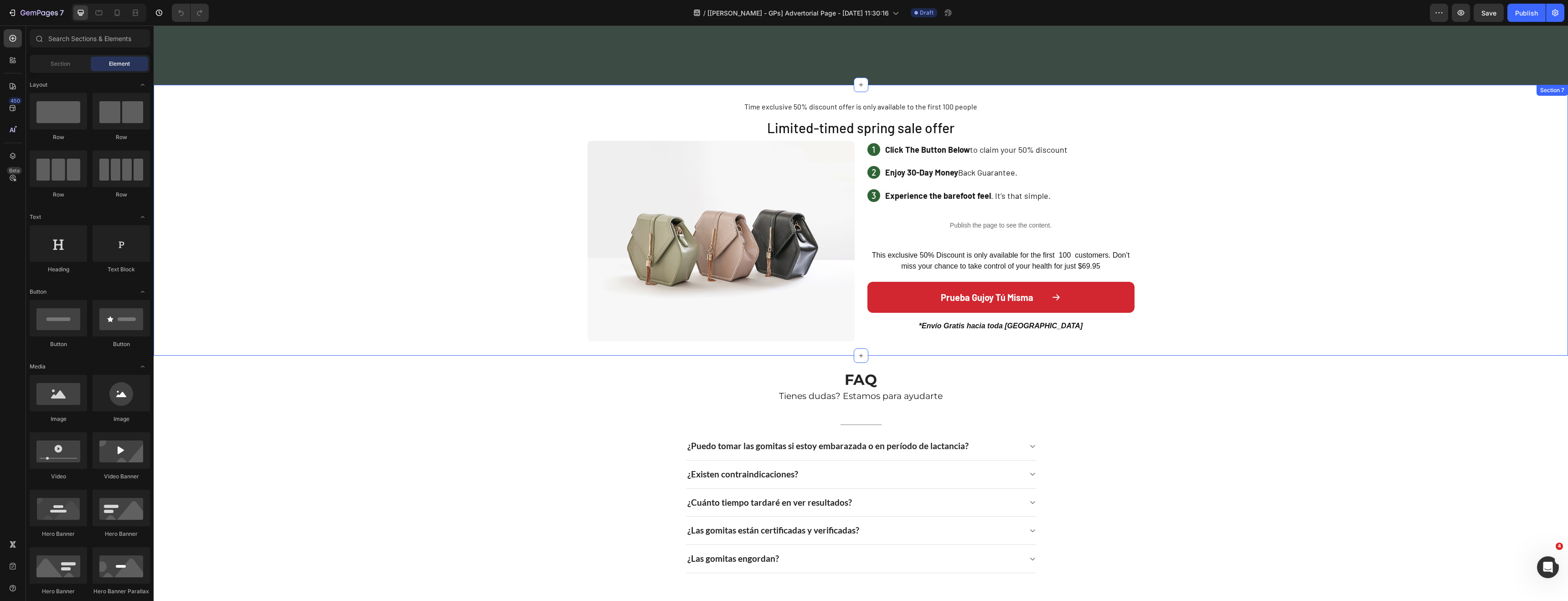
scroll to position [1351, 0]
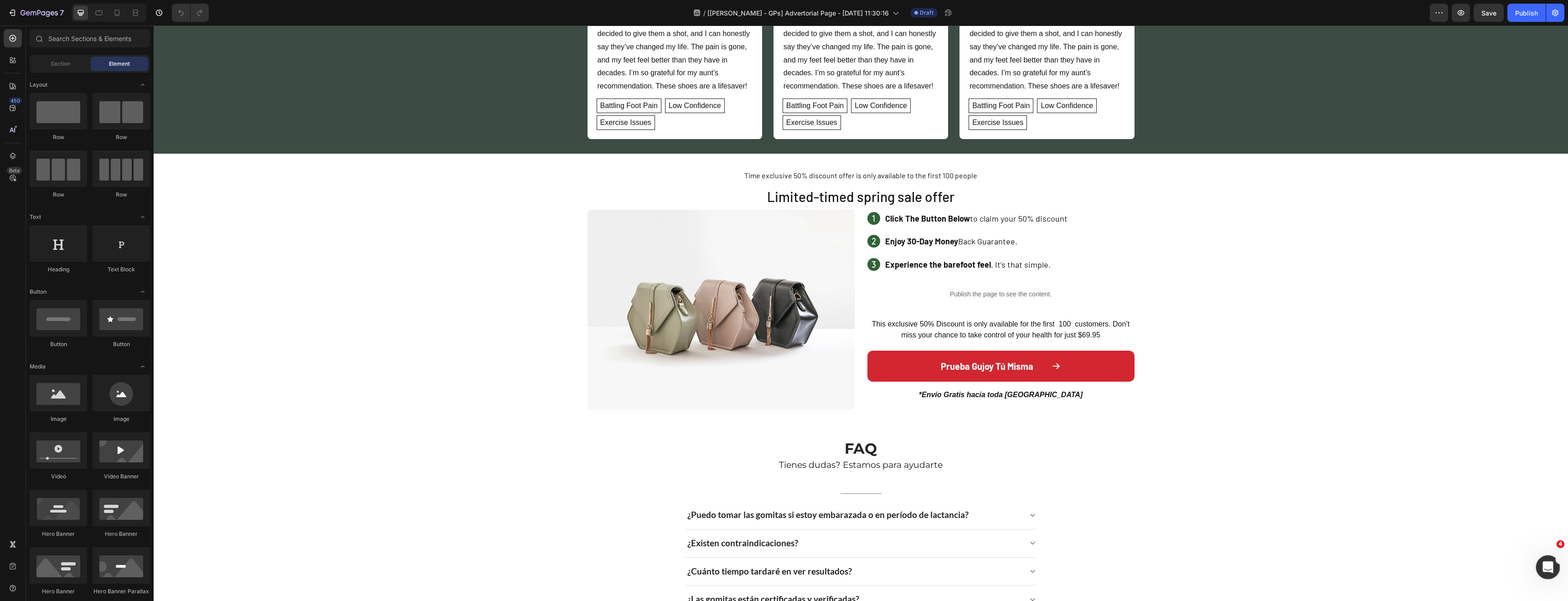
click at [1548, 565] on icon "Abrir Intercom Messenger" at bounding box center [1546, 565] width 15 height 15
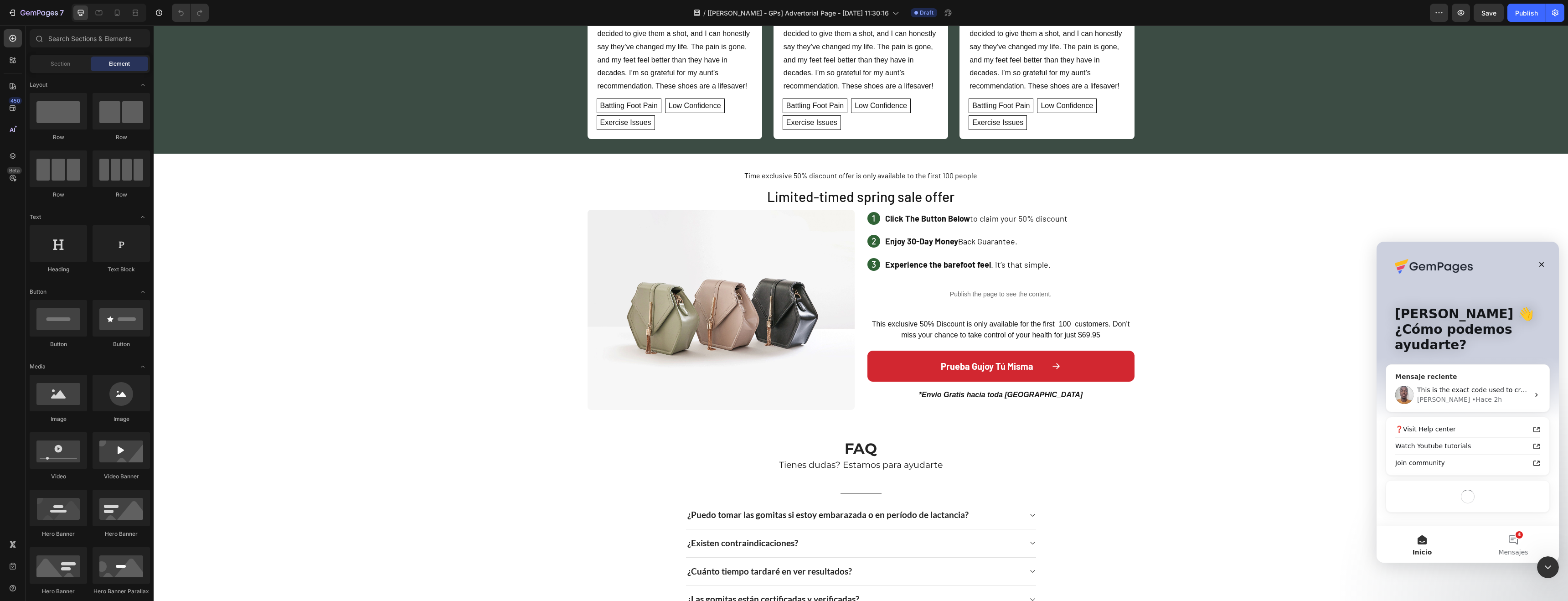
click at [1488, 397] on div "Brian • Hace 2h" at bounding box center [1473, 399] width 112 height 10
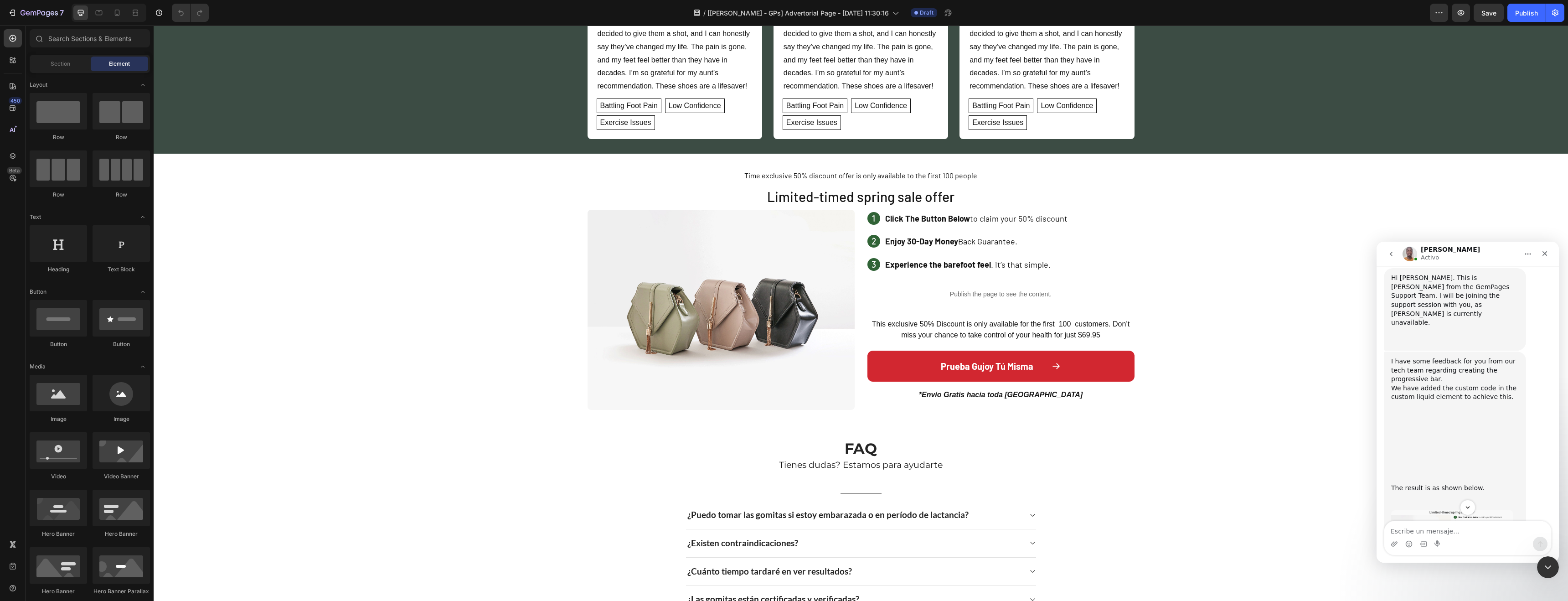
scroll to position [3514, 0]
click at [1458, 522] on textarea "Escribe un mensaje..." at bounding box center [1468, 529] width 167 height 16
type textarea "Thank you very much [PERSON_NAME]!!"
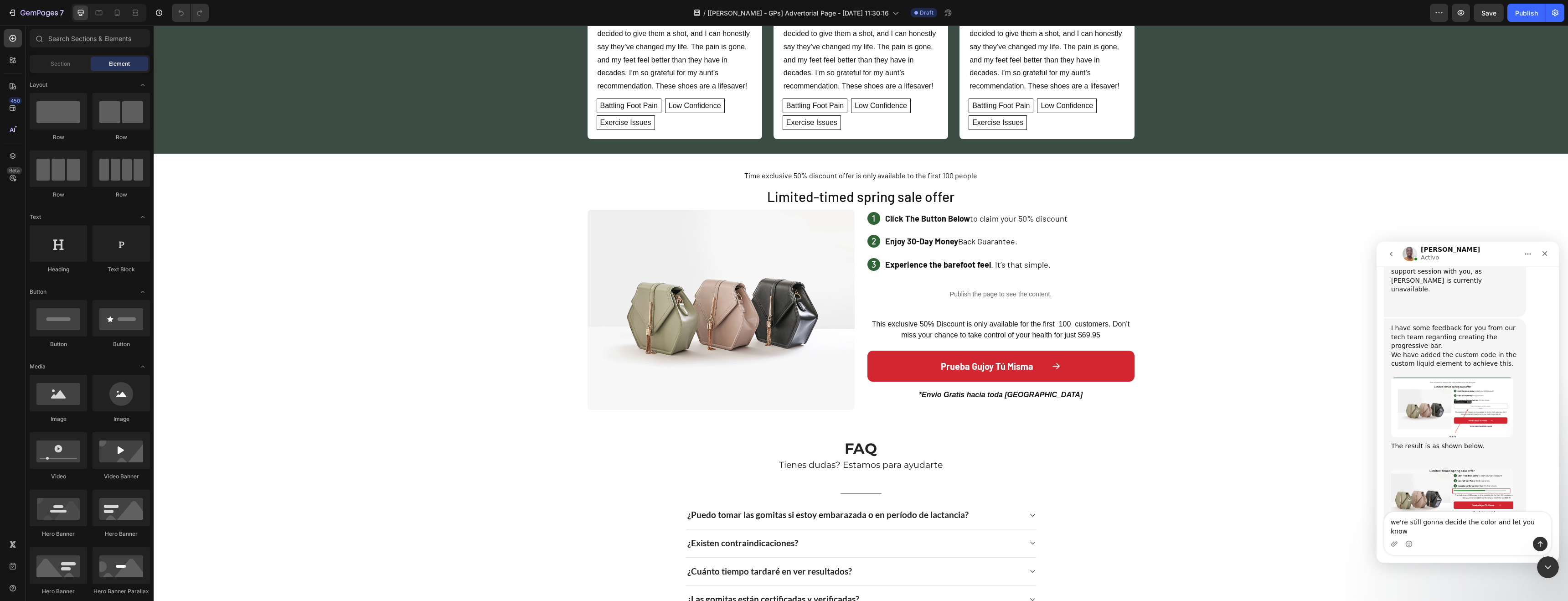
type textarea "we're still gonna decide the color and let you know"
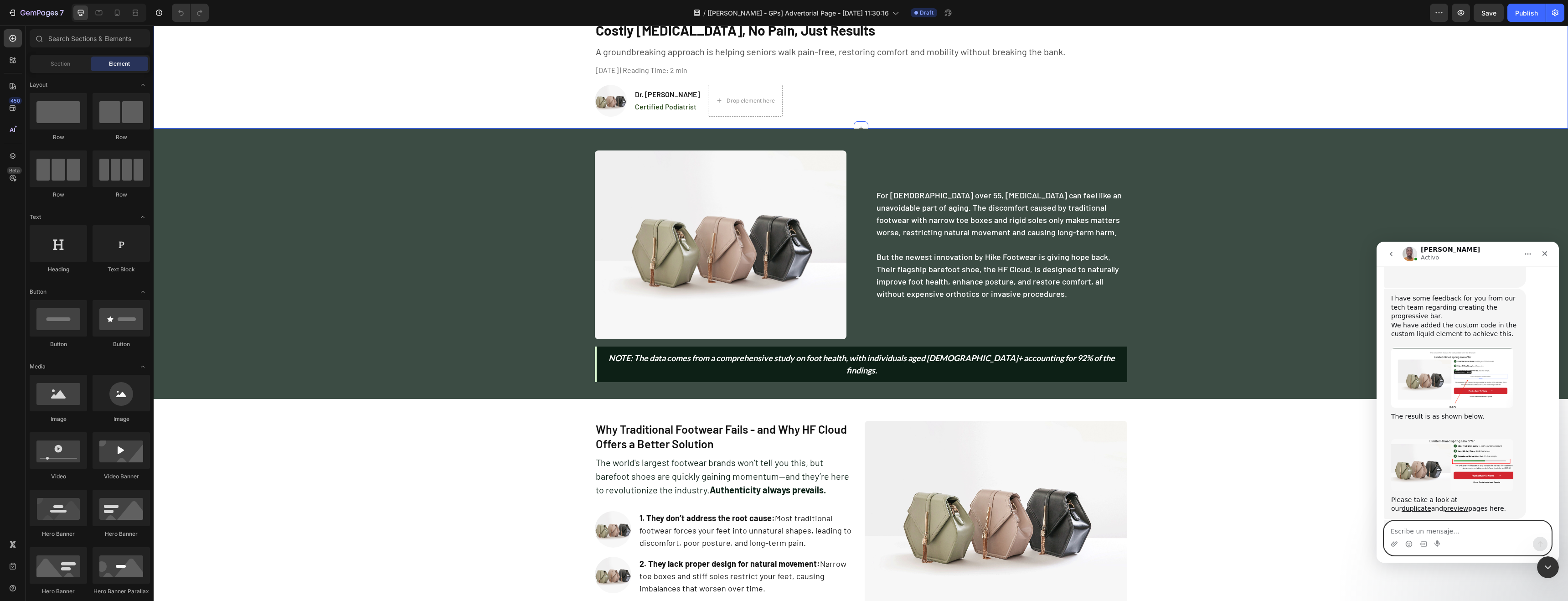
scroll to position [0, 0]
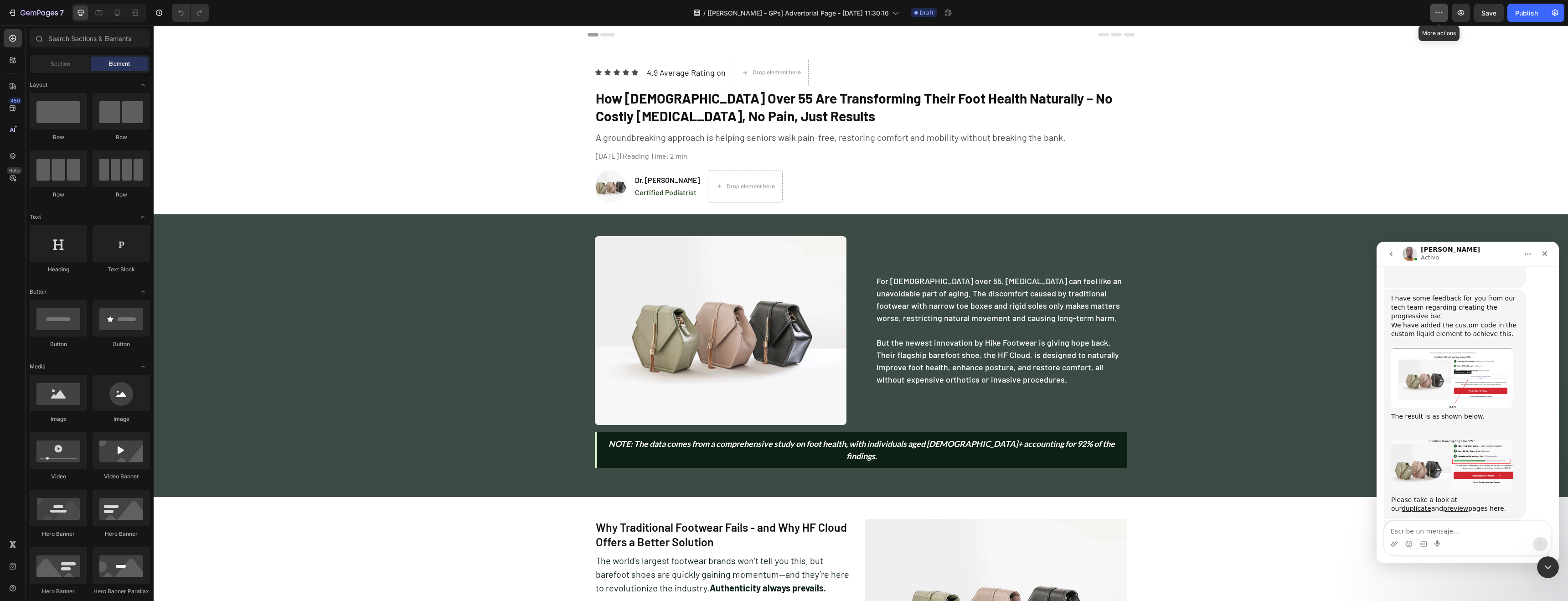
click at [1444, 16] on icon "button" at bounding box center [1439, 12] width 9 height 9
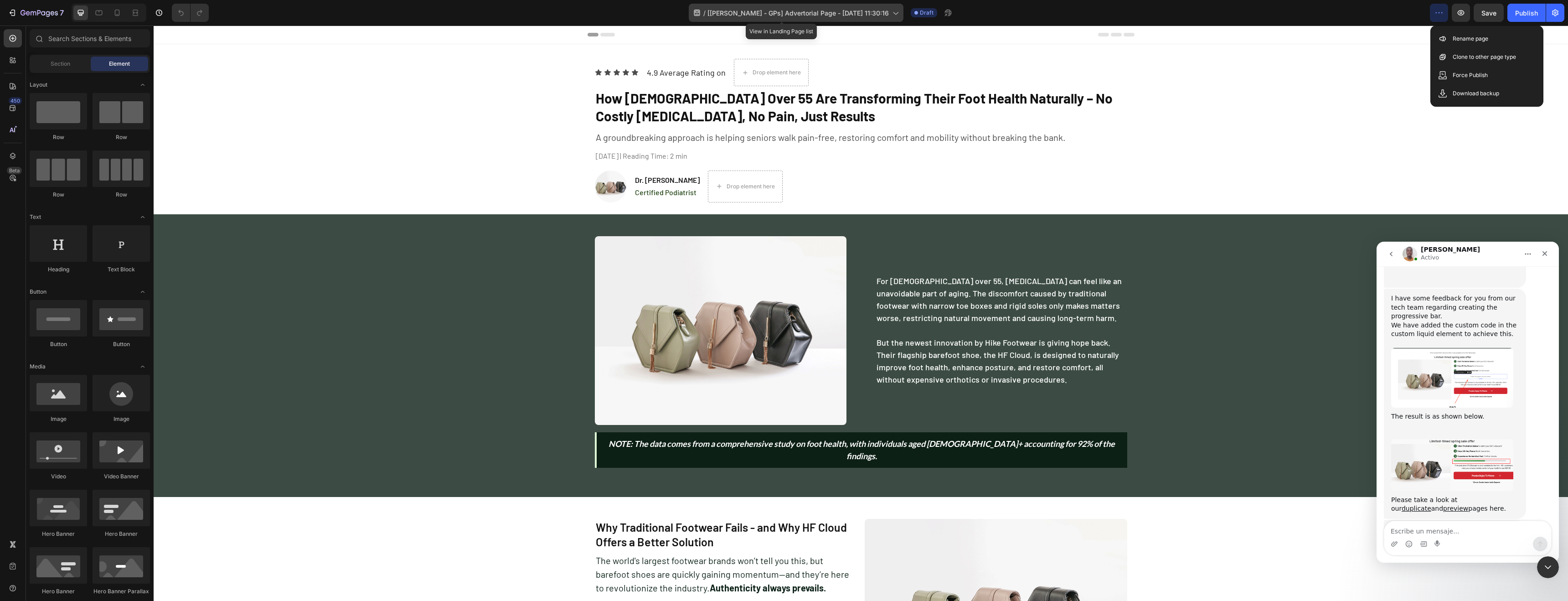
click at [842, 10] on span "[Jeremy - GPs] Advertorial Page - Sep 27, 11:30:16" at bounding box center [798, 12] width 181 height 10
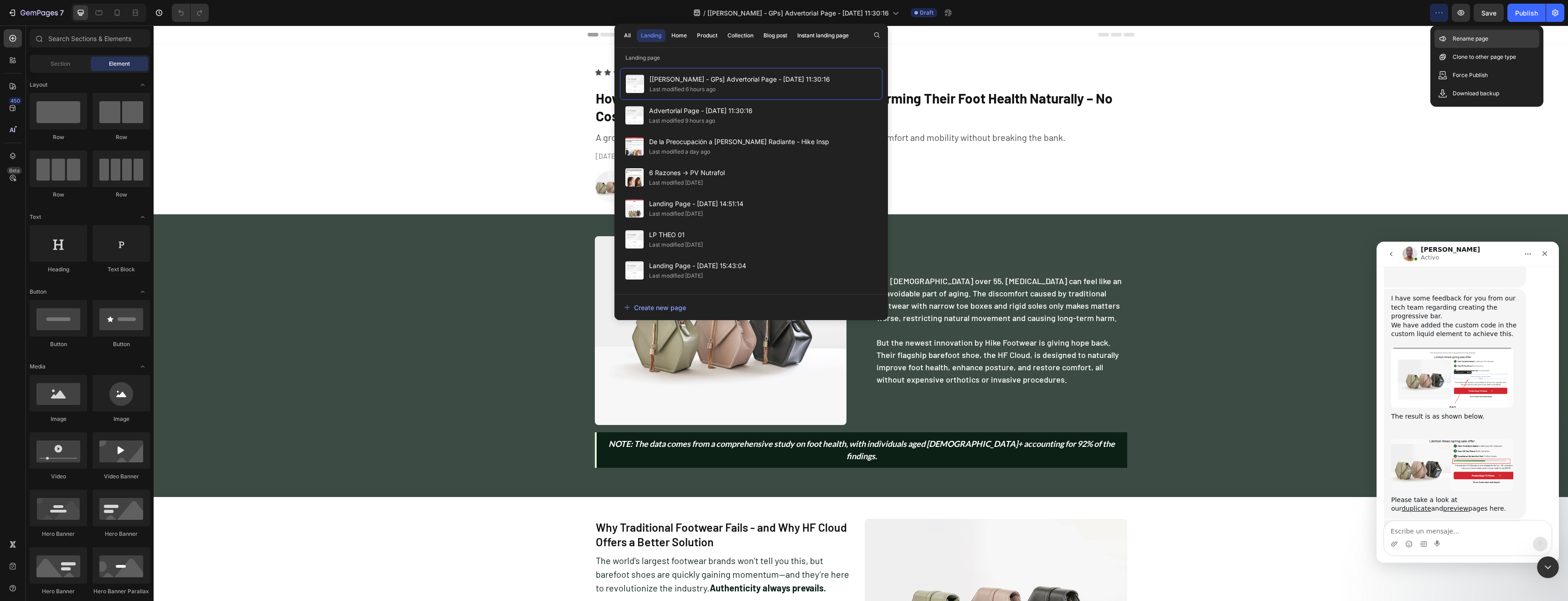
click at [1493, 39] on div "Rename page" at bounding box center [1486, 39] width 105 height 18
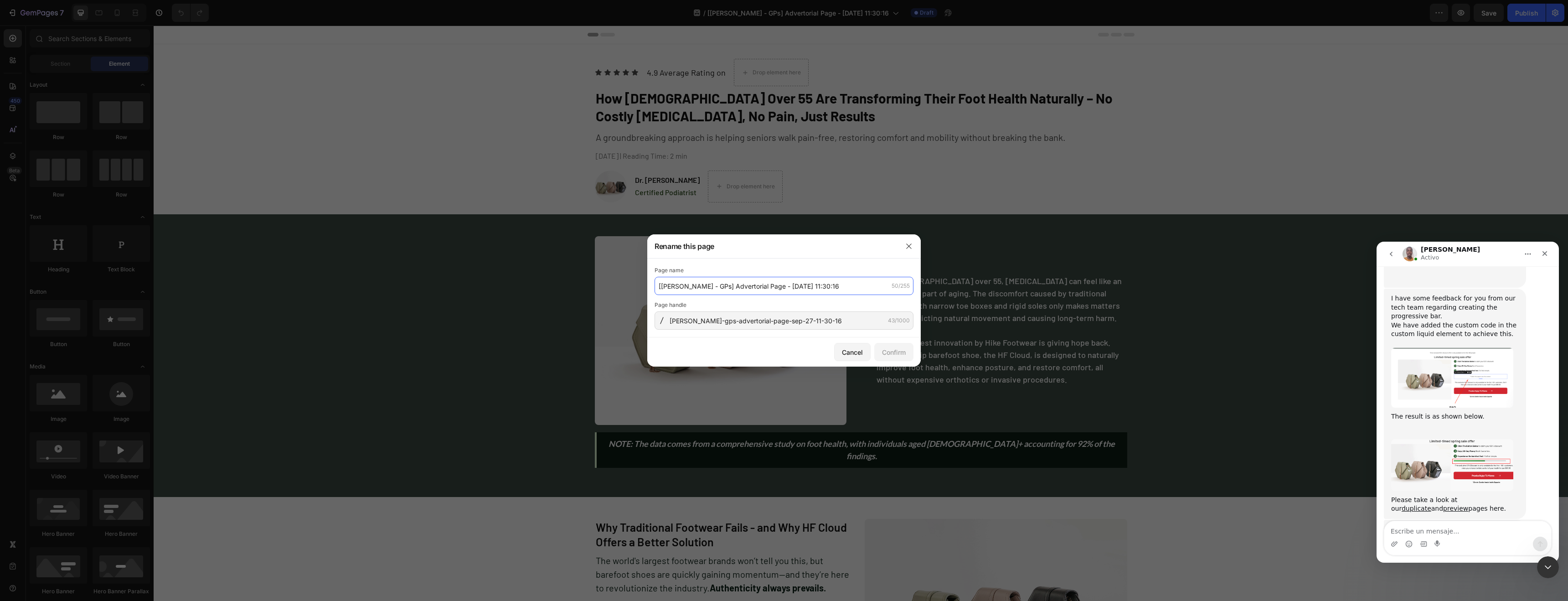
click at [746, 281] on input "[Jeremy - GPs] Advertorial Page - Sep 27, 11:30:16" at bounding box center [784, 286] width 259 height 18
type input "("
type input "^"
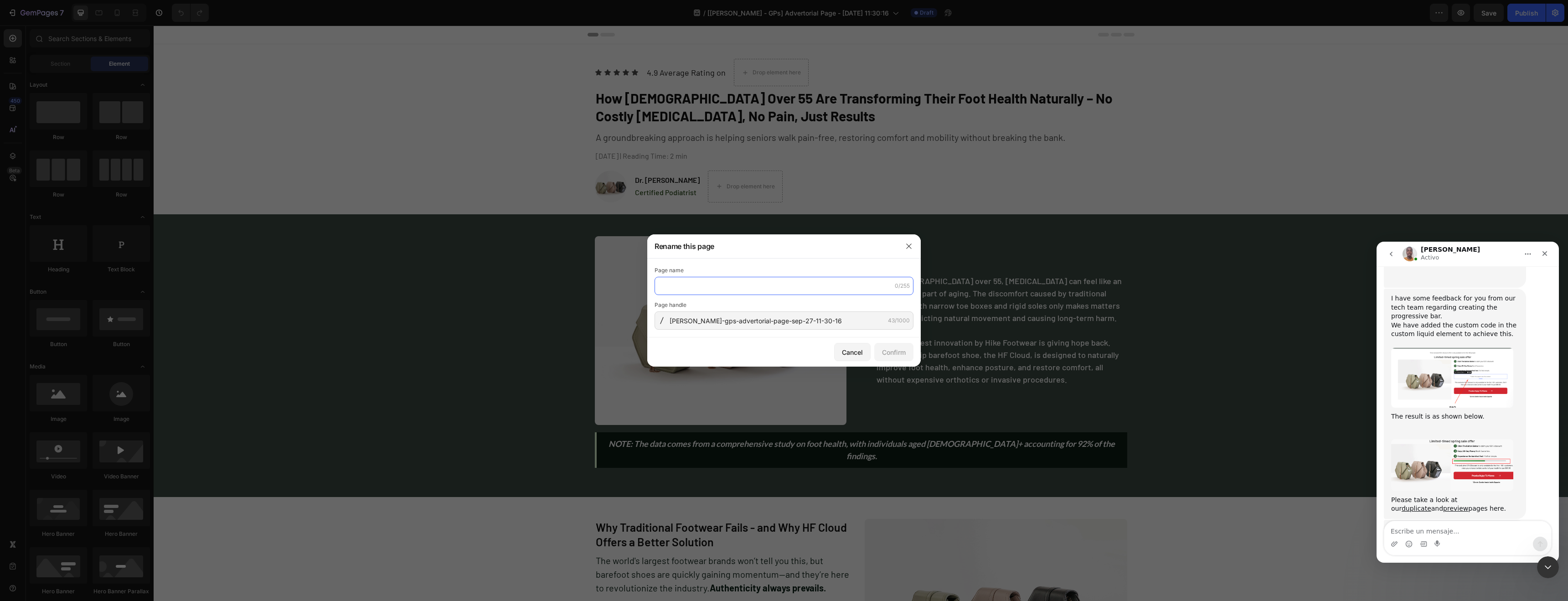
type input "^"
type input "`"
click at [809, 325] on input "jeremy-gps-advertorial-page-sep-27-11-30-16" at bounding box center [784, 321] width 259 height 18
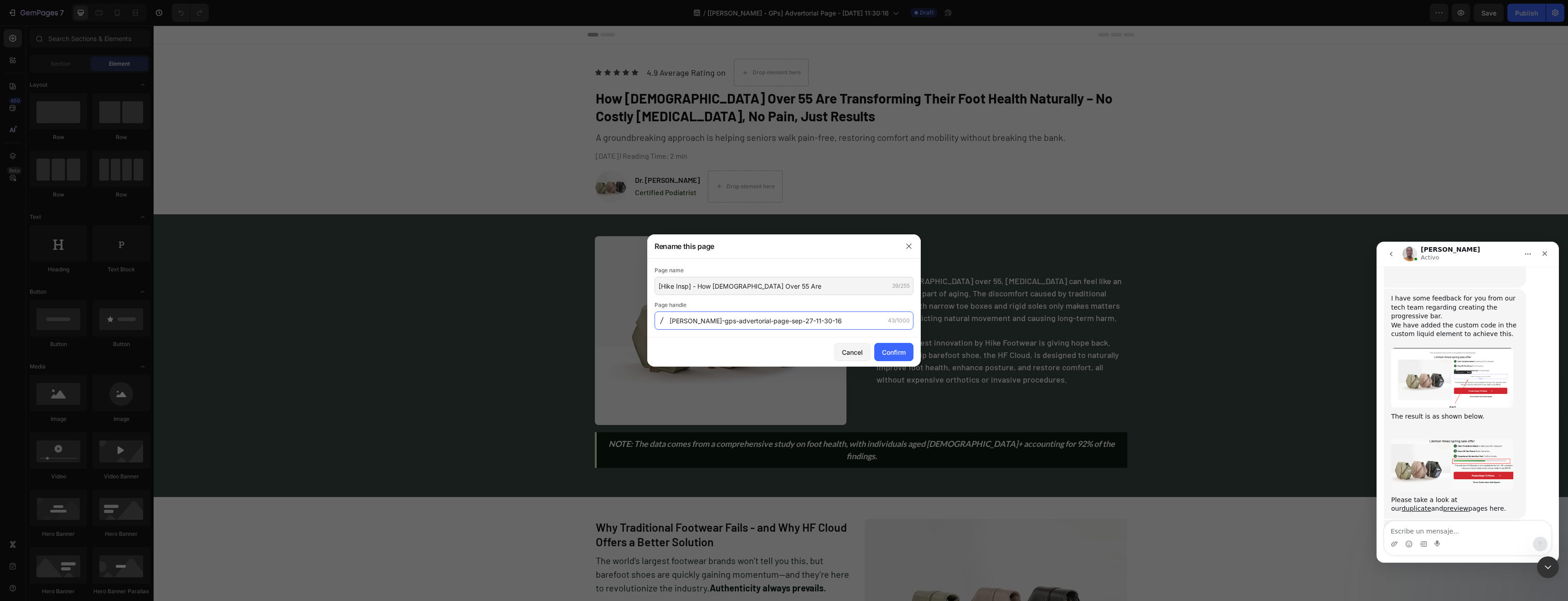
click at [809, 325] on input "jeremy-gps-advertorial-page-sep-27-11-30-16" at bounding box center [784, 321] width 259 height 18
type input "[Hike Insp] - How Americans Over 55 Are"
type input "jeremy-gps-advertorial-page-sep-27-11-30-16"
type input "how-americans-over-55"
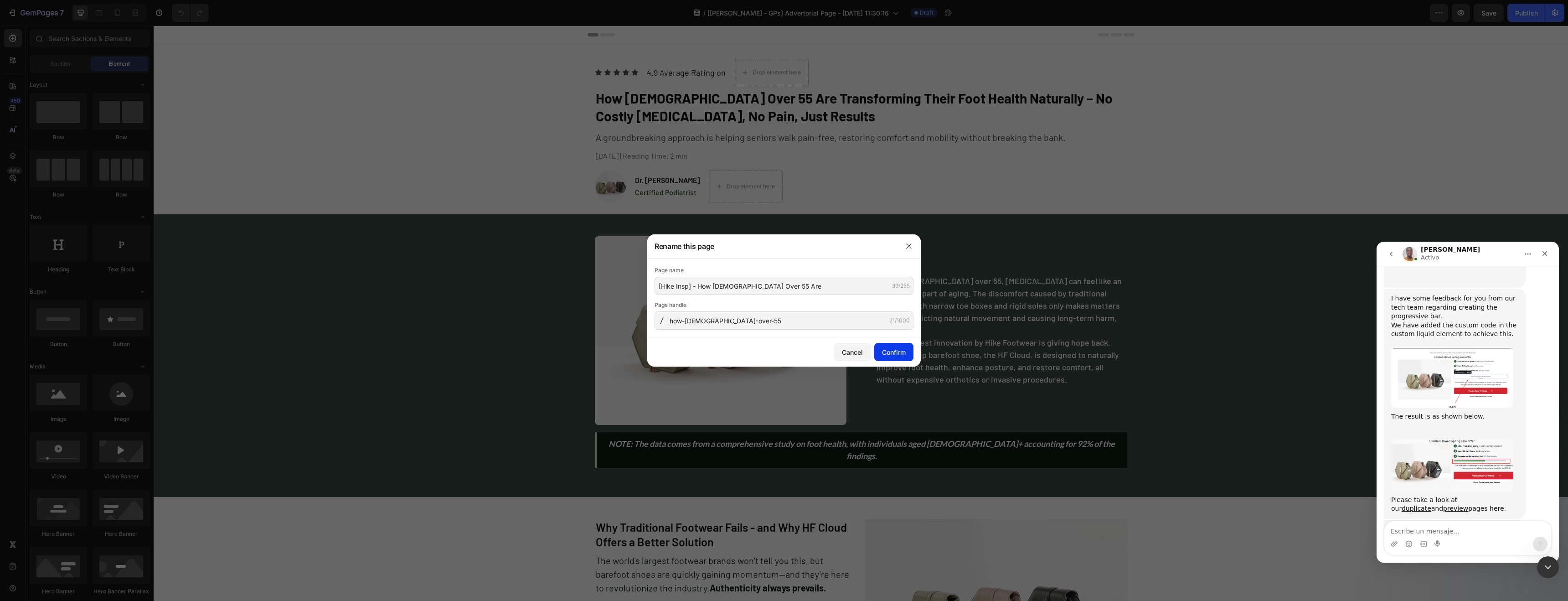
click at [894, 353] on div "Confirm" at bounding box center [894, 352] width 24 height 10
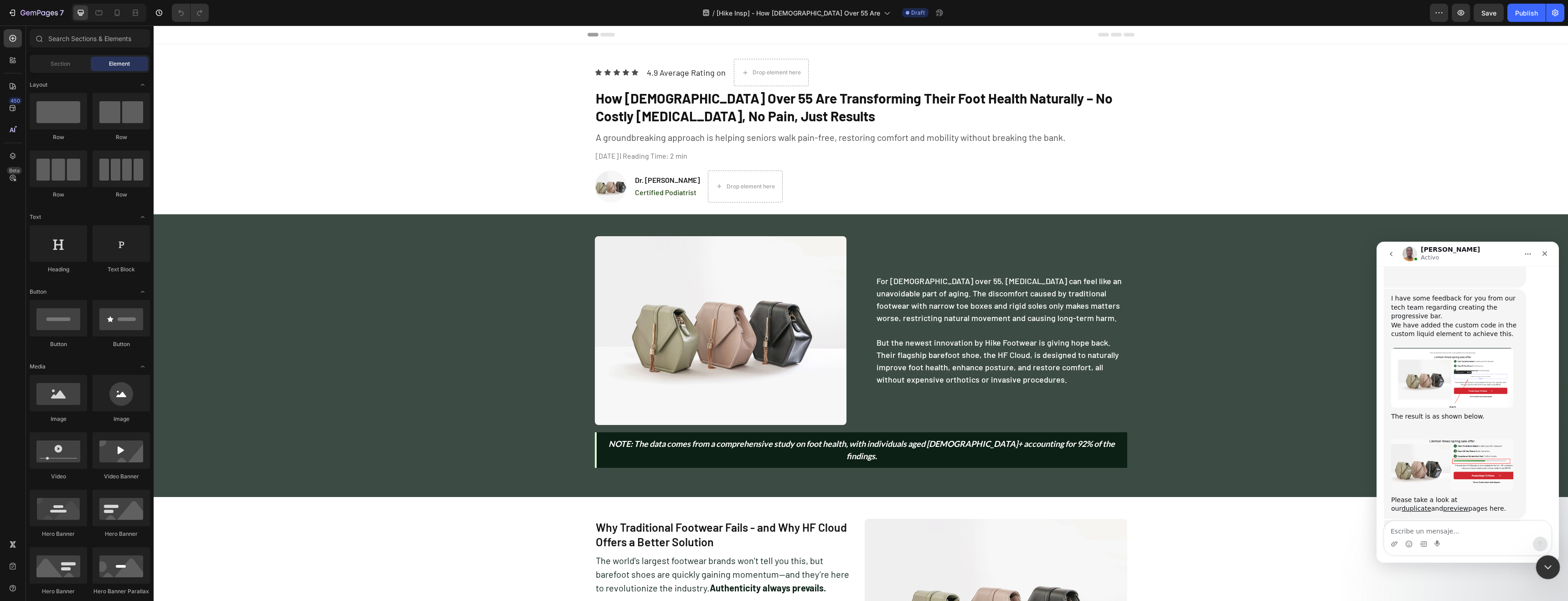
click at [1546, 571] on div "Cerrar Intercom Messenger" at bounding box center [1546, 565] width 22 height 22
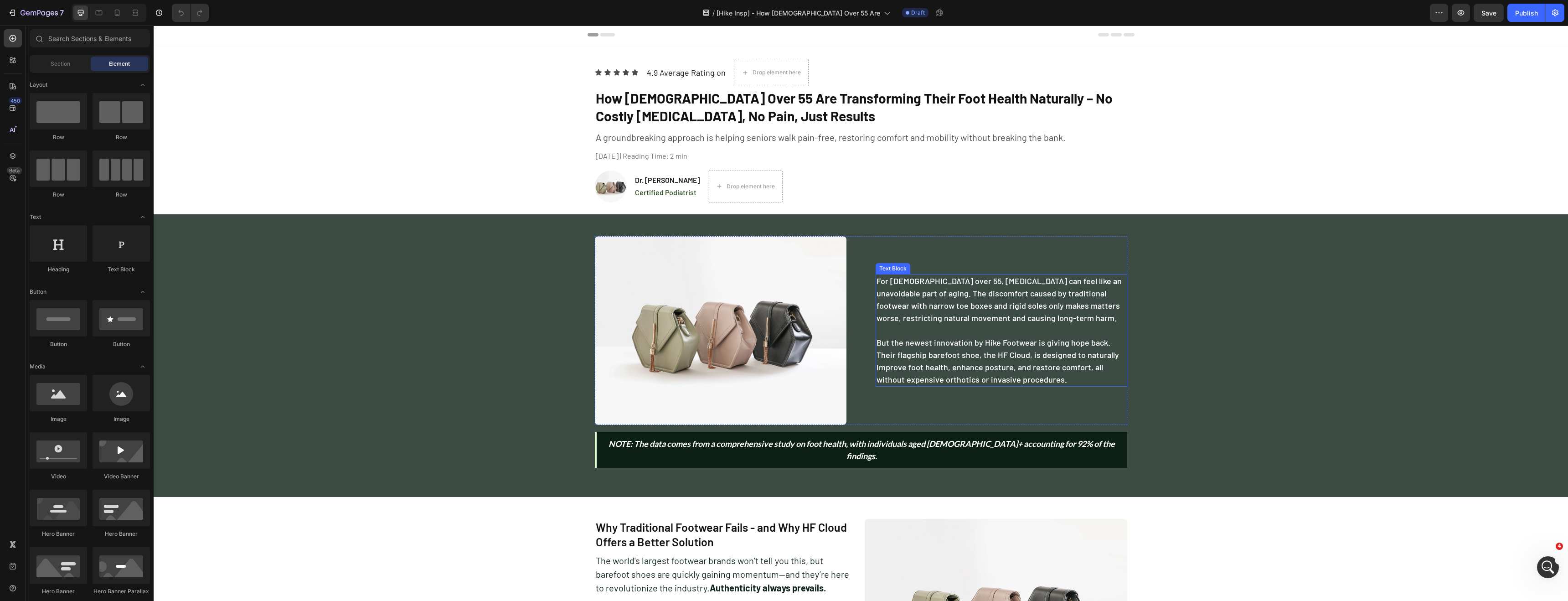
scroll to position [3570, 0]
click at [41, 11] on icon "button" at bounding box center [39, 14] width 37 height 8
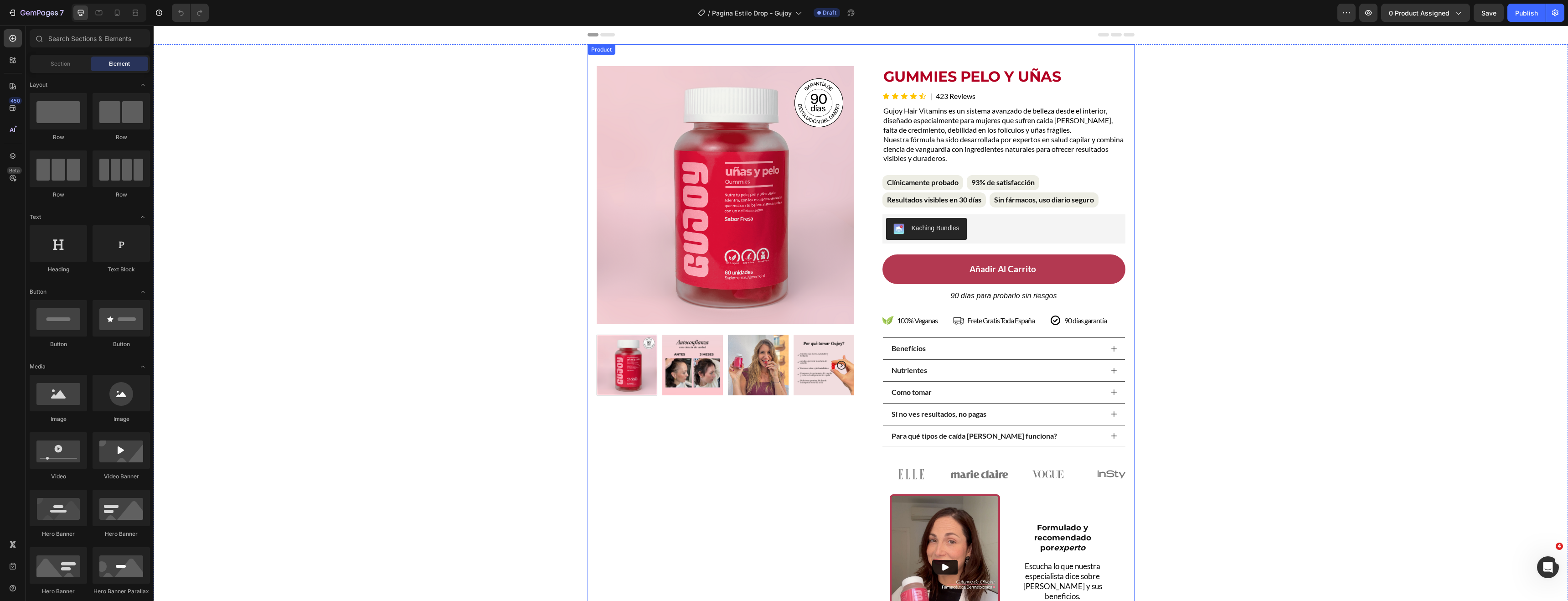
click at [950, 55] on div "Product Images Row Gummies Pelo Y Uñas Product Title Icon Icon Icon Icon Icon I…" at bounding box center [861, 346] width 547 height 604
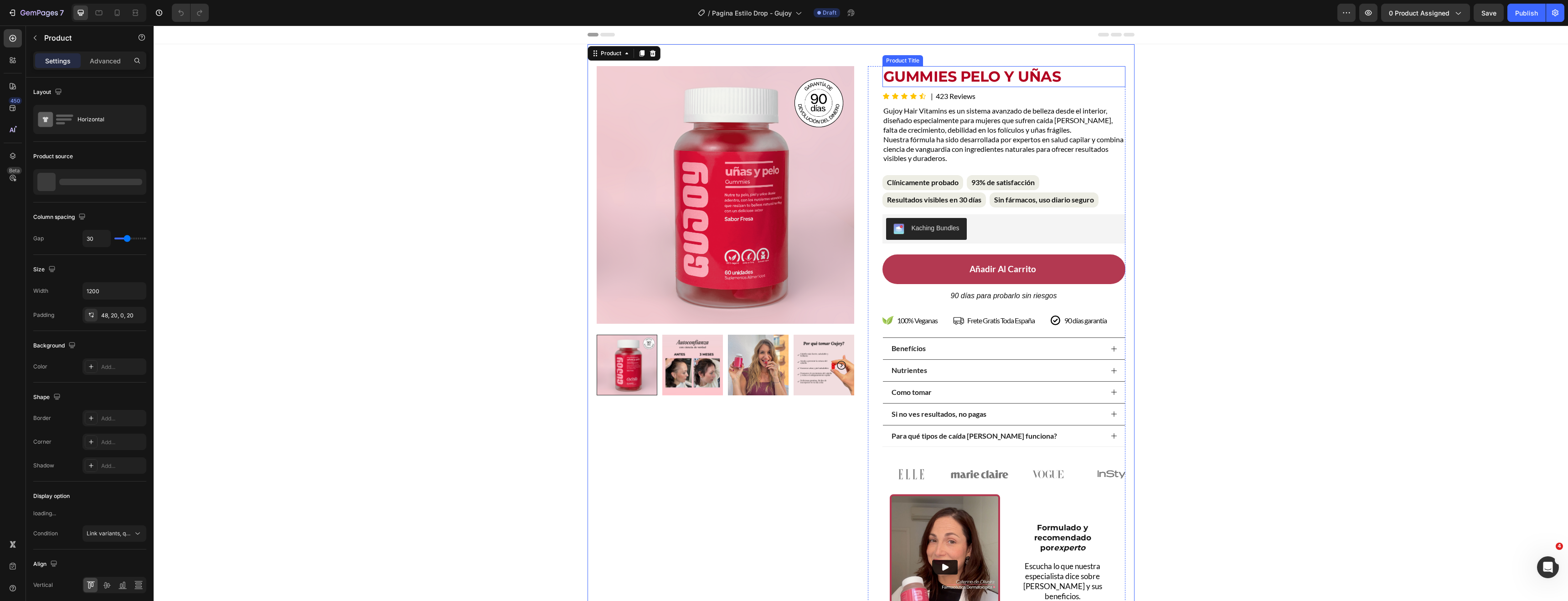
click at [946, 70] on h1 "Gummies Pelo Y Uñas" at bounding box center [1004, 77] width 243 height 21
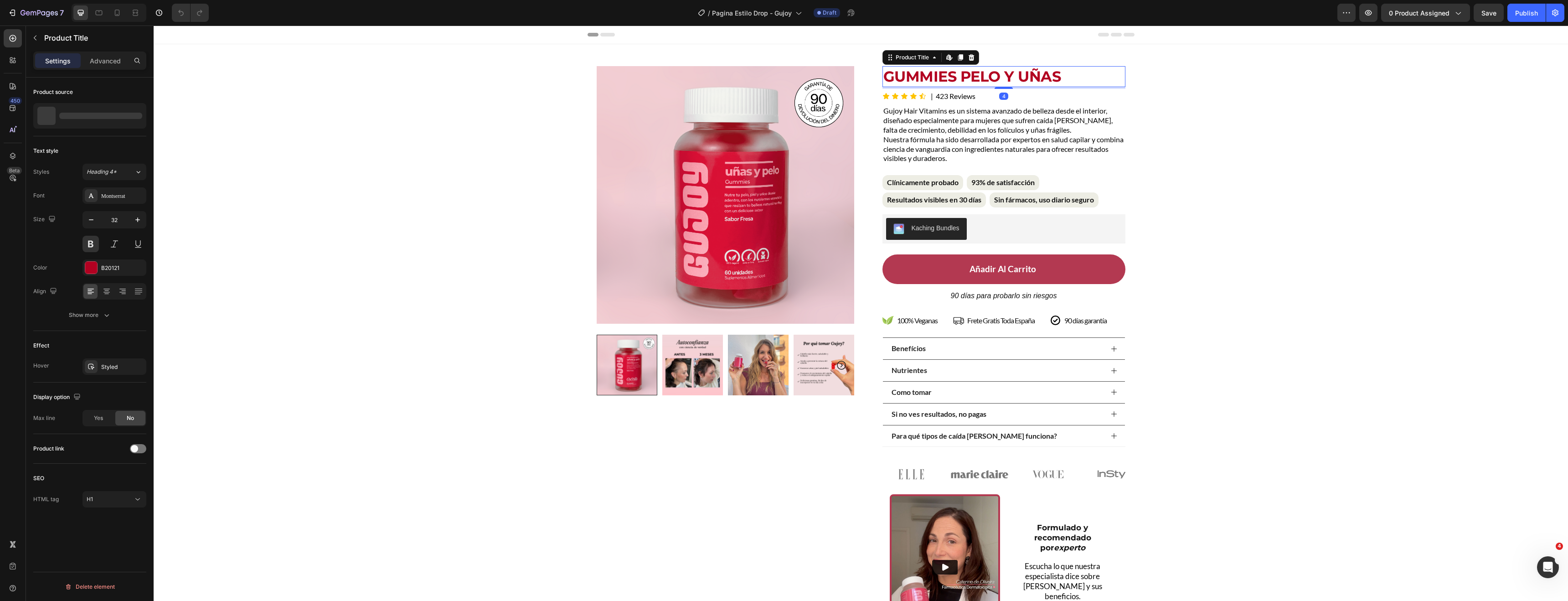
click at [946, 70] on h1 "Gummies Pelo Y Uñas" at bounding box center [1004, 77] width 243 height 21
click at [946, 72] on h1 "Gummies Pelo Y Uñas" at bounding box center [1004, 77] width 243 height 21
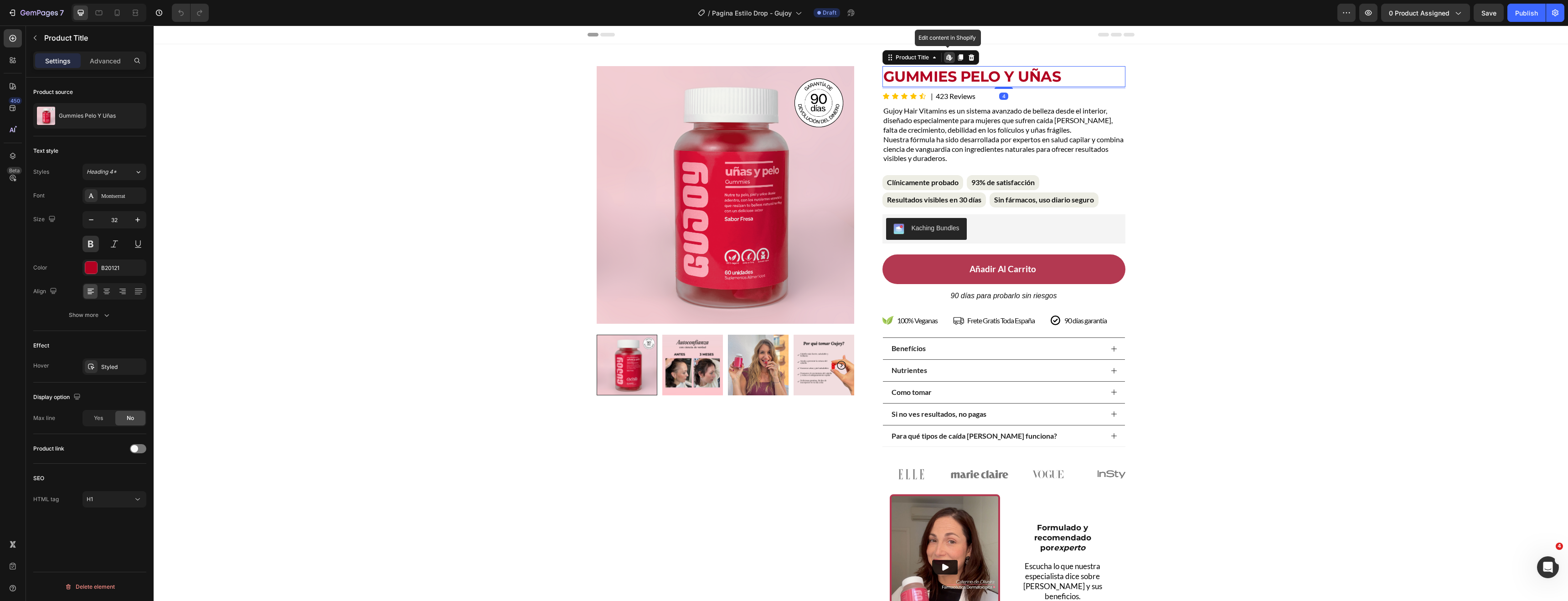
click at [944, 76] on h1 "Gummies Pelo Y Uñas" at bounding box center [1004, 77] width 243 height 21
click at [968, 61] on div at bounding box center [971, 57] width 11 height 11
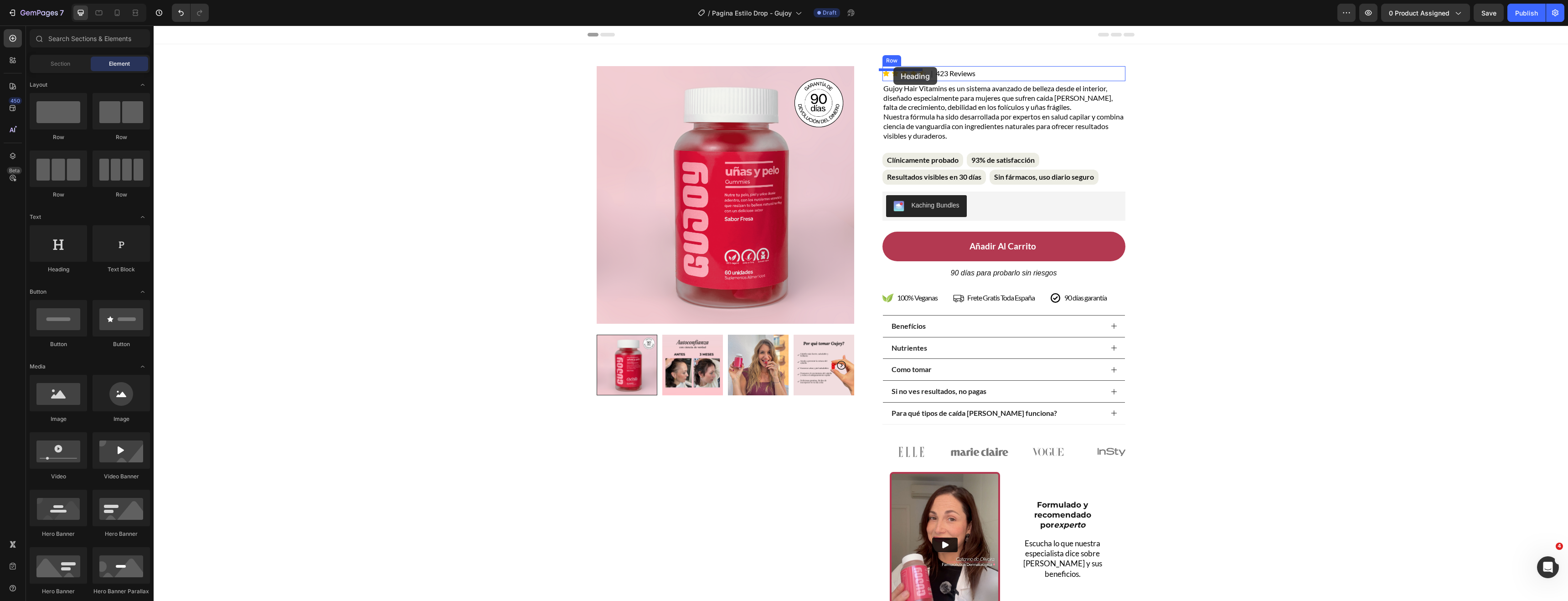
drag, startPoint x: 218, startPoint y: 270, endPoint x: 893, endPoint y: 68, distance: 704.6
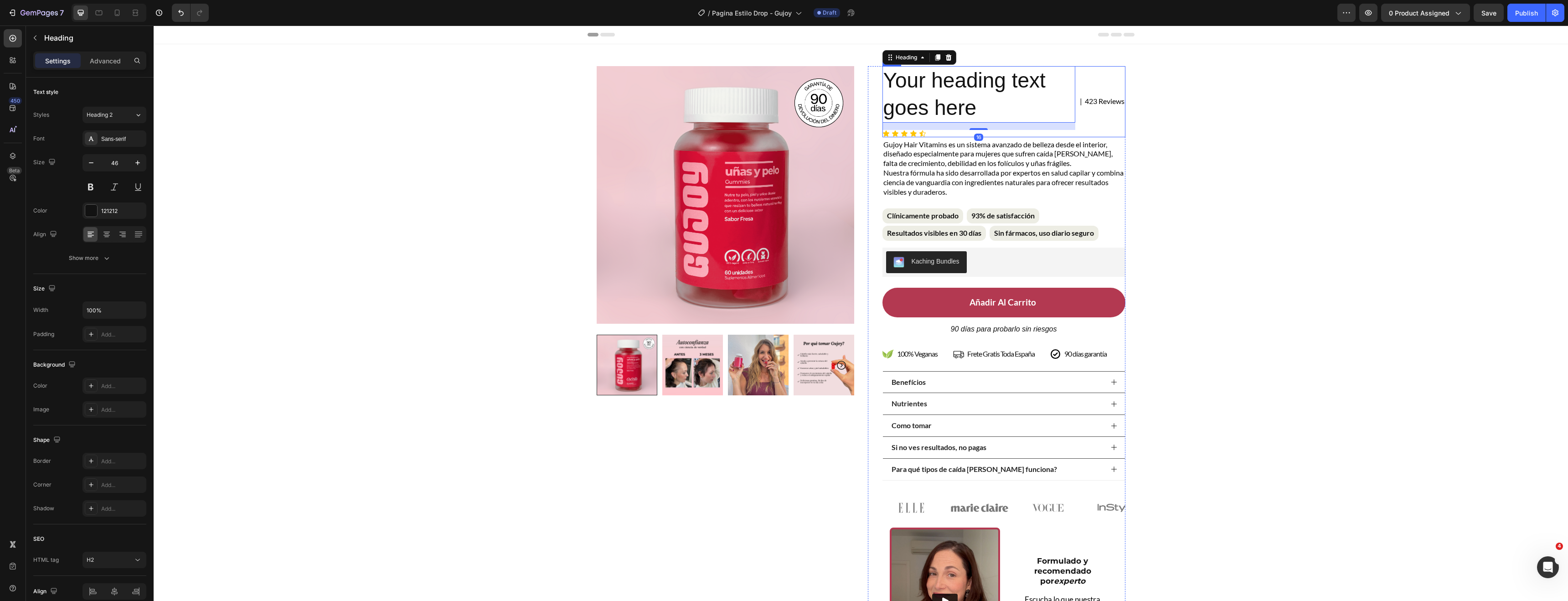
click at [1162, 118] on div "Product Images Row Your heading text goes here Heading 16 Icon Icon Icon Icon I…" at bounding box center [861, 362] width 1414 height 637
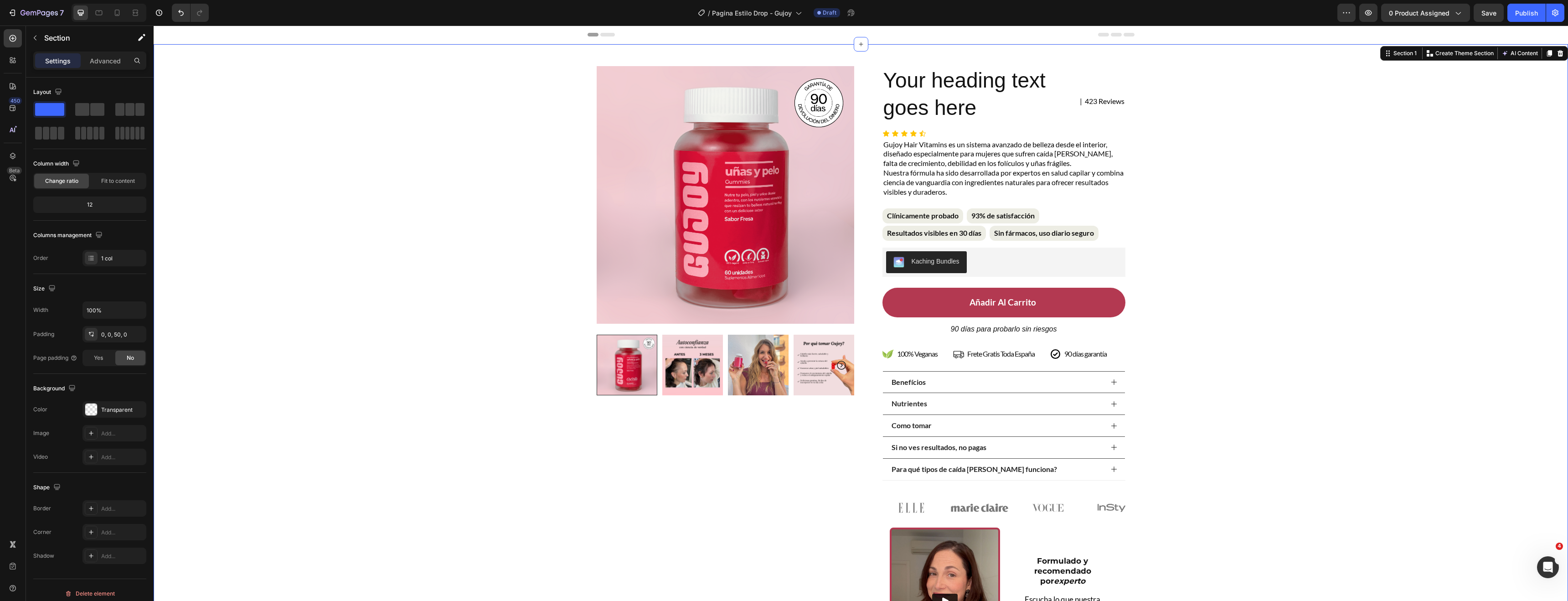
click at [946, 81] on h2 "Your heading text goes here" at bounding box center [978, 95] width 193 height 57
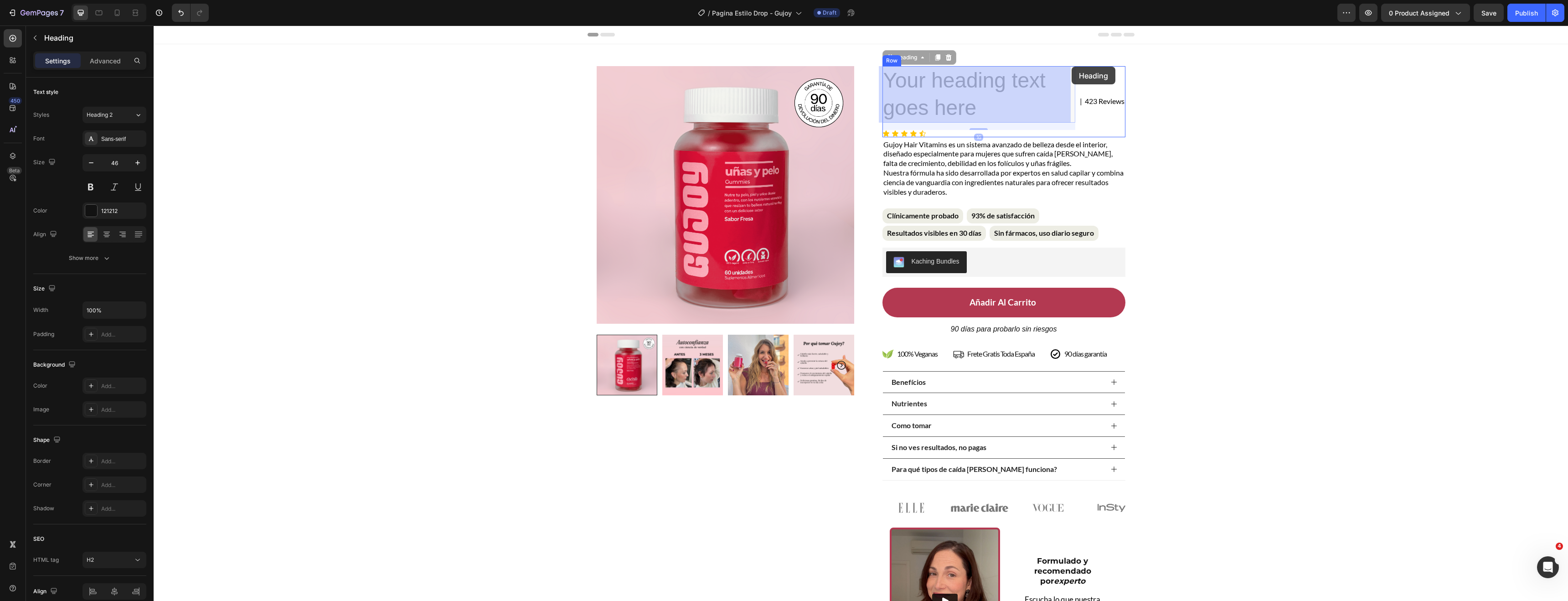
drag, startPoint x: 893, startPoint y: 57, endPoint x: 1072, endPoint y: 66, distance: 179.2
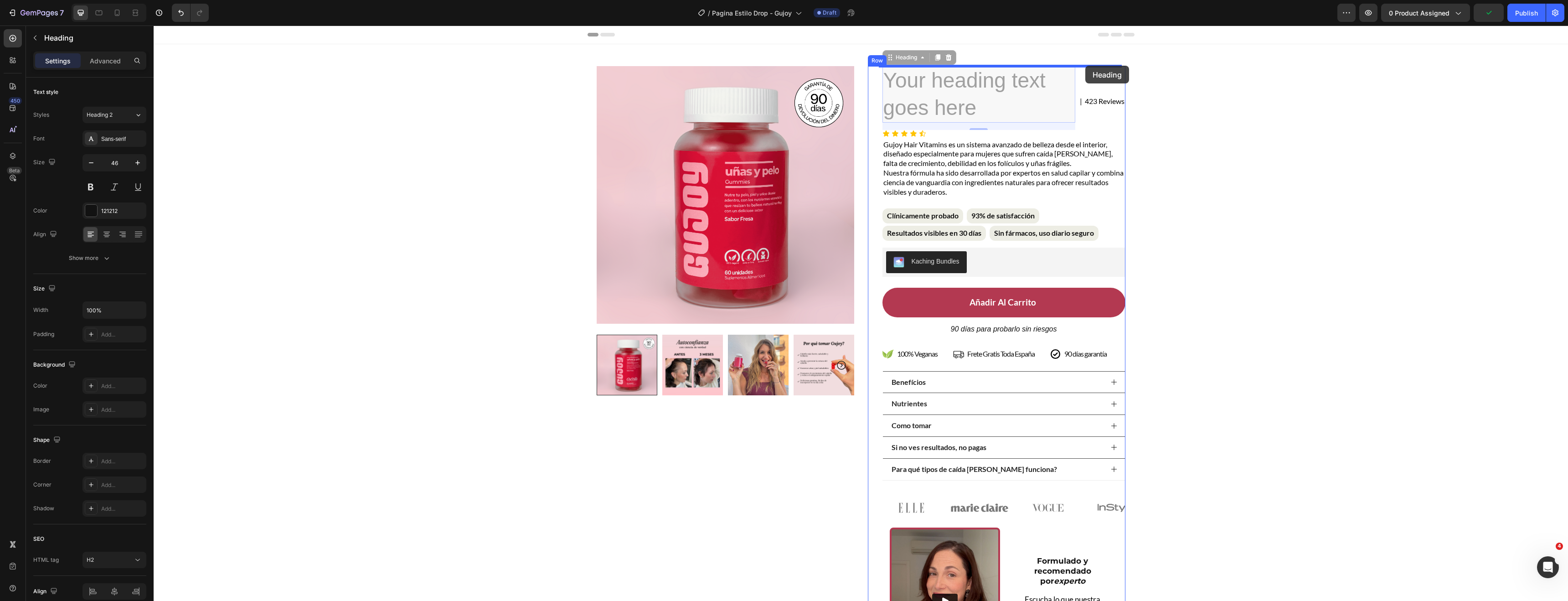
drag, startPoint x: 891, startPoint y: 57, endPoint x: 1085, endPoint y: 66, distance: 194.2
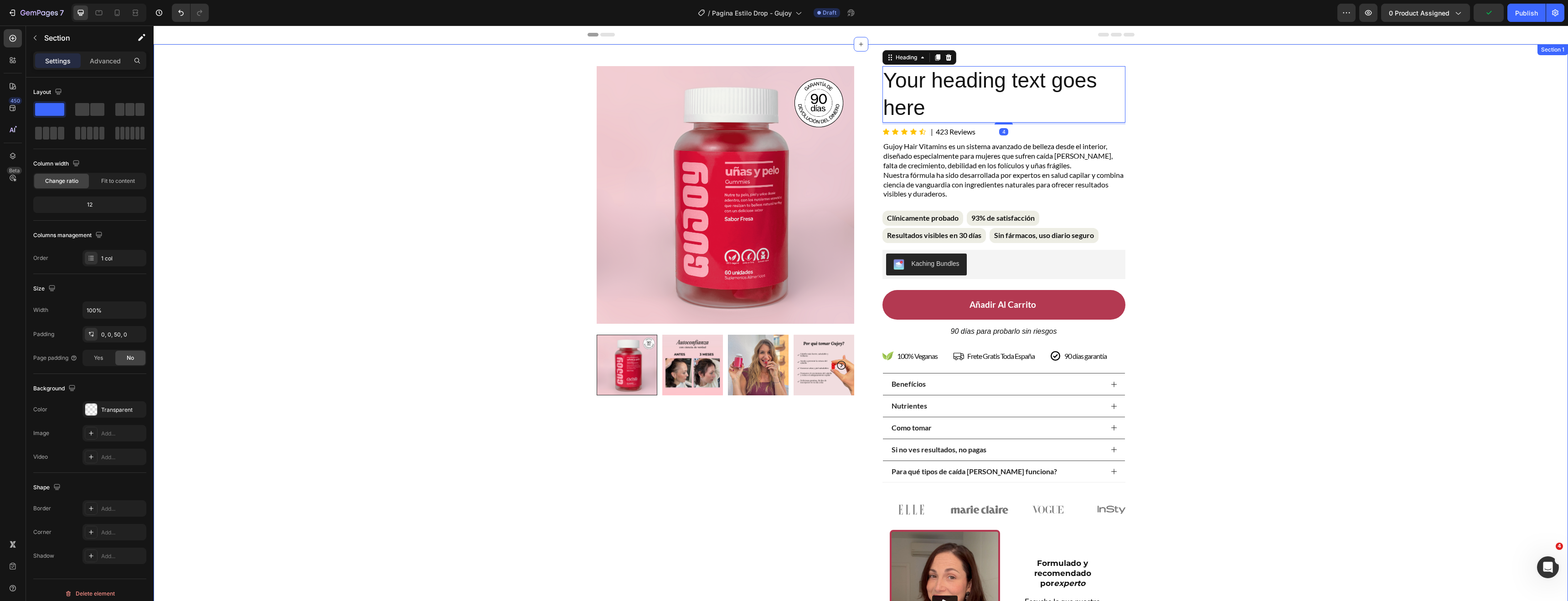
click at [1193, 150] on div "Product Images Row Your heading text goes here Heading 4 Icon Icon Icon Icon Ic…" at bounding box center [861, 364] width 1414 height 639
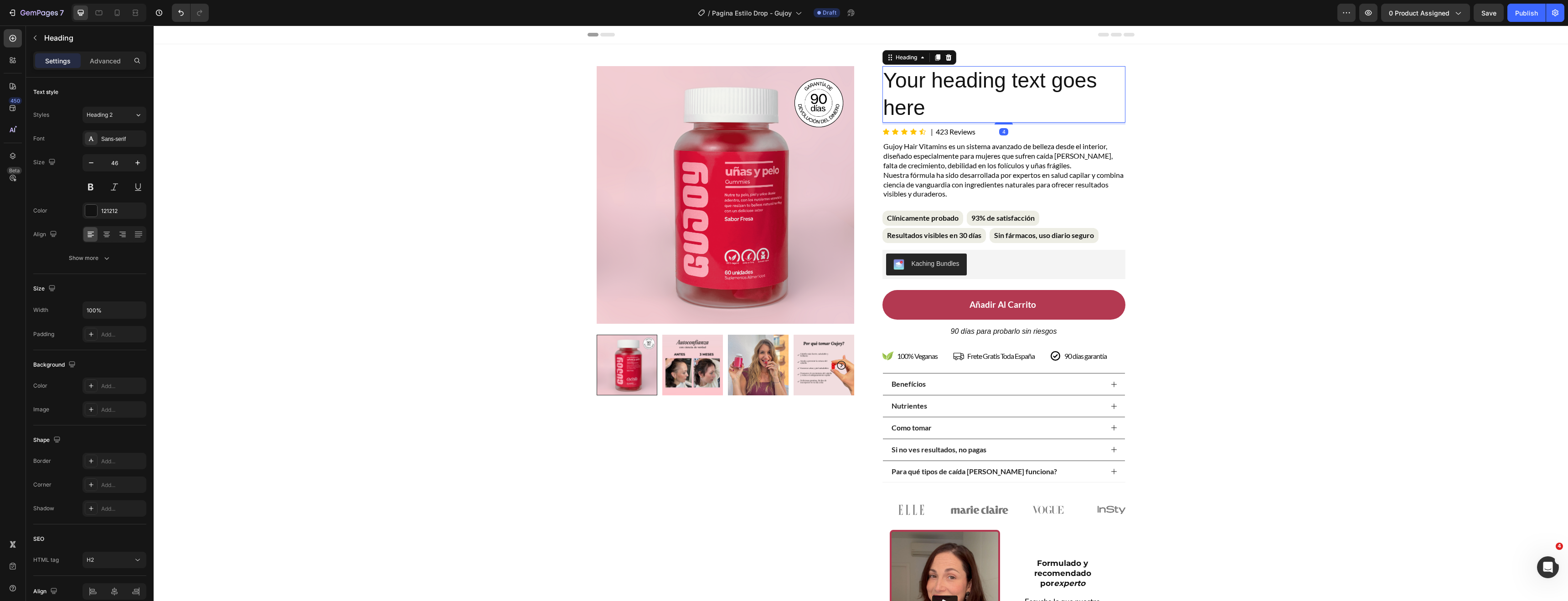
click at [922, 85] on h2 "Your heading text goes here" at bounding box center [1004, 95] width 243 height 57
click at [922, 85] on p "Your heading text goes here" at bounding box center [1004, 94] width 241 height 55
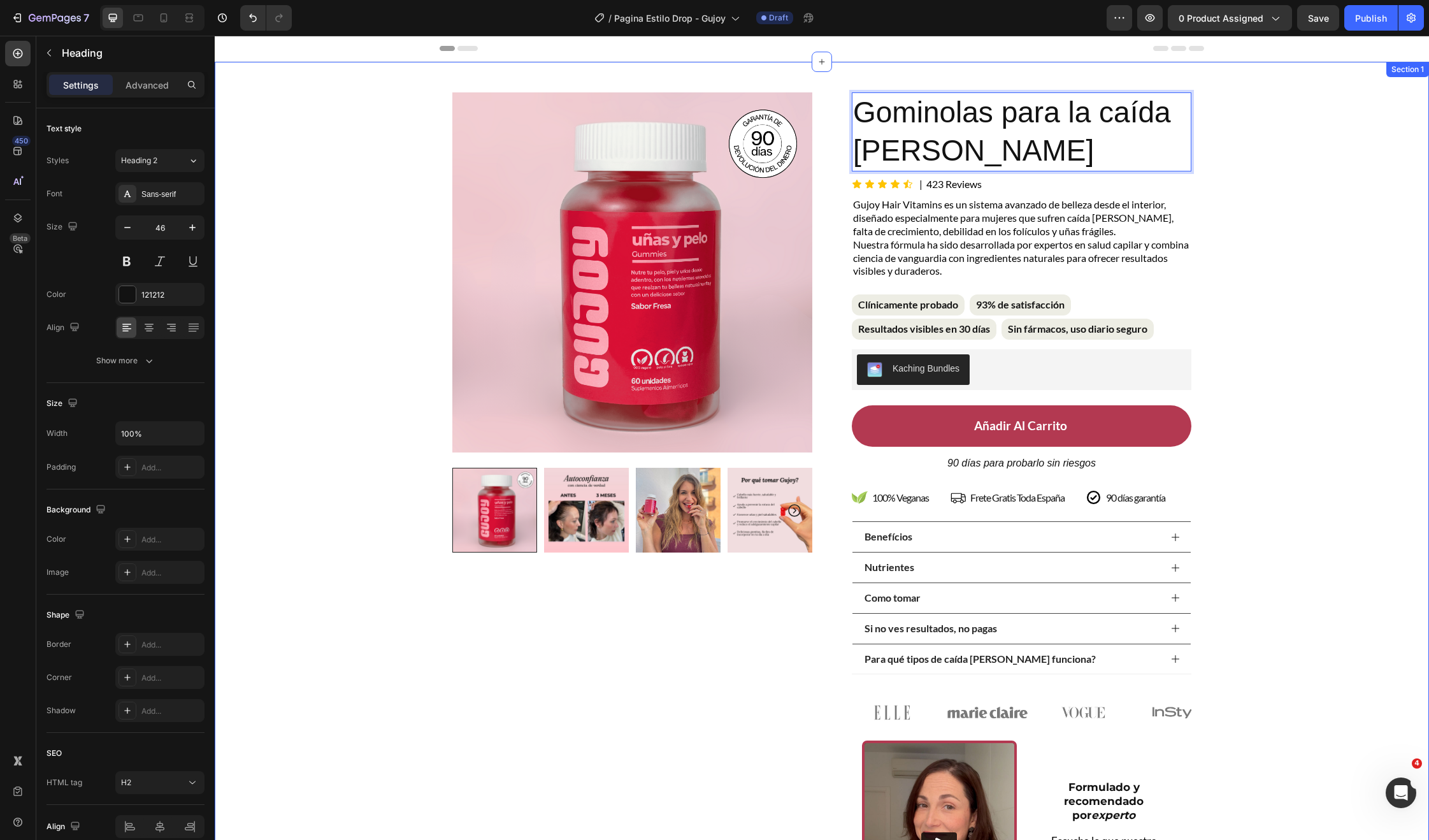
click at [1390, 271] on div "Product Images Row Gominolas para la caída del cabello Heading 4 Icon Icon Icon…" at bounding box center [822, 508] width 1214 height 893
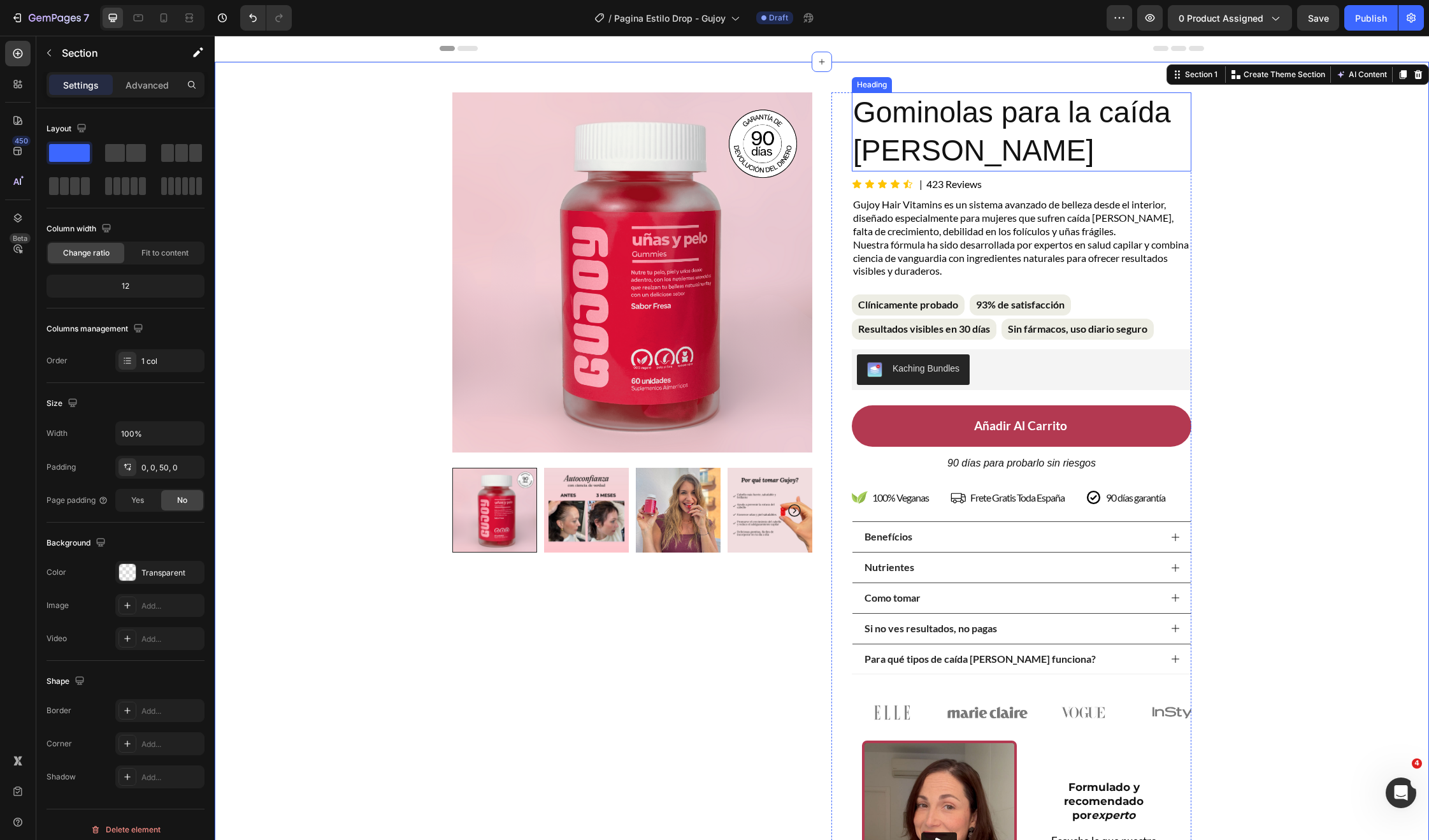
click at [1039, 129] on p "Gominolas para la [MEDICAL_DATA] [PERSON_NAME]" at bounding box center [1021, 131] width 337 height 76
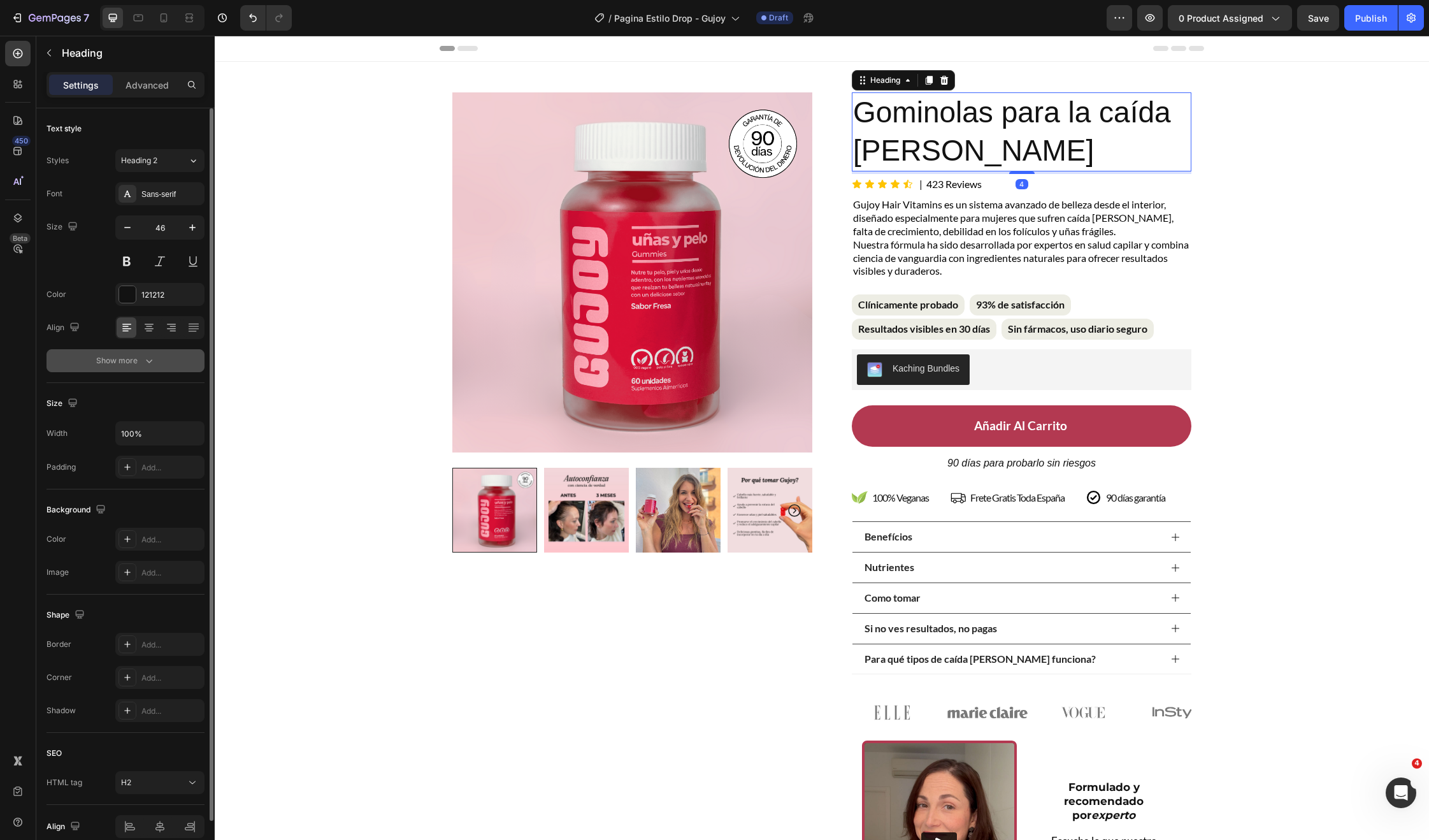
click at [130, 360] on div "Show more" at bounding box center [126, 360] width 59 height 13
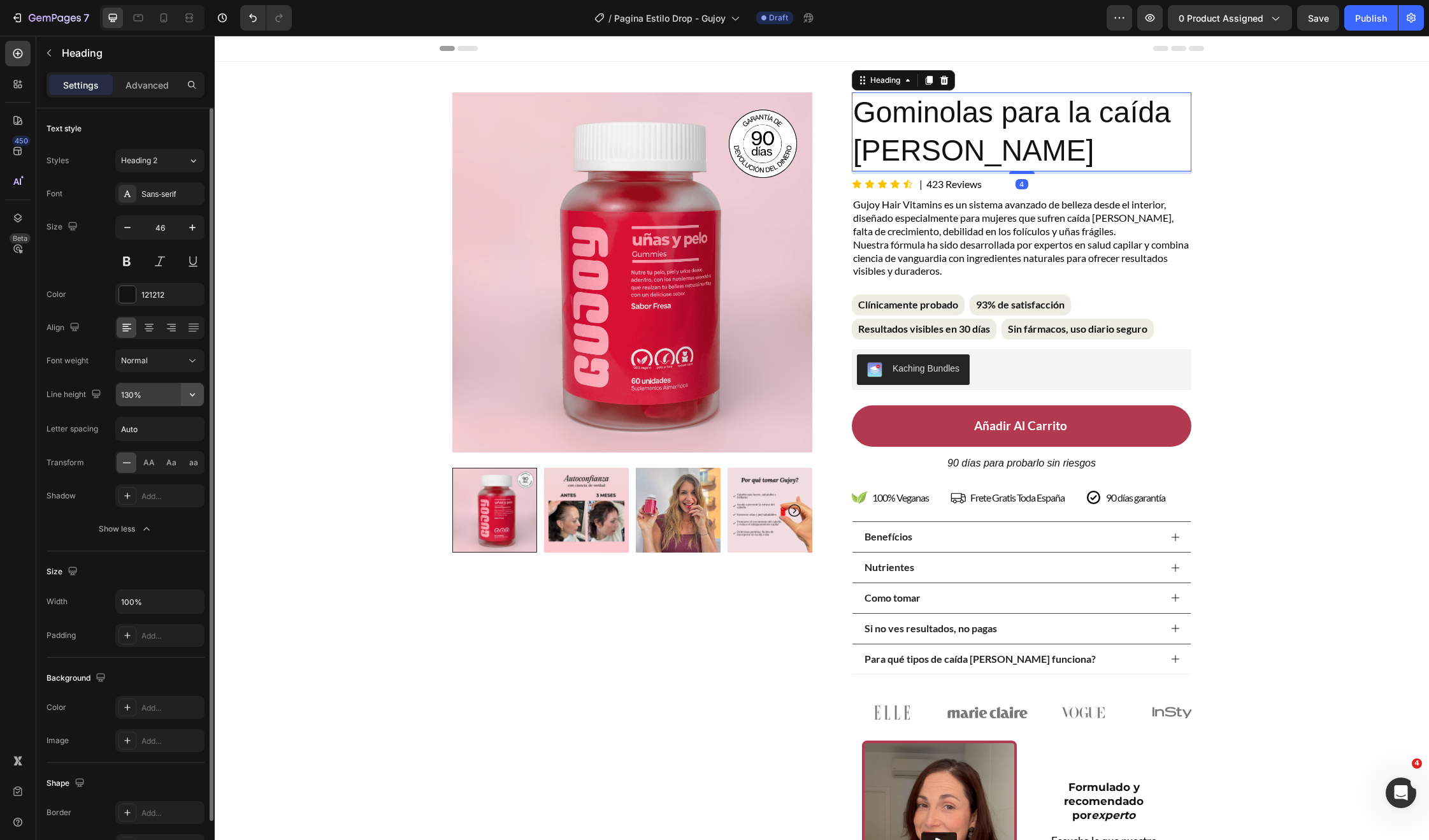
click at [184, 391] on button "button" at bounding box center [192, 394] width 23 height 23
click at [163, 209] on div "Font Sans-serif Size 46 Color 121212 Align Font weight Normal Line height 130% …" at bounding box center [126, 361] width 158 height 358
click at [164, 199] on div "Sans-serif" at bounding box center [171, 194] width 60 height 11
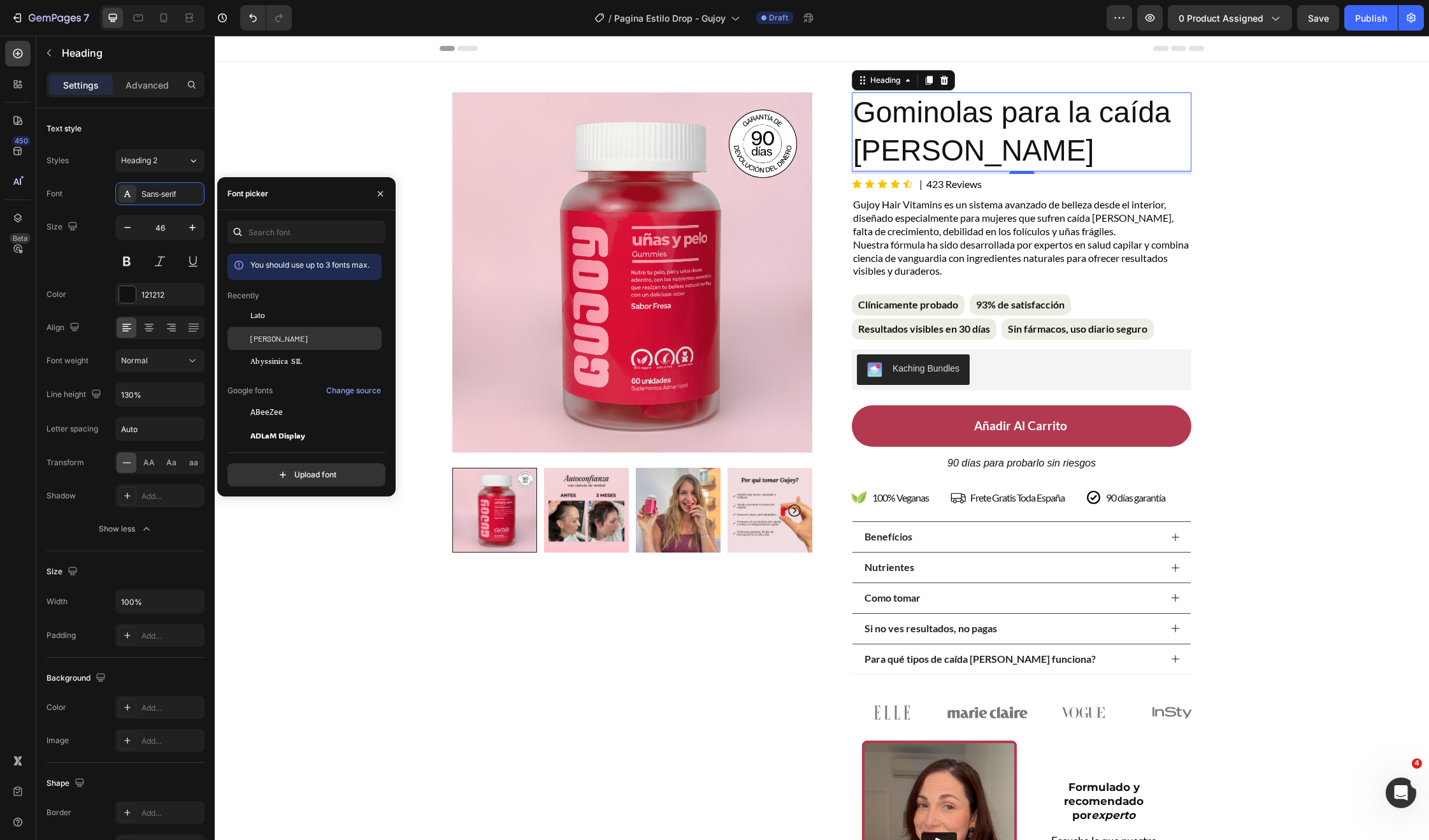
click at [269, 335] on span "[PERSON_NAME]" at bounding box center [278, 338] width 57 height 11
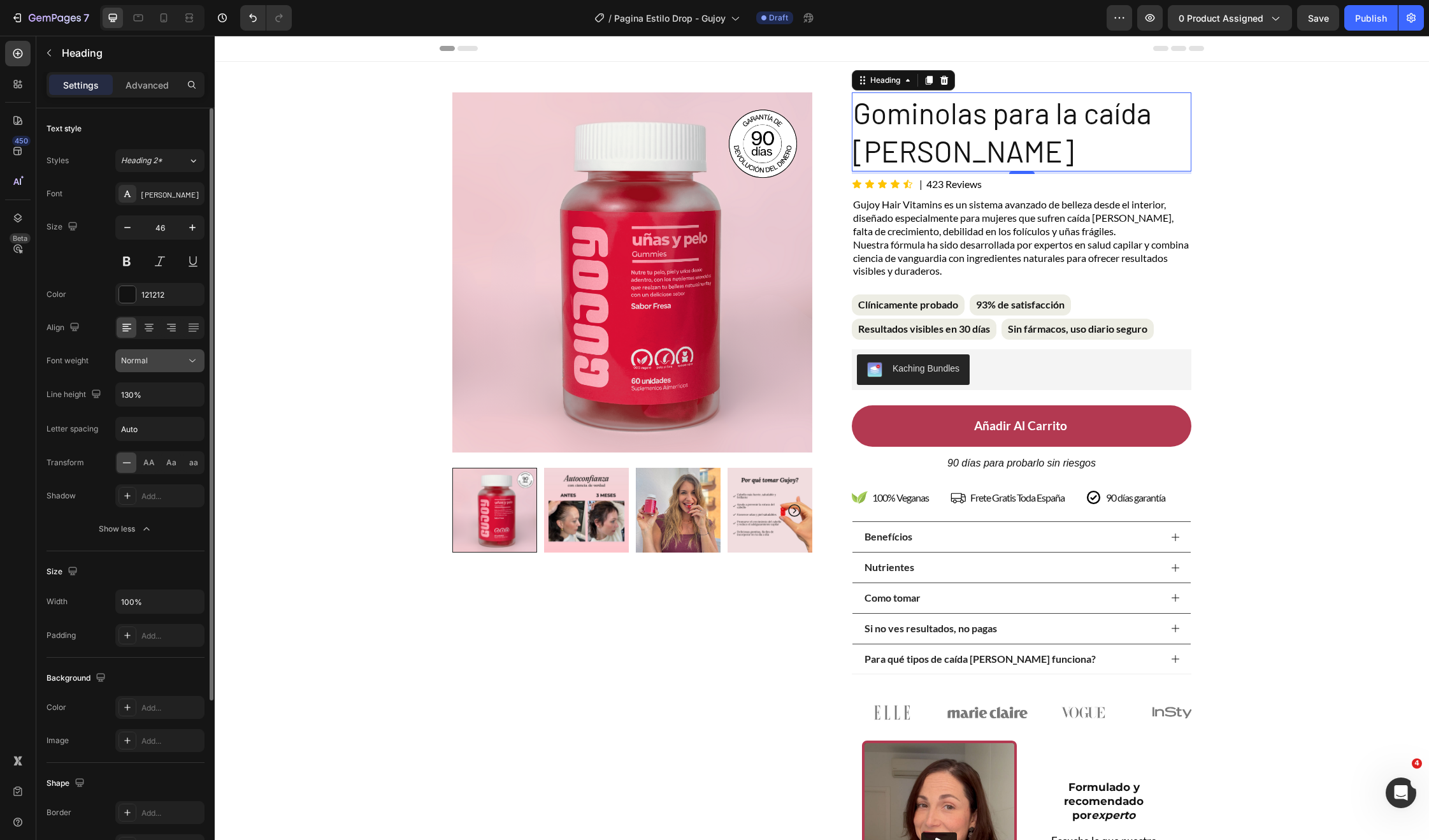
click at [182, 367] on div "Normal" at bounding box center [160, 360] width 78 height 13
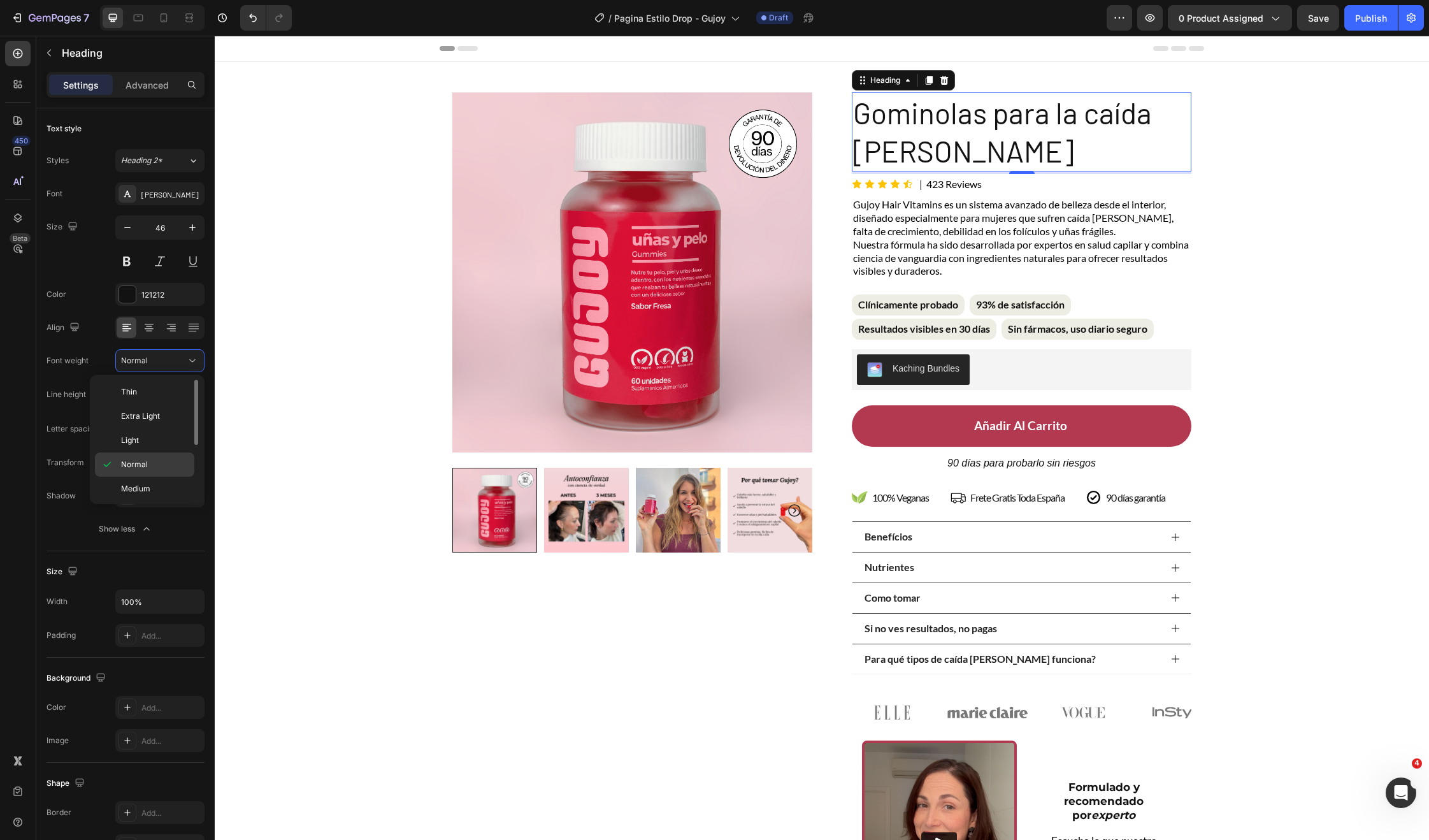
scroll to position [98, 0]
click at [154, 460] on span "Extra Bold" at bounding box center [140, 462] width 37 height 11
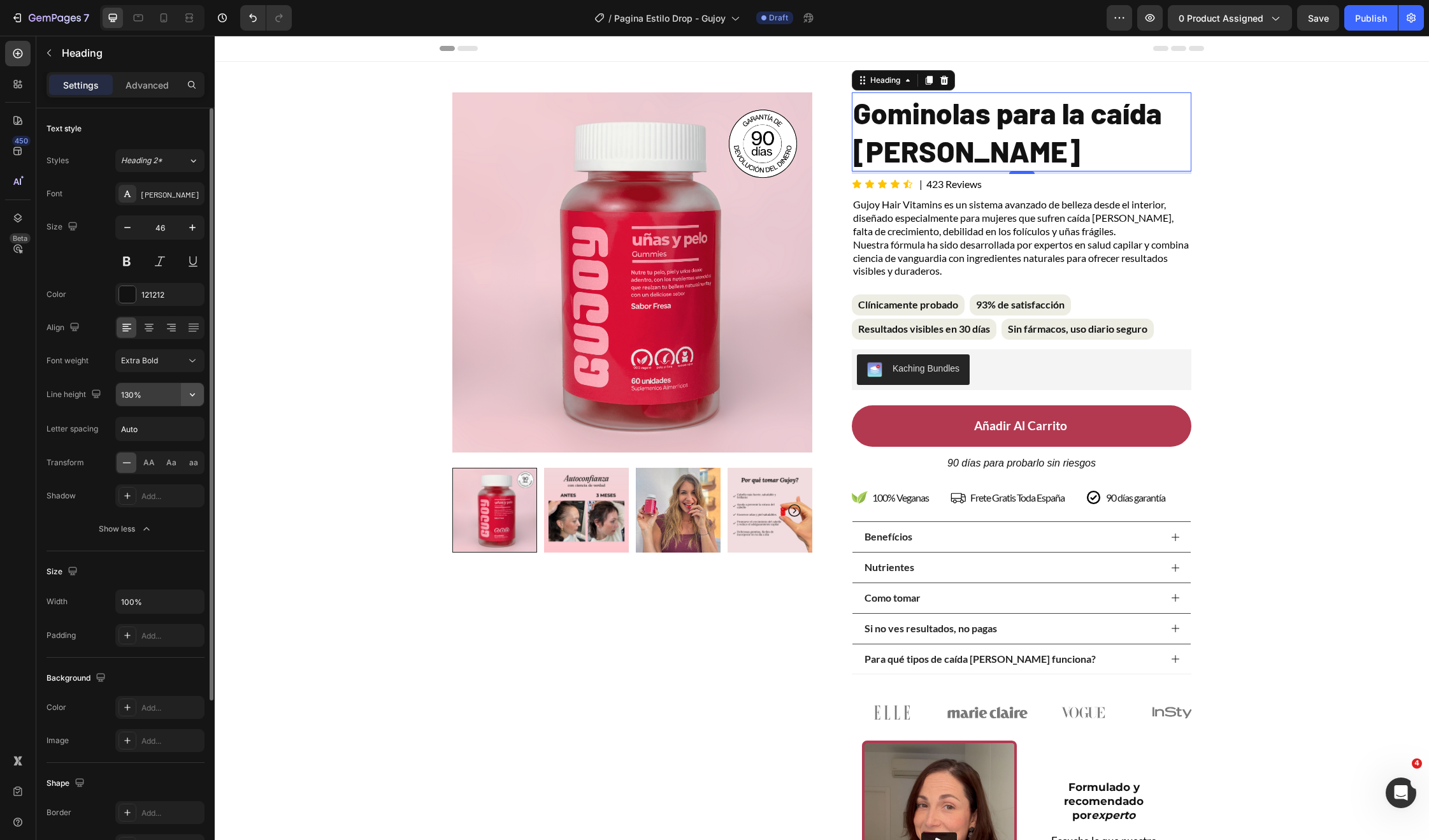
click at [188, 398] on icon "button" at bounding box center [192, 394] width 13 height 13
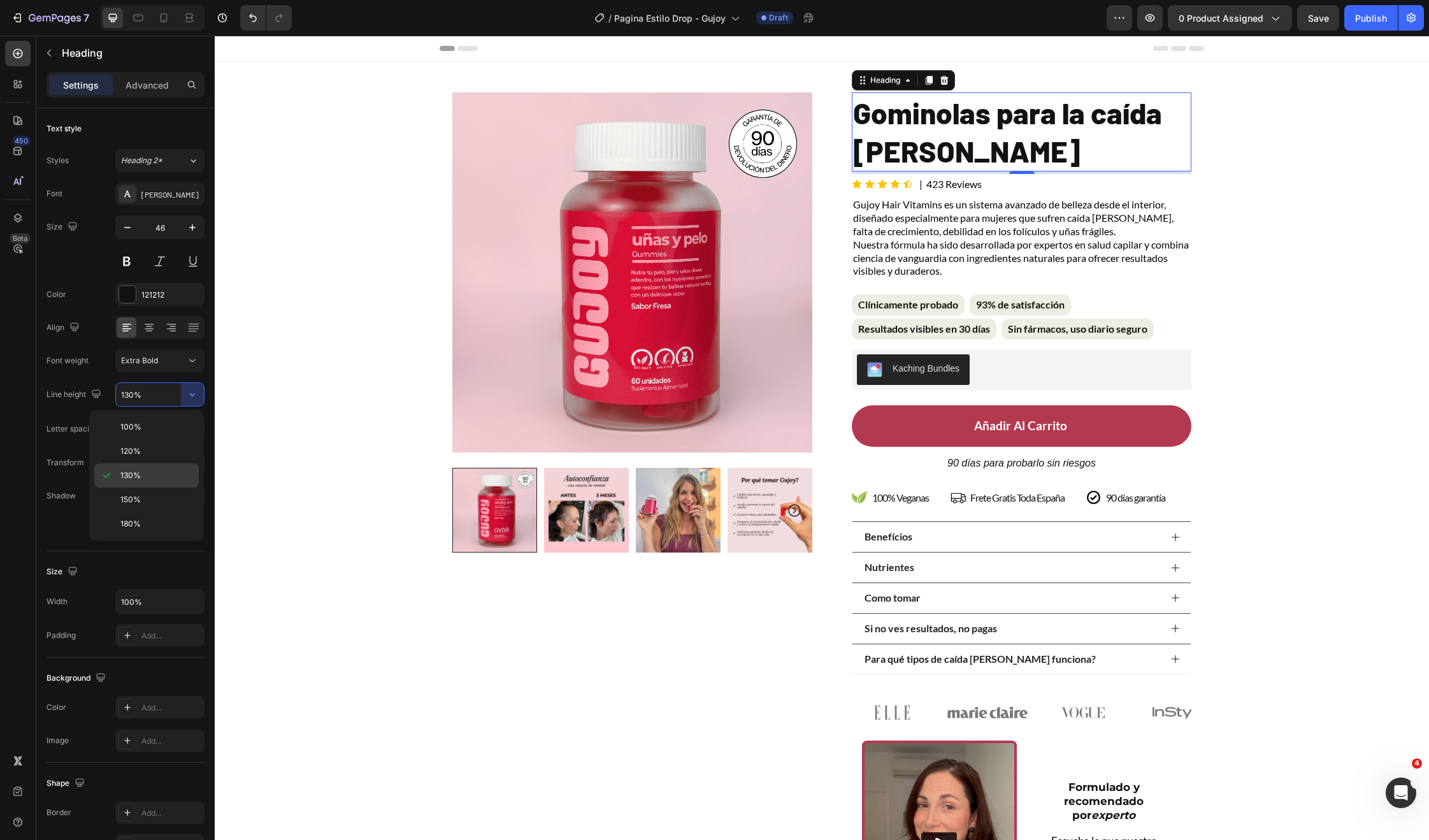
click at [161, 481] on div "130%" at bounding box center [147, 475] width 105 height 24
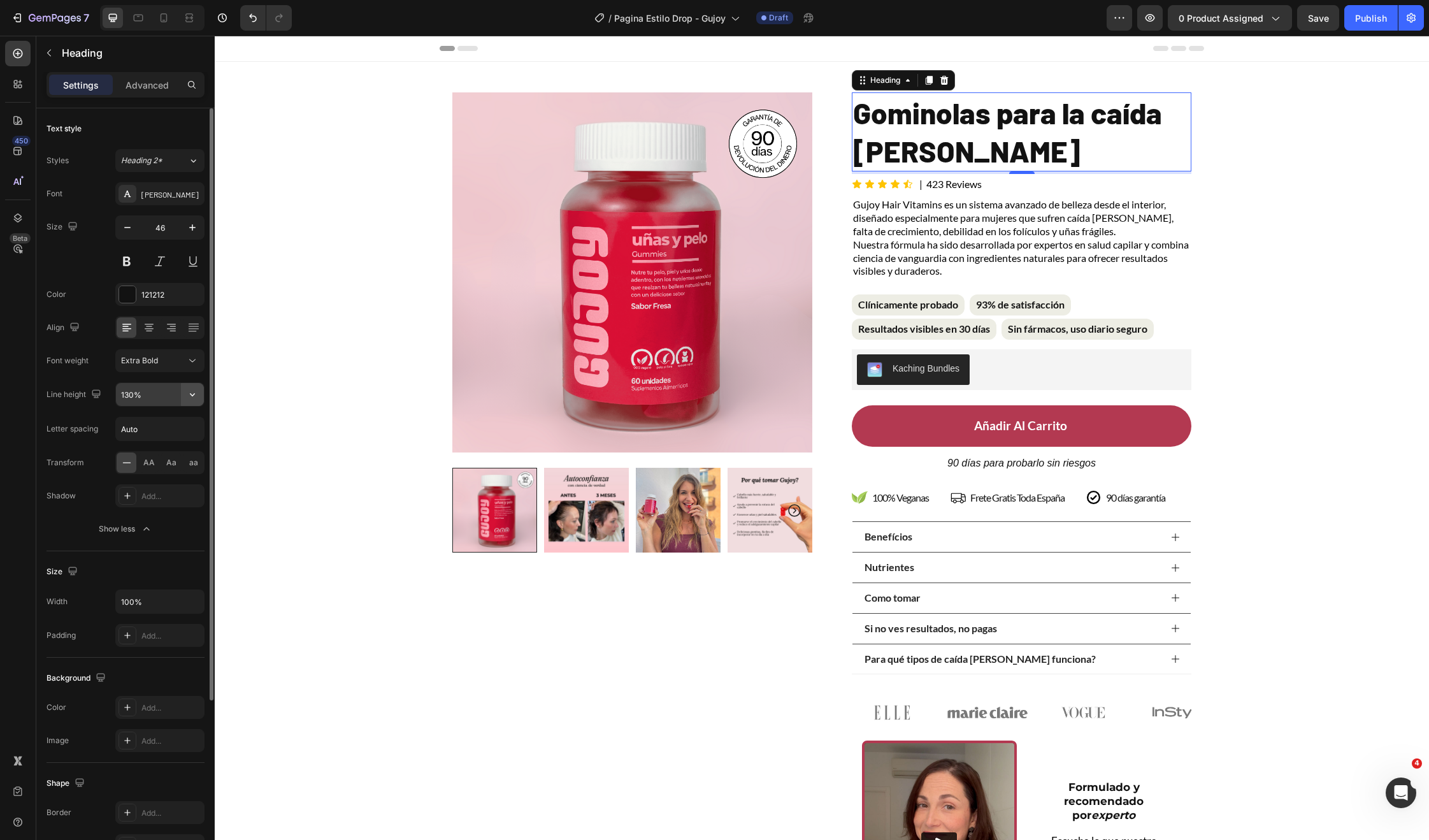
click at [192, 397] on icon "button" at bounding box center [192, 394] width 13 height 13
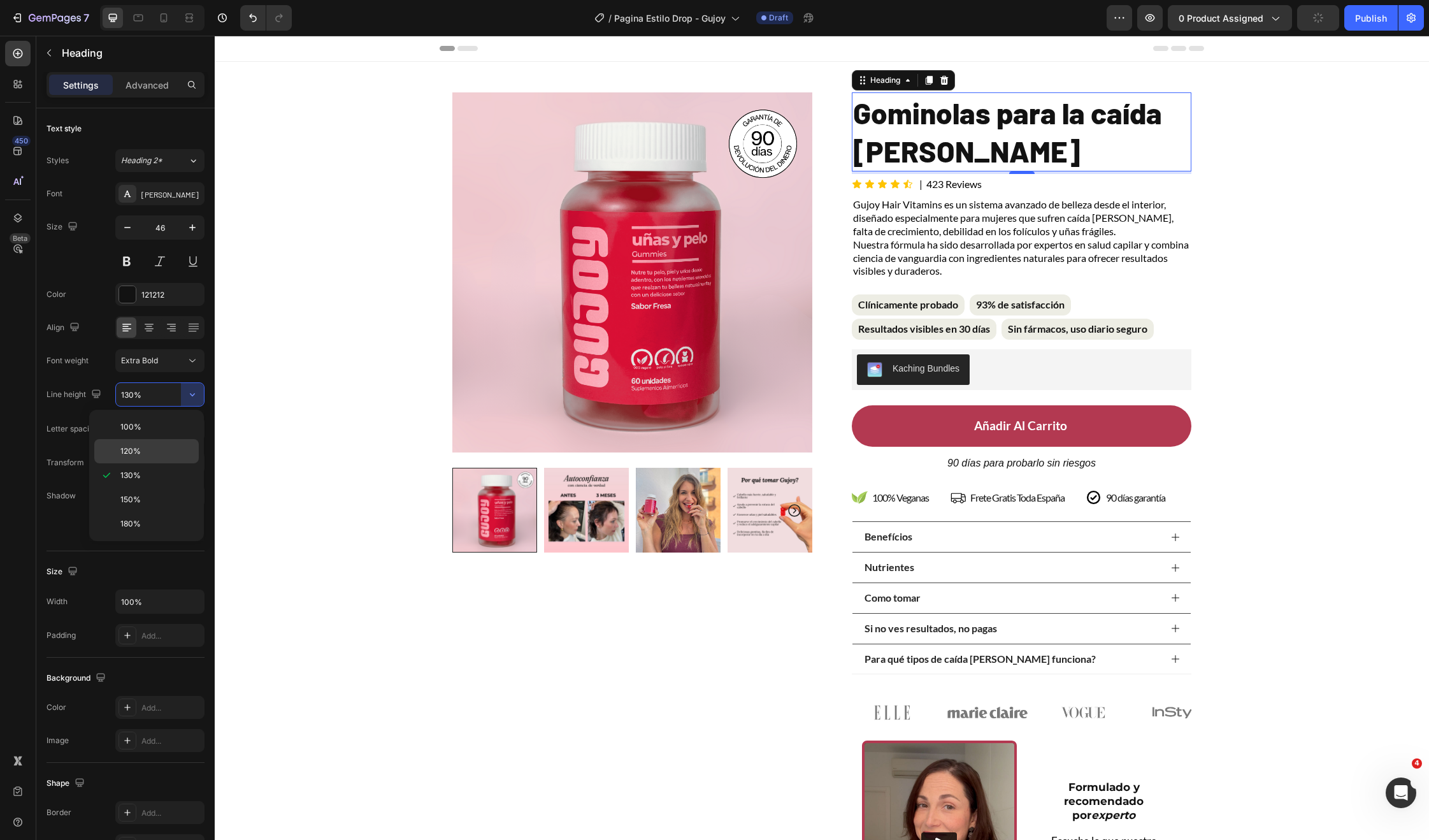
click at [147, 456] on p "120%" at bounding box center [156, 451] width 73 height 11
type input "120%"
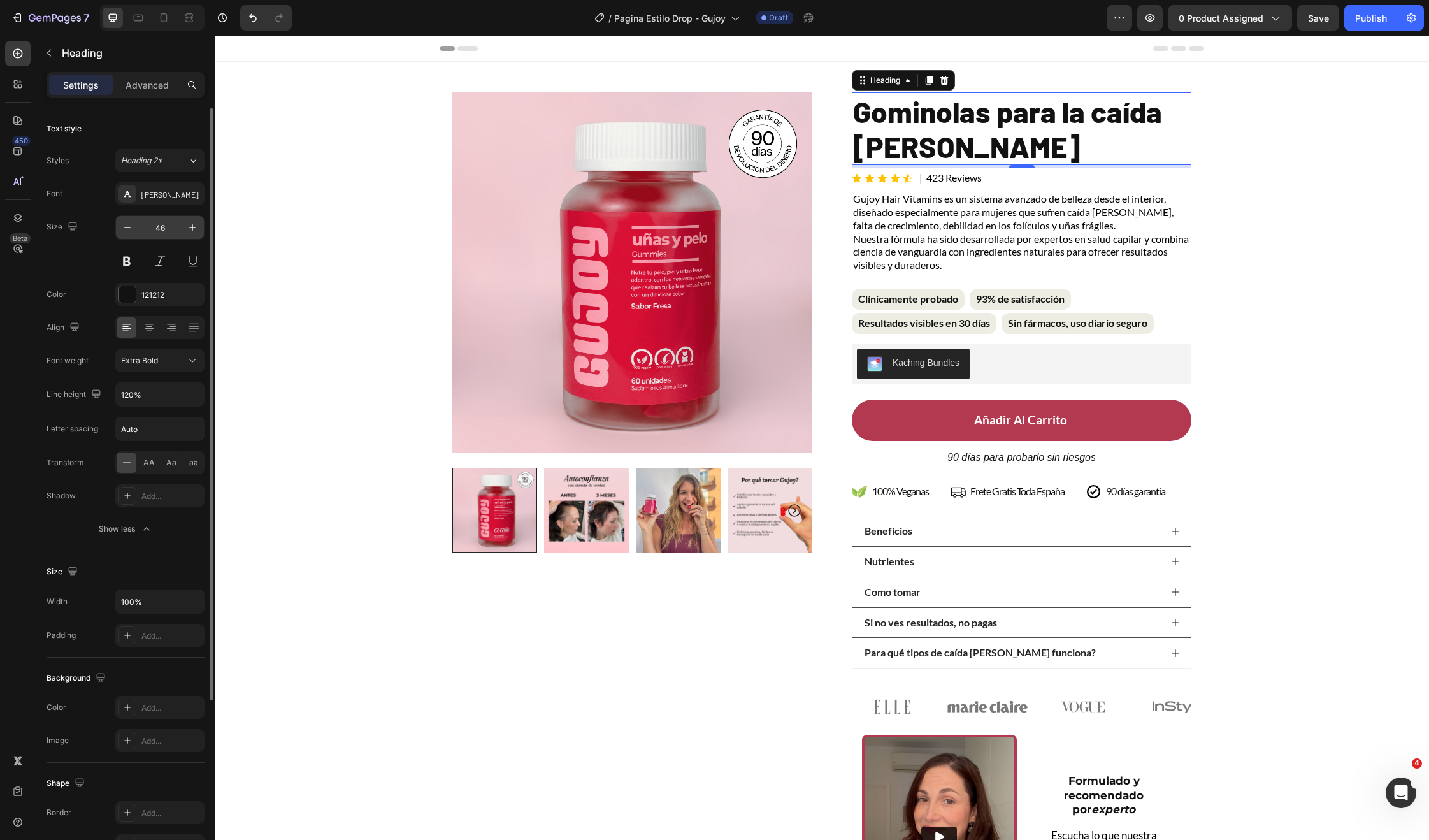
click at [164, 233] on input "46" at bounding box center [160, 227] width 42 height 23
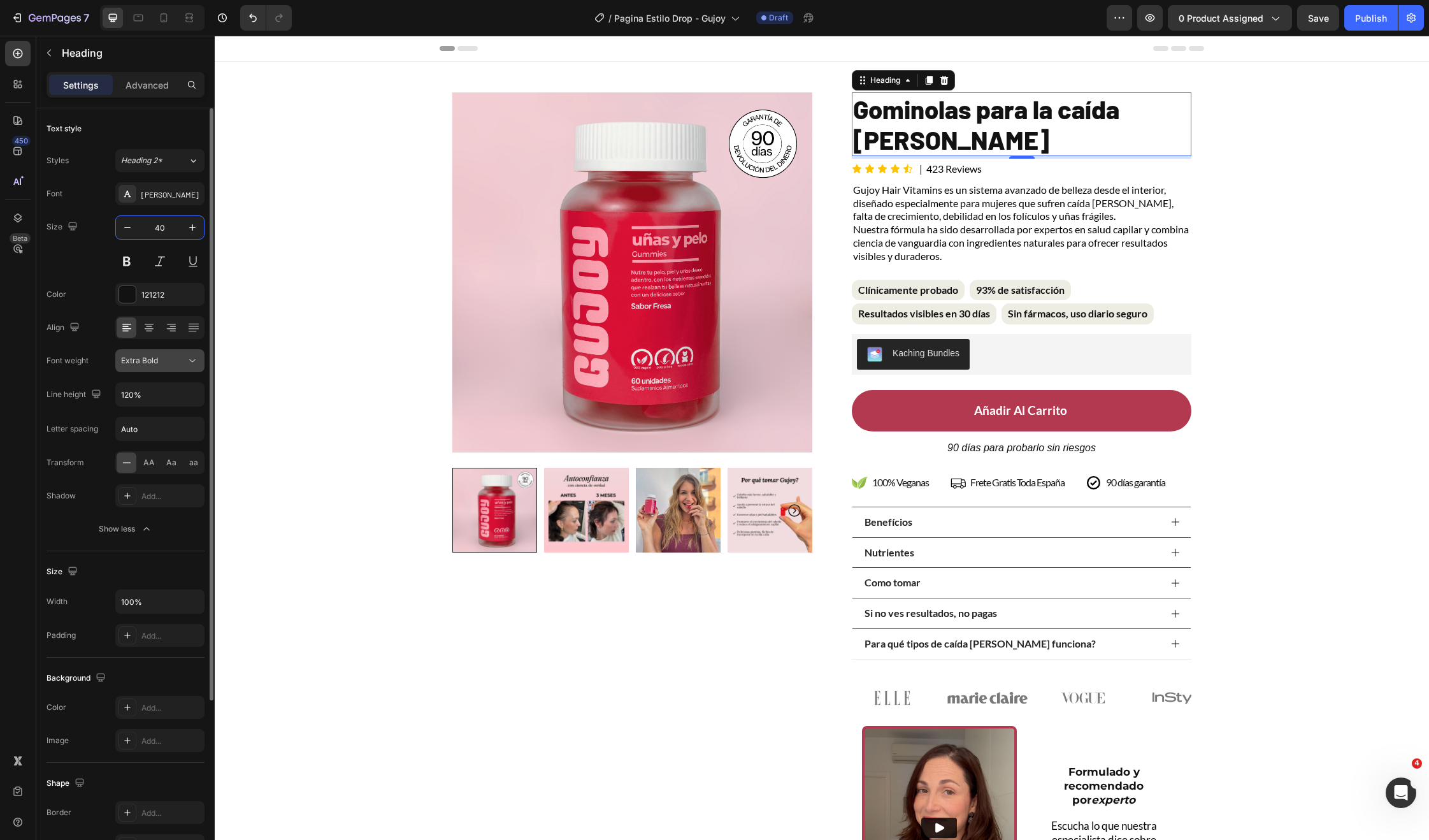
type input "40"
click at [182, 356] on div "Extra Bold" at bounding box center [153, 360] width 65 height 11
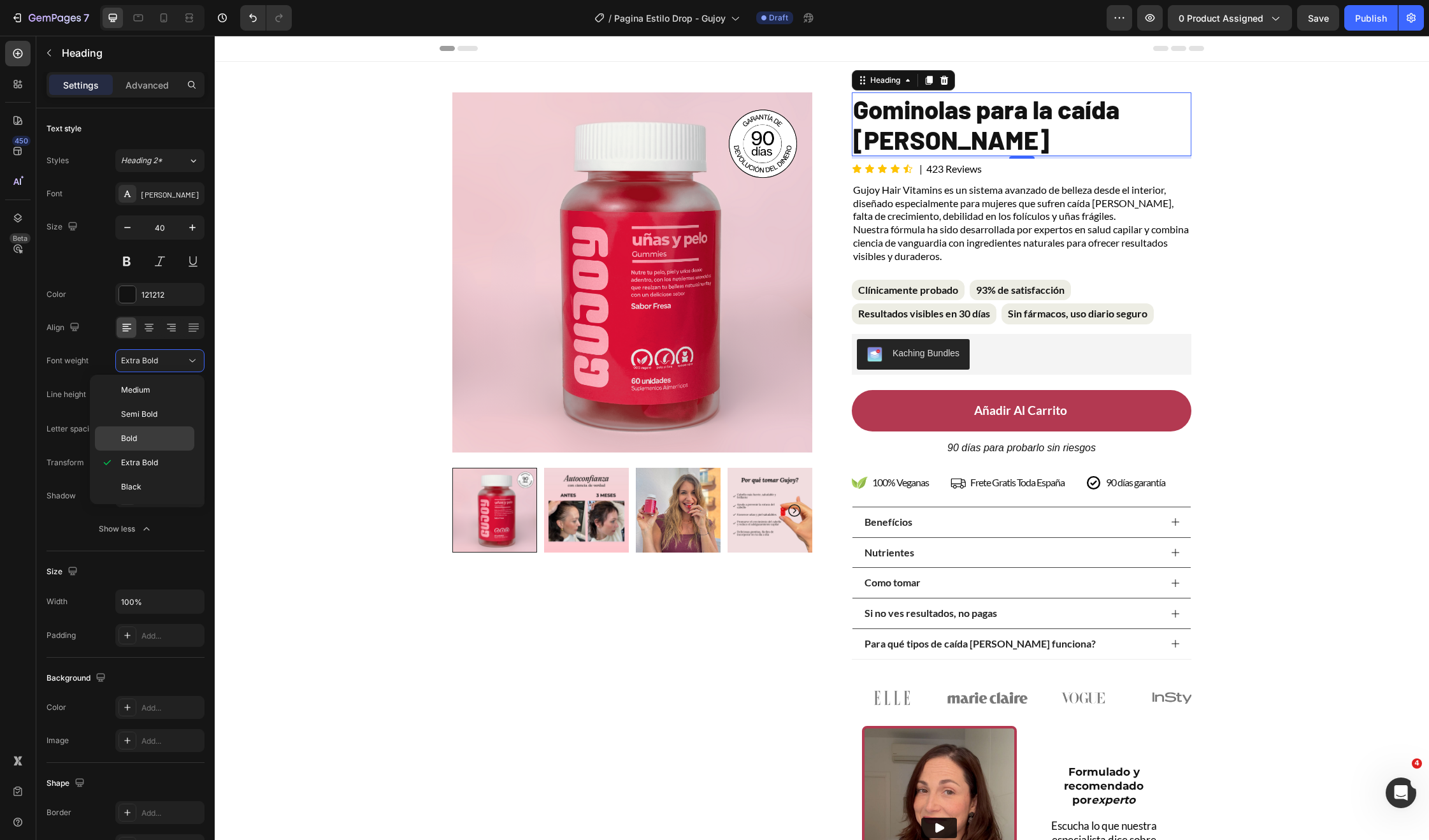
click at [141, 437] on p "Bold" at bounding box center [154, 438] width 67 height 11
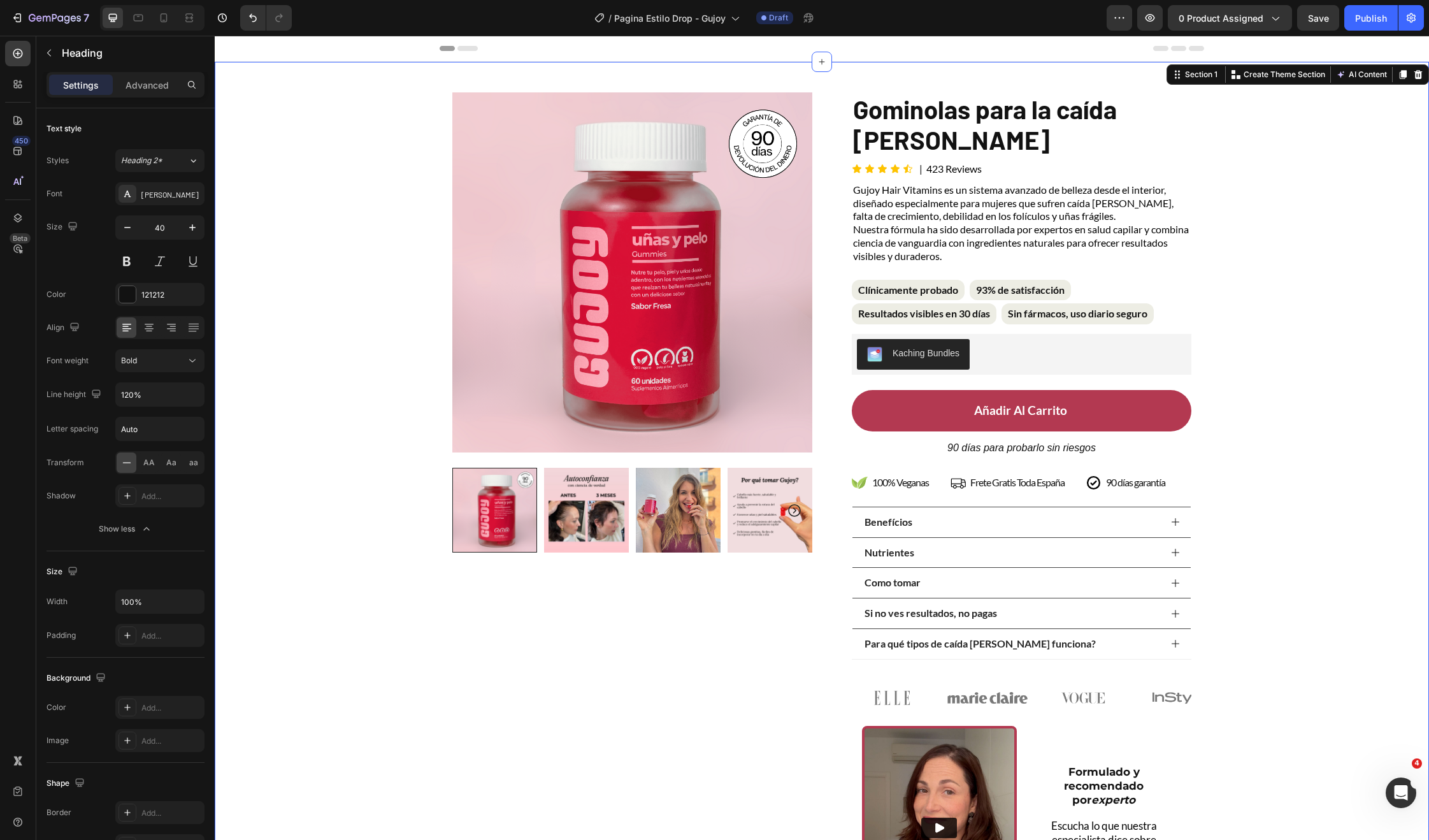
click at [1303, 221] on div "Product Images Row Gominolas para la caída del cabello Heading Icon Icon Icon I…" at bounding box center [822, 500] width 1214 height 878
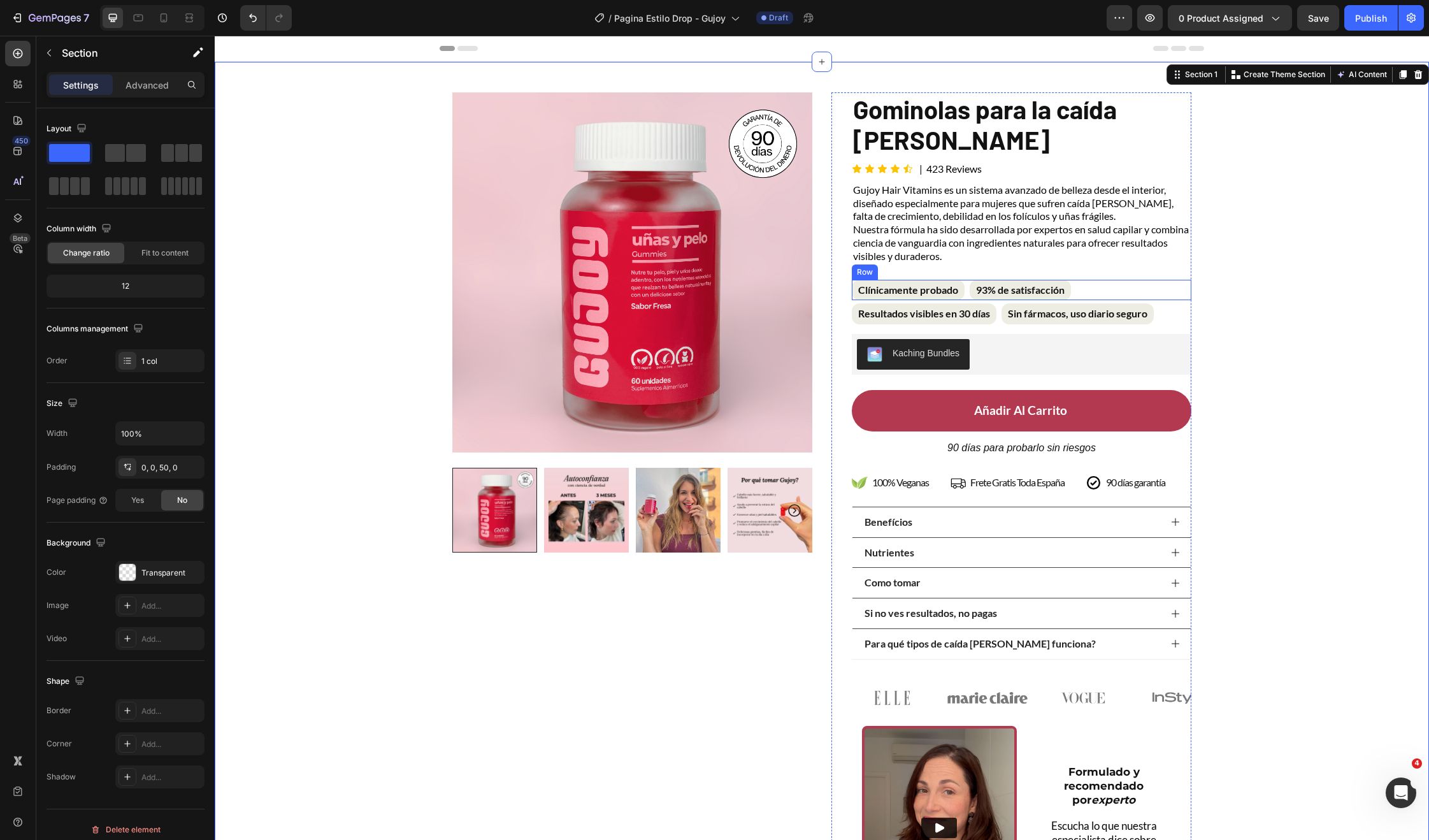
click at [1129, 294] on div "Clínicamente probado Text Block 93% de satisfacción Text Block Row" at bounding box center [1022, 289] width 340 height 21
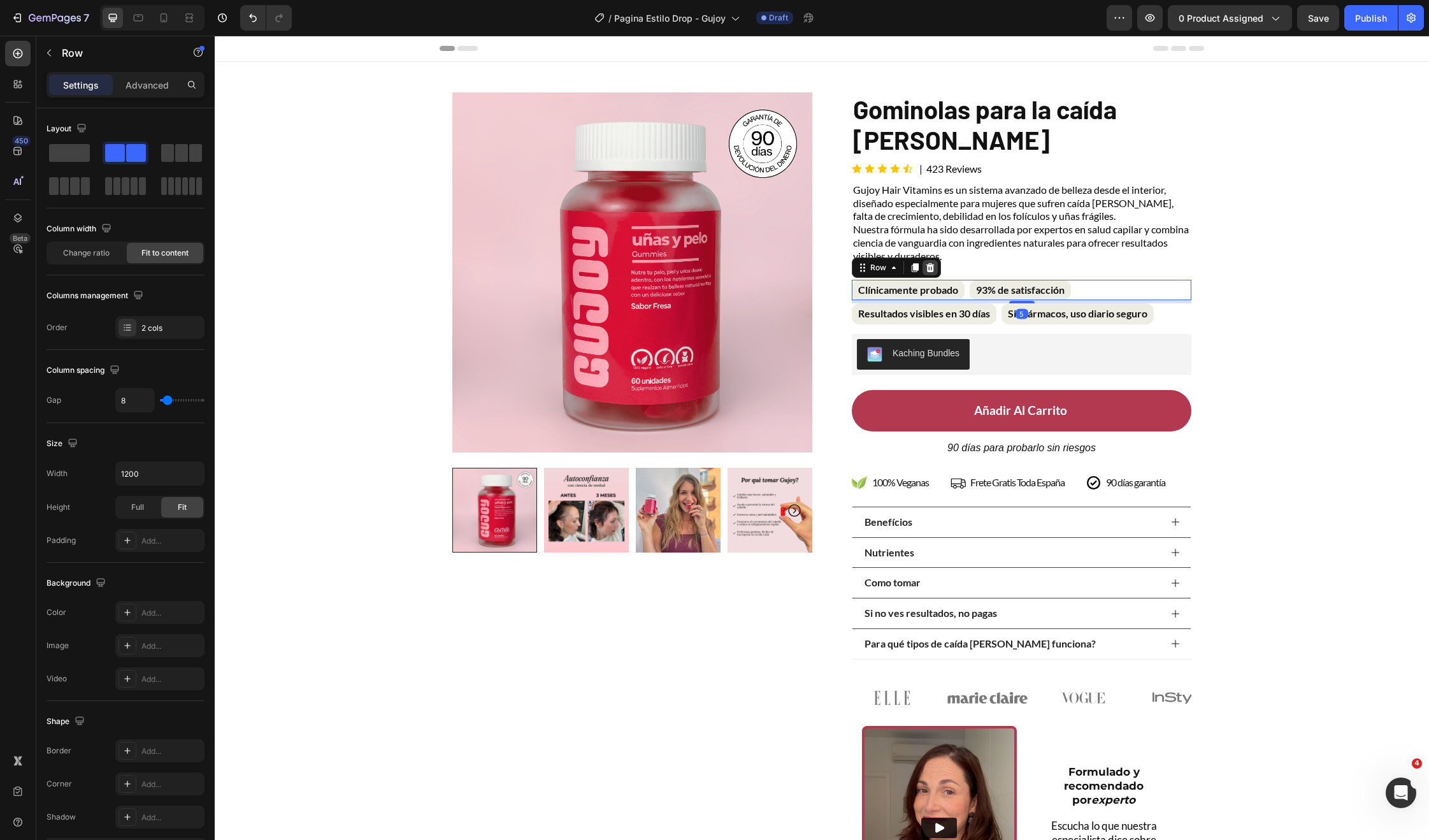
click at [931, 270] on div at bounding box center [930, 267] width 16 height 16
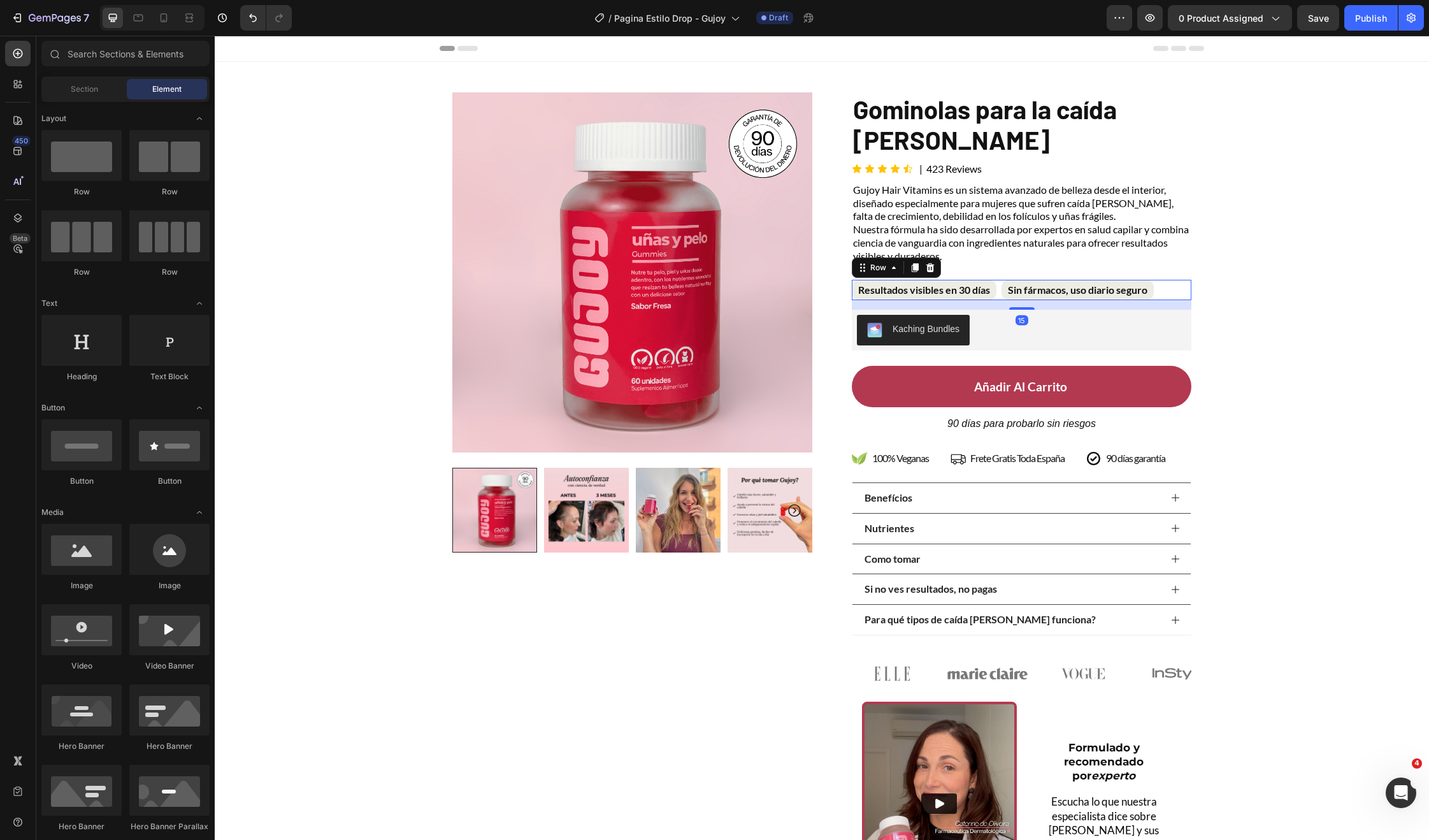
click at [1168, 287] on div "Resultados visibles en 30 días Text Block Sin fármacos, uso diario seguro Text …" at bounding box center [1022, 289] width 340 height 21
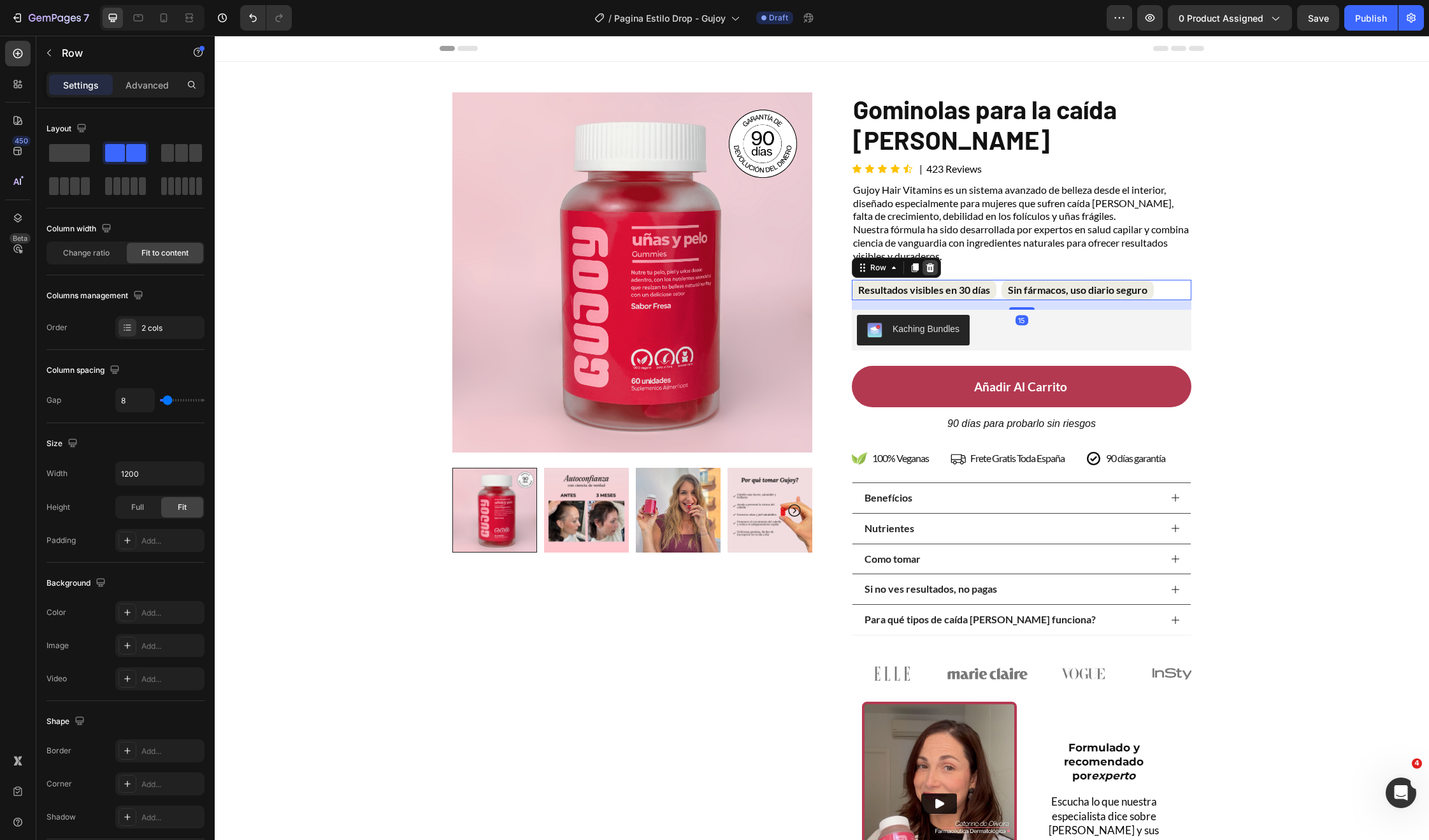
click at [927, 265] on icon at bounding box center [930, 267] width 8 height 9
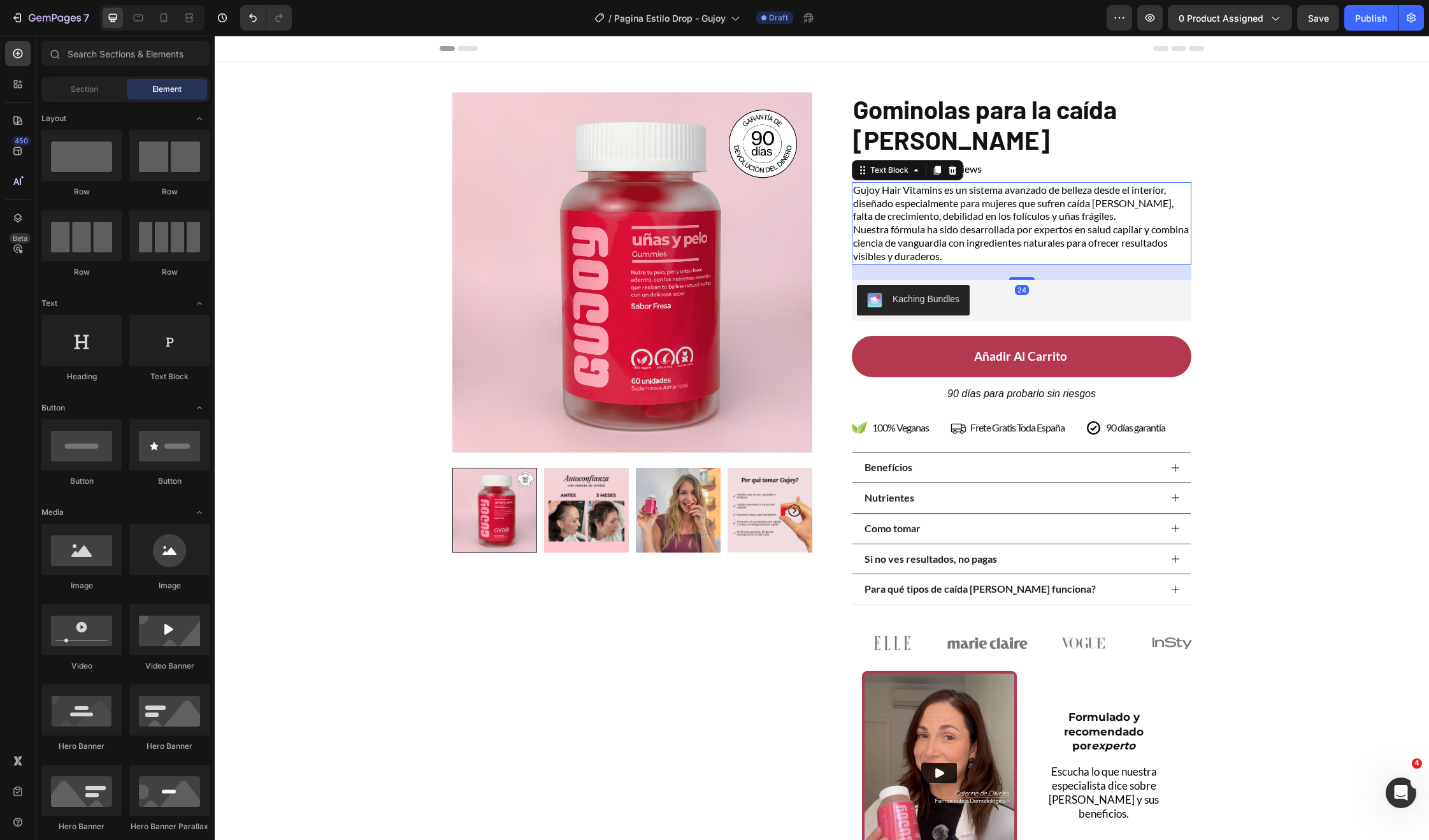
click at [959, 223] on p "Gujoy Hair Vitamins es un sistema avanzado de belleza desde el interior, diseña…" at bounding box center [1021, 223] width 337 height 80
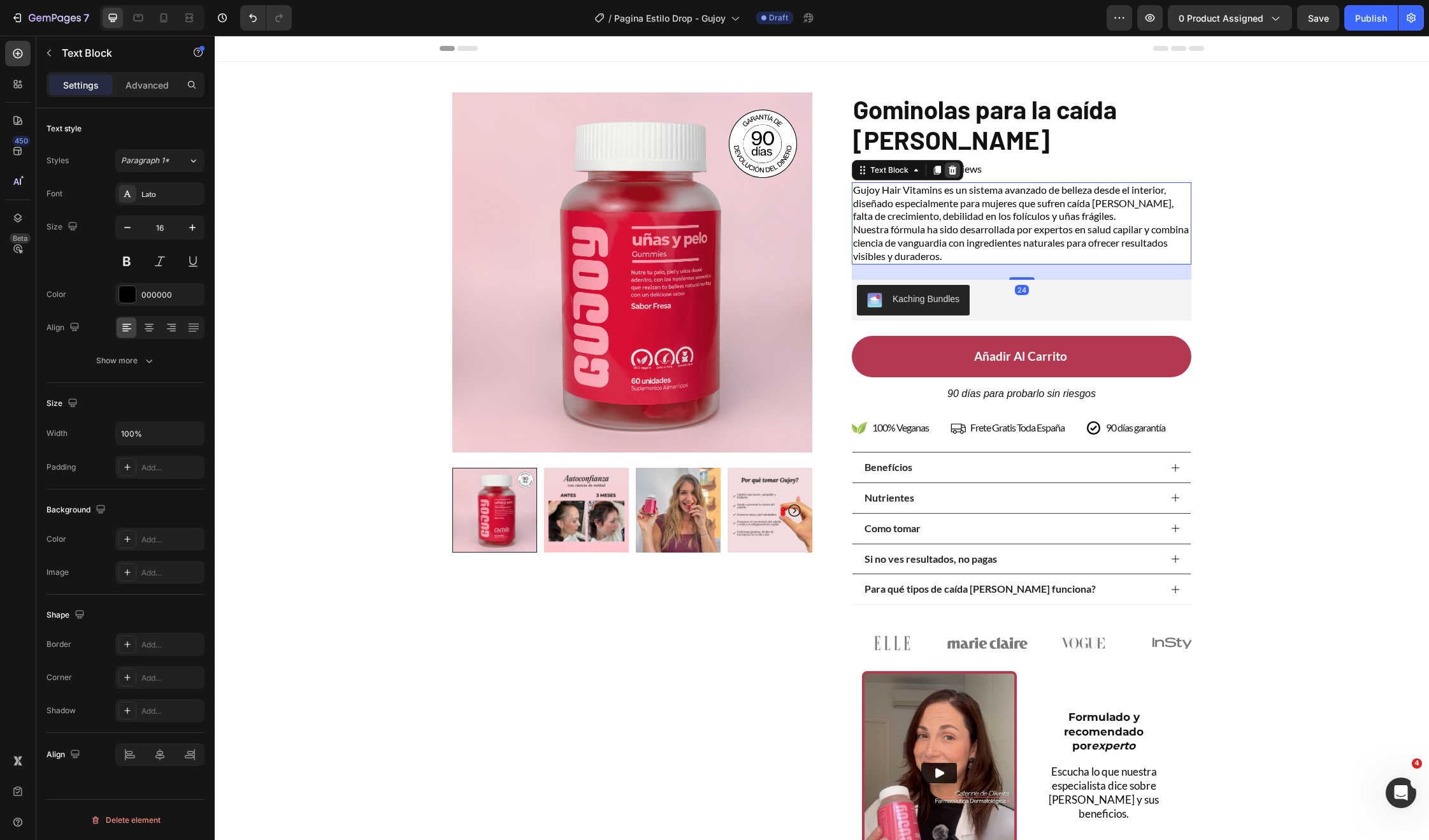
click at [947, 168] on icon at bounding box center [952, 170] width 10 height 10
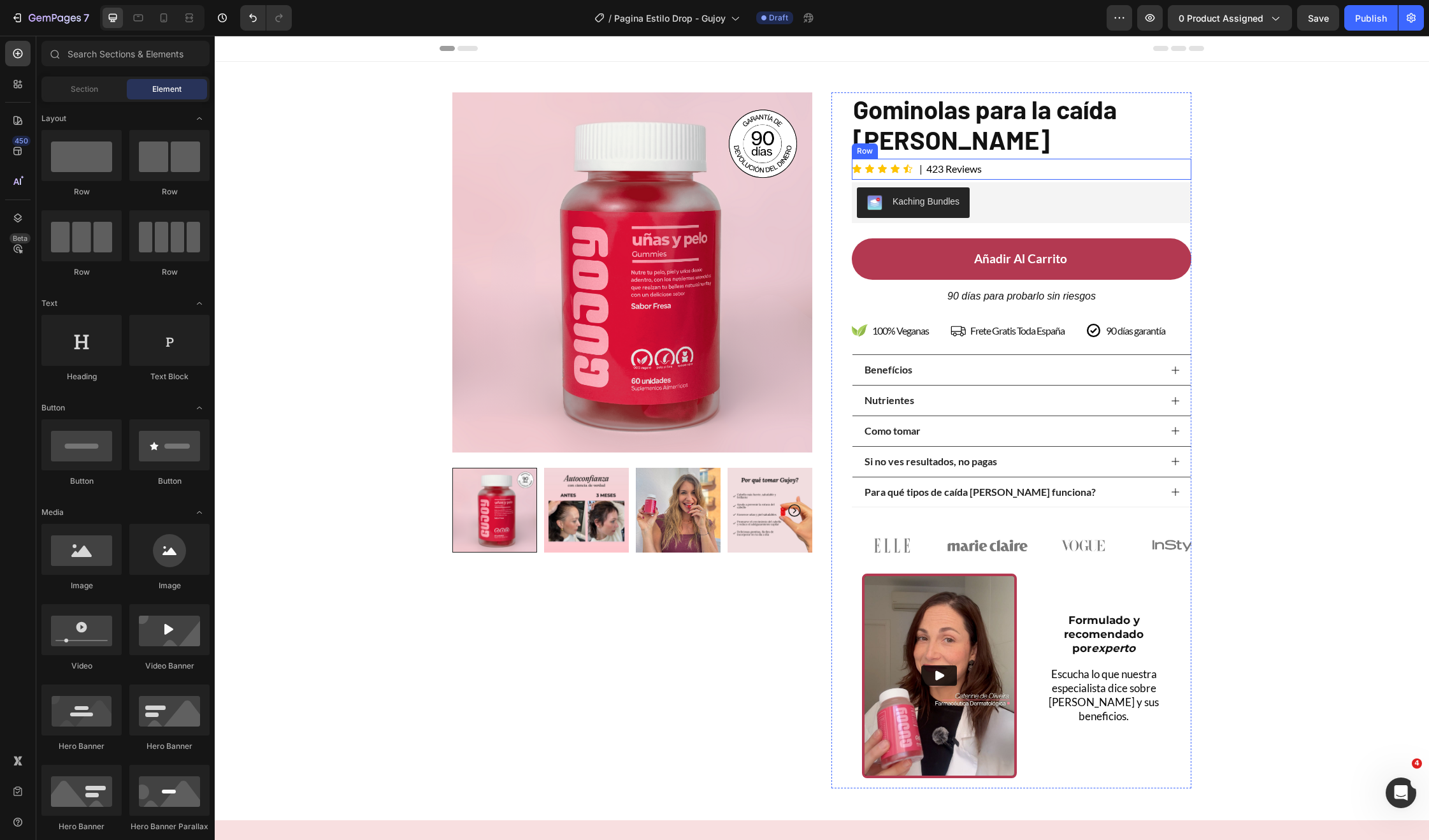
click at [1007, 170] on div "Icon Icon Icon Icon Icon Icon List | 423 Reviews Text Block Row" at bounding box center [1022, 169] width 340 height 21
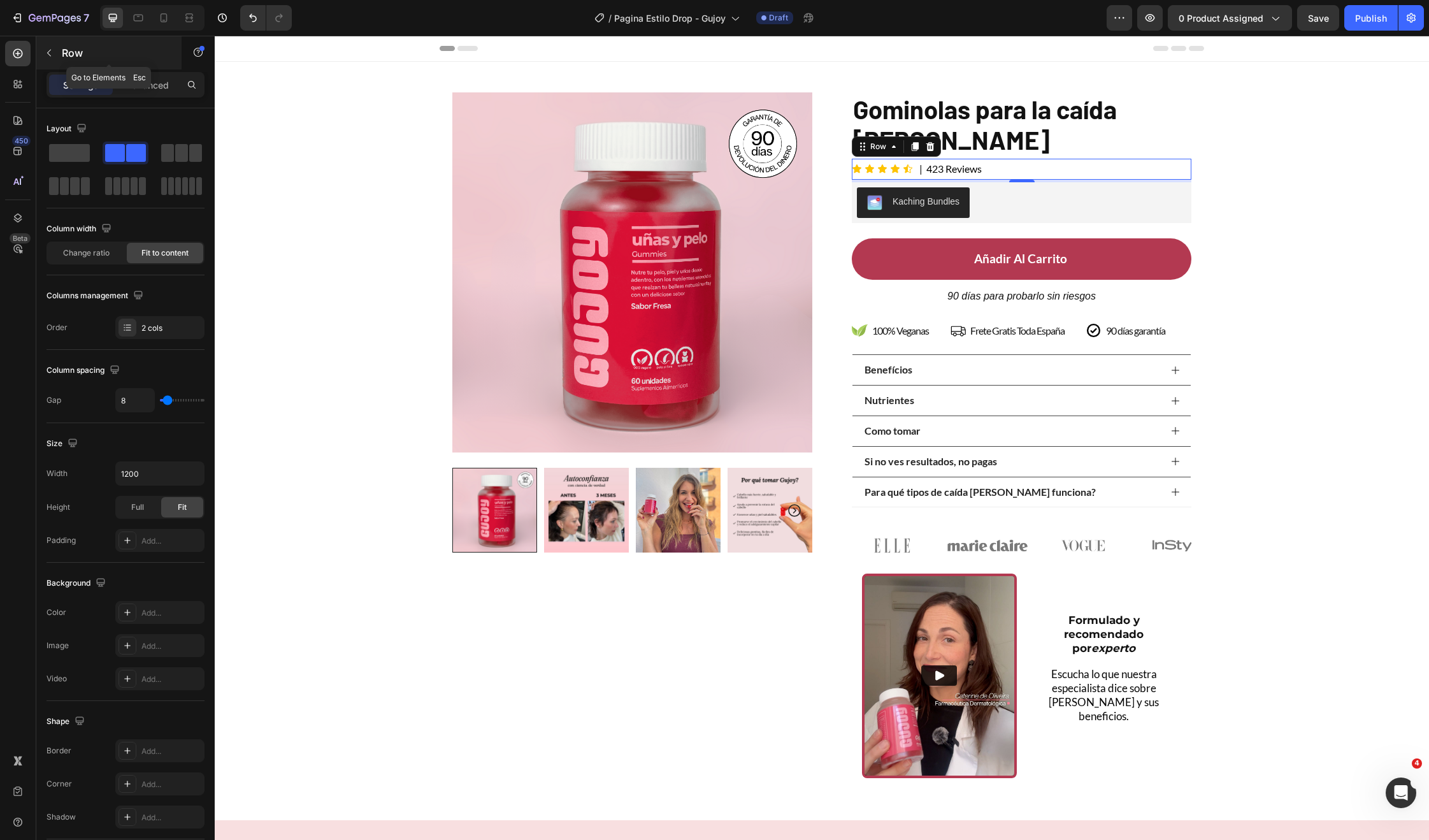
click at [59, 65] on div "Row" at bounding box center [109, 53] width 145 height 33
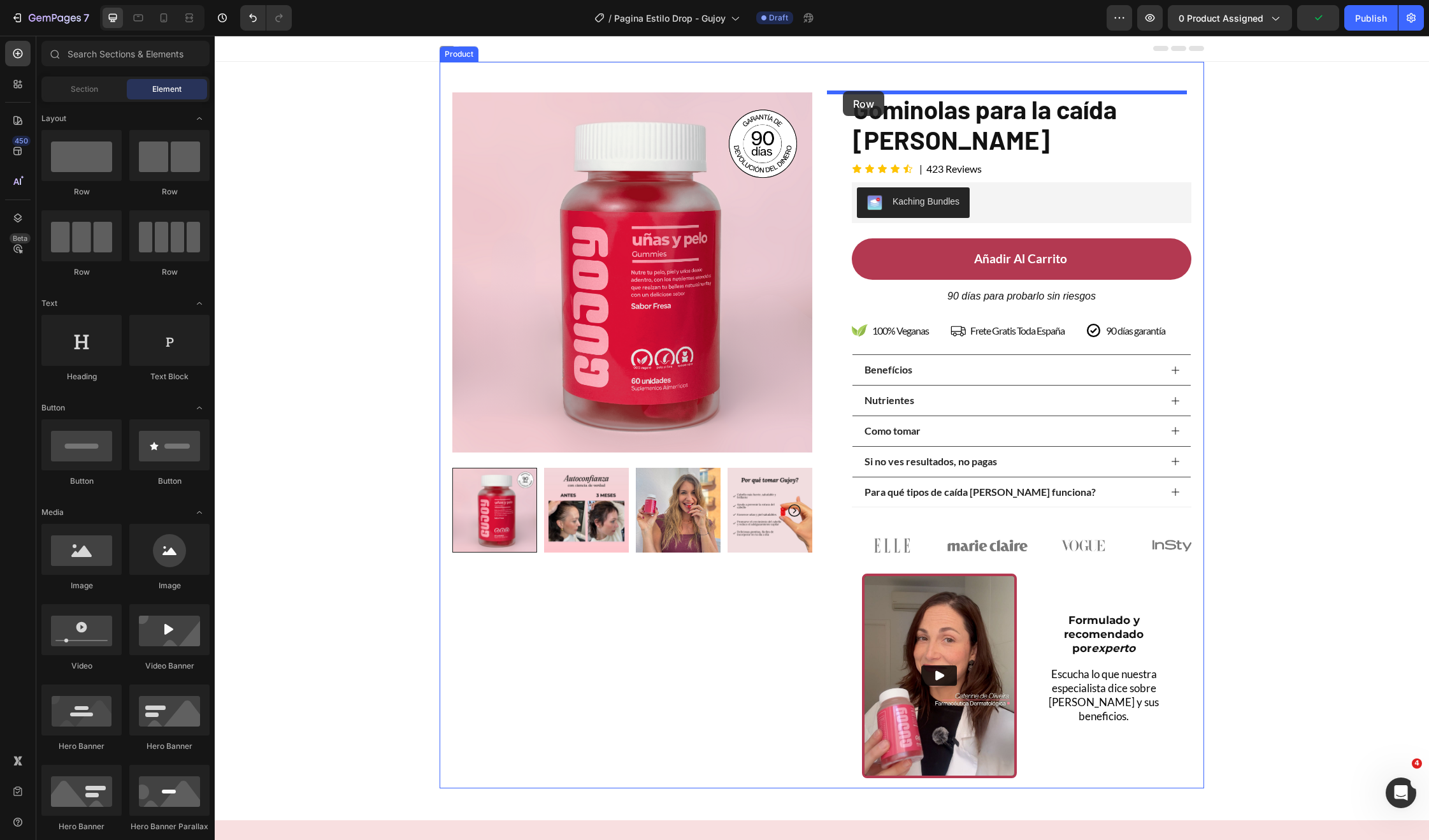
drag, startPoint x: 267, startPoint y: 157, endPoint x: 843, endPoint y: 91, distance: 579.8
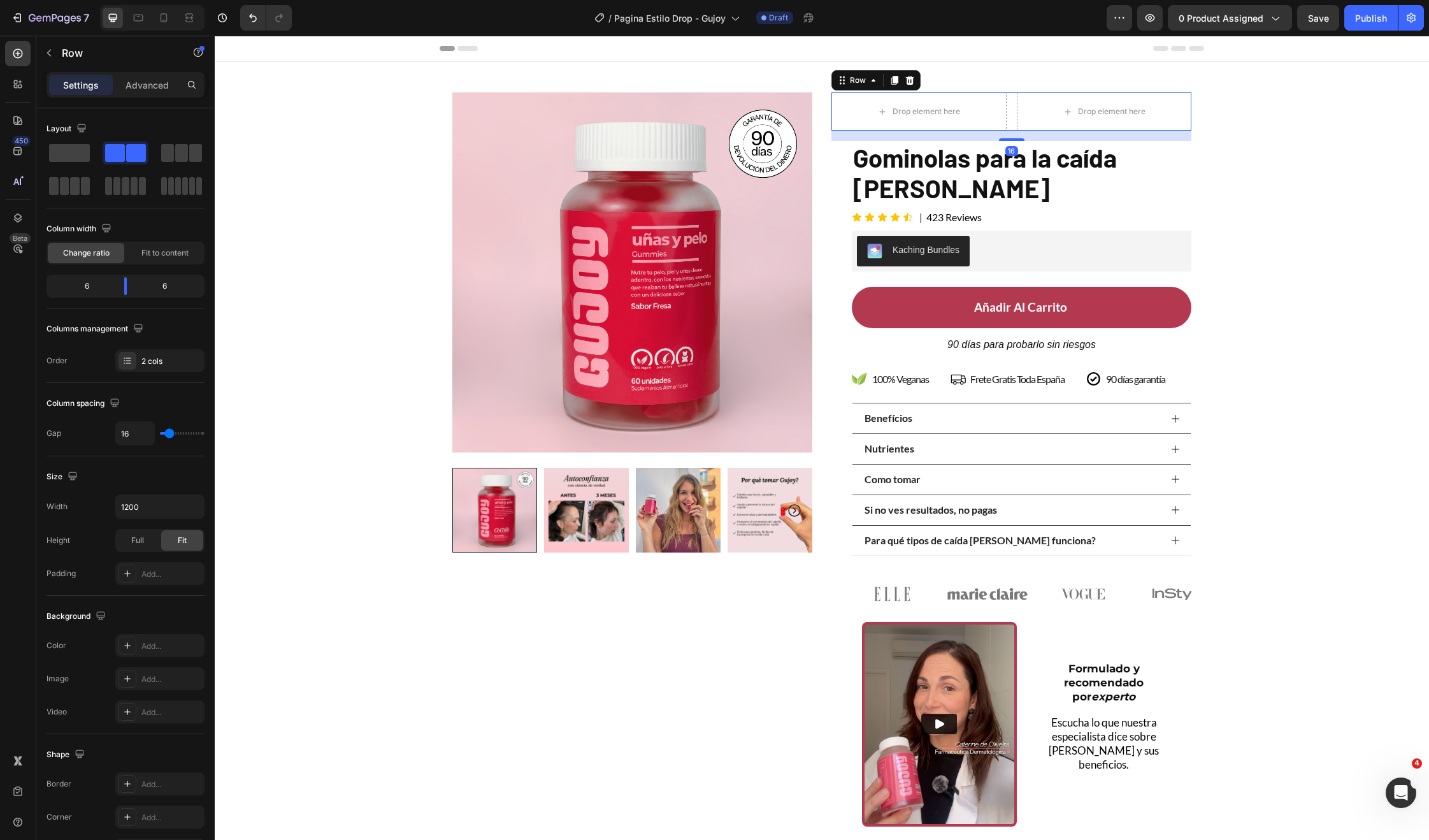
click at [1010, 146] on div "16" at bounding box center [1012, 151] width 13 height 10
click at [1115, 153] on p "Gominolas para la caída del cabello" at bounding box center [1021, 173] width 337 height 62
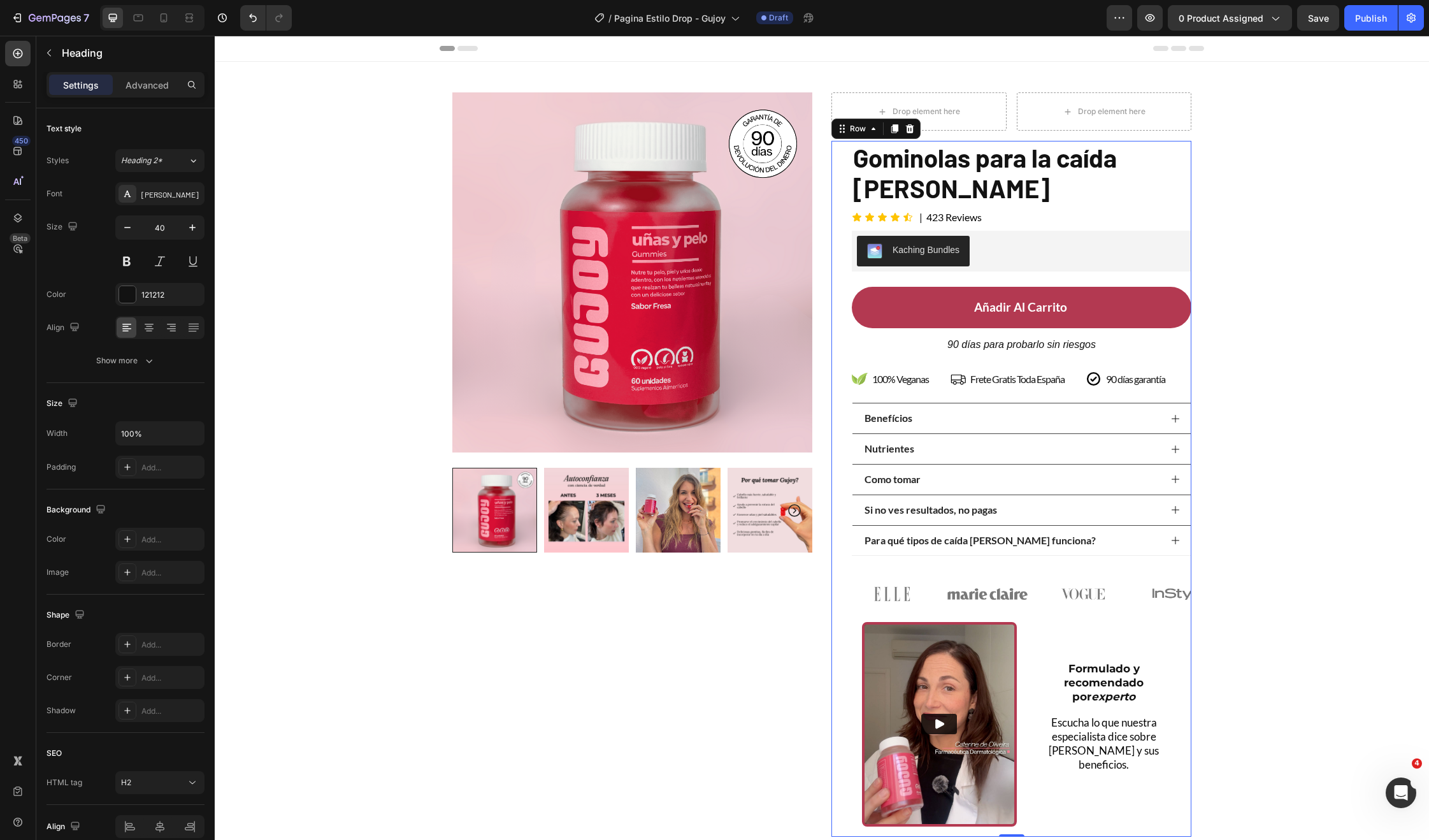
click at [837, 221] on div "Gominolas para la caída del cabello Heading Icon Icon Icon Icon Icon Icon List …" at bounding box center [1012, 488] width 360 height 696
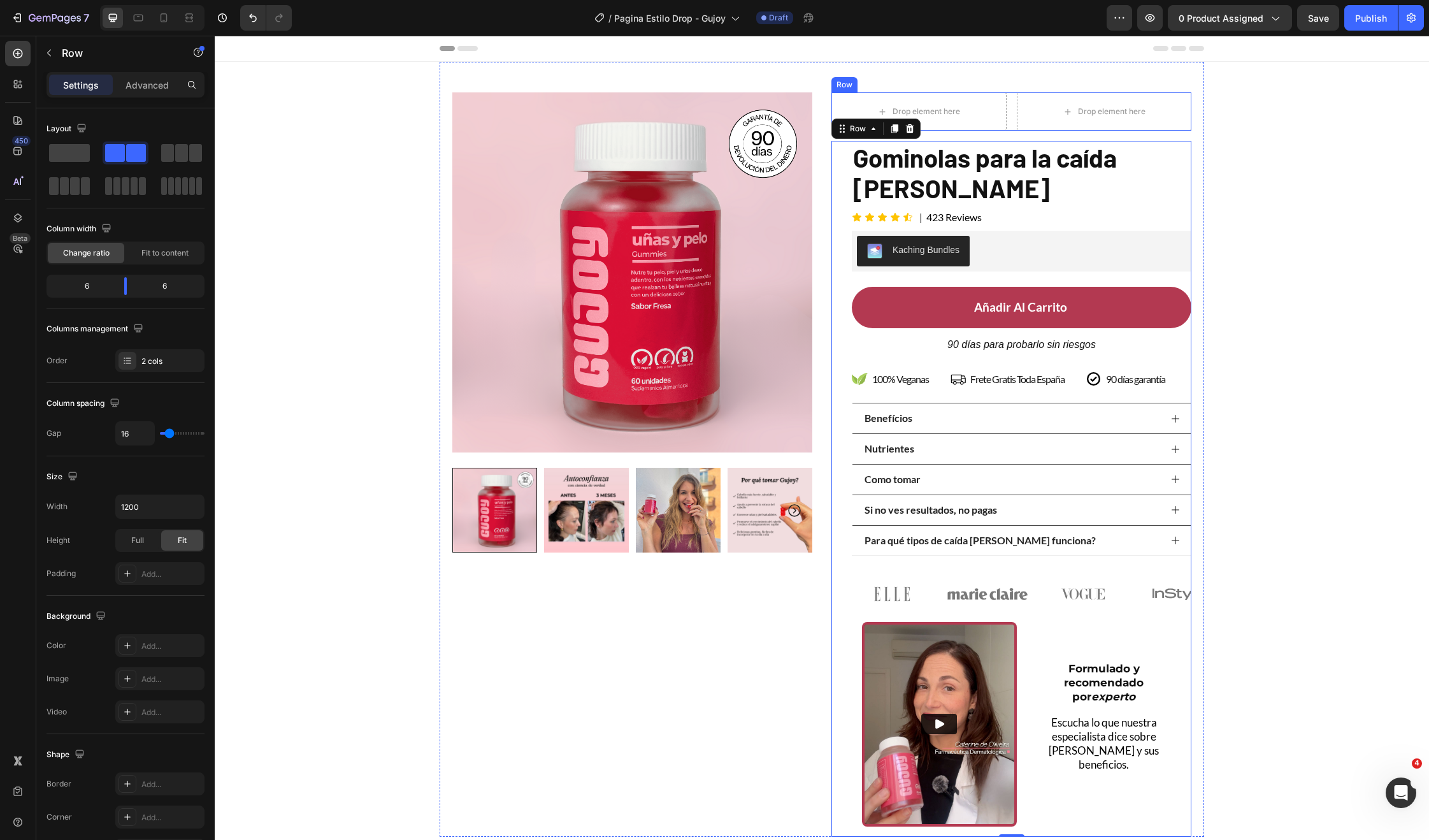
click at [1009, 103] on div "Drop element here Drop element here Row" at bounding box center [1012, 112] width 360 height 39
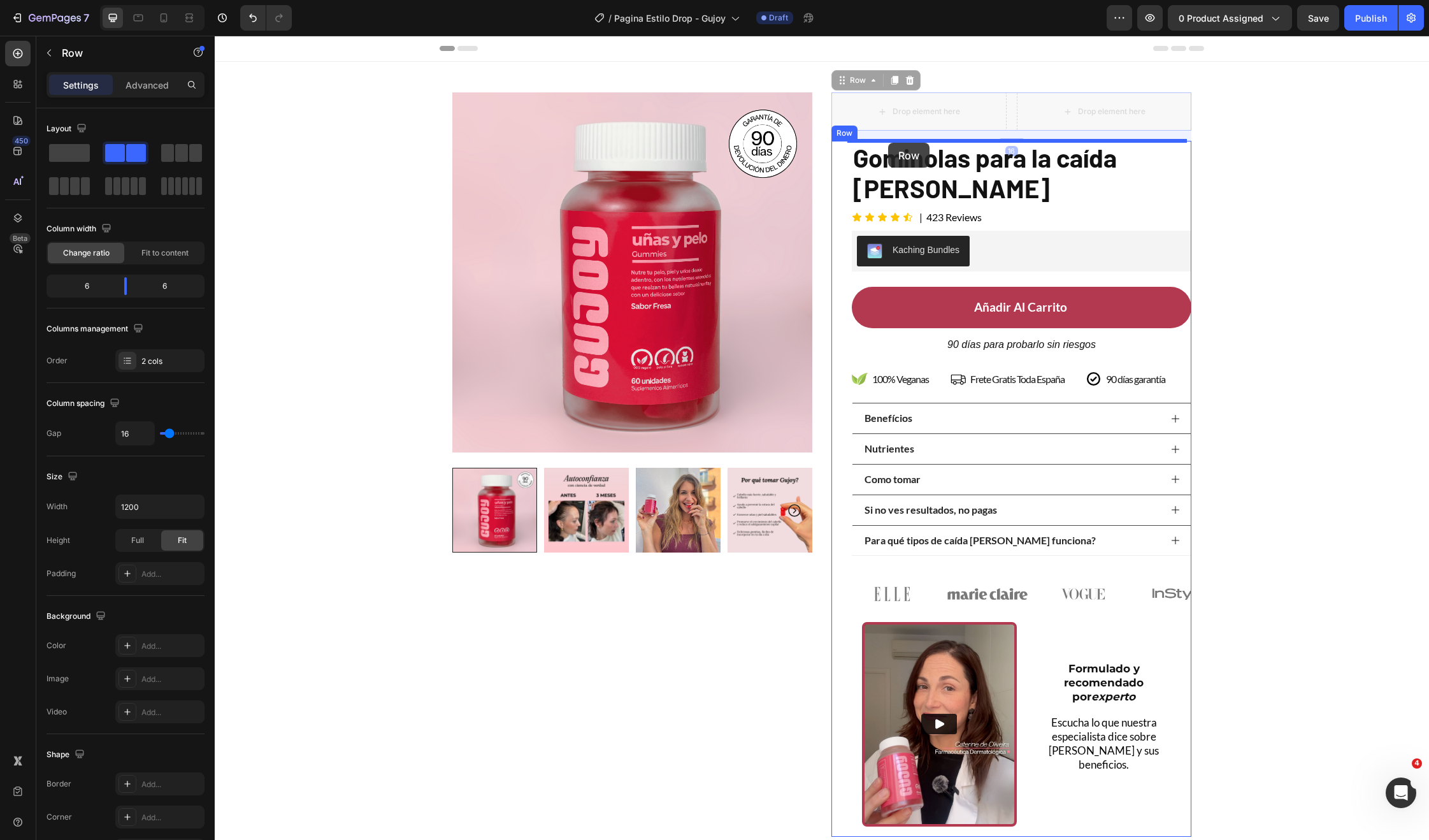
drag, startPoint x: 853, startPoint y: 85, endPoint x: 888, endPoint y: 142, distance: 66.9
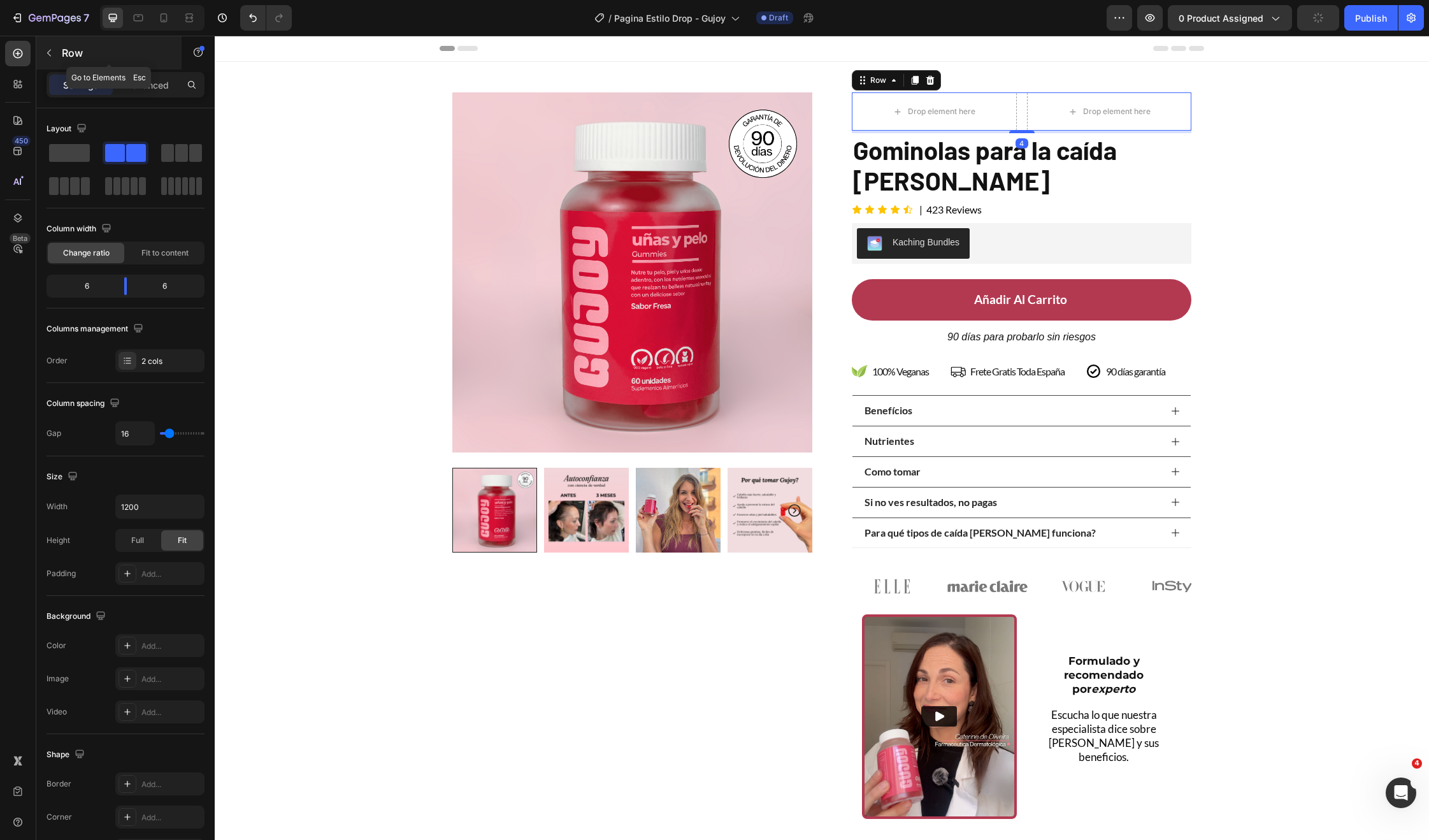
click at [57, 53] on button "button" at bounding box center [49, 52] width 20 height 20
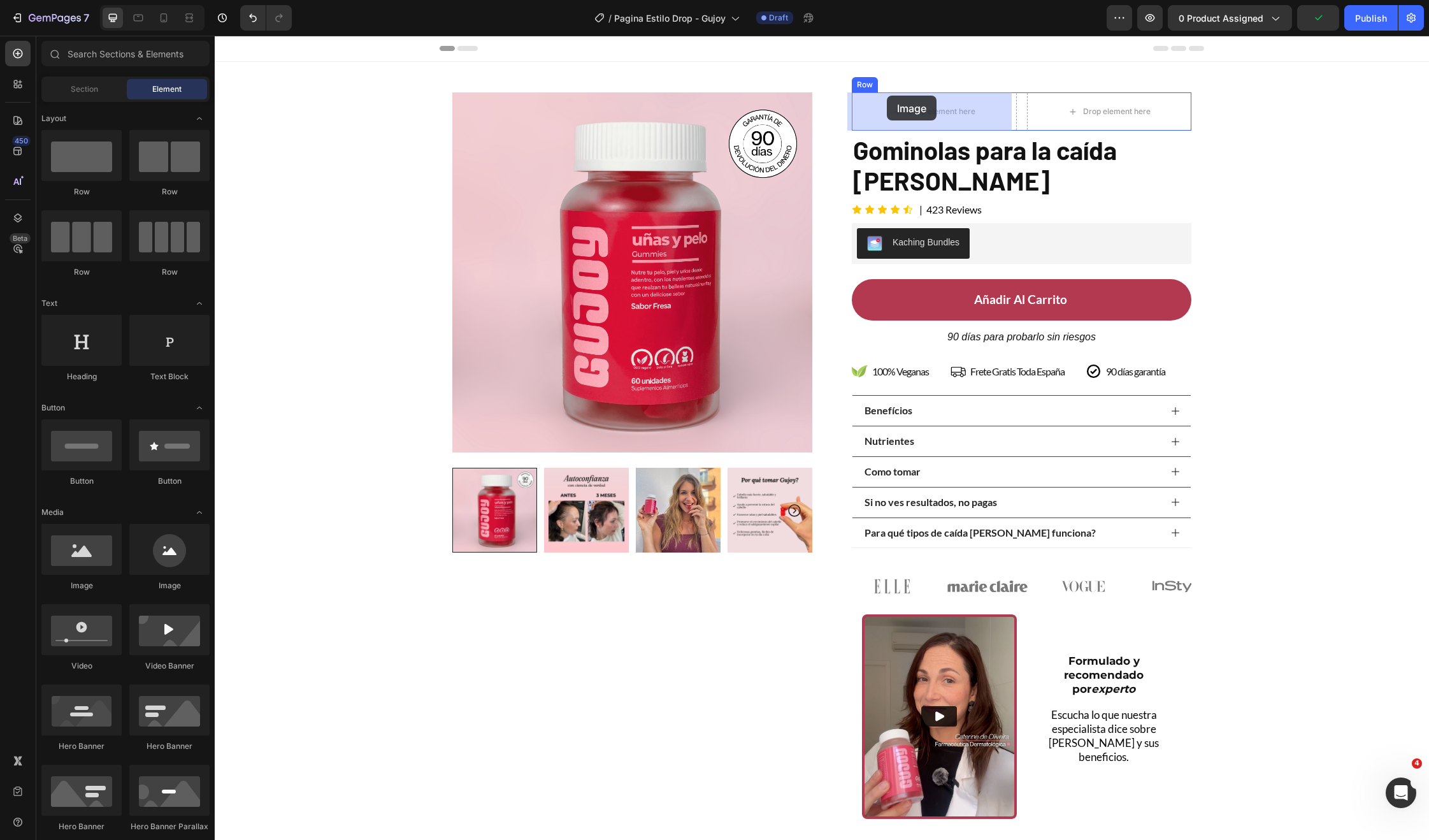
drag, startPoint x: 371, startPoint y: 579, endPoint x: 887, endPoint y: 96, distance: 706.8
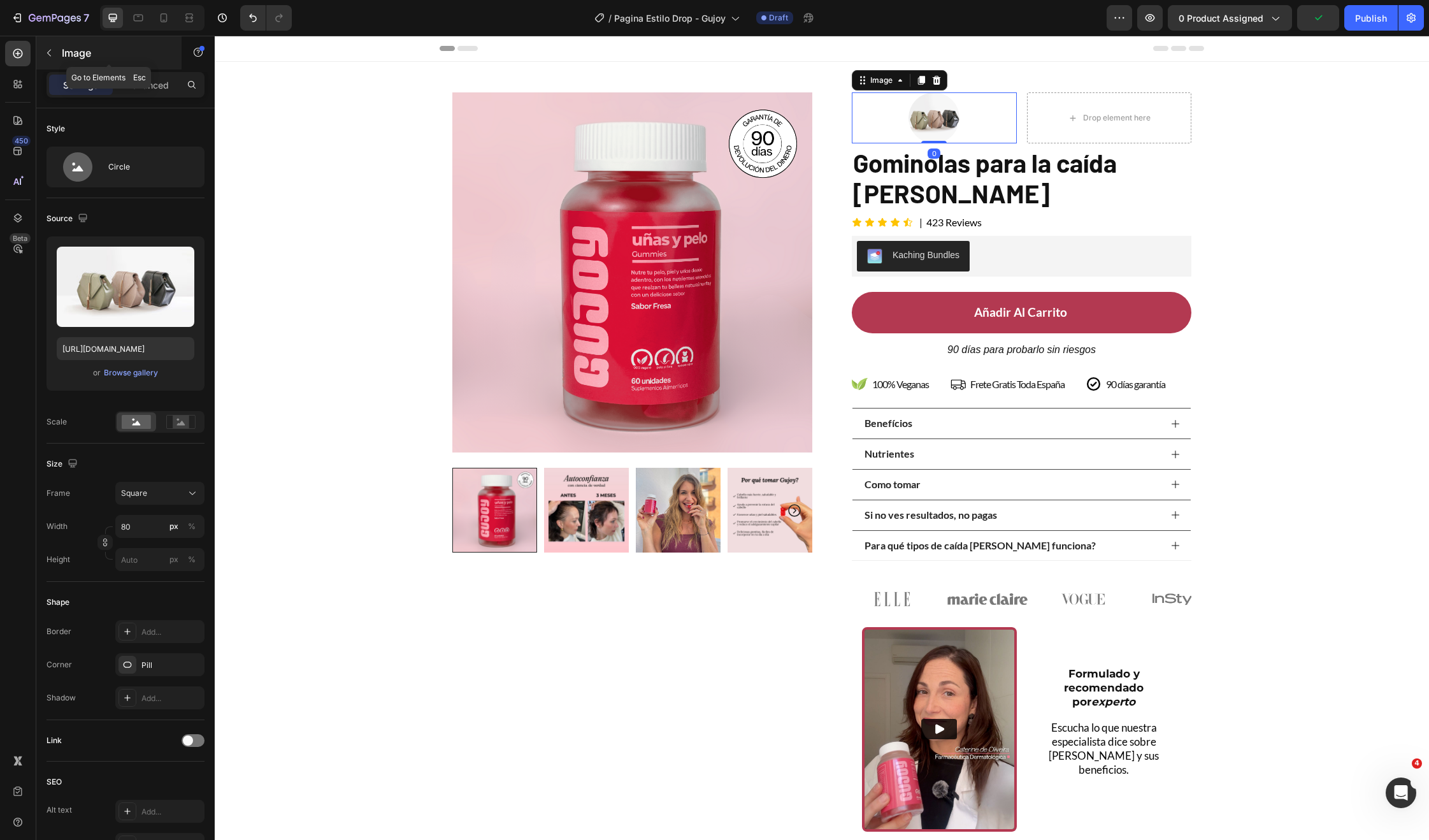
click at [41, 55] on button "button" at bounding box center [49, 52] width 20 height 20
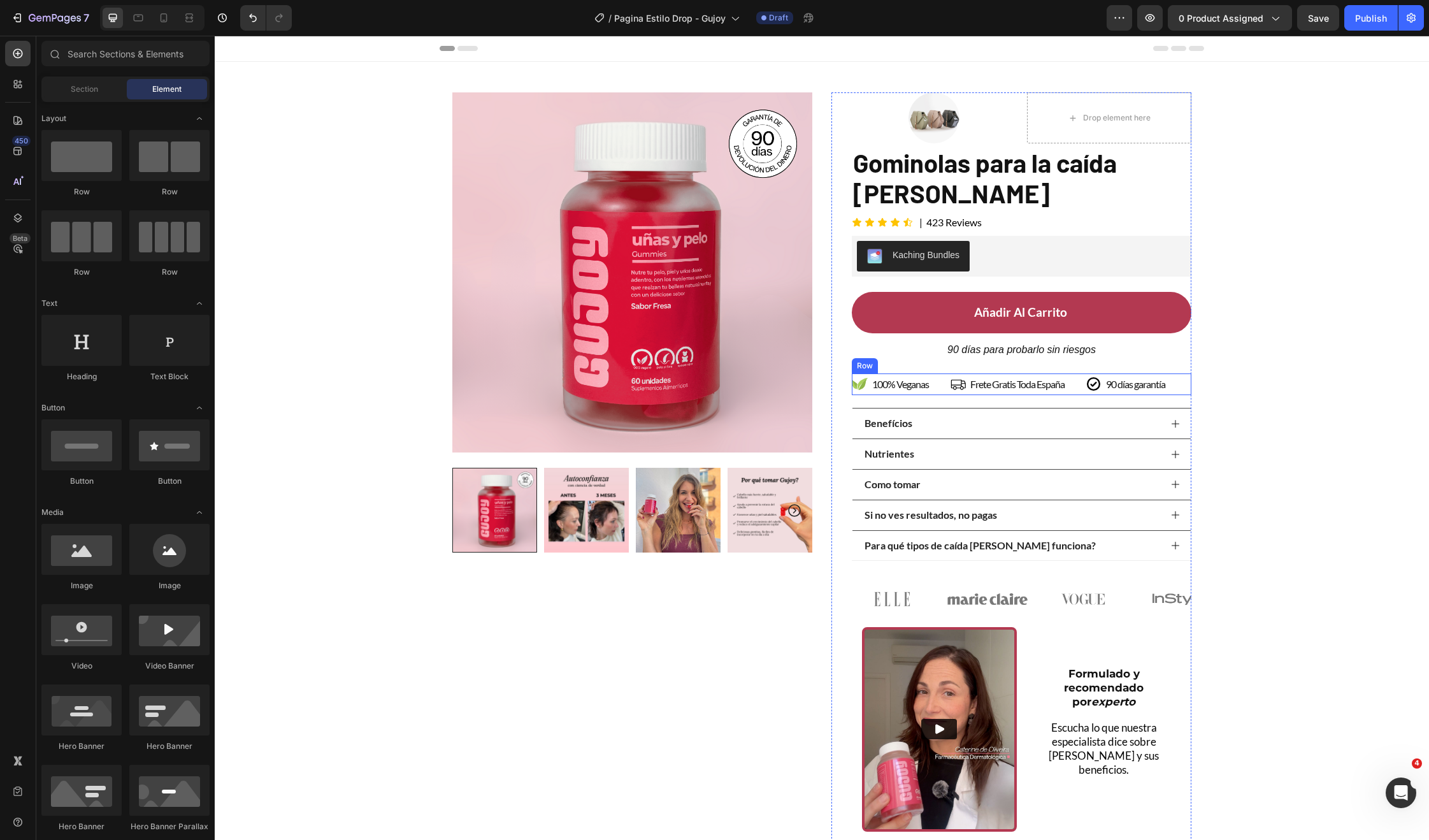
click at [1000, 349] on p "90 días para probarlo sin riesgos" at bounding box center [1021, 350] width 337 height 18
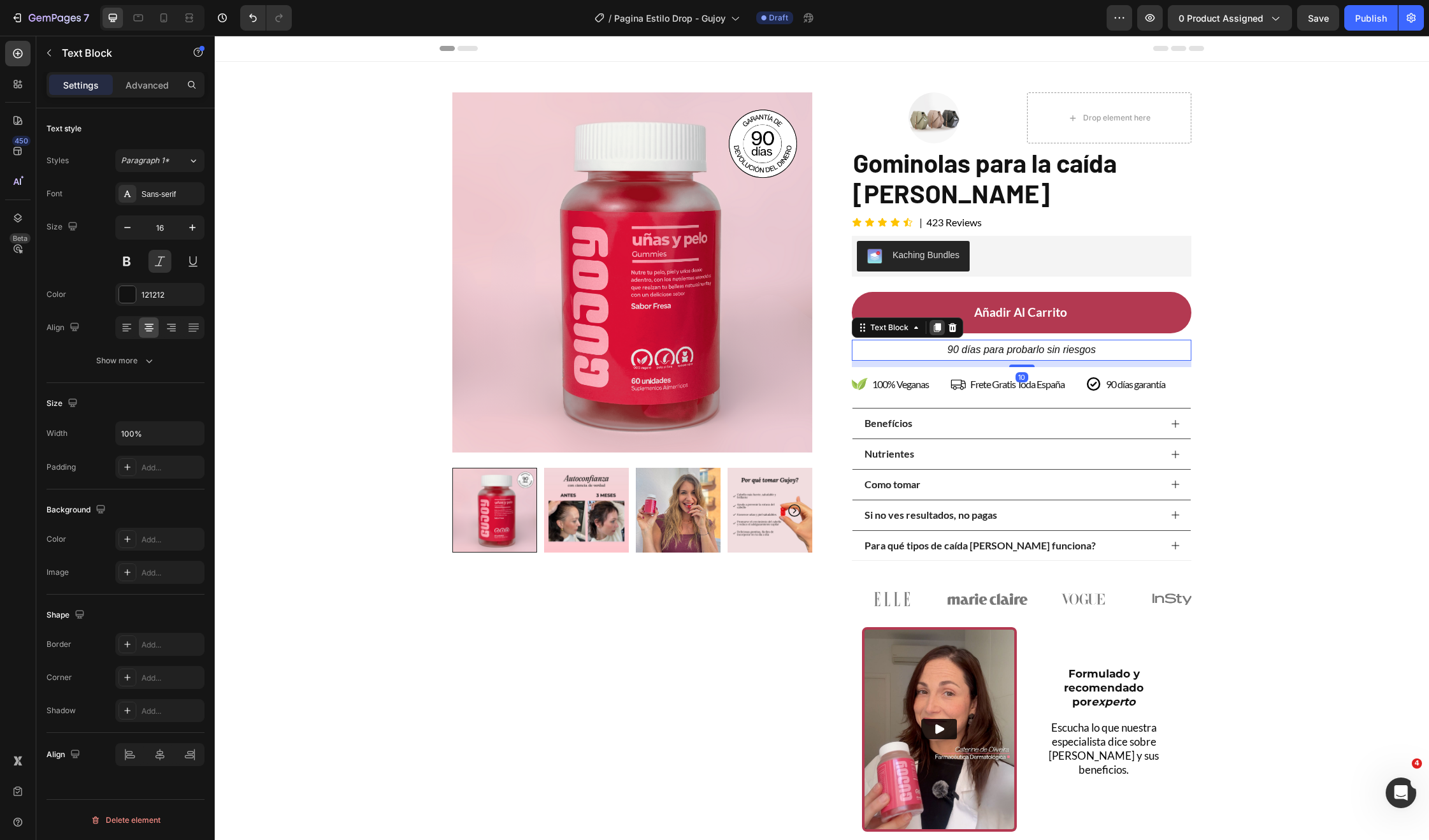
click at [932, 331] on icon at bounding box center [936, 327] width 10 height 10
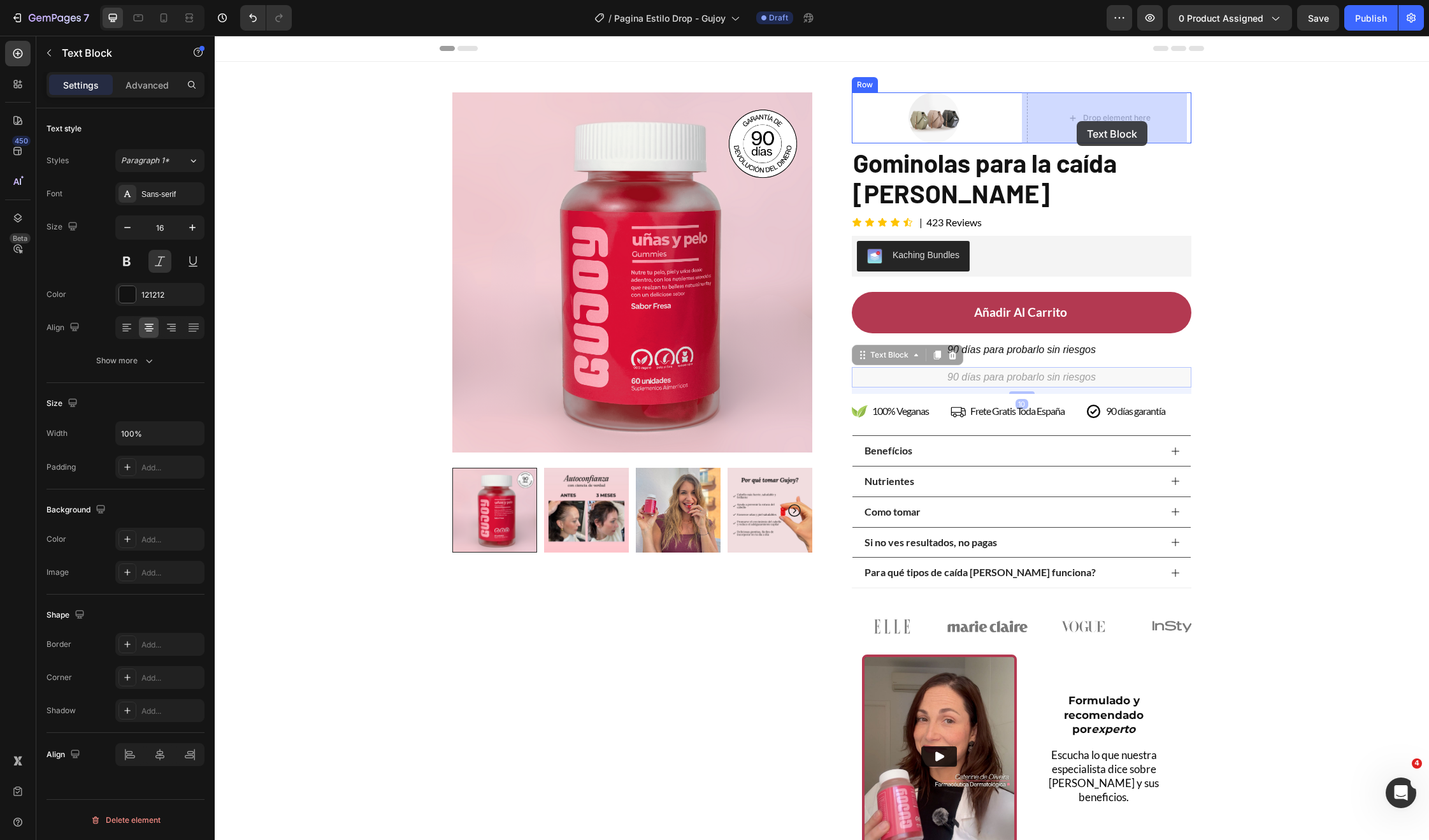
drag, startPoint x: 898, startPoint y: 357, endPoint x: 1076, endPoint y: 125, distance: 292.4
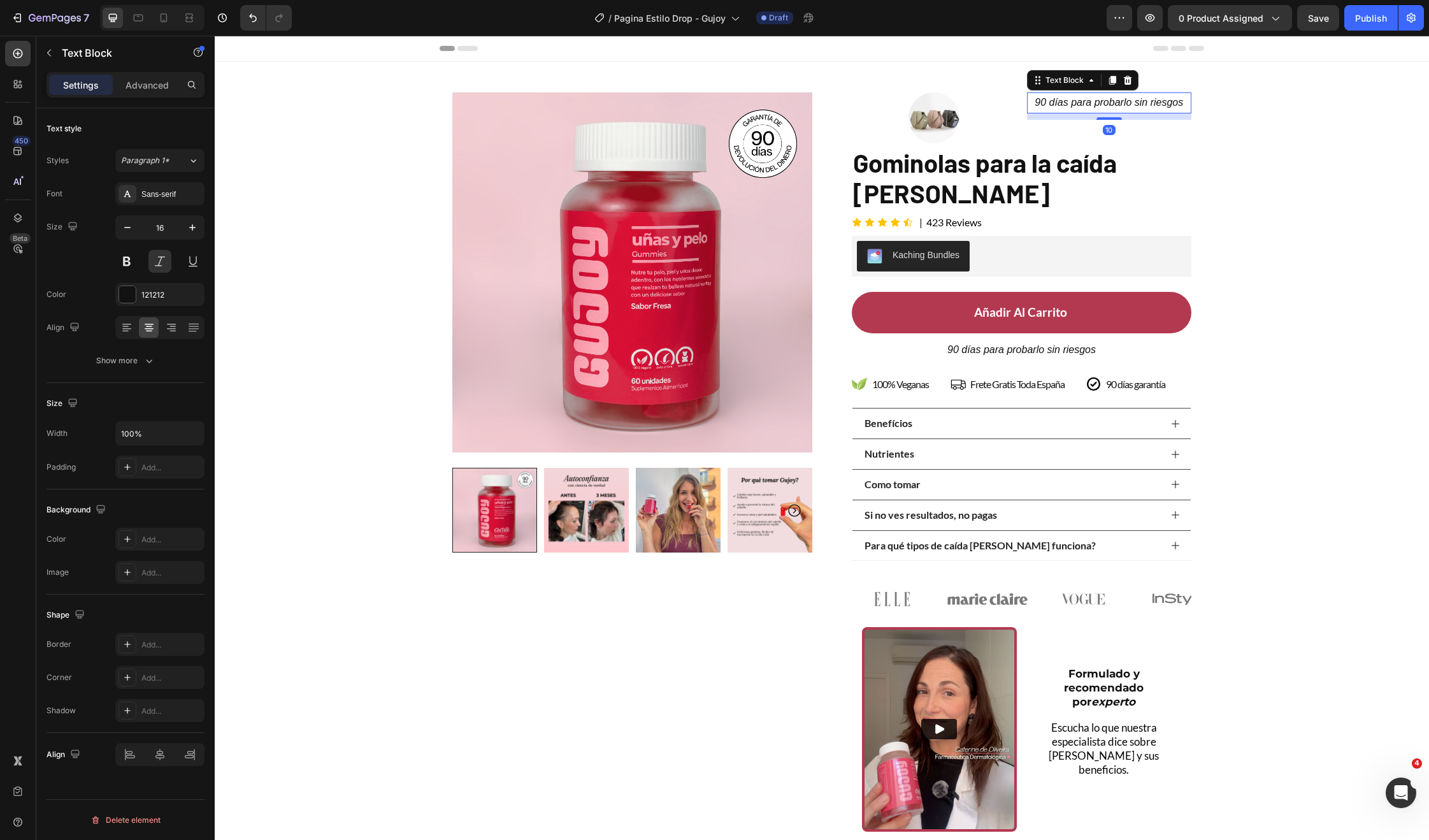
click at [1083, 104] on p "90 días para probarlo sin riesgos" at bounding box center [1109, 103] width 163 height 18
click at [1147, 147] on p "Gominolas para la caída del cabello" at bounding box center [1021, 177] width 337 height 62
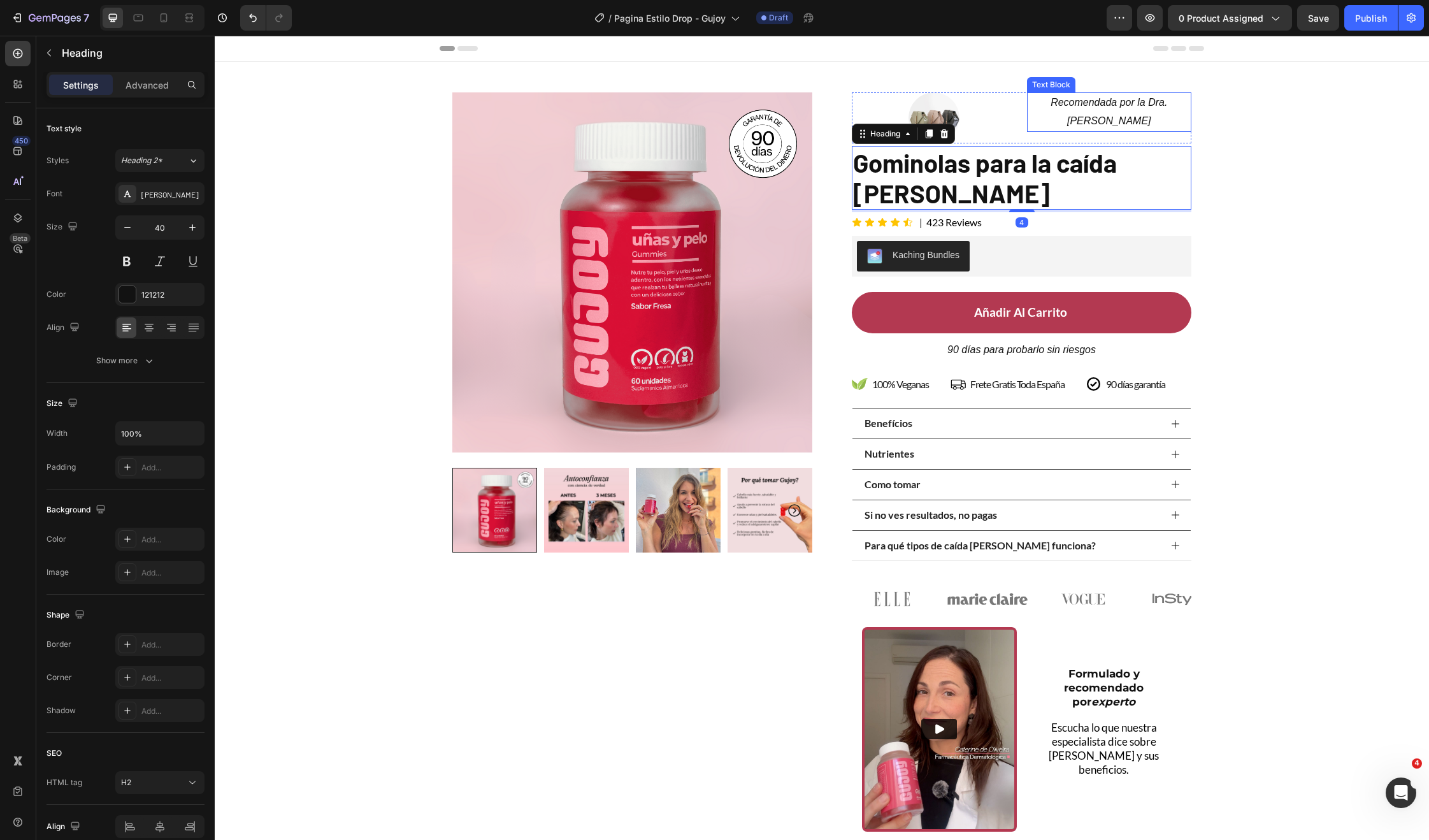
click at [1134, 118] on p "Recomendada por la Dra. Monica Jimenez" at bounding box center [1109, 112] width 163 height 37
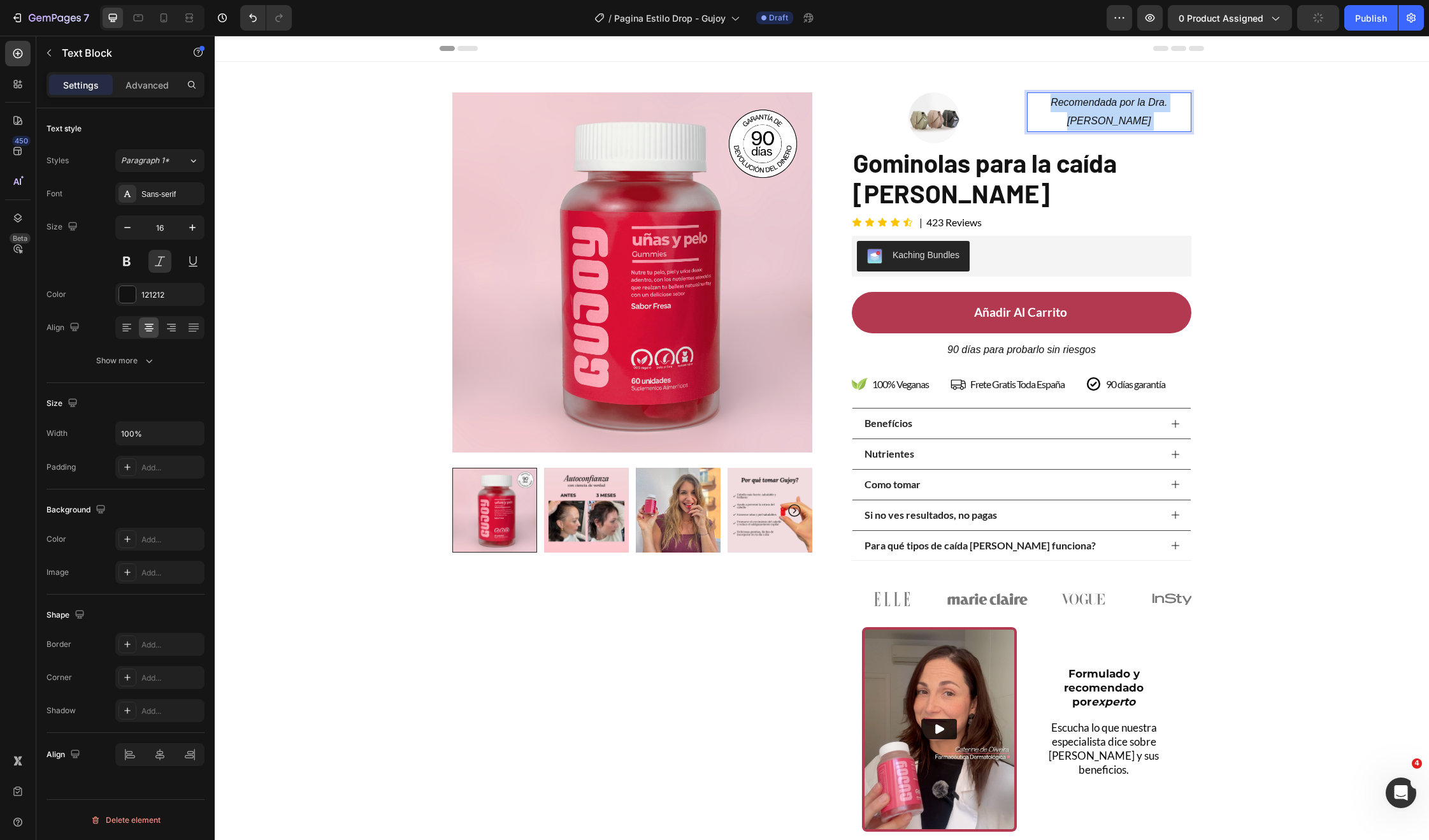
drag, startPoint x: 1129, startPoint y: 119, endPoint x: 1128, endPoint y: 107, distance: 12.0
click at [1128, 107] on p "Recomendada por la Dra. Monica Jimenez" at bounding box center [1109, 112] width 163 height 37
drag, startPoint x: 1127, startPoint y: 103, endPoint x: 1135, endPoint y: 129, distance: 27.2
click at [1135, 129] on p "Recomendada por la Dra. Monica Jimenez" at bounding box center [1109, 112] width 163 height 37
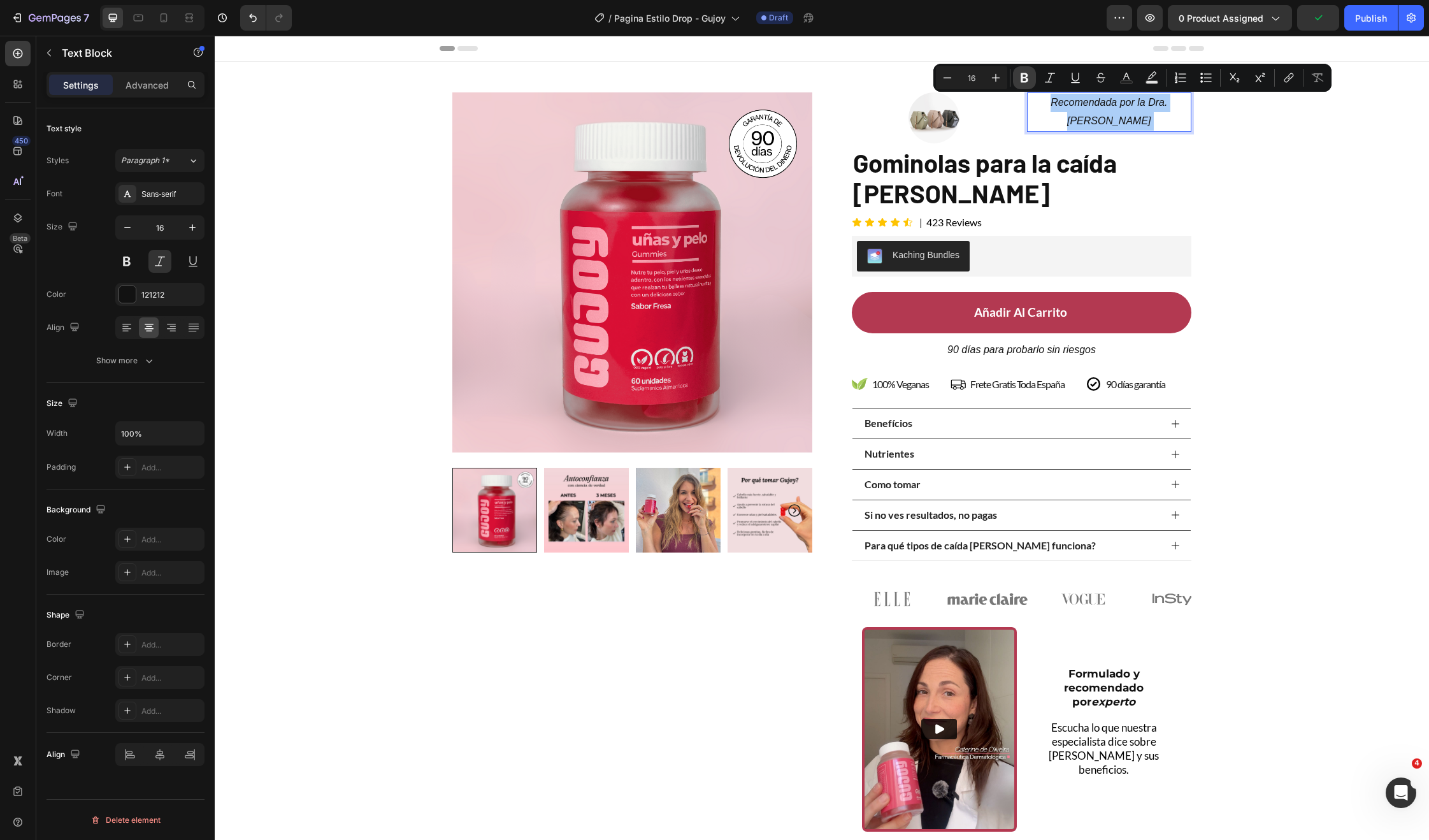
drag, startPoint x: 1021, startPoint y: 76, endPoint x: 947, endPoint y: 99, distance: 77.5
click at [1021, 76] on icon "Editor contextual toolbar" at bounding box center [1025, 78] width 7 height 9
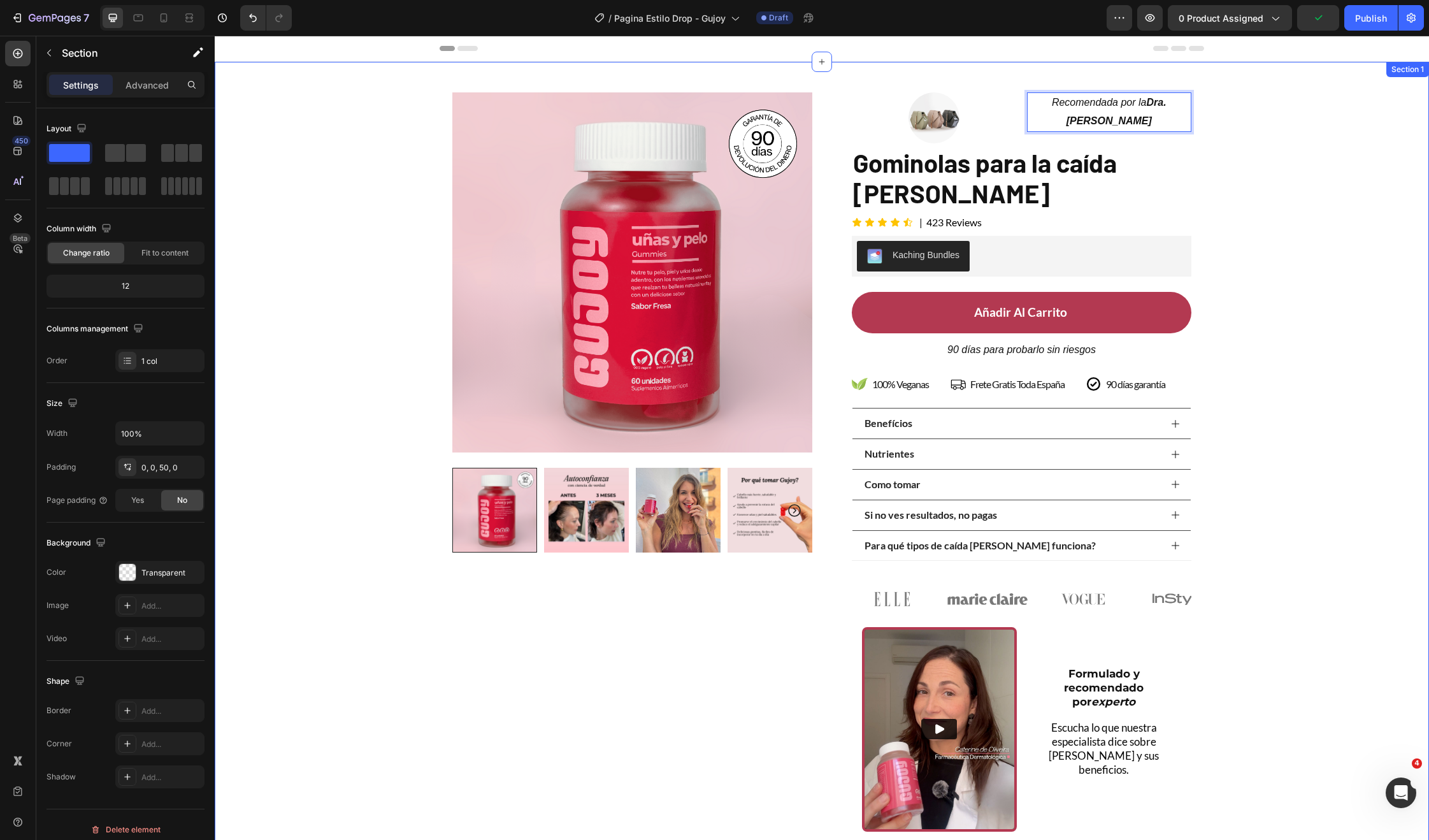
click at [1239, 152] on div "Product Images Row Image Recomendada por la Dra. Monica Jimenez Text Block 10 R…" at bounding box center [822, 451] width 1214 height 780
click at [960, 116] on div at bounding box center [935, 118] width 165 height 51
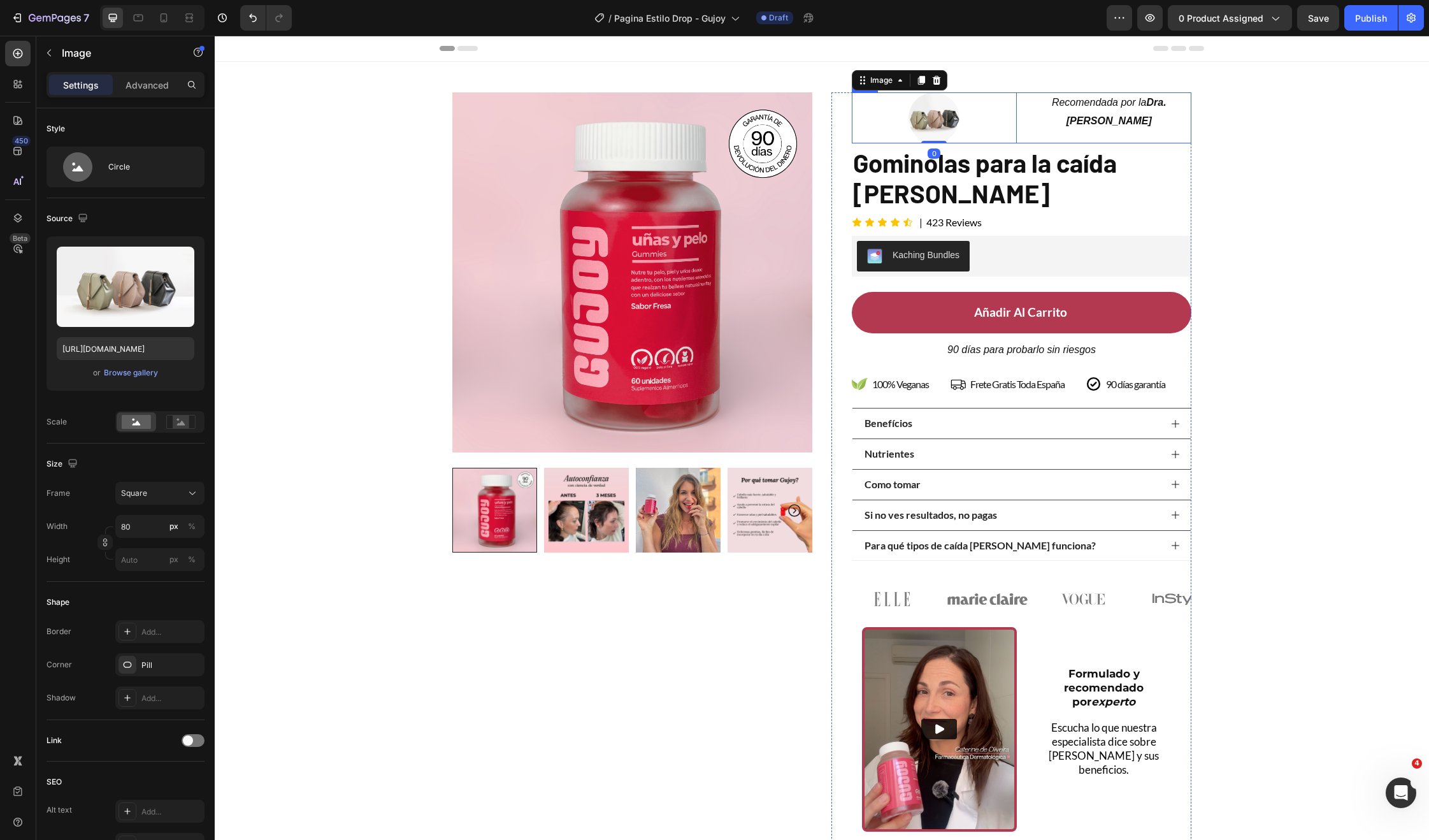
click at [1014, 120] on div "Image 0 Recomendada por la Dra. Monica Jimenez Text Block Row" at bounding box center [1022, 118] width 340 height 51
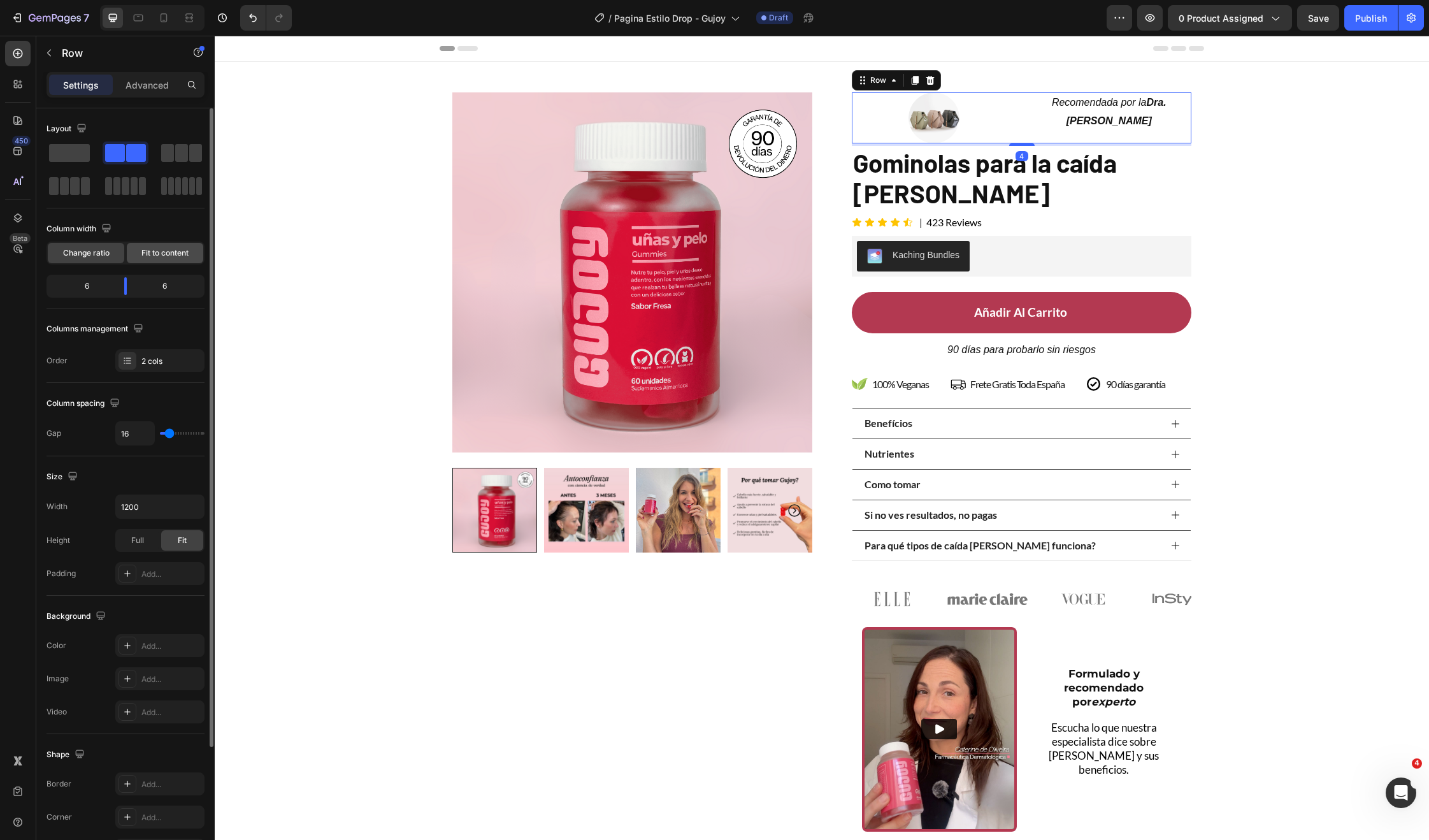
drag, startPoint x: 160, startPoint y: 247, endPoint x: 10, endPoint y: 212, distance: 154.0
click at [160, 247] on span "Fit to content" at bounding box center [164, 253] width 47 height 11
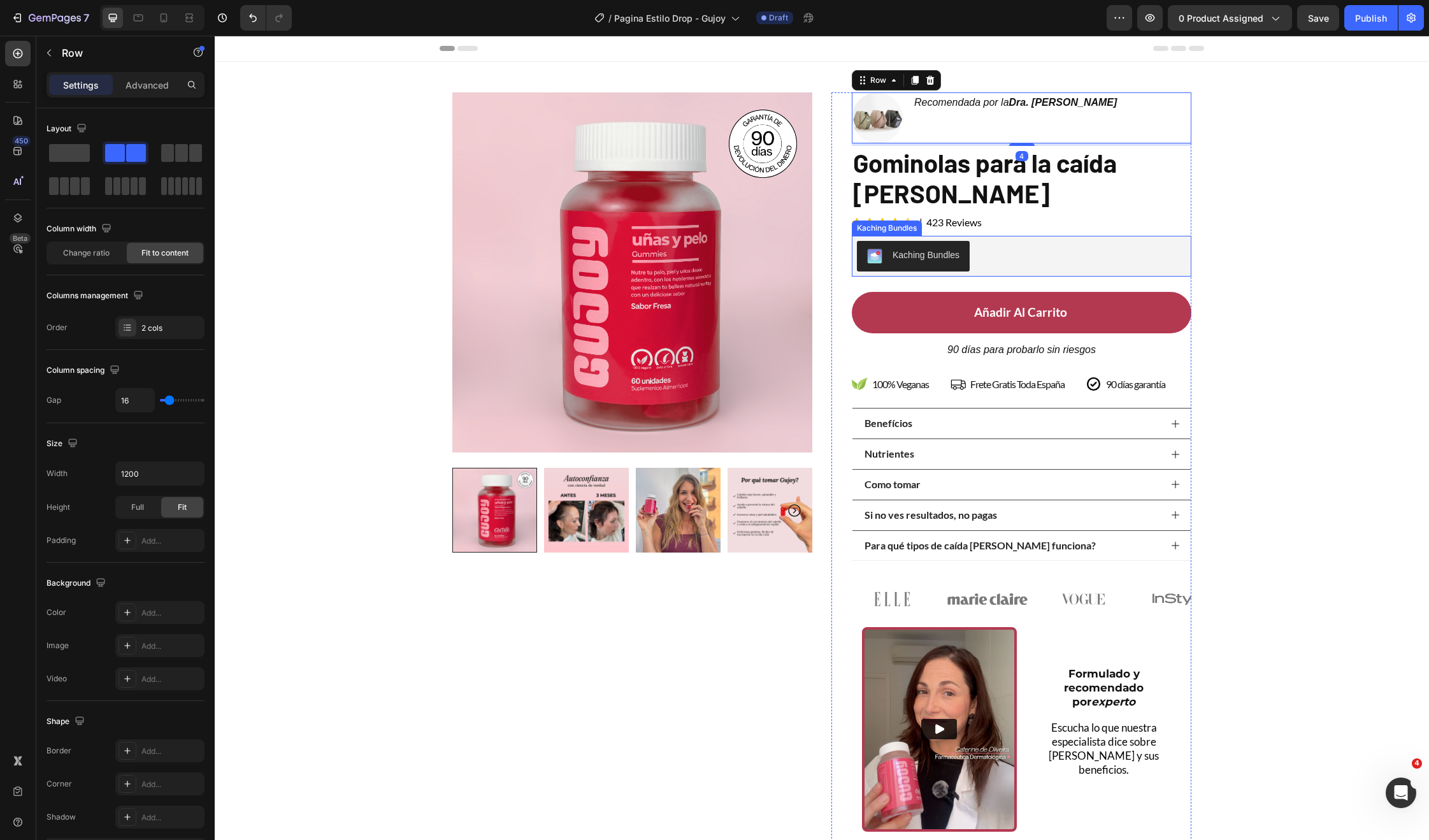
click at [1272, 199] on div "Product Images Row Image Recomendada por la Dra. Monica Jimenez Text Block Row …" at bounding box center [822, 451] width 1214 height 780
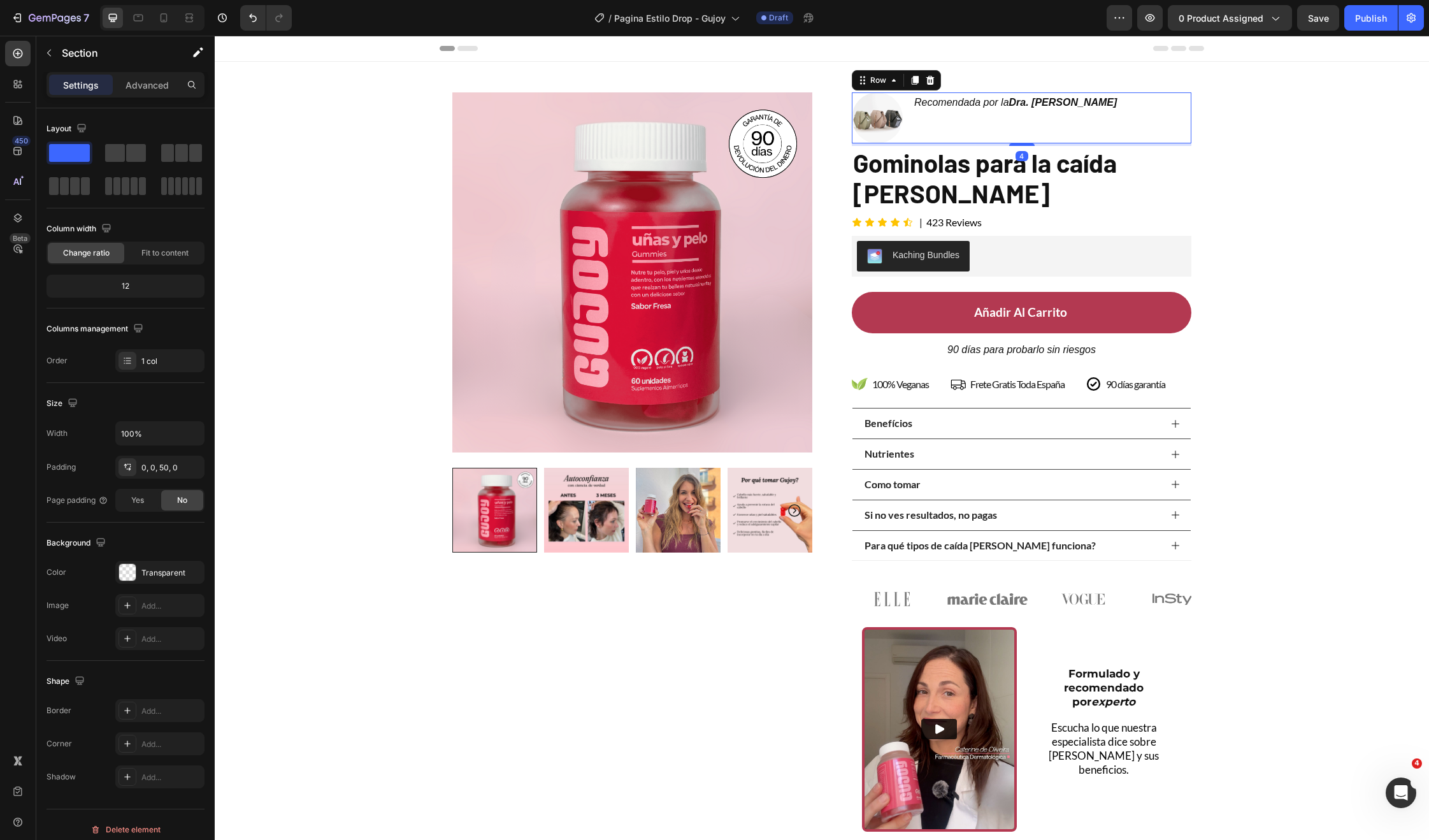
click at [1076, 134] on div "Recomendada por la Dra. Monica Jimenez Text Block" at bounding box center [1015, 118] width 205 height 51
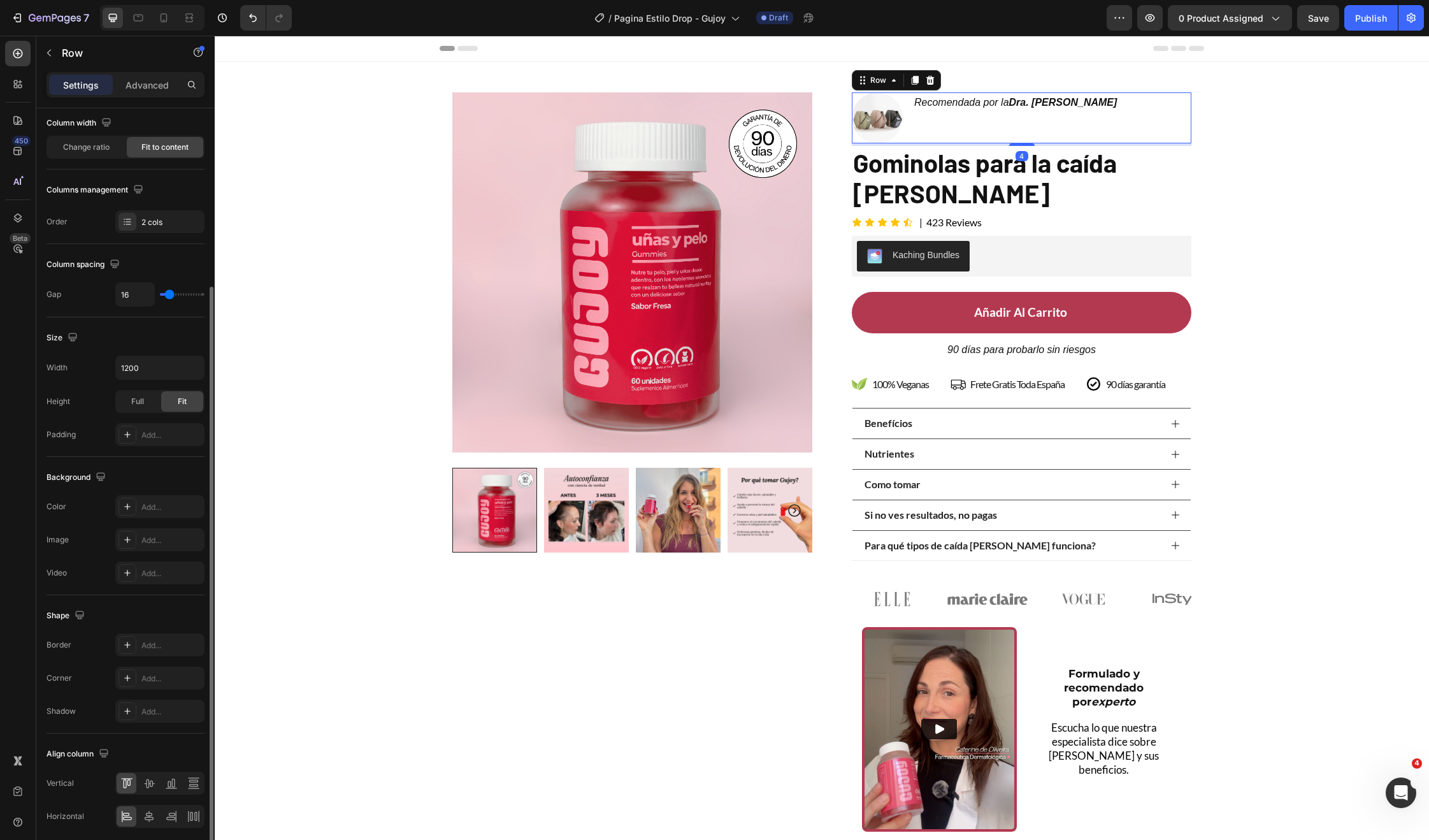
scroll to position [154, 0]
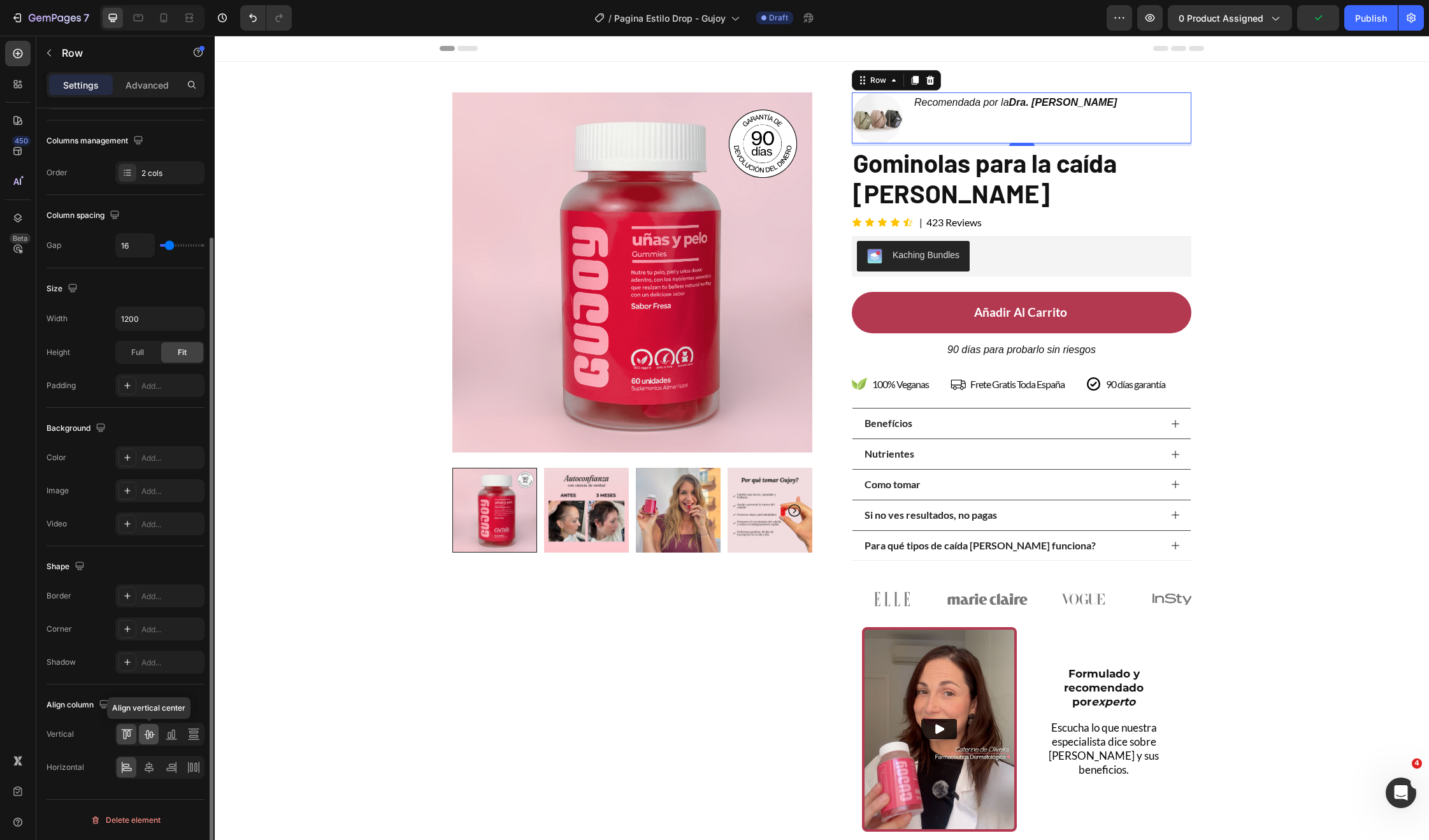
click at [146, 739] on icon at bounding box center [149, 734] width 13 height 13
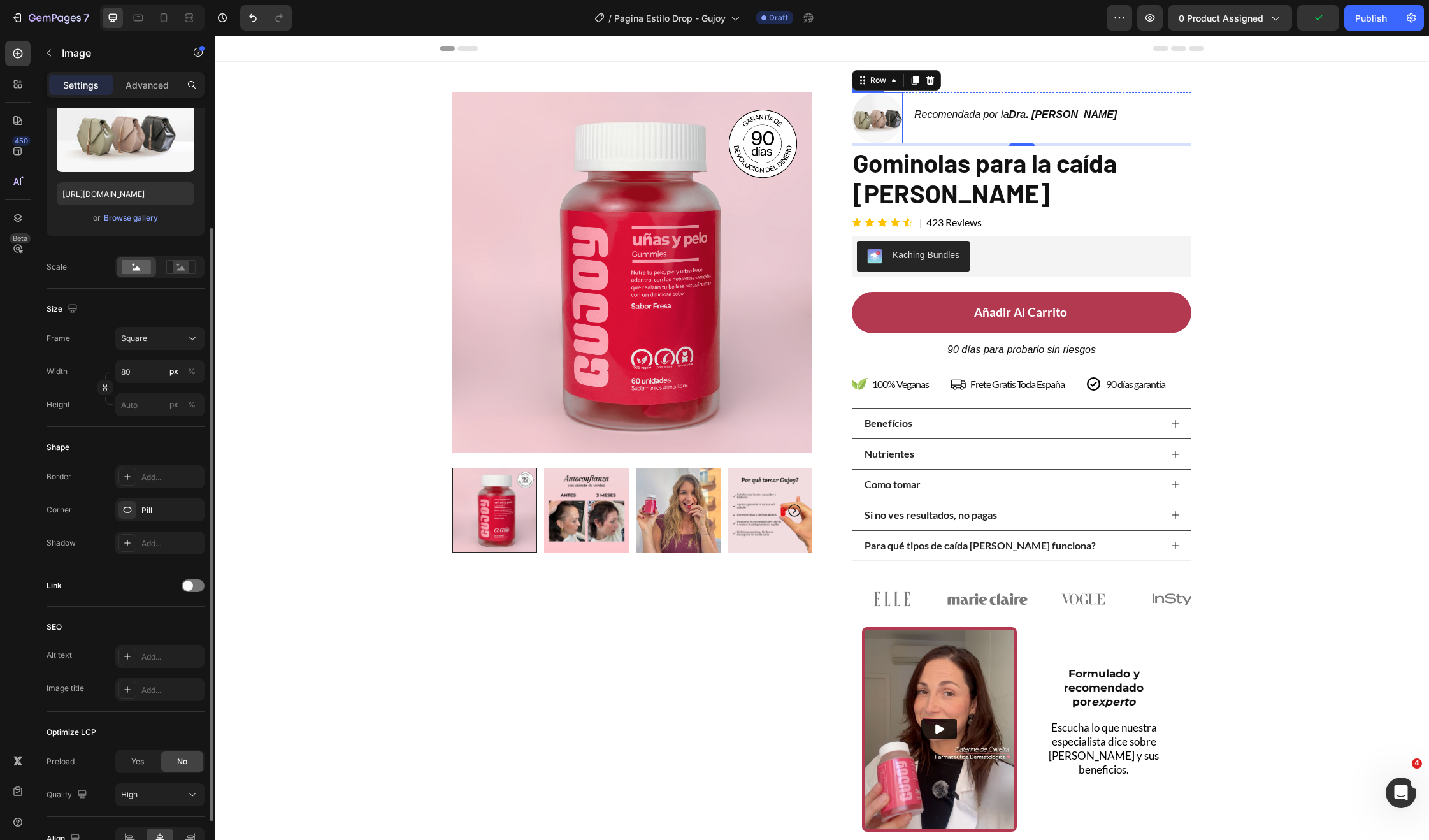
click at [892, 113] on img at bounding box center [877, 118] width 51 height 51
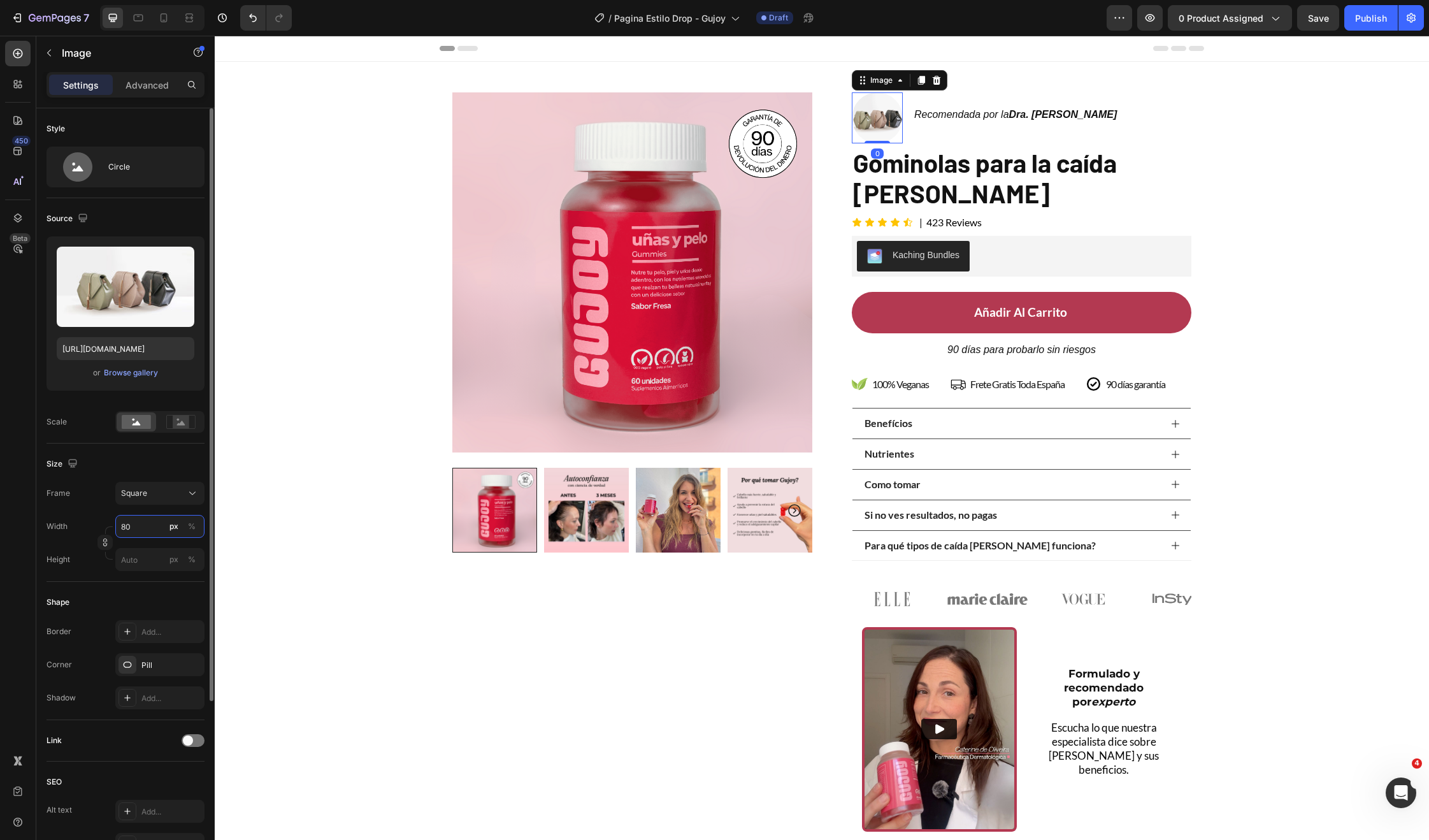
click at [130, 528] on input "80" at bounding box center [159, 526] width 89 height 23
type input "4"
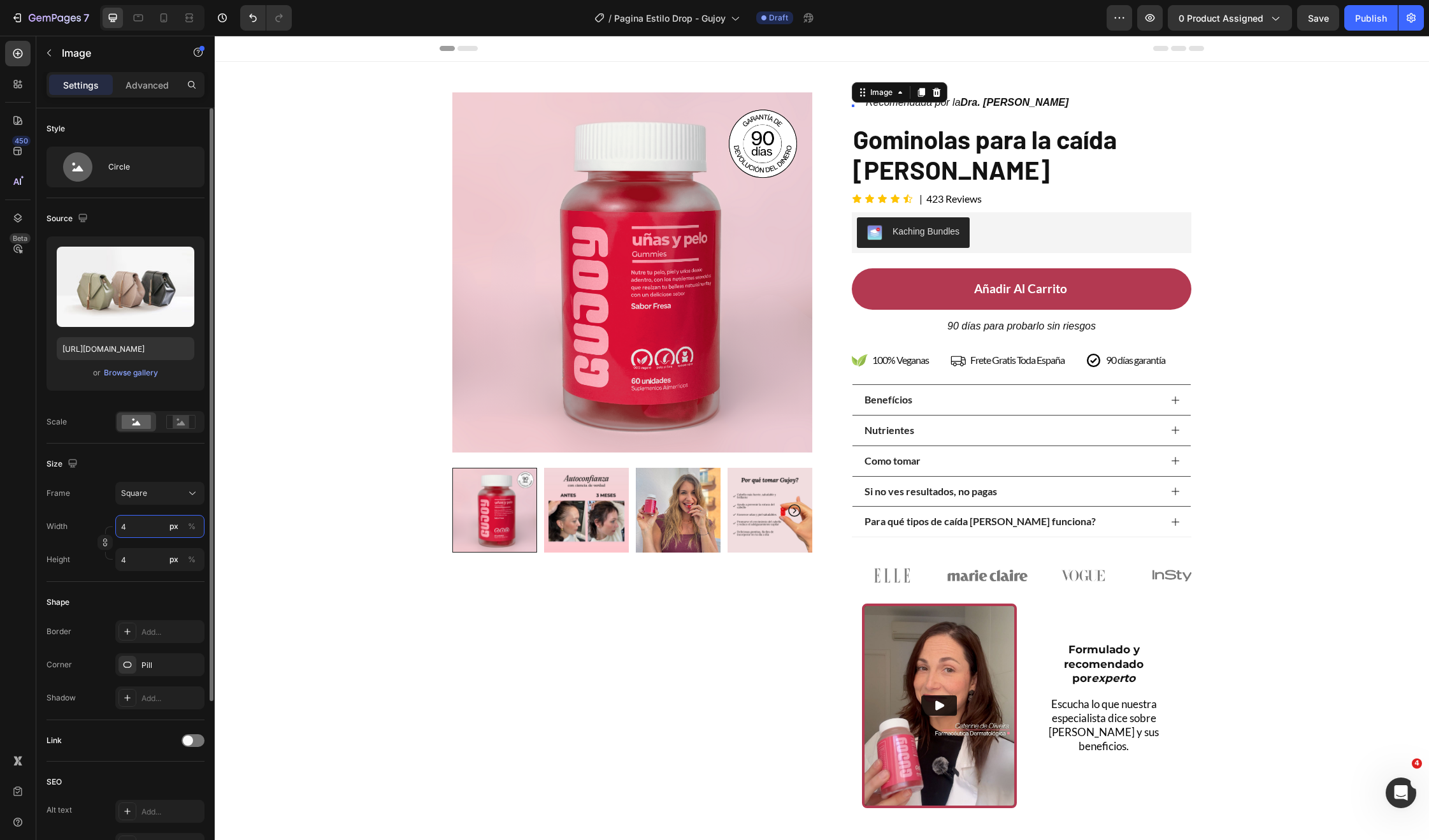
type input "40"
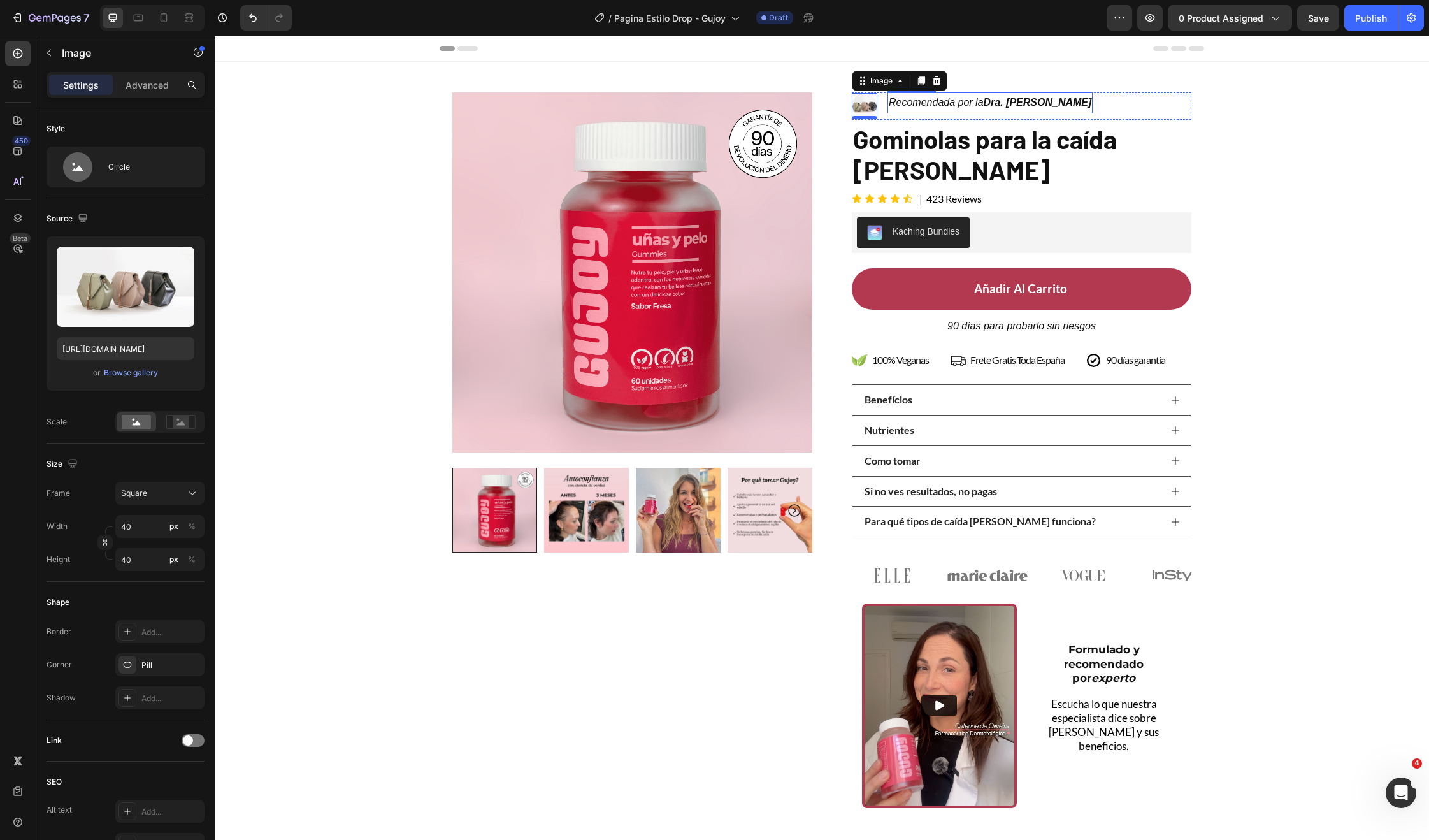
click at [978, 108] on p "Recomendada por la Dra. Monica Jimenez" at bounding box center [990, 103] width 202 height 18
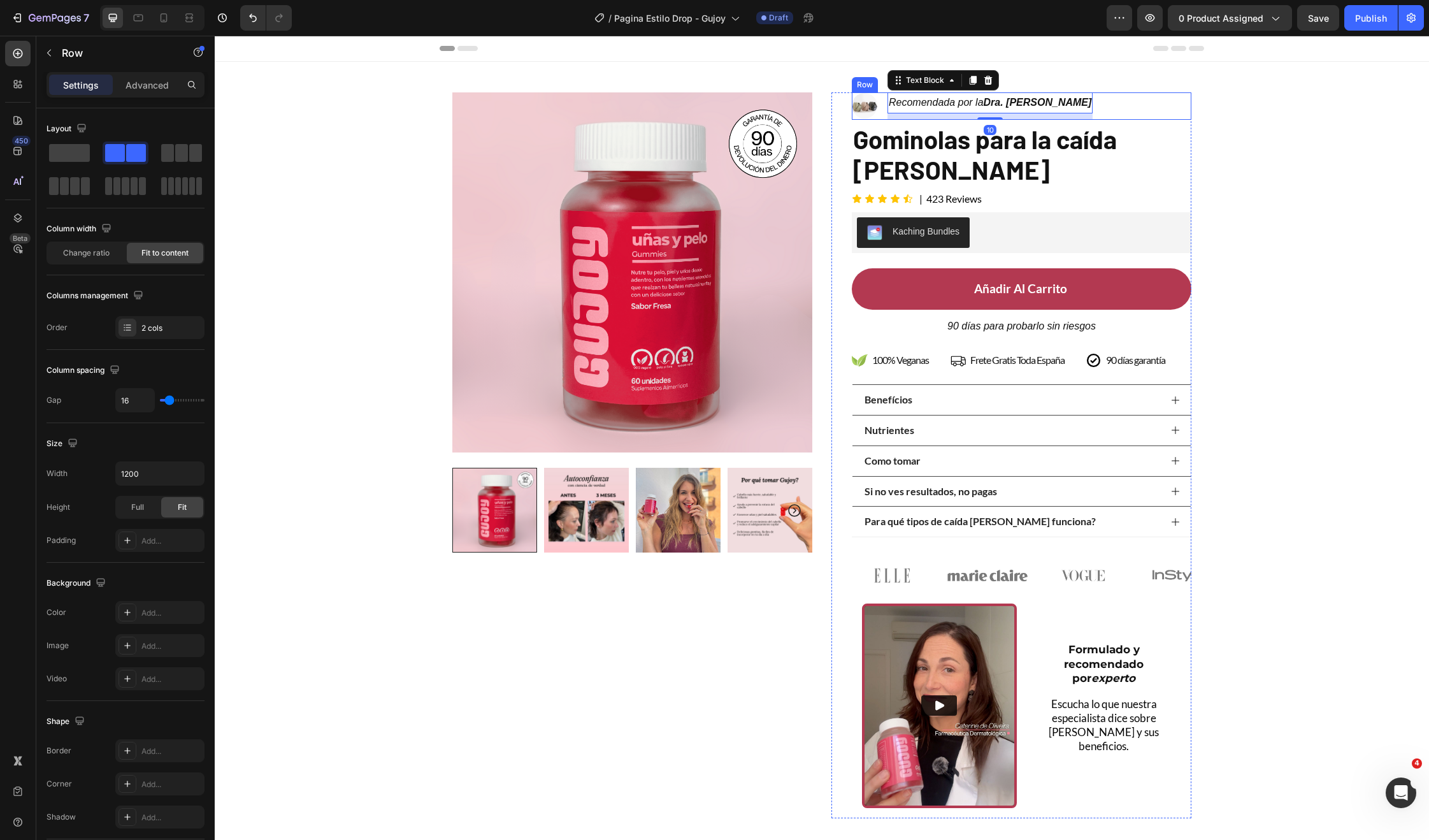
click at [1096, 109] on div "Image Recomendada por la Dra. Monica Jimenez Text Block 10 Row" at bounding box center [1022, 107] width 340 height 28
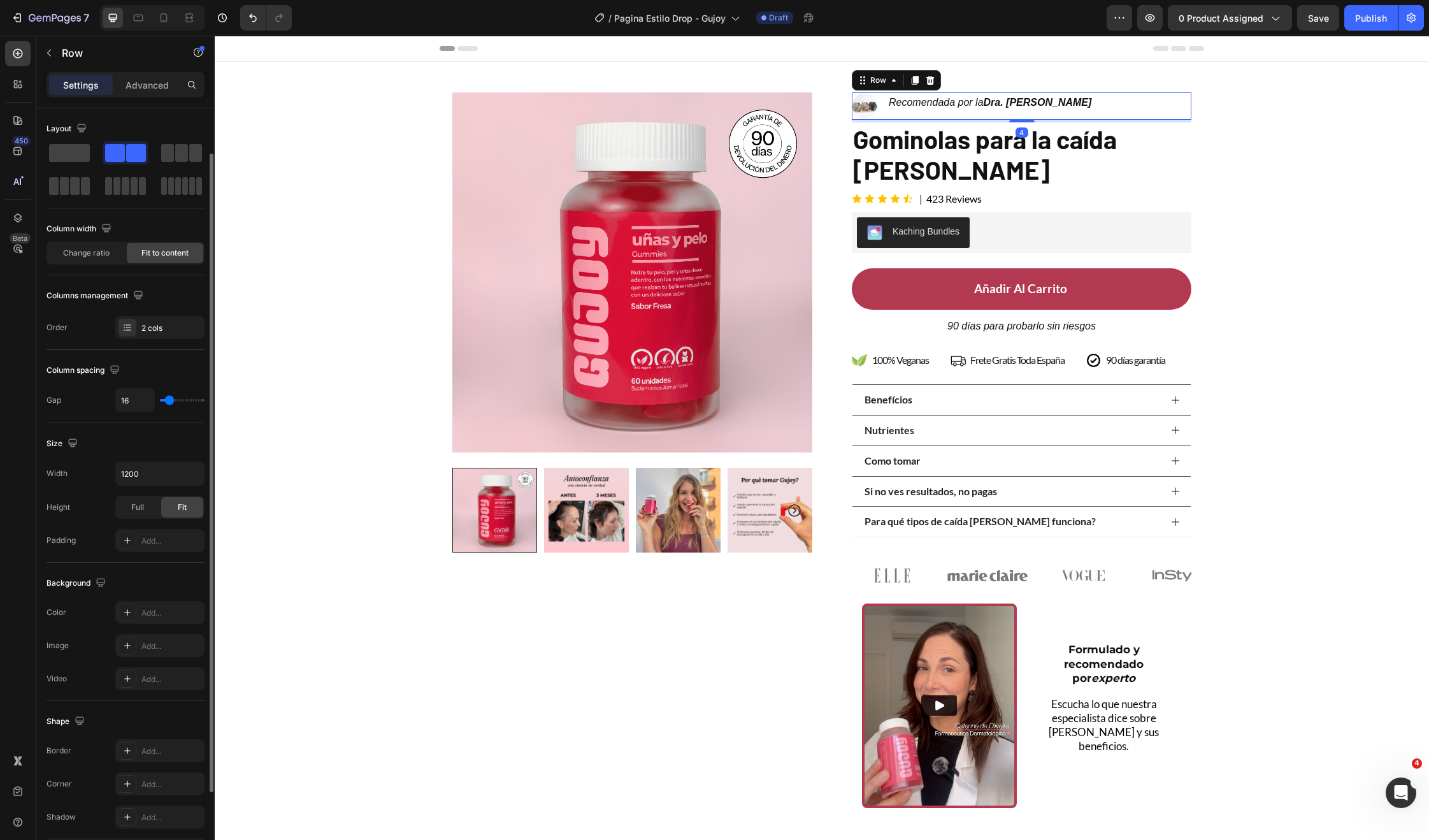
scroll to position [154, 0]
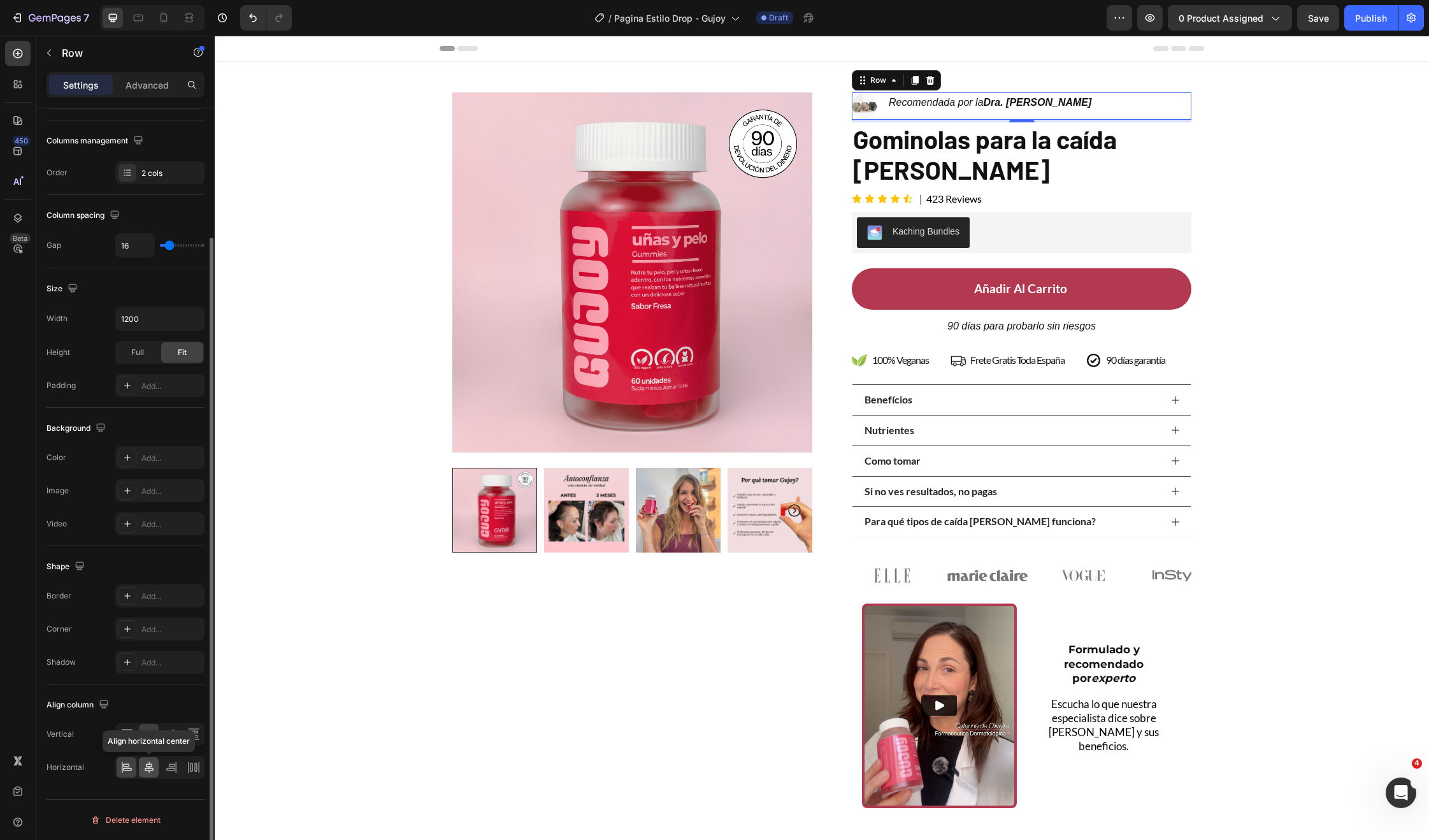
click at [146, 771] on icon at bounding box center [149, 767] width 13 height 13
click at [121, 767] on icon at bounding box center [121, 766] width 1 height 11
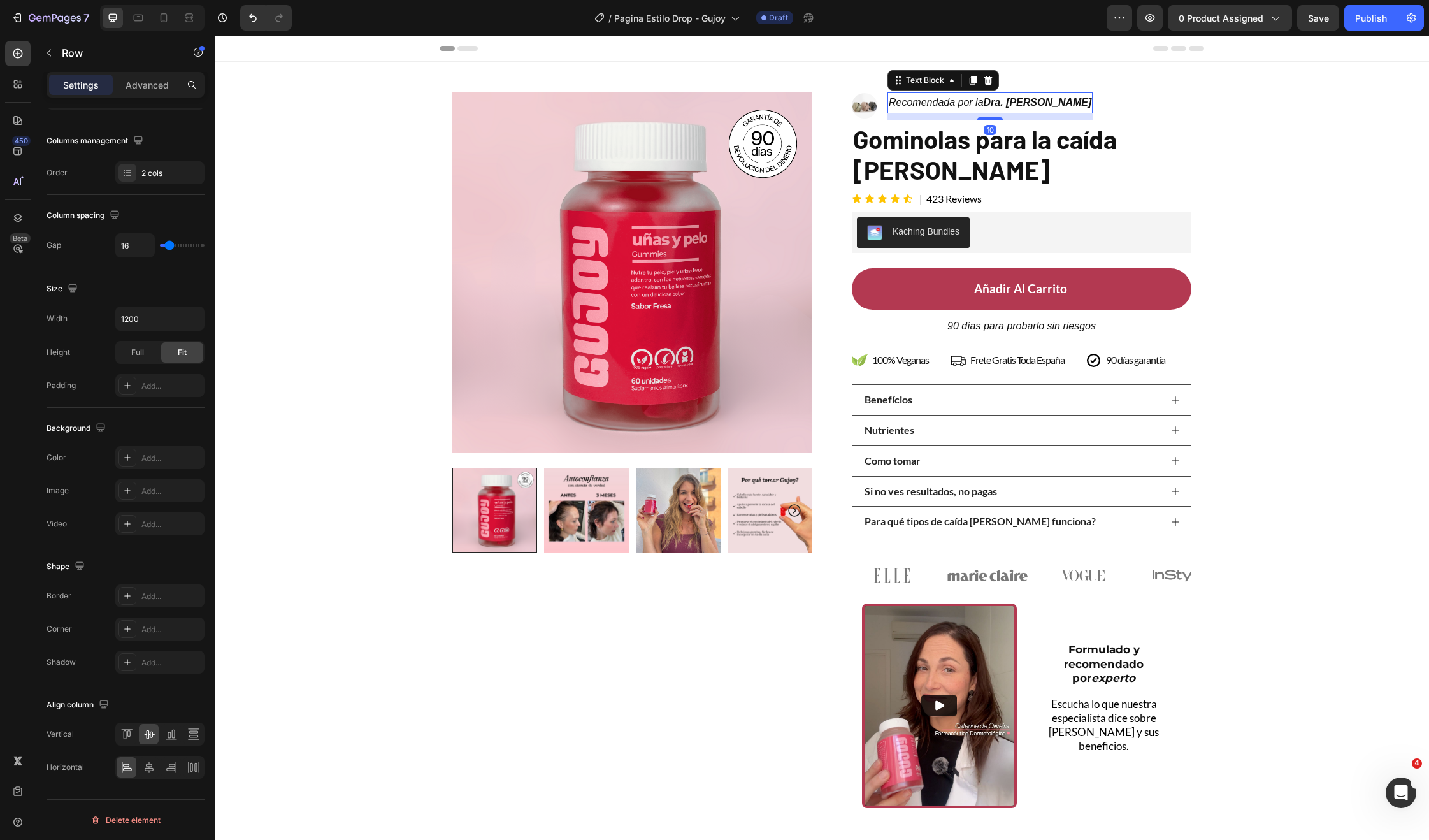
click at [983, 106] on strong "Dra. [PERSON_NAME]" at bounding box center [1038, 102] width 108 height 11
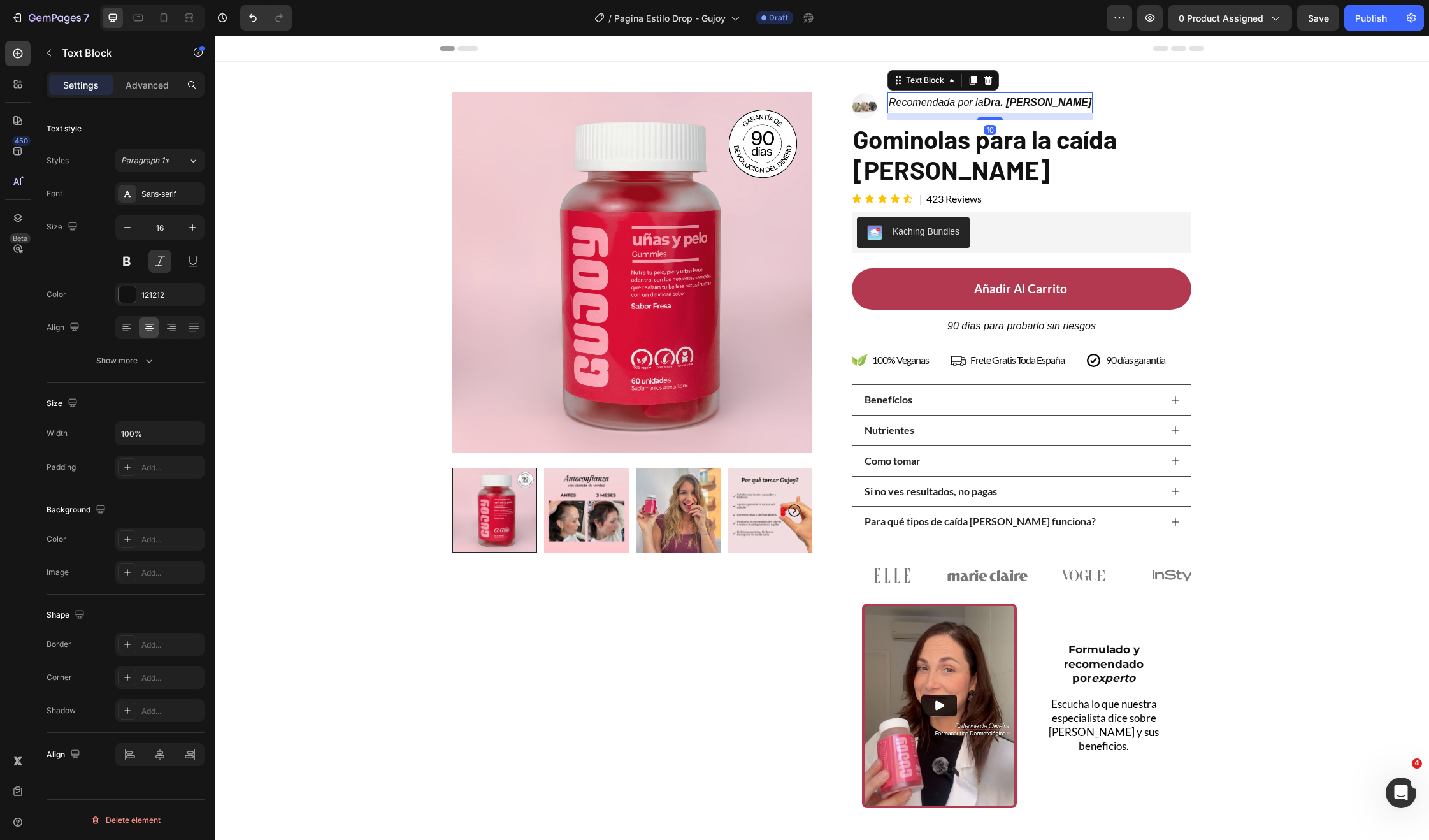
scroll to position [0, 0]
click at [142, 89] on p "Advanced" at bounding box center [147, 85] width 43 height 14
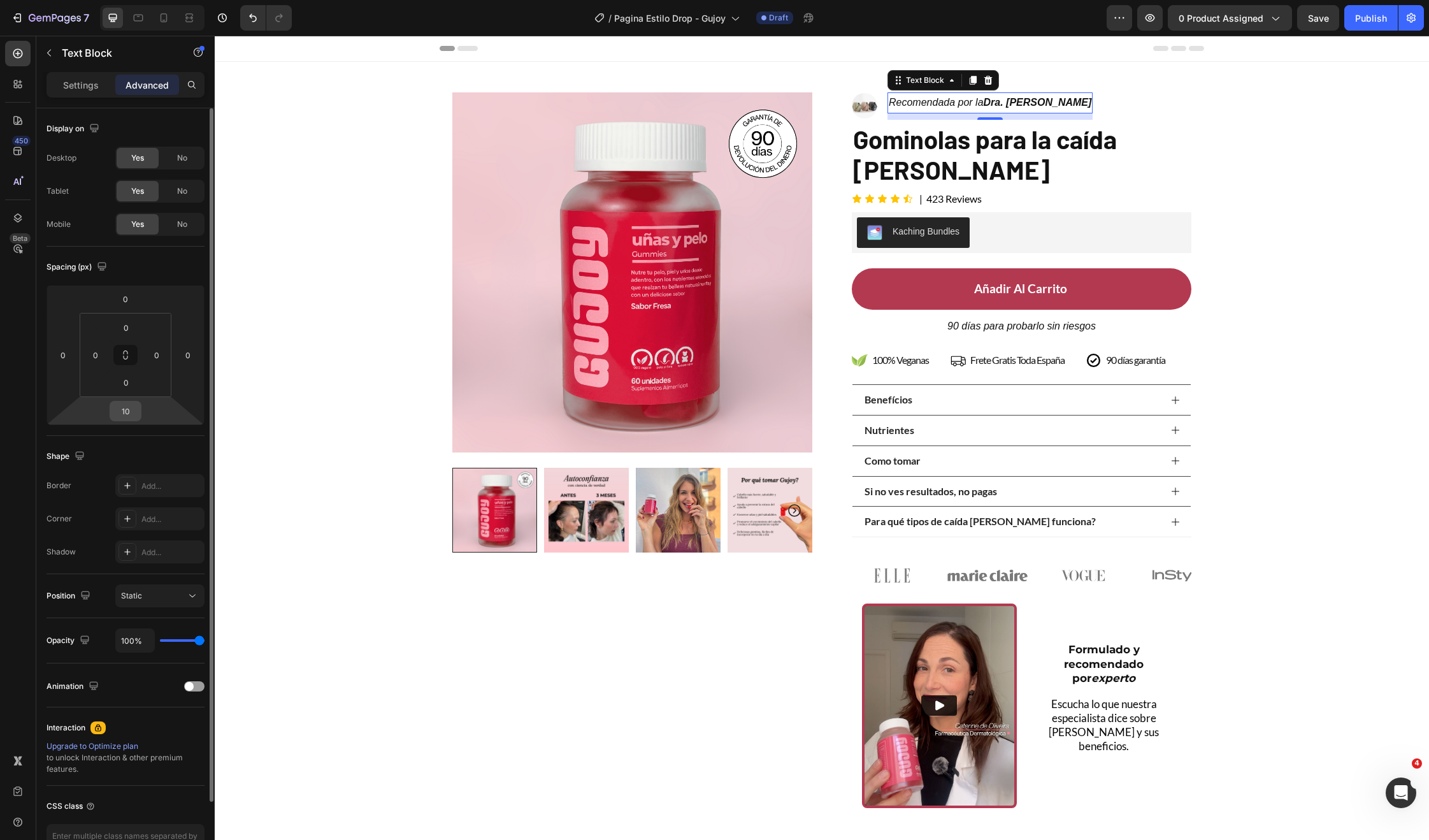
click at [123, 406] on input "10" at bounding box center [126, 411] width 26 height 19
type input "0"
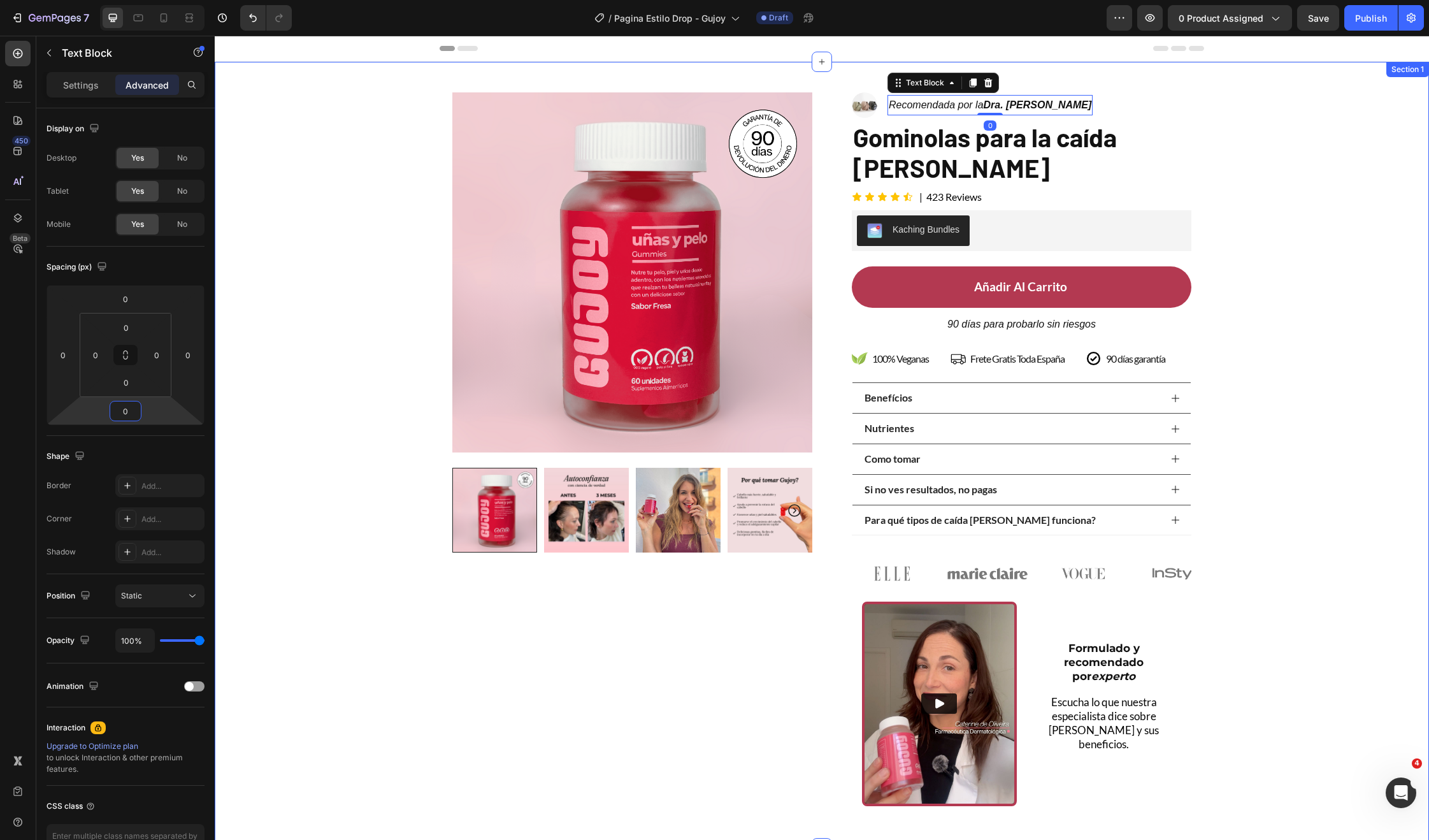
click at [265, 422] on div "Product Images Row Image Recomendada por la Dra. Monica Jimenez Text Block 0 Ro…" at bounding box center [822, 438] width 1214 height 755
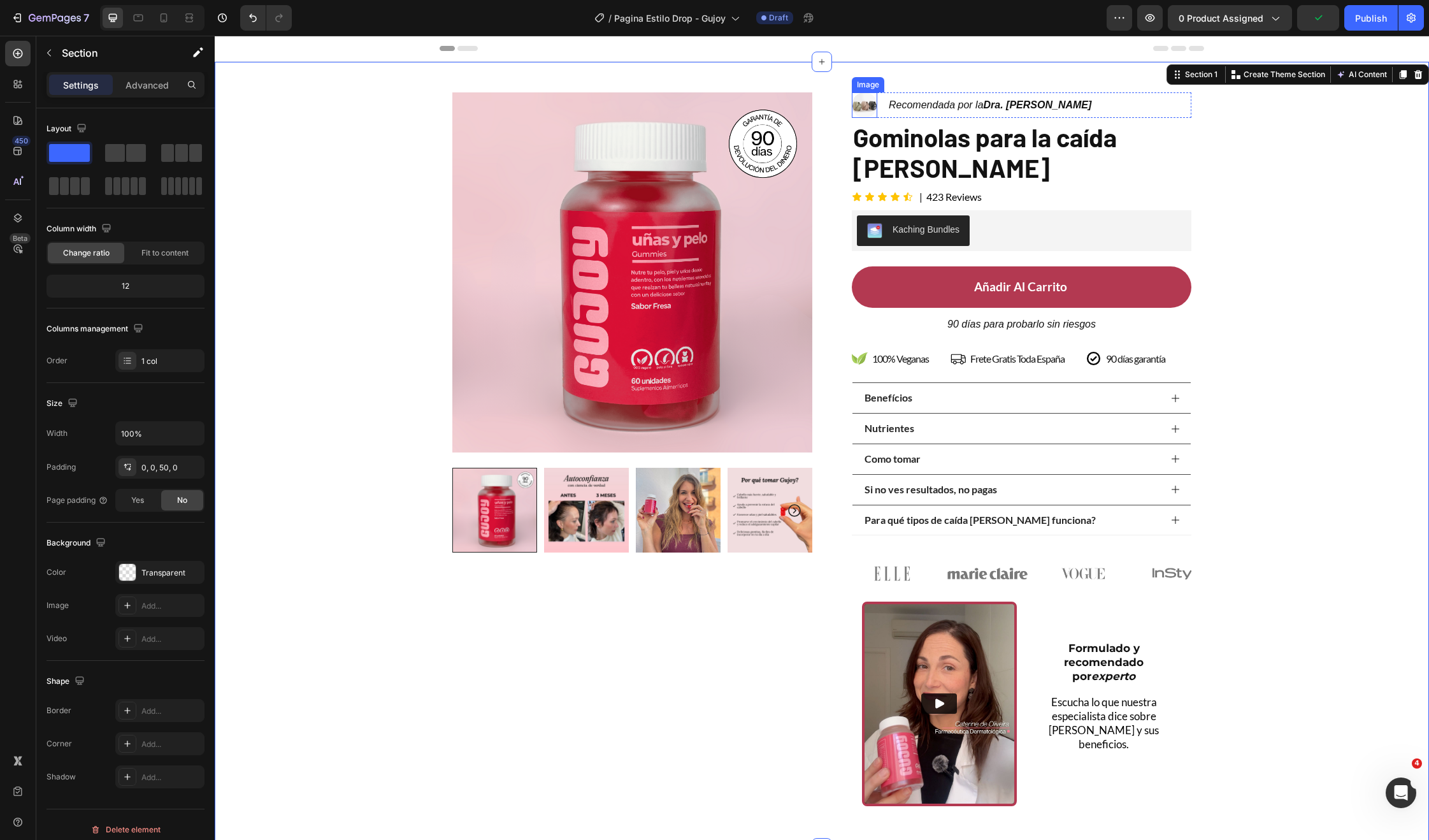
click at [860, 97] on img at bounding box center [865, 106] width 26 height 26
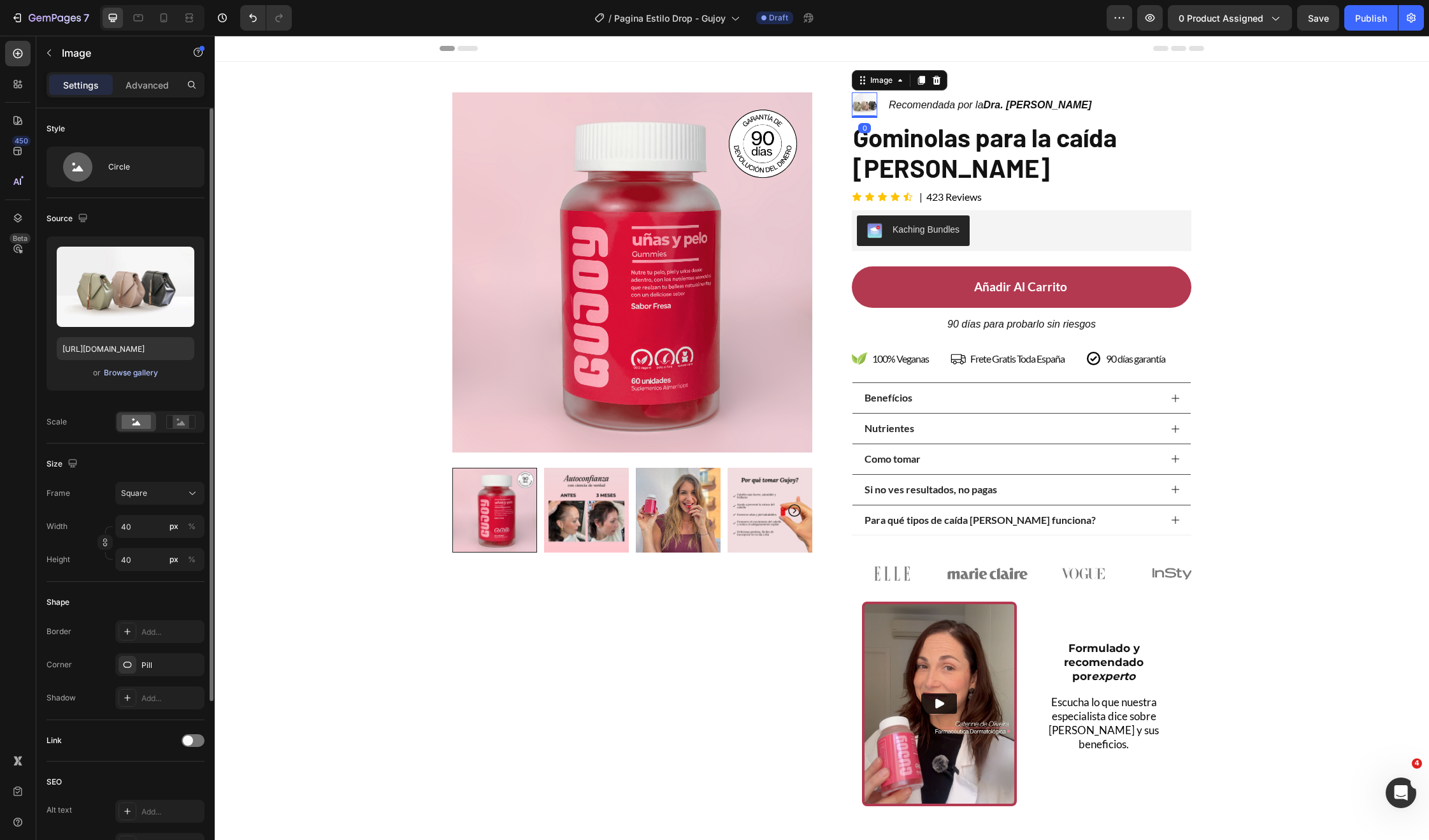
click at [137, 370] on div "Browse gallery" at bounding box center [130, 372] width 54 height 11
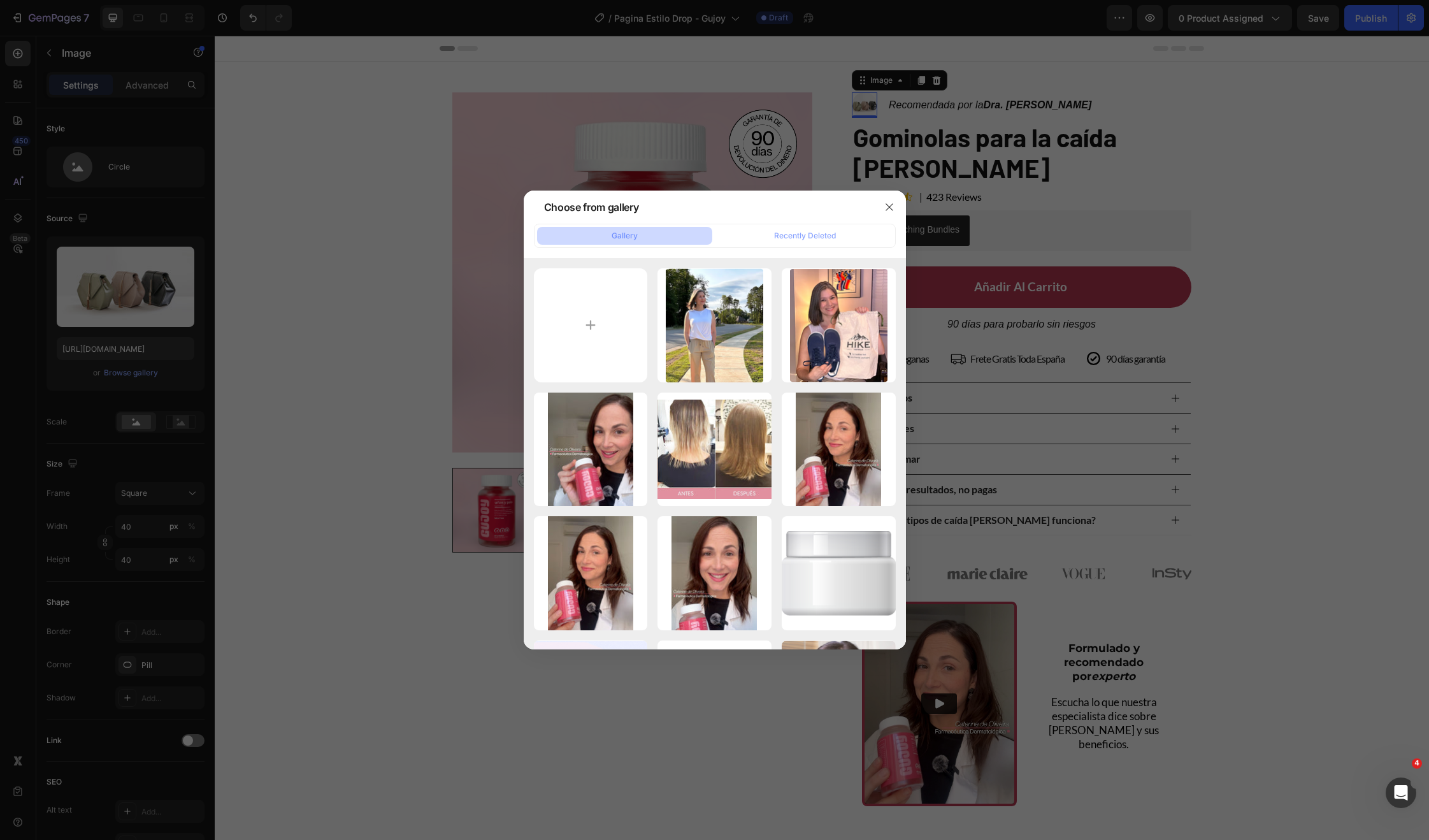
drag, startPoint x: 445, startPoint y: 134, endPoint x: 423, endPoint y: 184, distance: 54.6
click at [446, 134] on div at bounding box center [714, 420] width 1429 height 840
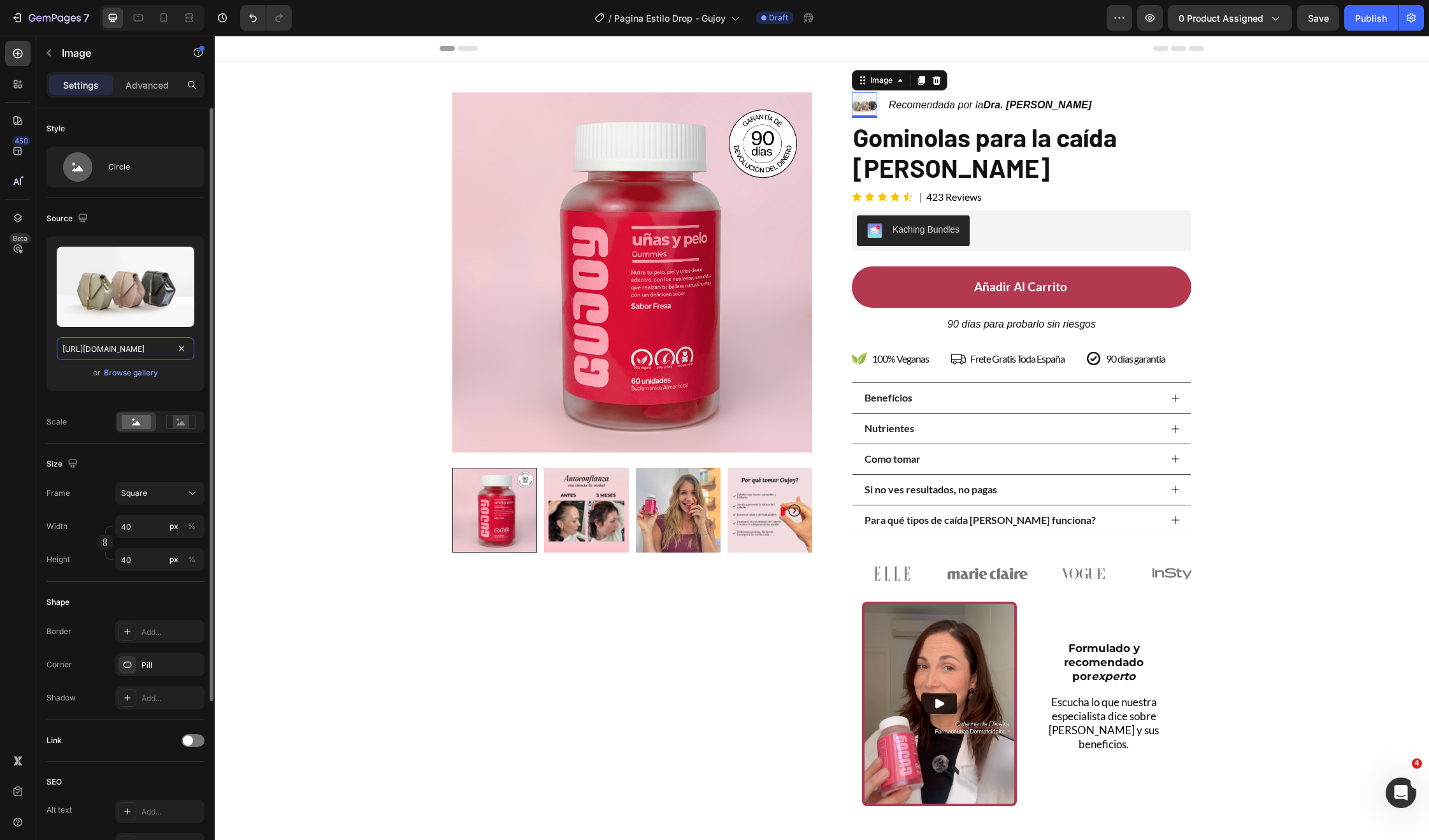
click at [109, 346] on input "https://cdn.shopify.com/s/files/1/2005/9307/files/image_demo.jpg" at bounding box center [126, 348] width 138 height 23
paste input "0679/8455/6221/files/Group_1000010018.webp?v=1759011442"
type input "https://cdn.shopify.com/s/files/1/0679/8455/6221/files/Group_1000010018.webp?v=…"
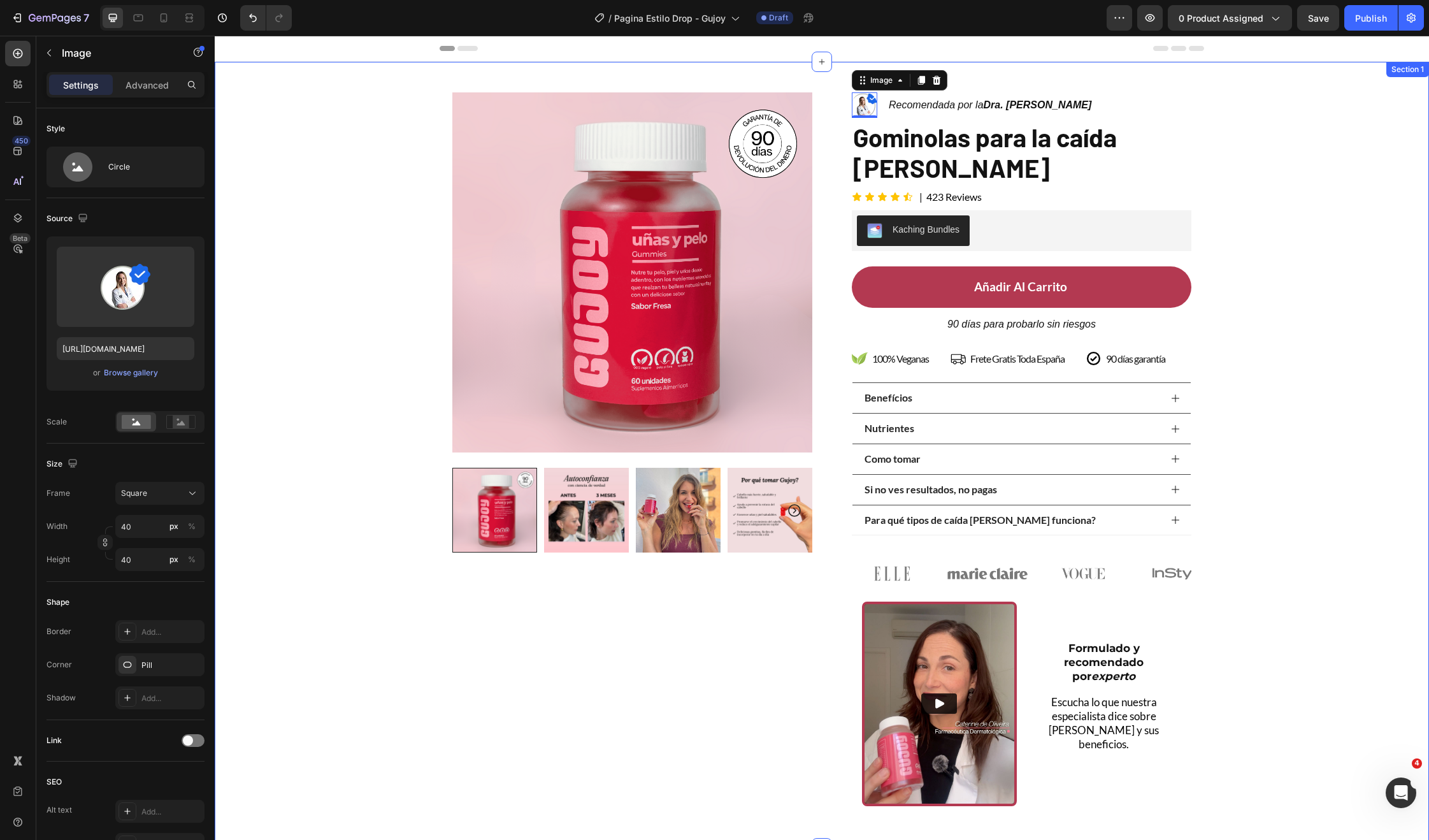
click at [309, 291] on div "Product Images Row Image 0 Recomendada por la Dra. Monica Jimenez Text Block Ro…" at bounding box center [822, 438] width 1214 height 755
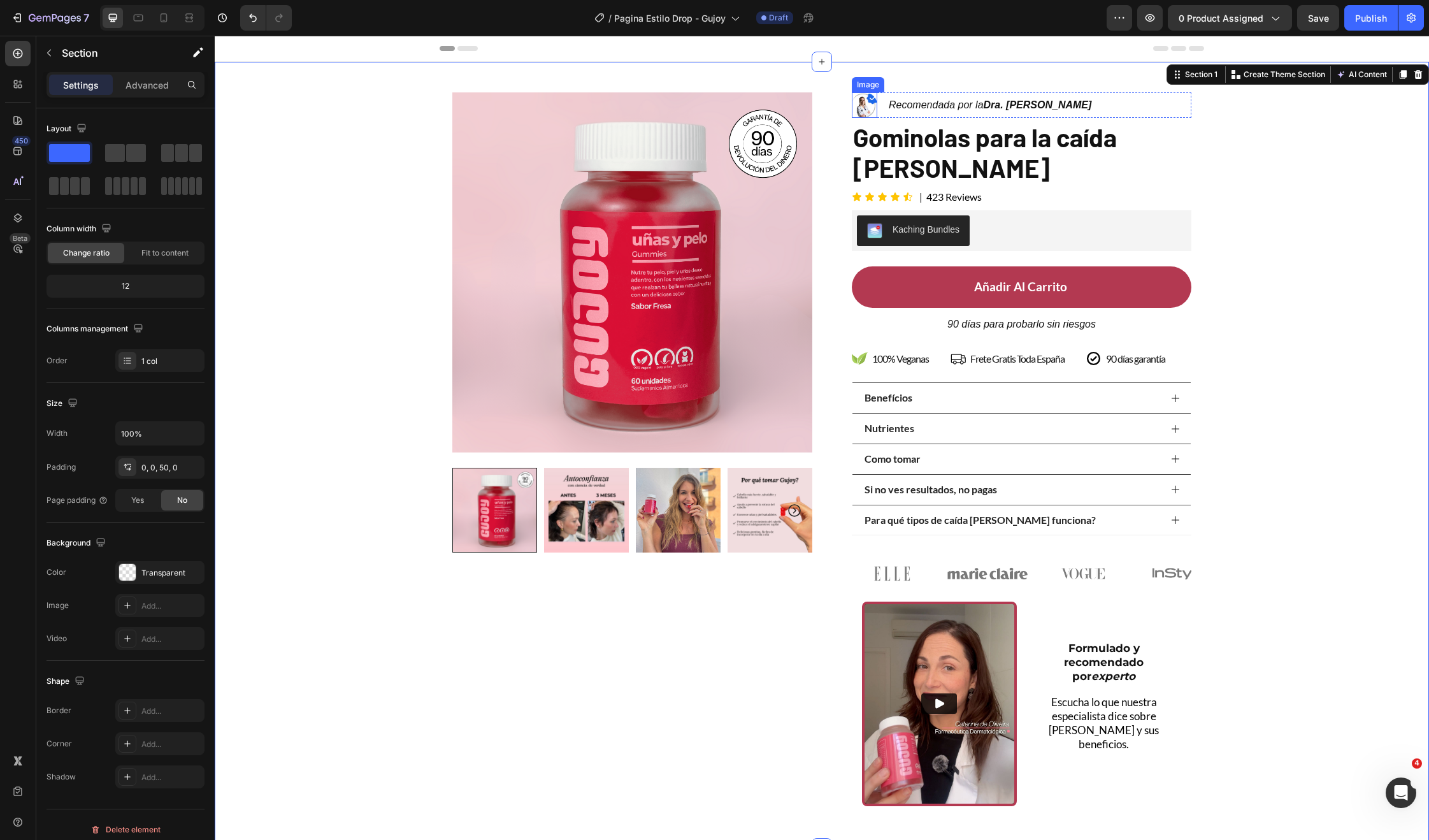
click at [861, 101] on img at bounding box center [865, 106] width 26 height 26
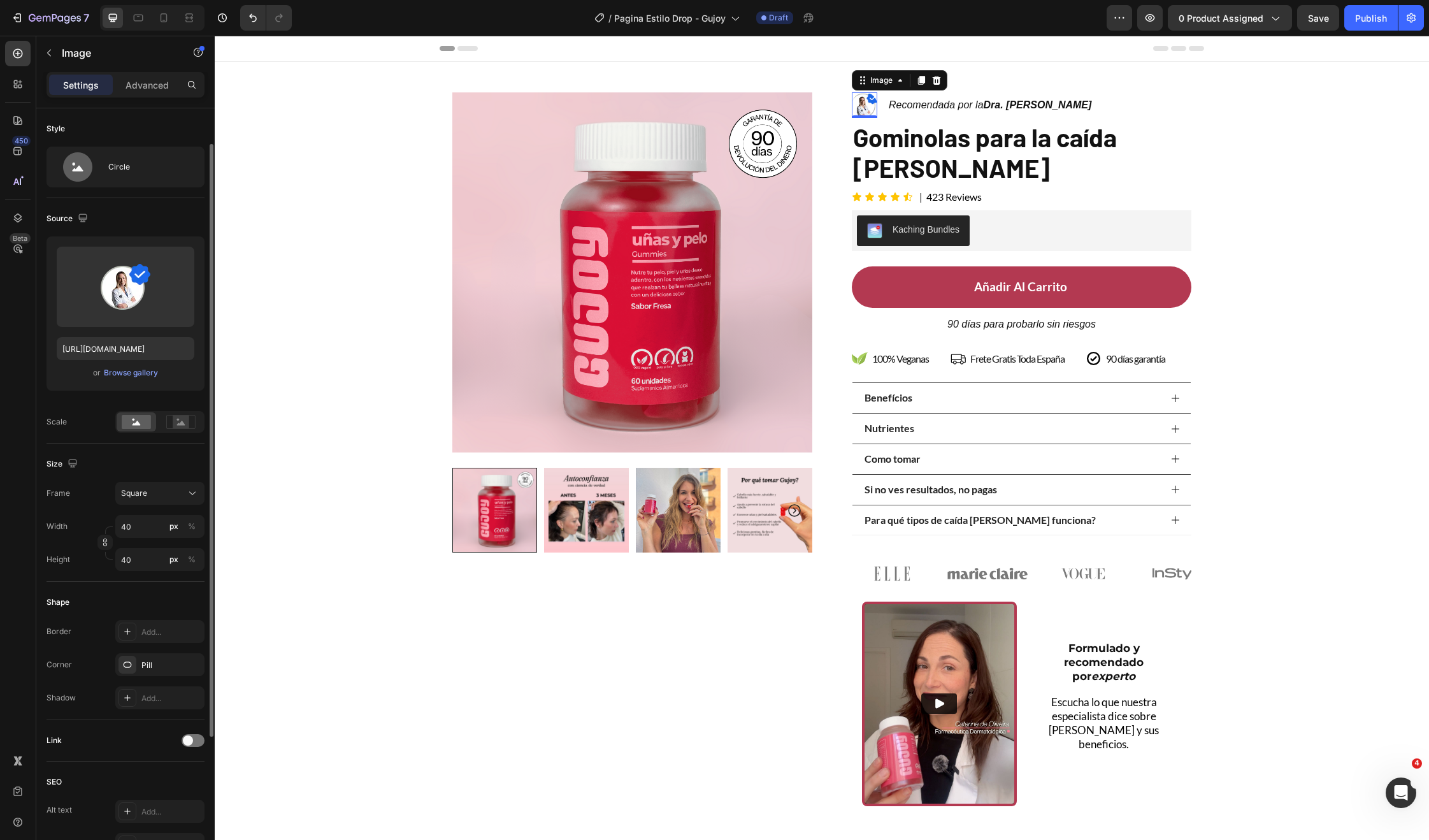
scroll to position [20, 0]
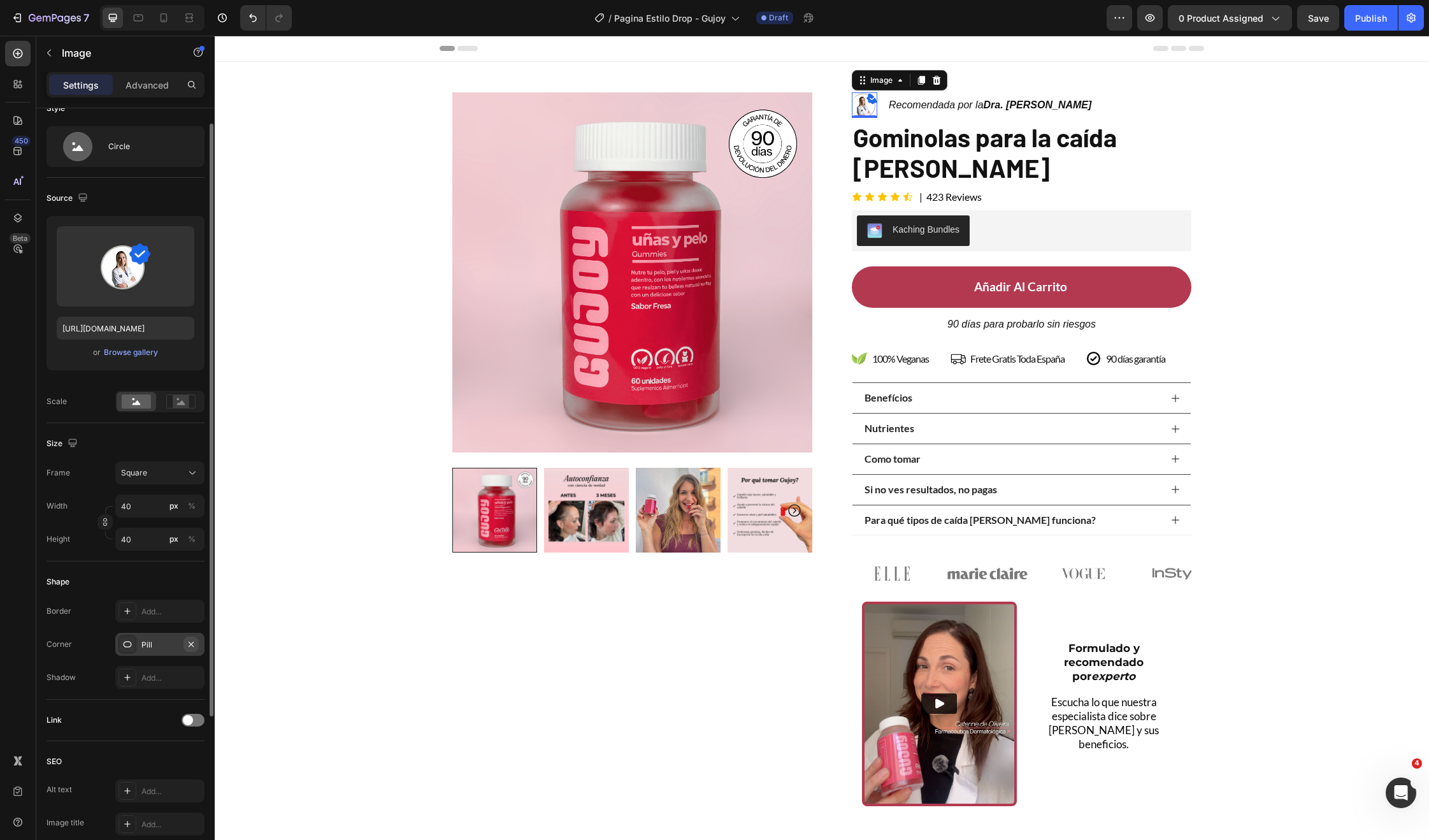
click at [192, 646] on icon "button" at bounding box center [190, 643] width 10 height 10
click at [513, 632] on div "Product Images Row" at bounding box center [632, 455] width 360 height 724
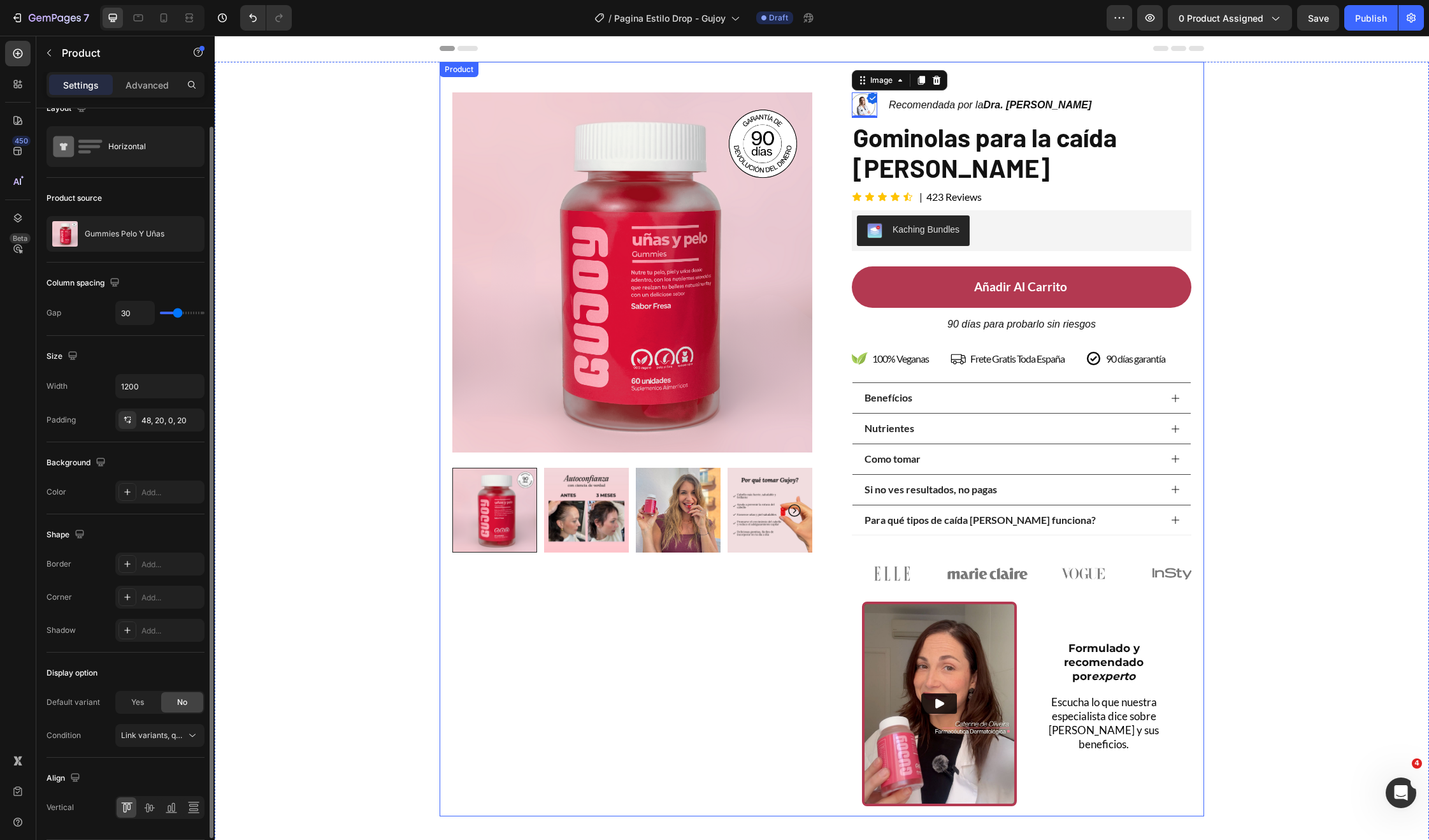
scroll to position [0, 0]
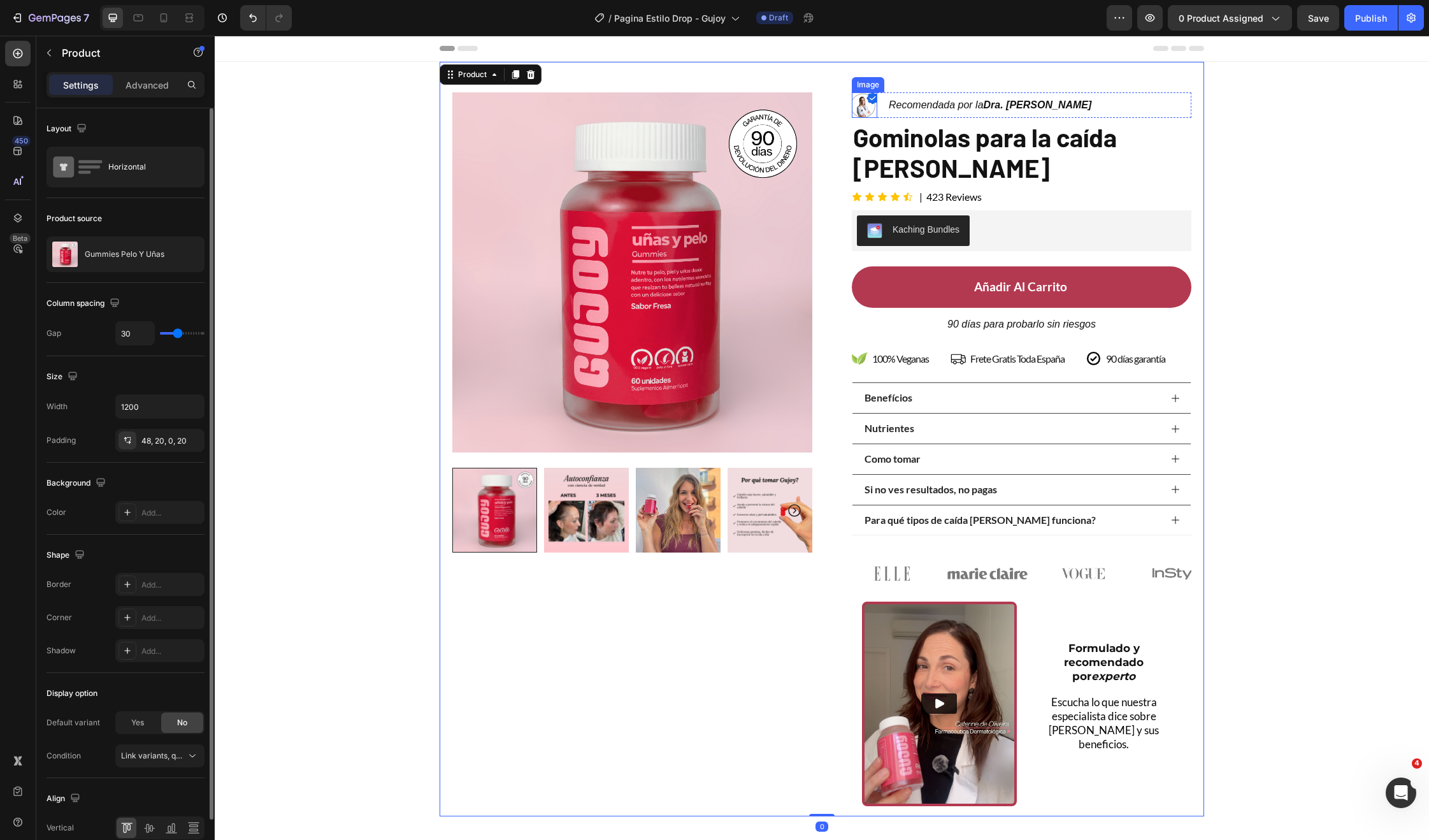
click at [853, 106] on img at bounding box center [865, 106] width 26 height 26
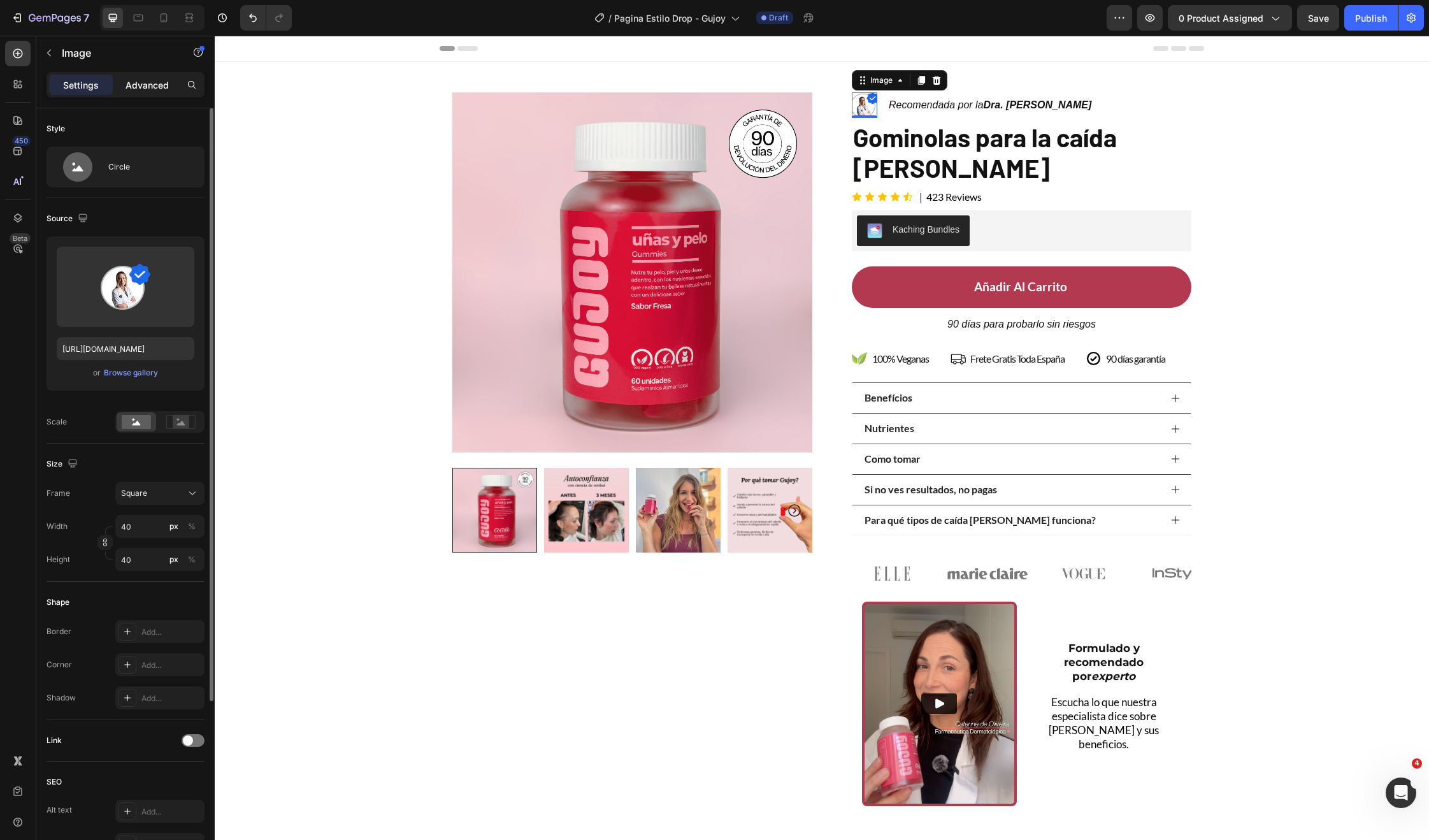
click at [130, 89] on p "Advanced" at bounding box center [147, 85] width 43 height 14
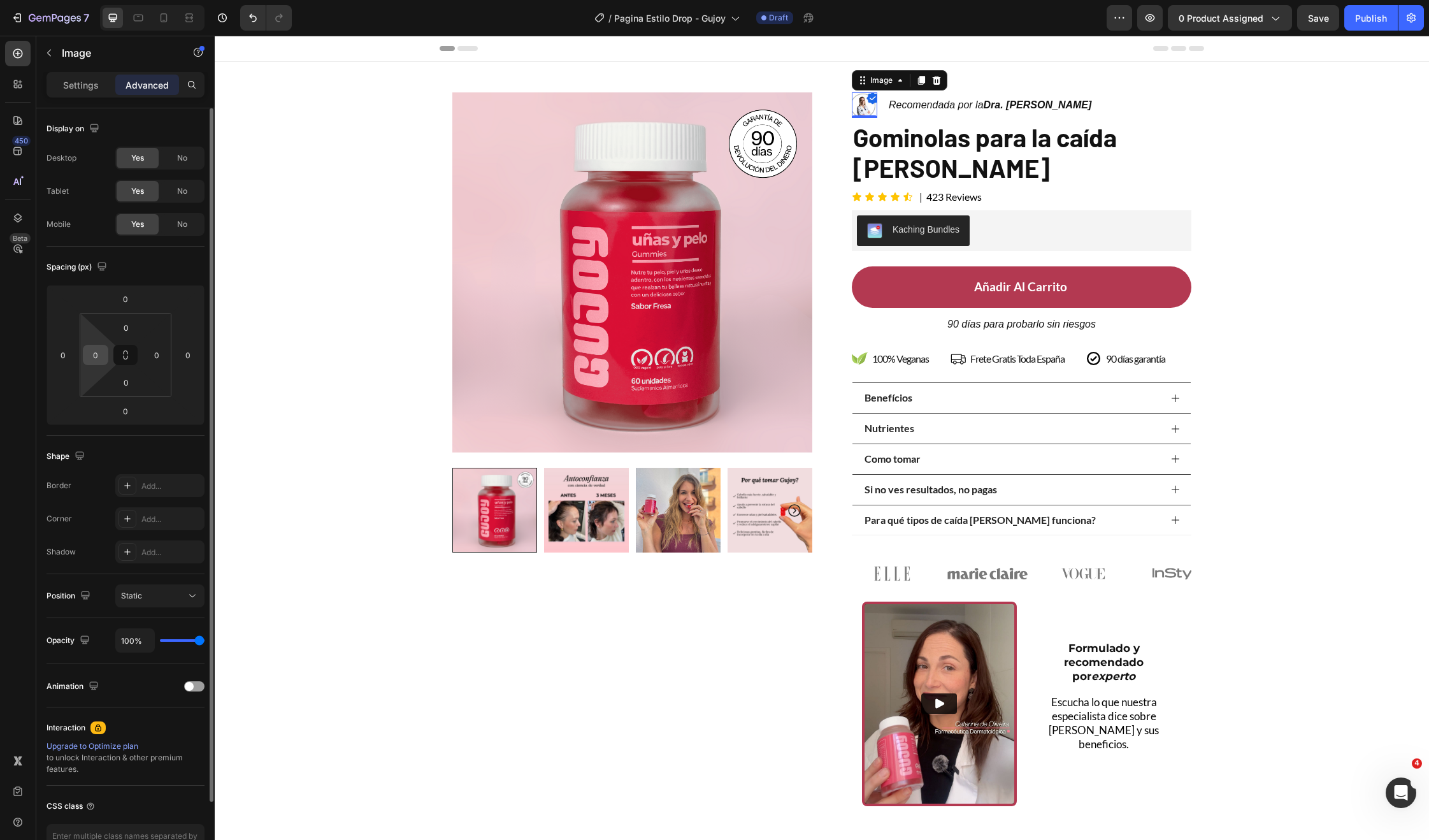
click at [99, 346] on input "0" at bounding box center [96, 355] width 19 height 19
click at [99, 346] on input "1" at bounding box center [96, 355] width 19 height 19
type input "1"
click at [87, 87] on p "Settings" at bounding box center [81, 85] width 36 height 14
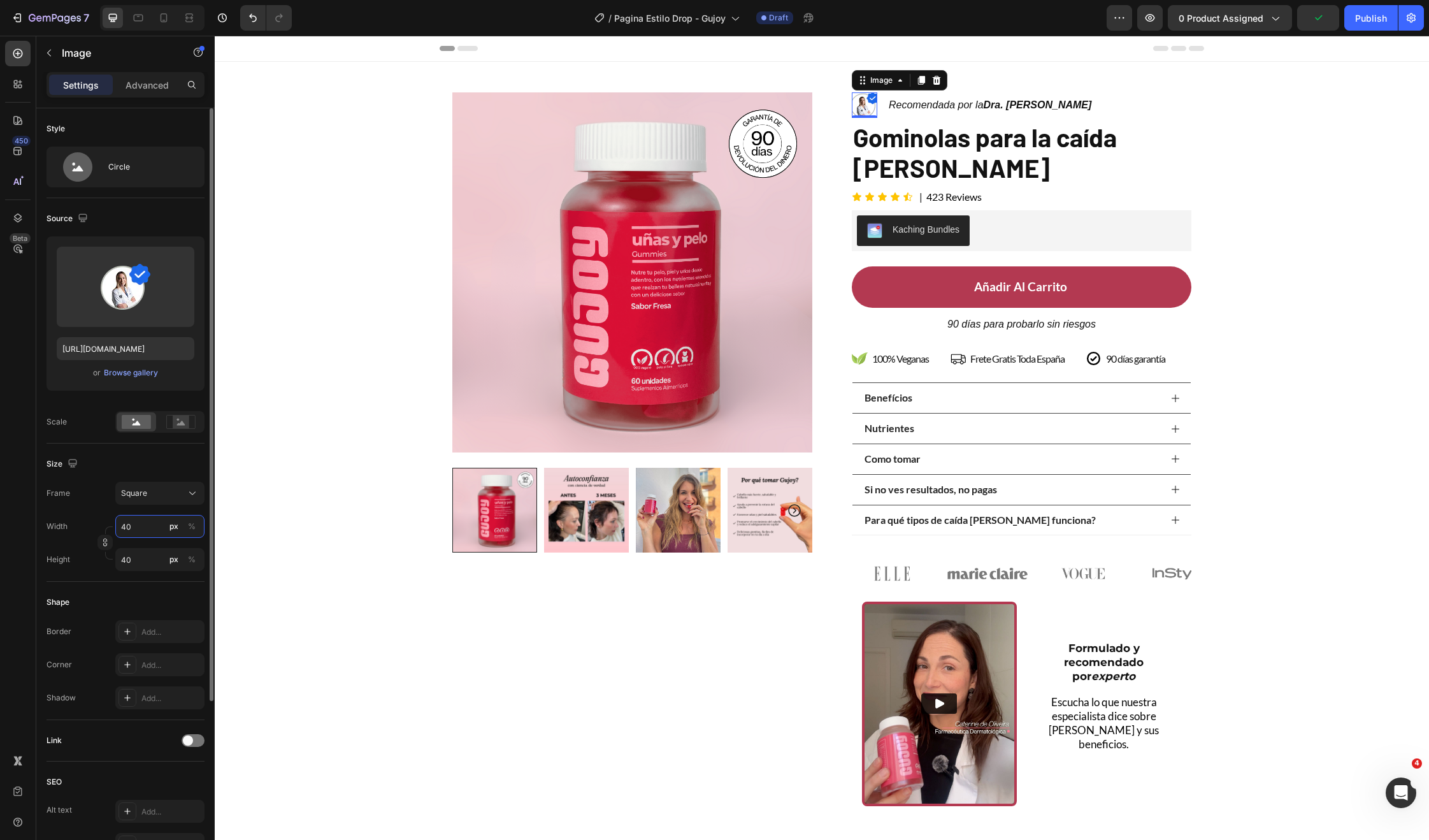
click at [132, 529] on input "40" at bounding box center [159, 526] width 89 height 23
type input "5"
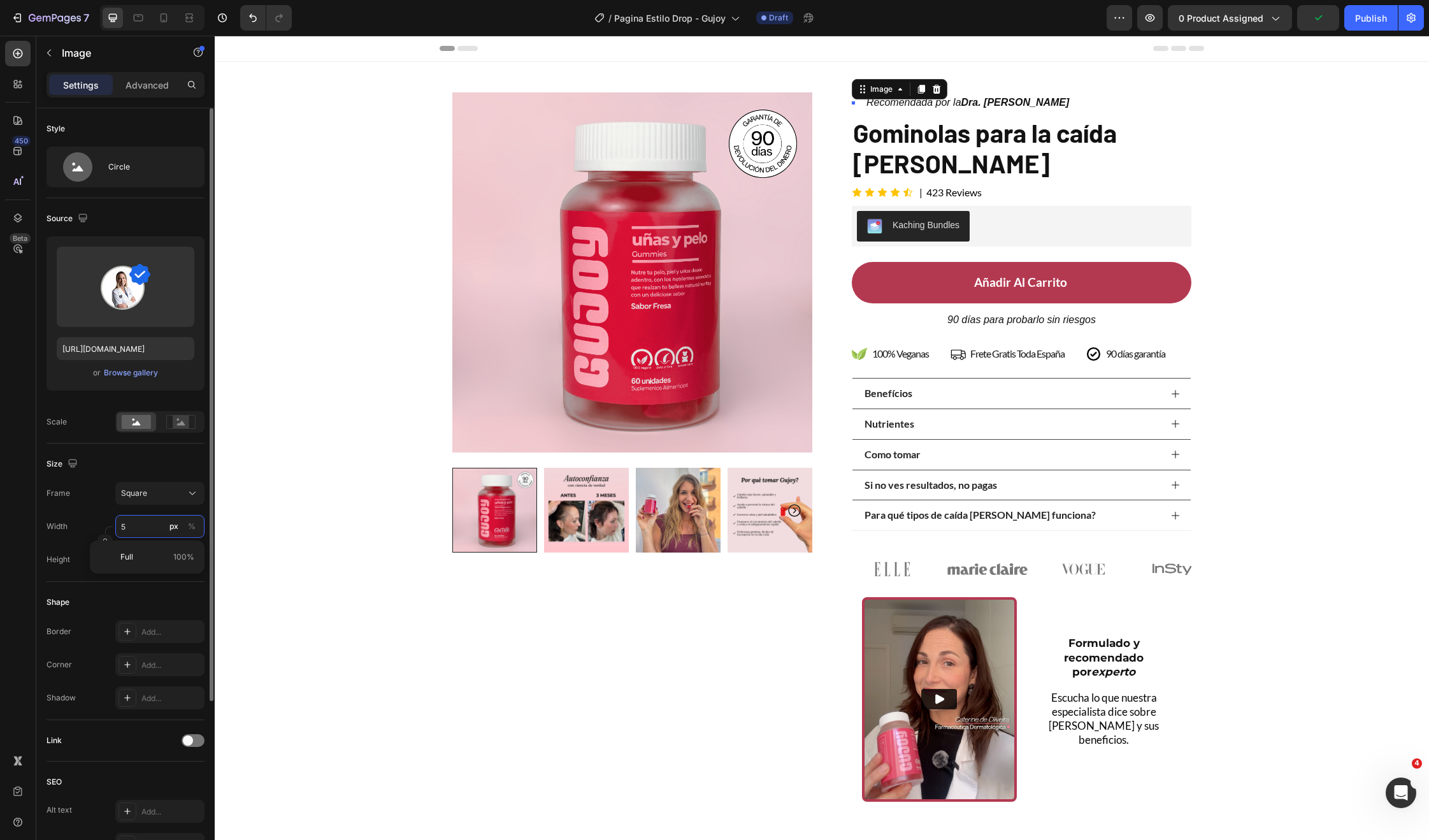
type input "50"
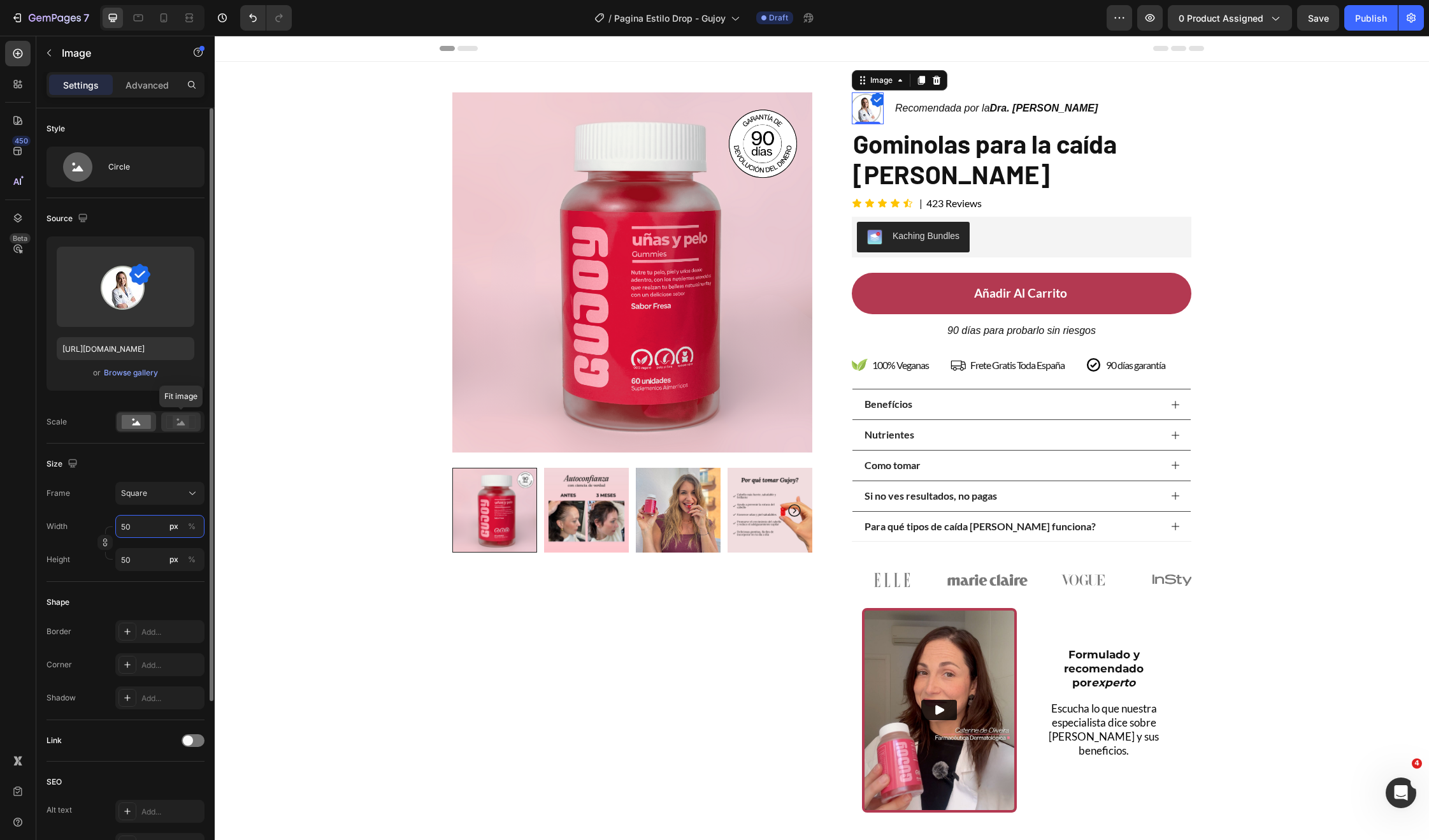
type input "50"
click at [180, 426] on rect at bounding box center [181, 422] width 17 height 13
click at [612, 601] on div "Product Images" at bounding box center [632, 348] width 360 height 511
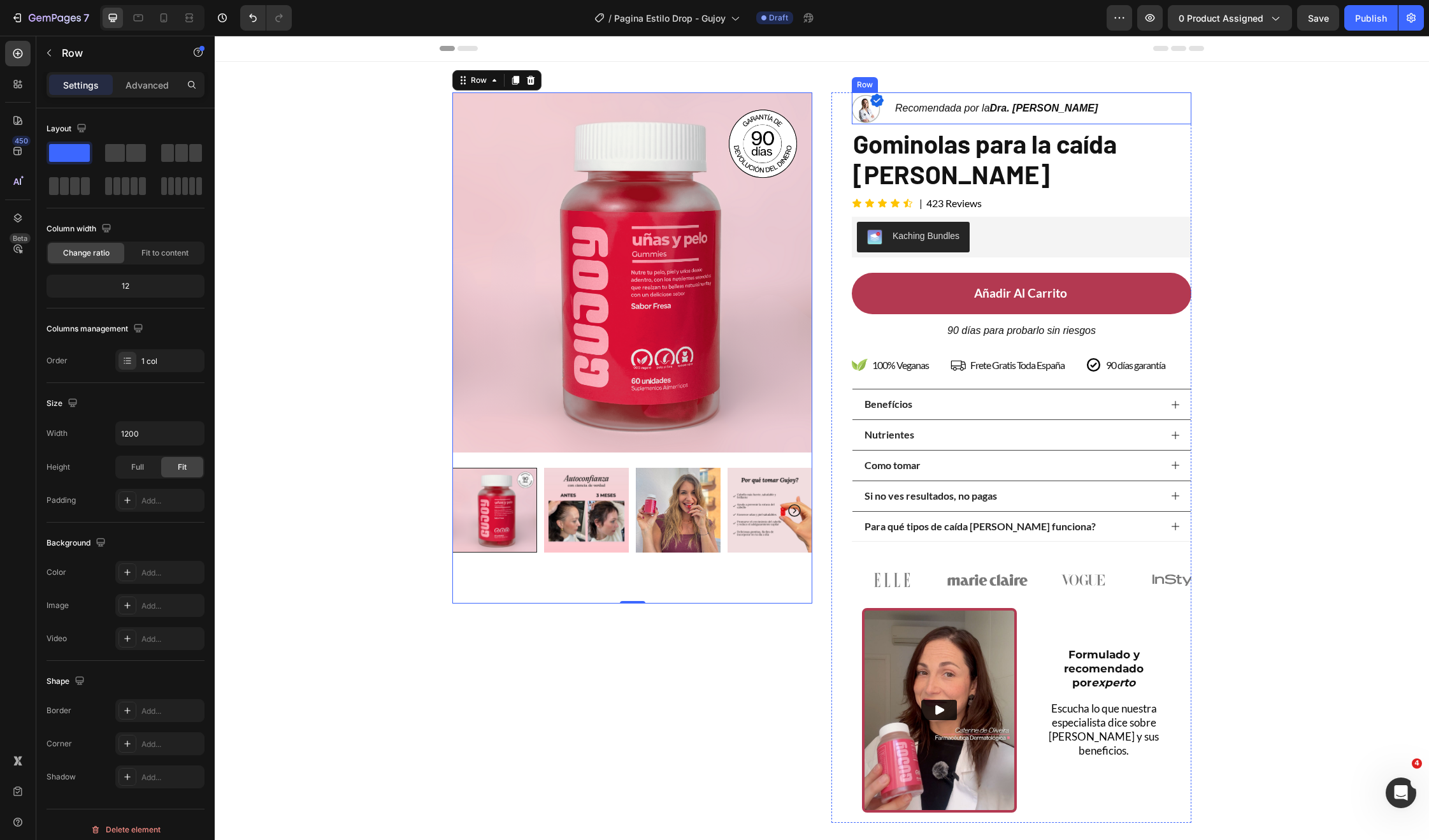
click at [1139, 120] on div "Image Recomendada por la Dra. Monica Jimenez Text Block Row" at bounding box center [1022, 108] width 340 height 32
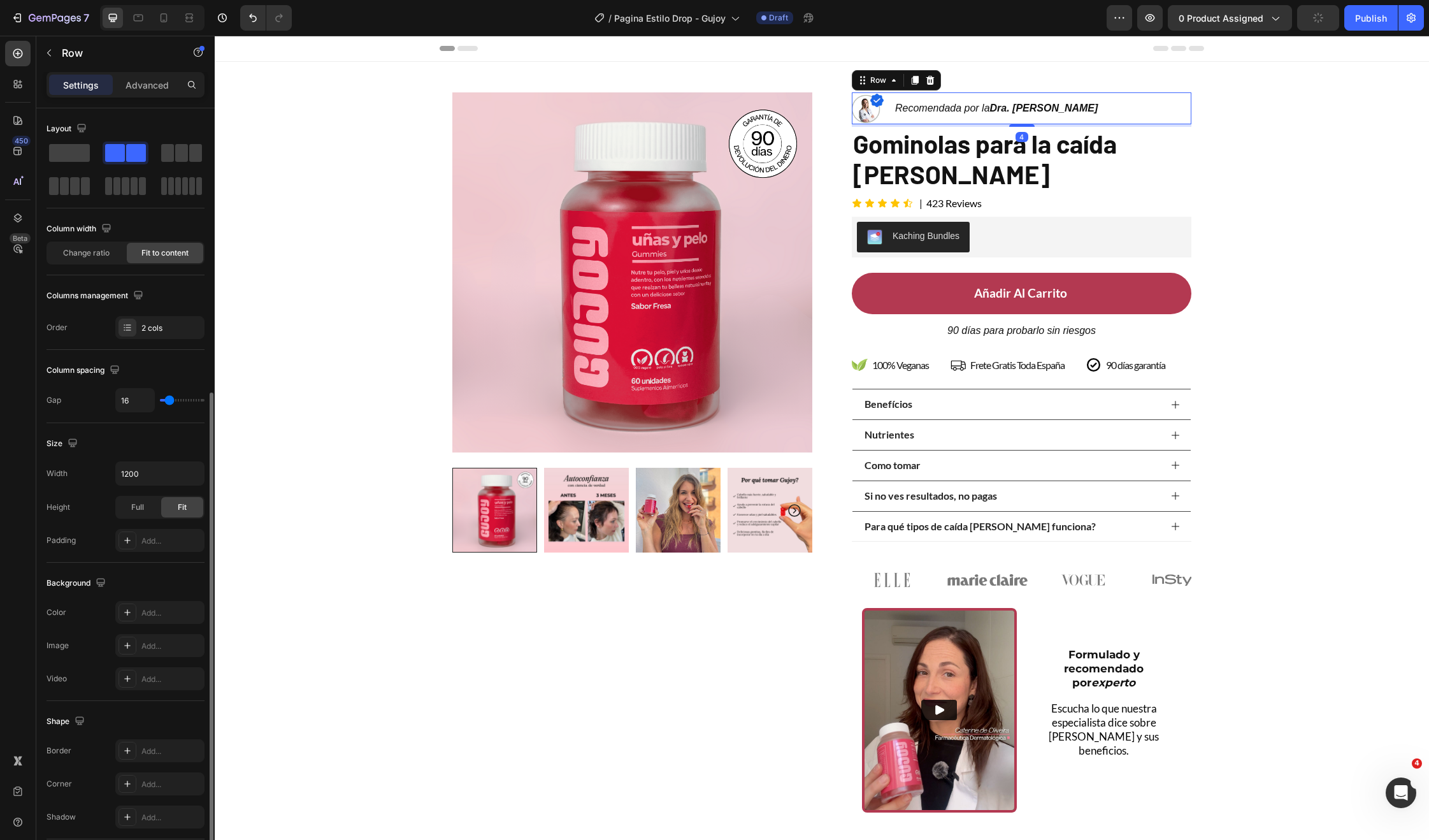
scroll to position [154, 0]
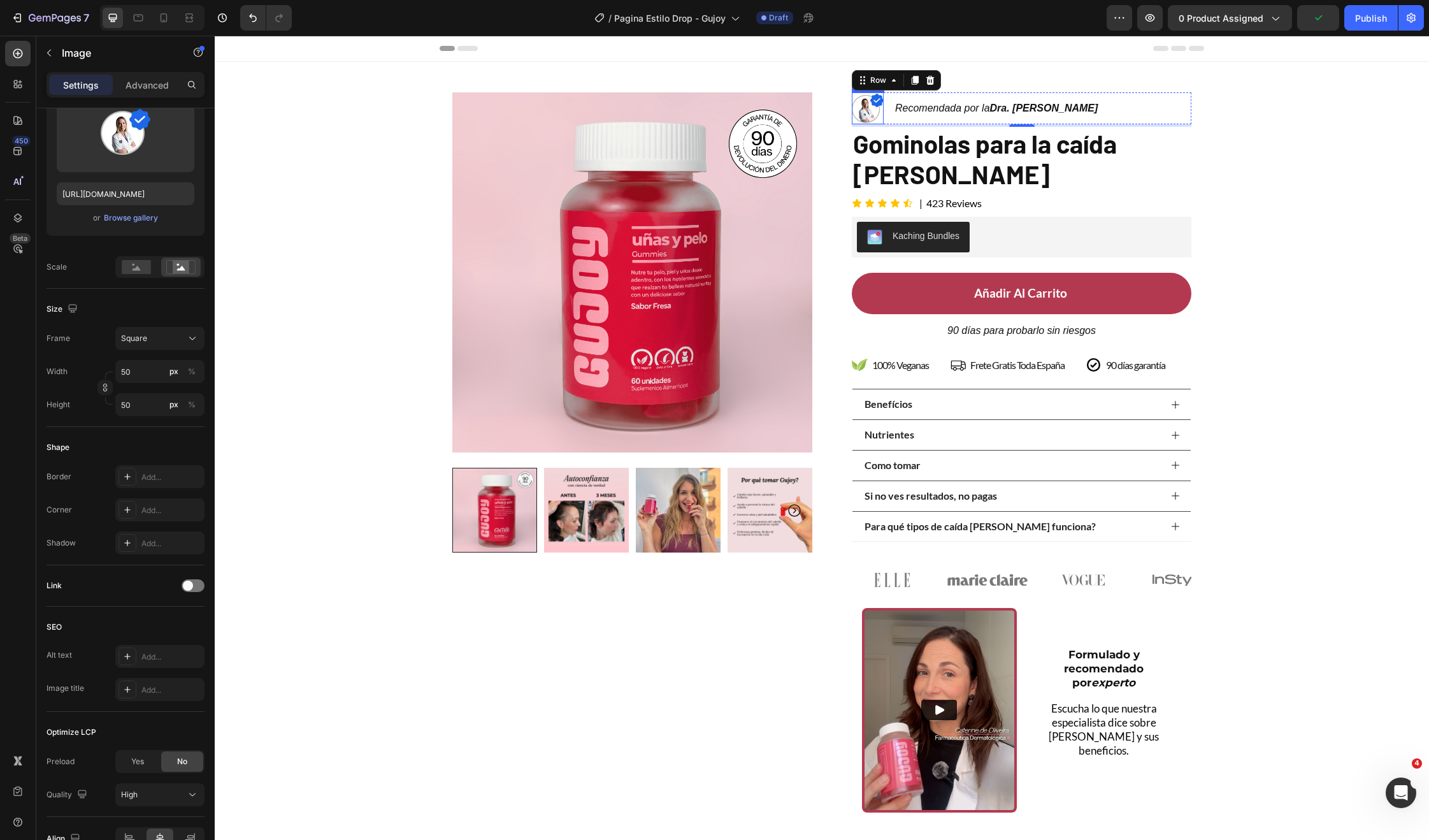
click at [865, 112] on img at bounding box center [868, 108] width 32 height 32
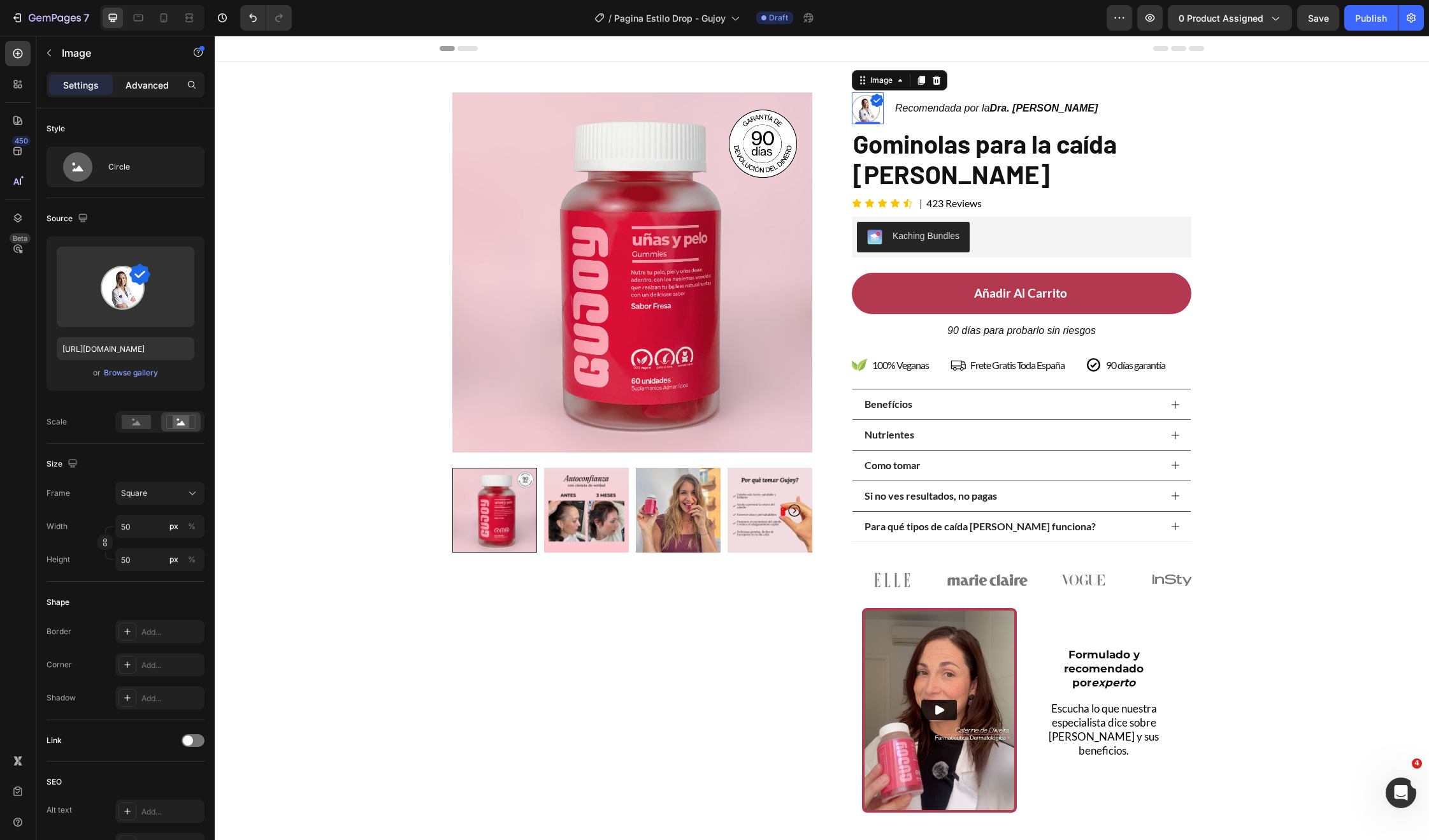
click at [145, 80] on p "Advanced" at bounding box center [147, 85] width 43 height 14
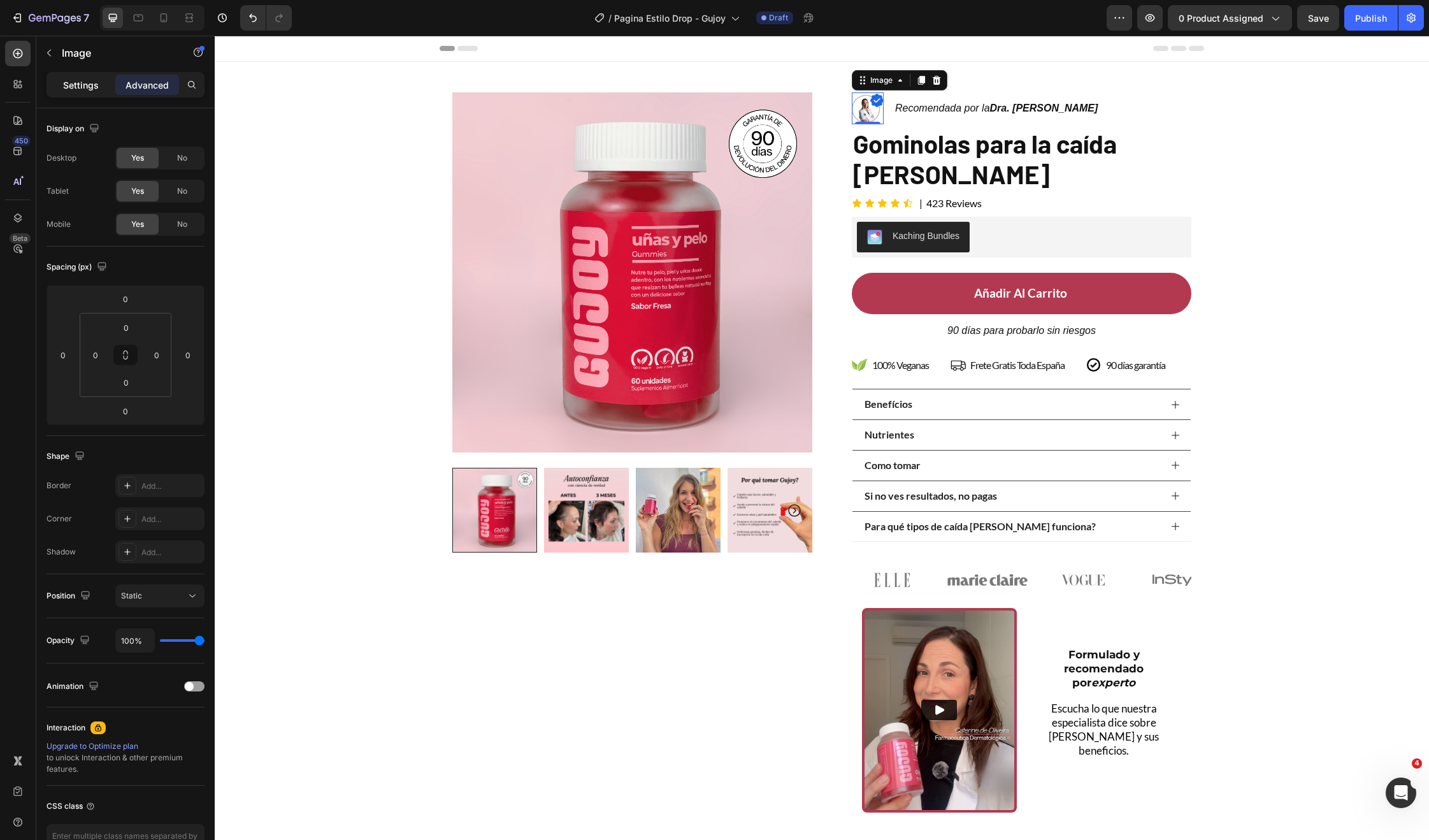
click at [74, 88] on p "Settings" at bounding box center [81, 85] width 36 height 14
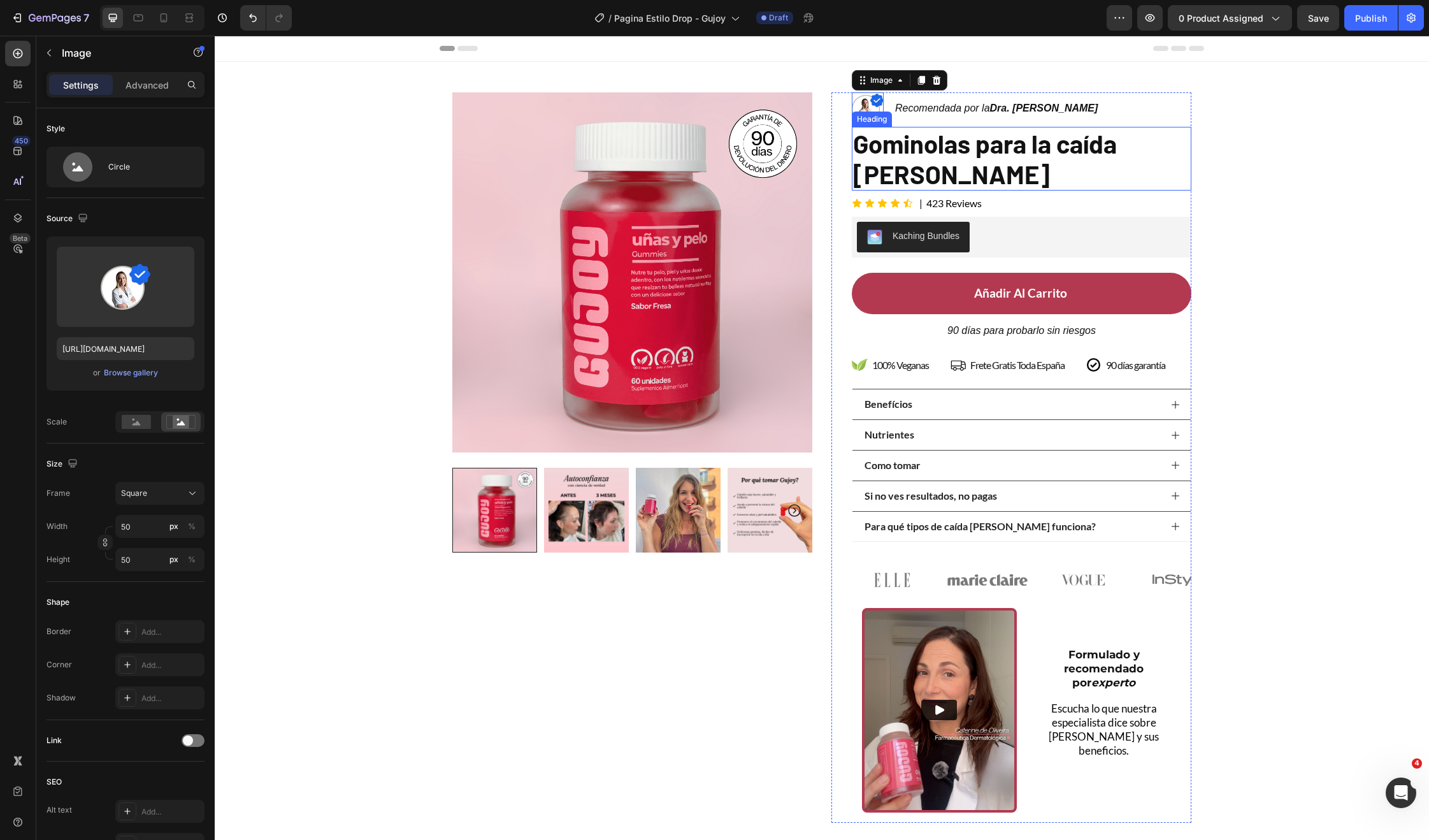
click at [1220, 151] on div "Product Images Row Image 0 Recomendada por la Dra. Monica Jimenez Text Block Ro…" at bounding box center [822, 442] width 1214 height 761
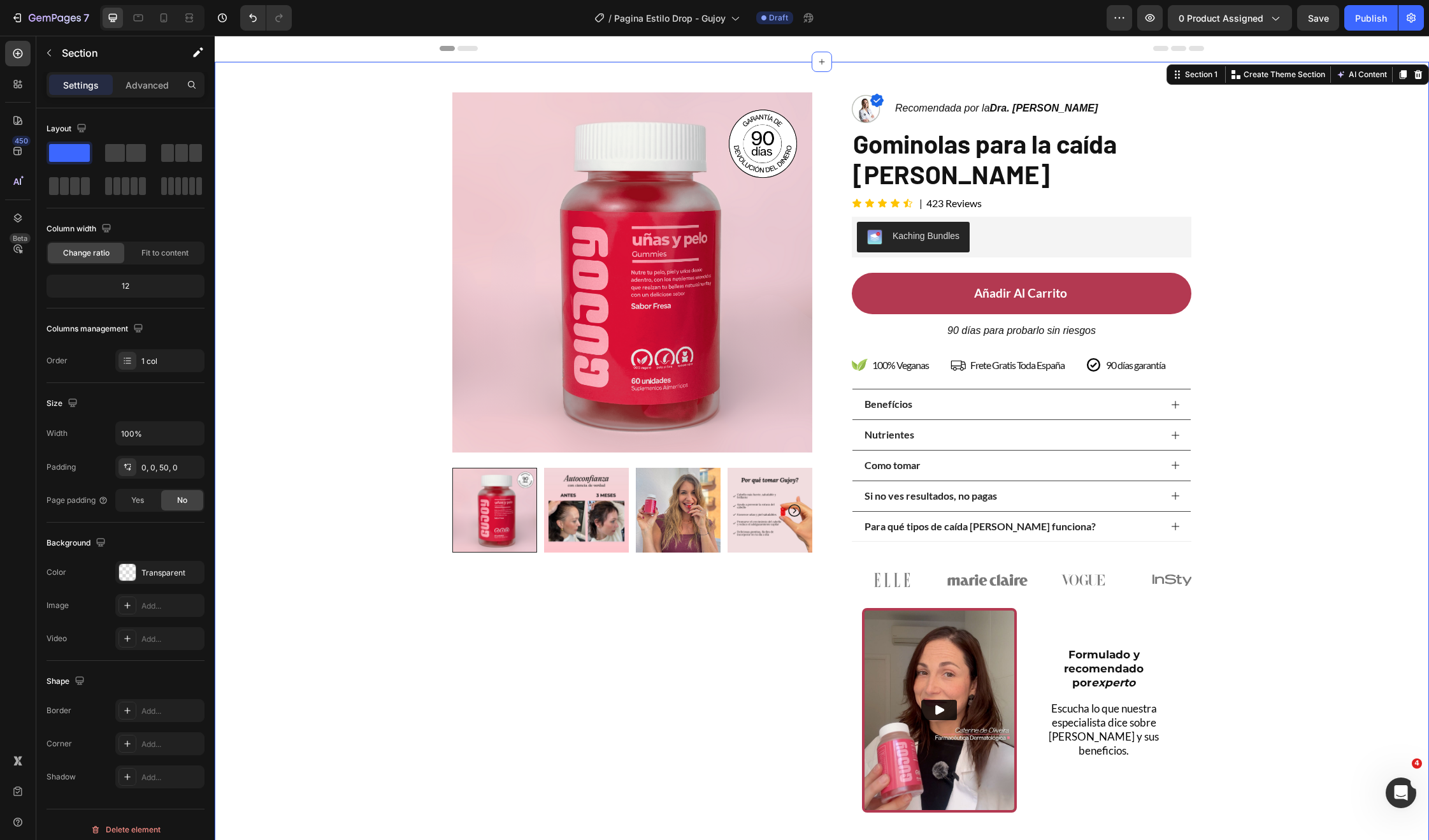
click at [1241, 134] on div "Product Images Row Image Recomendada por la Dra. Monica Jimenez Text Block Row …" at bounding box center [822, 442] width 1214 height 761
click at [45, 55] on icon "button" at bounding box center [49, 52] width 10 height 10
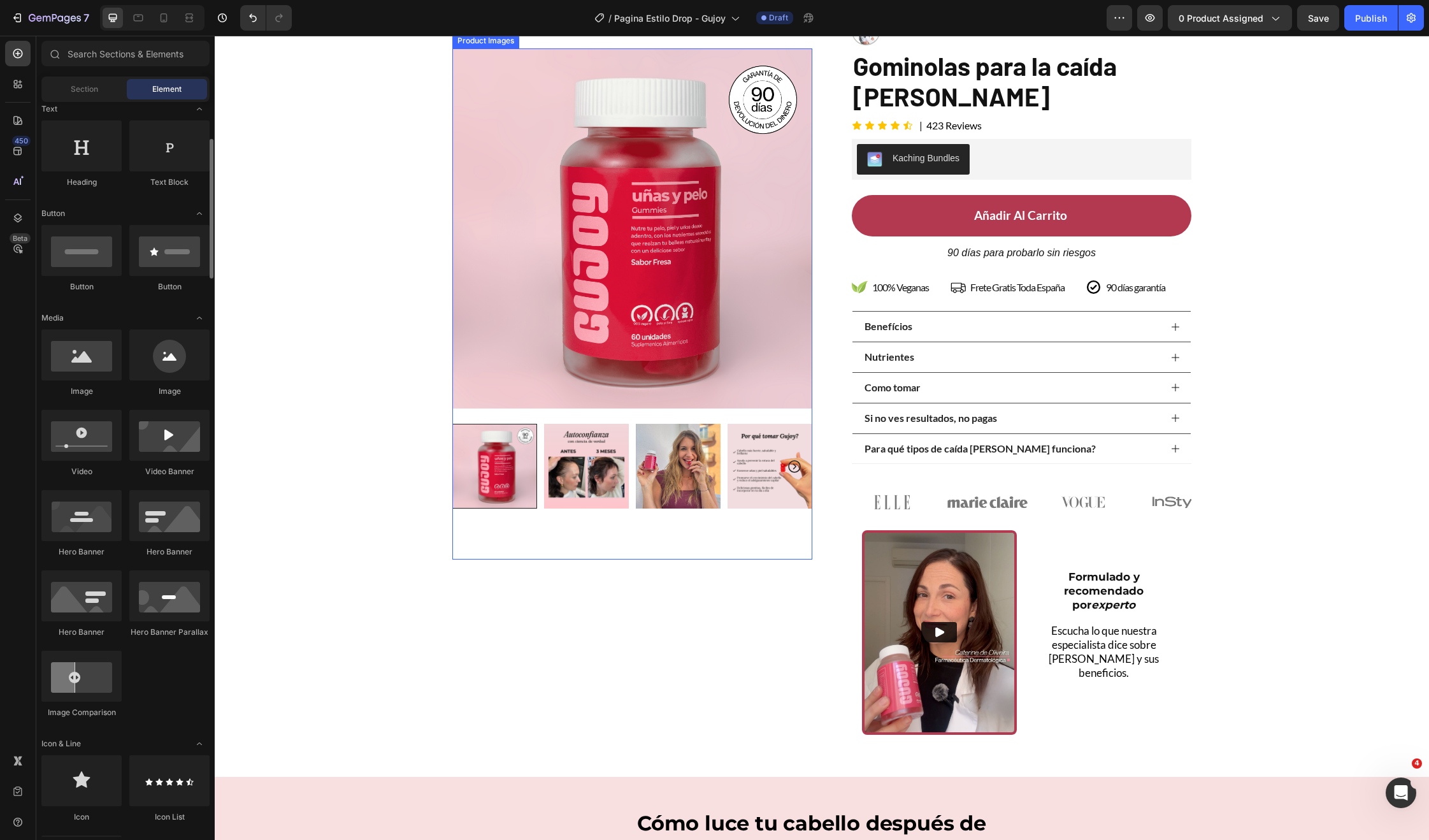
scroll to position [94, 0]
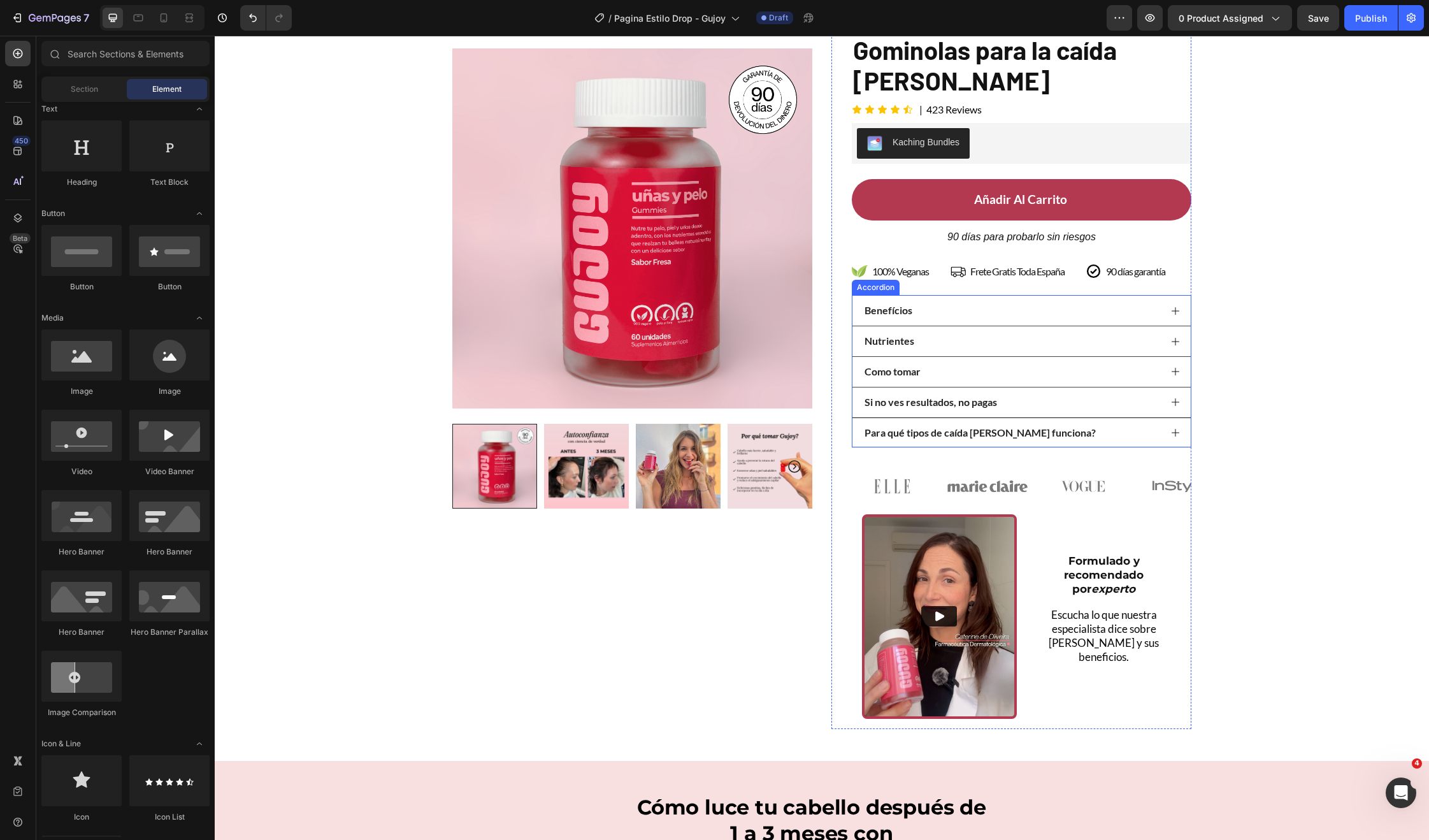
click at [1176, 441] on div "Para qué tipos de caída del cabello funciona?" at bounding box center [1022, 432] width 338 height 30
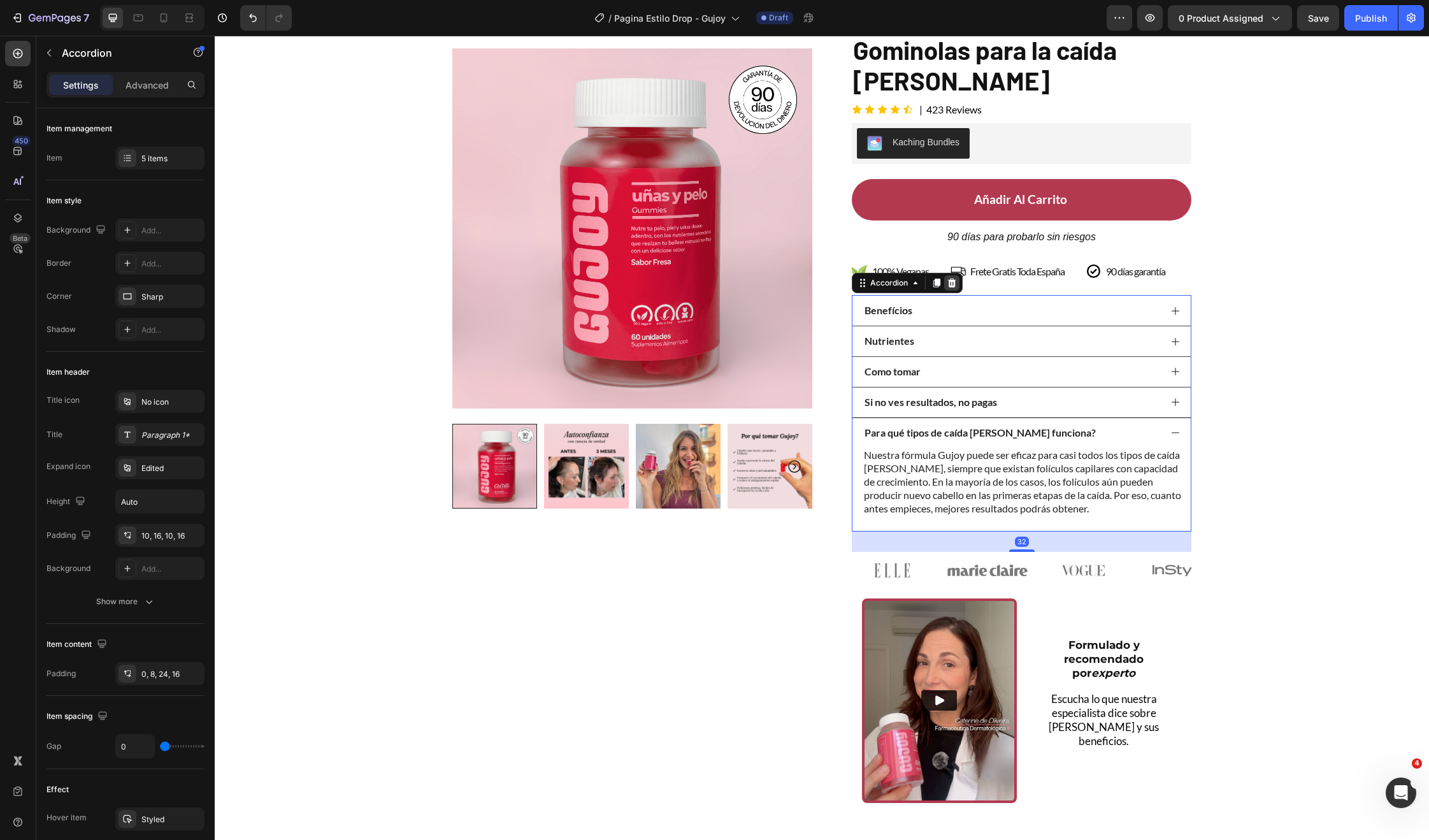
click at [949, 279] on icon at bounding box center [952, 283] width 8 height 9
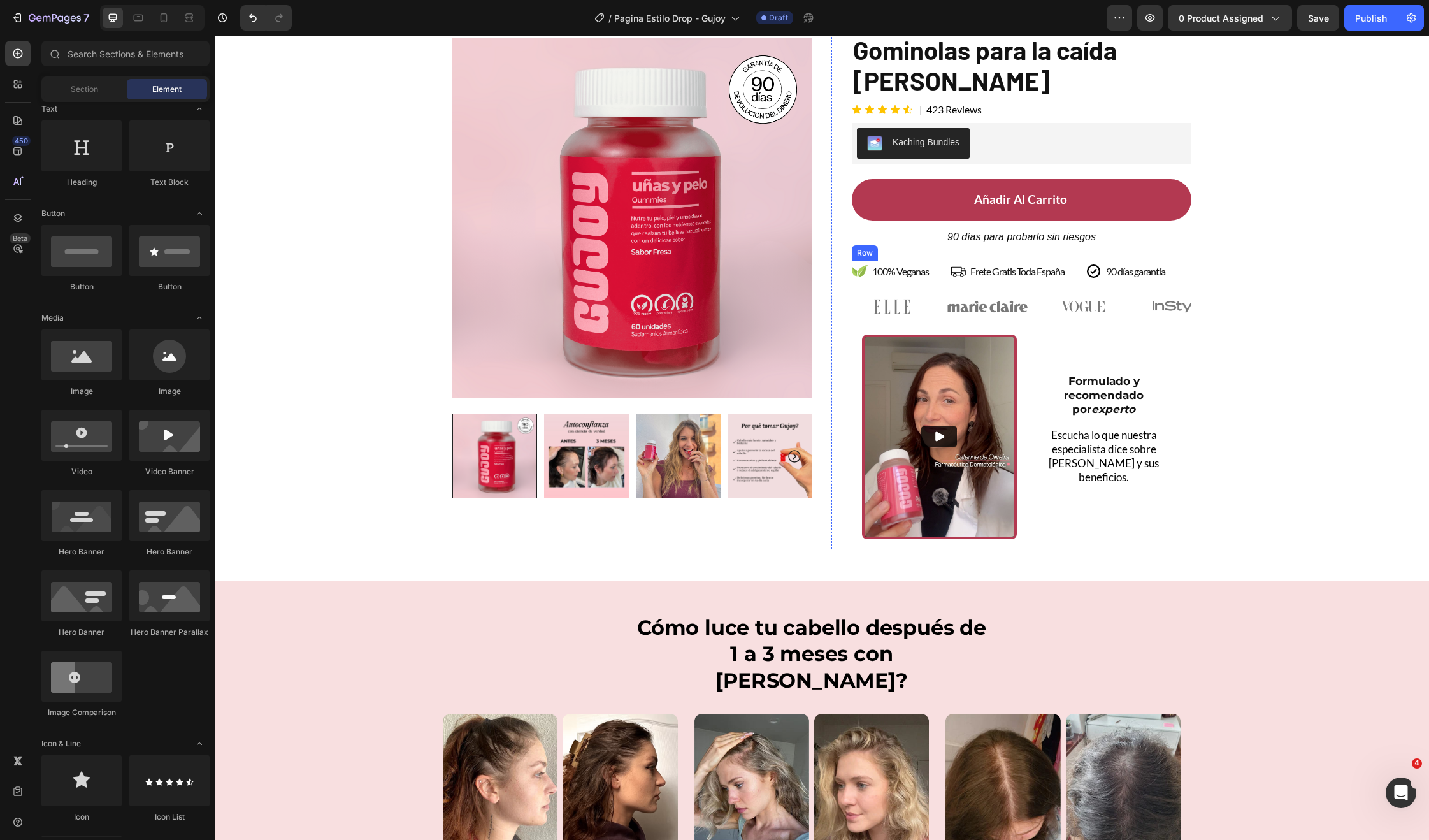
click at [944, 269] on div "100% Veganas Item List Frete Gratis Toda España Item List 90 días garantía Item…" at bounding box center [1022, 272] width 340 height 22
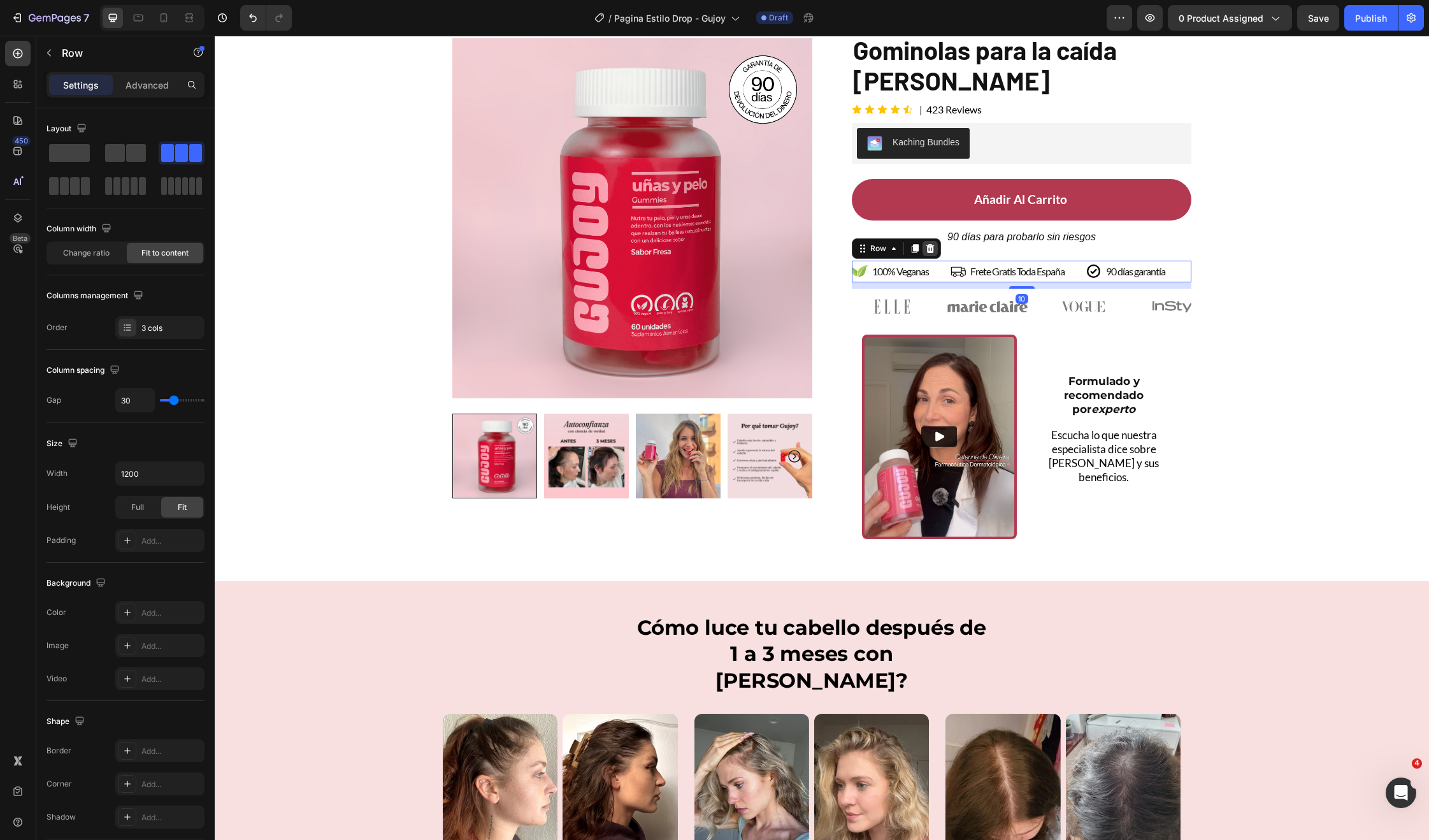
click at [926, 246] on icon at bounding box center [930, 248] width 8 height 9
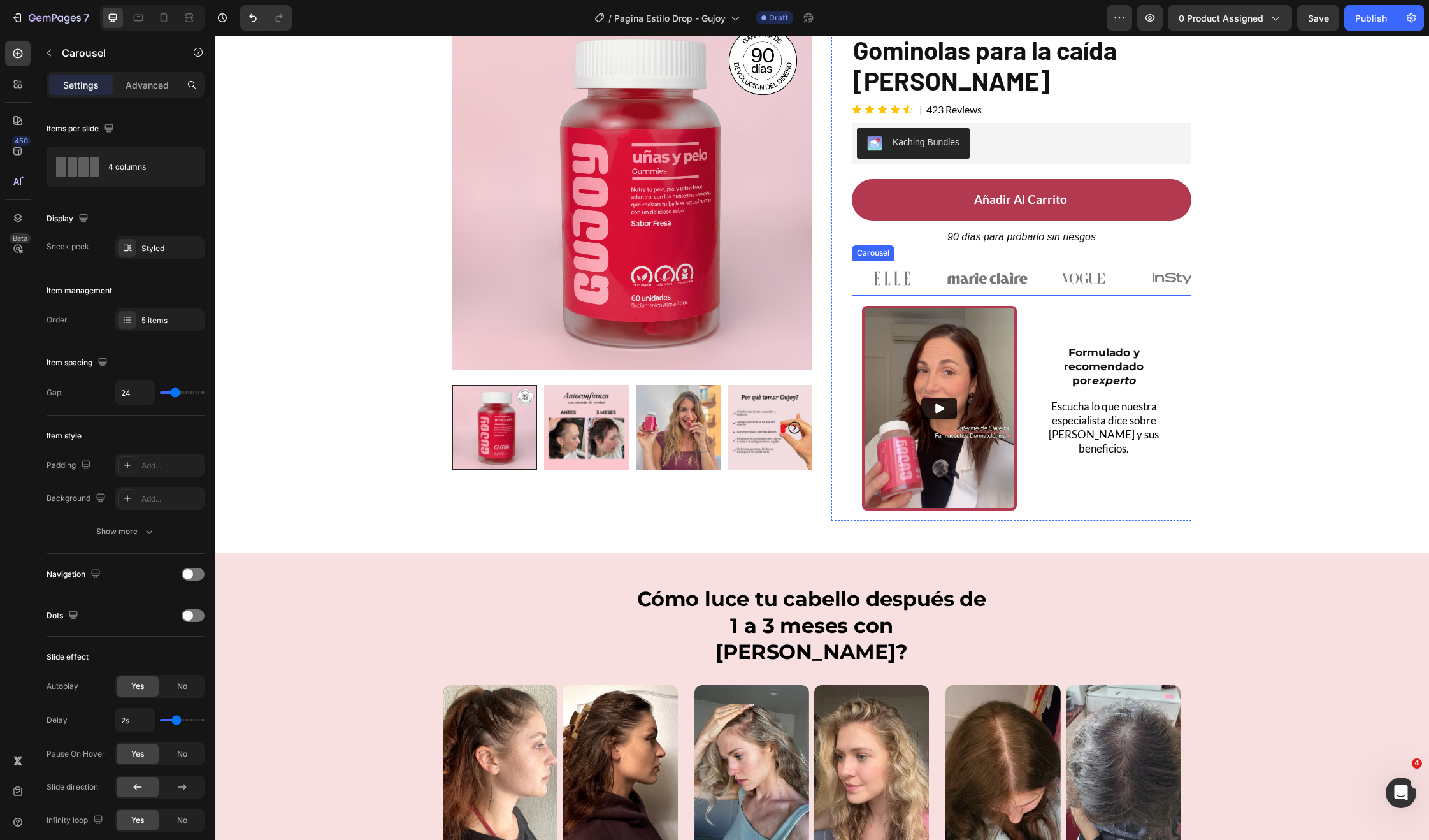
click at [1032, 281] on div "Image Image Image Image Image" at bounding box center [1022, 278] width 340 height 36
click at [947, 249] on icon at bounding box center [947, 248] width 10 height 10
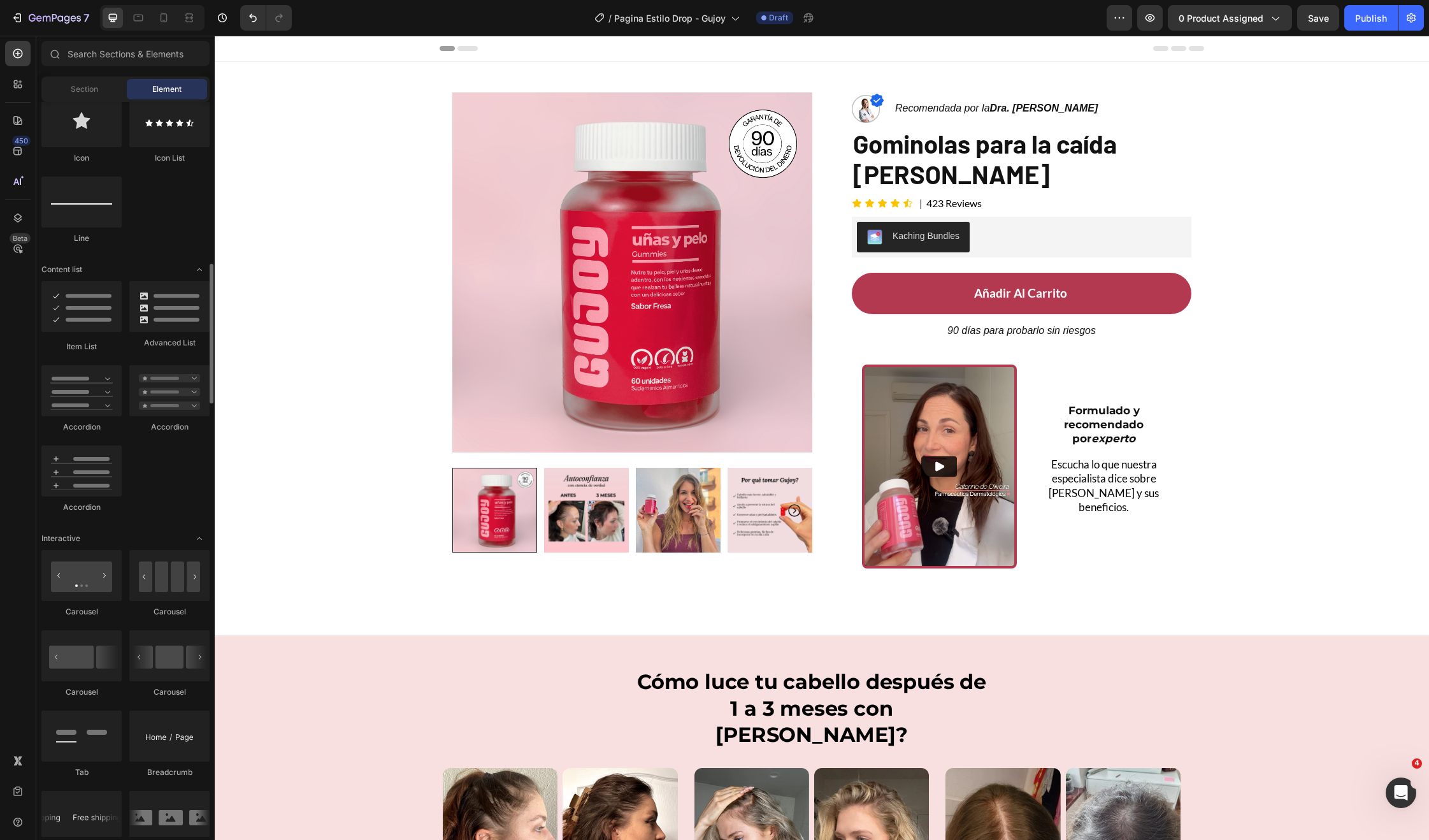
scroll to position [739, 0]
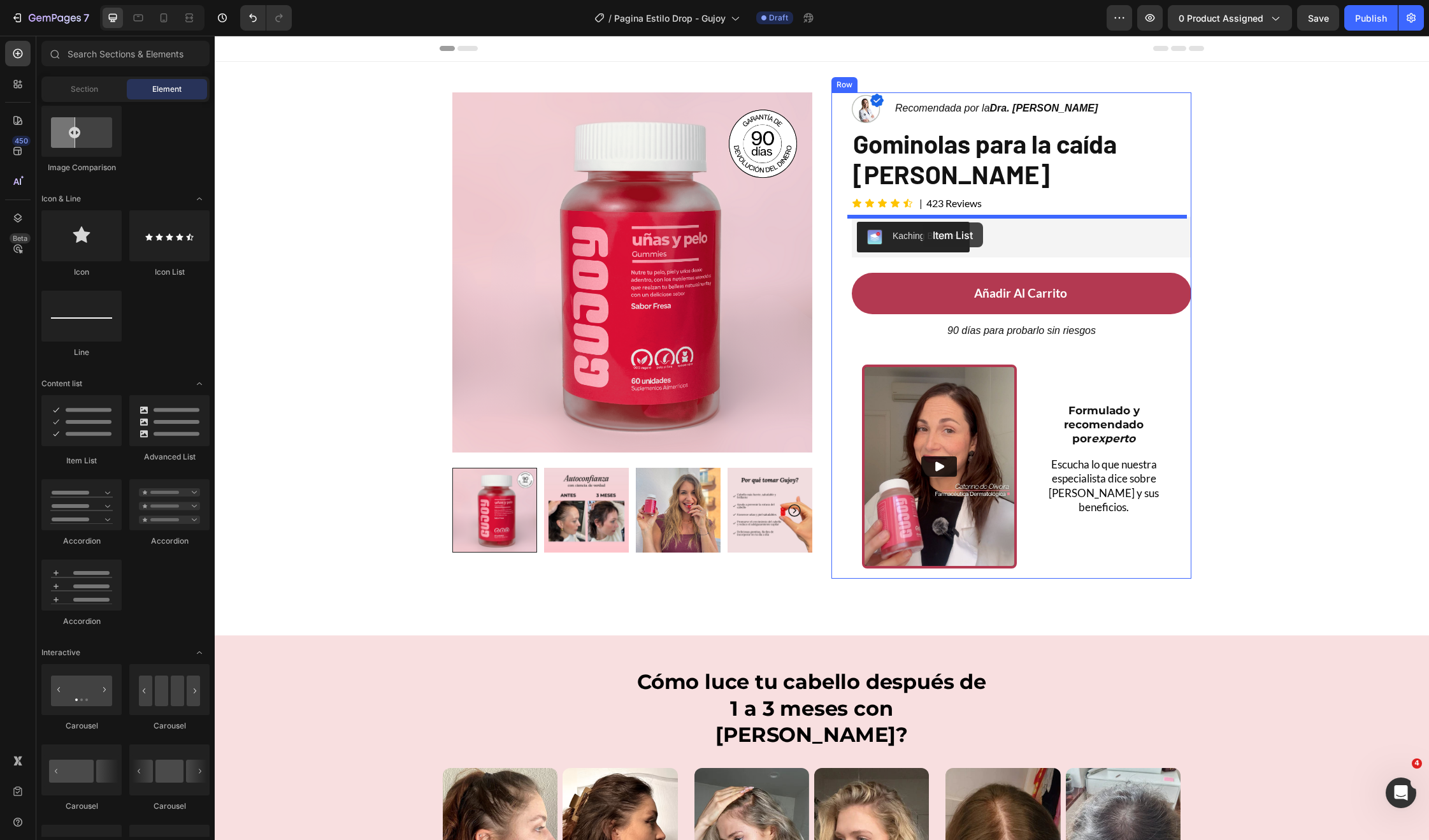
drag, startPoint x: 307, startPoint y: 473, endPoint x: 923, endPoint y: 222, distance: 665.2
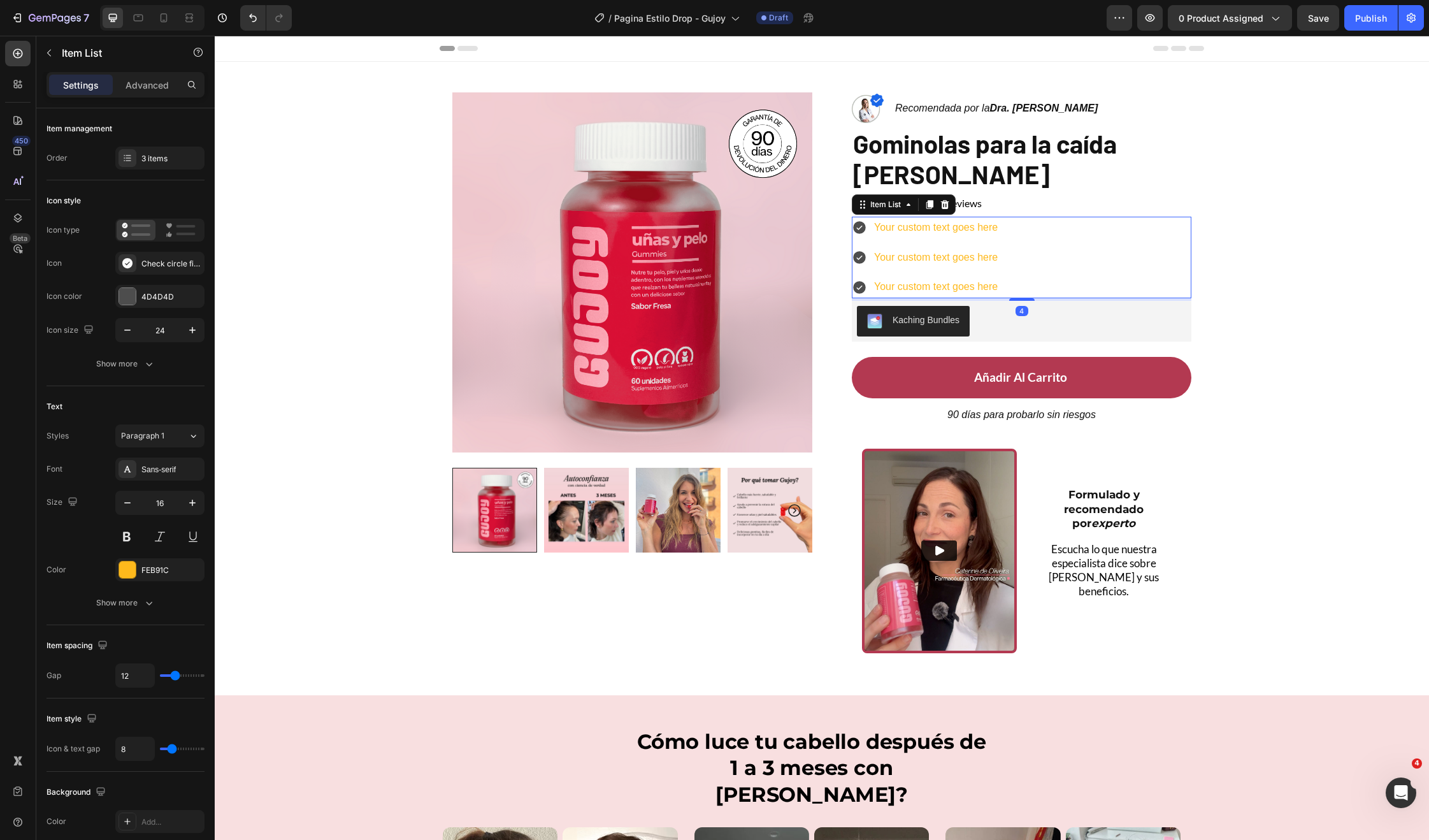
click at [926, 226] on div "Your custom text goes here" at bounding box center [936, 228] width 128 height 22
click at [926, 226] on p "Your custom text goes here" at bounding box center [936, 228] width 123 height 18
click at [932, 259] on p "Your custom text goes here" at bounding box center [946, 257] width 143 height 18
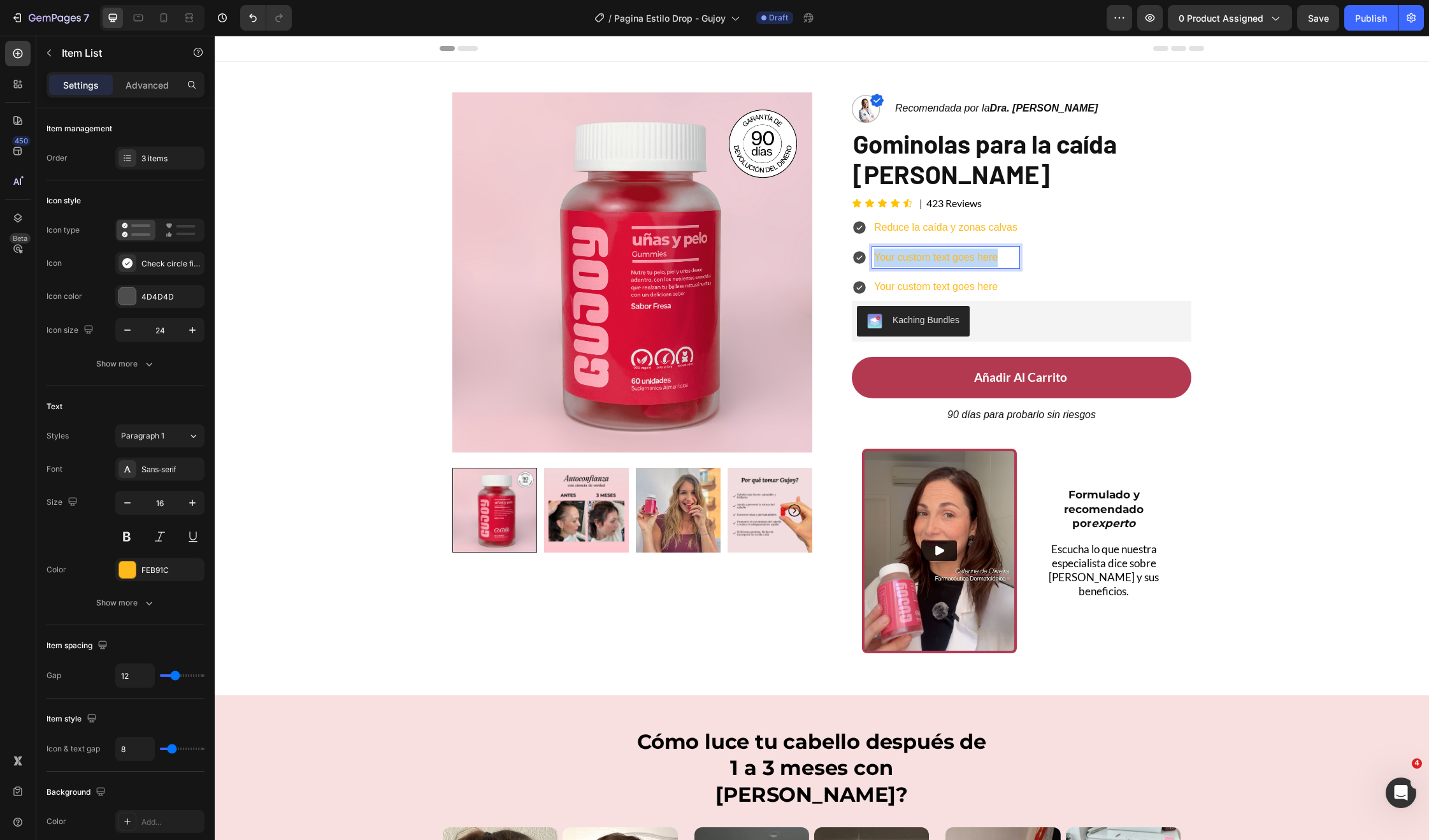
click at [932, 259] on p "Your custom text goes here" at bounding box center [946, 257] width 143 height 18
click at [136, 258] on div "Check circle filled" at bounding box center [159, 263] width 89 height 23
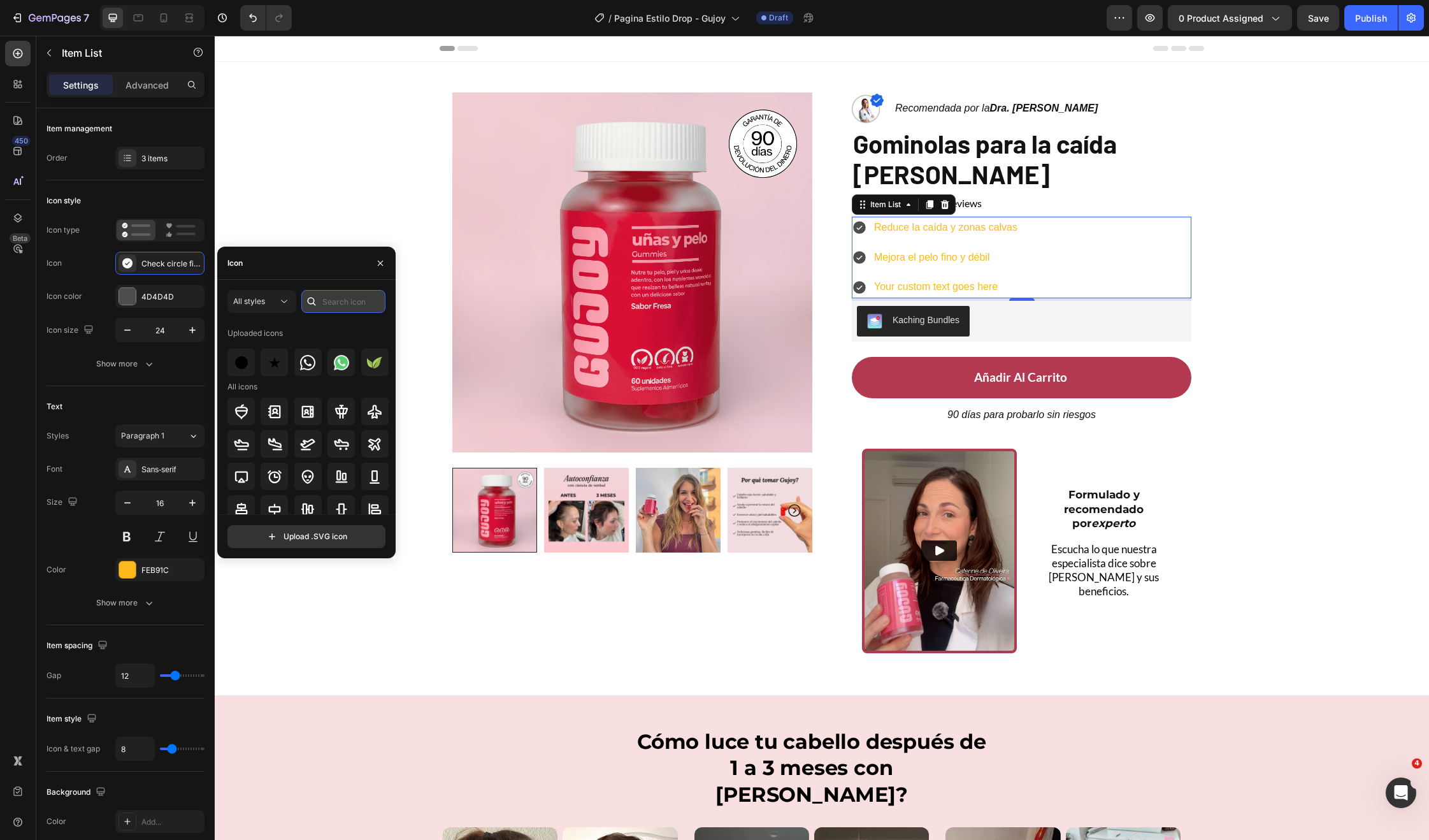
click at [325, 304] on input "text" at bounding box center [344, 301] width 85 height 23
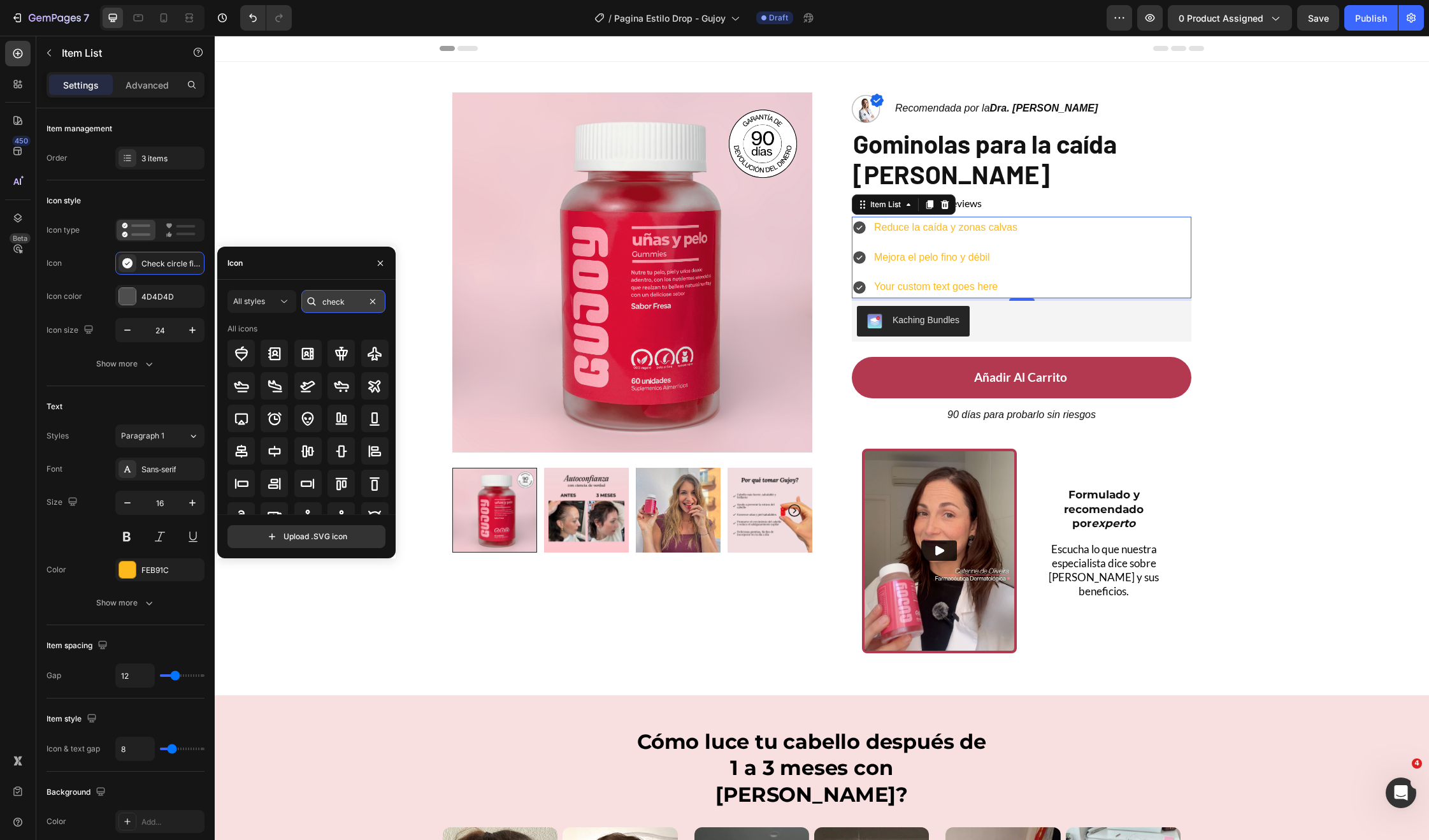
type input "check"
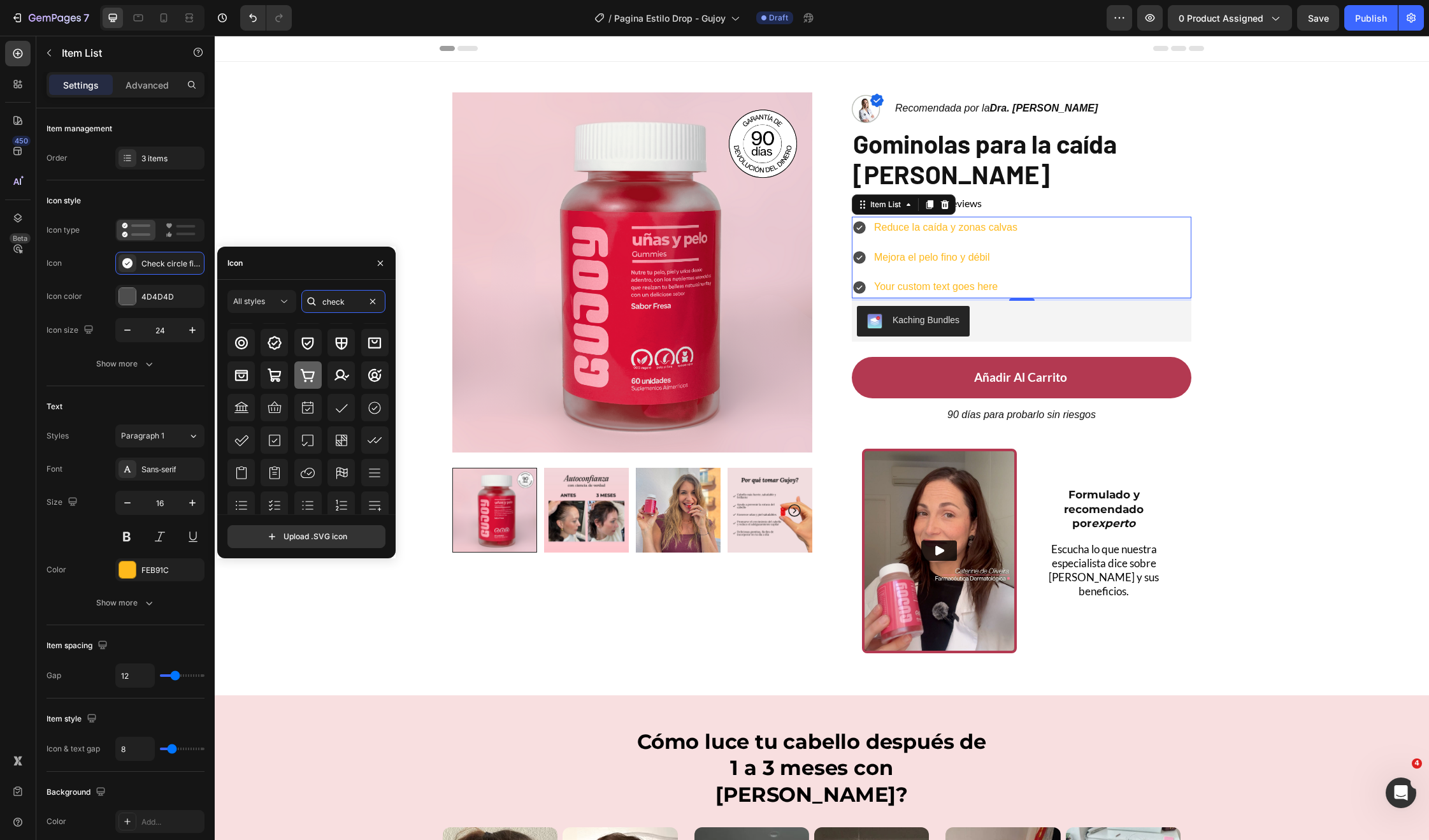
scroll to position [141, 0]
click at [233, 433] on icon at bounding box center [241, 436] width 16 height 16
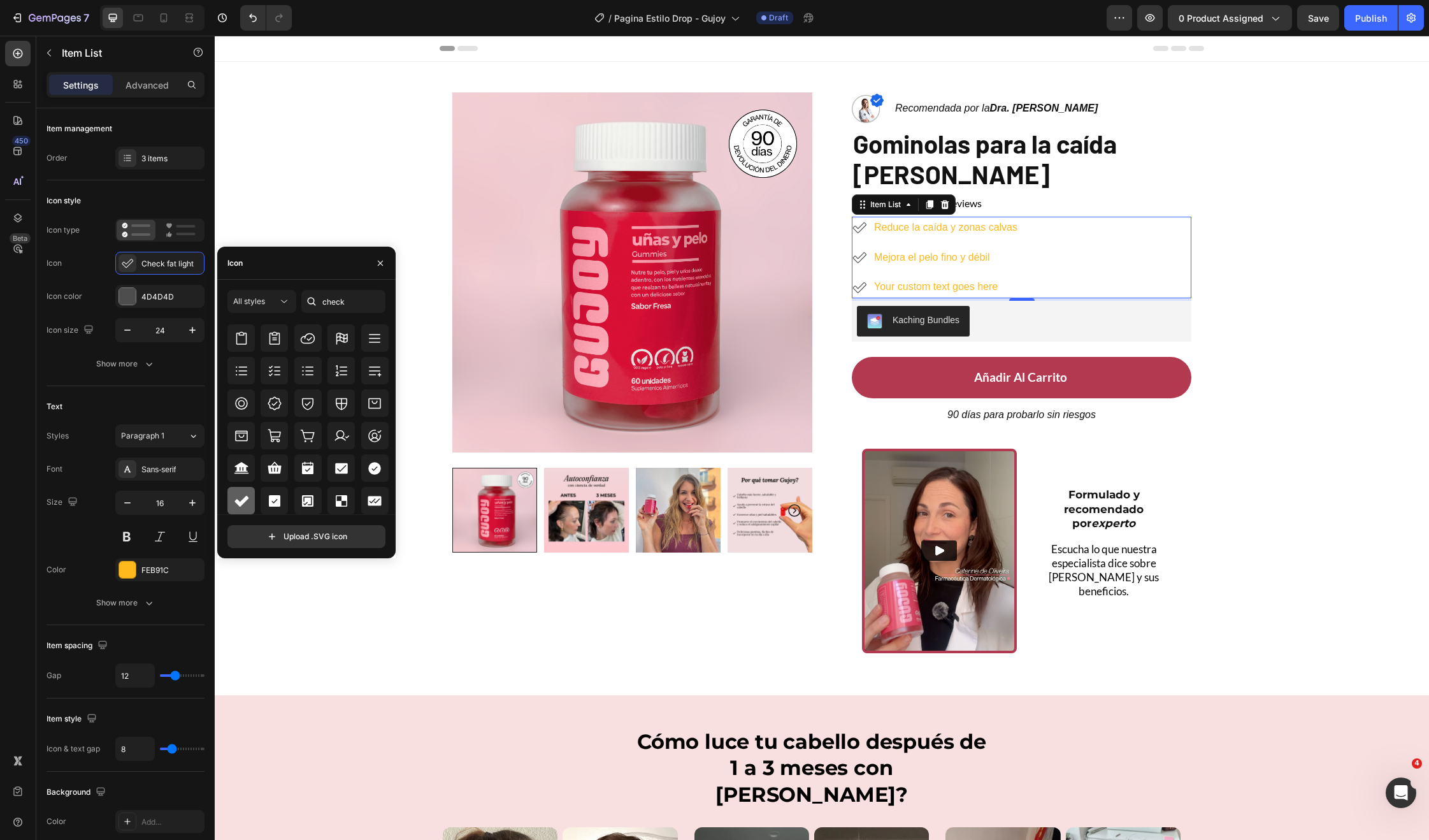
click at [236, 500] on icon at bounding box center [241, 501] width 14 height 11
click at [367, 364] on icon at bounding box center [374, 362] width 16 height 16
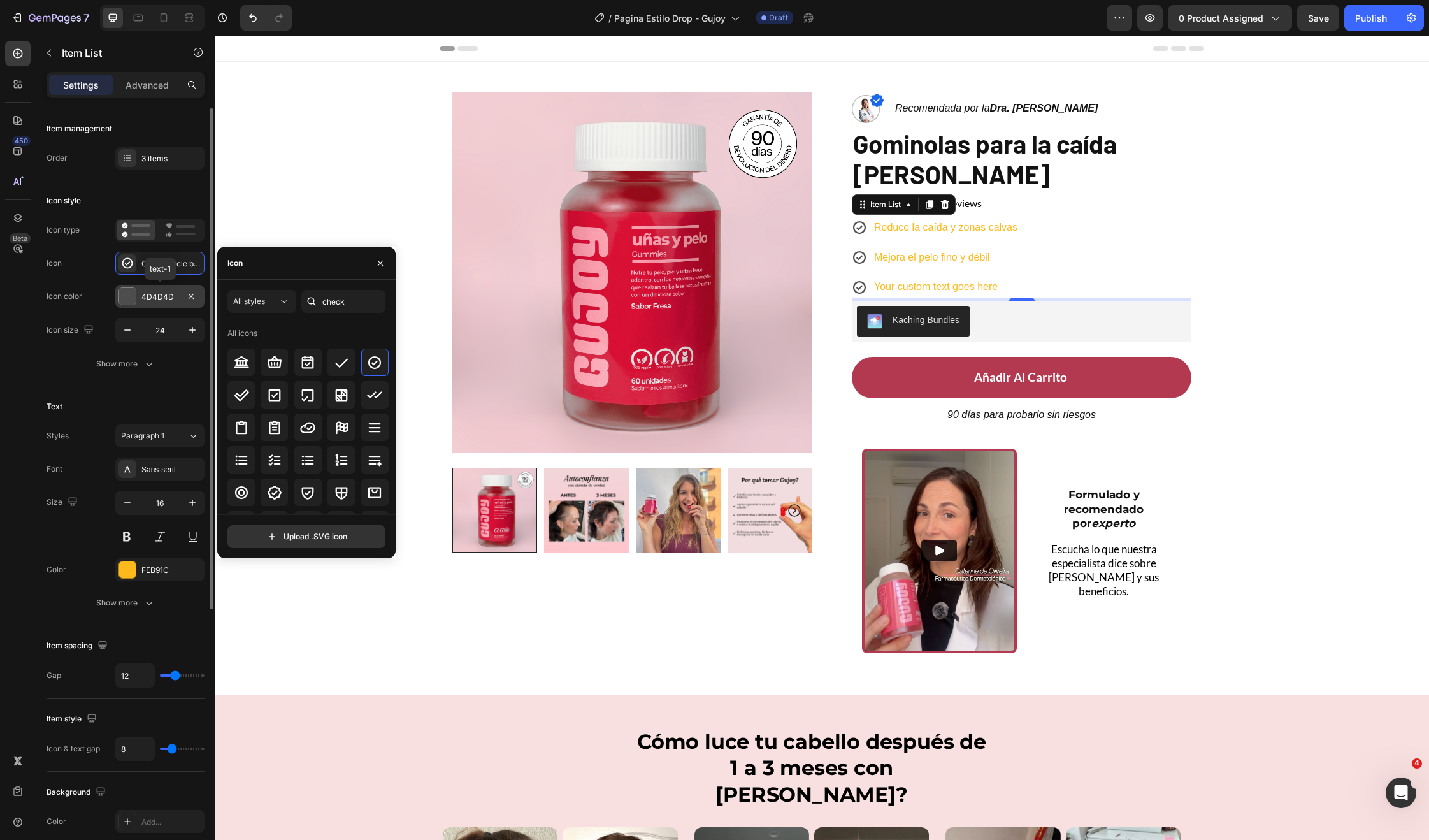
click at [132, 301] on div at bounding box center [128, 296] width 17 height 17
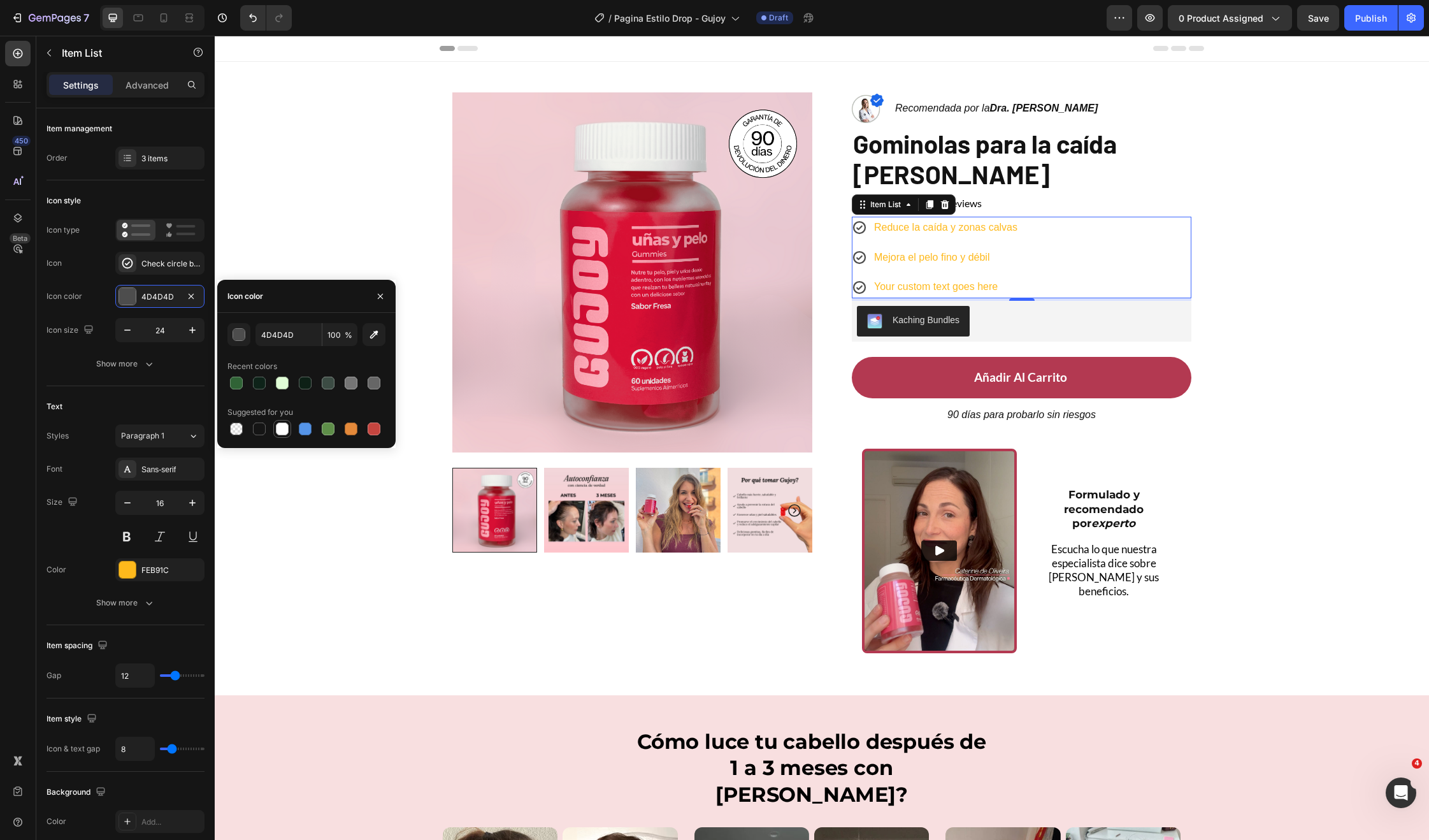
click at [286, 426] on div at bounding box center [282, 429] width 13 height 13
type input "FFFFFF"
click at [136, 358] on div "Show more" at bounding box center [126, 364] width 59 height 13
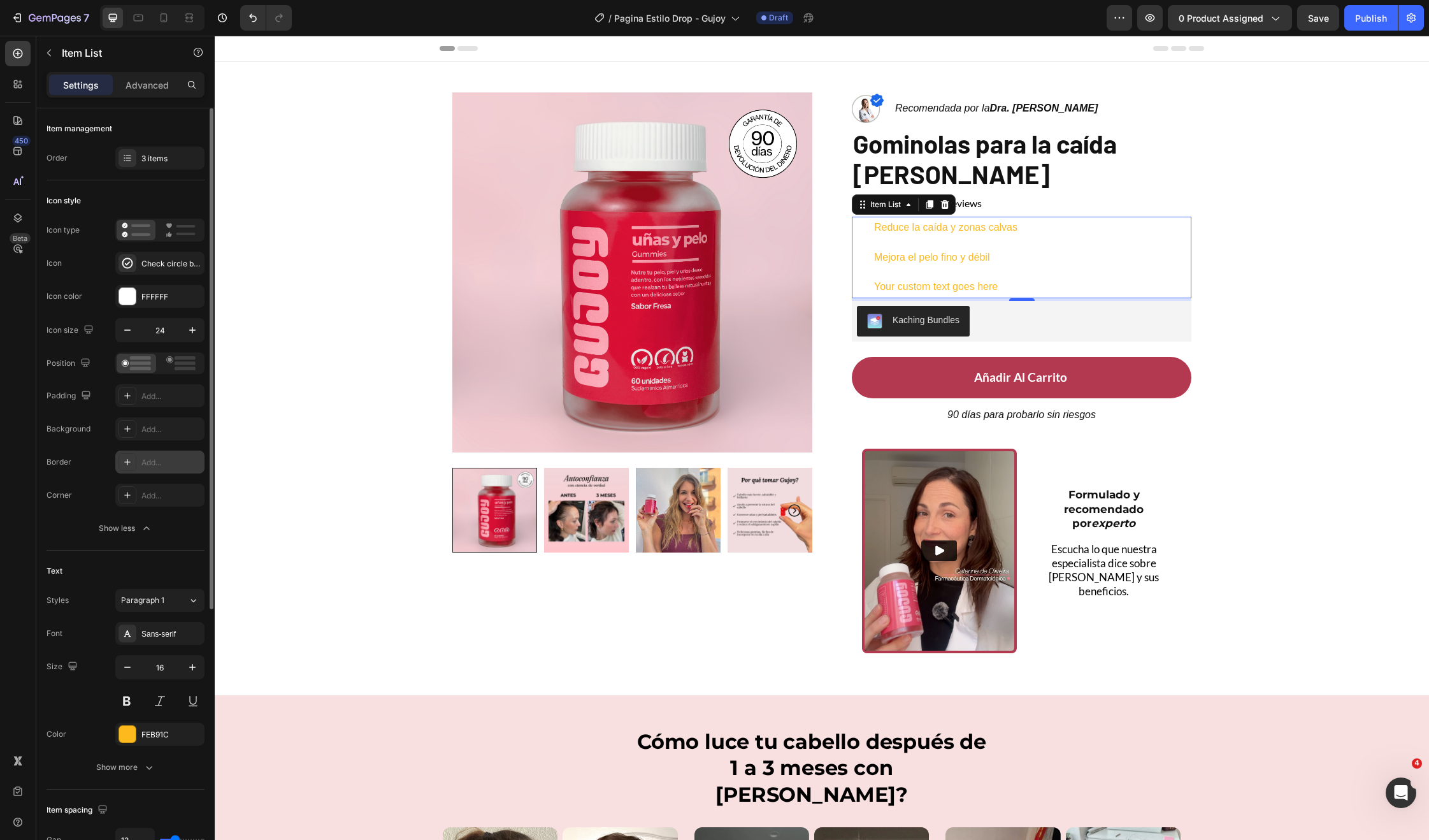
click at [135, 429] on div at bounding box center [127, 428] width 17 height 17
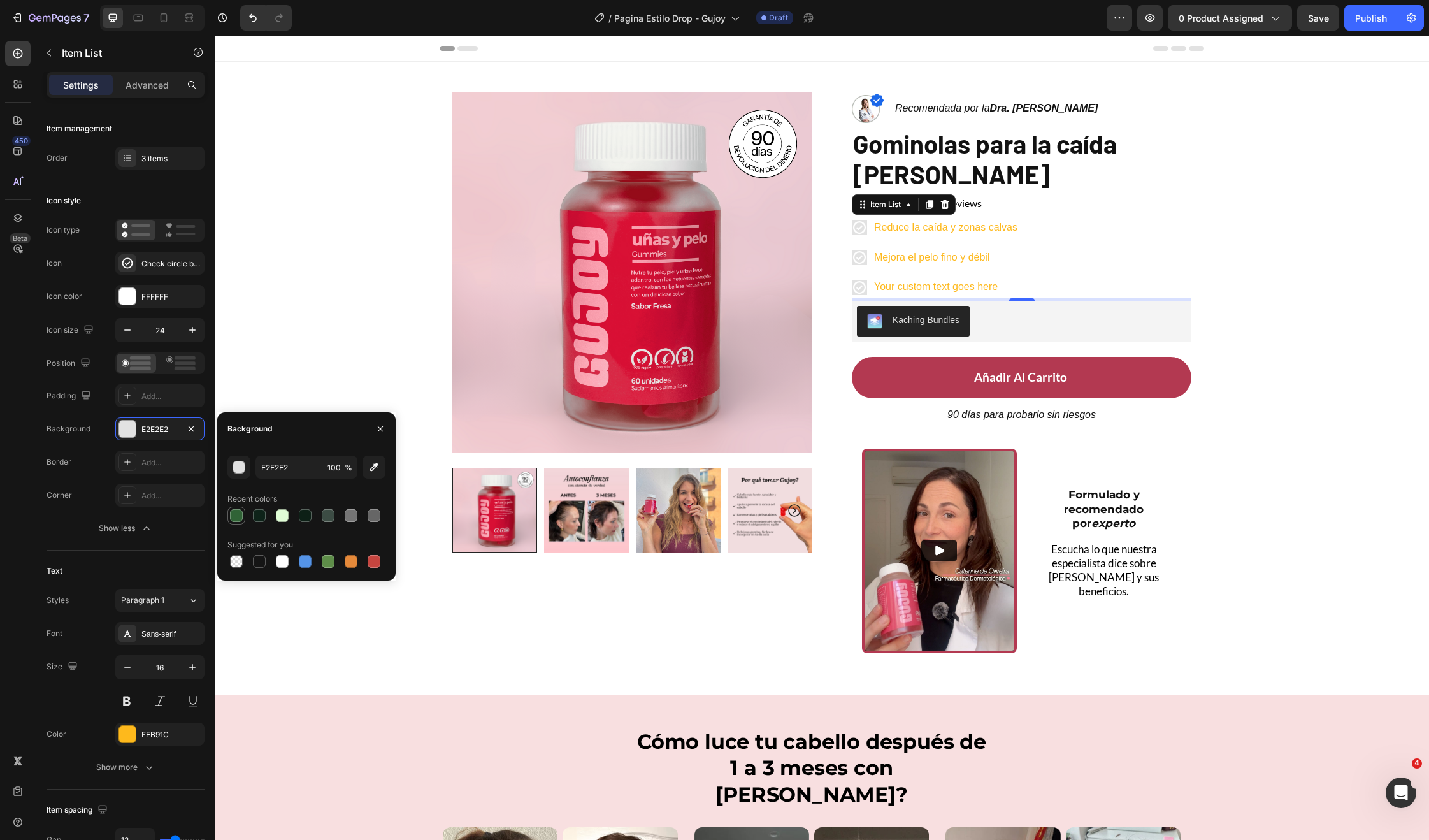
click at [232, 520] on div at bounding box center [236, 516] width 13 height 13
type input "306336"
click at [163, 458] on div "Add..." at bounding box center [171, 462] width 60 height 11
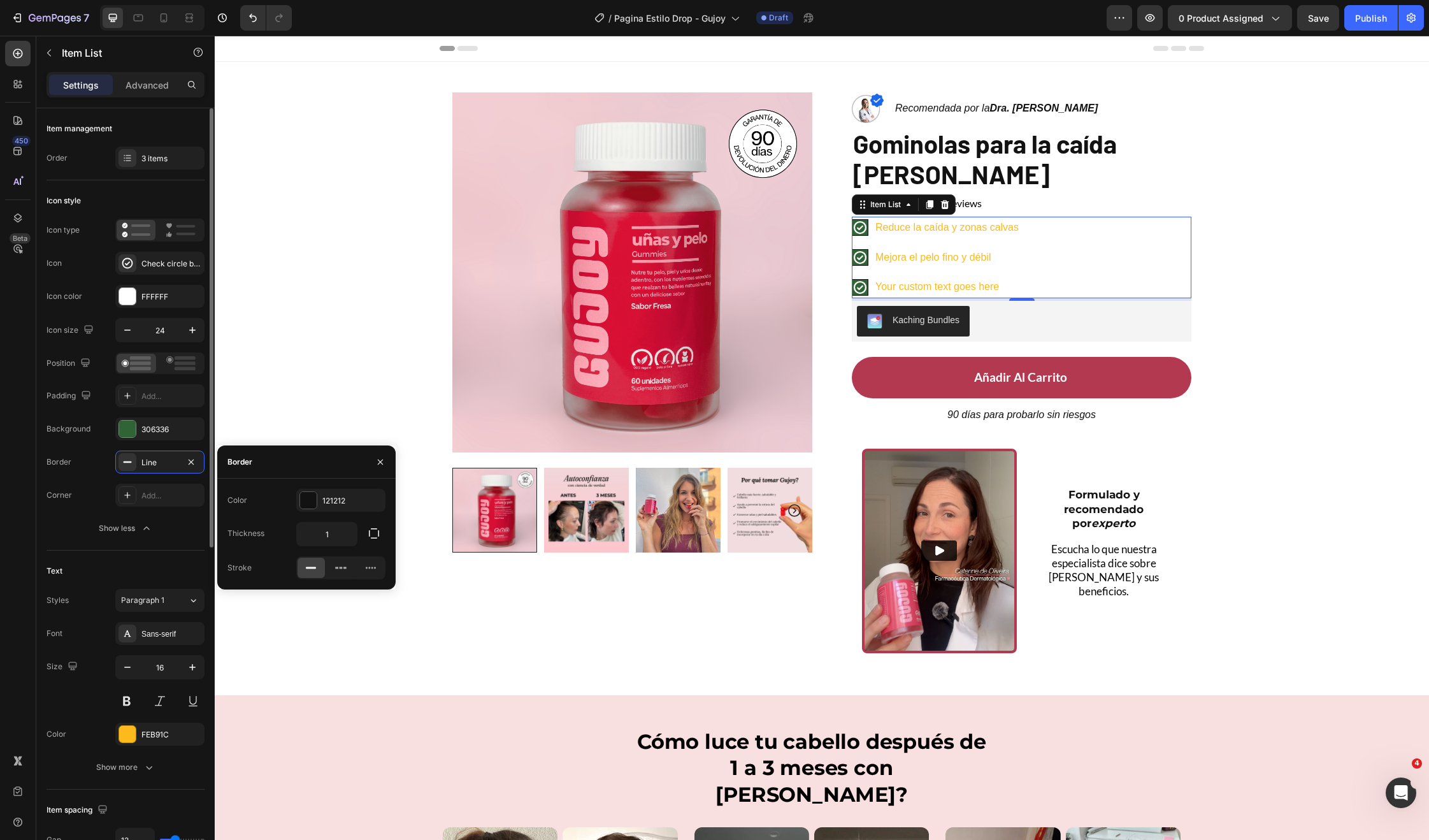
drag, startPoint x: 194, startPoint y: 460, endPoint x: 159, endPoint y: 478, distance: 39.4
click at [194, 460] on icon "button" at bounding box center [190, 461] width 10 height 10
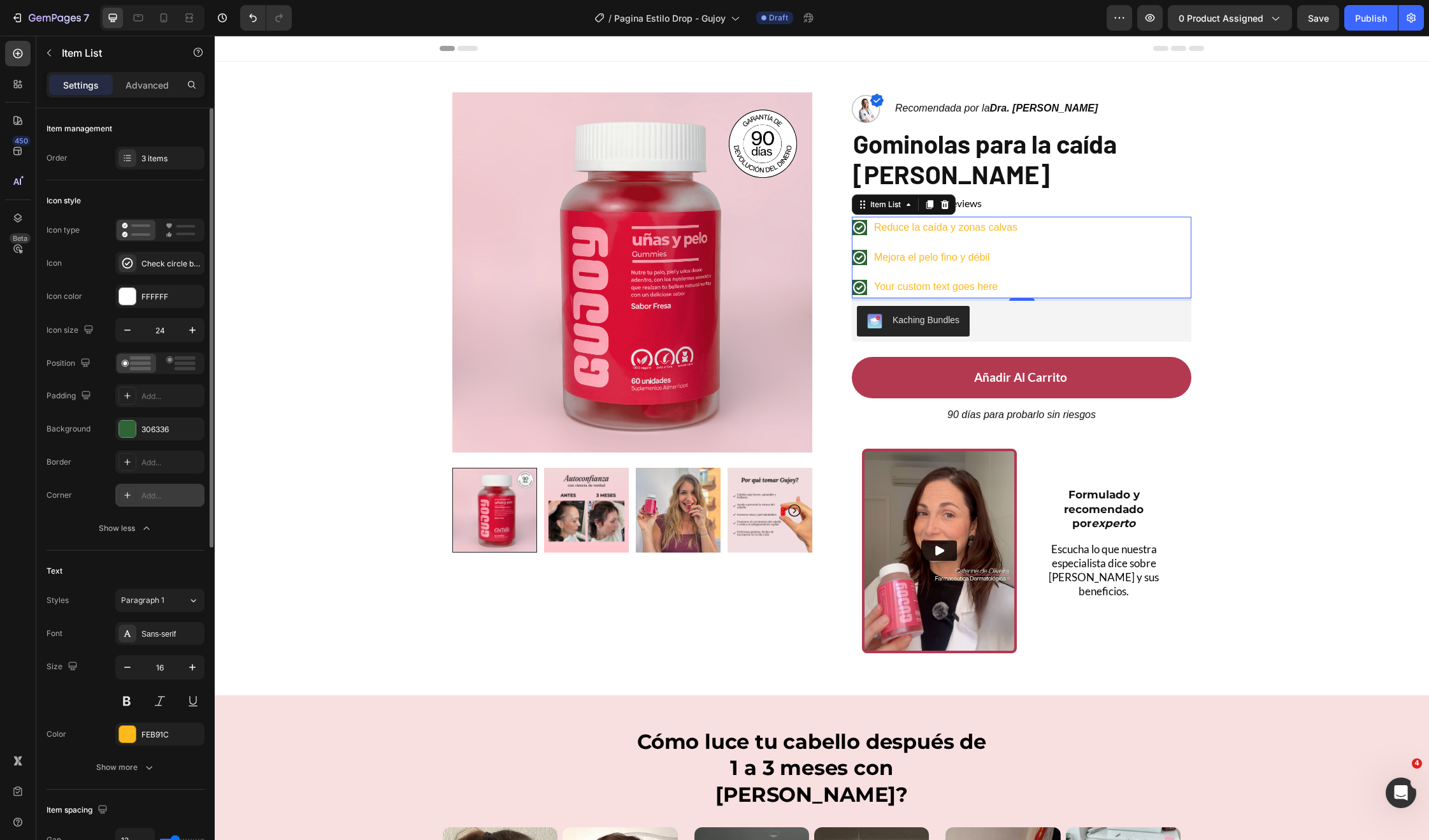
click at [145, 495] on div "Add..." at bounding box center [171, 495] width 60 height 11
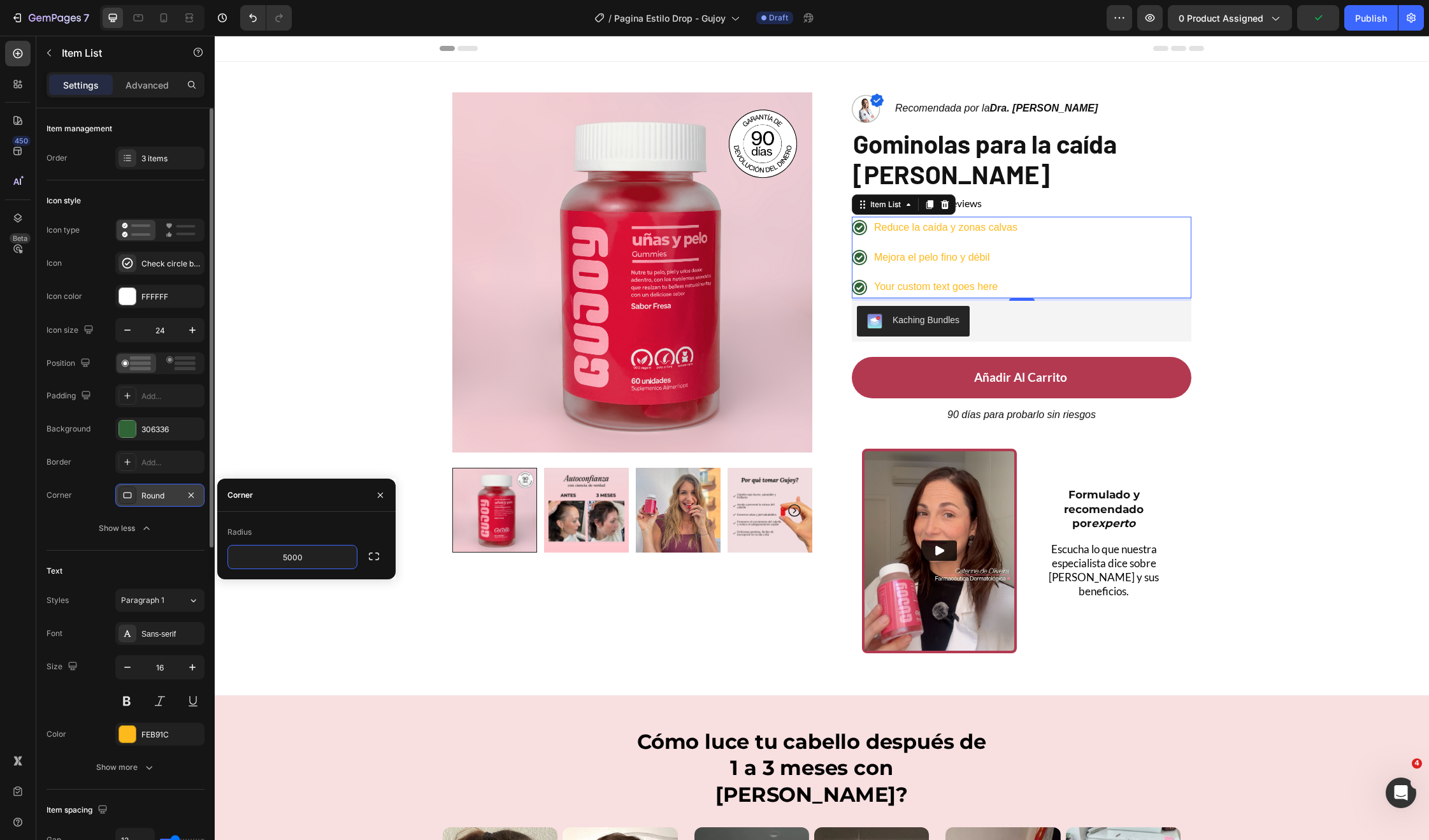
type input "500"
click at [156, 258] on div "Check circle bold" at bounding box center [171, 264] width 60 height 11
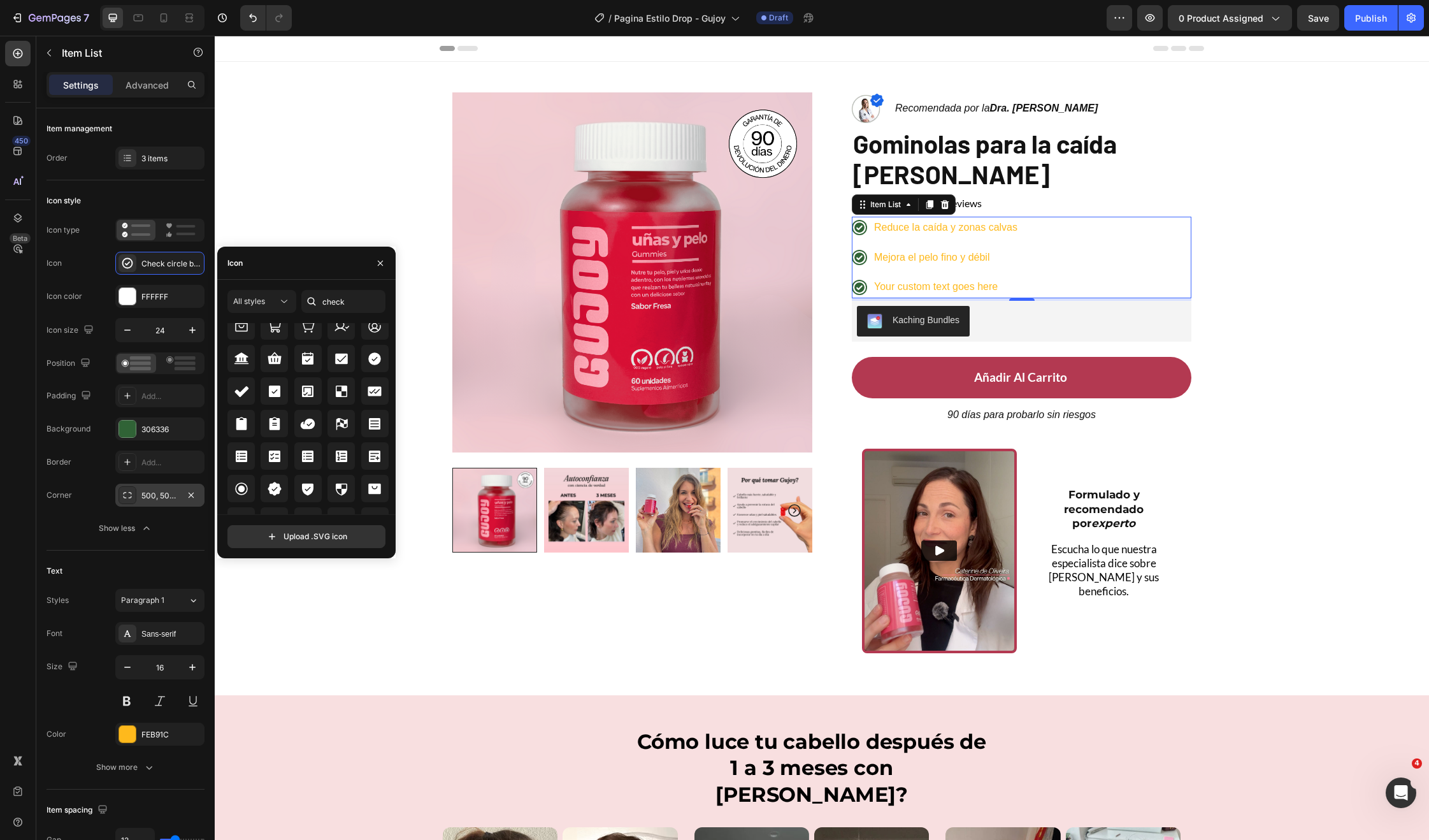
scroll to position [524, 0]
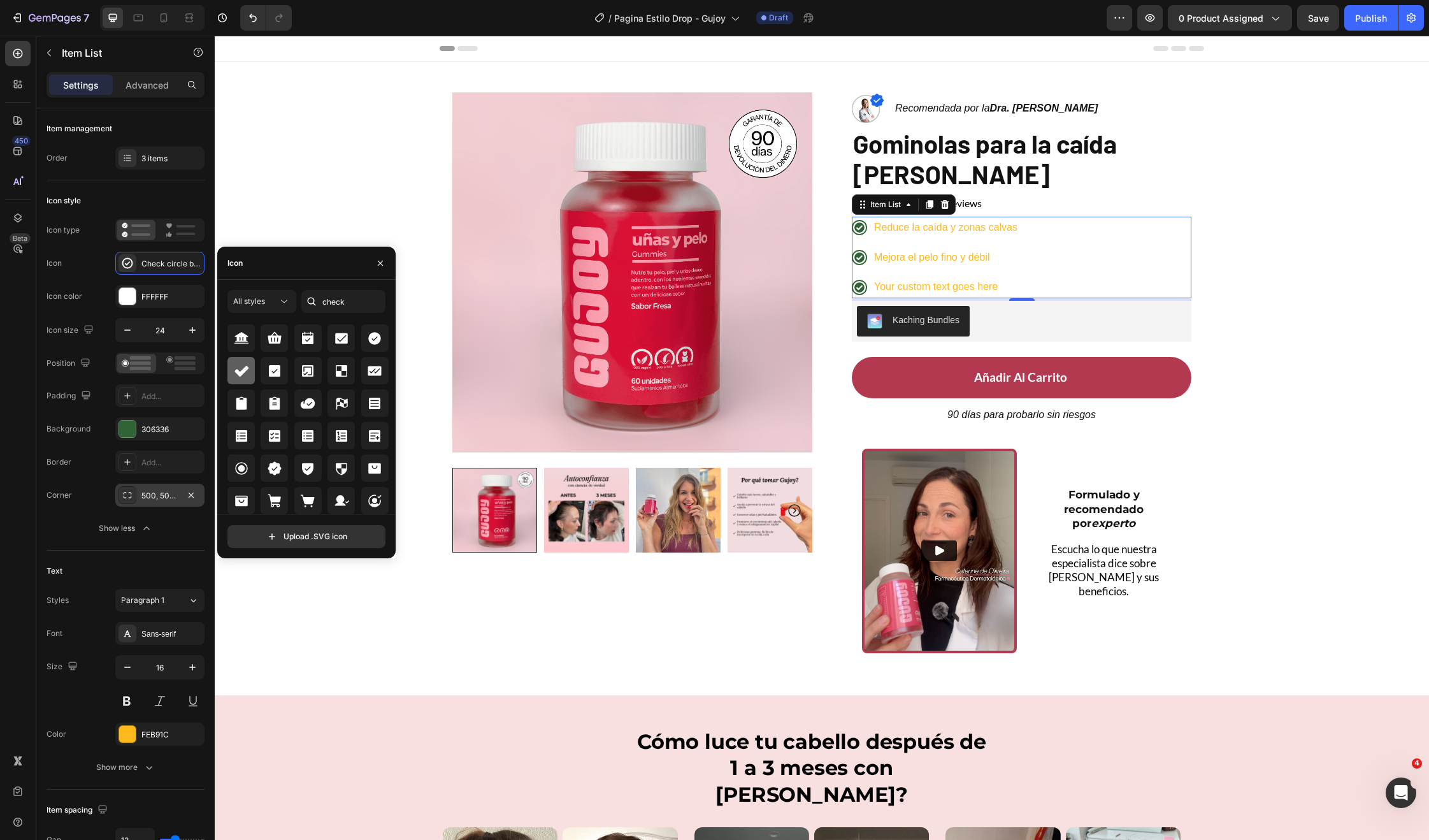
click at [240, 366] on icon at bounding box center [241, 370] width 16 height 16
click at [132, 329] on icon "button" at bounding box center [128, 330] width 13 height 13
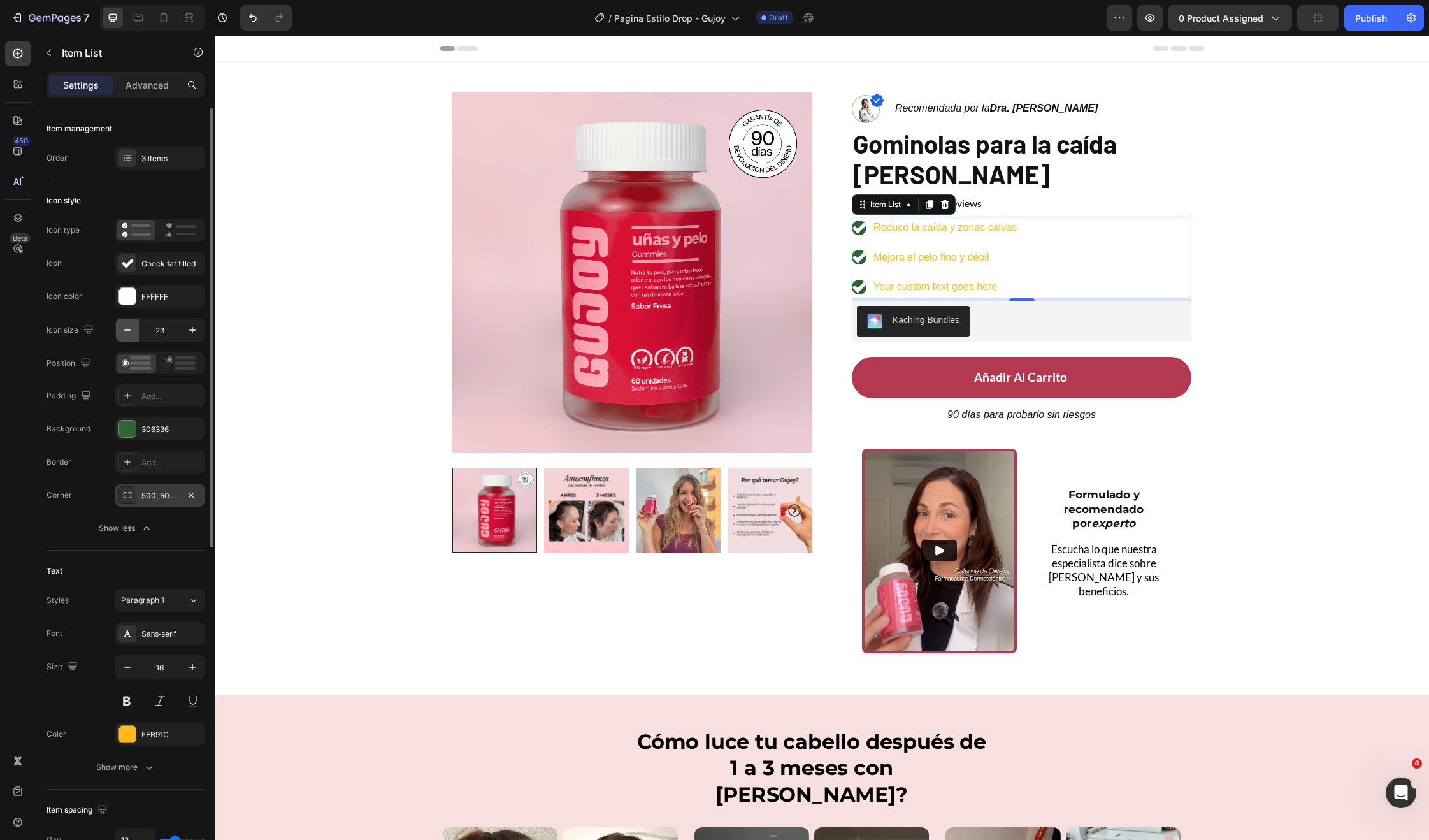
click at [132, 329] on icon "button" at bounding box center [128, 330] width 13 height 13
type input "22"
click at [154, 269] on div "Check fat filled" at bounding box center [159, 263] width 89 height 23
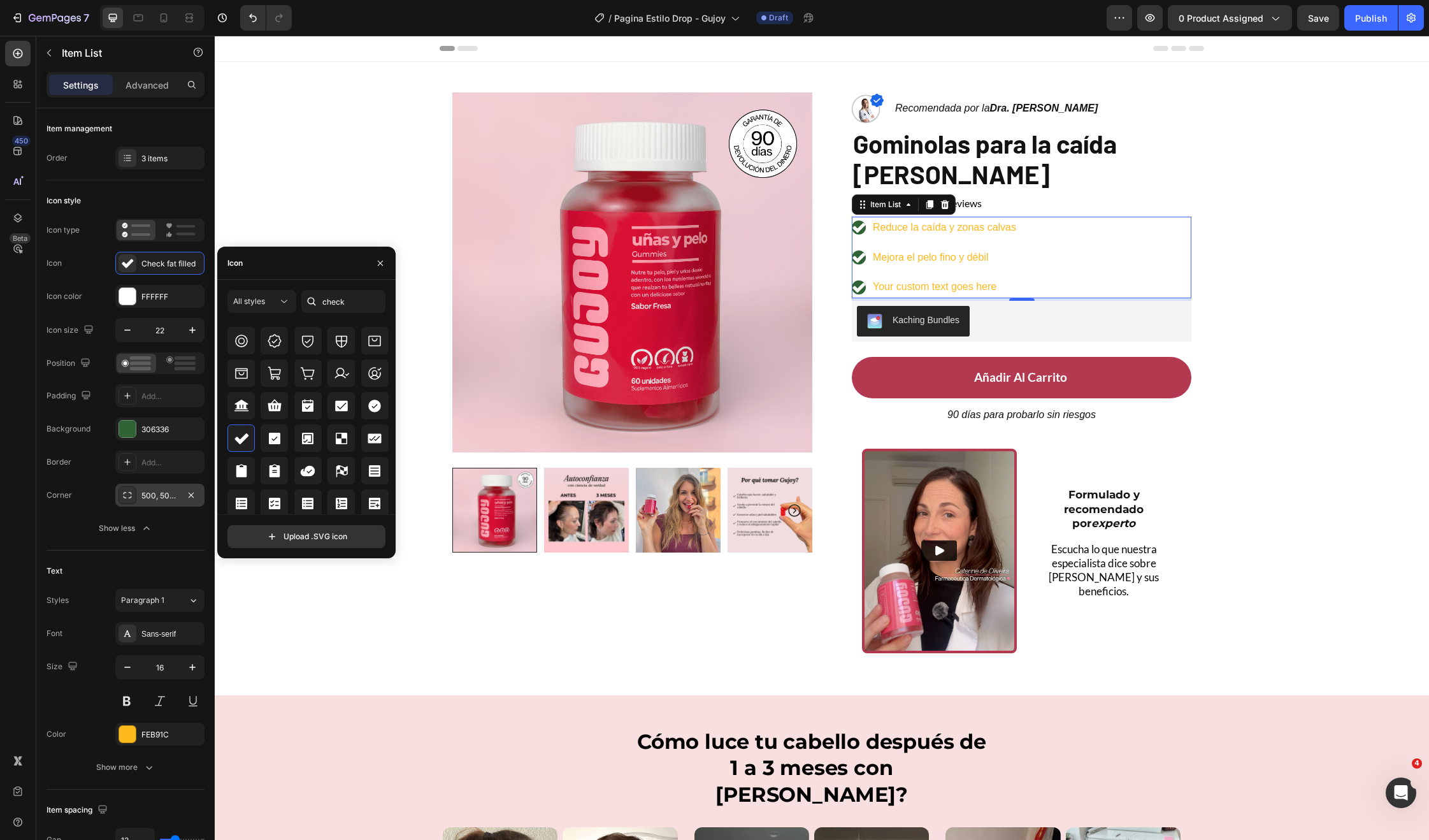
scroll to position [0, 0]
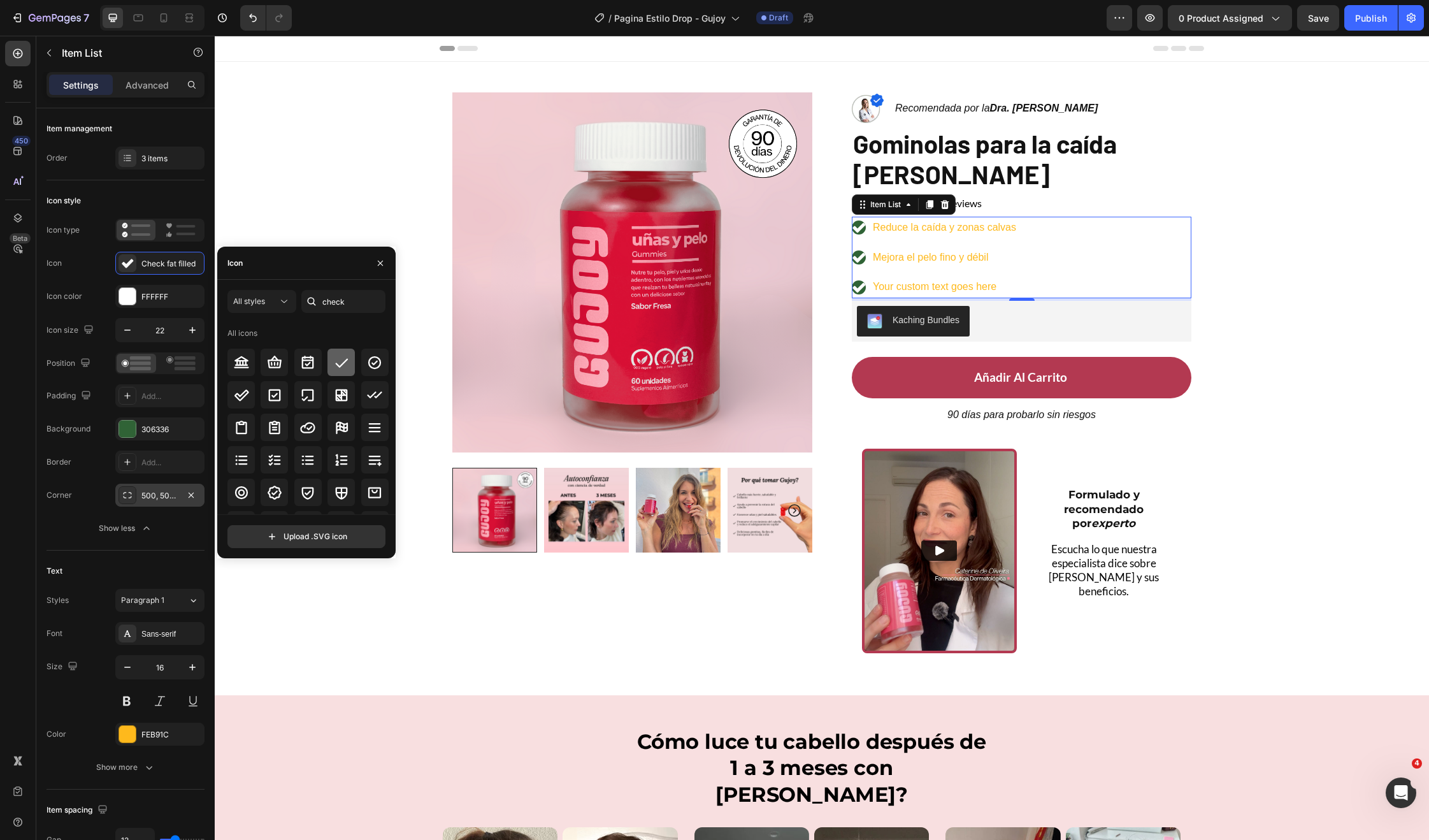
click at [342, 352] on div at bounding box center [341, 362] width 28 height 28
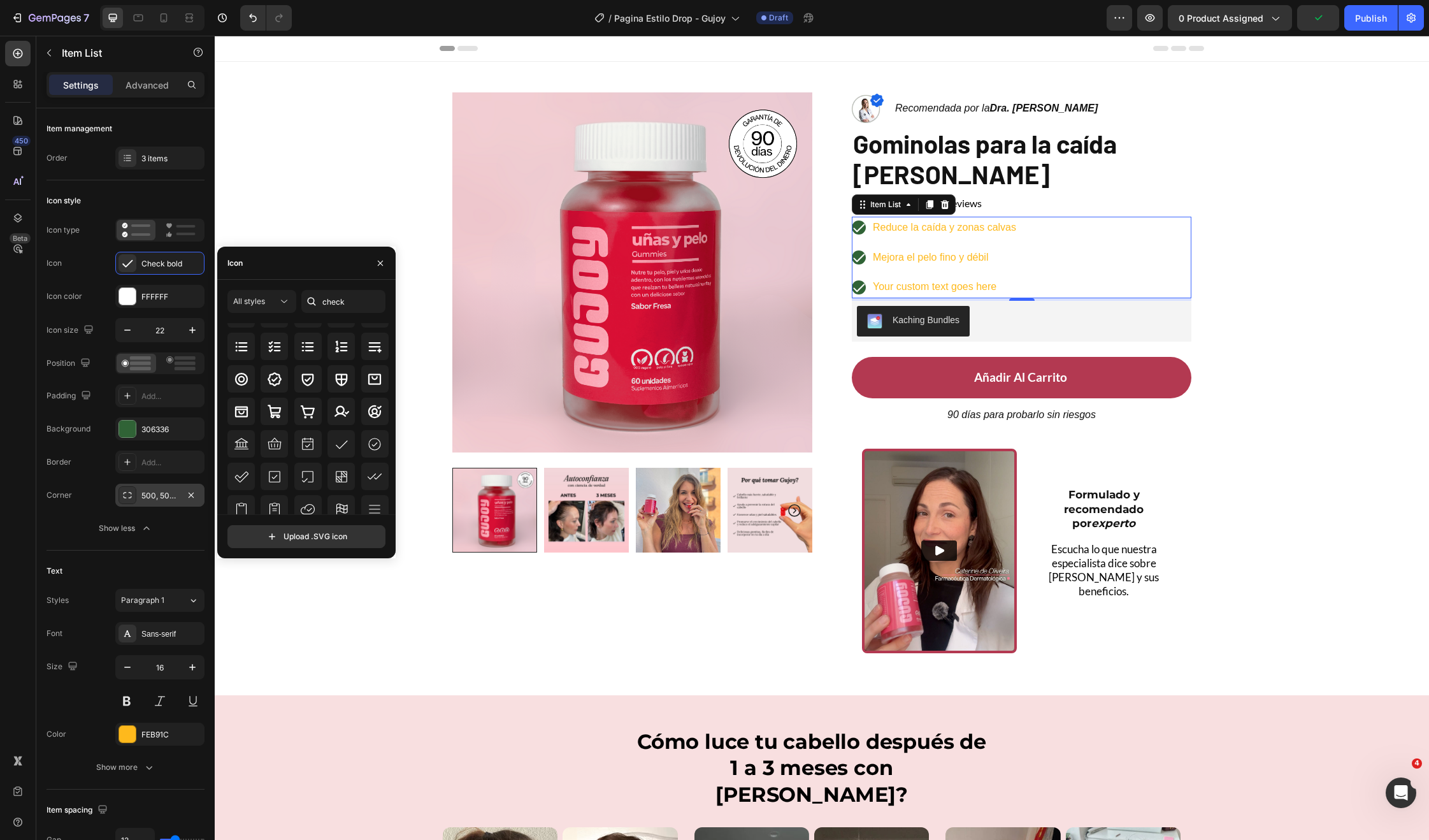
scroll to position [118, 0]
click at [337, 442] on icon at bounding box center [341, 440] width 16 height 16
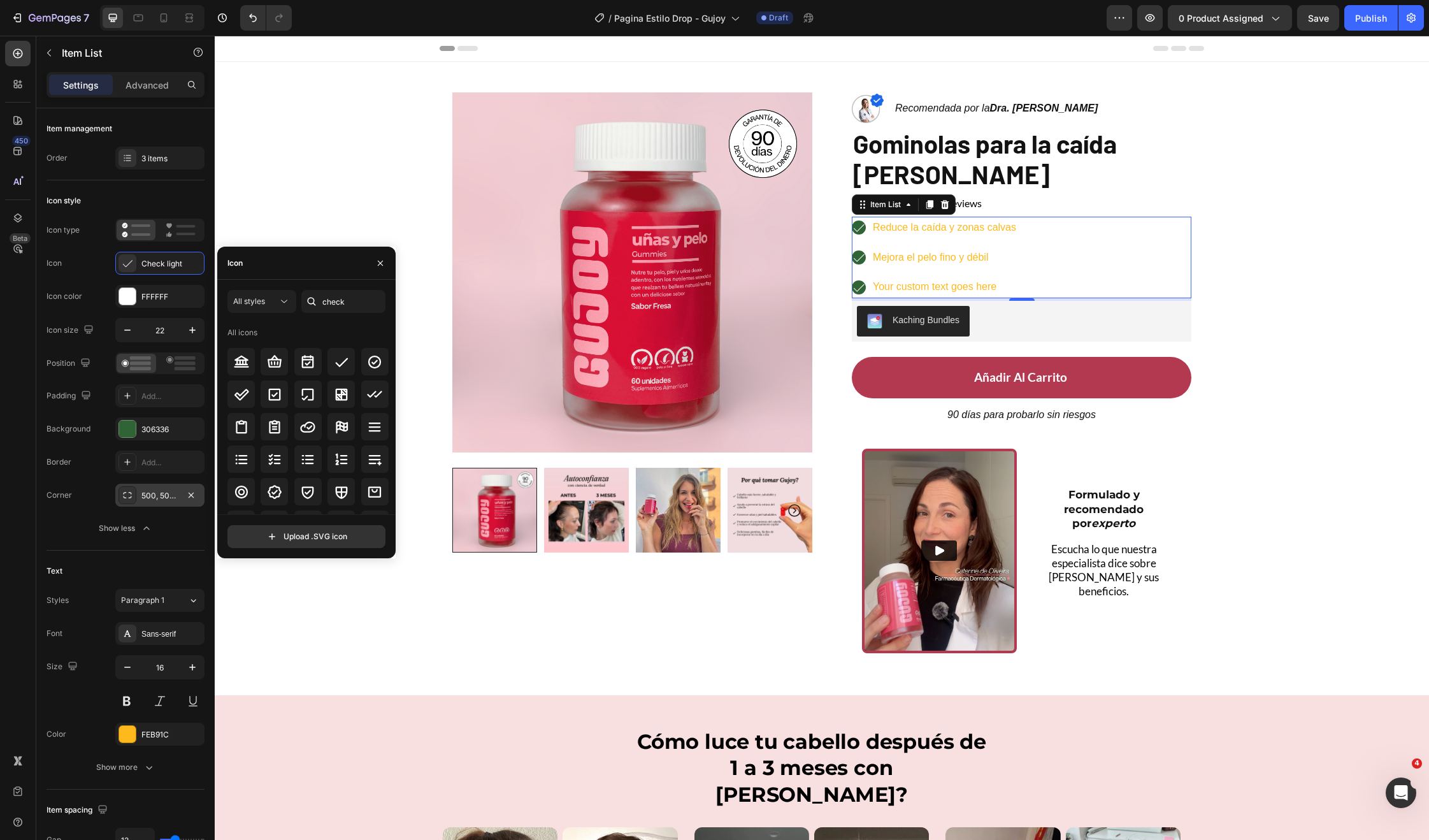
scroll to position [0, 0]
click at [343, 355] on icon at bounding box center [341, 362] width 16 height 16
click at [369, 373] on div at bounding box center [375, 362] width 28 height 28
click at [346, 362] on icon at bounding box center [341, 362] width 16 height 16
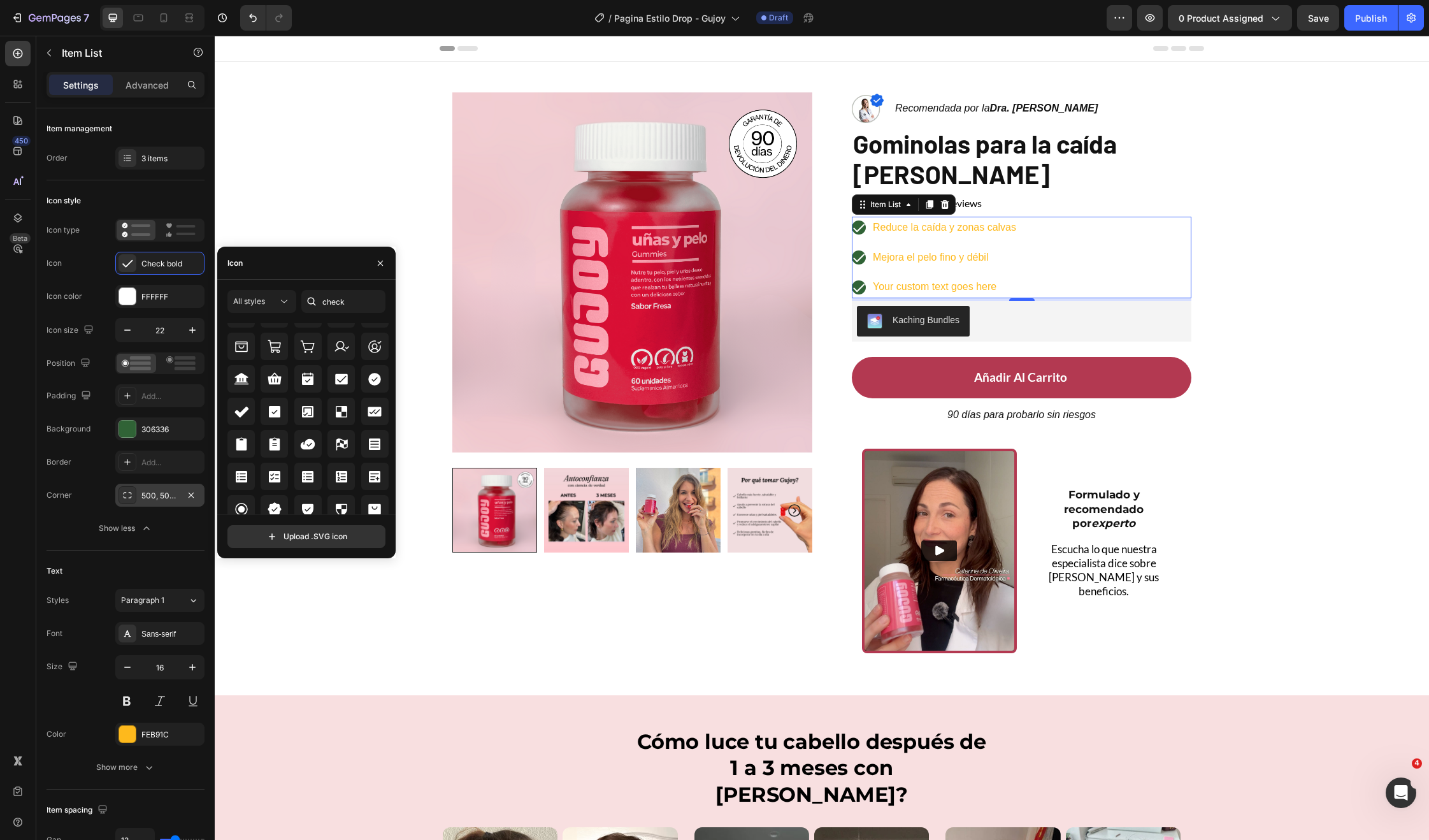
scroll to position [524, 0]
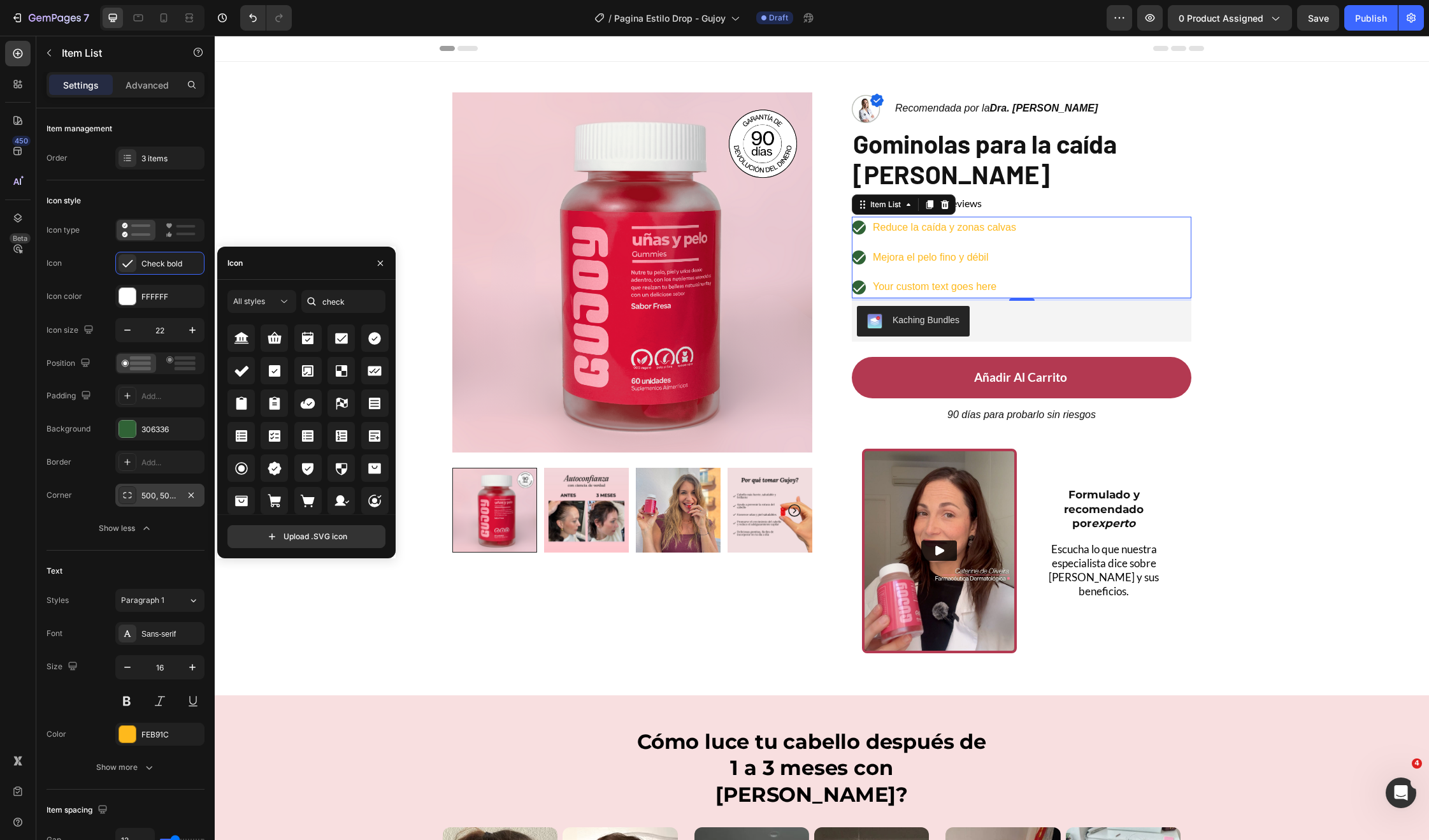
click at [861, 226] on div "Reduce la caída y zonas calvas" at bounding box center [935, 228] width 166 height 22
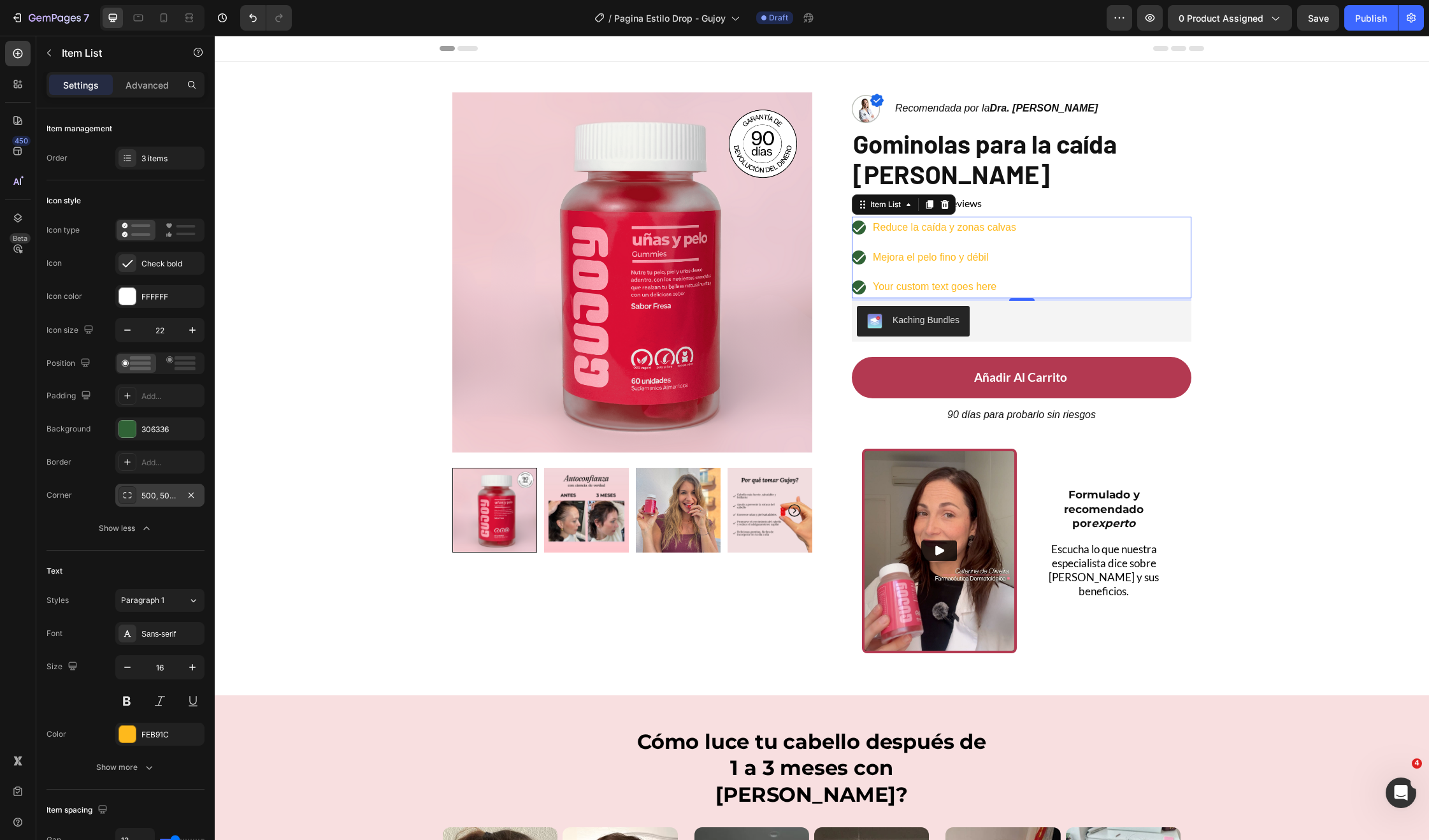
click at [157, 491] on div "500, 500, 500, 500" at bounding box center [160, 495] width 37 height 11
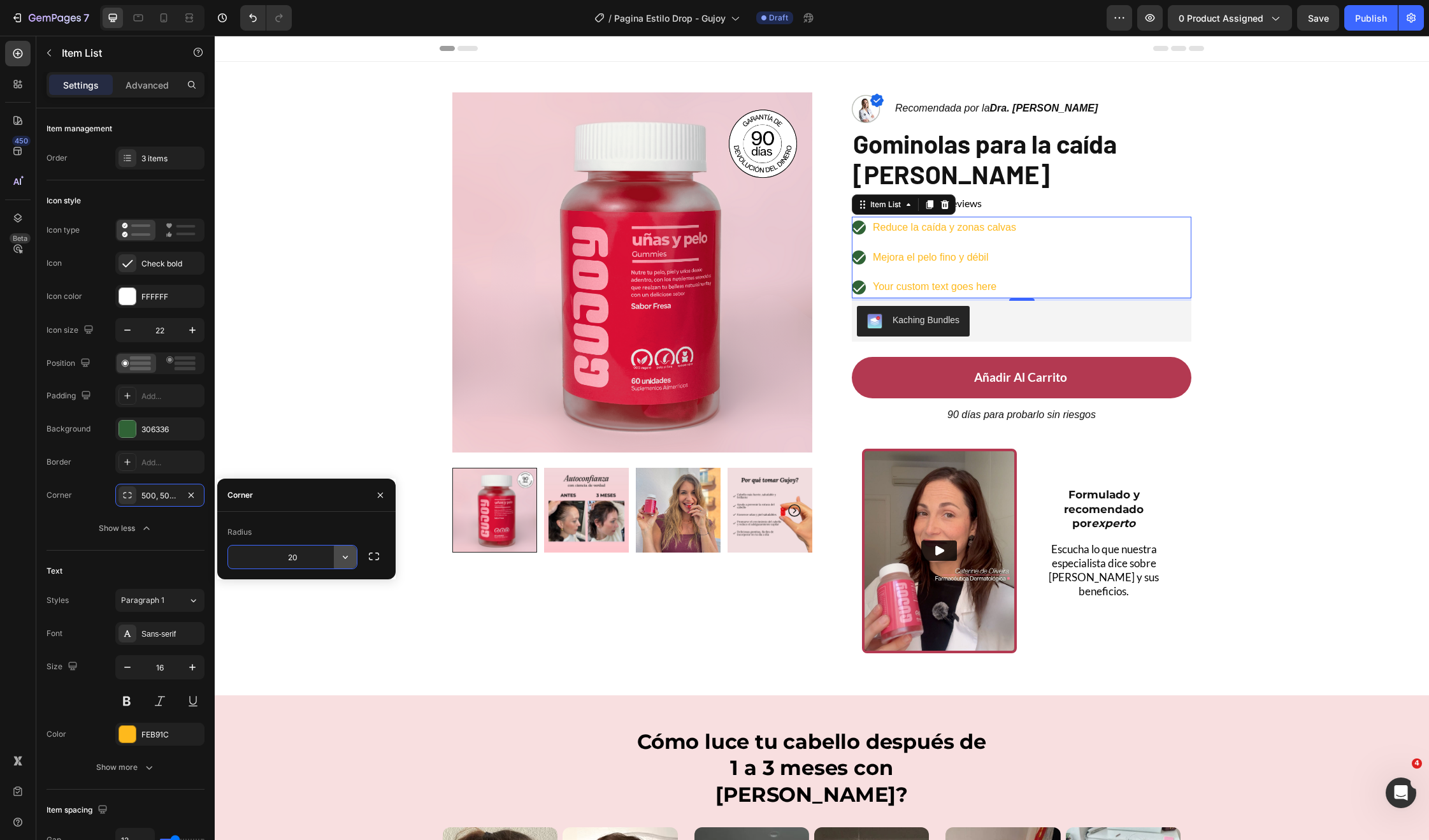
click at [346, 562] on icon "button" at bounding box center [346, 557] width 13 height 13
drag, startPoint x: 338, startPoint y: 640, endPoint x: 123, endPoint y: 604, distance: 218.0
click at [338, 640] on icon at bounding box center [340, 638] width 13 height 13
type input "9999"
click at [61, 505] on div "Corner Pill" at bounding box center [126, 494] width 158 height 23
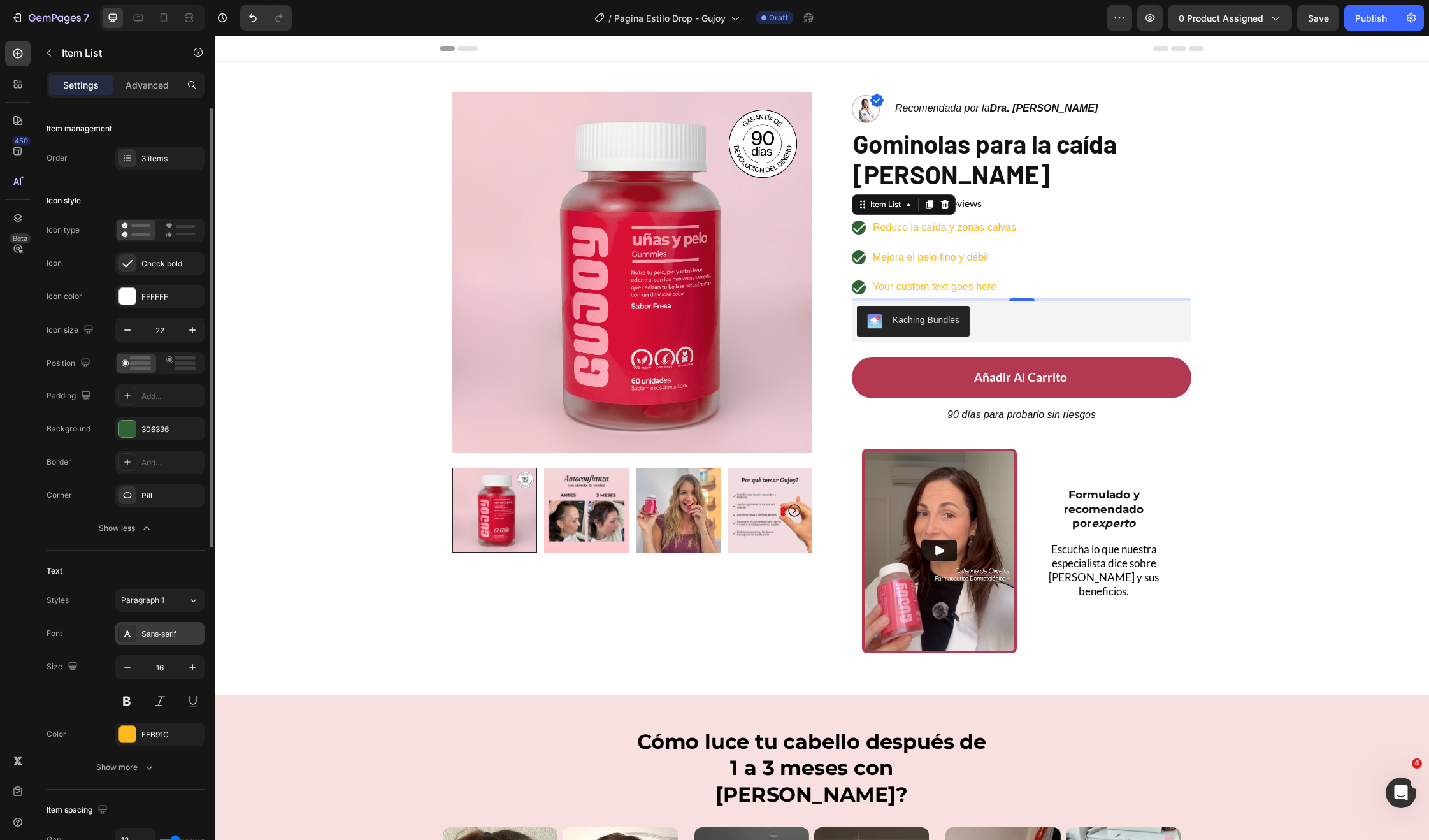
click at [153, 630] on div "Sans-serif" at bounding box center [171, 634] width 60 height 11
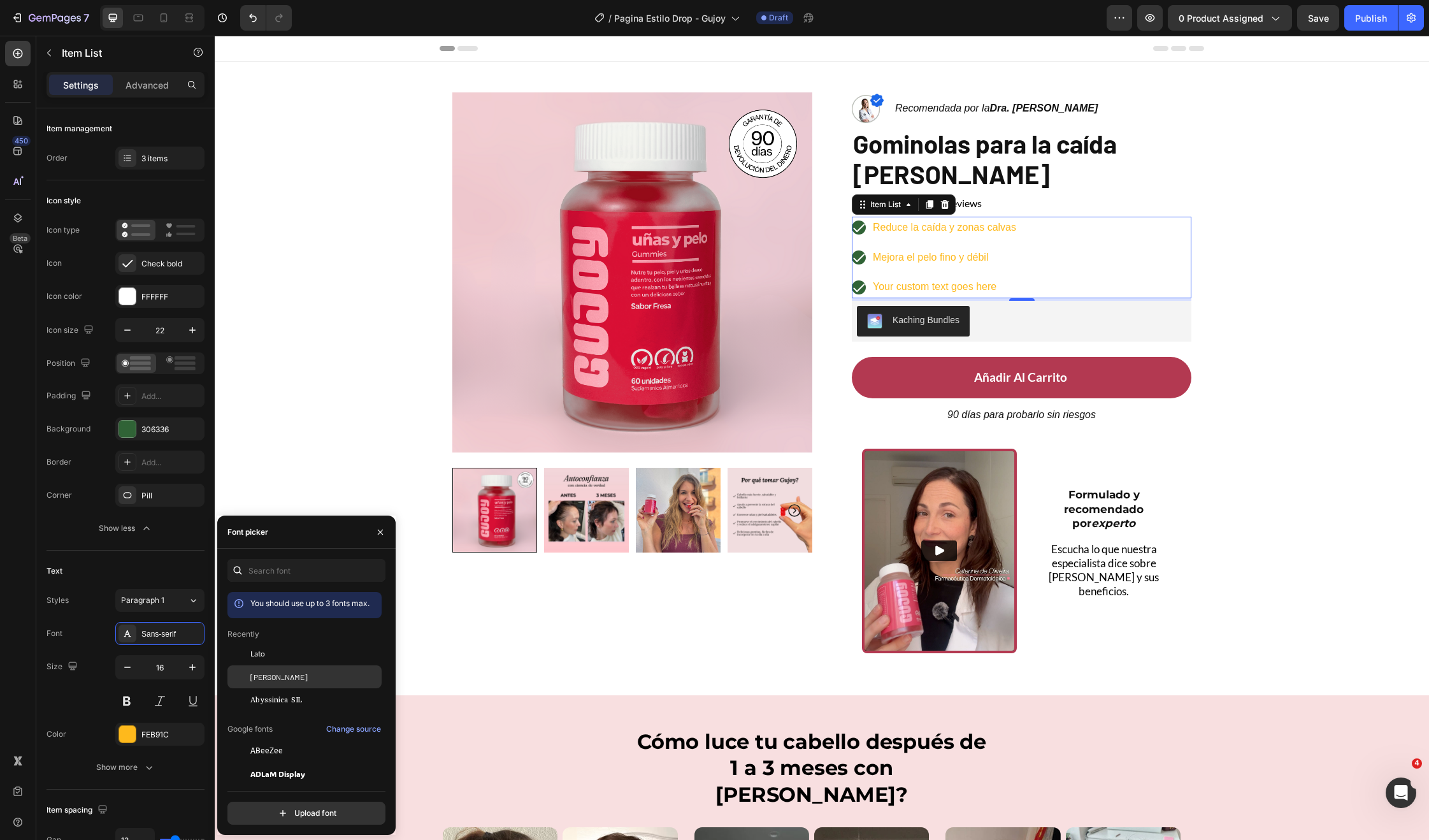
click at [291, 679] on div "[PERSON_NAME]" at bounding box center [314, 676] width 129 height 11
click at [292, 653] on div "Lato" at bounding box center [314, 653] width 129 height 11
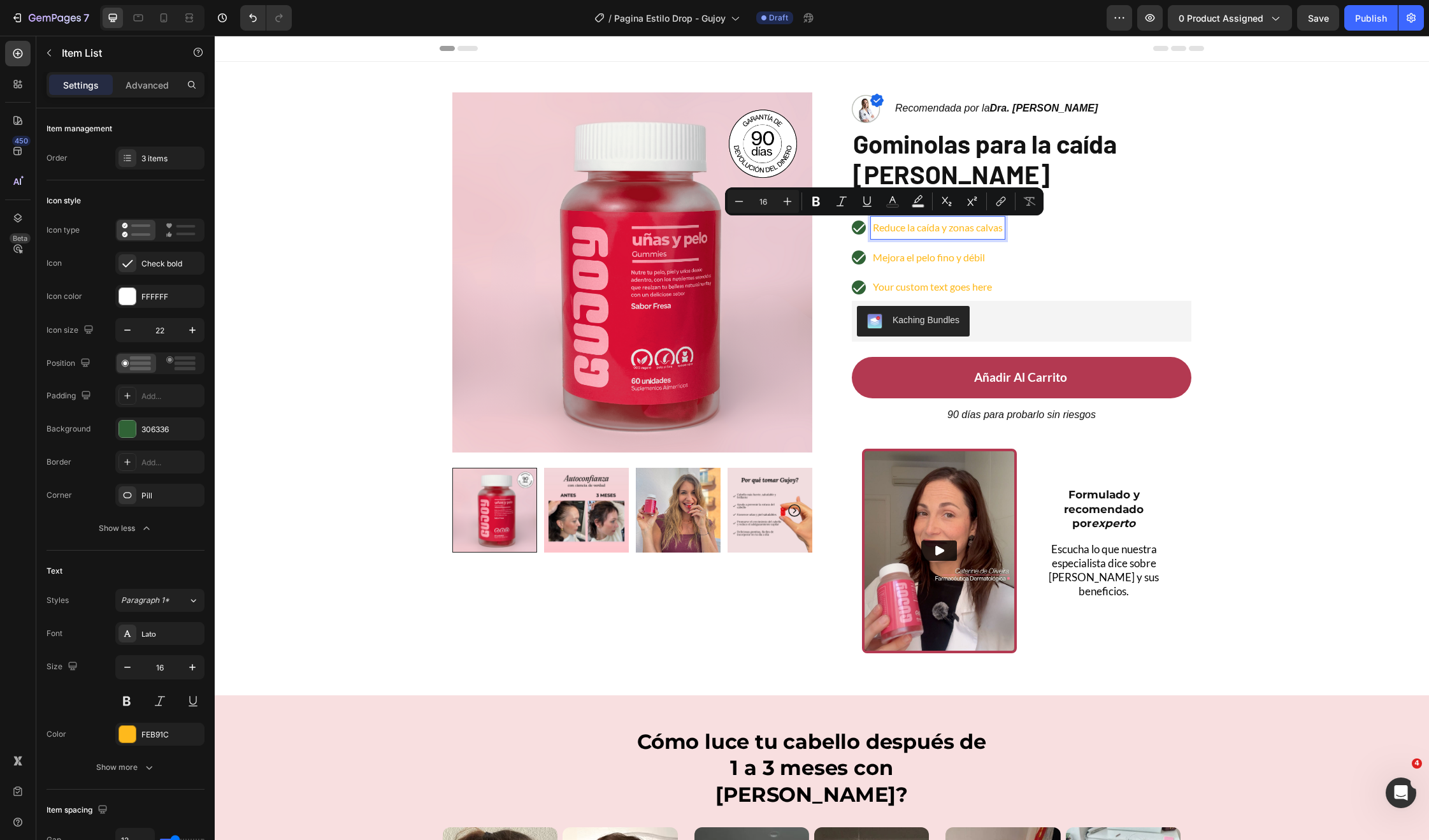
click at [884, 226] on p "Reduce la caída y zonas calvas" at bounding box center [937, 228] width 130 height 18
click at [1090, 279] on div "Reduce la caída y zonas calvas Mejora el pelo fino y débil Your custom text goe…" at bounding box center [1022, 257] width 340 height 82
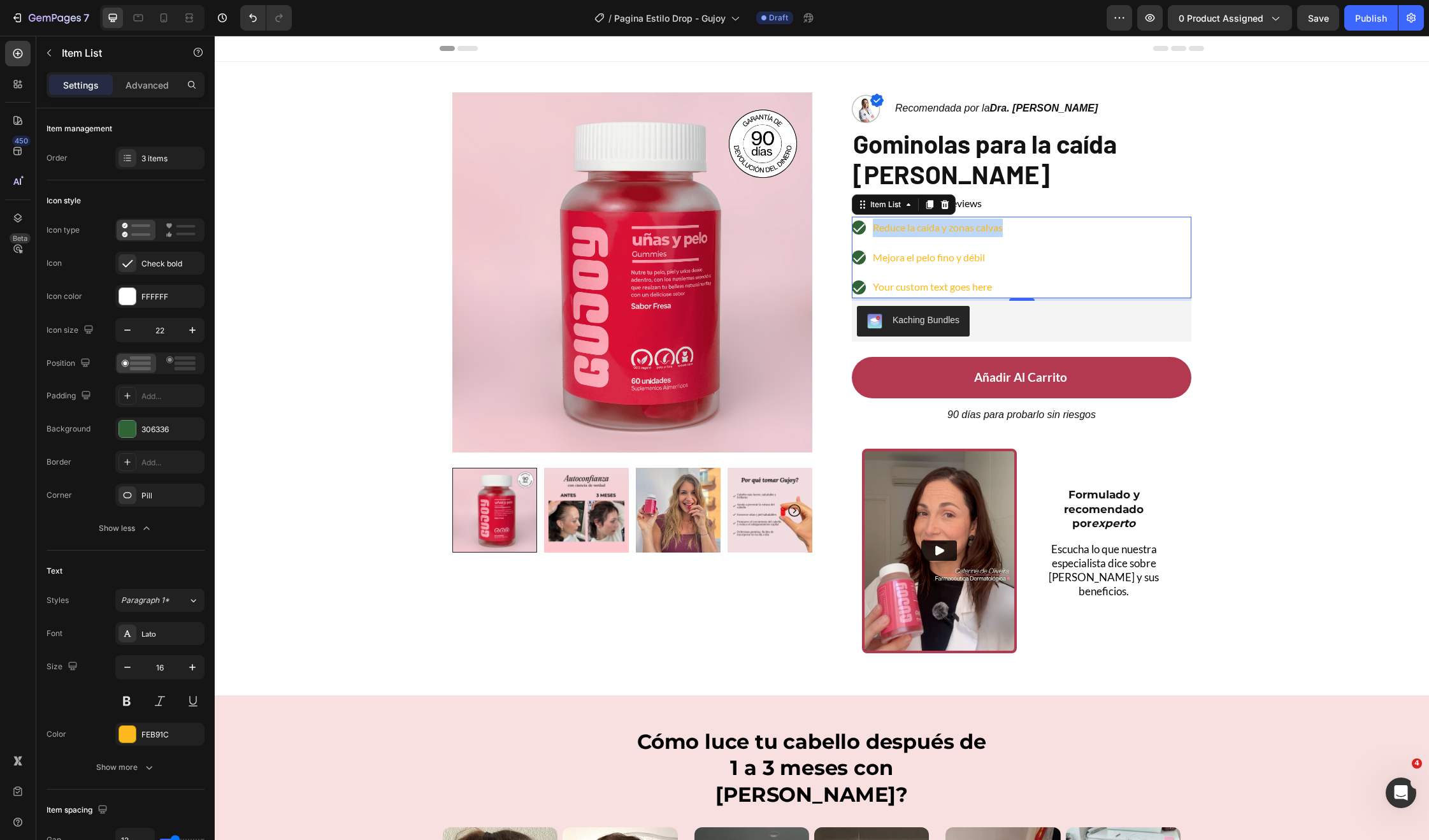
click at [1057, 256] on div "Reduce la caída y zonas calvas Mejora el pelo fino y débil Your custom text goe…" at bounding box center [1022, 257] width 340 height 82
click at [127, 435] on div at bounding box center [128, 429] width 17 height 17
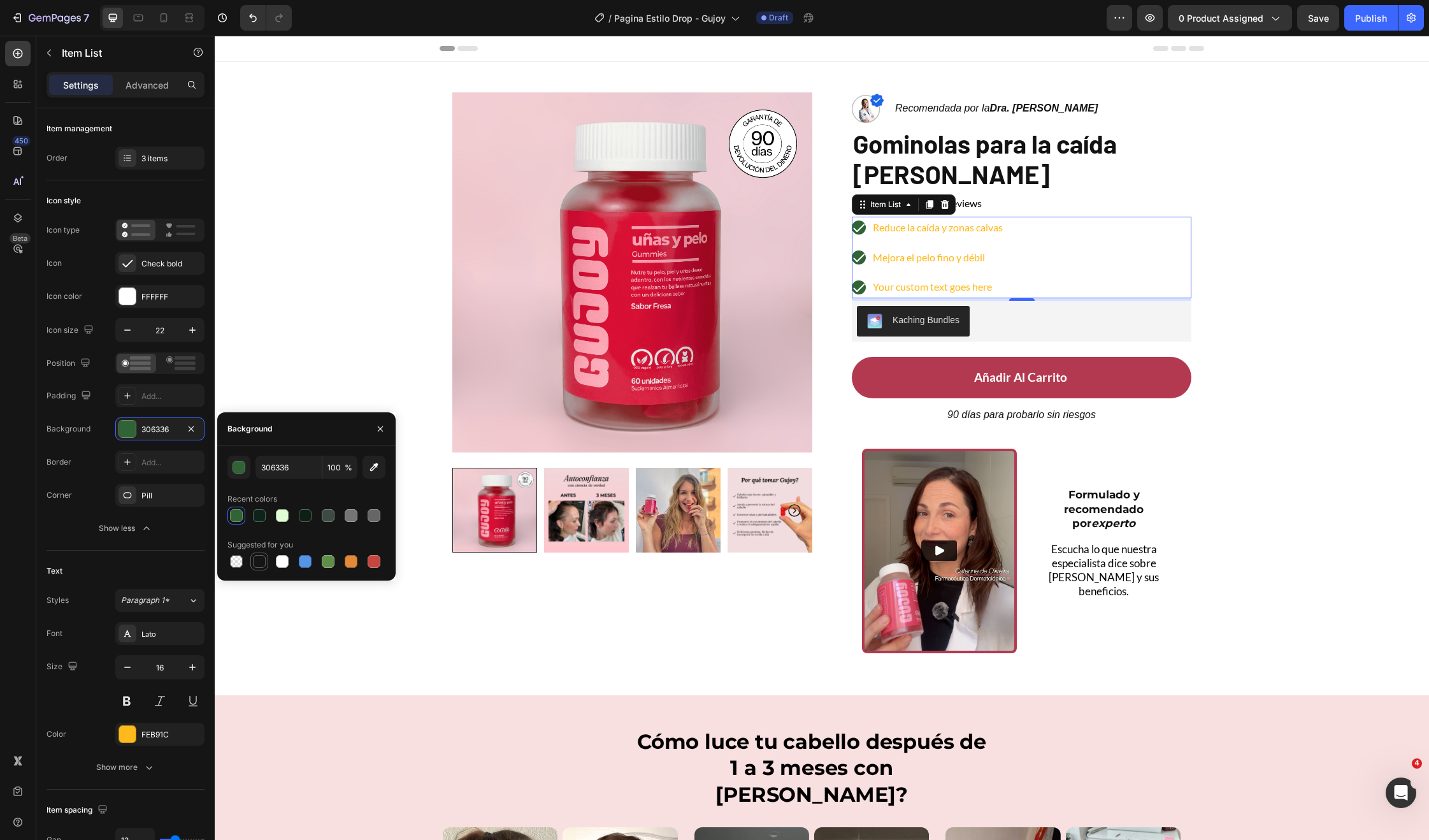
click at [259, 560] on div at bounding box center [259, 562] width 13 height 13
type input "151515"
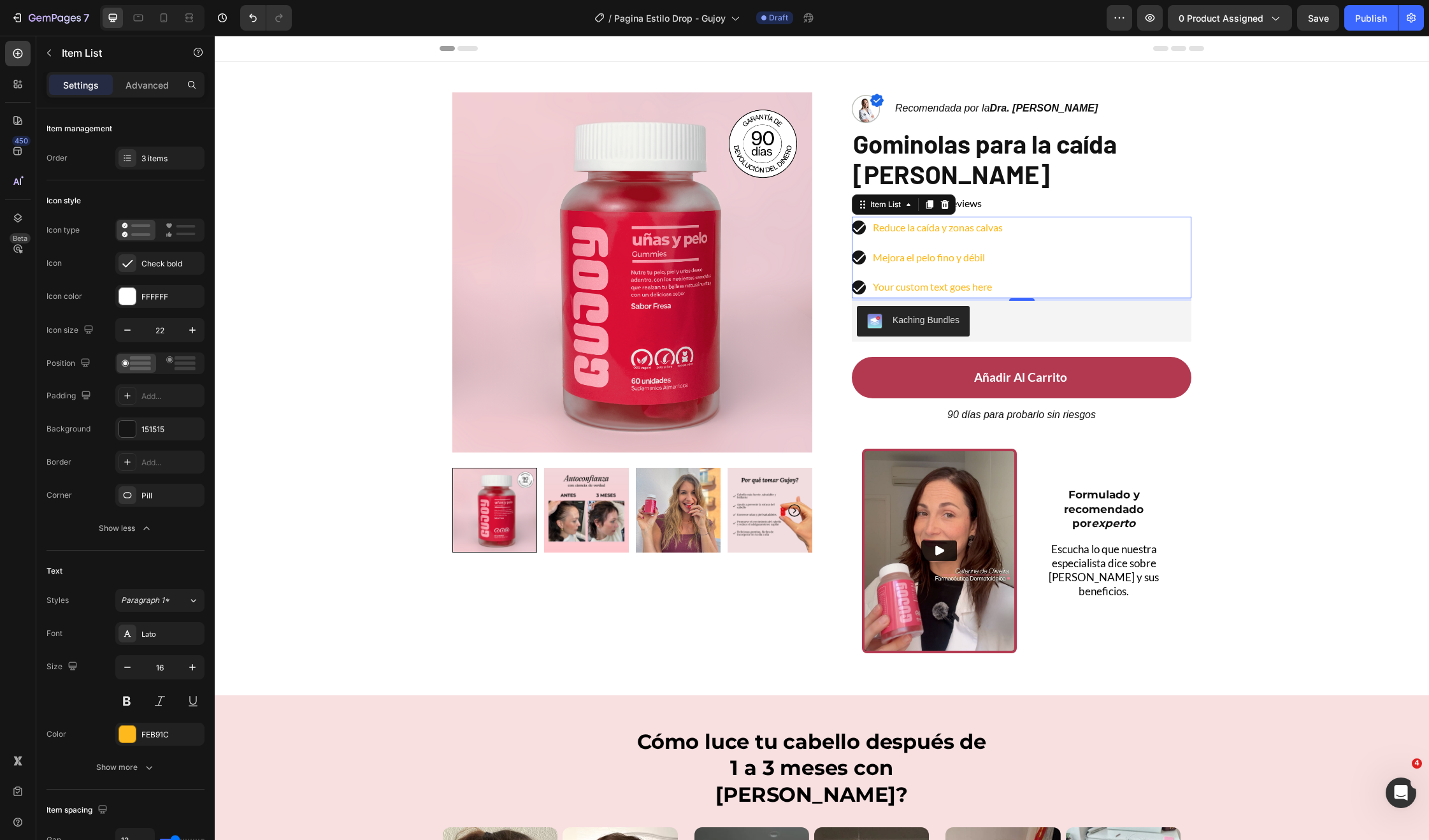
click at [859, 233] on div "Reduce la caída y zonas calvas" at bounding box center [928, 228] width 153 height 22
click at [940, 204] on icon at bounding box center [945, 204] width 10 height 10
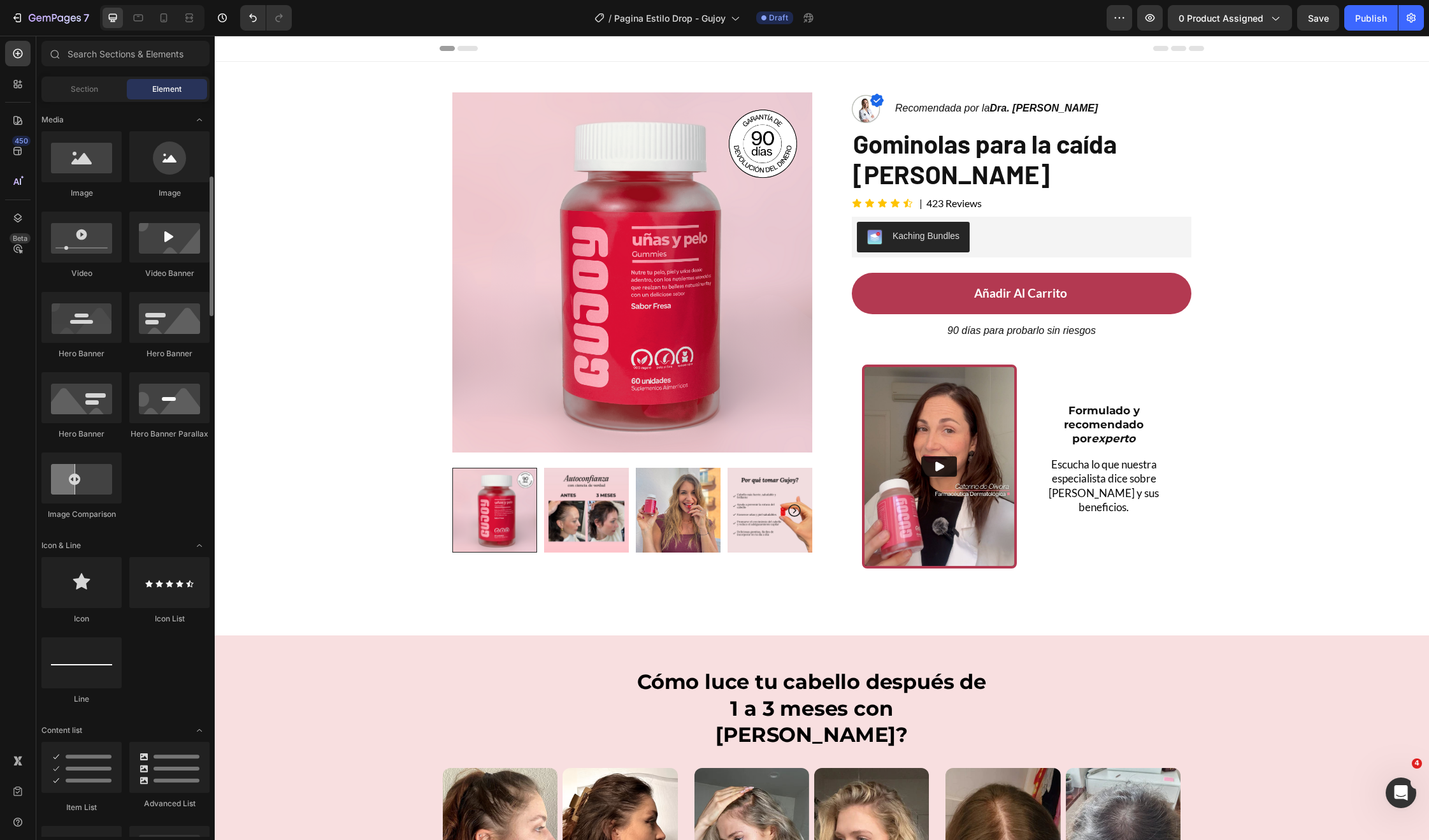
scroll to position [0, 0]
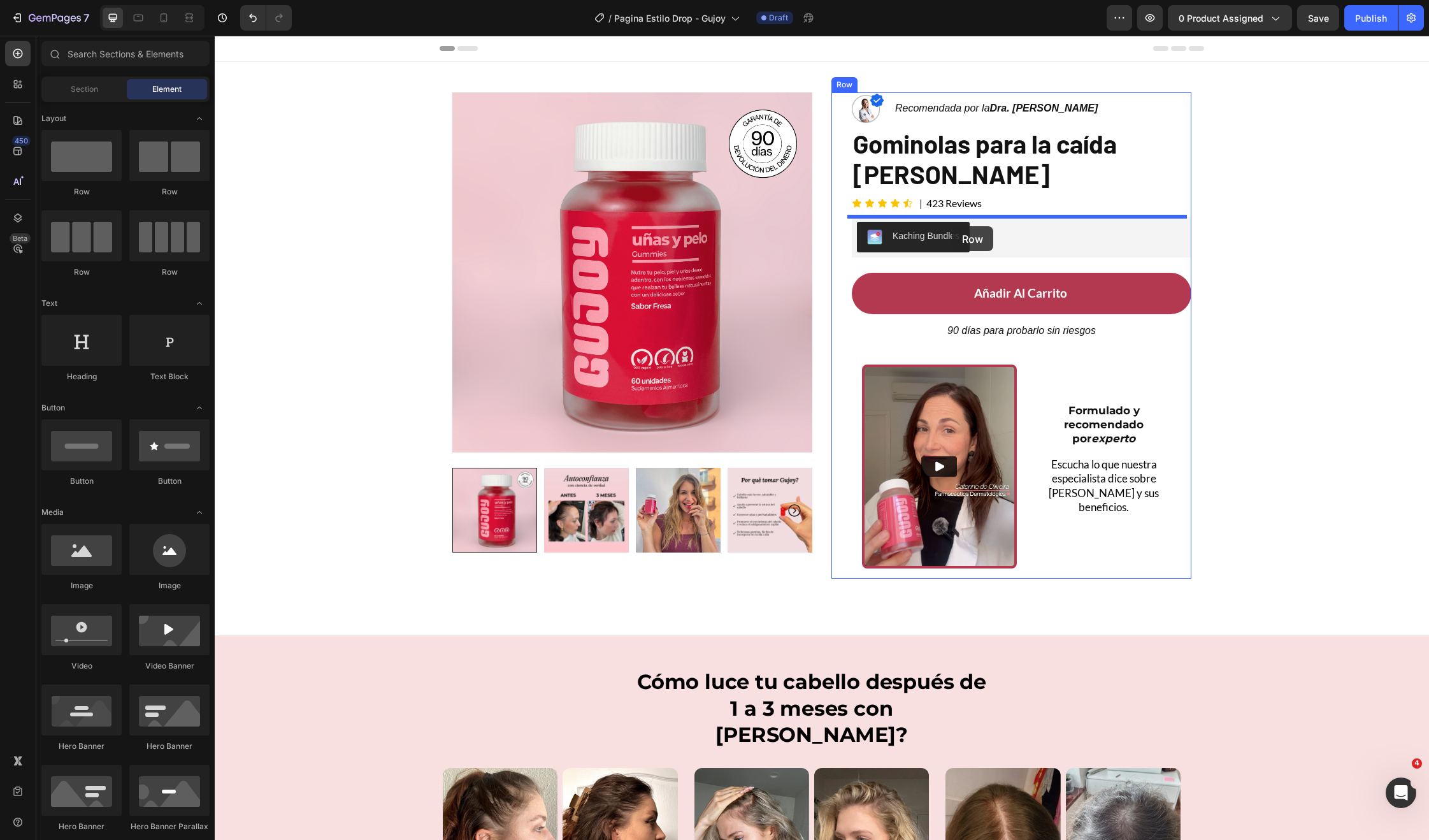
drag, startPoint x: 425, startPoint y: 209, endPoint x: 952, endPoint y: 226, distance: 527.3
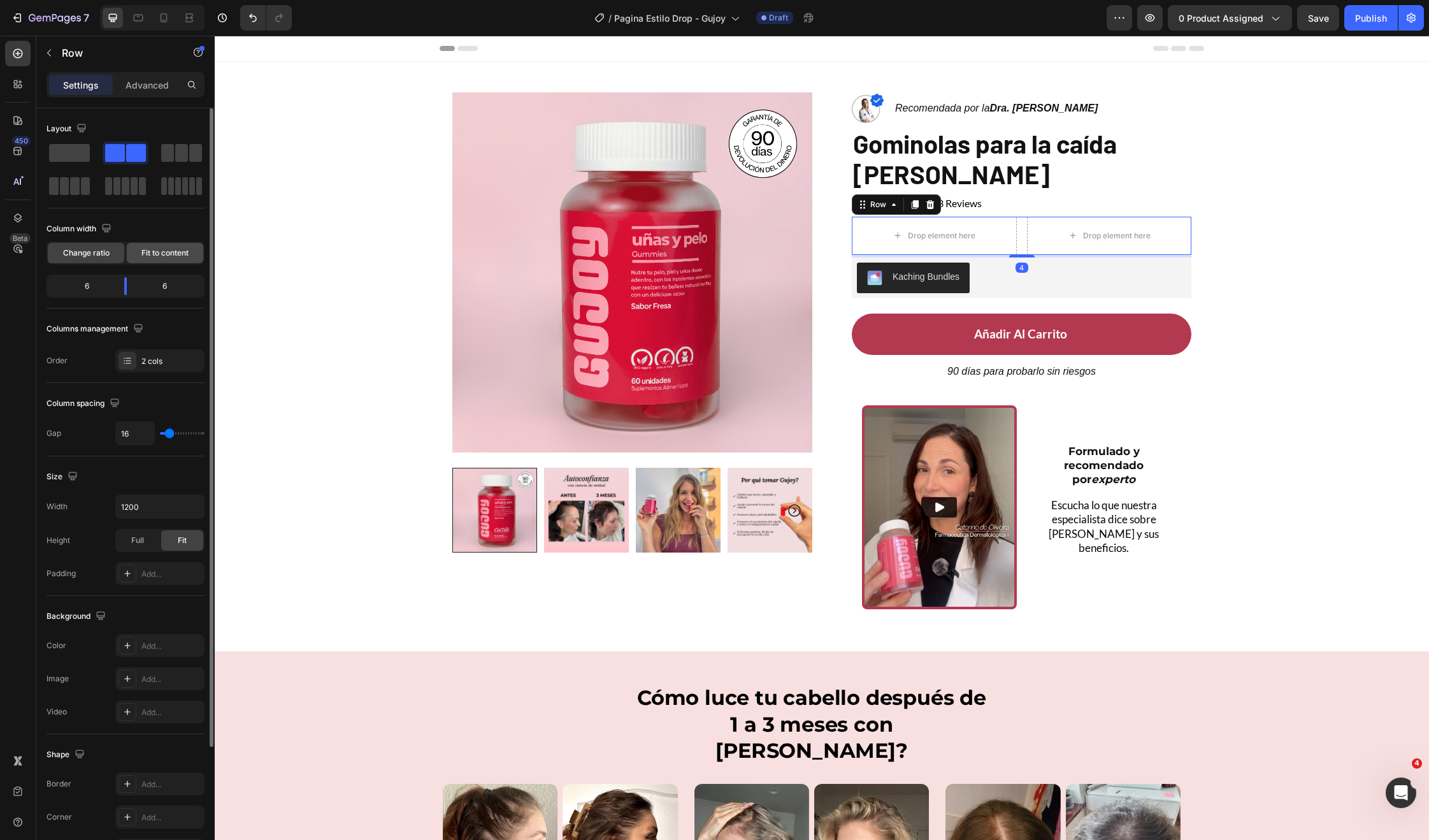
click at [156, 251] on span "Fit to content" at bounding box center [164, 253] width 47 height 11
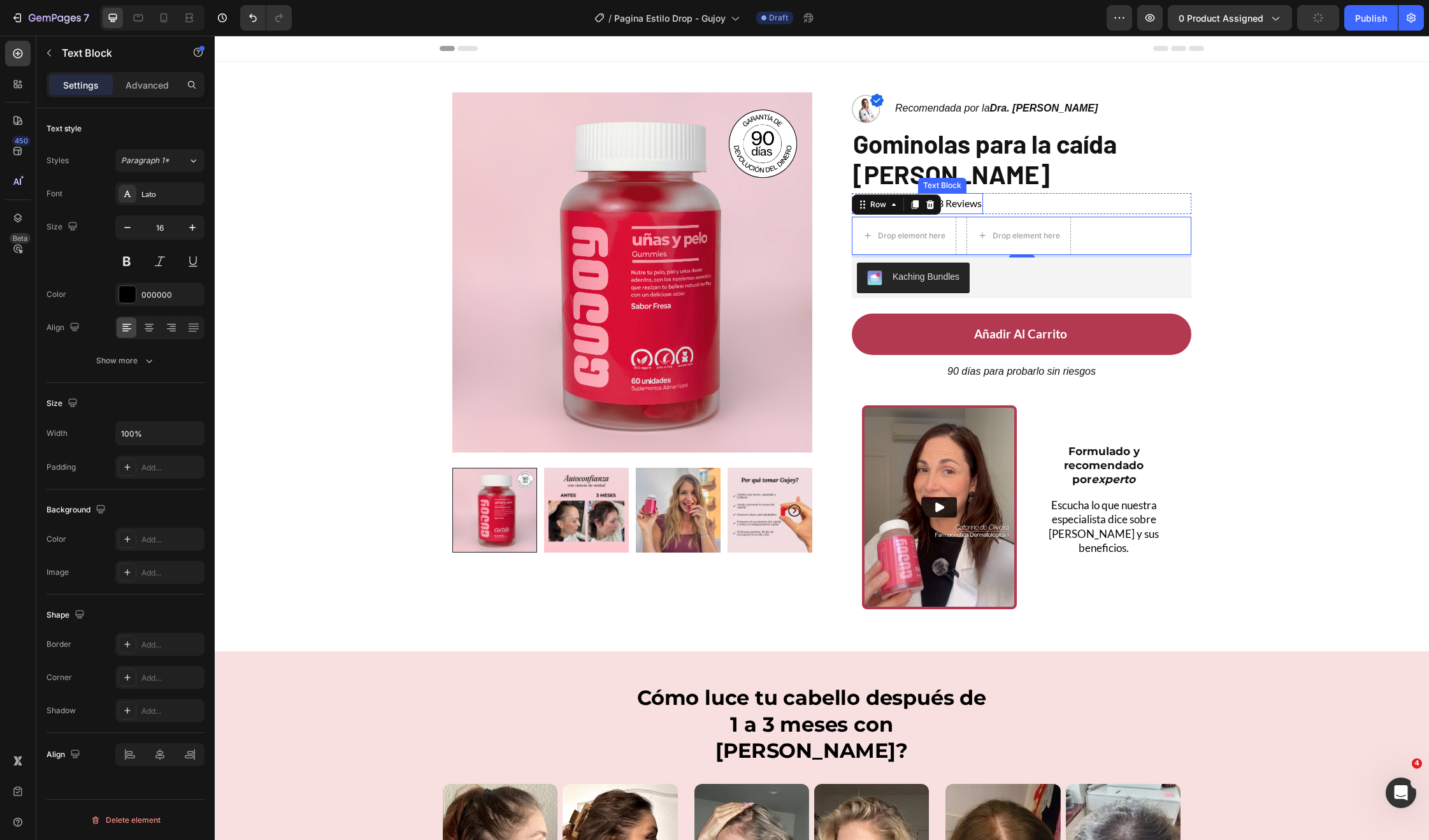
click at [972, 207] on p "| 423 Reviews" at bounding box center [950, 203] width 62 height 18
click at [1000, 182] on icon at bounding box center [1004, 181] width 7 height 9
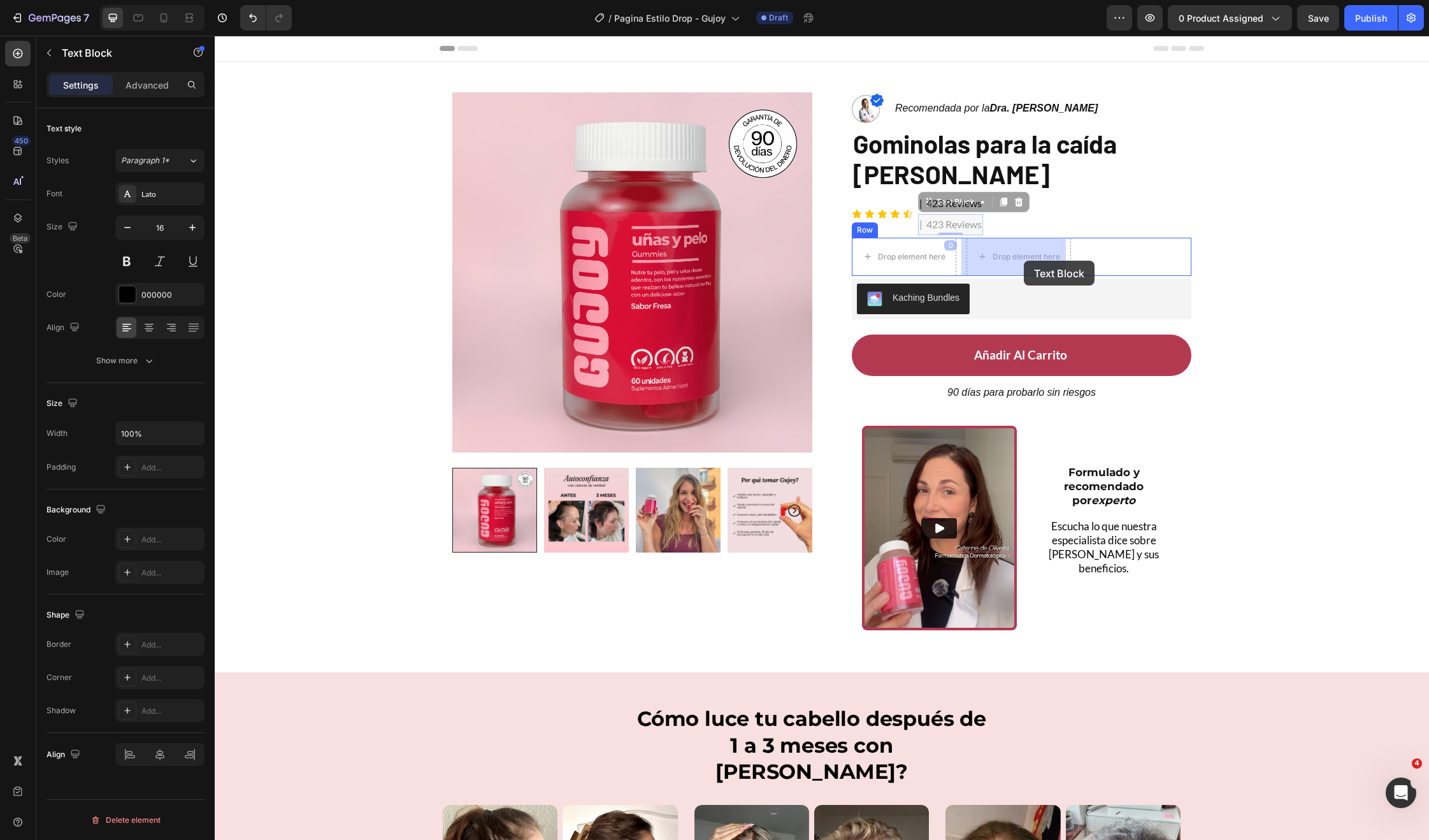
drag, startPoint x: 932, startPoint y: 206, endPoint x: 1024, endPoint y: 261, distance: 107.2
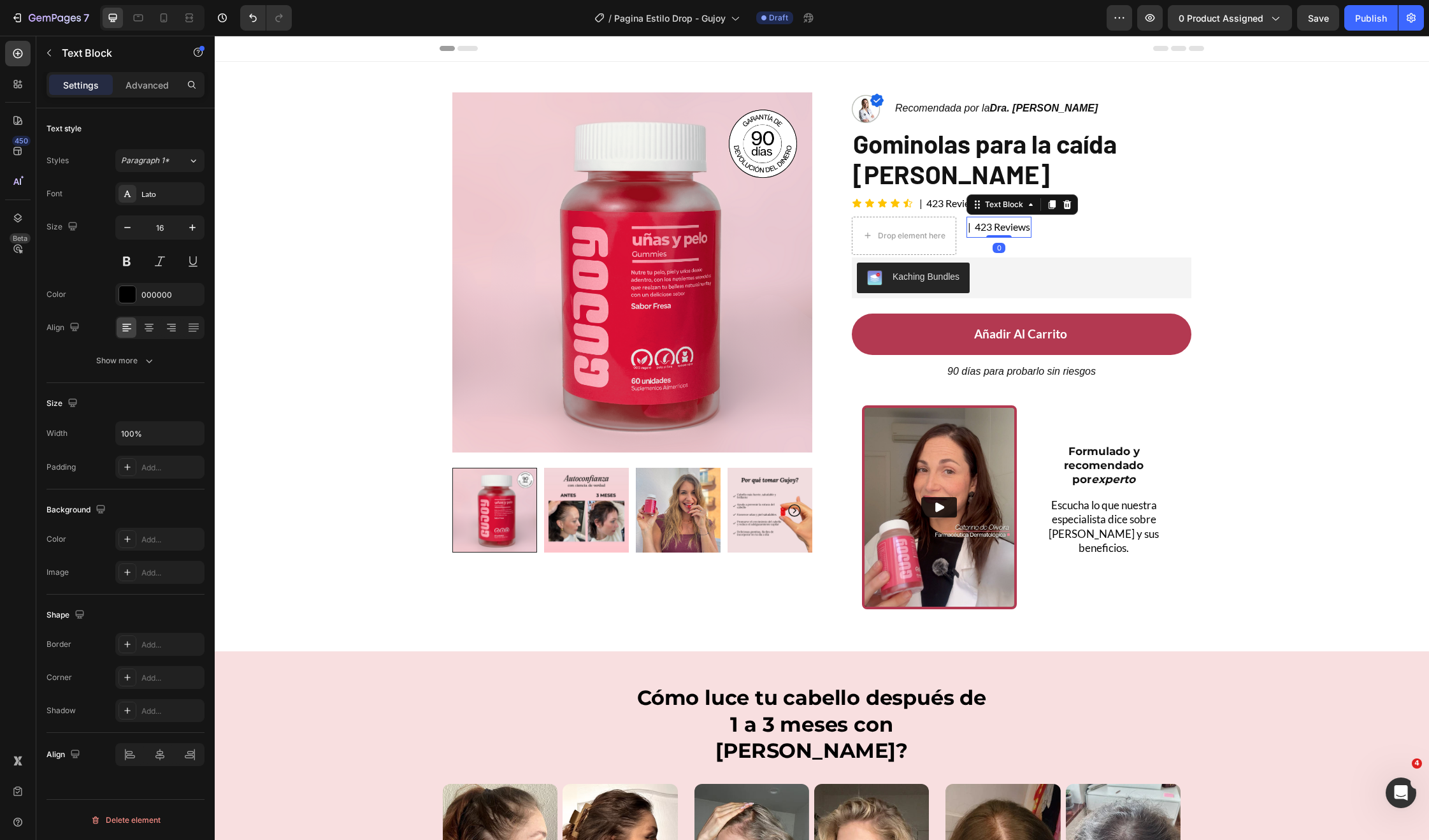
click at [1011, 228] on p "| 423 Reviews" at bounding box center [999, 227] width 62 height 18
click at [974, 246] on div "Reduce la caída y zonas calvas Text Block 0" at bounding box center [1033, 236] width 132 height 39
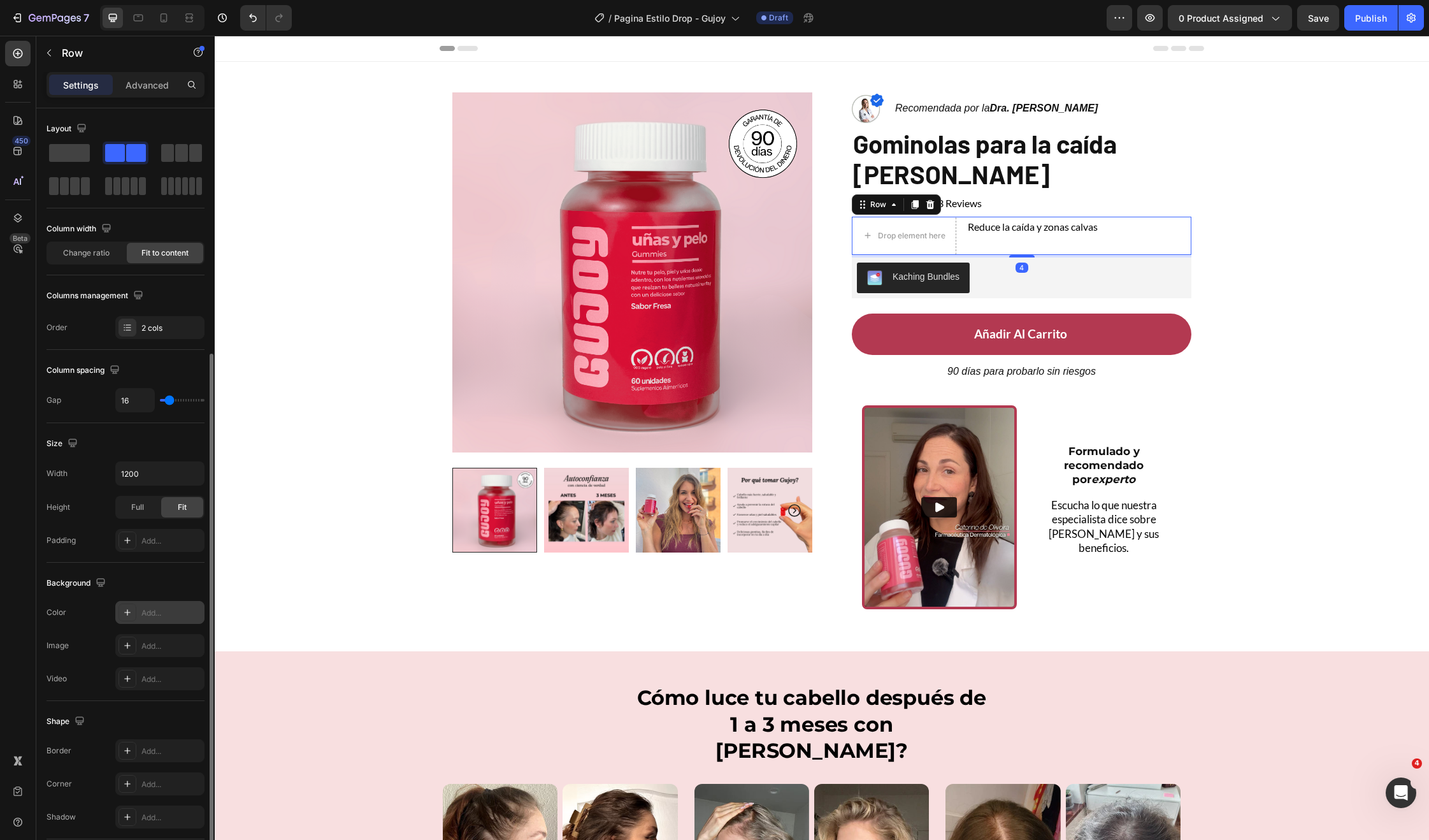
scroll to position [154, 0]
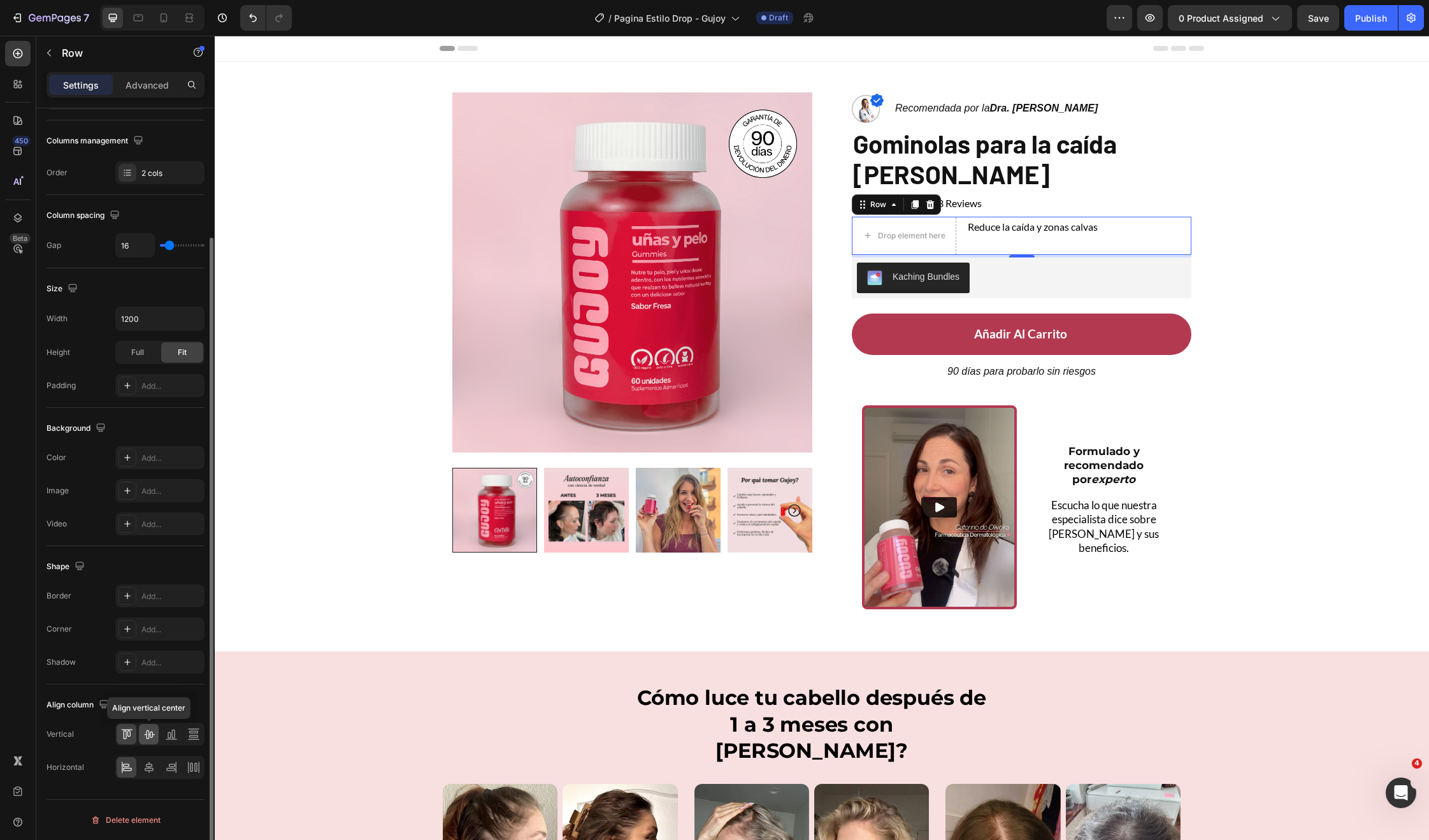
click at [154, 734] on icon at bounding box center [149, 735] width 10 height 9
click at [150, 759] on div at bounding box center [148, 767] width 19 height 20
click at [120, 764] on icon at bounding box center [127, 767] width 13 height 13
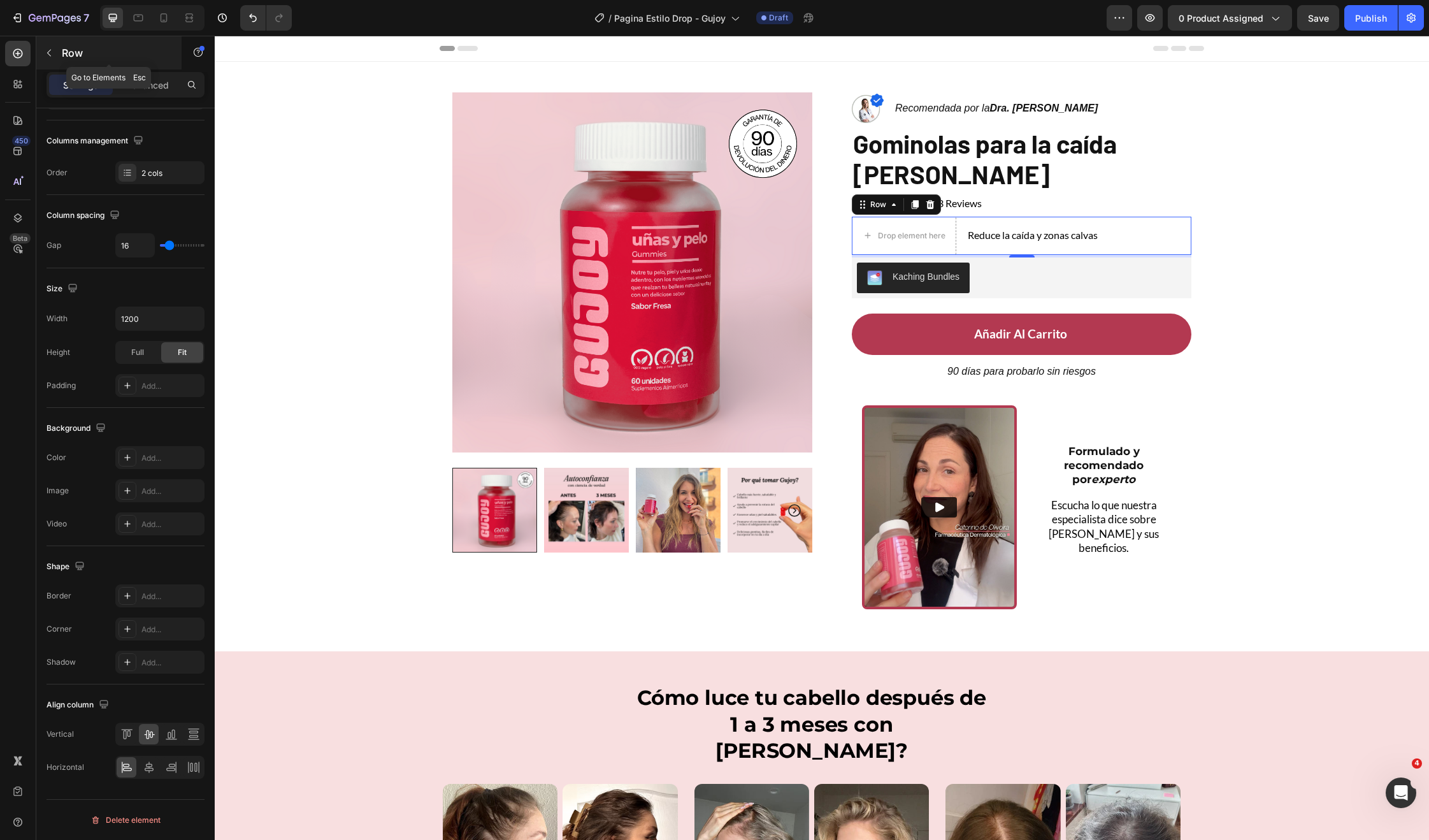
click at [54, 57] on button "button" at bounding box center [49, 52] width 20 height 20
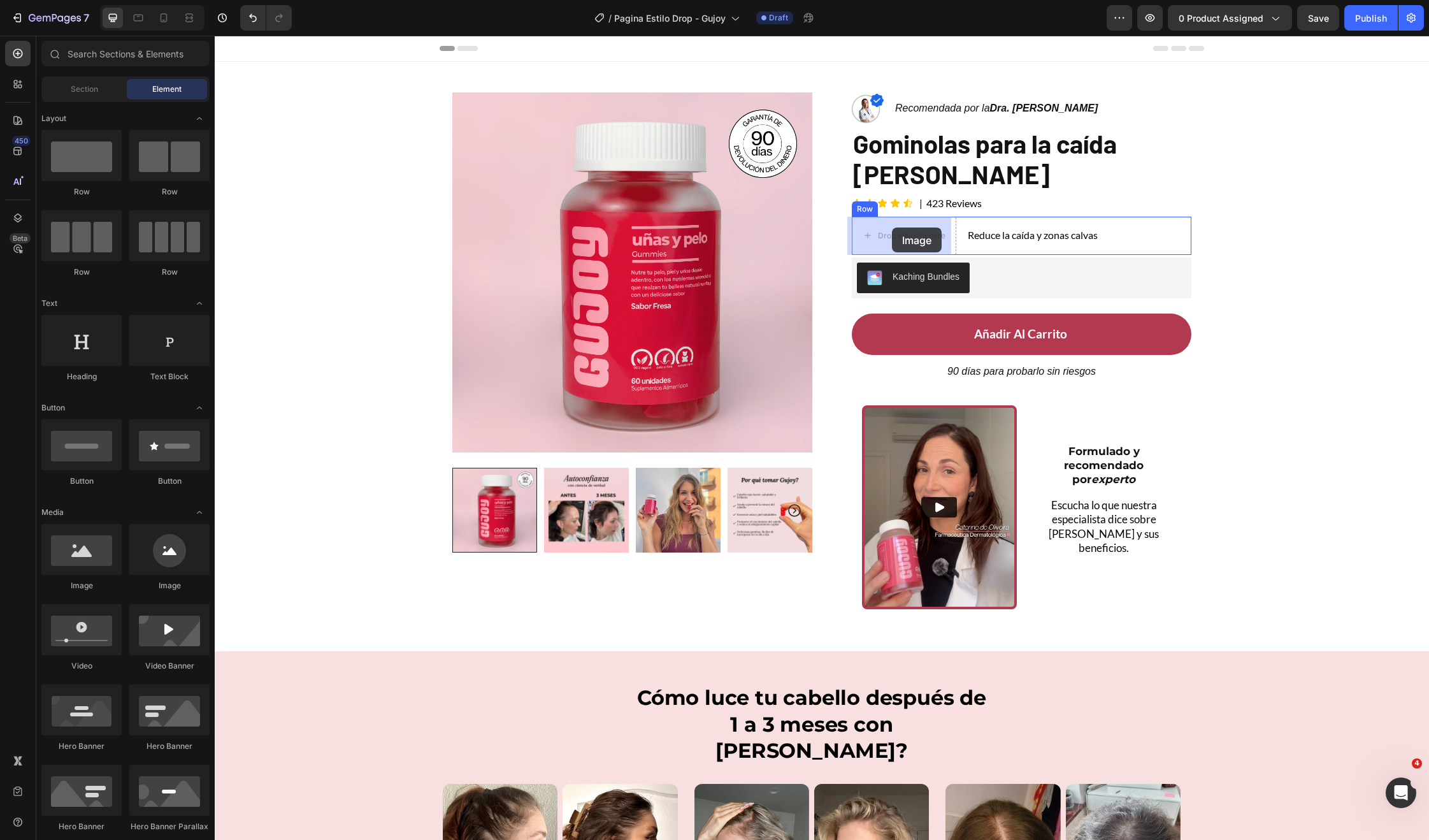
drag, startPoint x: 383, startPoint y: 578, endPoint x: 892, endPoint y: 228, distance: 617.7
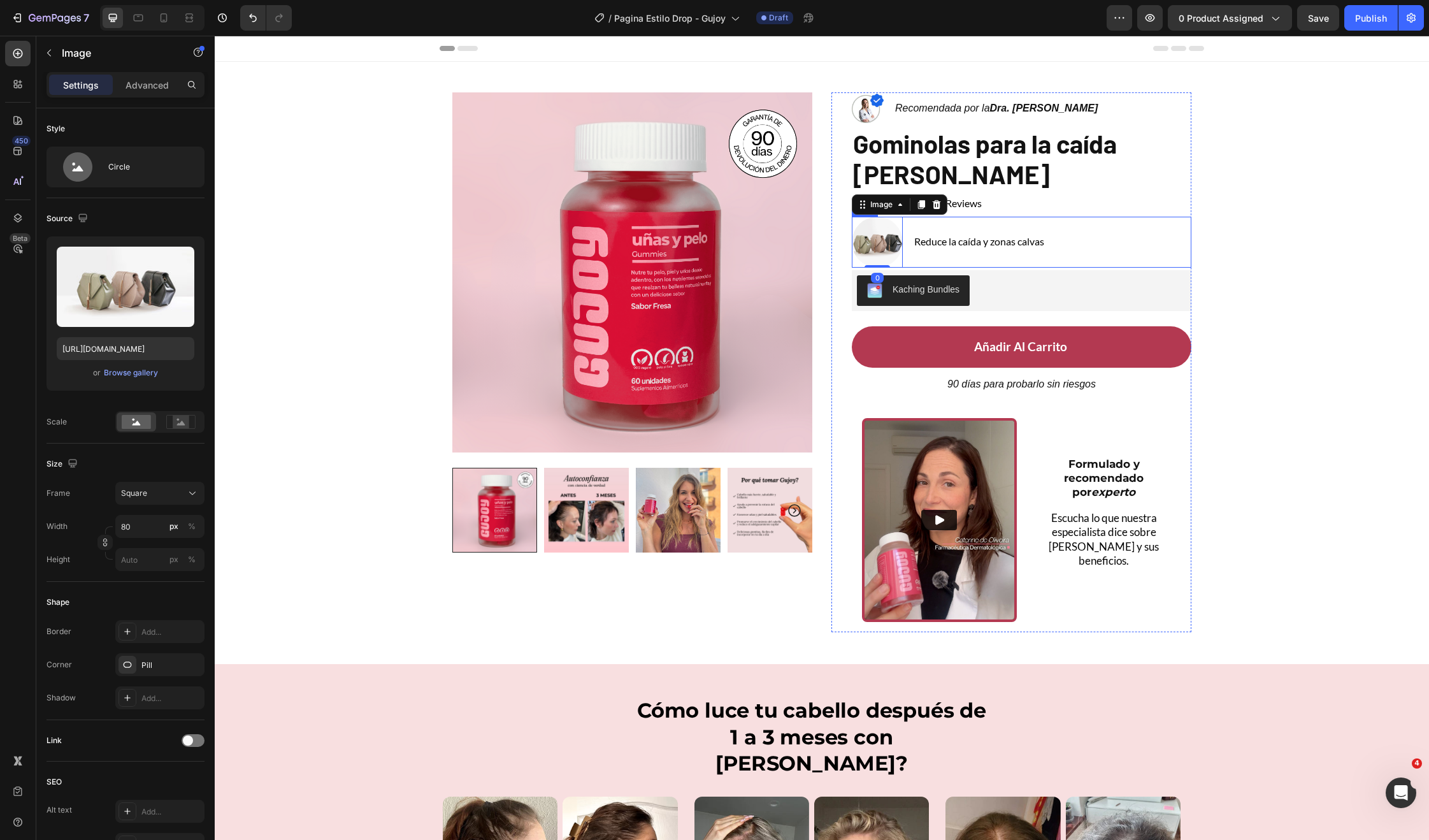
click at [1099, 249] on div "Image 0 Reduce la caída y zonas calvas Text Block Row" at bounding box center [1022, 242] width 340 height 51
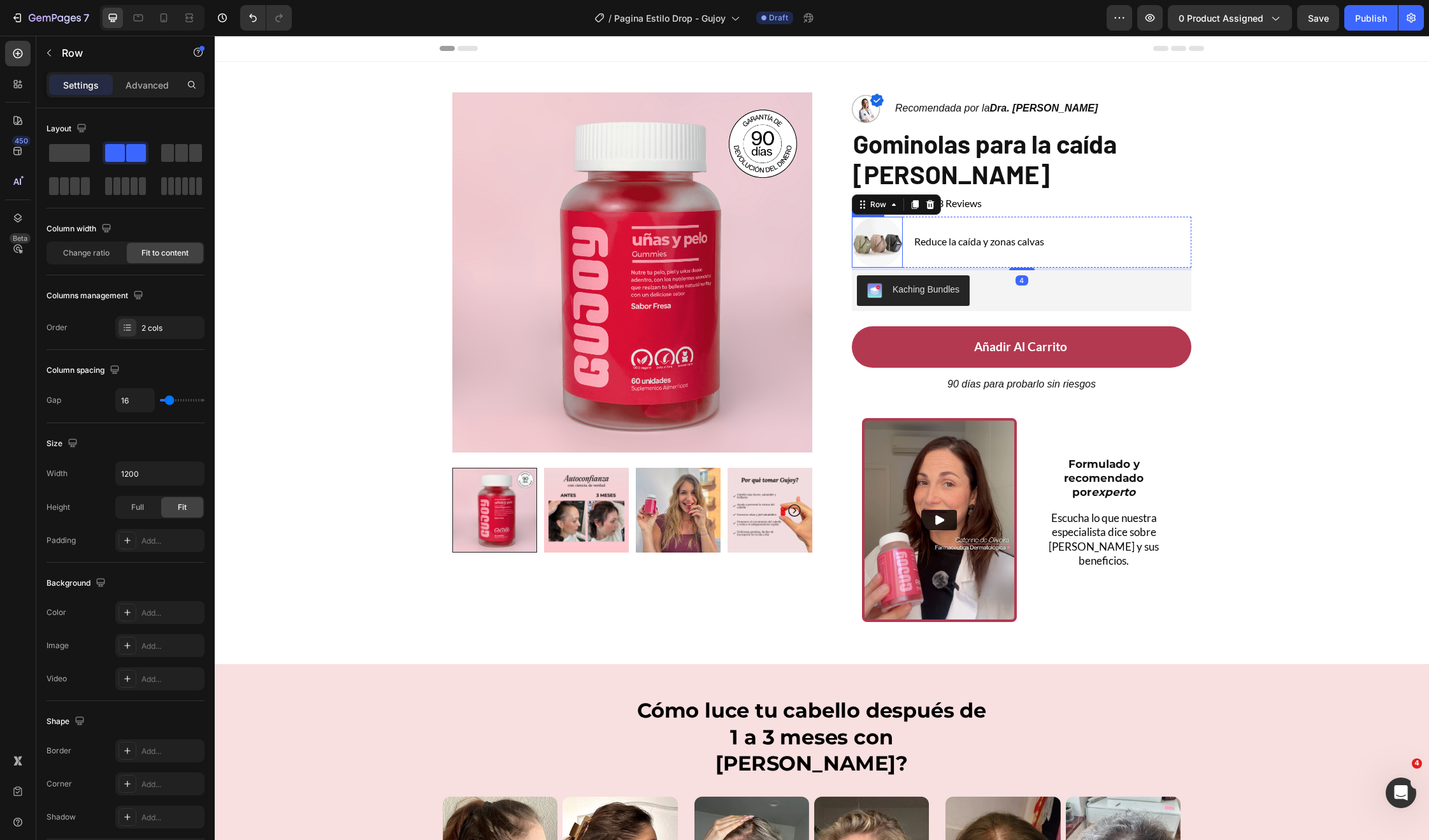
click at [868, 228] on img at bounding box center [877, 242] width 51 height 51
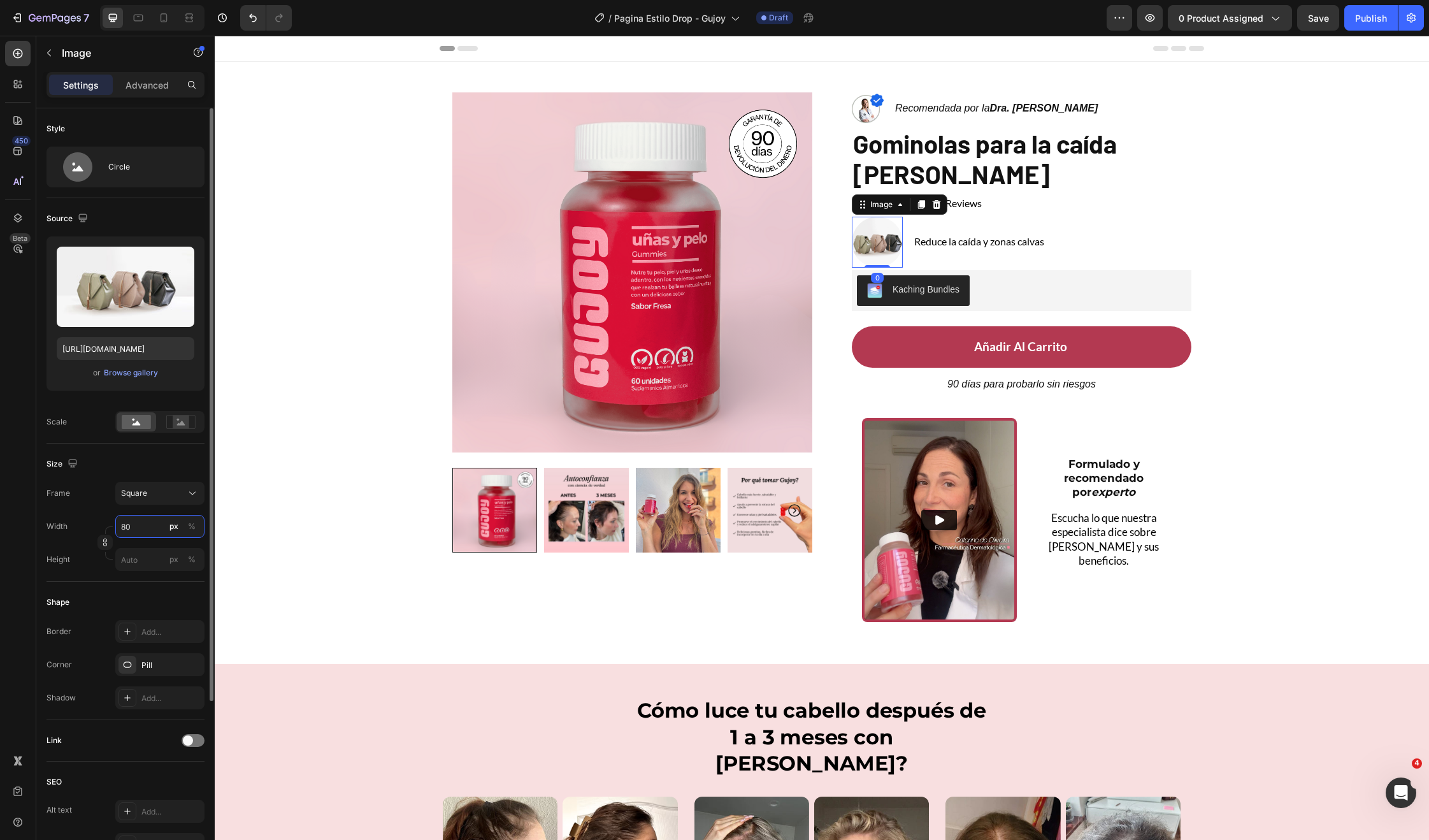
click at [136, 527] on input "80" at bounding box center [159, 526] width 89 height 23
type input "4"
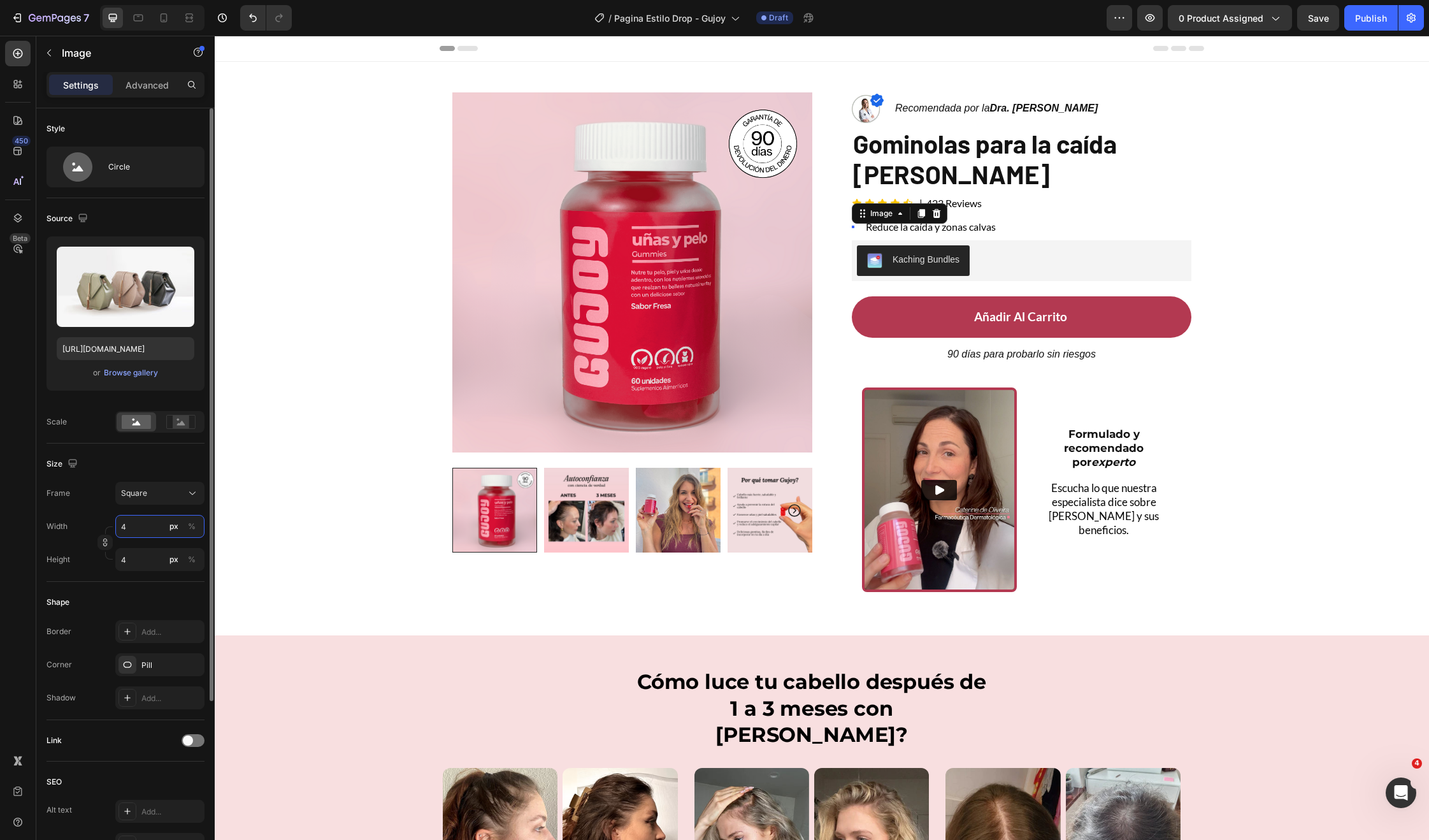
type input "40"
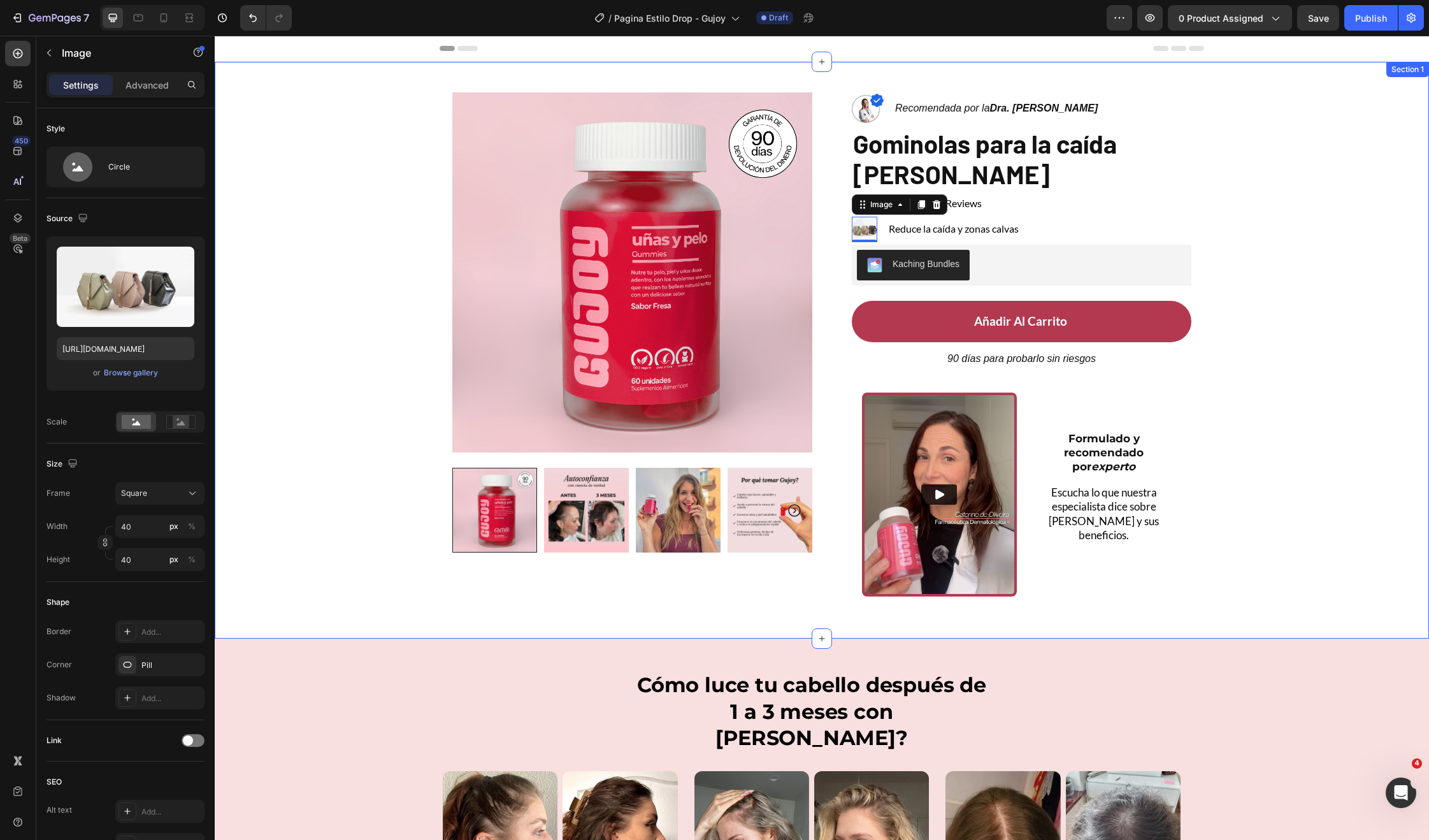
click at [431, 411] on div "Product Images Row Image Recomendada por la Dra. Monica Jimenez Text Block Row …" at bounding box center [822, 334] width 1214 height 545
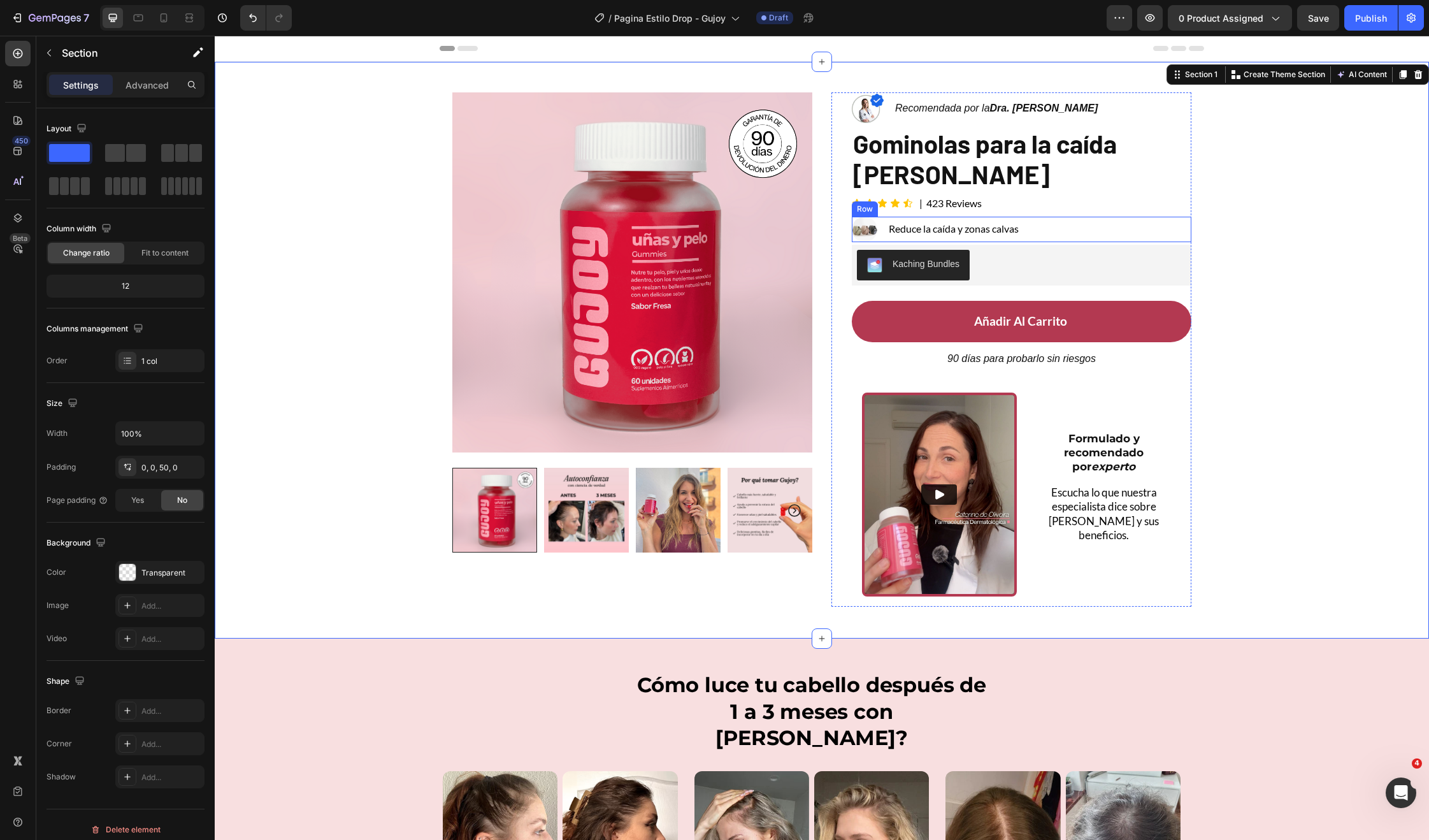
click at [1068, 220] on div "Image Reduce la caída y zonas calvas Text Block Row" at bounding box center [1022, 230] width 340 height 26
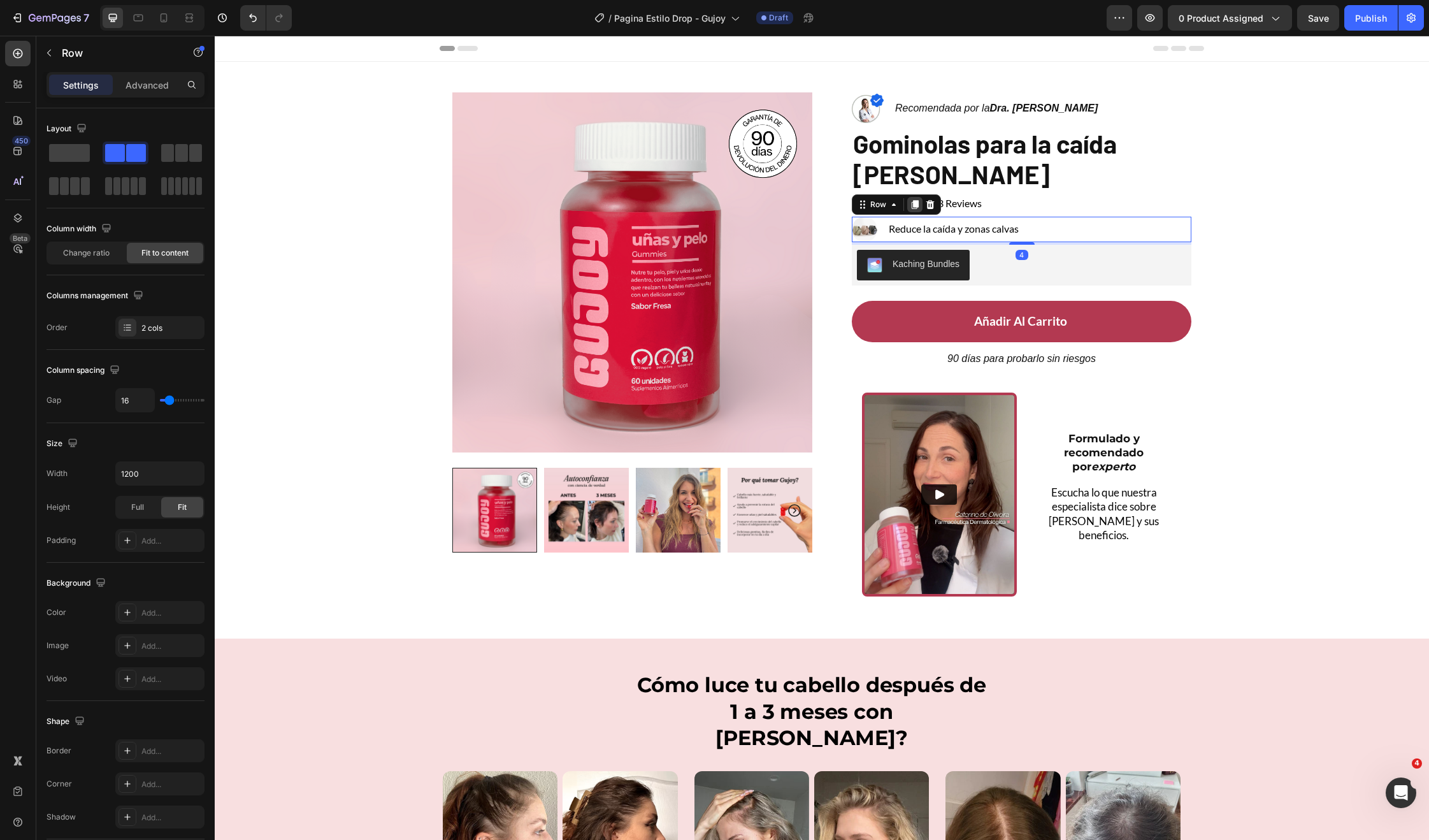
click at [910, 207] on icon at bounding box center [914, 204] width 10 height 10
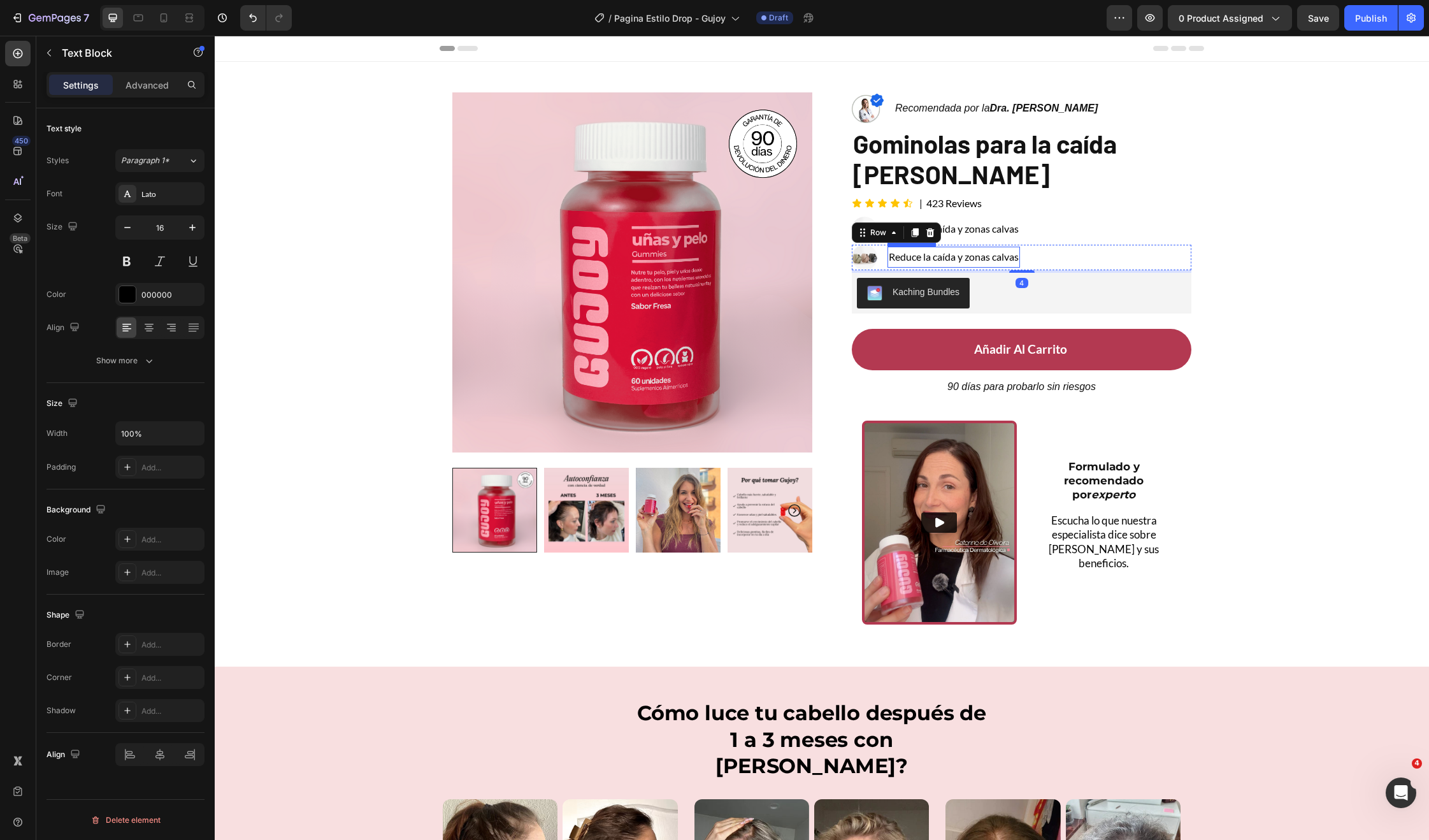
click at [927, 255] on p "Reduce la caída y zonas calvas" at bounding box center [953, 257] width 130 height 18
click at [927, 254] on p "Reduce la caída y zonas calvas" at bounding box center [953, 257] width 130 height 18
click at [1225, 260] on div "Product Images Row Image Recomendada por la Dra. Monica Jimenez Text Block Row …" at bounding box center [822, 347] width 1214 height 573
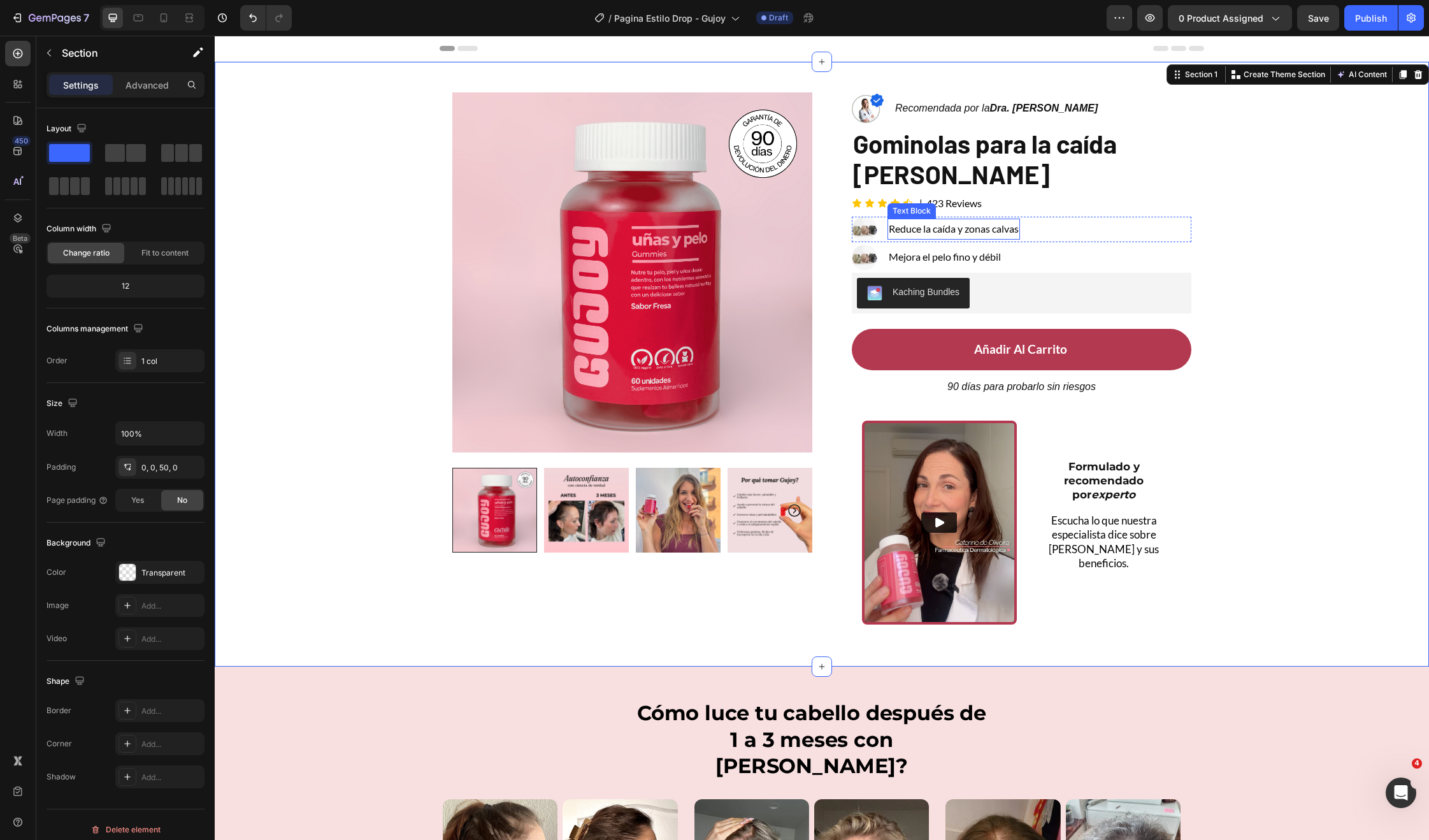
click at [983, 223] on p "Reduce la caída y zonas calvas" at bounding box center [953, 229] width 130 height 18
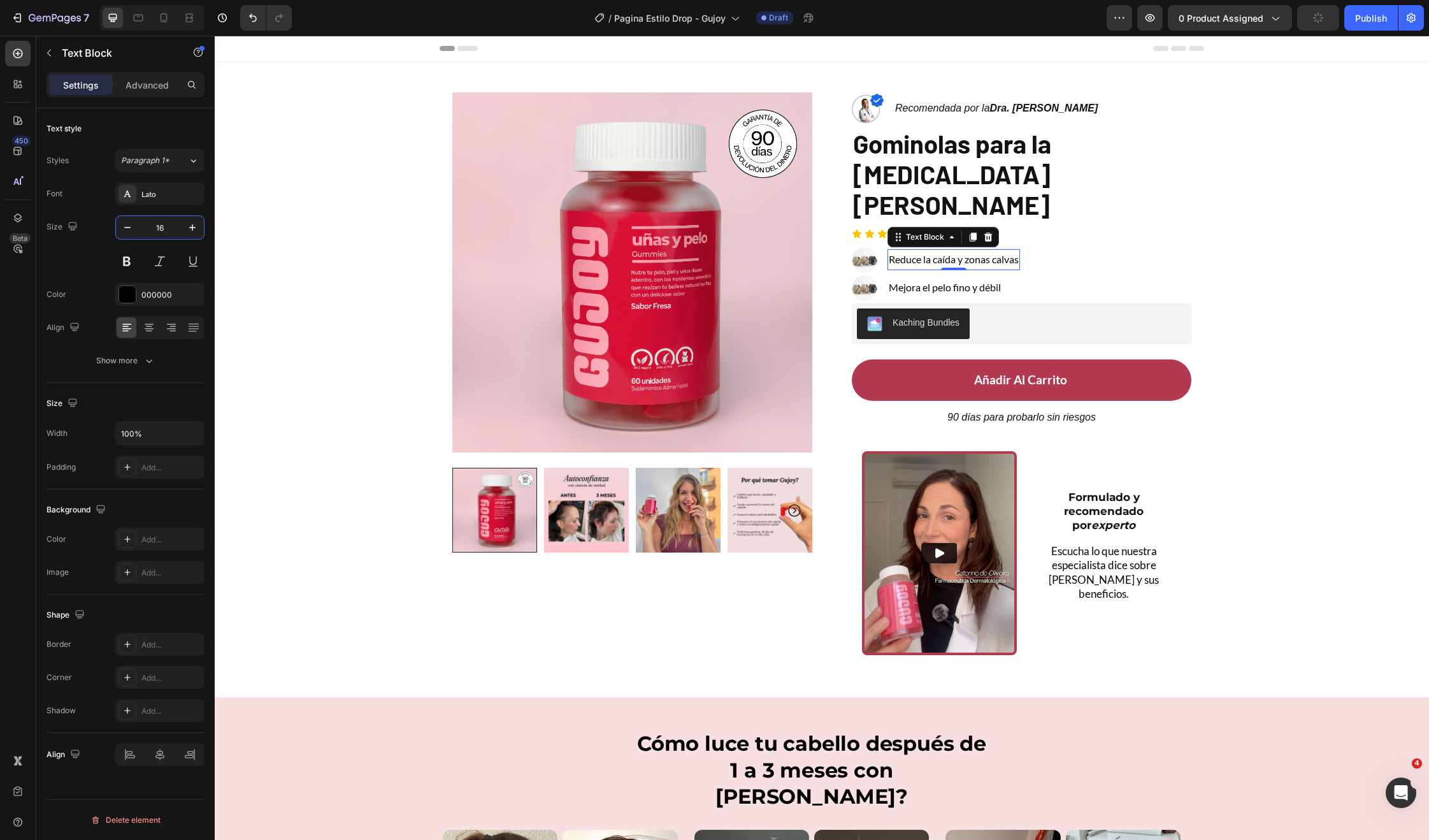
click at [170, 231] on input "16" at bounding box center [160, 227] width 42 height 23
type input "18"
click at [957, 278] on p "Mejora el pelo fino y débil" at bounding box center [945, 288] width 112 height 18
click at [154, 221] on input "16" at bounding box center [160, 227] width 42 height 23
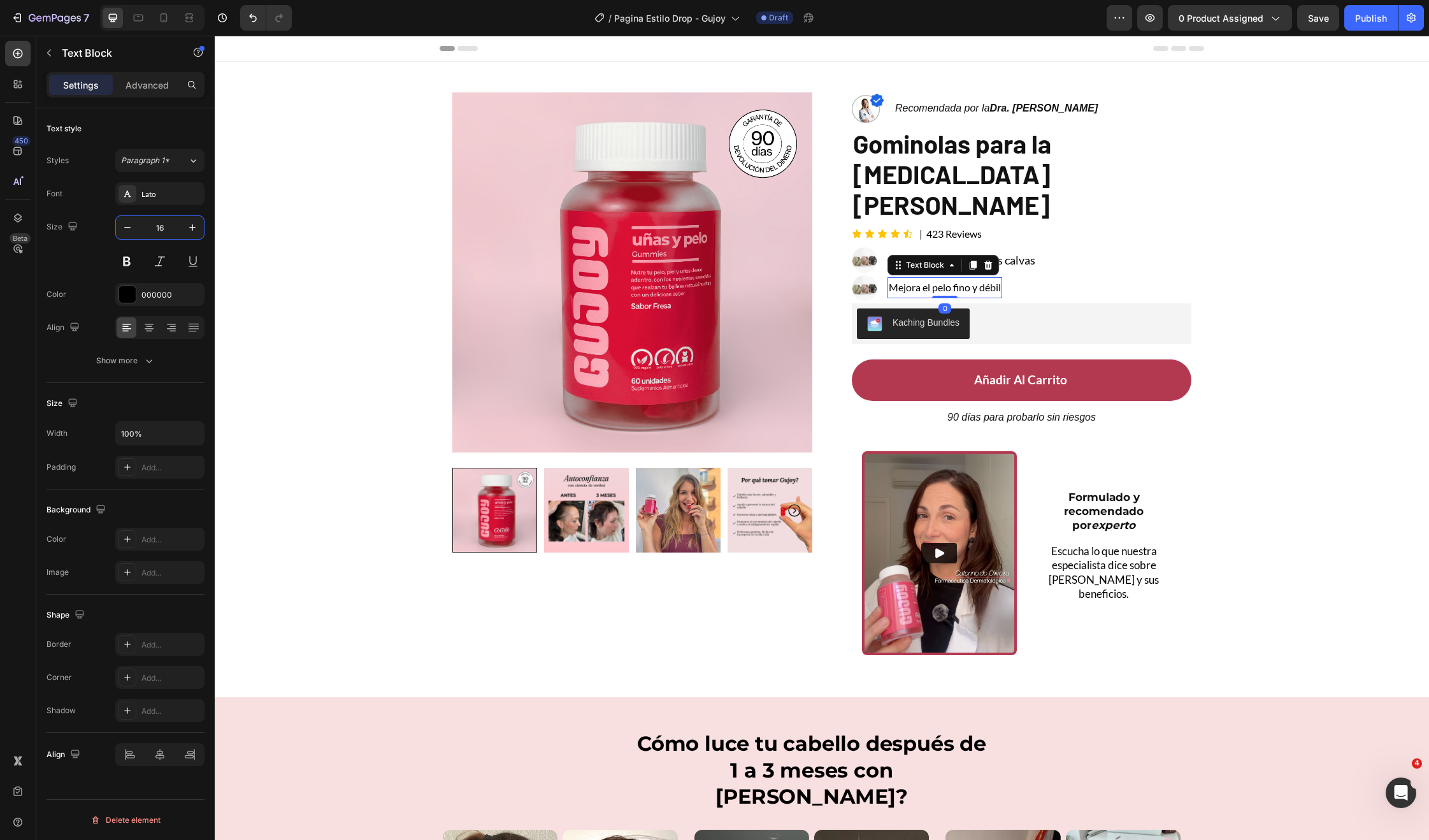
click at [154, 221] on input "16" at bounding box center [160, 227] width 42 height 23
type input "18"
click at [102, 364] on div "Show more" at bounding box center [126, 360] width 59 height 13
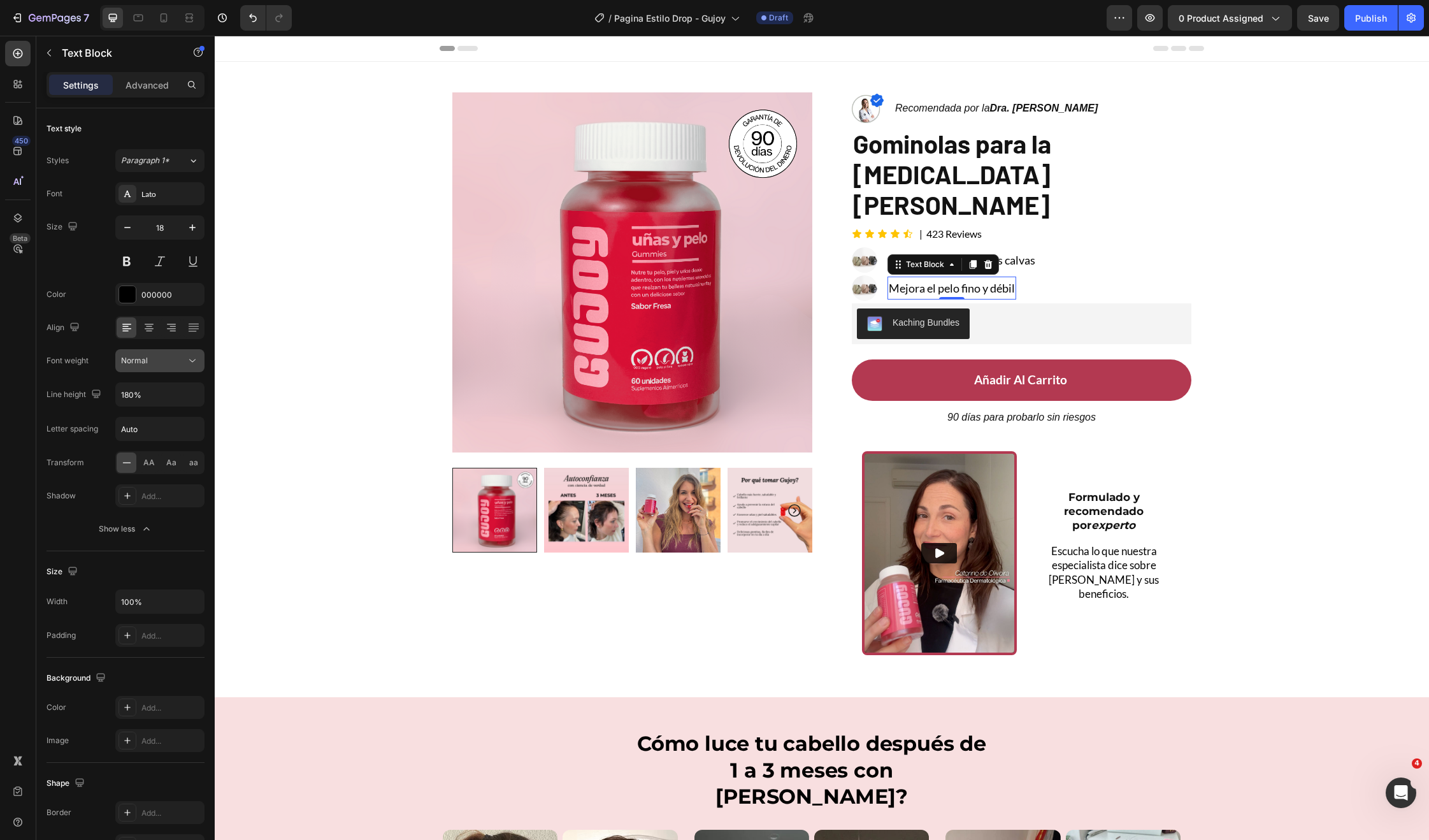
click at [192, 366] on icon at bounding box center [192, 360] width 13 height 13
click at [138, 467] on p "Bold" at bounding box center [157, 464] width 73 height 11
click at [1016, 250] on p "Reduce la caída y zonas calvas" at bounding box center [961, 260] width 146 height 20
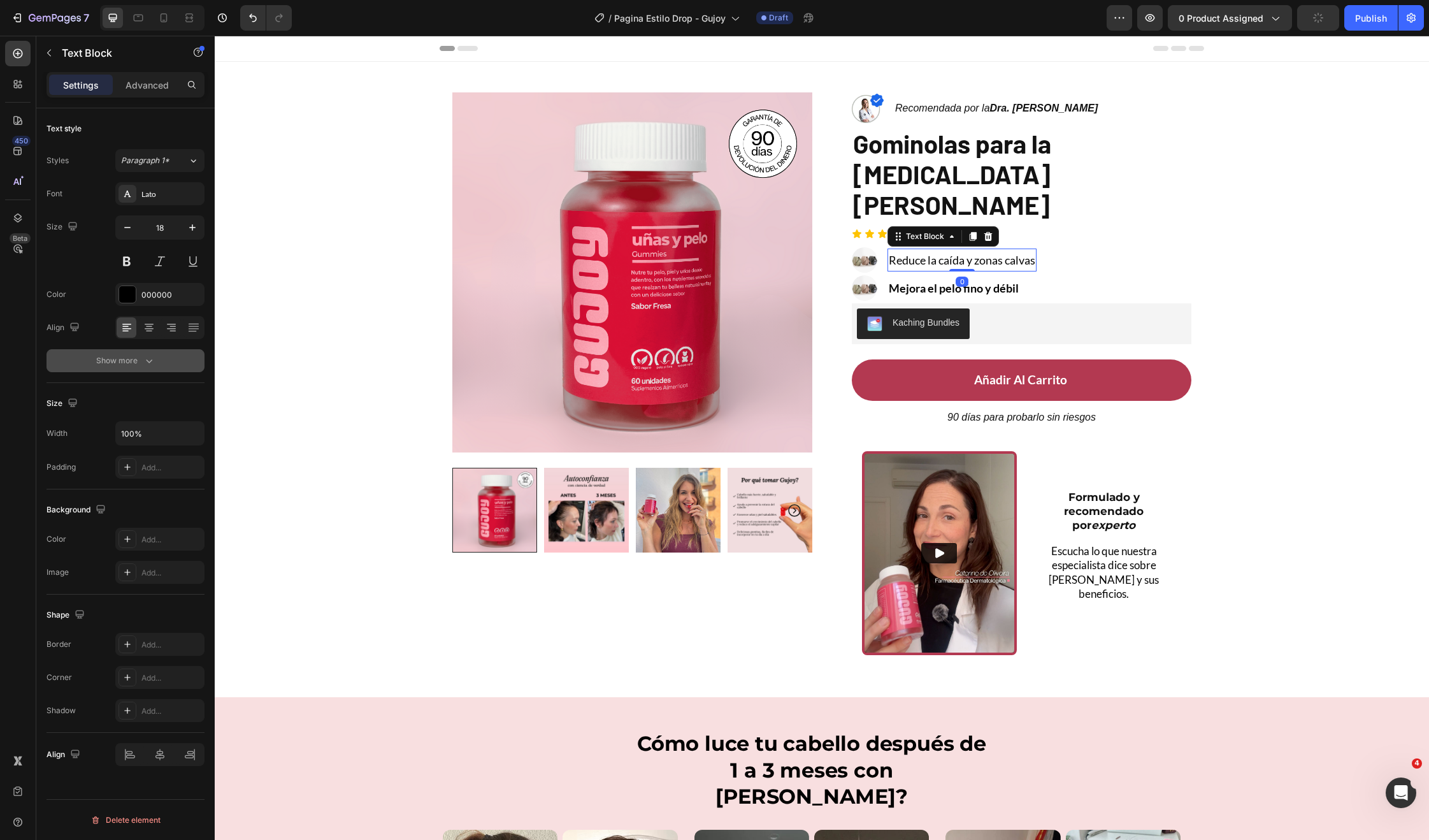
click at [124, 356] on div "Show more" at bounding box center [126, 360] width 59 height 13
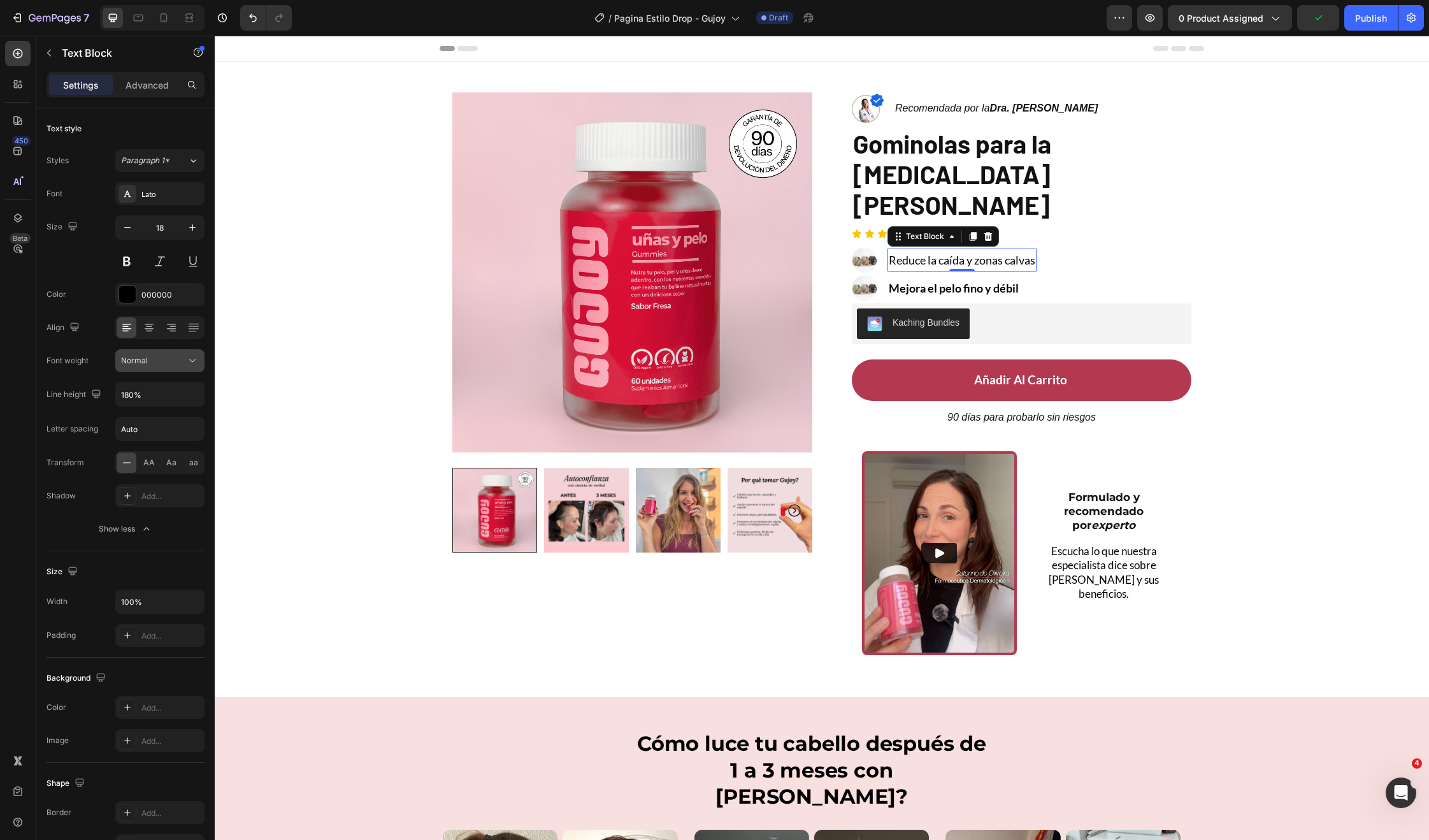
click at [177, 358] on div "Normal" at bounding box center [153, 360] width 65 height 11
click at [130, 463] on span "Bold" at bounding box center [129, 464] width 16 height 11
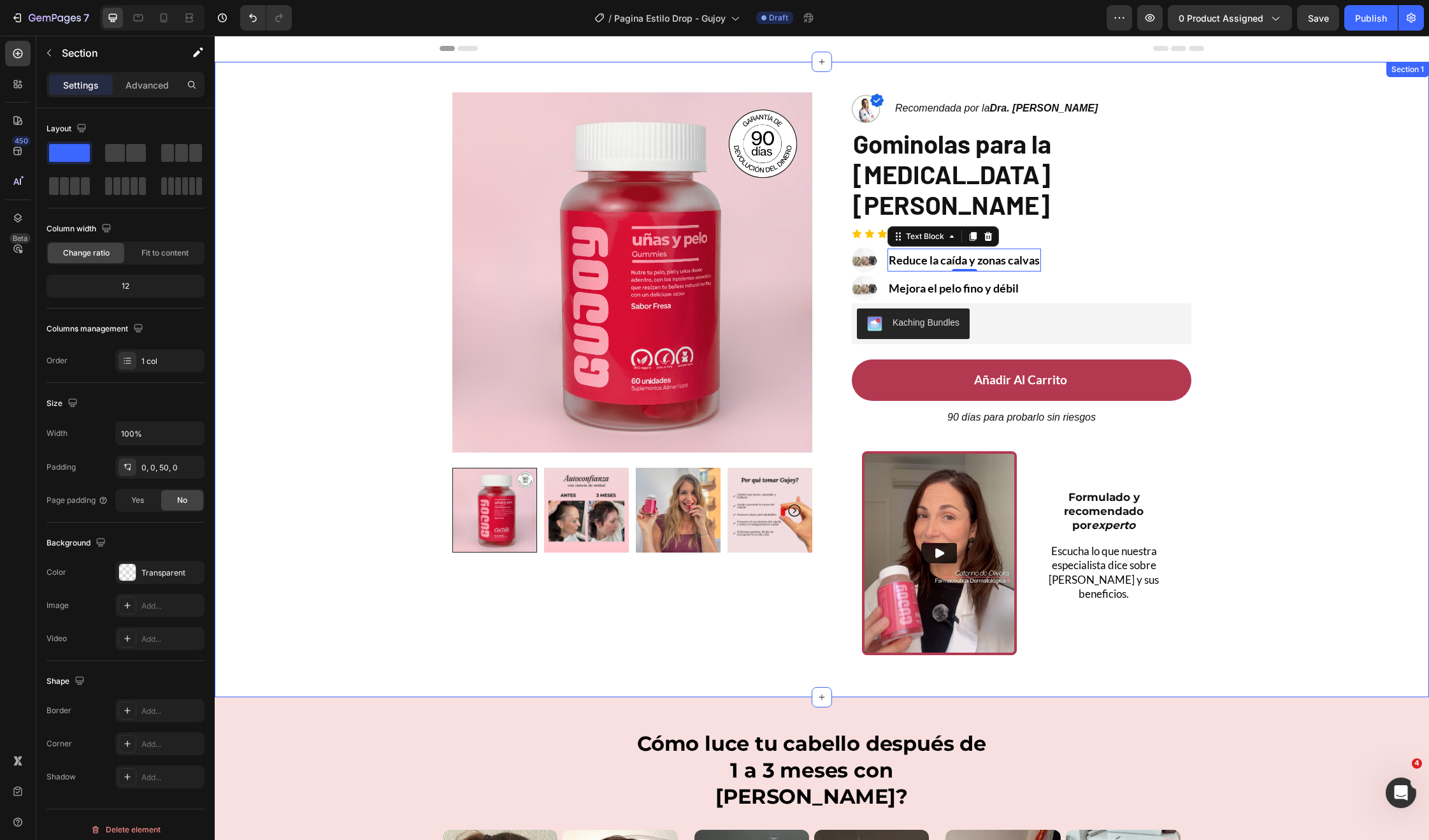
click at [1250, 260] on div "Product Images Row Image Recomendada por la Dra. Monica Jimenez Text Block Row …" at bounding box center [822, 363] width 1214 height 604
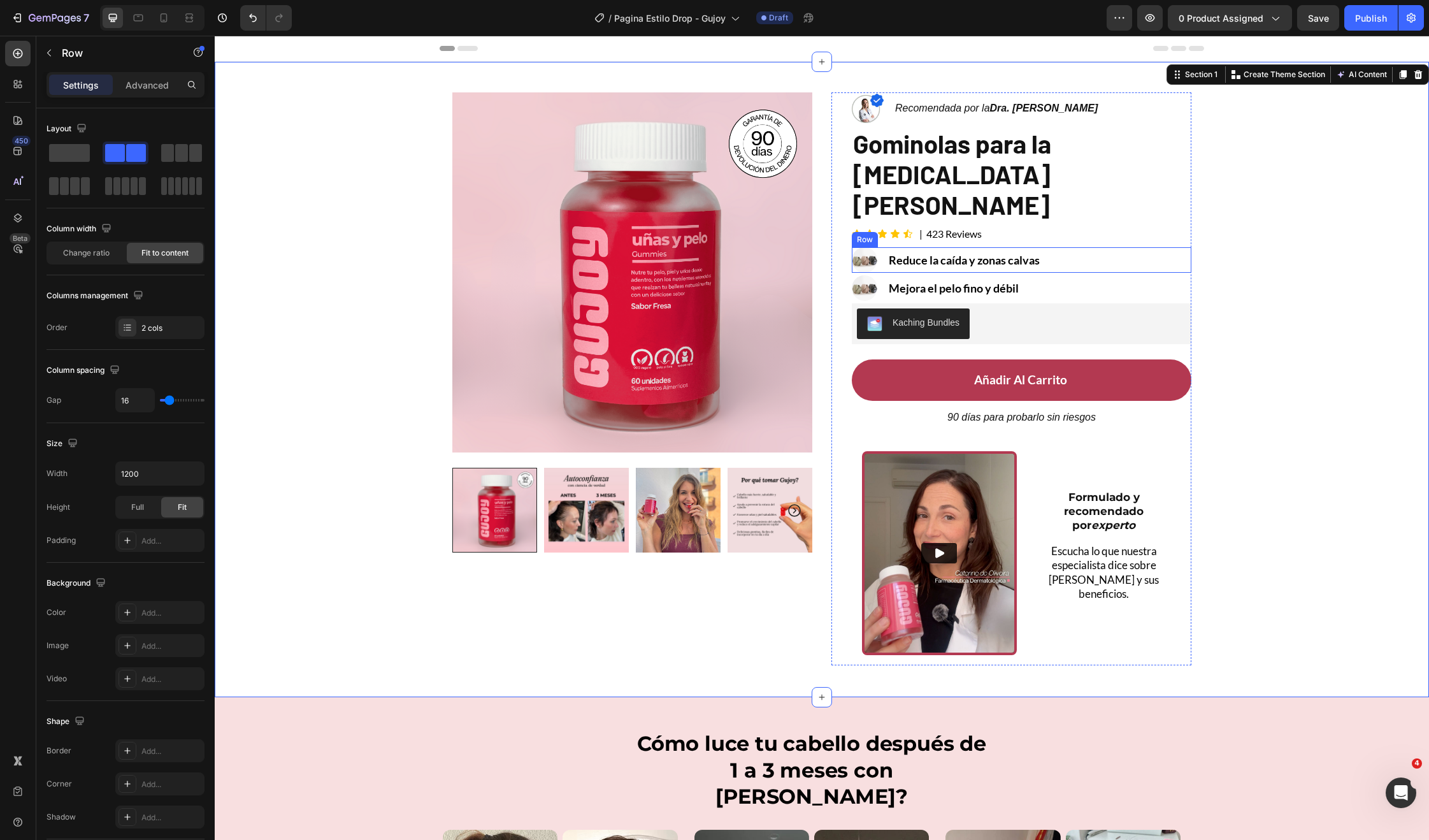
click at [1123, 247] on div "Image Reduce la caída y zonas calvas Text Block Row" at bounding box center [1022, 260] width 340 height 26
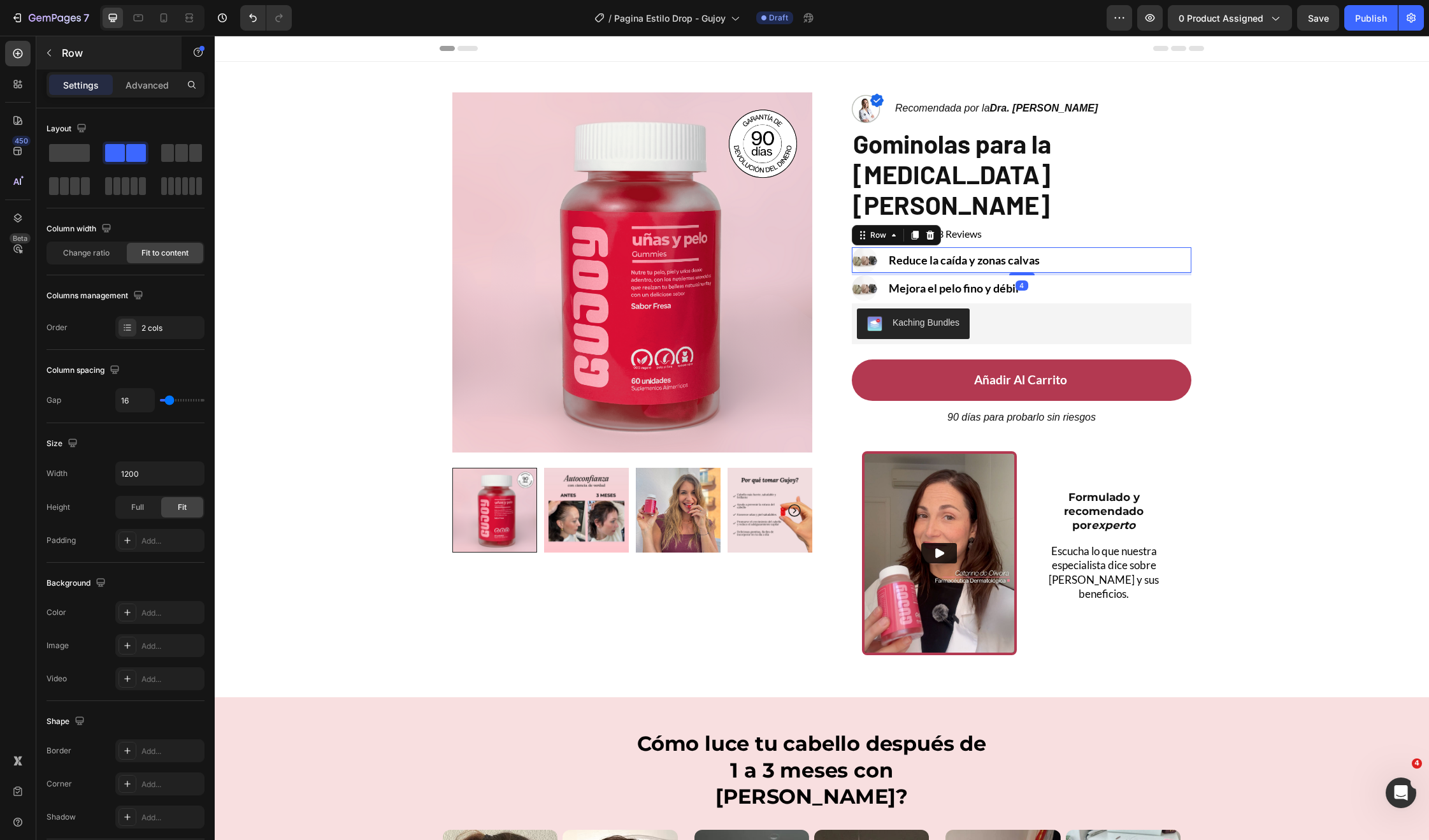
click at [153, 66] on div "Row" at bounding box center [109, 53] width 145 height 33
click at [1098, 247] on div "Image Reduce la caída y zonas calvas Text Block Row" at bounding box center [1022, 260] width 340 height 26
drag, startPoint x: 141, startPoint y: 82, endPoint x: 142, endPoint y: 115, distance: 33.0
click at [142, 82] on p "Advanced" at bounding box center [147, 85] width 43 height 14
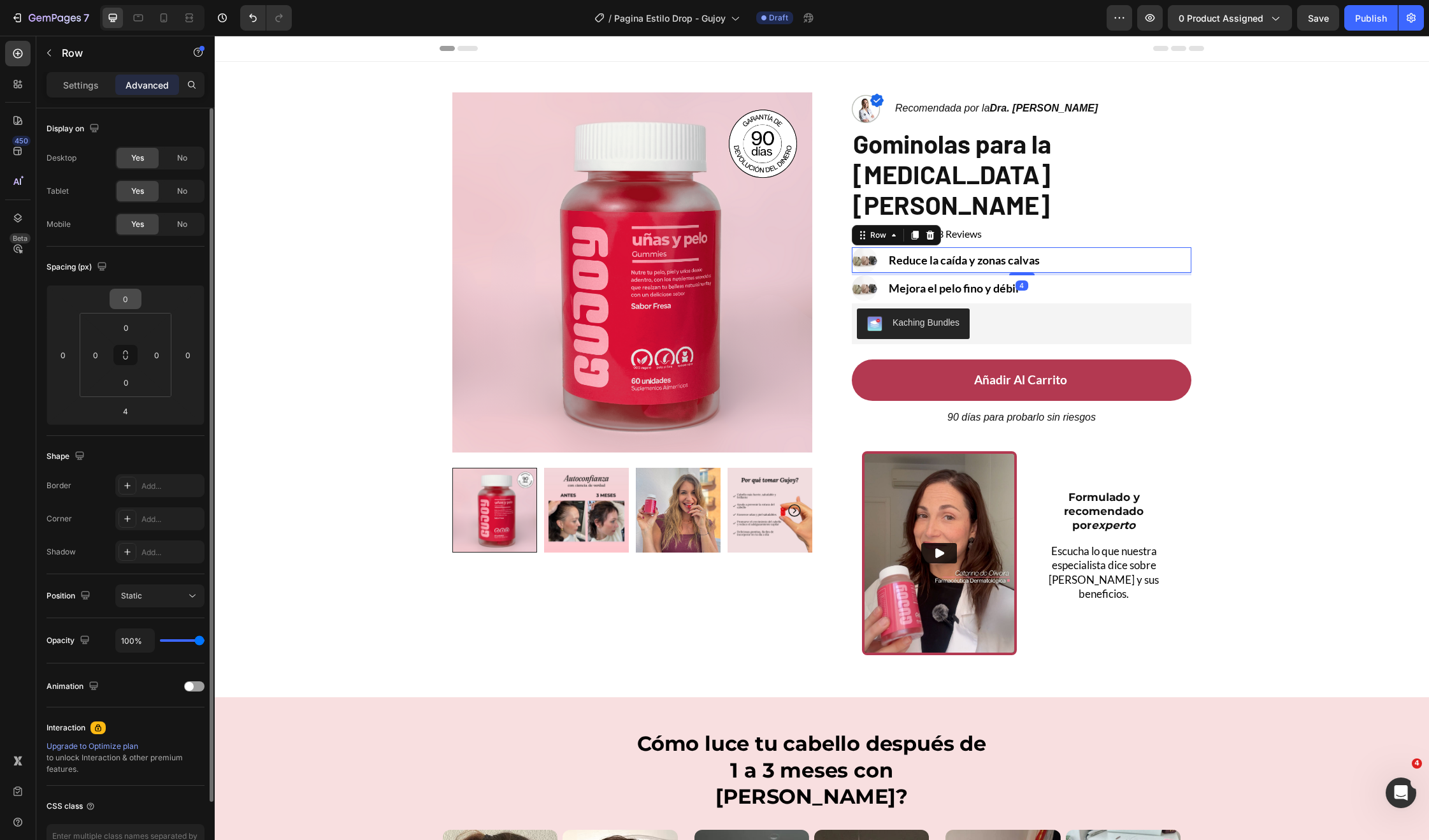
click at [115, 301] on input "0" at bounding box center [126, 299] width 26 height 19
type input "15"
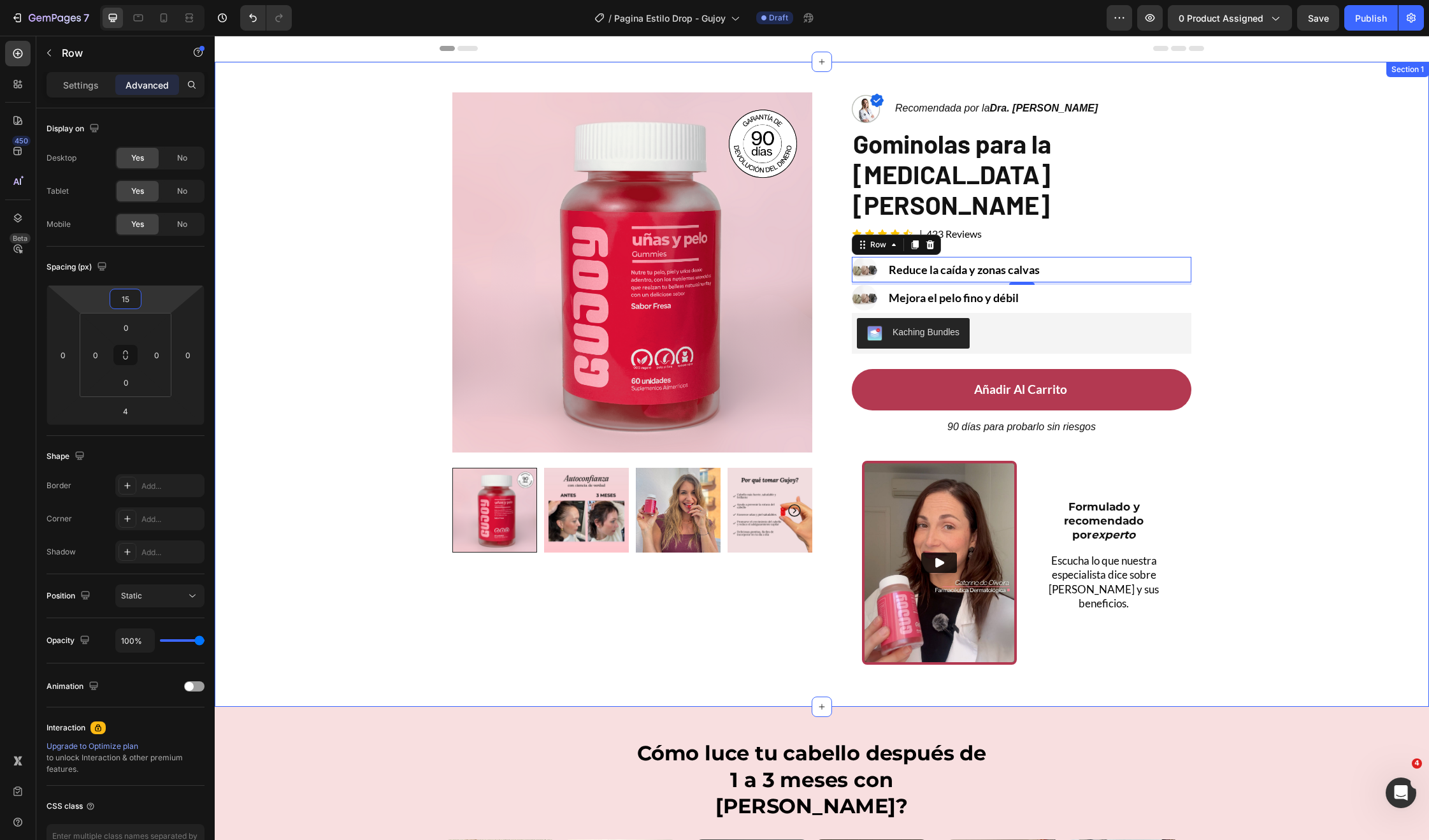
click at [1222, 315] on div "Product Images Row Image Recomendada por la Dra. Monica Jimenez Text Block Row …" at bounding box center [822, 368] width 1214 height 613
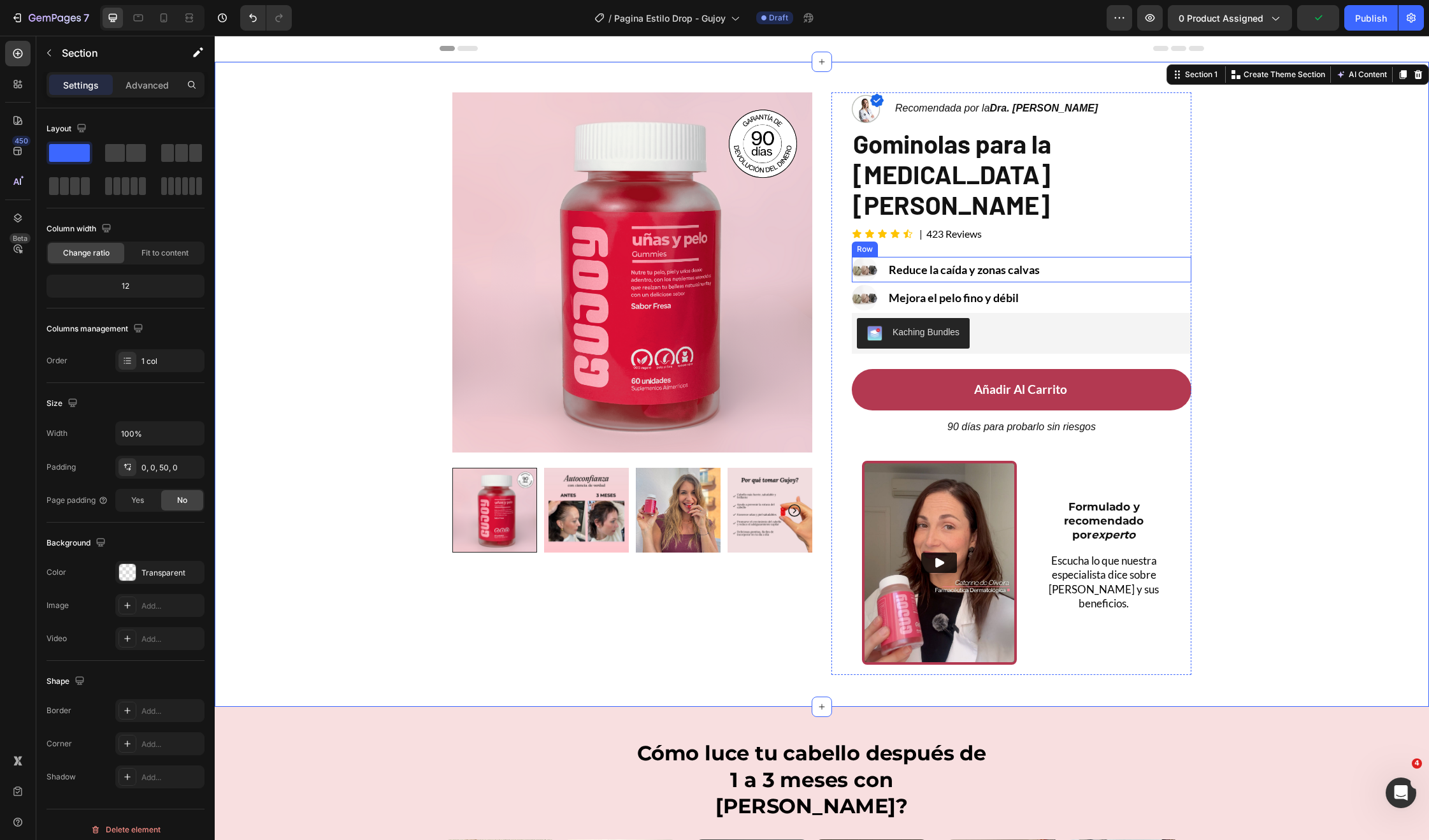
click at [1077, 256] on div "Image Reduce la caída y zonas calvas Text Block Row" at bounding box center [1022, 269] width 340 height 26
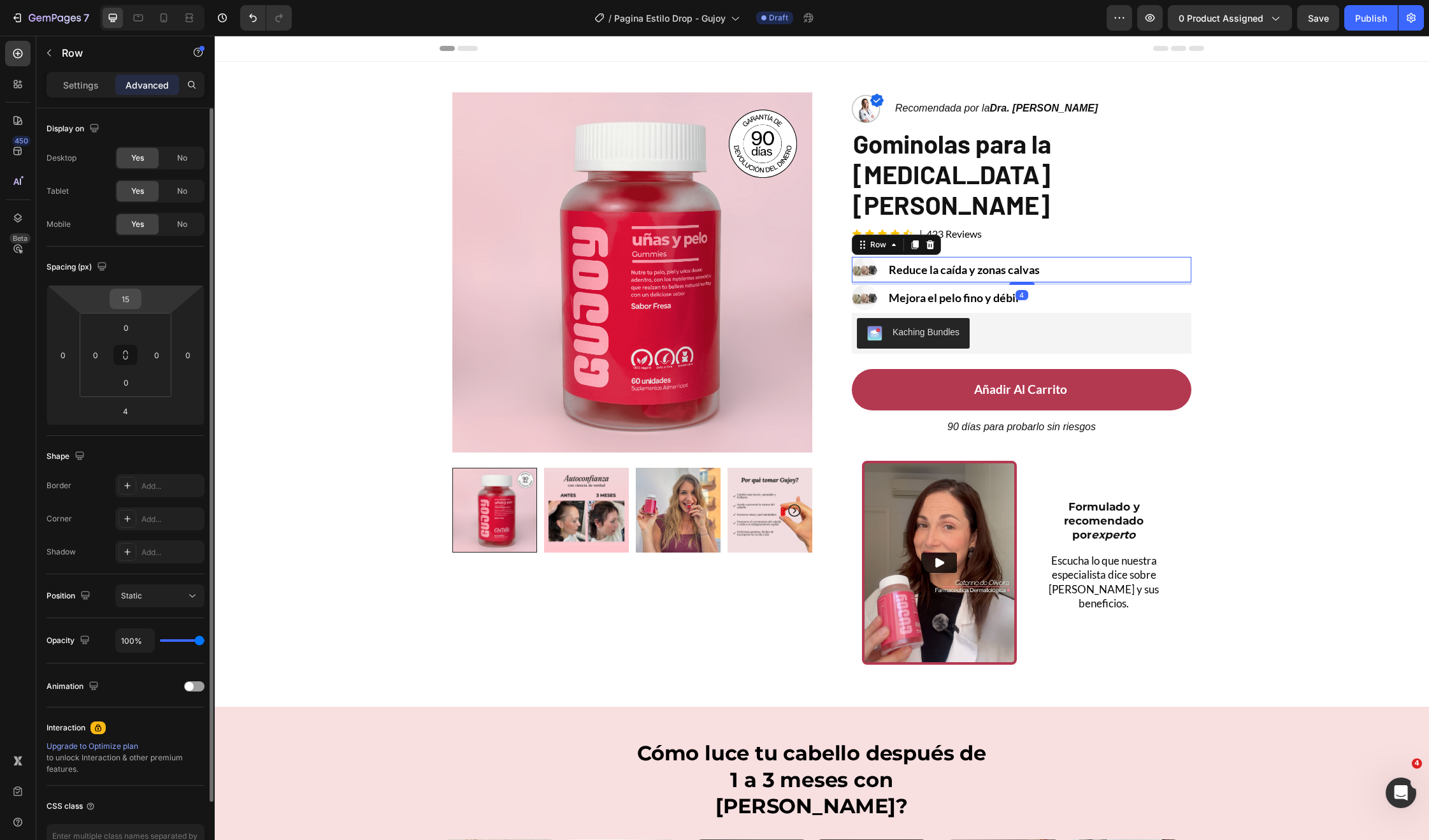
click at [124, 301] on input "15" at bounding box center [126, 299] width 26 height 19
type input "10"
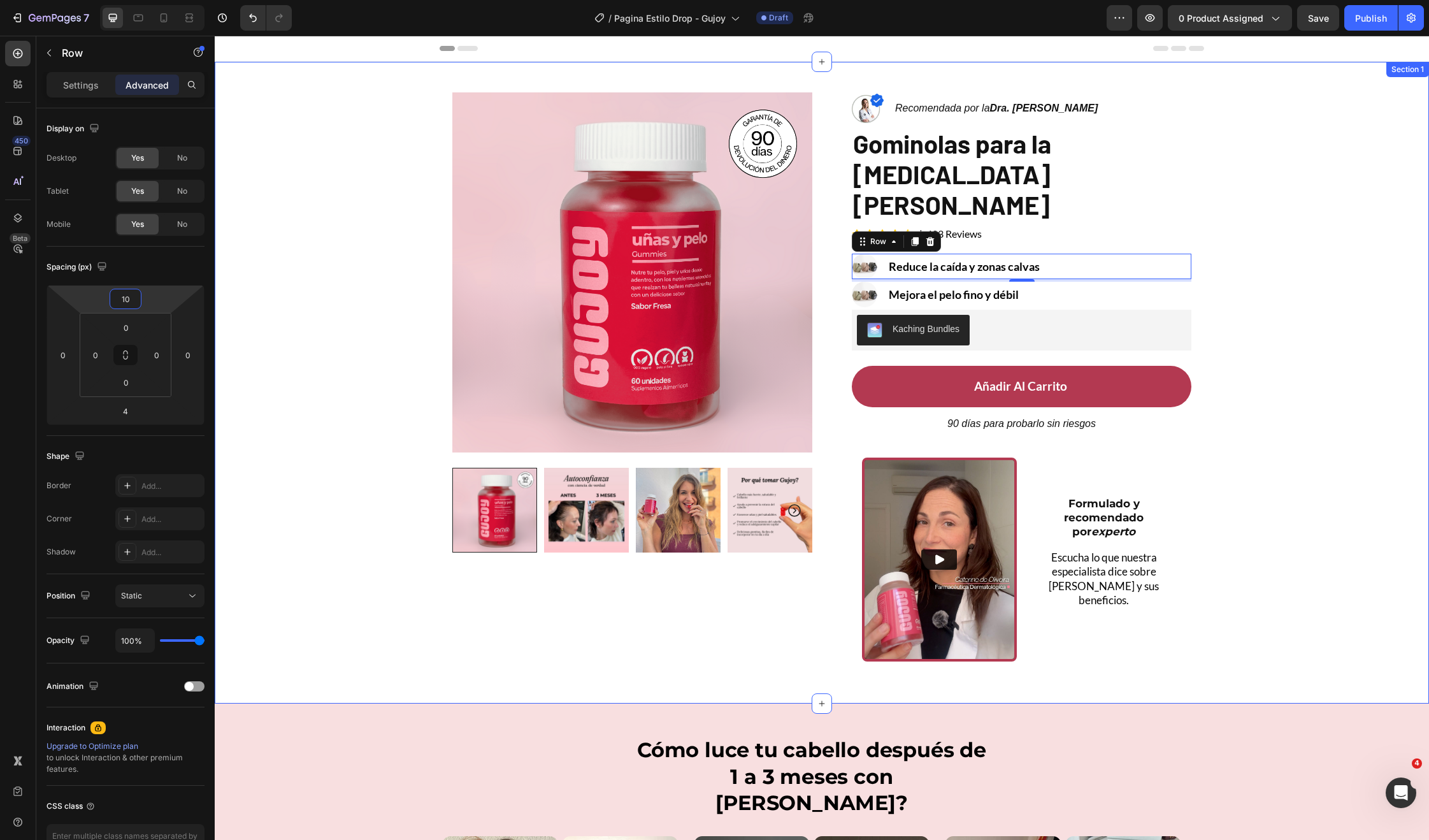
click at [1341, 421] on div "Product Images Row Image Recomendada por la Dra. Monica Jimenez Text Block Row …" at bounding box center [822, 366] width 1214 height 609
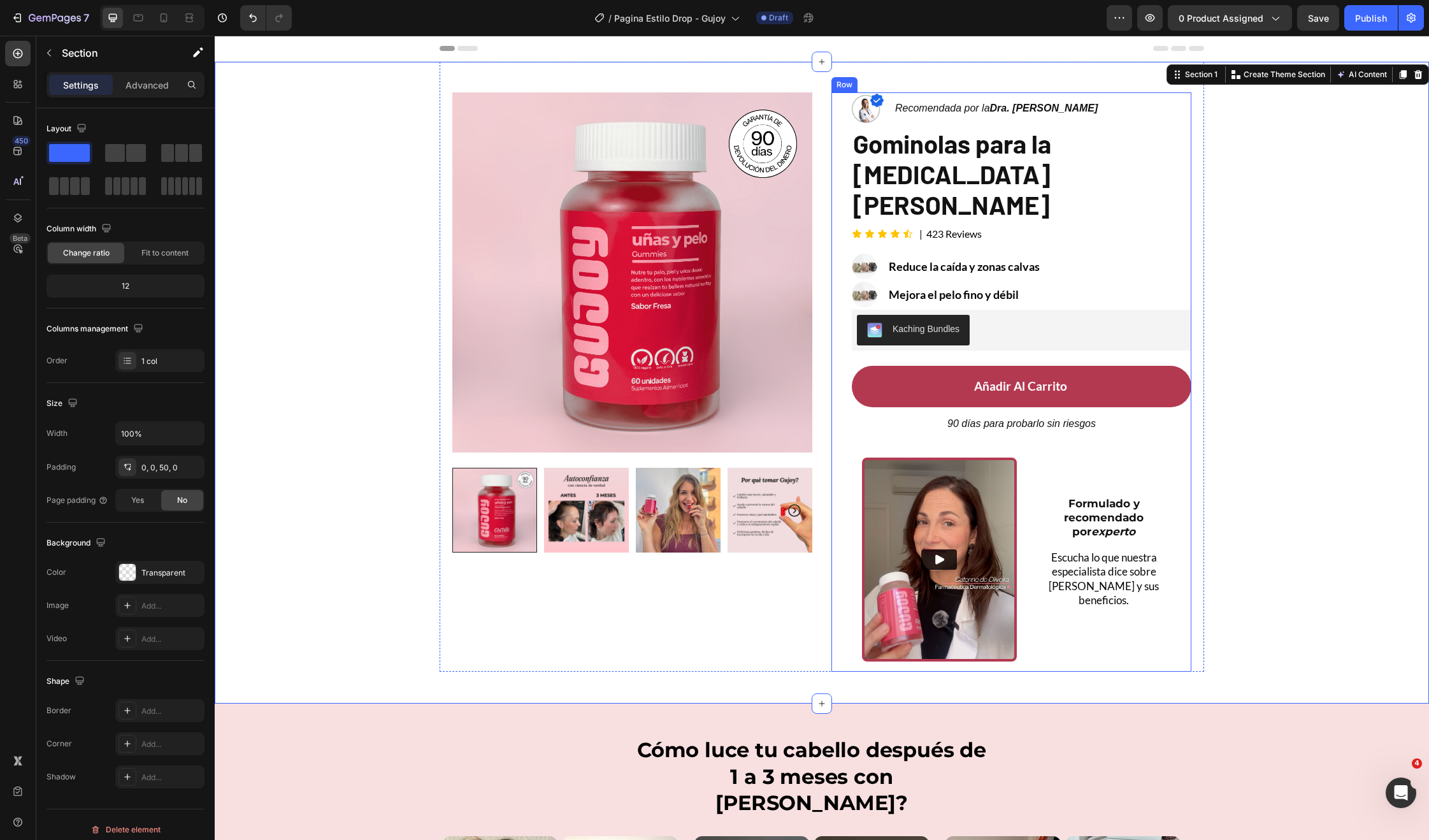
click at [1128, 310] on div "Kaching Bundles" at bounding box center [1022, 330] width 340 height 40
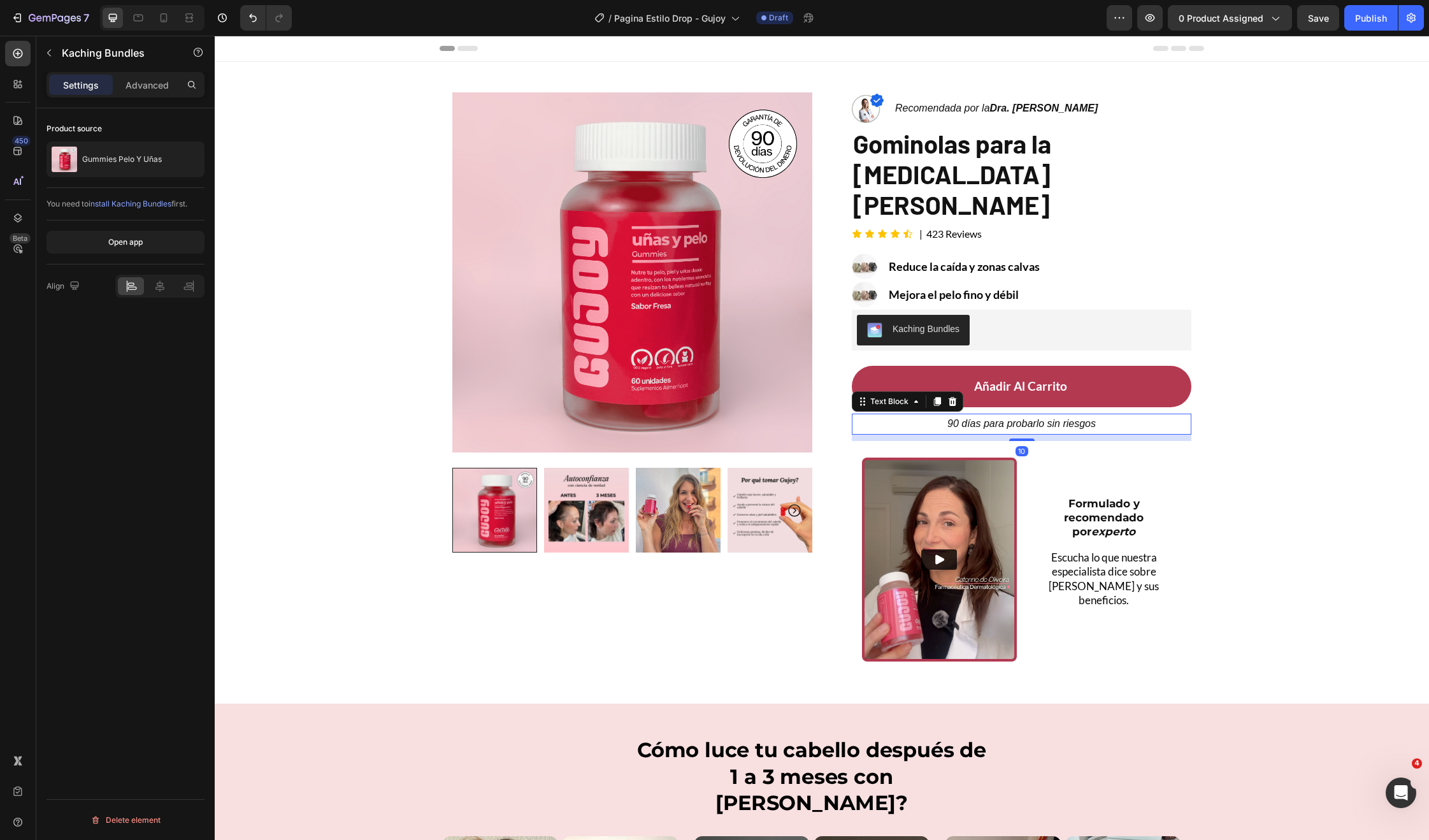
click at [1056, 414] on p "90 días para probarlo sin riesgos" at bounding box center [1021, 424] width 337 height 18
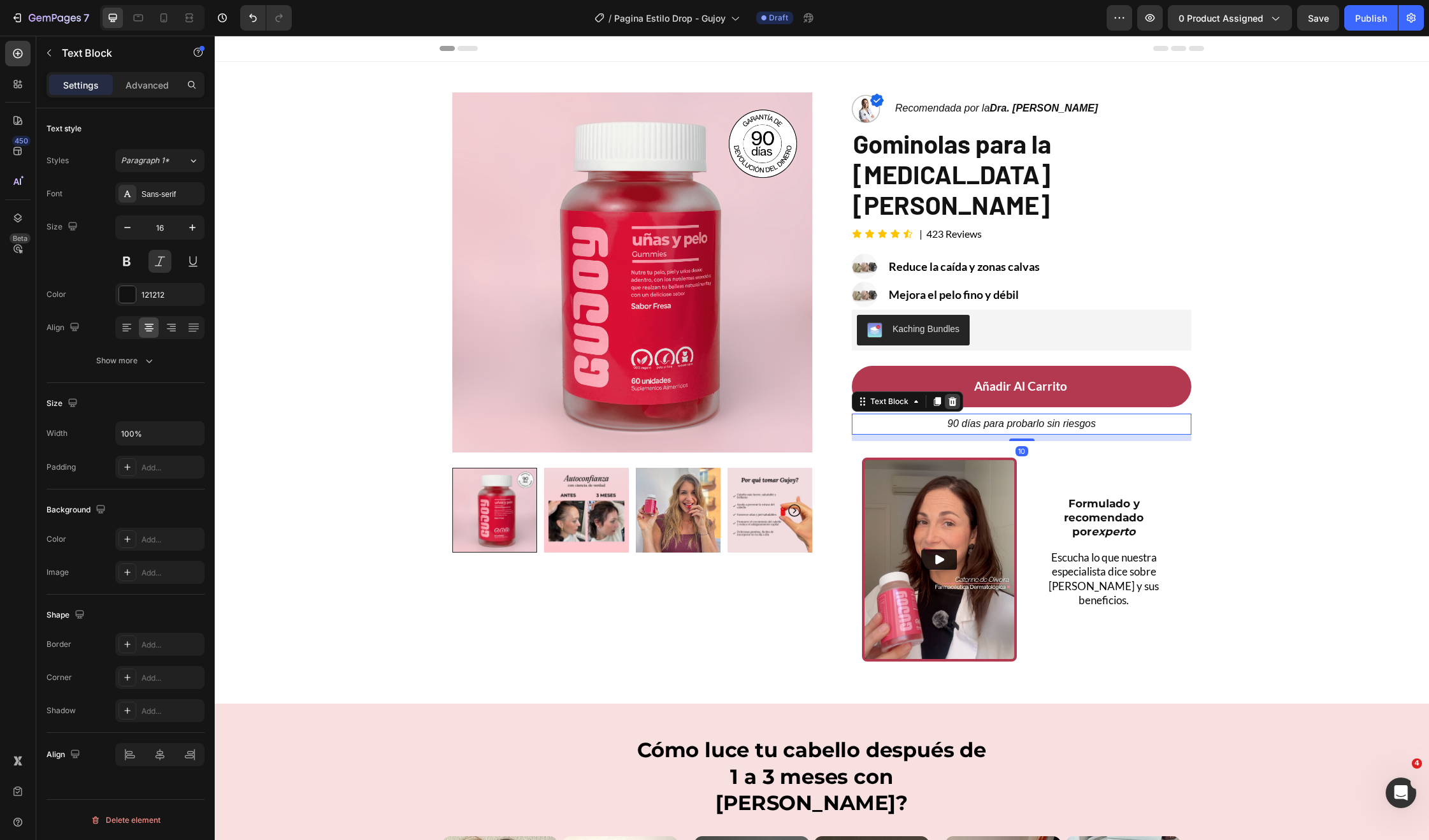
click at [947, 396] on icon at bounding box center [952, 401] width 10 height 10
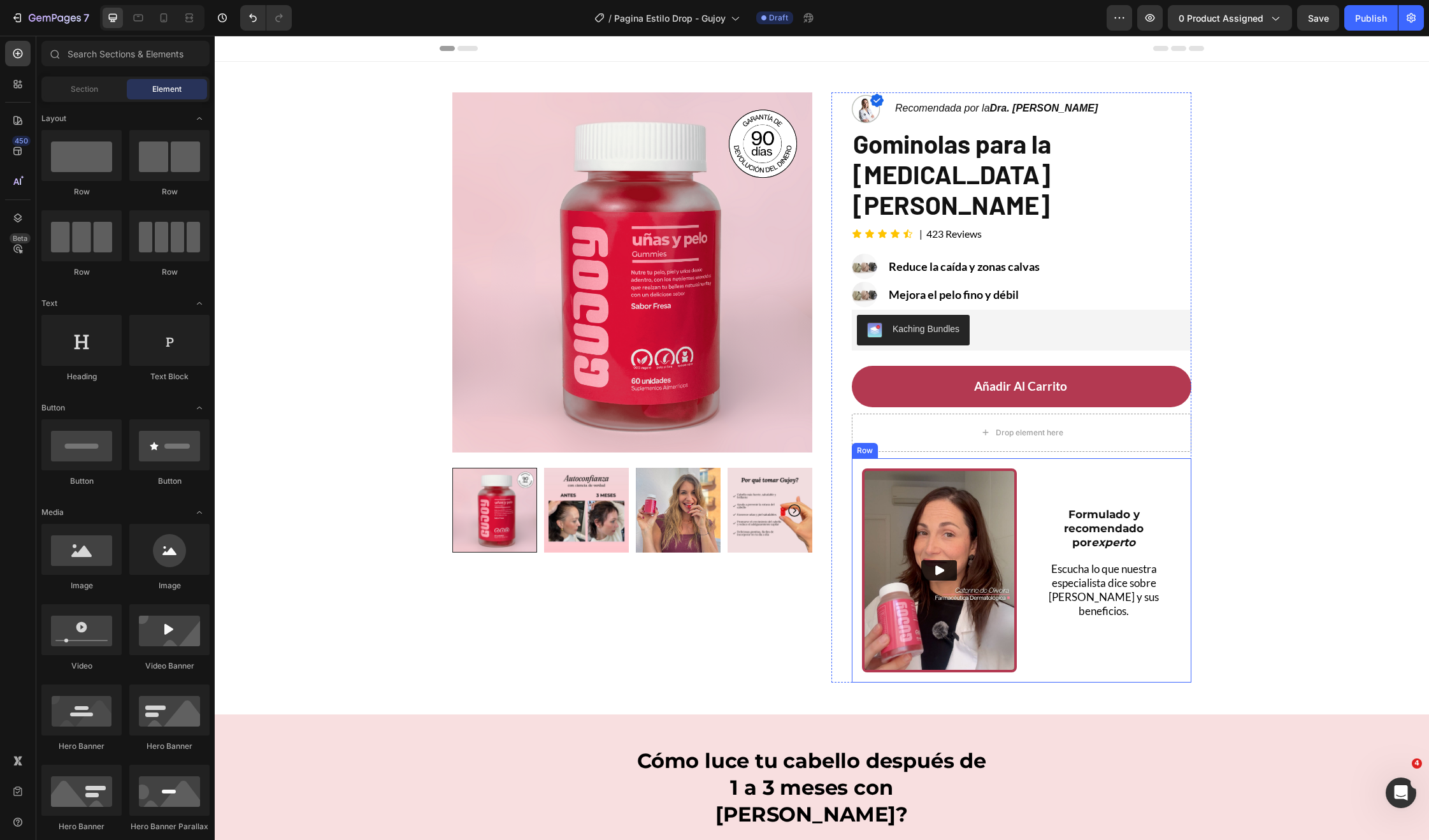
click at [1076, 469] on div "Formulado y recomendado por experto Heading Escucha lo que nuestra especialista…" at bounding box center [1105, 571] width 154 height 205
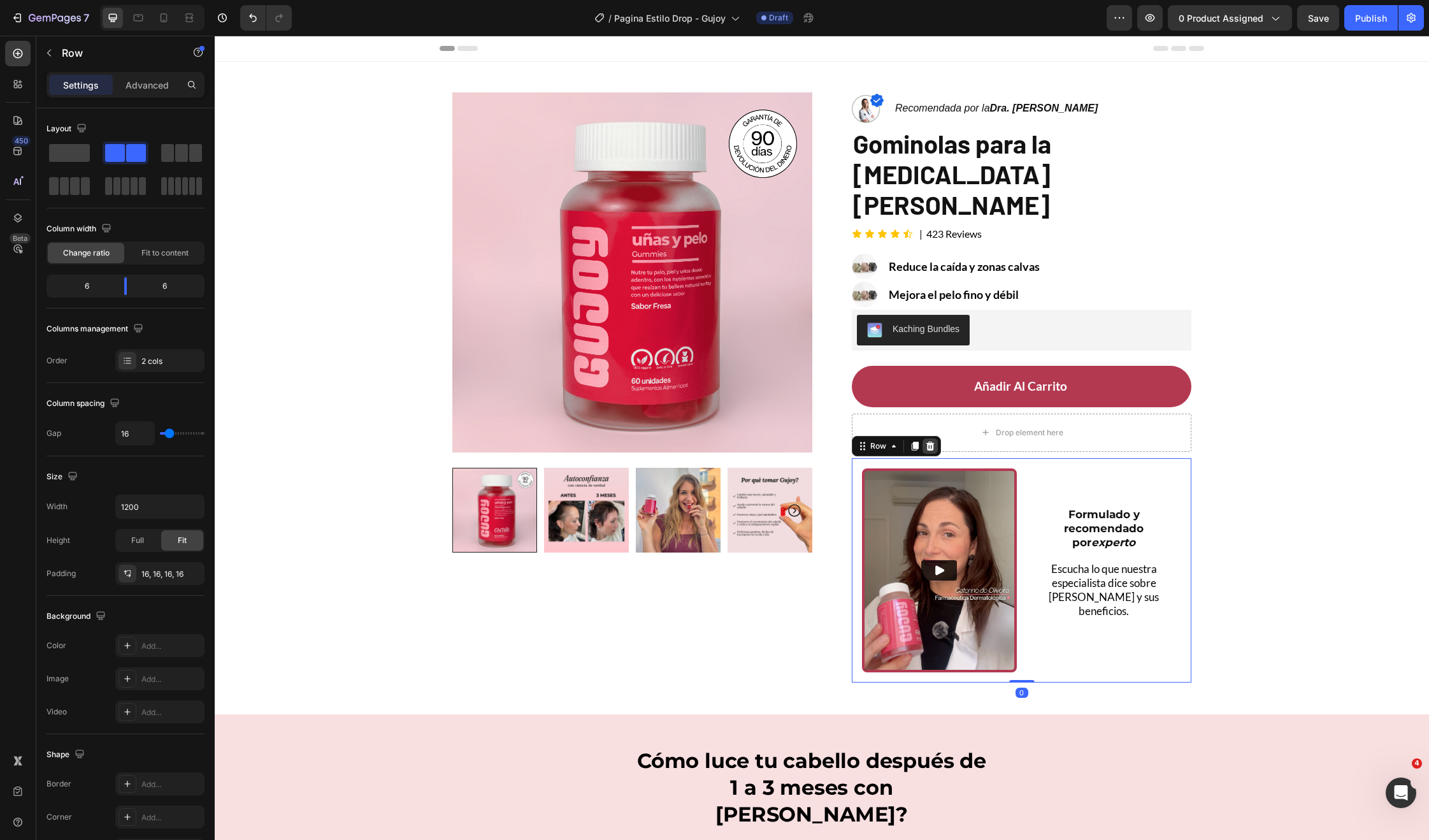
click at [925, 441] on icon at bounding box center [930, 446] width 10 height 10
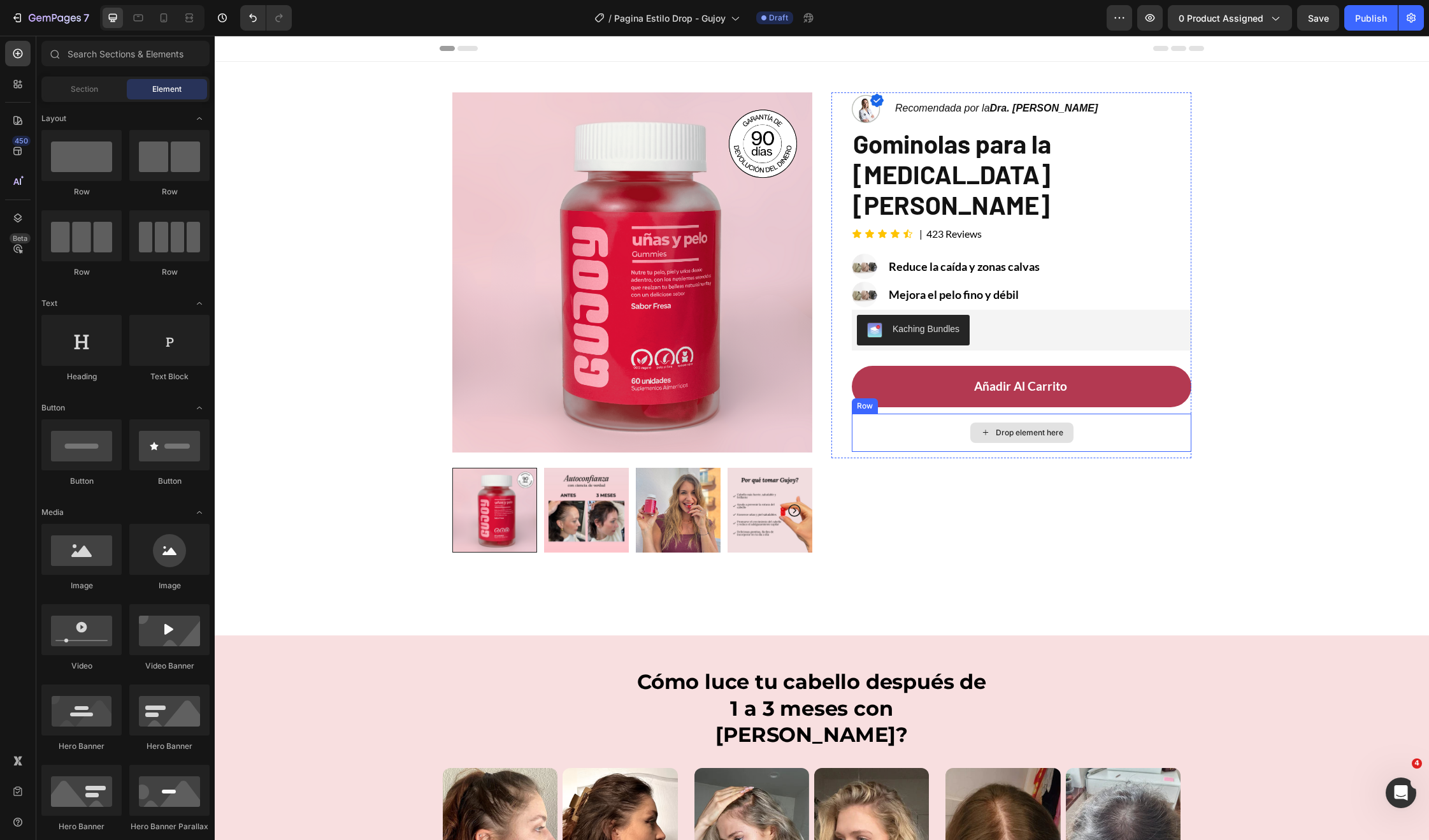
click at [996, 423] on div "Drop element here" at bounding box center [1022, 433] width 103 height 20
click at [904, 414] on div "Drop element here" at bounding box center [1022, 433] width 340 height 39
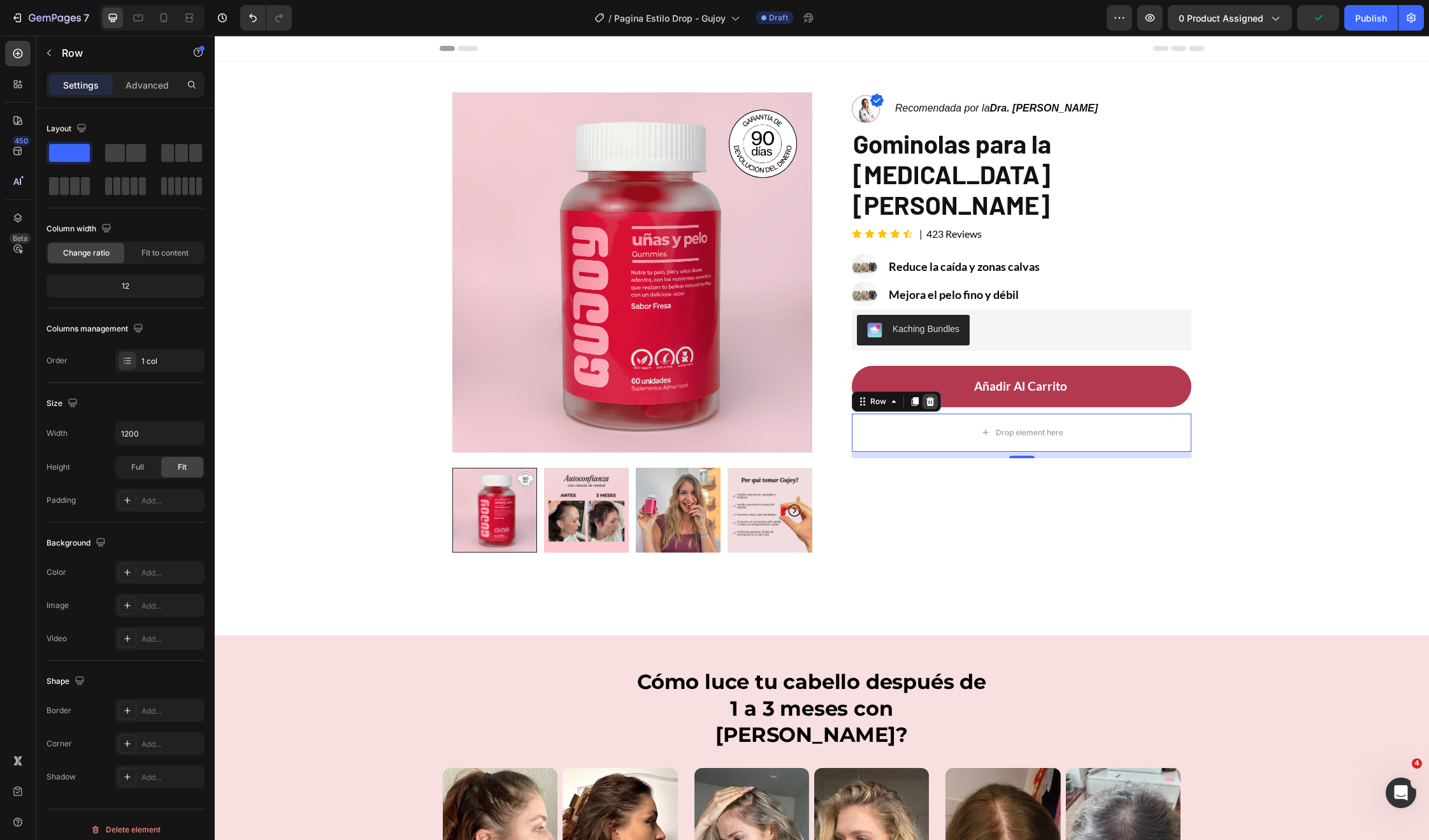
click at [926, 396] on icon at bounding box center [930, 401] width 10 height 10
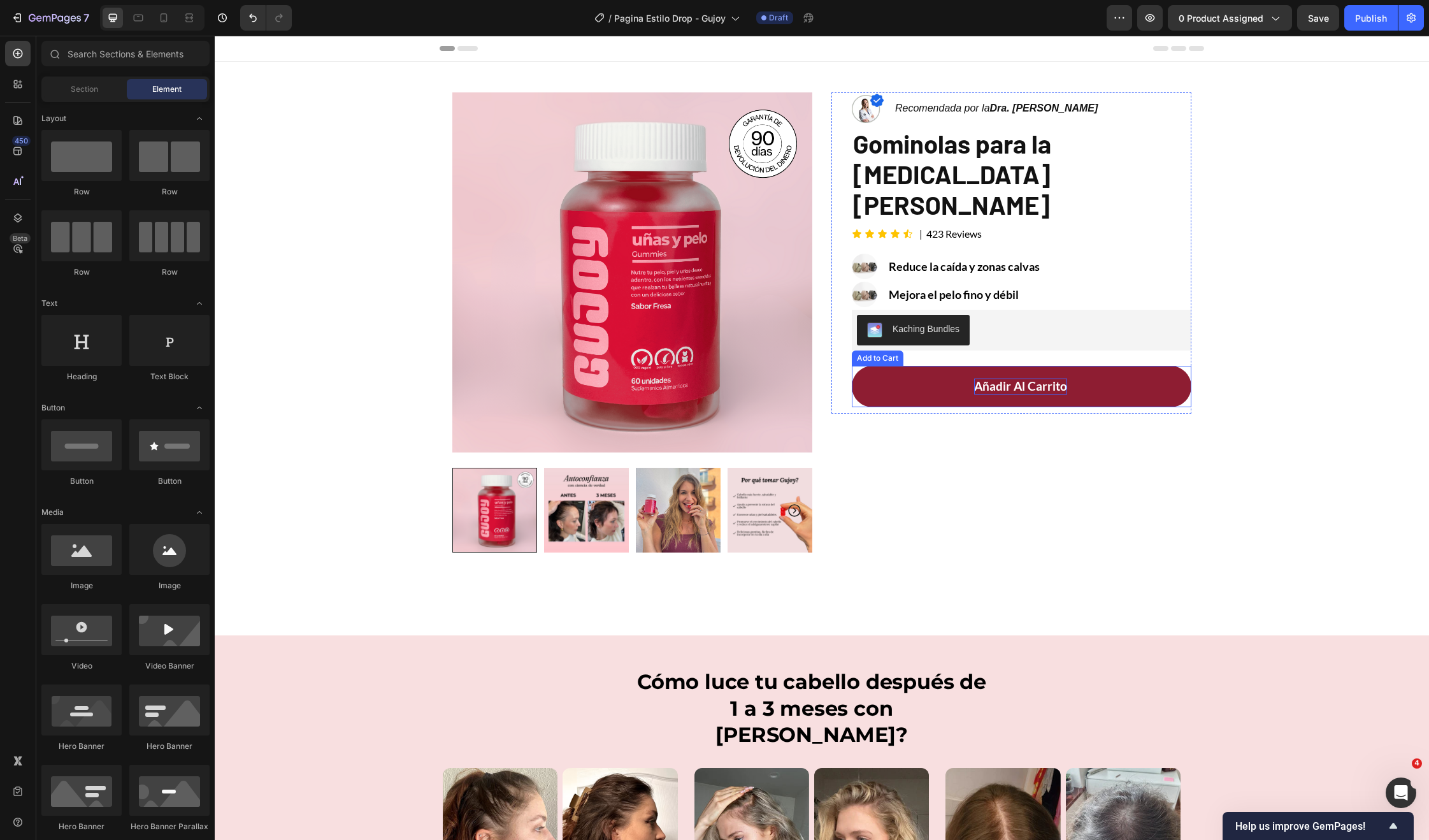
click at [1021, 379] on div "Añadir al Carrito" at bounding box center [1020, 386] width 93 height 16
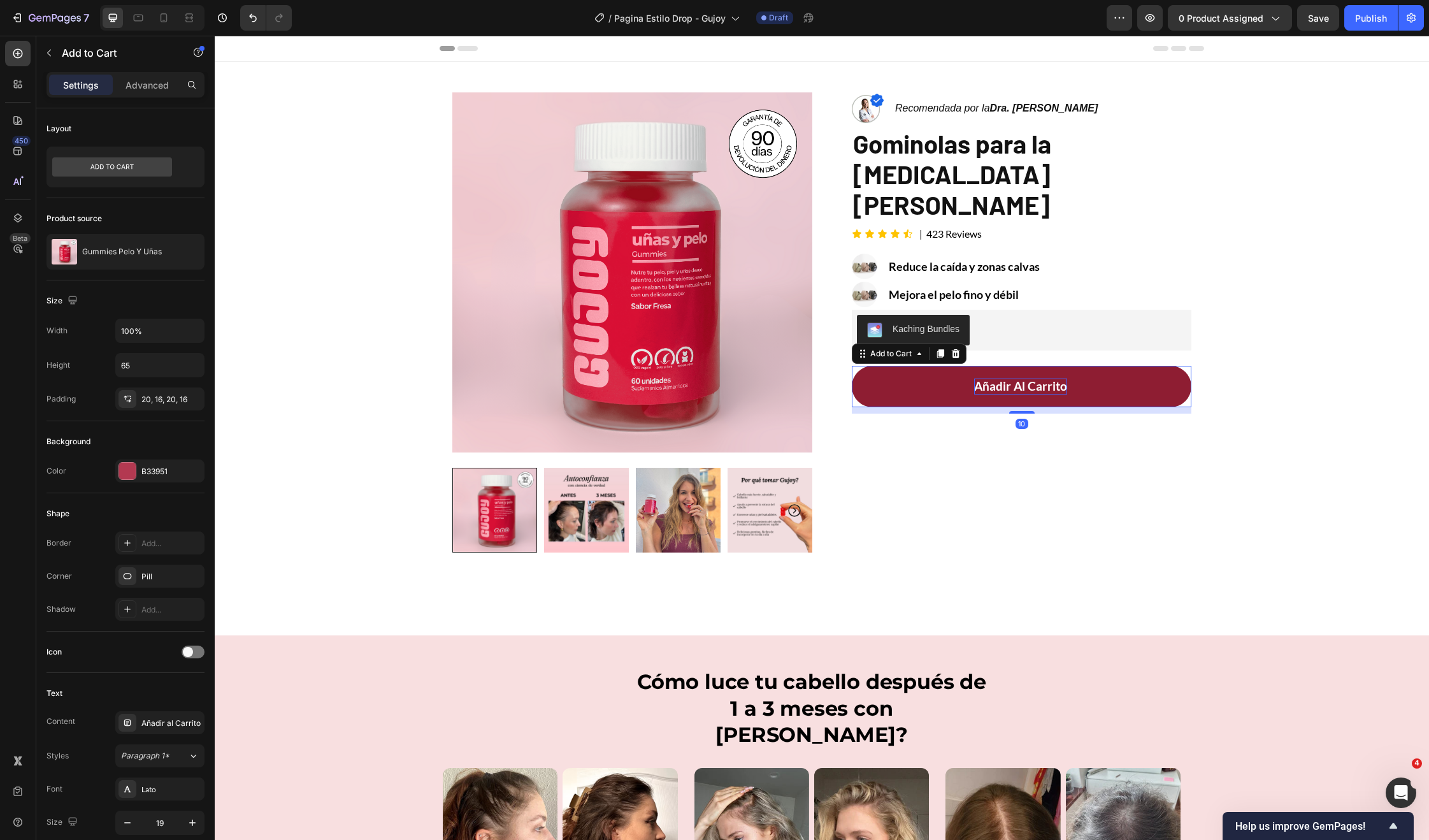
click at [1021, 379] on div "Añadir al Carrito" at bounding box center [1020, 386] width 93 height 16
click at [1021, 379] on p "Añadir al Carrito" at bounding box center [1020, 386] width 93 height 16
click at [852, 366] on button "Agrega" at bounding box center [1022, 386] width 340 height 41
click at [852, 366] on button "Agregar al" at bounding box center [1022, 386] width 340 height 41
click at [852, 366] on button "Agregar Al" at bounding box center [1022, 386] width 340 height 41
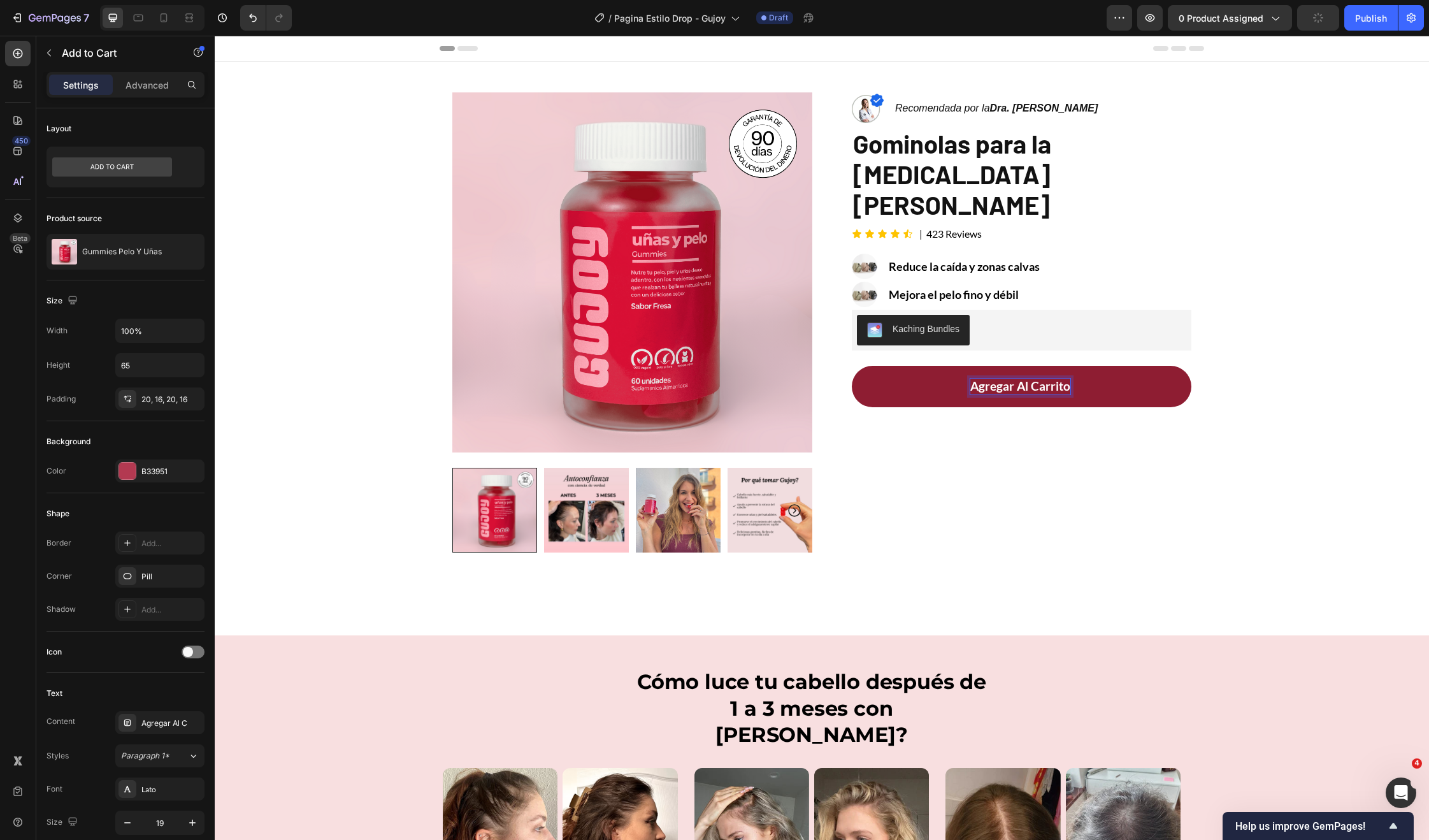
click at [852, 366] on button "Agregar Al Carrito" at bounding box center [1022, 386] width 340 height 41
click at [1066, 452] on div "Image Recomendada por la Dra. Monica Jimenez Text Block Row Gominolas para la c…" at bounding box center [1012, 348] width 360 height 511
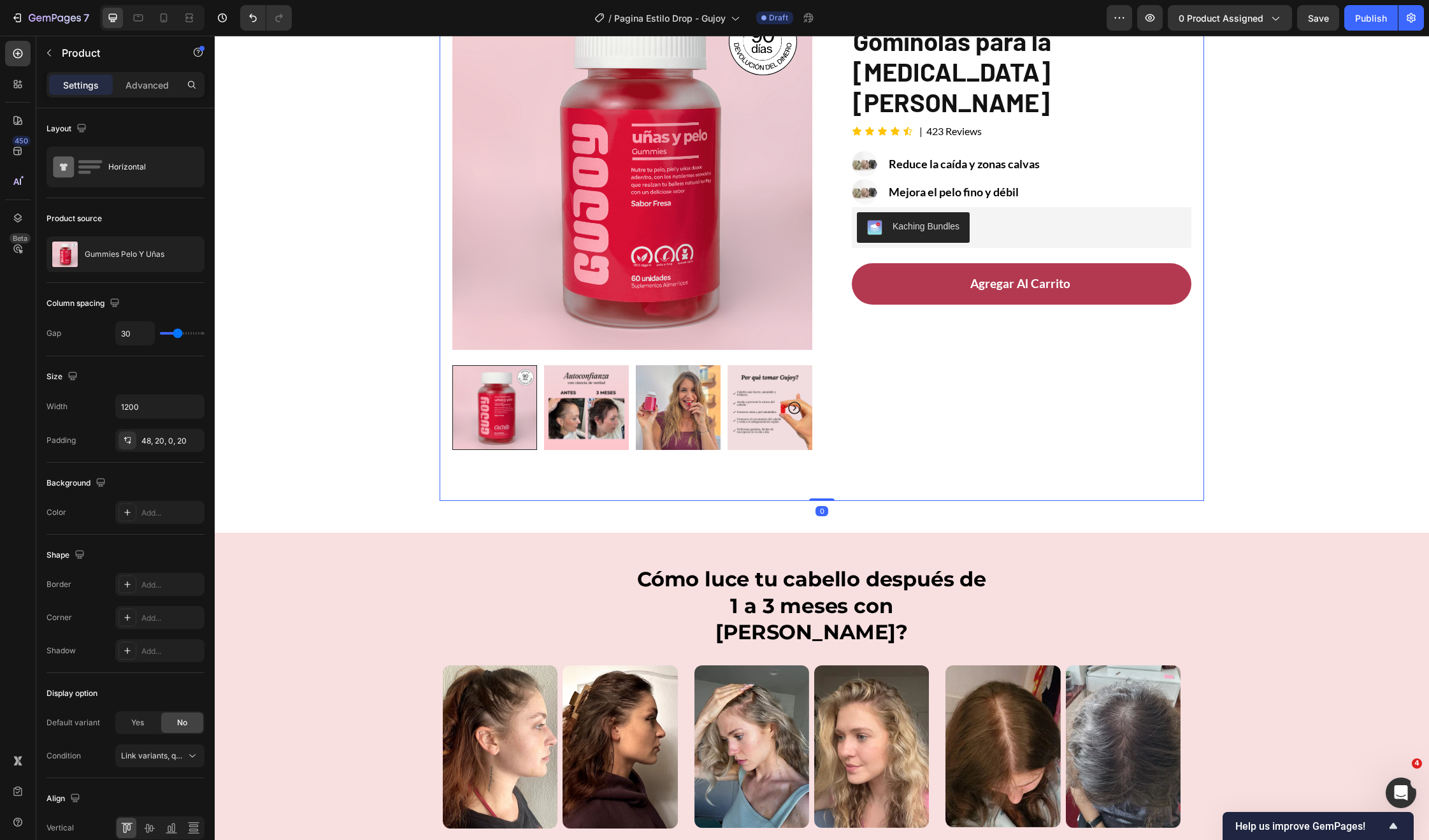
scroll to position [108, 0]
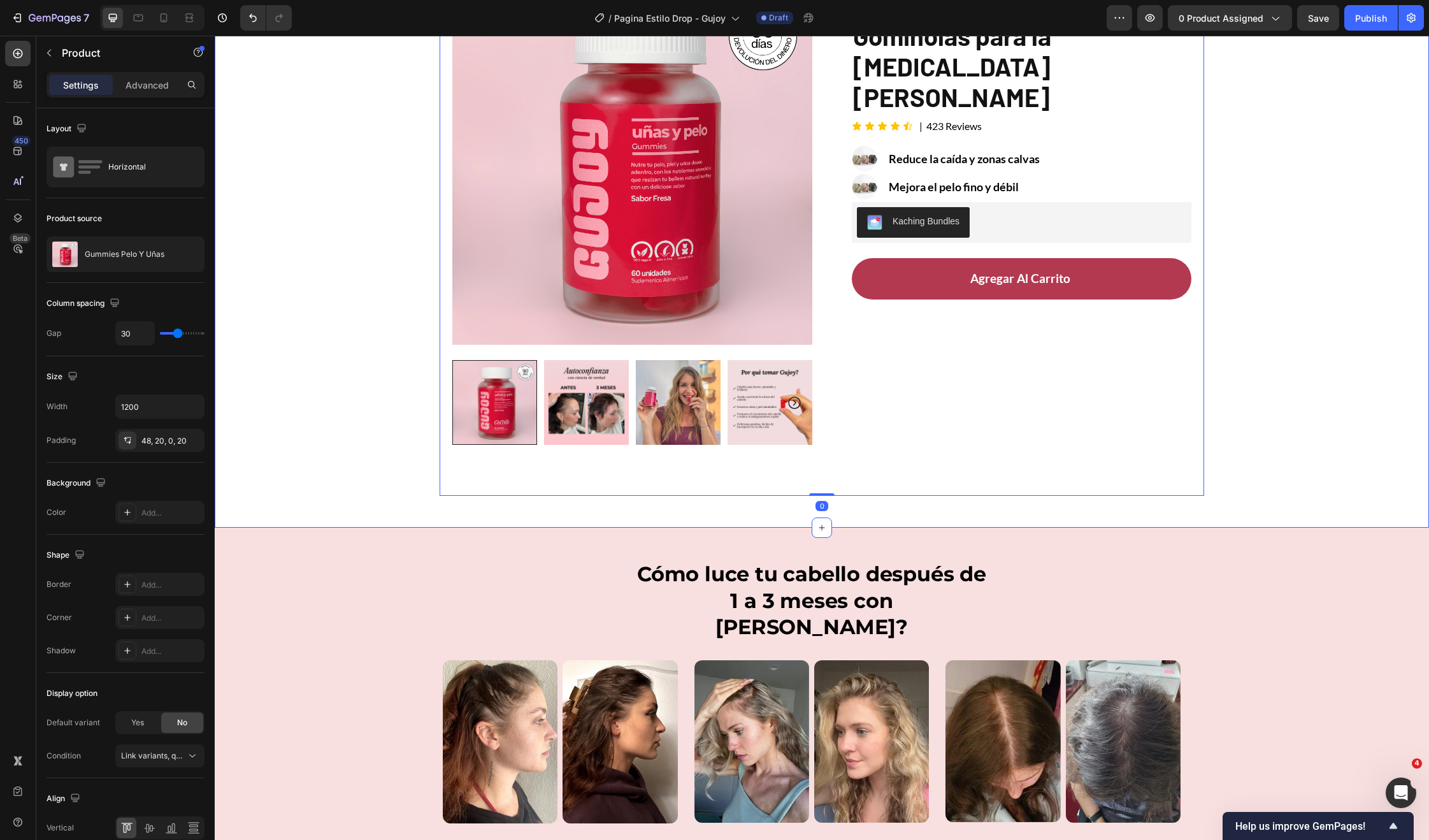
click at [1219, 401] on div "Product Images Row Image Recomendada por la Dra. Monica Jimenez Text Block Row …" at bounding box center [822, 224] width 1214 height 541
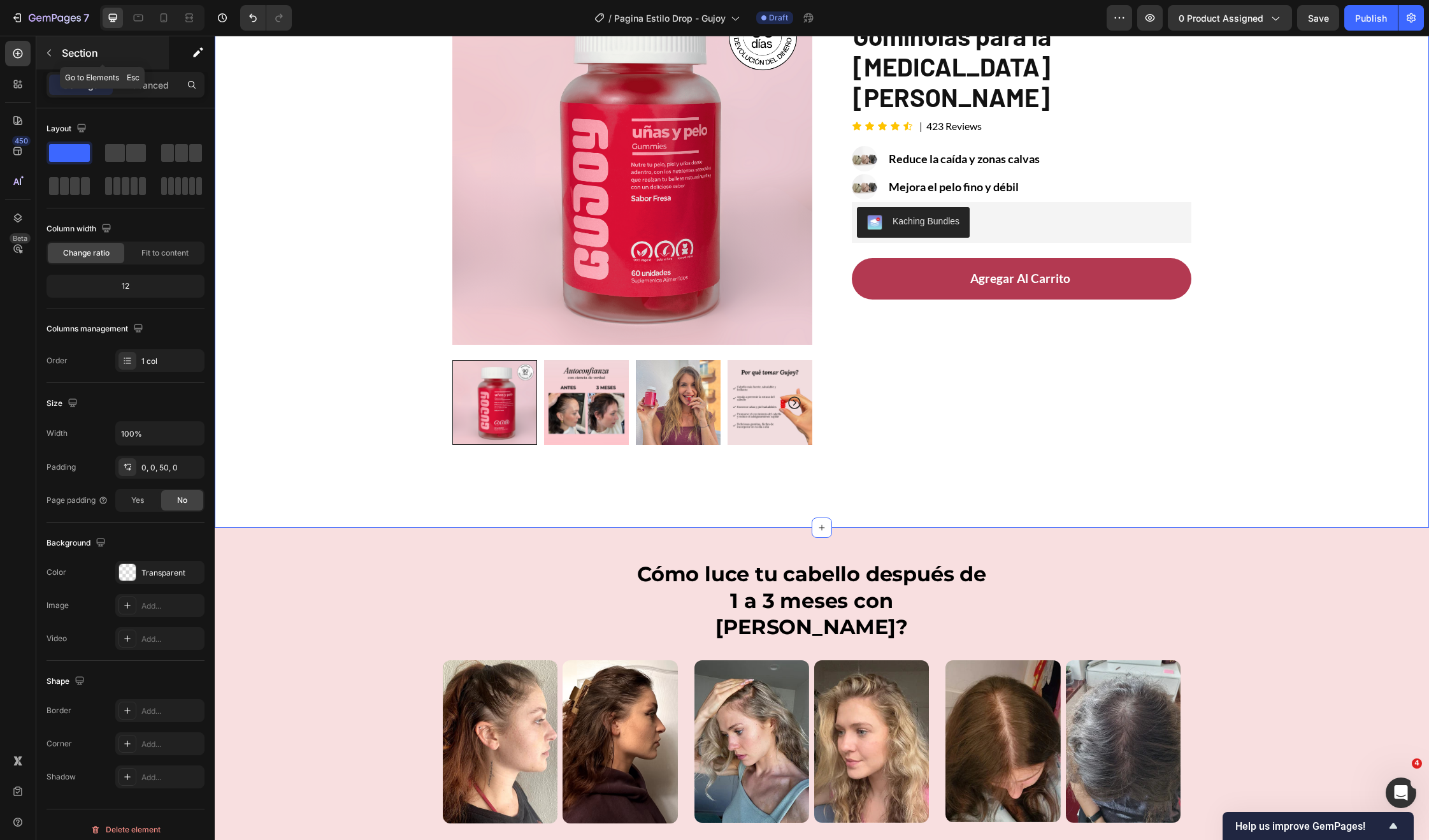
click at [63, 51] on p "Section" at bounding box center [114, 52] width 105 height 16
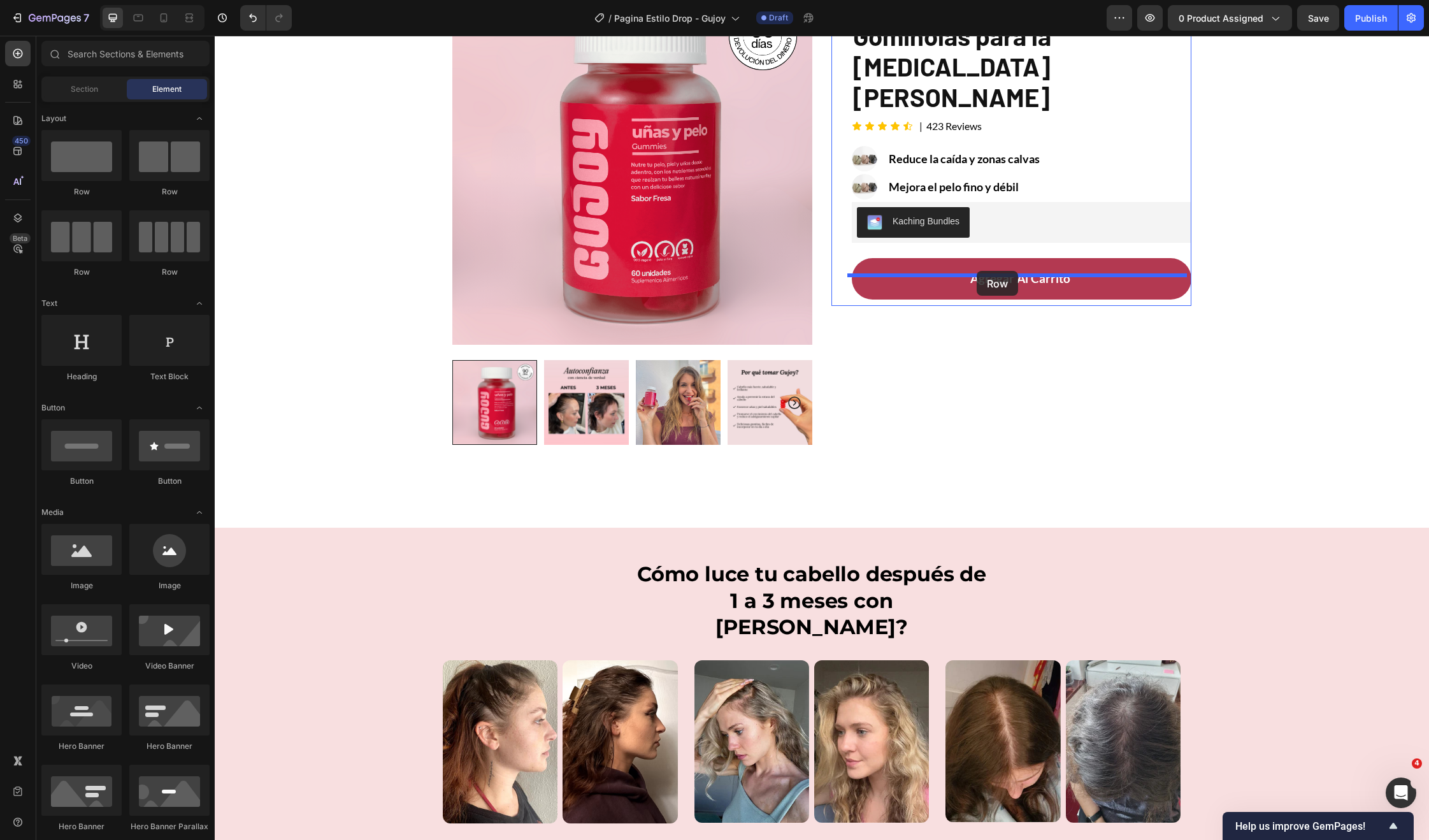
drag, startPoint x: 302, startPoint y: 215, endPoint x: 974, endPoint y: 272, distance: 674.4
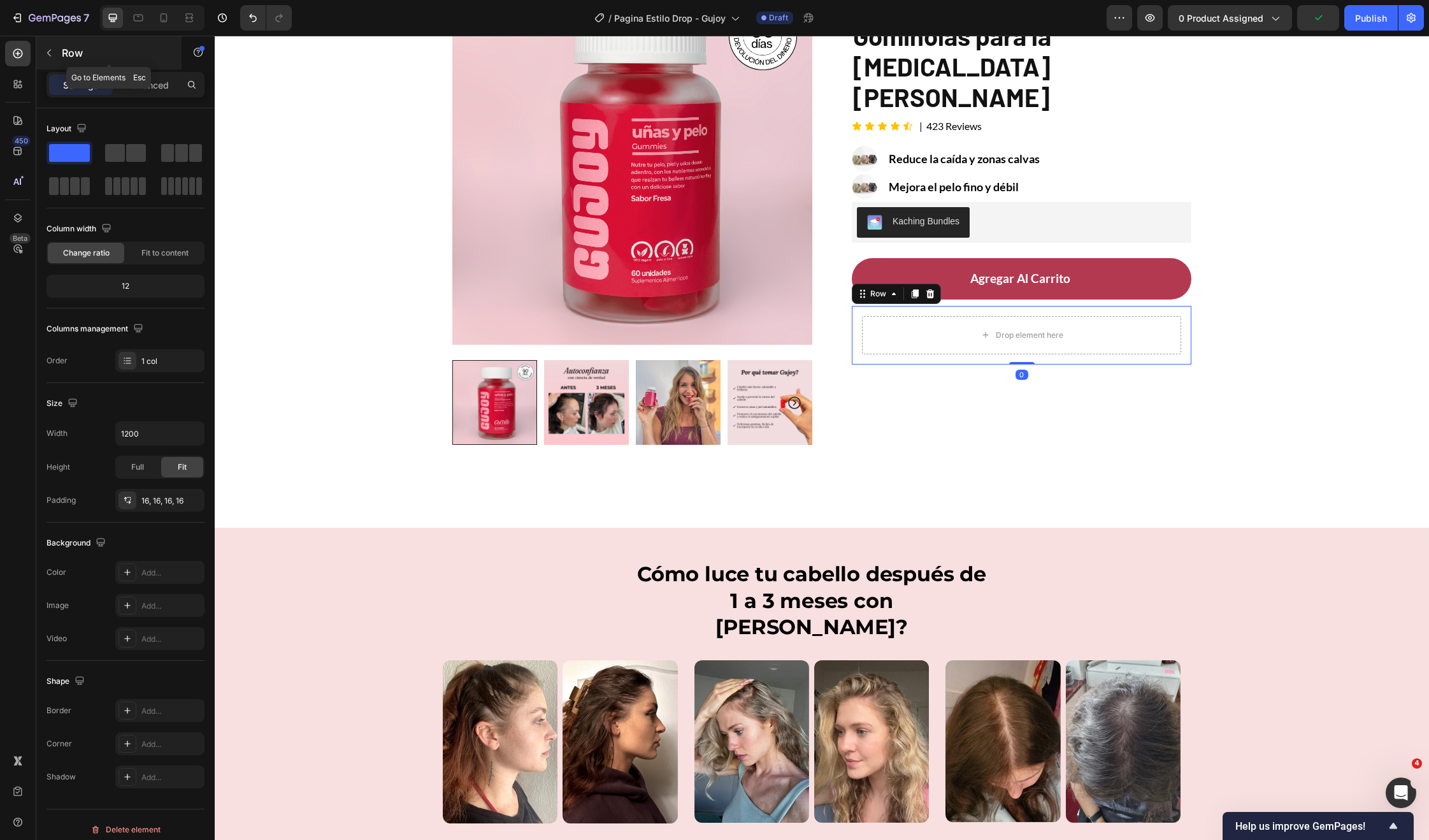
click at [84, 59] on p "Row" at bounding box center [116, 52] width 108 height 16
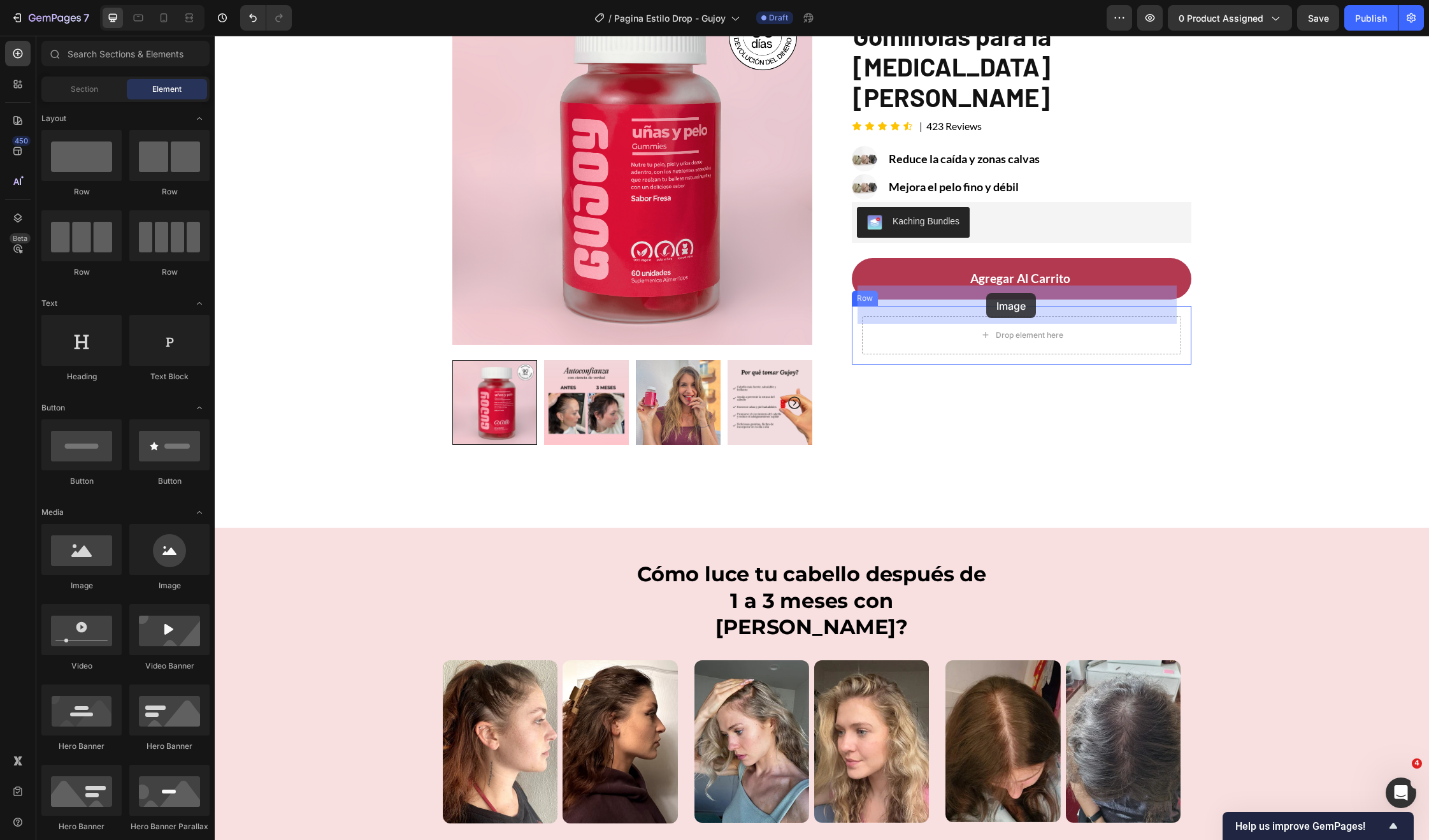
drag, startPoint x: 355, startPoint y: 581, endPoint x: 986, endPoint y: 293, distance: 693.6
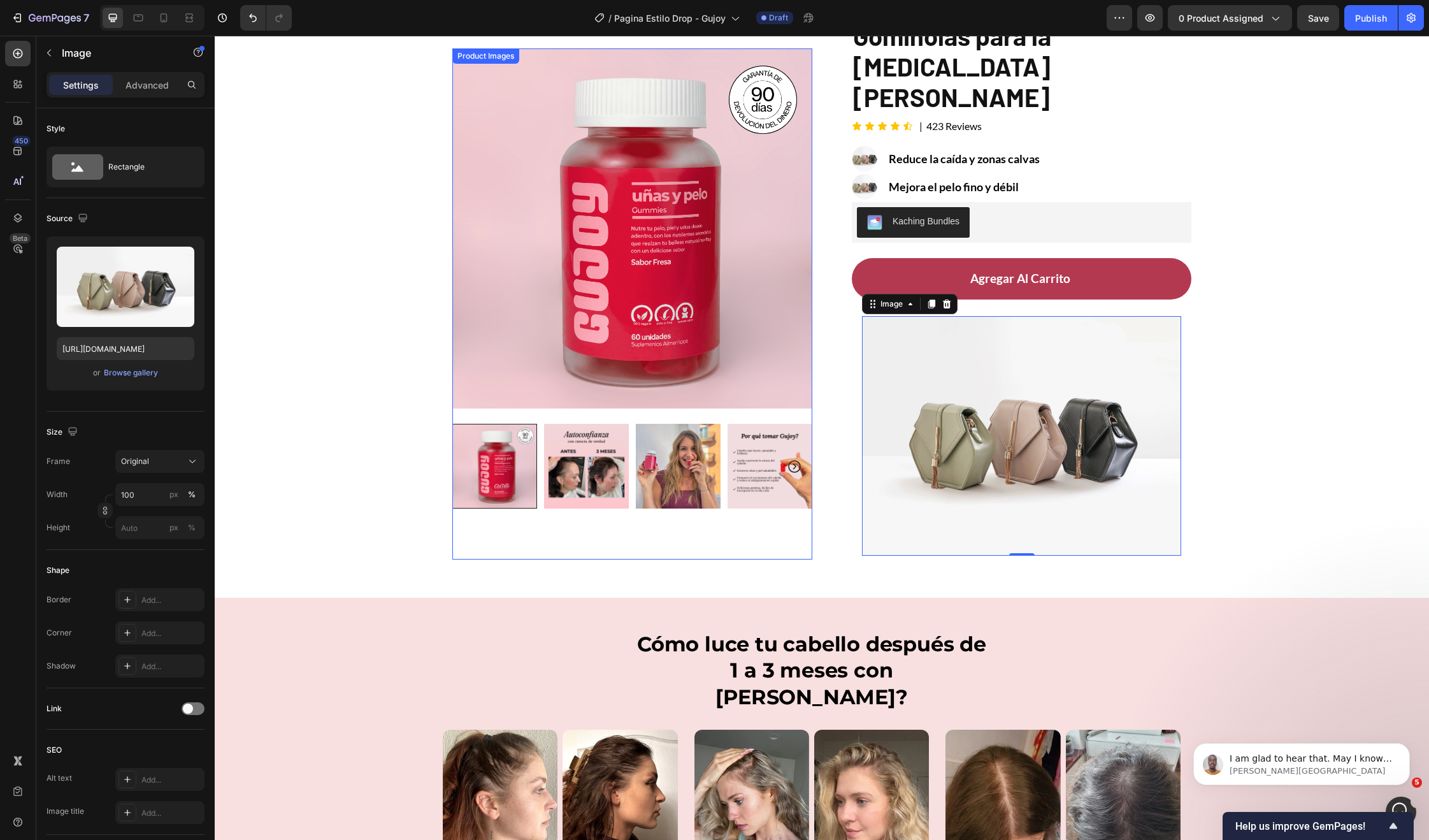
scroll to position [0, 0]
click at [100, 346] on input "[URL][DOMAIN_NAME]" at bounding box center [126, 348] width 138 height 23
paste input "0679/8455/6221/files/H1_19.png?v=1750542783"
type input "https://cdn.shopify.com/s/files/1/0679/8455/6221/files/H1_19.png?v=1750542783"
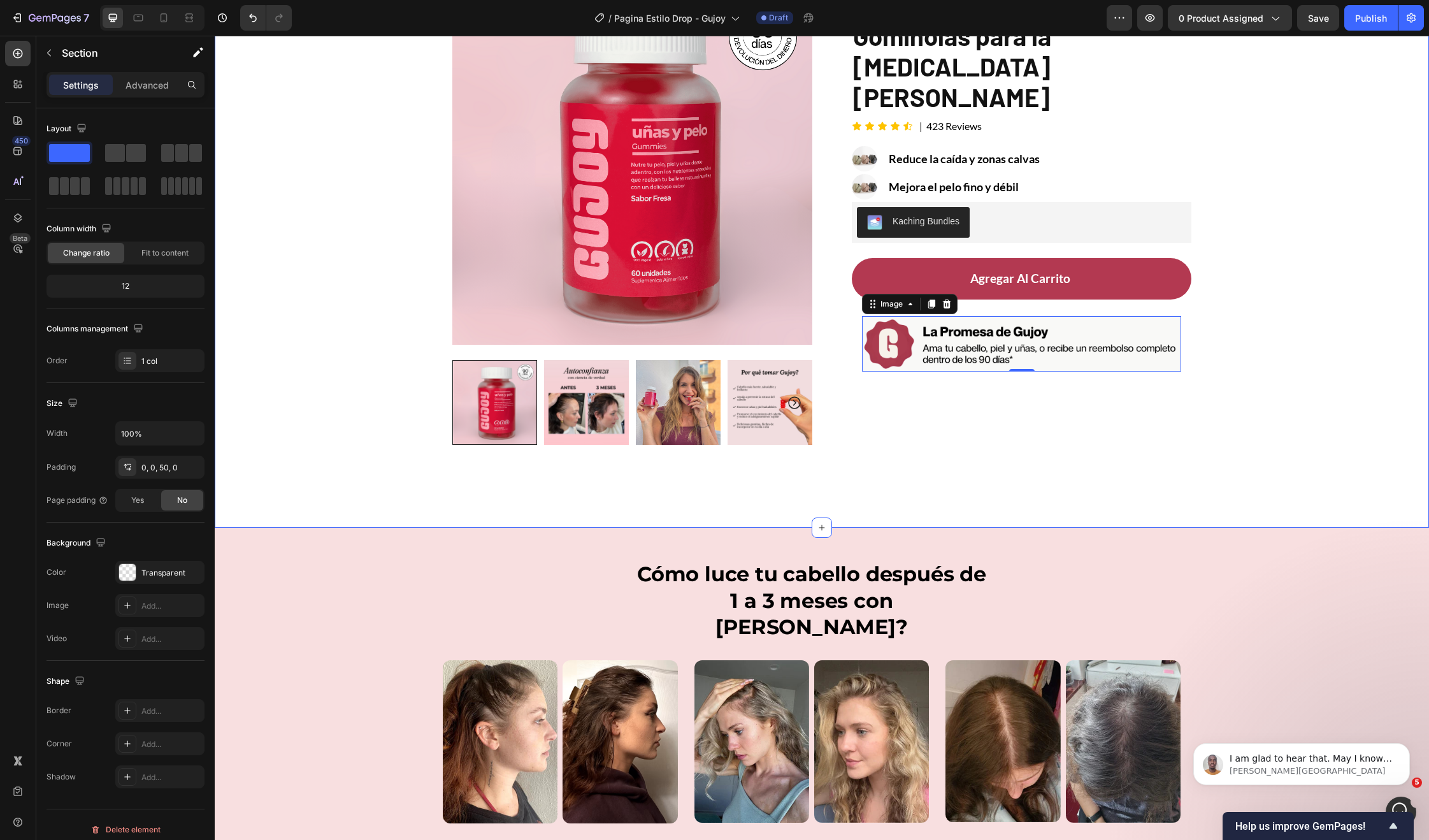
click at [1263, 417] on div "Product Images Row Image Recomendada por la Dra. Monica Jimenez Text Block Row …" at bounding box center [822, 224] width 1214 height 541
click at [961, 322] on img at bounding box center [1021, 344] width 319 height 56
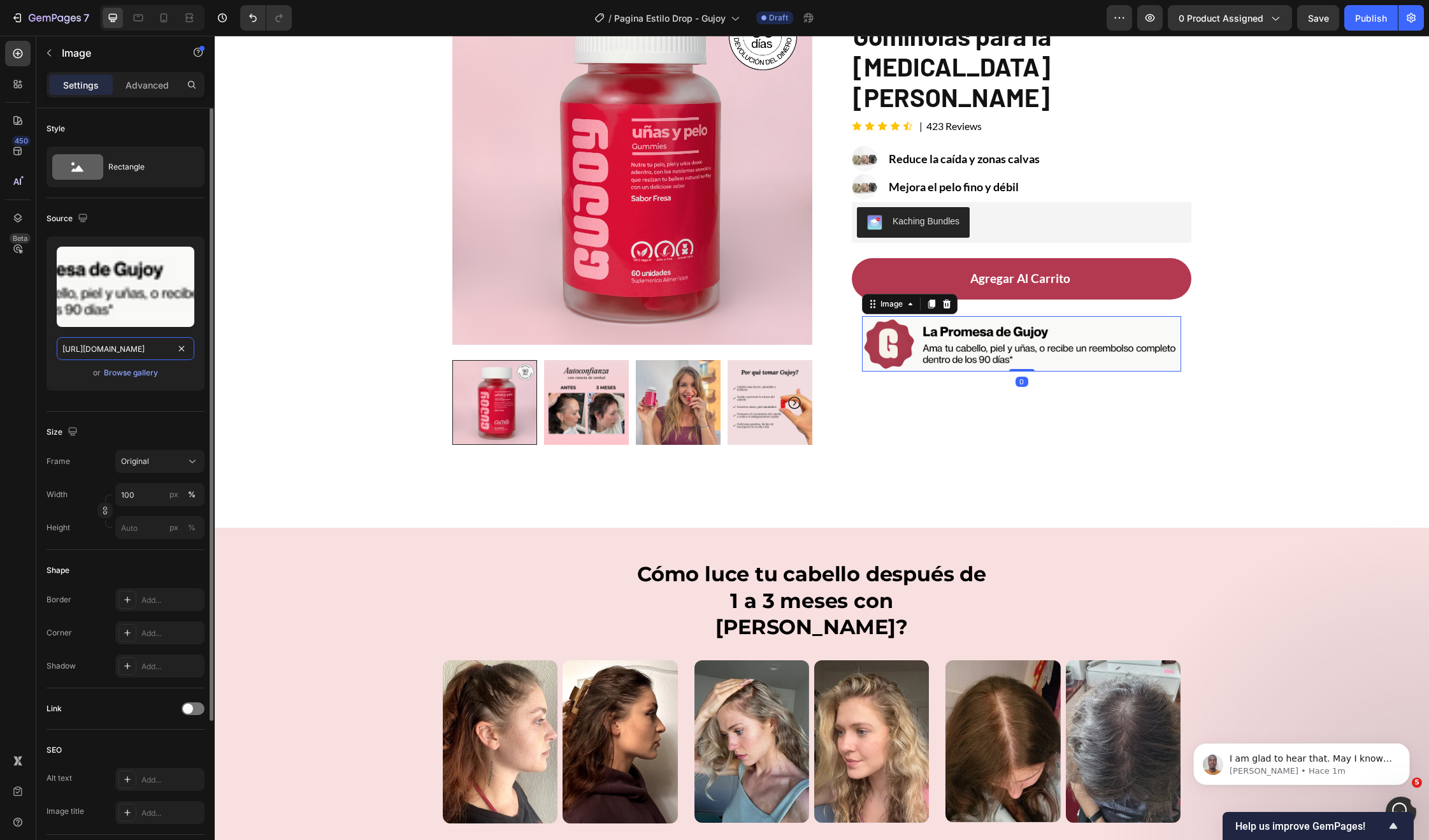
click at [98, 339] on input "https://cdn.shopify.com/s/files/1/0679/8455/6221/files/H1_19.png?v=1750542783" at bounding box center [126, 348] width 138 height 23
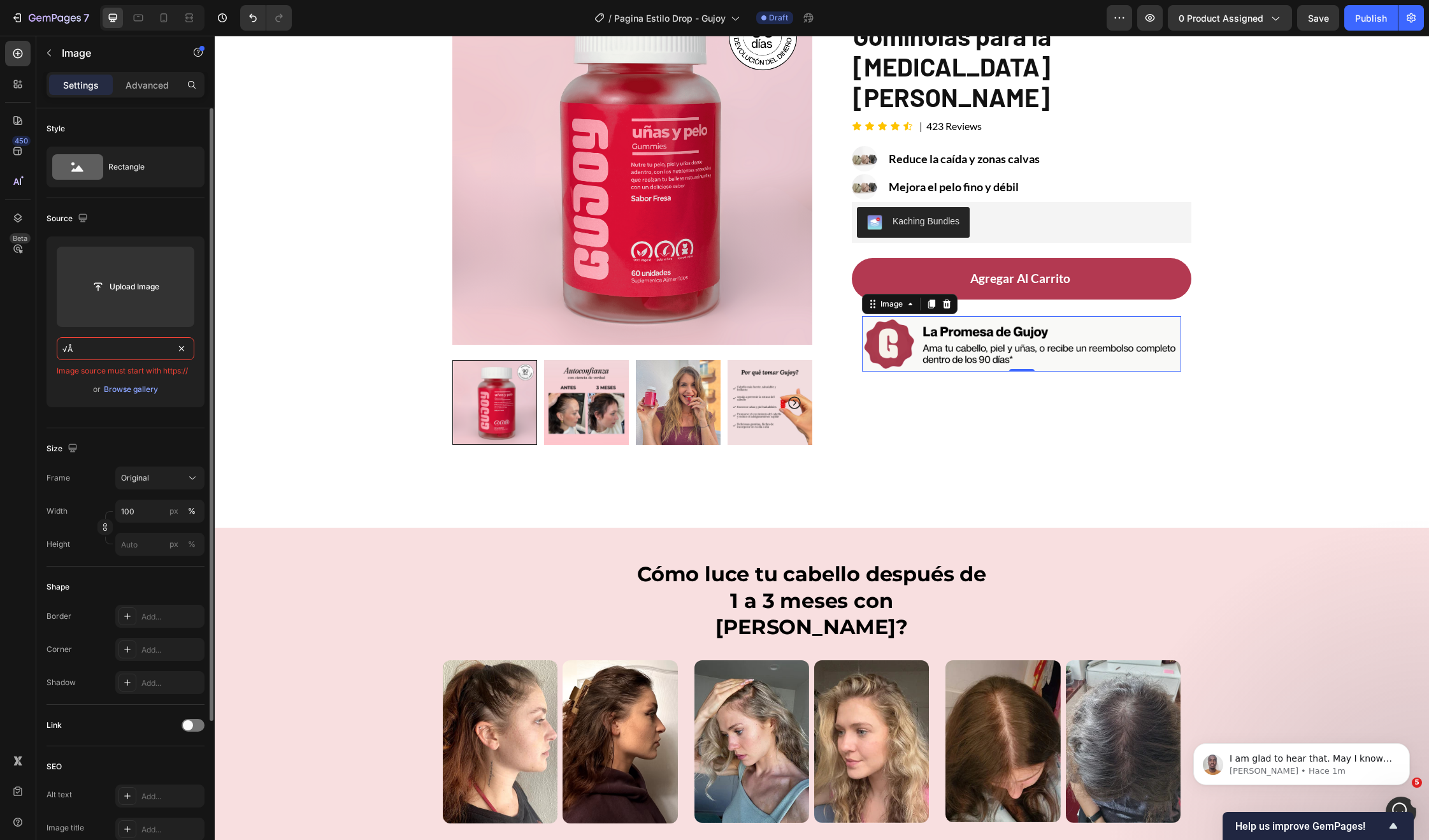
paste input "https://cdn.shopify.com/s/files/1/0679/8455/6221/files/H1_2.png?v=1745517339"
type input "https://cdn.shopify.com/s/files/1/0679/8455/6221/files/H1_2.png?v=1745517339"
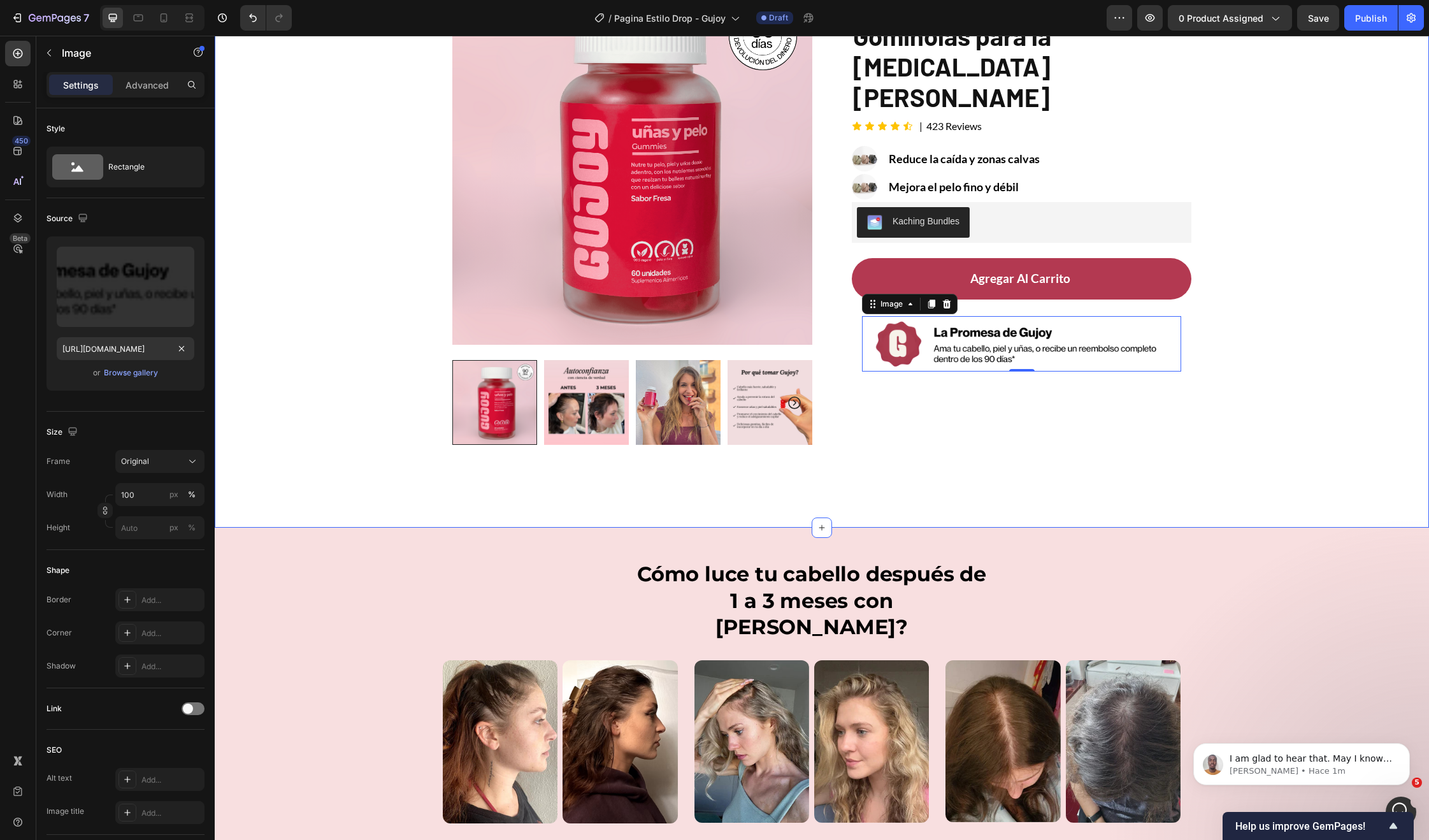
click at [362, 377] on div "Product Images Row Image Recomendada por la Dra. Monica Jimenez Text Block Row …" at bounding box center [822, 224] width 1214 height 541
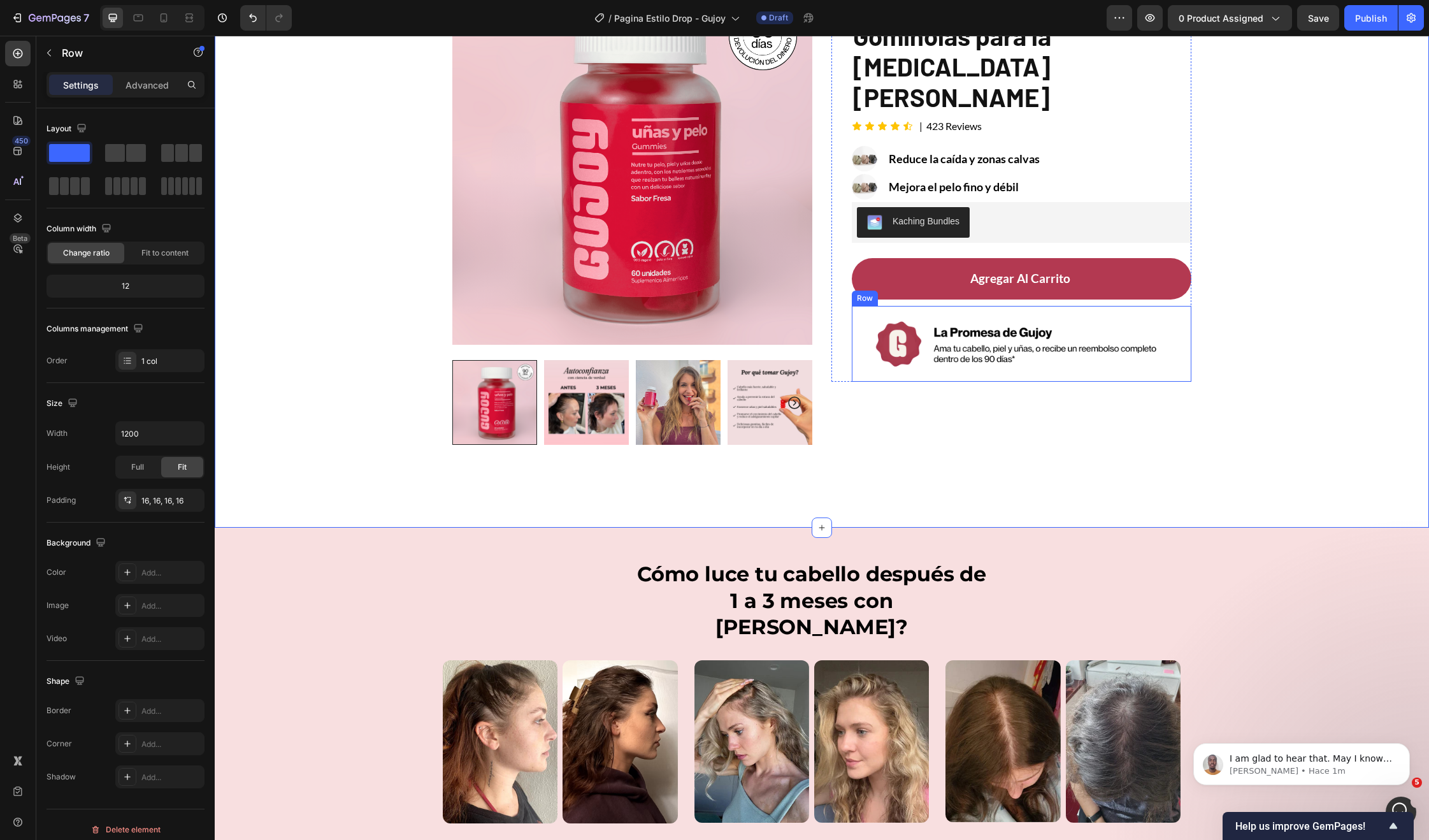
click at [948, 306] on div "Image Row" at bounding box center [1022, 344] width 340 height 76
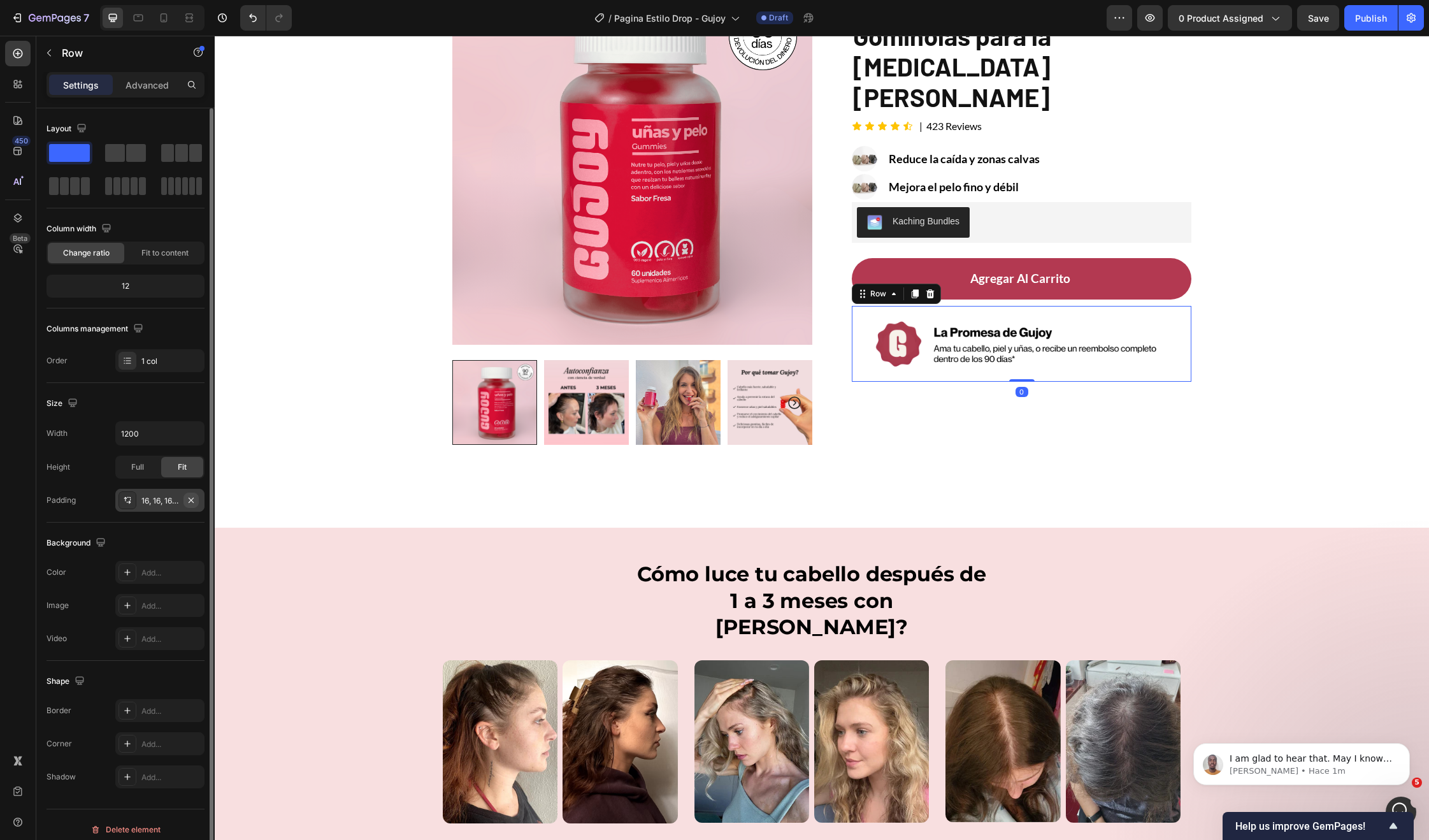
click at [194, 498] on icon "button" at bounding box center [190, 500] width 10 height 10
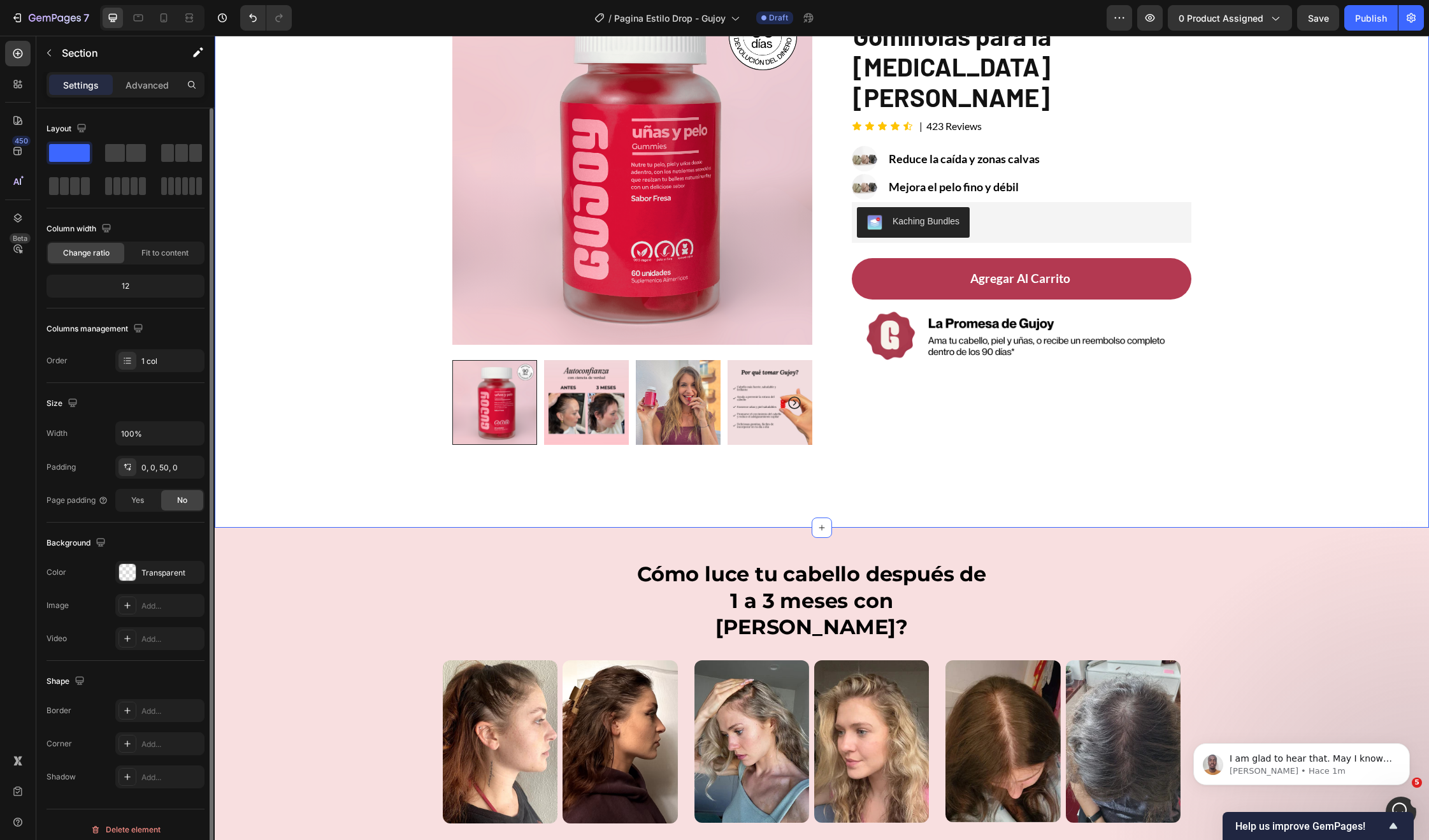
click at [1261, 448] on div "Product Images Row Image Recomendada por la Dra. Monica Jimenez Text Block Row …" at bounding box center [822, 224] width 1214 height 541
click at [1021, 306] on img at bounding box center [1022, 335] width 340 height 59
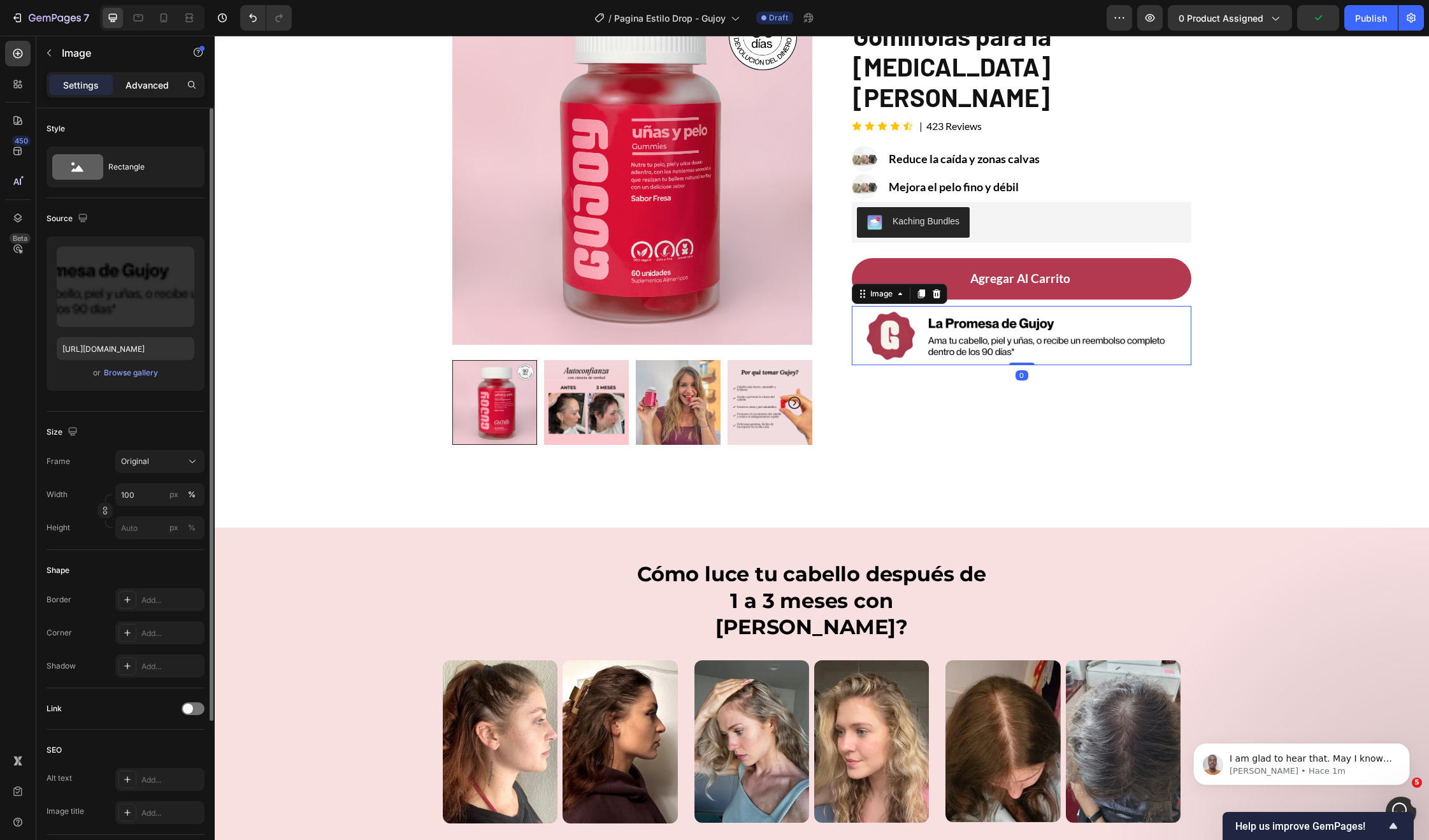
click at [128, 78] on p "Advanced" at bounding box center [147, 85] width 43 height 14
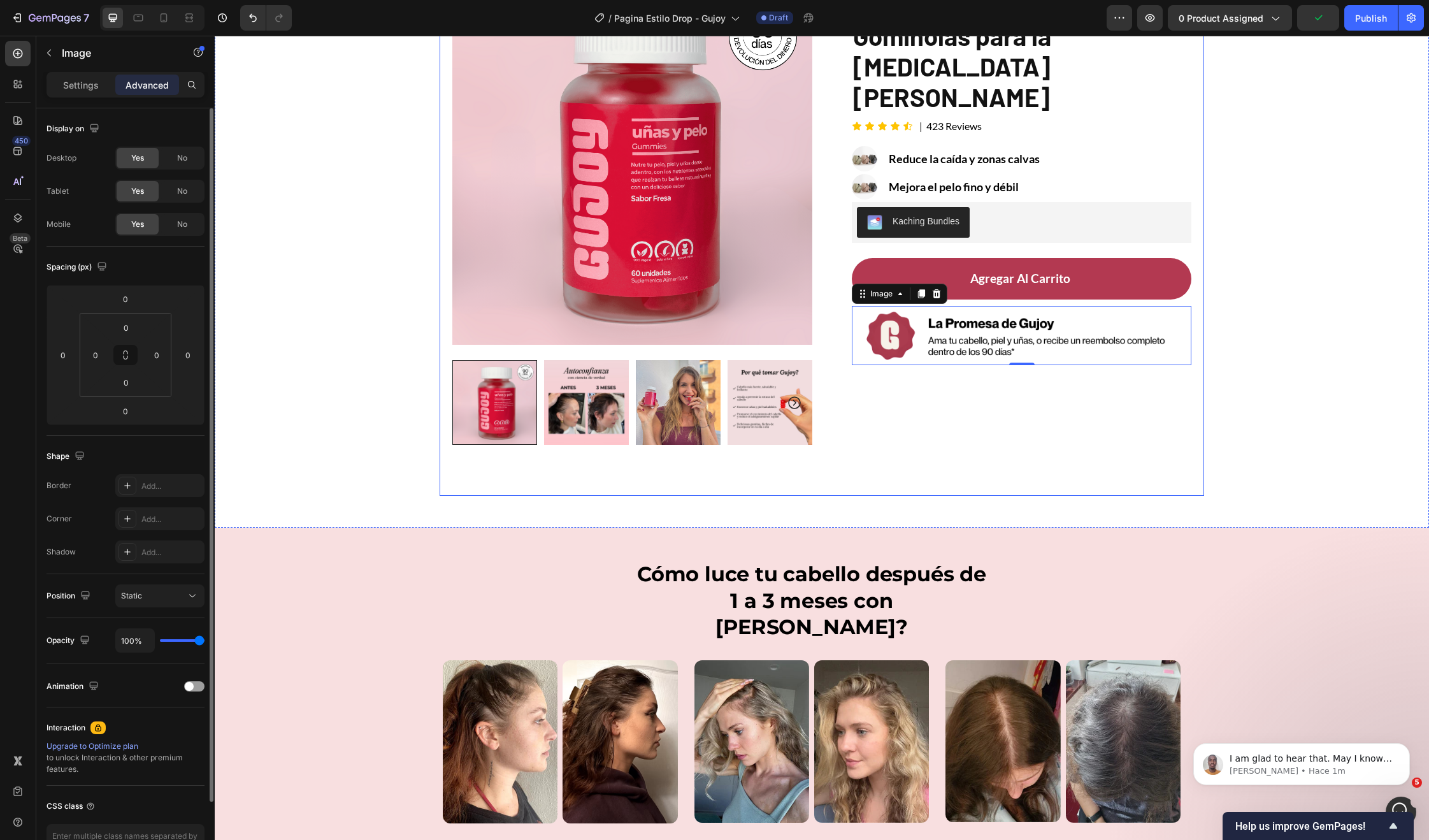
click at [1165, 344] on div "Image Recomendada por la Dra. Monica Jimenez Text Block Row Gominolas para la c…" at bounding box center [1012, 240] width 360 height 511
click at [1154, 332] on img at bounding box center [1022, 335] width 340 height 59
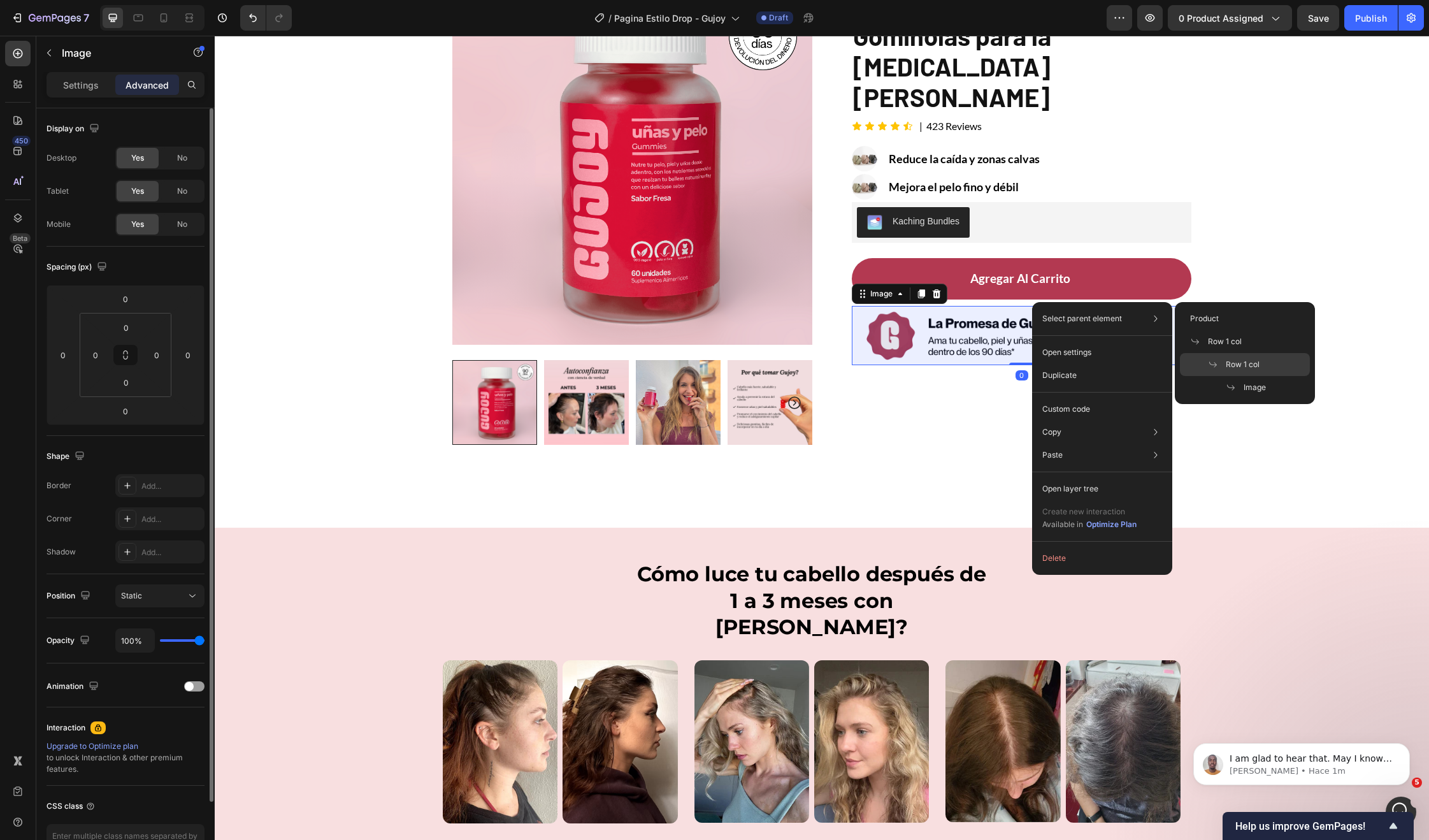
click at [1259, 358] on div "Row 1 col" at bounding box center [1244, 364] width 130 height 23
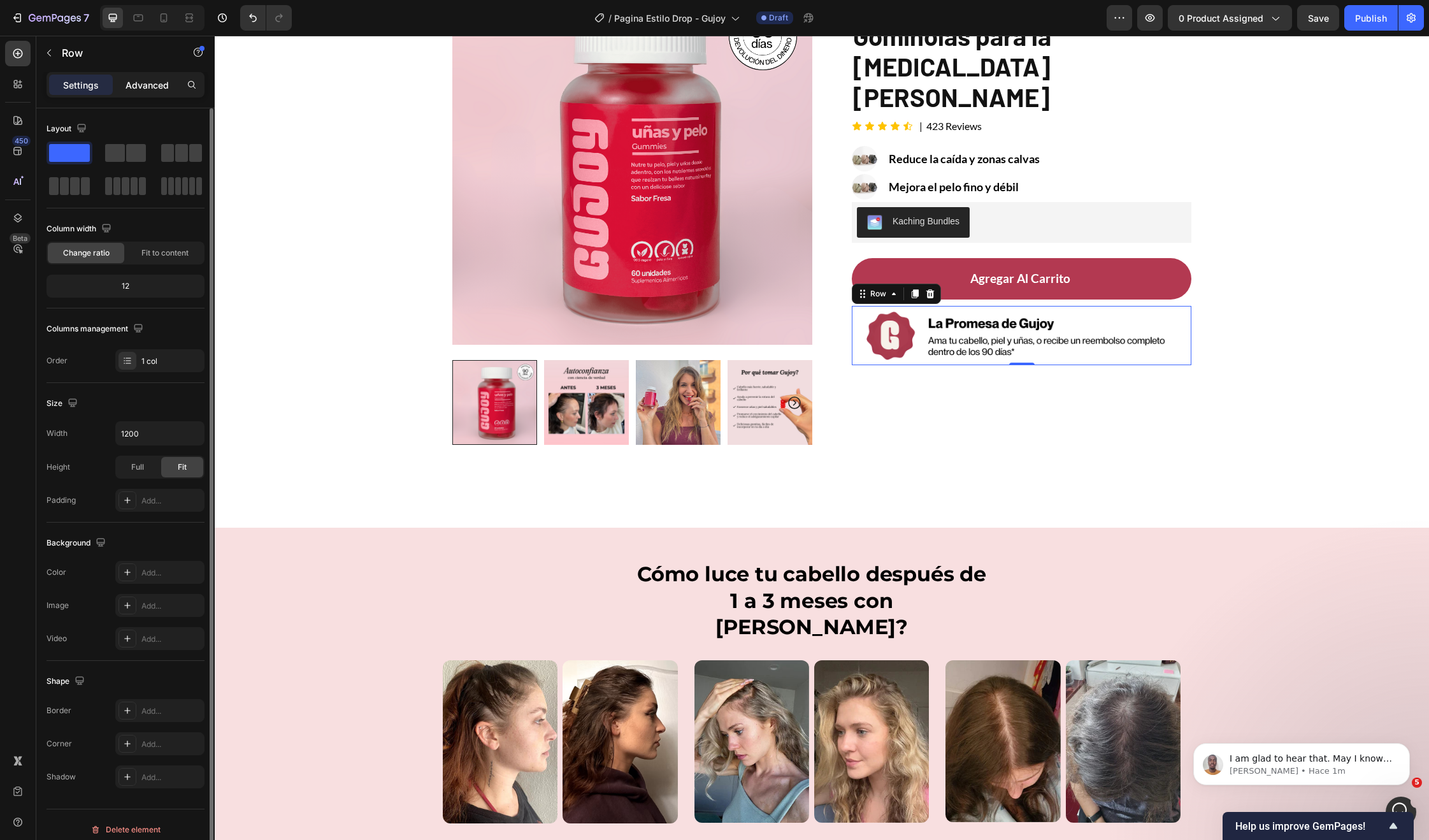
click at [154, 87] on p "Advanced" at bounding box center [147, 85] width 43 height 14
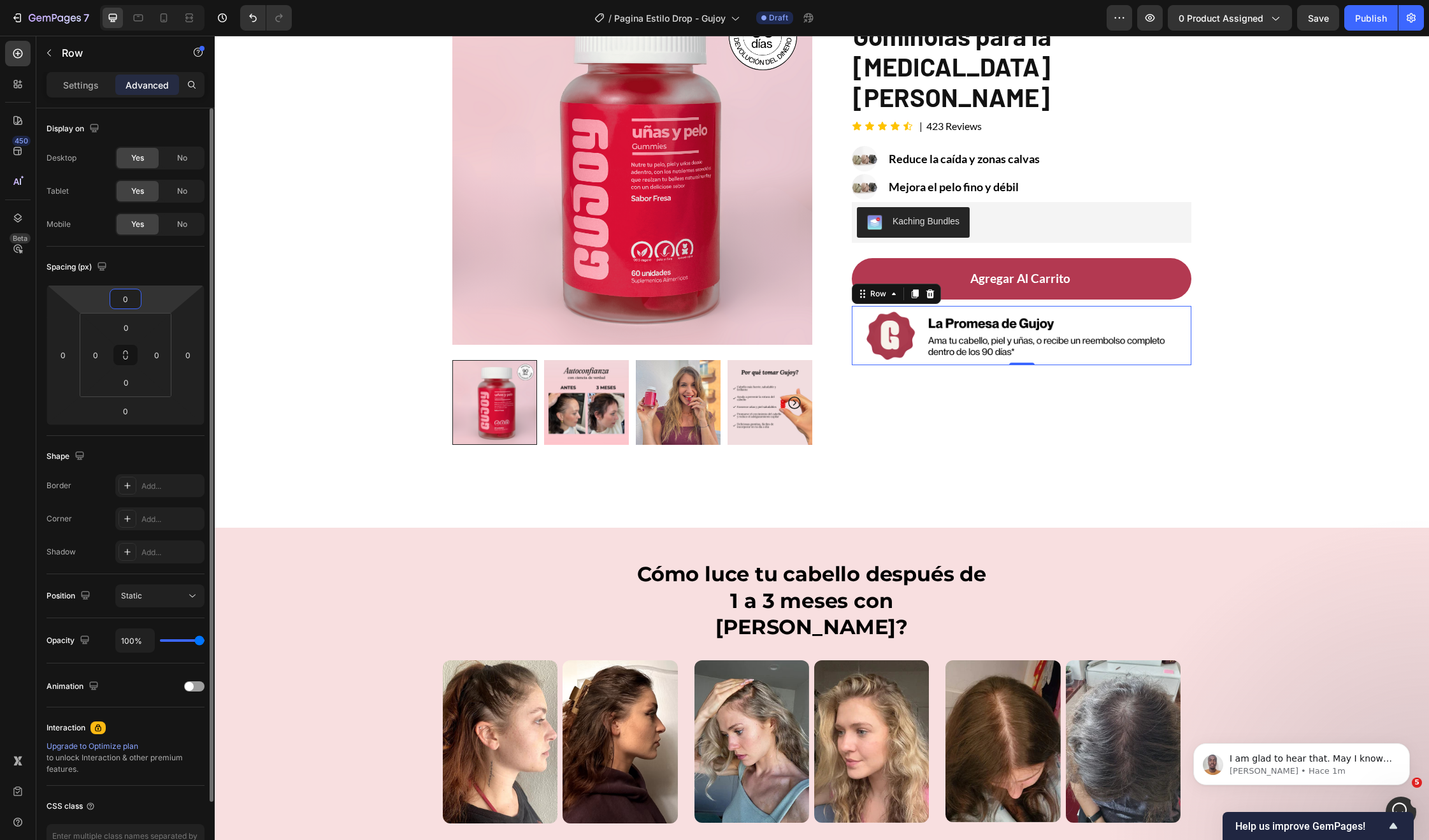
click at [123, 292] on input "0" at bounding box center [126, 299] width 26 height 19
type input "10"
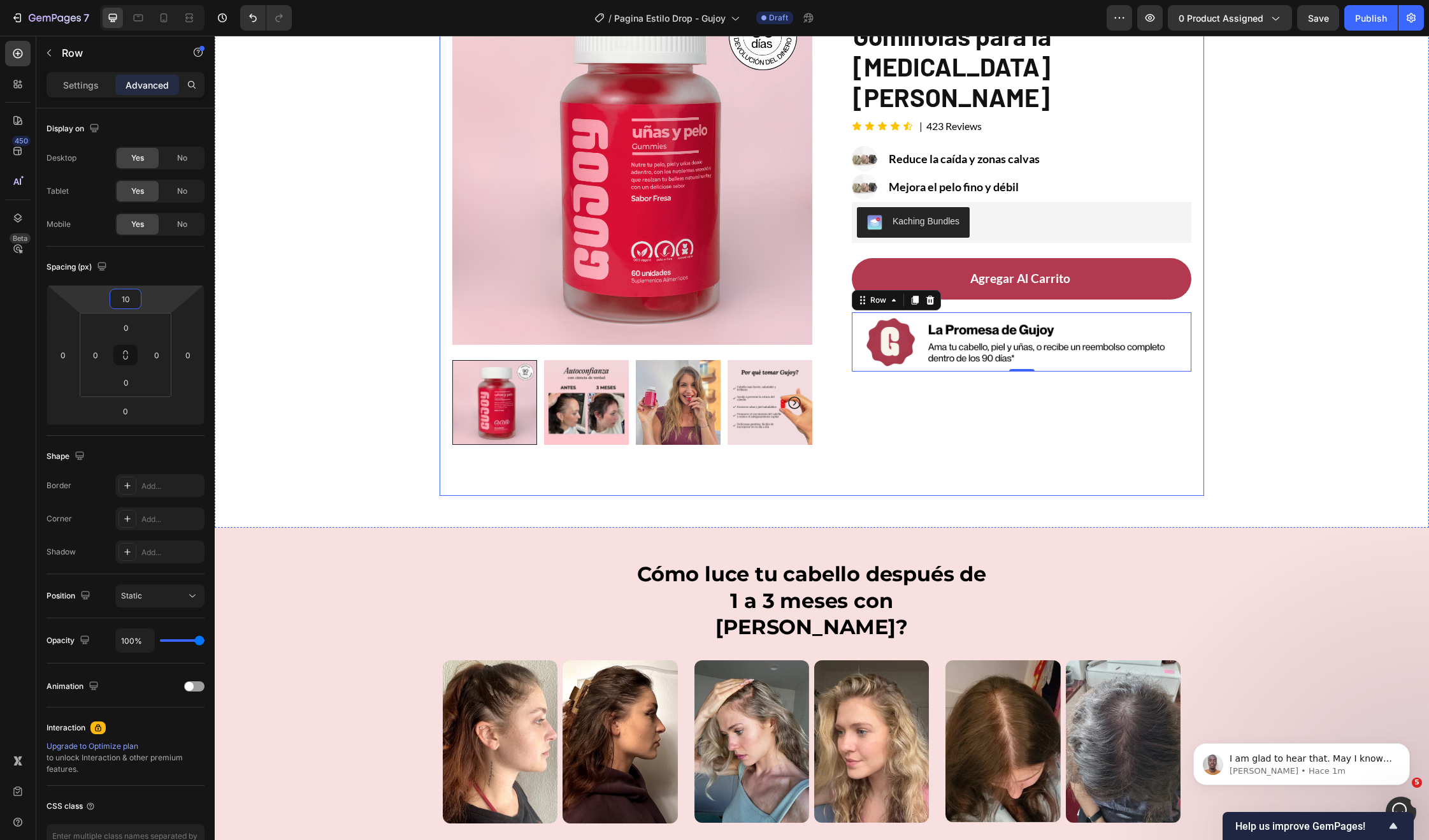
click at [1180, 410] on div "Image Recomendada por la Dra. Monica Jimenez Text Block Row Gominolas para la c…" at bounding box center [1012, 240] width 360 height 511
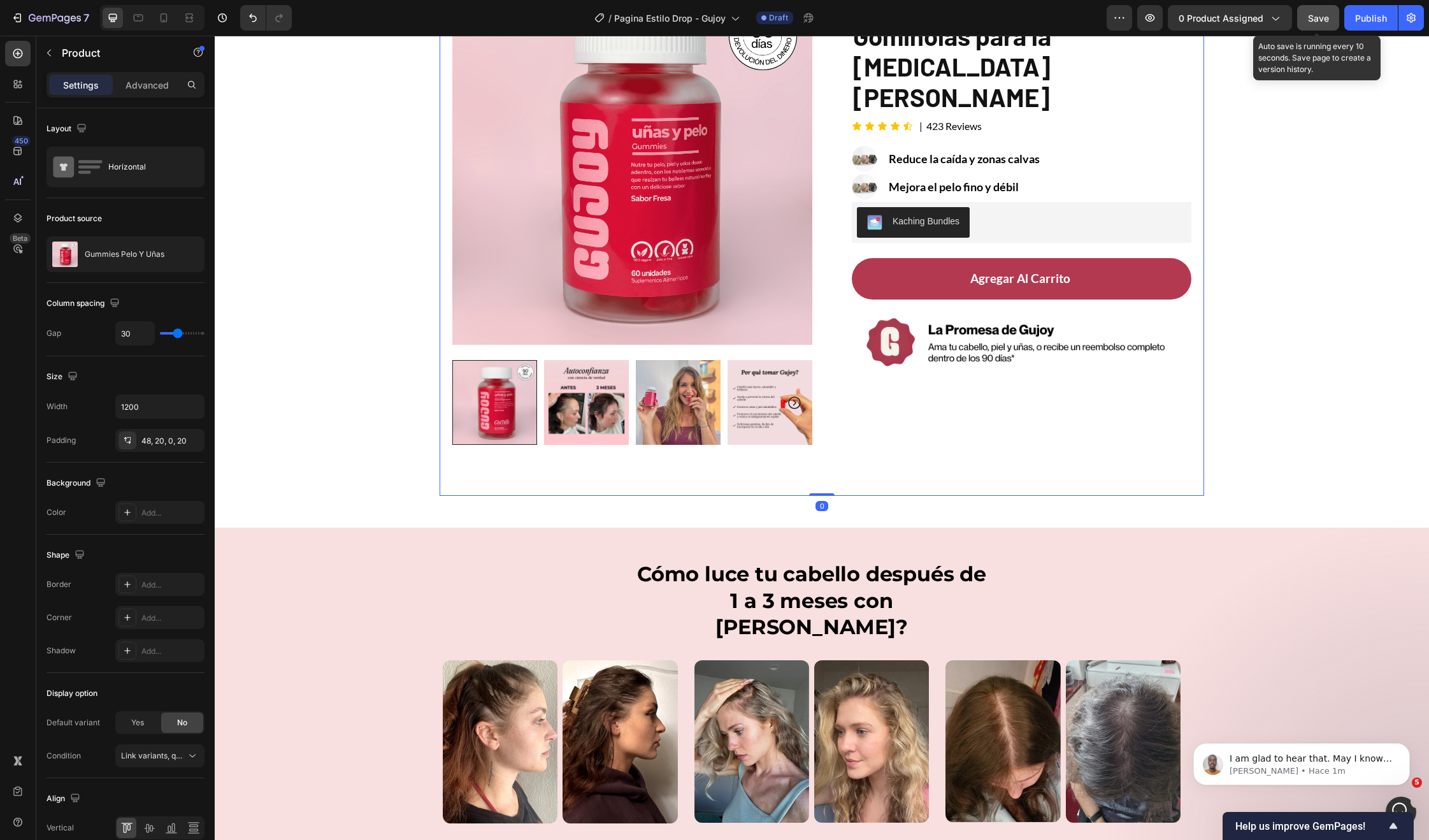
click at [1311, 17] on span "Save" at bounding box center [1318, 18] width 21 height 11
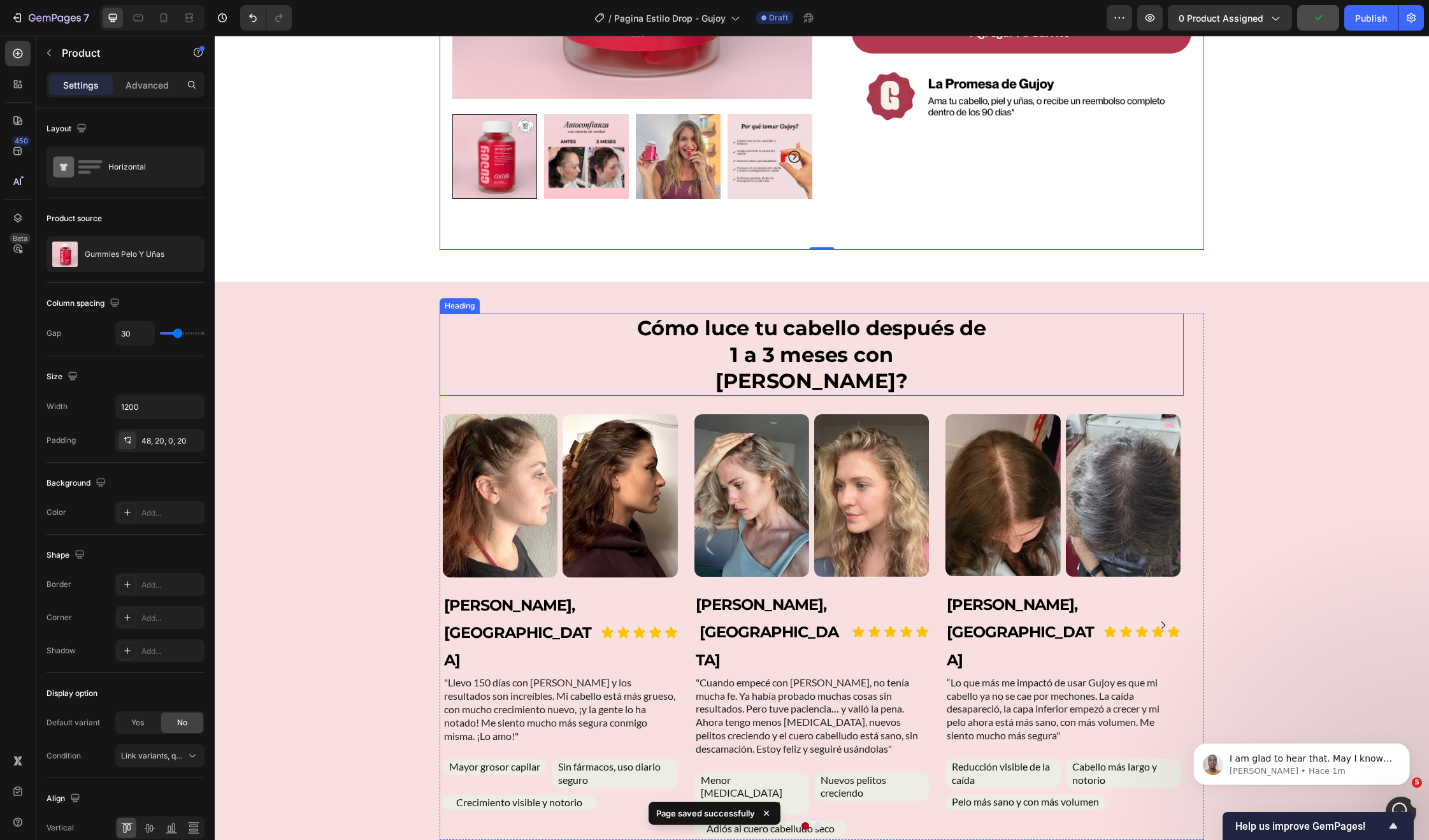
scroll to position [354, 0]
click at [1106, 292] on div "Cómo luce tu cabello después de 1 a 3 meses con Gujoy? Heading Image Image Row …" at bounding box center [822, 591] width 1214 height 620
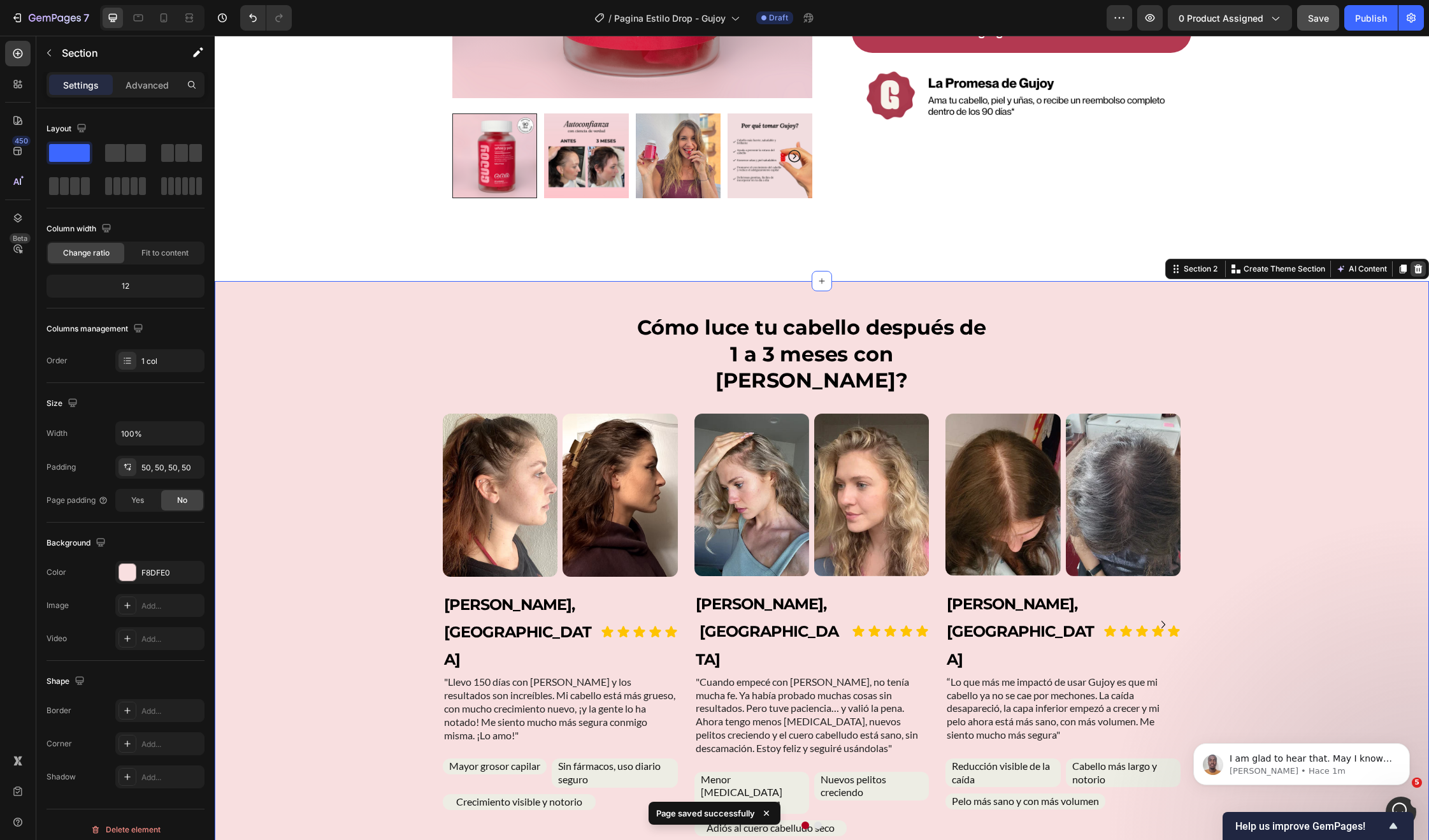
click at [1415, 269] on div at bounding box center [1418, 268] width 16 height 16
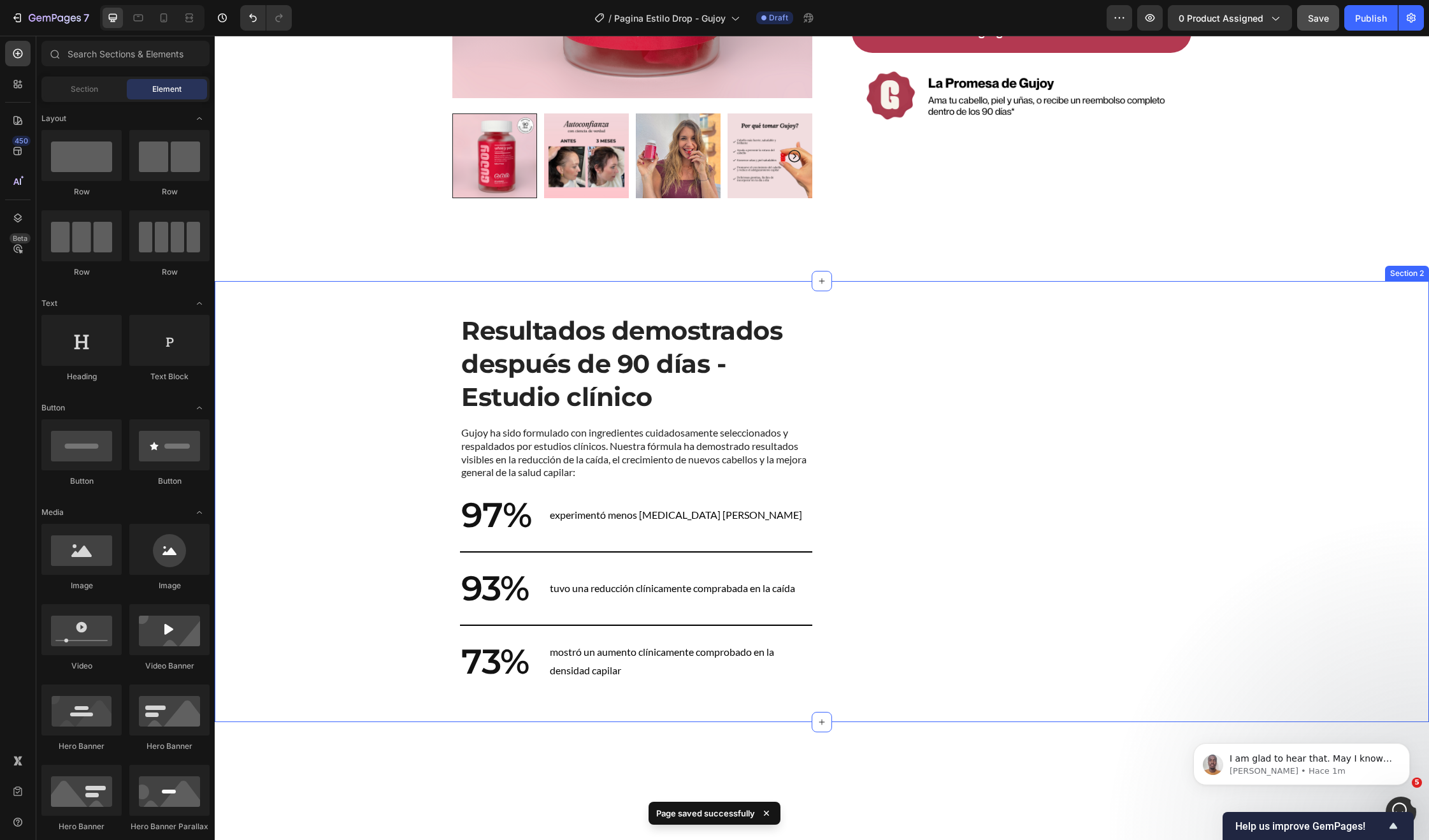
click at [1302, 333] on div "Resultados demostrados después de 90 días - Estudio clínico Heading Gujoy ha si…" at bounding box center [822, 518] width 1189 height 413
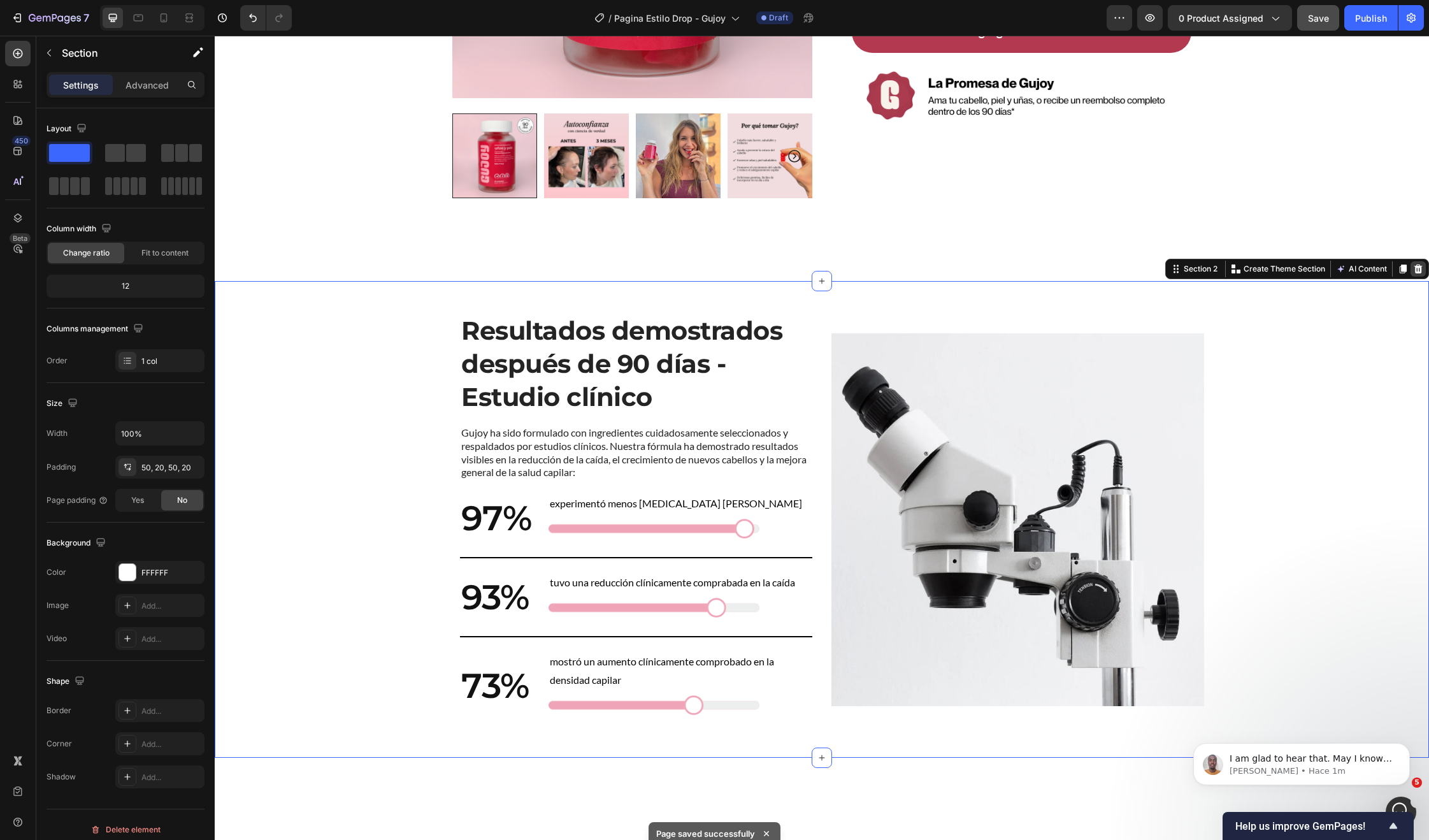
click at [1413, 271] on icon at bounding box center [1418, 268] width 10 height 10
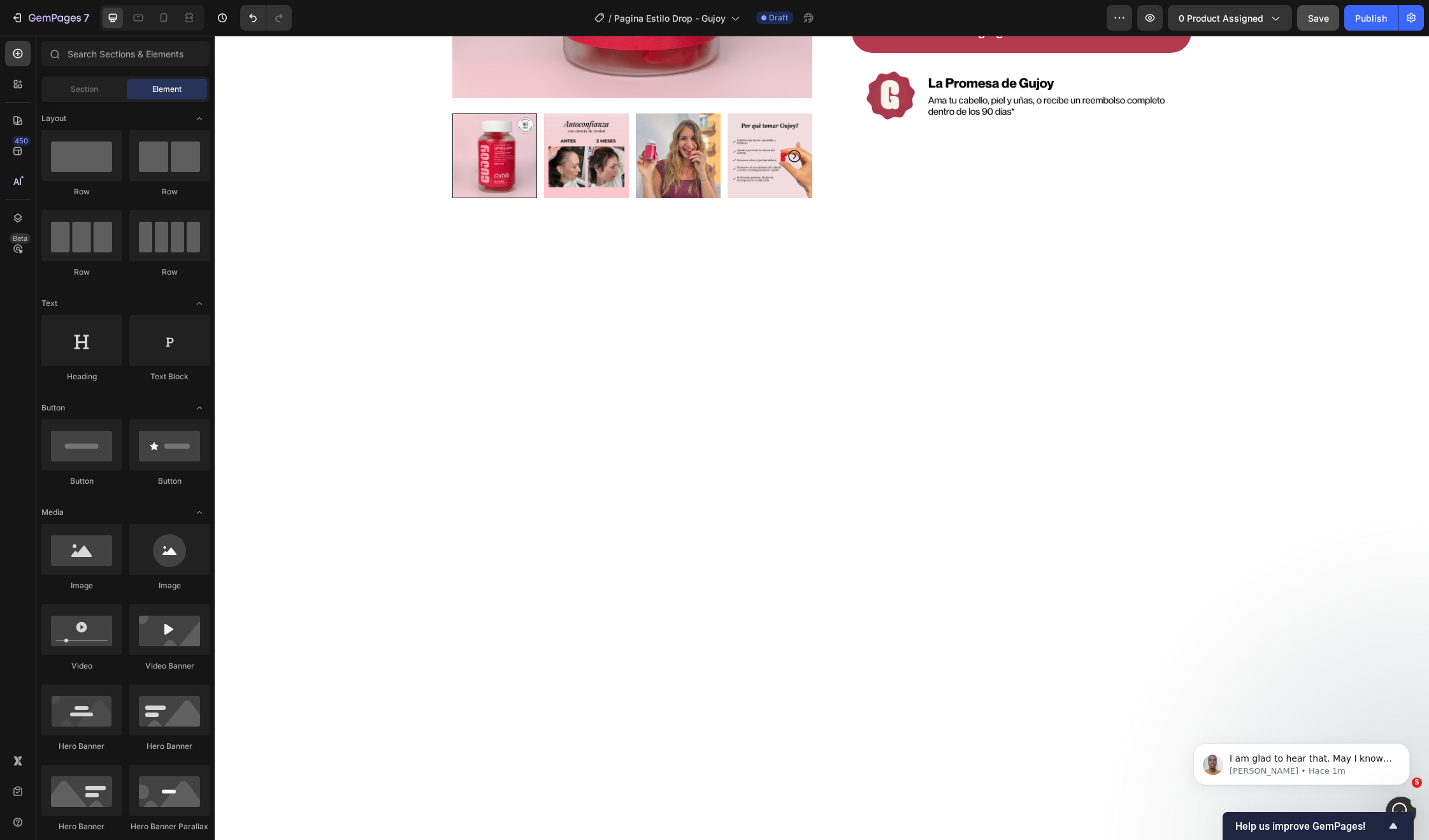
click at [998, 324] on div at bounding box center [822, 462] width 1214 height 363
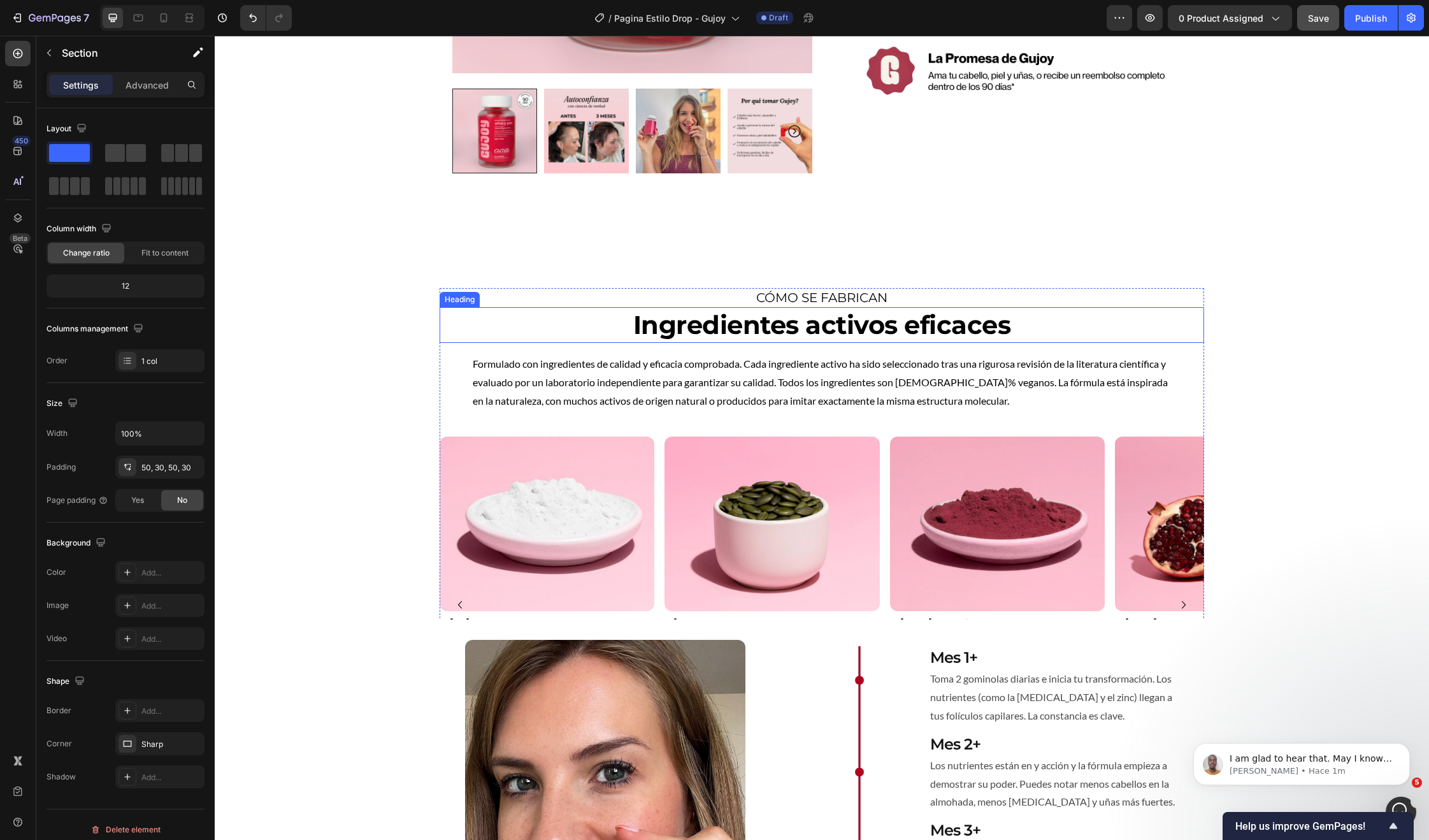
scroll to position [390, 0]
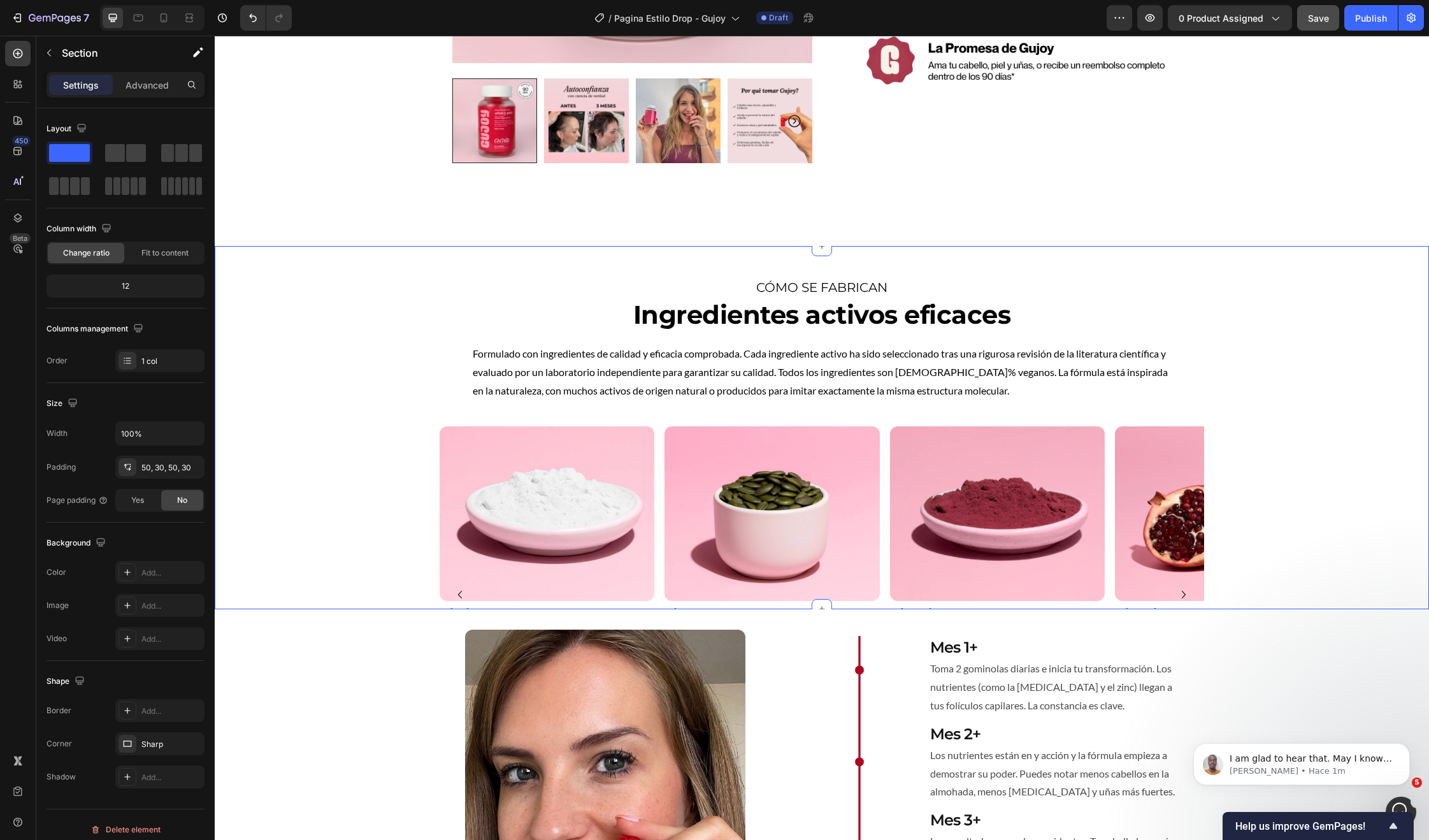
click at [1262, 255] on div "CÓMO SE FABRICAN Heading Ingredientes activos eficaces Heading Formulado con in…" at bounding box center [822, 427] width 1214 height 363
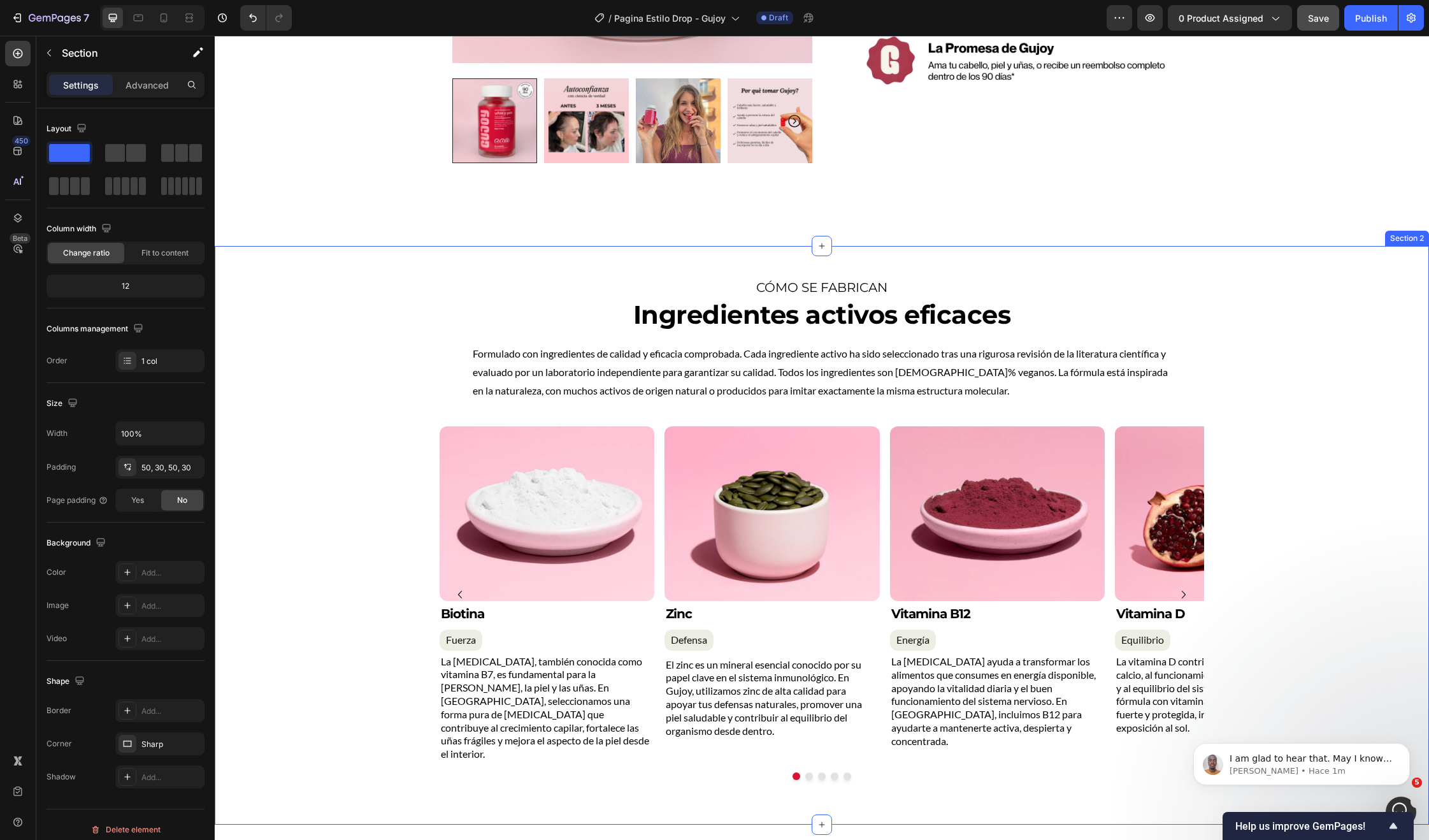
click at [1319, 276] on div "CÓMO SE FABRICAN Heading Ingredientes activos eficaces Heading Formulado con in…" at bounding box center [822, 536] width 1214 height 579
click at [1322, 289] on div "CÓMO SE FABRICAN Heading Ingredientes activos eficaces Heading Formulado con in…" at bounding box center [822, 535] width 1176 height 515
click at [1344, 278] on div "CÓMO SE FABRICAN Heading Ingredientes activos eficaces Heading Formulado con in…" at bounding box center [822, 535] width 1176 height 515
click at [1095, 278] on h2 "CÓMO SE FABRICAN" at bounding box center [822, 287] width 765 height 19
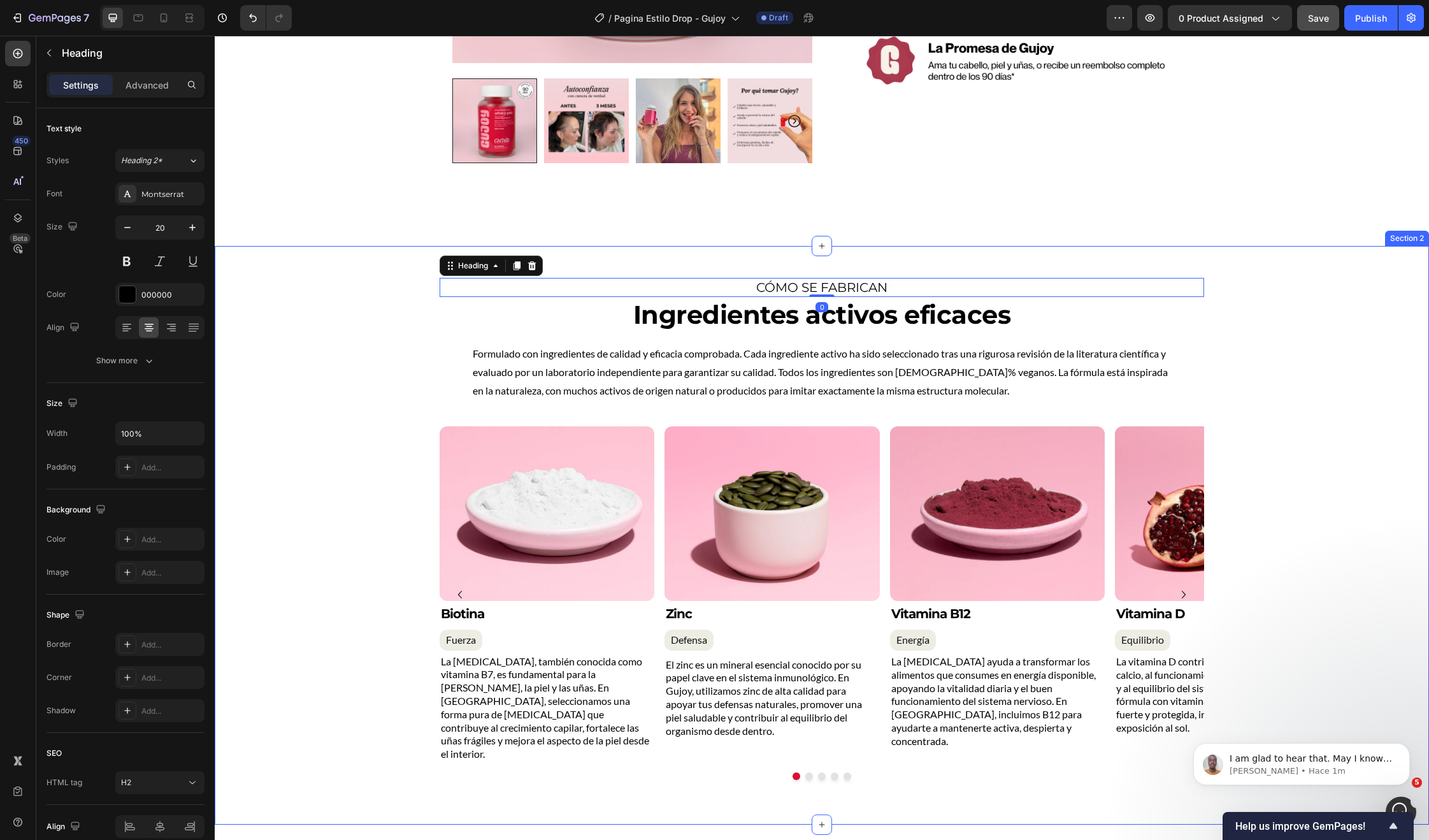
click at [1350, 298] on div "CÓMO SE FABRICAN Heading 0 Ingredientes activos eficaces Heading Formulado con …" at bounding box center [822, 535] width 1176 height 515
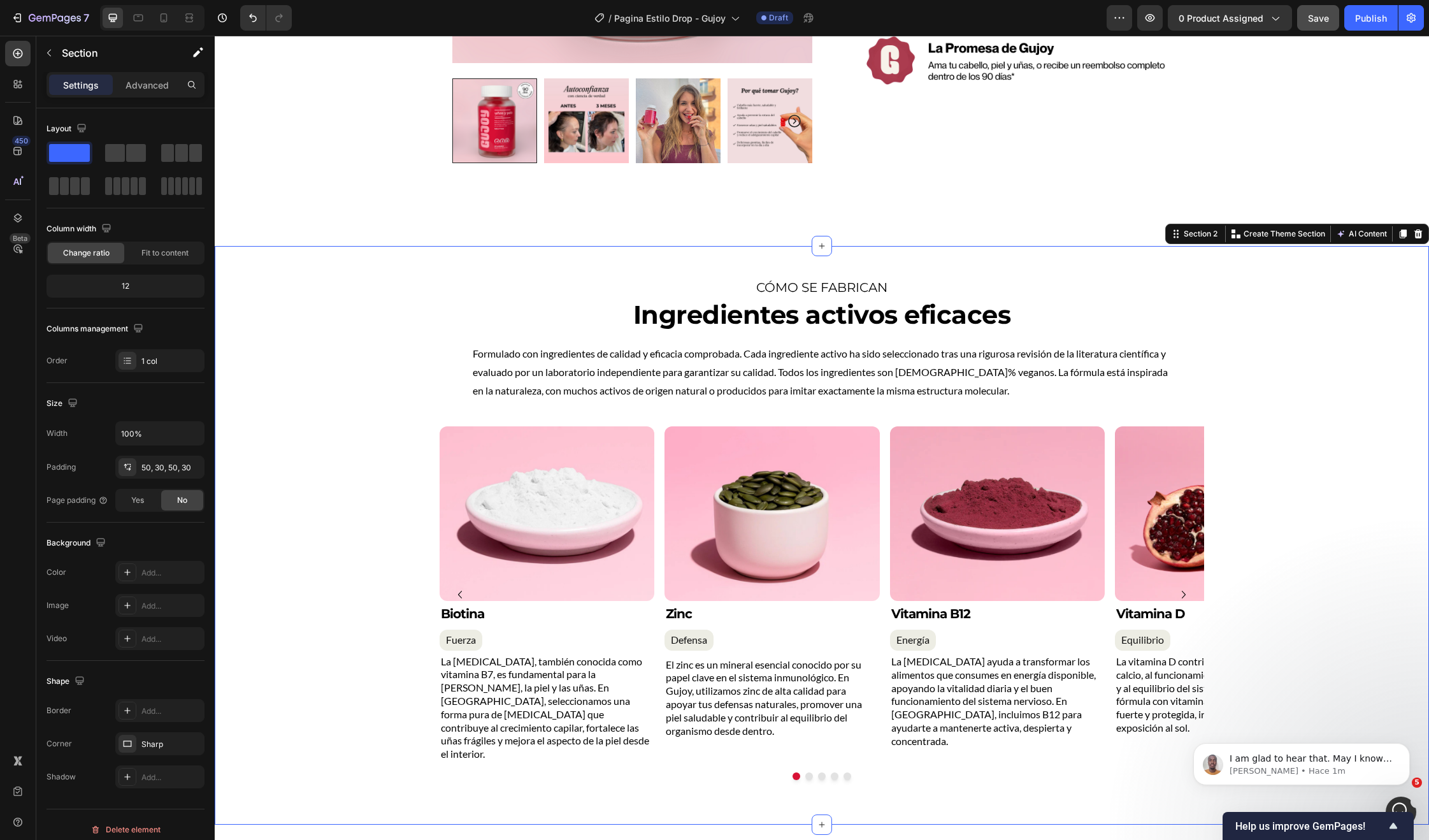
click at [1416, 233] on div "Section 2 Create Theme Section AI Content Write with GemAI What would you like …" at bounding box center [1297, 233] width 264 height 20
click at [1413, 230] on icon at bounding box center [1418, 233] width 10 height 10
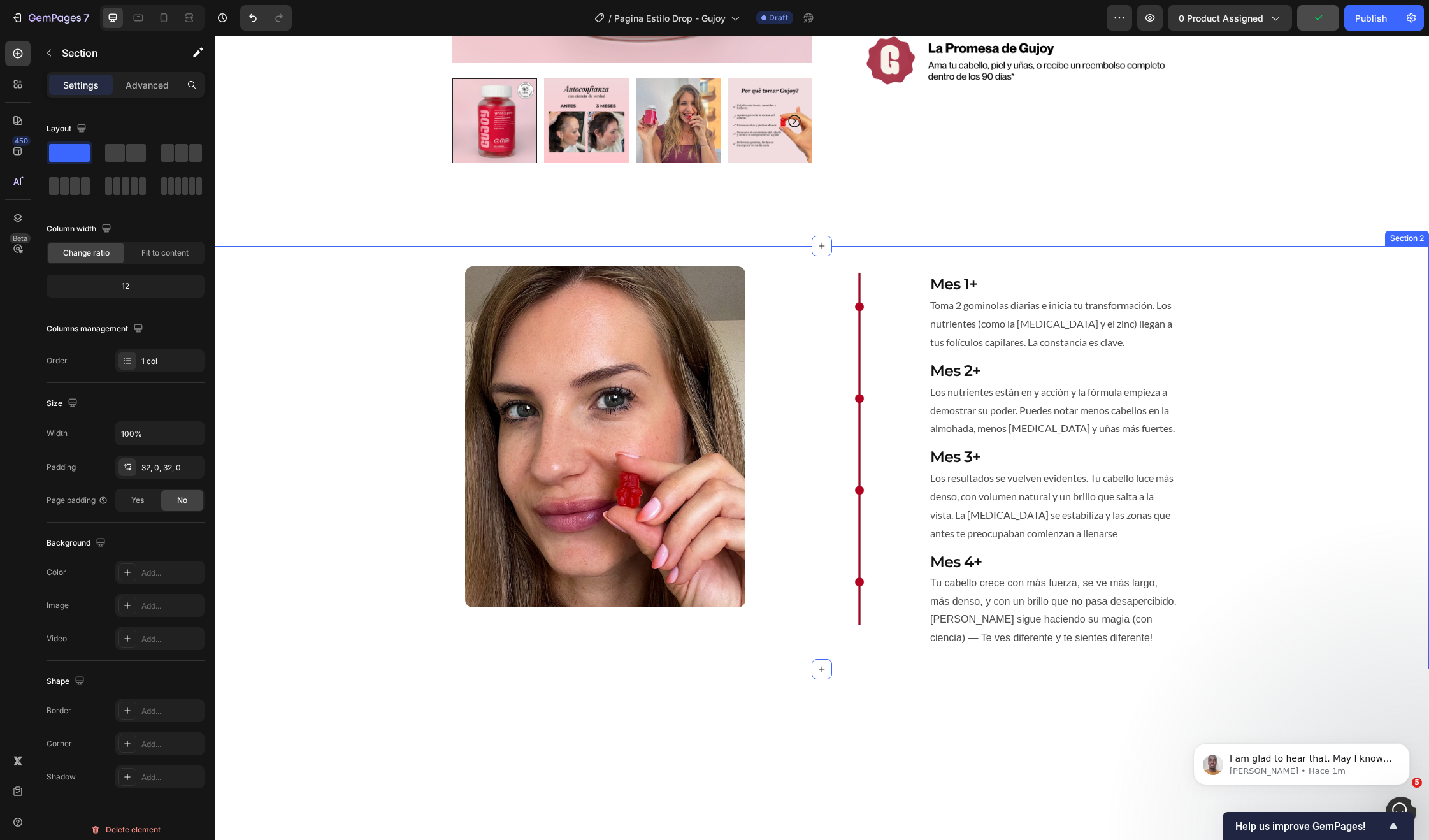
click at [1346, 278] on div "Image Image Mes 1+ Heading Toma 2 gominolas diarias e inicia tu transformación.…" at bounding box center [822, 458] width 1214 height 382
click at [1414, 236] on div at bounding box center [1418, 233] width 16 height 16
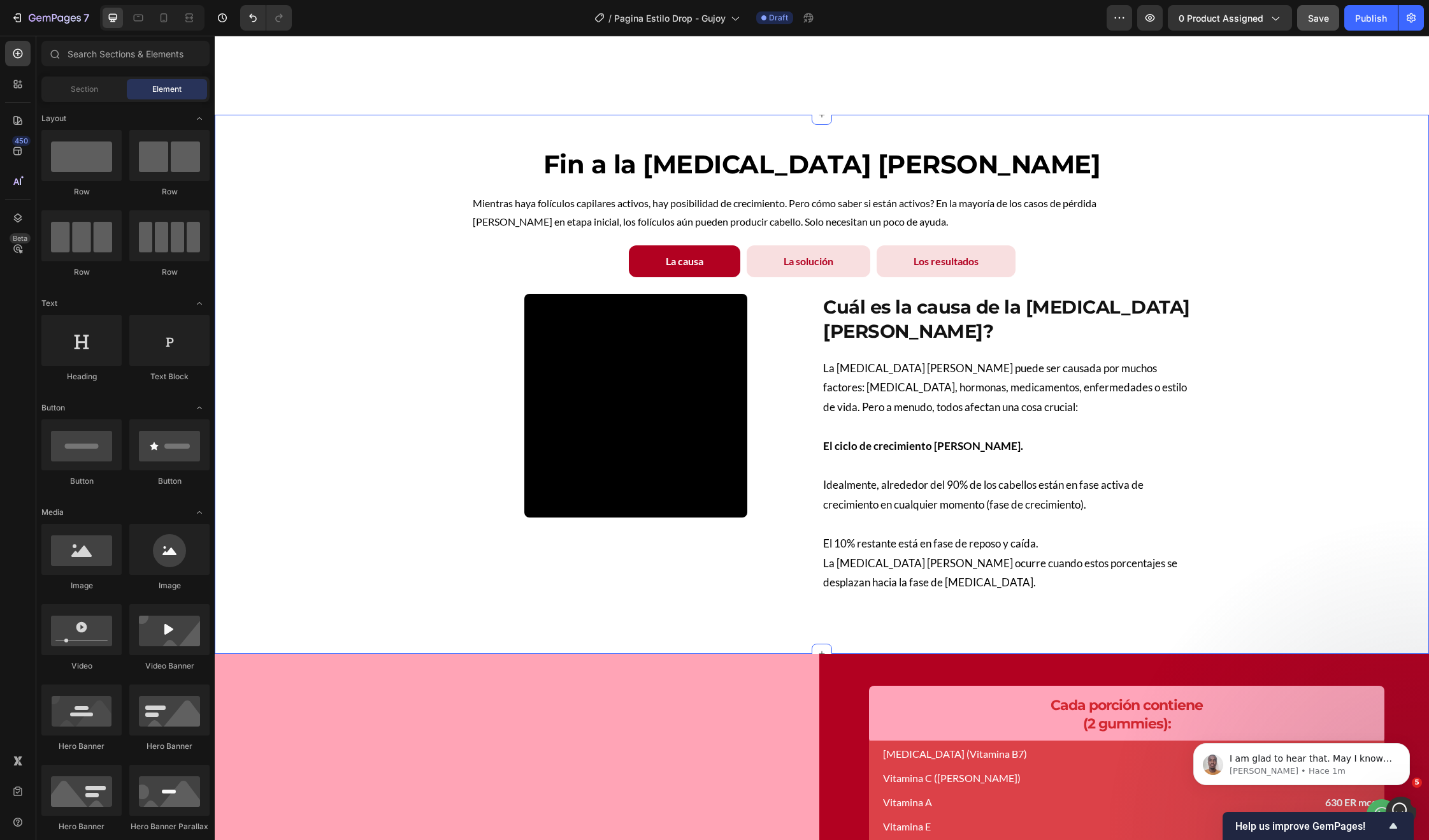
scroll to position [537, 0]
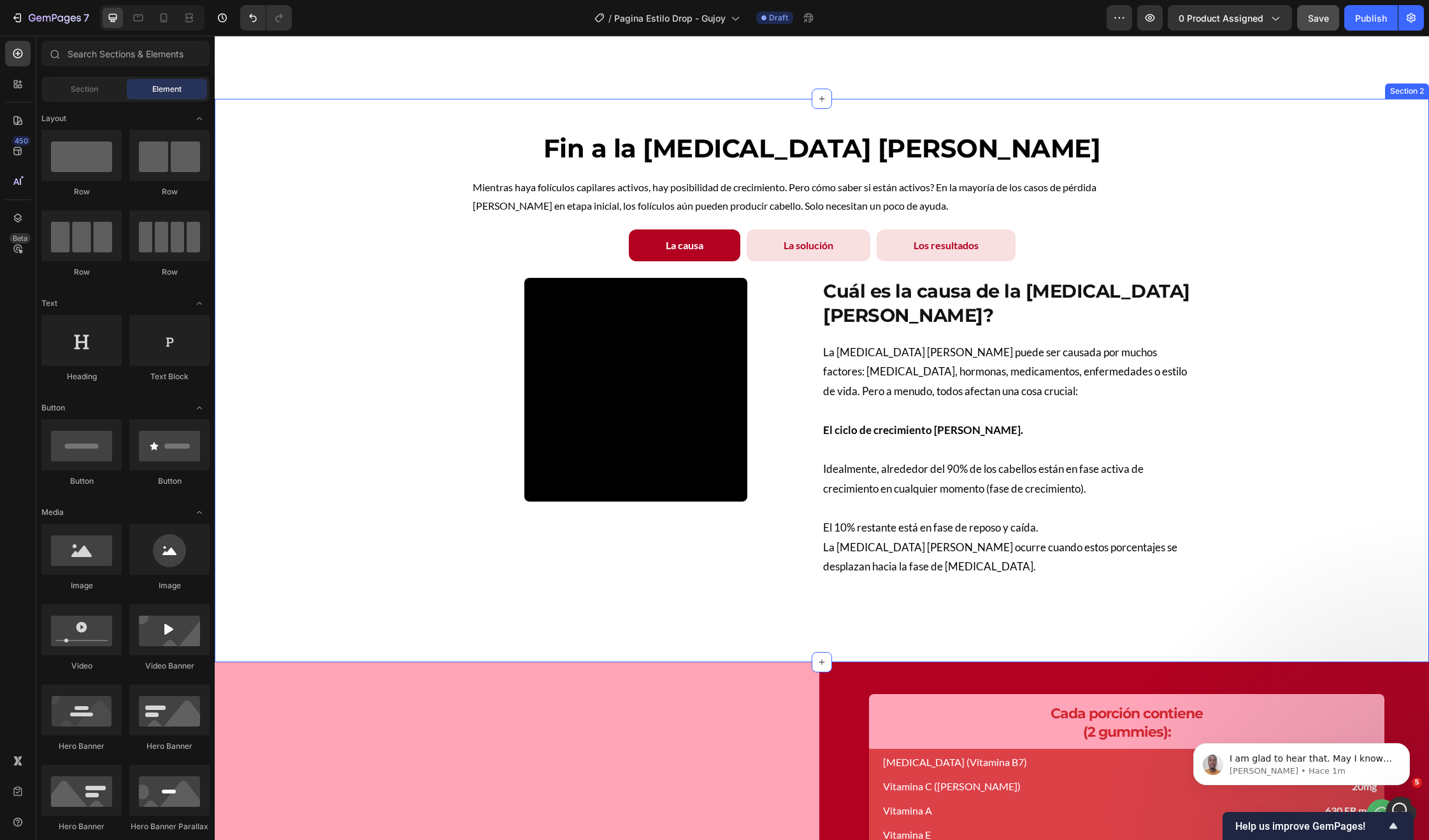
click at [1276, 201] on div "Fin a la caída del cabello Heading Mientras haya folículos capilares activos, h…" at bounding box center [822, 364] width 1176 height 468
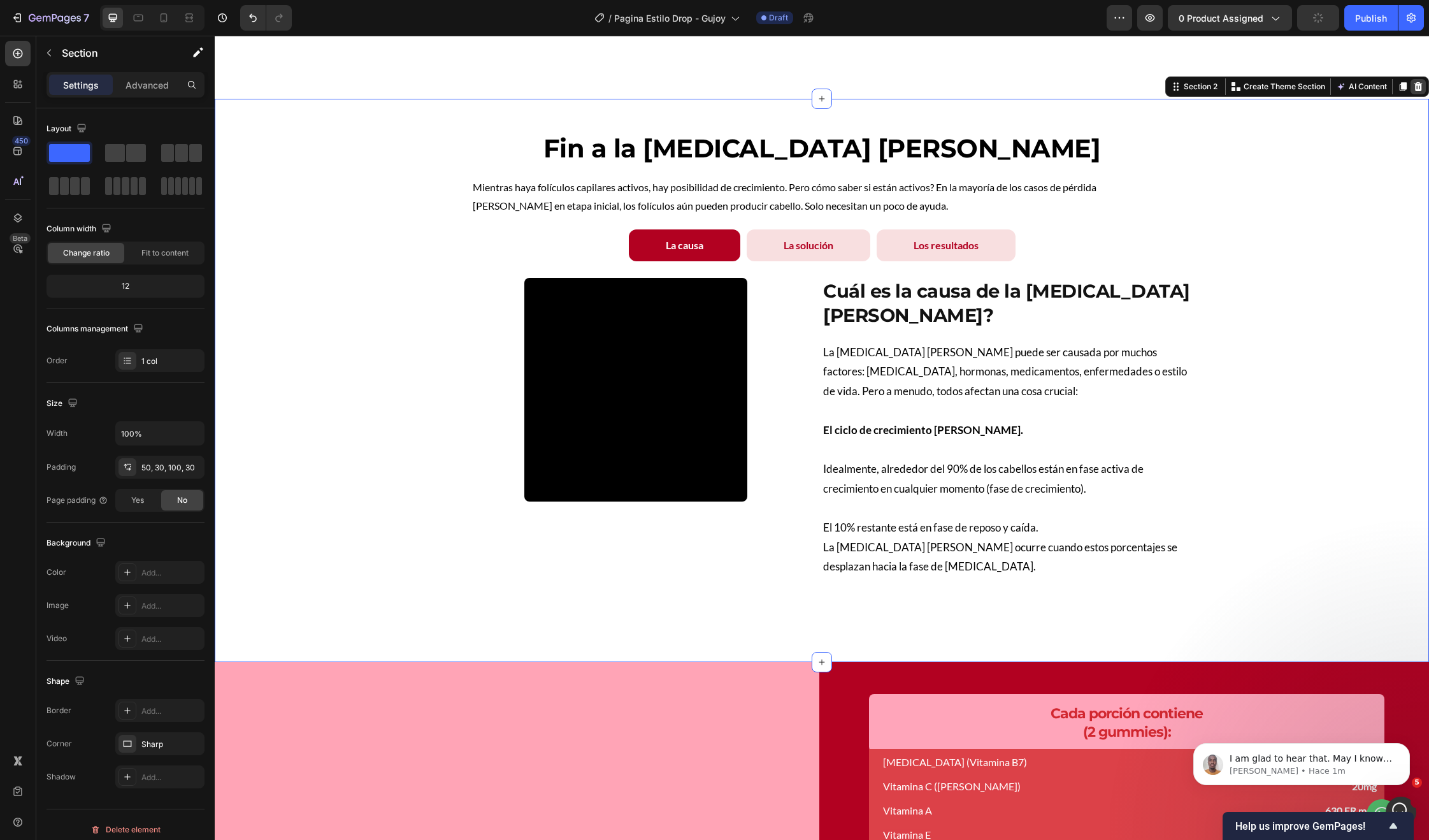
click at [1413, 83] on icon at bounding box center [1418, 86] width 10 height 10
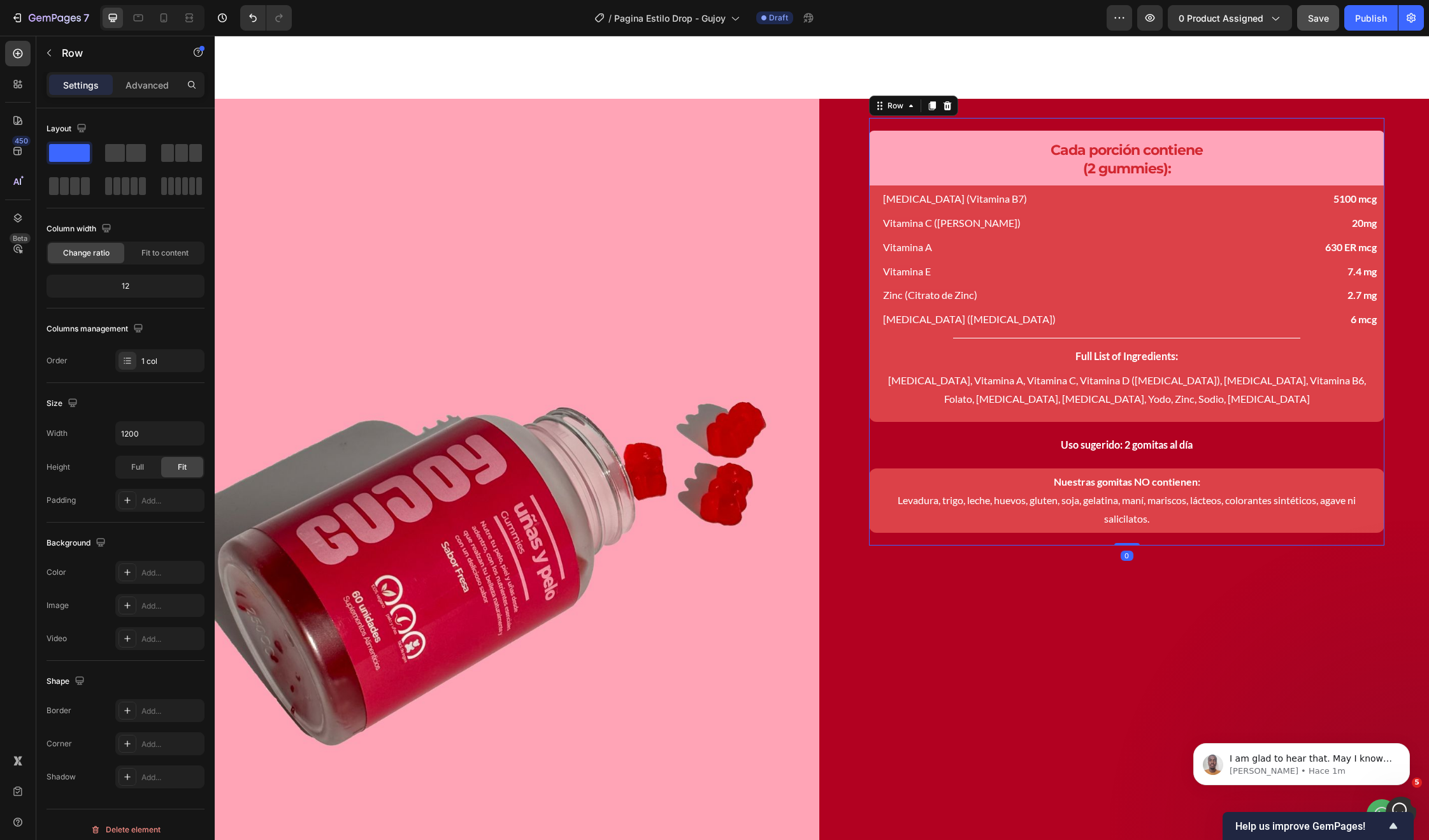
click at [1370, 119] on div "Cada porción contiene (2 gummies): Heading Row Biotina (Vitamina B7) Text Block…" at bounding box center [1127, 331] width 516 height 427
click at [1381, 107] on div "Cada porción contiene (2 gummies): Heading Row Biotina (Vitamina B7) Text Block…" at bounding box center [1127, 501] width 605 height 806
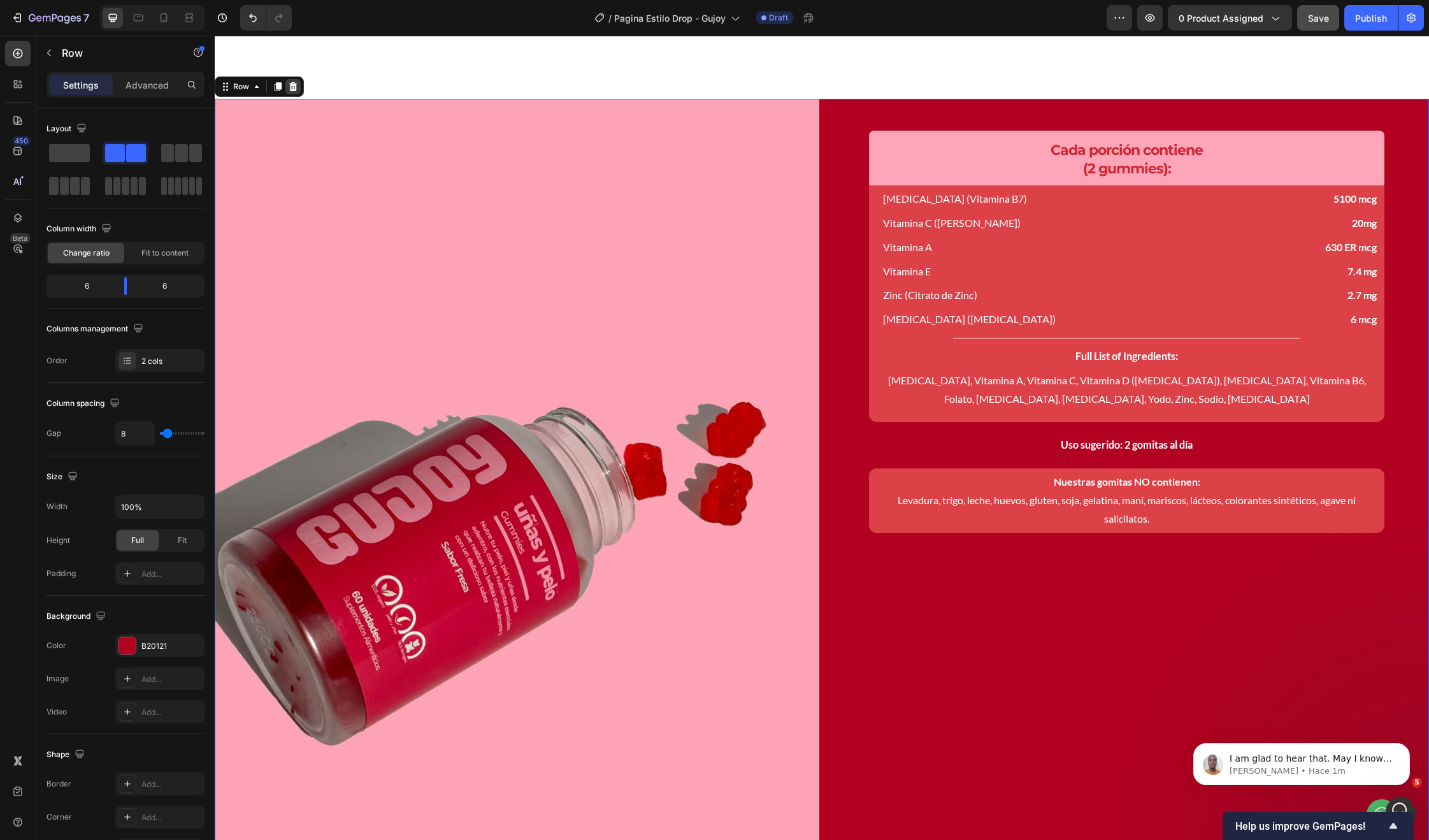
click at [288, 82] on icon at bounding box center [292, 86] width 10 height 10
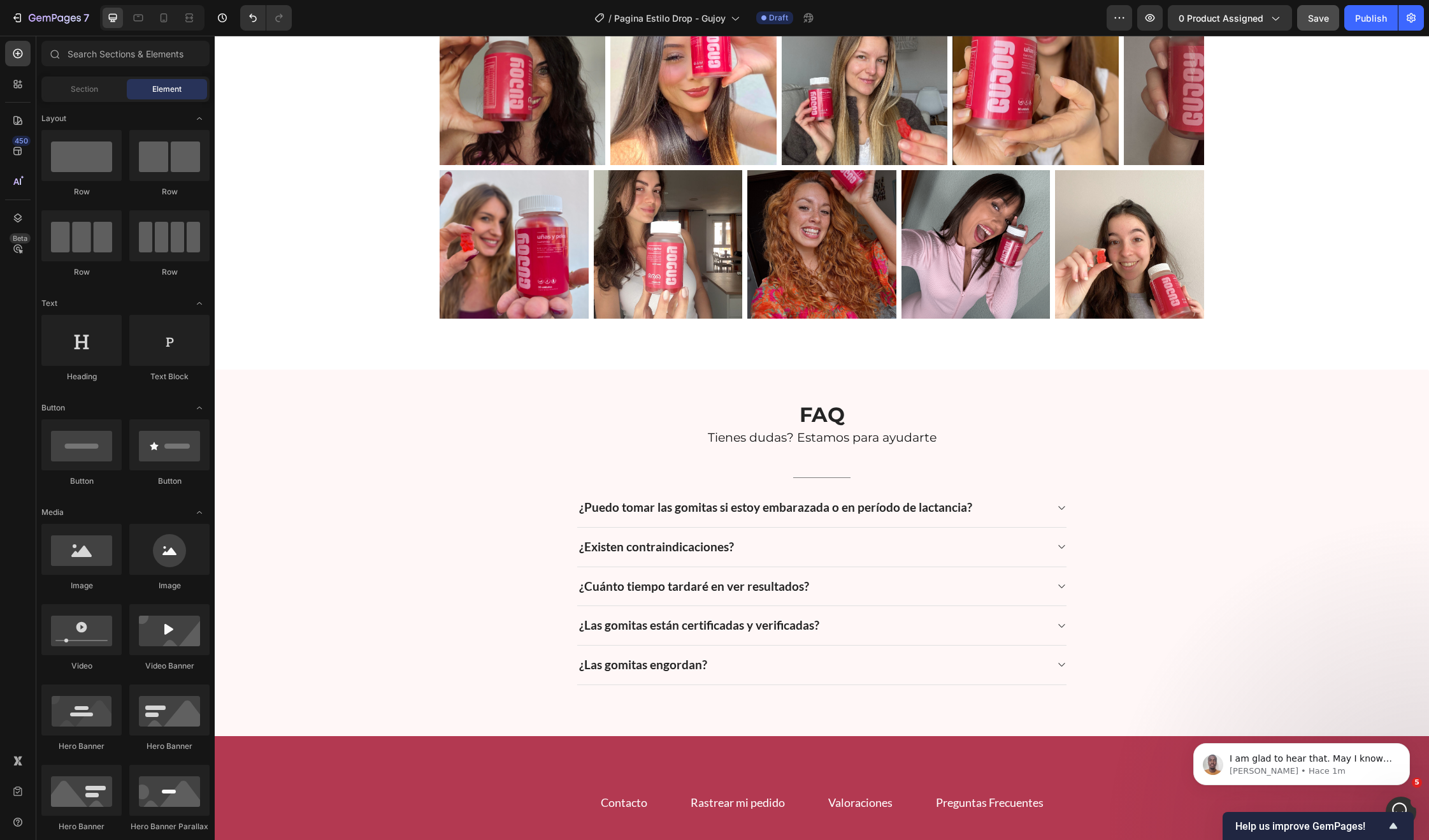
scroll to position [1090, 0]
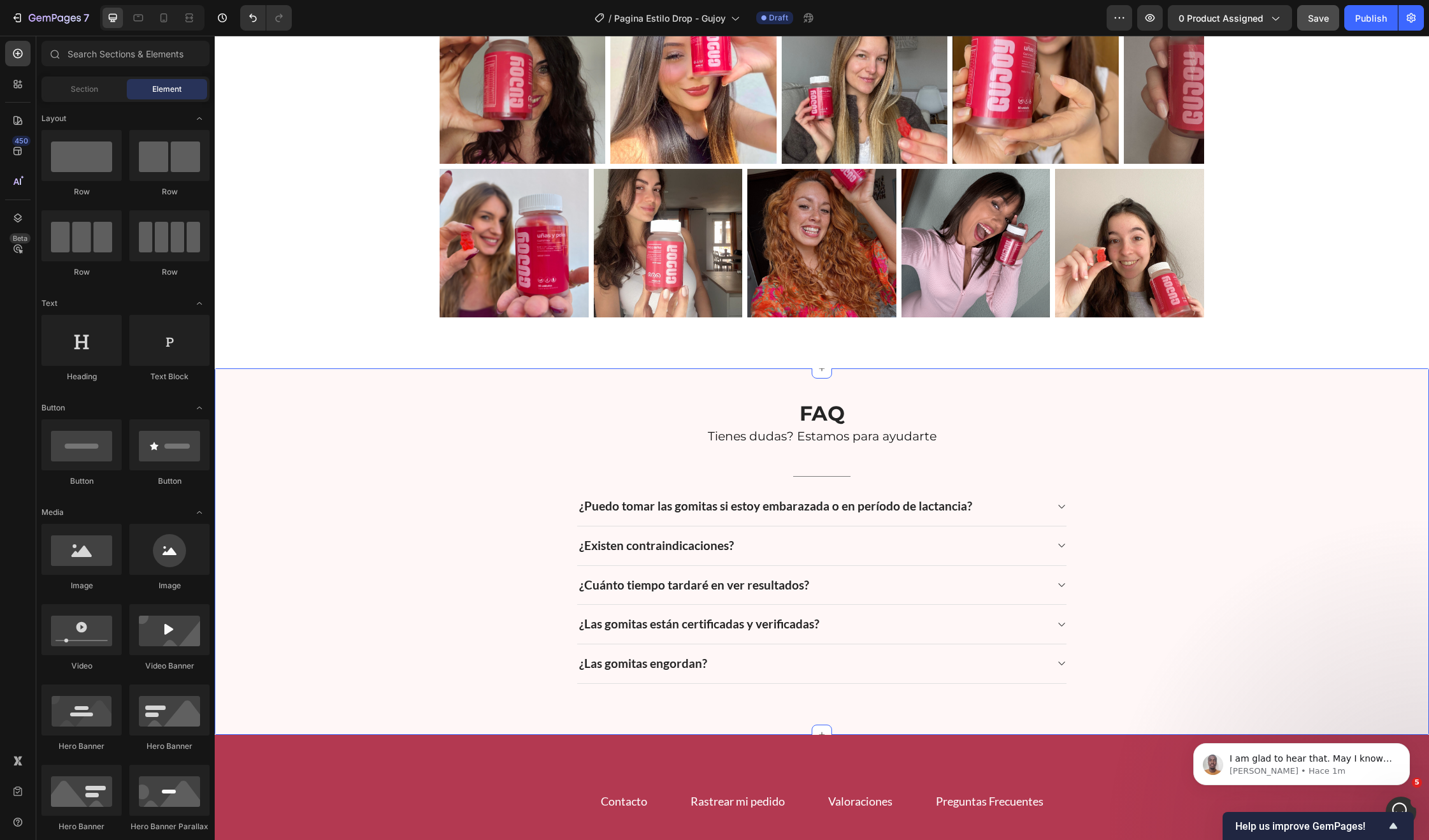
click at [1197, 419] on div "FAQ Heading Tienes dudas? Estamos para ayudarte Text block Title Line ¿Puedo to…" at bounding box center [822, 541] width 1196 height 284
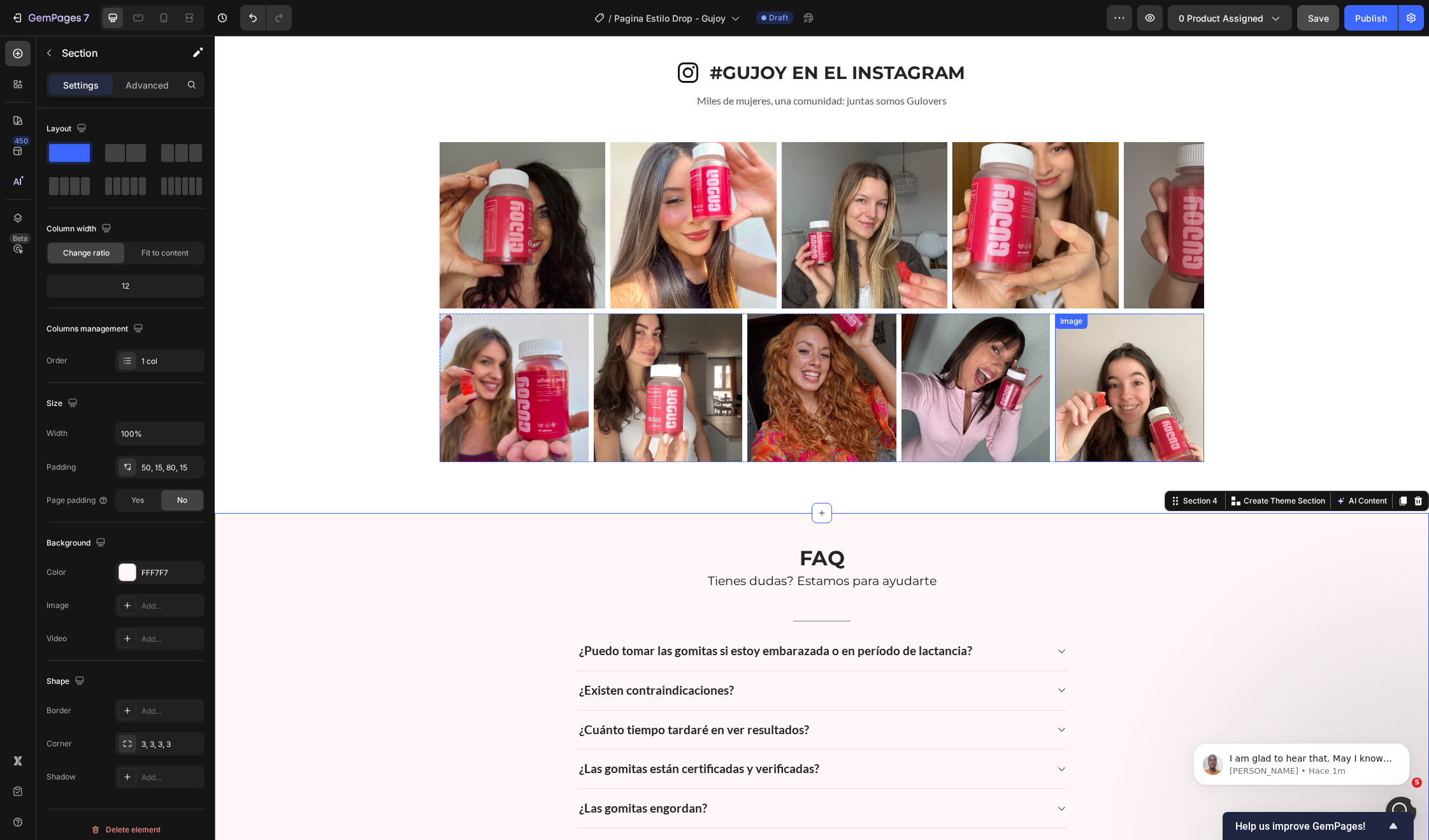
scroll to position [743, 0]
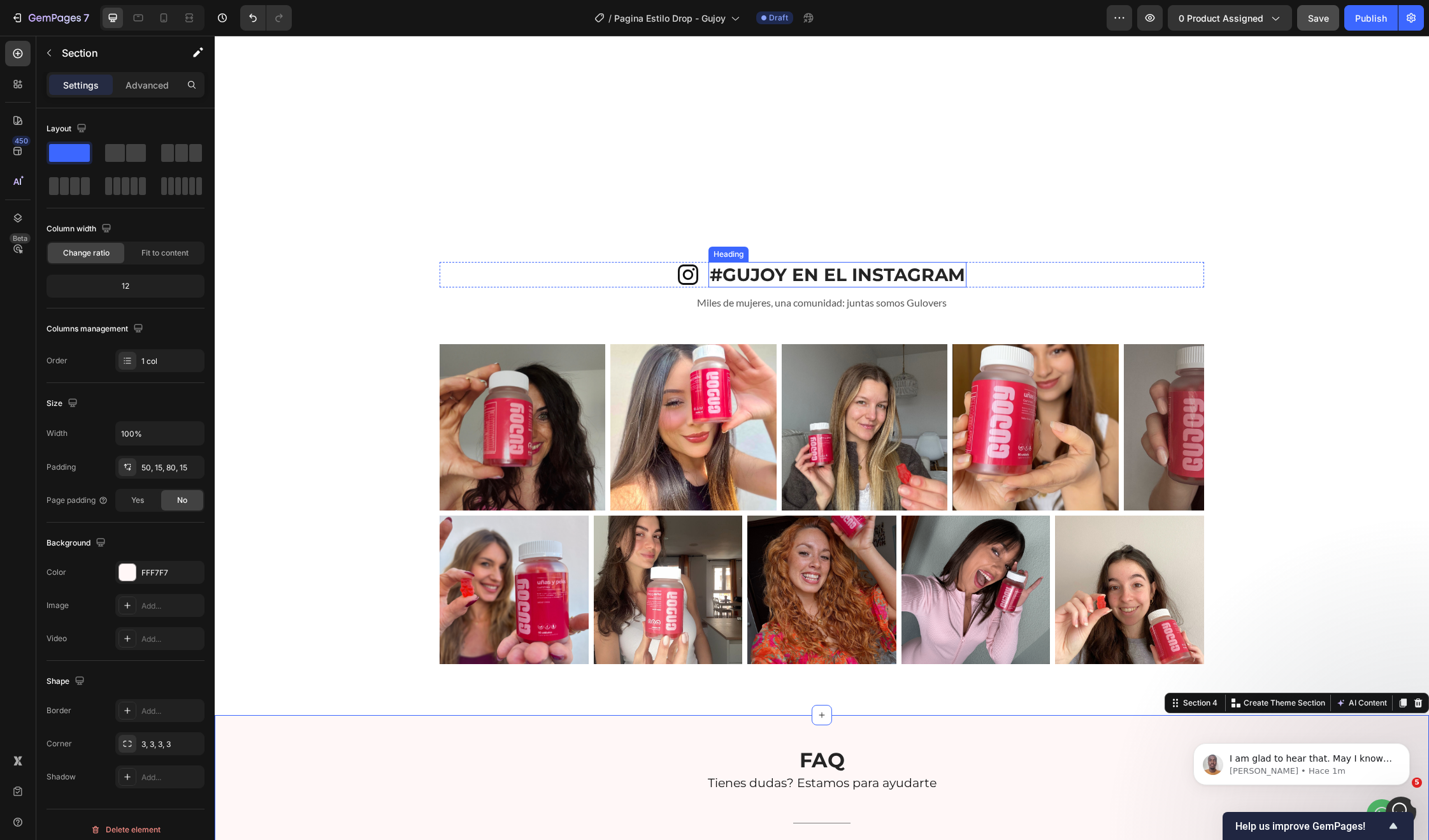
click at [848, 278] on h2 "#GUJOY EN EL INSTAGRAM" at bounding box center [837, 275] width 258 height 26
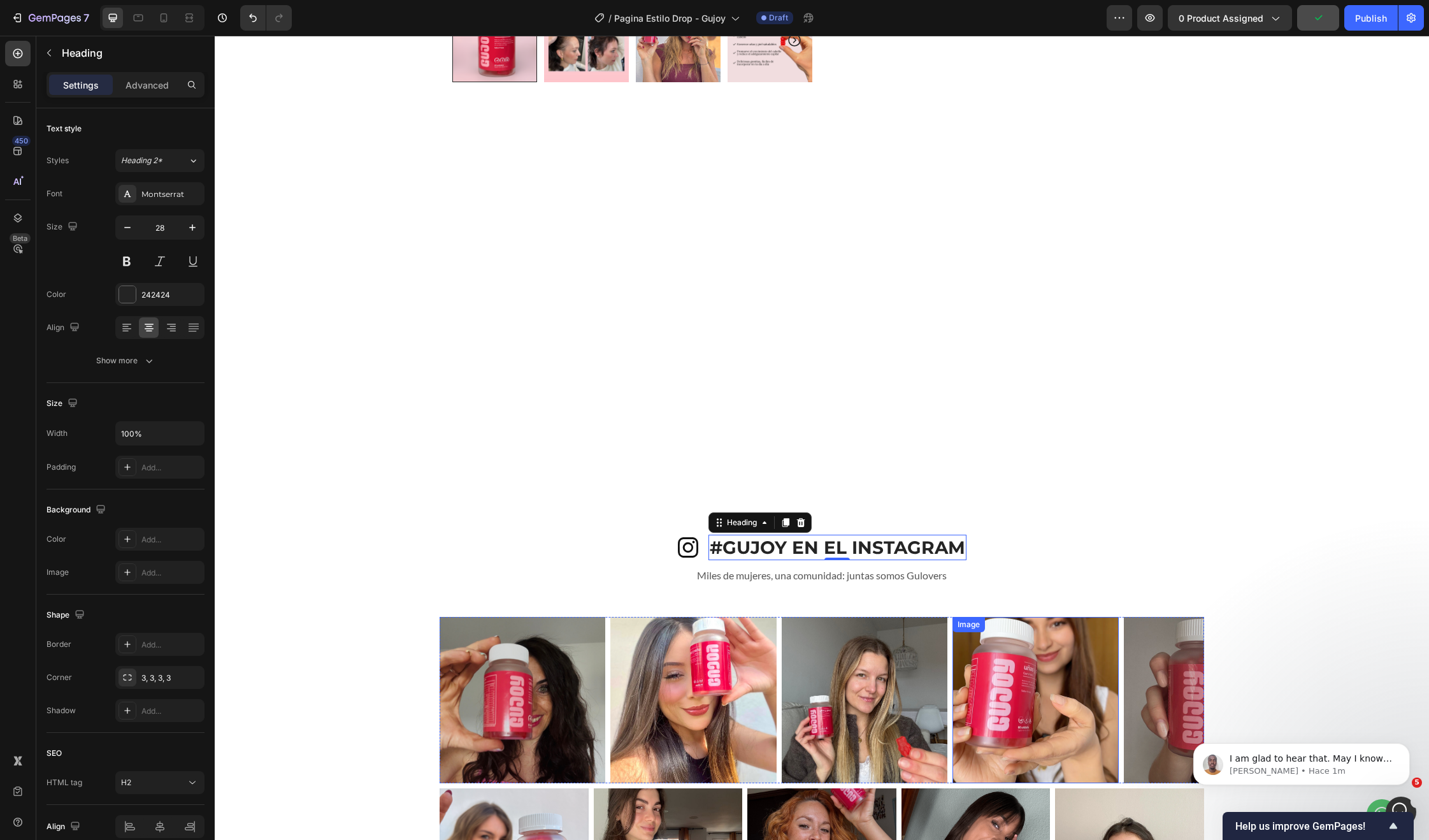
scroll to position [480, 0]
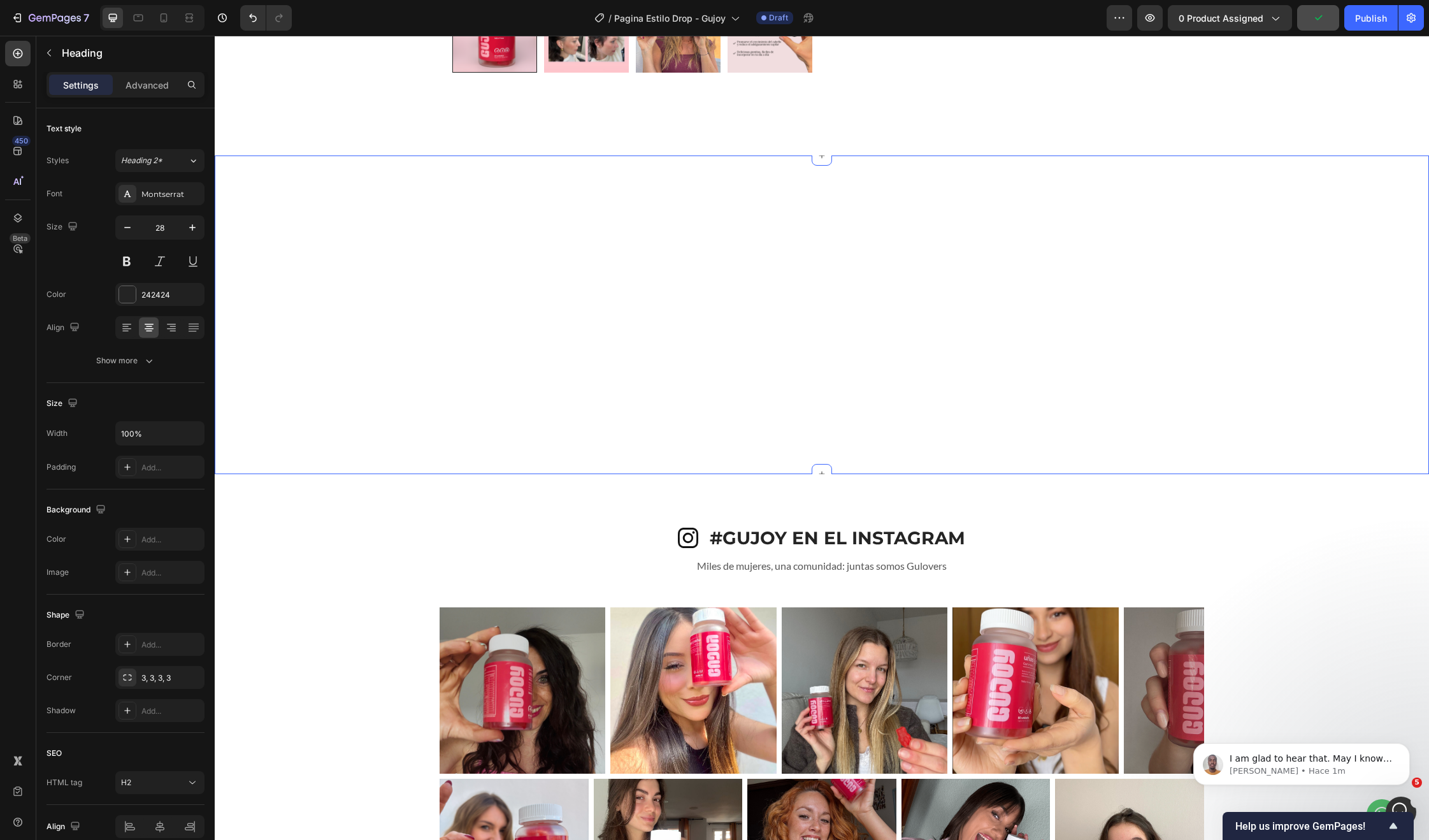
click at [959, 334] on div "Button Row" at bounding box center [822, 314] width 1214 height 319
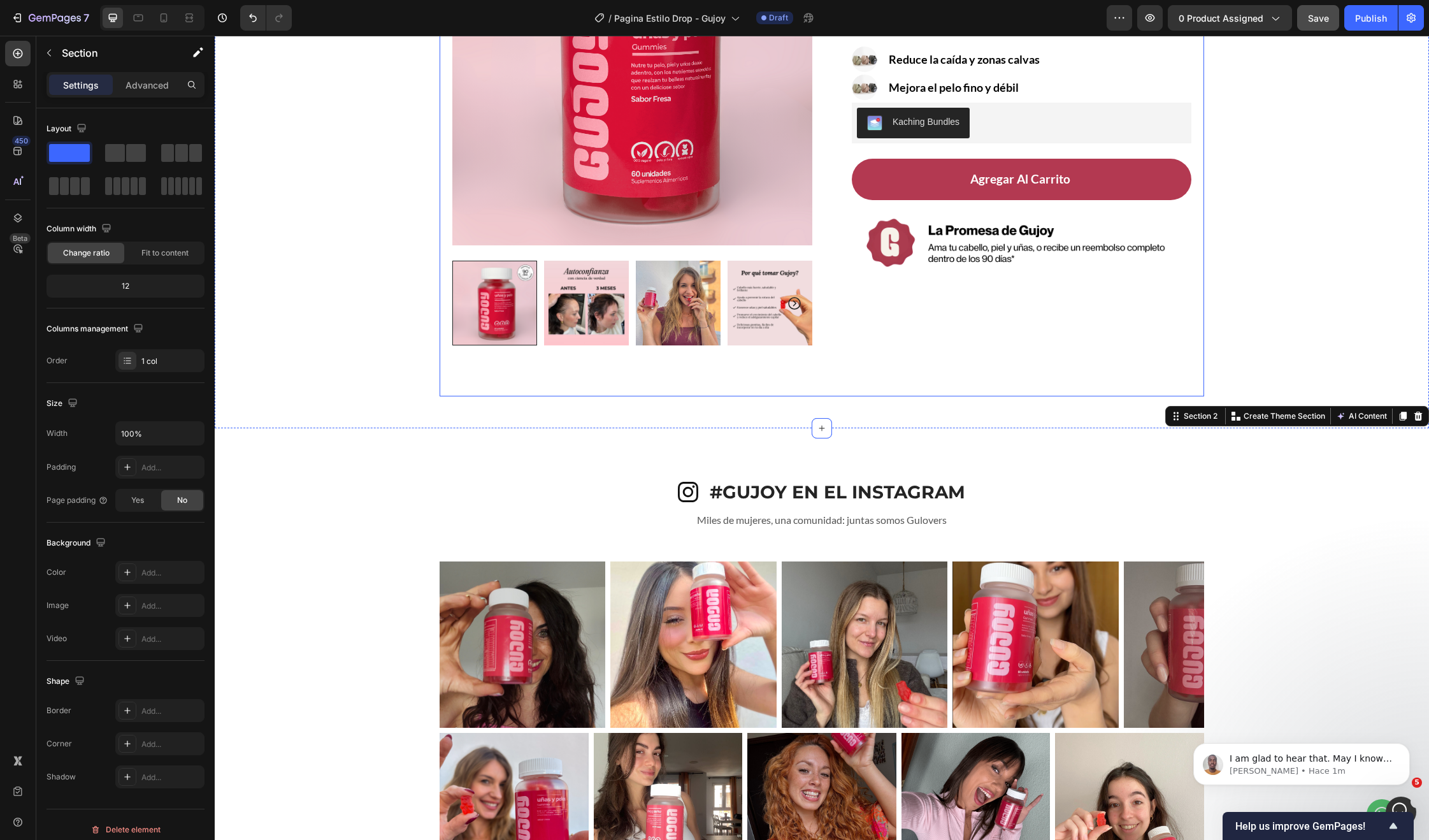
scroll to position [186, 0]
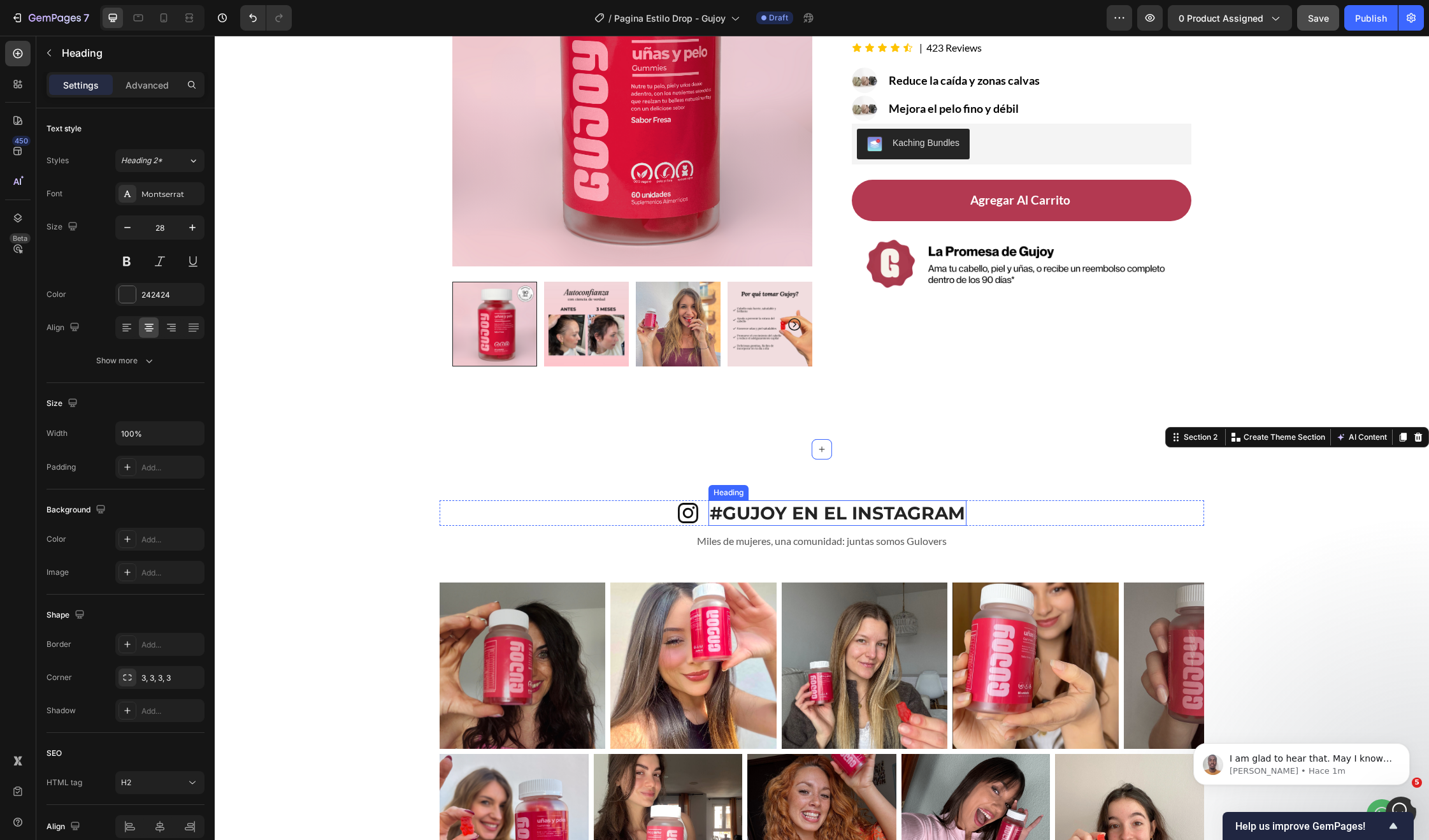
click at [915, 516] on h2 "#GUJOY EN EL INSTAGRAM" at bounding box center [837, 513] width 258 height 26
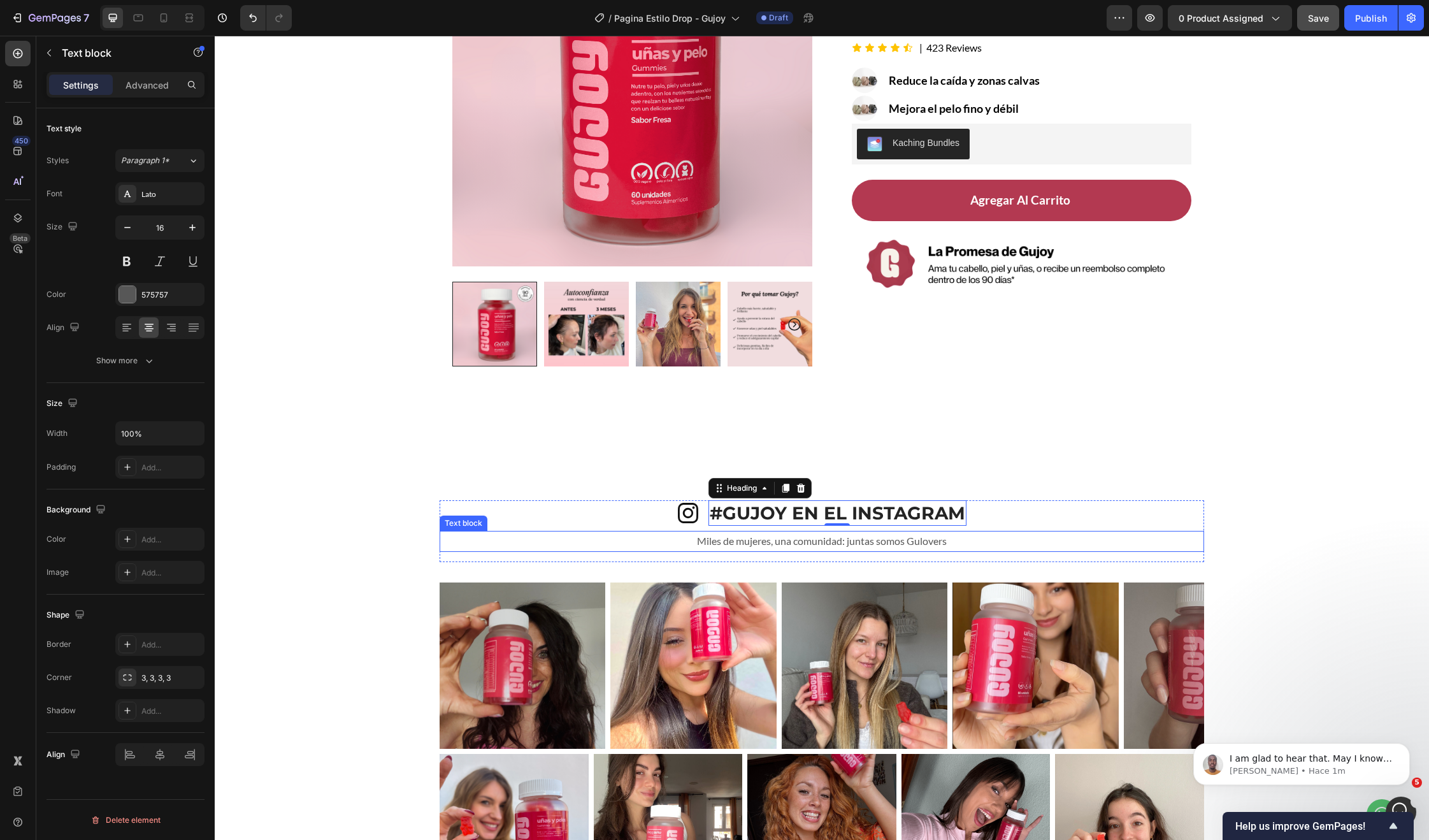
click at [950, 536] on p "Miles de mujeres, una comunidad: juntas somos Gulovers" at bounding box center [822, 541] width 762 height 18
click at [1025, 514] on div "Icon #GUJOY EN EL INSTAGRAM Heading Row" at bounding box center [822, 513] width 765 height 26
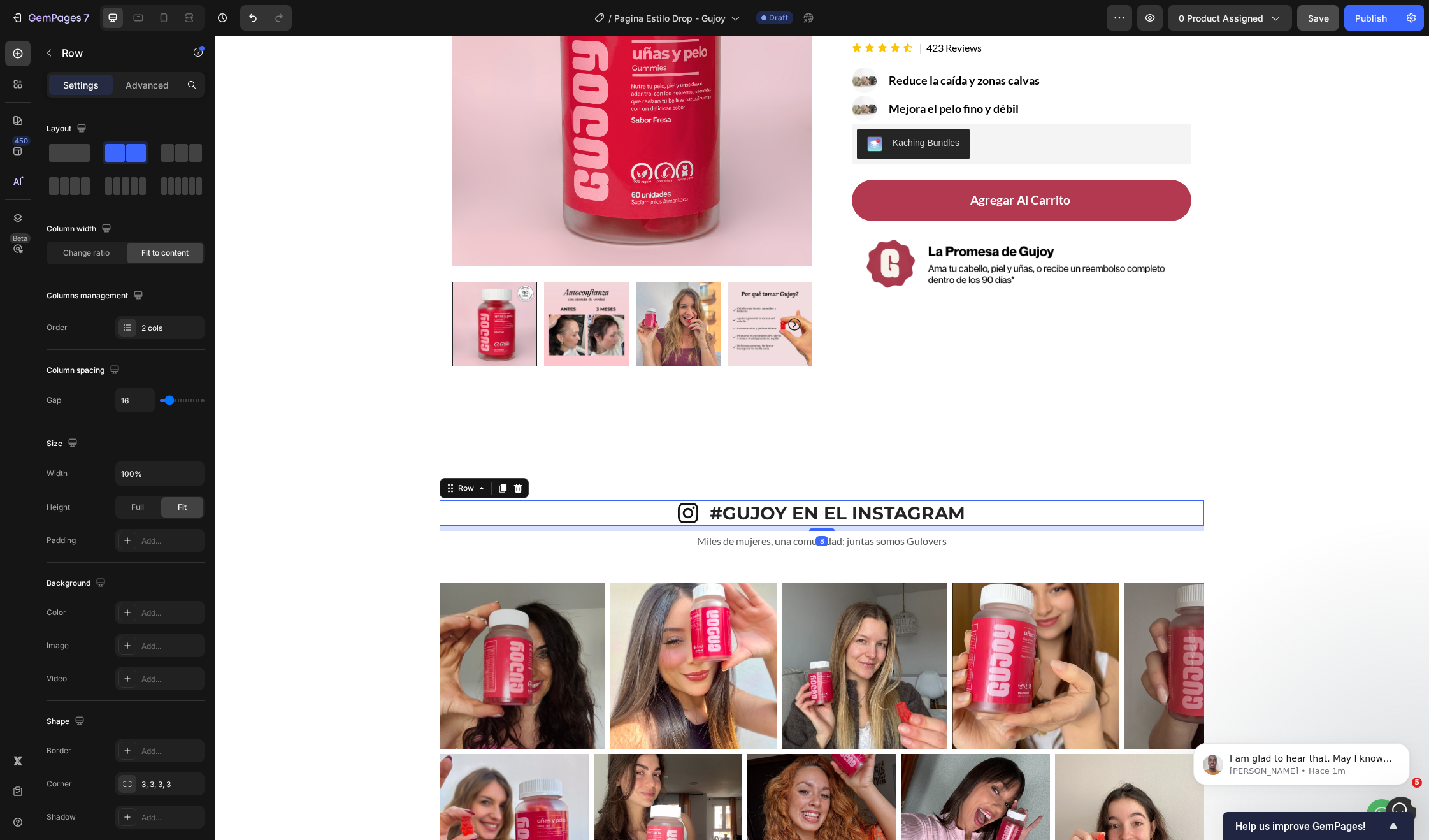
click at [1007, 527] on div "8" at bounding box center [822, 528] width 765 height 6
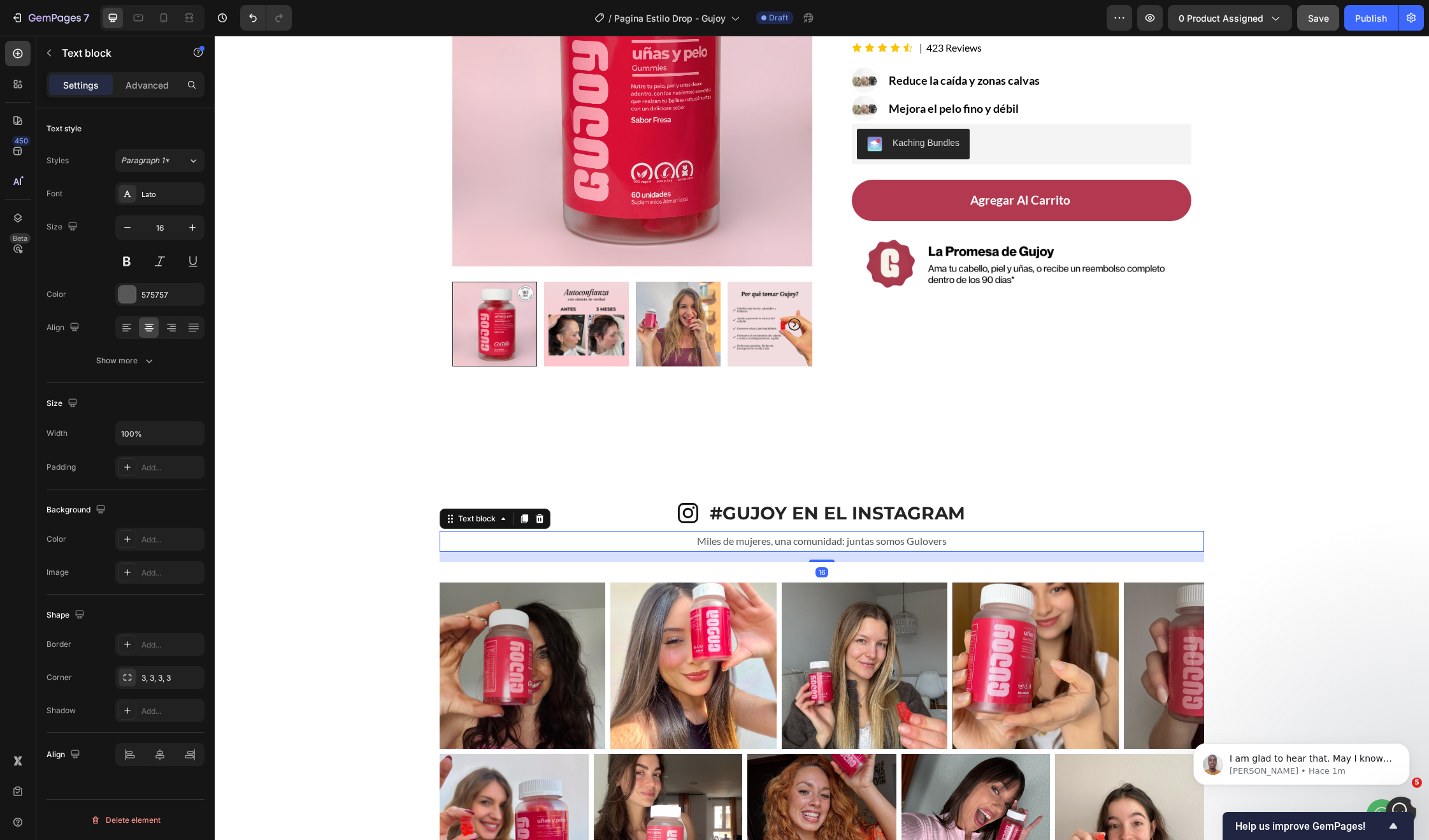
click at [999, 531] on div "Miles de mujeres, una comunidad: juntas somos Gulovers" at bounding box center [822, 541] width 765 height 21
click at [1401, 802] on icon "Abrir Intercom Messenger" at bounding box center [1399, 810] width 21 height 21
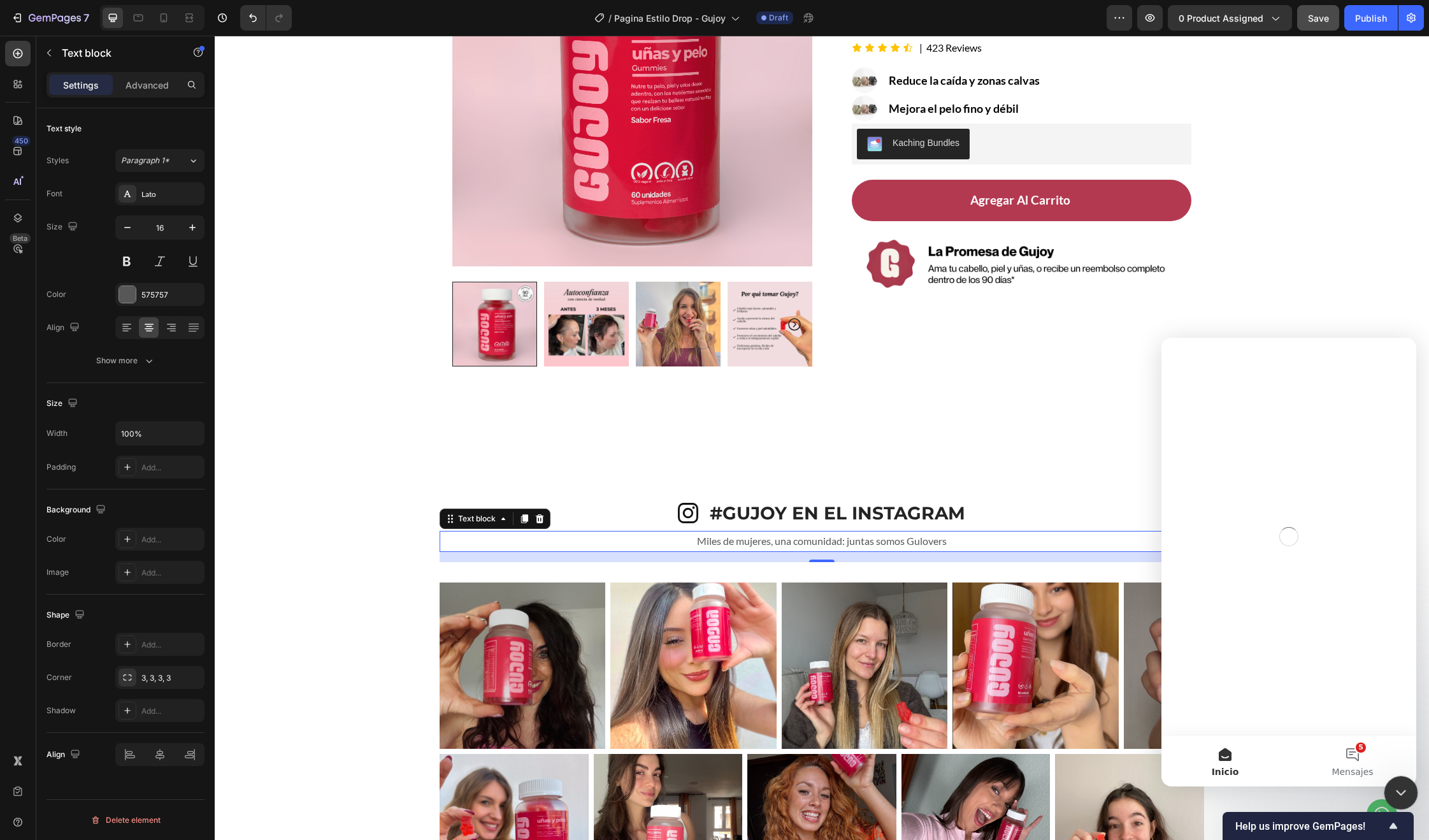
scroll to position [0, 0]
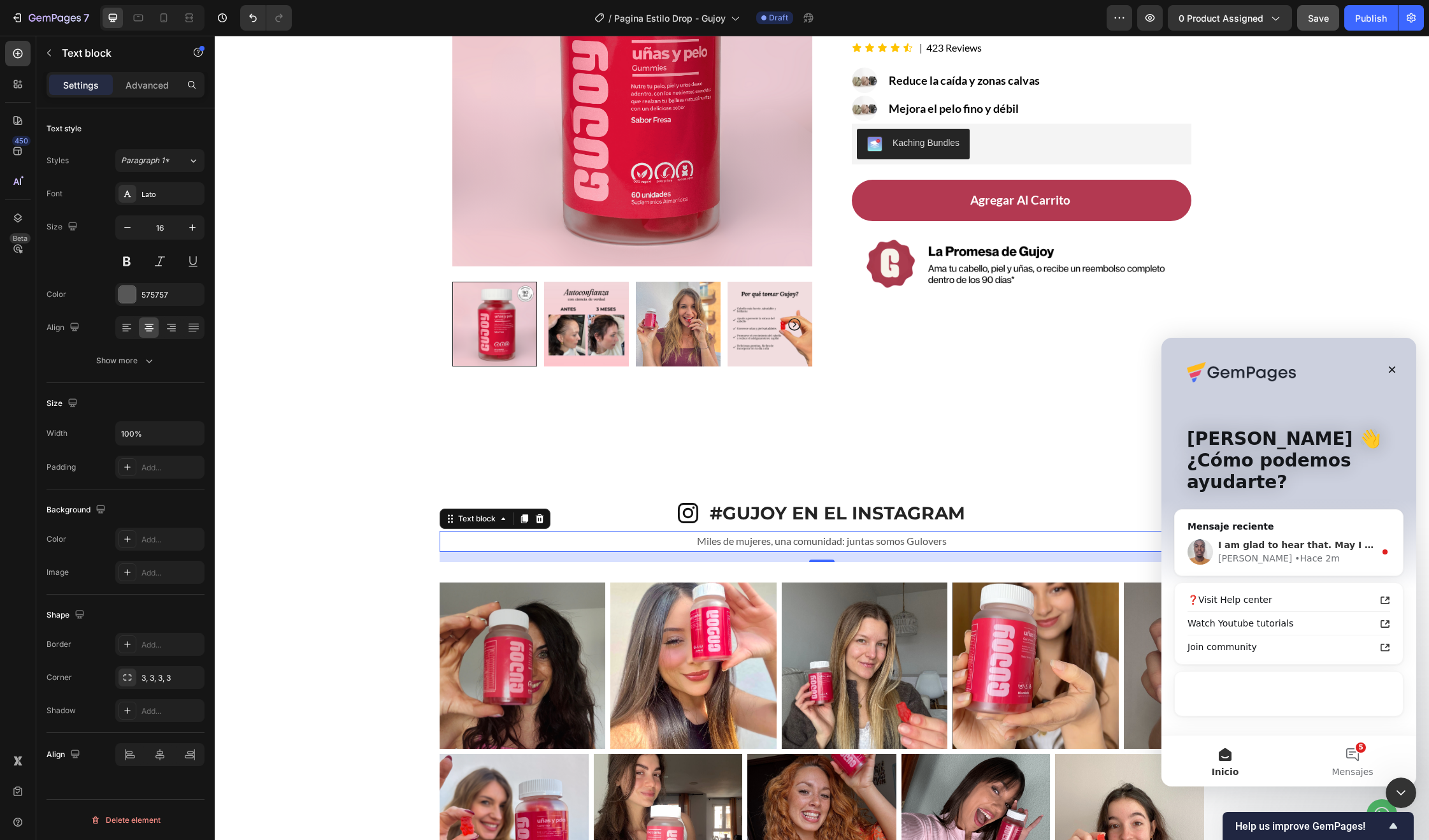
click at [1294, 569] on div "I am glad to hear that. May I know if there is anything else I can help you wit…" at bounding box center [1288, 551] width 228 height 47
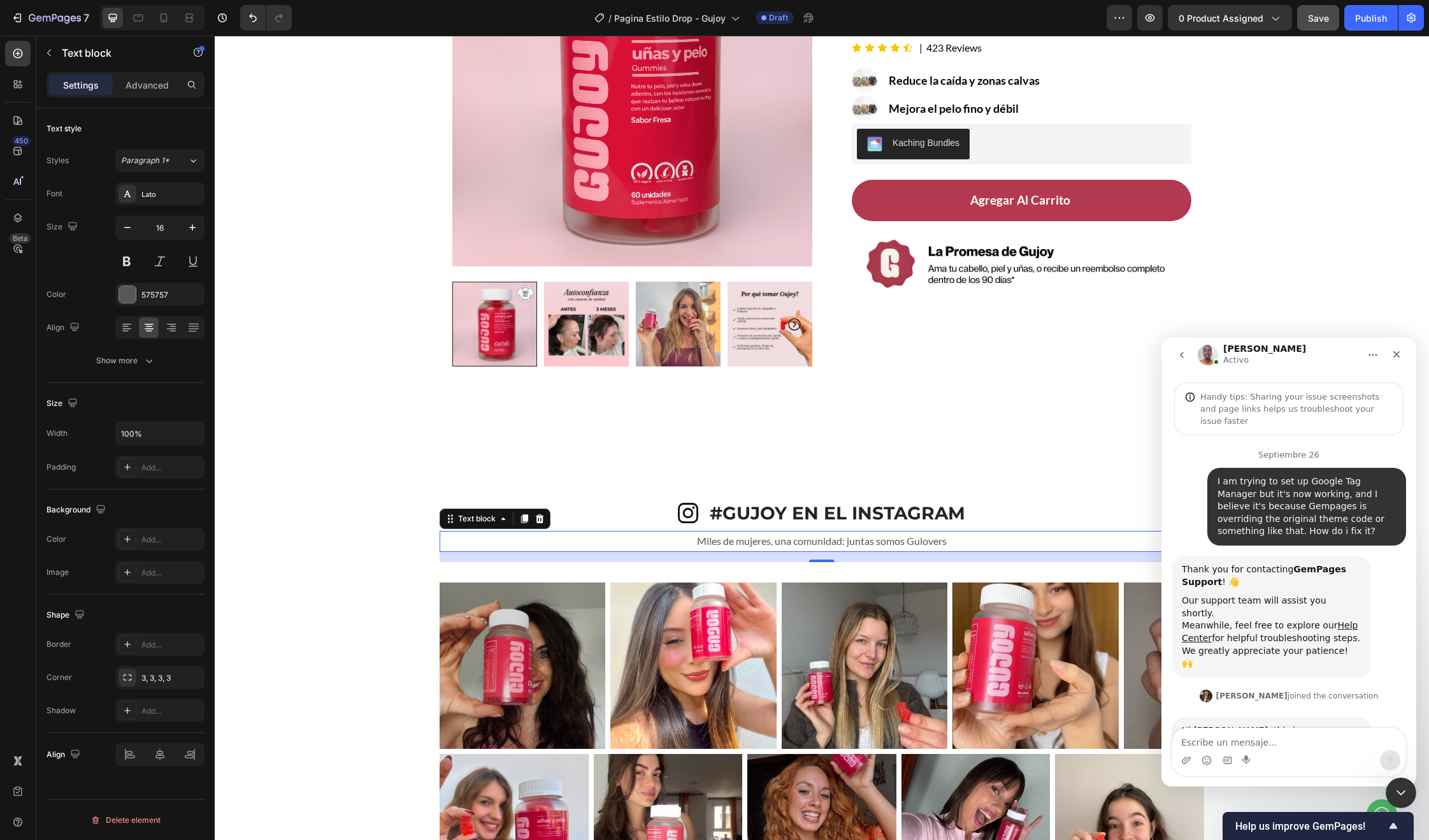
scroll to position [2, 0]
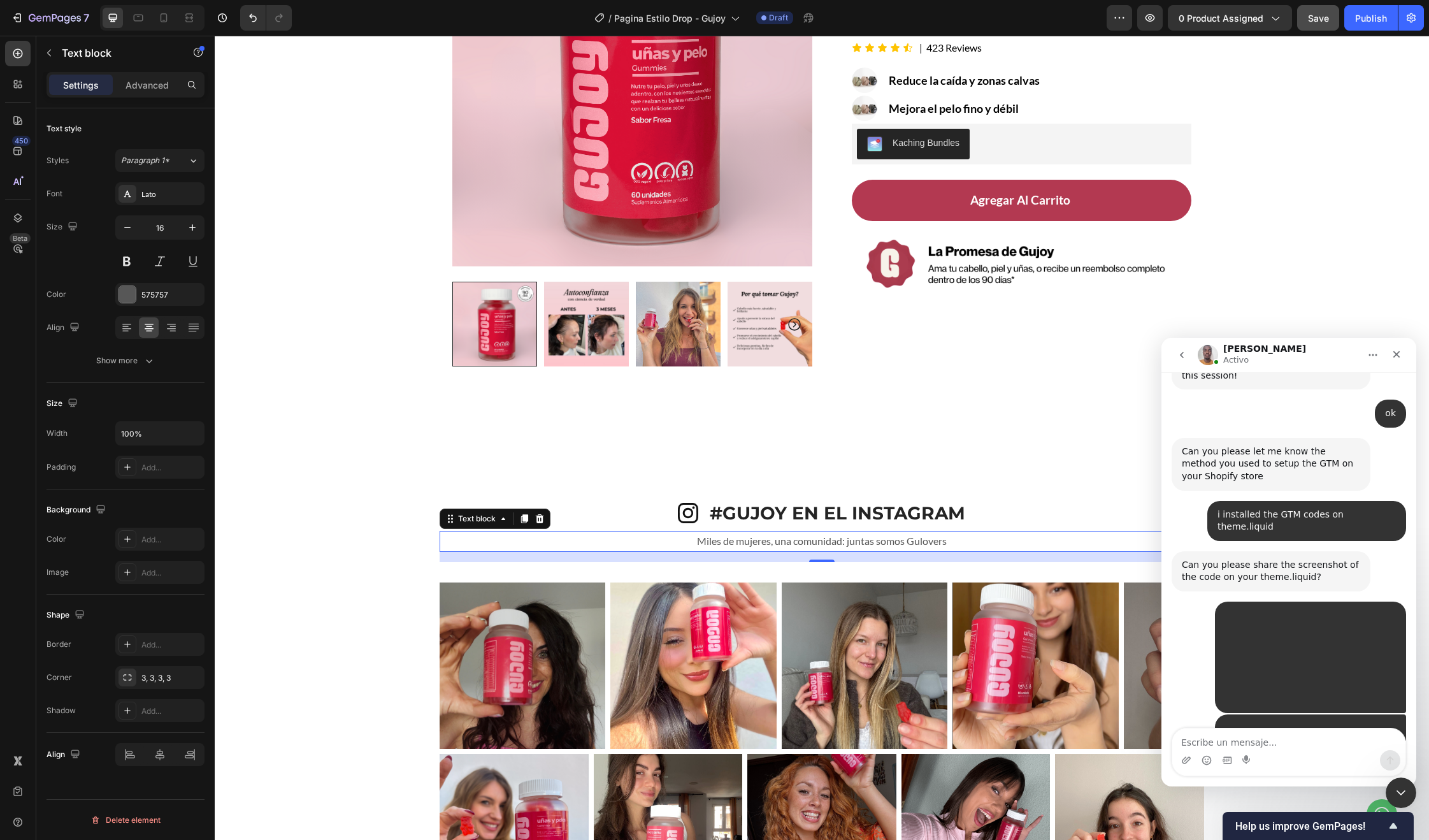
click at [1260, 764] on div "Intercom Messenger" at bounding box center [1289, 760] width 233 height 20
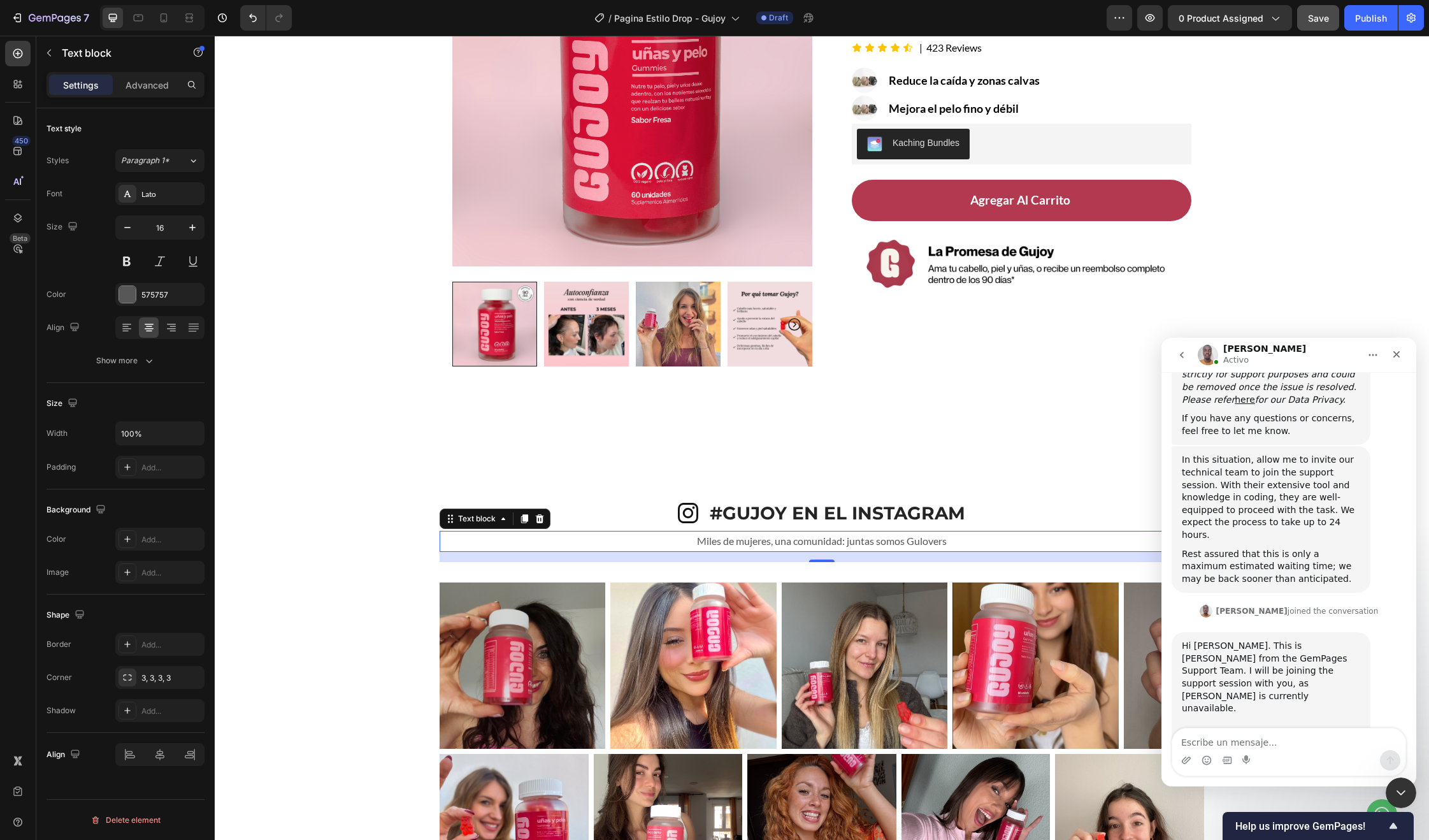
click at [1261, 755] on div "Intercom Messenger" at bounding box center [1289, 760] width 233 height 20
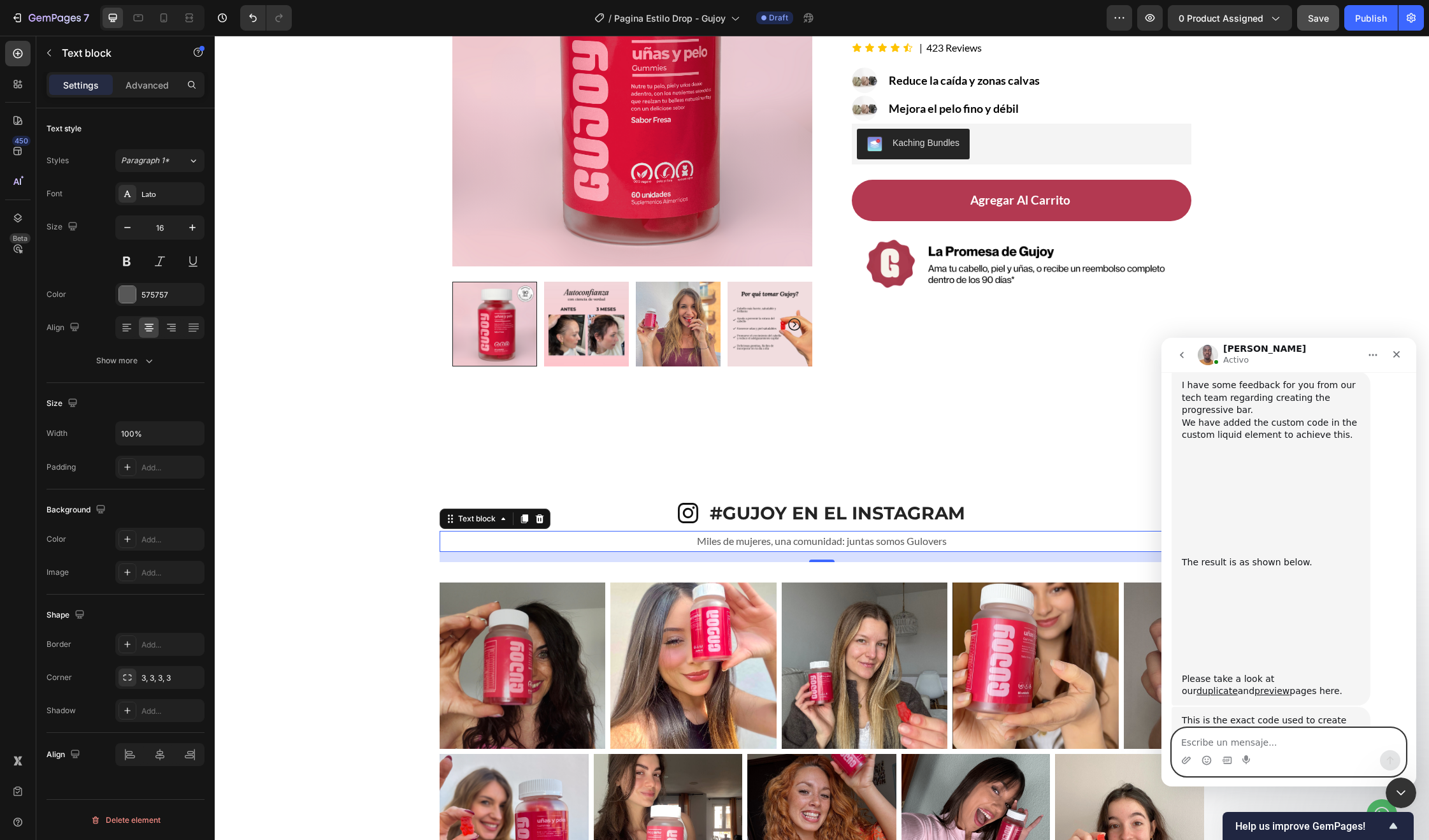
click at [1263, 746] on textarea "Escribe un mensaje..." at bounding box center [1289, 739] width 233 height 22
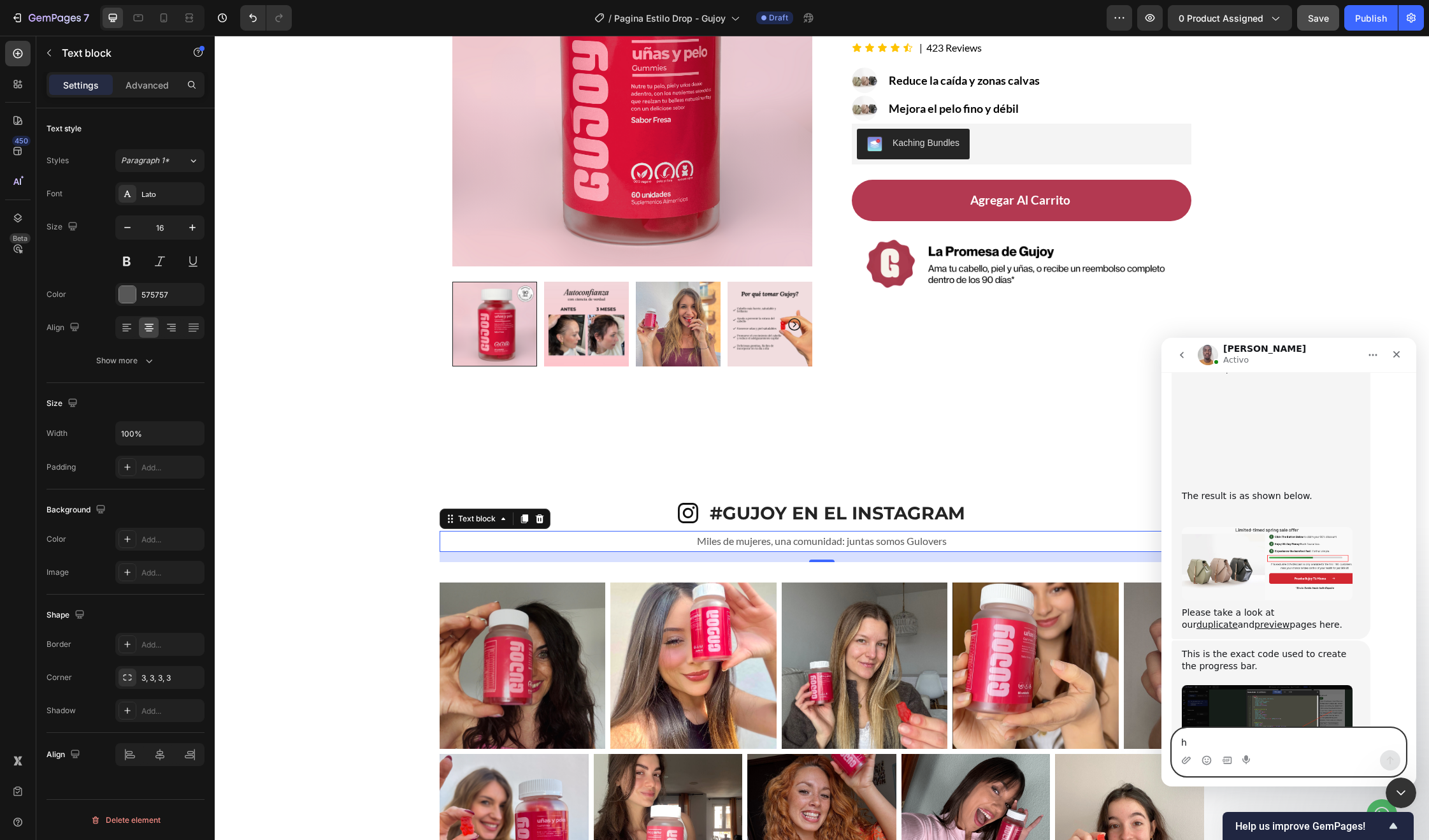
scroll to position [5074, 0]
type textarea "h"
type textarea "Hey [PERSON_NAME]"
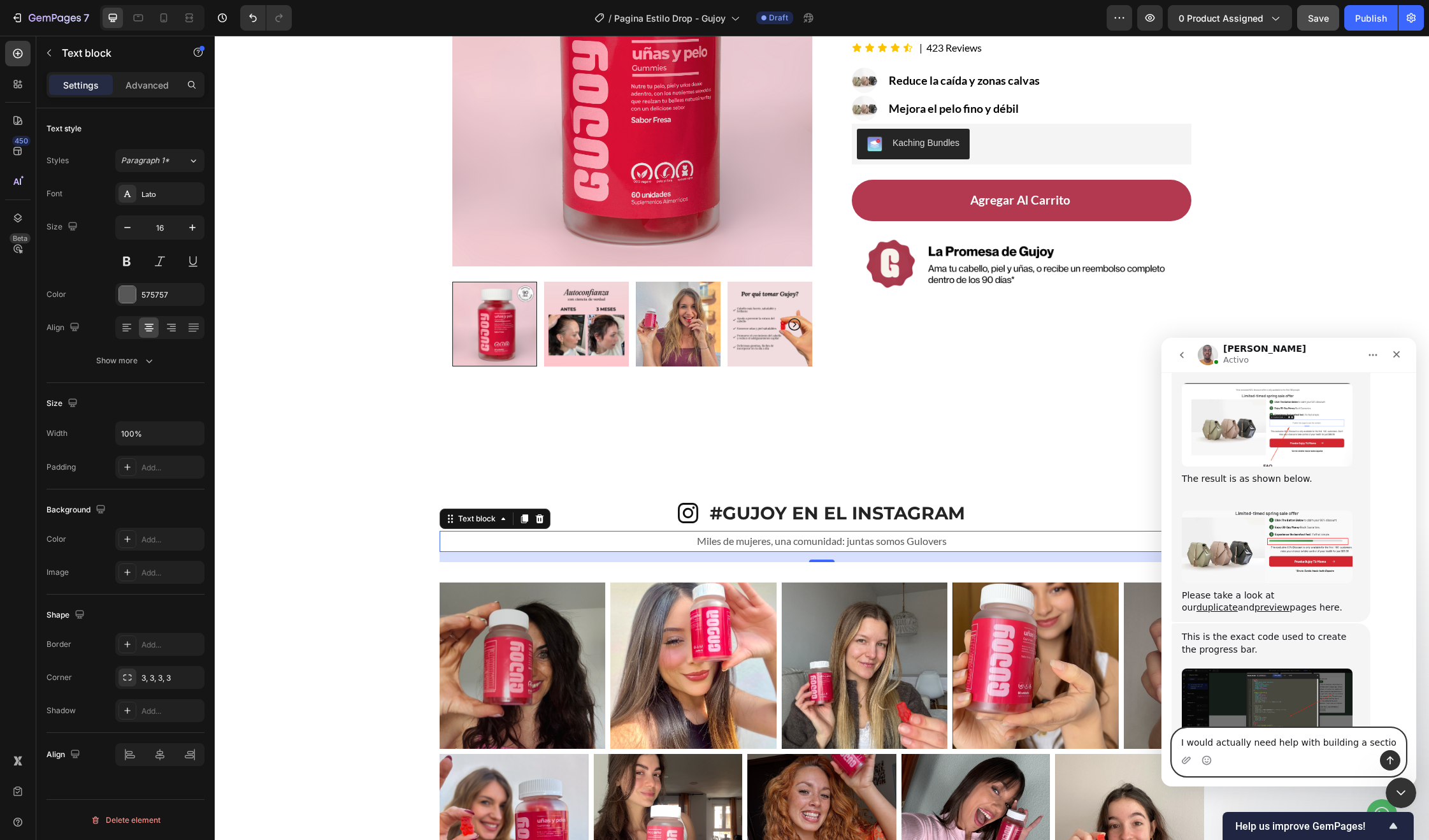
type textarea "I would actually need help with building a section"
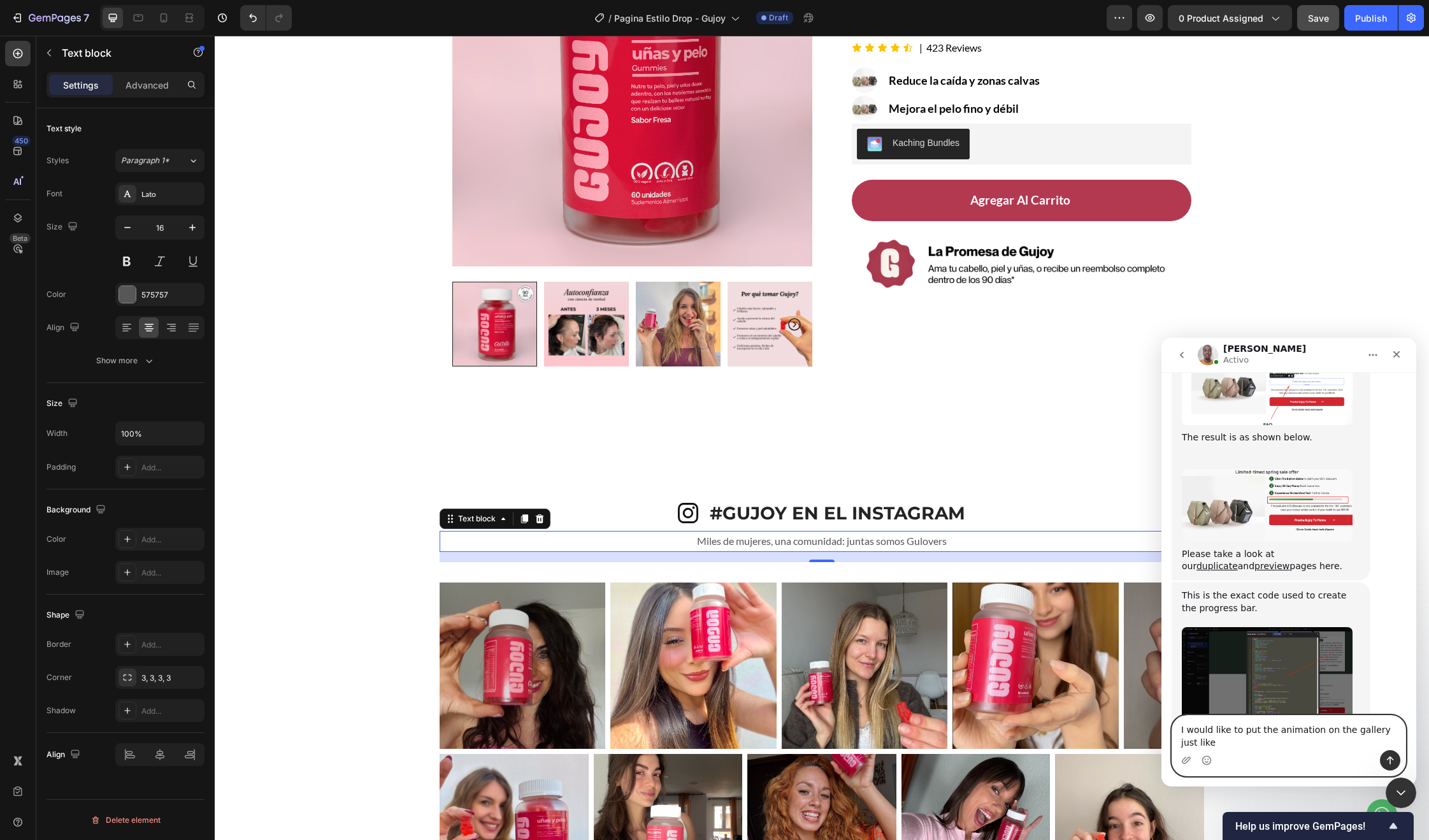
scroll to position [5146, 0]
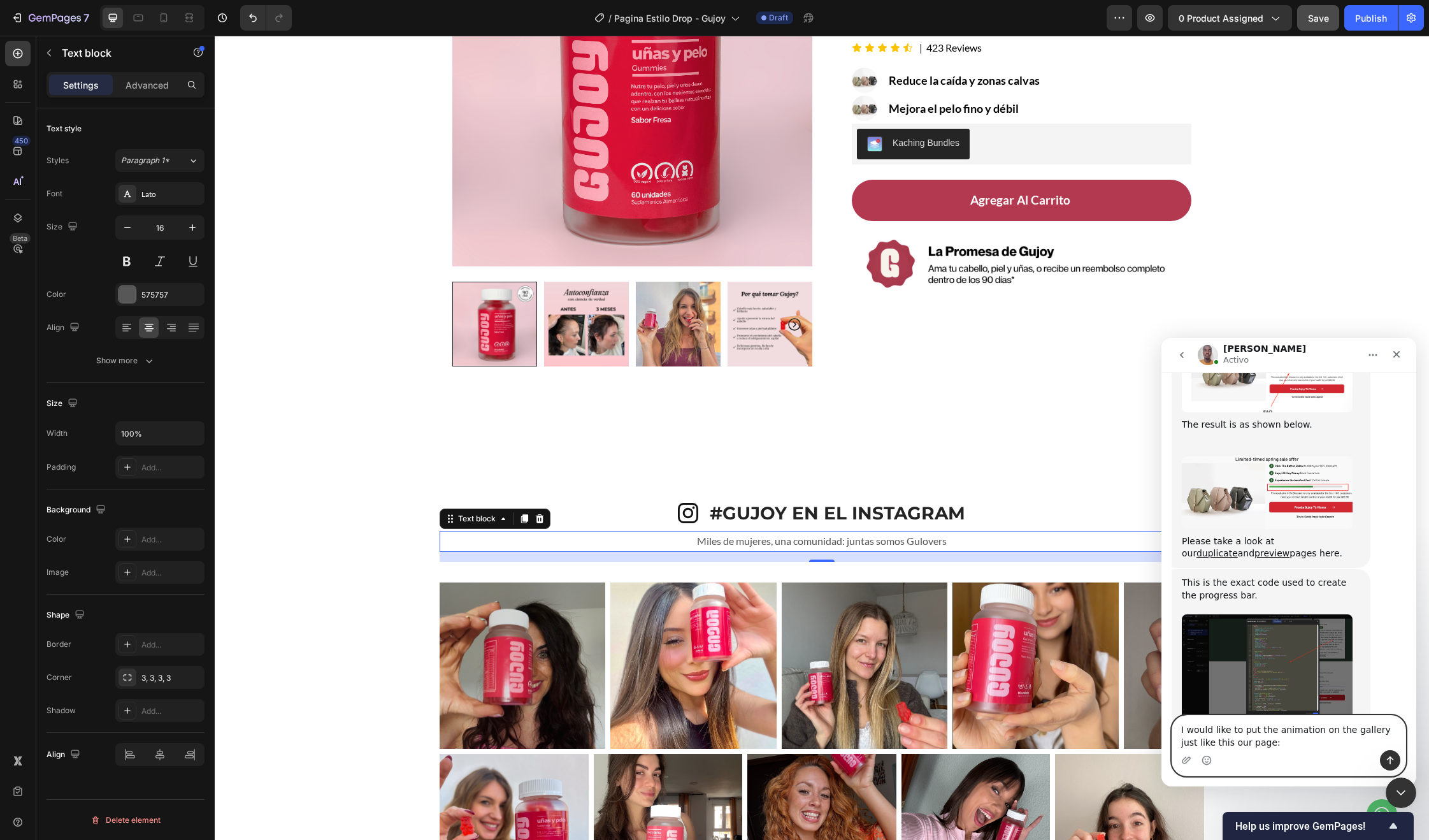
paste textarea "[URL][DOMAIN_NAME]"
type textarea "I would like to put the animation on the gallery just like this our page: https…"
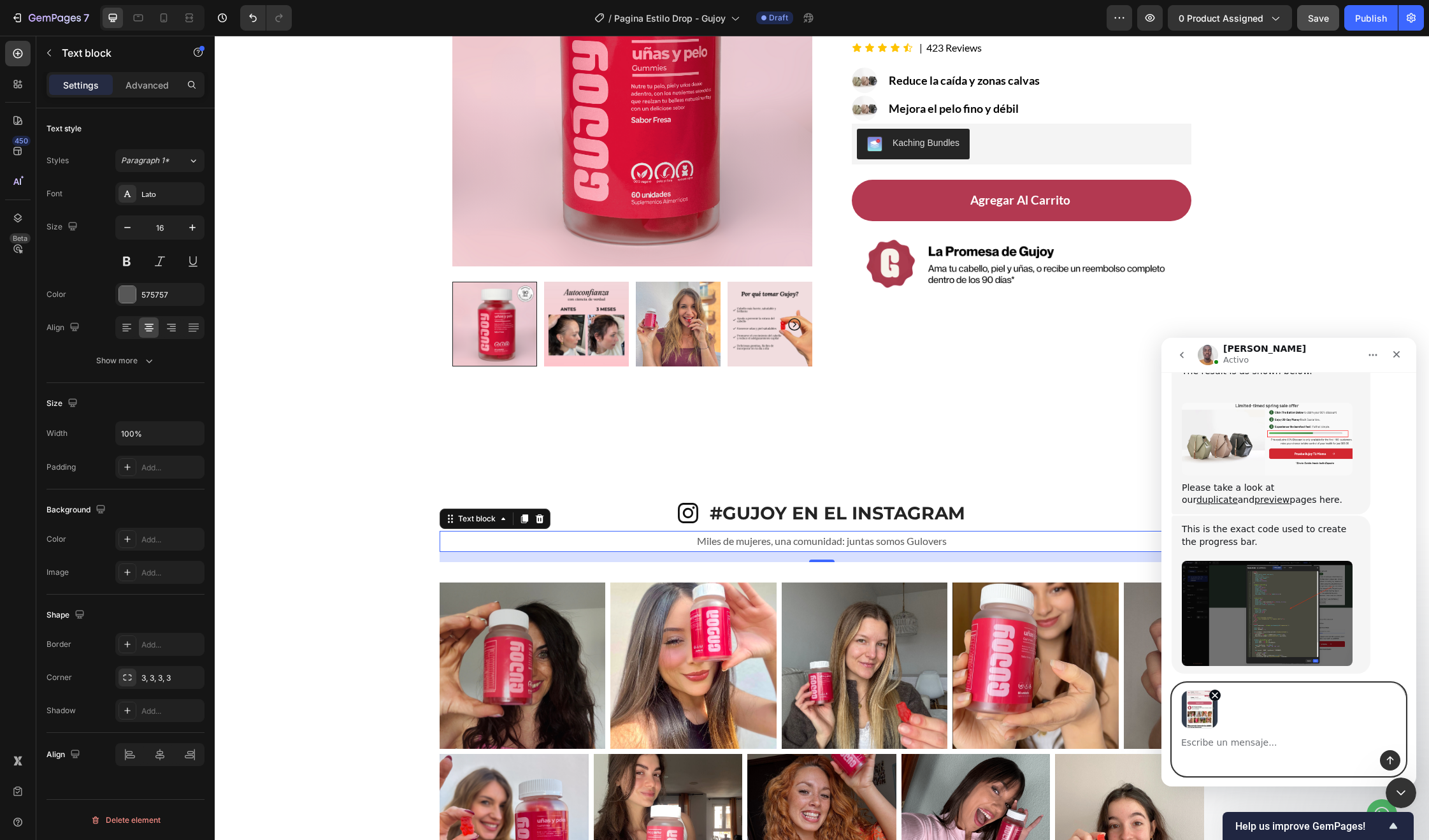
scroll to position [5244, 0]
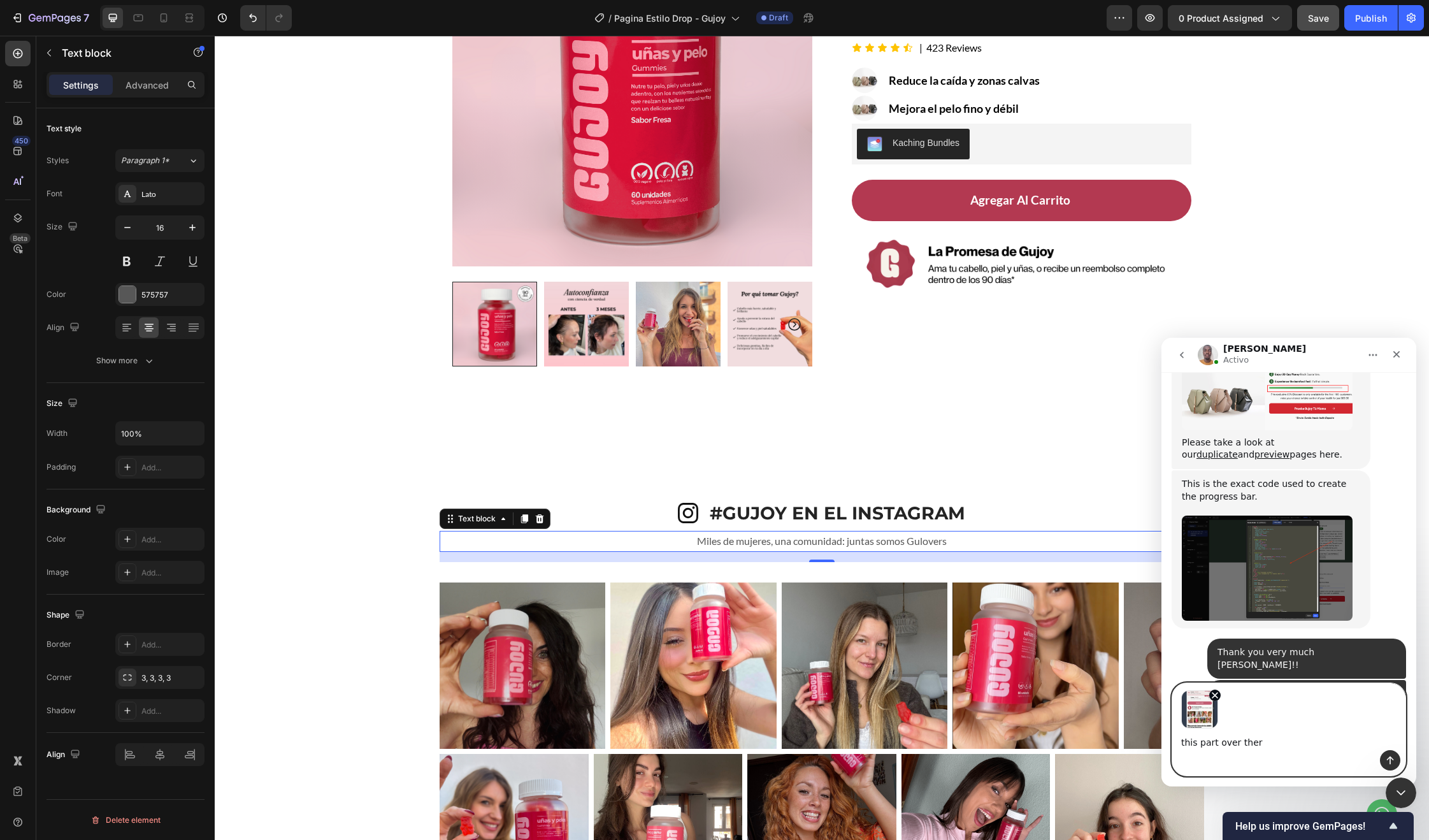
type textarea "this part over there"
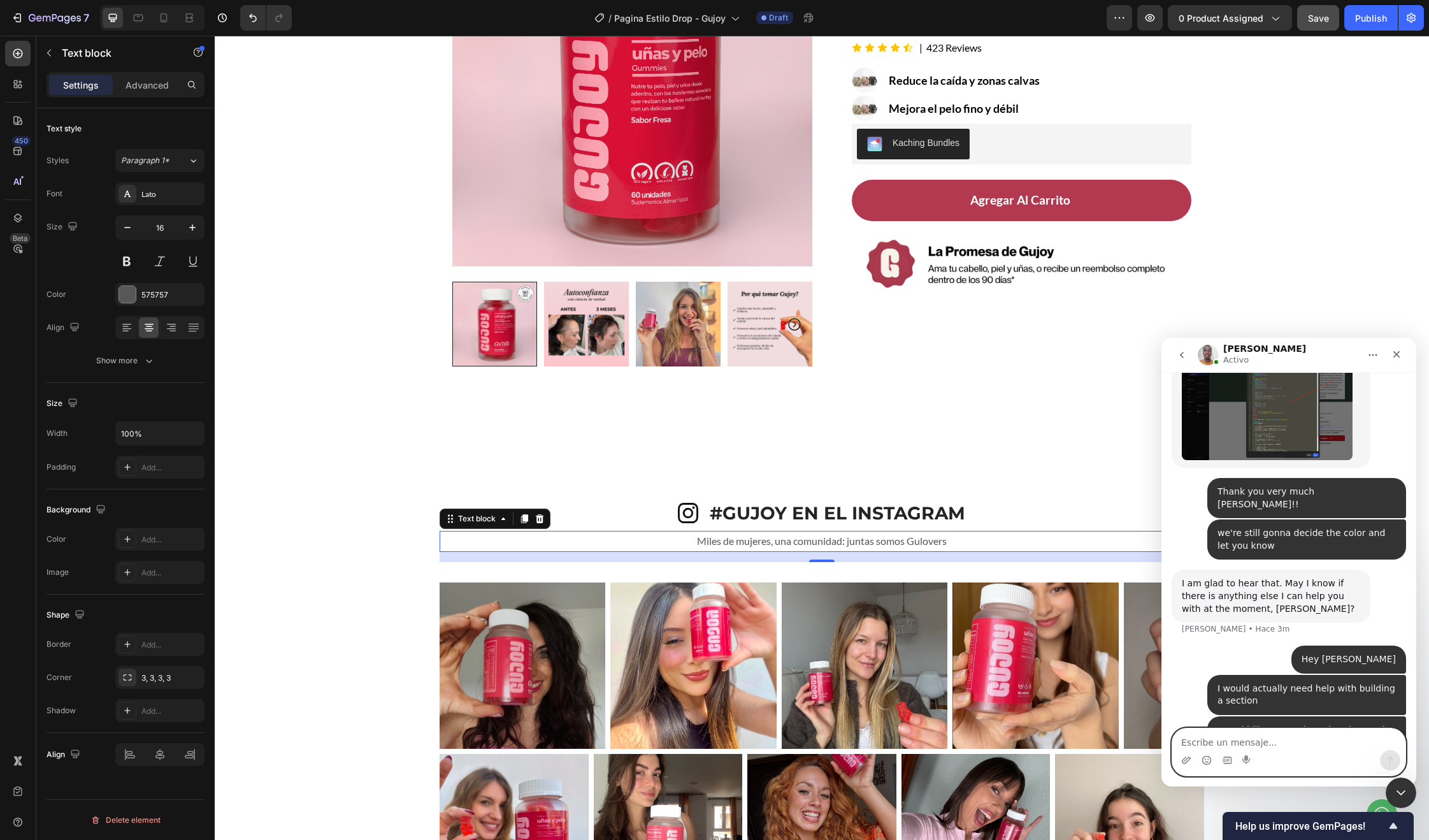
scroll to position [5406, 0]
type textarea "with the phtoos"
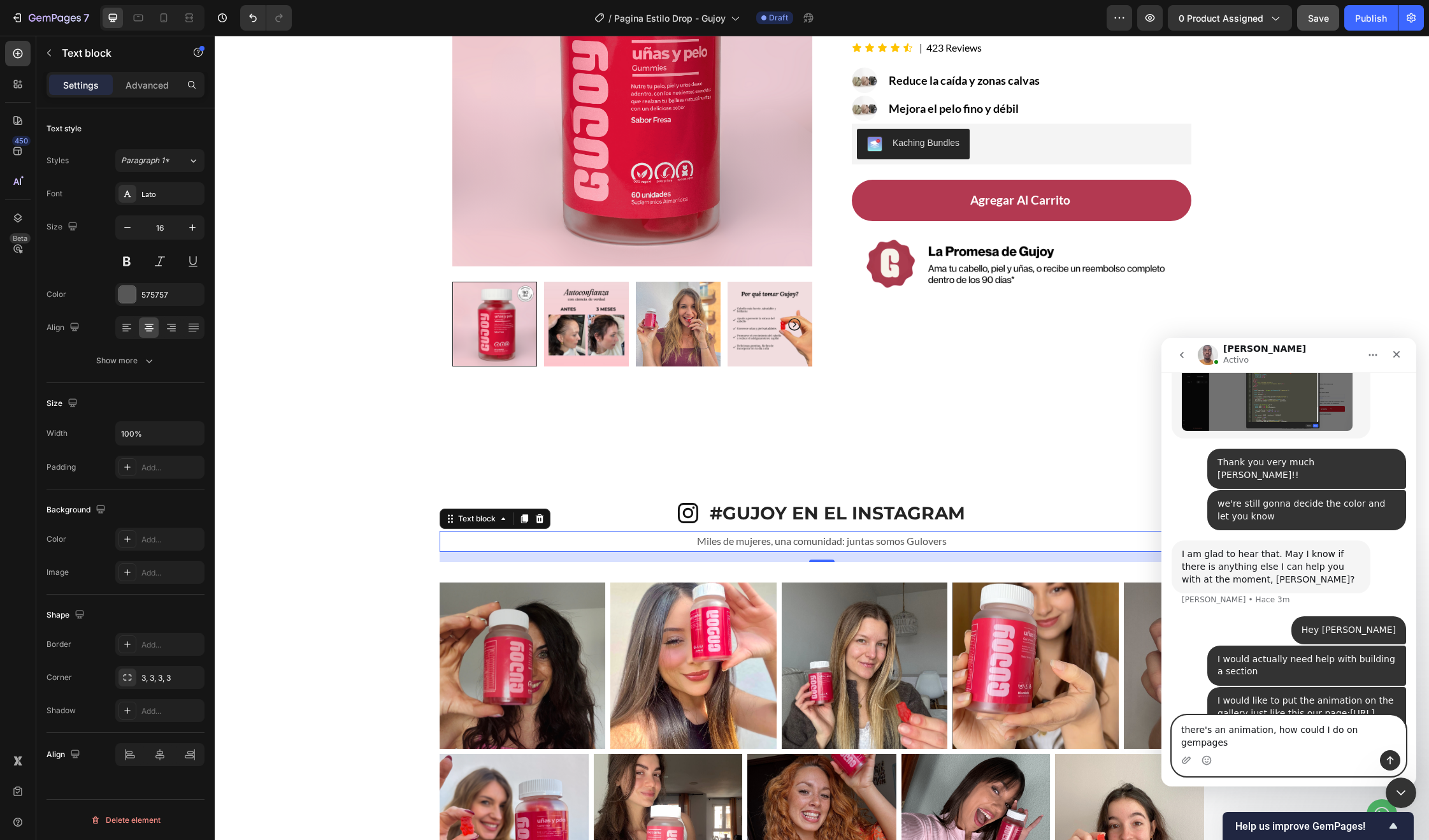
type textarea "there's an animation, how could I do on gempages?"
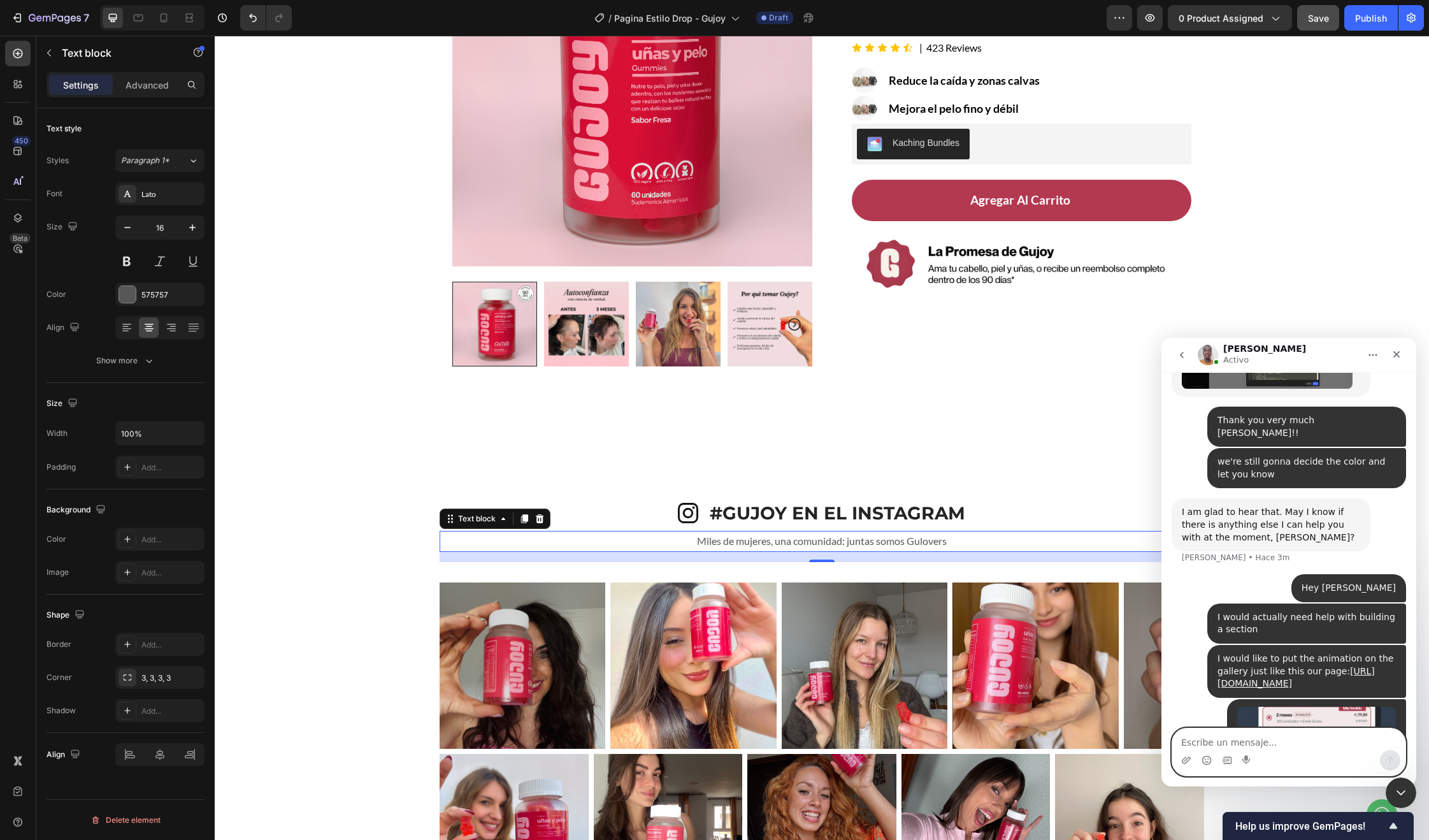
click at [1016, 537] on p "Miles de mujeres, una comunidad: juntas somos Gulovers" at bounding box center [822, 541] width 762 height 18
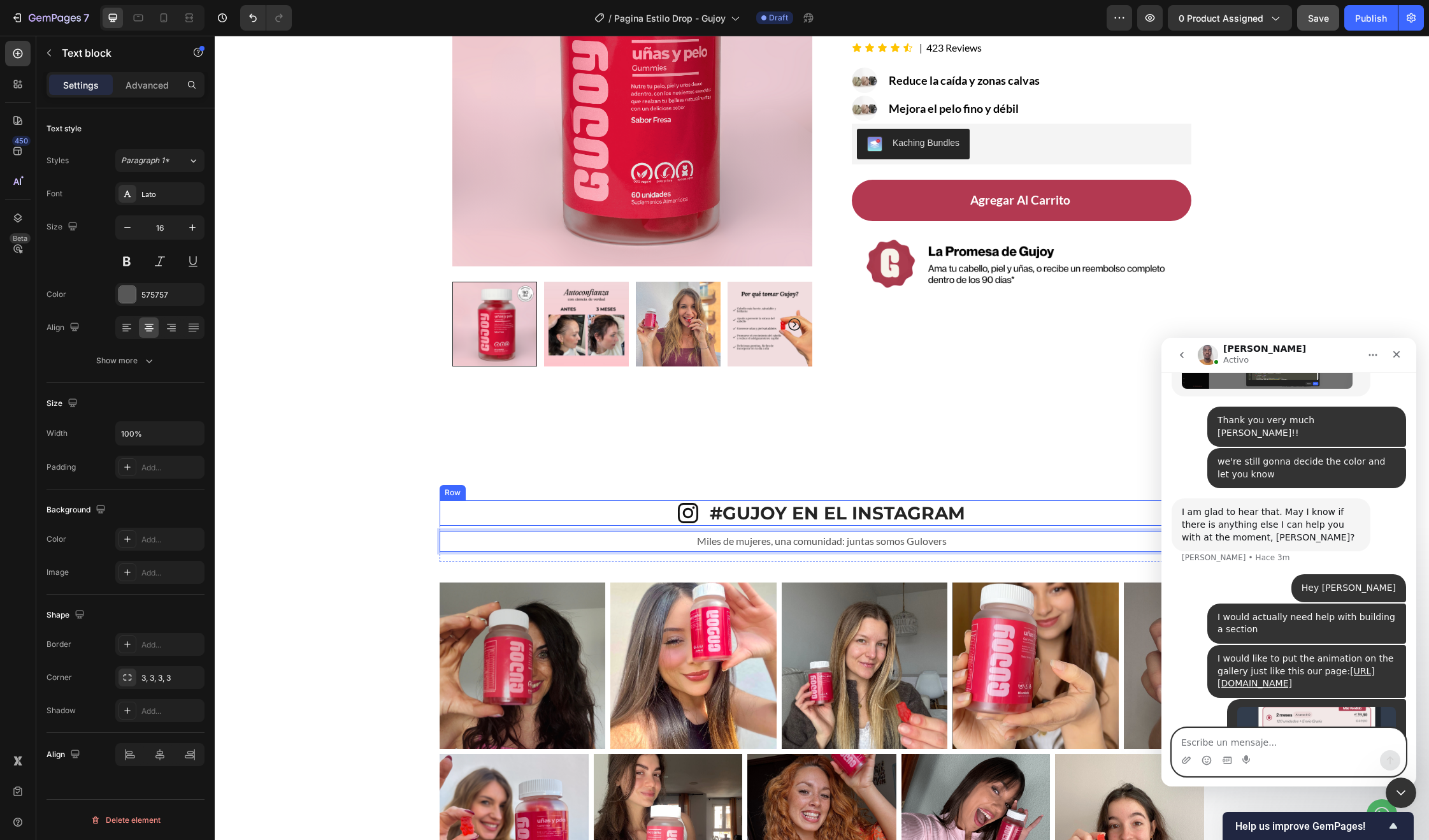
click at [986, 518] on div "Icon #GUJOY EN EL INSTAGRAM Heading Row" at bounding box center [822, 513] width 765 height 26
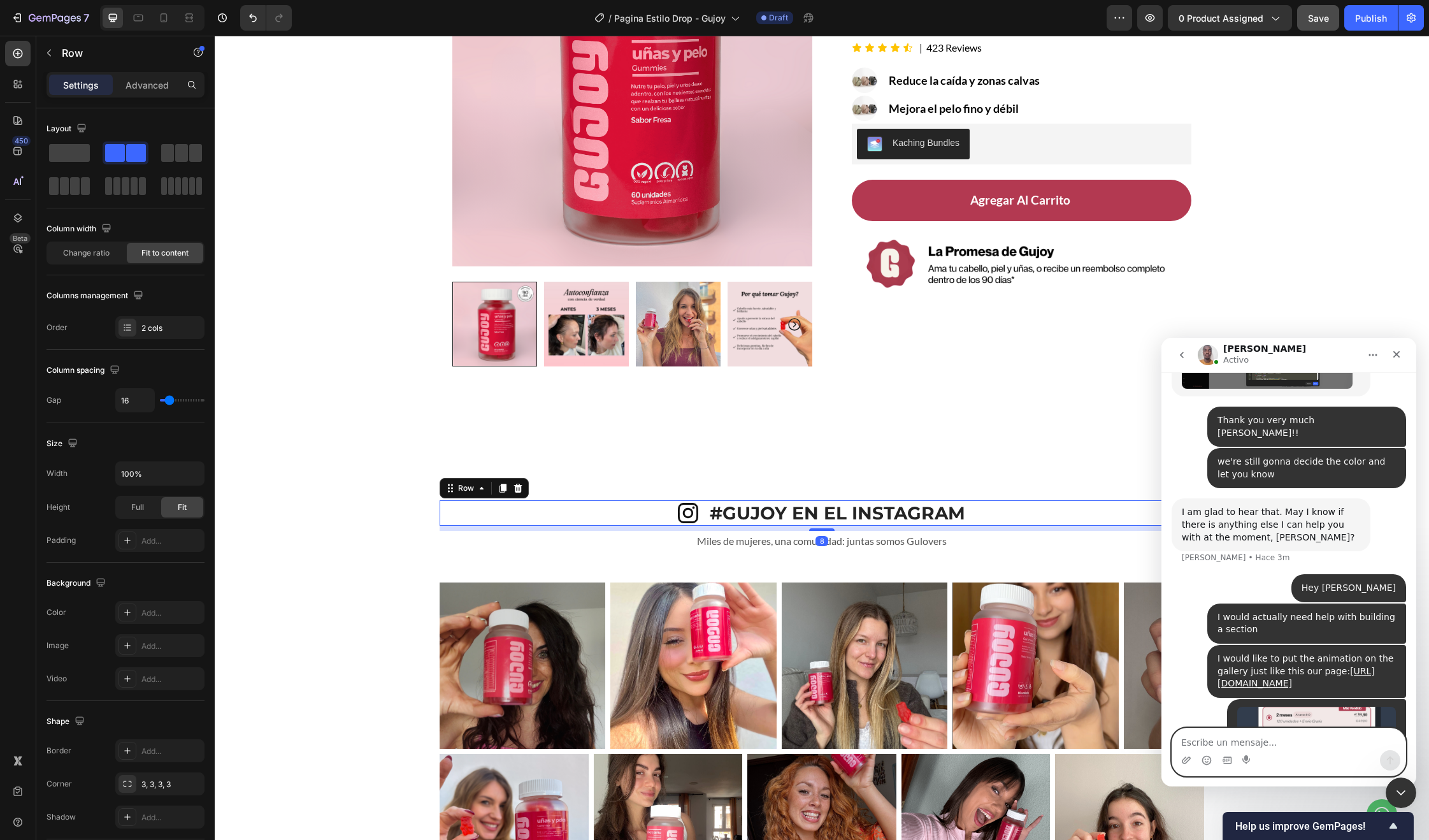
drag, startPoint x: 508, startPoint y: 489, endPoint x: 520, endPoint y: 497, distance: 14.4
click at [513, 489] on icon at bounding box center [517, 488] width 10 height 10
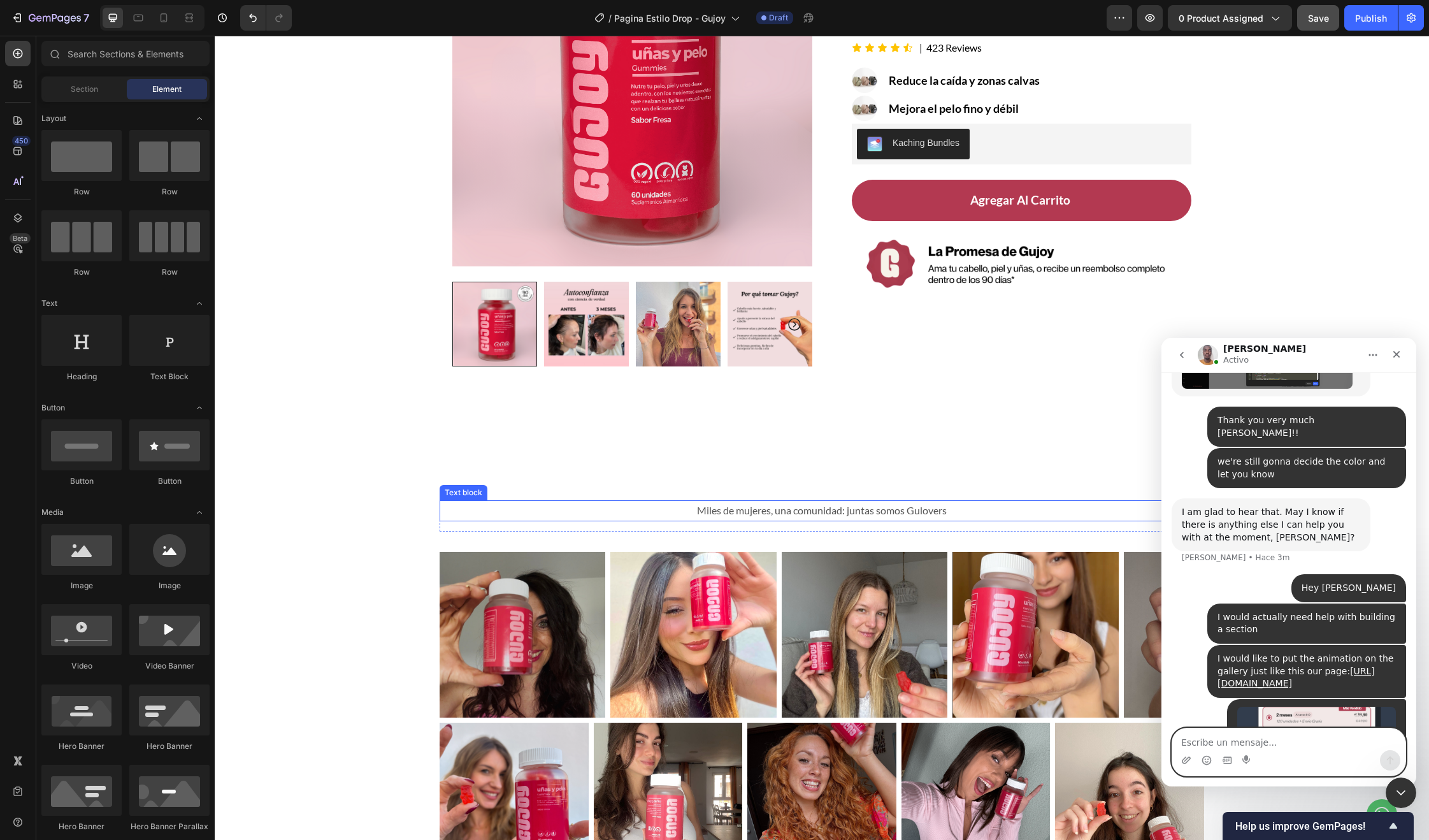
click at [587, 505] on p "Miles de mujeres, una comunidad: juntas somos Gulovers" at bounding box center [822, 511] width 762 height 18
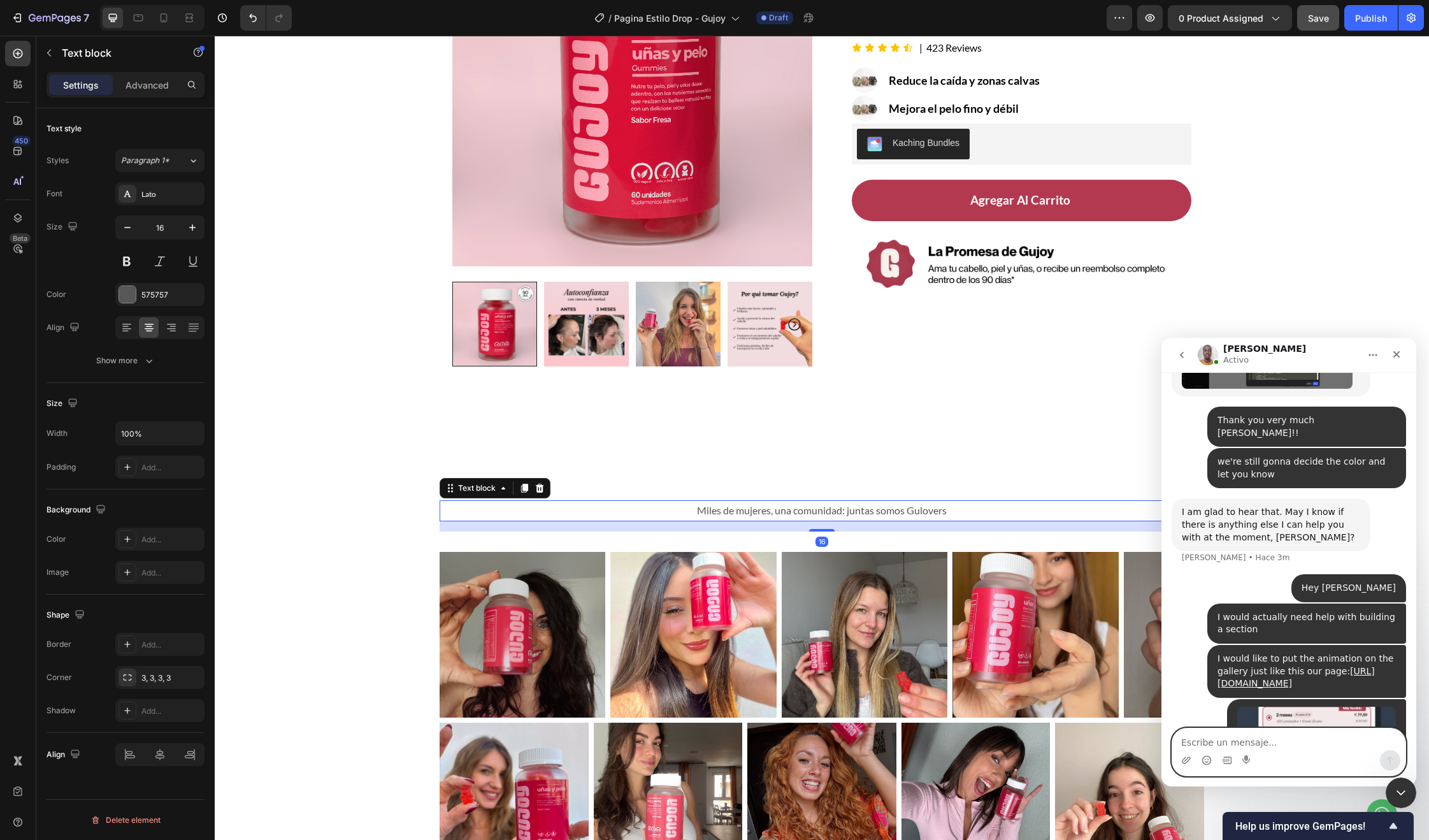
click at [532, 482] on div at bounding box center [539, 488] width 16 height 16
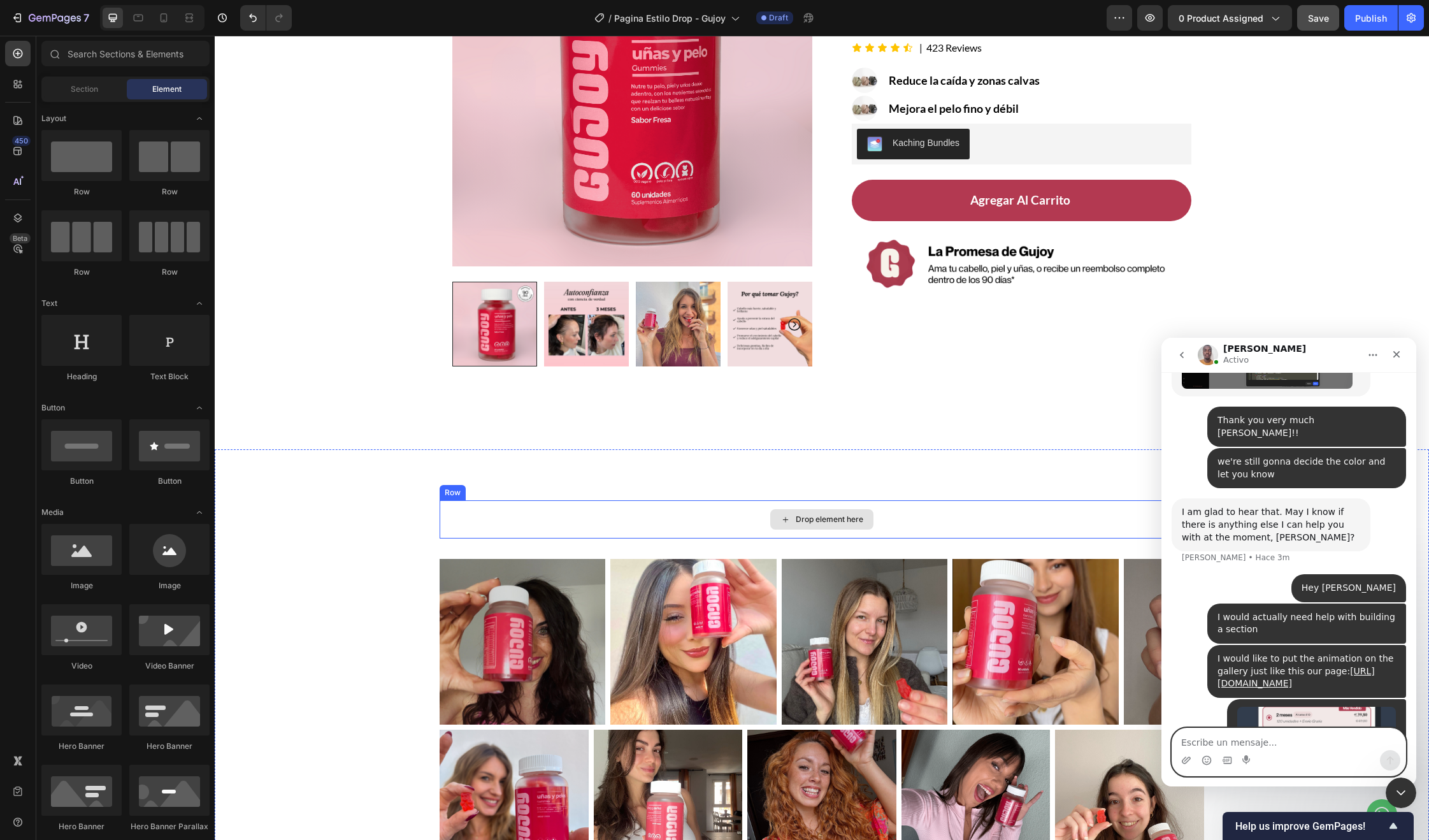
drag, startPoint x: 537, startPoint y: 518, endPoint x: 545, endPoint y: 515, distance: 8.5
click at [537, 518] on div "Drop element here" at bounding box center [822, 519] width 765 height 39
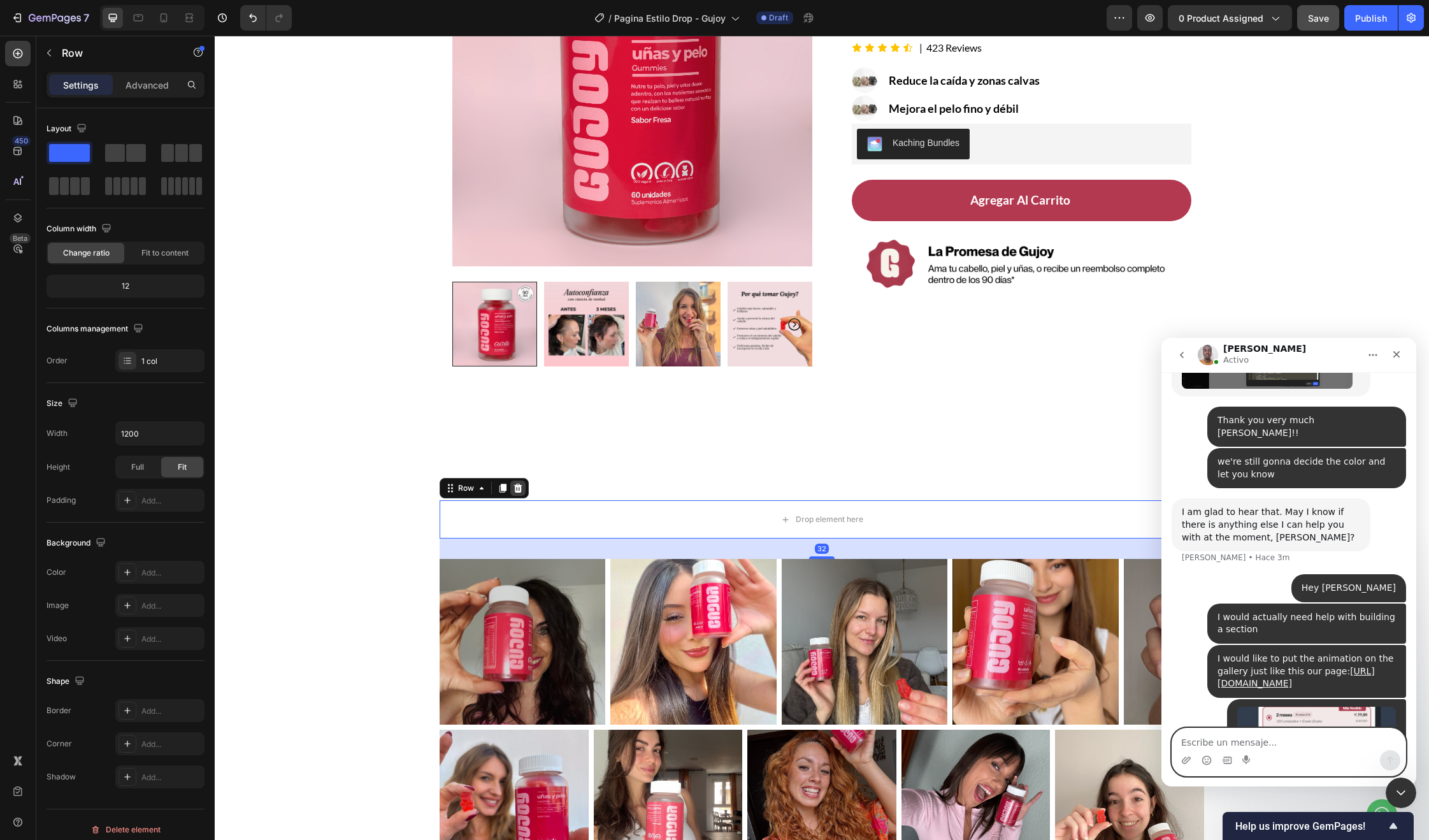
click at [513, 483] on icon at bounding box center [517, 488] width 10 height 10
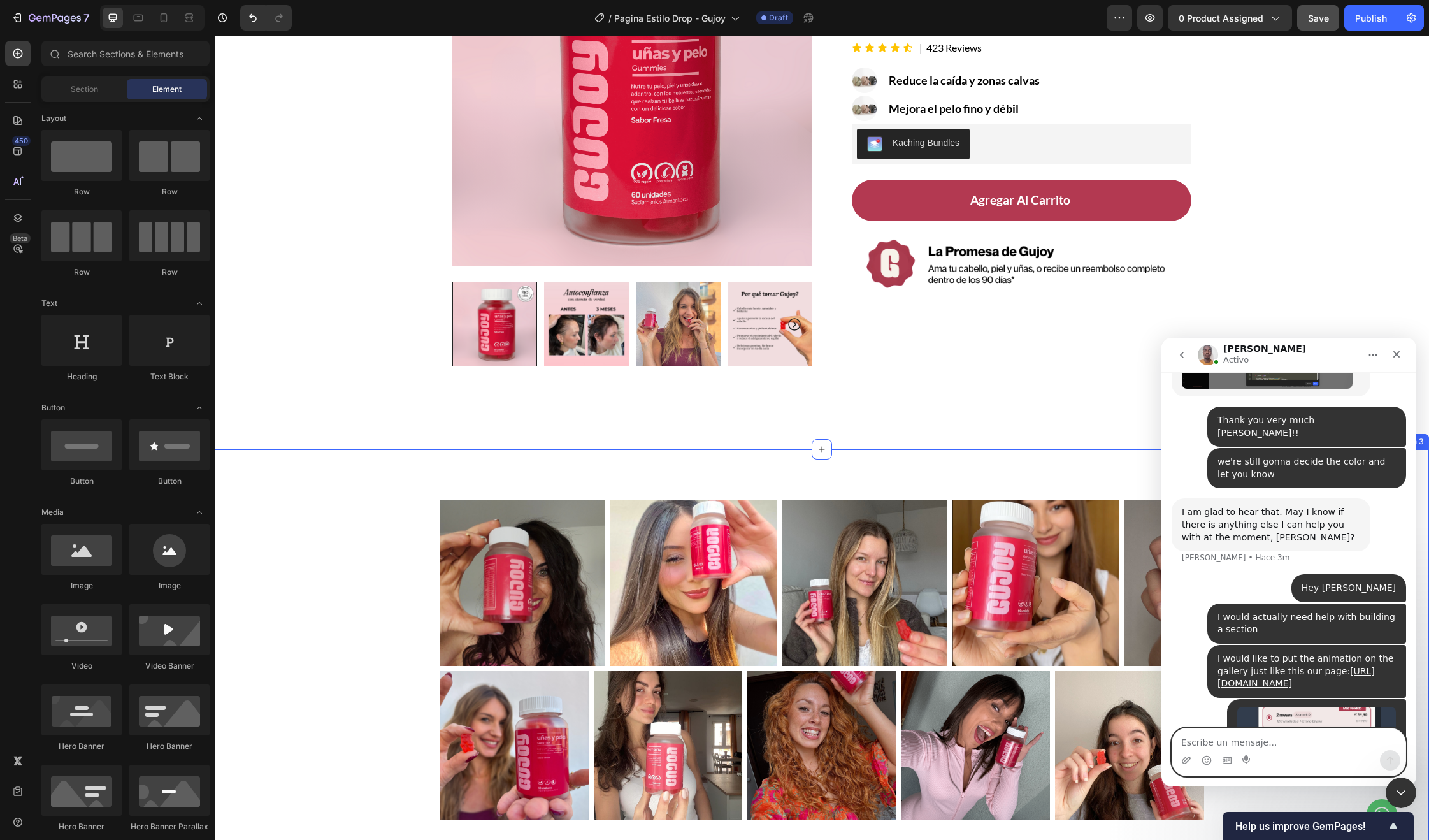
click at [637, 471] on div "Image Image Image Image Image Carousel Image Image Image Image Image Carousel R…" at bounding box center [822, 660] width 1214 height 422
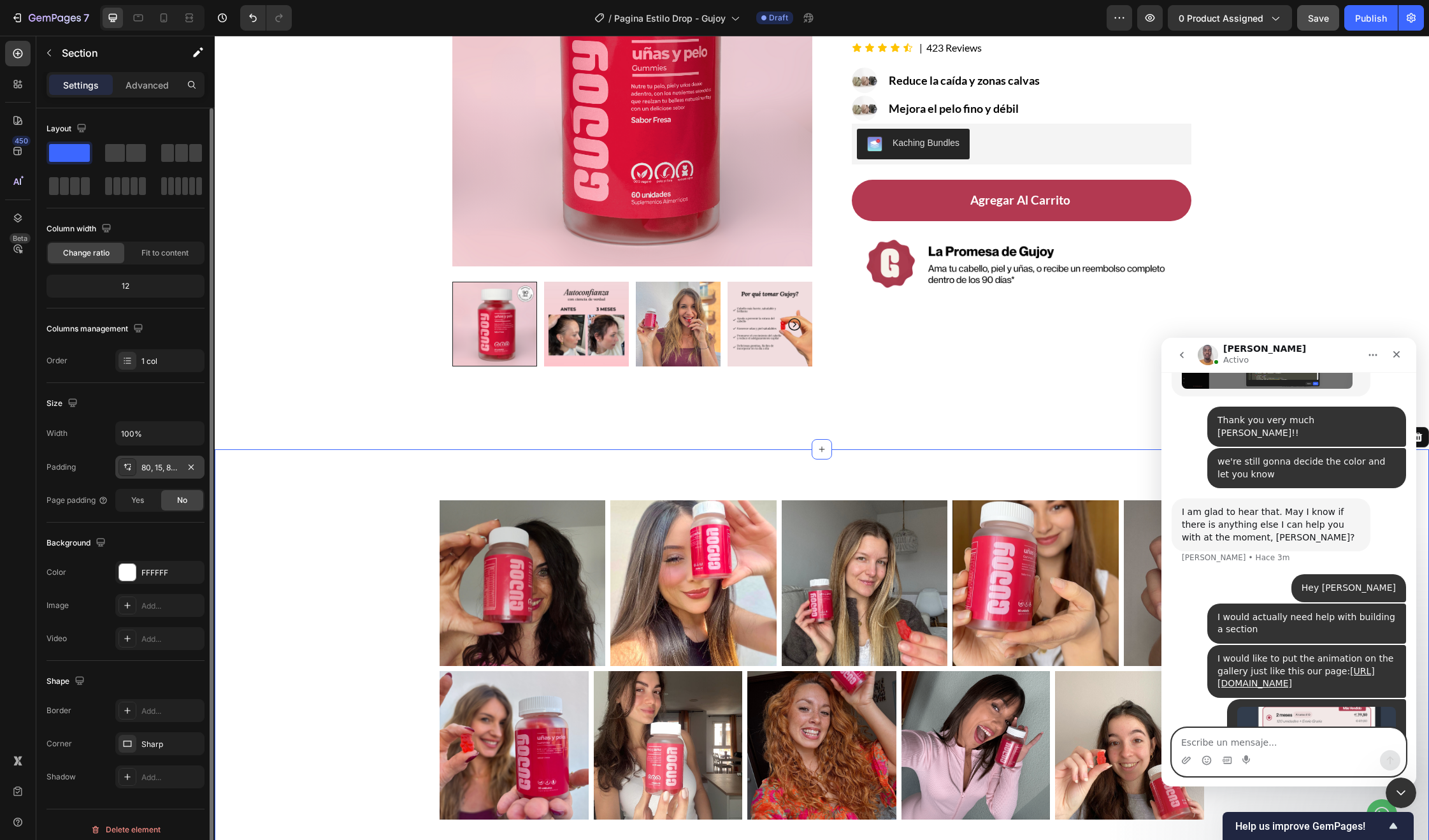
click at [164, 467] on div "80, 15, 80, 15" at bounding box center [160, 468] width 37 height 11
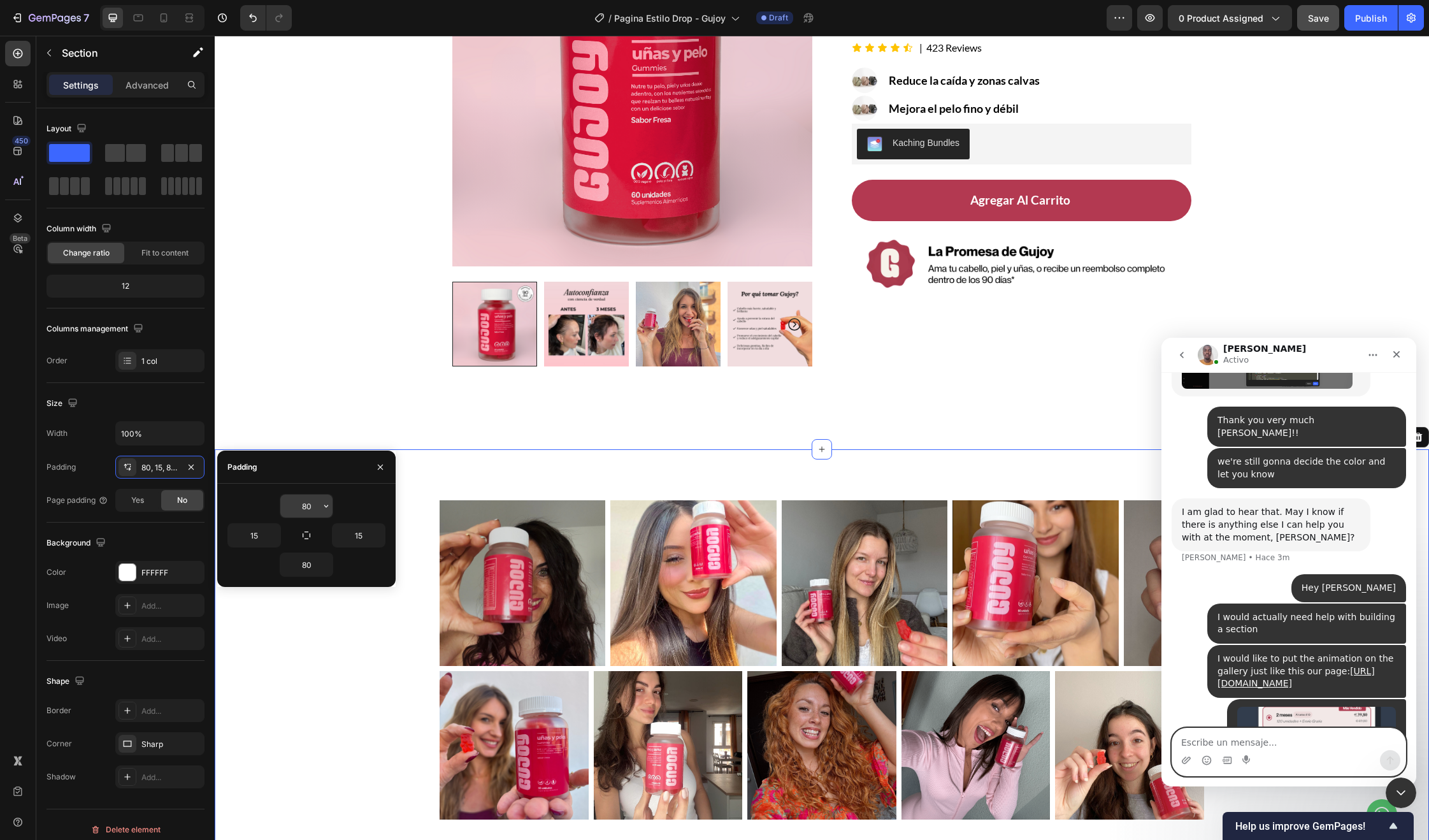
click at [307, 506] on input "80" at bounding box center [306, 505] width 52 height 23
type input "20"
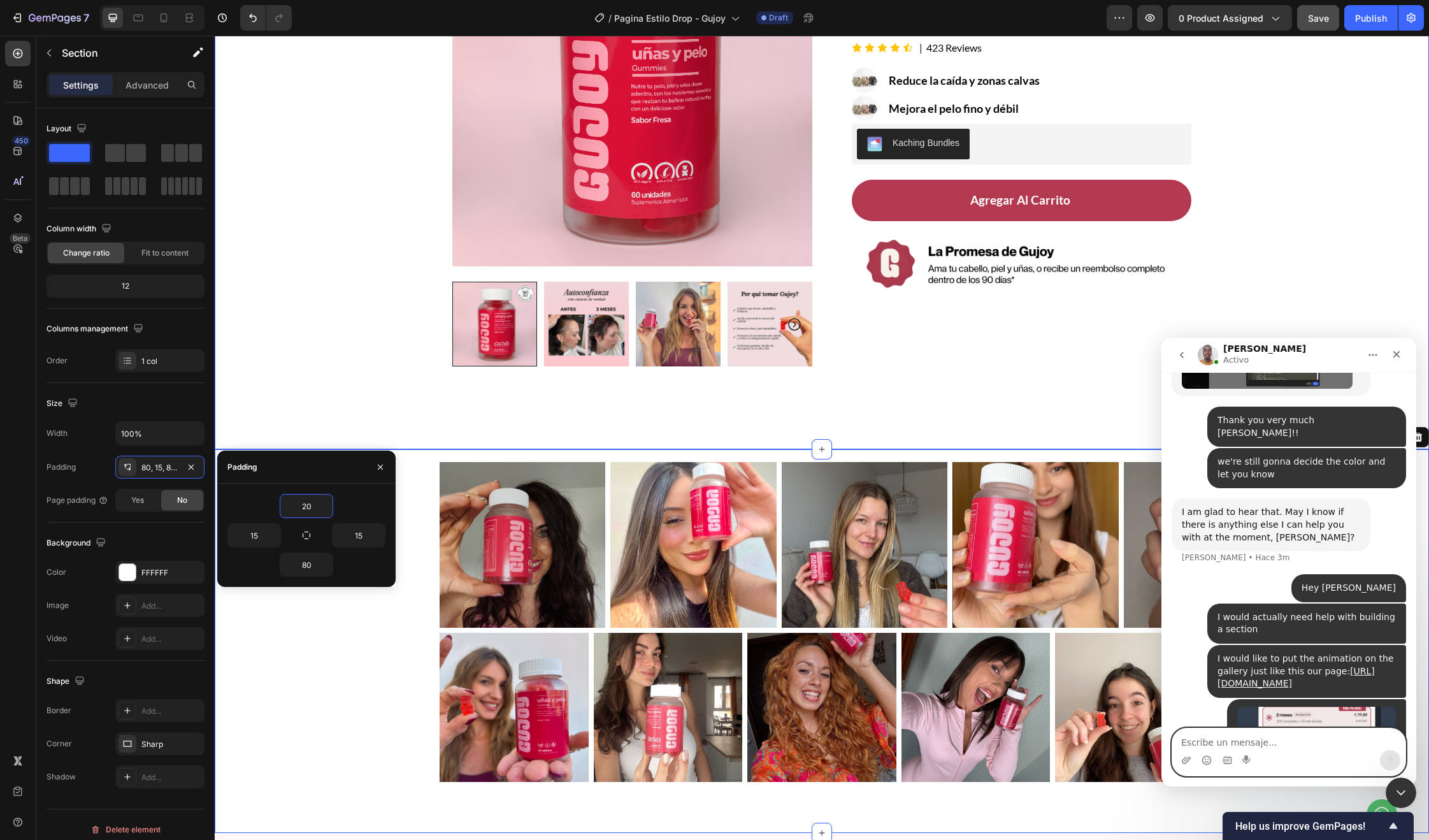
click at [792, 422] on div "Product Images Row Image Recomendada por la Dra. Monica Jimenez Text Block Row …" at bounding box center [822, 163] width 1214 height 573
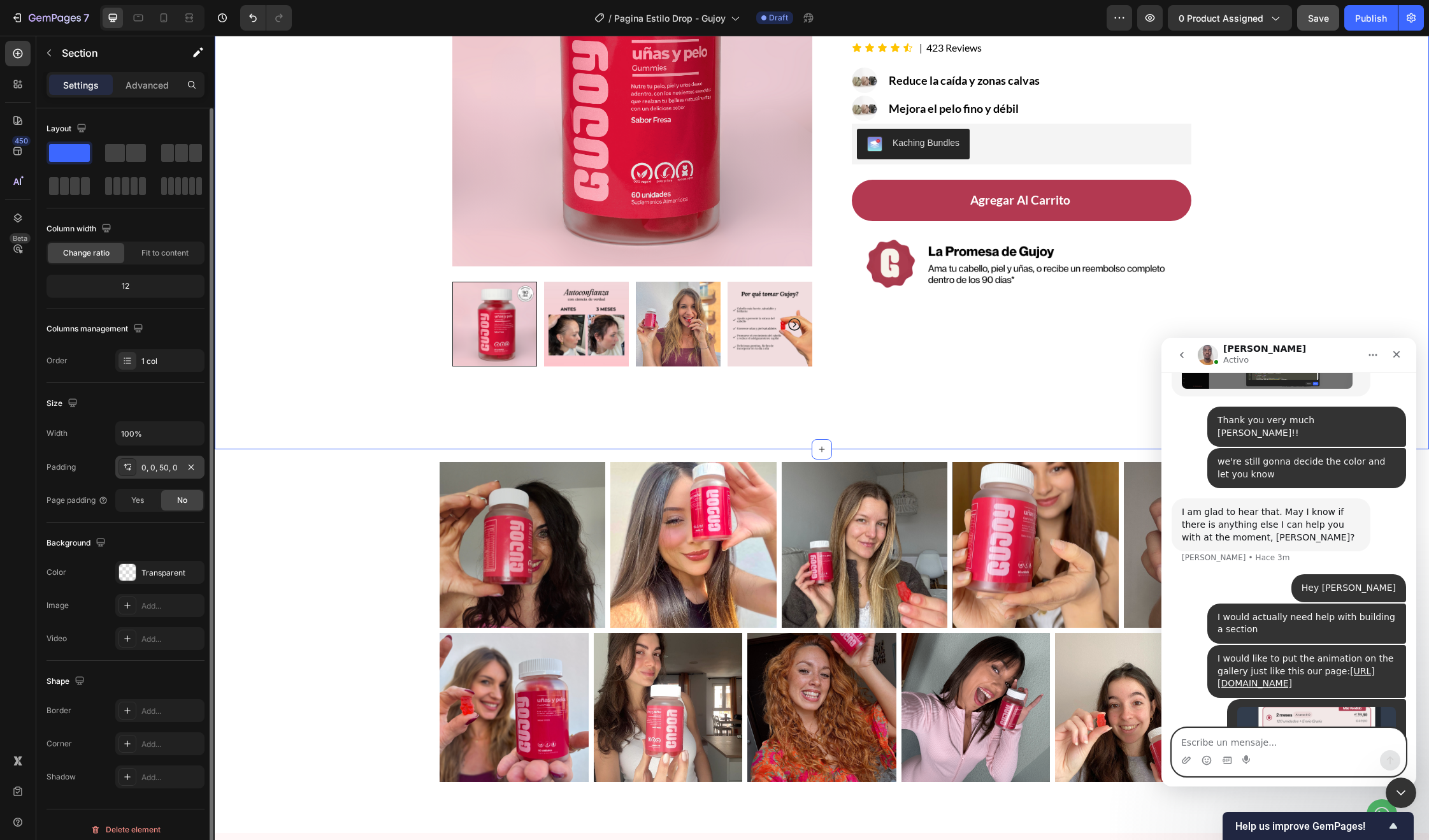
click at [169, 469] on div "0, 0, 50, 0" at bounding box center [160, 468] width 37 height 11
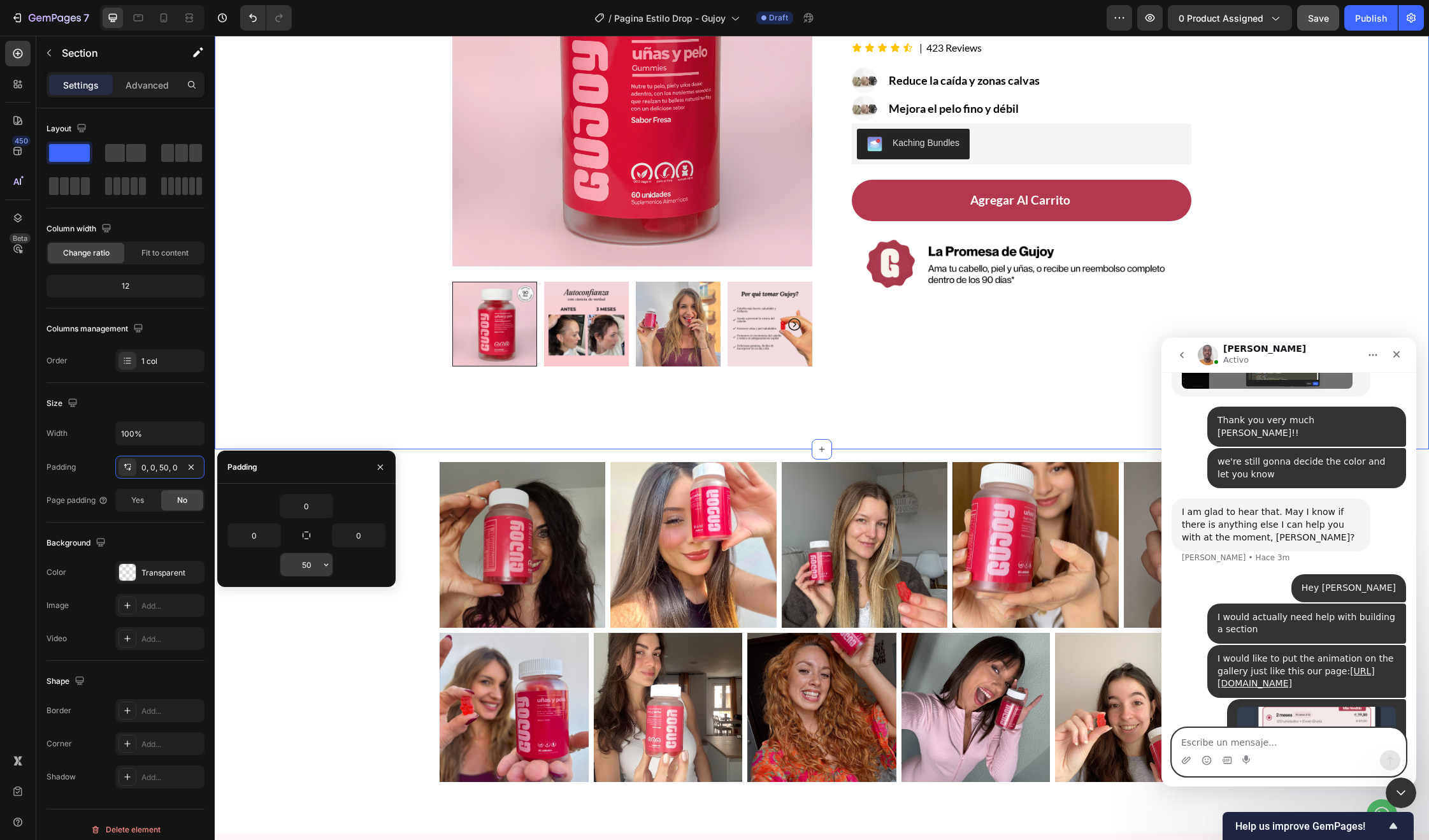
click at [299, 568] on input "50" at bounding box center [306, 564] width 52 height 23
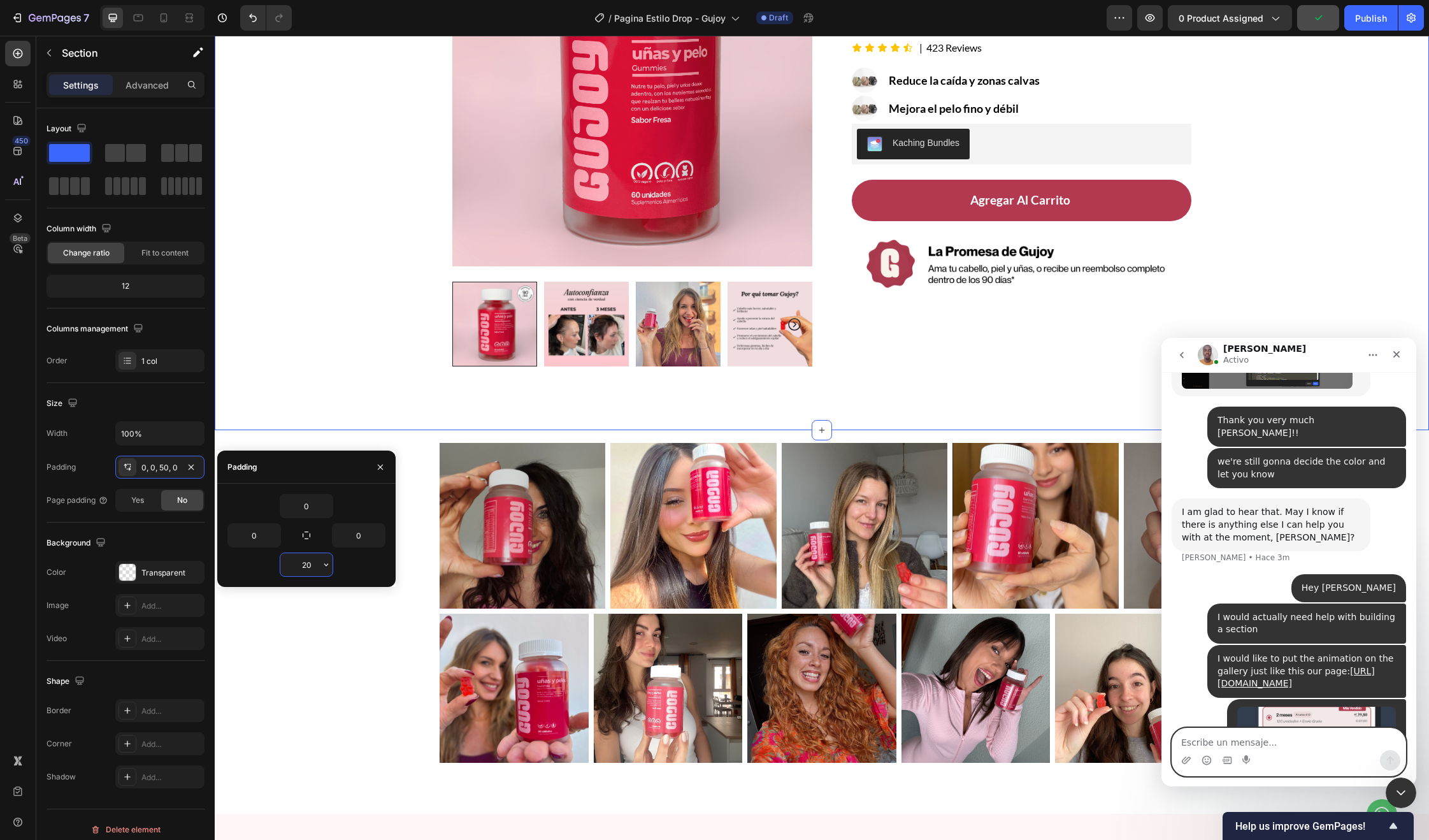
click at [302, 573] on input "20" at bounding box center [306, 564] width 52 height 23
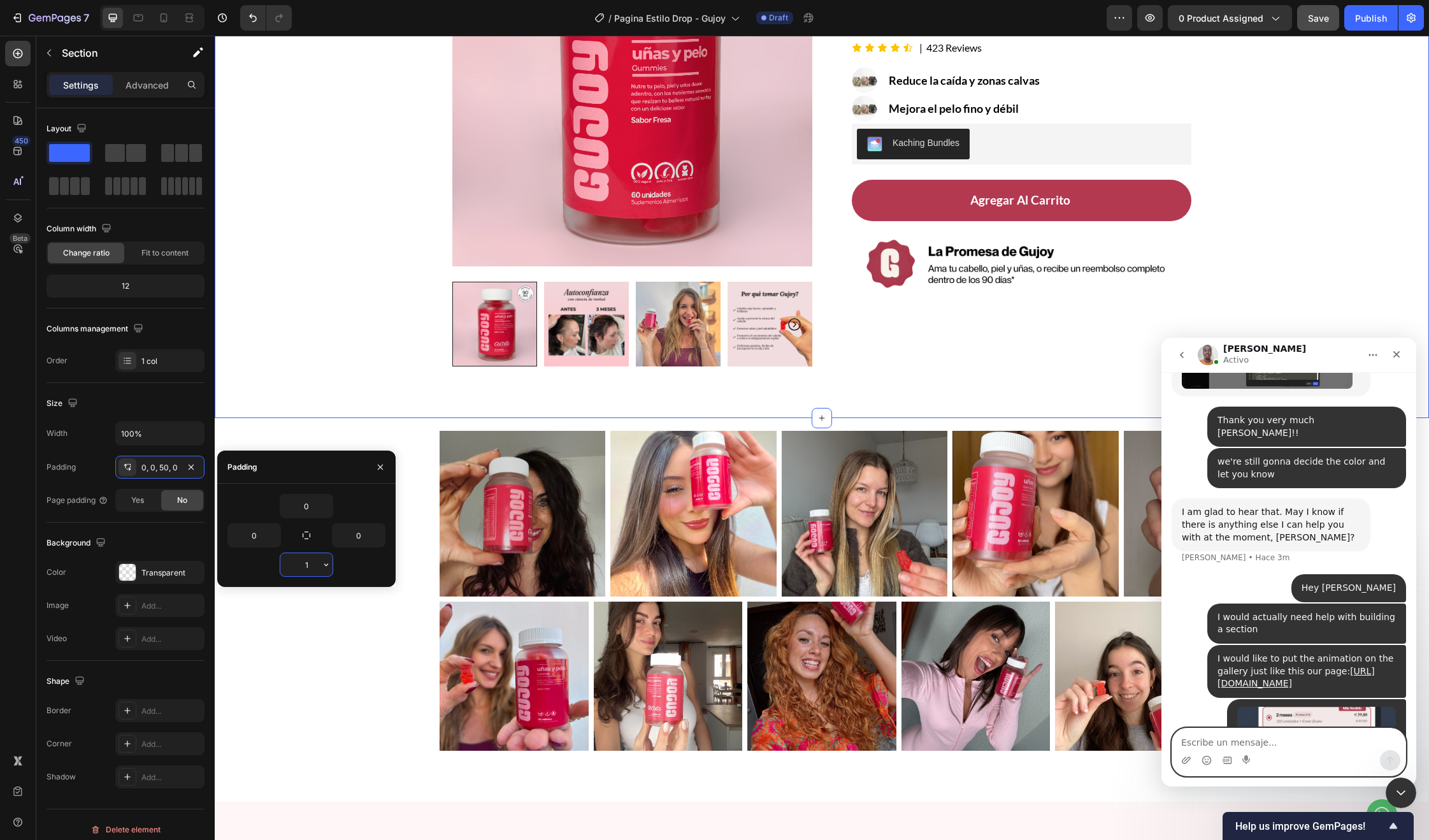
type input "10"
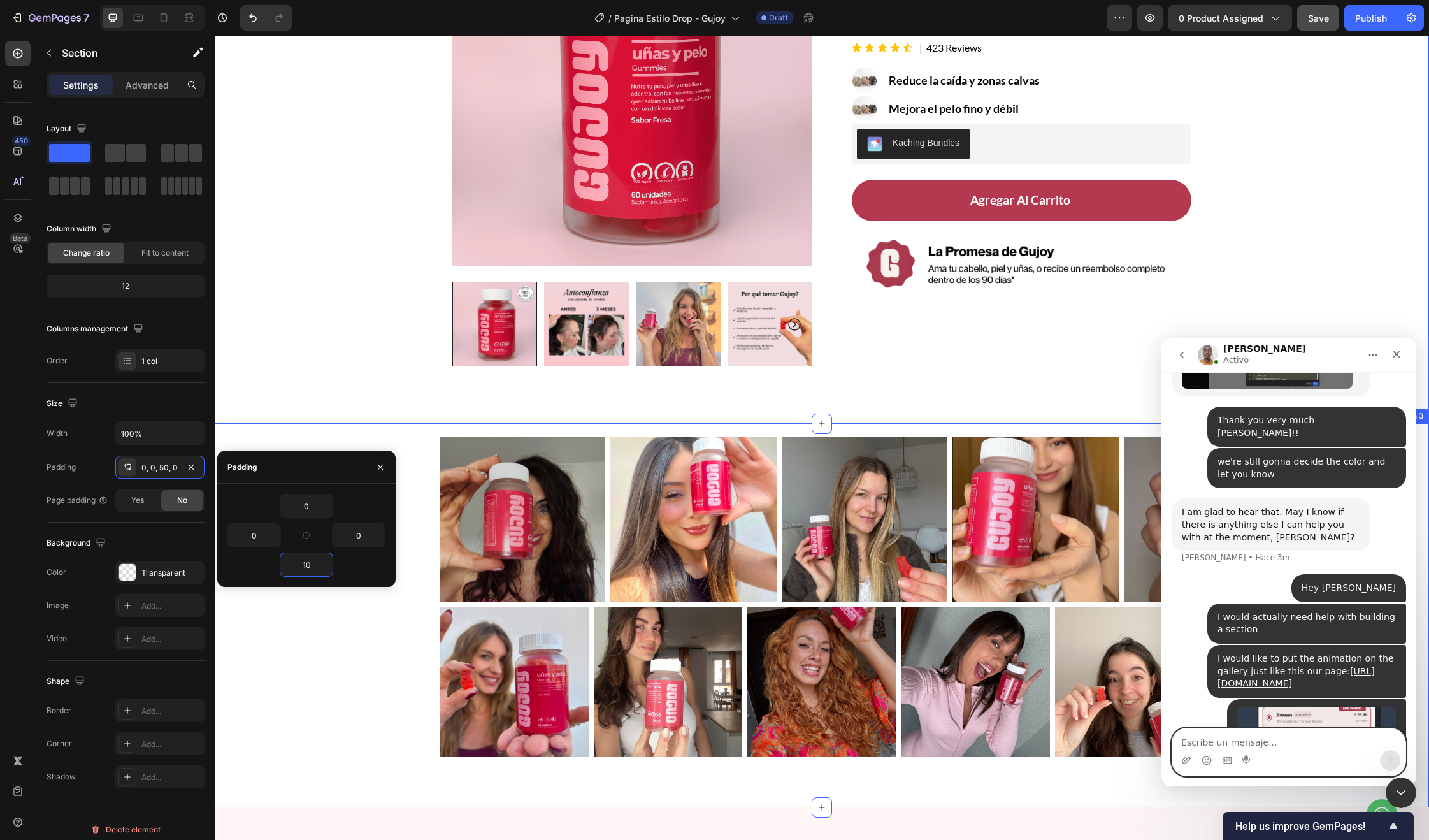
click at [336, 671] on div "Image Image Image Image Image Carousel Image Image Image Image Image Carousel R…" at bounding box center [822, 596] width 1196 height 320
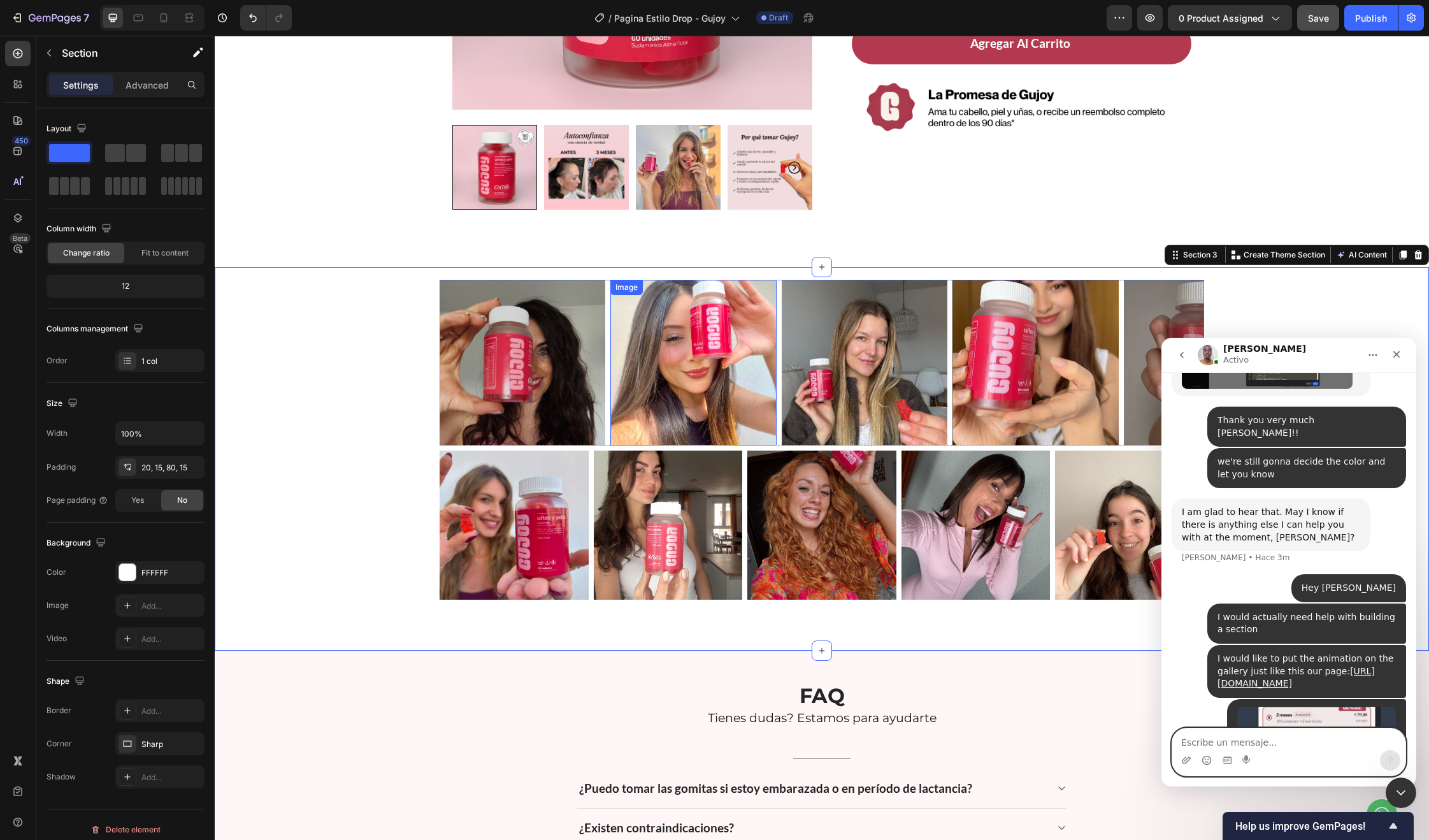
scroll to position [362, 0]
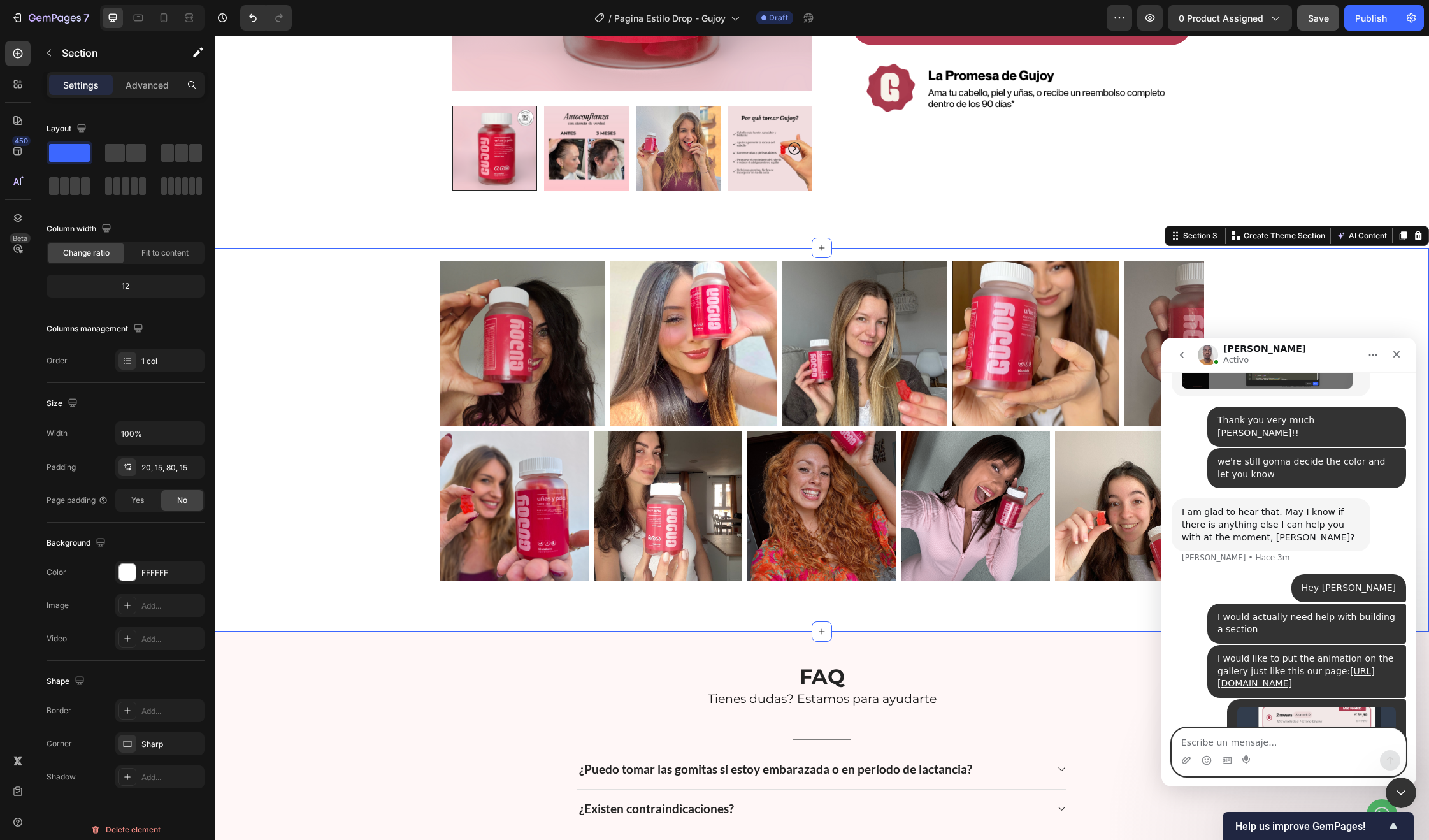
click at [346, 449] on div "Image Image Image Image Image Carousel Image Image Image Image Image Carousel R…" at bounding box center [822, 421] width 1196 height 320
click at [1288, 289] on div "Image Image Image Image Image Carousel Image Image Image Image Image Carousel R…" at bounding box center [822, 421] width 1196 height 320
click at [1395, 358] on icon "Cerrar" at bounding box center [1396, 354] width 10 height 10
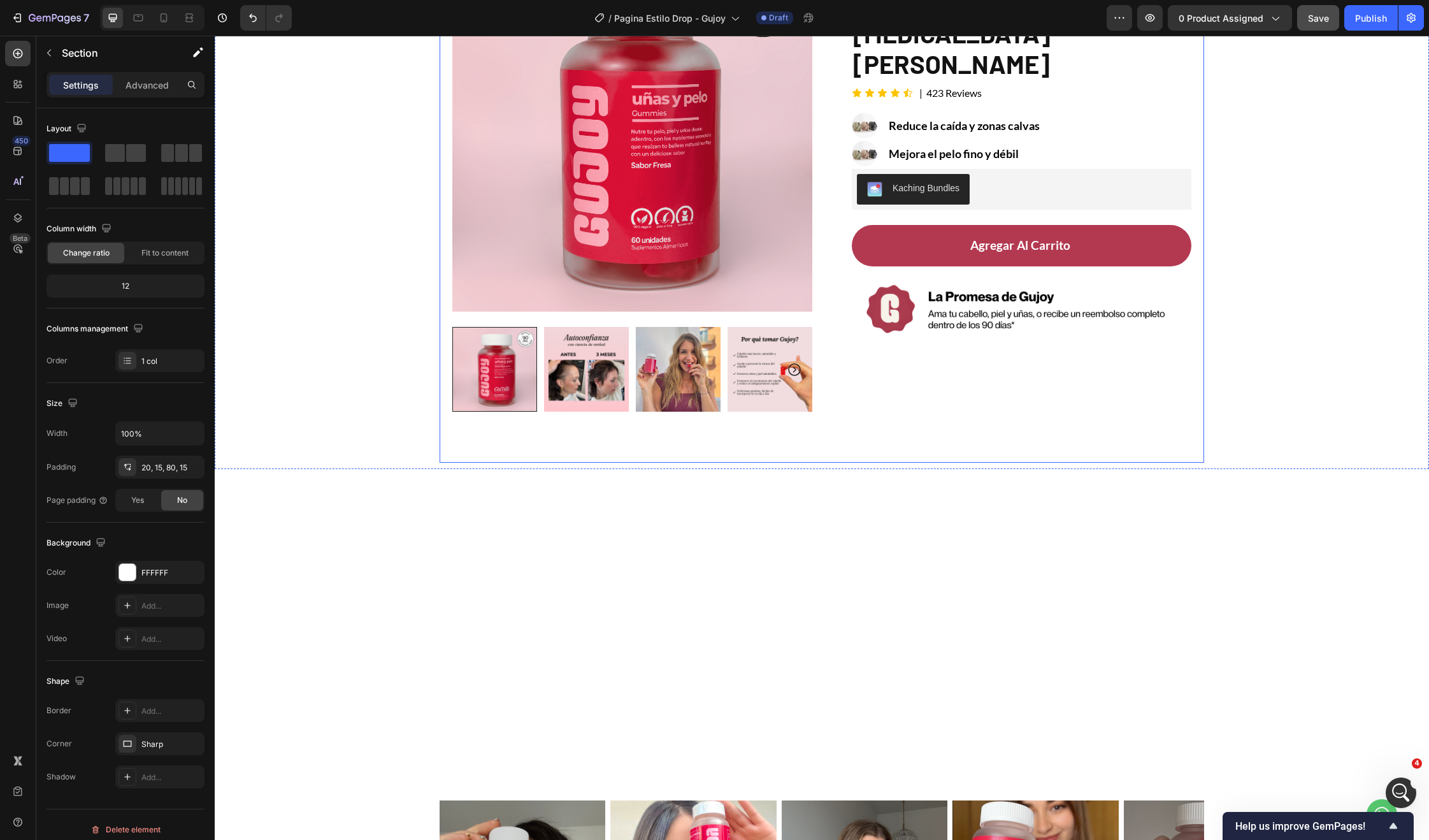
scroll to position [147, 0]
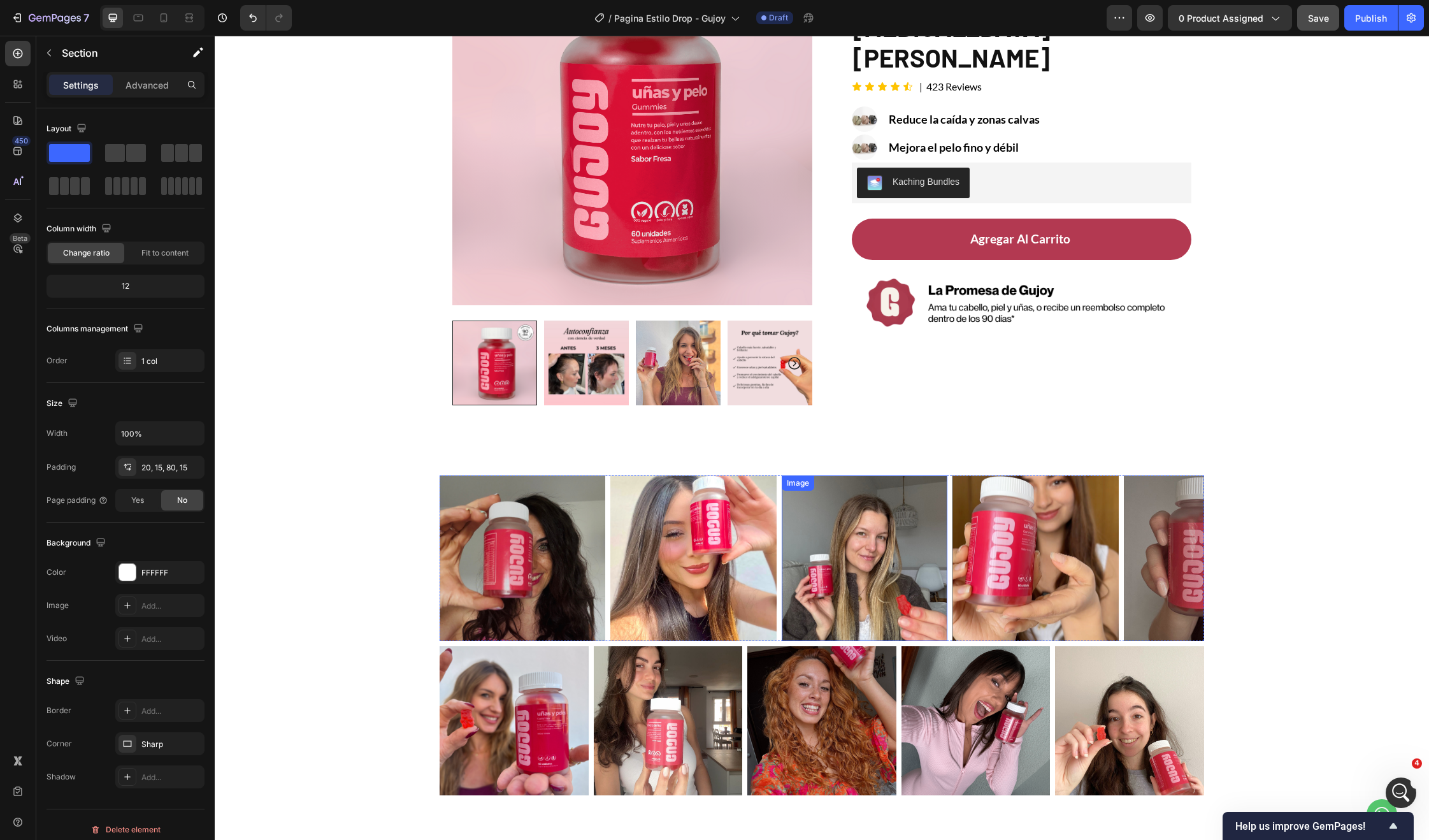
click at [837, 507] on img at bounding box center [865, 558] width 165 height 165
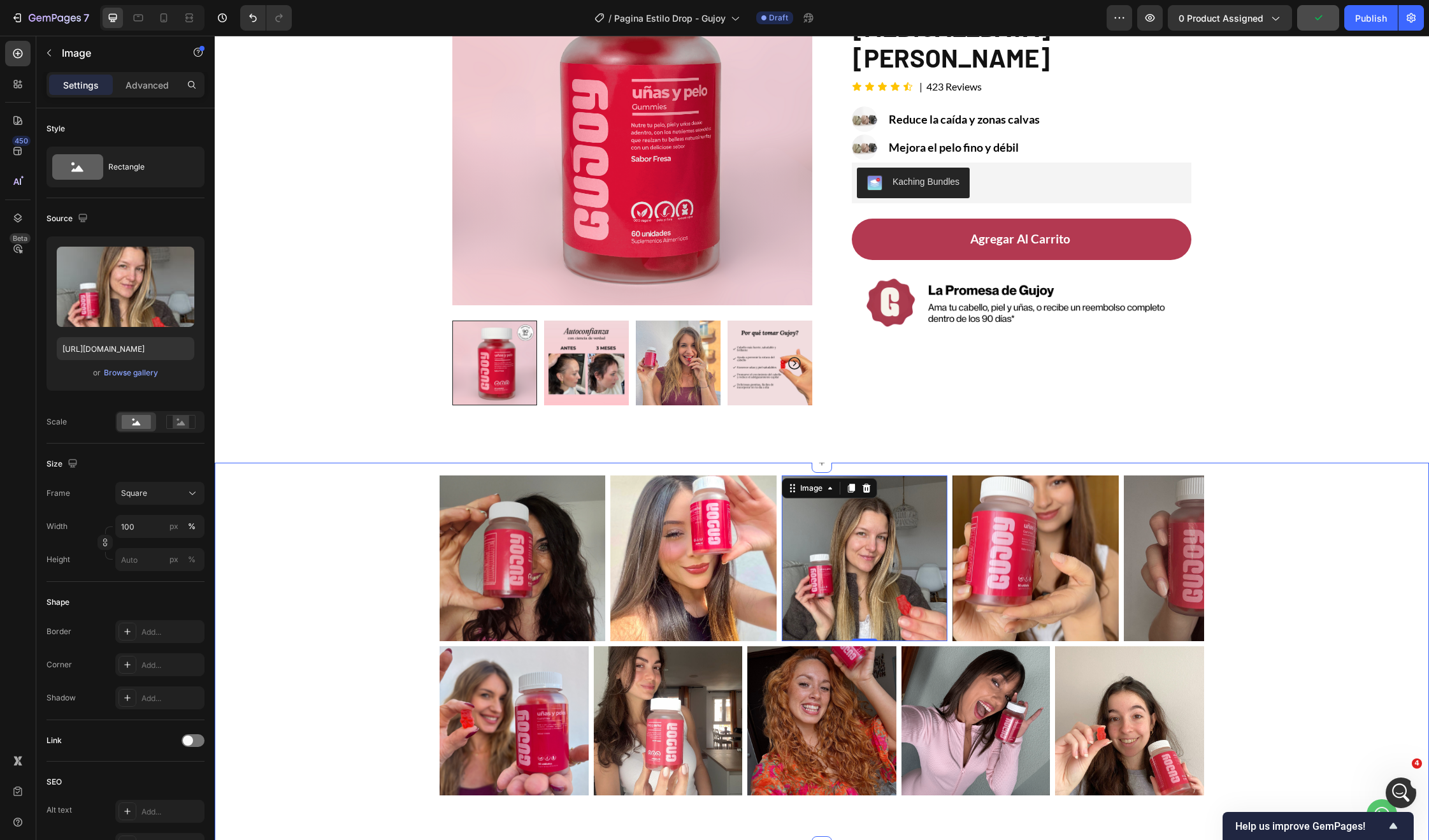
click at [1327, 567] on div "Image Image Image 0 Image Image Carousel Image Image Image Image Image Carousel…" at bounding box center [822, 635] width 1196 height 320
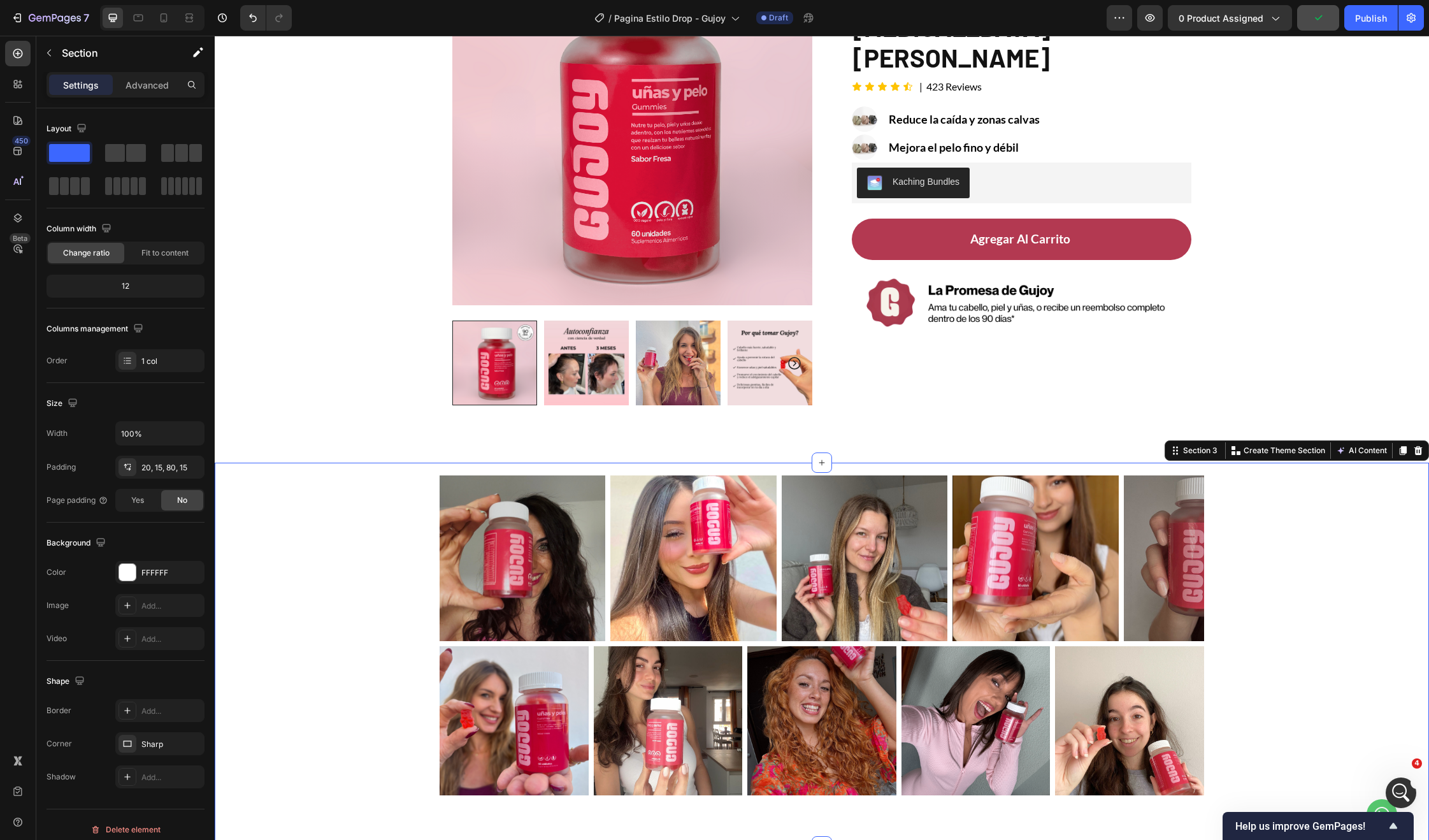
scroll to position [561, 0]
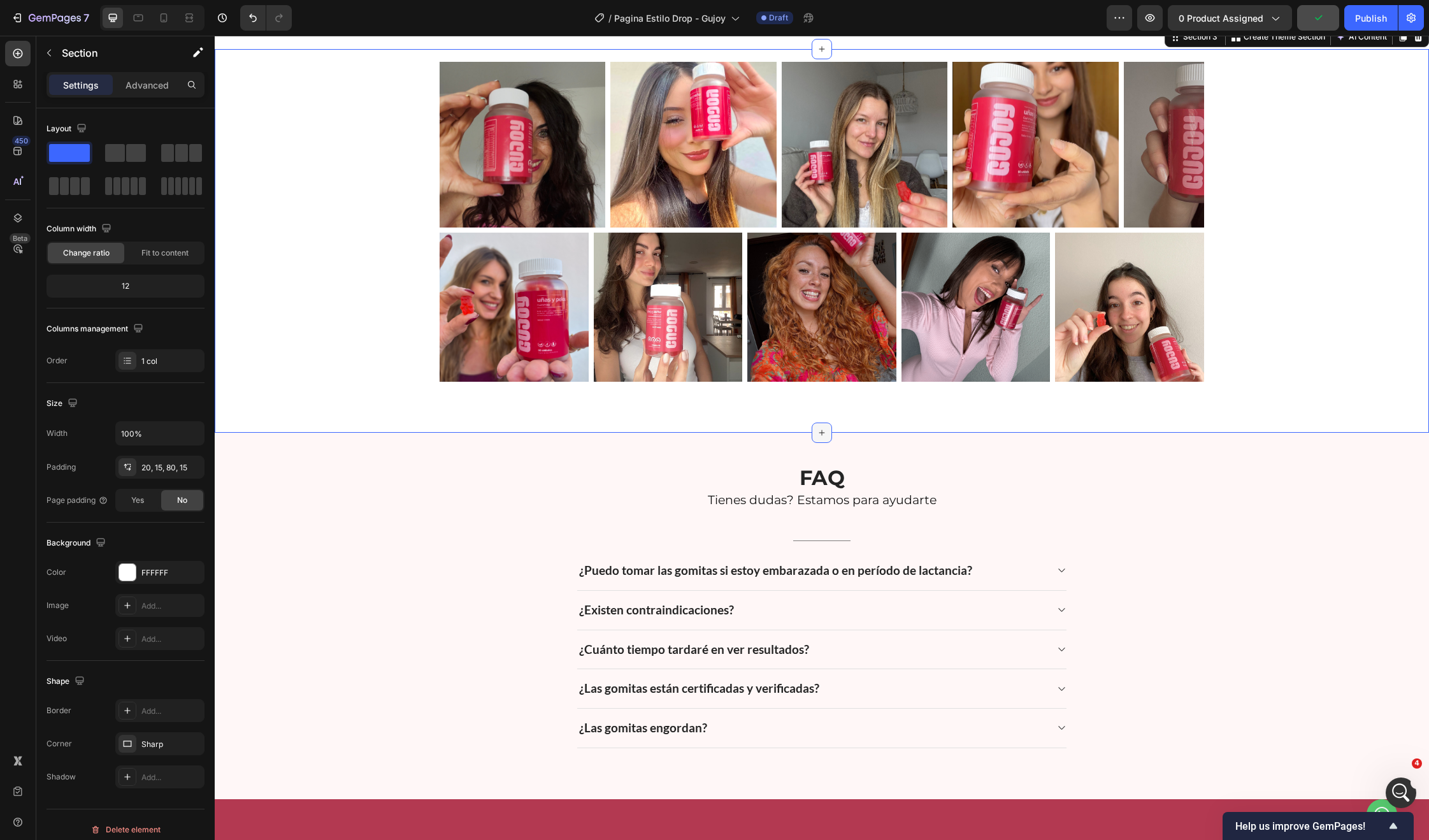
click at [817, 431] on icon at bounding box center [822, 432] width 10 height 10
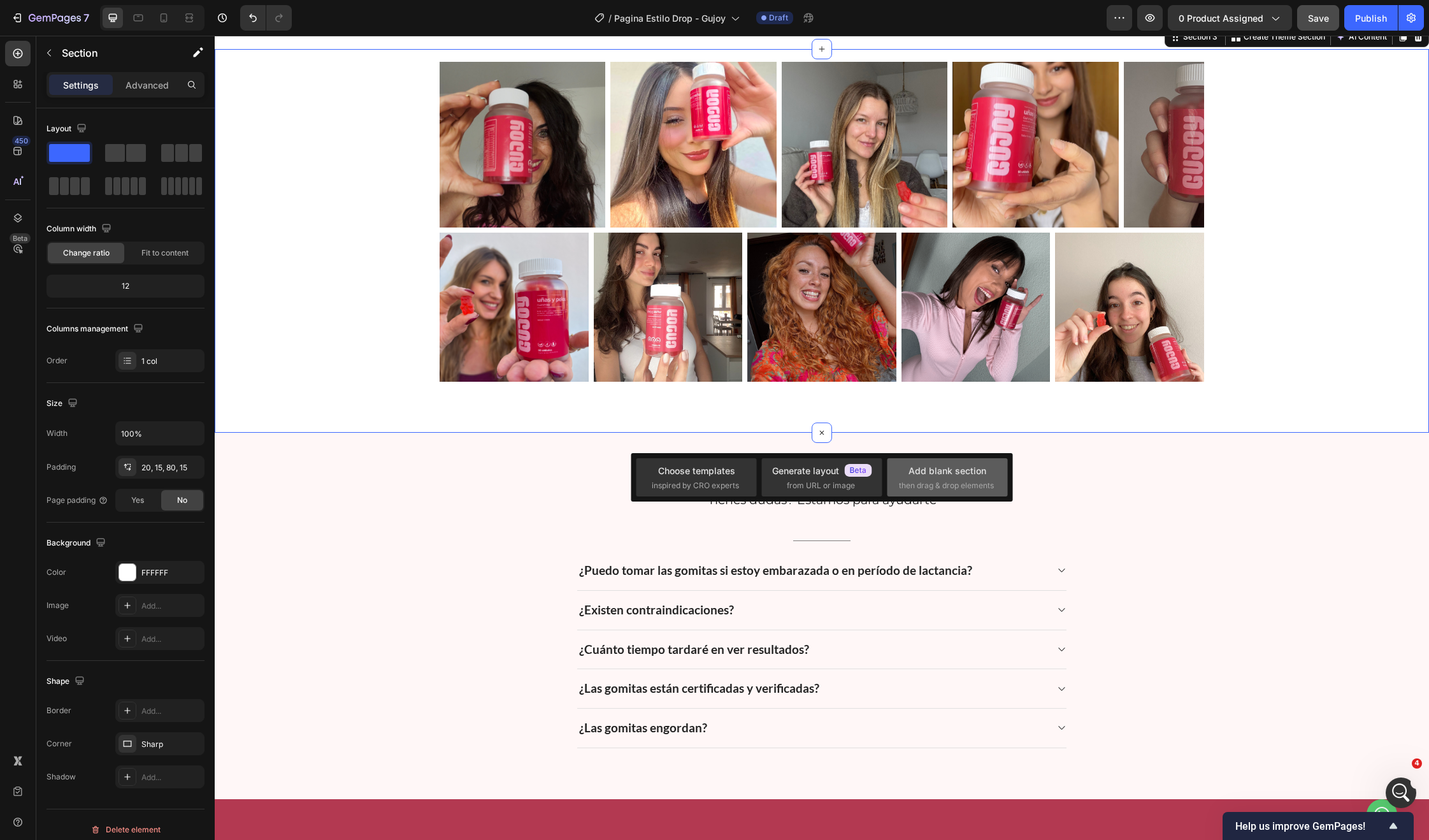
click at [947, 464] on div "Add blank section" at bounding box center [947, 471] width 78 height 14
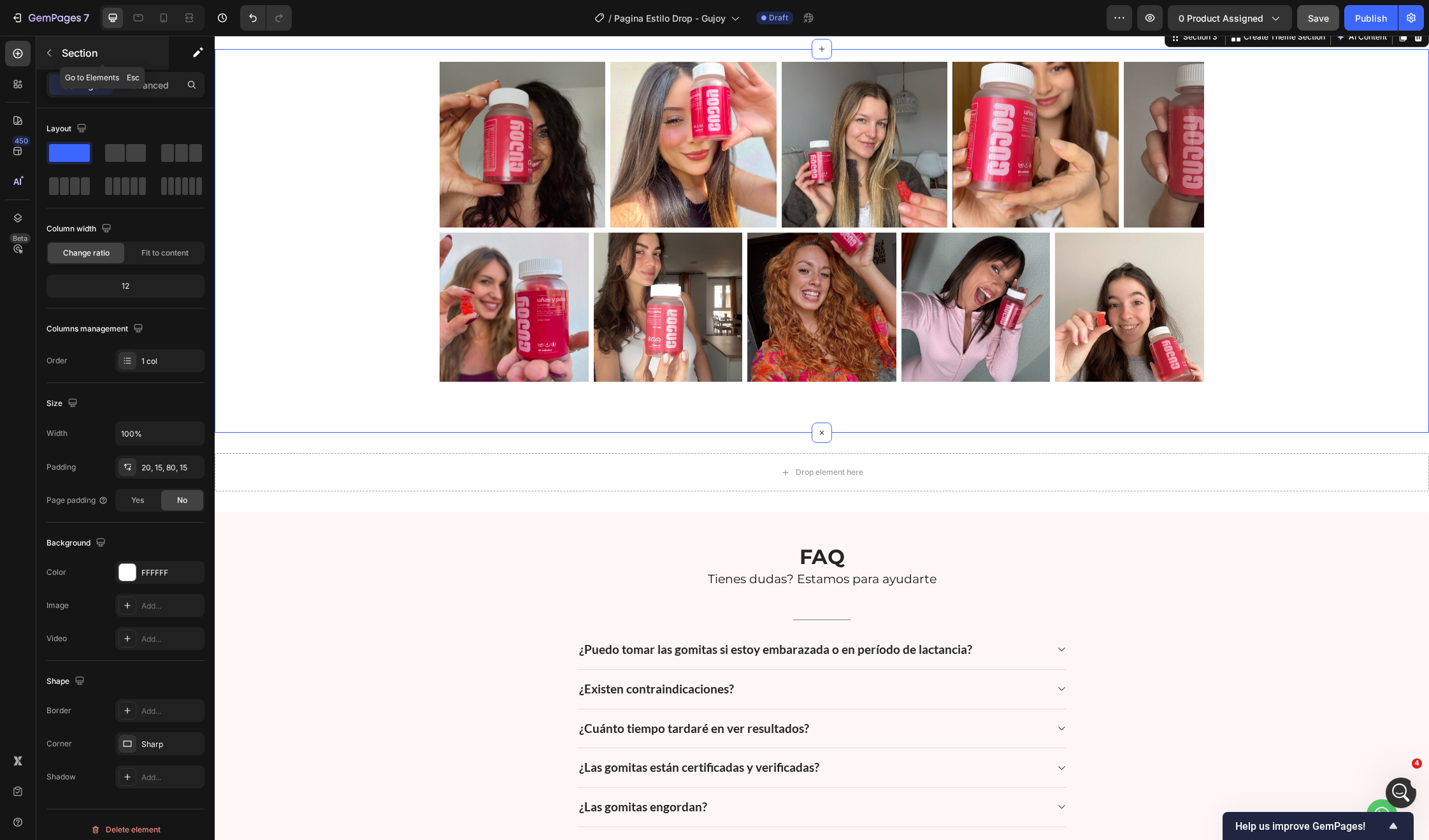
click at [50, 59] on button "button" at bounding box center [49, 52] width 20 height 20
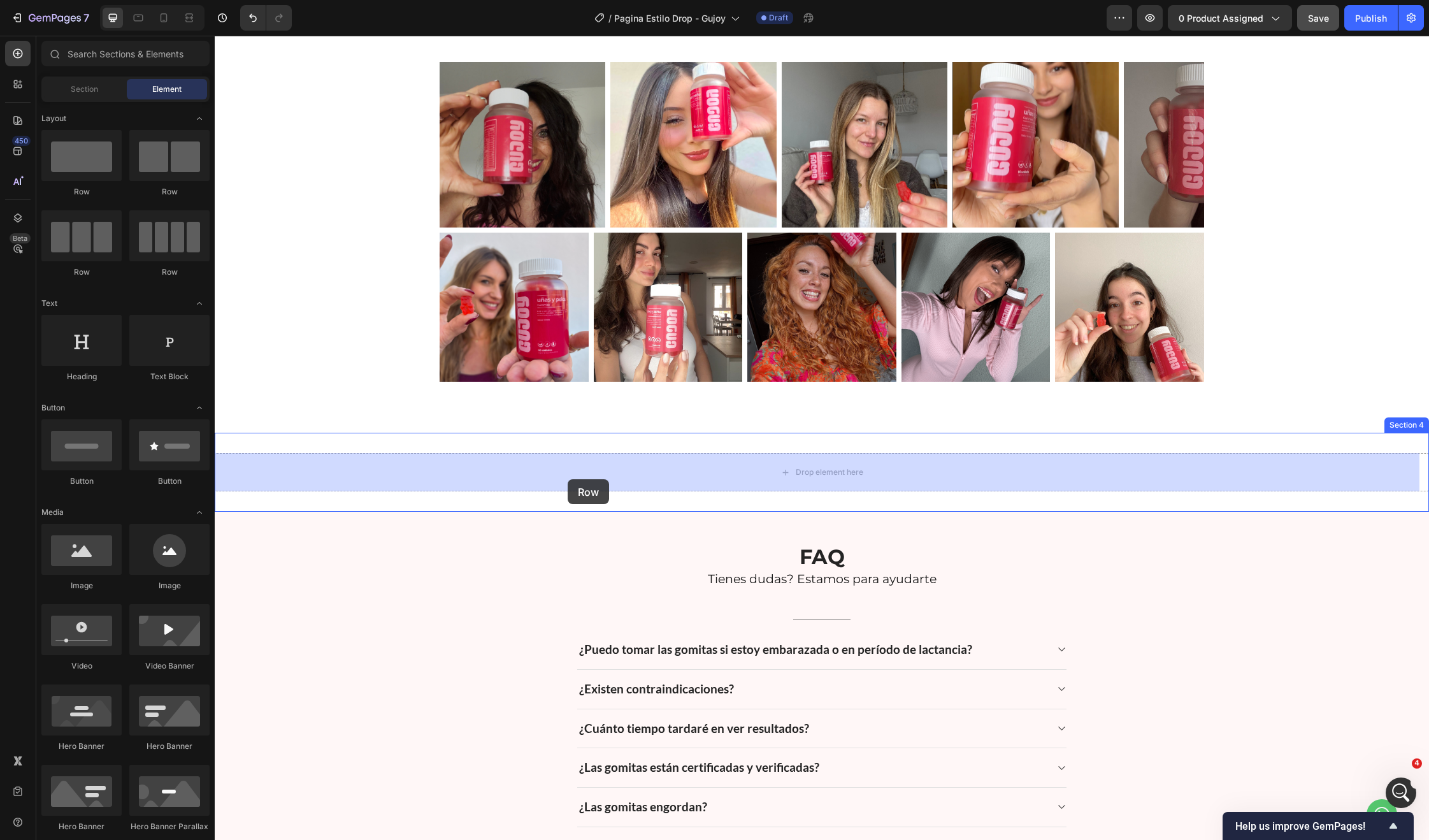
drag, startPoint x: 307, startPoint y: 192, endPoint x: 568, endPoint y: 479, distance: 387.9
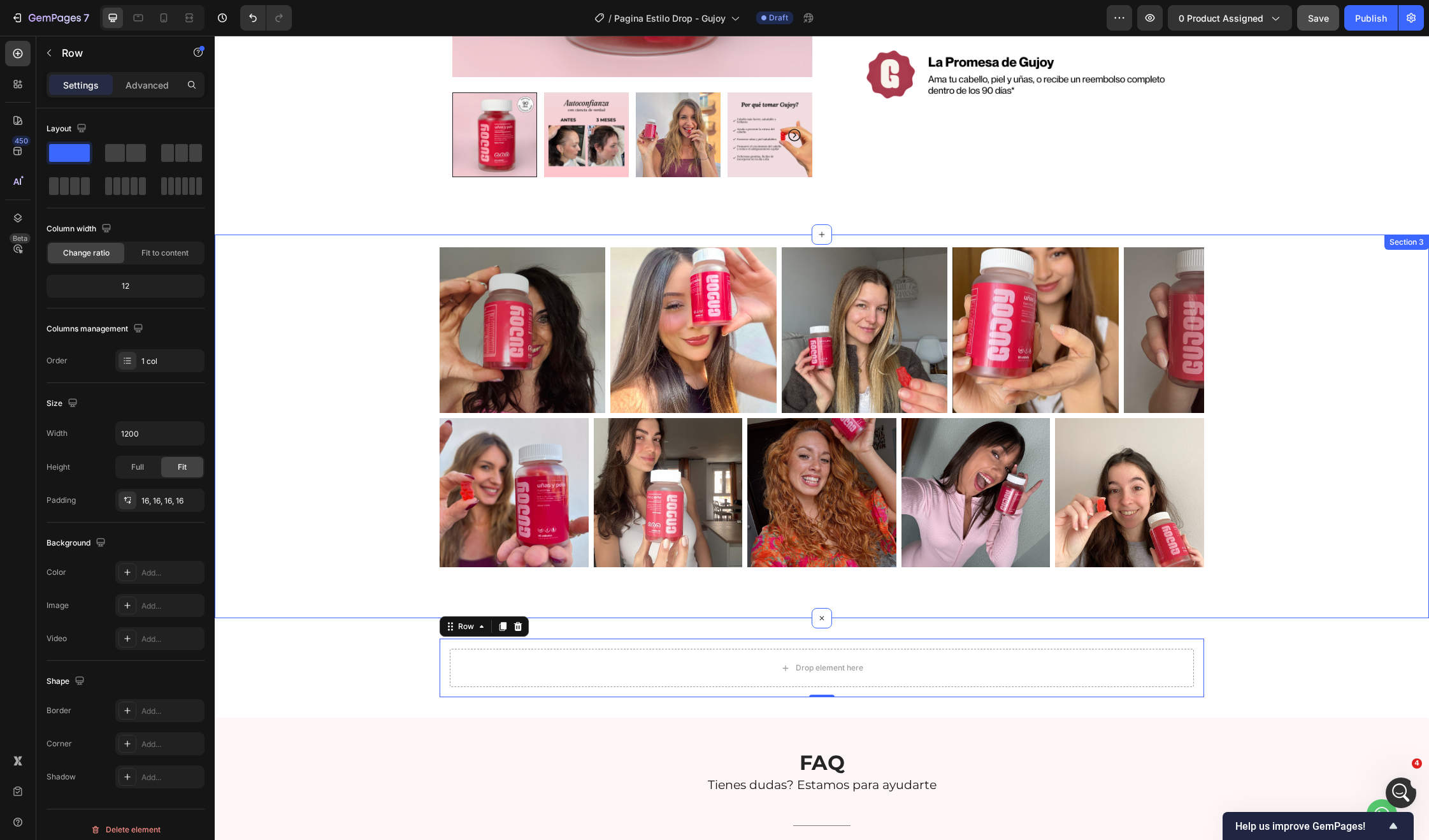
scroll to position [385, 0]
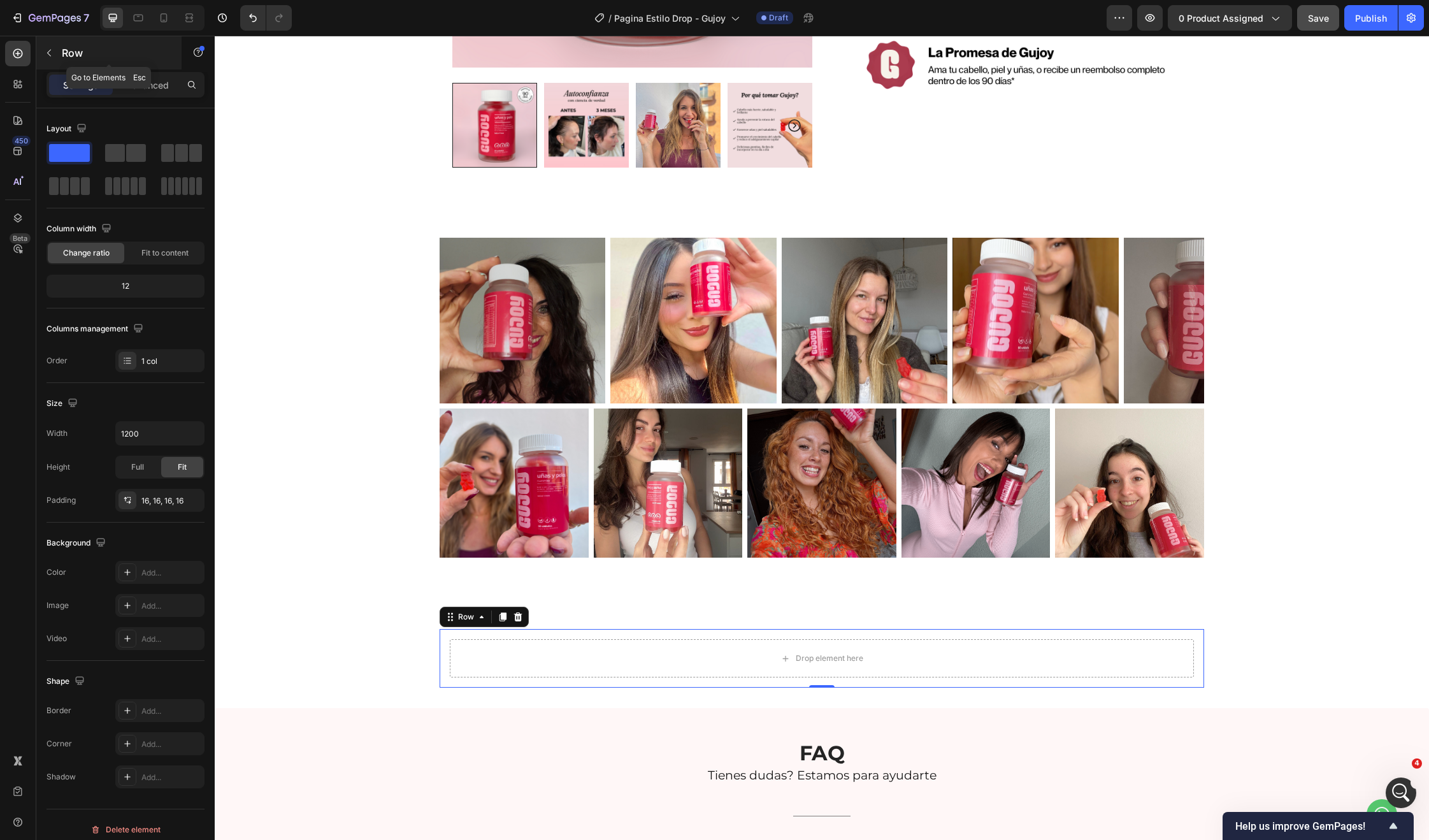
click at [56, 63] on div "Row" at bounding box center [109, 53] width 145 height 33
click at [605, 663] on div "Drop element here" at bounding box center [822, 658] width 744 height 39
click at [126, 151] on span at bounding box center [135, 153] width 19 height 17
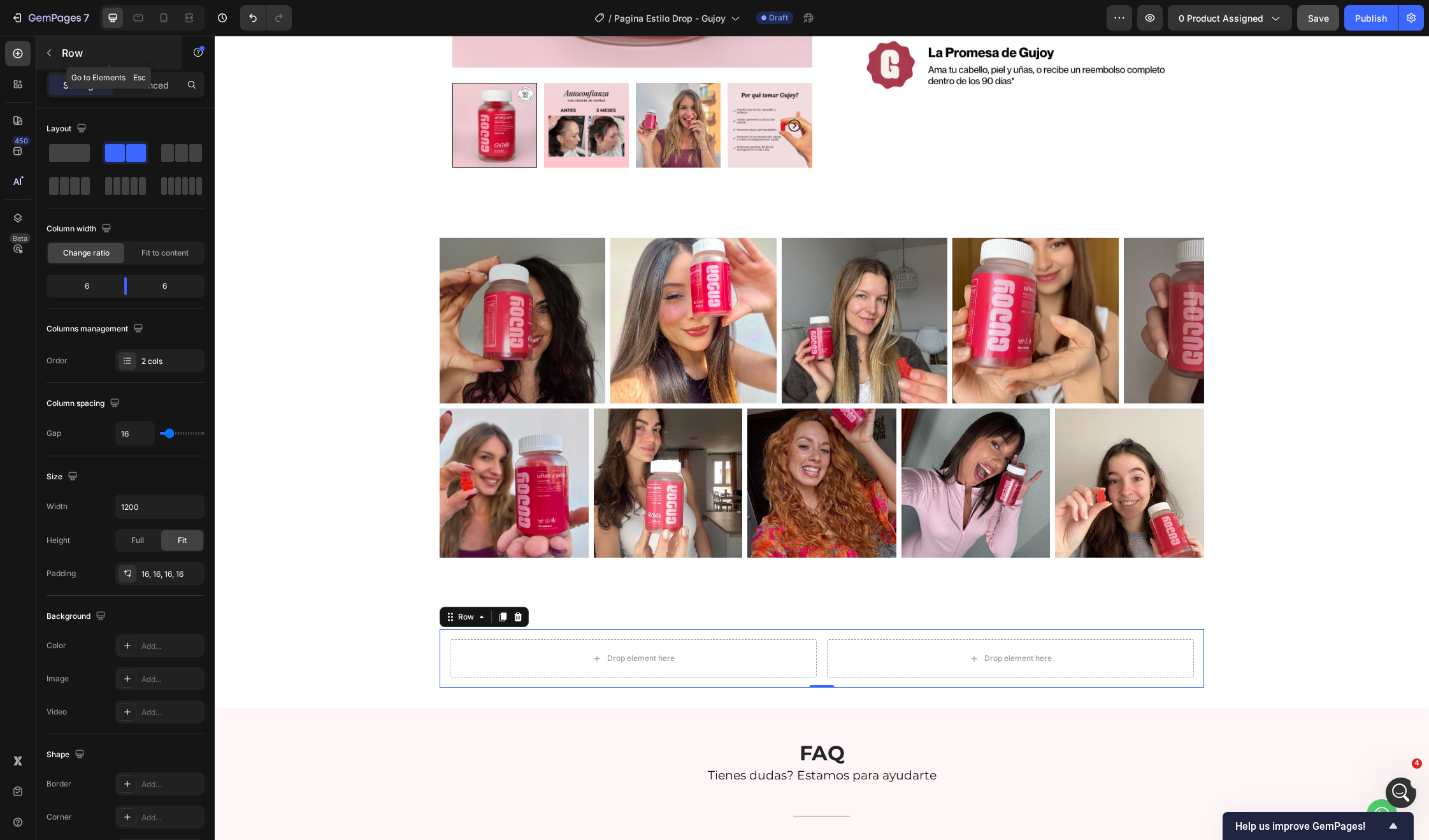
click at [67, 41] on div "Row" at bounding box center [109, 53] width 145 height 33
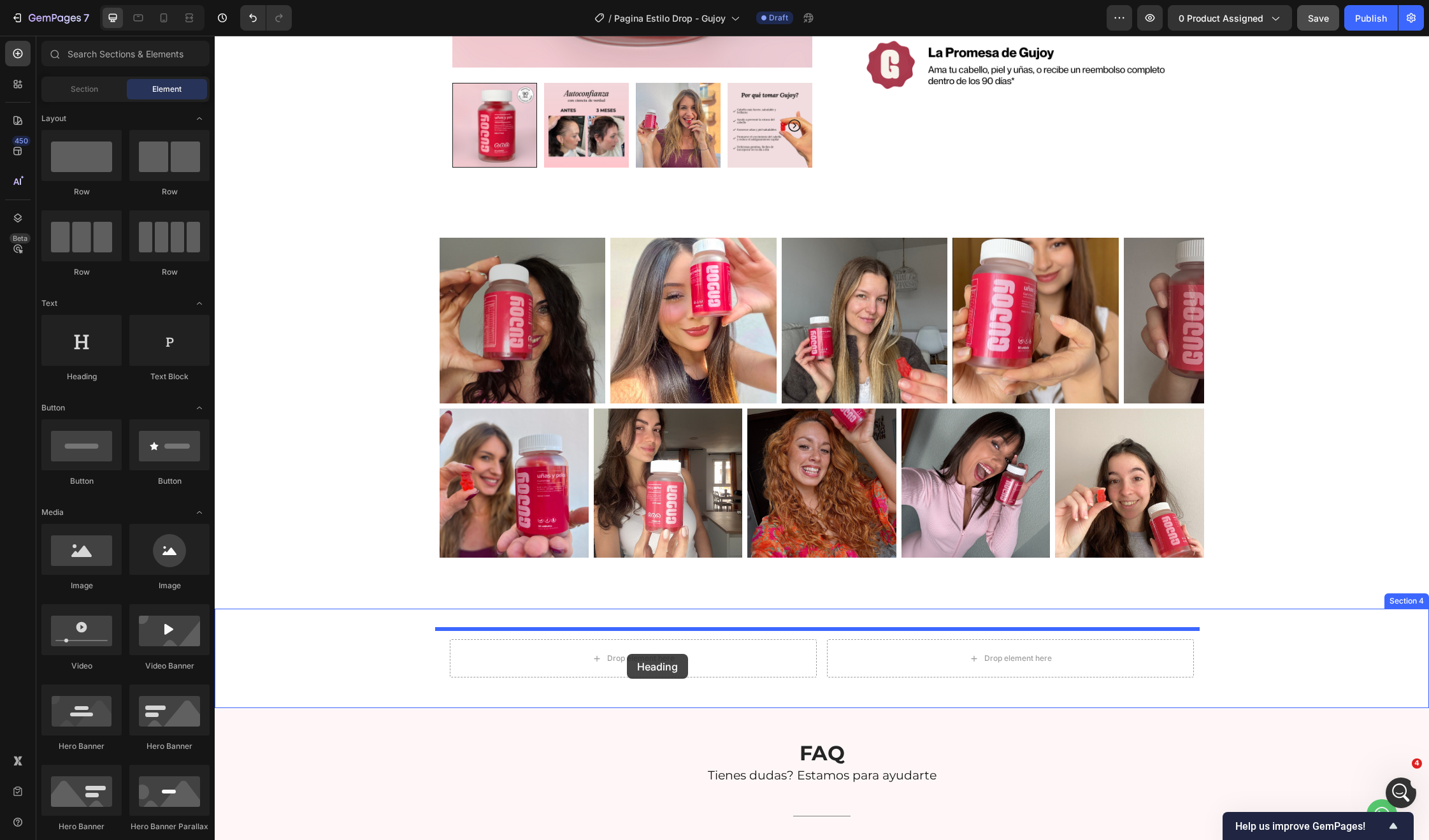
drag, startPoint x: 296, startPoint y: 383, endPoint x: 627, endPoint y: 653, distance: 427.2
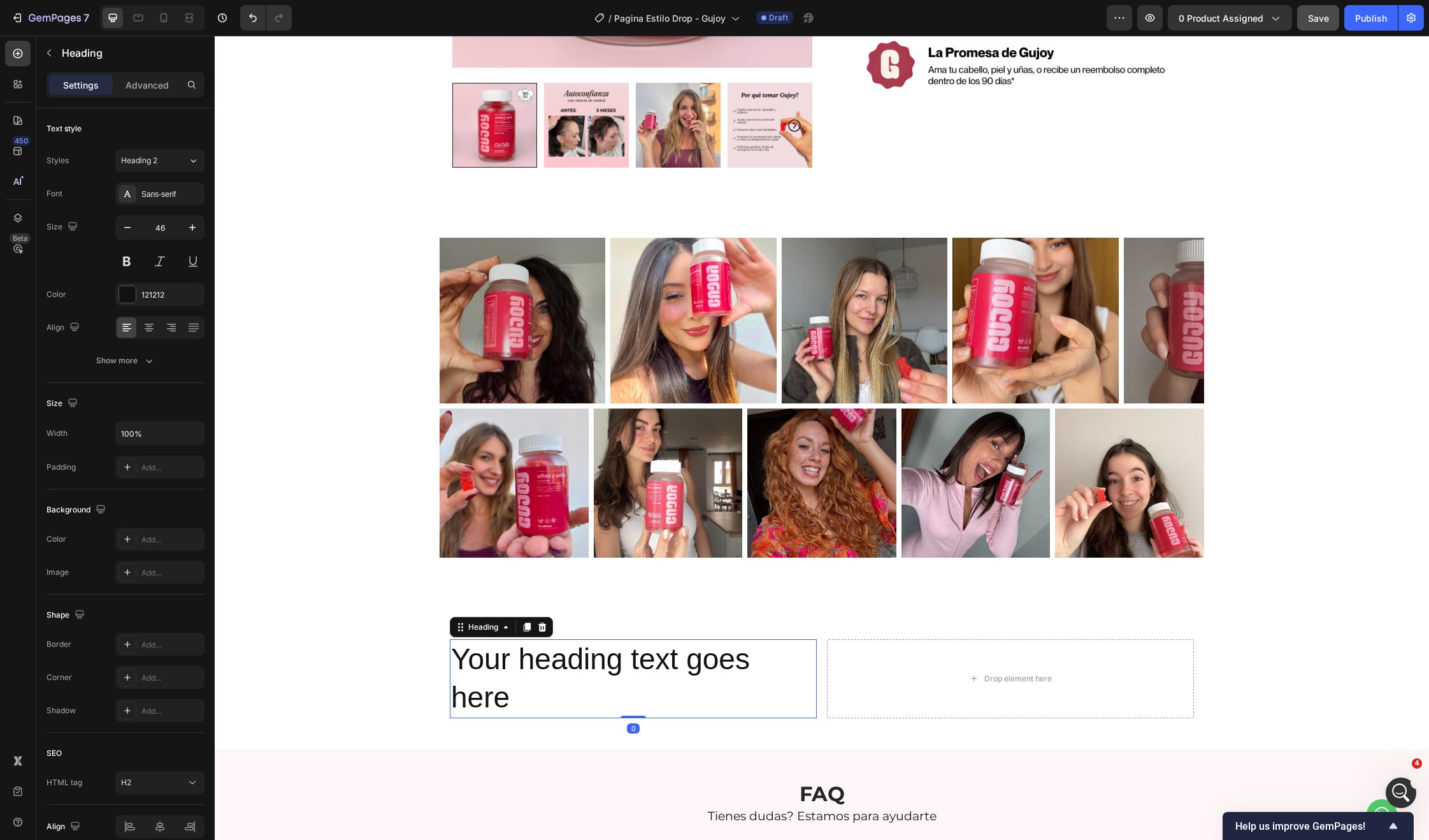
click at [630, 658] on h2 "Your heading text goes here" at bounding box center [632, 678] width 367 height 79
click at [630, 658] on p "Your heading text goes here" at bounding box center [633, 678] width 365 height 76
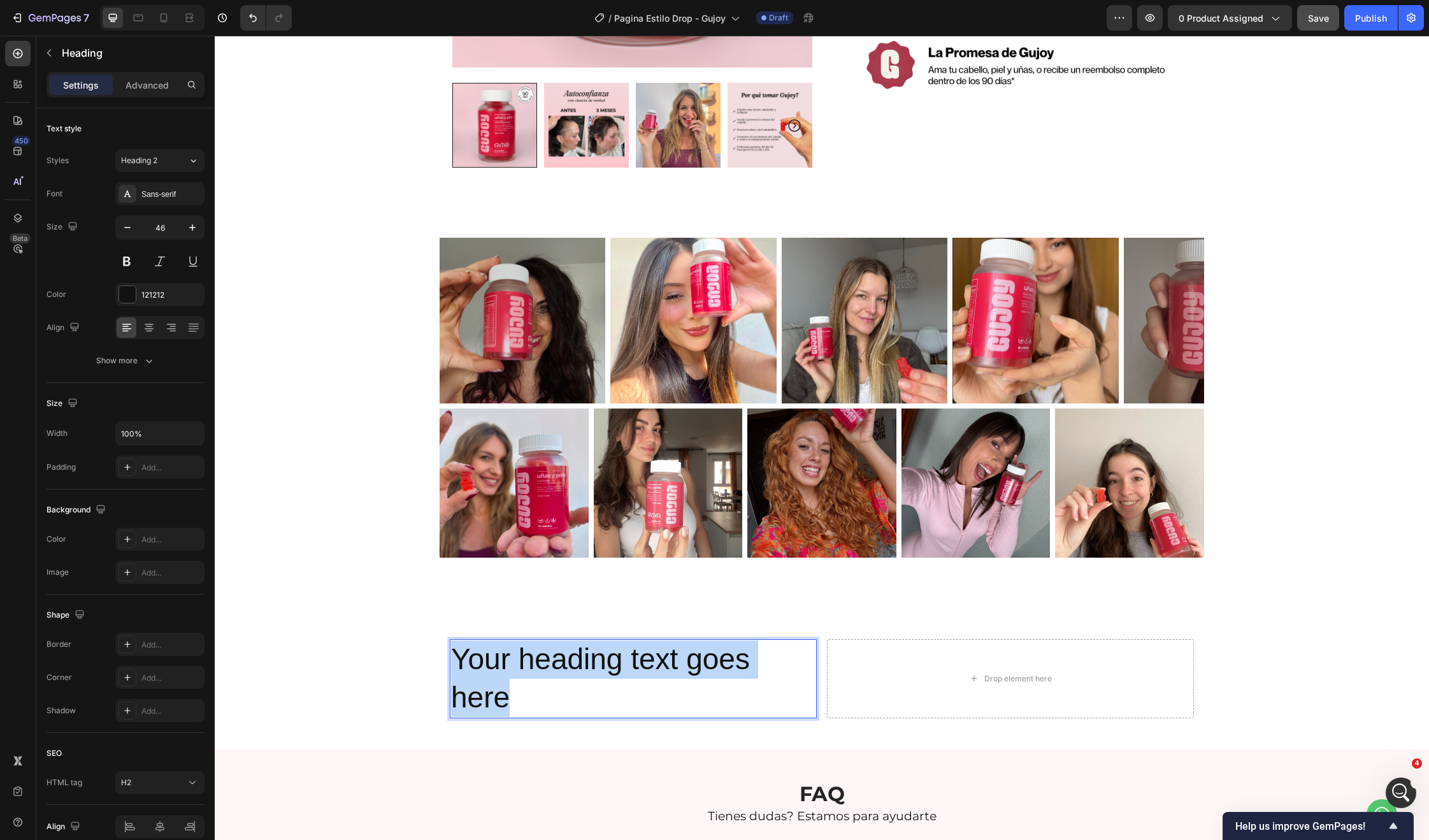
click at [630, 658] on p "Your heading text goes here" at bounding box center [633, 678] width 365 height 76
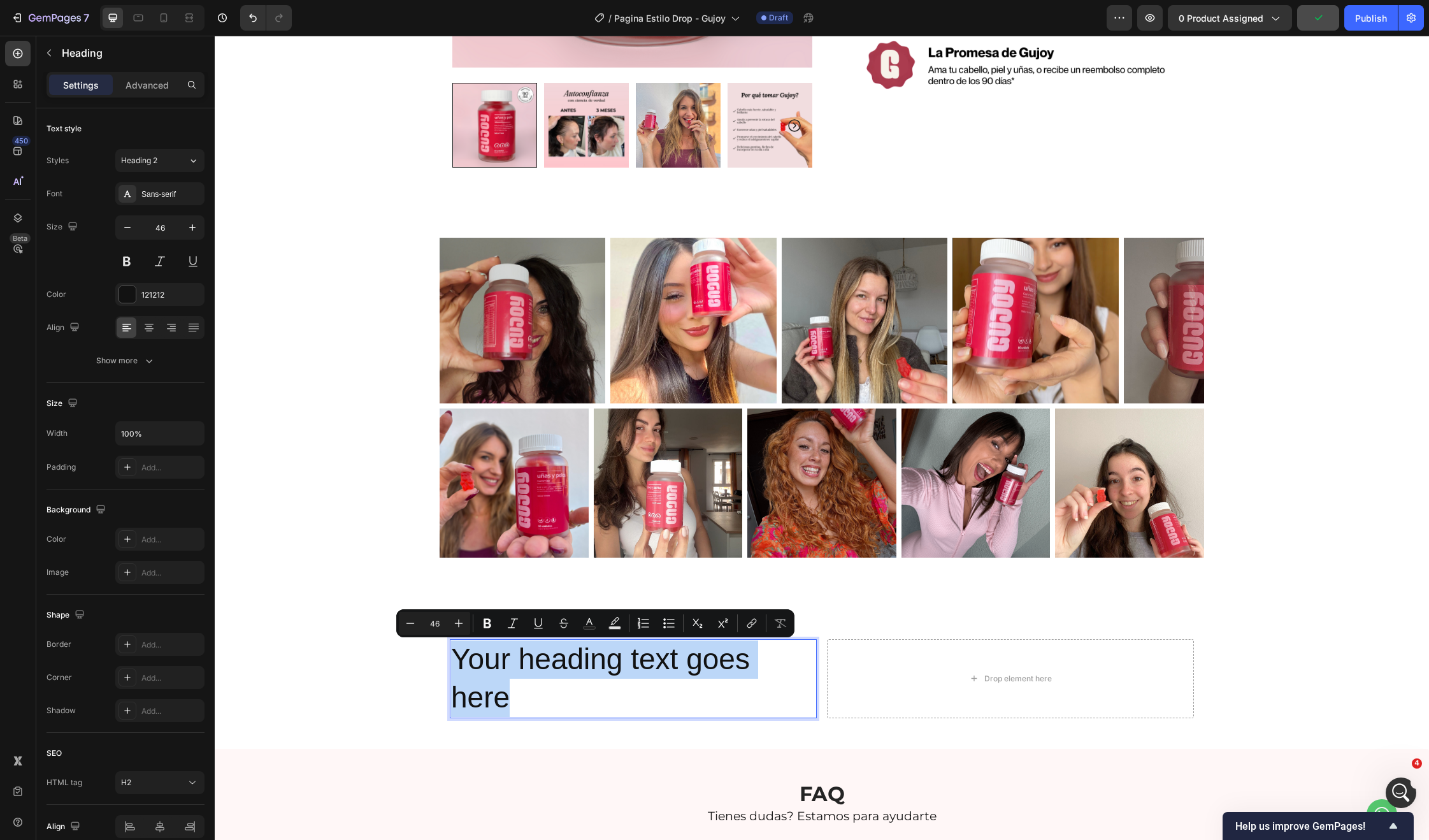
click at [556, 678] on p "Your heading text goes here" at bounding box center [633, 678] width 365 height 76
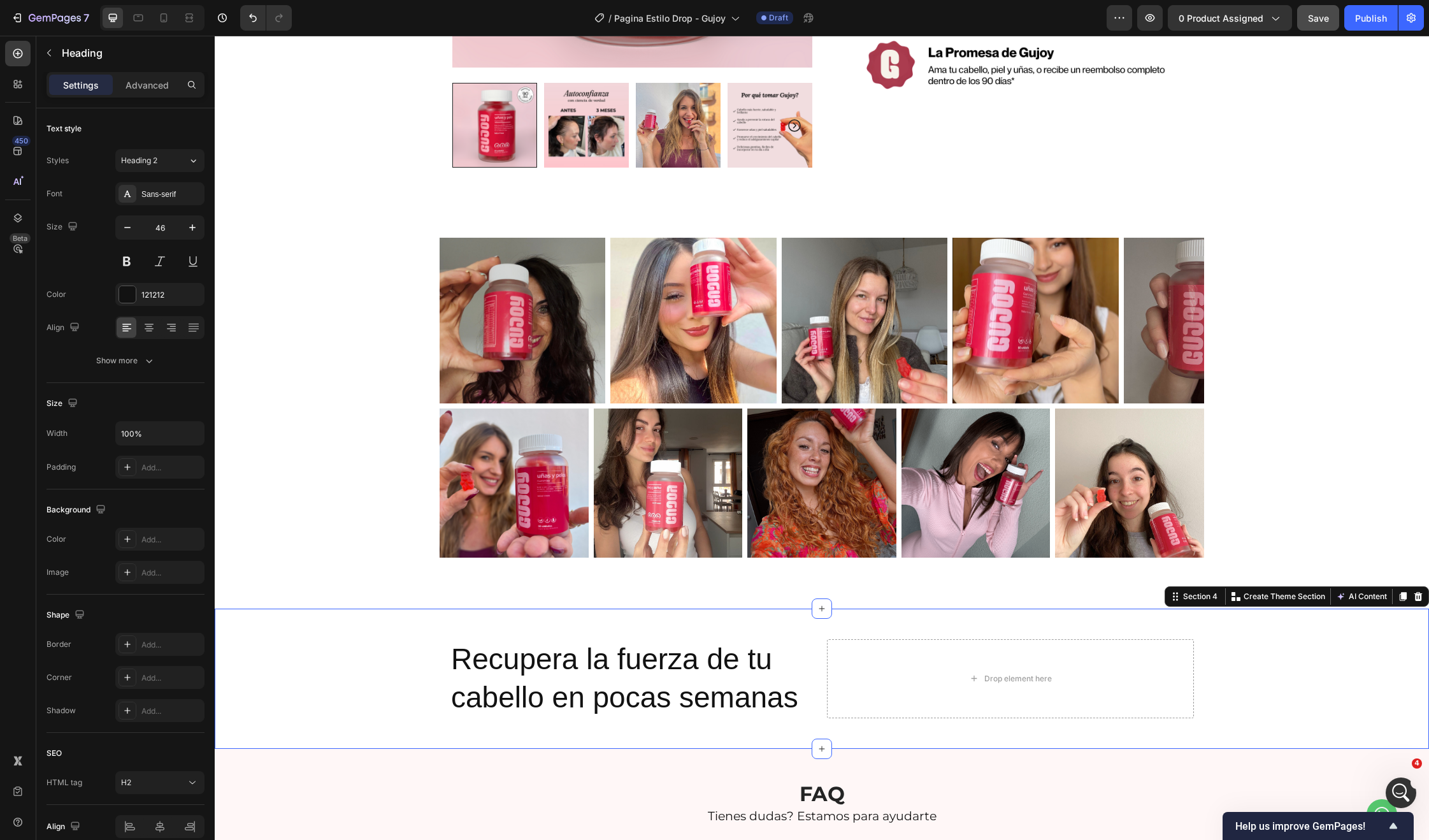
click at [410, 665] on div "Recupera la fuerza de tu cabello en pocas semanas Heading Drop element here Row" at bounding box center [822, 678] width 1214 height 99
click at [512, 660] on p "Recupera la fuerza de tu cabello en pocas semanas" at bounding box center [633, 678] width 365 height 76
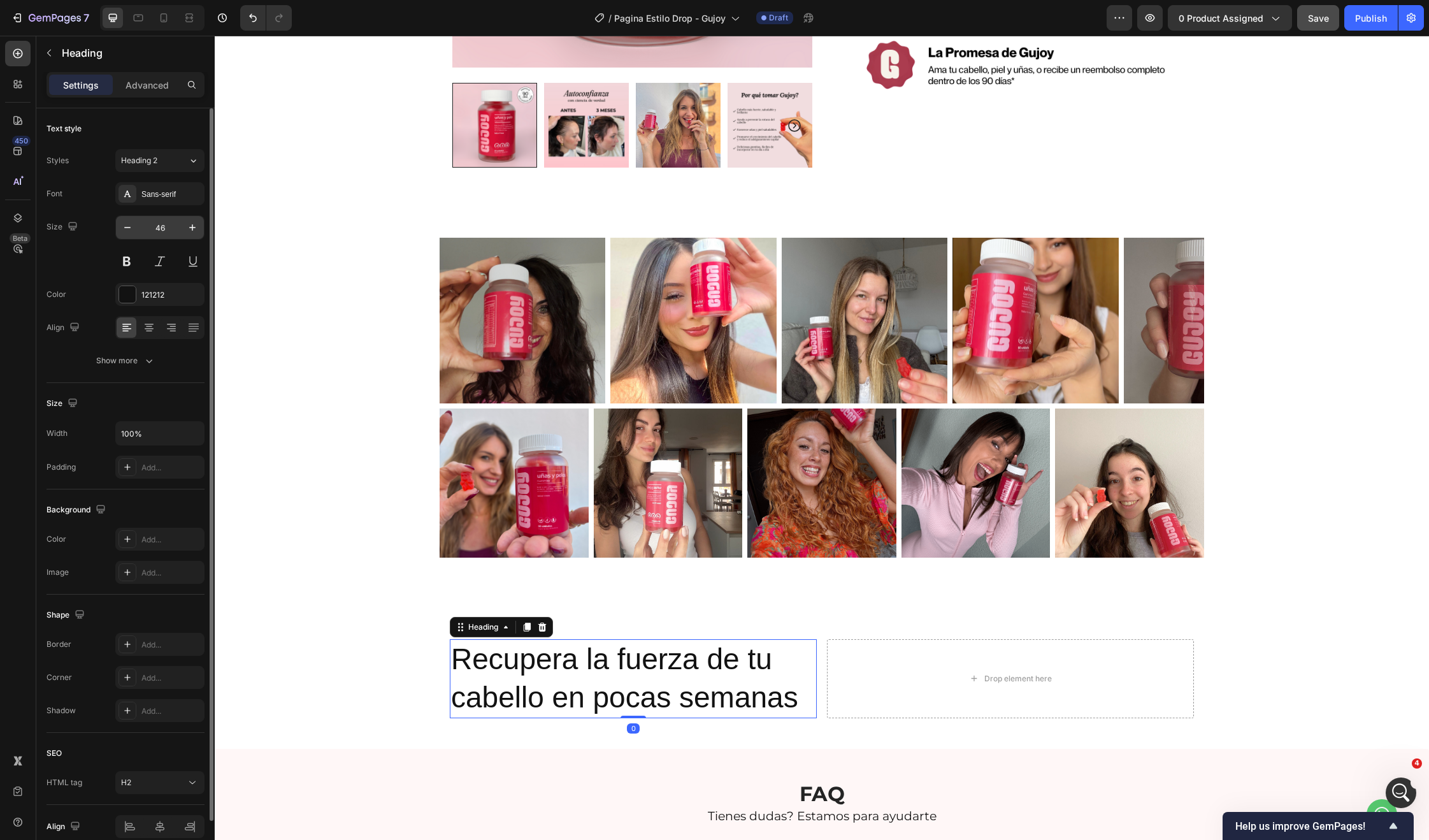
click at [161, 225] on input "46" at bounding box center [160, 227] width 42 height 23
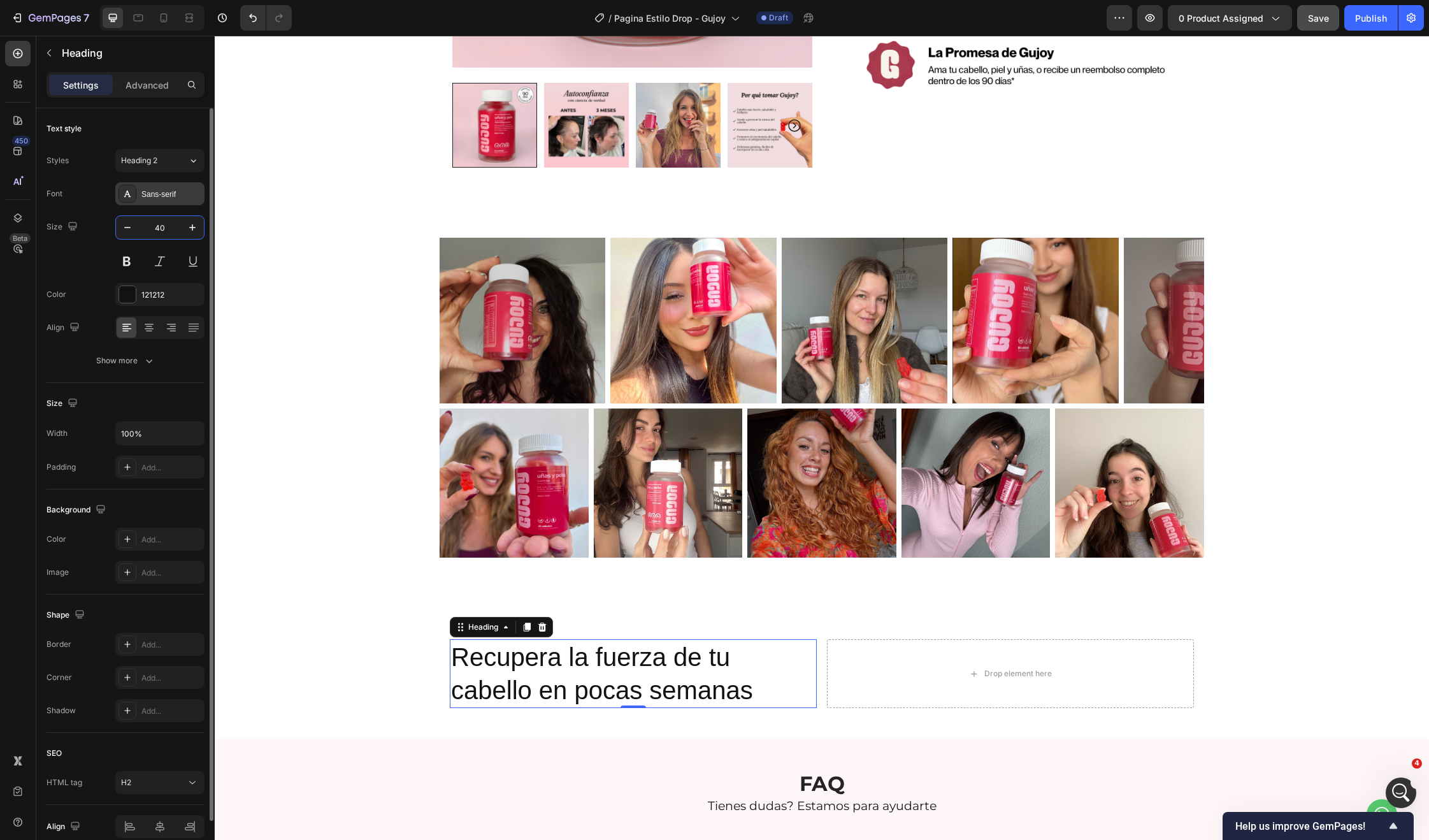
type input "40"
click at [168, 188] on div "Sans-serif" at bounding box center [171, 194] width 60 height 11
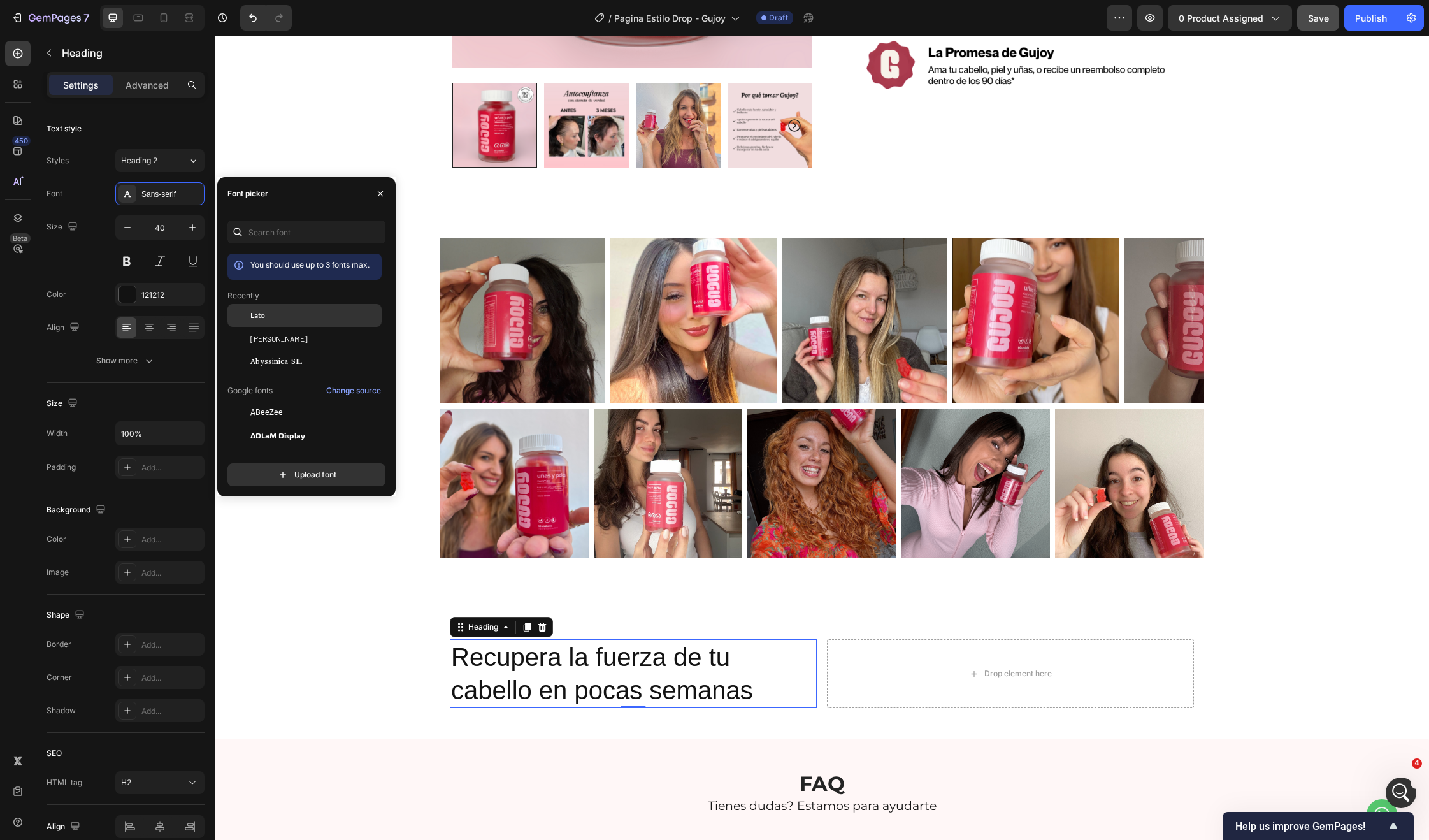
click at [279, 312] on div "Lato" at bounding box center [314, 315] width 129 height 11
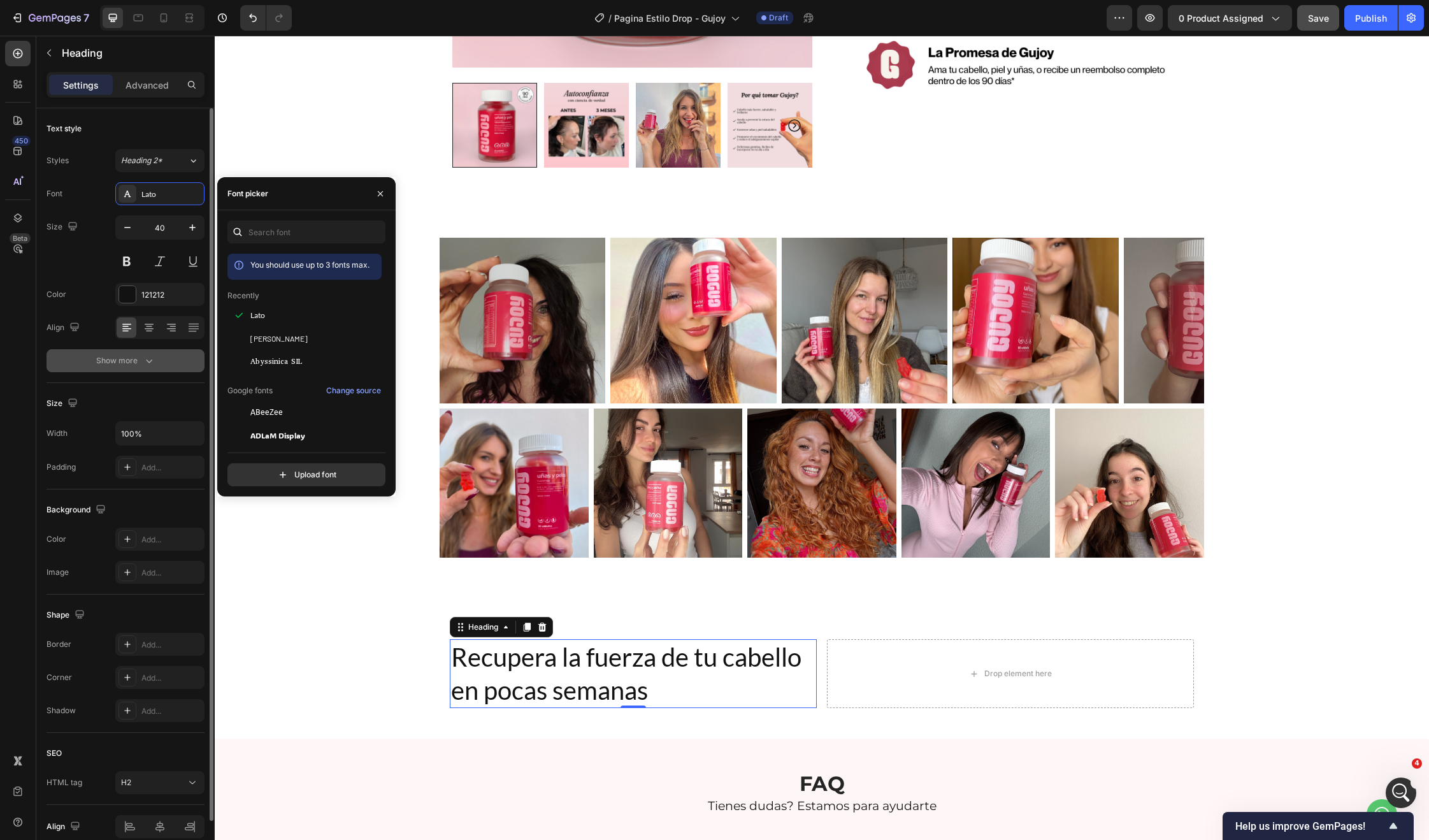
click at [128, 358] on div "Show more" at bounding box center [126, 360] width 59 height 13
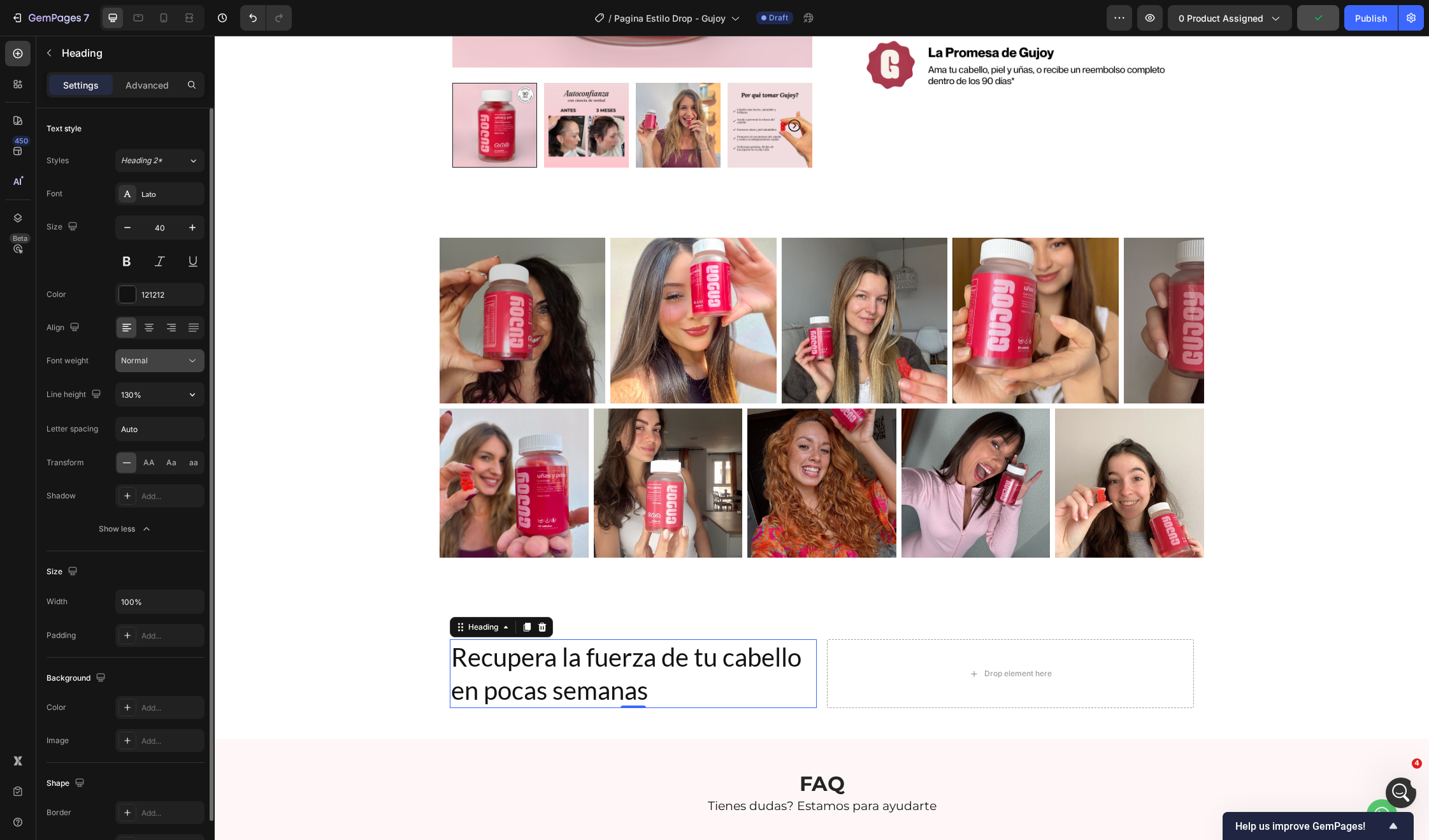
click at [181, 358] on div "Normal" at bounding box center [153, 360] width 65 height 11
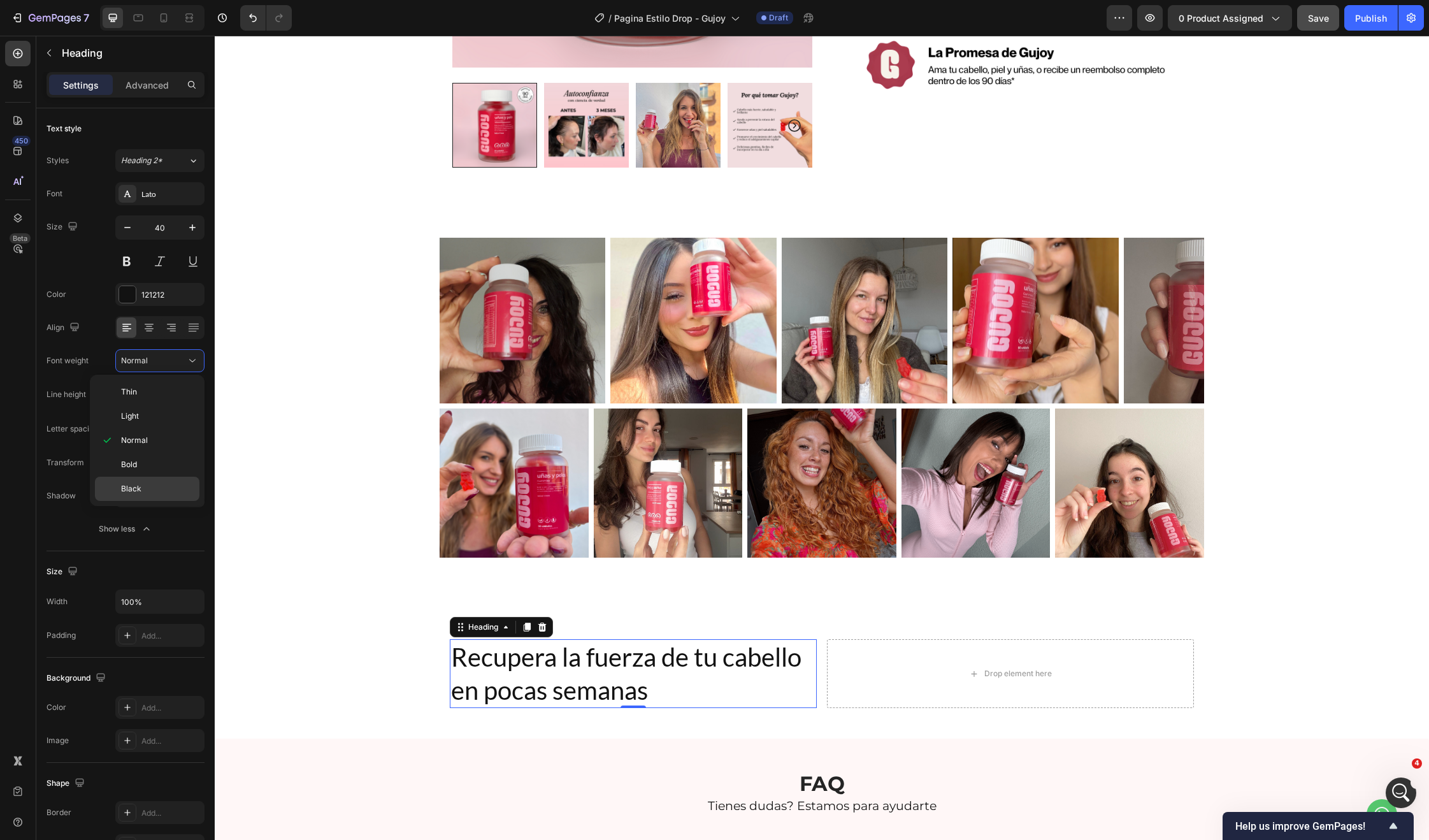
click at [134, 488] on span "Black" at bounding box center [131, 489] width 20 height 11
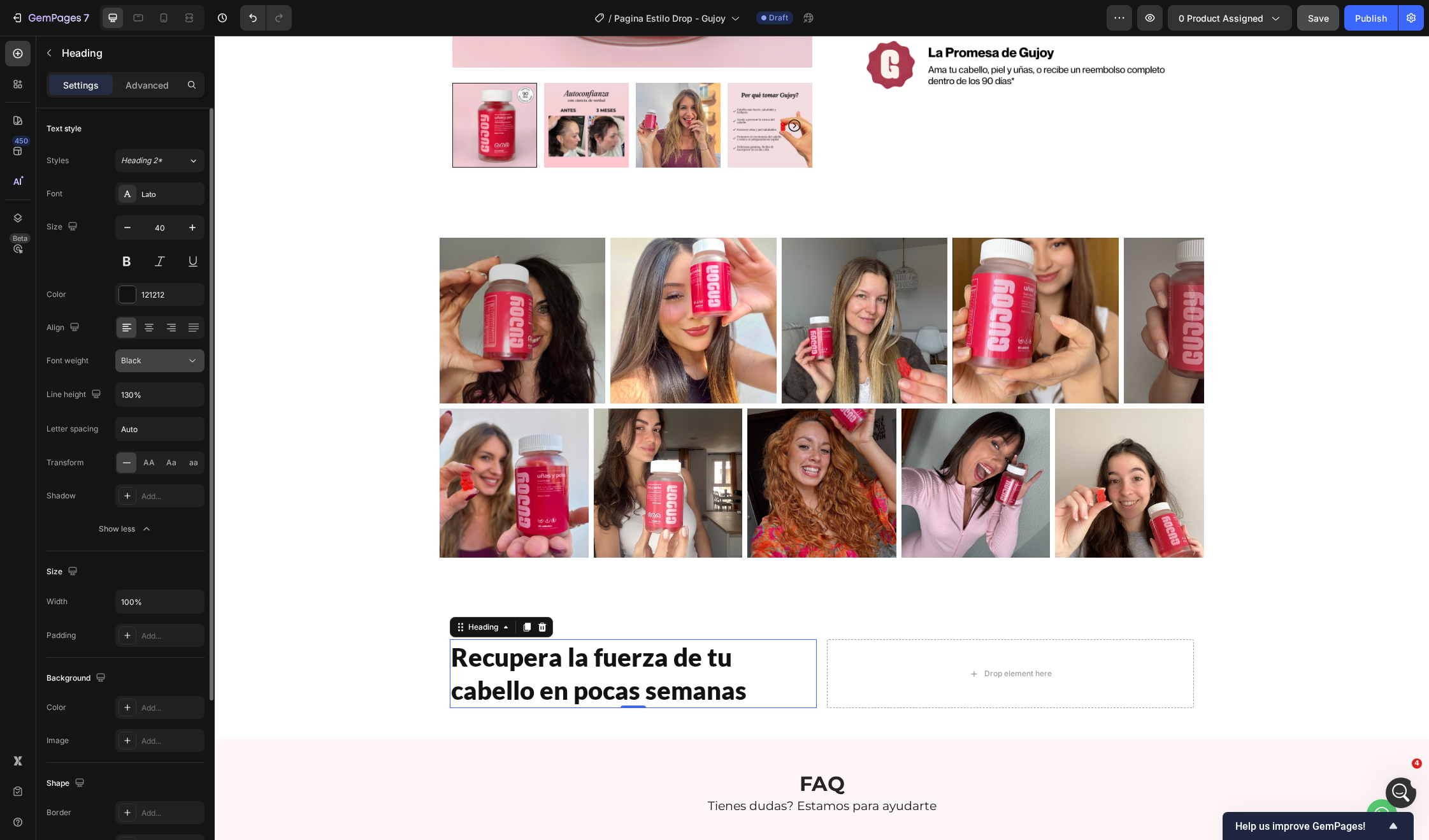
click at [161, 362] on div "Black" at bounding box center [153, 360] width 65 height 11
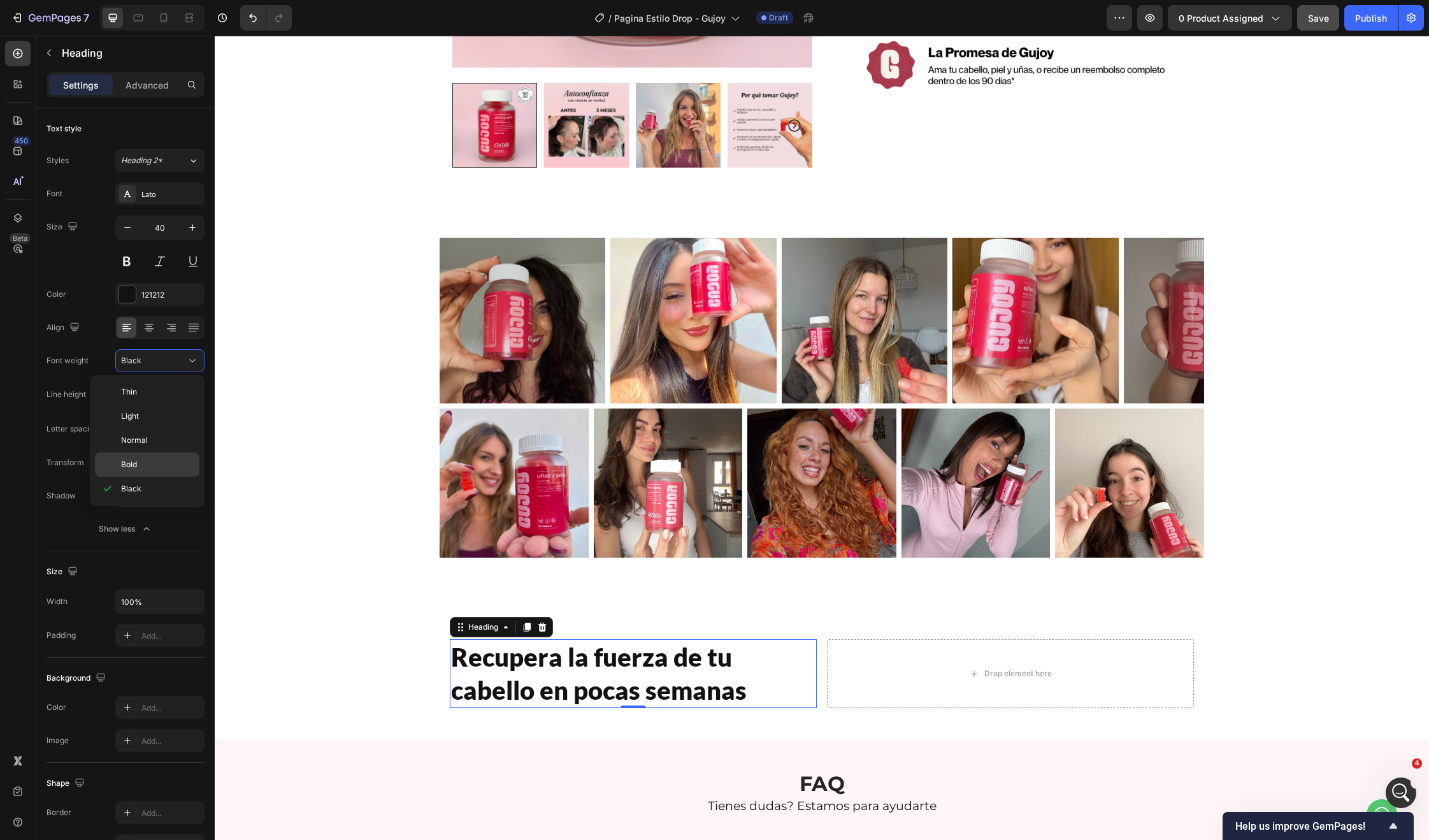
click at [145, 471] on div "Bold" at bounding box center [147, 464] width 105 height 24
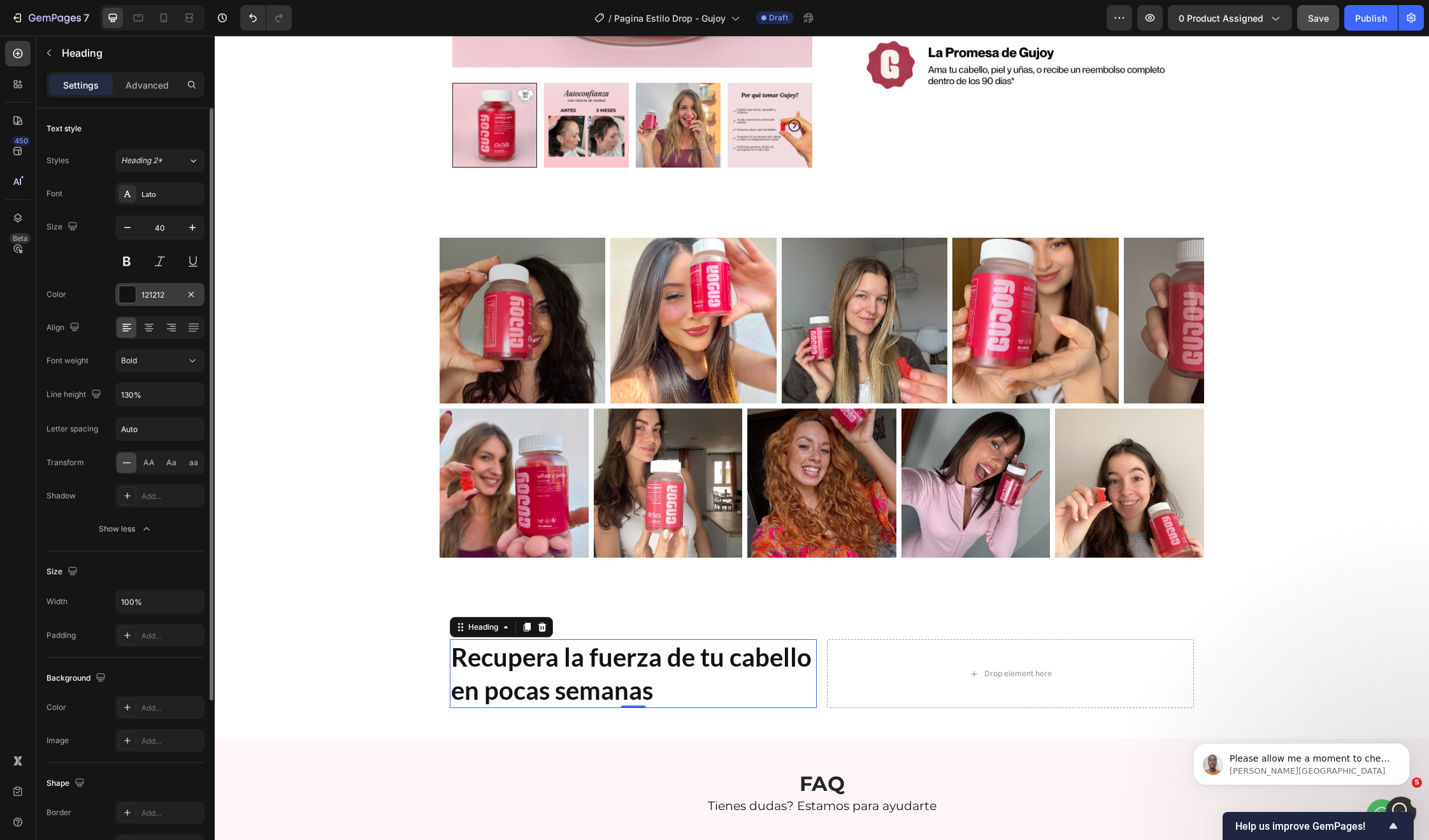
scroll to position [5527, 0]
click at [155, 367] on div "Bold" at bounding box center [160, 360] width 78 height 13
click at [177, 490] on p "Black" at bounding box center [157, 489] width 73 height 11
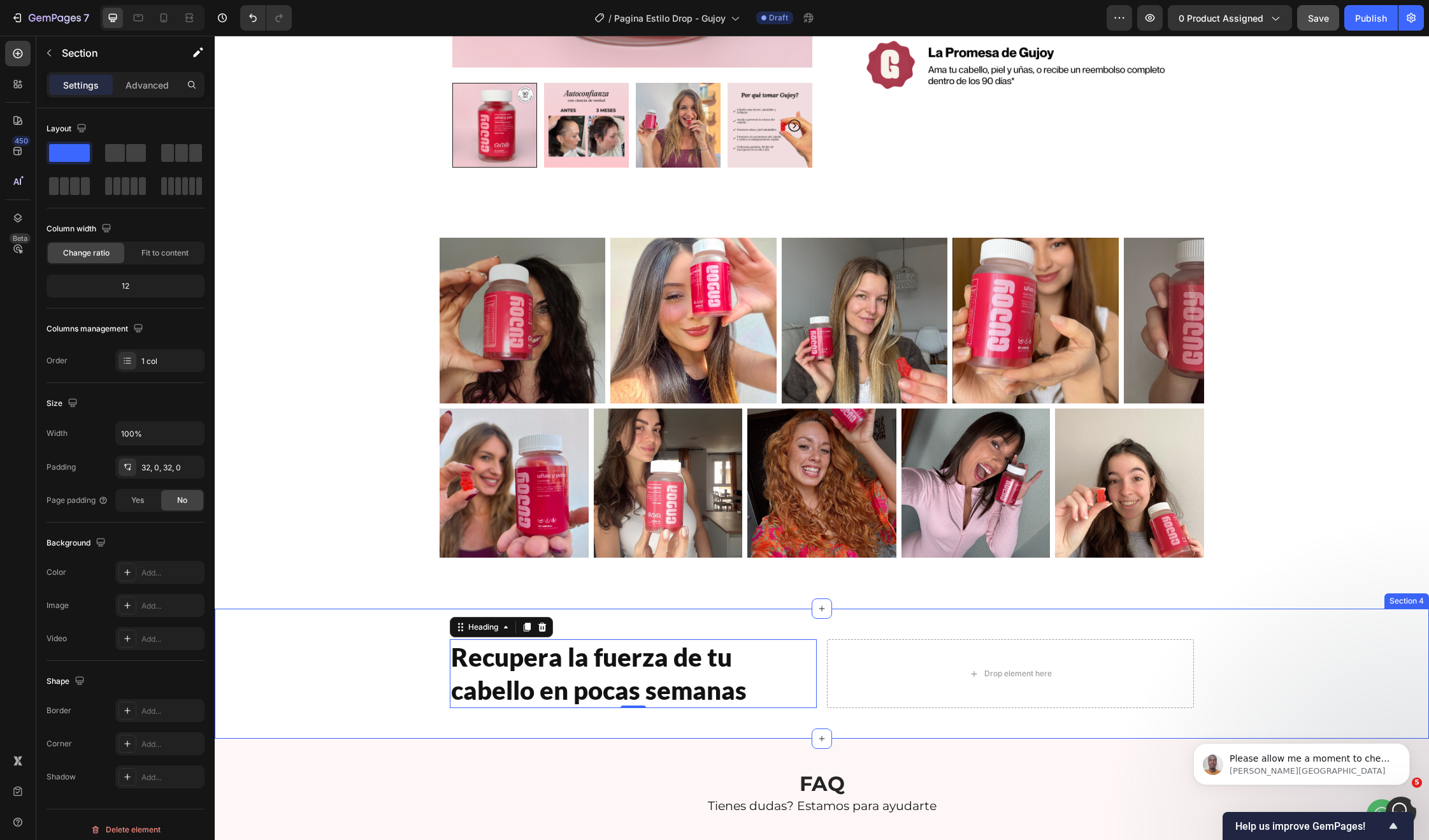
click at [319, 619] on div "Recupera la fuerza de tu cabello en pocas semanas Heading 0 Drop element here R…" at bounding box center [822, 673] width 1214 height 130
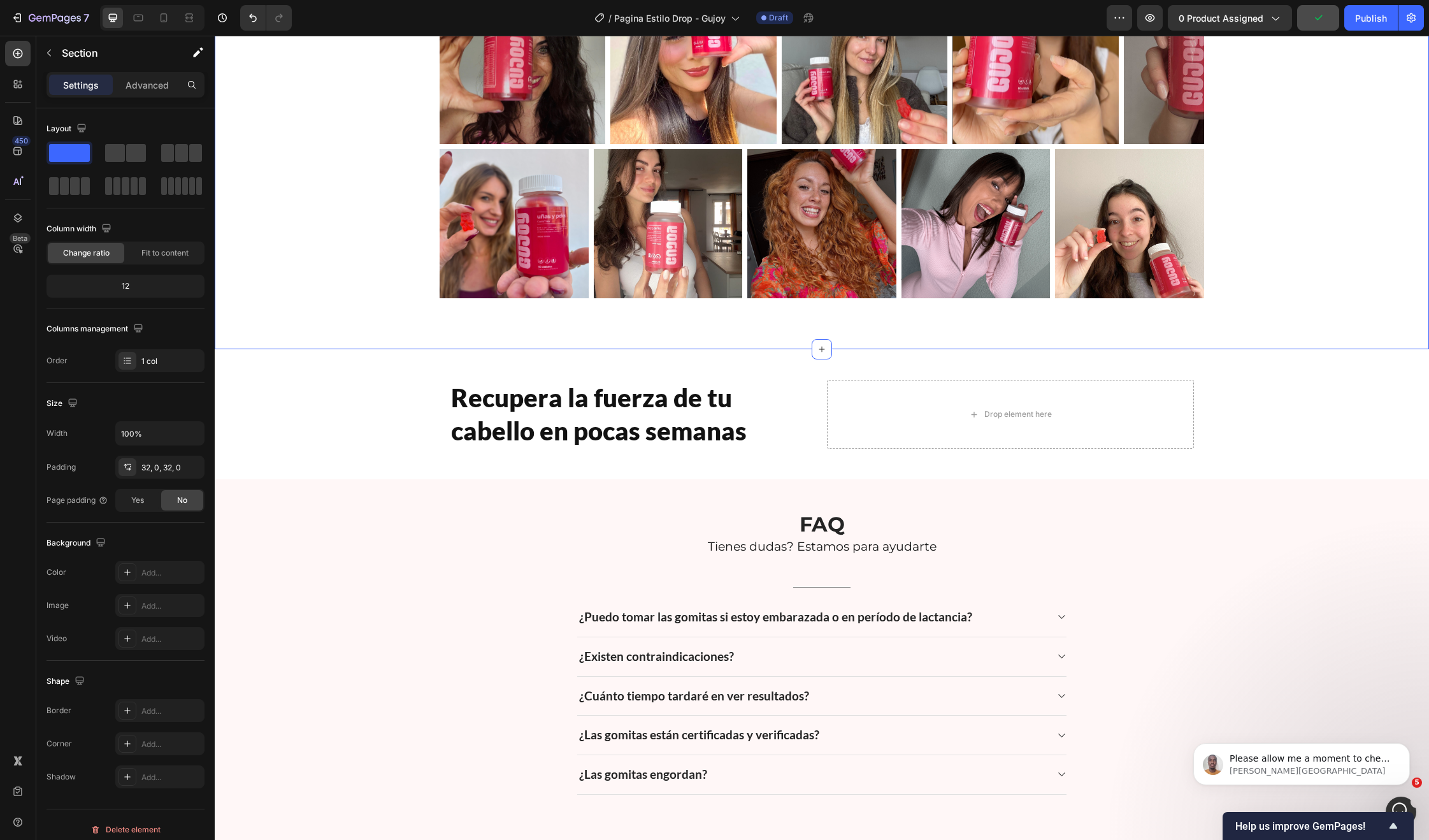
scroll to position [960, 0]
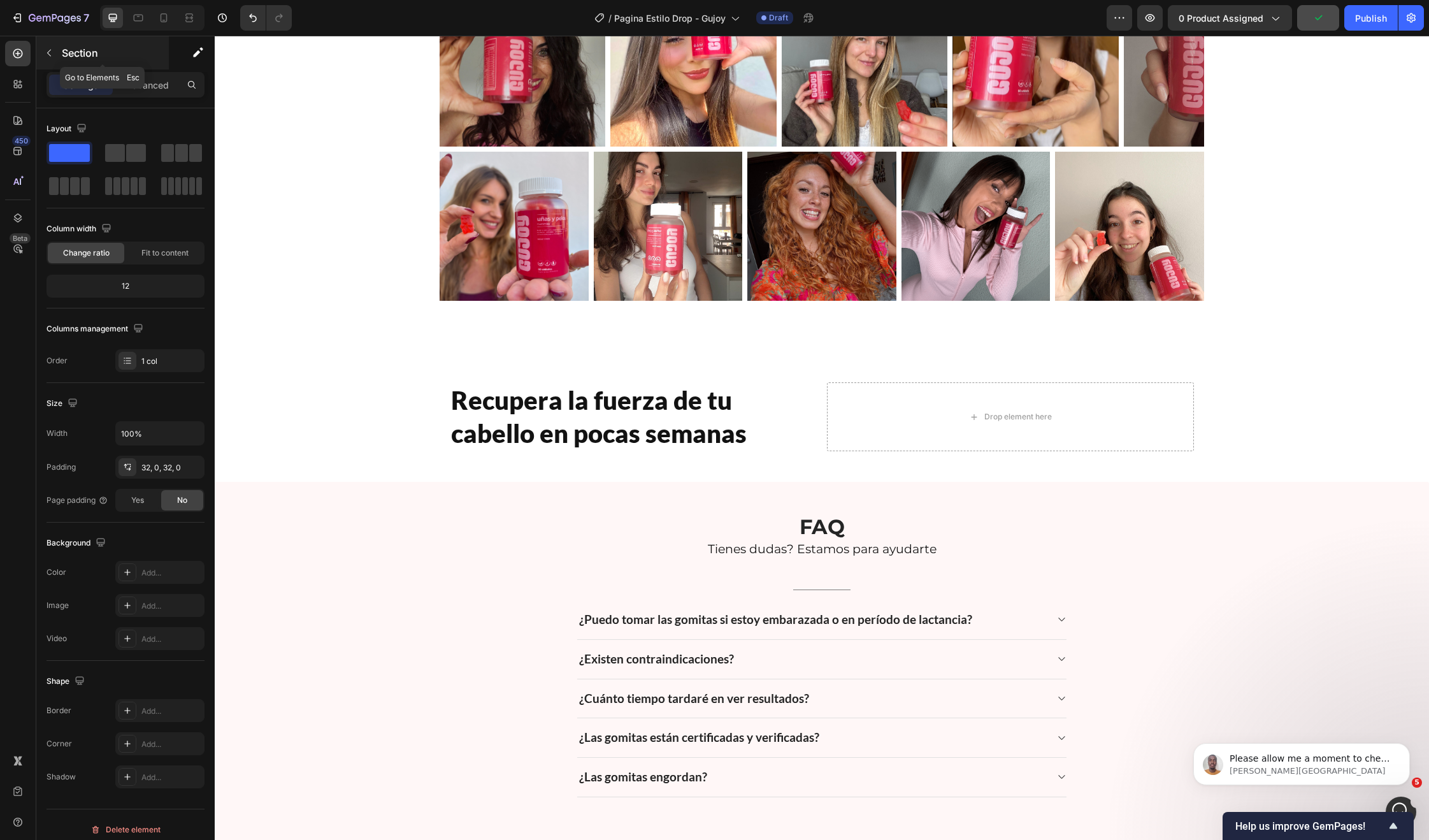
click at [53, 39] on div "Section" at bounding box center [103, 53] width 132 height 33
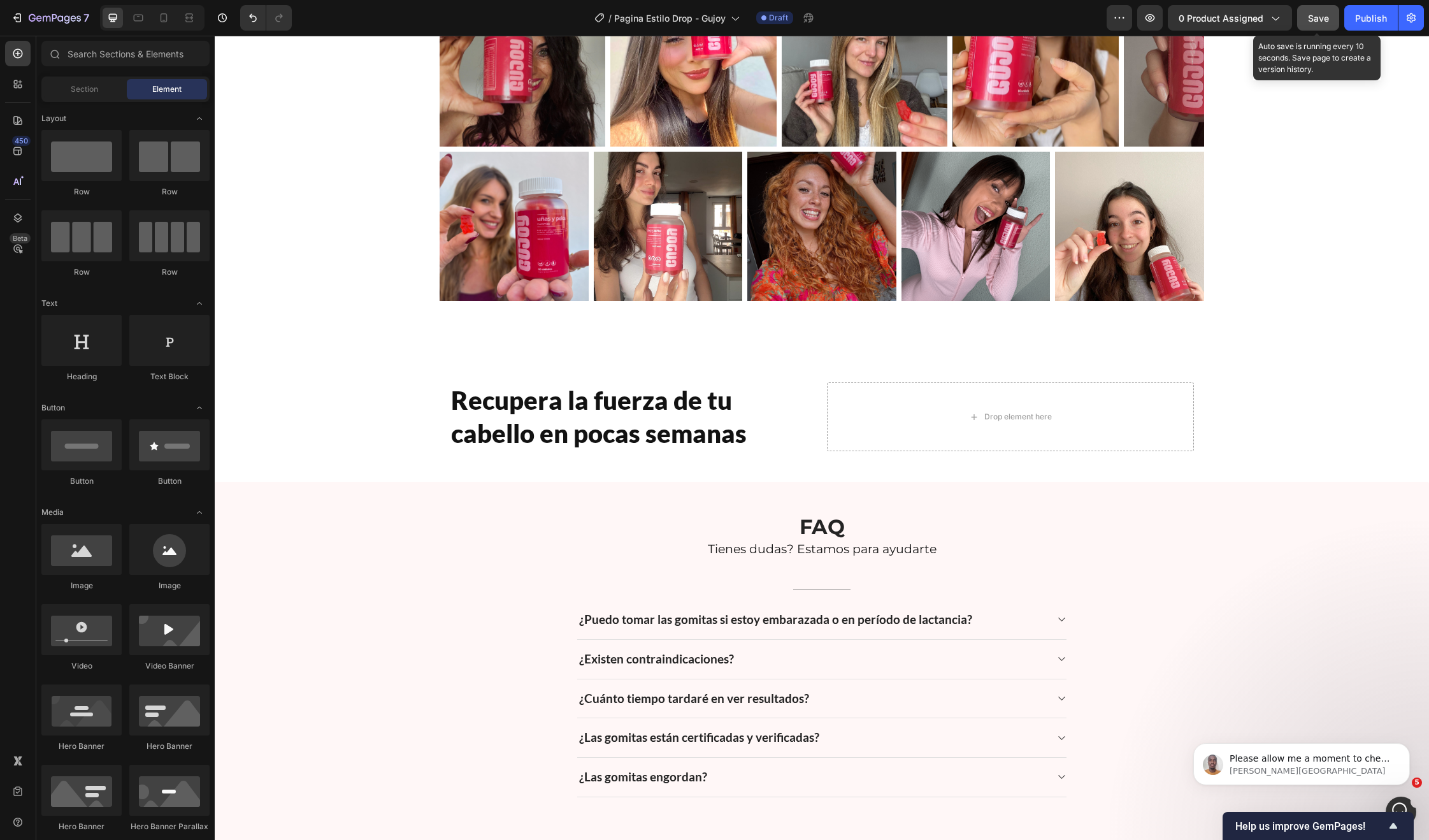
click at [1319, 23] on span "Save" at bounding box center [1318, 18] width 21 height 11
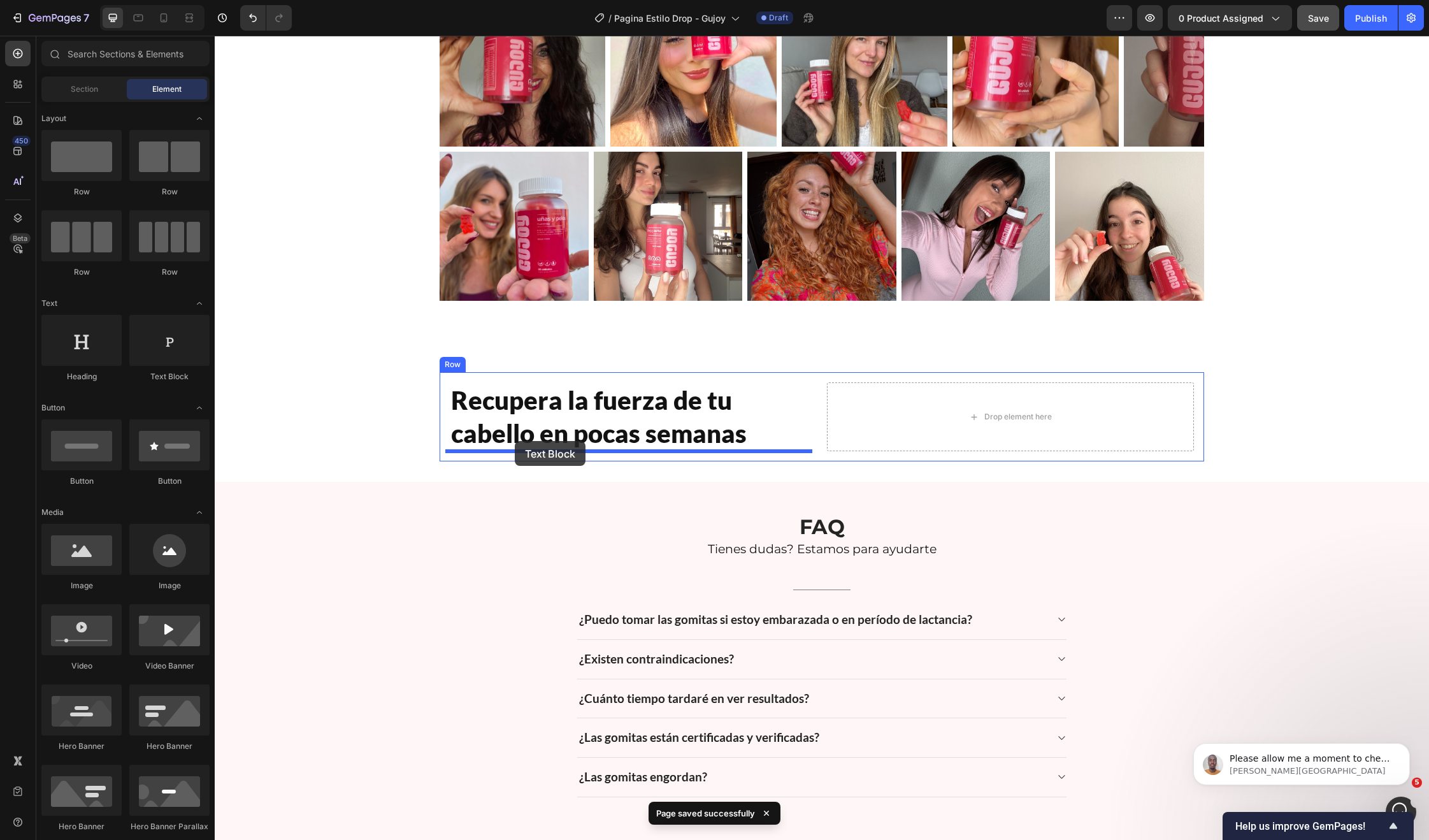
drag, startPoint x: 352, startPoint y: 396, endPoint x: 515, endPoint y: 441, distance: 169.1
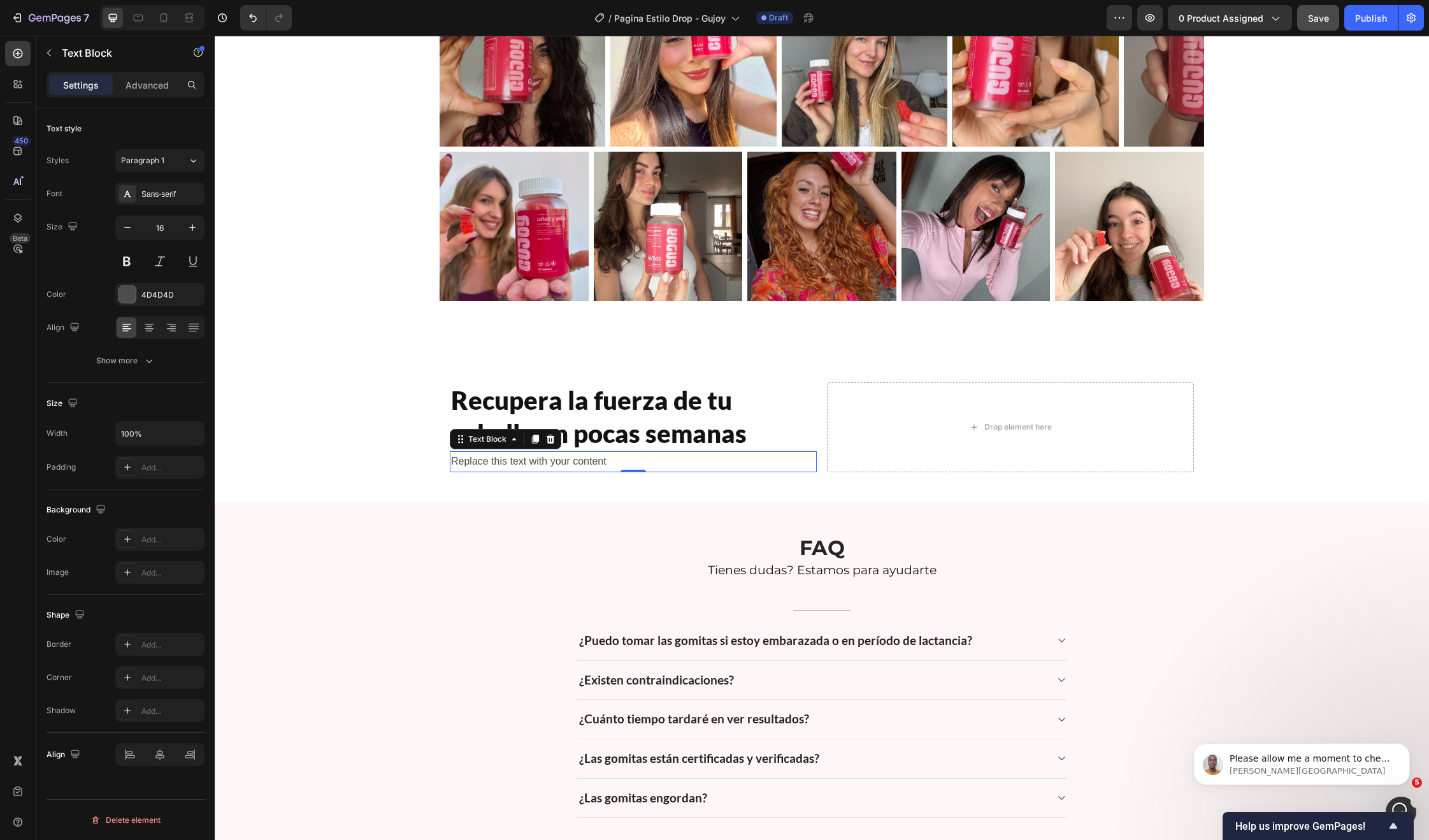
click at [625, 464] on div "Replace this text with your content" at bounding box center [632, 461] width 367 height 21
click at [625, 464] on p "Replace this text with your content" at bounding box center [633, 461] width 365 height 18
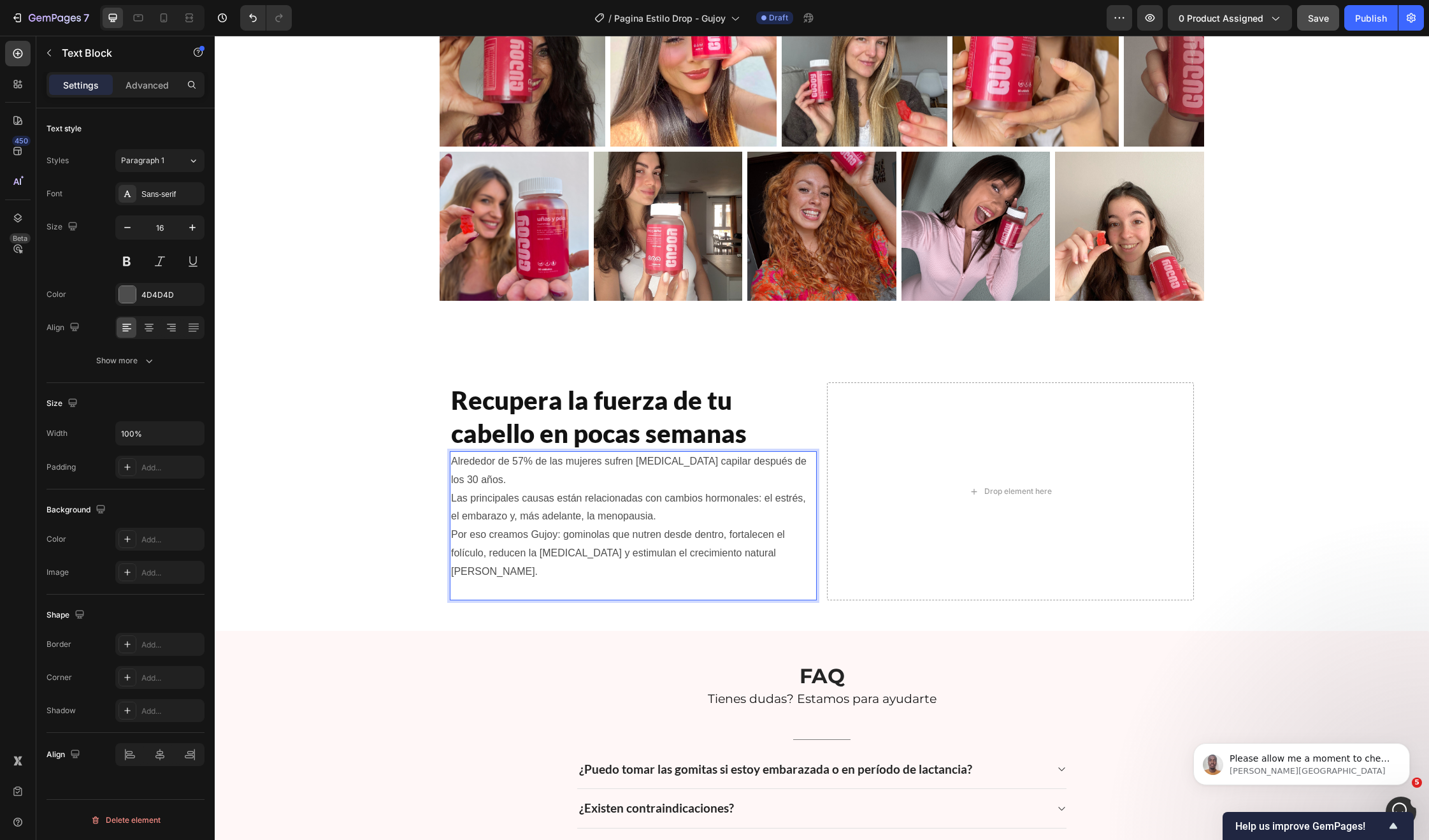
click at [675, 497] on p "Alrededor de 57% de las mujeres sufren caída capilar después de los 30 años. La…" at bounding box center [633, 489] width 365 height 74
click at [534, 544] on p "Por eso creamos Gujoy: gominolas que nutren desde dentro, fortalecen el folícul…" at bounding box center [633, 572] width 365 height 55
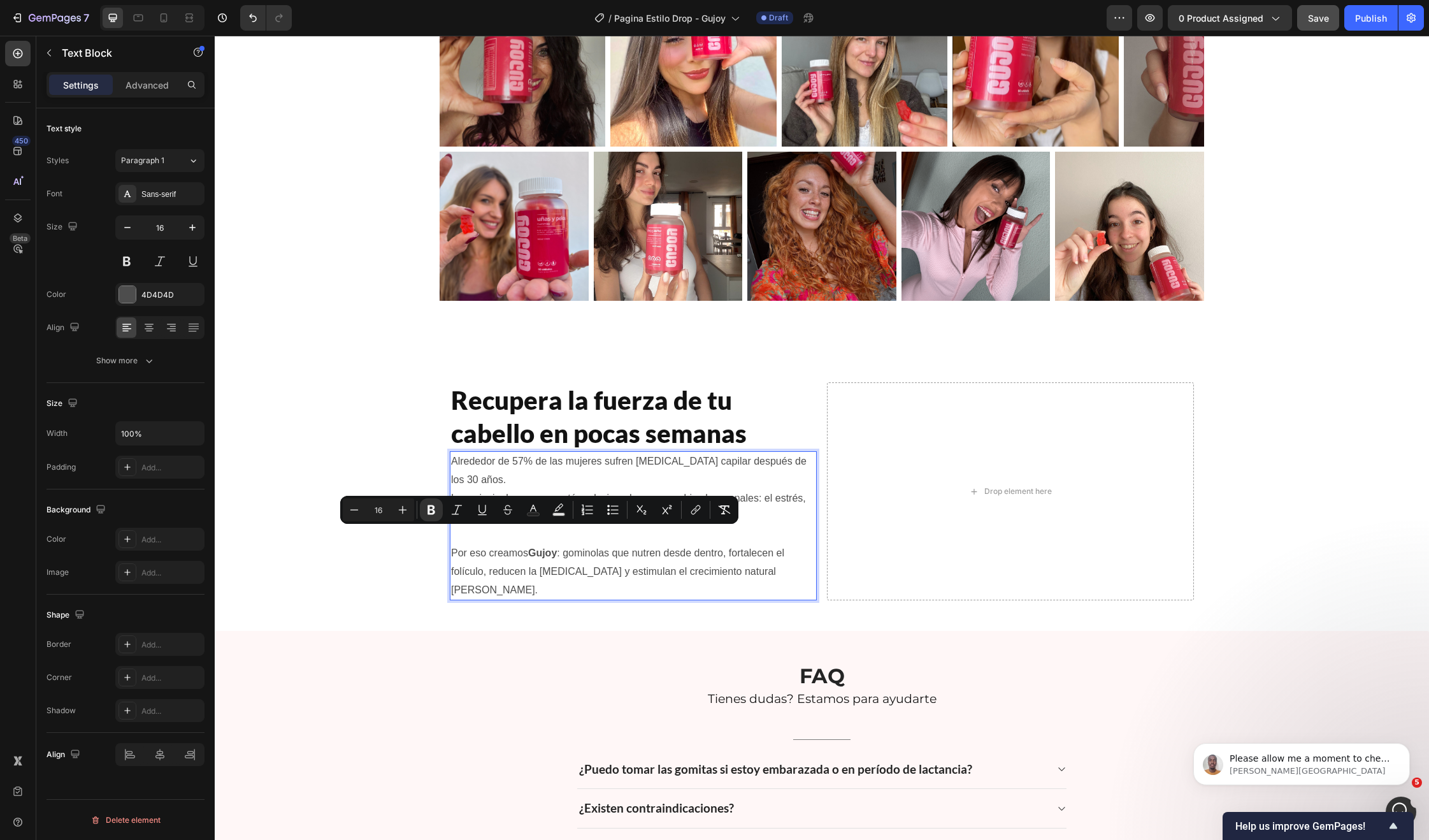
click at [763, 478] on p "Alrededor de 57% de las mujeres sufren caída capilar después de los 30 años. La…" at bounding box center [633, 498] width 365 height 92
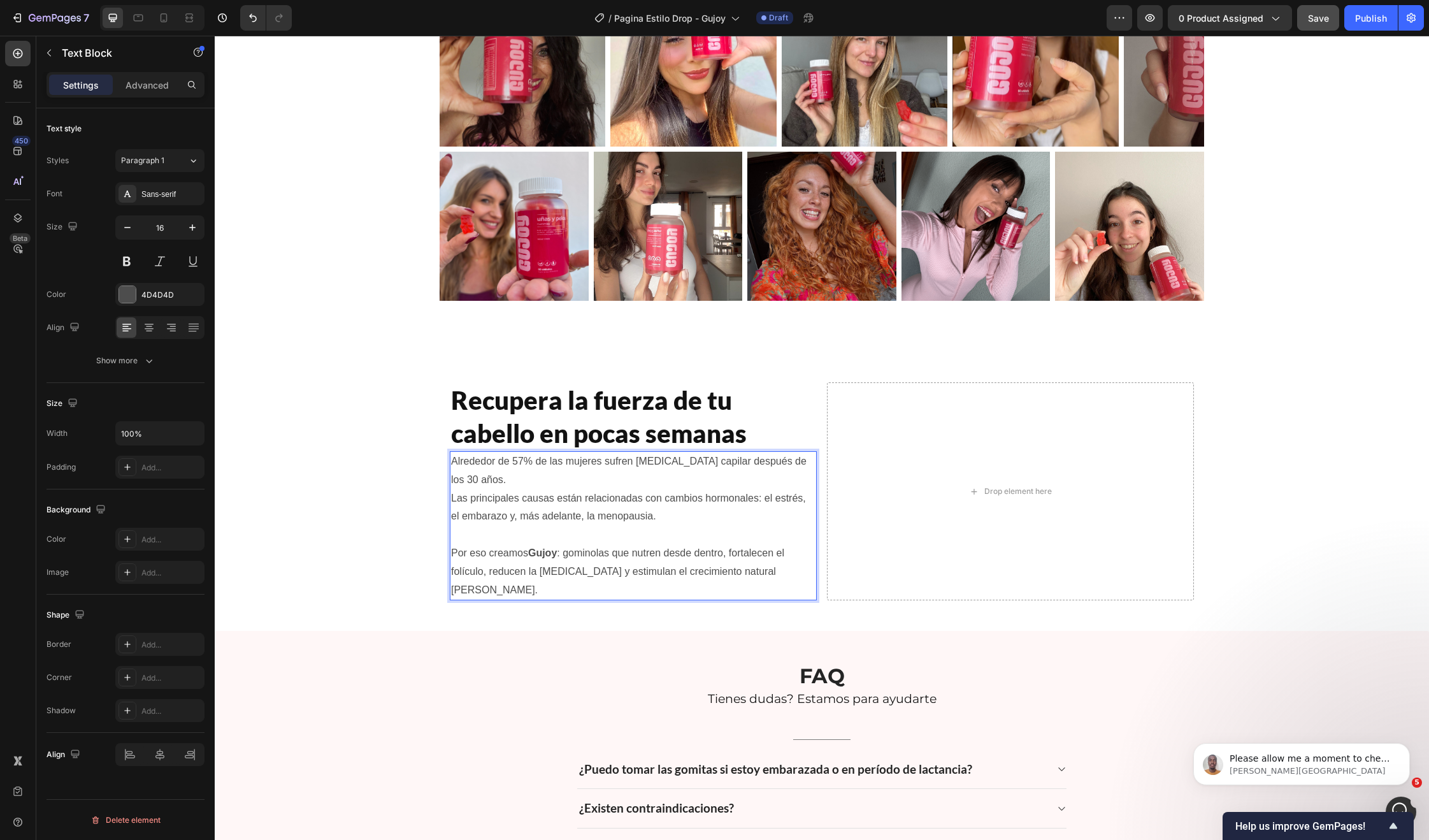
click at [728, 469] on p "Alrededor de 57% de las mujeres sufren caída capilar después de los 30 años. La…" at bounding box center [633, 498] width 365 height 92
click at [510, 462] on p "Alrededor de 57% de las mujeres sufren caída capilar después de los 30 años. La…" at bounding box center [633, 498] width 365 height 92
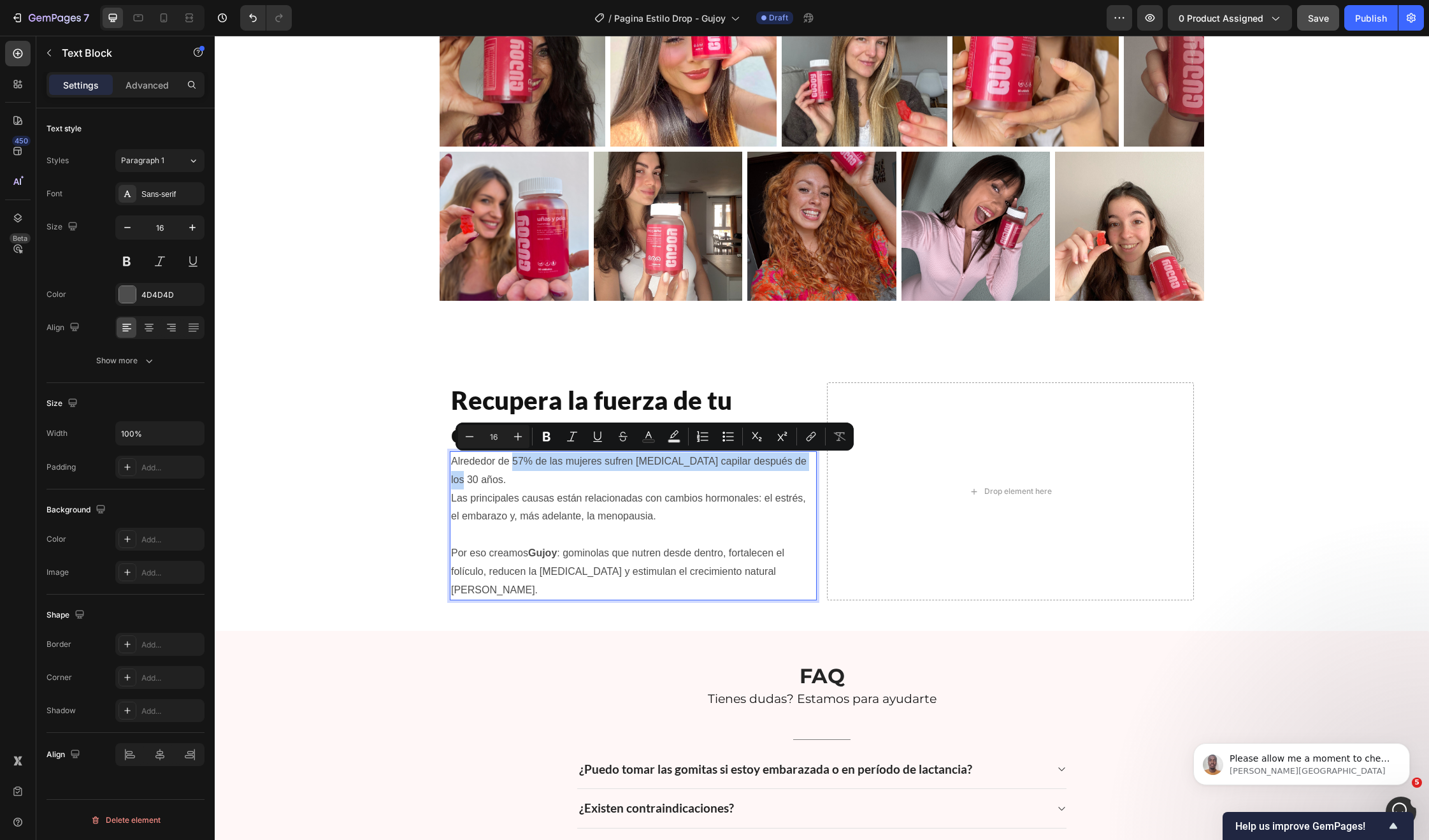
drag, startPoint x: 510, startPoint y: 462, endPoint x: 799, endPoint y: 466, distance: 289.0
click at [799, 466] on p "Alrededor de 57% de las mujeres sufren caída capilar después de los 30 años. La…" at bounding box center [633, 498] width 365 height 92
click at [335, 510] on div "Recupera la fuerza de tu cabello en pocas semanas Heading Alrededor de 57% de l…" at bounding box center [822, 491] width 1214 height 238
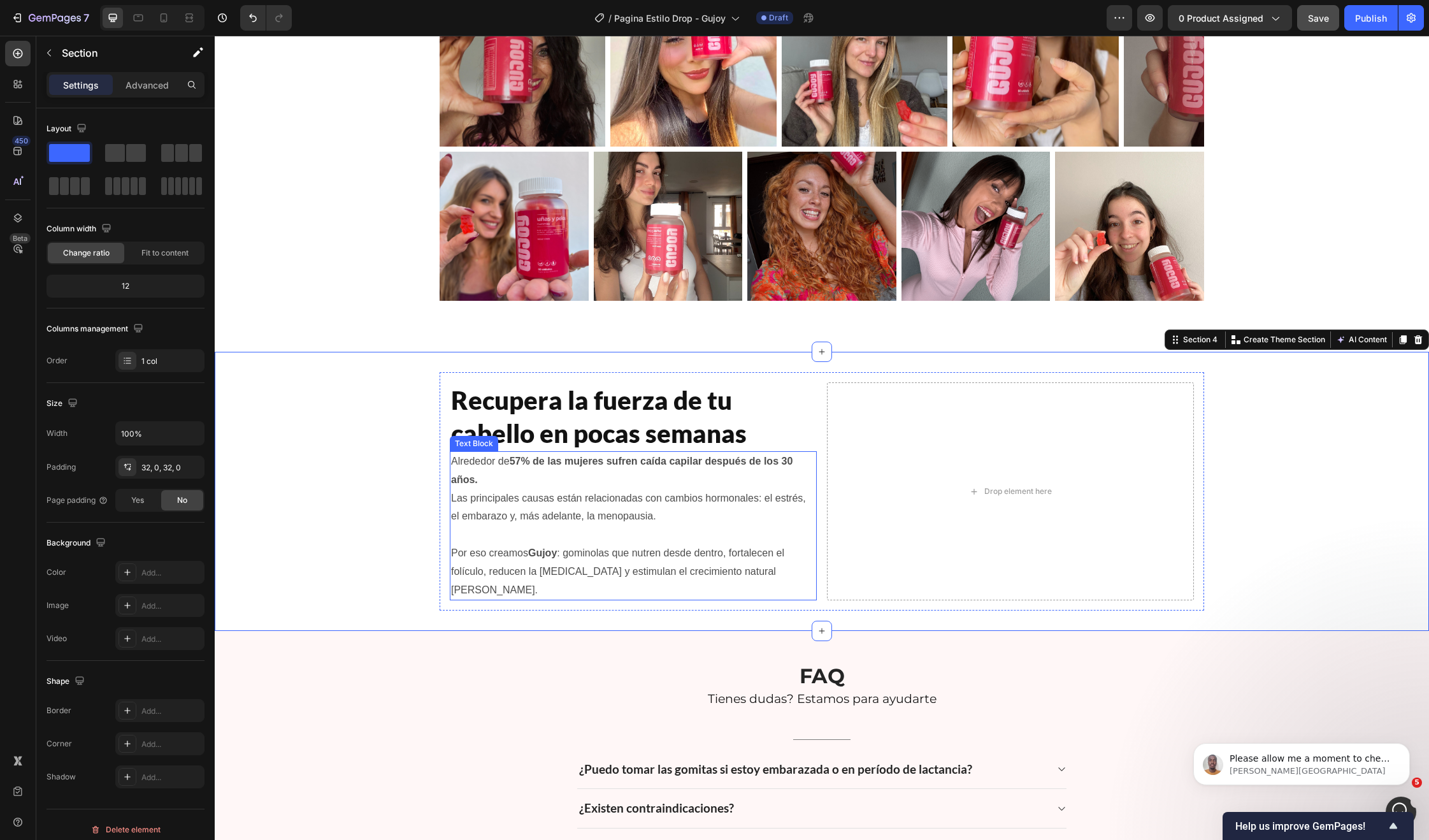
click at [500, 508] on p "Alrededor de 57% de las mujeres sufren caída capilar después de los 30 años. La…" at bounding box center [633, 498] width 365 height 92
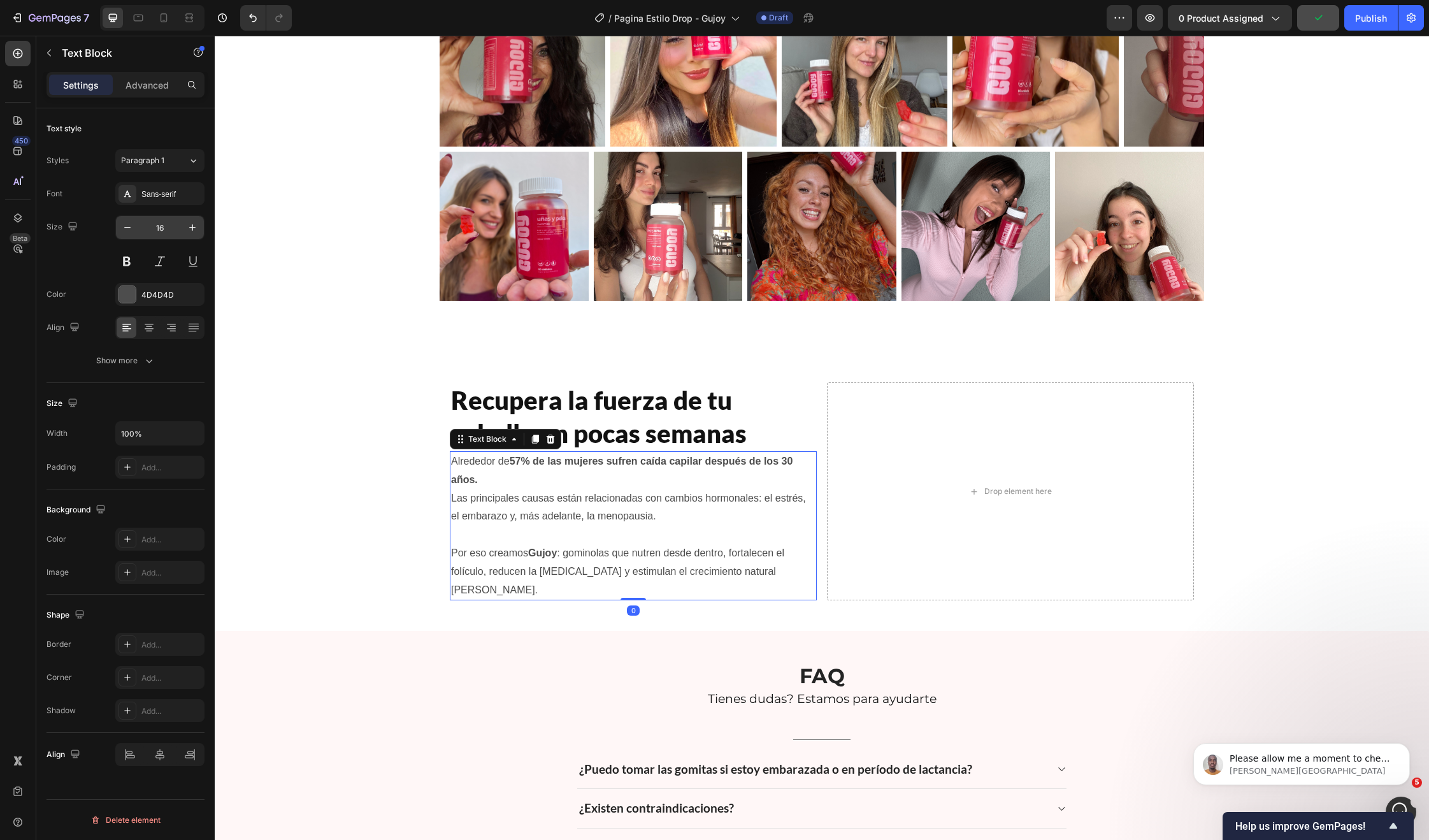
click at [174, 225] on input "16" at bounding box center [160, 227] width 42 height 23
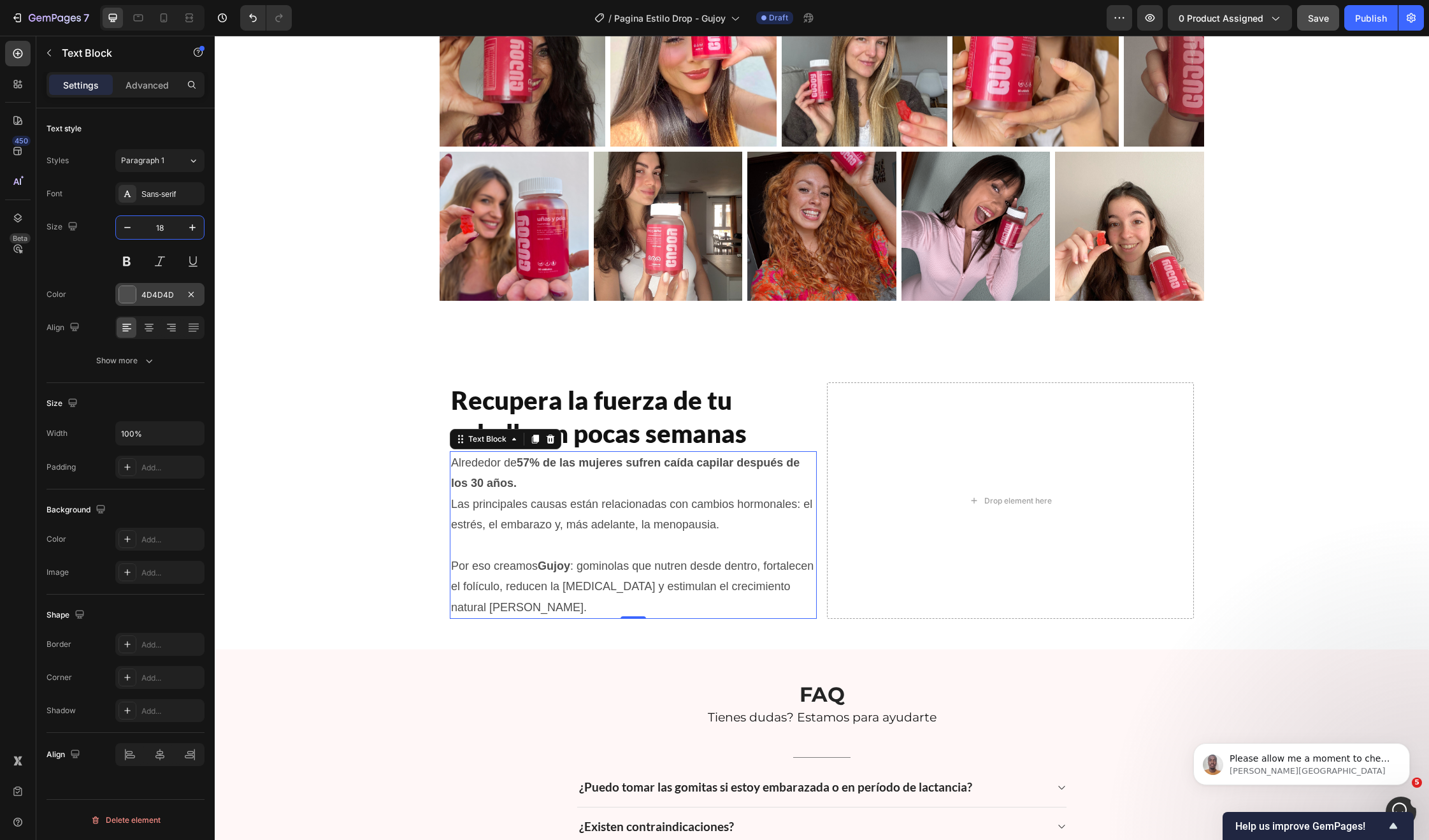
type input "18"
click at [128, 299] on div at bounding box center [128, 294] width 17 height 17
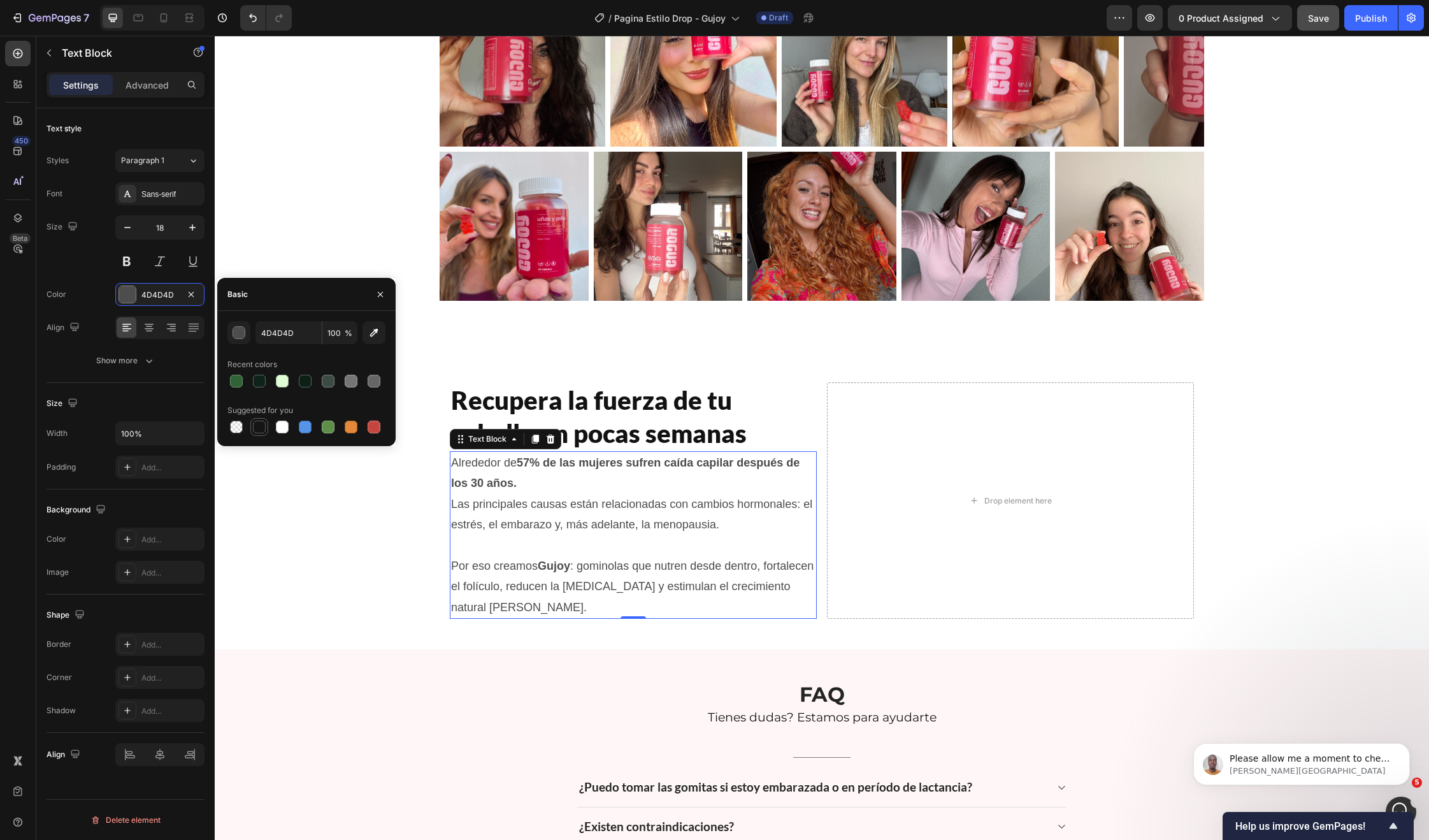
click at [261, 427] on div at bounding box center [259, 427] width 13 height 13
type input "151515"
click at [409, 579] on div "Recupera la fuerza de tu cabello en pocas semanas Heading Alrededor de 57% de l…" at bounding box center [822, 500] width 1214 height 256
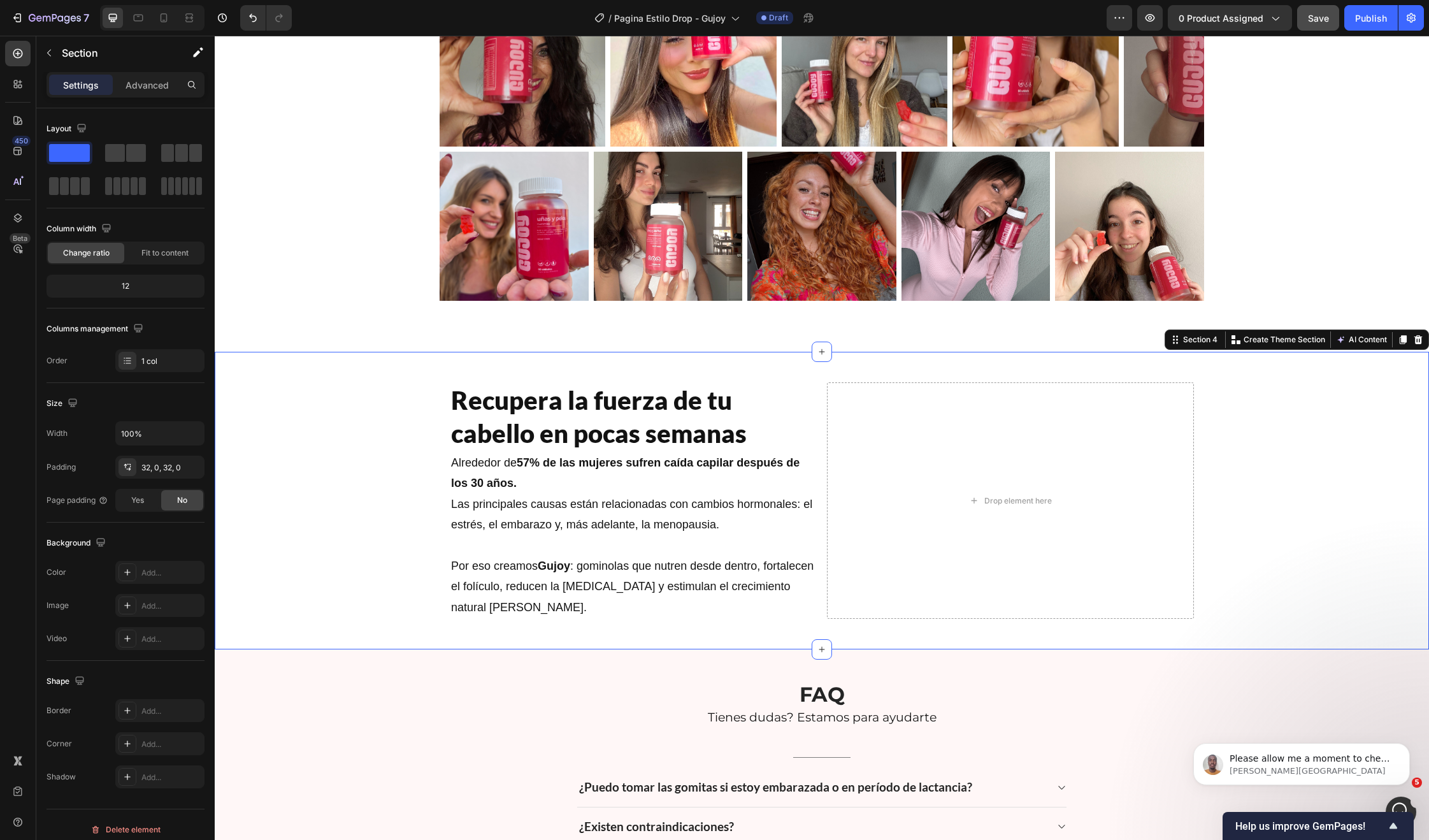
click at [301, 511] on div "Recupera la fuerza de tu cabello en pocas semanas Heading Alrededor de 57% de l…" at bounding box center [822, 500] width 1214 height 256
click at [561, 468] on strong "57% de las mujeres sufren caída capilar después de los 30 años." at bounding box center [625, 472] width 348 height 33
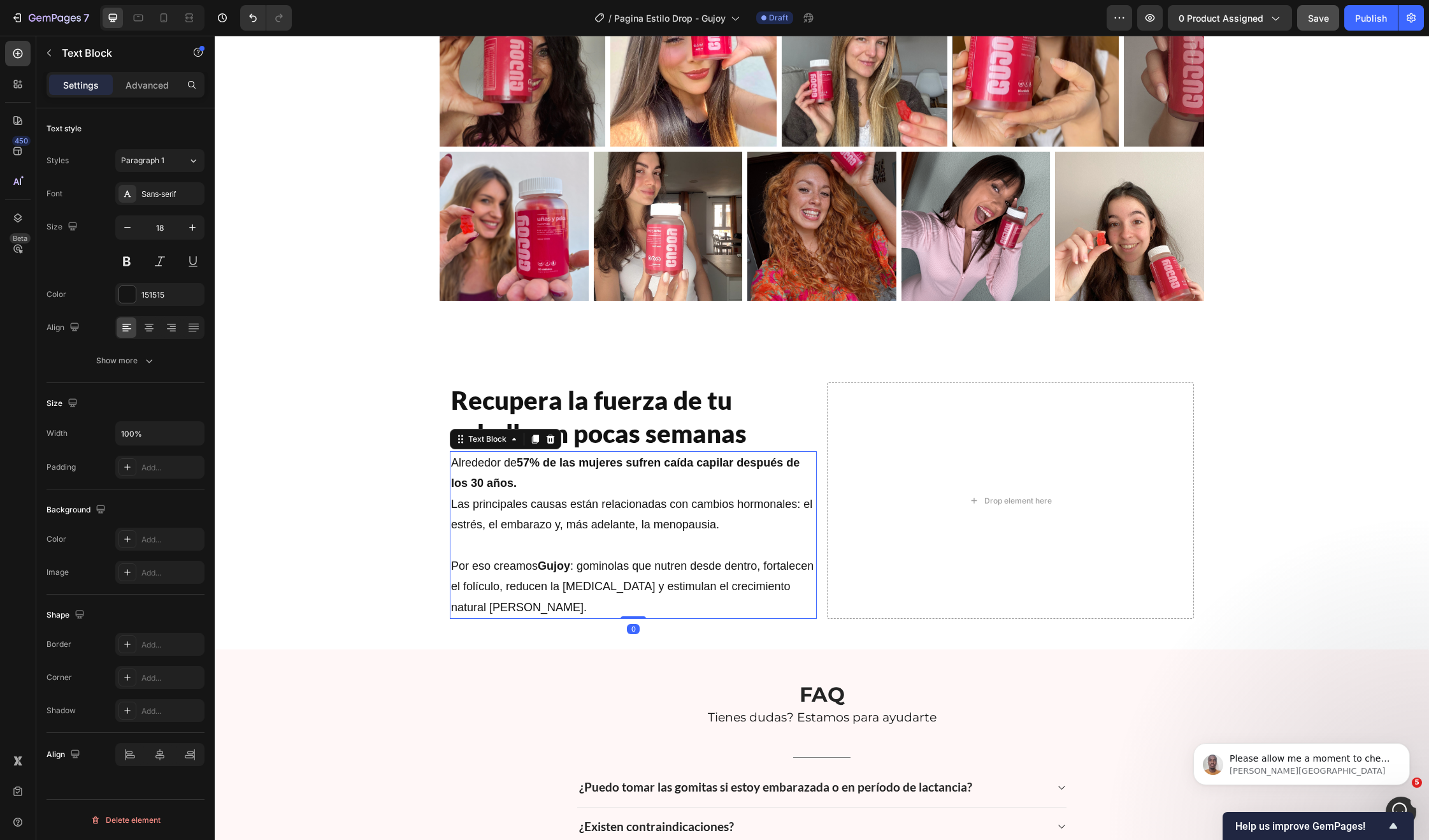
drag, startPoint x: 142, startPoint y: 86, endPoint x: 142, endPoint y: 105, distance: 19.0
click at [142, 86] on p "Advanced" at bounding box center [147, 85] width 43 height 14
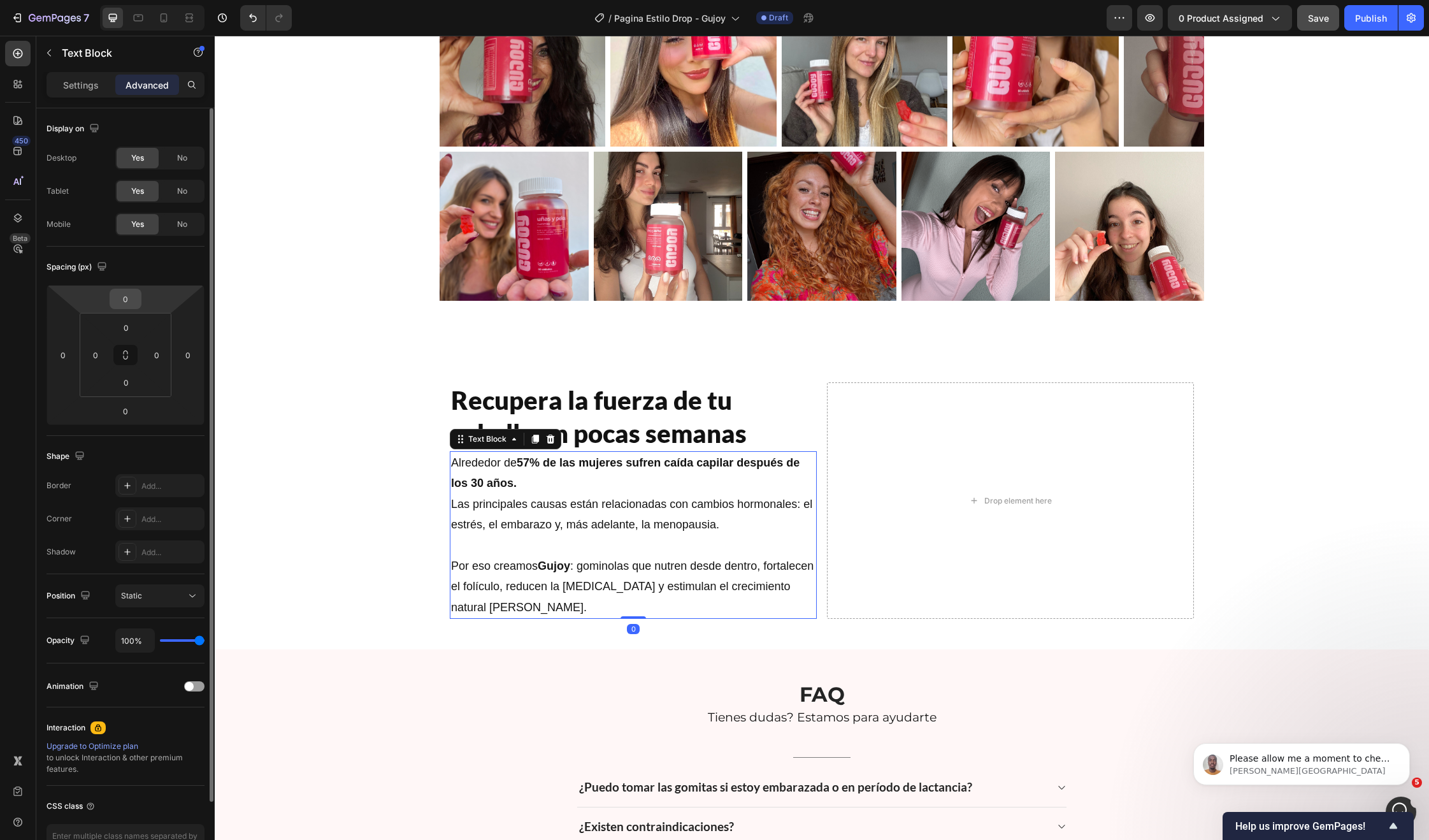
click at [120, 302] on input "0" at bounding box center [126, 299] width 26 height 19
type input "25"
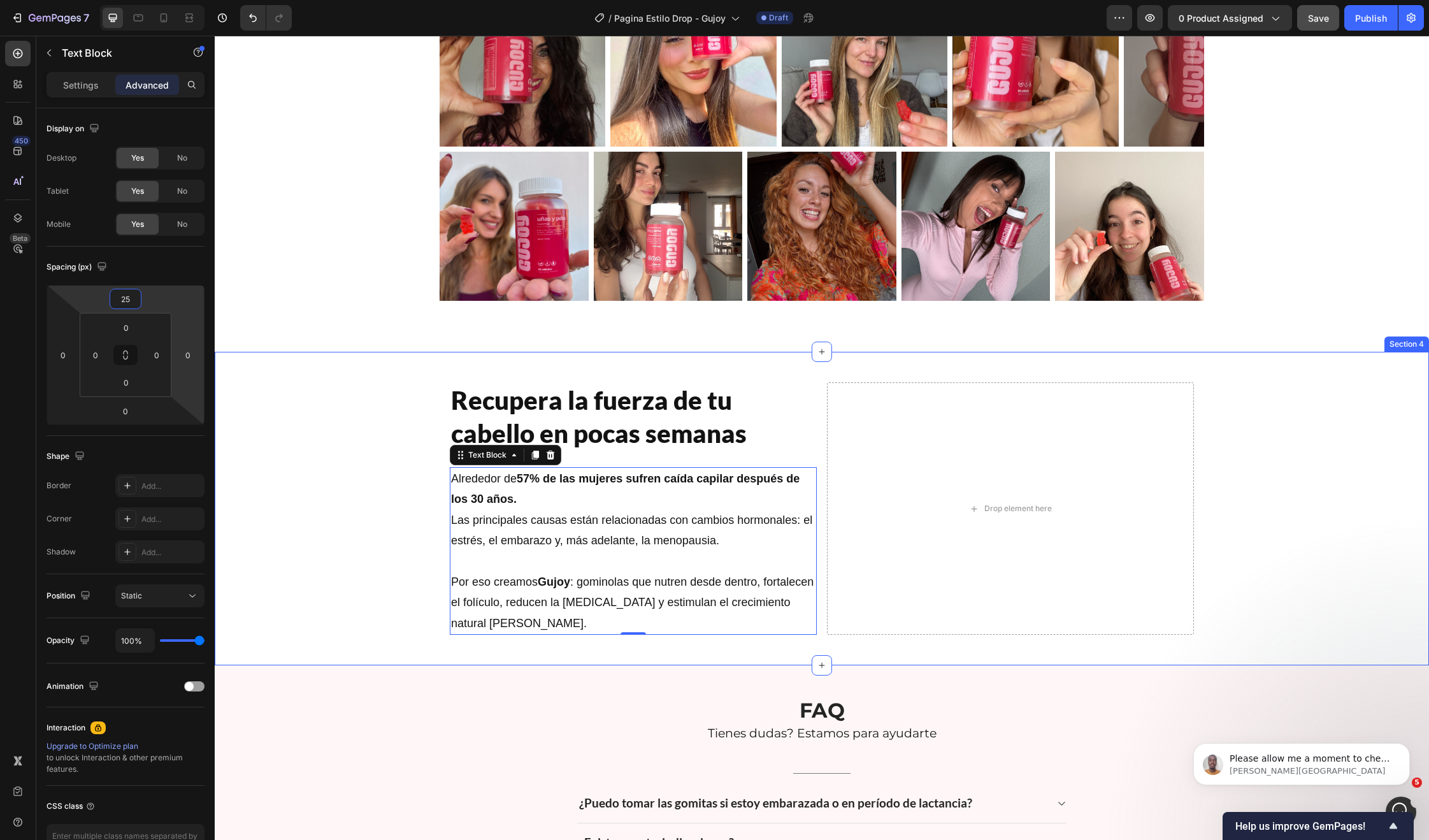
click at [304, 433] on div "Recupera la fuerza de tu cabello en pocas semanas Heading Alrededor de 57% de l…" at bounding box center [822, 508] width 1214 height 273
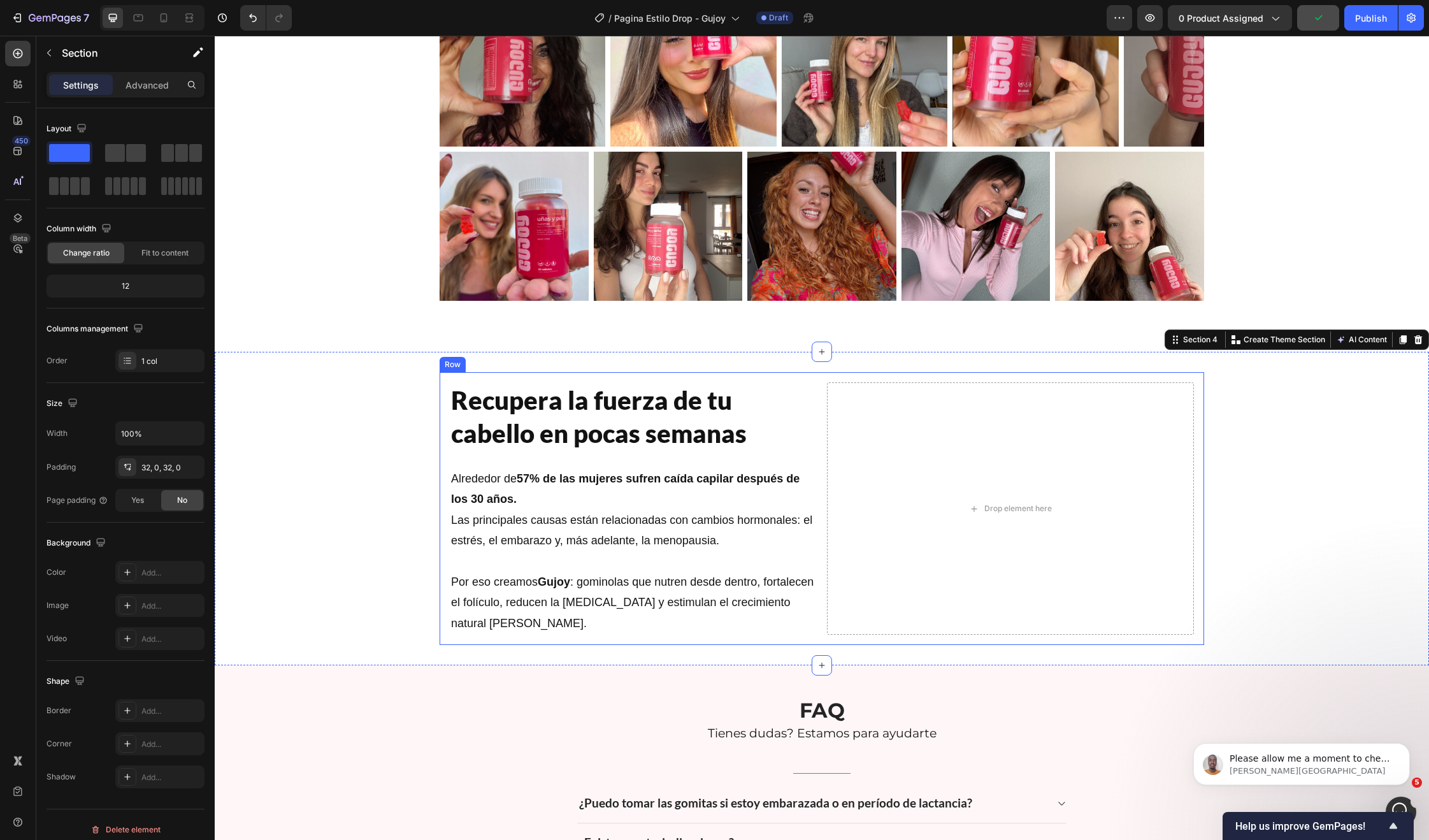
click at [516, 547] on p "Alrededor de 57% de las mujeres sufren caída capilar después de los 30 años. La…" at bounding box center [633, 520] width 365 height 103
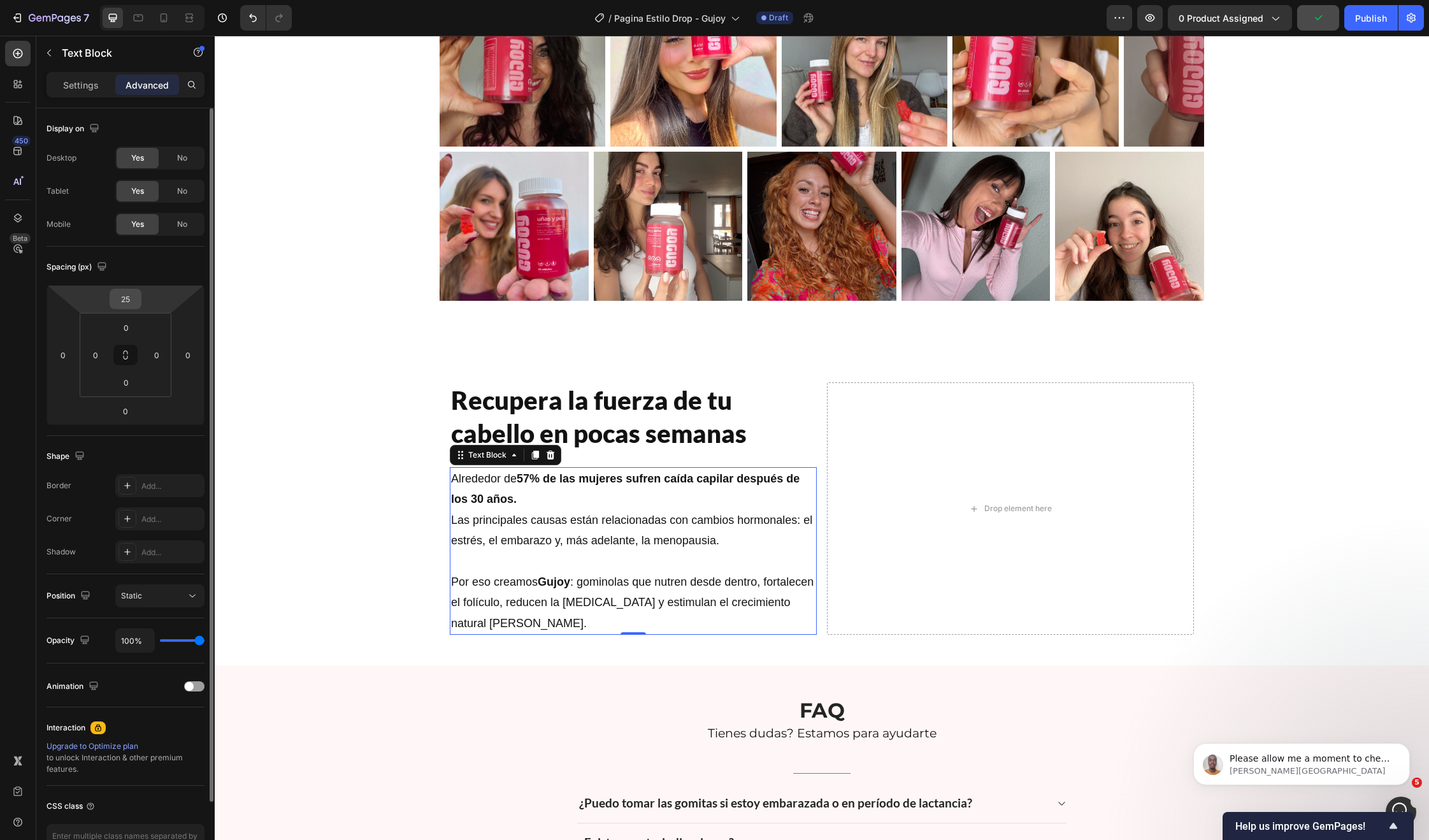
click at [131, 306] on input "25" at bounding box center [126, 299] width 26 height 19
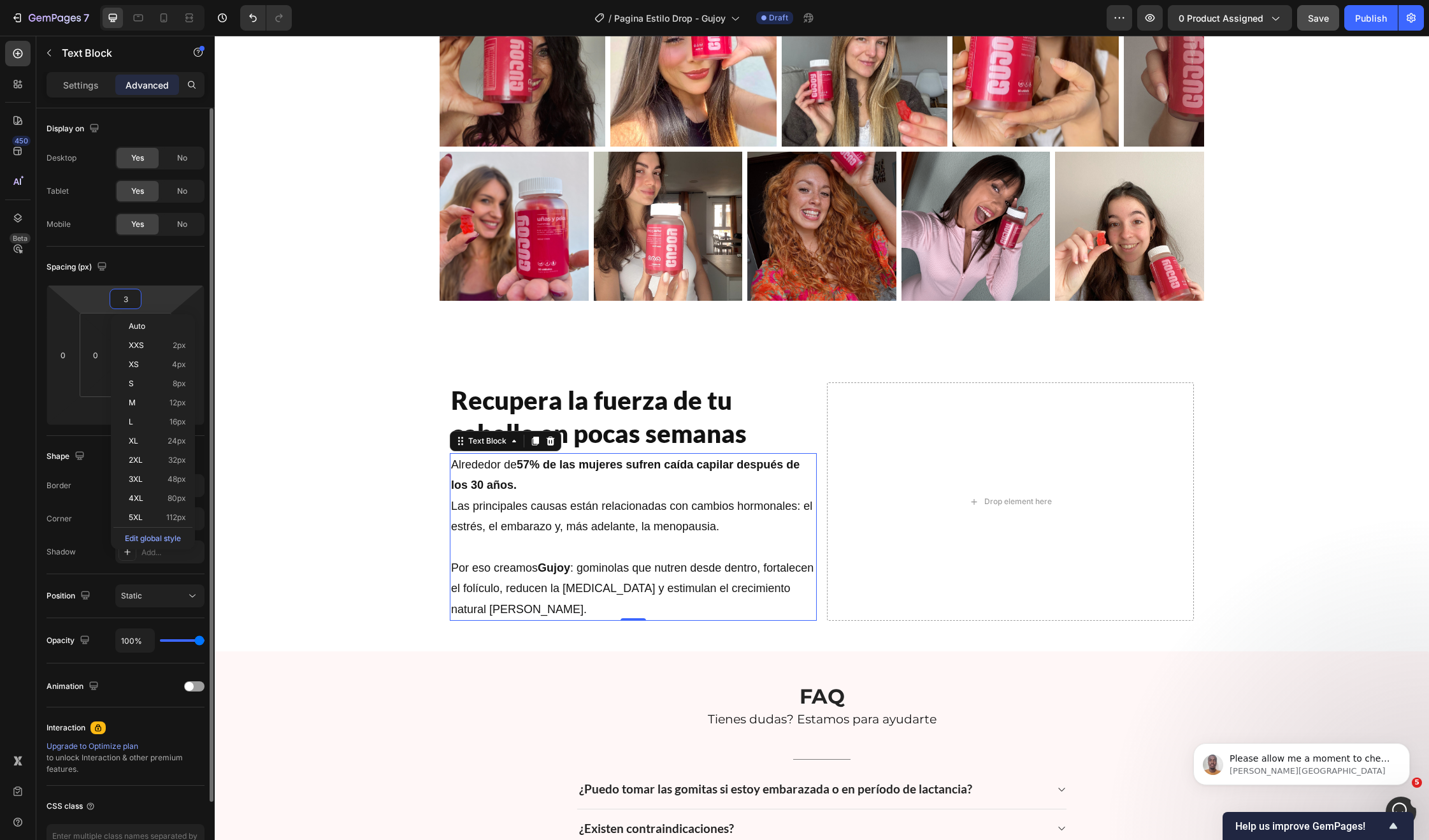
type input "35"
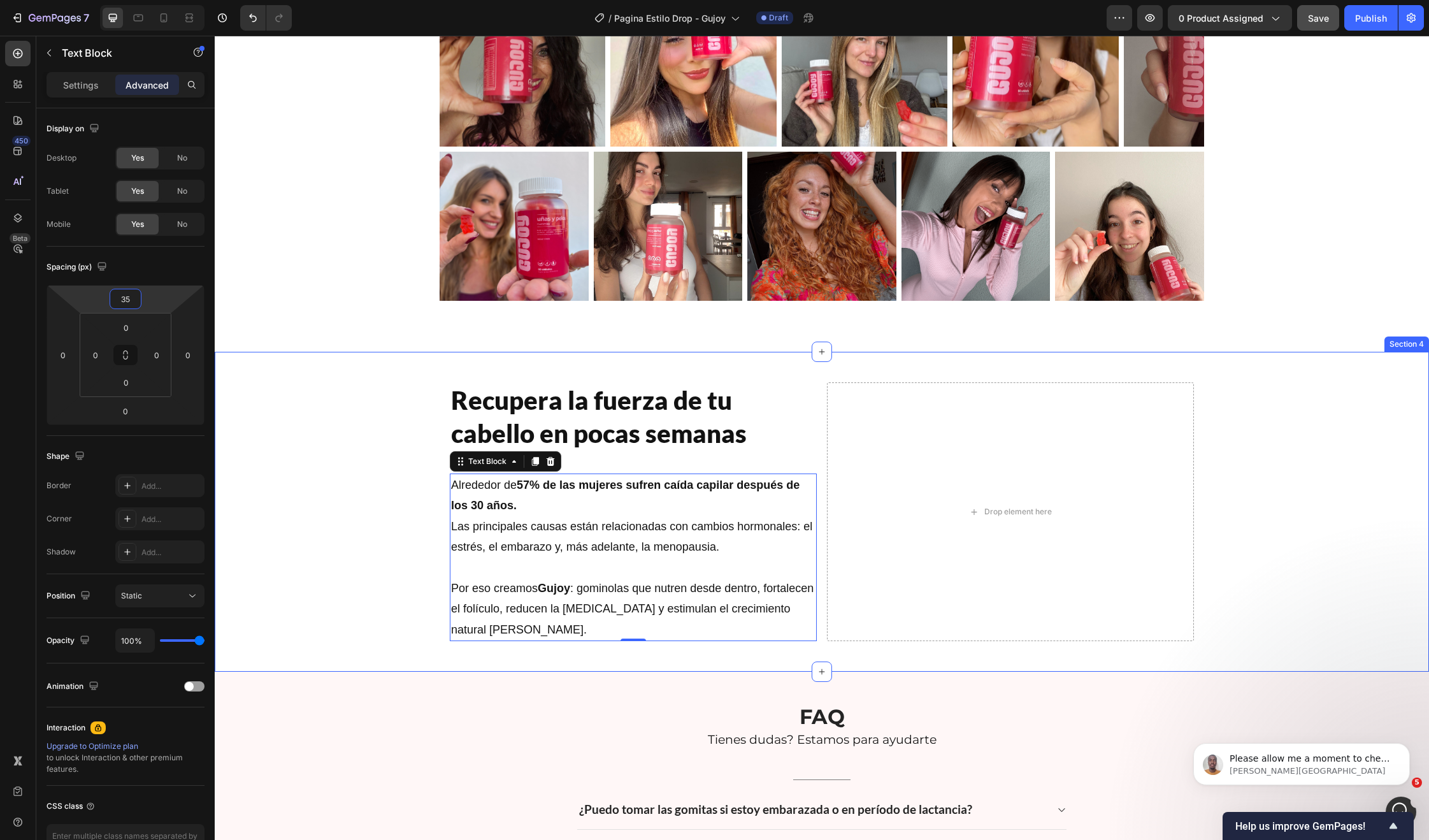
click at [399, 483] on div "Recupera la fuerza de tu cabello en pocas semanas Heading Alrededor de 57% de l…" at bounding box center [822, 512] width 1214 height 279
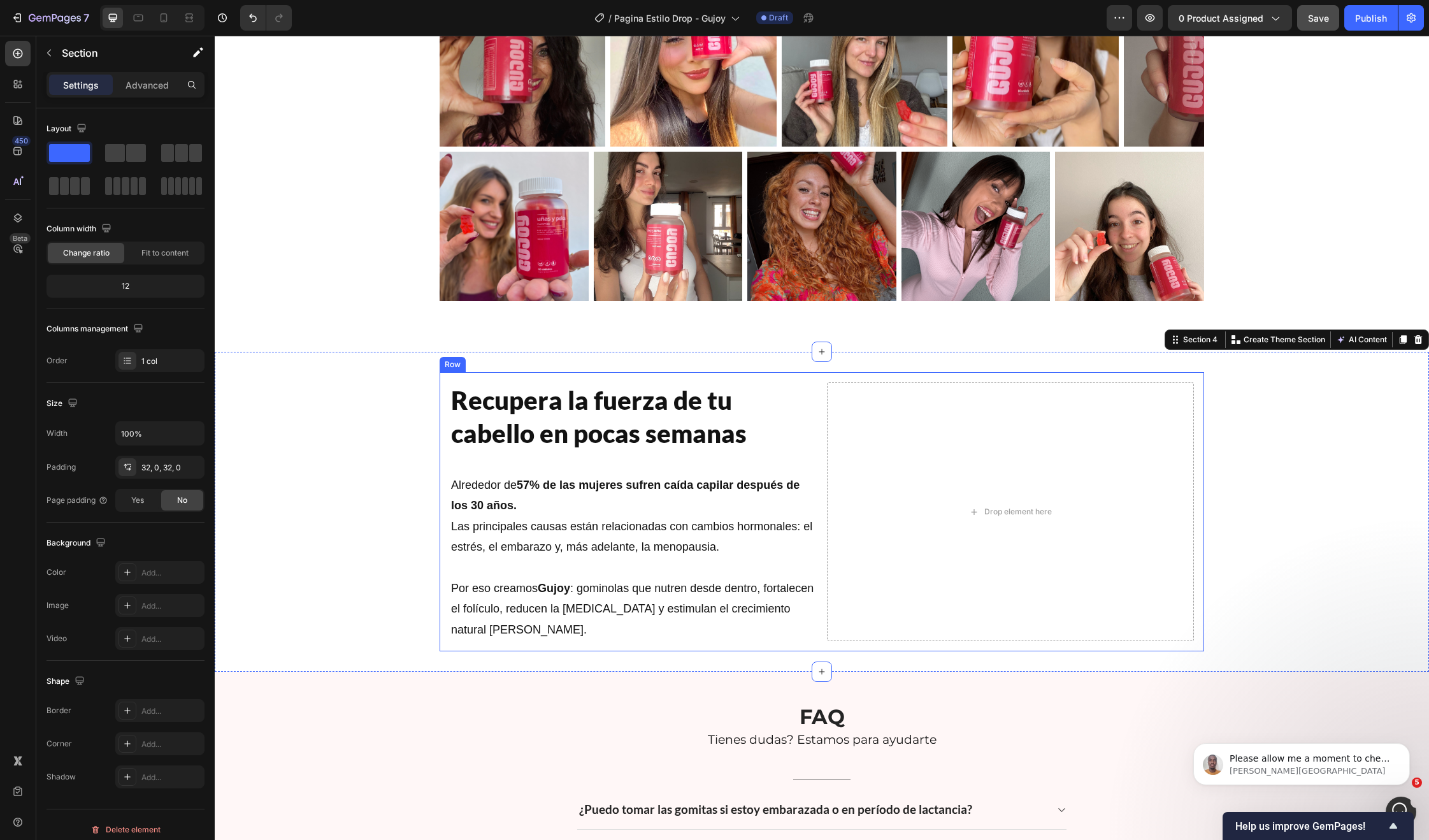
click at [813, 431] on div "Recupera la fuerza de tu cabello en pocas semanas Heading Alrededor de 57% de l…" at bounding box center [822, 512] width 765 height 279
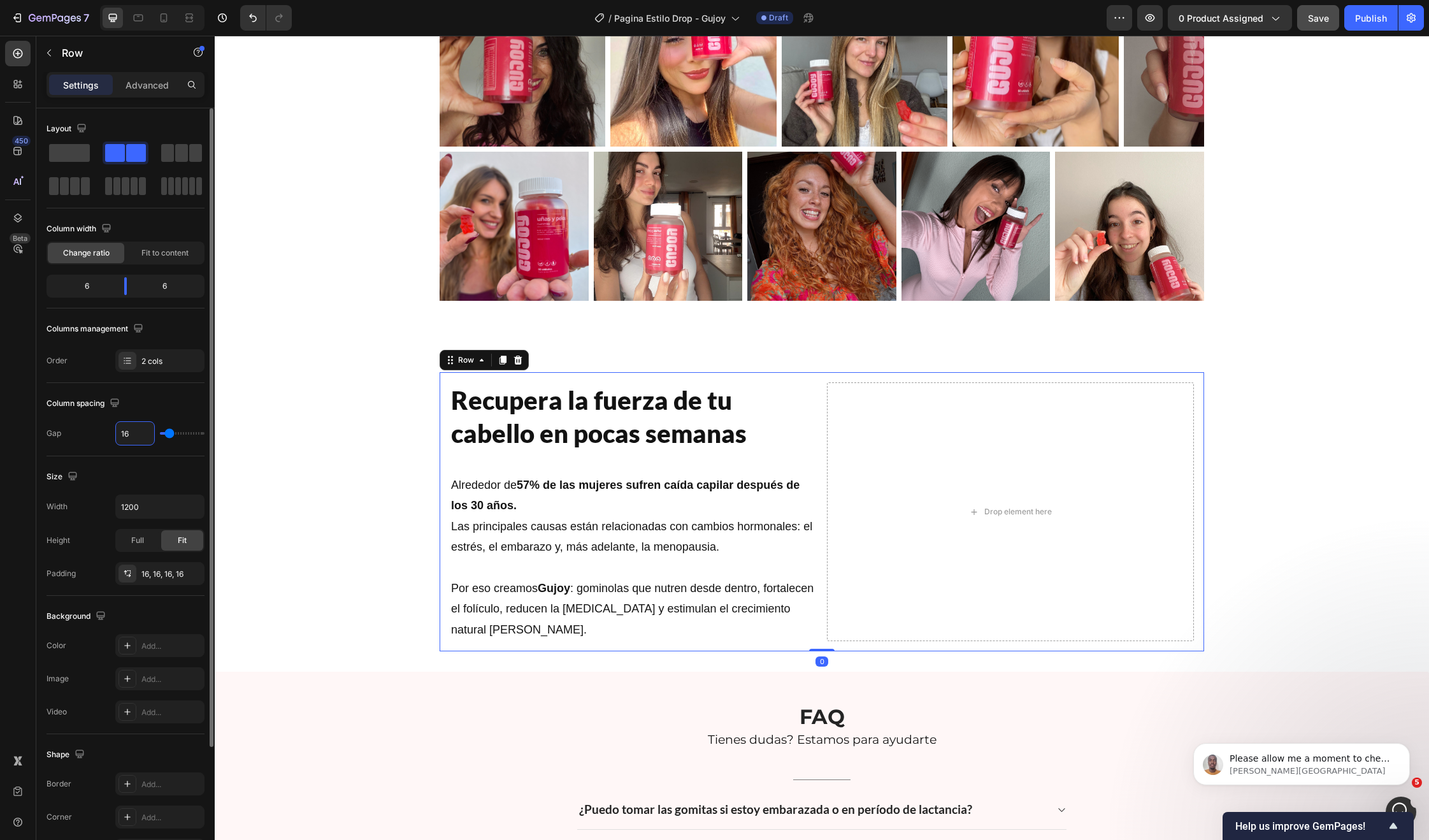
click at [129, 439] on input "16" at bounding box center [135, 433] width 39 height 23
type input "2"
type input "28"
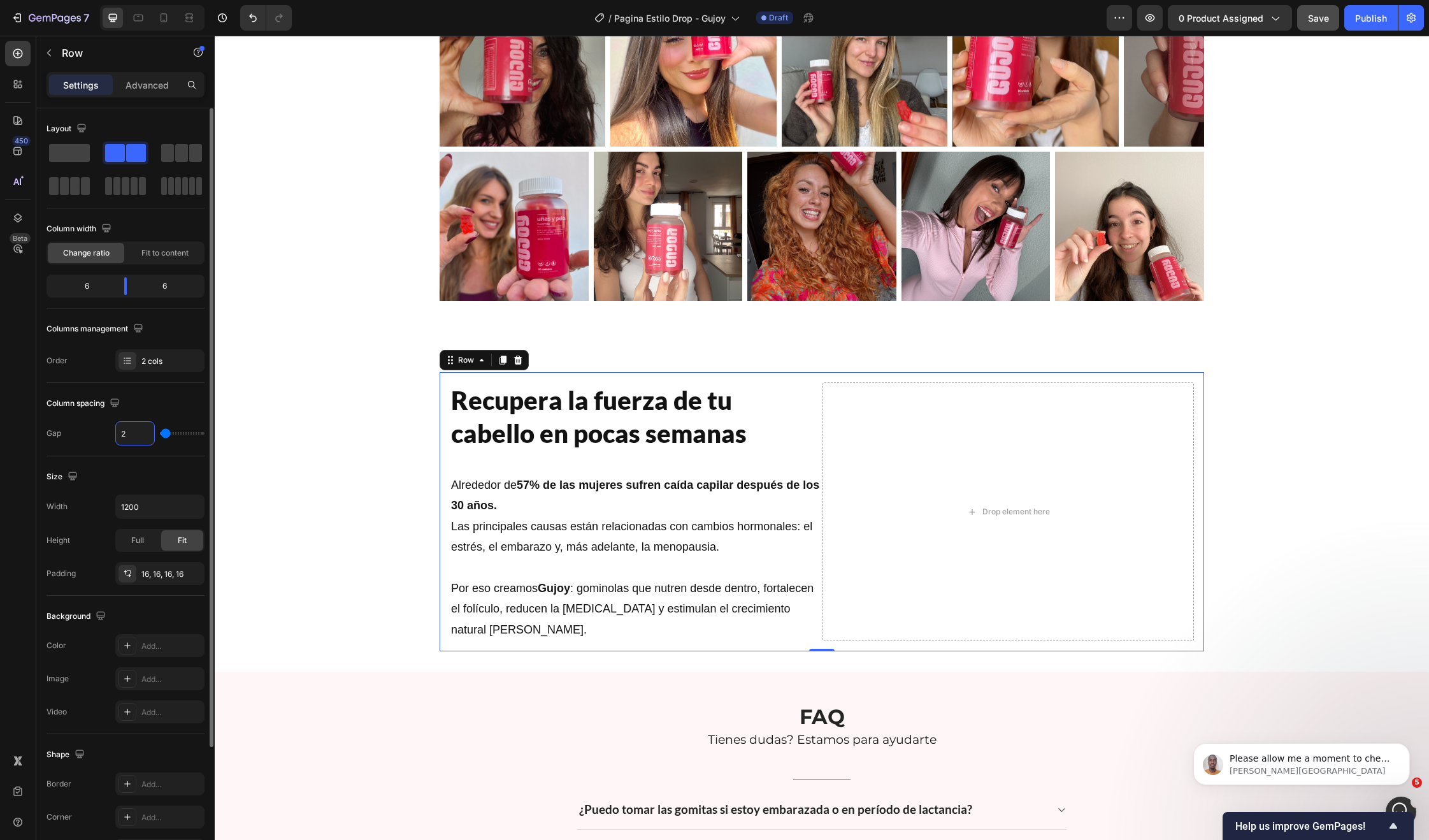
type input "28"
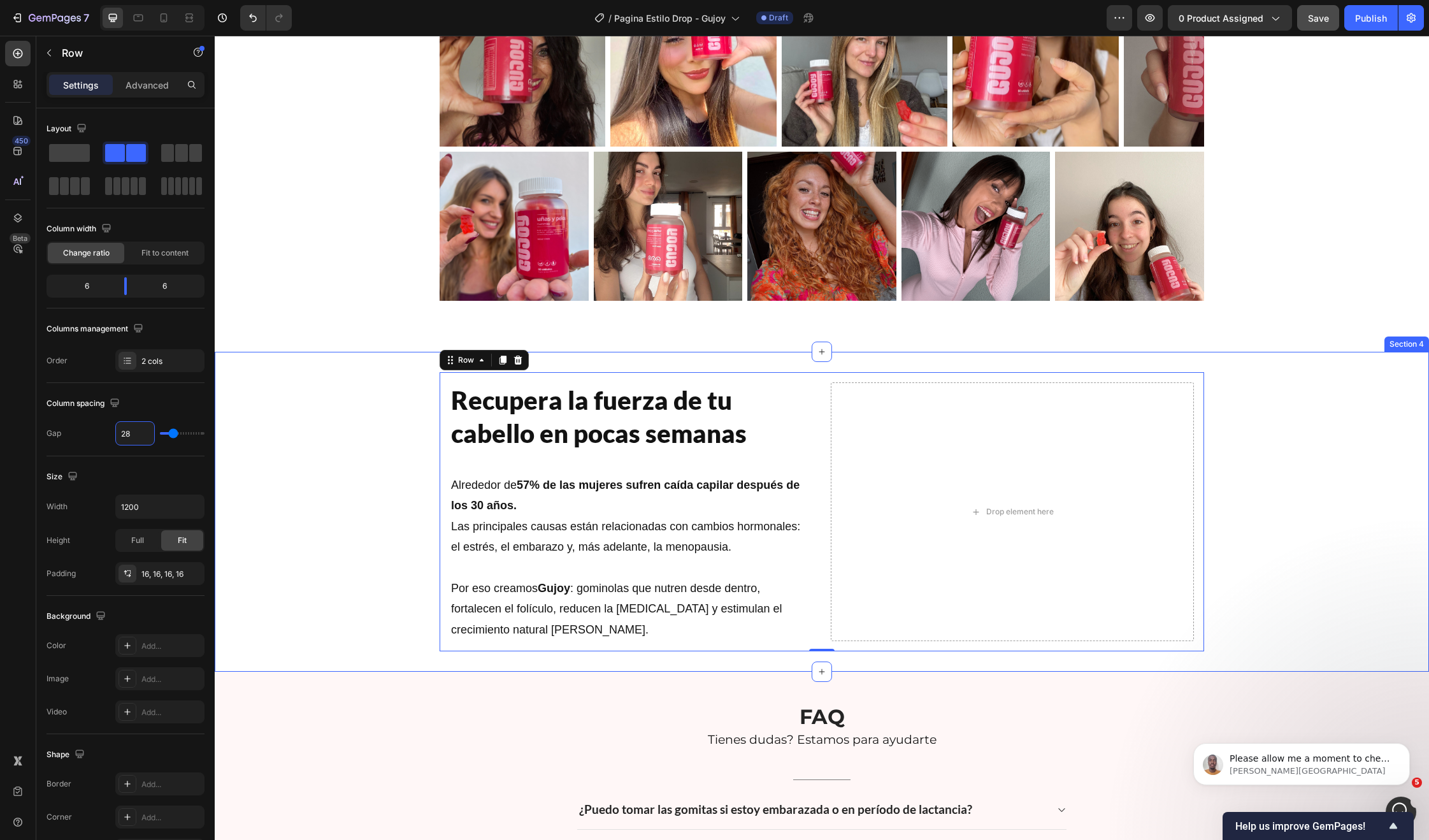
click at [323, 533] on div "Recupera la fuerza de tu cabello en pocas semanas Heading Alrededor de 57% de l…" at bounding box center [822, 512] width 1214 height 279
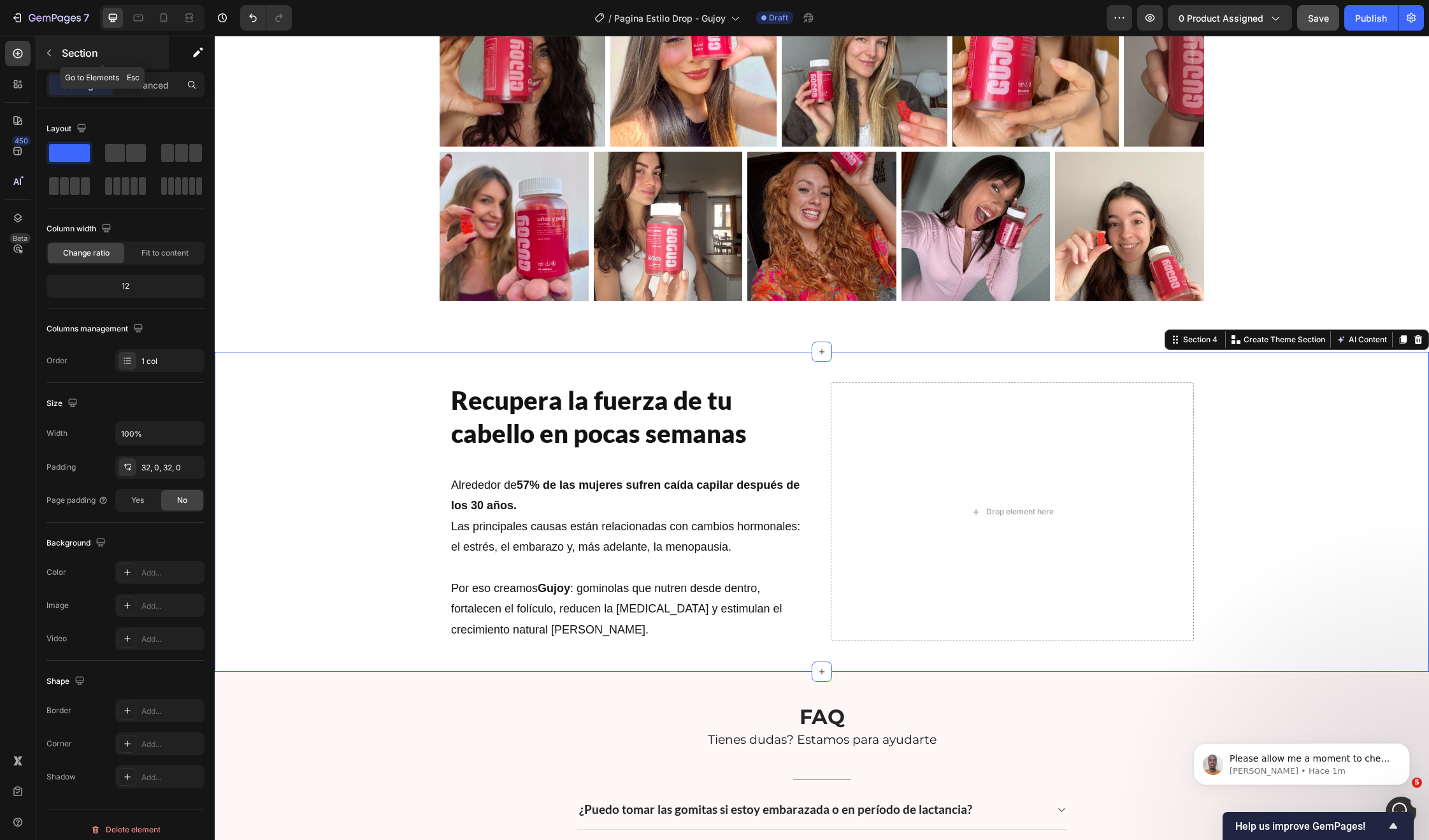
click at [45, 46] on button "button" at bounding box center [49, 52] width 20 height 20
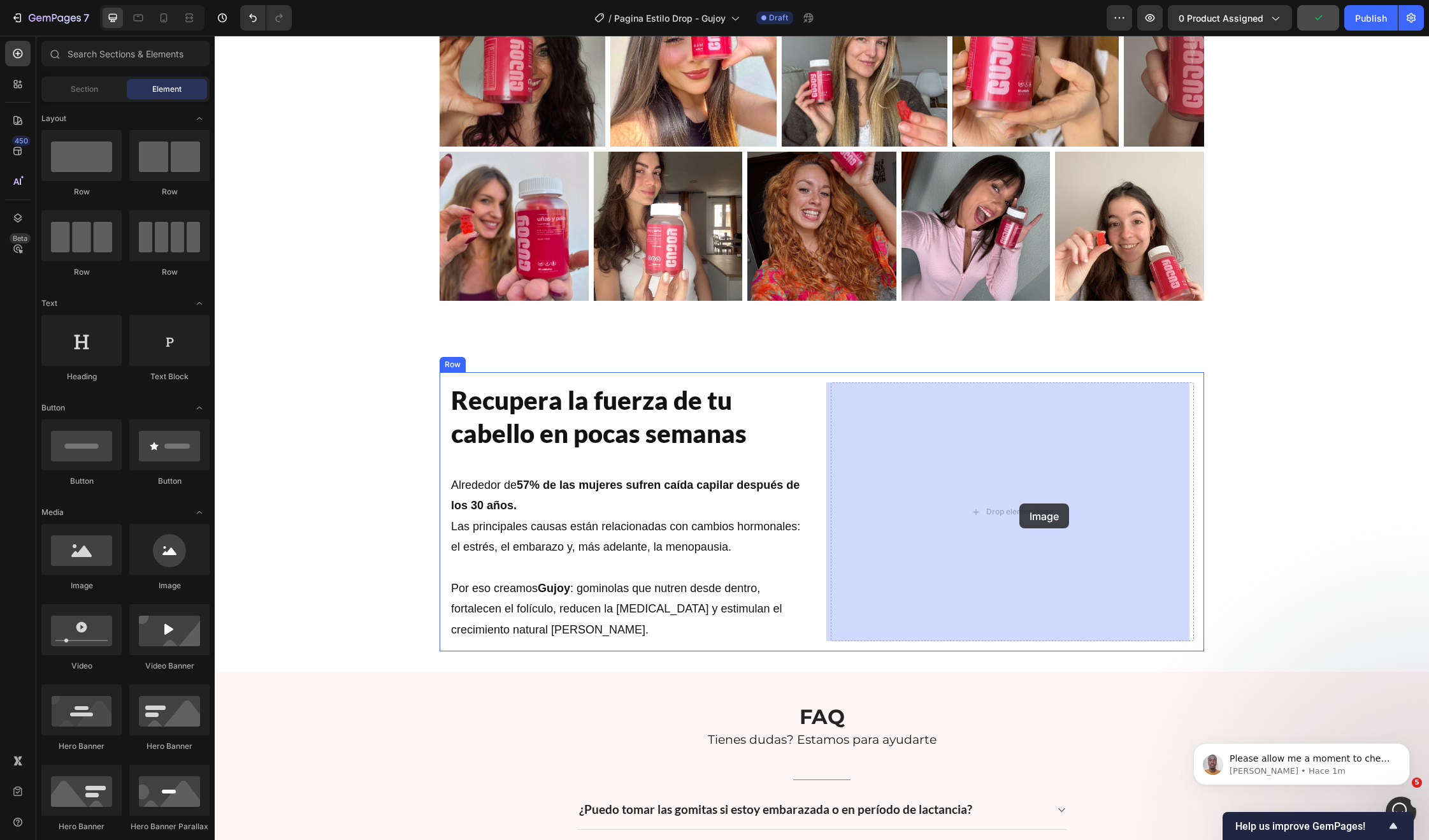
drag, startPoint x: 294, startPoint y: 594, endPoint x: 1019, endPoint y: 504, distance: 730.6
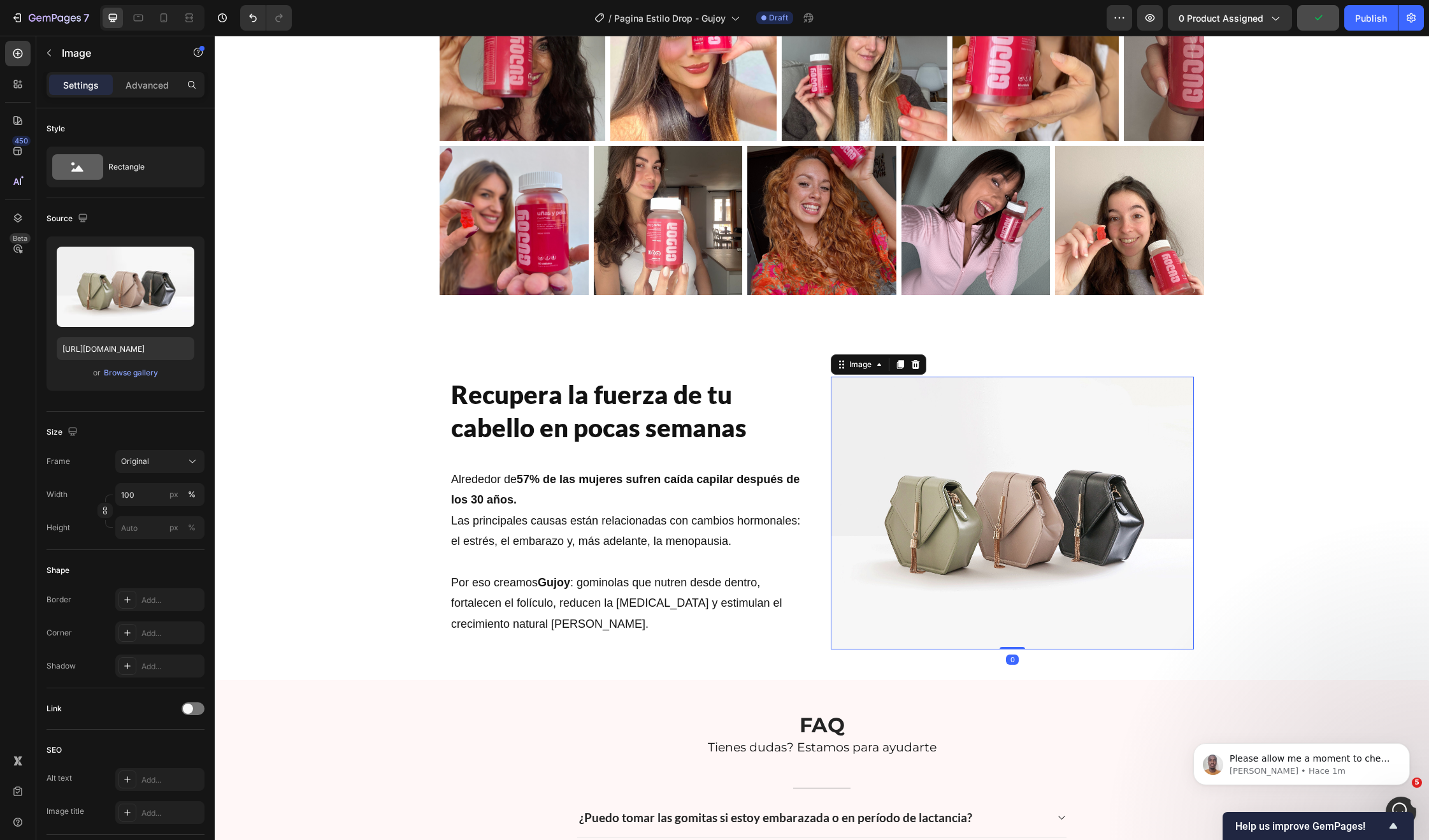
scroll to position [974, 0]
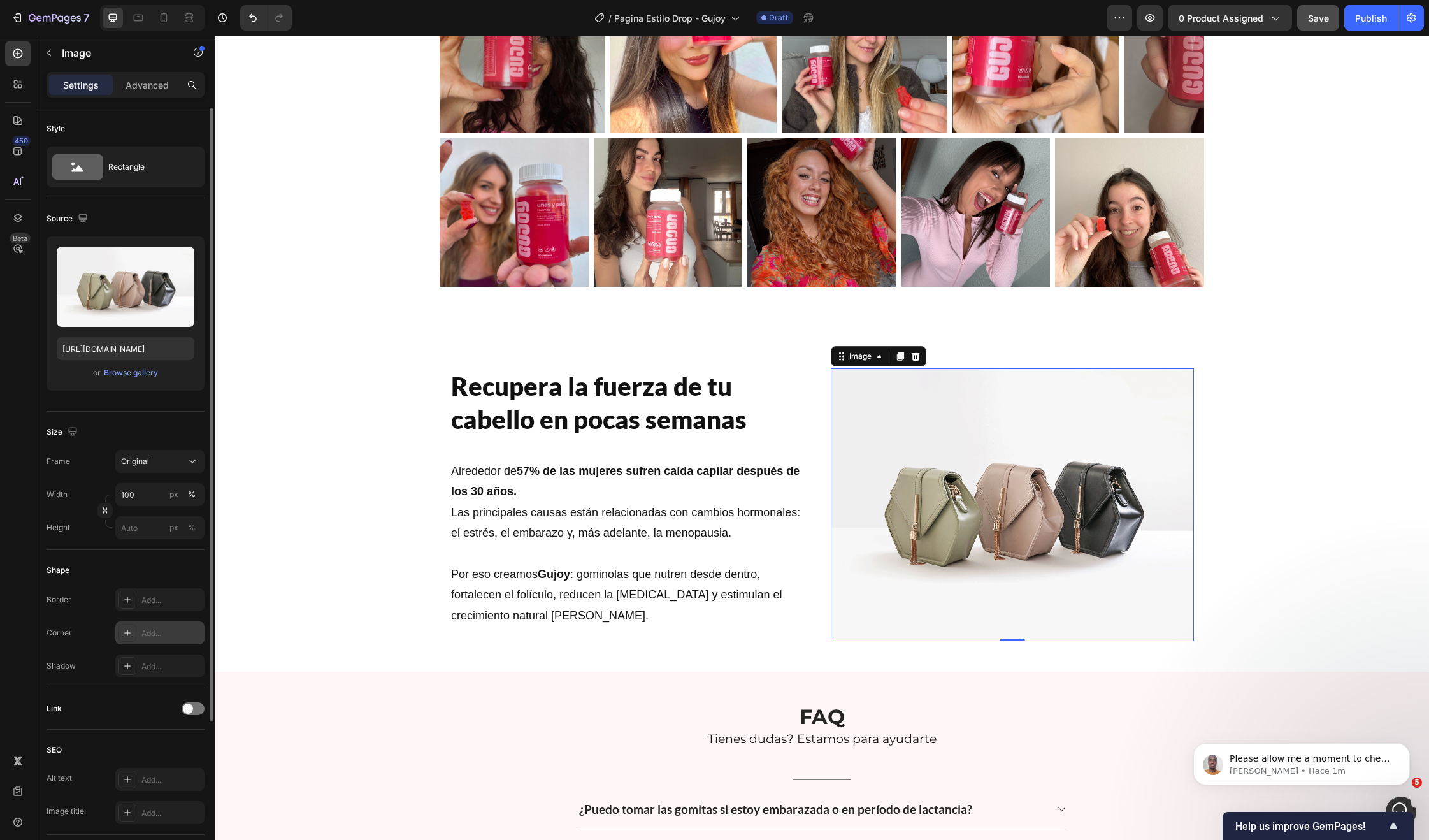
click at [149, 632] on div "Add..." at bounding box center [171, 633] width 60 height 11
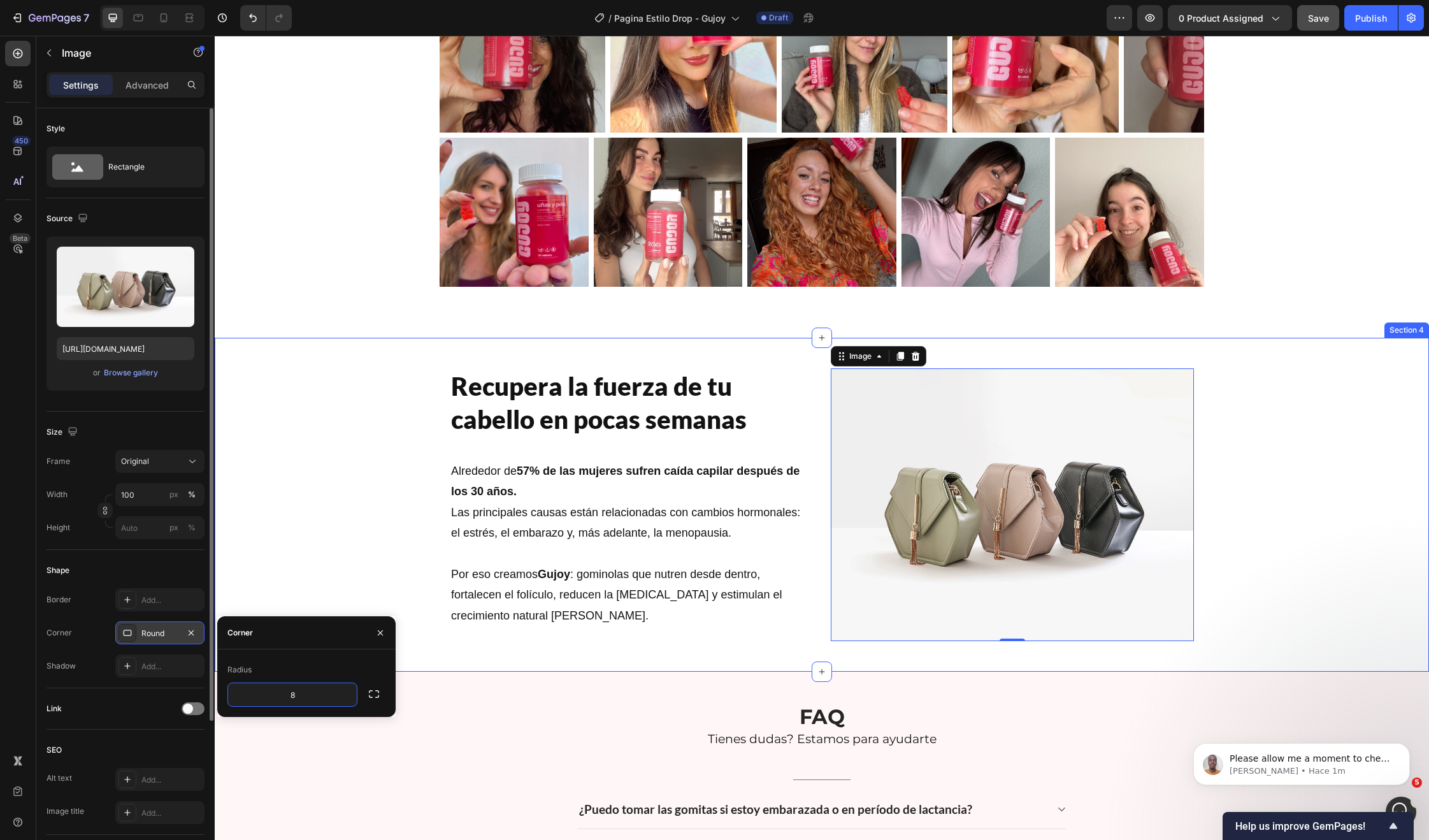
click at [301, 531] on div "Recupera la fuerza de tu cabello en pocas semanas Heading Alrededor de 57% de l…" at bounding box center [822, 505] width 1214 height 293
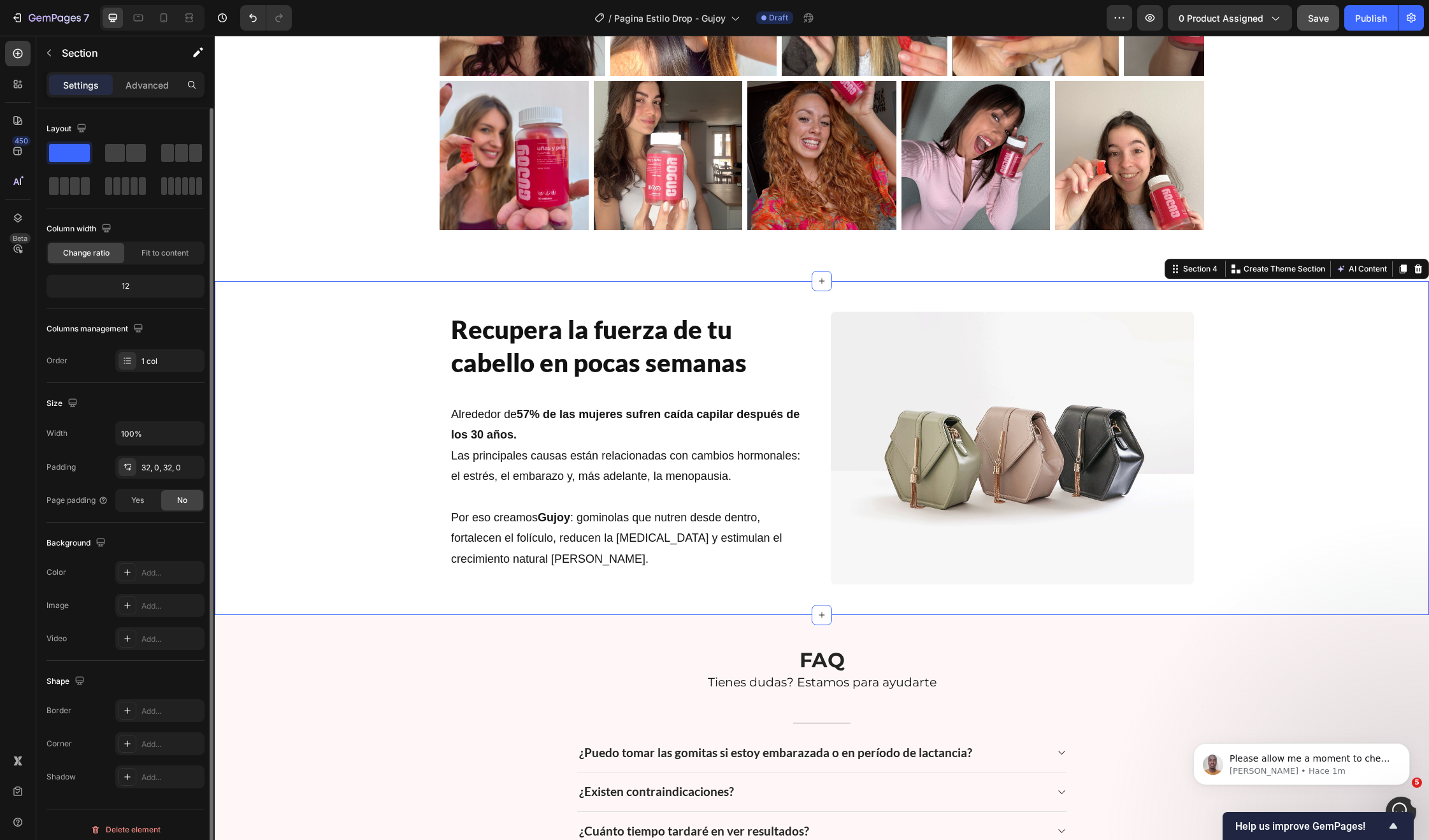
scroll to position [1115, 0]
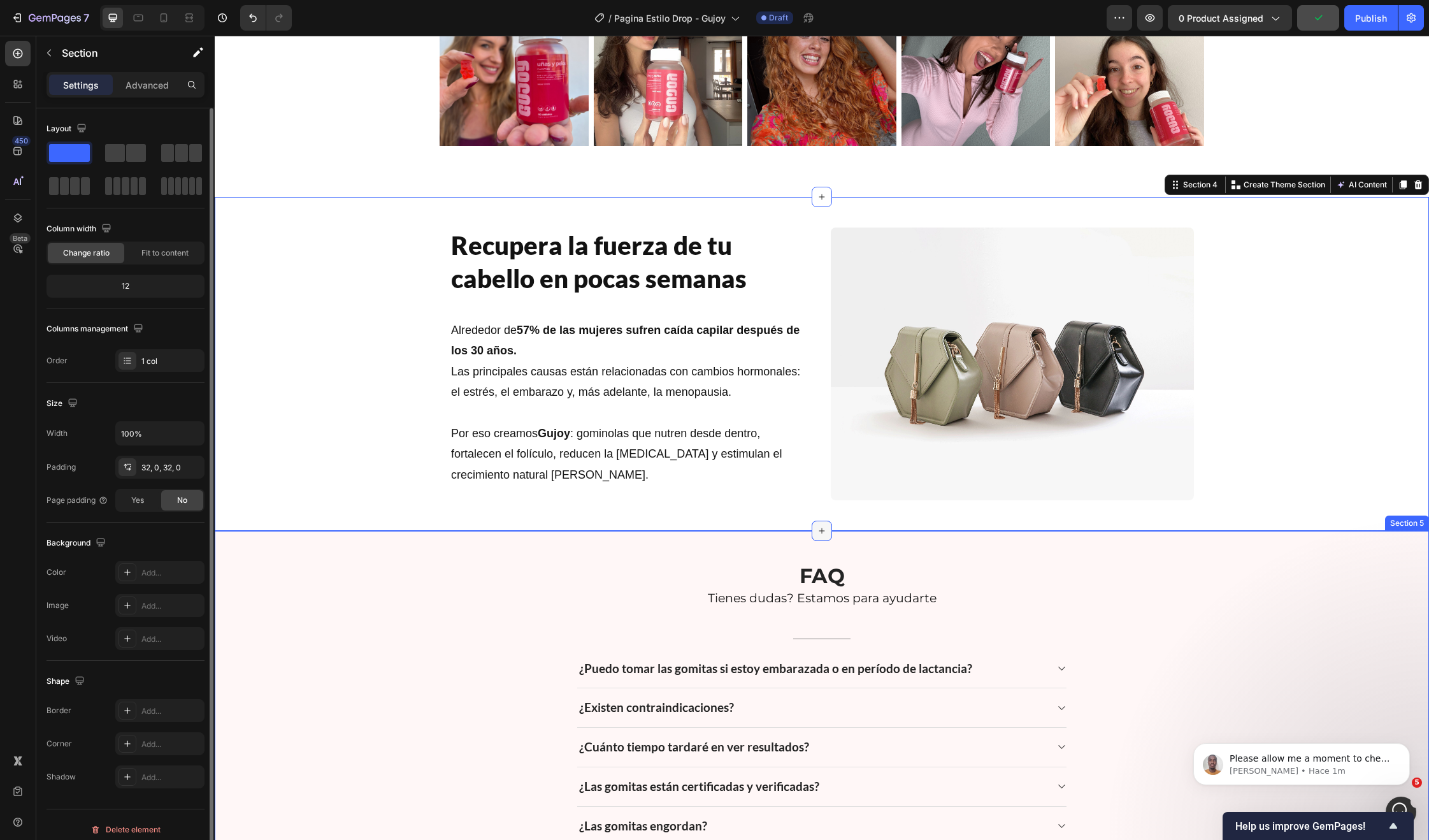
click at [811, 522] on div at bounding box center [822, 530] width 20 height 20
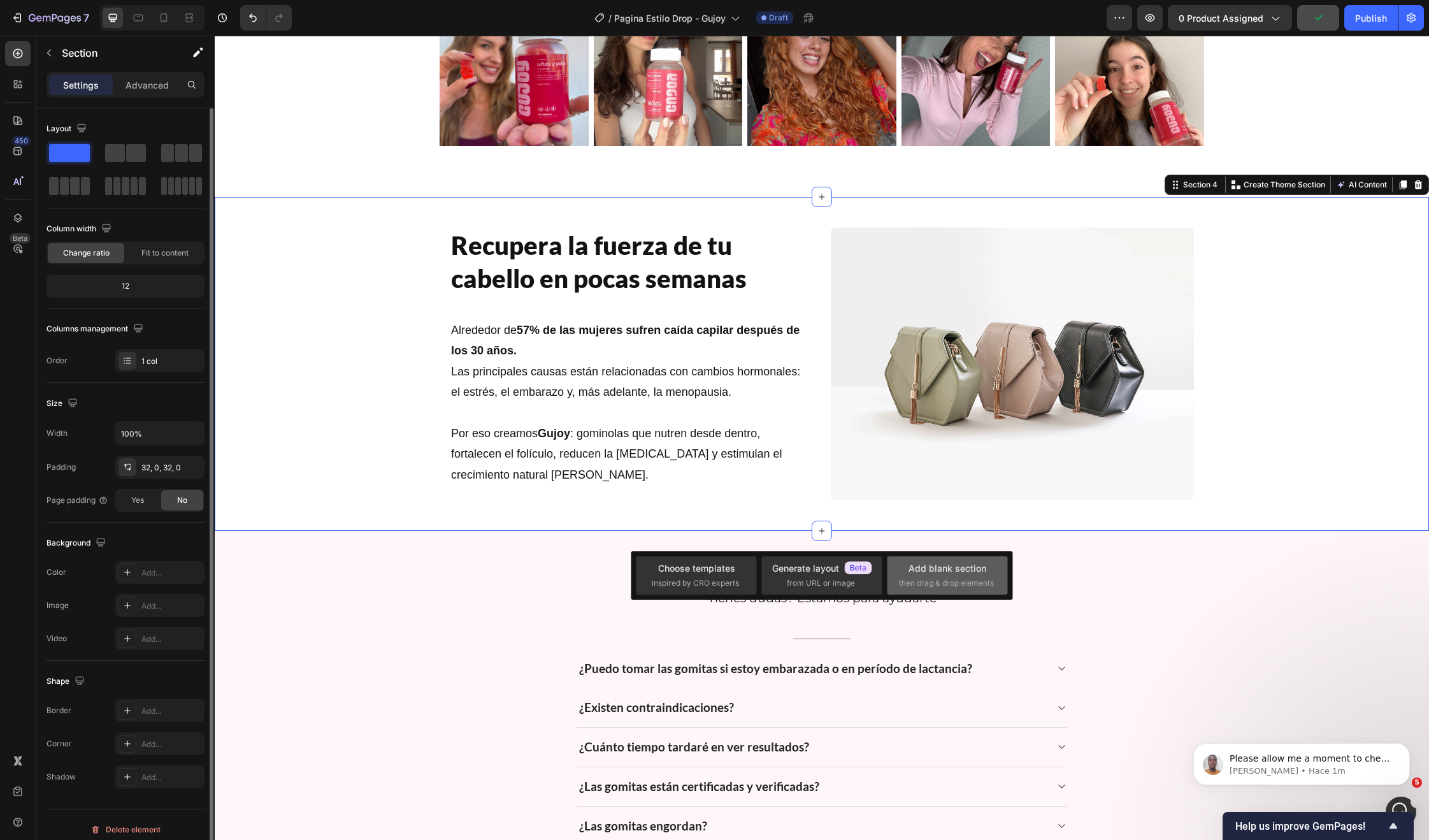
click at [937, 562] on div "Add blank section" at bounding box center [947, 568] width 78 height 14
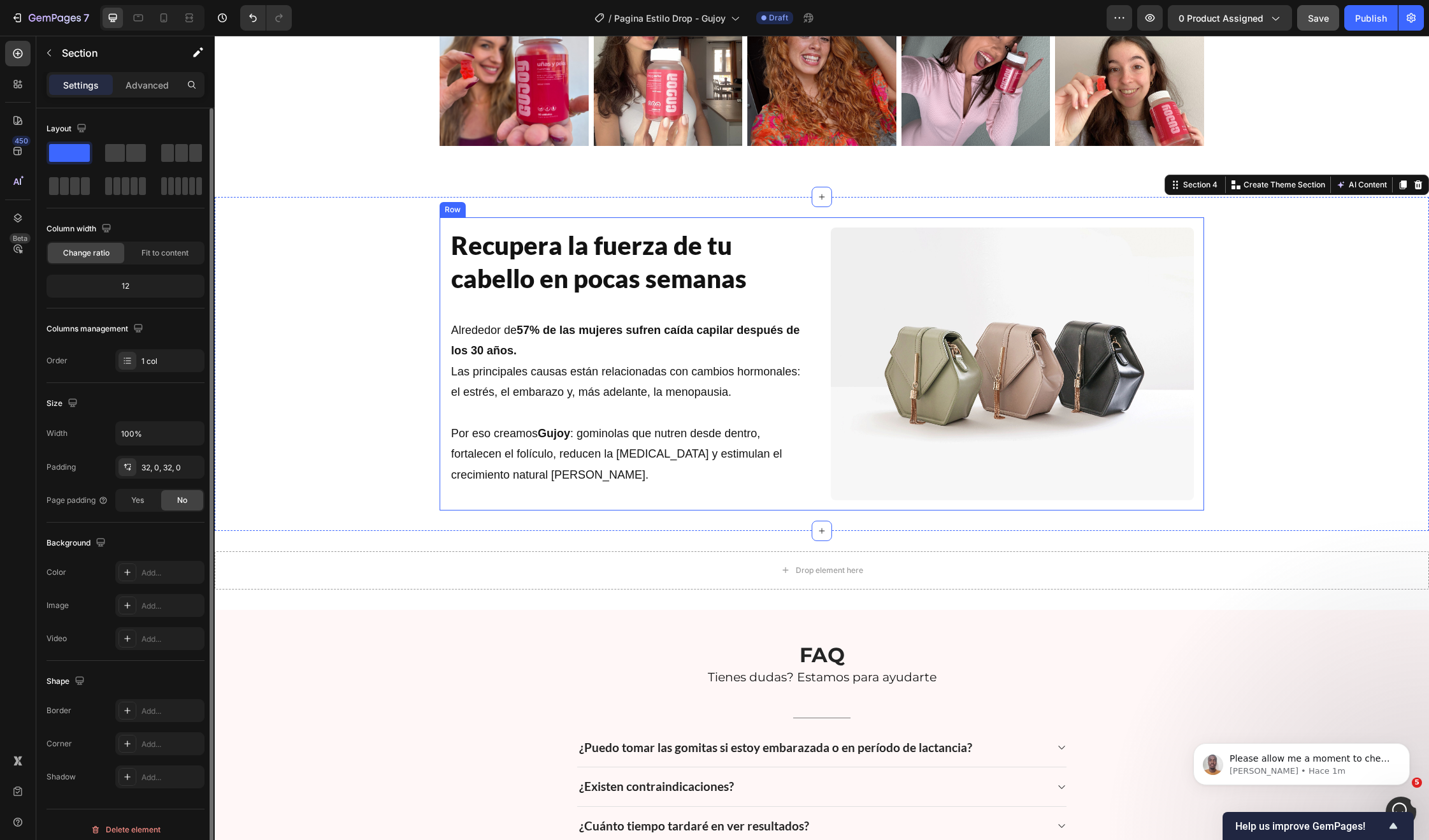
click at [814, 471] on div "Recupera la fuerza de tu cabello en pocas semanas Heading Alrededor de 57% de l…" at bounding box center [822, 363] width 765 height 293
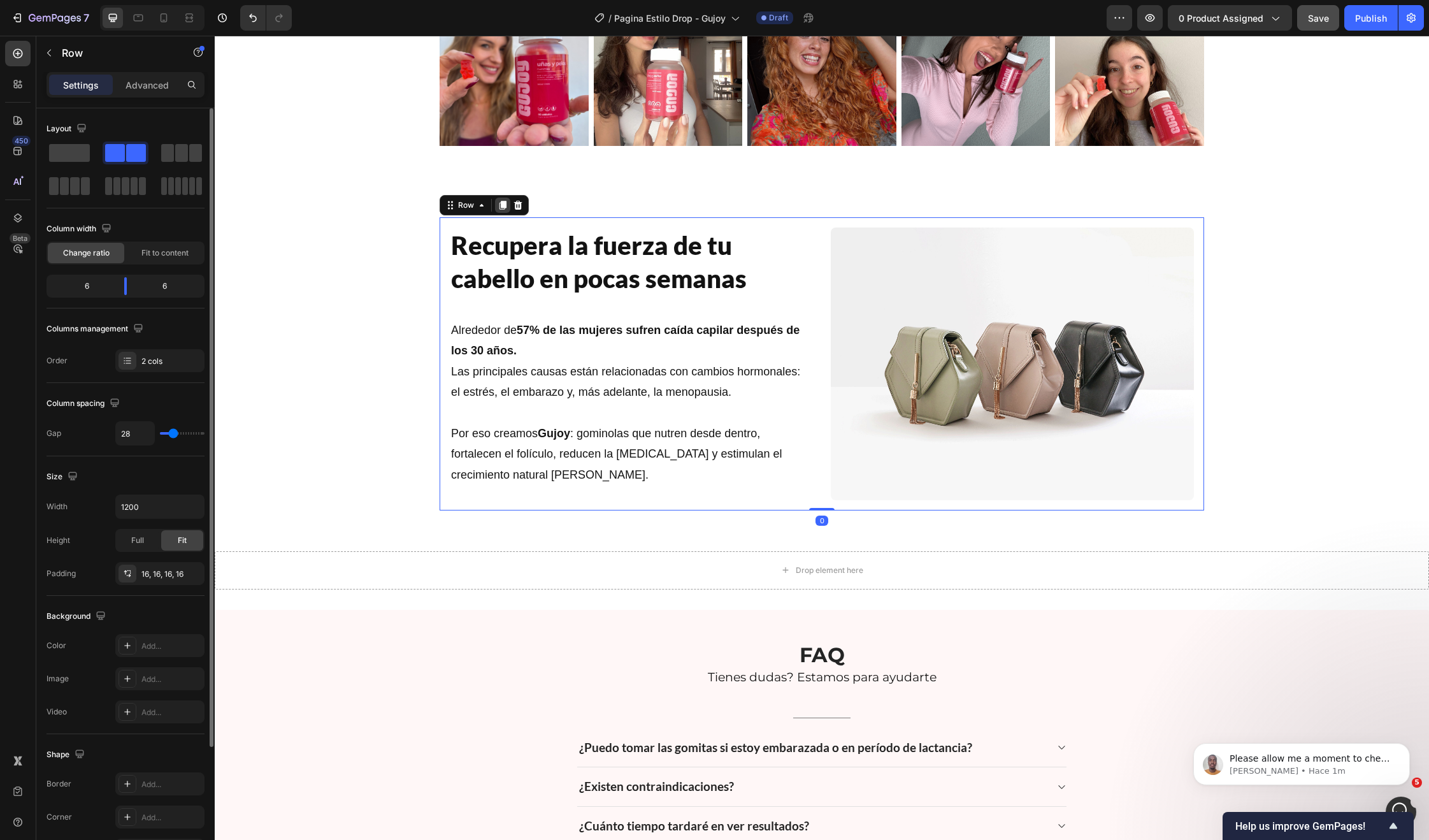
click at [501, 209] on icon at bounding box center [502, 205] width 10 height 10
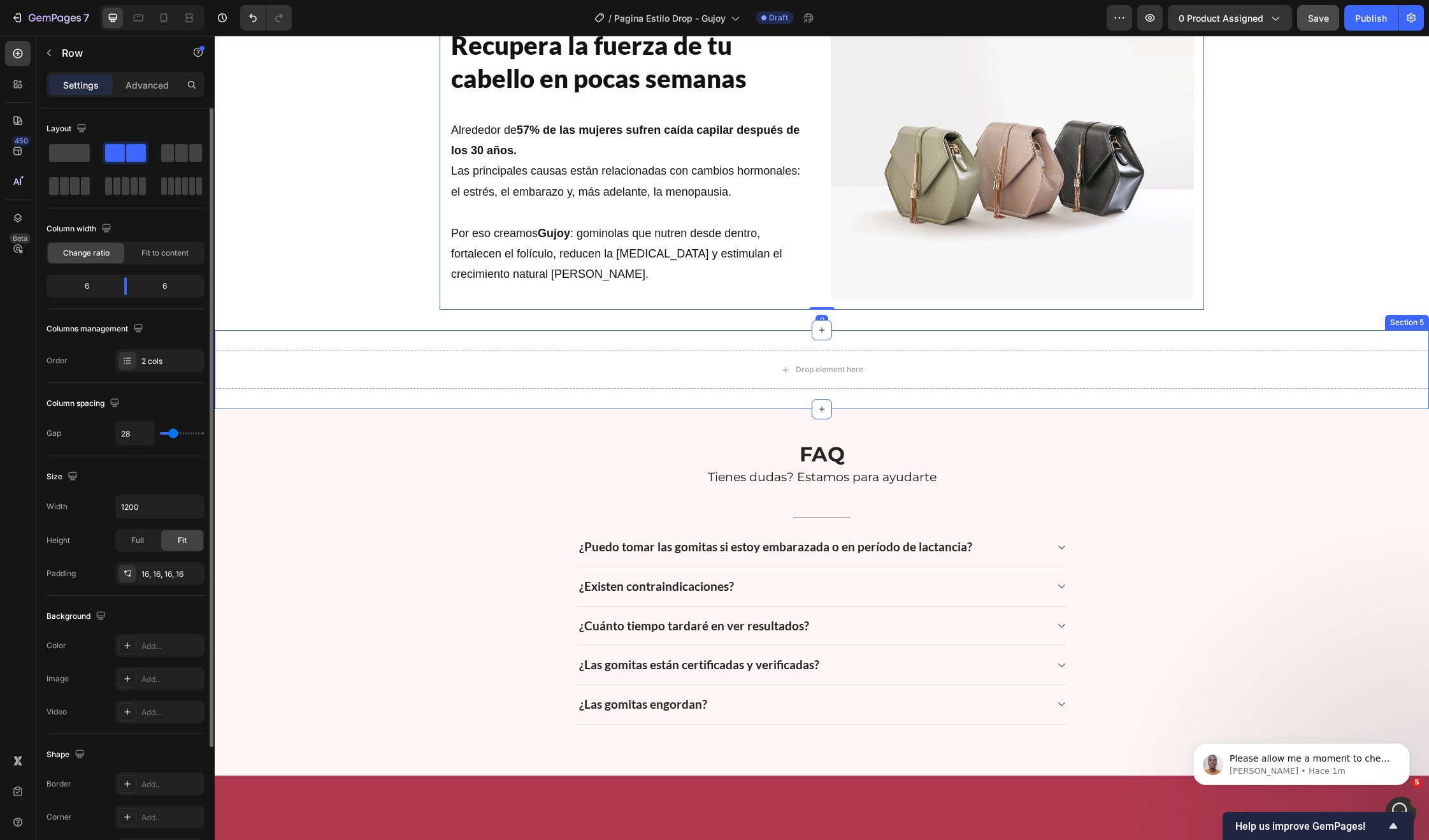
scroll to position [1514, 0]
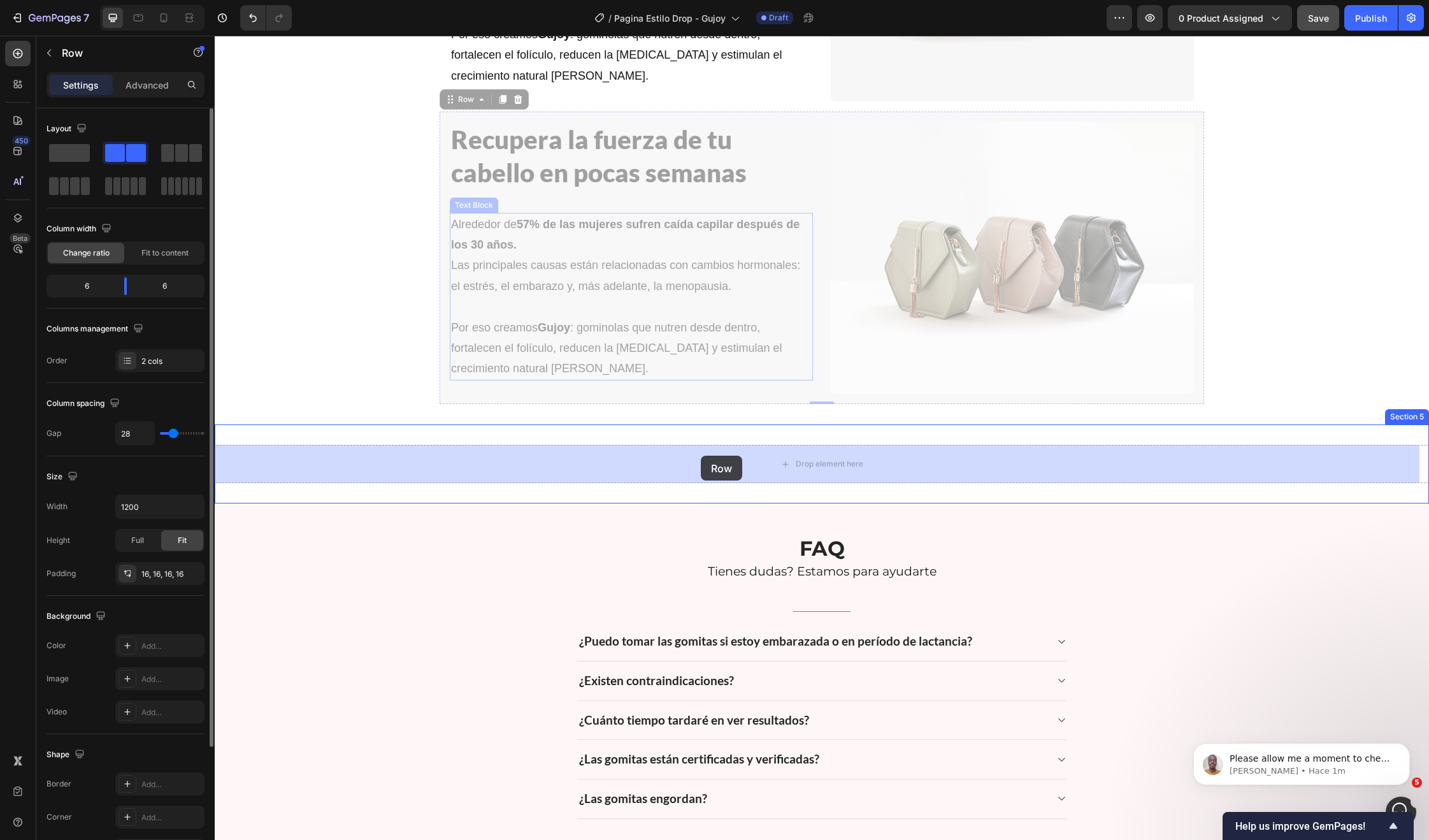
drag, startPoint x: 457, startPoint y: 96, endPoint x: 701, endPoint y: 456, distance: 434.9
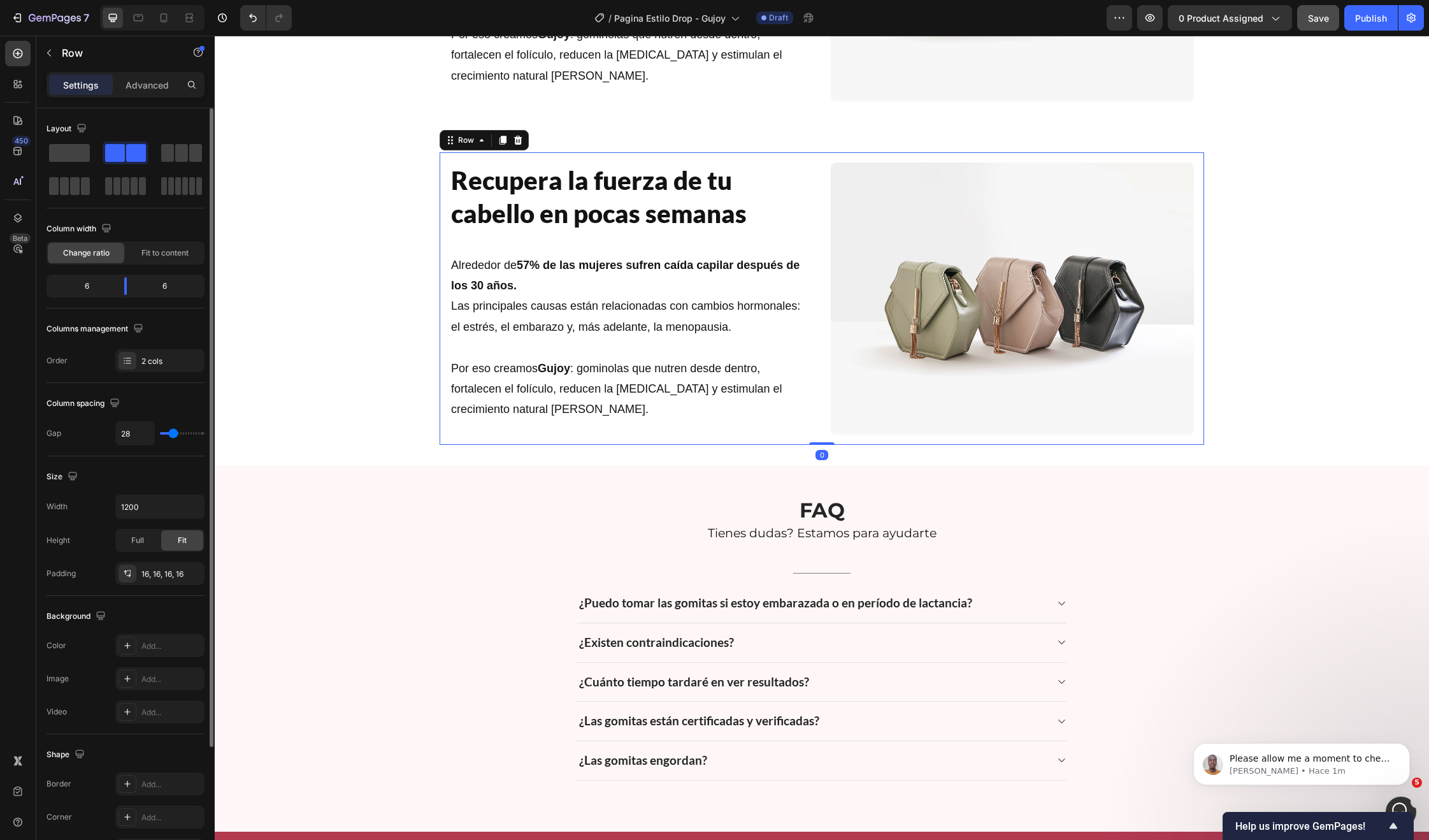
click at [815, 205] on div "Recupera la fuerza de tu cabello en pocas semanas Heading Alrededor de 57% de l…" at bounding box center [822, 299] width 765 height 293
click at [581, 200] on h2 "Recupera la fuerza de tu cabello en pocas semanas" at bounding box center [630, 197] width 363 height 69
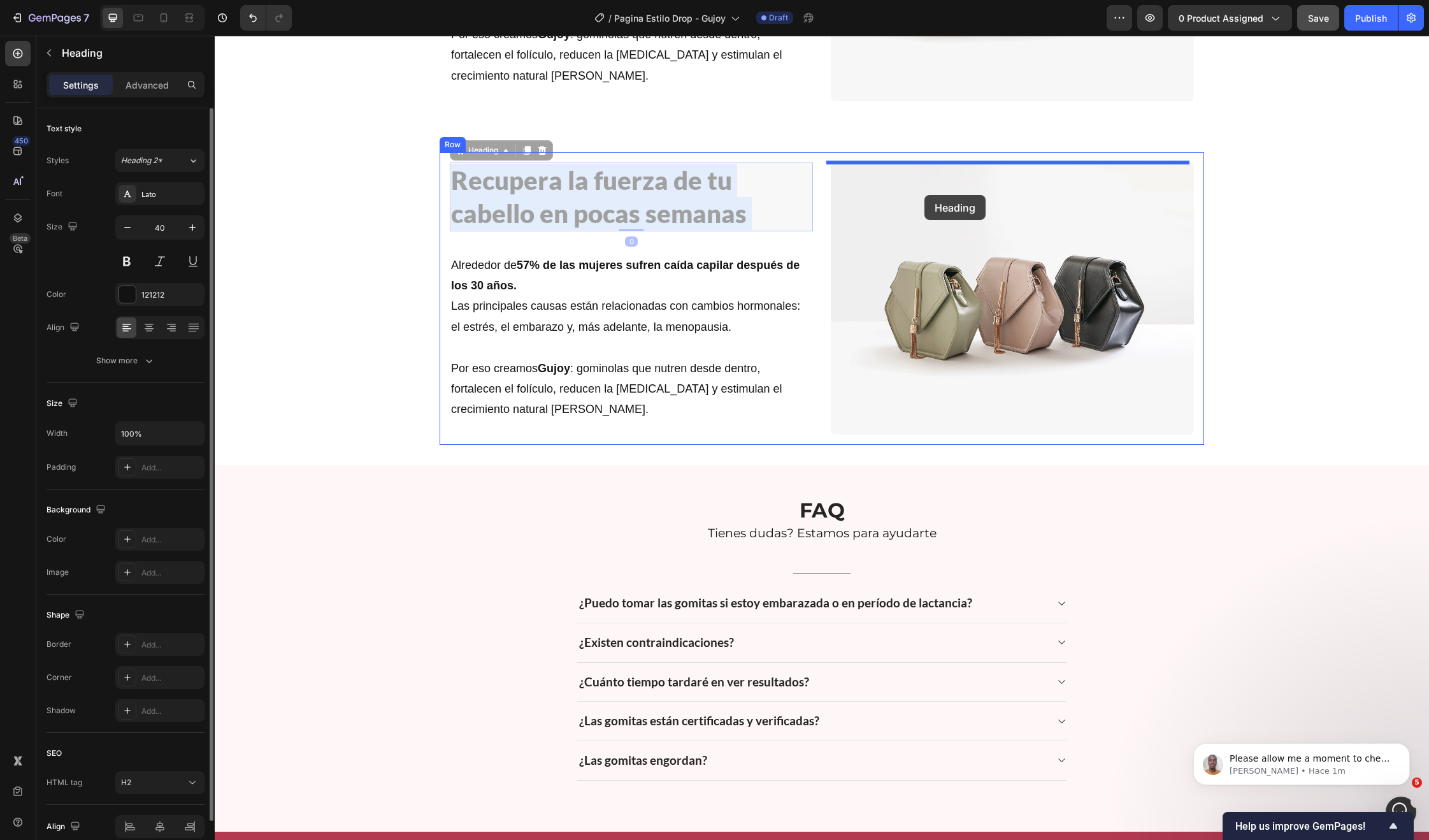
drag, startPoint x: 636, startPoint y: 199, endPoint x: 924, endPoint y: 195, distance: 288.0
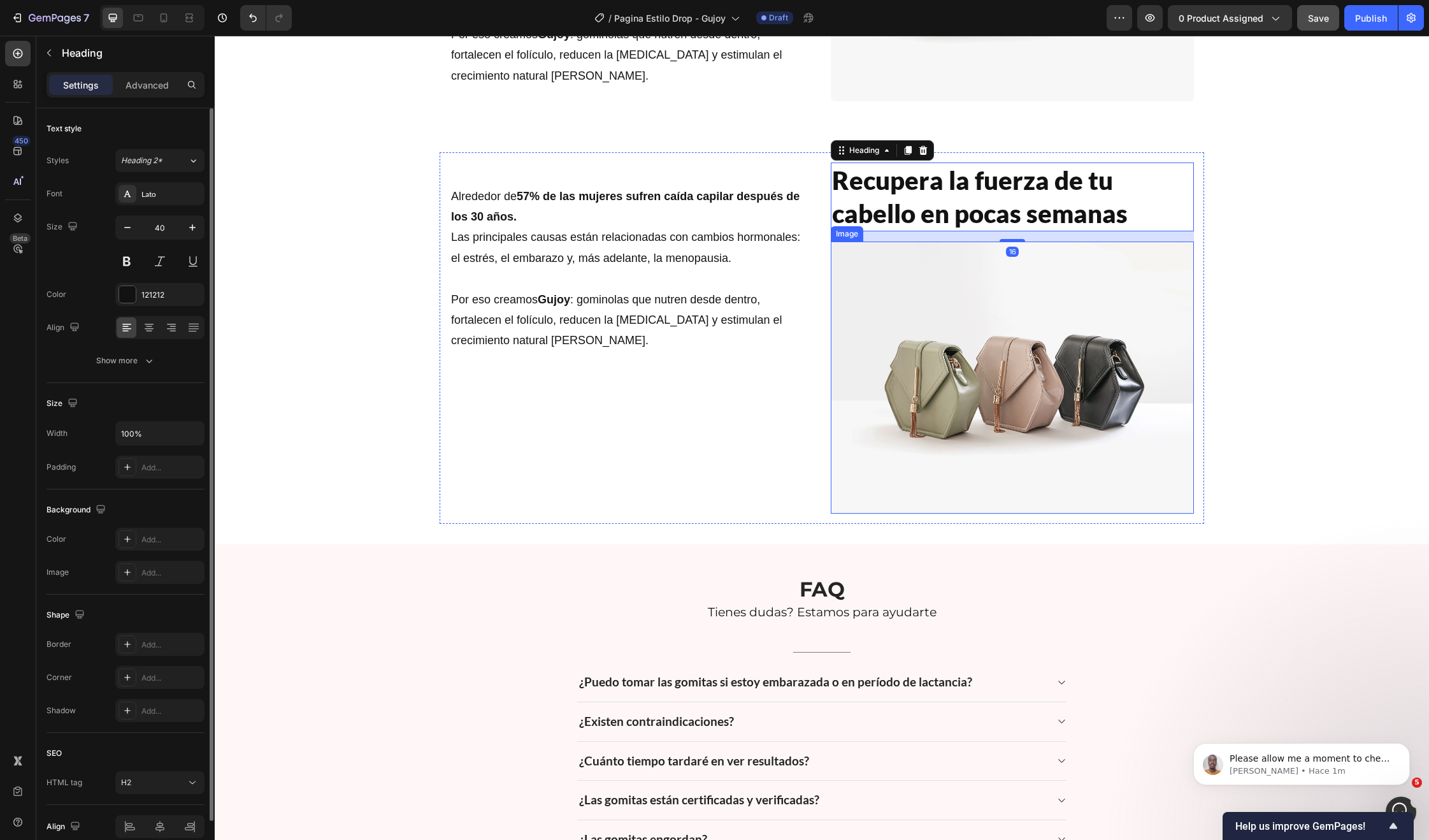
click at [884, 256] on img at bounding box center [1012, 378] width 363 height 273
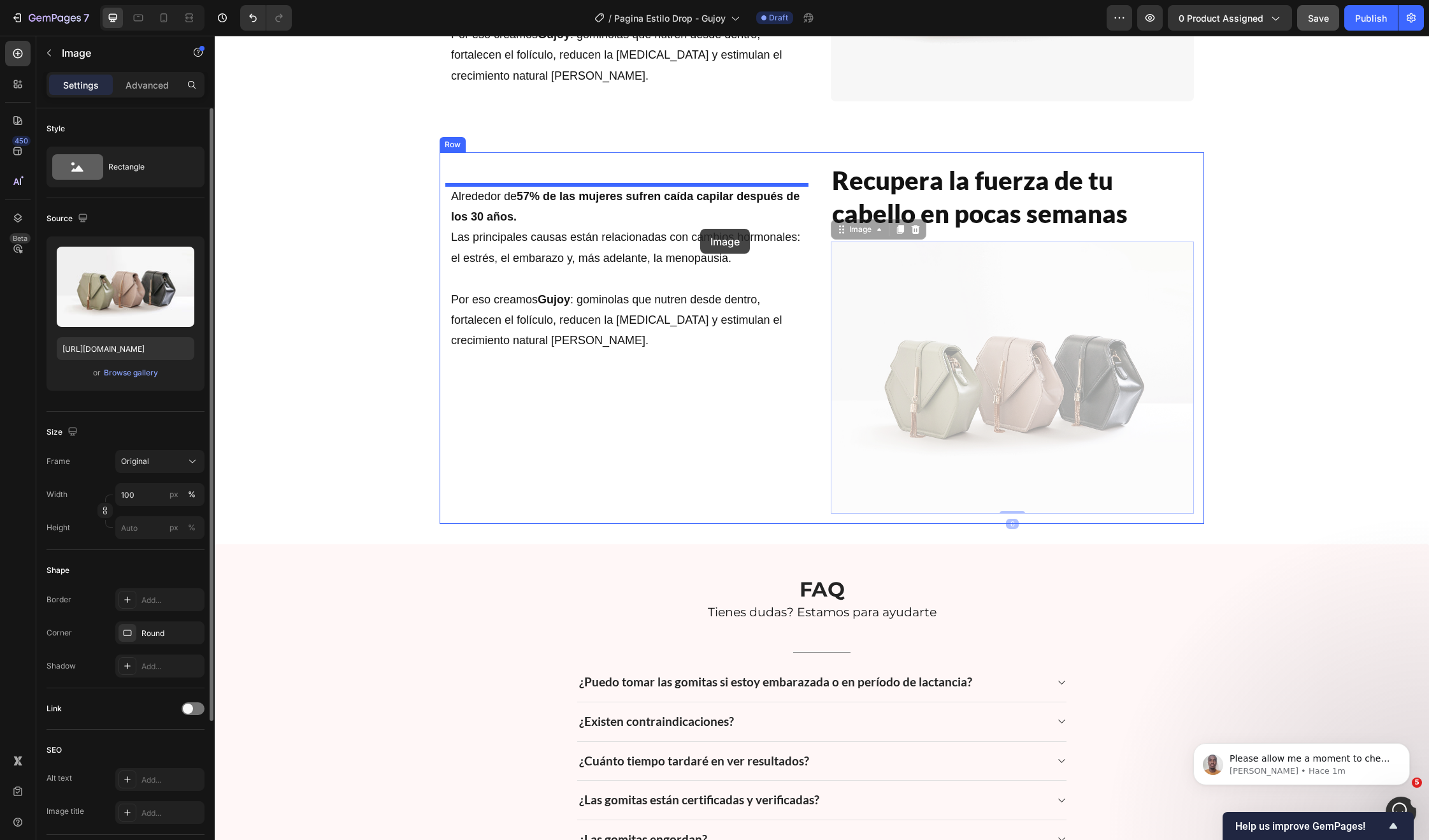
drag, startPoint x: 812, startPoint y: 259, endPoint x: 700, endPoint y: 229, distance: 115.9
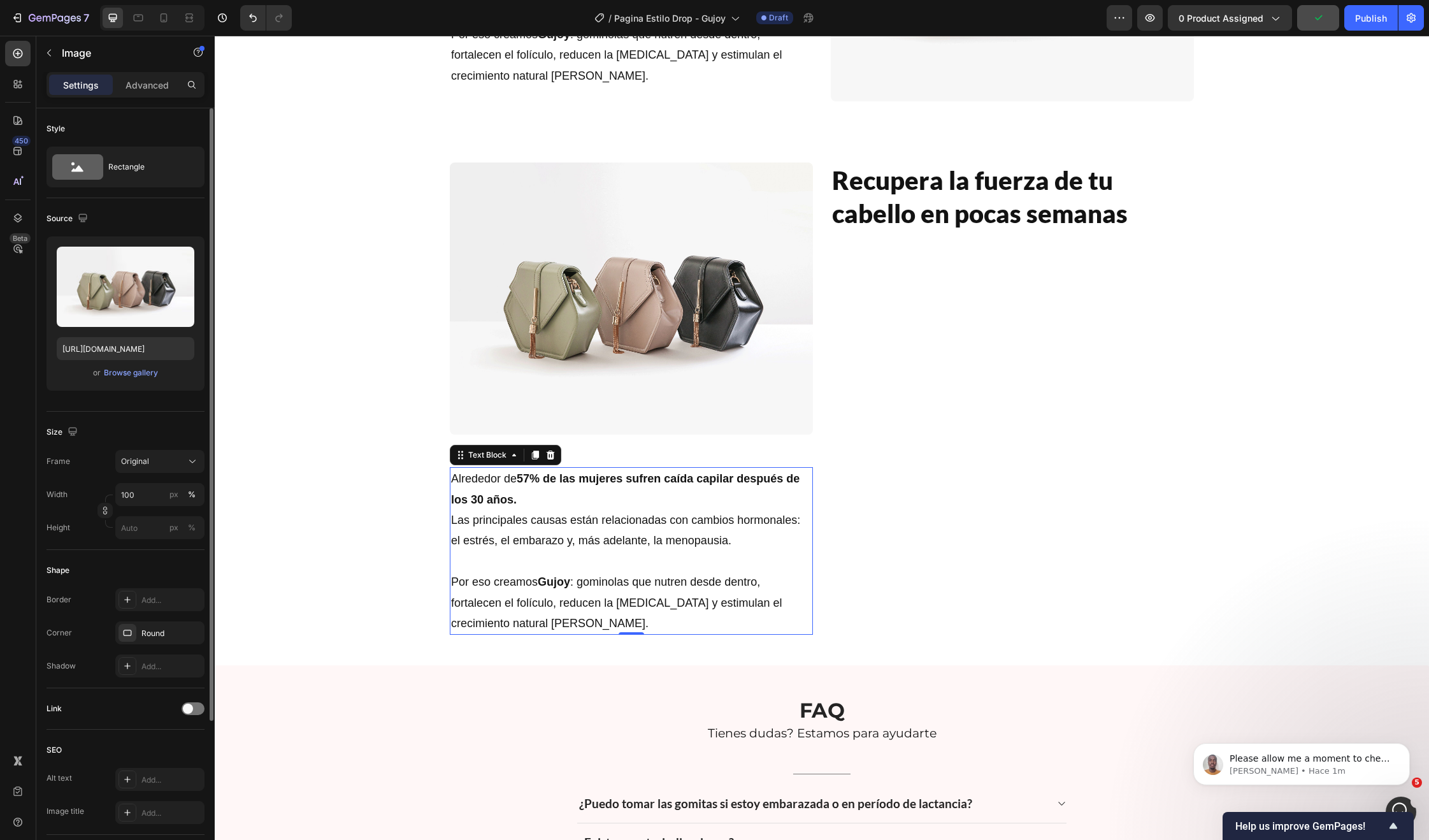
click at [650, 467] on div "Alrededor de 57% de las mujeres sufren caída capilar después de los 30 años. La…" at bounding box center [630, 551] width 363 height 167
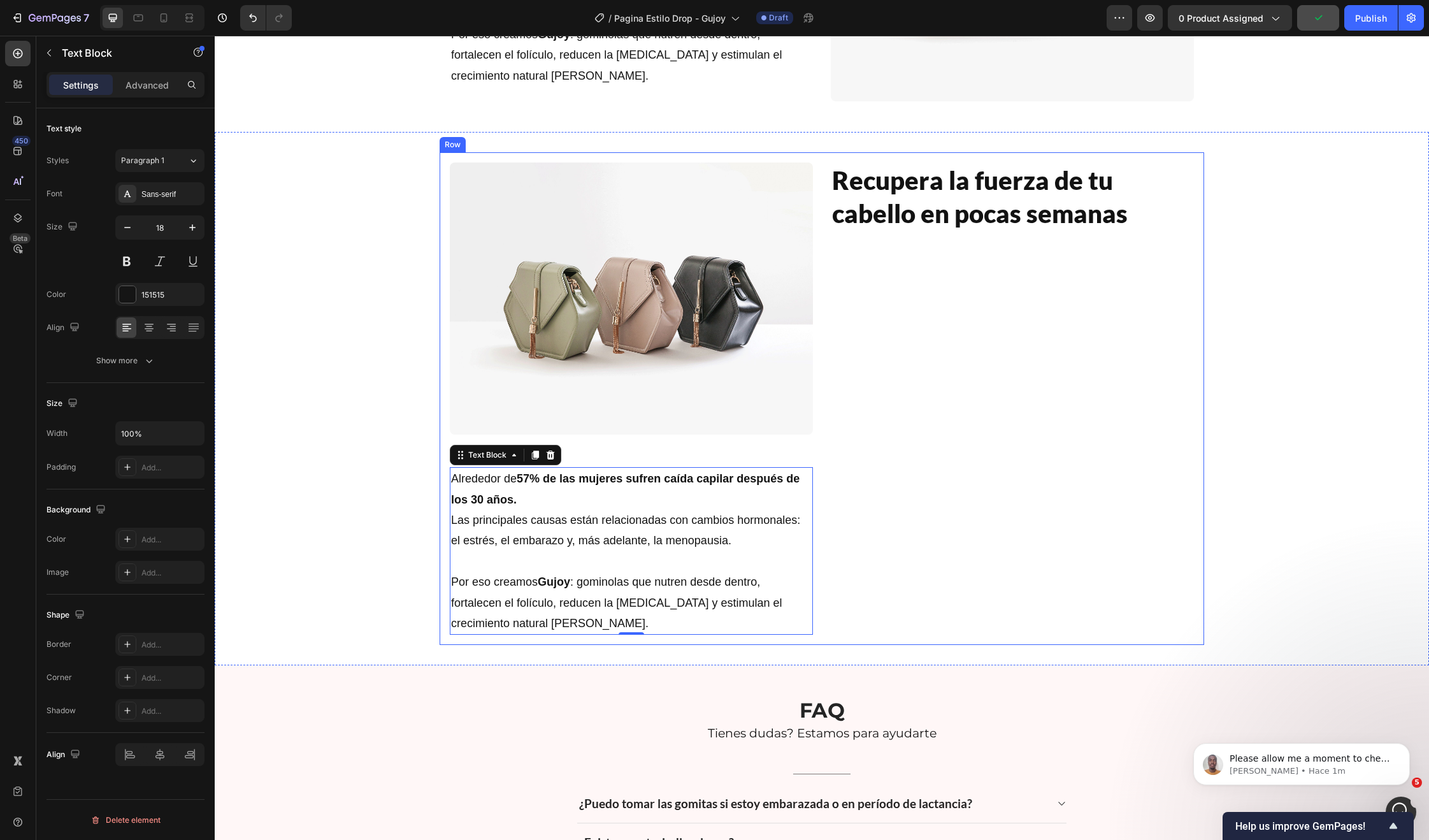
click at [930, 222] on h2 "Recupera la fuerza de tu cabello en pocas semanas" at bounding box center [1012, 197] width 363 height 69
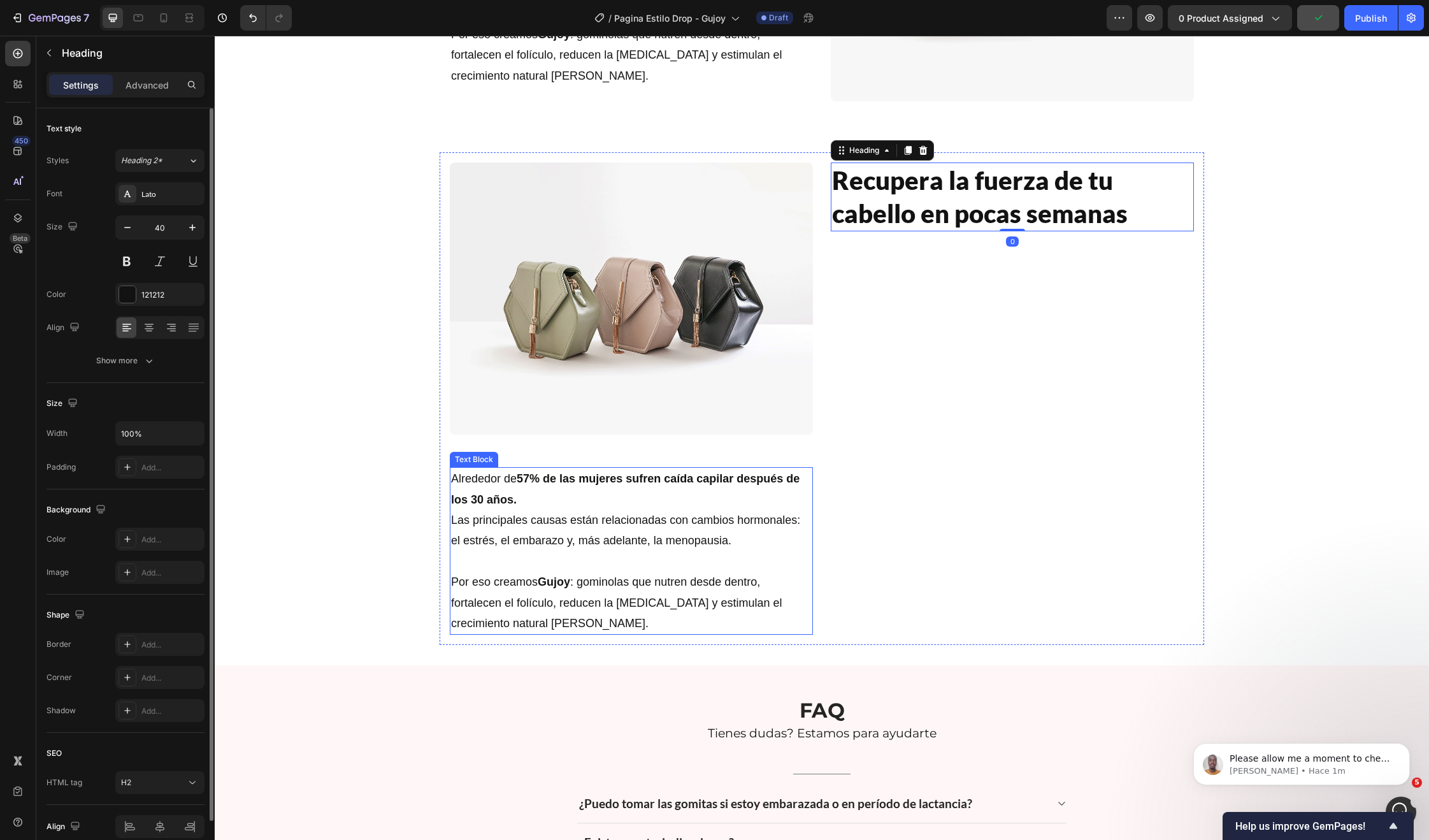
click at [641, 485] on p "Alrededor de 57% de las mujeres sufren caída capilar después de los 30 años. La…" at bounding box center [631, 520] width 360 height 103
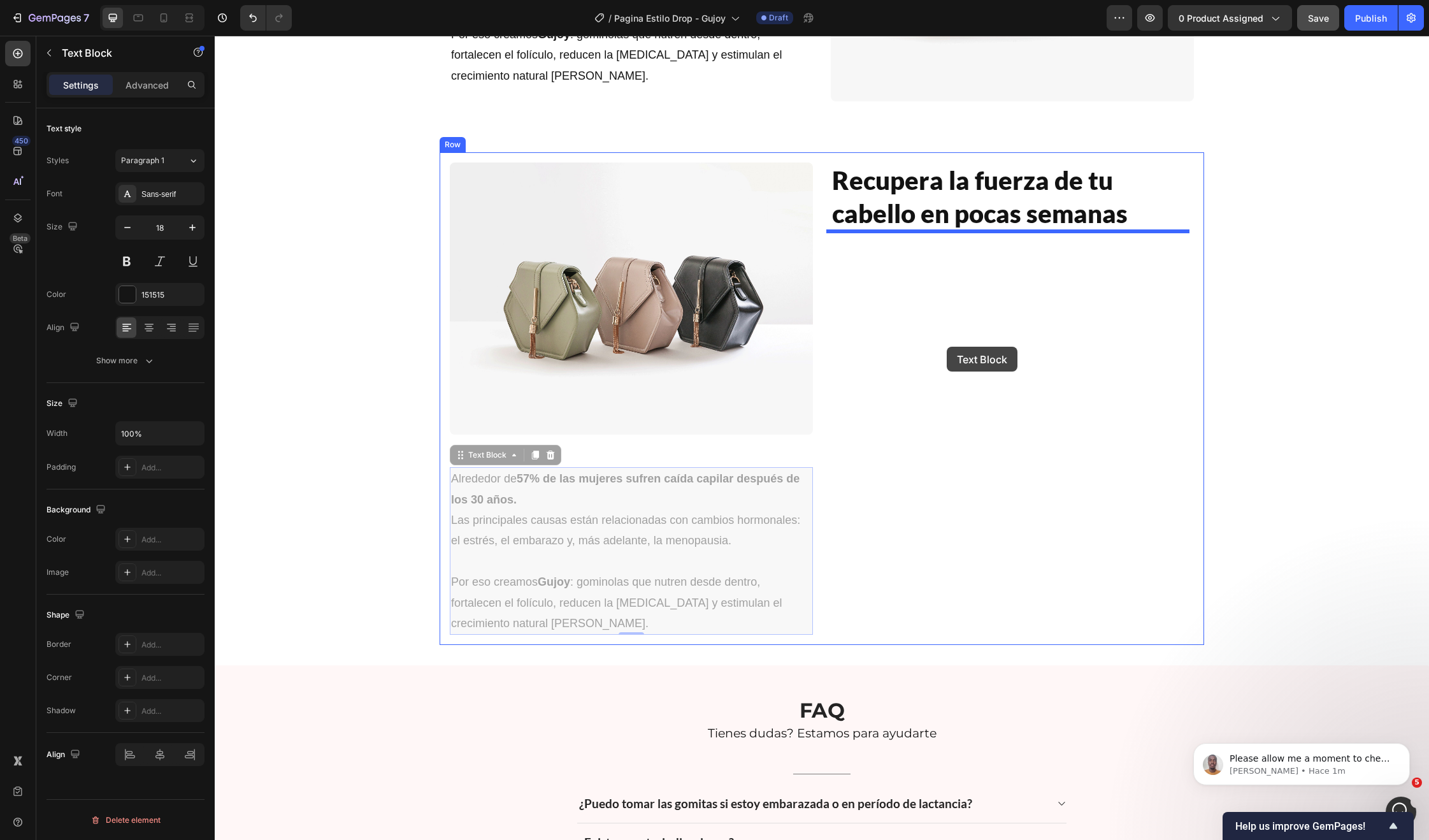
drag, startPoint x: 458, startPoint y: 458, endPoint x: 947, endPoint y: 342, distance: 502.6
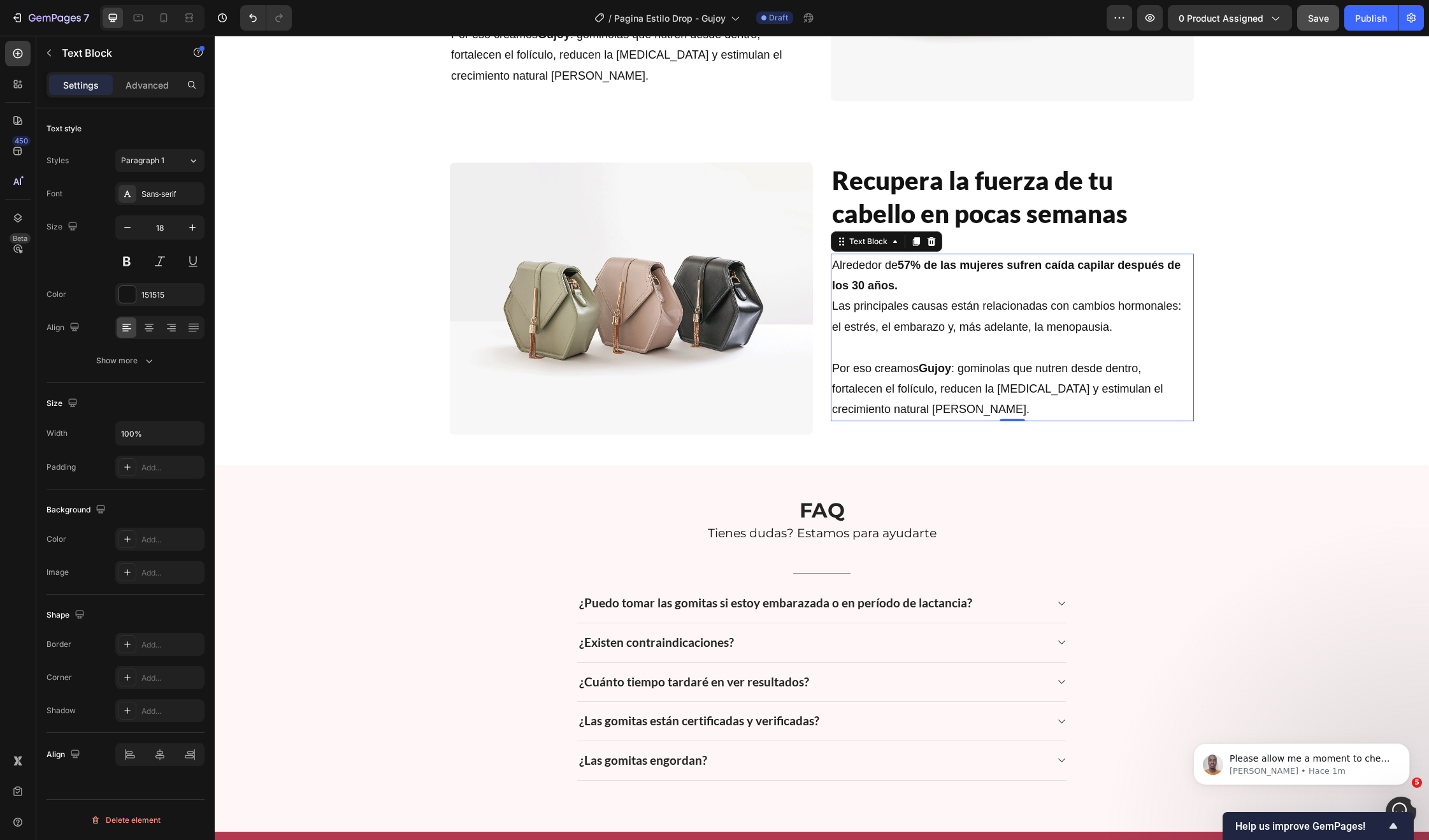
click at [904, 178] on h2 "Recupera la fuerza de tu cabello en pocas semanas" at bounding box center [1012, 197] width 363 height 69
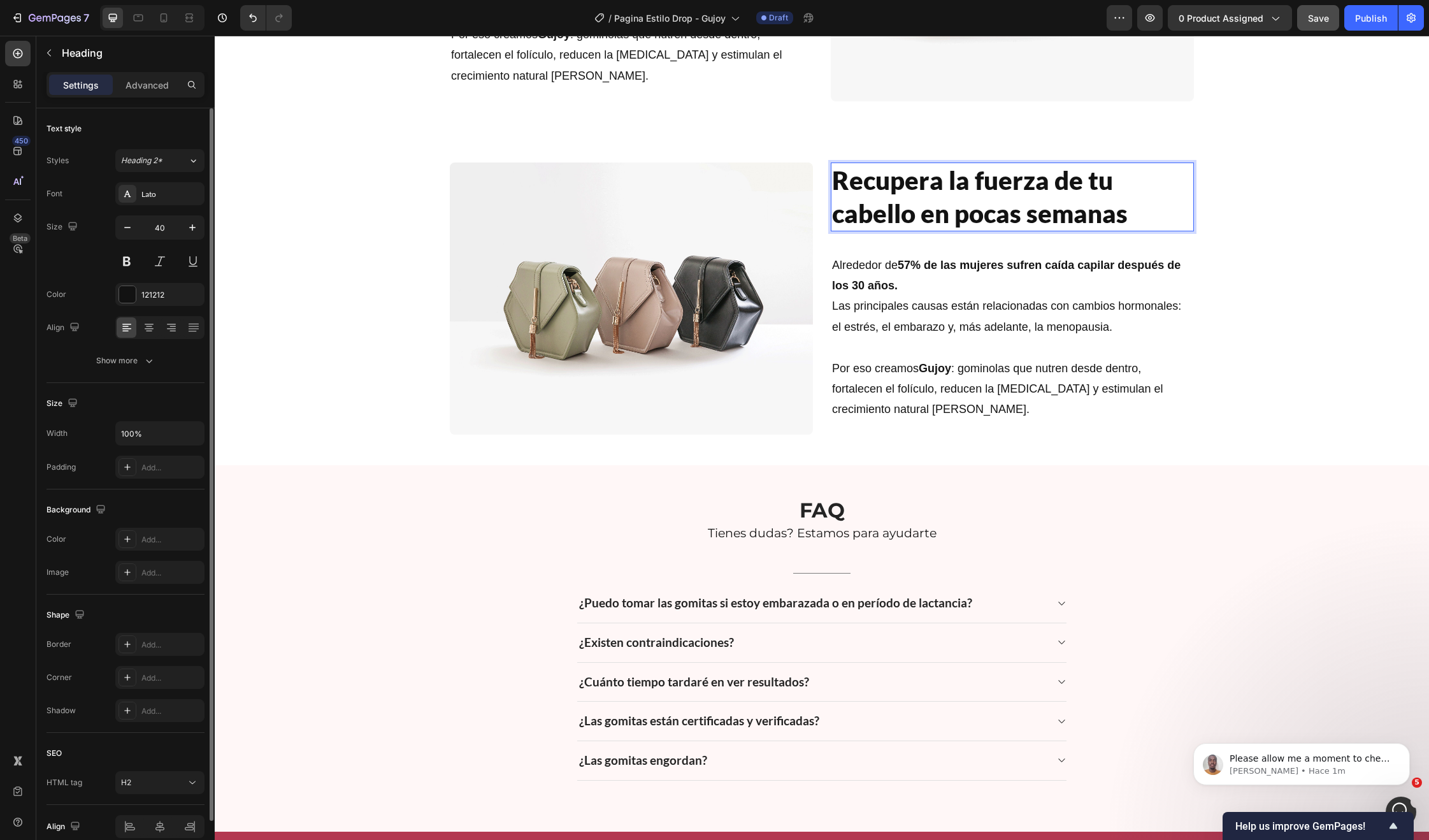
click at [904, 178] on p "Recupera la fuerza de tu cabello en pocas semanas" at bounding box center [1012, 197] width 360 height 66
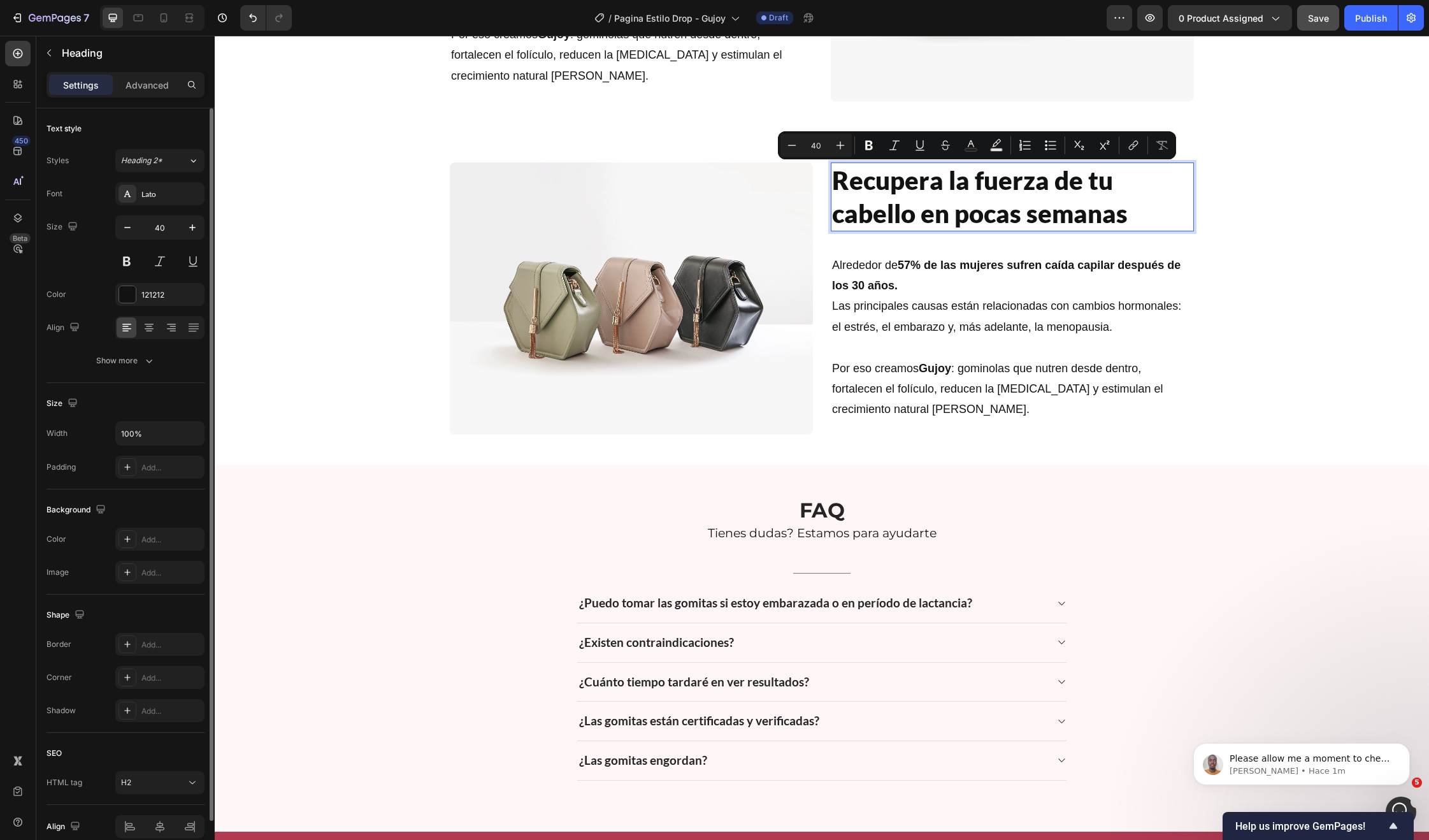
click at [904, 178] on p "Recupera la fuerza de tu cabello en pocas semanas" at bounding box center [1012, 197] width 360 height 66
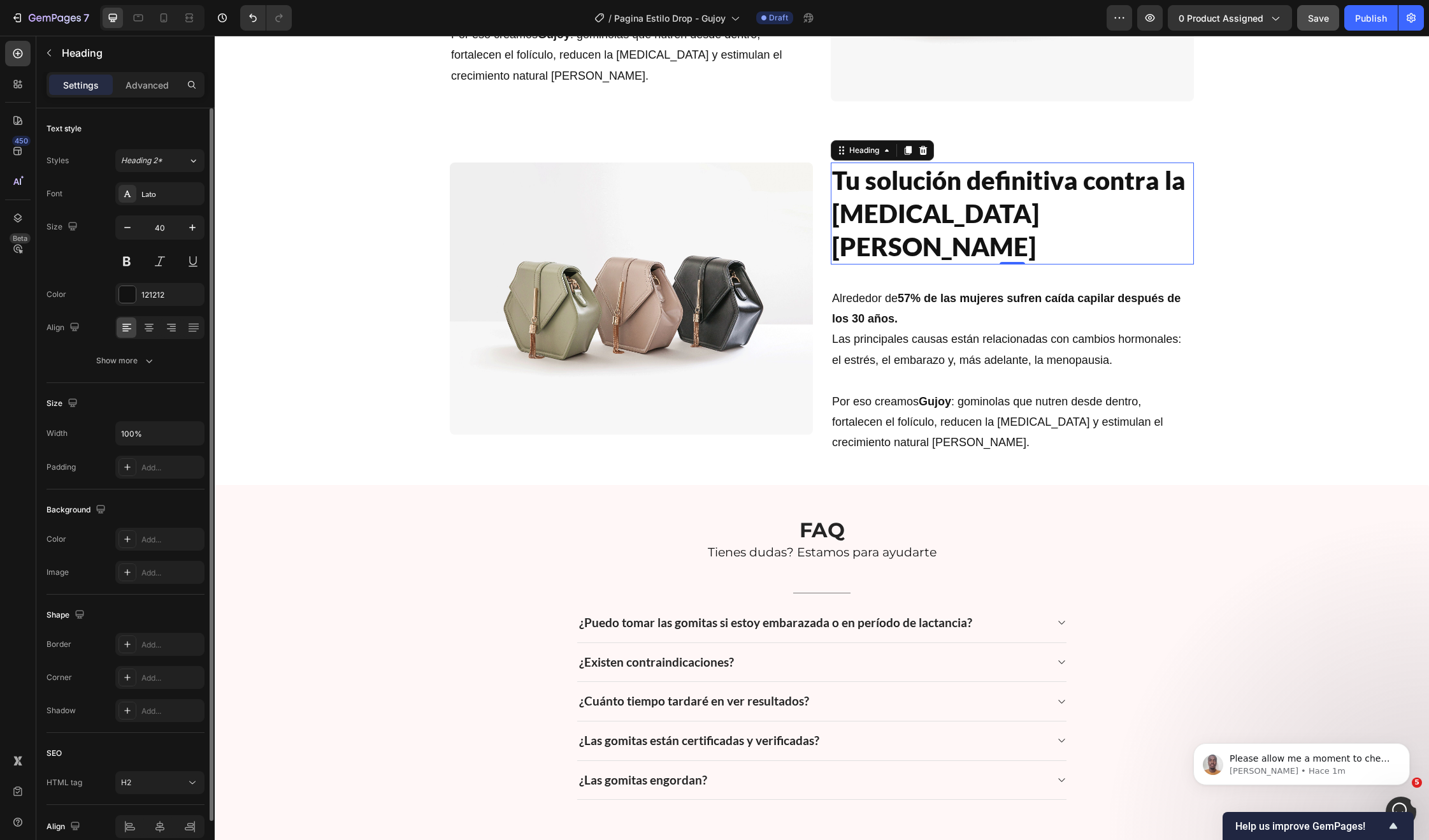
click at [879, 292] on strong "57% de las mujeres sufren caída capilar después de los 30 años." at bounding box center [1005, 309] width 348 height 33
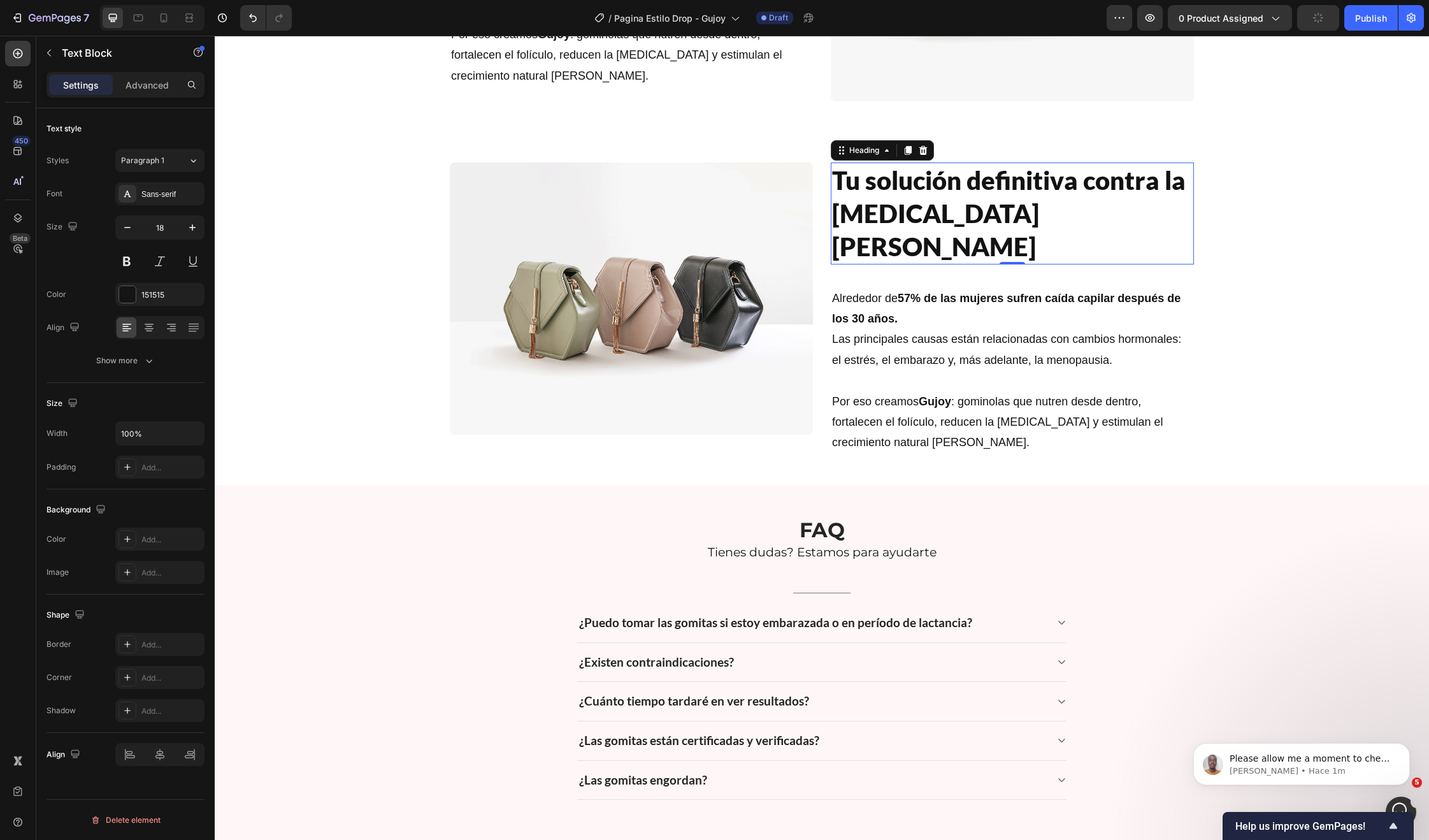
click at [879, 292] on strong "57% de las mujeres sufren caída capilar después de los 30 años." at bounding box center [1005, 309] width 348 height 33
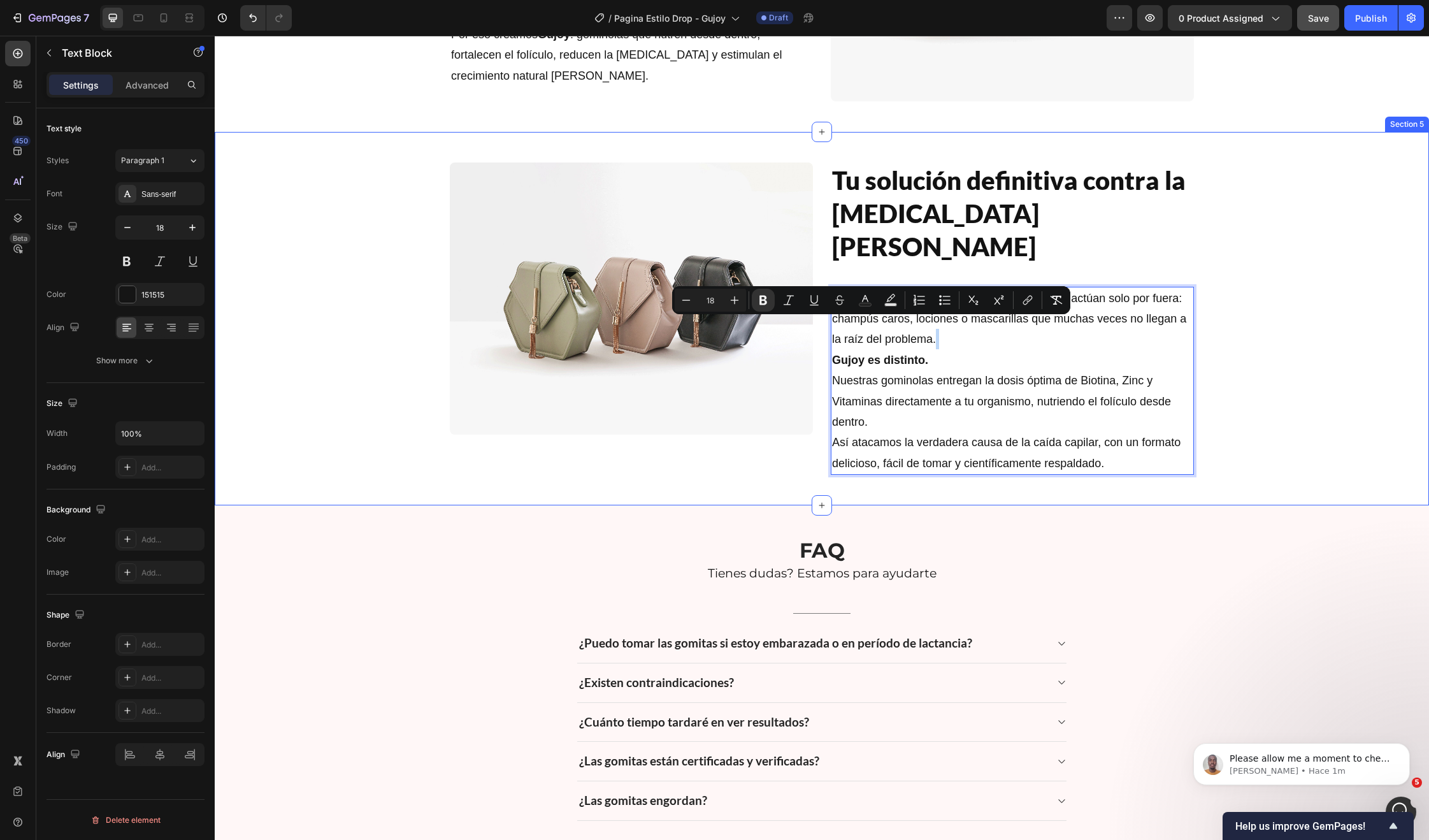
click at [1234, 375] on div "Image Tu solución definitiva contra la caída del cabello Heading La mayoría de …" at bounding box center [822, 319] width 1214 height 334
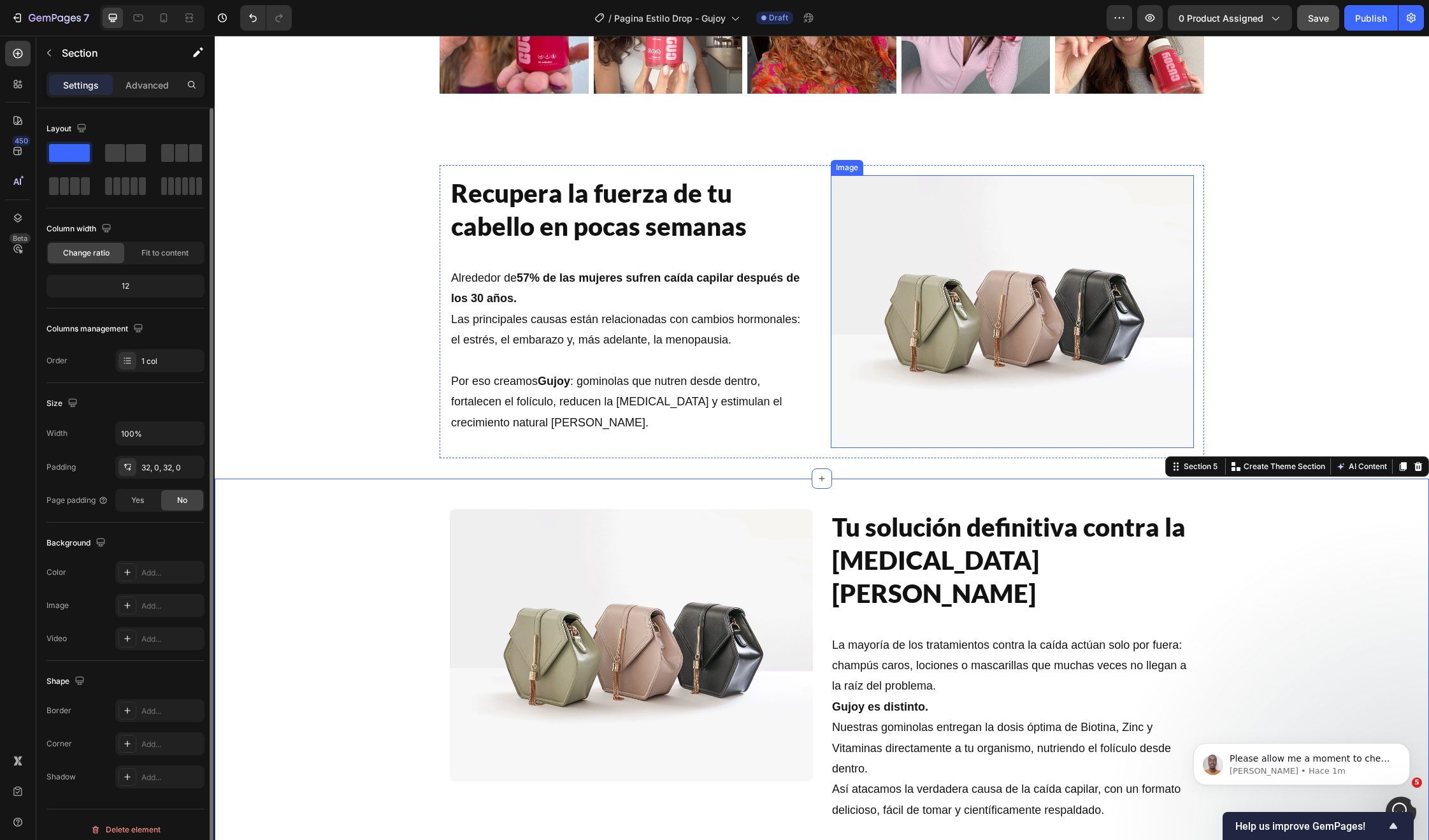
scroll to position [1168, 0]
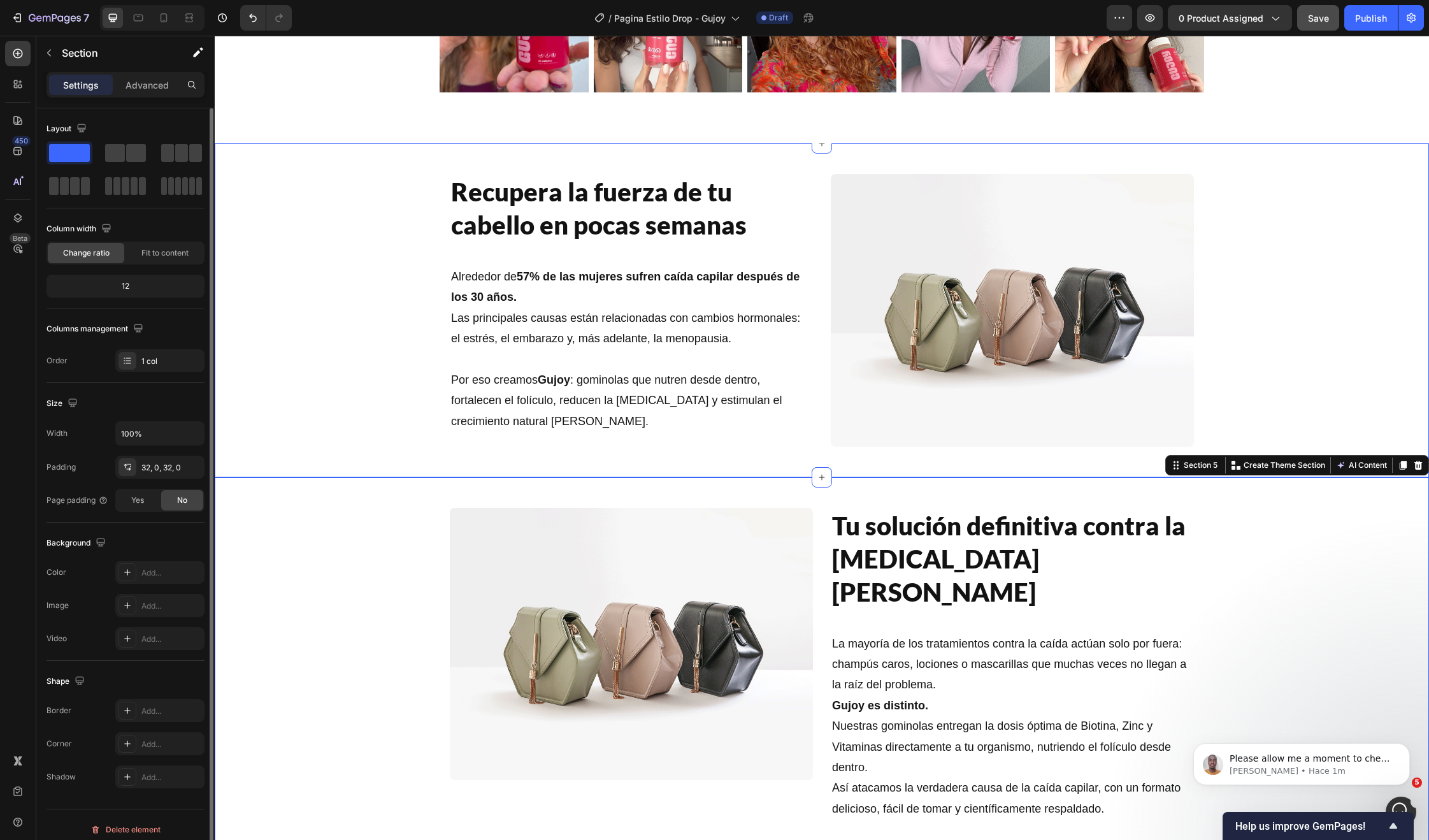
click at [1271, 235] on div "Recupera la fuerza de tu [PERSON_NAME] en pocas semanas Heading Alrededor de 57…" at bounding box center [822, 310] width 1214 height 293
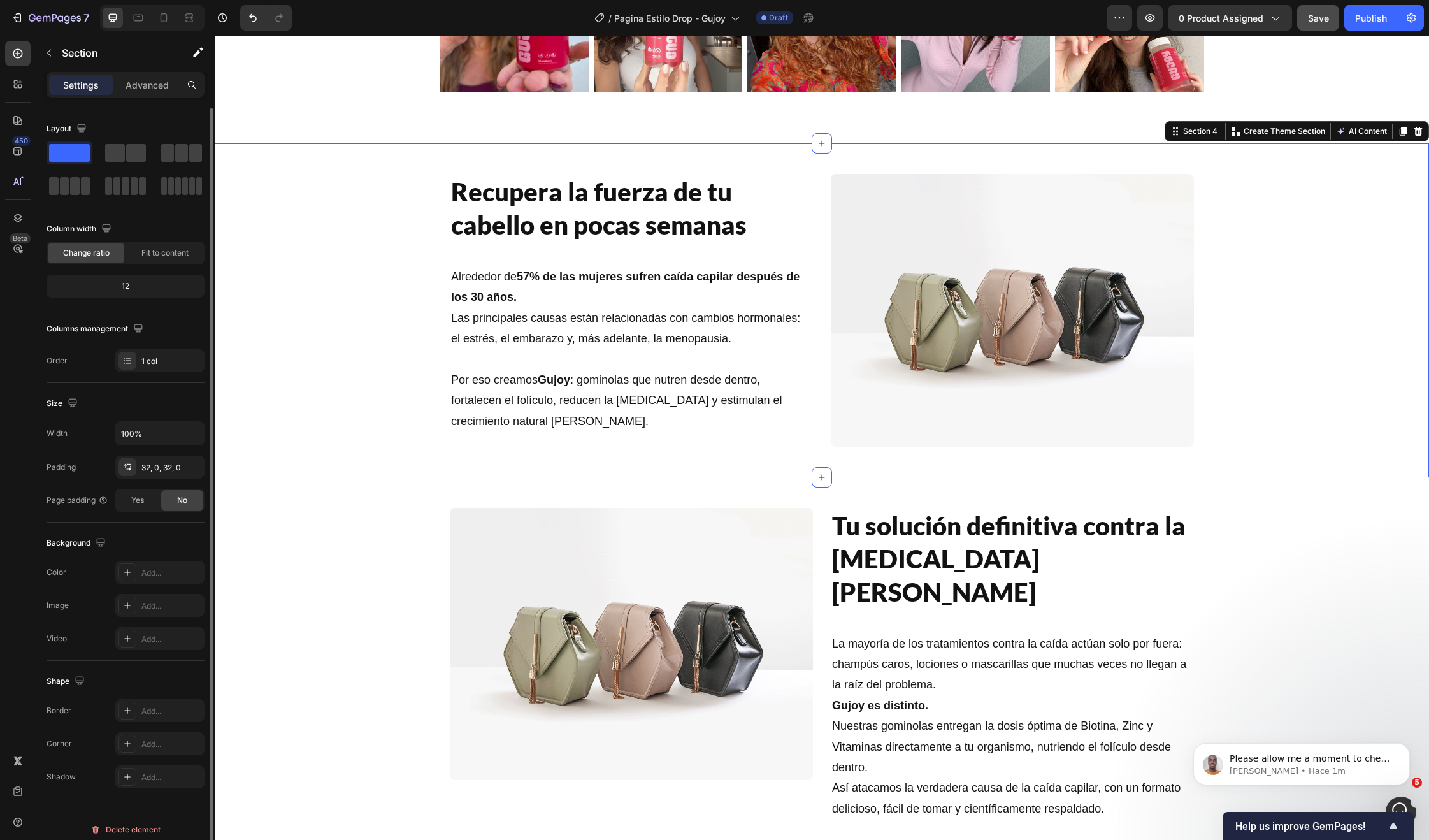
click at [1400, 131] on icon at bounding box center [1403, 131] width 7 height 9
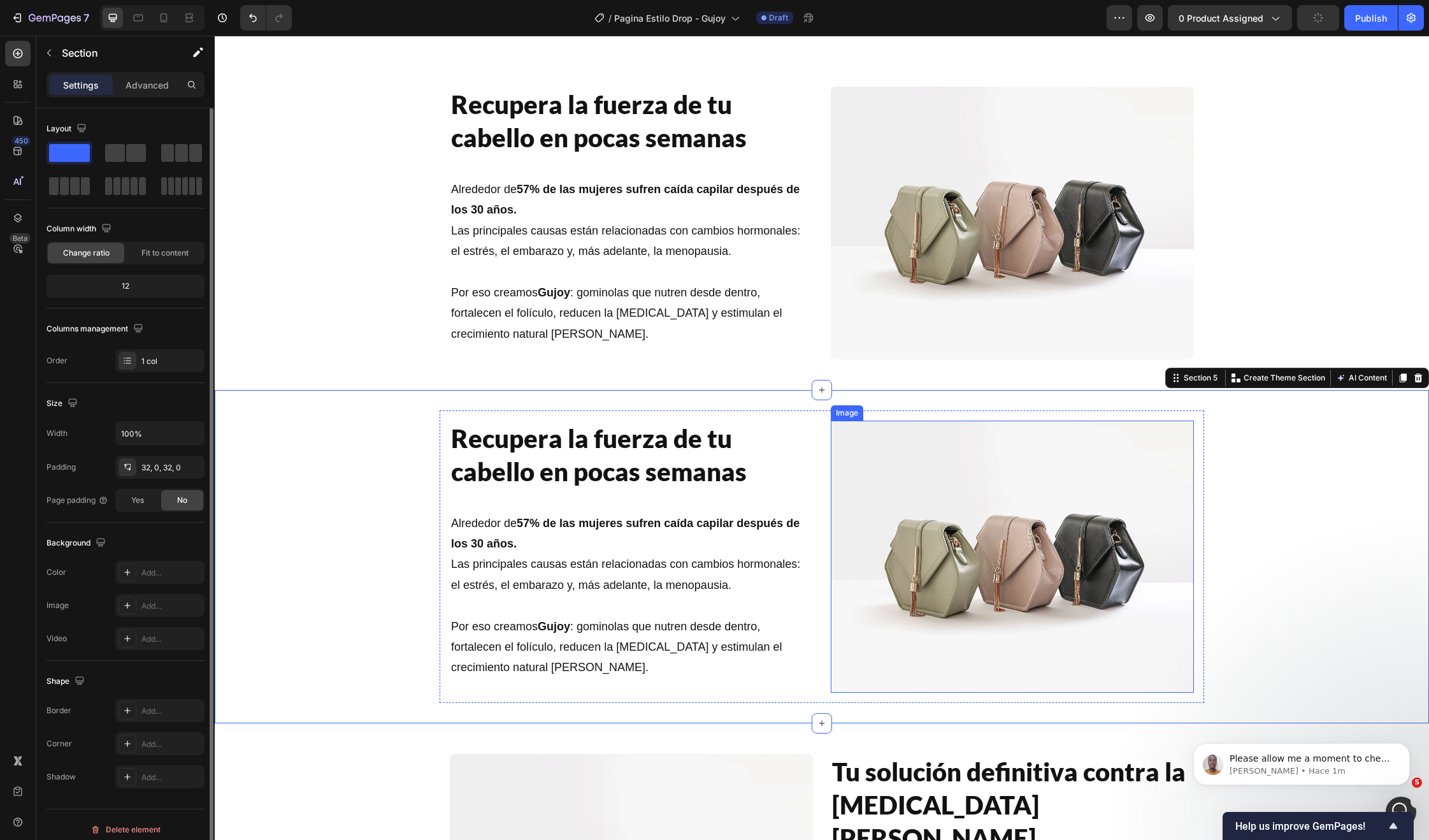
scroll to position [1256, 0]
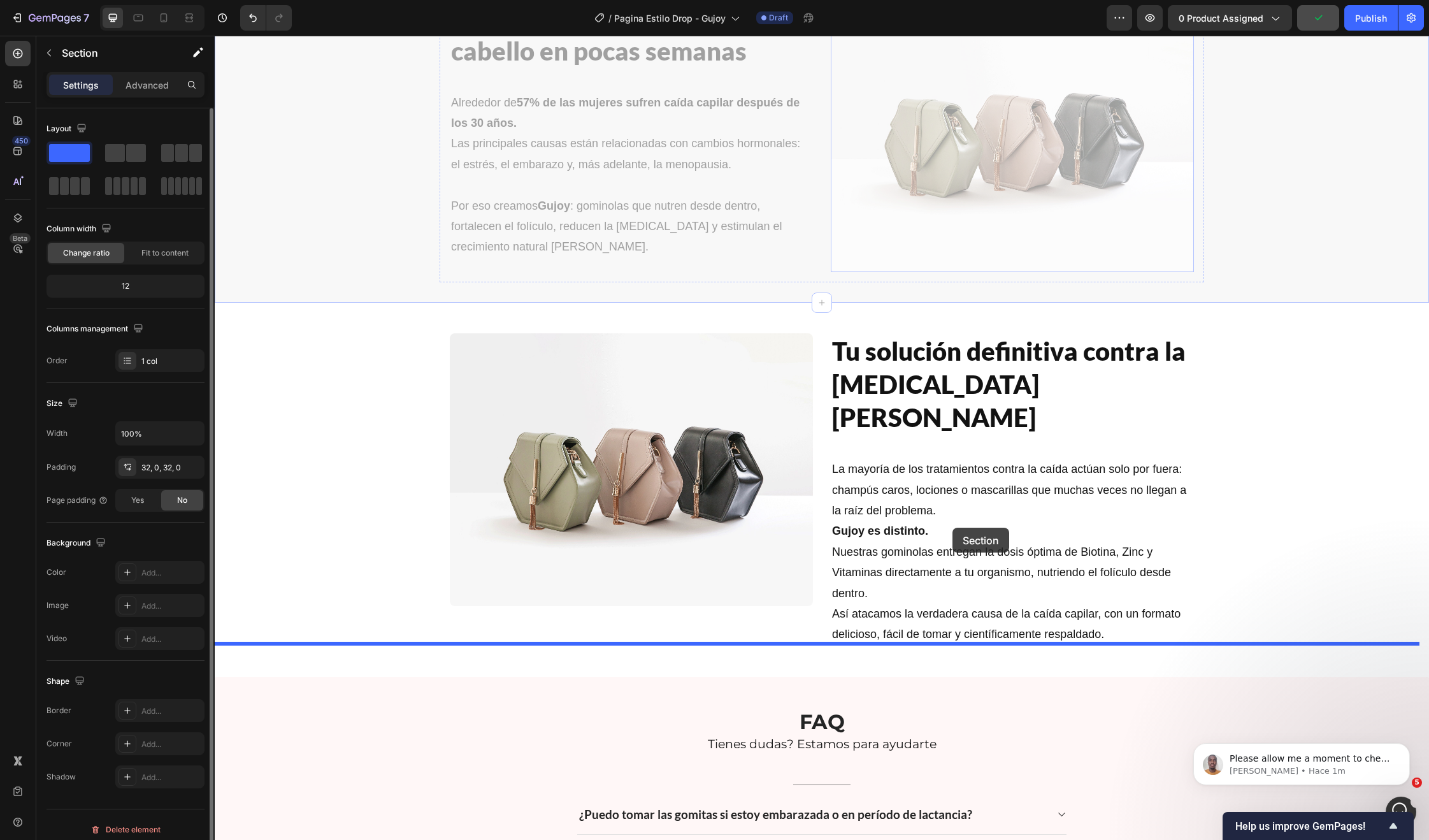
drag, startPoint x: 1171, startPoint y: 377, endPoint x: 952, endPoint y: 528, distance: 266.0
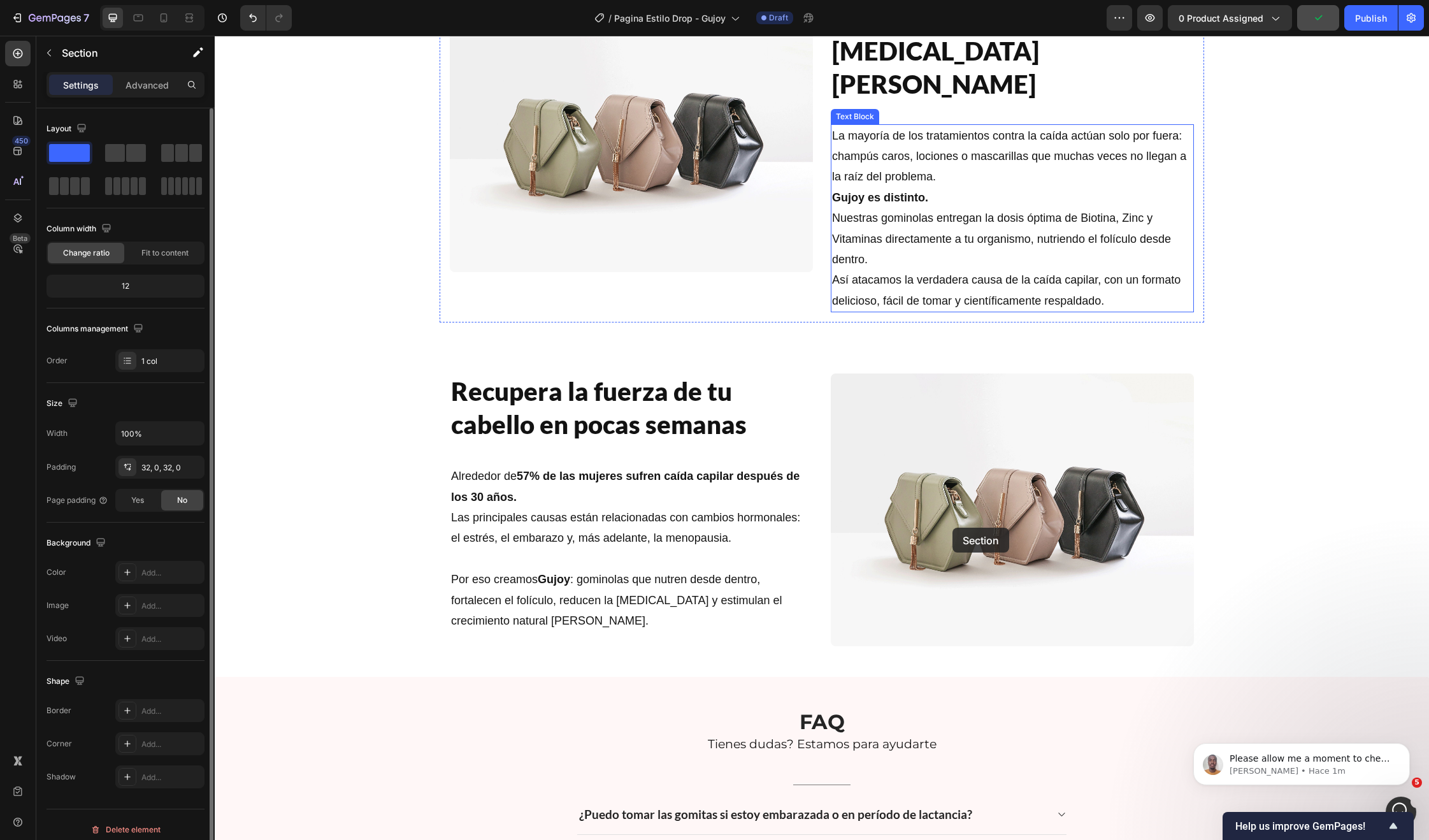
scroll to position [1343, 0]
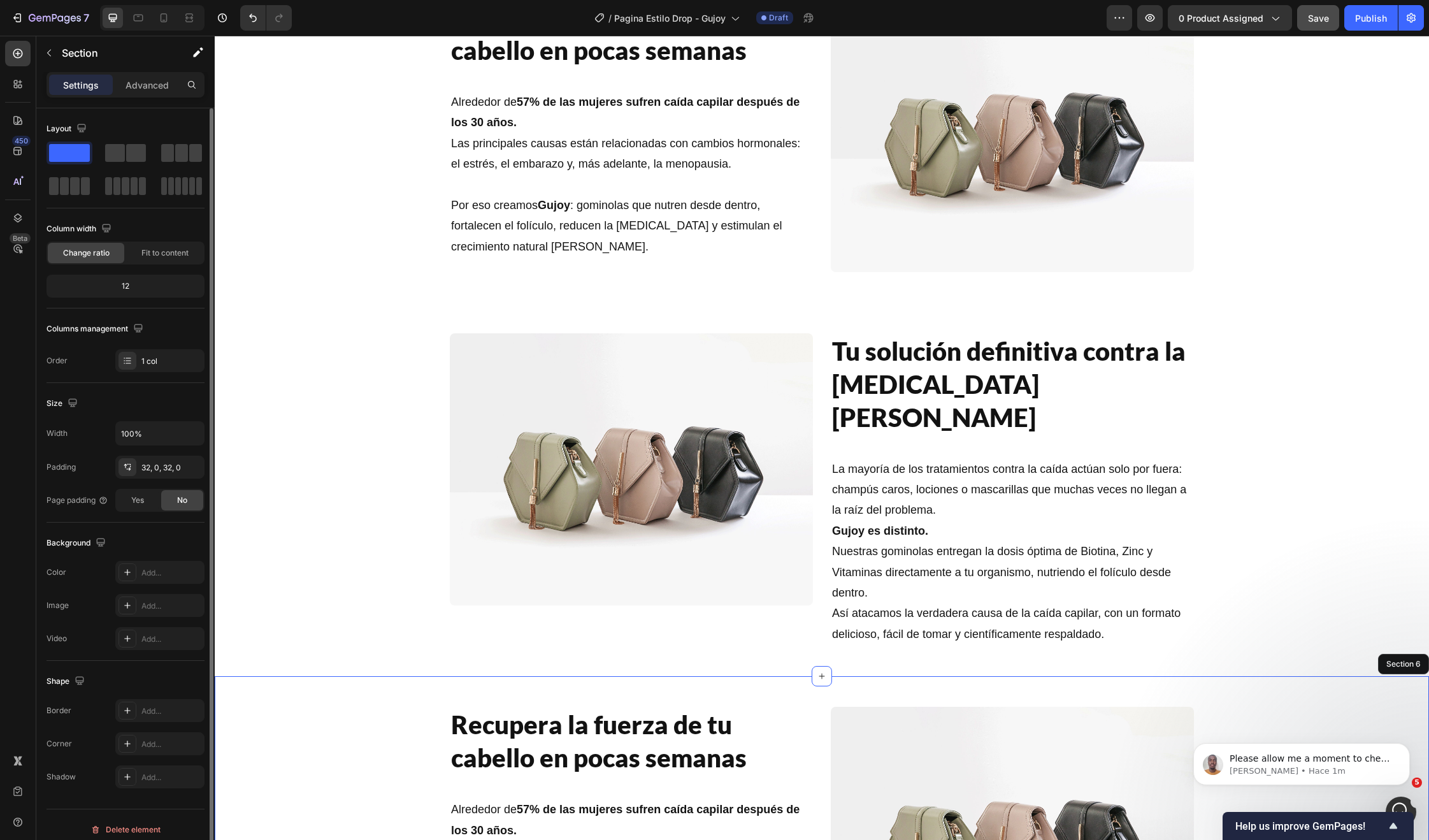
click at [623, 707] on h2 "Recupera la fuerza de tu cabello en pocas semanas" at bounding box center [630, 741] width 363 height 69
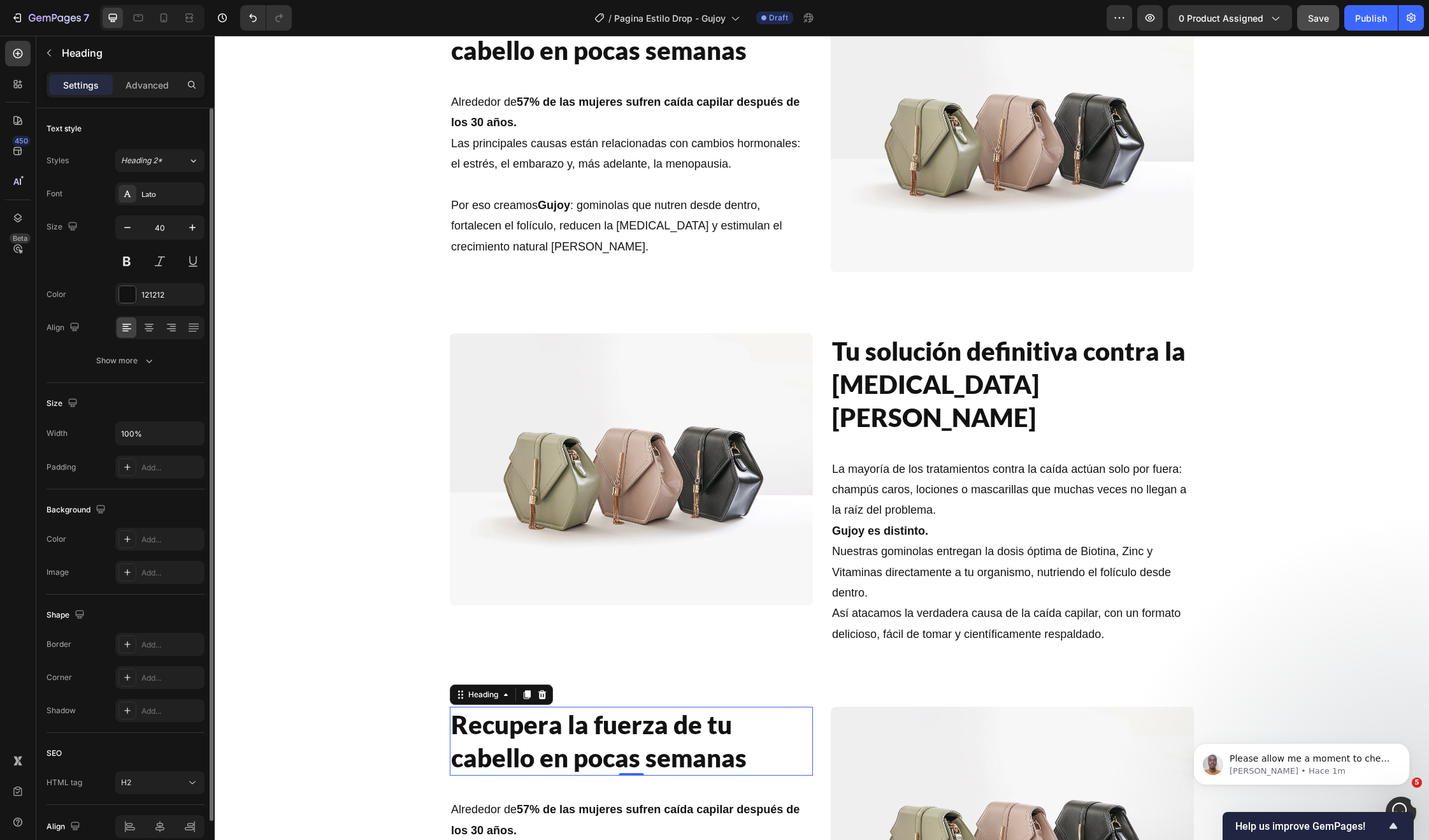
click at [623, 708] on p "Recupera la fuerza de tu cabello en pocas semanas" at bounding box center [631, 741] width 360 height 66
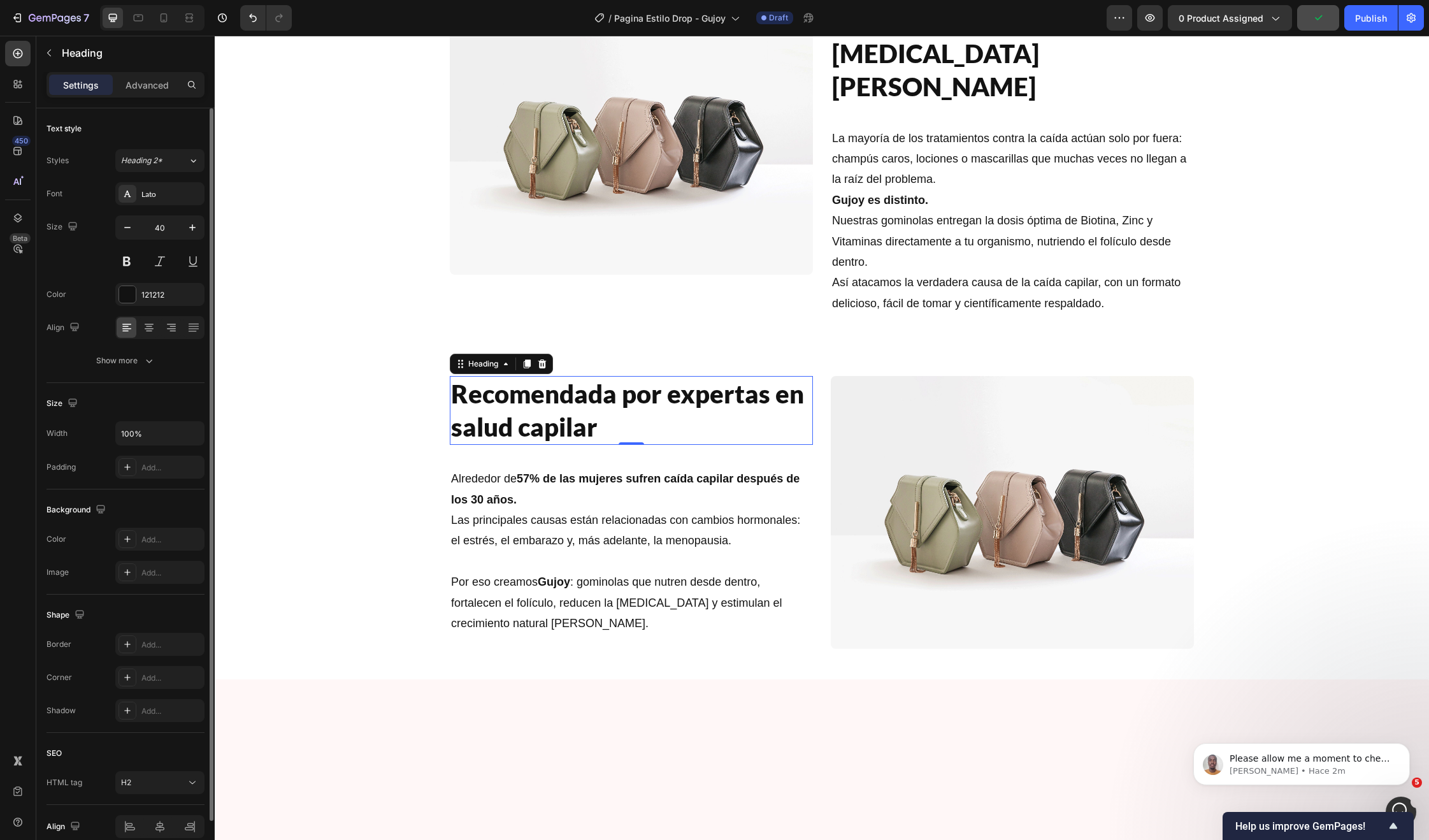
scroll to position [1687, 0]
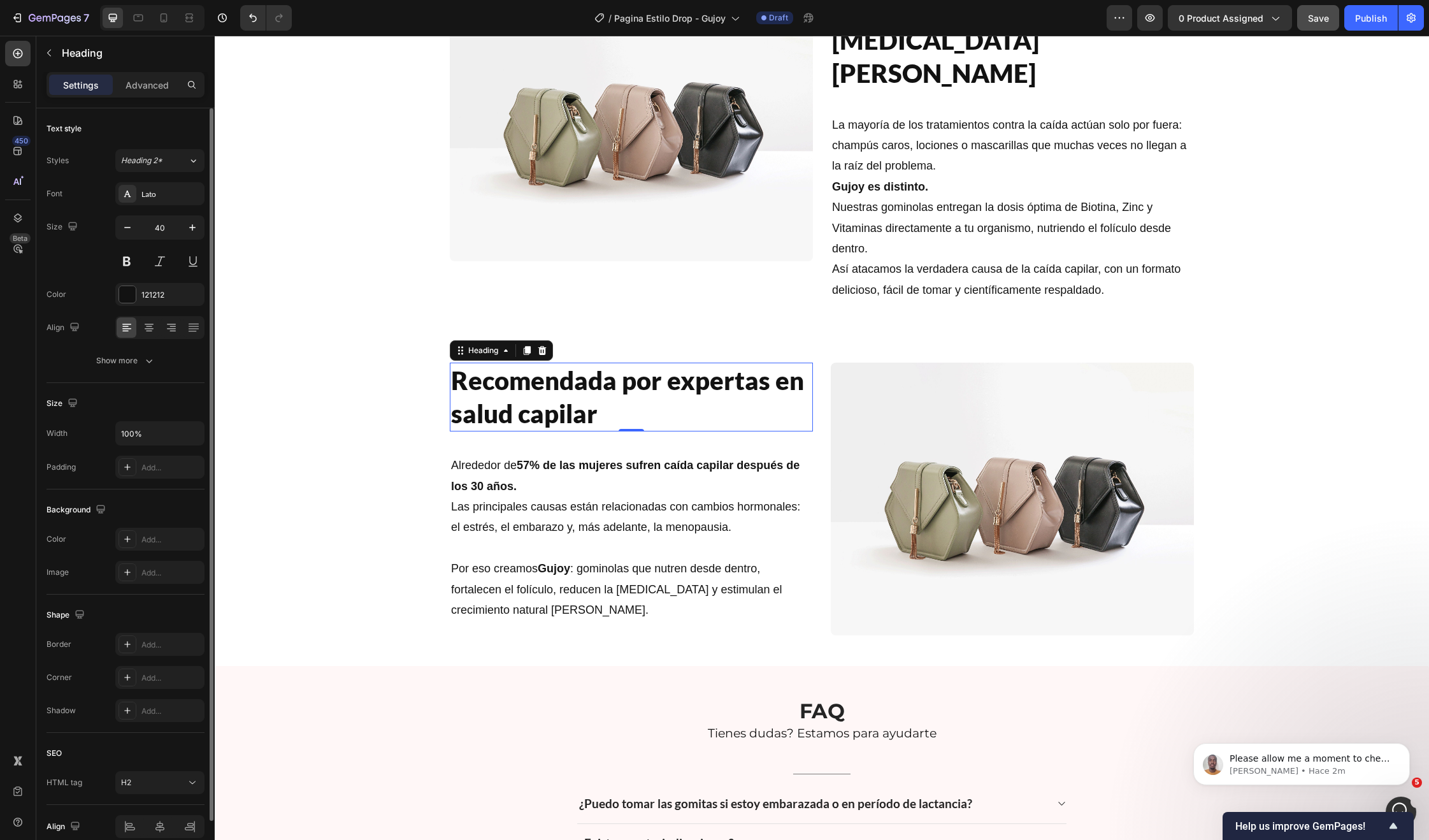
click at [570, 483] on p "Alrededor de 57% de las mujeres sufren caída capilar después de los 30 años. La…" at bounding box center [631, 506] width 360 height 103
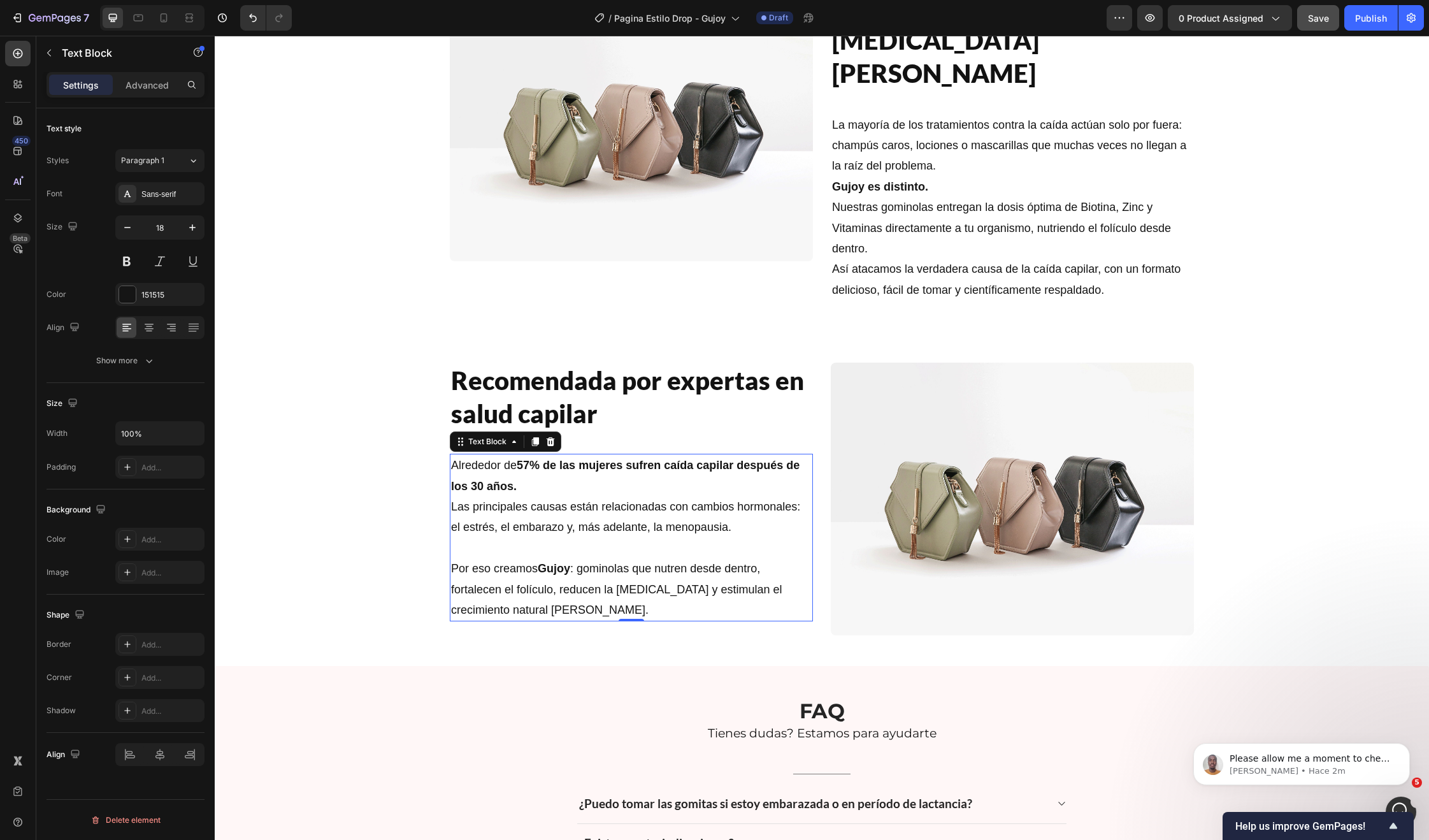
click at [570, 483] on p "Alrededor de 57% de las mujeres sufren caída capilar después de los 30 años. La…" at bounding box center [631, 506] width 360 height 103
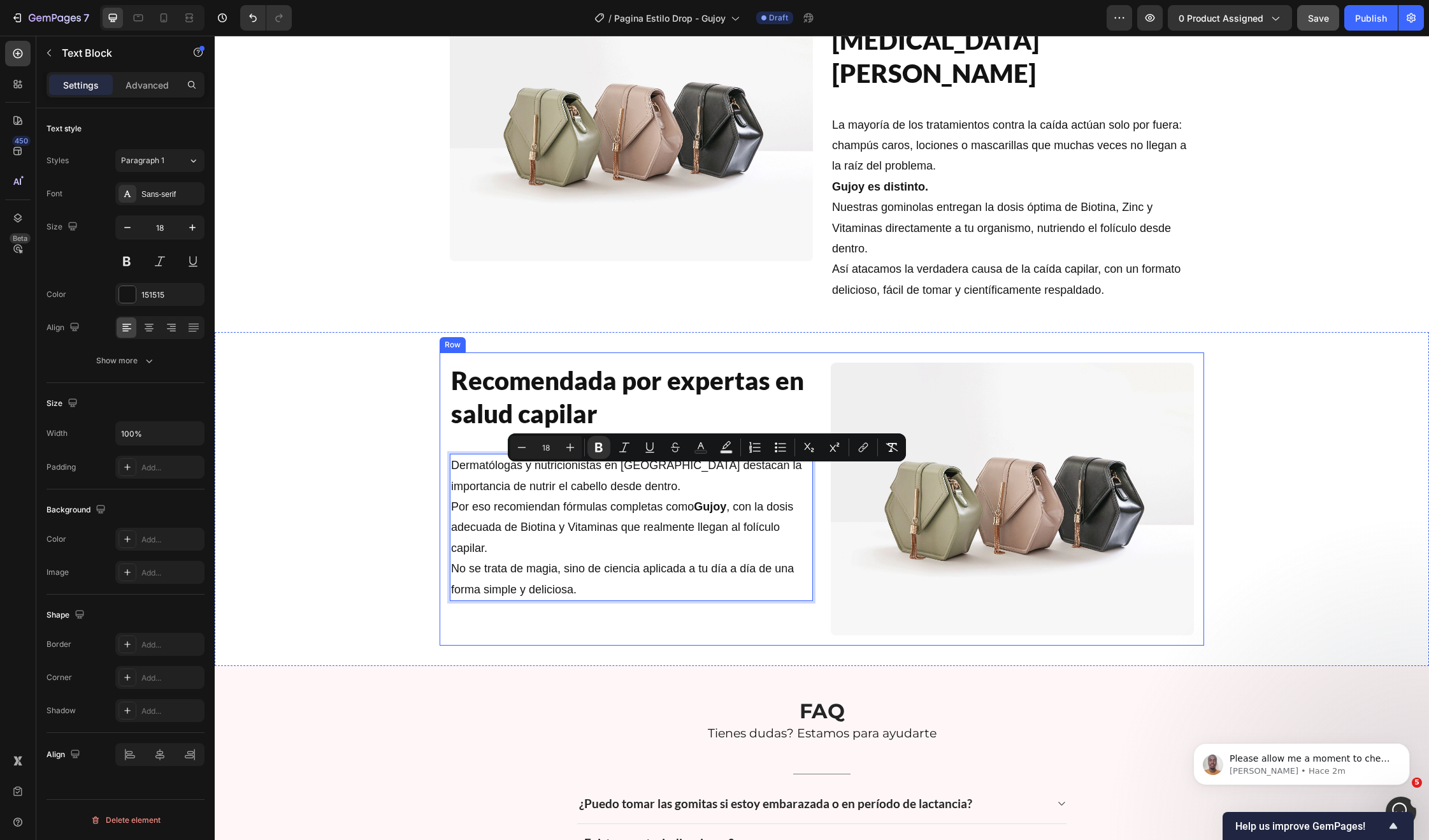
click at [809, 537] on div "Recomendada por expertas en salud capilar Heading Dermatólogas y nutricionistas…" at bounding box center [822, 498] width 765 height 293
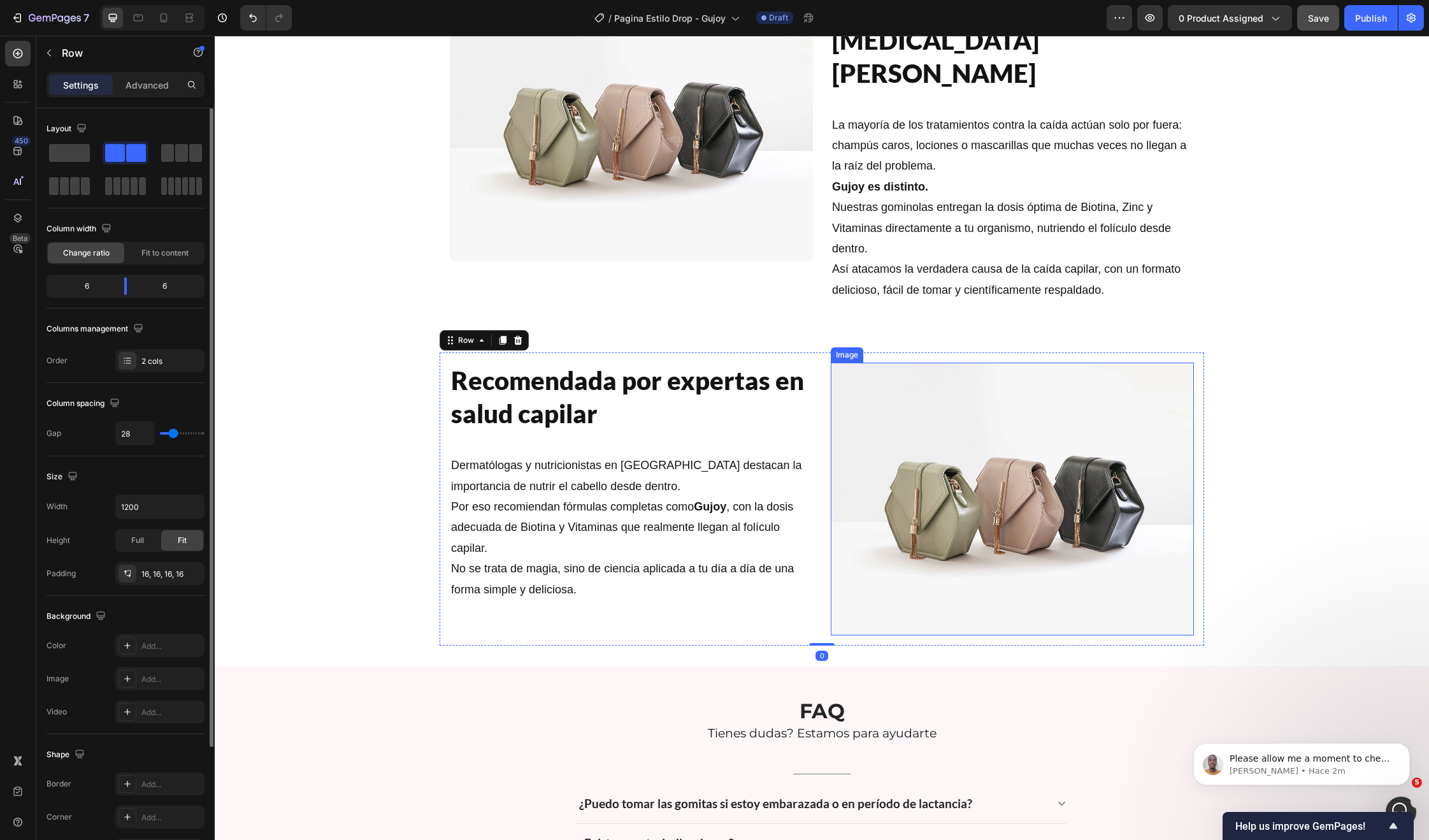
click at [832, 535] on img at bounding box center [1012, 498] width 363 height 273
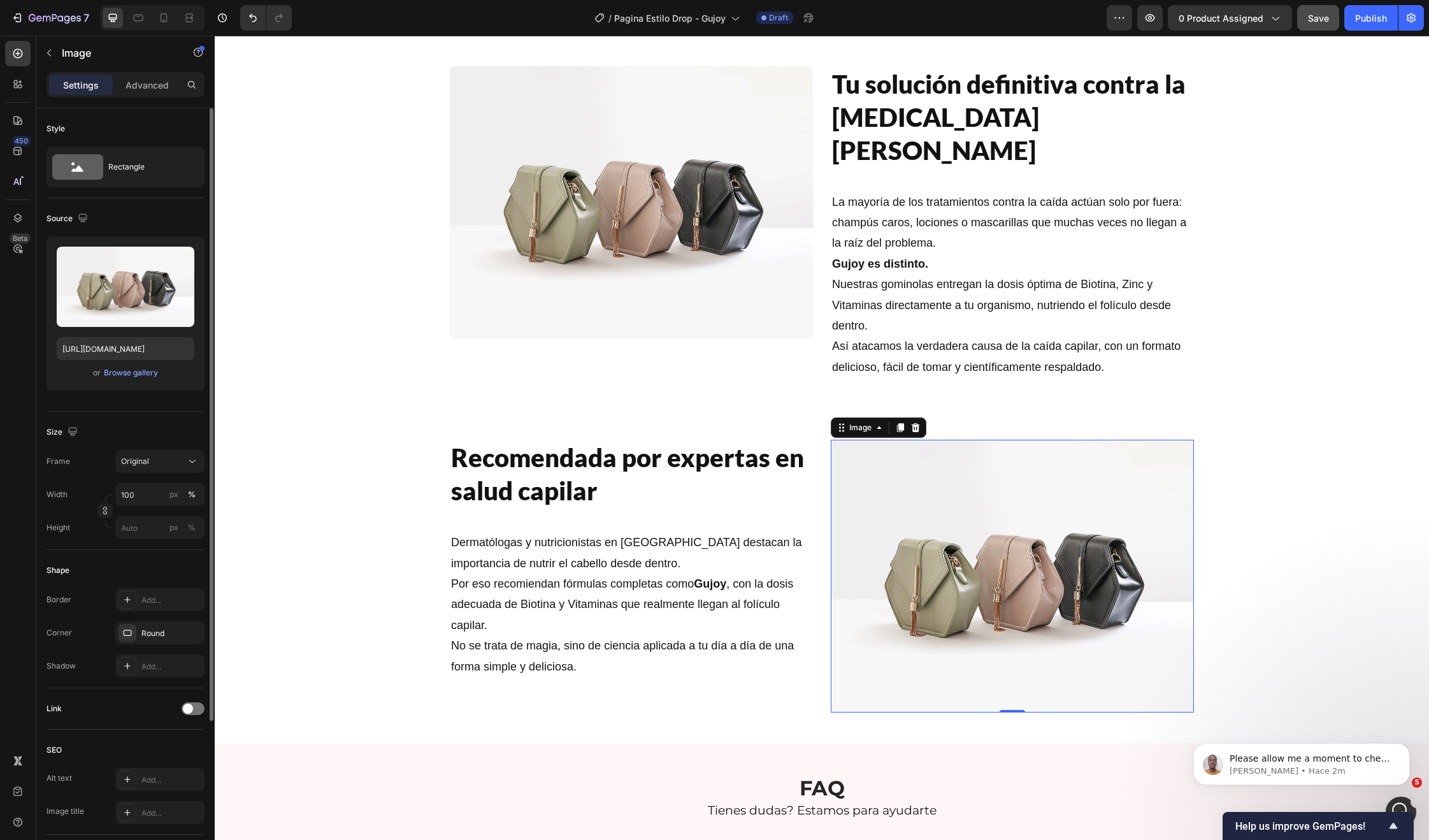
scroll to position [1881, 0]
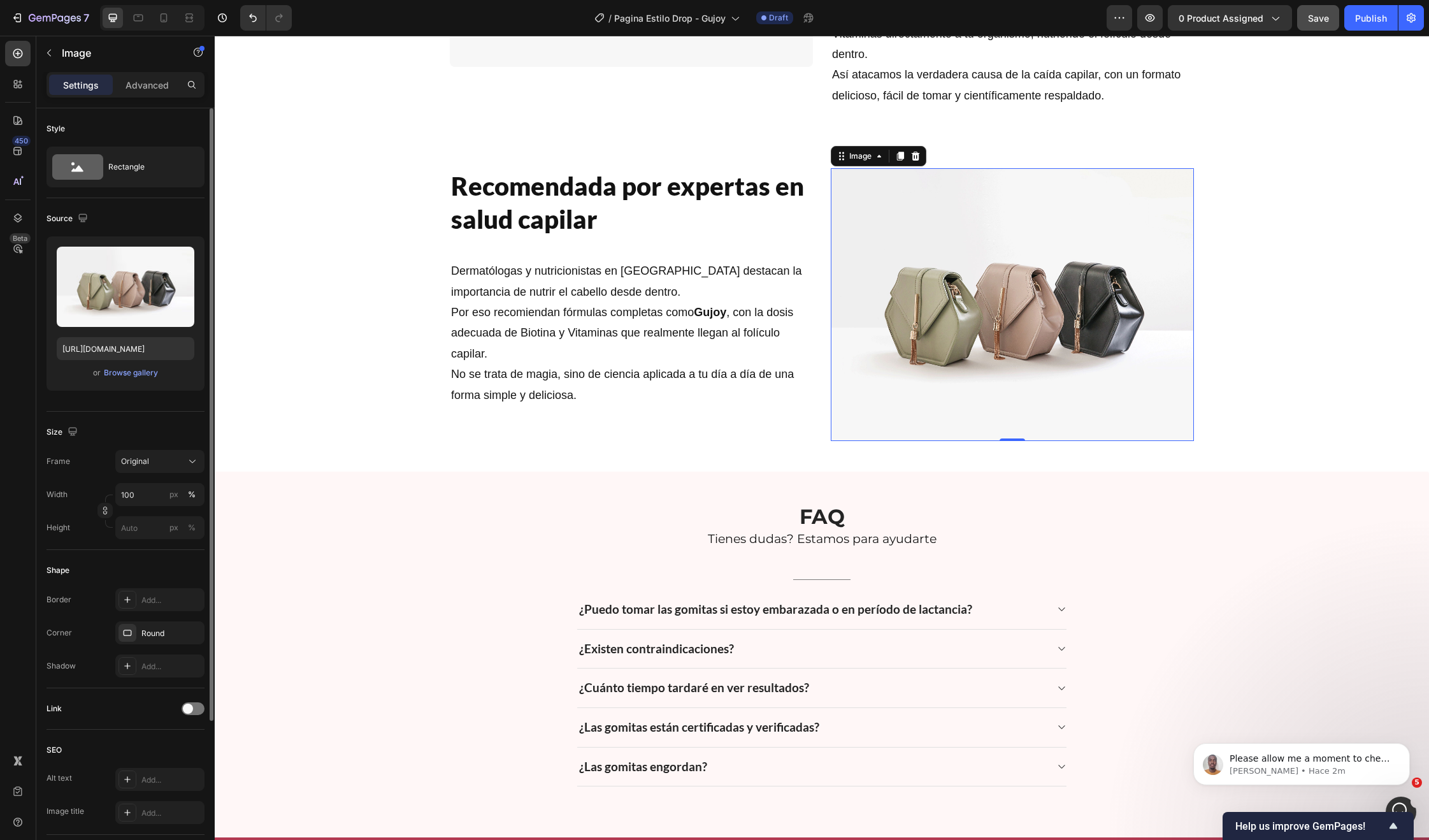
click at [613, 306] on p "Dermatólogas y nutricionistas en España destacan la importancia de nutrir el ca…" at bounding box center [631, 333] width 360 height 144
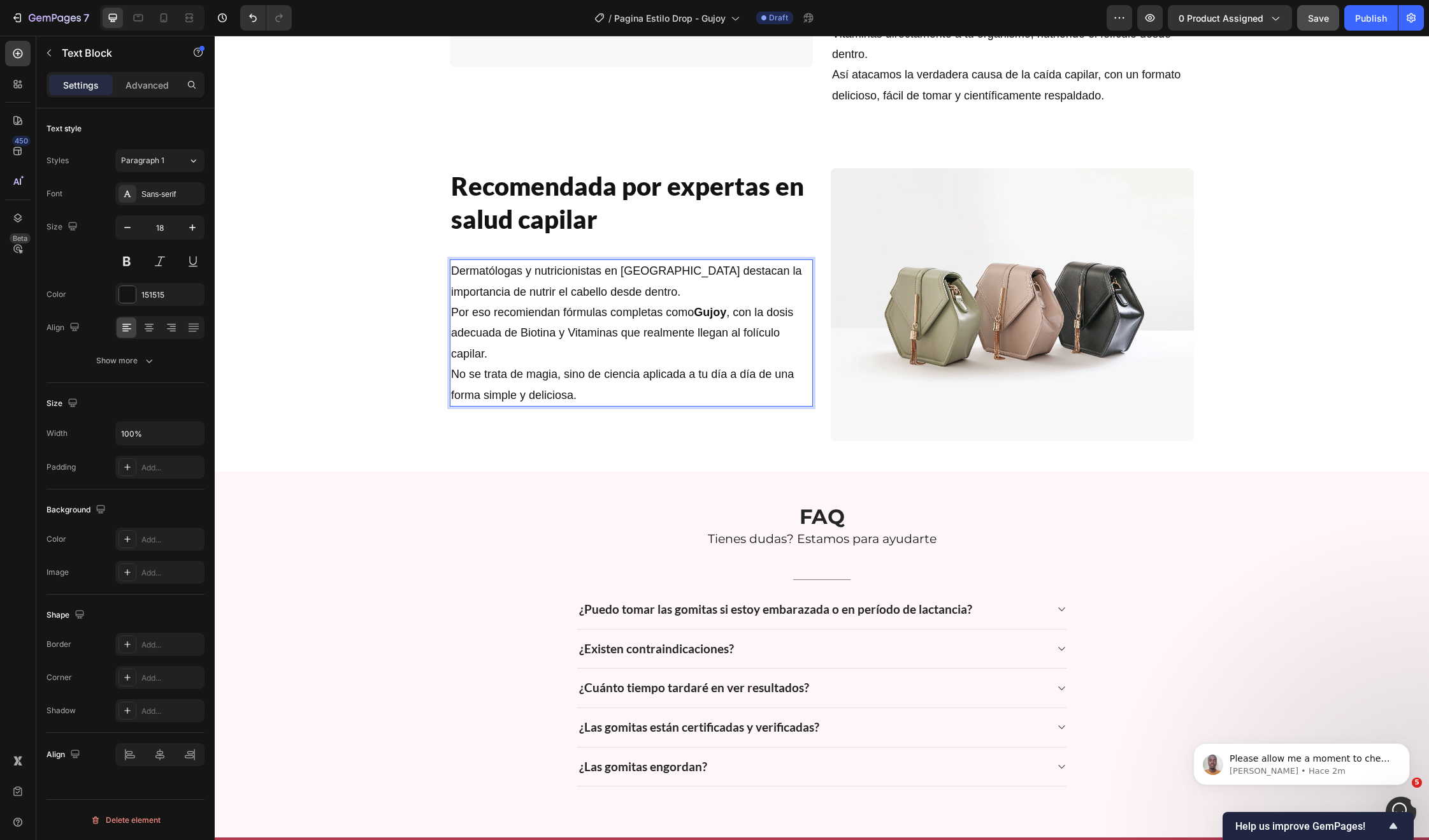
click at [613, 306] on p "Dermatólogas y nutricionistas en España destacan la importancia de nutrir el ca…" at bounding box center [631, 333] width 360 height 144
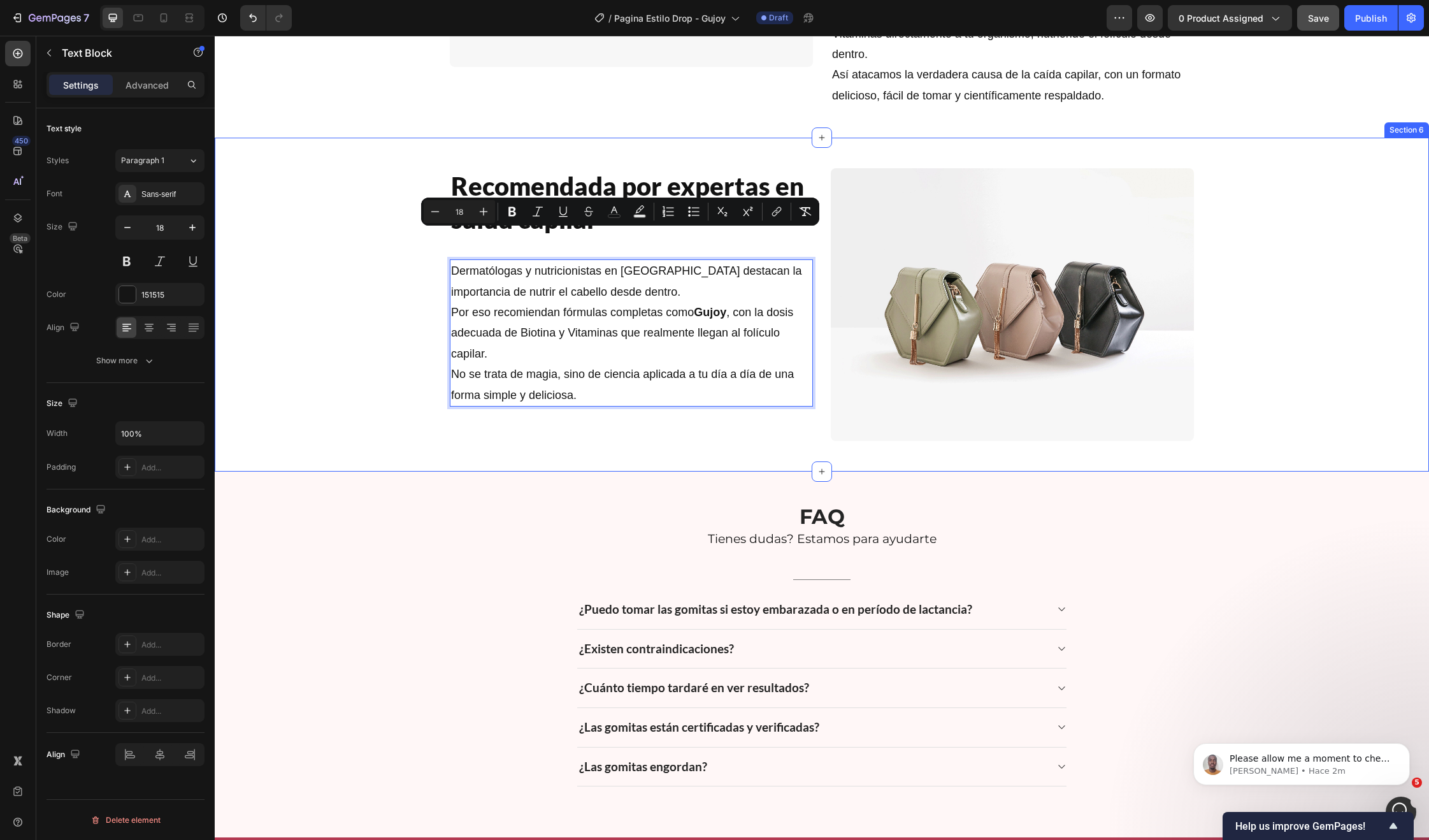
click at [425, 341] on div "Recomendada por expertas en salud capilar Heading Dermatólogas y nutricionistas…" at bounding box center [822, 304] width 1214 height 293
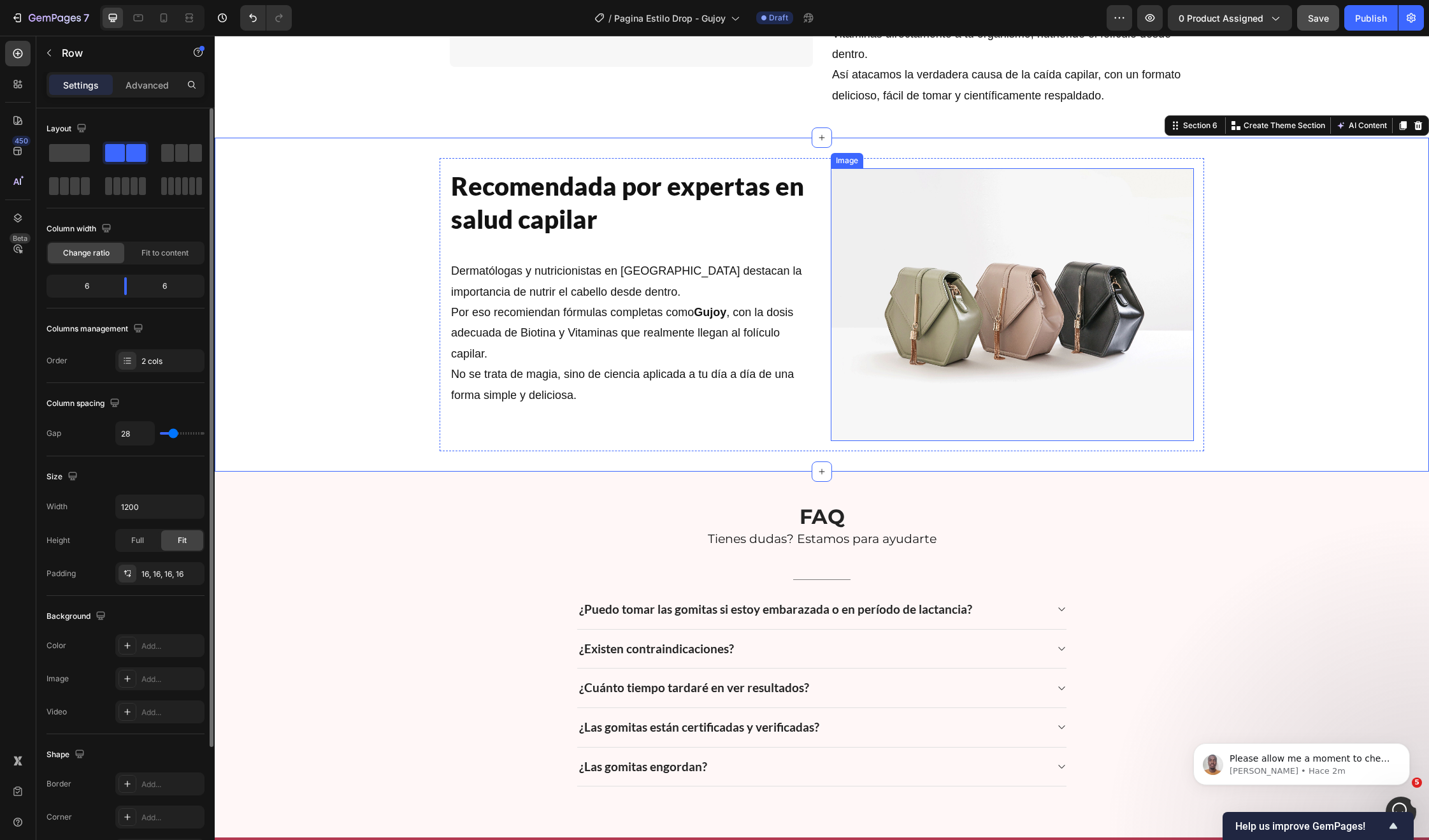
click at [1196, 359] on div "Recomendada por expertas en salud capilar Heading Dermatólogas y nutricionistas…" at bounding box center [822, 304] width 765 height 293
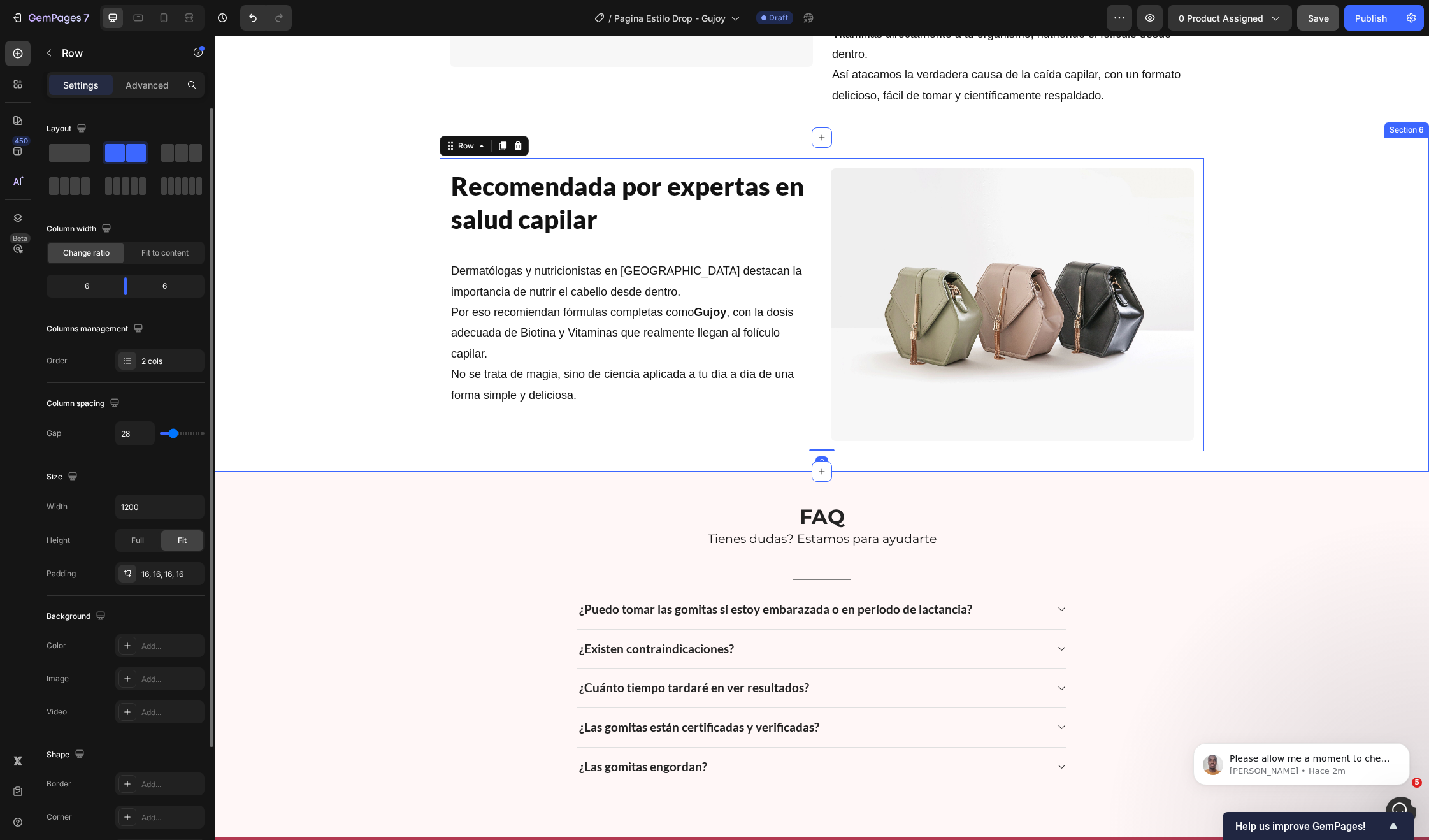
click at [1276, 404] on div "Recomendada por expertas en salud capilar Heading Dermatólogas y nutricionistas…" at bounding box center [822, 304] width 1214 height 293
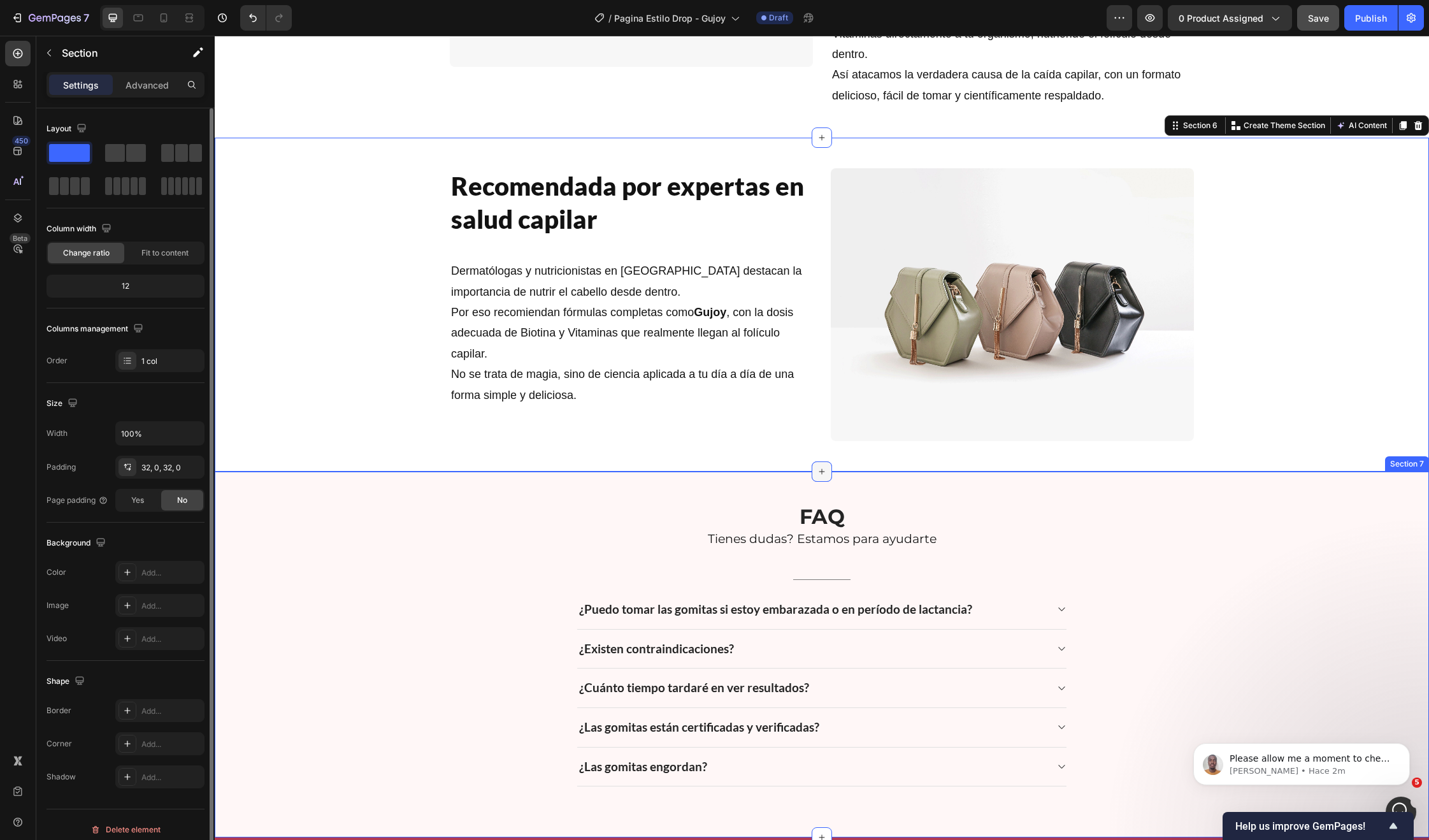
click at [811, 461] on div at bounding box center [822, 471] width 20 height 20
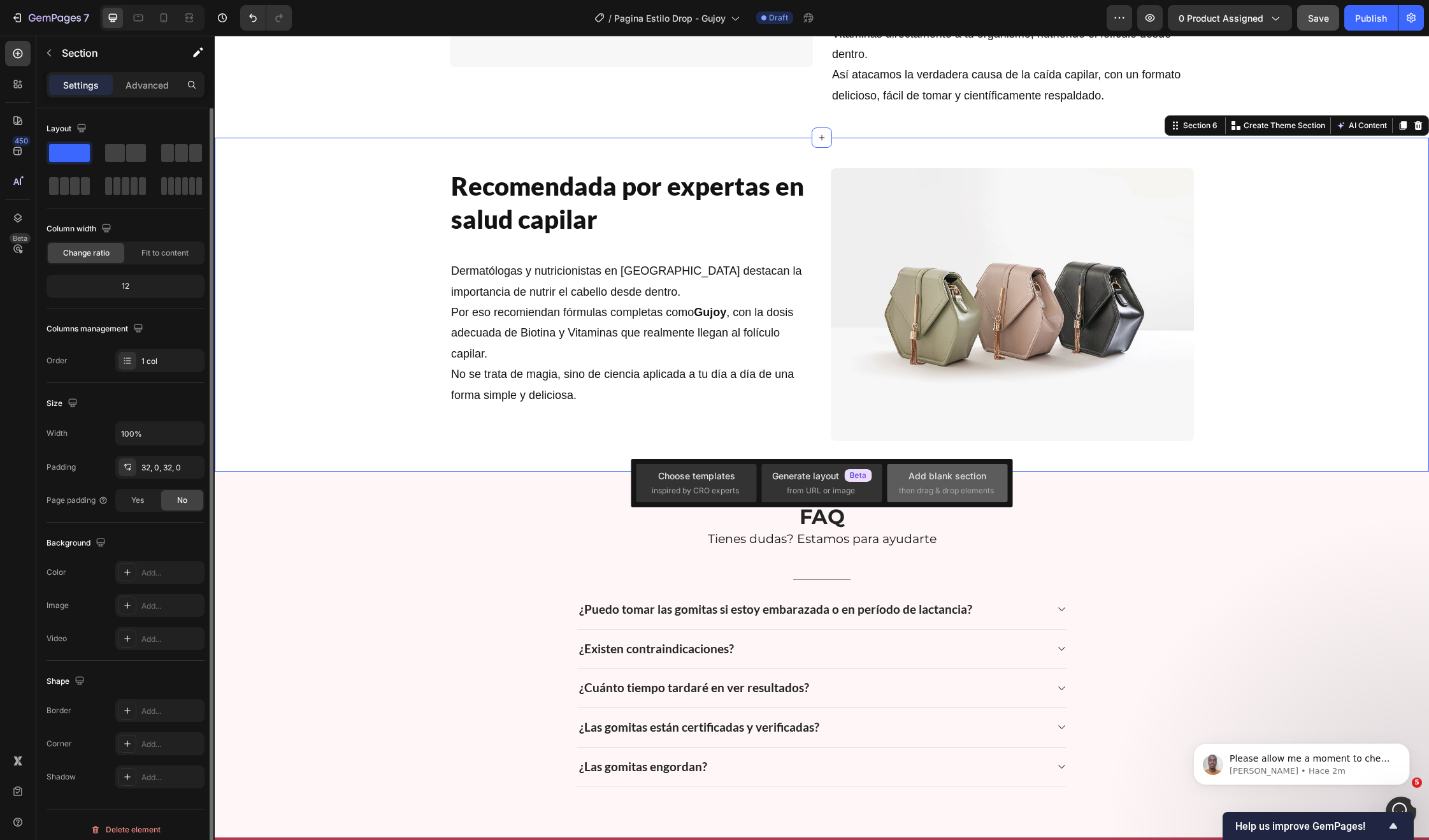
click at [952, 483] on div "Add blank section then drag & drop elements" at bounding box center [947, 482] width 96 height 28
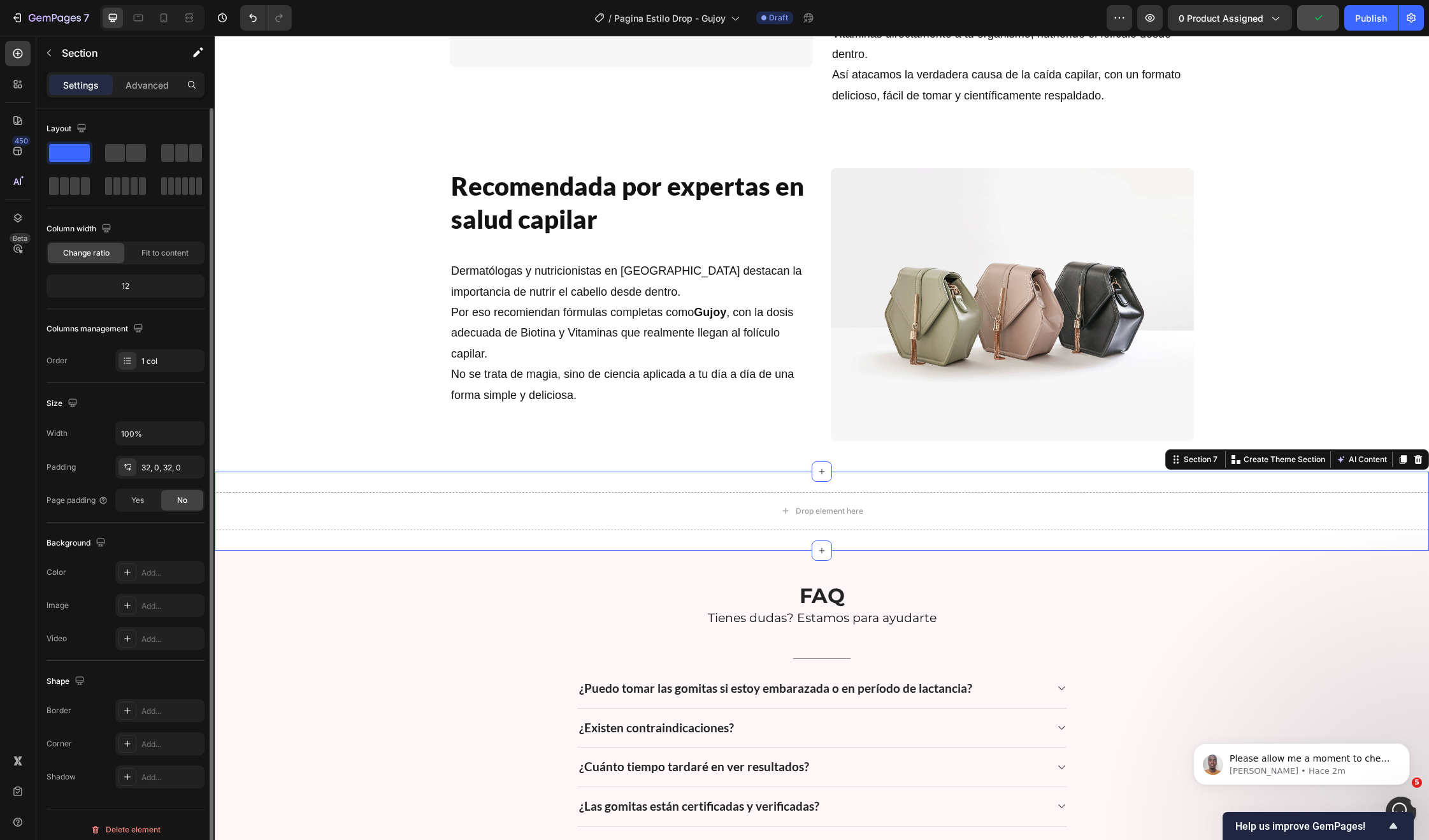
click at [936, 471] on div "Drop element here Section 7 Create Theme Section AI Content Write with GemAI Wh…" at bounding box center [822, 511] width 1214 height 79
click at [1411, 452] on div at bounding box center [1418, 460] width 16 height 16
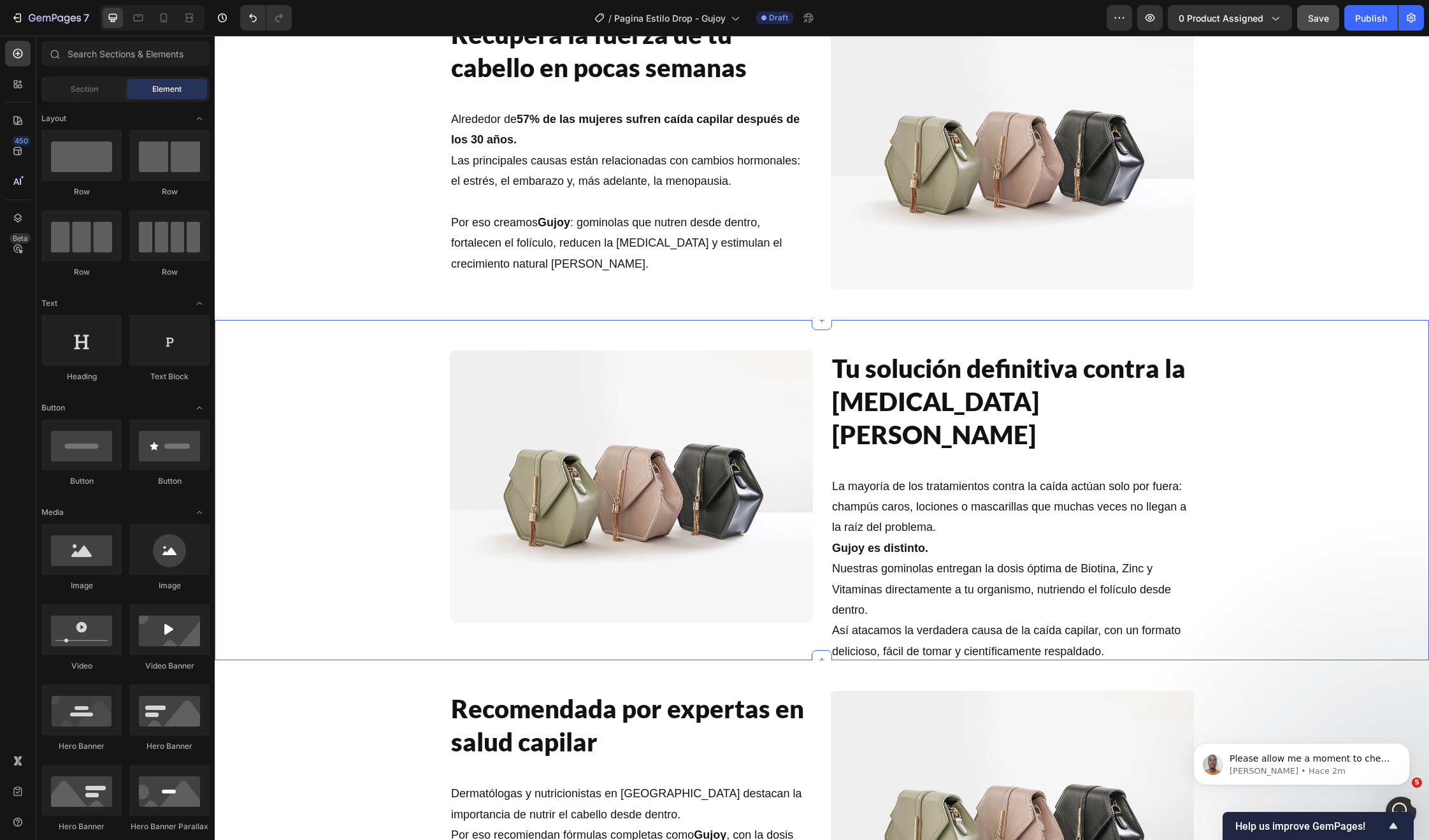
scroll to position [1367, 0]
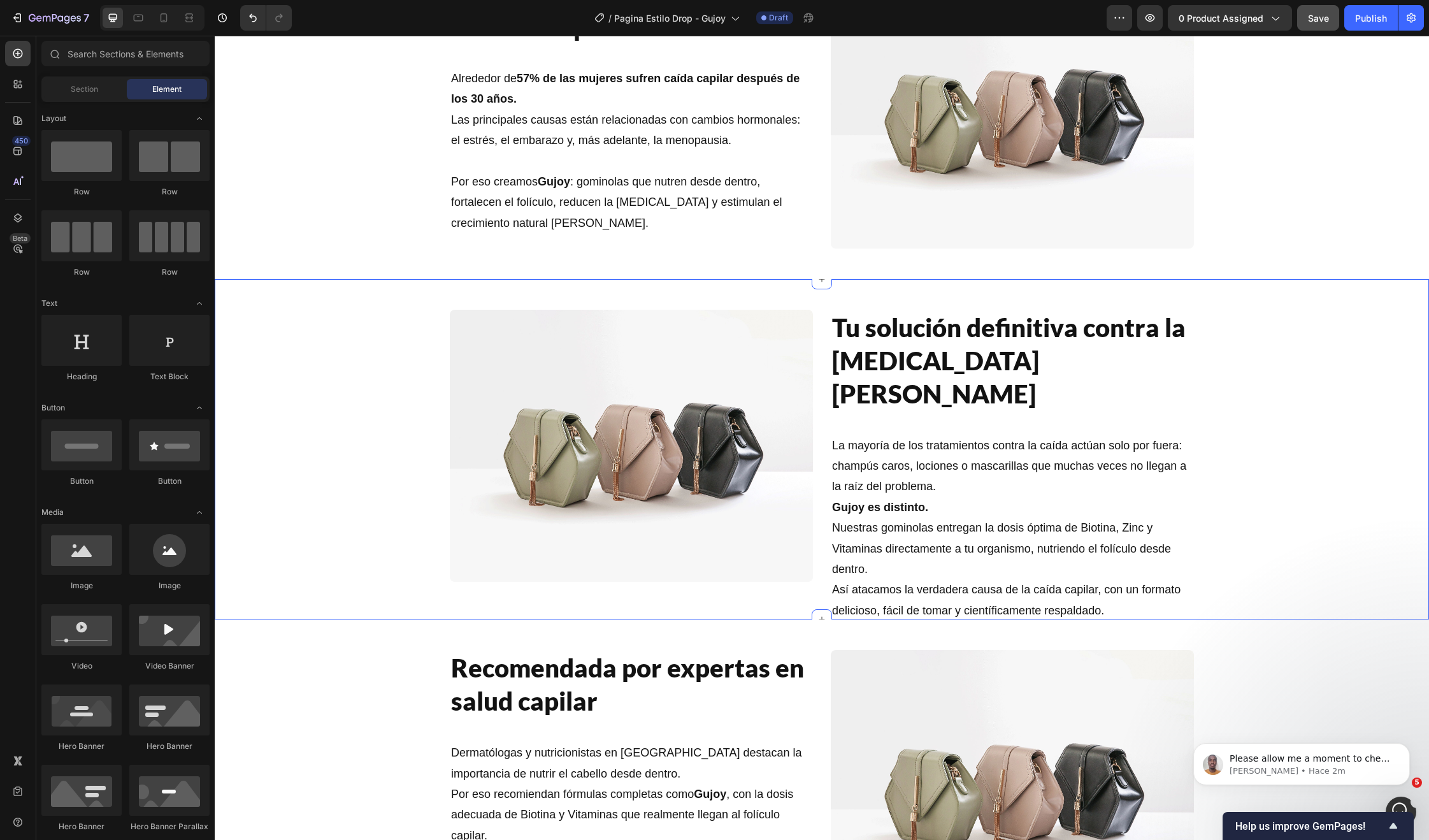
click at [1252, 464] on div "Image Tu solución definitiva contra la caída del cabello Heading La mayoría de …" at bounding box center [822, 466] width 1214 height 334
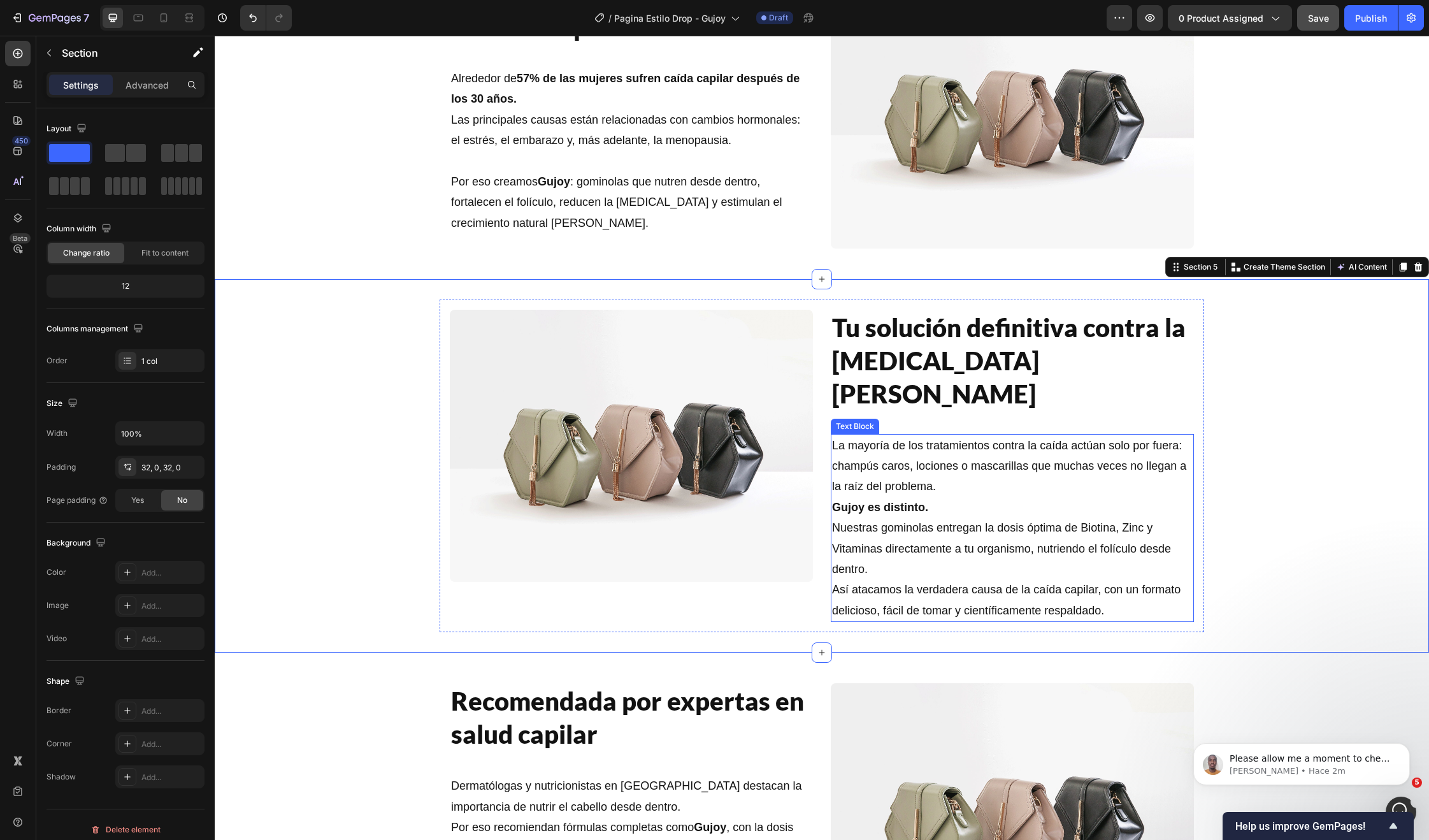
click at [975, 436] on p "La mayoría de los tratamientos contra la caída actúan solo por fuera: champús c…" at bounding box center [1012, 528] width 360 height 186
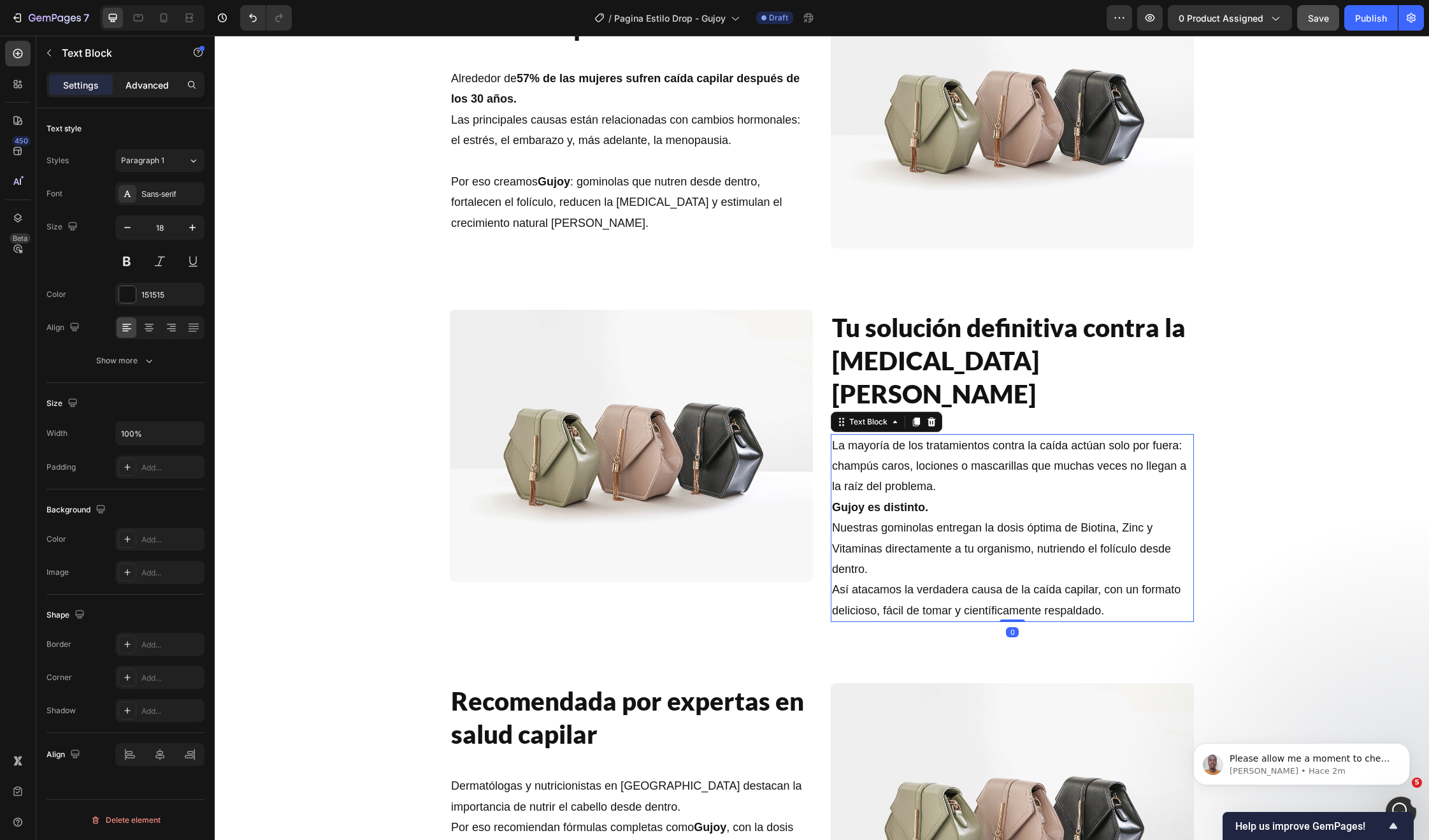
click at [144, 85] on p "Advanced" at bounding box center [147, 85] width 43 height 14
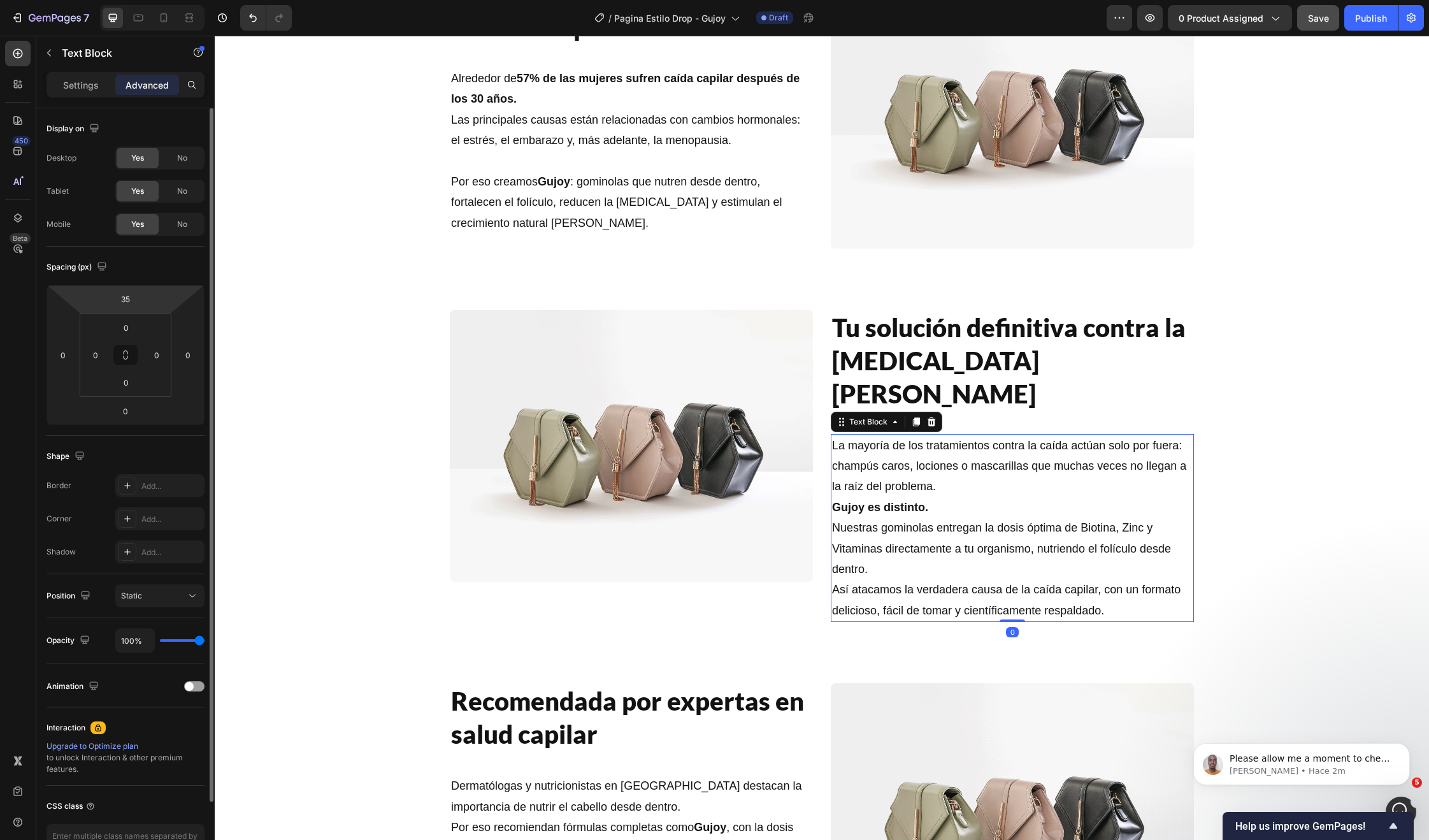
click at [124, 0] on html "7 Version history / Pagina Estilo Drop - Gujoy Draft Preview 0 product assigned…" at bounding box center [714, 0] width 1429 height 0
click at [130, 299] on input "35" at bounding box center [126, 299] width 26 height 19
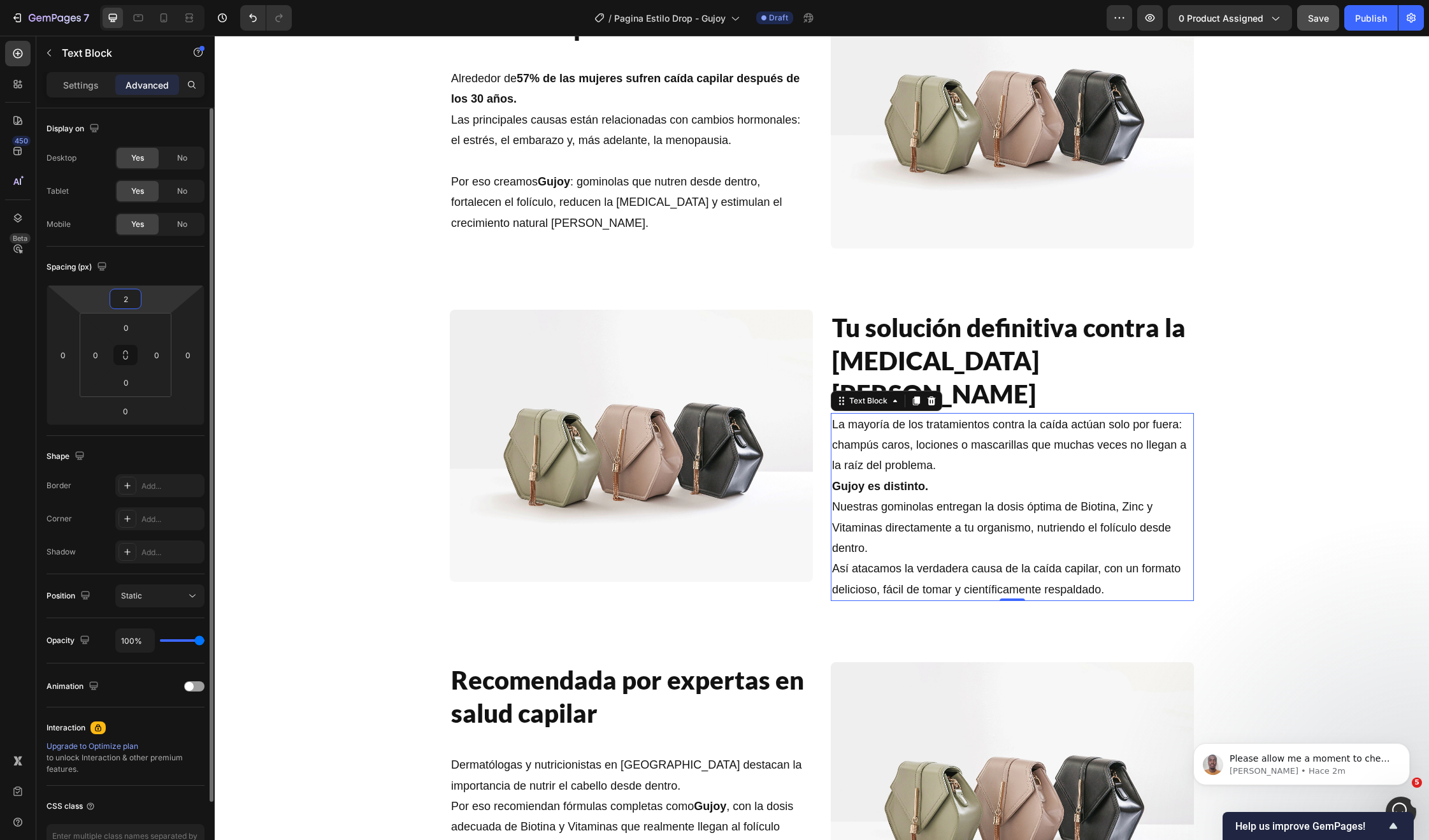
type input "25"
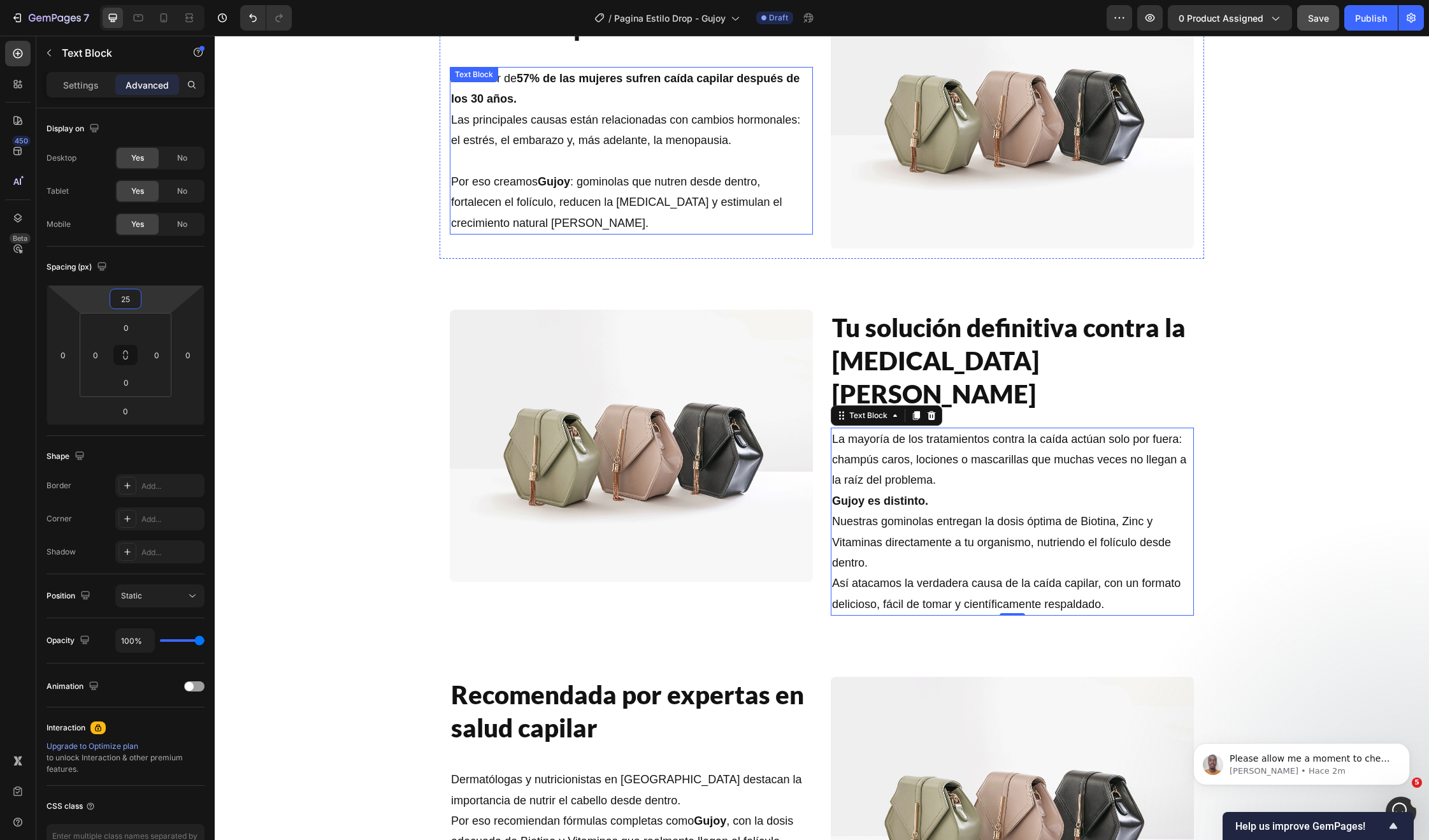
click at [570, 113] on p "Alrededor de 57% de las mujeres sufren caída capilar después de los 30 años. La…" at bounding box center [631, 119] width 360 height 103
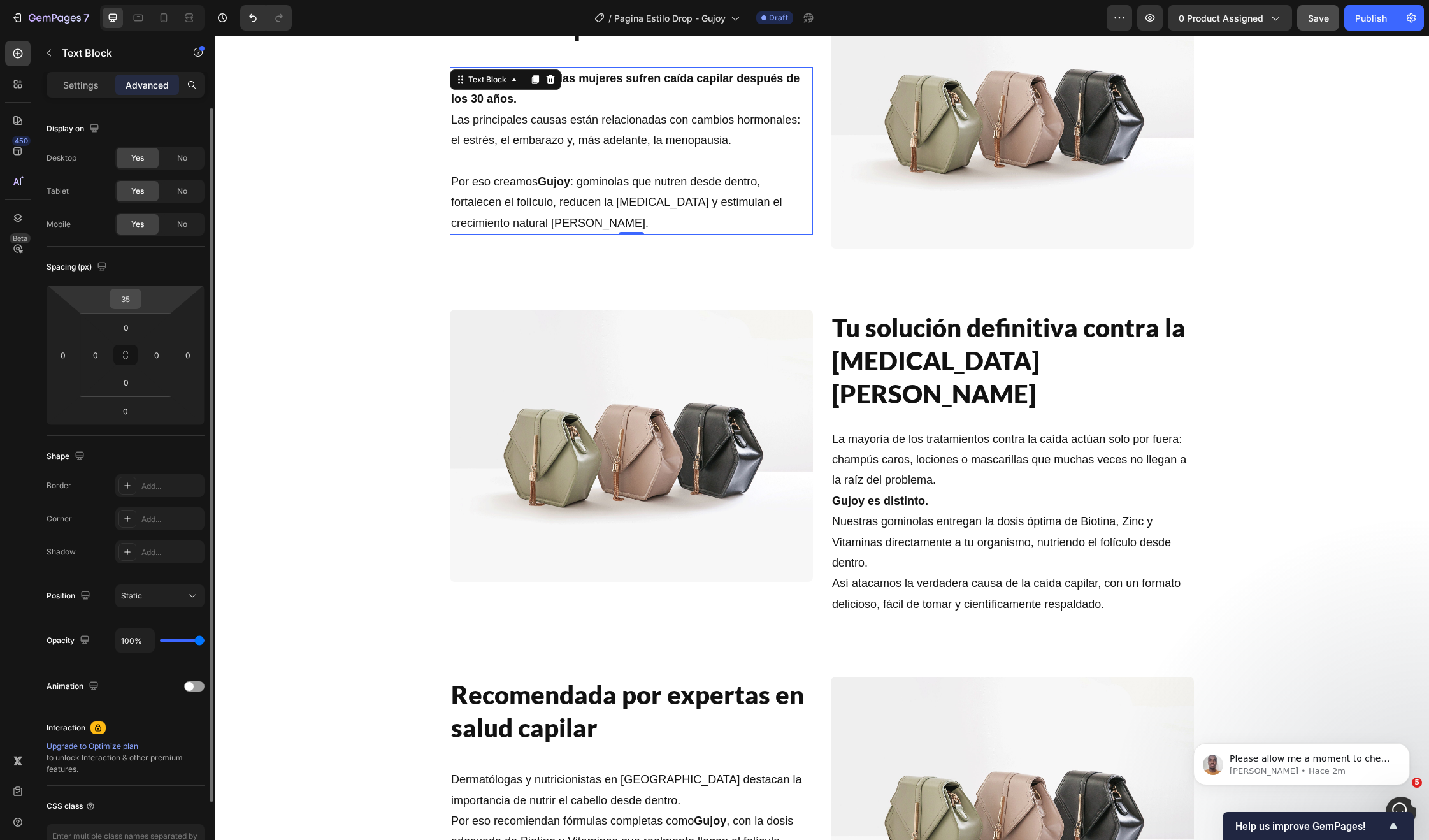
click at [118, 296] on input "35" at bounding box center [126, 299] width 26 height 19
click at [123, 298] on input "35" at bounding box center [126, 299] width 26 height 19
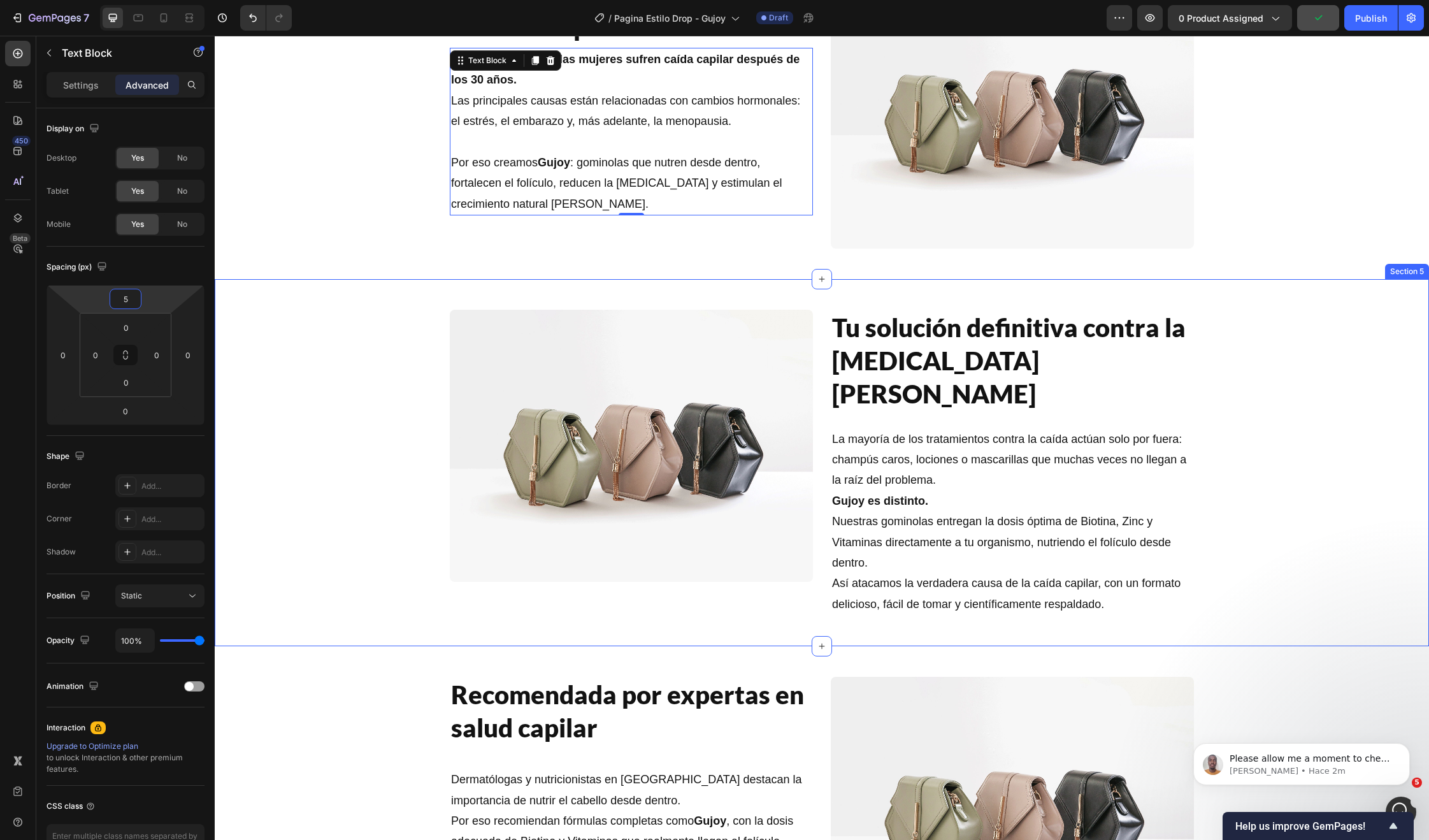
type input "25"
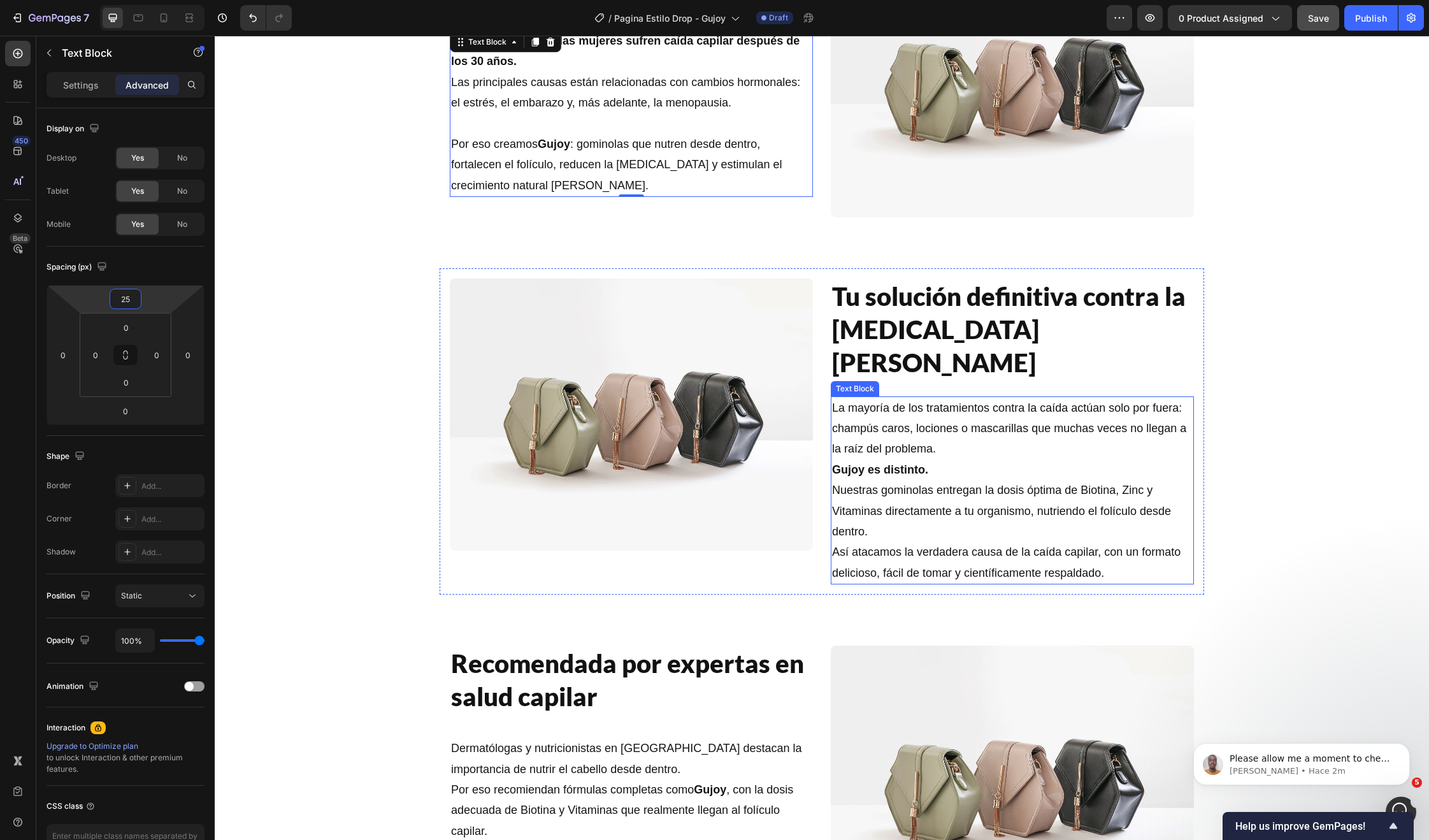
scroll to position [1591, 0]
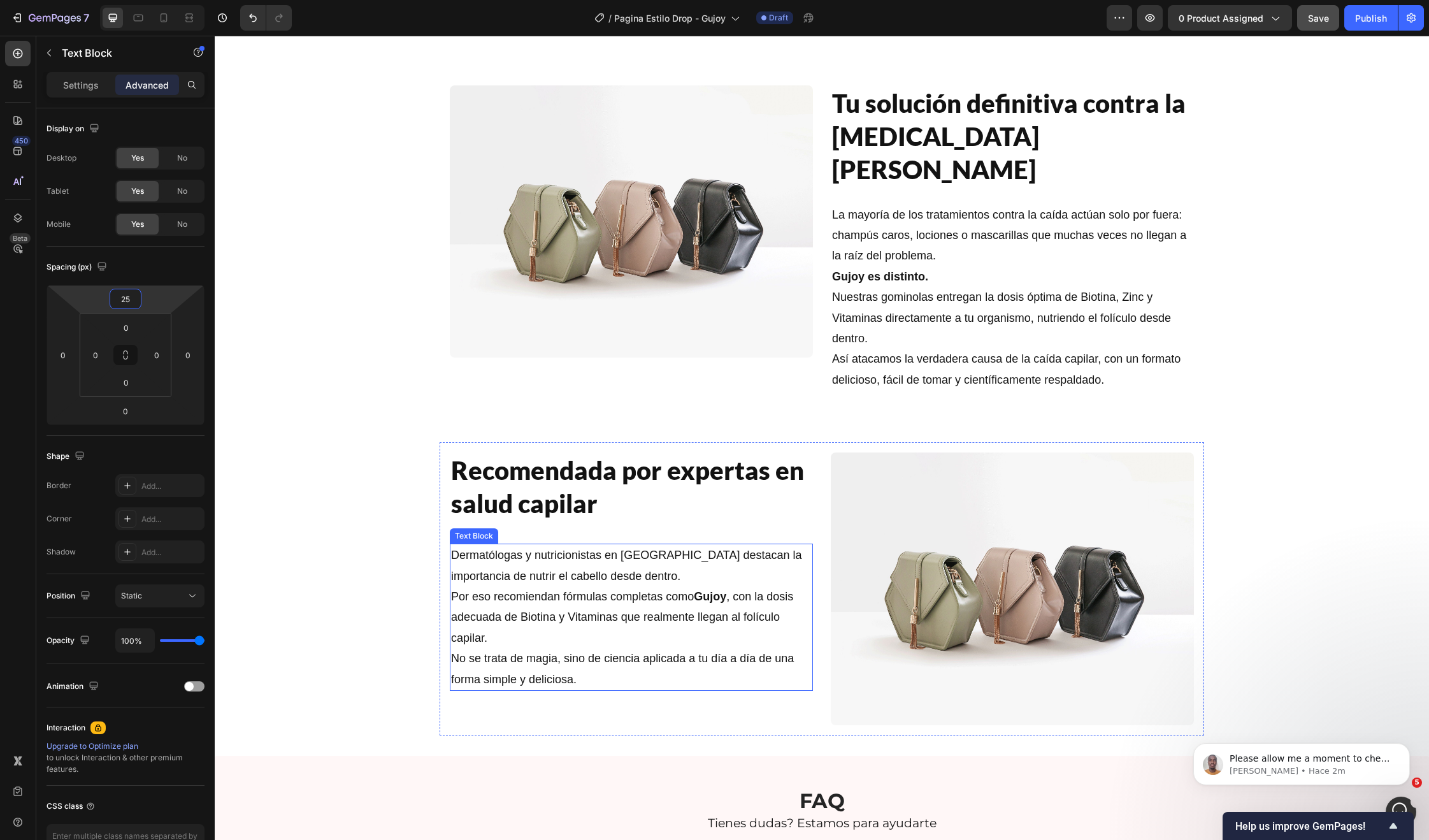
click at [654, 581] on p "Dermatólogas y nutricionistas en España destacan la importancia de nutrir el ca…" at bounding box center [631, 617] width 360 height 144
click at [121, 292] on input "35" at bounding box center [126, 299] width 26 height 19
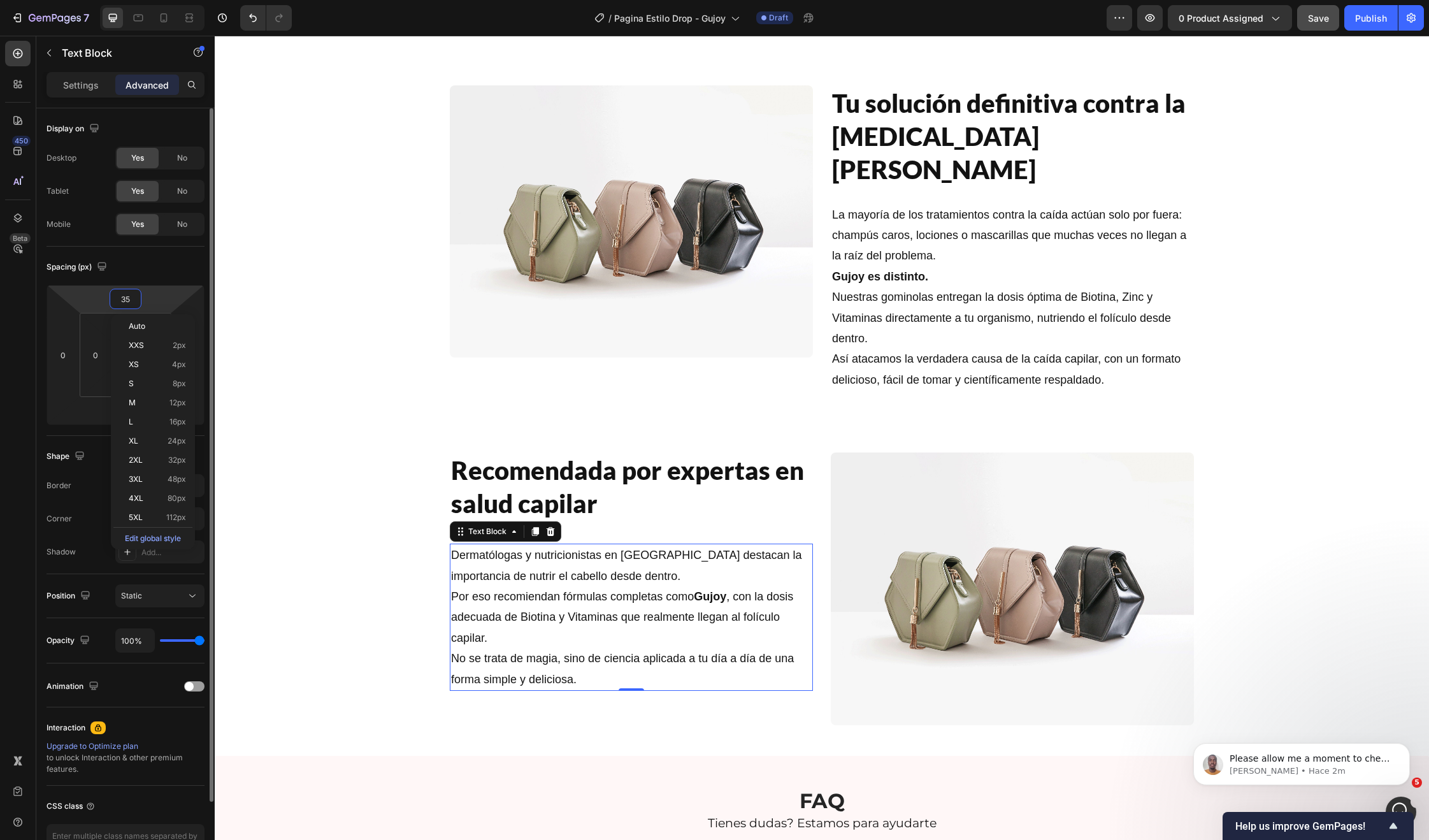
click at [121, 292] on input "35" at bounding box center [126, 299] width 26 height 19
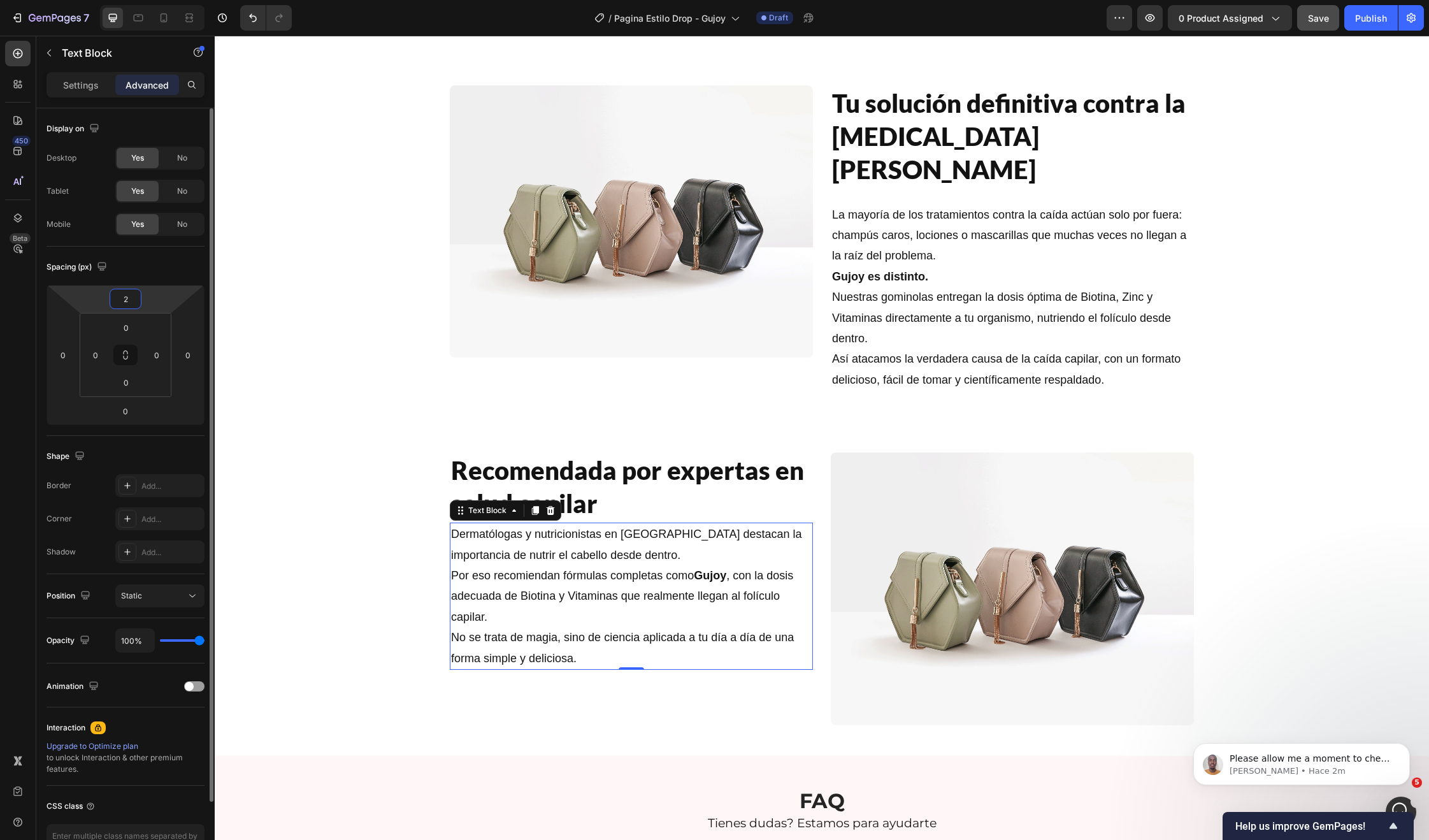
type input "25"
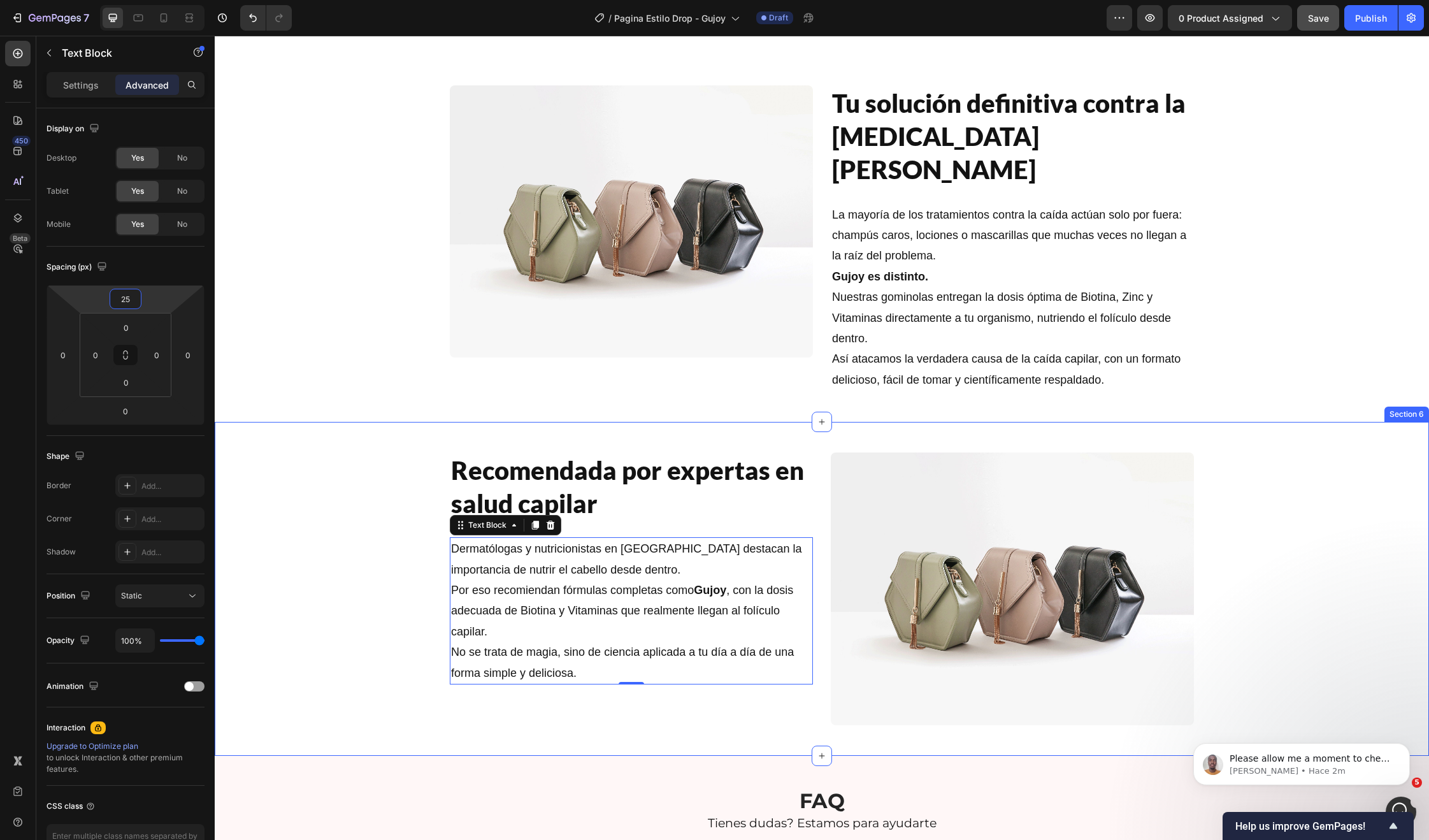
click at [258, 442] on div "Recomendada por expertas en salud capilar Heading Dermatólogas y nutricionistas…" at bounding box center [822, 588] width 1214 height 293
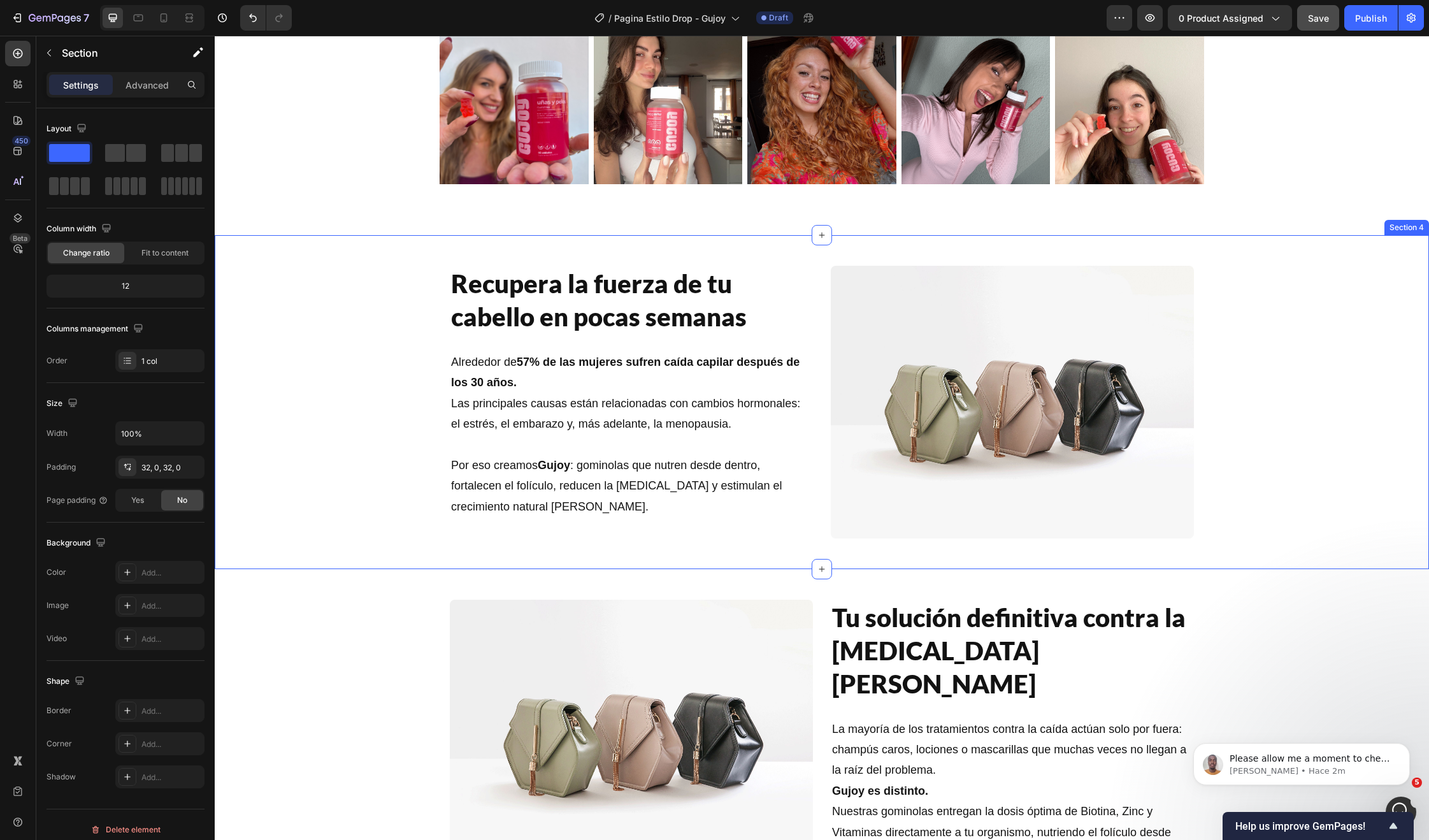
scroll to position [1083, 0]
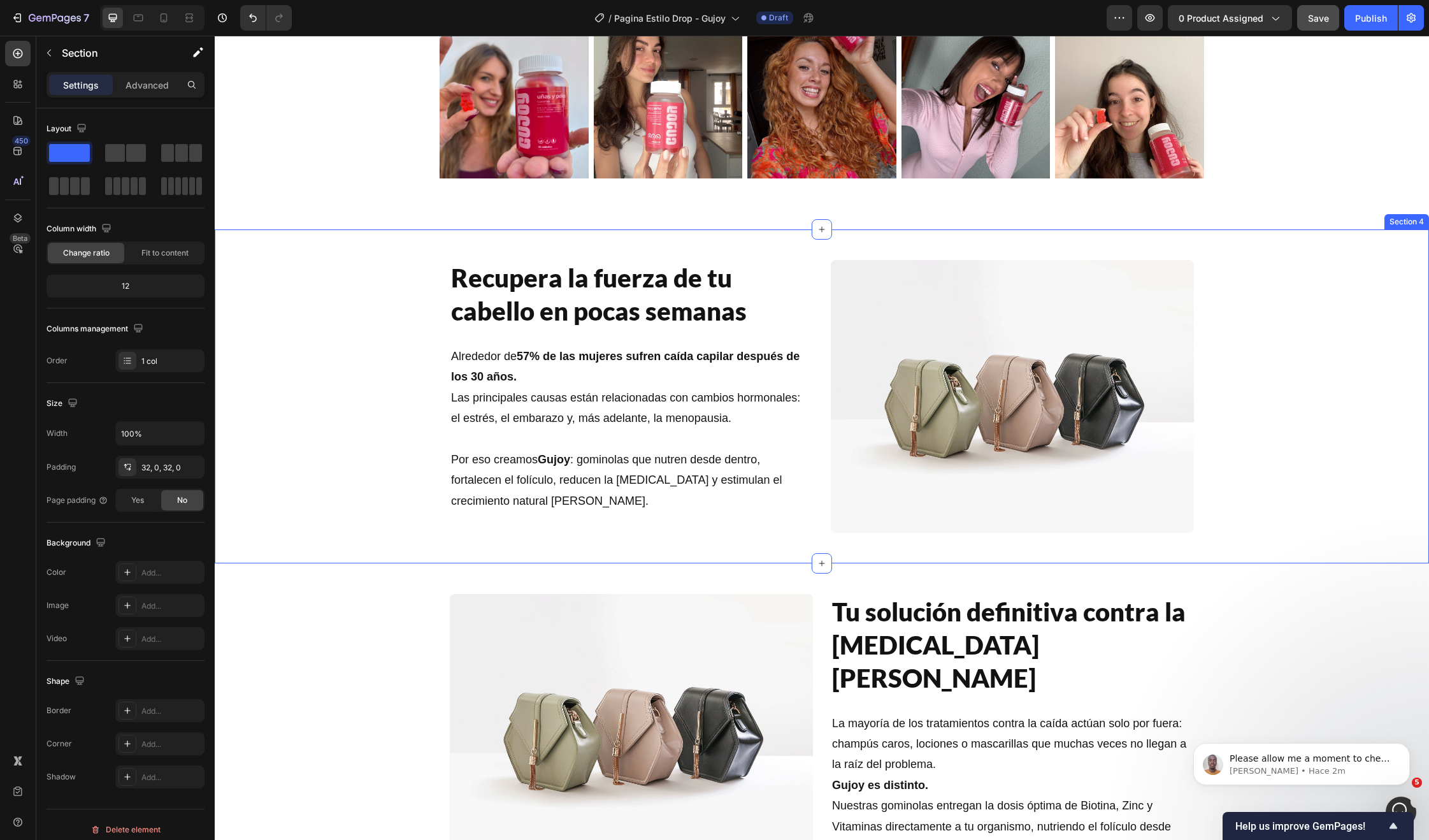
click at [324, 370] on div "Recupera la fuerza de tu [PERSON_NAME] en pocas semanas Heading Alrededor de 57…" at bounding box center [822, 396] width 1214 height 293
click at [815, 299] on div "Recupera la fuerza de tu cabello en pocas semanas Heading Alrededor de 57% de l…" at bounding box center [822, 396] width 765 height 293
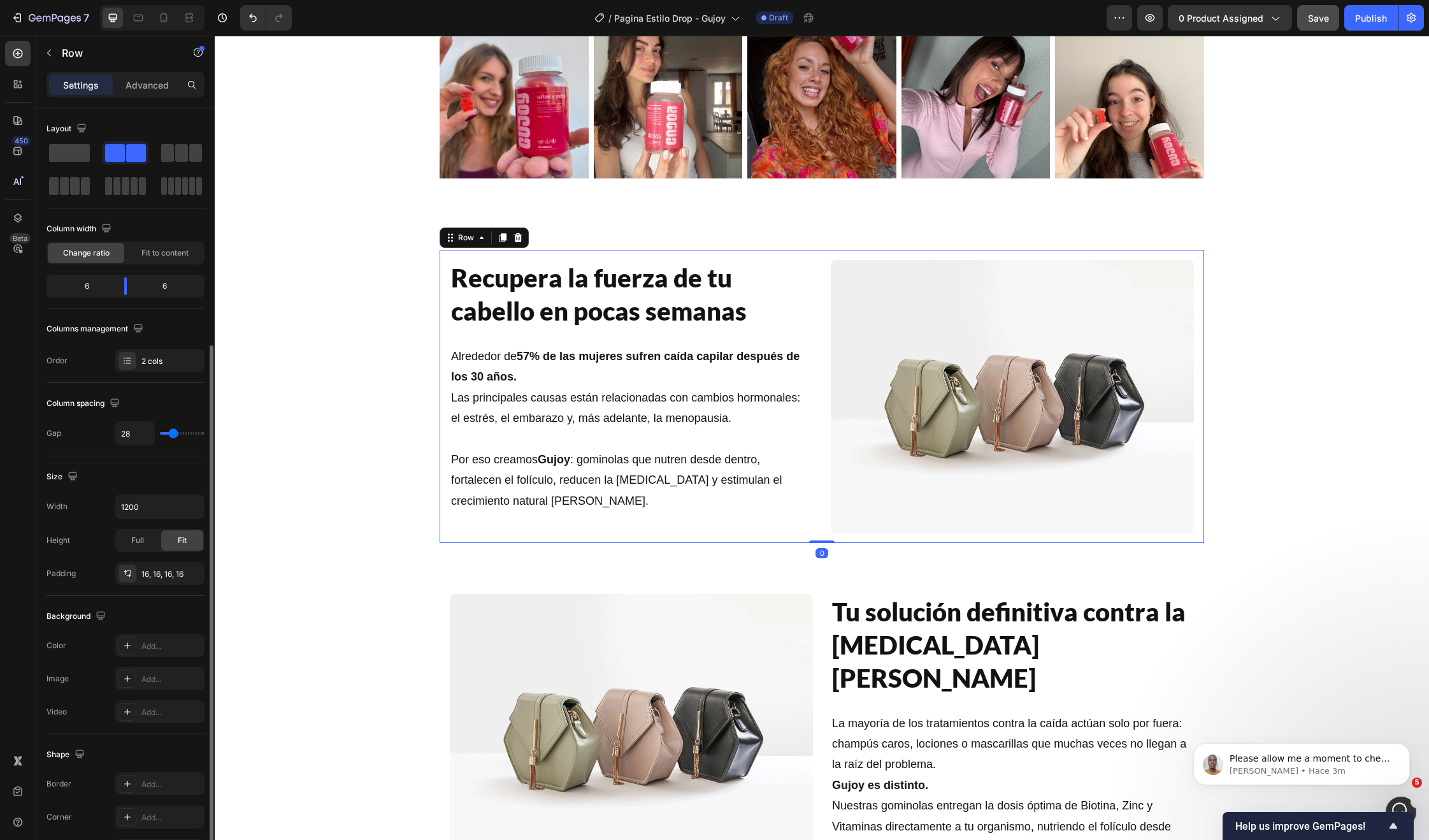
scroll to position [154, 0]
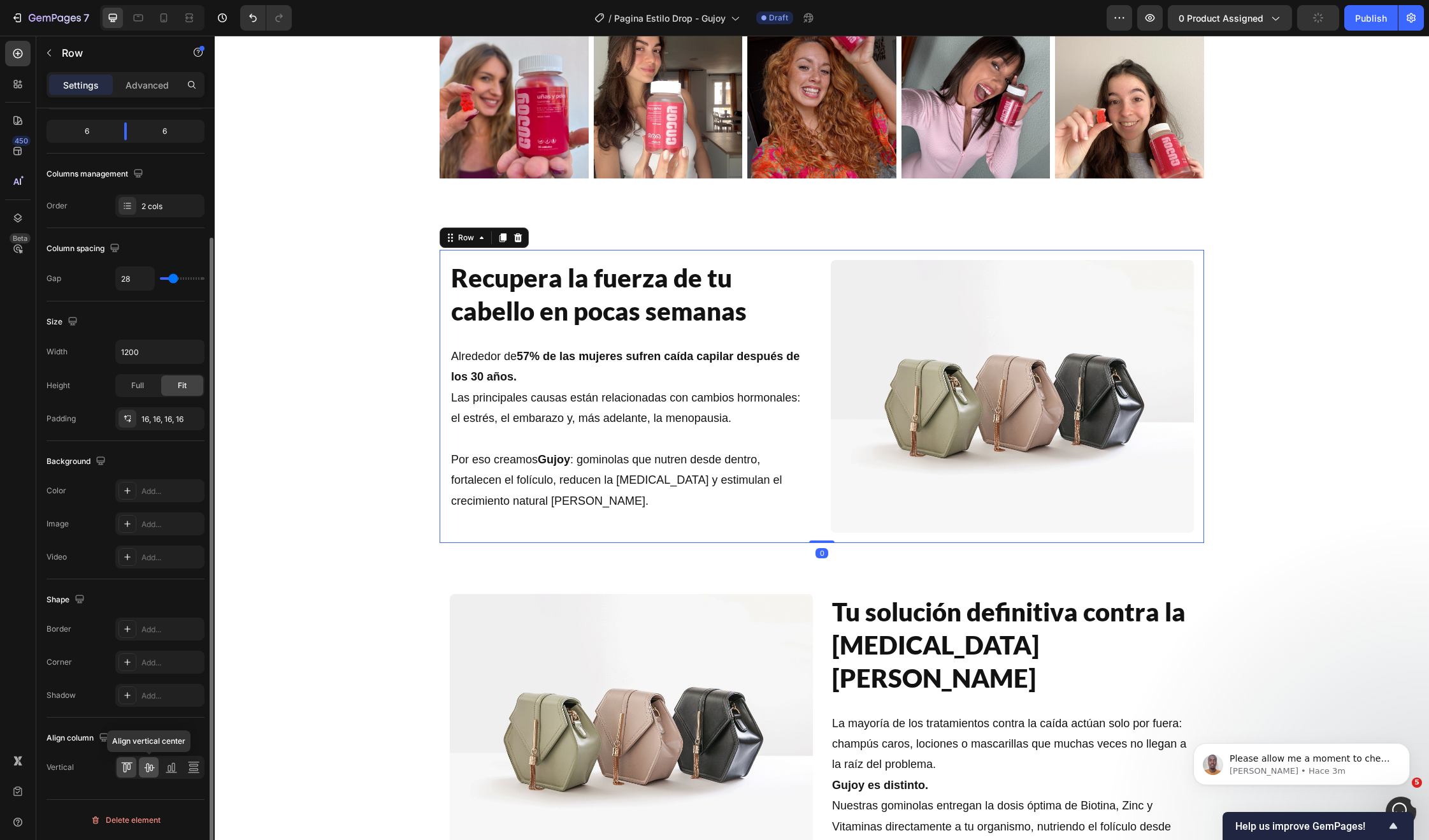
click at [144, 765] on icon at bounding box center [149, 767] width 13 height 13
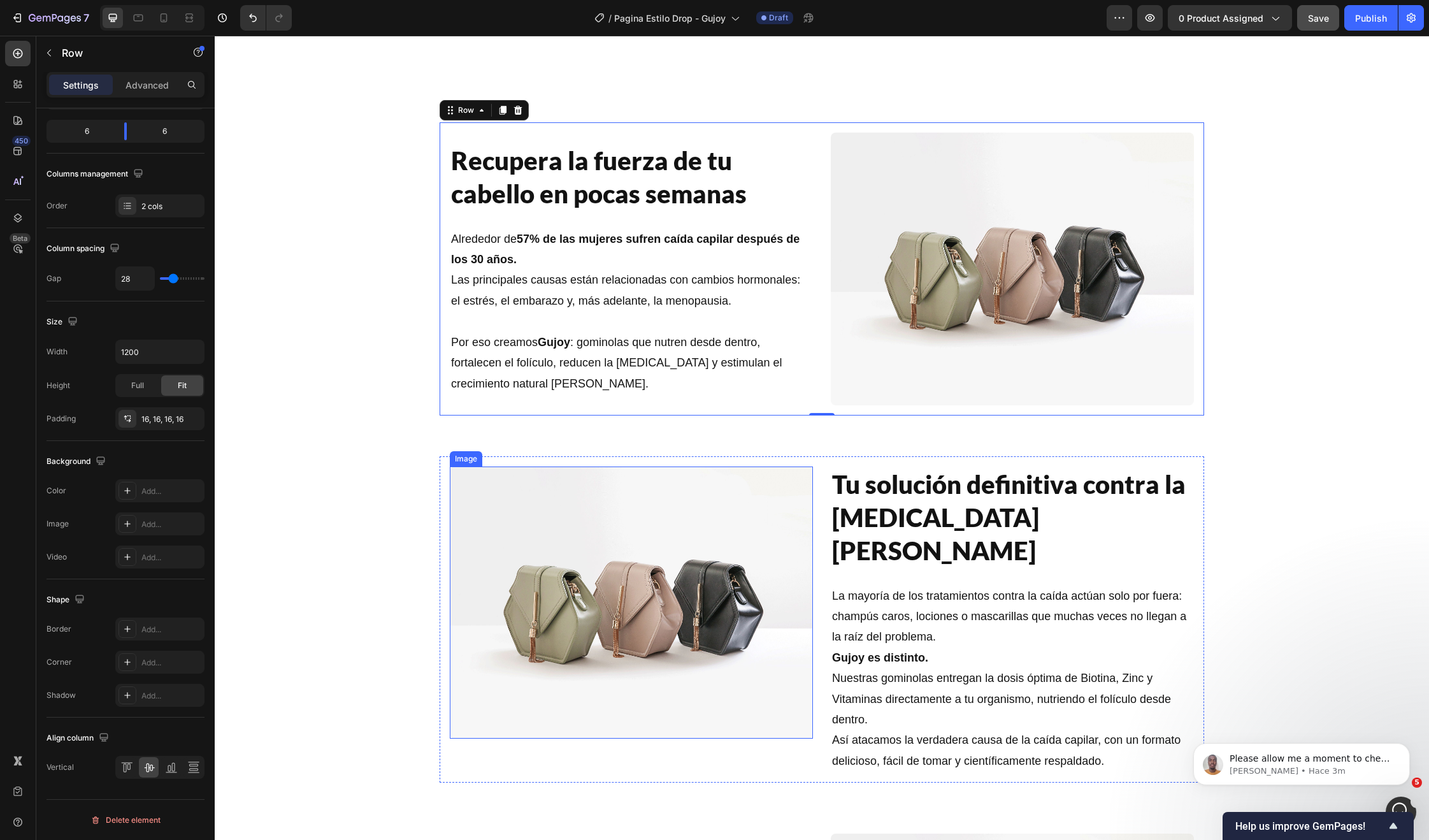
scroll to position [1314, 0]
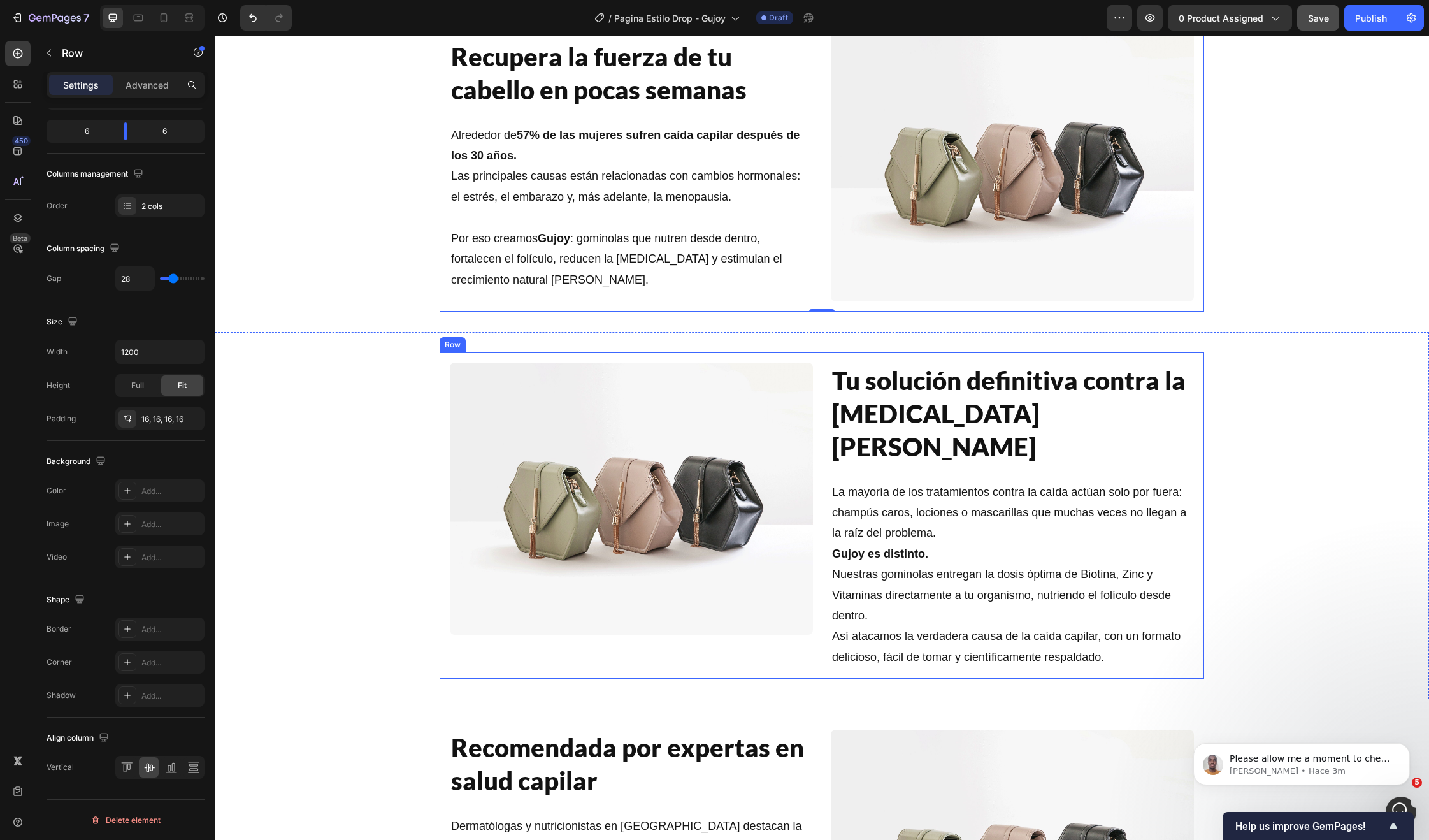
click at [820, 565] on div "Image Tu solución definitiva contra la caída del cabello Heading La mayoría de …" at bounding box center [822, 516] width 765 height 327
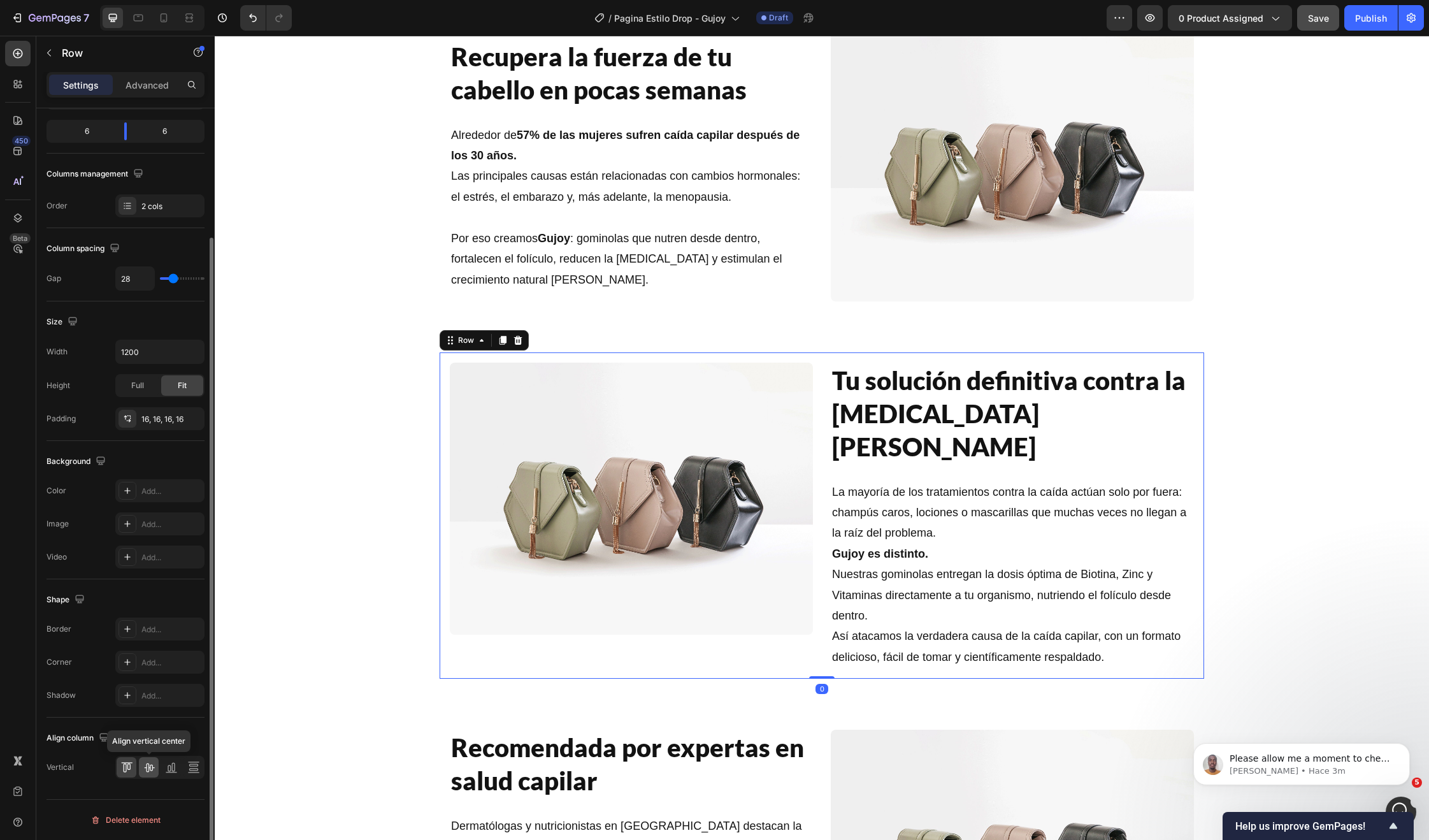
drag, startPoint x: 145, startPoint y: 767, endPoint x: 154, endPoint y: 766, distance: 9.1
click at [145, 767] on icon at bounding box center [149, 768] width 10 height 9
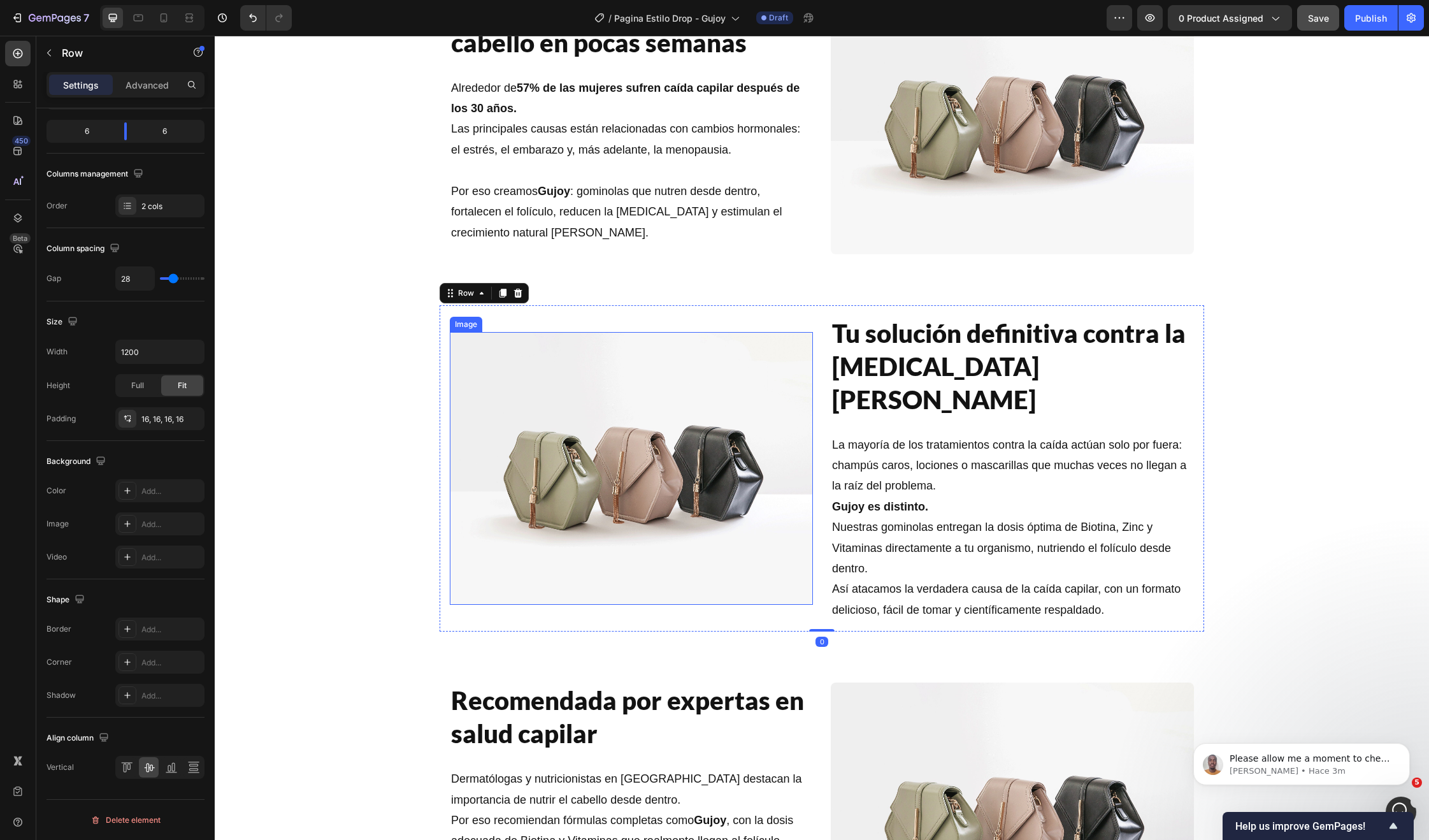
scroll to position [1396, 0]
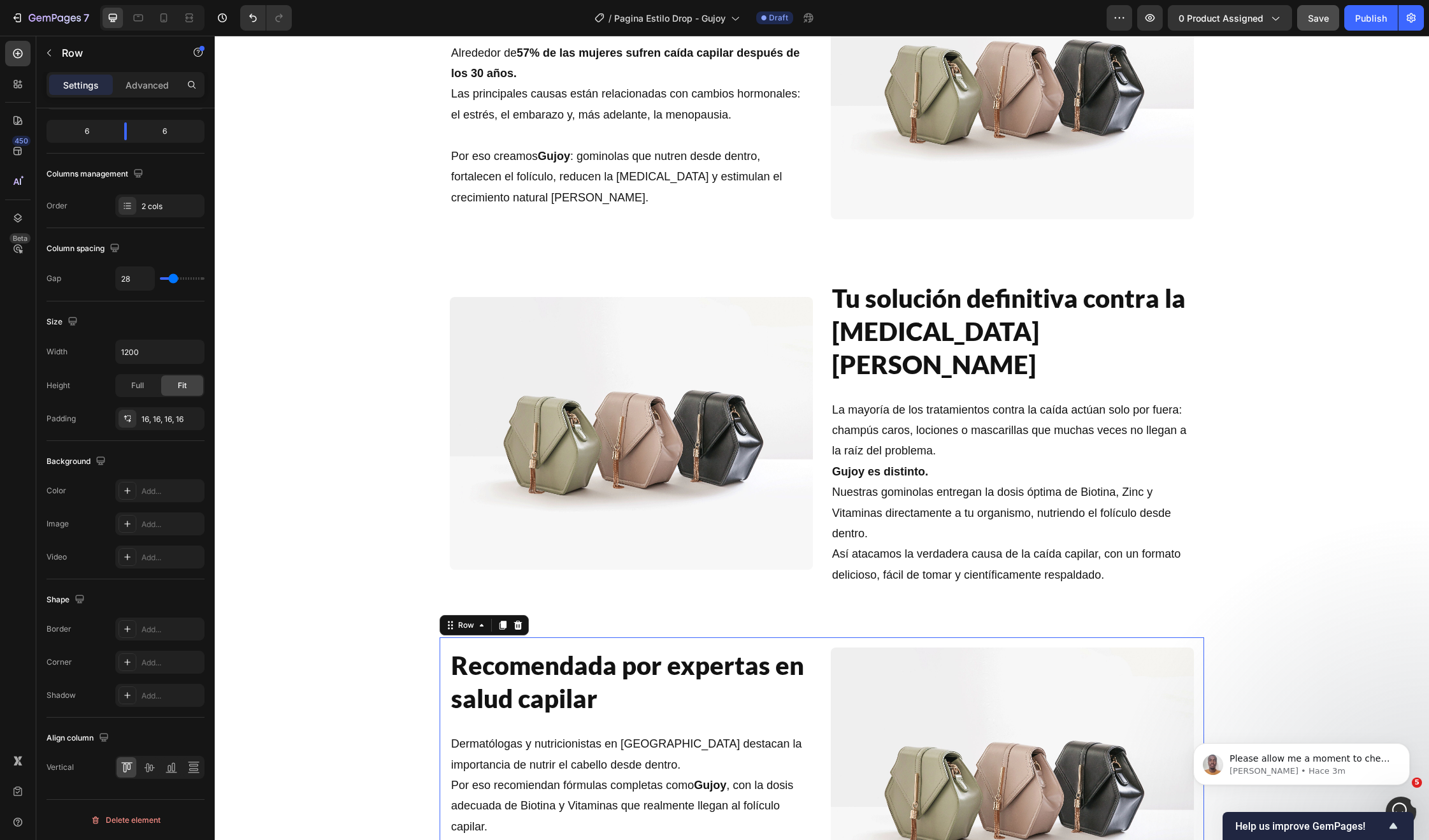
click at [813, 699] on div "Recomendada por expertas en salud capilar Heading Dermatólogas y nutricionistas…" at bounding box center [822, 783] width 765 height 293
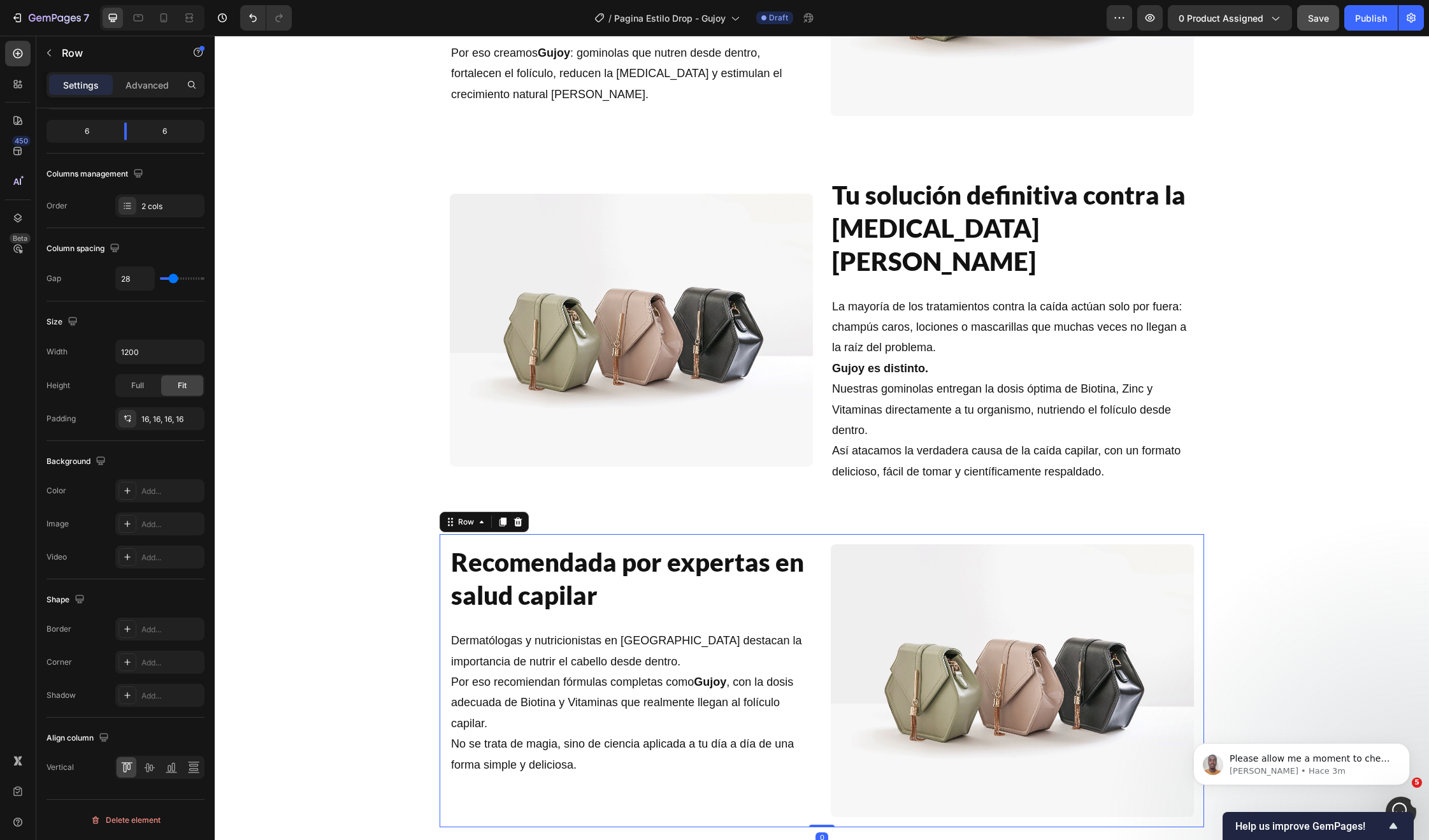
scroll to position [1641, 0]
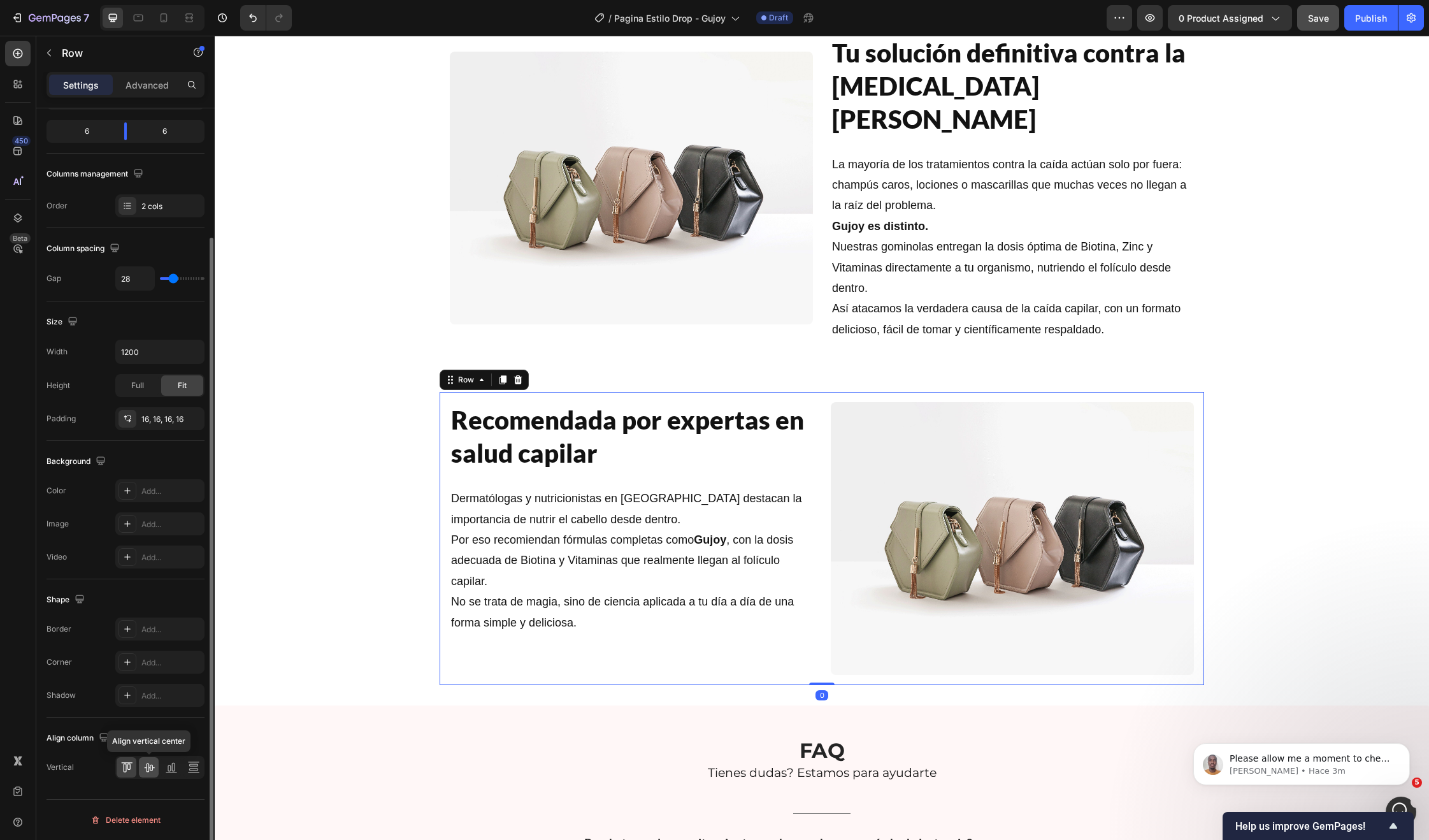
click at [154, 767] on div at bounding box center [148, 767] width 19 height 20
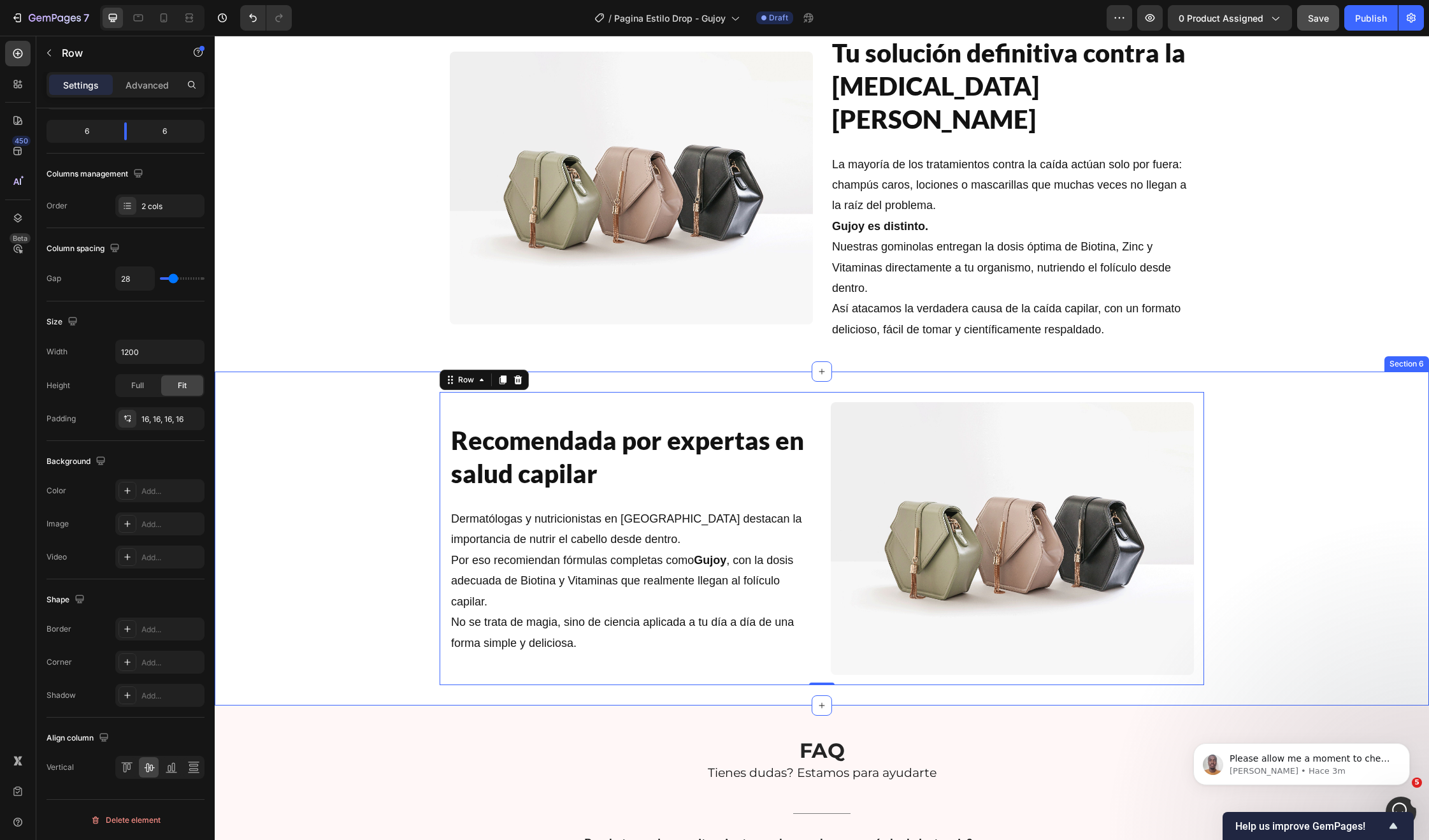
click at [342, 596] on div "Recomendada por expertas en salud capilar Heading Dermatólogas y nutricionistas…" at bounding box center [822, 538] width 1214 height 293
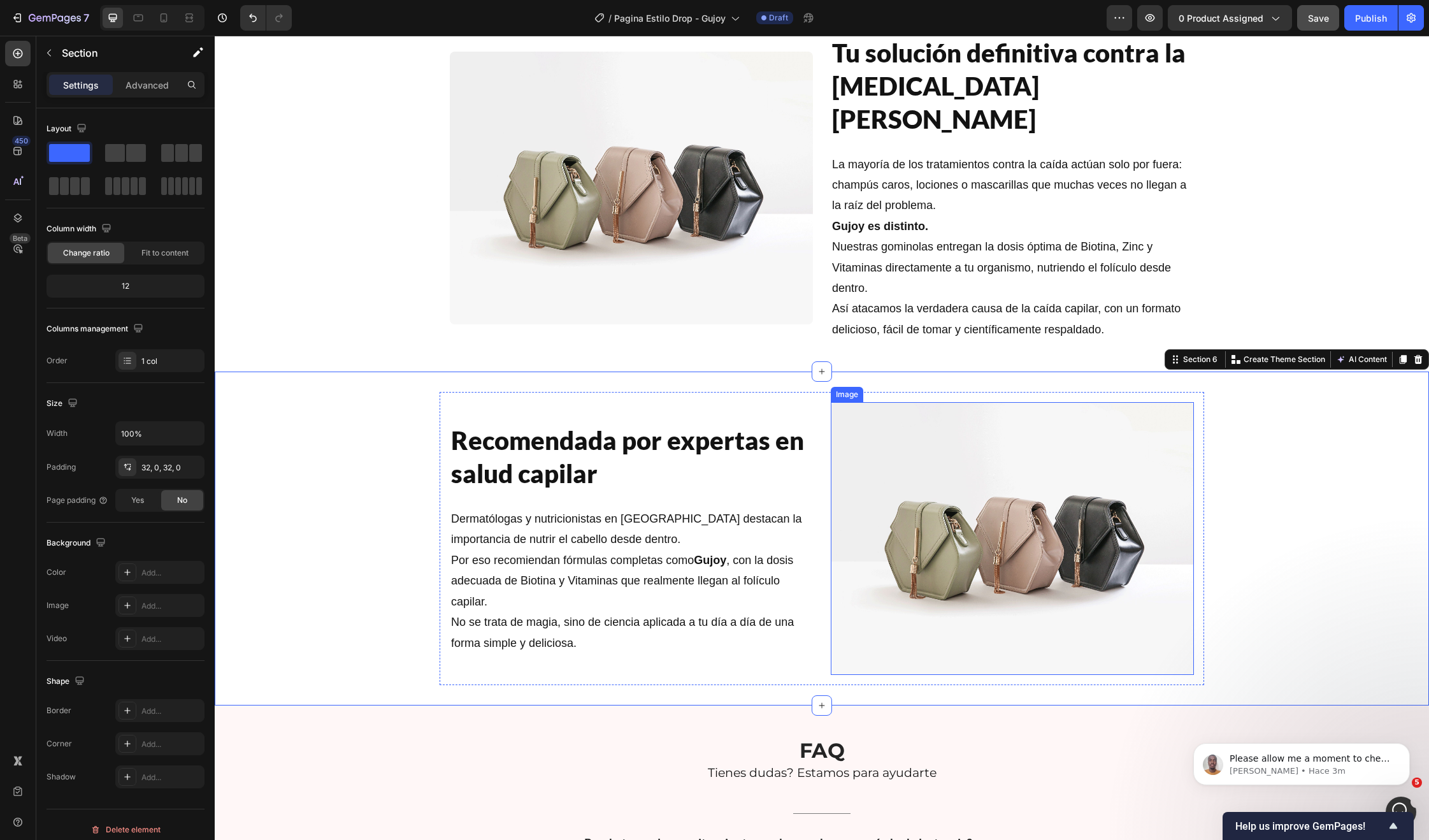
click at [1258, 606] on div "Recomendada por expertas en salud capilar Heading Dermatólogas y nutricionistas…" at bounding box center [822, 538] width 1214 height 293
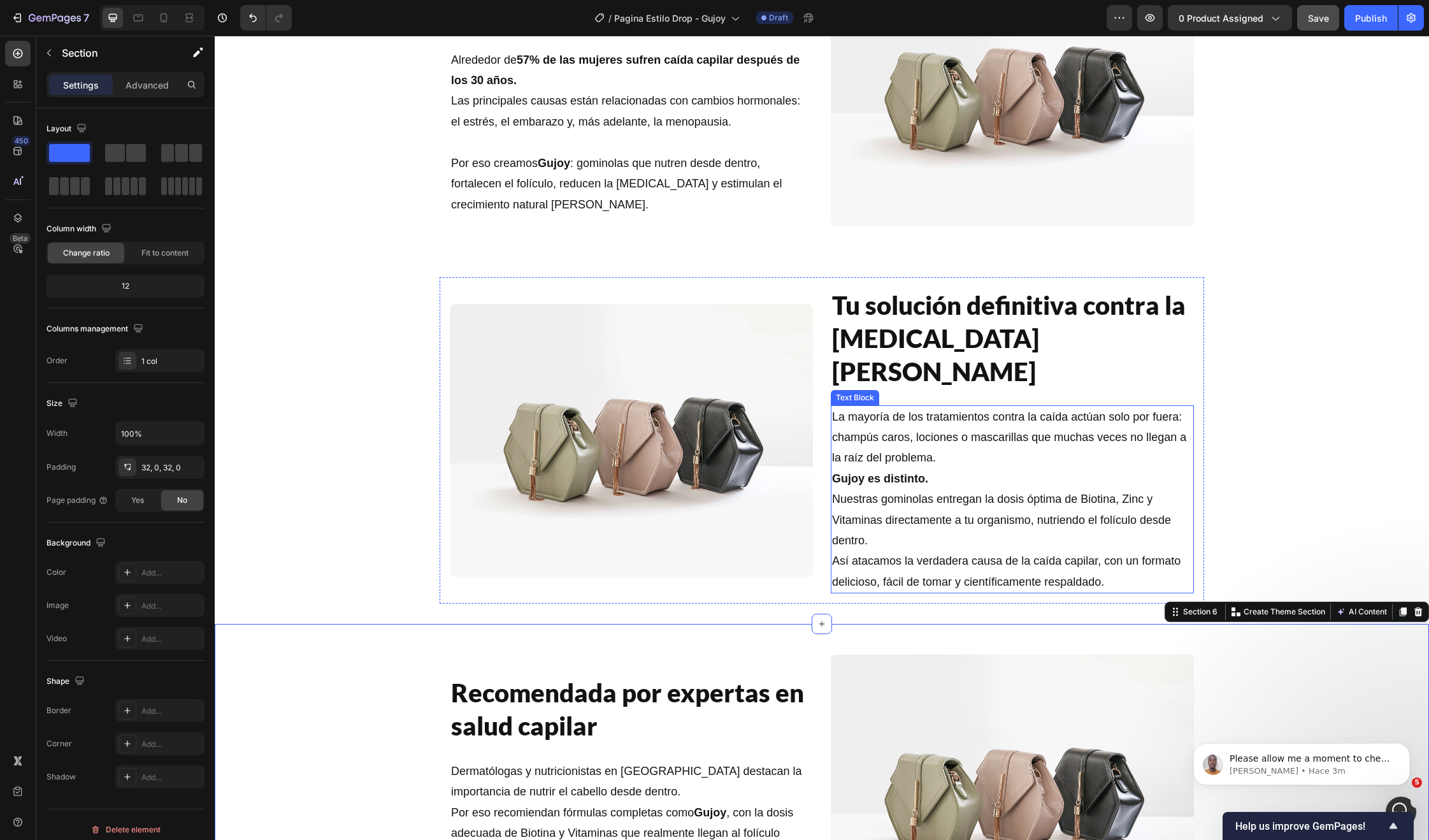
scroll to position [1388, 0]
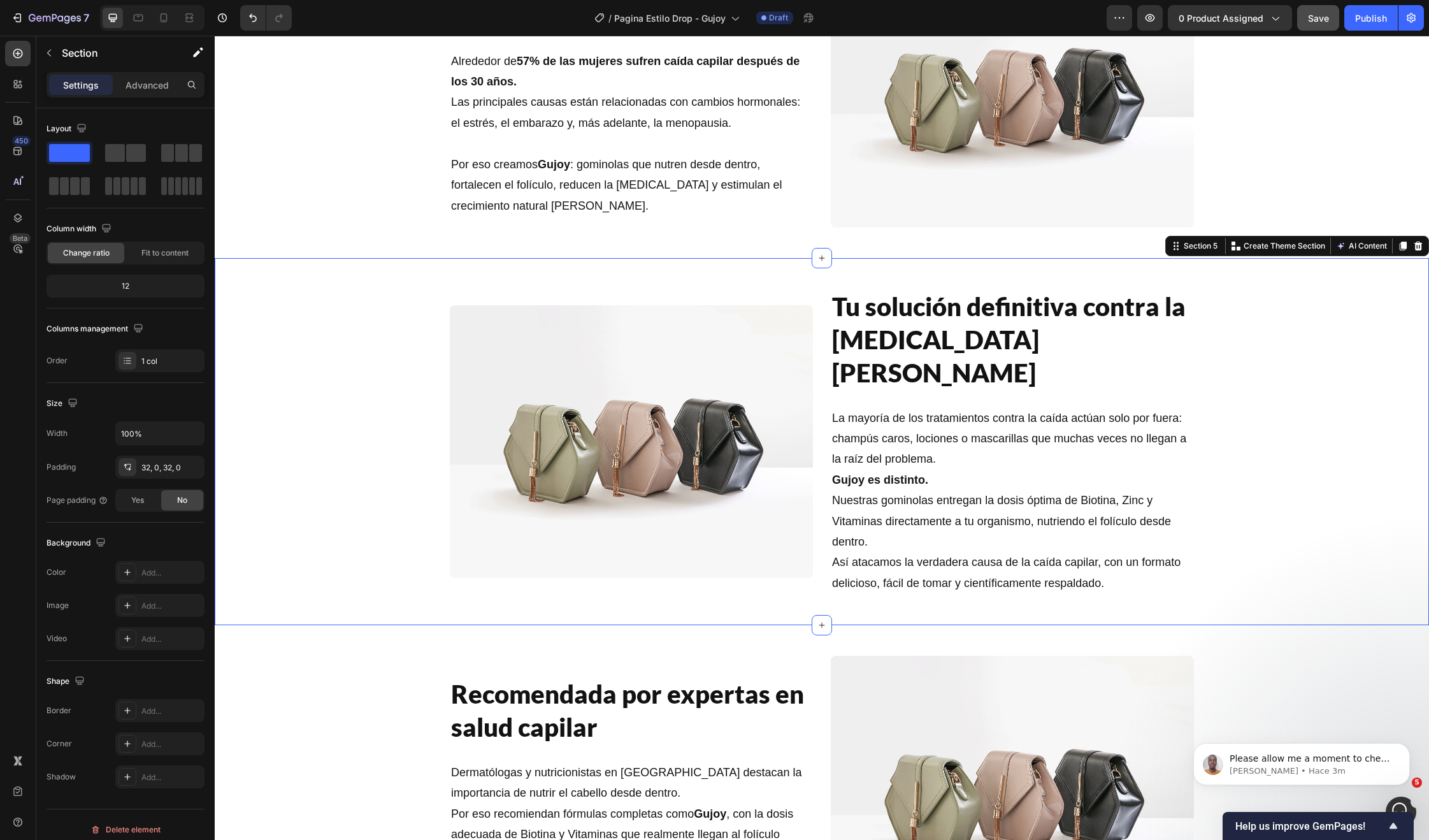
click at [1236, 370] on div "Image Tu solución definitiva contra la caída del cabello Heading La mayoría de …" at bounding box center [822, 442] width 1214 height 327
drag, startPoint x: 1389, startPoint y: 248, endPoint x: 1286, endPoint y: 281, distance: 108.2
click at [1398, 248] on icon at bounding box center [1402, 245] width 10 height 10
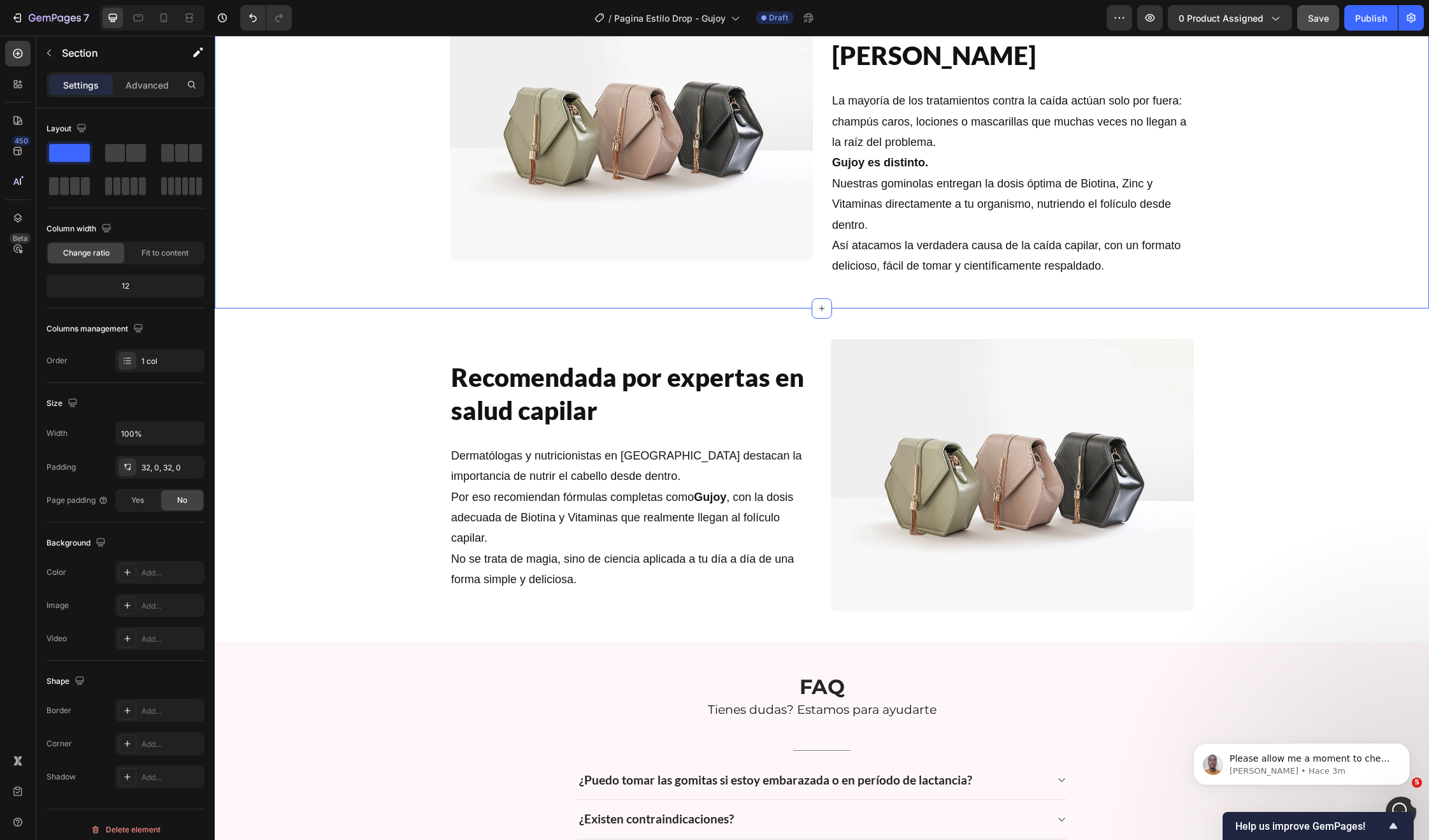
scroll to position [1789, 0]
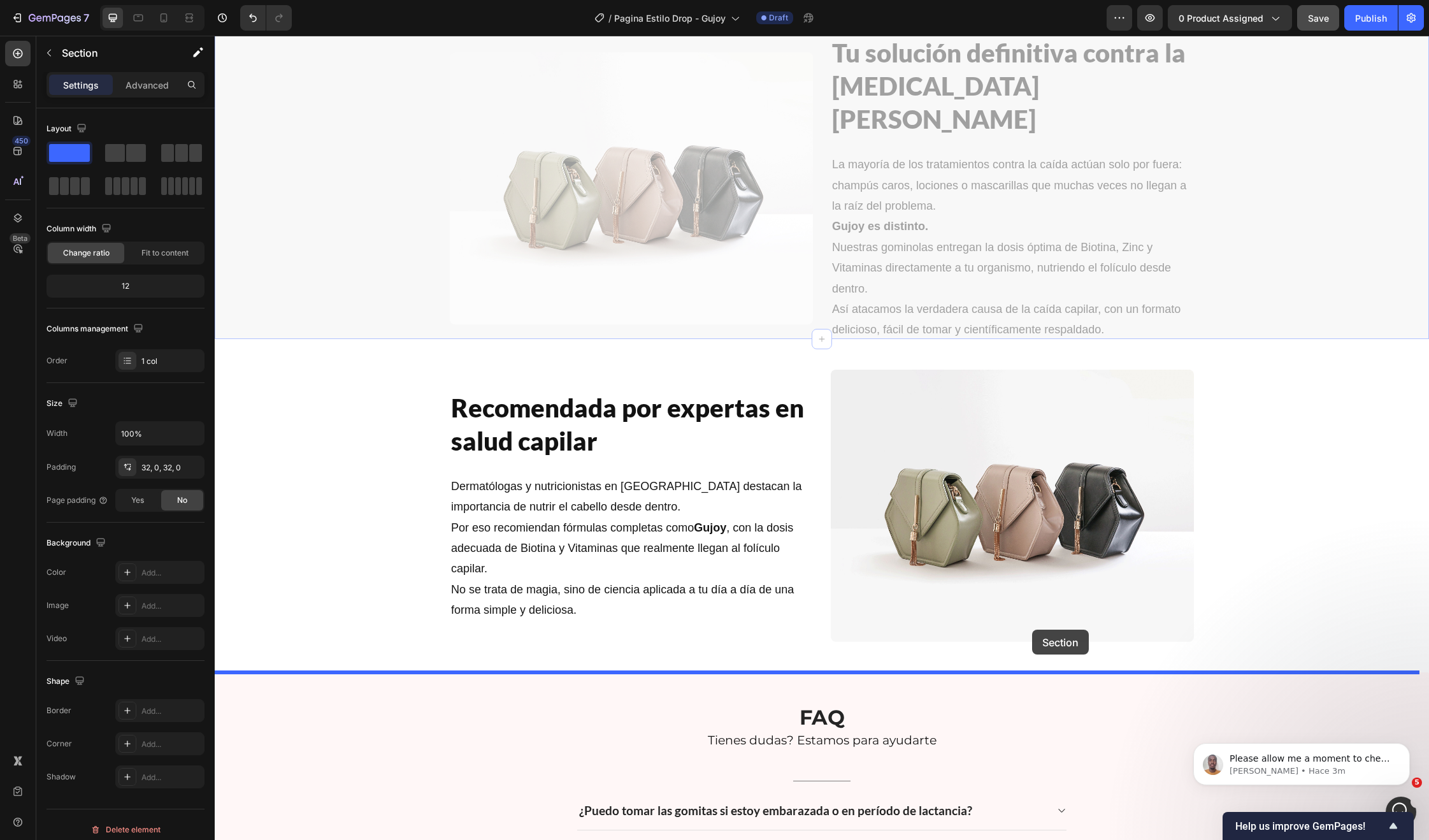
drag, startPoint x: 1174, startPoint y: 184, endPoint x: 1032, endPoint y: 630, distance: 468.1
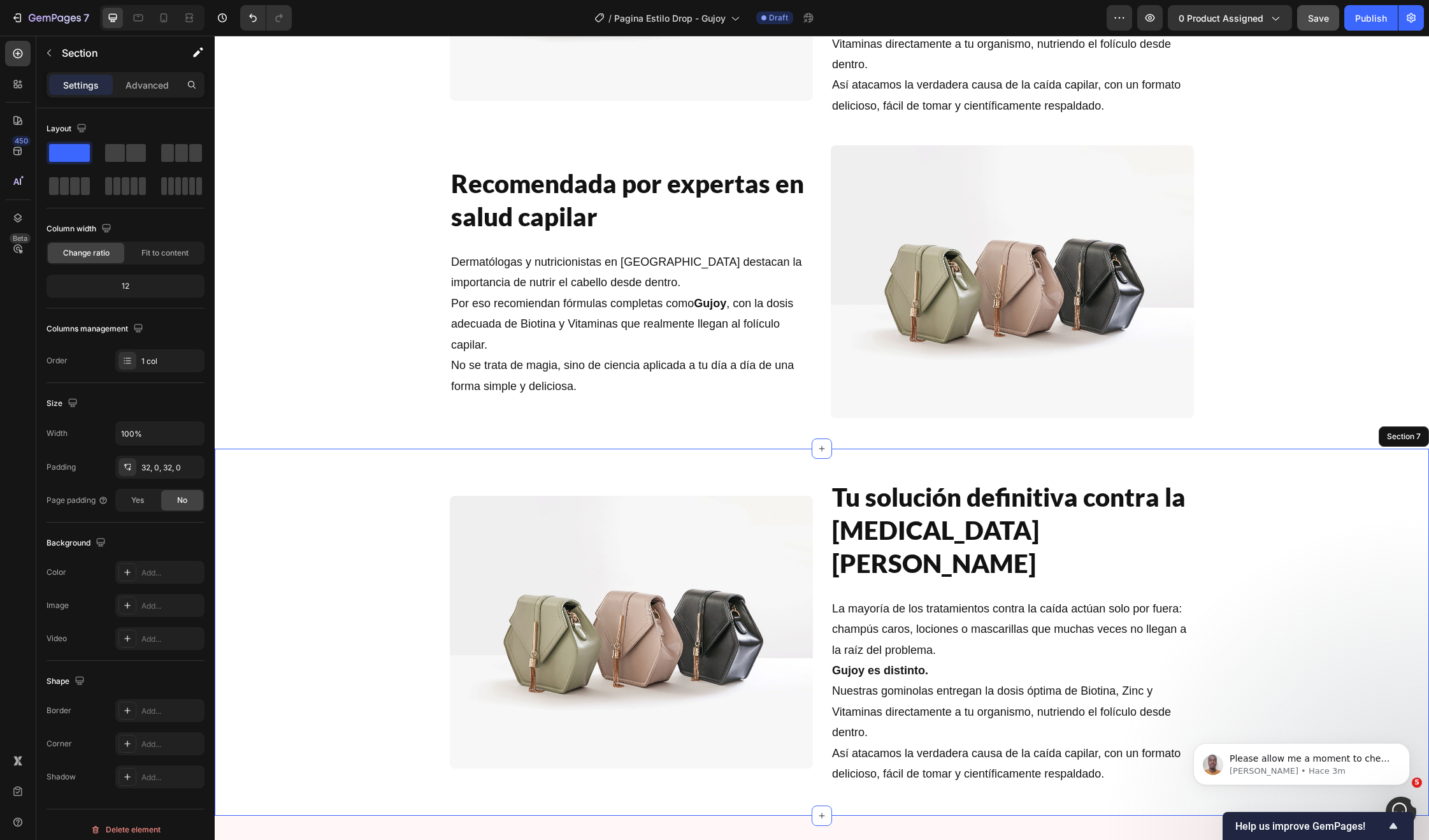
scroll to position [1873, 0]
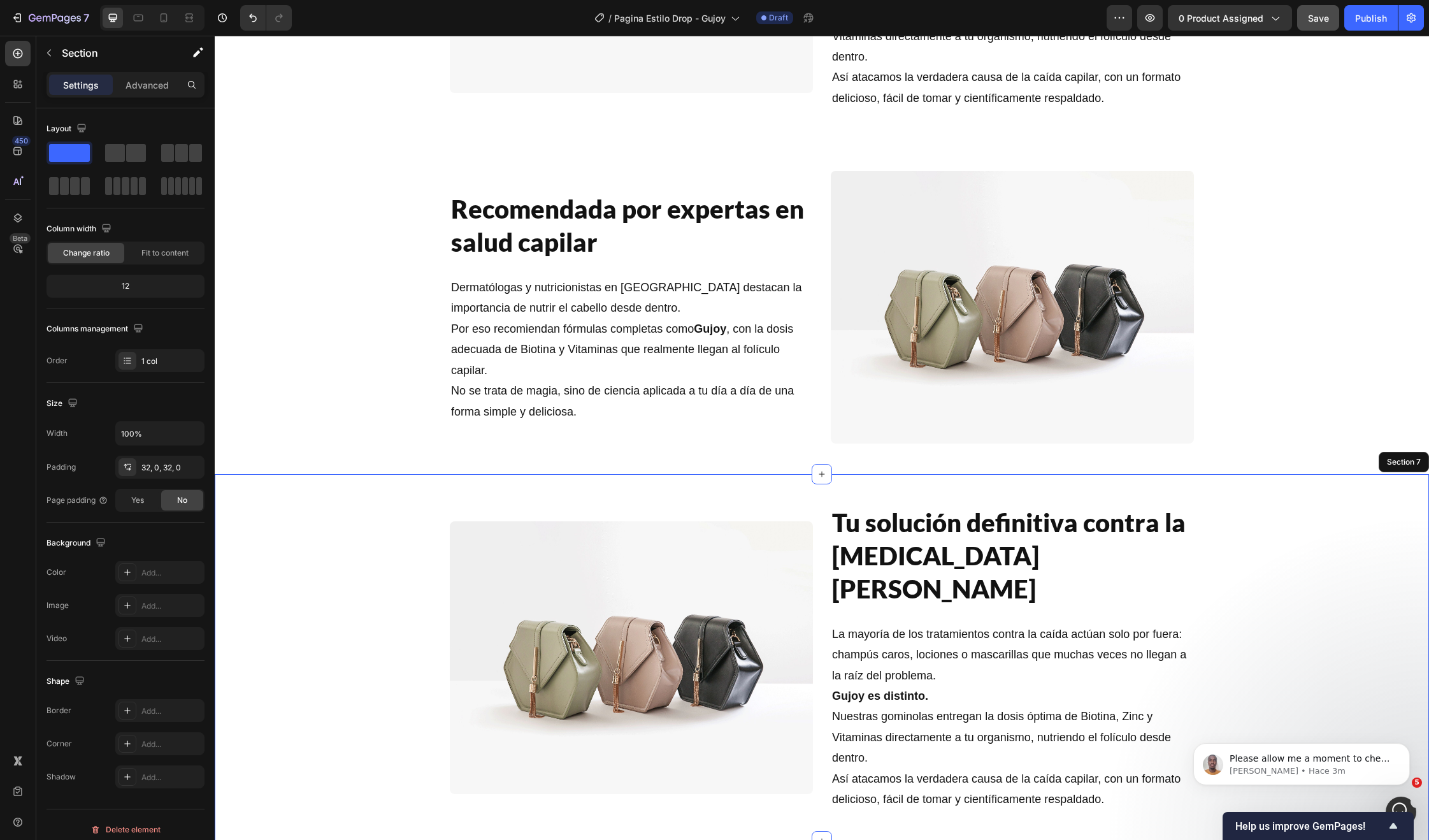
click at [976, 508] on h2 "Tu solución definitiva contra la caída del [PERSON_NAME]" at bounding box center [1012, 555] width 363 height 102
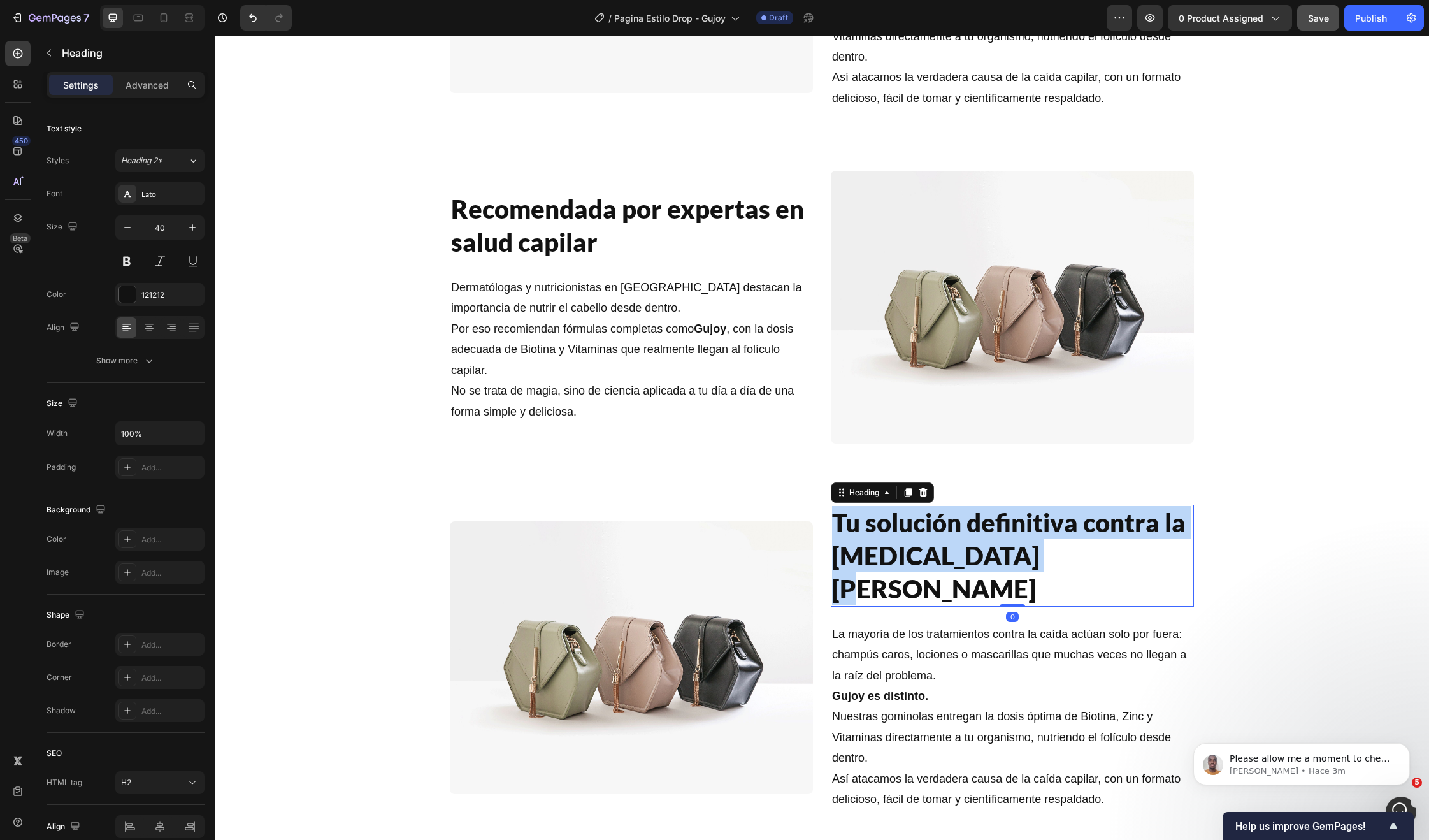
click at [976, 508] on p "Tu solución definitiva contra la caída del [PERSON_NAME]" at bounding box center [1012, 555] width 360 height 99
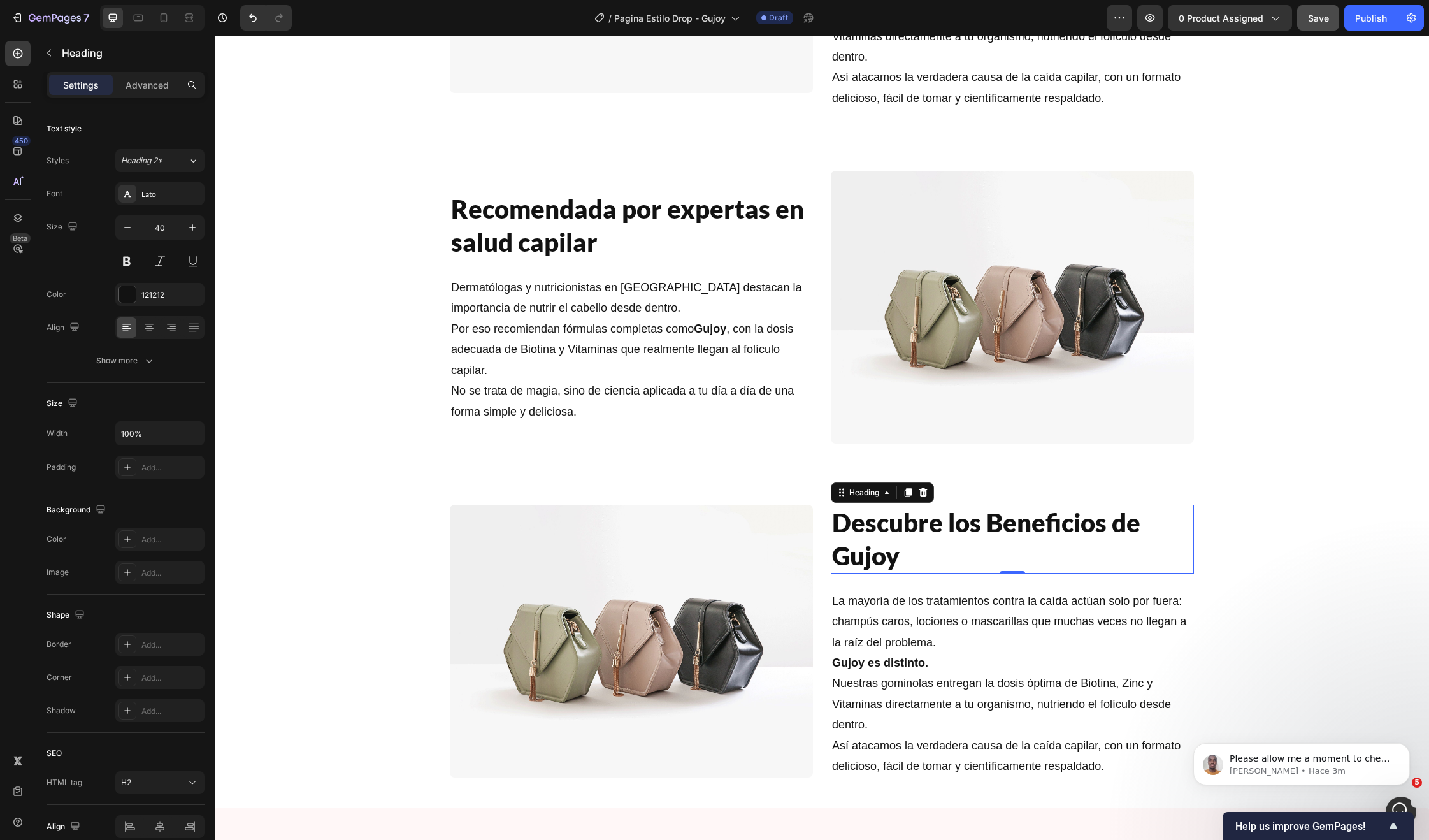
click at [971, 618] on p "La mayoría de los tratamientos contra la caída actúan solo por fuera: champús c…" at bounding box center [1012, 684] width 360 height 186
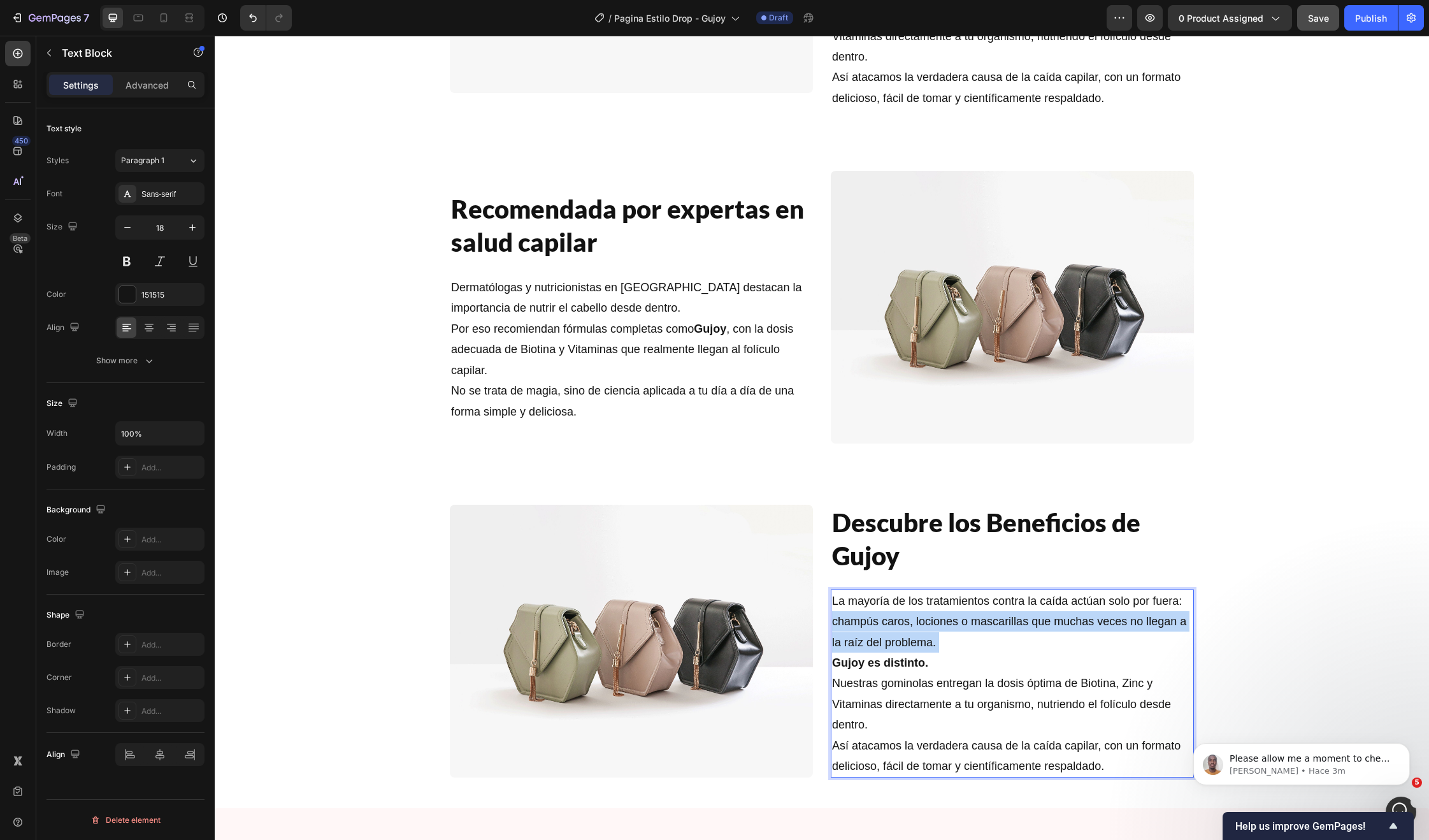
click at [971, 618] on p "La mayoría de los tratamientos contra la caída actúan solo por fuera: champús c…" at bounding box center [1012, 684] width 360 height 186
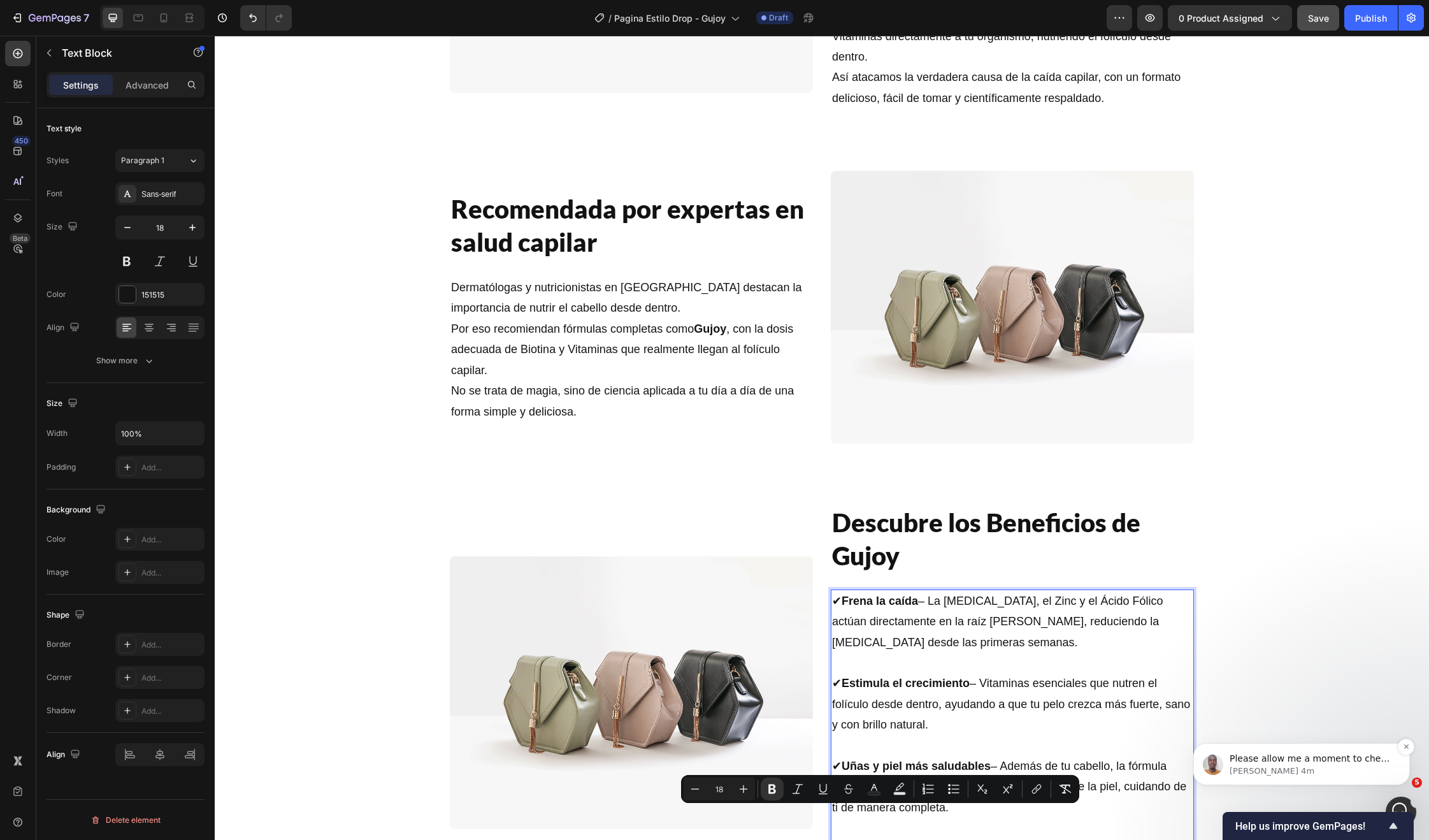
click at [1282, 776] on span "Please allow me a moment to check this for you." at bounding box center [1310, 764] width 161 height 23
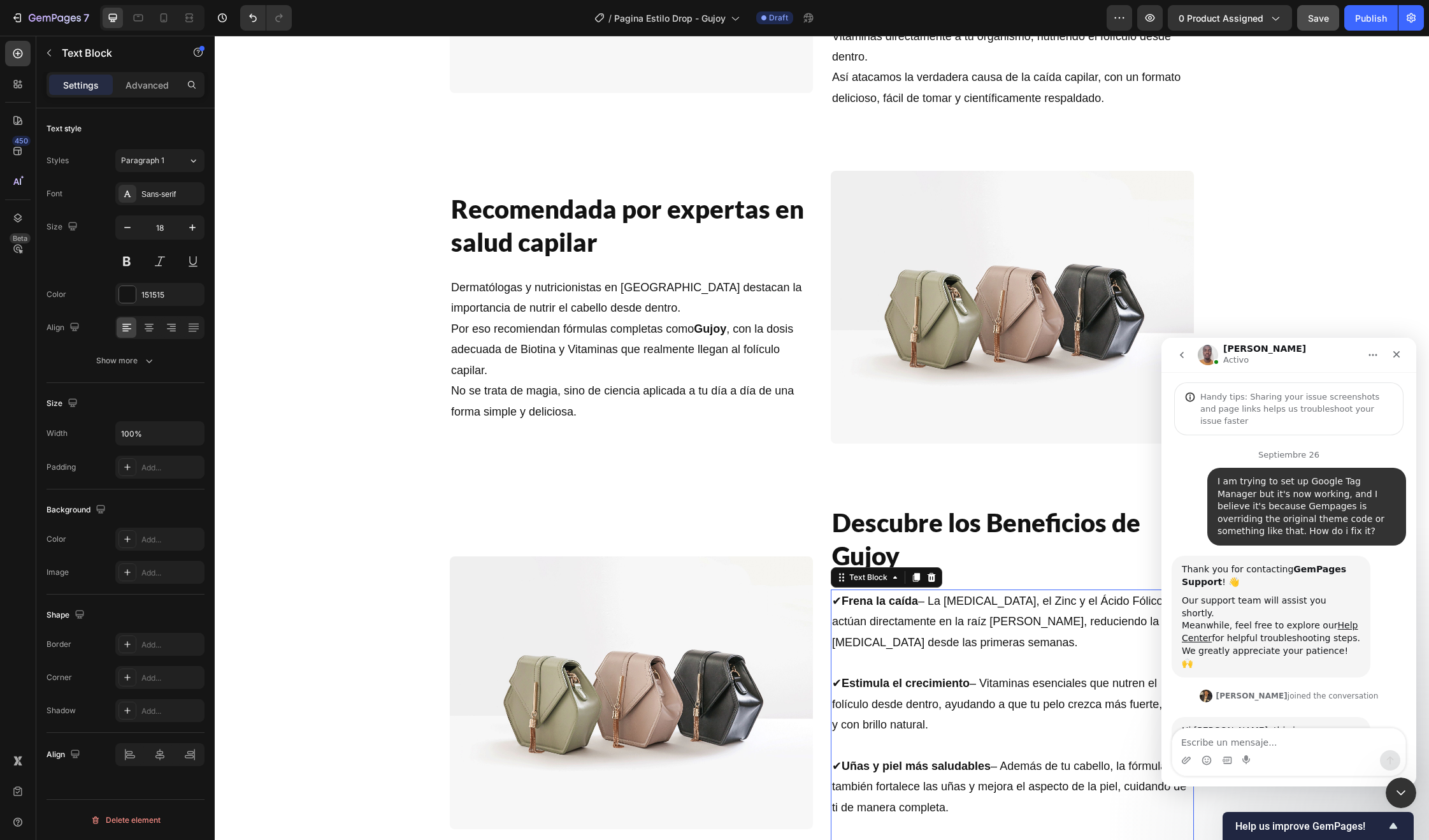
scroll to position [2, 0]
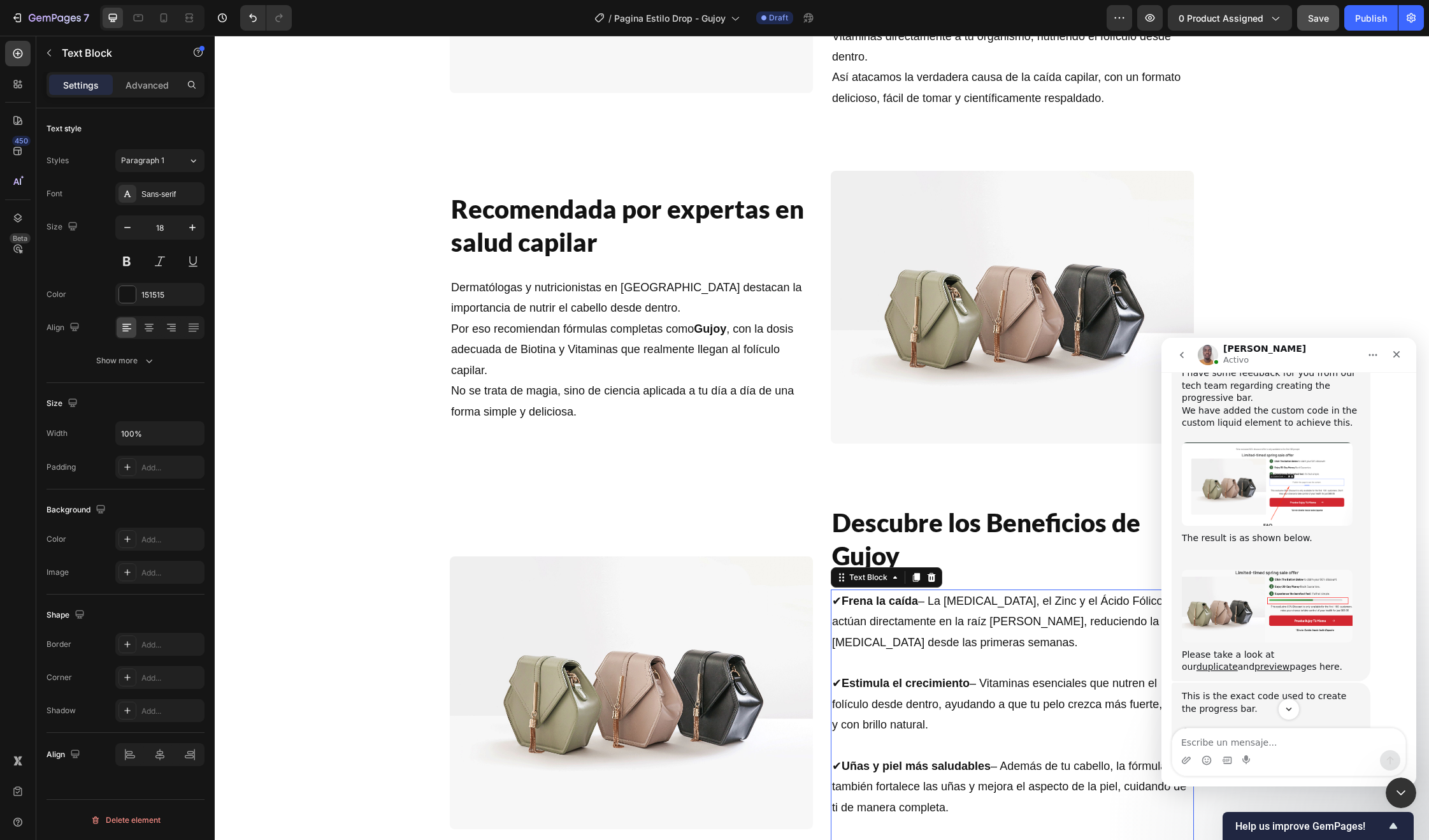
click at [1248, 742] on textarea "Escribe un mensaje..." at bounding box center [1289, 739] width 233 height 22
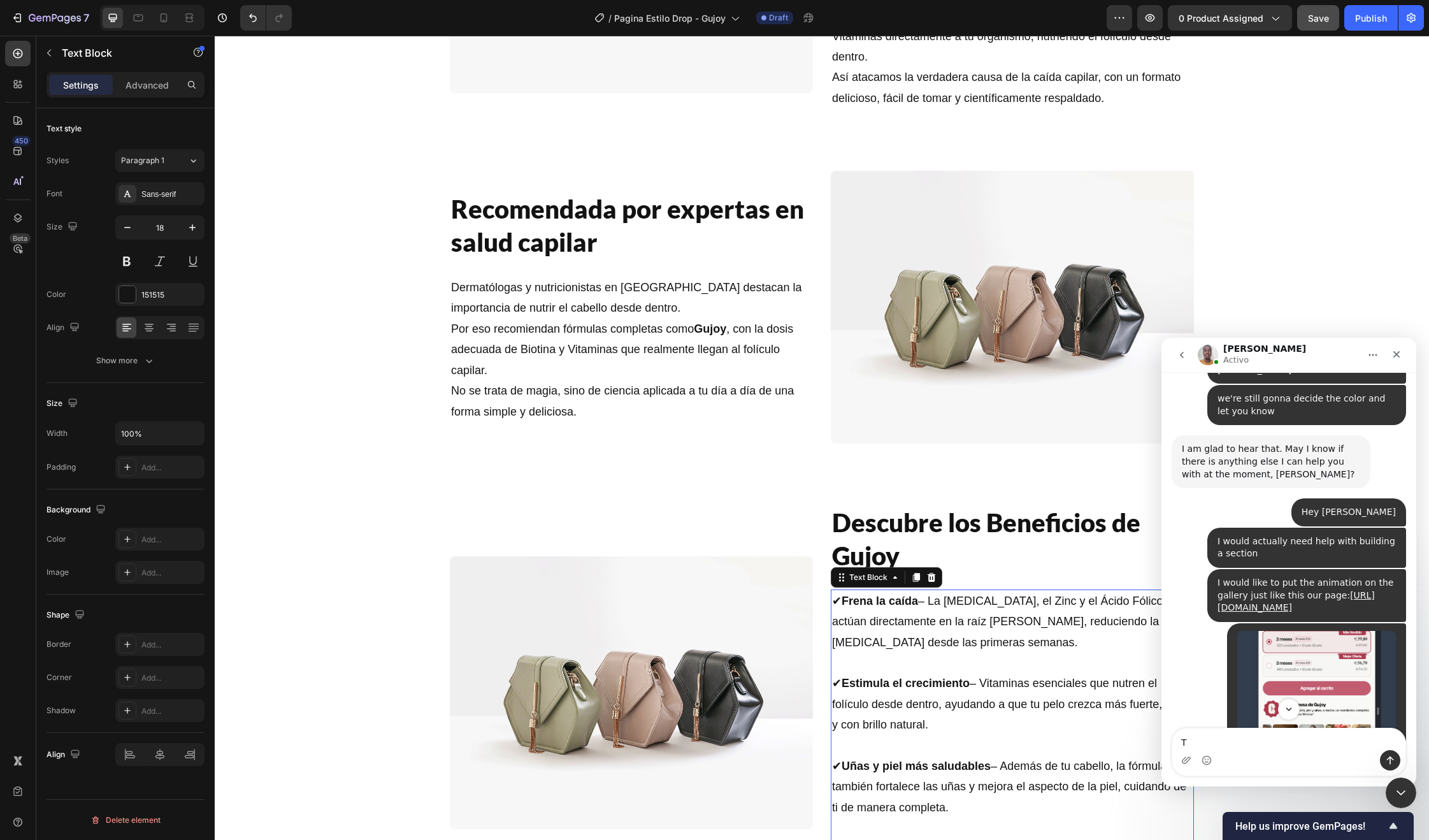
scroll to position [5547, 0]
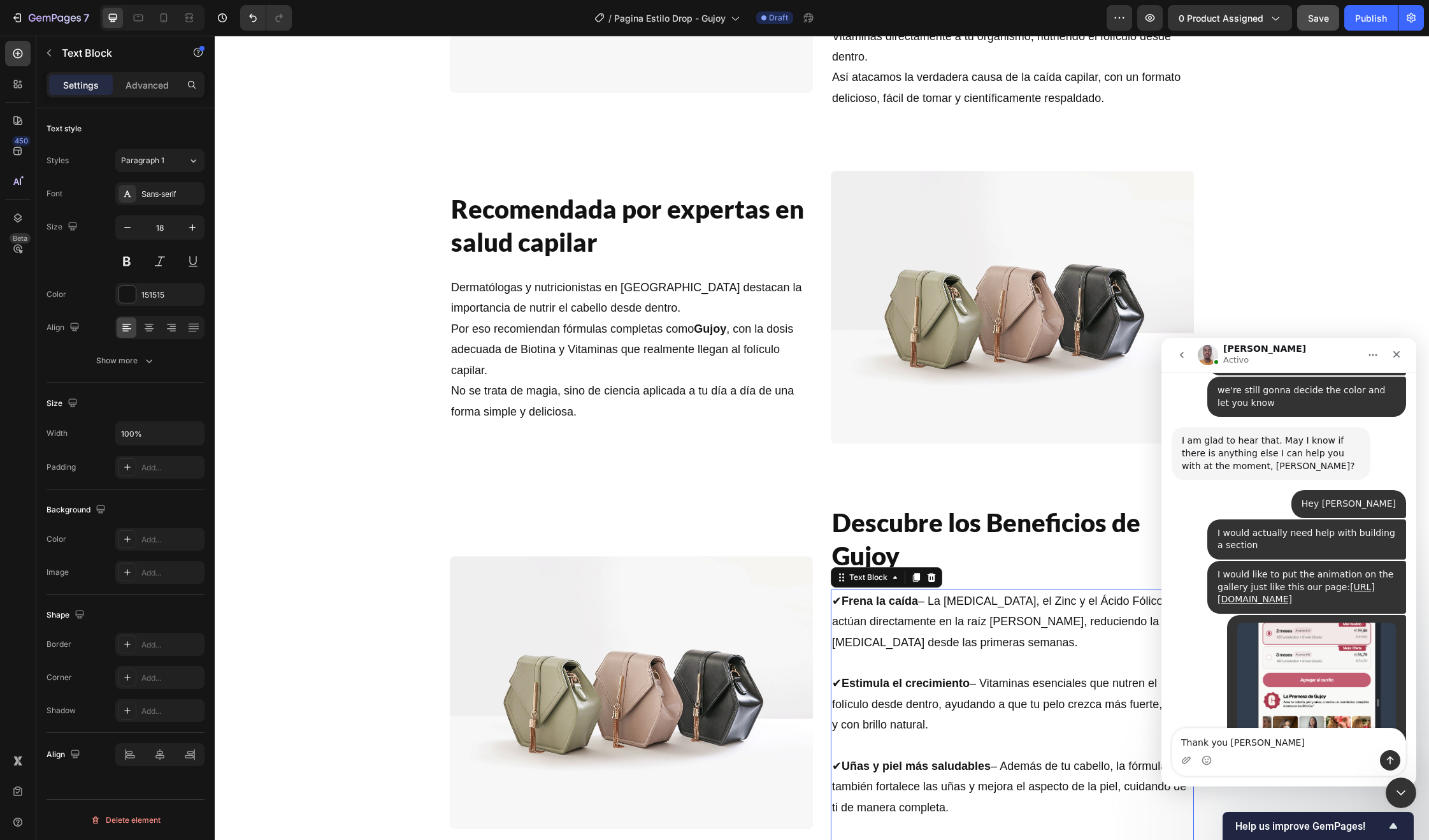
type textarea "Thank you [PERSON_NAME]"
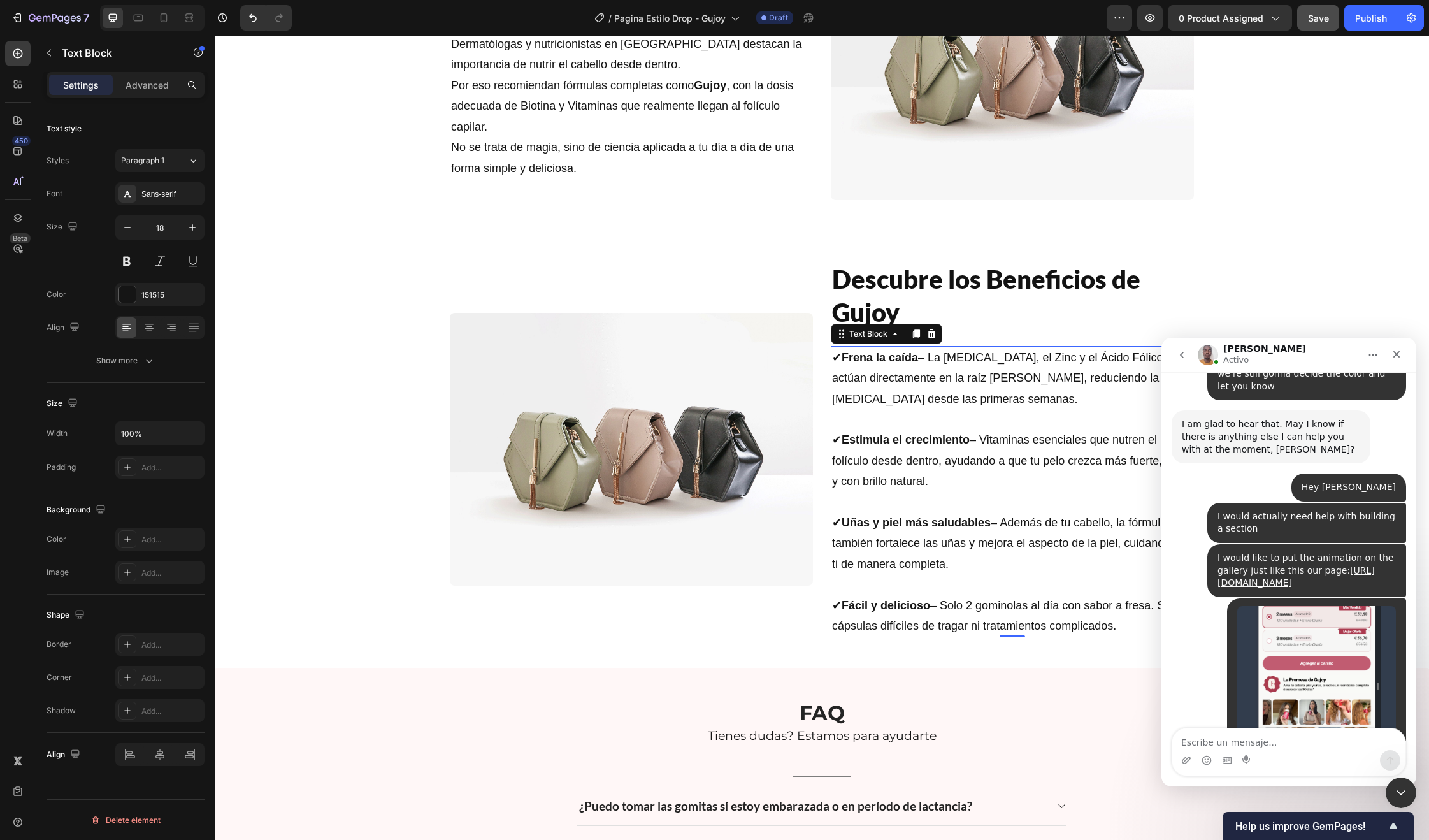
scroll to position [2083, 0]
click at [335, 467] on div "Image Descubre los Beneficios de Gujoy Heading ✔ Frena la caída – La Biotina, e…" at bounding box center [822, 448] width 1214 height 397
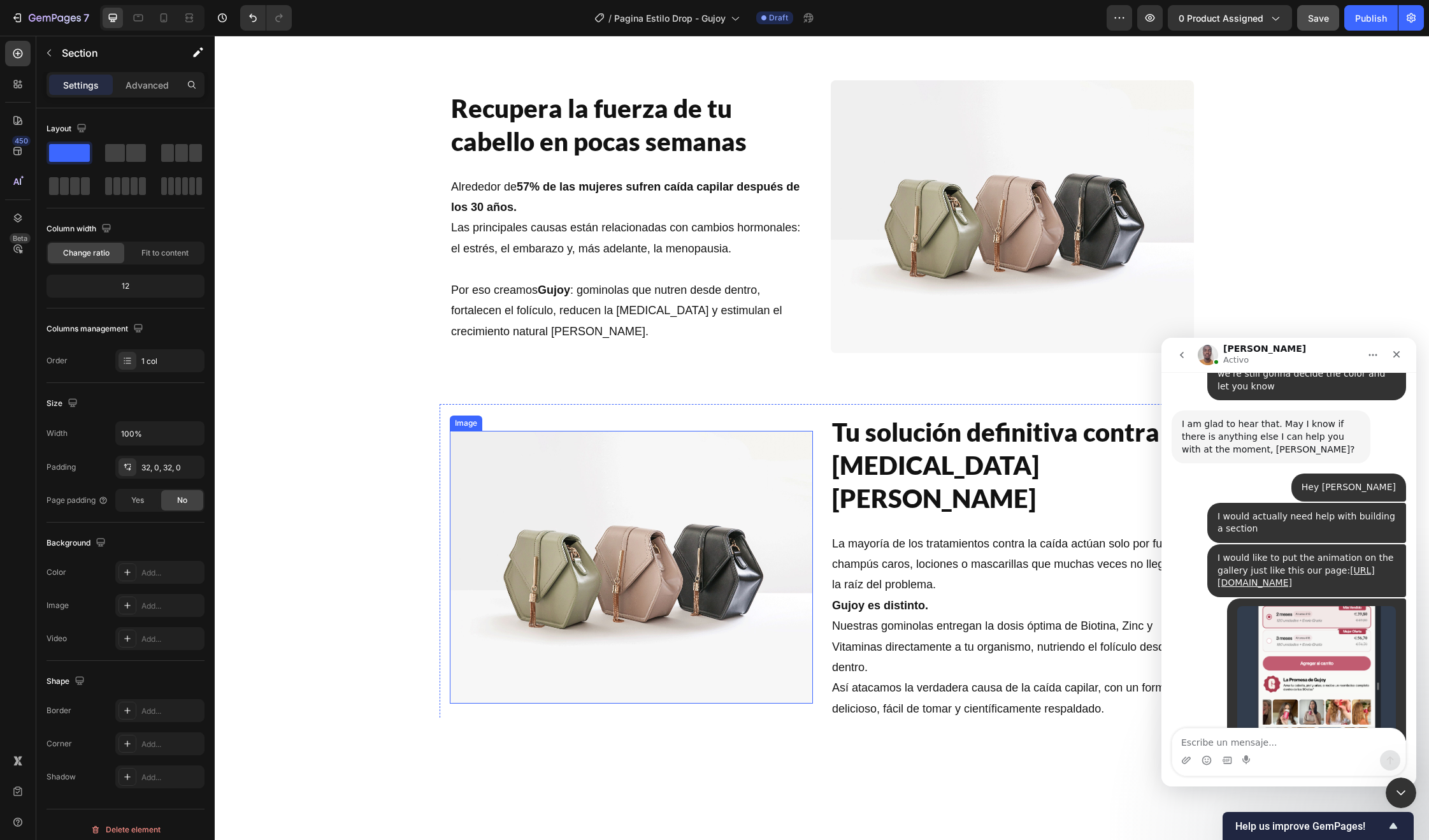
scroll to position [1126, 0]
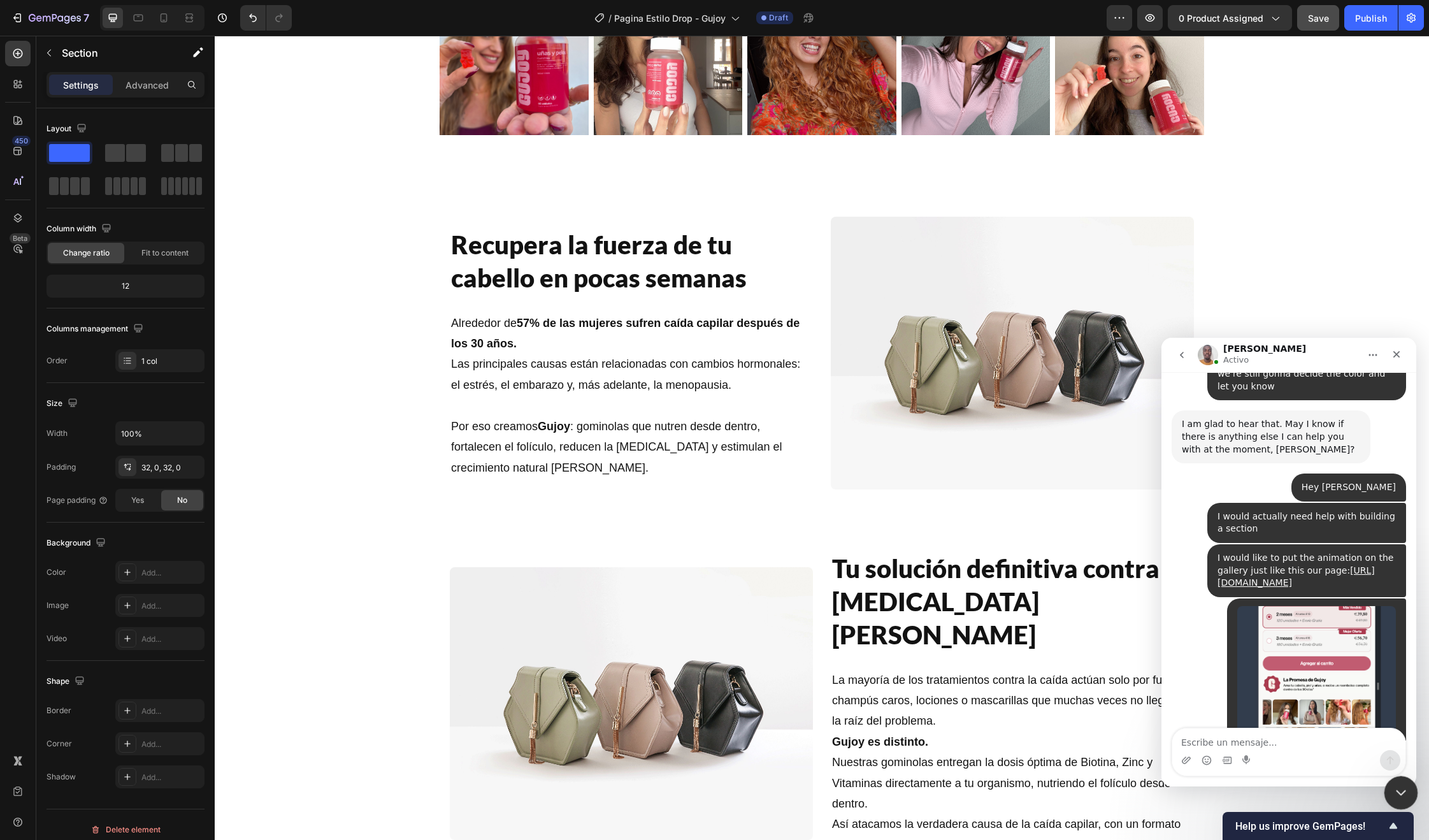
click at [1399, 792] on icon "Cerrar Intercom Messenger" at bounding box center [1400, 791] width 9 height 6
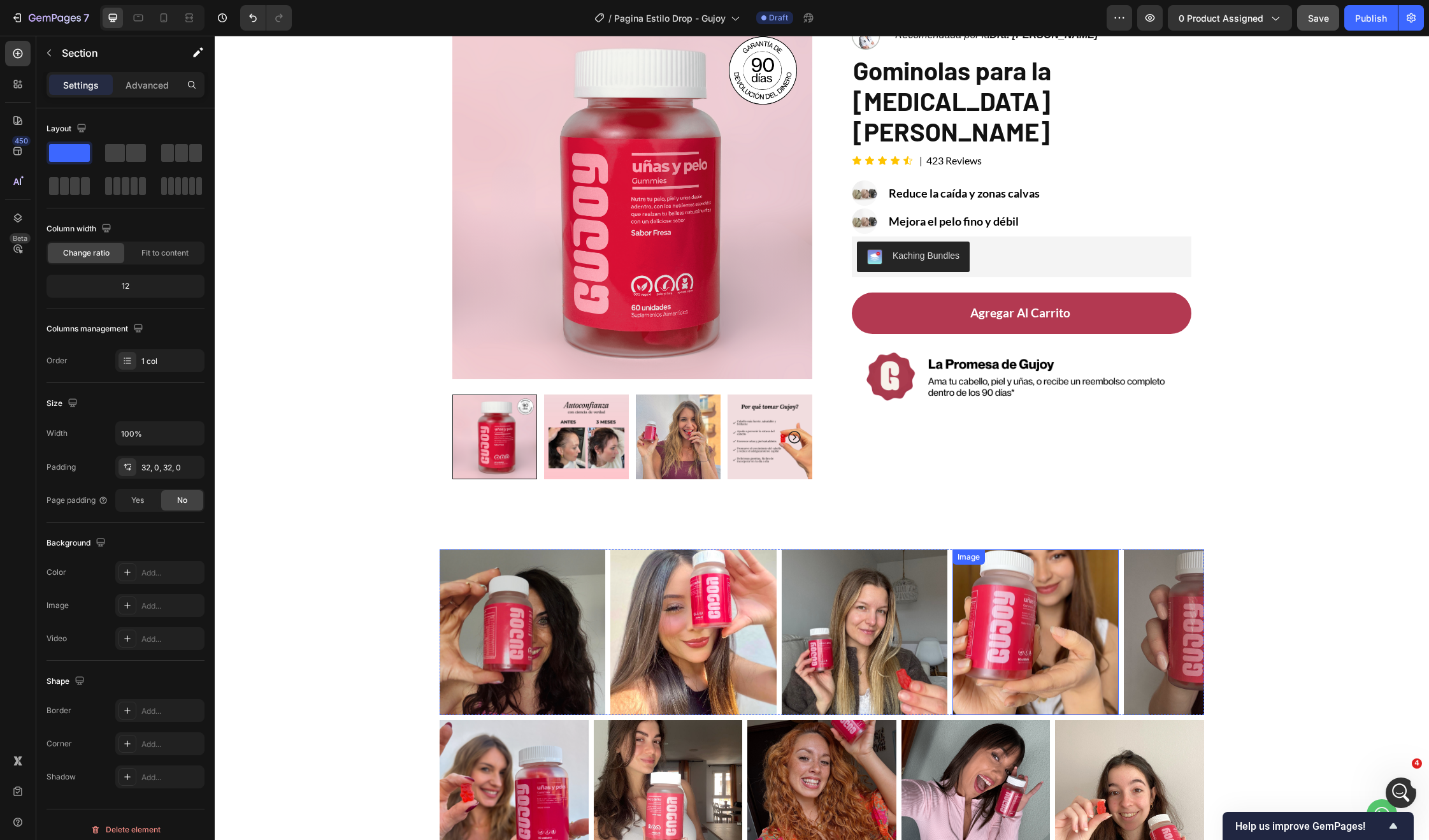
scroll to position [72, 0]
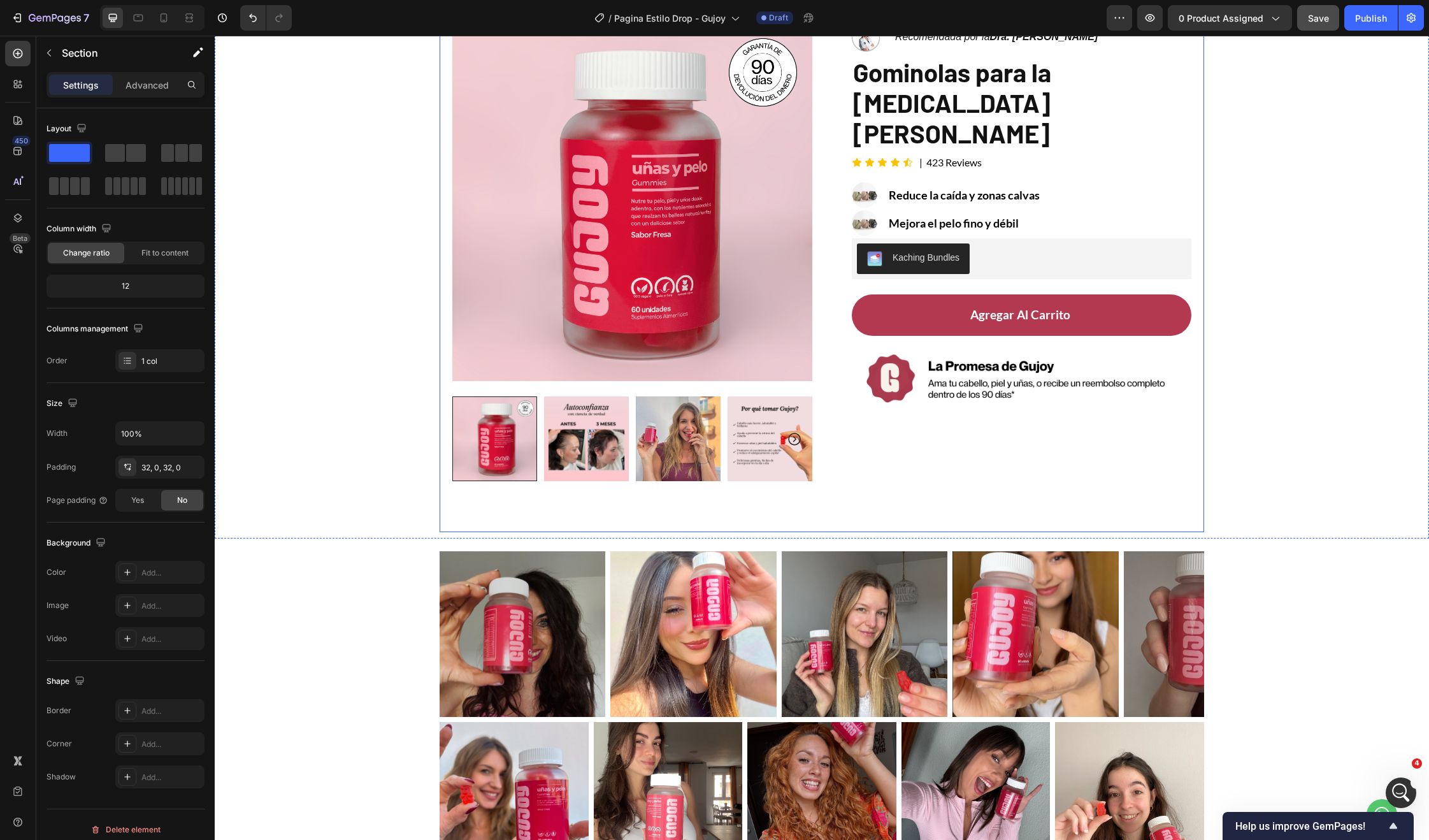
click at [971, 512] on div "Image Recomendada por la Dra. Monica Jimenez Text Block Row Gominolas para la c…" at bounding box center [1012, 277] width 360 height 511
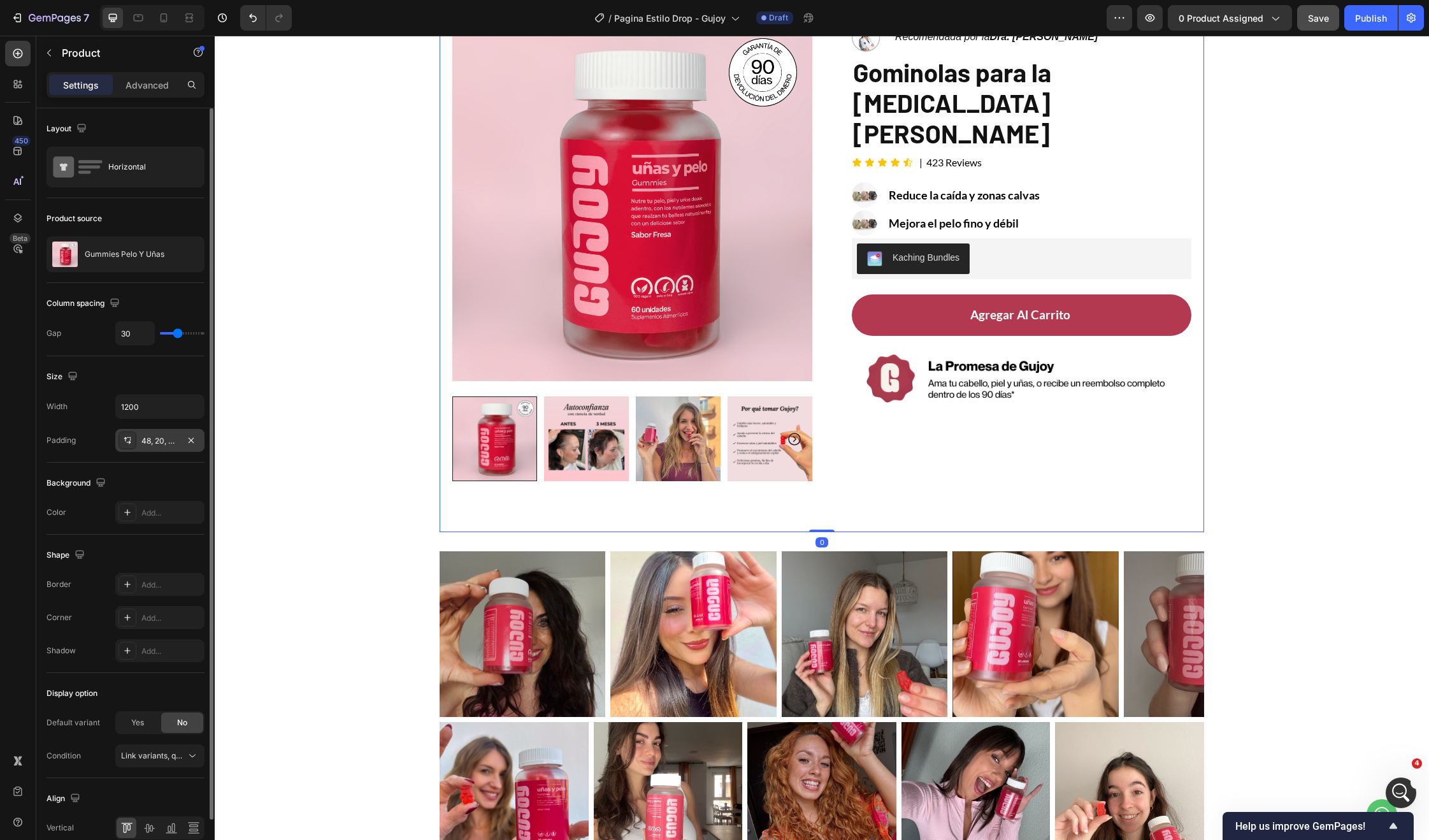
click at [154, 429] on div "48, 20, 0, 20" at bounding box center [159, 440] width 89 height 23
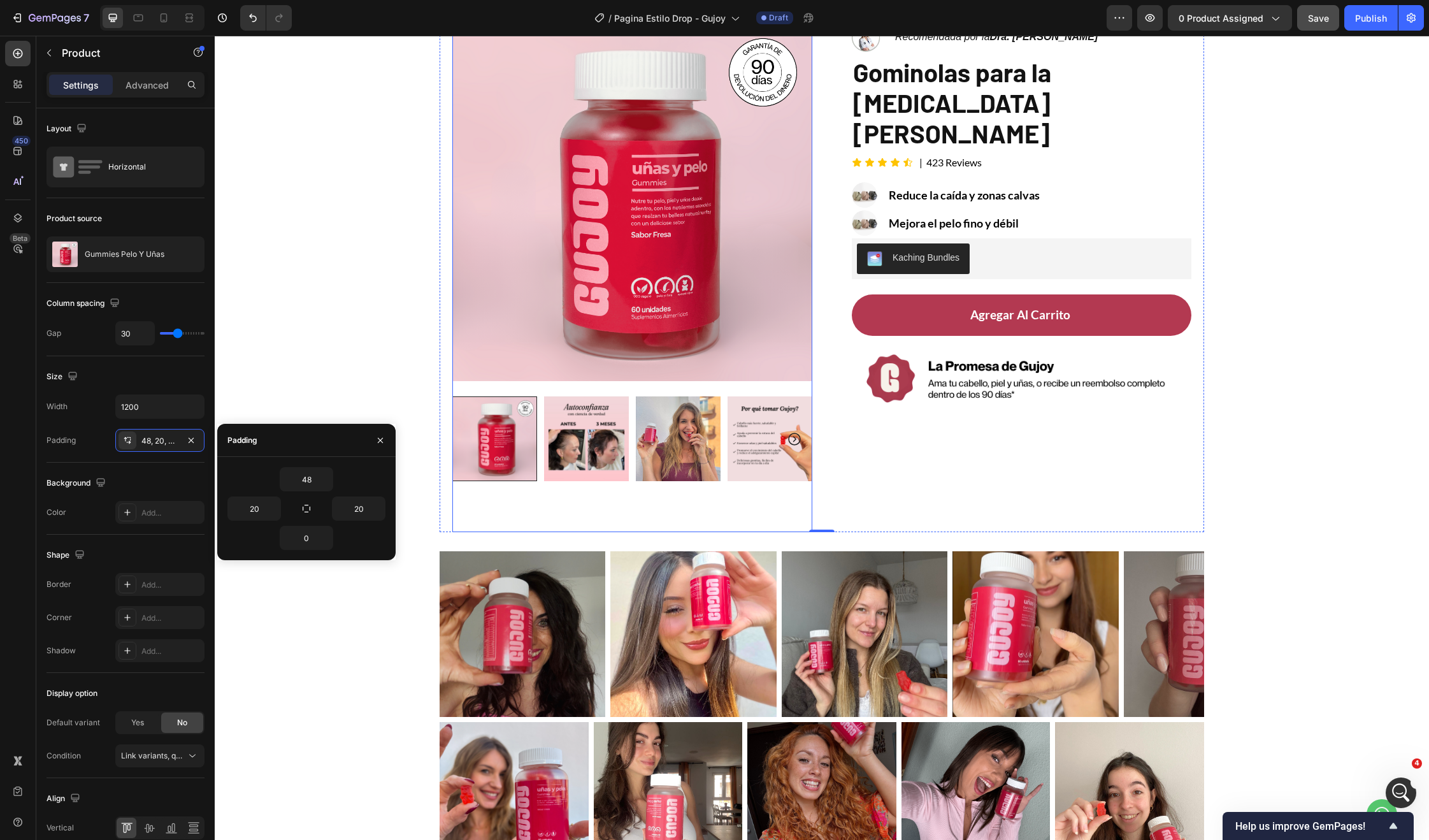
click at [802, 521] on div "Product Images" at bounding box center [632, 277] width 360 height 511
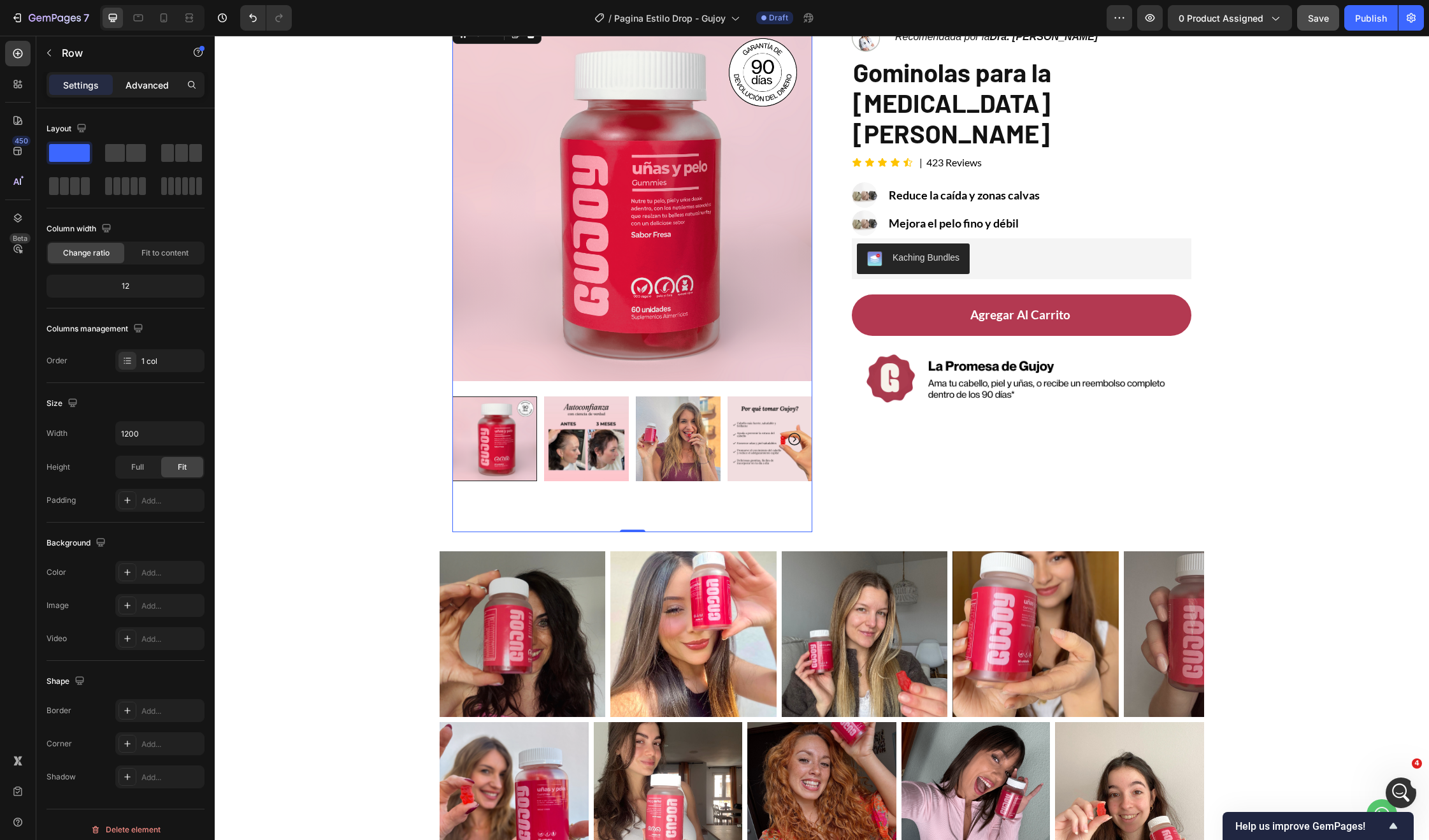
click at [131, 86] on p "Advanced" at bounding box center [147, 85] width 43 height 14
click at [342, 410] on div "Product Images Row 0 Image Recomendada por la Dra. Monica Jimenez Text Block Ro…" at bounding box center [822, 261] width 1214 height 541
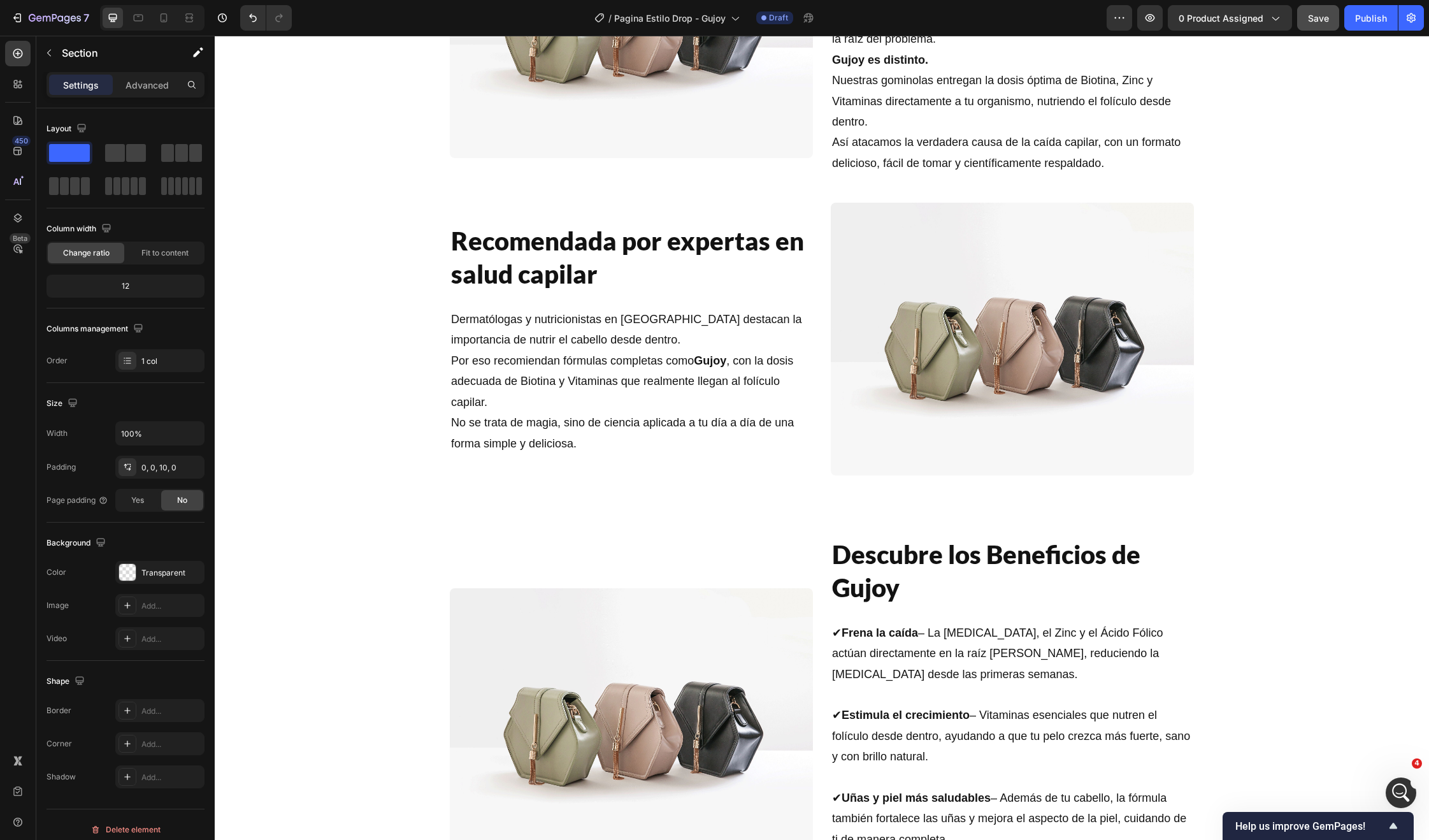
scroll to position [1387, 0]
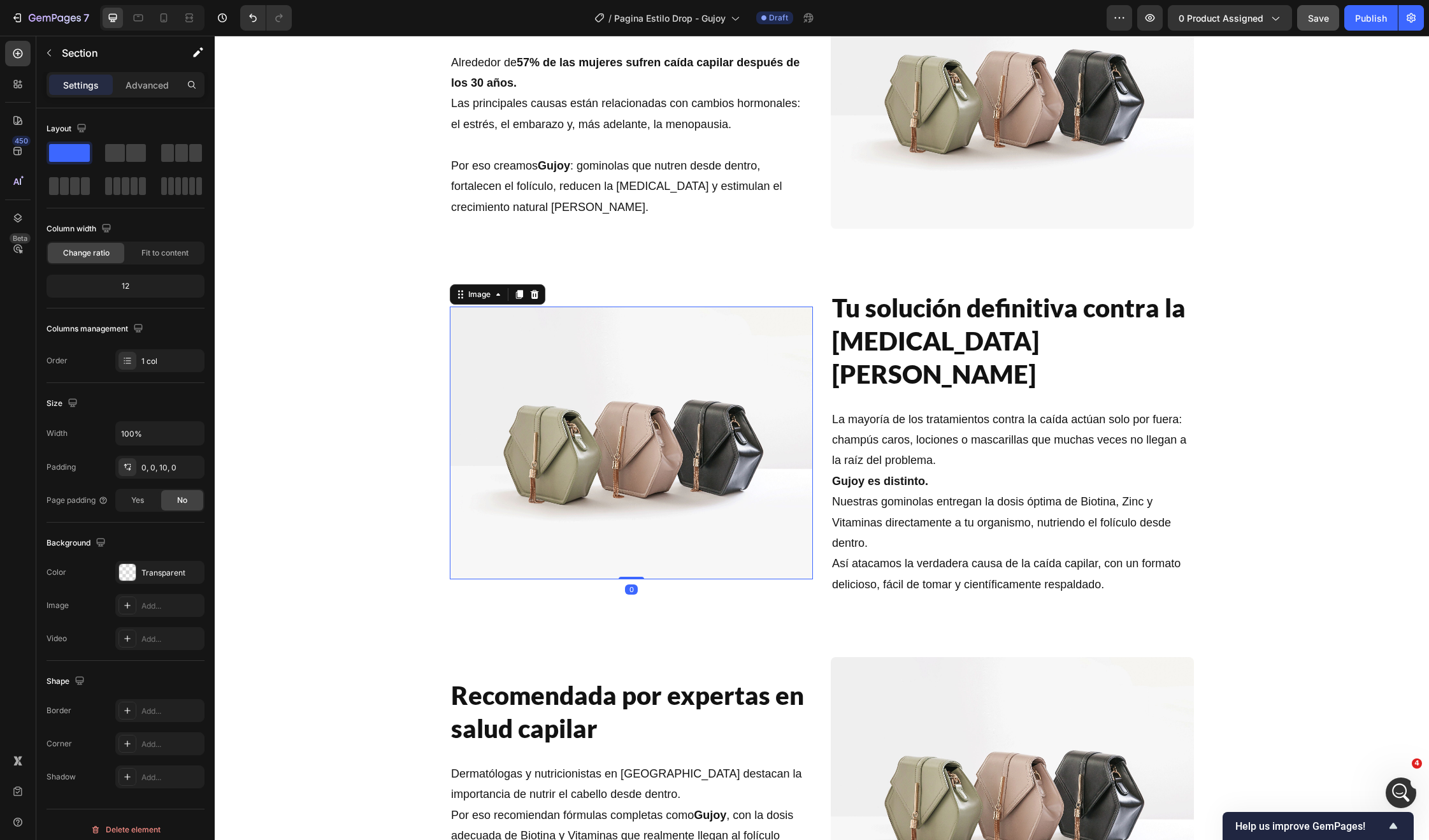
click at [678, 437] on img at bounding box center [630, 442] width 363 height 273
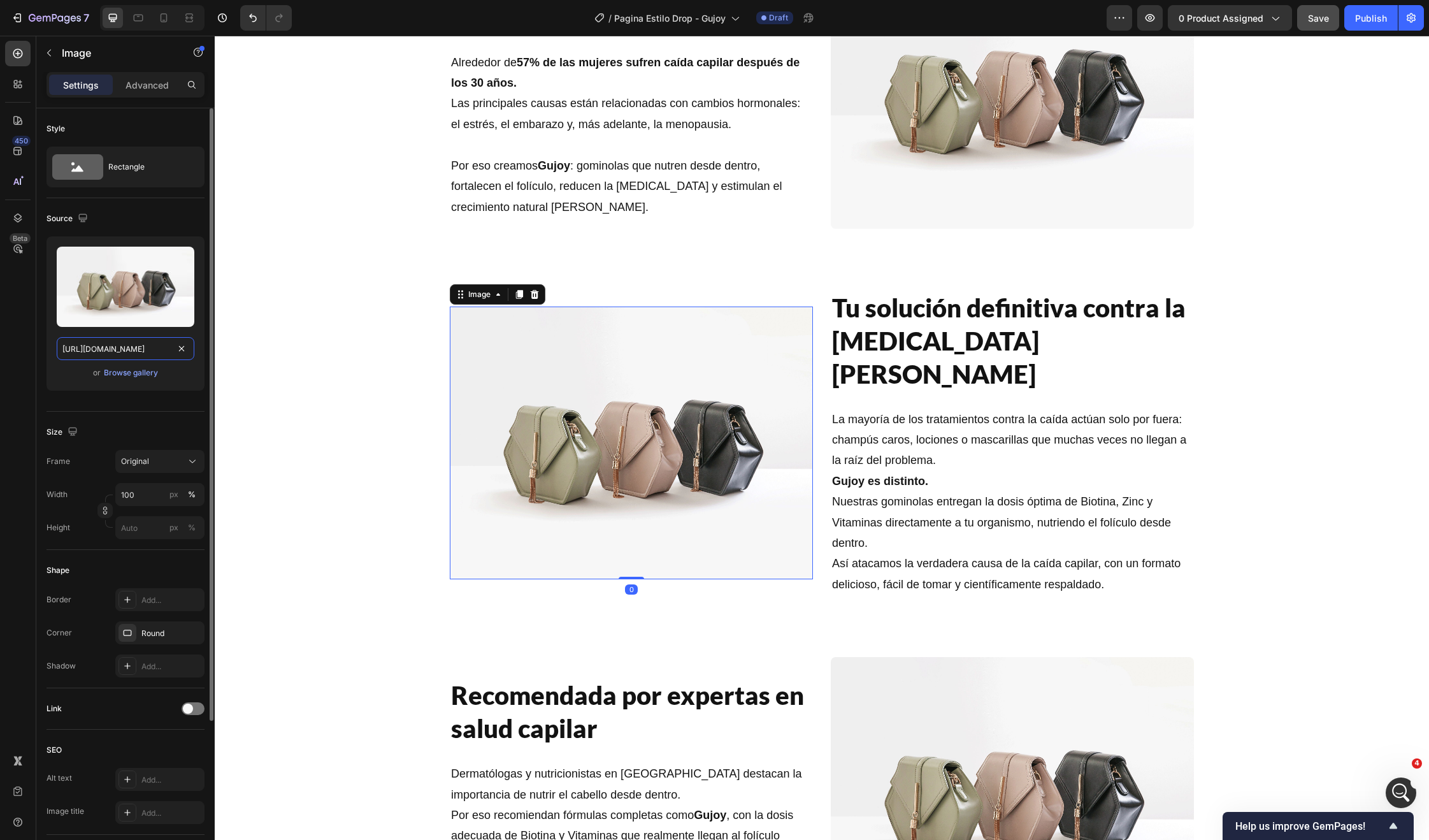
click at [109, 351] on input "https://cdn.shopify.com/s/files/1/2005/9307/files/image_demo.jpg" at bounding box center [126, 348] width 138 height 23
paste input "0679/8455/6221/files/Inserir_um_titulo_1_5a49a0a8-1dbf-496e-ab9f-9fb250e96b30.j…"
type input "https://cdn.shopify.com/s/files/1/0679/8455/6221/files/Inserir_um_titulo_1_5a49…"
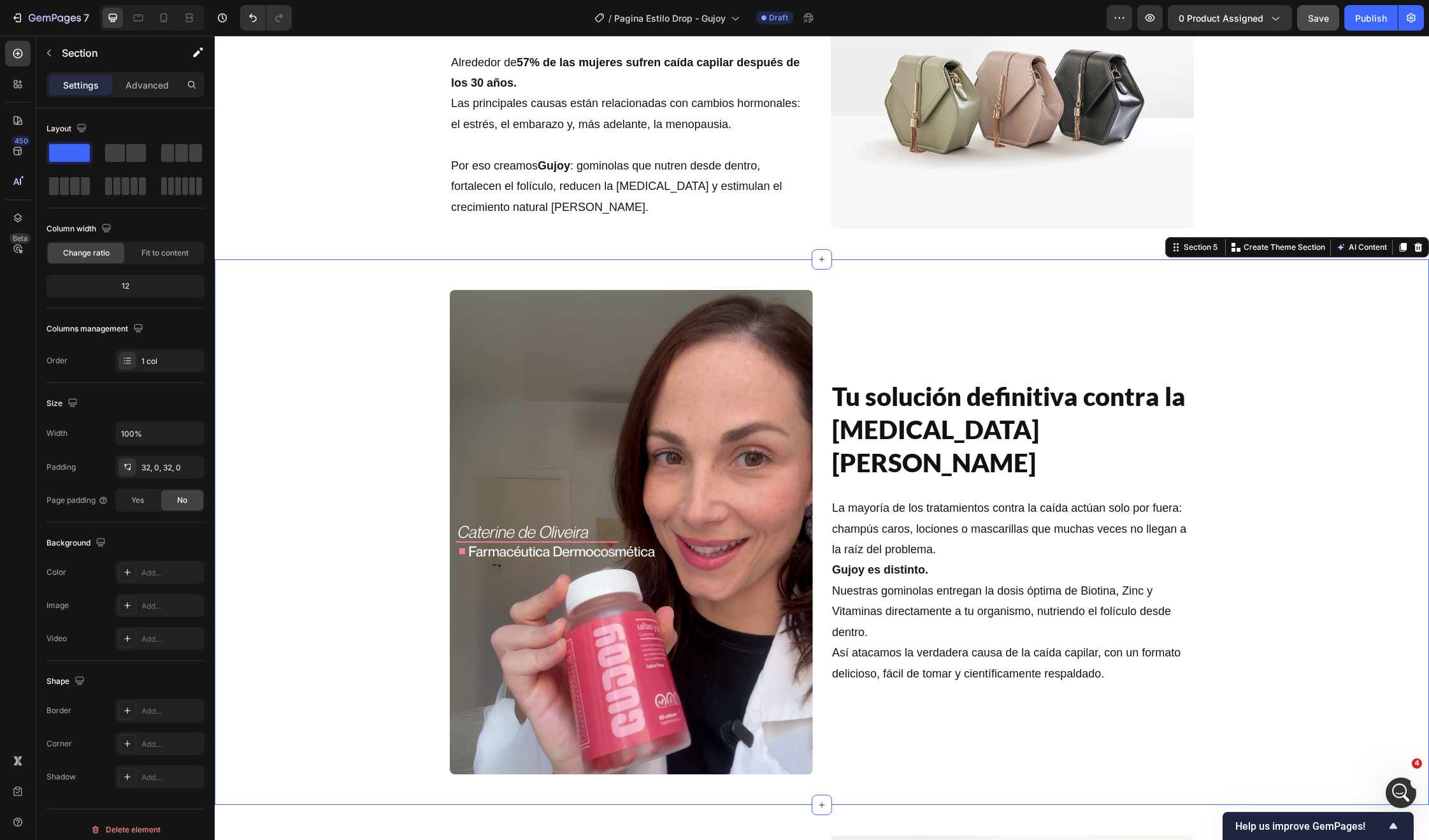
click at [335, 410] on div "Image Tu solución definitiva contra la caída del cabello Heading La mayoría de …" at bounding box center [822, 531] width 1214 height 505
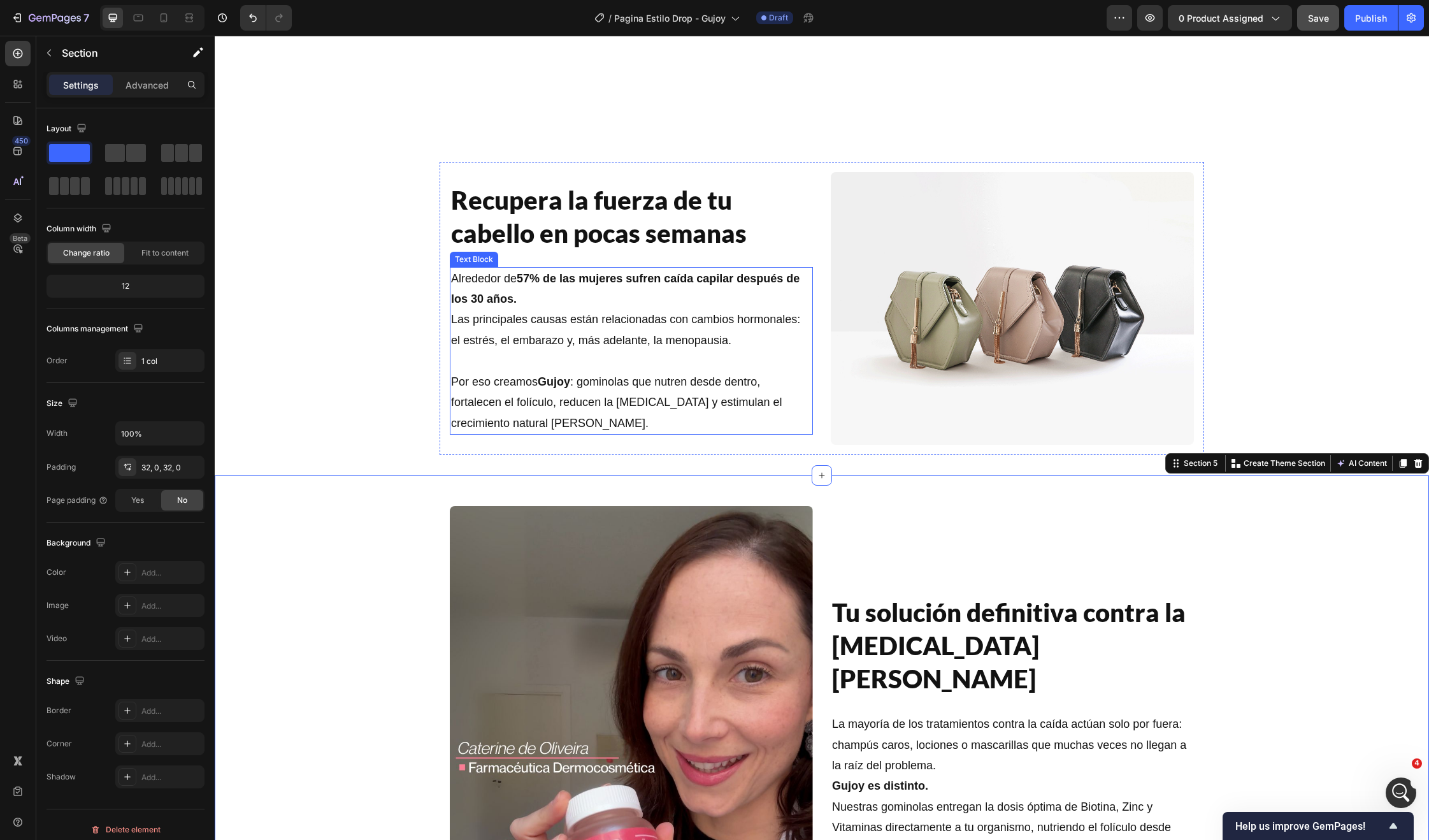
scroll to position [1144, 0]
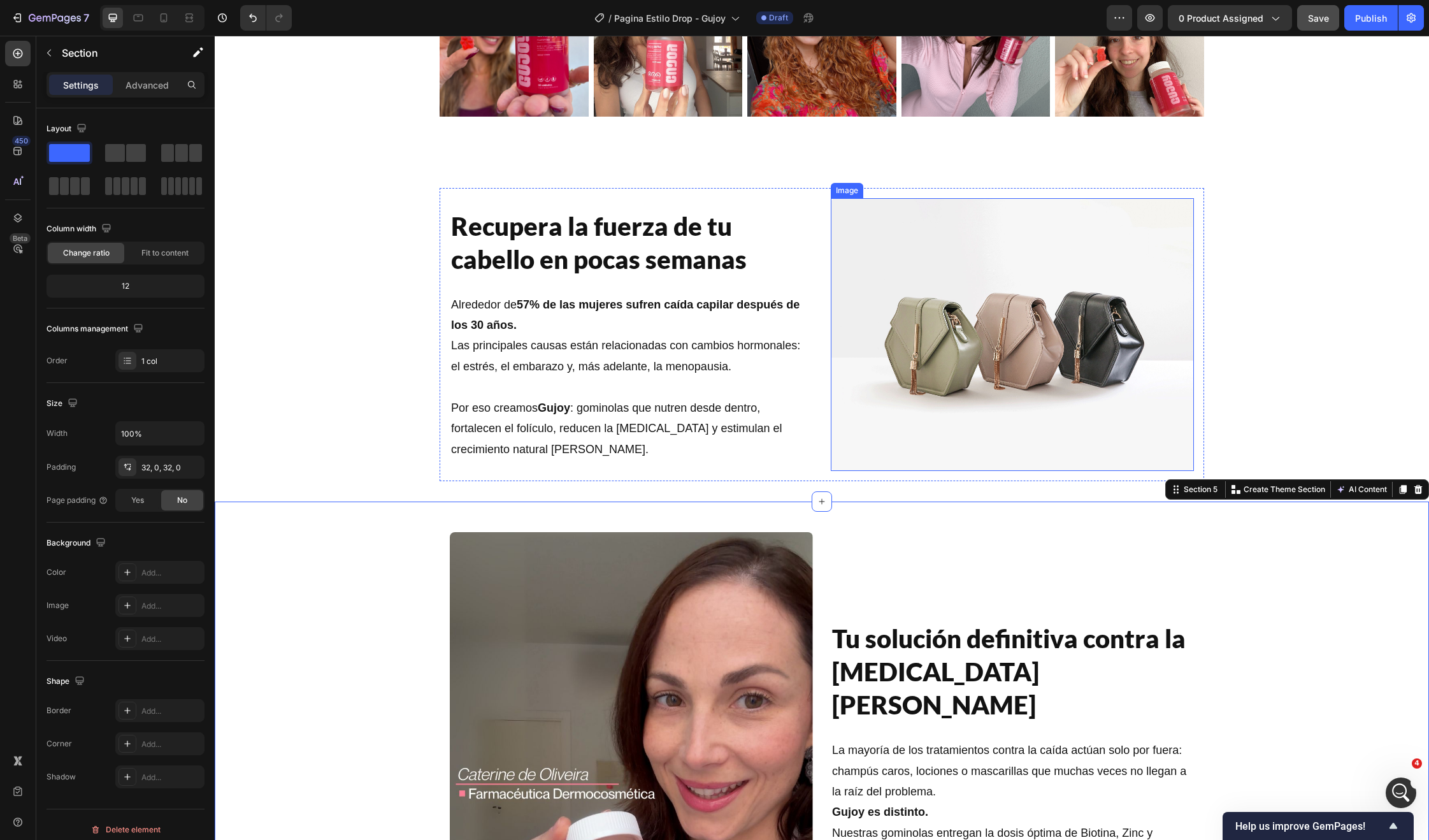
click at [950, 324] on img at bounding box center [1012, 335] width 363 height 273
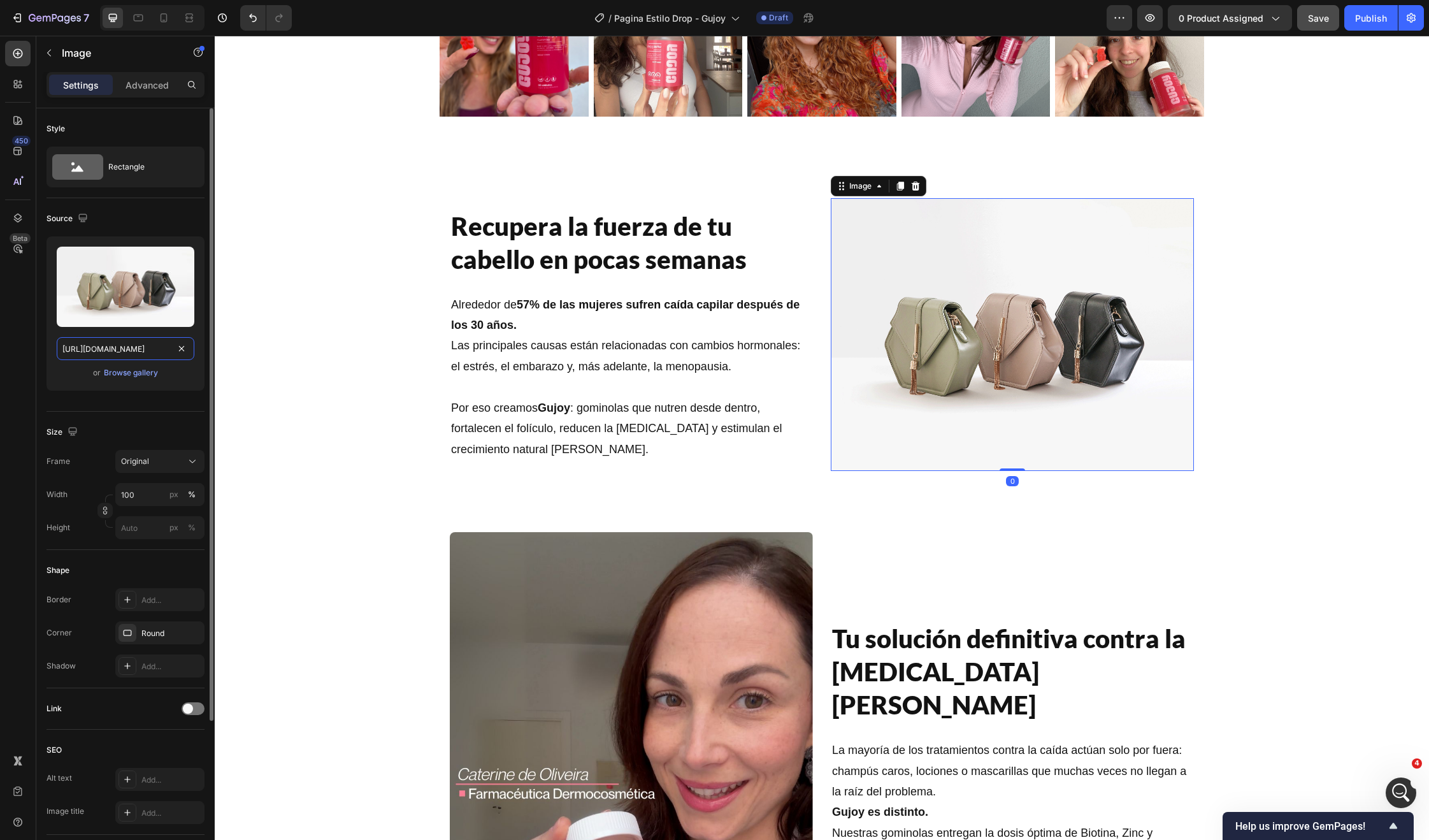
click at [132, 352] on input "https://cdn.shopify.com/s/files/1/2005/9307/files/image_demo.jpg" at bounding box center [126, 348] width 138 height 23
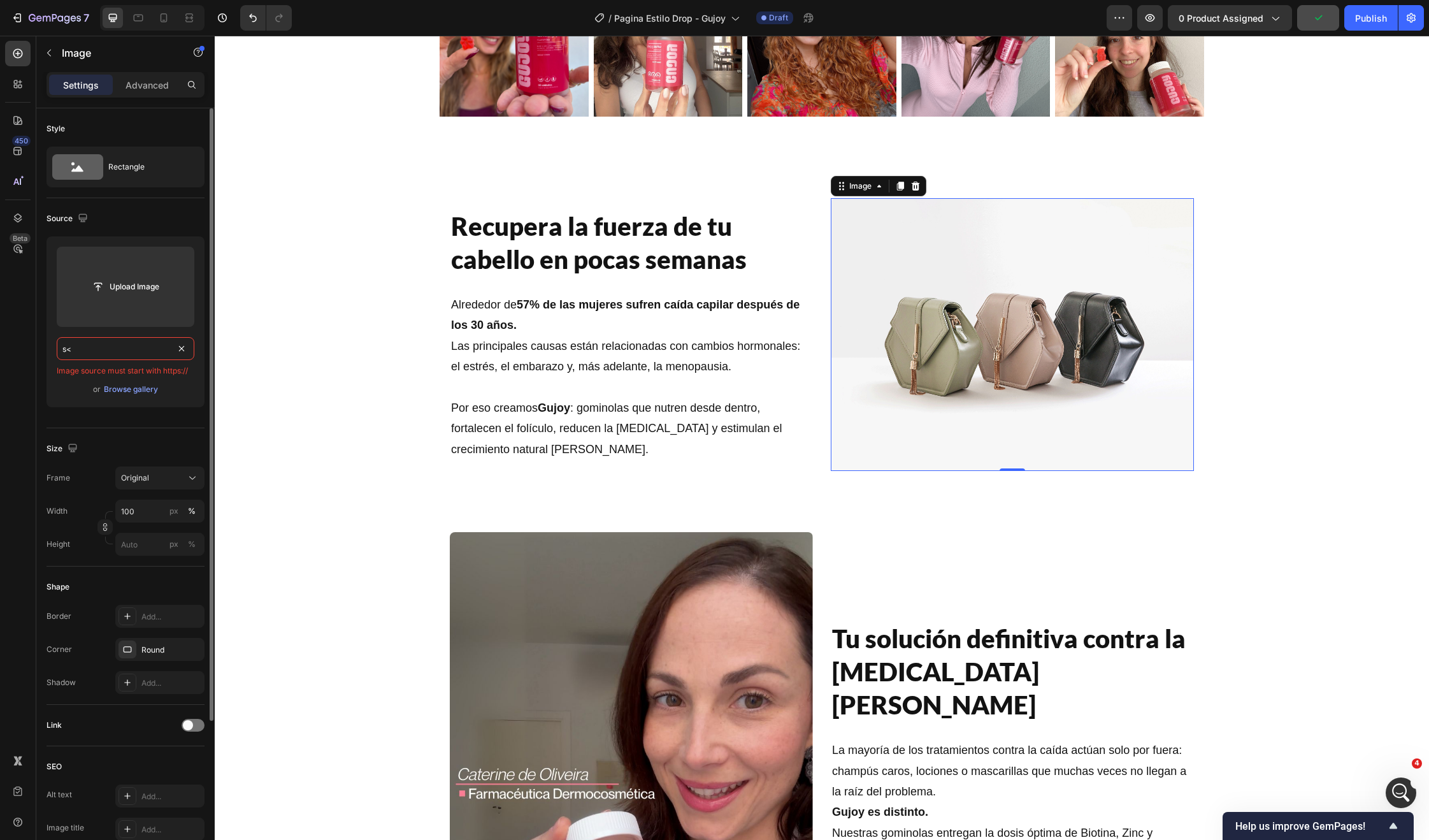
paste input "https://cdn.shopify.com/s/files/1/0679/8455/6221/files/Design_sem_nome_3_8b14fa…"
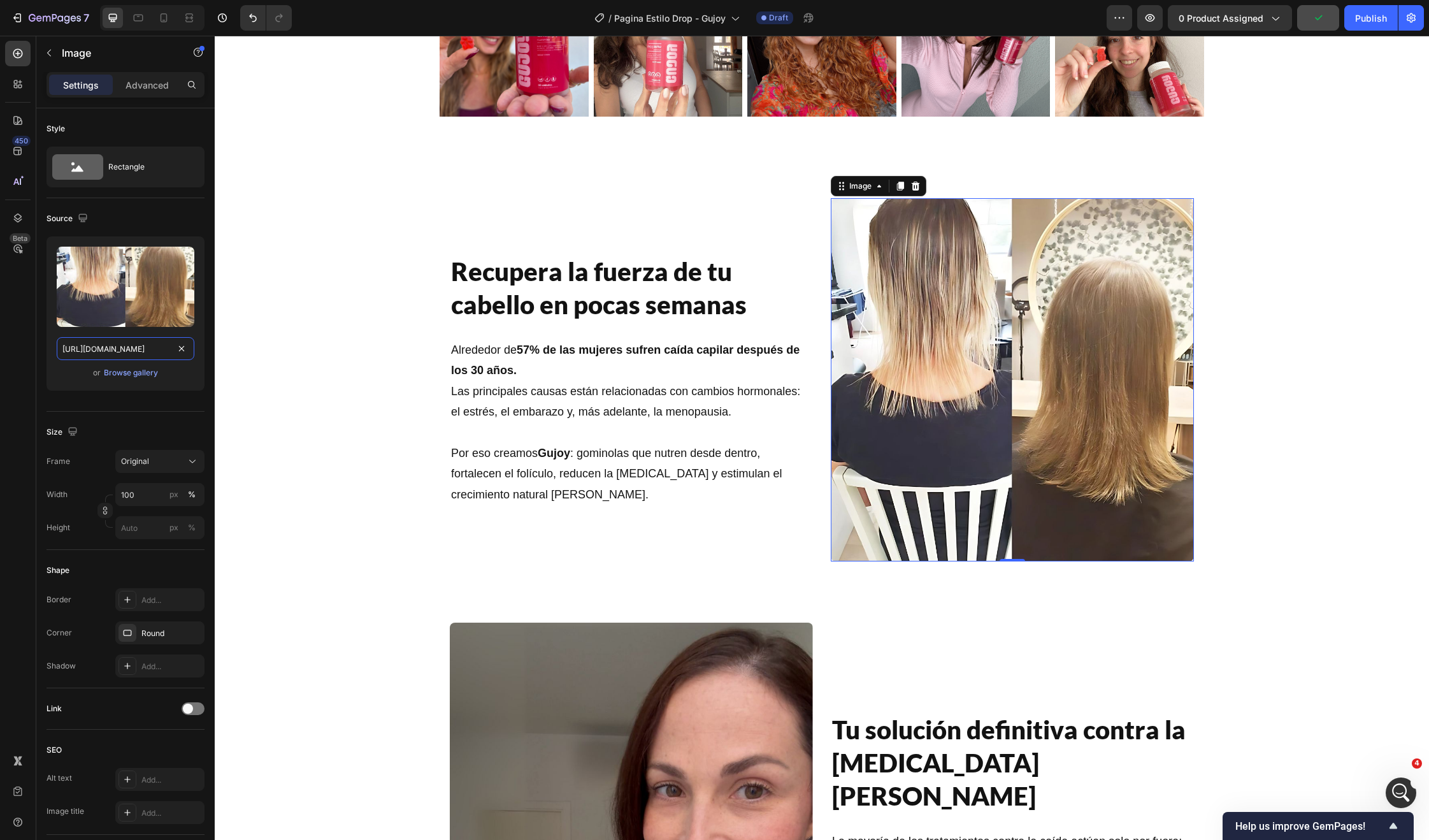
scroll to position [1169, 0]
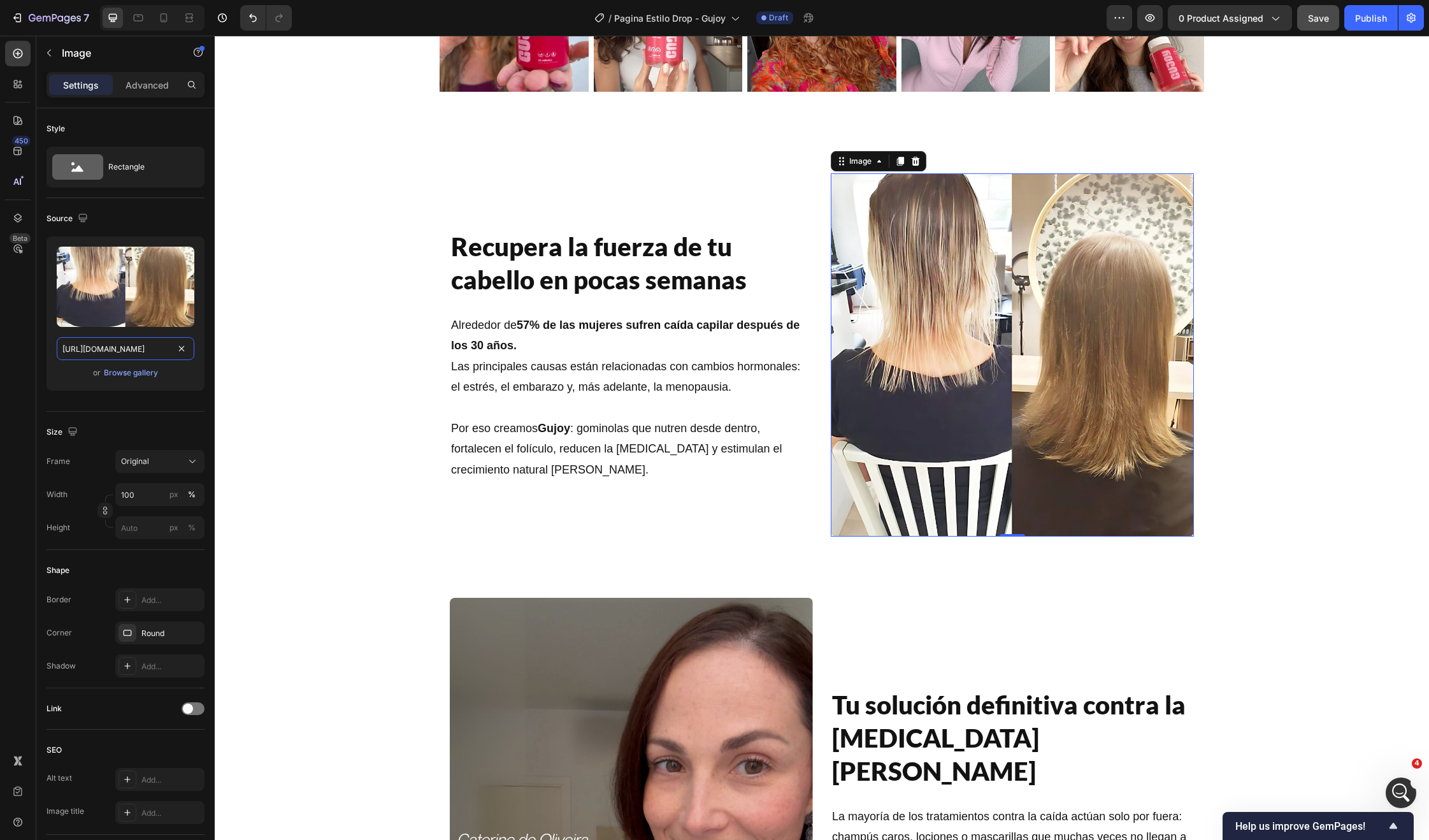
type input "https://cdn.shopify.com/s/files/1/0679/8455/6221/files/Design_sem_nome_3_8b14fa…"
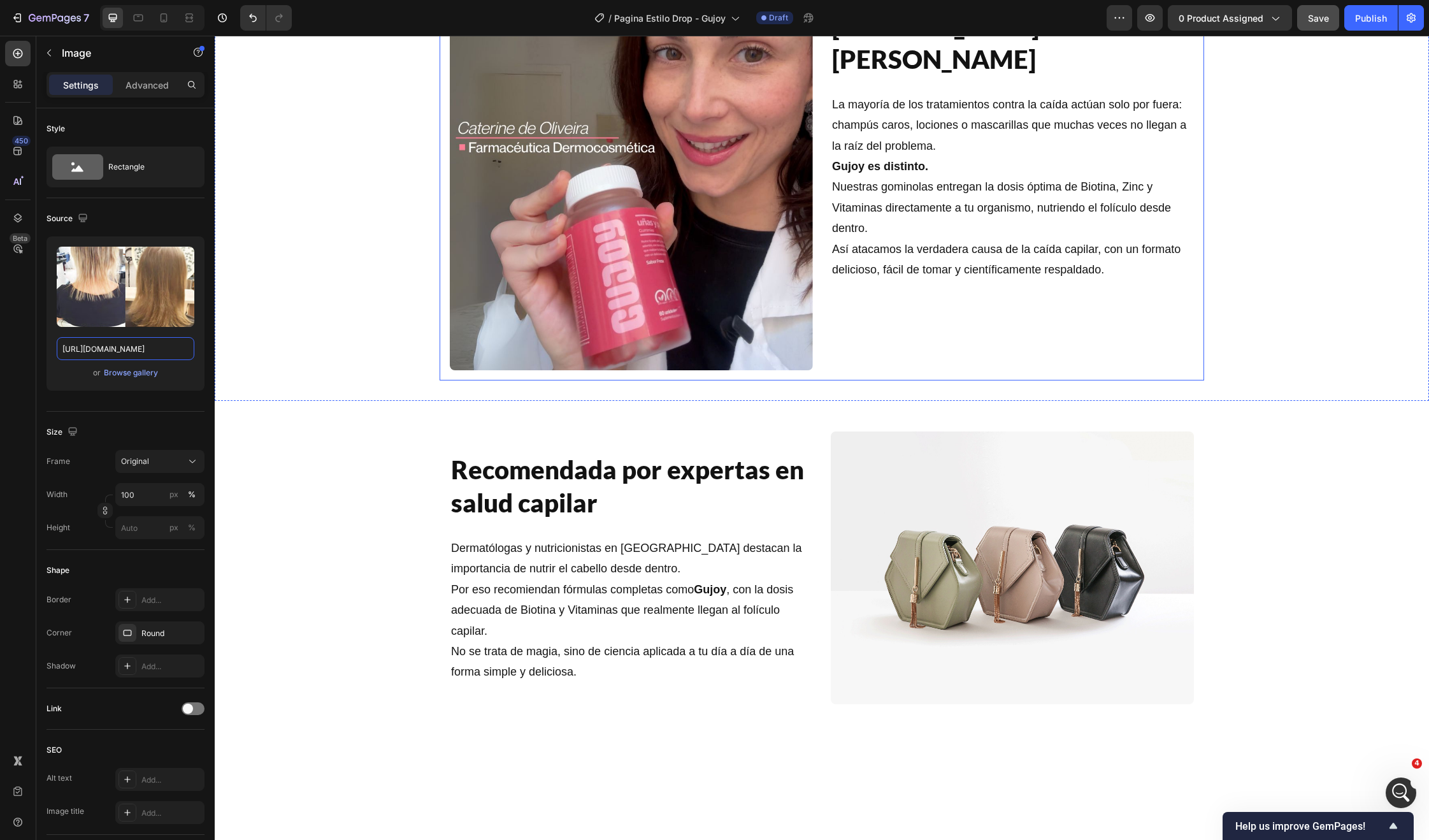
scroll to position [1984, 0]
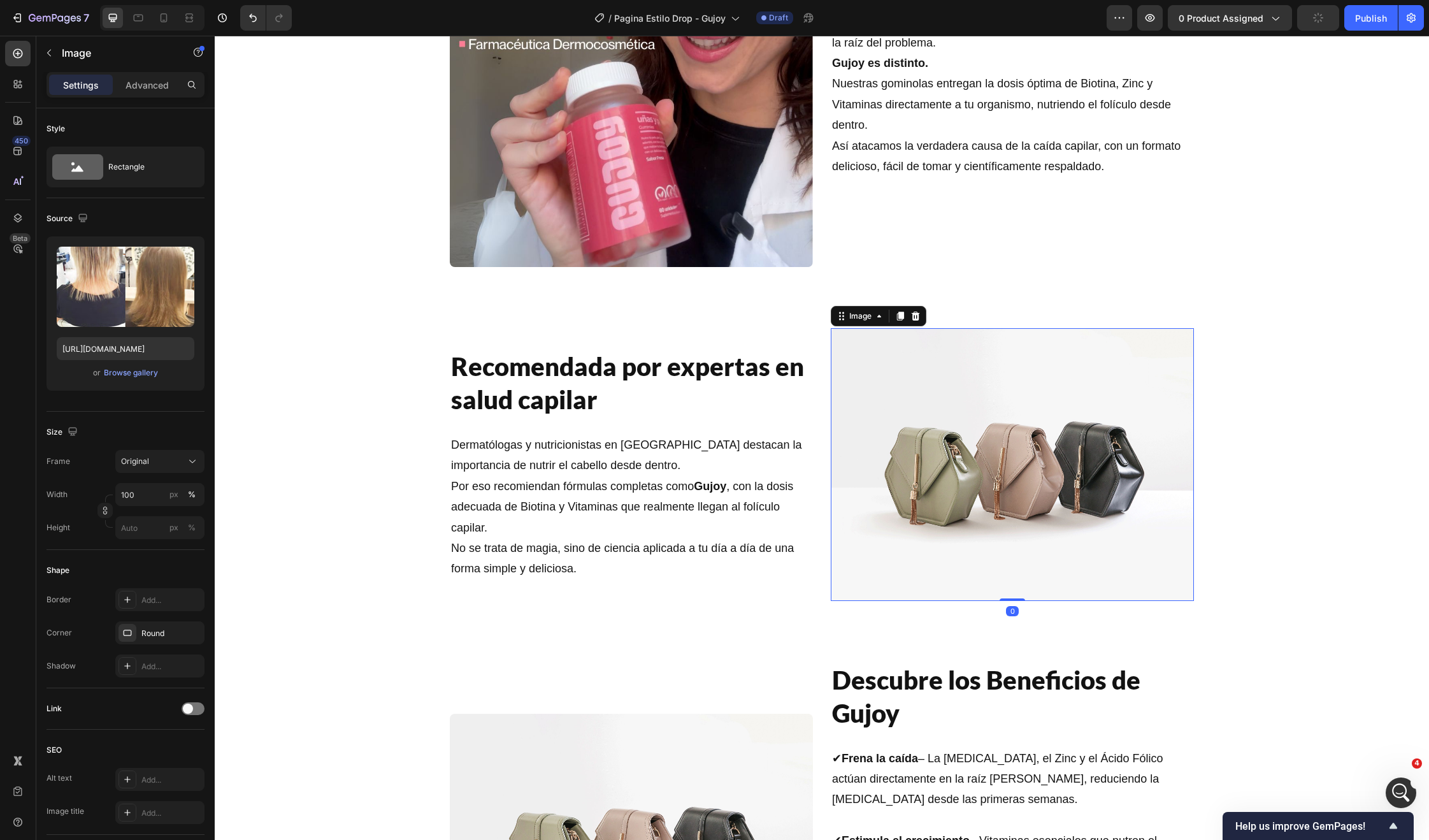
click at [967, 477] on img at bounding box center [1012, 464] width 363 height 273
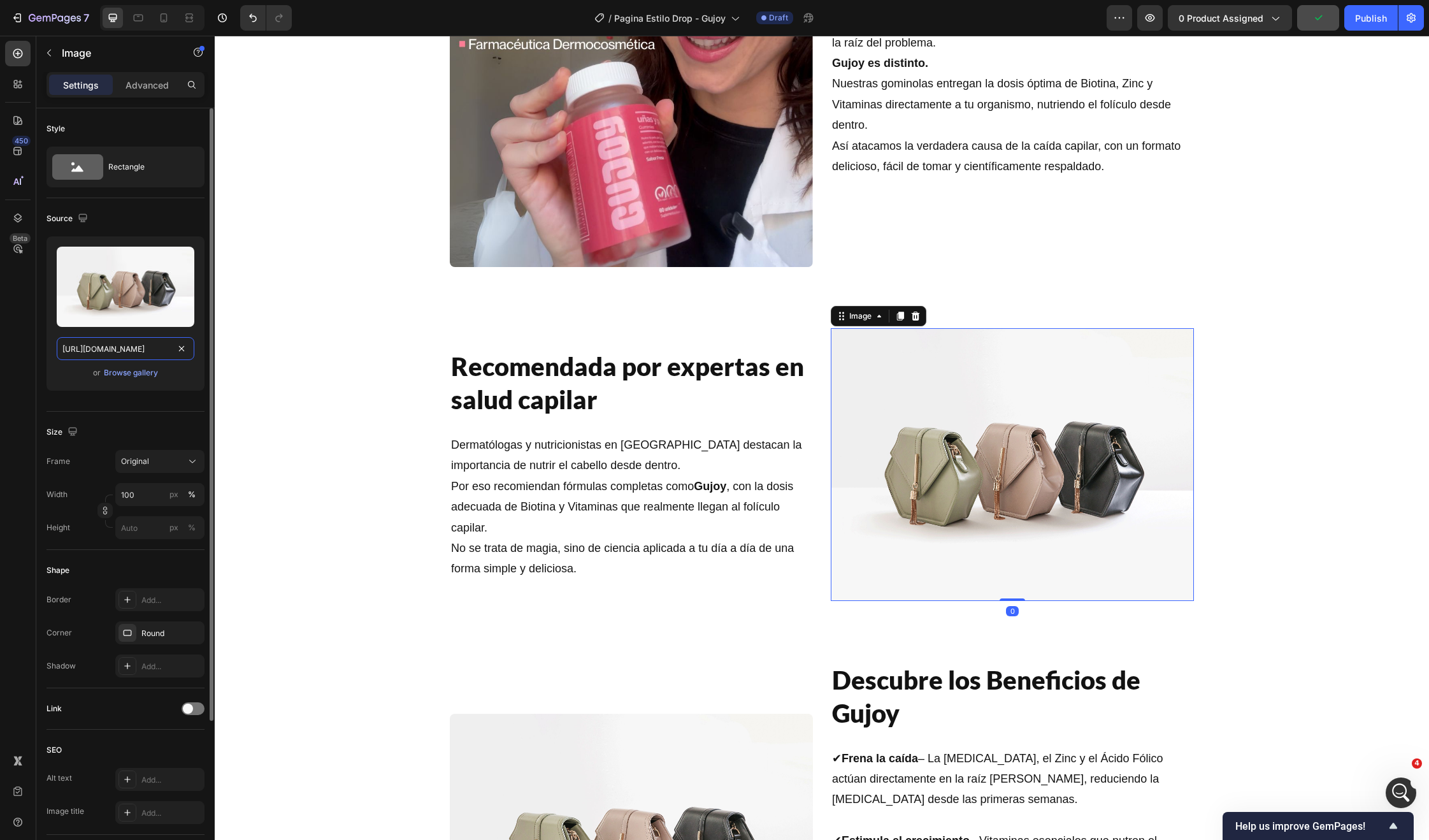
click at [130, 344] on input "https://cdn.shopify.com/s/files/1/2005/9307/files/image_demo.jpg" at bounding box center [126, 348] width 138 height 23
paste input "0679/8455/6221/files/Formulado_por_1.webp?v=1758984357"
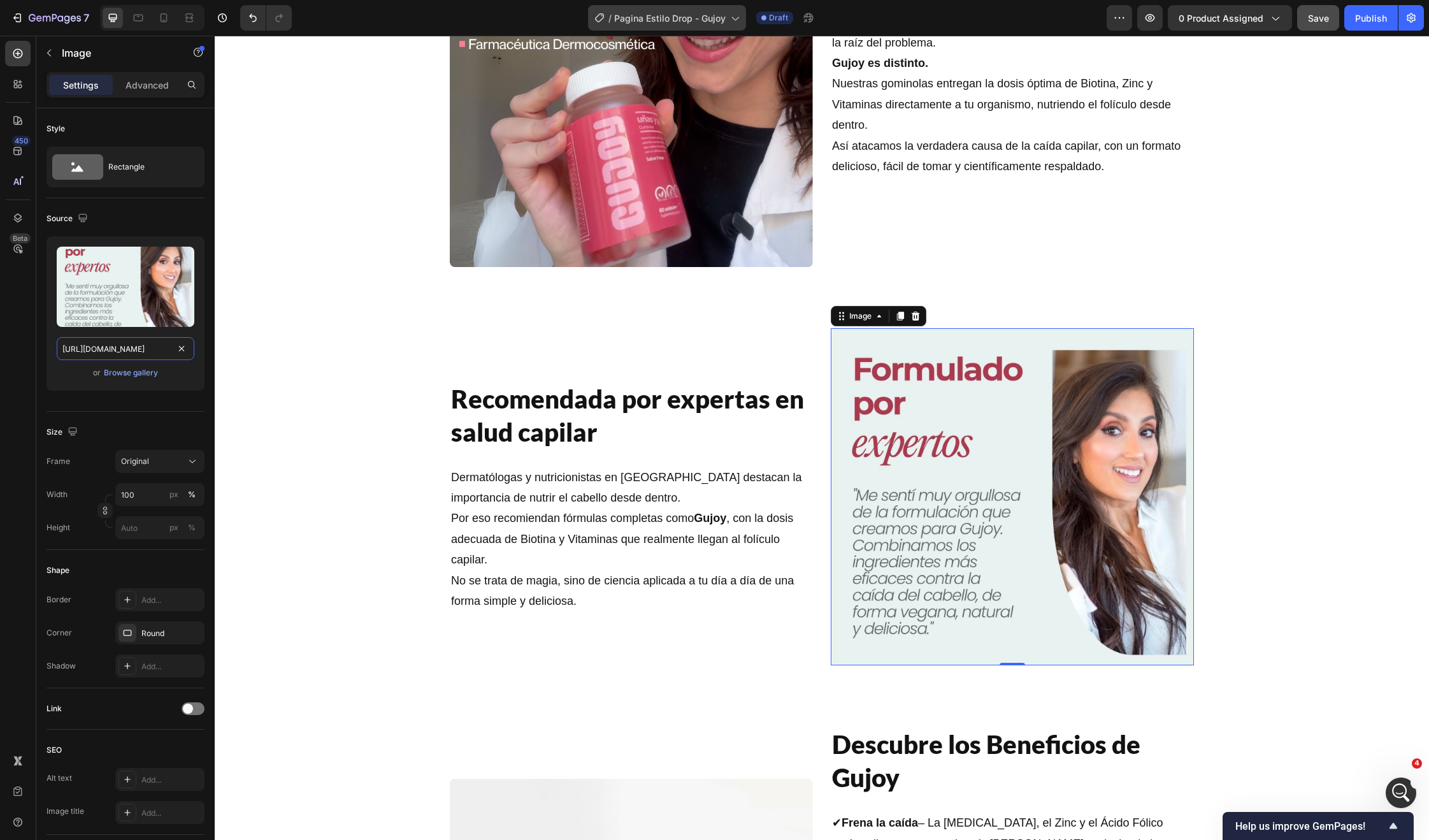
type input "https://cdn.shopify.com/s/files/1/0679/8455/6221/files/Formulado_por_1.webp?v=1…"
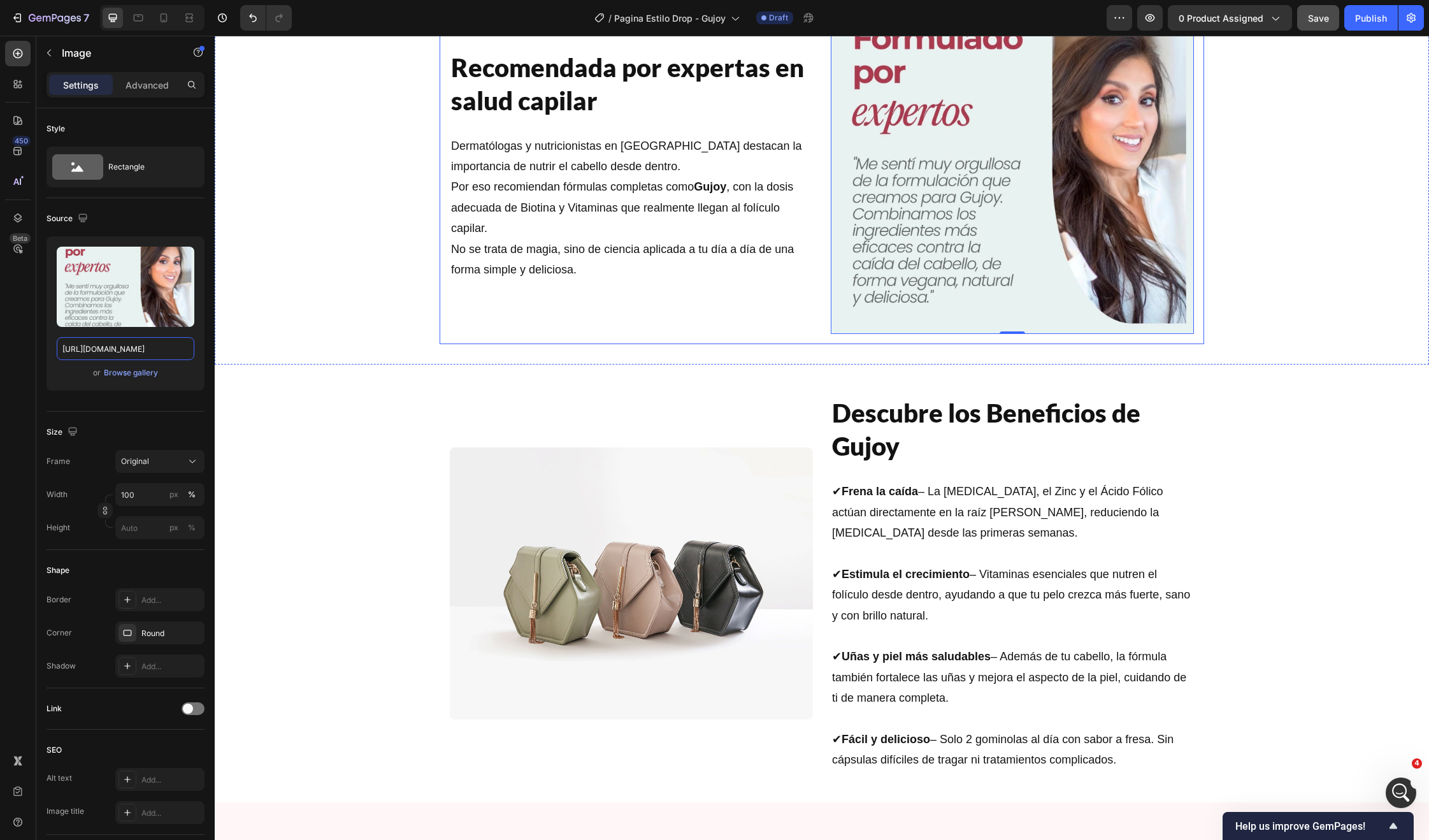
scroll to position [2371, 0]
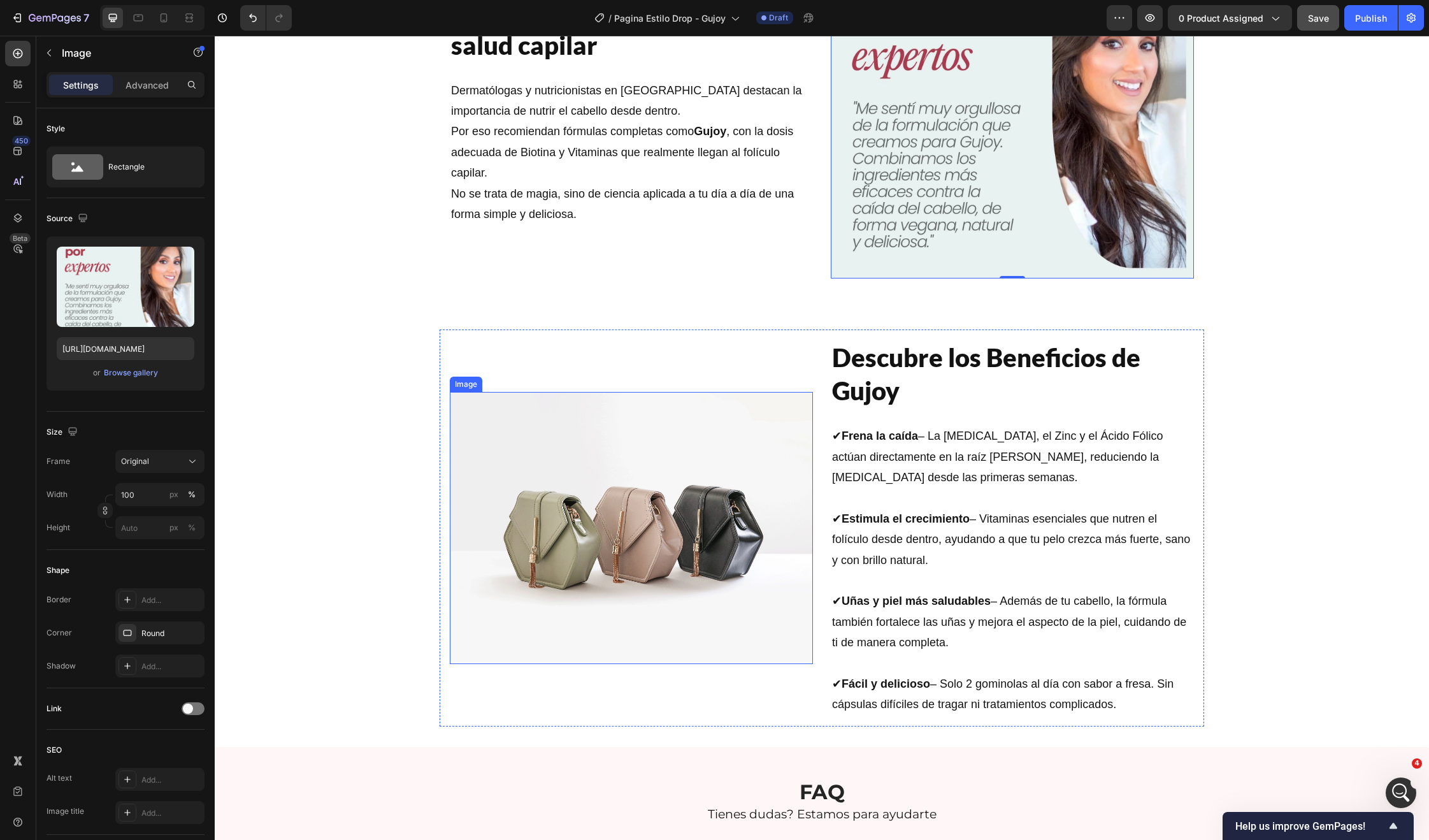
click at [643, 530] on img at bounding box center [630, 528] width 363 height 273
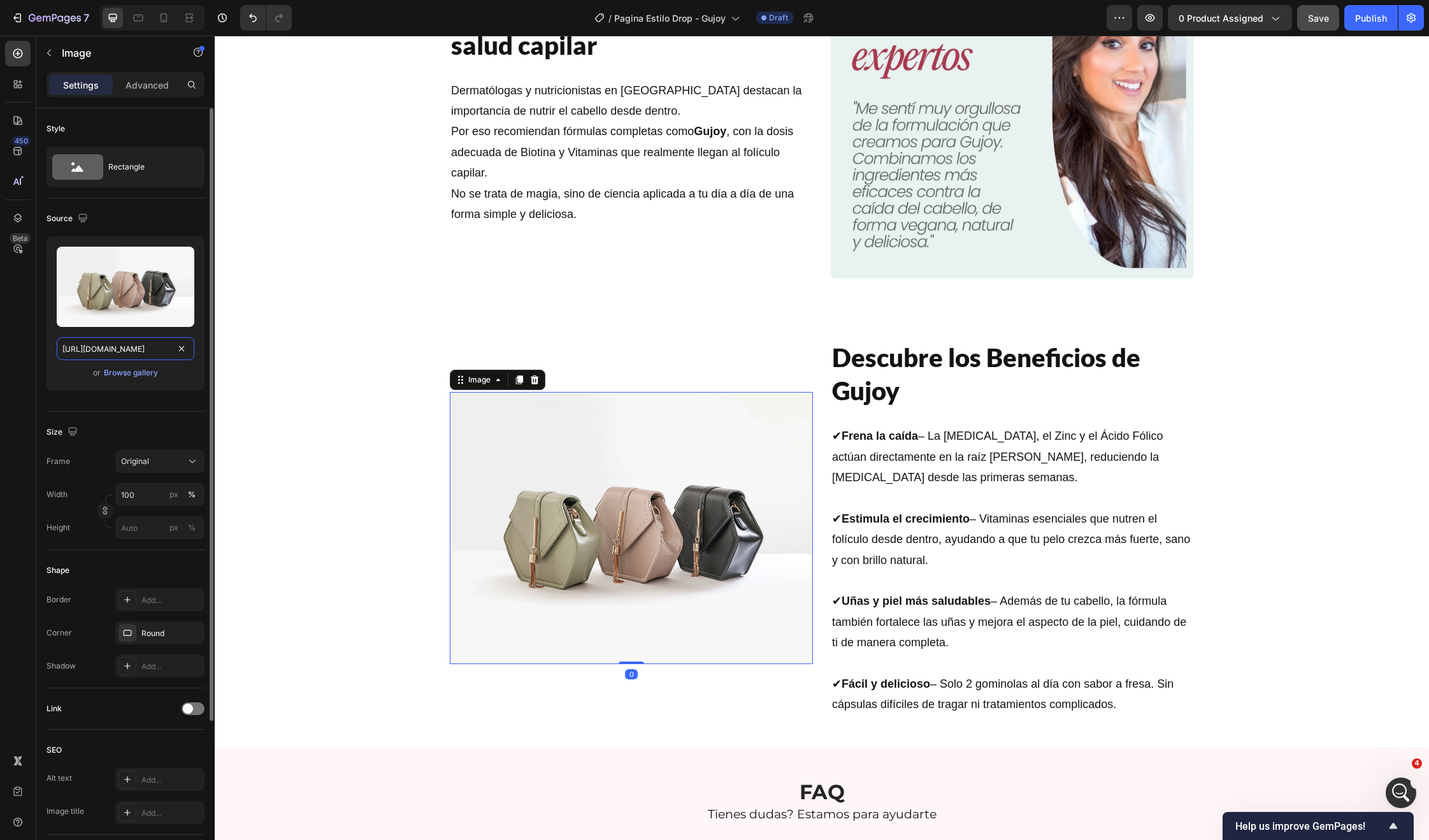
click at [96, 344] on input "https://cdn.shopify.com/s/files/1/2005/9307/files/image_demo.jpg" at bounding box center [126, 348] width 138 height 23
paste input "0679/8455/6221/files/Design_sem_nome_2_c2761ede-b5da-4c23-9030-c18e0f5d4a53.jpg…"
type input "https://cdn.shopify.com/s/files/1/0679/8455/6221/files/Design_sem_nome_2_c2761e…"
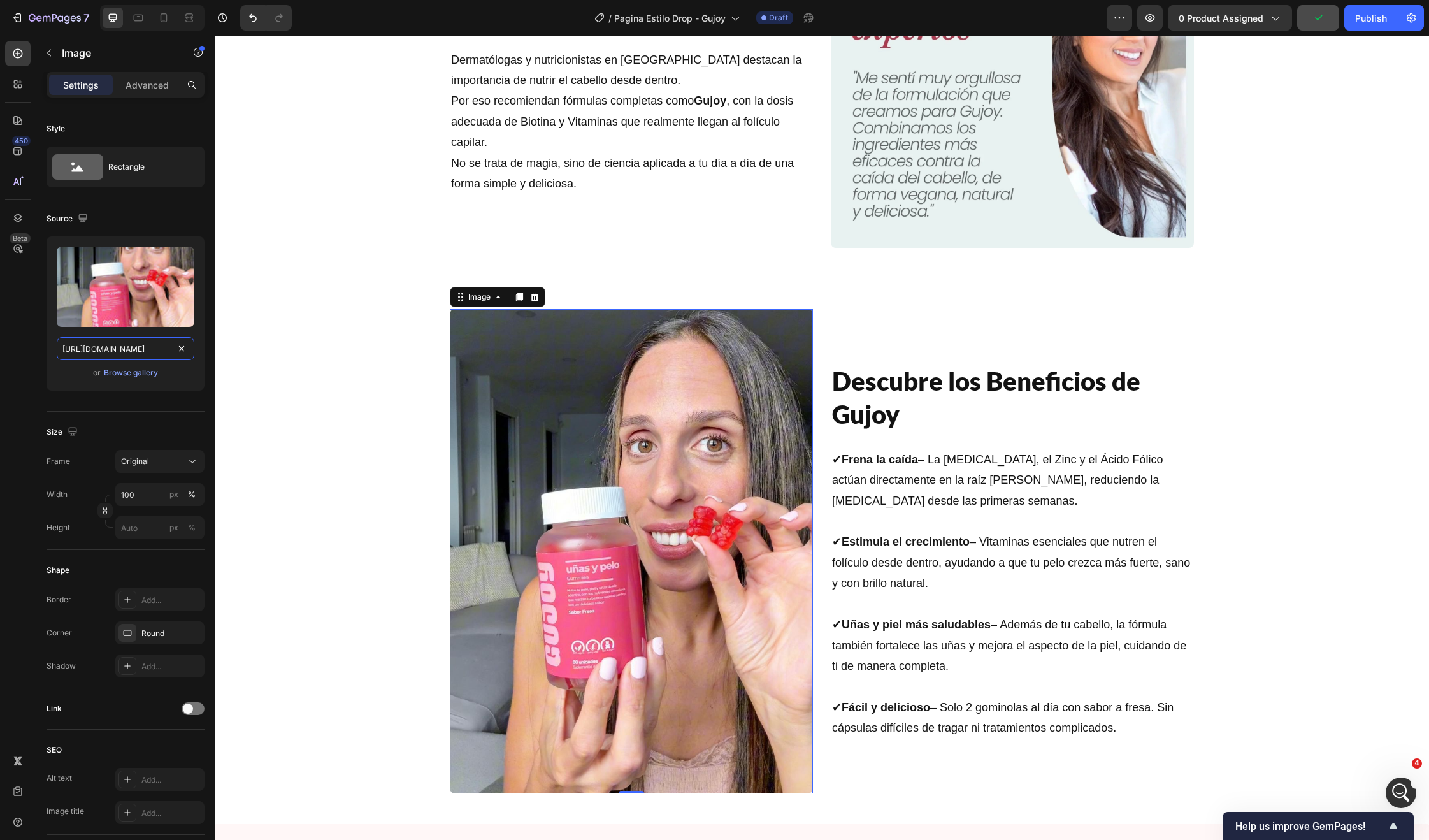
scroll to position [2421, 0]
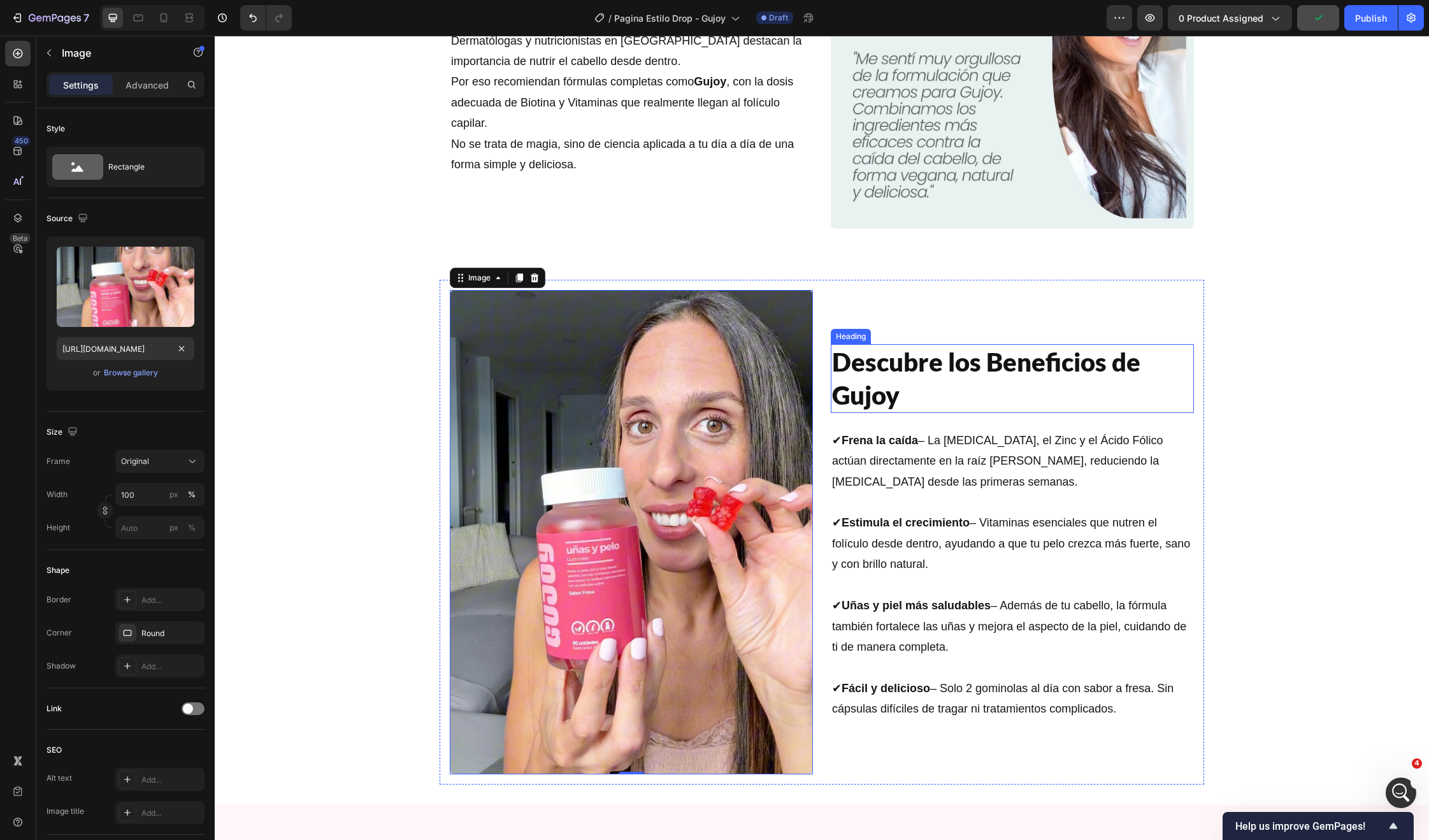
click at [1139, 388] on h2 "Descubre los Beneficios de Gujoy" at bounding box center [1012, 378] width 363 height 69
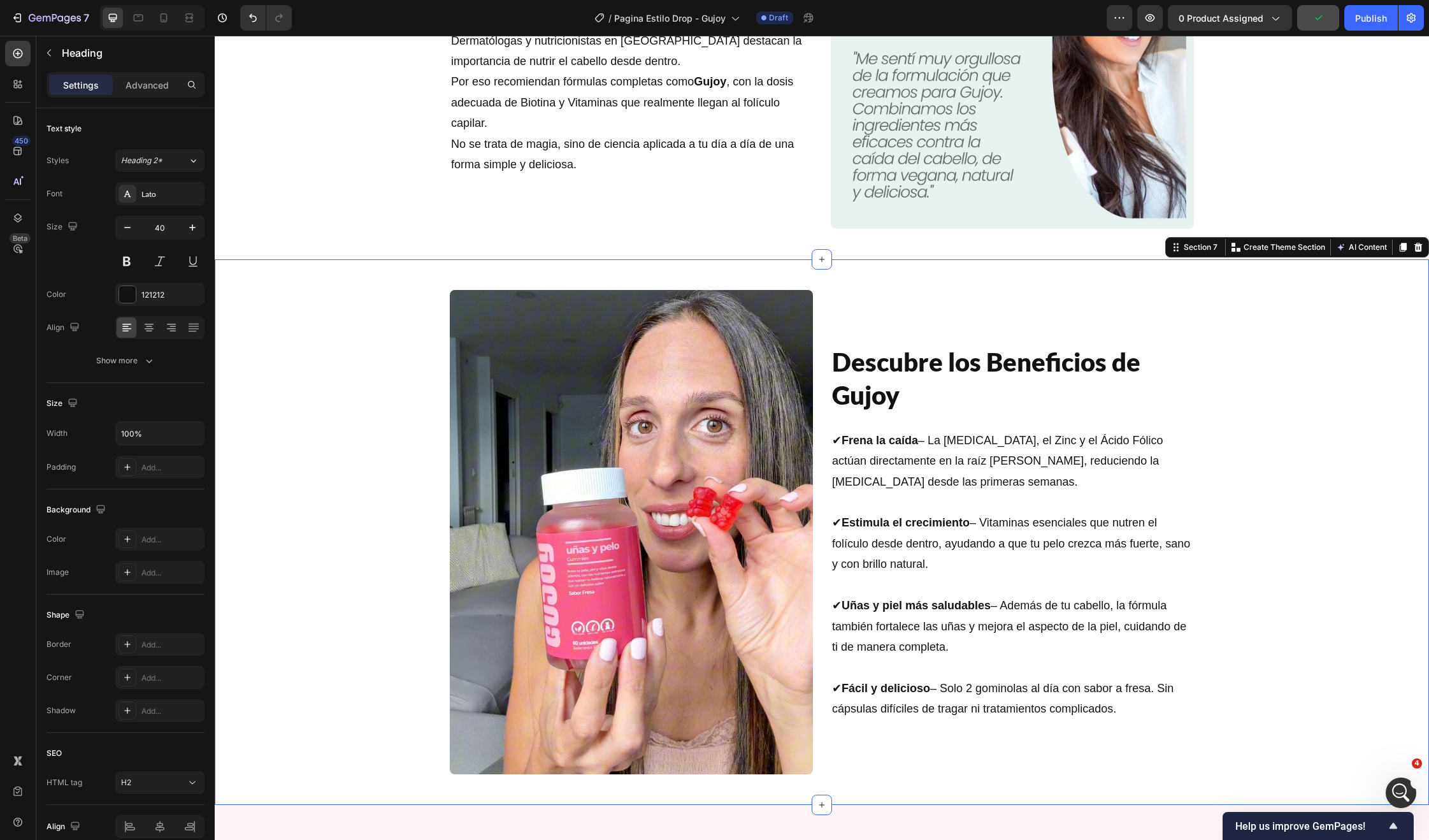
click at [1311, 414] on div "Image Descubre los Beneficios de Gujoy Heading ✔ Frena la caída – La Biotina, e…" at bounding box center [822, 531] width 1214 height 505
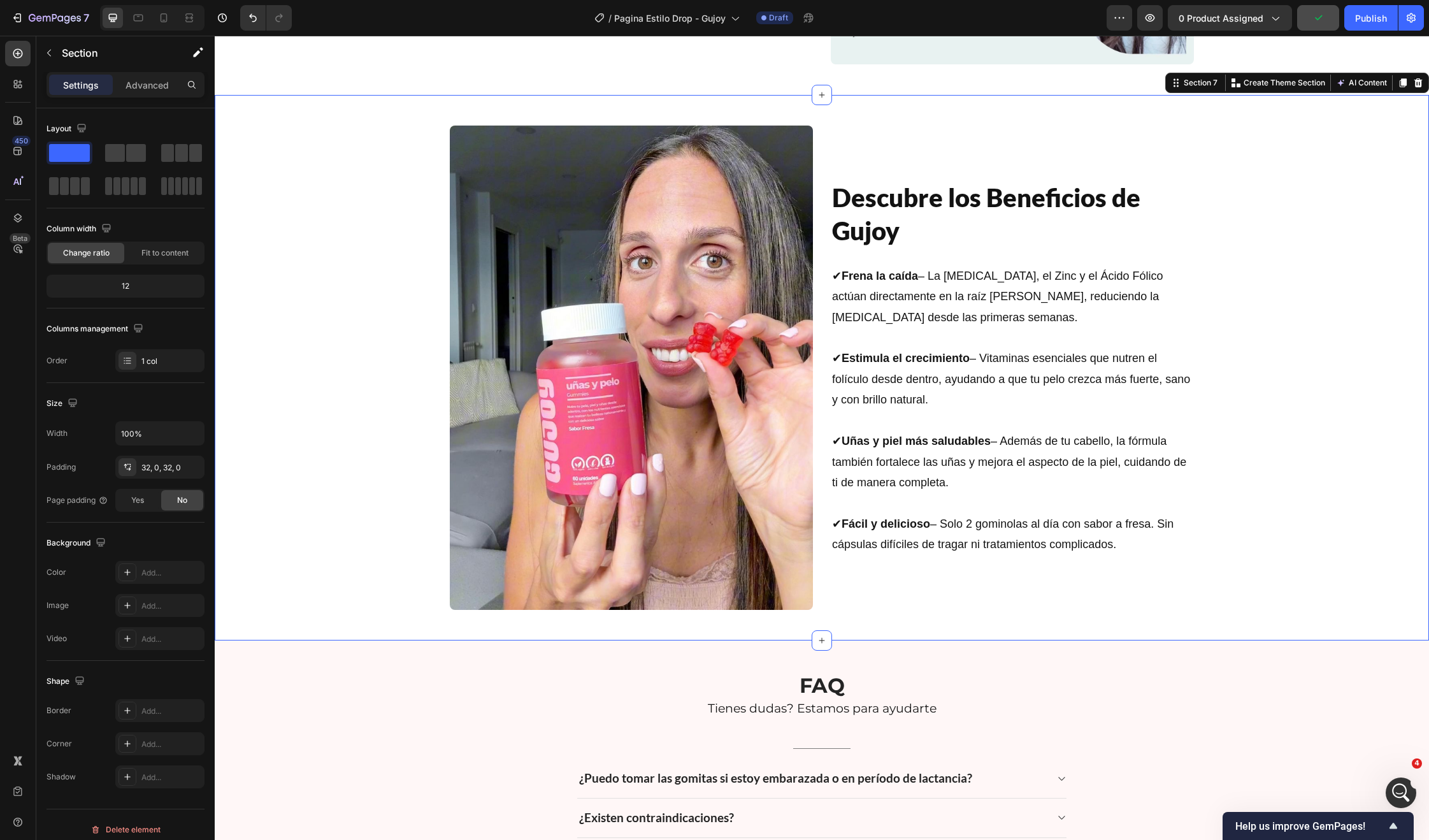
scroll to position [2631, 0]
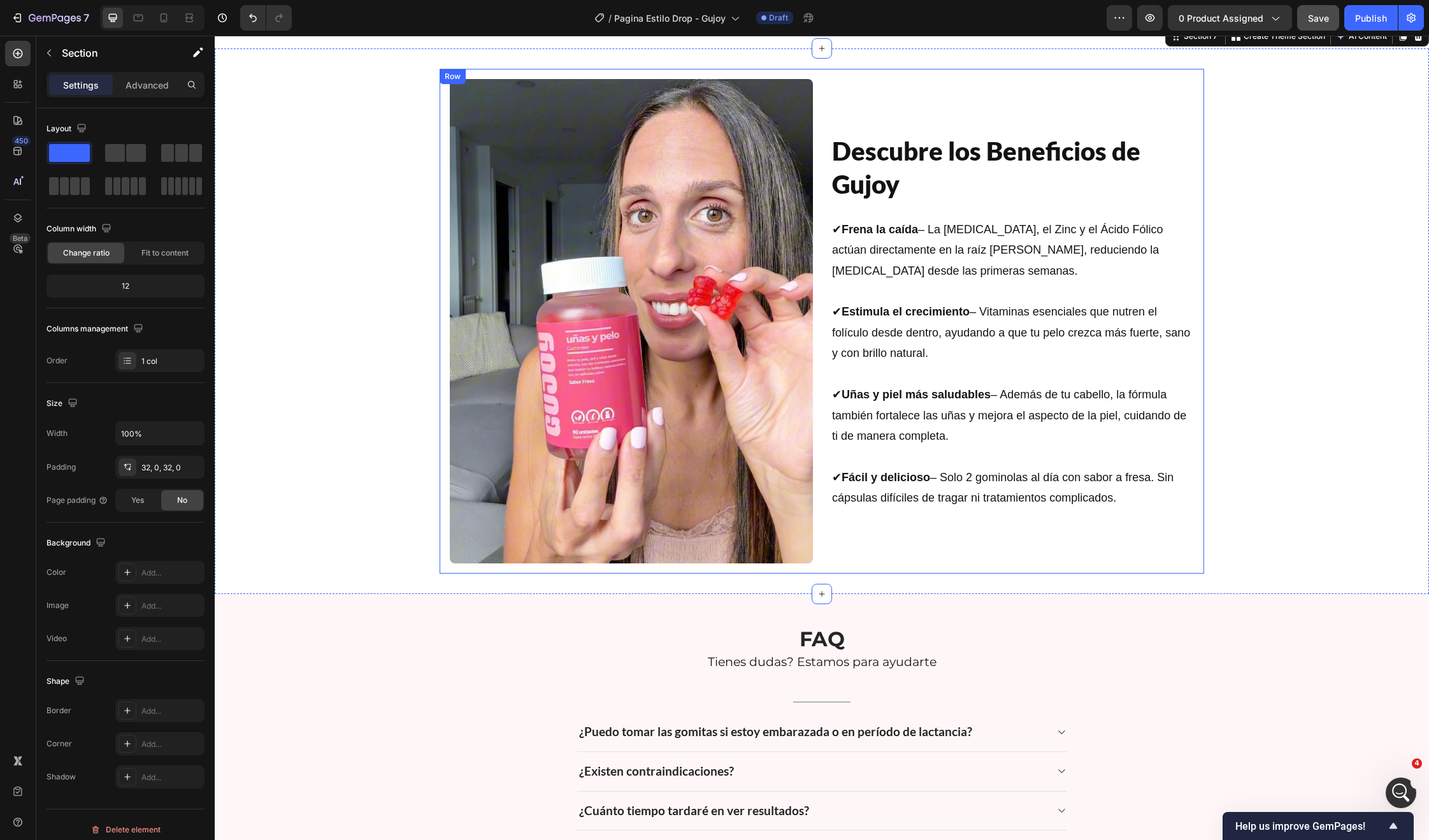
click at [820, 375] on div "Image Descubre los Beneficios de Gujoy Heading ✔ Frena la caída – La Biotina, e…" at bounding box center [822, 321] width 765 height 505
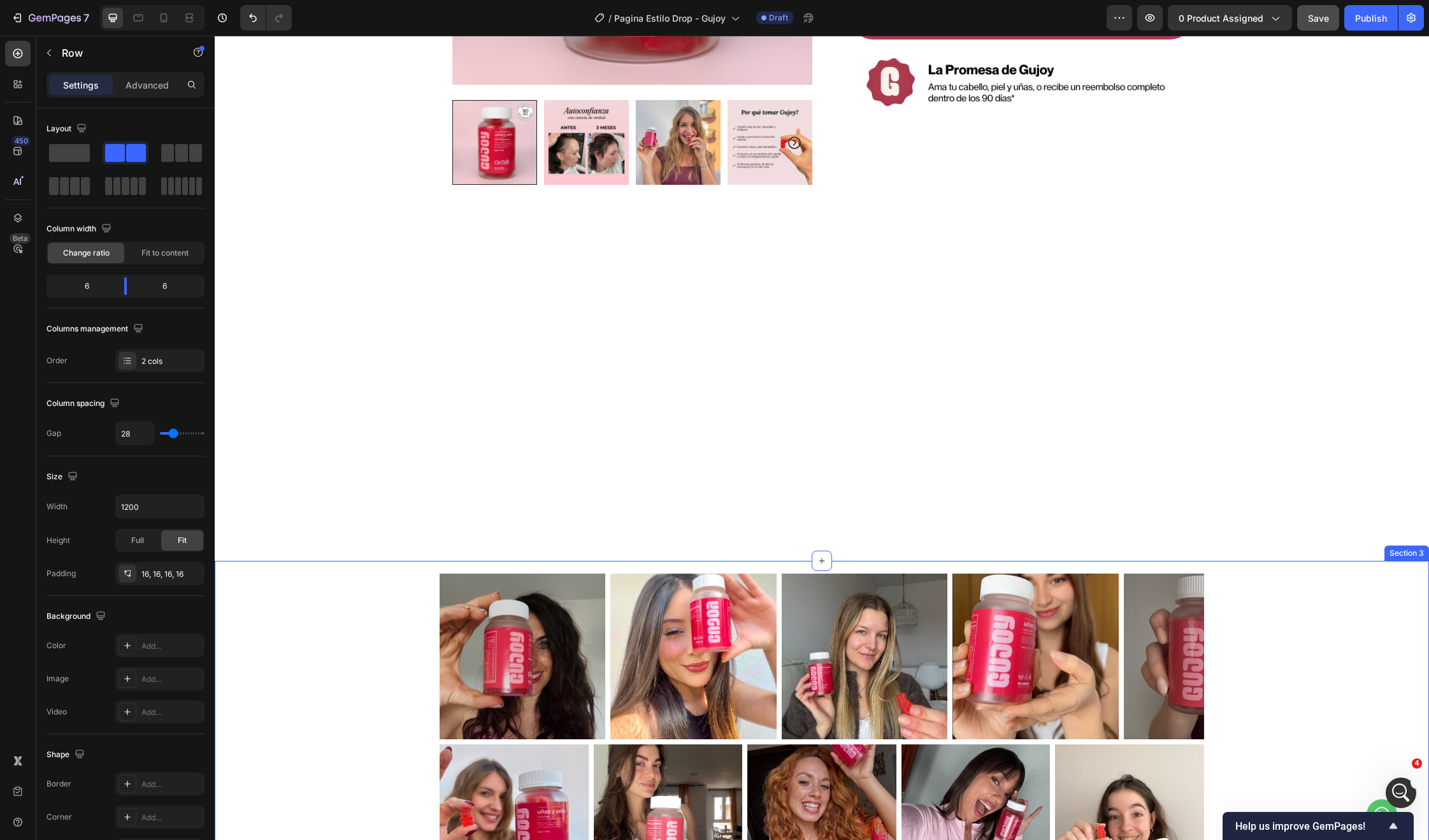
scroll to position [210, 0]
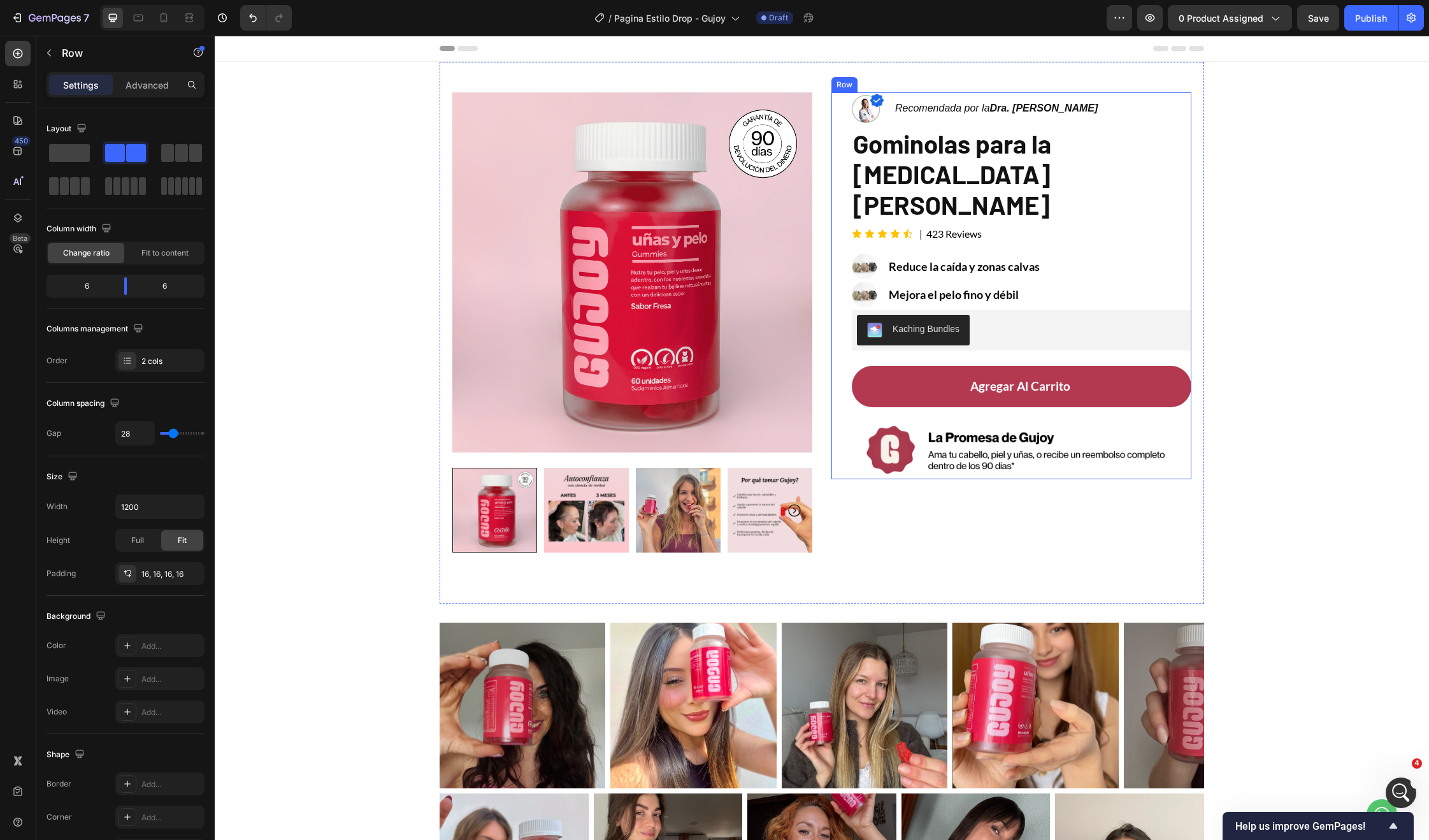
scroll to position [2, 0]
click at [154, 24] on div at bounding box center [164, 17] width 20 height 20
type input "0"
type input "100%"
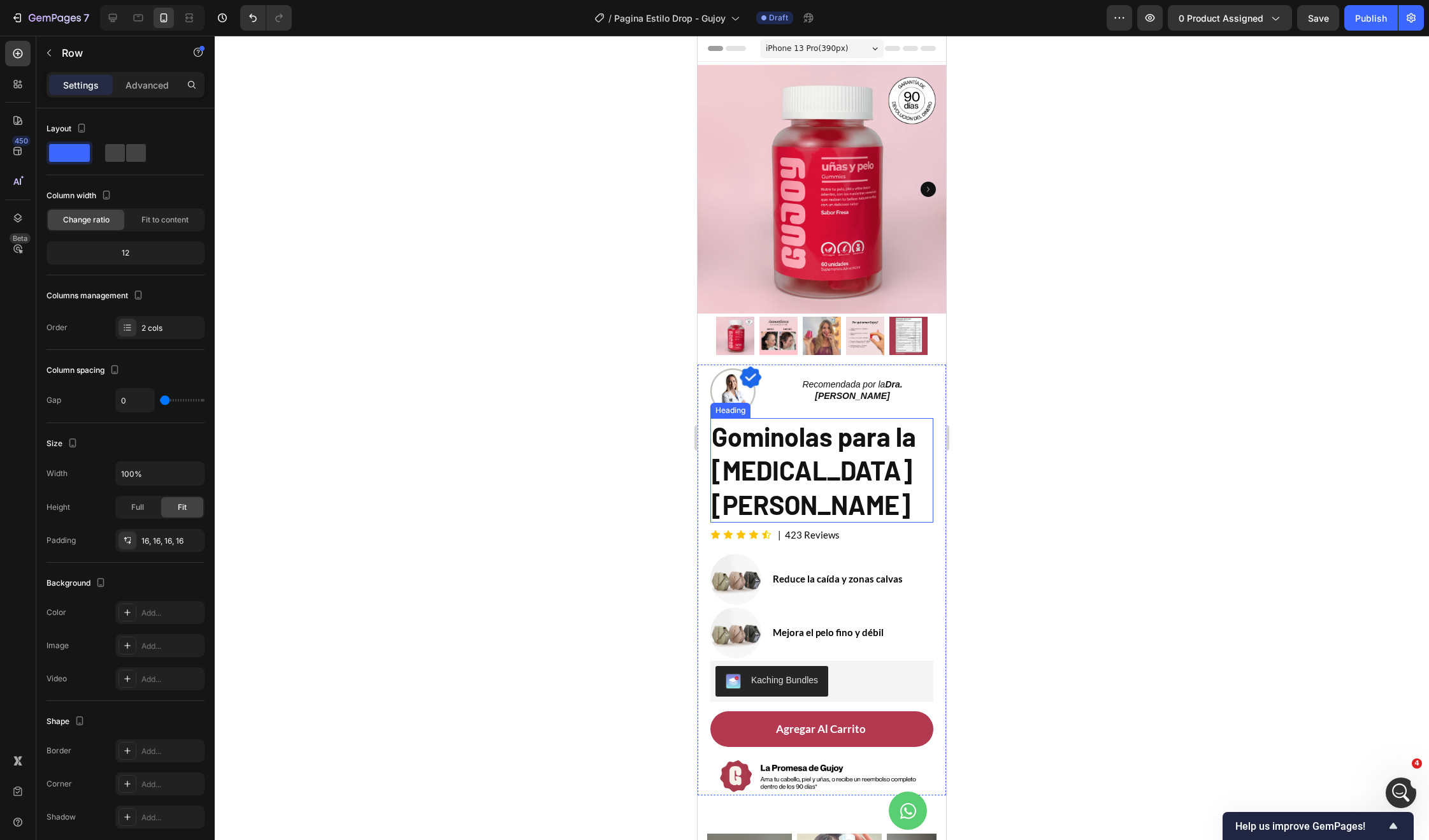
click at [868, 454] on h2 "Gominolas para la [MEDICAL_DATA] [PERSON_NAME]" at bounding box center [822, 471] width 223 height 105
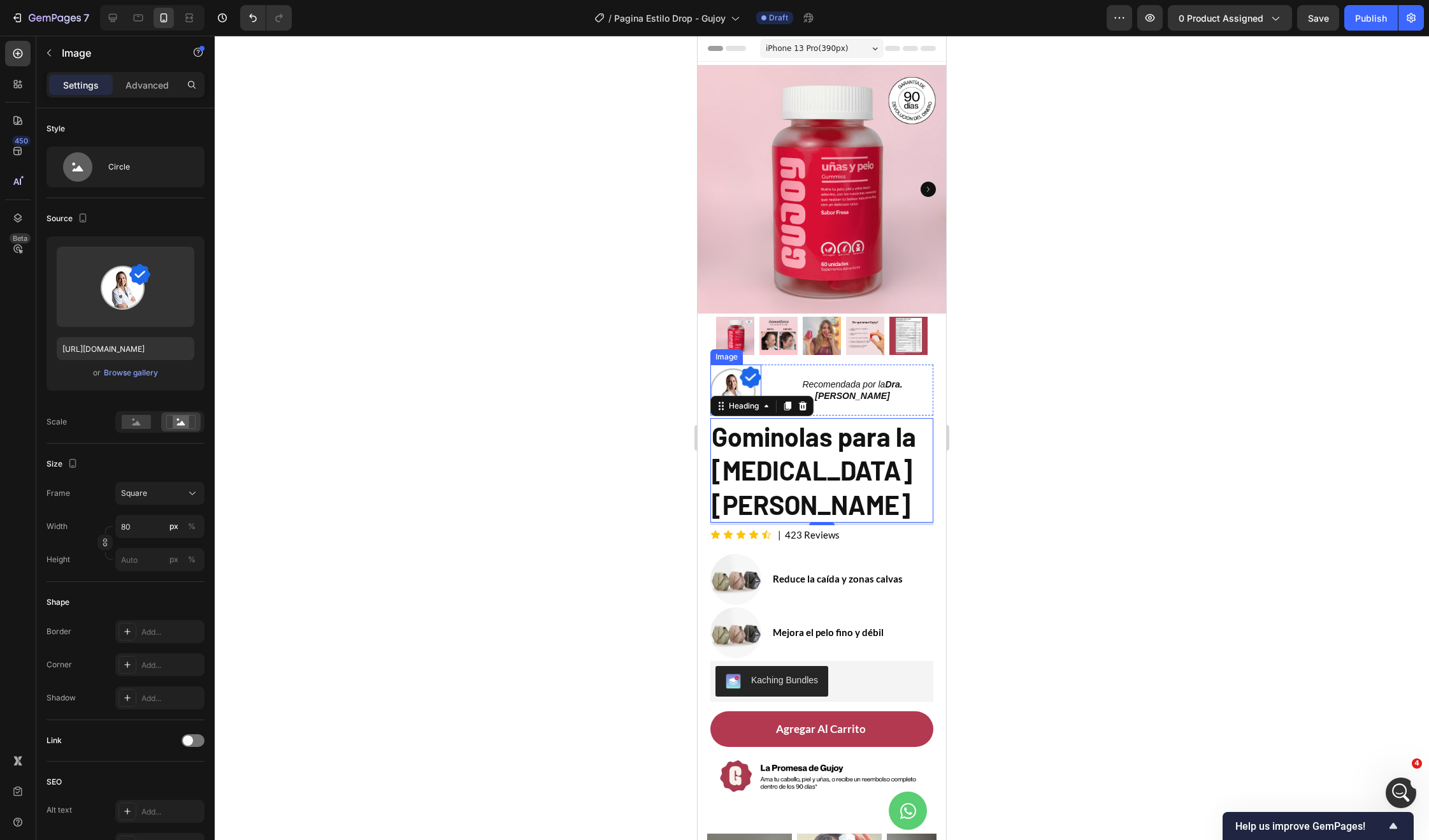
click at [743, 370] on img at bounding box center [735, 390] width 51 height 51
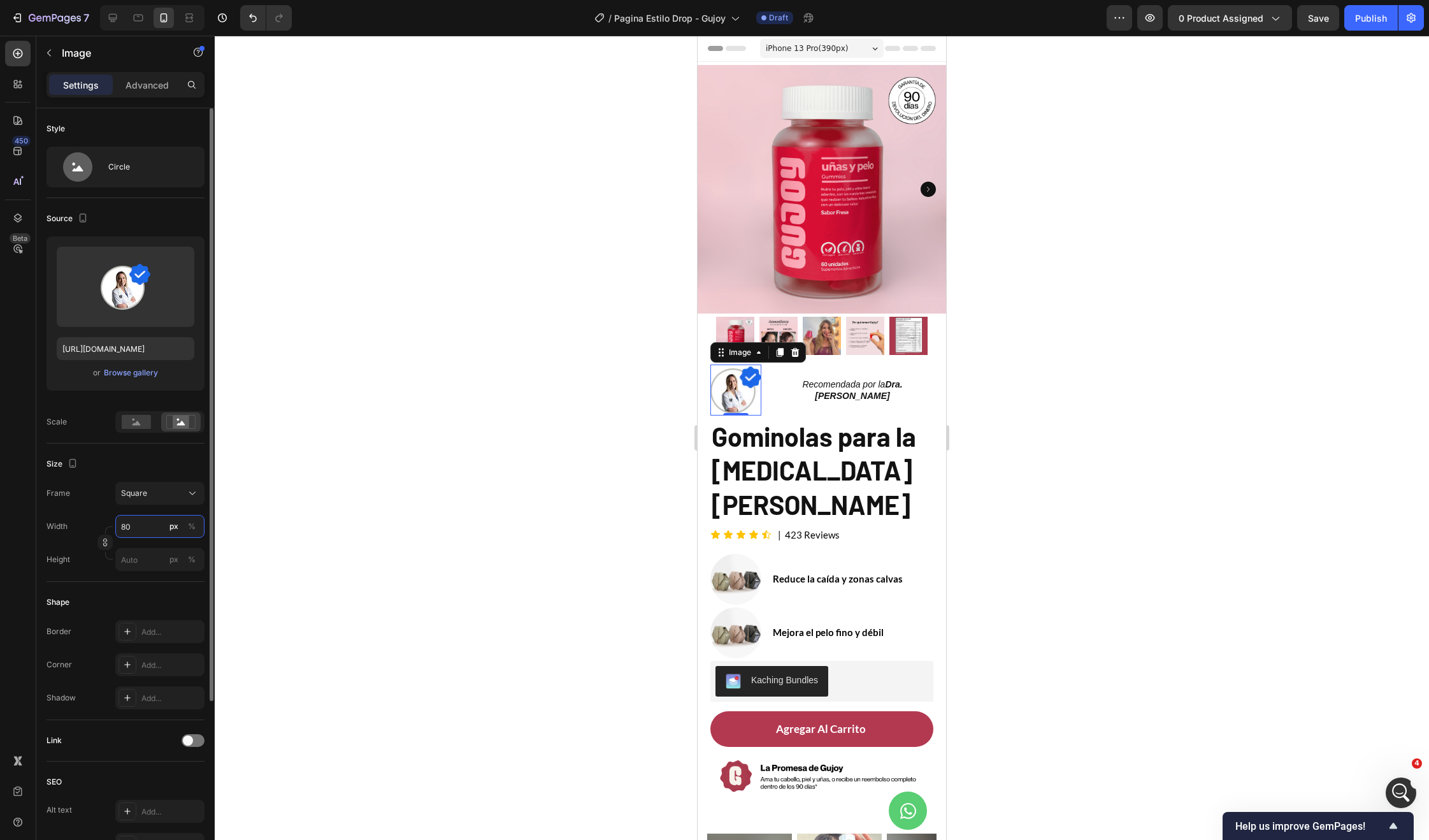
click at [119, 527] on input "80" at bounding box center [159, 526] width 89 height 23
type input "4"
type input "40"
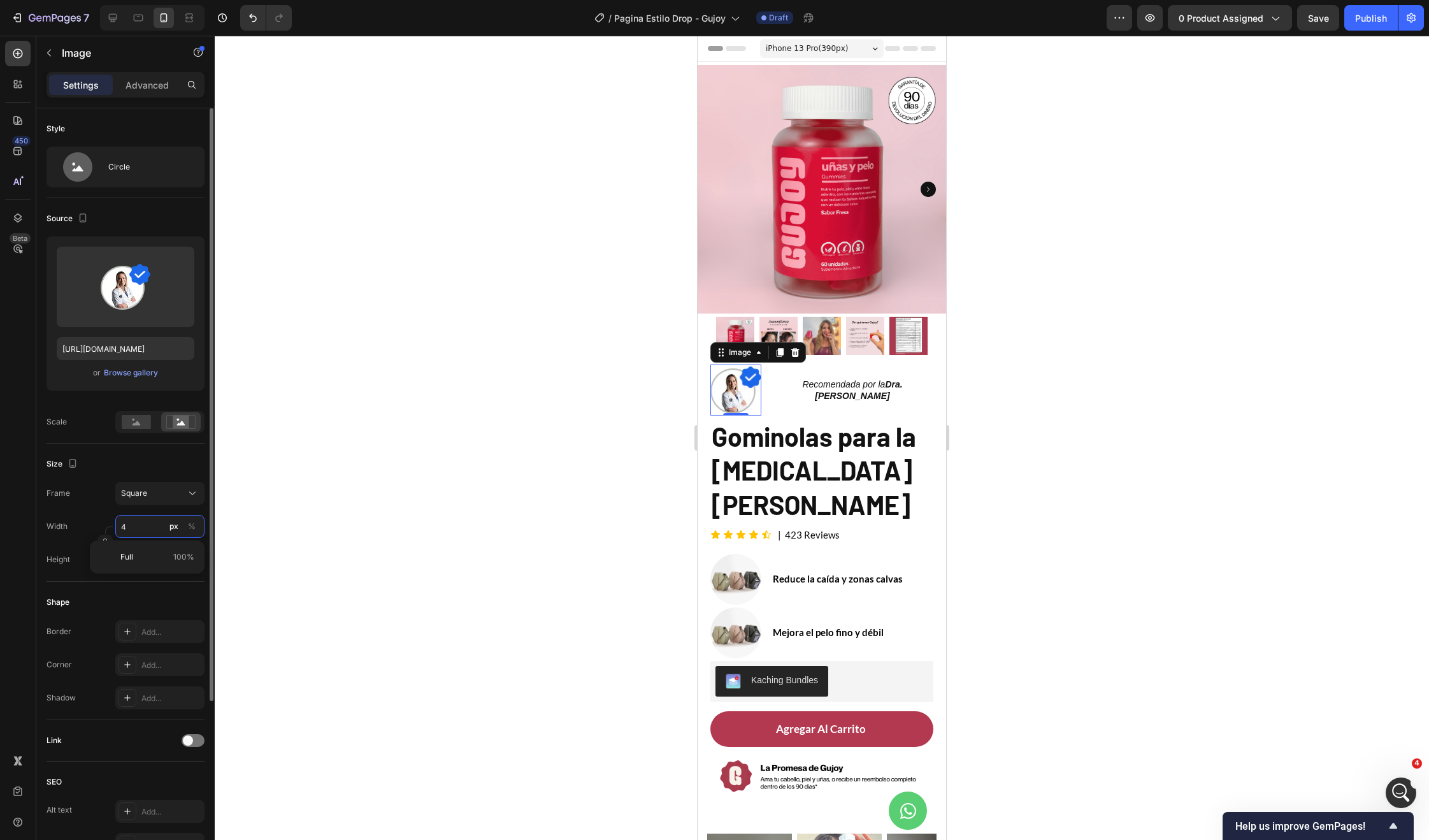
type input "40"
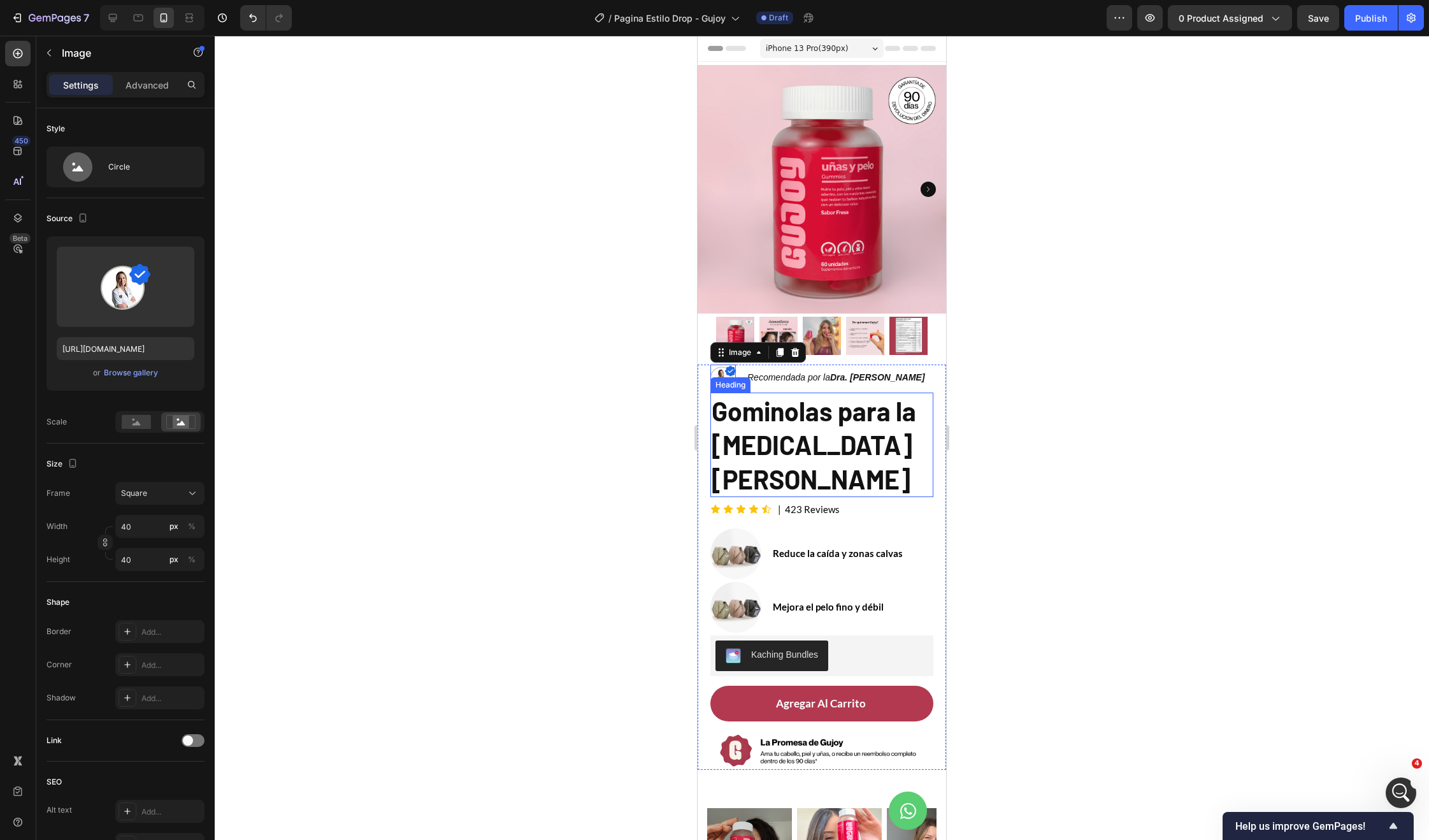
click at [806, 427] on h2 "Gominolas para la [MEDICAL_DATA] [PERSON_NAME]" at bounding box center [822, 445] width 223 height 105
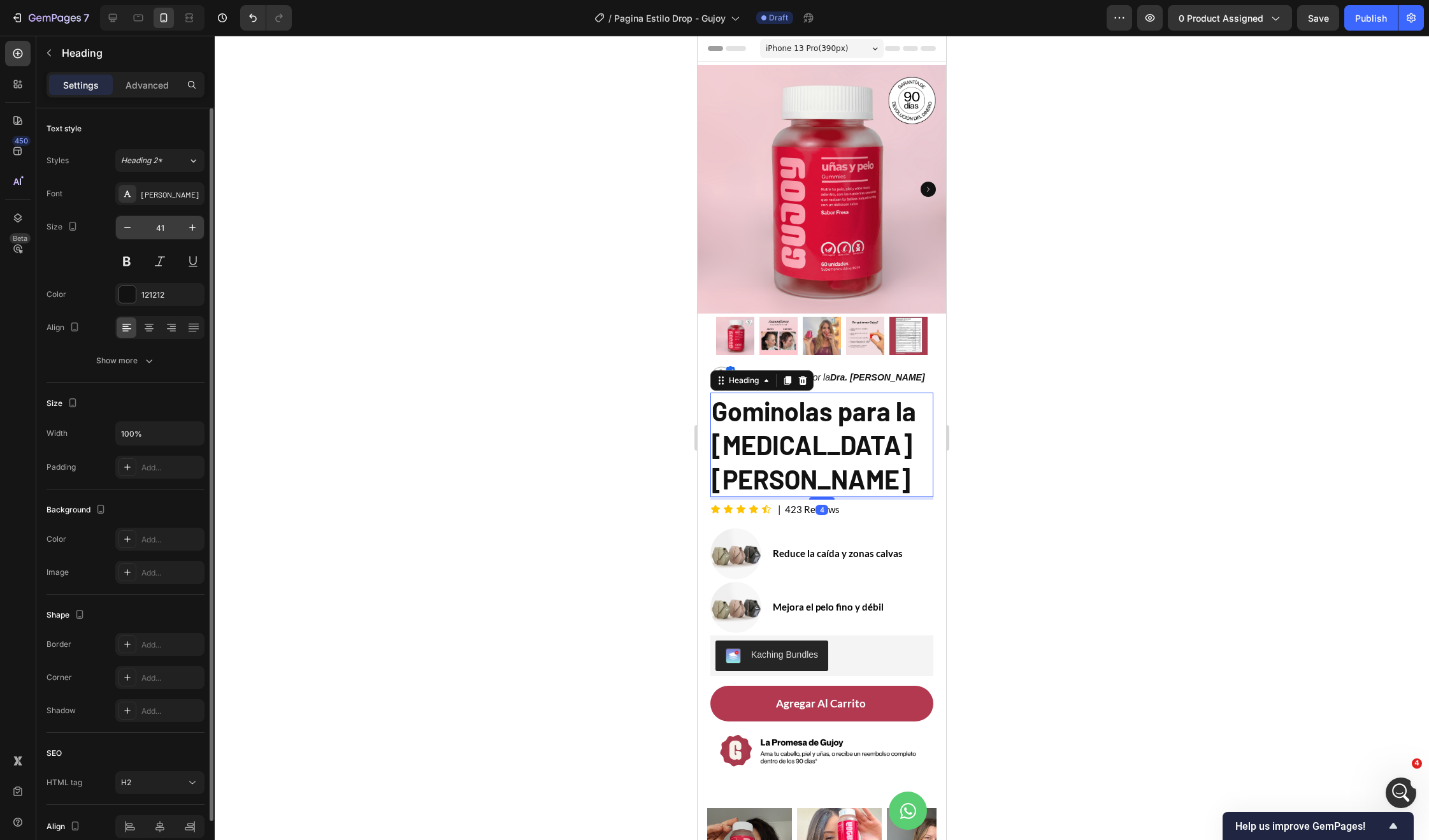
click at [167, 227] on input "41" at bounding box center [160, 227] width 42 height 23
click at [159, 231] on input "41" at bounding box center [160, 227] width 42 height 23
type input "26"
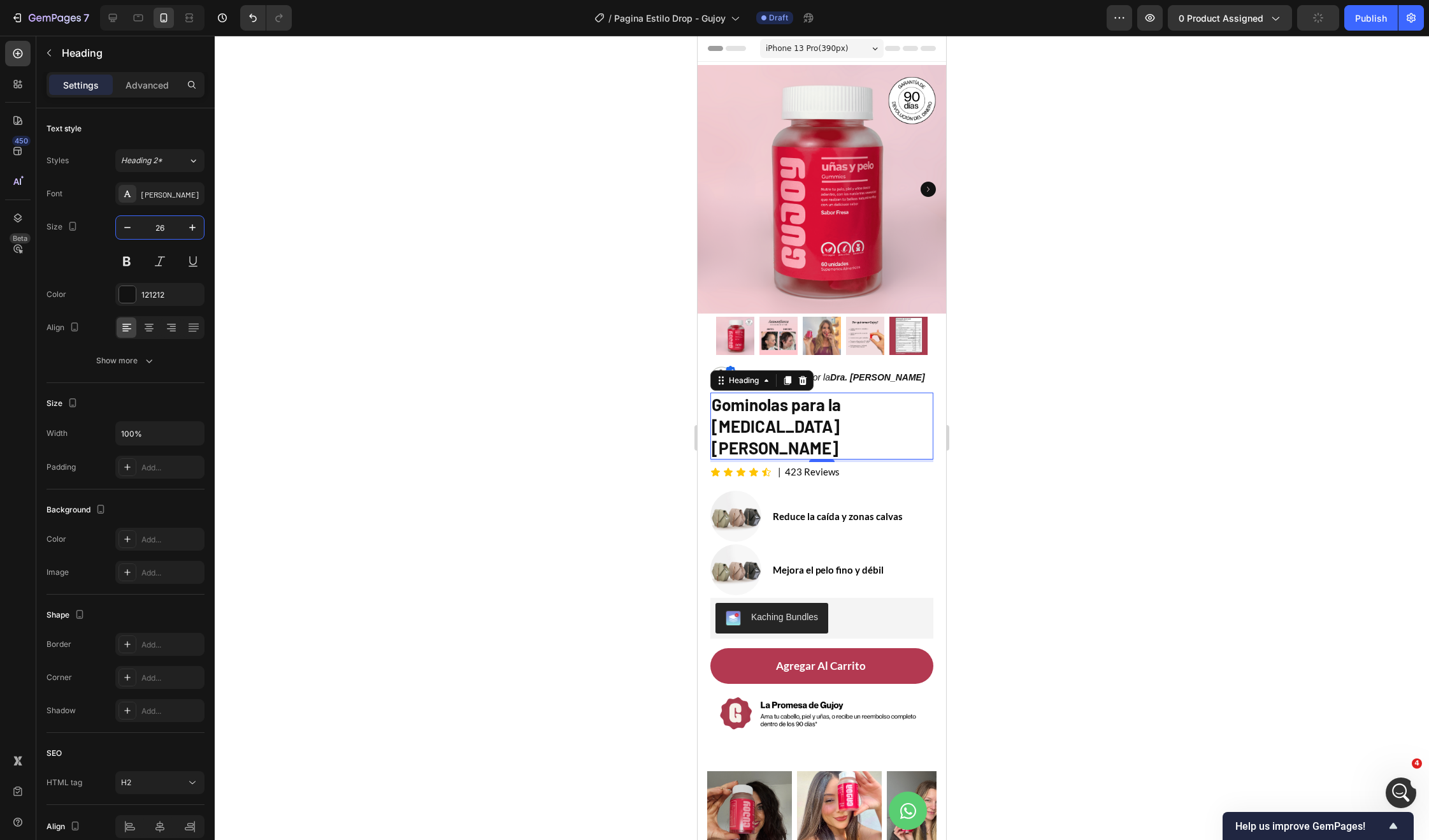
click at [641, 406] on div at bounding box center [822, 437] width 1214 height 804
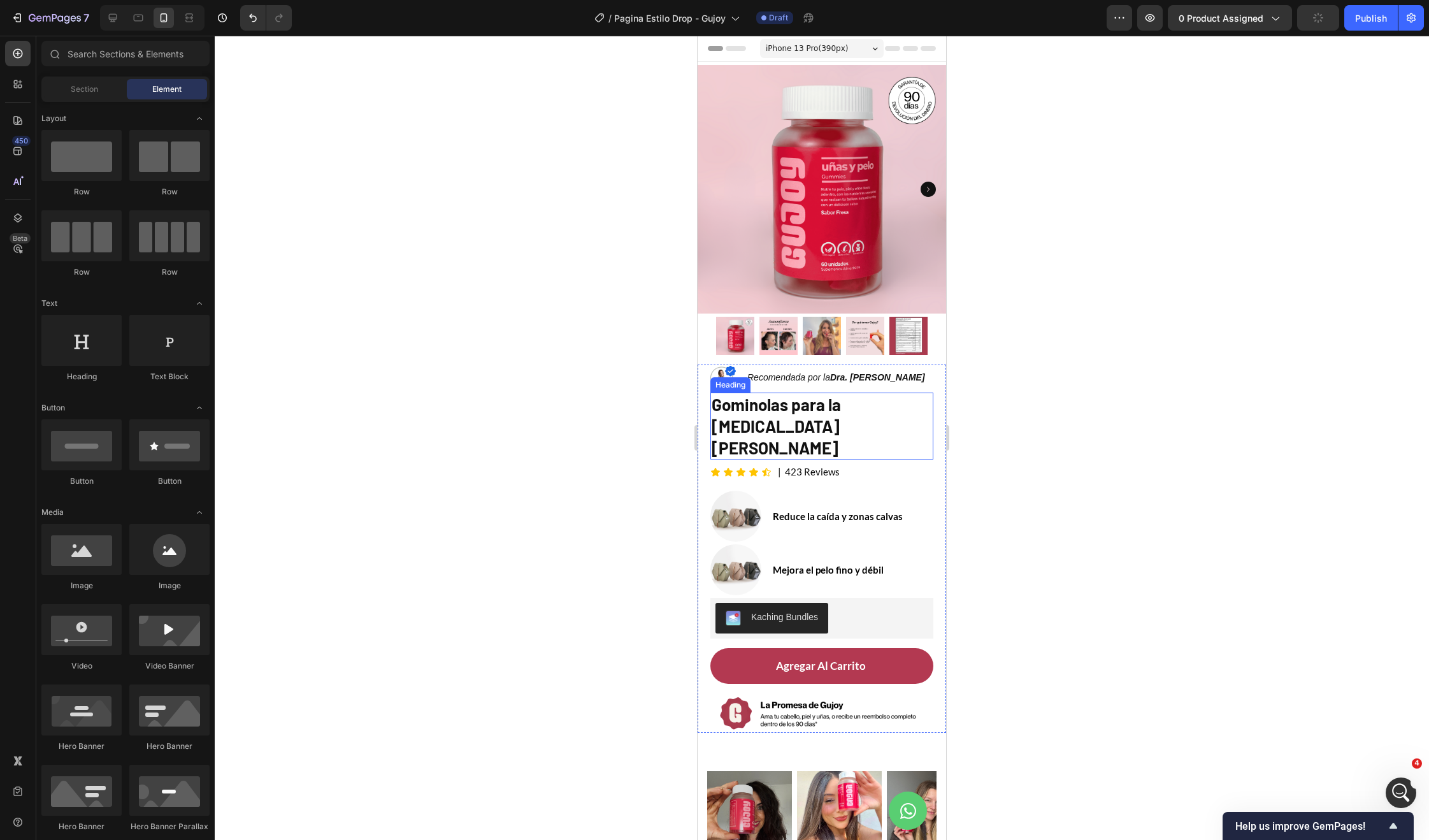
click at [834, 408] on h2 "Gominolas para la [MEDICAL_DATA] [PERSON_NAME]" at bounding box center [822, 426] width 223 height 67
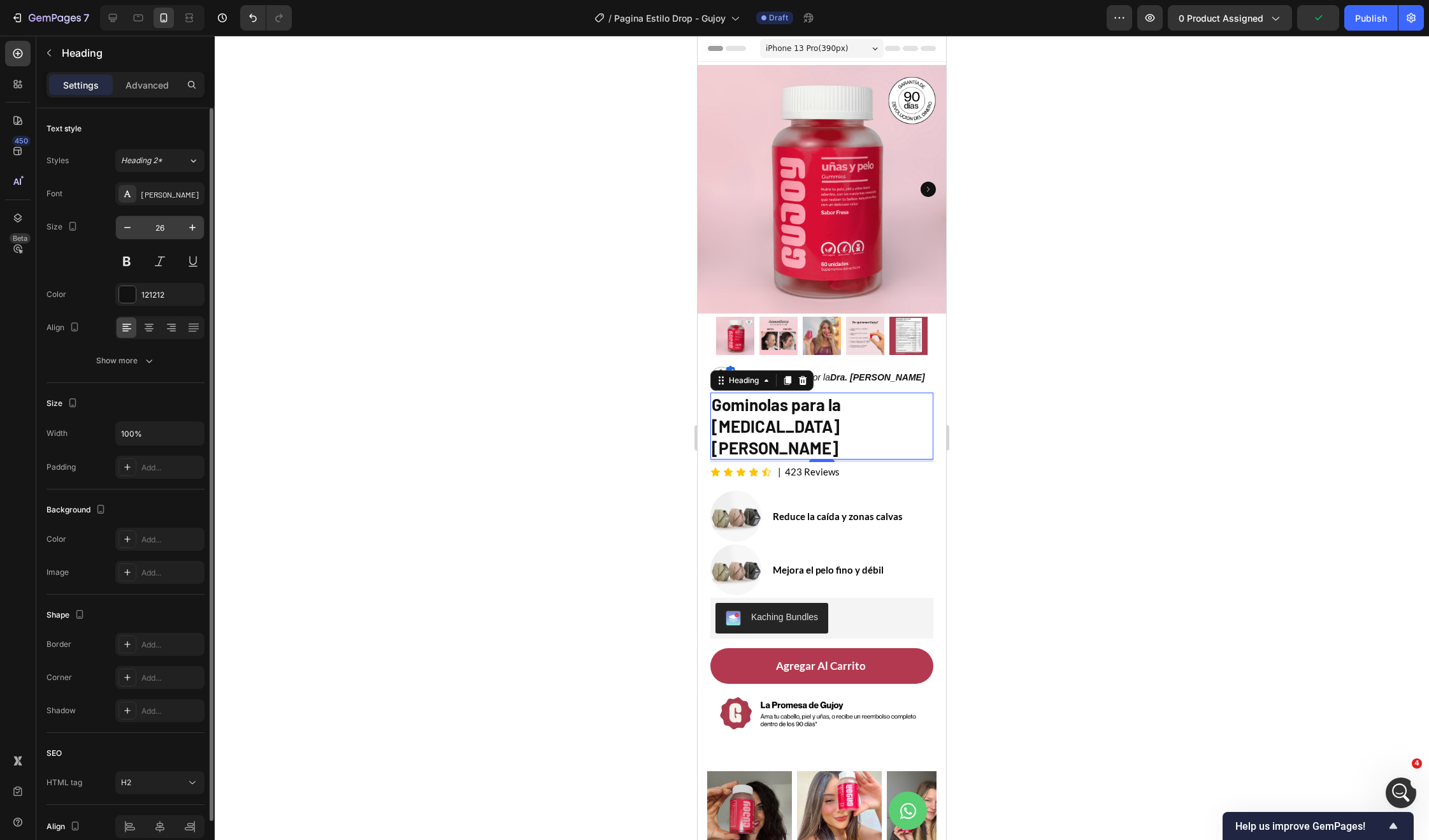
click at [155, 223] on input "26" at bounding box center [160, 227] width 42 height 23
click at [156, 223] on input "26" at bounding box center [160, 227] width 42 height 23
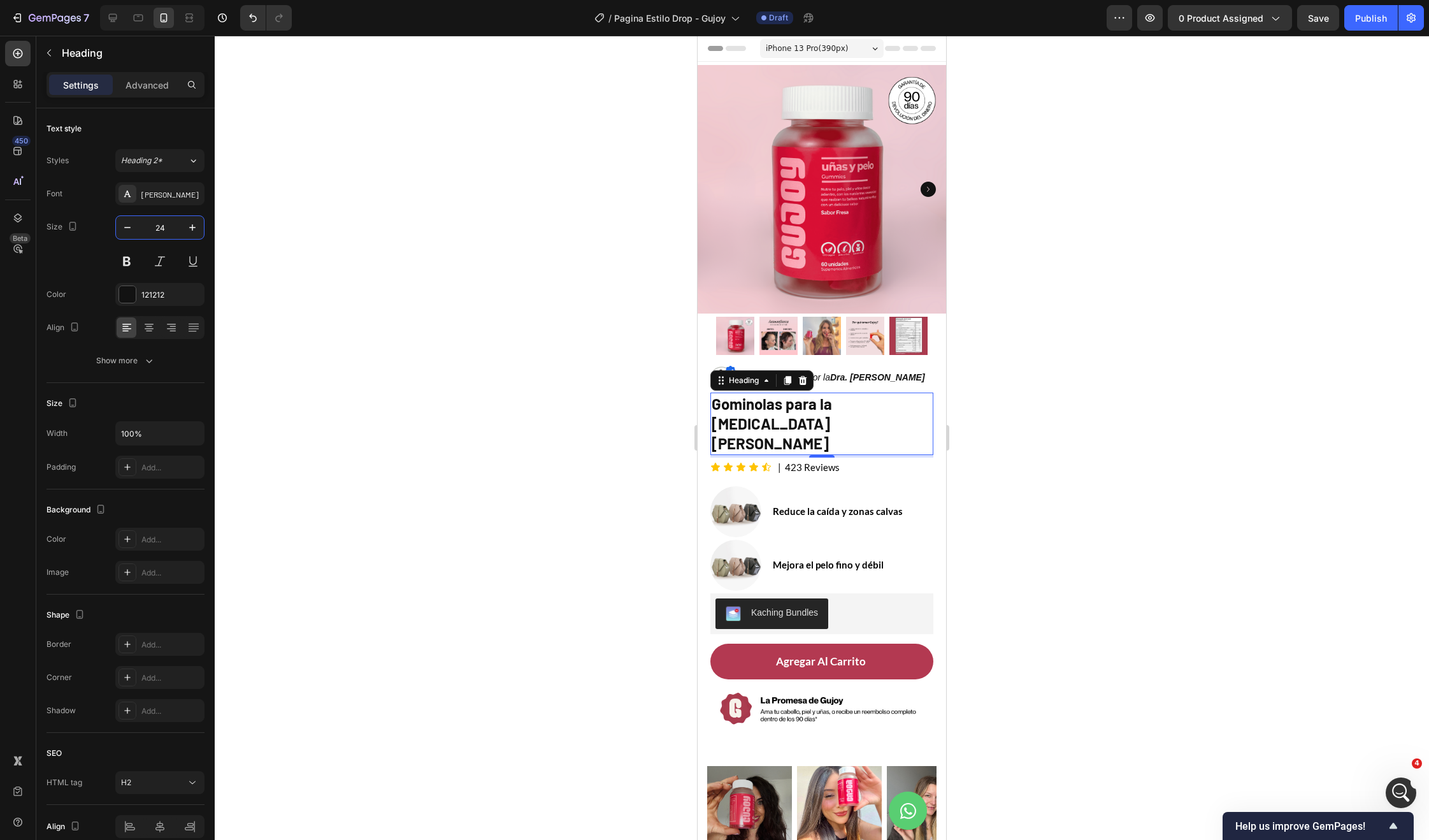
type input "24"
click at [149, 199] on div "[PERSON_NAME]" at bounding box center [171, 194] width 60 height 11
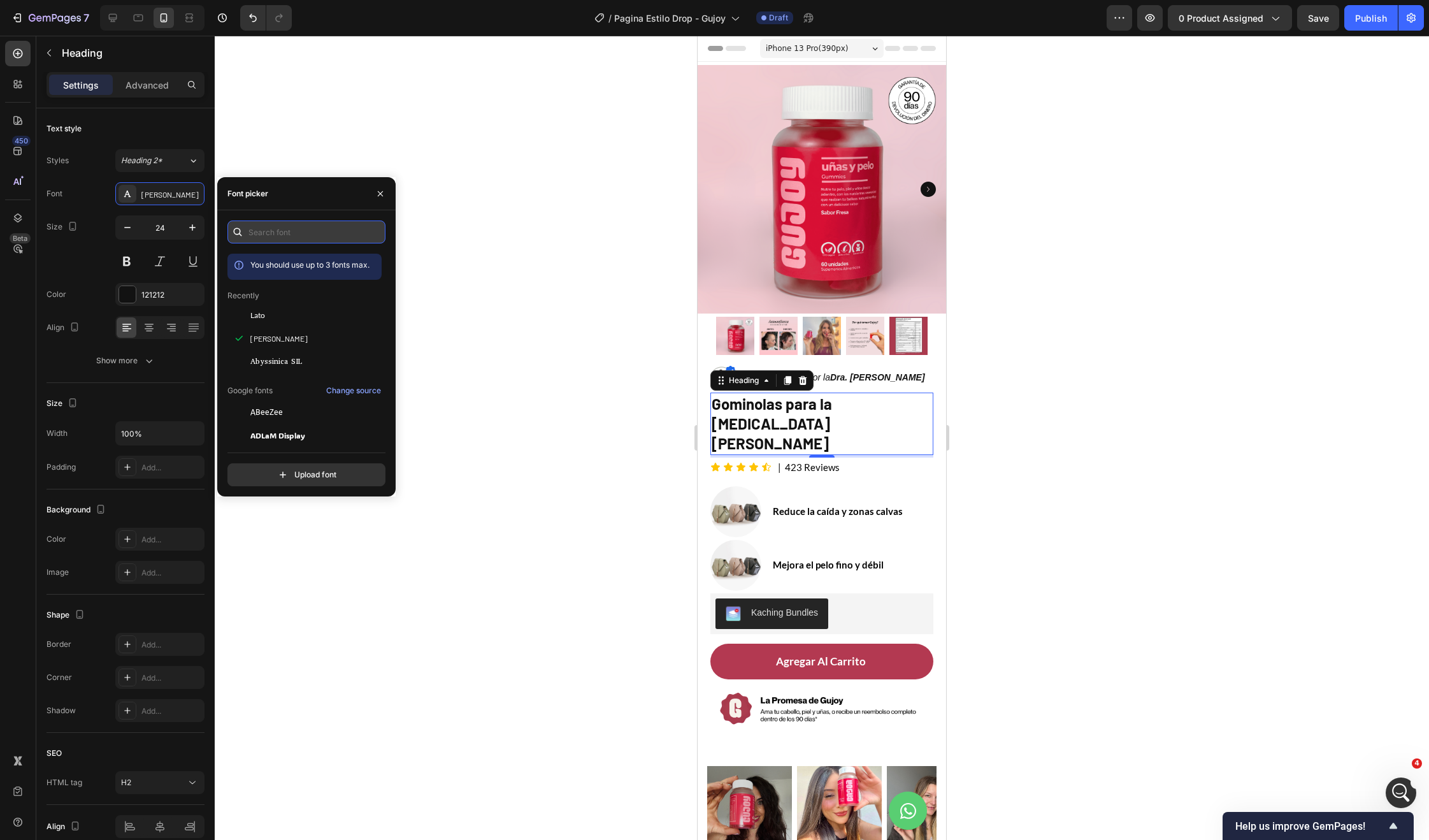
click at [284, 231] on input "text" at bounding box center [307, 232] width 158 height 23
type input "n"
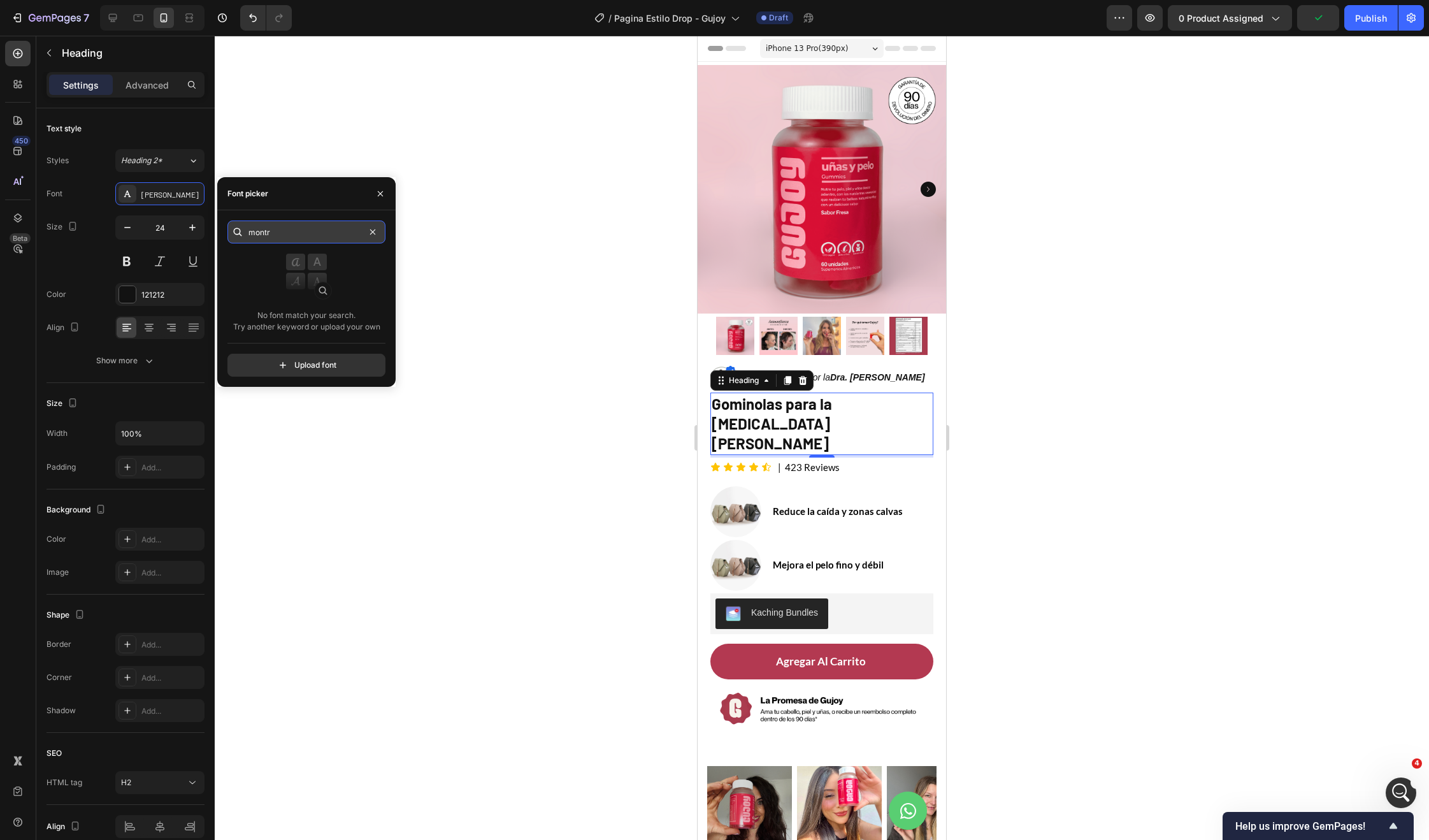
type input "mont"
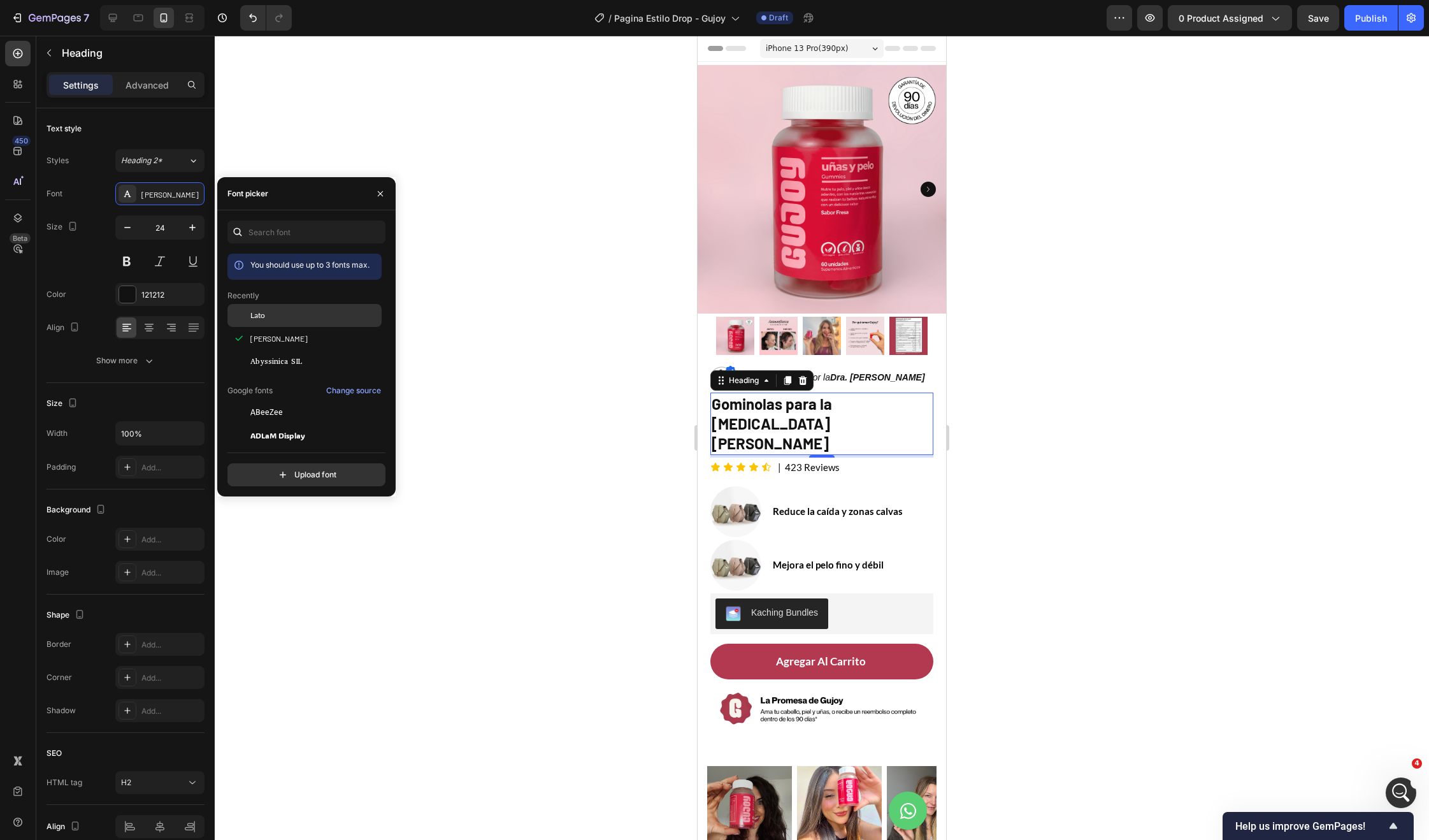
click at [278, 313] on div "Lato" at bounding box center [314, 315] width 129 height 11
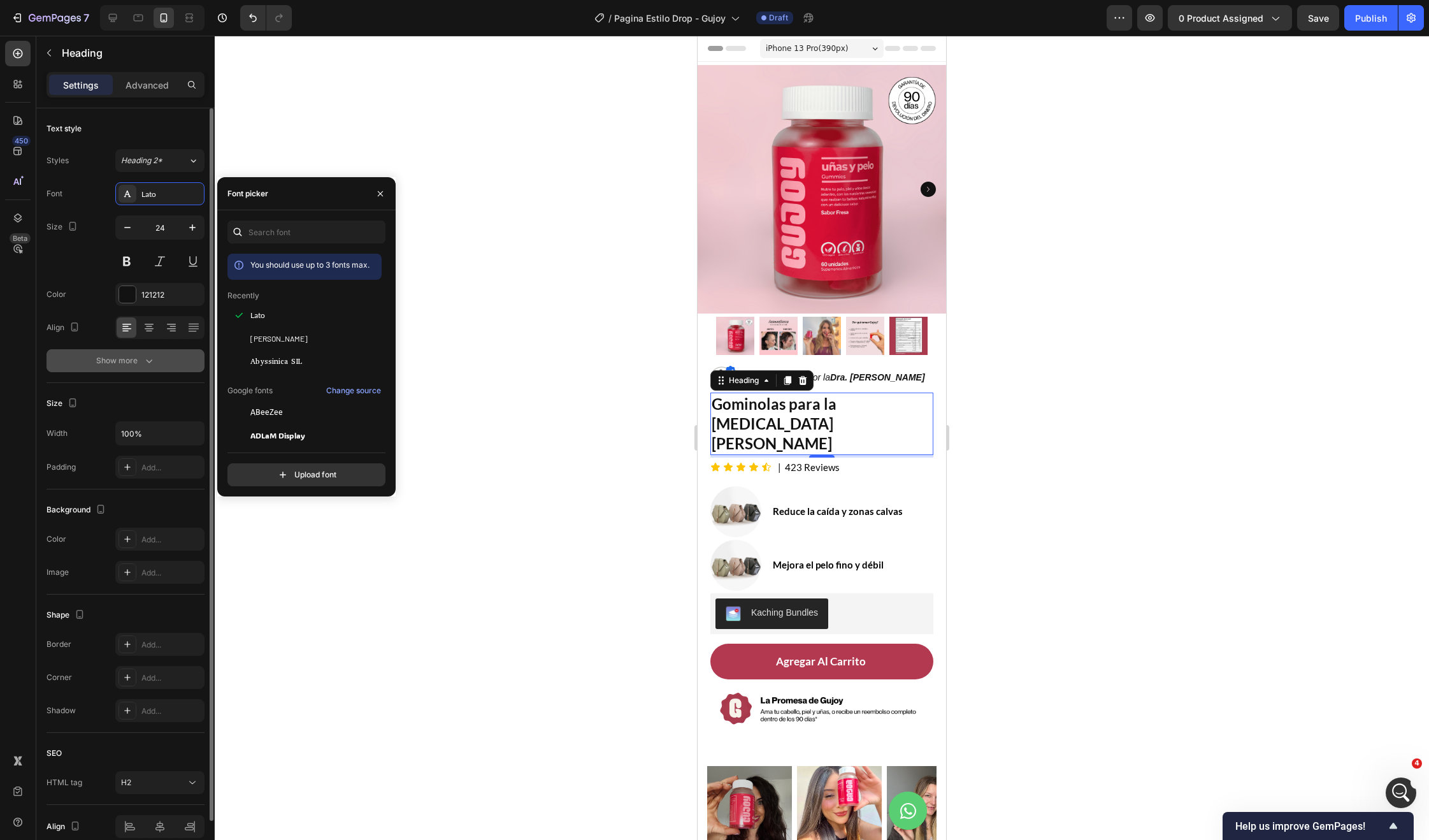
click at [132, 368] on button "Show more" at bounding box center [126, 360] width 158 height 23
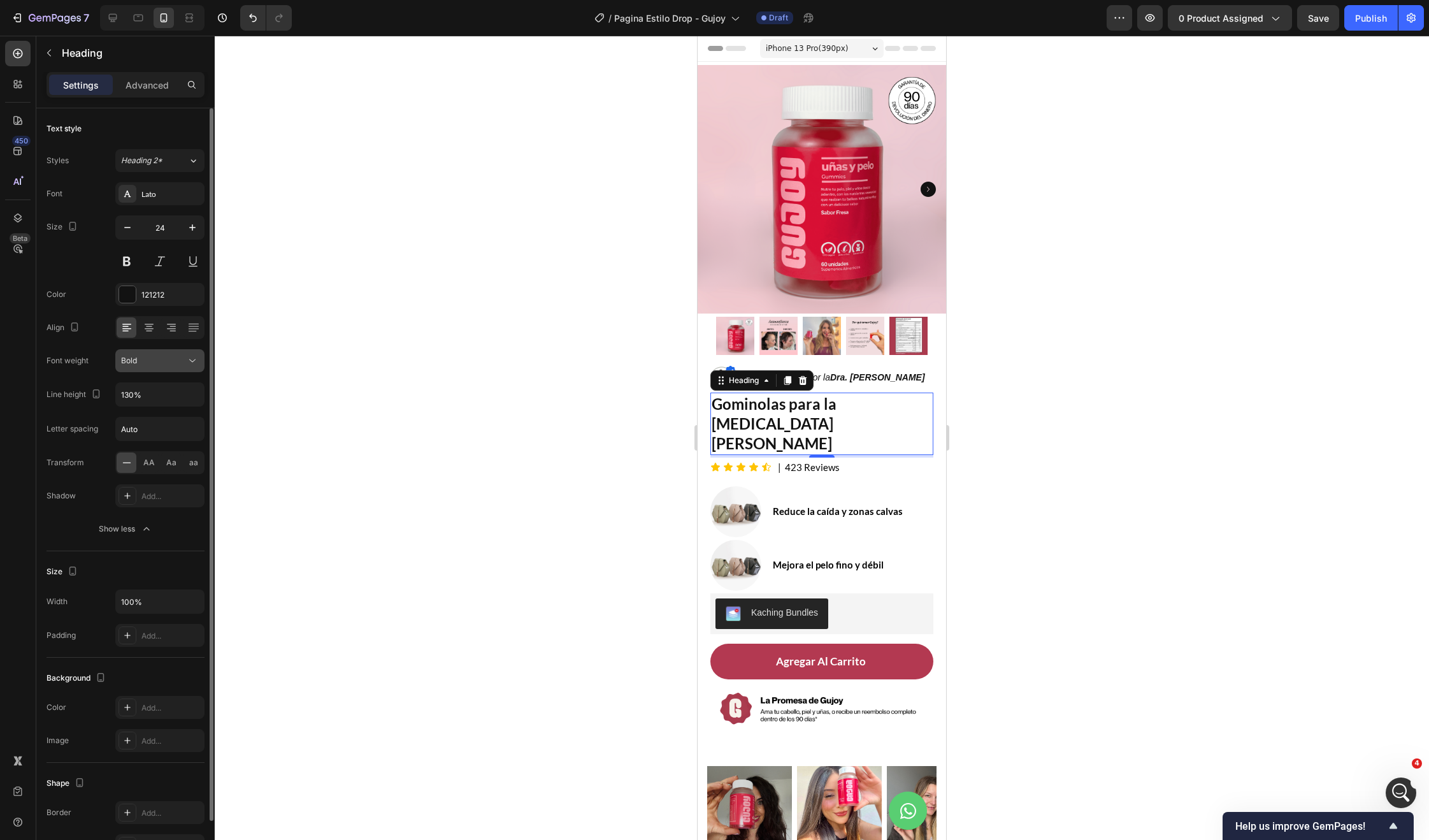
click at [192, 363] on icon at bounding box center [192, 360] width 13 height 13
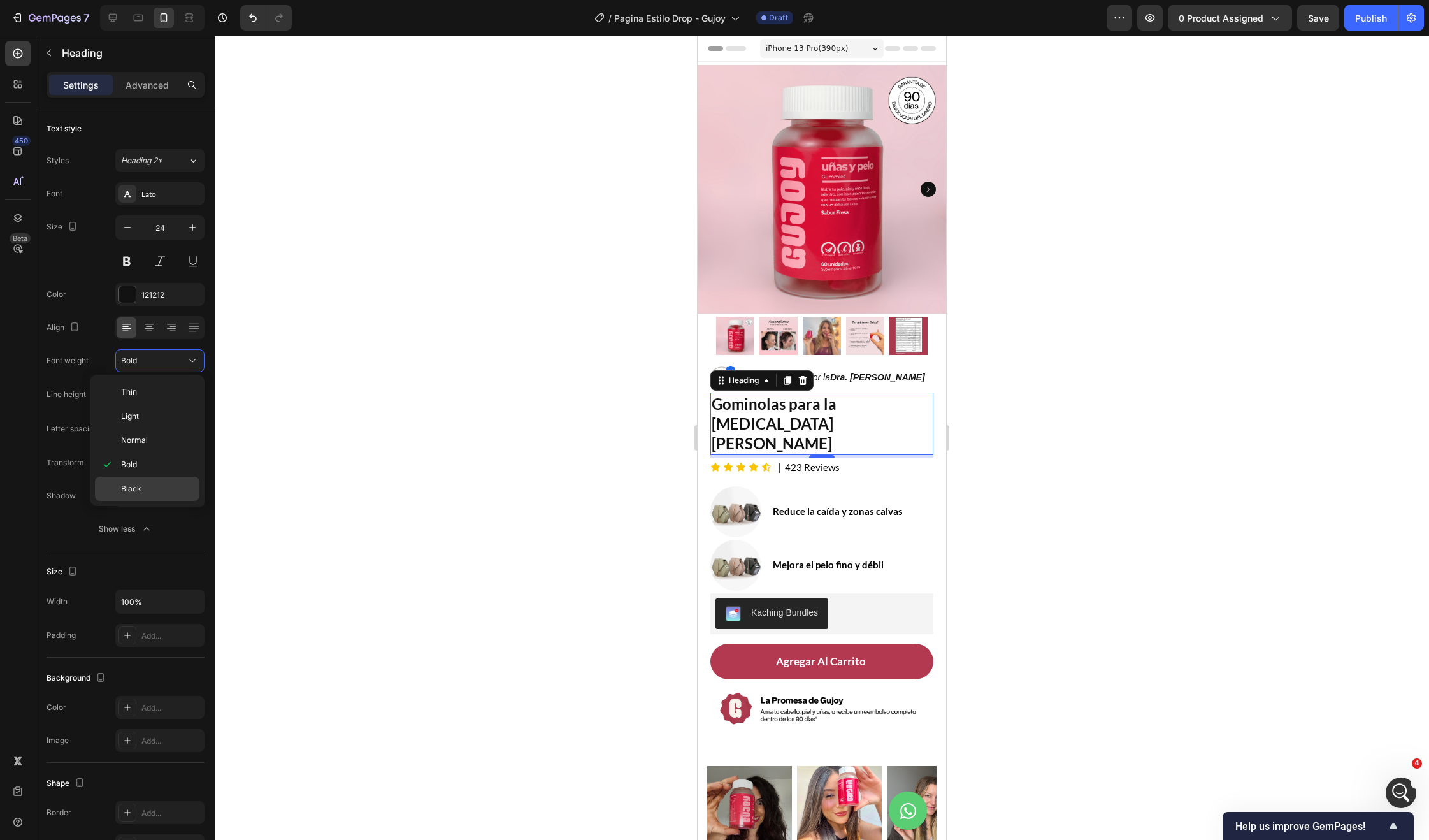
click at [156, 487] on p "Black" at bounding box center [157, 489] width 73 height 11
click at [653, 422] on div at bounding box center [822, 437] width 1214 height 804
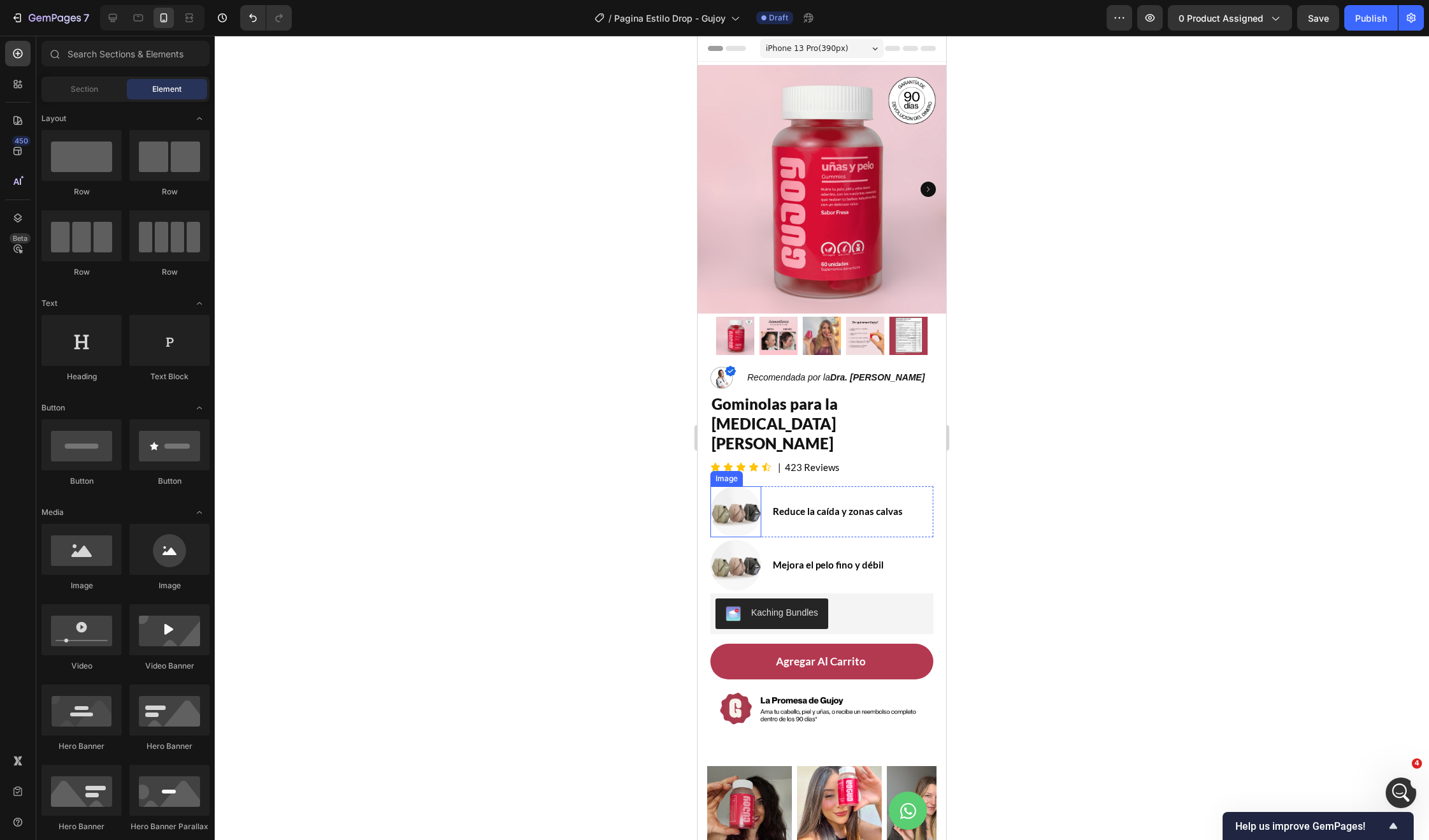
click at [744, 495] on img at bounding box center [735, 511] width 51 height 51
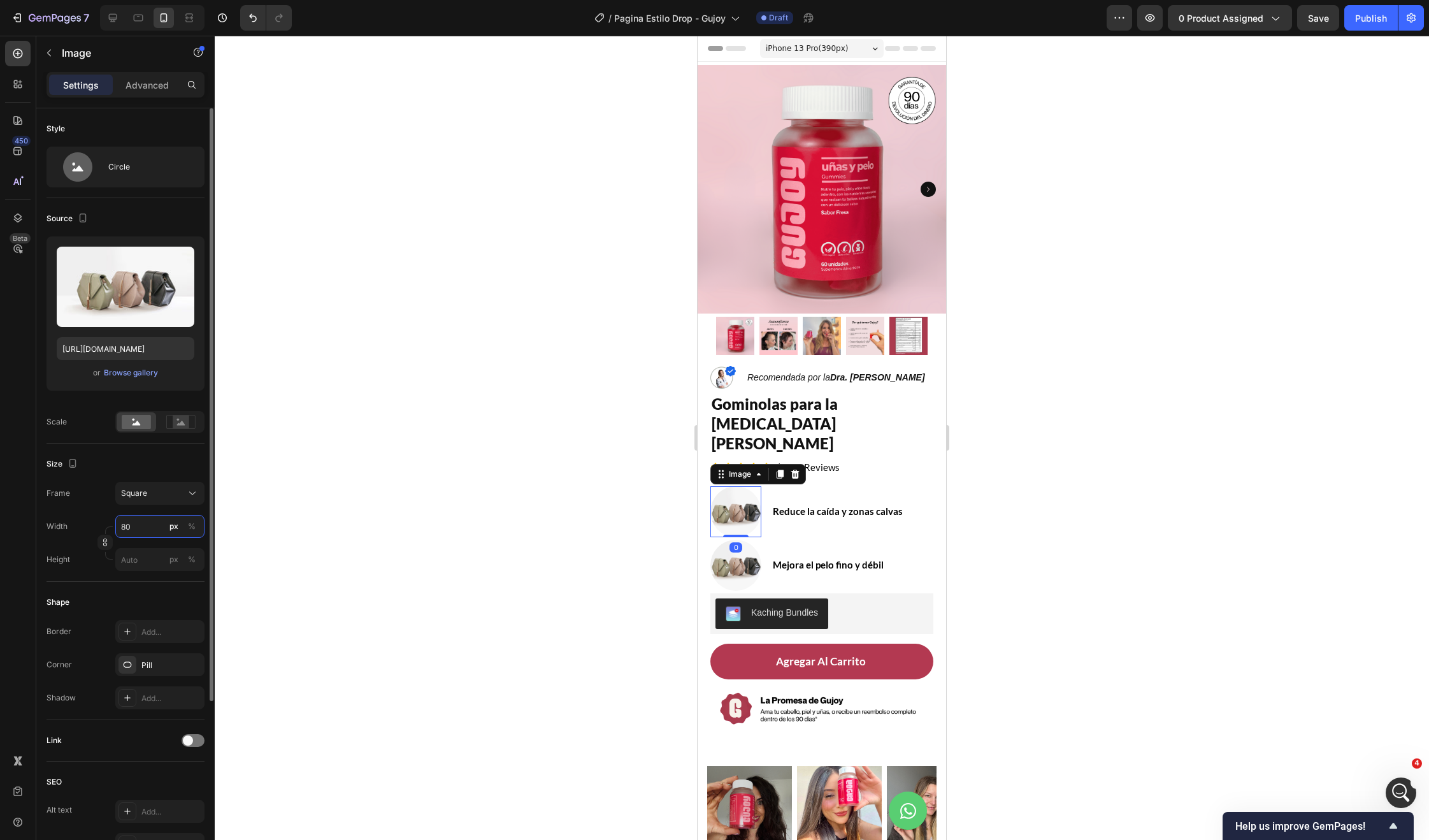
click at [138, 532] on input "80" at bounding box center [159, 526] width 89 height 23
type input "3"
type input "35"
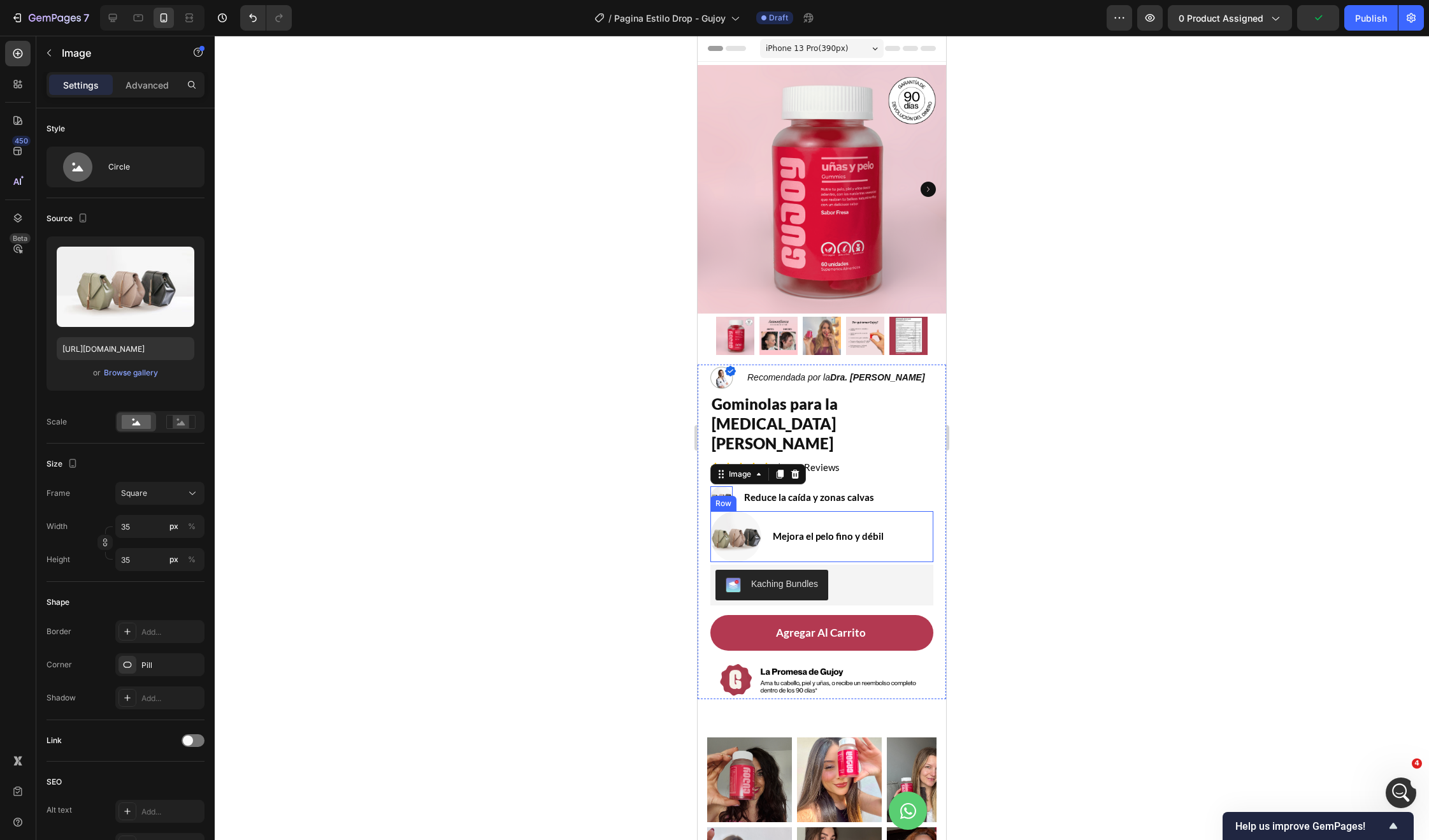
click at [762, 516] on div "Image Mejora el pelo fino y débil Text Block Row" at bounding box center [822, 536] width 223 height 51
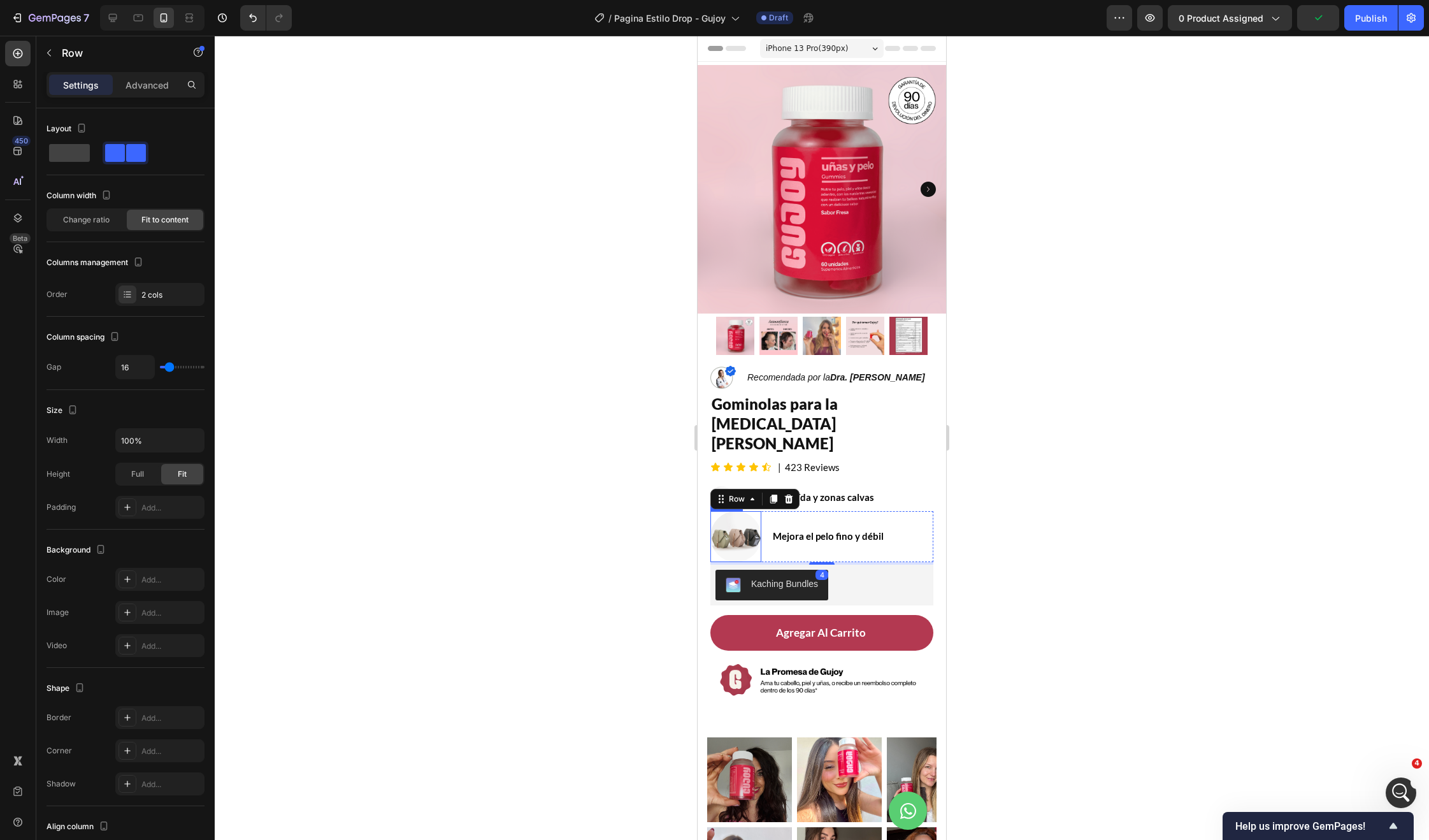
click at [732, 511] on img at bounding box center [735, 536] width 51 height 51
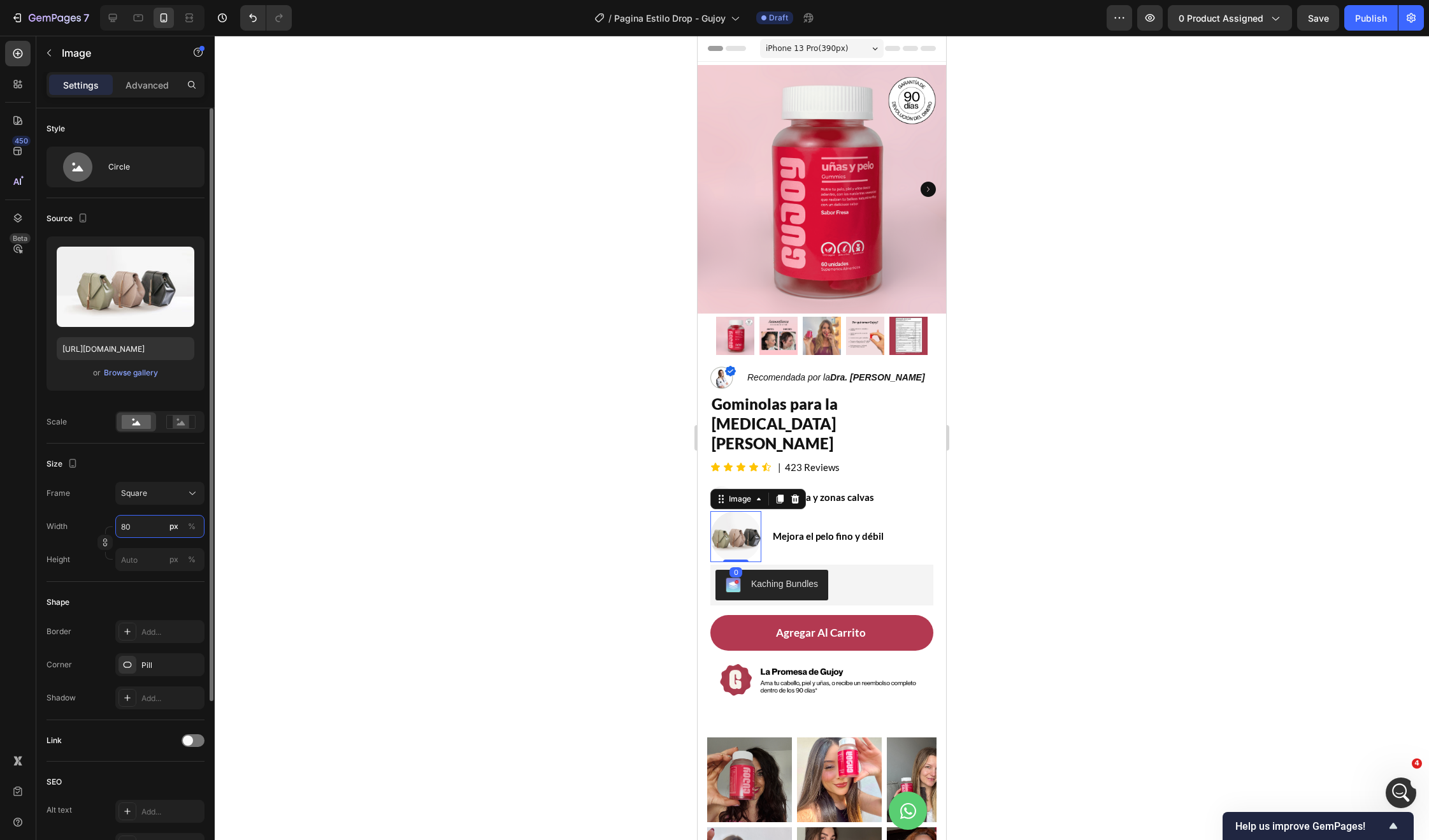
click at [153, 533] on input "80" at bounding box center [159, 526] width 89 height 23
click at [152, 533] on input "80" at bounding box center [159, 526] width 89 height 23
type input "3"
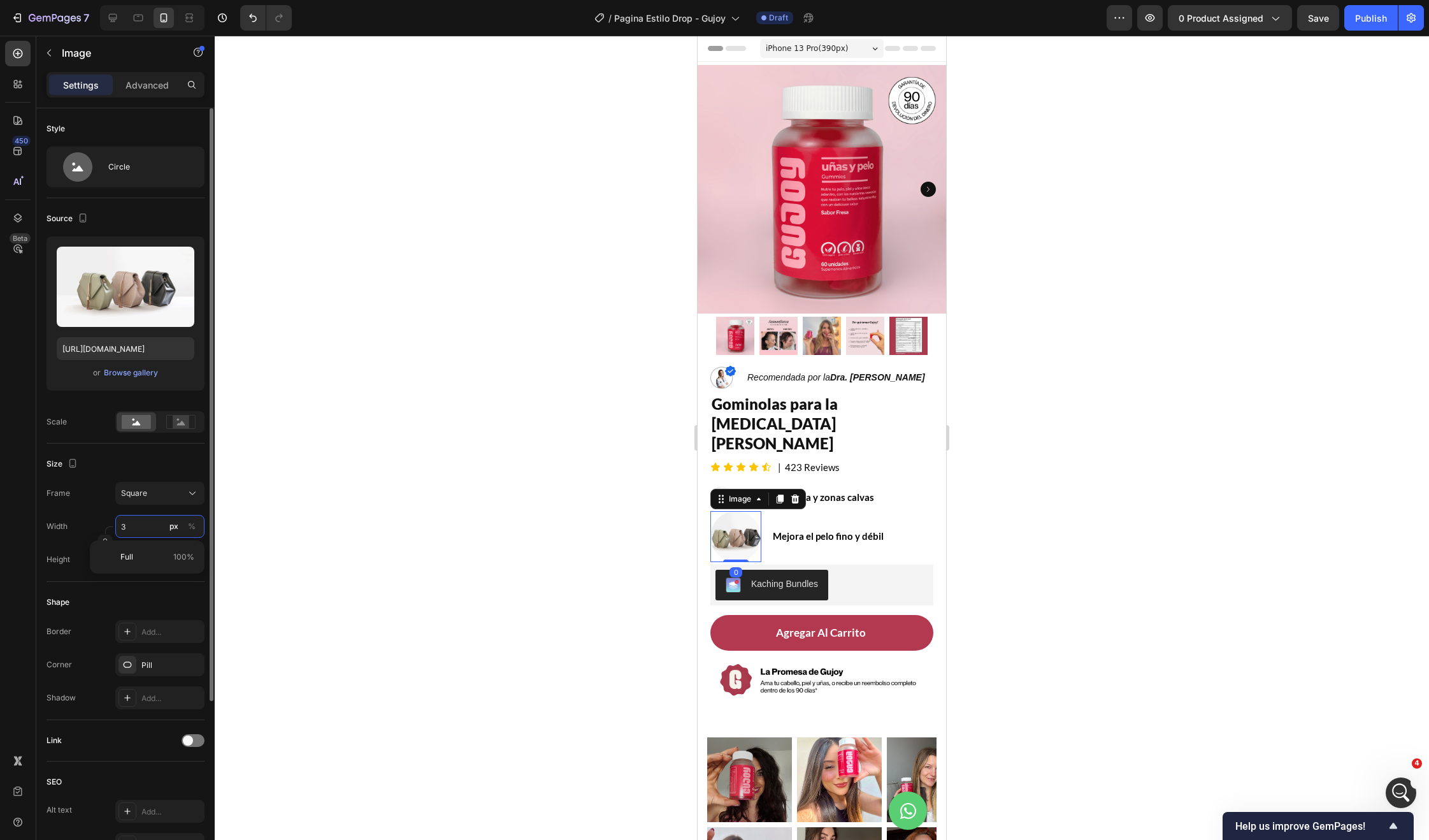
type input "35"
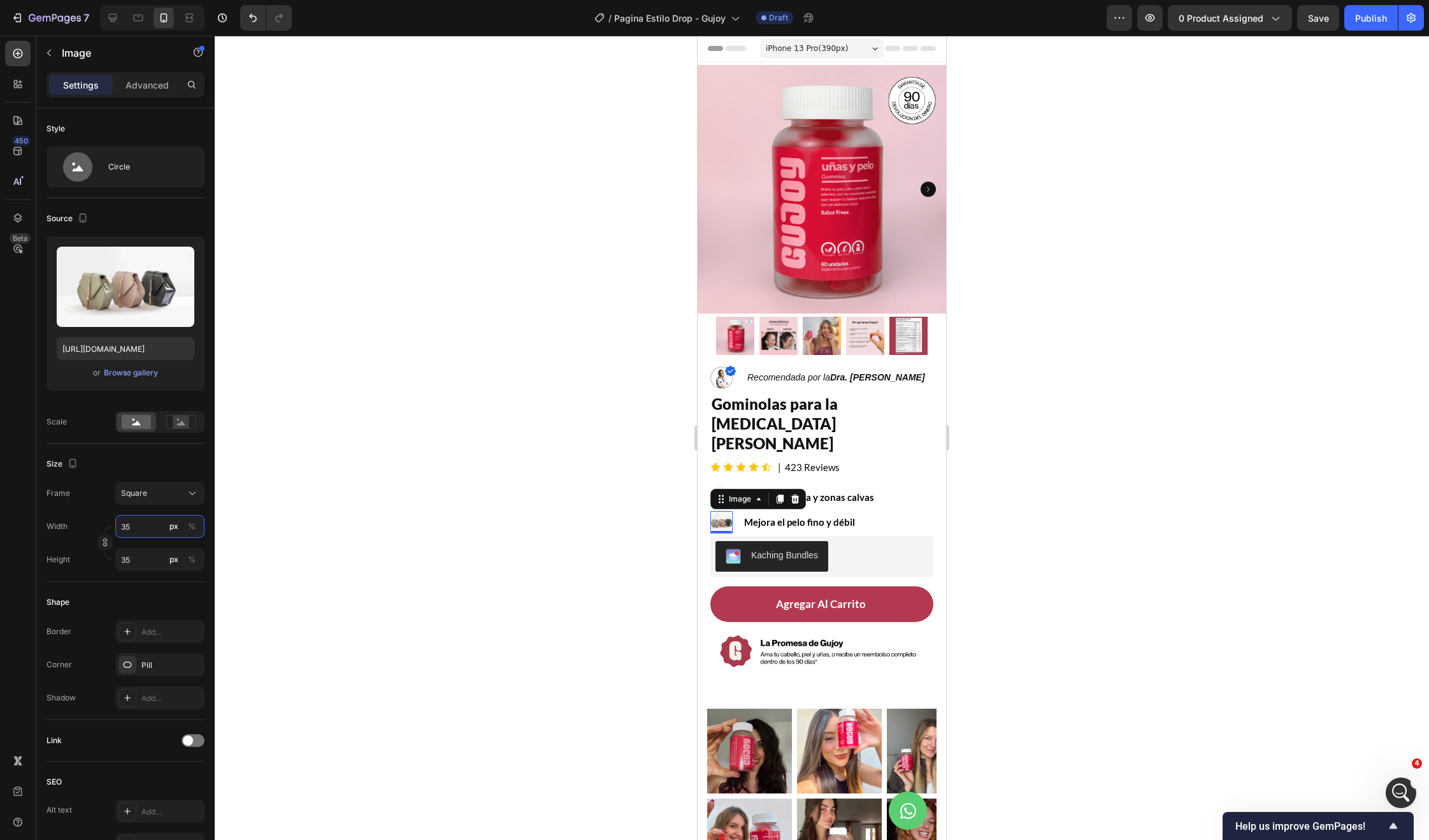
type input "35"
click at [454, 512] on div at bounding box center [822, 437] width 1214 height 804
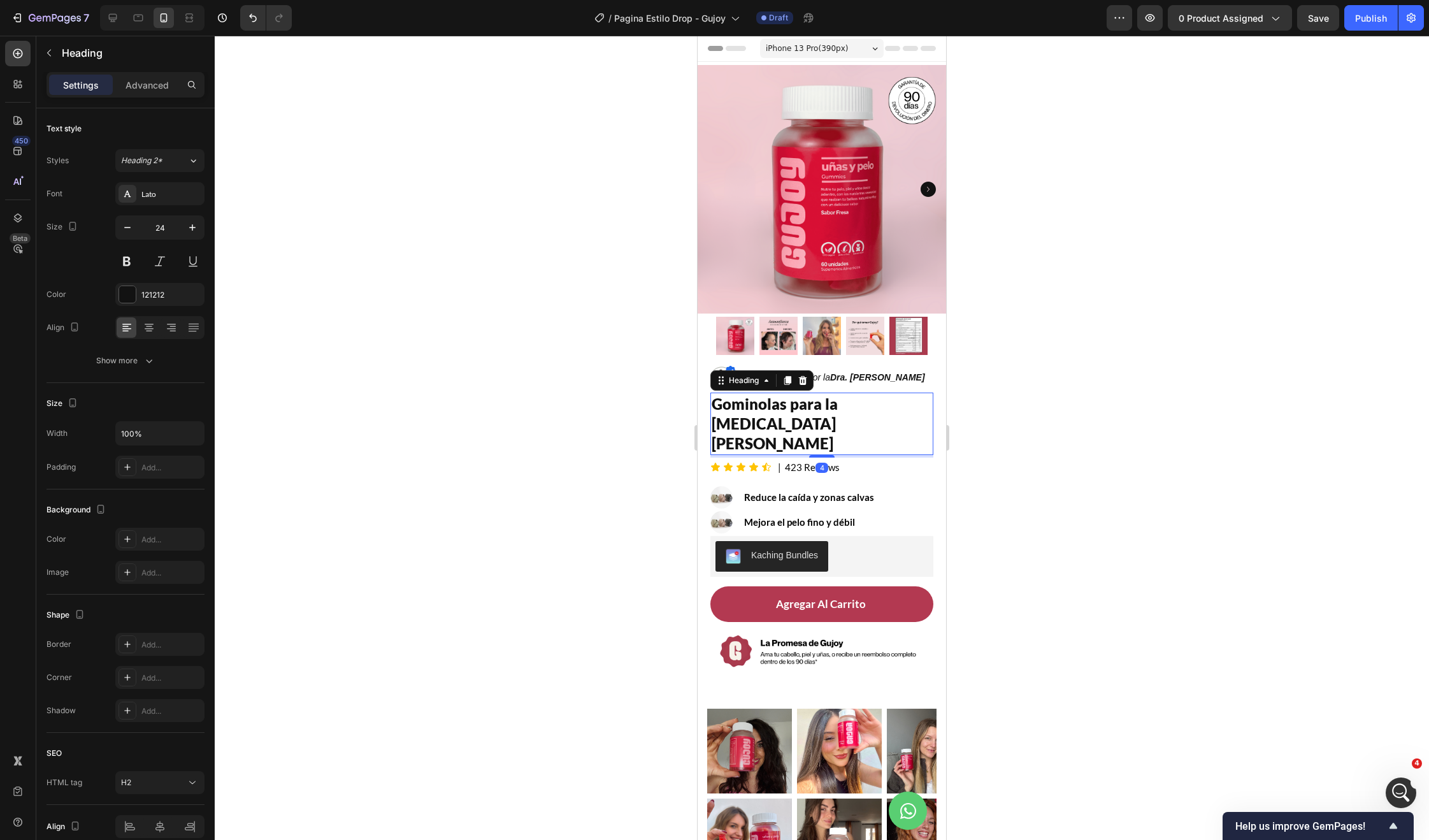
click at [881, 414] on h2 "Gominolas para la [MEDICAL_DATA] [PERSON_NAME]" at bounding box center [822, 424] width 223 height 62
click at [153, 350] on button "Show more" at bounding box center [126, 360] width 158 height 23
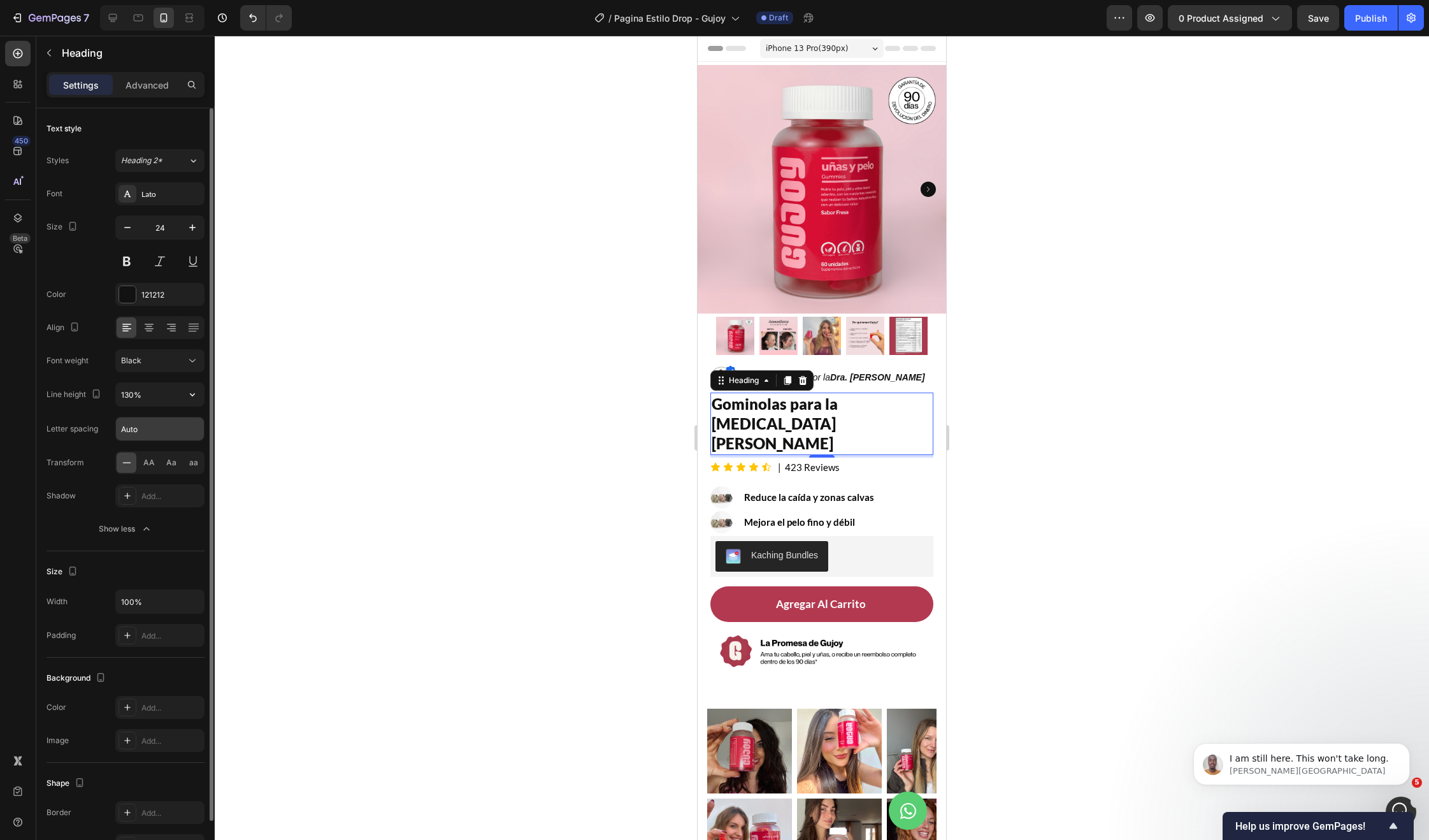
scroll to position [5602, 0]
click at [173, 466] on span "Aa" at bounding box center [171, 462] width 10 height 11
click at [605, 492] on div at bounding box center [822, 437] width 1214 height 804
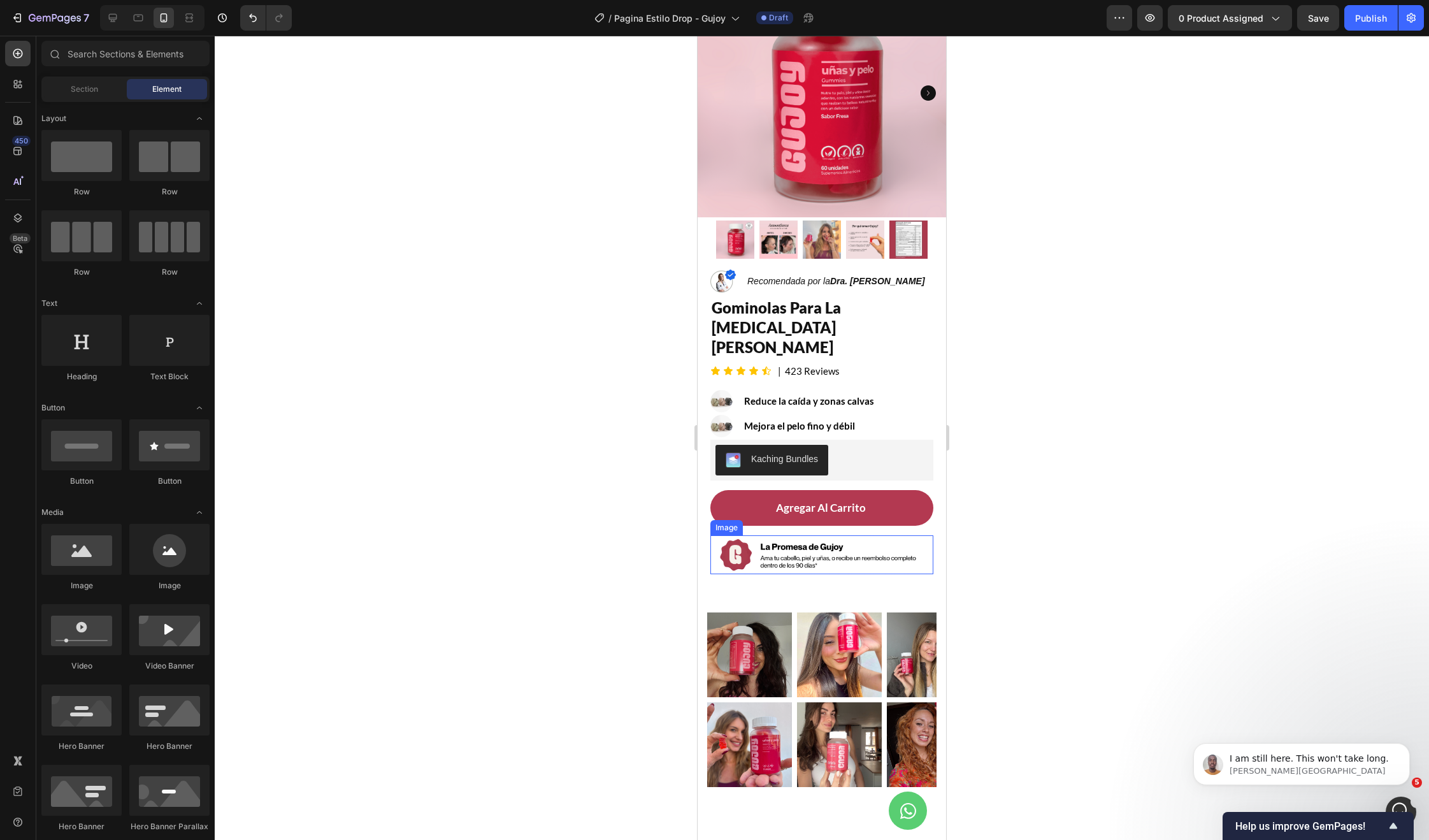
scroll to position [107, 0]
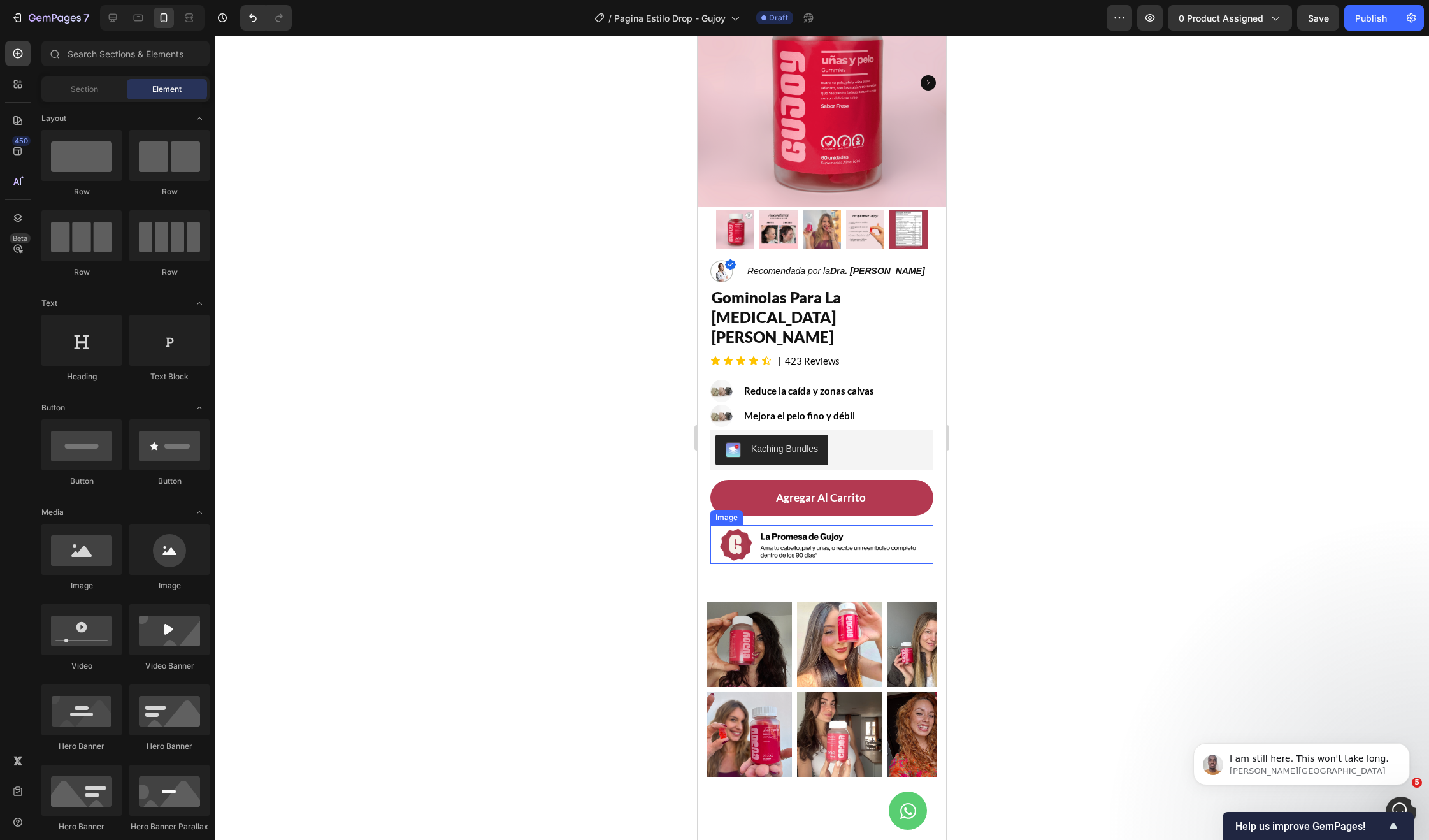
click at [832, 525] on img at bounding box center [822, 544] width 223 height 39
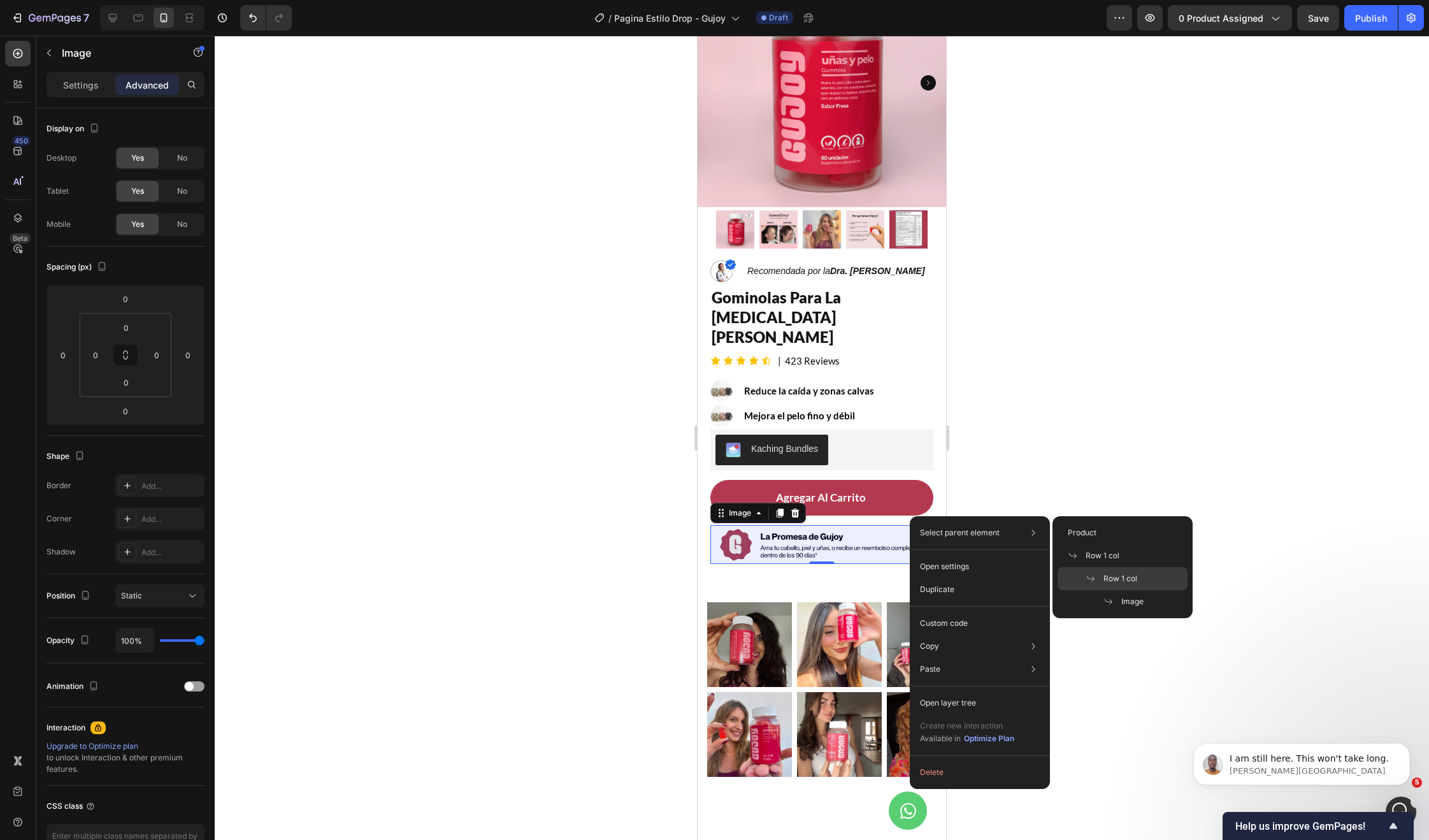
click at [1129, 572] on div "Row 1 col" at bounding box center [1122, 578] width 130 height 23
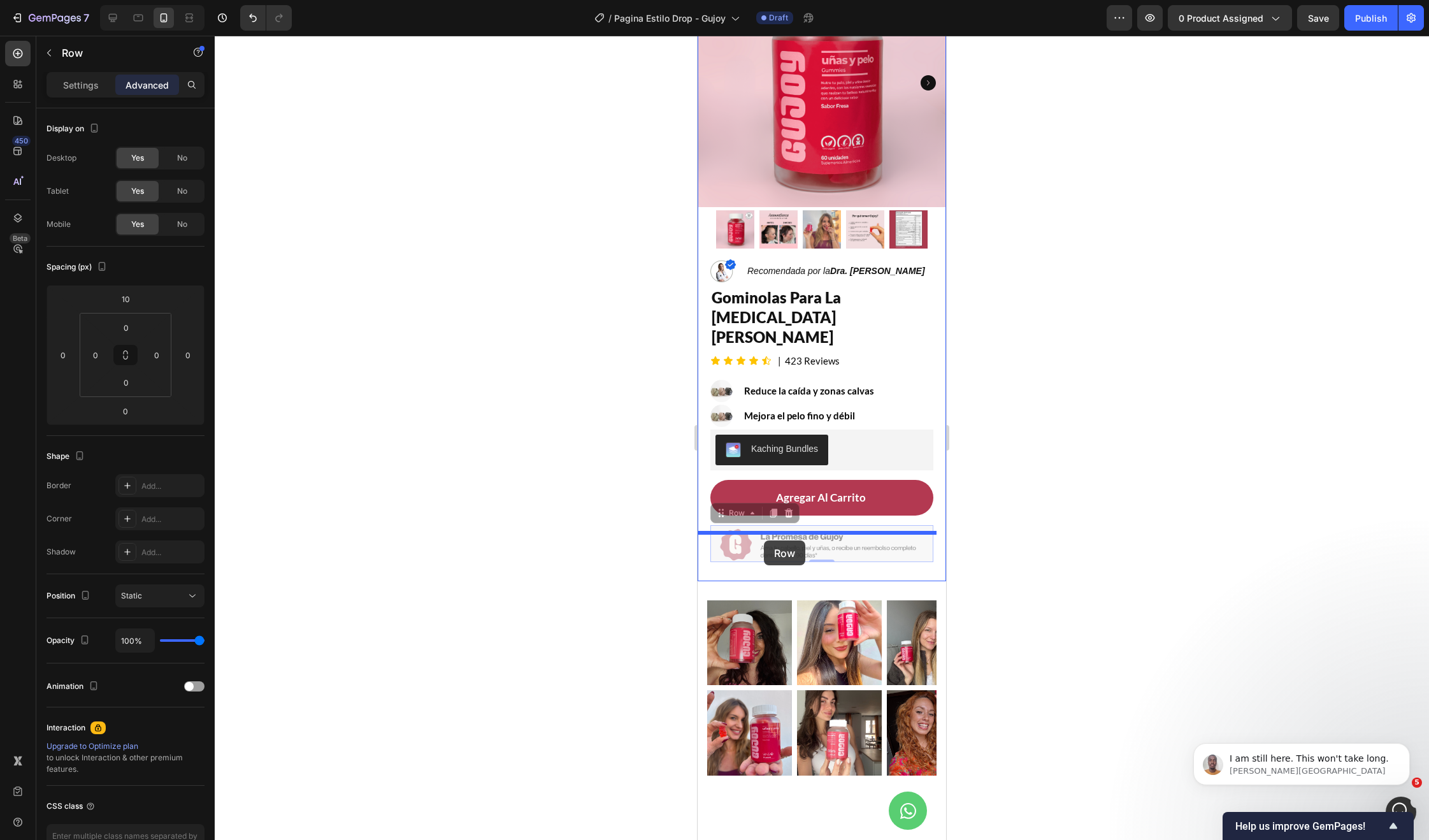
drag, startPoint x: 724, startPoint y: 485, endPoint x: 764, endPoint y: 540, distance: 68.0
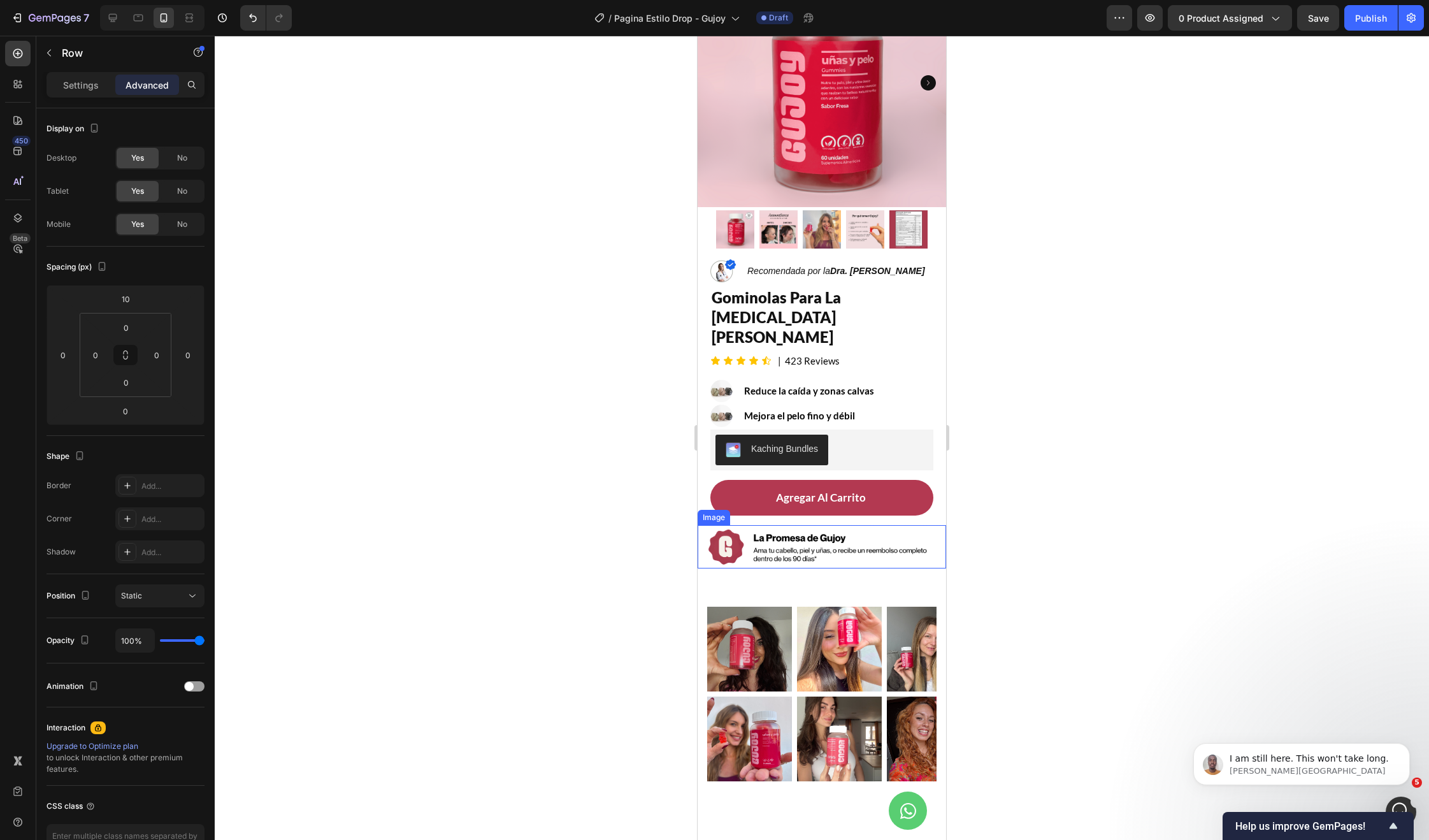
click at [799, 525] on img at bounding box center [822, 546] width 248 height 43
click at [110, 22] on icon at bounding box center [113, 17] width 8 height 8
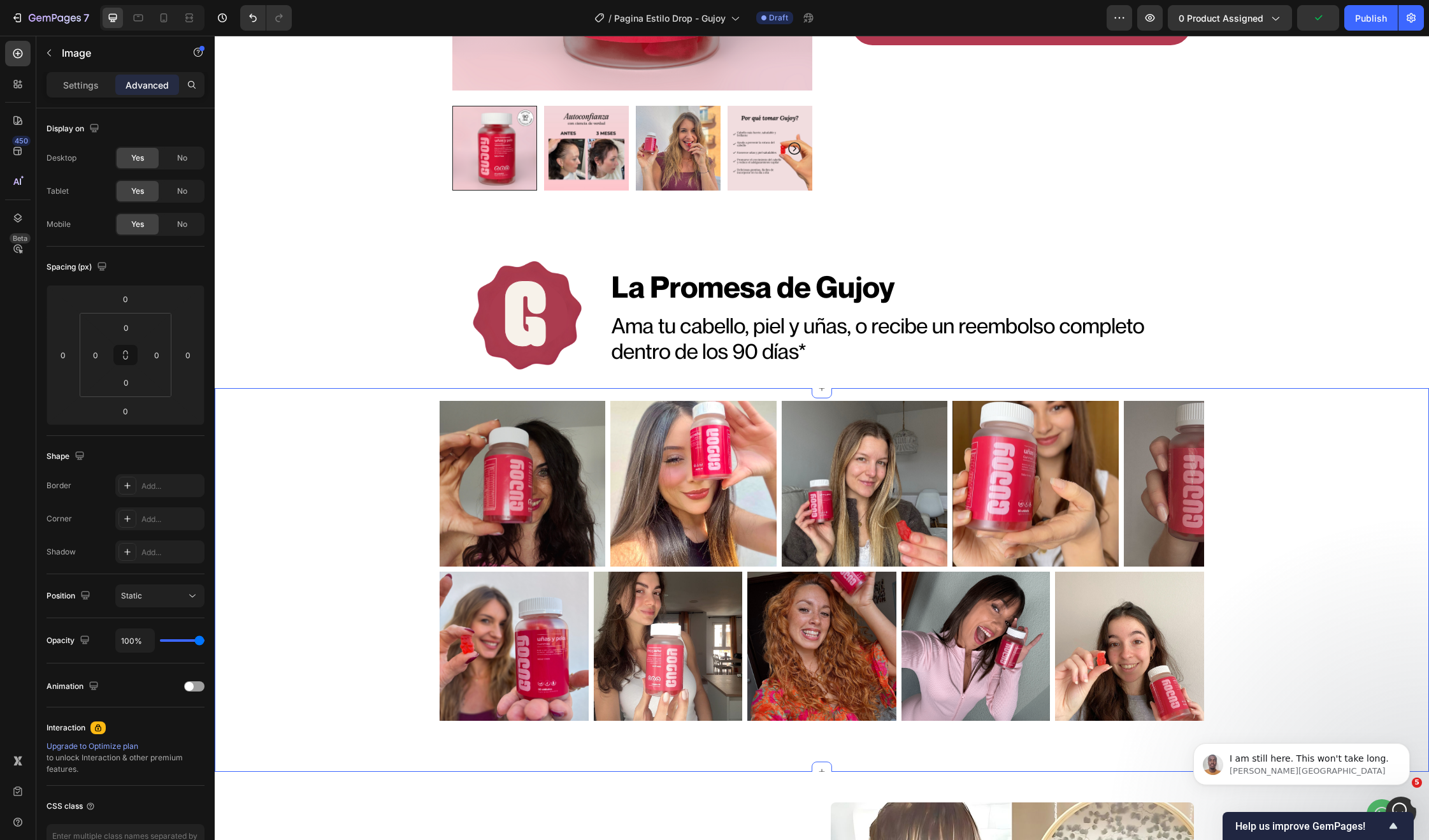
scroll to position [57, 0]
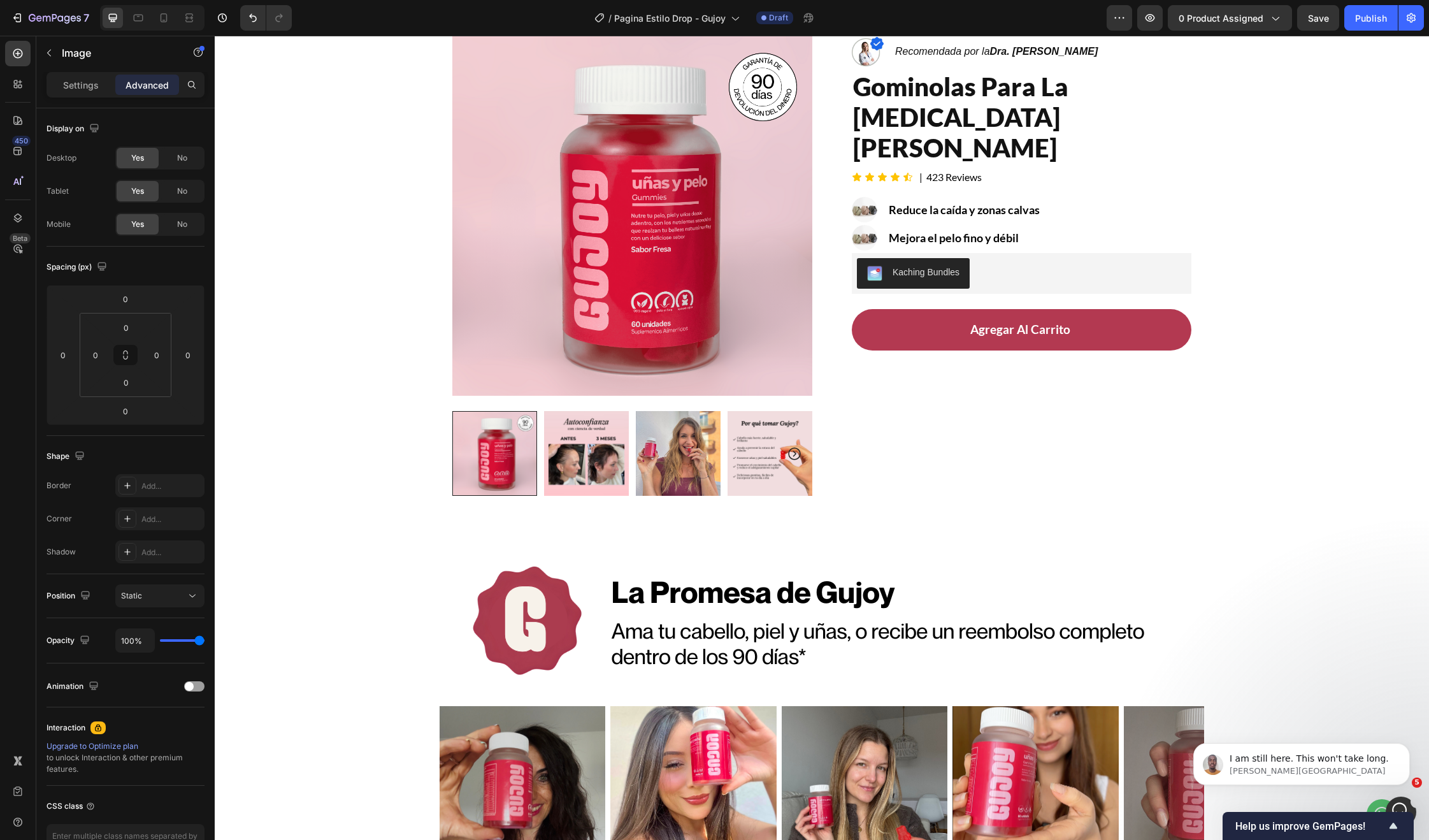
click at [987, 591] on img at bounding box center [822, 620] width 765 height 134
click at [483, 564] on img at bounding box center [822, 620] width 765 height 134
click at [474, 602] on img at bounding box center [822, 620] width 765 height 134
click at [670, 609] on img at bounding box center [822, 620] width 765 height 134
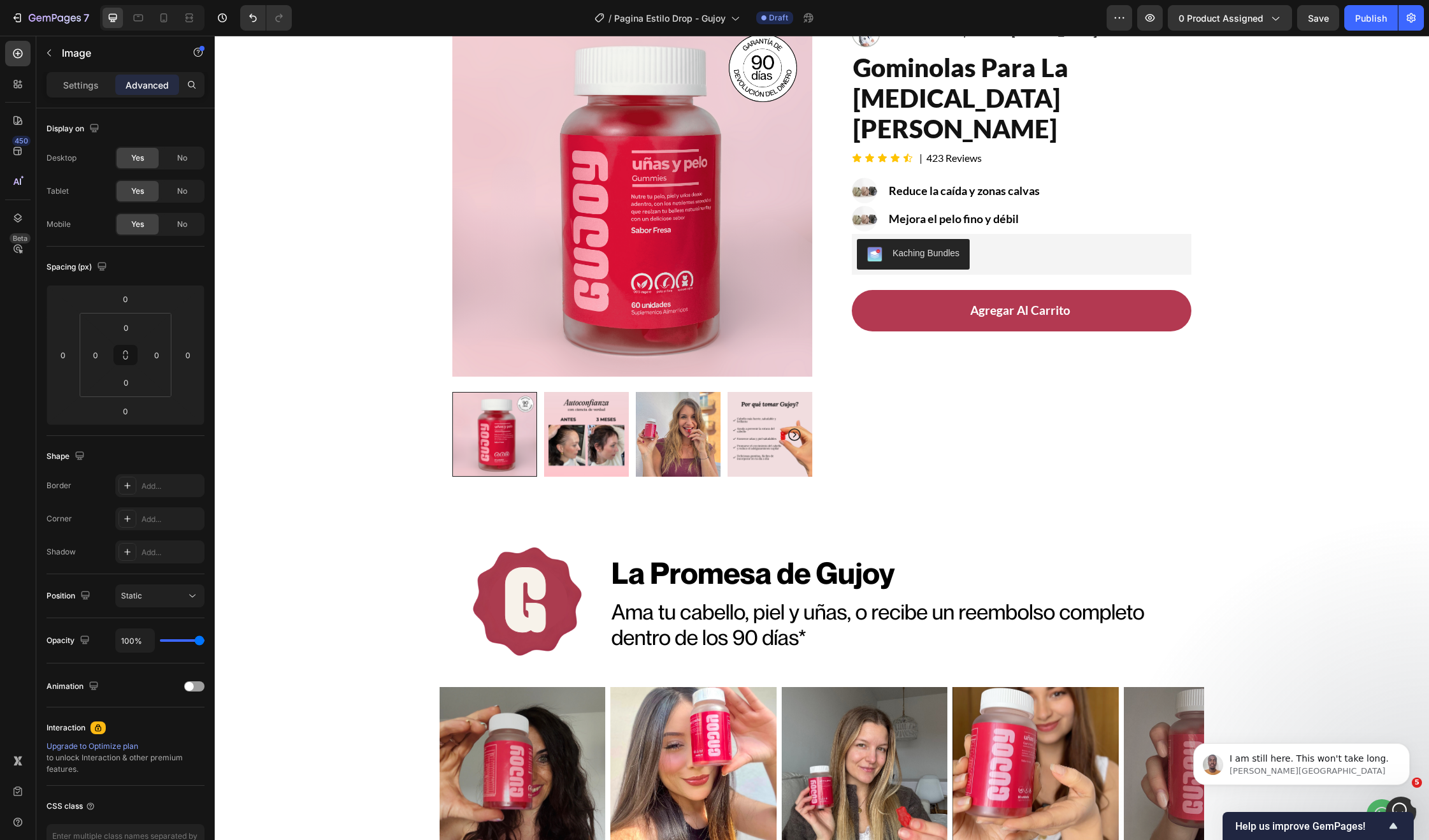
scroll to position [76, 0]
click at [1262, 759] on span "I am still here. This won't take long." at bounding box center [1309, 757] width 159 height 10
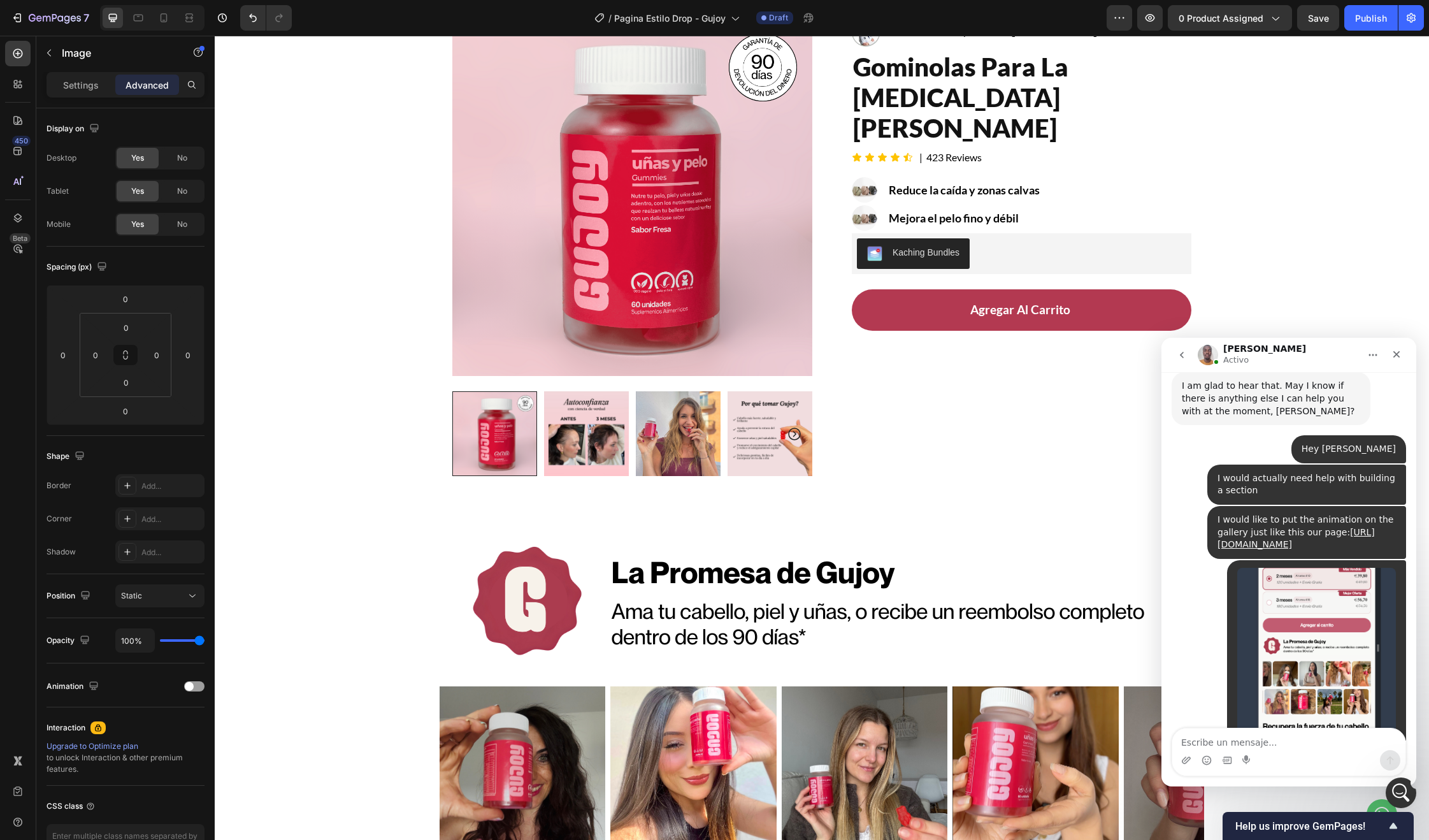
scroll to position [0, 0]
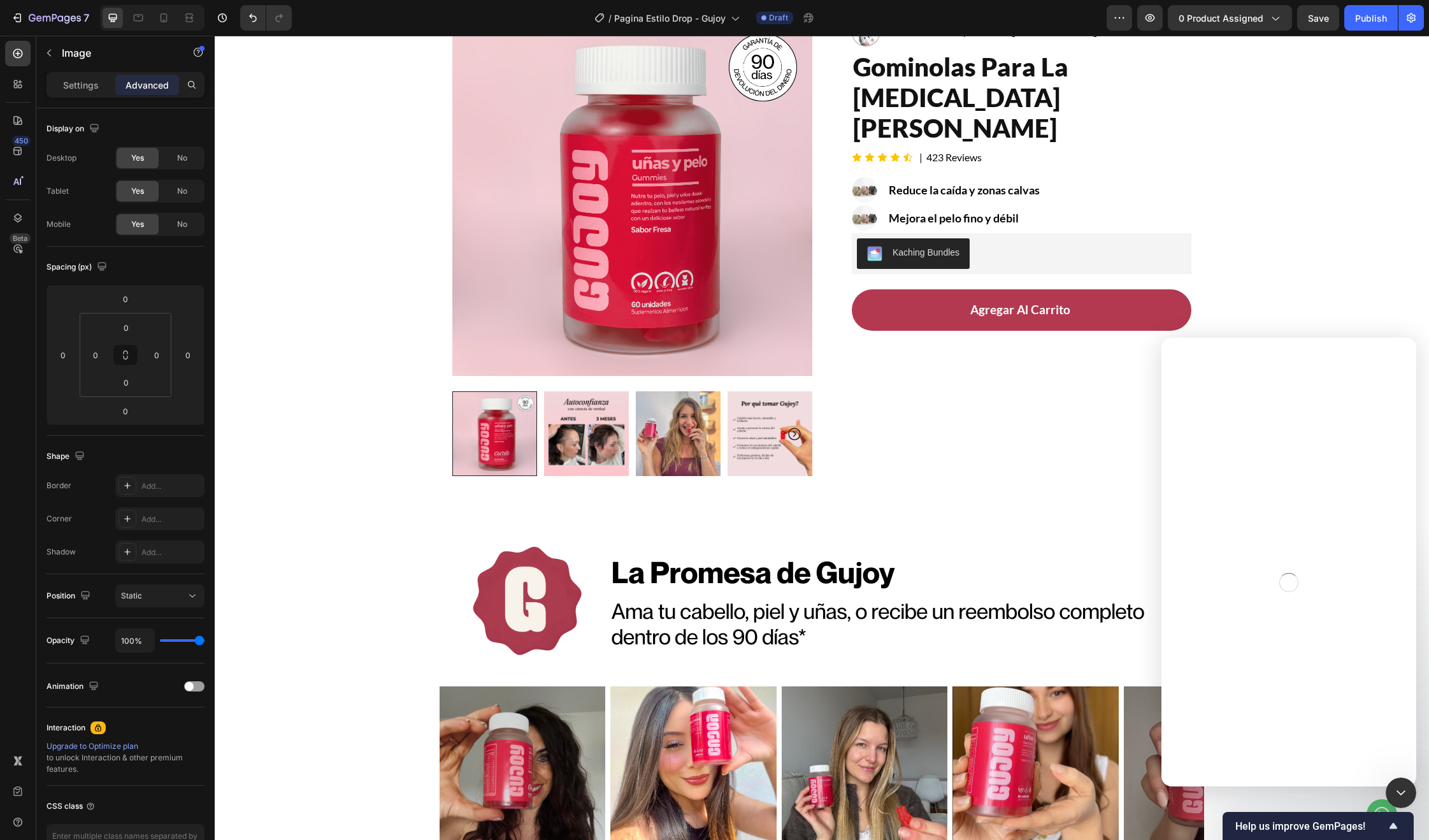
click at [850, 540] on img at bounding box center [822, 600] width 765 height 134
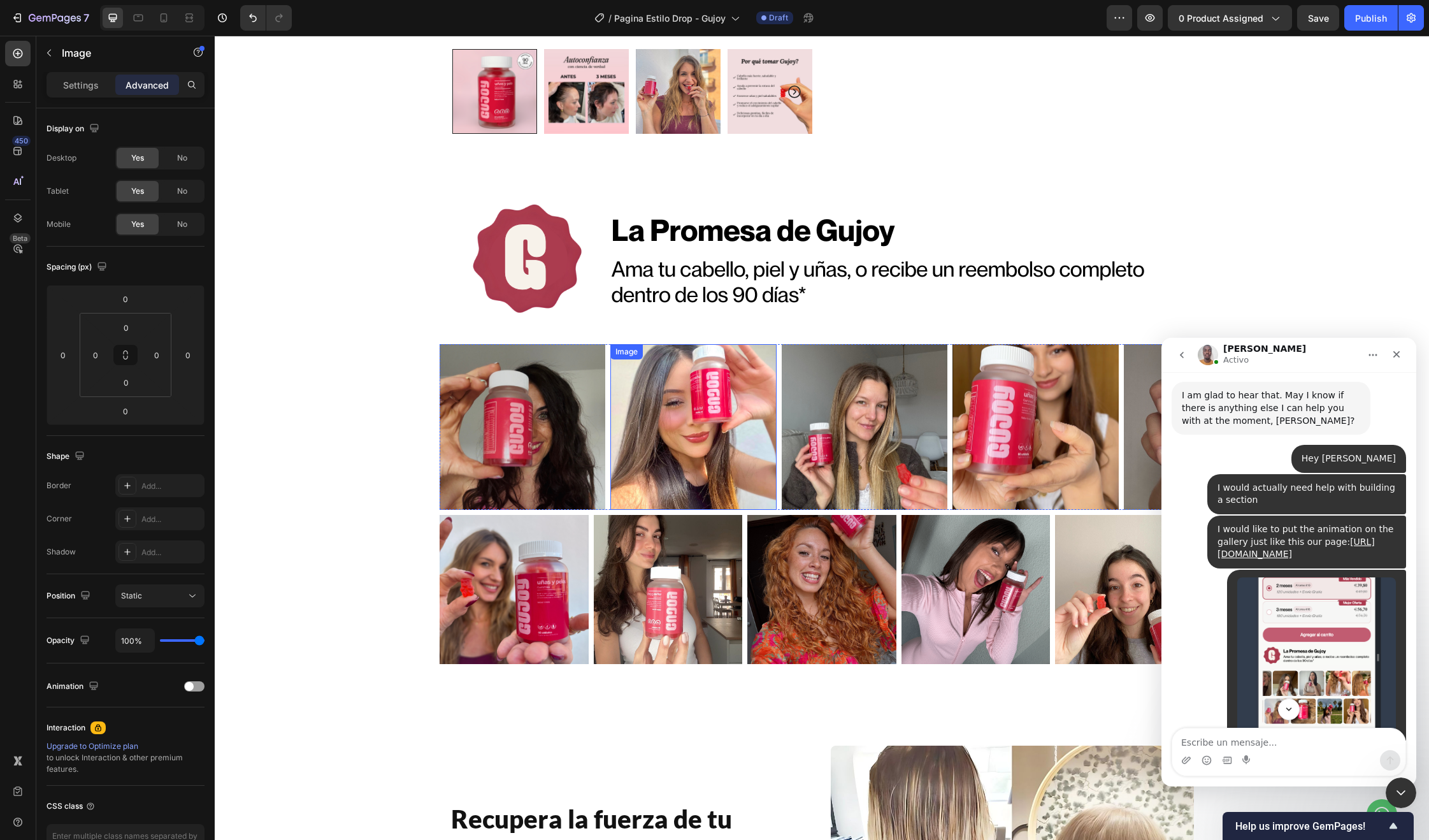
scroll to position [5624, 0]
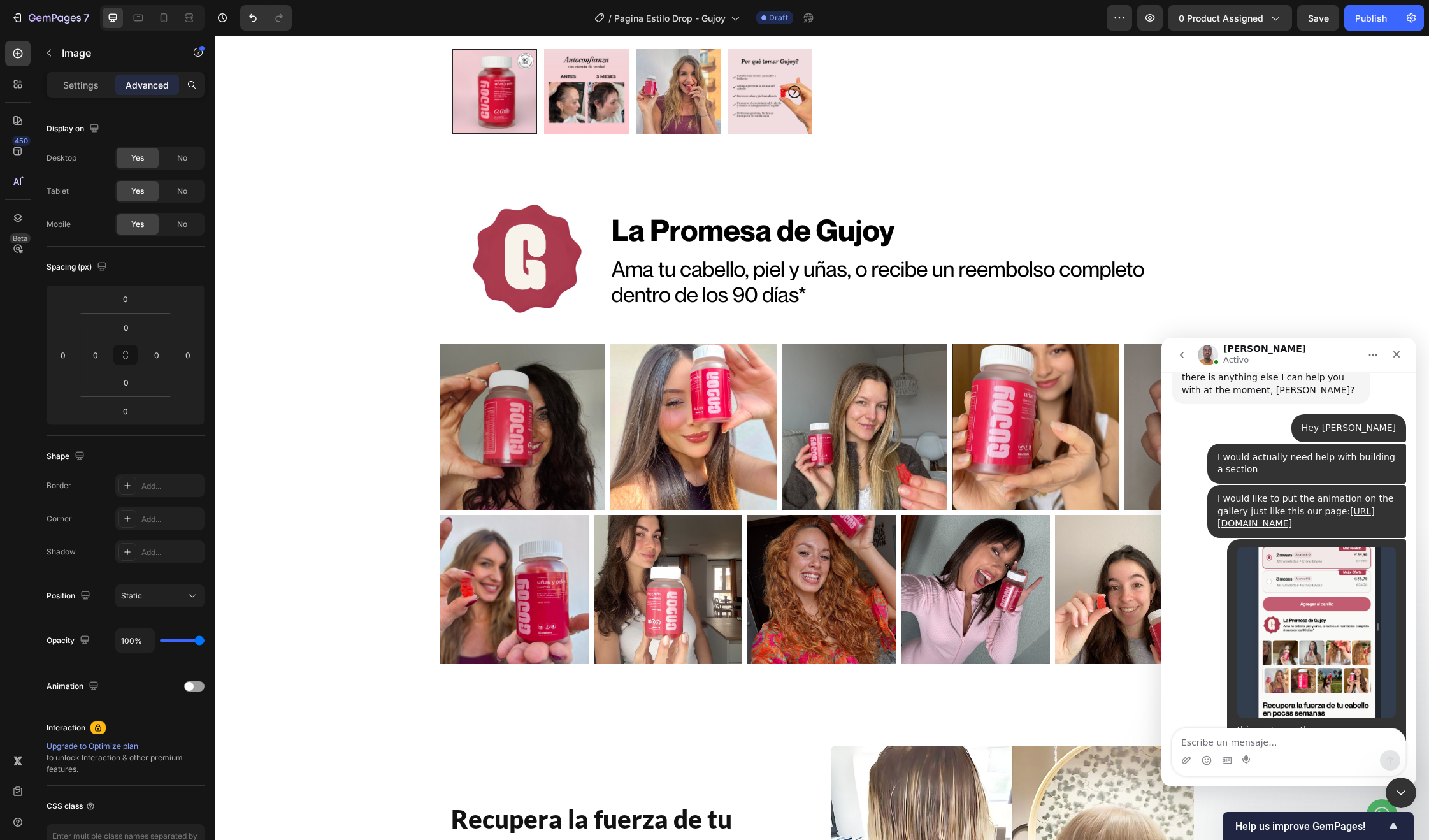
click at [936, 238] on img at bounding box center [822, 258] width 765 height 134
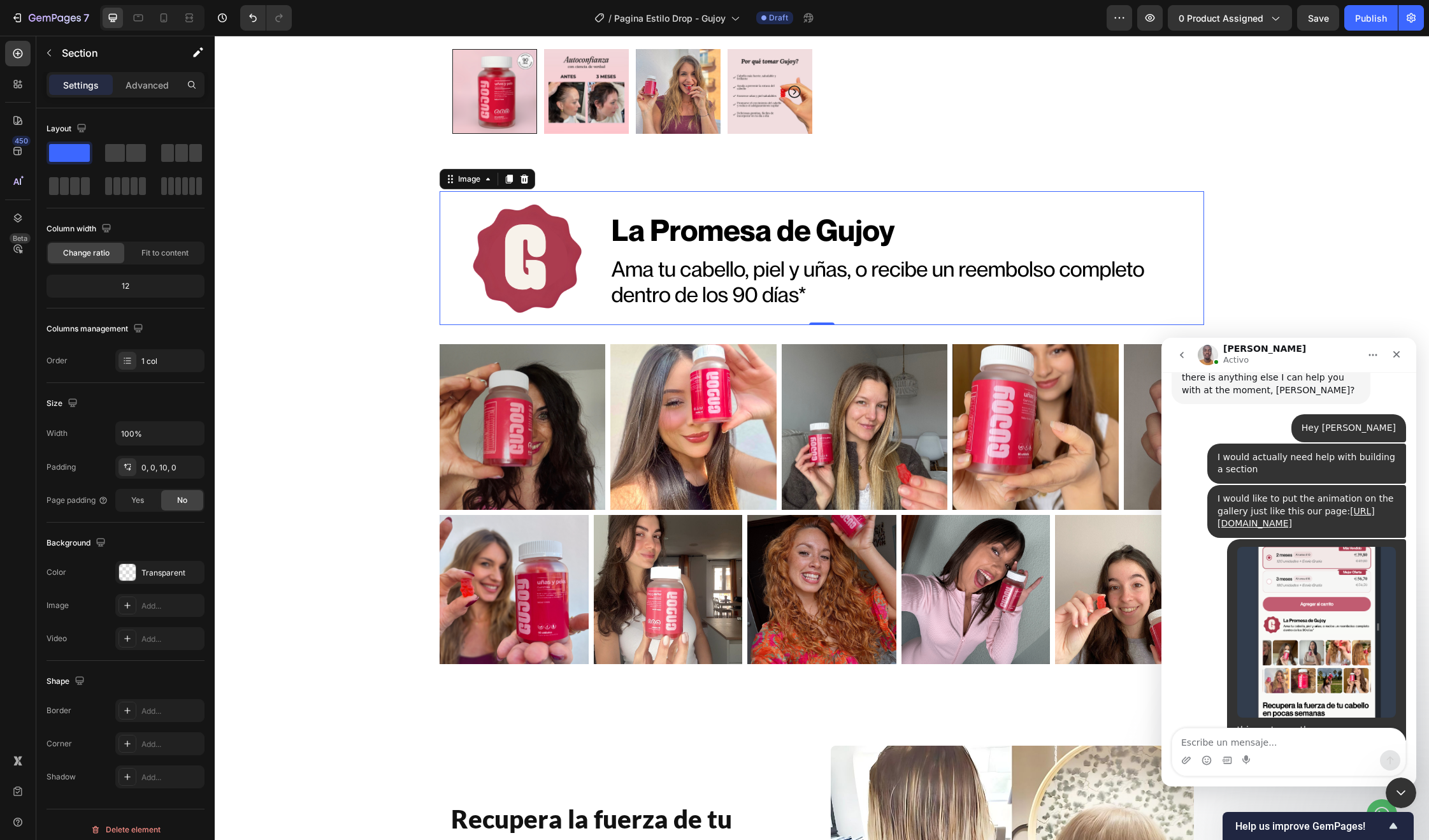
click at [915, 255] on img at bounding box center [822, 258] width 765 height 134
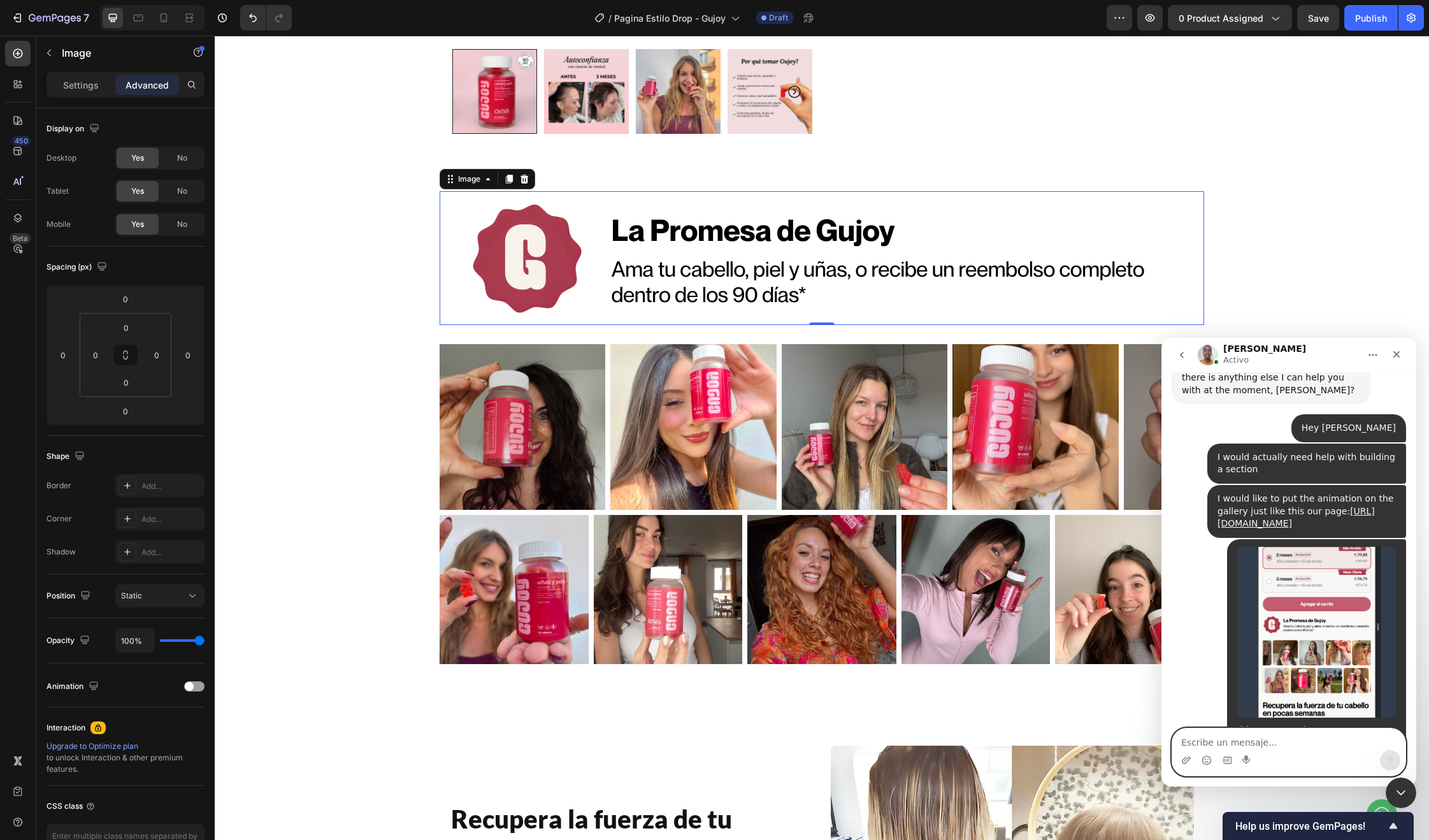
click at [1219, 732] on textarea "Escribe un mensaje..." at bounding box center [1289, 739] width 233 height 22
type textarea "no worries, [PERSON_NAME]"
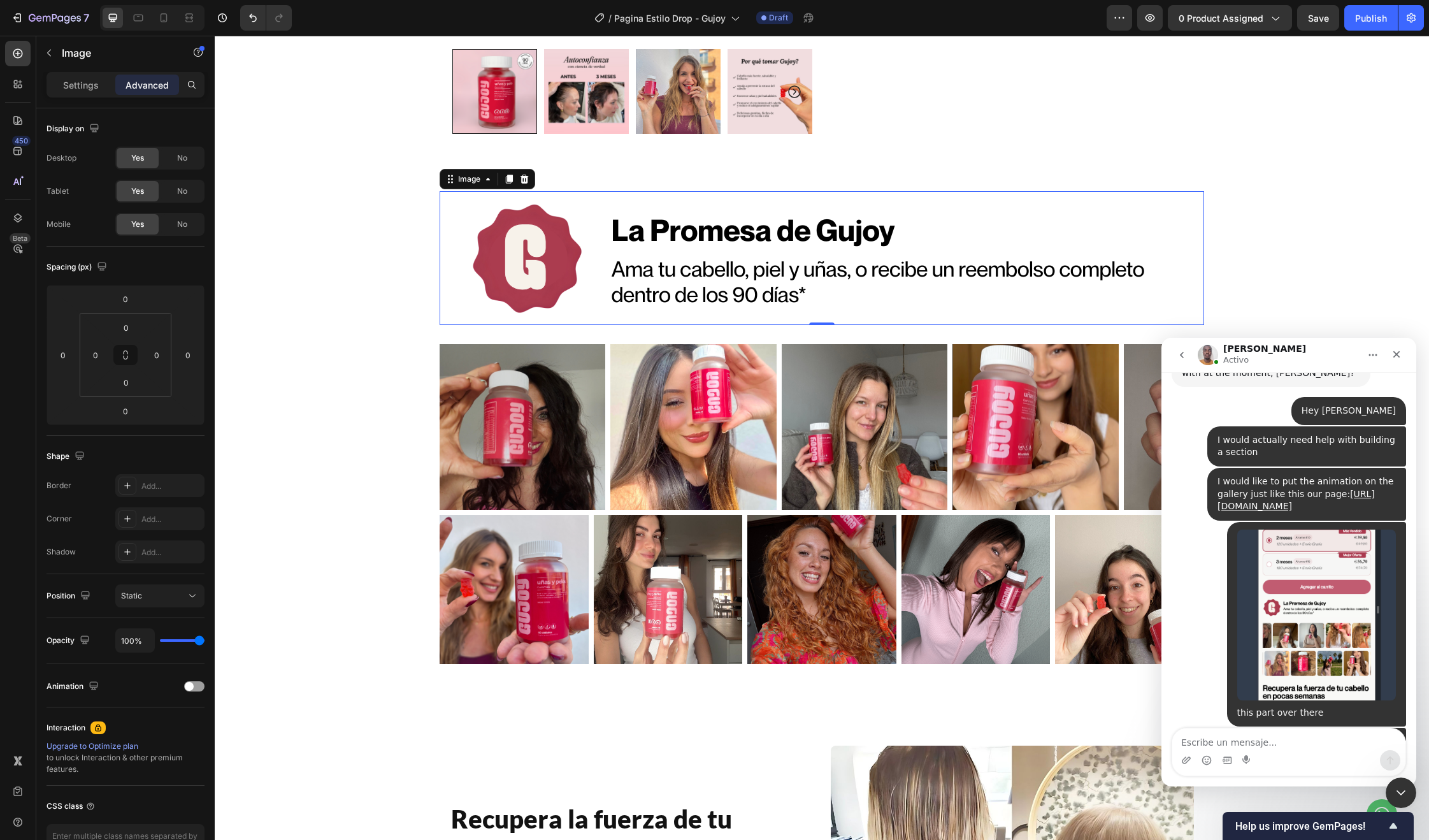
click at [699, 236] on img at bounding box center [822, 258] width 765 height 134
drag, startPoint x: 500, startPoint y: 179, endPoint x: 487, endPoint y: 185, distance: 14.3
click at [504, 179] on icon at bounding box center [508, 178] width 10 height 10
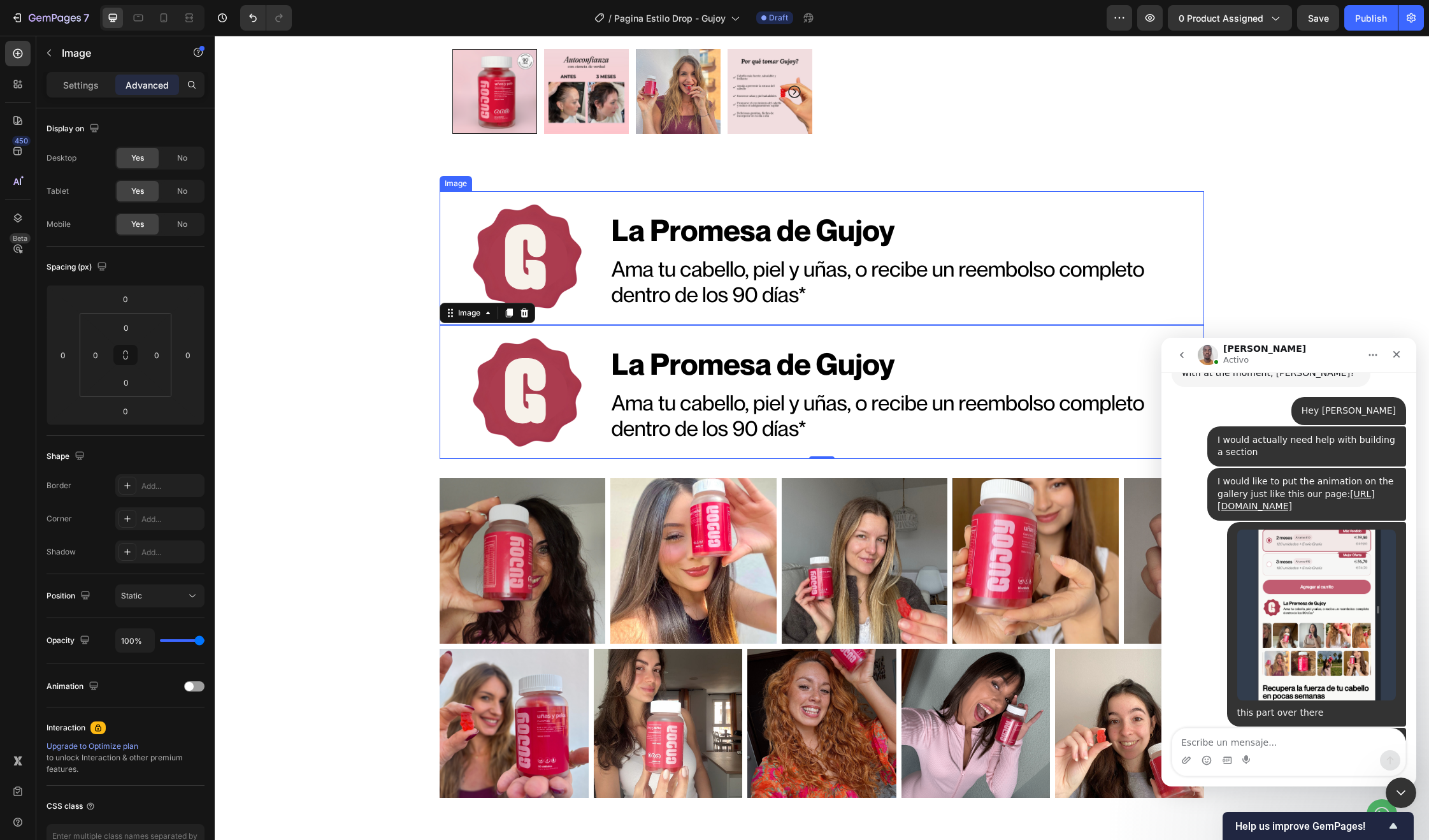
click at [569, 240] on img at bounding box center [822, 258] width 765 height 134
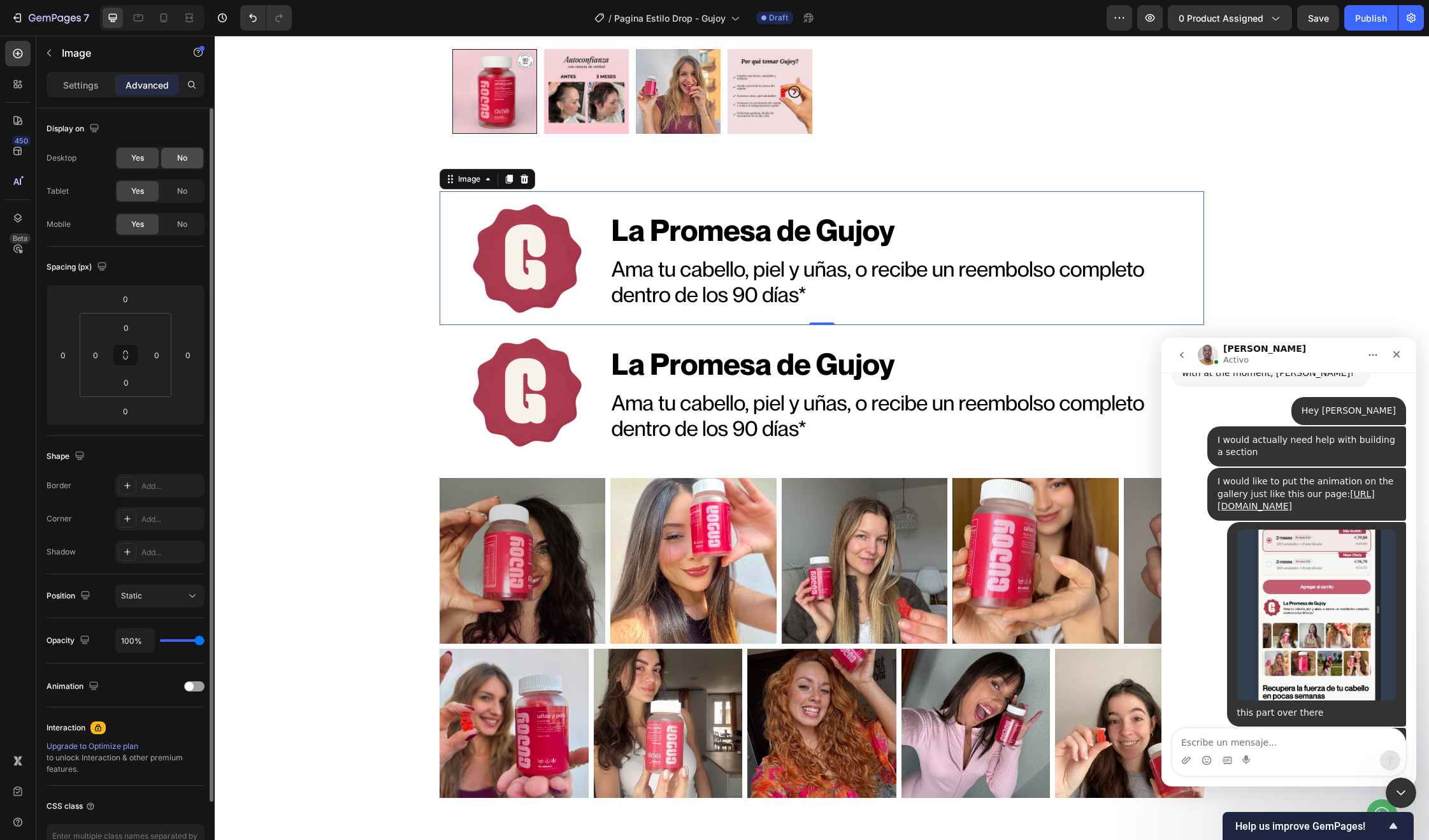
click at [184, 163] on span "No" at bounding box center [182, 158] width 10 height 11
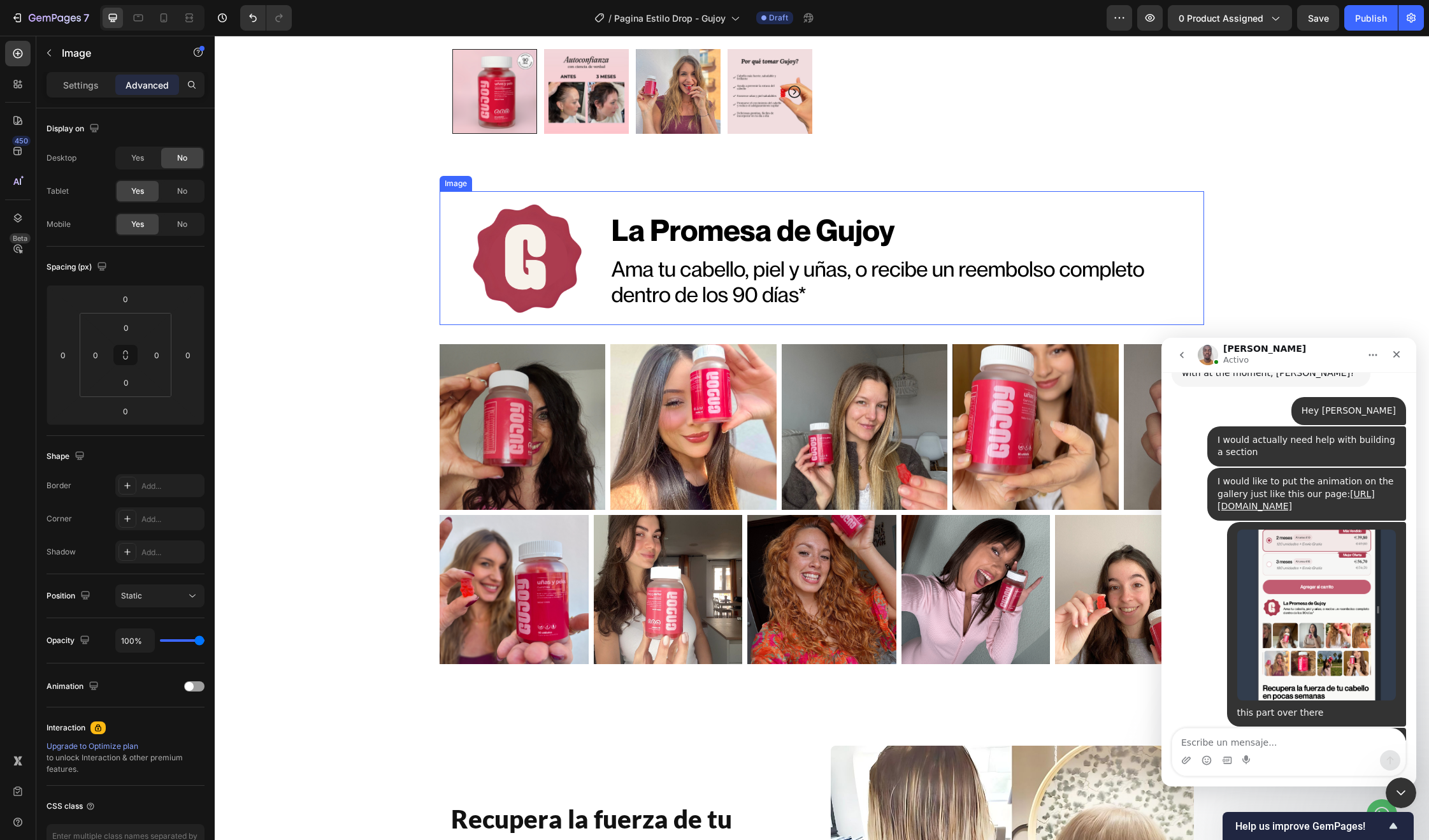
click at [588, 290] on img at bounding box center [822, 258] width 765 height 134
click at [170, 196] on div "No" at bounding box center [182, 191] width 42 height 20
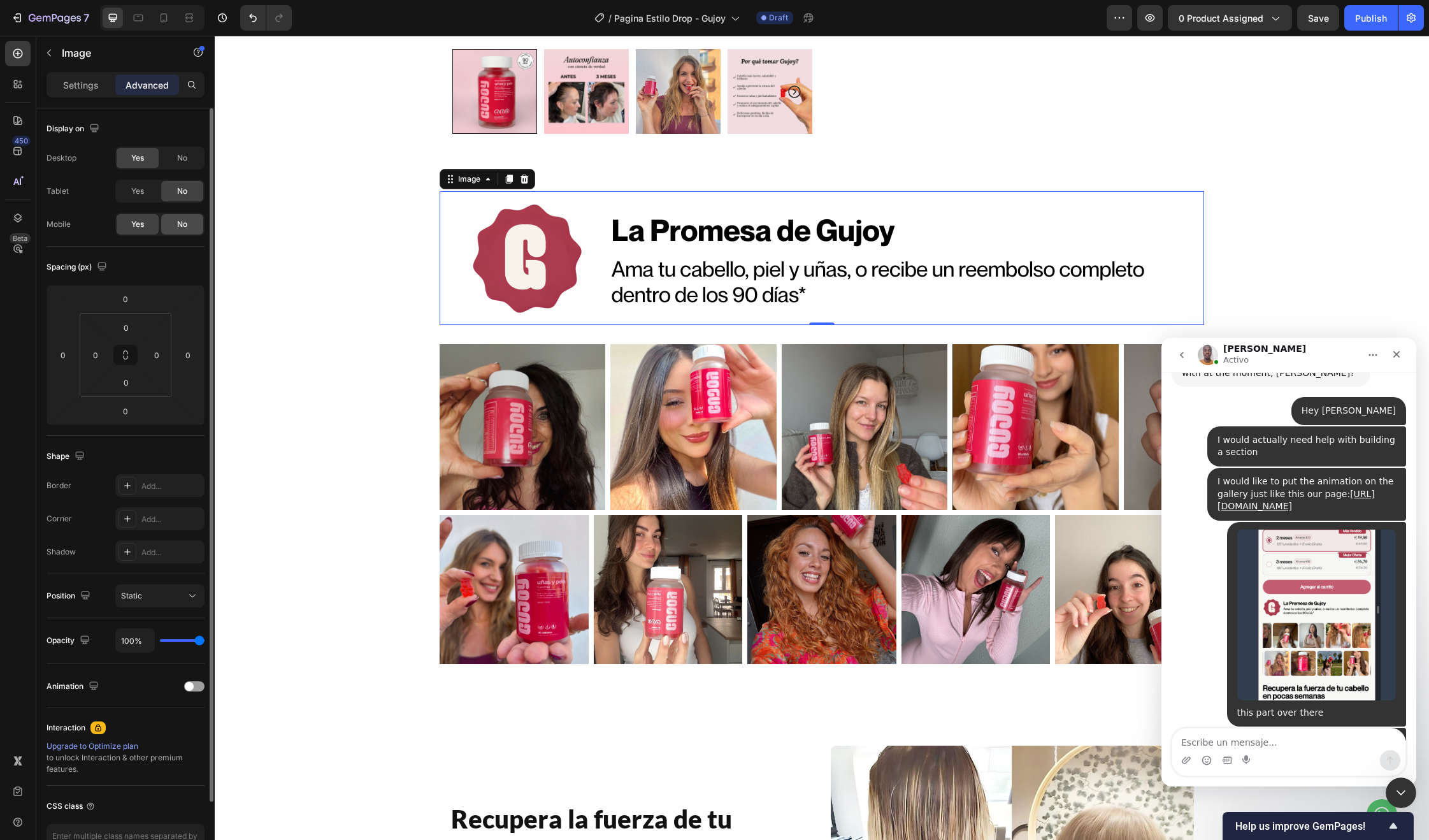
click at [177, 228] on span "No" at bounding box center [182, 224] width 10 height 11
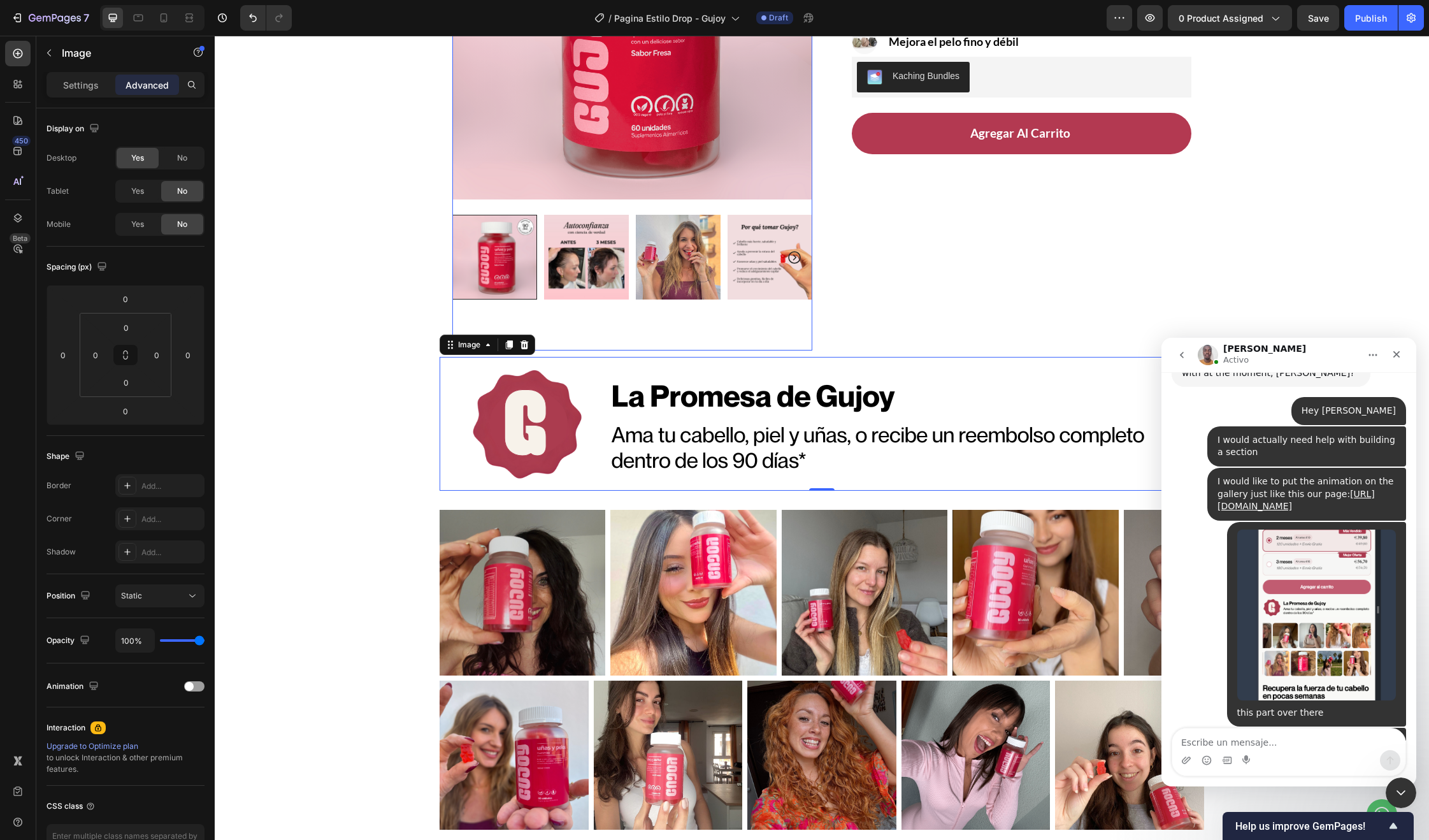
scroll to position [59, 0]
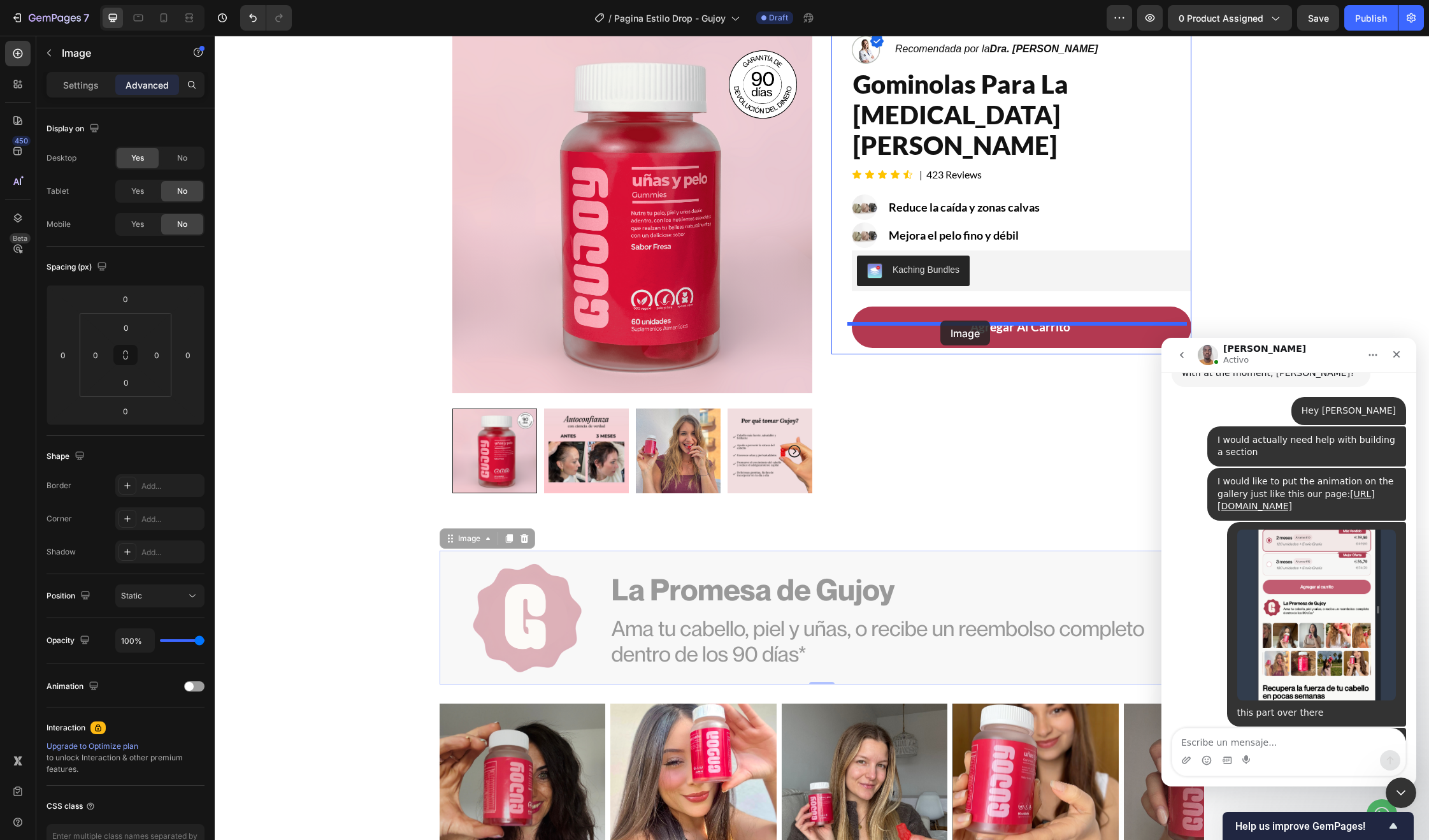
drag, startPoint x: 450, startPoint y: 543, endPoint x: 940, endPoint y: 321, distance: 537.9
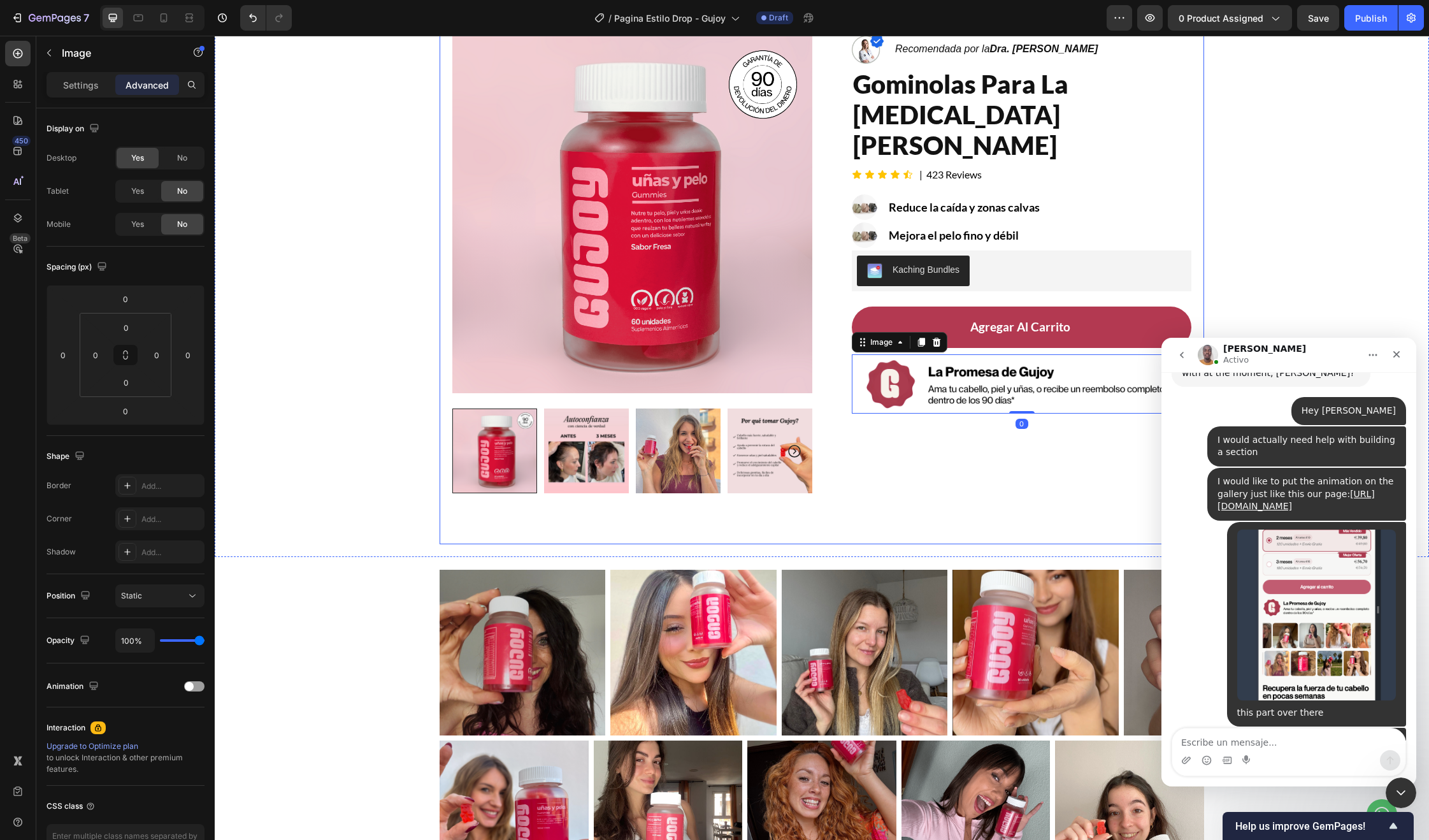
click at [871, 436] on div "Image Recomendada por la Dra. Monica Jimenez Text Block Row gominolas para la c…" at bounding box center [1012, 289] width 360 height 511
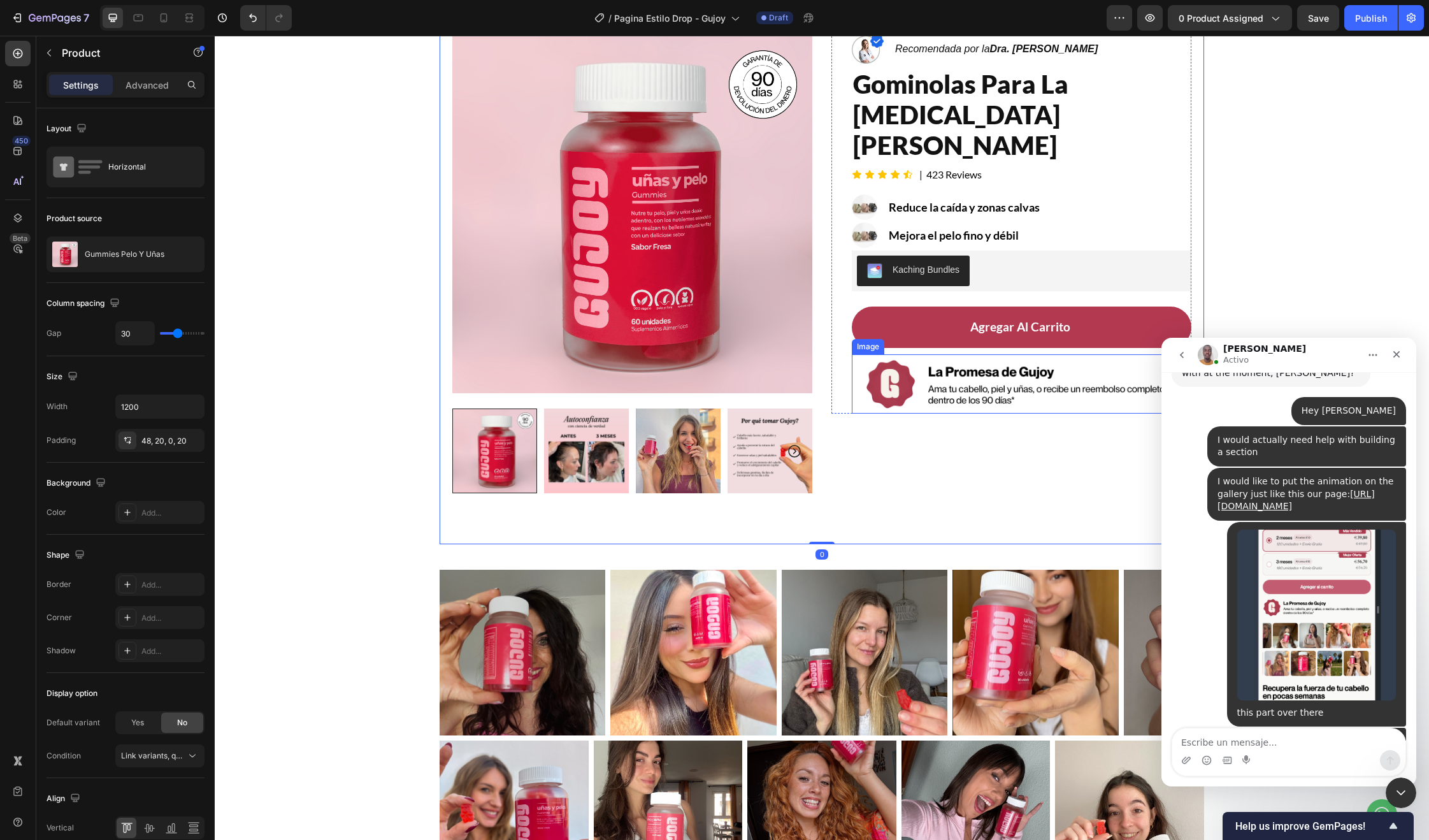
click at [973, 354] on img at bounding box center [1022, 383] width 340 height 59
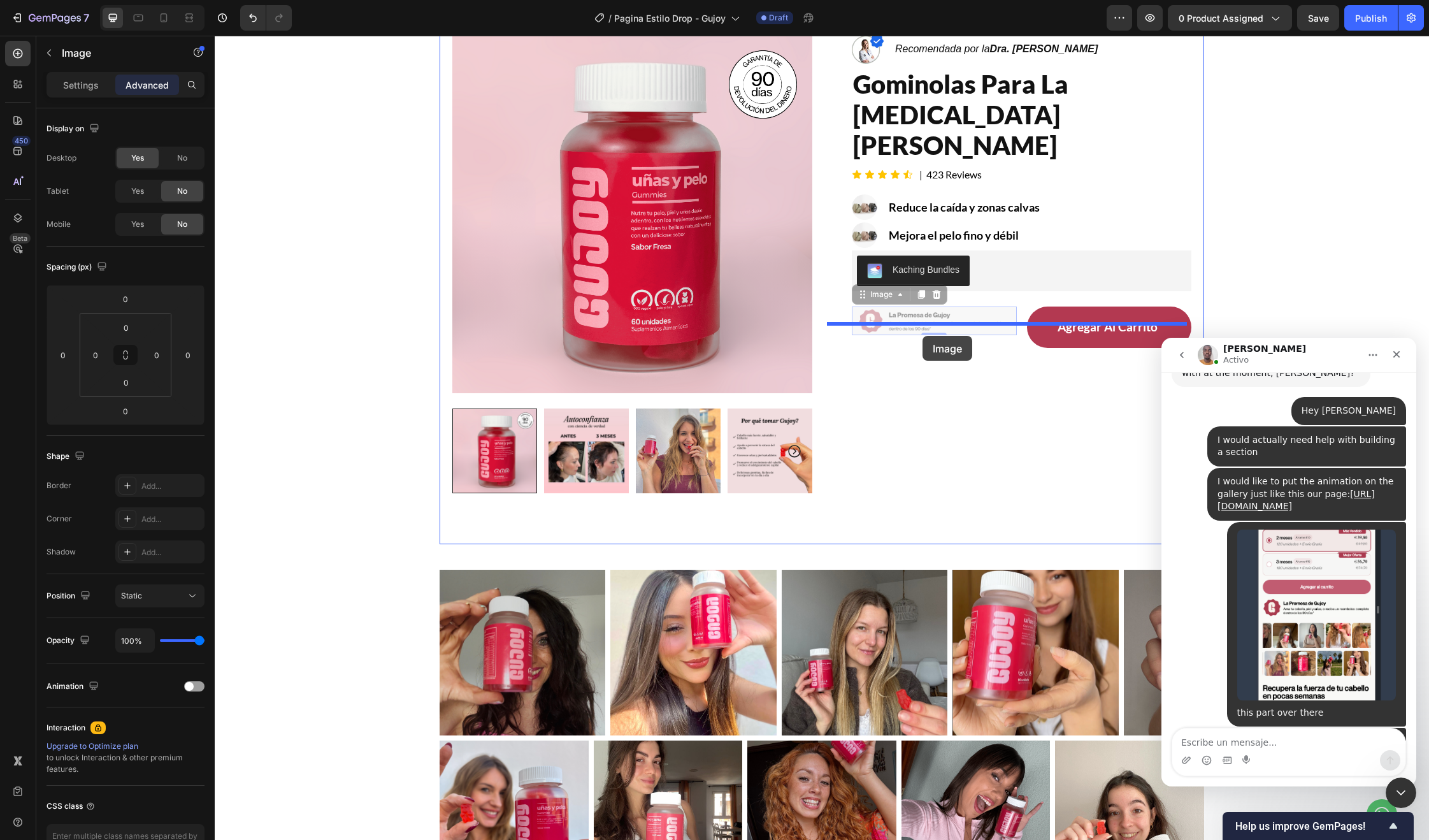
drag, startPoint x: 861, startPoint y: 269, endPoint x: 923, endPoint y: 335, distance: 90.6
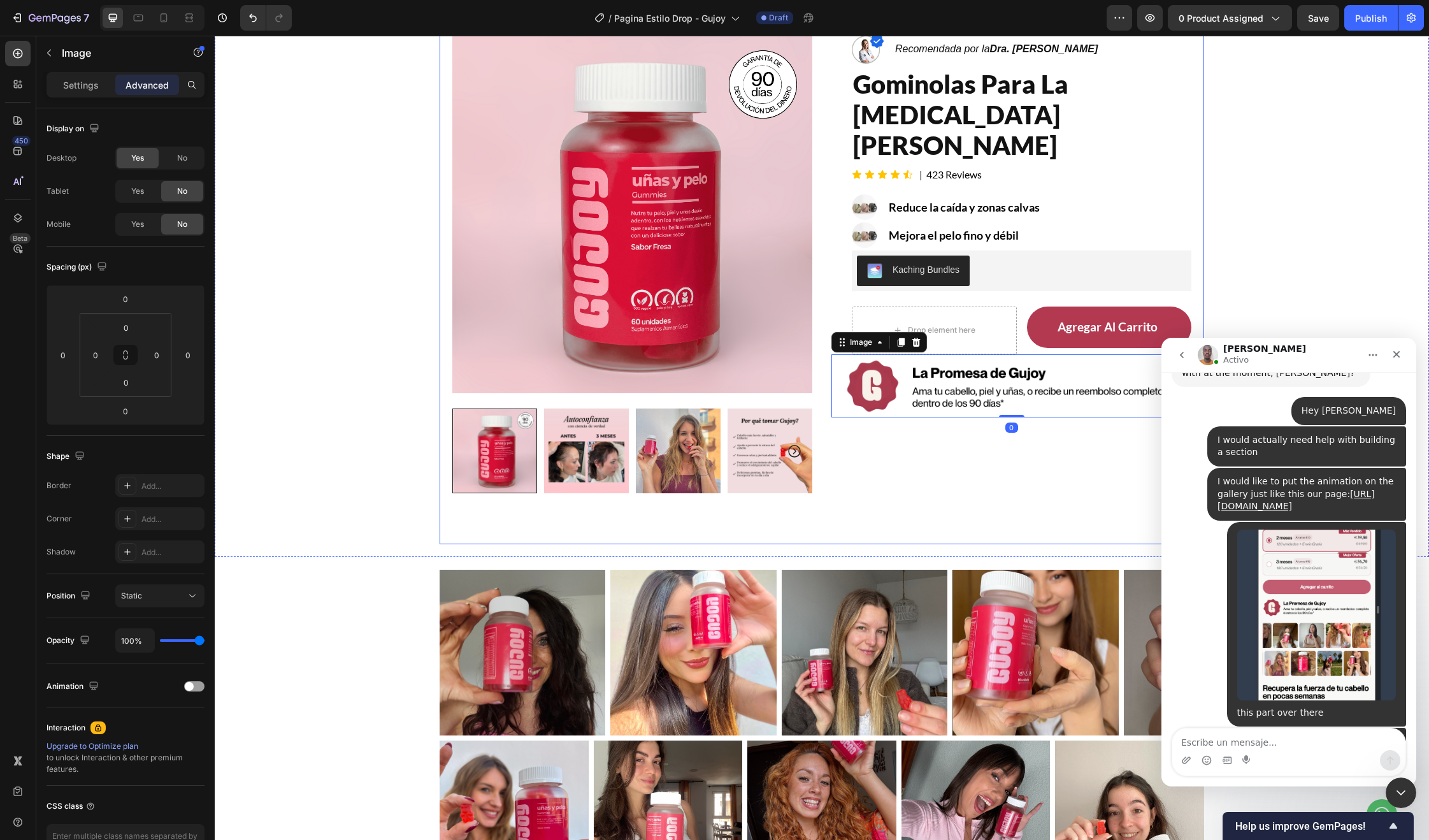
click at [915, 431] on div "Image Recomendada por la Dra. Monica Jimenez Text Block Row gominolas para la c…" at bounding box center [1012, 289] width 360 height 511
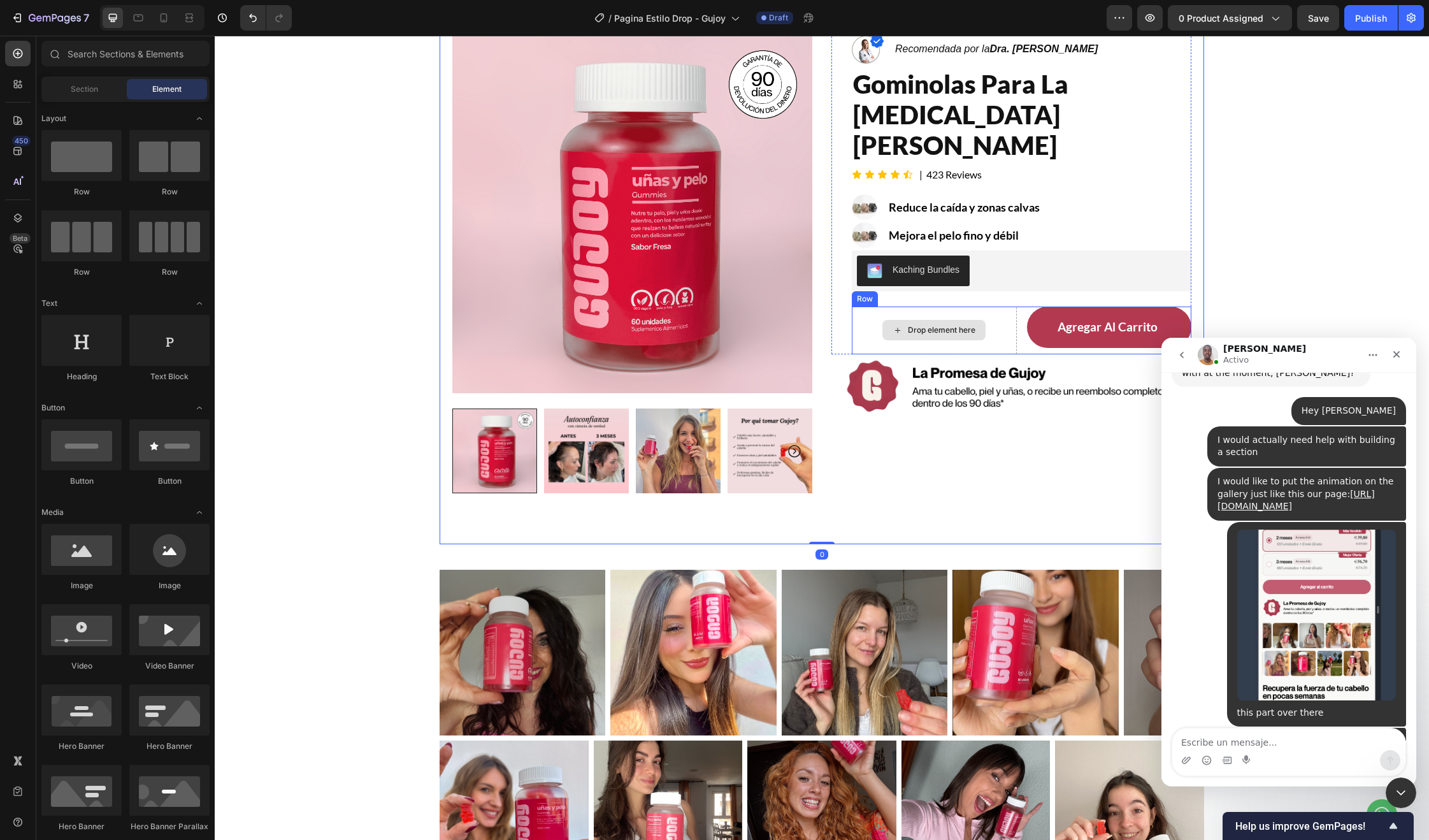
click at [956, 325] on div "Drop element here" at bounding box center [941, 330] width 67 height 10
click at [871, 306] on div "Drop element here" at bounding box center [935, 330] width 165 height 48
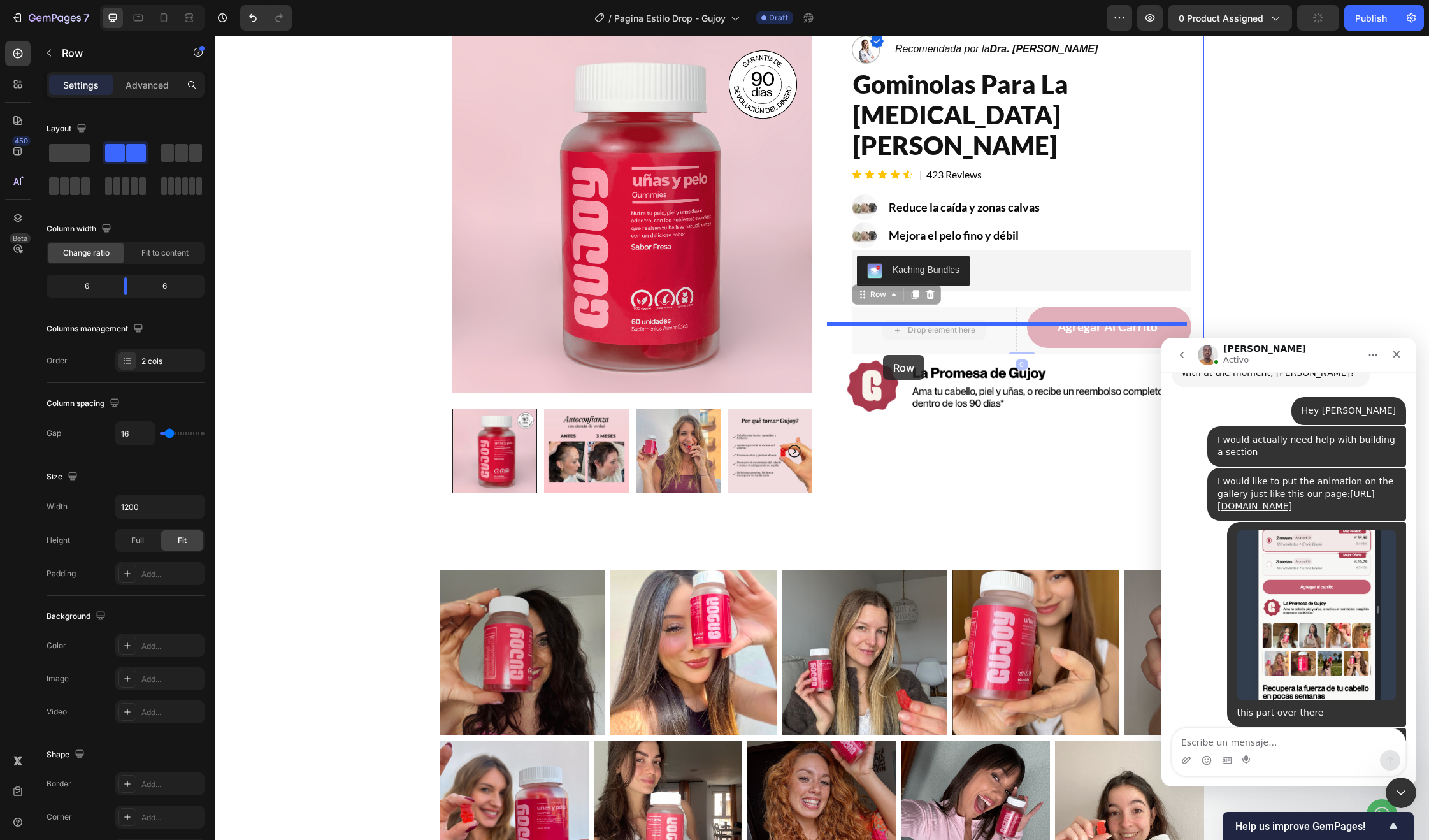
drag, startPoint x: 858, startPoint y: 267, endPoint x: 883, endPoint y: 355, distance: 91.5
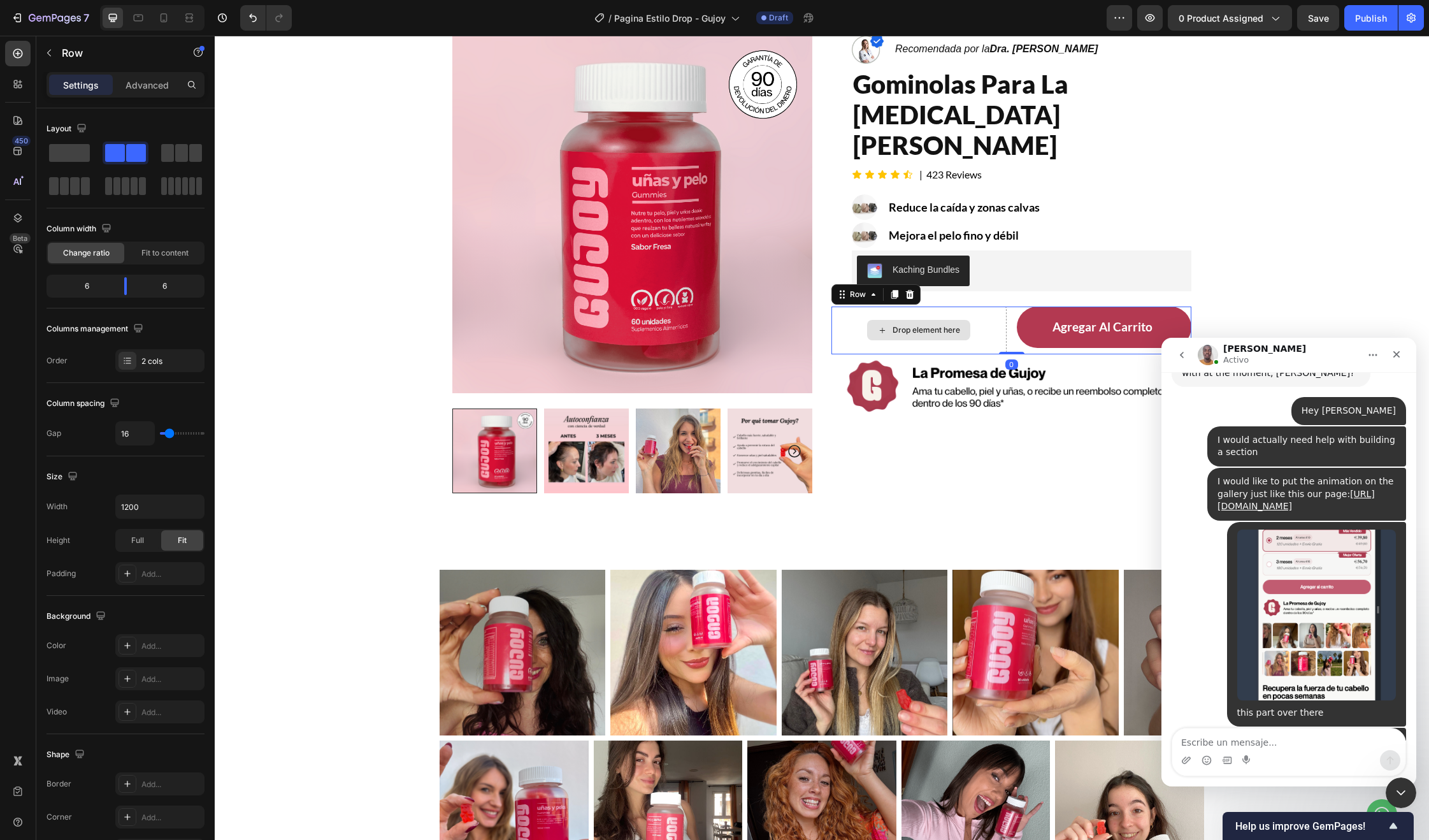
click at [925, 306] on div "Drop element here" at bounding box center [919, 330] width 176 height 48
click at [69, 155] on span at bounding box center [69, 153] width 40 height 17
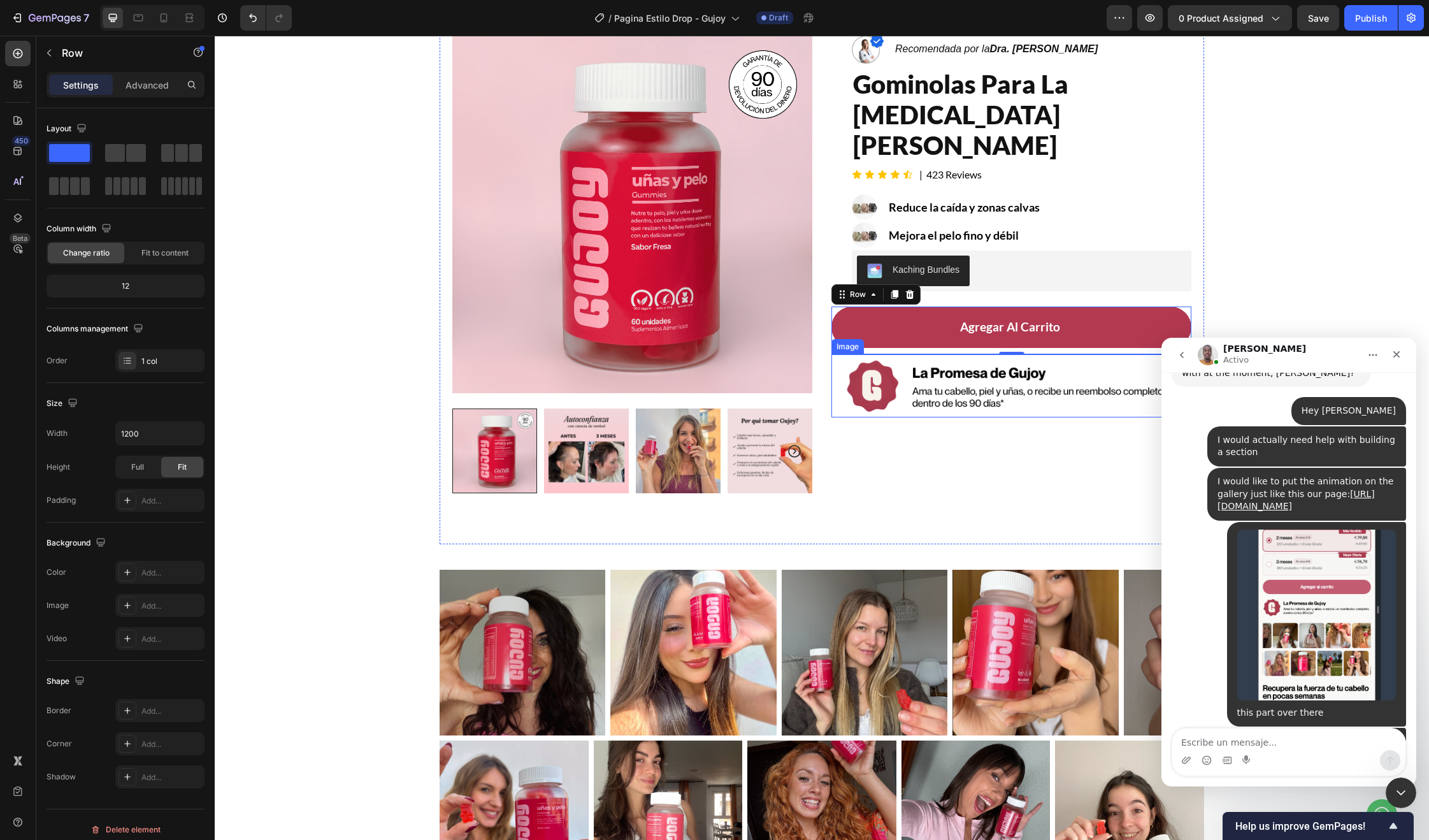
click at [907, 354] on img at bounding box center [1012, 385] width 360 height 63
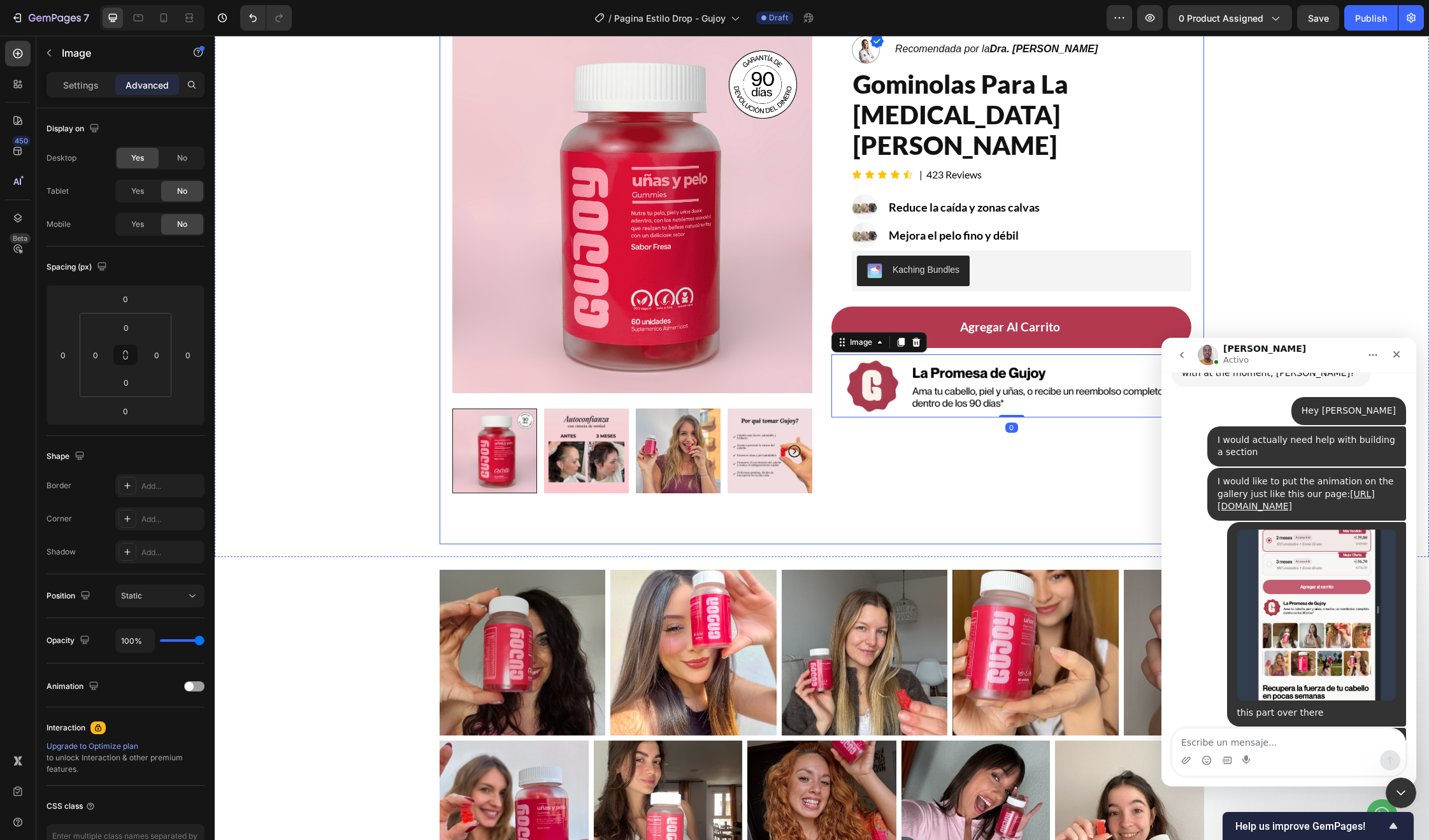
click at [883, 398] on div "Image Recomendada por la Dra. Monica Jimenez Text Block Row gominolas para la c…" at bounding box center [1012, 289] width 360 height 511
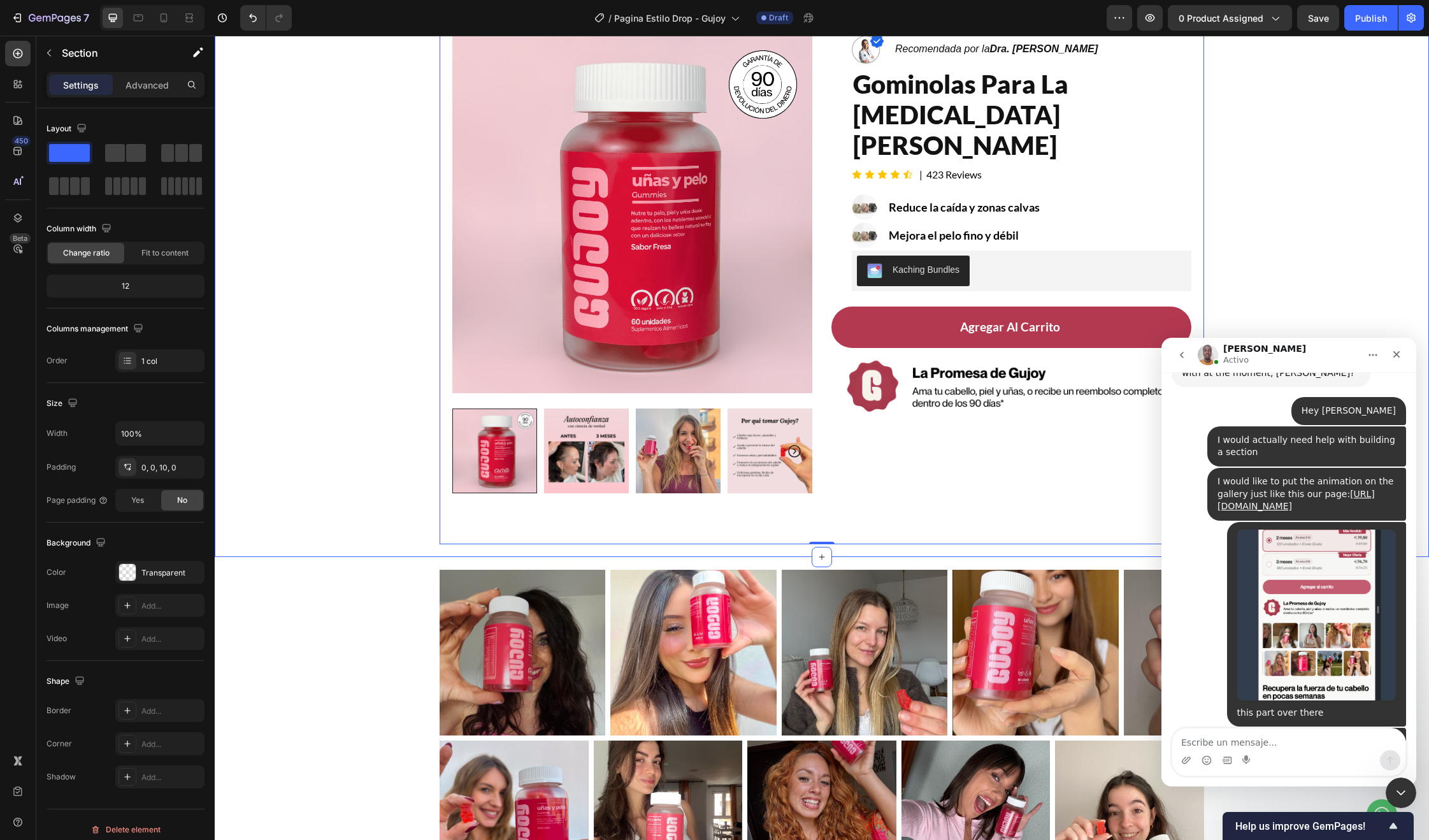
click at [1281, 252] on div "Product Images Row Image Recomendada por la Dra. Monica Jimenez Text Block Row …" at bounding box center [822, 277] width 1214 height 548
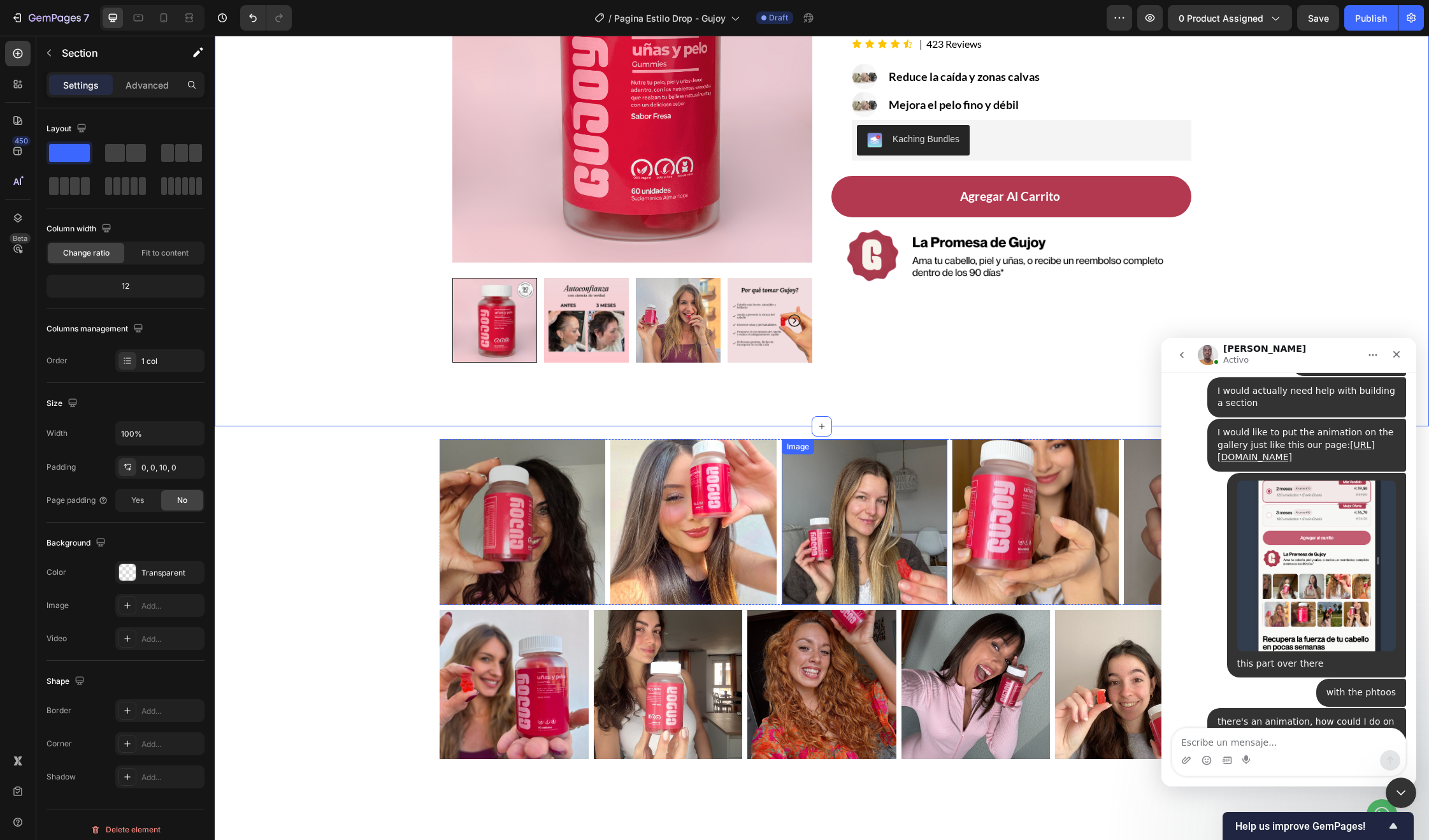
scroll to position [190, 0]
click at [142, 12] on icon at bounding box center [139, 17] width 13 height 13
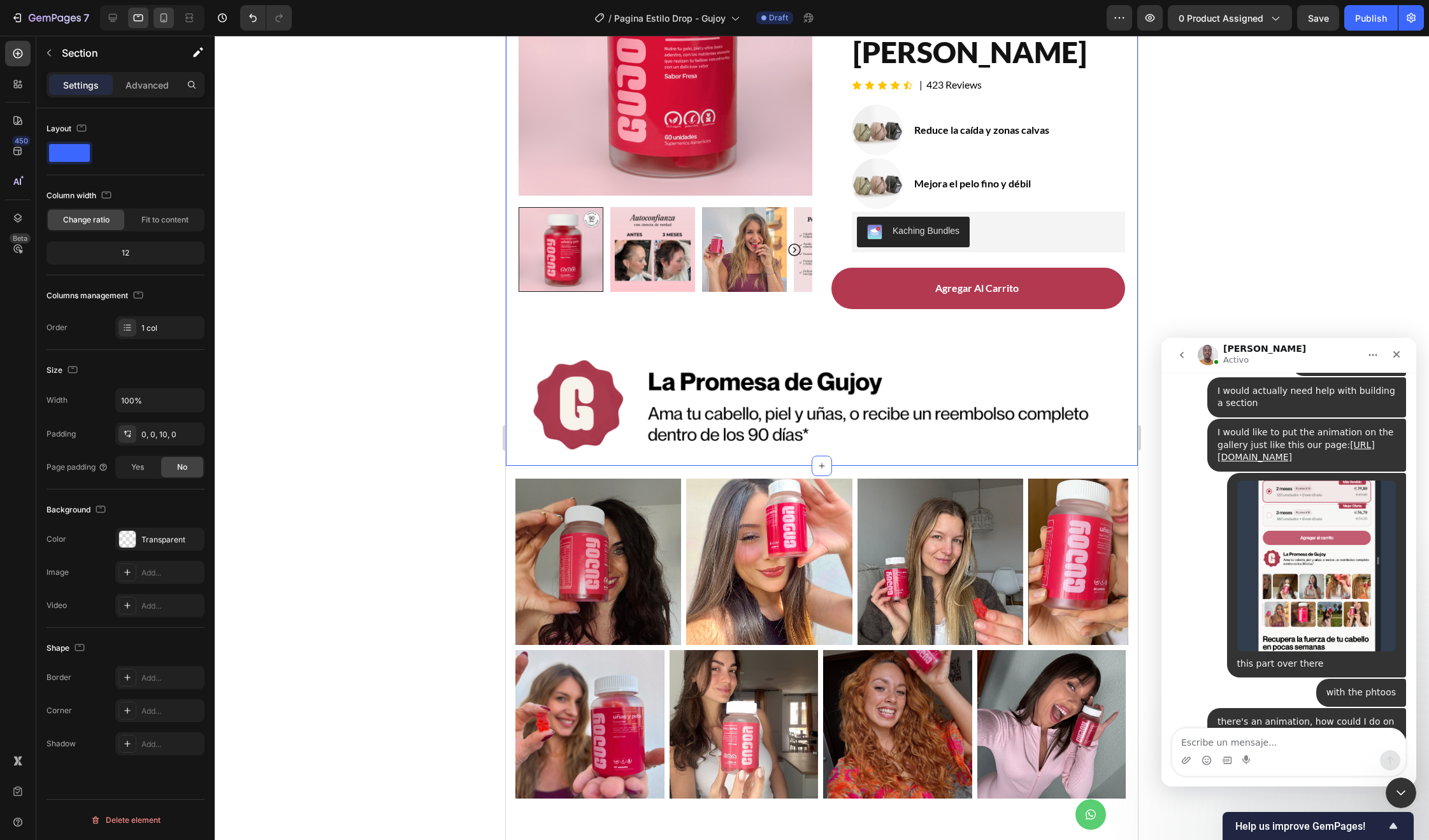
click at [162, 18] on icon at bounding box center [164, 17] width 13 height 13
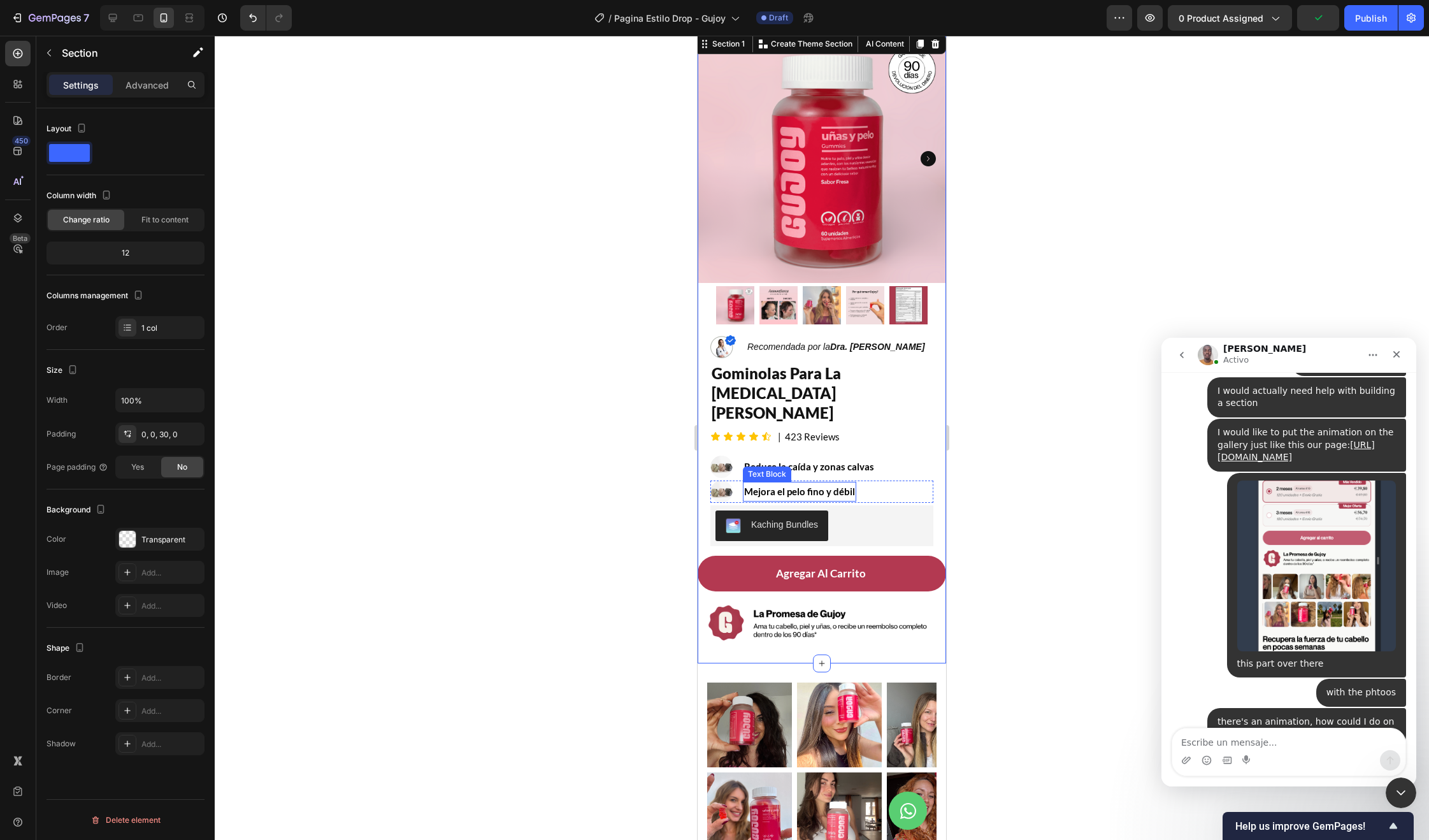
scroll to position [96, 0]
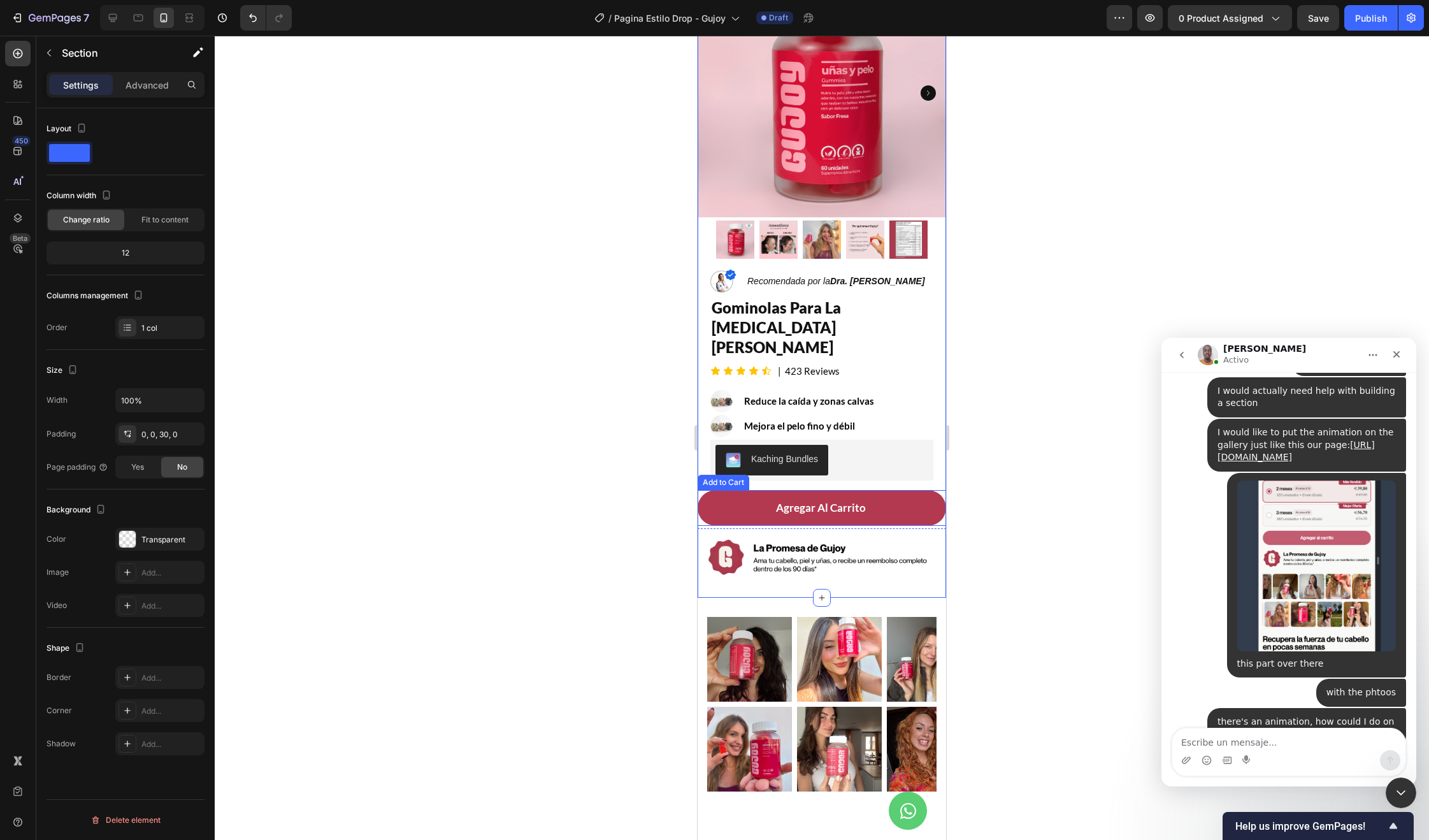
click at [702, 490] on div "Agregar Al Carrito Add to Cart" at bounding box center [822, 507] width 248 height 36
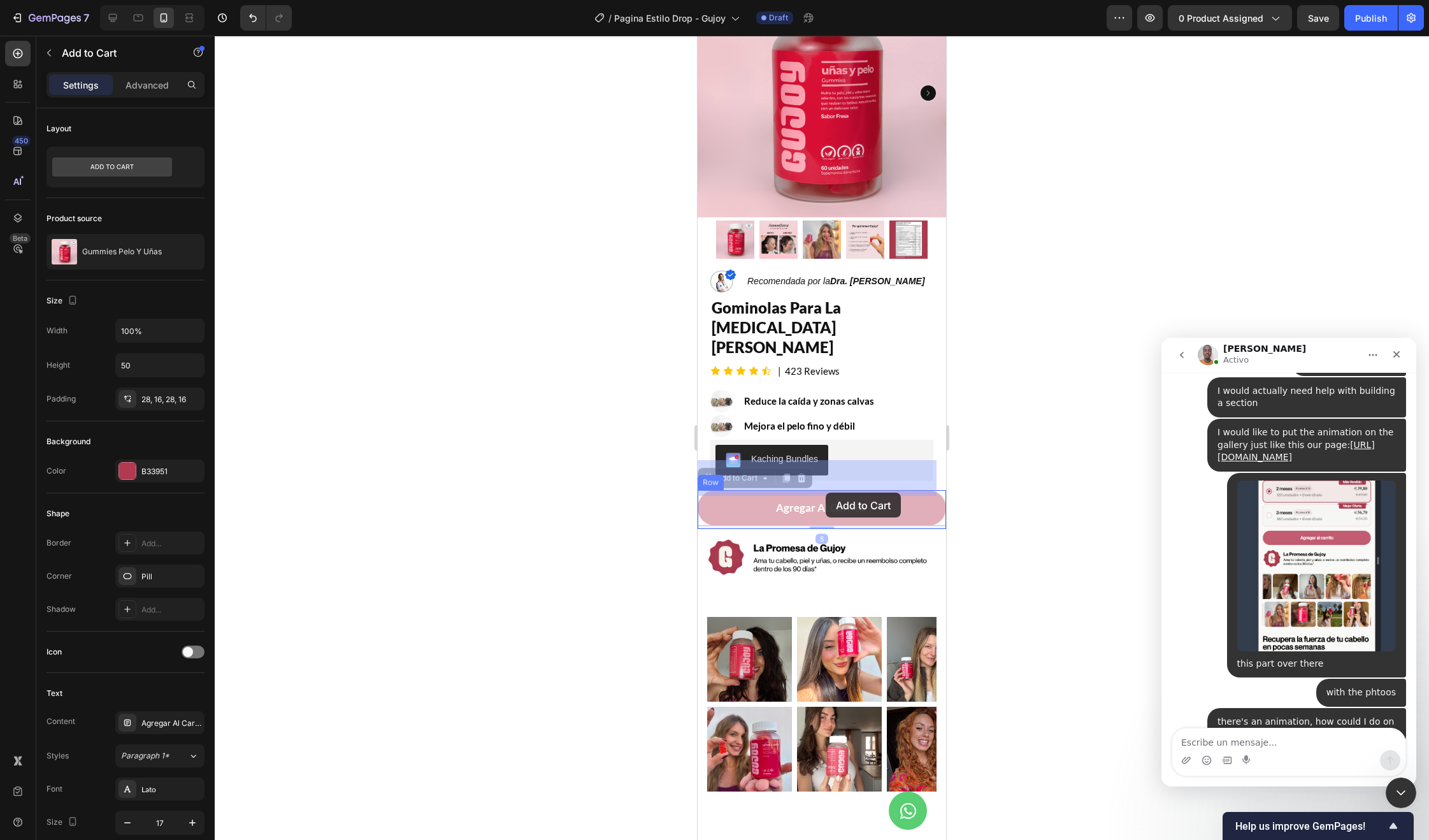
drag, startPoint x: 718, startPoint y: 452, endPoint x: 826, endPoint y: 493, distance: 115.5
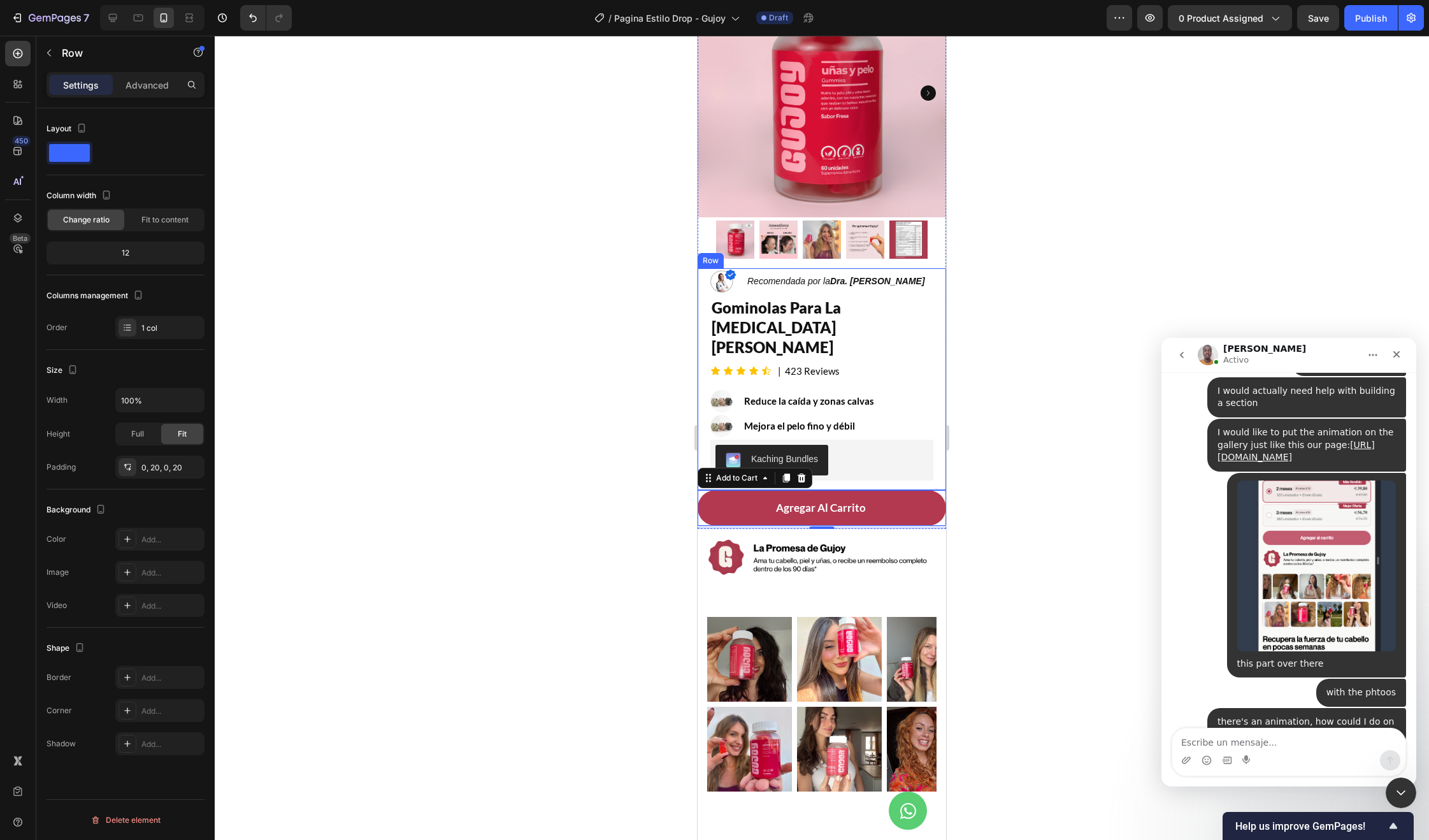
click at [701, 398] on div "Image Recomendada por la Dra. Monica Jimenez Text Block Row gominolas para la c…" at bounding box center [822, 379] width 248 height 221
click at [744, 490] on button "Agregar Al Carrito" at bounding box center [822, 507] width 248 height 36
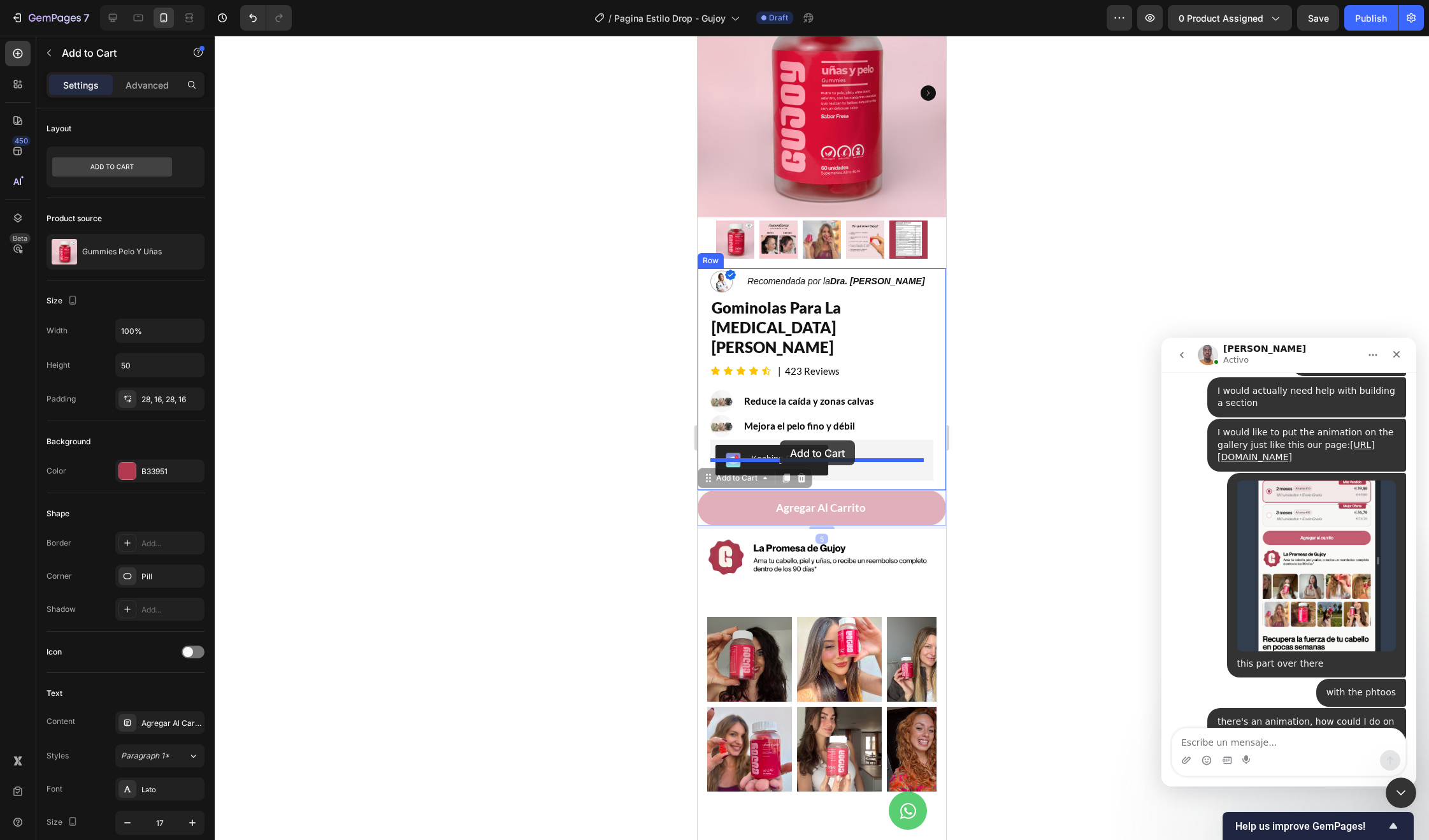
drag, startPoint x: 711, startPoint y: 447, endPoint x: 780, endPoint y: 440, distance: 69.4
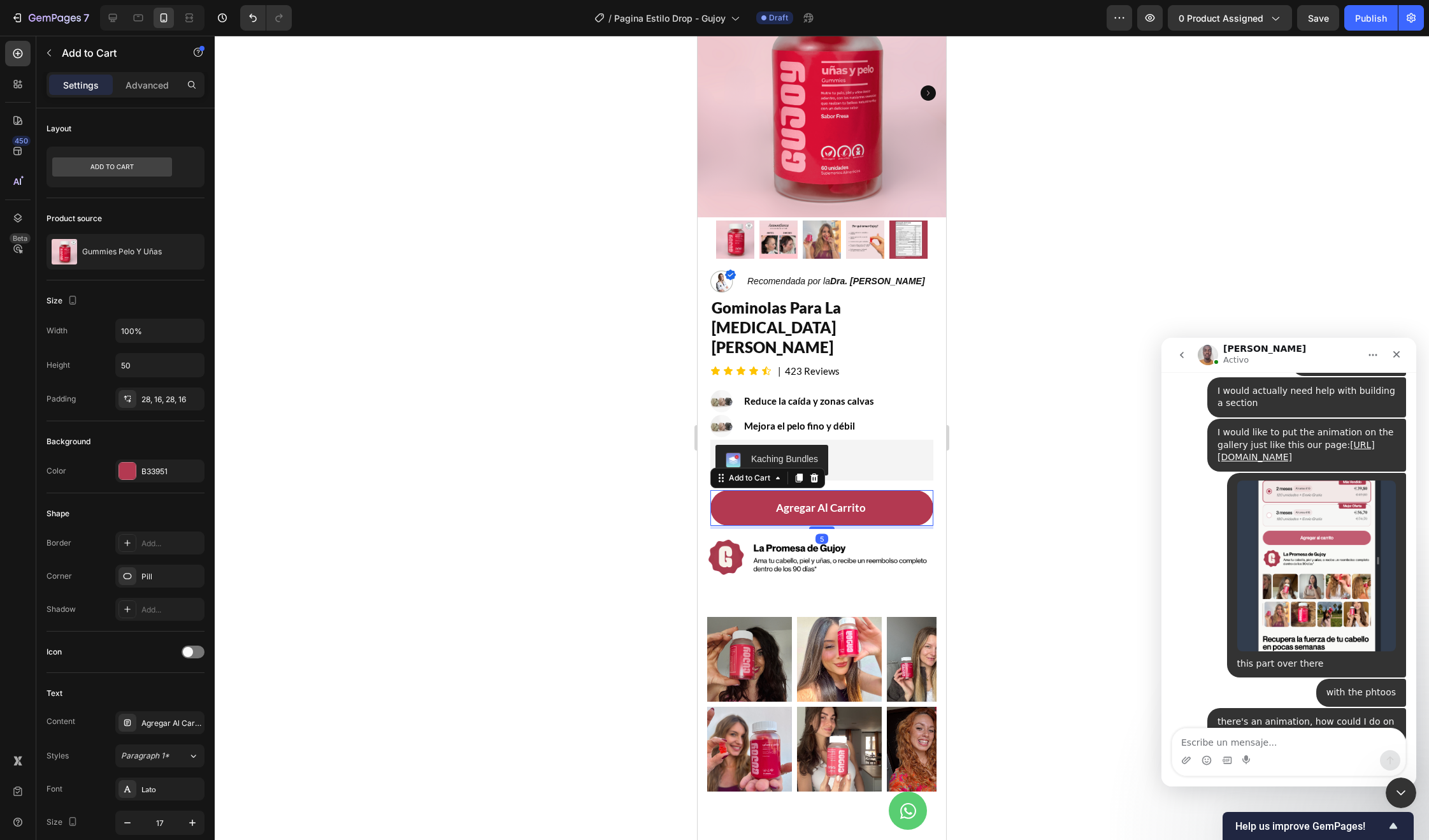
click at [996, 460] on div at bounding box center [822, 437] width 1214 height 804
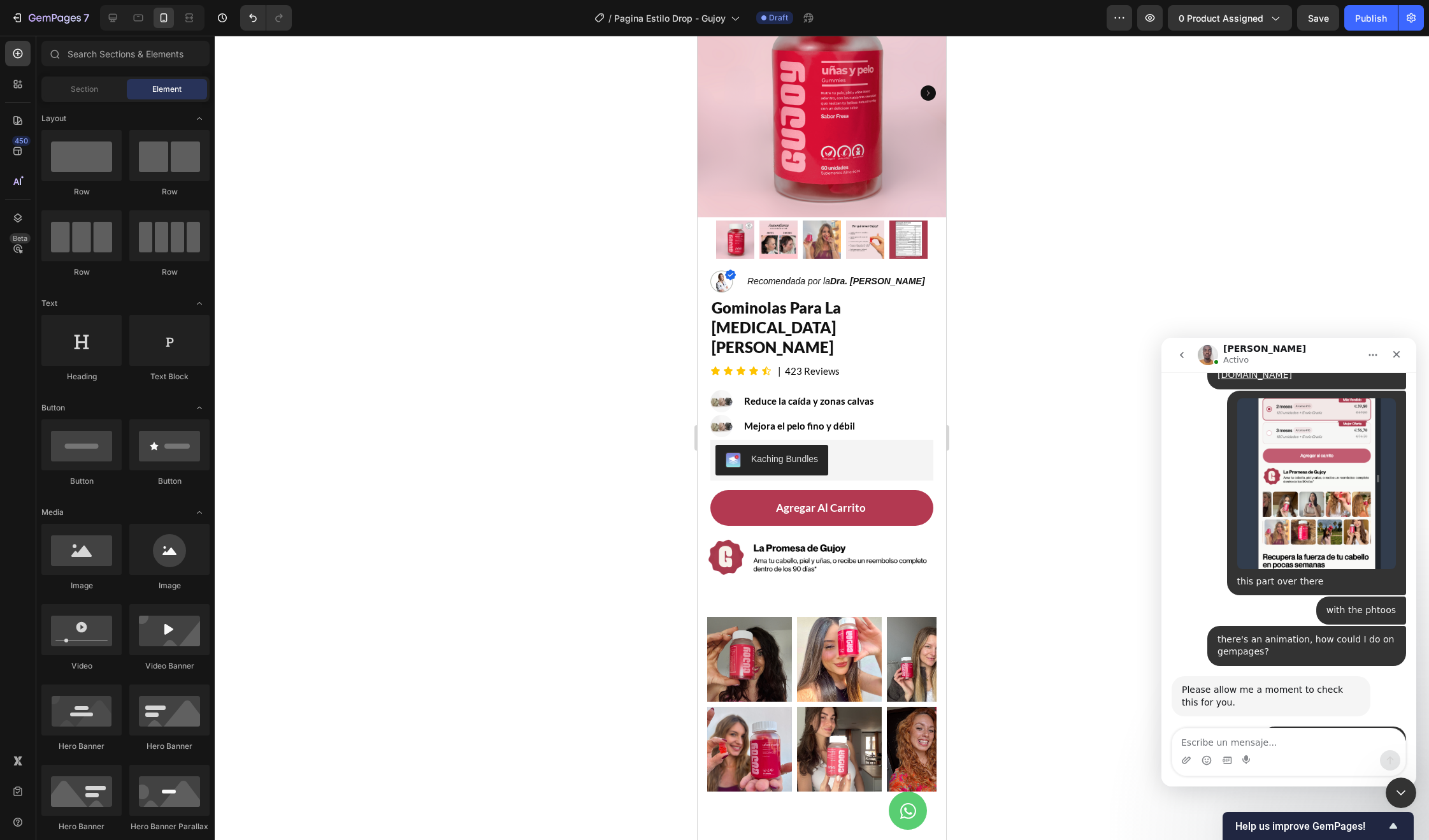
scroll to position [5780, 0]
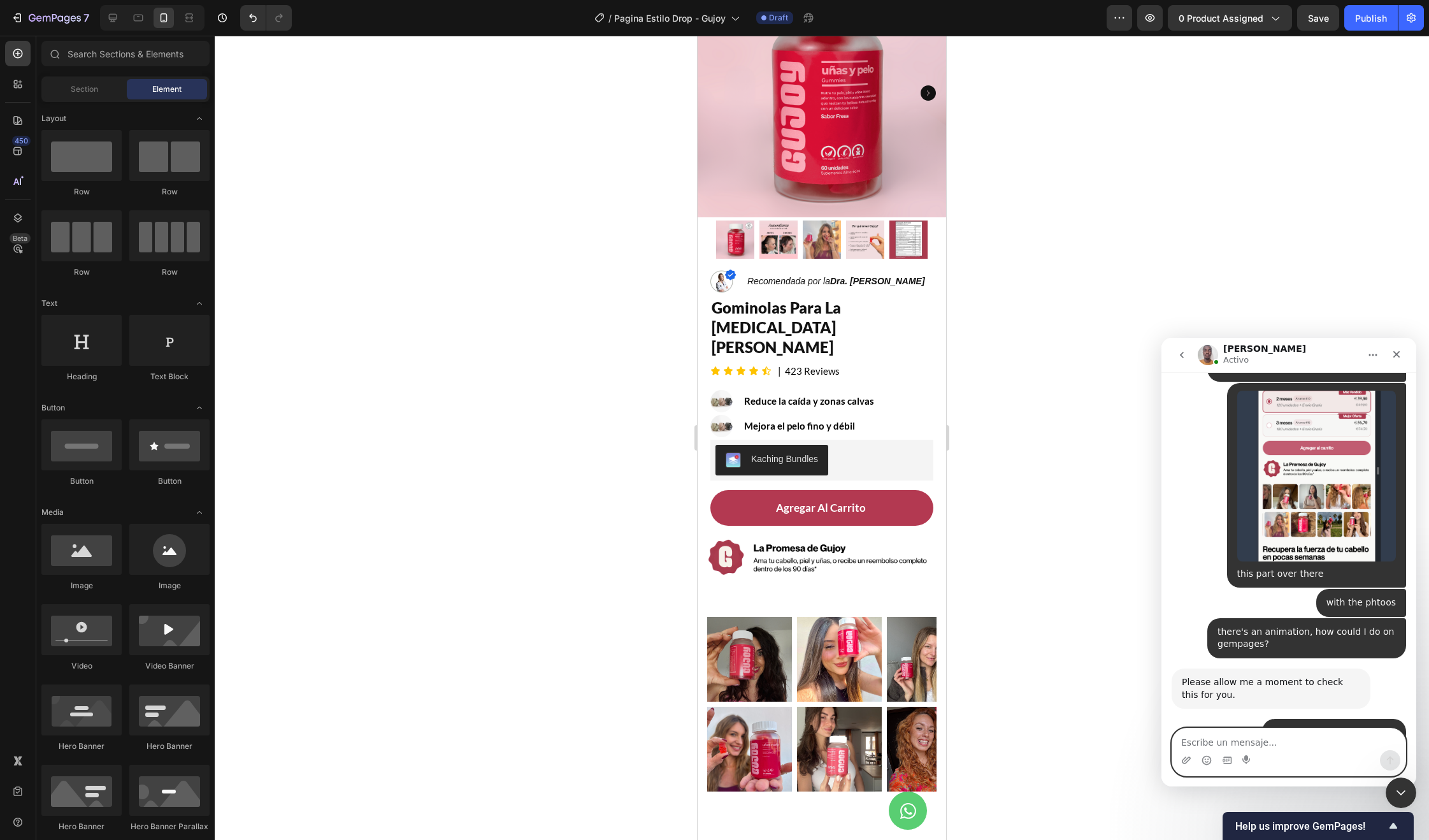
click at [1257, 733] on textarea "Escribe un mensaje..." at bounding box center [1289, 739] width 233 height 22
type textarea "That's right, [PERSON_NAME]!"
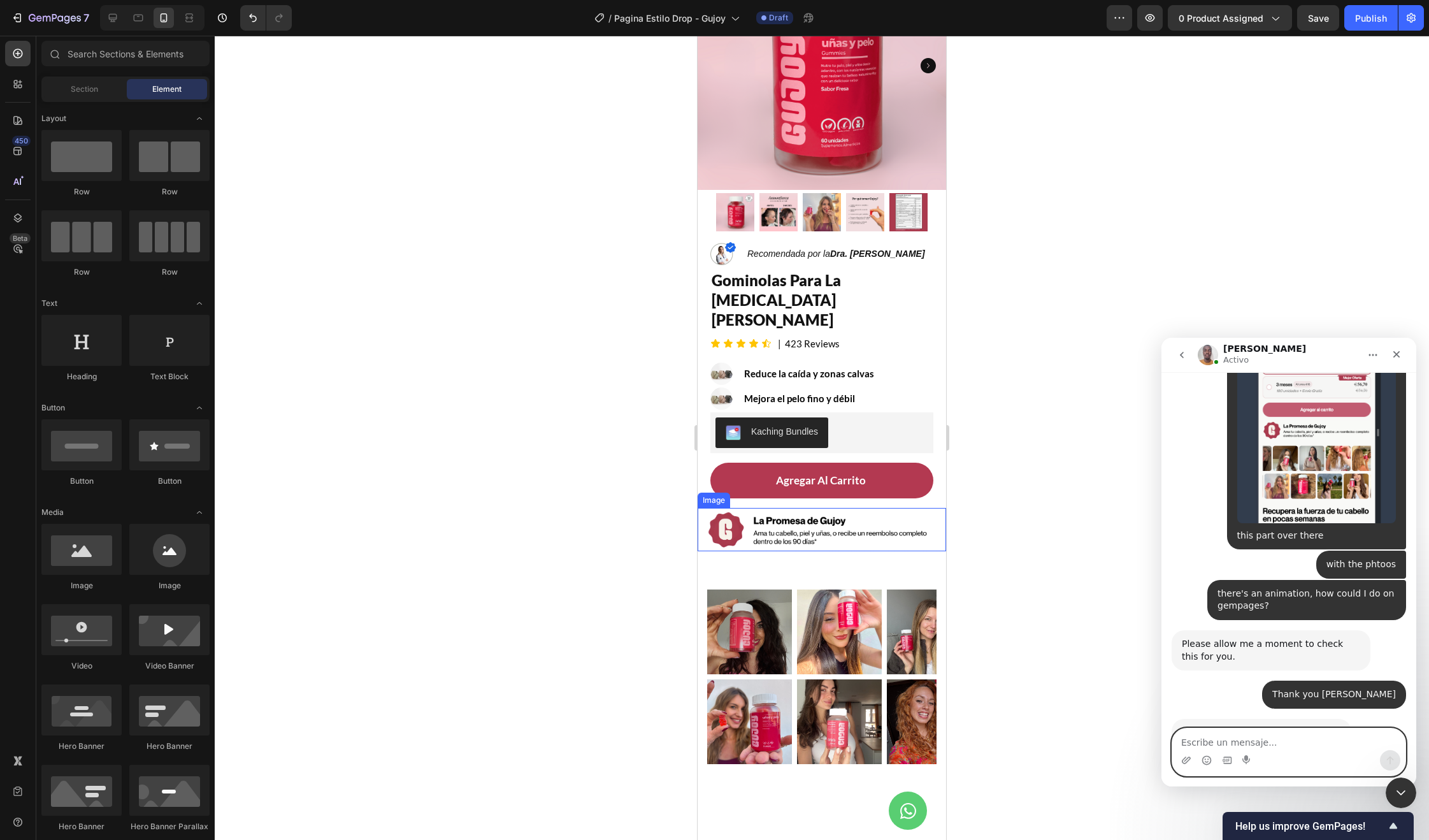
scroll to position [143, 0]
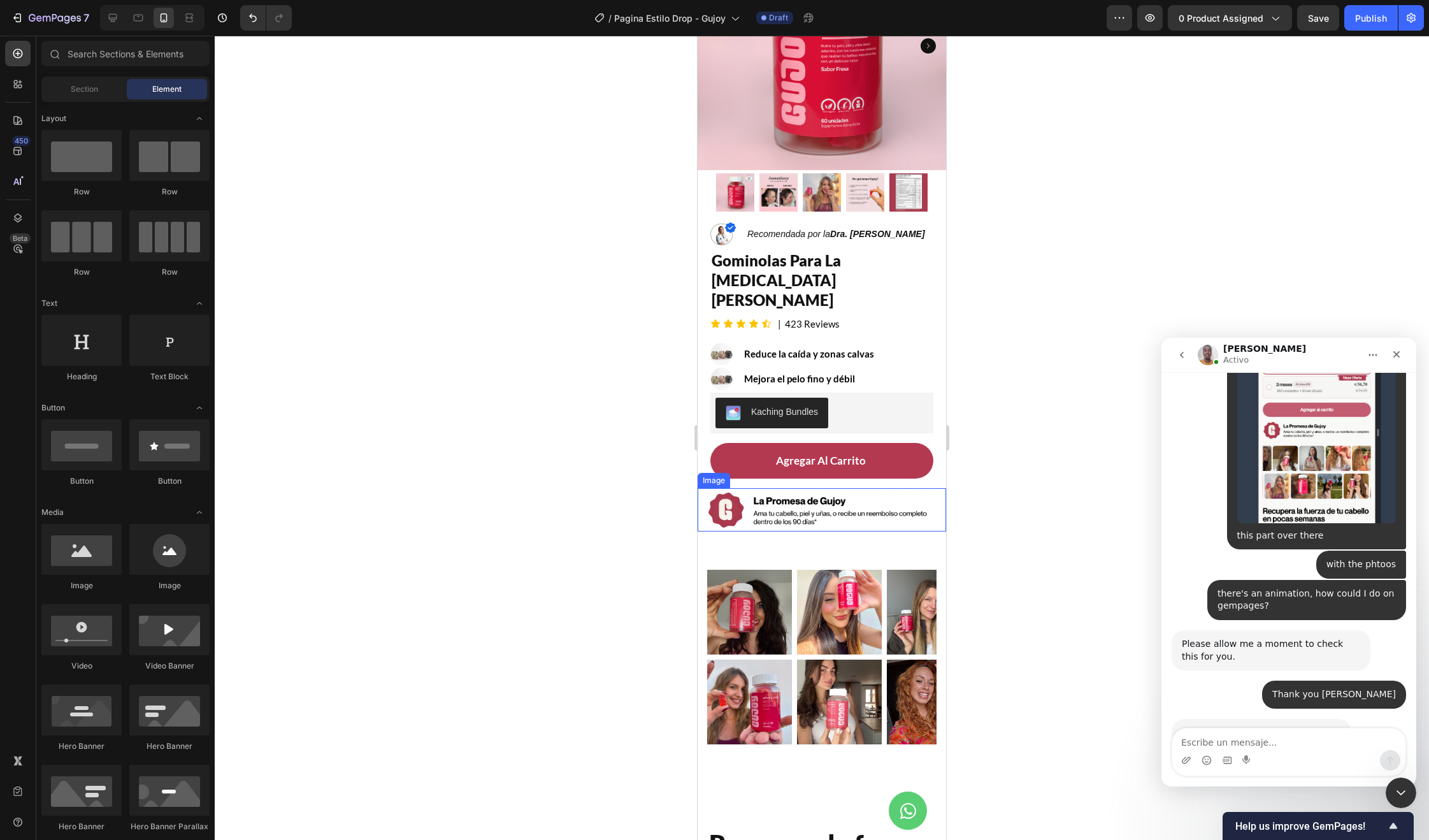
click at [799, 489] on img at bounding box center [822, 509] width 248 height 43
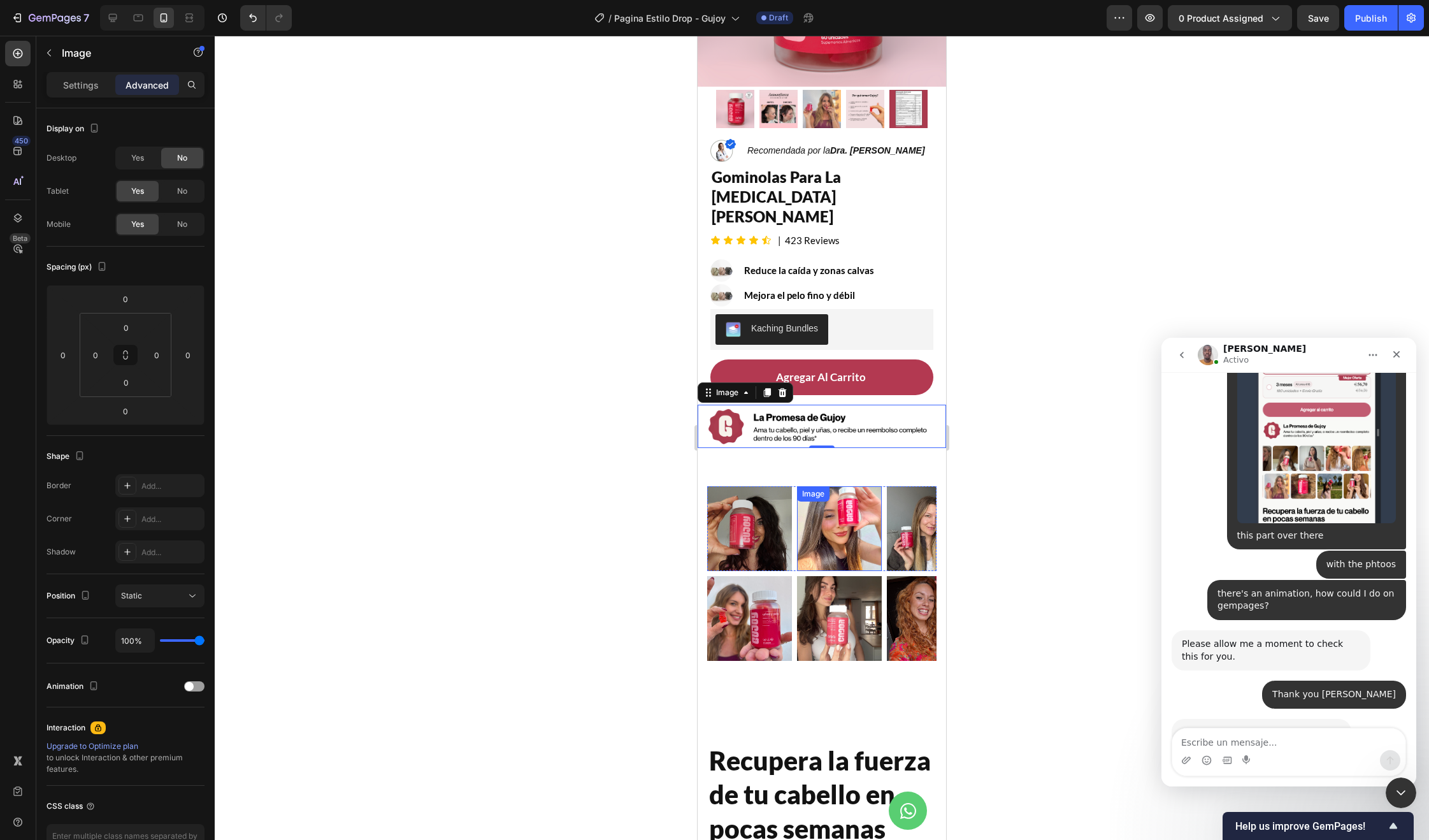
scroll to position [230, 0]
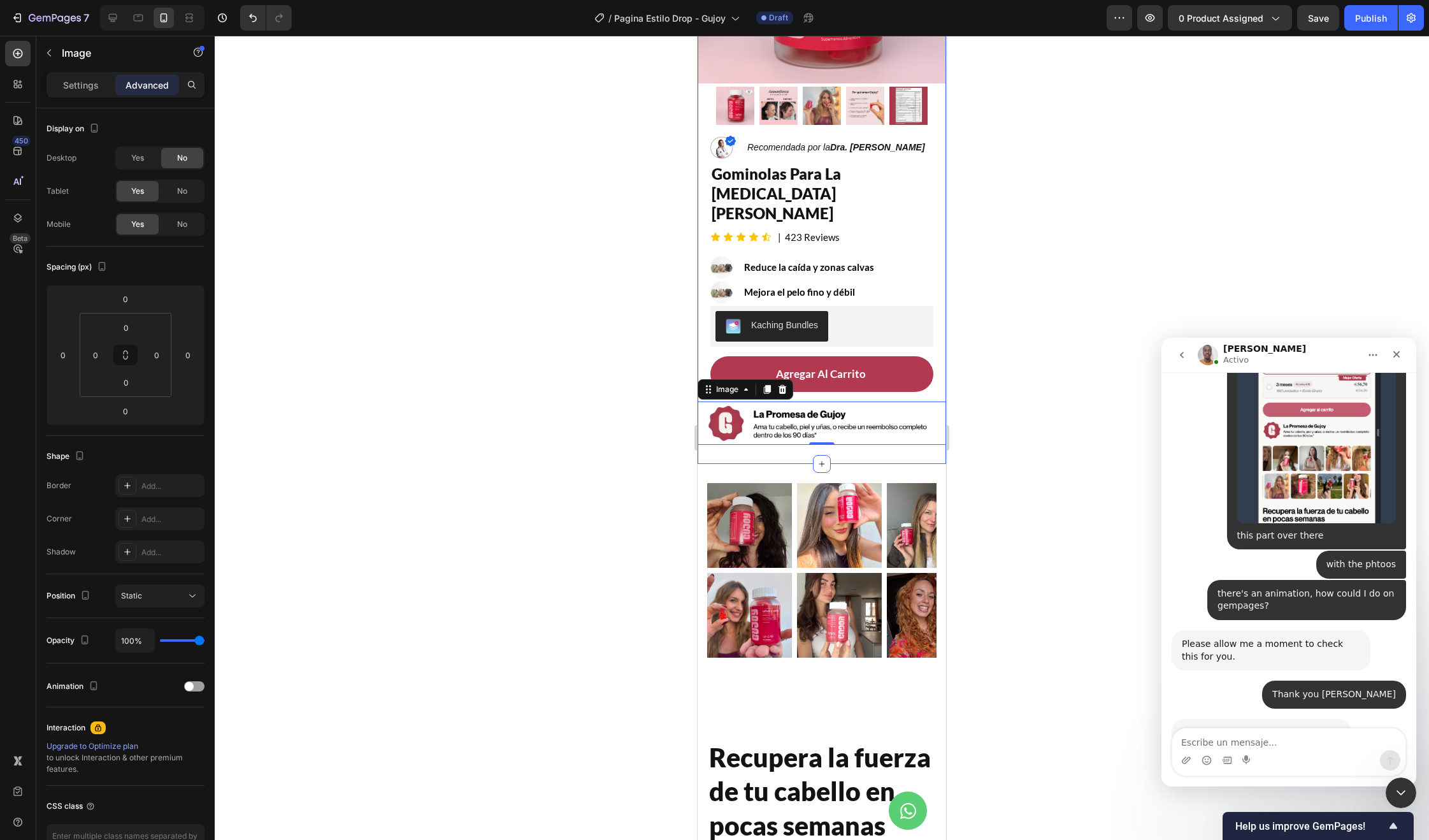
click at [806, 431] on div "Product Images Row Image Recomendada por la Dra. Monica Jimenez Text Block Row …" at bounding box center [822, 148] width 248 height 632
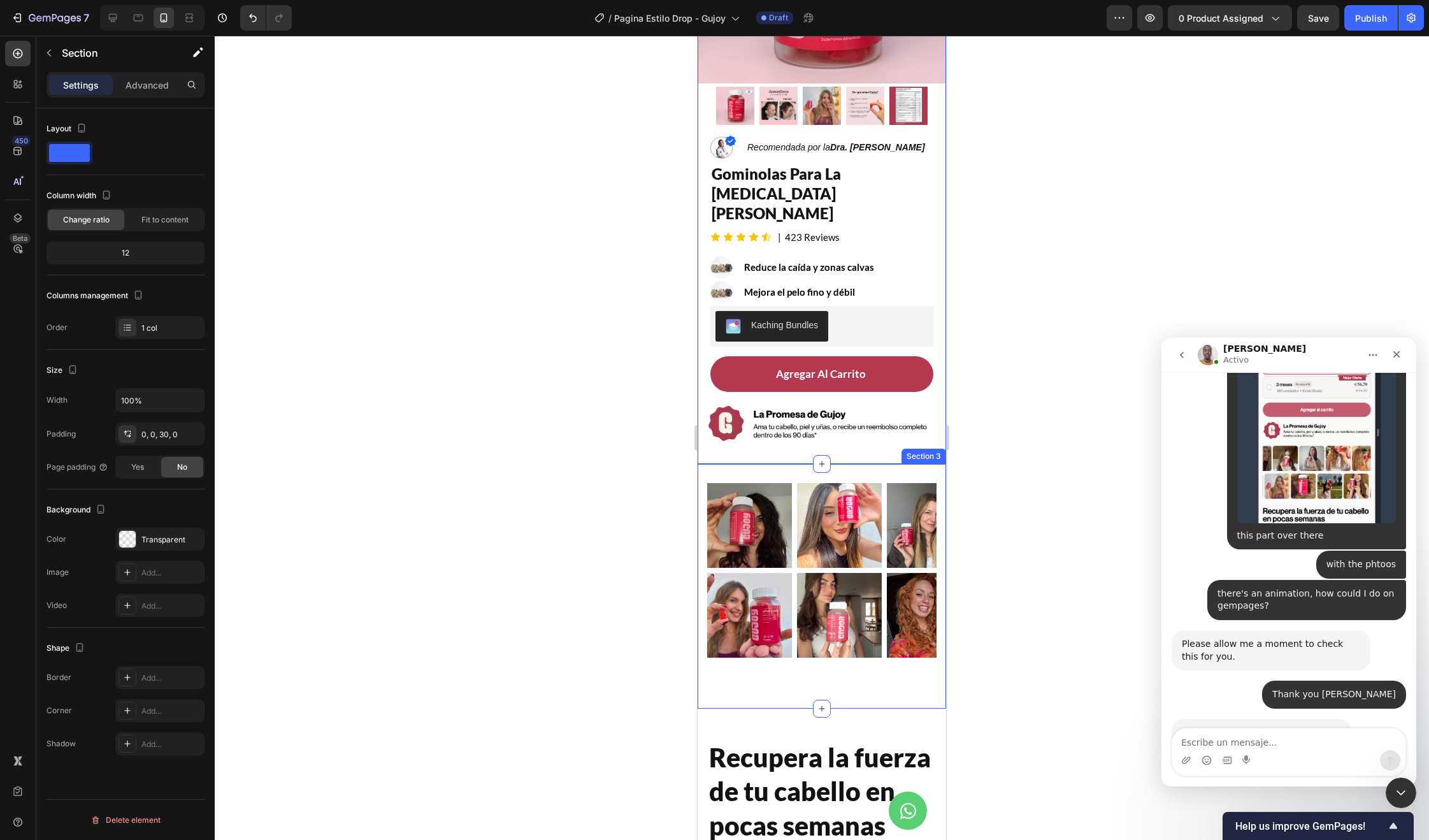
click at [797, 464] on div "Image Image Image Image Image Carousel Image Image Image Image Image Carousel R…" at bounding box center [822, 586] width 248 height 244
click at [153, 431] on div "30, 15, 80, 15" at bounding box center [160, 435] width 37 height 11
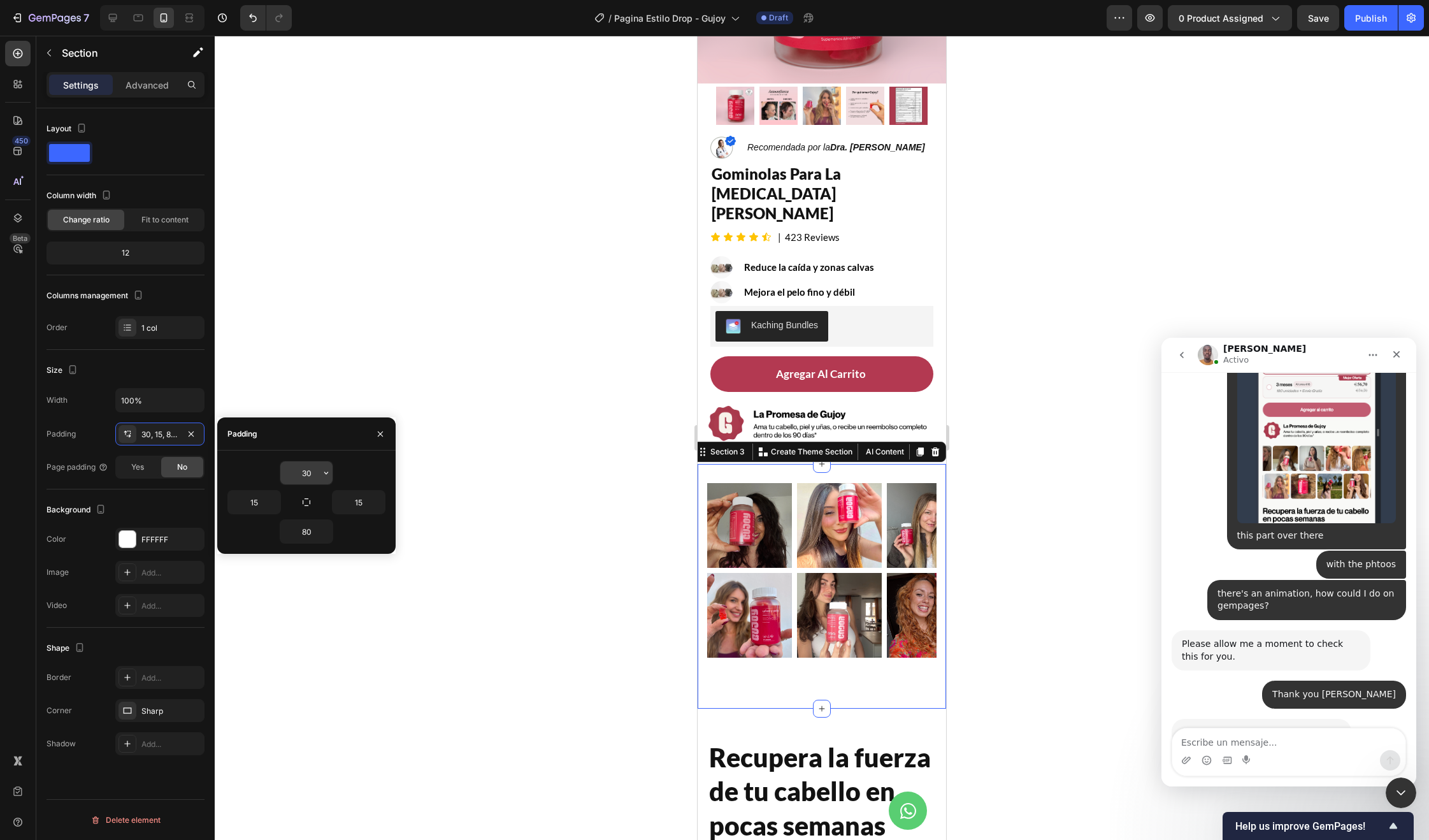
click at [315, 472] on input "30" at bounding box center [306, 472] width 52 height 23
type input "15"
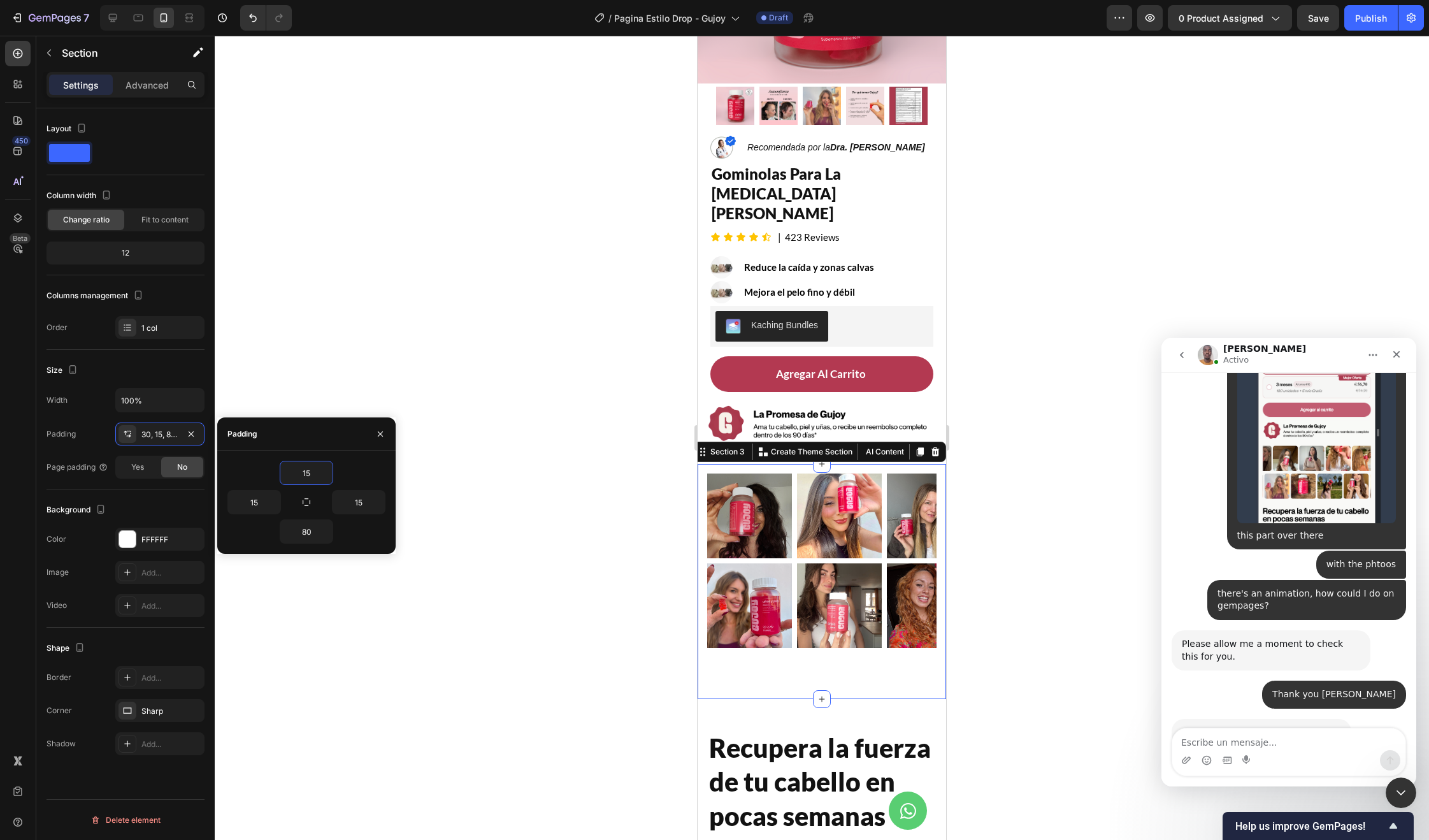
click at [642, 546] on div at bounding box center [822, 437] width 1214 height 804
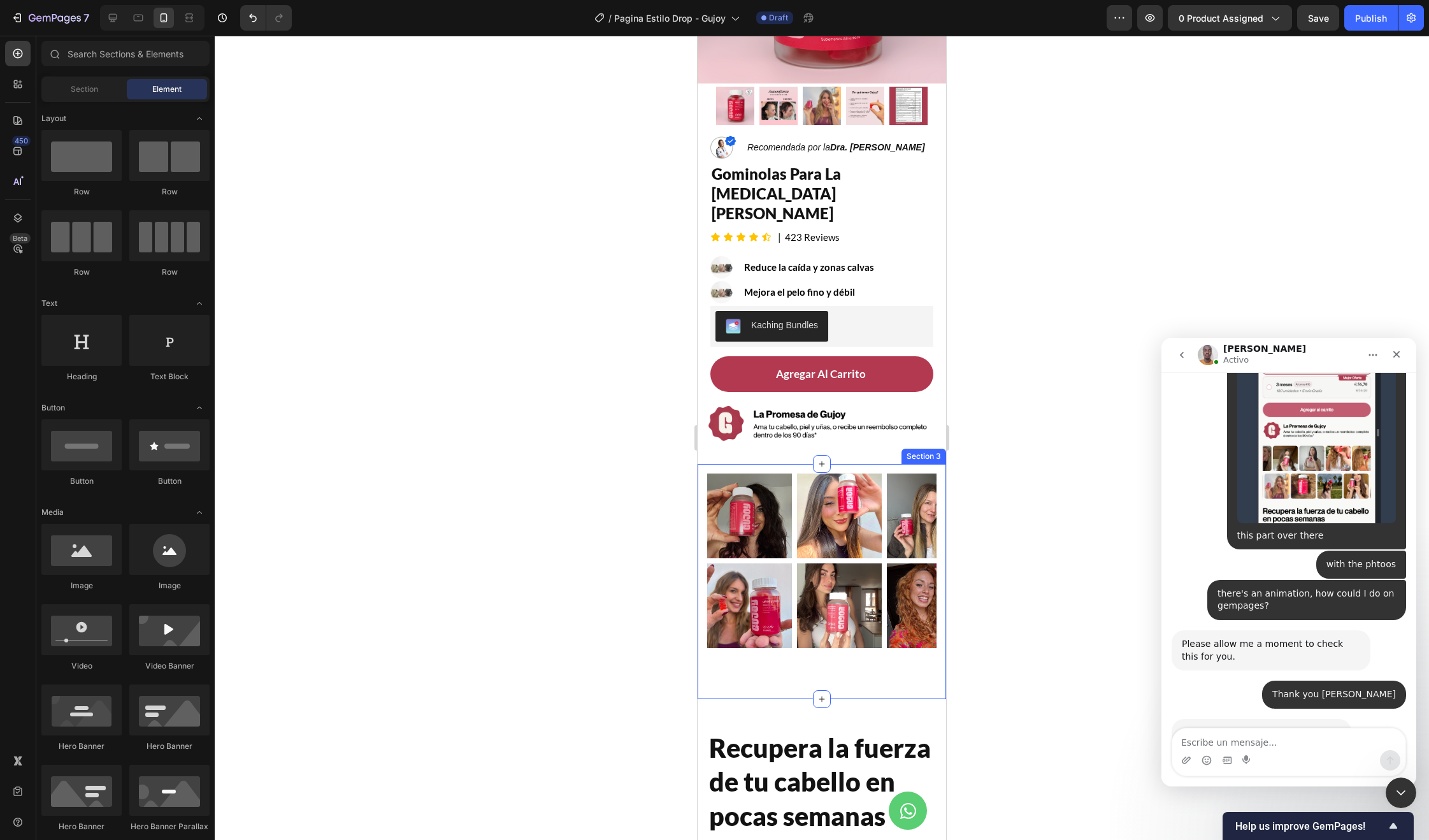
click at [755, 464] on div "Image Image Image Image Image Carousel Image Image Image Image Image Carousel R…" at bounding box center [822, 582] width 248 height 235
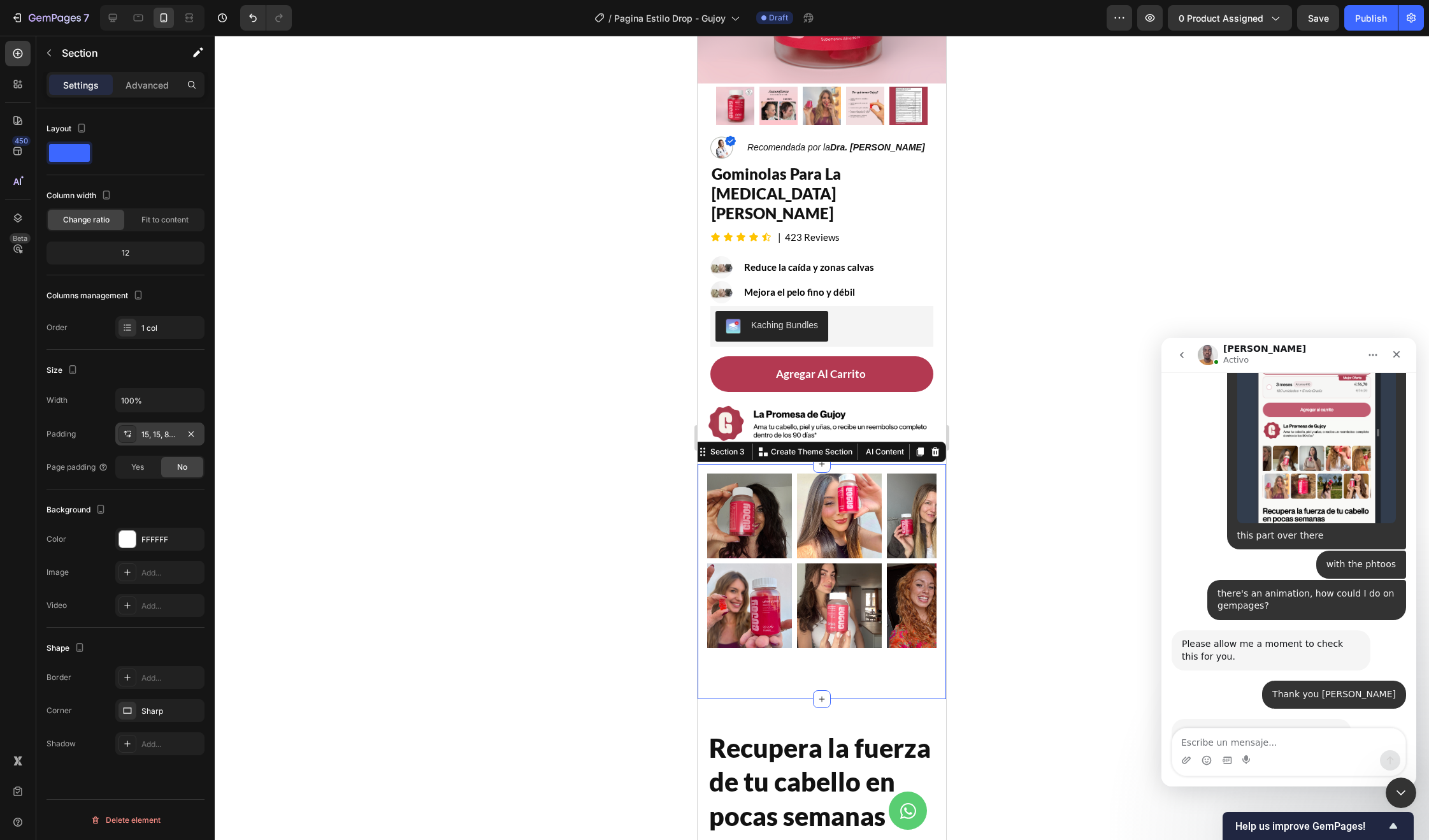
click at [169, 431] on div "15, 15, 80, 15" at bounding box center [160, 435] width 37 height 11
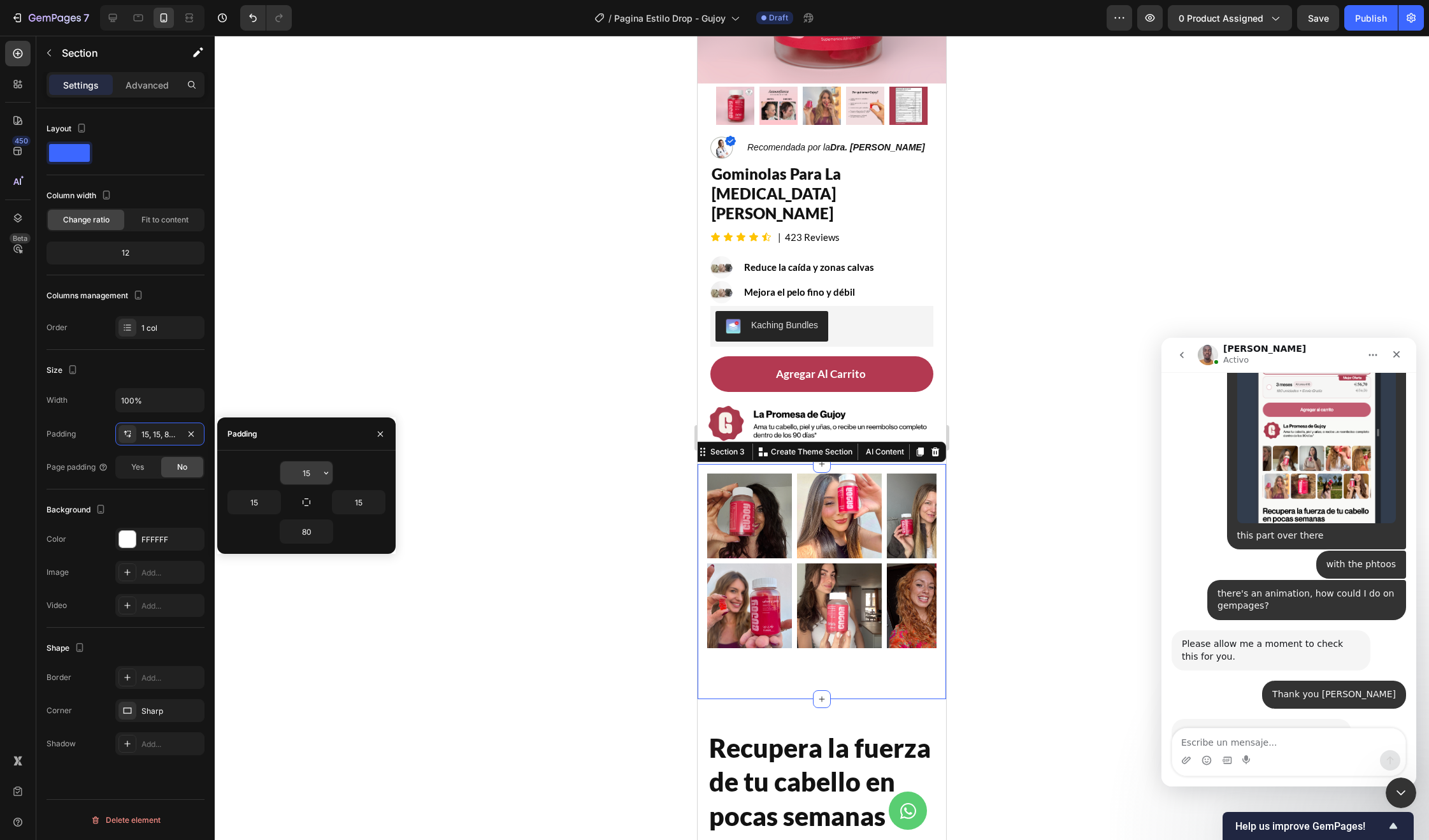
click at [319, 479] on input "15" at bounding box center [306, 472] width 52 height 23
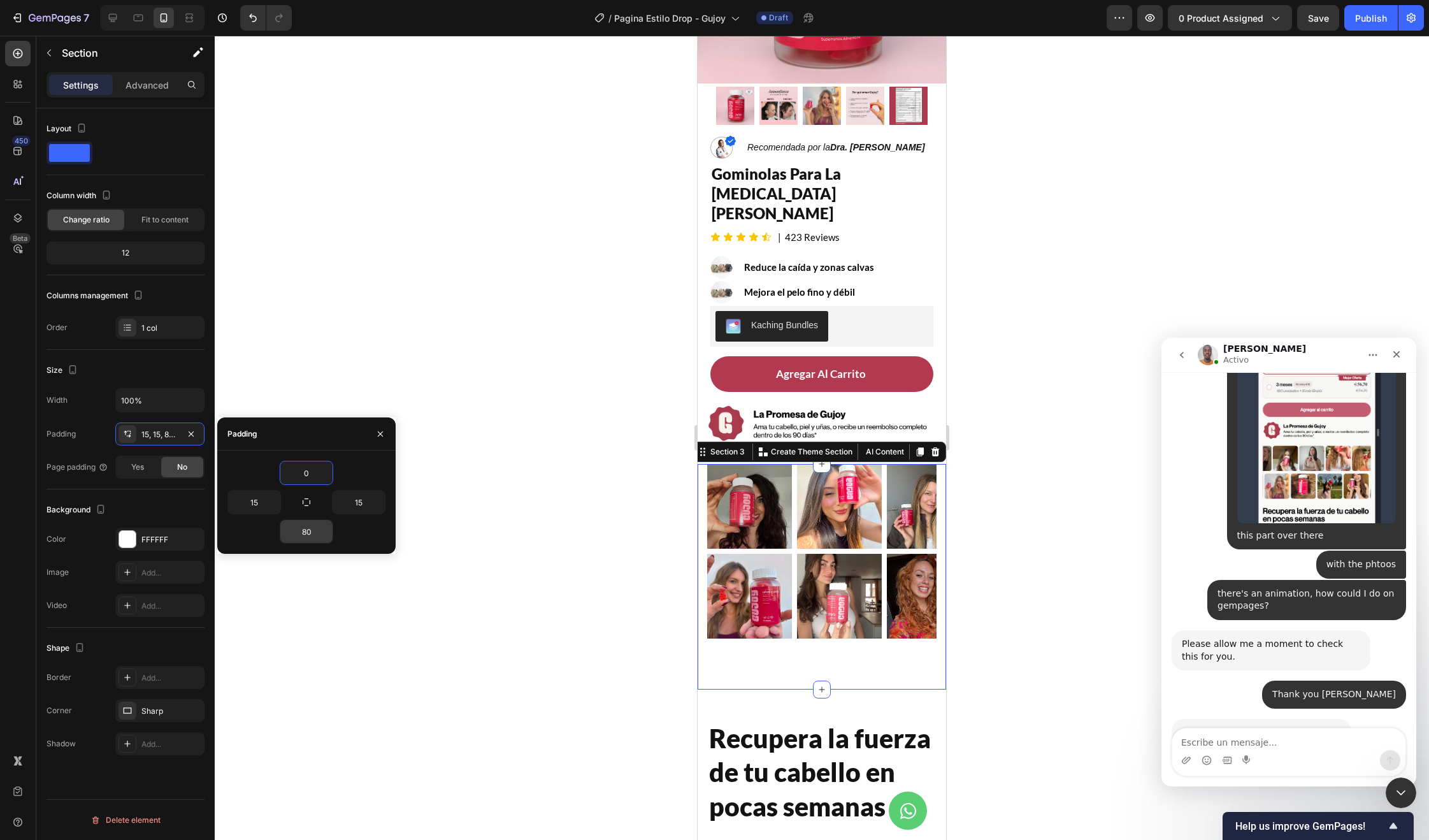
type input "0"
click at [315, 523] on input "80" at bounding box center [306, 531] width 52 height 23
type input "0"
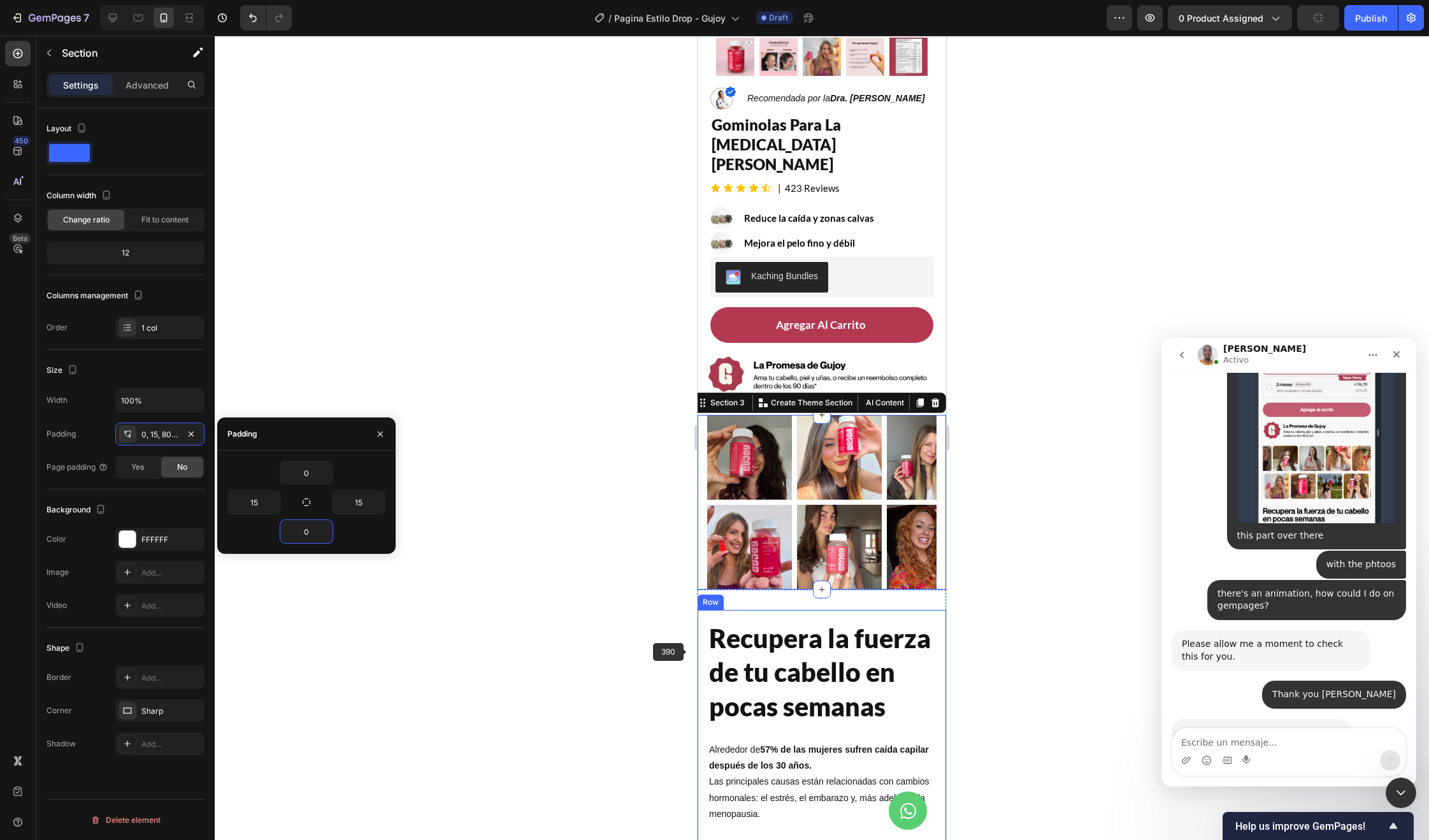
scroll to position [291, 0]
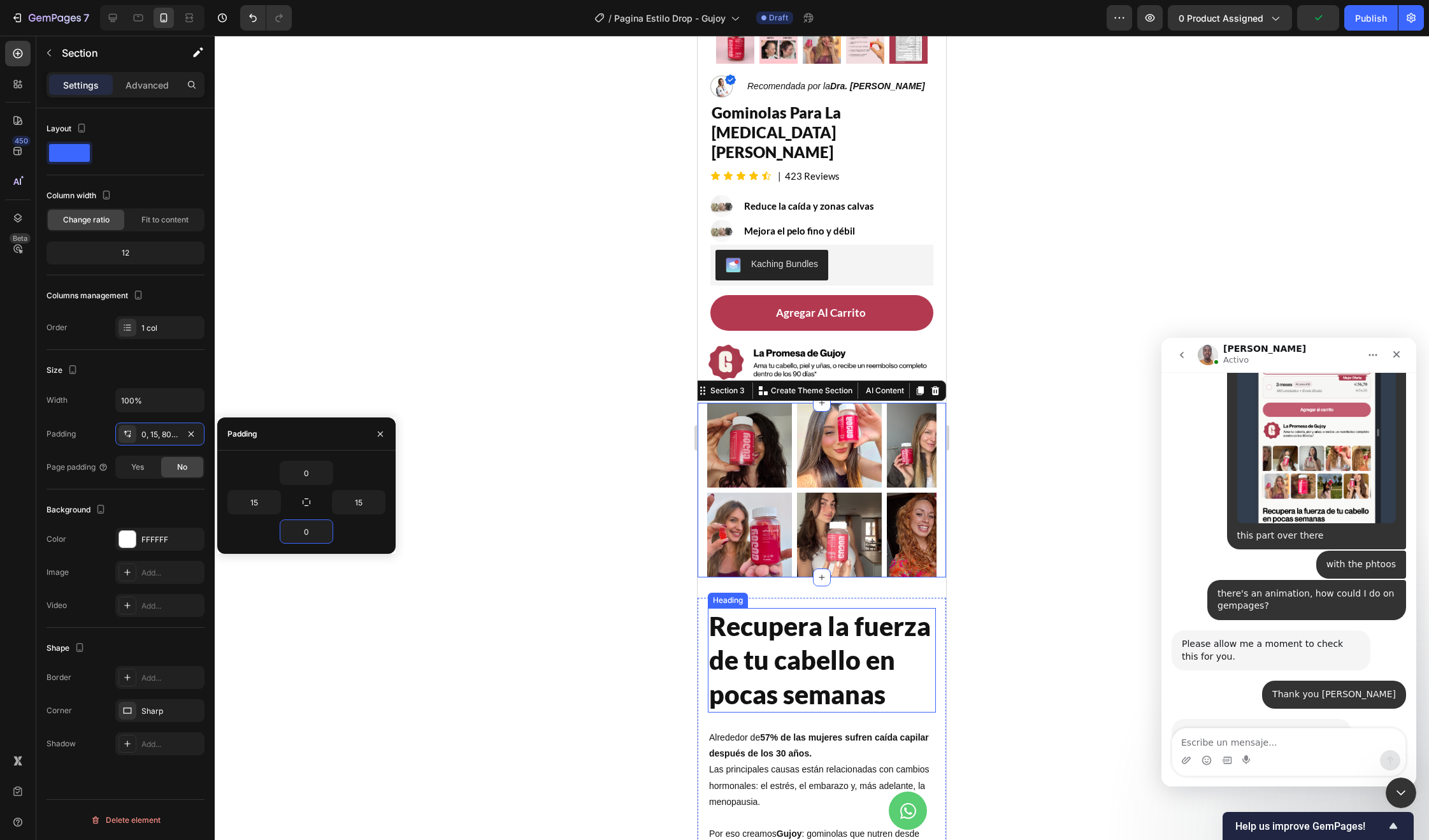
click at [764, 620] on h2 "Recupera la fuerza de tu cabello en pocas semanas" at bounding box center [822, 660] width 228 height 105
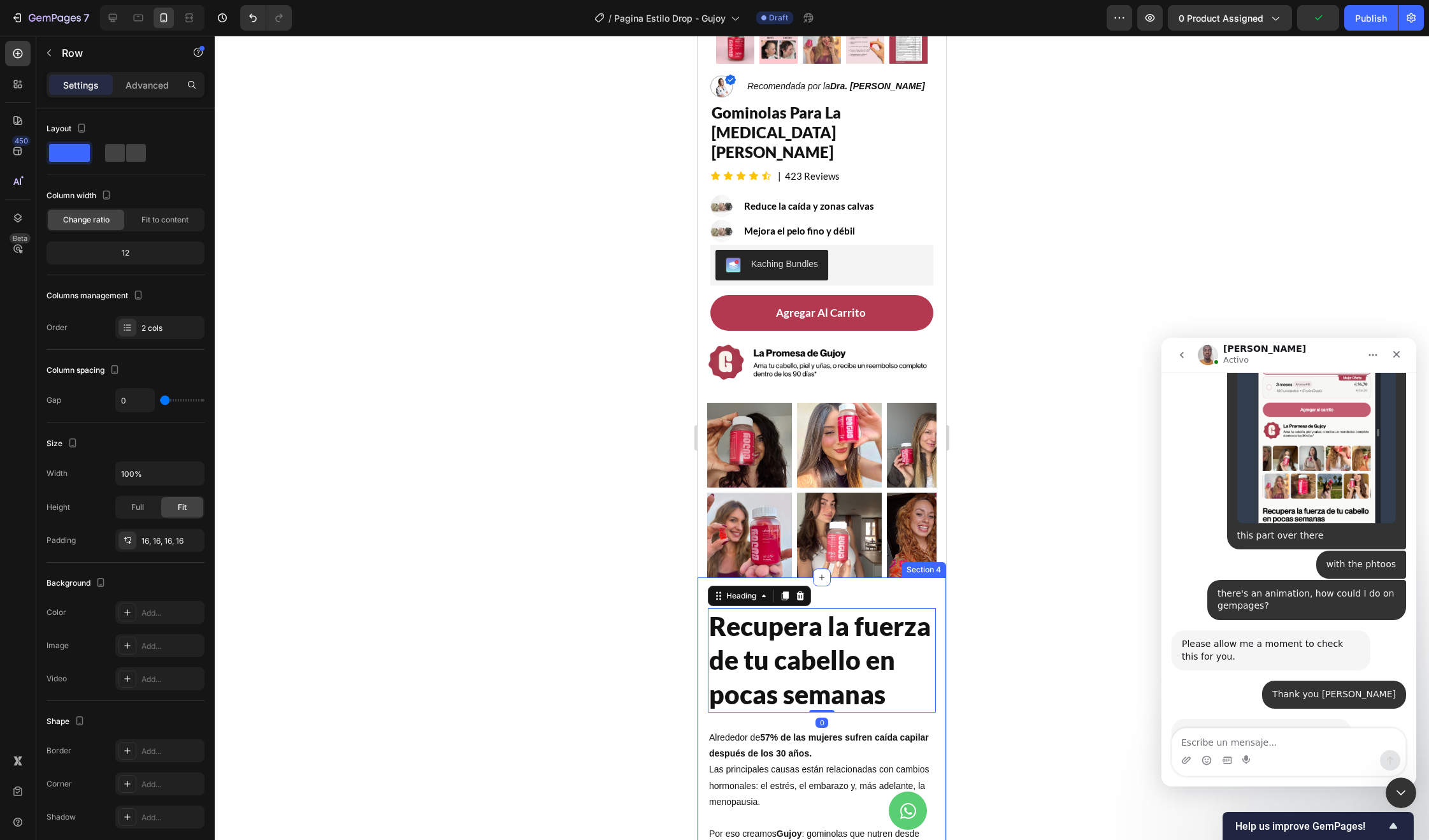
click at [144, 88] on p "Advanced" at bounding box center [147, 85] width 43 height 14
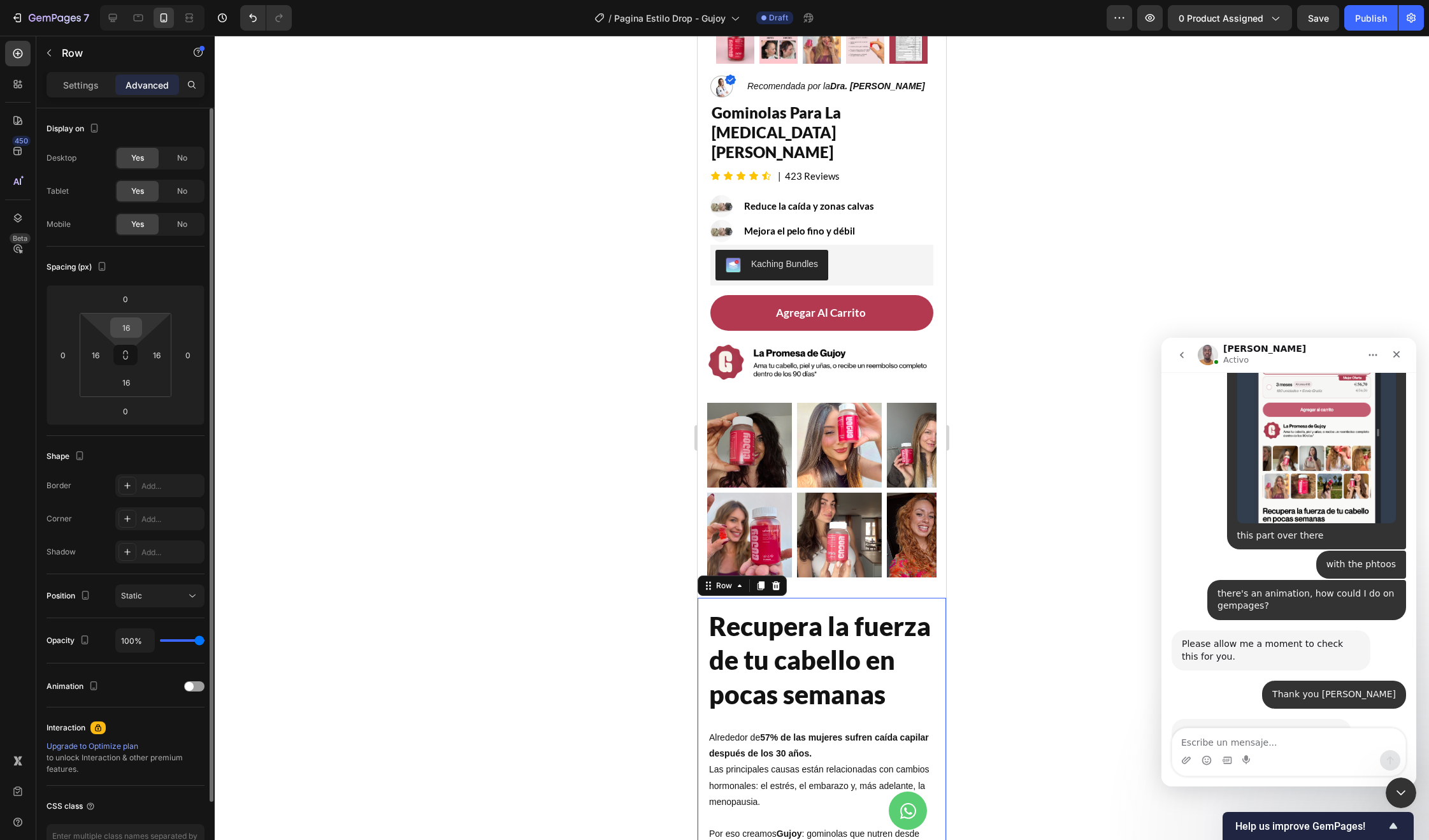
click at [128, 324] on input "16" at bounding box center [126, 327] width 26 height 19
type input "0"
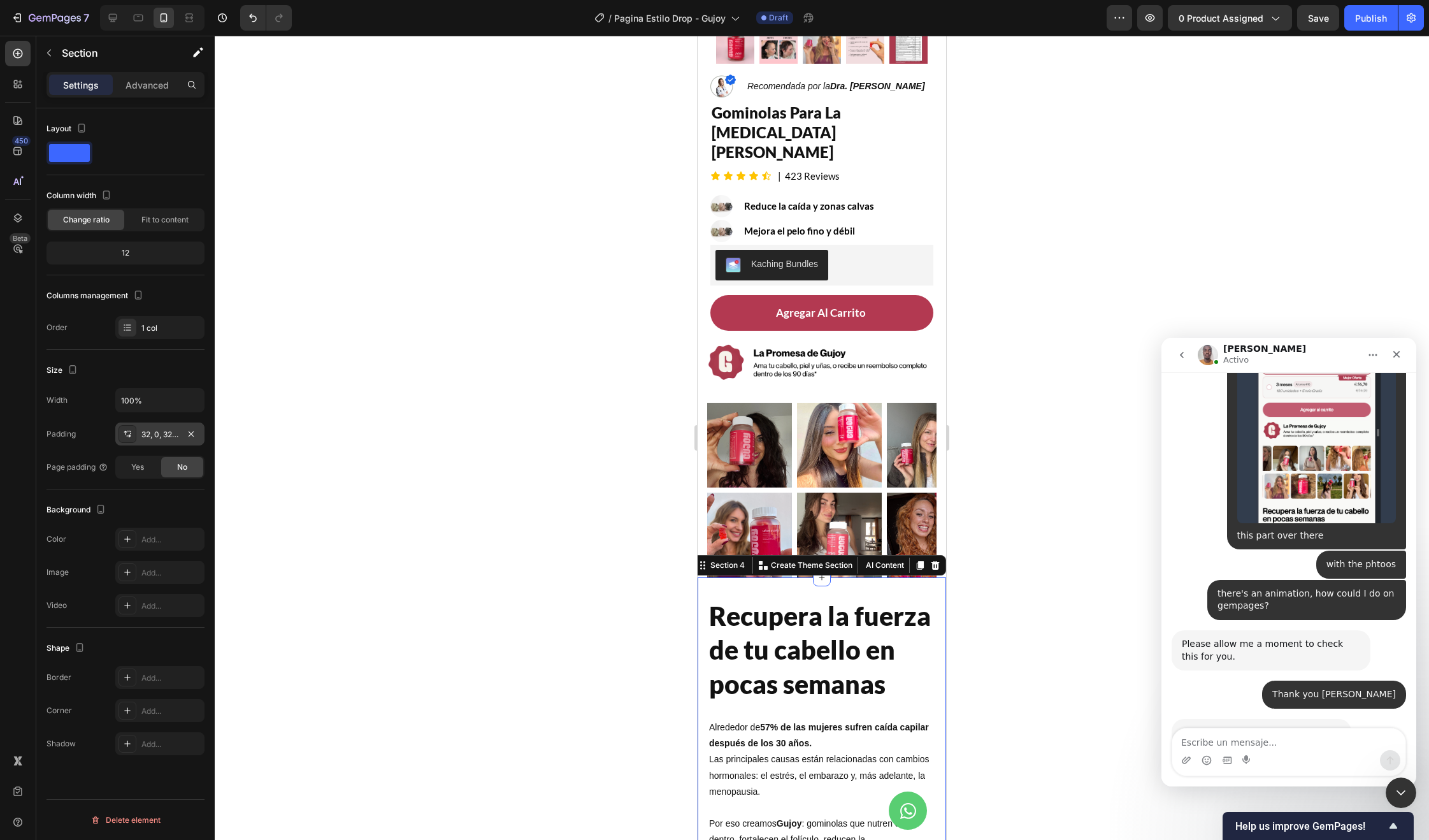
click at [157, 438] on div "32, 0, 32, 0" at bounding box center [160, 435] width 37 height 11
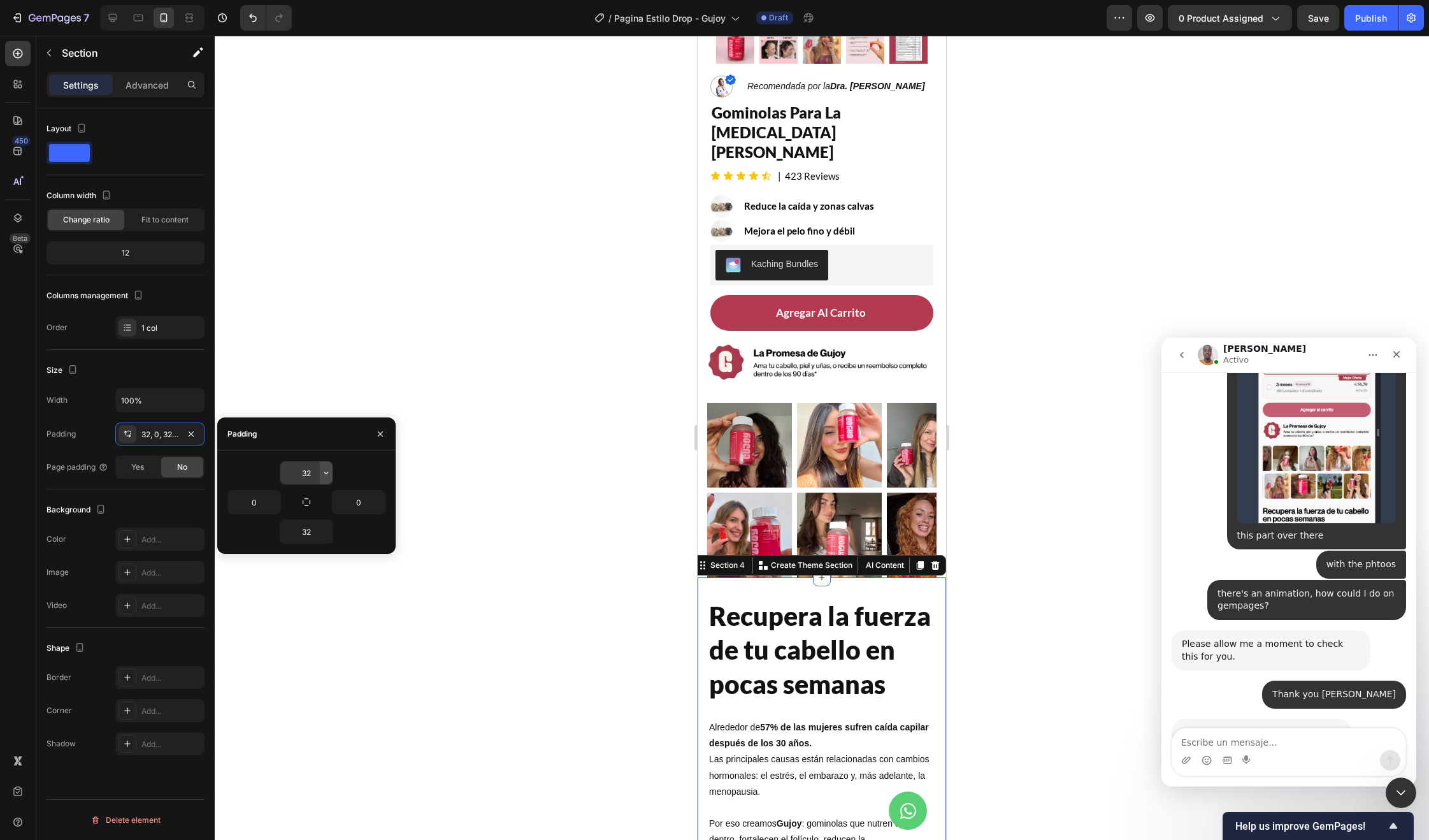
click at [321, 468] on icon "button" at bounding box center [325, 472] width 10 height 10
click at [314, 471] on input "32" at bounding box center [306, 472] width 52 height 23
type input "30"
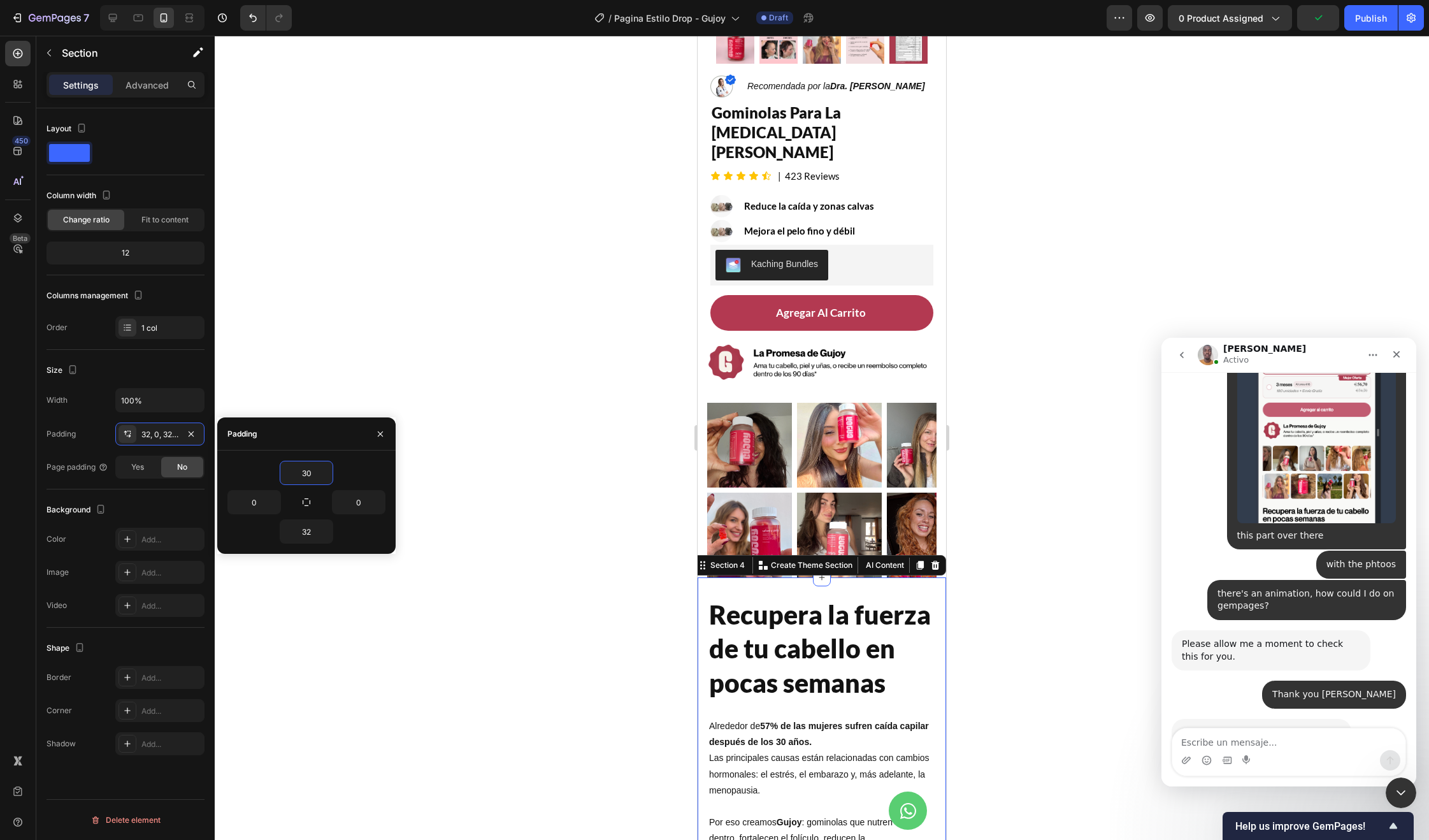
click at [580, 466] on div at bounding box center [822, 437] width 1214 height 804
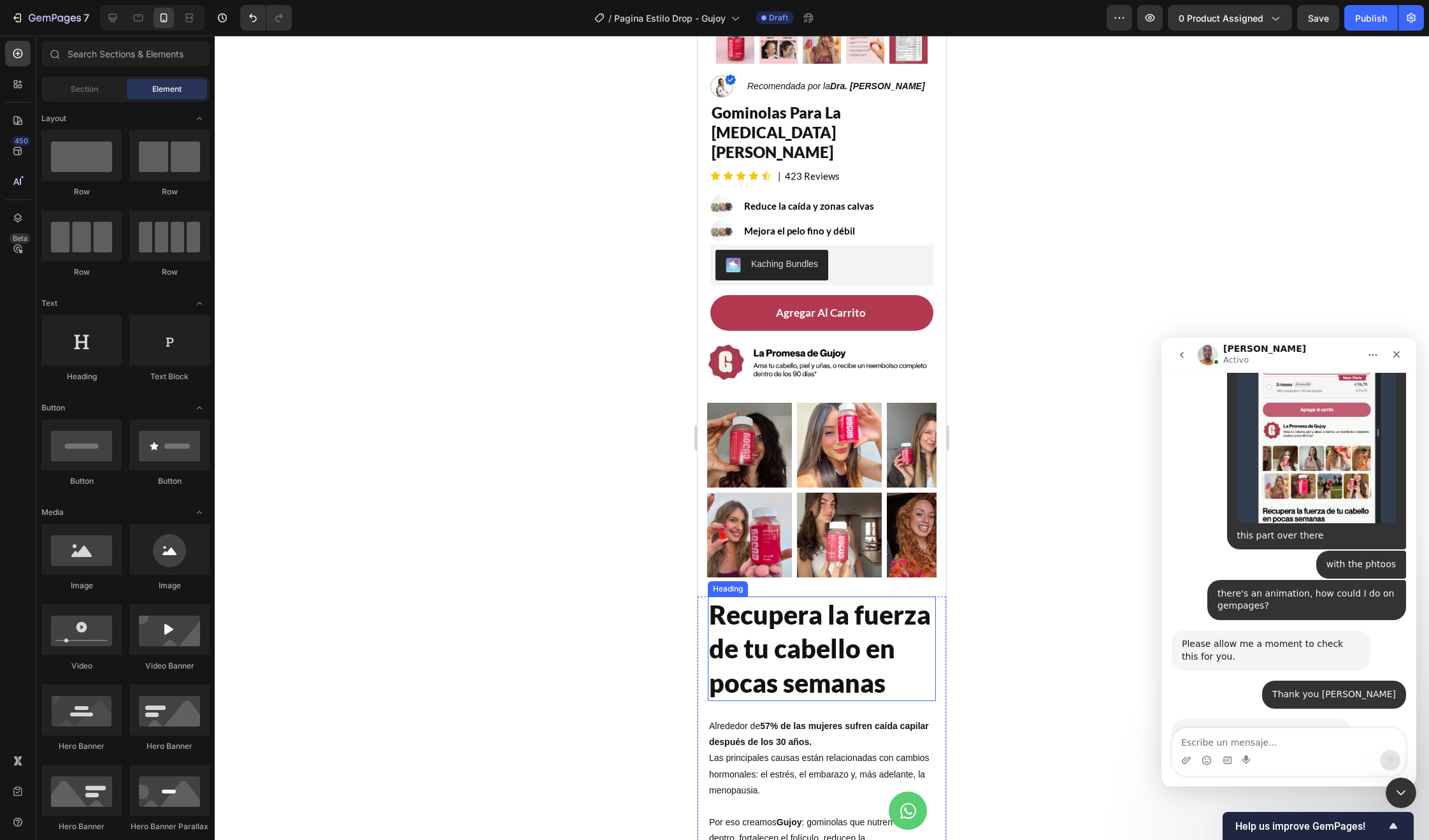
click at [807, 616] on h2 "Recupera la fuerza de tu cabello en pocas semanas" at bounding box center [822, 649] width 228 height 105
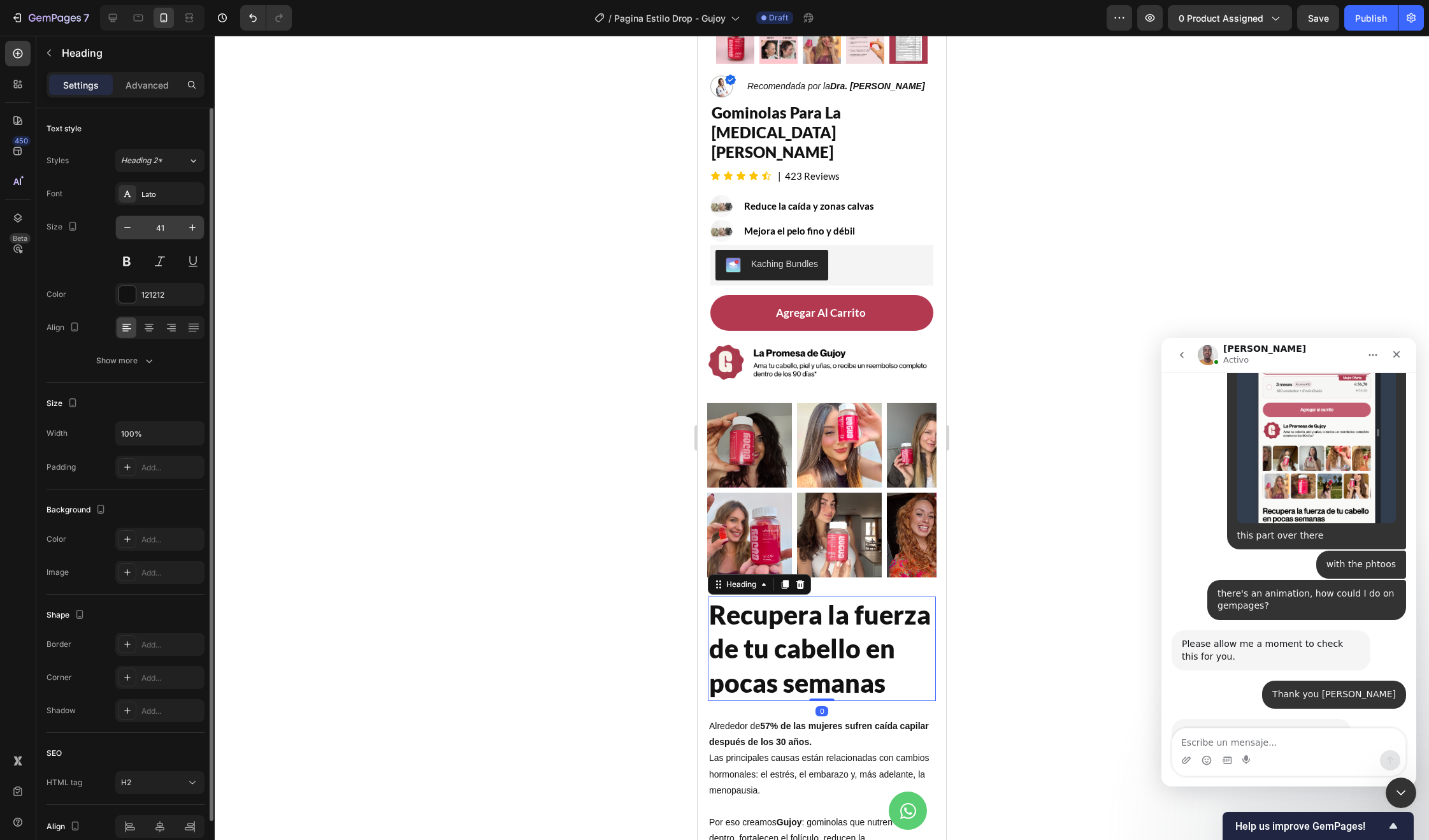
click at [167, 225] on input "41" at bounding box center [160, 227] width 42 height 23
type input "28"
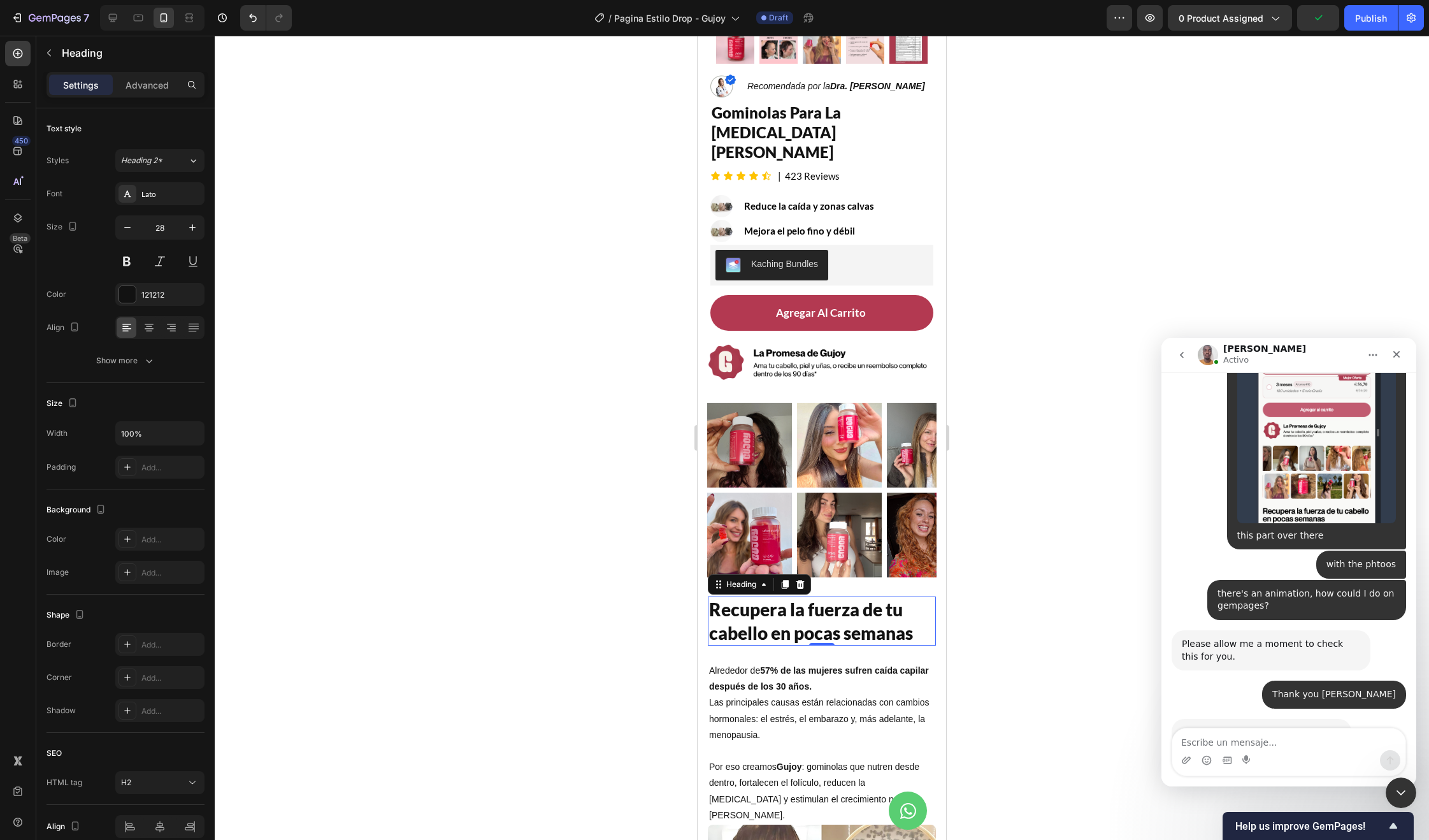
click at [627, 570] on div at bounding box center [822, 437] width 1214 height 804
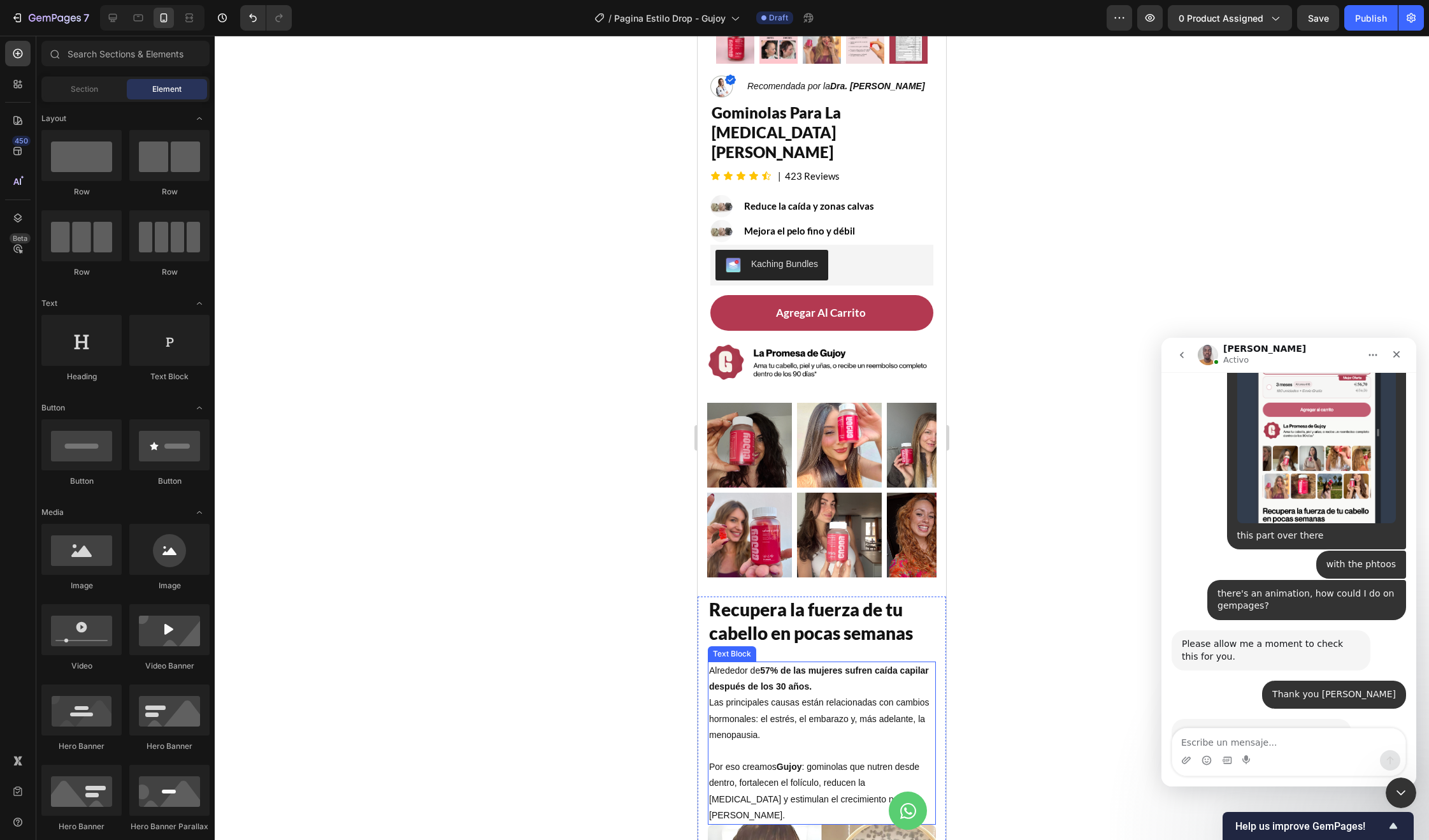
click at [788, 709] on p "Alrededor de 57% de las mujeres sufren caída capilar después de los 30 años. La…" at bounding box center [822, 710] width 225 height 96
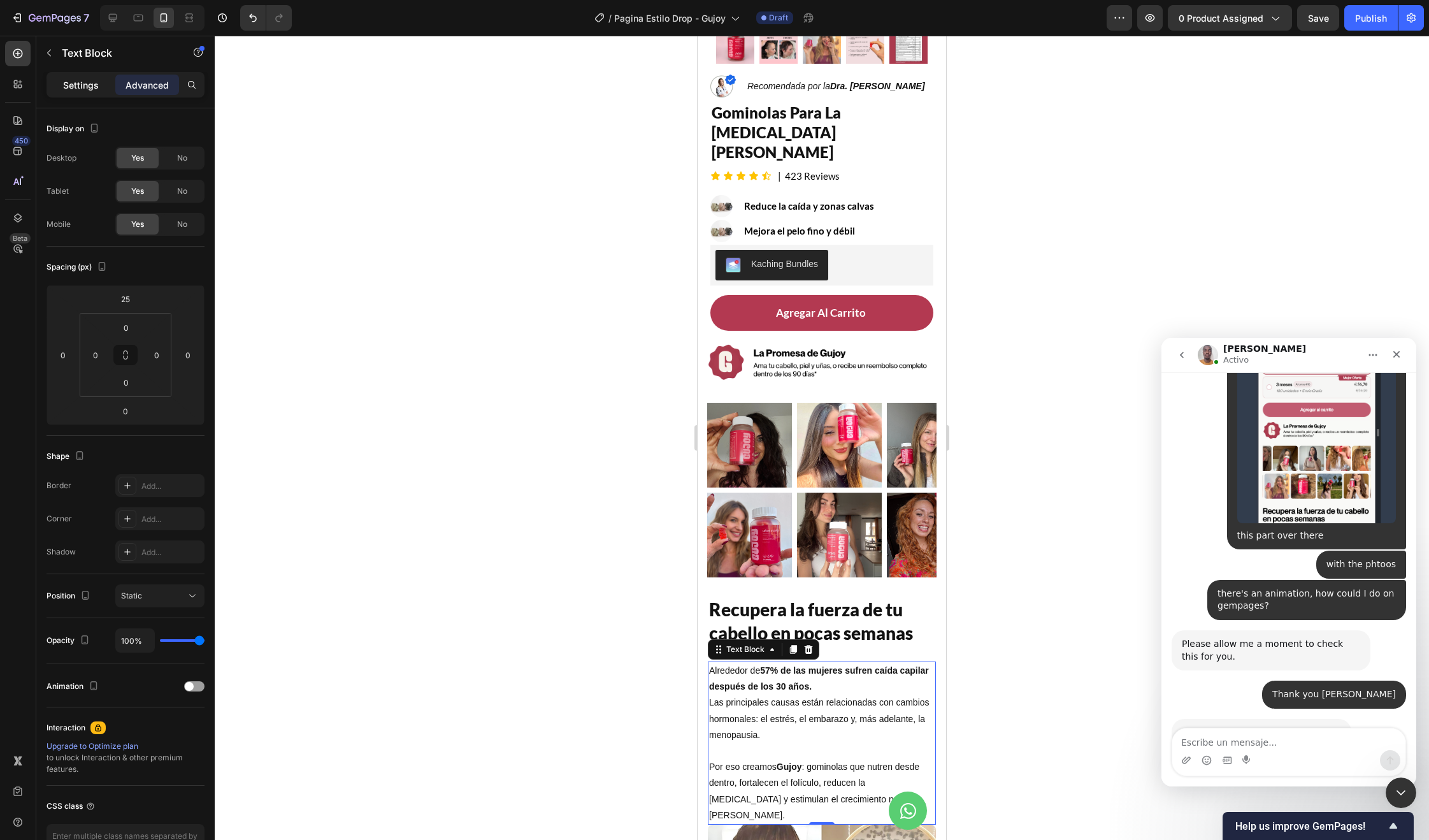
click at [71, 85] on p "Settings" at bounding box center [81, 85] width 36 height 14
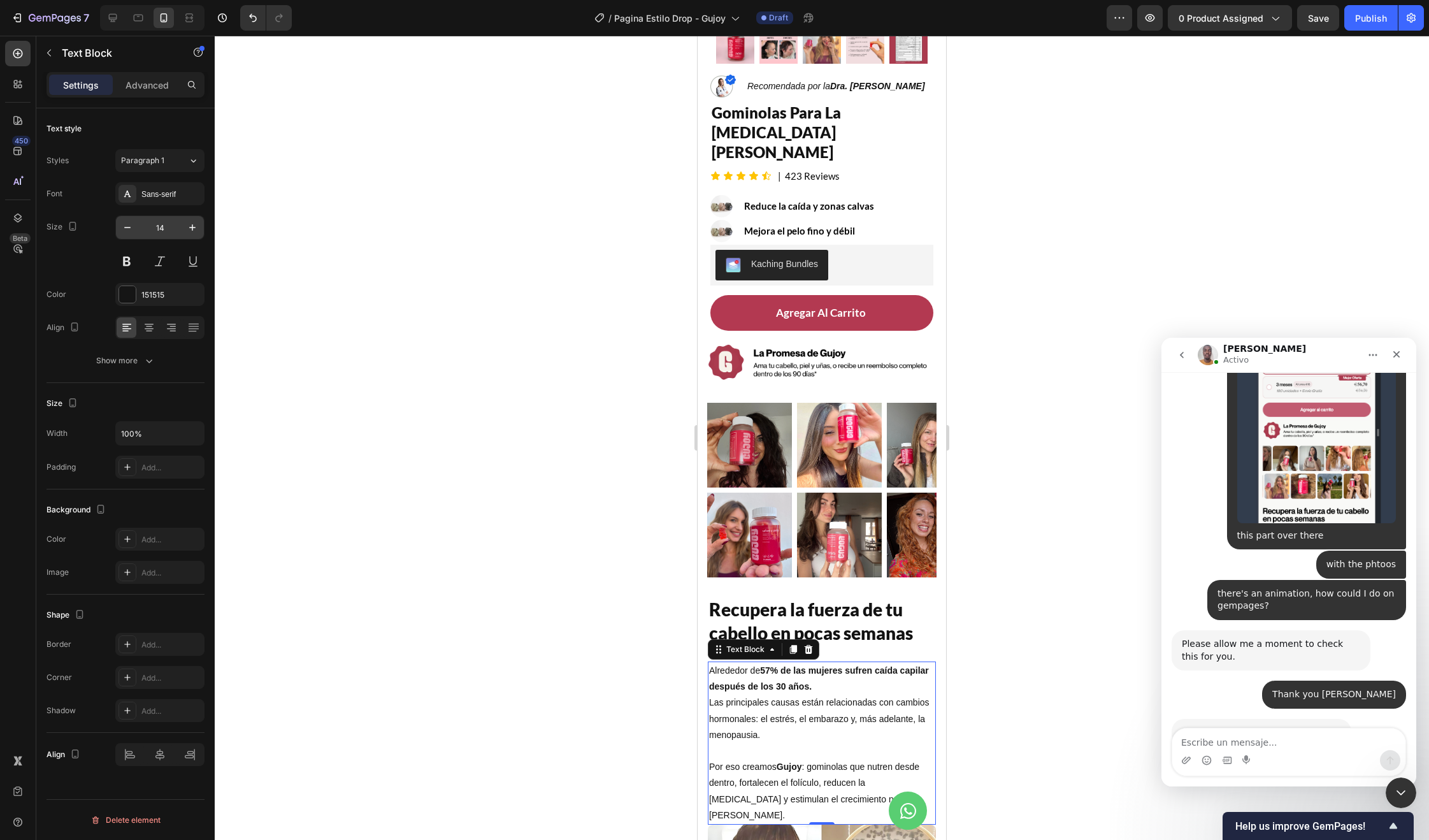
click at [162, 223] on input "14" at bounding box center [160, 227] width 42 height 23
type input "18"
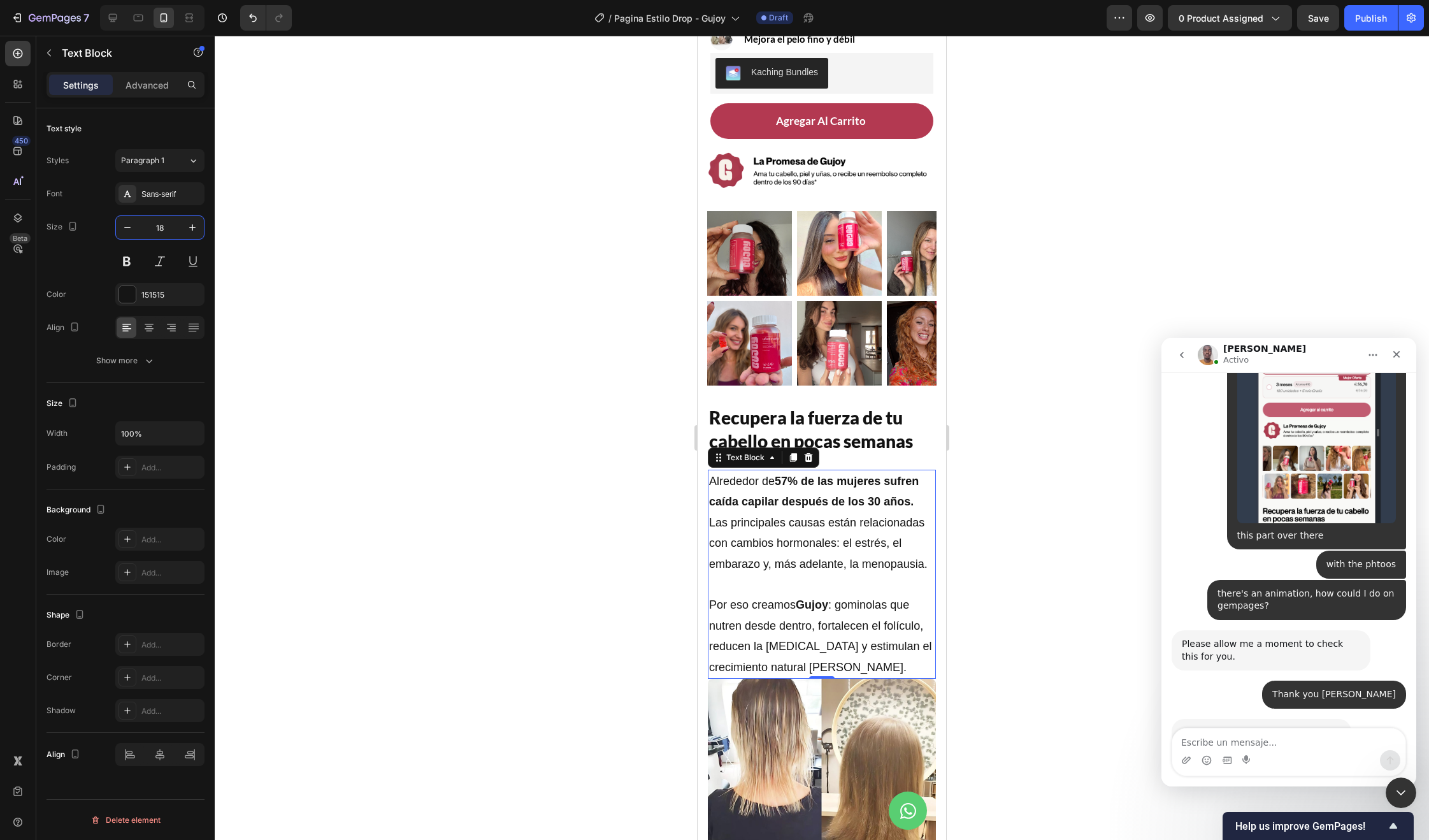
scroll to position [624, 0]
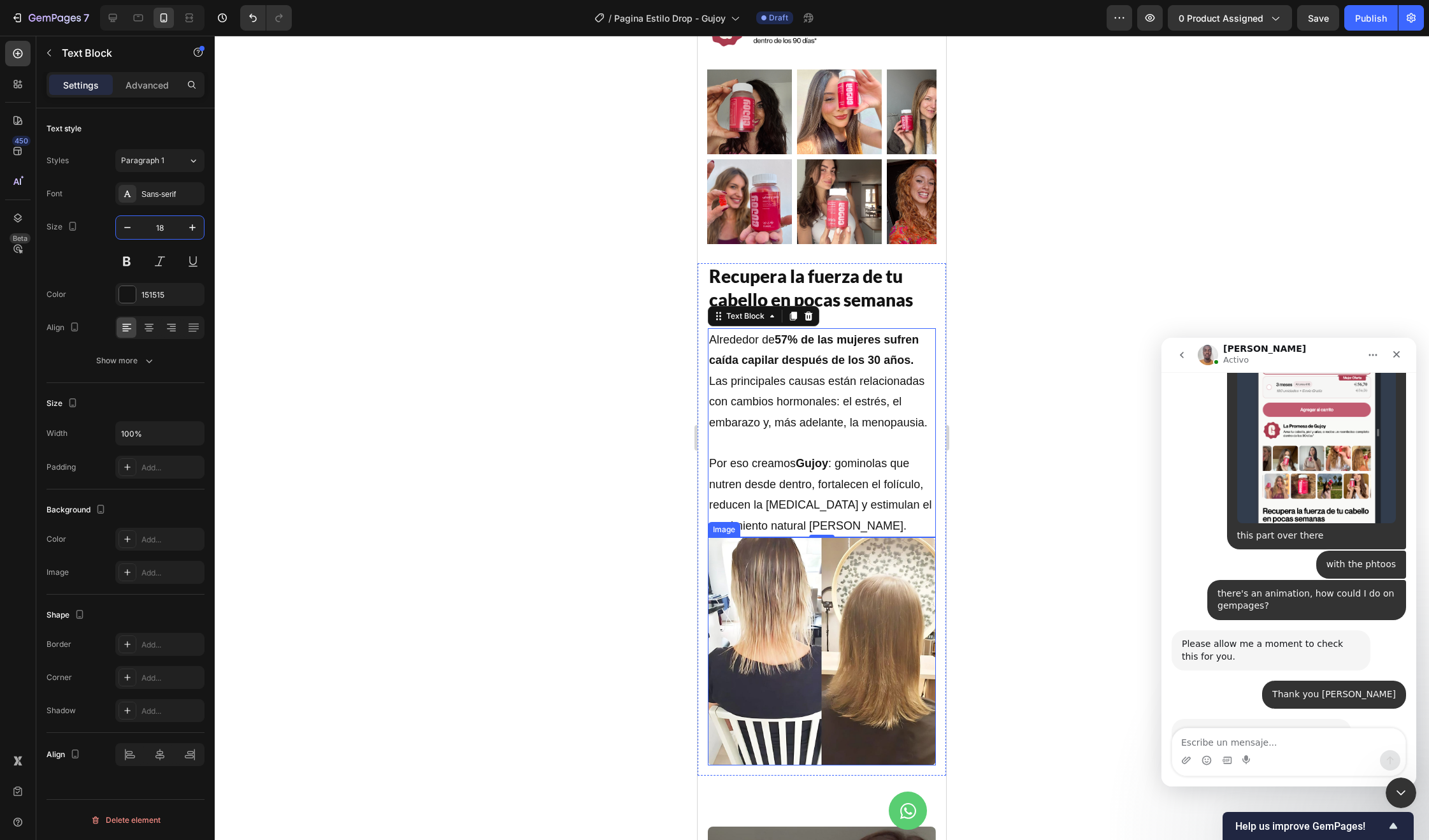
click at [800, 604] on img at bounding box center [822, 651] width 228 height 228
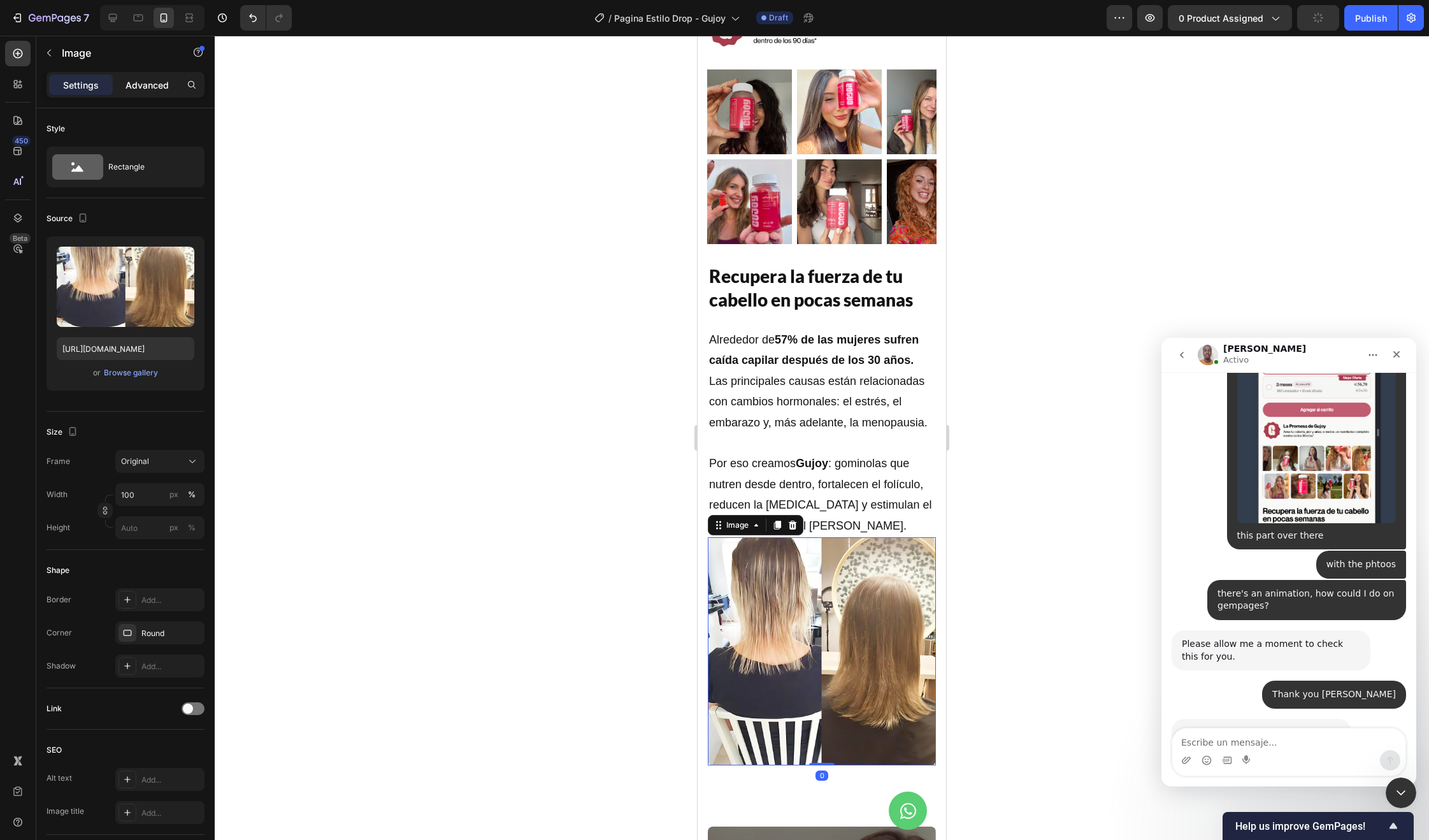
click at [135, 88] on p "Advanced" at bounding box center [147, 85] width 43 height 14
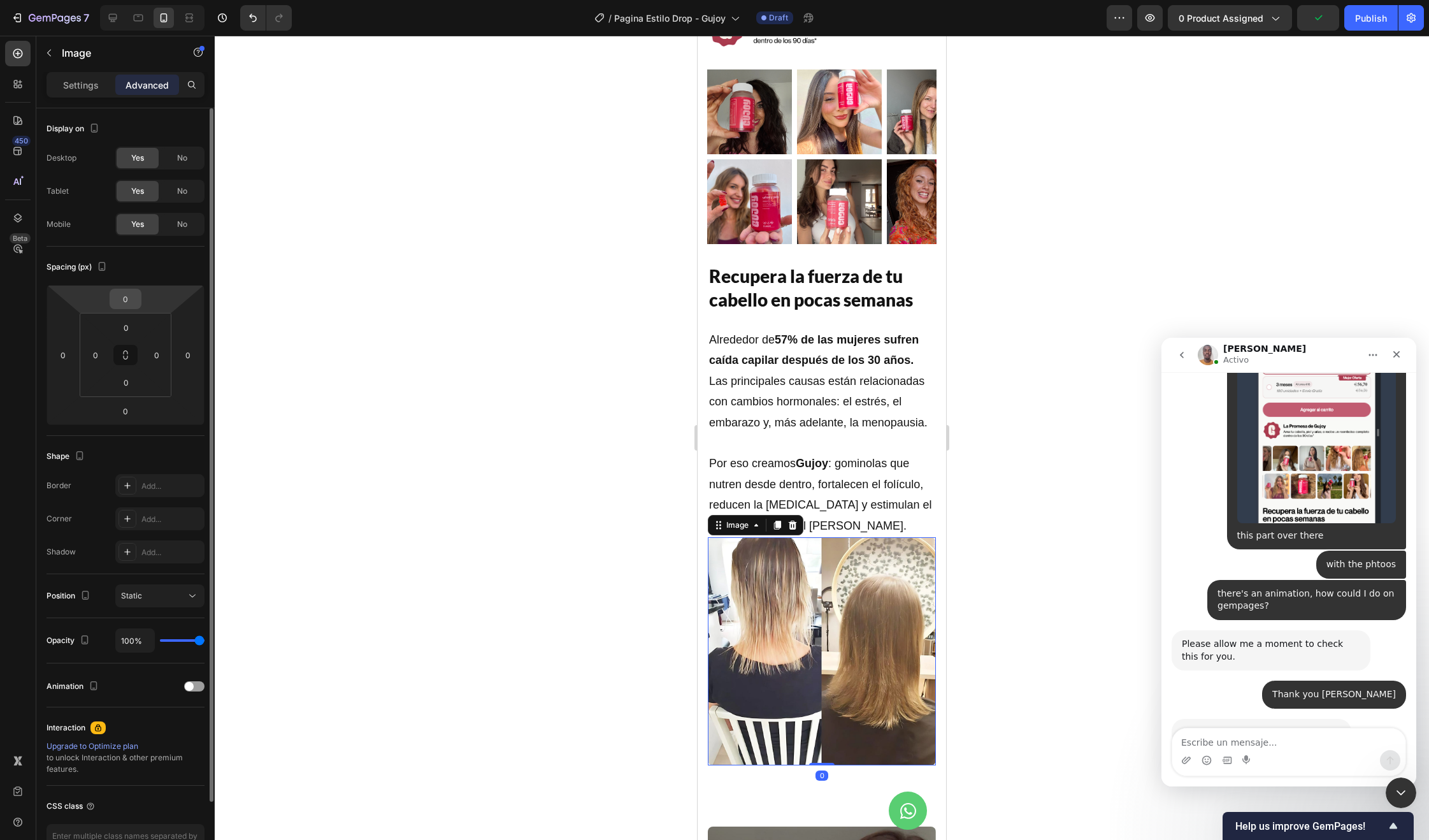
click at [128, 298] on input "0" at bounding box center [126, 299] width 26 height 19
type input "10"
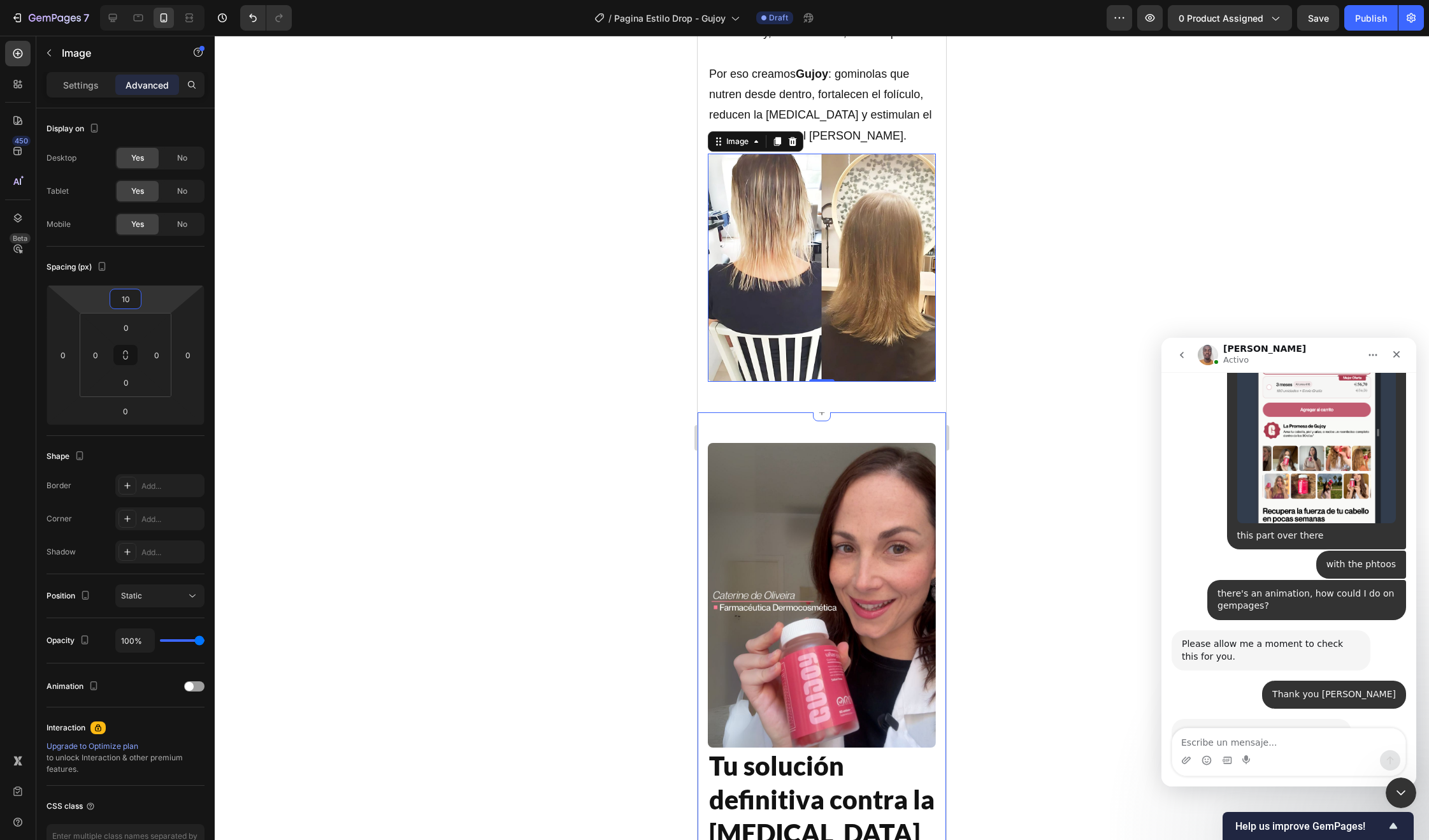
scroll to position [1364, 0]
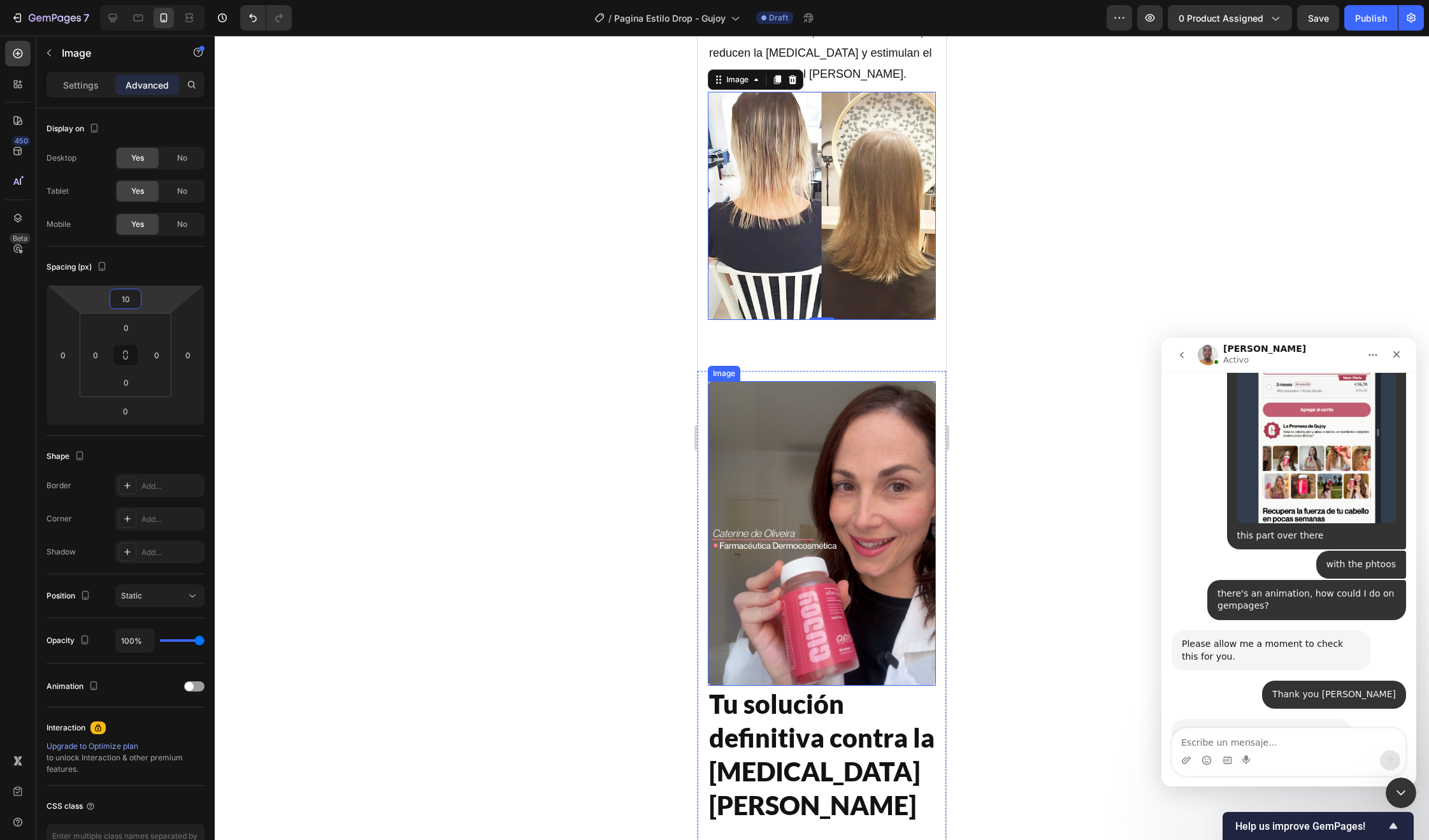
click at [833, 453] on img at bounding box center [822, 533] width 228 height 304
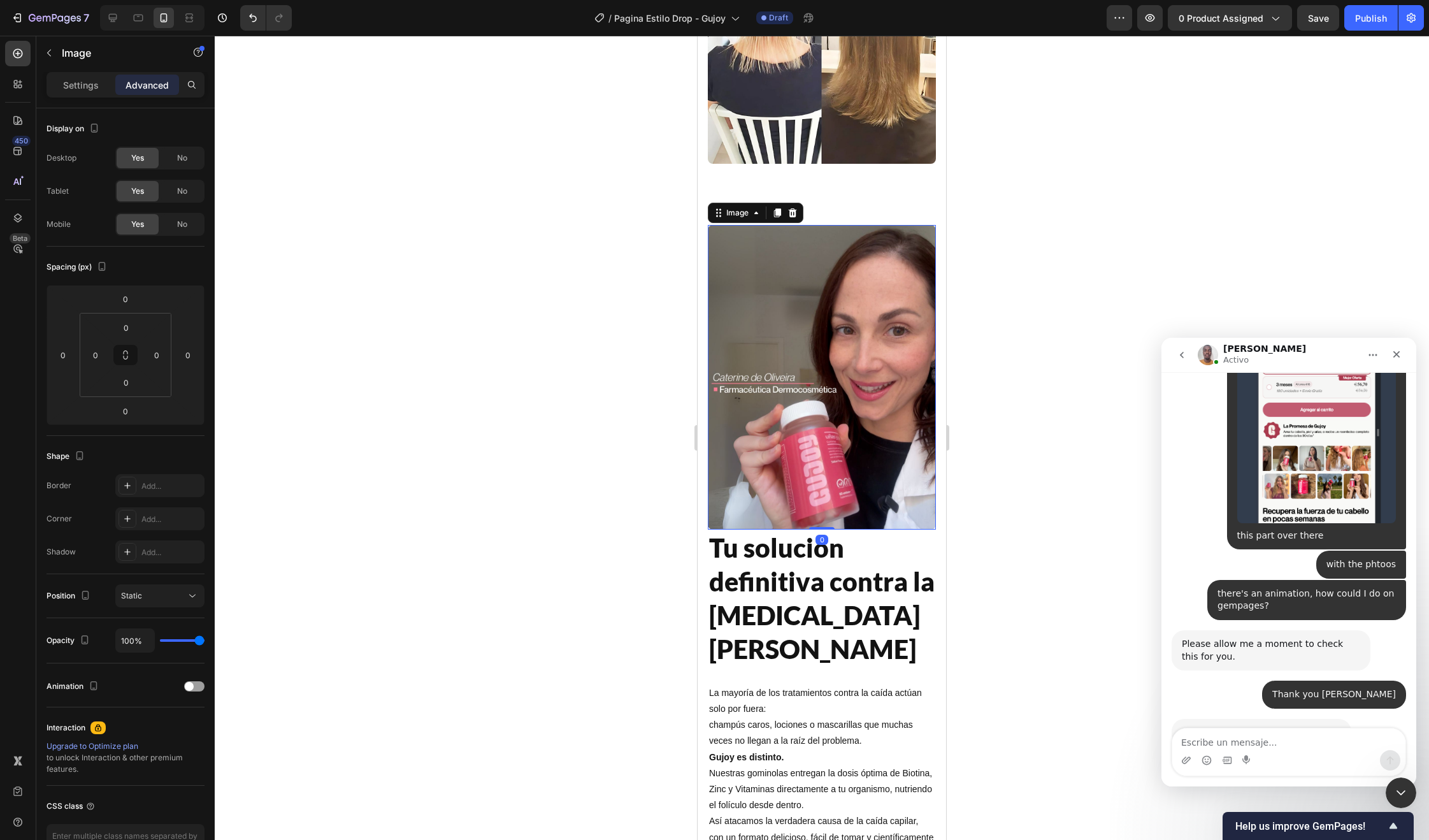
scroll to position [1520, 0]
click at [773, 217] on icon at bounding box center [777, 211] width 10 height 10
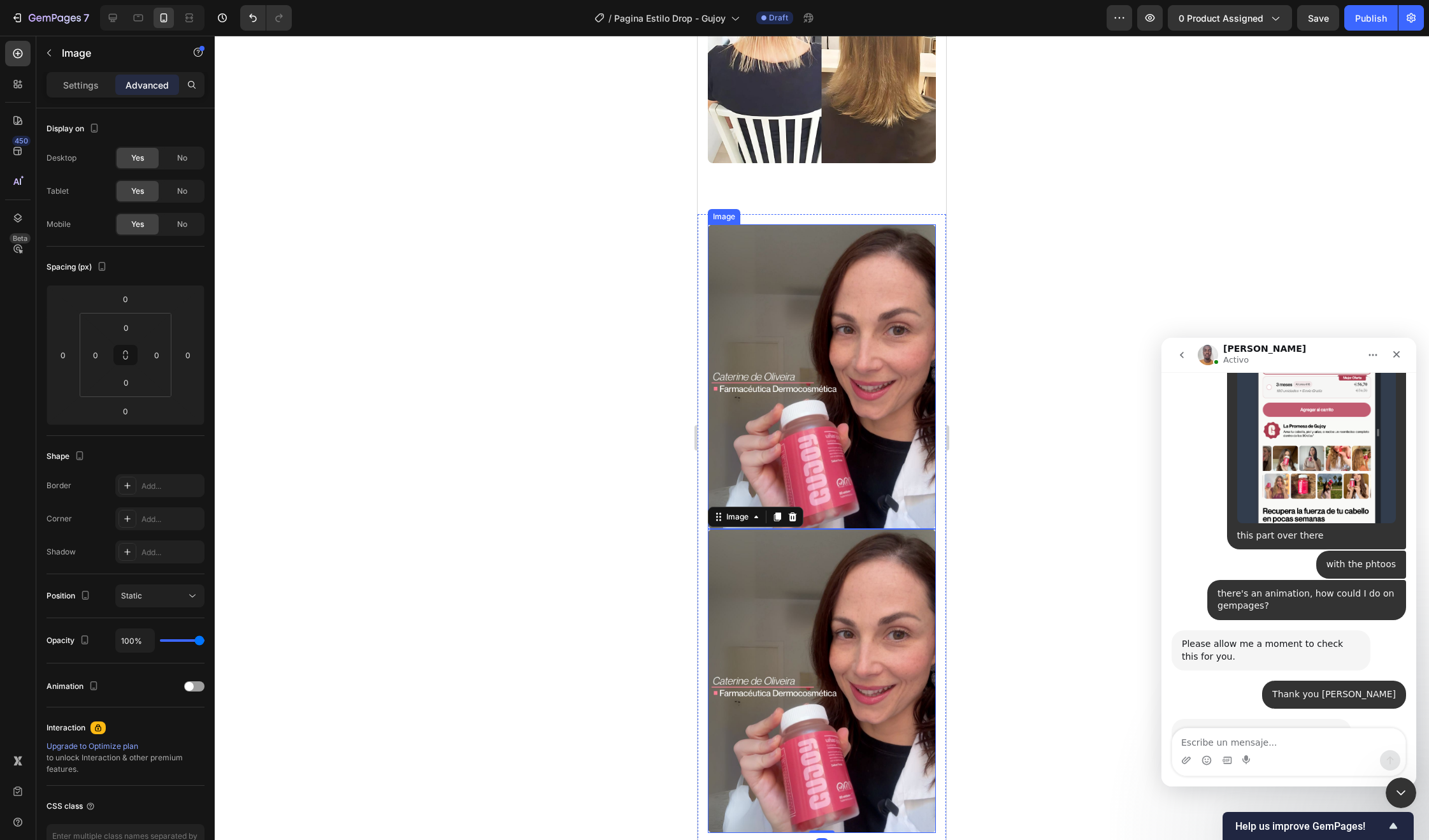
click at [826, 397] on img at bounding box center [822, 376] width 228 height 304
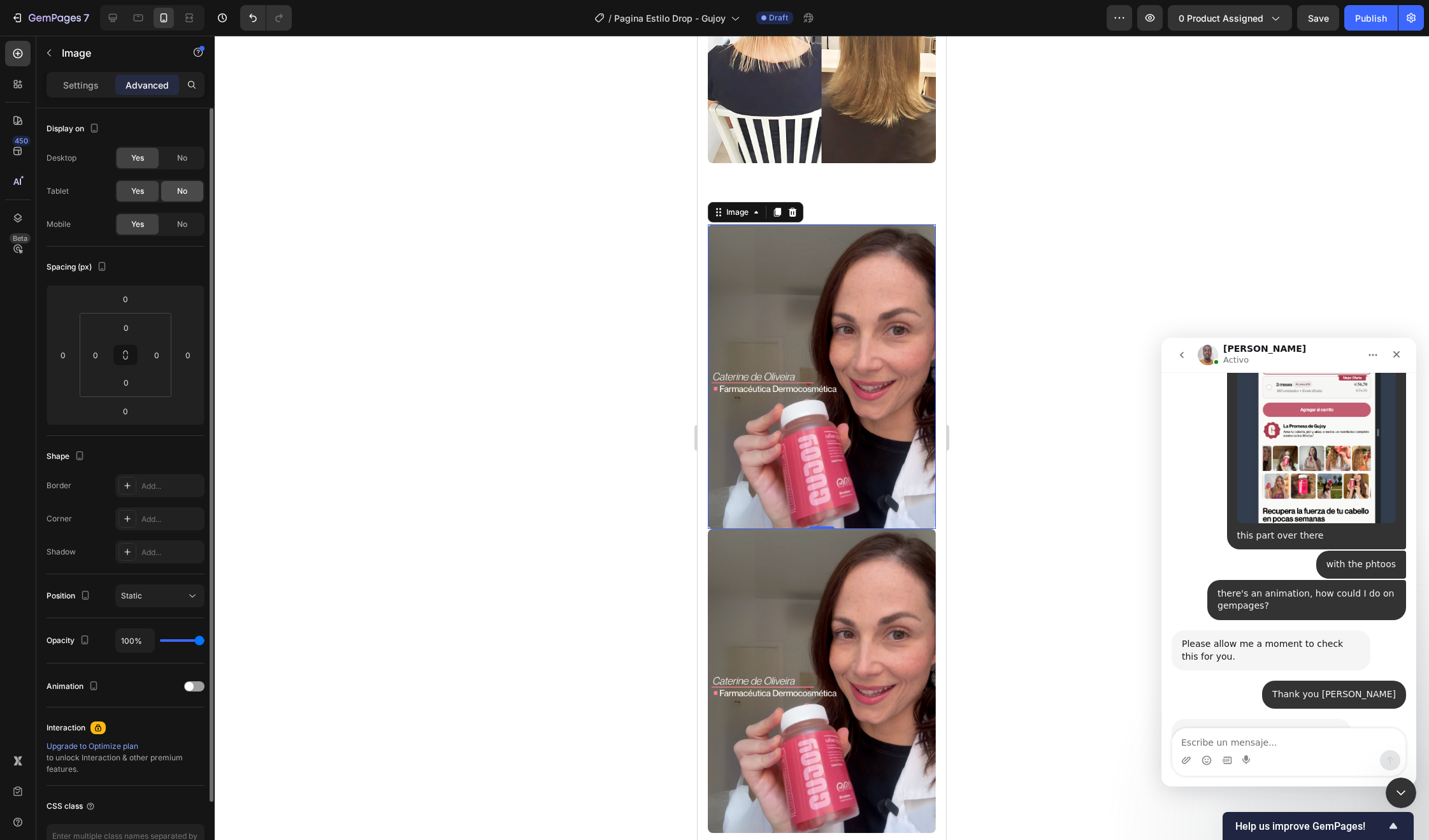
click at [177, 195] on span "No" at bounding box center [182, 191] width 10 height 11
click at [178, 215] on div "No" at bounding box center [182, 224] width 42 height 20
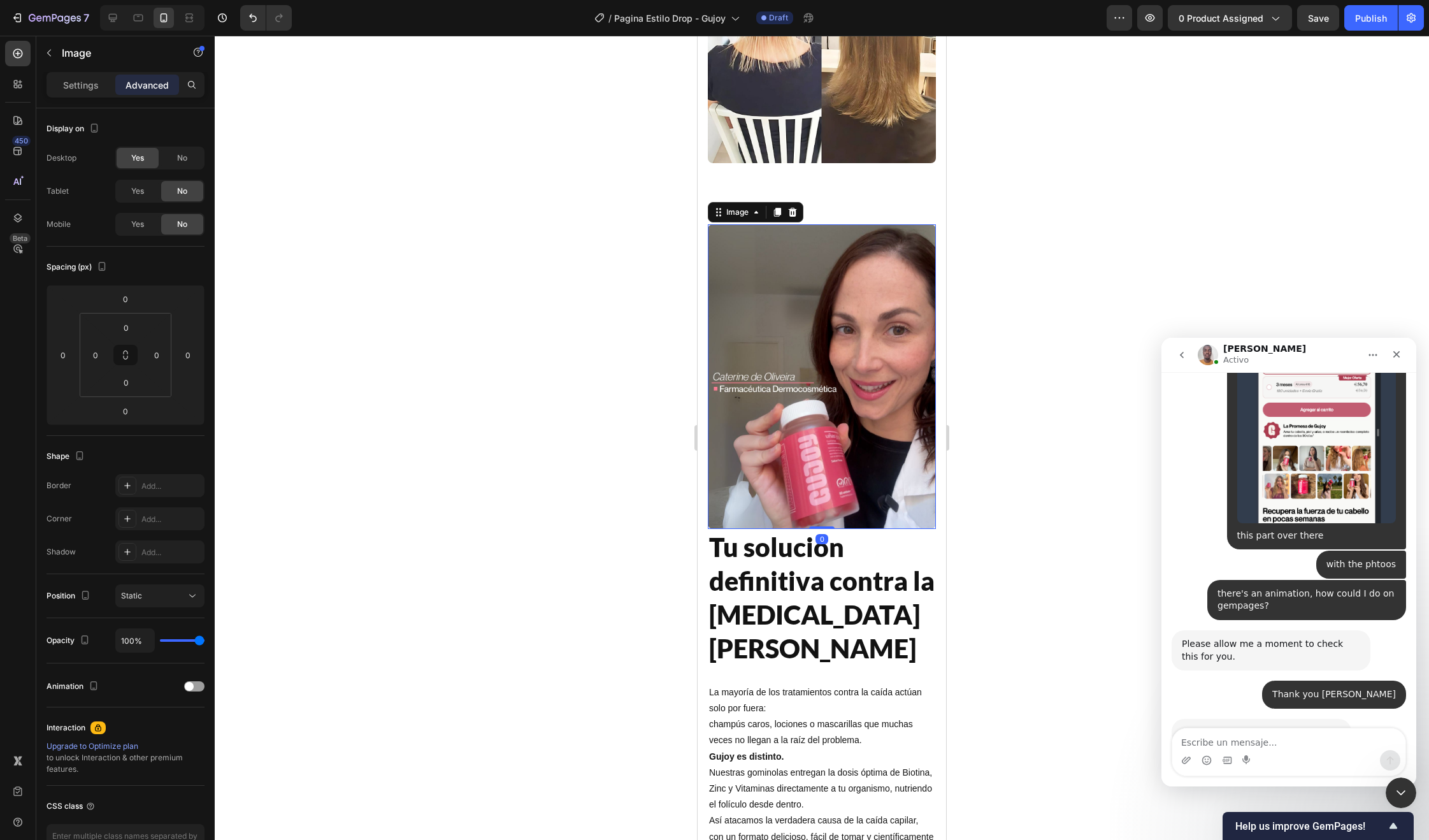
click at [890, 403] on img at bounding box center [822, 376] width 228 height 304
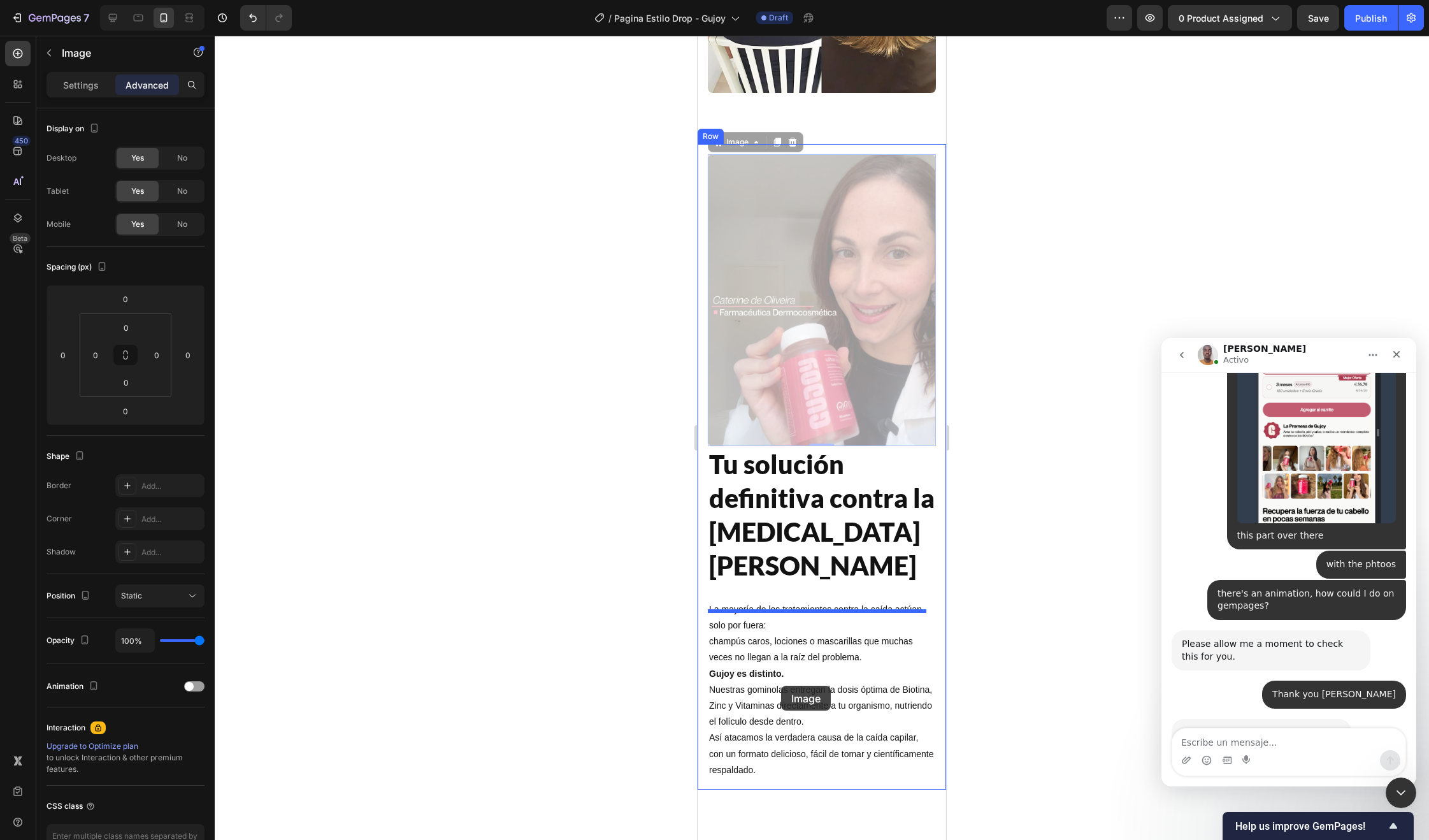
scroll to position [1605, 0]
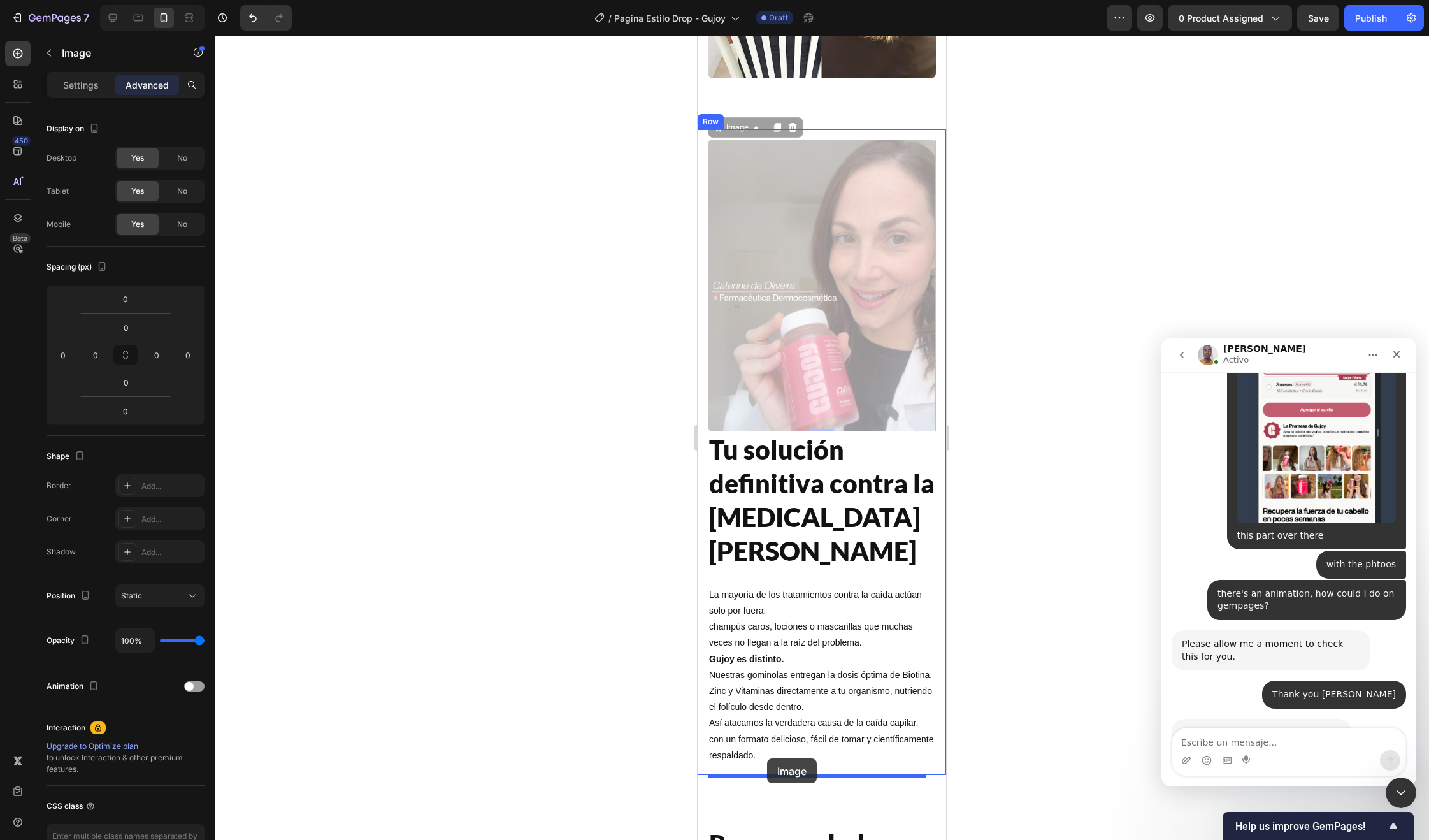
drag, startPoint x: 717, startPoint y: 197, endPoint x: 767, endPoint y: 758, distance: 563.2
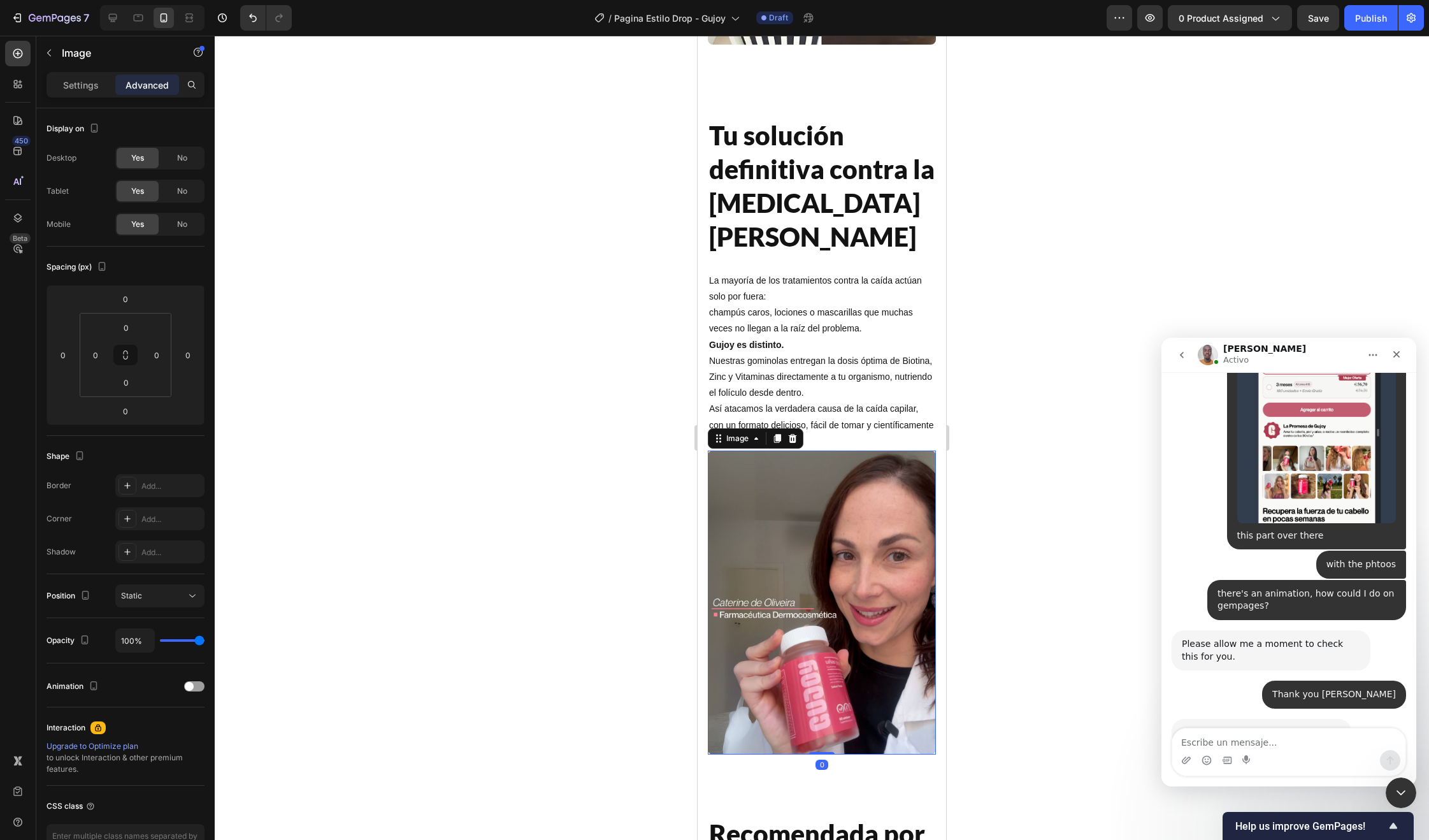
scroll to position [1455, 0]
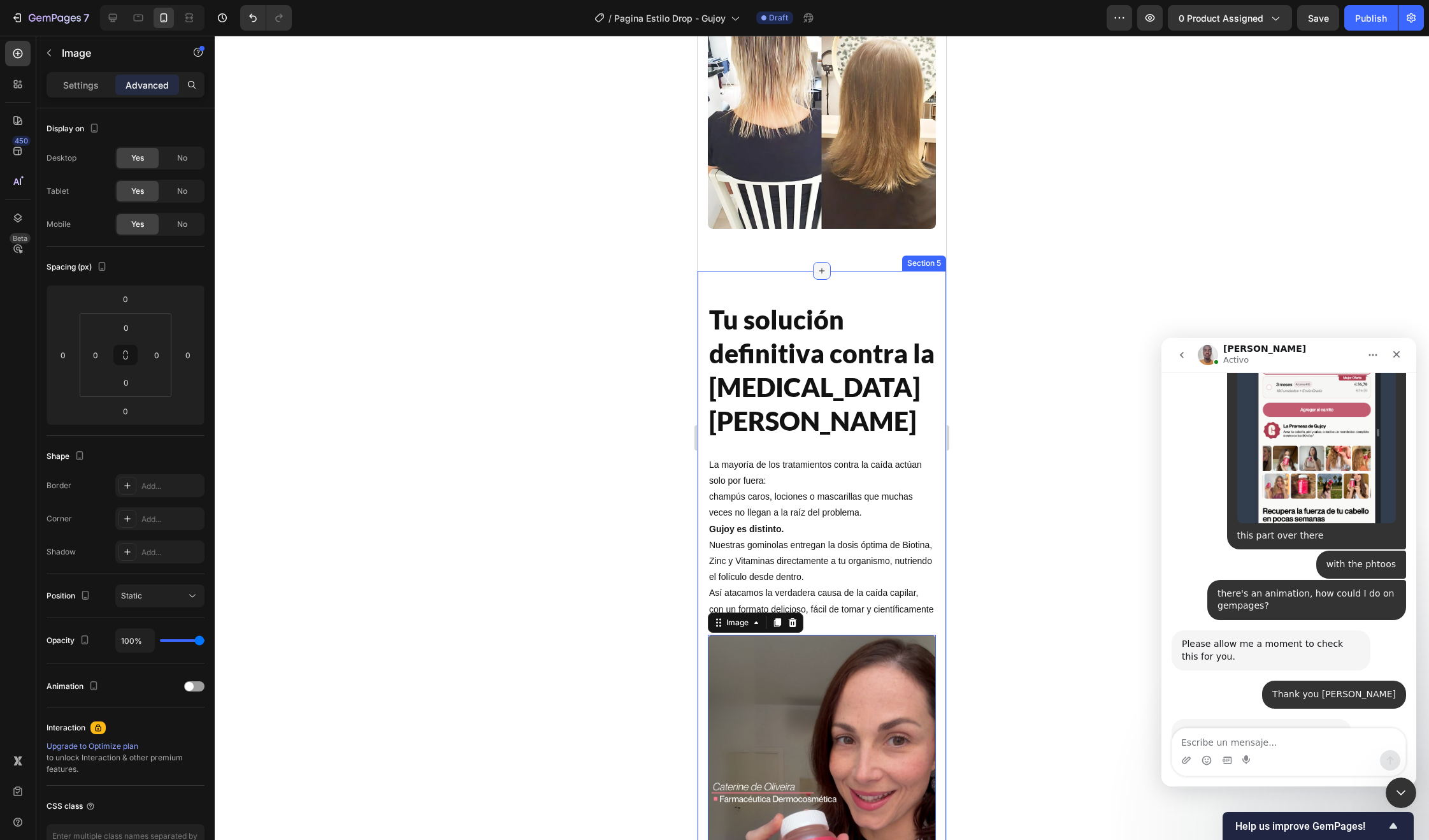
click at [823, 278] on div at bounding box center [822, 270] width 17 height 17
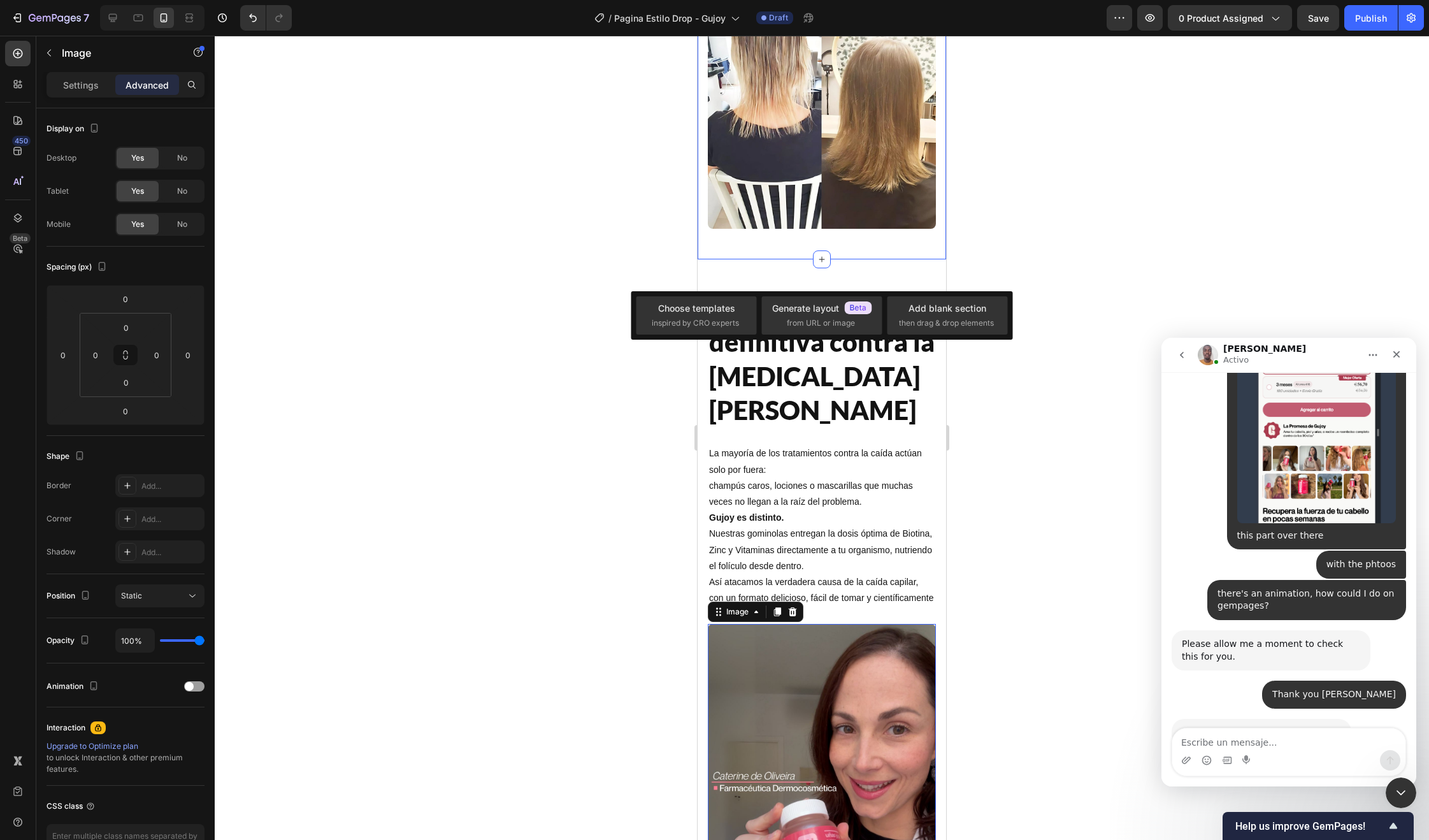
click at [847, 279] on div "Image Tu solución definitiva contra la caída del cabello Heading La mayoría de …" at bounding box center [822, 608] width 248 height 699
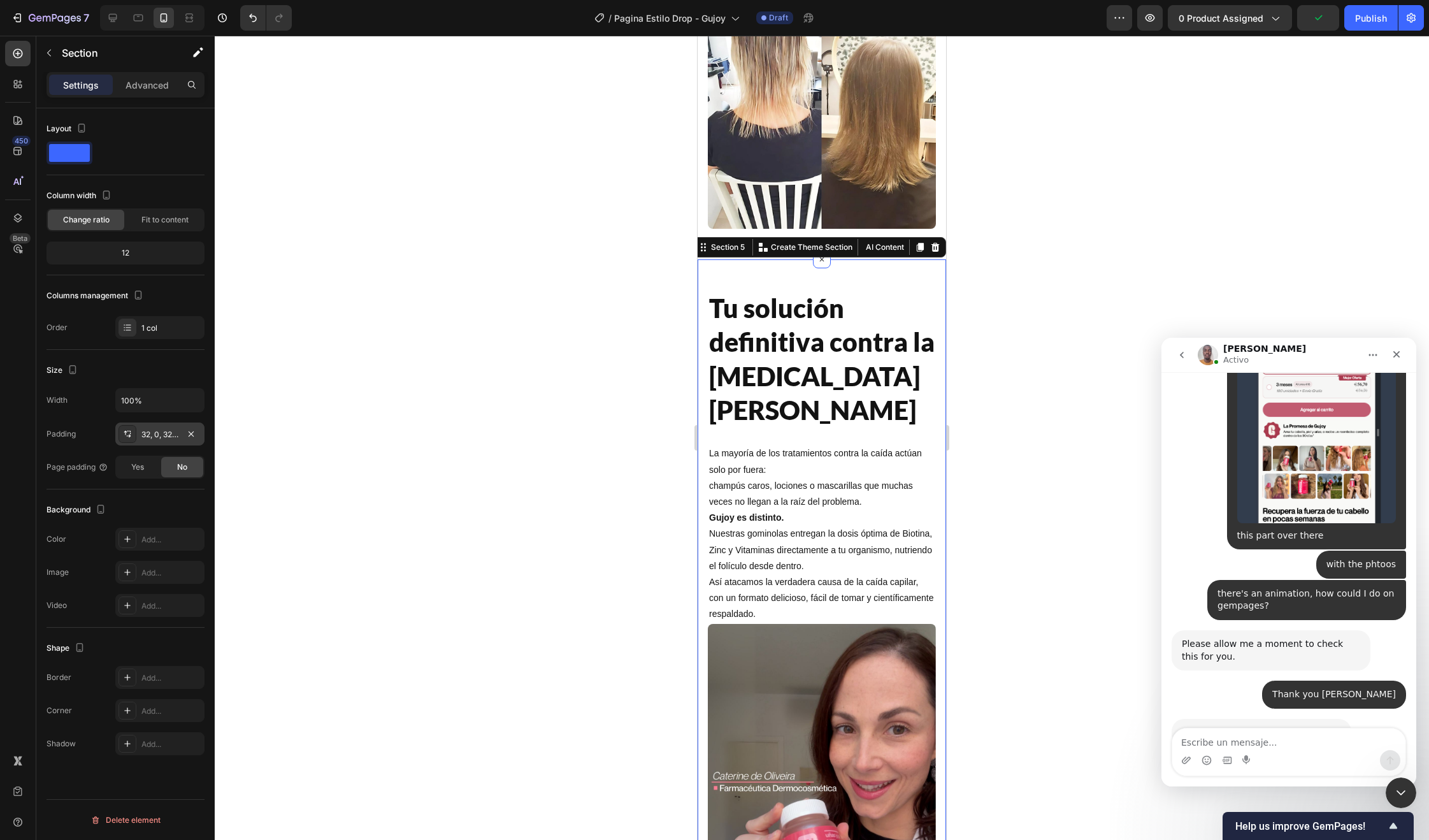
click at [161, 441] on div "32, 0, 32, 0" at bounding box center [159, 434] width 89 height 23
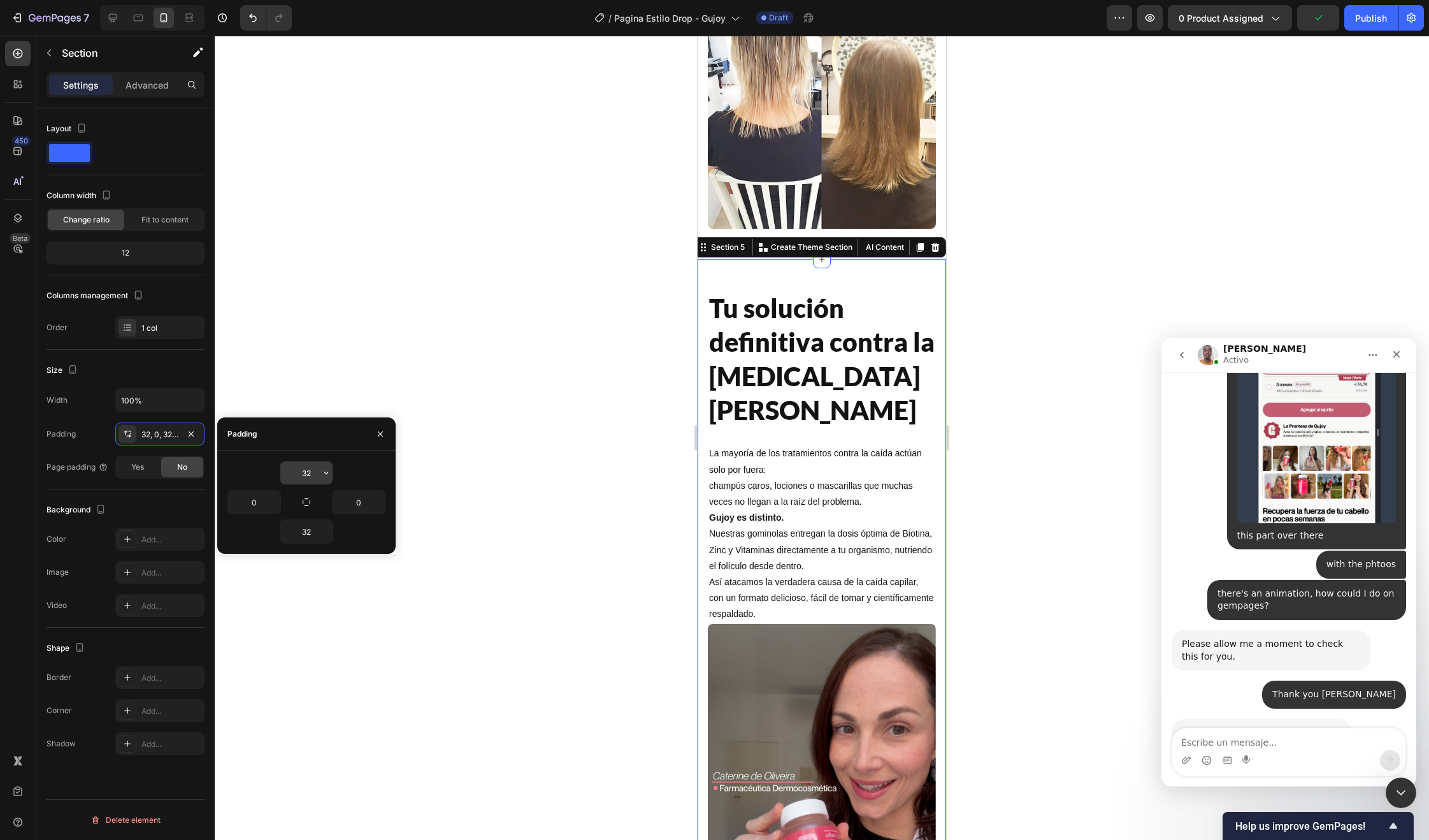
click at [301, 469] on input "32" at bounding box center [306, 472] width 52 height 23
type input "30"
click at [674, 278] on div at bounding box center [822, 437] width 1214 height 804
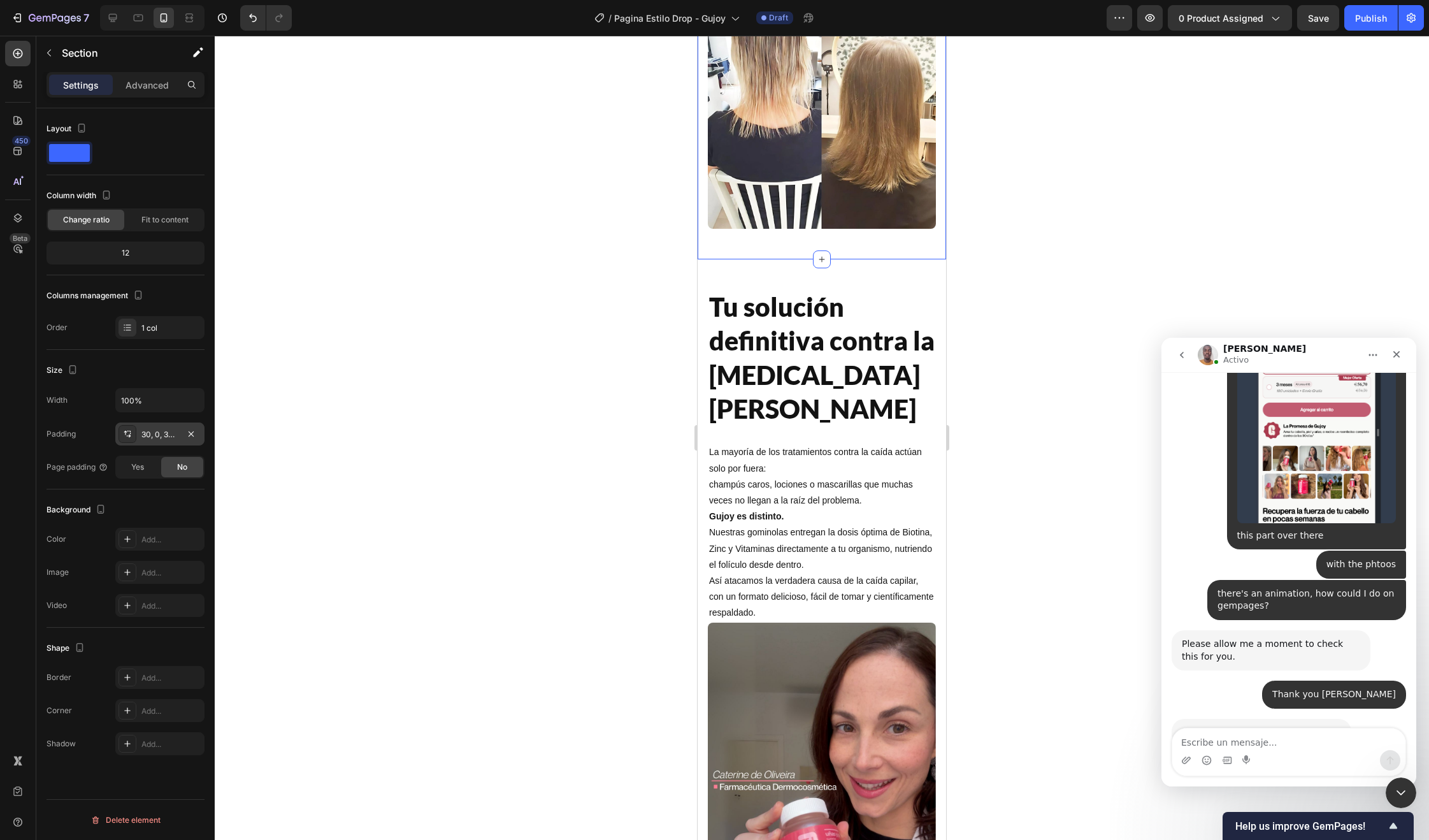
click at [148, 431] on div "30, 0, 32, 0" at bounding box center [160, 435] width 37 height 11
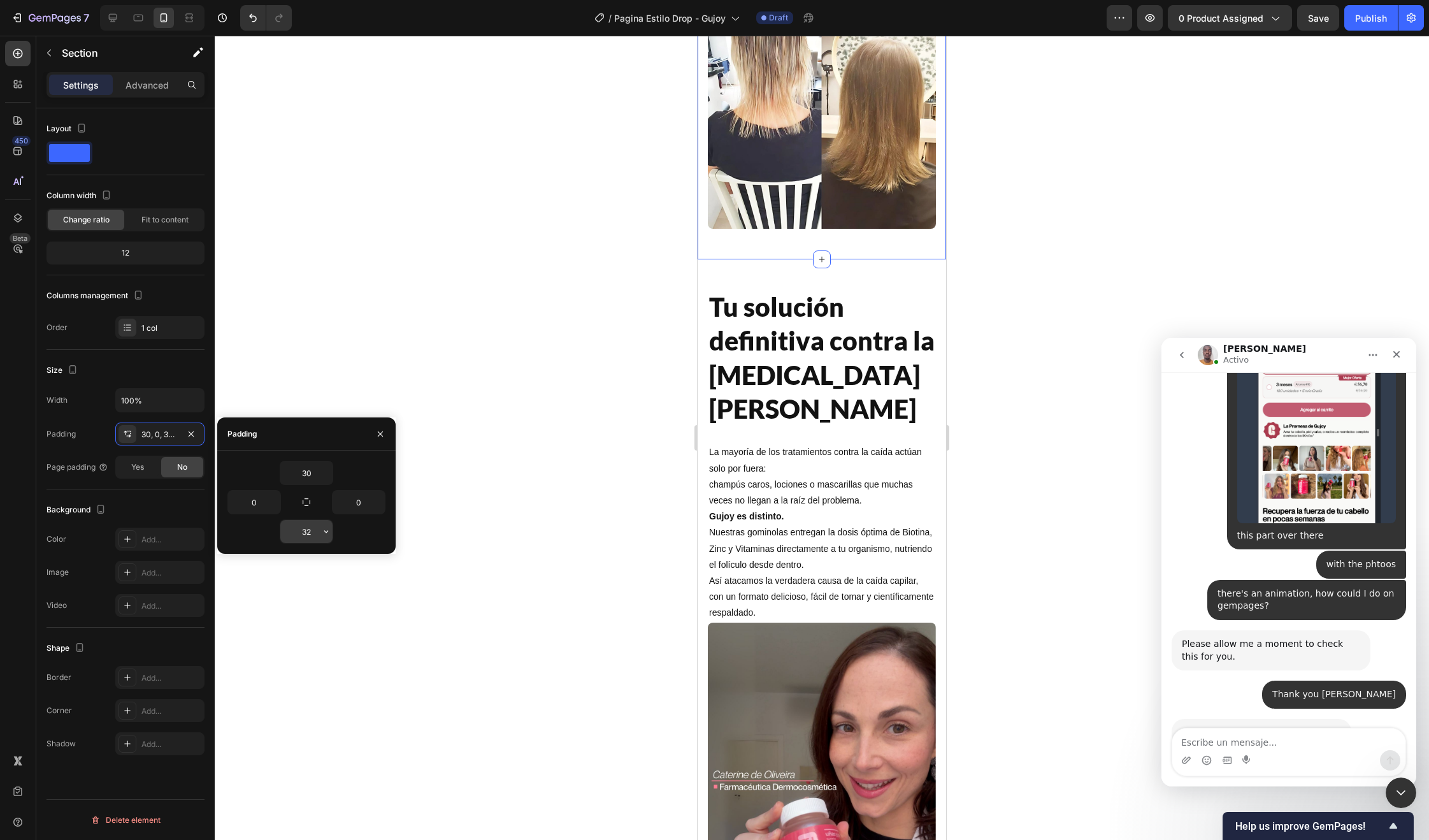
click at [304, 537] on input "32" at bounding box center [306, 531] width 52 height 23
type input "0"
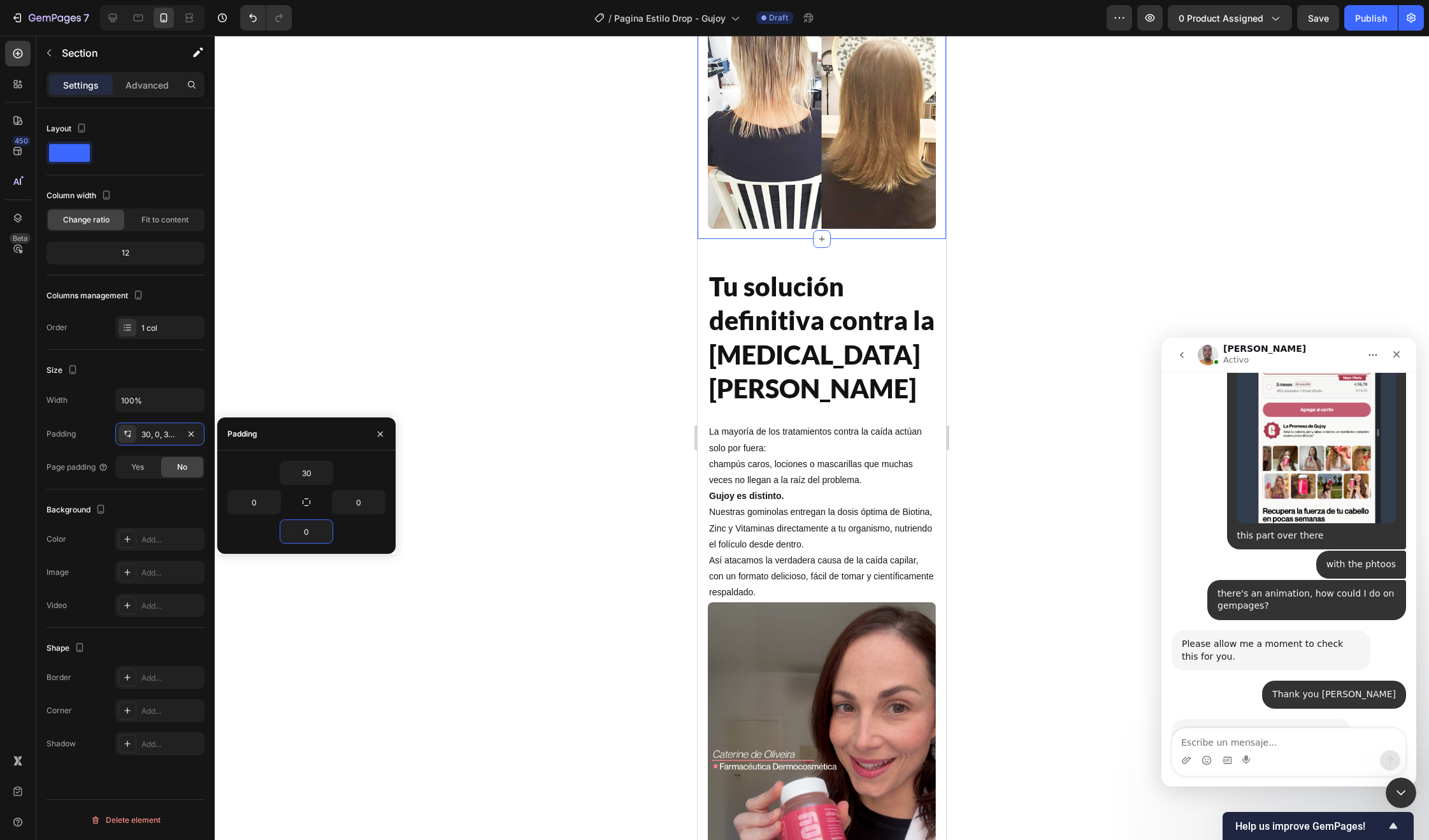
drag, startPoint x: 584, startPoint y: 414, endPoint x: 606, endPoint y: 408, distance: 22.8
click at [584, 414] on div at bounding box center [822, 437] width 1214 height 804
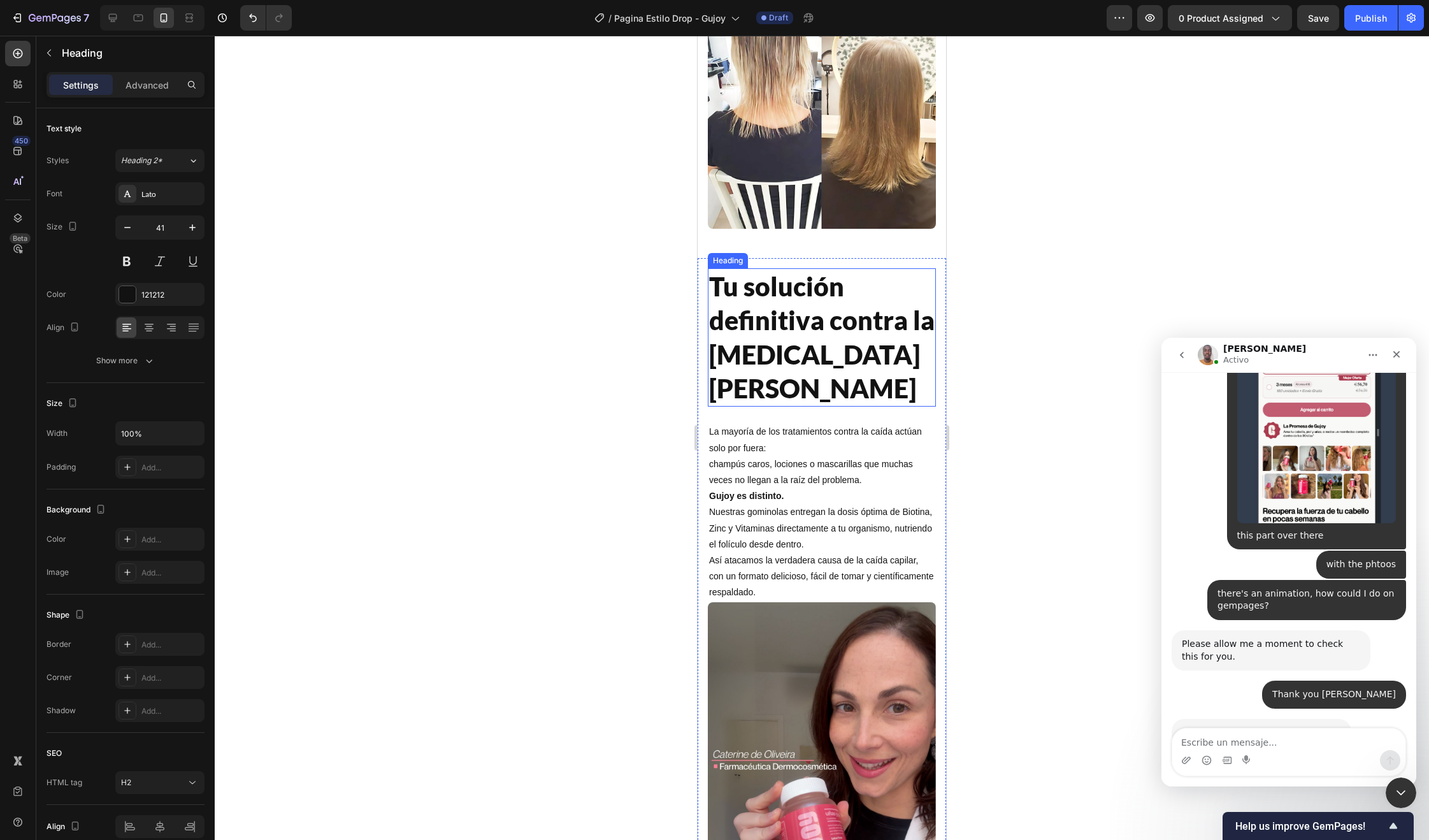
click at [777, 340] on h2 "Tu solución definitiva contra la caída del cabello" at bounding box center [822, 337] width 228 height 138
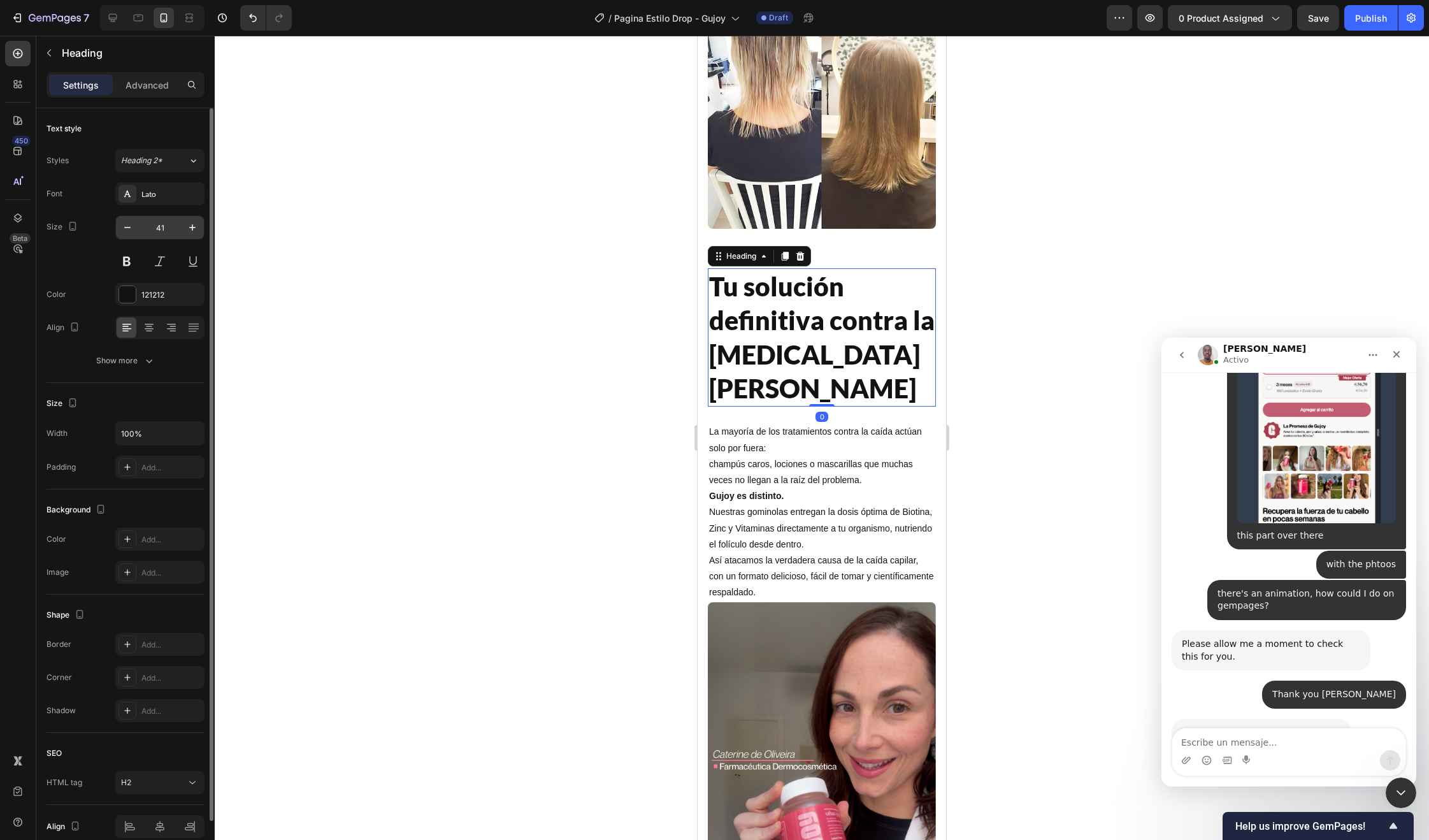
click at [154, 224] on input "41" at bounding box center [160, 227] width 42 height 23
type input "28"
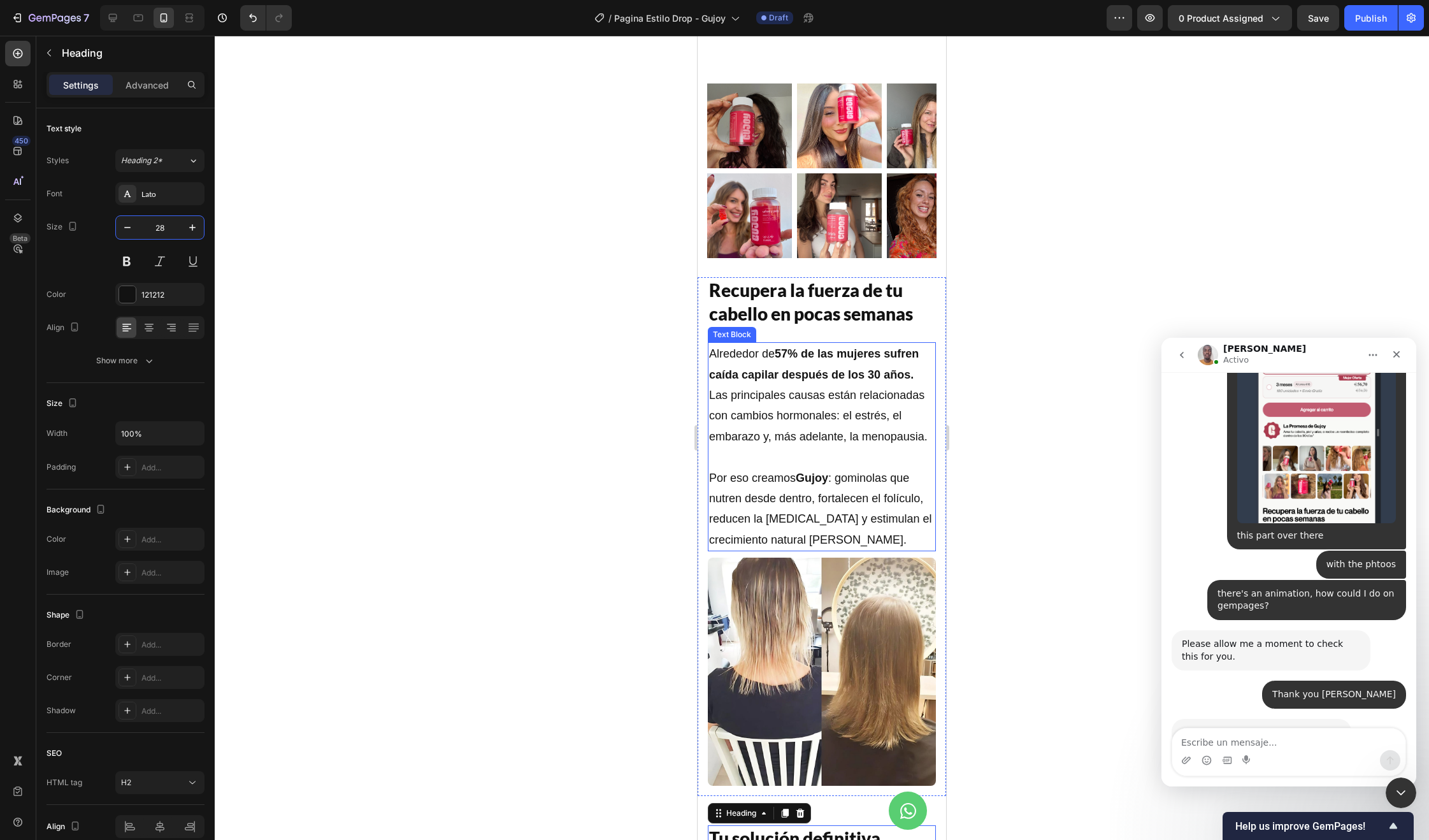
scroll to position [911, 0]
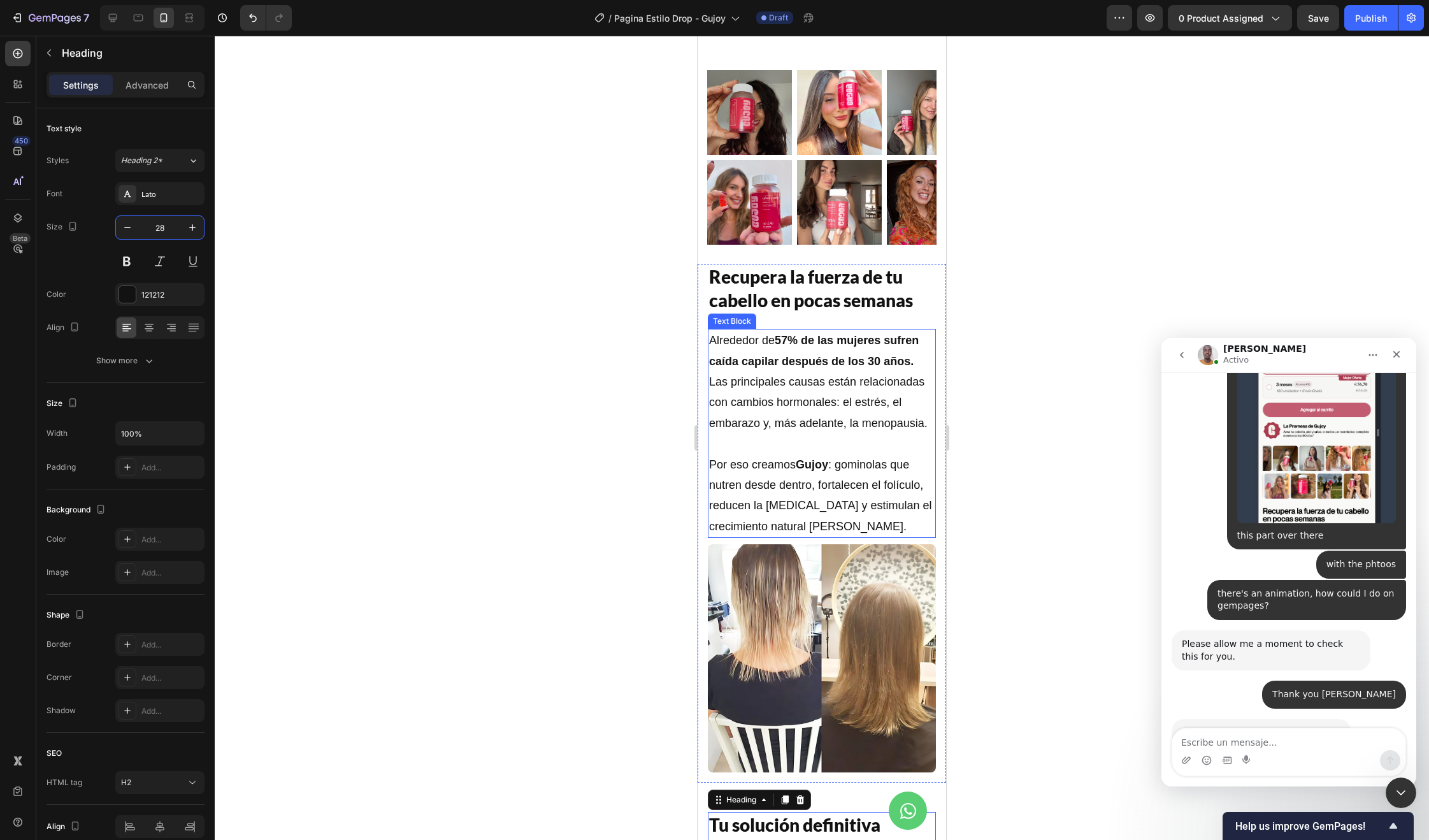
click at [800, 305] on h2 "Recupera la fuerza de tu cabello en pocas semanas" at bounding box center [822, 288] width 228 height 49
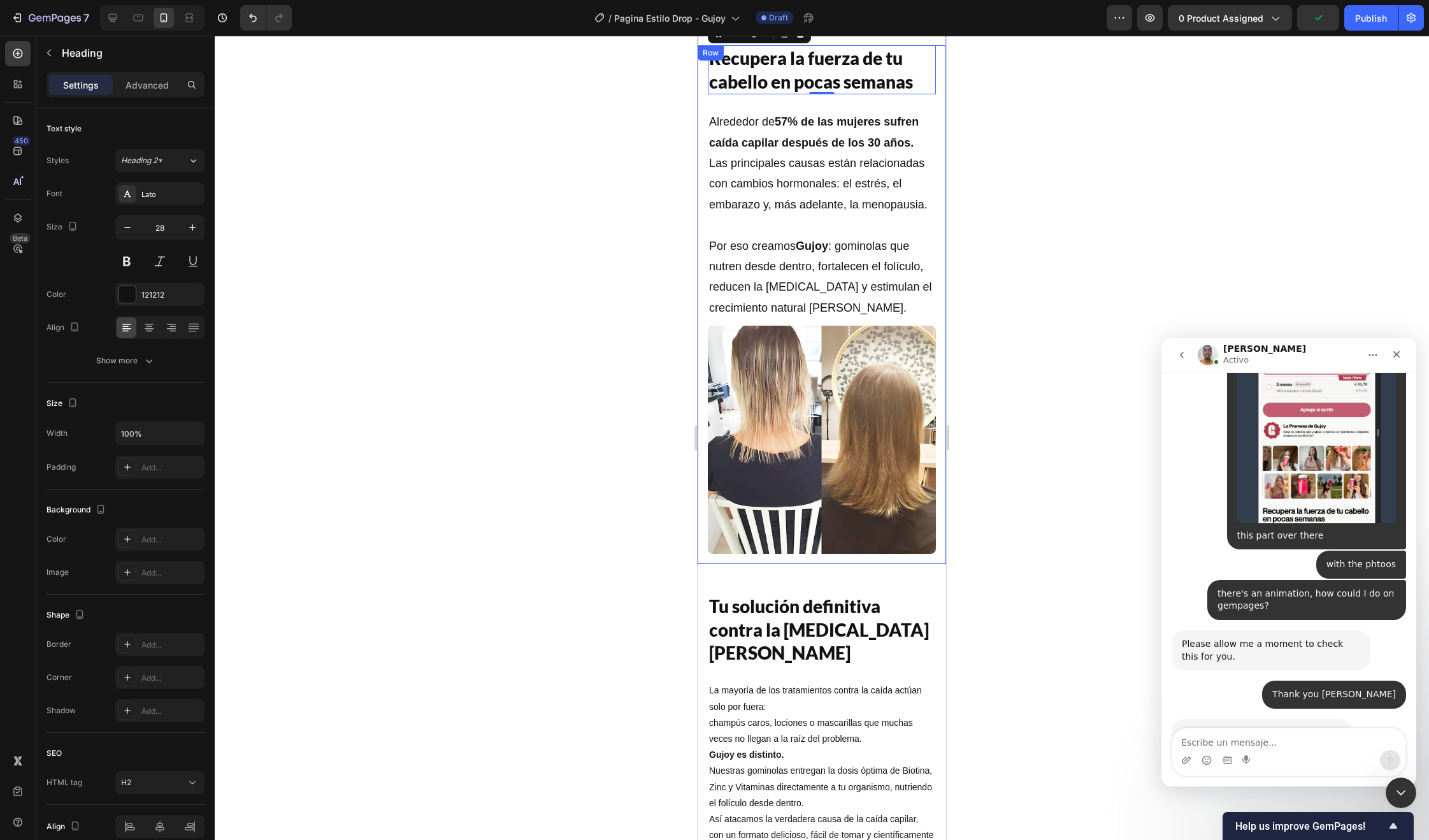
scroll to position [1401, 0]
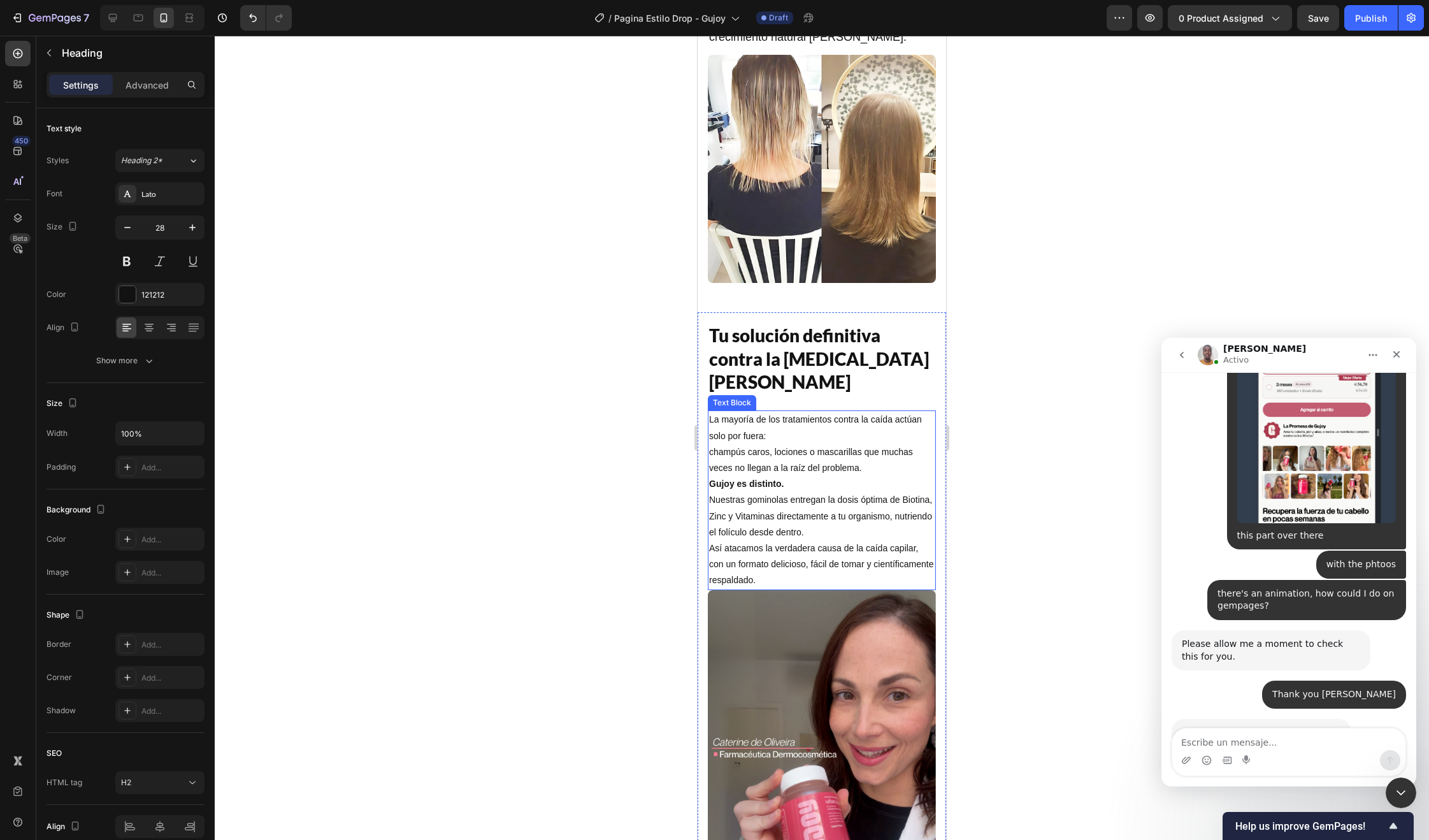
click at [787, 484] on p "La mayoría de los tratamientos contra la caída actúan solo por fuera: champús c…" at bounding box center [822, 500] width 225 height 176
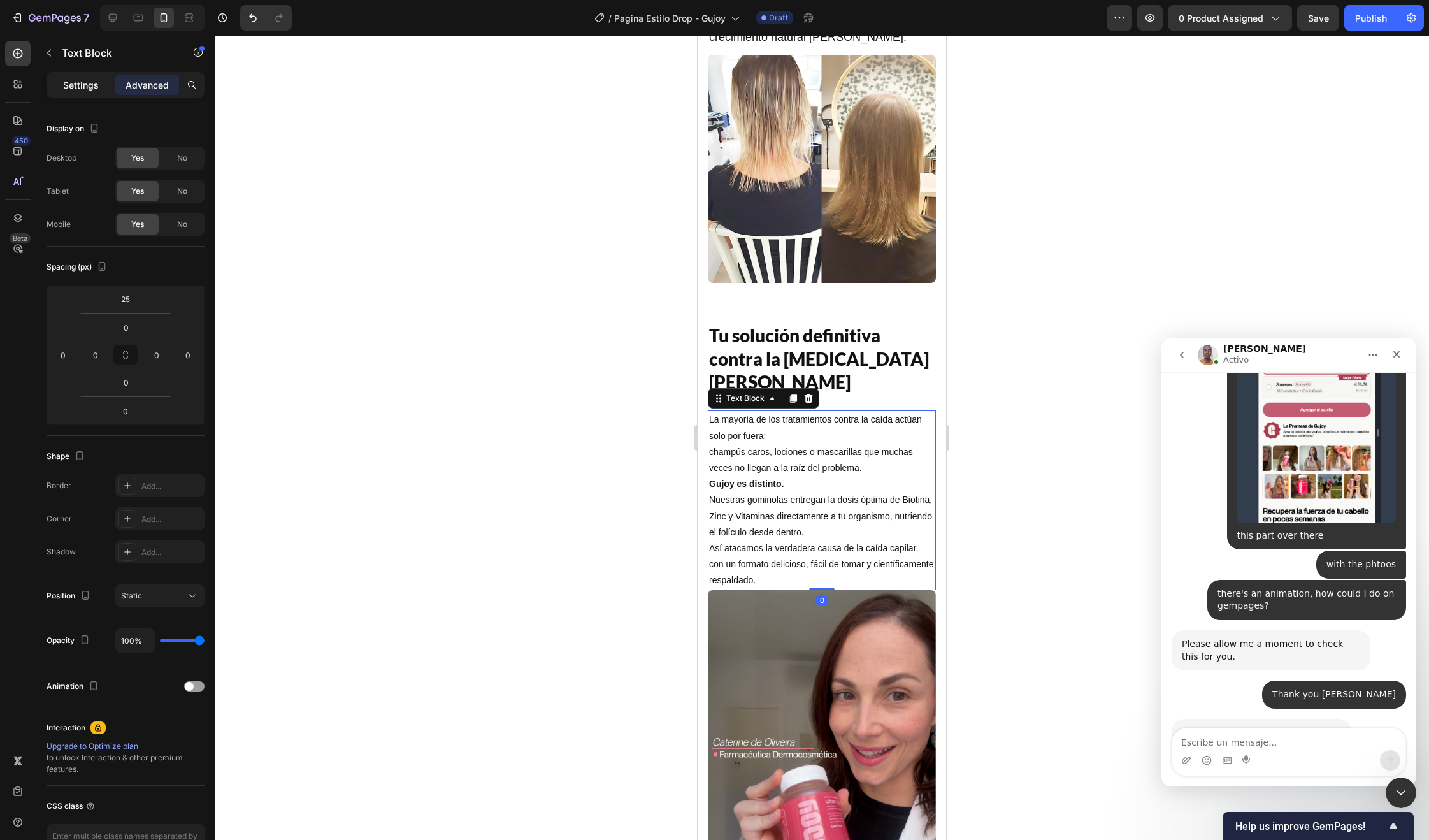
click at [65, 76] on div "Settings" at bounding box center [80, 85] width 63 height 20
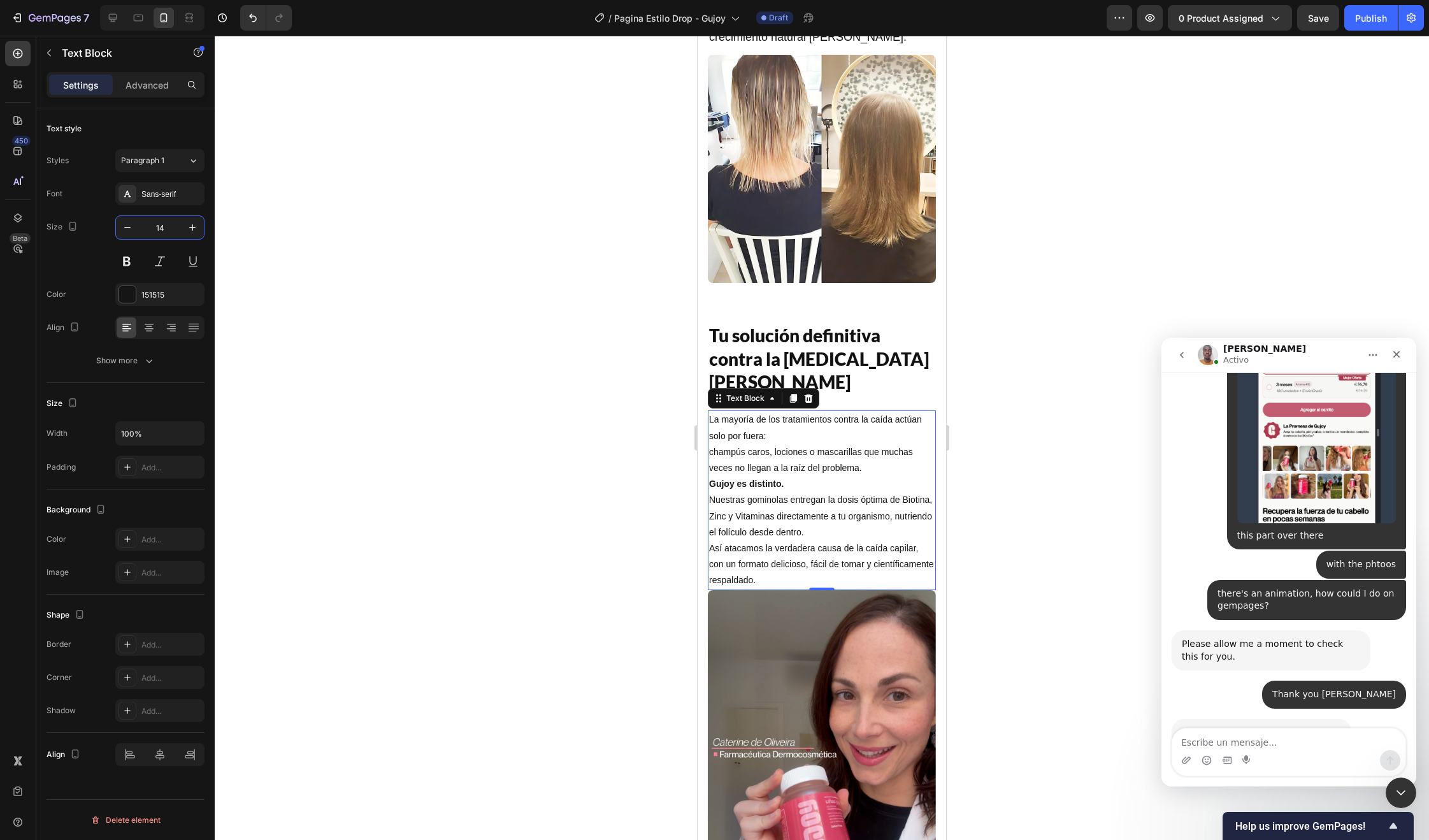
click at [153, 232] on input "14" at bounding box center [160, 227] width 42 height 23
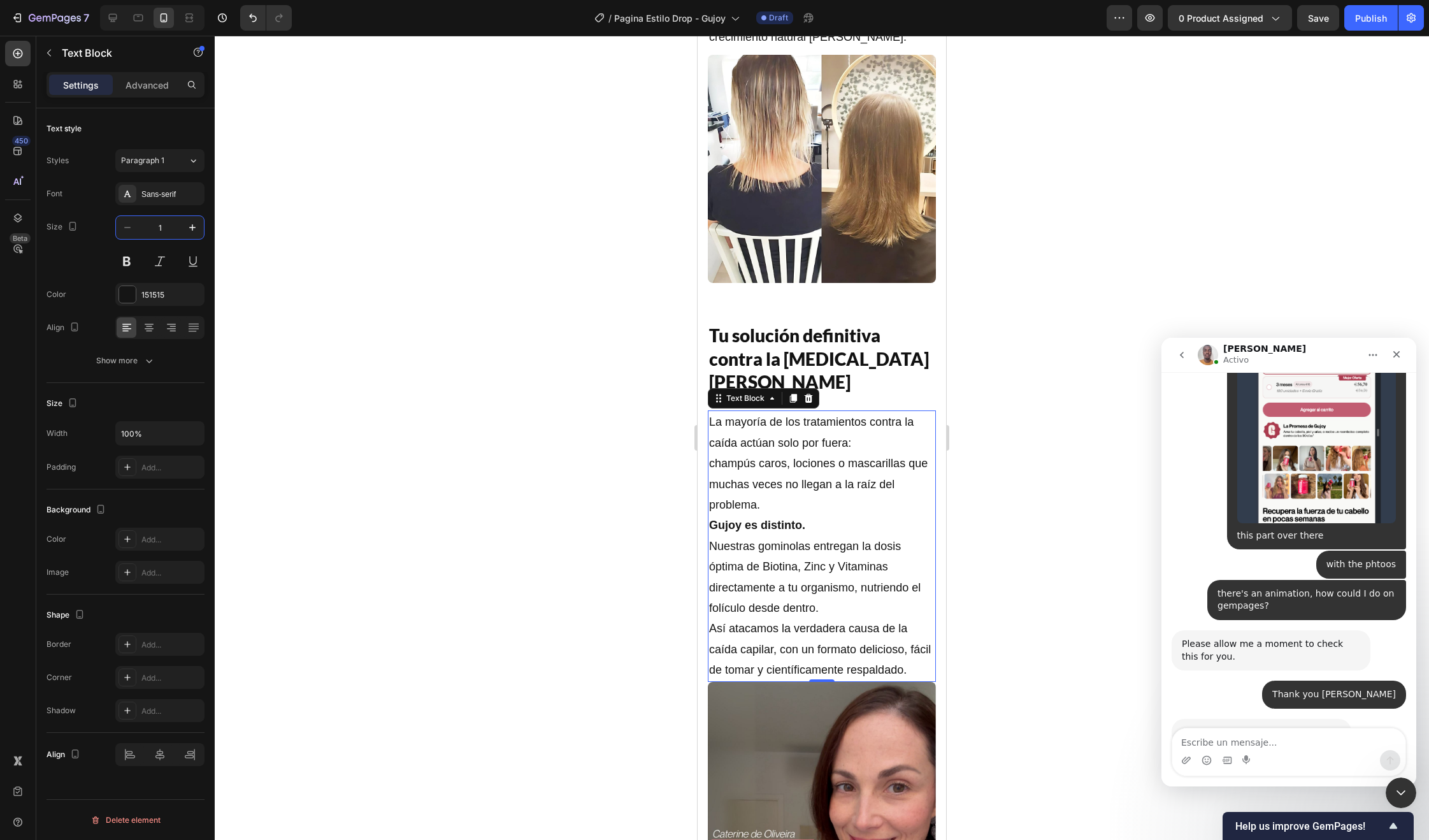
type input "18"
click at [738, 738] on img at bounding box center [822, 834] width 228 height 304
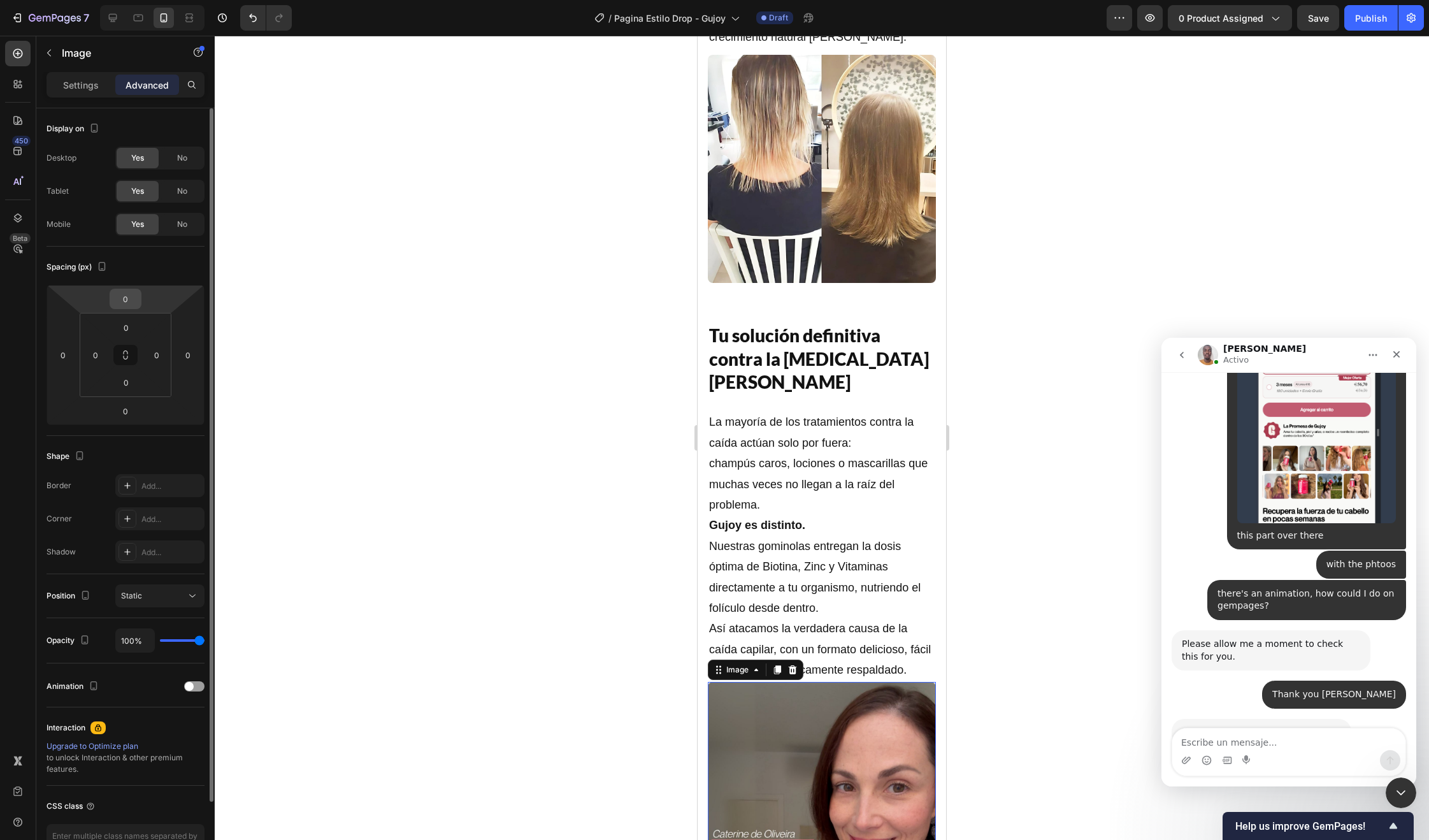
click at [137, 302] on input "0" at bounding box center [126, 299] width 26 height 19
type input "15"
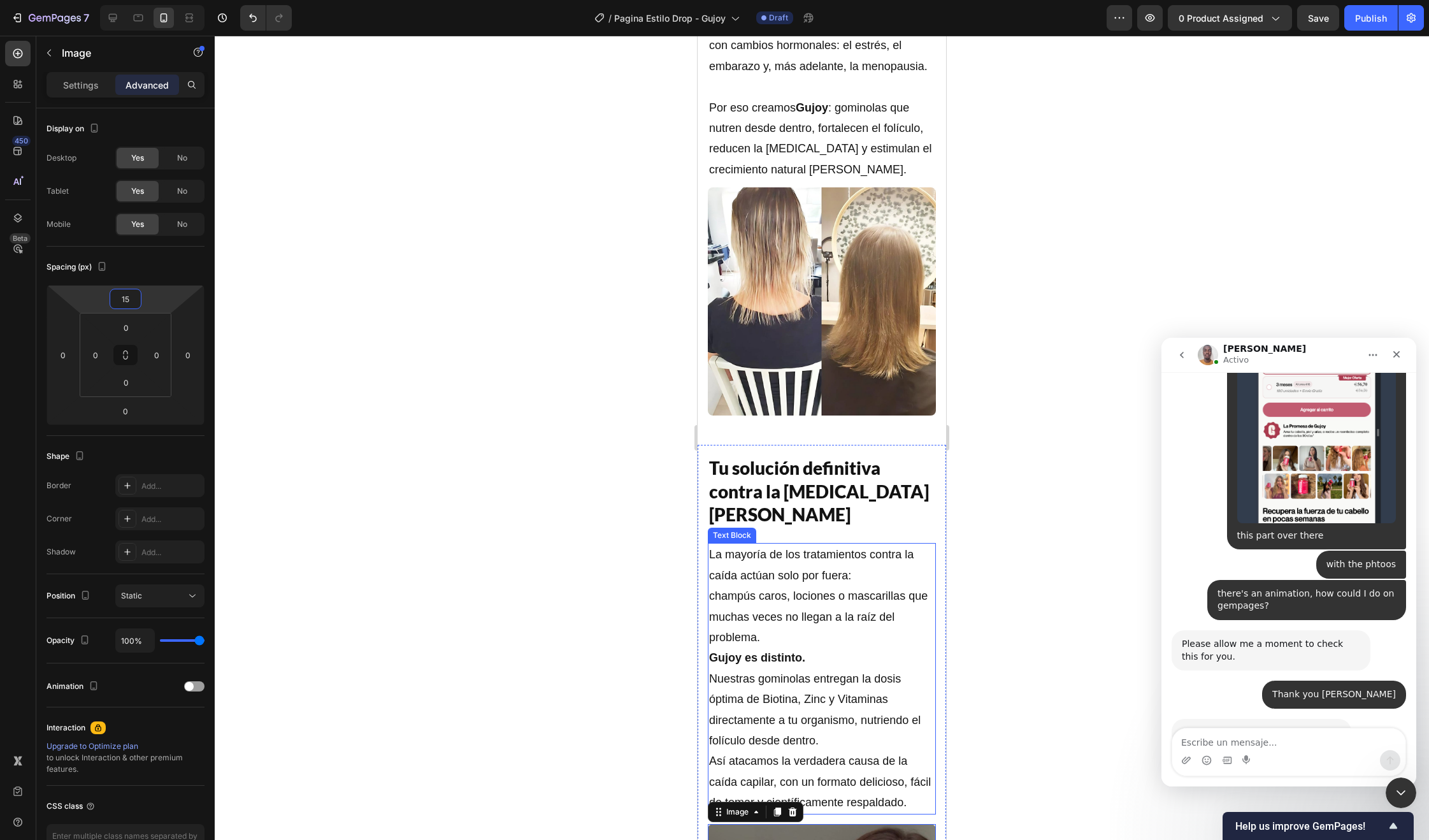
scroll to position [1259, 0]
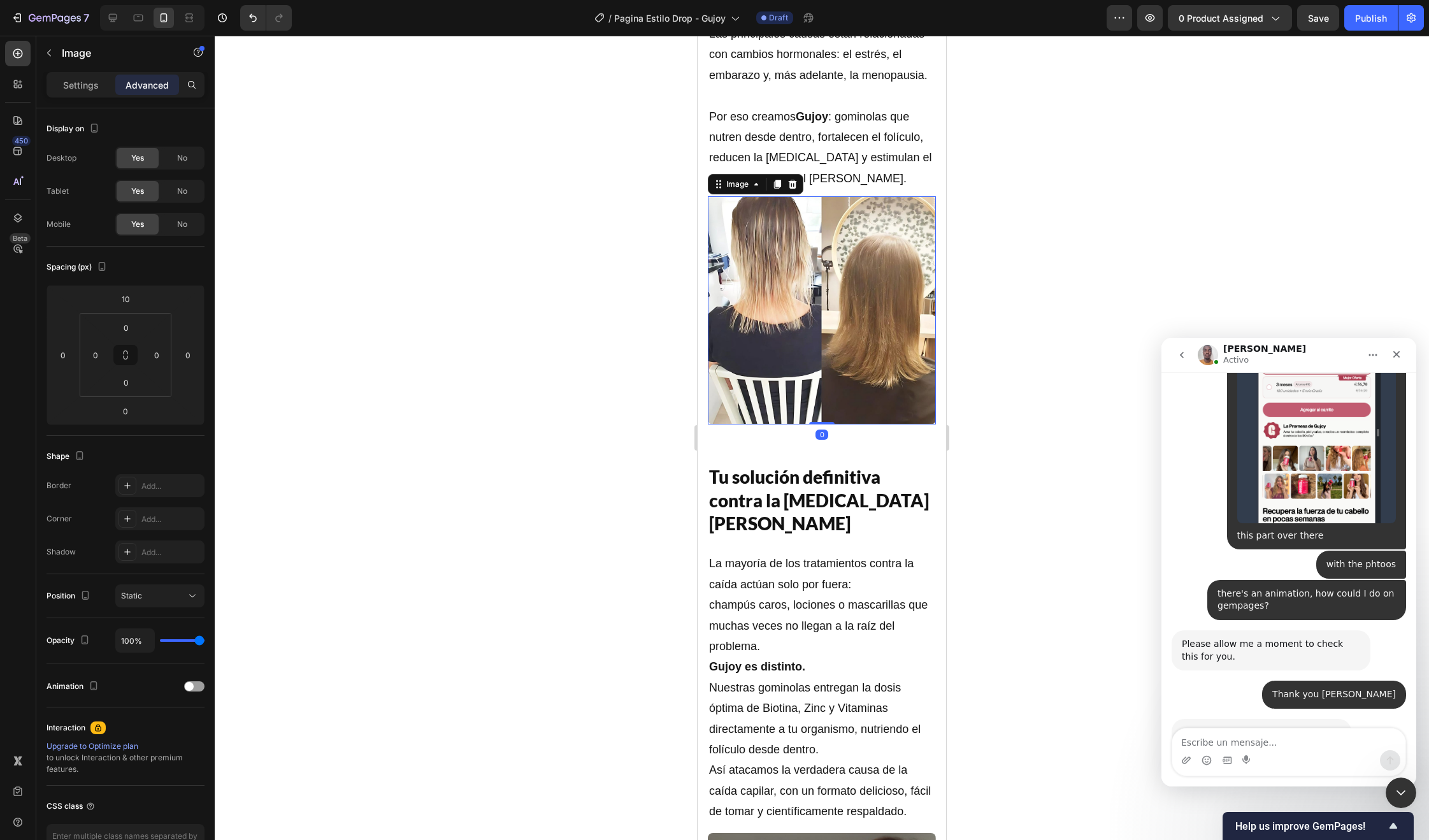
click at [826, 400] on img at bounding box center [822, 311] width 228 height 228
click at [132, 303] on input "10" at bounding box center [126, 299] width 26 height 19
type input "15"
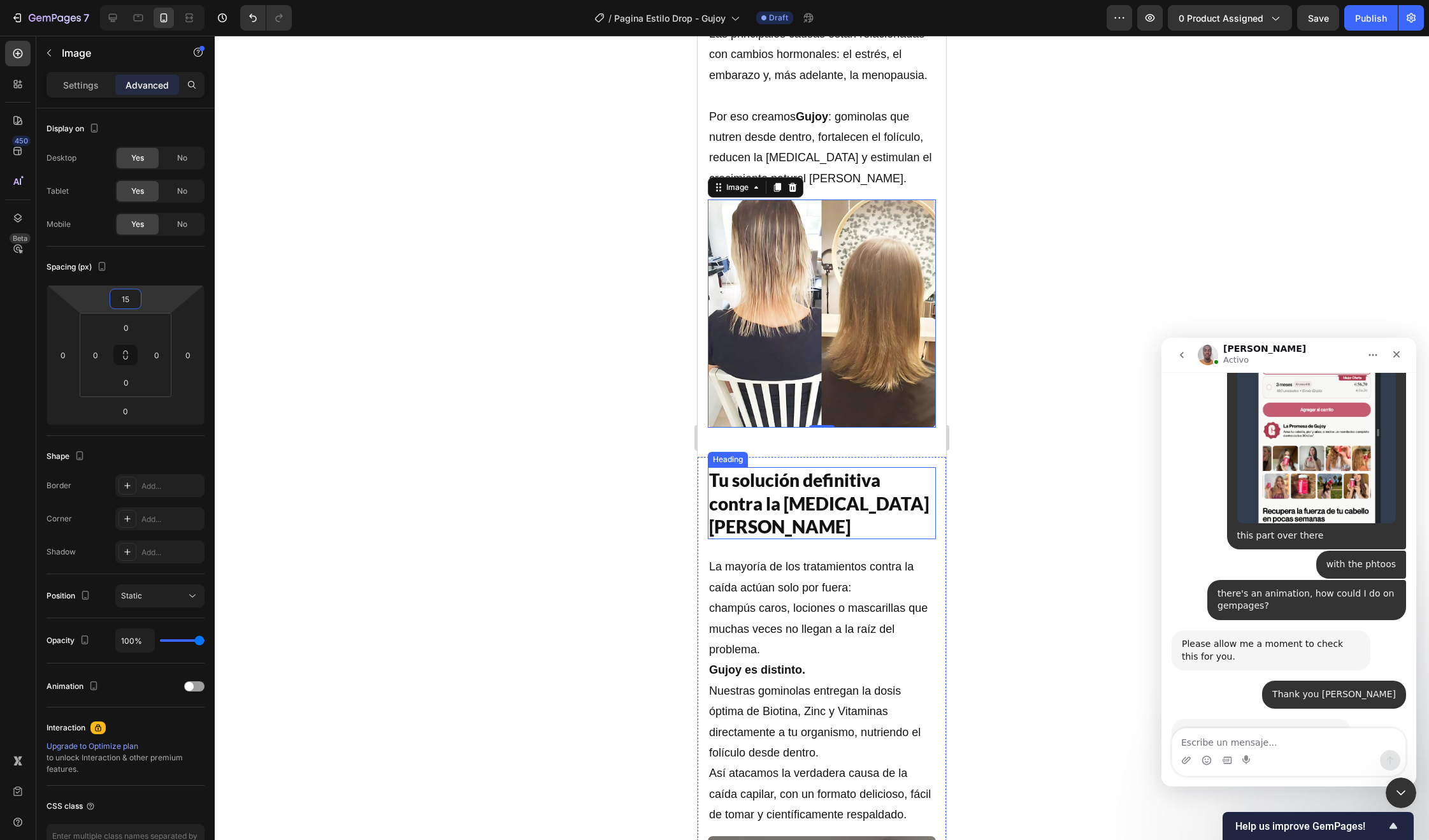
click at [1092, 541] on div at bounding box center [822, 437] width 1214 height 804
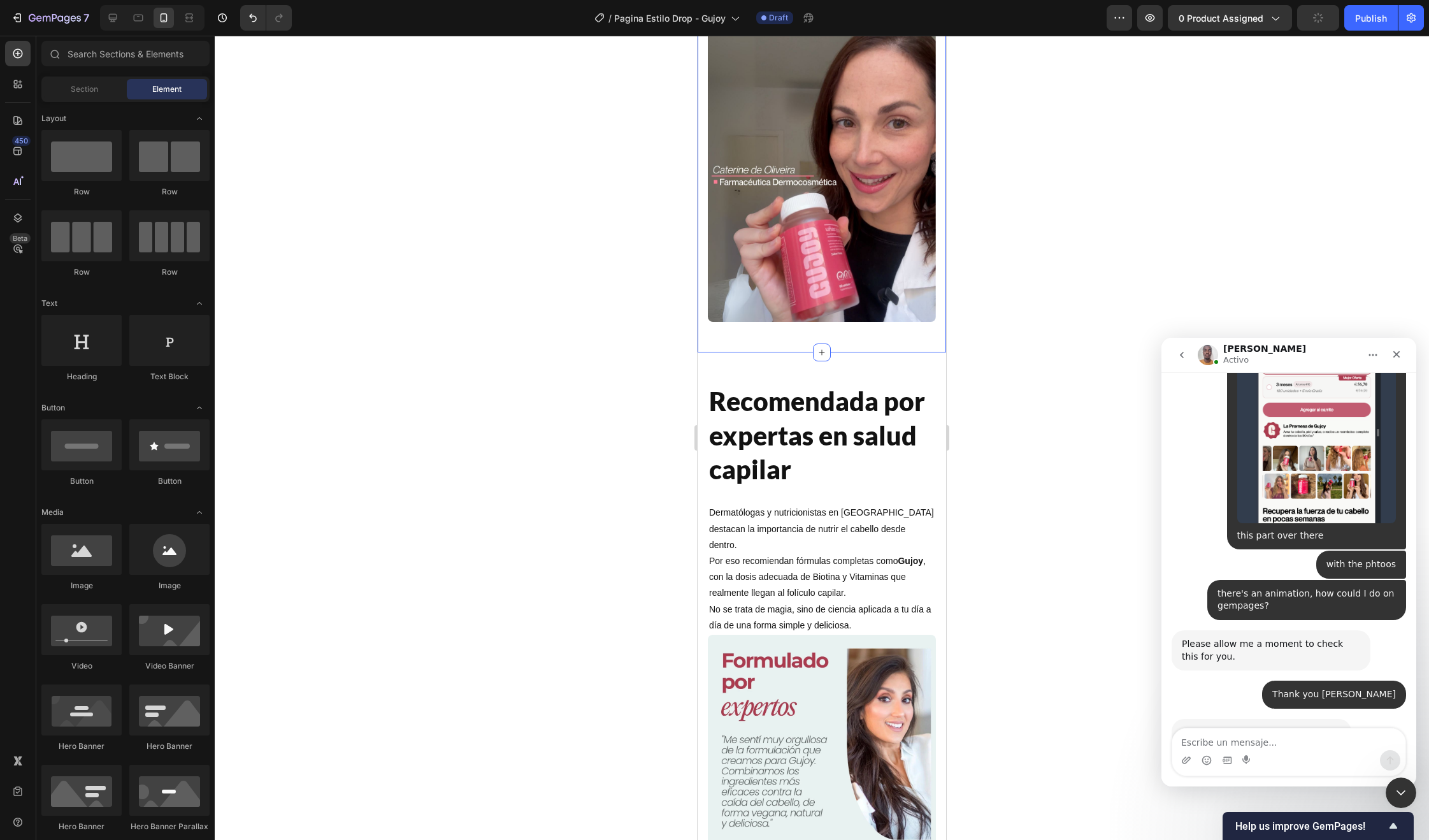
scroll to position [2102, 0]
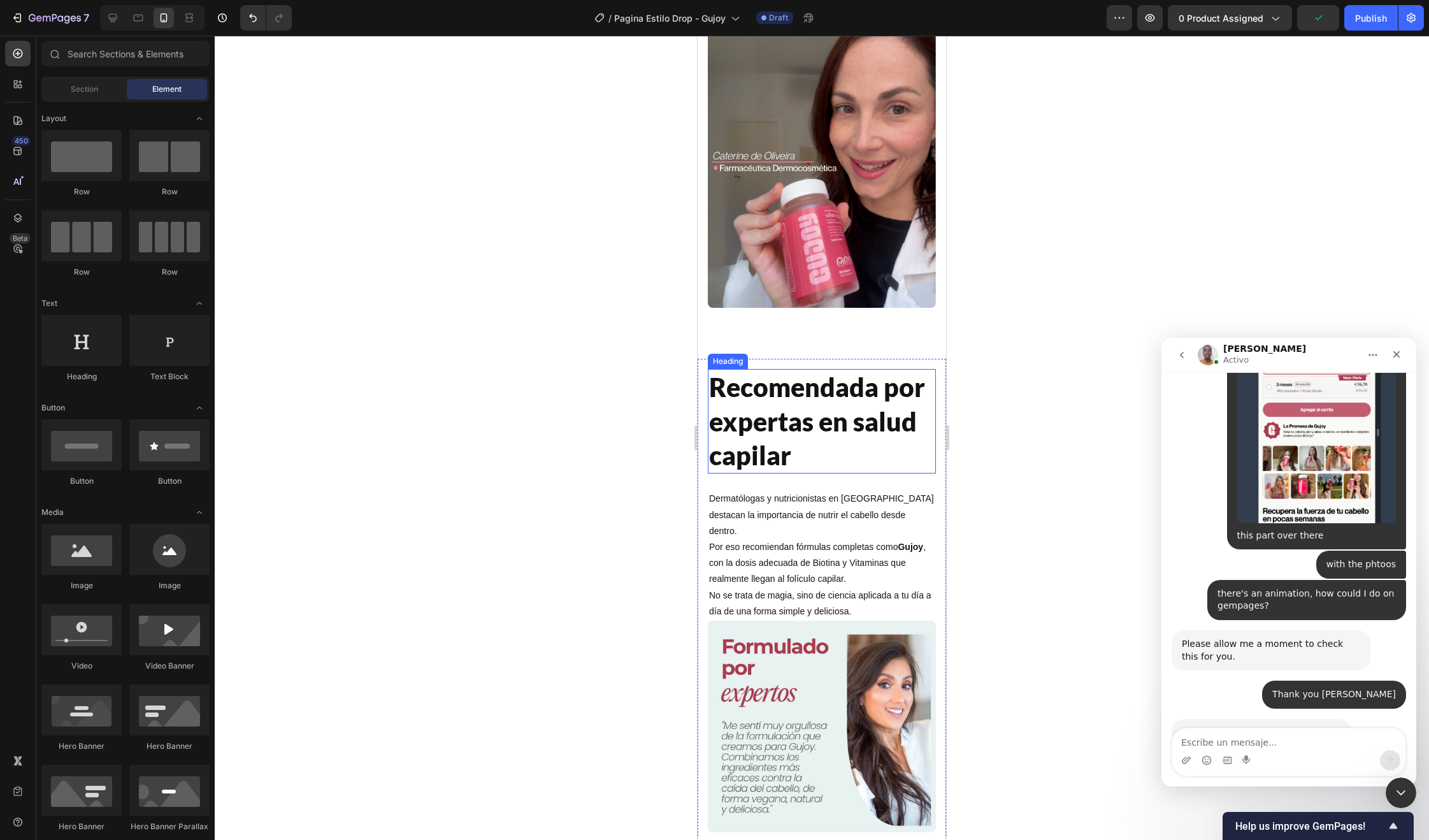
click at [800, 403] on h2 "Recomendada por expertas en salud capilar" at bounding box center [822, 421] width 228 height 105
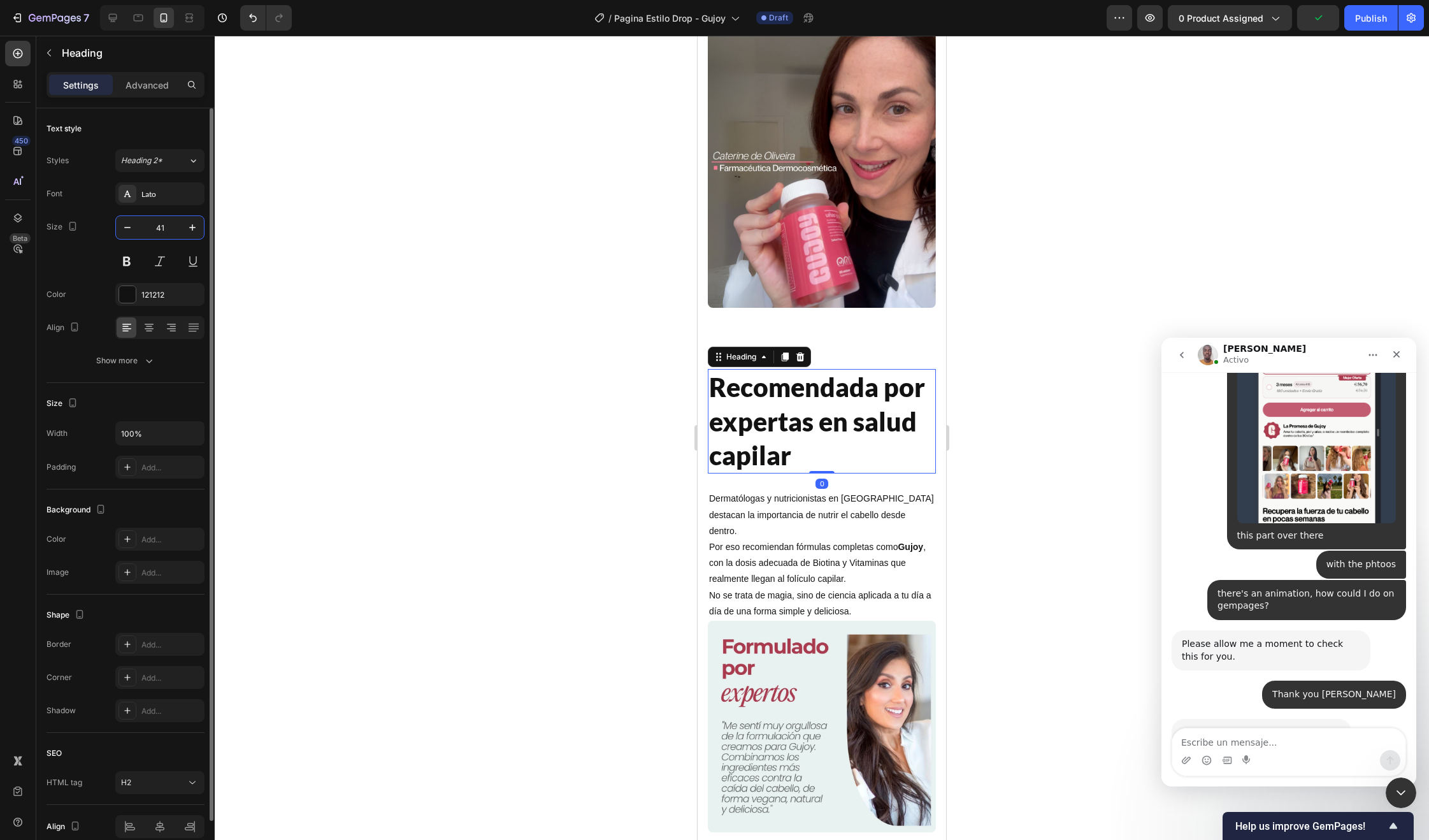
click at [157, 229] on input "41" at bounding box center [160, 227] width 42 height 23
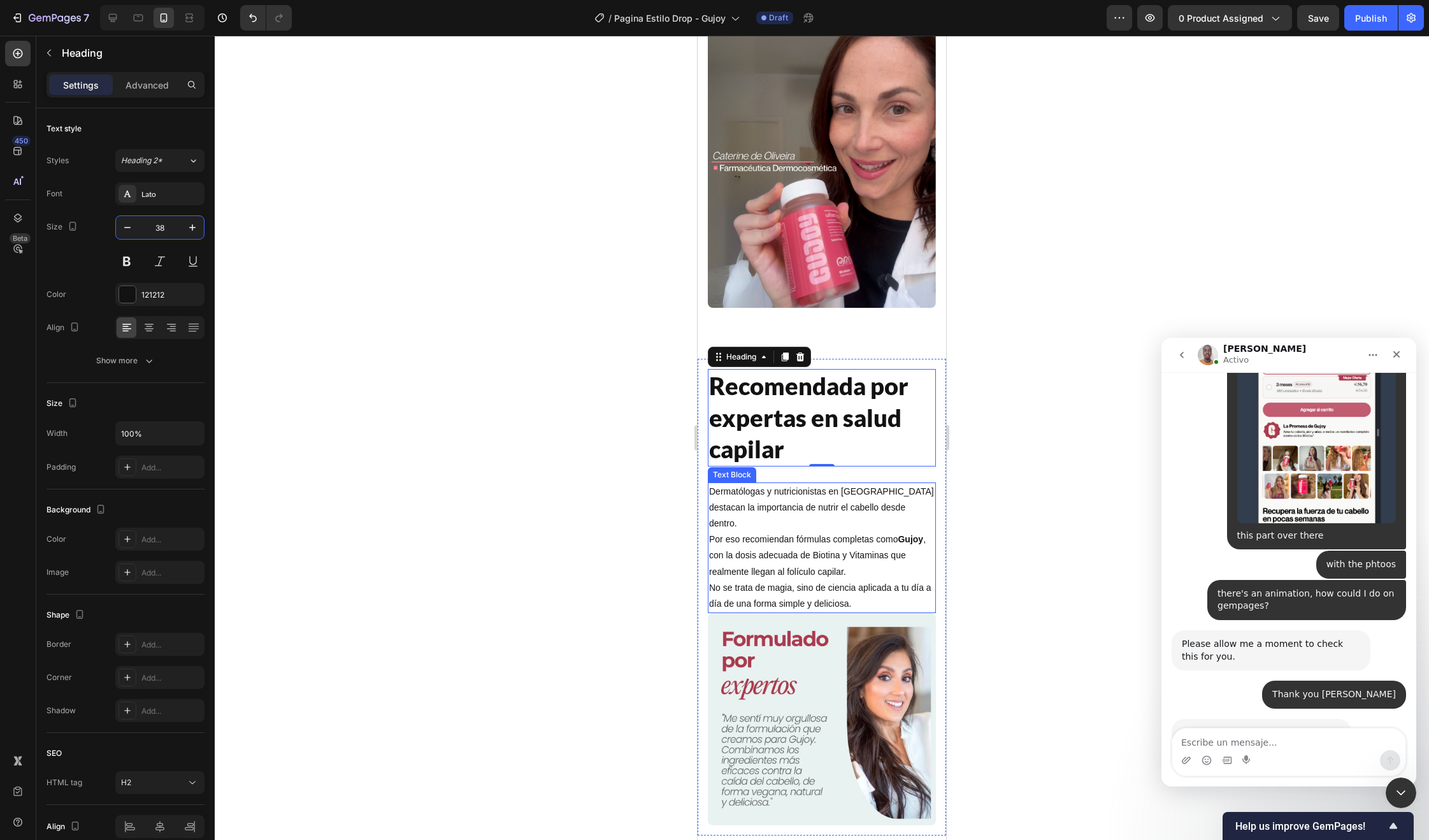
type input "3"
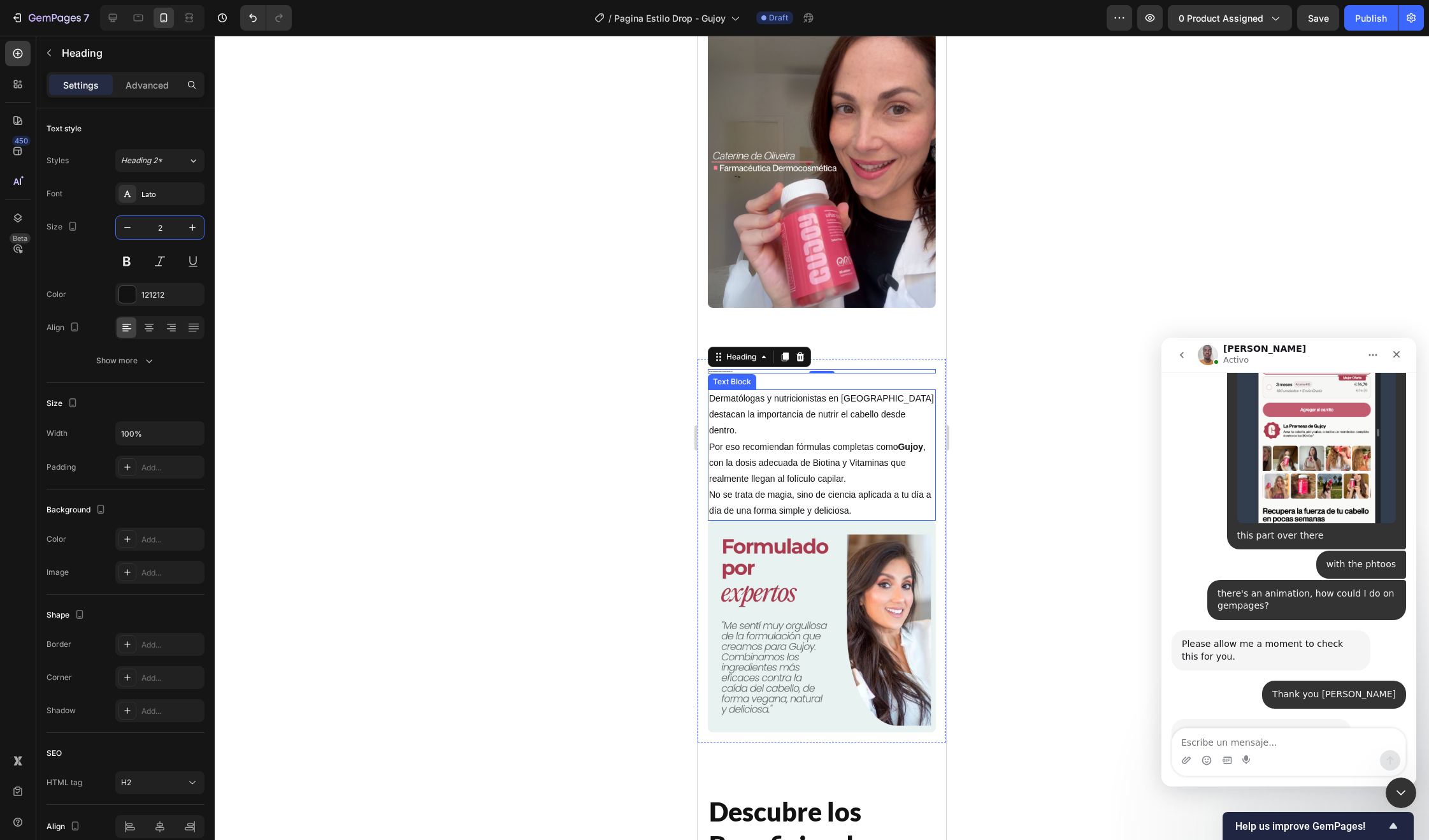
type input "28"
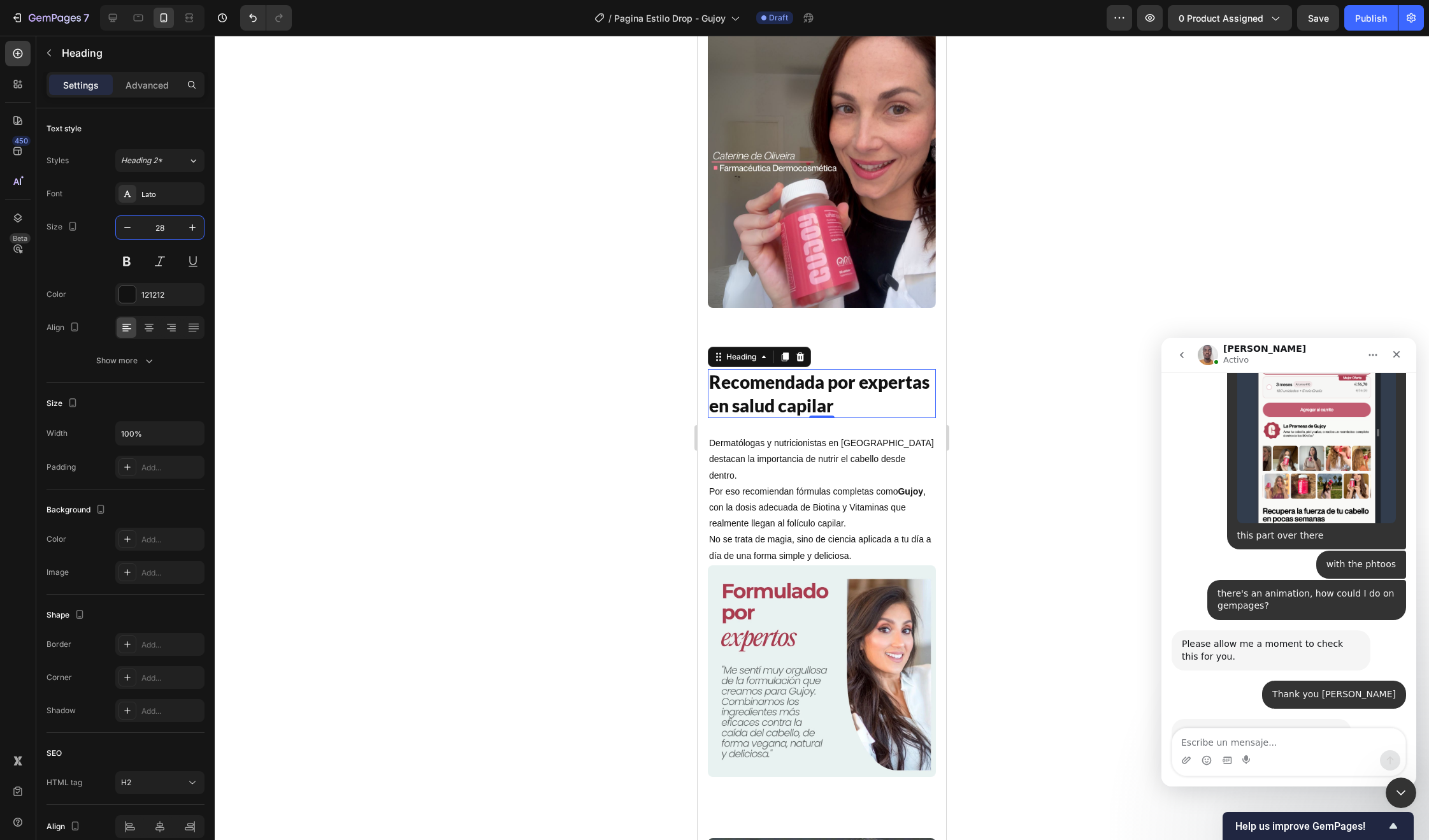
click at [840, 487] on p "Dermatólogas y nutricionistas en España destacan la importancia de nutrir el ca…" at bounding box center [822, 500] width 225 height 129
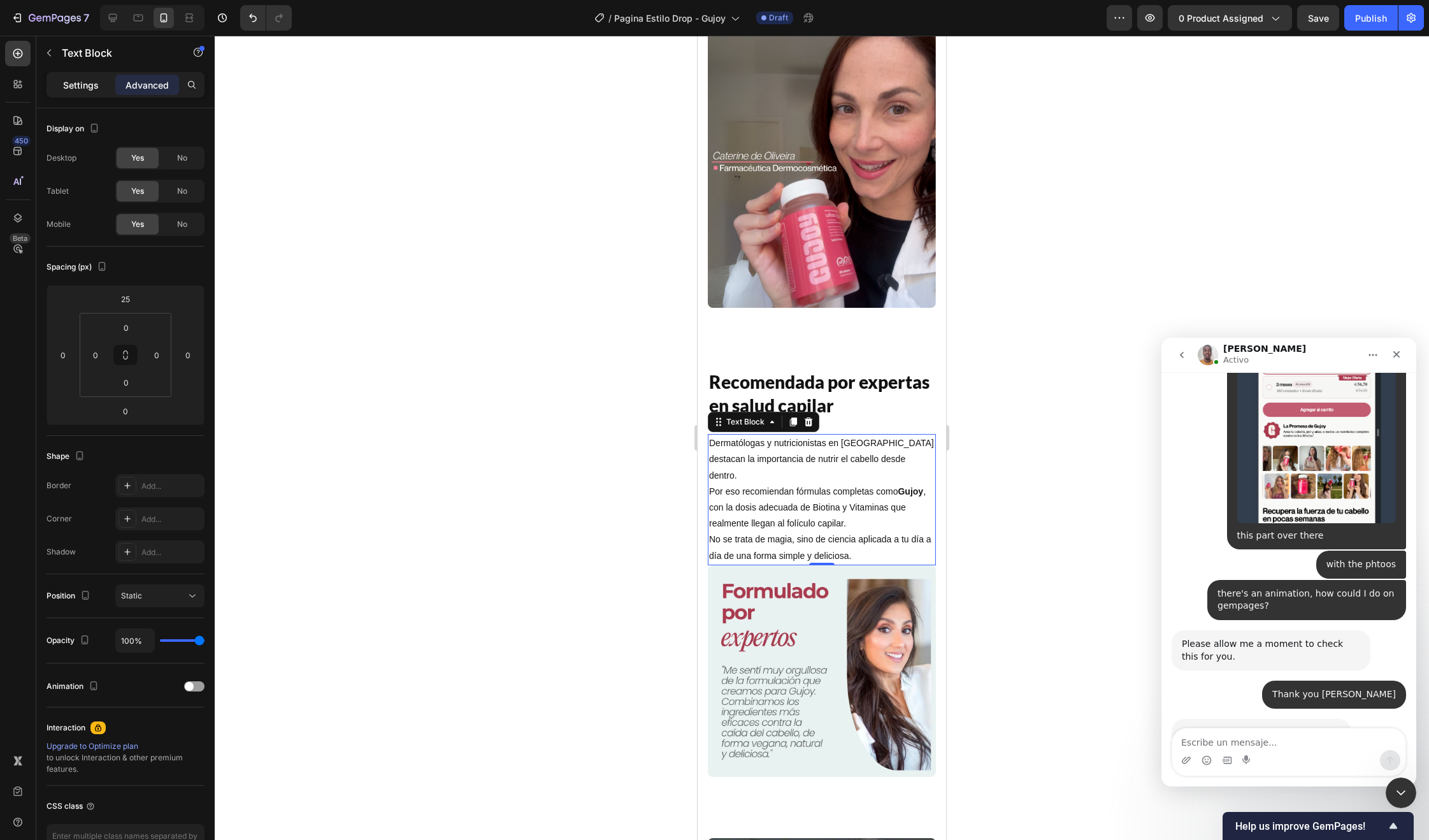
click at [70, 92] on div "Settings" at bounding box center [80, 85] width 63 height 20
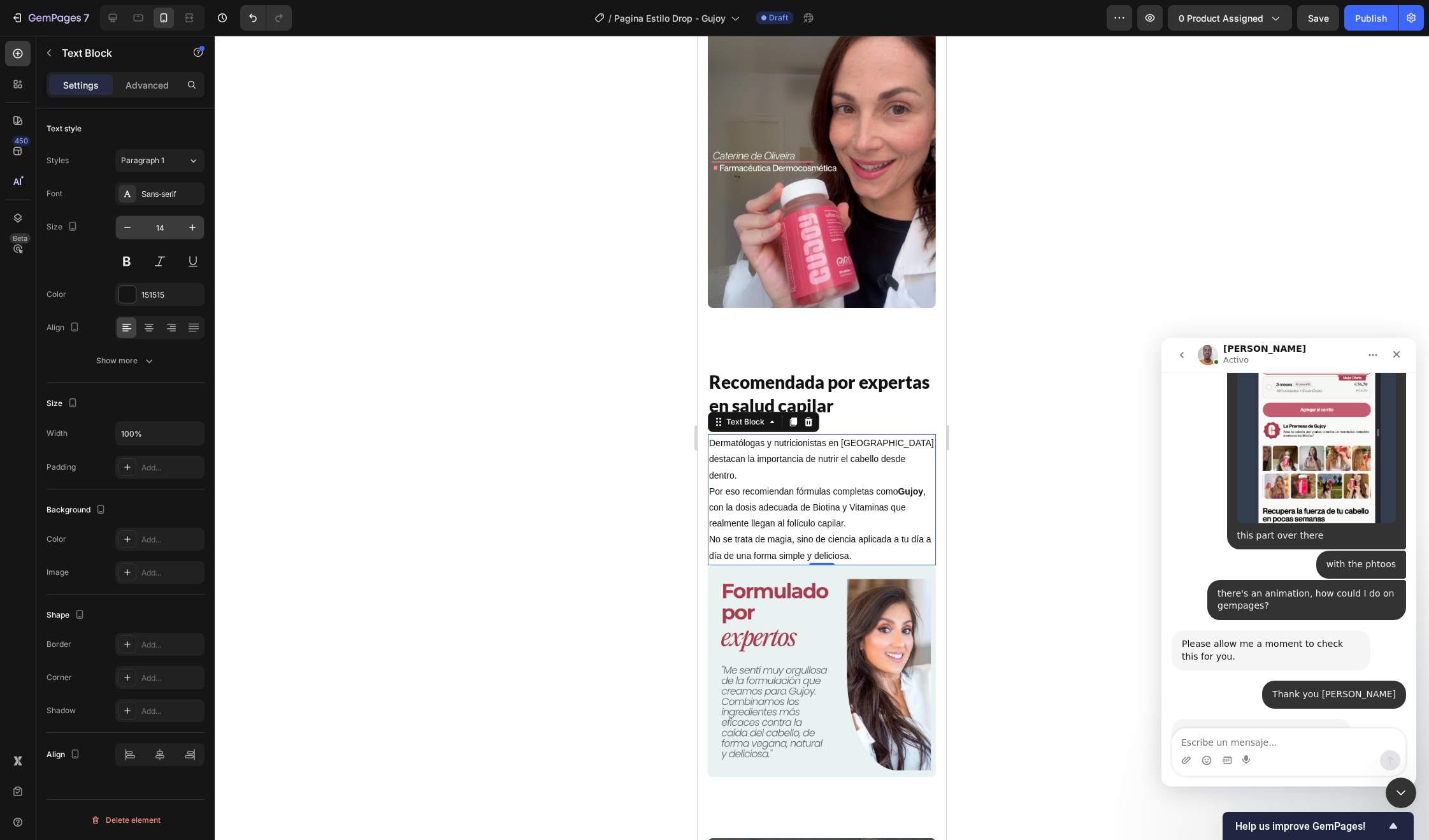
click at [159, 234] on input "14" at bounding box center [160, 227] width 42 height 23
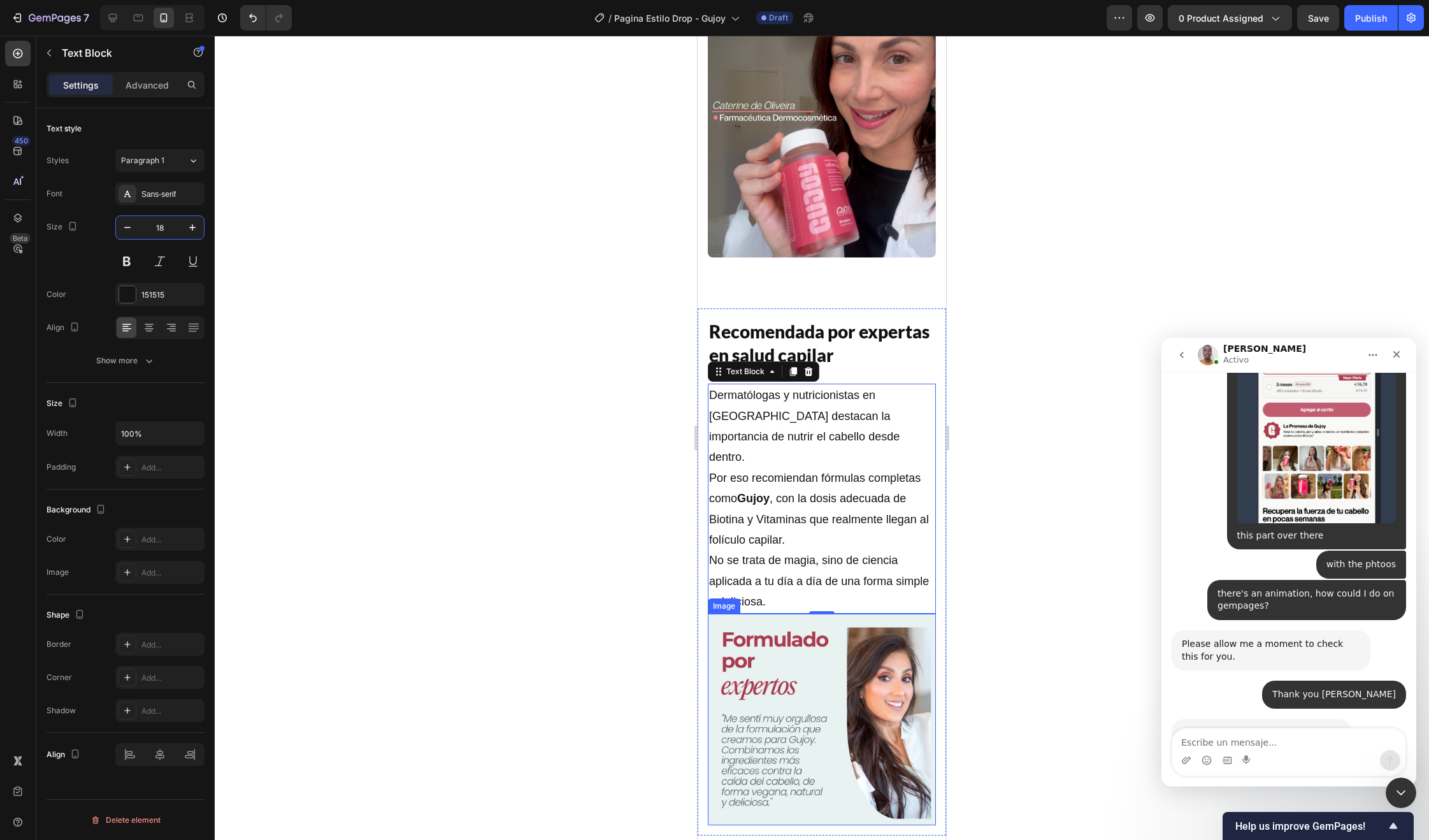
scroll to position [2211, 0]
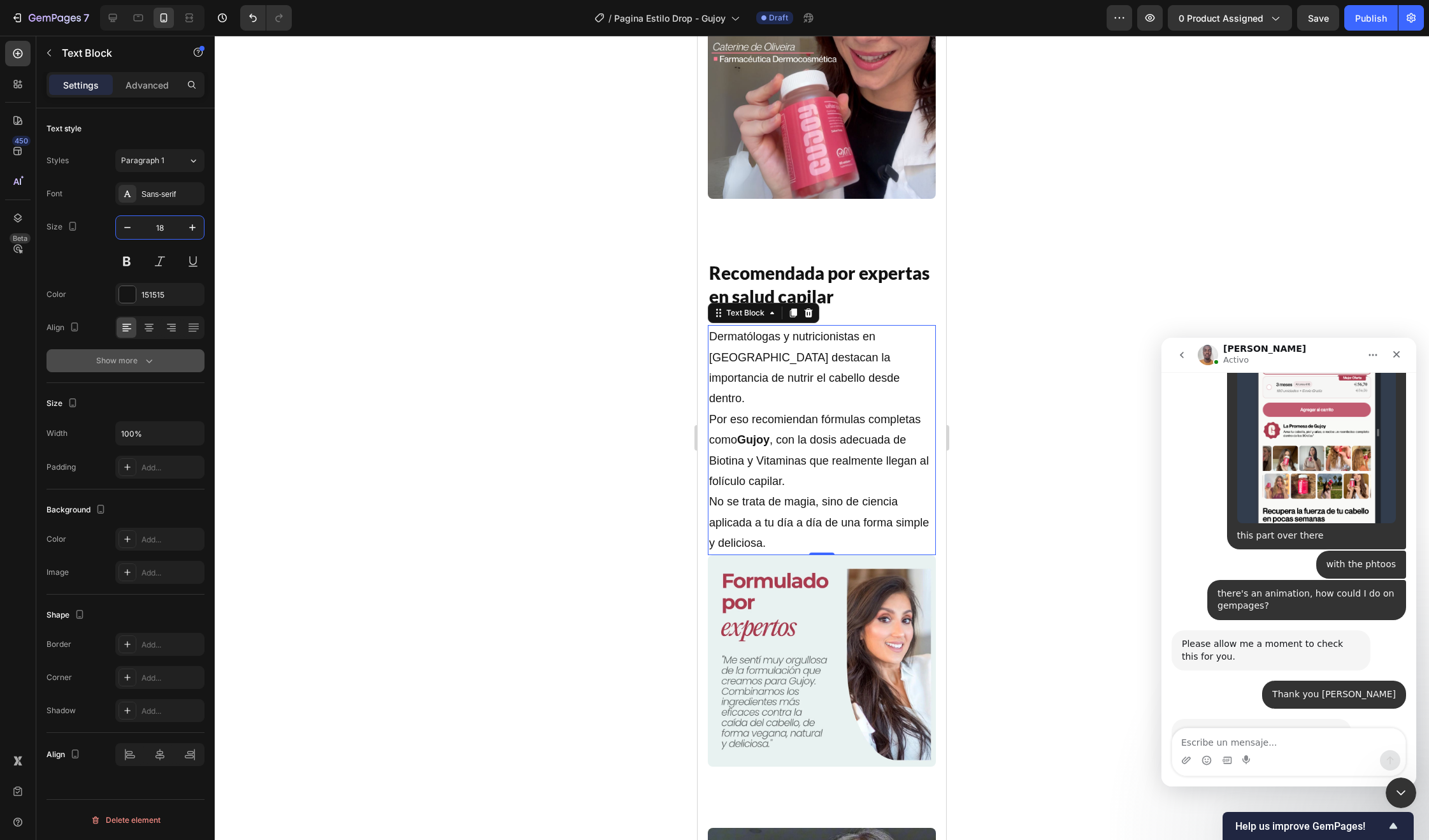
type input "18"
click at [146, 362] on icon "button" at bounding box center [149, 360] width 13 height 13
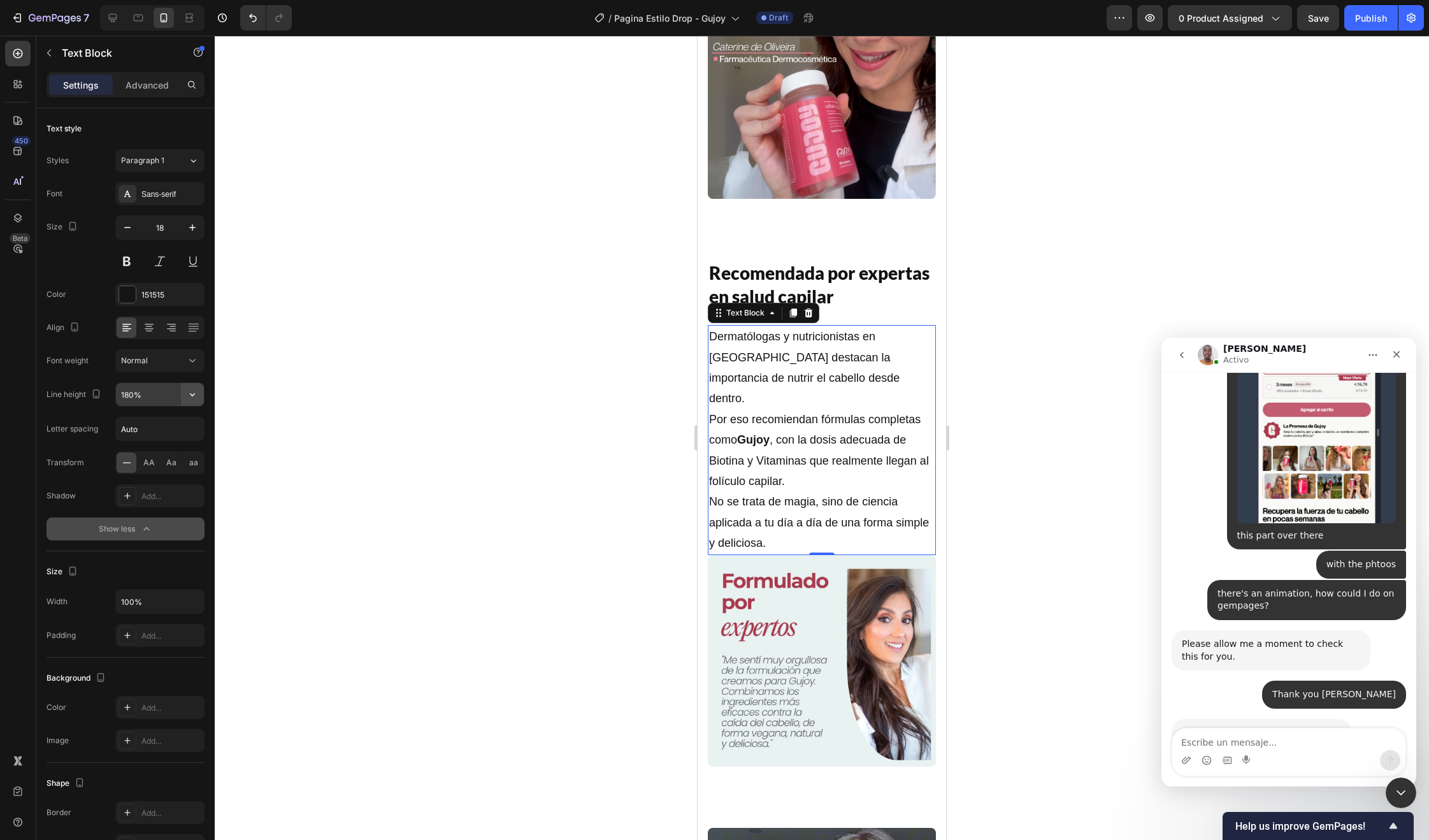
click at [197, 397] on icon "button" at bounding box center [192, 394] width 13 height 13
click at [145, 489] on div "150%" at bounding box center [147, 499] width 105 height 24
type input "150%"
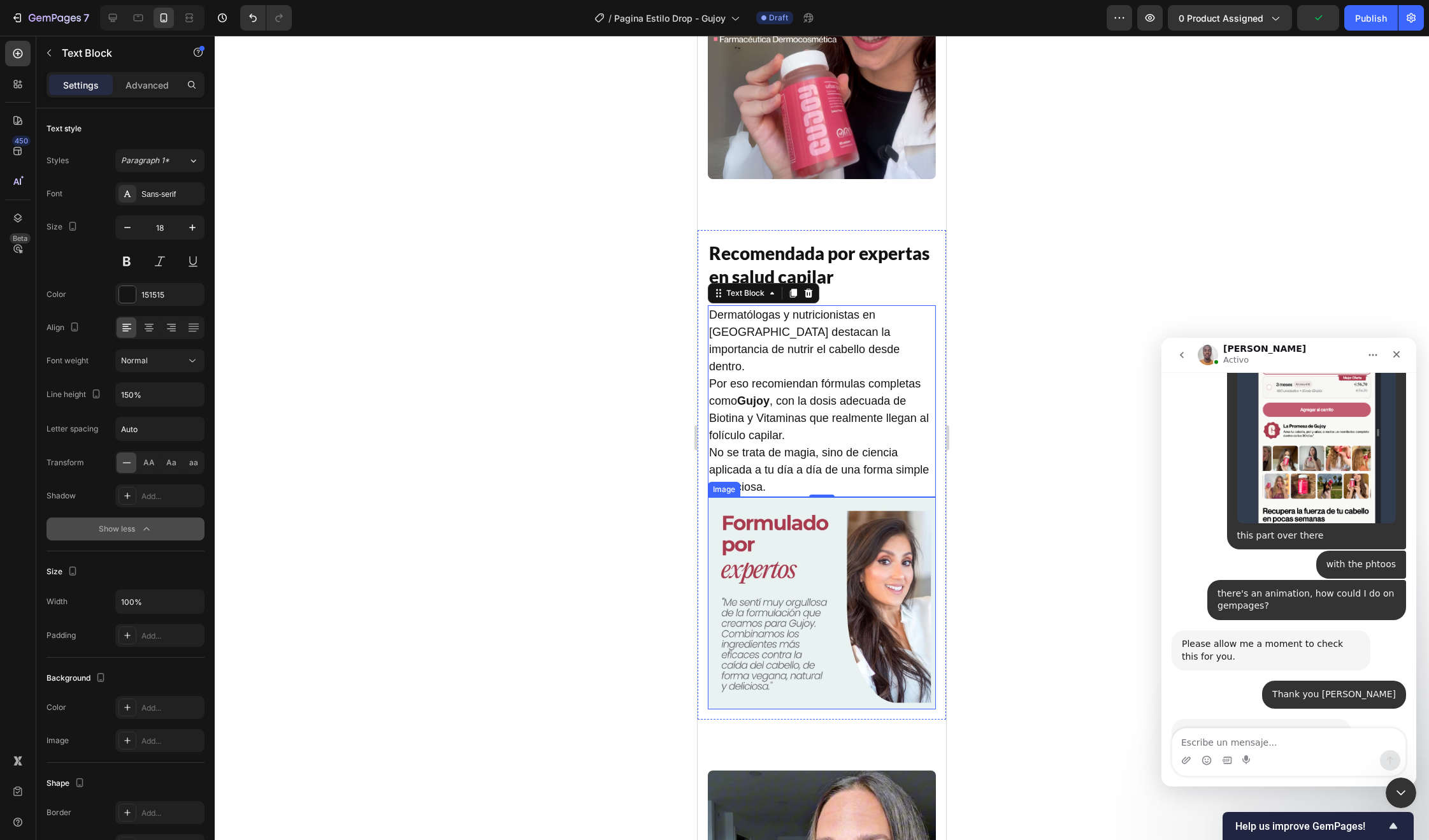
scroll to position [1803, 0]
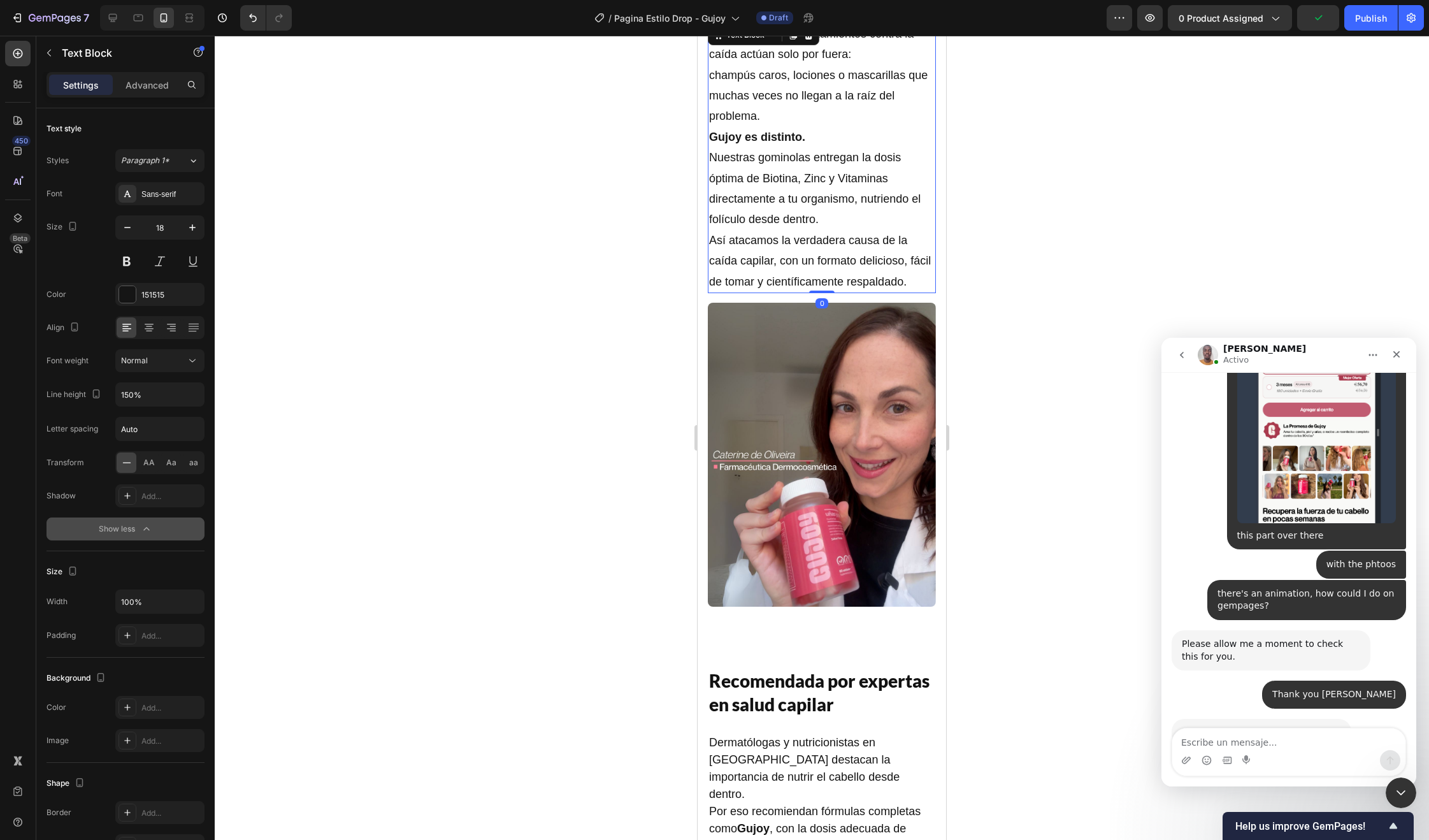
click at [809, 261] on p "La mayoría de los tratamientos contra la caída actúan solo por fuera: champús c…" at bounding box center [822, 158] width 225 height 268
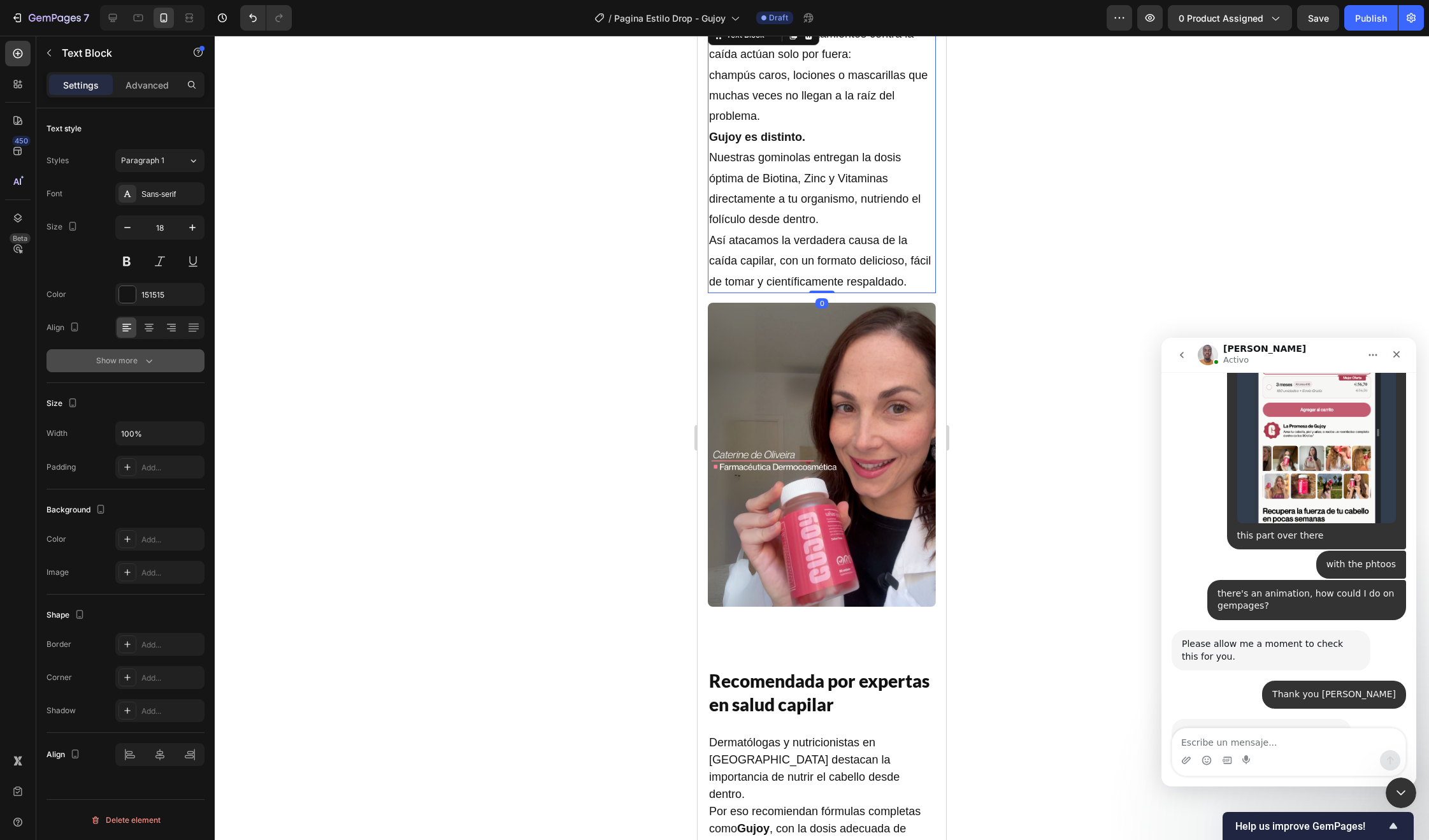
click at [144, 359] on icon "button" at bounding box center [149, 360] width 13 height 13
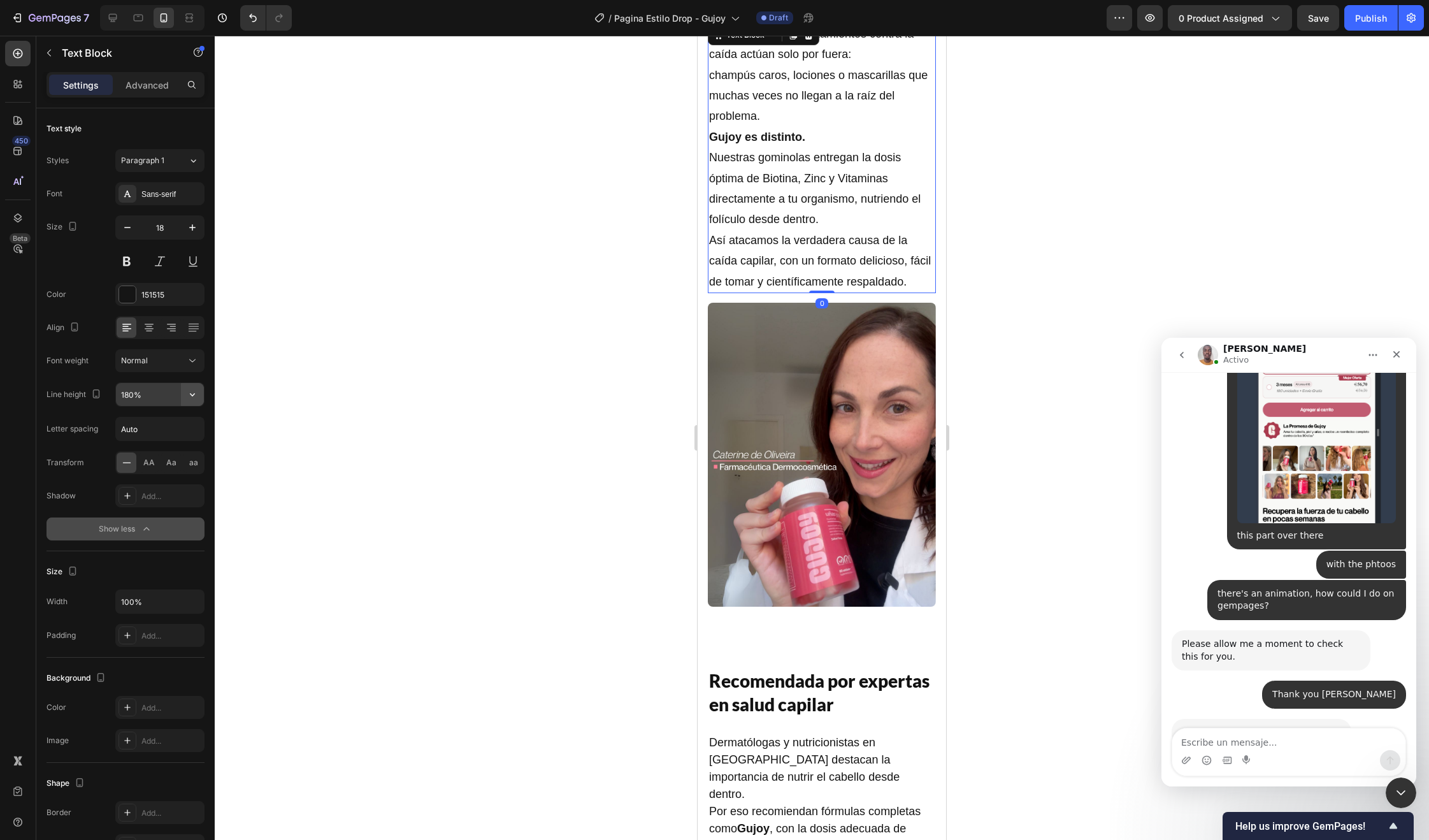
click at [184, 392] on button "button" at bounding box center [192, 394] width 23 height 23
click at [144, 494] on p "150%" at bounding box center [156, 499] width 73 height 11
type input "150%"
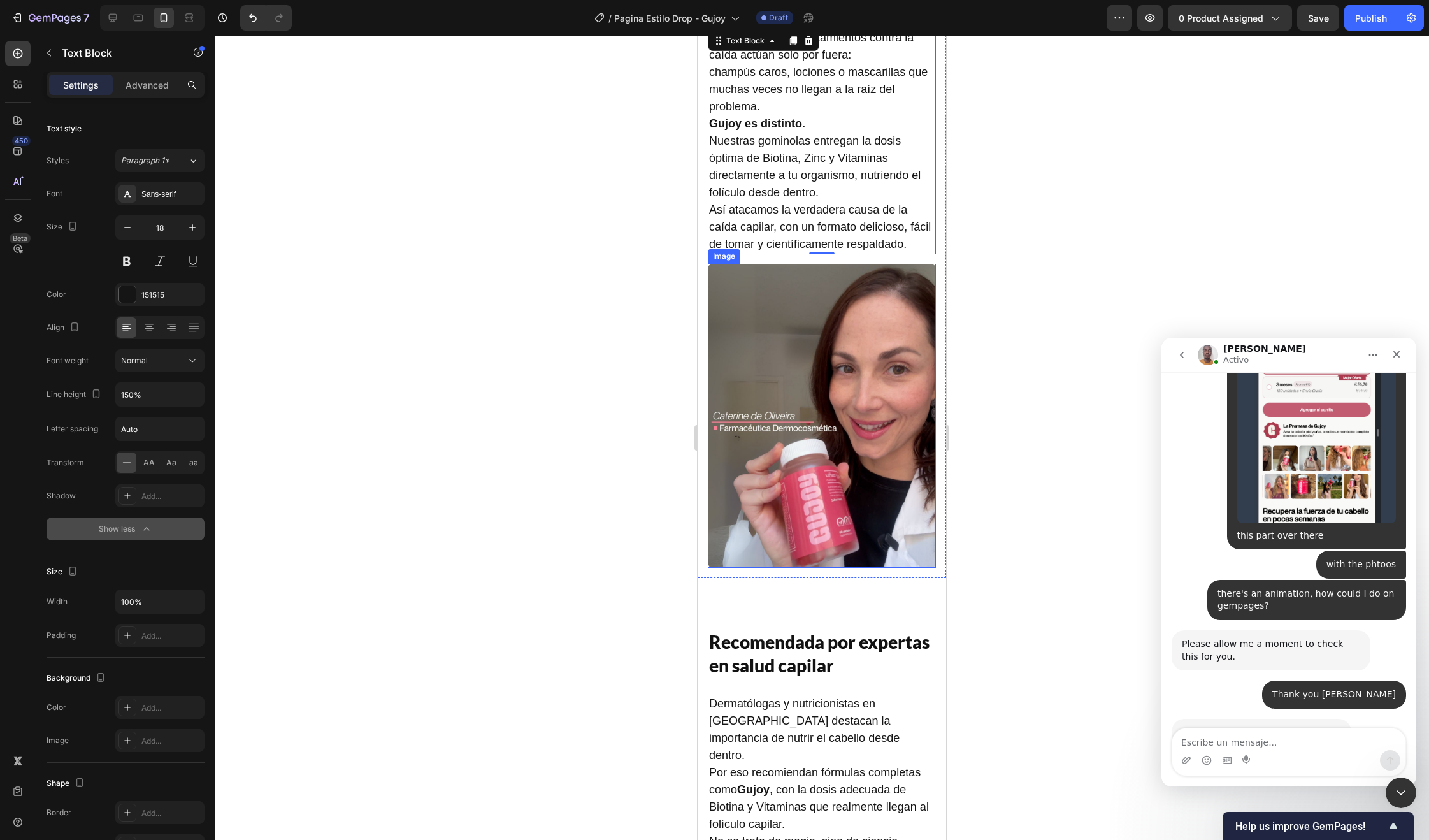
scroll to position [1563, 0]
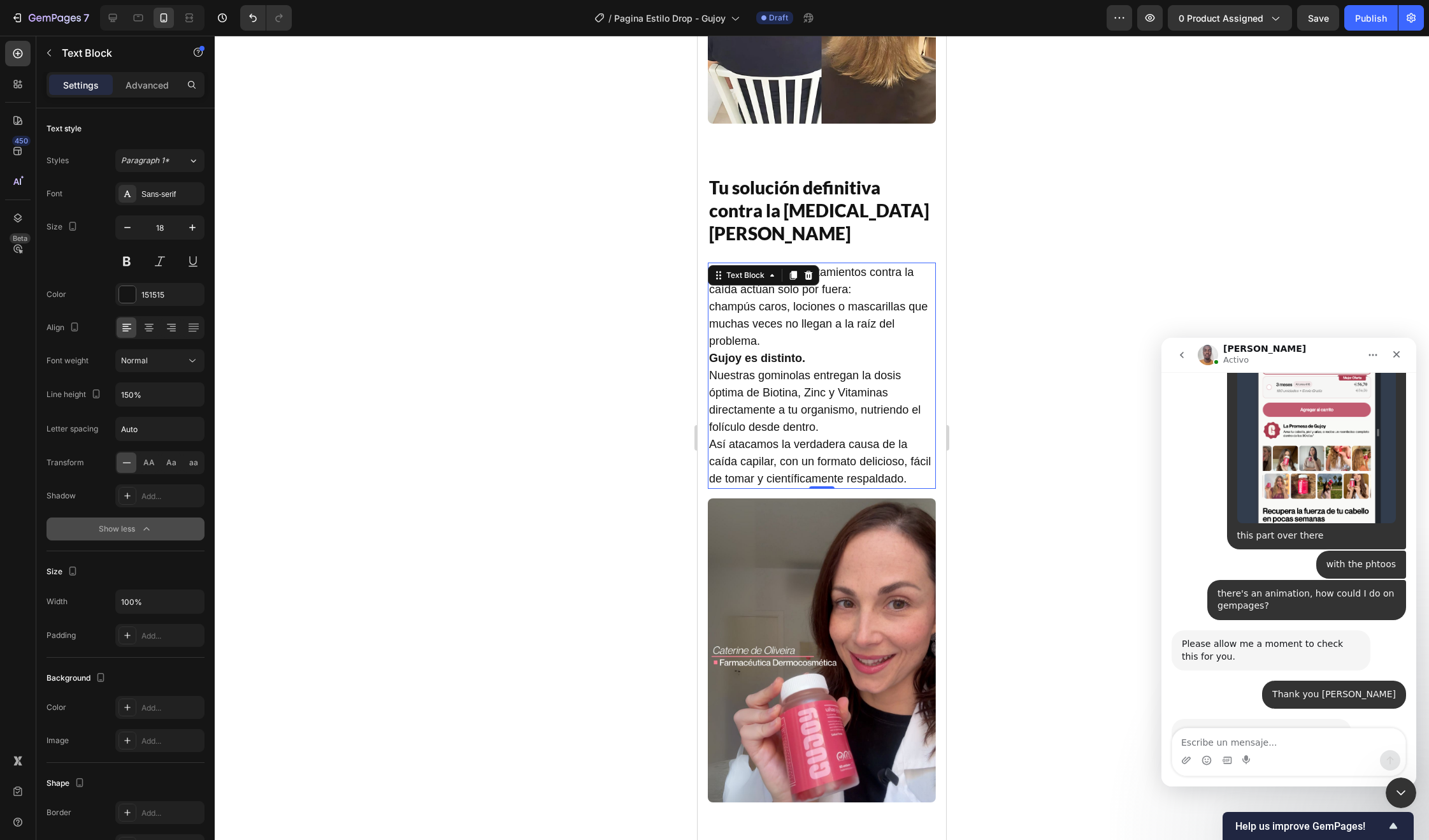
click at [843, 324] on p "La mayoría de los tratamientos contra la caída actúan solo por fuera: champús c…" at bounding box center [822, 375] width 225 height 223
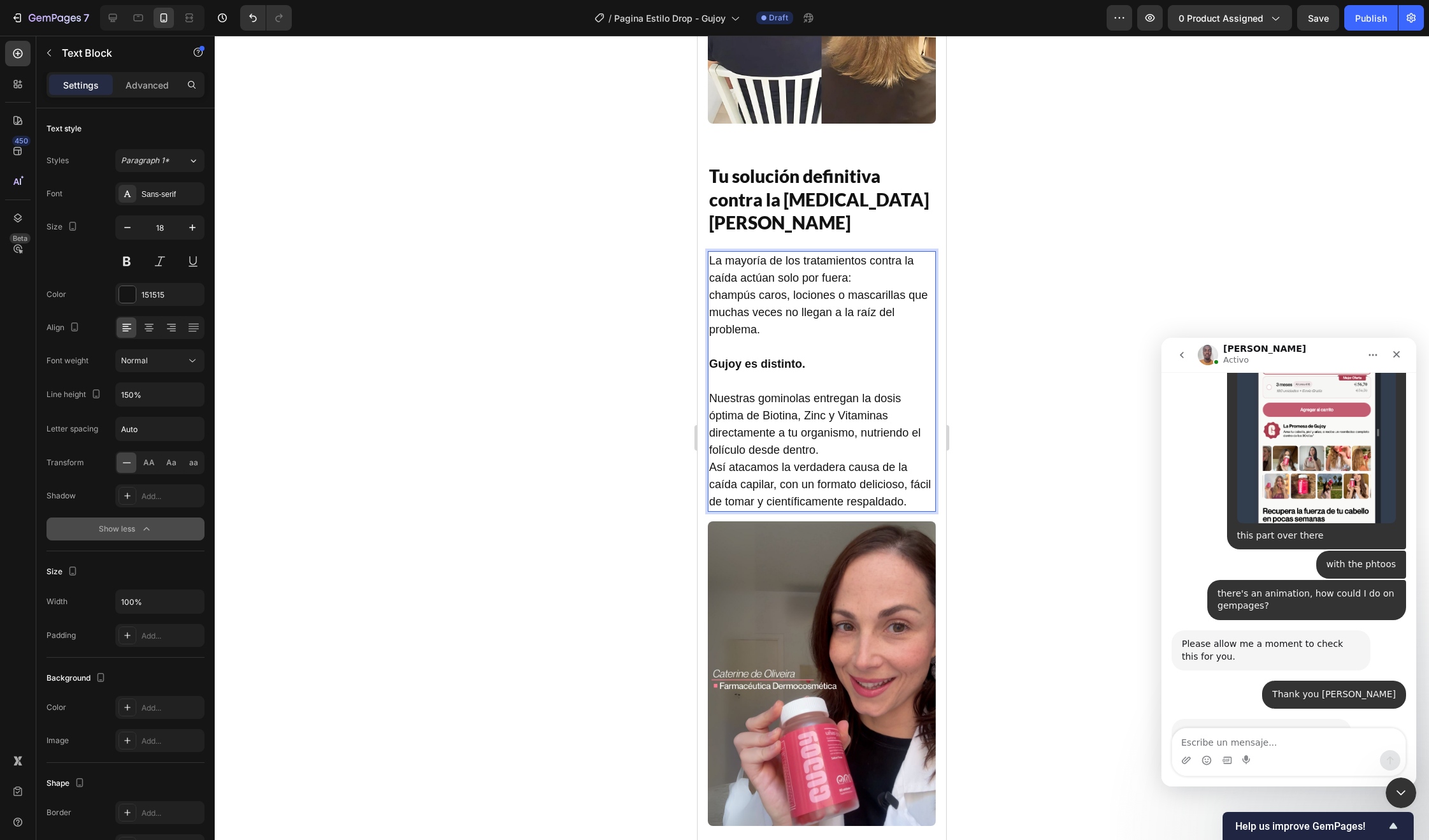
click at [1020, 263] on div at bounding box center [822, 437] width 1214 height 804
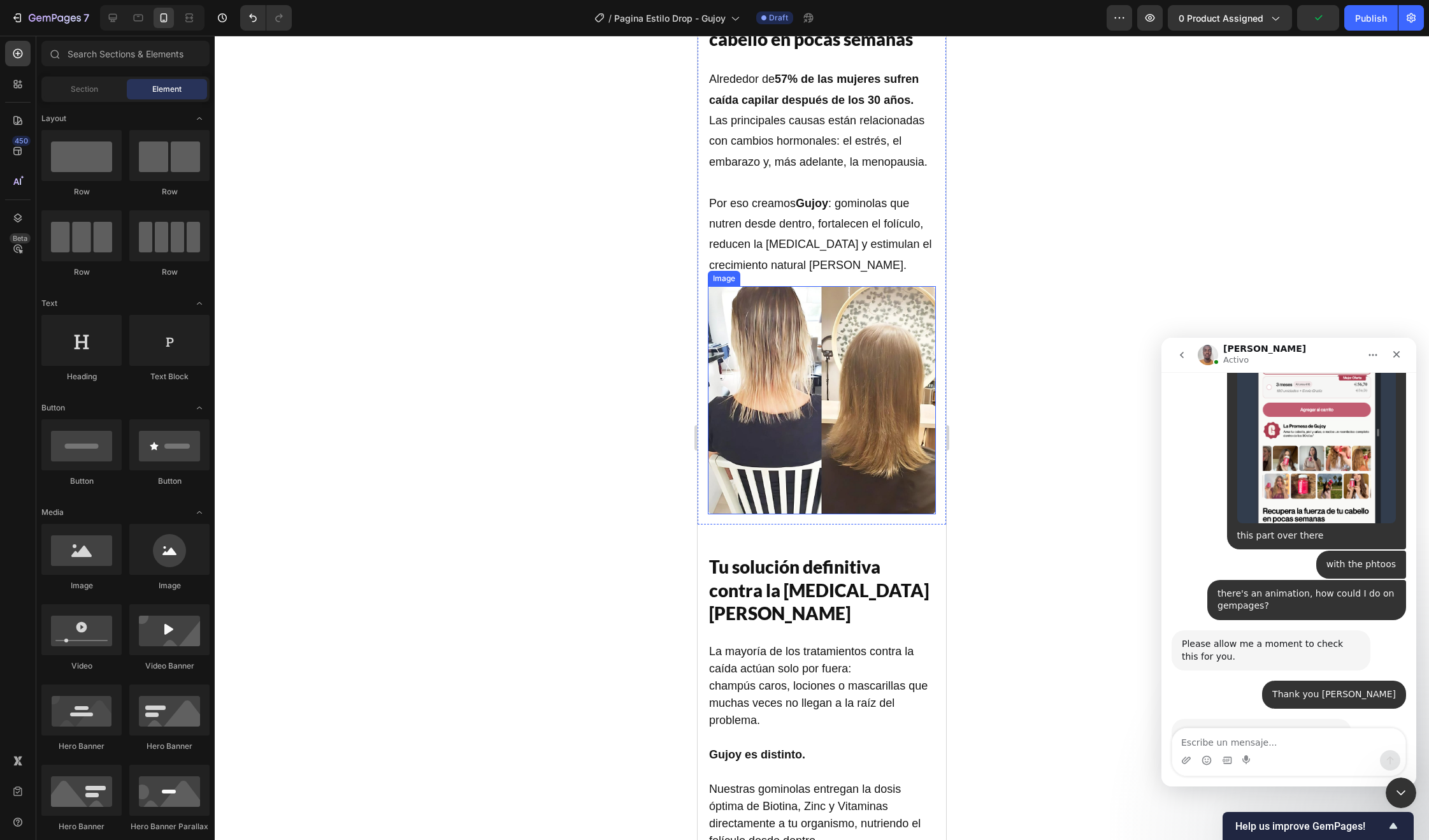
scroll to position [1031, 0]
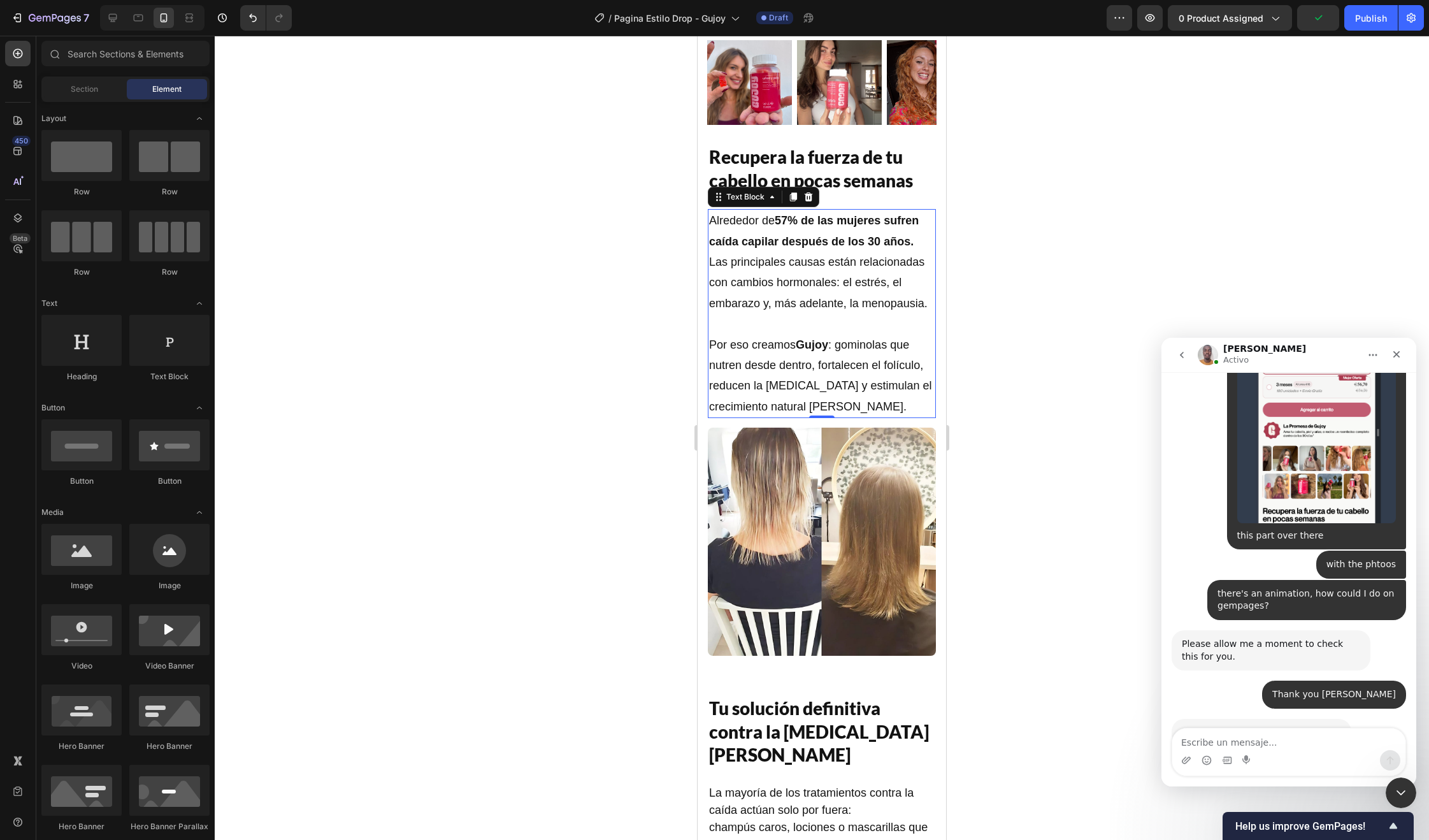
click at [819, 296] on p "Alrededor de 57% de las mujeres sufren caída capilar después de los 30 años. La…" at bounding box center [822, 272] width 225 height 123
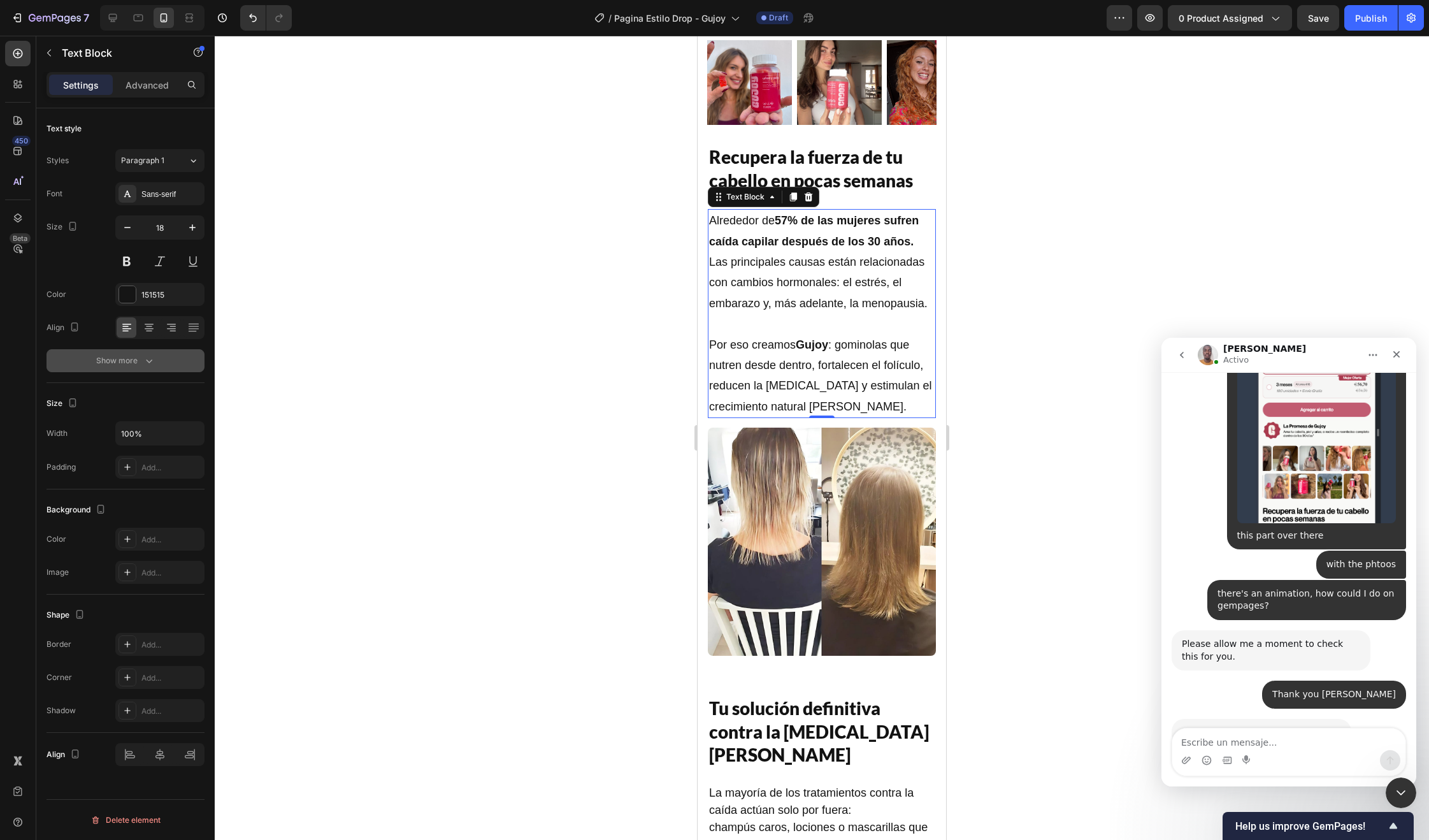
click at [164, 363] on button "Show more" at bounding box center [126, 360] width 158 height 23
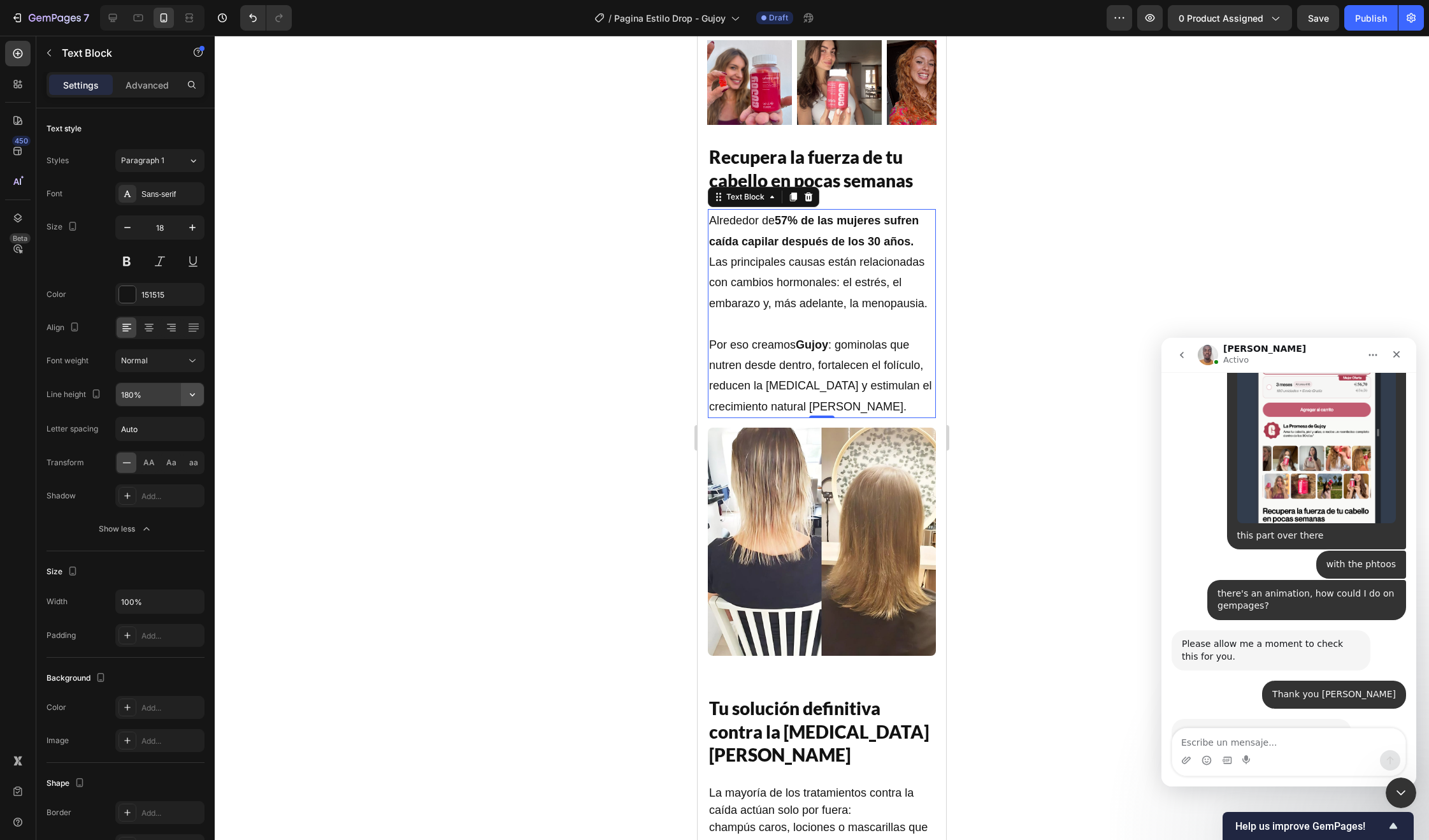
click at [196, 387] on button "button" at bounding box center [192, 394] width 23 height 23
click at [148, 490] on div "150%" at bounding box center [147, 499] width 105 height 24
type input "150%"
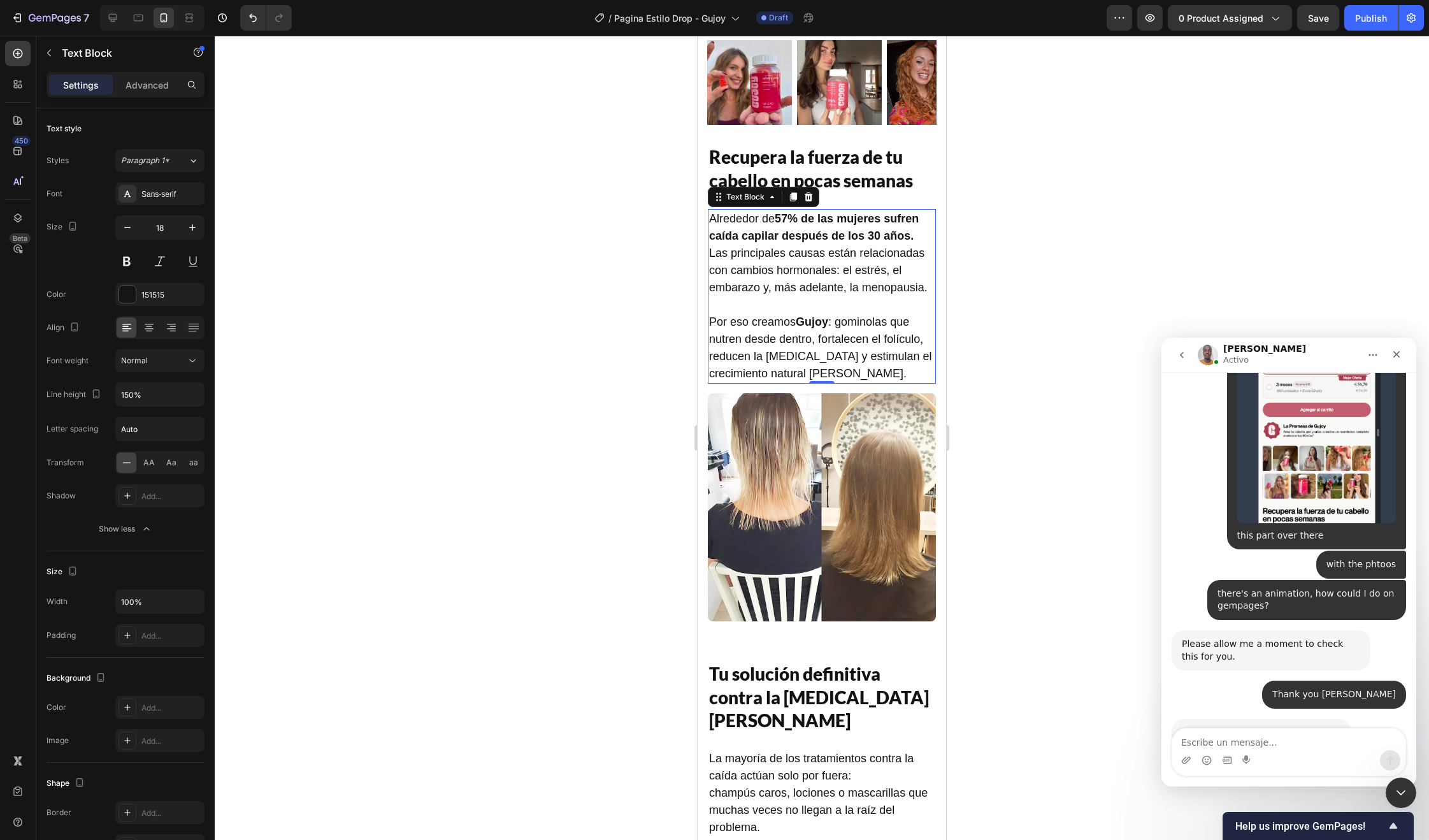
click at [587, 315] on div at bounding box center [822, 437] width 1214 height 804
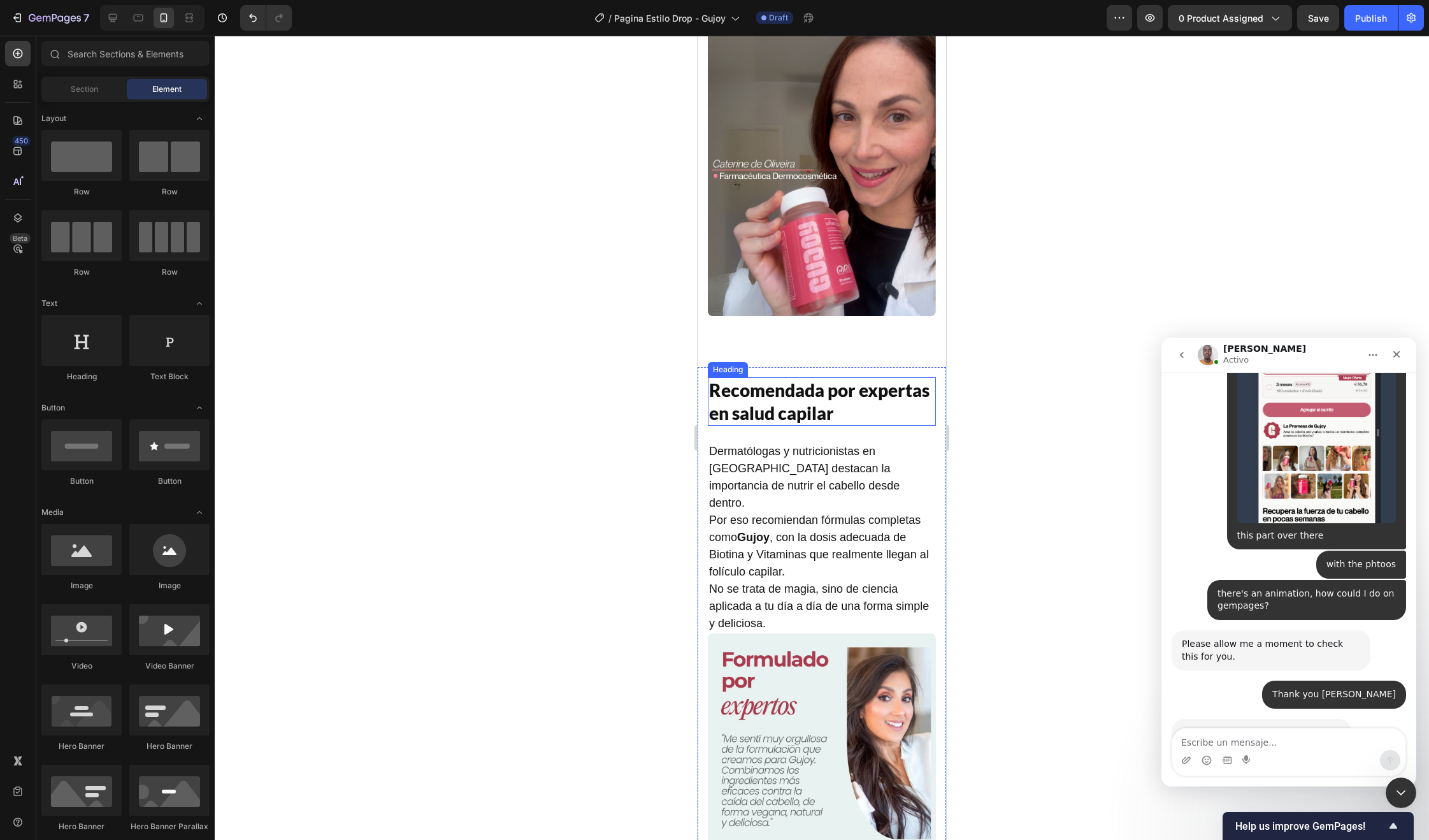
scroll to position [2049, 0]
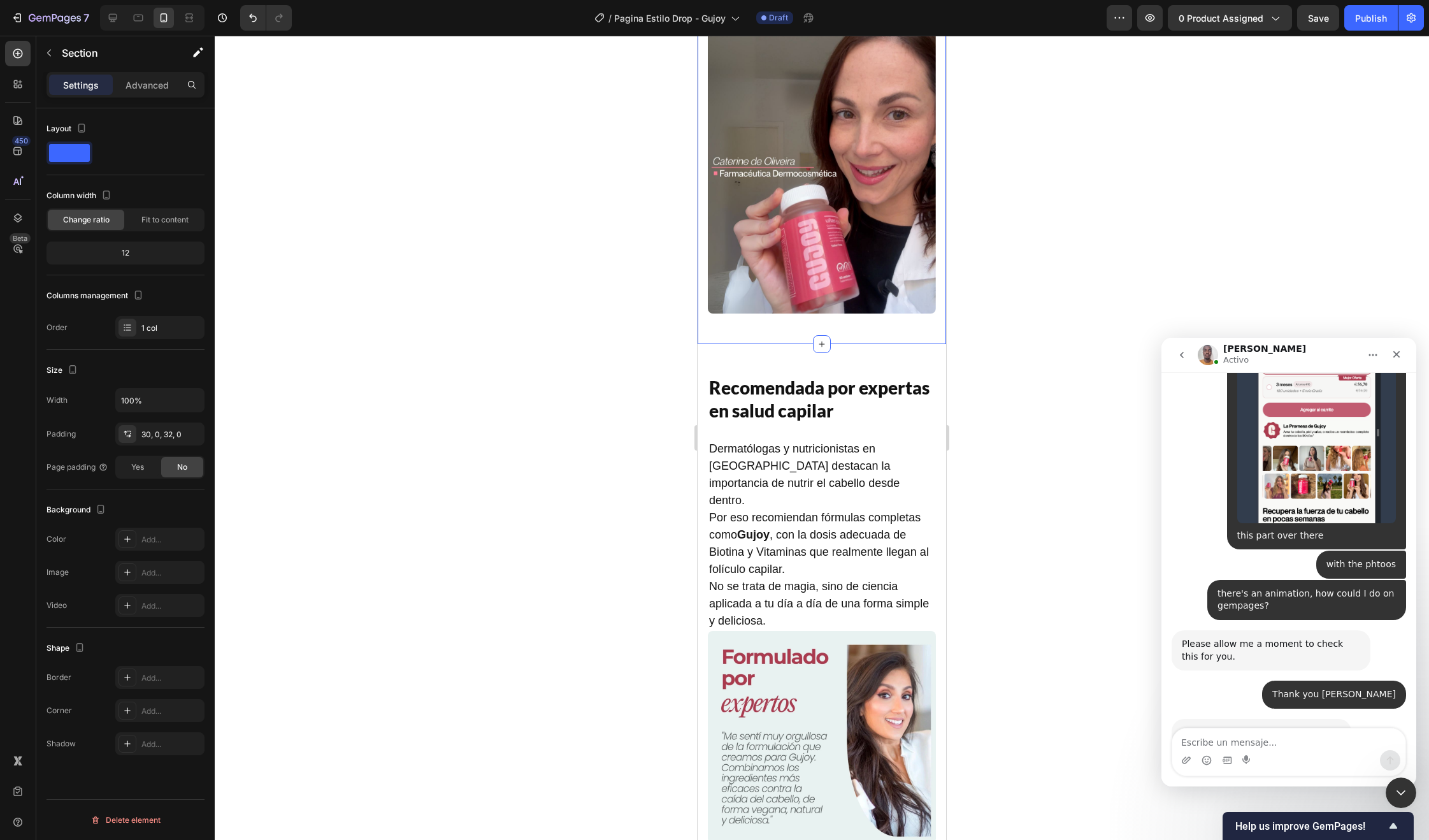
click at [161, 437] on div "30, 0, 32, 0" at bounding box center [160, 435] width 37 height 11
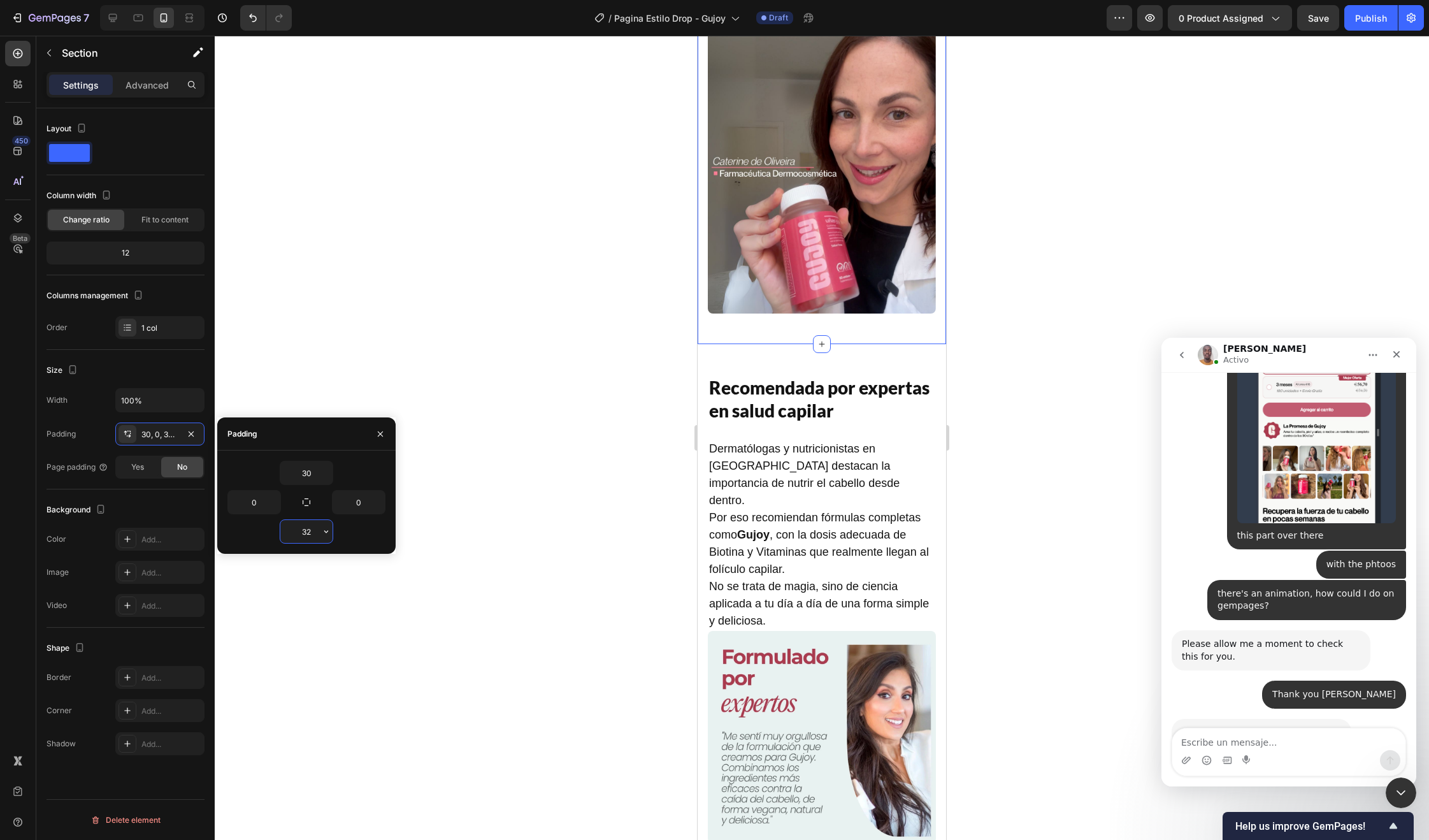
click at [311, 533] on input "32" at bounding box center [306, 531] width 52 height 23
click at [312, 533] on input "32" at bounding box center [306, 531] width 52 height 23
type input "0"
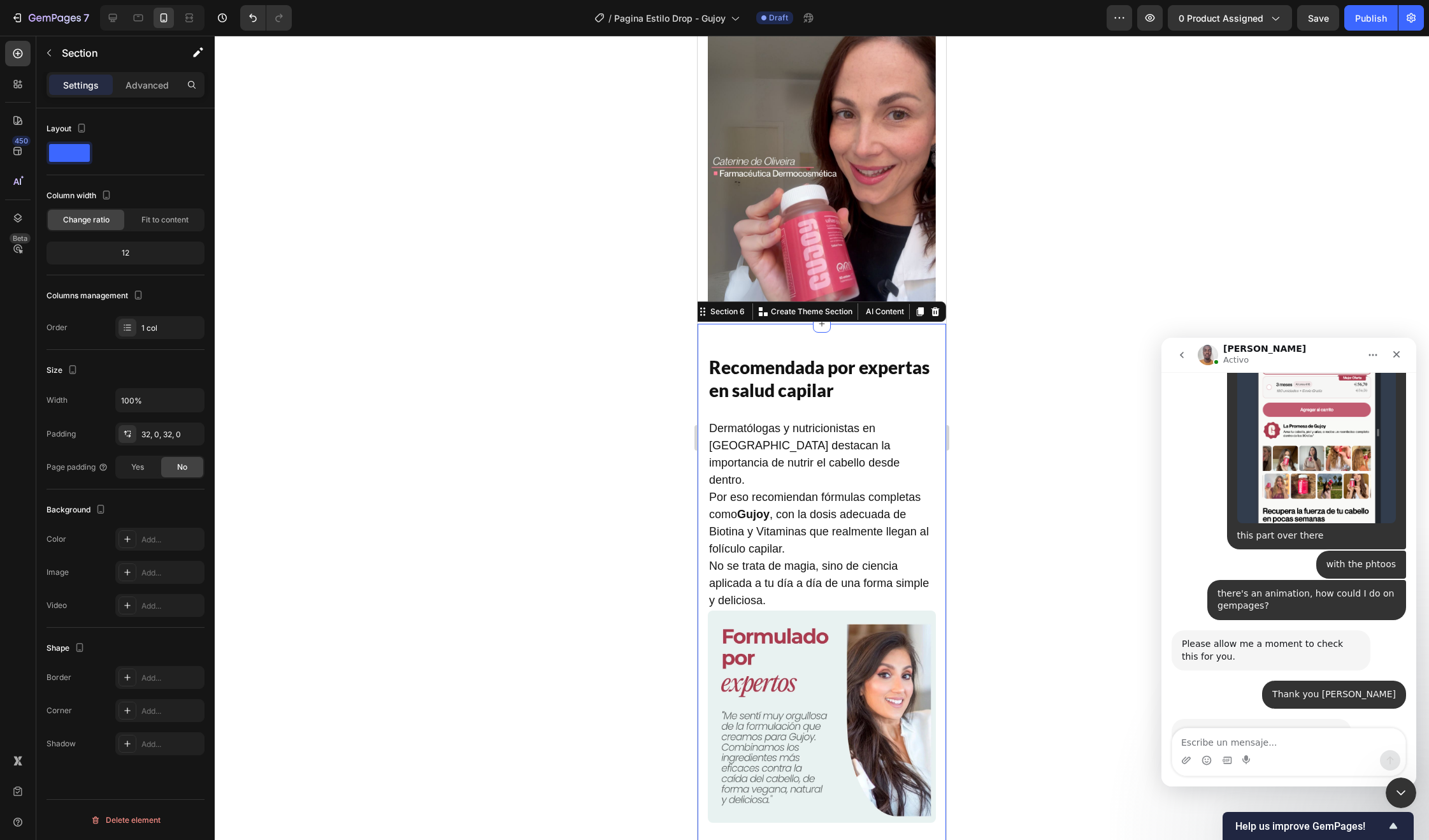
click at [904, 324] on div "Recomendada por expertas en salud capilar Heading Dermatólogas y nutricionistas…" at bounding box center [822, 588] width 248 height 529
click at [164, 425] on div "32, 0, 32, 0" at bounding box center [159, 434] width 89 height 23
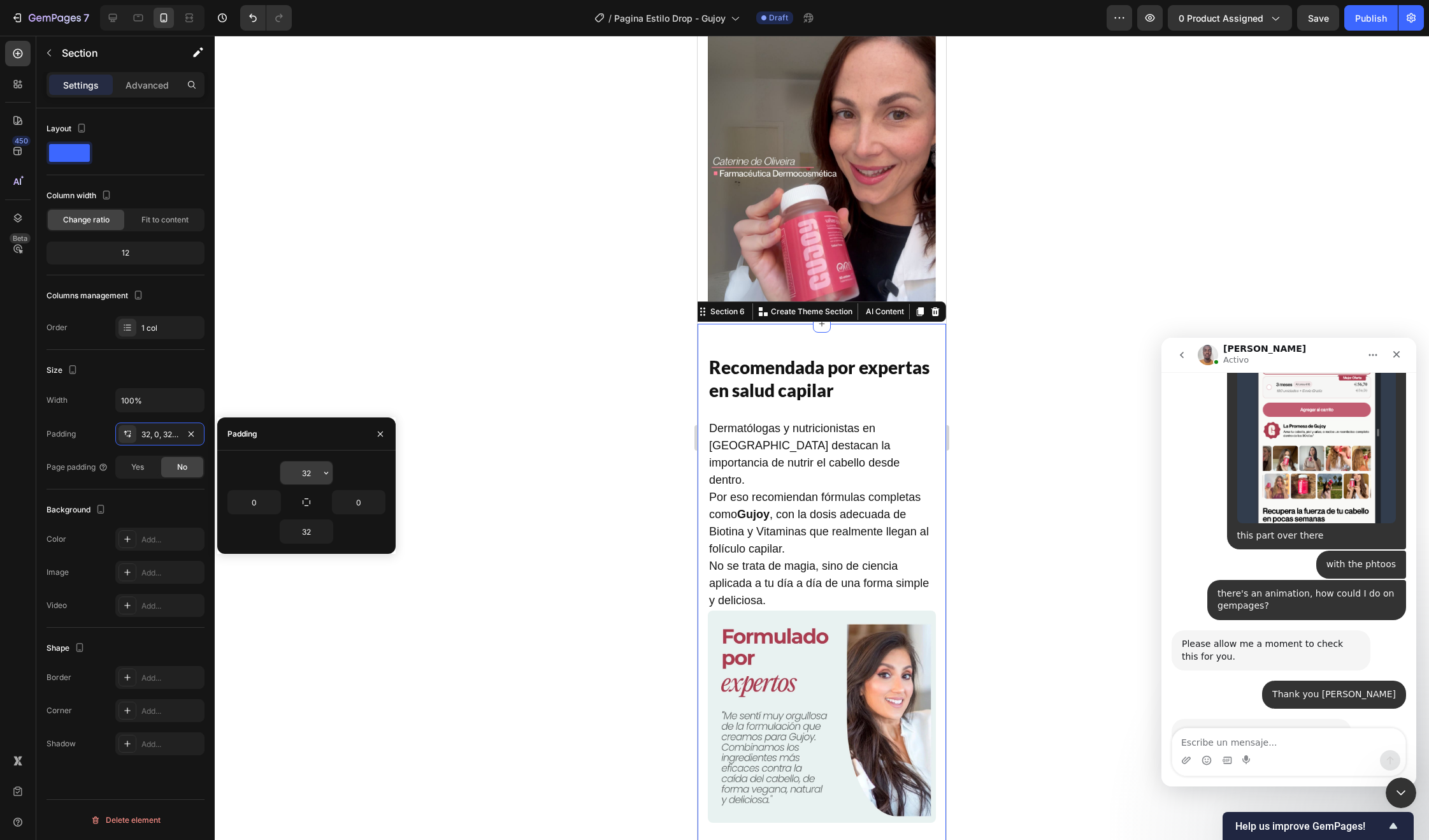
click at [314, 471] on input "32" at bounding box center [306, 472] width 52 height 23
type input "30"
click at [317, 541] on input "32" at bounding box center [306, 531] width 52 height 23
type input "0"
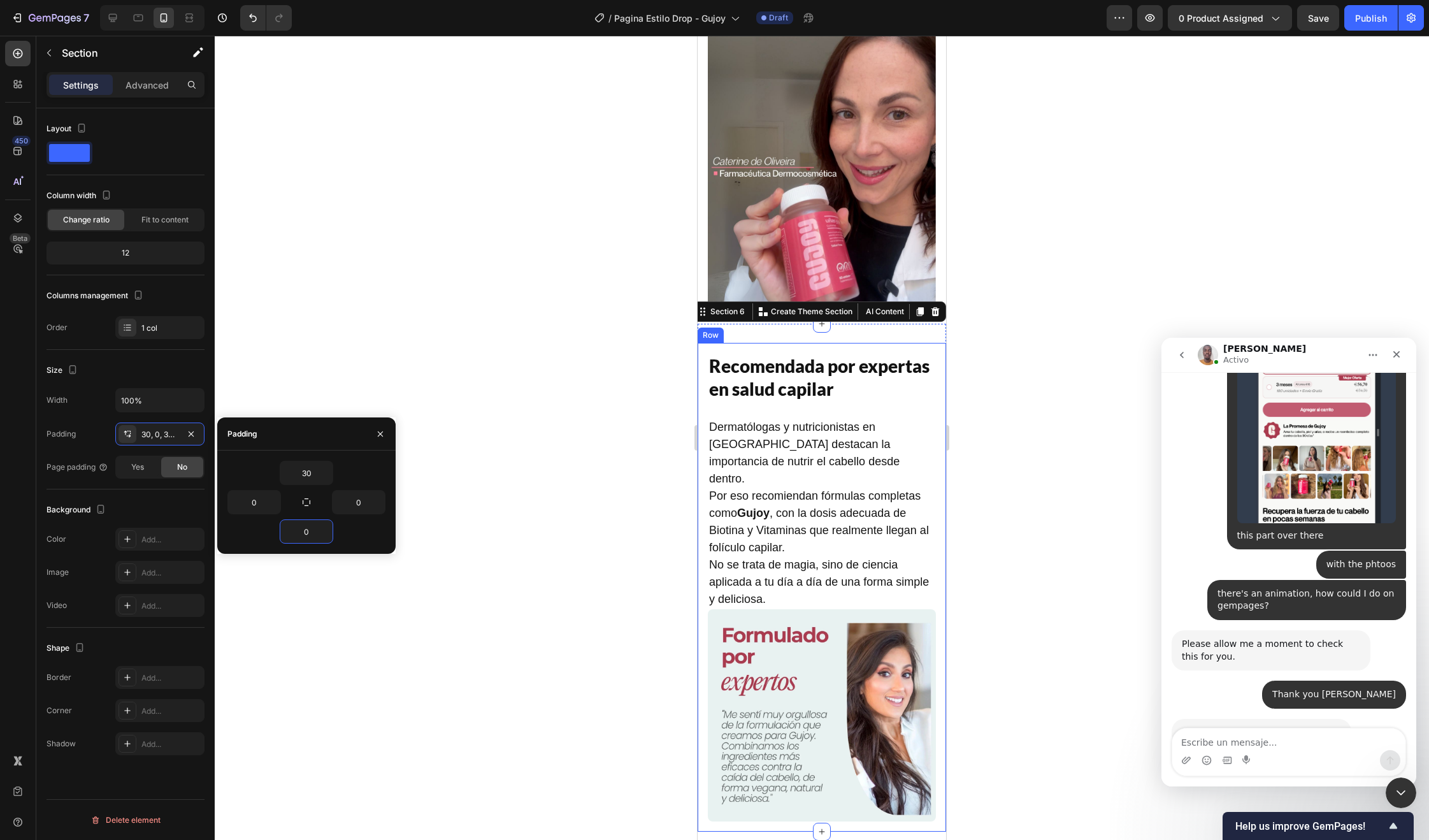
click at [789, 343] on div "Recomendada por expertas en salud capilar Heading Dermatólogas y nutricionistas…" at bounding box center [822, 587] width 248 height 489
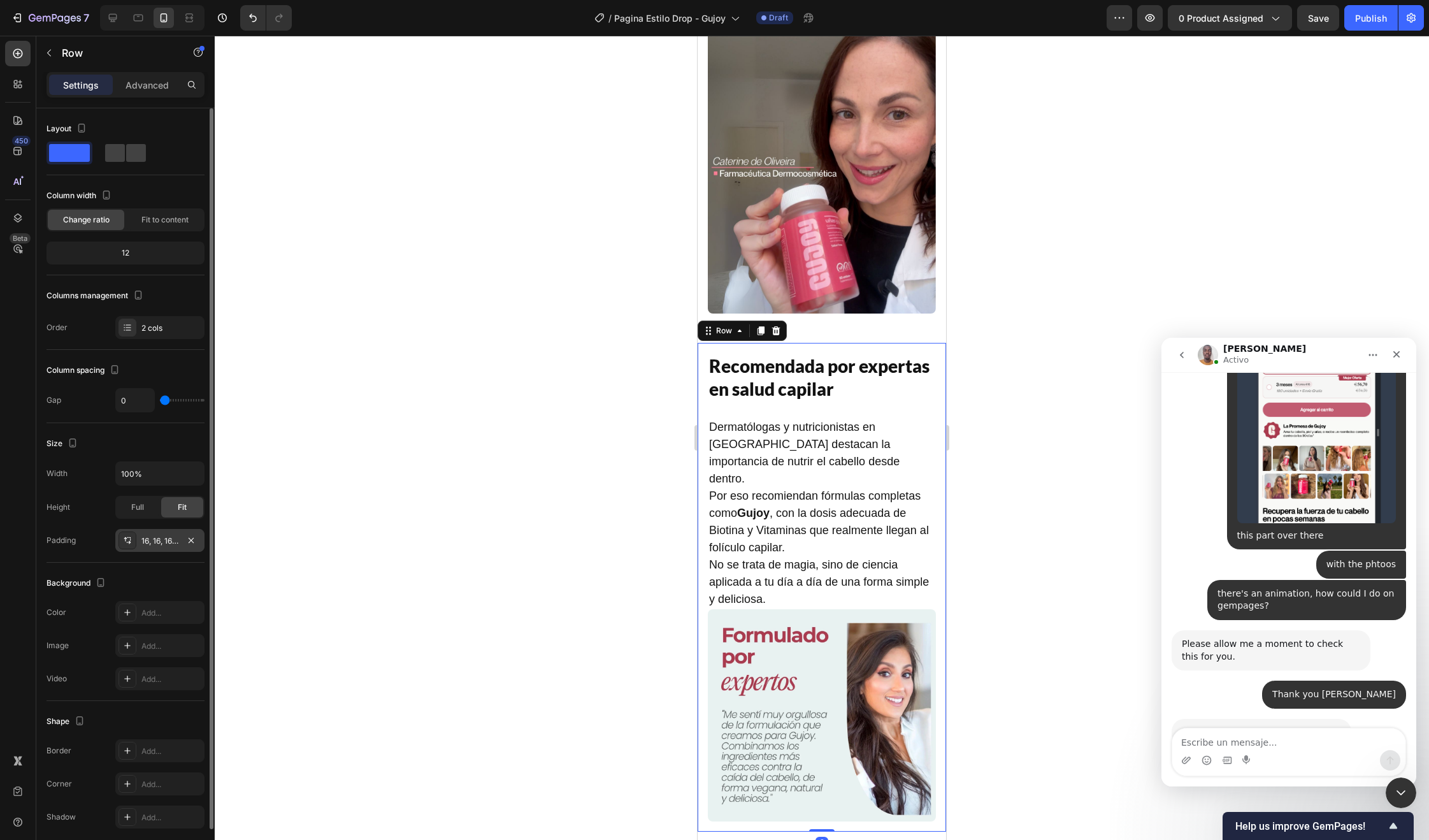
click at [165, 547] on div "16, 16, 16, 16" at bounding box center [159, 539] width 89 height 23
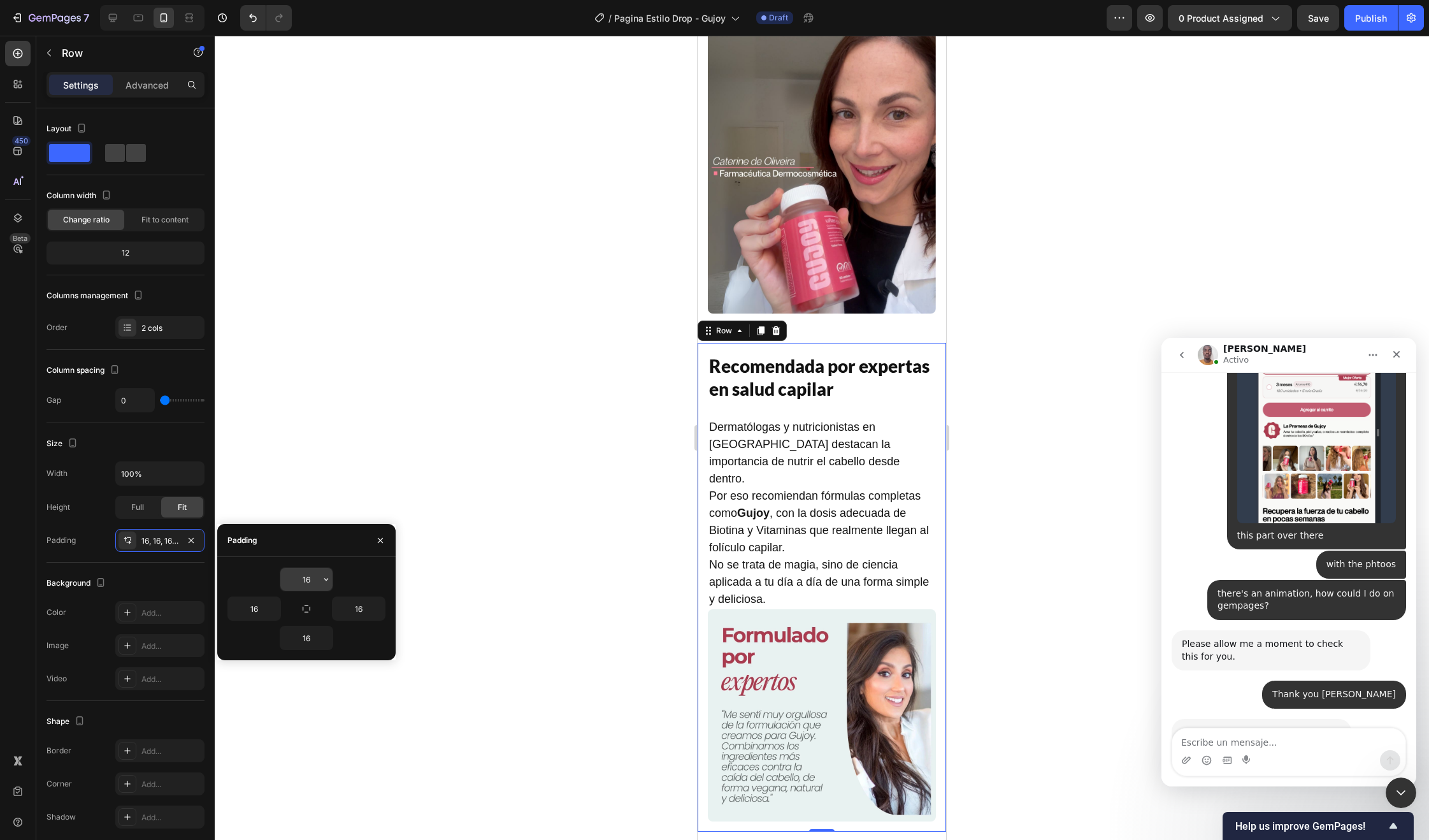
click at [304, 581] on input "16" at bounding box center [306, 579] width 52 height 23
click at [305, 581] on input "16" at bounding box center [306, 579] width 52 height 23
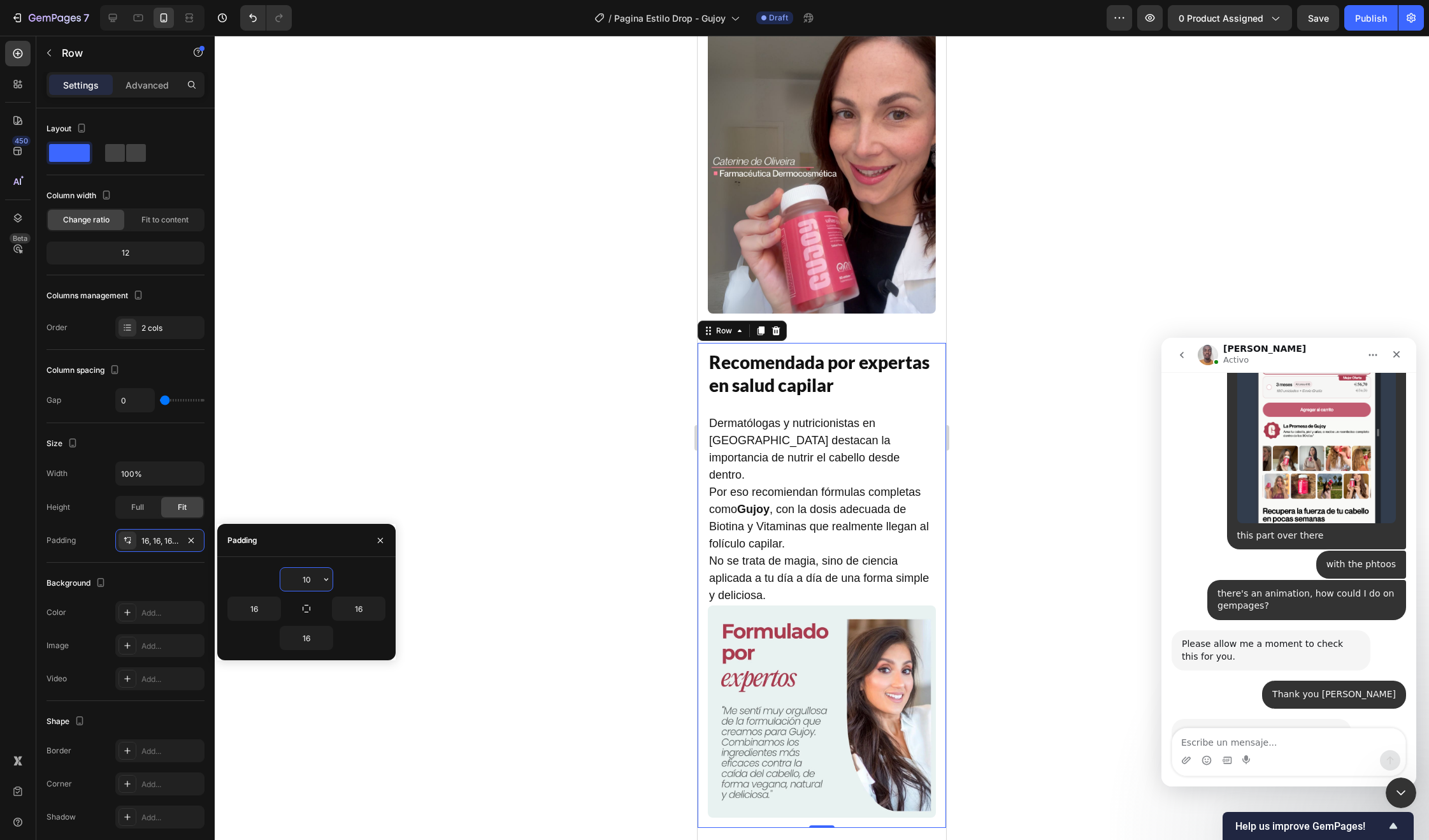
type input "1"
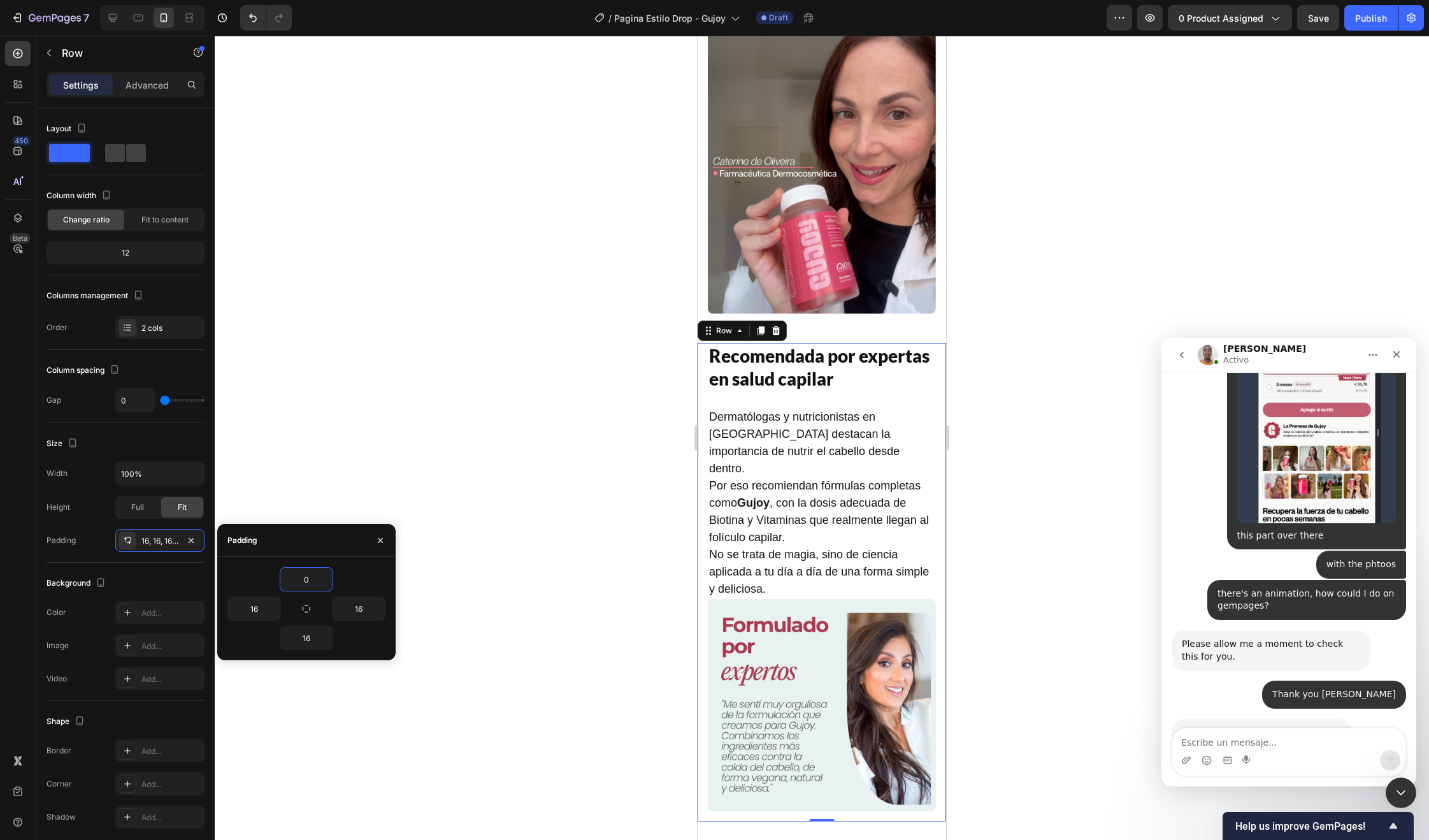
click at [558, 441] on div at bounding box center [822, 437] width 1214 height 804
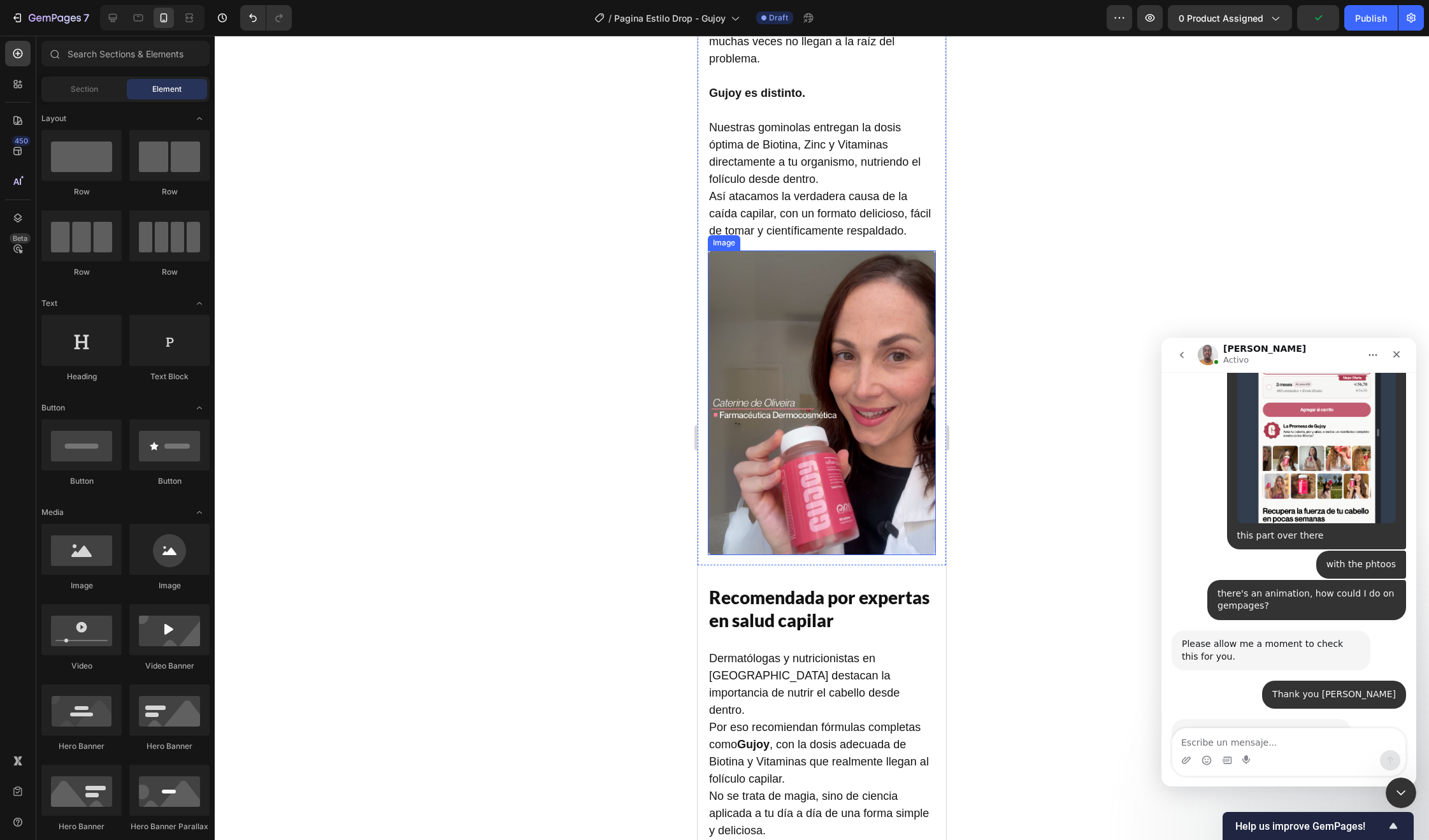
scroll to position [1531, 0]
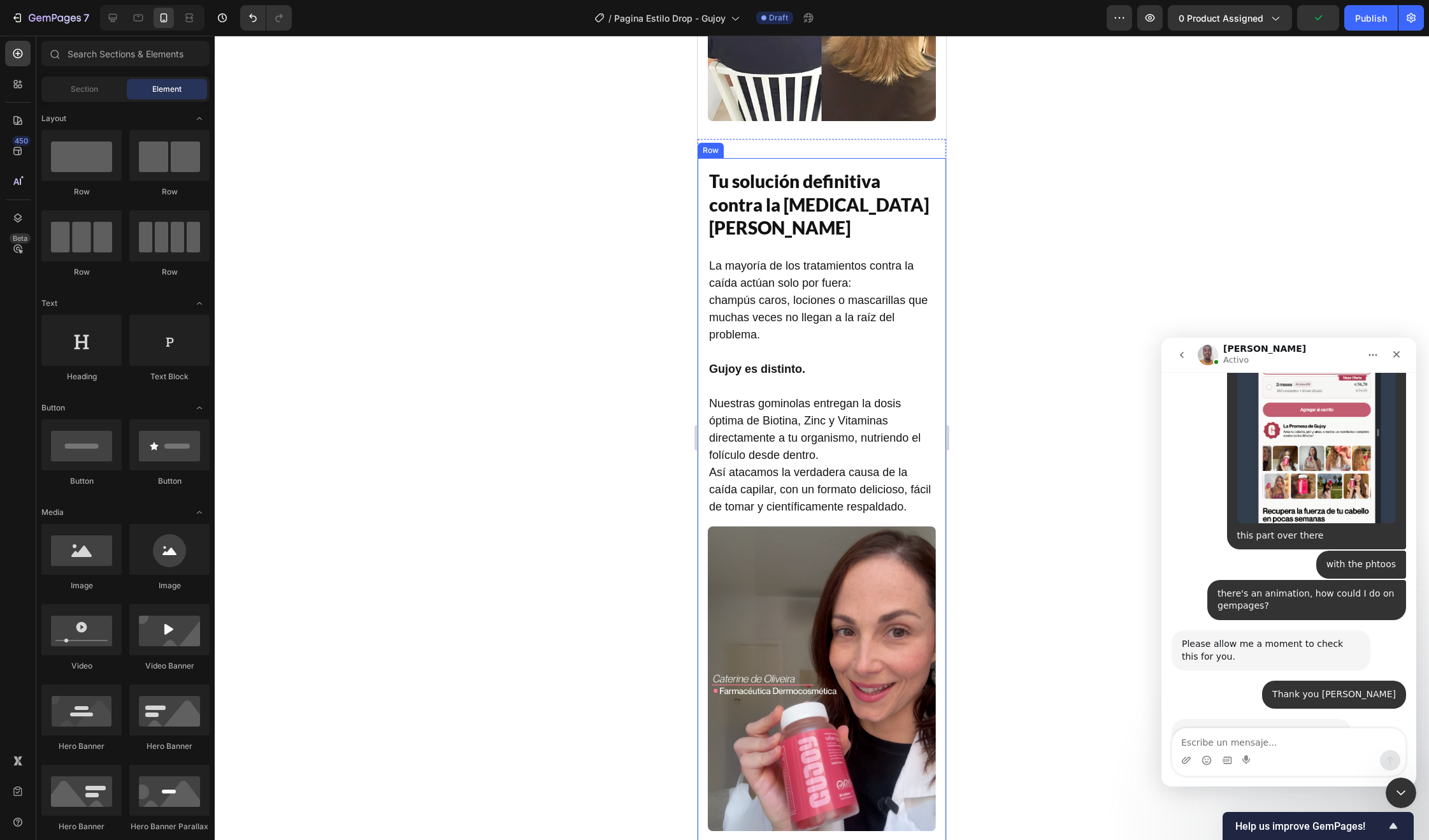
click at [788, 164] on div "Image Tu solución definitiva contra la caída del cabello Heading La mayoría de …" at bounding box center [822, 499] width 248 height 683
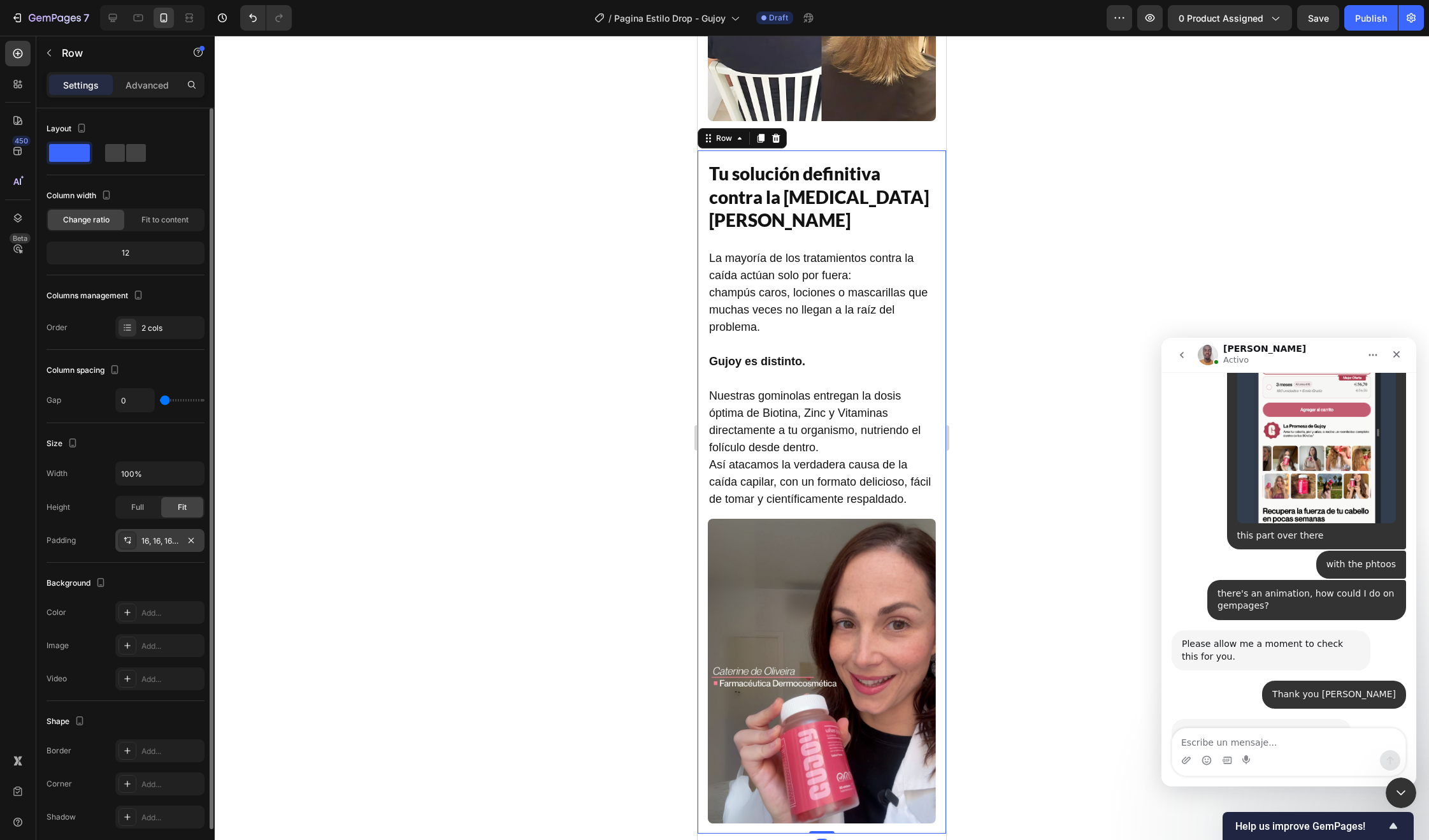
click at [146, 538] on div "16, 16, 16, 16" at bounding box center [160, 540] width 37 height 11
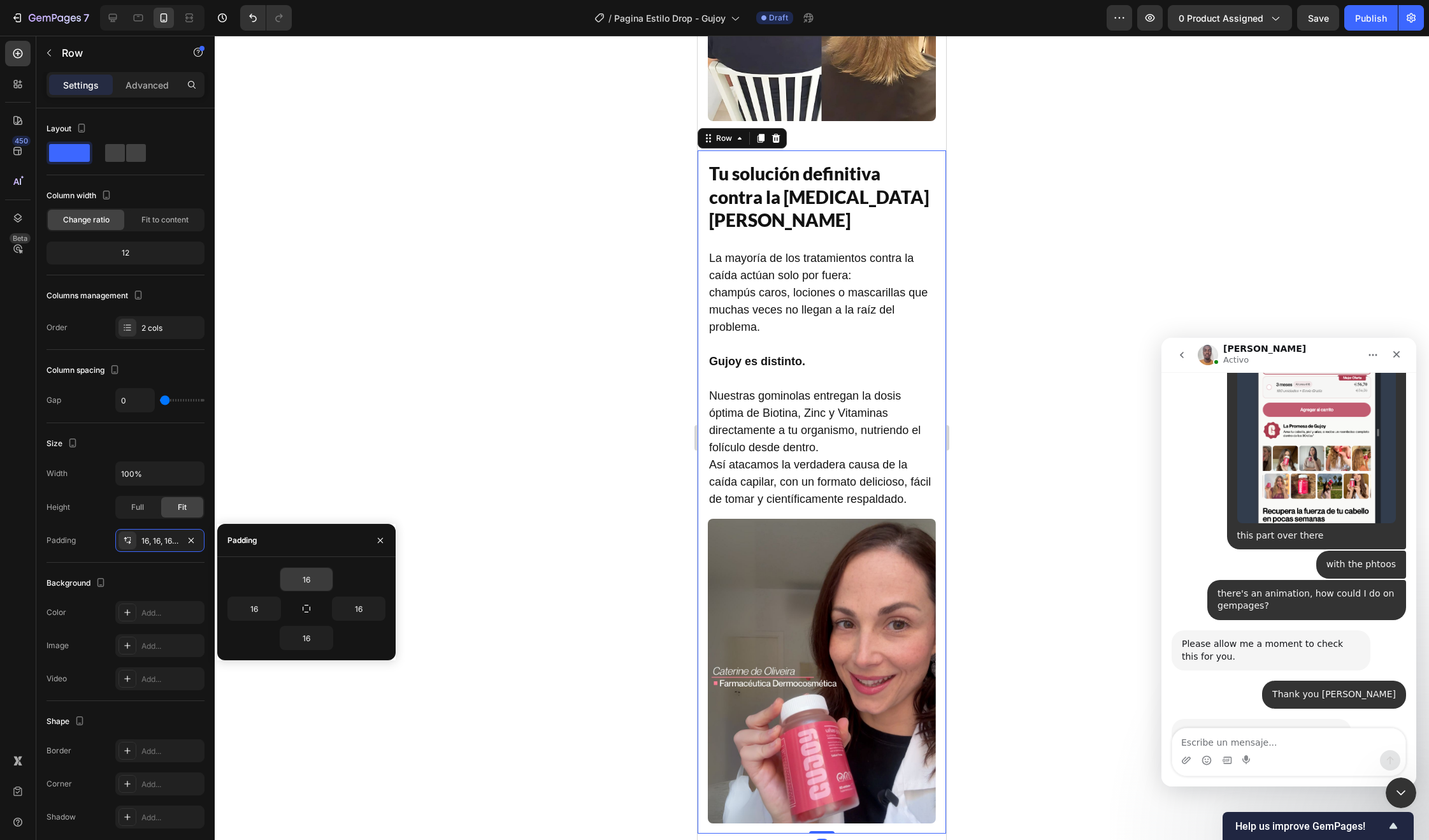
click at [312, 581] on input "16" at bounding box center [306, 579] width 52 height 23
type input "0"
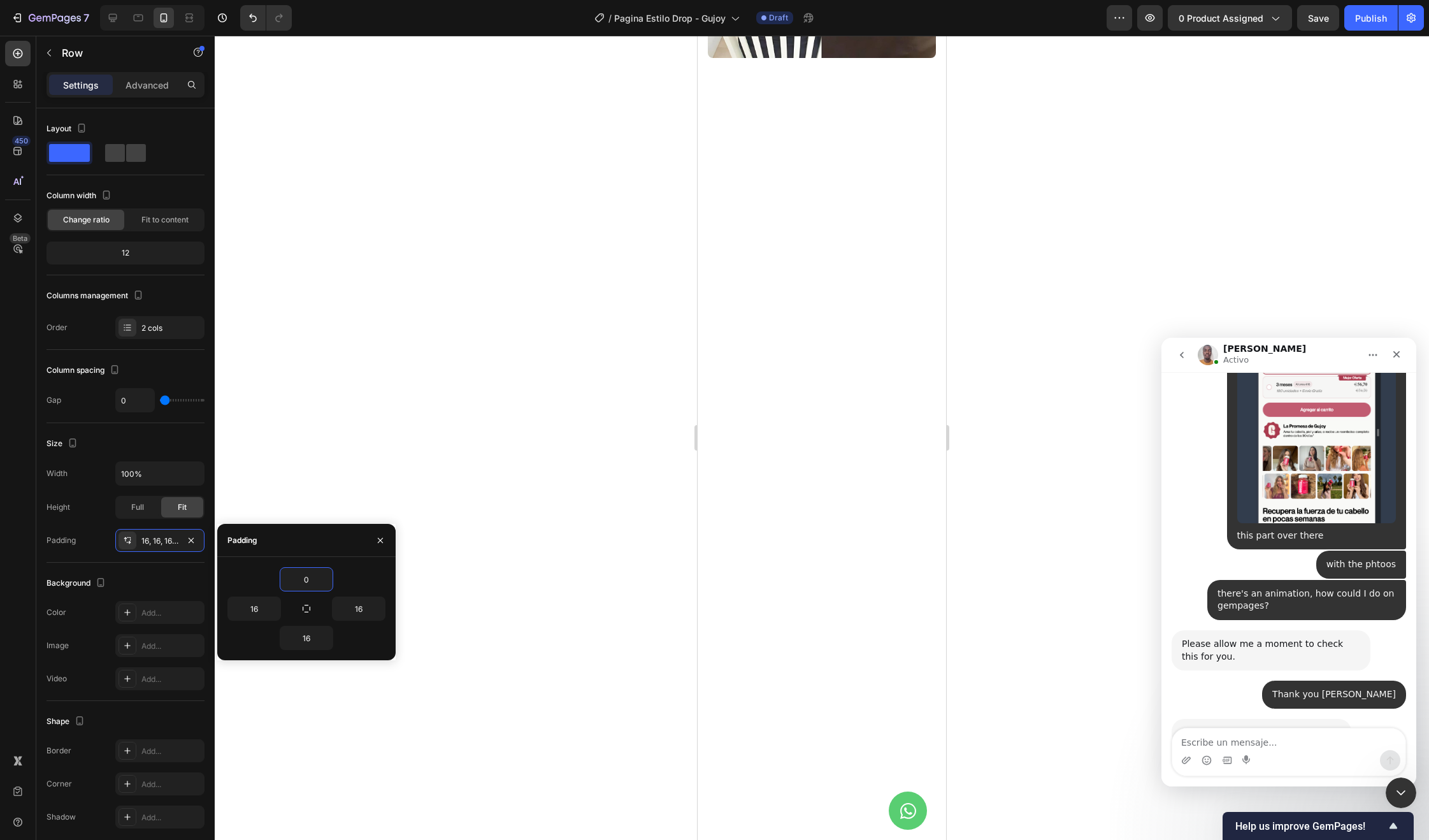
scroll to position [794, 0]
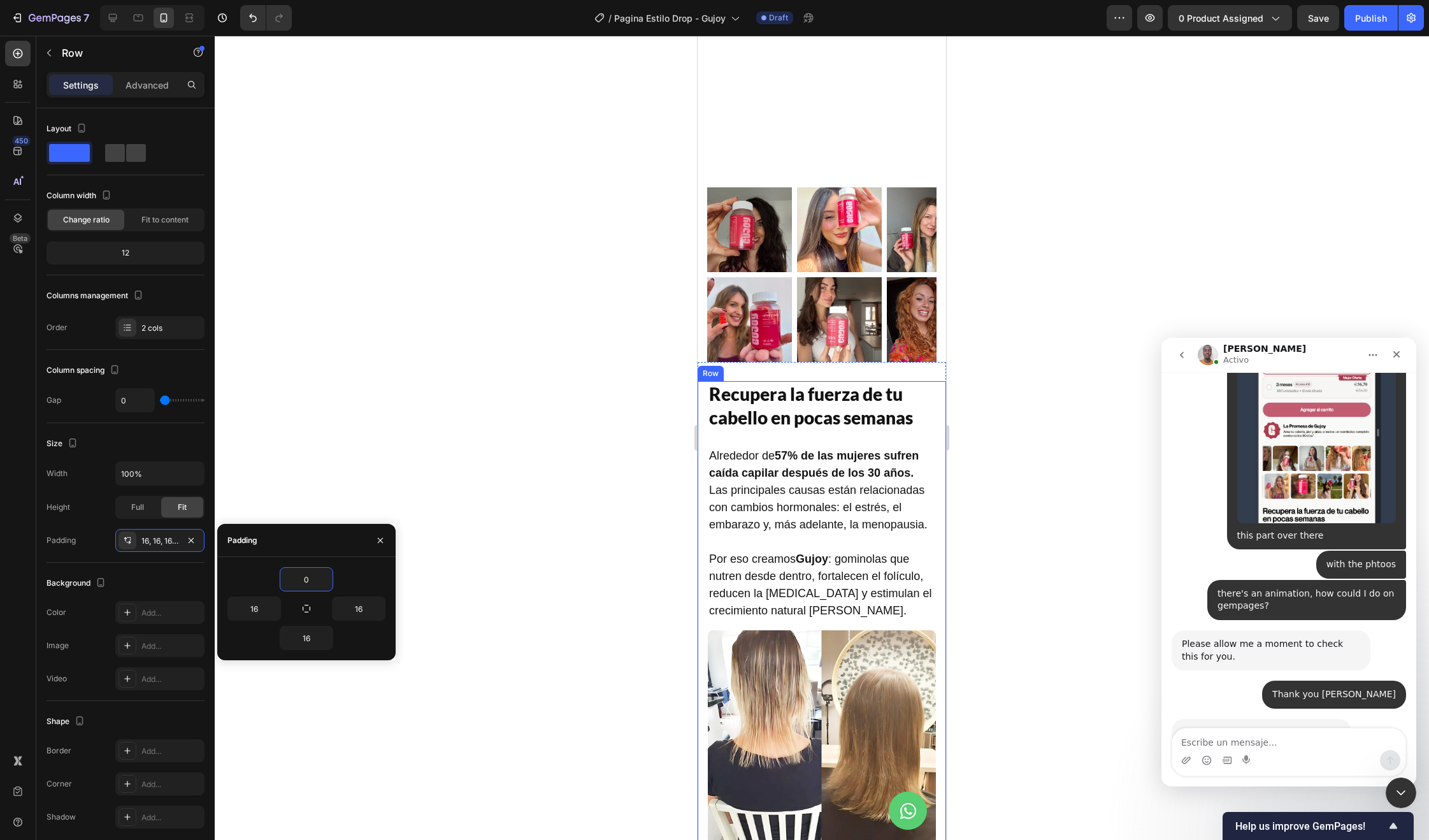
click at [704, 433] on div "Recupera la fuerza de tu cabello en pocas semanas Heading Alrededor de 57% de l…" at bounding box center [822, 625] width 248 height 487
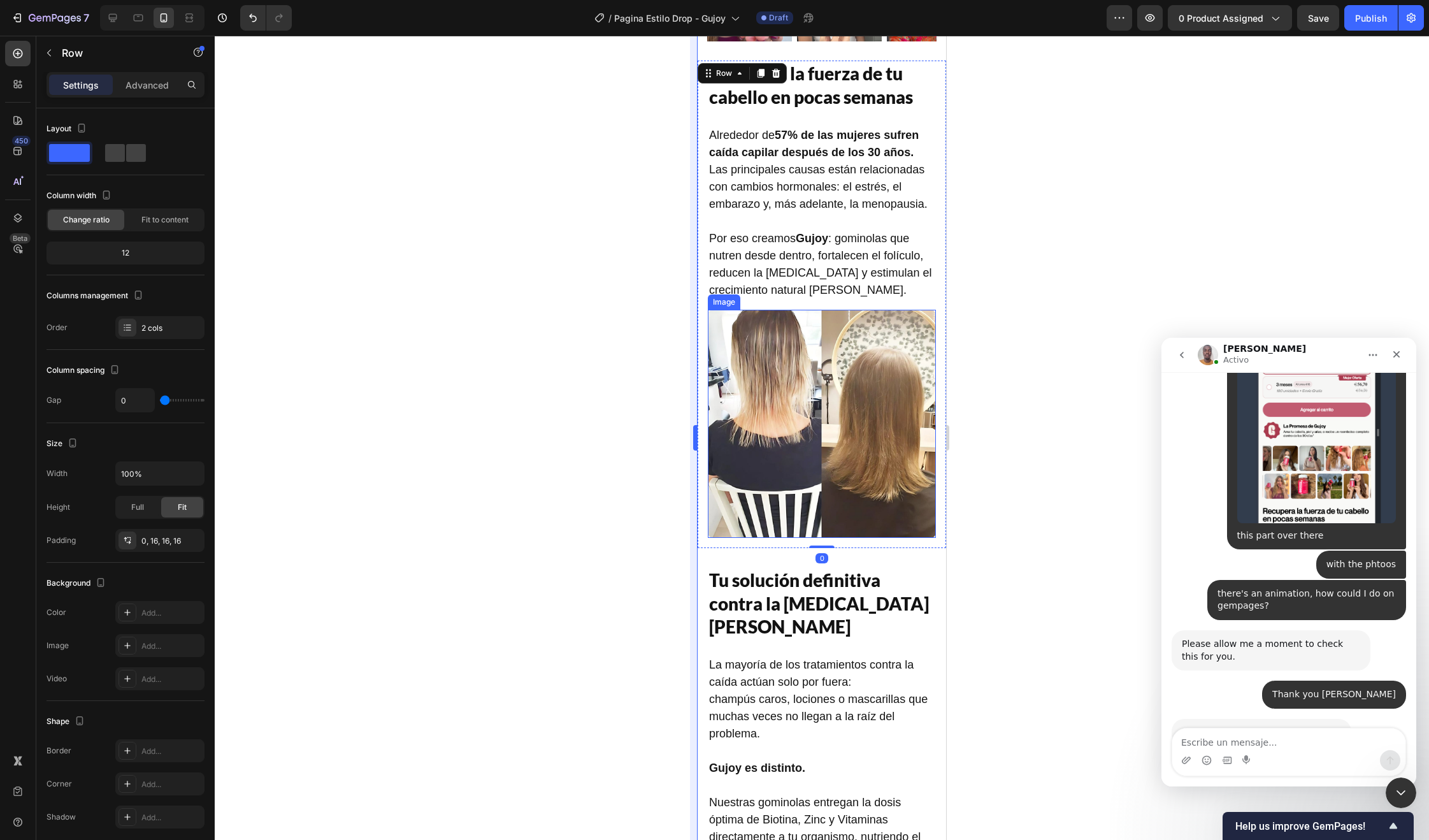
scroll to position [1115, 0]
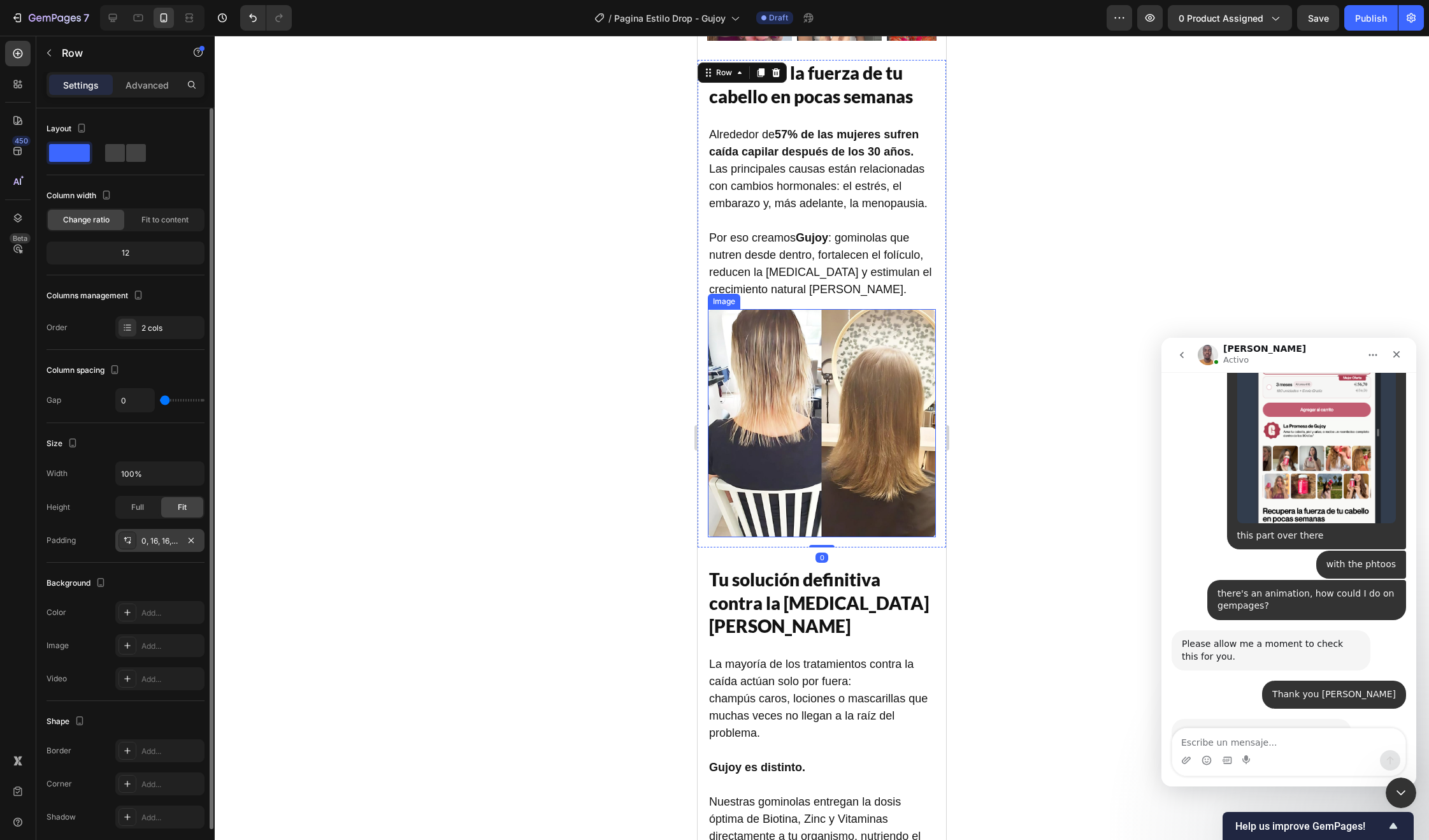
click at [159, 540] on div "0, 16, 16, 16" at bounding box center [160, 540] width 37 height 11
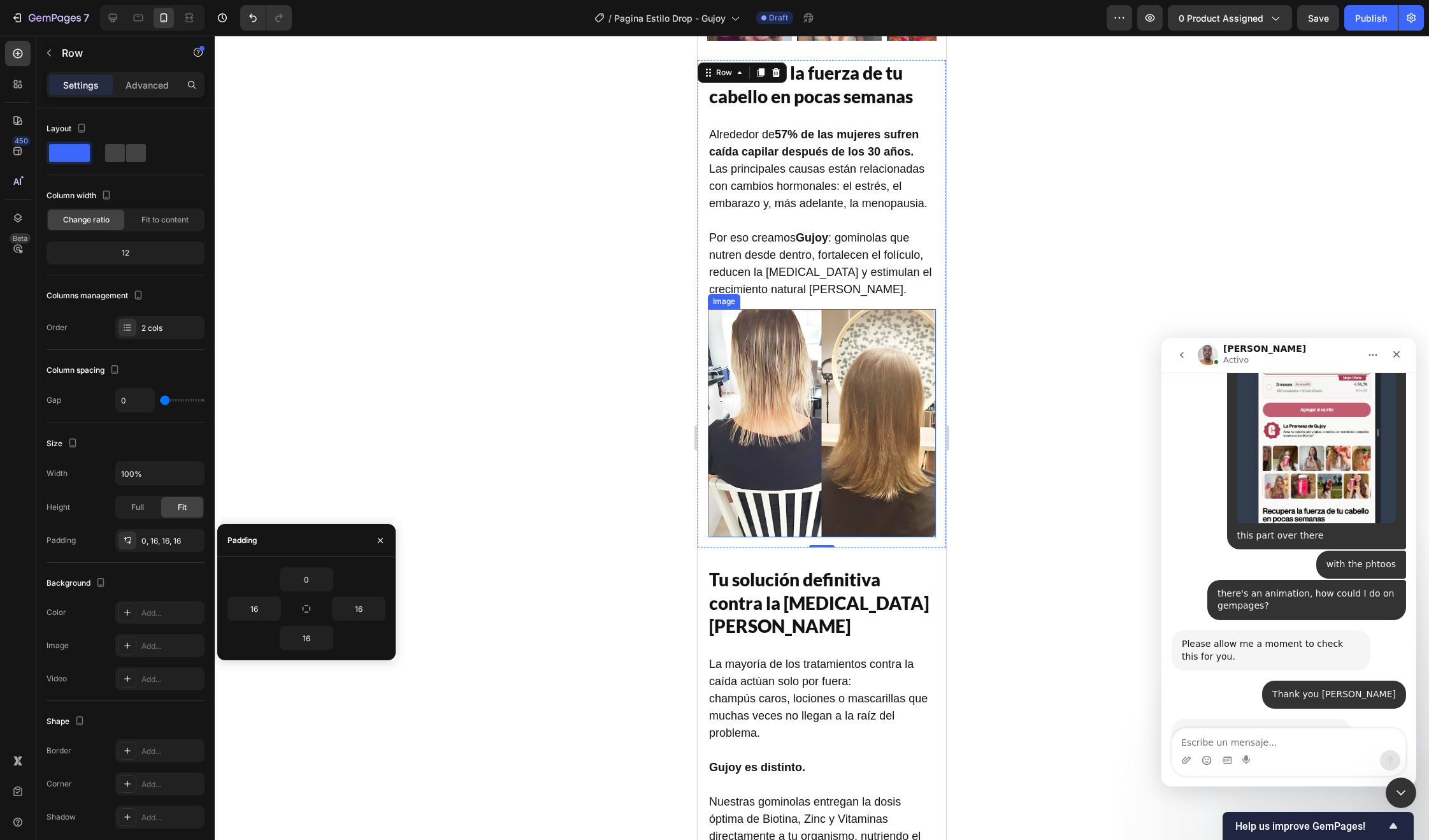
click at [649, 512] on div at bounding box center [822, 437] width 1214 height 804
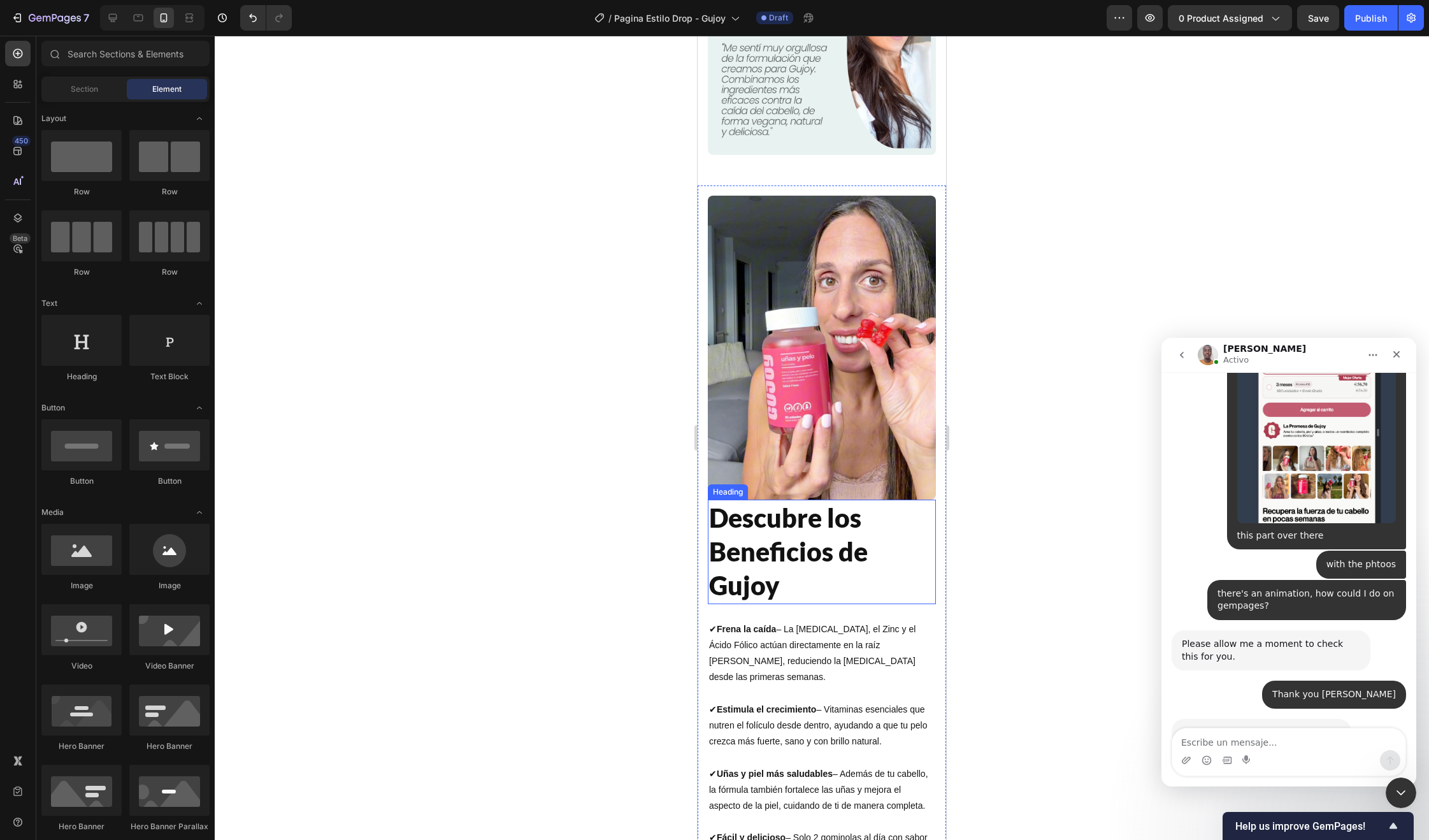
scroll to position [2791, 0]
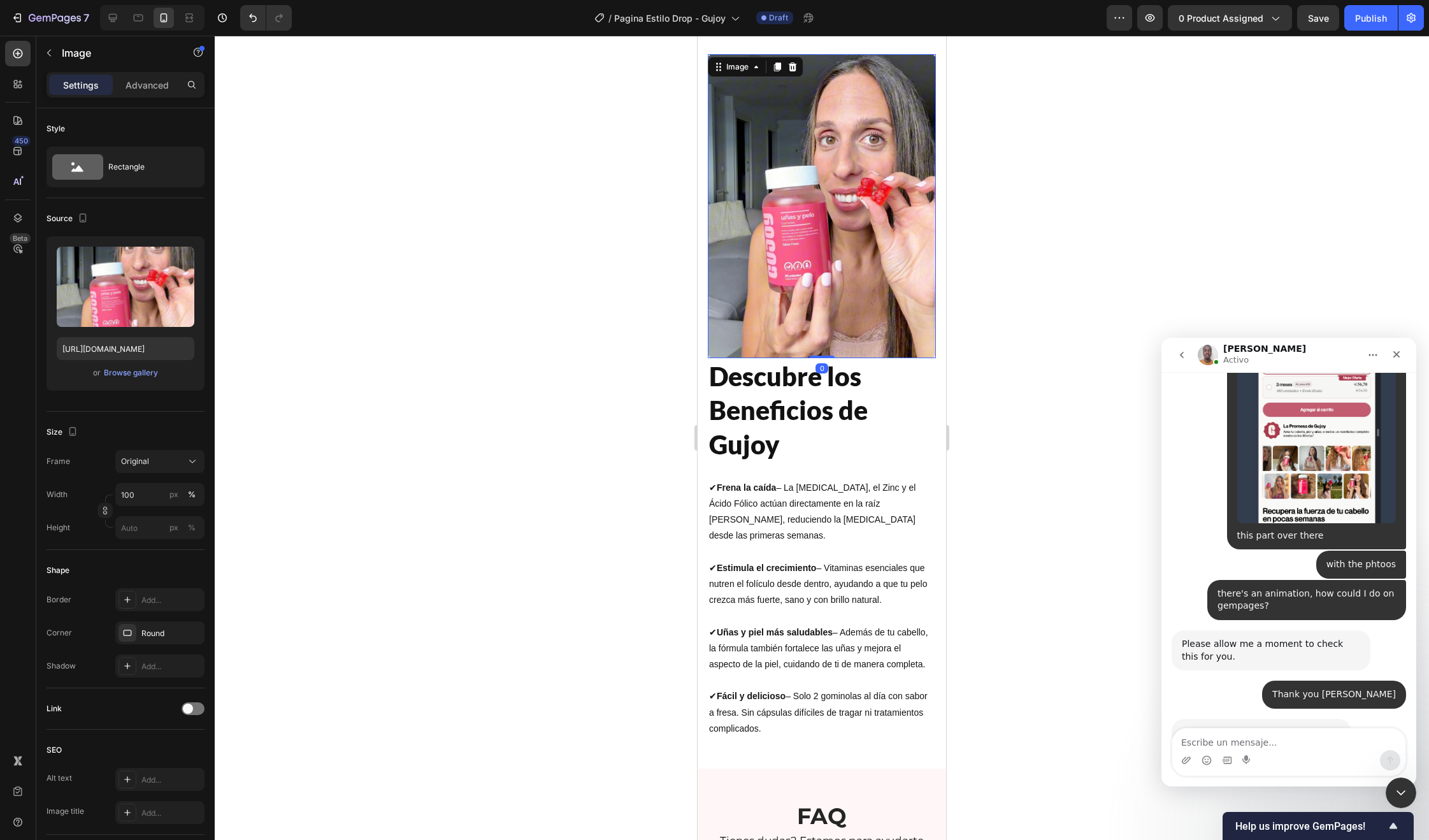
click at [807, 304] on img at bounding box center [822, 206] width 228 height 304
click at [781, 70] on icon at bounding box center [777, 66] width 10 height 10
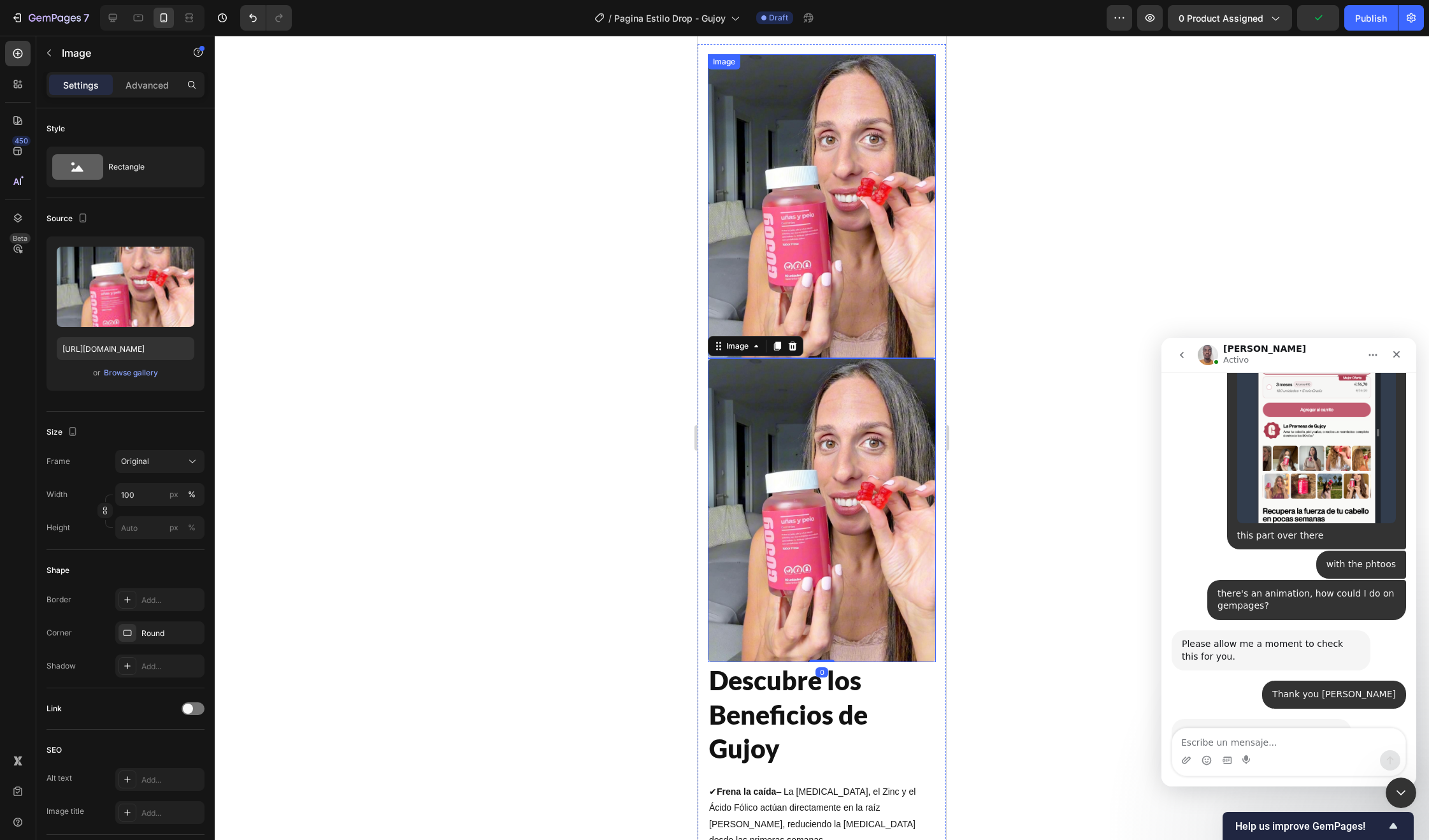
click at [799, 141] on img at bounding box center [822, 206] width 228 height 304
click at [153, 86] on p "Advanced" at bounding box center [147, 85] width 43 height 14
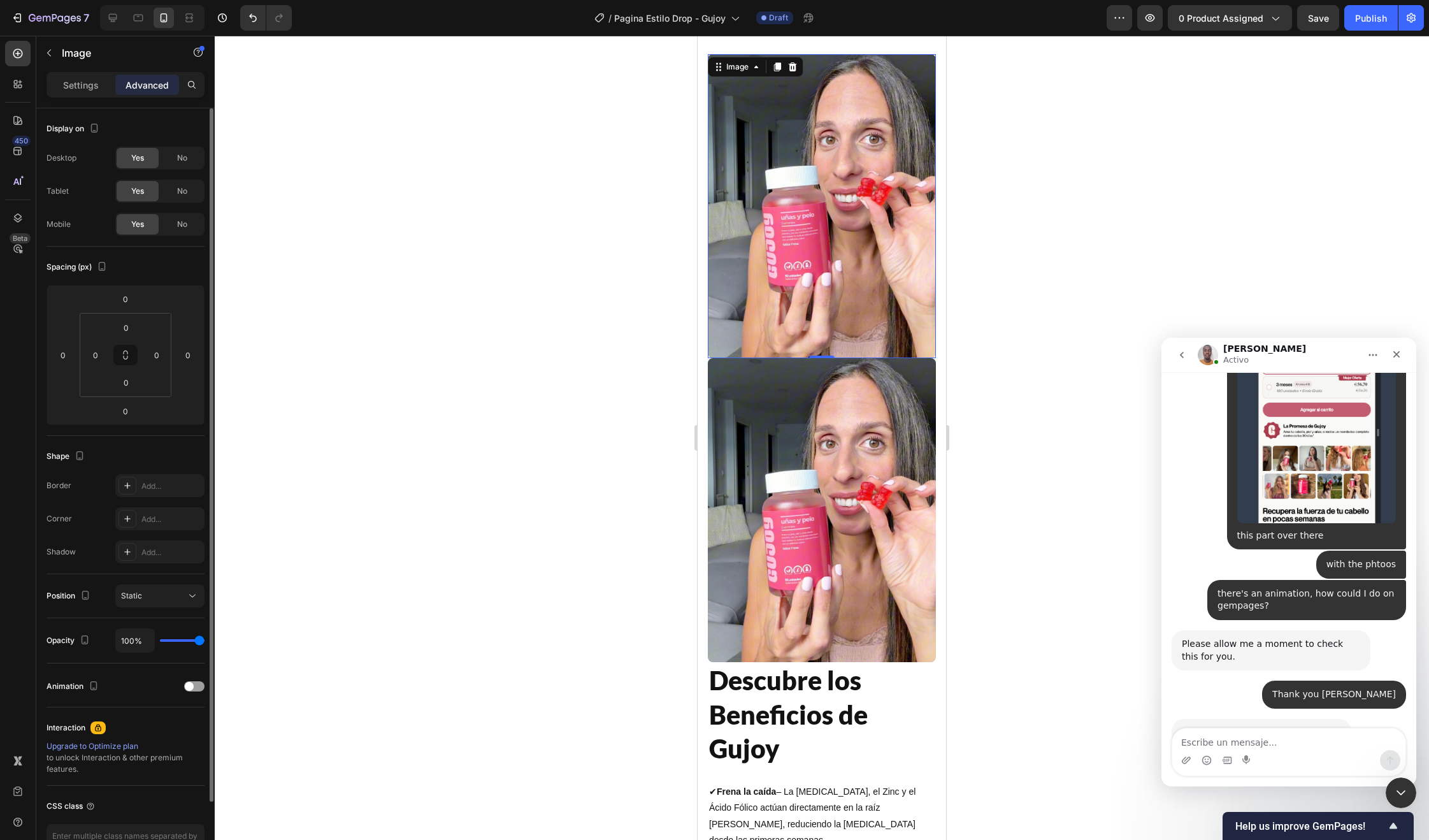
click at [177, 196] on span "No" at bounding box center [182, 191] width 10 height 11
click at [174, 231] on div "No" at bounding box center [182, 224] width 42 height 20
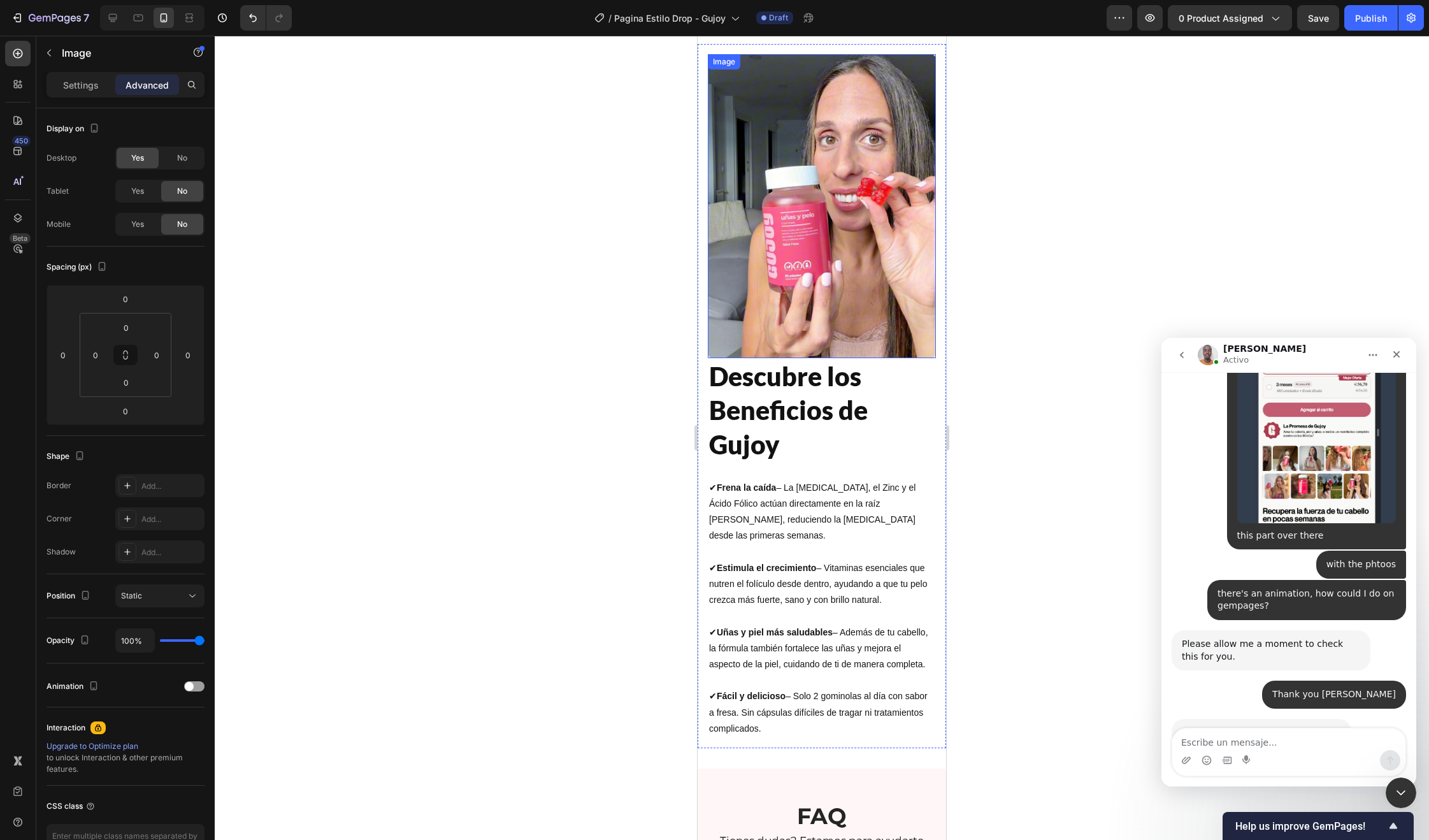
click at [844, 258] on img at bounding box center [822, 206] width 228 height 304
click at [180, 163] on span "No" at bounding box center [182, 158] width 10 height 11
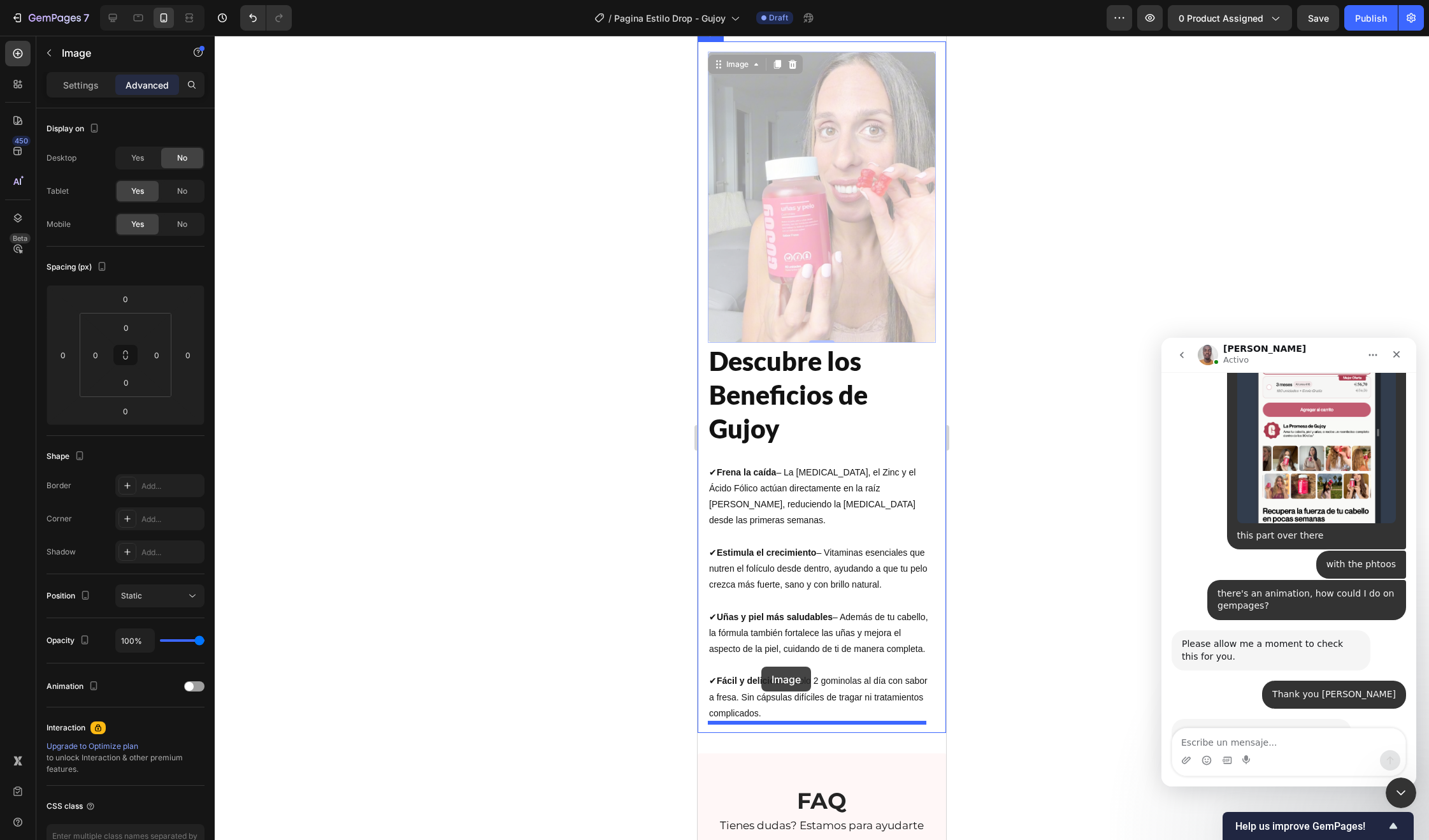
drag, startPoint x: 724, startPoint y: 63, endPoint x: 761, endPoint y: 666, distance: 604.1
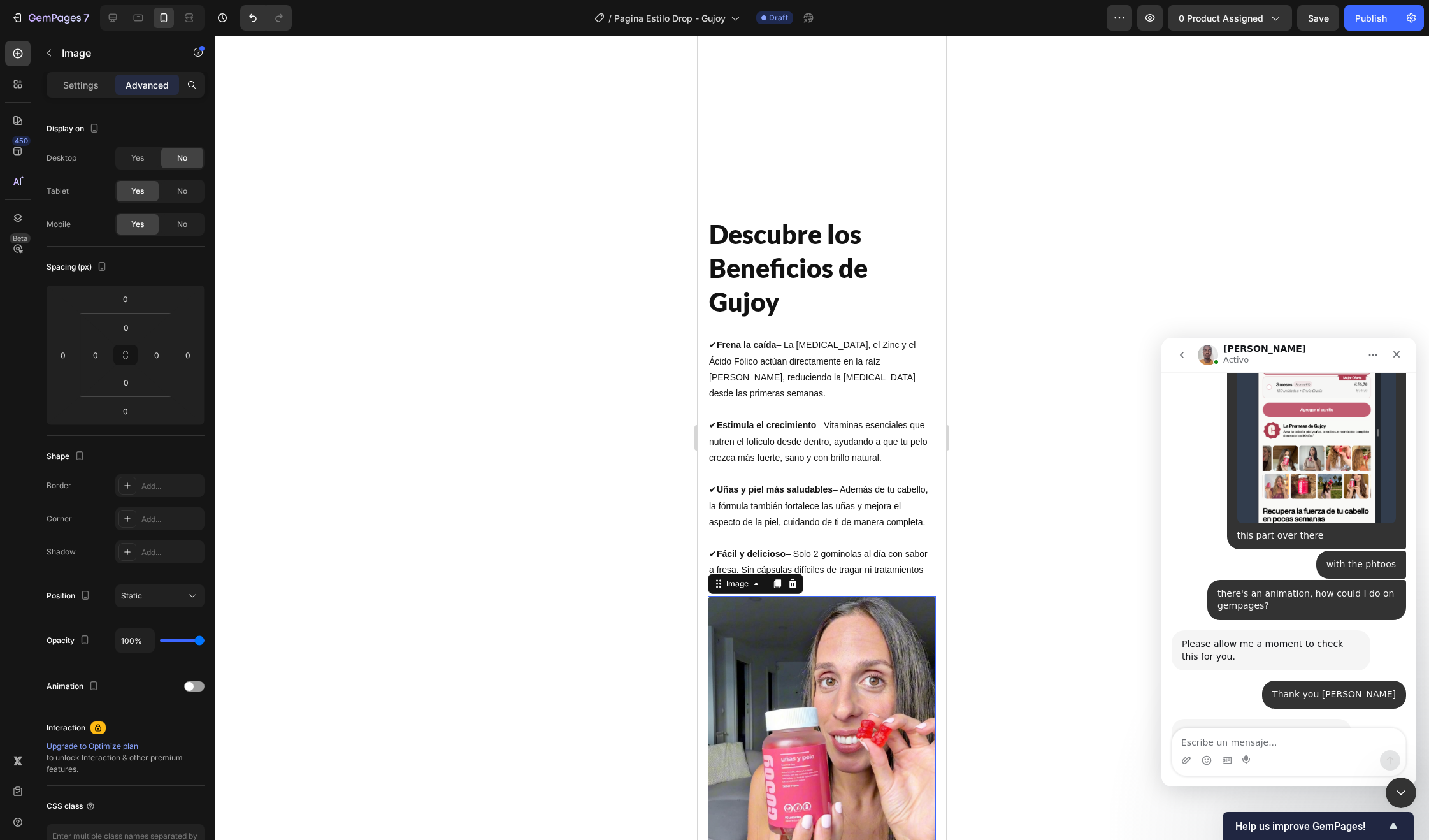
scroll to position [2367, 0]
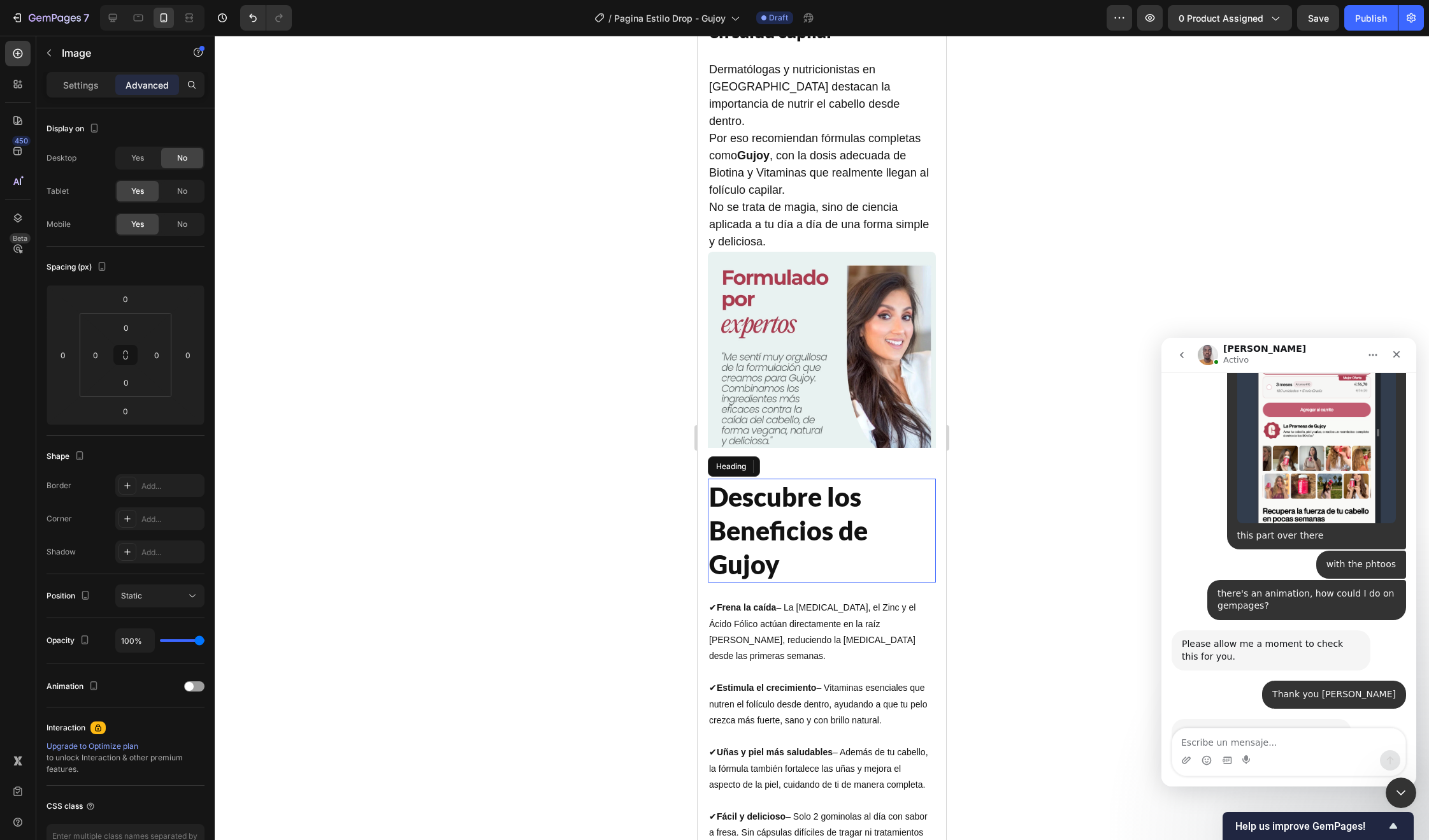
click at [828, 540] on h2 "Descubre los Beneficios de Gujoy" at bounding box center [822, 531] width 228 height 105
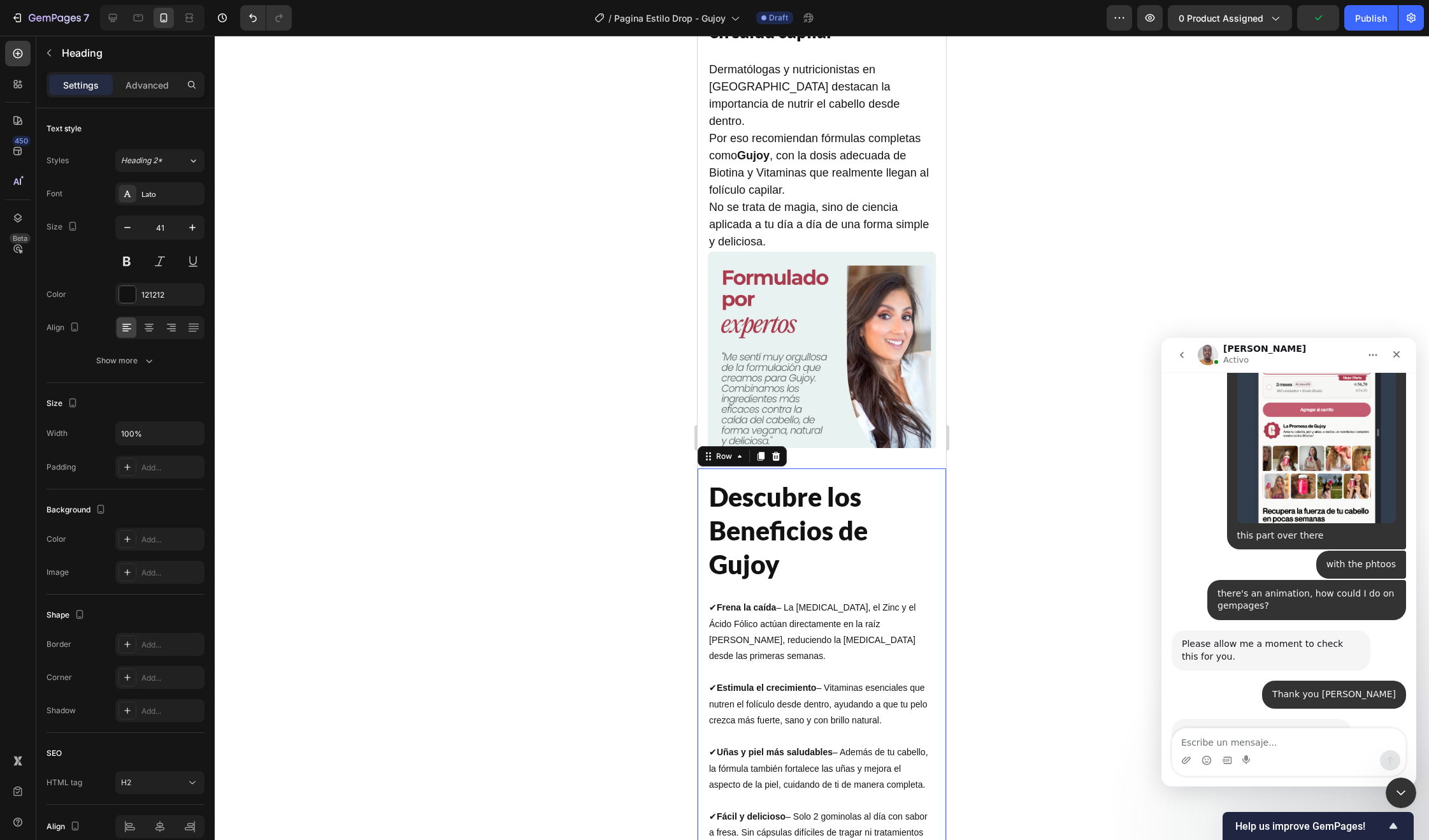
click at [862, 469] on div "Image Descubre los Beneficios de Gujoy Heading ✔ Frena la caída – La Biotina, e…" at bounding box center [822, 821] width 248 height 704
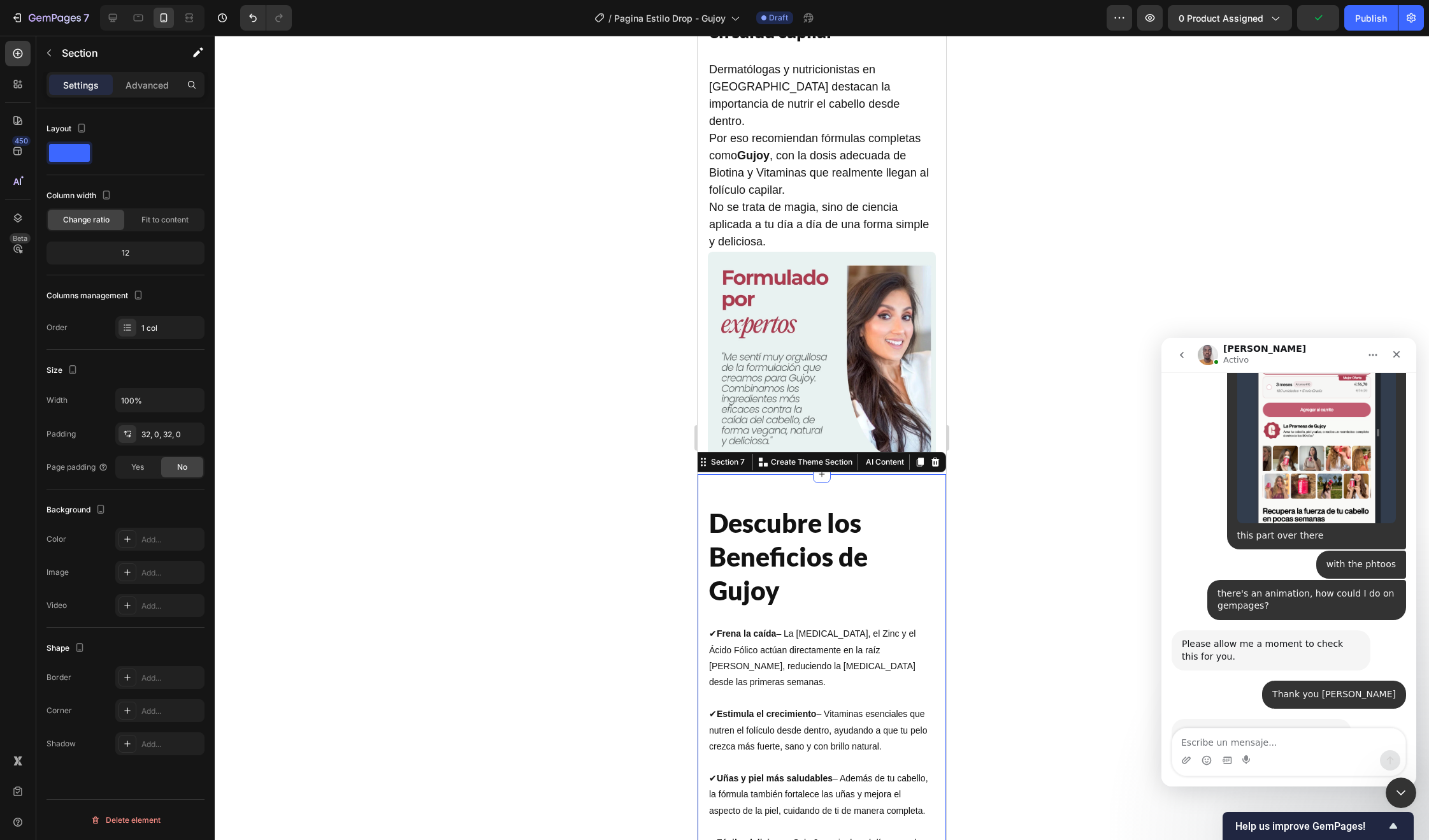
click at [861, 474] on div "Image Descubre los Beneficios de Gujoy Heading ✔ Frena la caída – La Biotina, e…" at bounding box center [822, 846] width 248 height 744
click at [150, 438] on div "32, 0, 32, 0" at bounding box center [160, 435] width 37 height 11
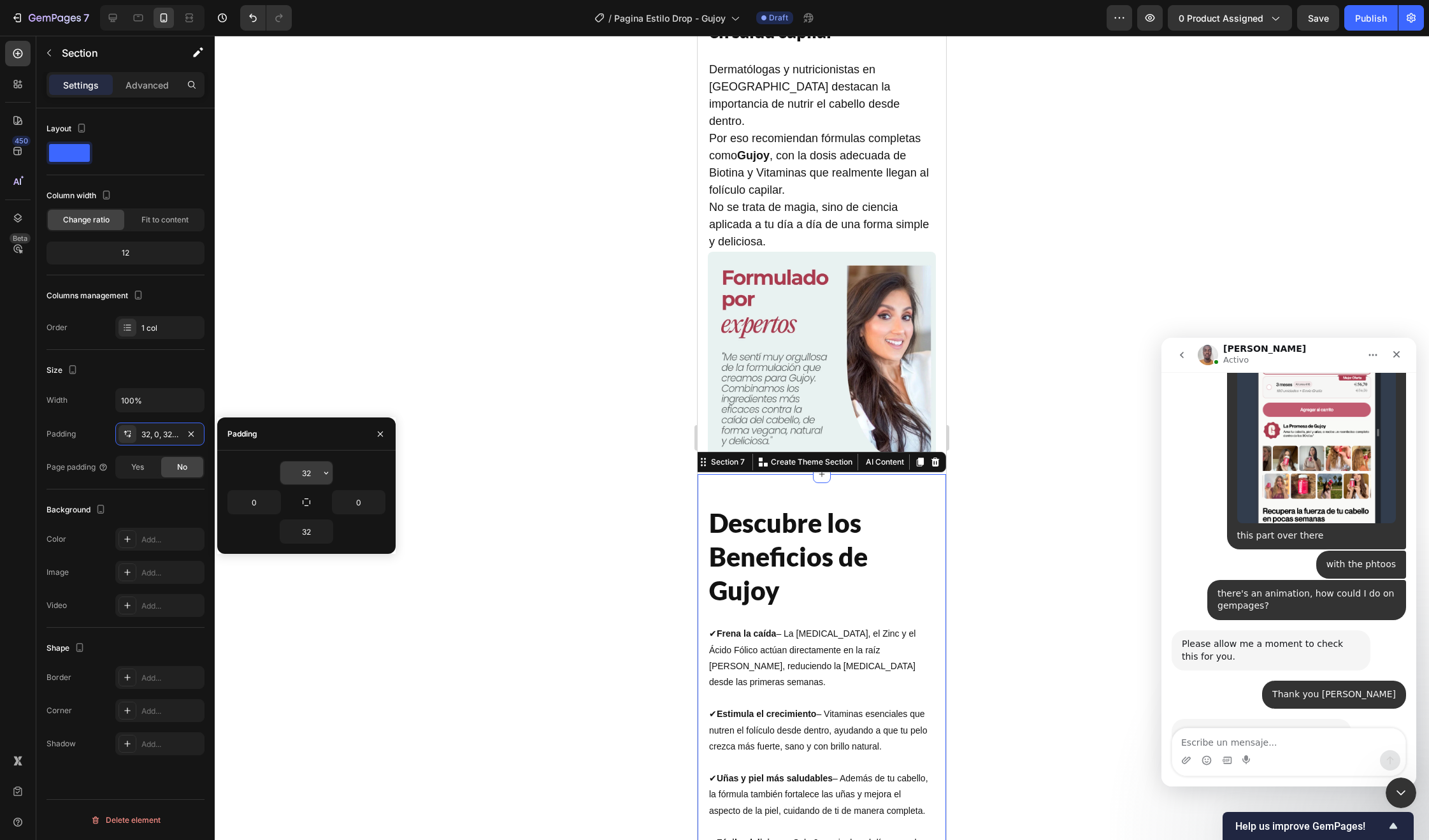
click at [303, 472] on input "32" at bounding box center [306, 472] width 52 height 23
type input "30"
click at [306, 531] on input "32" at bounding box center [306, 531] width 52 height 23
click at [306, 531] on input "02" at bounding box center [306, 531] width 52 height 23
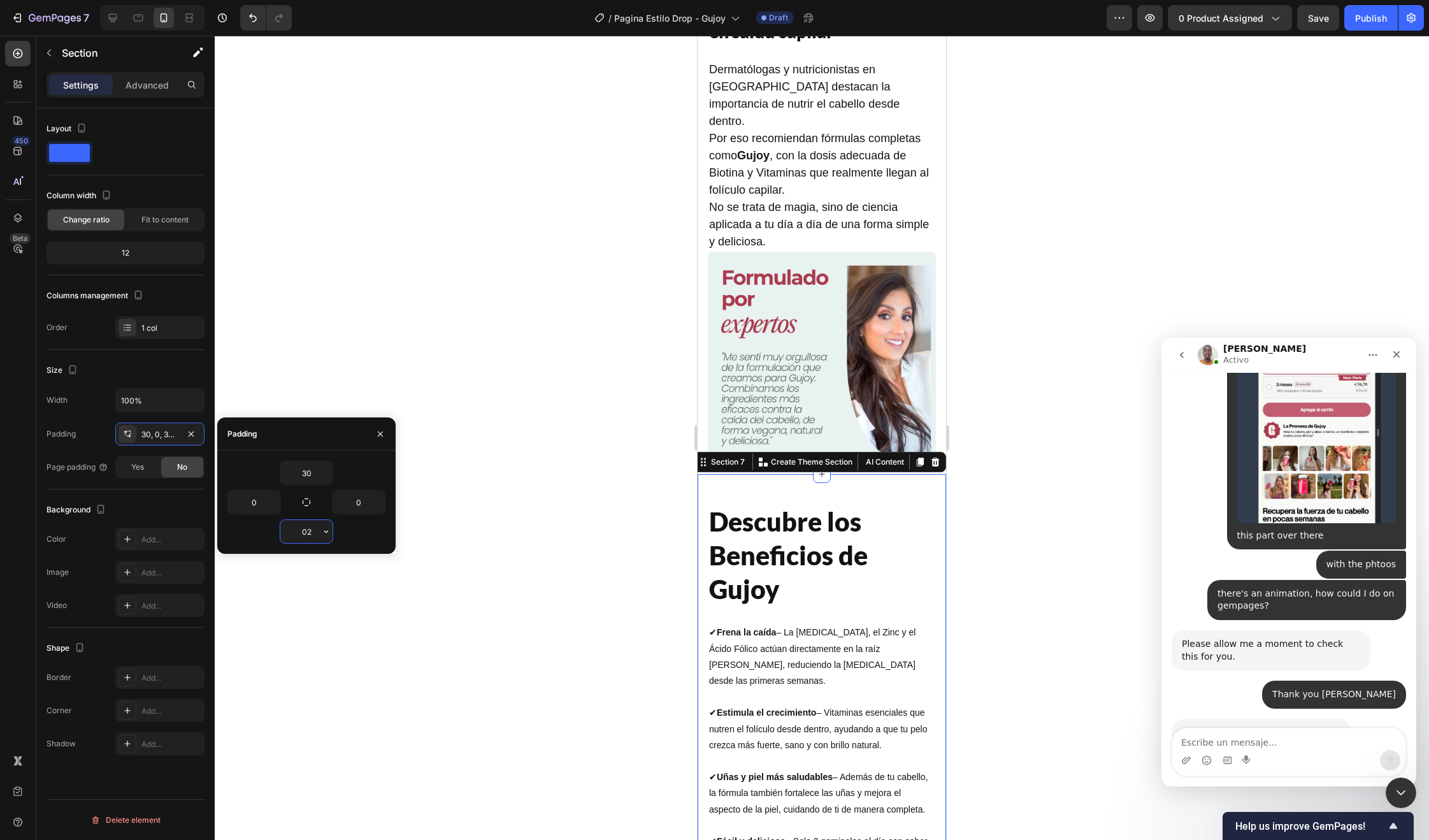
click at [306, 531] on input "02" at bounding box center [306, 531] width 52 height 23
type input "0"
click at [755, 504] on h2 "Descubre los Beneficios de Gujoy" at bounding box center [822, 556] width 228 height 105
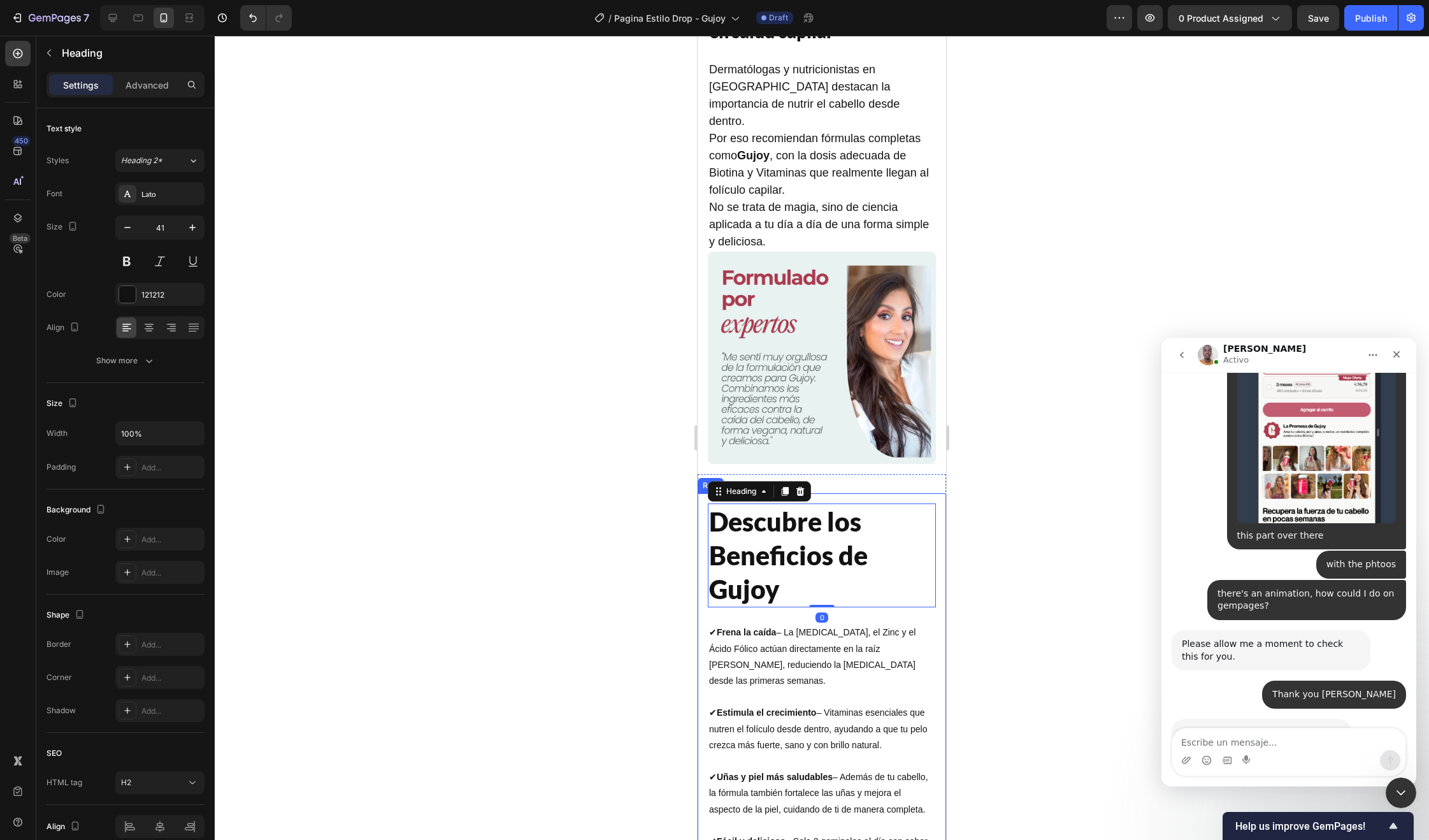
click at [871, 494] on div "Image Descubre los Beneficios de Gujoy Heading 0 ✔ Frena la caída – La Biotina,…" at bounding box center [822, 846] width 248 height 704
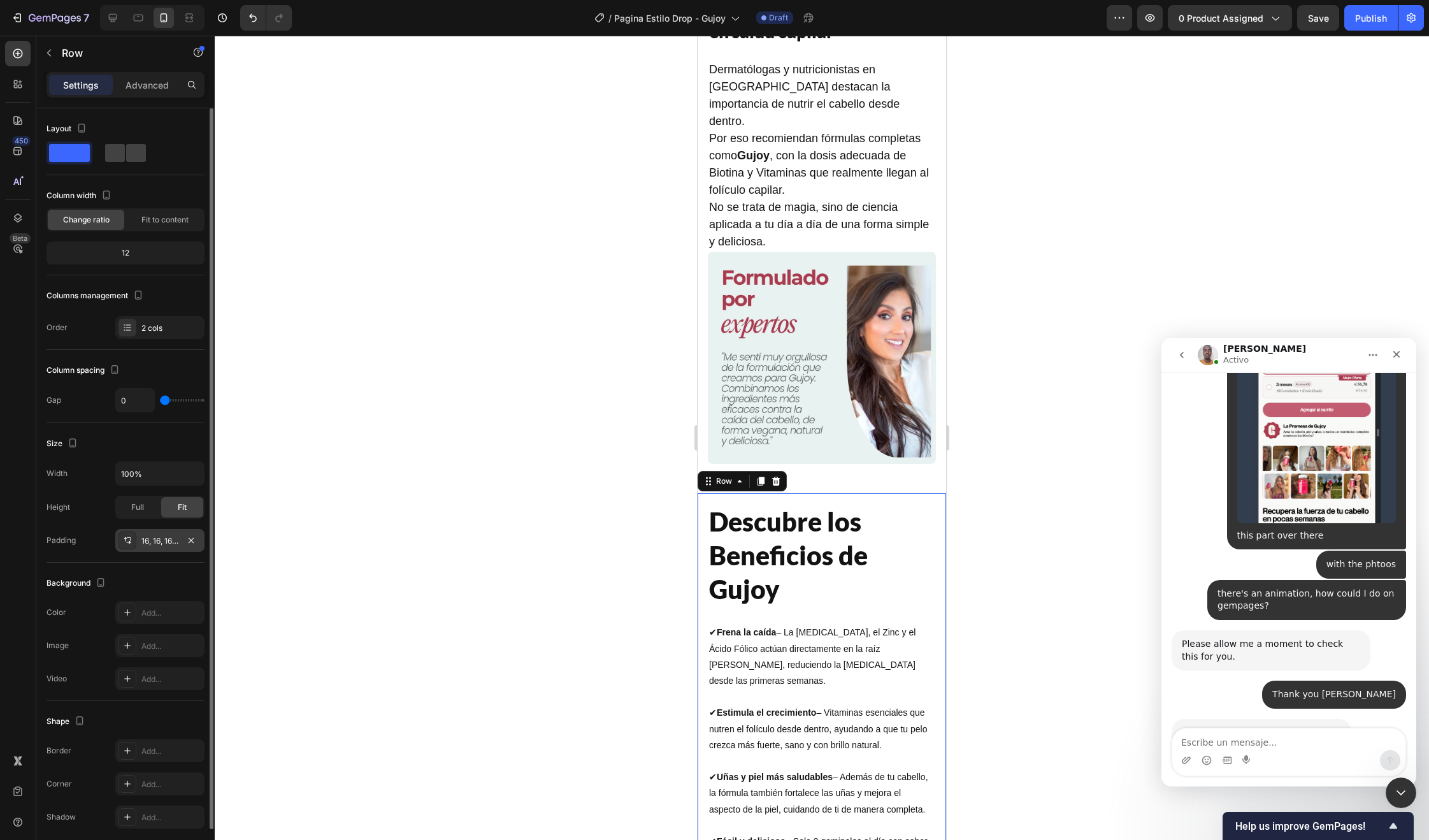
click at [159, 539] on div "16, 16, 16, 16" at bounding box center [160, 540] width 37 height 11
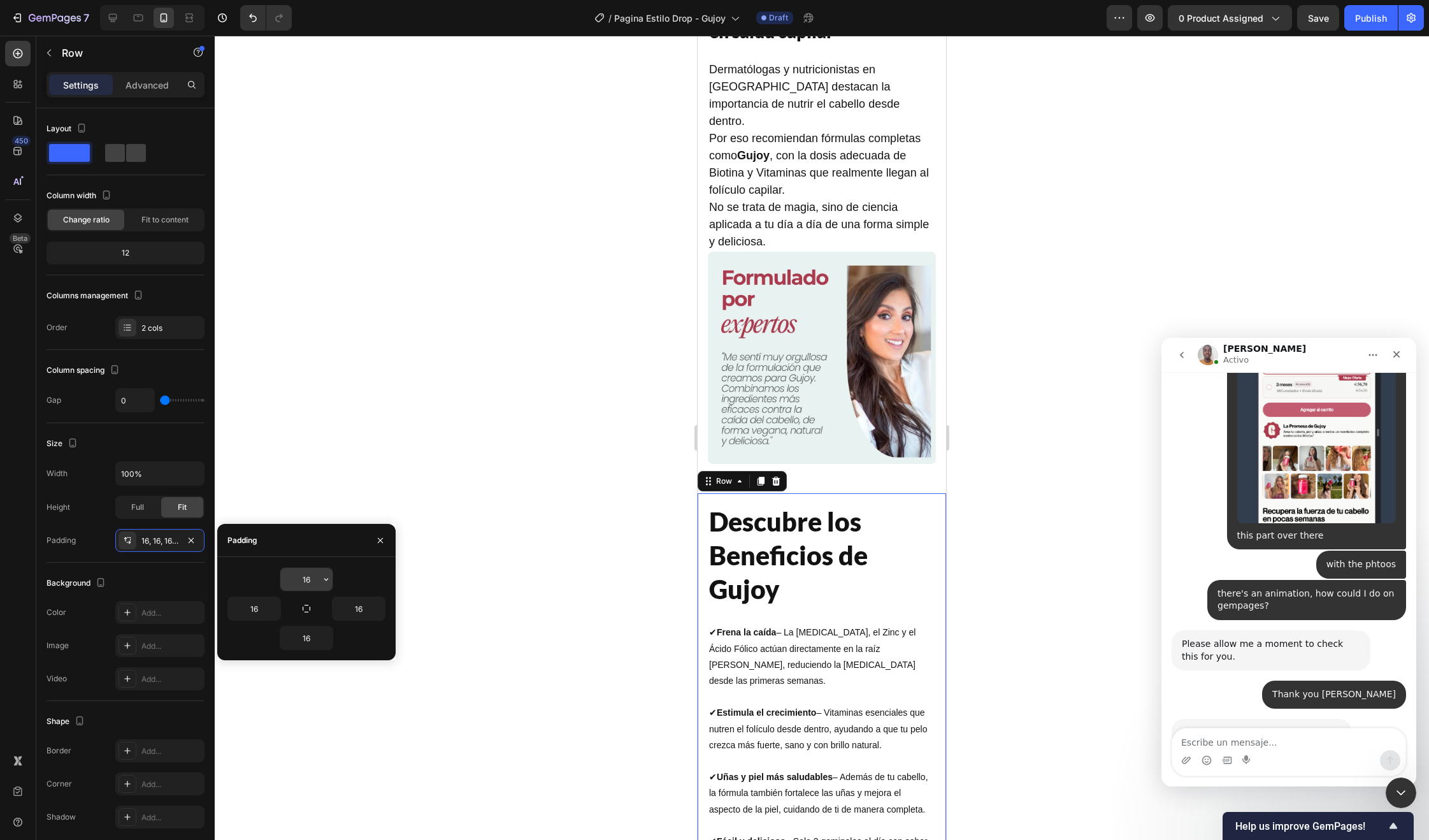
click at [301, 571] on input "16" at bounding box center [306, 579] width 52 height 23
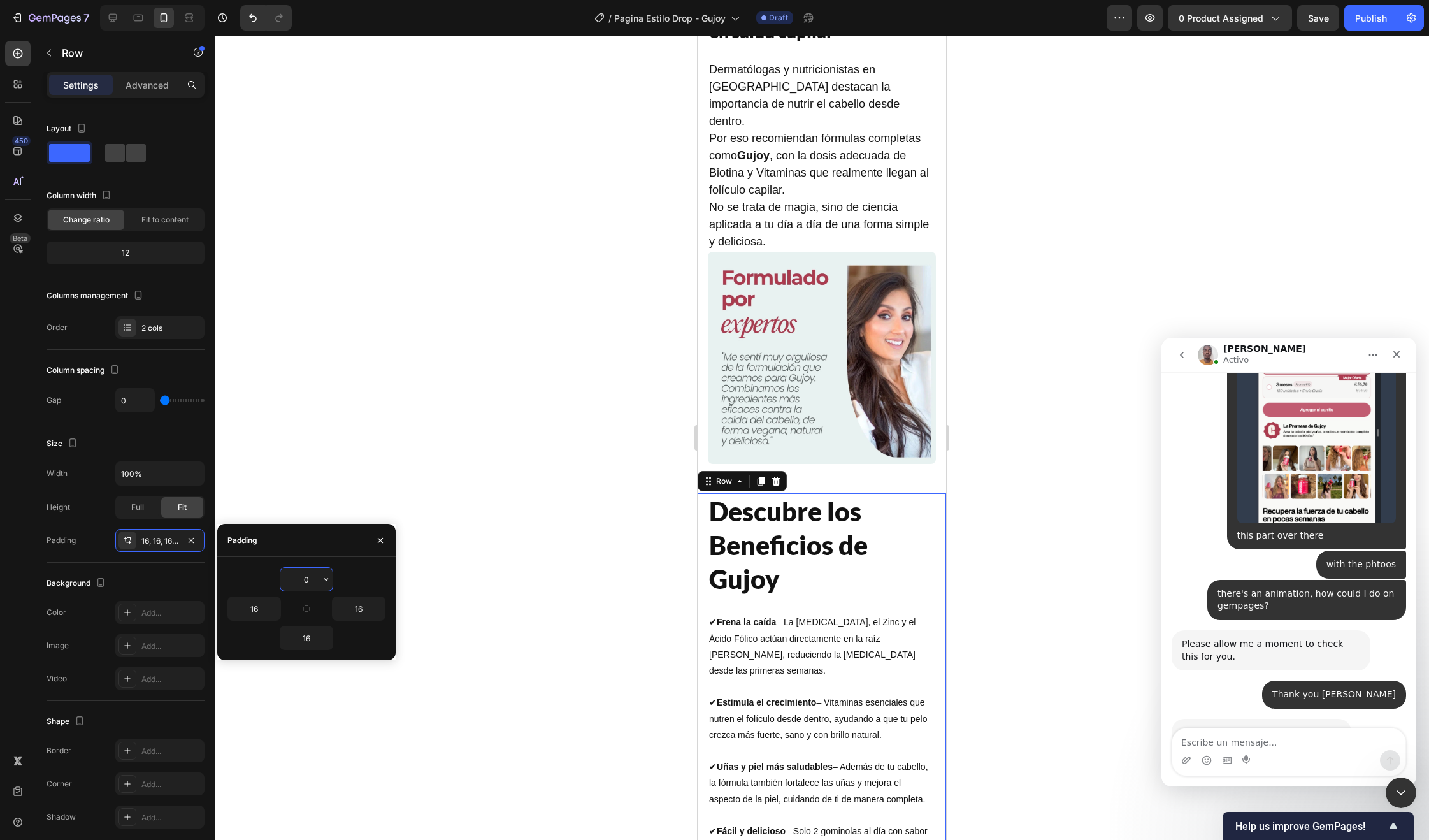
type input "0"
click at [497, 408] on div at bounding box center [822, 437] width 1214 height 804
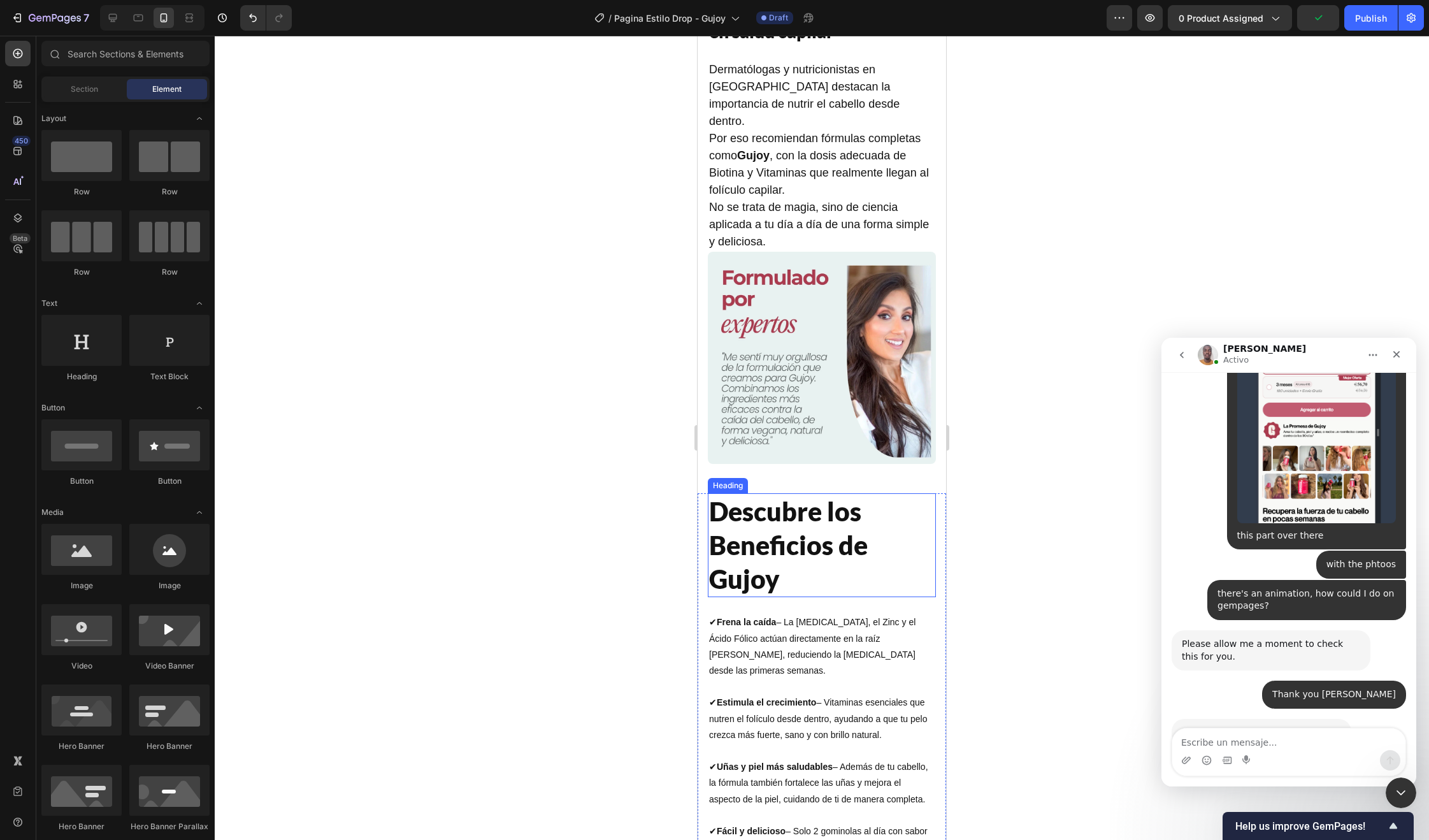
click at [724, 494] on h2 "Descubre los Beneficios de Gujoy" at bounding box center [822, 546] width 228 height 105
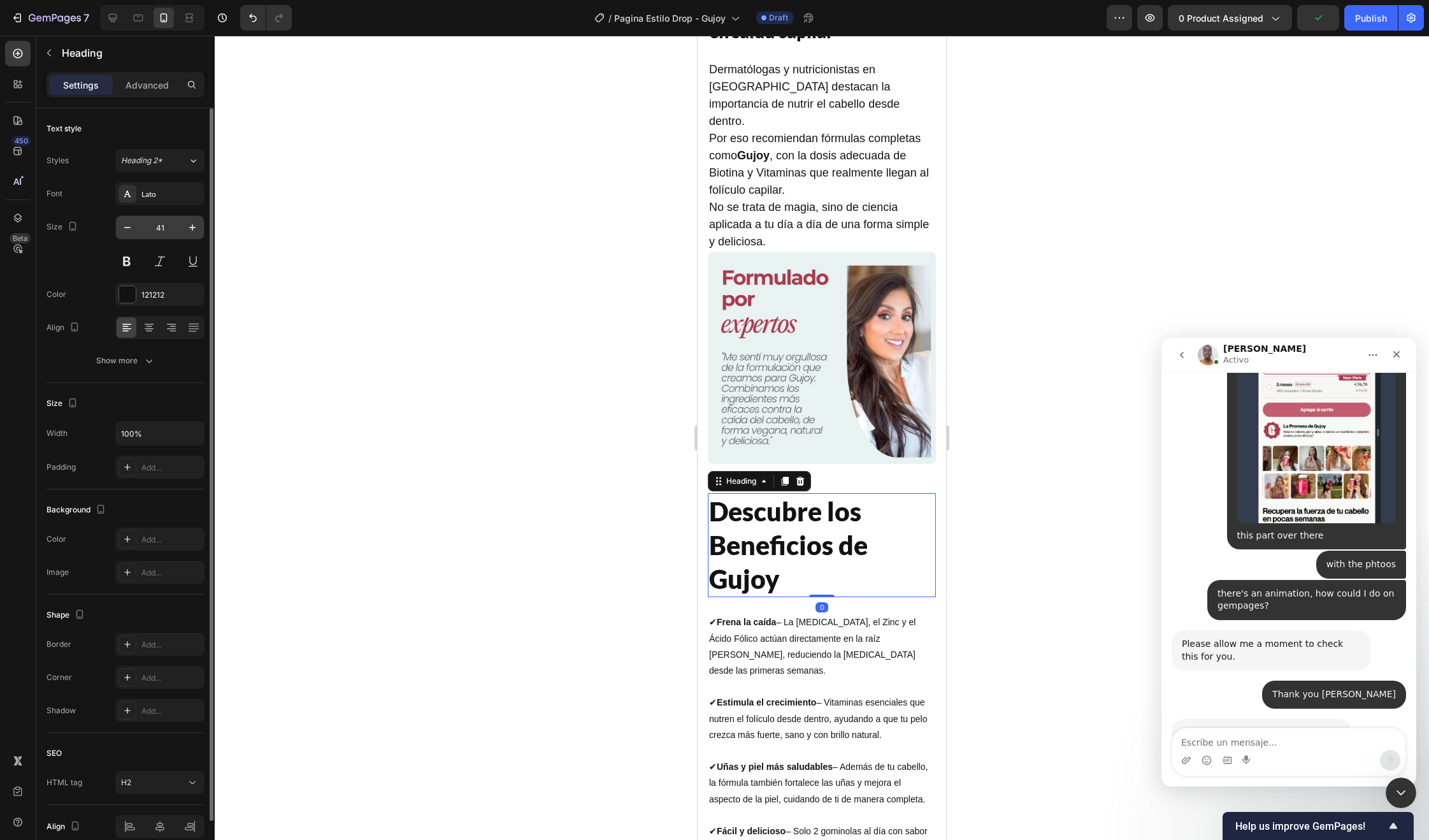
click at [164, 223] on input "41" at bounding box center [160, 227] width 42 height 23
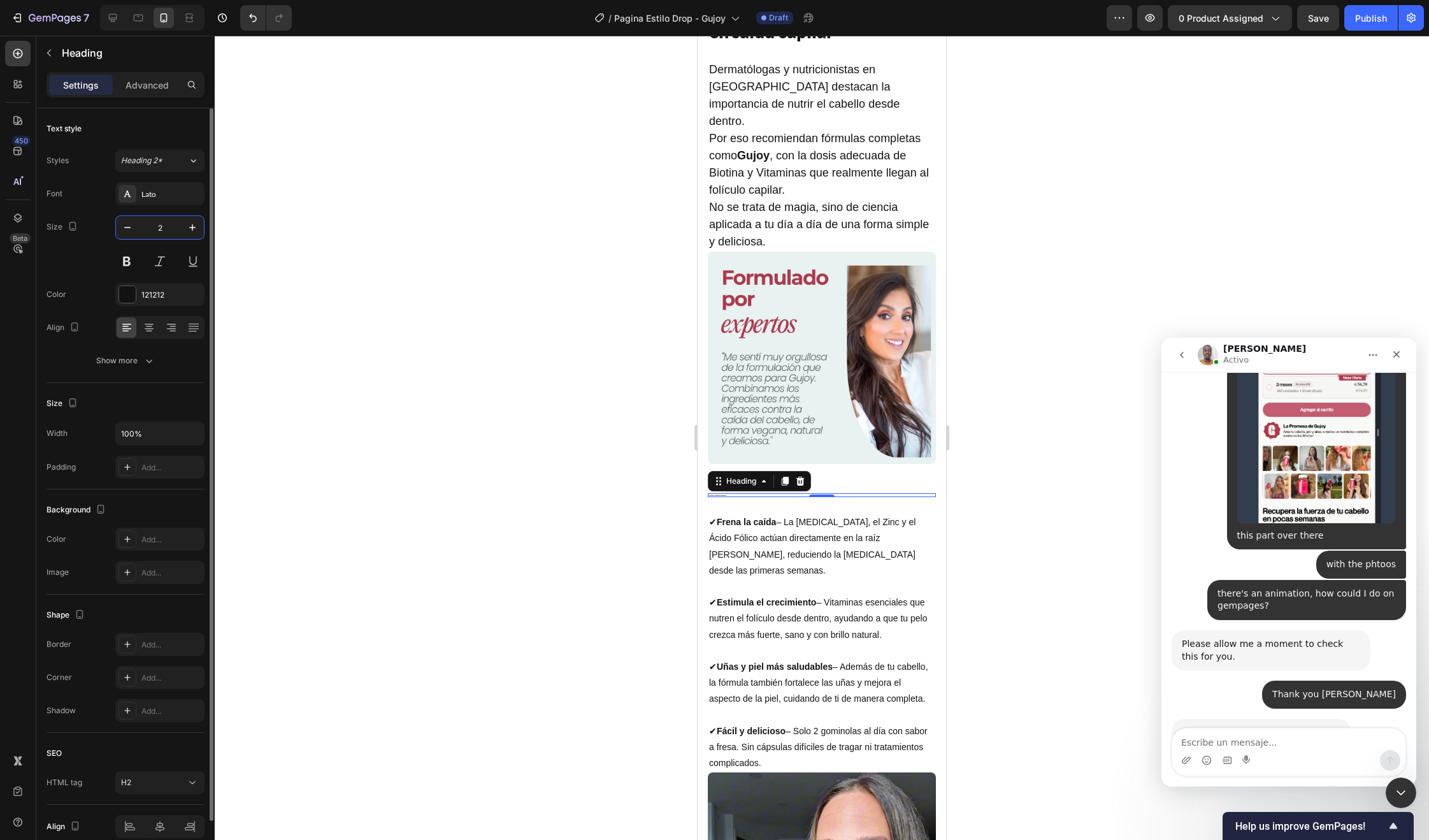
type input "28"
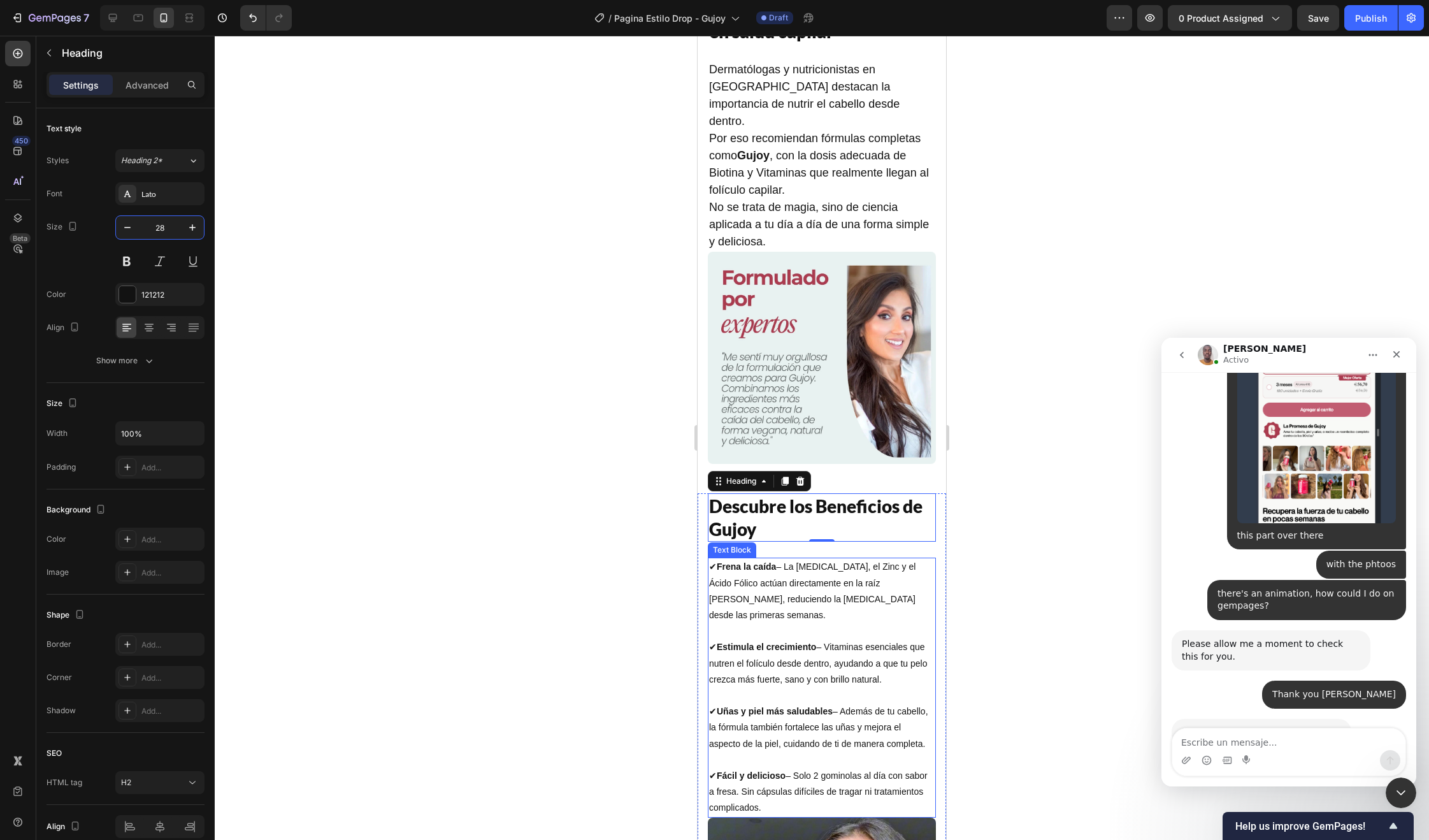
click at [774, 589] on p "✔ Frena la caída – La Biotina, el Zinc y el Ácido Fólico actúan directamente en…" at bounding box center [822, 630] width 225 height 144
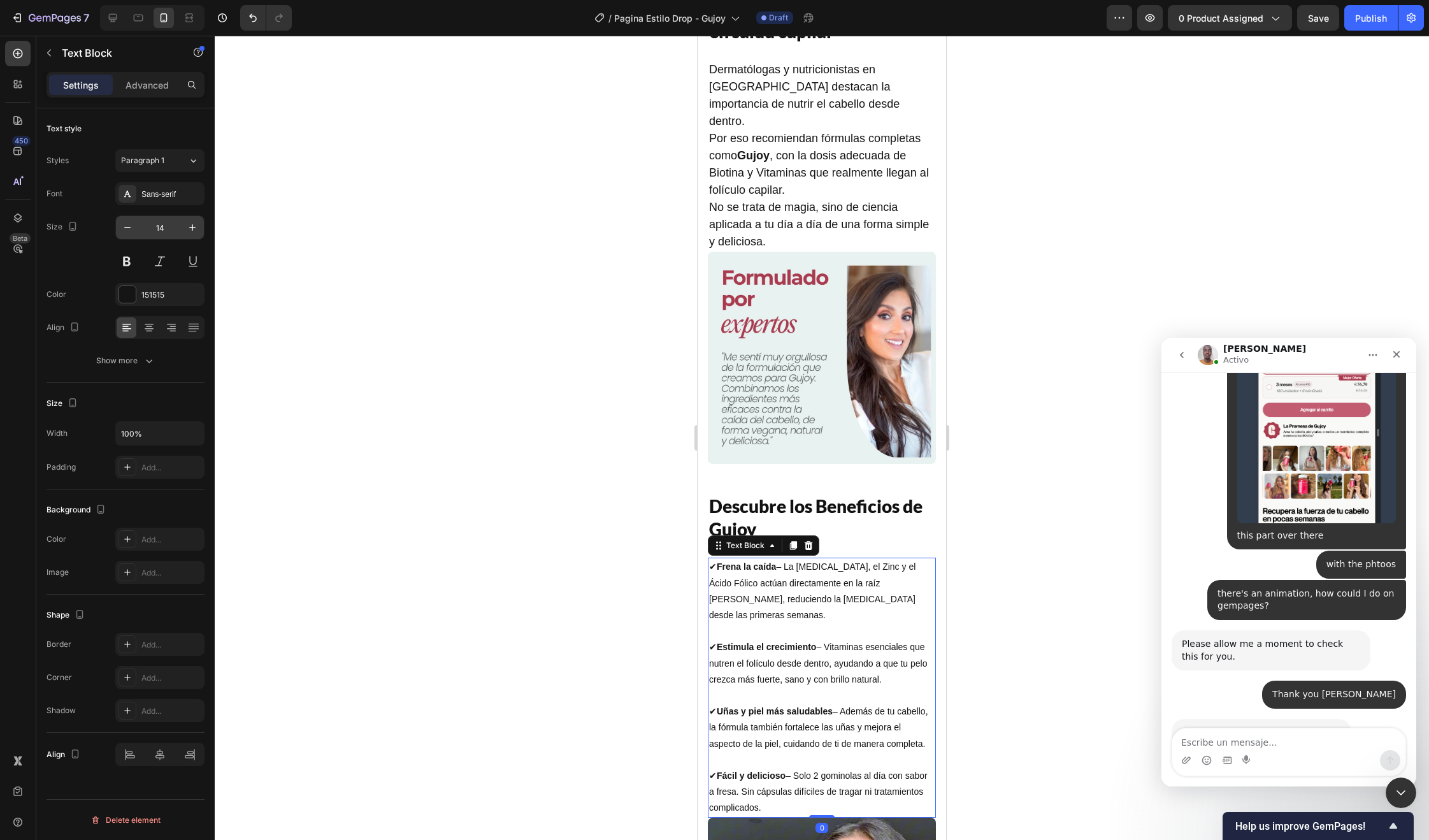
click at [161, 229] on input "14" at bounding box center [160, 227] width 42 height 23
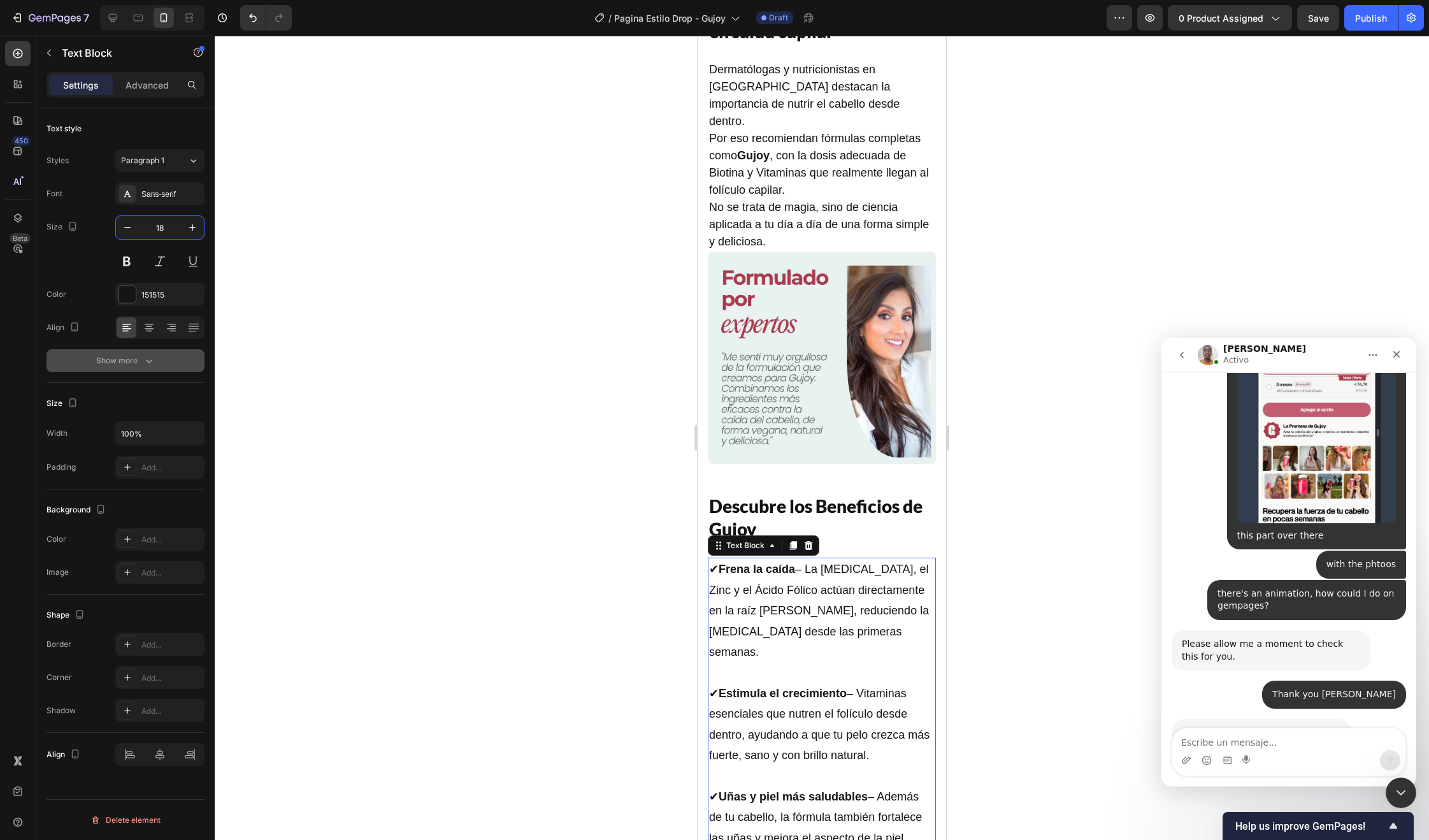
type input "18"
click at [134, 369] on button "Show more" at bounding box center [126, 360] width 158 height 23
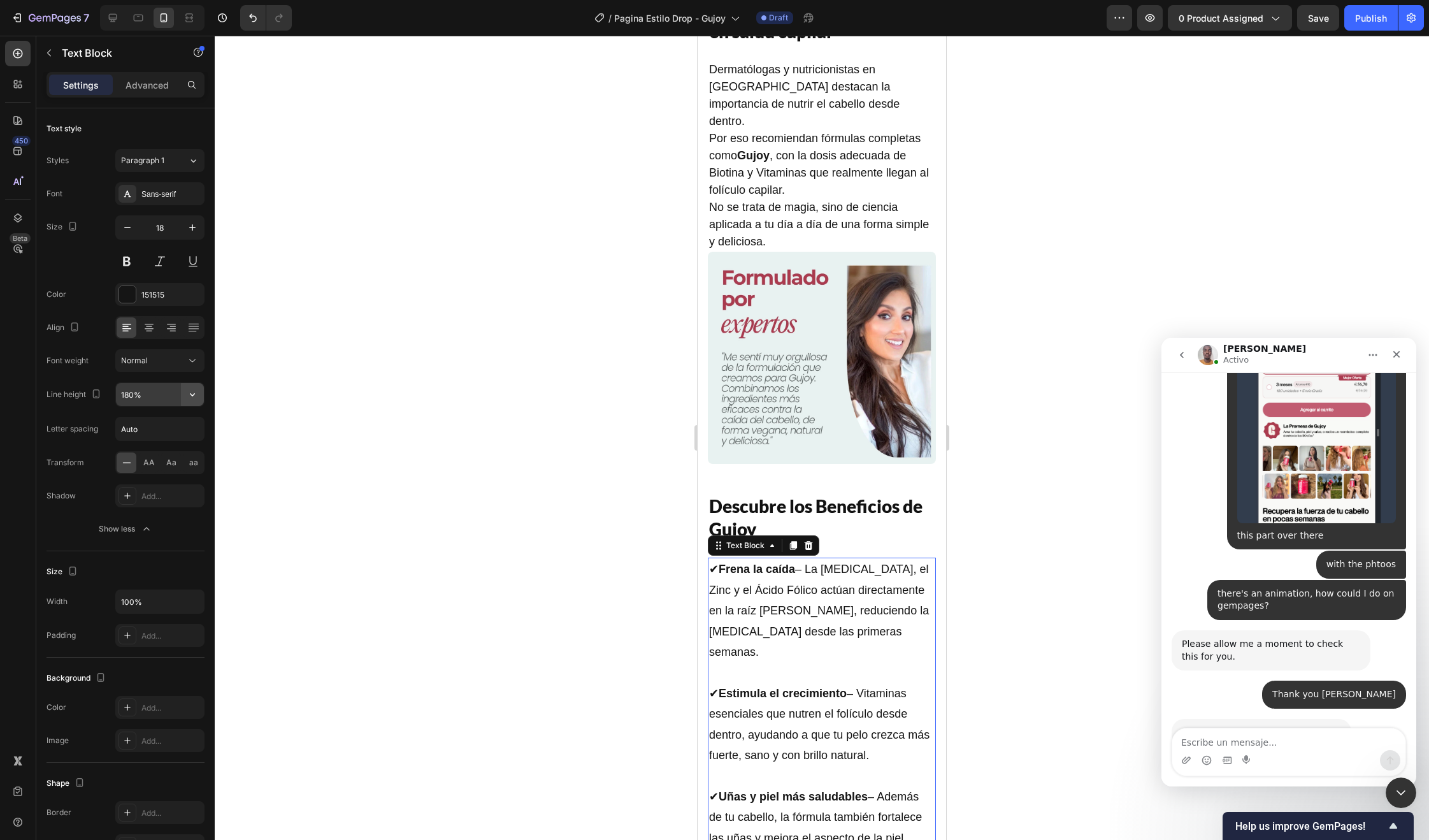
click at [184, 395] on button "button" at bounding box center [192, 394] width 23 height 23
click at [128, 499] on span "150%" at bounding box center [130, 499] width 20 height 11
type input "150%"
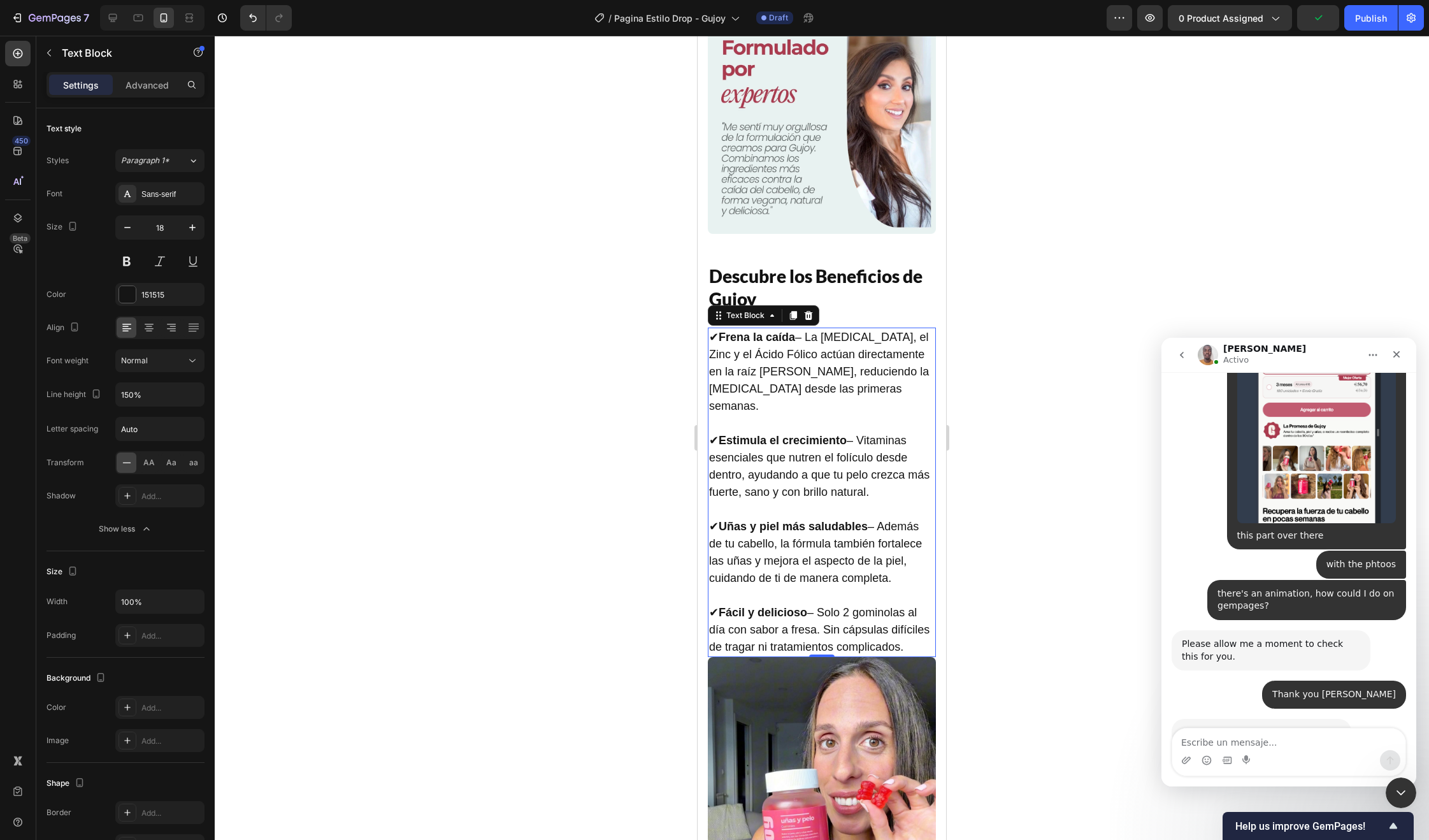
scroll to position [2866, 0]
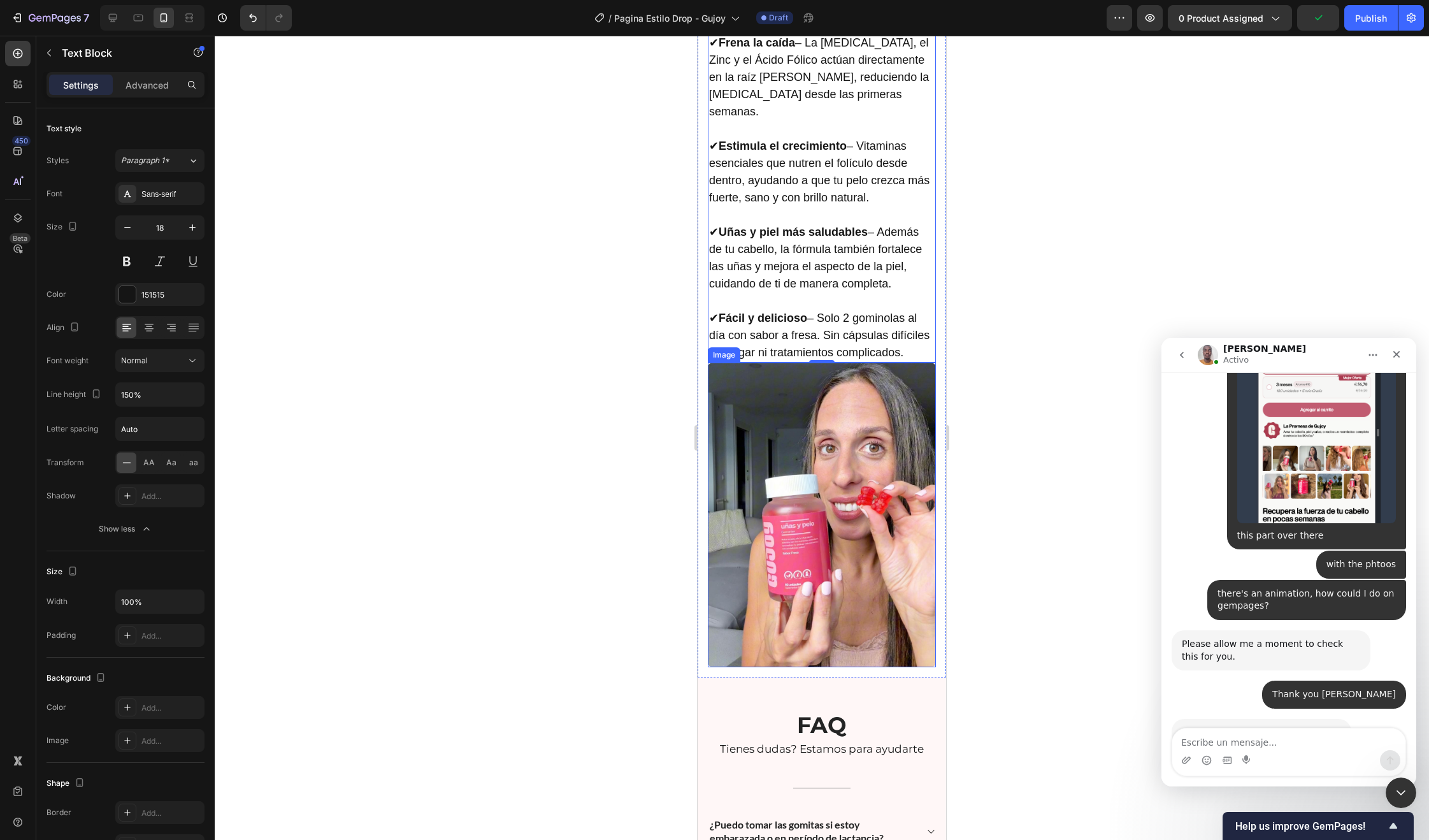
click at [817, 514] on img at bounding box center [822, 514] width 228 height 304
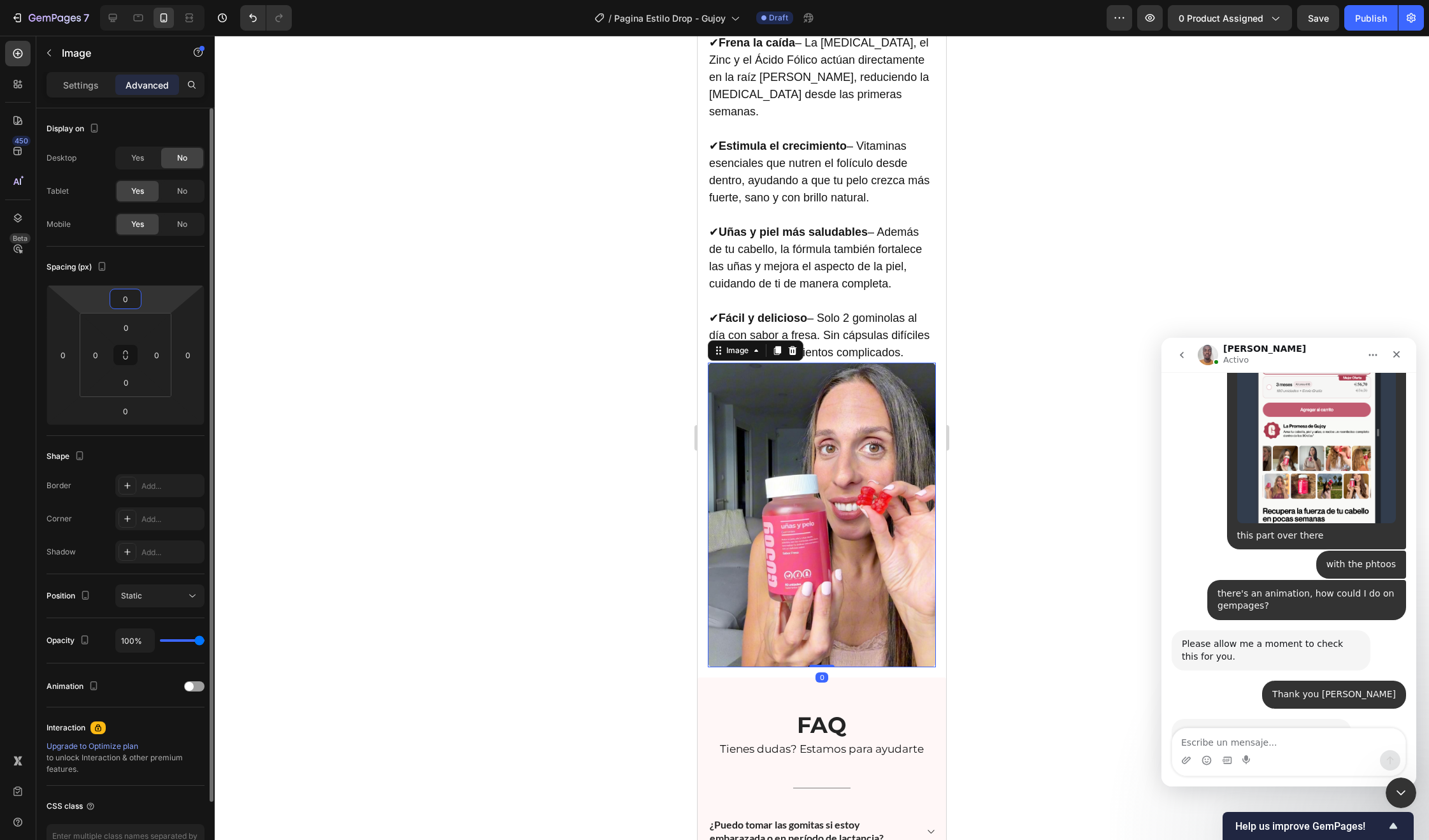
click at [128, 301] on input "0" at bounding box center [126, 299] width 26 height 19
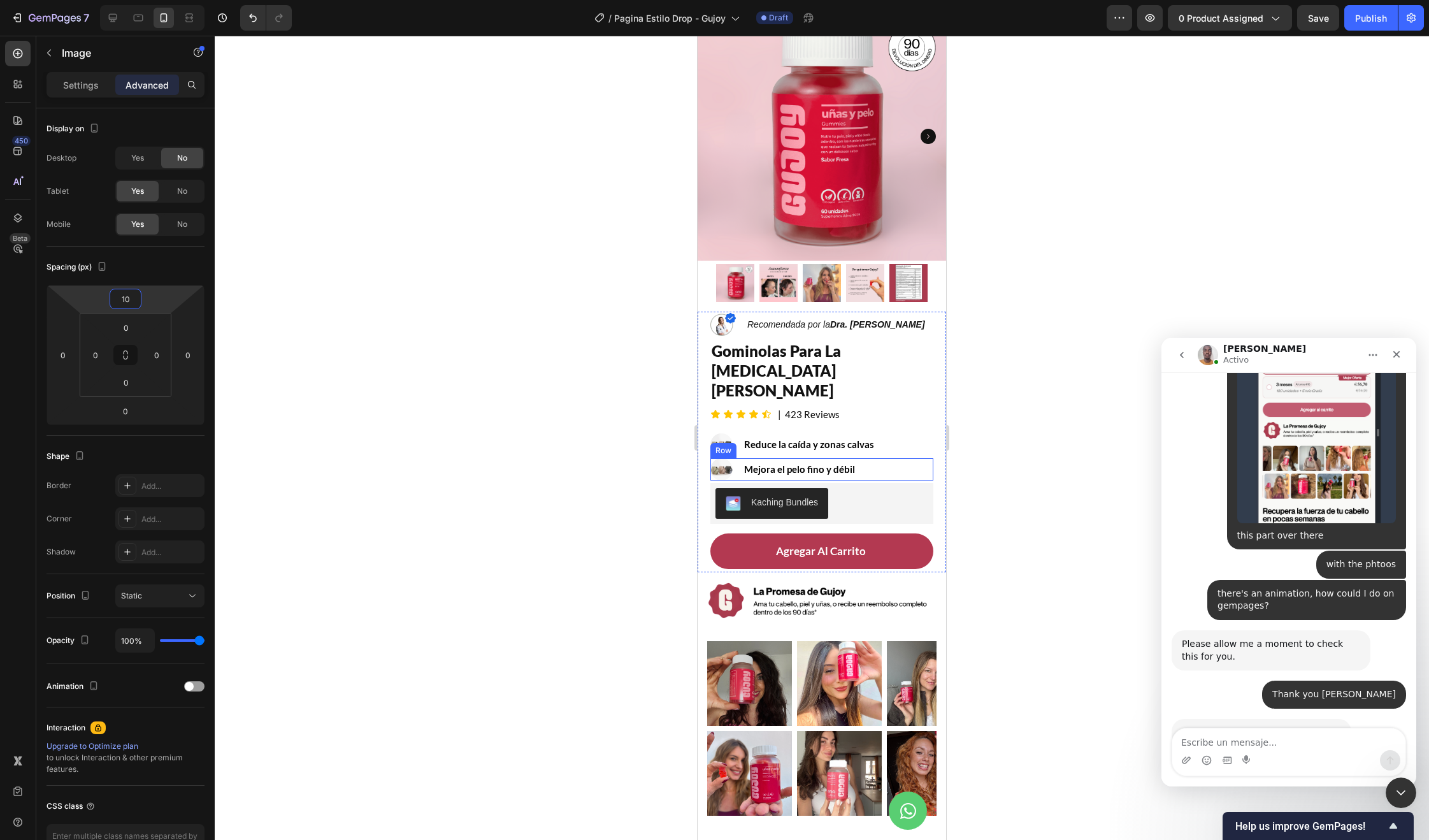
scroll to position [0, 0]
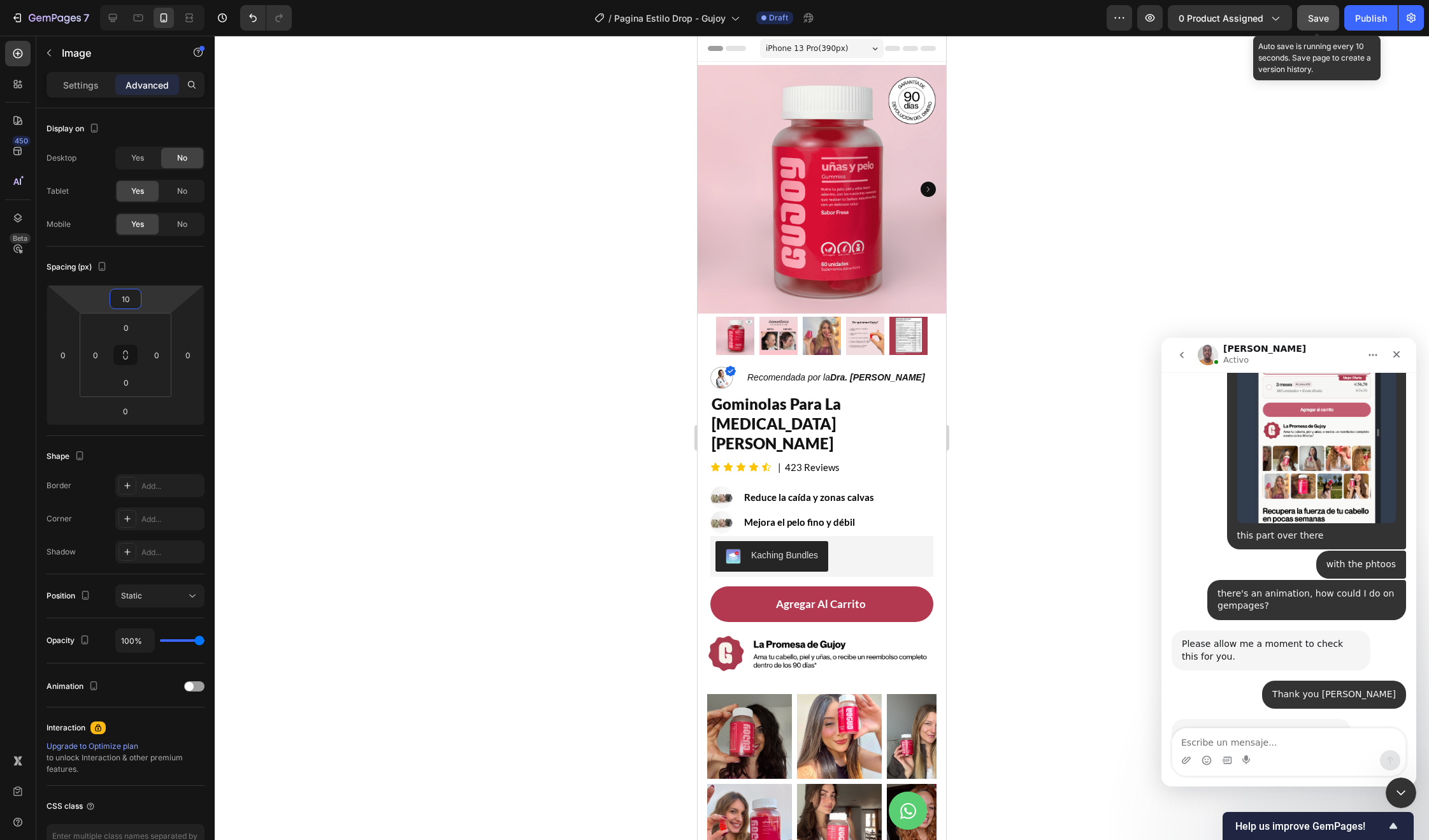
type input "10"
click at [1313, 24] on button "Save" at bounding box center [1319, 18] width 42 height 26
click at [715, 486] on img at bounding box center [721, 497] width 22 height 22
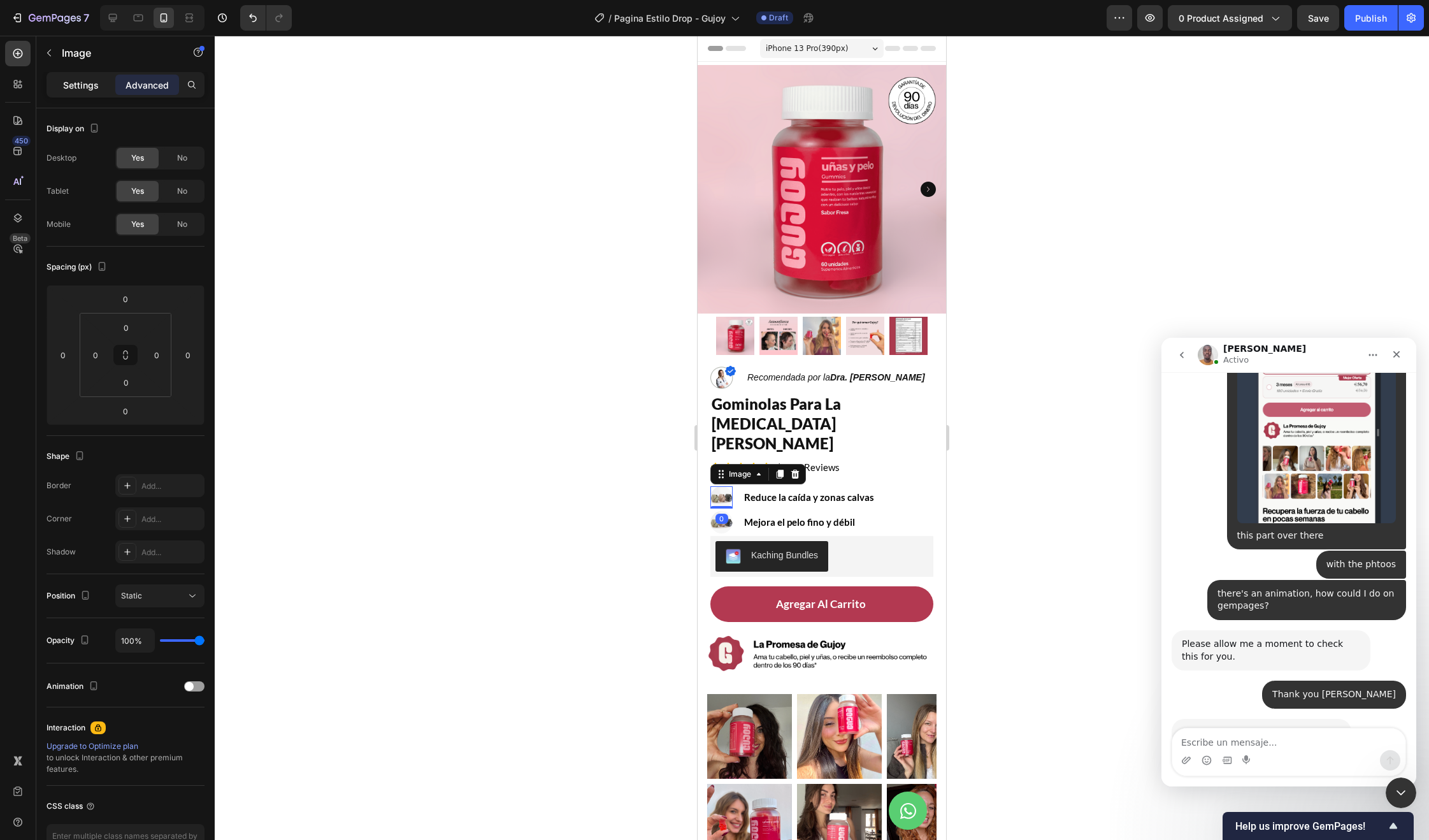
click at [54, 79] on div "Settings" at bounding box center [80, 85] width 63 height 20
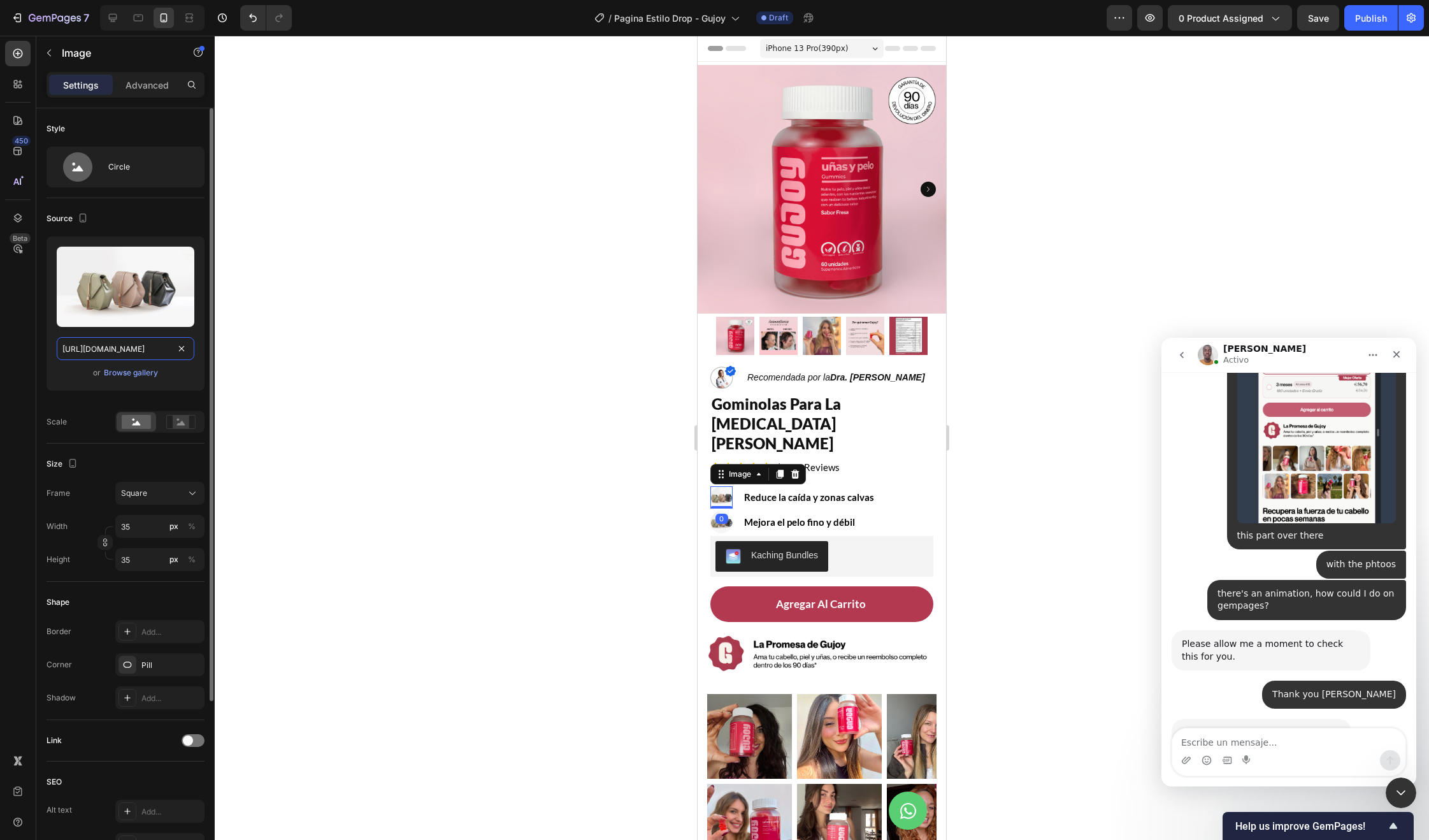
click at [130, 350] on input "https://cdn.shopify.com/s/files/1/2005/9307/files/image_demo.jpg" at bounding box center [126, 348] width 138 height 23
paste input "0679/8455/6221/files/179c650a-2f29-4539-ae29-8afaf21e6865.png?v=1744916787"
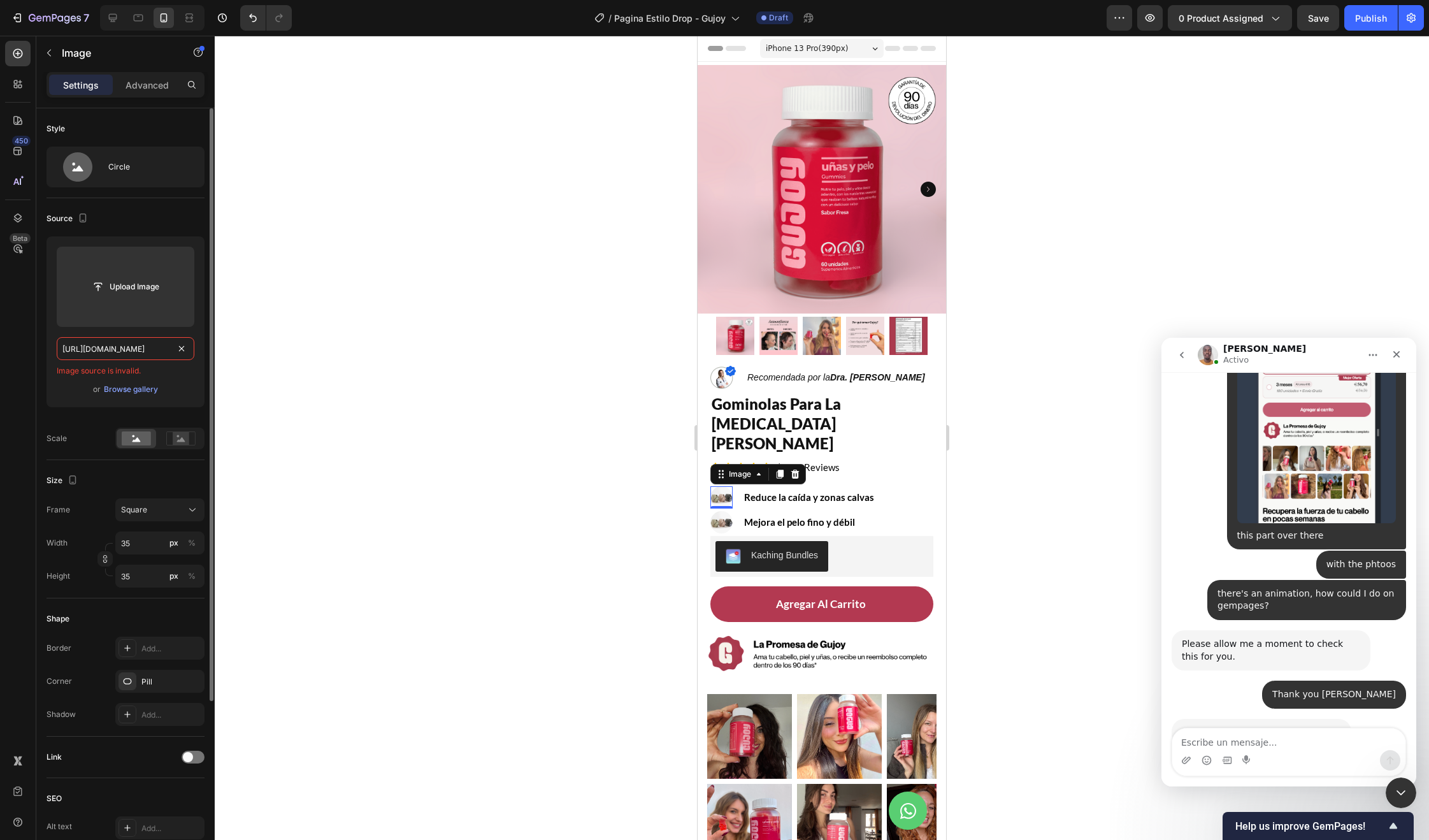
click at [99, 354] on input "https://cdn.shopify.com/s/files/1/0679/8455/6221/files/179c650a-2f29-4539-ae29-…" at bounding box center [126, 348] width 138 height 23
paste input "text"
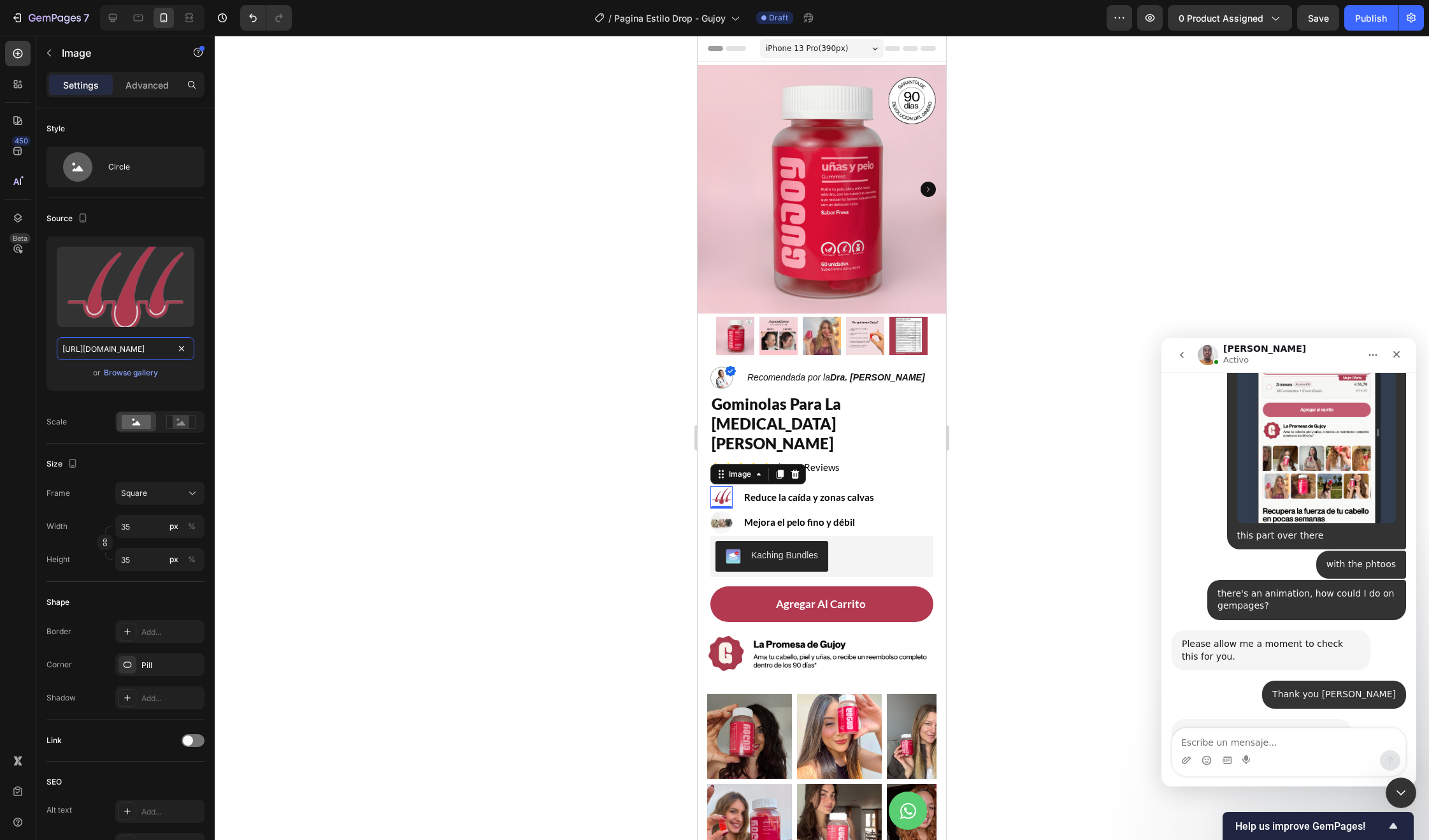
type input "https://cdn.shopify.com/s/files/1/0679/8455/6221/files/179c650a-2f29-4539-ae29-…"
click at [318, 411] on div at bounding box center [822, 437] width 1214 height 804
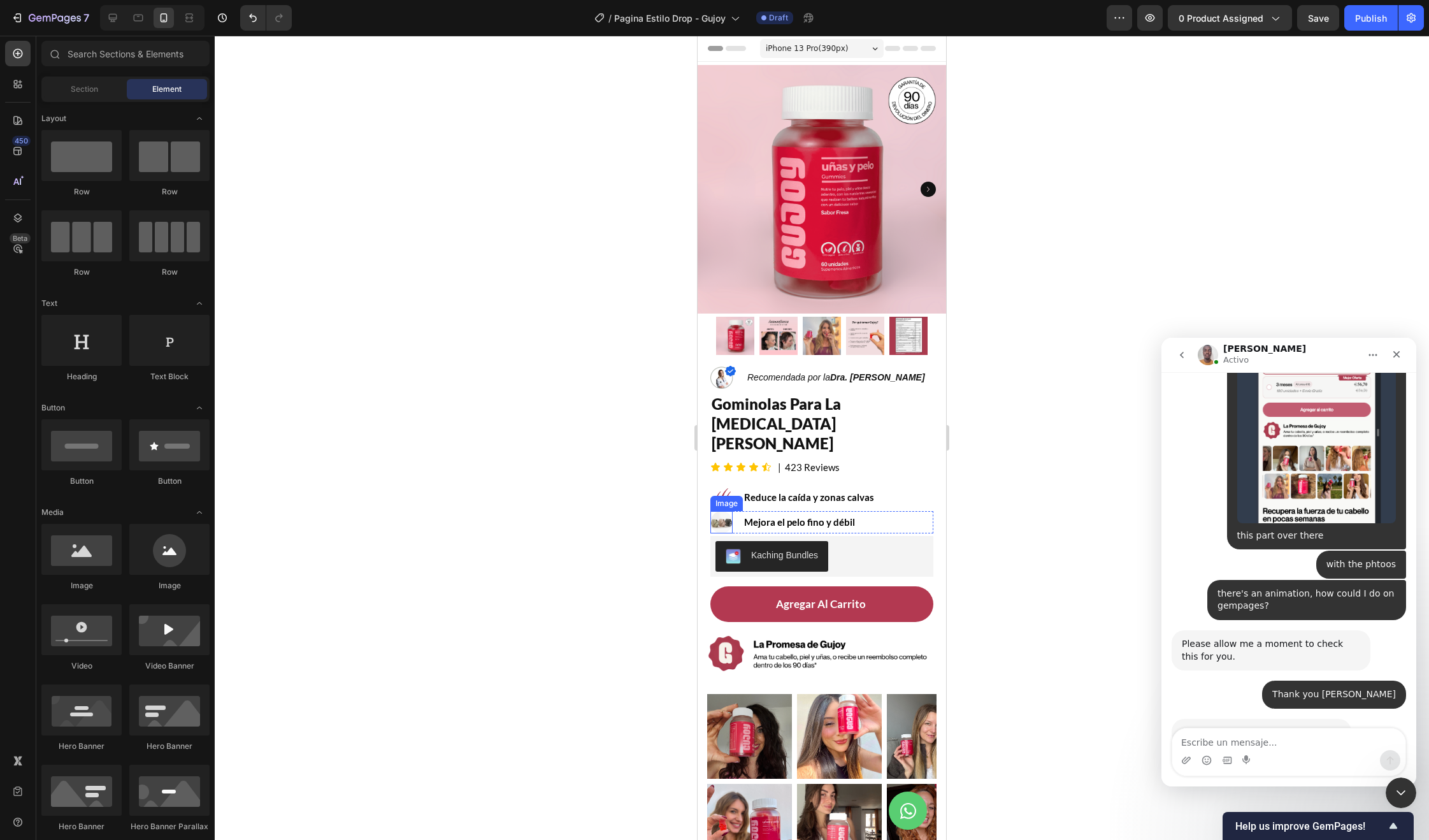
click at [725, 511] on img at bounding box center [721, 522] width 22 height 22
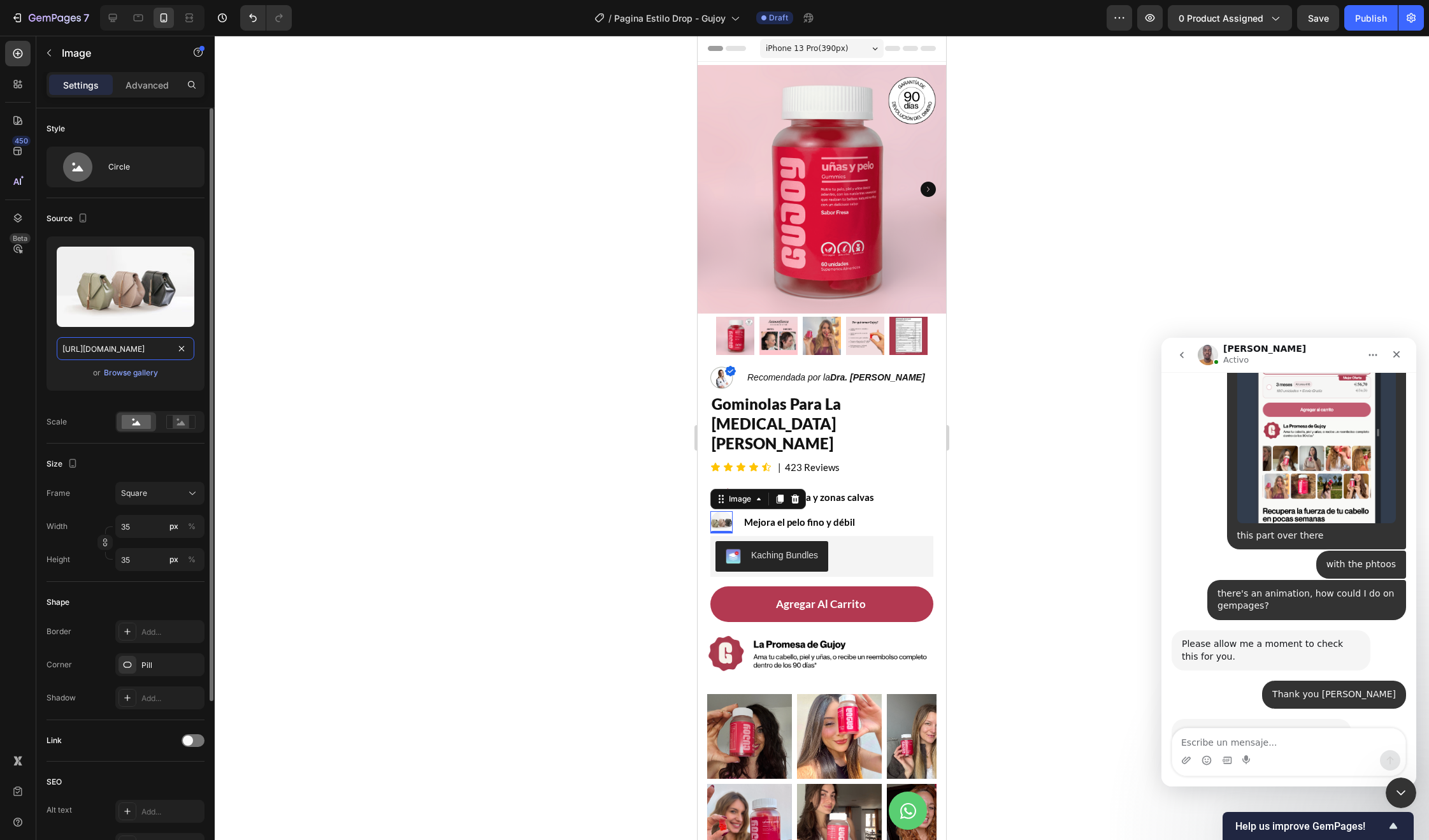
click at [72, 337] on input "https://cdn.shopify.com/s/files/1/2005/9307/files/image_demo.jpg" at bounding box center [126, 348] width 138 height 23
click at [81, 346] on input "https://cdn.shopify.com/s/files/1/2005/9307/files/image_demo.jpg" at bounding box center [126, 348] width 138 height 23
paste input "0679/8455/6221/files/Design_sem_nome_4.png?v=1744916950"
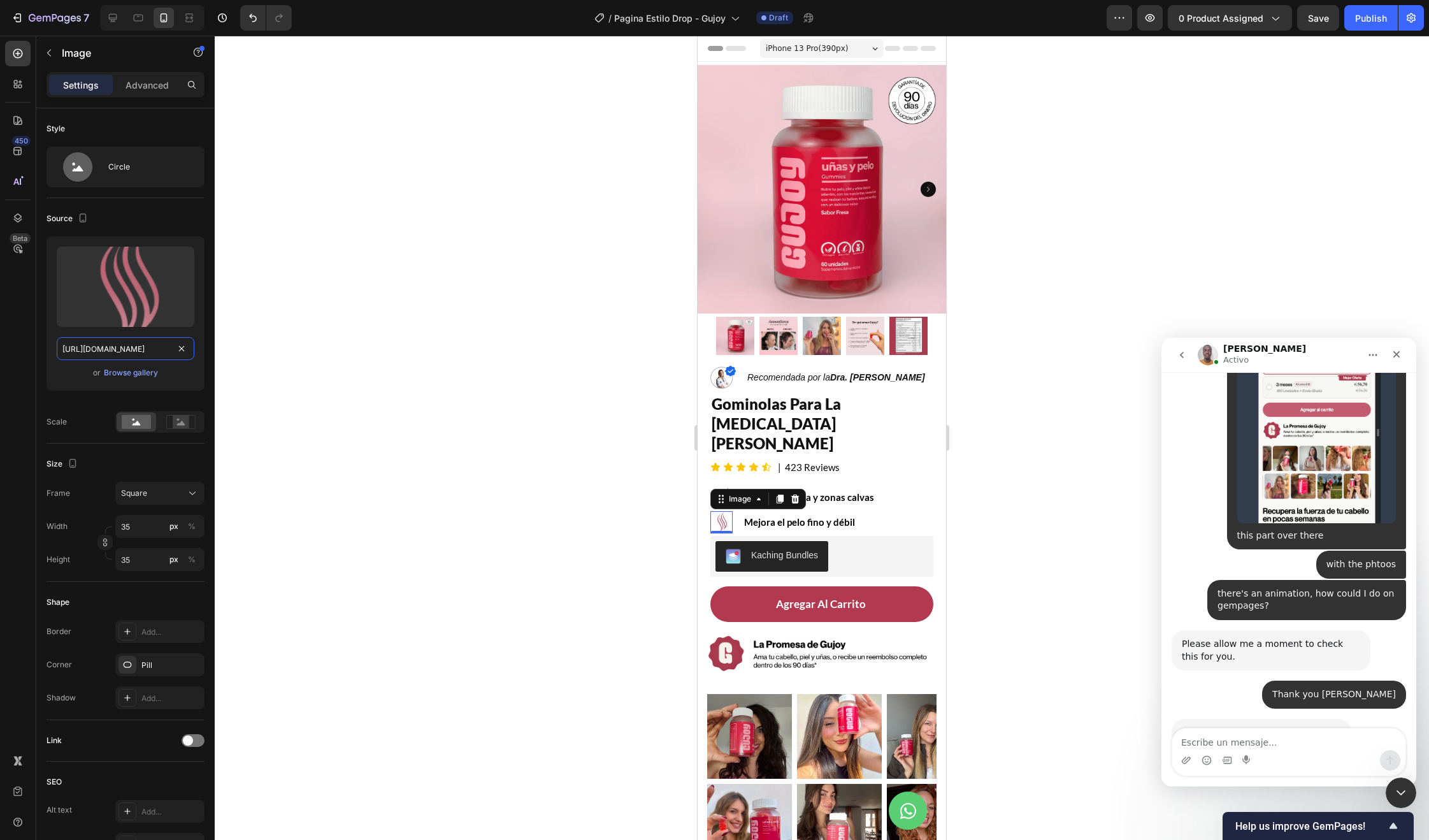
type input "https://cdn.shopify.com/s/files/1/0679/8455/6221/files/Design_sem_nome_4.png?v=…"
click at [549, 493] on div at bounding box center [822, 437] width 1214 height 804
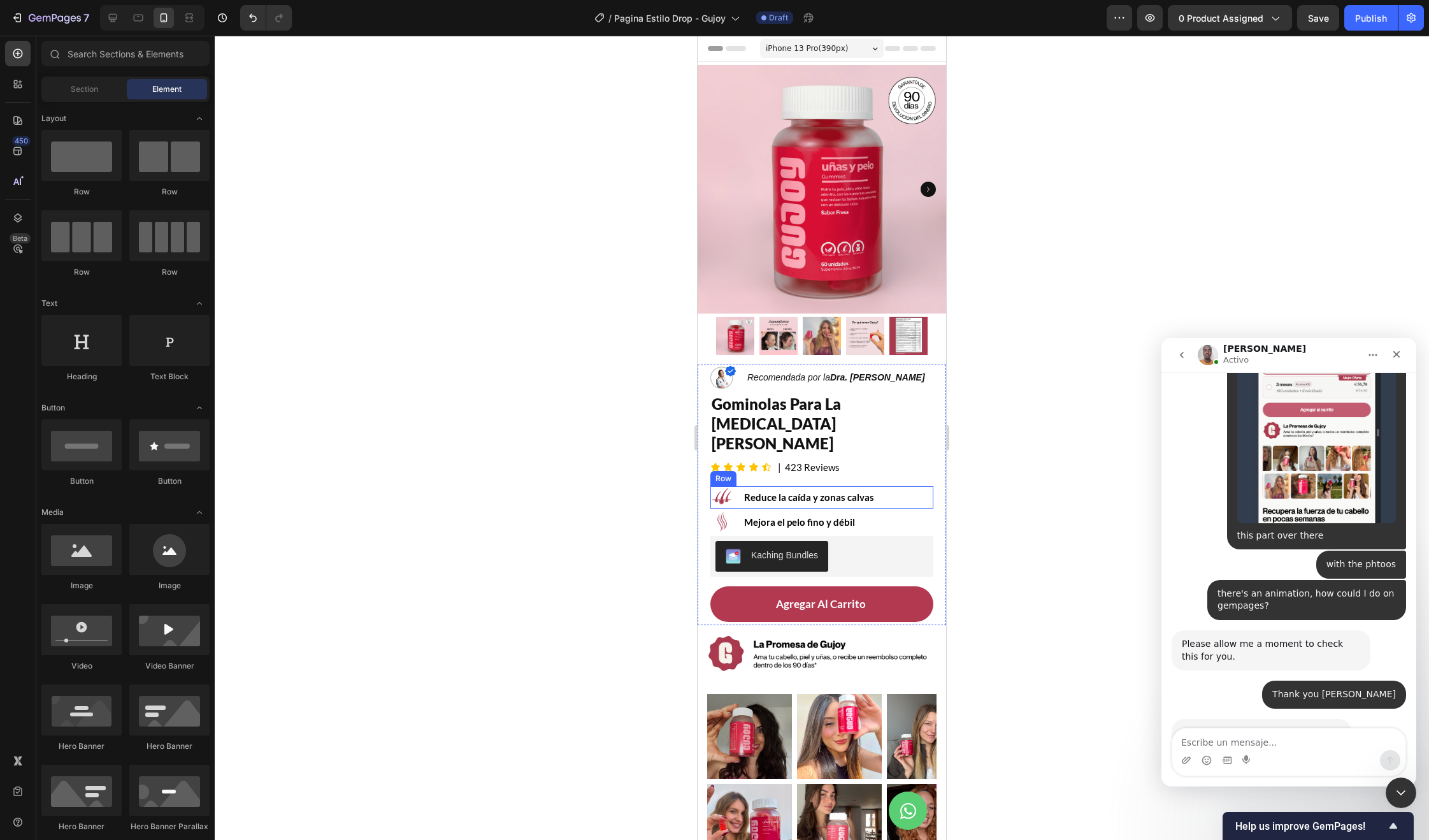
click at [718, 486] on img at bounding box center [721, 497] width 22 height 22
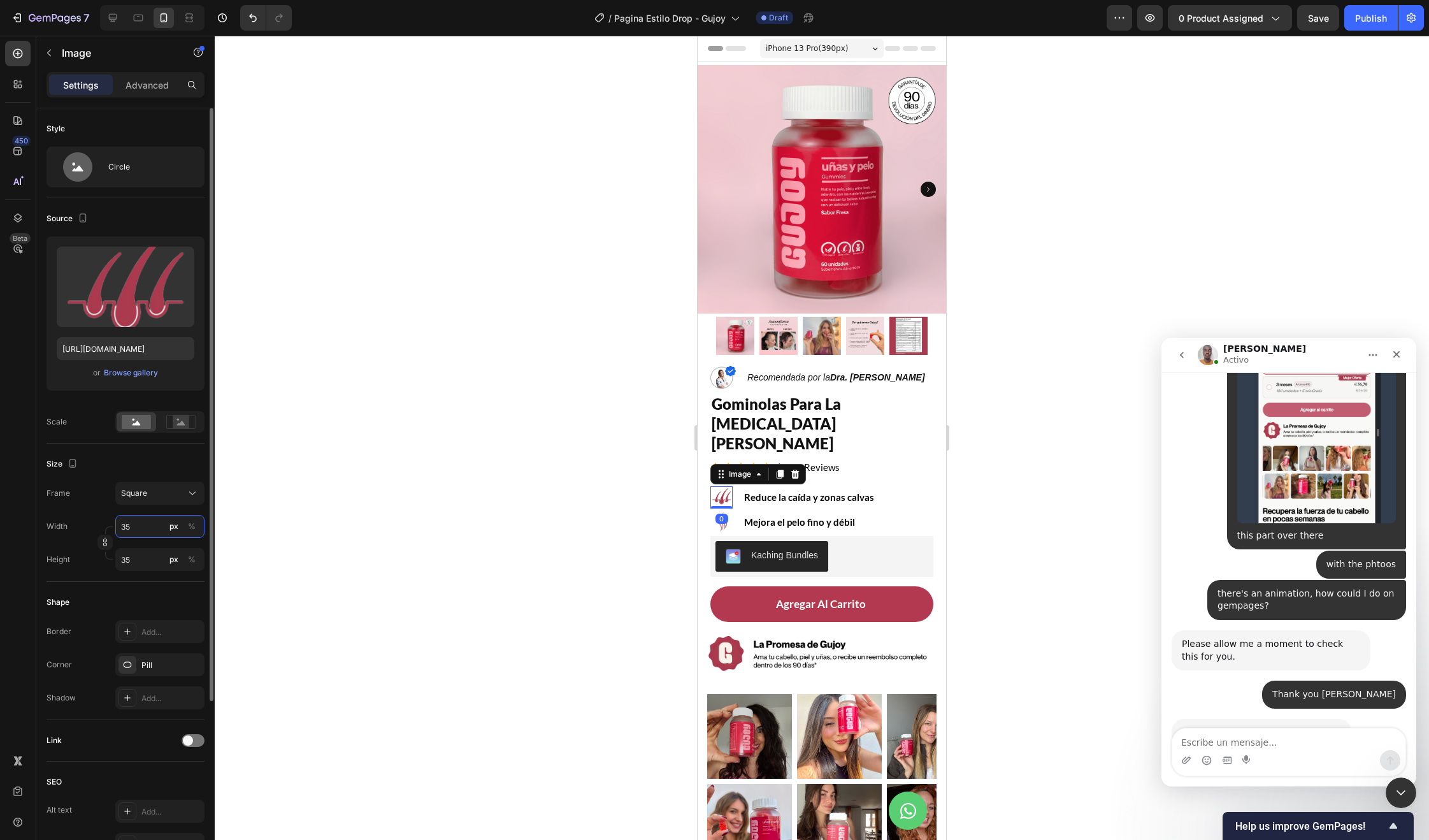
click at [157, 526] on input "35" at bounding box center [159, 526] width 89 height 23
type input "8"
type input "80"
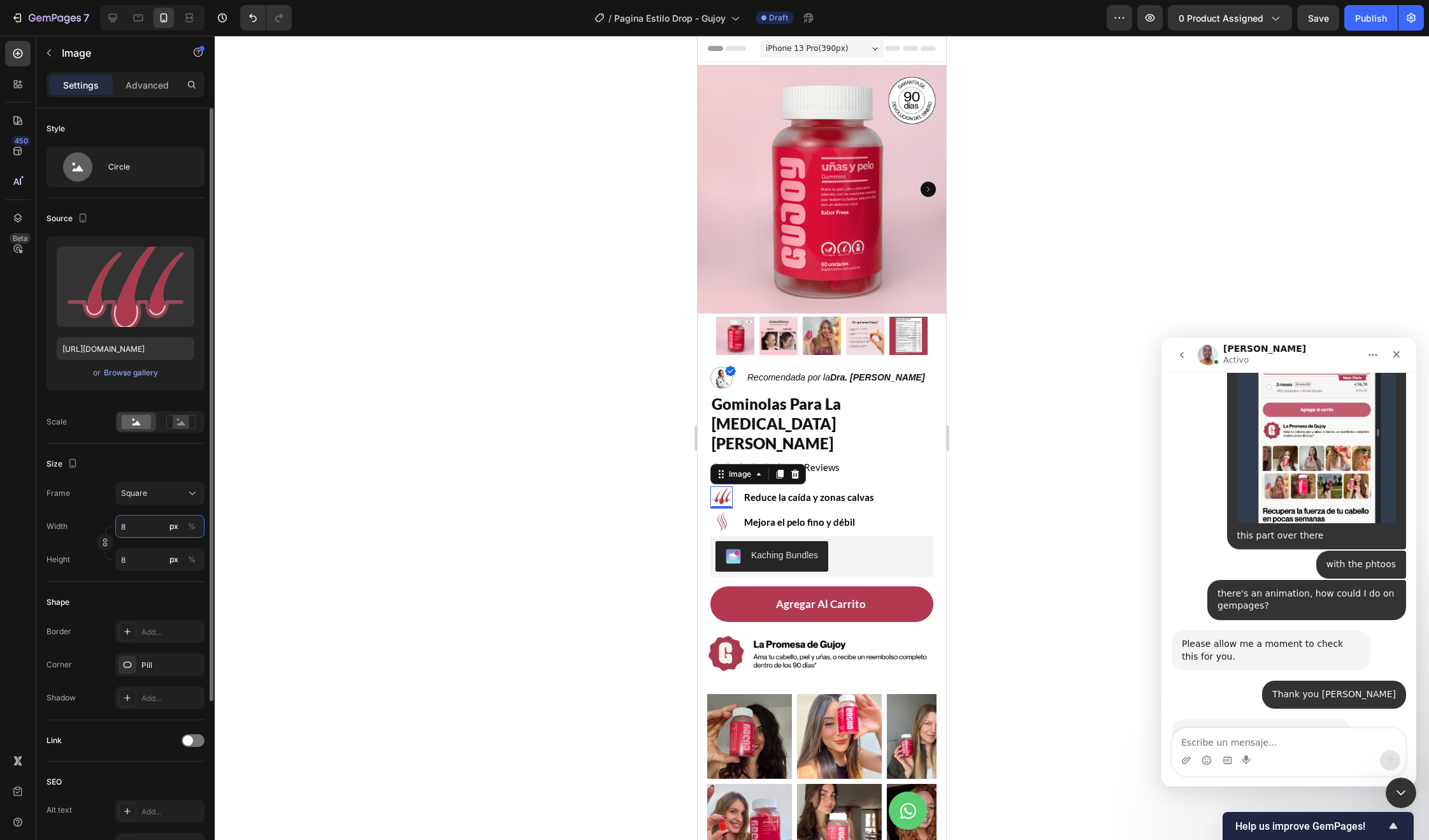
type input "80"
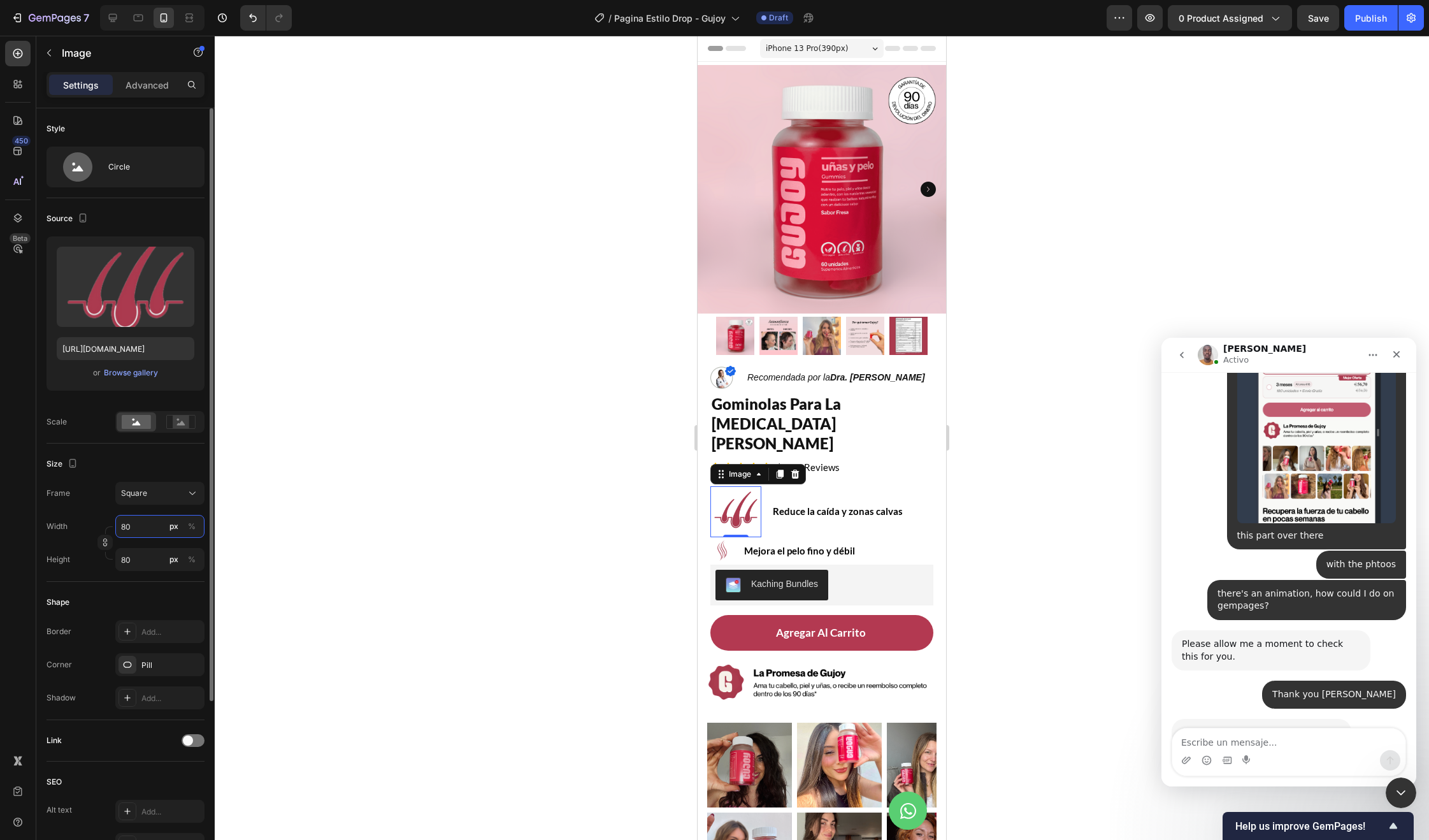
click at [134, 520] on input "80" at bounding box center [159, 526] width 89 height 23
type input "4"
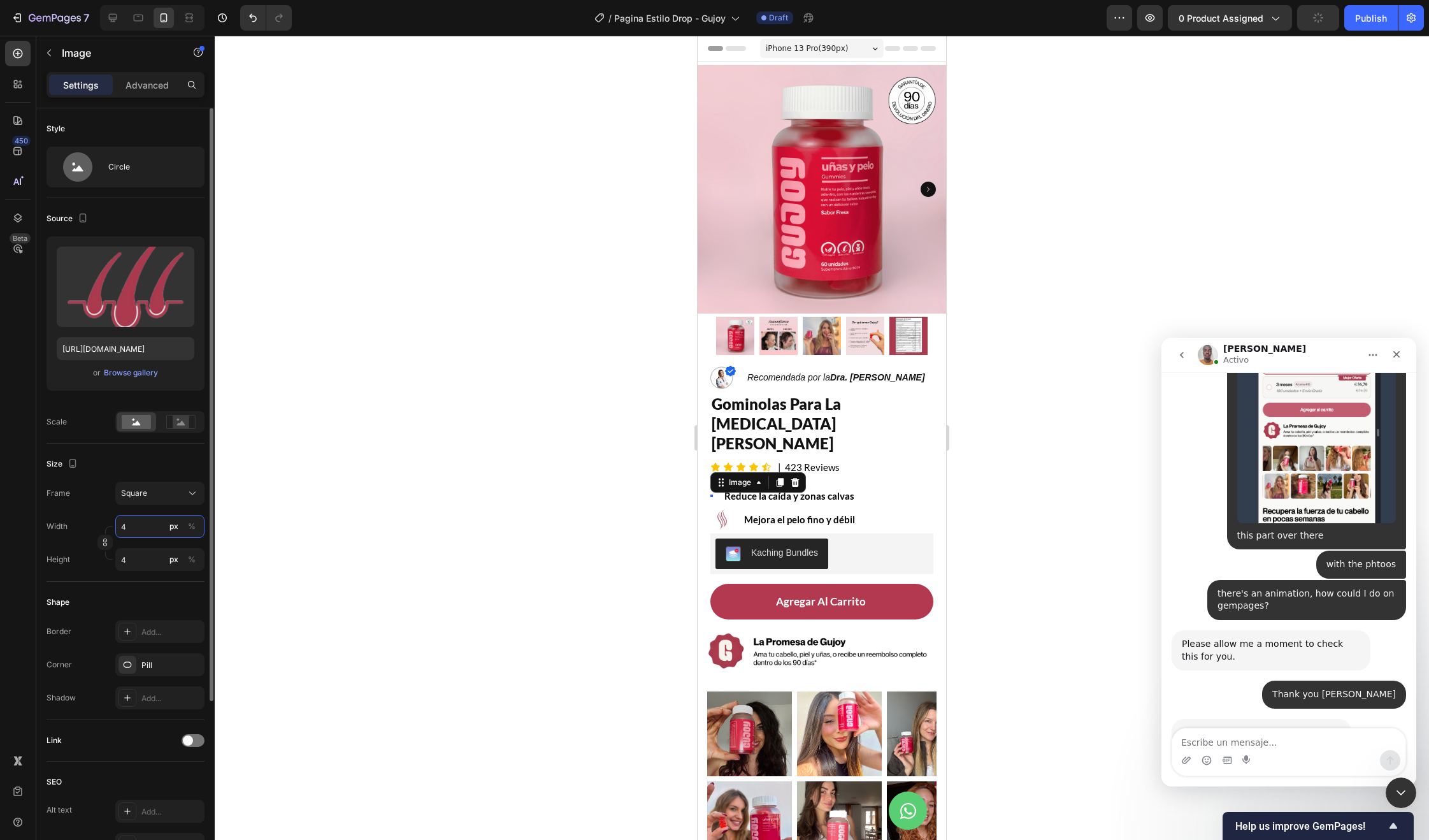
type input "40"
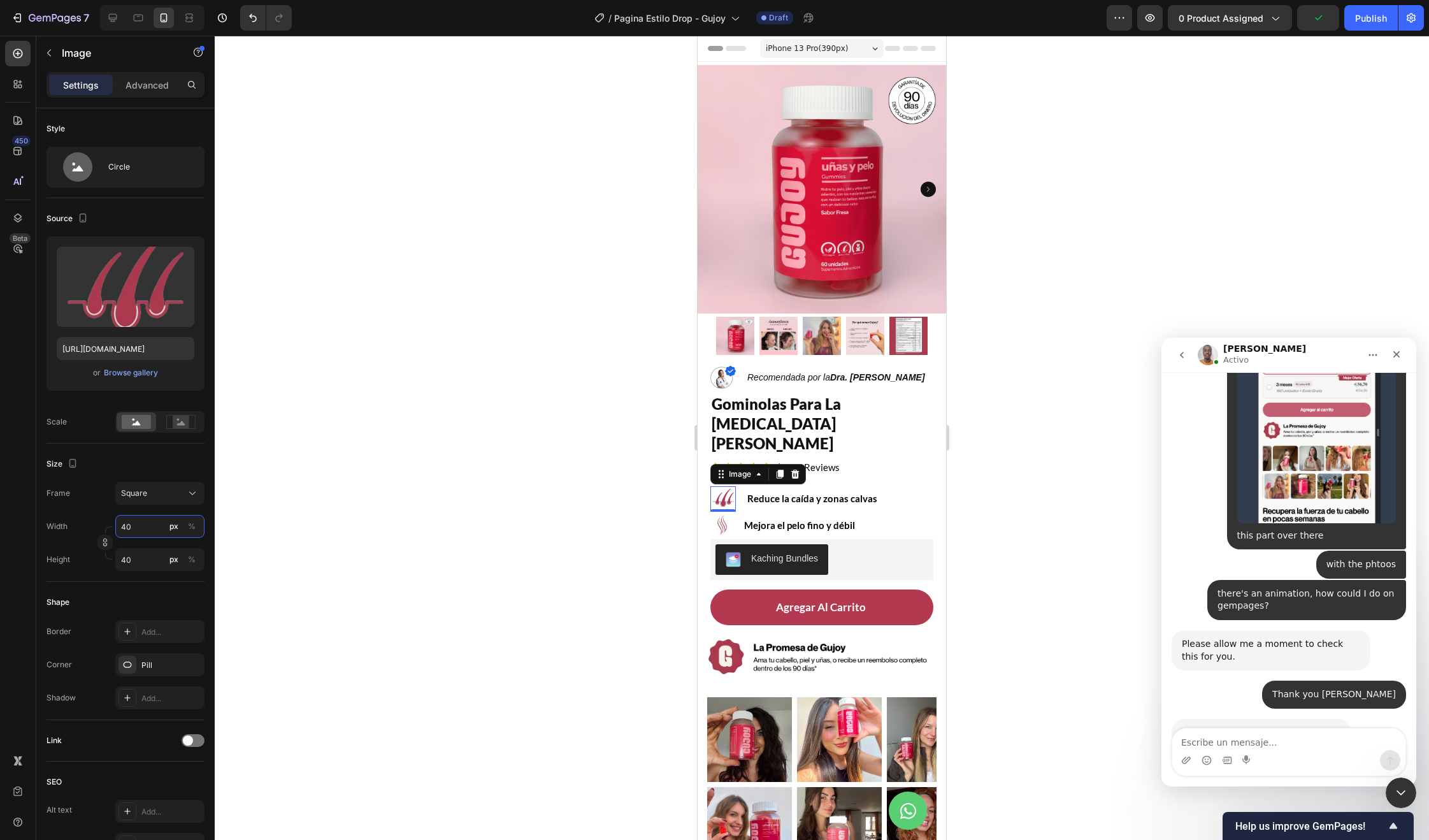
type input "40"
click at [723, 516] on div "0" at bounding box center [723, 521] width 13 height 10
click at [722, 514] on img at bounding box center [721, 525] width 22 height 22
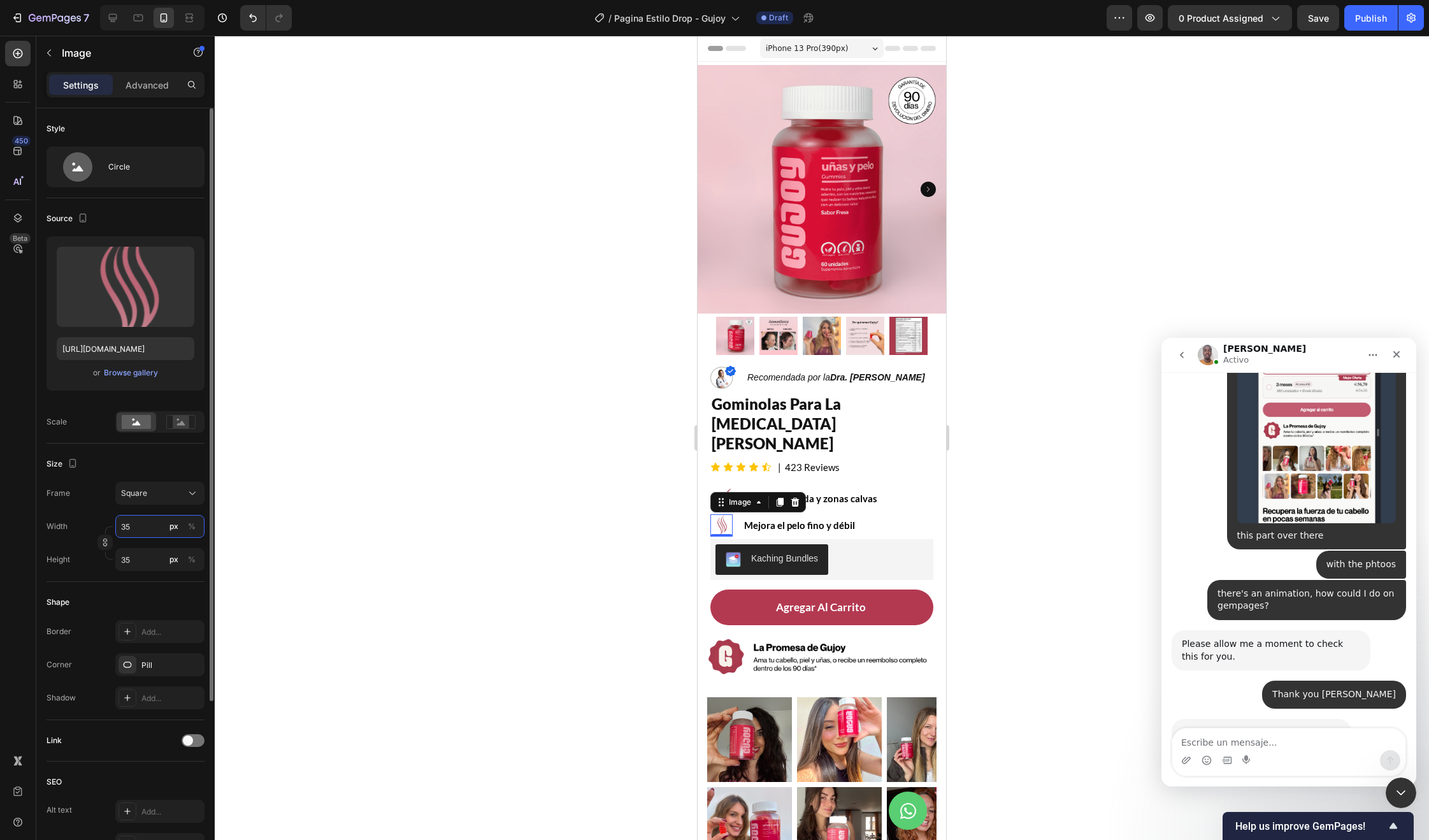
scroll to position [5867, 0]
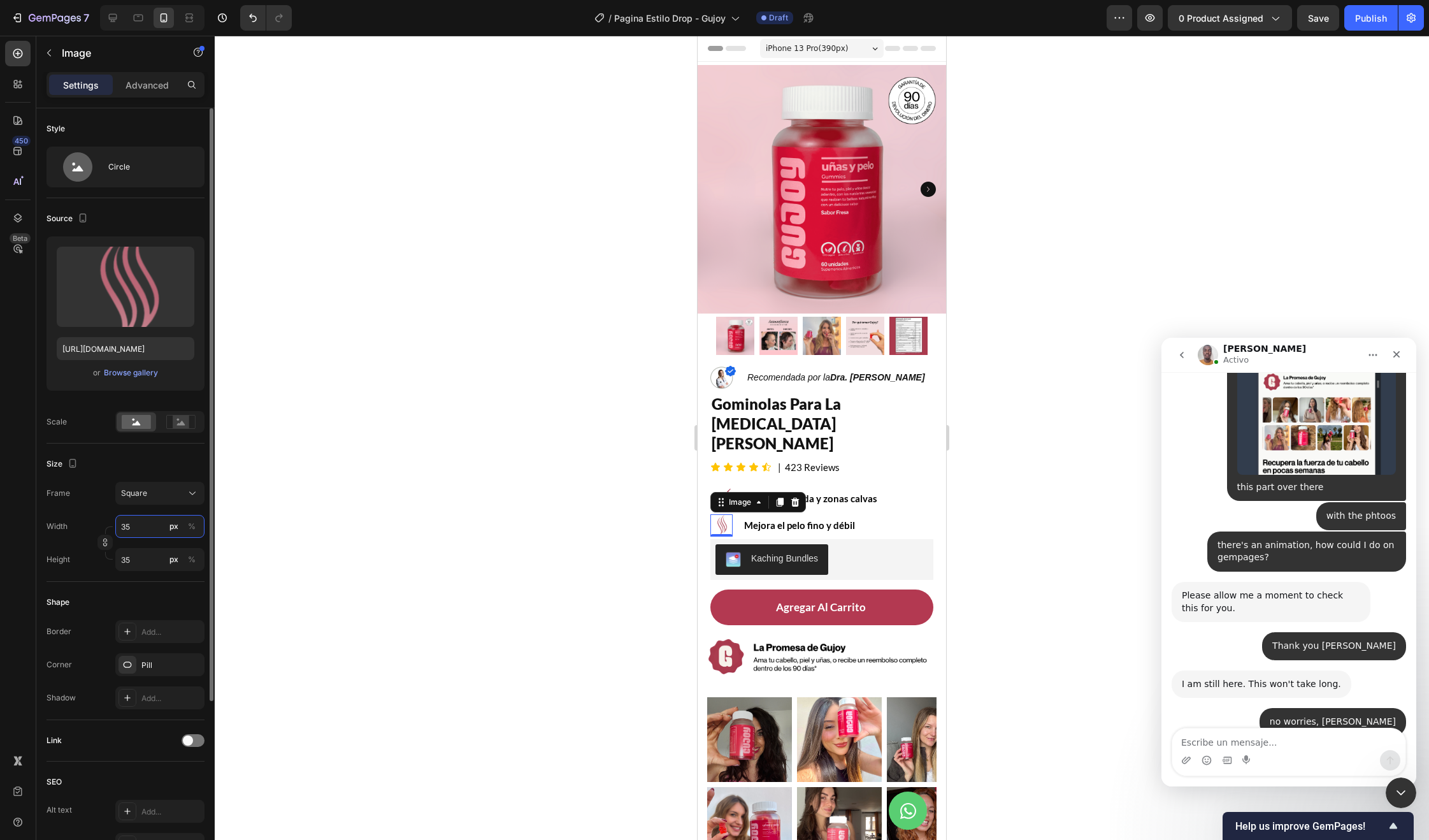
click at [132, 517] on input "35" at bounding box center [159, 526] width 89 height 23
click at [132, 518] on input "35" at bounding box center [159, 526] width 89 height 23
click at [134, 520] on input "35" at bounding box center [159, 526] width 89 height 23
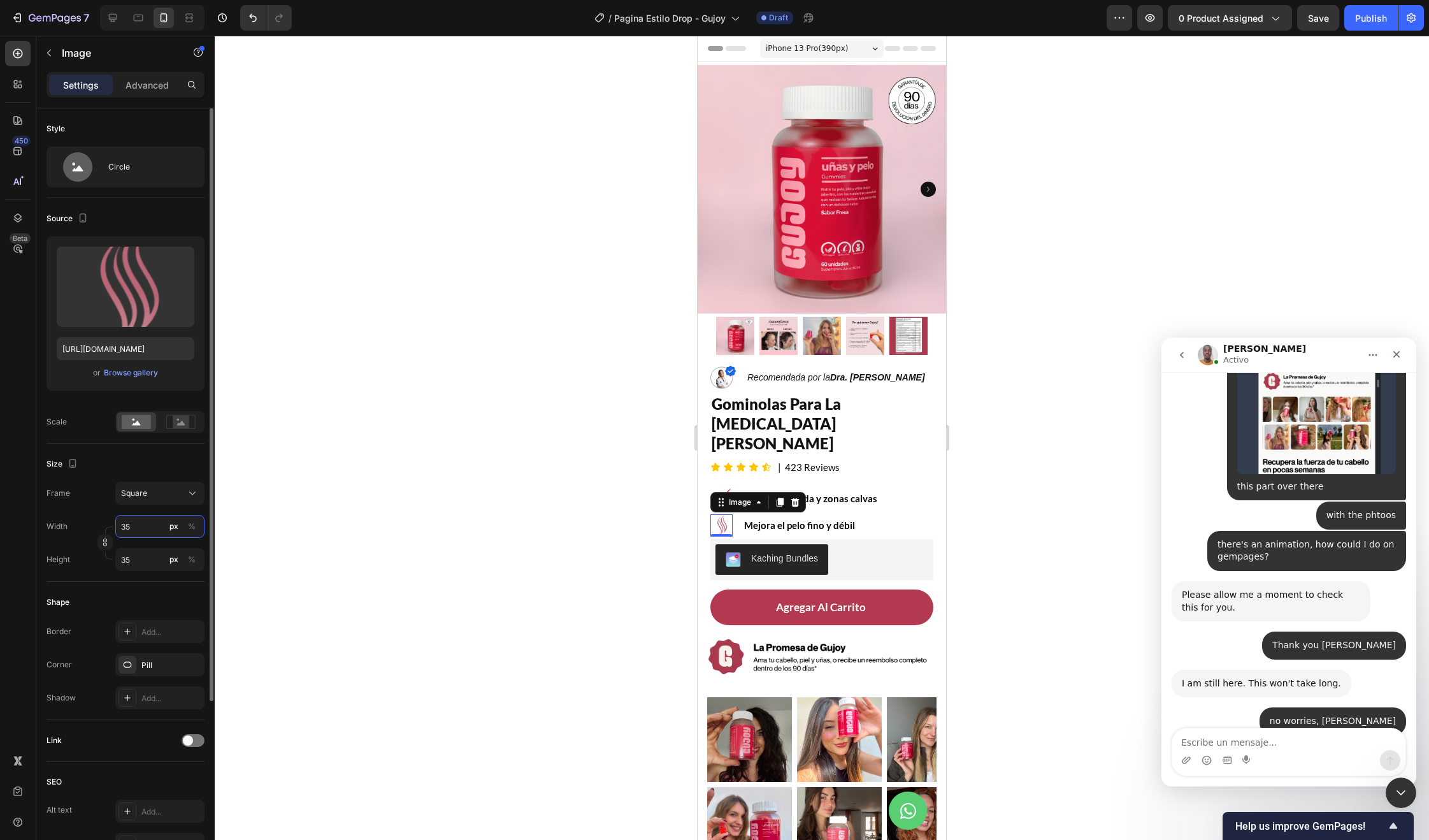
click at [134, 520] on input "35" at bounding box center [159, 526] width 89 height 23
type input "4"
type input "40"
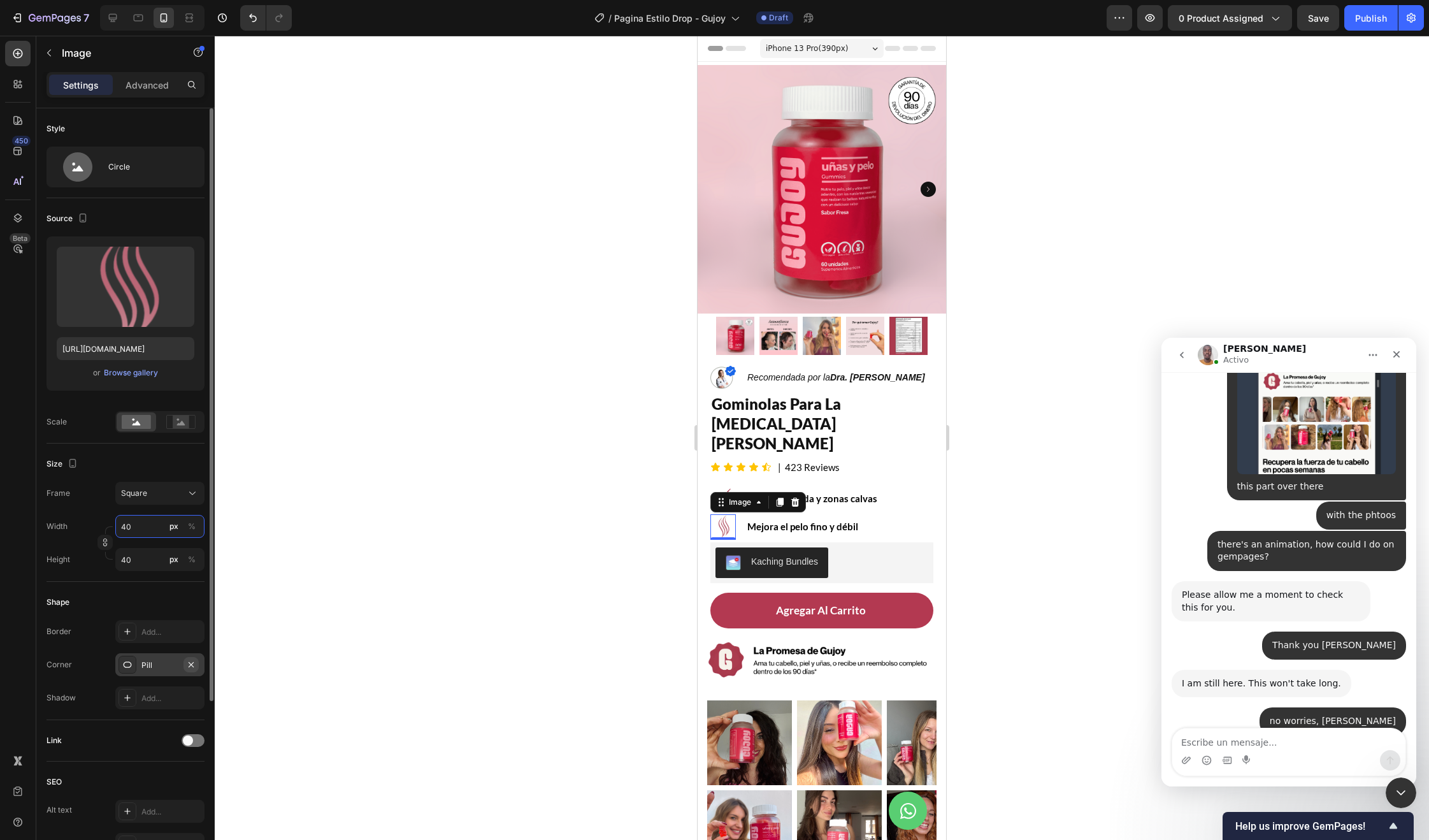
type input "40"
click at [190, 668] on icon "button" at bounding box center [190, 664] width 10 height 10
click at [469, 607] on div at bounding box center [822, 437] width 1214 height 804
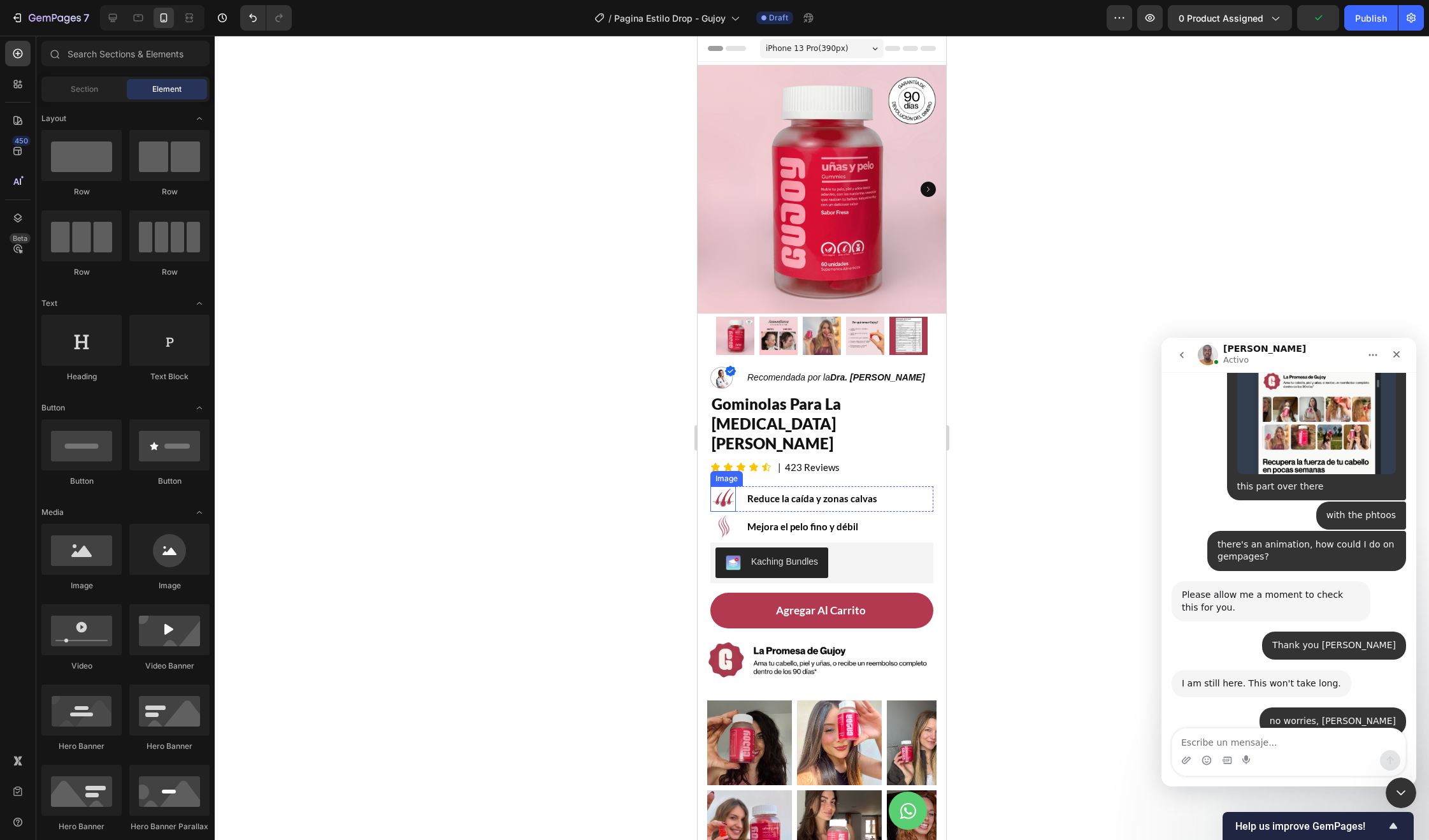
click at [724, 486] on img at bounding box center [723, 499] width 26 height 26
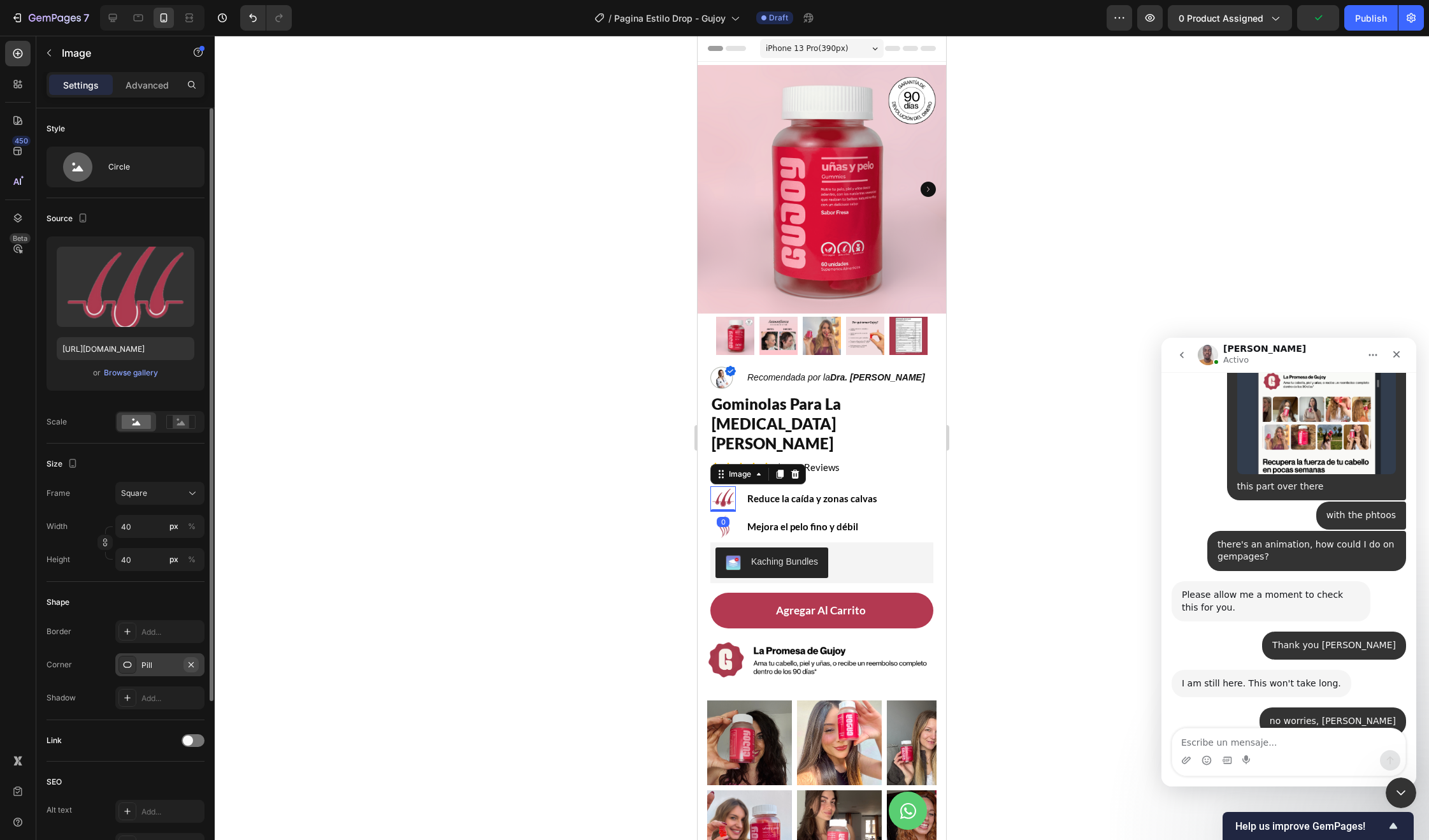
click at [197, 665] on button "button" at bounding box center [191, 664] width 16 height 16
click at [516, 551] on div at bounding box center [822, 437] width 1214 height 804
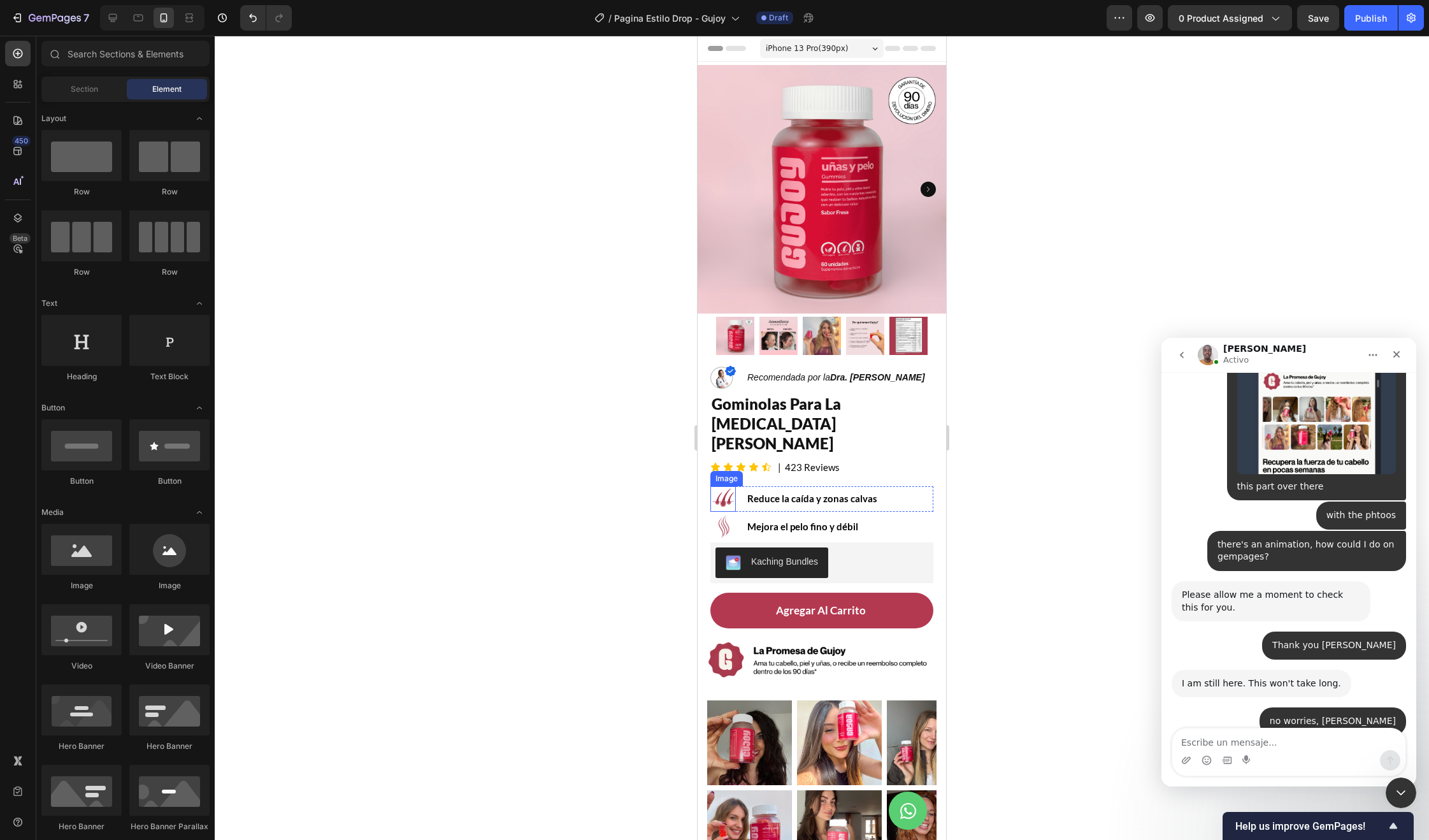
click at [720, 486] on img at bounding box center [723, 499] width 26 height 26
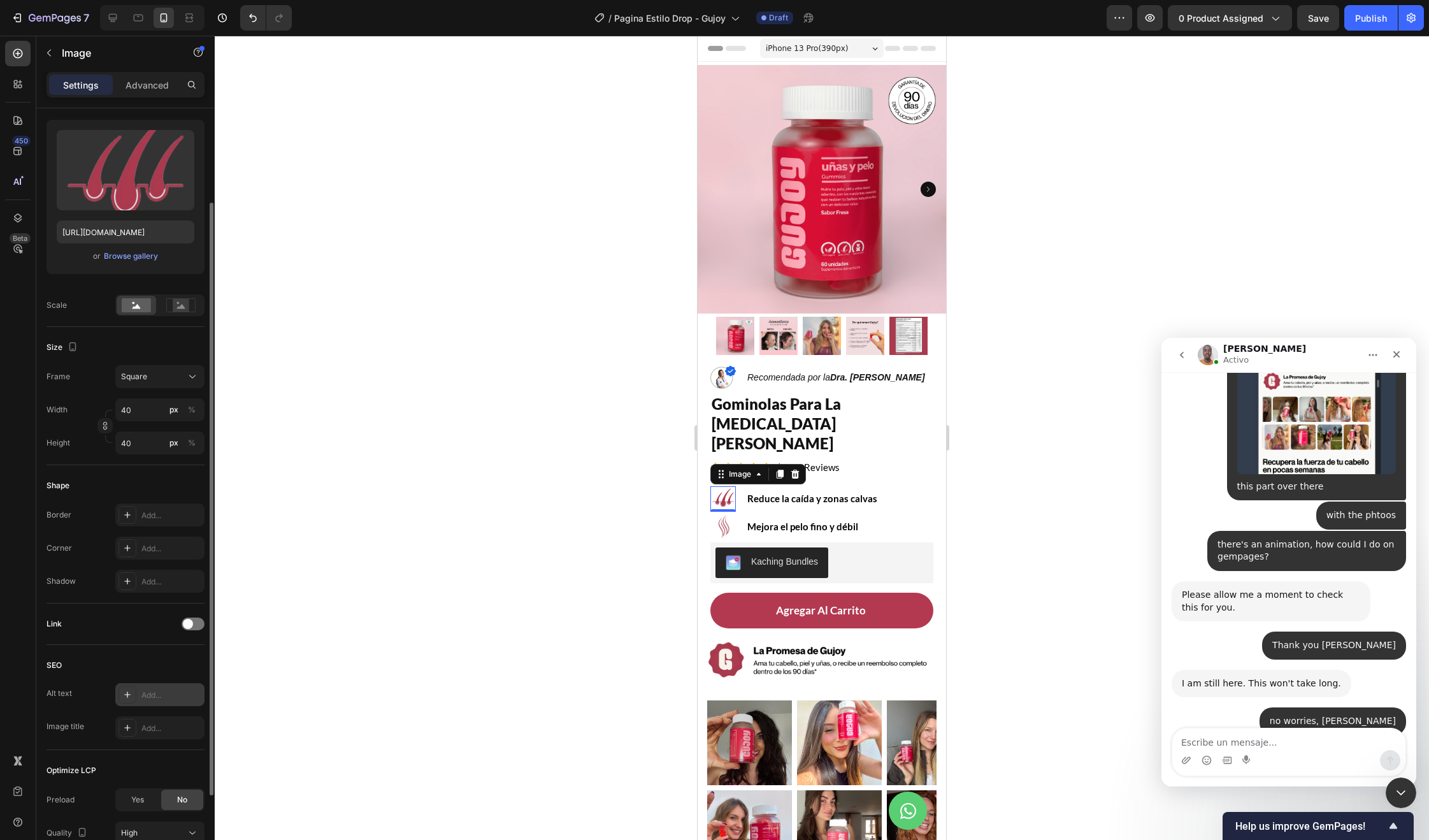
scroll to position [226, 0]
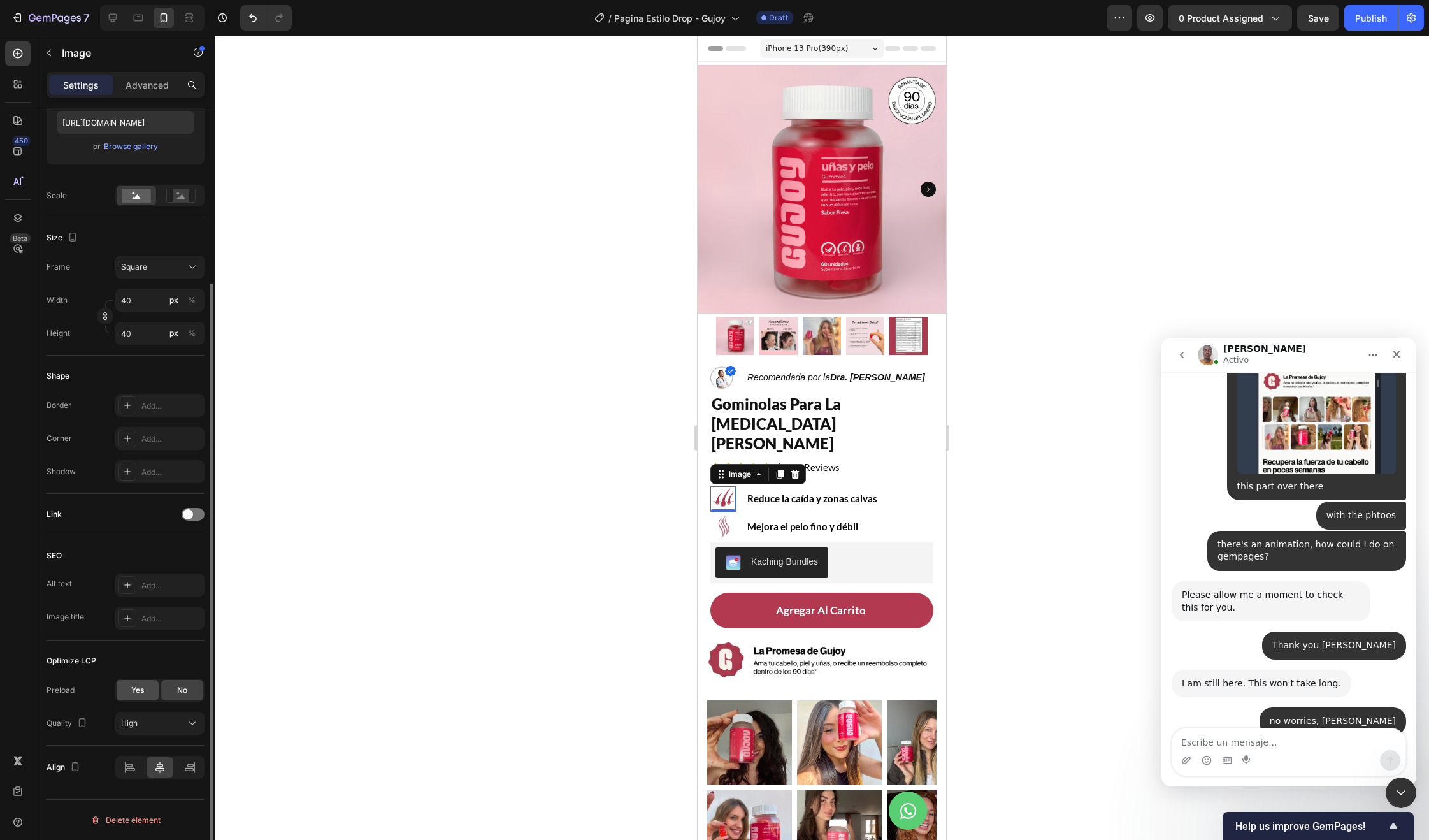
click at [144, 687] on div "Yes" at bounding box center [138, 690] width 42 height 20
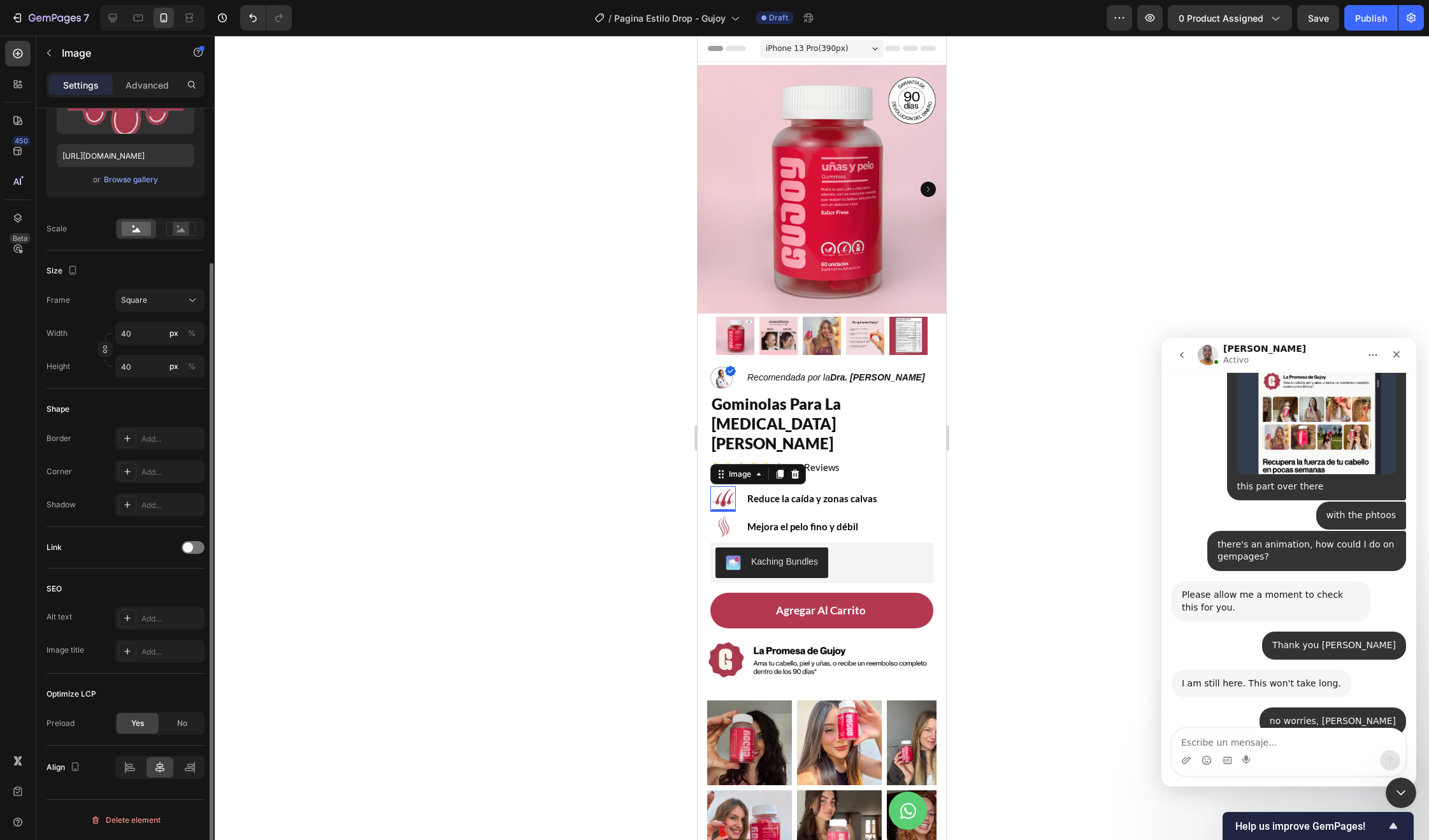
scroll to position [193, 0]
click at [731, 514] on img at bounding box center [723, 527] width 26 height 26
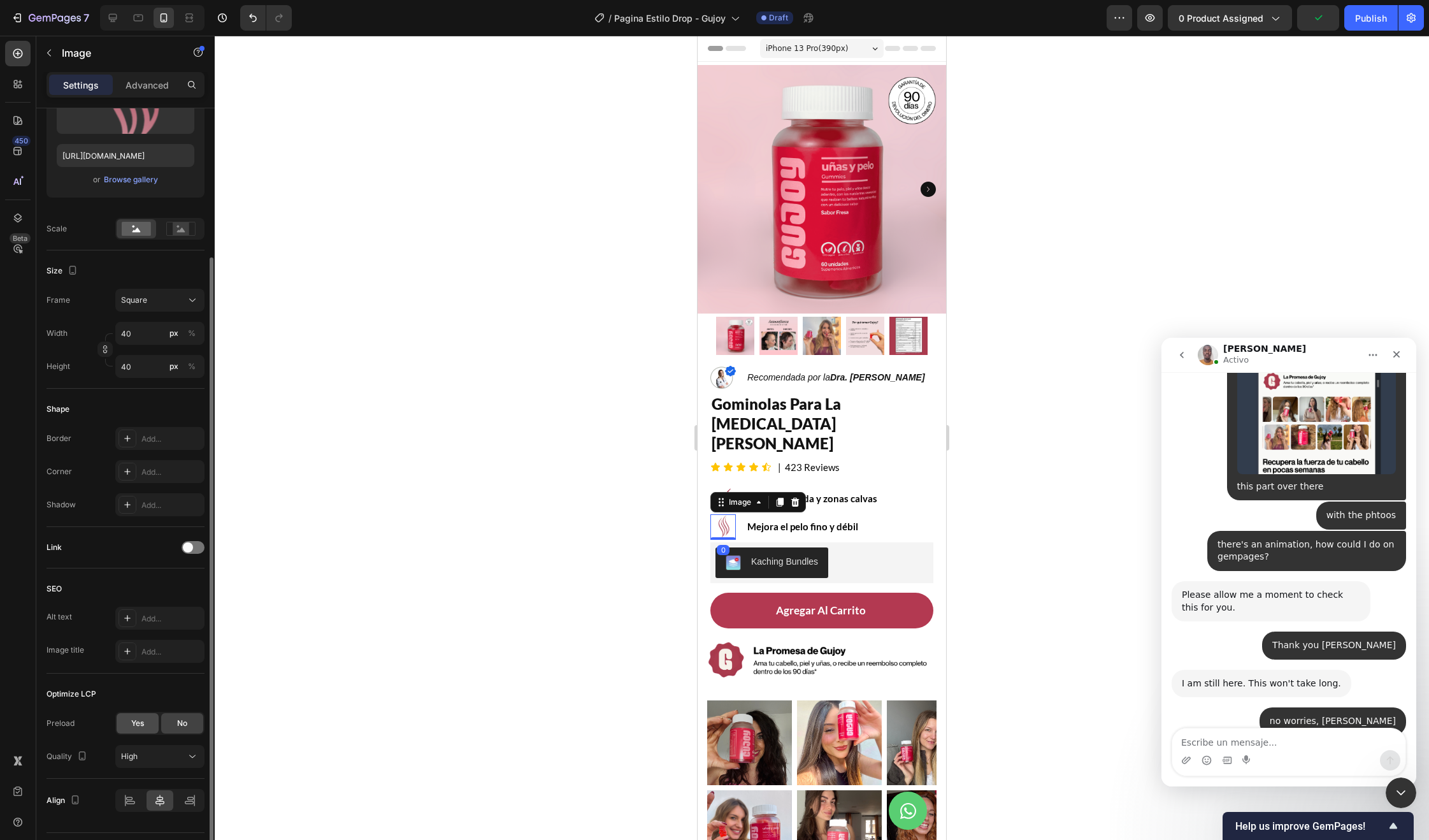
click at [136, 730] on div "Yes" at bounding box center [138, 723] width 42 height 20
click at [187, 716] on div "No" at bounding box center [182, 723] width 42 height 20
click at [168, 755] on div "High" at bounding box center [153, 756] width 65 height 11
click at [142, 720] on span "Custom" at bounding box center [135, 725] width 28 height 11
type input "150%"
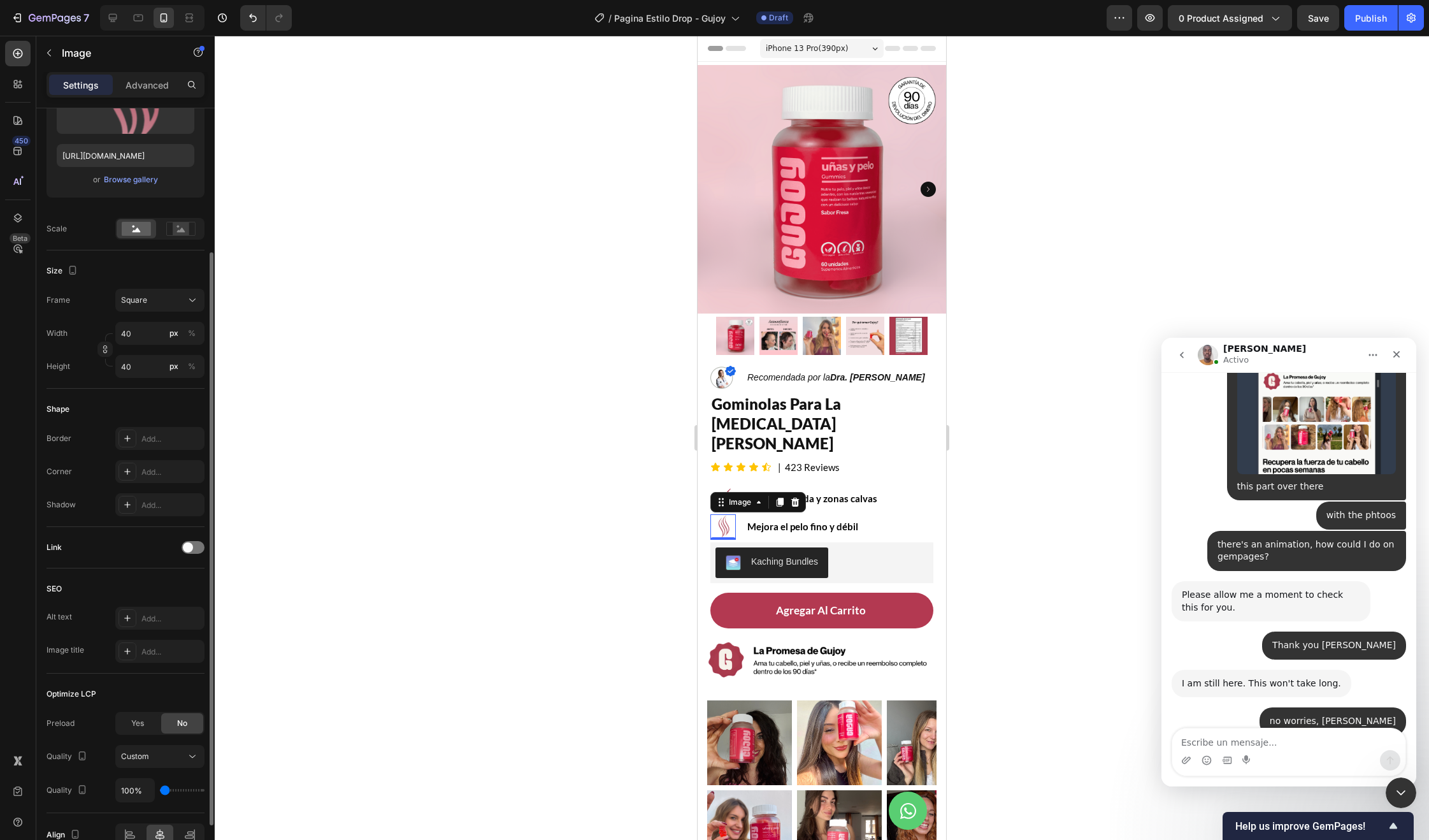
type input "150"
type input "200%"
type input "200"
type input "250%"
type input "250"
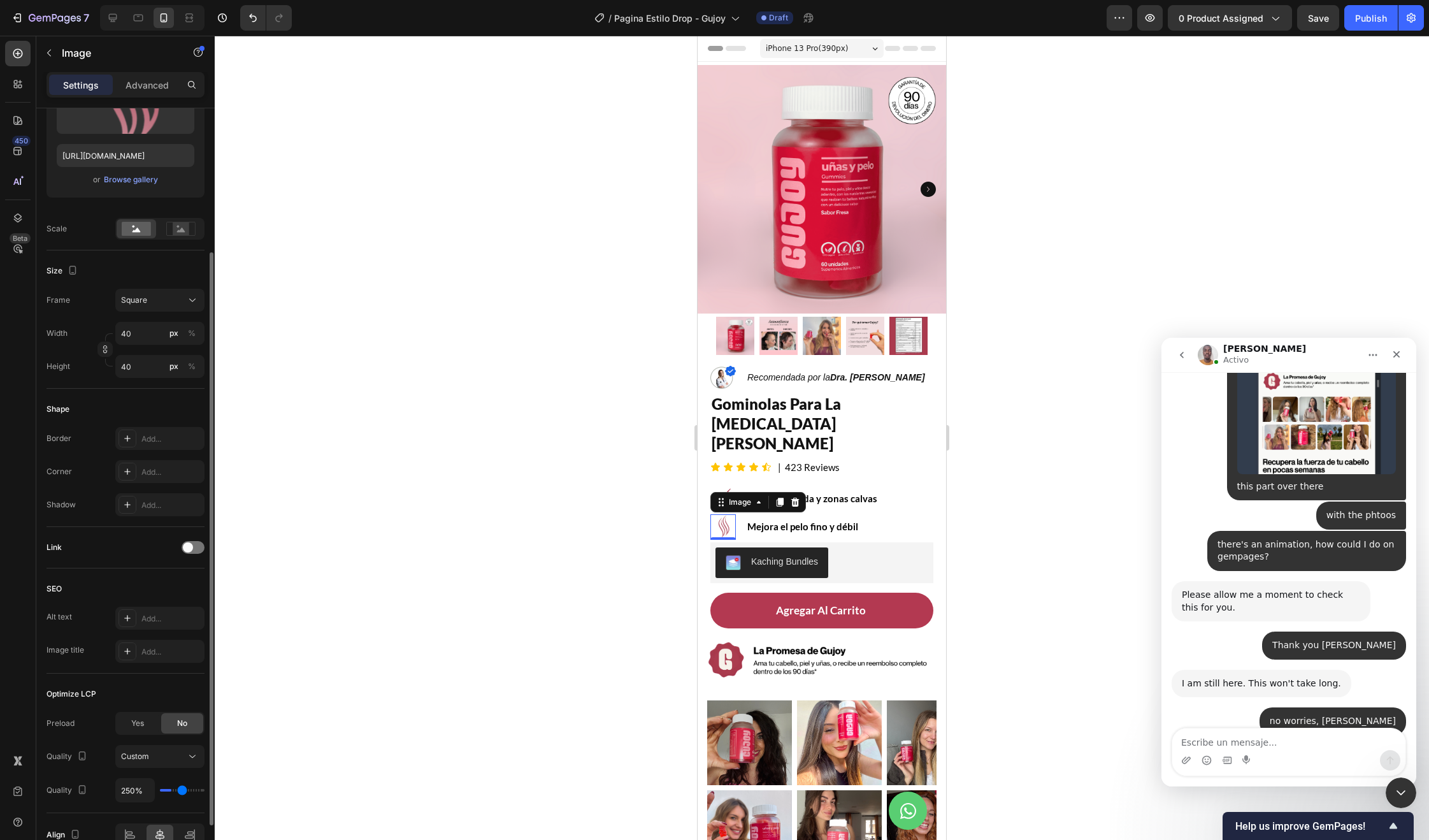
type input "300%"
type input "300"
type input "350%"
type input "350"
type input "300%"
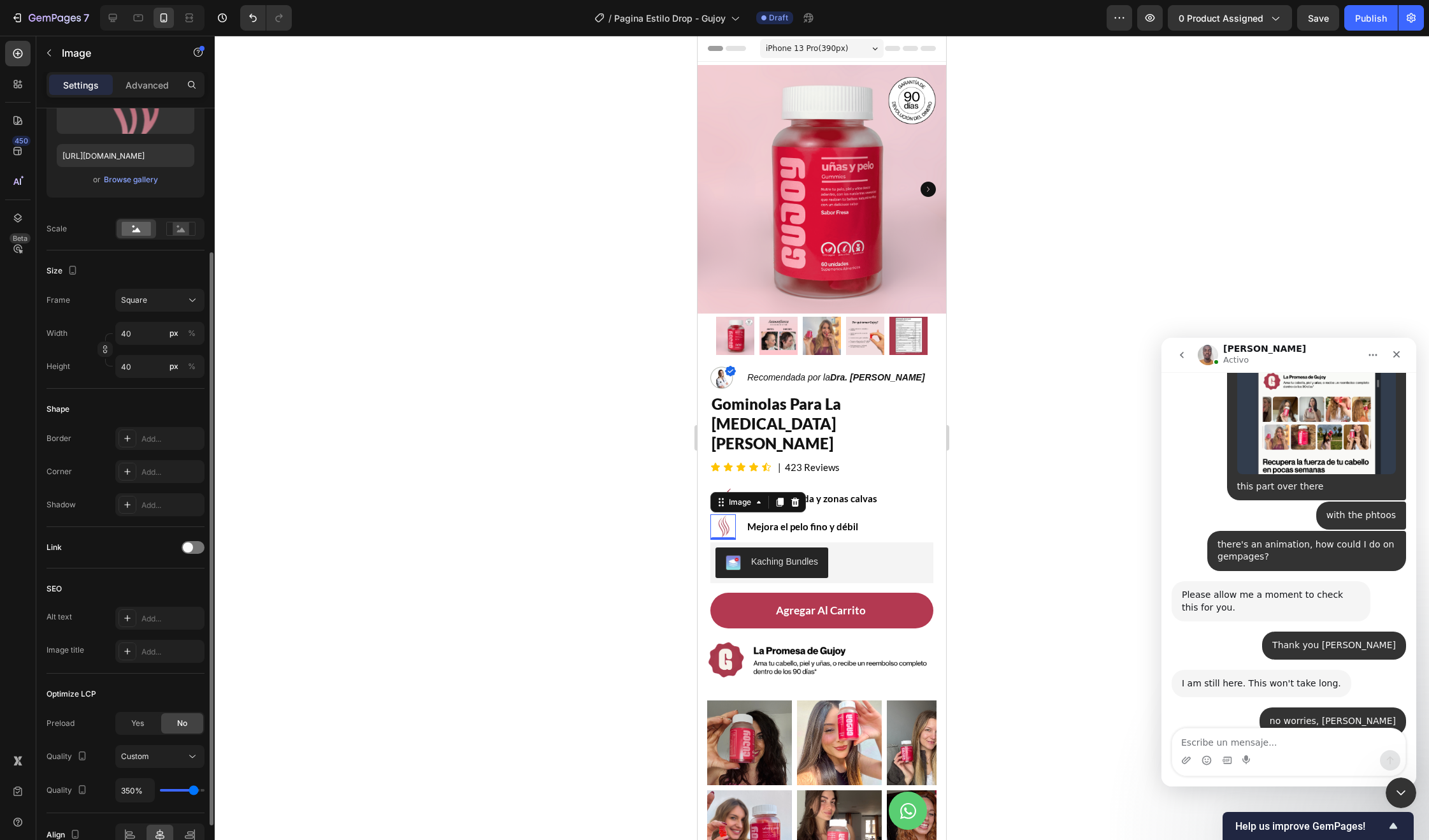
type input "300"
type input "250%"
type input "250"
type input "200%"
type input "200"
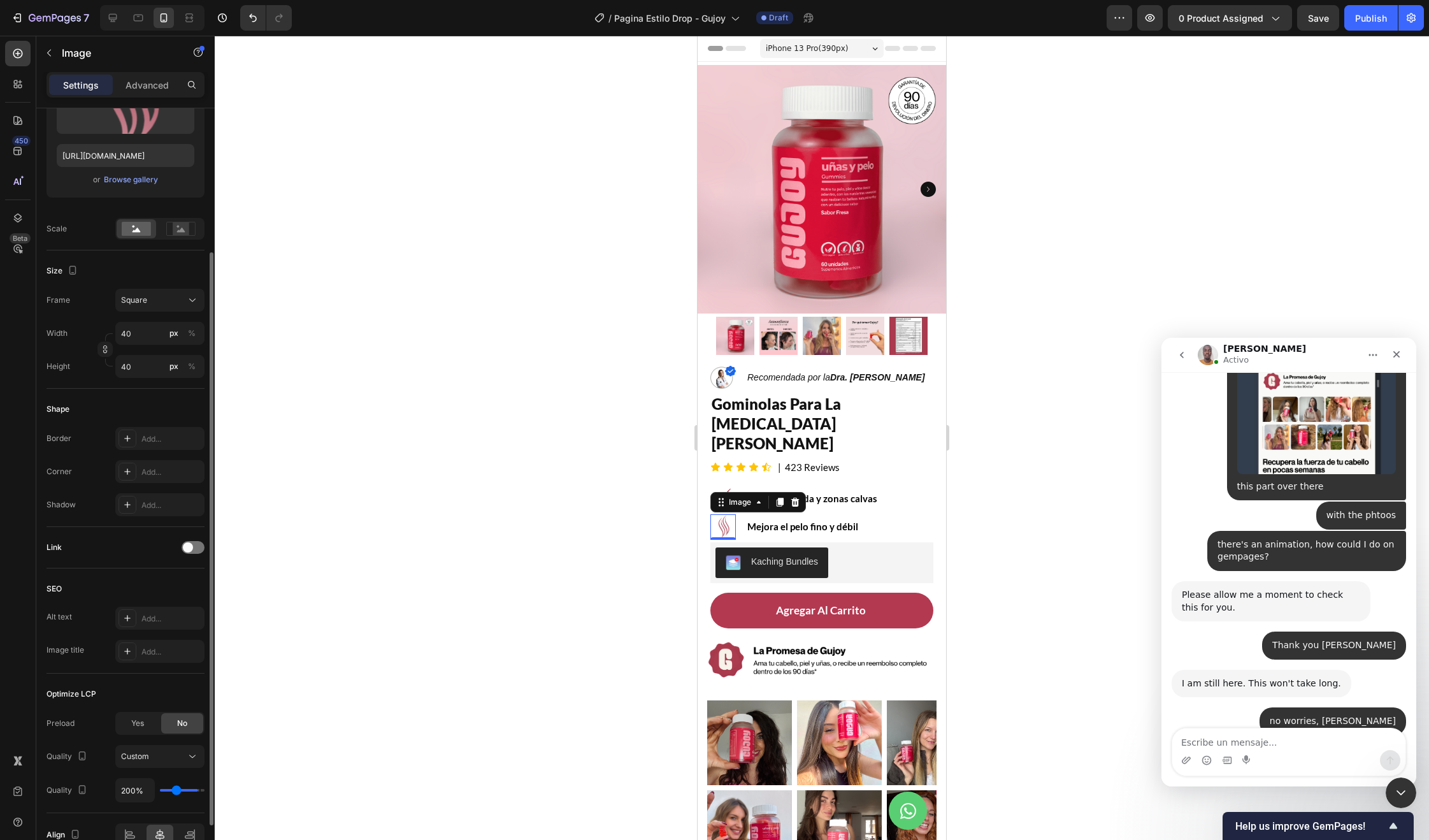
type input "100%"
type input "100"
drag, startPoint x: 167, startPoint y: 789, endPoint x: 88, endPoint y: 778, distance: 79.8
click at [160, 789] on input "range" at bounding box center [182, 789] width 45 height 3
click at [126, 789] on input "100%" at bounding box center [135, 789] width 39 height 23
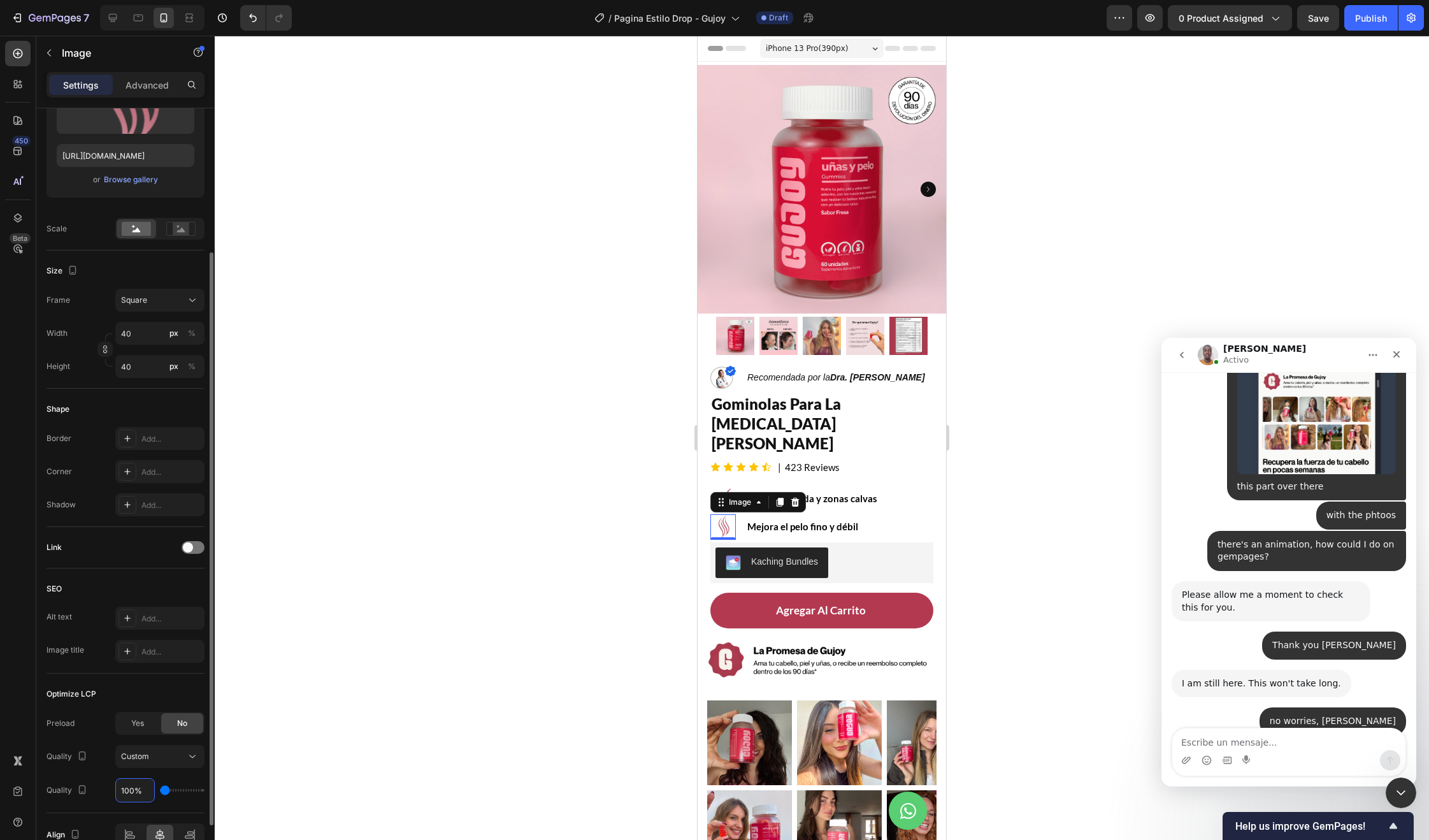
click at [126, 789] on input "100%" at bounding box center [135, 789] width 39 height 23
type input "100%"
click at [123, 717] on div "Yes" at bounding box center [138, 723] width 42 height 20
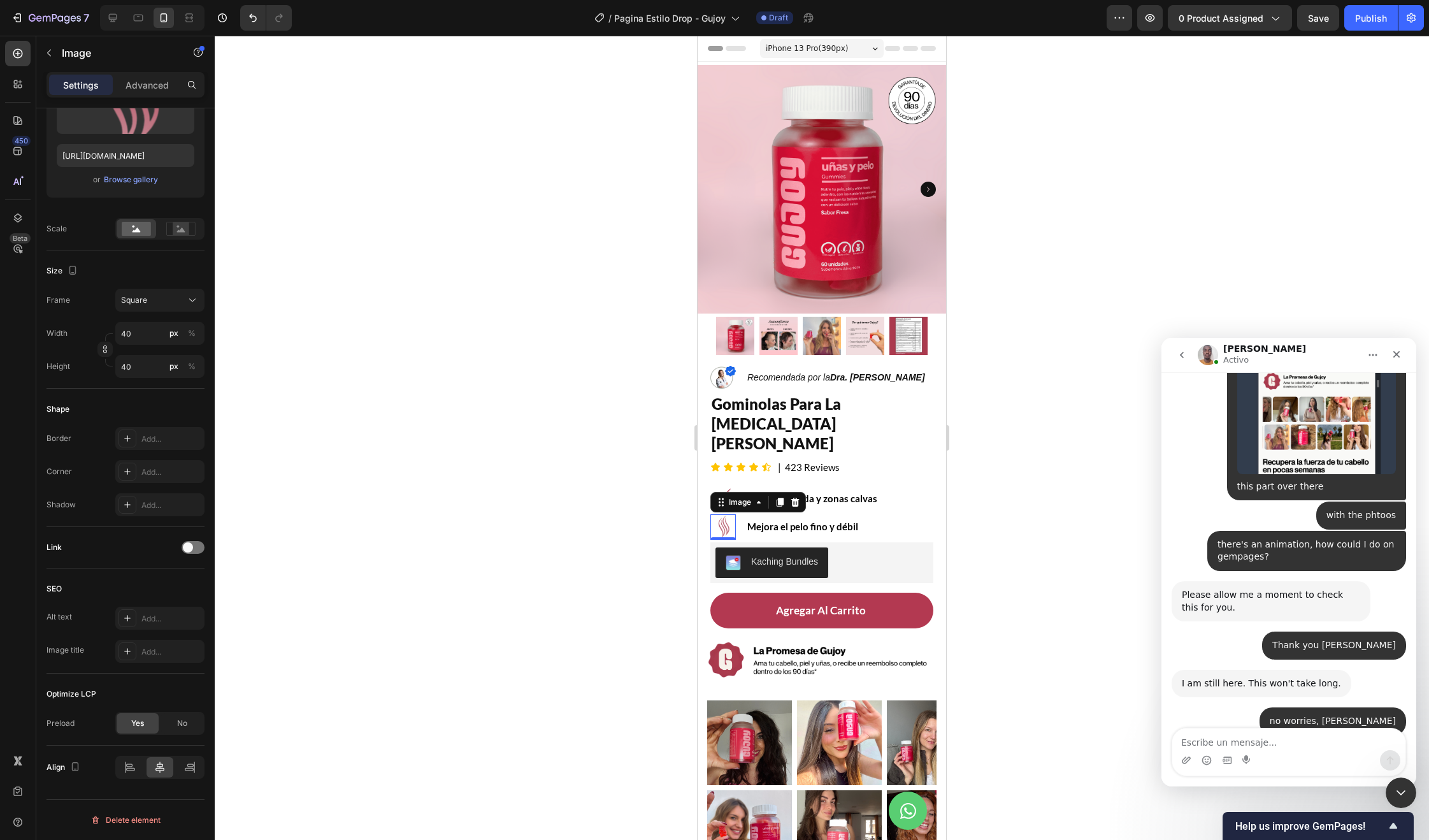
click at [1053, 492] on div at bounding box center [822, 437] width 1214 height 804
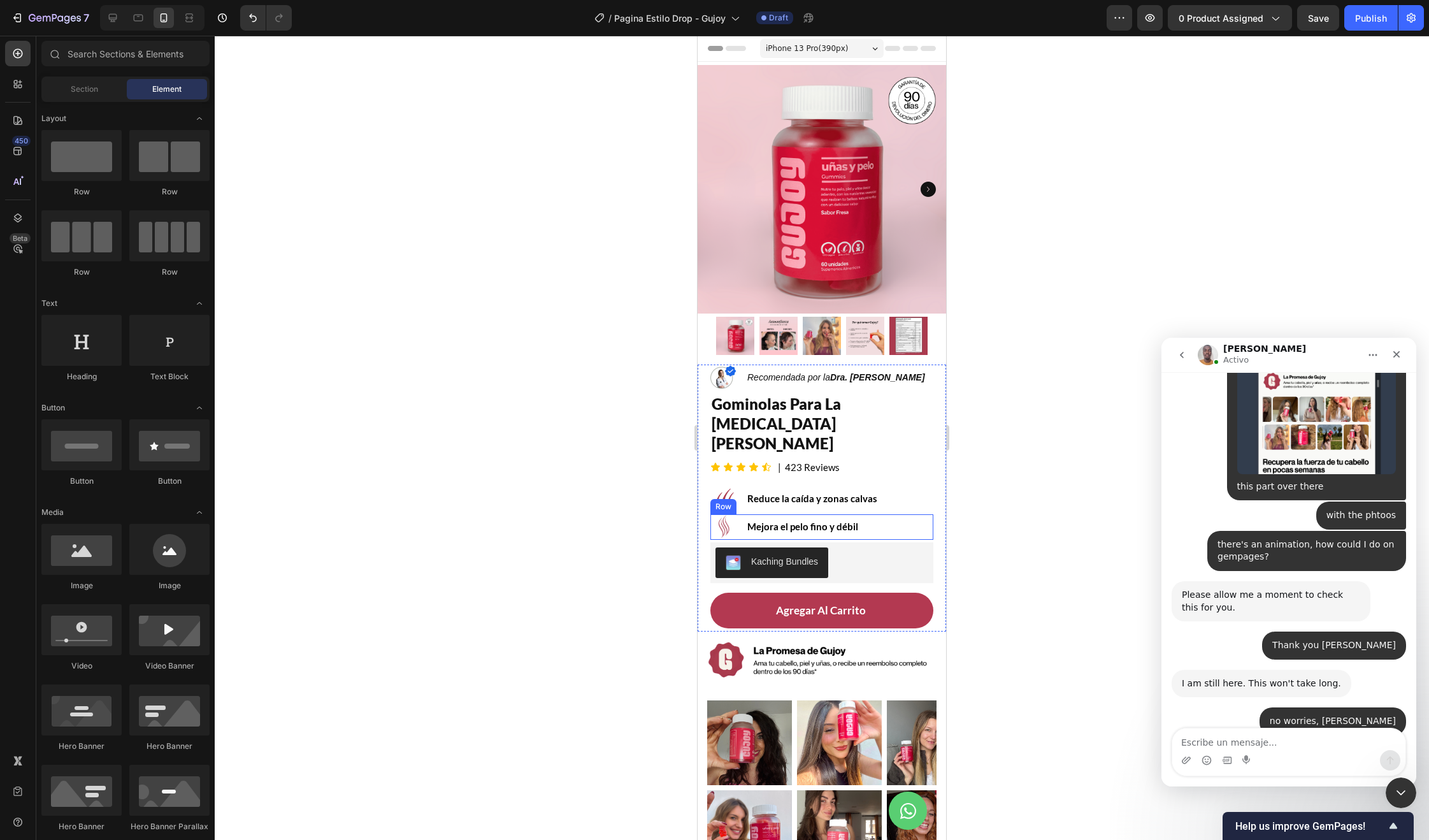
click at [739, 514] on div "Image Mejora el pelo fino y débil Text Block Row" at bounding box center [822, 527] width 223 height 26
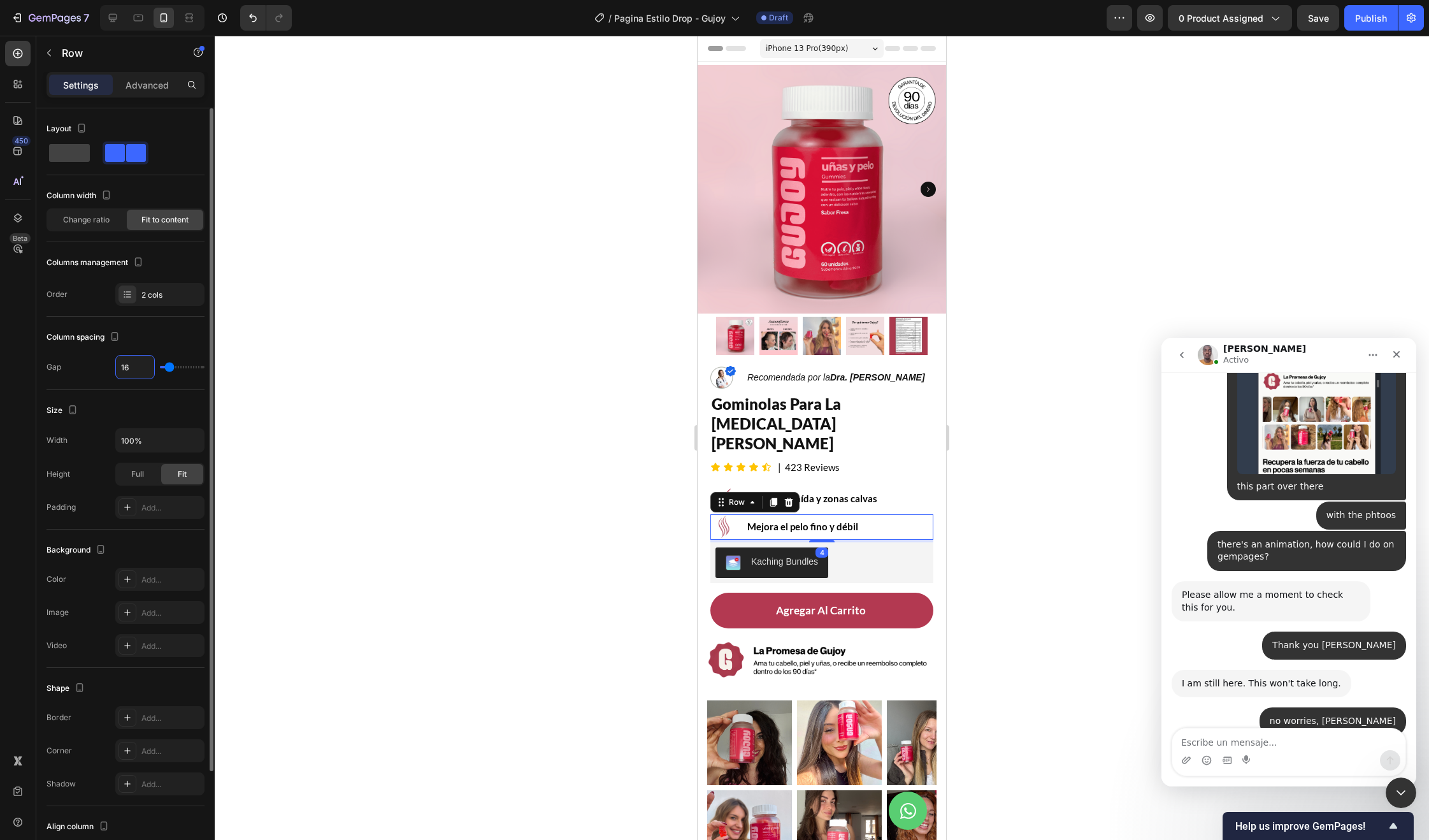
click at [132, 375] on input "16" at bounding box center [135, 367] width 39 height 23
type input "8"
type input "0"
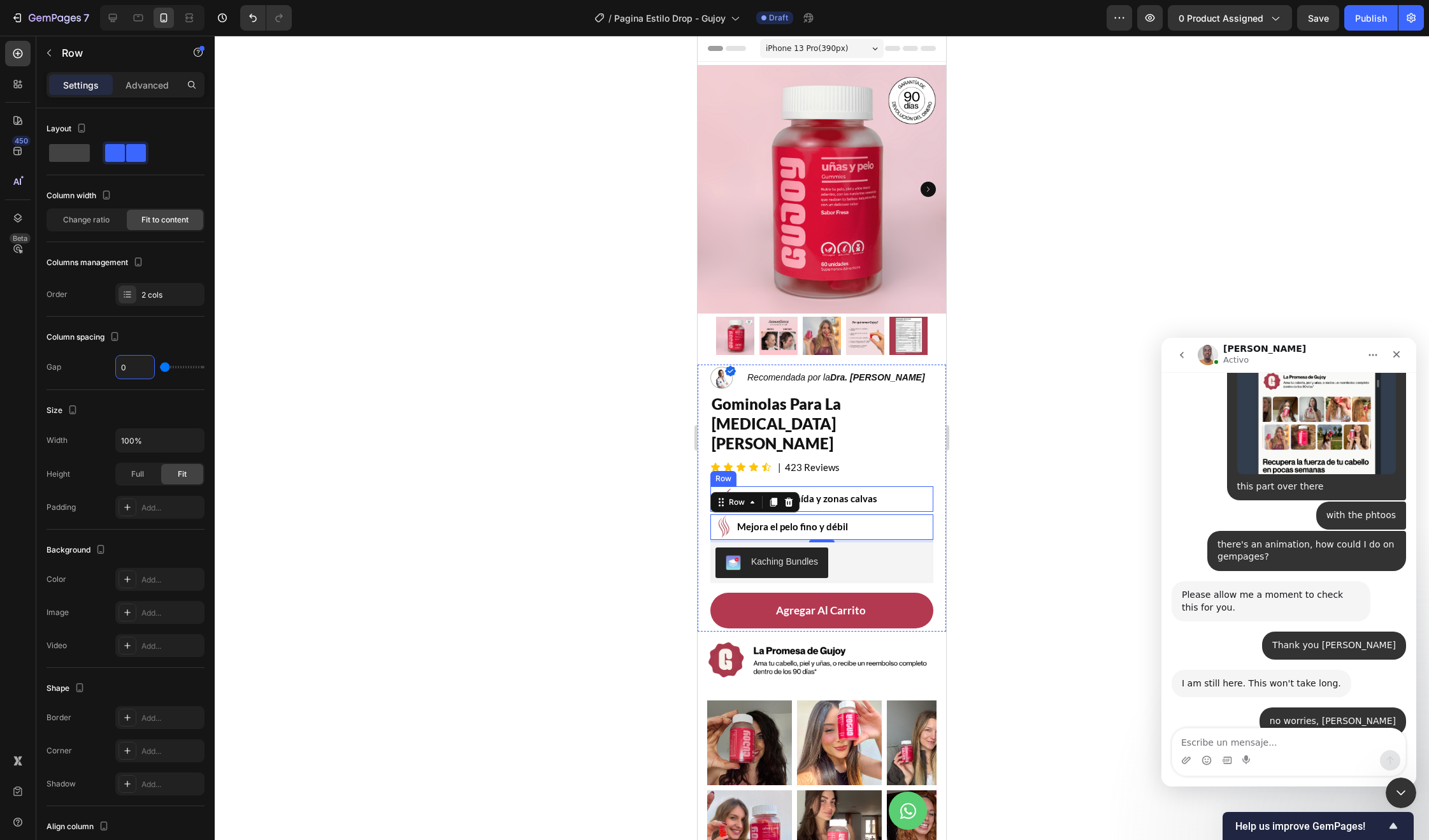
click at [899, 486] on div "Image Reduce la caída y zonas calvas Text Block Row" at bounding box center [822, 499] width 223 height 26
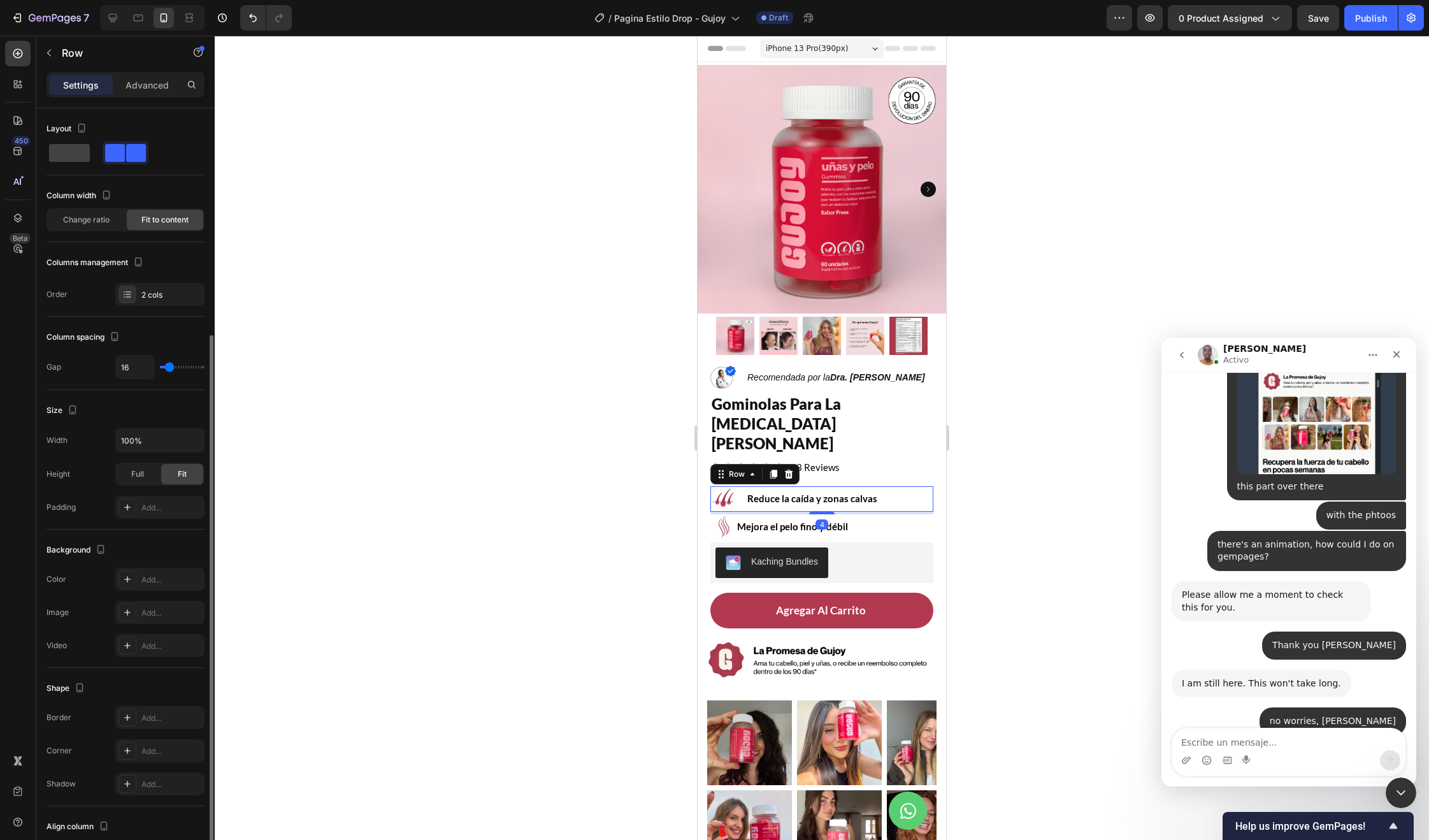
scroll to position [121, 0]
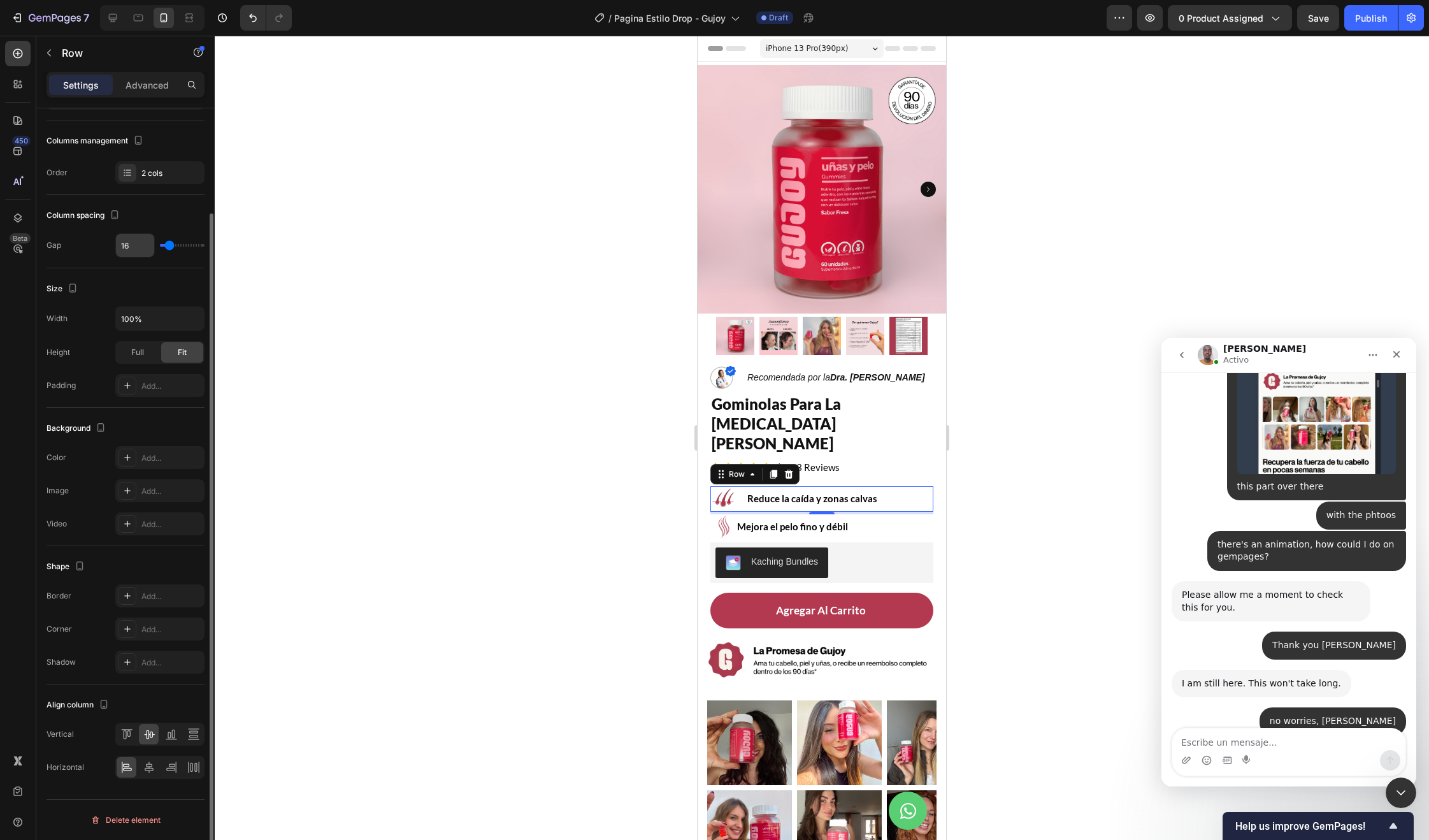
click at [139, 248] on input "16" at bounding box center [135, 244] width 39 height 23
type input "0"
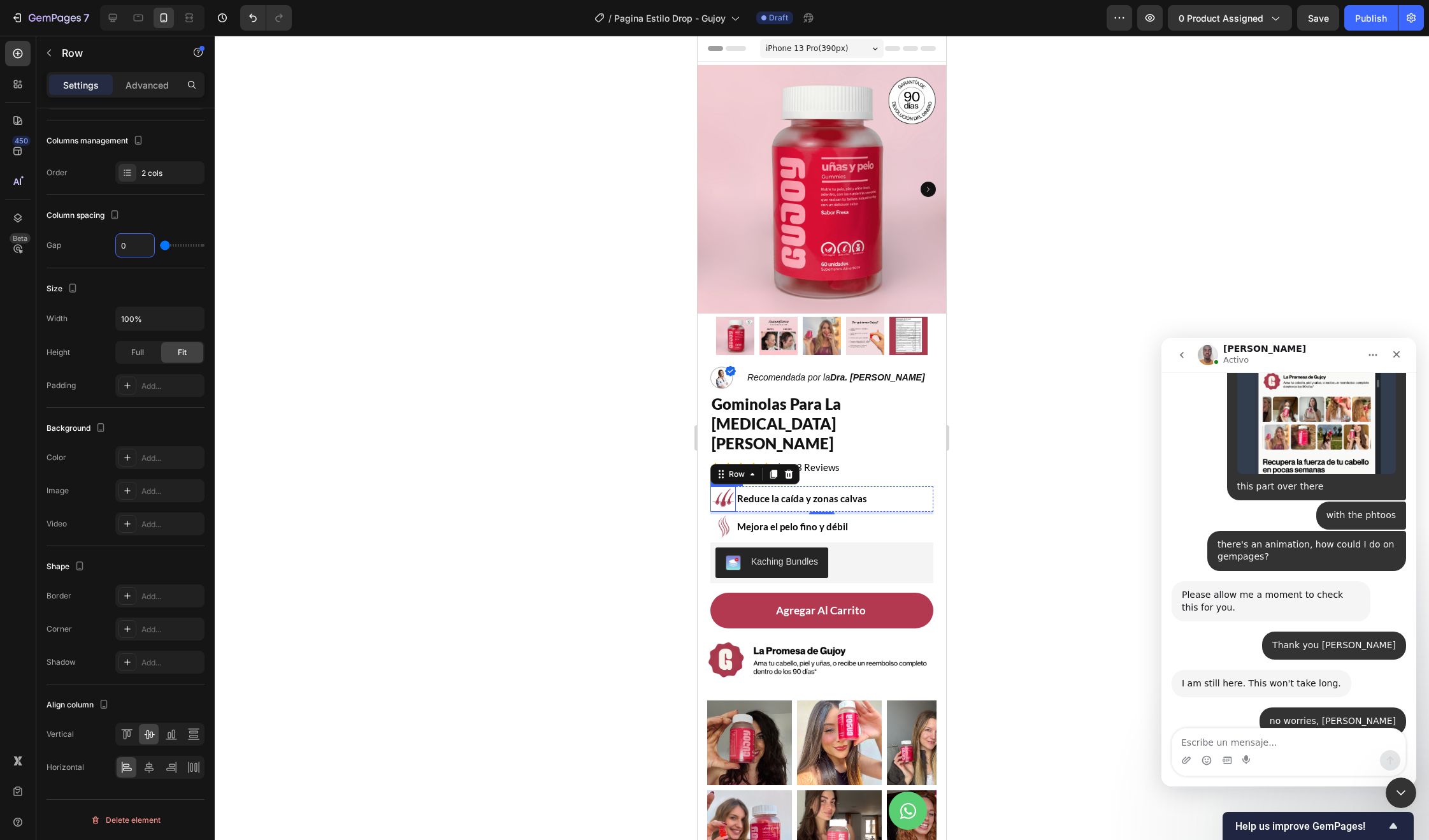
click at [730, 486] on img at bounding box center [723, 499] width 26 height 26
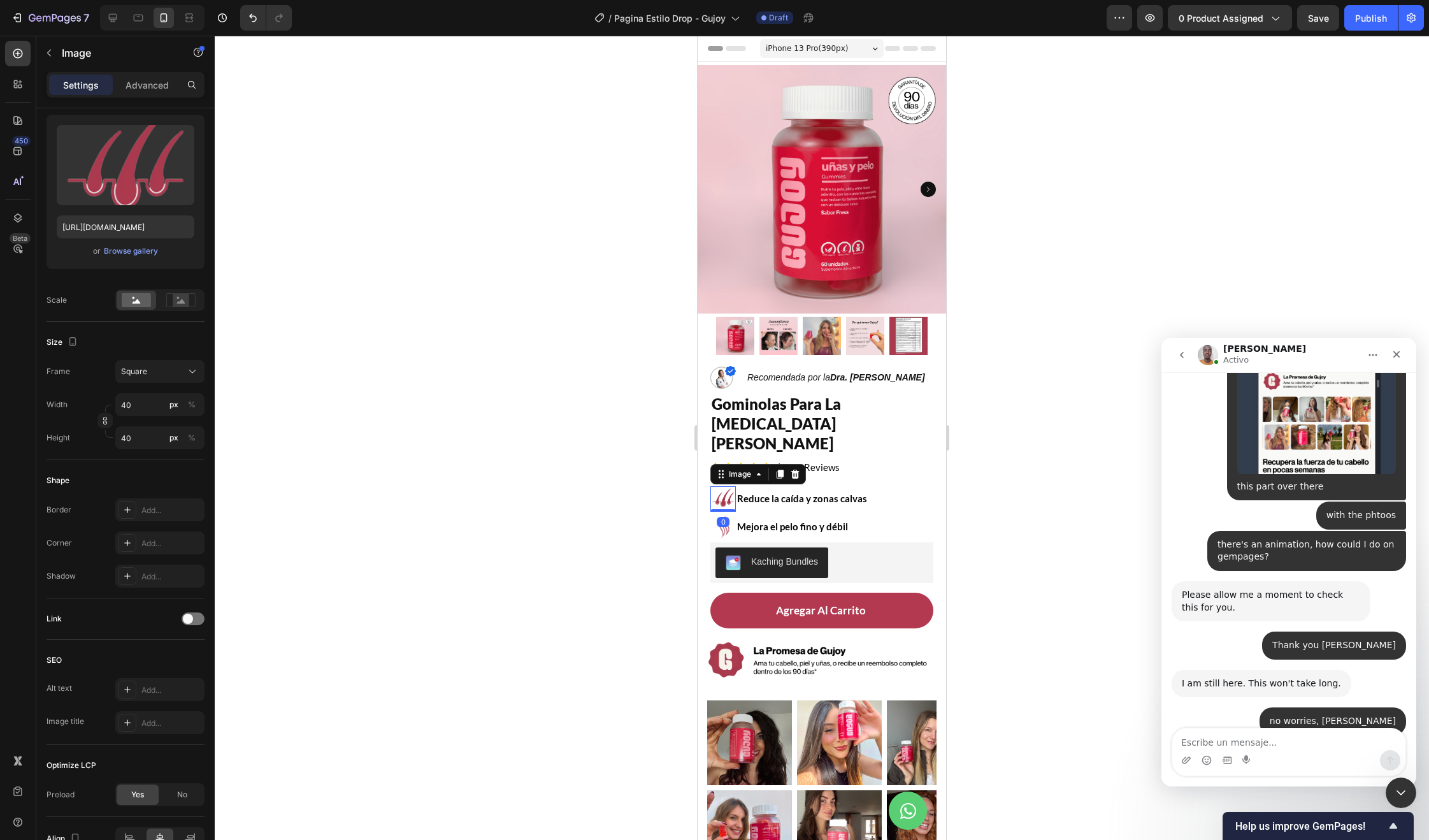
scroll to position [0, 0]
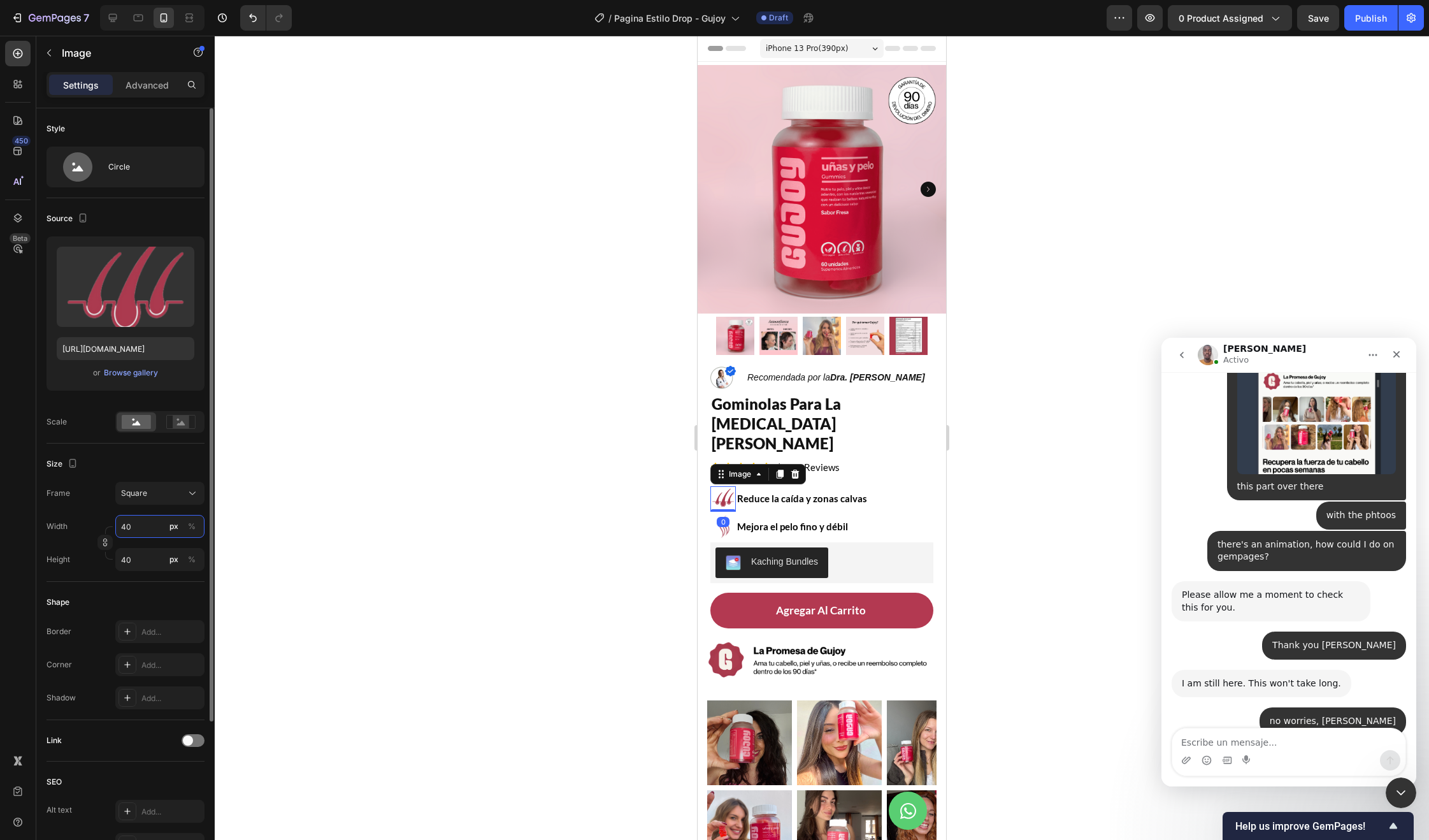
click at [136, 515] on input "40" at bounding box center [159, 526] width 89 height 23
type input "2"
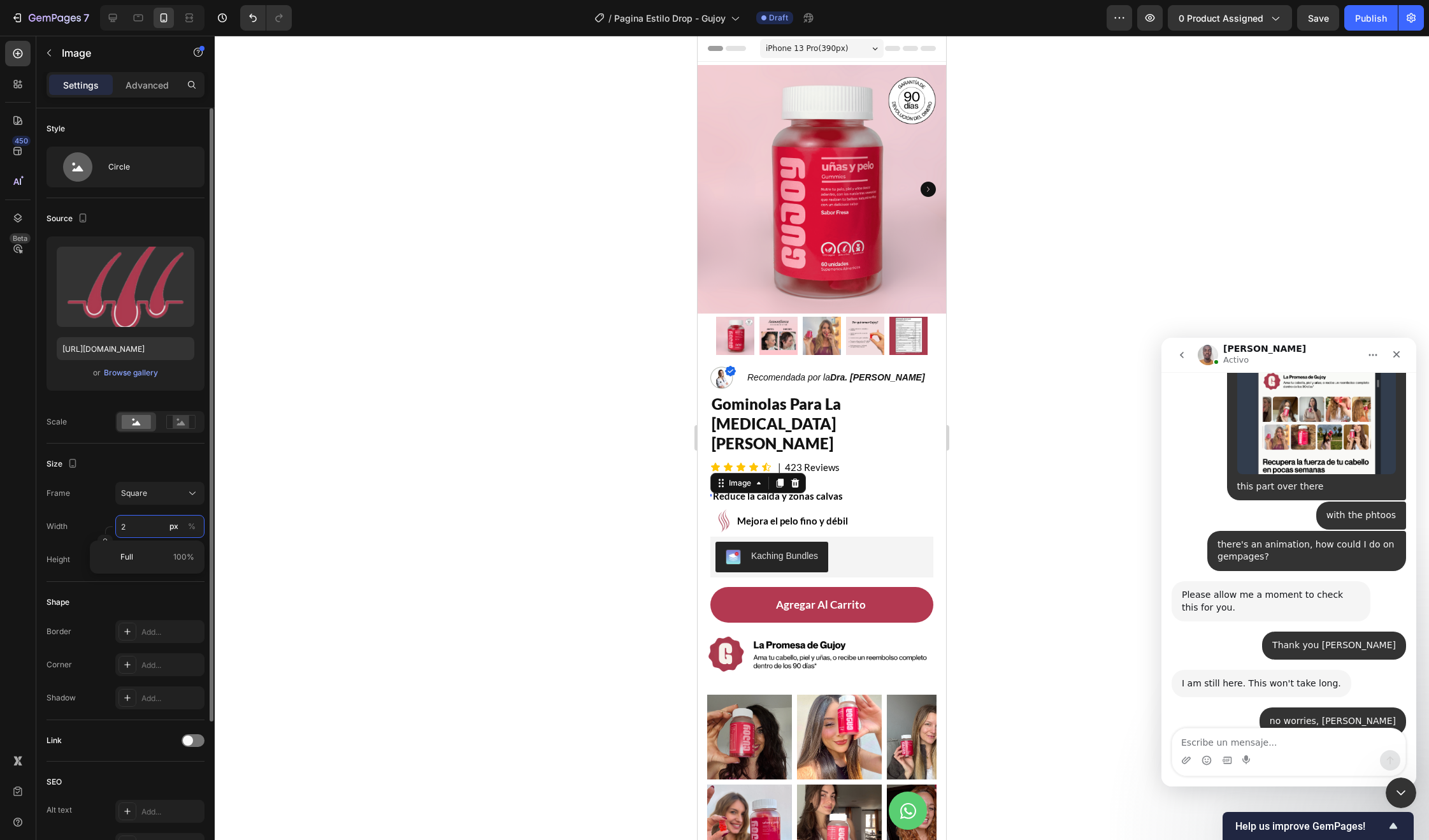
type input "20"
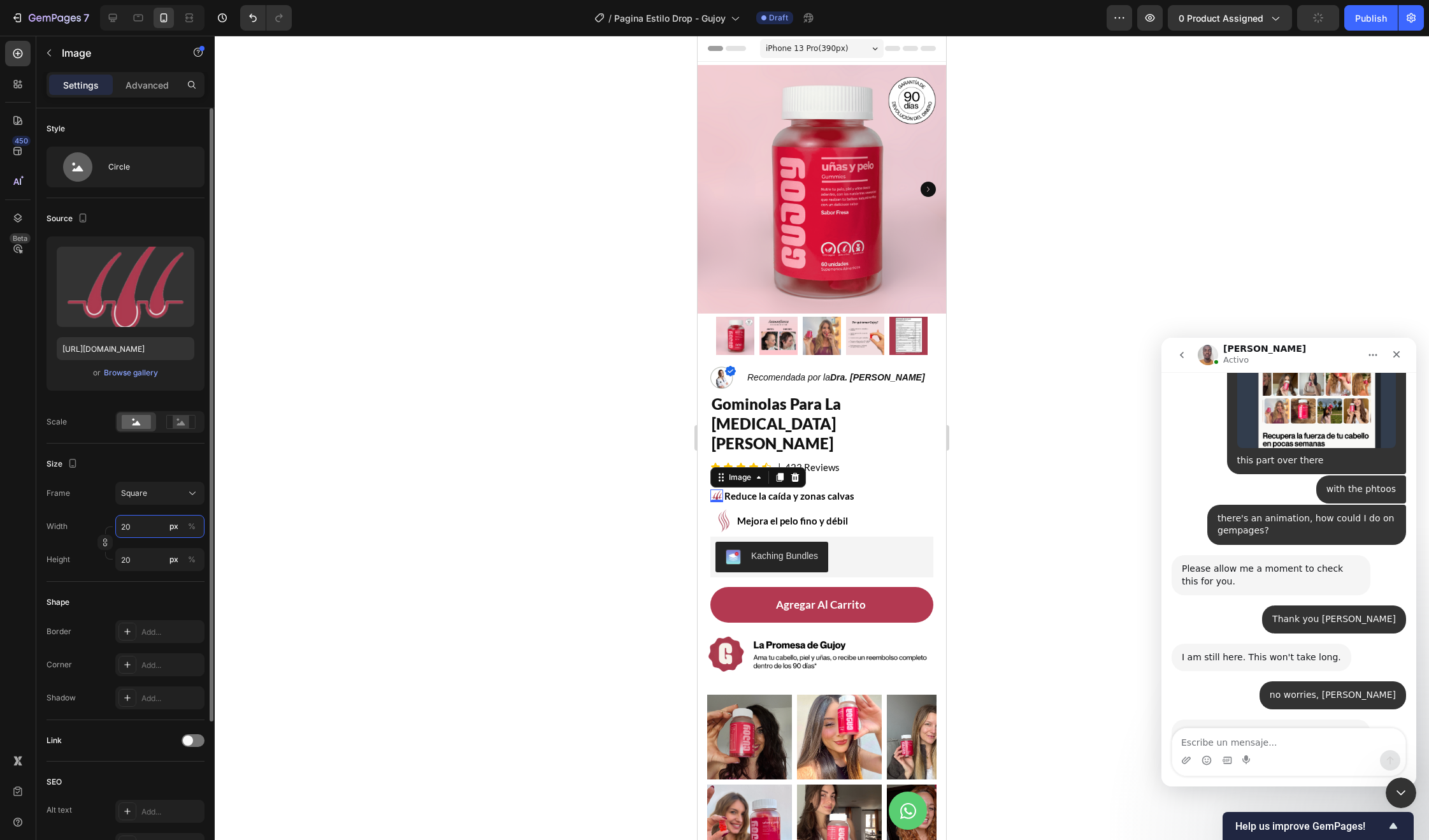
click at [124, 526] on input "20" at bounding box center [159, 526] width 89 height 23
type input "2"
type input "25"
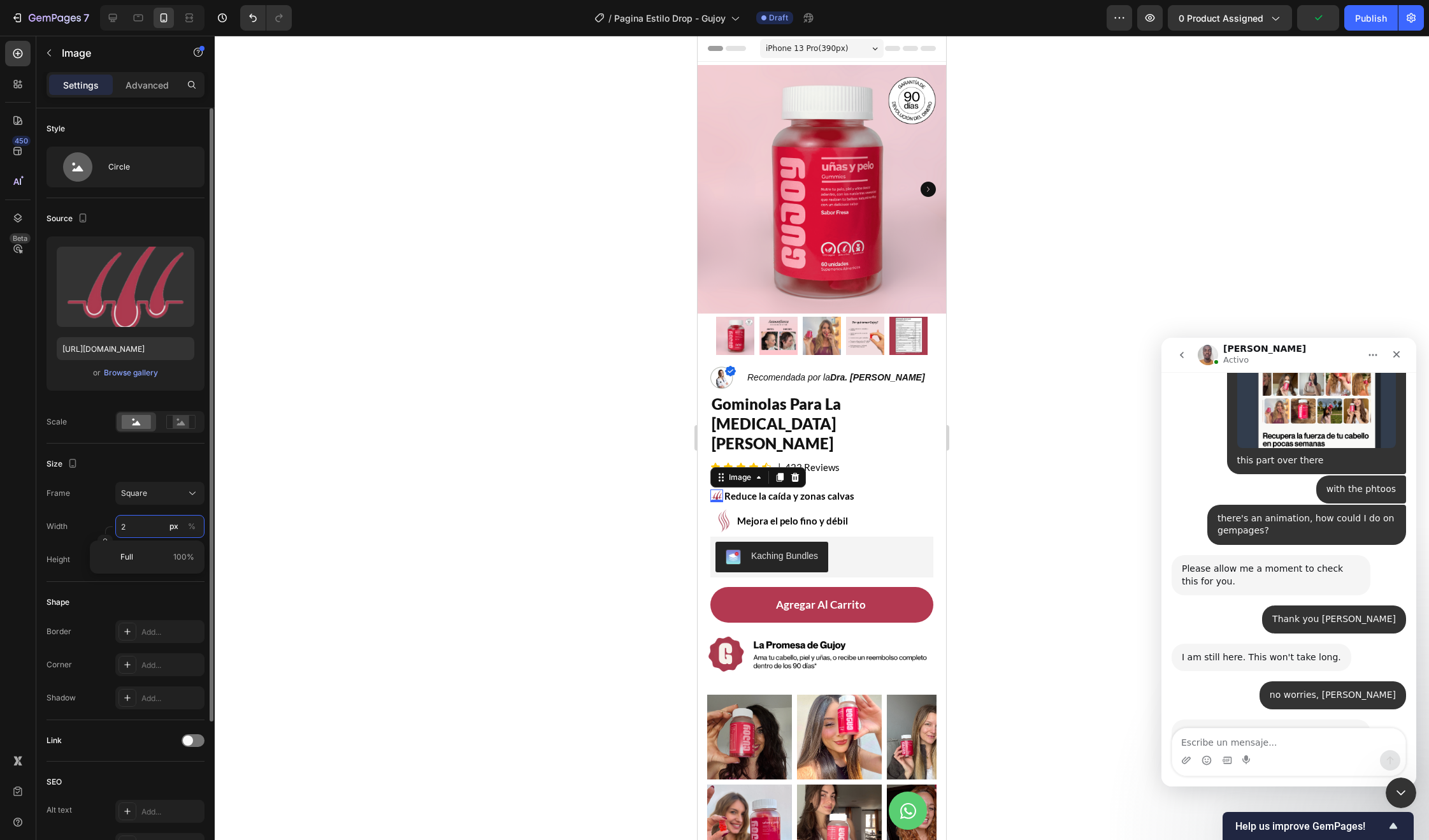
type input "25"
click at [885, 486] on div "Image 0 Reduce la caída y zonas calvas Text Block Row" at bounding box center [822, 495] width 223 height 19
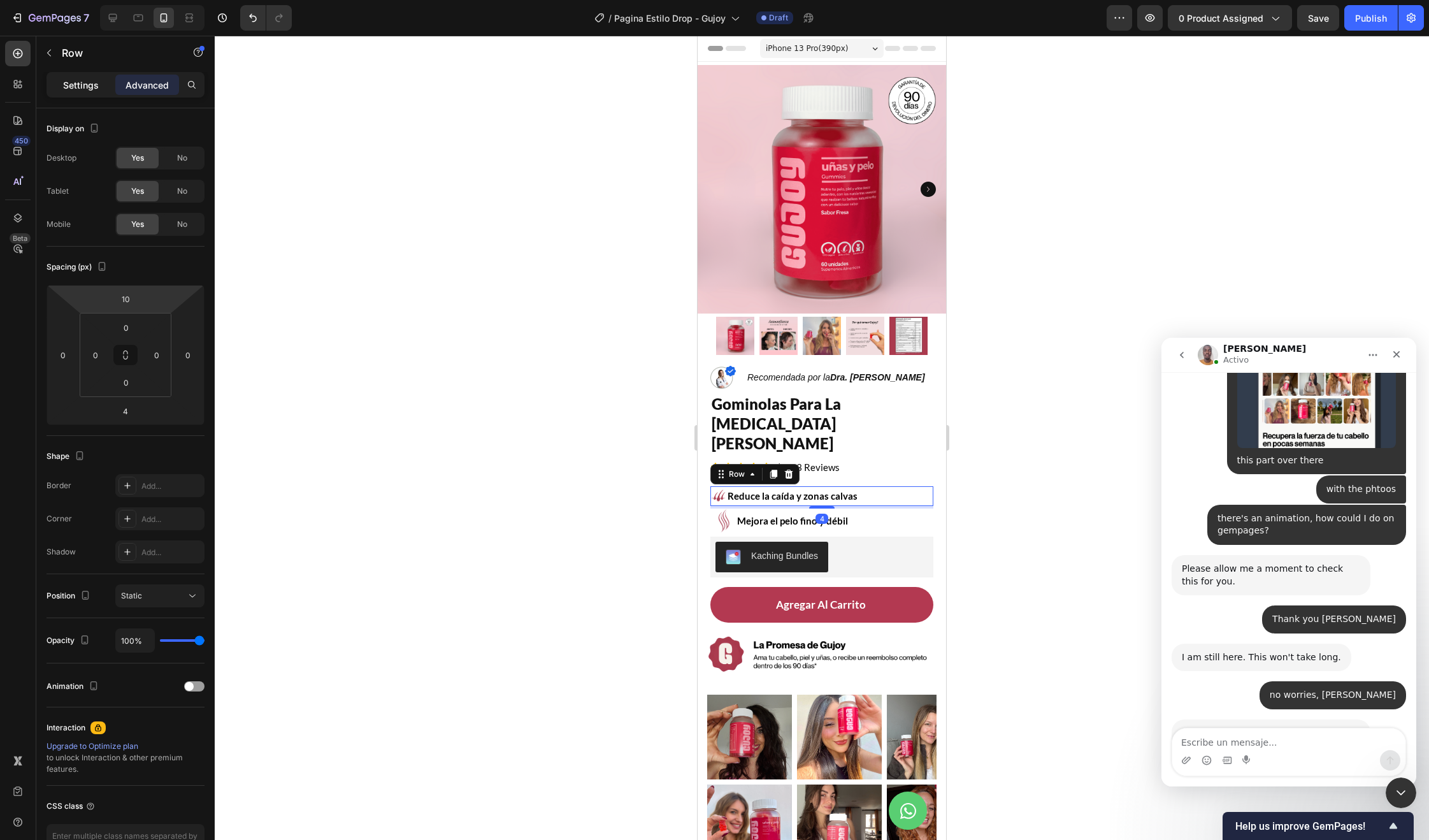
click at [95, 88] on p "Settings" at bounding box center [81, 85] width 36 height 14
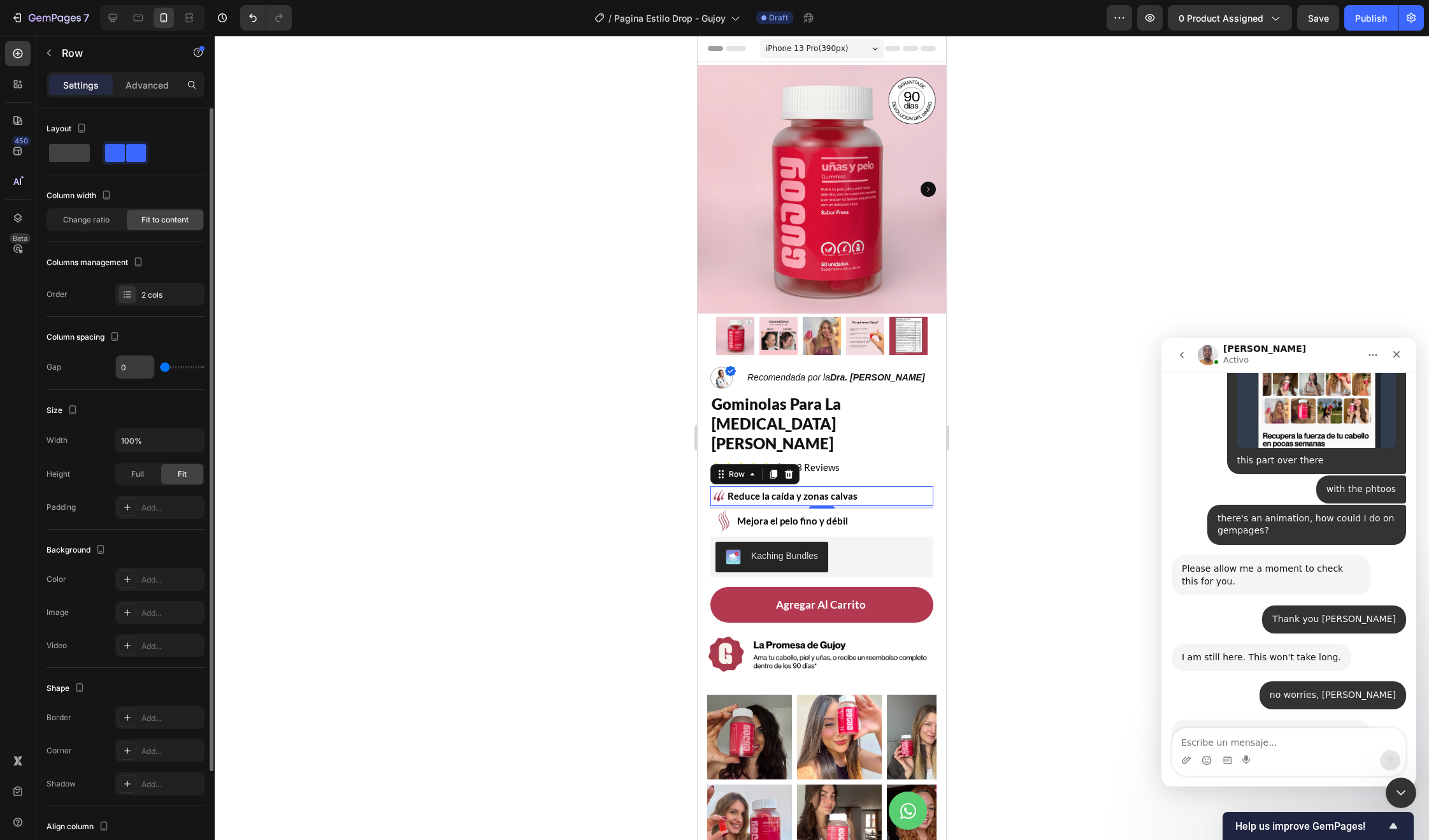
click at [130, 360] on input "0" at bounding box center [135, 367] width 39 height 23
type input "89"
click at [129, 367] on input "89" at bounding box center [135, 367] width 39 height 23
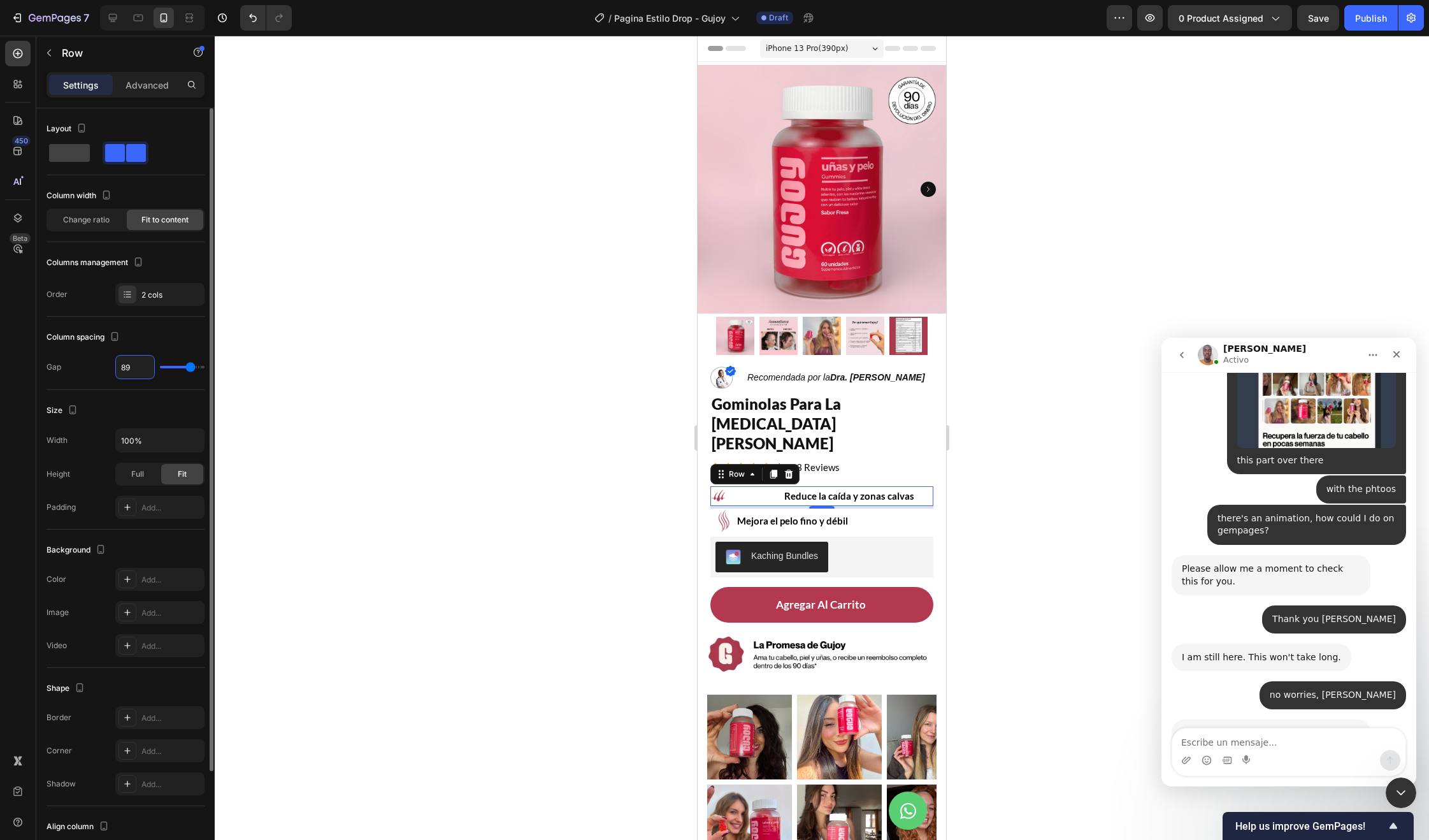
click at [129, 367] on input "89" at bounding box center [135, 367] width 39 height 23
type input "8"
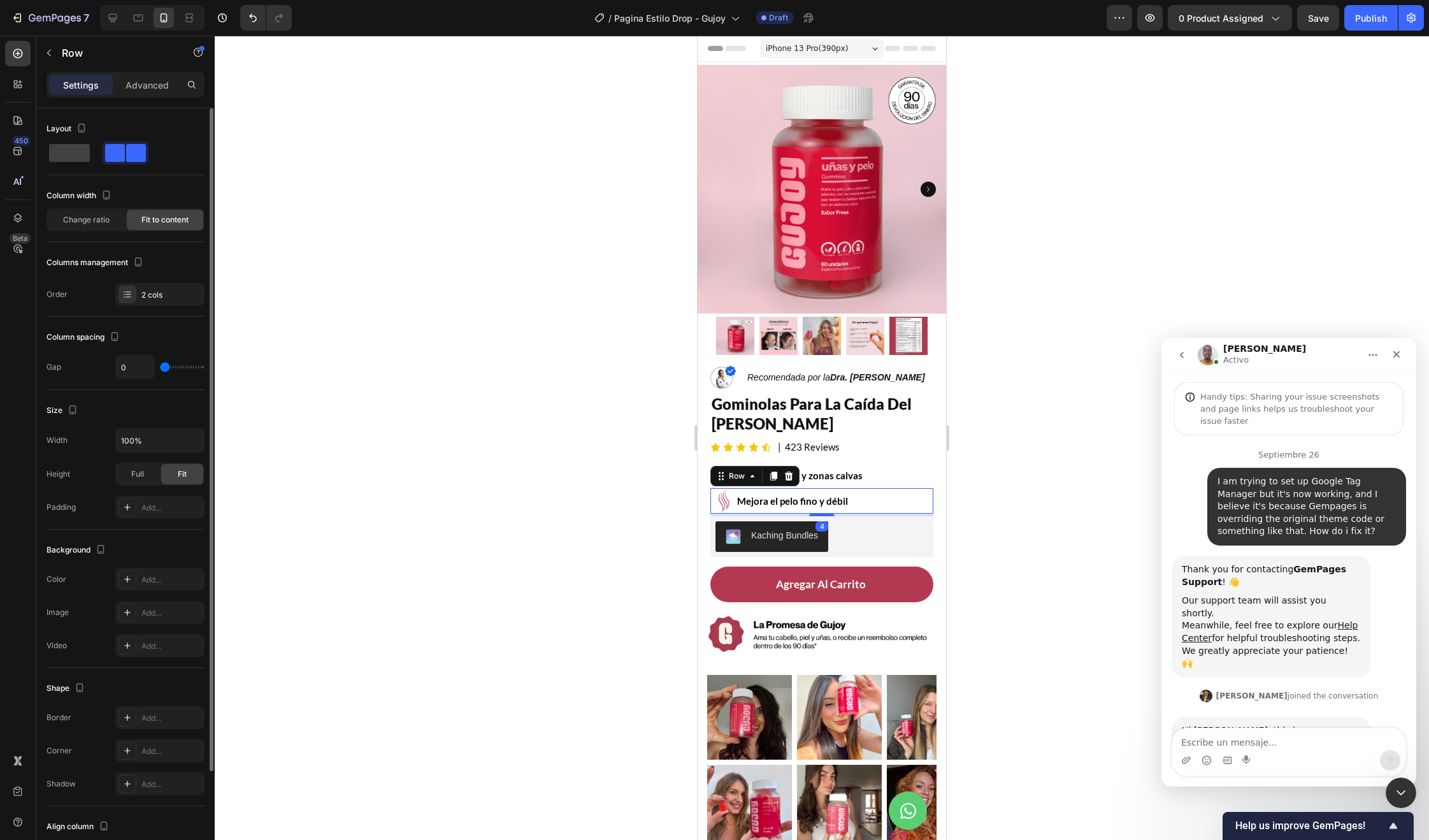
scroll to position [2, 0]
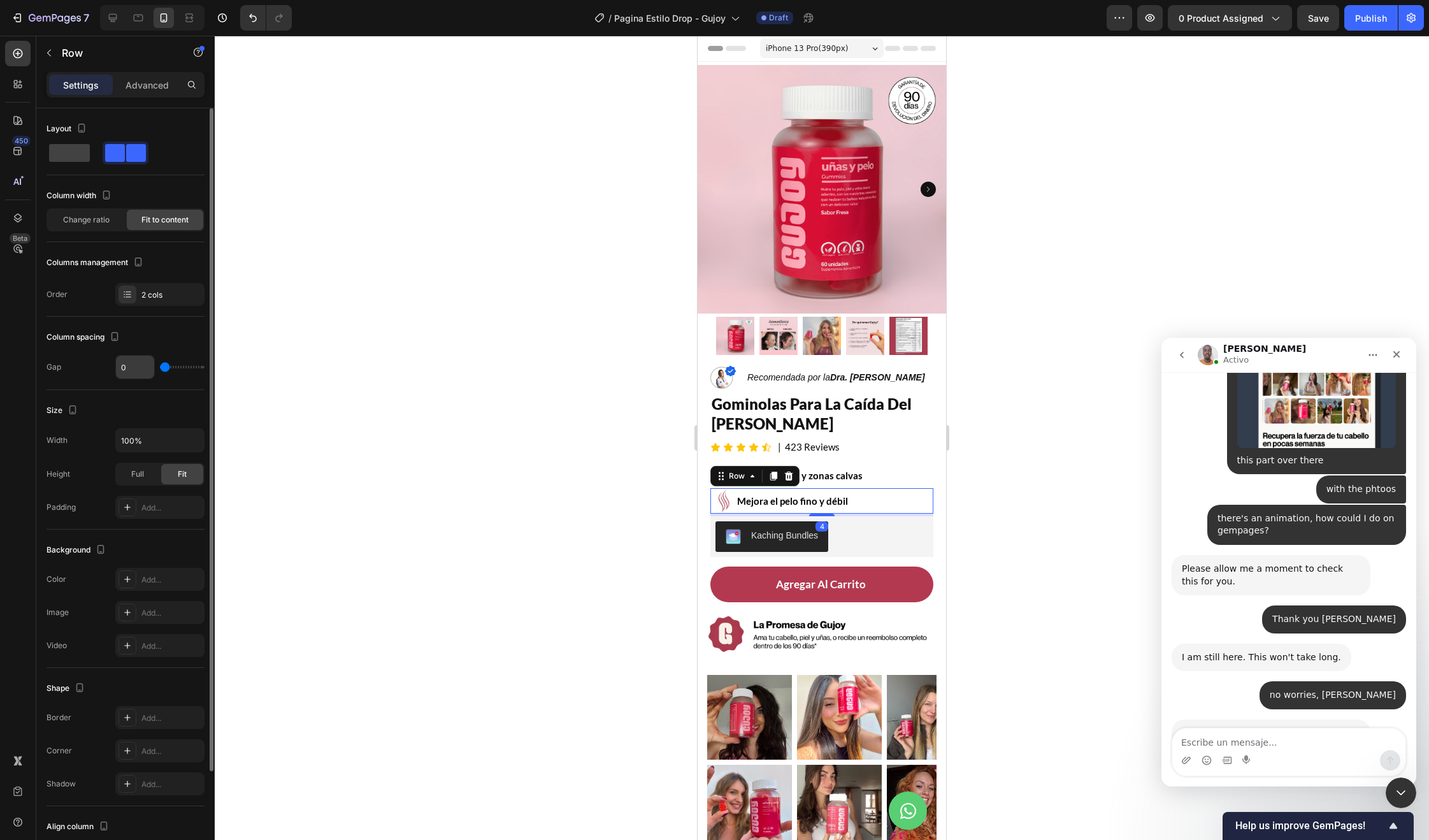
click at [119, 364] on input "0" at bounding box center [135, 367] width 39 height 23
type input "80"
click at [130, 369] on input "80" at bounding box center [135, 367] width 39 height 23
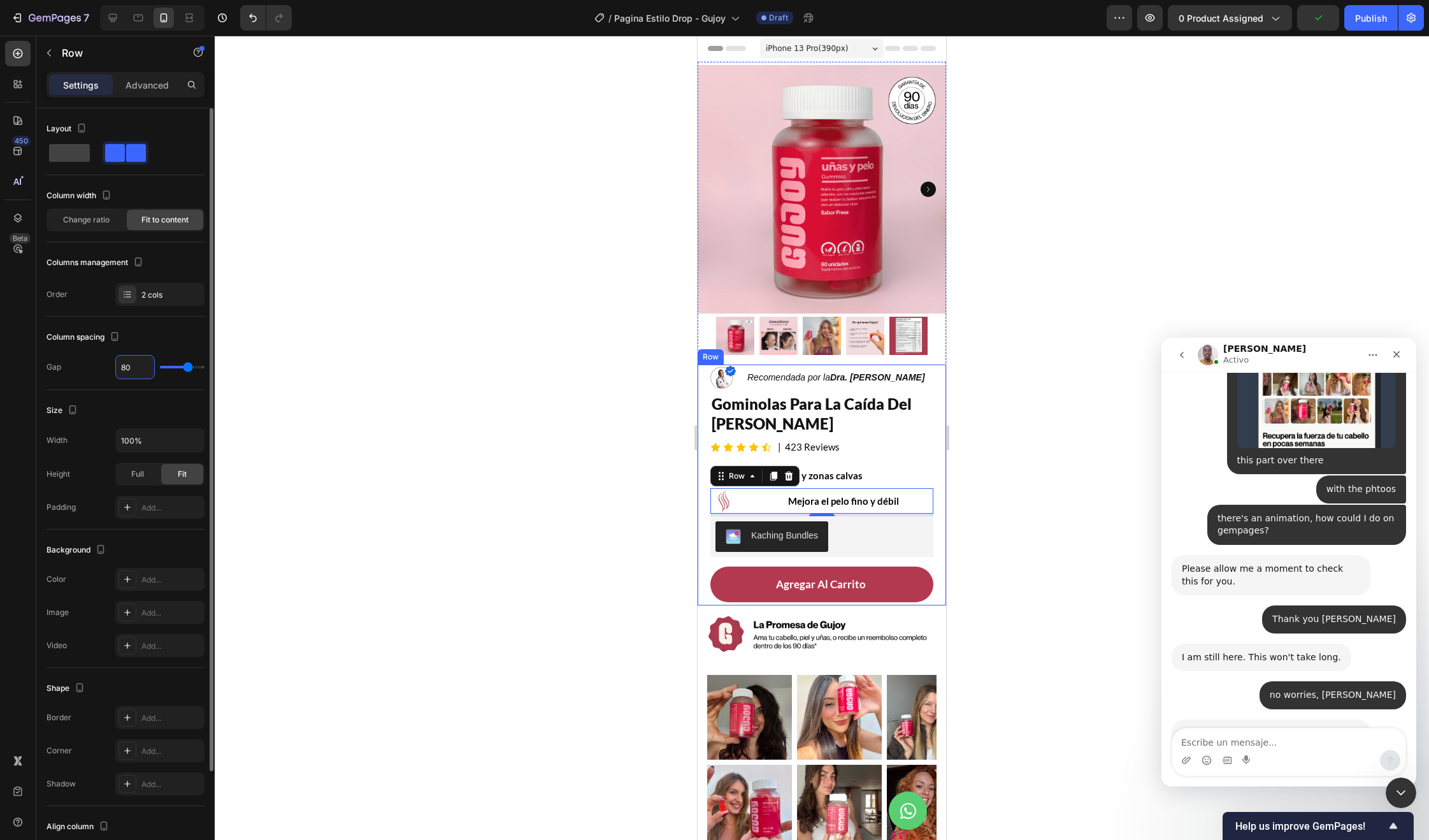
click at [130, 369] on input "80" at bounding box center [135, 367] width 39 height 23
type input "8"
click at [423, 388] on div at bounding box center [822, 437] width 1214 height 804
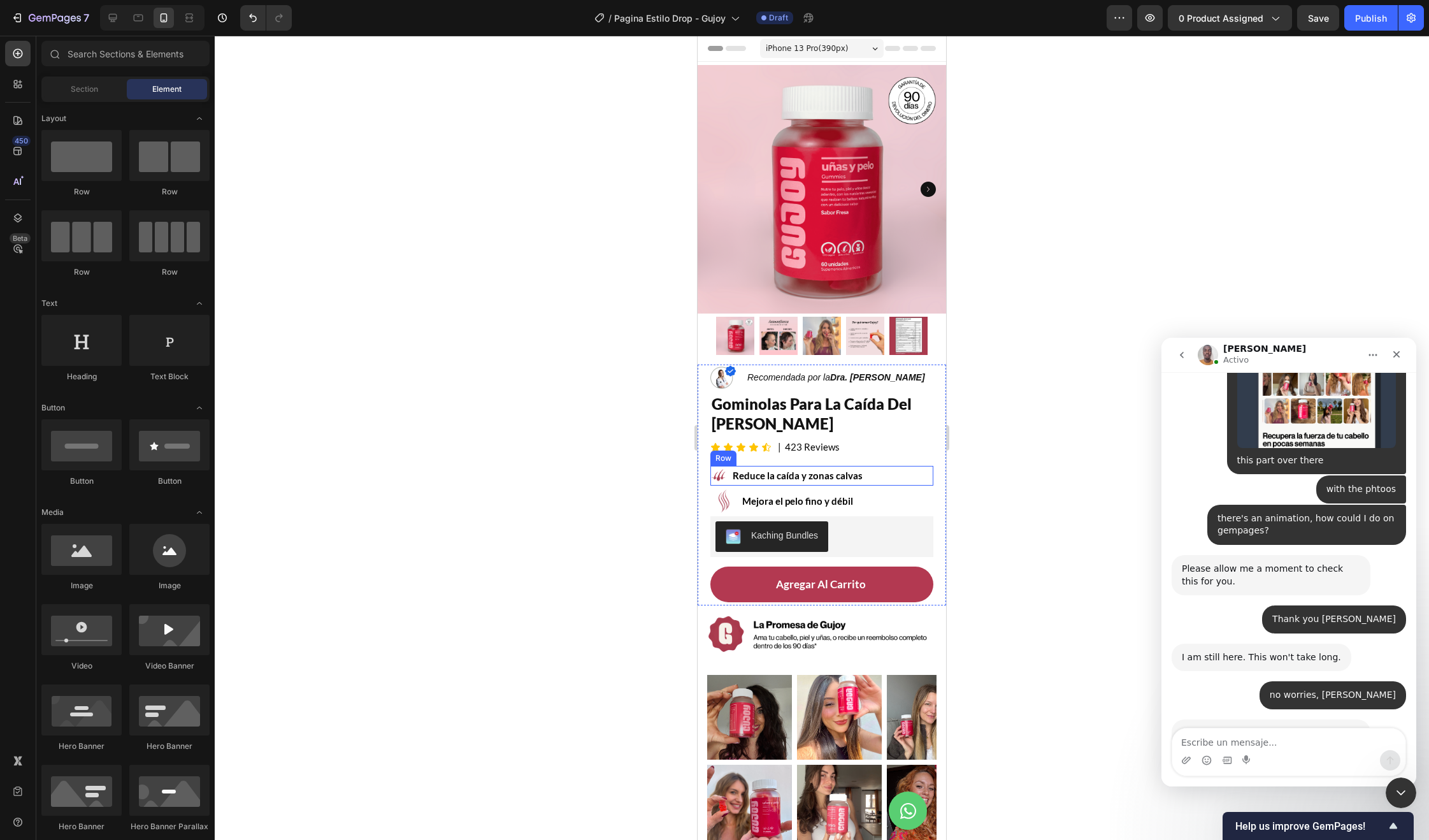
click at [721, 468] on img at bounding box center [718, 475] width 16 height 16
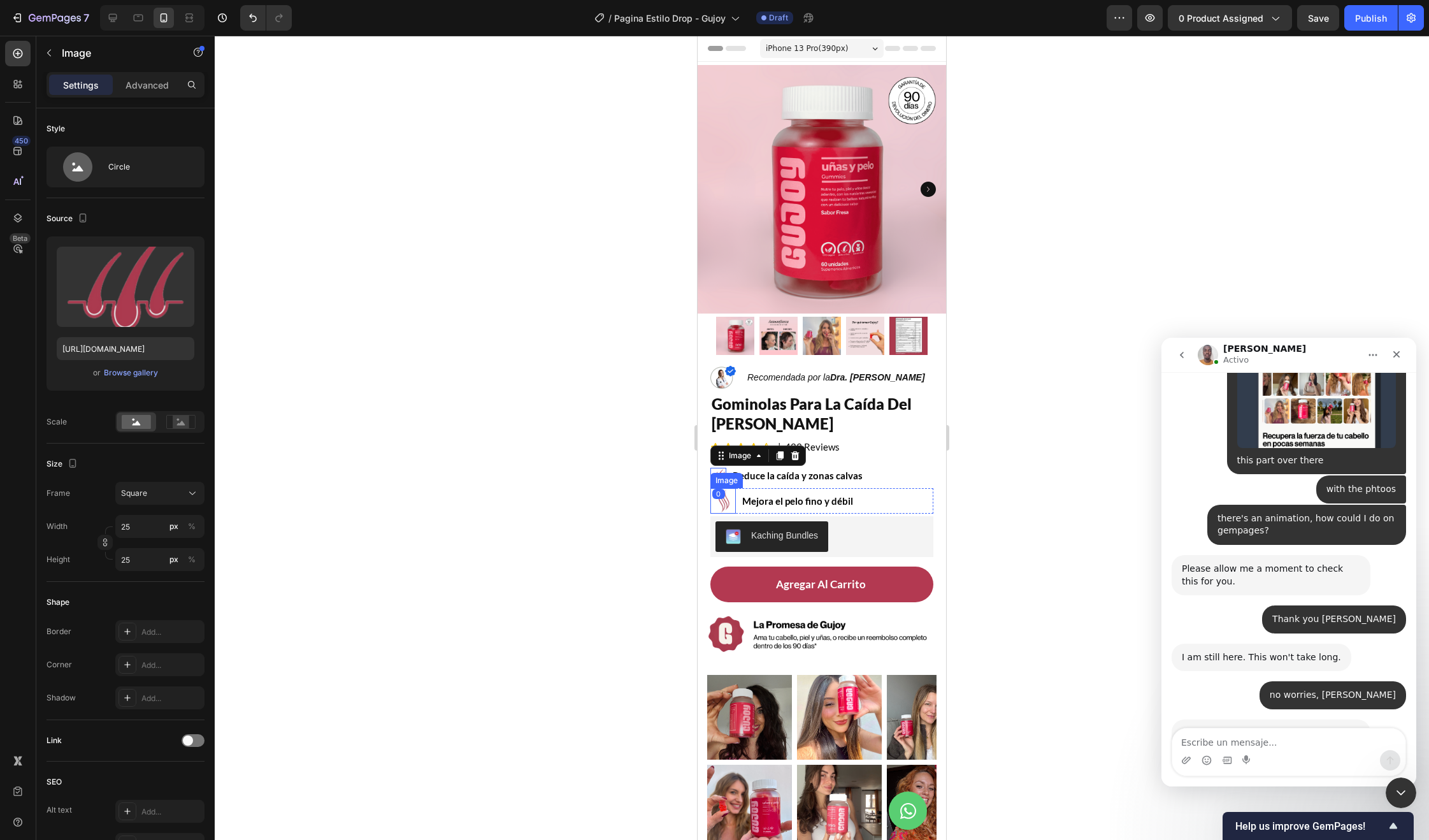
click at [721, 497] on img at bounding box center [723, 501] width 26 height 26
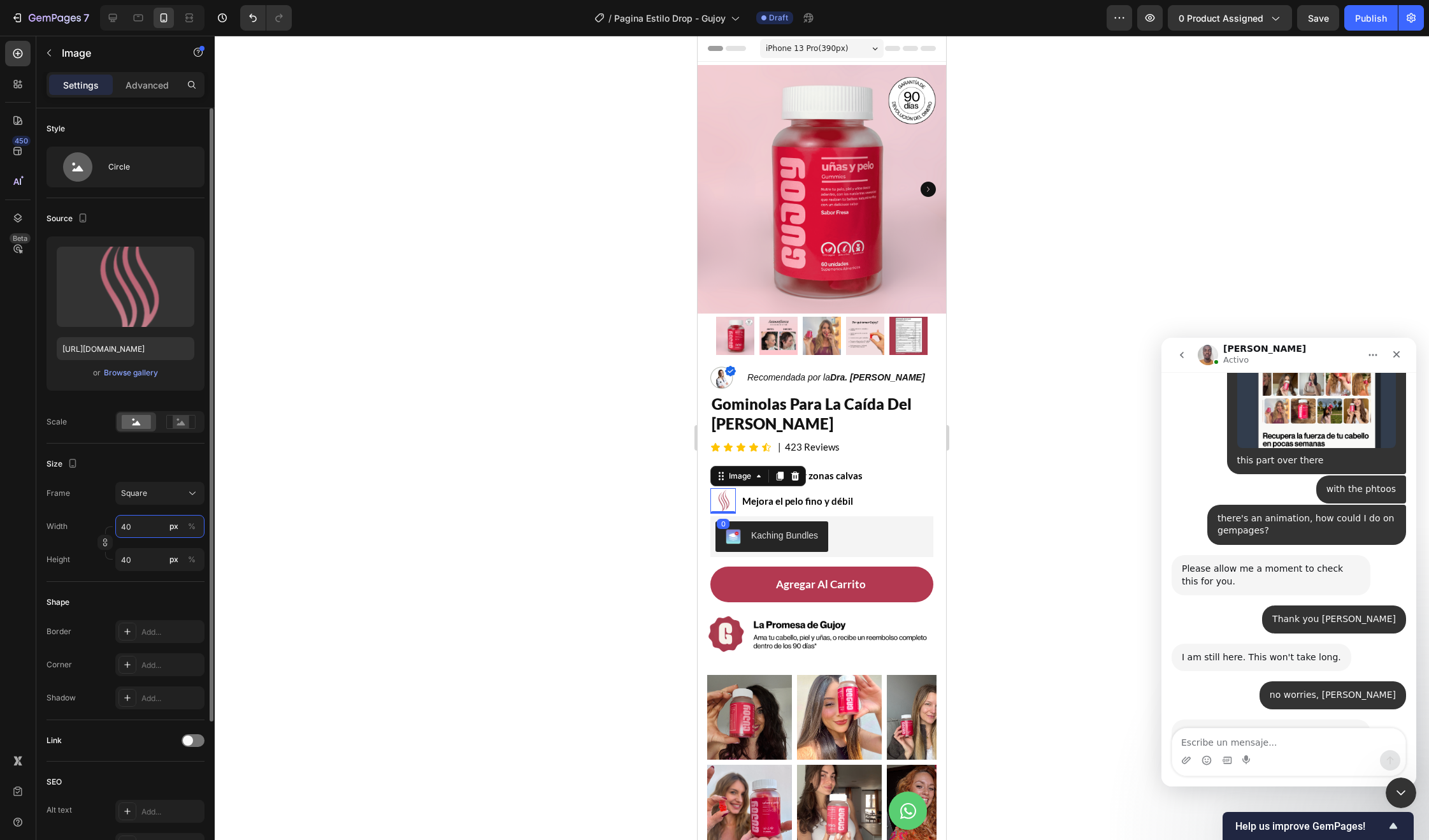
click at [135, 525] on input "40" at bounding box center [159, 526] width 89 height 23
type input "2"
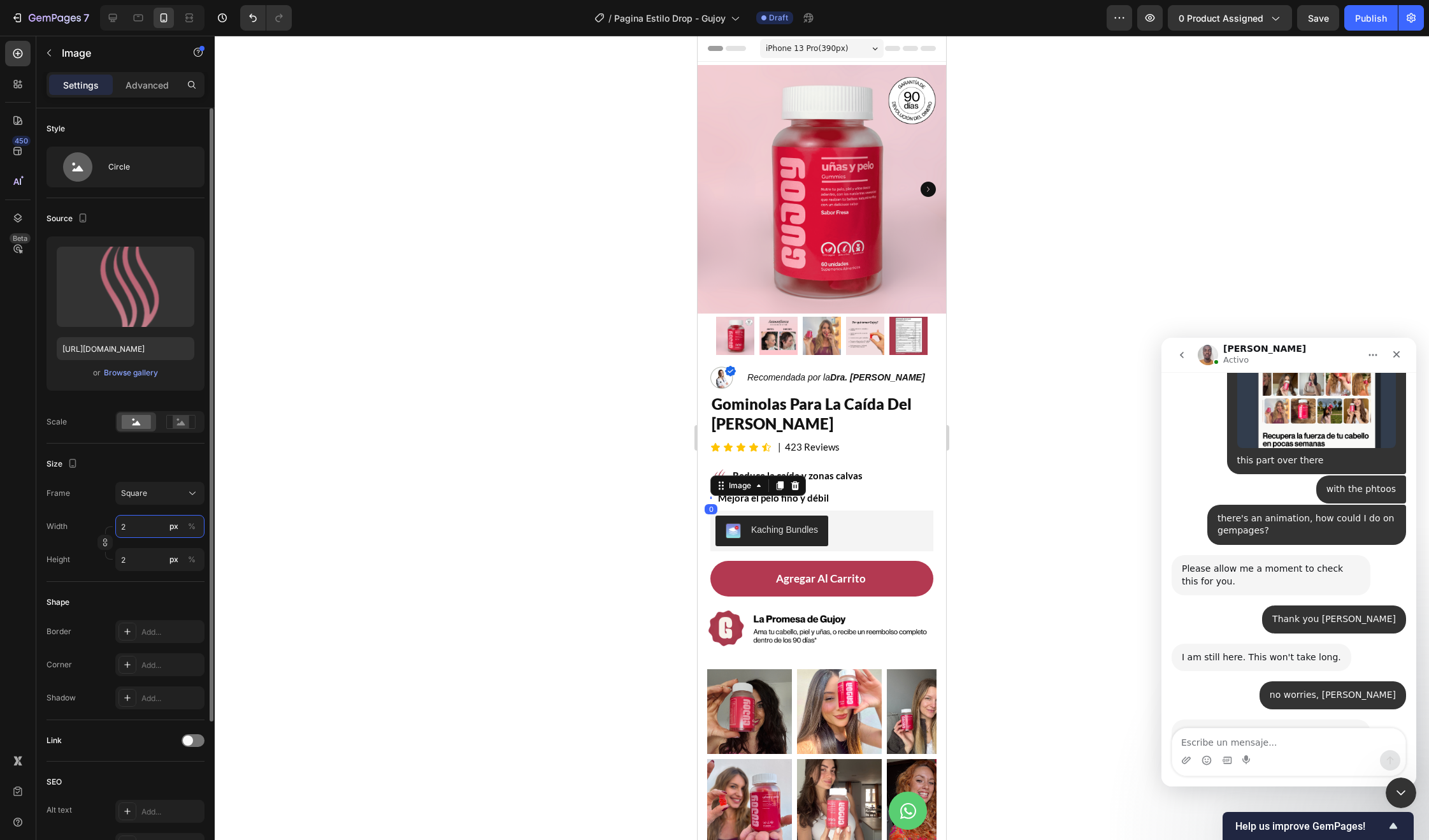
type input "25"
click at [561, 627] on div at bounding box center [822, 437] width 1214 height 804
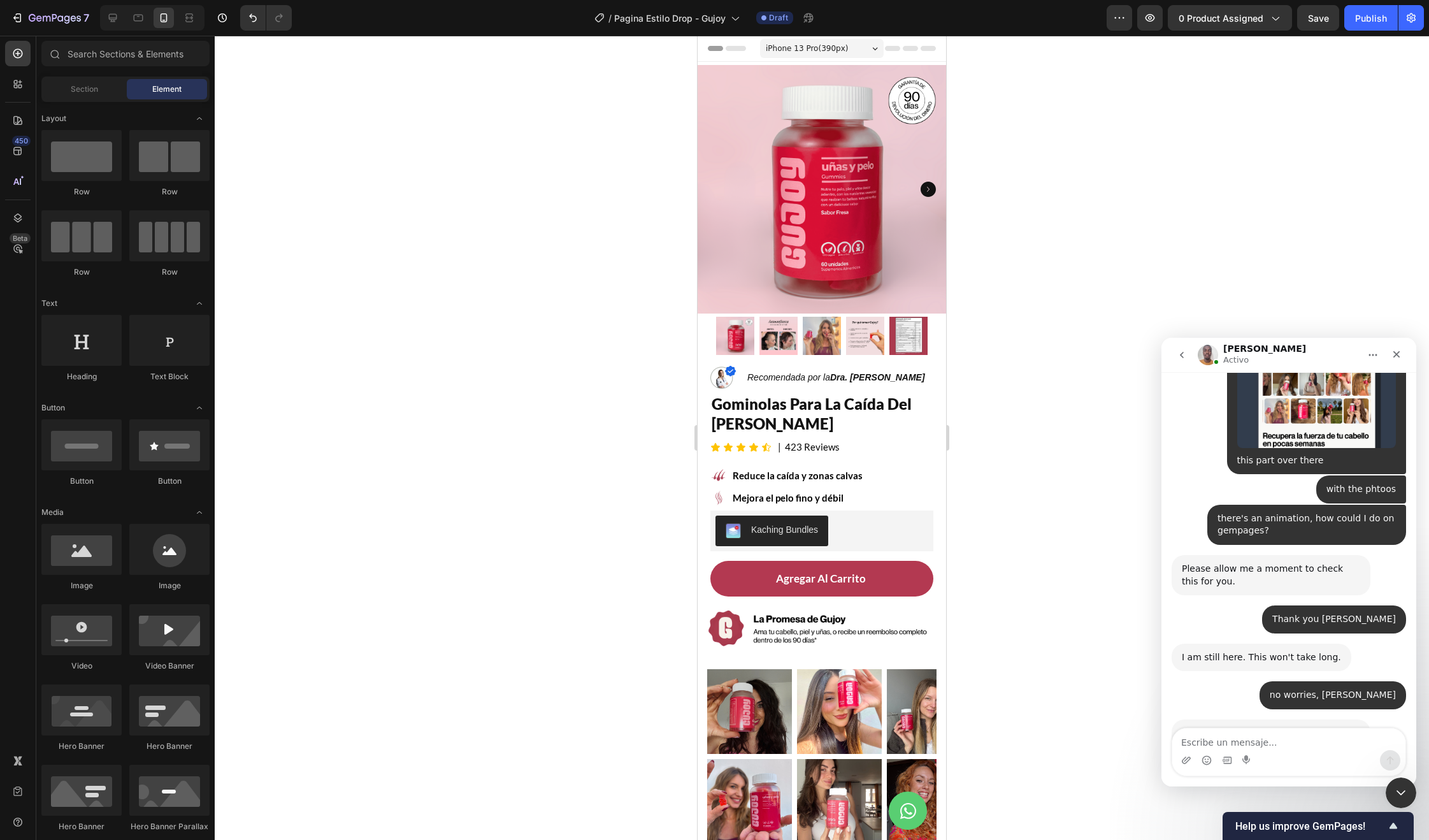
click at [1310, 31] on div "7 Version history / Pagina Estilo Drop - Gujoy Draft Preview 0 product assigned…" at bounding box center [714, 18] width 1429 height 37
click at [1315, 18] on span "Save" at bounding box center [1318, 18] width 21 height 11
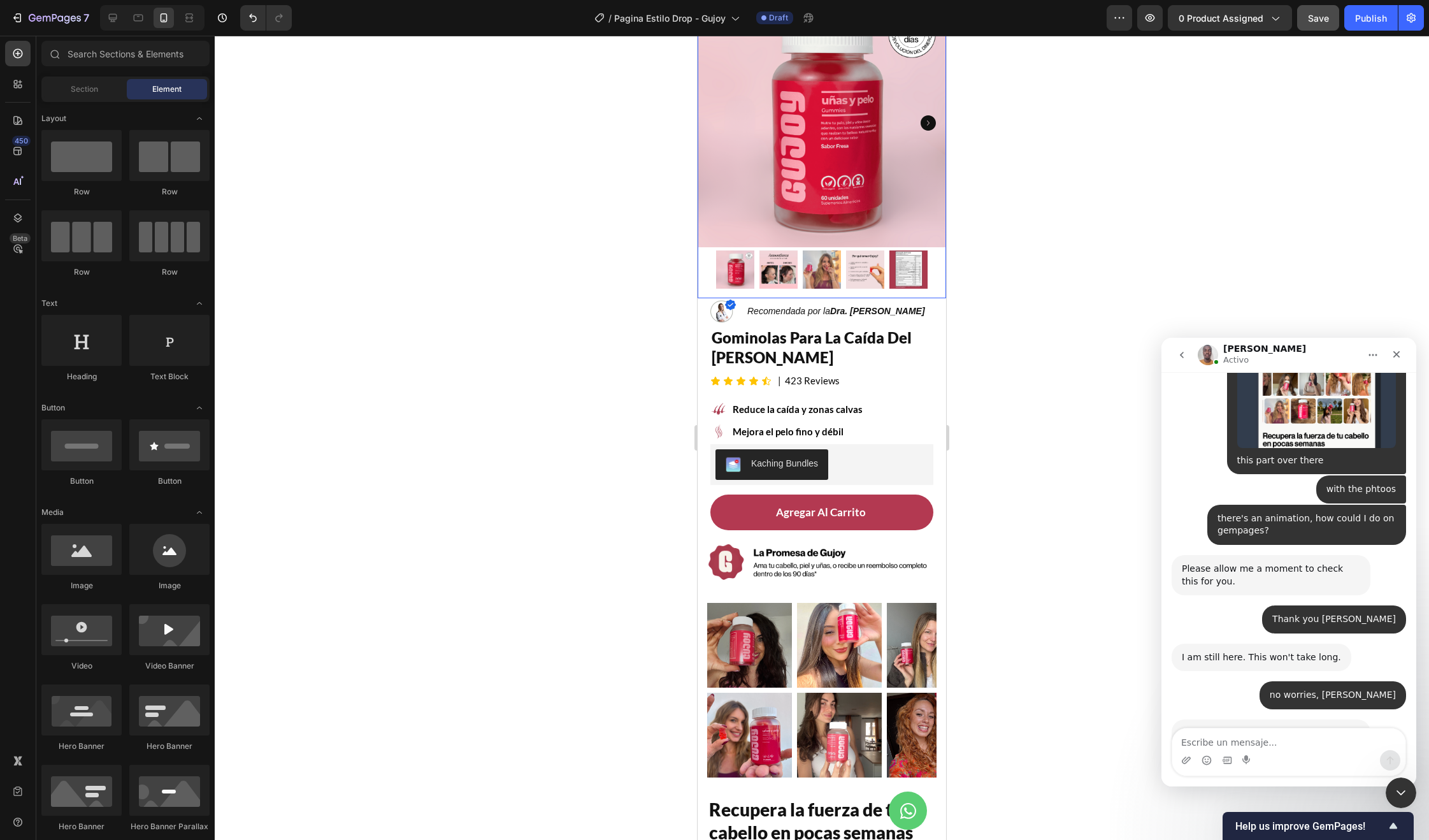
scroll to position [0, 0]
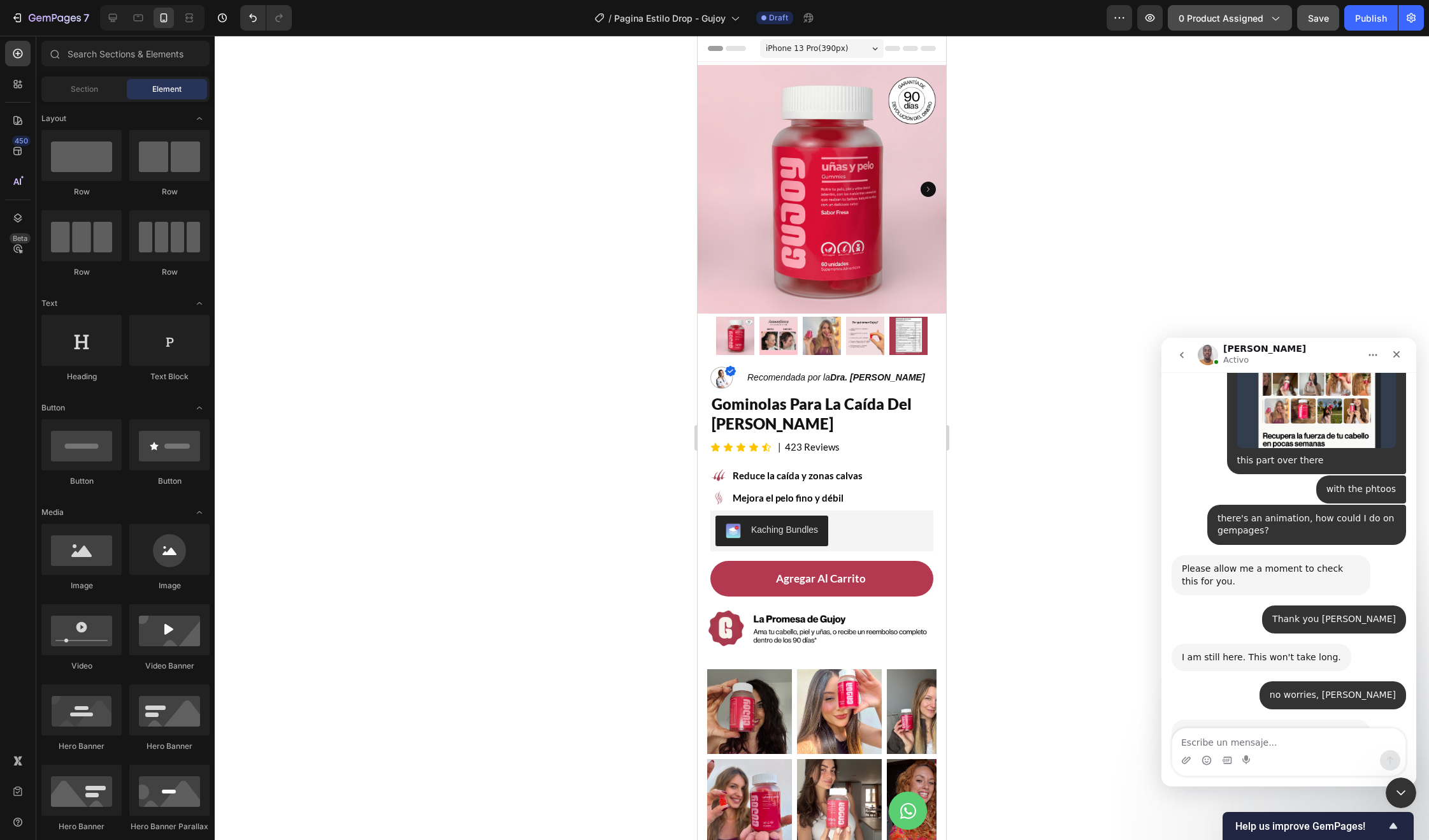
click at [1210, 7] on button "0 product assigned" at bounding box center [1230, 18] width 124 height 26
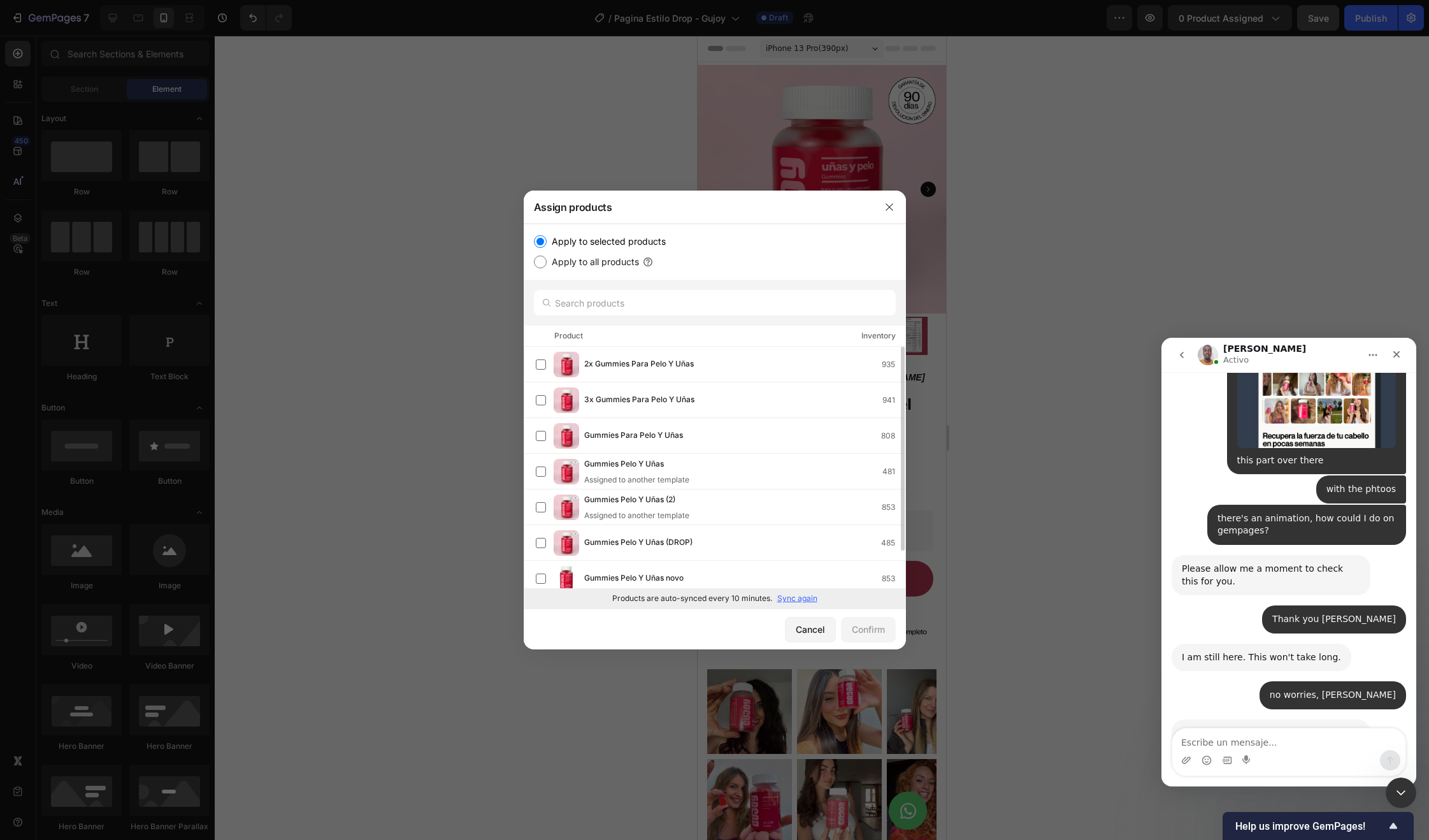
click at [961, 539] on div at bounding box center [714, 420] width 1429 height 840
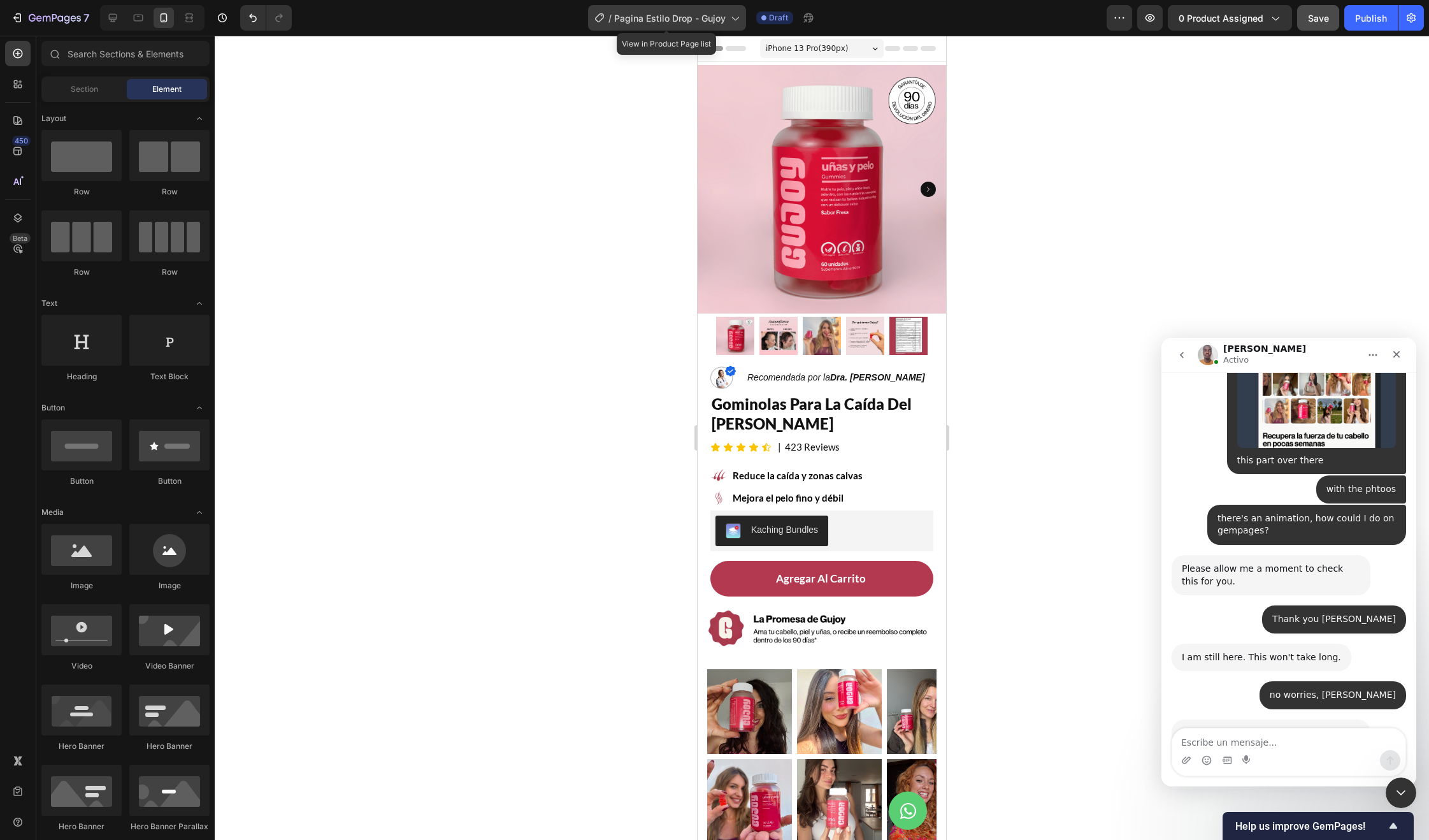
click at [699, 26] on div "/ Pagina Estilo Drop - Gujoy" at bounding box center [667, 18] width 158 height 26
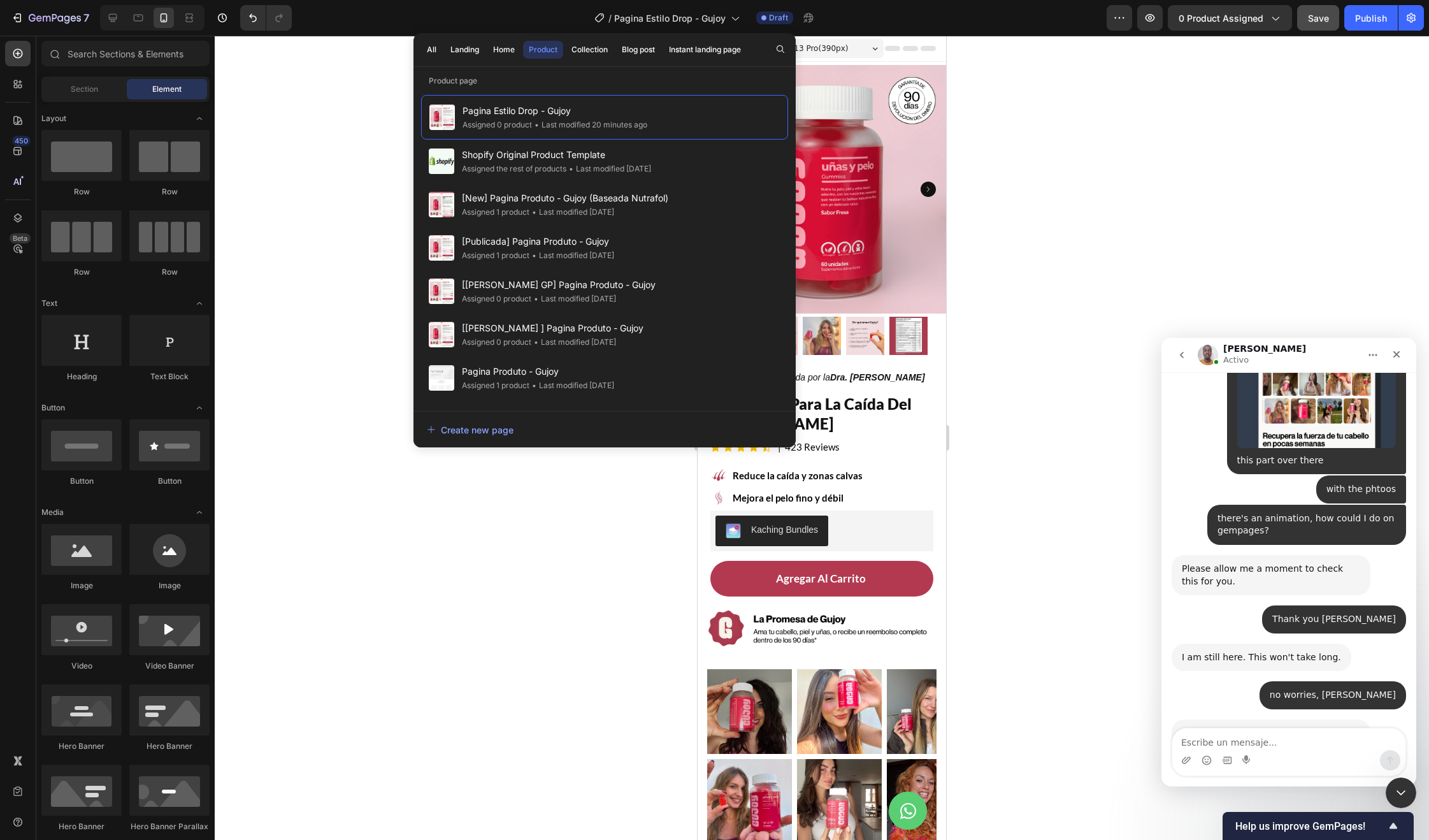
click at [1191, 118] on div at bounding box center [822, 437] width 1214 height 804
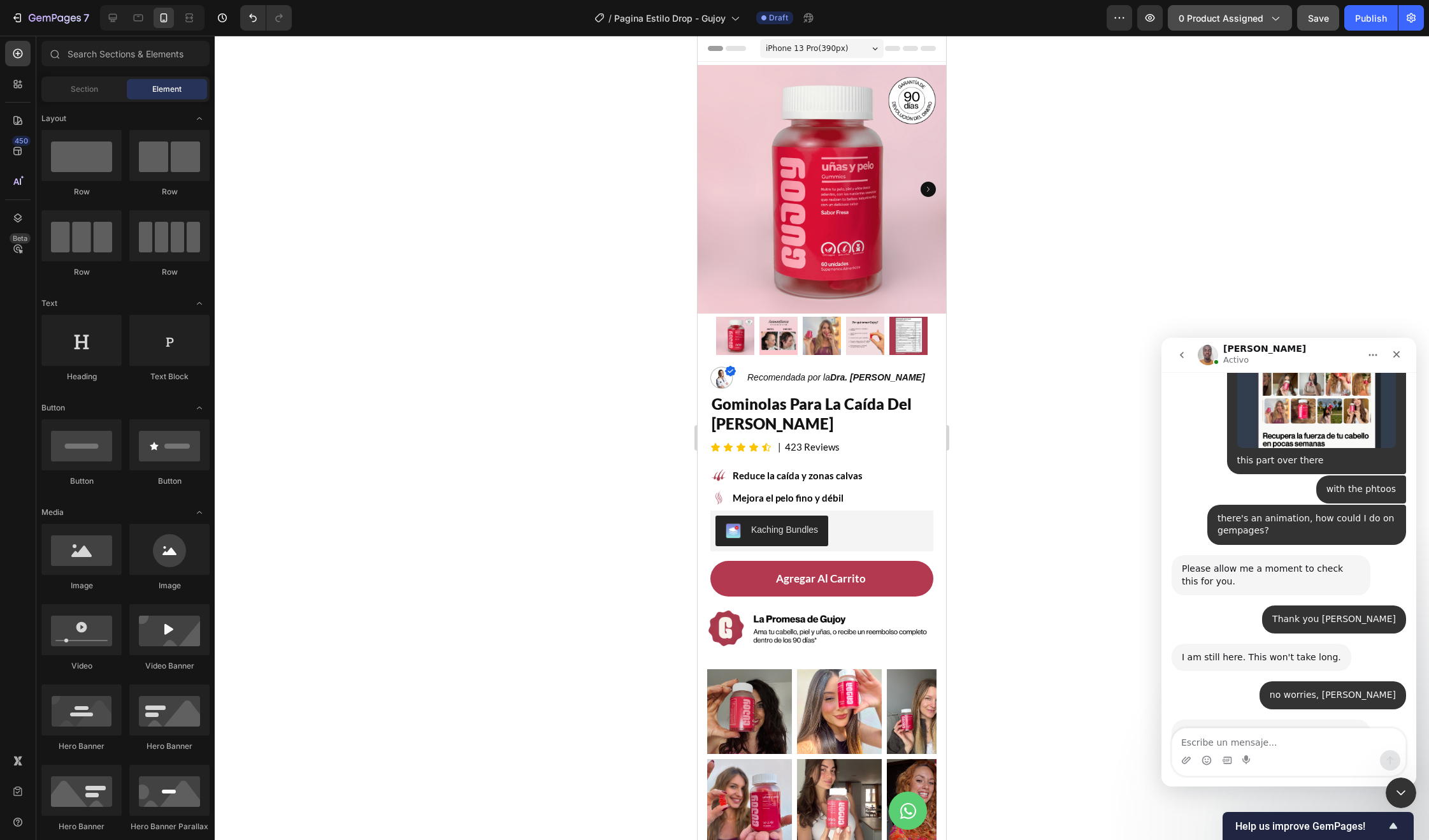
click at [1242, 19] on span "0 product assigned" at bounding box center [1221, 17] width 85 height 14
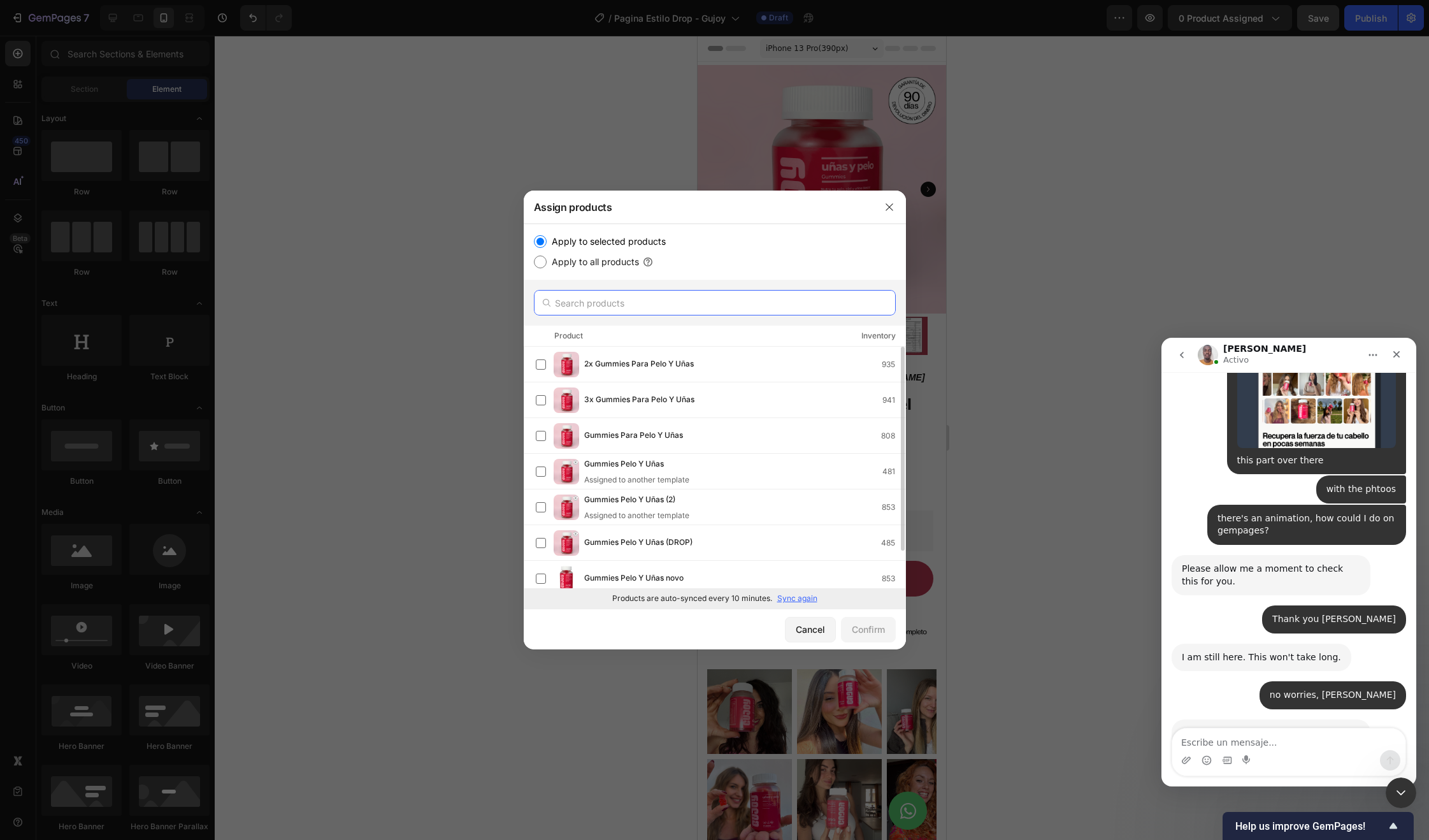
click at [679, 296] on input "text" at bounding box center [715, 302] width 362 height 26
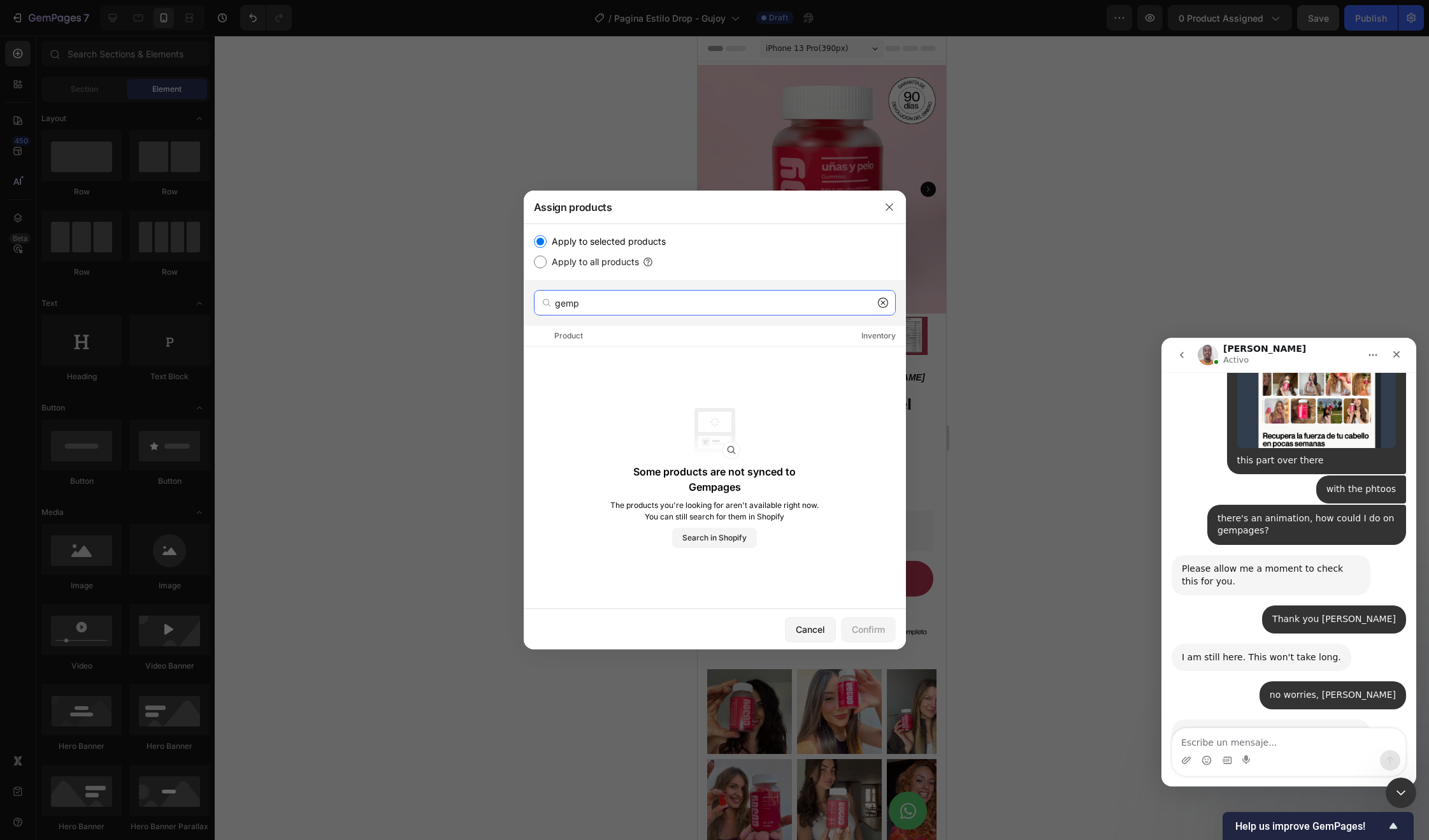
type input "gempa"
type input "Gem"
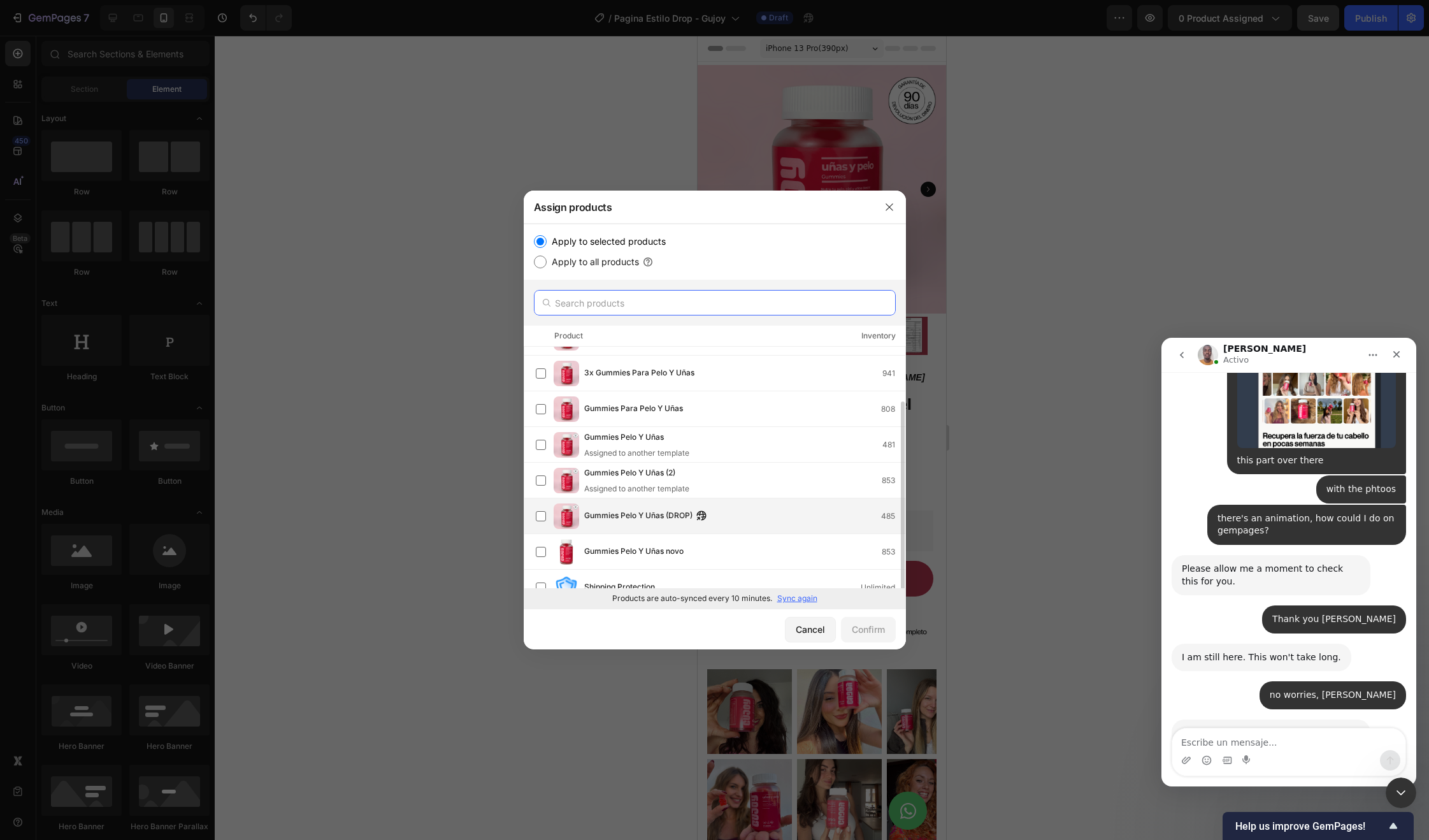
scroll to position [44, 0]
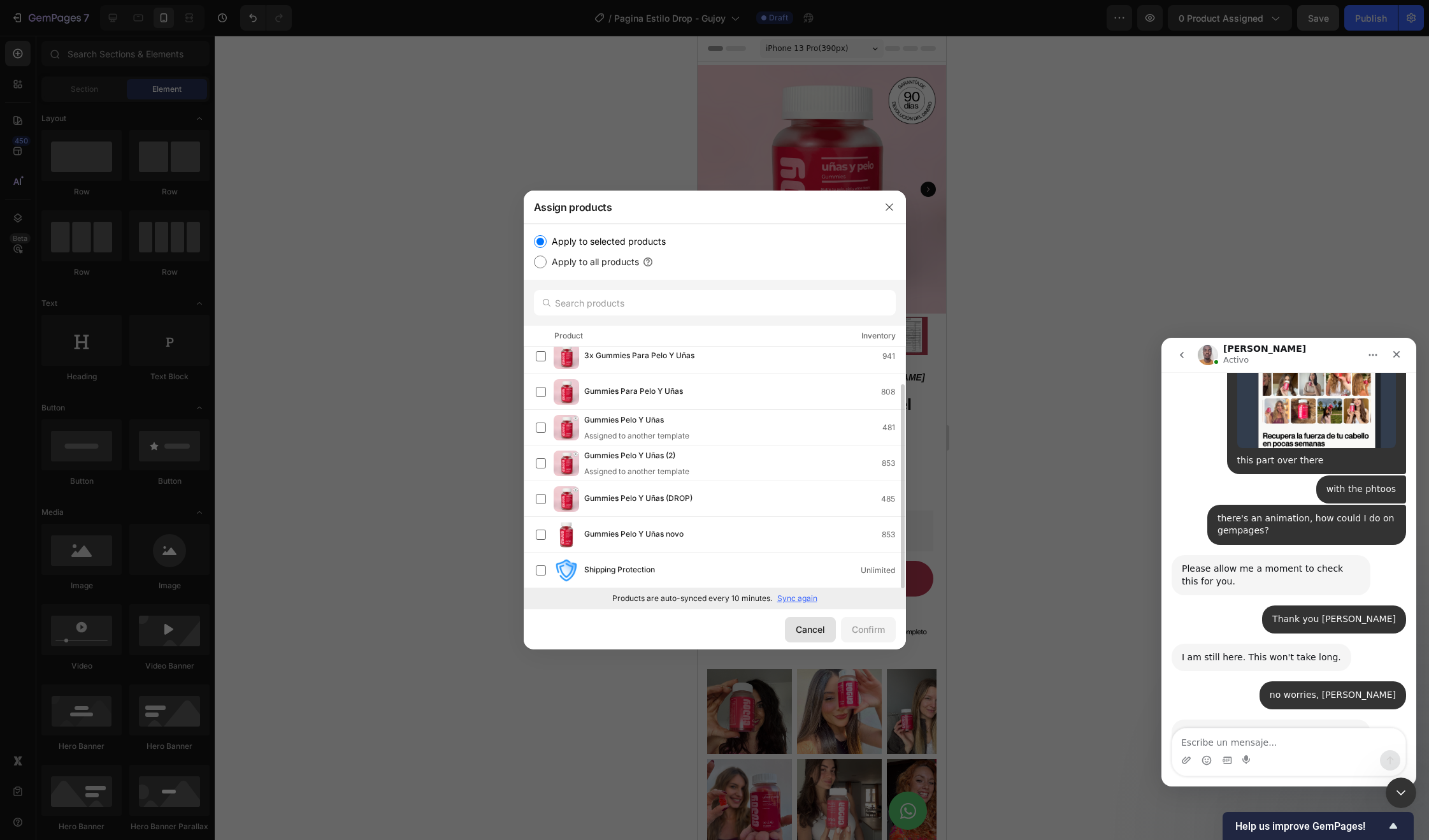
click at [796, 630] on div "Cancel" at bounding box center [811, 629] width 29 height 14
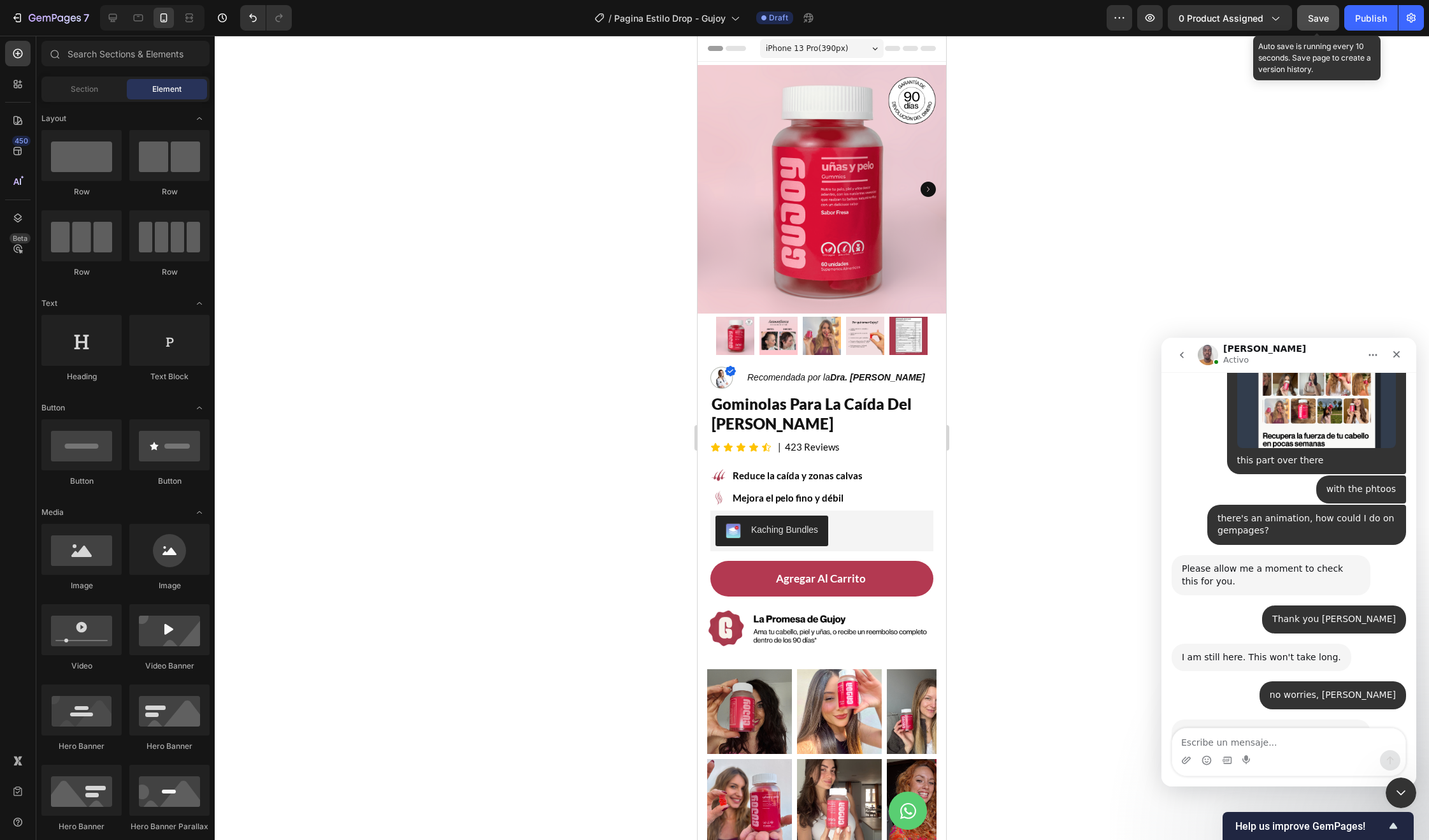
click at [1330, 28] on button "Save" at bounding box center [1319, 18] width 42 height 26
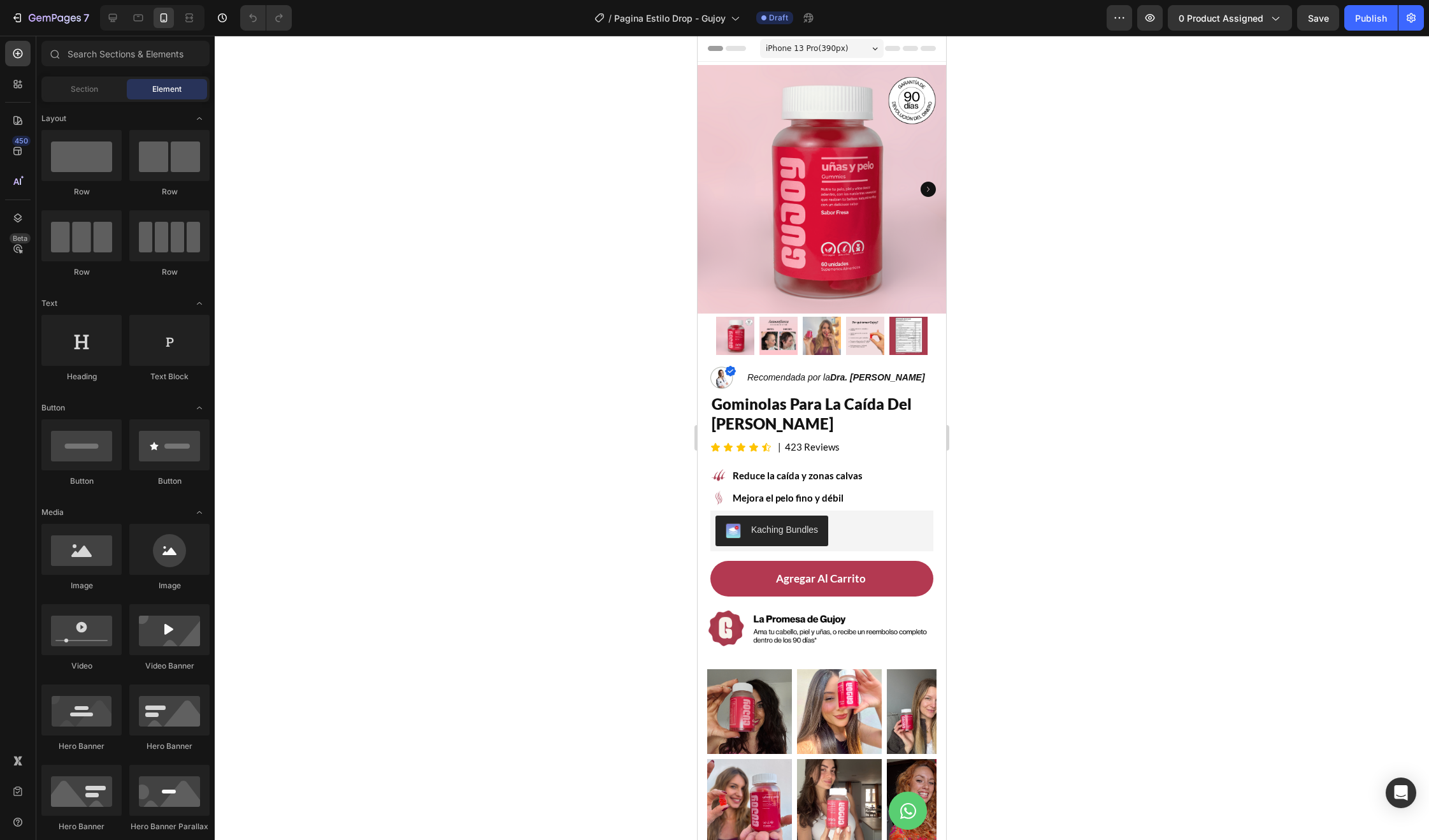
click at [1248, 30] on div "7 Version history / Pagina Estilo Drop - Gujoy Draft Preview 0 product assigned…" at bounding box center [714, 18] width 1429 height 37
click at [1244, 26] on button "0 product assigned" at bounding box center [1230, 18] width 124 height 26
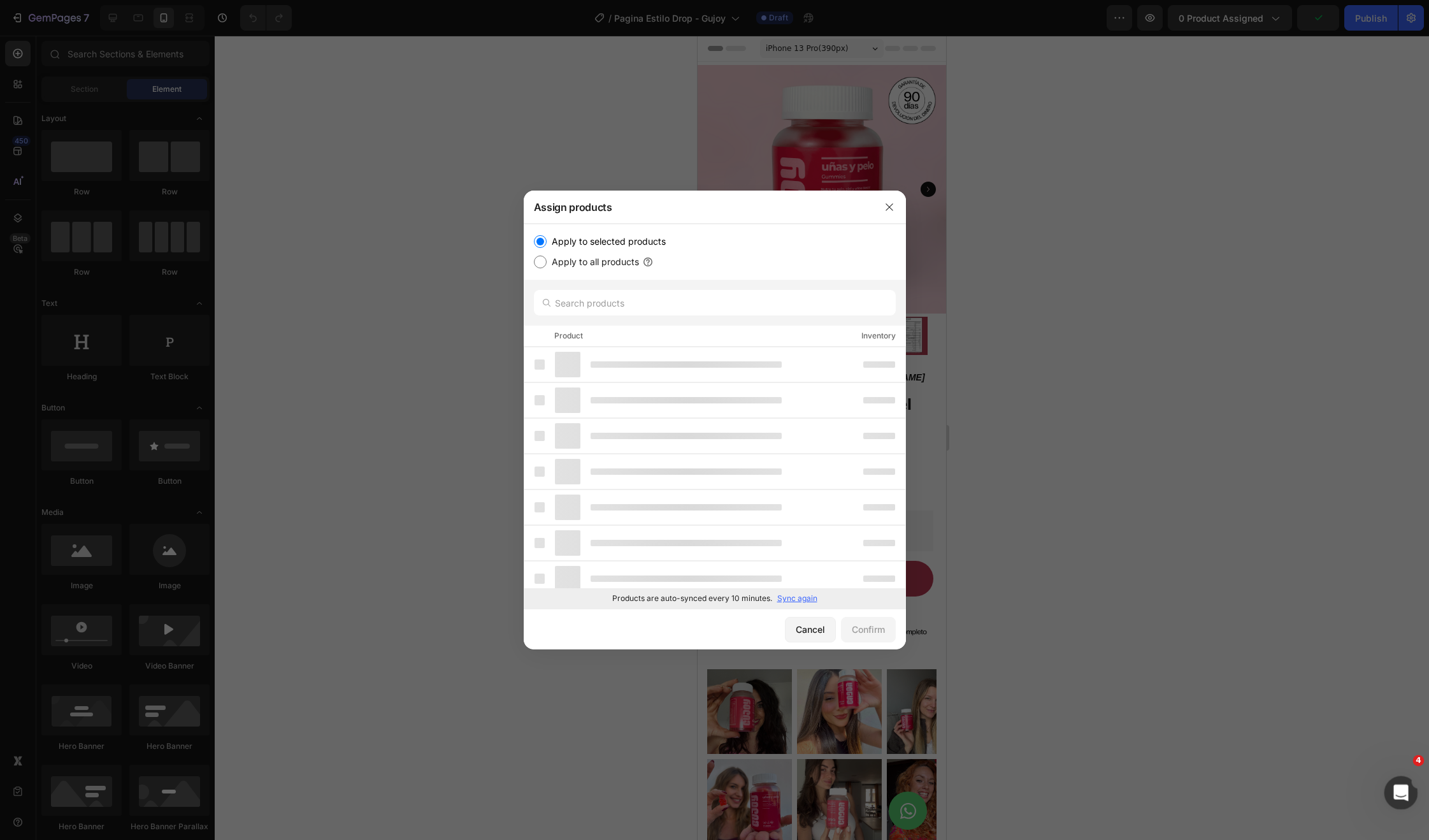
click at [1412, 800] on div "Abrir Intercom Messenger" at bounding box center [1399, 790] width 30 height 30
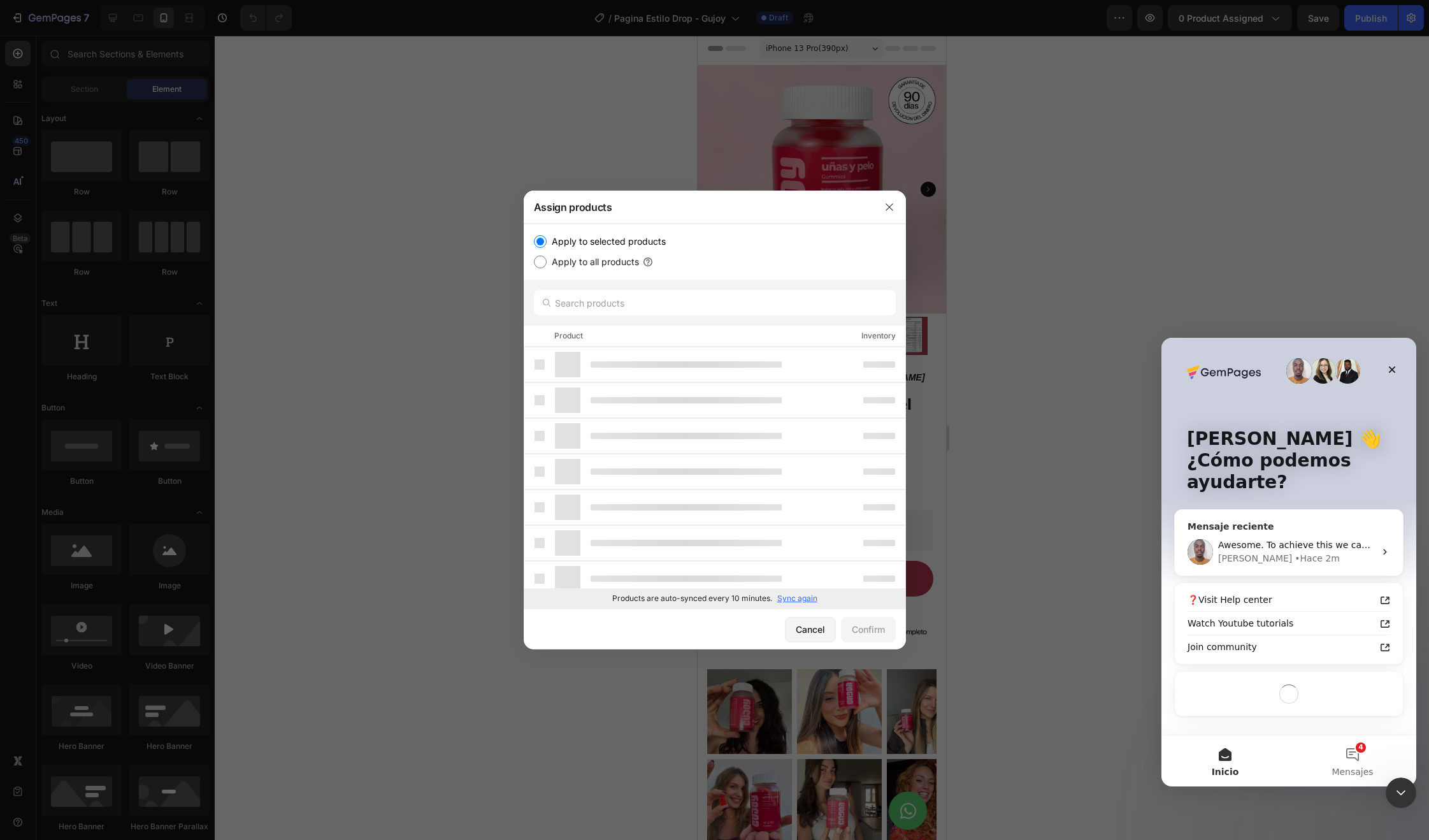
click at [1301, 553] on div "[PERSON_NAME] • Hace 2m" at bounding box center [1297, 558] width 157 height 14
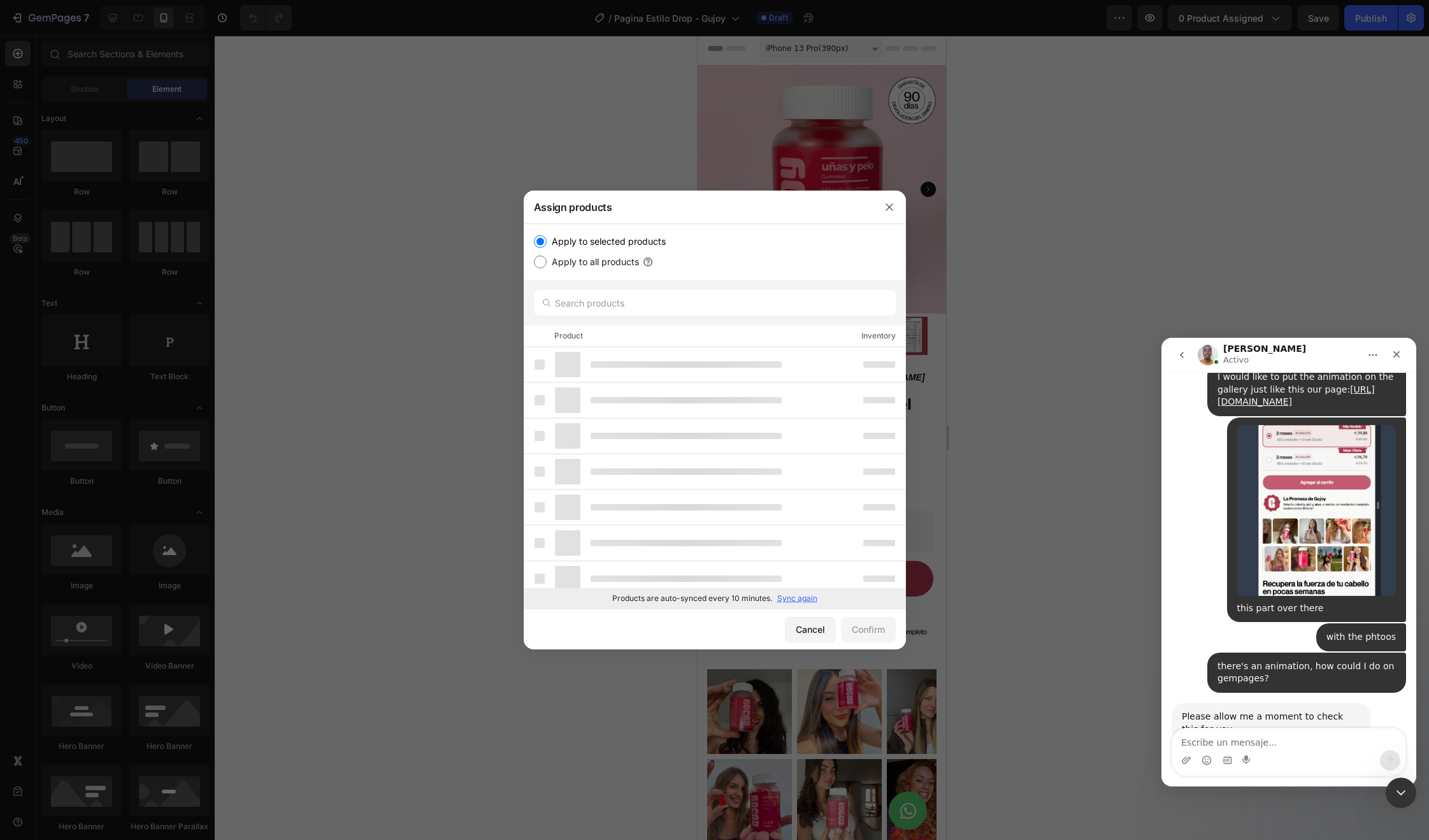
click at [1261, 742] on textarea "Escribe un mensaje..." at bounding box center [1289, 739] width 233 height 22
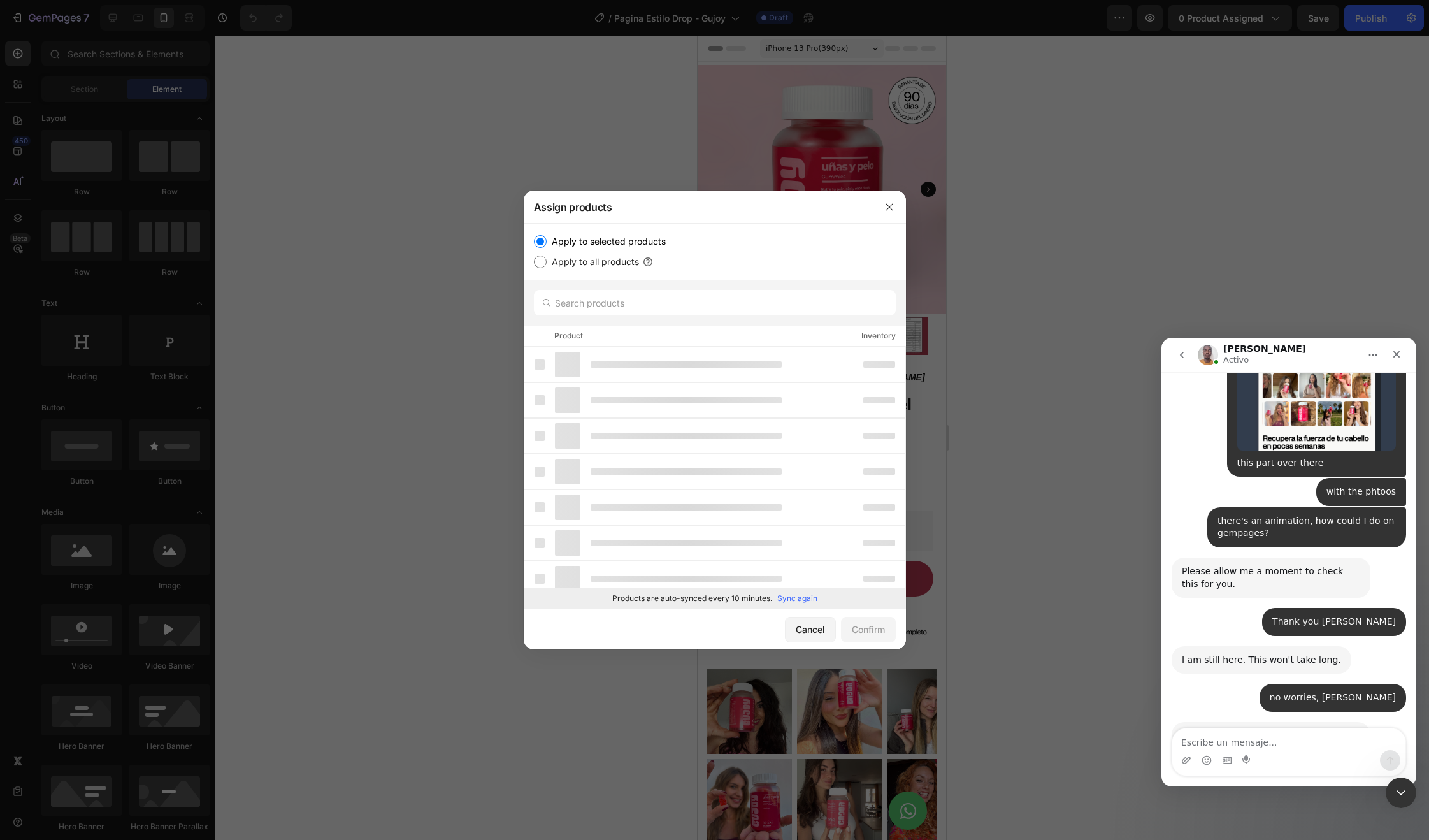
scroll to position [5893, 0]
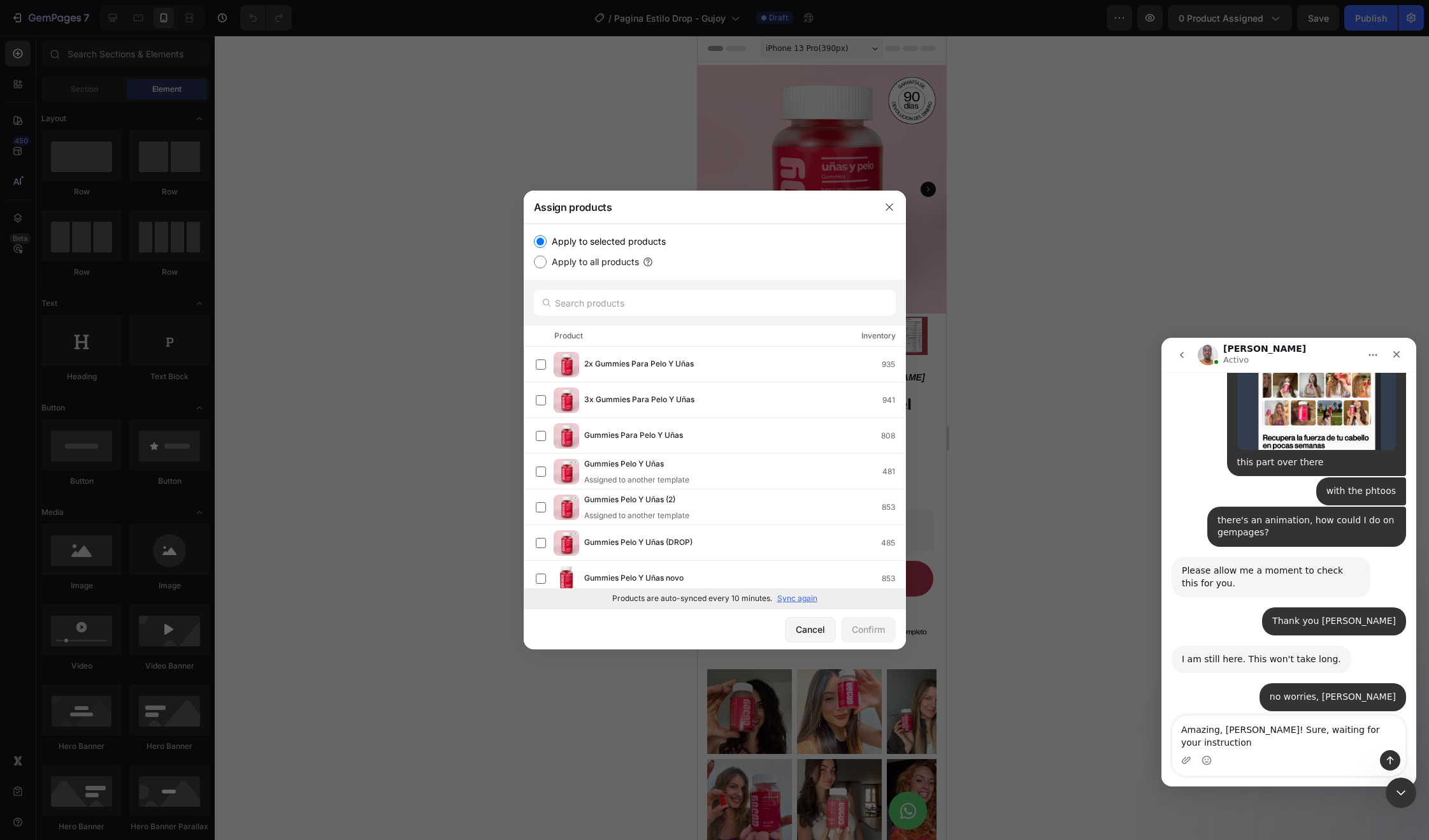
type textarea "Amazing, [PERSON_NAME]! Sure, waiting for your instructions"
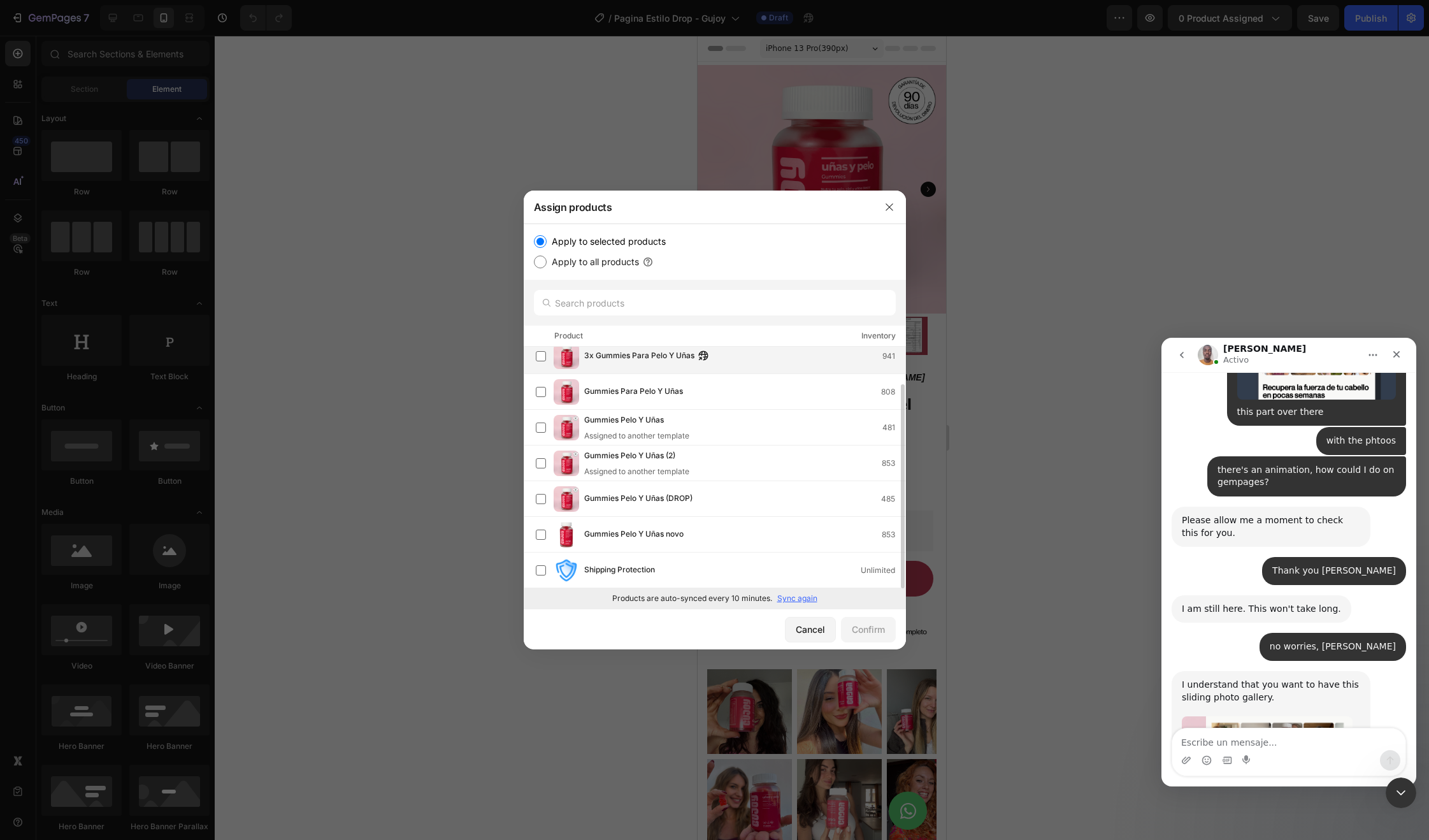
scroll to position [0, 0]
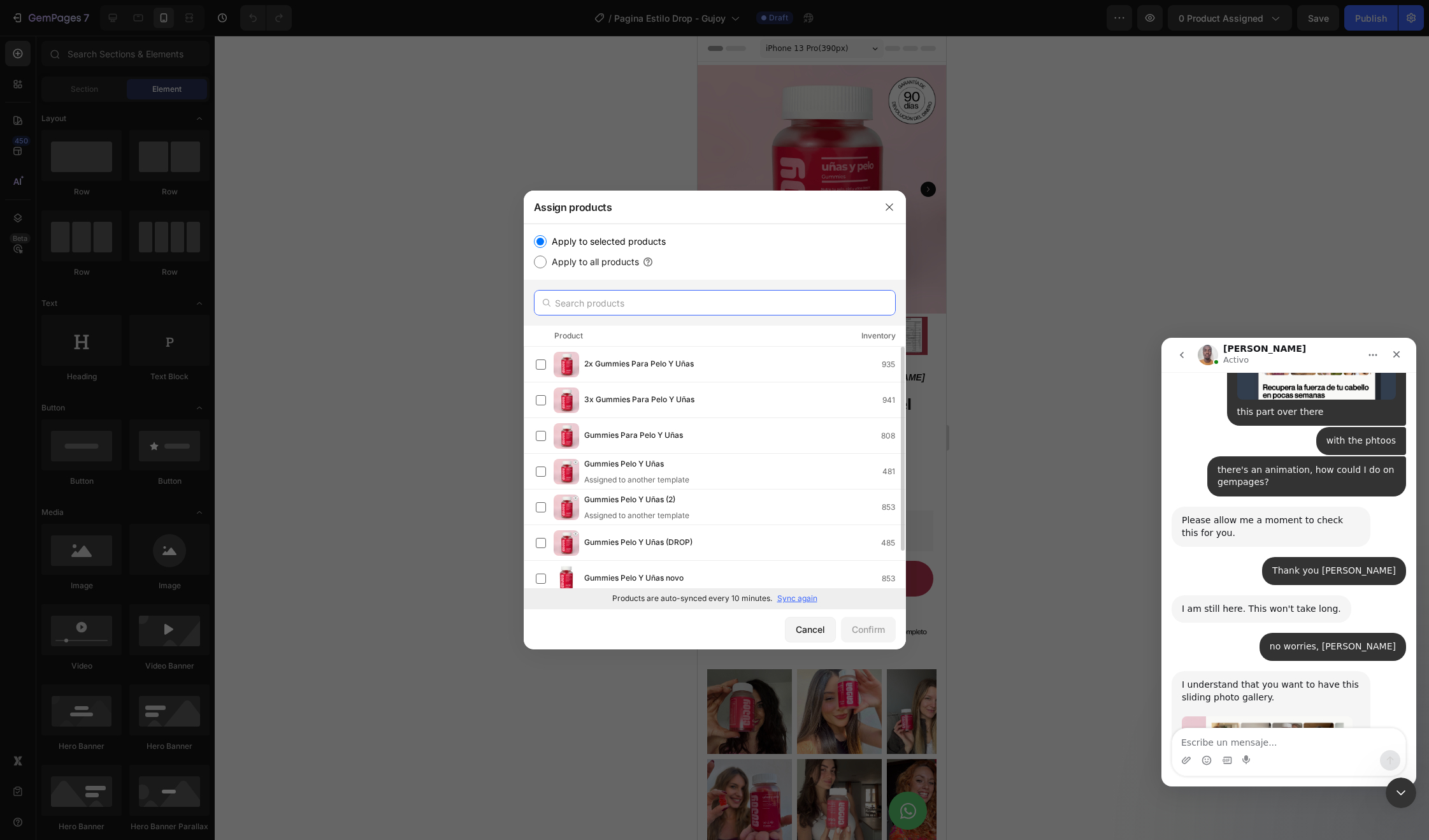
click at [657, 296] on input "text" at bounding box center [715, 302] width 362 height 26
type input "g"
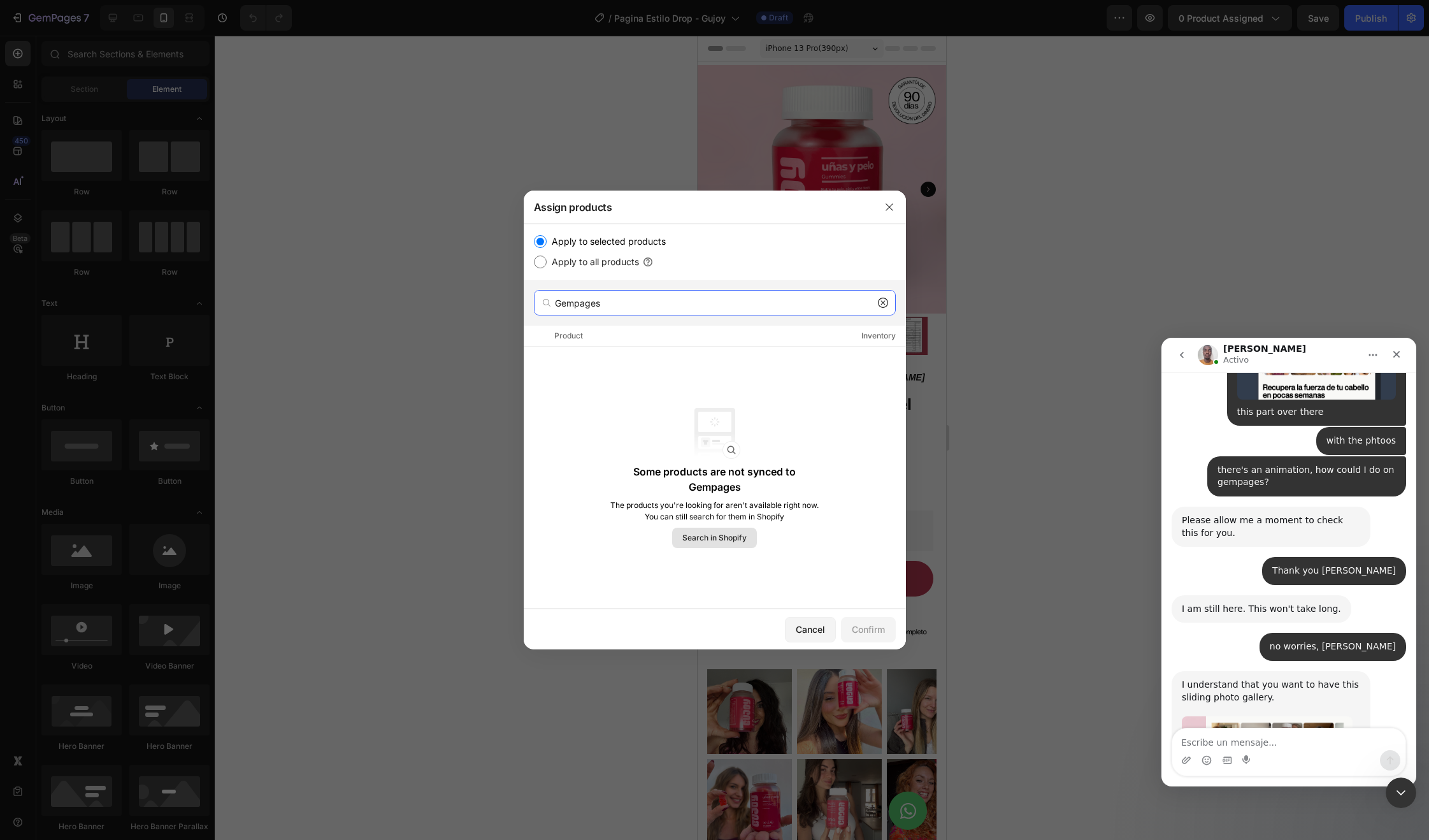
type input "Gempages"
click at [703, 539] on span "Search in Shopify" at bounding box center [715, 538] width 64 height 11
click at [696, 532] on span "Search in Shopify" at bounding box center [715, 538] width 64 height 11
click at [732, 536] on span "Search in Shopify" at bounding box center [715, 538] width 64 height 11
click at [886, 209] on icon "button" at bounding box center [890, 207] width 7 height 7
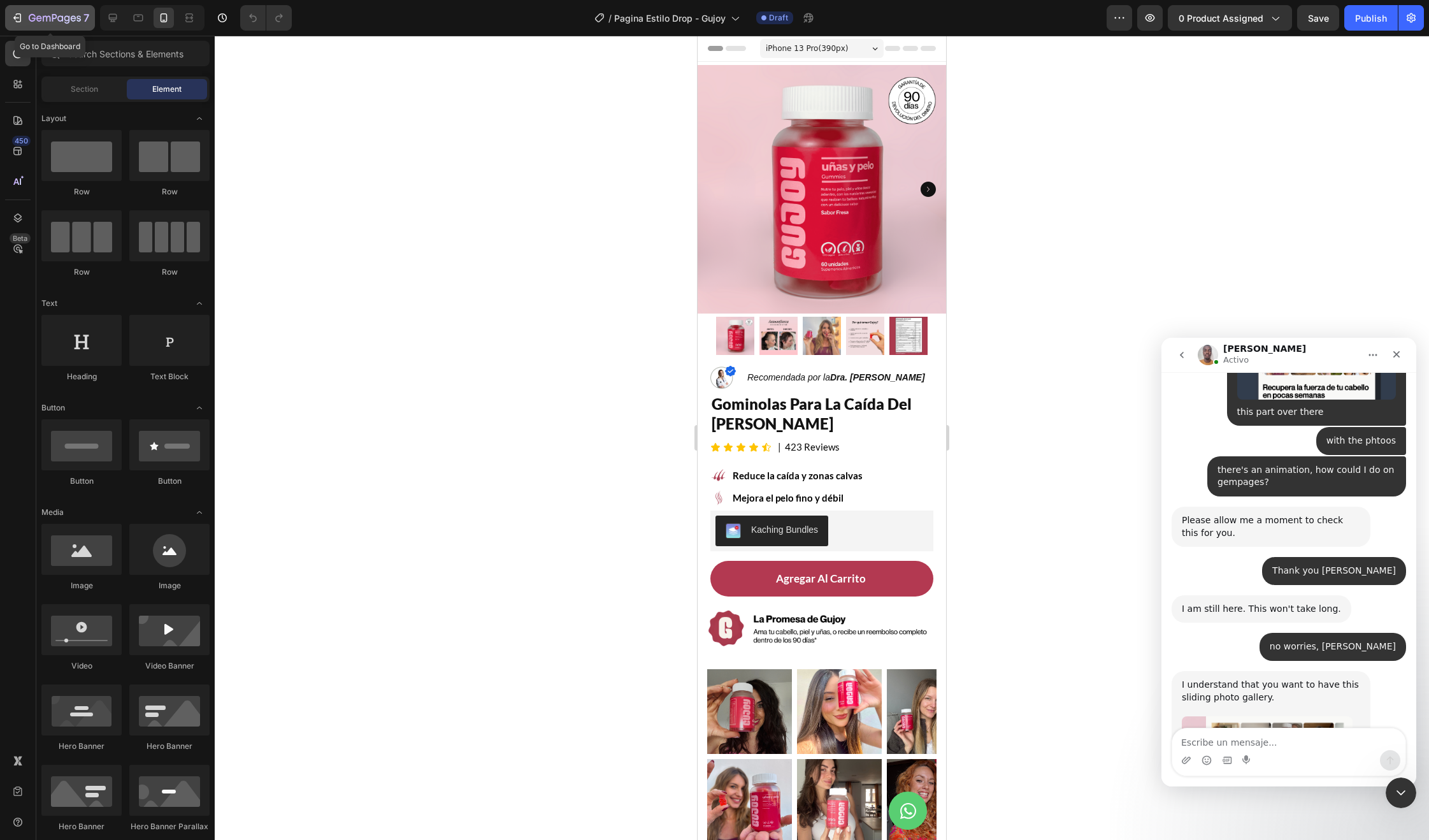
click at [39, 16] on icon "button" at bounding box center [40, 18] width 6 height 6
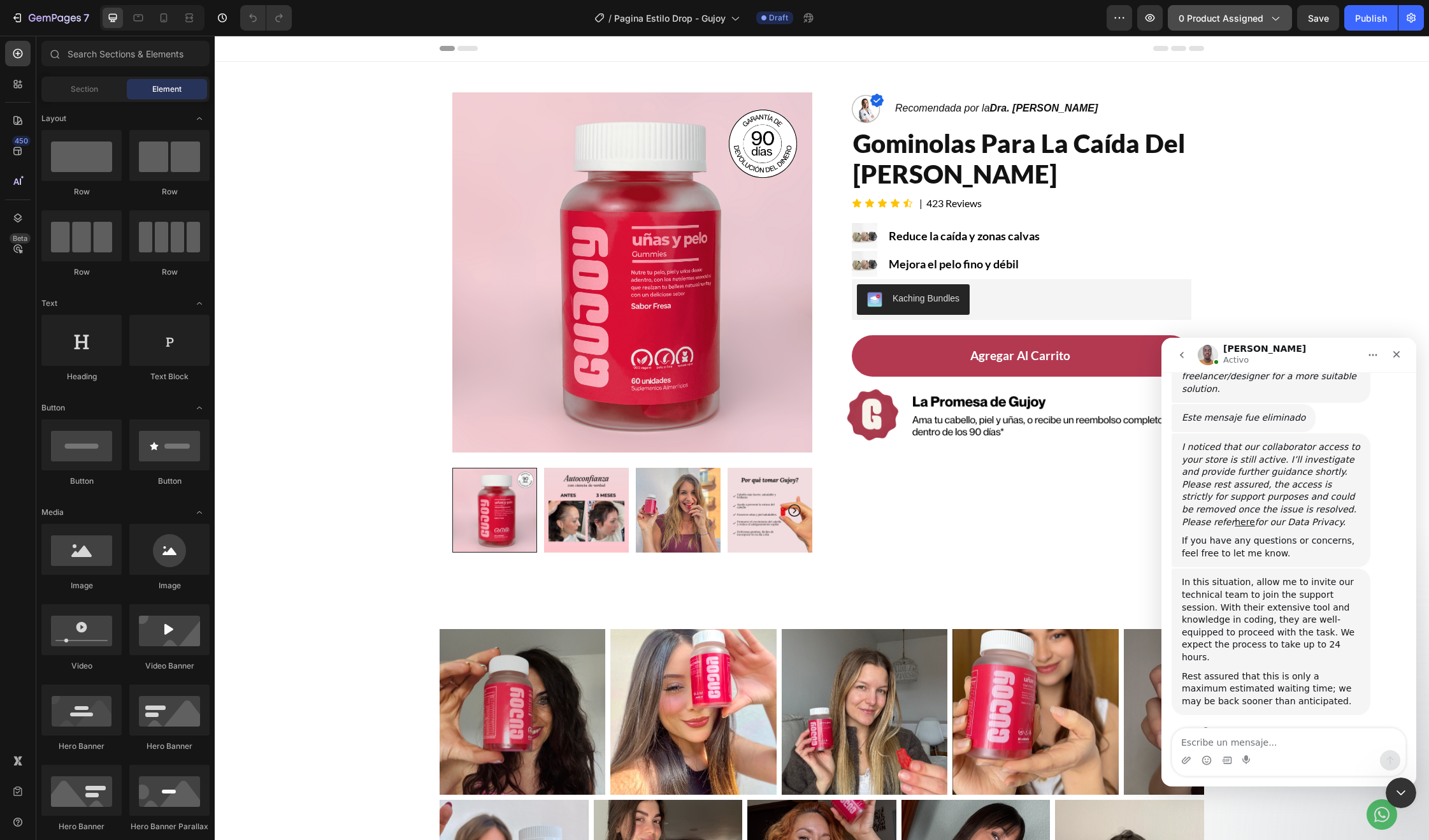
click at [1204, 23] on span "0 product assigned" at bounding box center [1221, 17] width 85 height 14
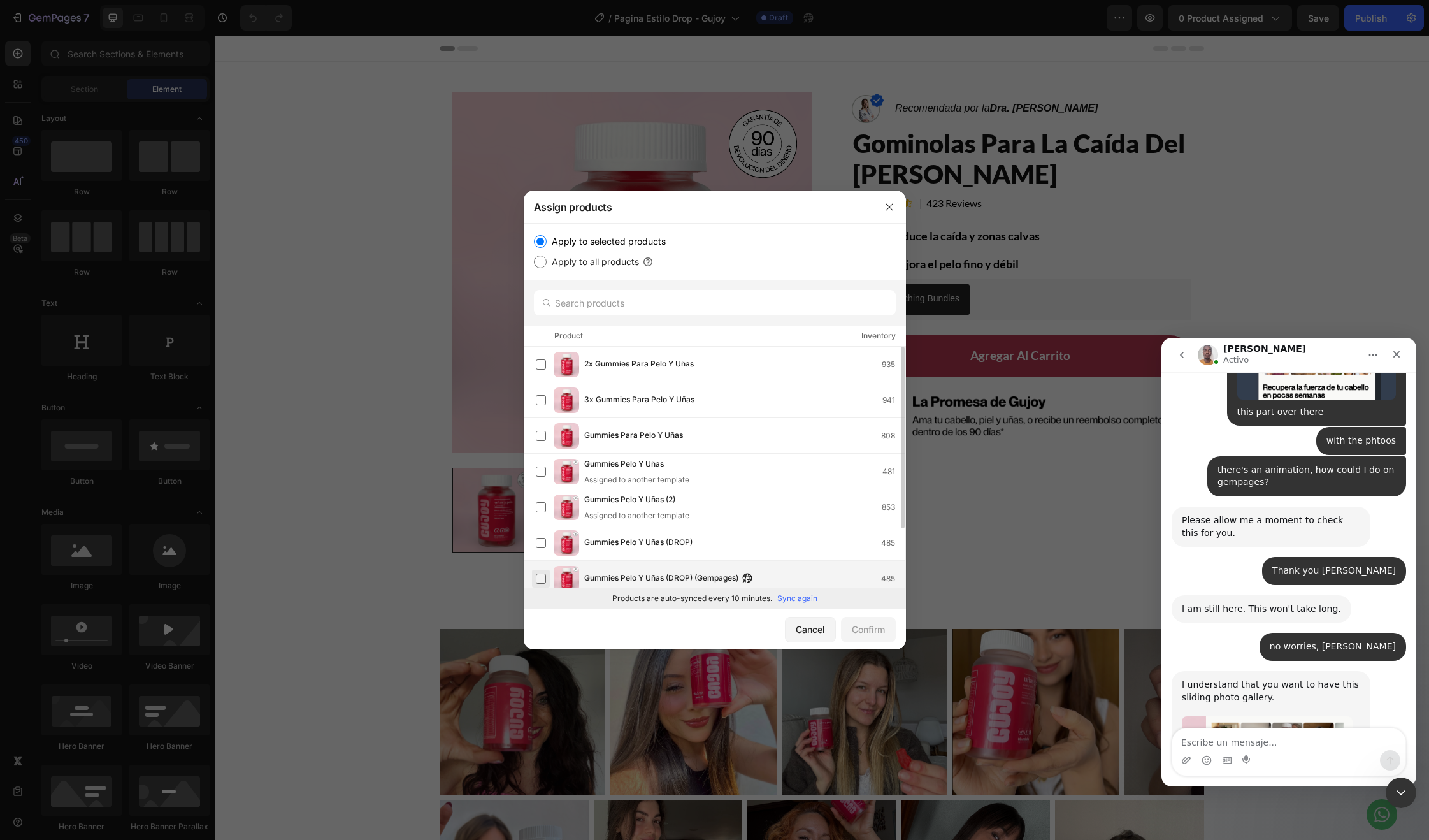
click at [536, 577] on label at bounding box center [540, 578] width 10 height 10
click at [883, 637] on button "Confirm" at bounding box center [868, 630] width 55 height 26
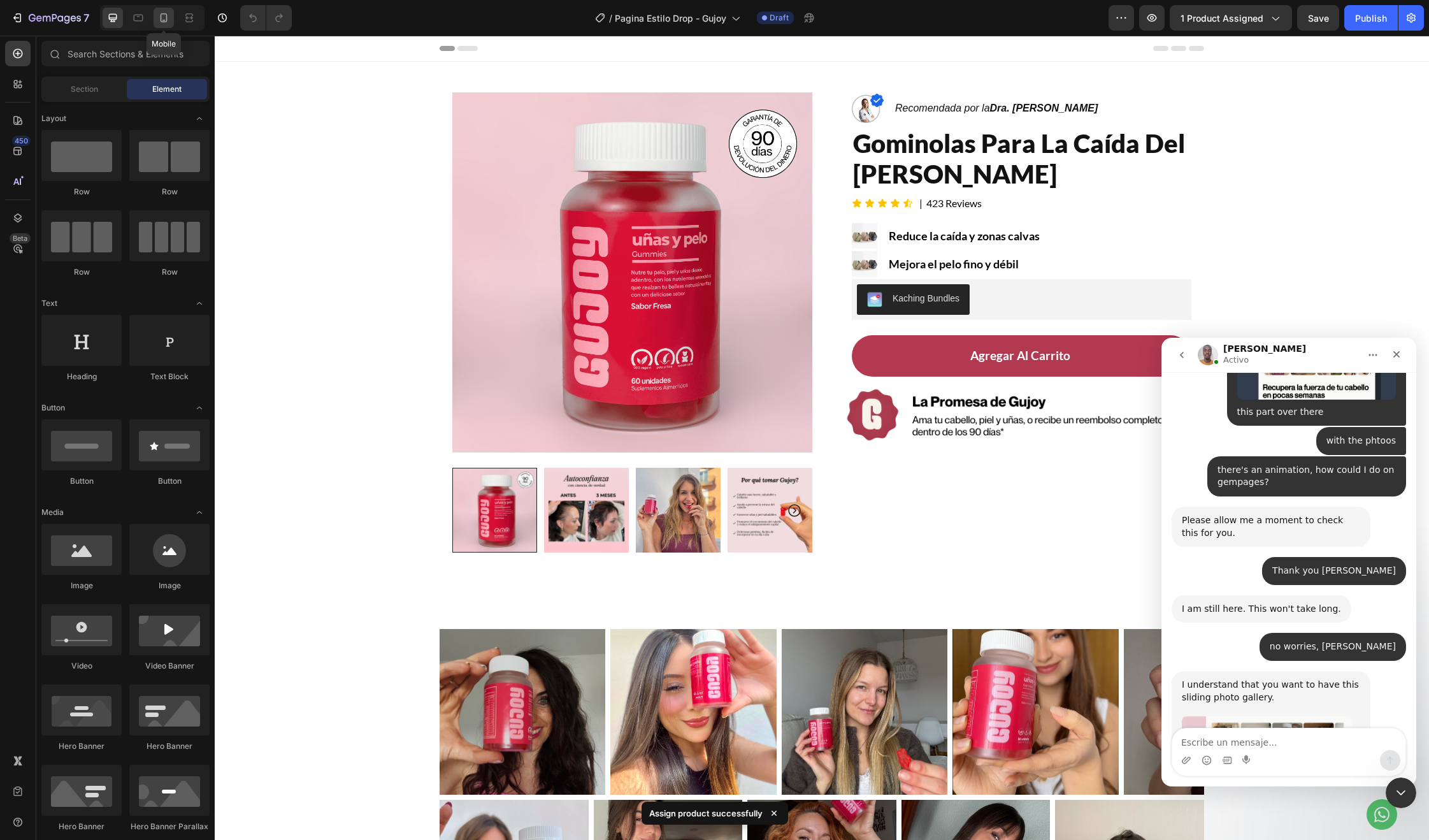
click at [159, 14] on icon at bounding box center [164, 17] width 13 height 13
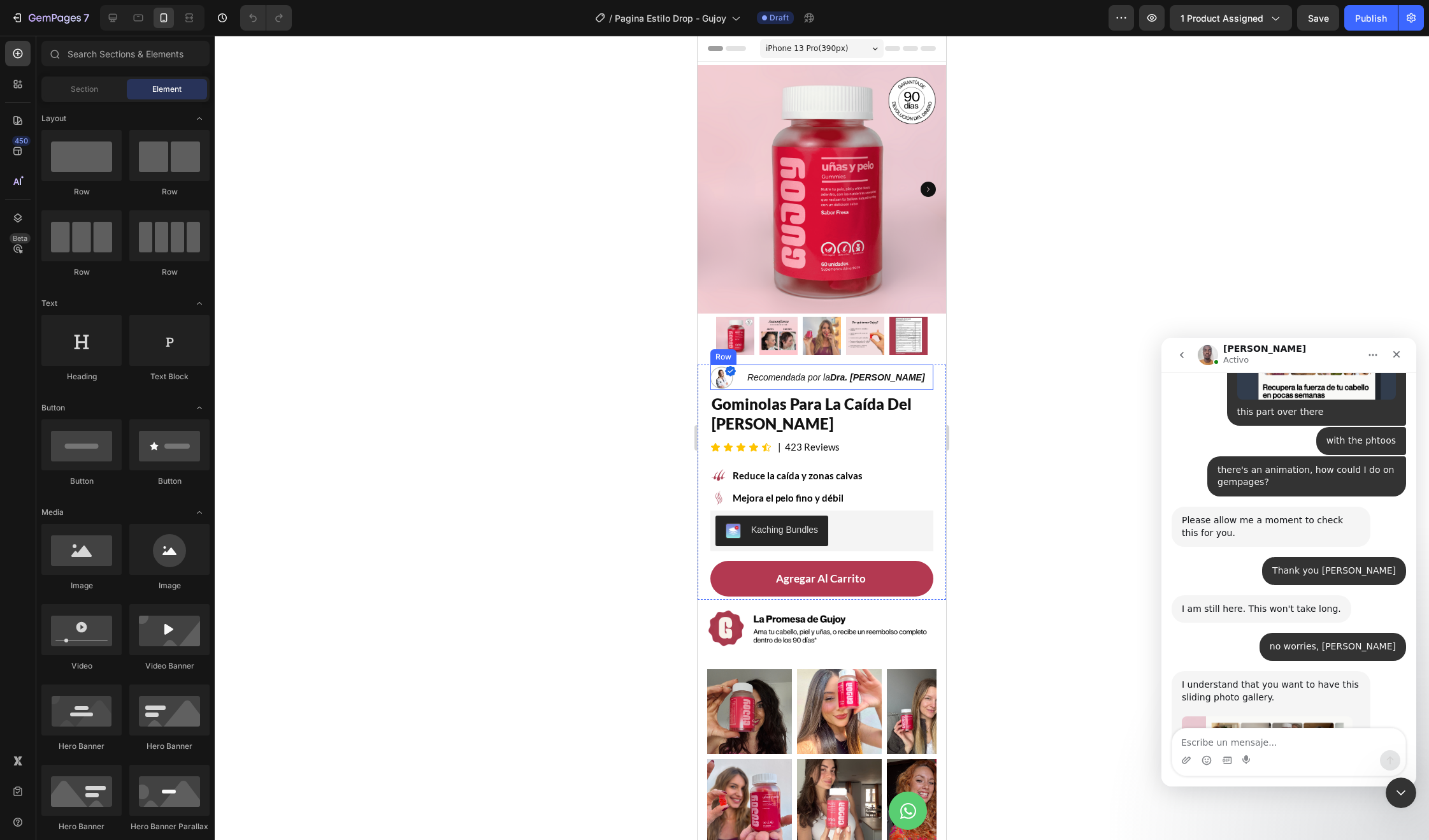
click at [747, 377] on div "Recomendada por la Dra. [PERSON_NAME] Text Block" at bounding box center [836, 378] width 180 height 26
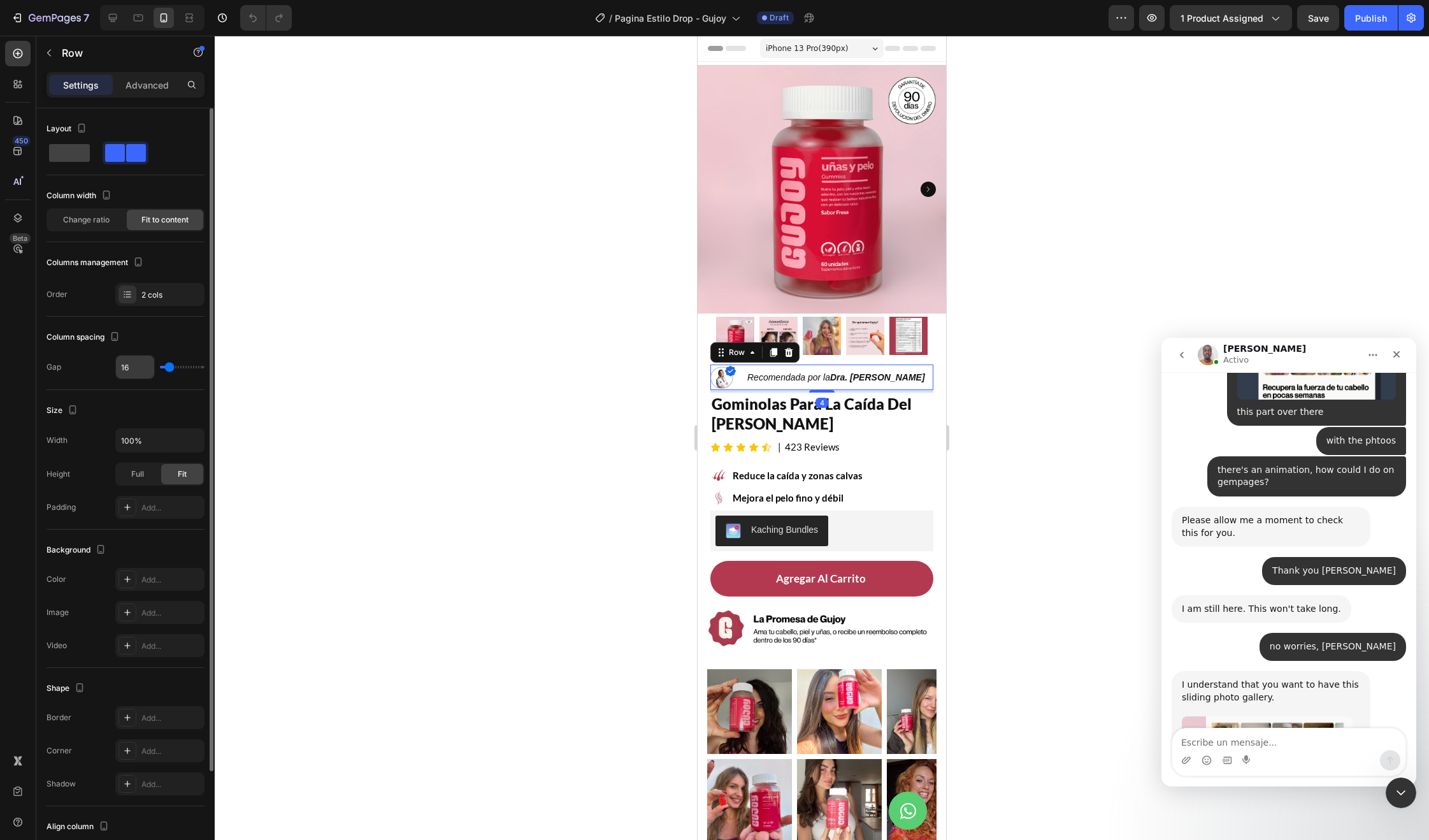
click at [136, 371] on input "16" at bounding box center [135, 367] width 39 height 23
type input "8"
click at [636, 406] on div at bounding box center [822, 437] width 1214 height 804
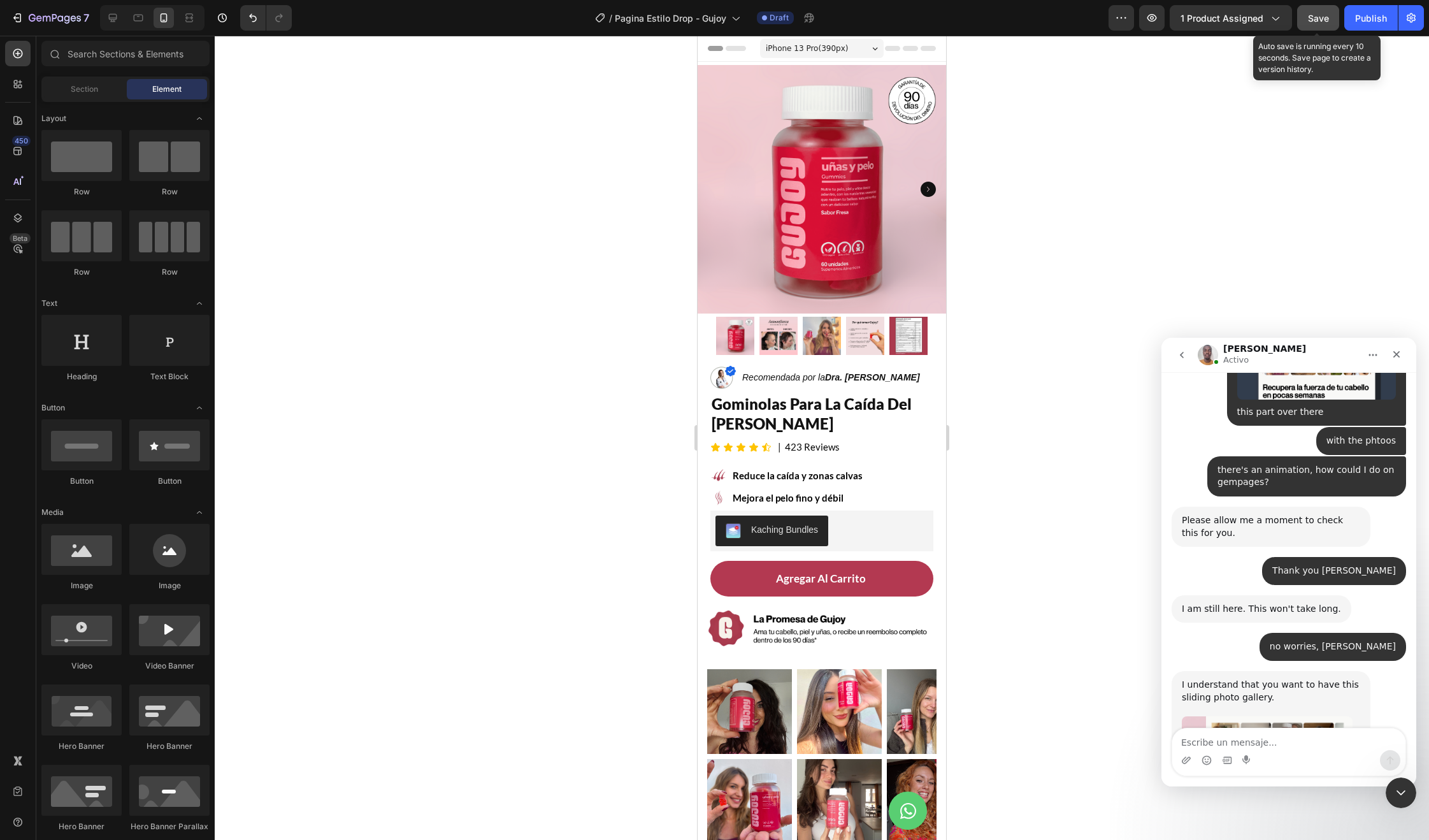
click at [1325, 17] on span "Save" at bounding box center [1318, 18] width 21 height 11
click at [1369, 23] on div "Publish" at bounding box center [1371, 17] width 32 height 14
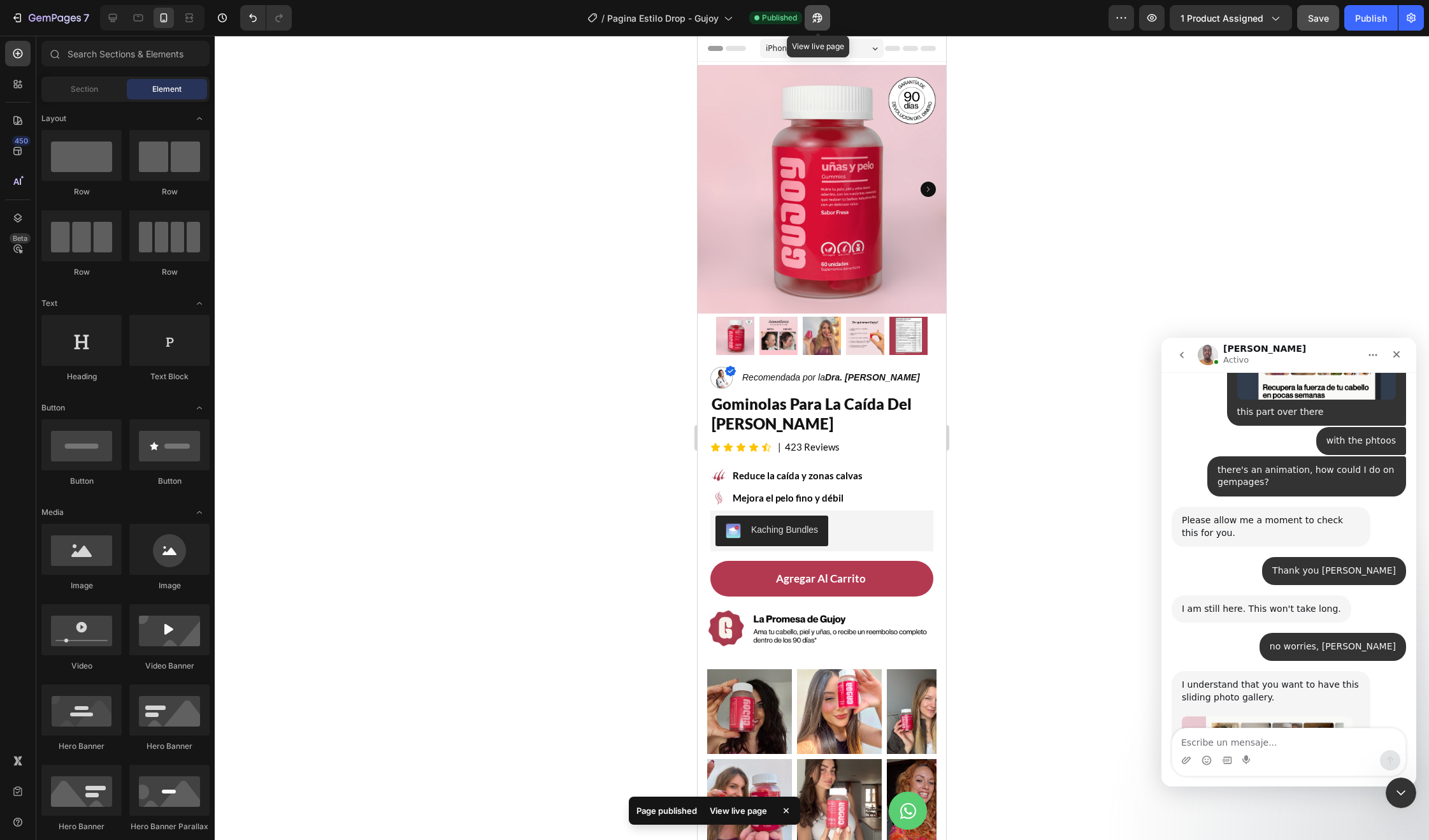
click at [818, 17] on icon "button" at bounding box center [818, 17] width 13 height 13
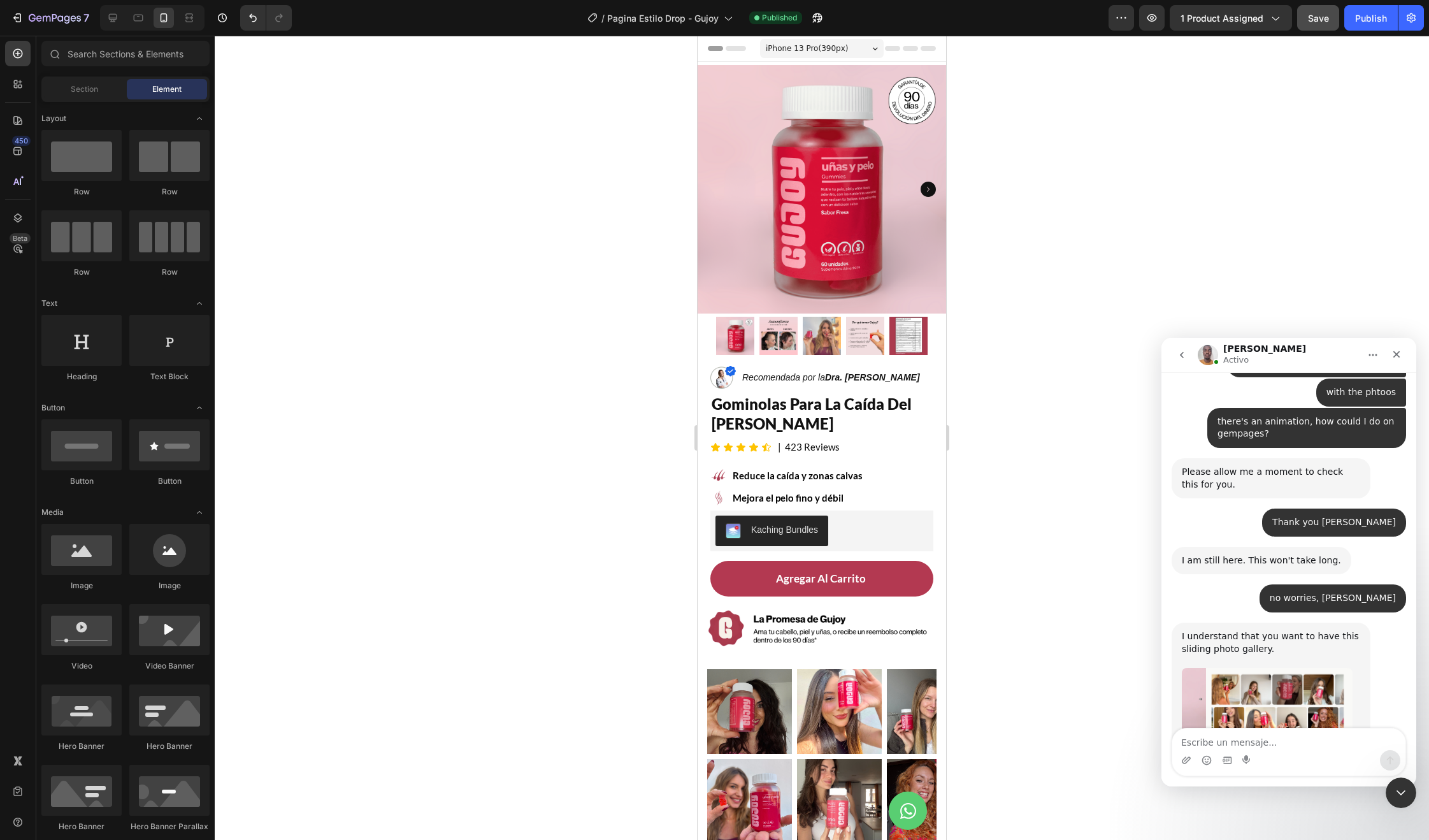
scroll to position [5992, 0]
click at [1365, 28] on button "Publish" at bounding box center [1371, 18] width 53 height 26
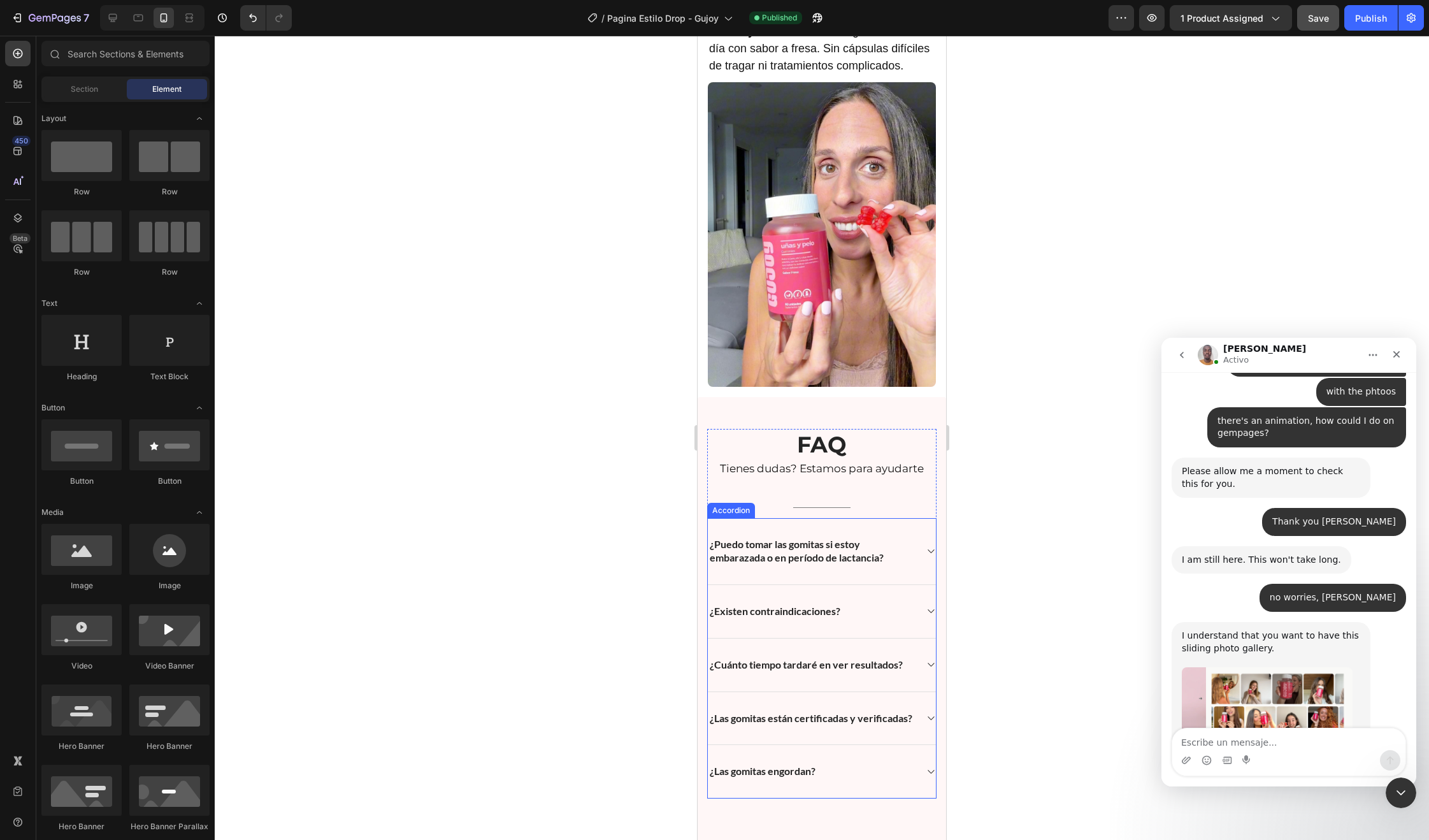
scroll to position [5943, 0]
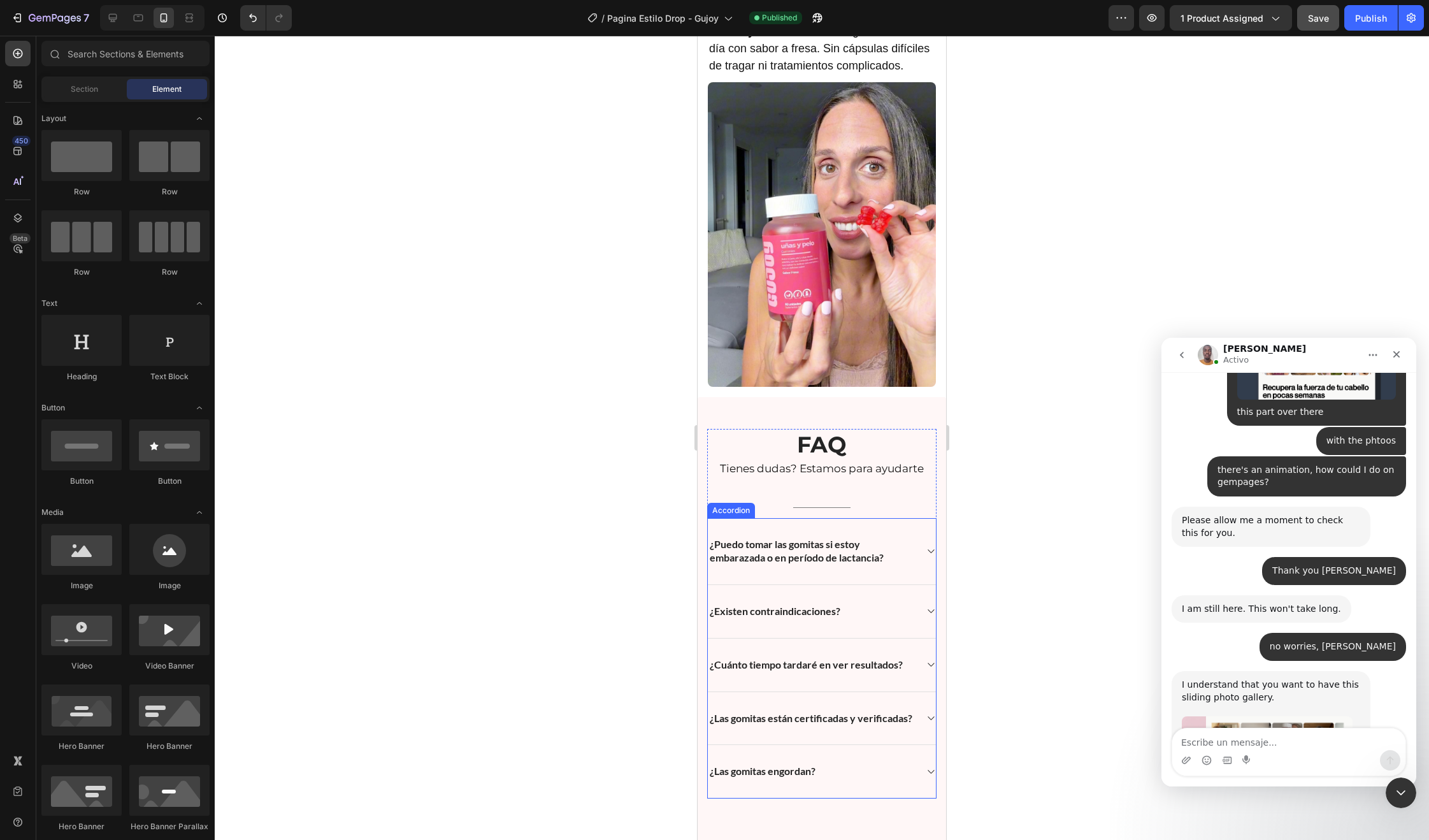
click at [807, 564] on p "¿Puedo tomar las gomitas si estoy embarazada o en período de lactancia?" at bounding box center [811, 551] width 204 height 27
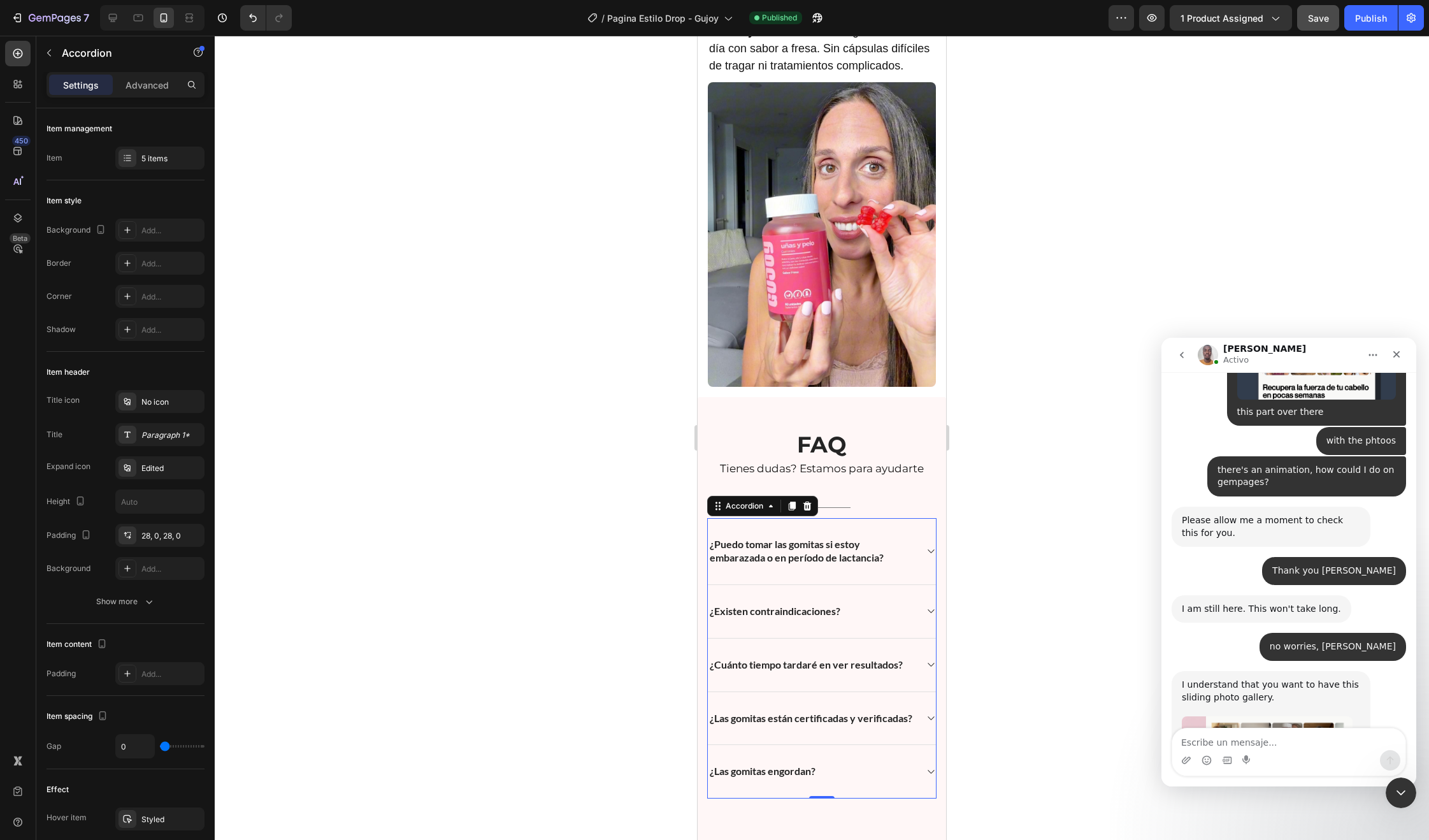
click at [907, 553] on div "¿Puedo tomar las gomitas si estoy embarazada o en período de lactancia?" at bounding box center [822, 551] width 228 height 67
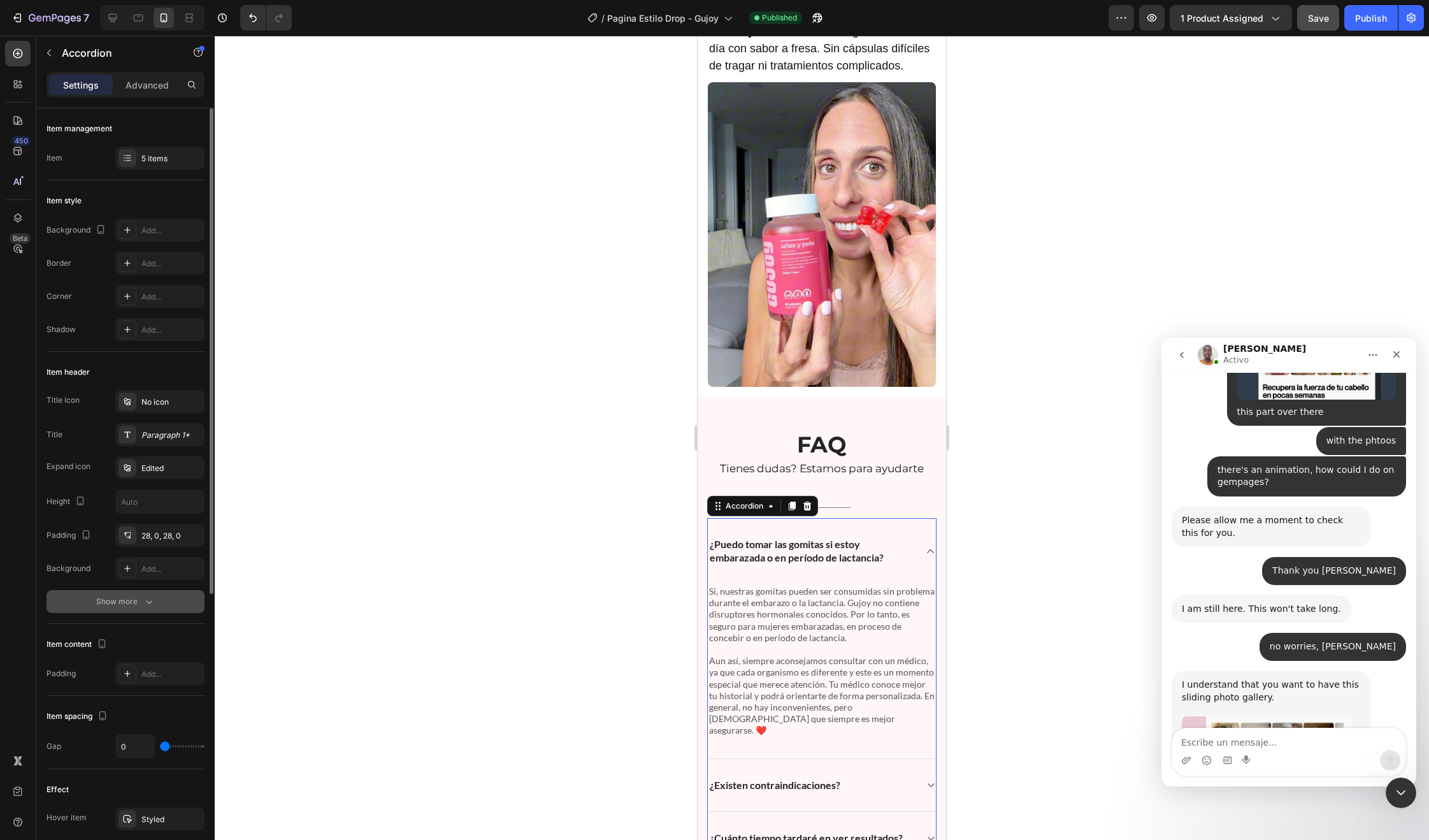
click at [136, 594] on button "Show more" at bounding box center [126, 601] width 158 height 23
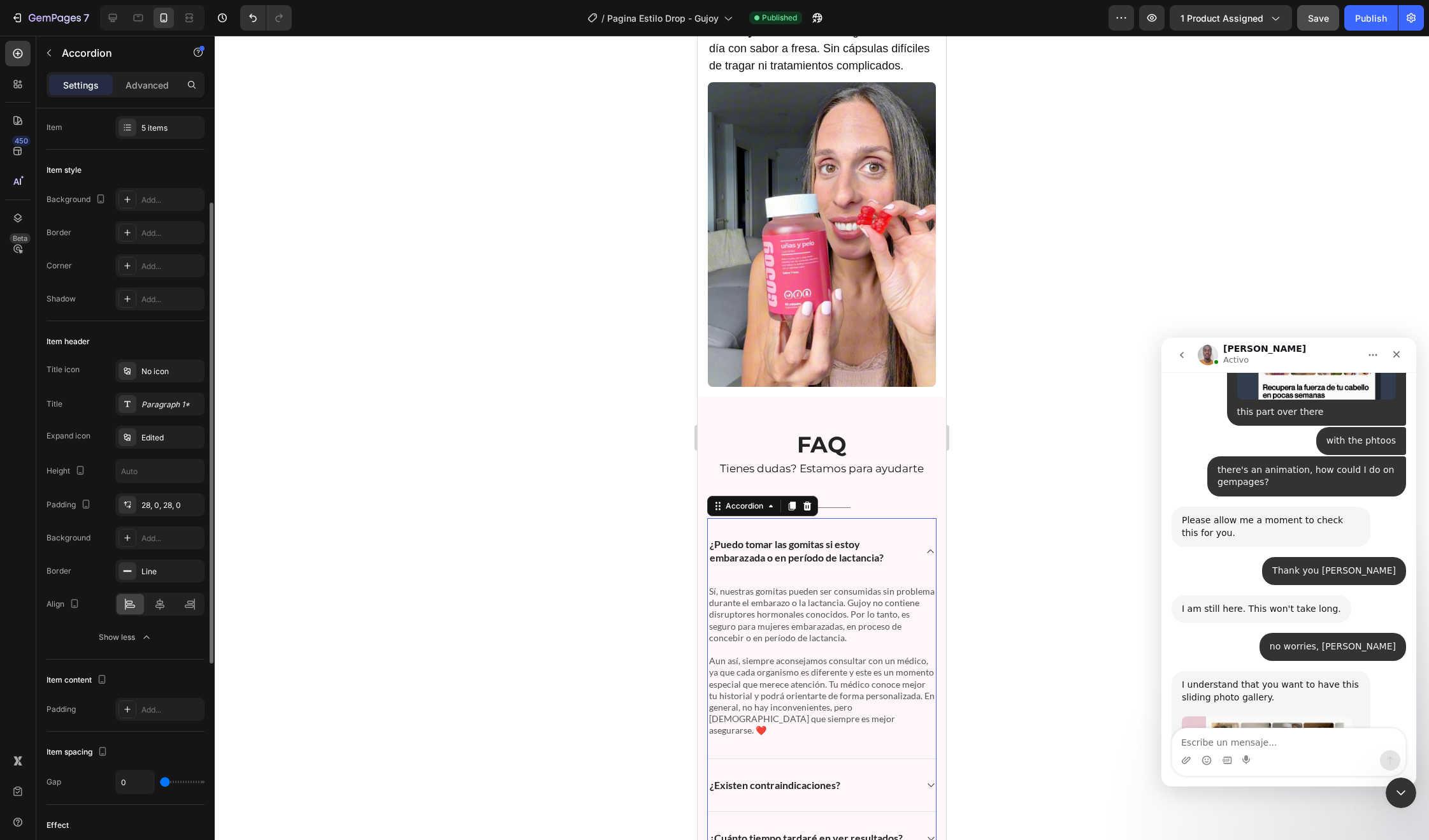
scroll to position [78, 0]
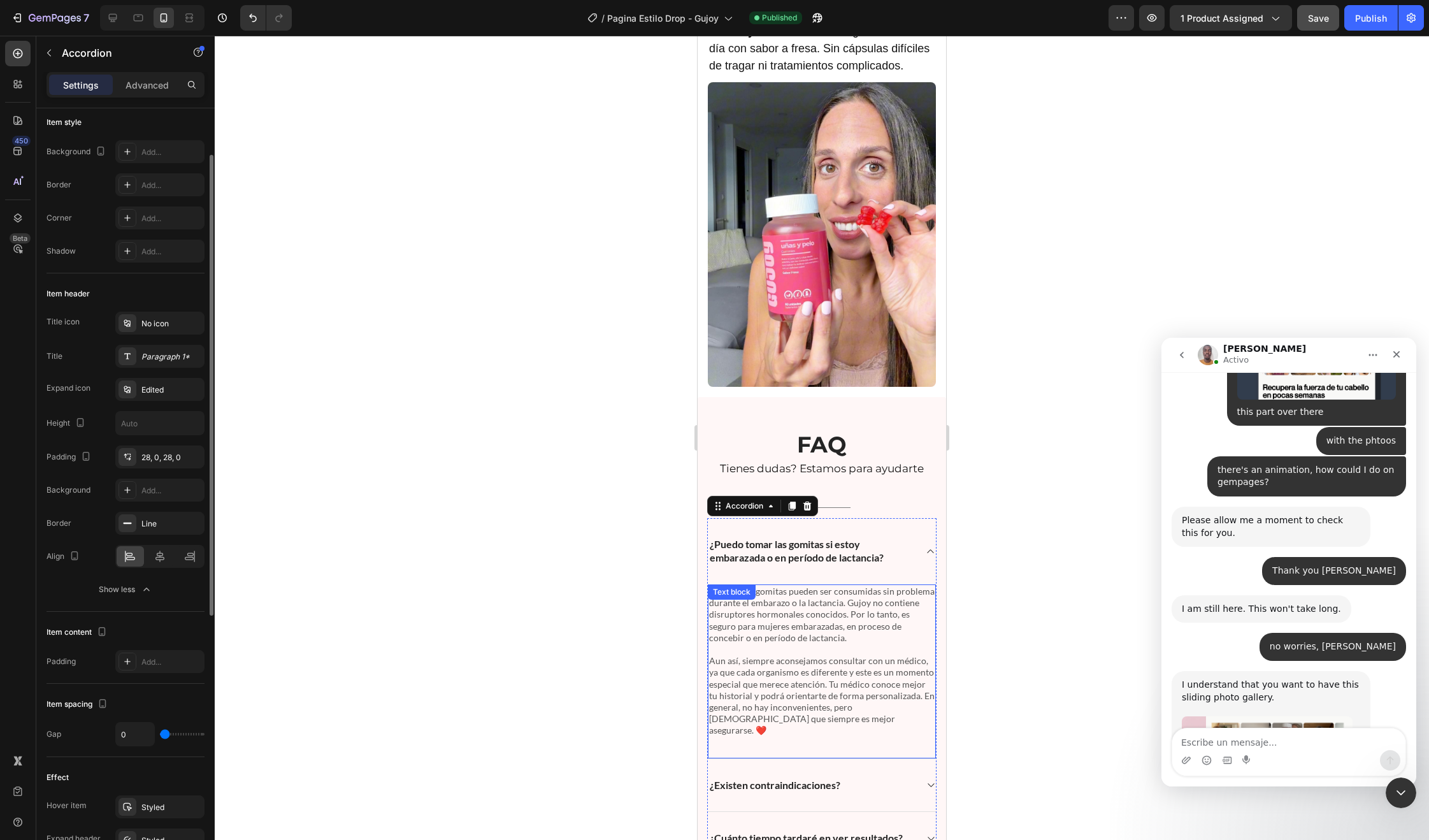
click at [783, 655] on p "Sí, nuestras gomitas pueden ser consumidas sin problema durante el embarazo o l…" at bounding box center [822, 620] width 225 height 70
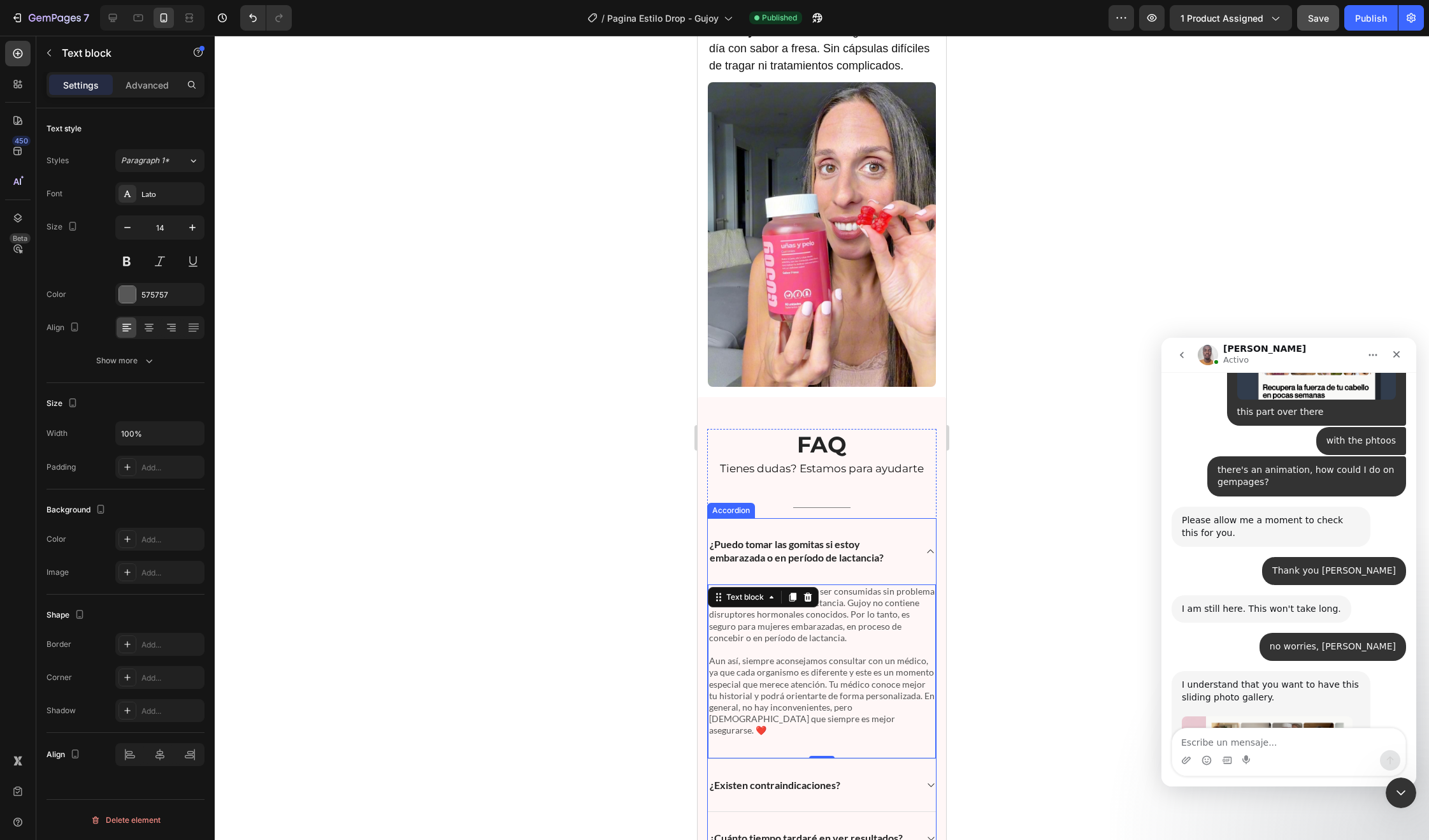
click at [830, 564] on p "¿Puedo tomar las gomitas si estoy embarazada o en período de lactancia?" at bounding box center [811, 551] width 204 height 27
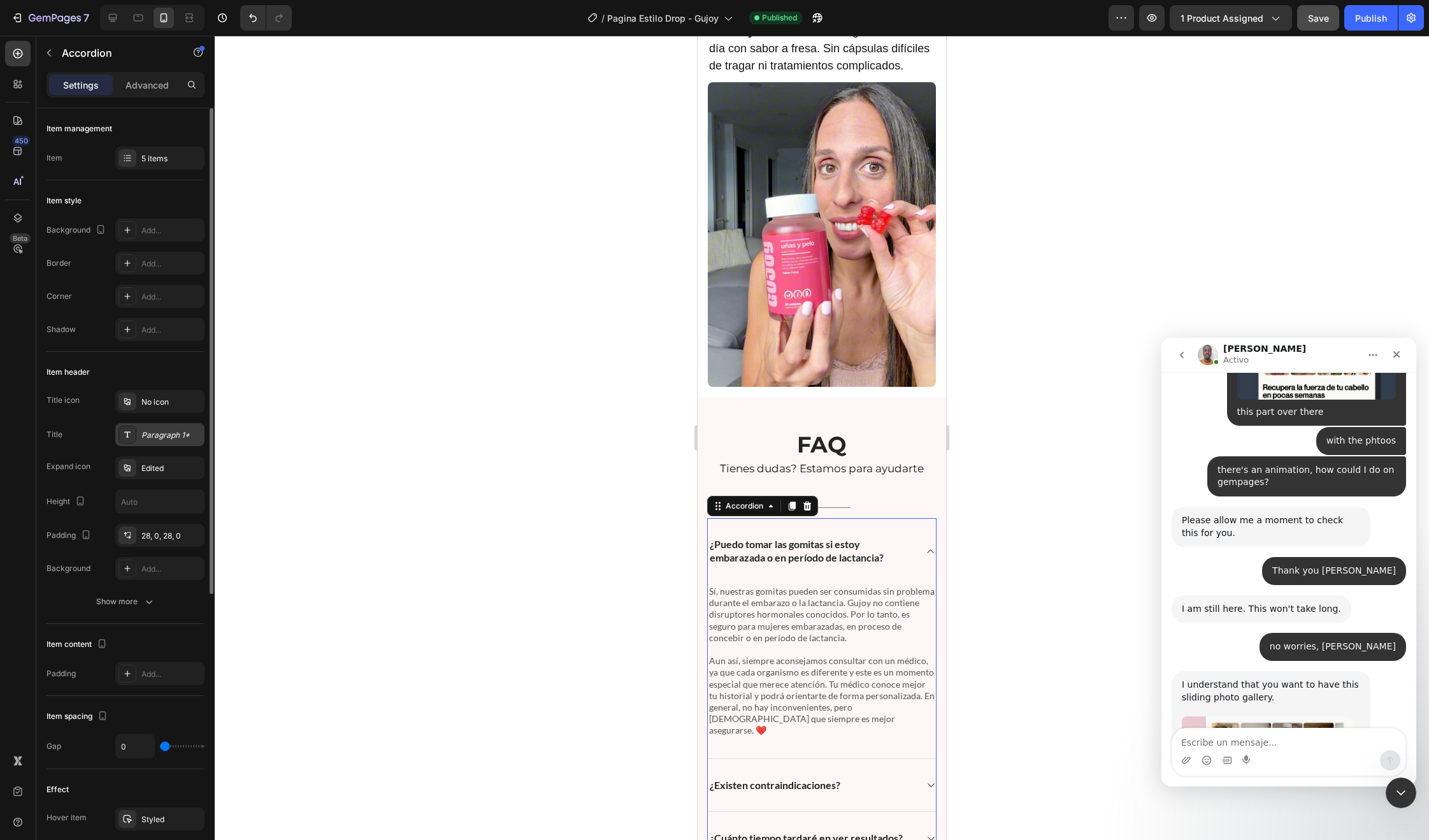
click at [149, 439] on div "Paragraph 1*" at bounding box center [171, 435] width 60 height 11
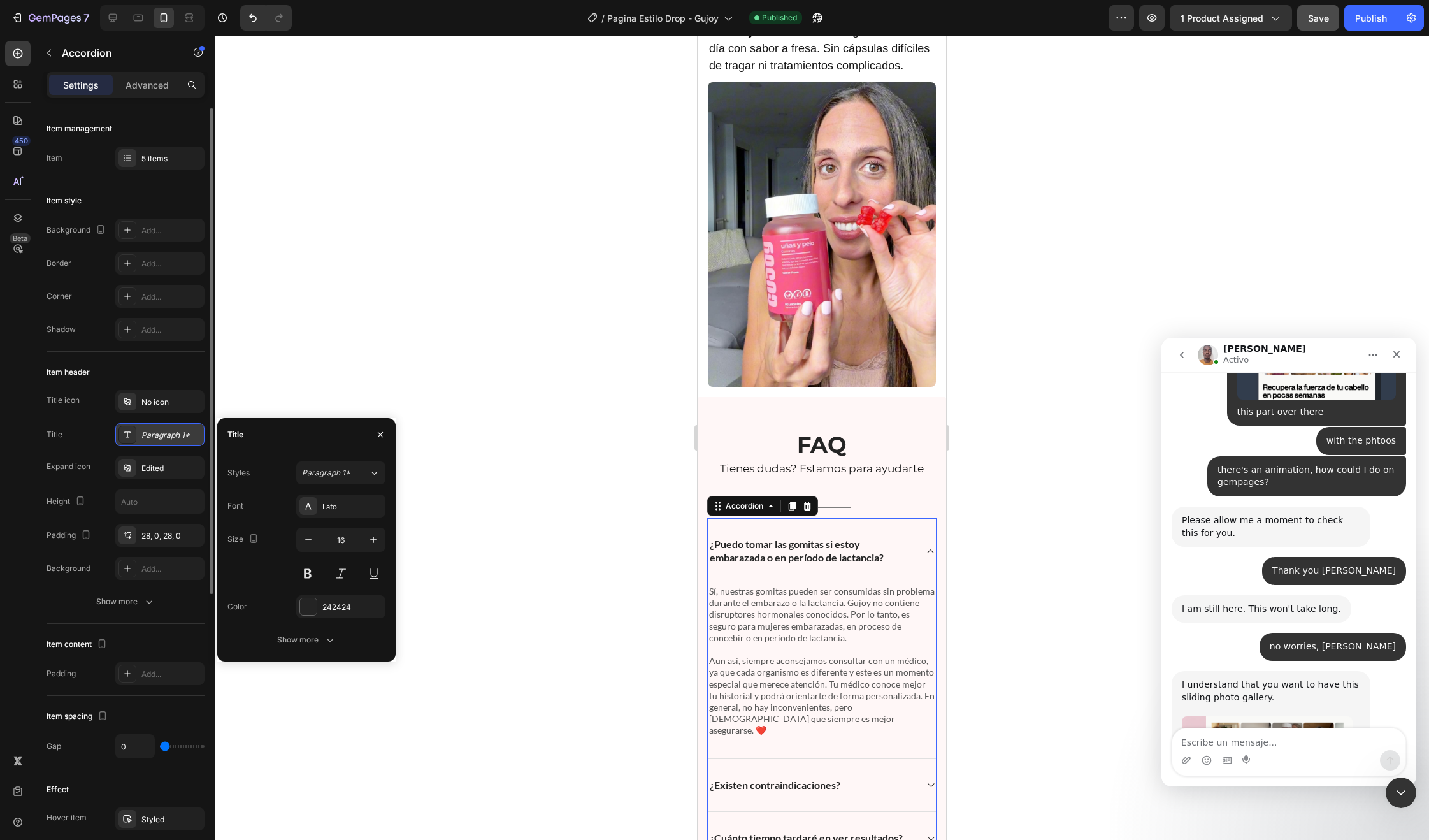
scroll to position [5992, 0]
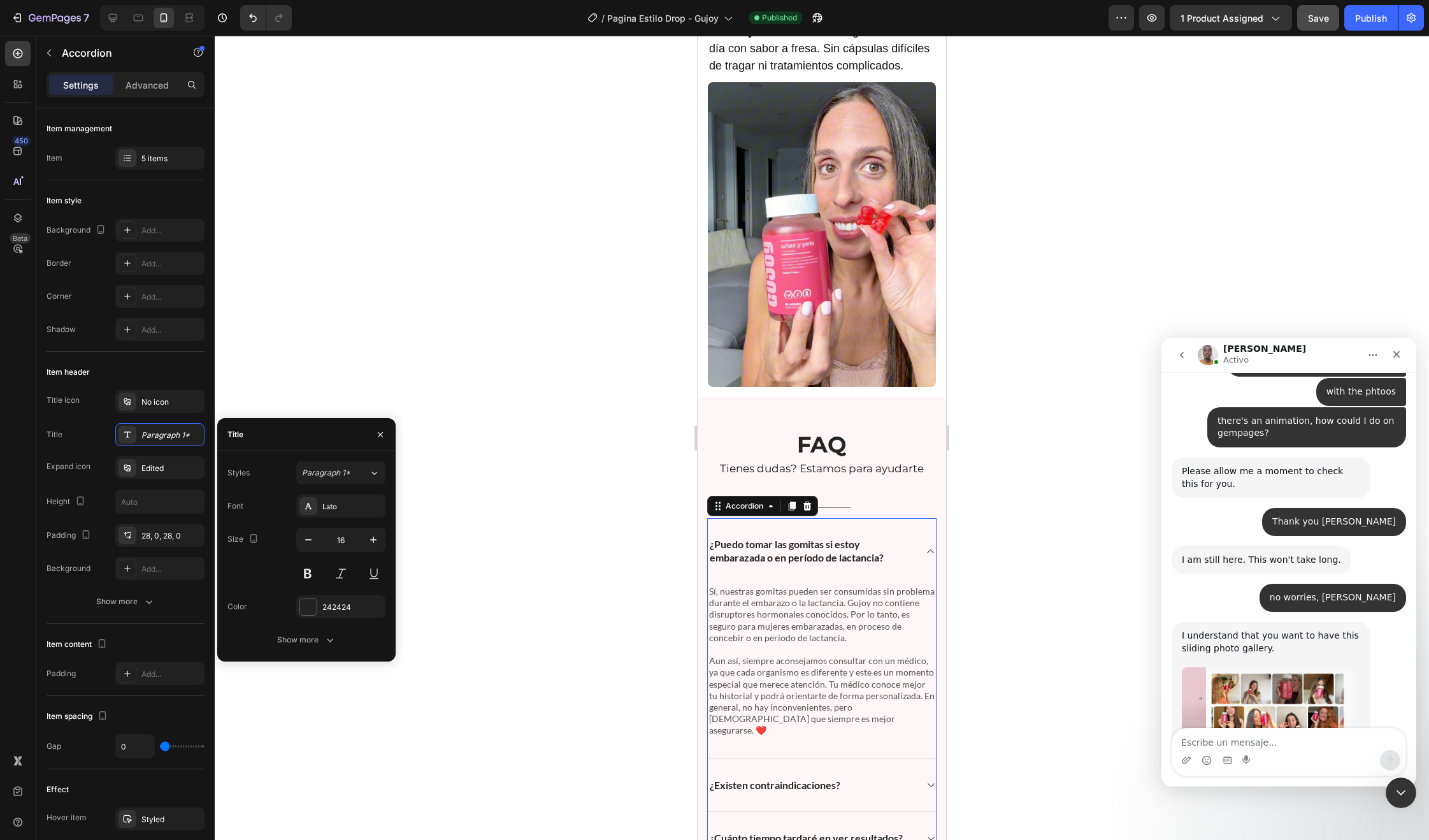
click at [593, 367] on div at bounding box center [822, 437] width 1214 height 804
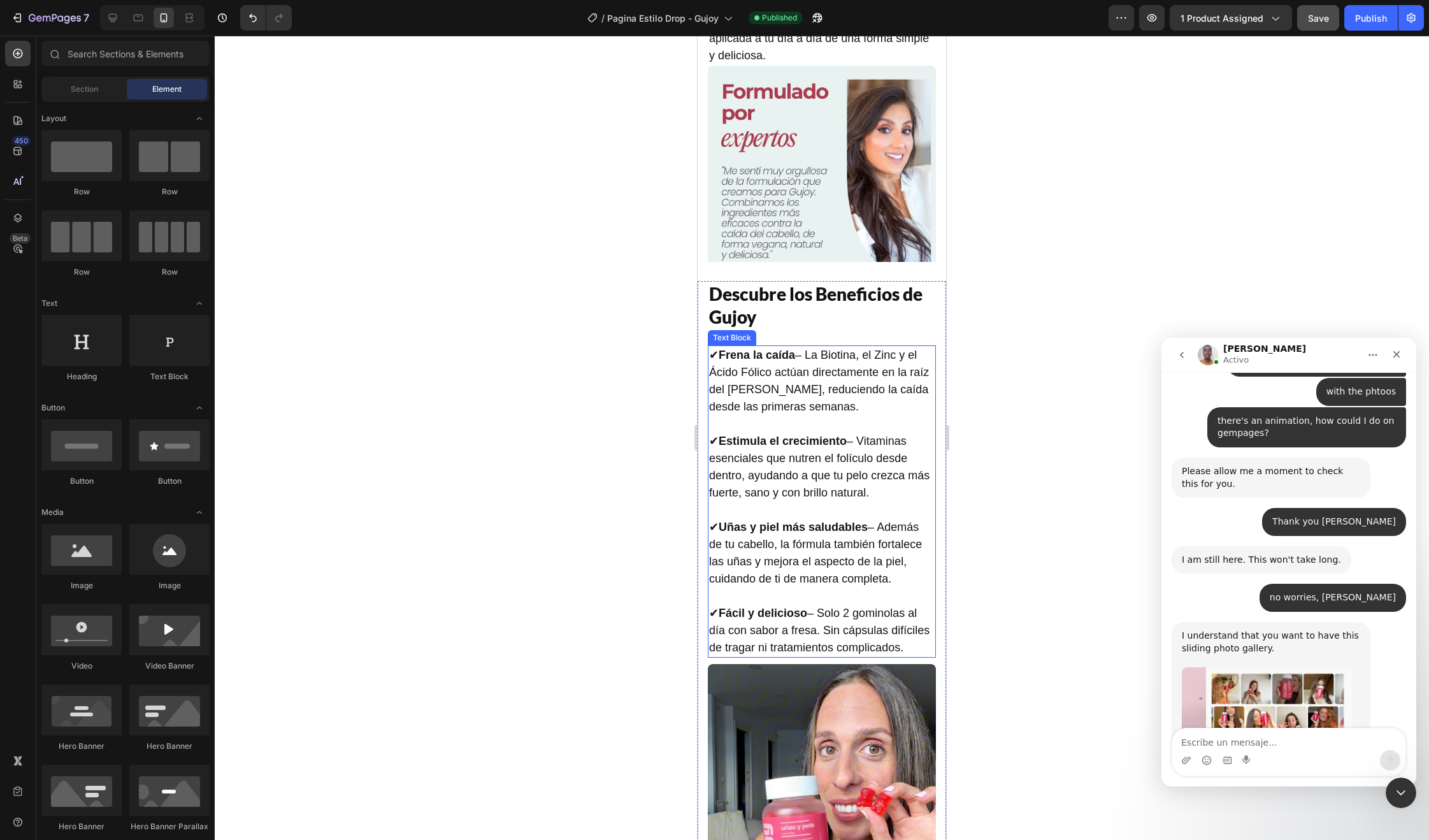
scroll to position [2128, 0]
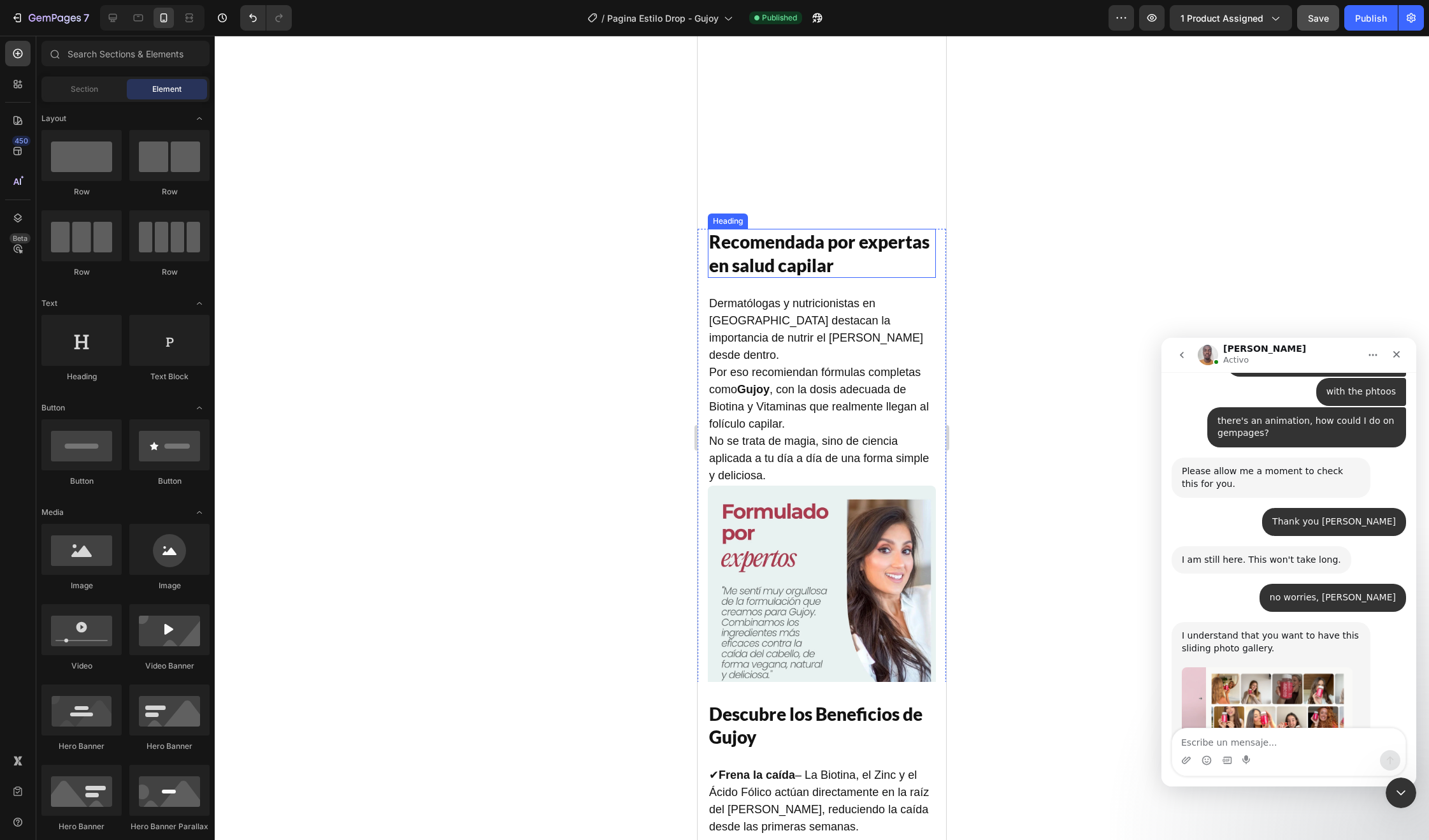
click at [822, 267] on h2 "Recomendada por expertas en salud capilar" at bounding box center [822, 253] width 228 height 49
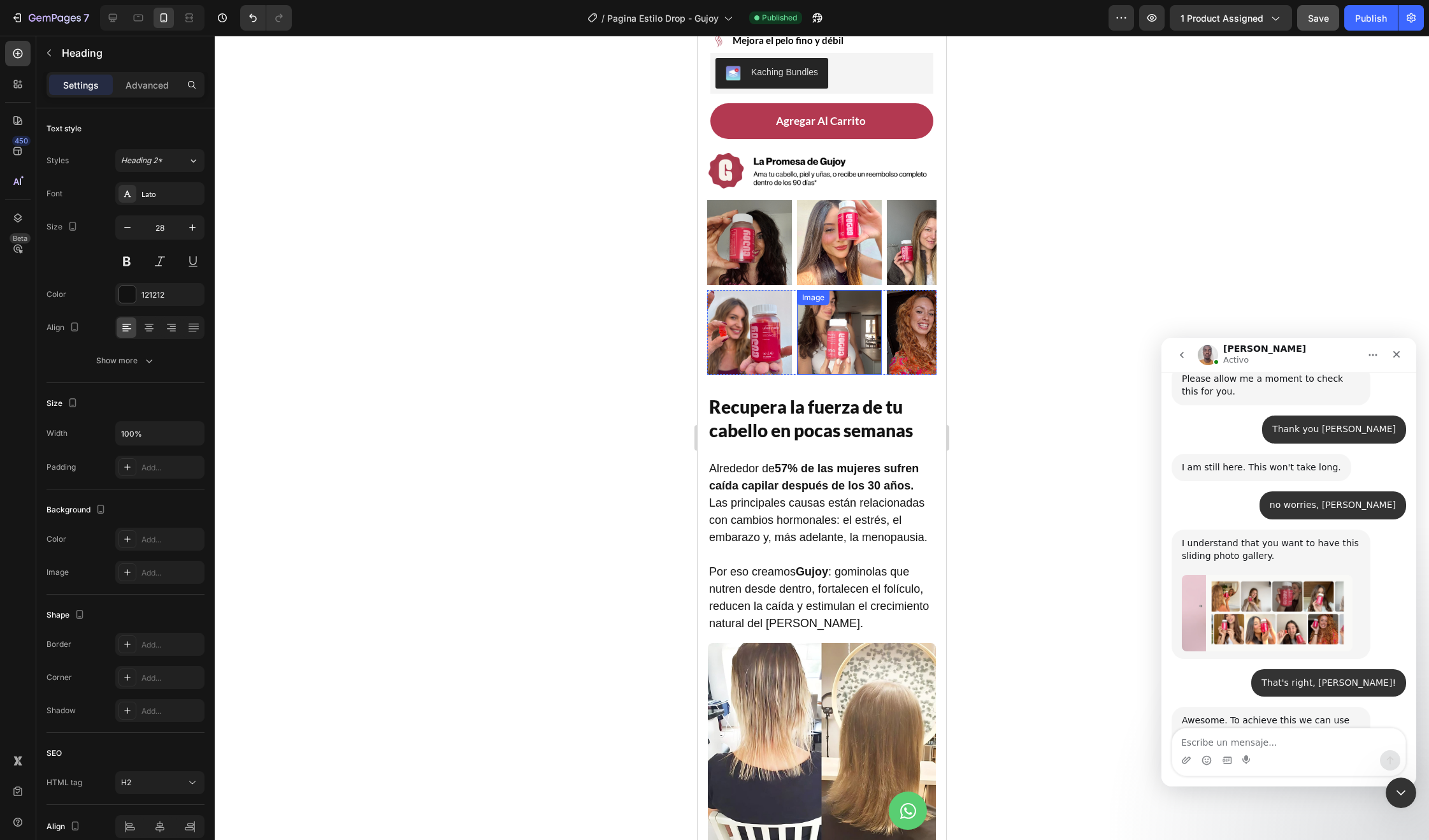
scroll to position [6096, 0]
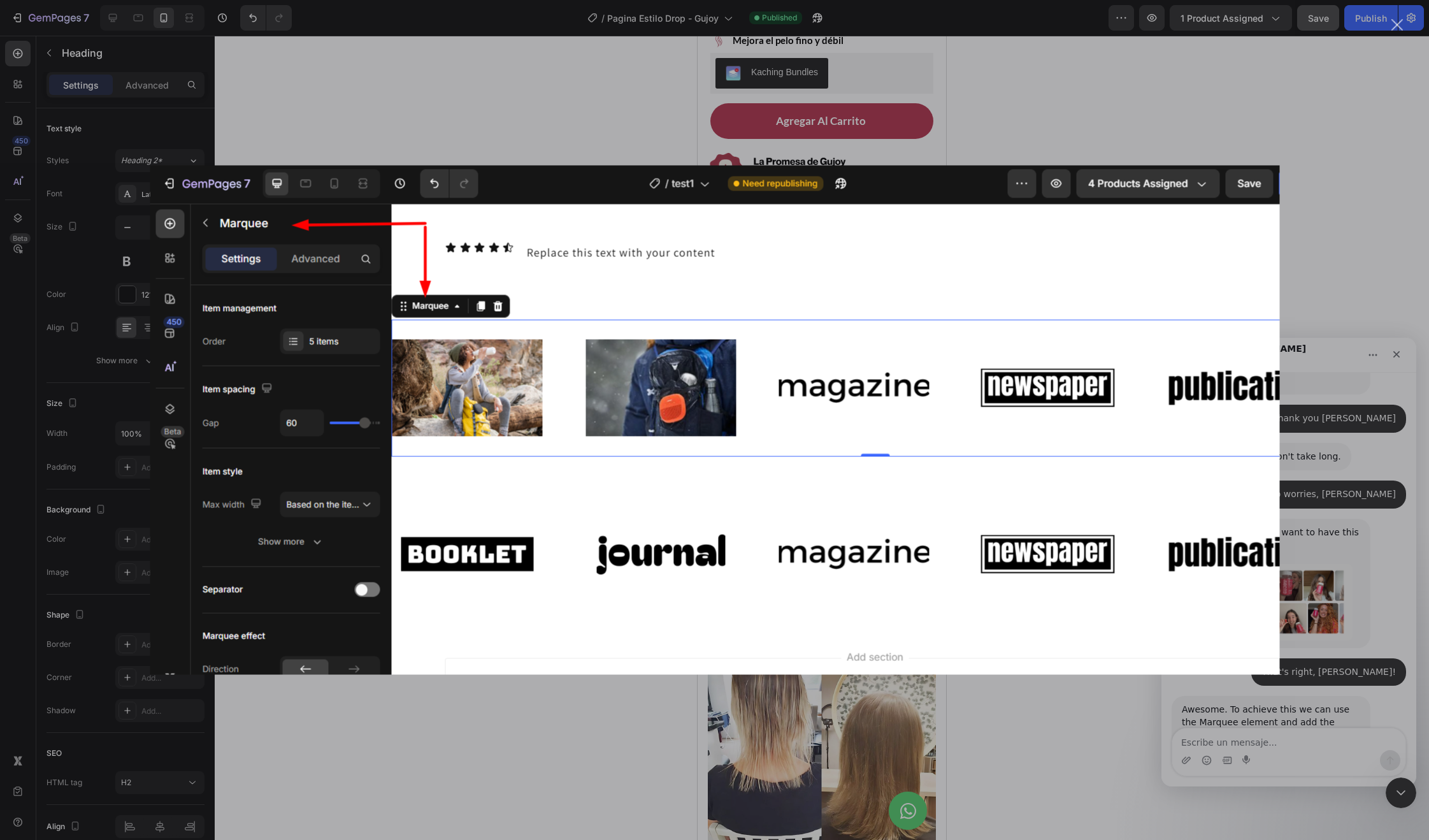
click at [1140, 693] on div "Intercom Messenger" at bounding box center [714, 420] width 1429 height 840
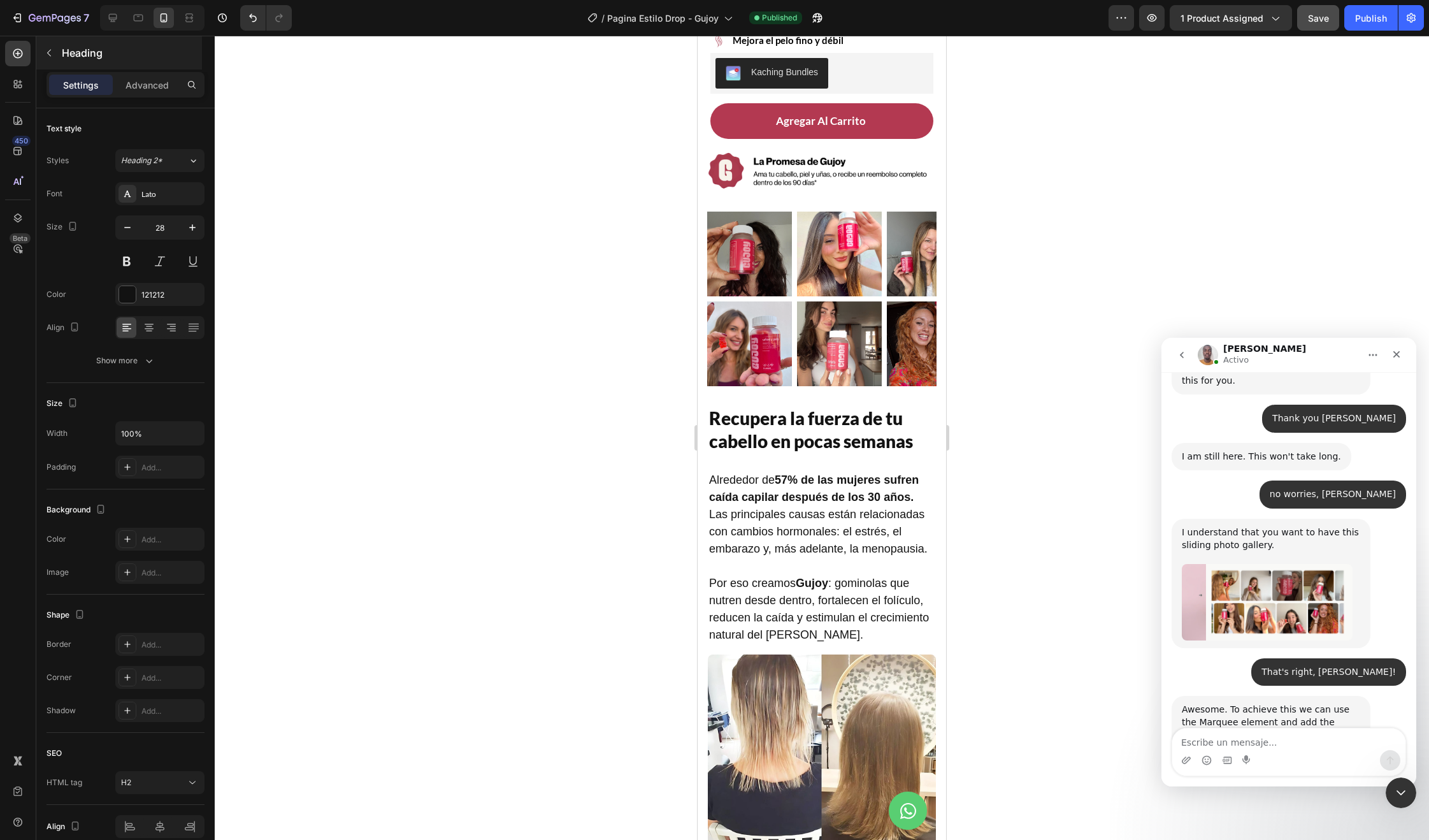
click at [40, 57] on button "button" at bounding box center [49, 52] width 20 height 20
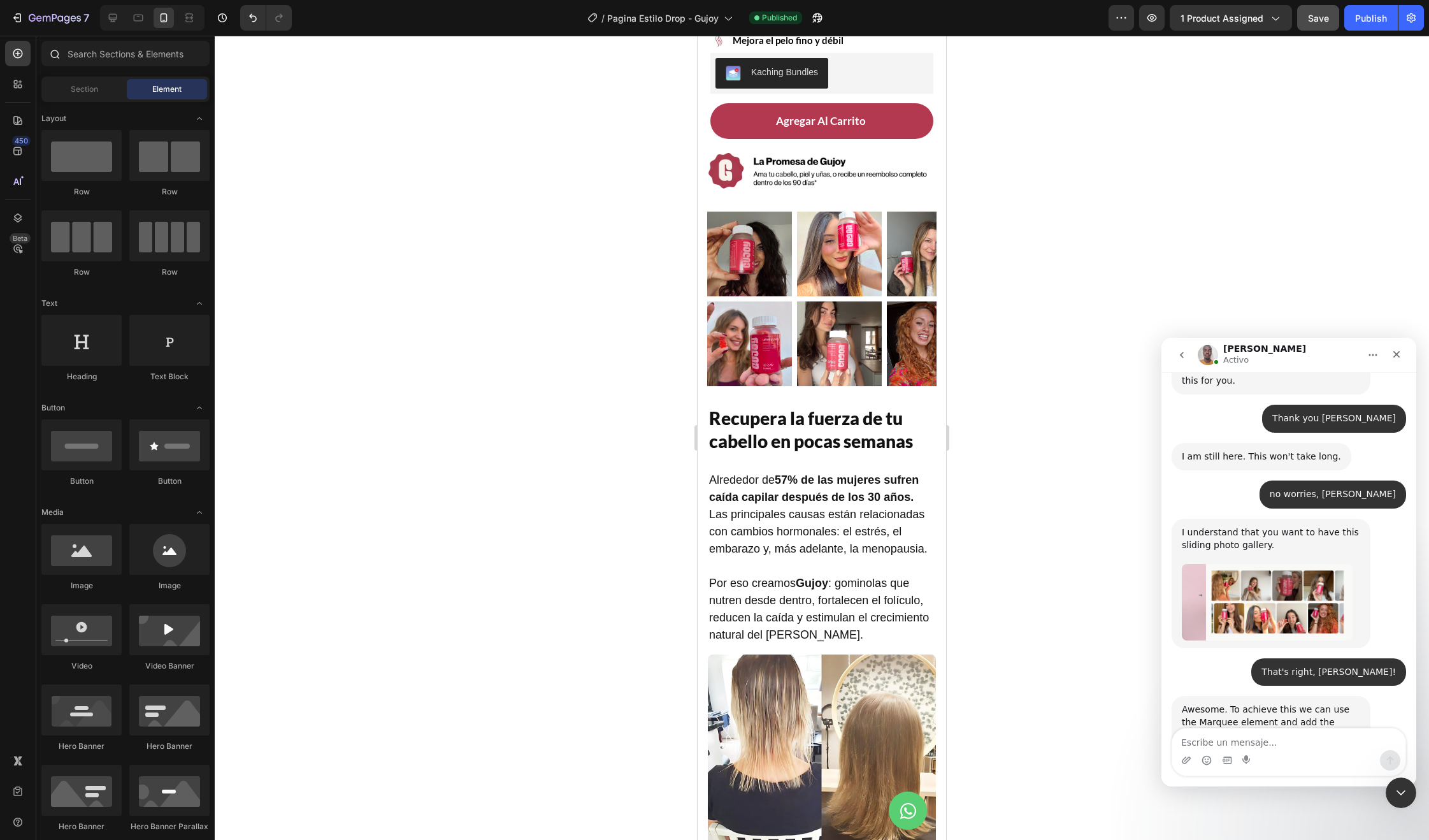
click at [91, 66] on div at bounding box center [126, 55] width 178 height 30
click at [94, 61] on input "text" at bounding box center [125, 53] width 168 height 26
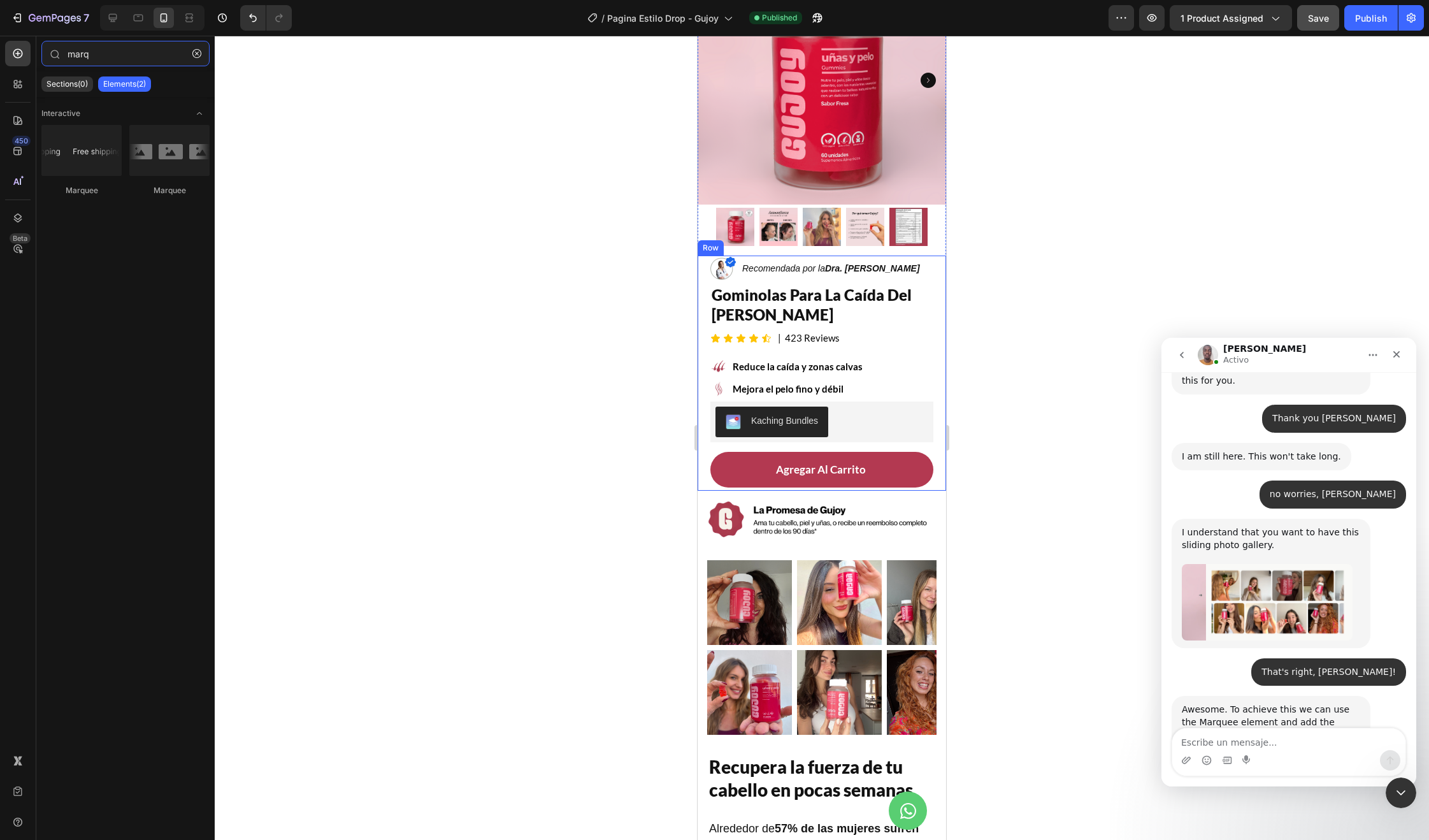
scroll to position [130, 0]
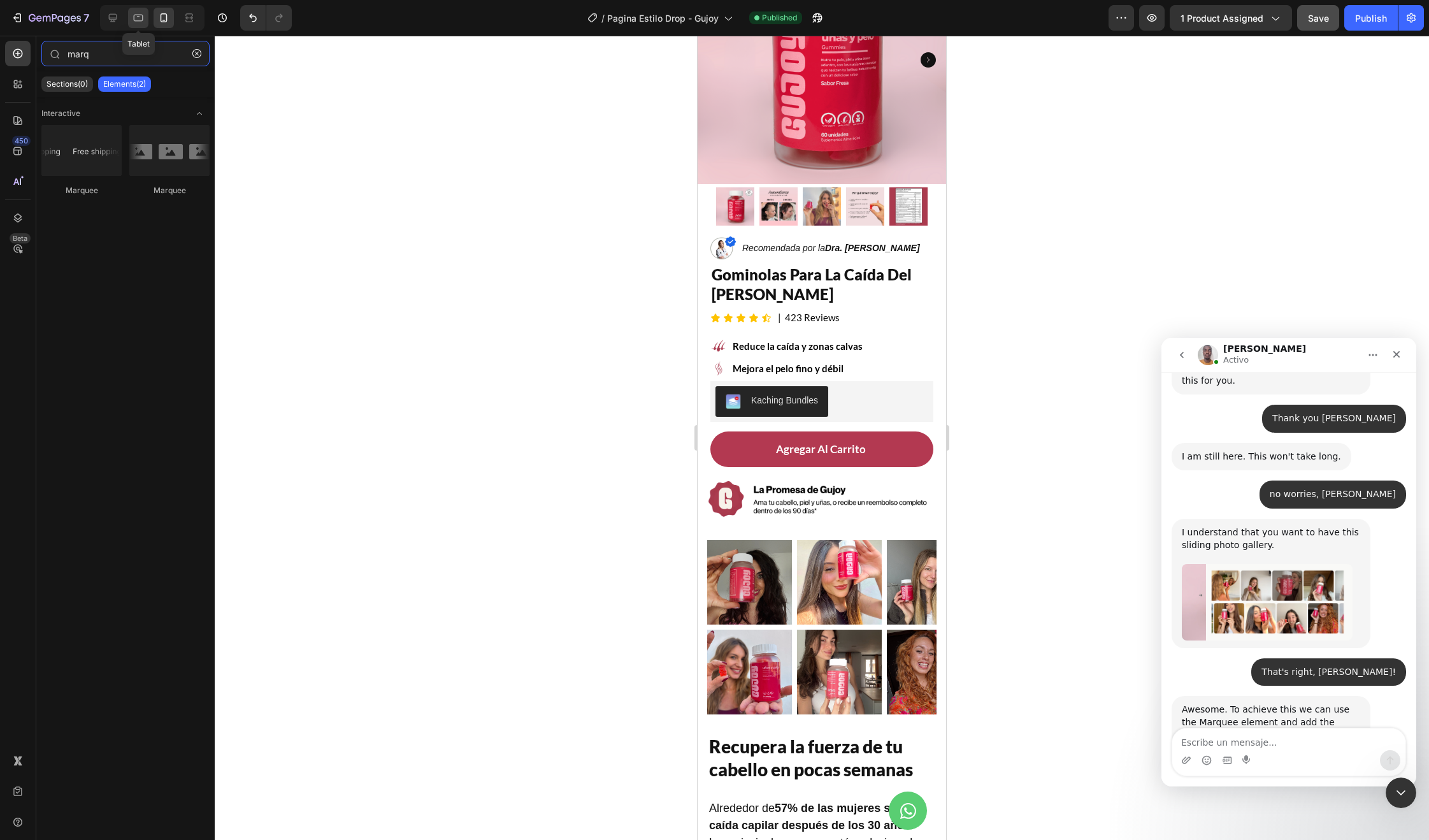
type input "marq"
click at [129, 17] on div at bounding box center [138, 17] width 20 height 20
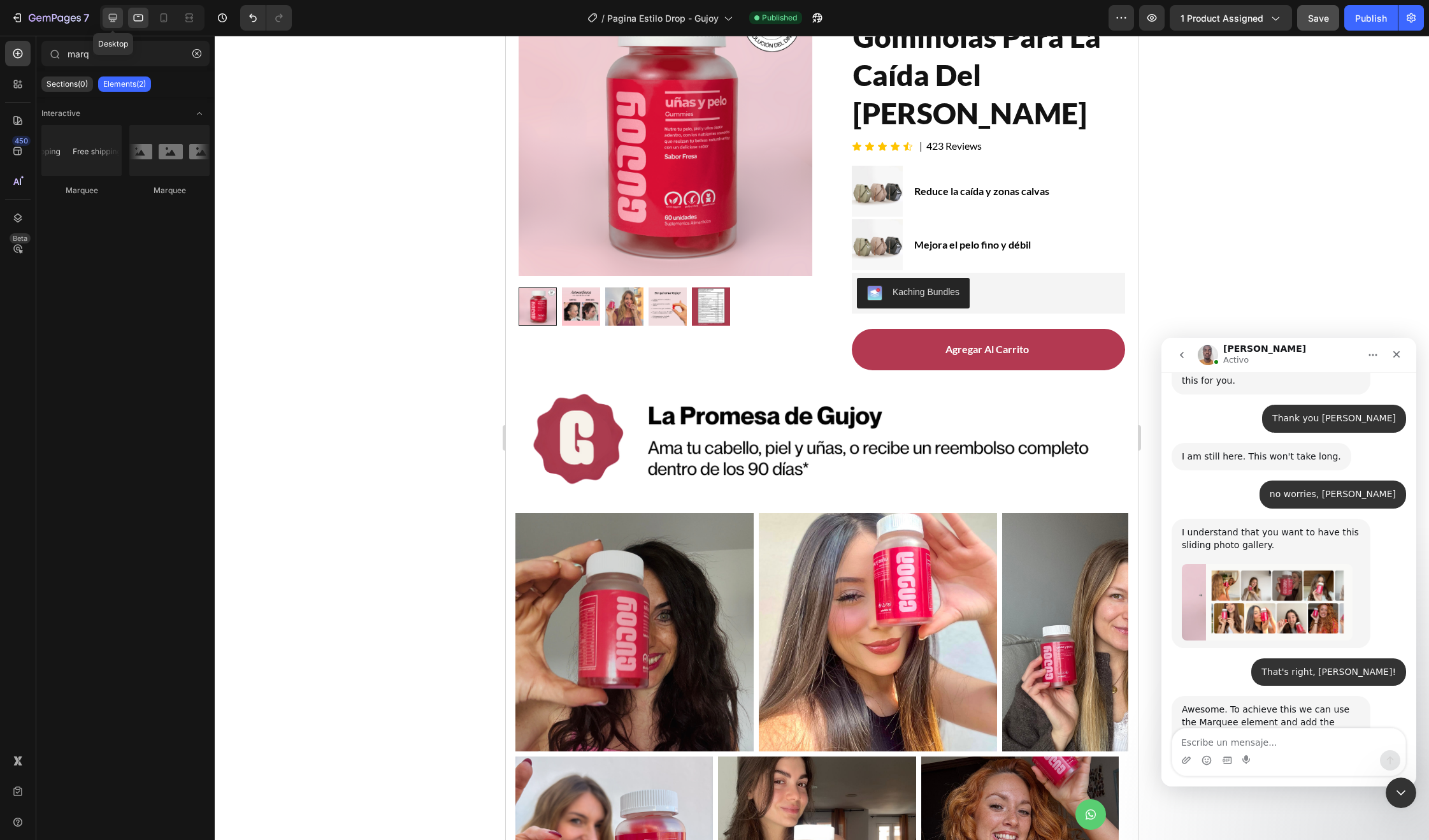
click at [119, 17] on icon at bounding box center [113, 17] width 13 height 13
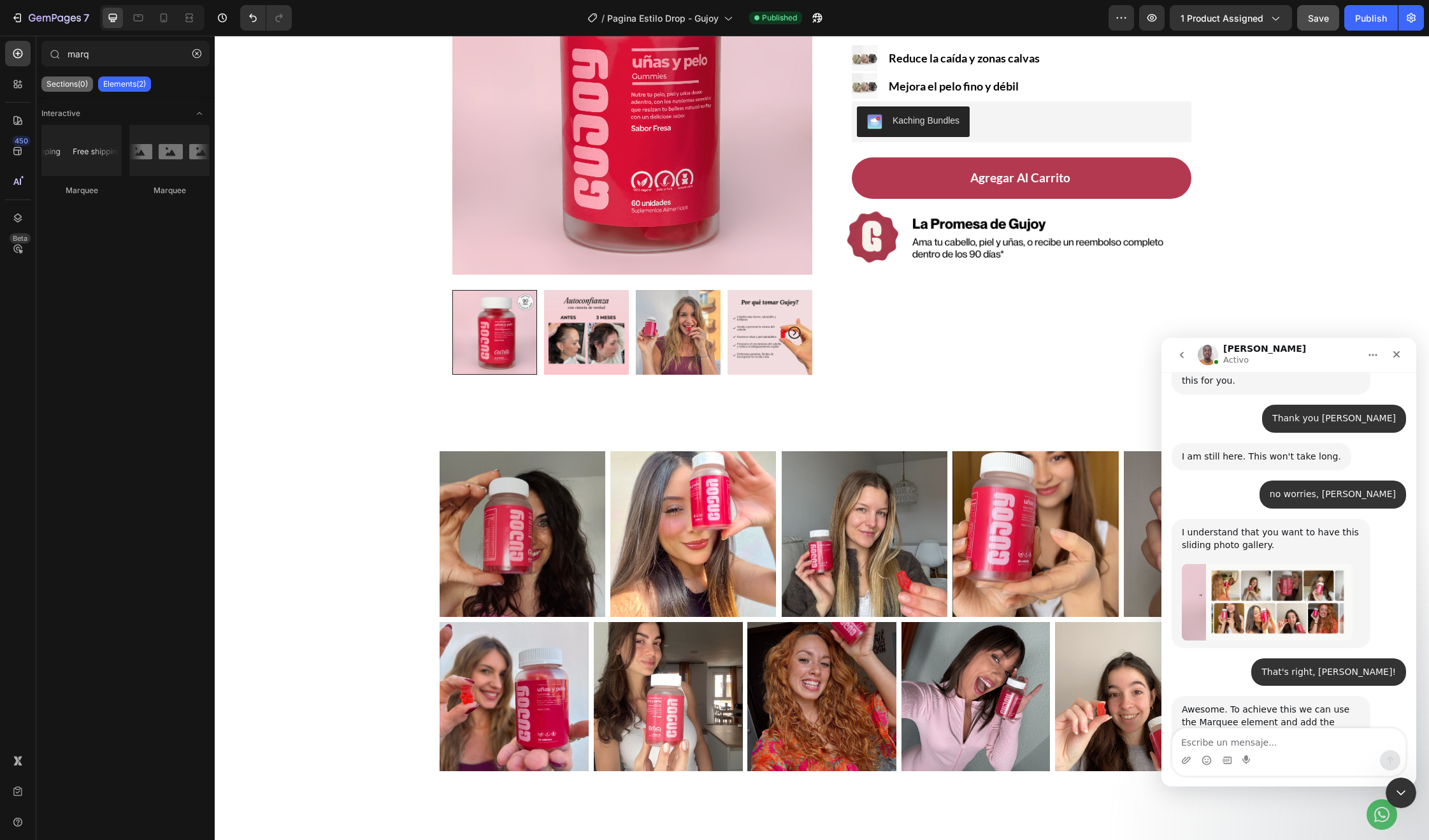
scroll to position [196, 0]
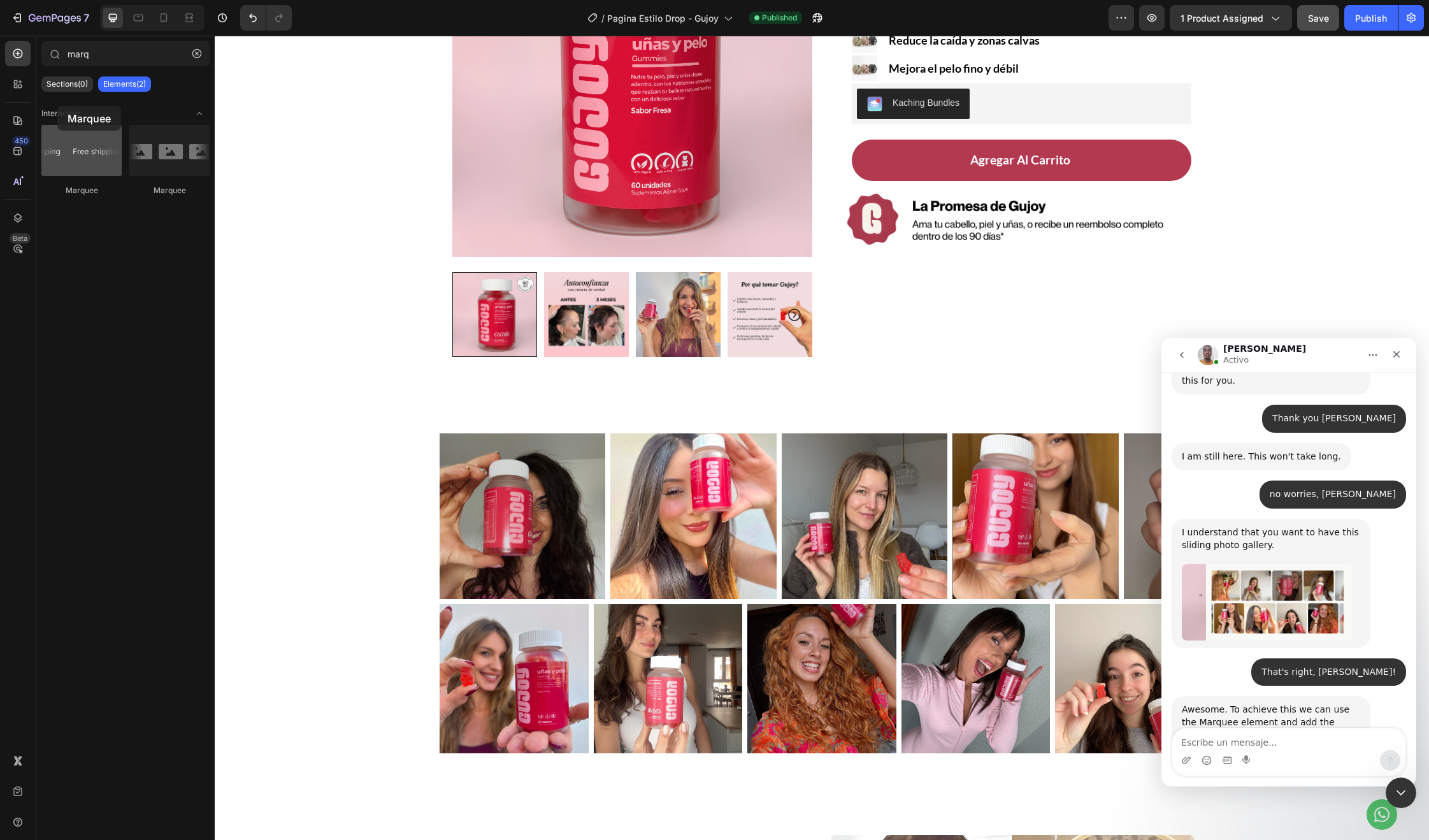
drag, startPoint x: 77, startPoint y: 153, endPoint x: 56, endPoint y: 126, distance: 34.2
click at [55, 119] on div "Interactive [GEOGRAPHIC_DATA] [GEOGRAPHIC_DATA]" at bounding box center [126, 159] width 178 height 126
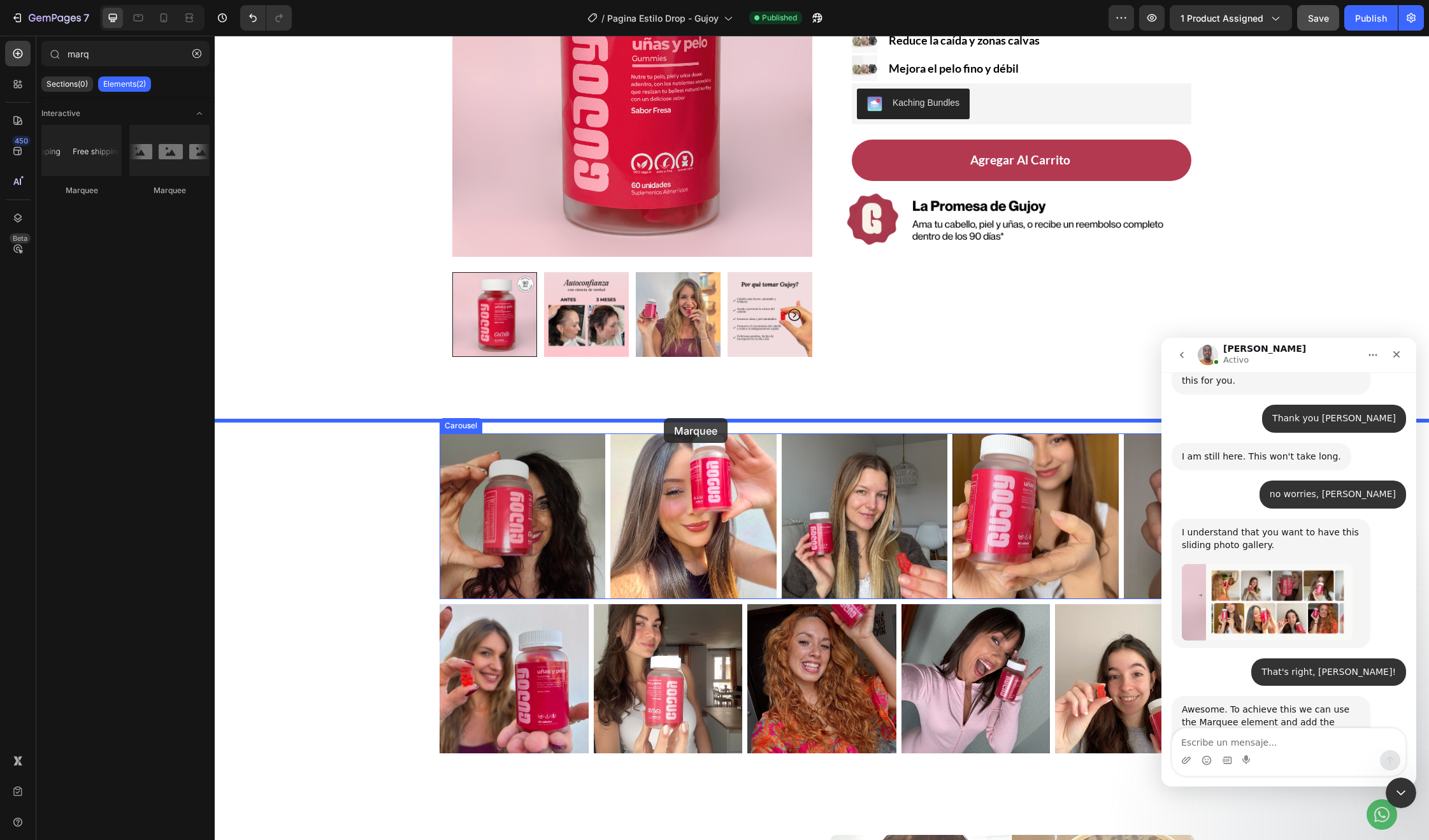
drag, startPoint x: 378, startPoint y: 202, endPoint x: 663, endPoint y: 422, distance: 360.0
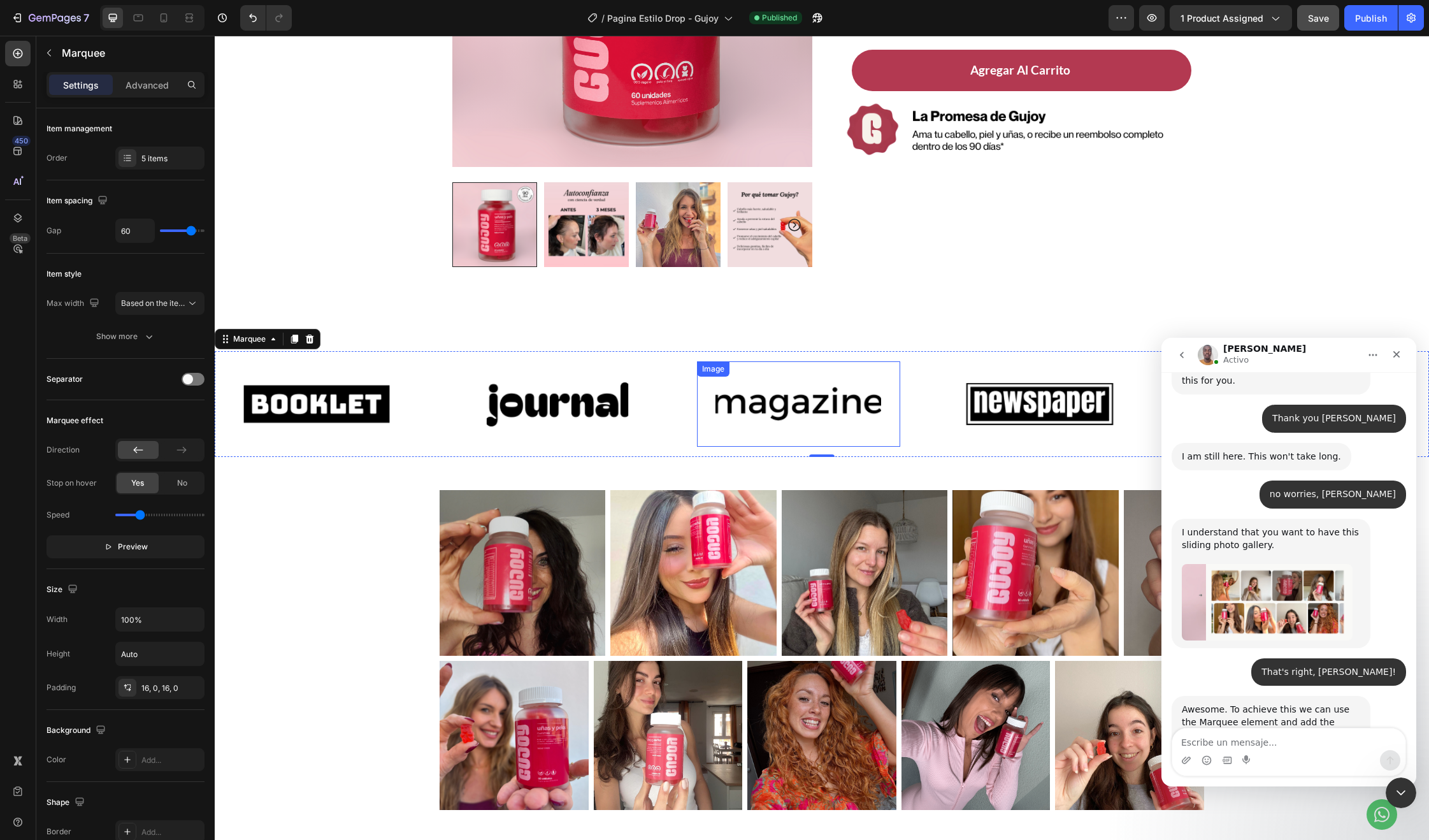
scroll to position [312, 0]
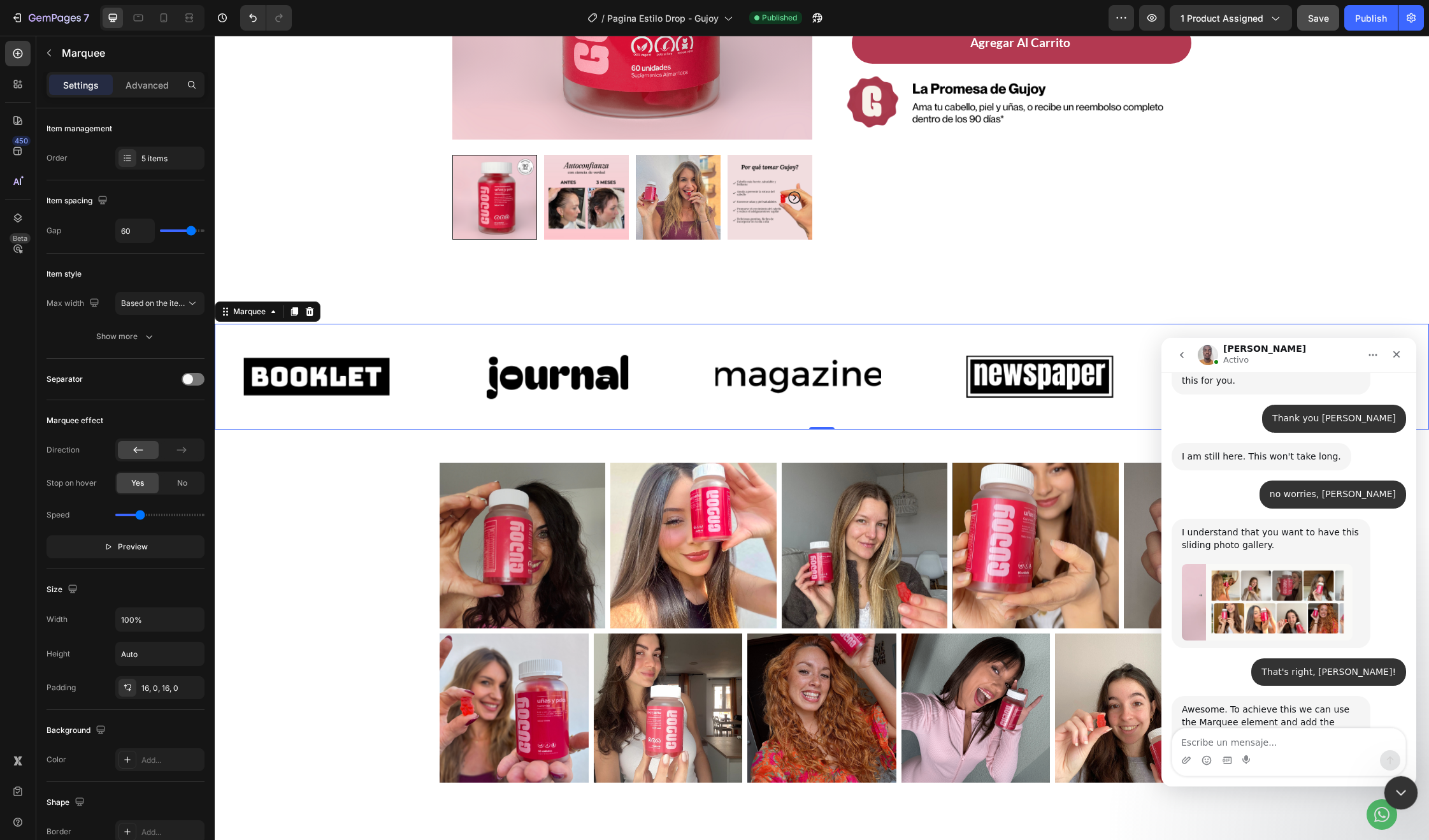
click at [1395, 789] on icon "Cerrar Intercom Messenger" at bounding box center [1399, 790] width 16 height 16
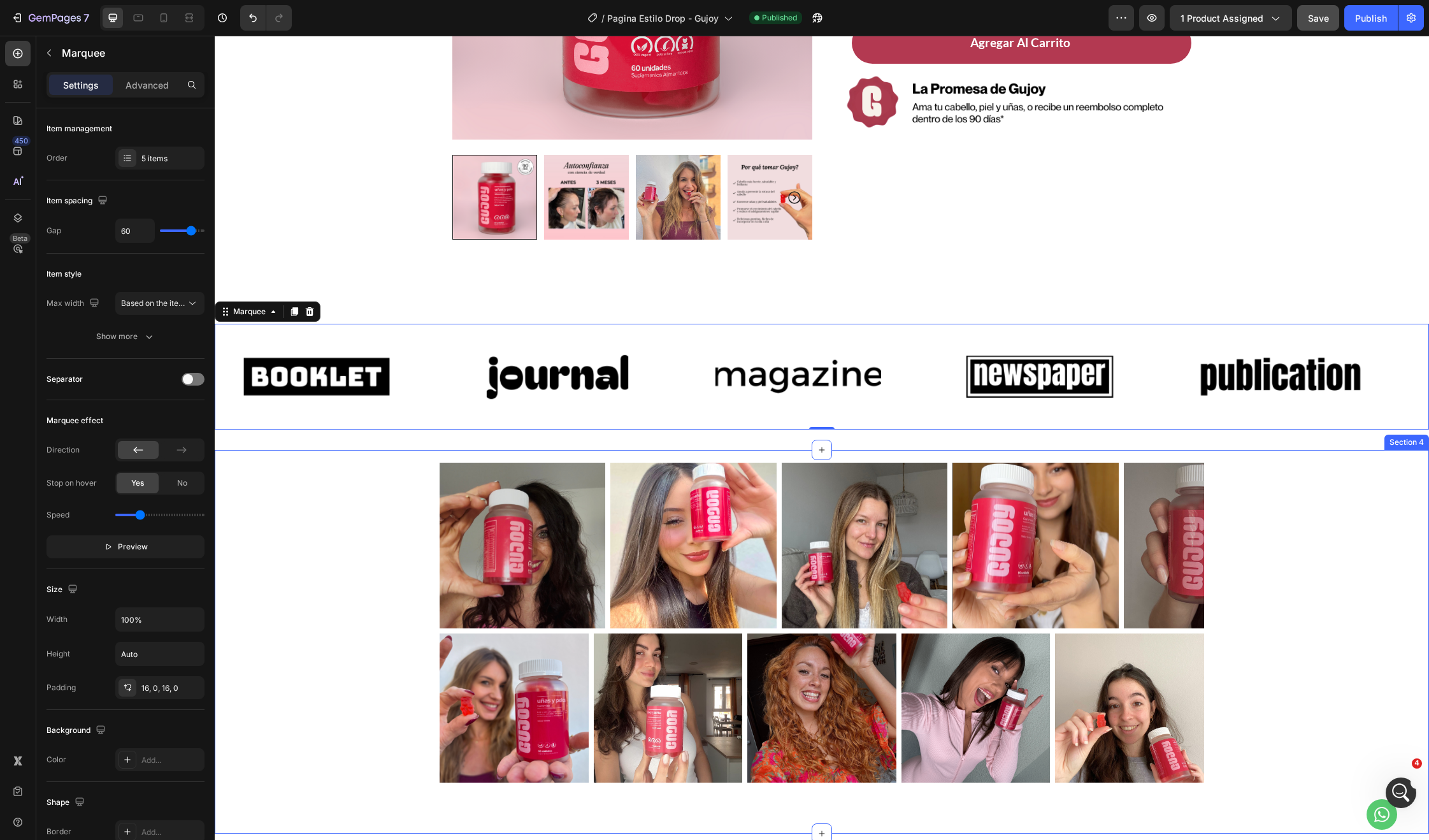
scroll to position [0, 0]
click at [1239, 374] on img at bounding box center [1280, 377] width 165 height 70
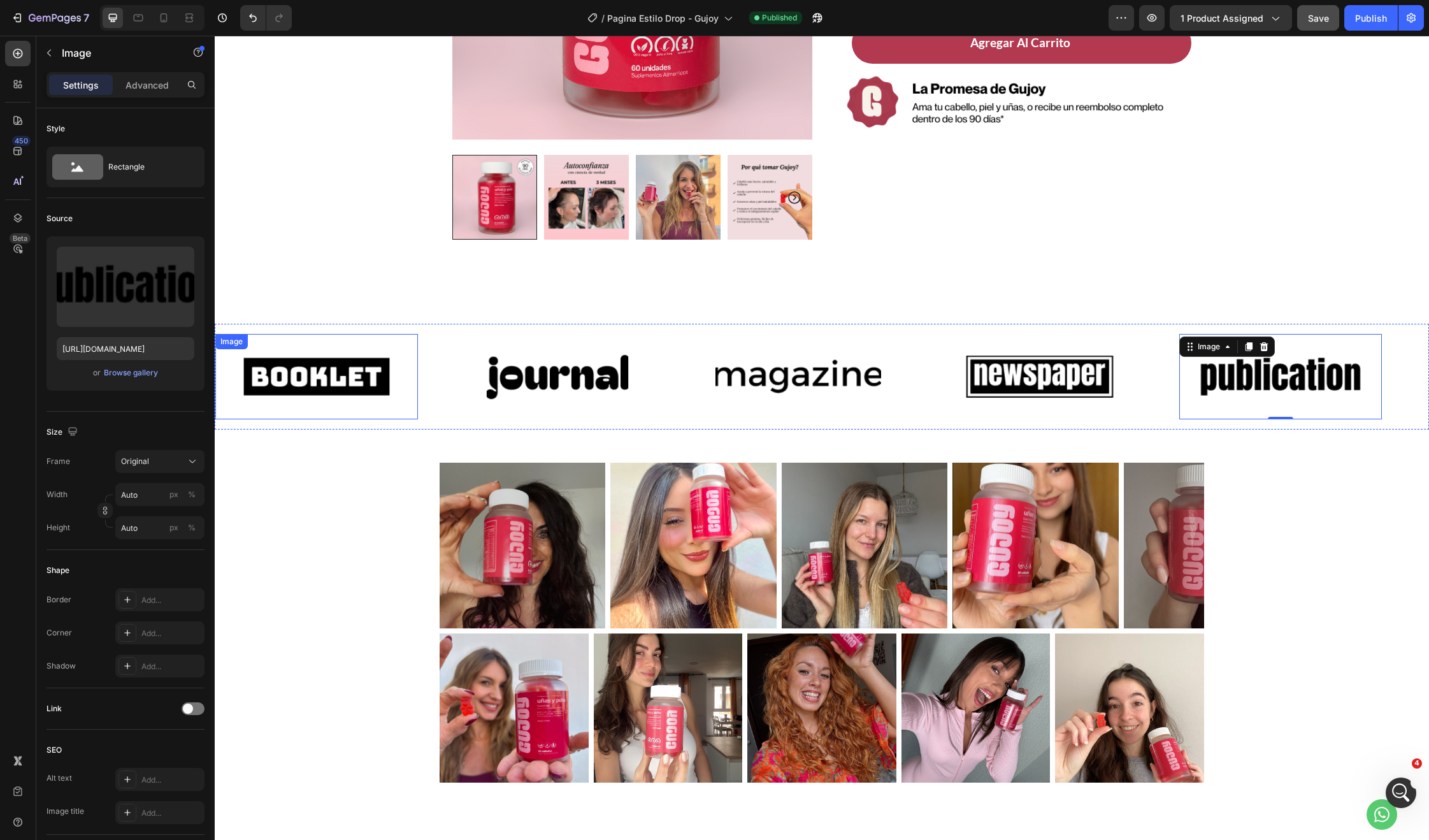
click at [319, 389] on img at bounding box center [316, 377] width 165 height 70
click at [301, 346] on icon at bounding box center [300, 346] width 8 height 9
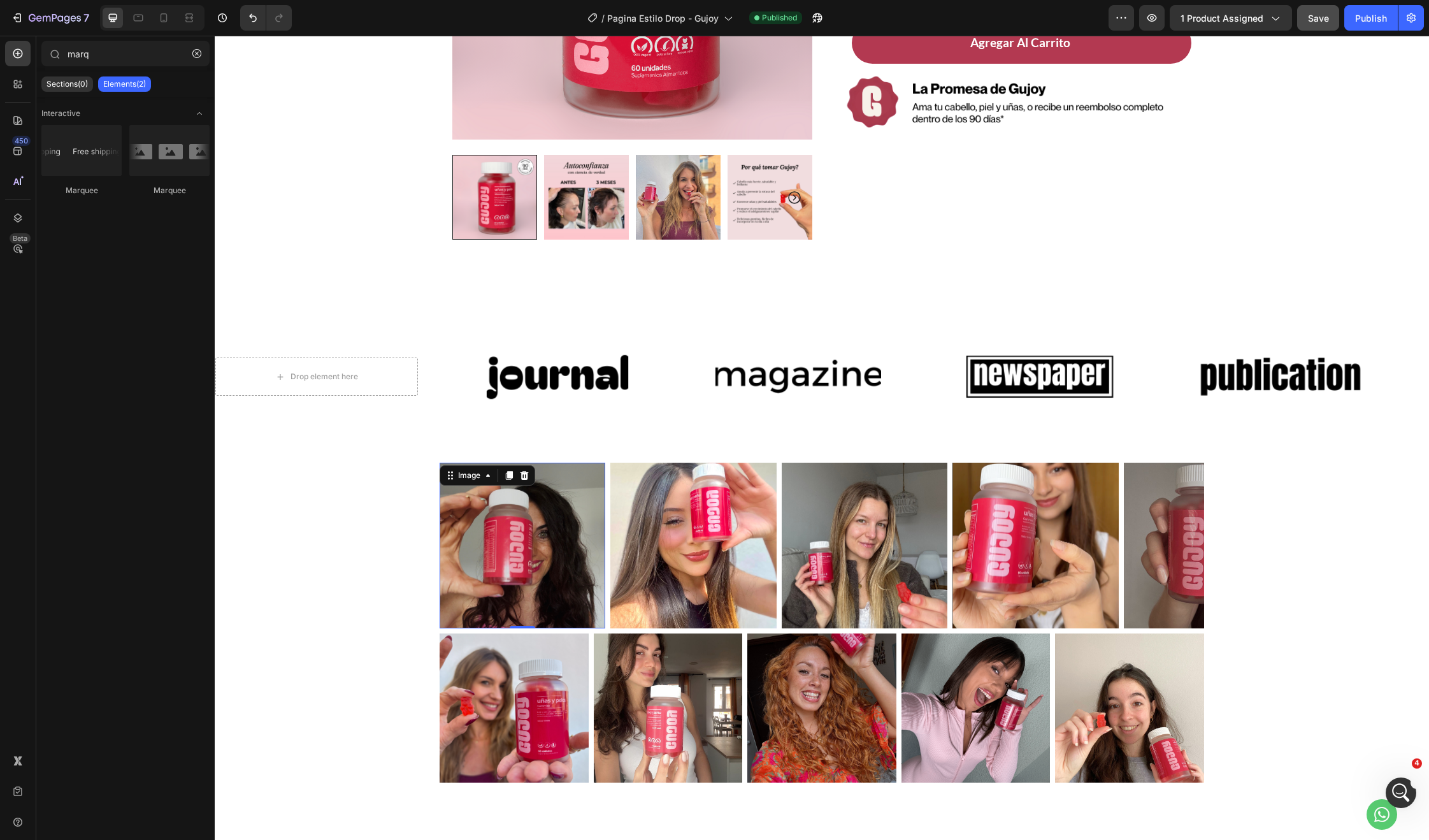
click at [530, 520] on img at bounding box center [522, 545] width 165 height 165
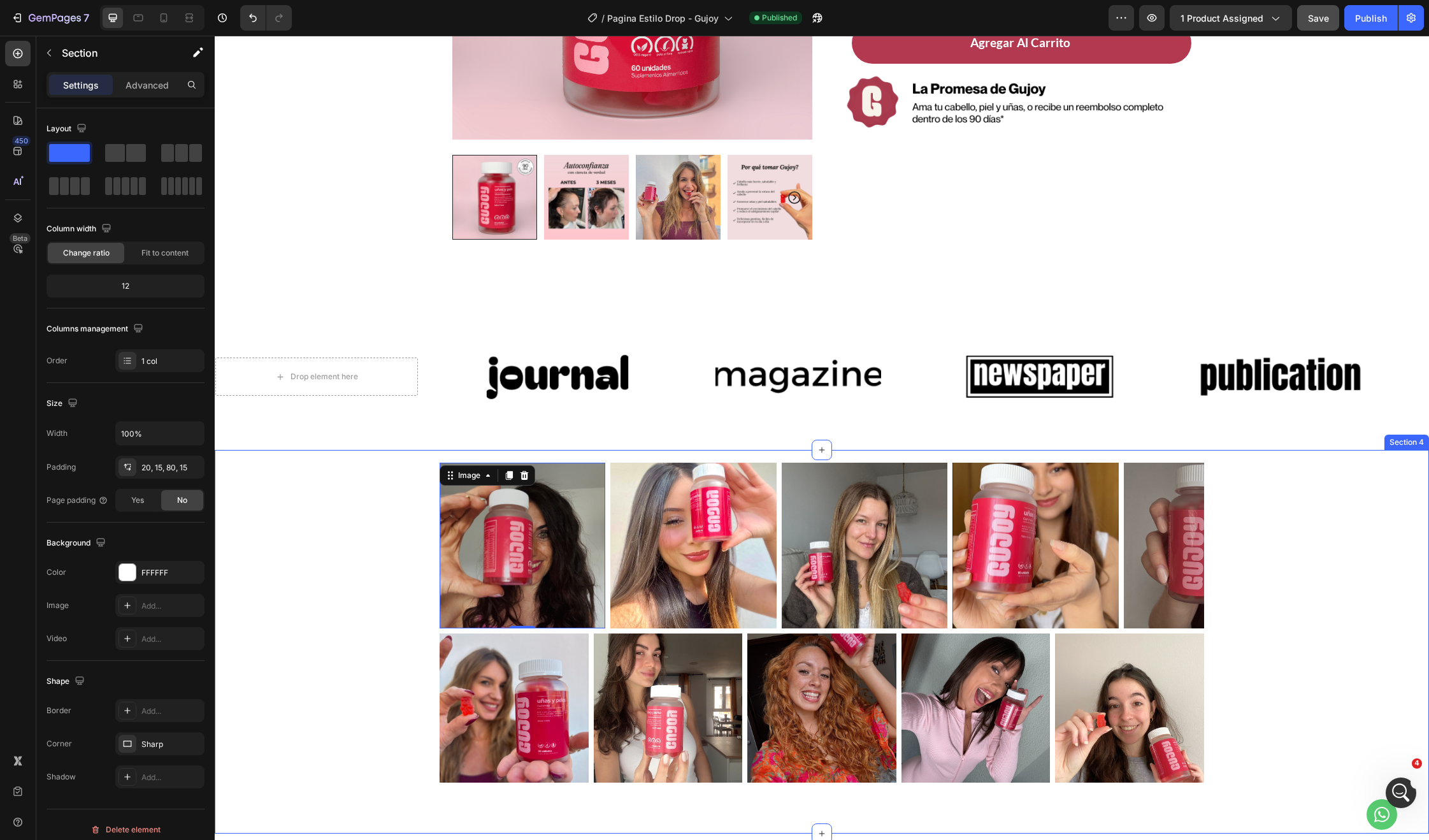
click at [1227, 586] on div "Image 0 Image Image Image Image Carousel Image Image Image Image Image Carousel…" at bounding box center [822, 622] width 1196 height 320
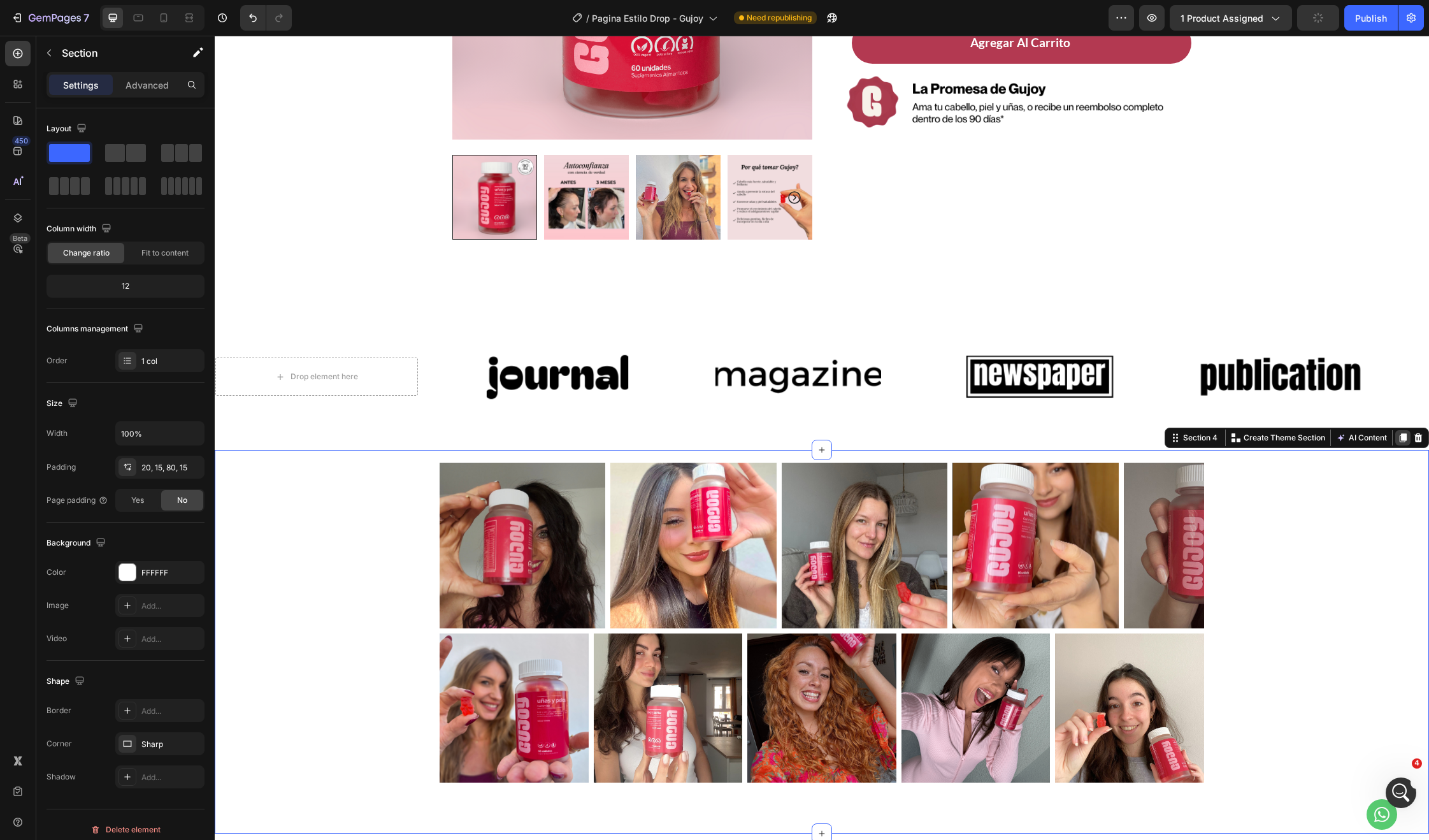
click at [1398, 439] on icon at bounding box center [1402, 437] width 10 height 10
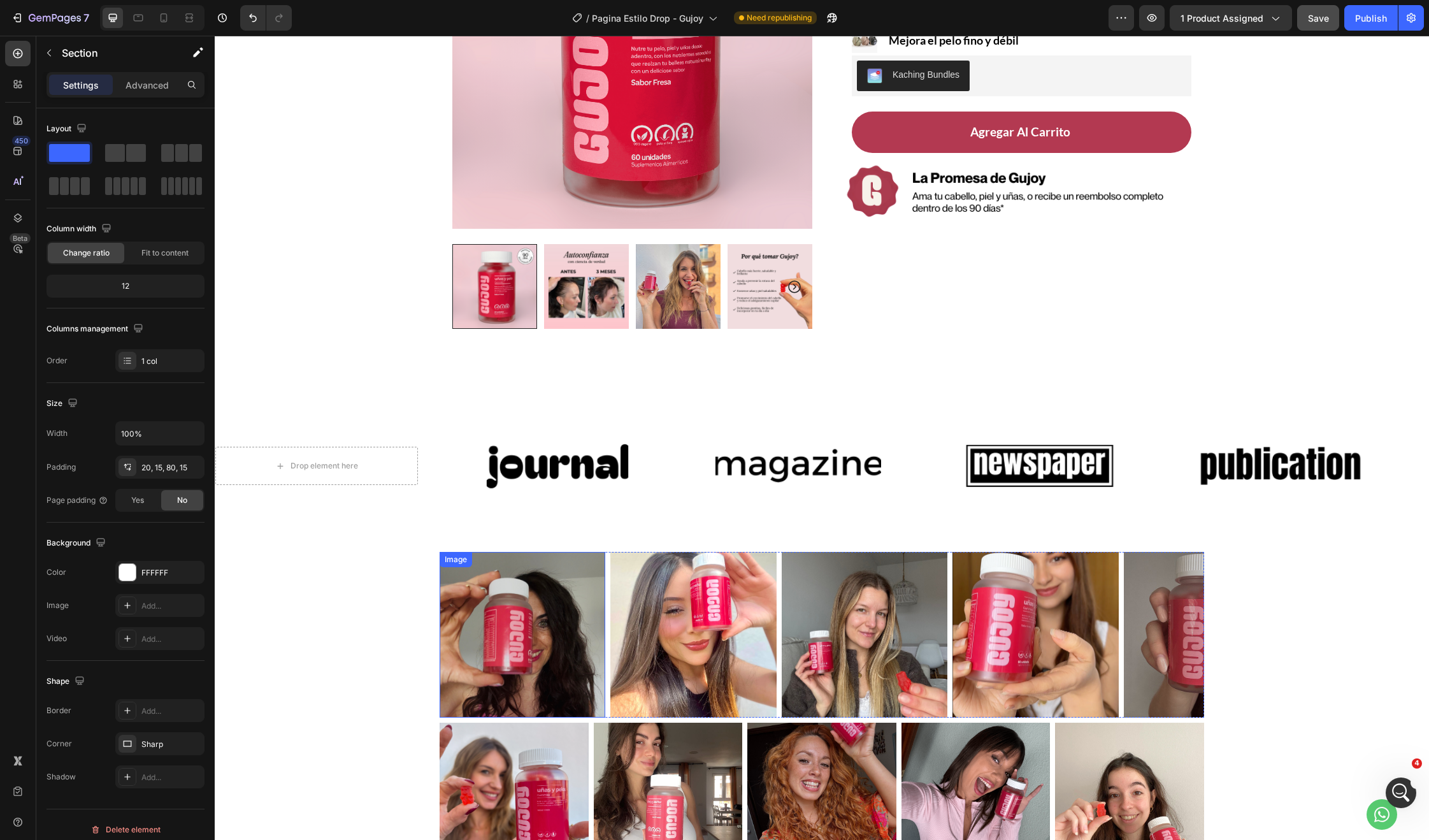
click at [501, 574] on img at bounding box center [522, 634] width 165 height 165
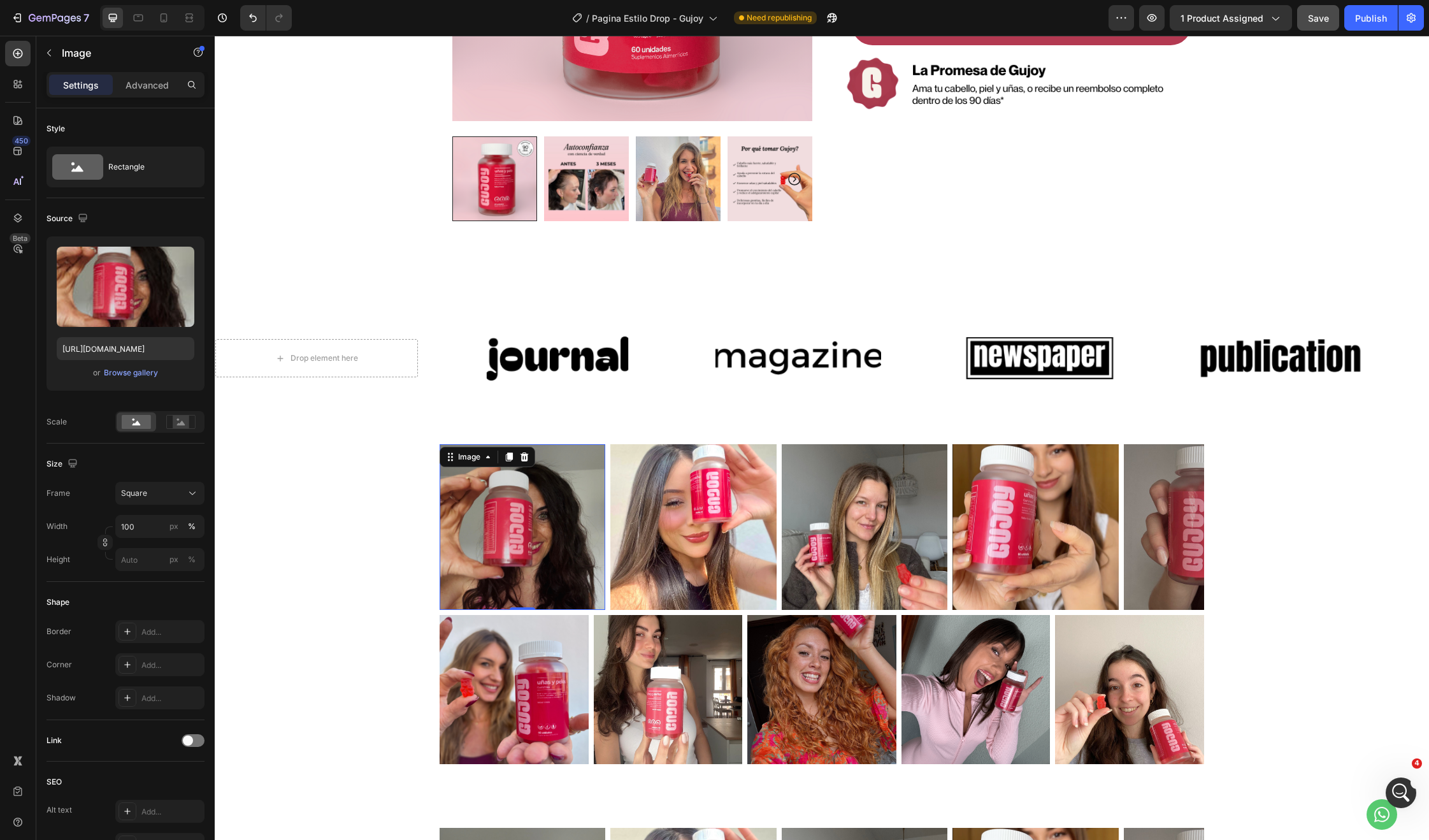
scroll to position [332, 0]
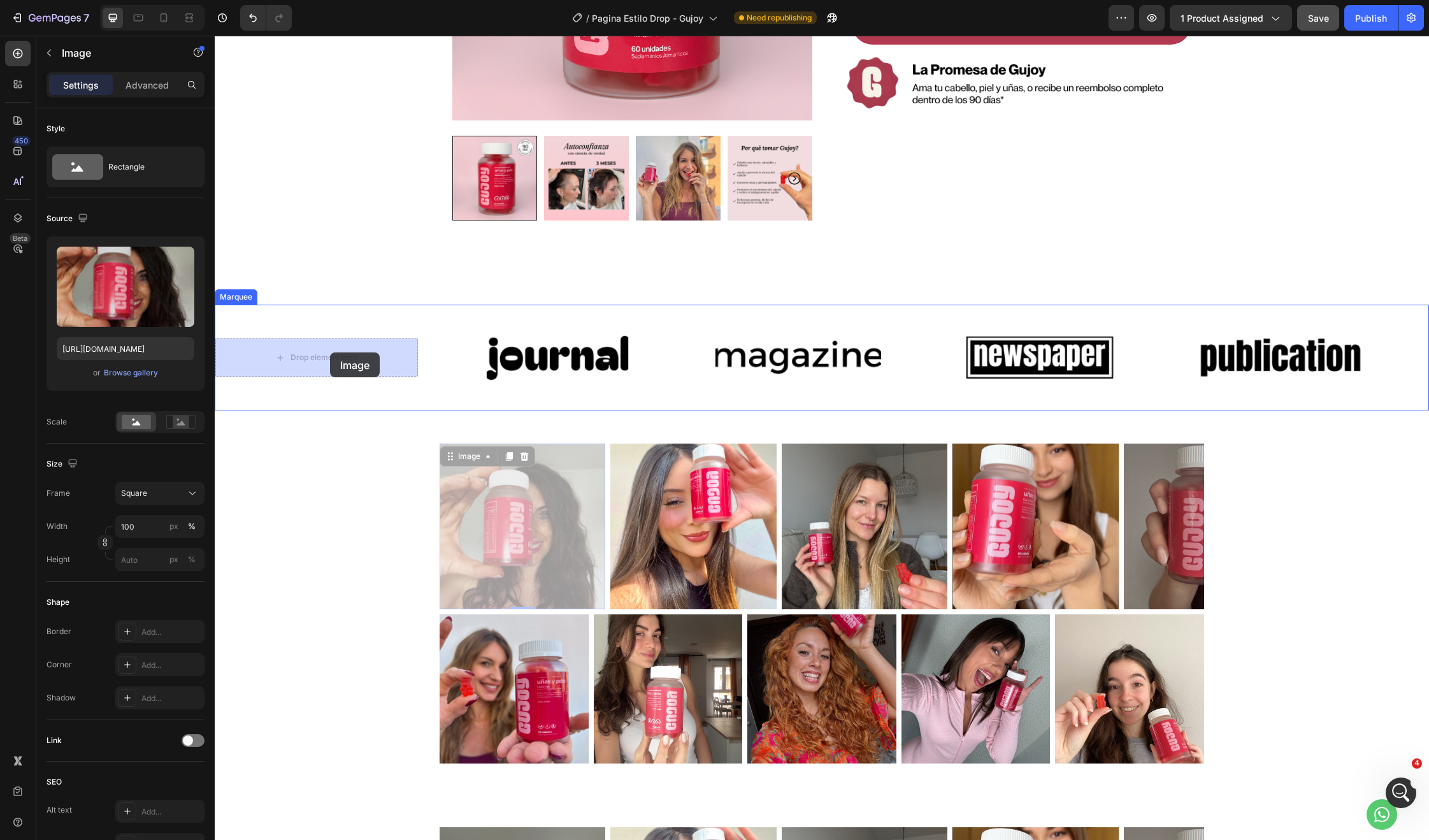
drag, startPoint x: 446, startPoint y: 460, endPoint x: 330, endPoint y: 352, distance: 158.5
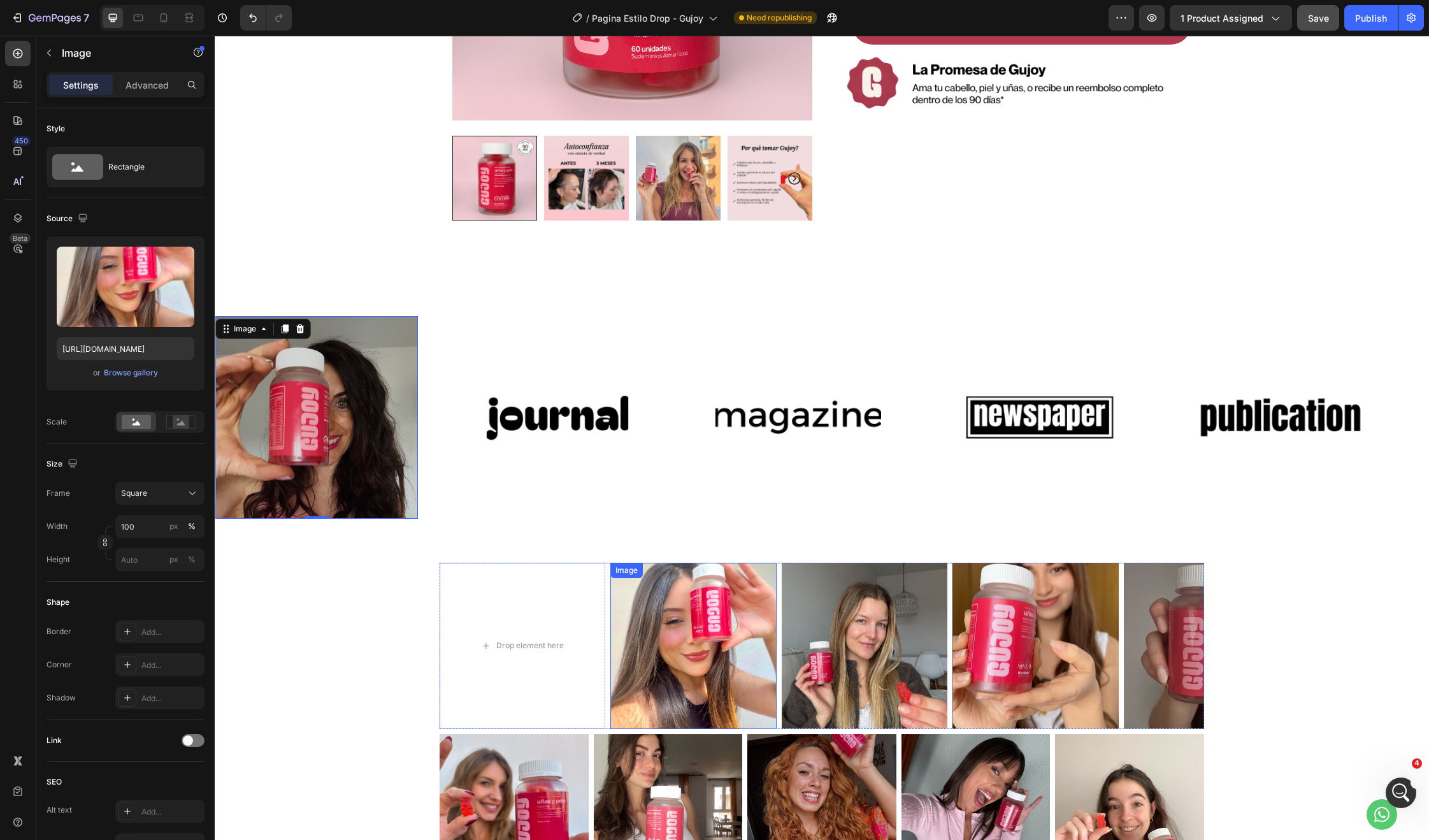
click at [734, 617] on img at bounding box center [693, 645] width 165 height 165
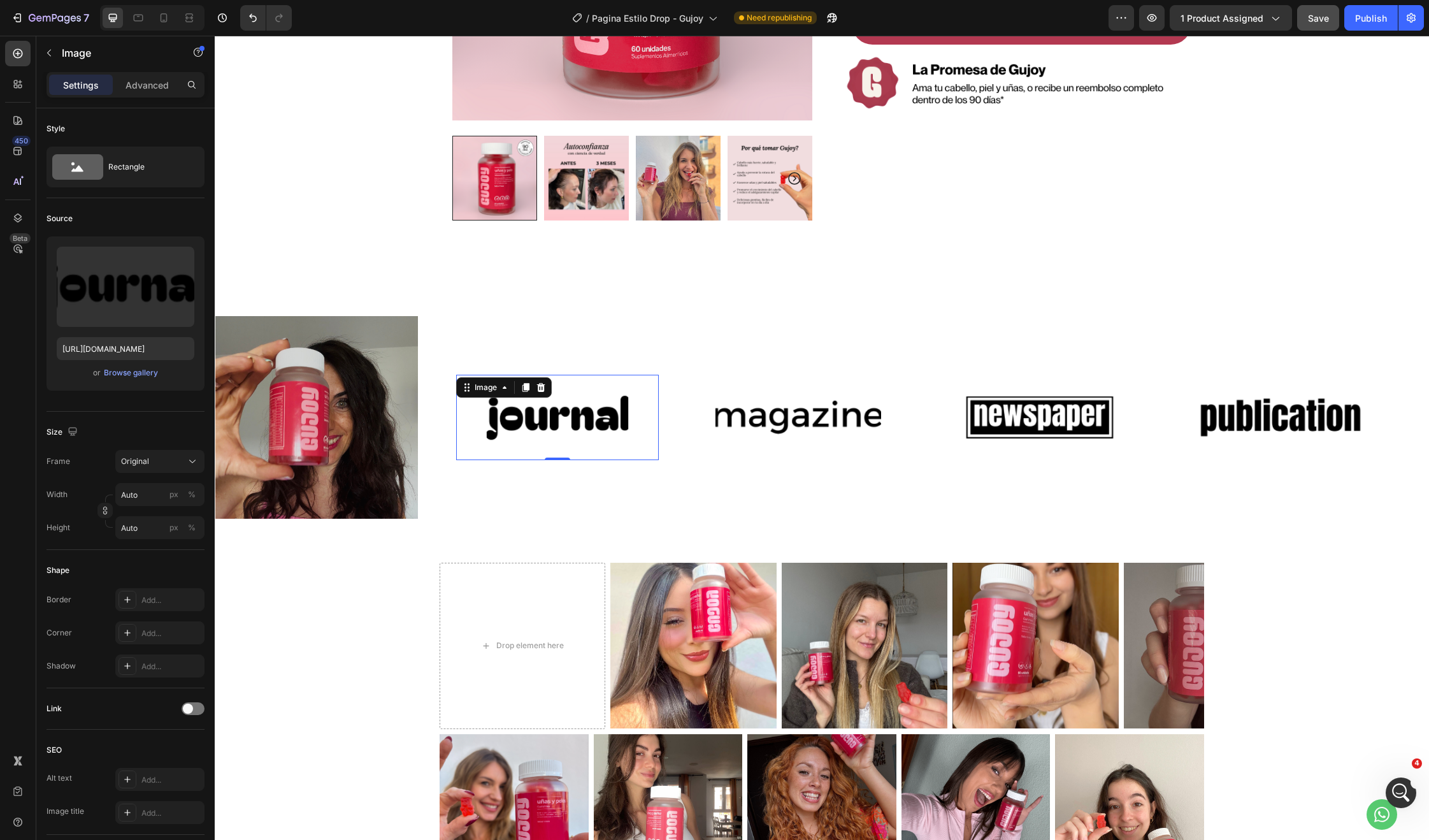
click at [552, 431] on img at bounding box center [558, 417] width 165 height 70
click at [542, 386] on icon at bounding box center [540, 387] width 10 height 10
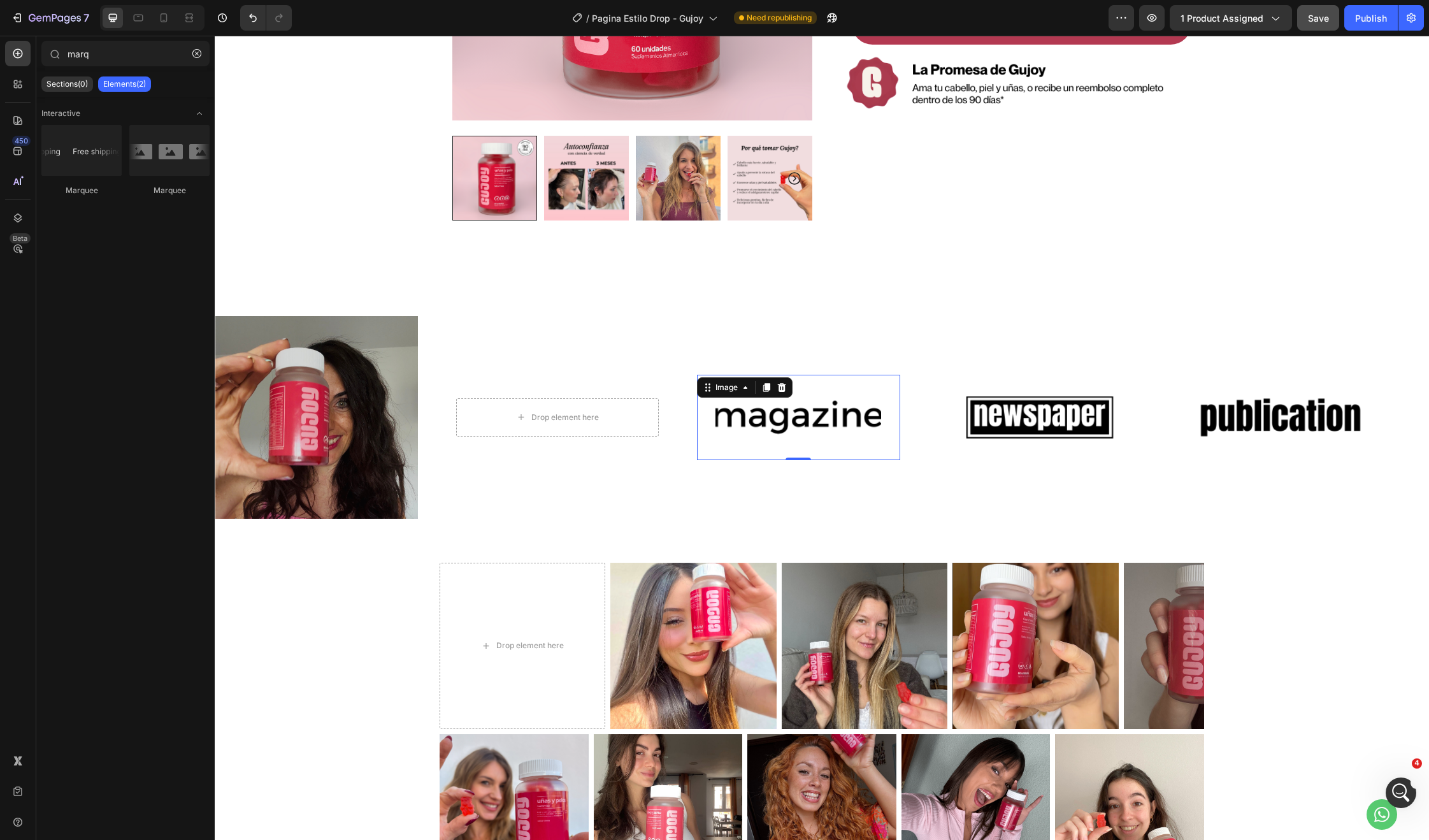
click at [834, 423] on img at bounding box center [799, 417] width 165 height 70
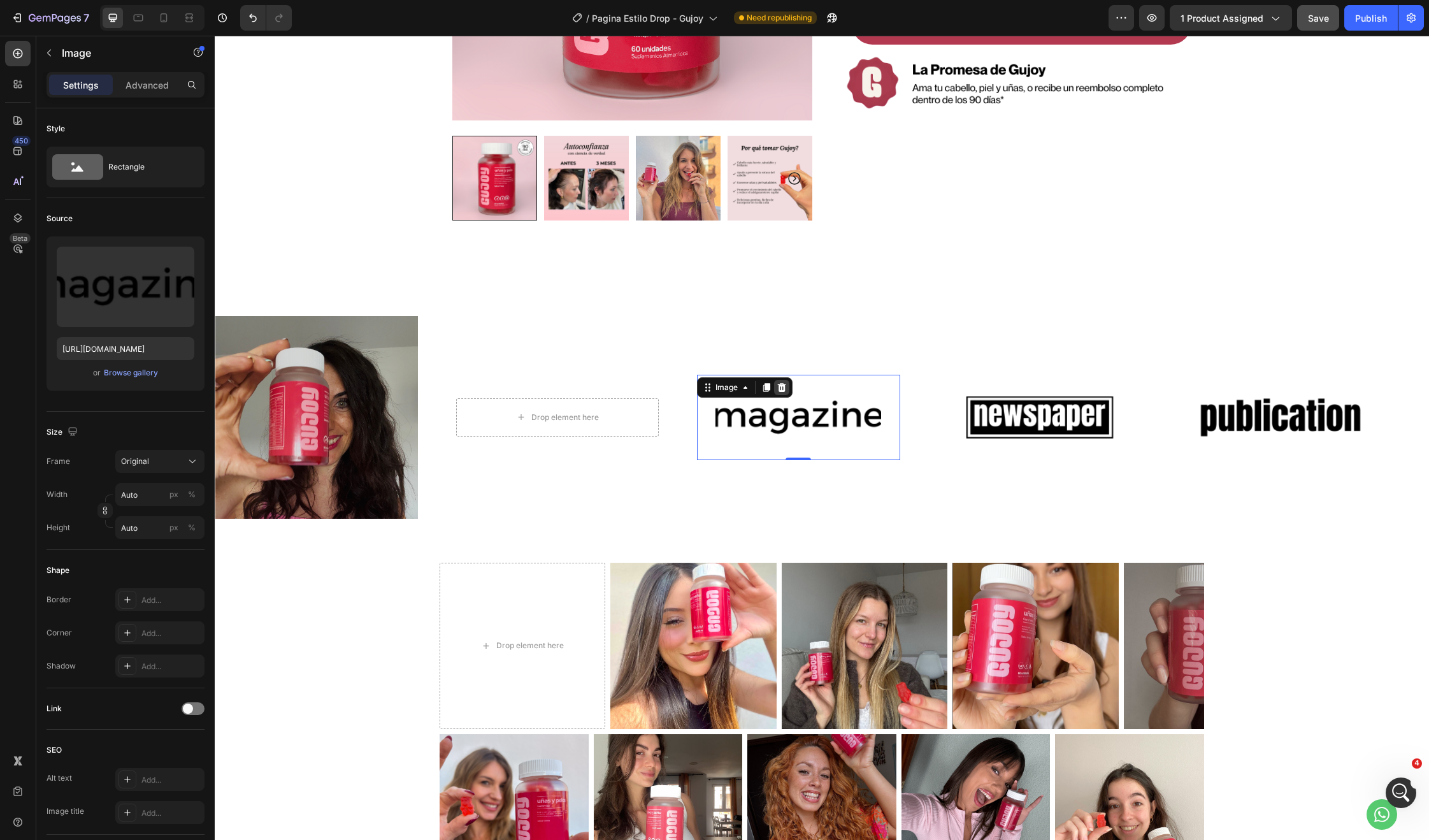
click at [784, 383] on icon at bounding box center [782, 387] width 8 height 9
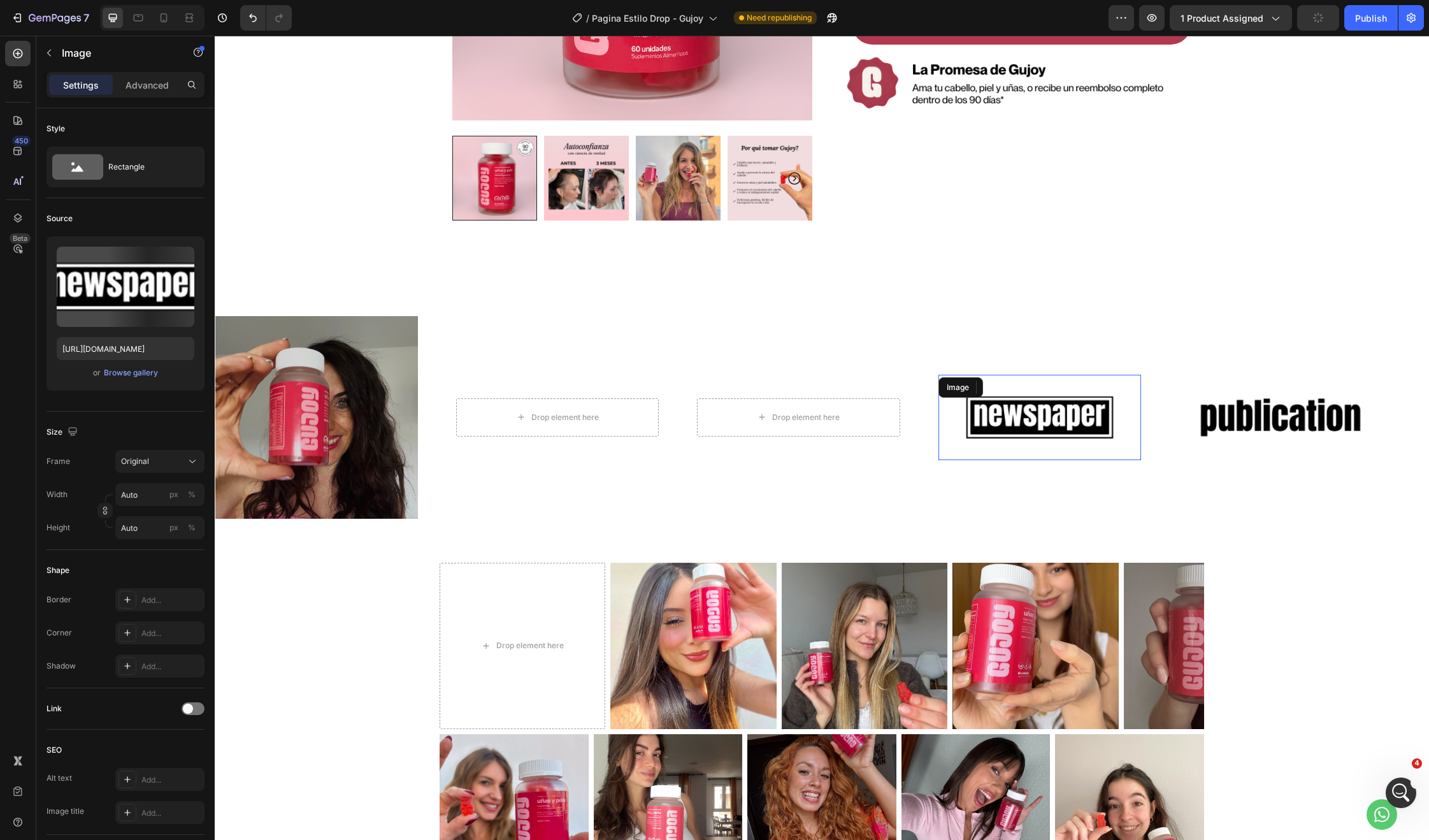
click at [1091, 425] on img at bounding box center [1039, 417] width 165 height 70
click at [1025, 387] on icon at bounding box center [1023, 387] width 8 height 9
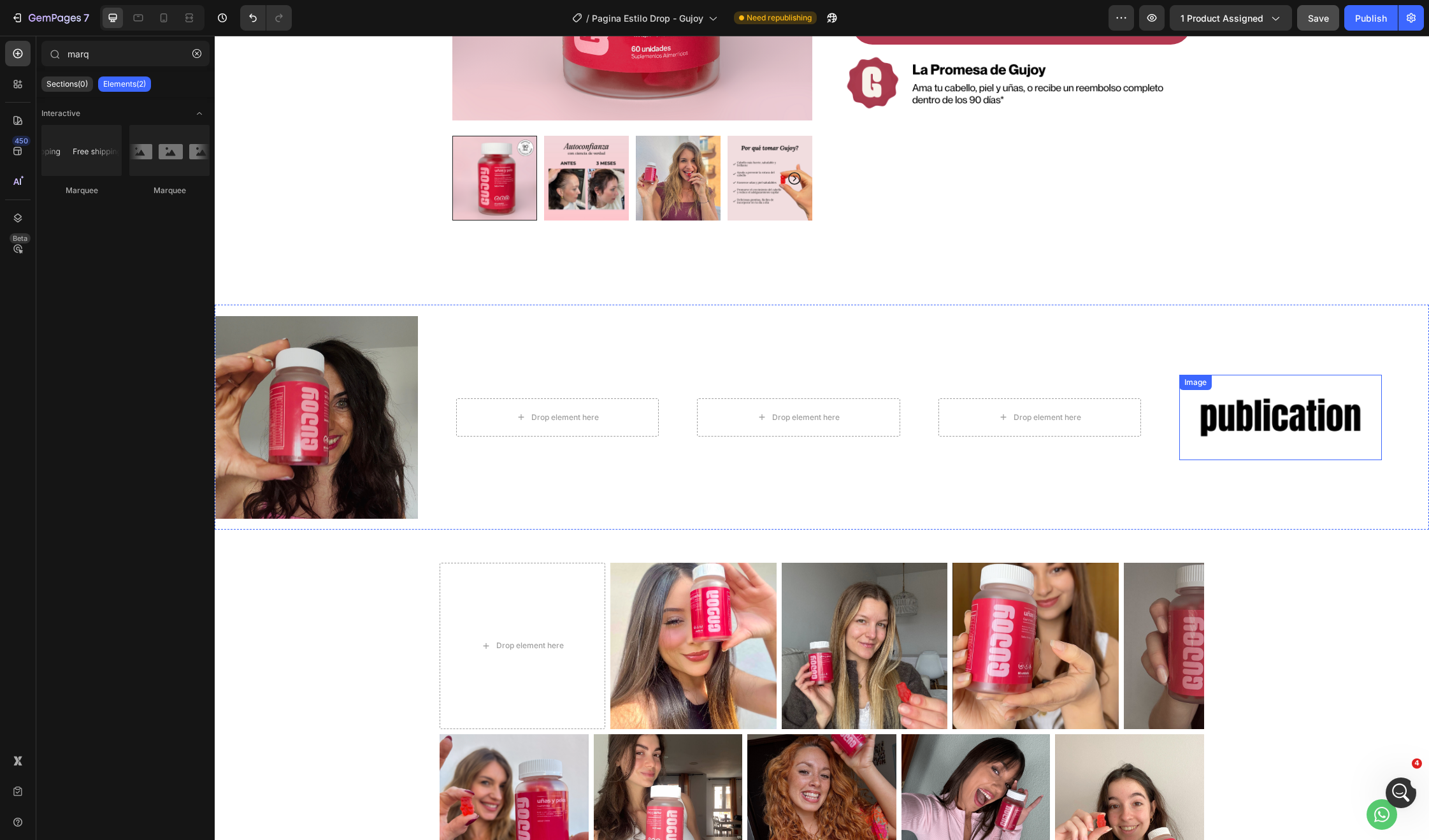
click at [1324, 427] on img at bounding box center [1280, 417] width 165 height 70
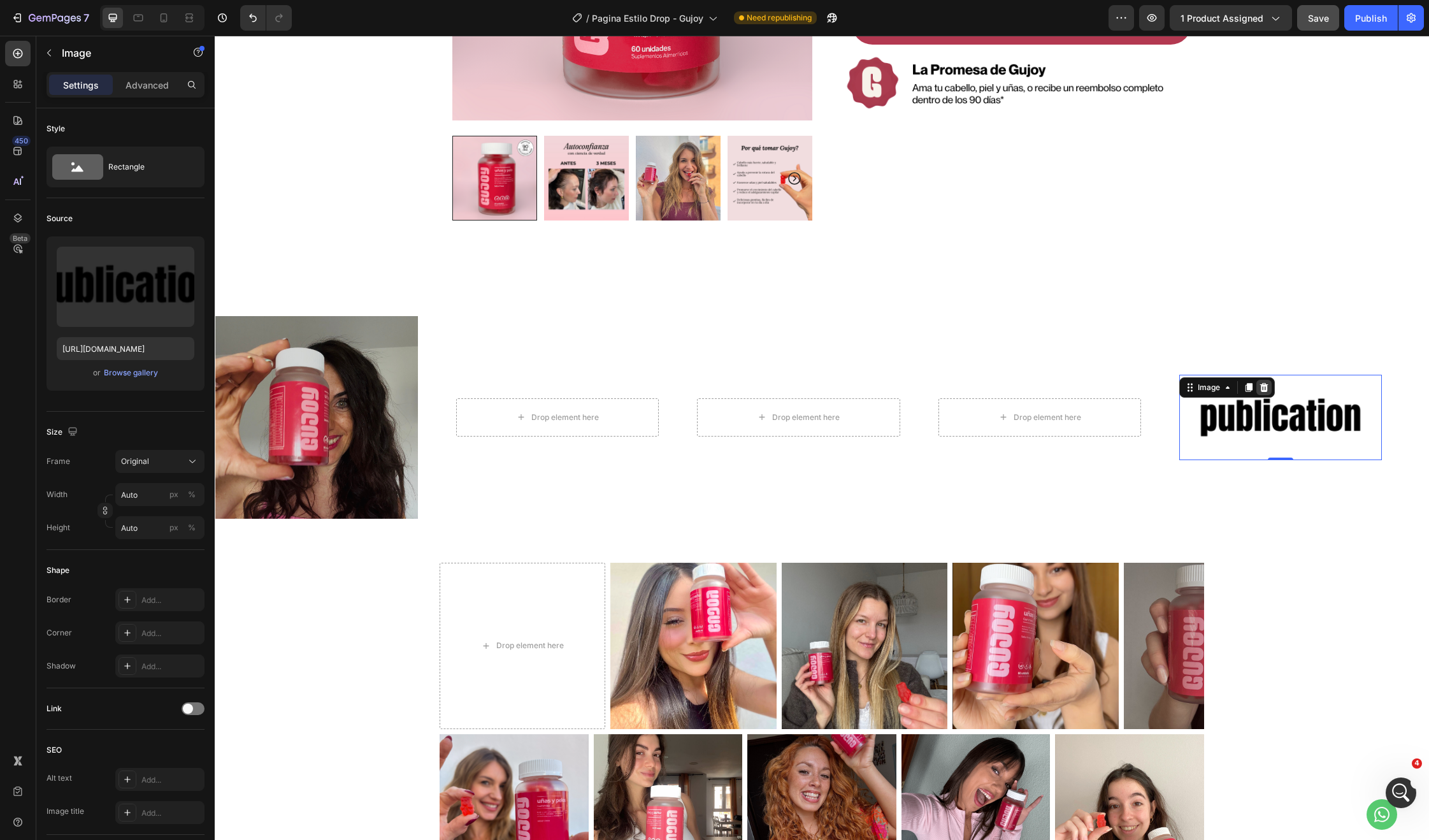
click at [1265, 388] on icon at bounding box center [1264, 387] width 10 height 10
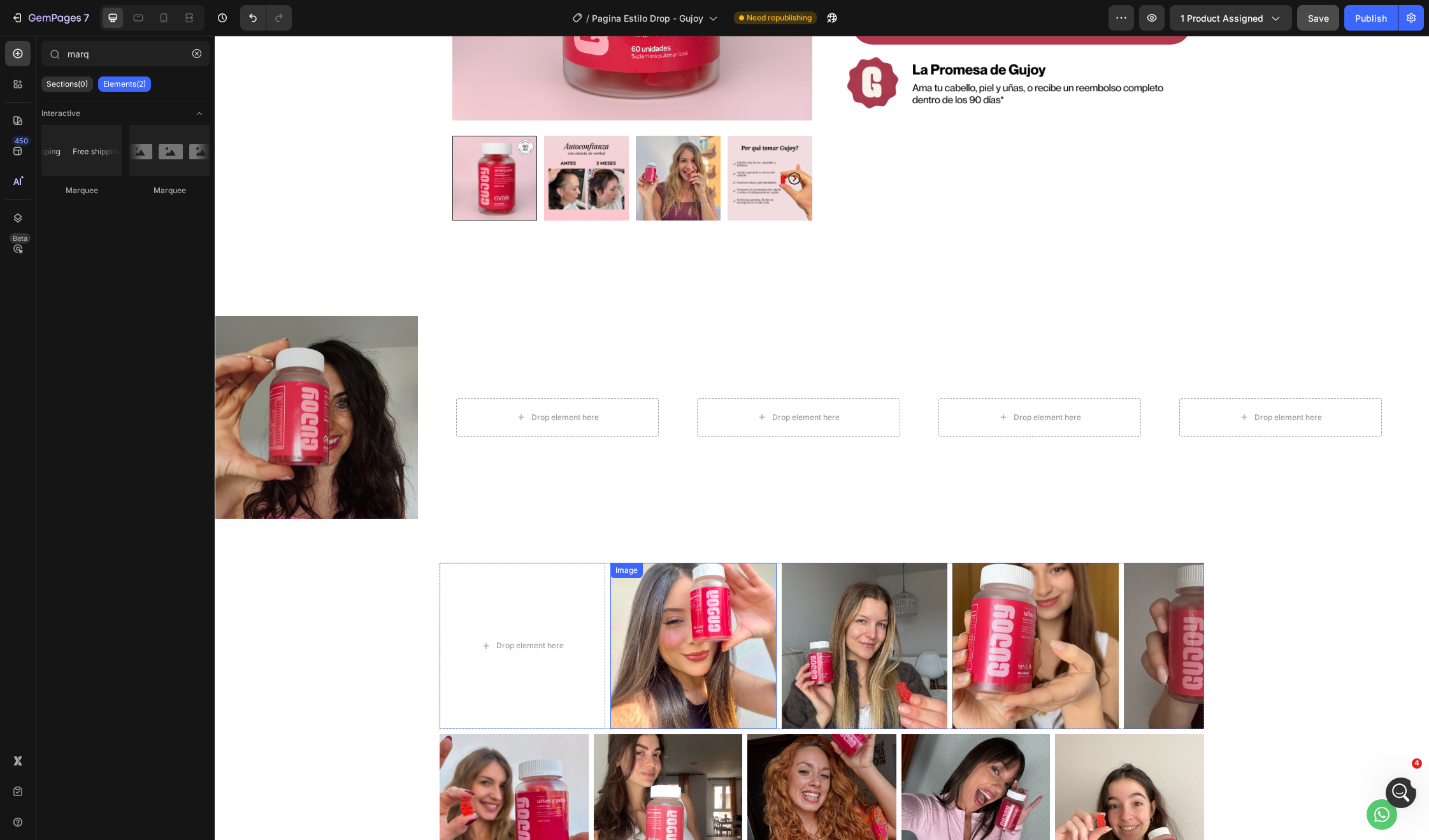
click at [729, 569] on img at bounding box center [693, 645] width 165 height 165
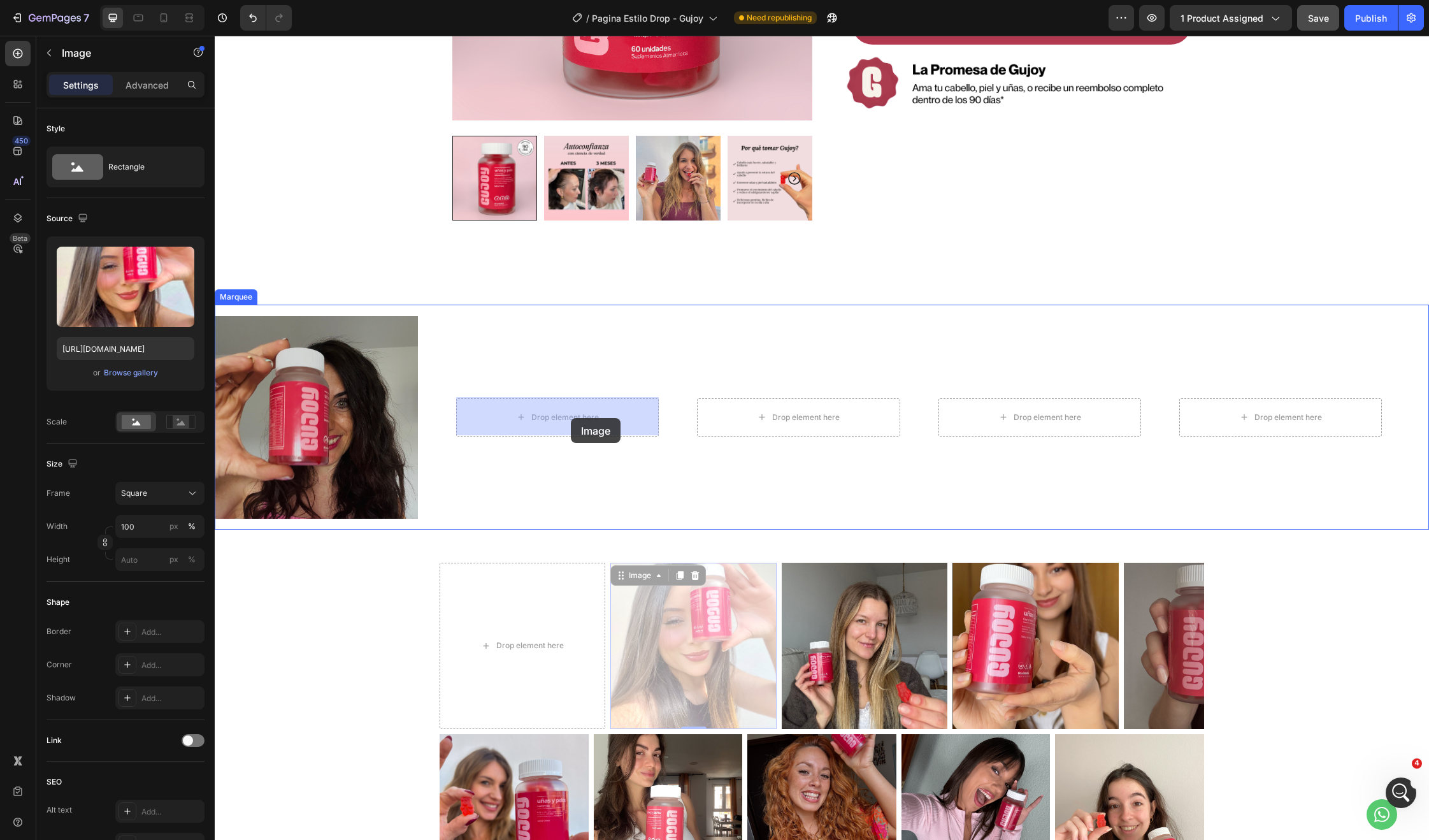
drag, startPoint x: 635, startPoint y: 573, endPoint x: 571, endPoint y: 418, distance: 167.7
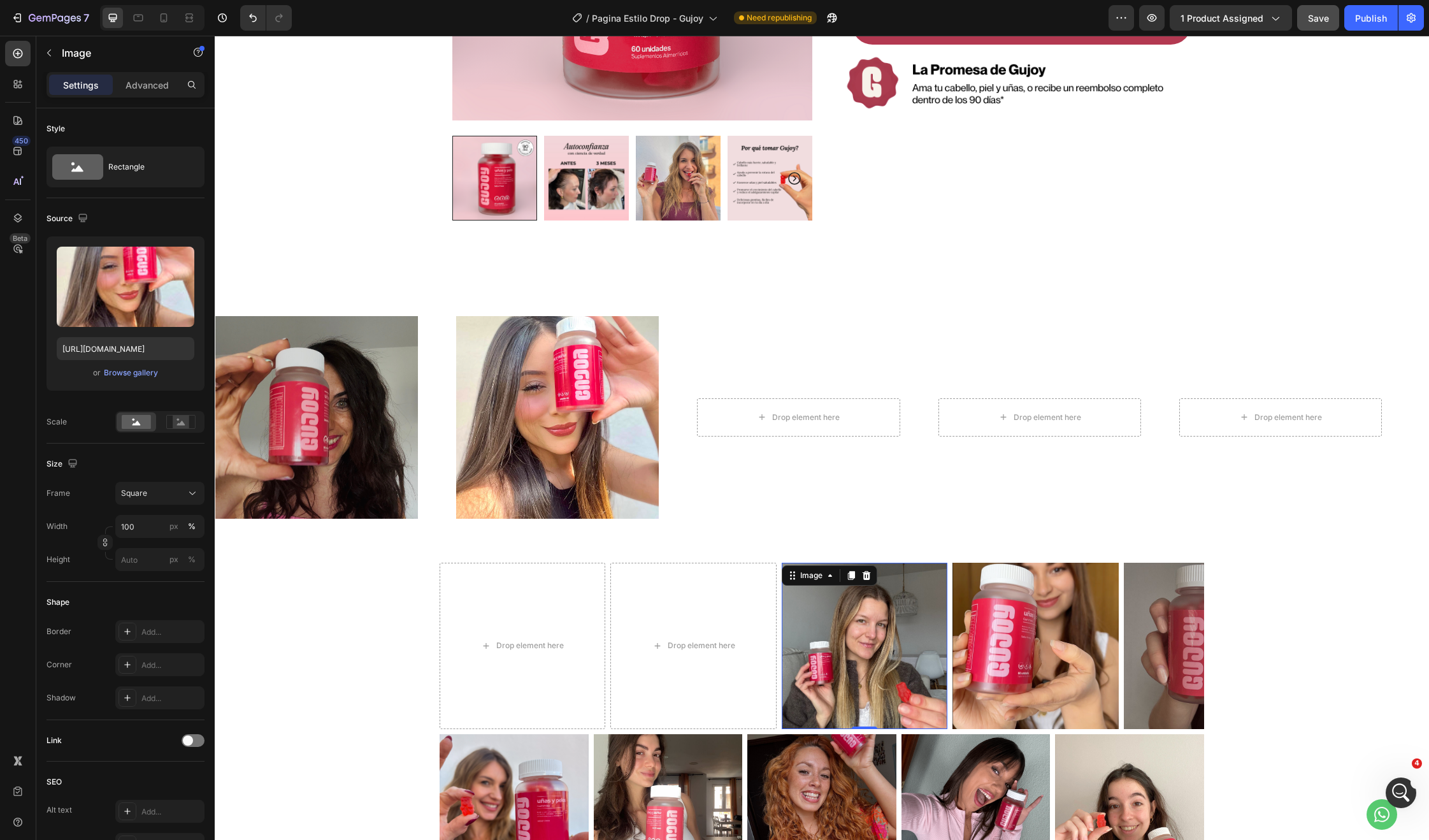
click at [842, 628] on img at bounding box center [865, 645] width 165 height 165
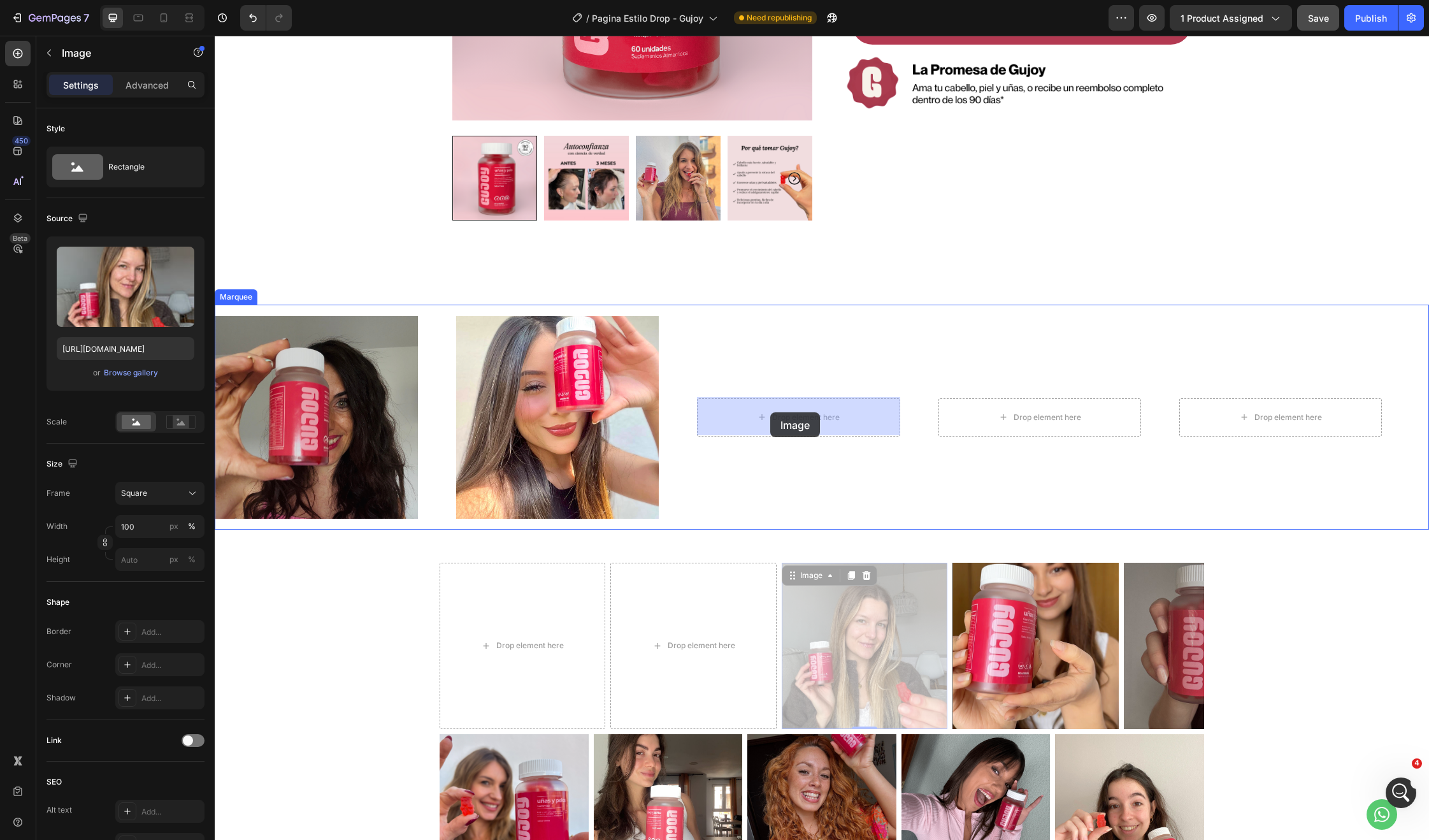
drag, startPoint x: 808, startPoint y: 569, endPoint x: 770, endPoint y: 412, distance: 161.5
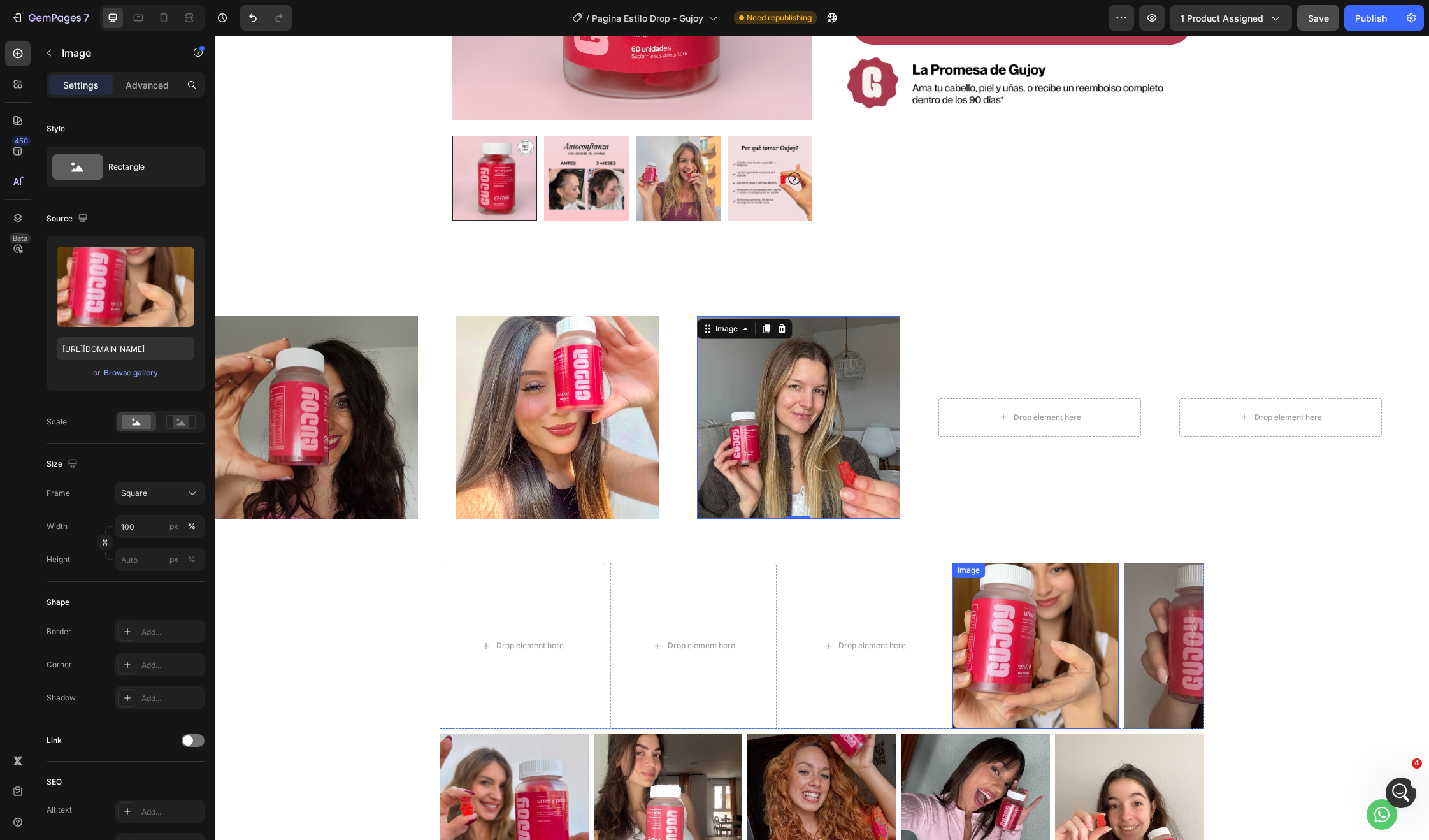
click at [1005, 652] on img at bounding box center [1035, 645] width 165 height 165
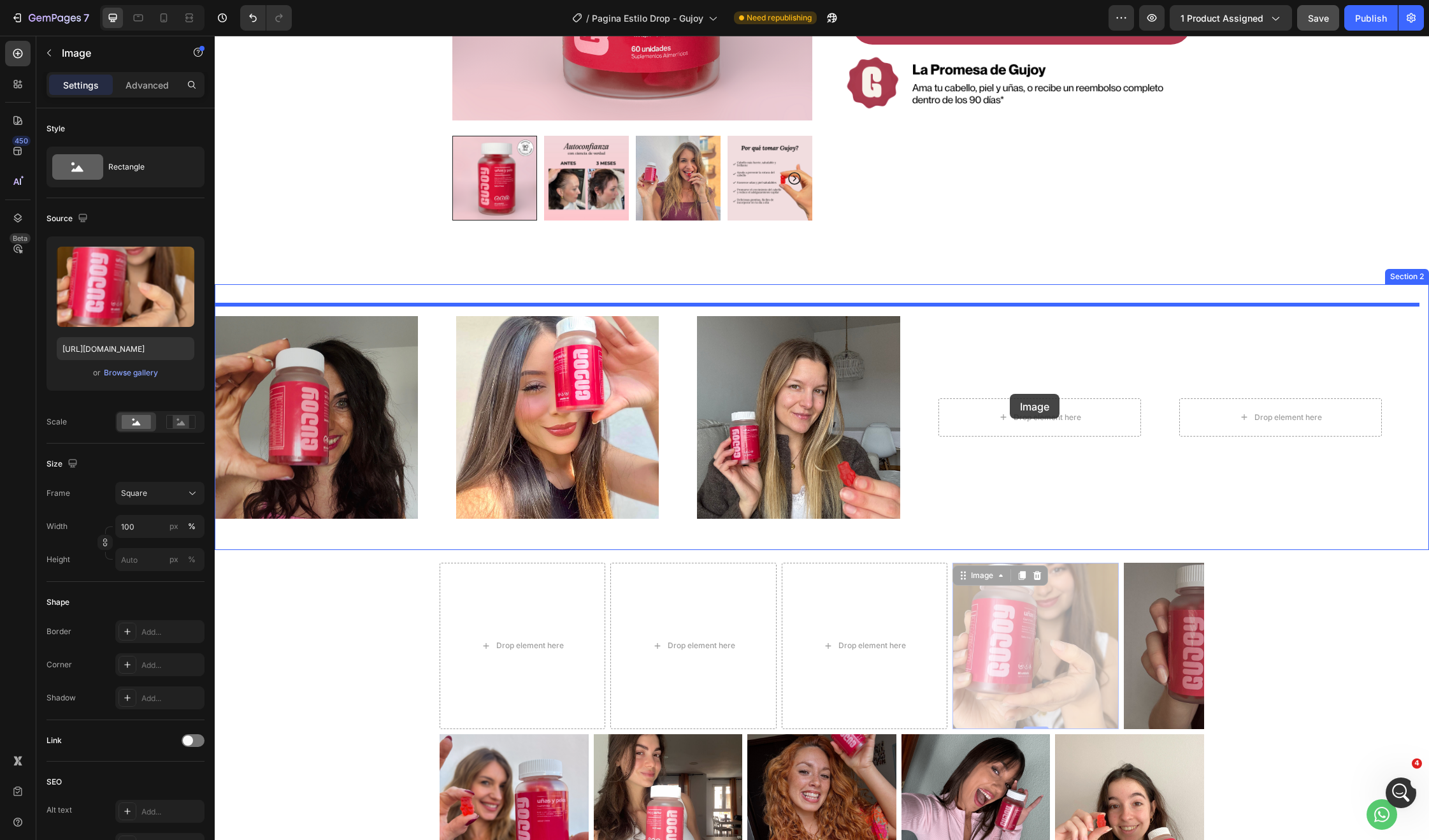
drag, startPoint x: 982, startPoint y: 581, endPoint x: 1010, endPoint y: 393, distance: 190.1
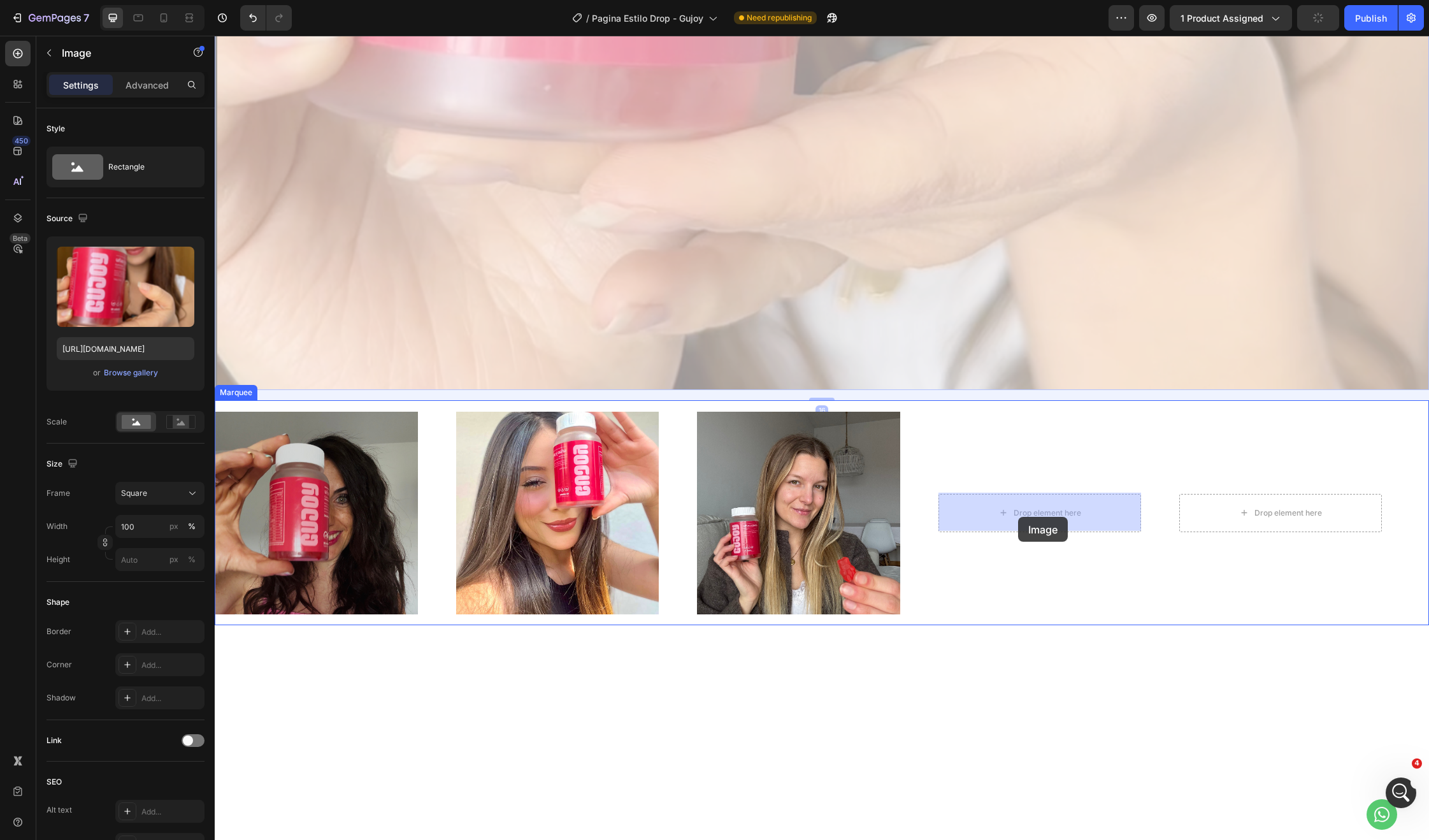
drag, startPoint x: 225, startPoint y: 289, endPoint x: 1019, endPoint y: 514, distance: 825.3
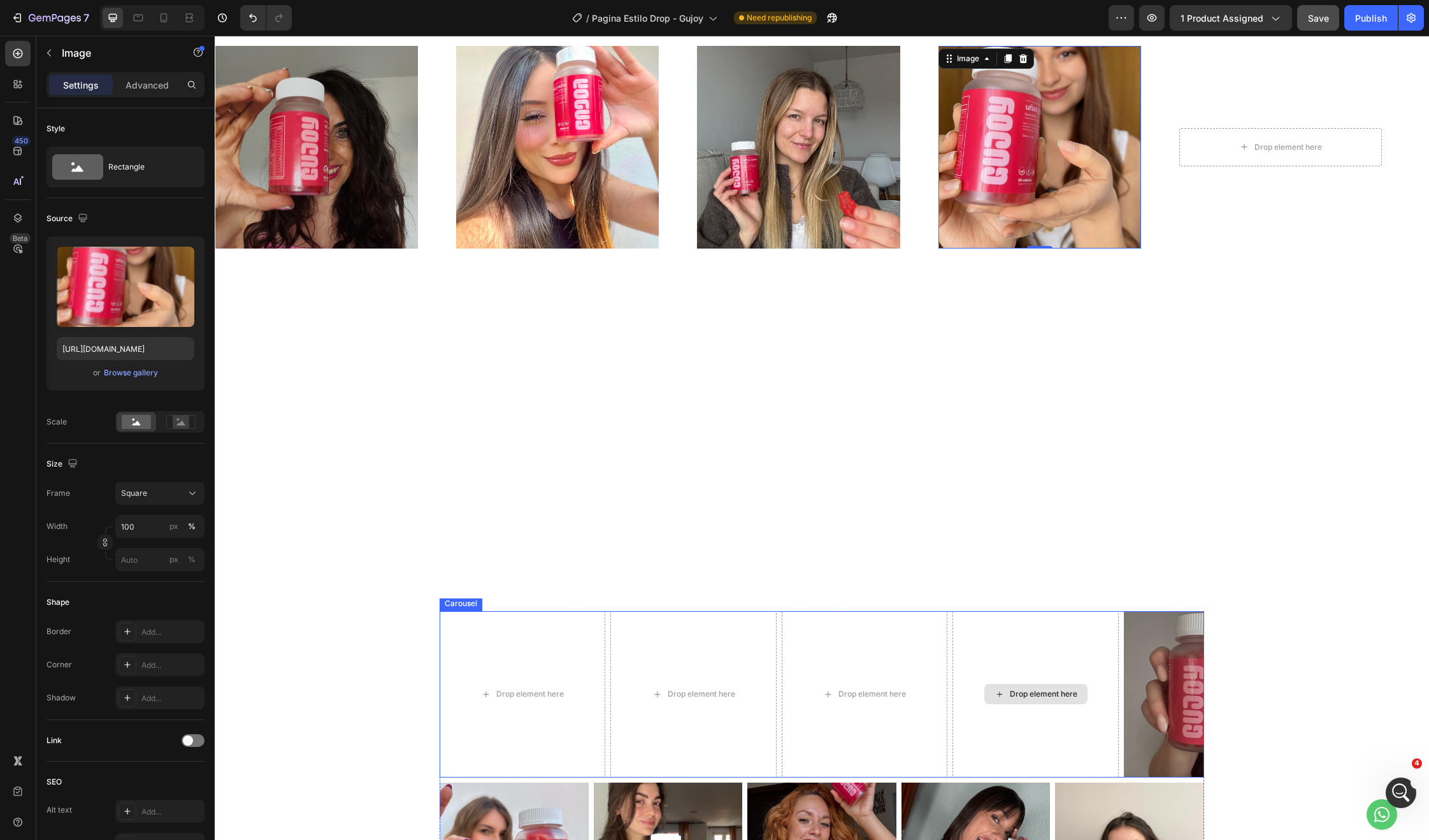
scroll to position [585, 0]
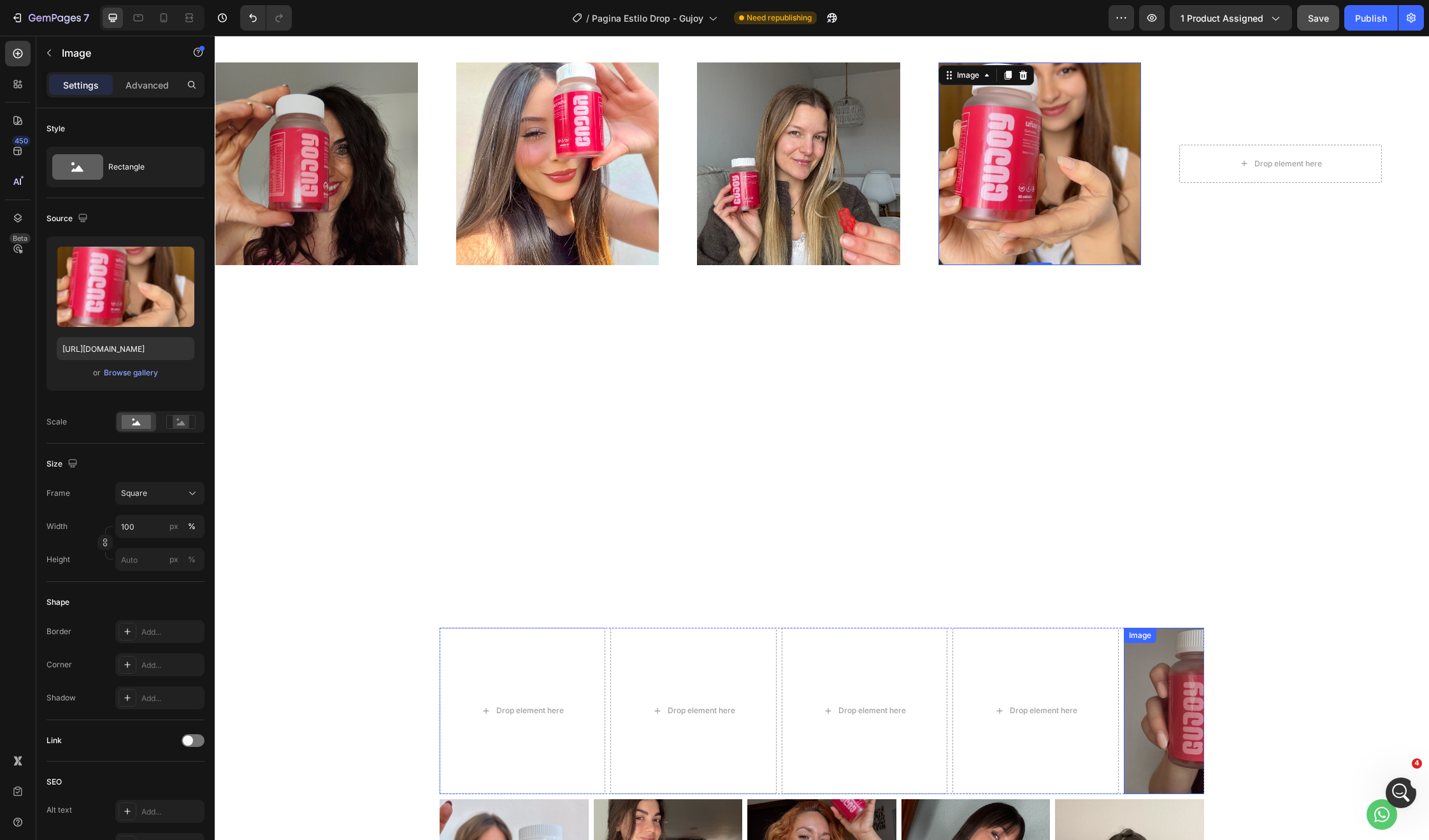
click at [1193, 716] on img at bounding box center [1207, 710] width 165 height 165
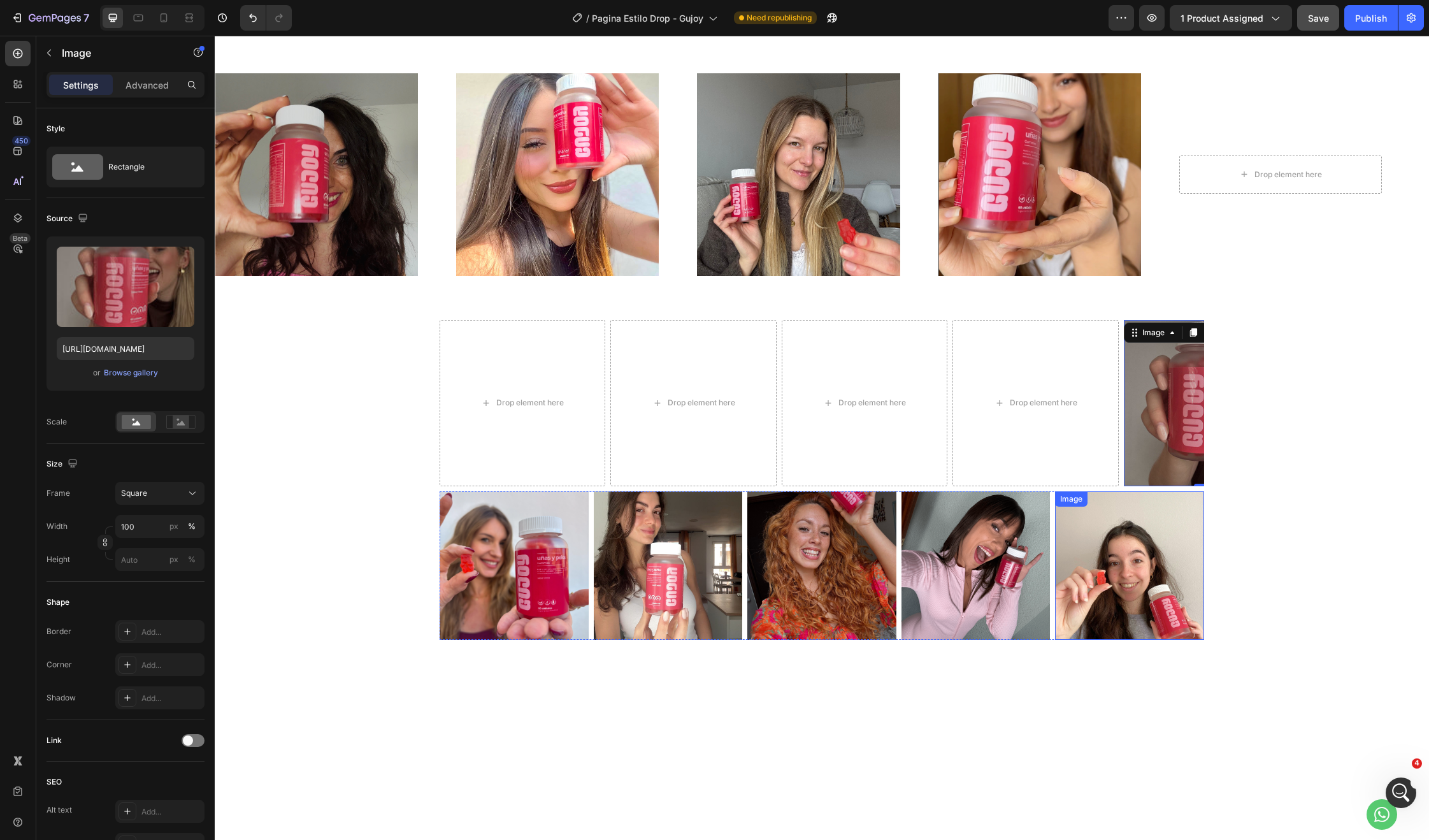
scroll to position [319, 0]
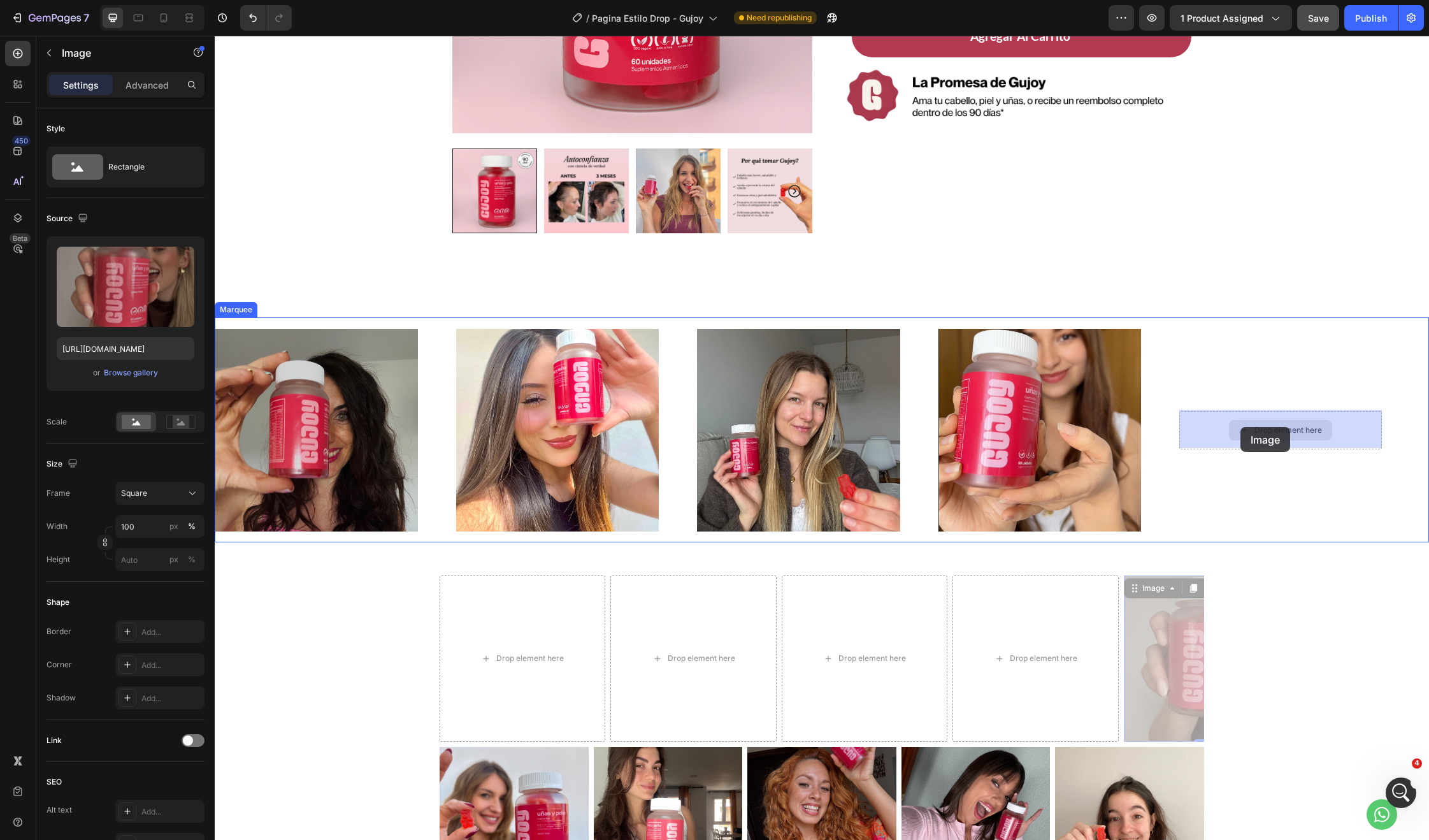
drag, startPoint x: 1140, startPoint y: 586, endPoint x: 1241, endPoint y: 427, distance: 188.4
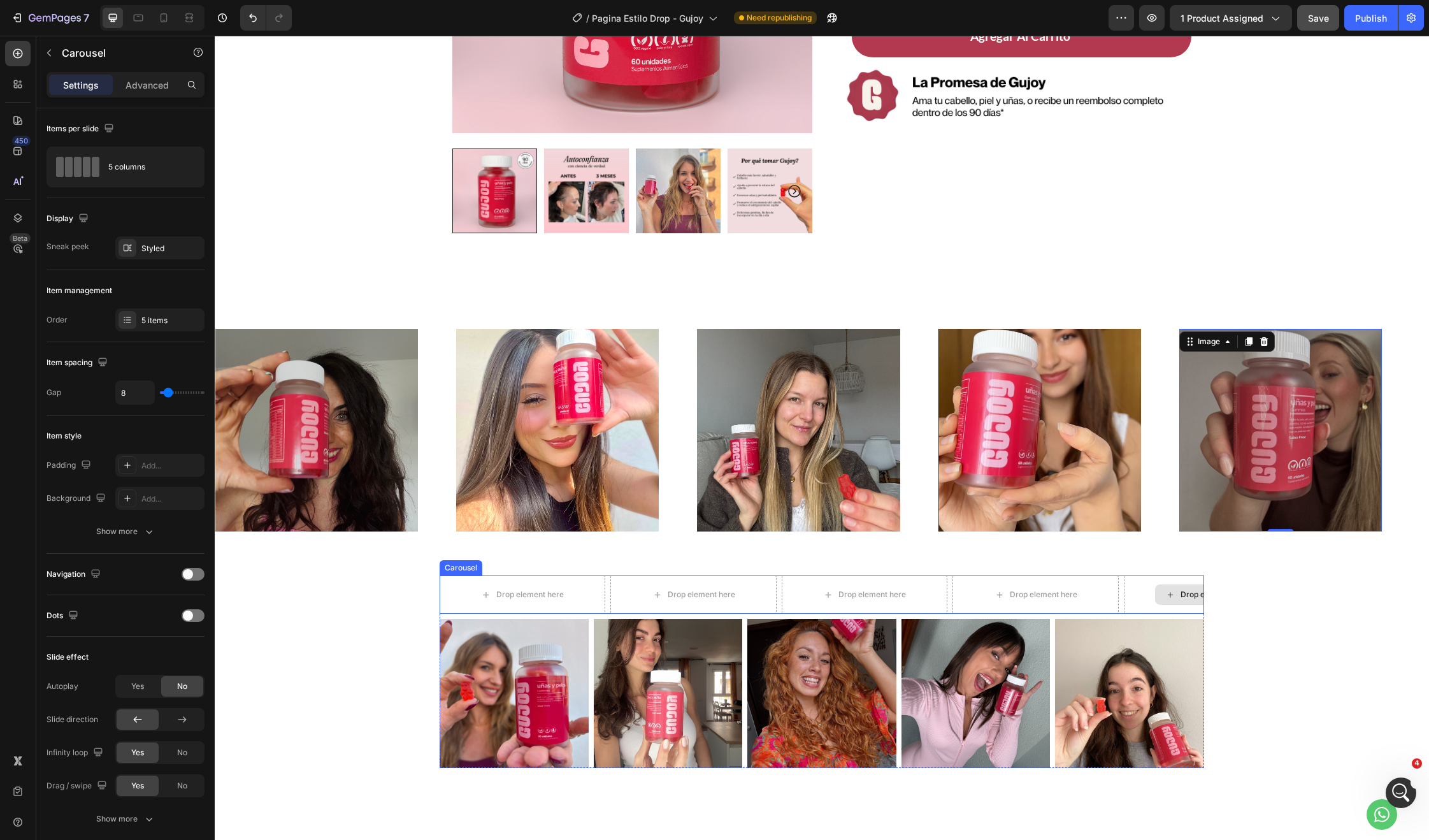
click at [1148, 593] on div "Drop element here" at bounding box center [1207, 595] width 165 height 39
click at [534, 561] on icon at bounding box center [534, 562] width 10 height 10
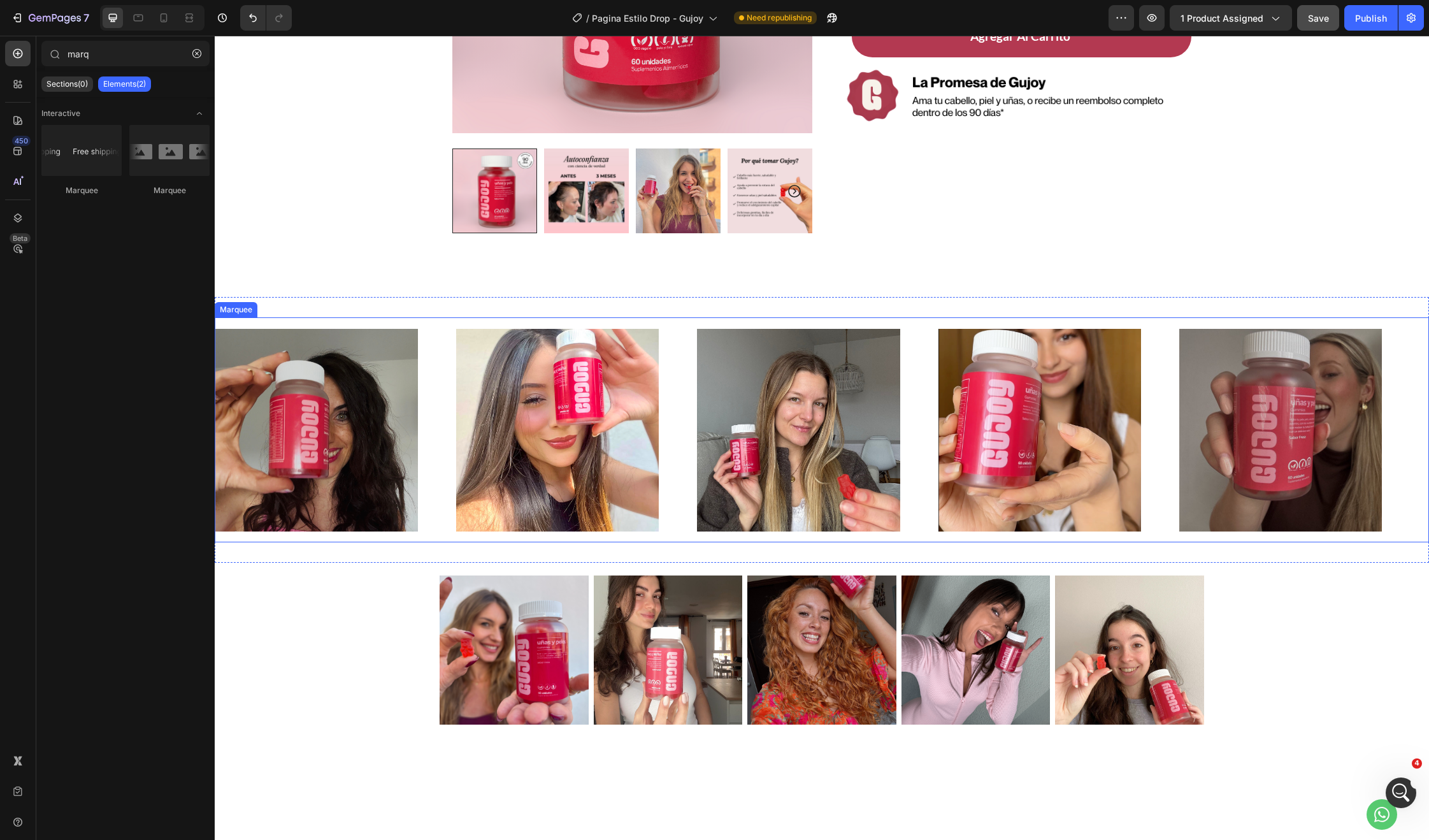
click at [668, 472] on div "Image" at bounding box center [576, 430] width 241 height 202
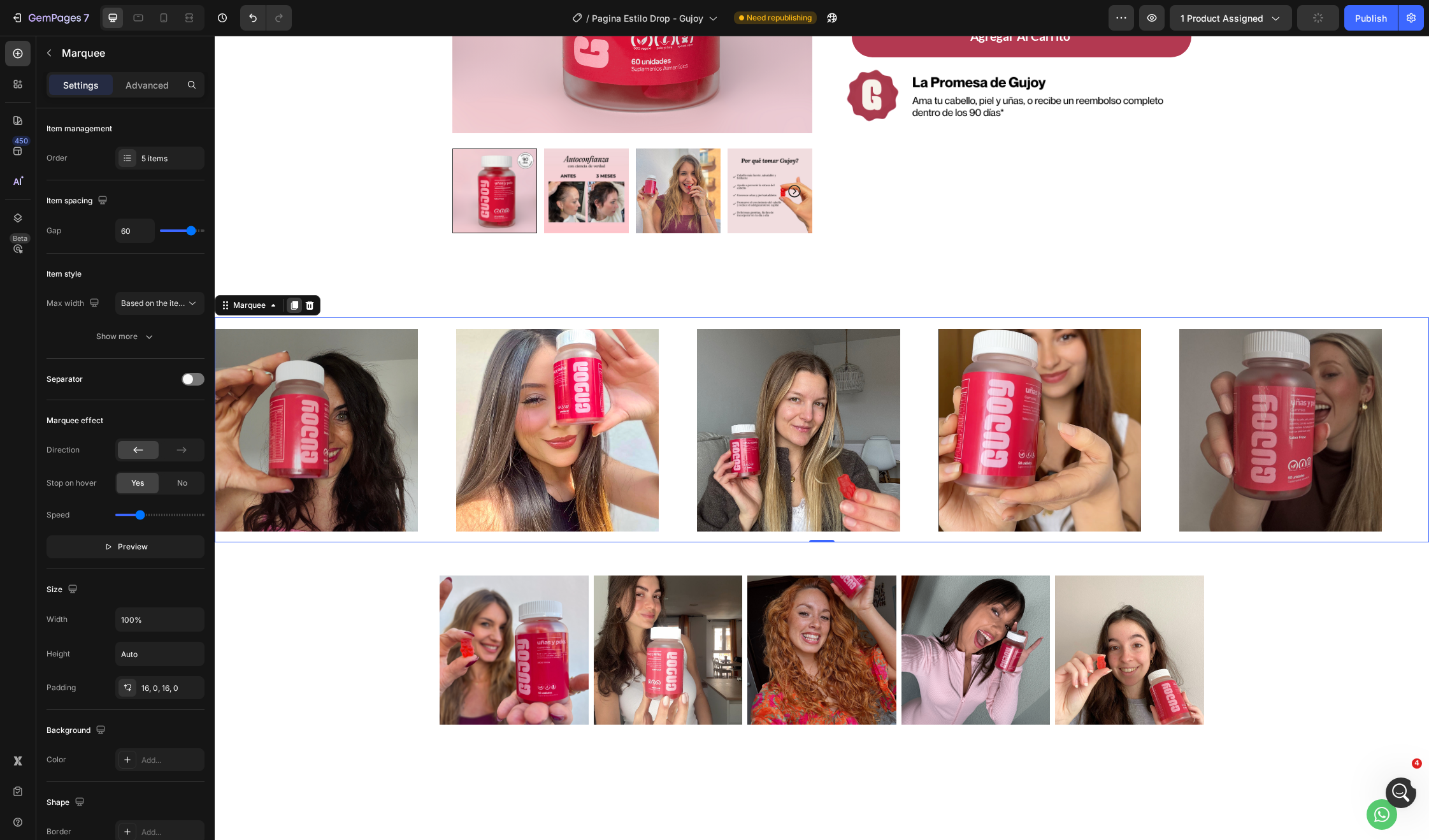
click at [297, 312] on div at bounding box center [294, 305] width 16 height 16
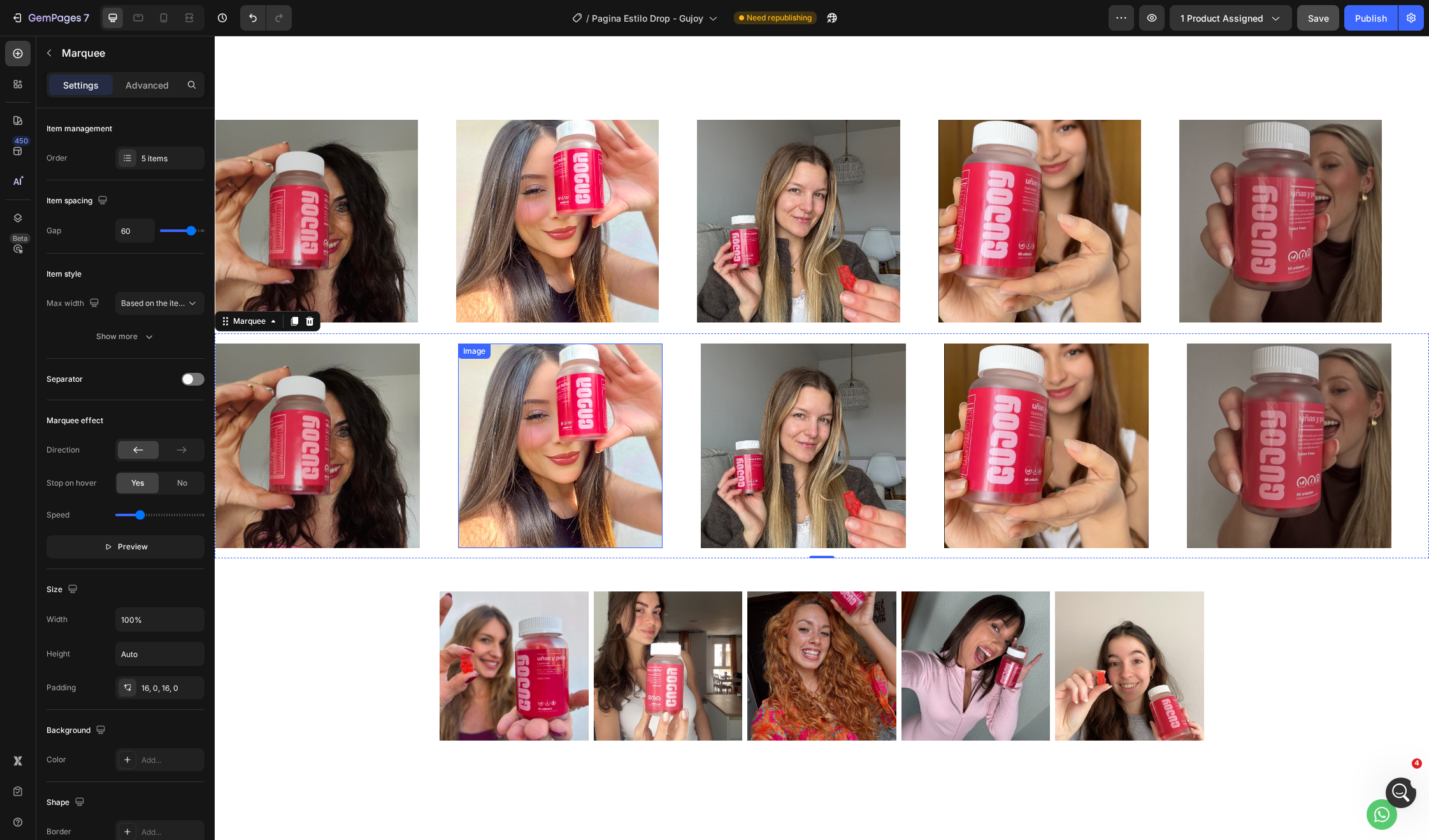
scroll to position [551, 0]
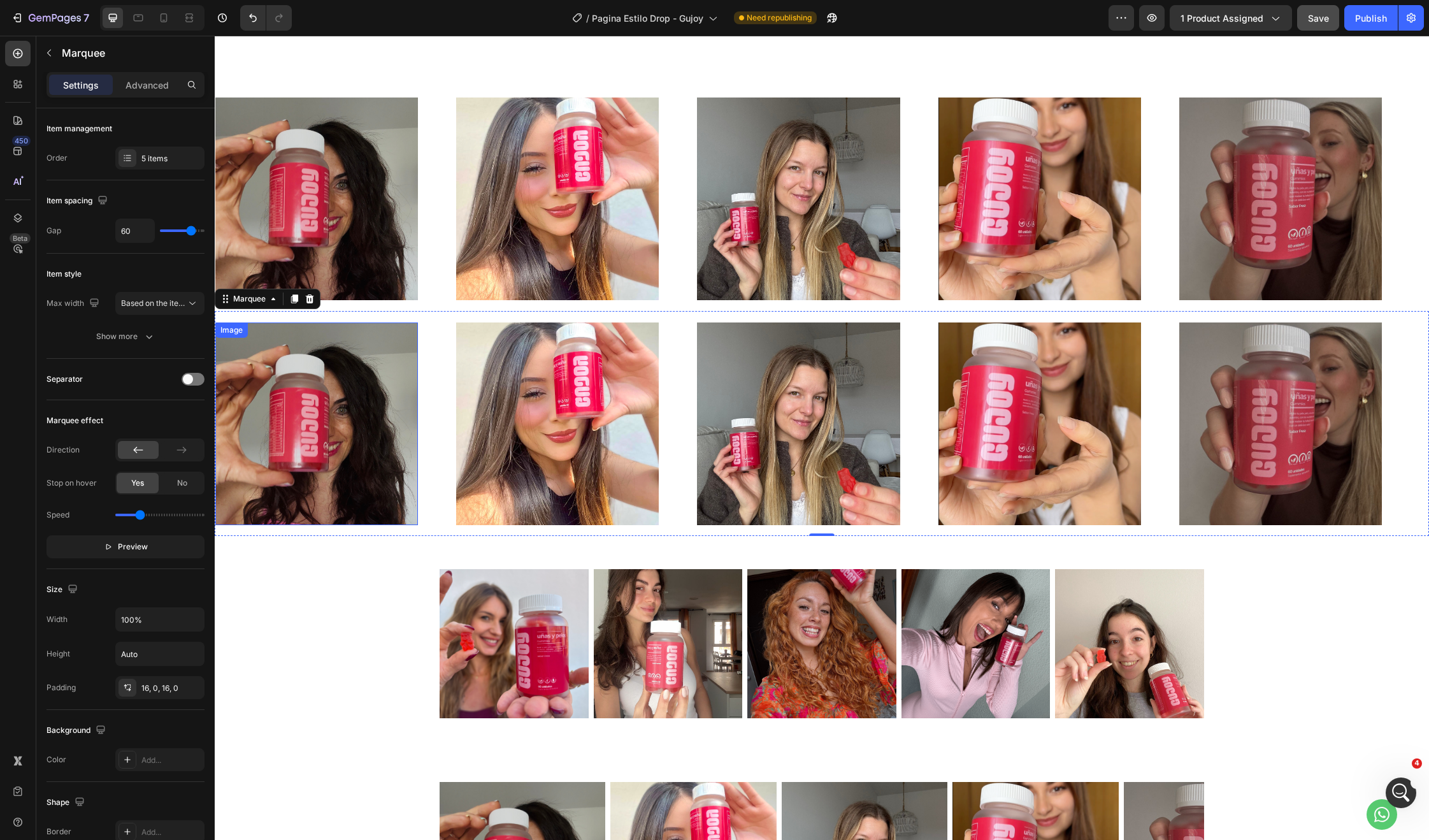
click at [312, 417] on img at bounding box center [316, 424] width 202 height 202
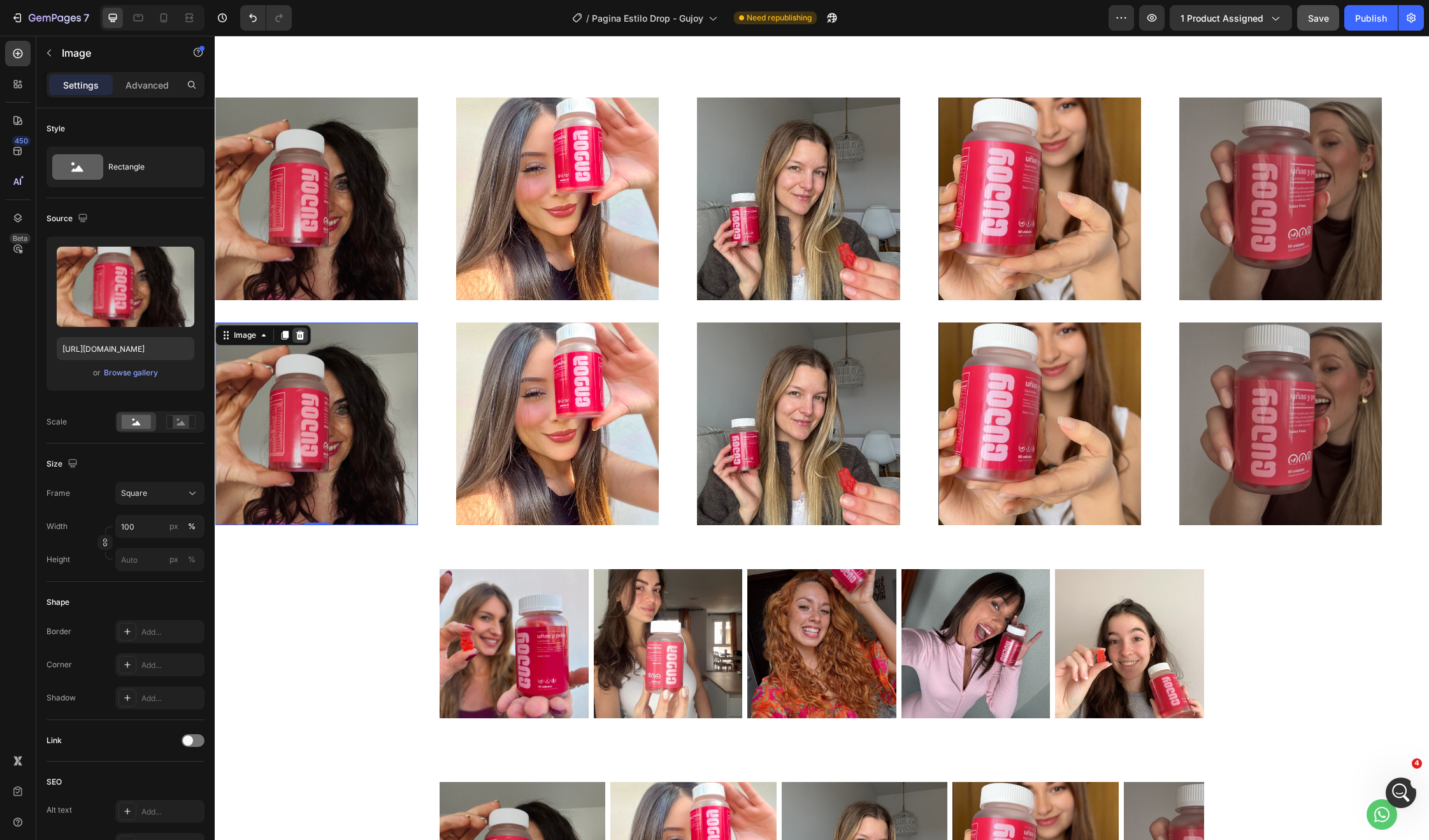
click at [303, 331] on icon at bounding box center [300, 335] width 8 height 9
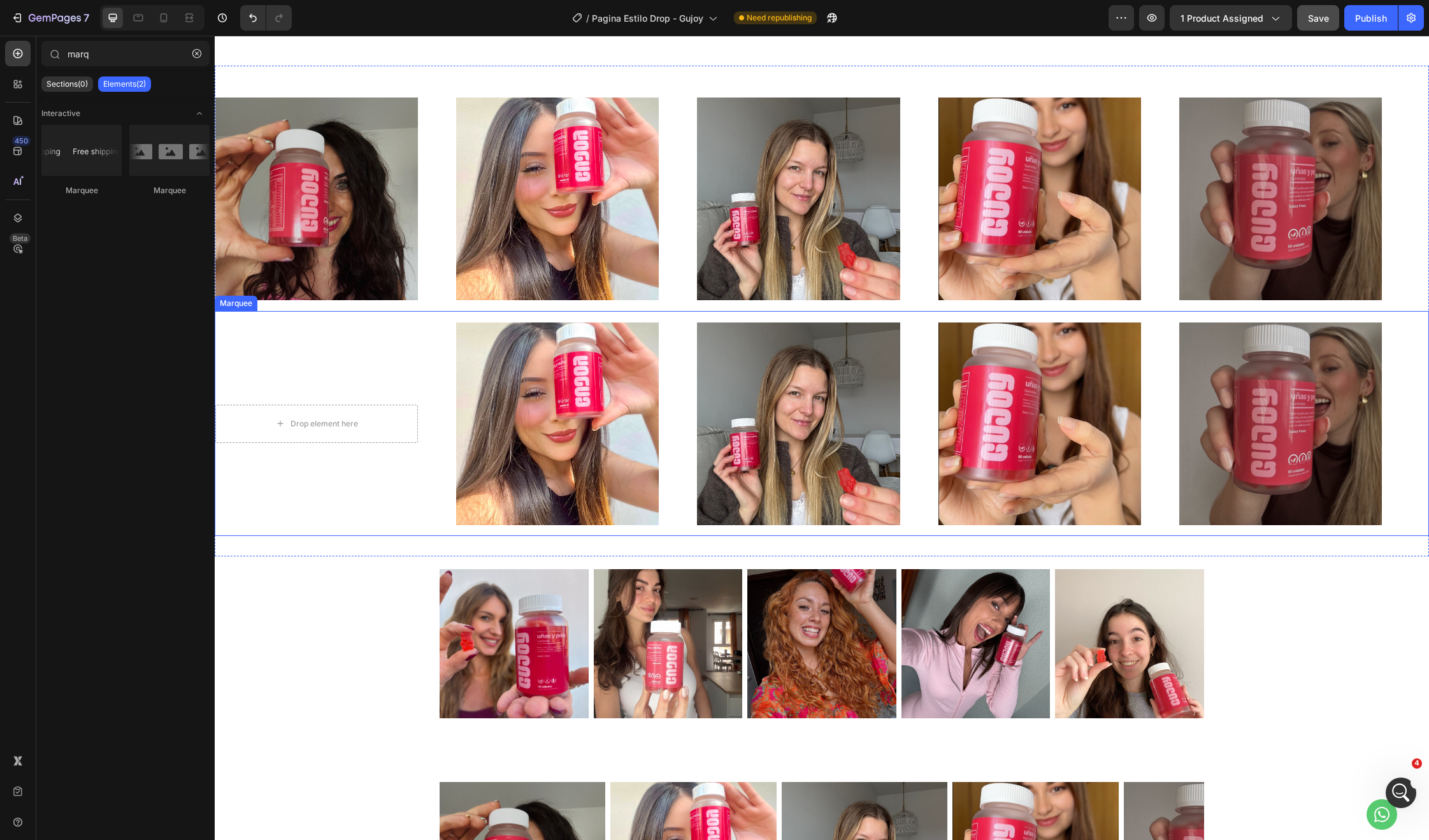
click at [527, 365] on img at bounding box center [557, 424] width 202 height 202
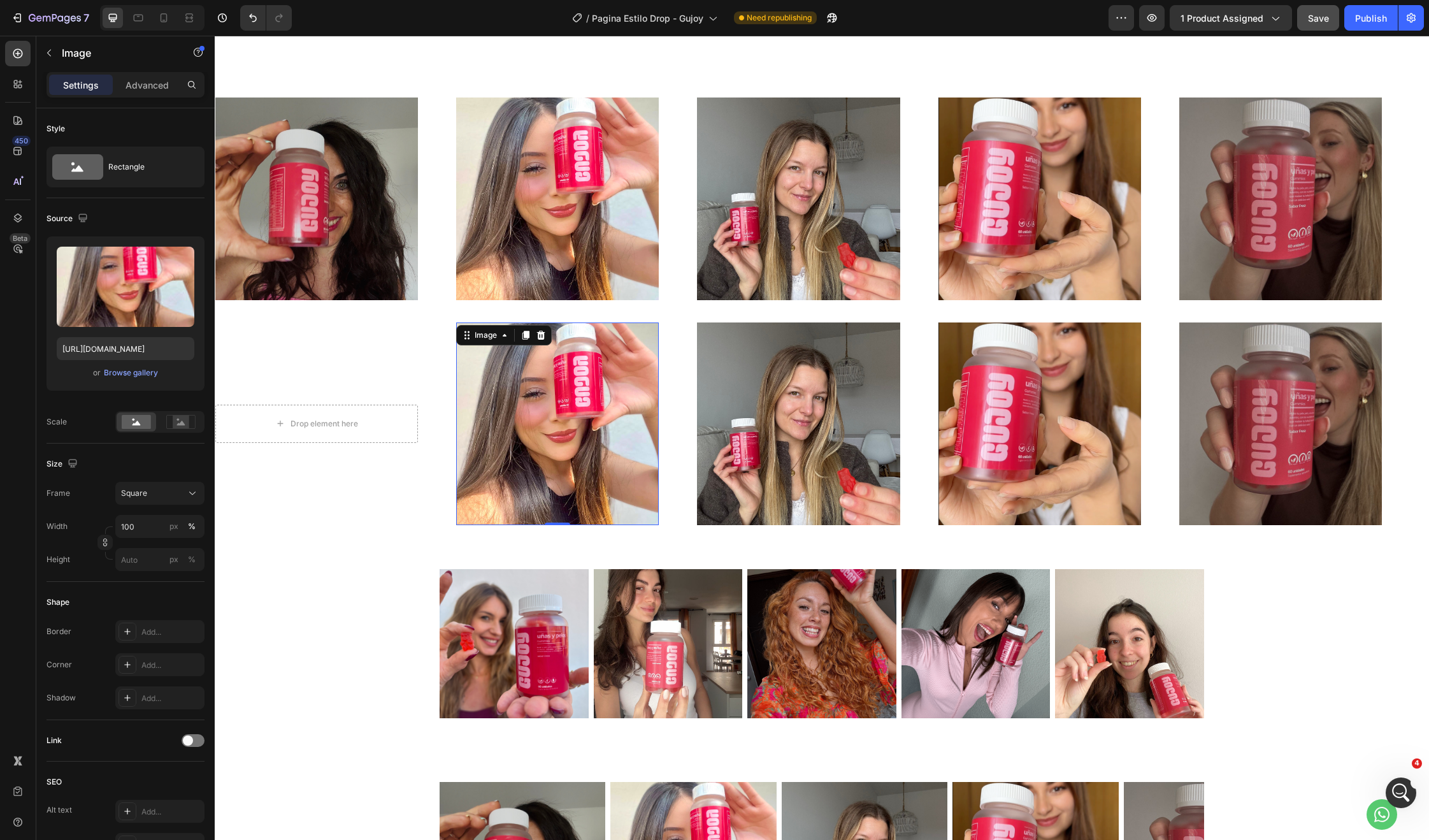
click at [539, 335] on icon at bounding box center [540, 335] width 8 height 9
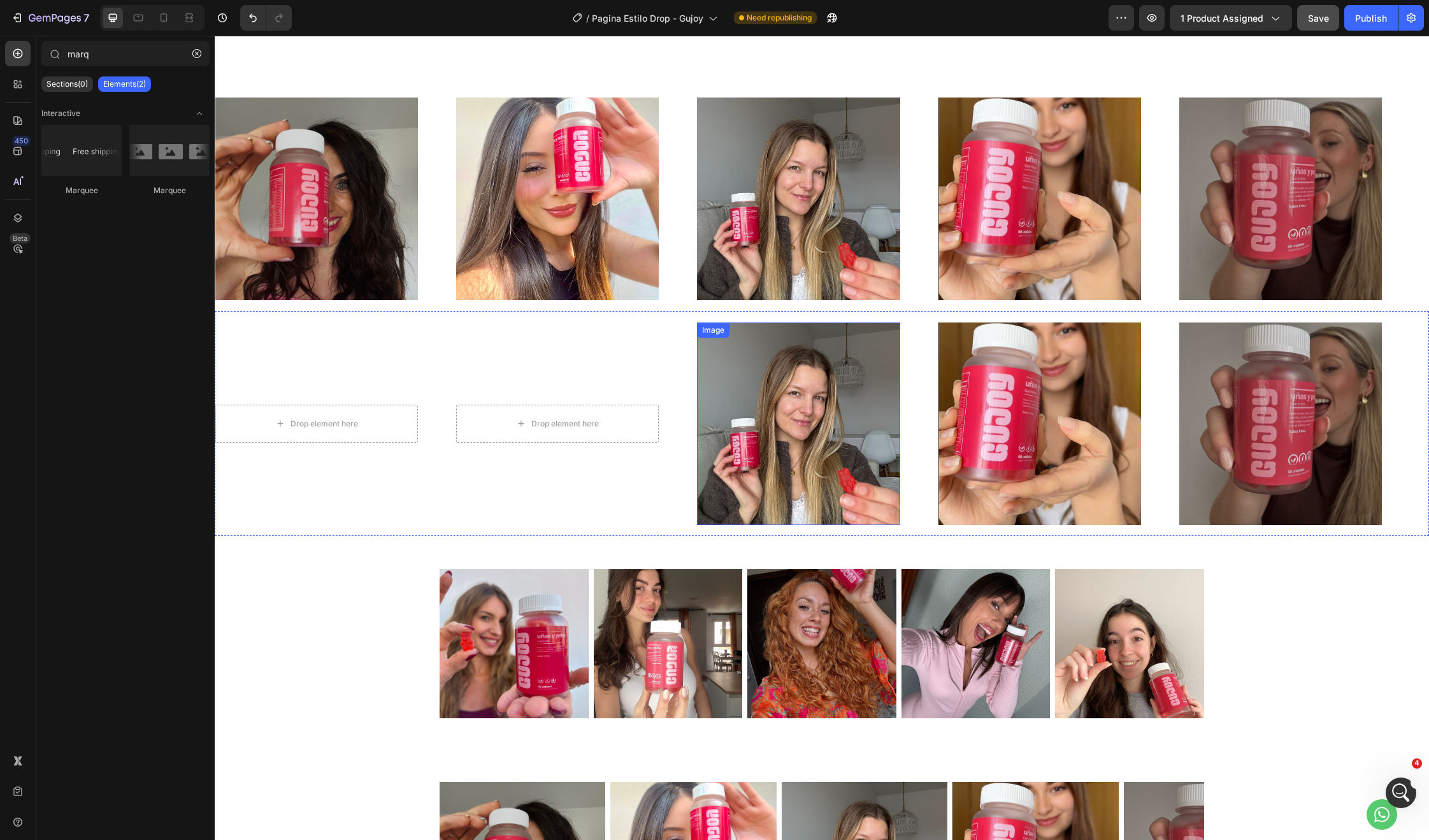
click at [848, 371] on img at bounding box center [798, 424] width 202 height 202
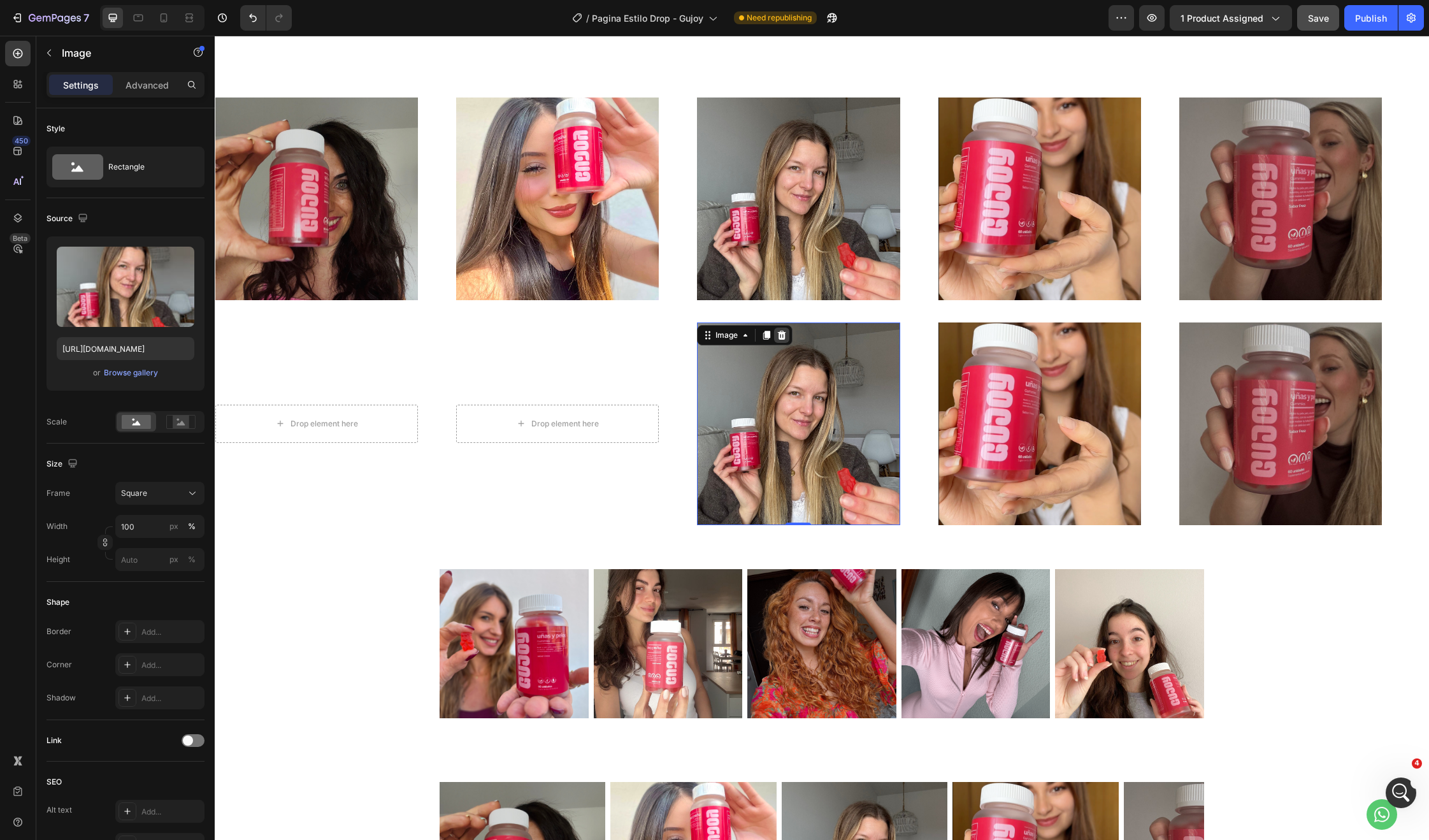
click at [787, 335] on icon at bounding box center [781, 335] width 10 height 10
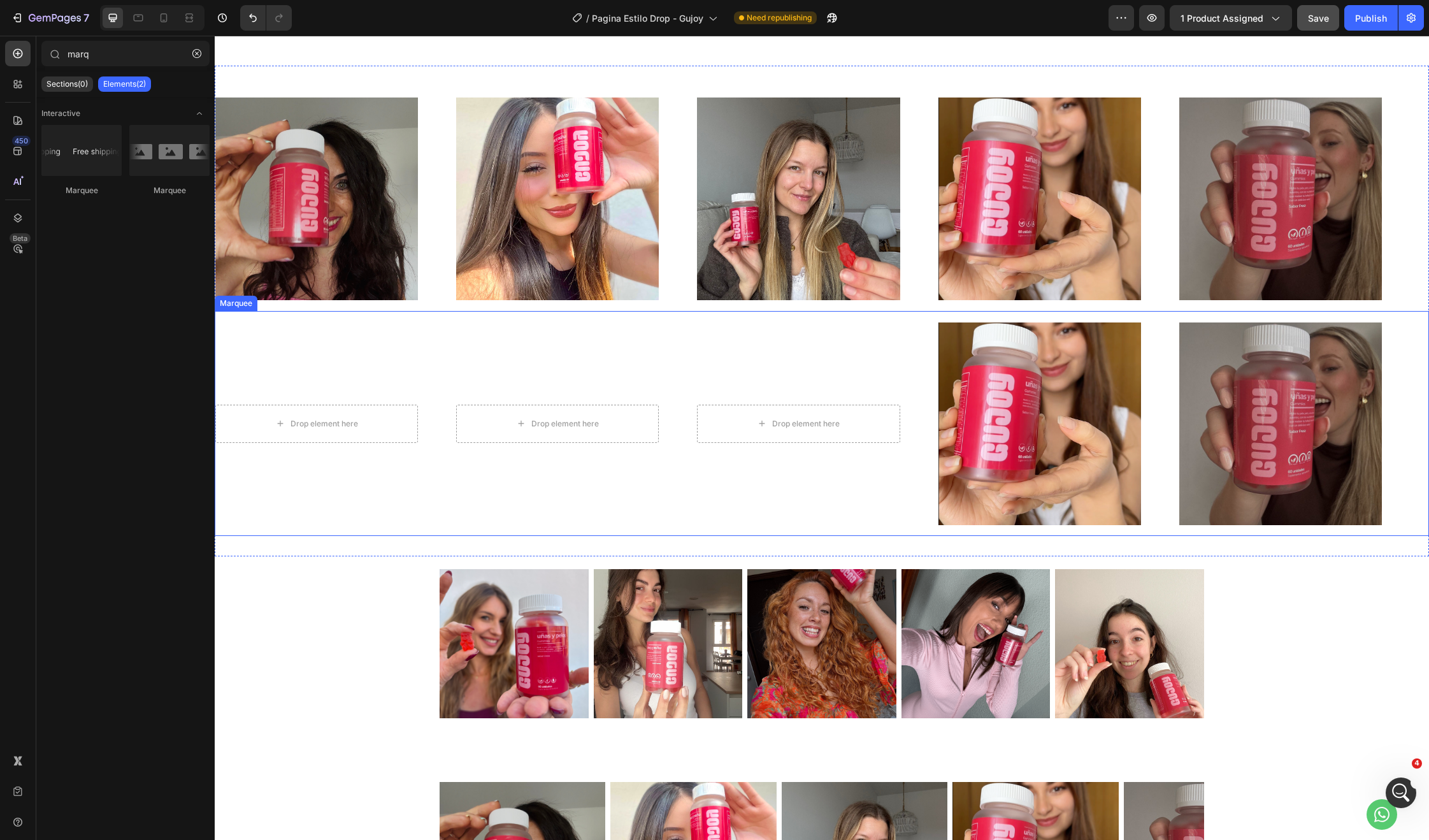
click at [1095, 377] on img at bounding box center [1039, 424] width 202 height 202
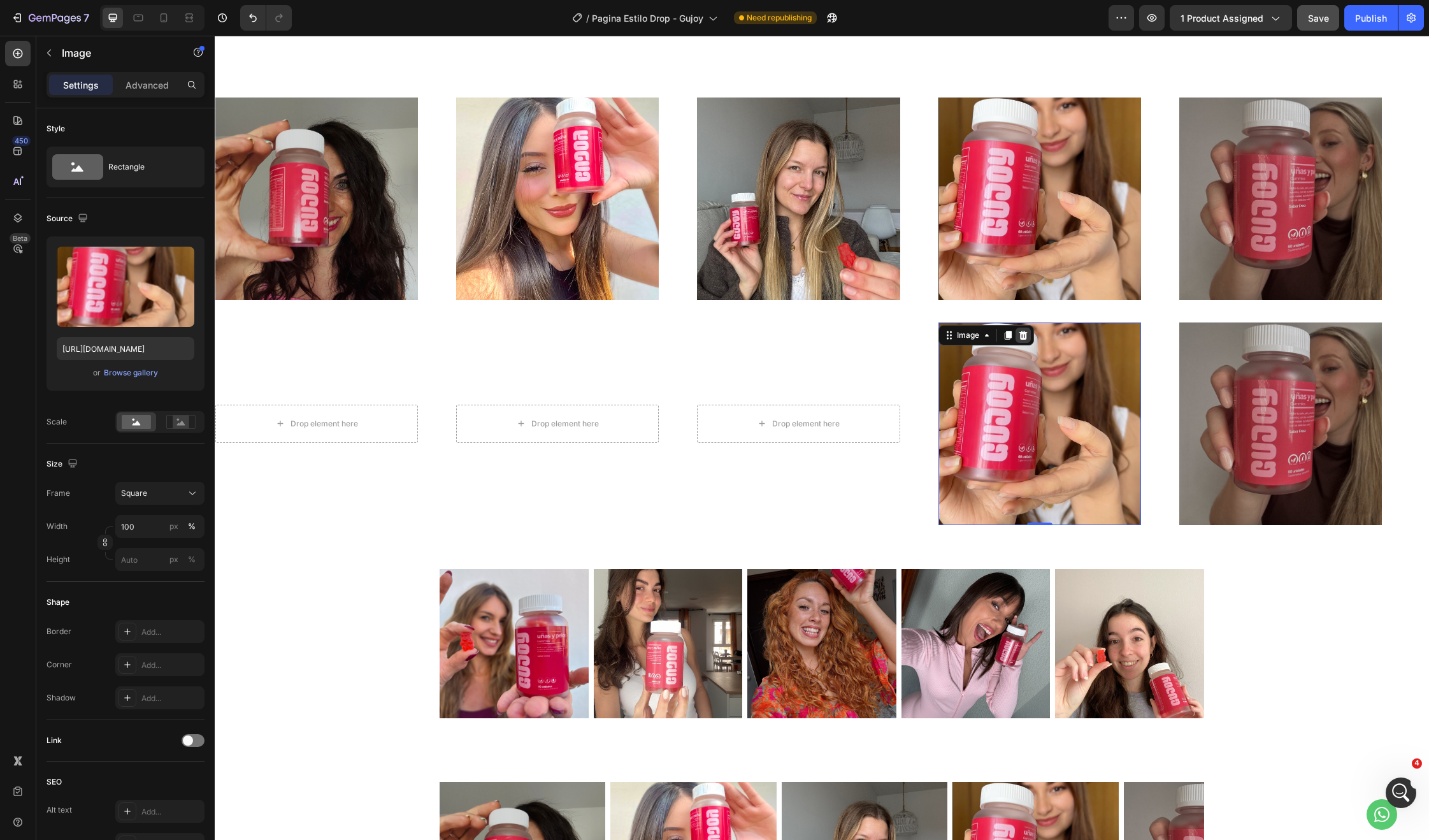
click at [1023, 330] on icon at bounding box center [1023, 335] width 10 height 10
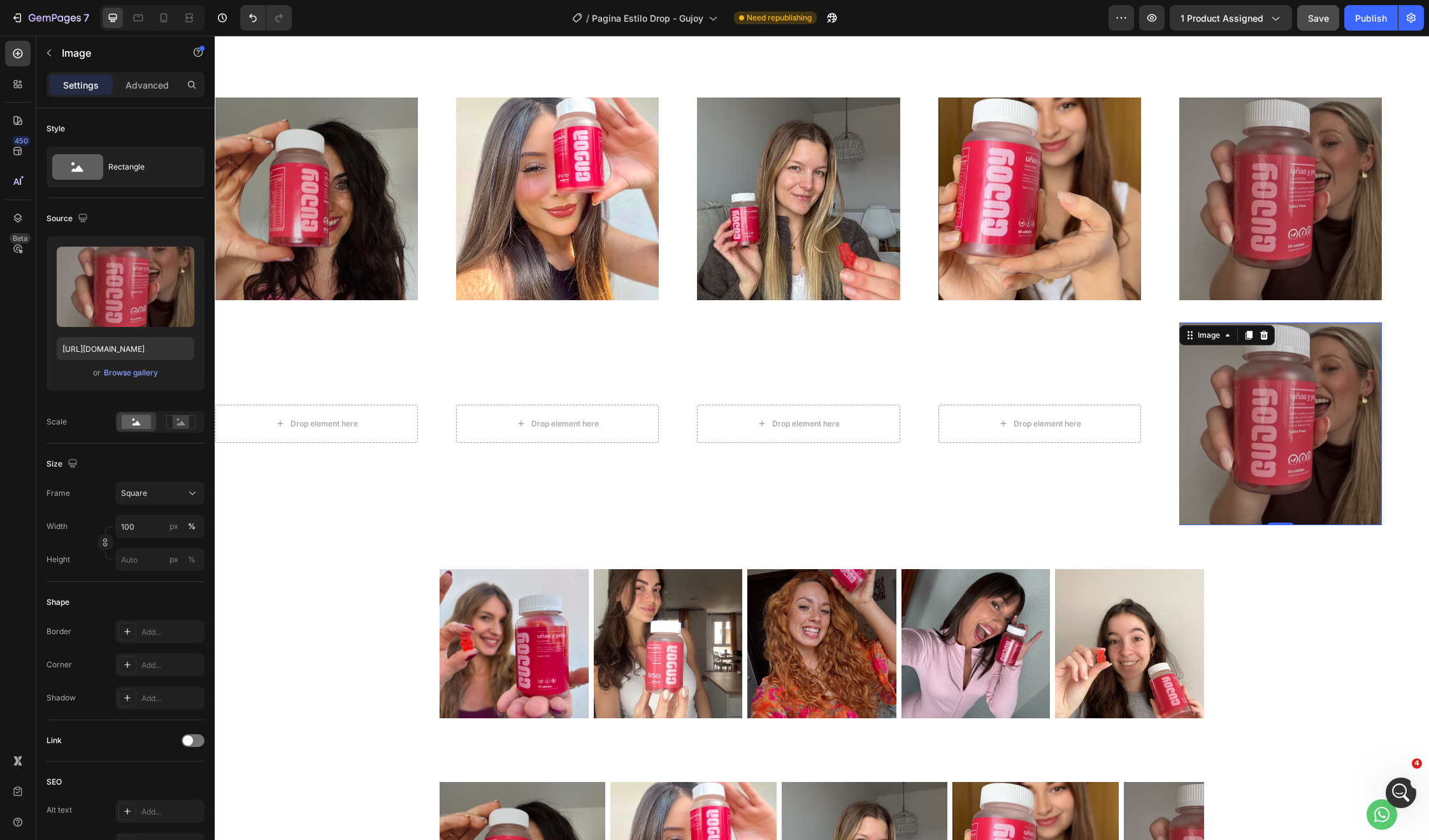
click at [1276, 370] on img at bounding box center [1280, 424] width 202 height 202
click at [1266, 334] on icon at bounding box center [1264, 335] width 8 height 9
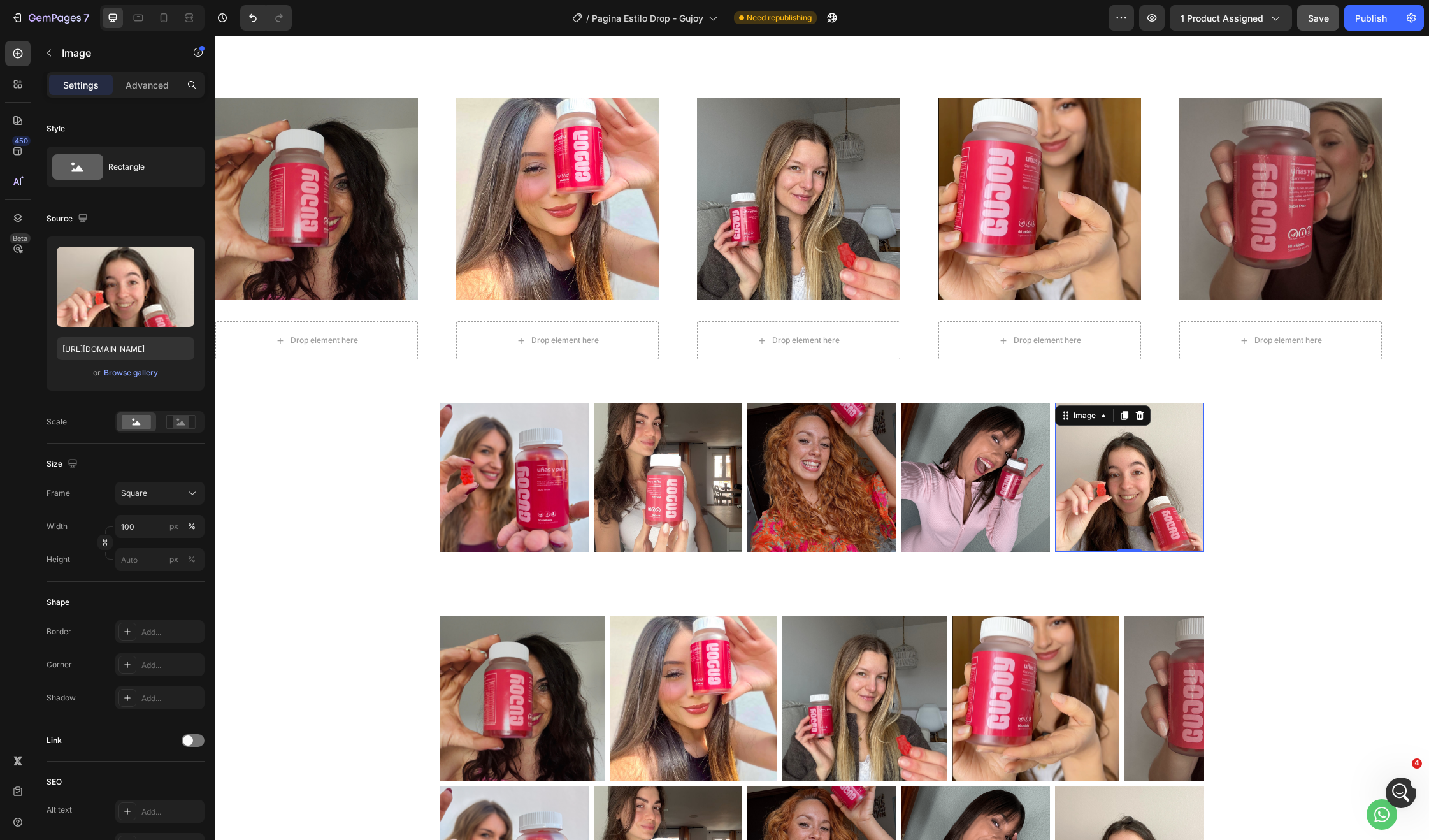
click at [1125, 507] on img at bounding box center [1129, 477] width 149 height 149
click at [550, 479] on img at bounding box center [514, 477] width 149 height 149
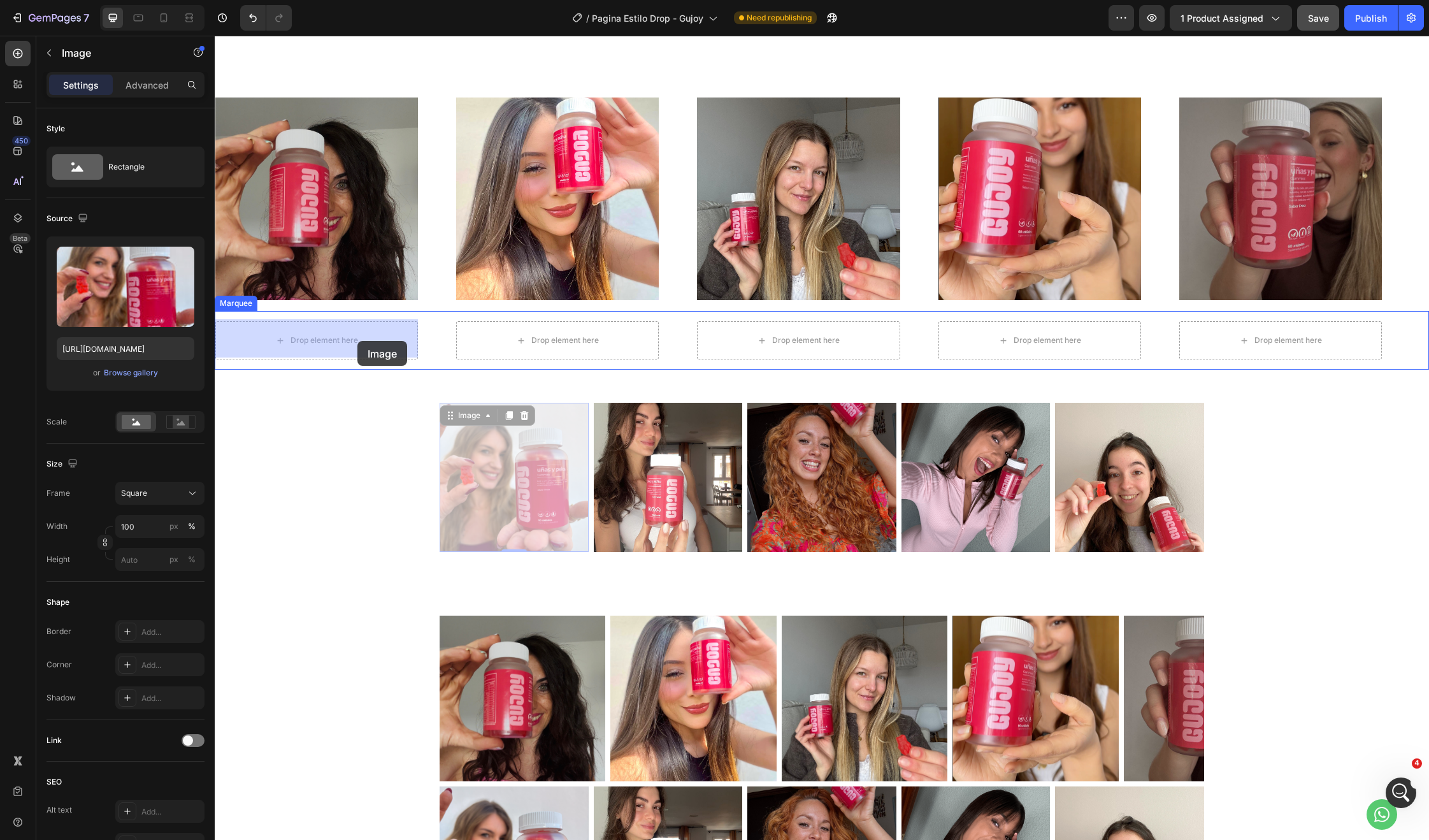
drag, startPoint x: 516, startPoint y: 469, endPoint x: 352, endPoint y: 339, distance: 209.3
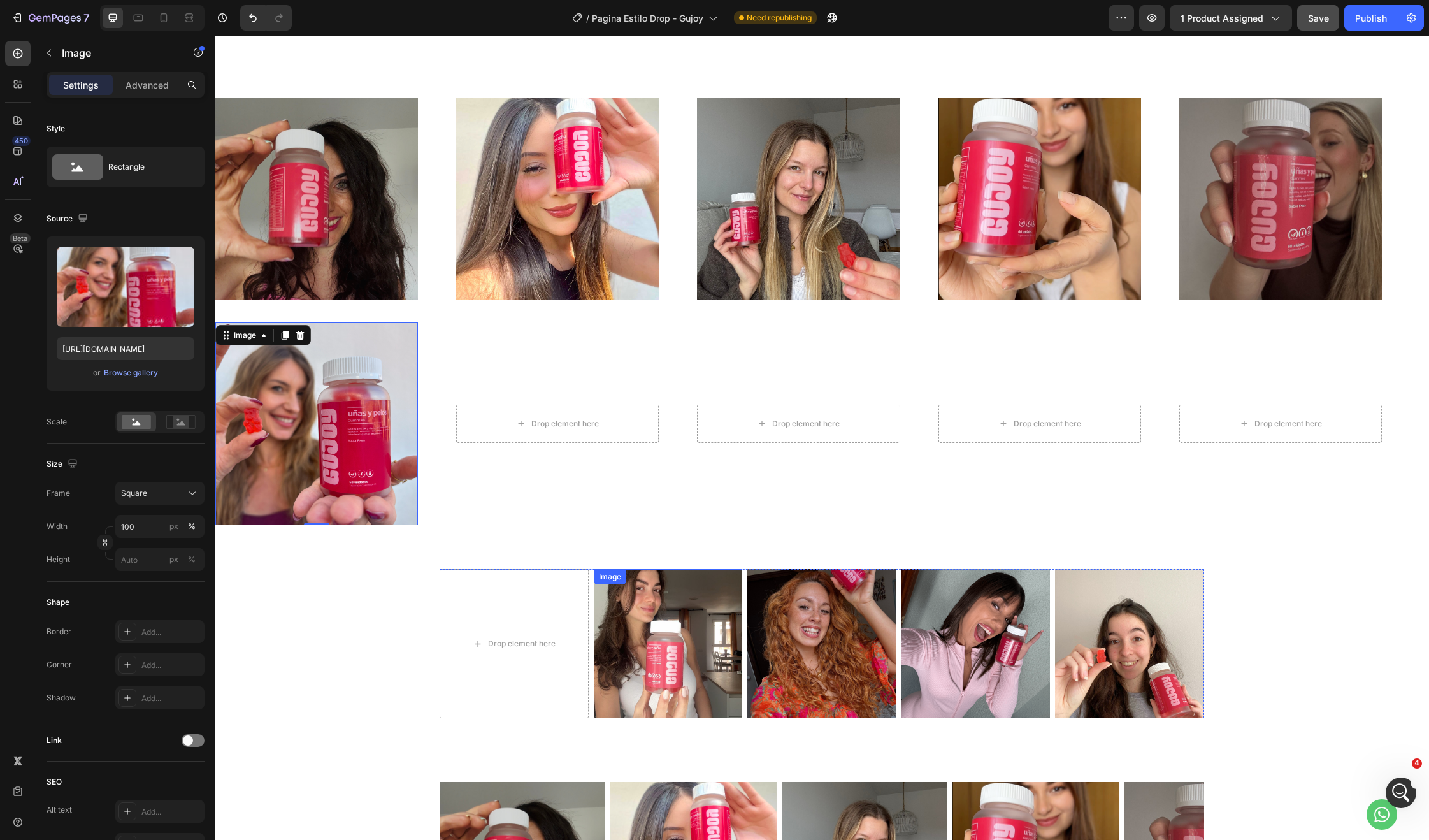
click at [666, 612] on img at bounding box center [668, 643] width 149 height 149
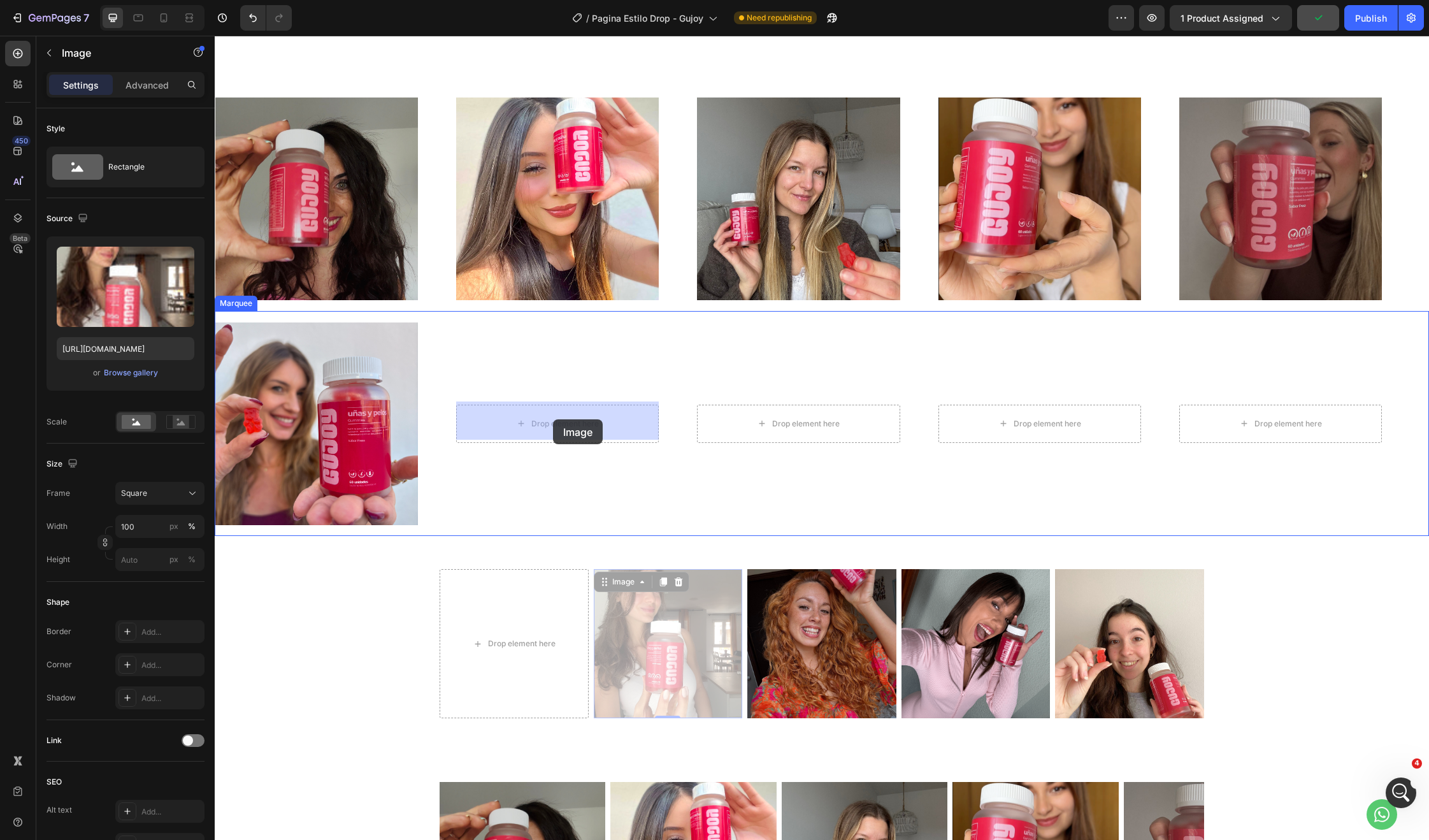
drag, startPoint x: 668, startPoint y: 632, endPoint x: 552, endPoint y: 417, distance: 244.3
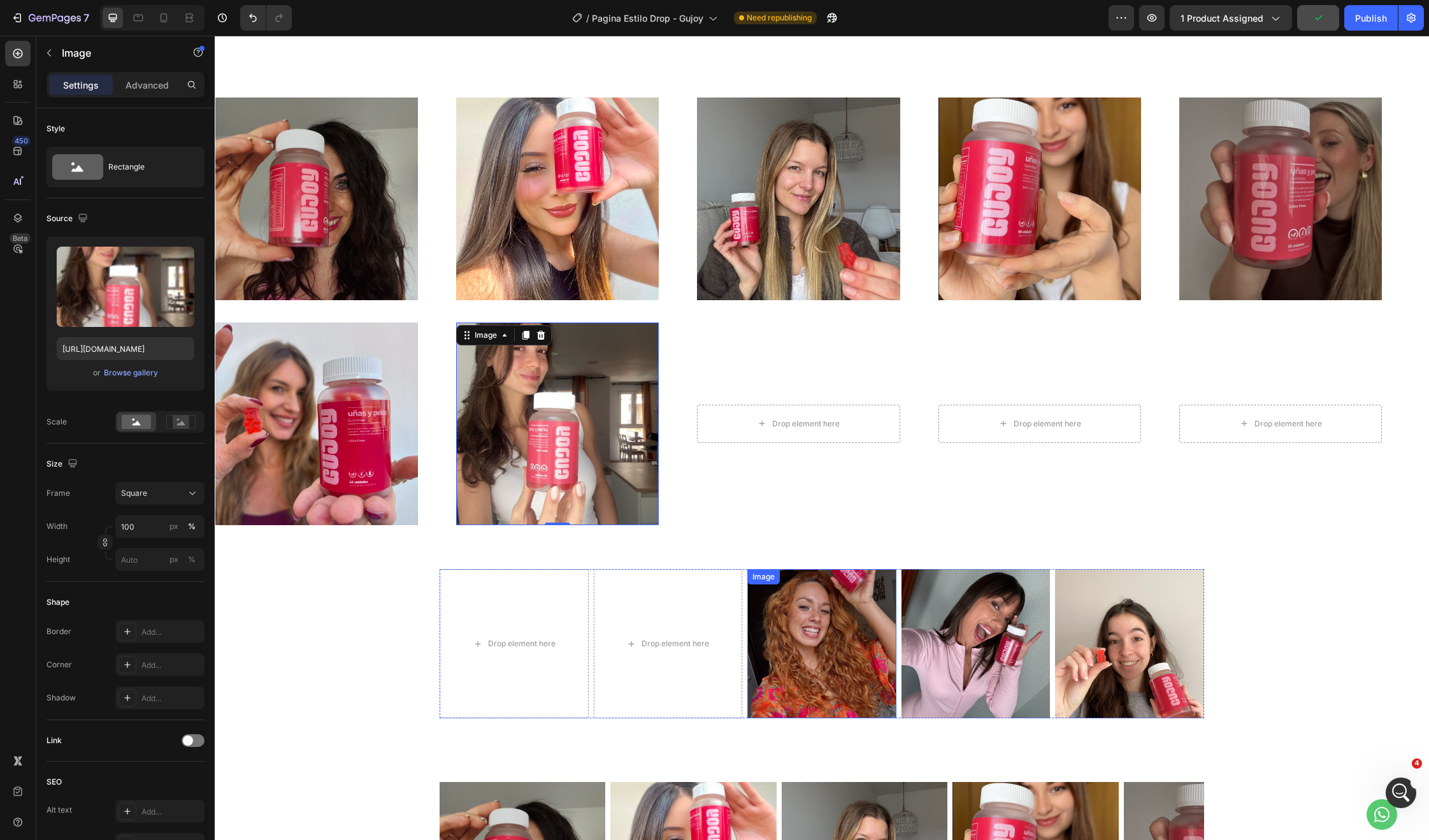
click at [855, 675] on img at bounding box center [822, 643] width 149 height 149
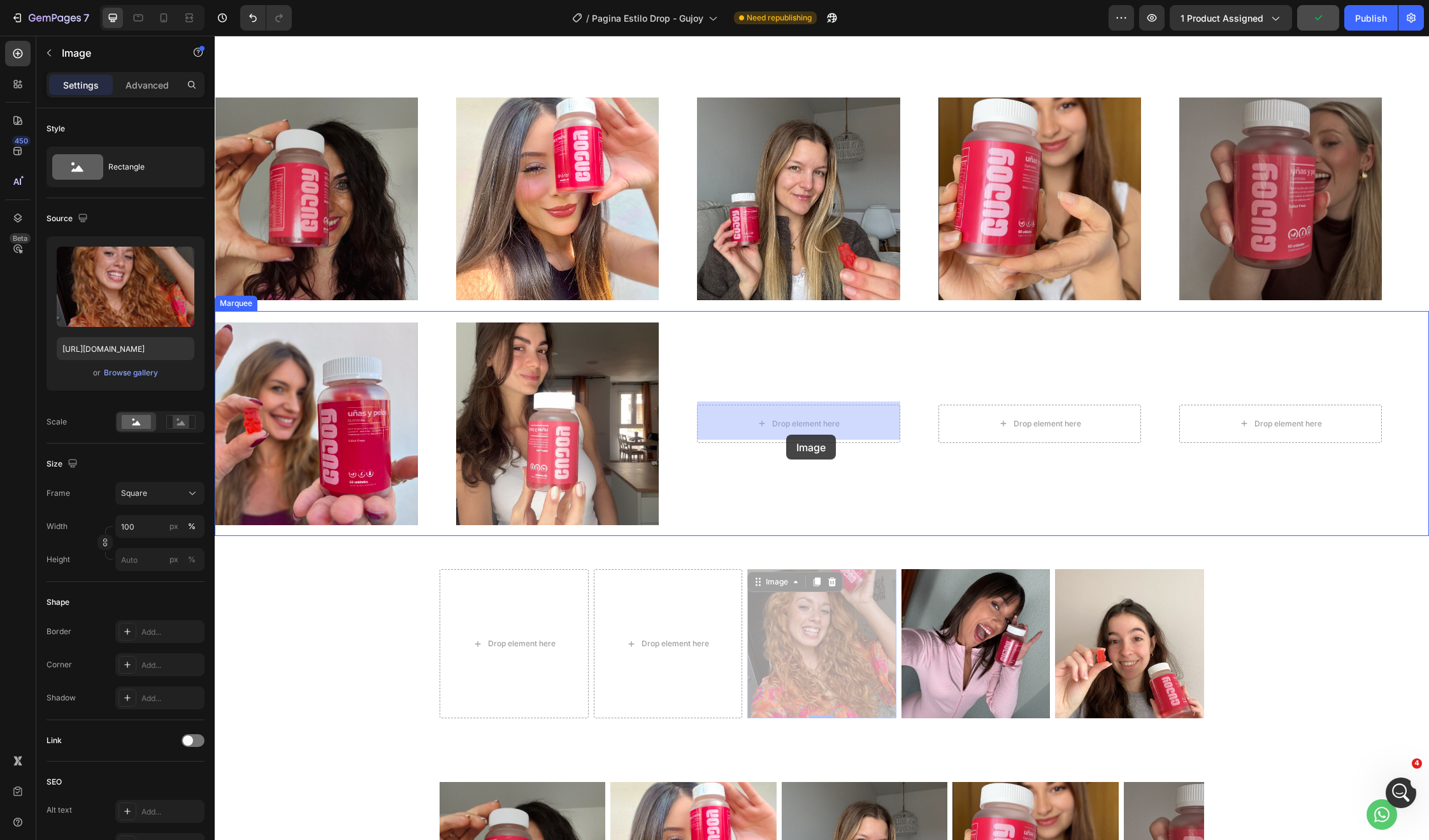
drag, startPoint x: 828, startPoint y: 647, endPoint x: 787, endPoint y: 433, distance: 217.9
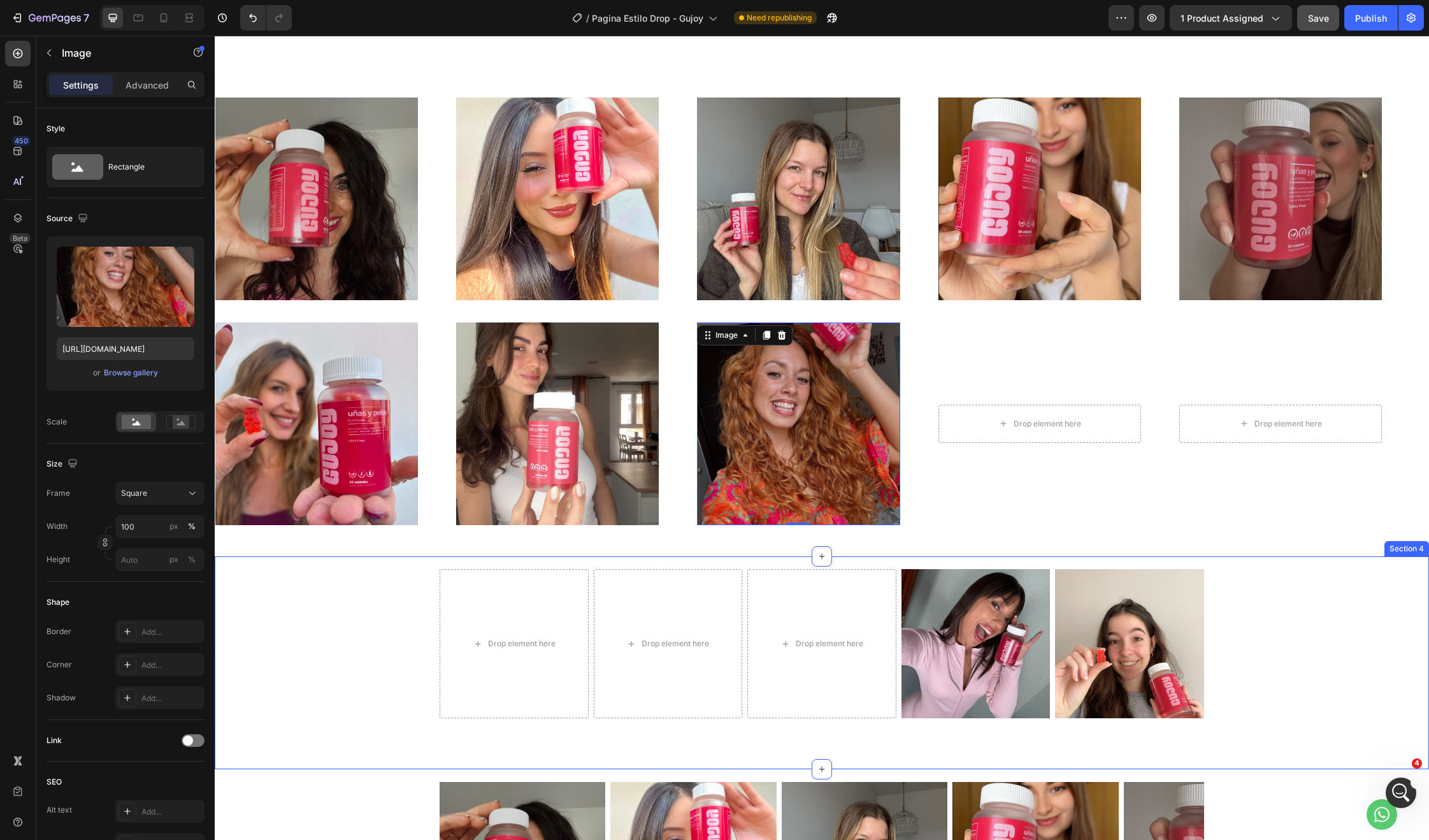
click at [980, 647] on img at bounding box center [976, 643] width 149 height 149
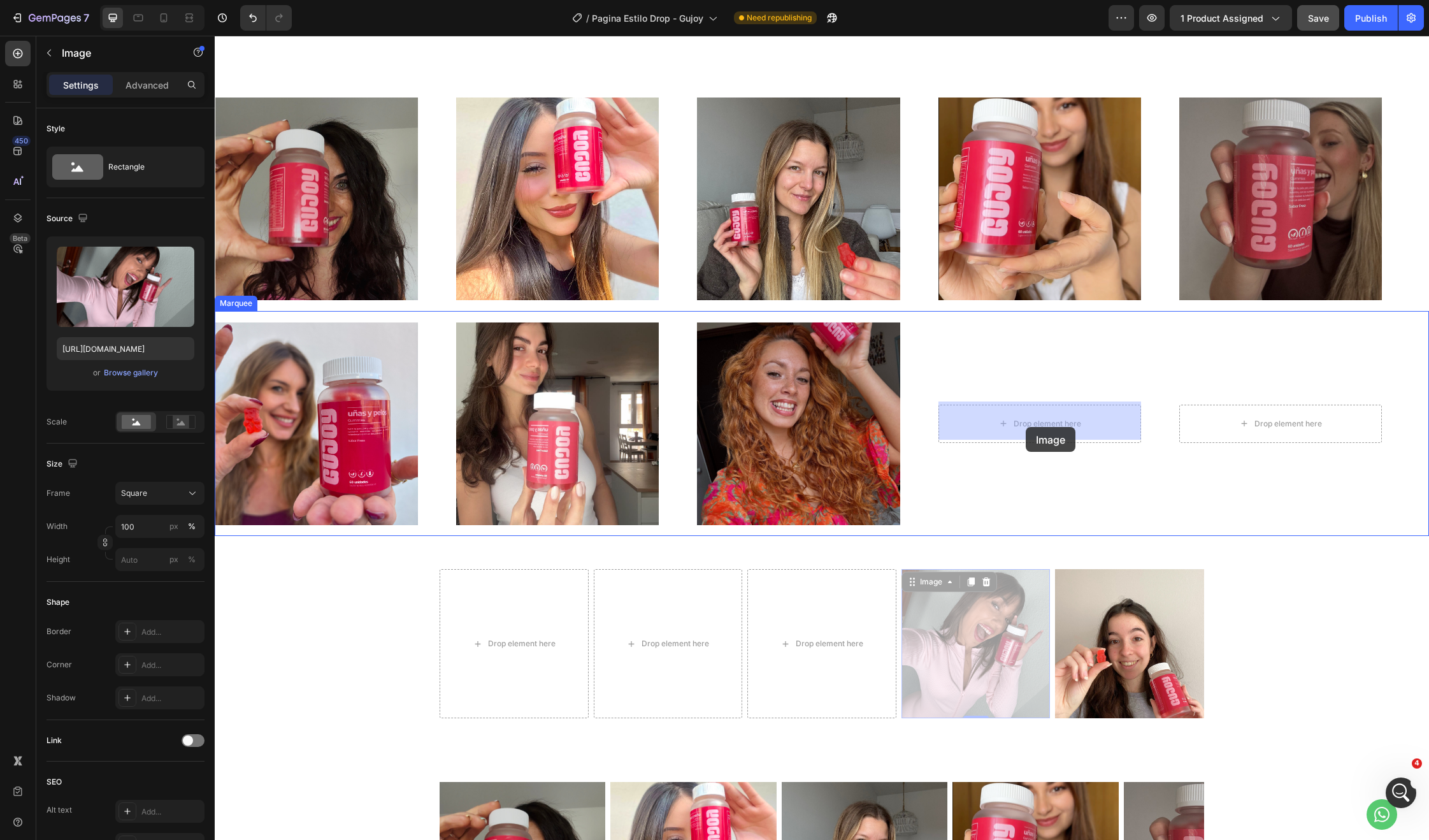
drag, startPoint x: 973, startPoint y: 640, endPoint x: 1026, endPoint y: 427, distance: 219.5
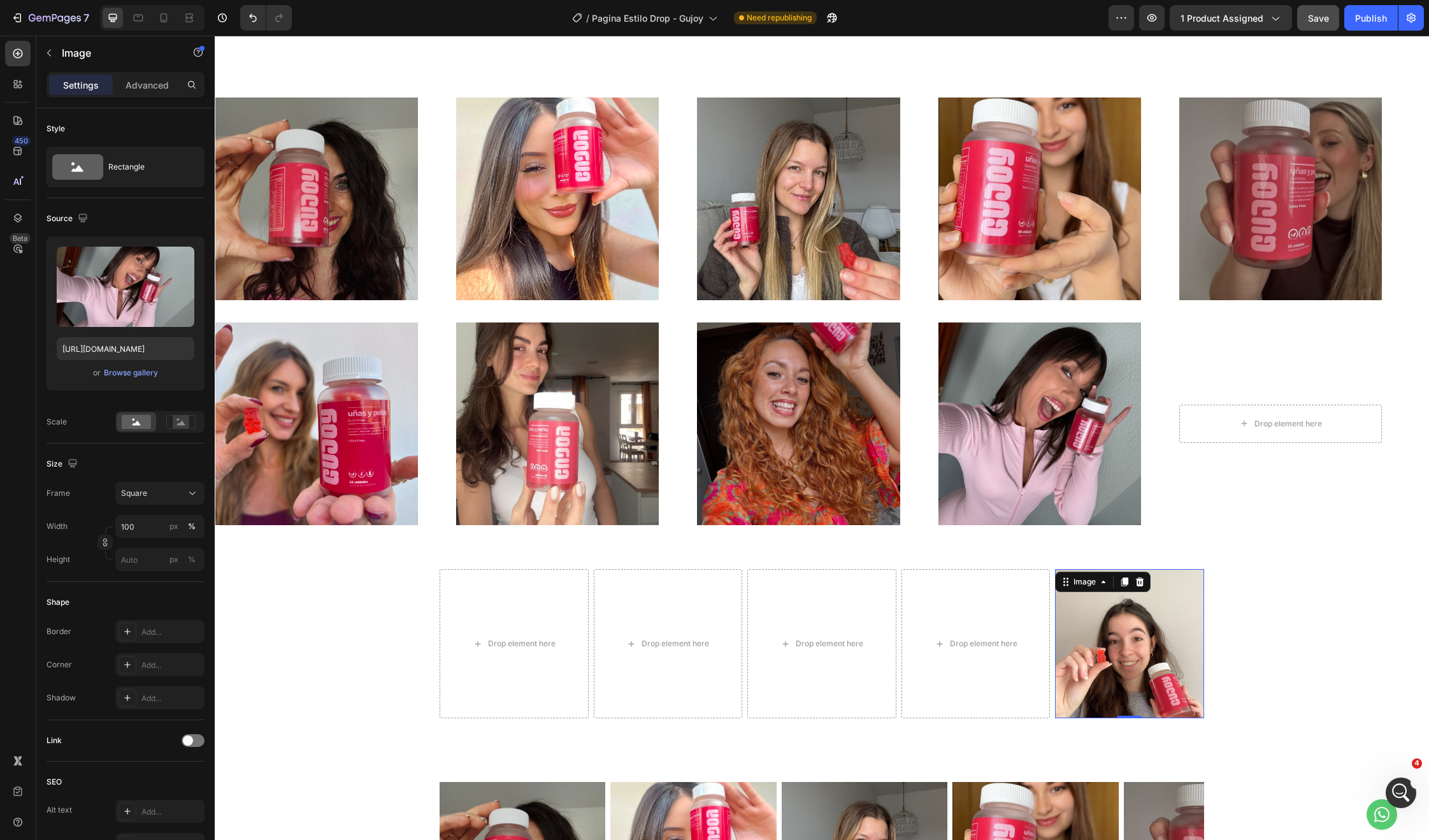
click at [1150, 644] on img at bounding box center [1129, 643] width 149 height 149
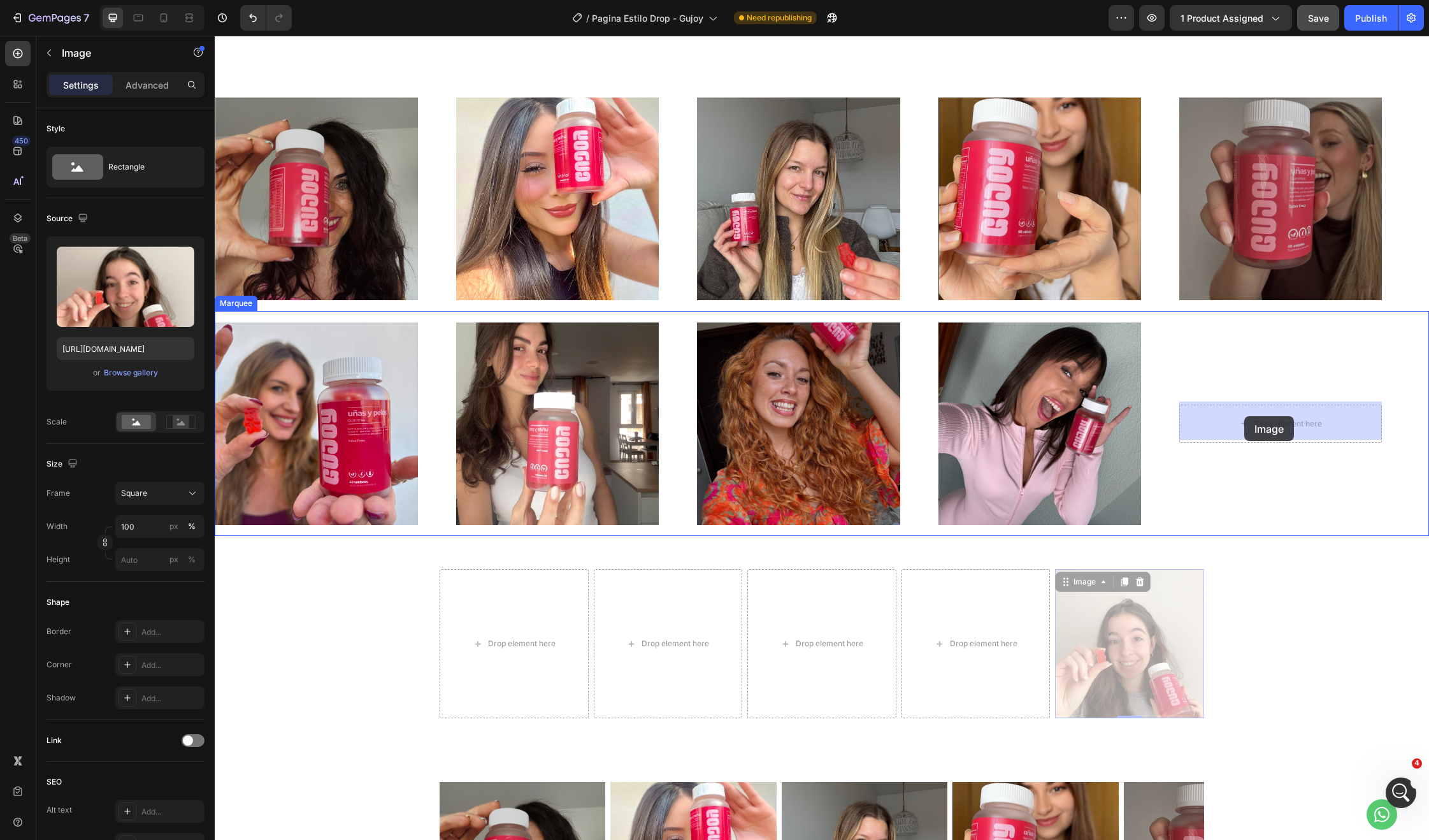
drag, startPoint x: 1113, startPoint y: 645, endPoint x: 1244, endPoint y: 415, distance: 264.7
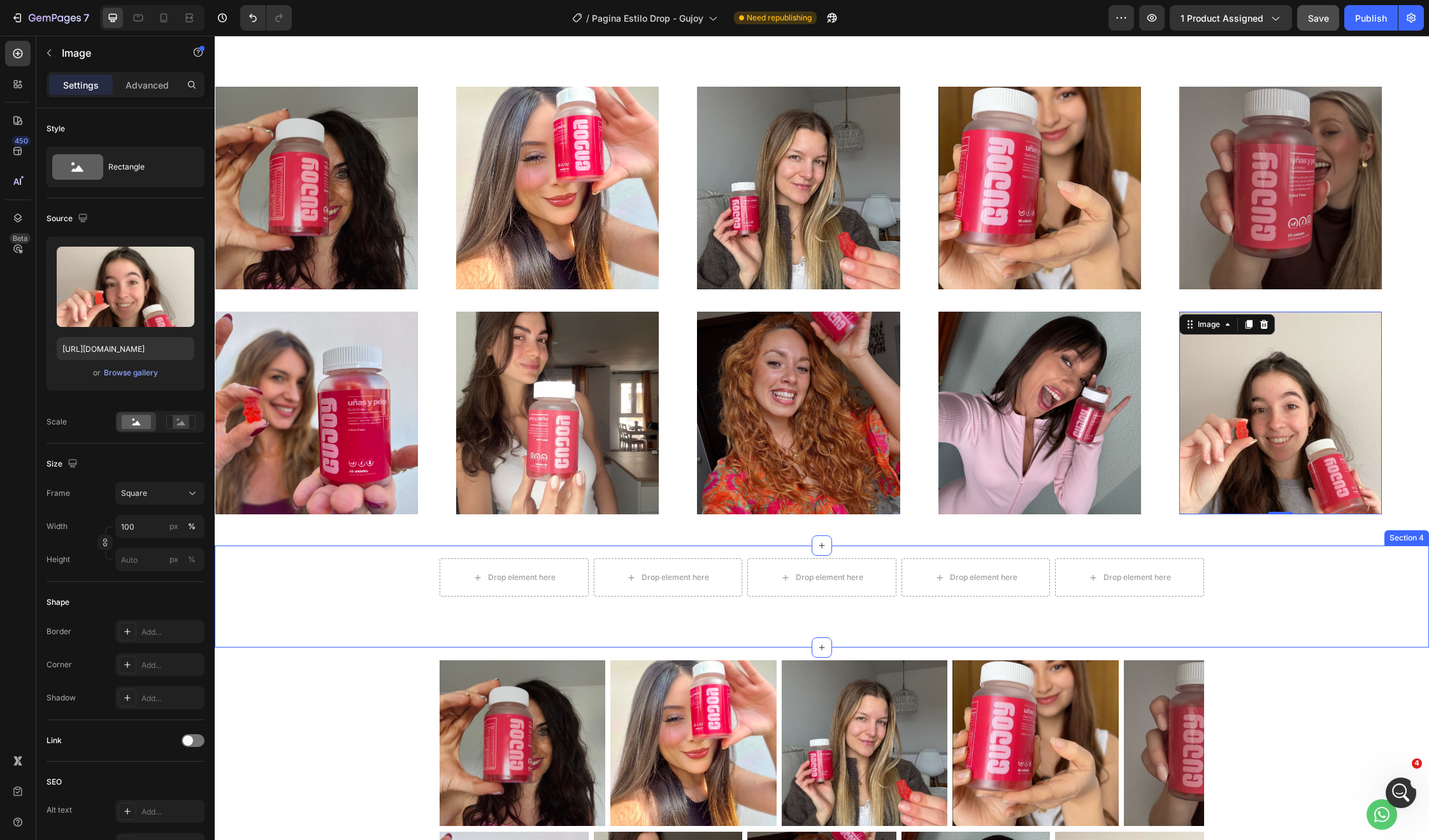
scroll to position [627, 0]
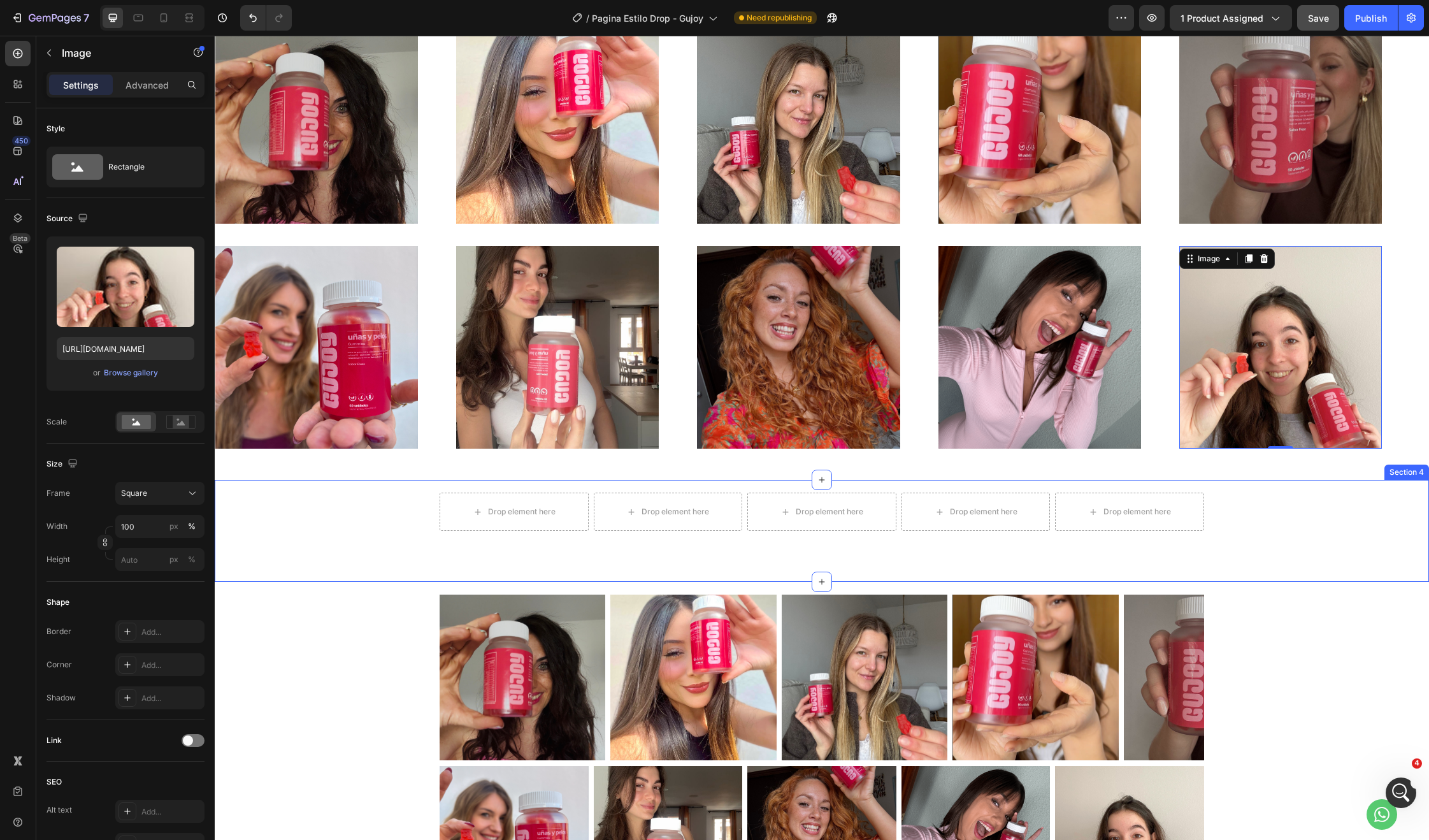
click at [1225, 523] on div "Drop element here Drop element here Drop element here Drop element here Drop el…" at bounding box center [822, 512] width 1196 height 39
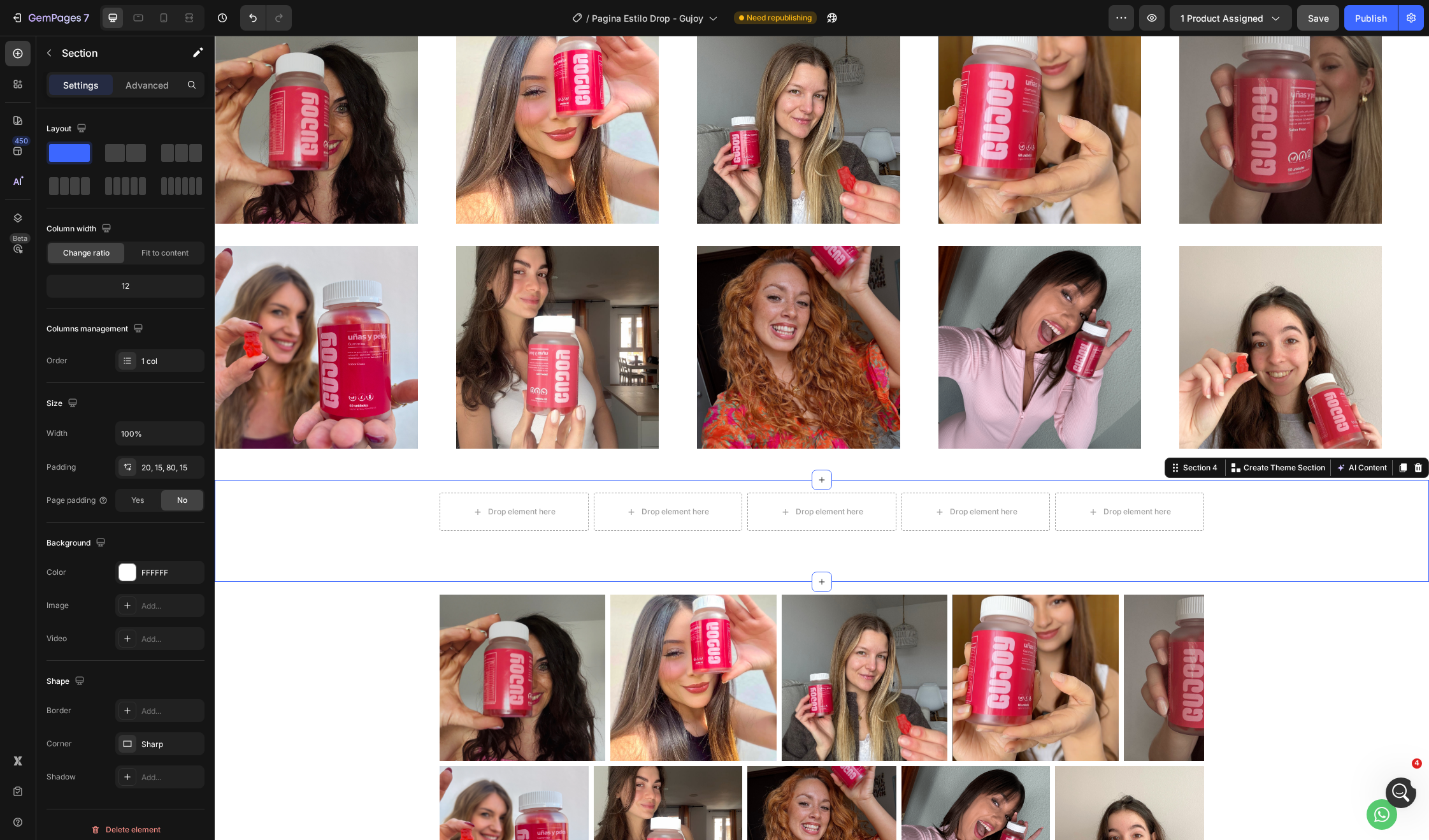
click at [1418, 460] on div "Section 4 Create Theme Section AI Content Write with GemAI What would you like …" at bounding box center [1297, 468] width 265 height 20
click at [1414, 463] on icon at bounding box center [1418, 468] width 8 height 9
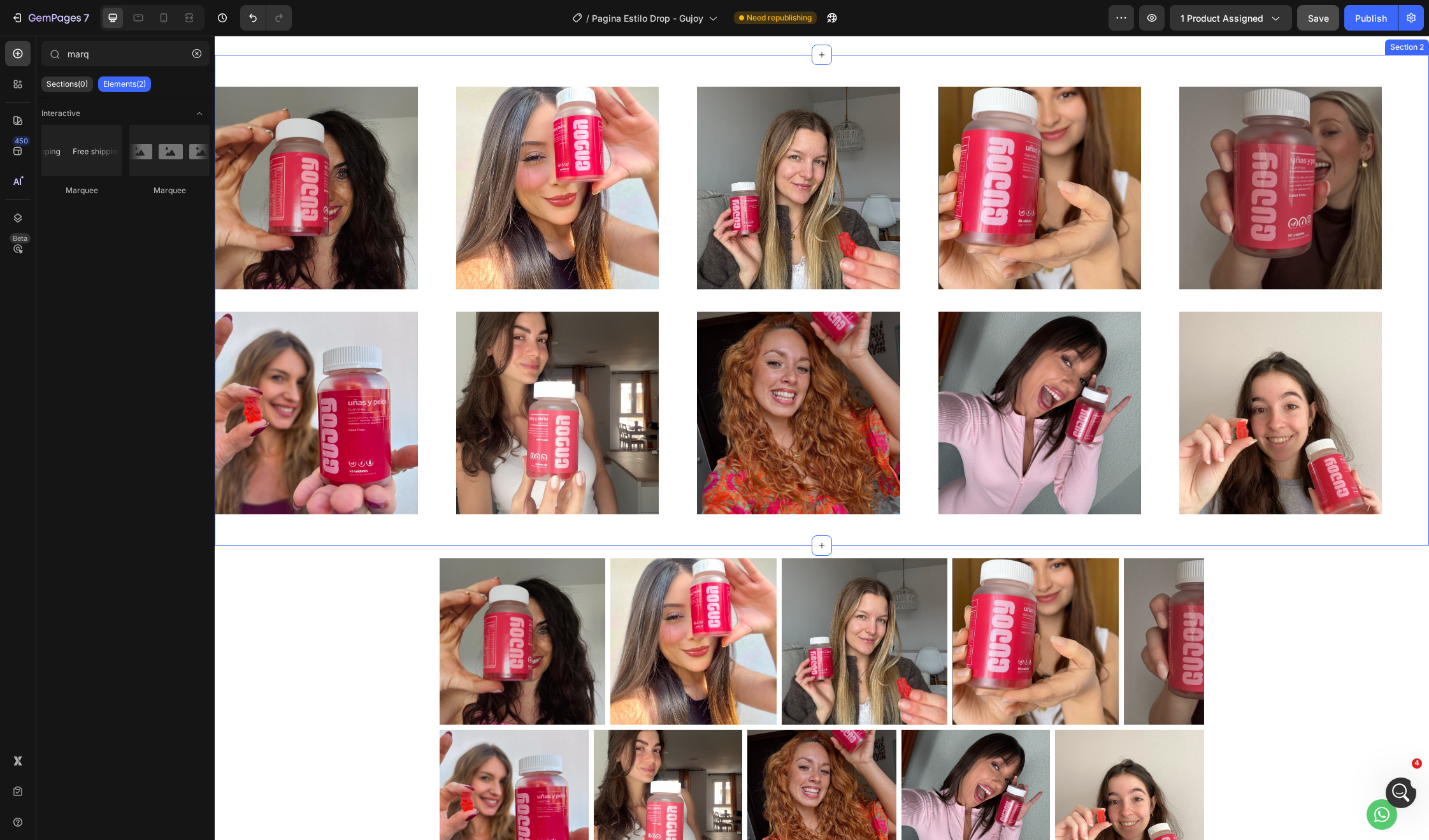
scroll to position [398, 0]
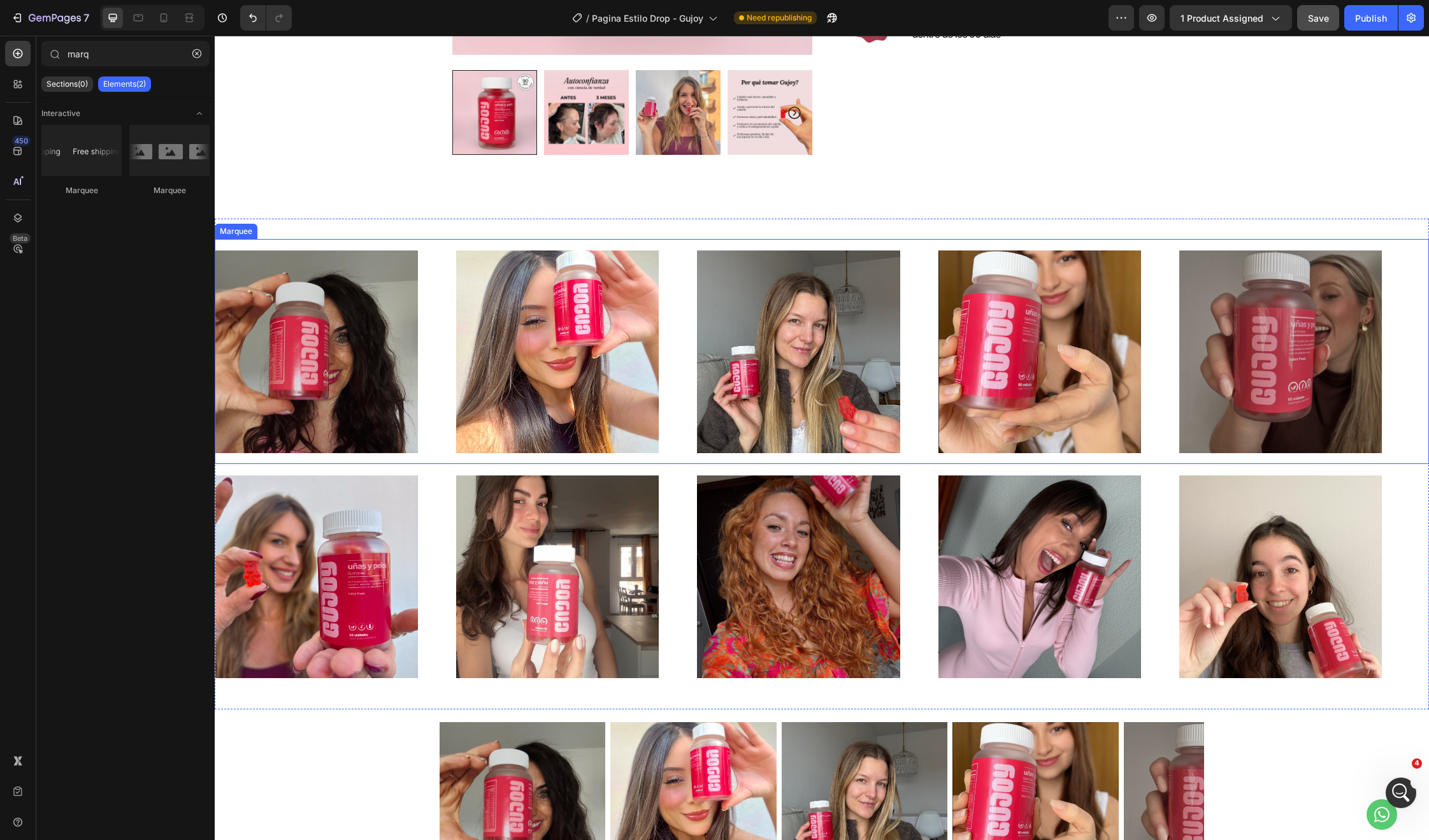
click at [917, 414] on div "Image" at bounding box center [817, 351] width 241 height 202
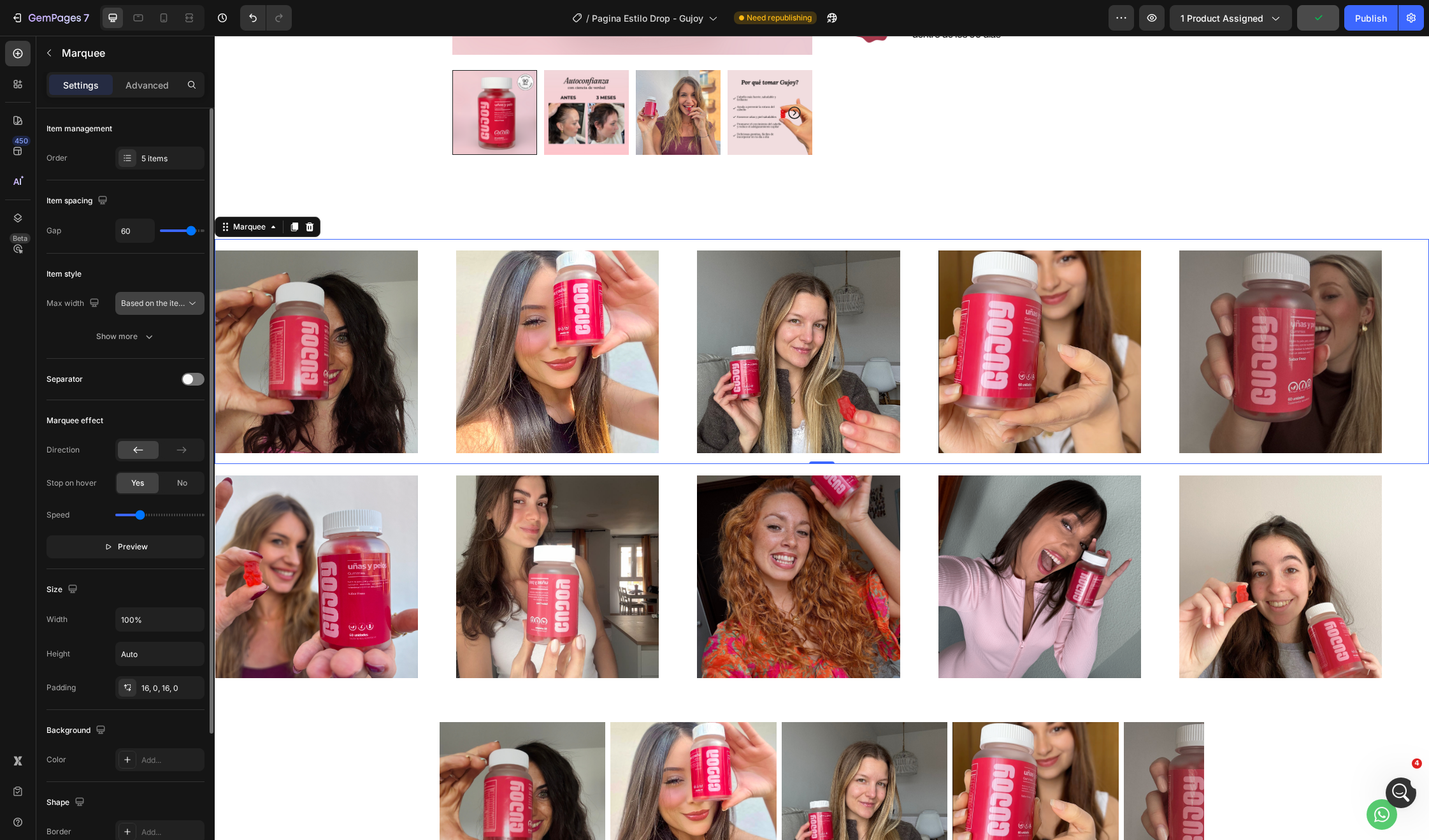
click at [167, 301] on span "Based on the item count" at bounding box center [164, 302] width 86 height 9
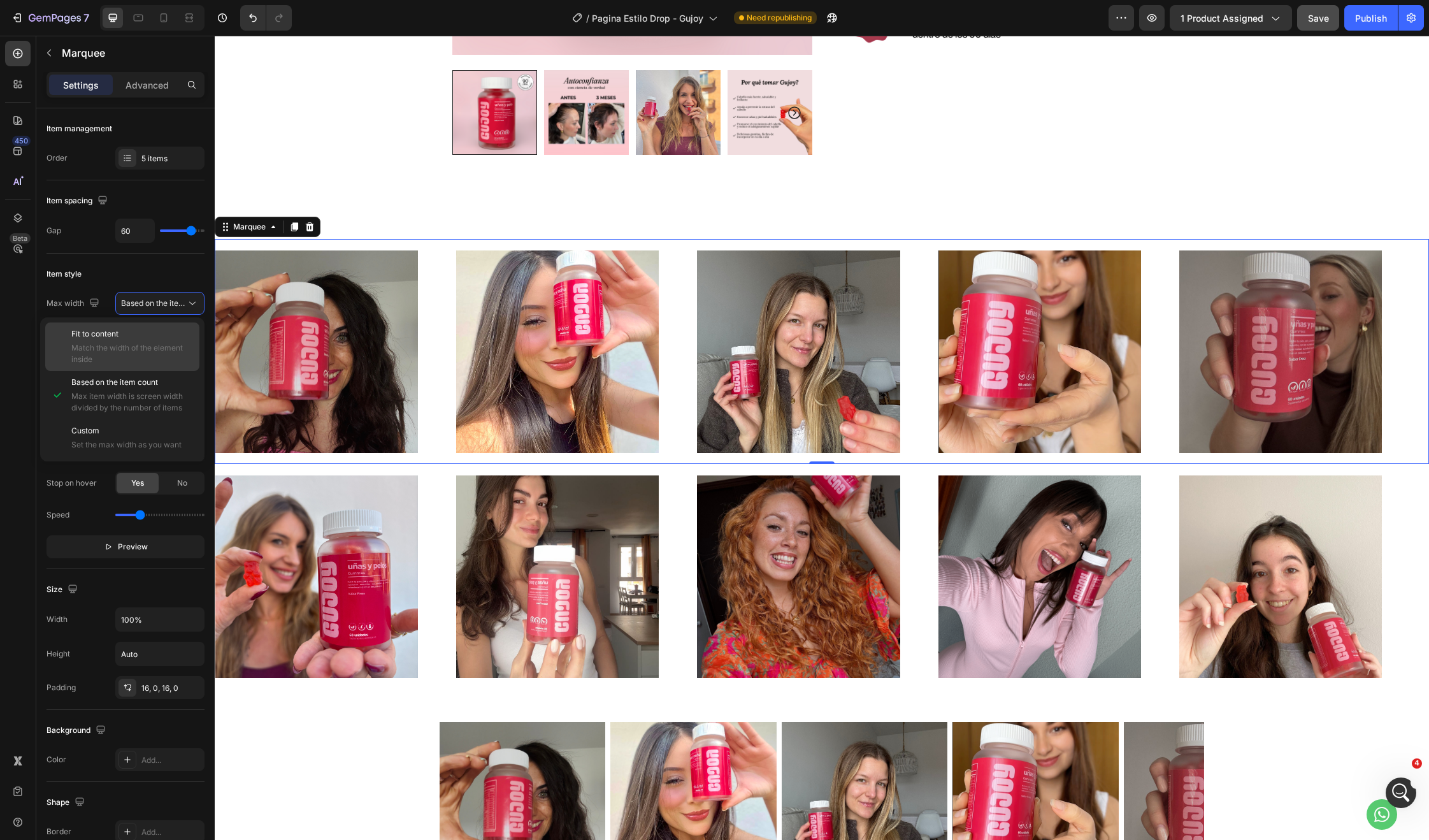
click at [130, 355] on span "Match the width of the element inside" at bounding box center [132, 353] width 122 height 23
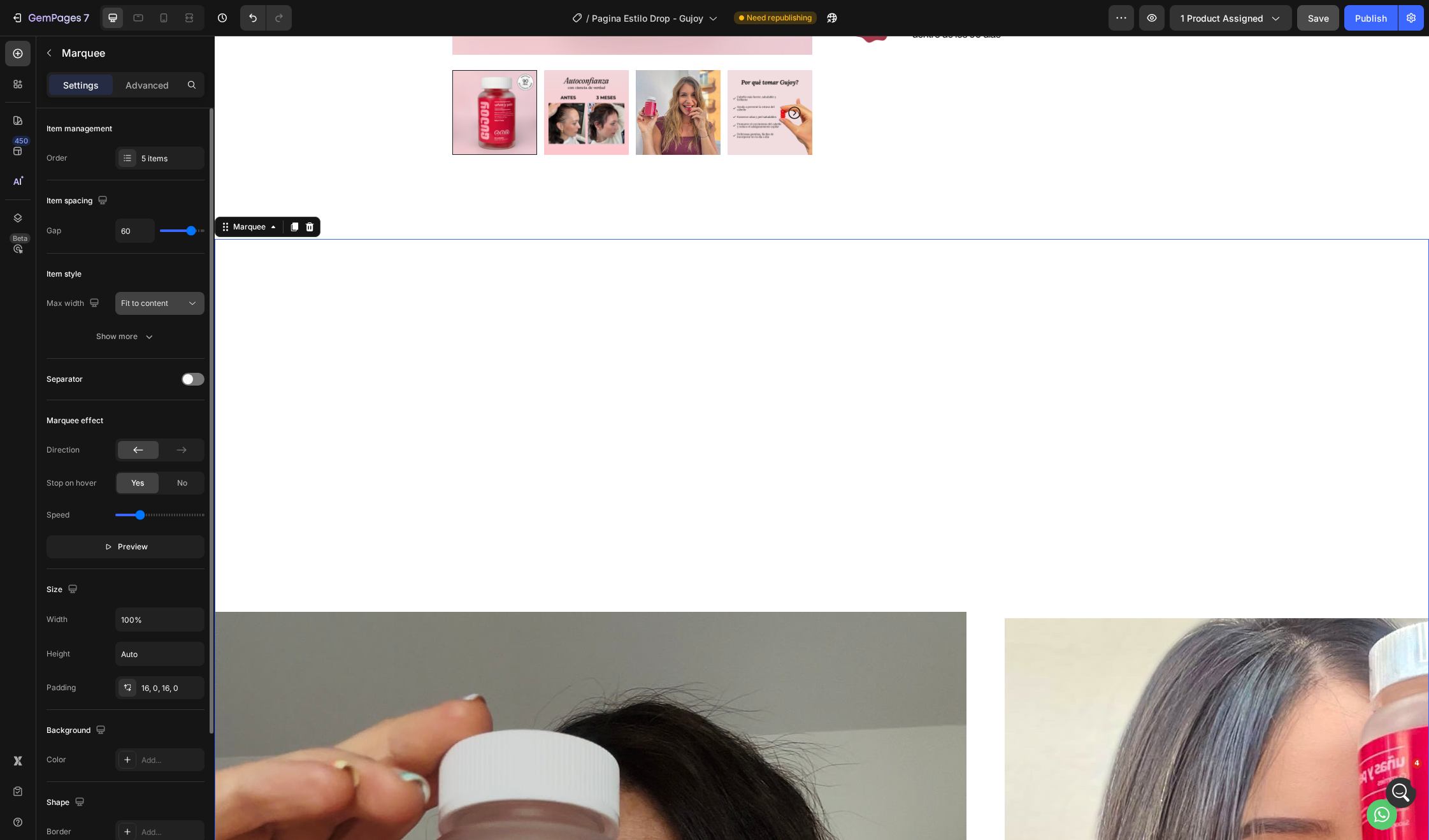
click at [167, 298] on span "Fit to content" at bounding box center [144, 302] width 47 height 9
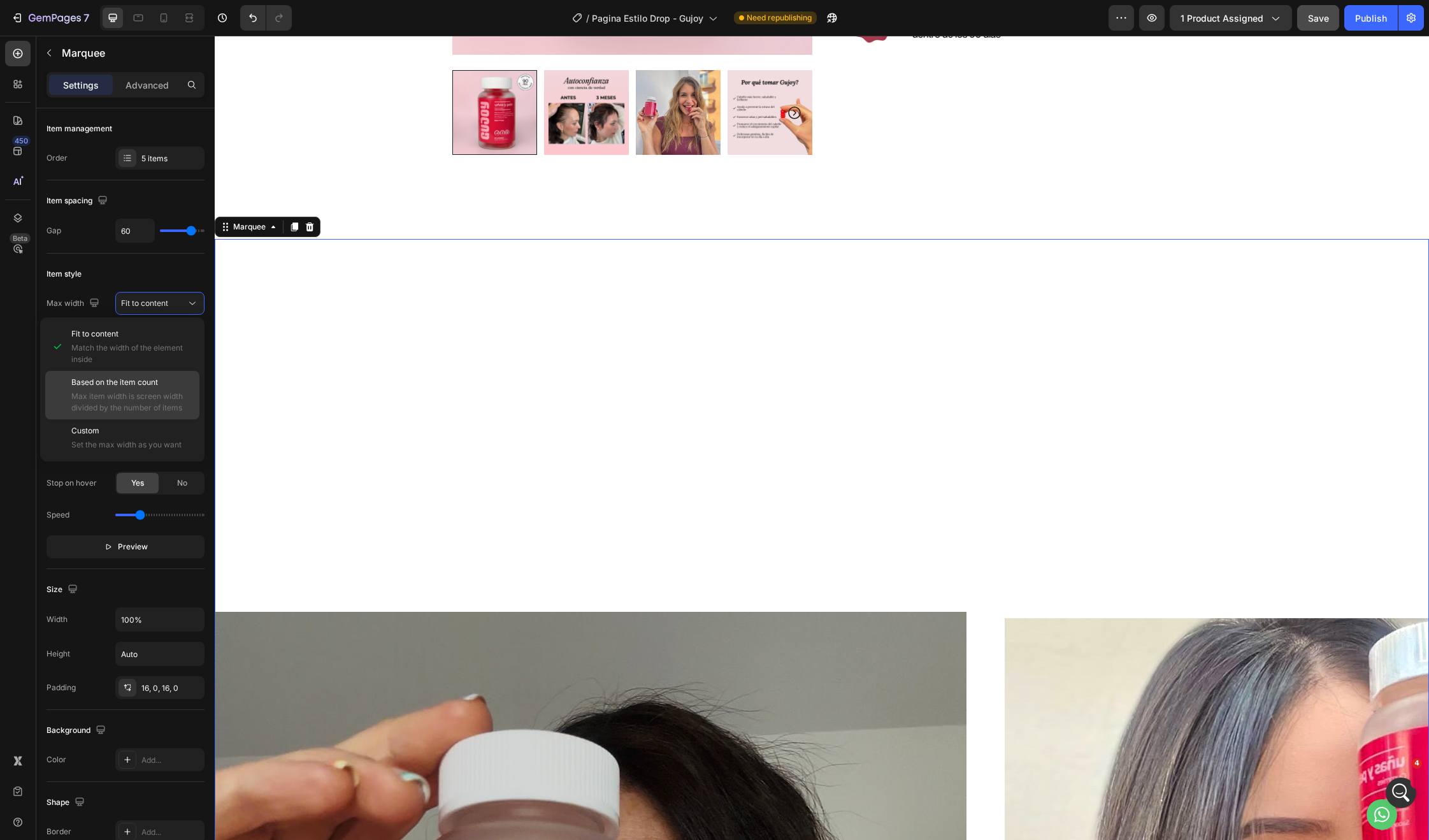
click at [139, 398] on span "Max item width is screen width divided by the number of items" at bounding box center [132, 402] width 122 height 23
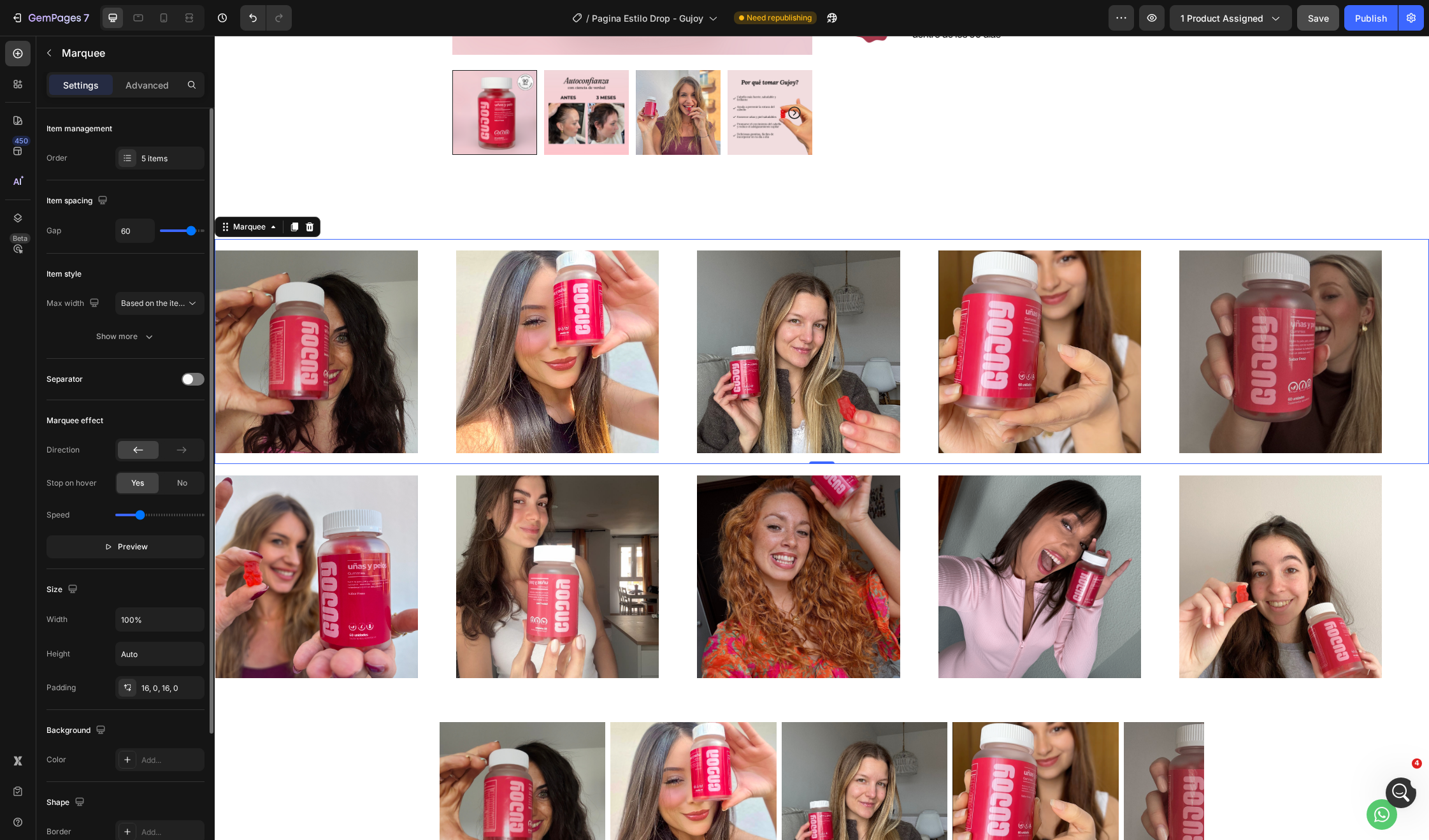
type input "26"
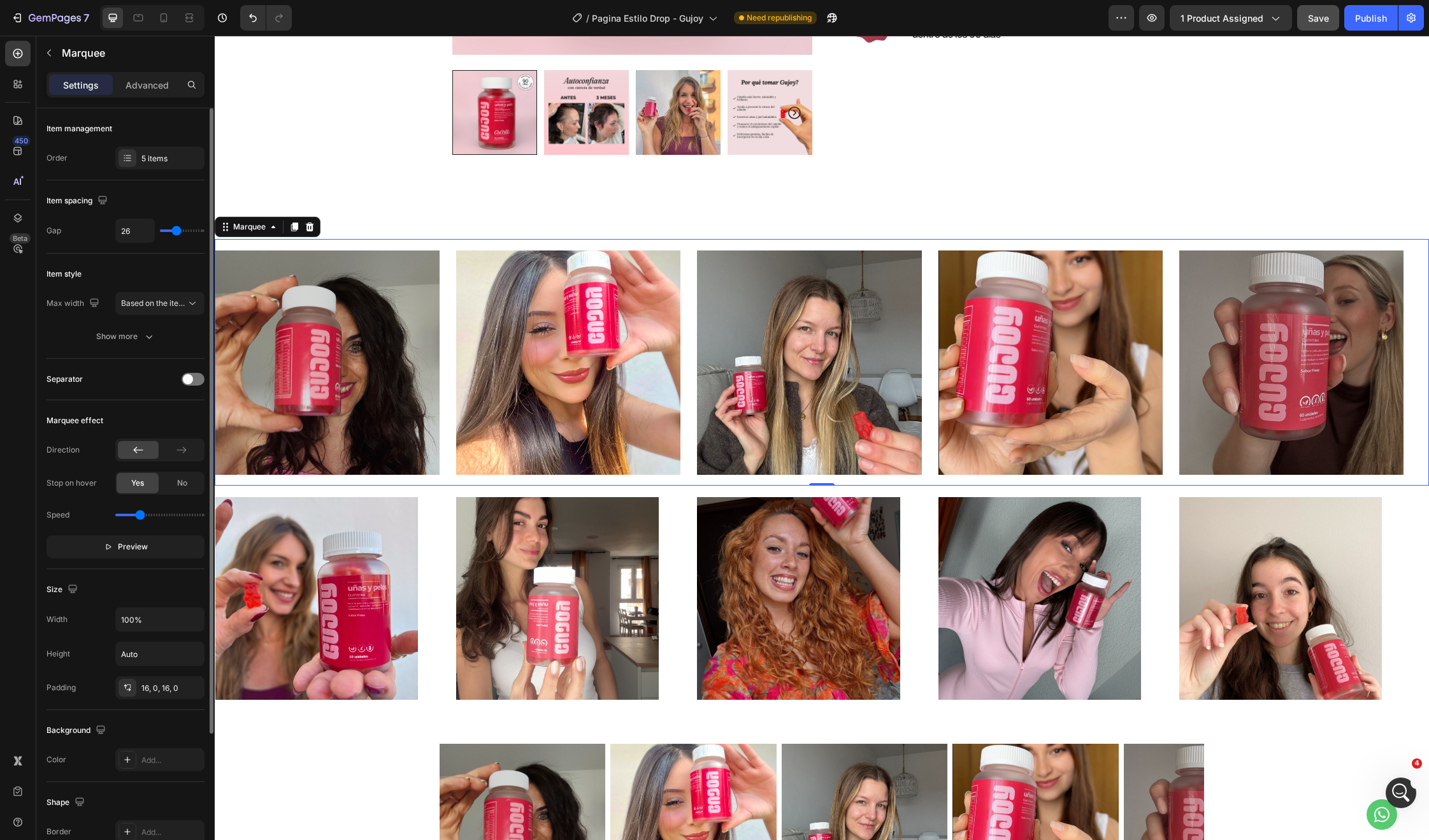
type input "24"
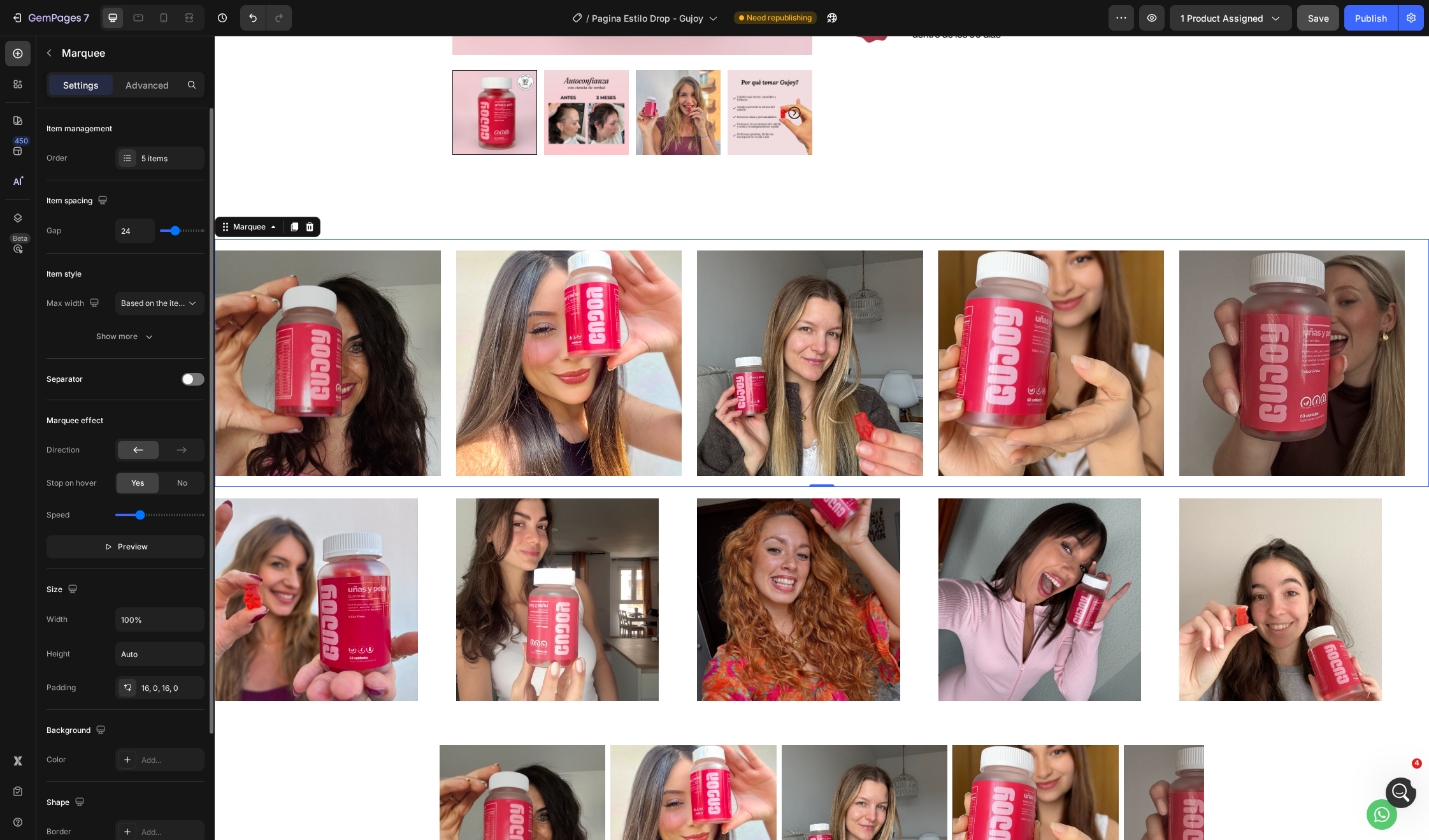
type input "23"
type input "22"
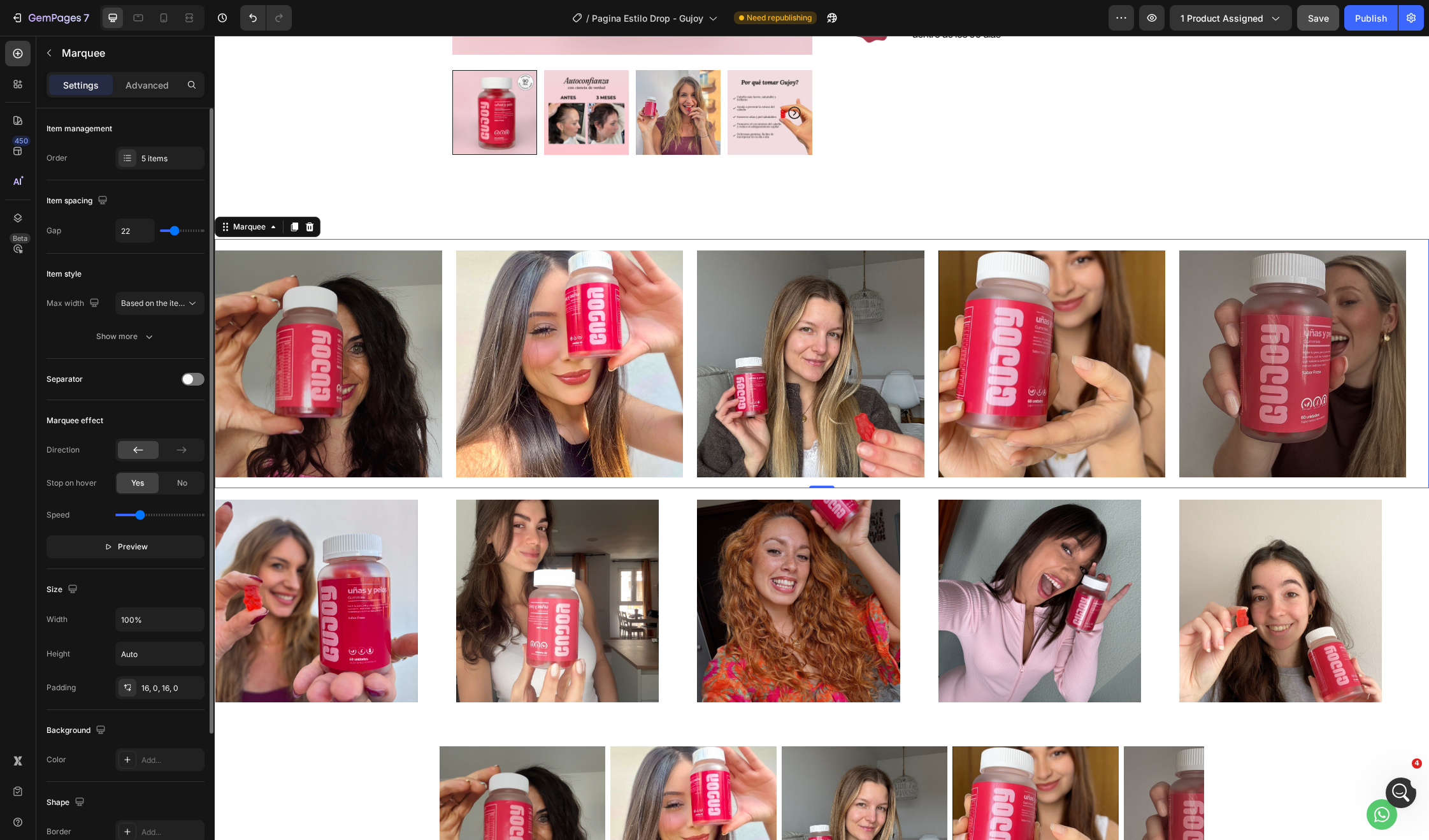
type input "17"
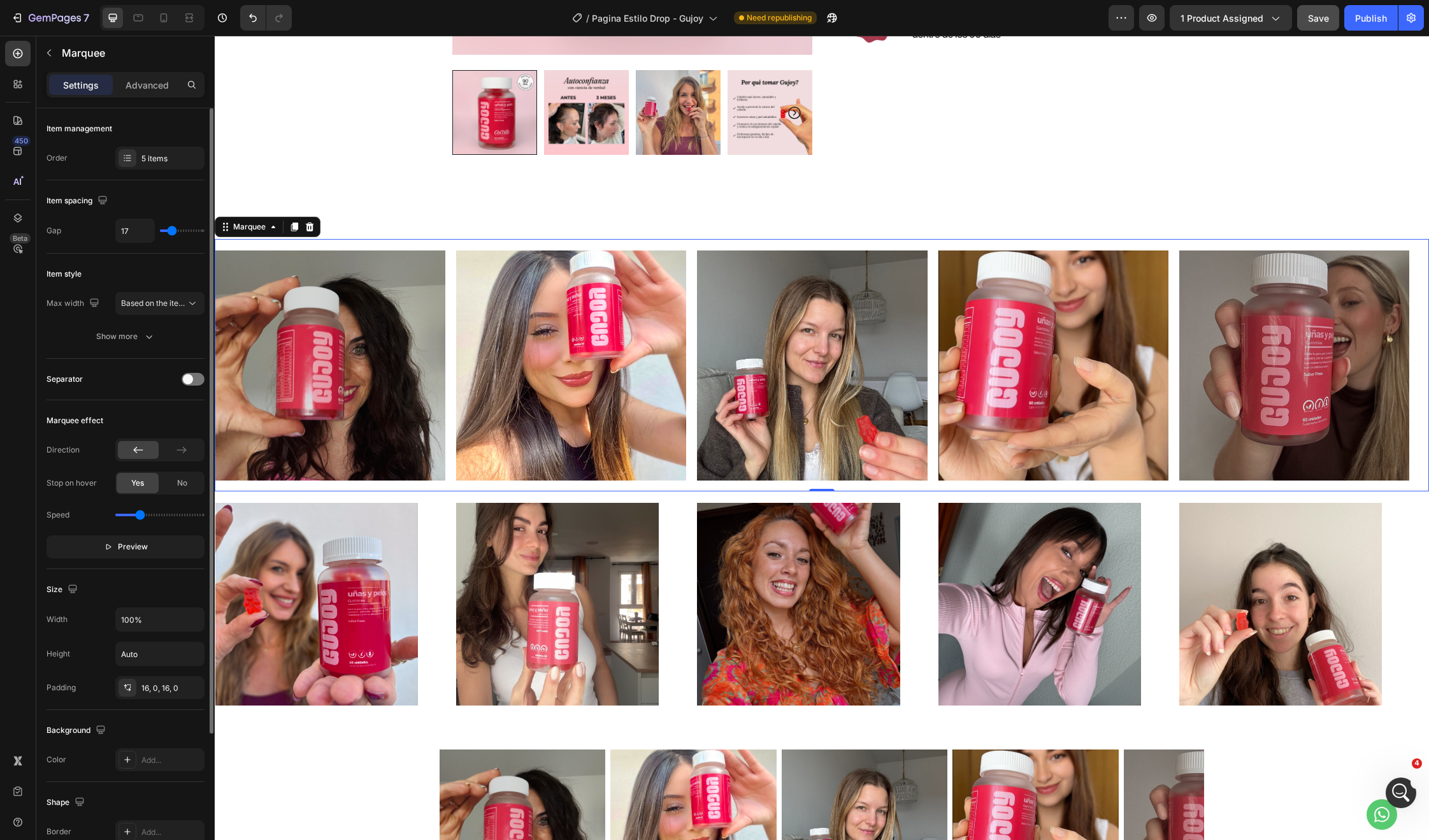
type input "16"
type input "15"
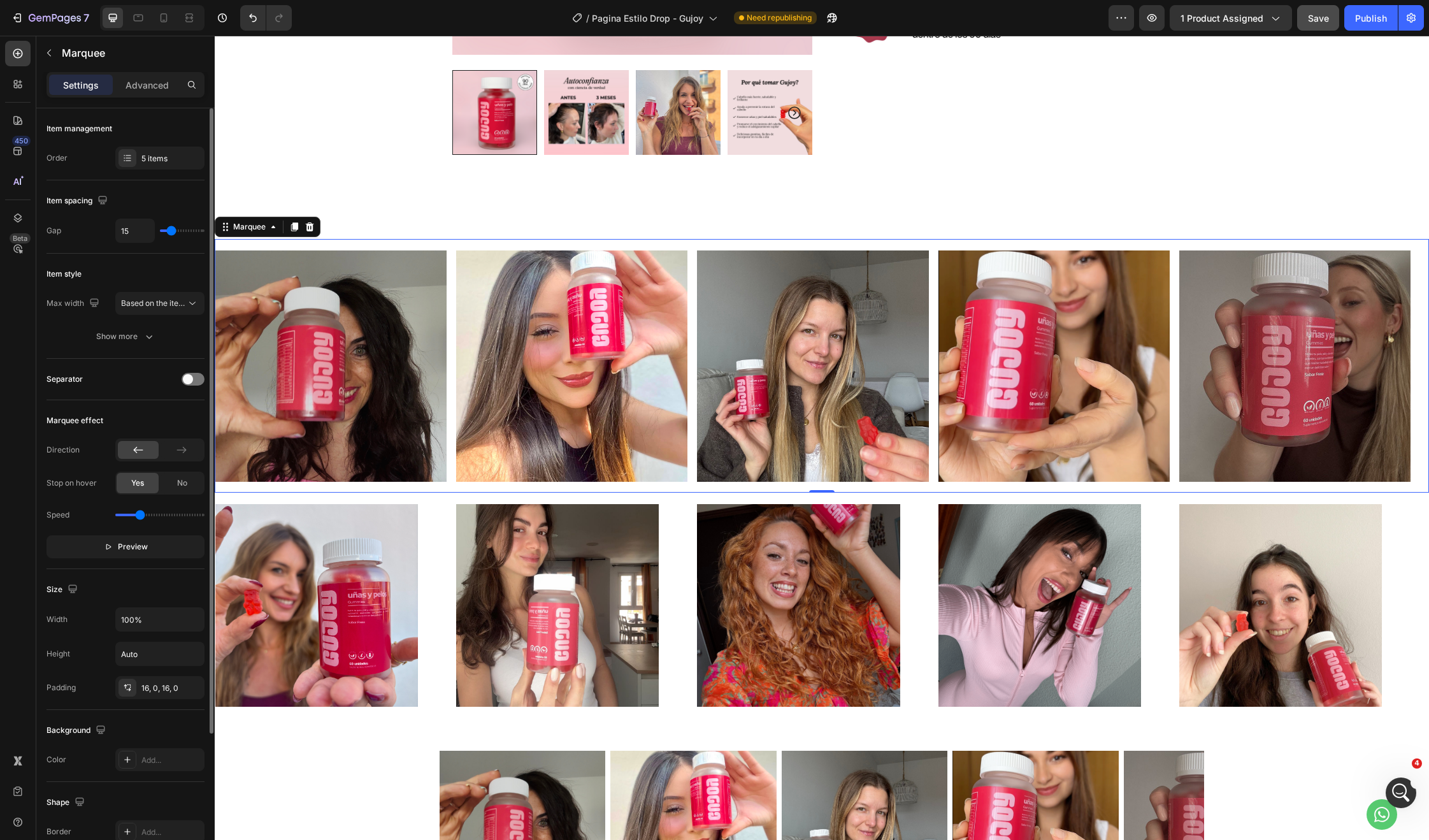
type input "14"
type input "13"
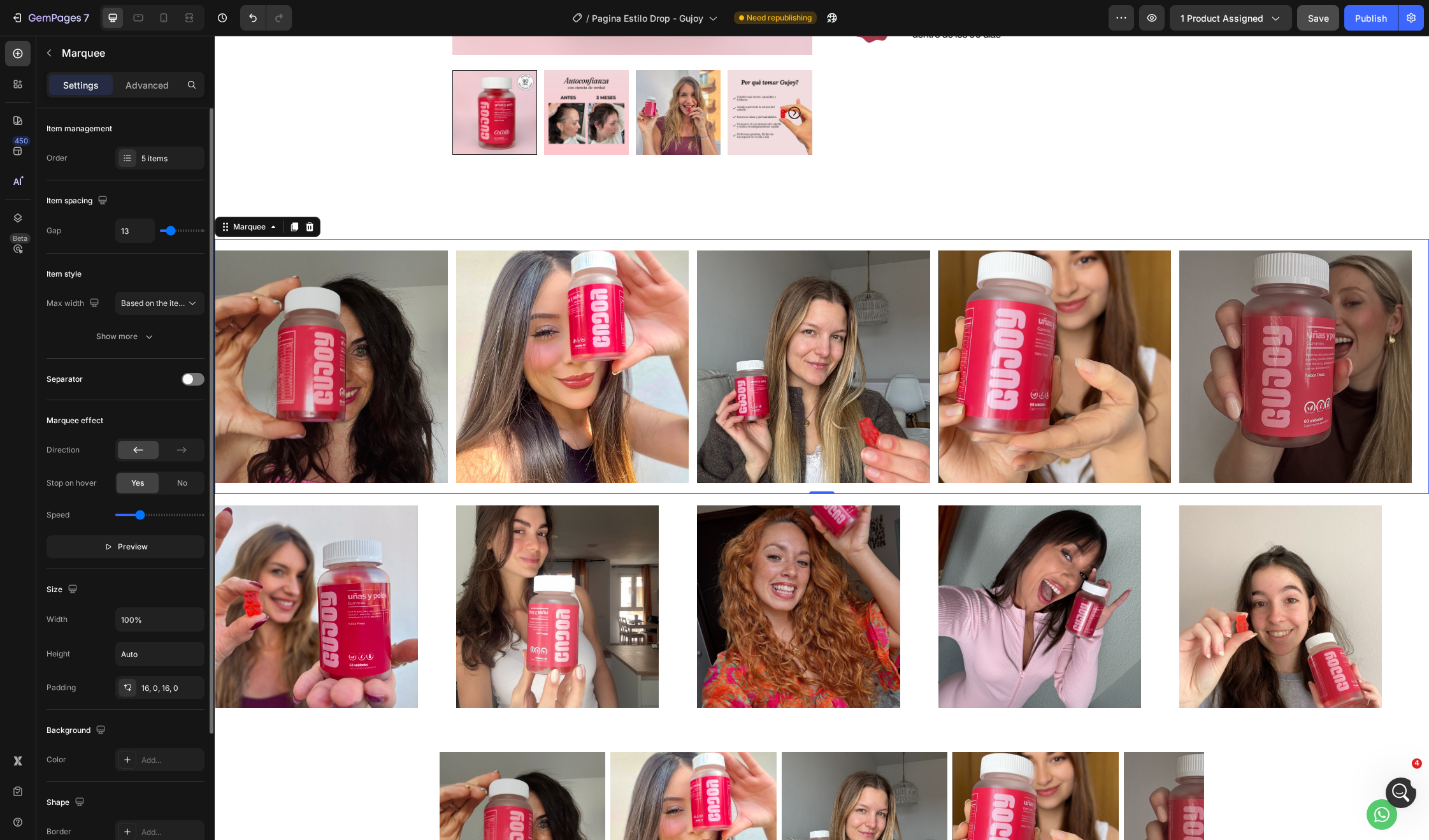
drag, startPoint x: 191, startPoint y: 228, endPoint x: 170, endPoint y: 229, distance: 21.0
type input "13"
click at [170, 230] on input "range" at bounding box center [182, 231] width 45 height 3
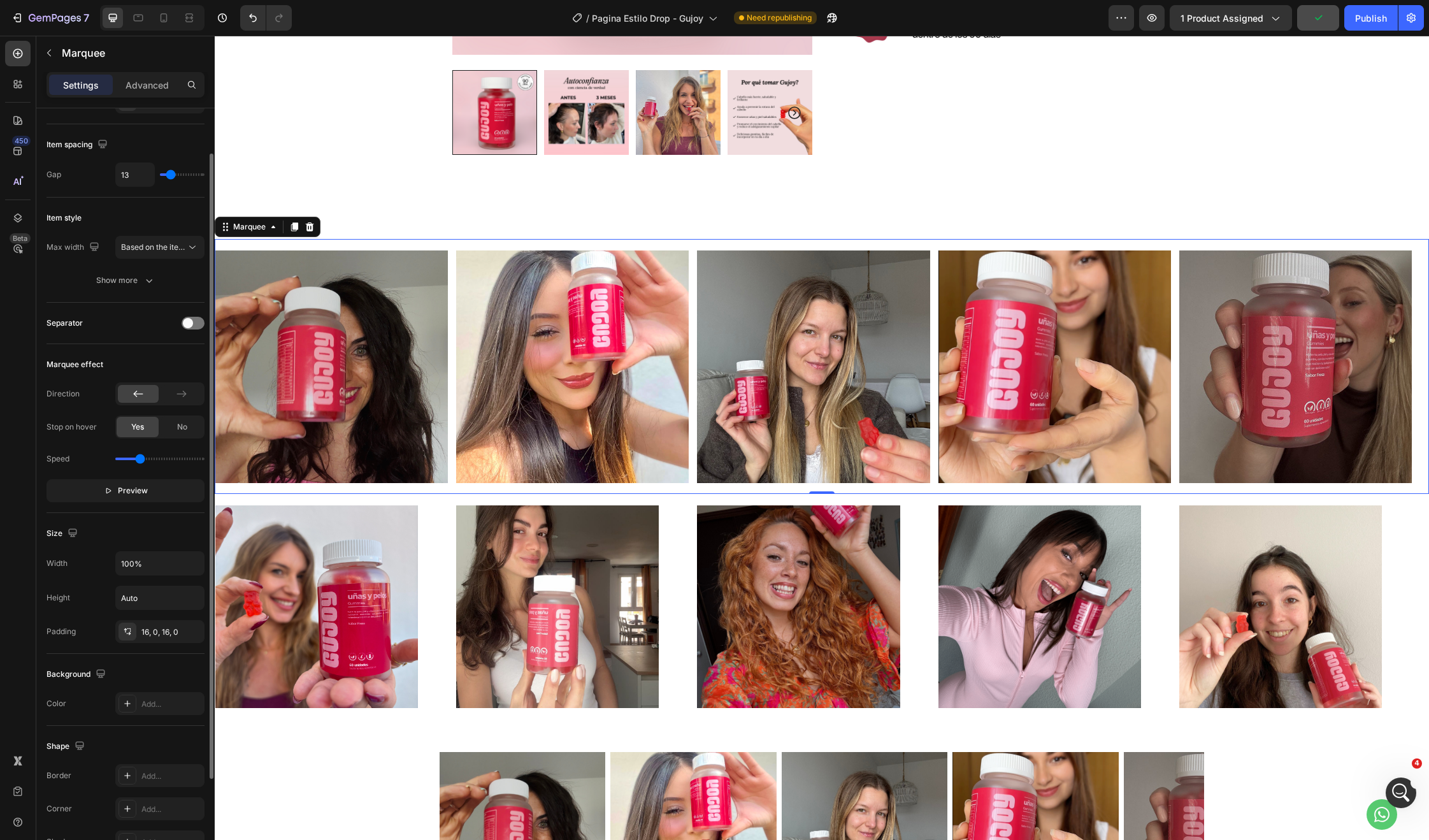
scroll to position [59, 0]
click at [174, 393] on div at bounding box center [181, 391] width 40 height 17
click at [177, 427] on span "No" at bounding box center [182, 424] width 10 height 11
type input "1.2"
click at [144, 457] on input "range" at bounding box center [159, 456] width 89 height 3
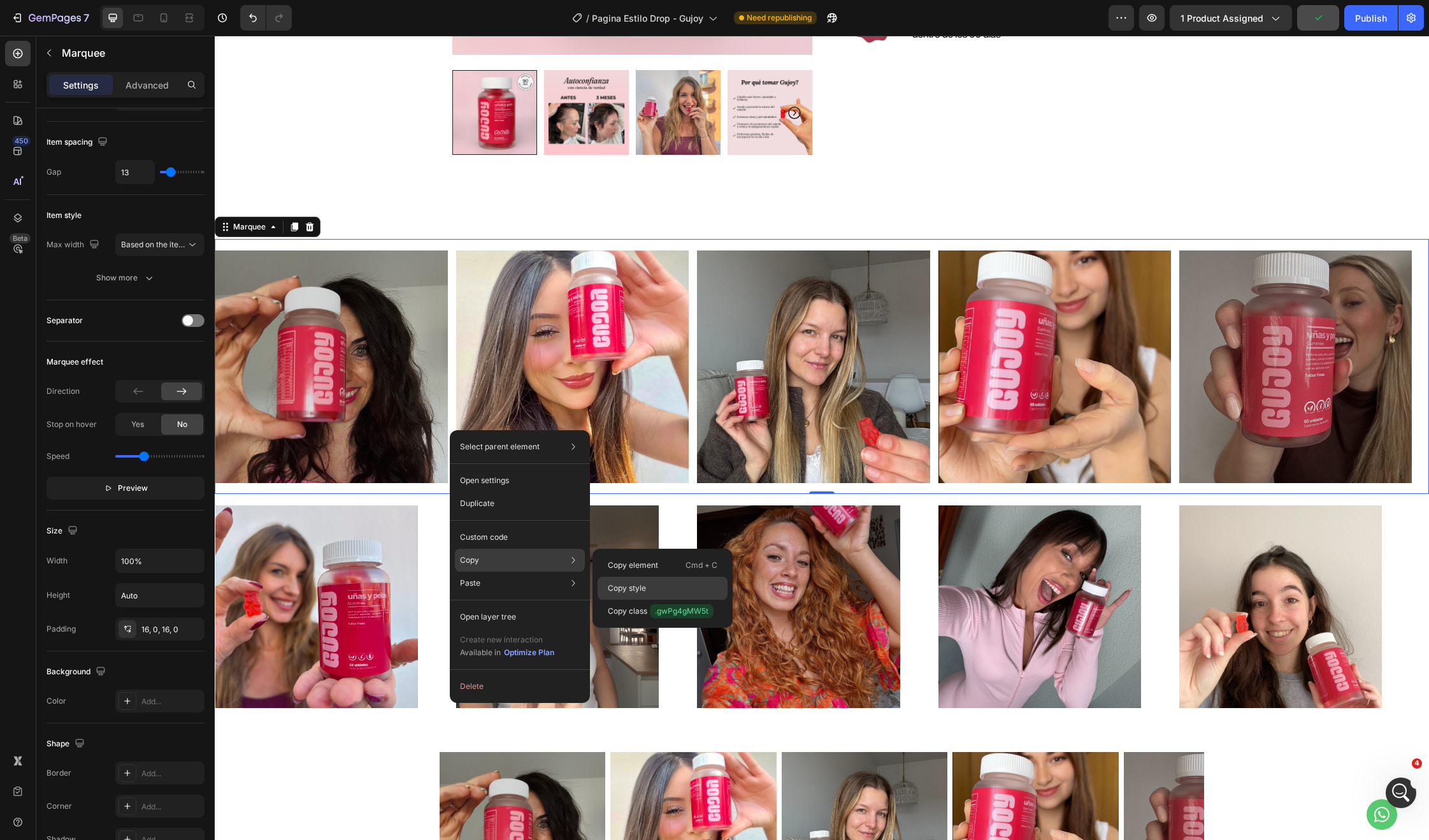
click at [657, 585] on div "Copy style" at bounding box center [662, 587] width 130 height 23
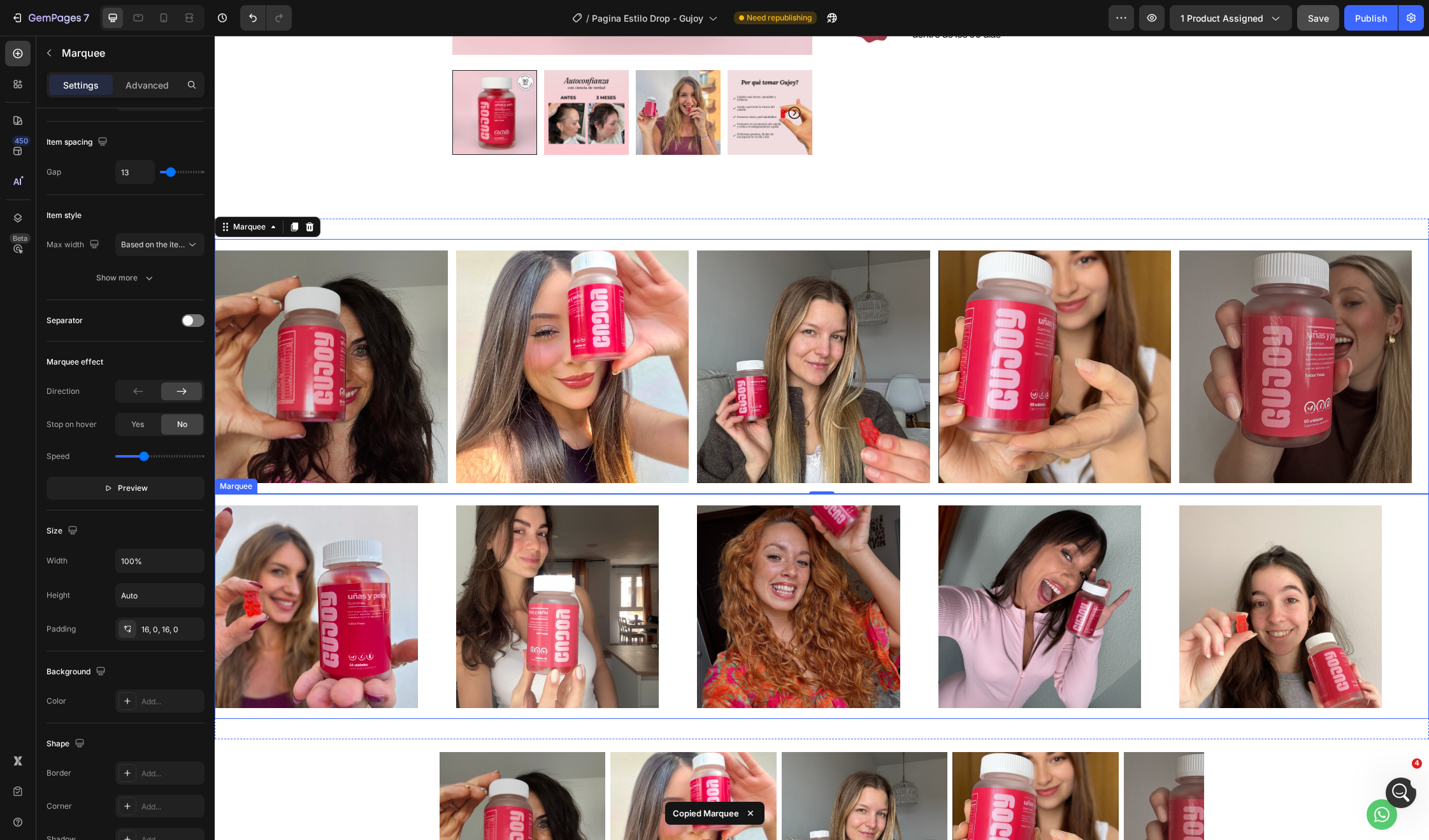
click at [427, 592] on div "Image" at bounding box center [335, 607] width 241 height 202
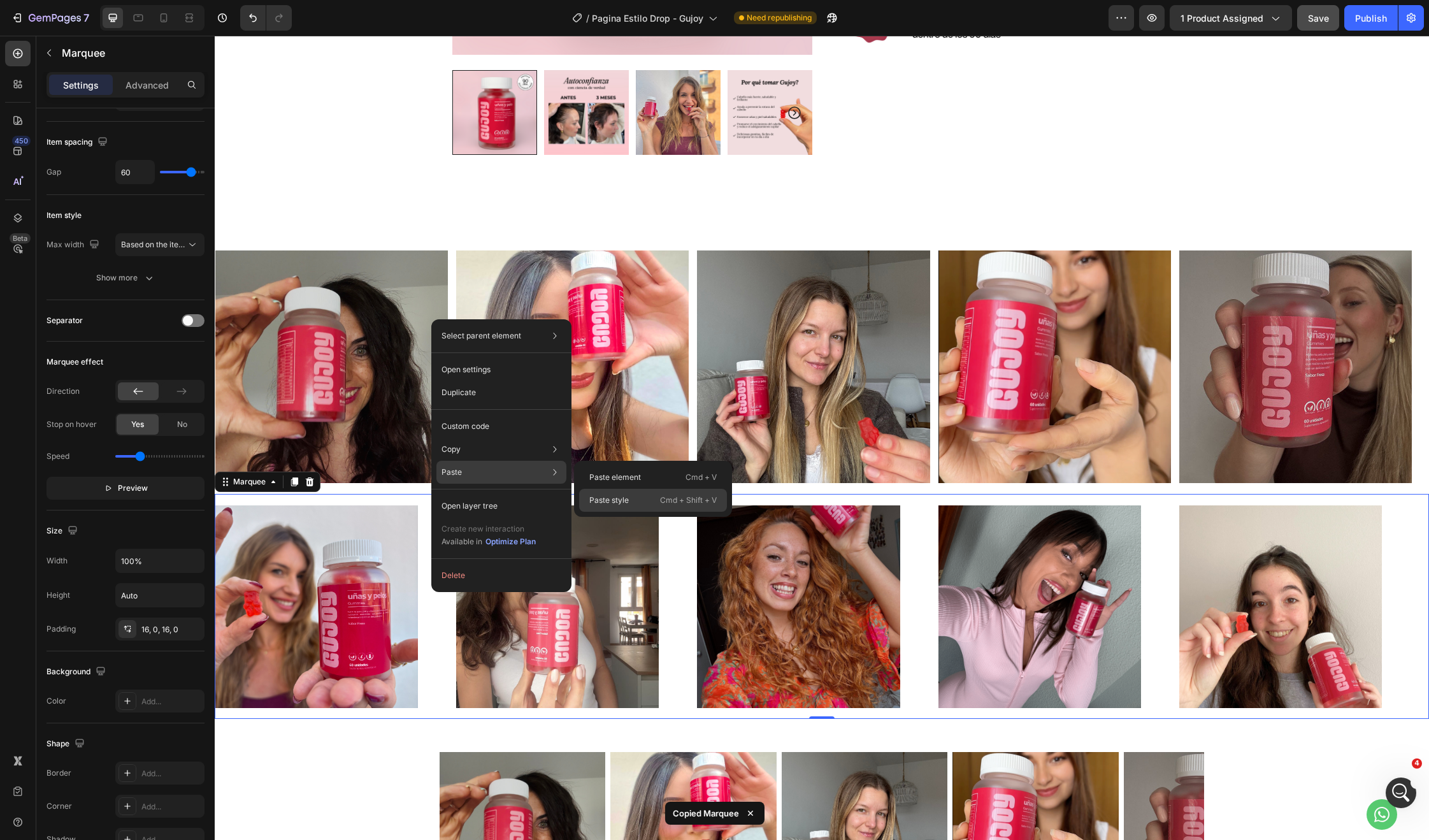
click at [614, 497] on p "Paste style" at bounding box center [608, 500] width 40 height 11
type input "13"
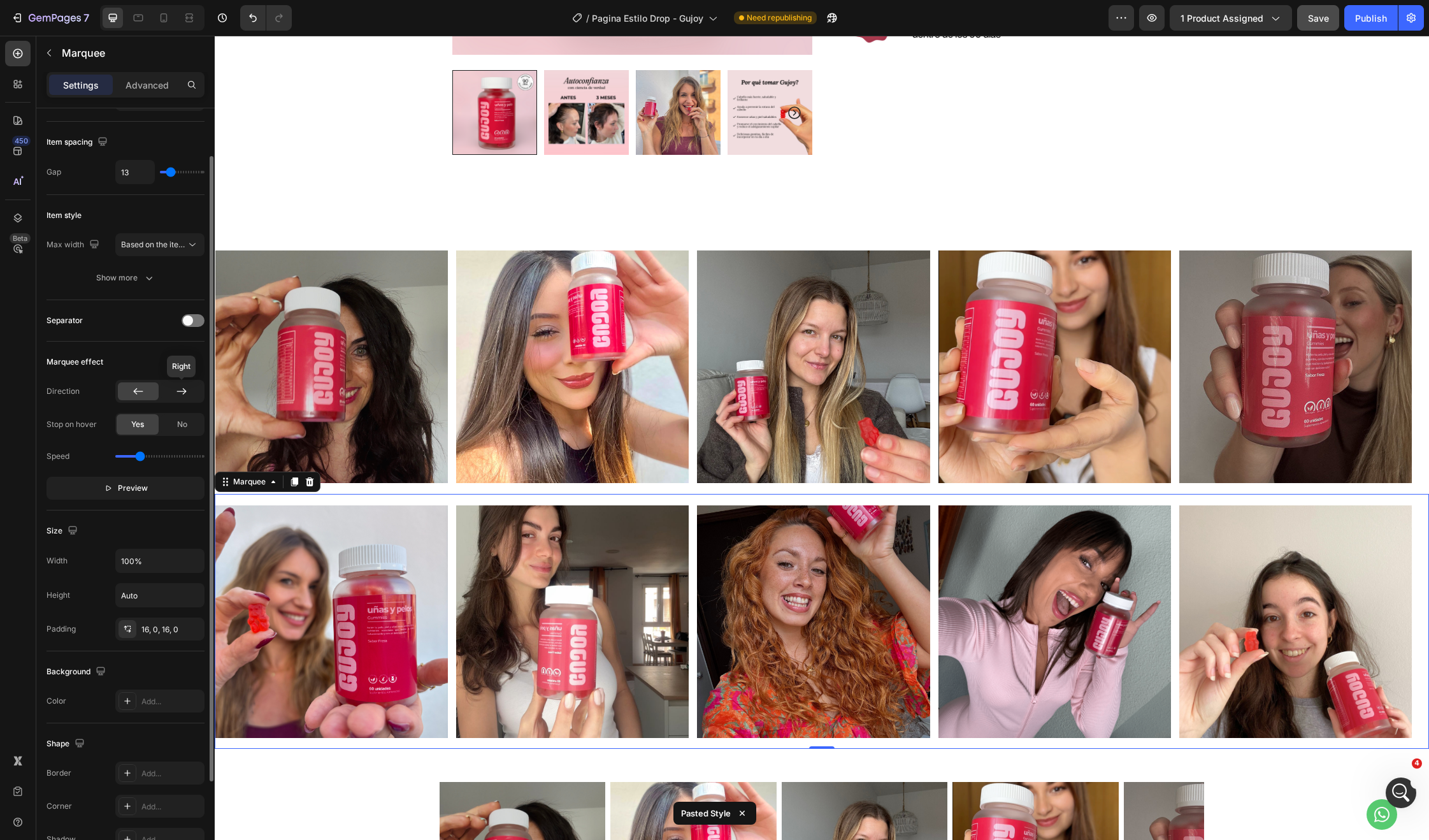
click at [165, 392] on div at bounding box center [181, 391] width 40 height 17
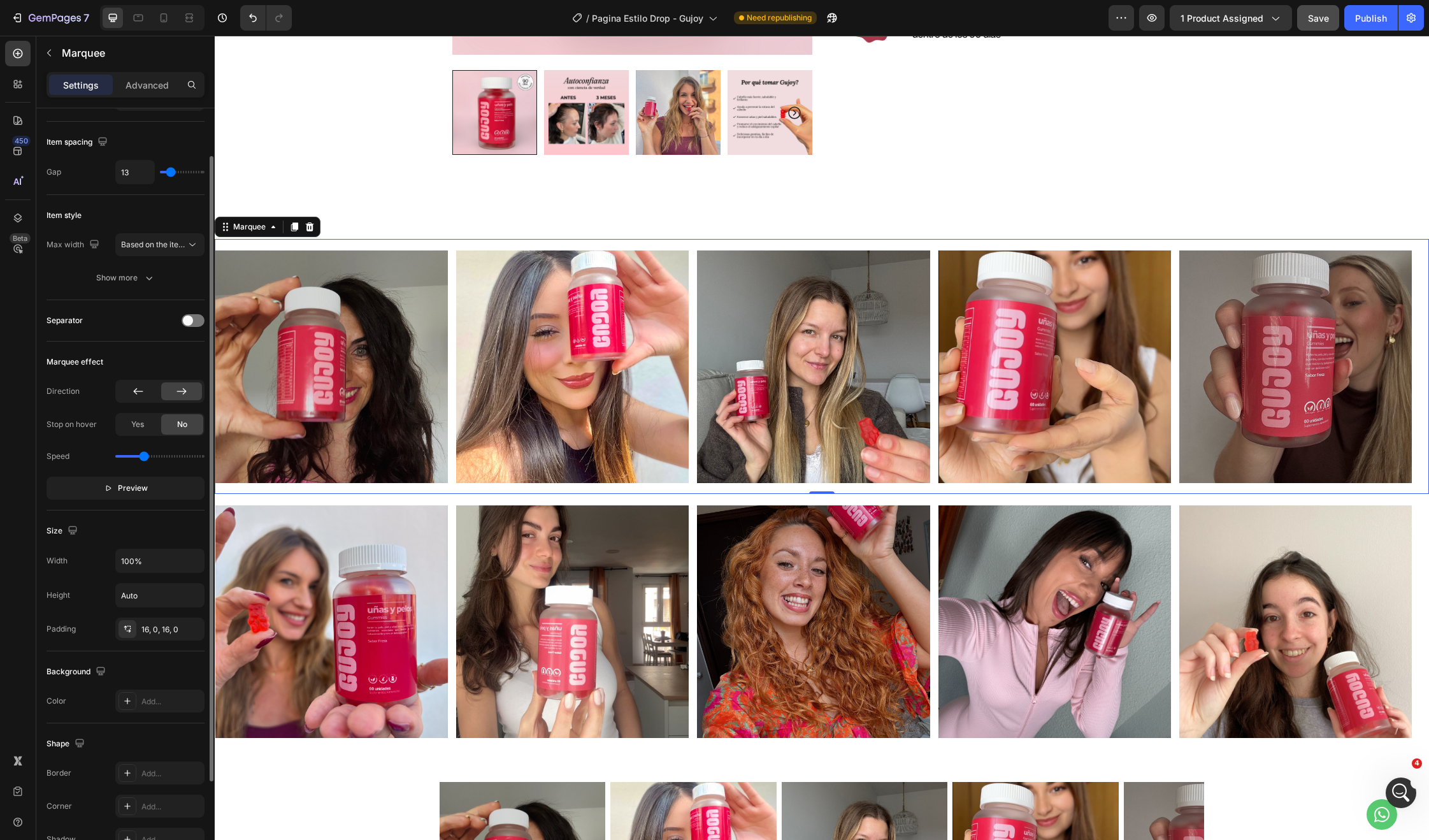
click at [130, 398] on div at bounding box center [138, 391] width 40 height 17
click at [176, 396] on icon at bounding box center [182, 392] width 13 height 13
click at [146, 388] on div at bounding box center [138, 391] width 40 height 17
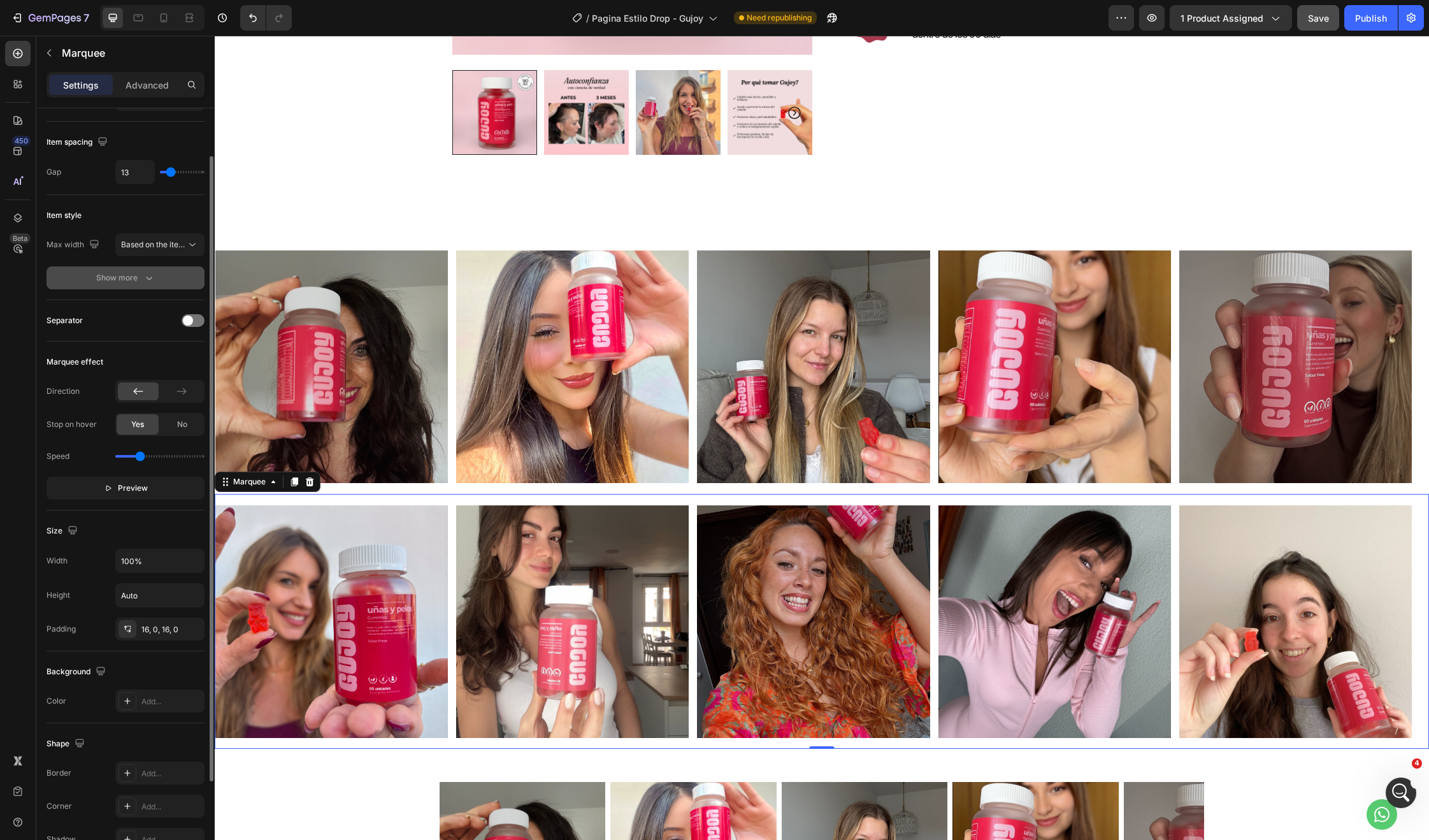
click at [115, 284] on button "Show more" at bounding box center [126, 278] width 158 height 23
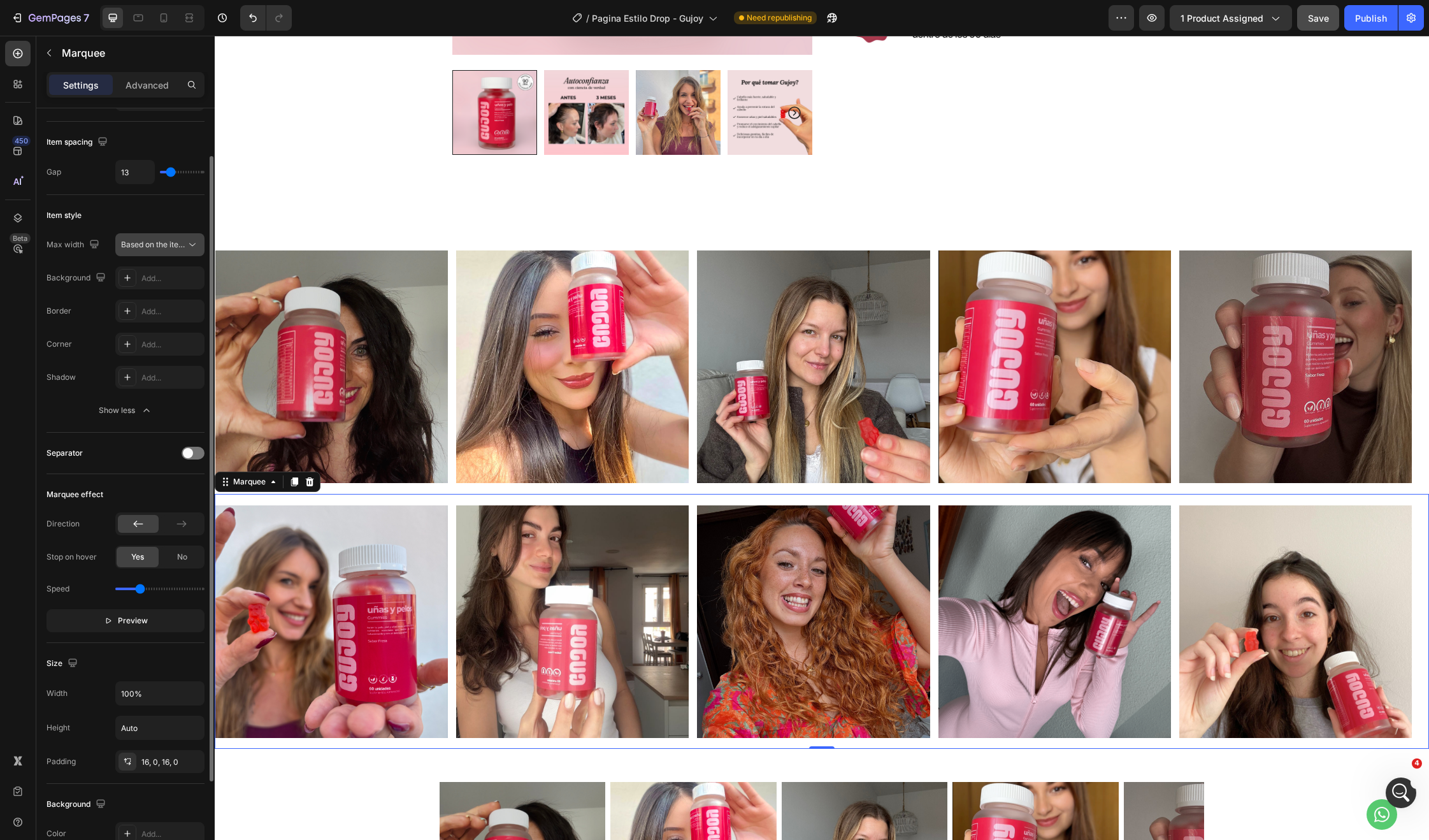
click at [174, 250] on span "Based on the item count" at bounding box center [153, 244] width 65 height 11
click at [174, 248] on span "Based on the item count" at bounding box center [164, 244] width 86 height 9
click at [325, 234] on div "Image Image Image Image Image Image Image Image Image Image Marquee Image Image…" at bounding box center [822, 494] width 1214 height 551
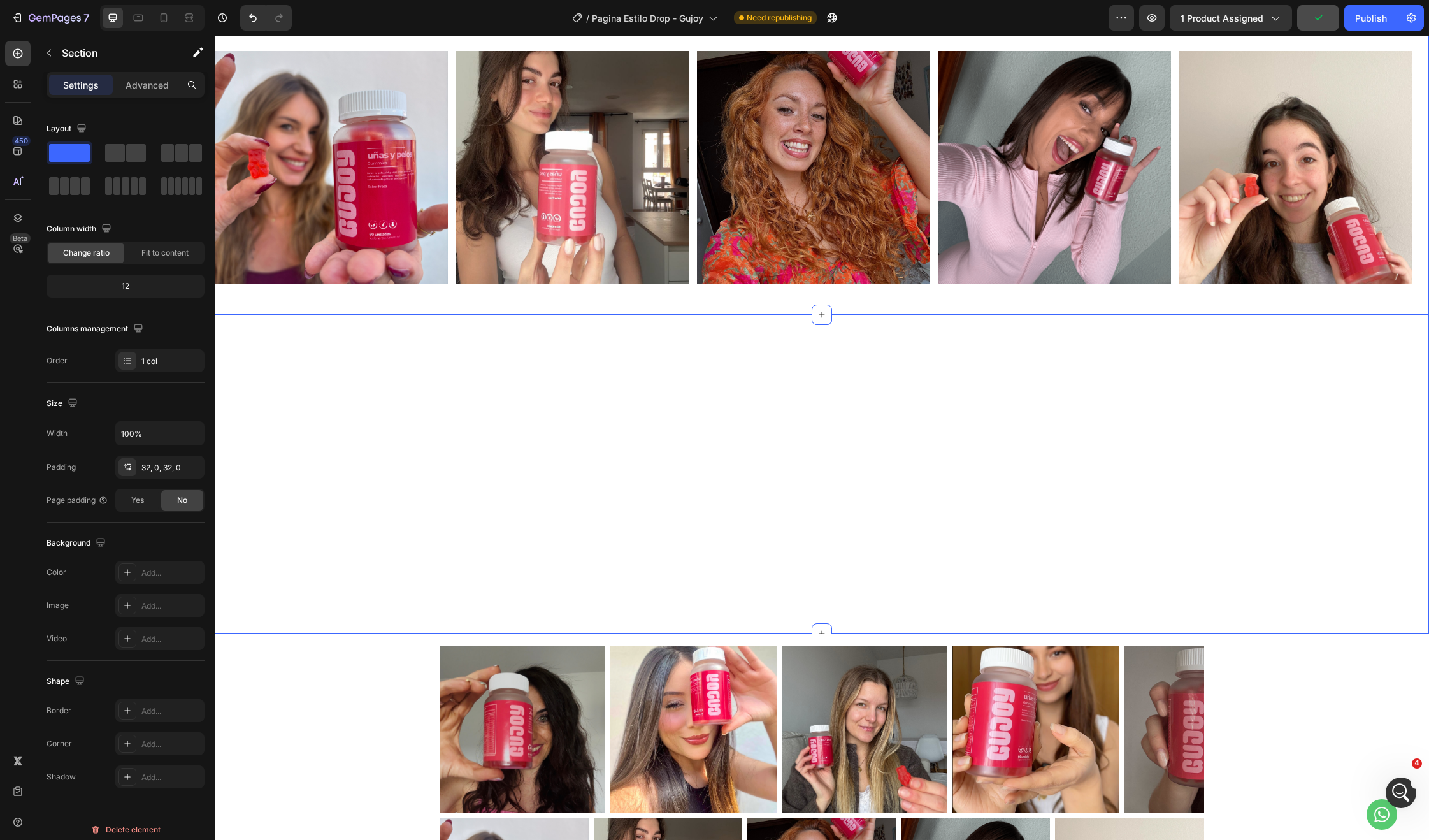
scroll to position [1075, 0]
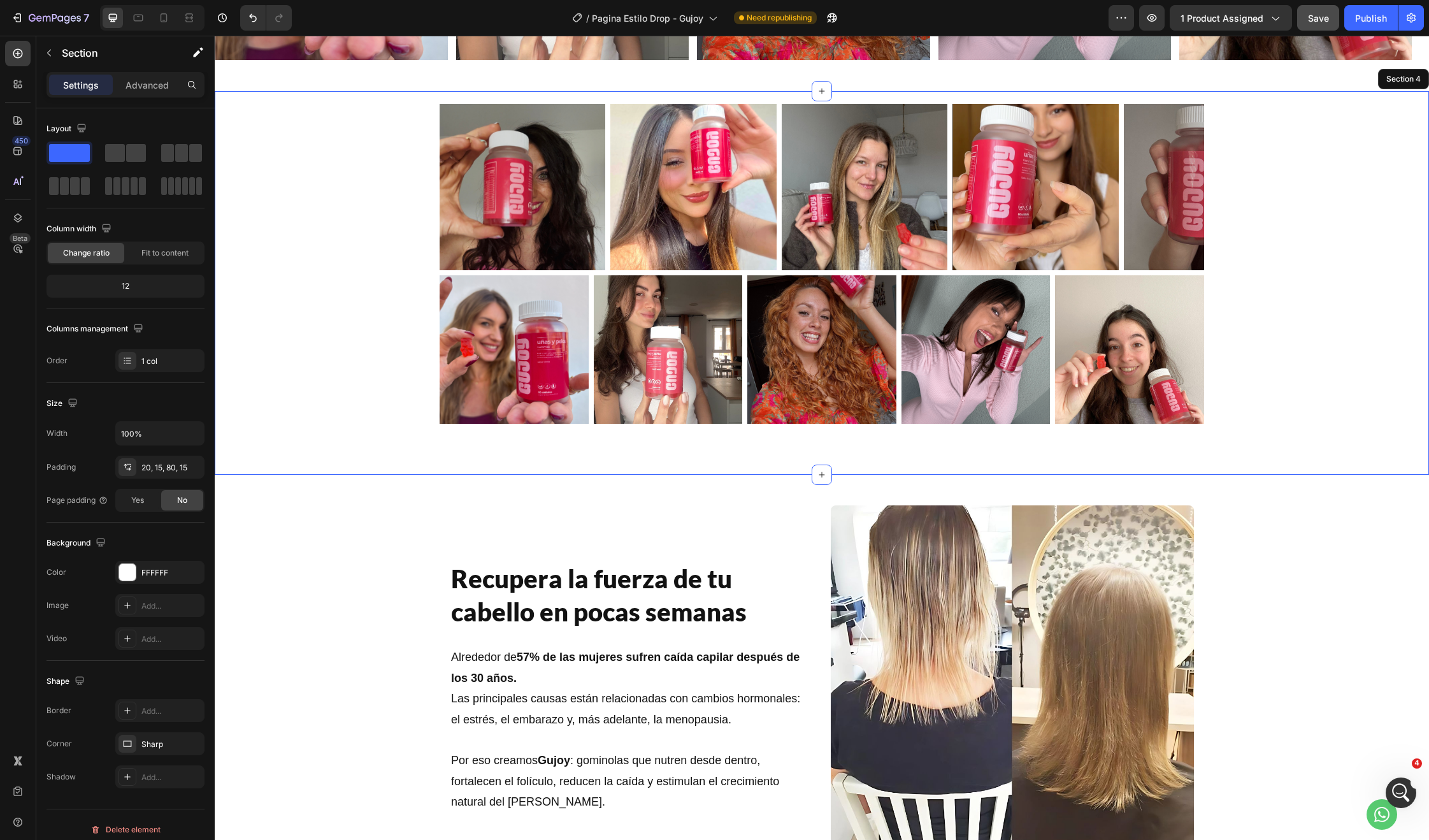
click at [1286, 301] on div "Image Image Image Image Image Carousel Image Image Image Image Image Carousel R…" at bounding box center [822, 264] width 1196 height 320
click at [1414, 76] on icon at bounding box center [1418, 79] width 8 height 9
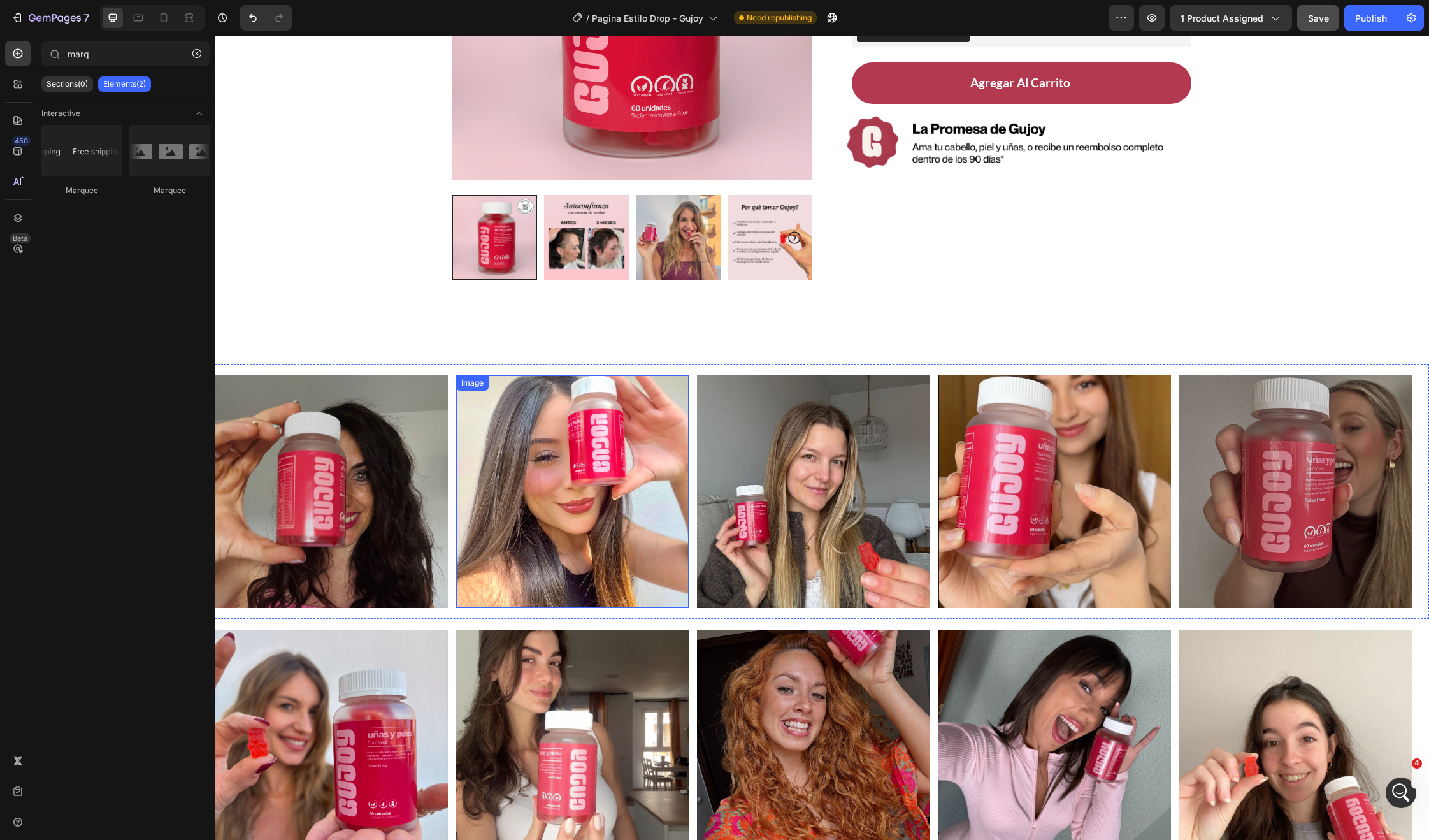
scroll to position [171, 0]
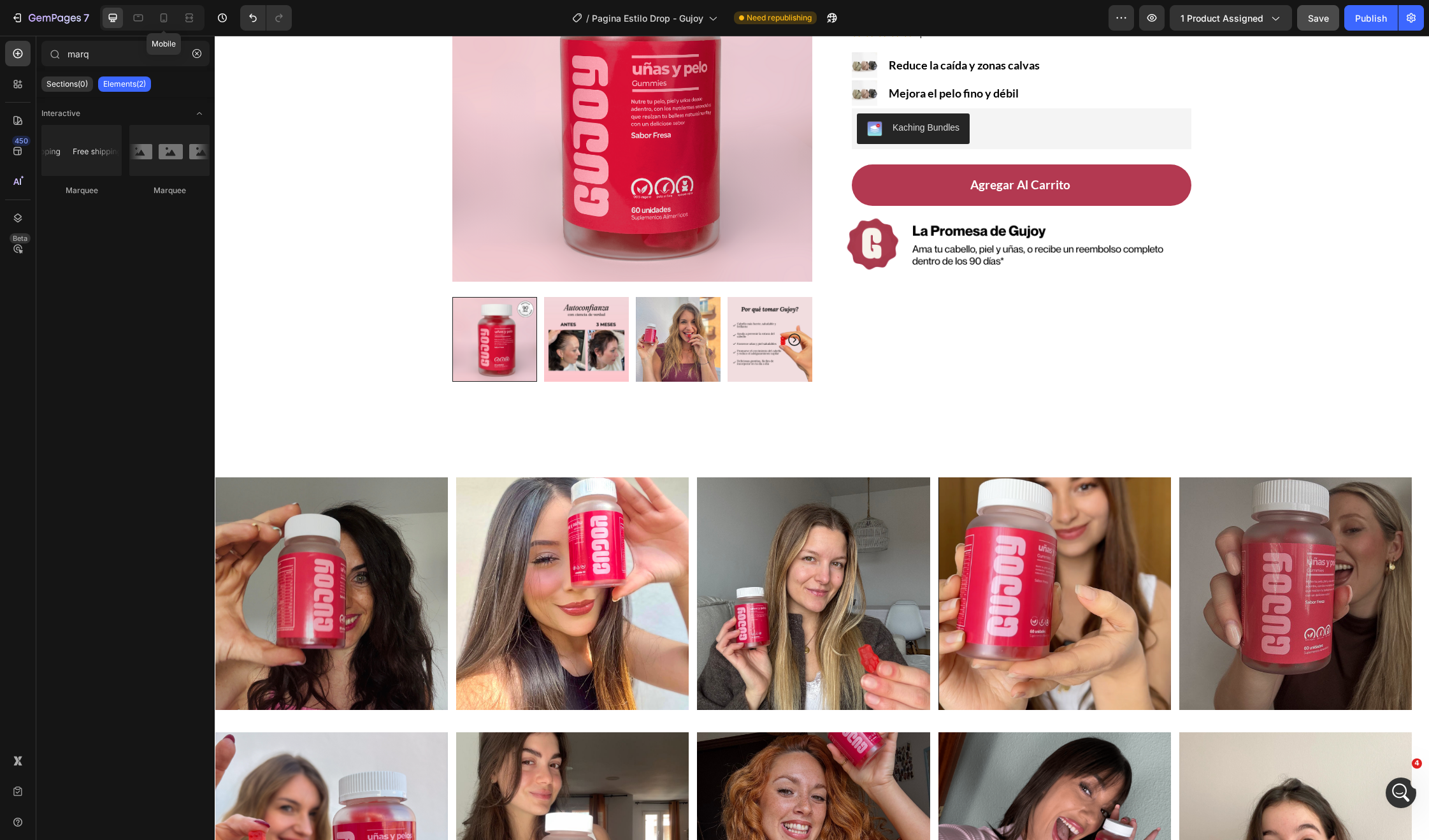
drag, startPoint x: 154, startPoint y: 16, endPoint x: 273, endPoint y: 167, distance: 192.3
click at [154, 17] on div at bounding box center [164, 17] width 20 height 20
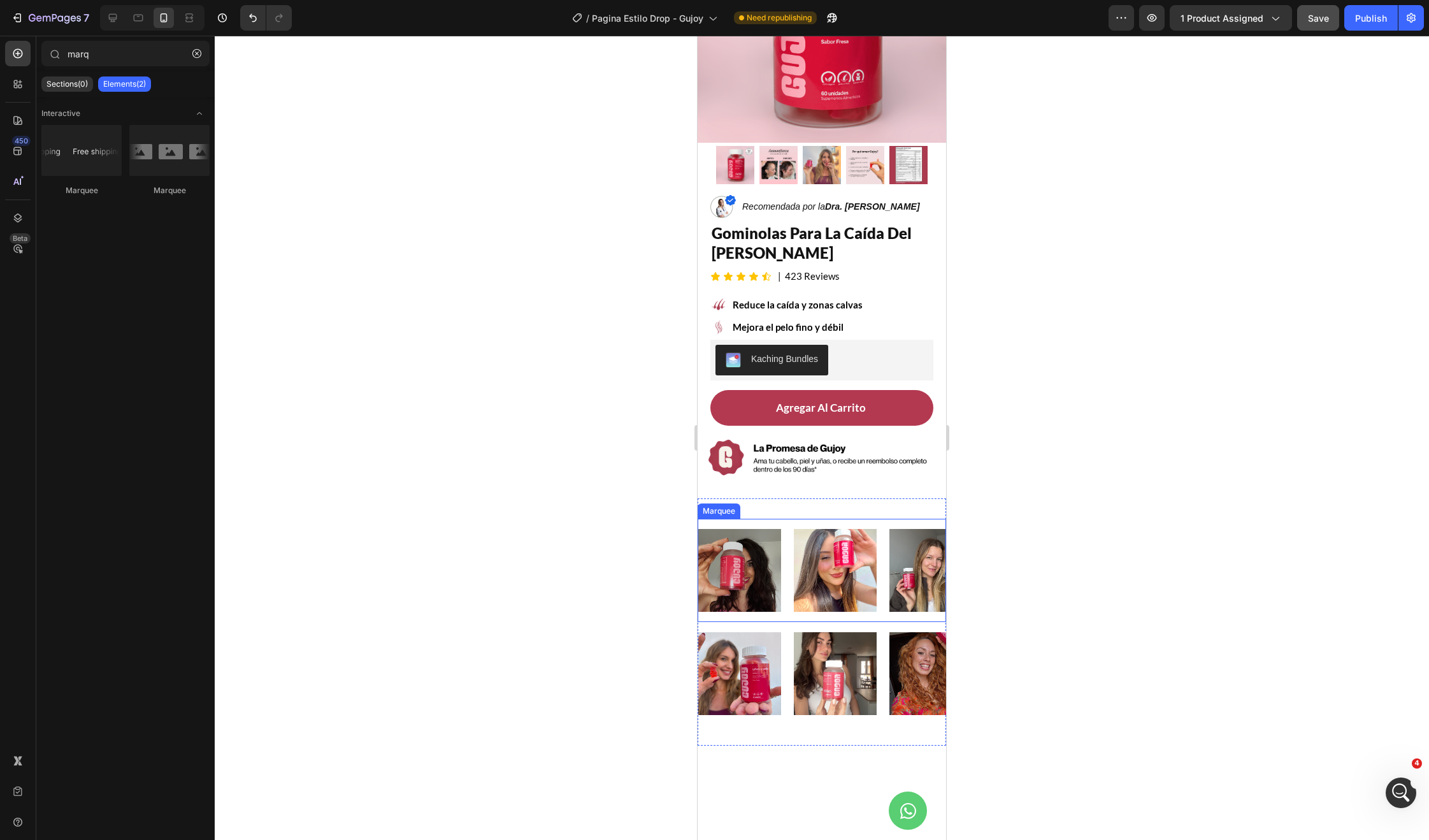
click at [785, 587] on div "Image" at bounding box center [746, 570] width 96 height 83
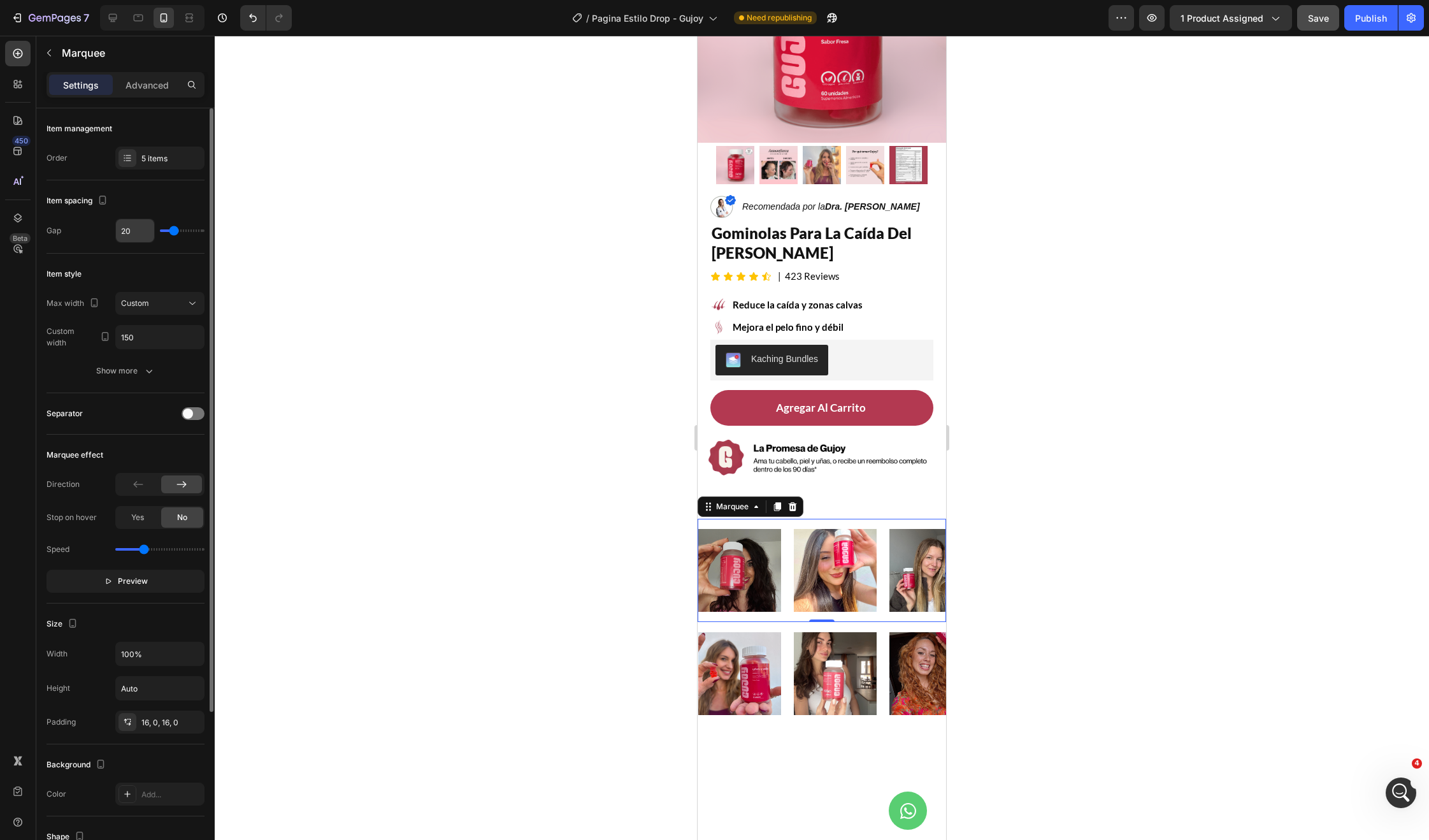
click at [140, 229] on input "20" at bounding box center [135, 230] width 39 height 23
type input "2"
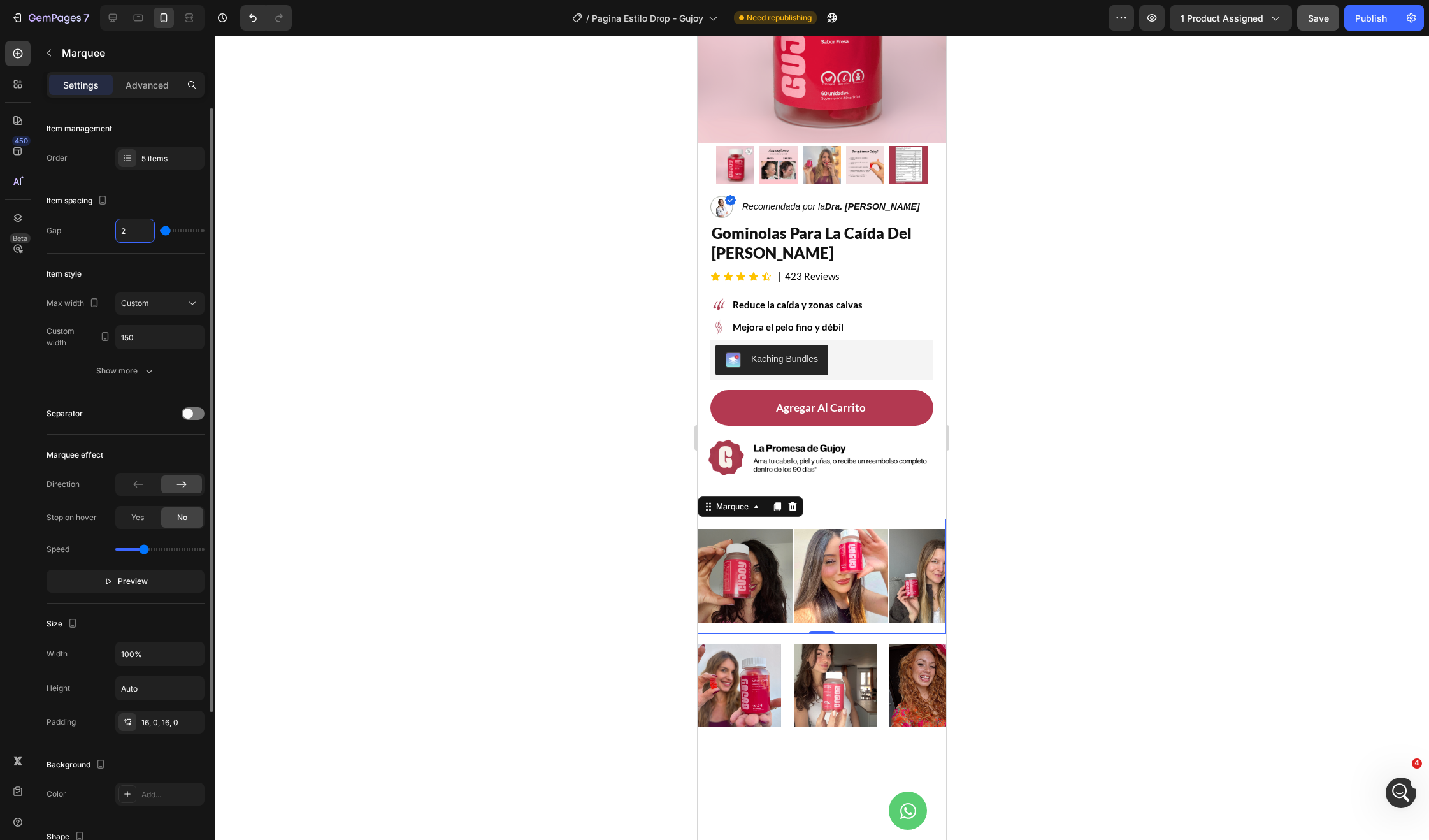
click at [141, 229] on input "2" at bounding box center [135, 230] width 39 height 23
type input "1"
type input "10"
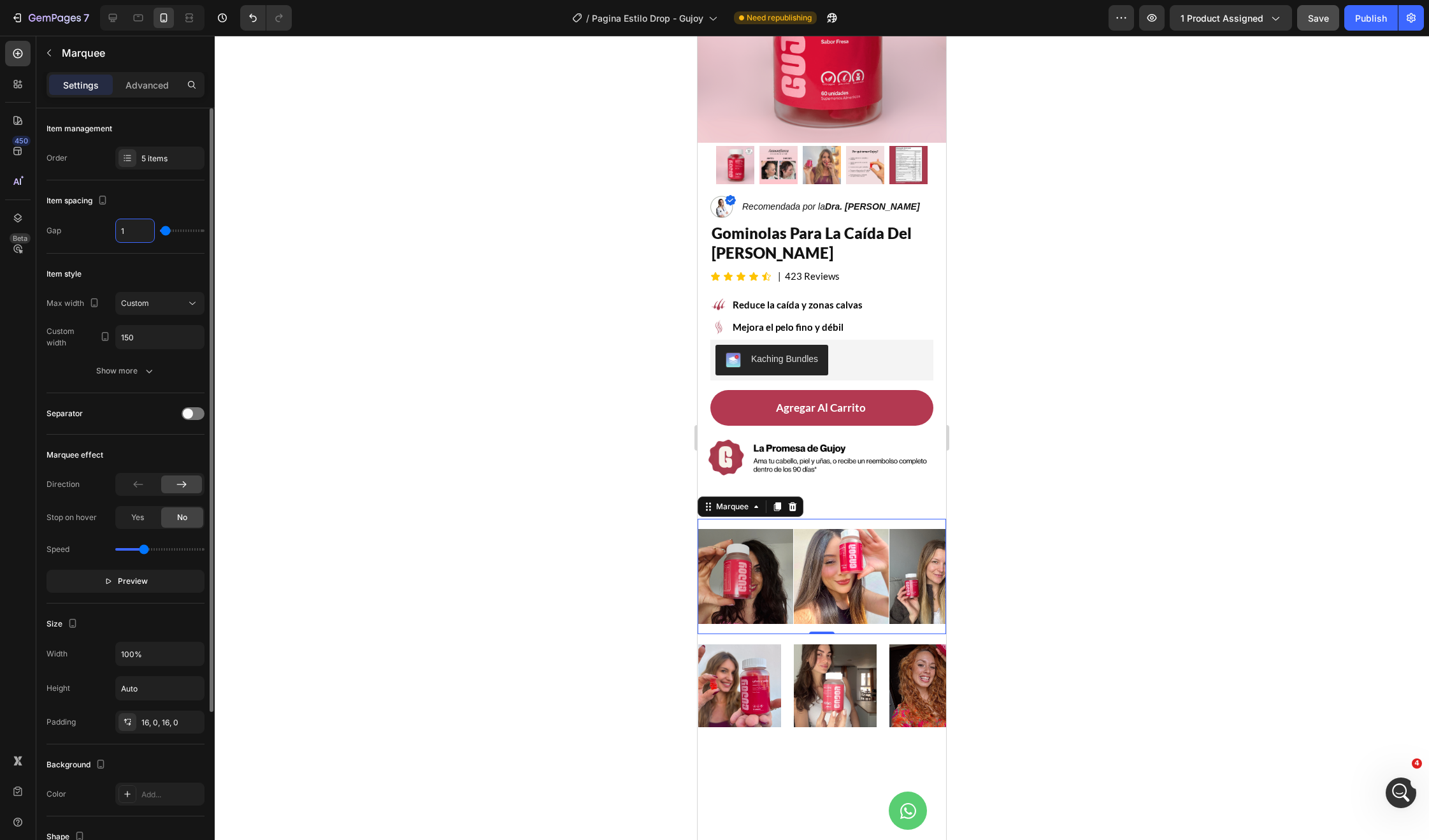
type input "10"
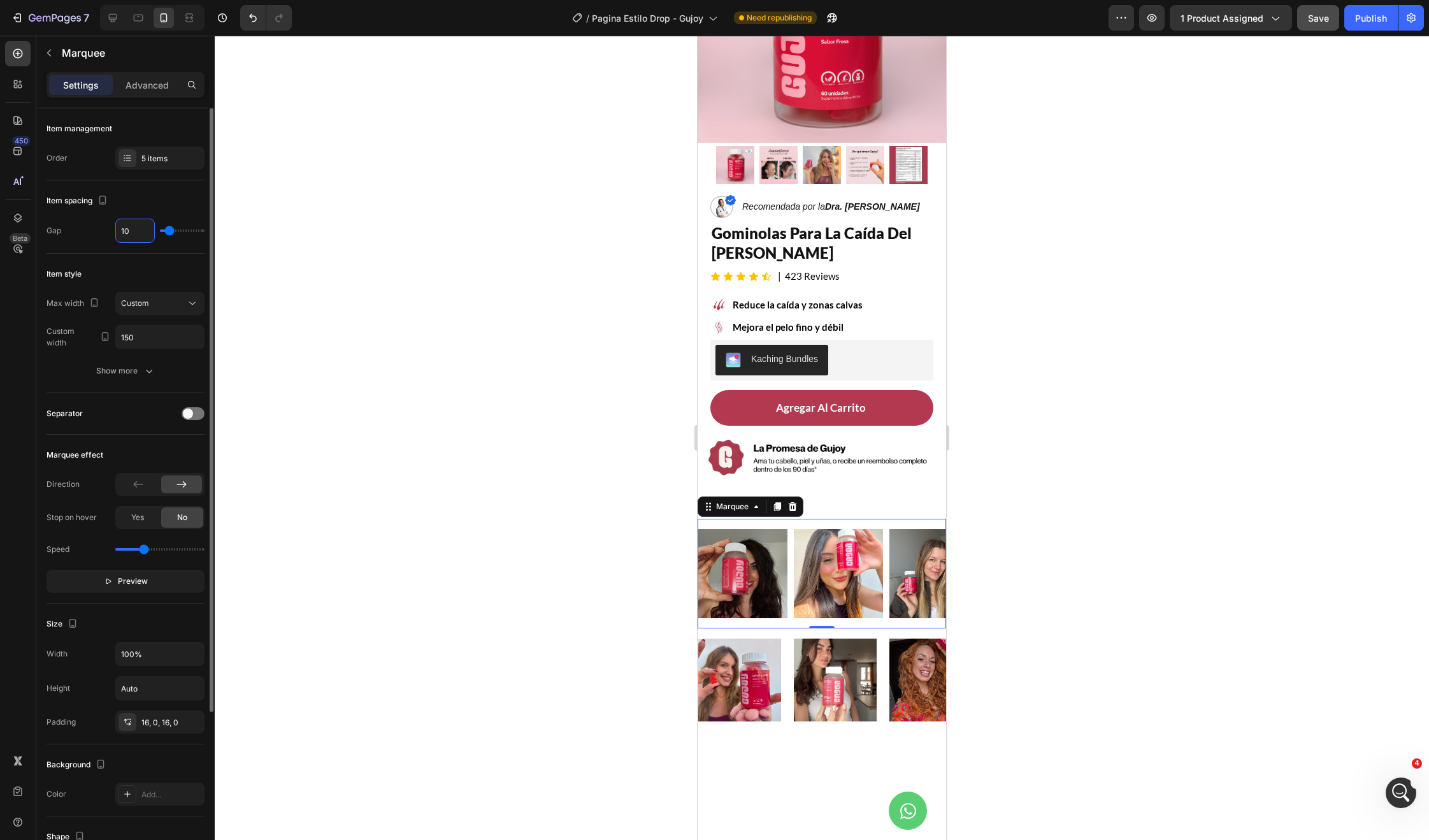
click at [141, 229] on input "10" at bounding box center [135, 230] width 39 height 23
click at [785, 655] on div "Image" at bounding box center [746, 680] width 96 height 83
click at [140, 227] on input "20" at bounding box center [135, 230] width 39 height 23
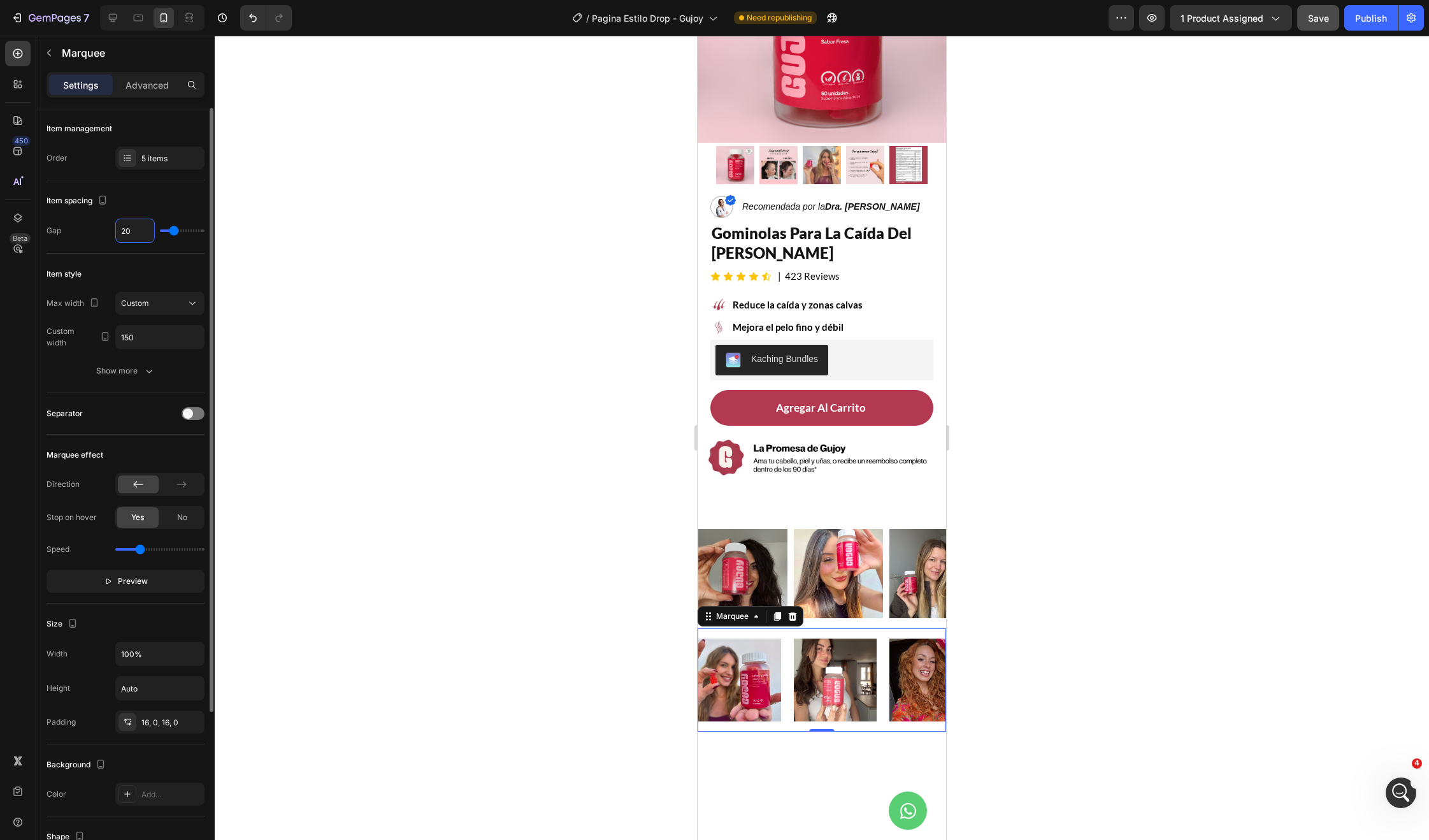
type input "1"
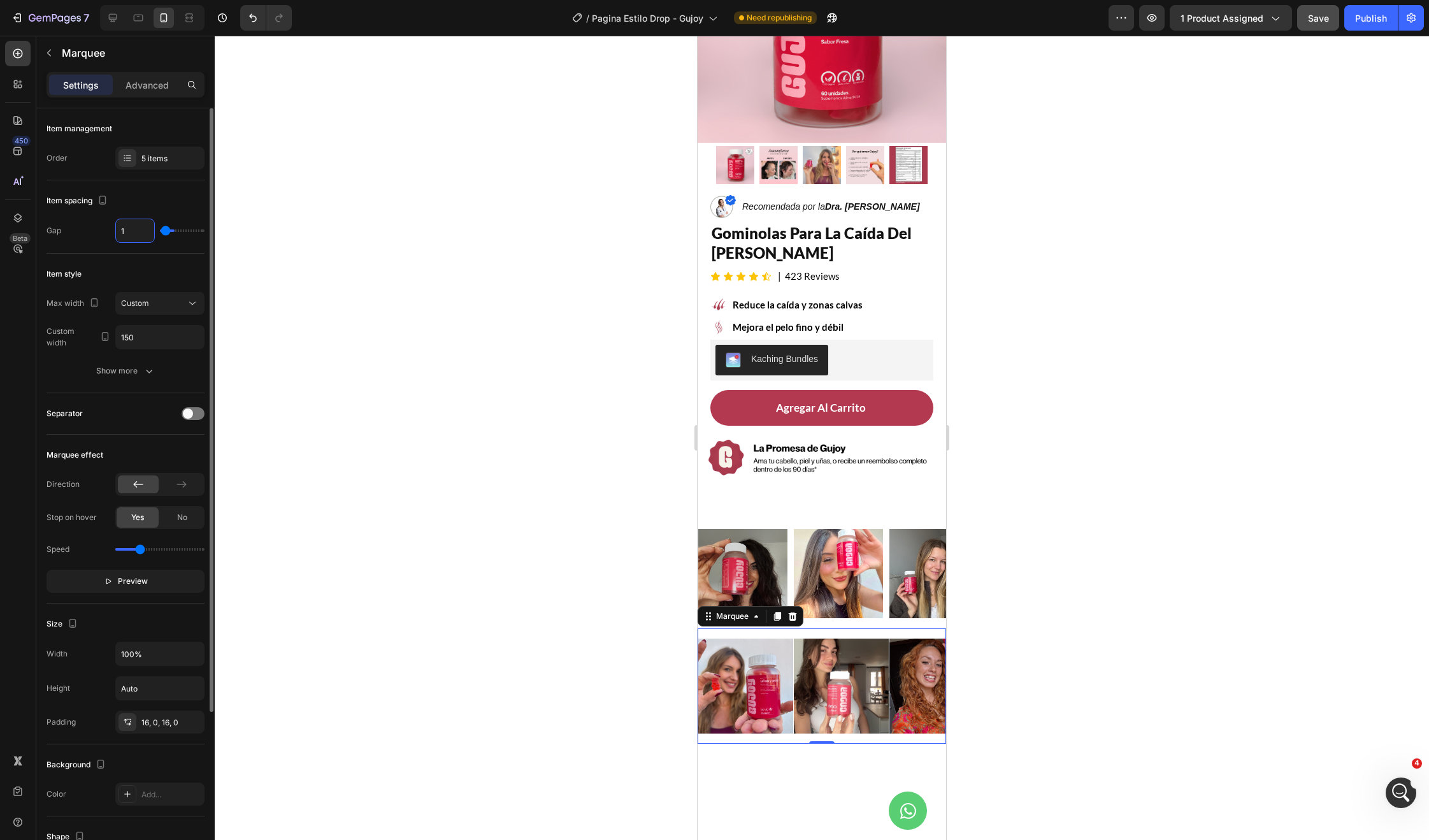
type input "10"
click at [126, 228] on input "10" at bounding box center [135, 230] width 39 height 23
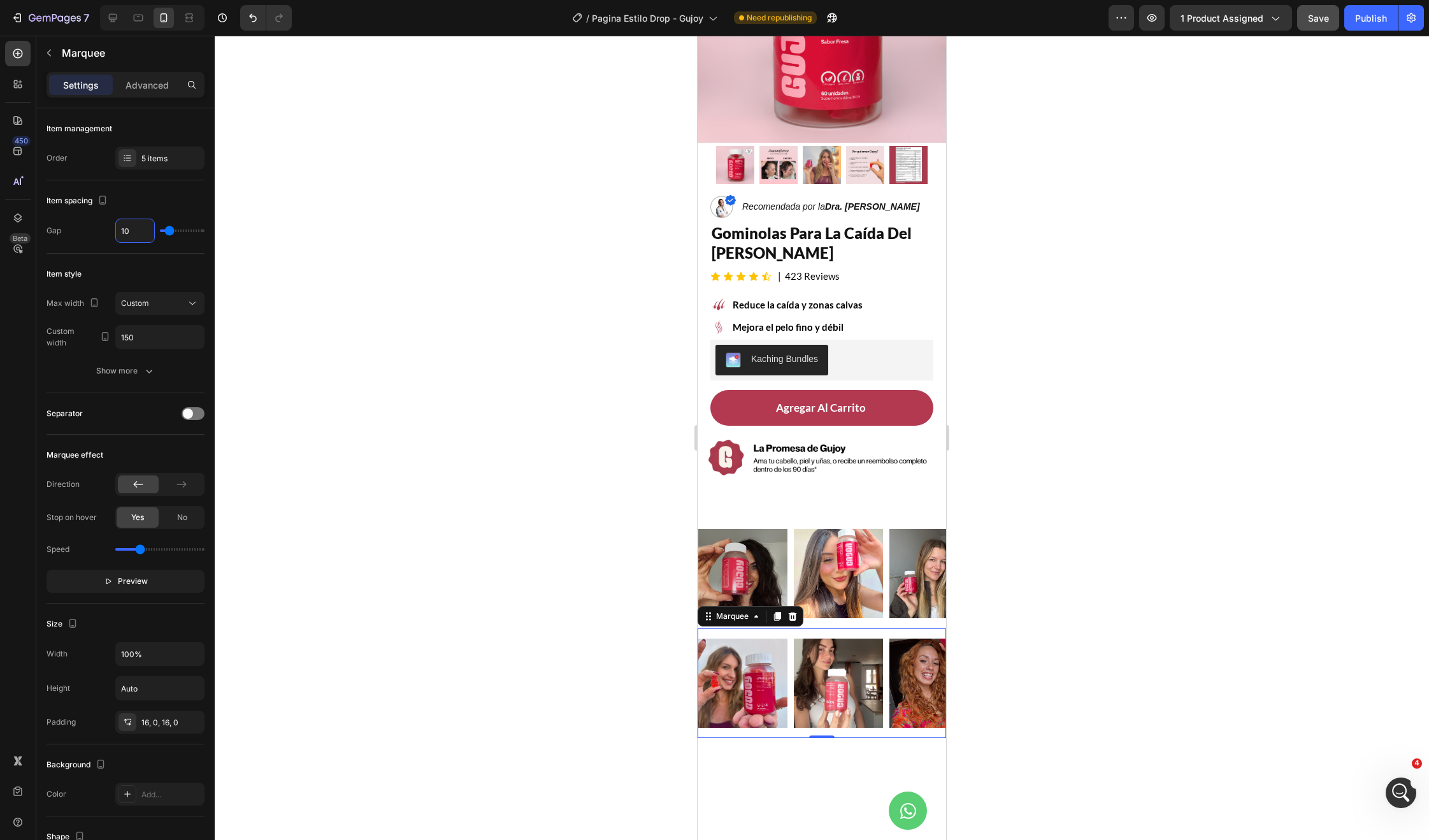
type input "5"
click at [790, 570] on div "Image" at bounding box center [746, 573] width 96 height 89
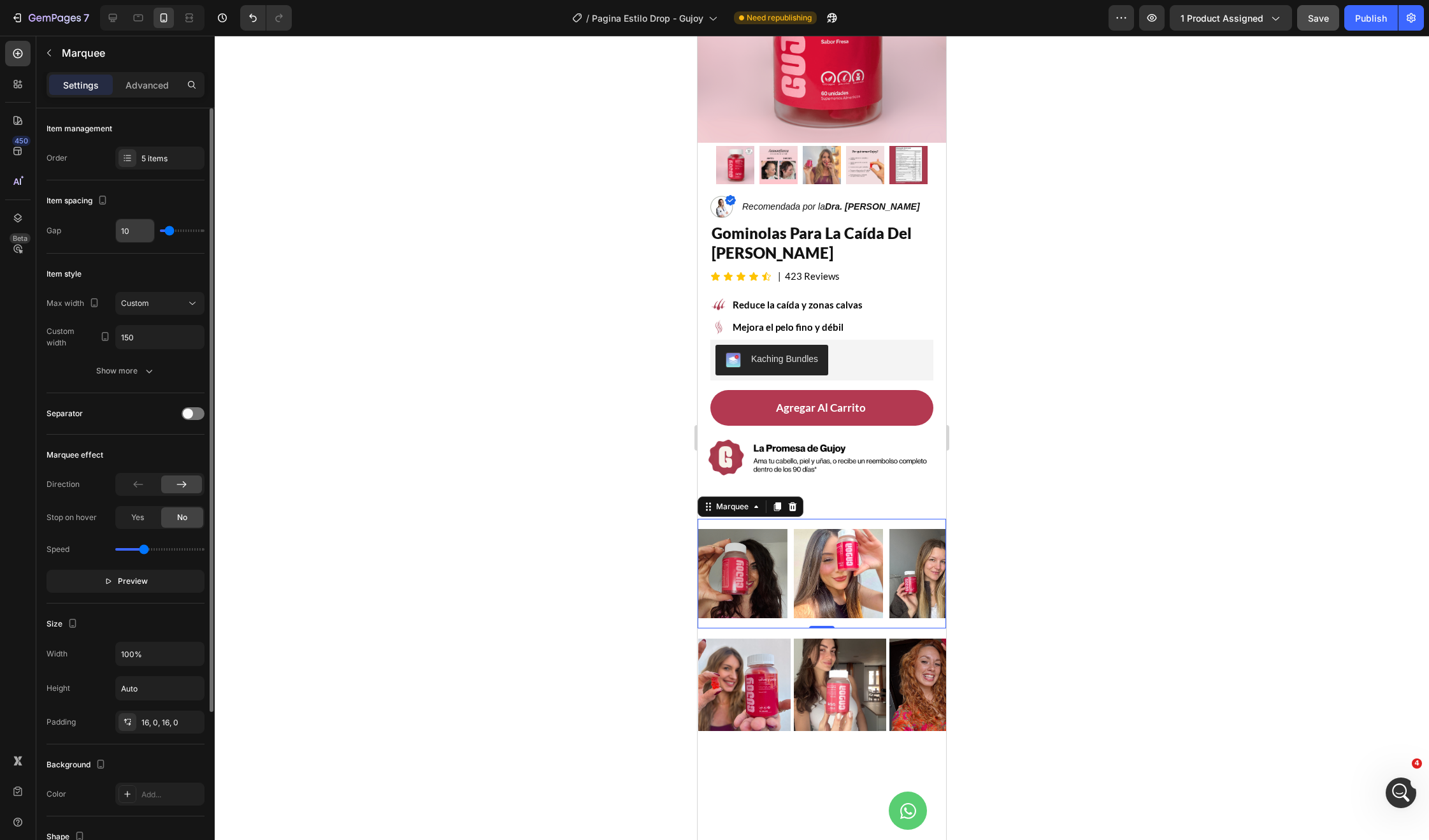
click at [125, 233] on input "10" at bounding box center [135, 230] width 39 height 23
type input "5"
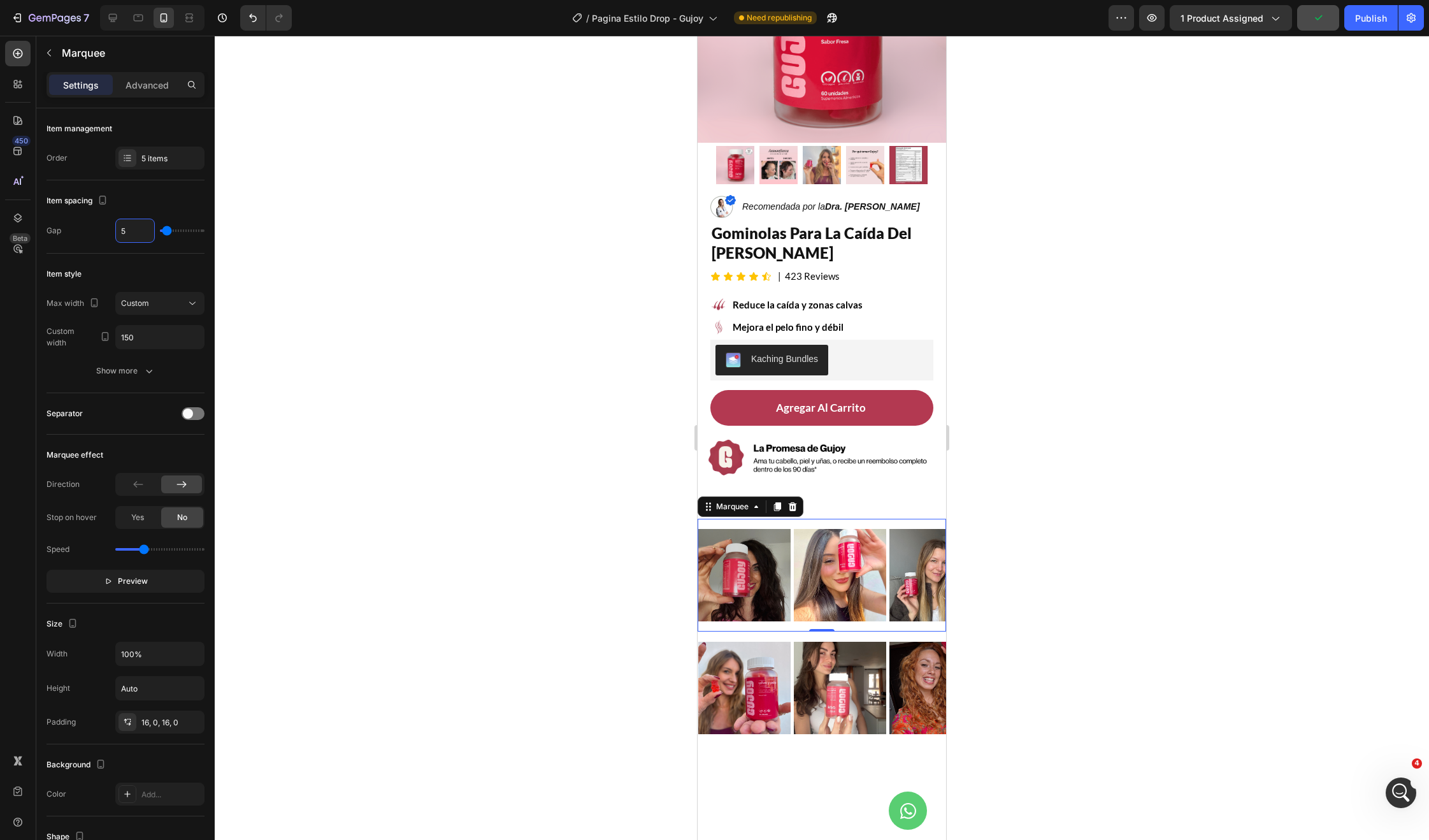
click at [1221, 641] on div at bounding box center [822, 437] width 1214 height 804
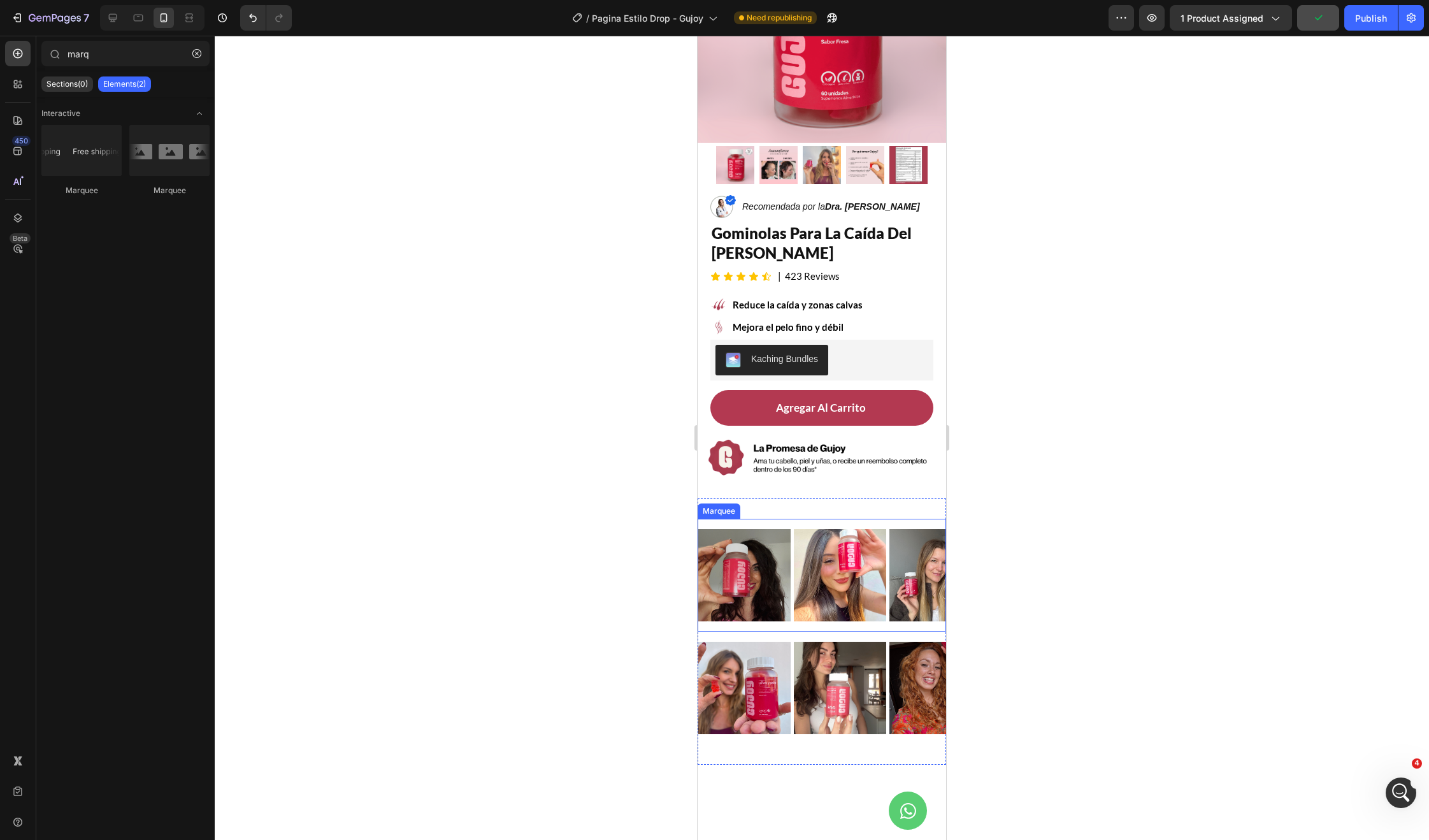
click at [828, 618] on div "Image Image Image Image Image Image Image Image Image Image Marquee" at bounding box center [822, 574] width 248 height 113
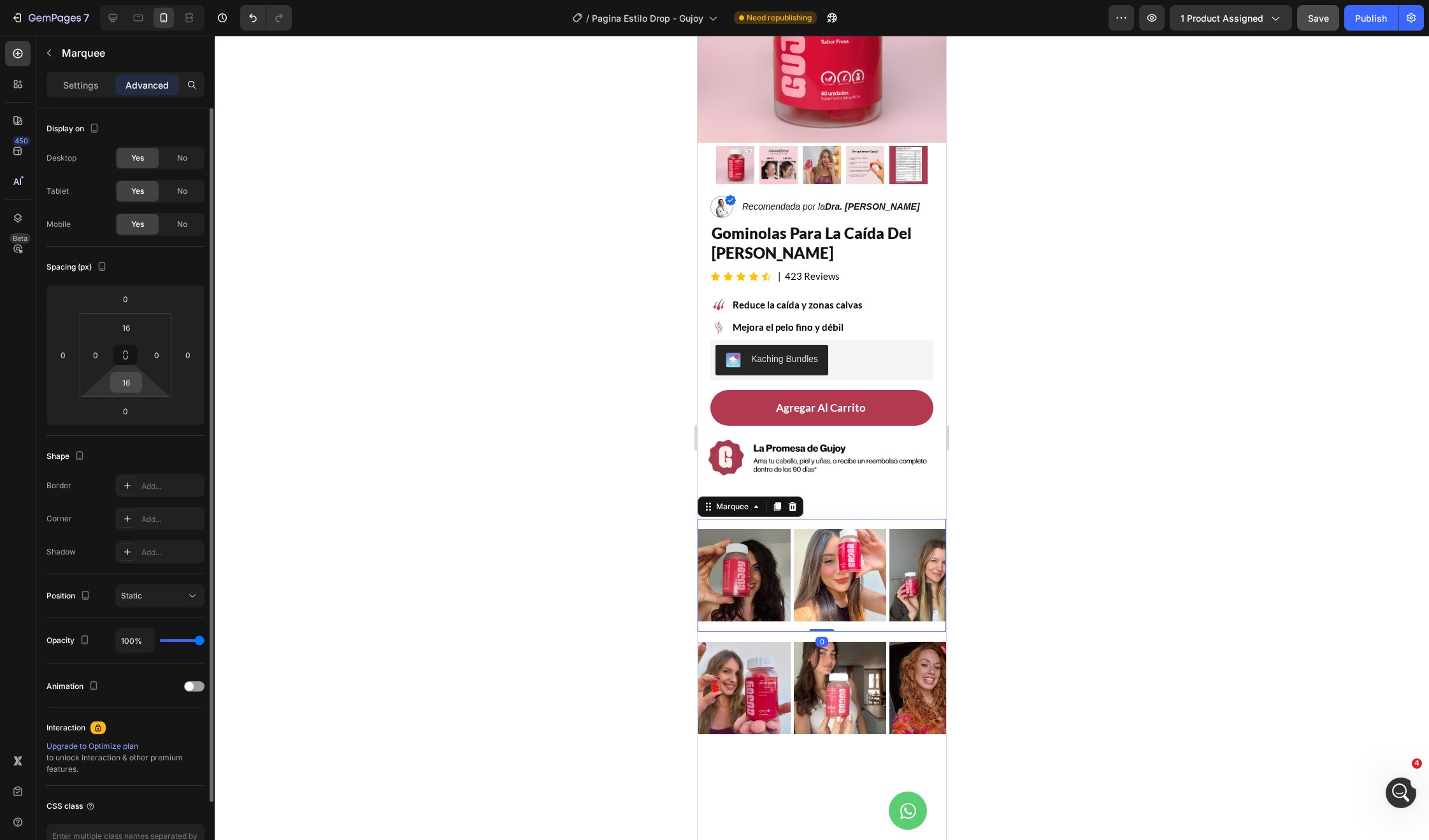
click at [123, 377] on input "16" at bounding box center [126, 382] width 26 height 19
type input "0"
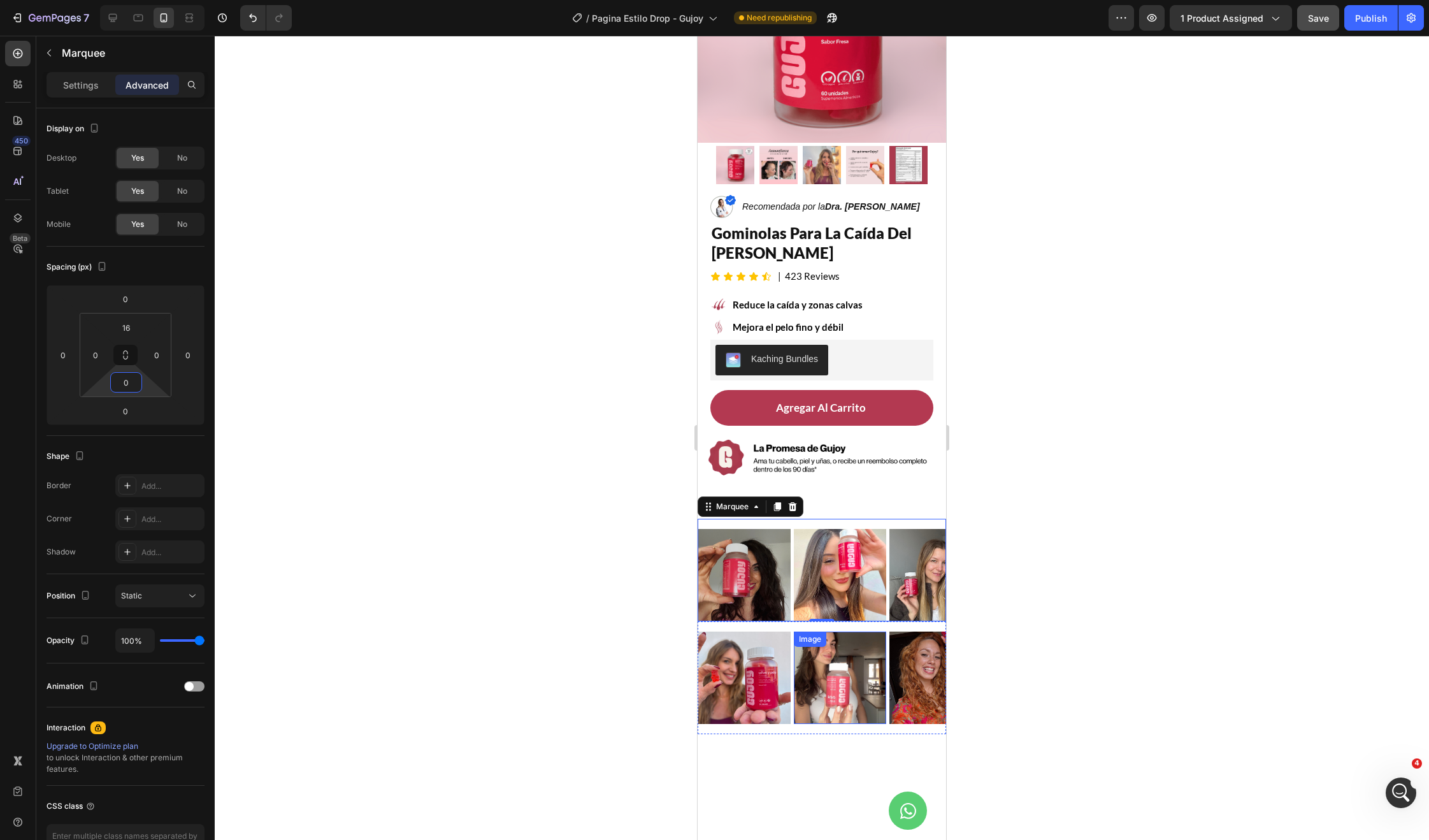
click at [794, 631] on div "Image" at bounding box center [810, 639] width 32 height 16
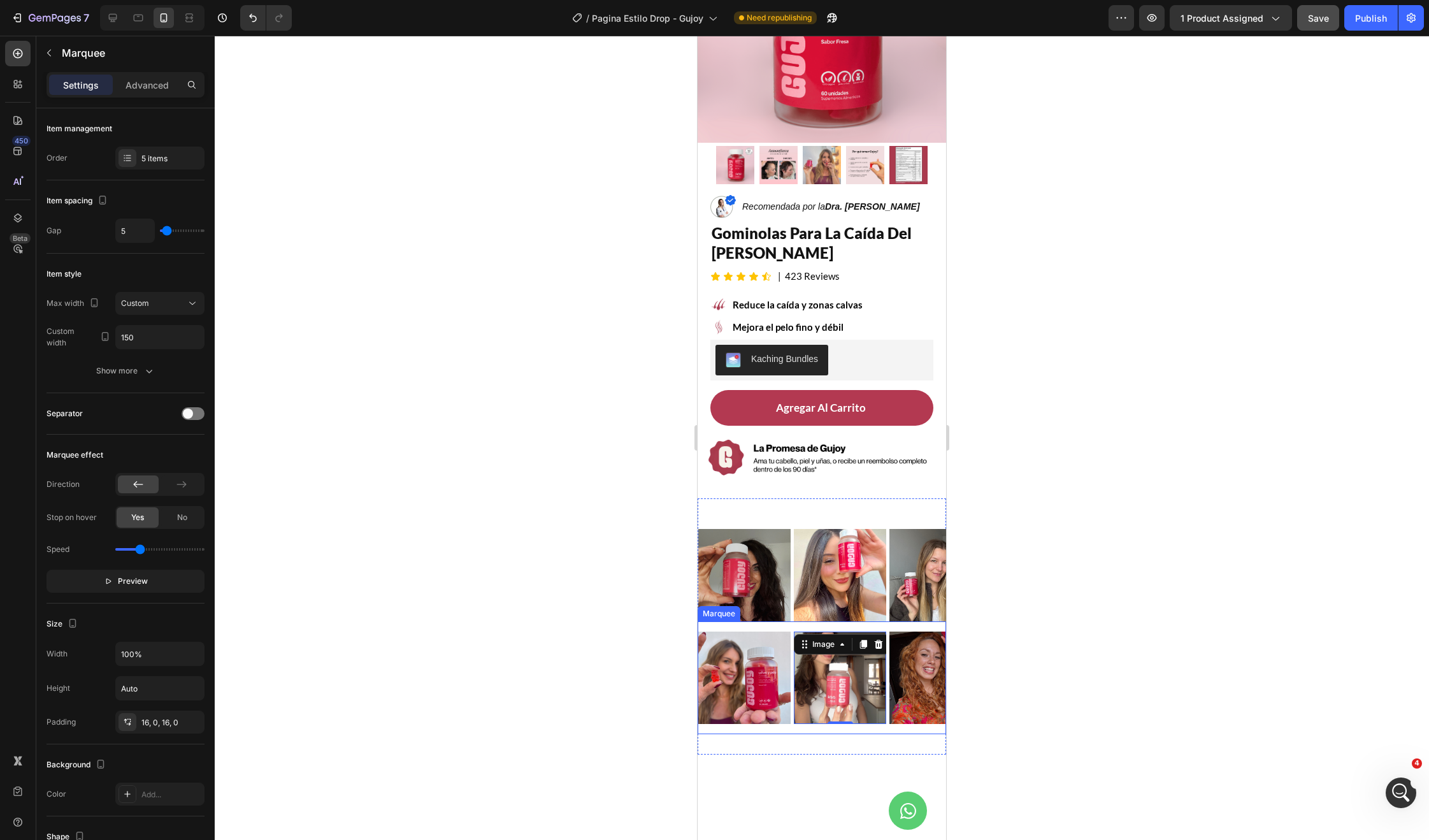
click at [791, 631] on div "Image" at bounding box center [746, 677] width 96 height 93
click at [159, 90] on p "Advanced" at bounding box center [147, 85] width 43 height 14
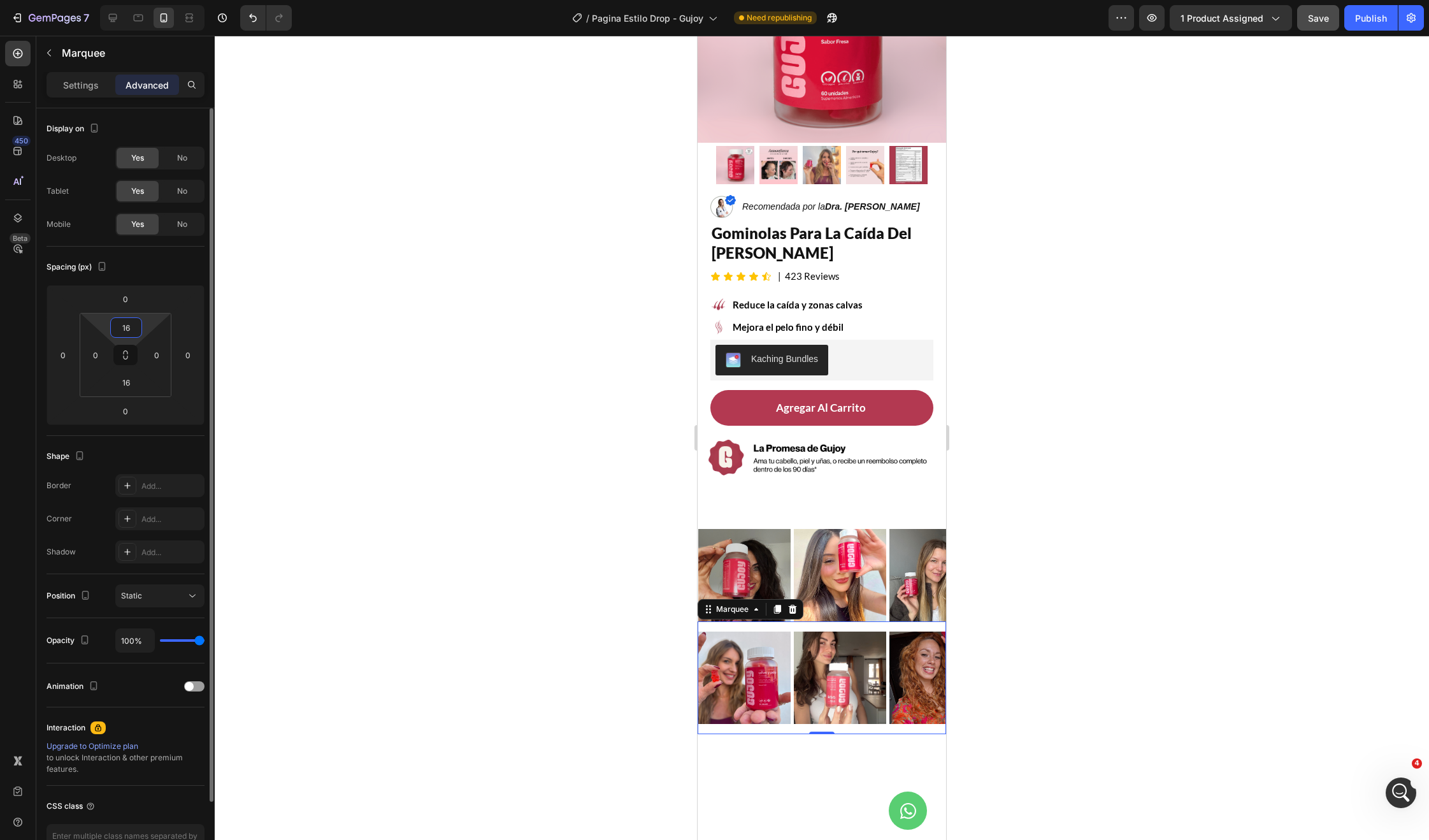
click at [134, 323] on input "16" at bounding box center [126, 327] width 26 height 19
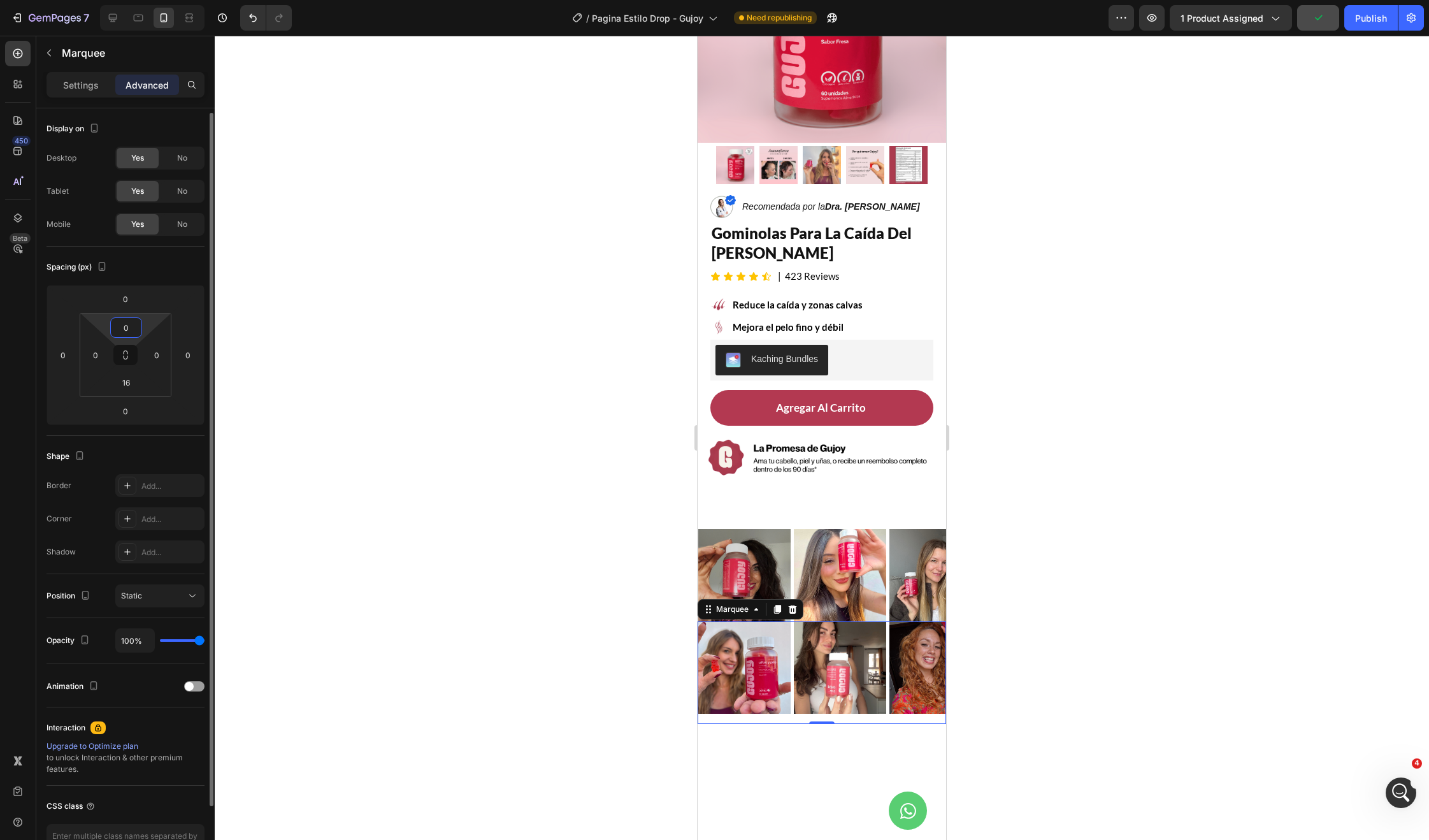
scroll to position [3, 0]
click at [134, 324] on input "0" at bounding box center [126, 324] width 26 height 19
type input "5"
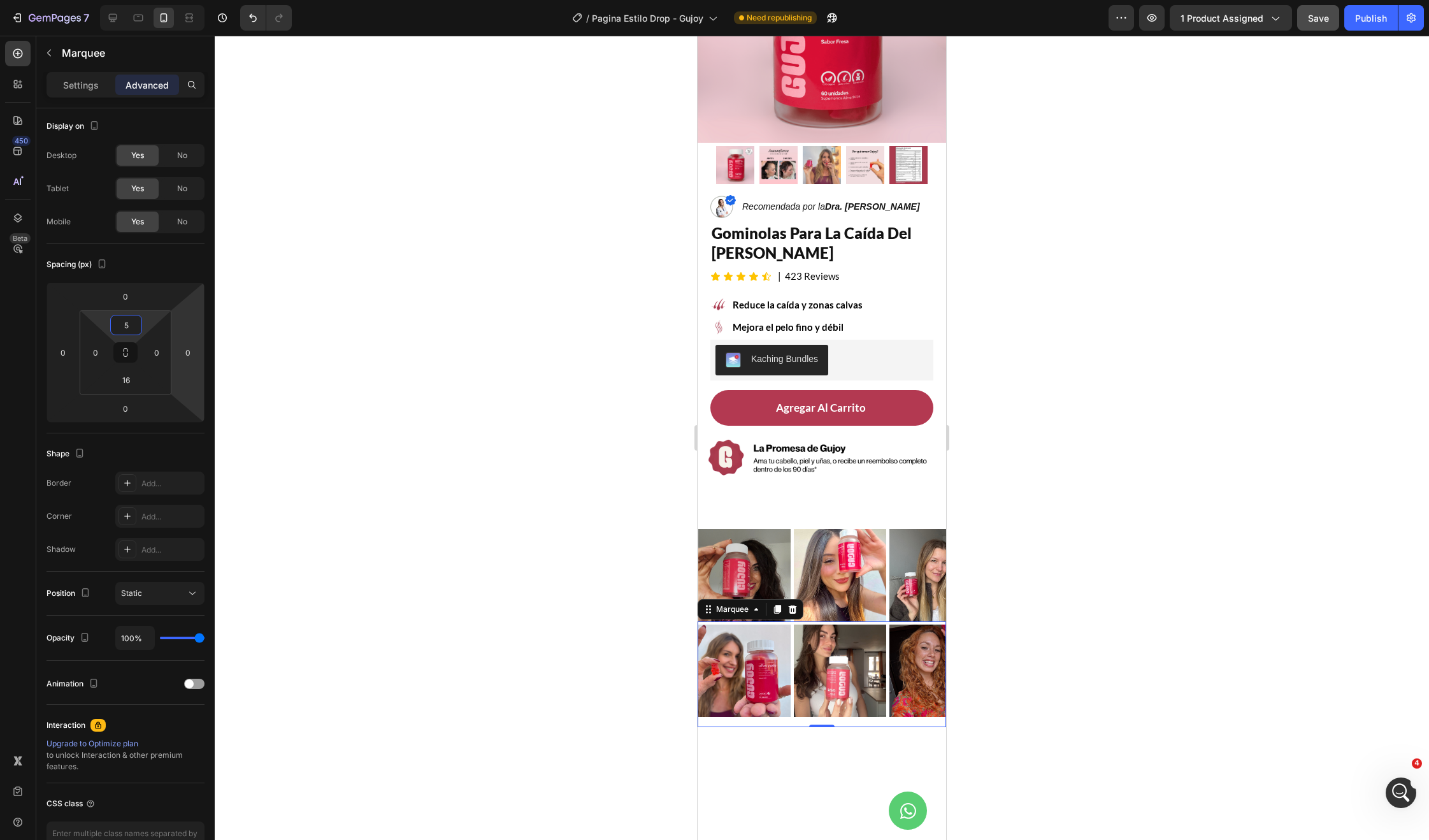
click at [464, 446] on div at bounding box center [822, 437] width 1214 height 804
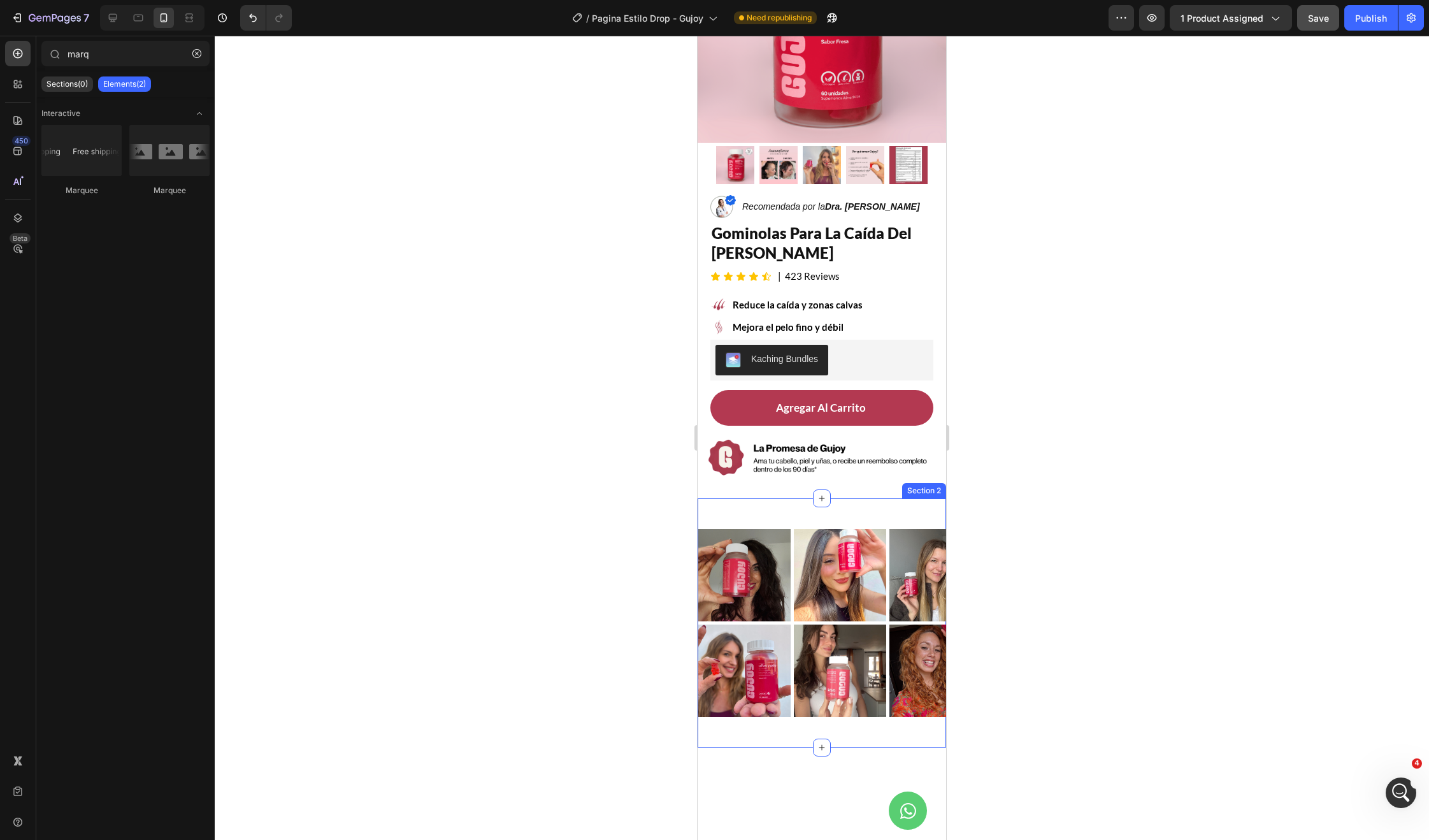
click at [795, 498] on div "Image Image Image Image Image Image Image Image Image Image Marquee Image Image…" at bounding box center [822, 622] width 248 height 249
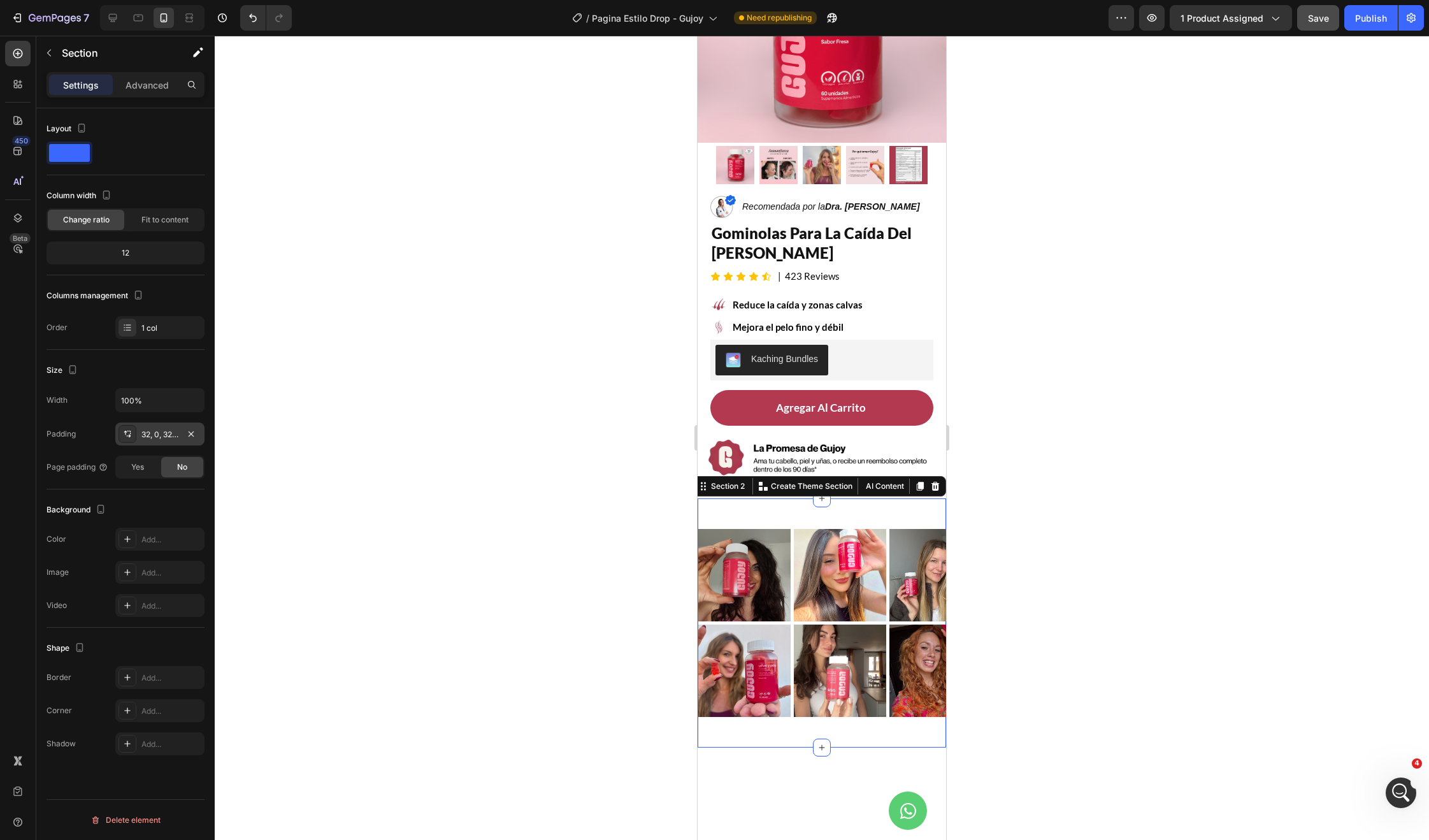
click at [159, 425] on div "32, 0, 32, 0" at bounding box center [159, 434] width 89 height 23
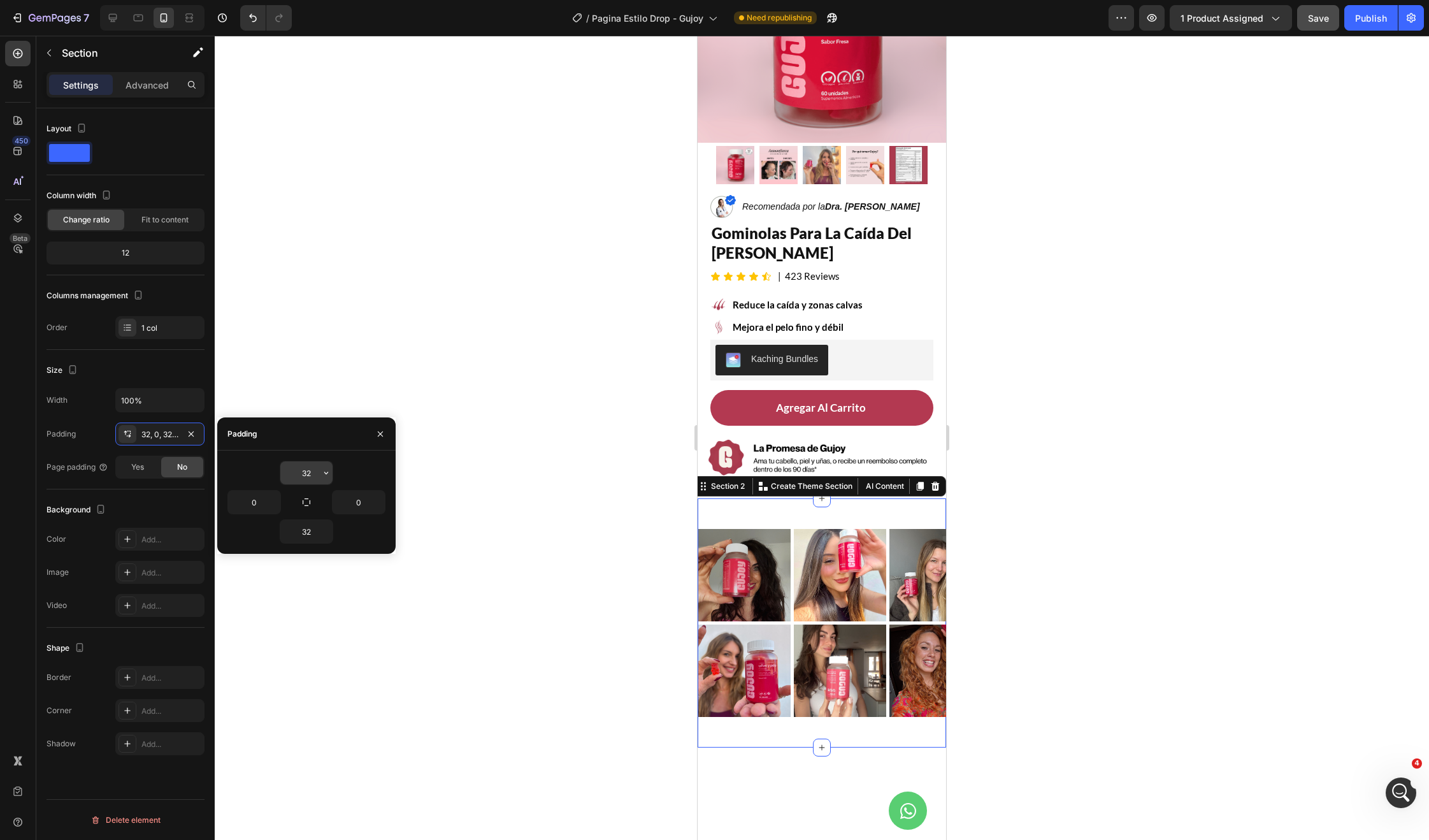
click at [309, 469] on input "32" at bounding box center [306, 472] width 52 height 23
type input "30"
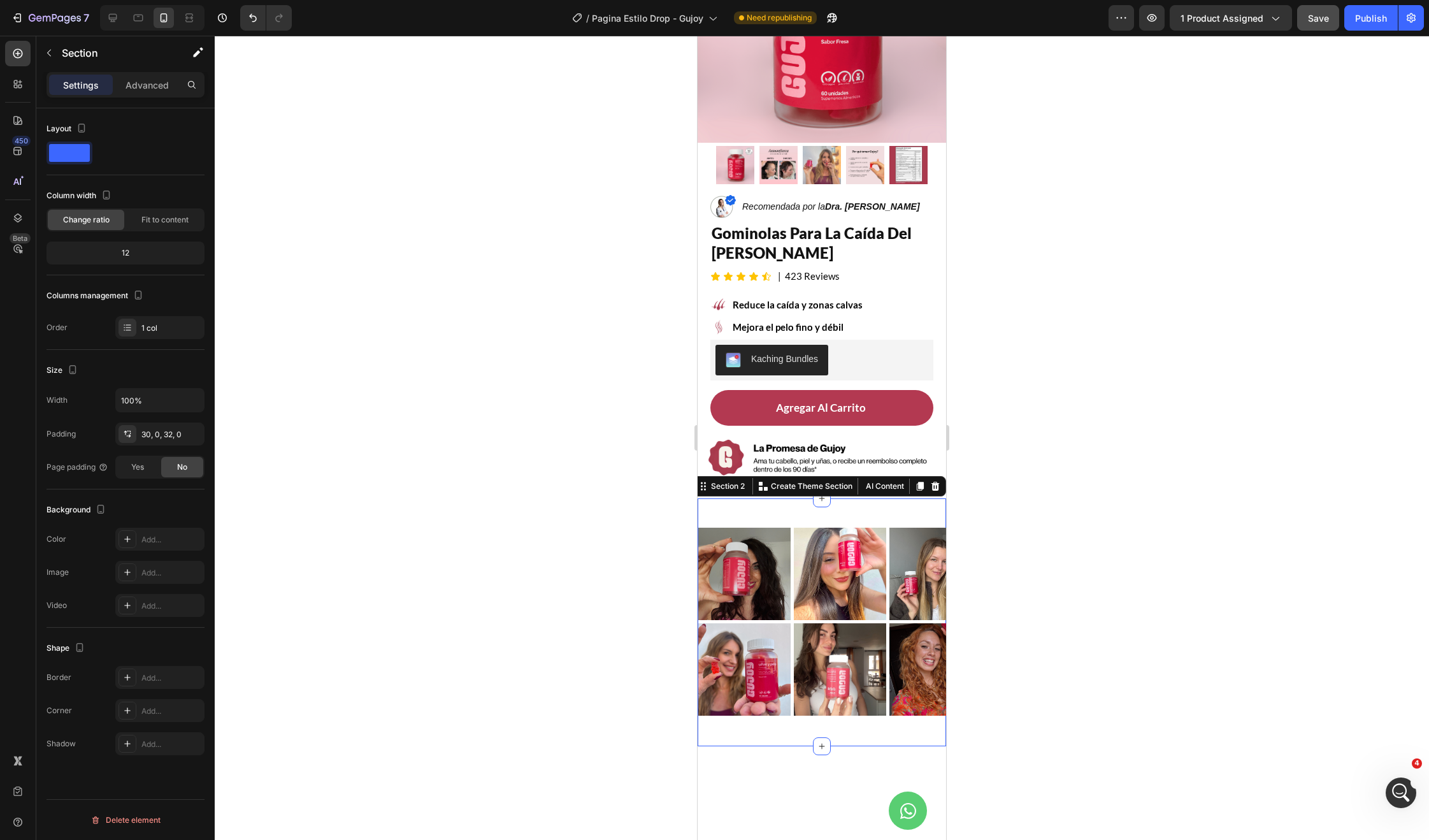
click at [648, 500] on div at bounding box center [822, 437] width 1214 height 804
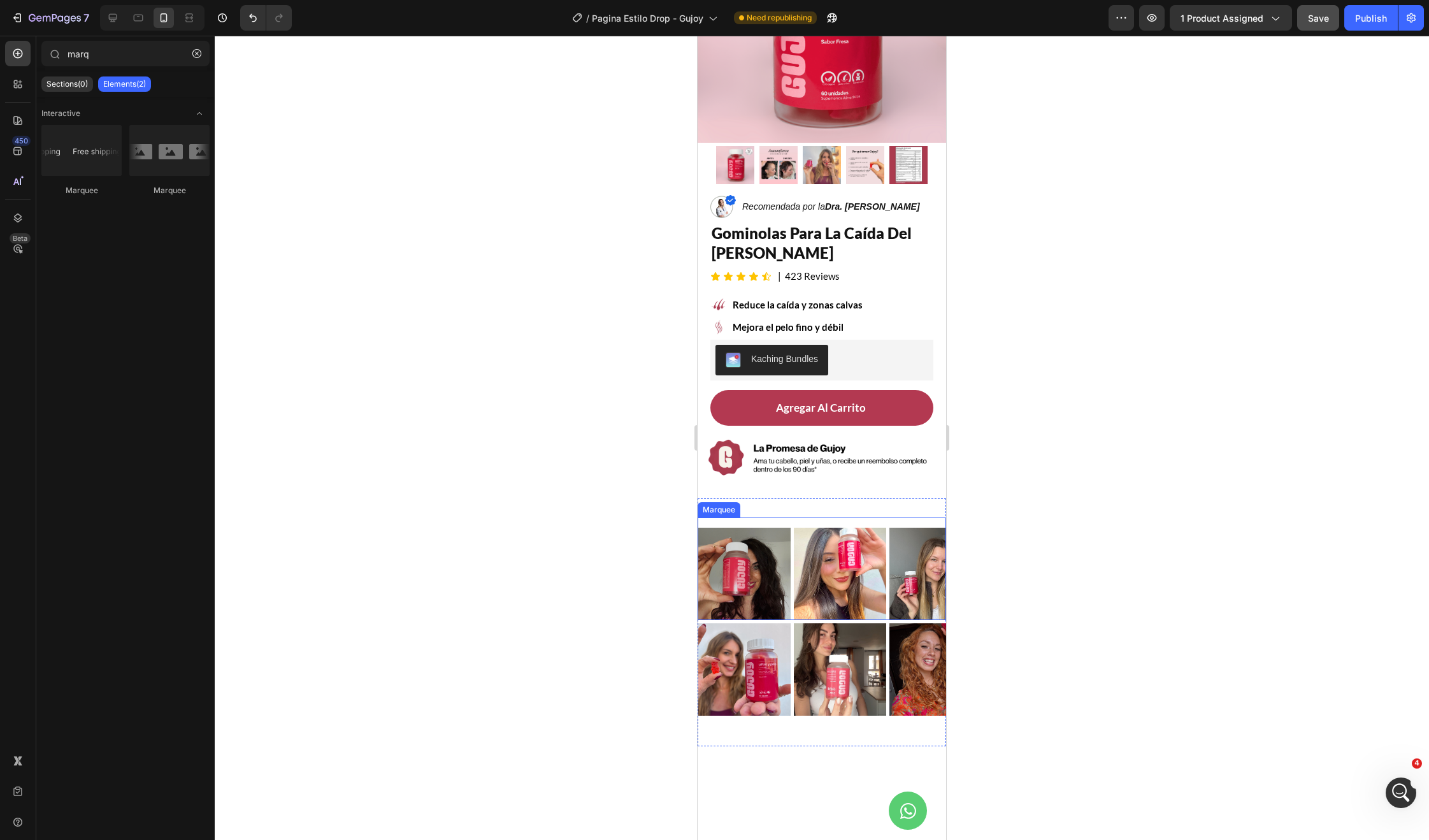
click at [787, 517] on div "Image Image Image Image Image Image Image Image Image Image Marquee" at bounding box center [822, 569] width 248 height 103
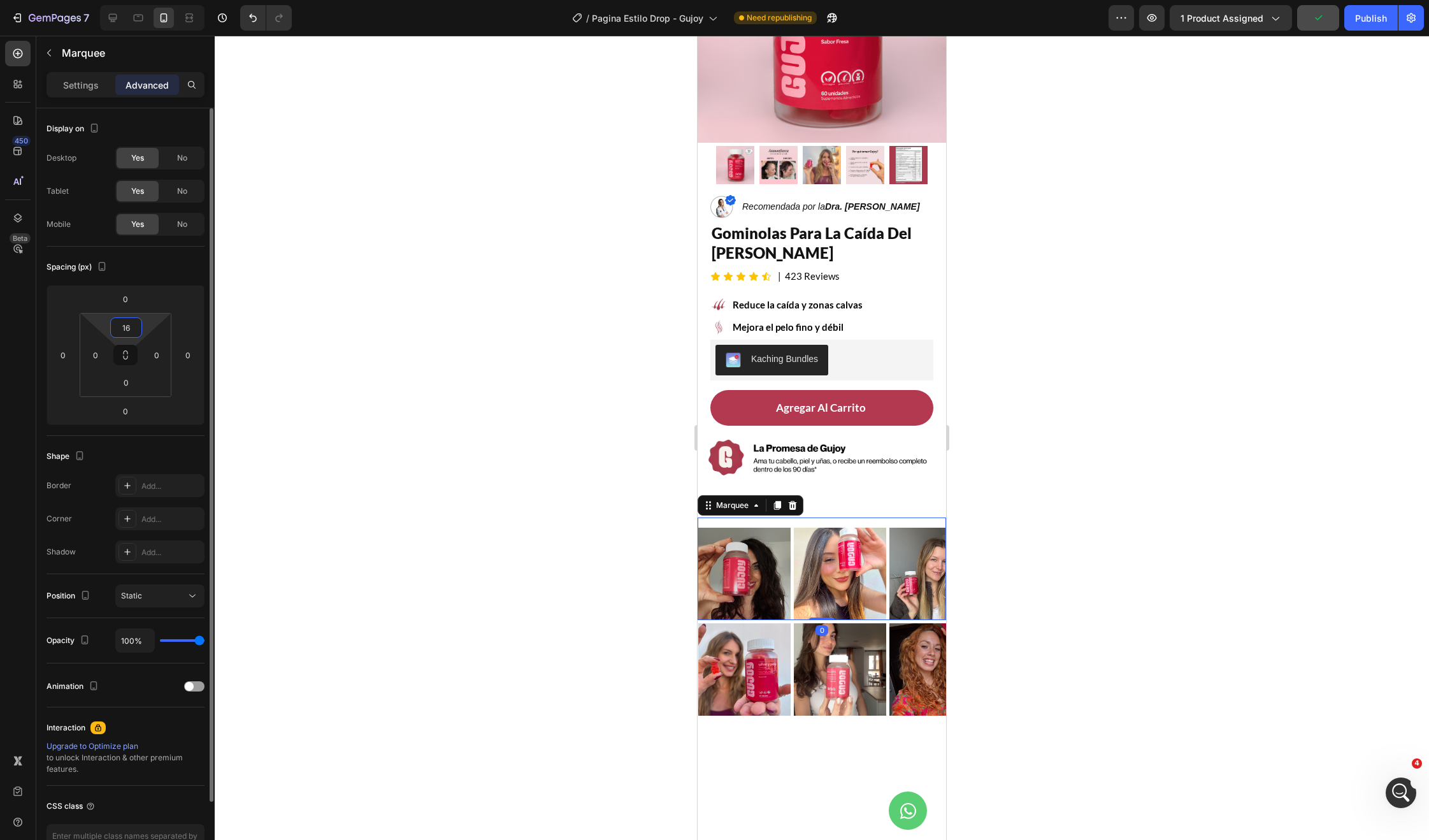
click at [131, 332] on input "16" at bounding box center [126, 327] width 26 height 19
type input "0"
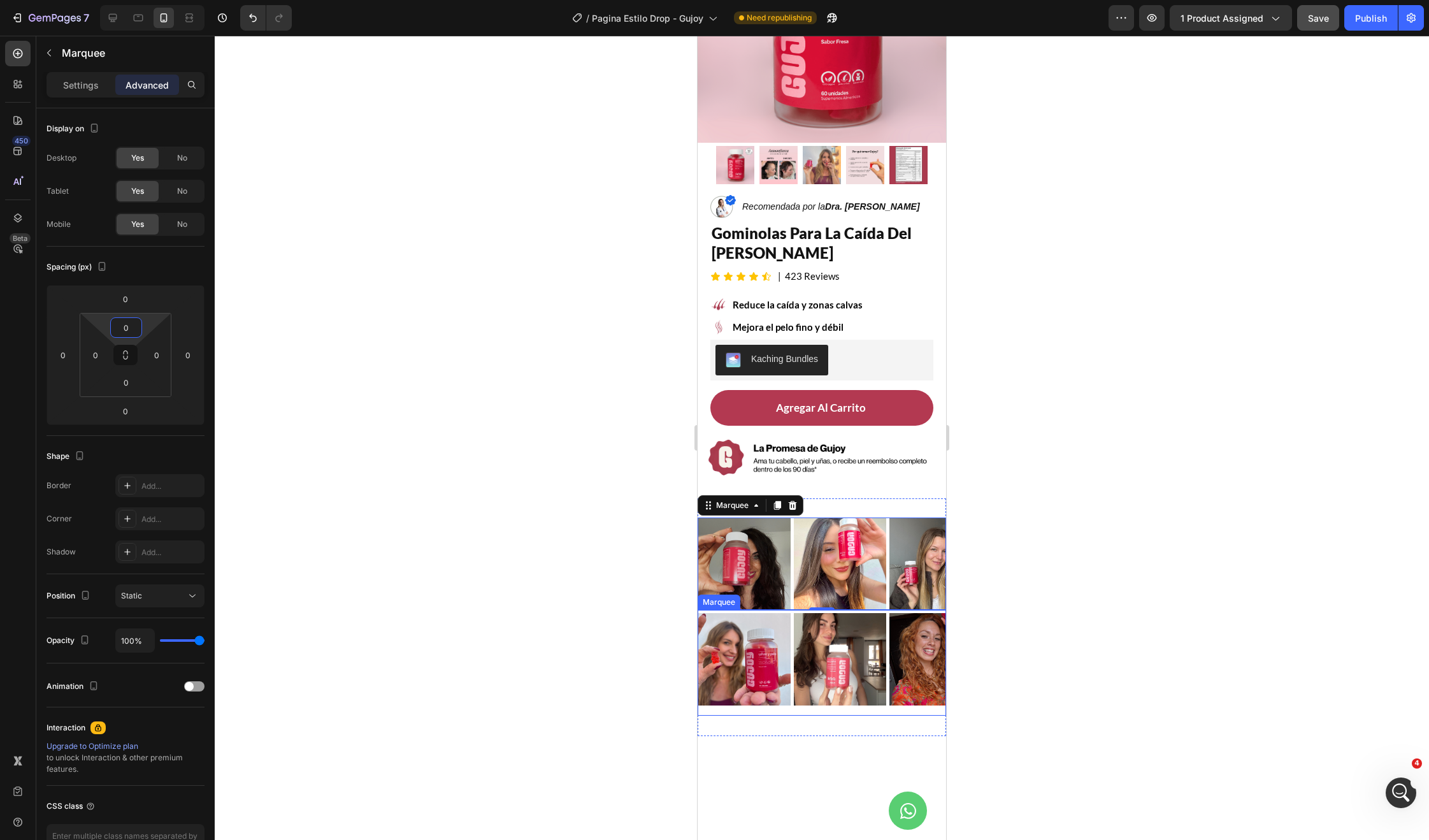
click at [792, 691] on div "Image" at bounding box center [746, 659] width 96 height 93
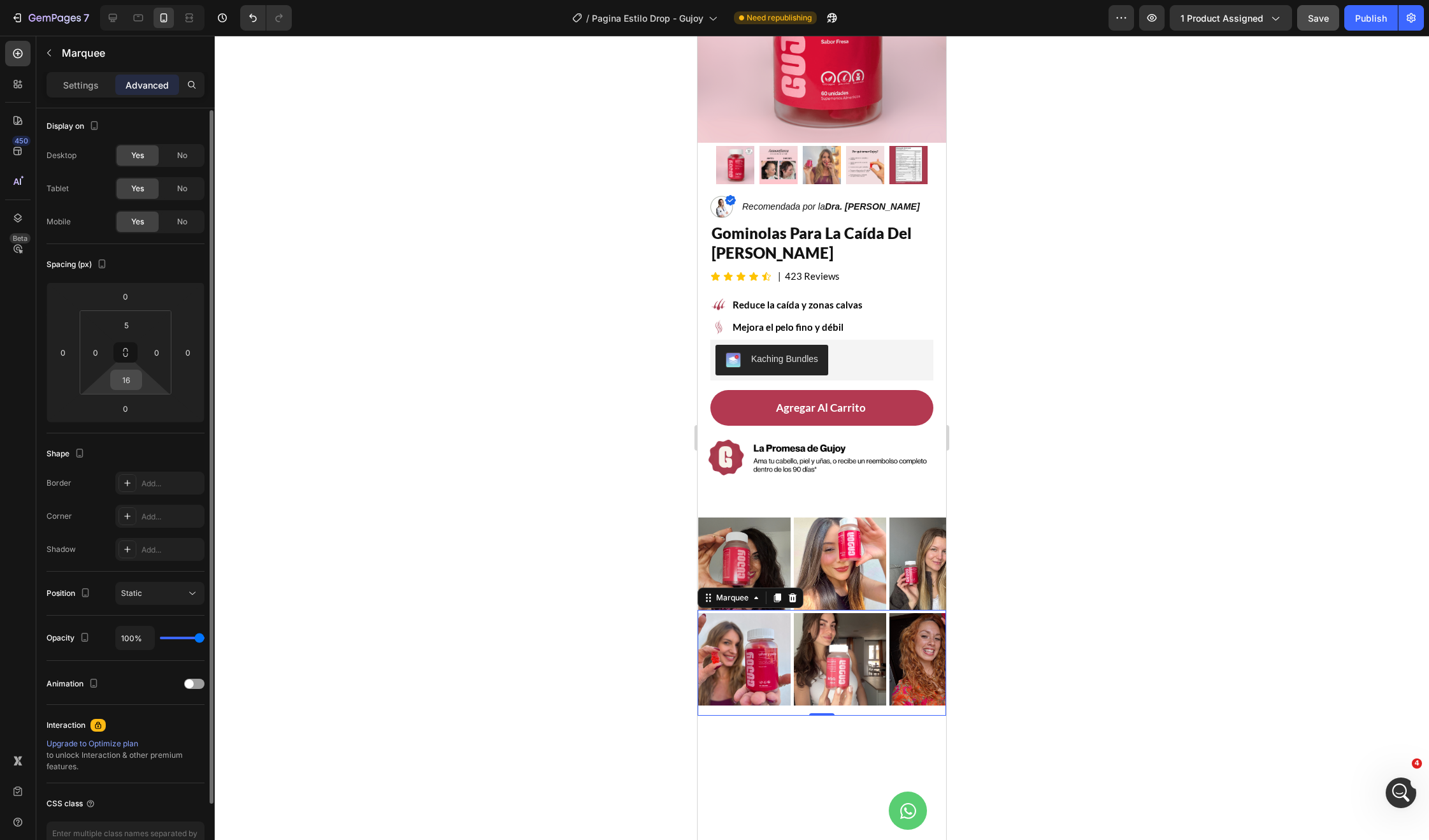
click at [121, 379] on input "16" at bounding box center [126, 380] width 26 height 19
type input "0"
click at [581, 622] on div at bounding box center [822, 437] width 1214 height 804
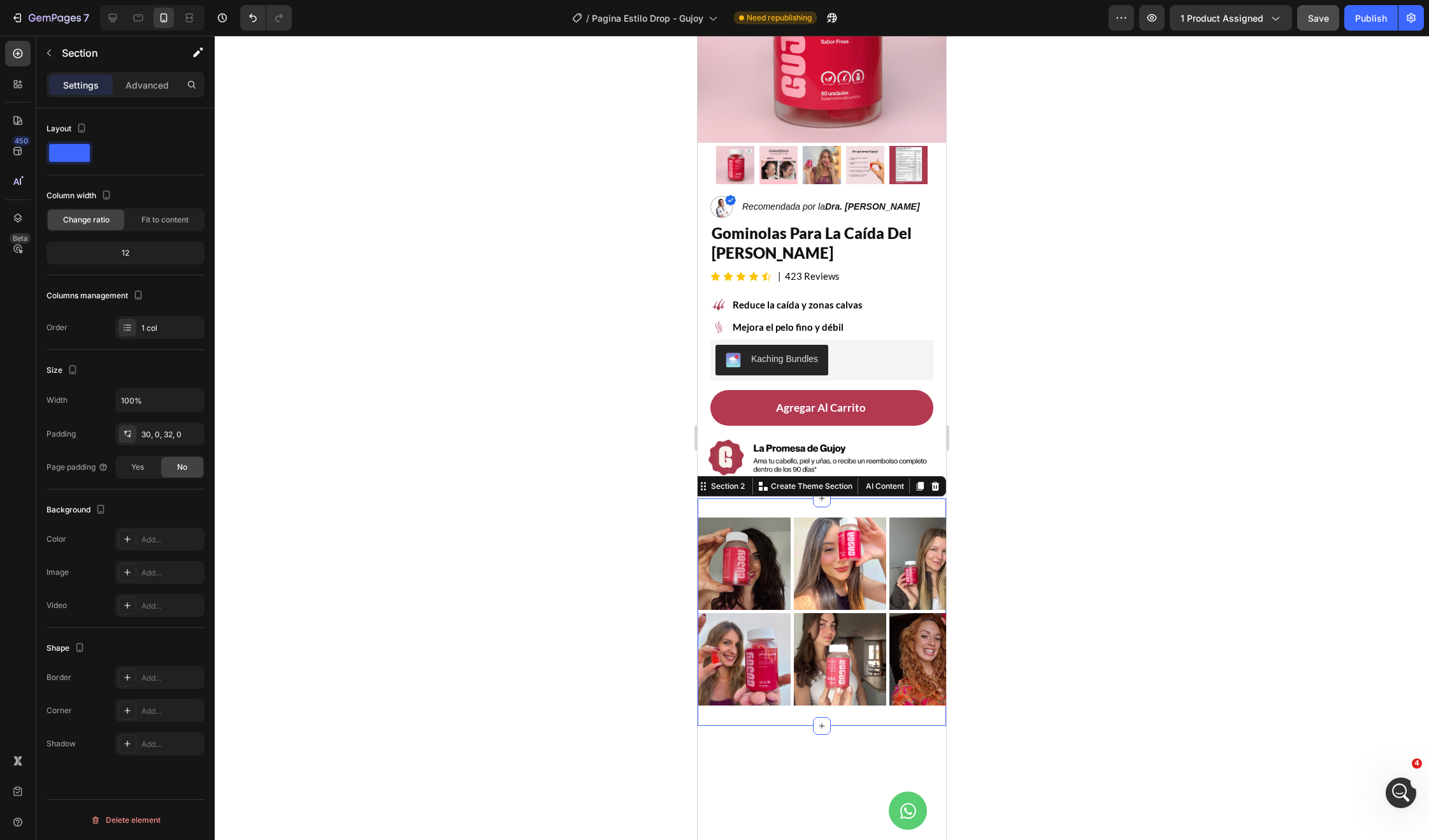
click at [772, 700] on div "Image Image Image Image Image Image Image Image Image Image Marquee Image Image…" at bounding box center [822, 612] width 248 height 228
click at [624, 431] on div at bounding box center [822, 437] width 1214 height 804
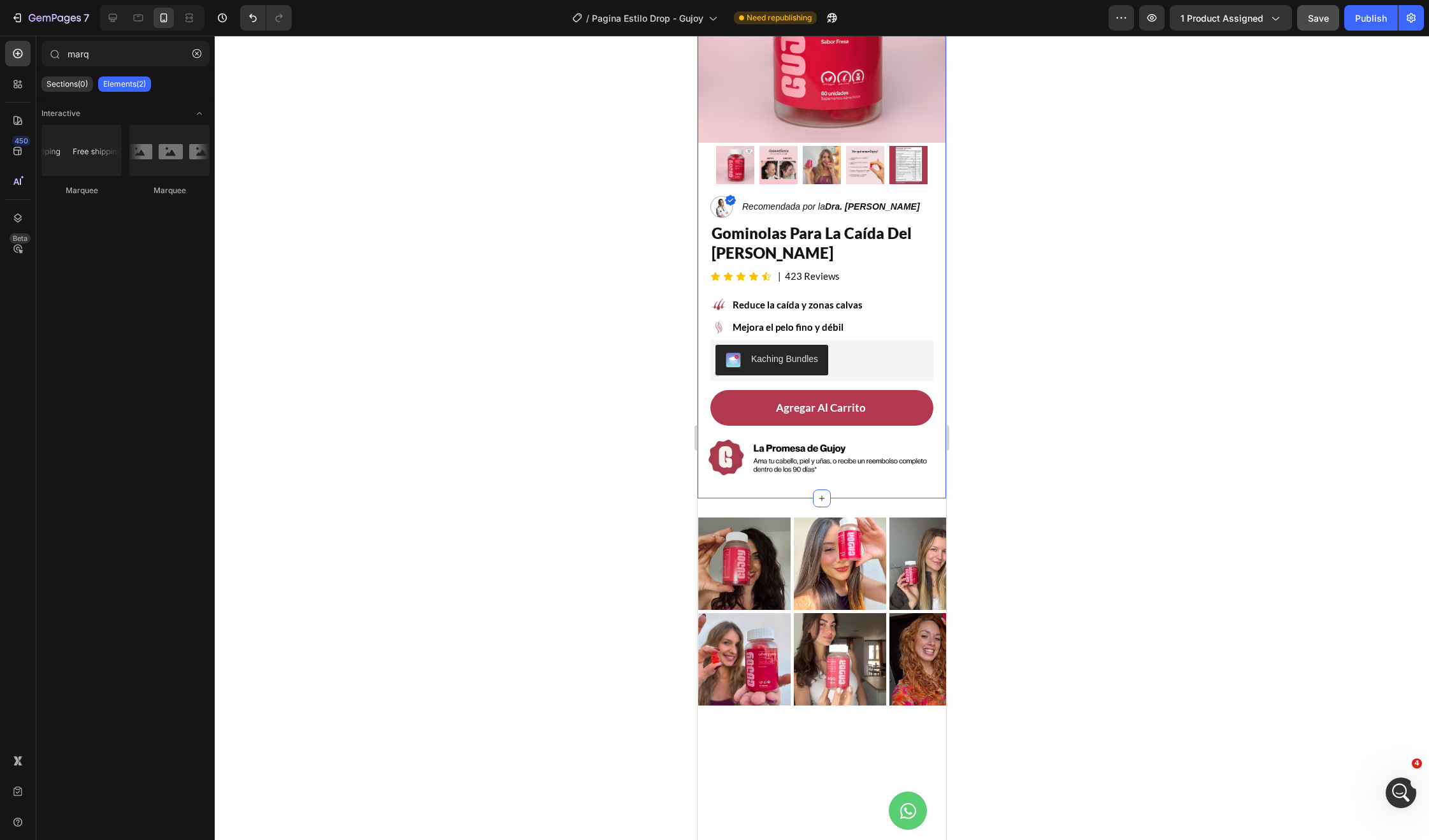
click at [751, 479] on div "Product Images Row Image Recomendada por la Dra. Monica Jimenez Text Block Row …" at bounding box center [822, 194] width 248 height 607
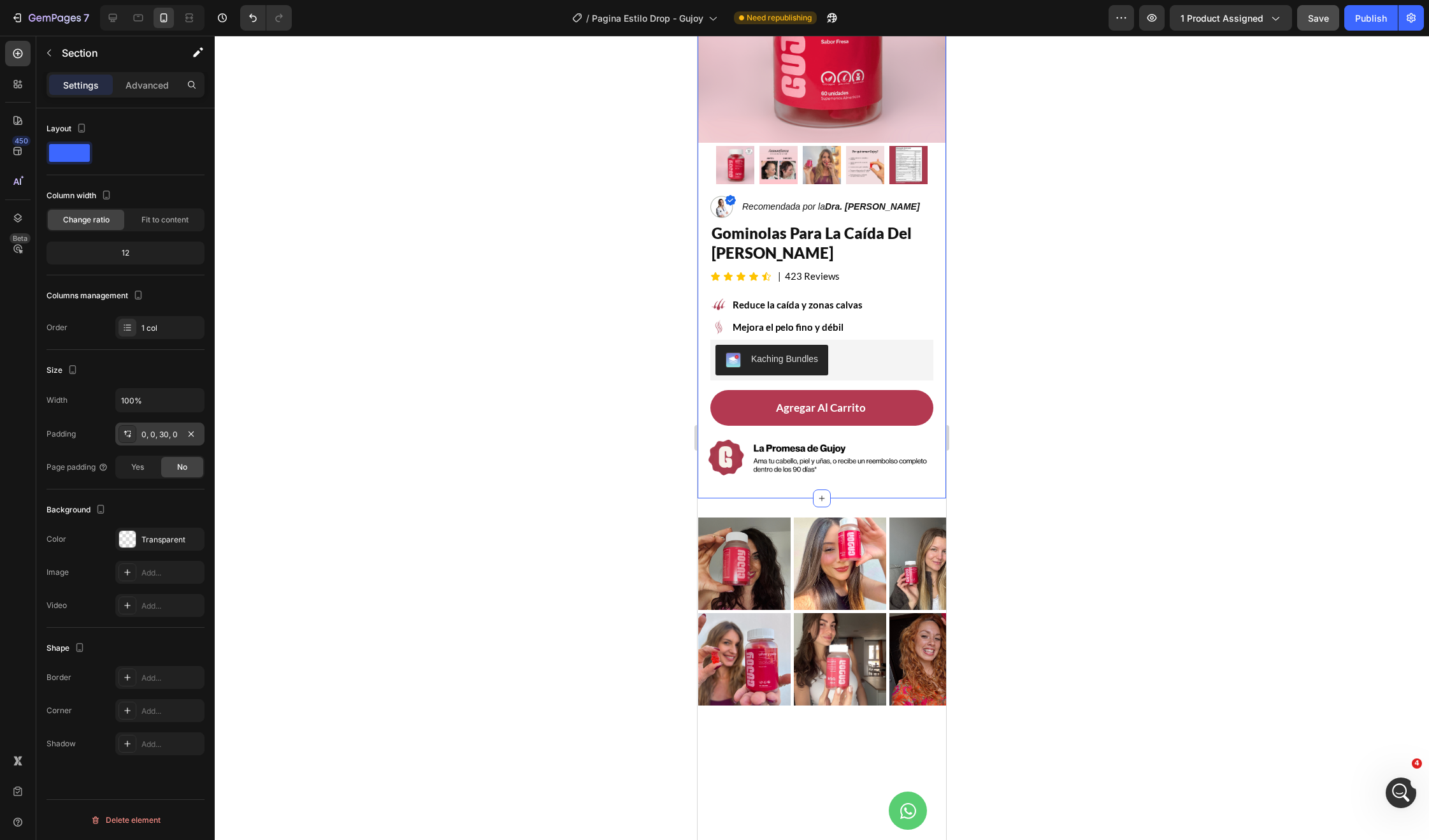
click at [153, 437] on div "0, 0, 30, 0" at bounding box center [160, 435] width 37 height 11
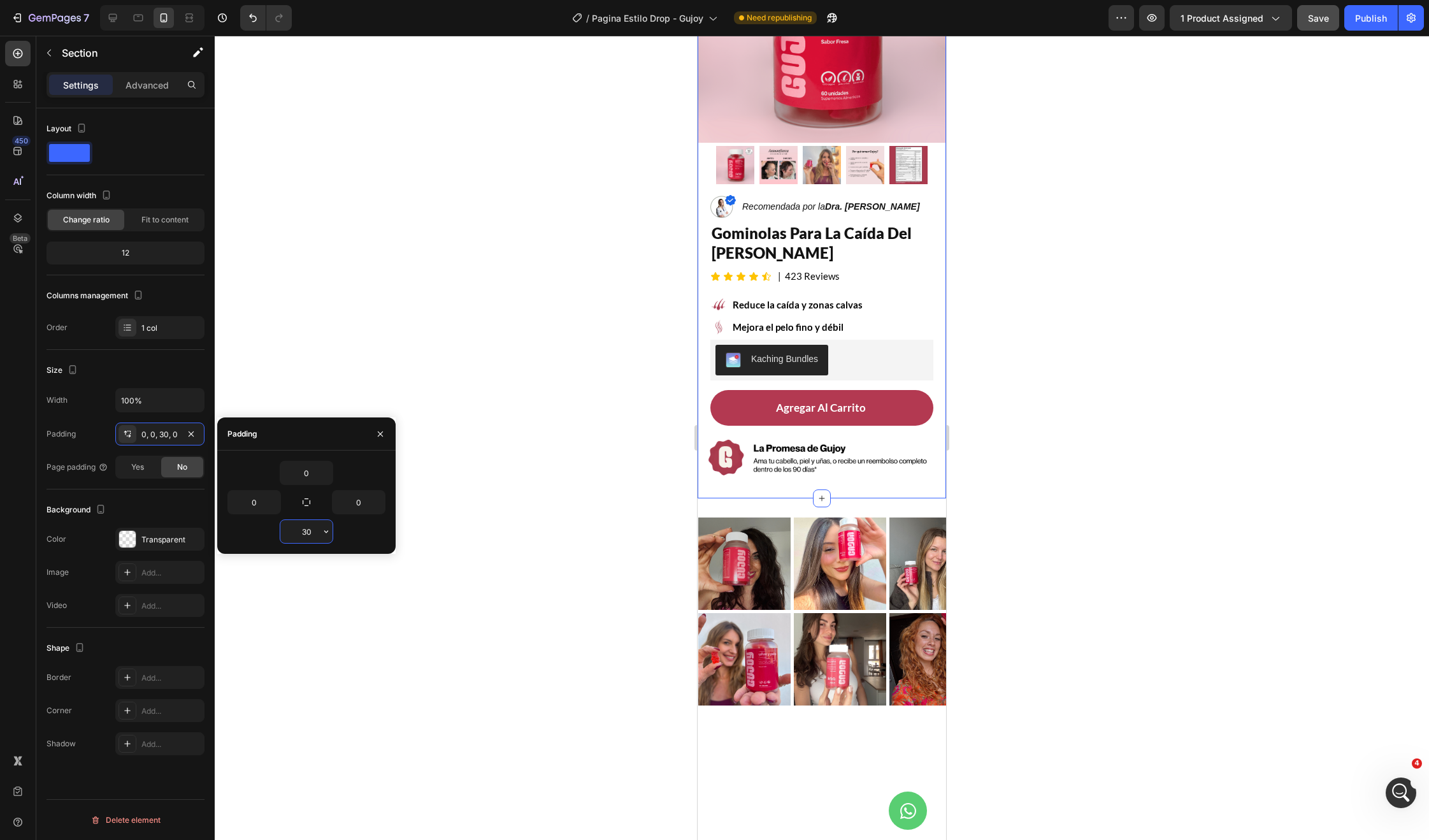
click at [312, 539] on input "30" at bounding box center [306, 531] width 52 height 23
type input "0"
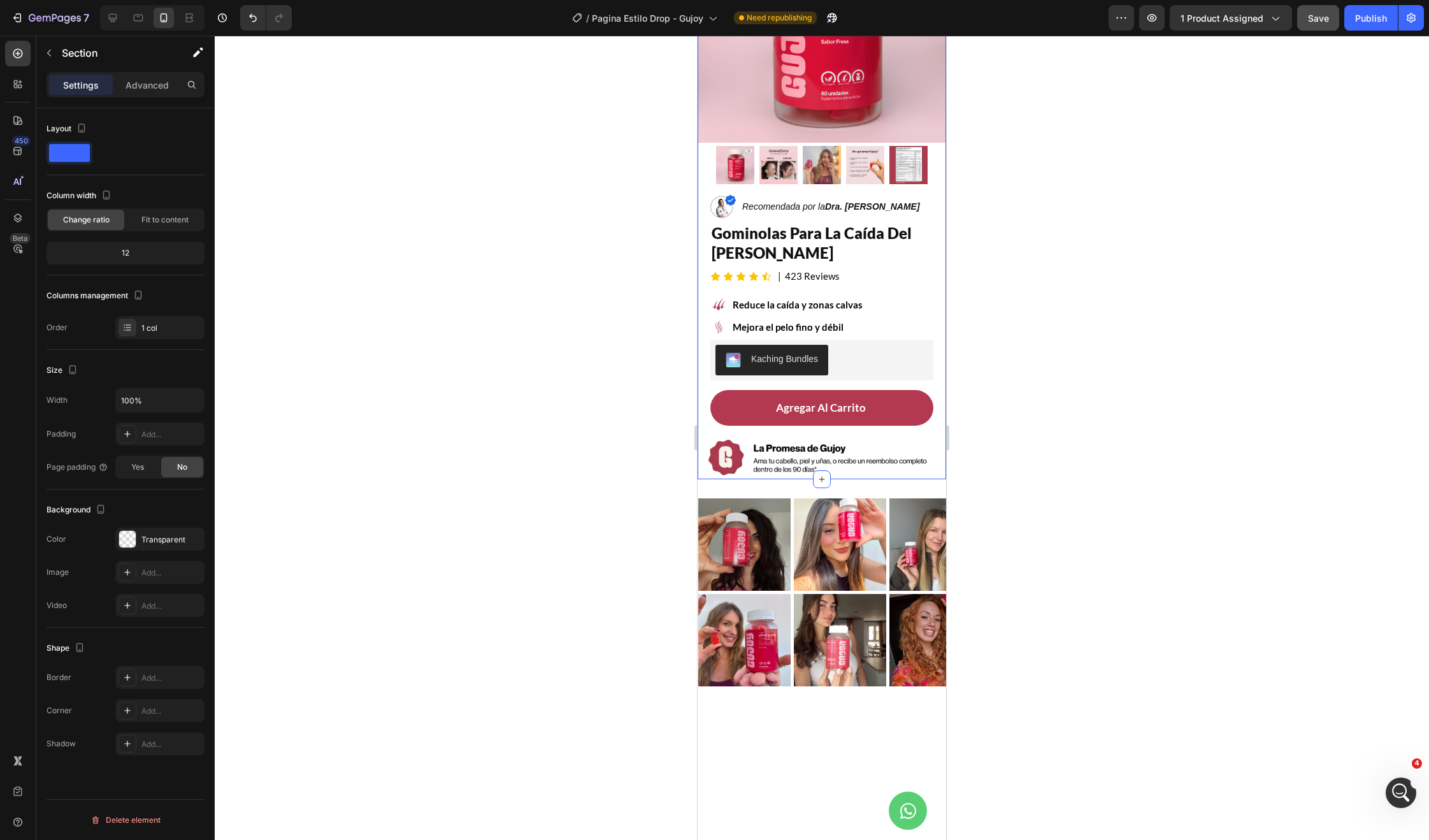
click at [685, 539] on div at bounding box center [822, 437] width 1214 height 804
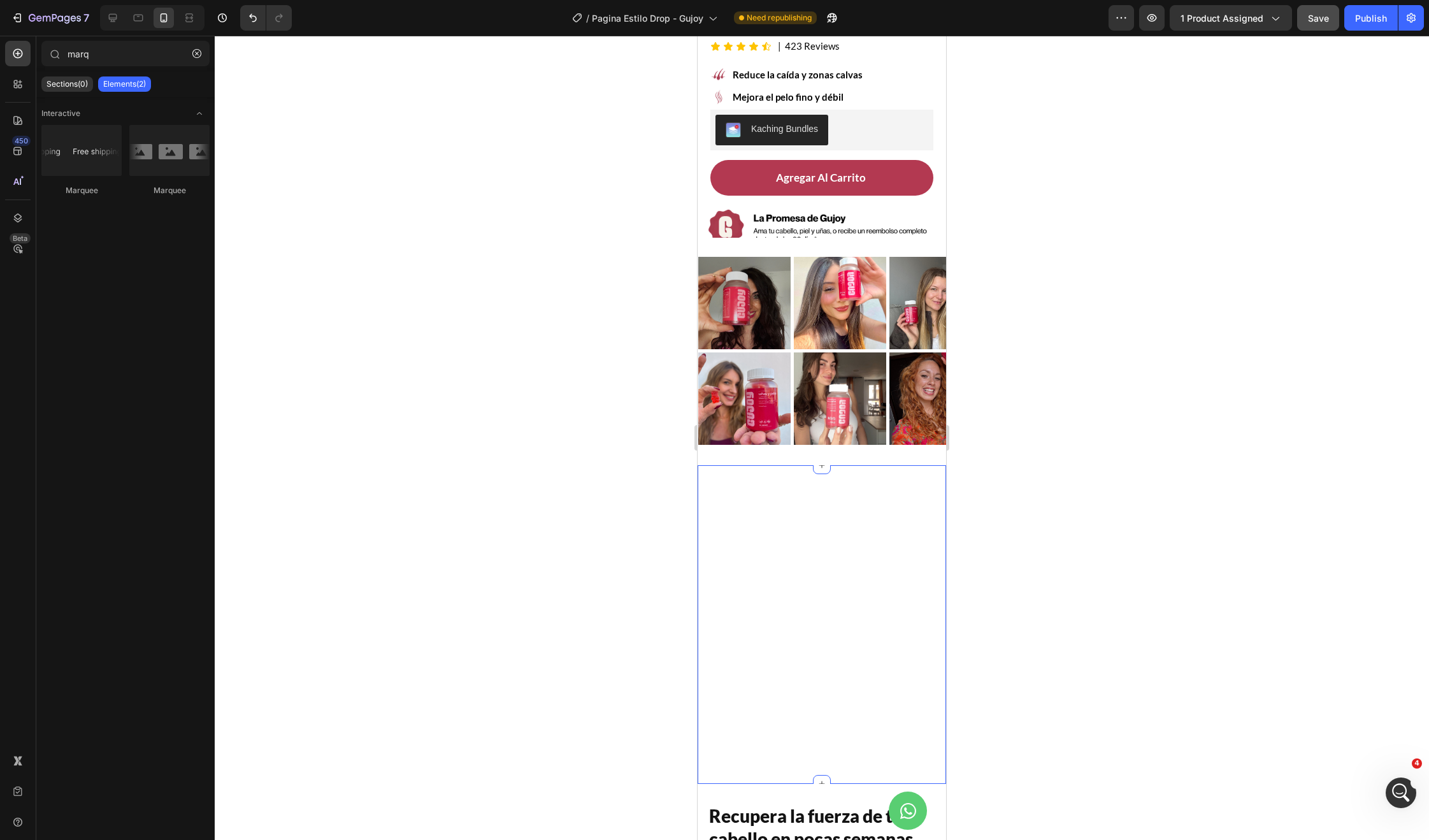
scroll to position [346, 0]
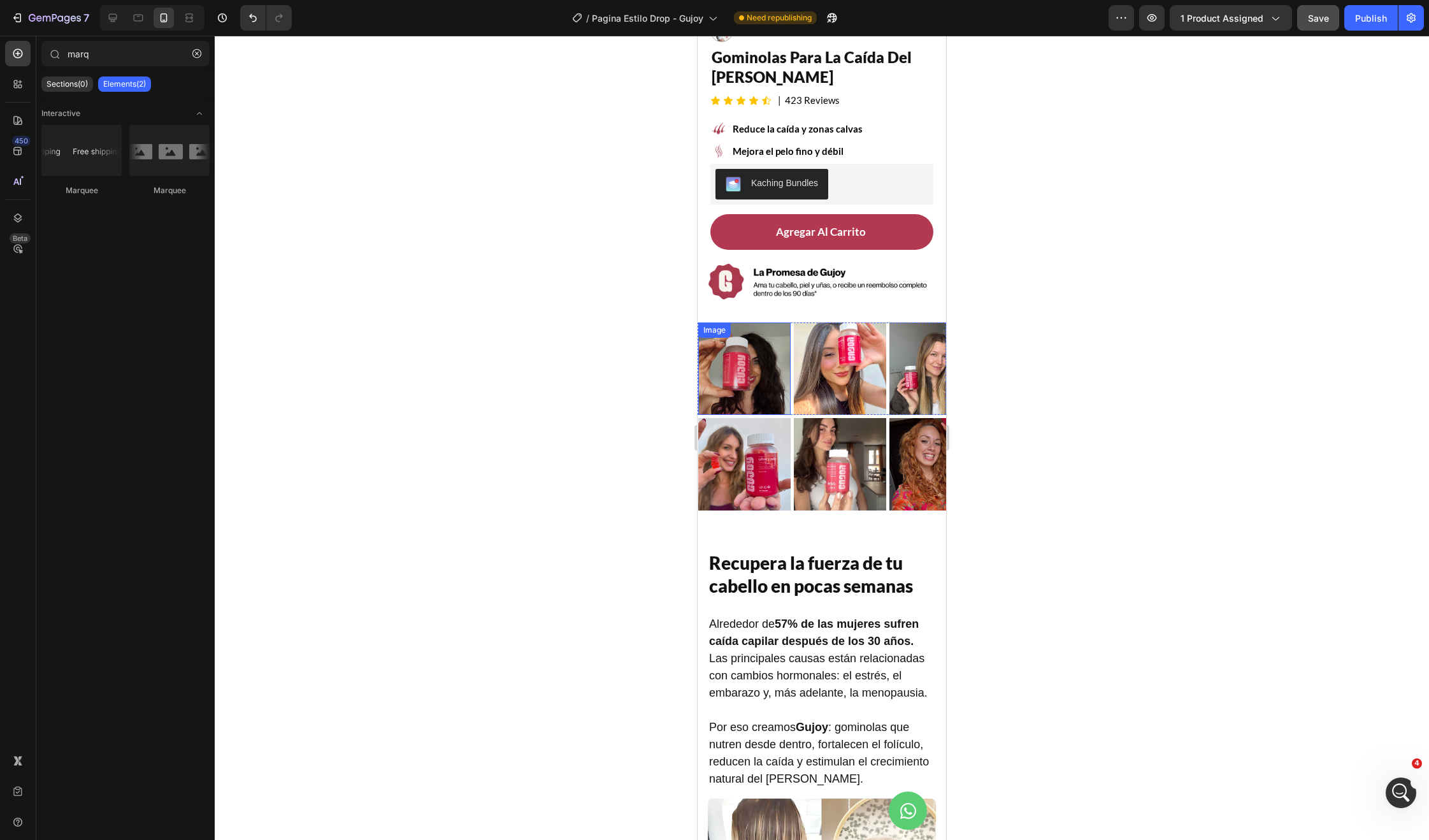
click at [766, 344] on img at bounding box center [744, 369] width 93 height 93
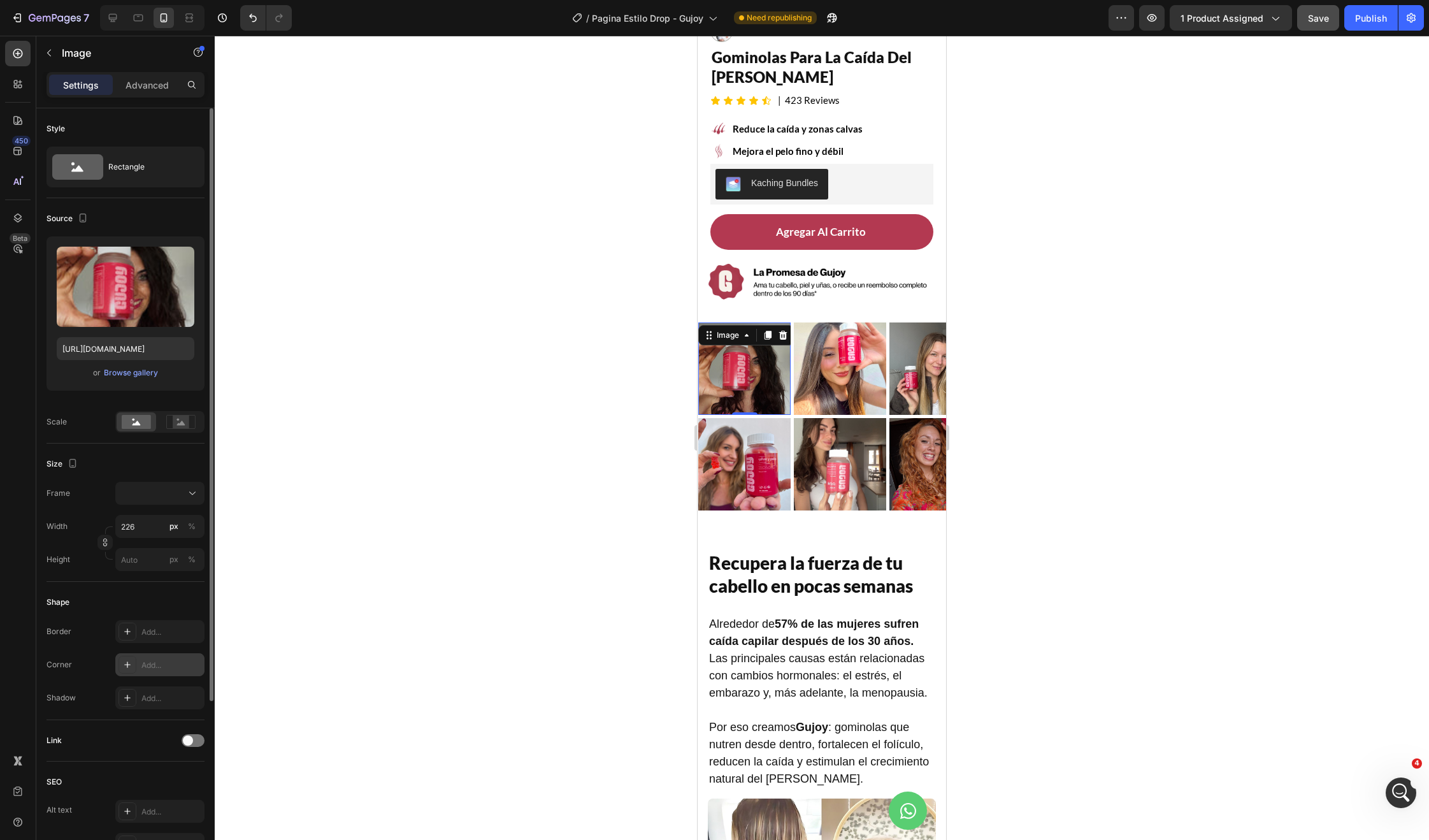
click at [146, 655] on div "Add..." at bounding box center [159, 664] width 89 height 23
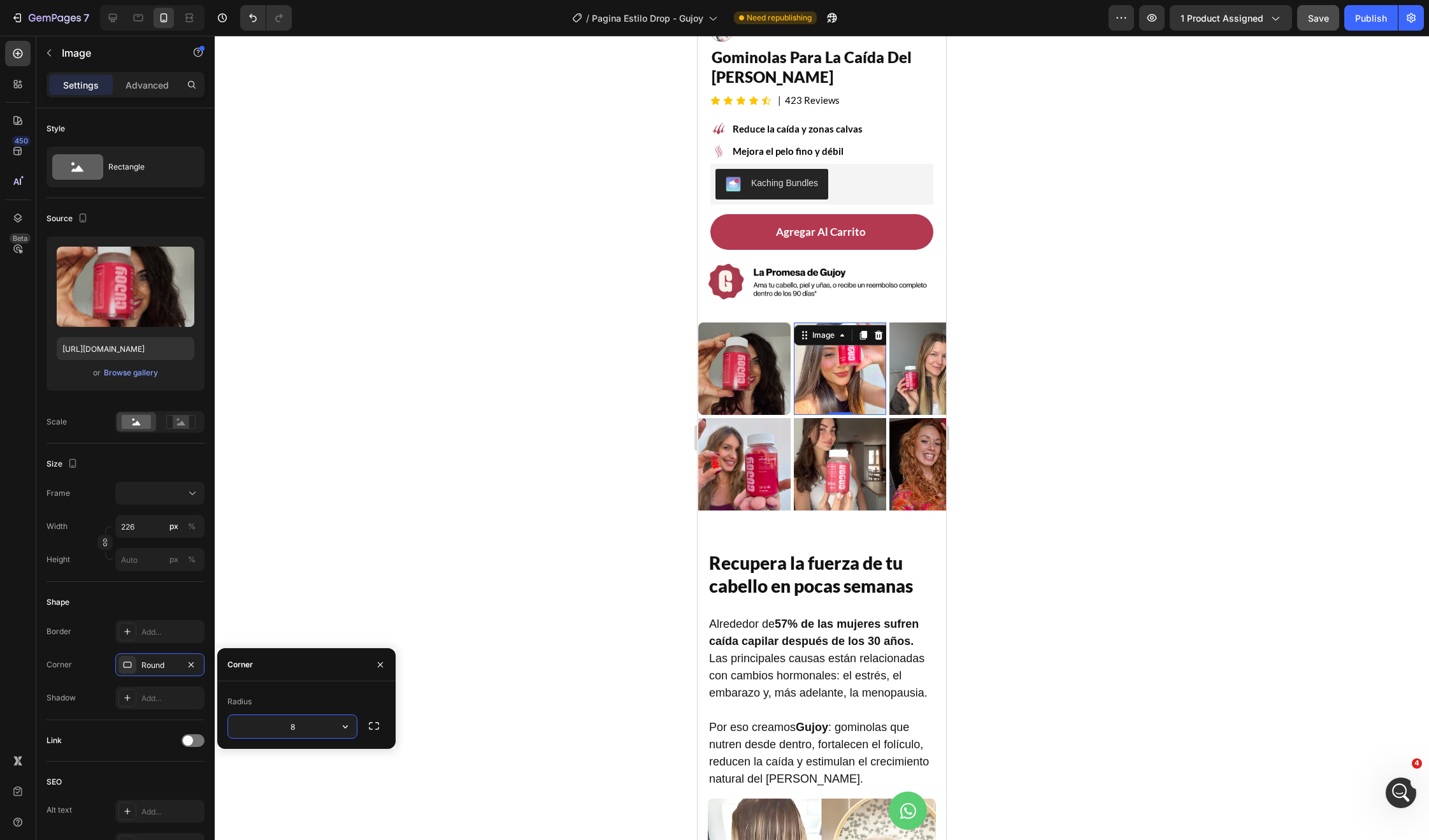
click at [826, 382] on img at bounding box center [840, 369] width 93 height 93
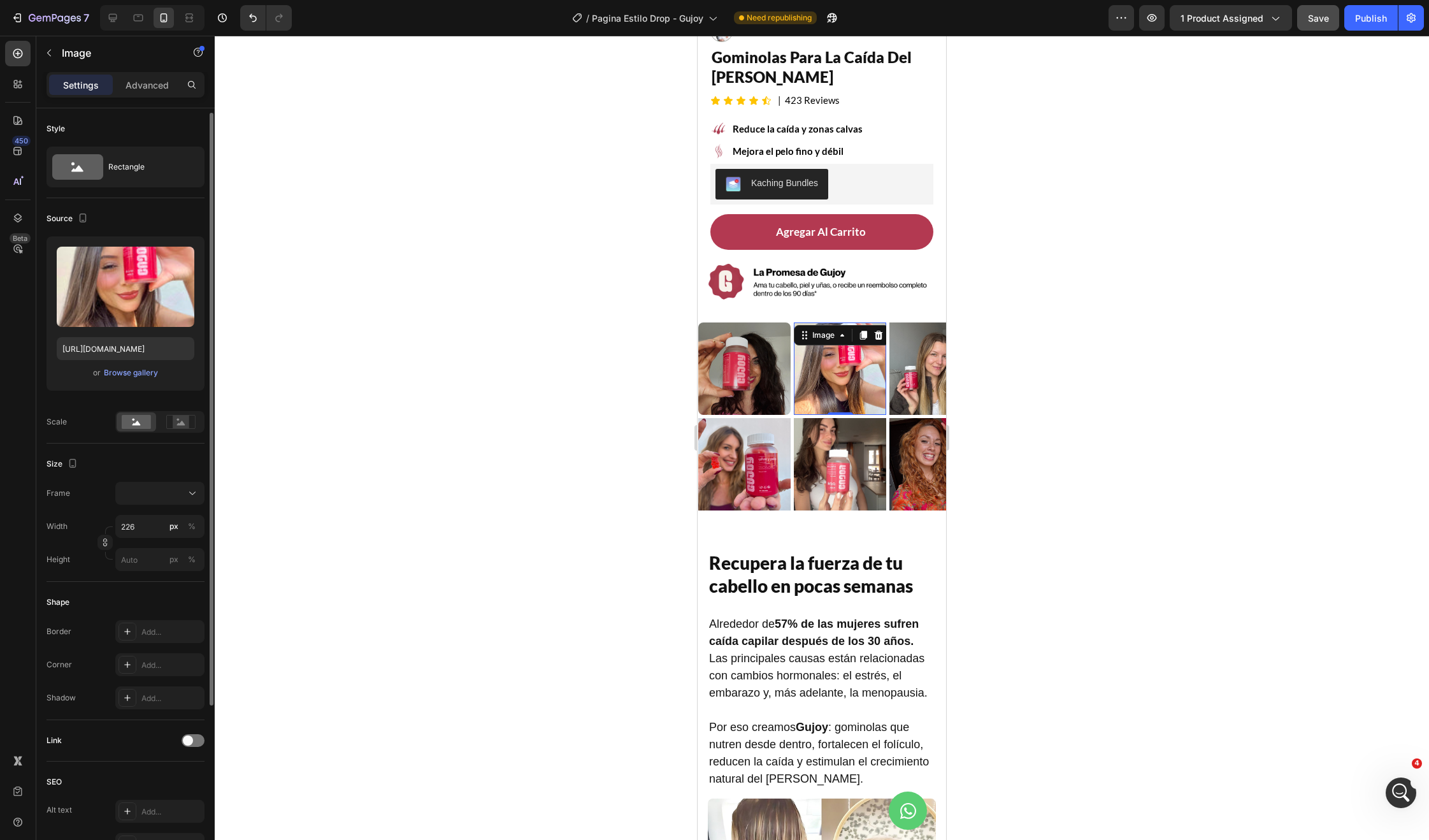
scroll to position [3, 0]
drag, startPoint x: 142, startPoint y: 662, endPoint x: 186, endPoint y: 677, distance: 46.5
click at [142, 662] on div "Add..." at bounding box center [171, 663] width 60 height 11
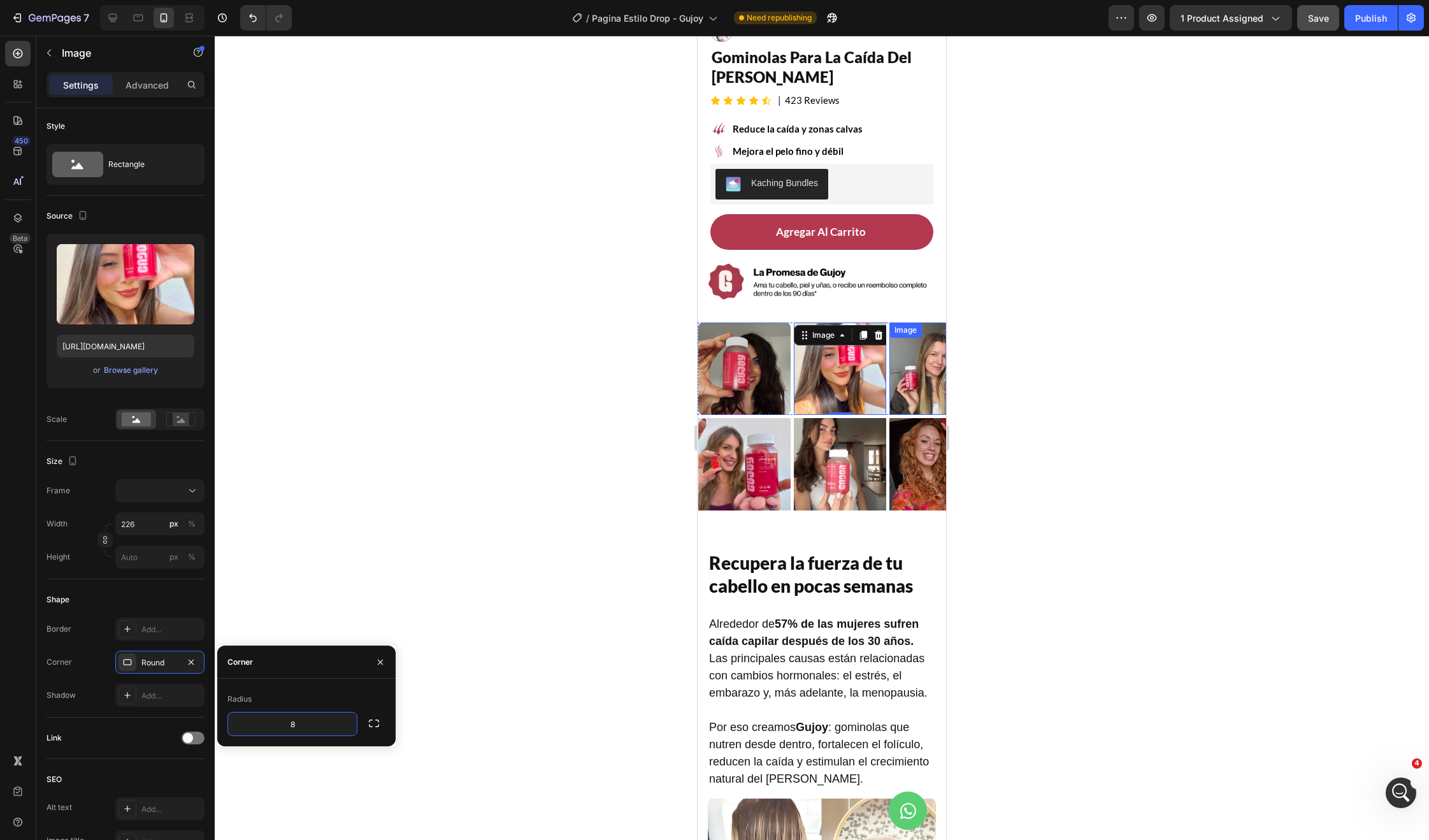
click at [910, 383] on img at bounding box center [936, 369] width 93 height 93
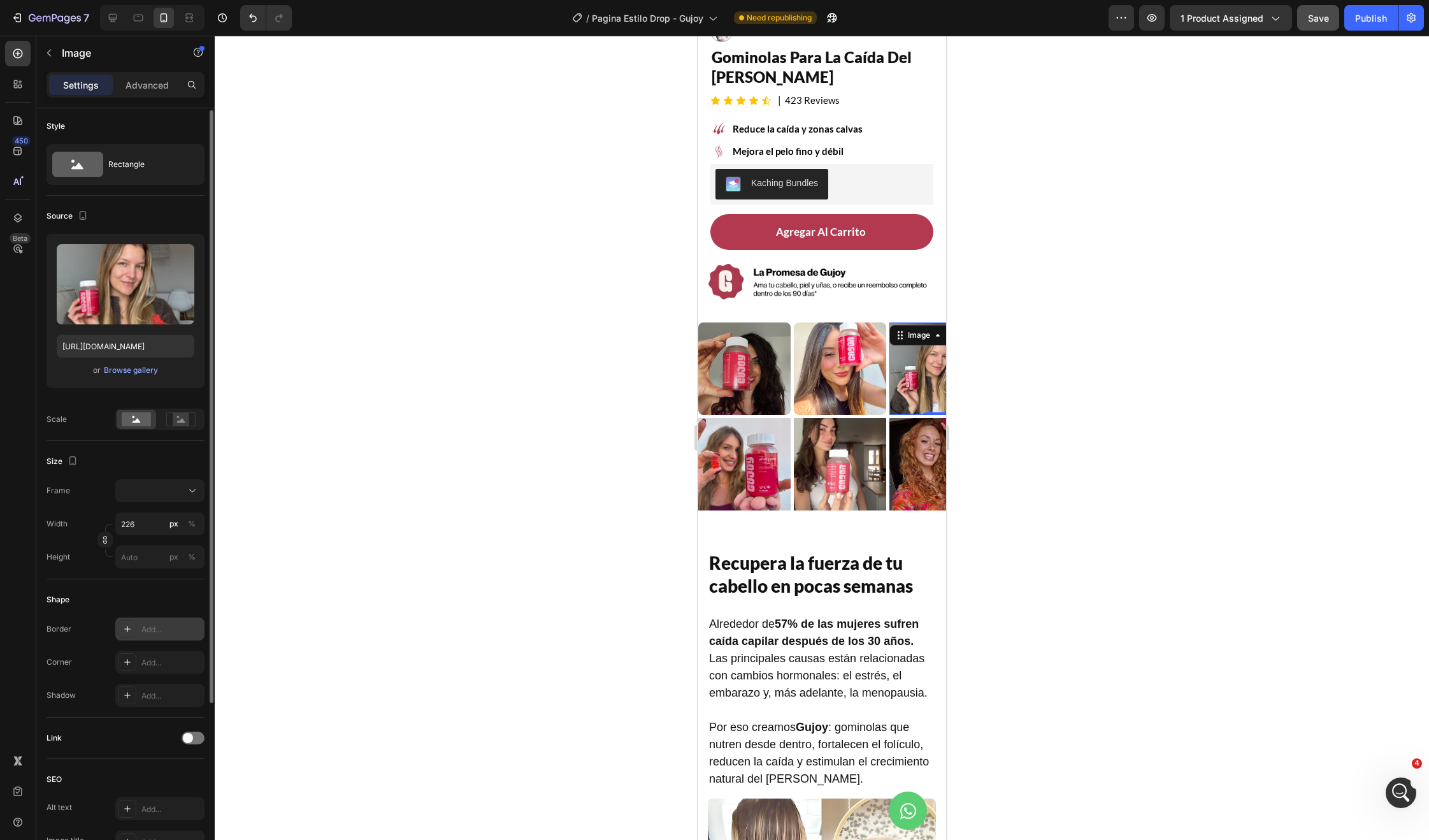
click at [157, 636] on div "Add..." at bounding box center [159, 629] width 89 height 23
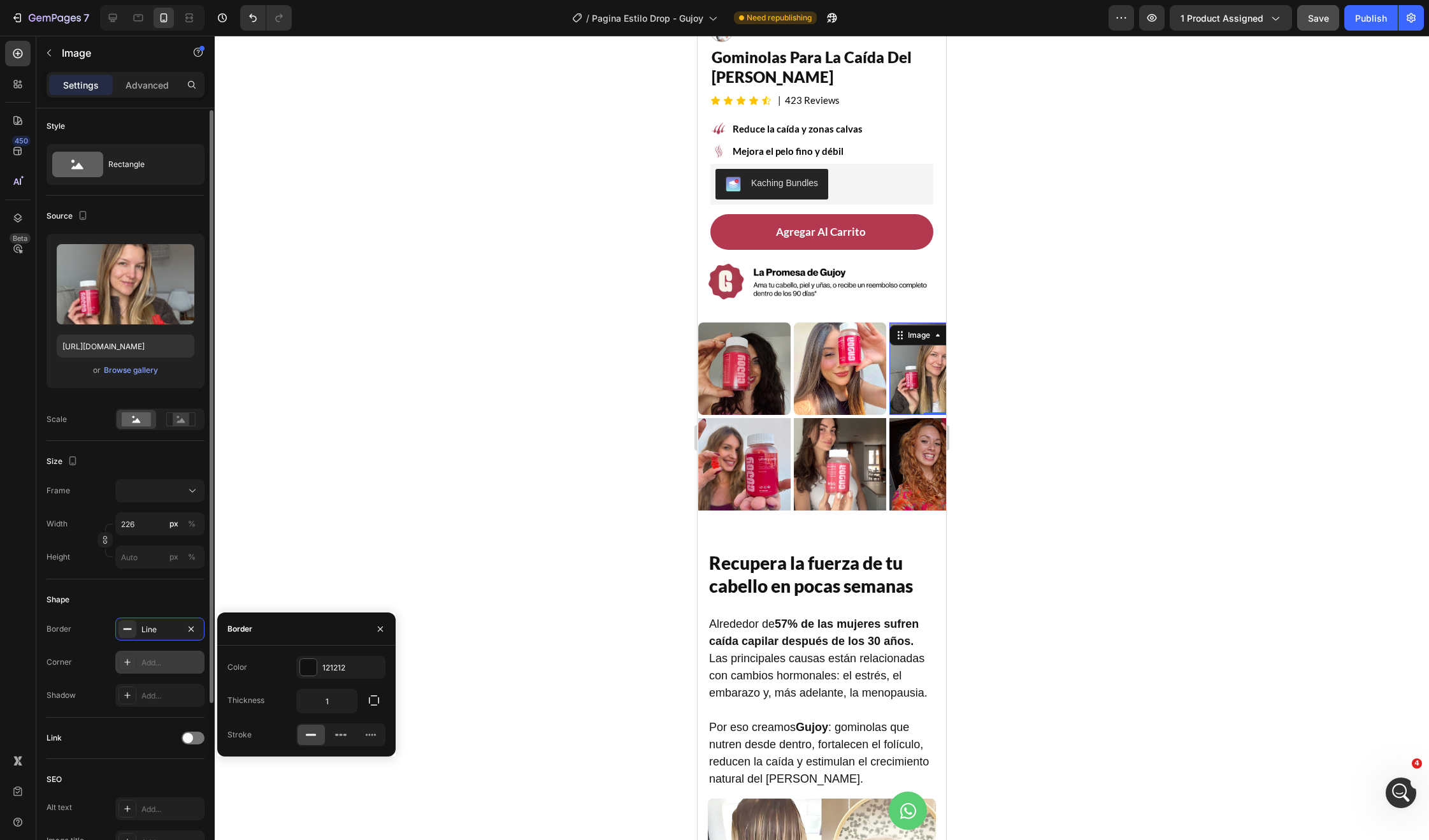
click at [130, 661] on icon at bounding box center [127, 662] width 10 height 10
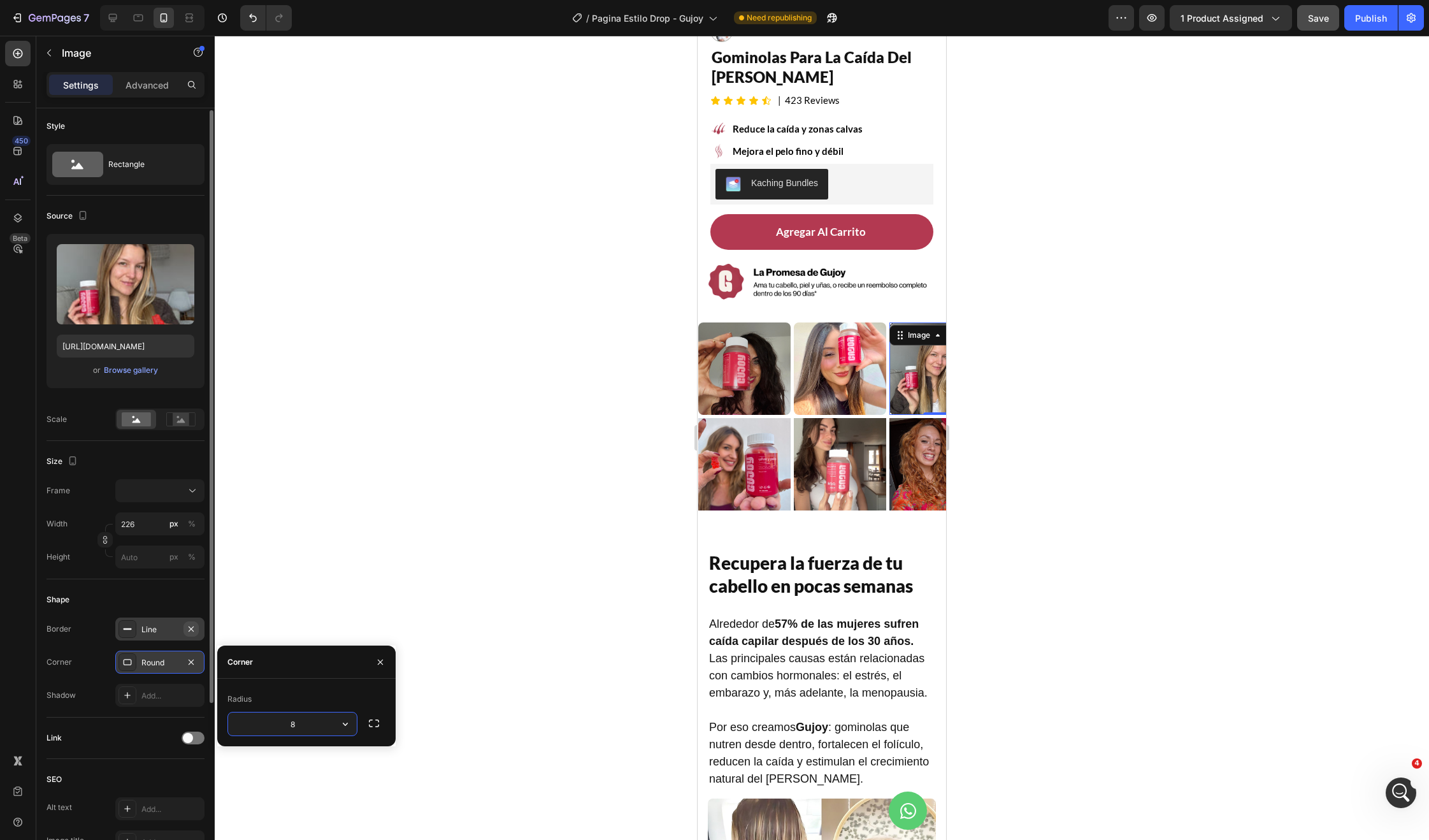
click at [194, 631] on icon "button" at bounding box center [190, 629] width 10 height 10
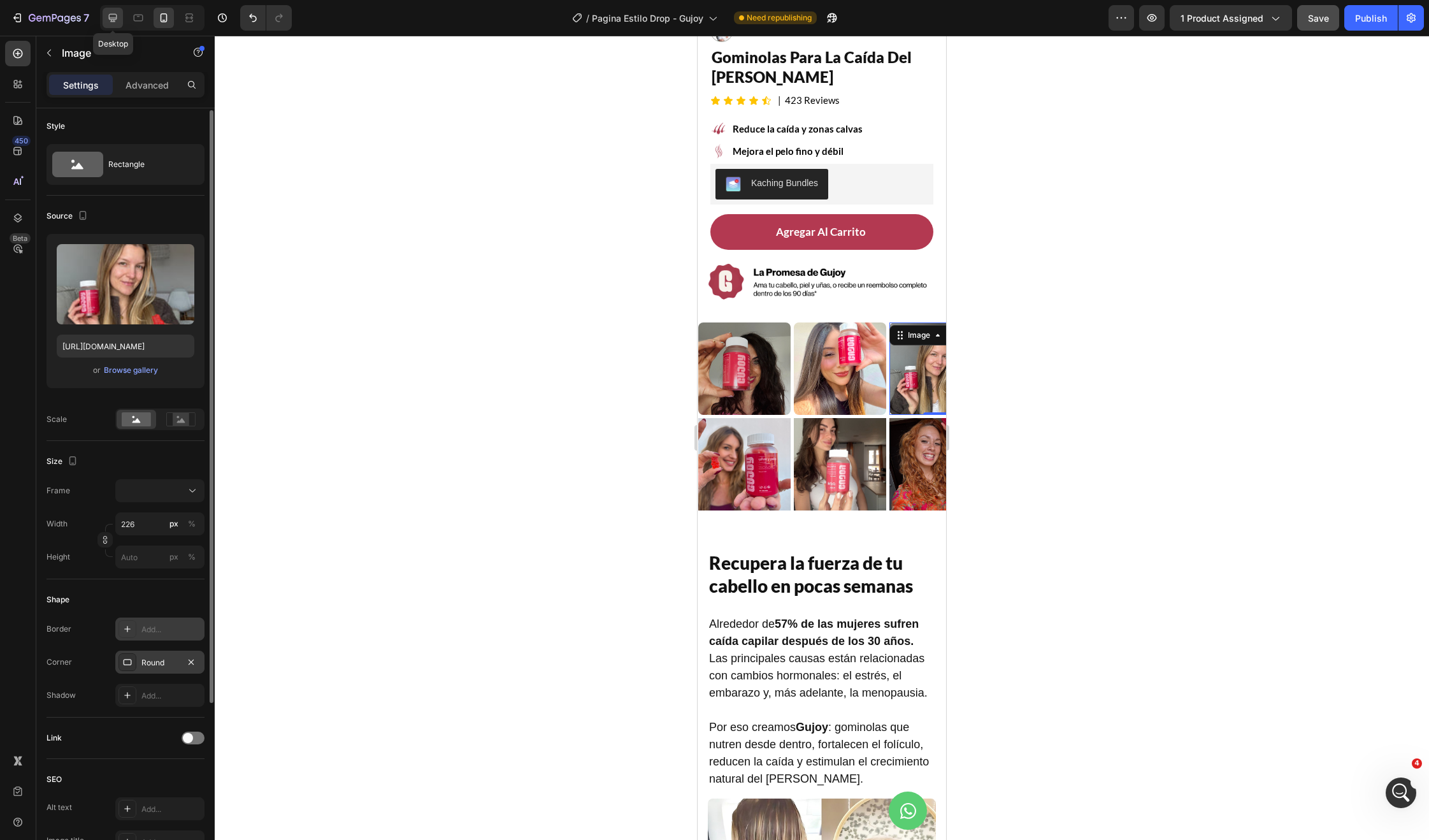
click at [119, 23] on icon at bounding box center [113, 17] width 13 height 13
type input "100"
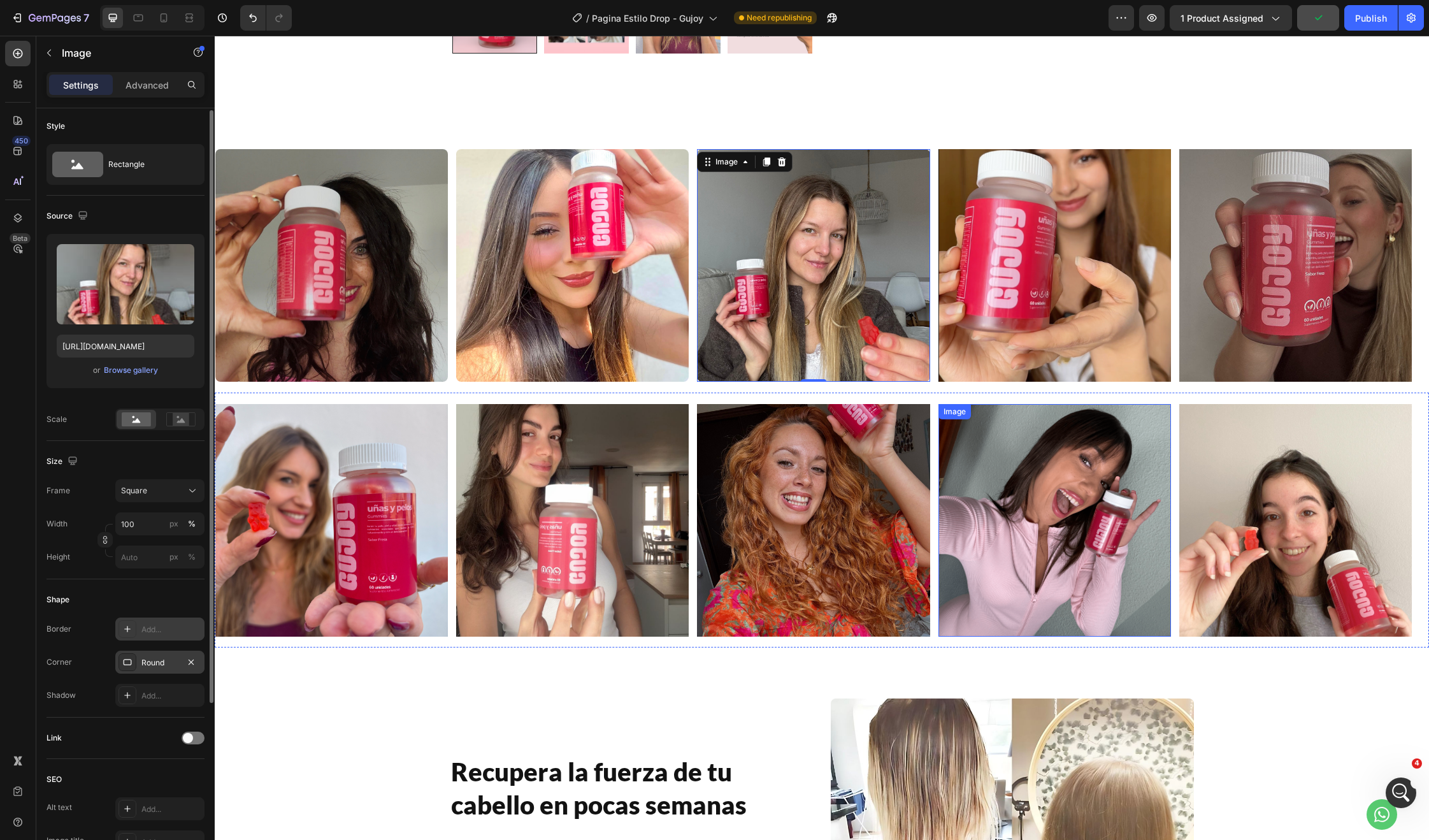
scroll to position [498, 0]
click at [1075, 340] on img at bounding box center [1054, 266] width 232 height 233
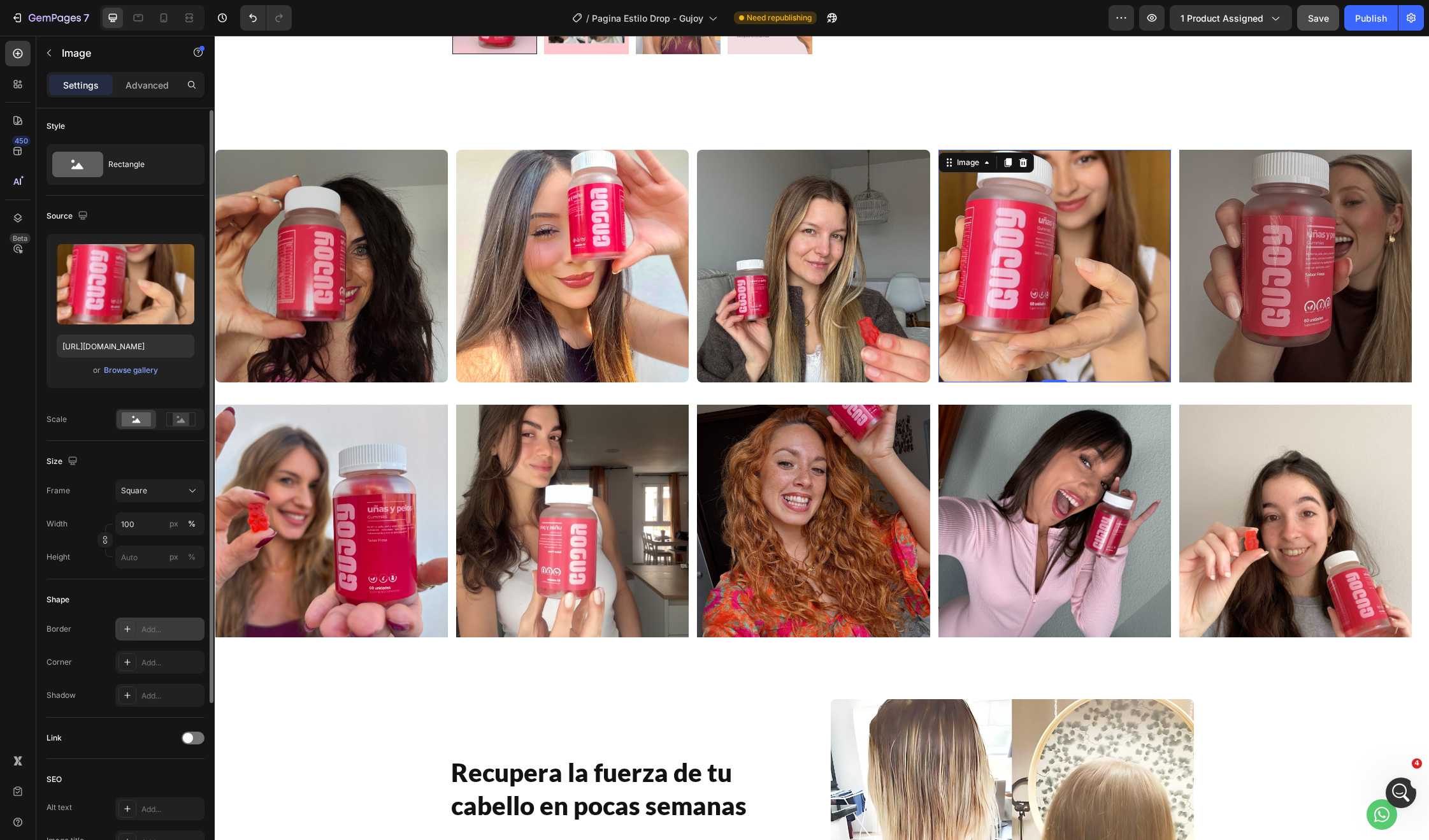
click at [177, 621] on div "Add..." at bounding box center [159, 629] width 89 height 23
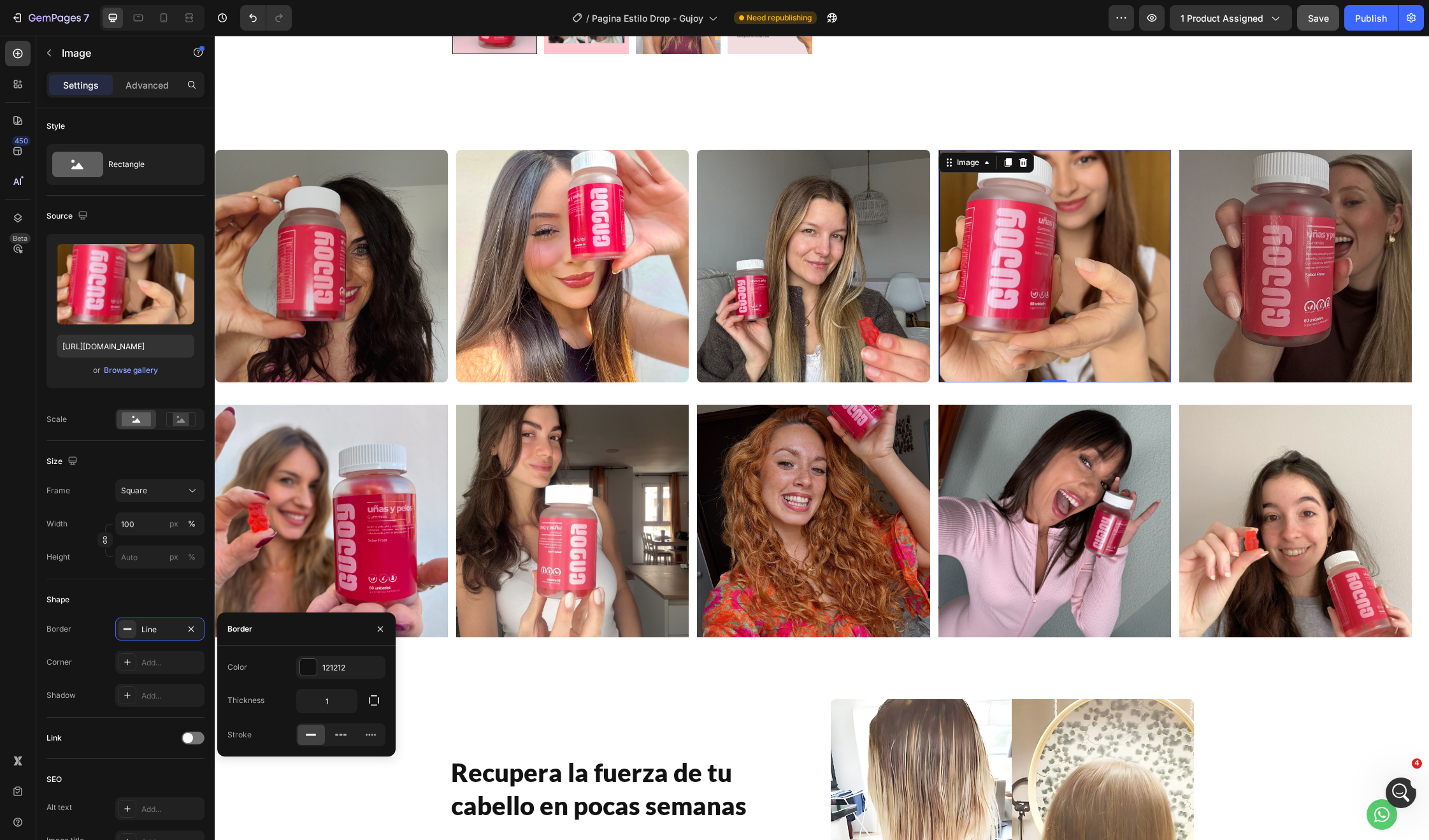
click at [369, 635] on div at bounding box center [380, 628] width 30 height 32
click at [376, 631] on icon "button" at bounding box center [380, 629] width 10 height 10
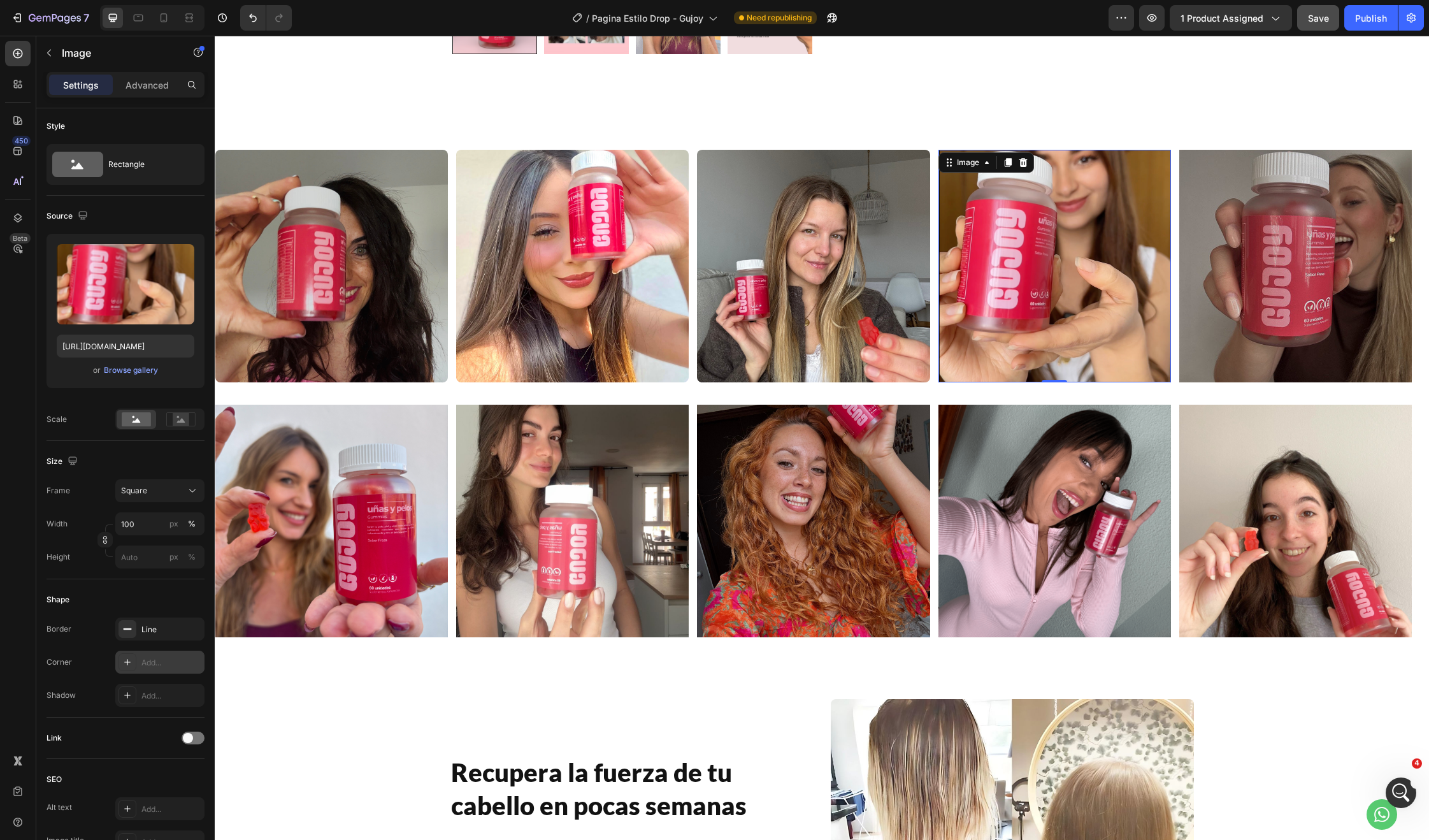
click at [169, 672] on div "Add..." at bounding box center [159, 662] width 89 height 23
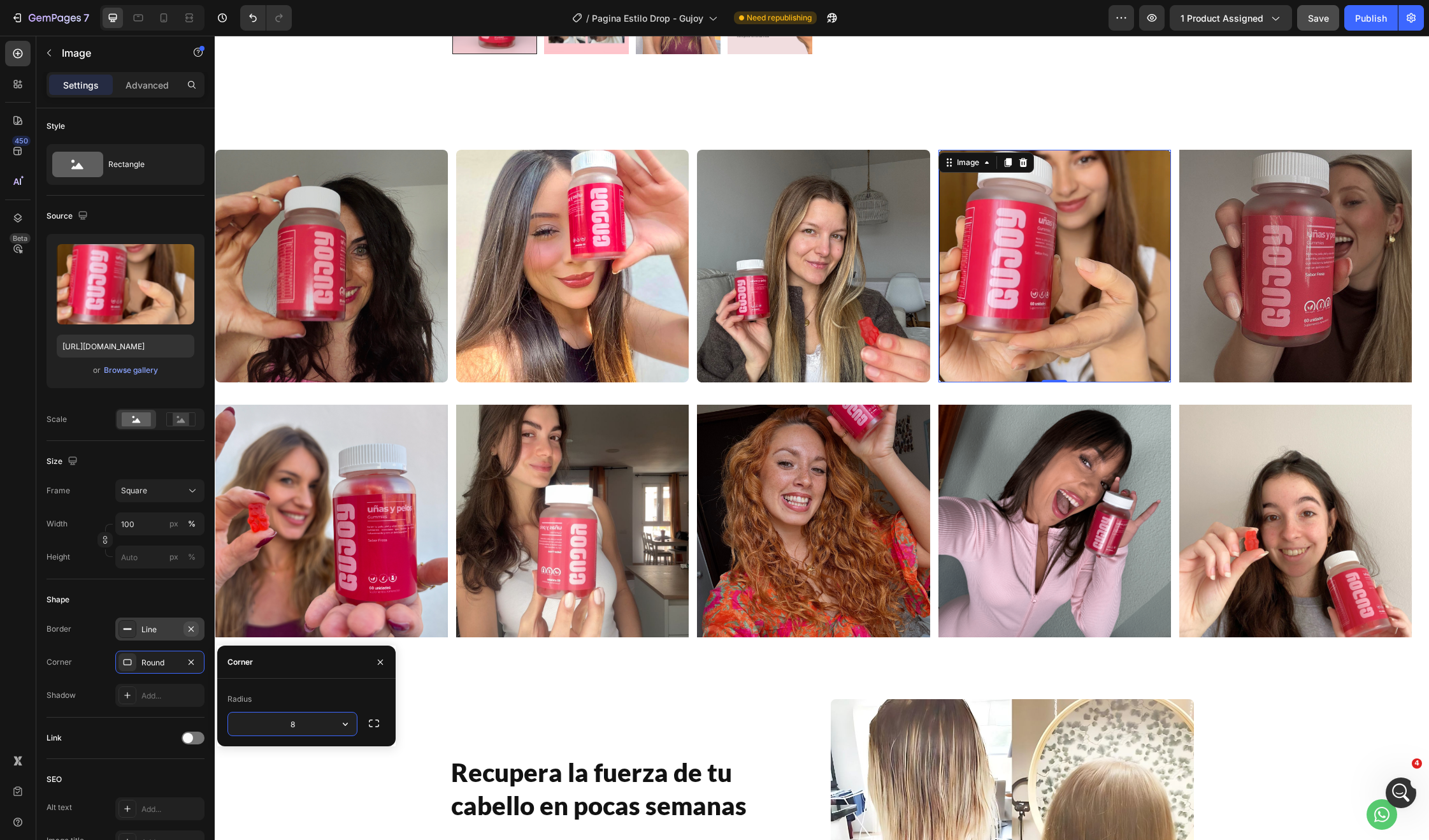
click at [190, 627] on icon "button" at bounding box center [190, 629] width 10 height 10
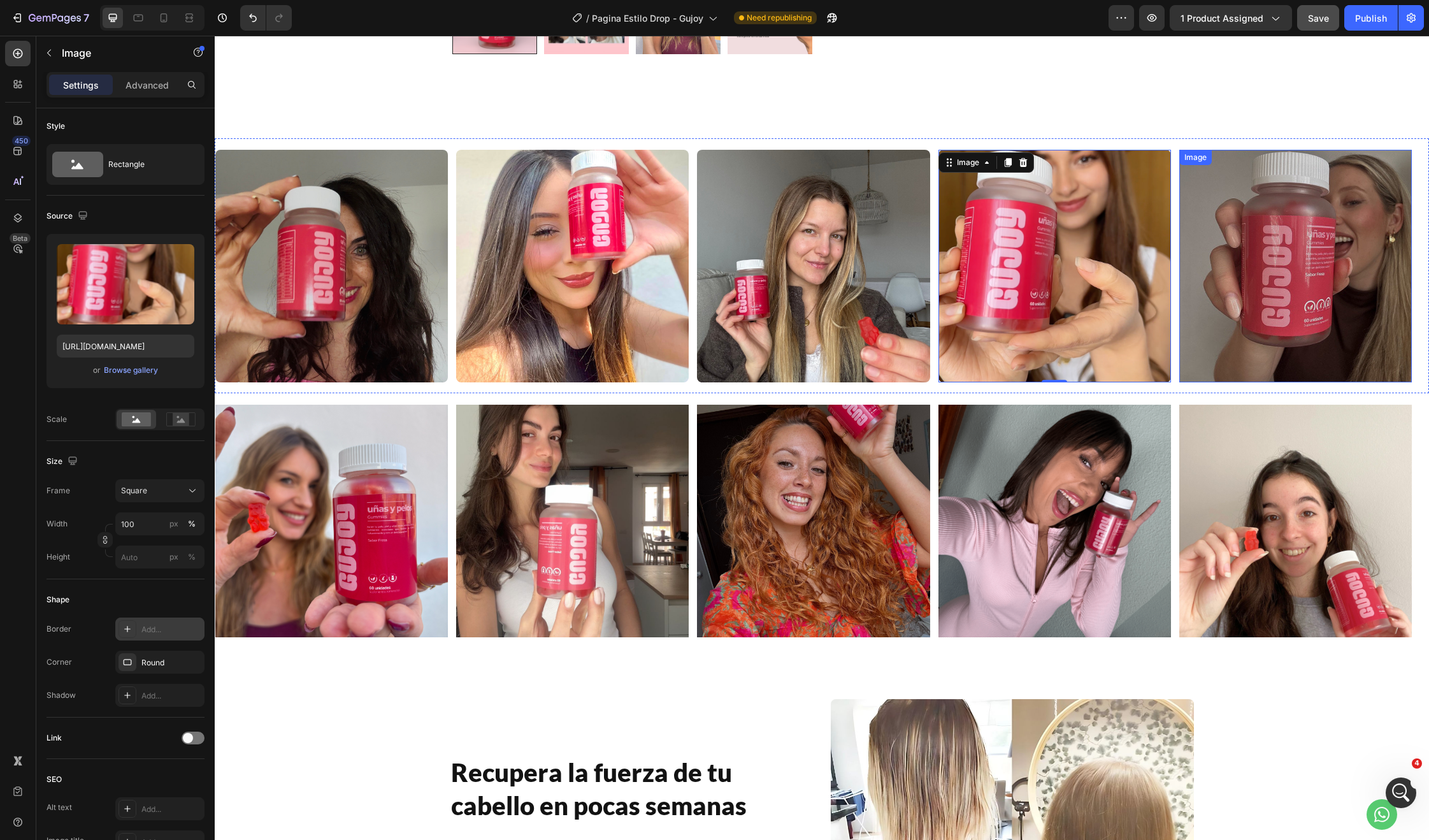
click at [1251, 296] on img at bounding box center [1295, 266] width 232 height 233
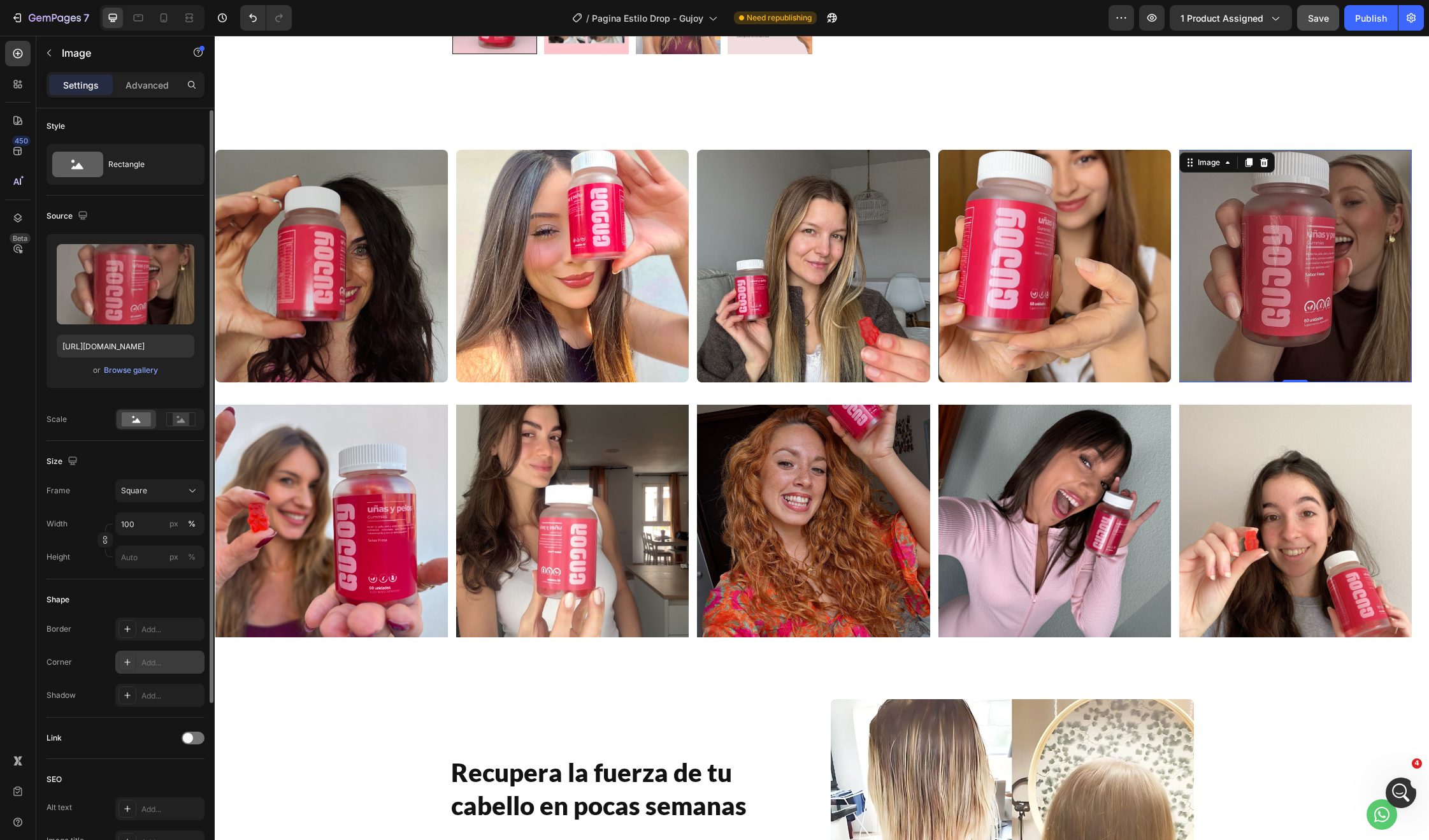
click at [174, 663] on div "Add..." at bounding box center [171, 663] width 60 height 11
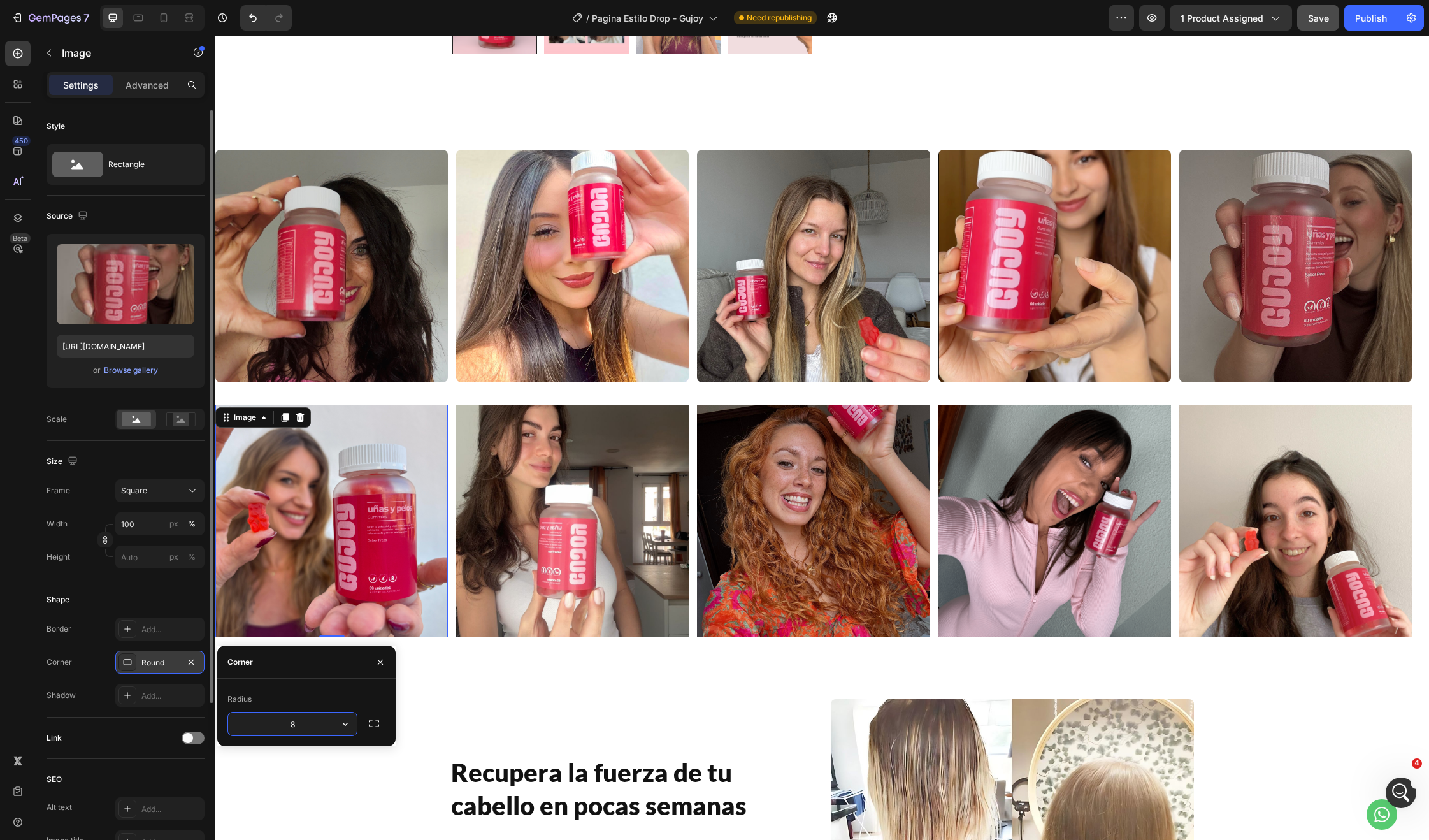
click at [387, 537] on img at bounding box center [331, 520] width 232 height 233
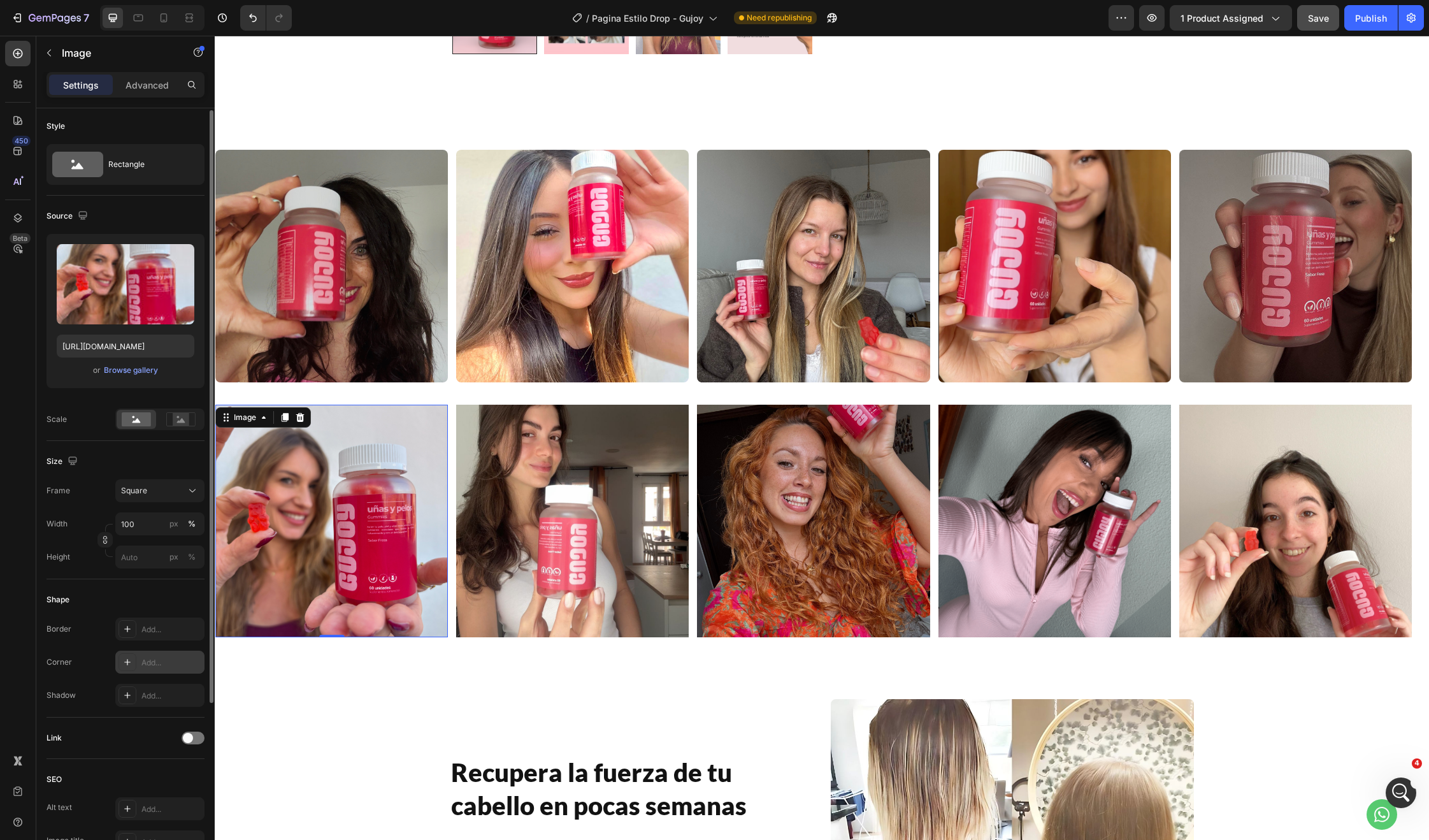
click at [161, 659] on div "Add..." at bounding box center [171, 663] width 60 height 11
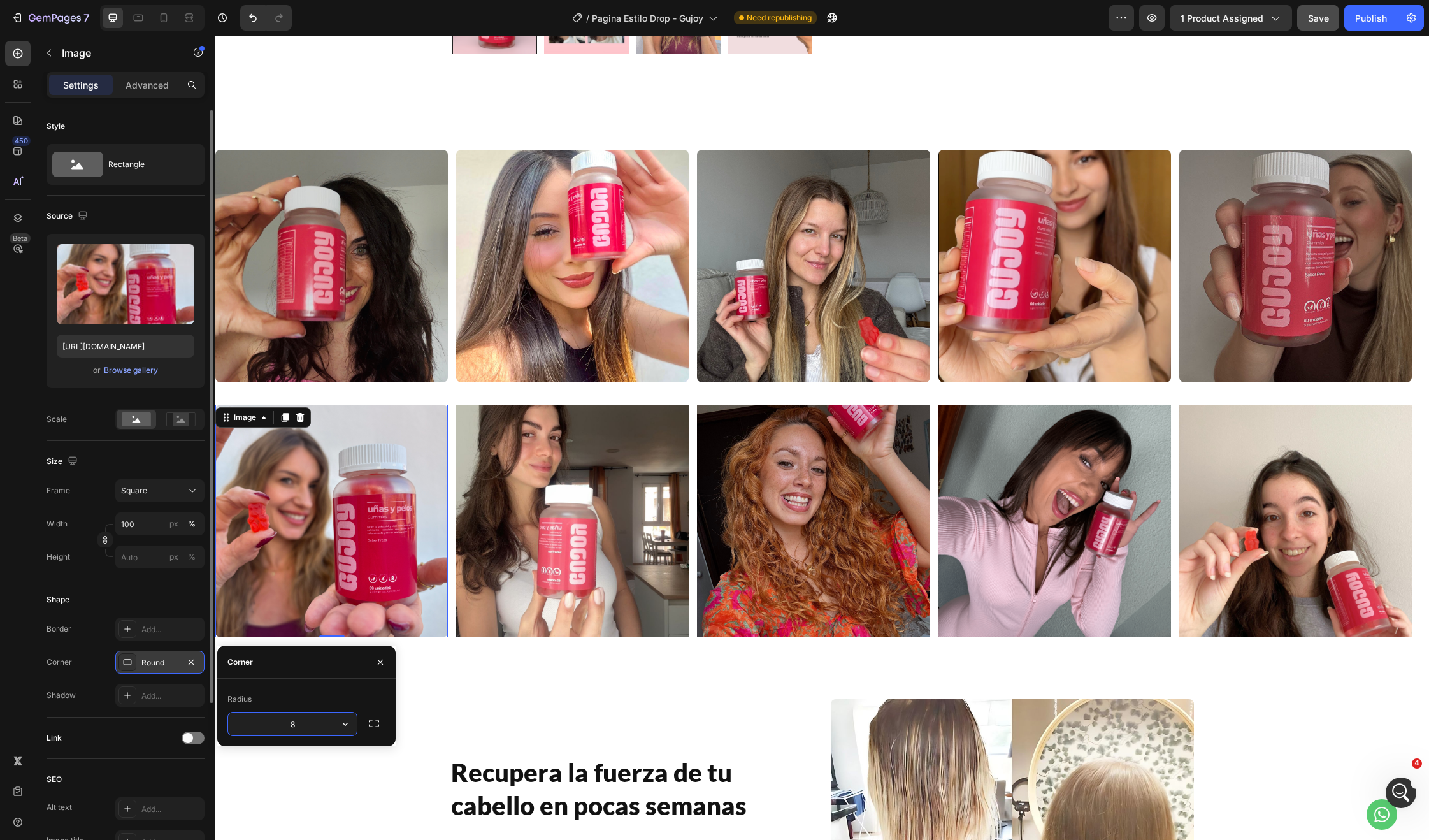
click at [520, 571] on img at bounding box center [572, 520] width 232 height 233
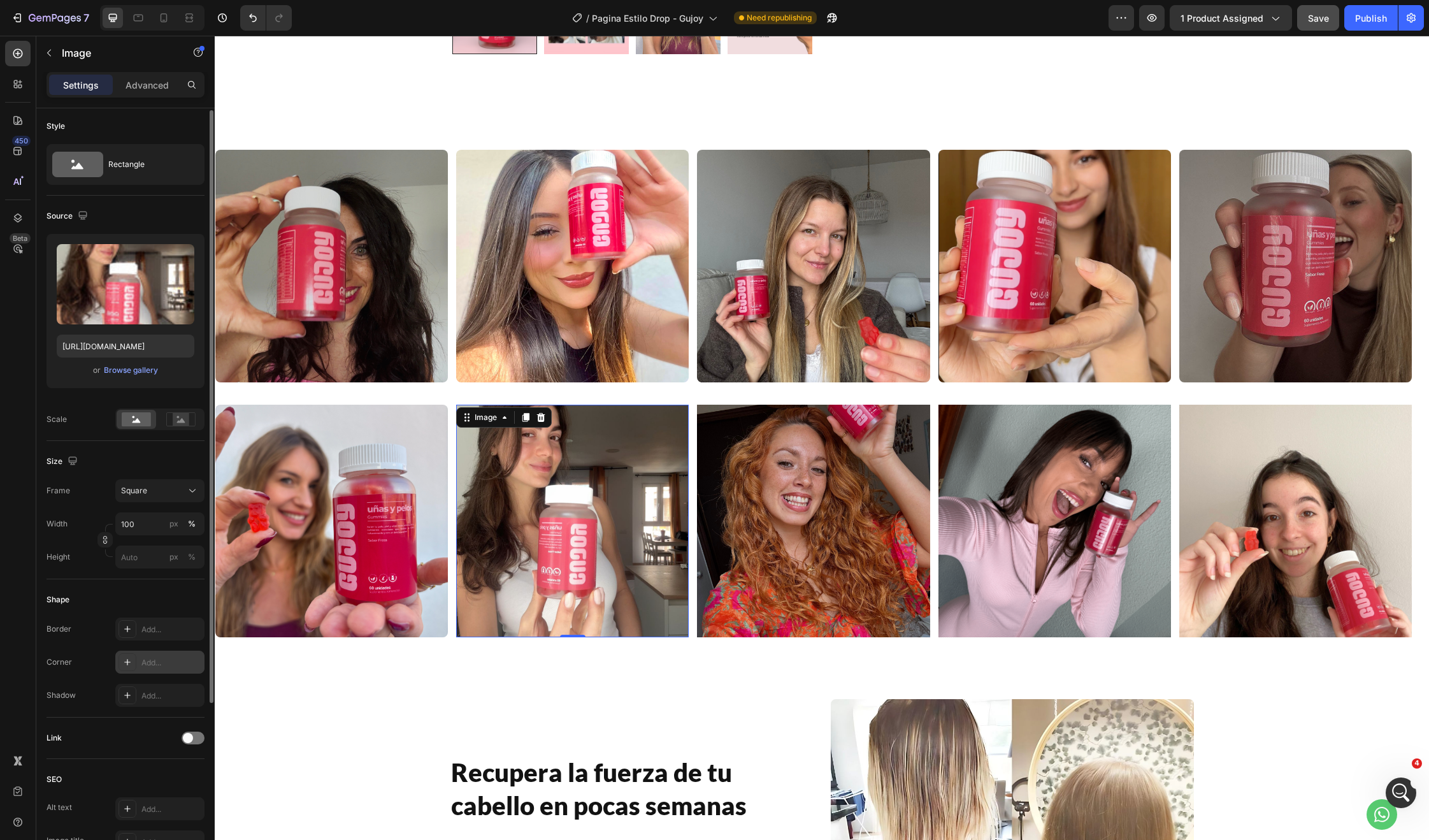
click at [164, 657] on div "Add..." at bounding box center [171, 663] width 60 height 11
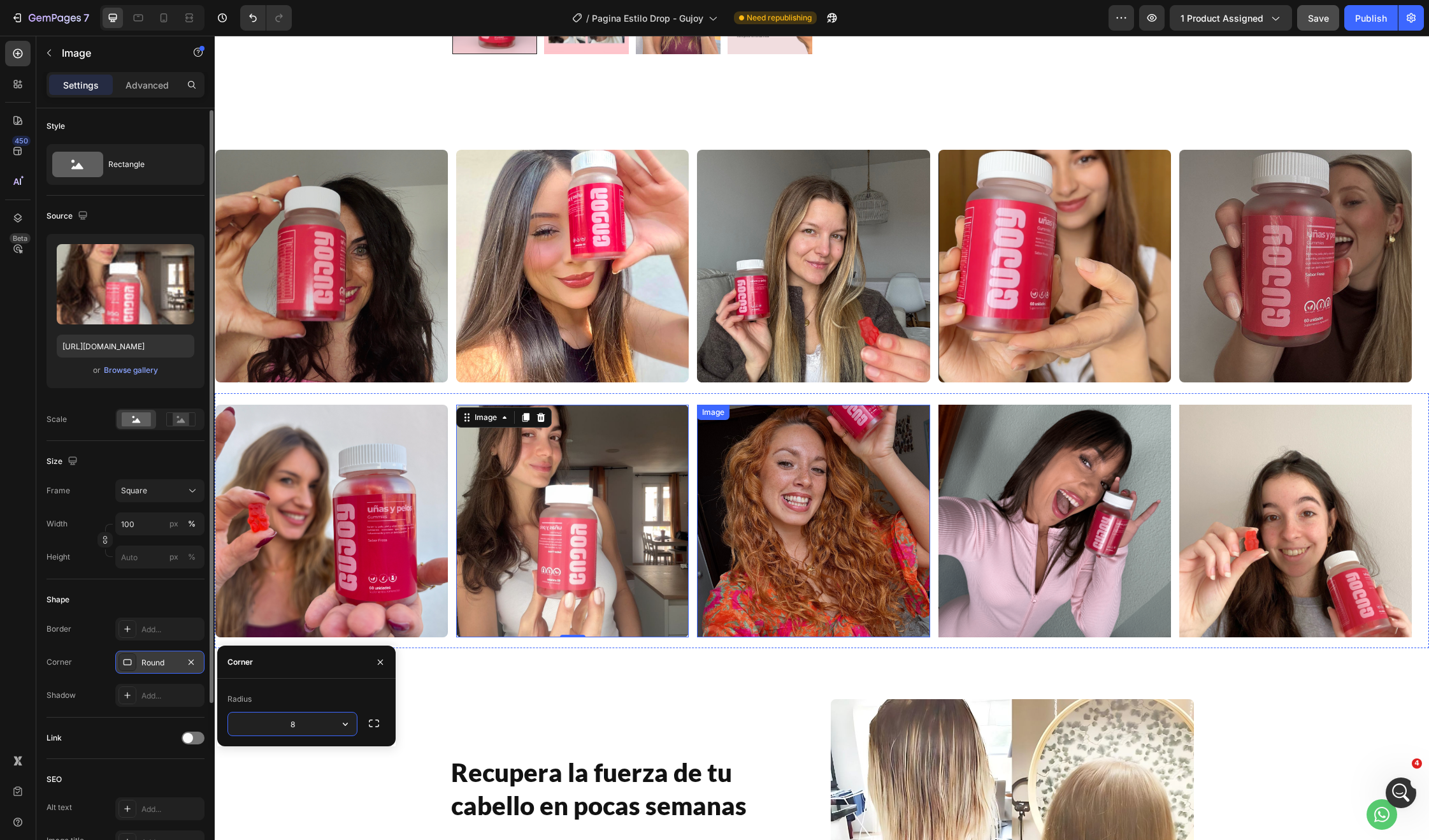
click at [777, 527] on img at bounding box center [812, 520] width 232 height 233
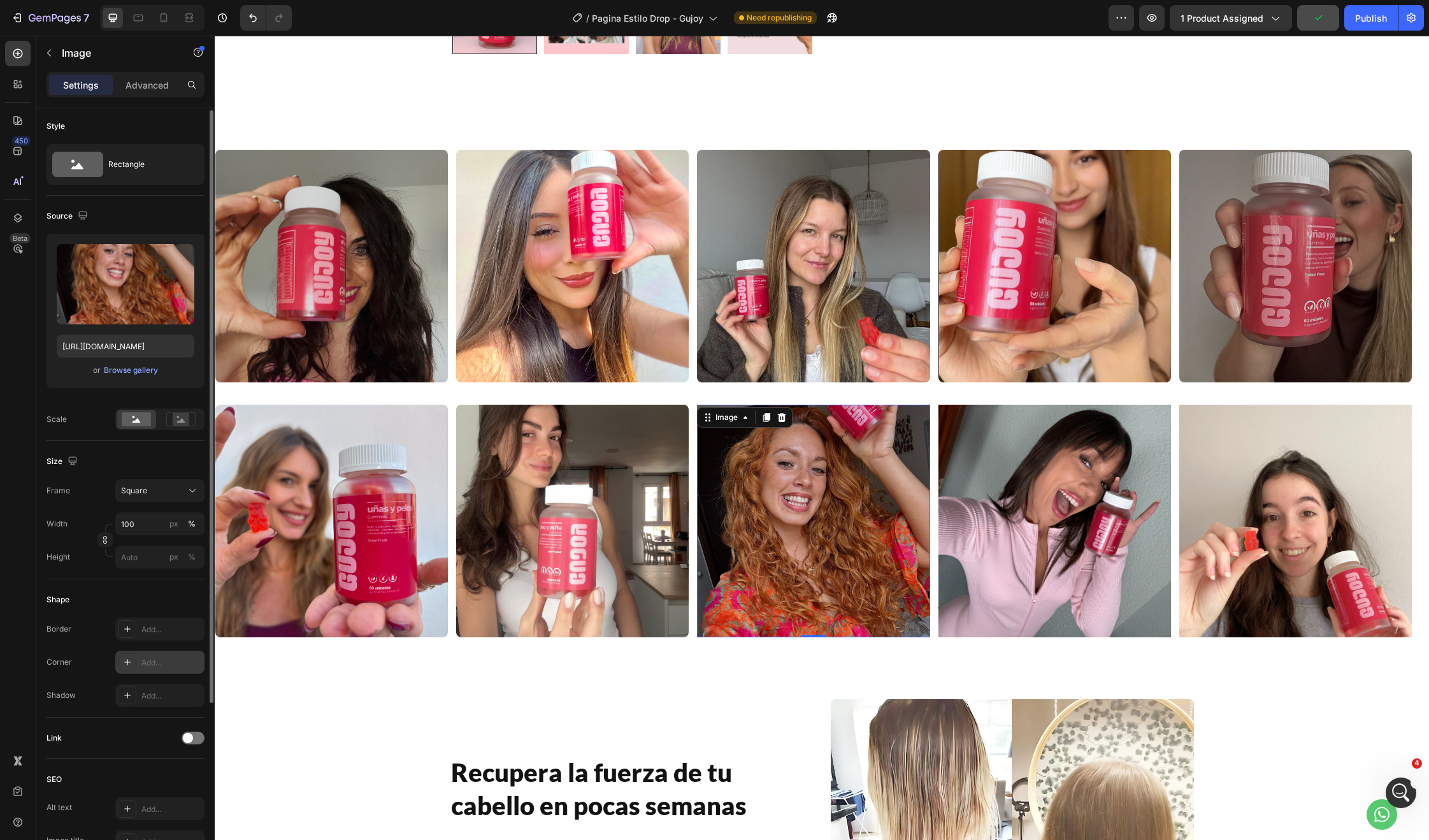
click at [157, 670] on div "Add..." at bounding box center [159, 662] width 89 height 23
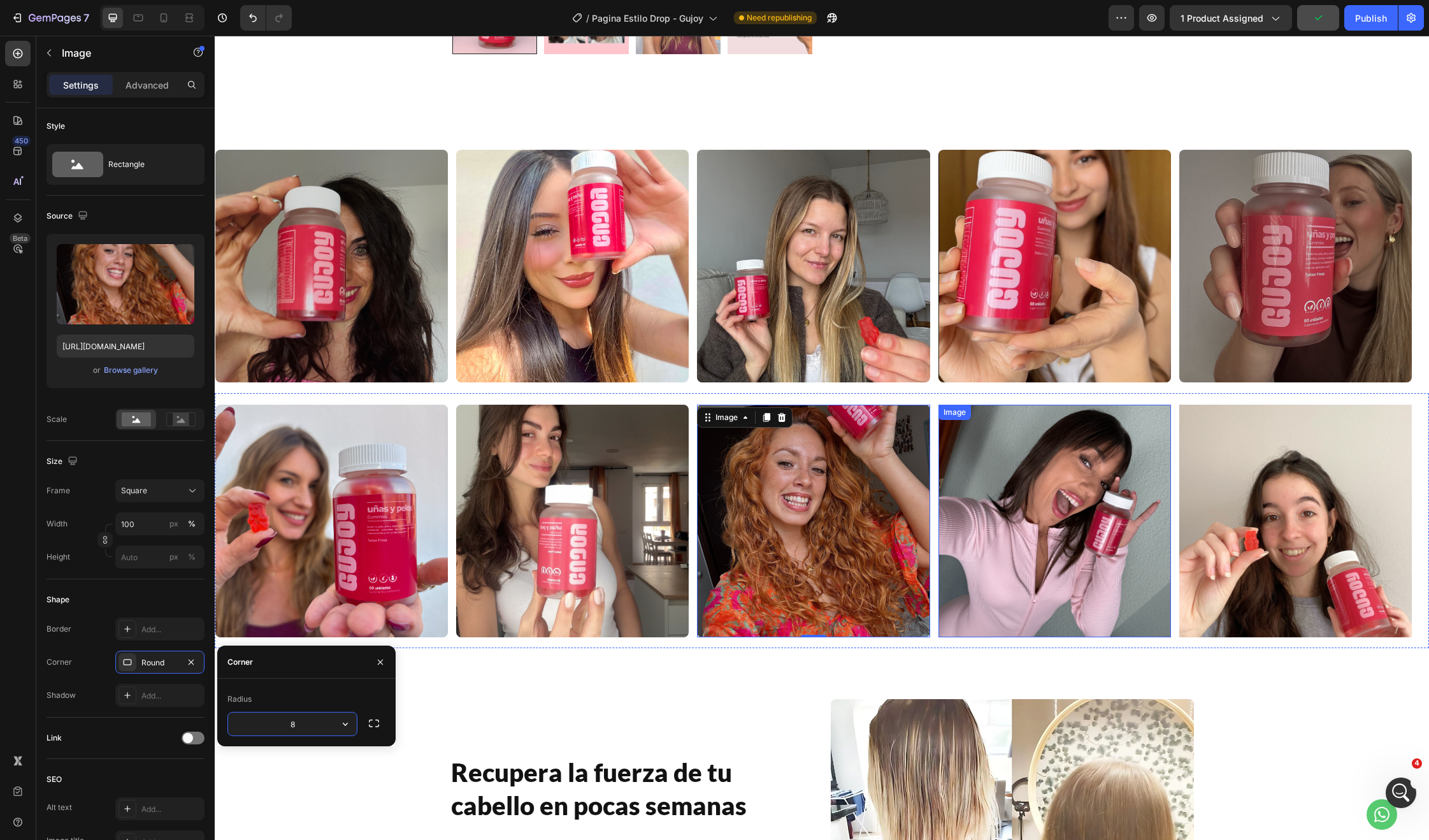
click at [1044, 533] on img at bounding box center [1054, 520] width 232 height 233
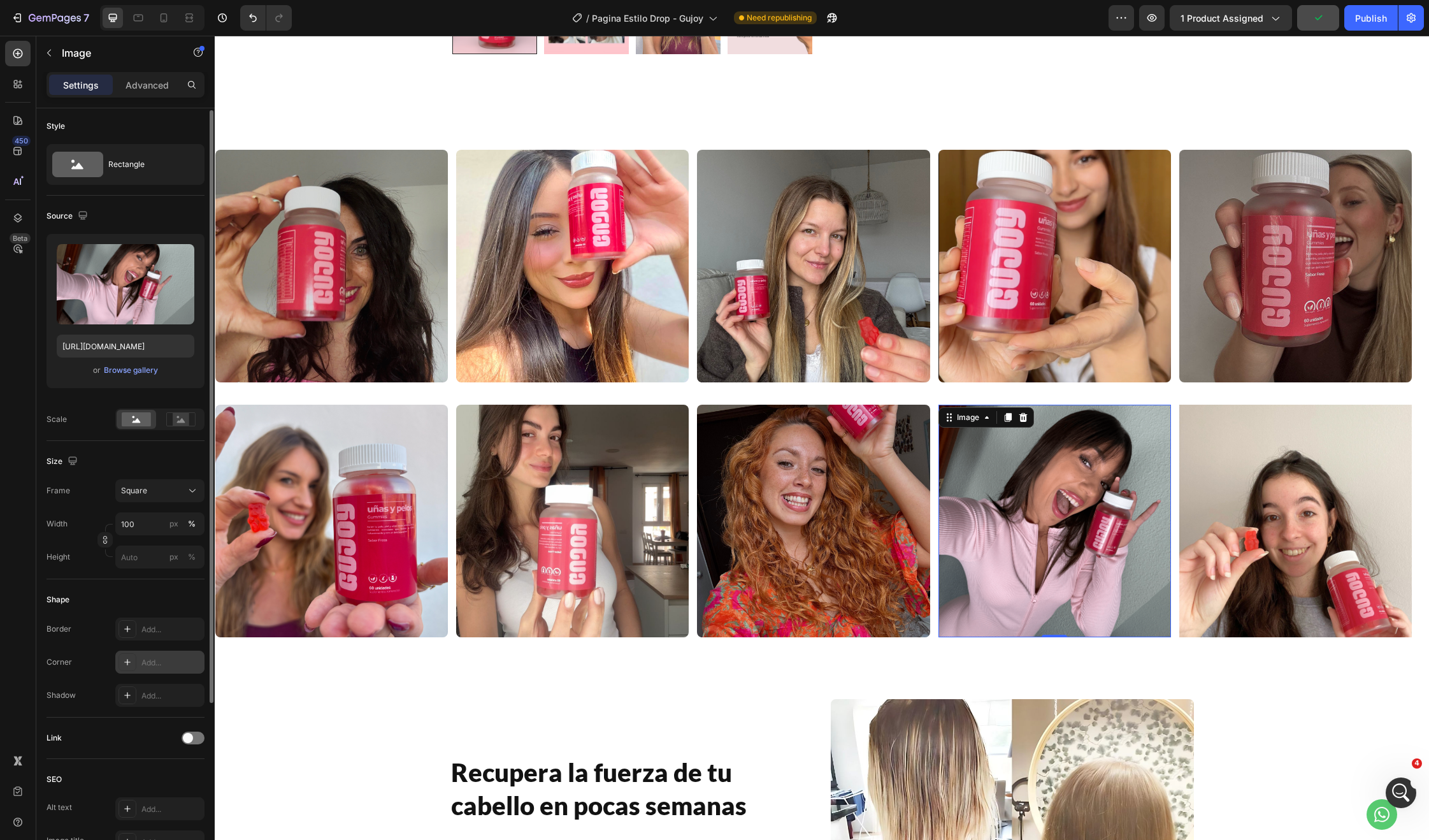
click at [151, 659] on div "Add..." at bounding box center [171, 663] width 60 height 11
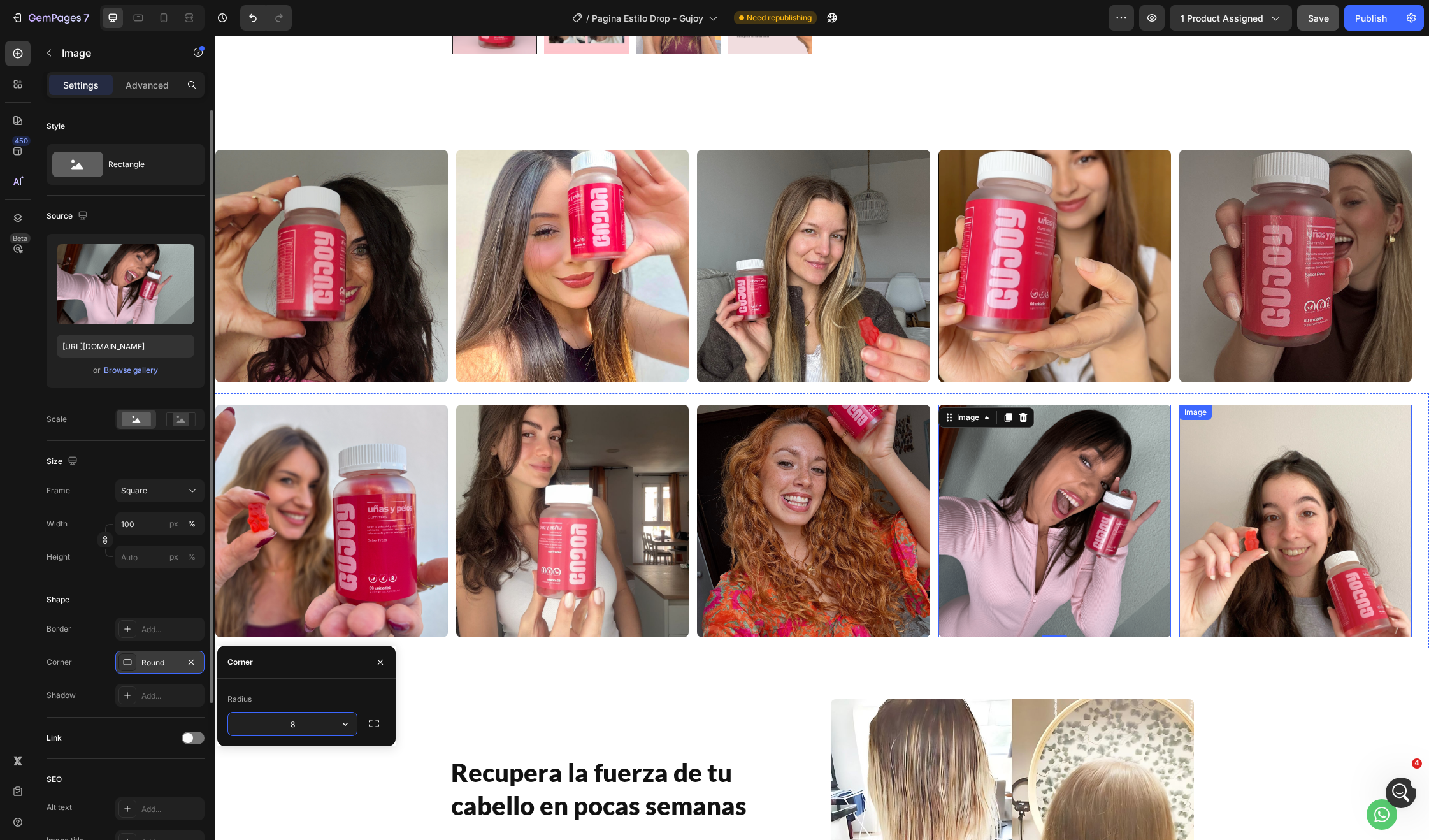
click at [1352, 513] on img at bounding box center [1295, 520] width 232 height 233
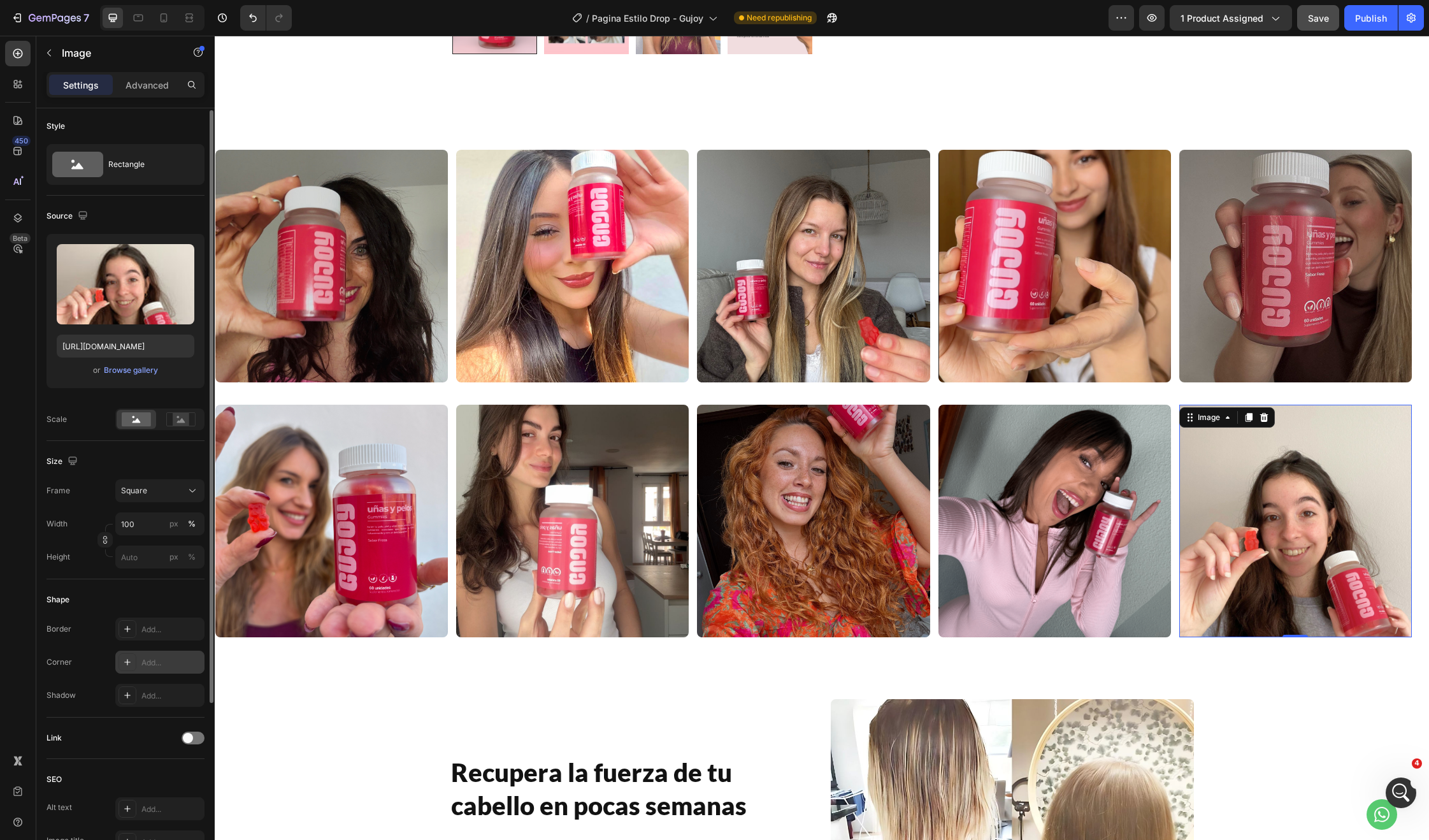
click at [168, 654] on div "Add..." at bounding box center [159, 662] width 89 height 23
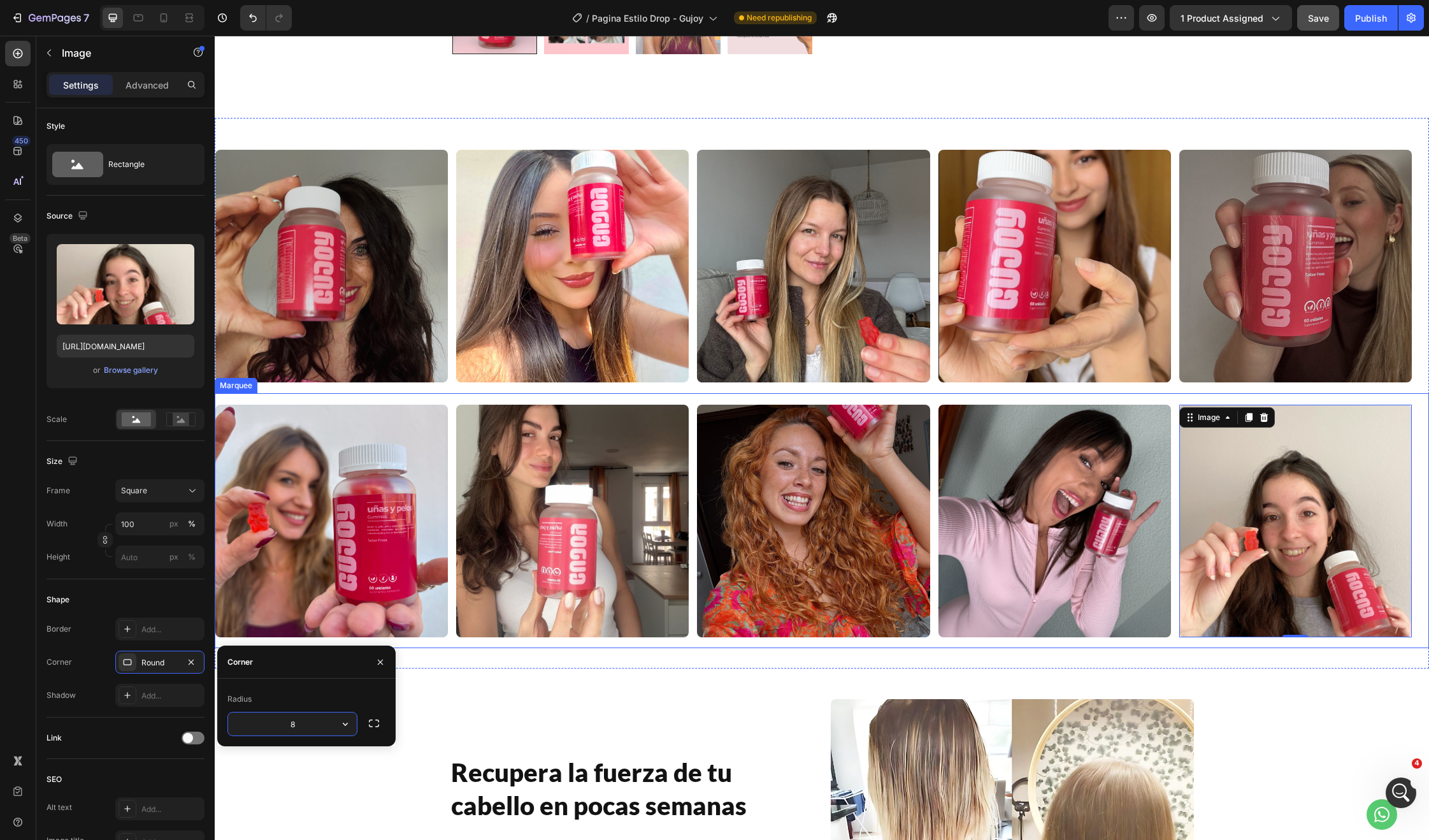
click at [451, 404] on div "Image" at bounding box center [335, 520] width 241 height 233
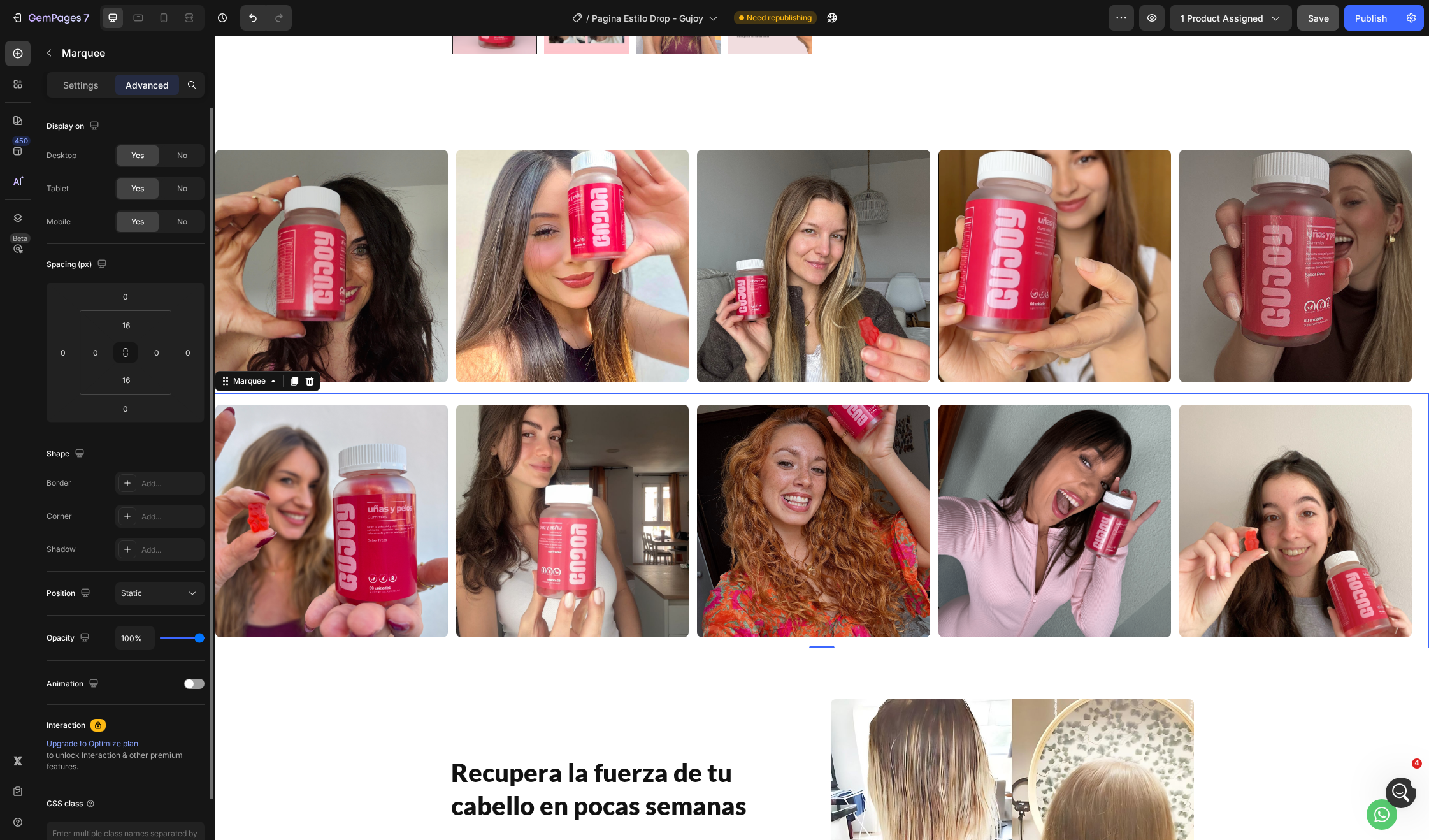
scroll to position [0, 0]
click at [74, 82] on p "Settings" at bounding box center [81, 85] width 36 height 14
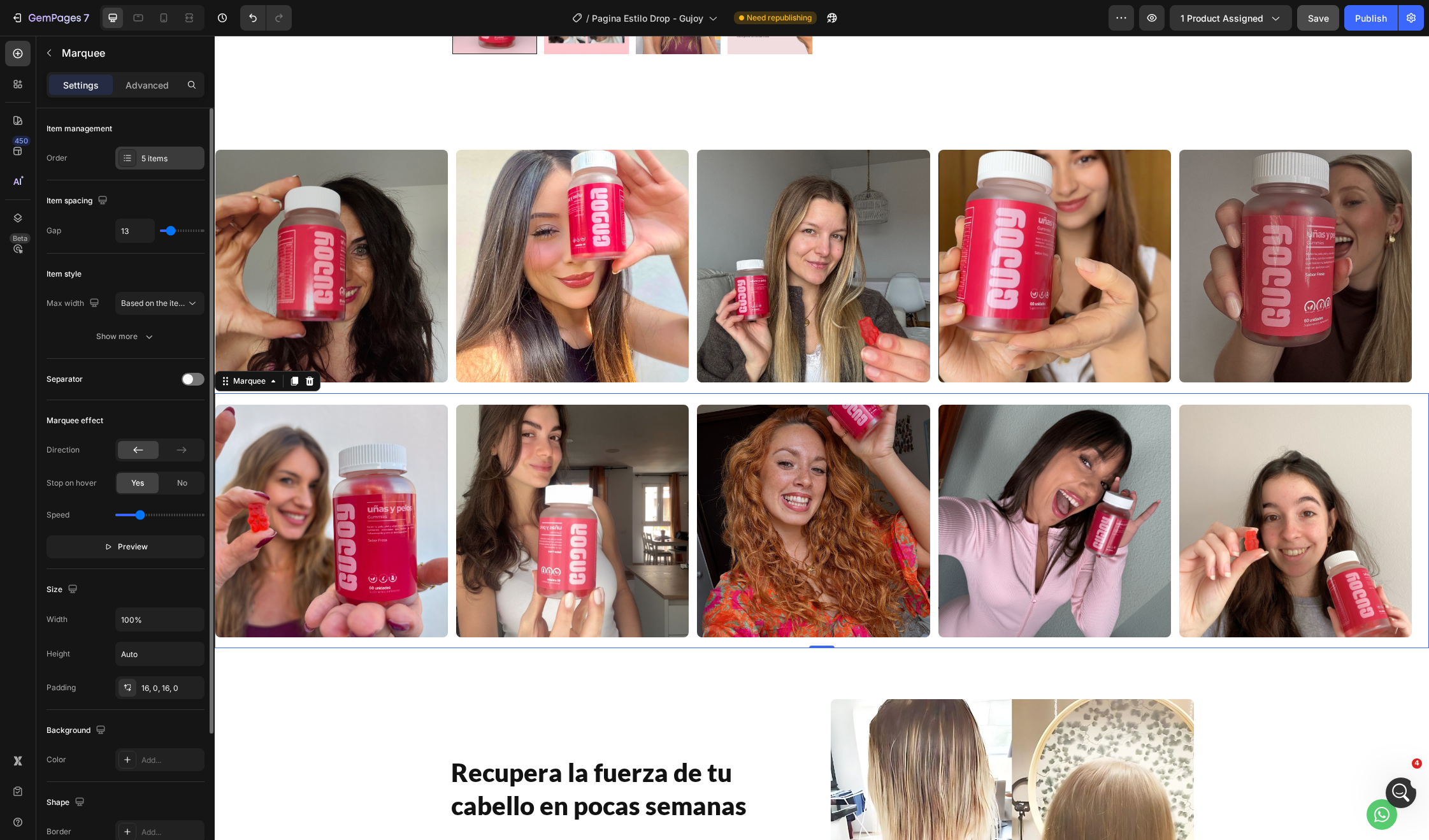
click at [161, 159] on div "5 items" at bounding box center [171, 158] width 60 height 11
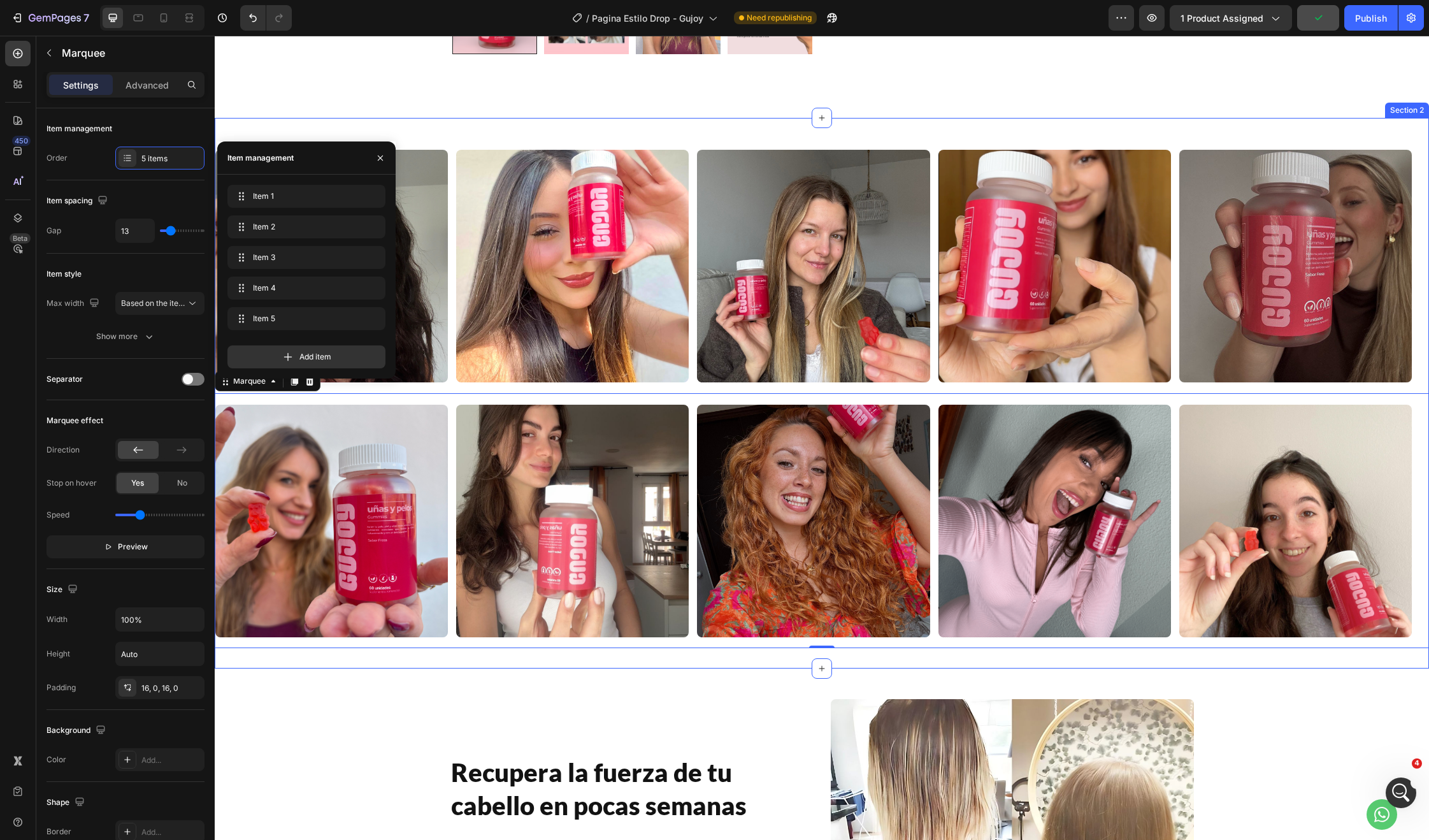
click at [1258, 656] on div "Image Image Image Image Image Image Image Image Image Image Marquee Image Image…" at bounding box center [822, 392] width 1214 height 551
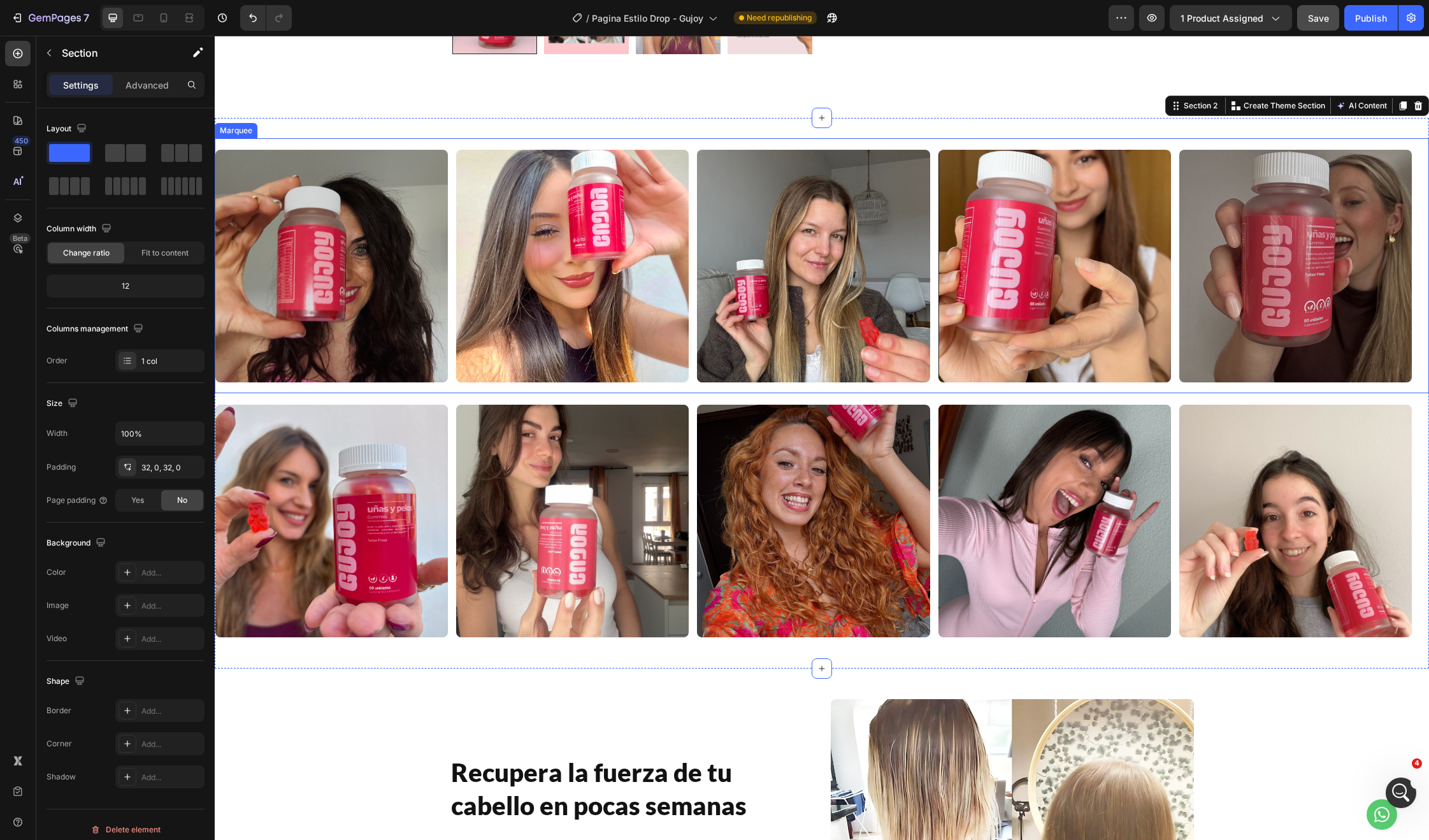
click at [1174, 367] on div "Image" at bounding box center [1059, 266] width 241 height 233
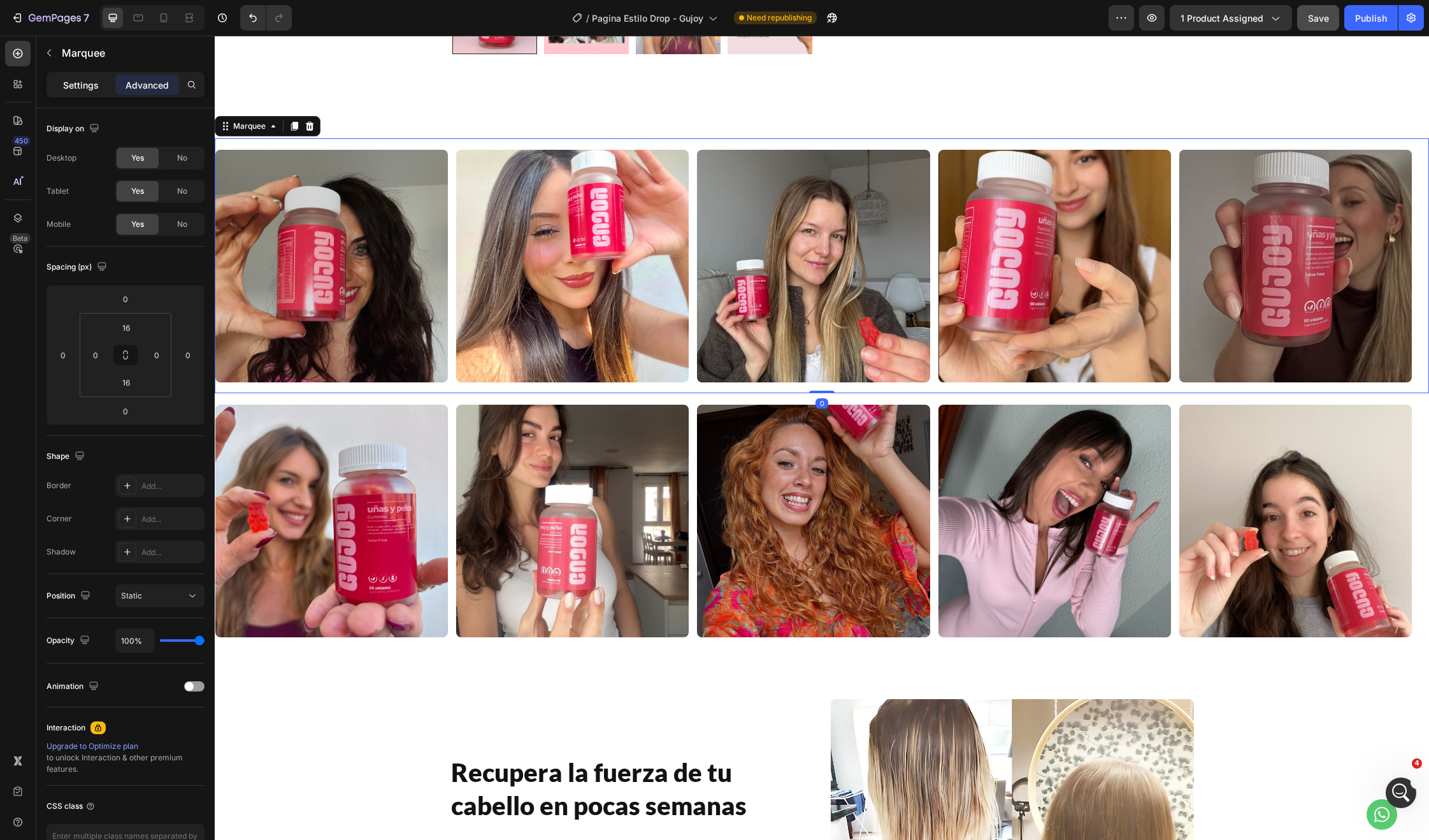
click at [83, 85] on p "Settings" at bounding box center [81, 85] width 36 height 14
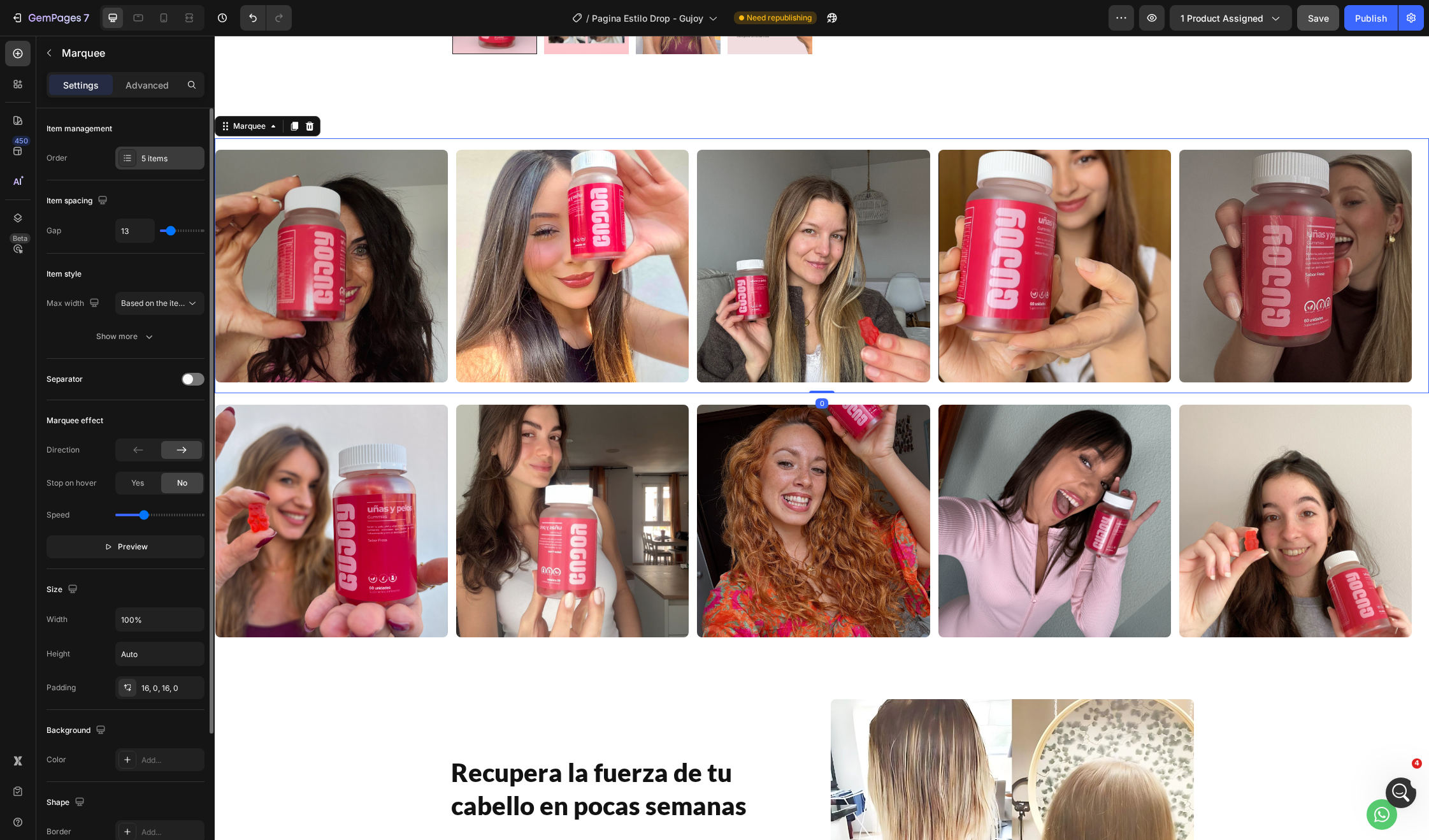
click at [164, 161] on div "5 items" at bounding box center [171, 158] width 60 height 11
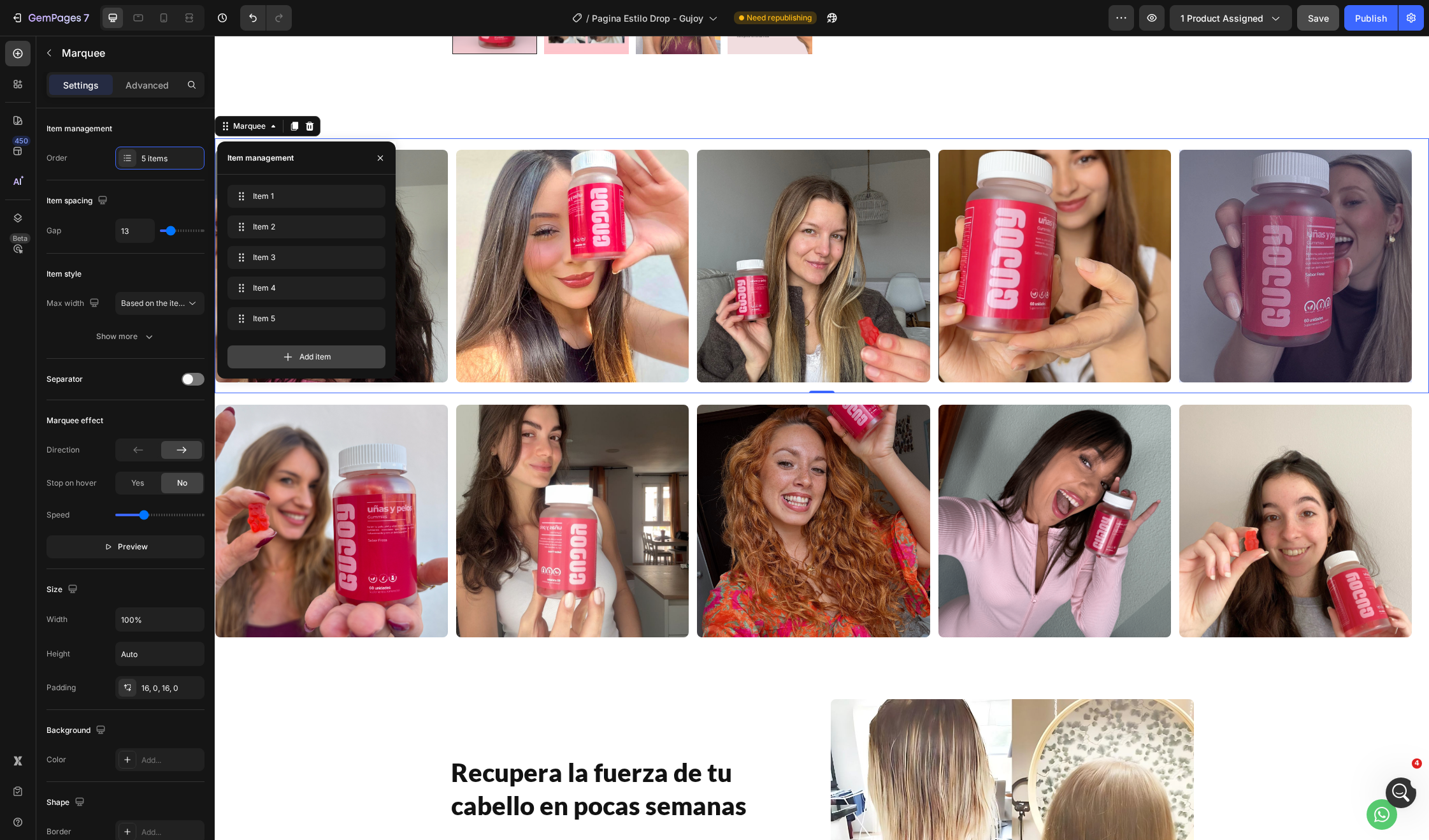
click at [348, 352] on div "Add item" at bounding box center [307, 357] width 158 height 23
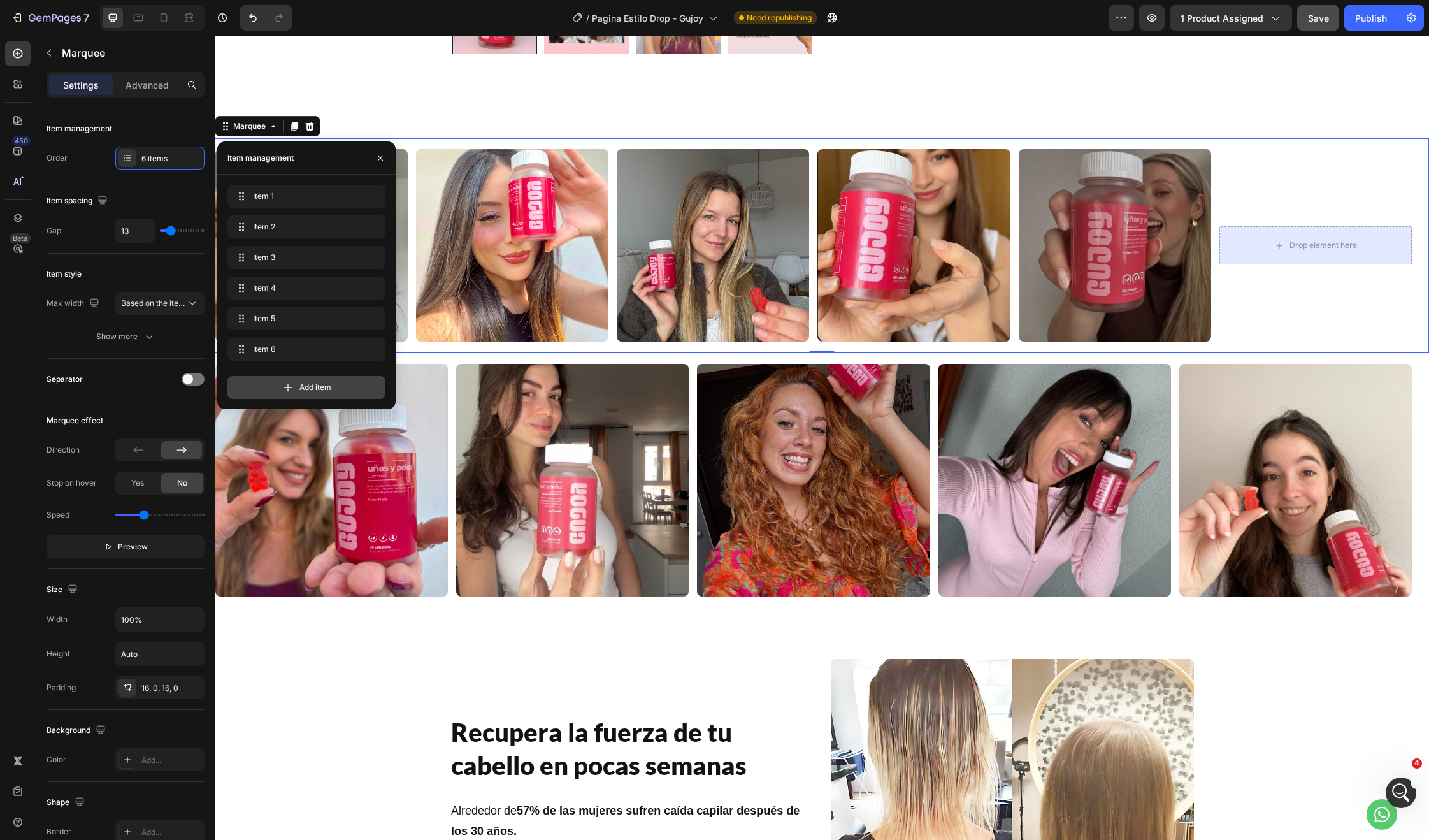
click at [314, 393] on div "Add item" at bounding box center [307, 387] width 158 height 23
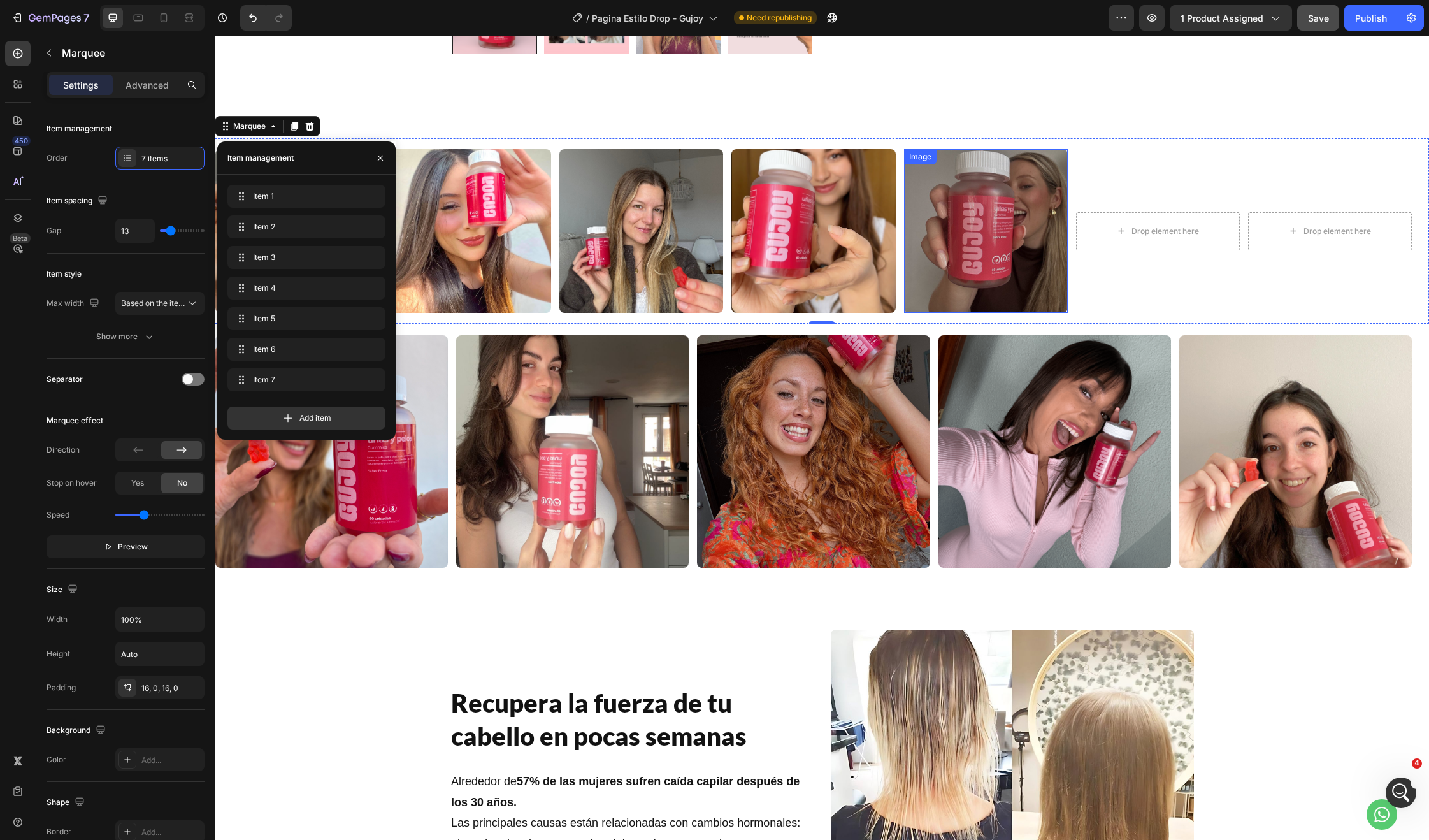
click at [1023, 200] on img at bounding box center [986, 231] width 164 height 164
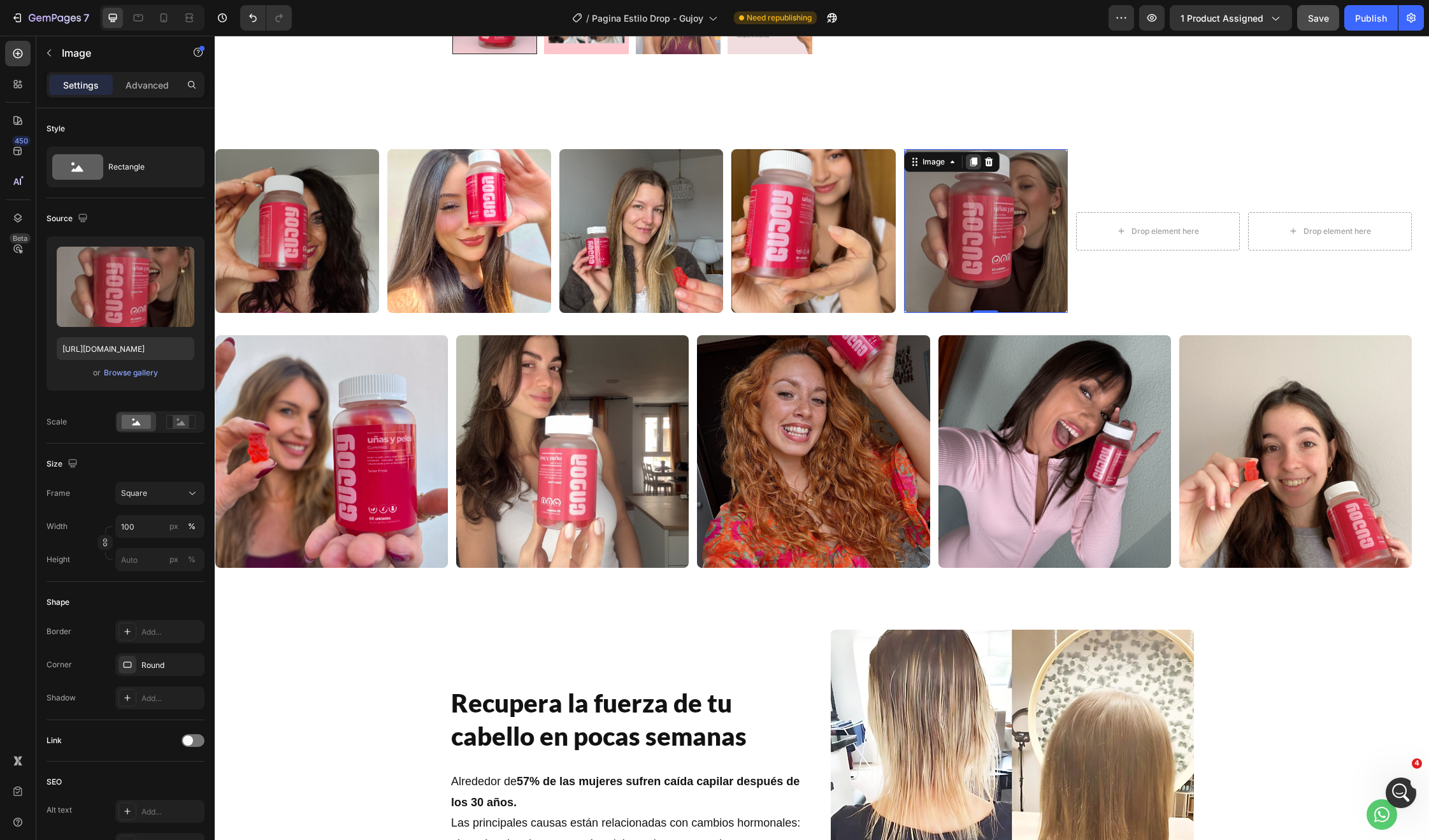
click at [970, 165] on icon at bounding box center [973, 162] width 10 height 10
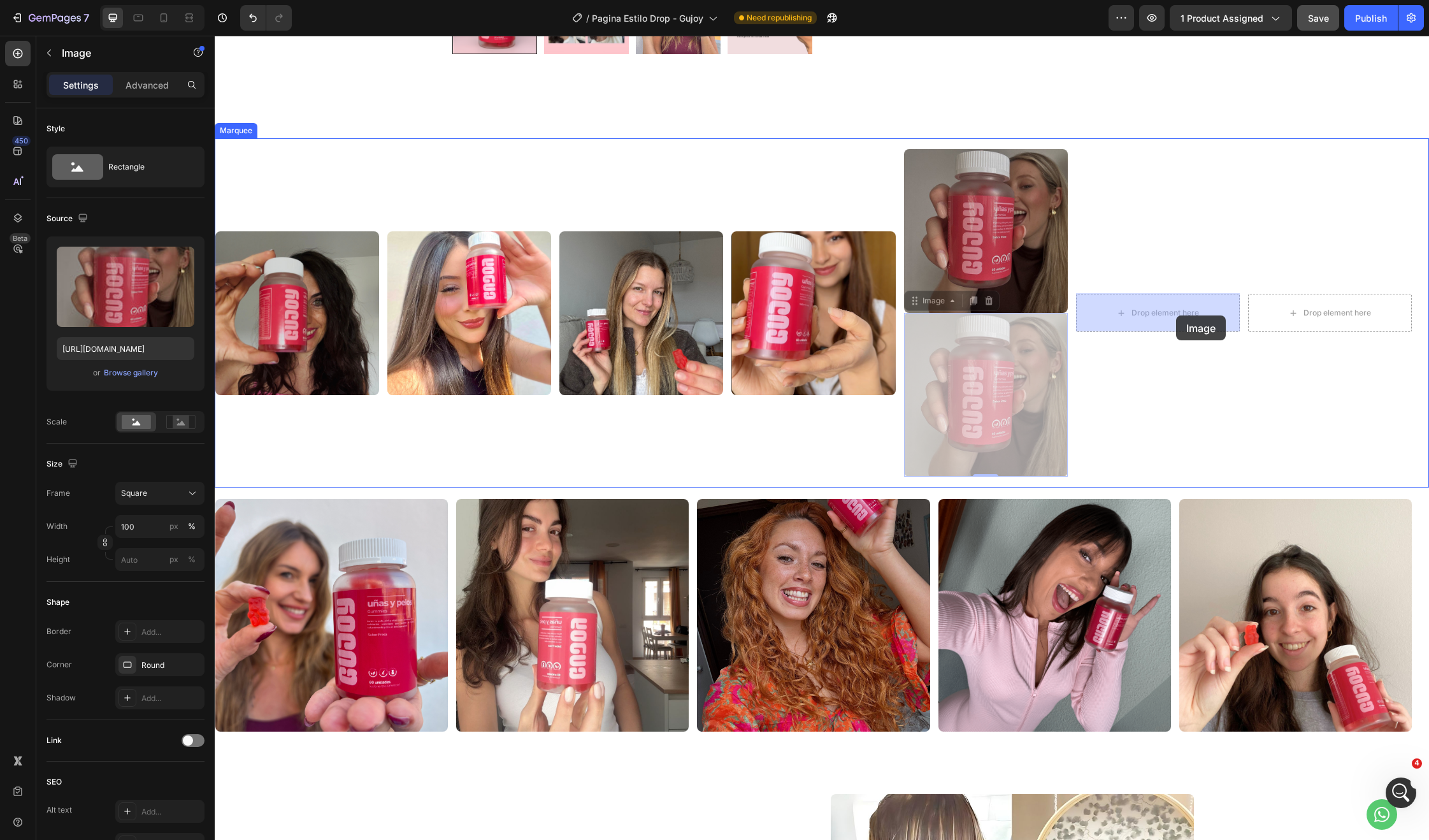
drag, startPoint x: 913, startPoint y: 301, endPoint x: 1176, endPoint y: 315, distance: 263.4
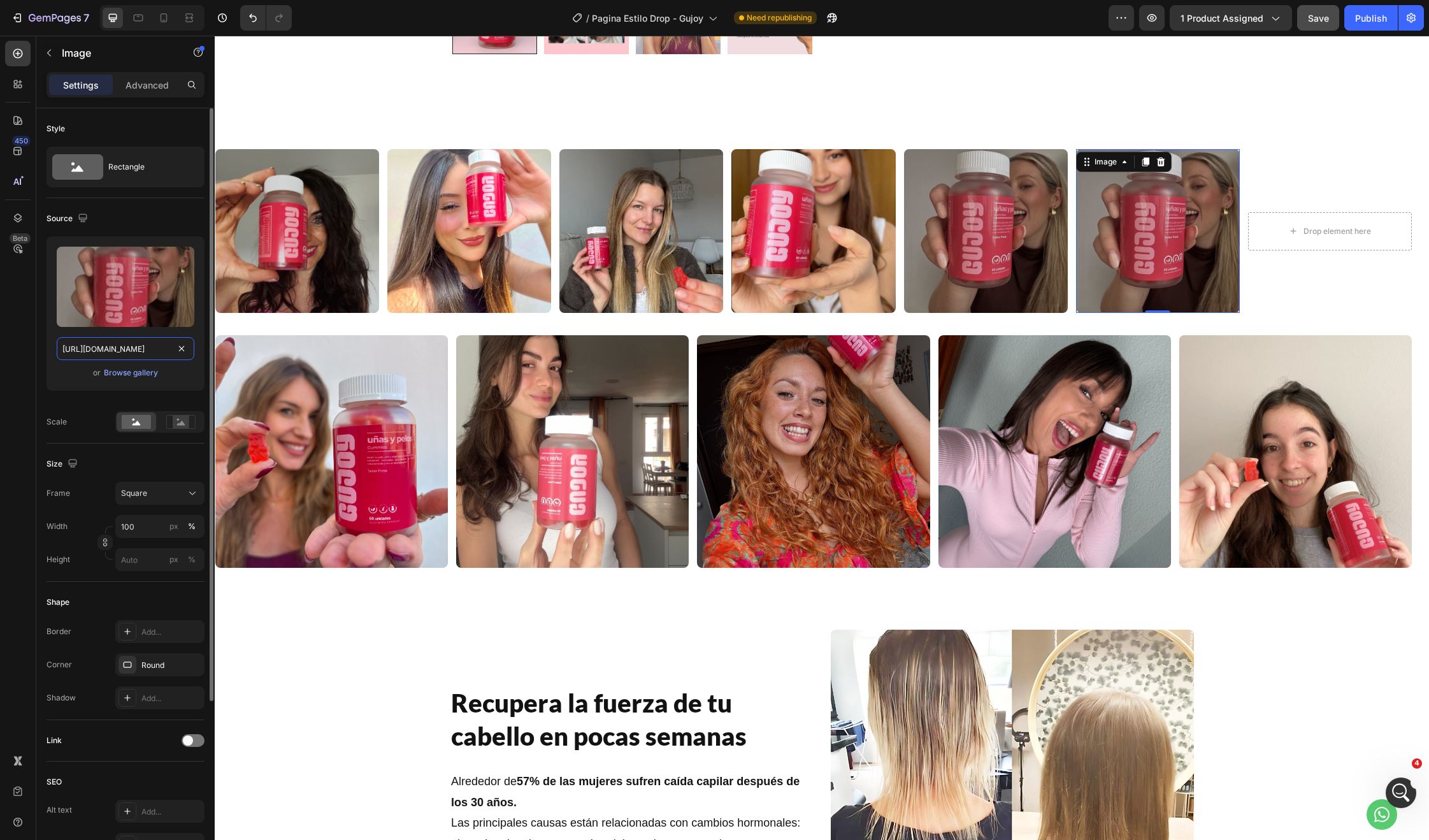
click at [126, 346] on input "[URL][DOMAIN_NAME]" at bounding box center [126, 348] width 138 height 23
paste input "491011055_719271573865774_6614508956986218183_n-2_78189b2a-d23d-4132-9132-3f51e…"
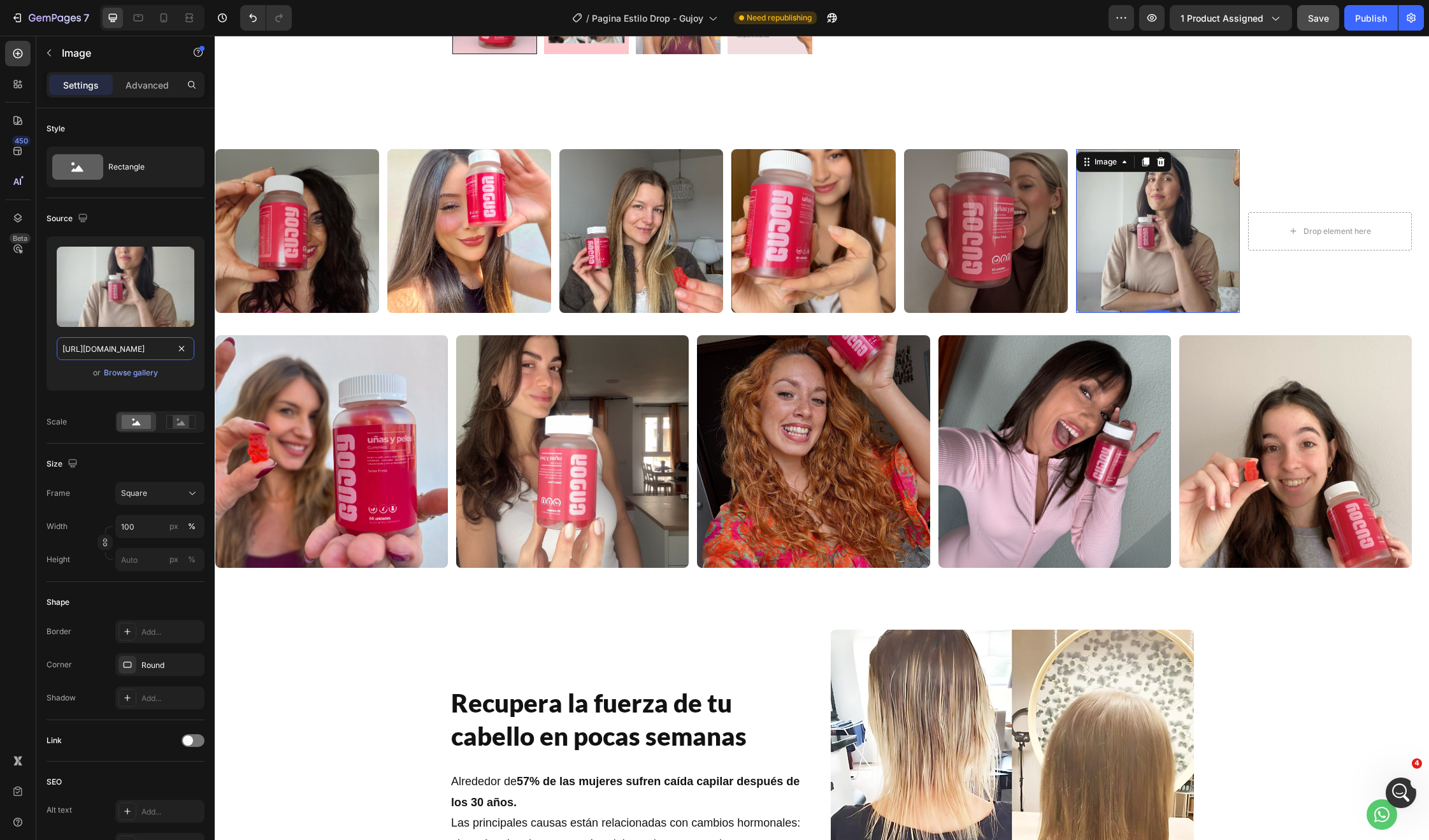
type input "https://cdn.shopify.com/s/files/1/0679/8455/6221/files/491011055_71927157386577…"
click at [1321, 245] on div "Drop element here" at bounding box center [1330, 232] width 164 height 39
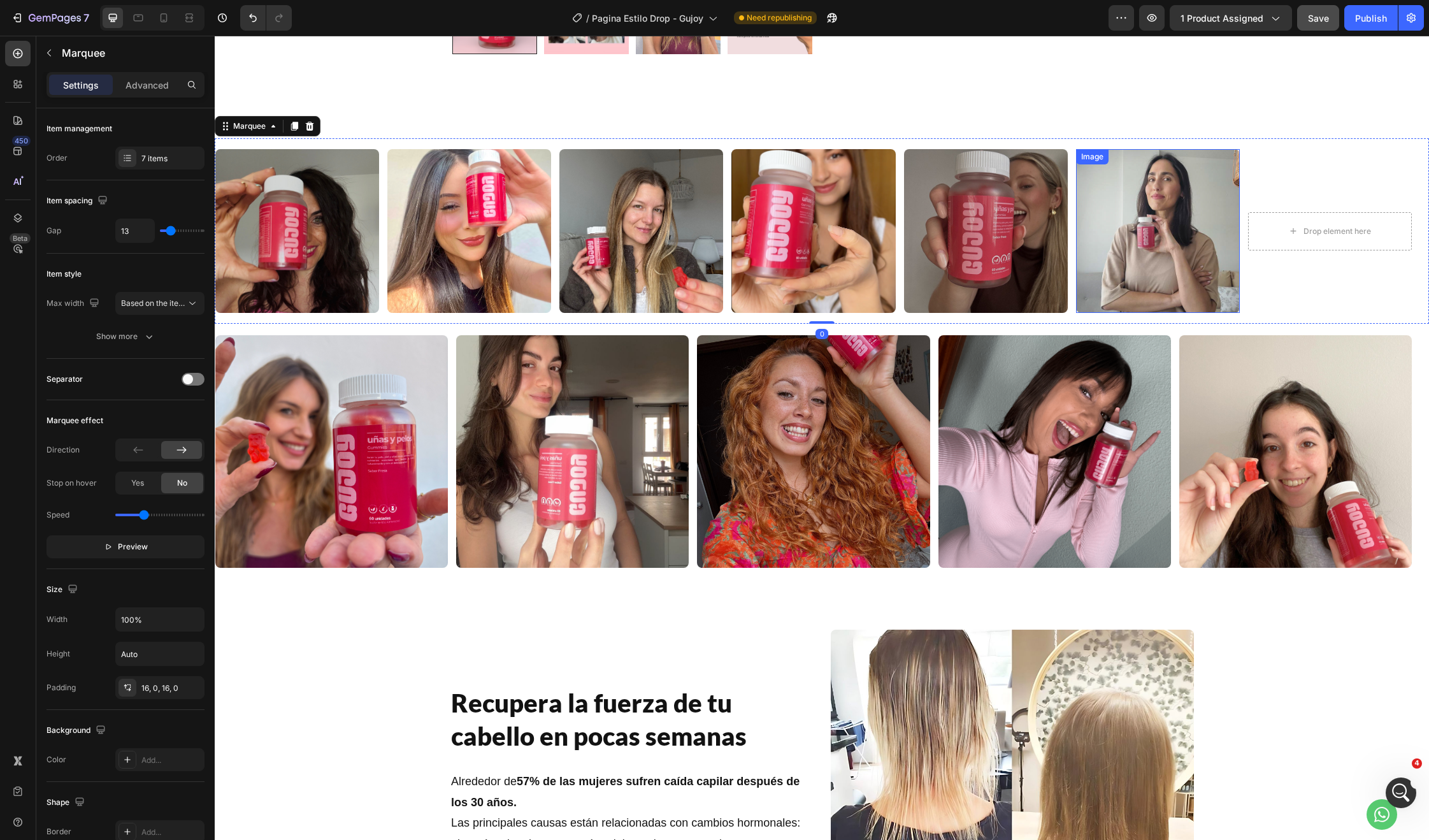
click at [1162, 199] on img at bounding box center [1158, 231] width 164 height 164
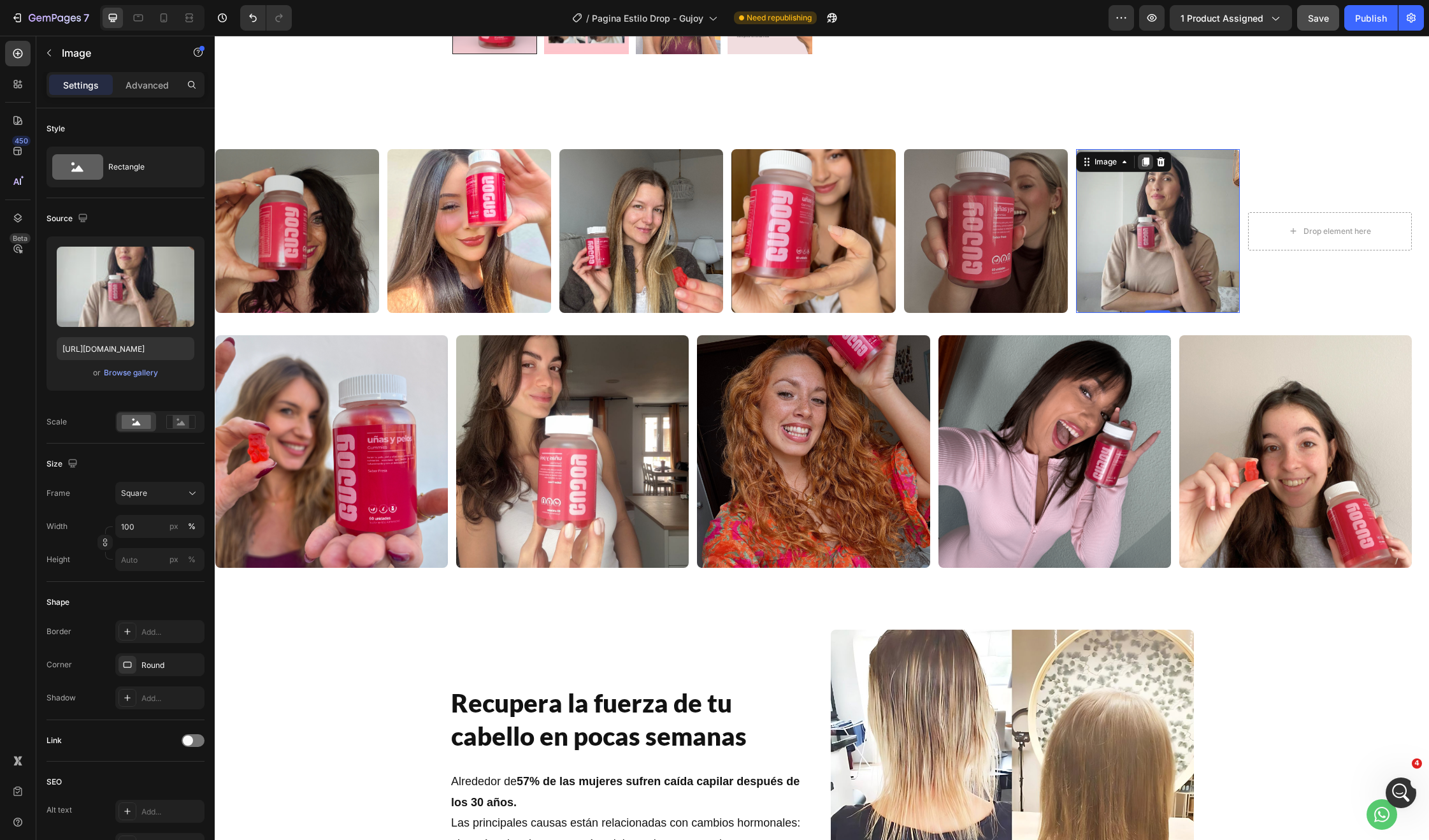
click at [1145, 163] on icon at bounding box center [1145, 162] width 7 height 9
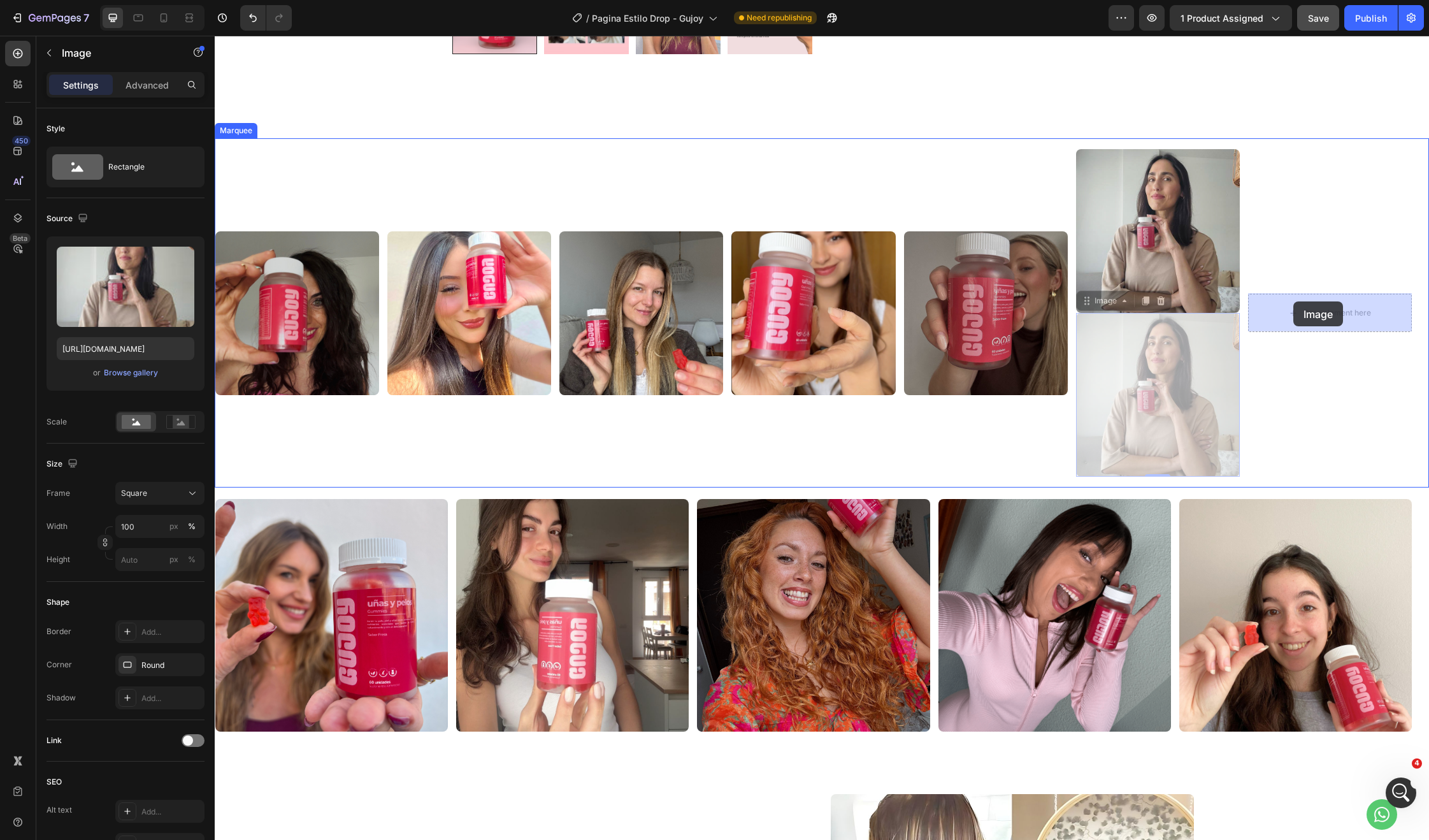
drag, startPoint x: 1091, startPoint y: 302, endPoint x: 1293, endPoint y: 301, distance: 202.0
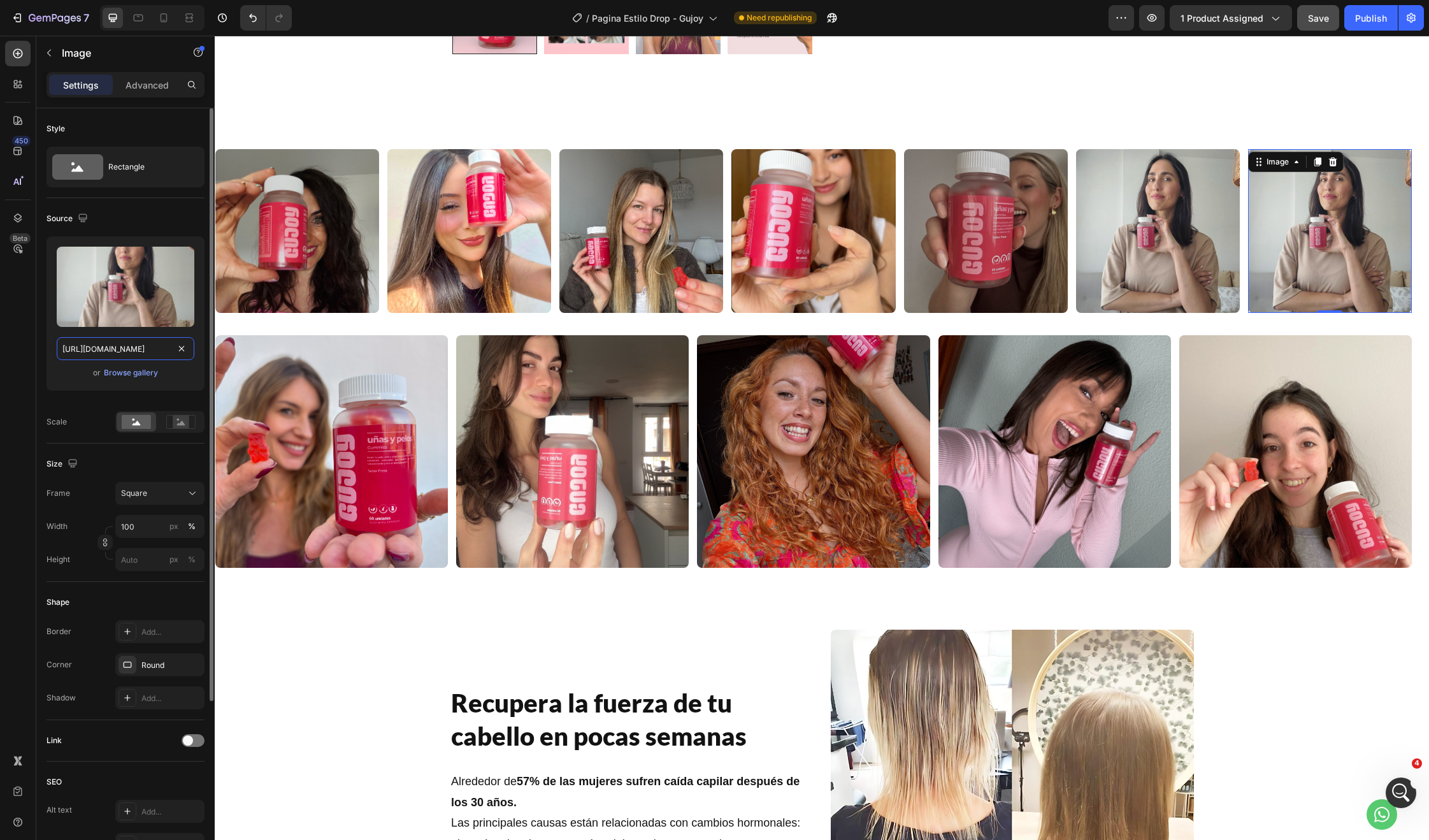
click at [113, 337] on input "https://cdn.shopify.com/s/files/1/0679/8455/6221/files/491011055_71927157386577…" at bounding box center [126, 348] width 138 height 23
paste input "4820743_3989445824605431_3386200397264910440_n.jpg?v=1750021469"
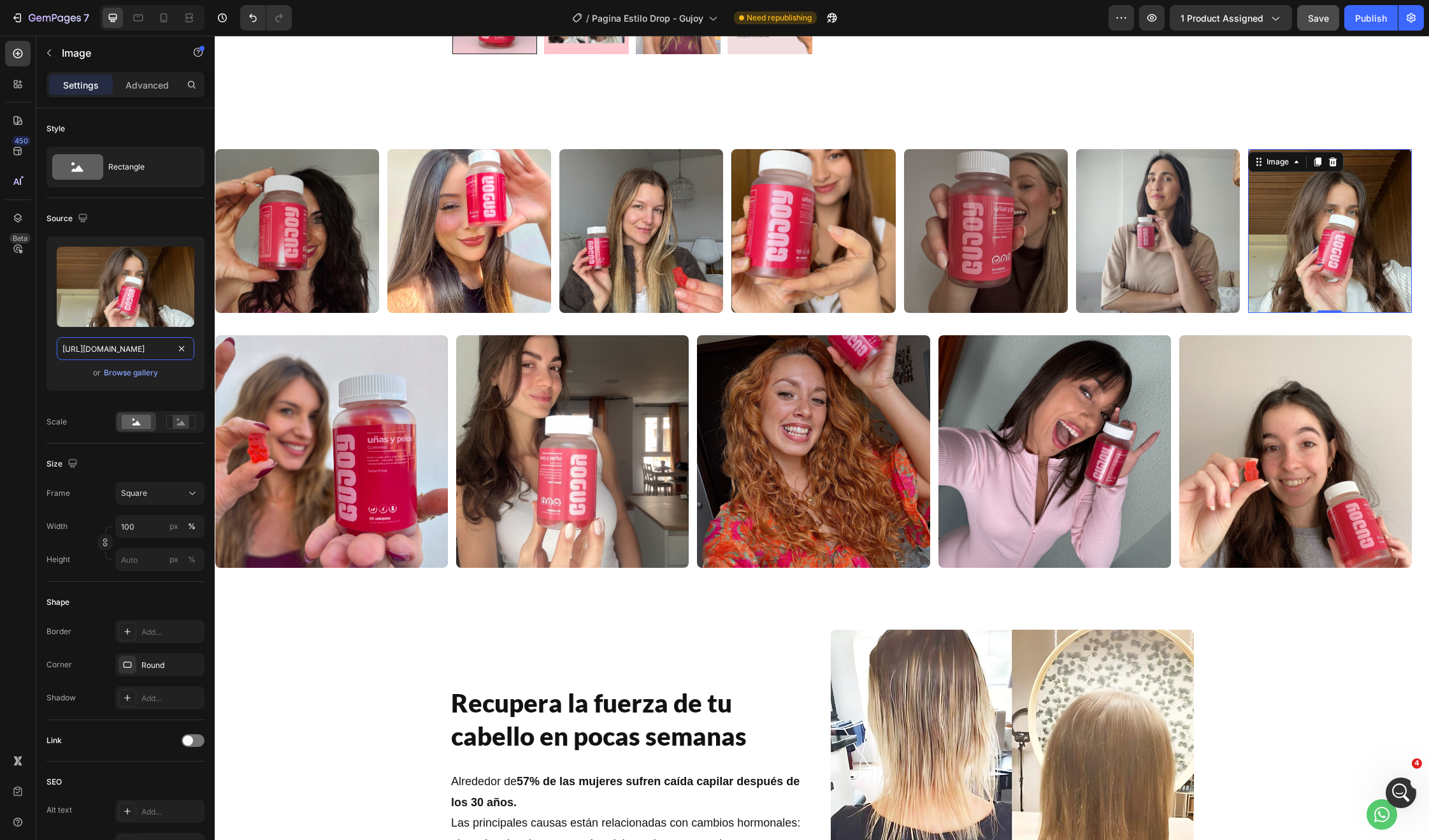
type input "https://cdn.shopify.com/s/files/1/0679/8455/6221/files/494820743_39894458246054…"
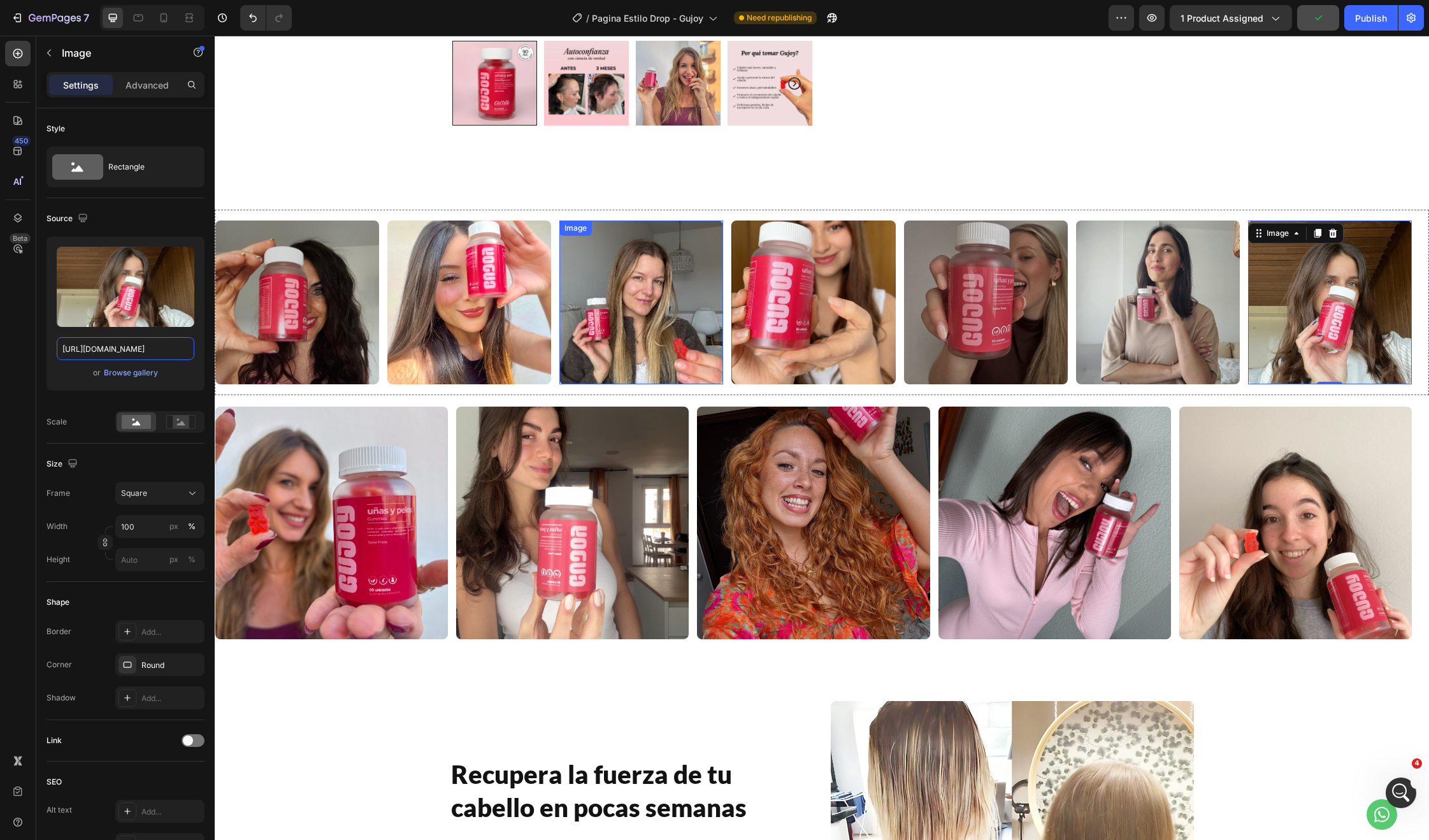
scroll to position [426, 0]
click at [1174, 505] on div "Image" at bounding box center [1059, 523] width 241 height 233
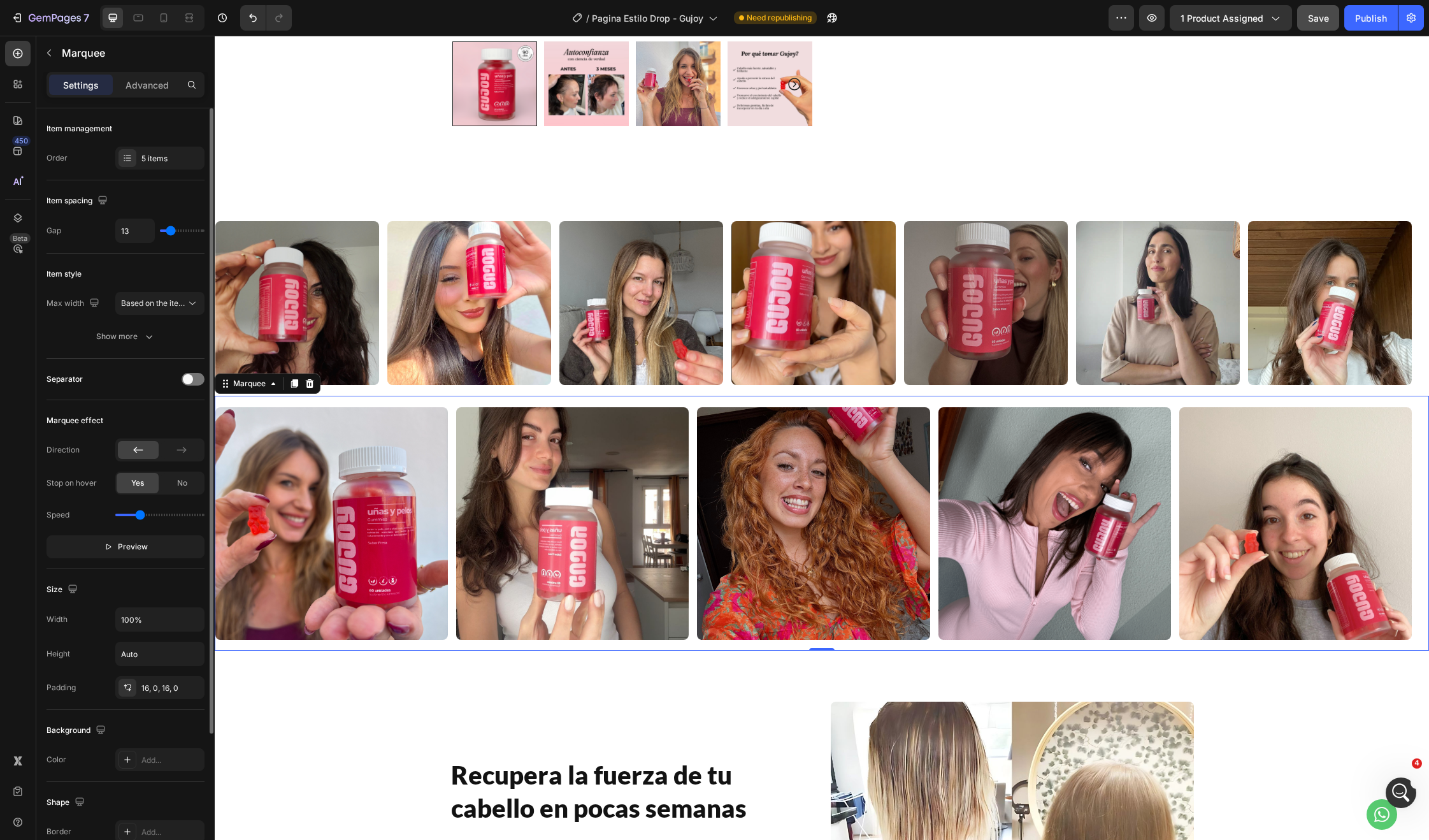
click at [136, 144] on div "Item management Order 5 items" at bounding box center [126, 144] width 158 height 72
click at [149, 157] on div "5 items" at bounding box center [171, 158] width 60 height 11
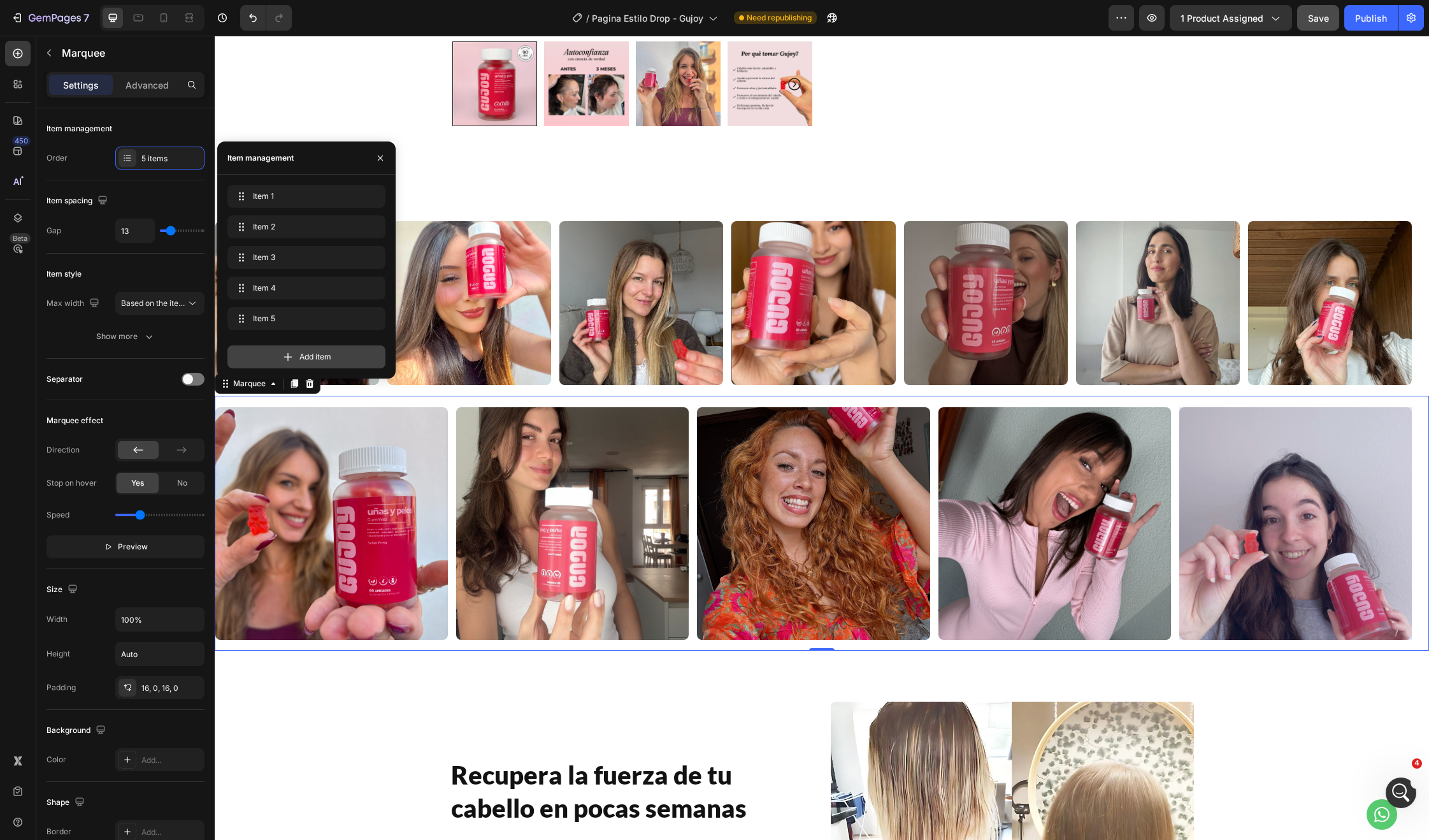
click at [325, 358] on span "Add item" at bounding box center [315, 357] width 32 height 11
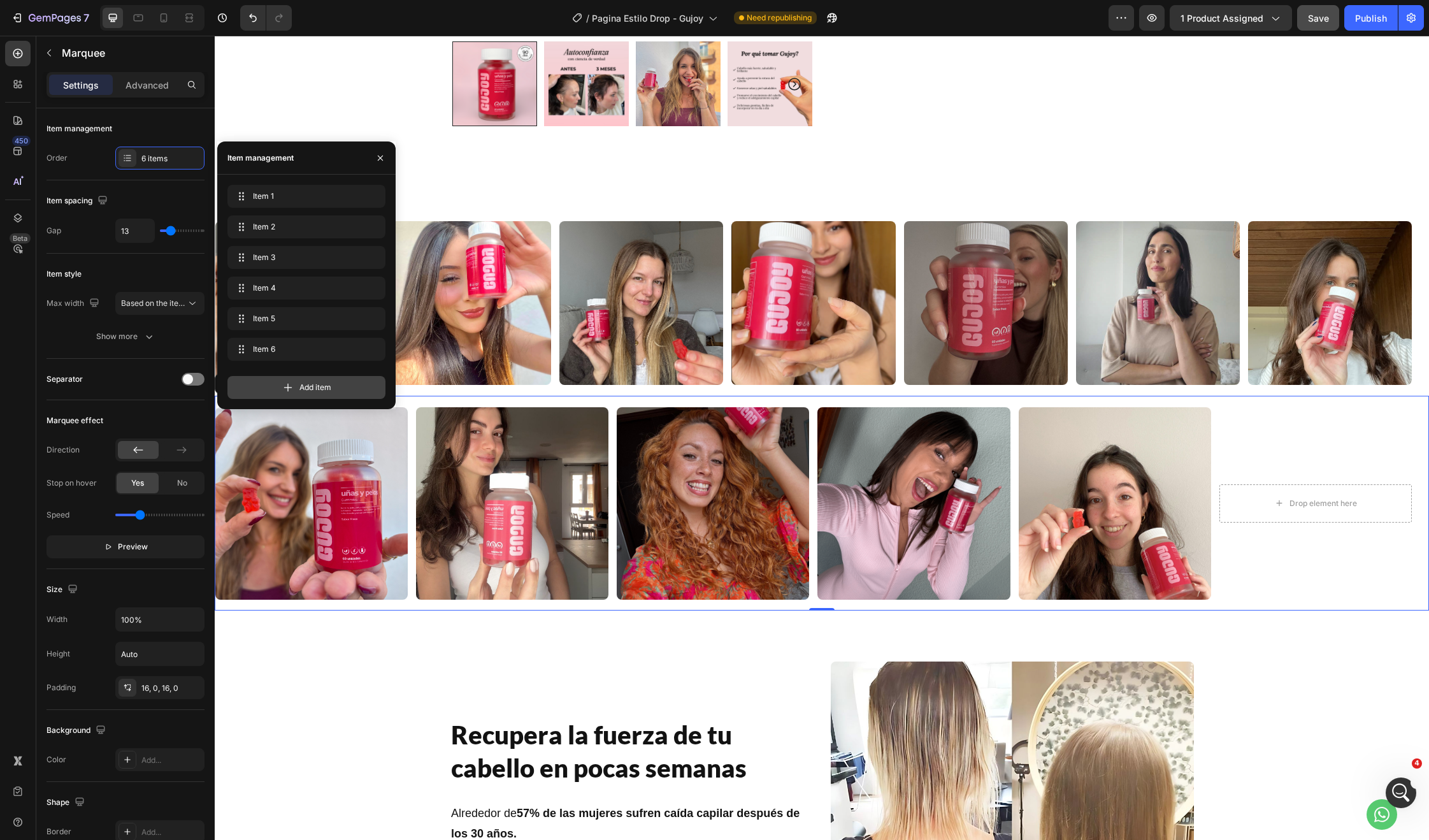
click at [298, 381] on div "Add item" at bounding box center [307, 387] width 158 height 23
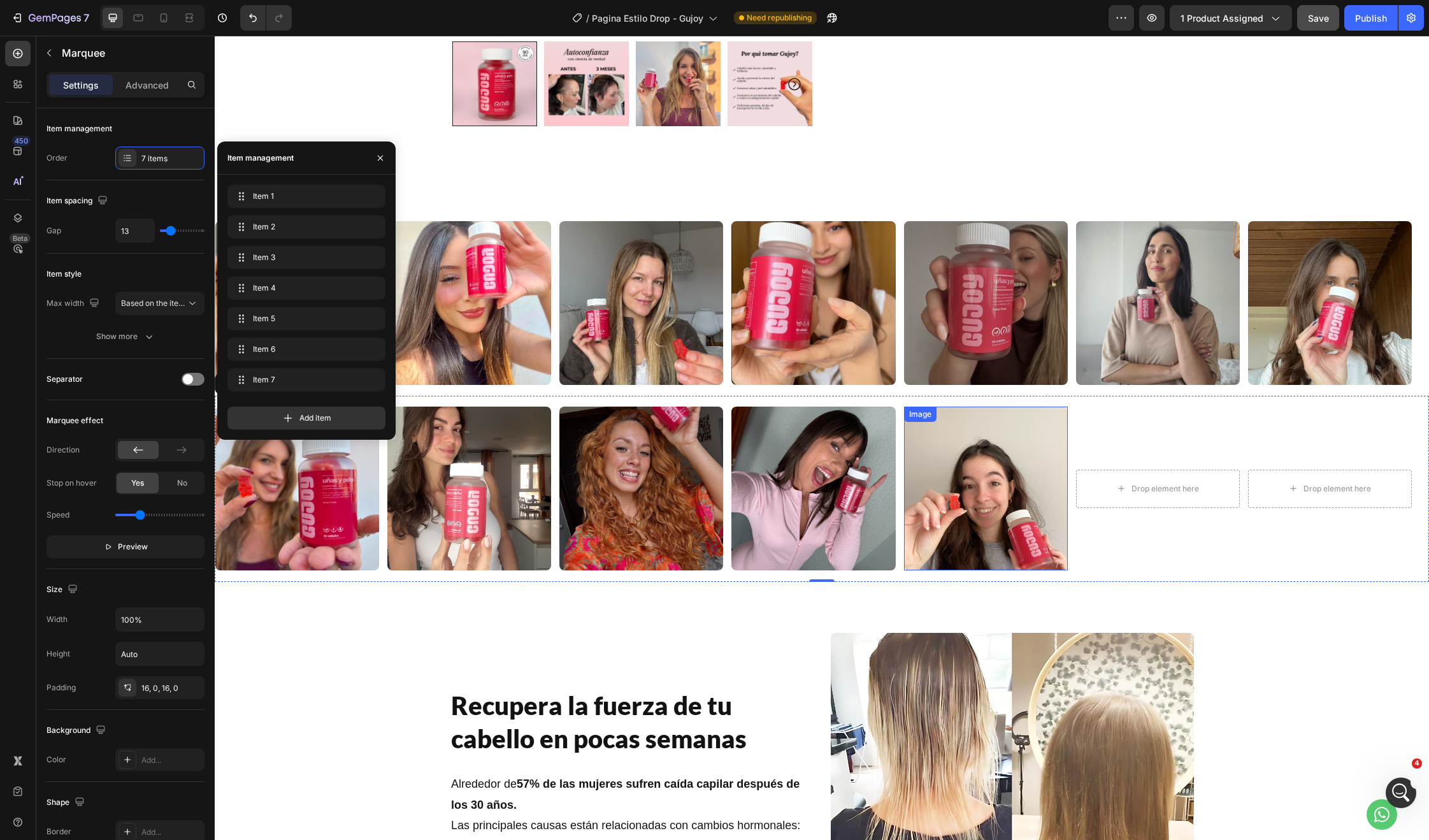
click at [955, 484] on img at bounding box center [986, 488] width 164 height 164
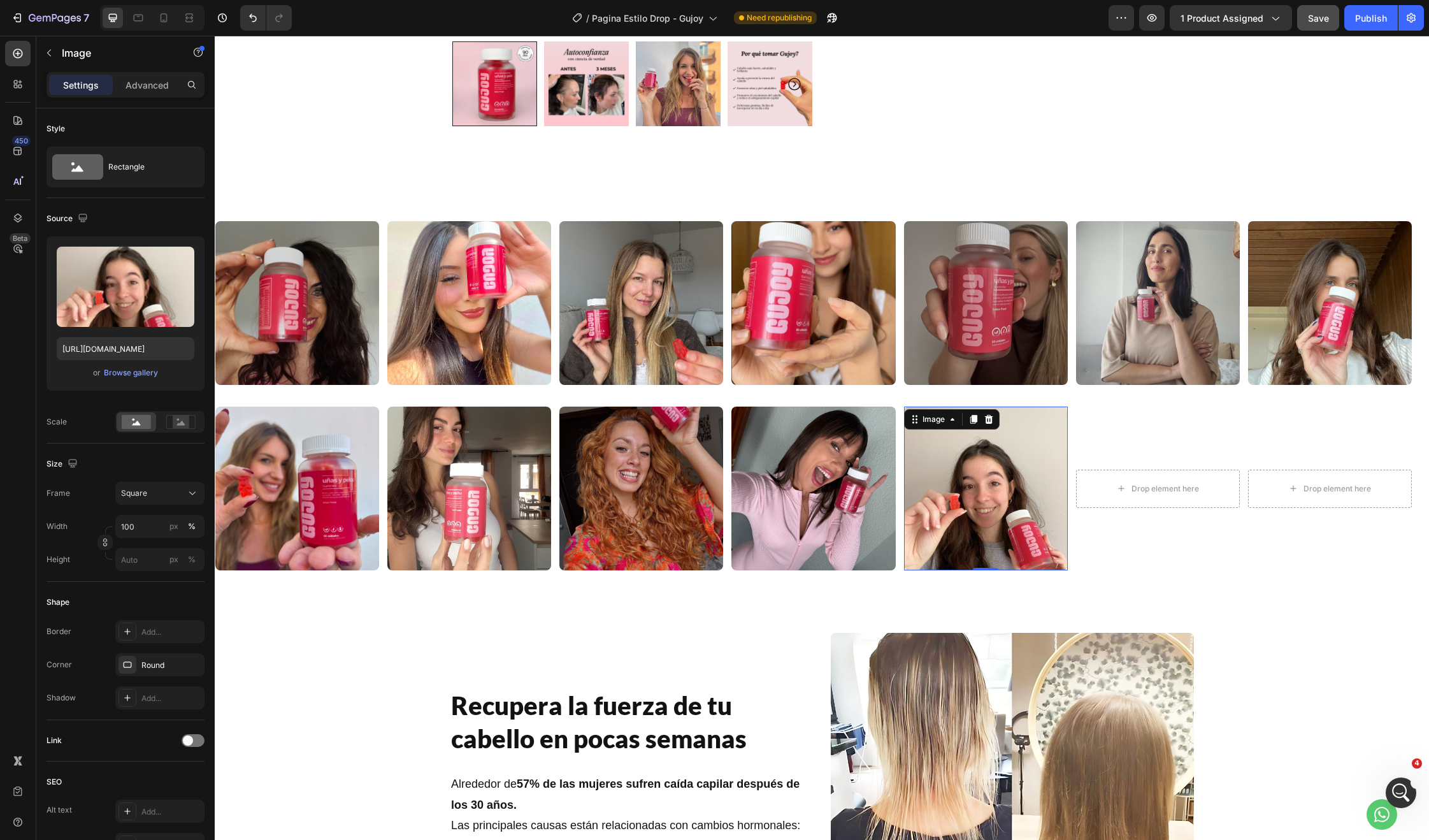
click at [976, 415] on icon at bounding box center [973, 420] width 7 height 9
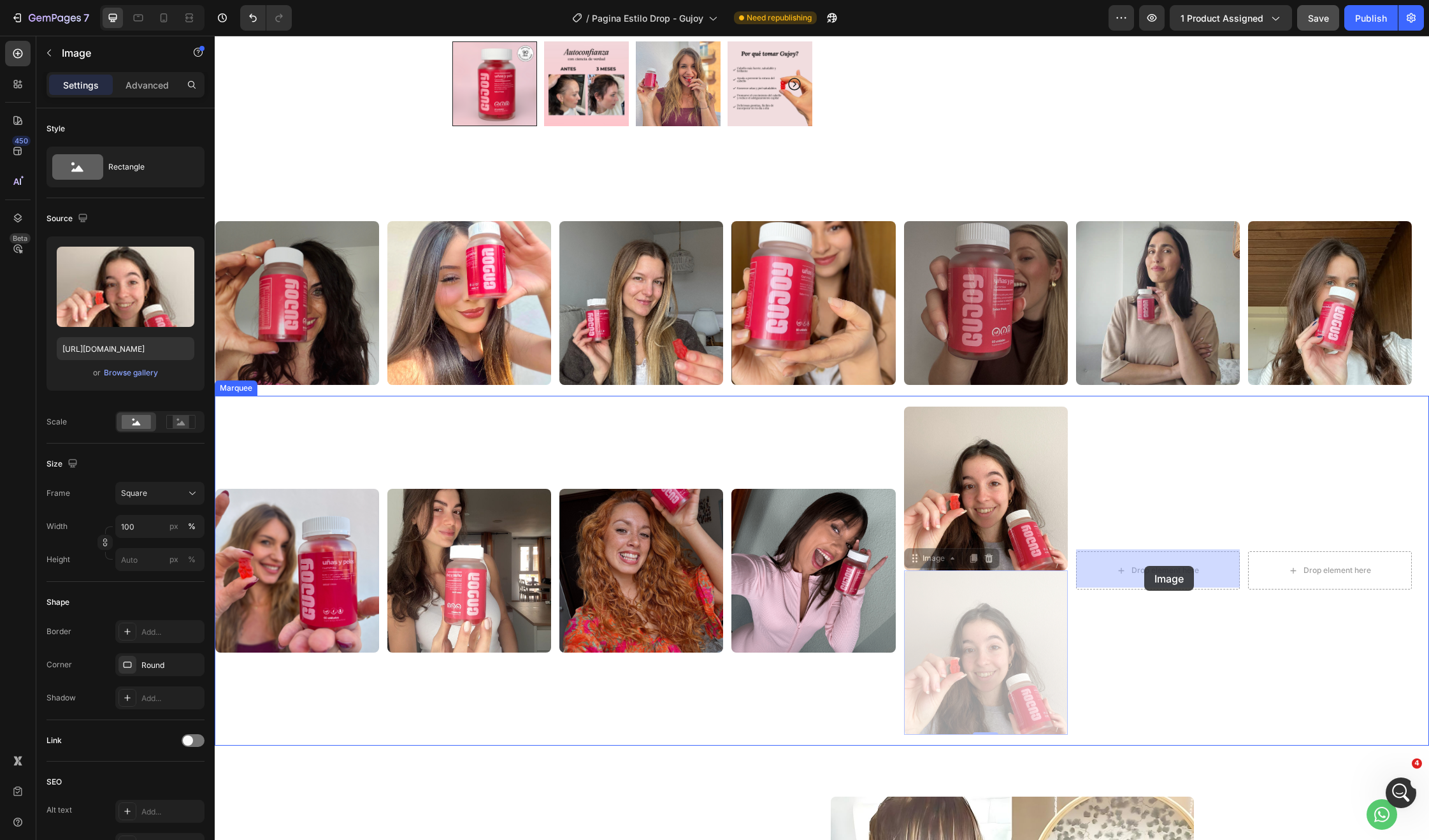
drag, startPoint x: 936, startPoint y: 560, endPoint x: 1144, endPoint y: 566, distance: 208.1
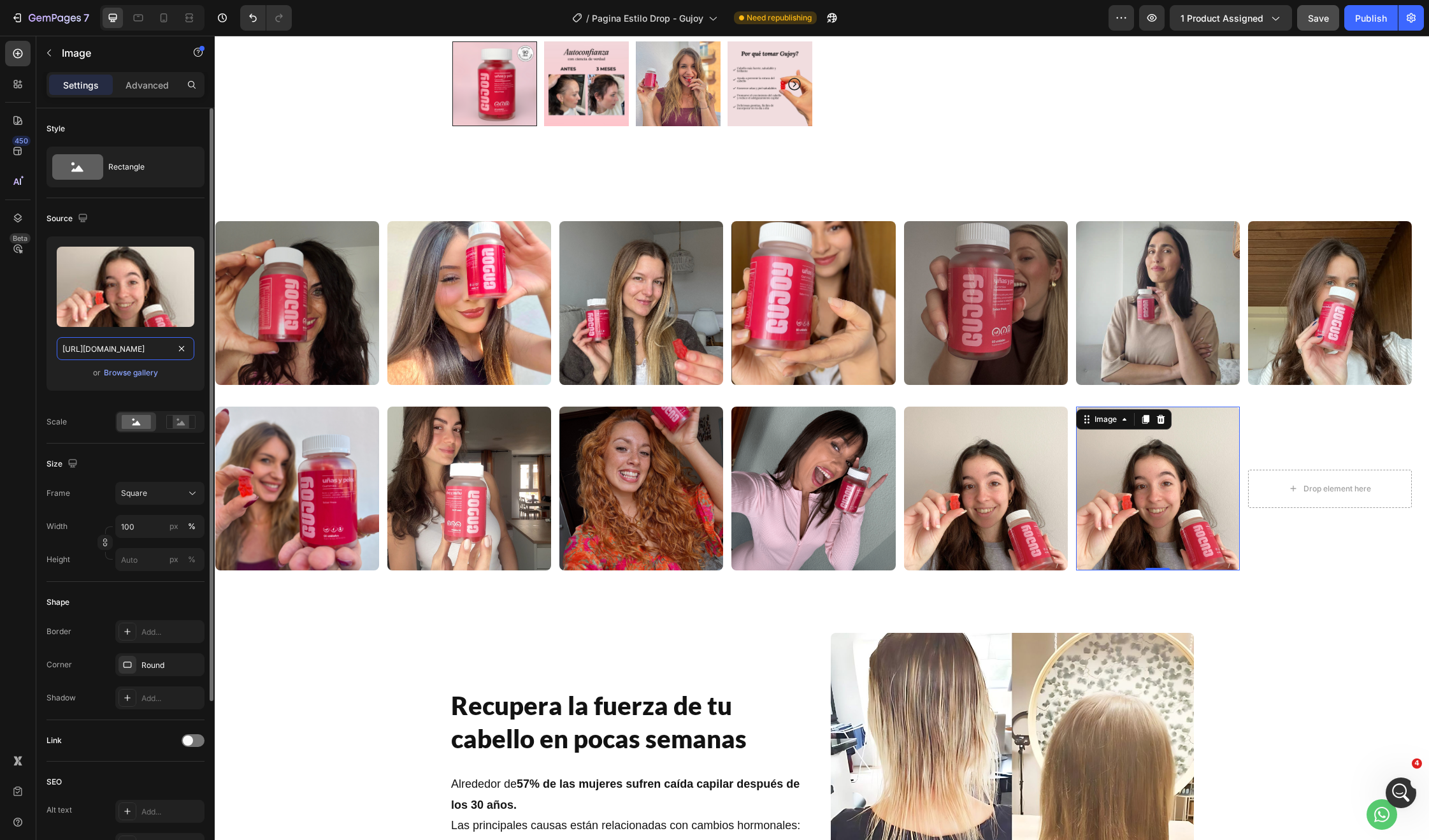
click at [96, 349] on input "https://cdn.shopify.com/s/files/1/0679/8455/6221/files/gempages_547023327978325…" at bounding box center [126, 348] width 138 height 23
paste input "Snapinsta.app_481582652_17864750571342727_7212776747645040789_n_1080.jpg?v=1740…"
type input "https://cdn.shopify.com/s/files/1/0679/8455/6221/files/Snapinsta.app_481582652_…"
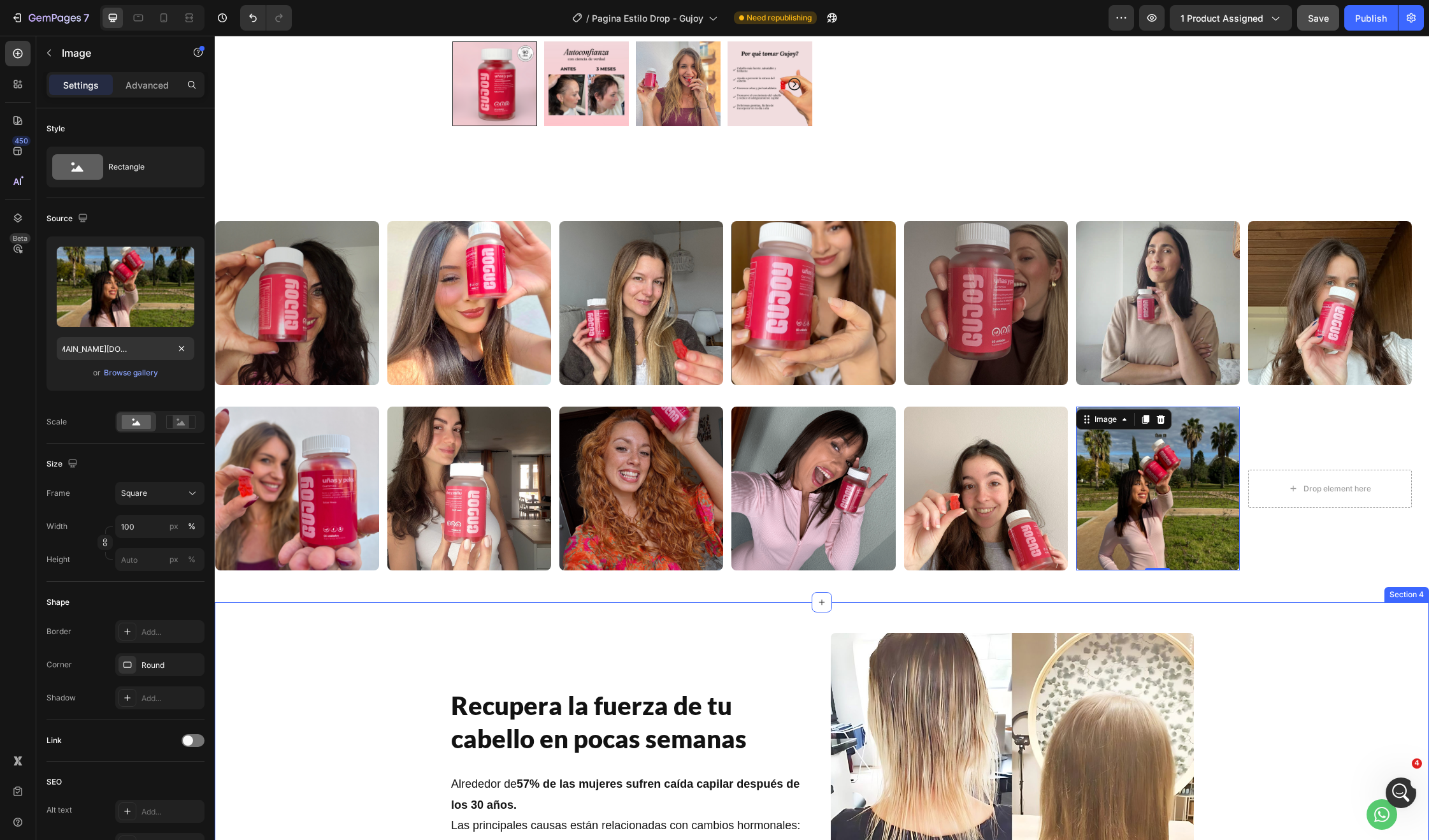
click at [1295, 647] on div "Recupera la fuerza de tu cabello en pocas semanas Heading Alrededor de 57% de l…" at bounding box center [822, 813] width 1214 height 383
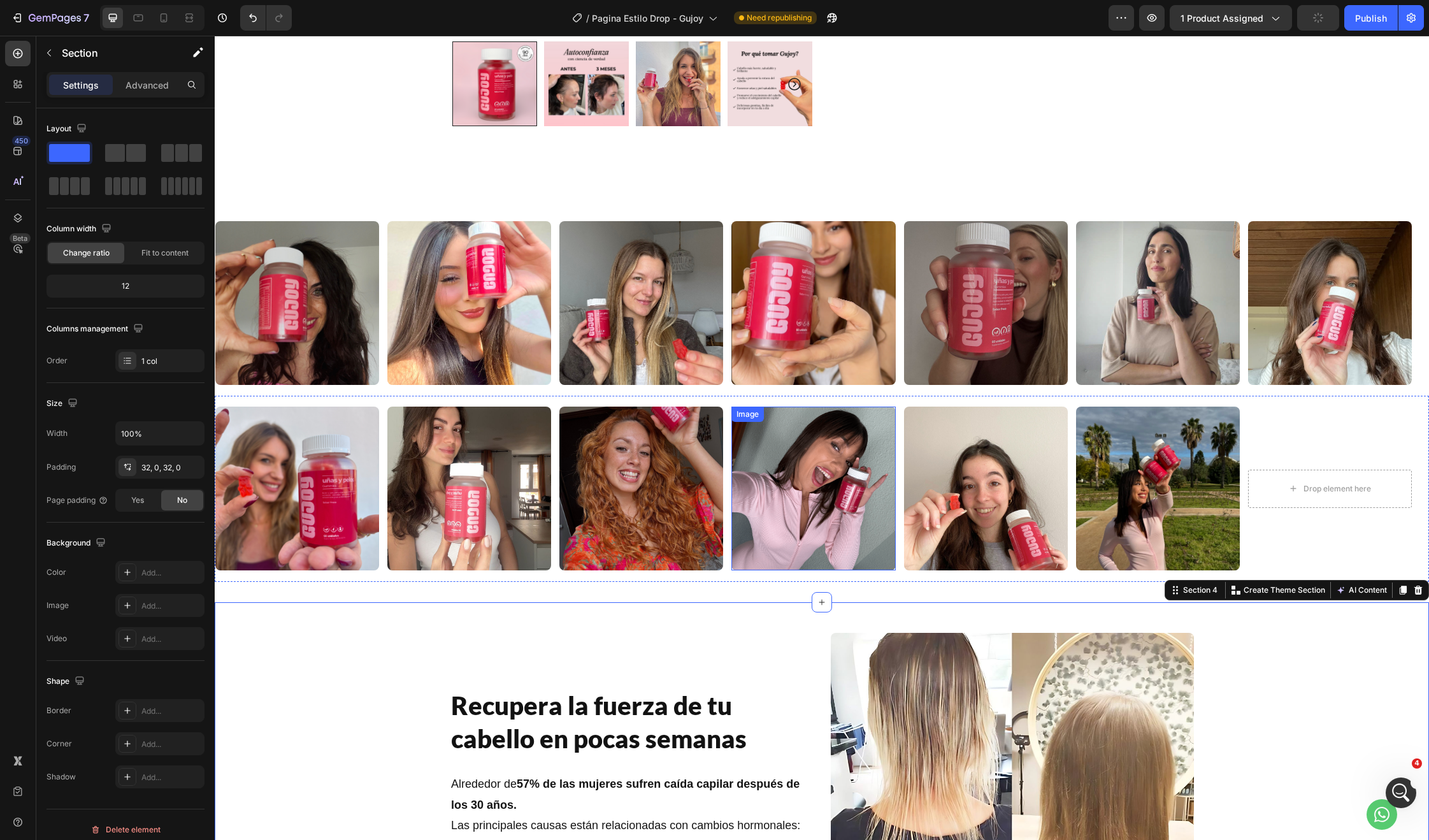
click at [833, 455] on img at bounding box center [813, 488] width 164 height 164
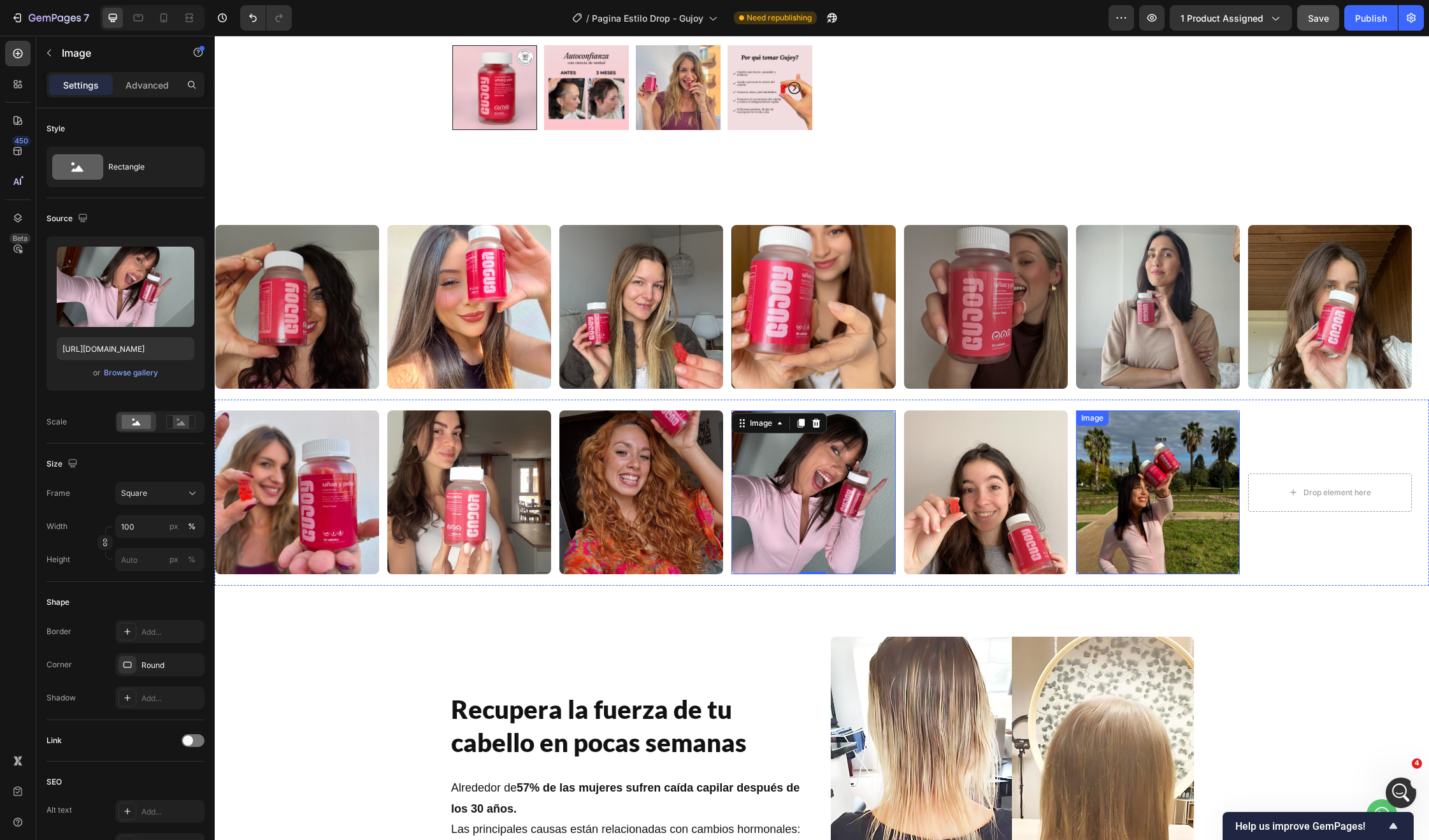
scroll to position [6145, 0]
click at [1140, 480] on img at bounding box center [1158, 492] width 164 height 164
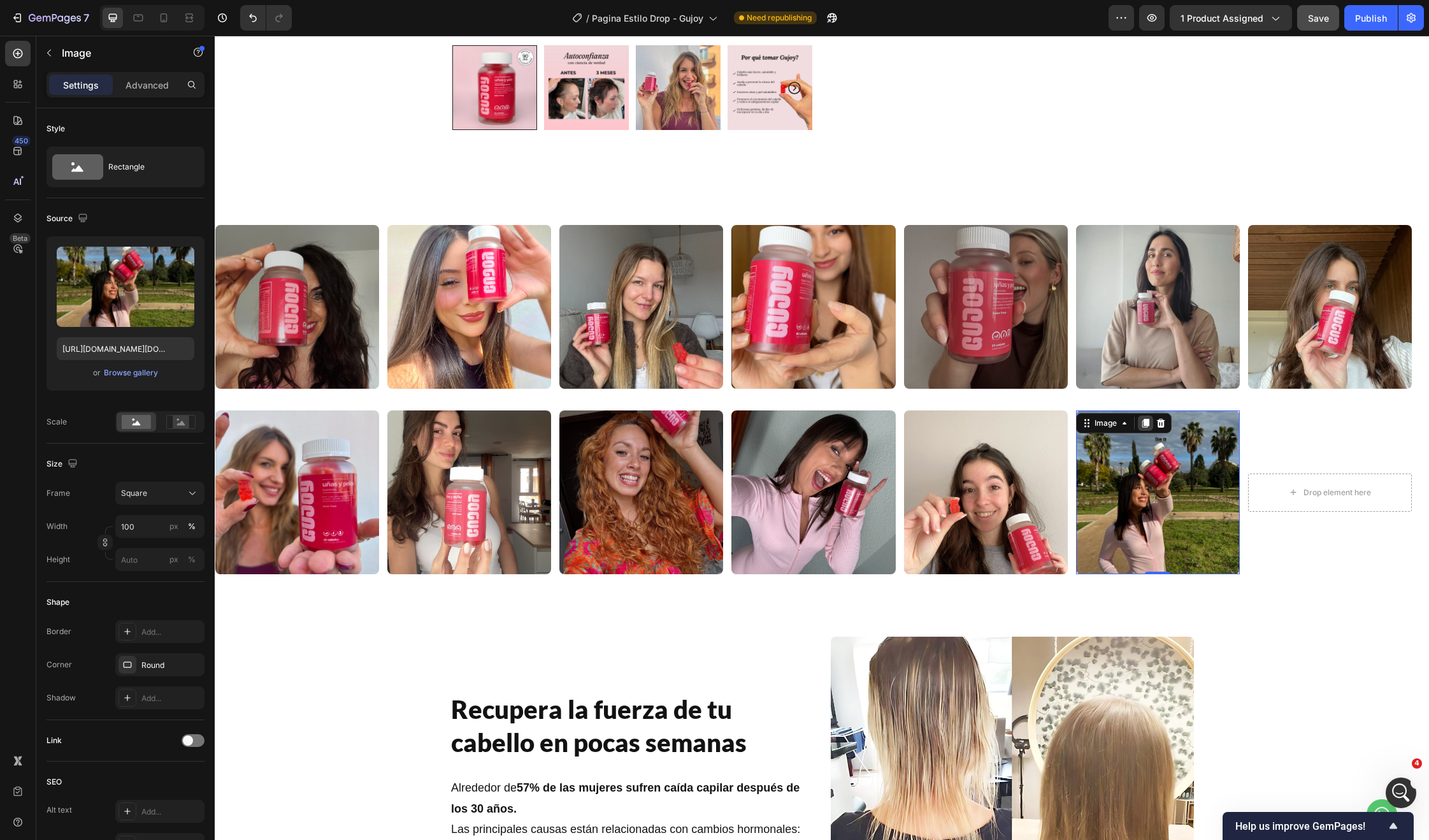
click at [1141, 425] on icon at bounding box center [1145, 423] width 10 height 10
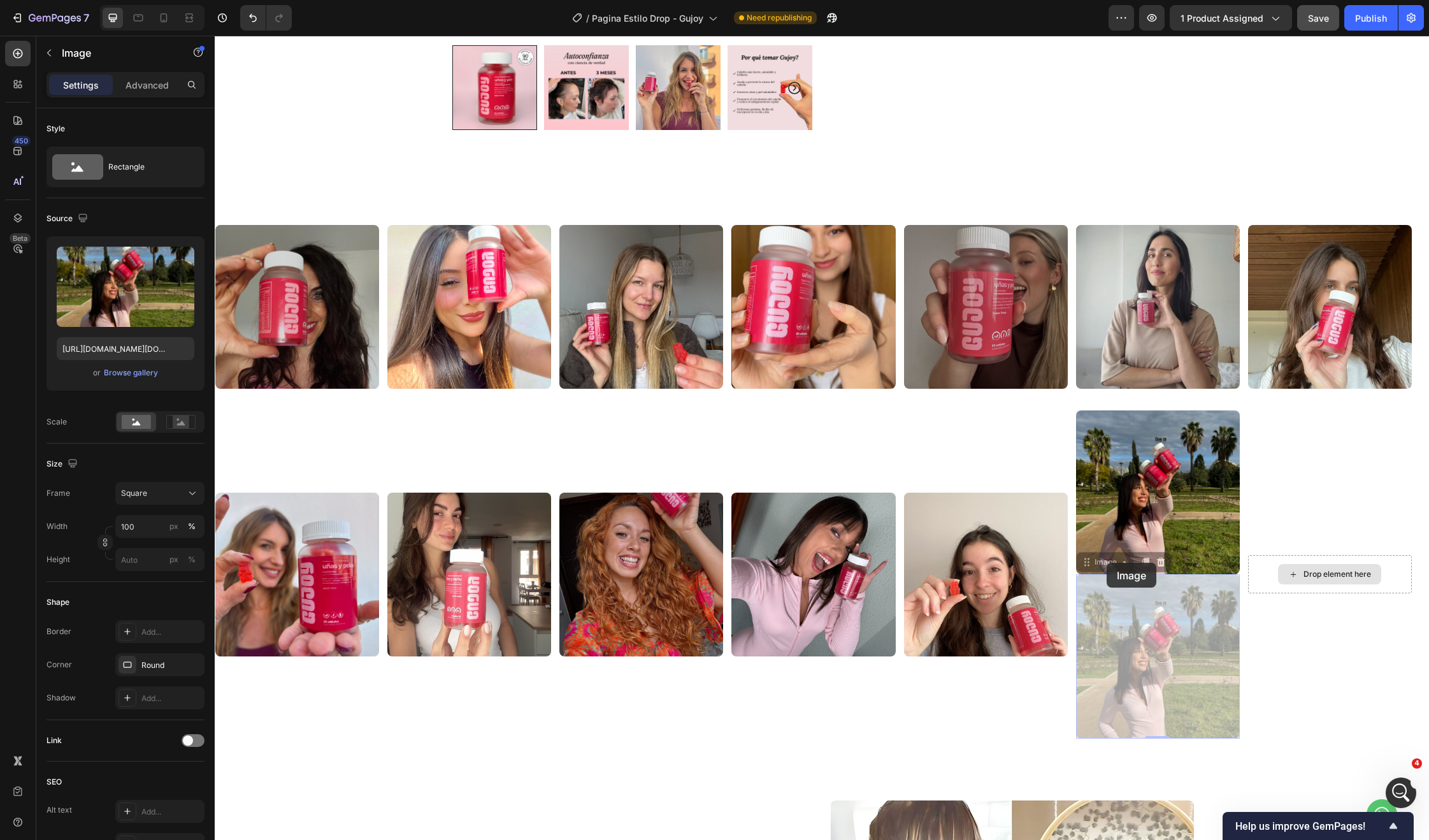
drag, startPoint x: 1106, startPoint y: 562, endPoint x: 1335, endPoint y: 560, distance: 229.0
click at [1335, 560] on div "Image Image Image Image Image Image Image 0 Image 0 Drop element here" at bounding box center [817, 573] width 1205 height 327
drag, startPoint x: 1095, startPoint y: 567, endPoint x: 1296, endPoint y: 568, distance: 201.0
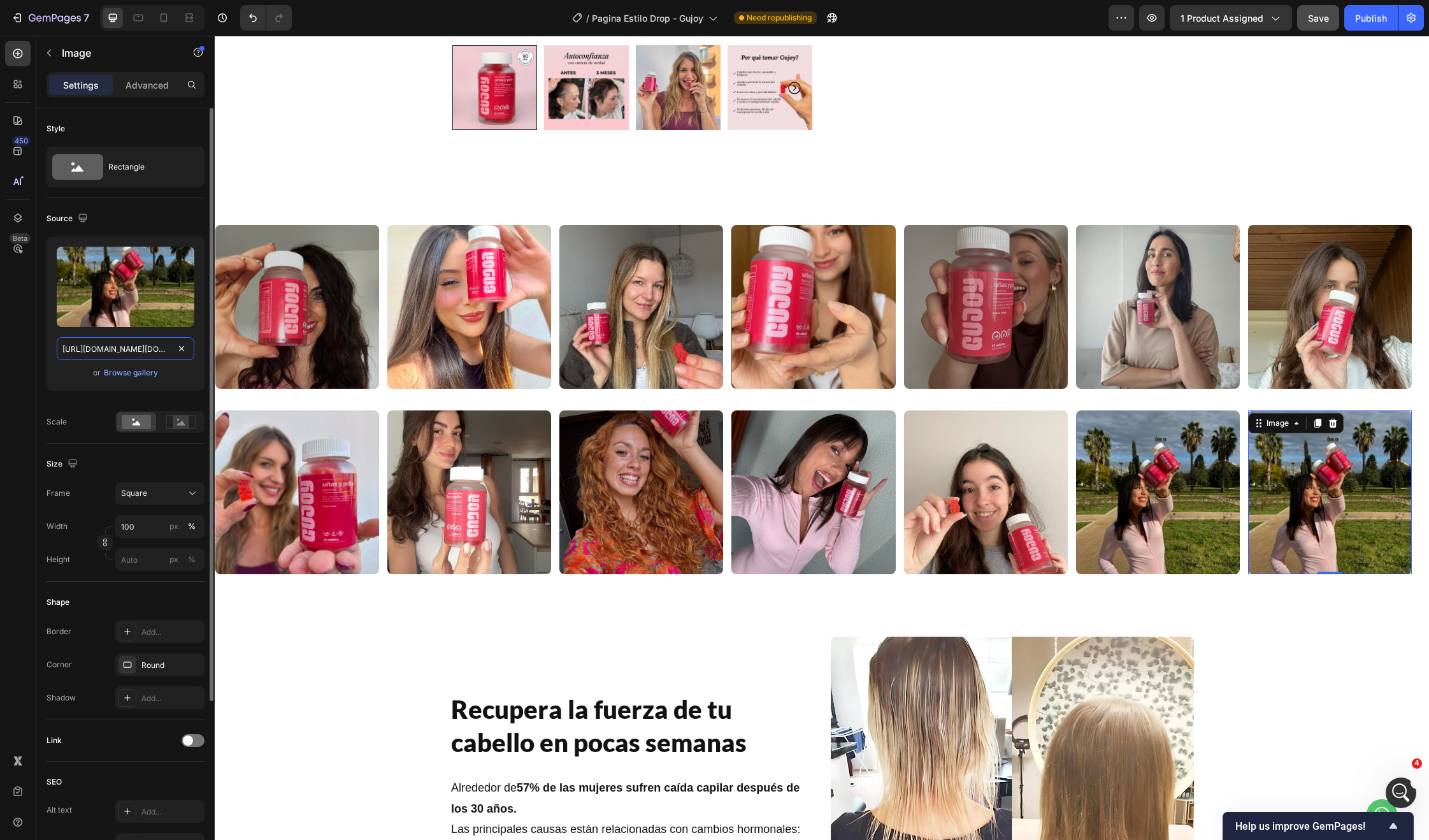
click at [118, 346] on input "https://cdn.shopify.com/s/files/1/0679/8455/6221/files/Snapinsta.app_481582652_…" at bounding box center [126, 348] width 138 height 23
paste input "IMG_3143_1.png?v=1746727926"
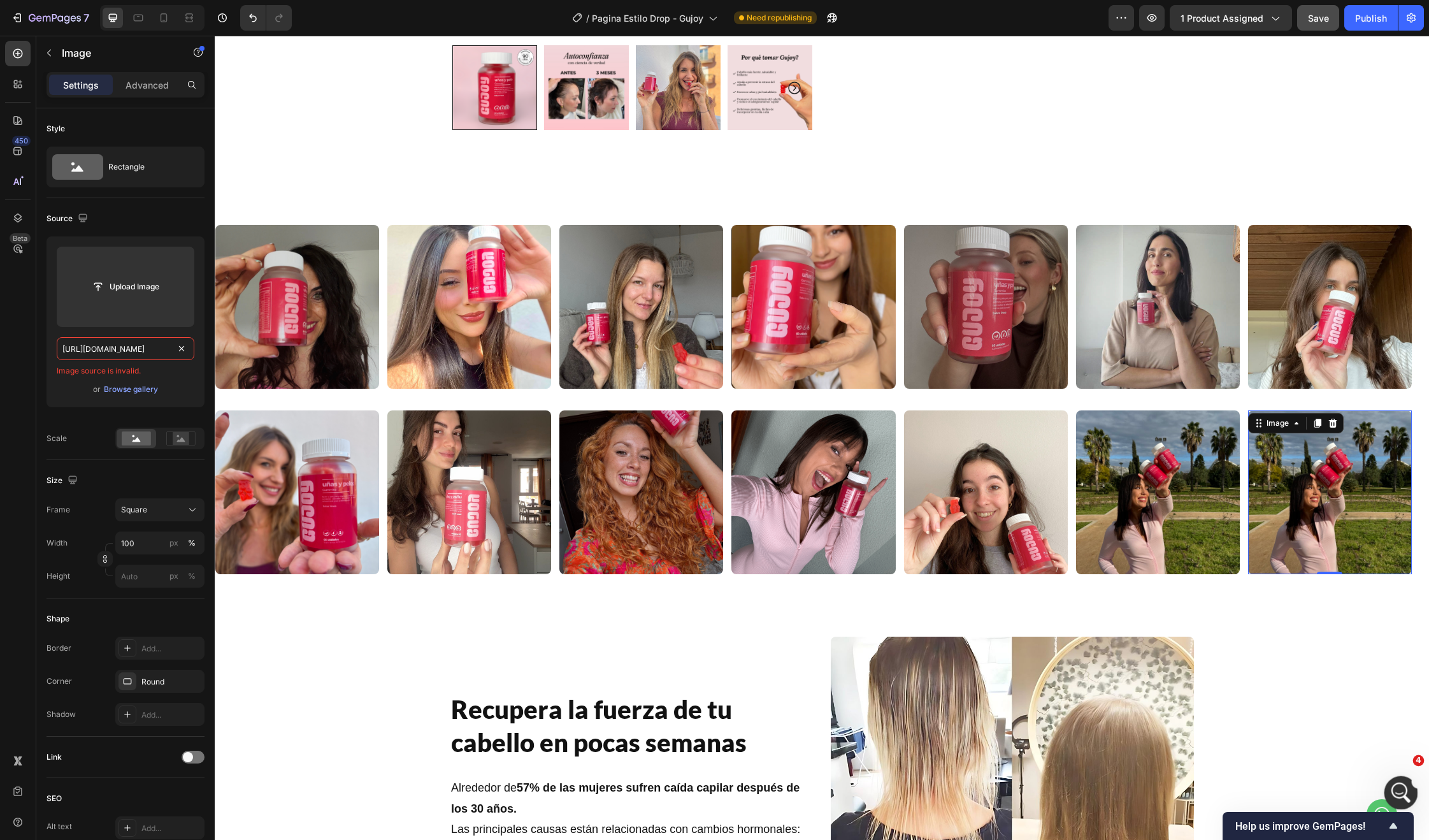
type input "https://cdn.shopify.com/s/files/1/0679/8455/6221/files/IMG_3143_1.png?v=1746727…"
click at [1389, 783] on div "Abrir Intercom Messenger" at bounding box center [1400, 790] width 42 height 42
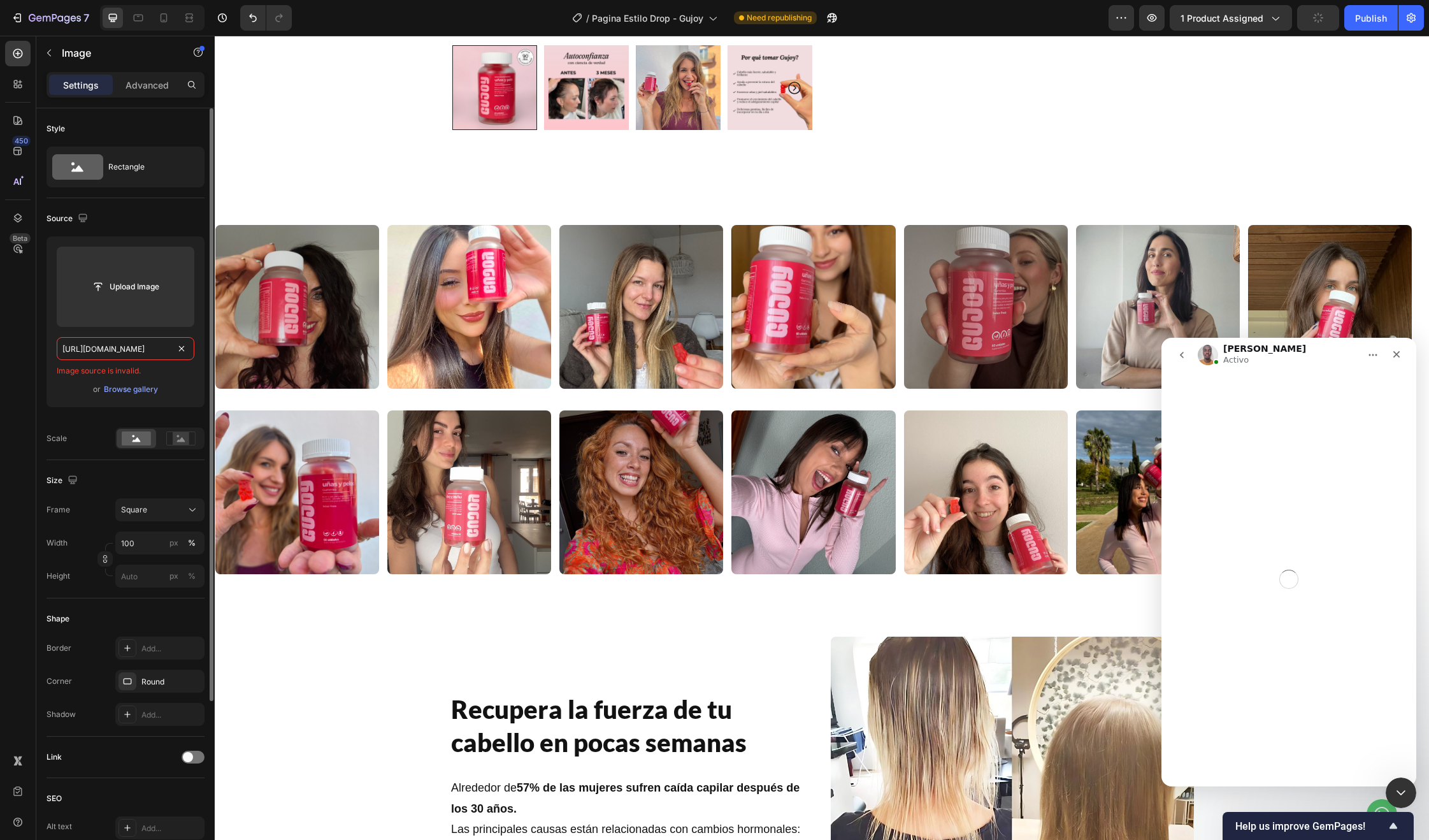
click at [112, 346] on input "https://cdn.shopify.com/s/files/1/0679/8455/6221/files/IMG_3143_1.png?v=1746727…" at bounding box center [126, 348] width 138 height 23
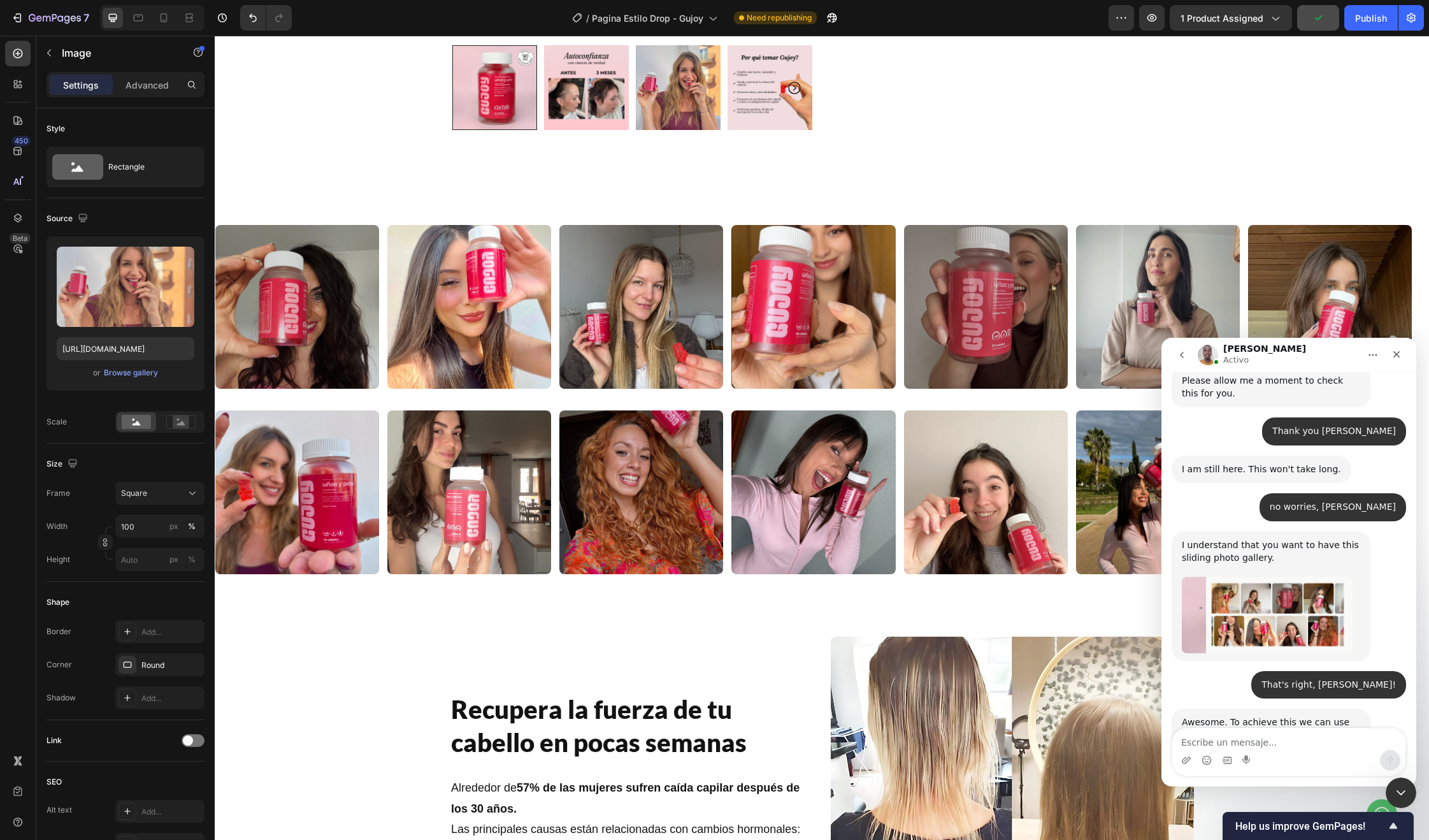
scroll to position [6145, 0]
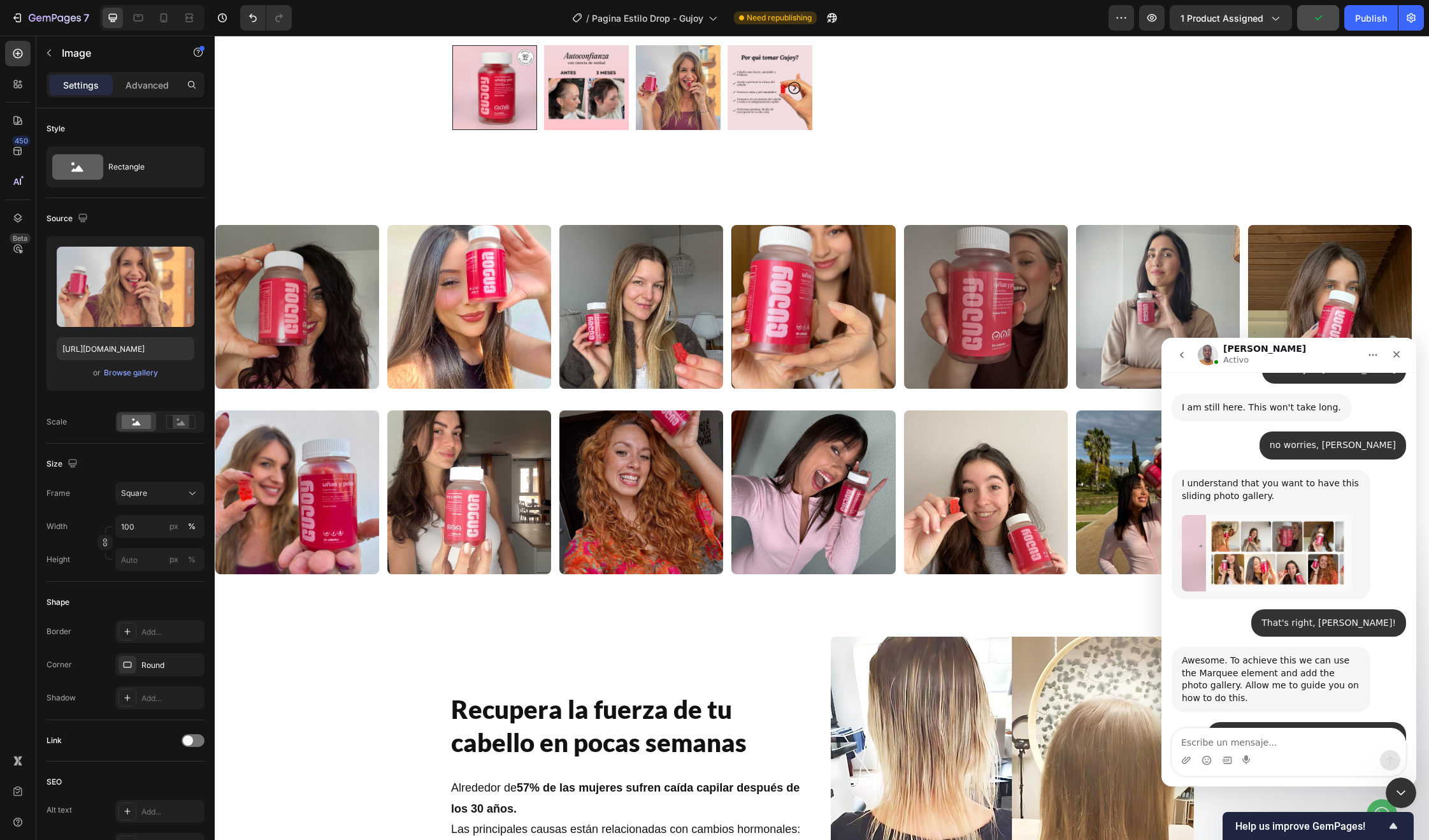
type textarea "a"
type textarea "Awesome [PERSON_NAME]"
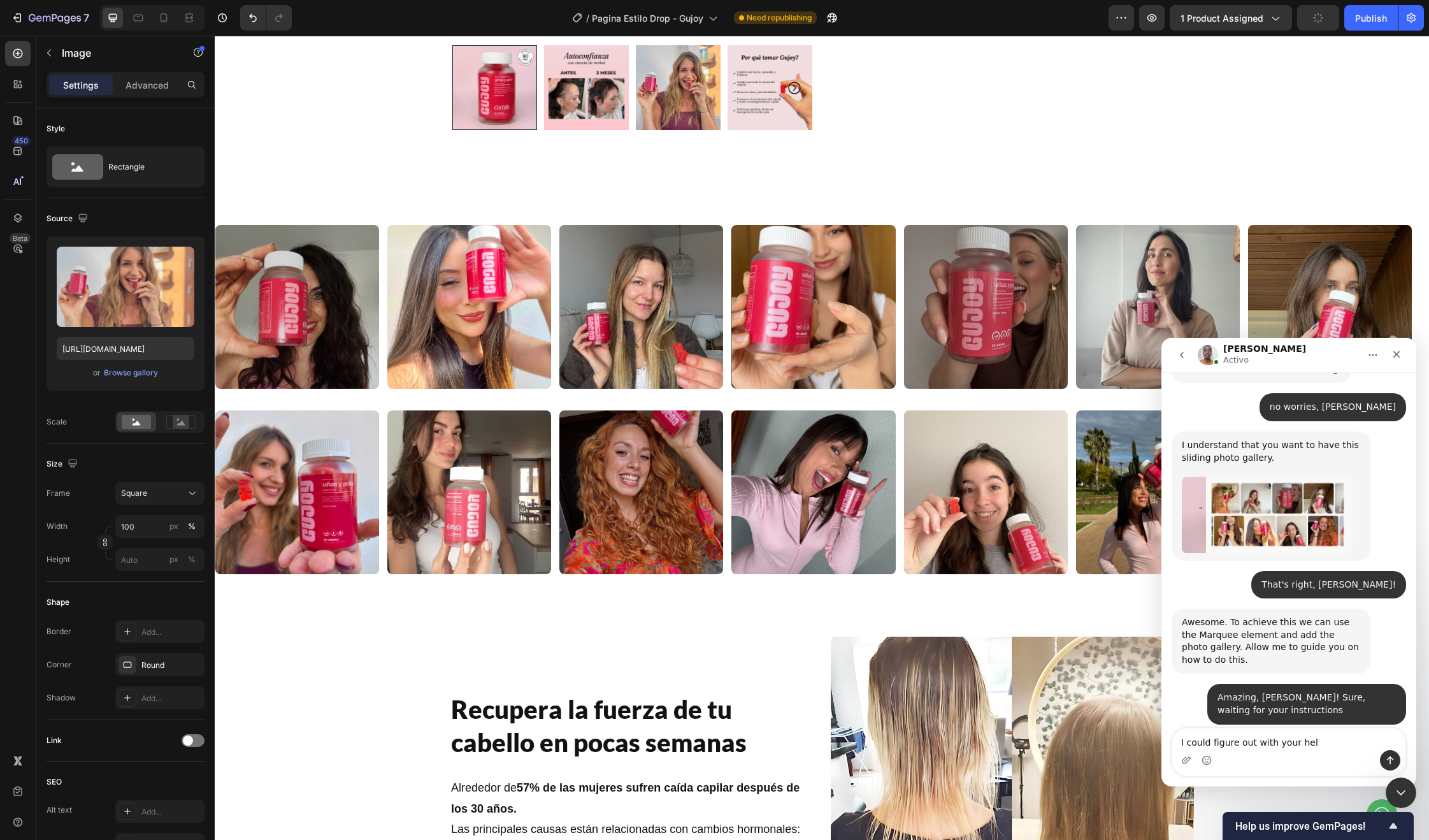
type textarea "I could figure out with your help"
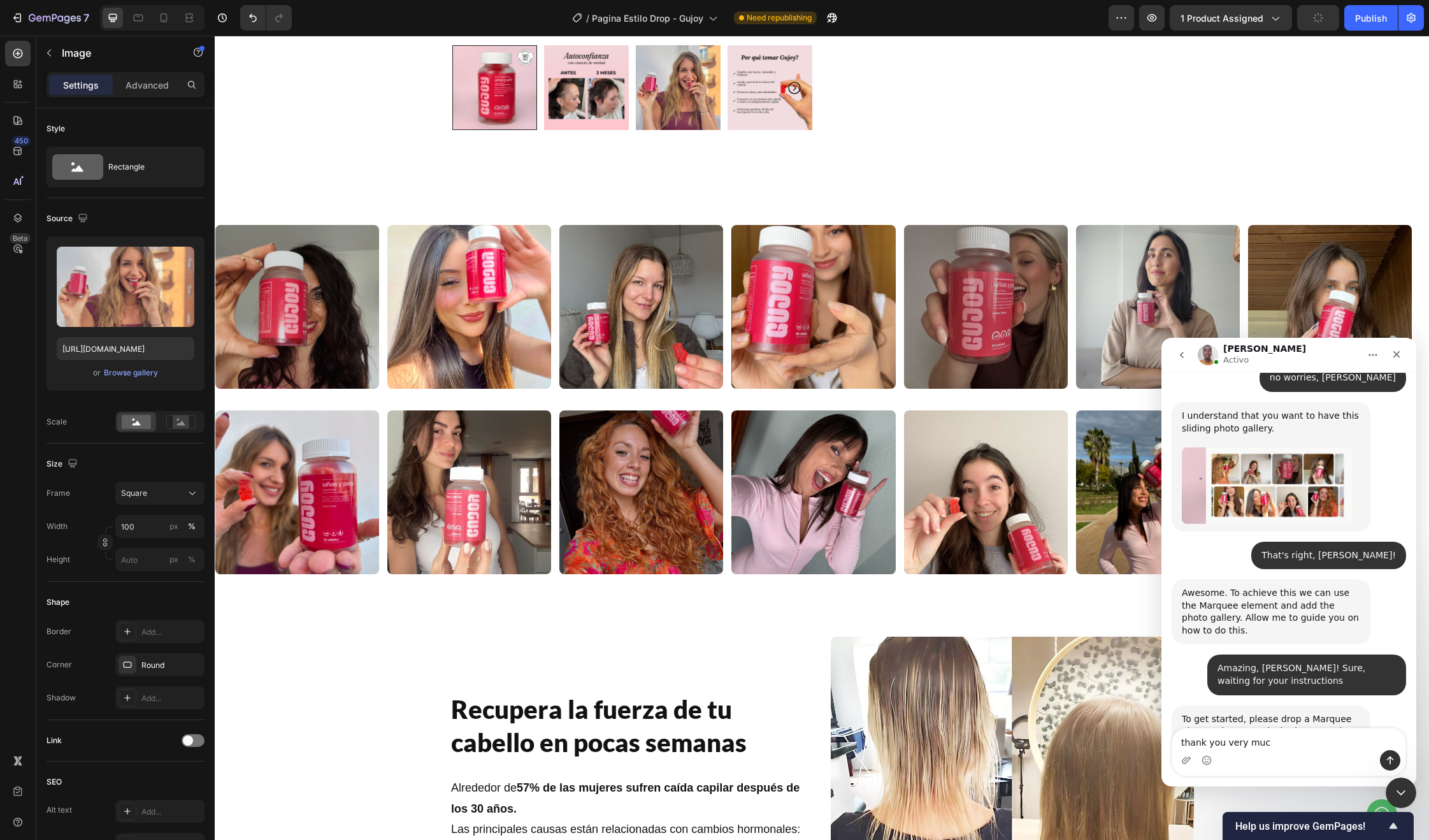
type textarea "thank you very much"
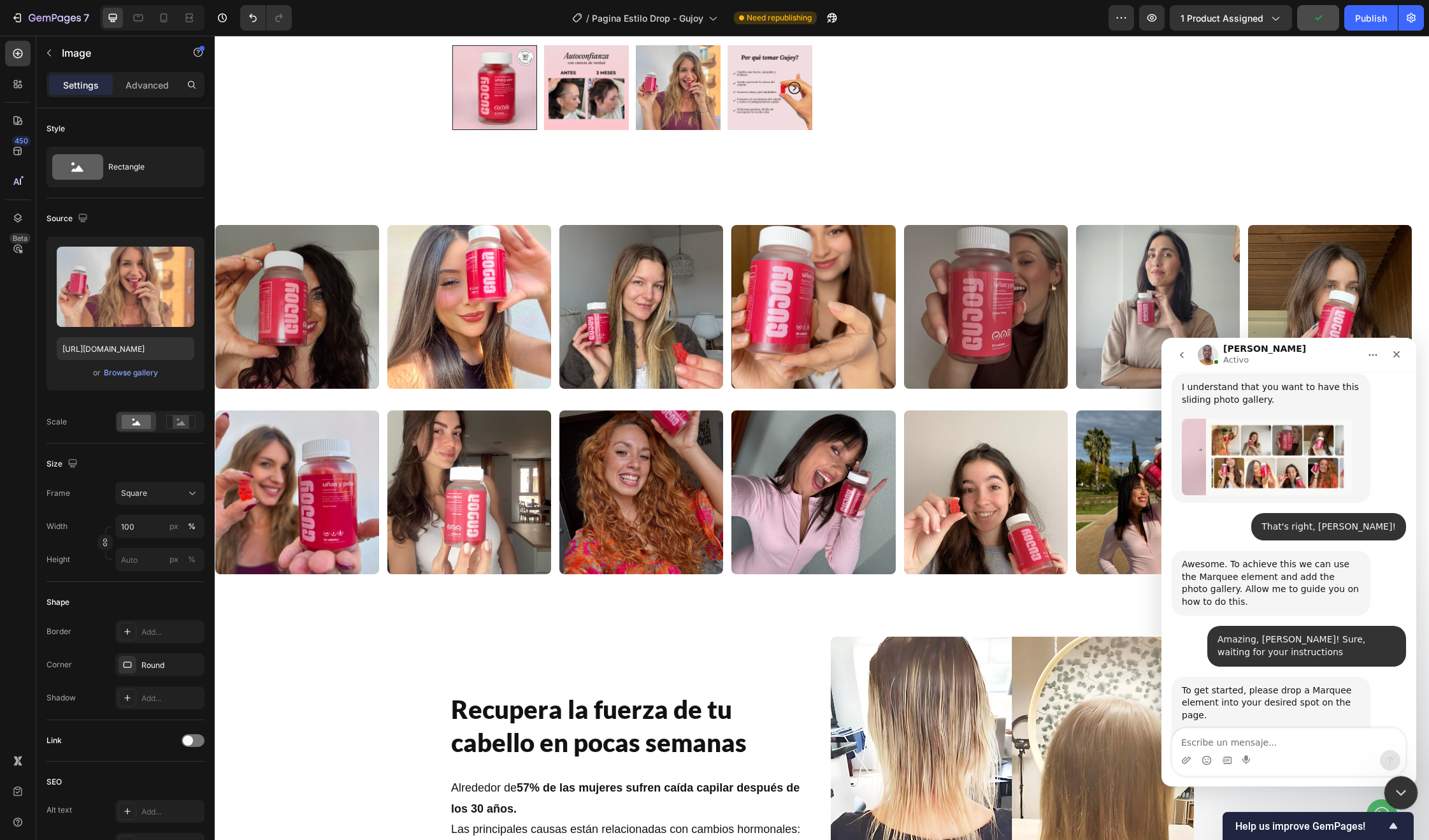
click at [1385, 792] on div "Cerrar Intercom Messenger" at bounding box center [1399, 790] width 30 height 30
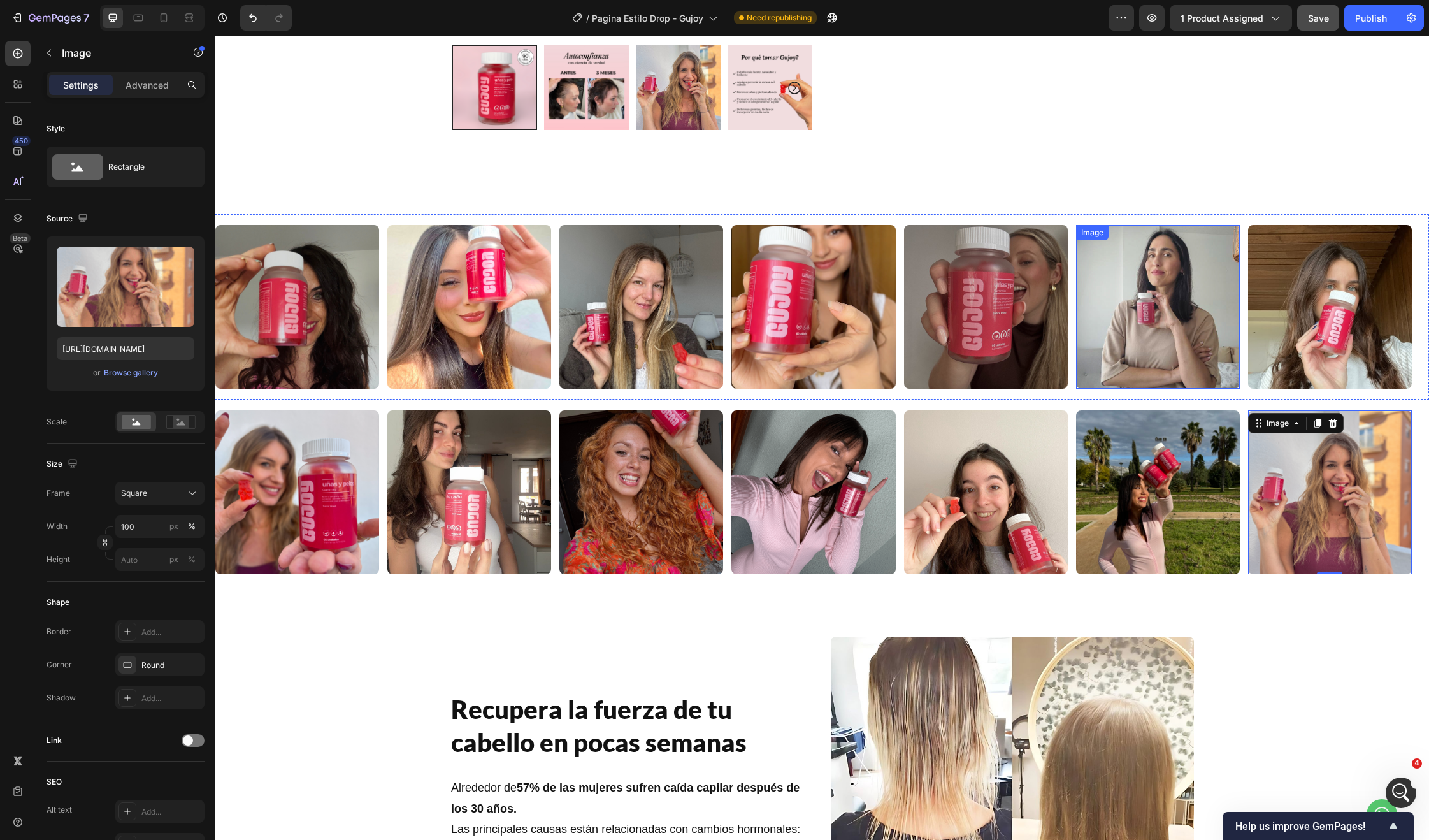
click at [1062, 395] on div "Image Image Image Image Image Image Image Image Image Image Image Image Image I…" at bounding box center [822, 307] width 1214 height 186
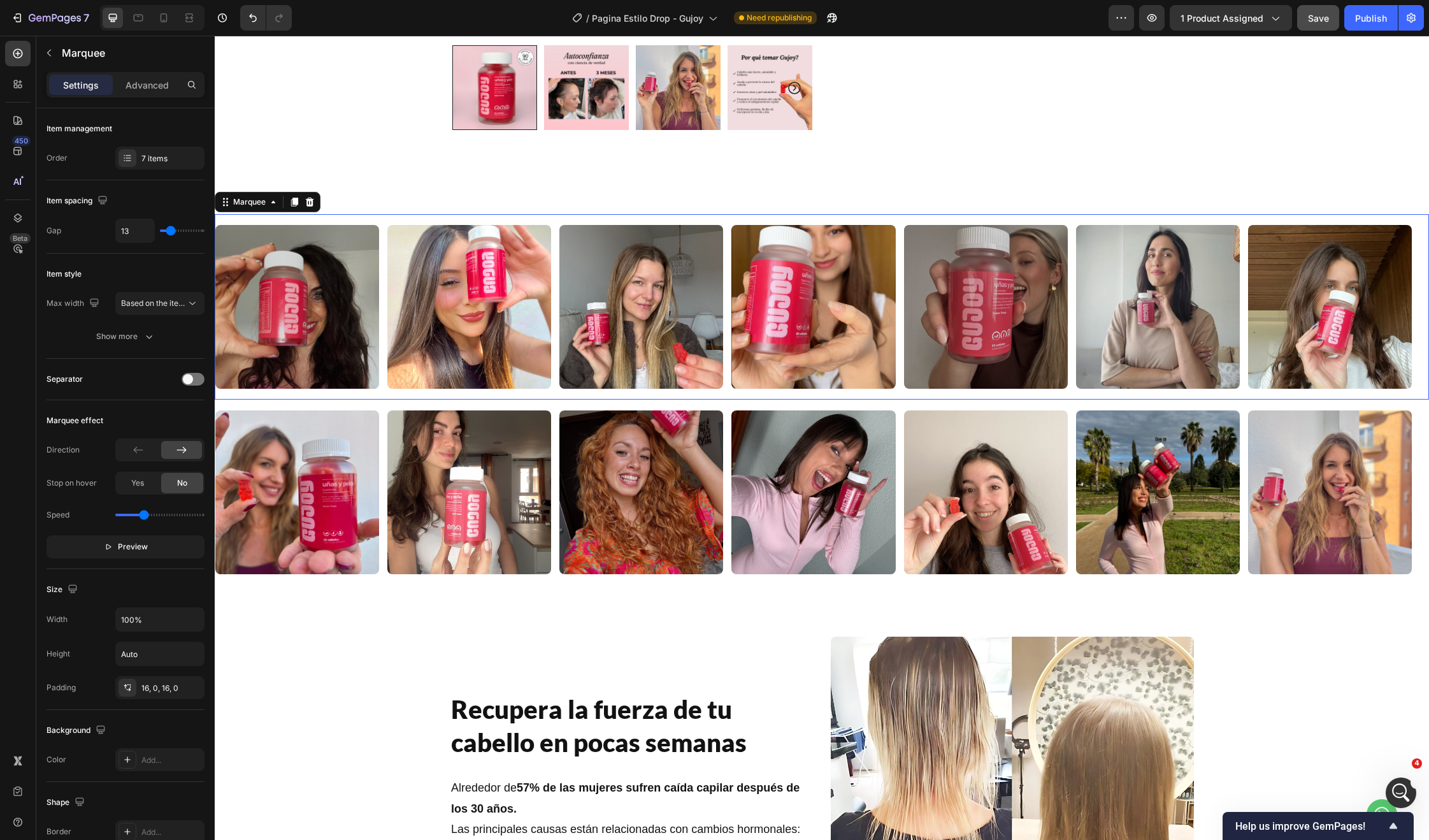
click at [1044, 410] on img at bounding box center [986, 492] width 164 height 164
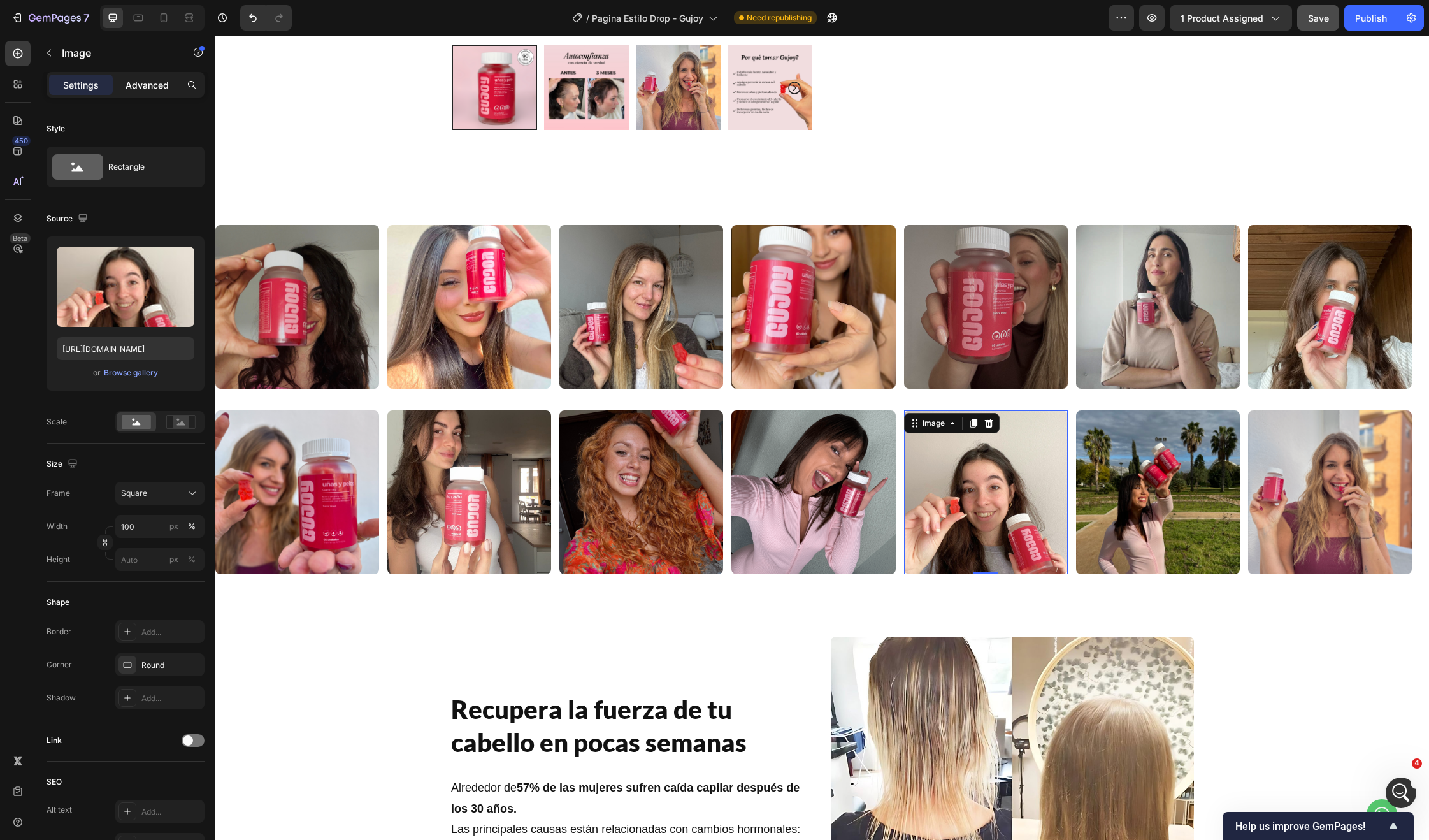
click at [126, 86] on p "Advanced" at bounding box center [147, 85] width 43 height 14
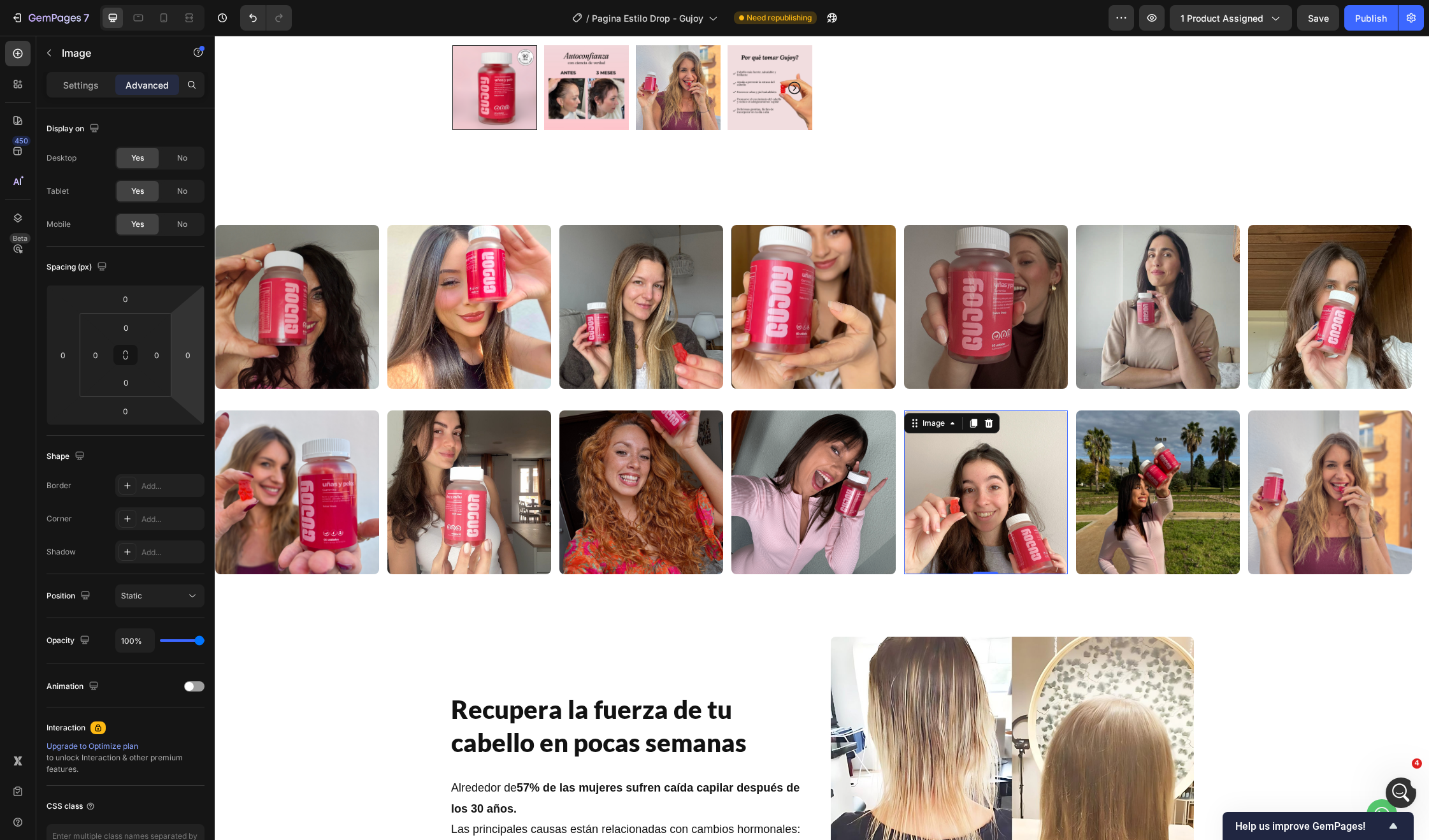
scroll to position [6241, 0]
click at [1077, 400] on div "Image Image Image Image Image 0 Image Image Image Image Image Image Image 0 Ima…" at bounding box center [822, 493] width 1214 height 186
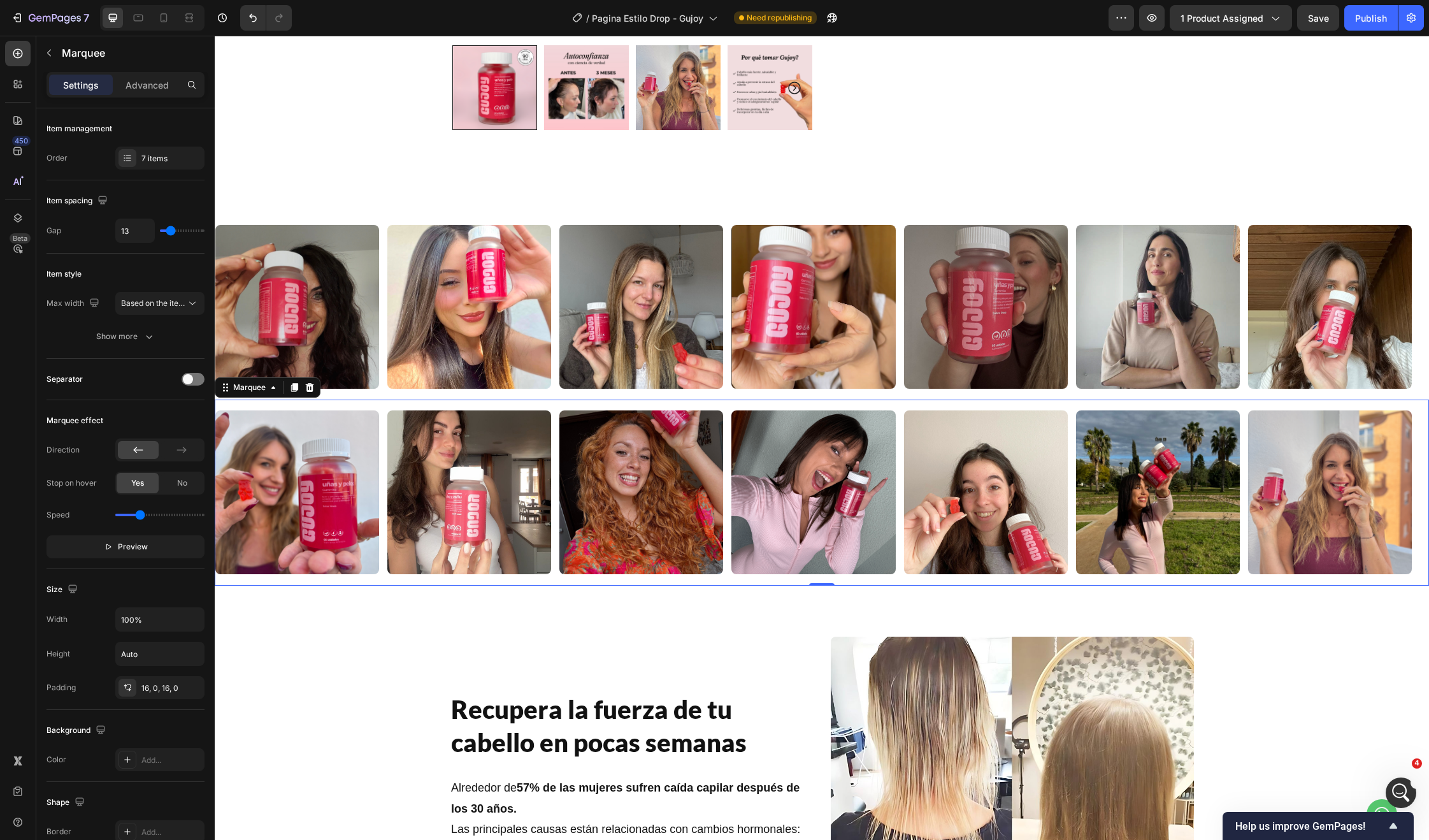
click at [1073, 404] on div "Image Image Image Image Image Image Image Image Image Image Image Image Image I…" at bounding box center [822, 493] width 1214 height 186
click at [145, 92] on div "Advanced" at bounding box center [146, 85] width 63 height 20
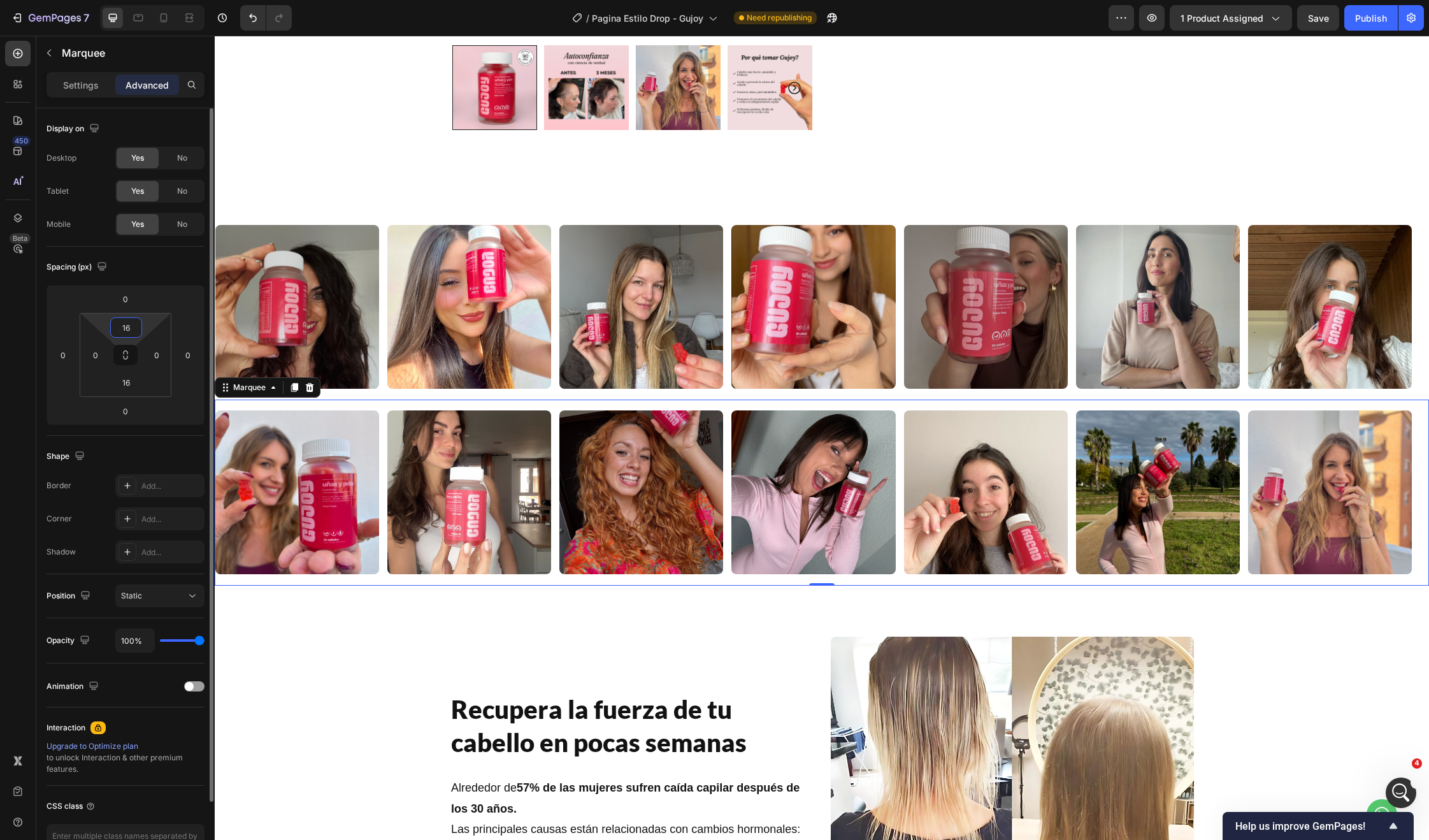
click at [129, 327] on input "16" at bounding box center [126, 327] width 26 height 19
type input "0"
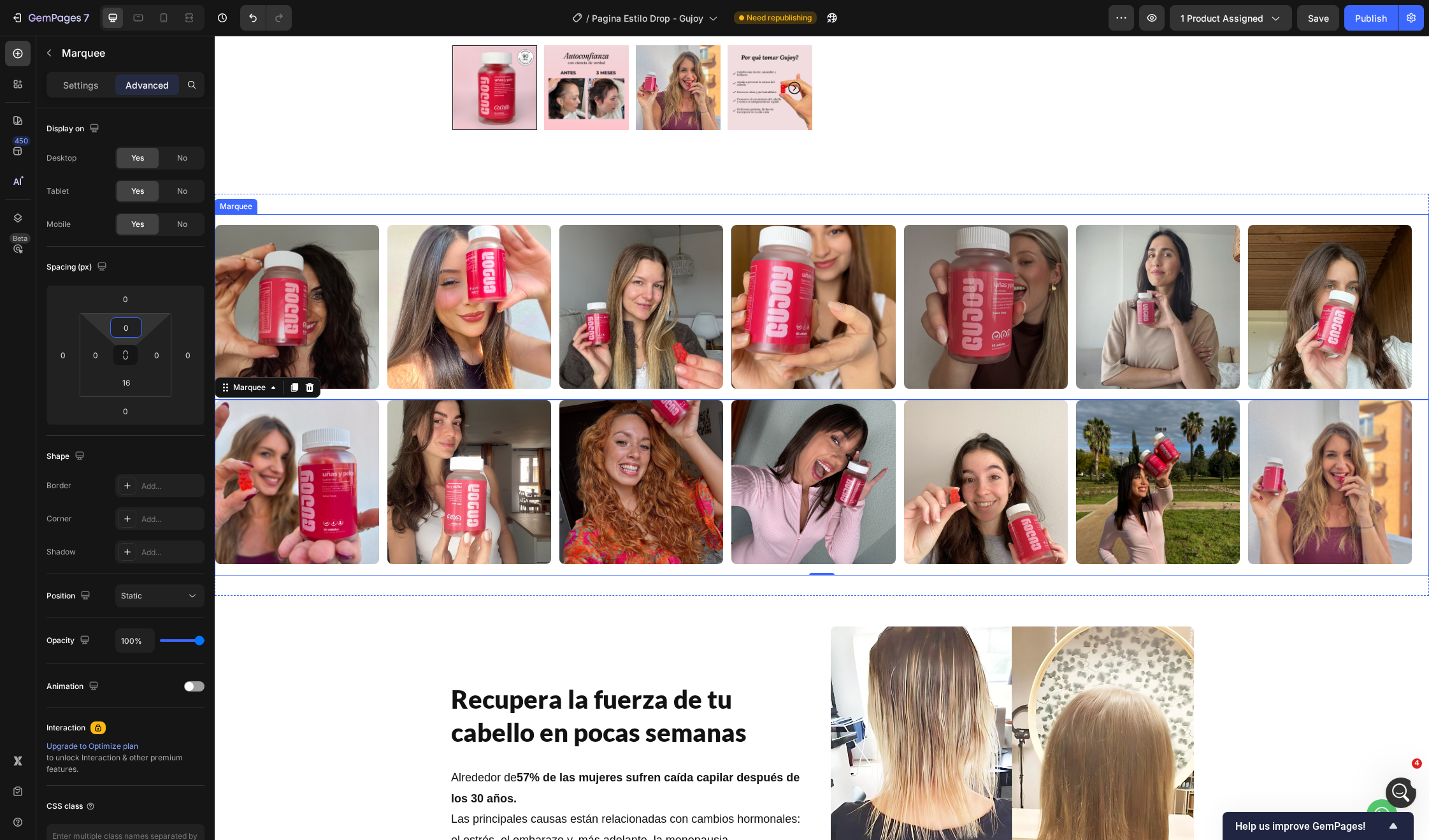
click at [890, 394] on div "Image Image Image Image Image Image Image Image Image Image Image Image Image I…" at bounding box center [822, 307] width 1214 height 186
click at [899, 480] on div "Image" at bounding box center [817, 482] width 172 height 164
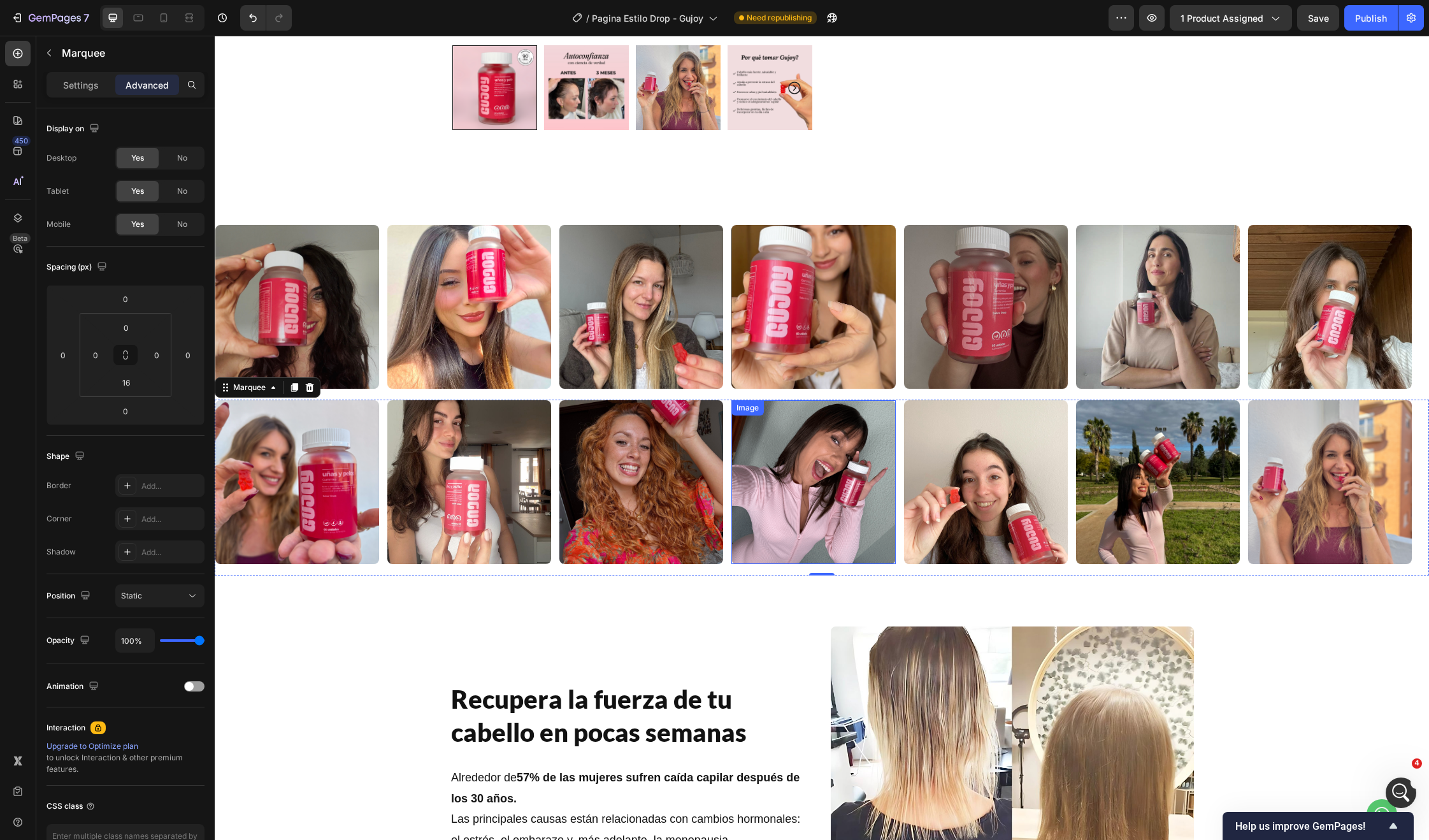
click at [895, 568] on div "Image Image Image Image Image Image Image Image Image Image Image Image Image I…" at bounding box center [822, 487] width 1214 height 176
click at [902, 565] on div "Image Image Image Image Image Image Image Image Image Image Image Image Image I…" at bounding box center [822, 487] width 1214 height 176
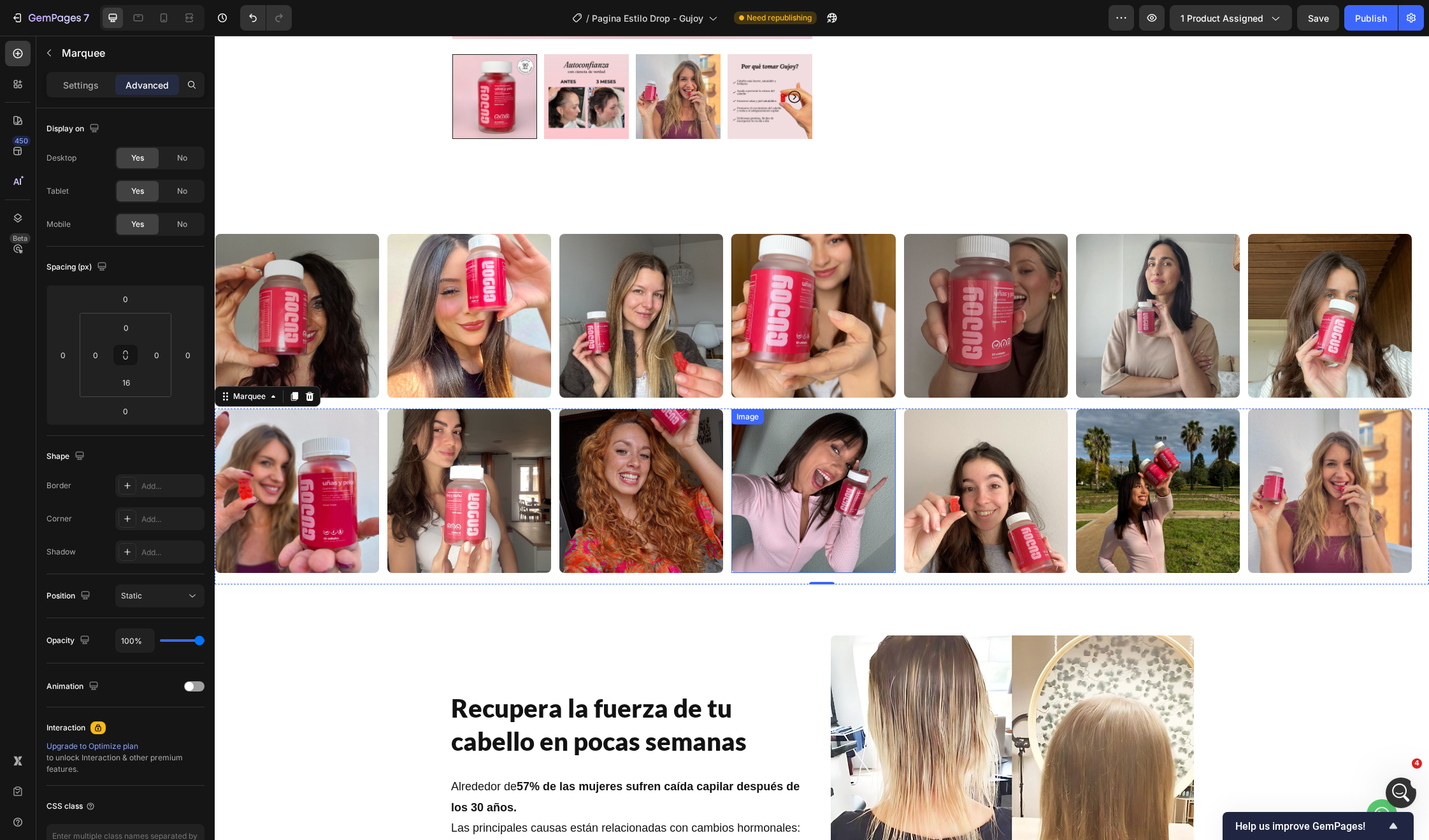
scroll to position [414, 0]
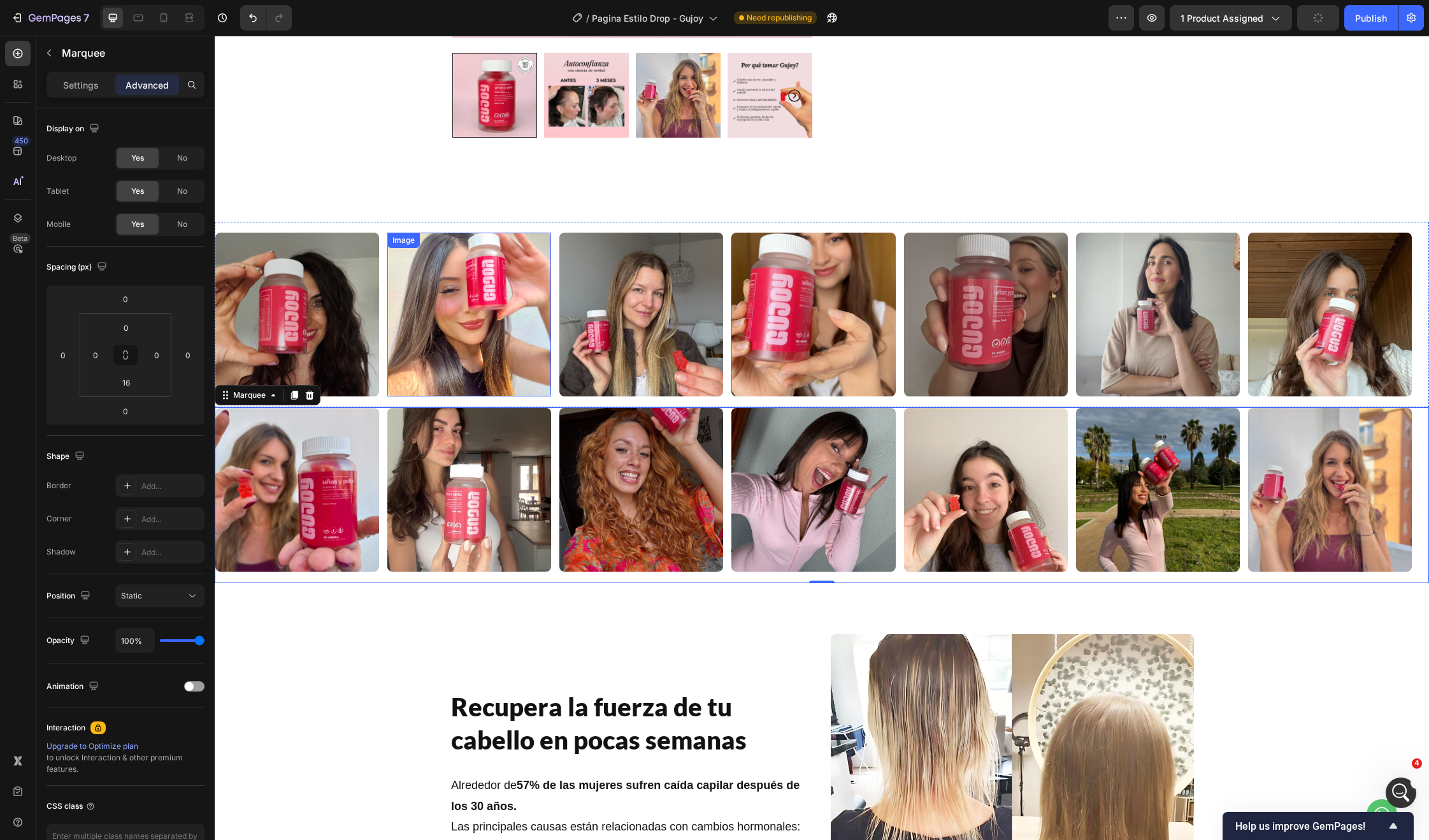
click at [484, 321] on img at bounding box center [470, 314] width 164 height 164
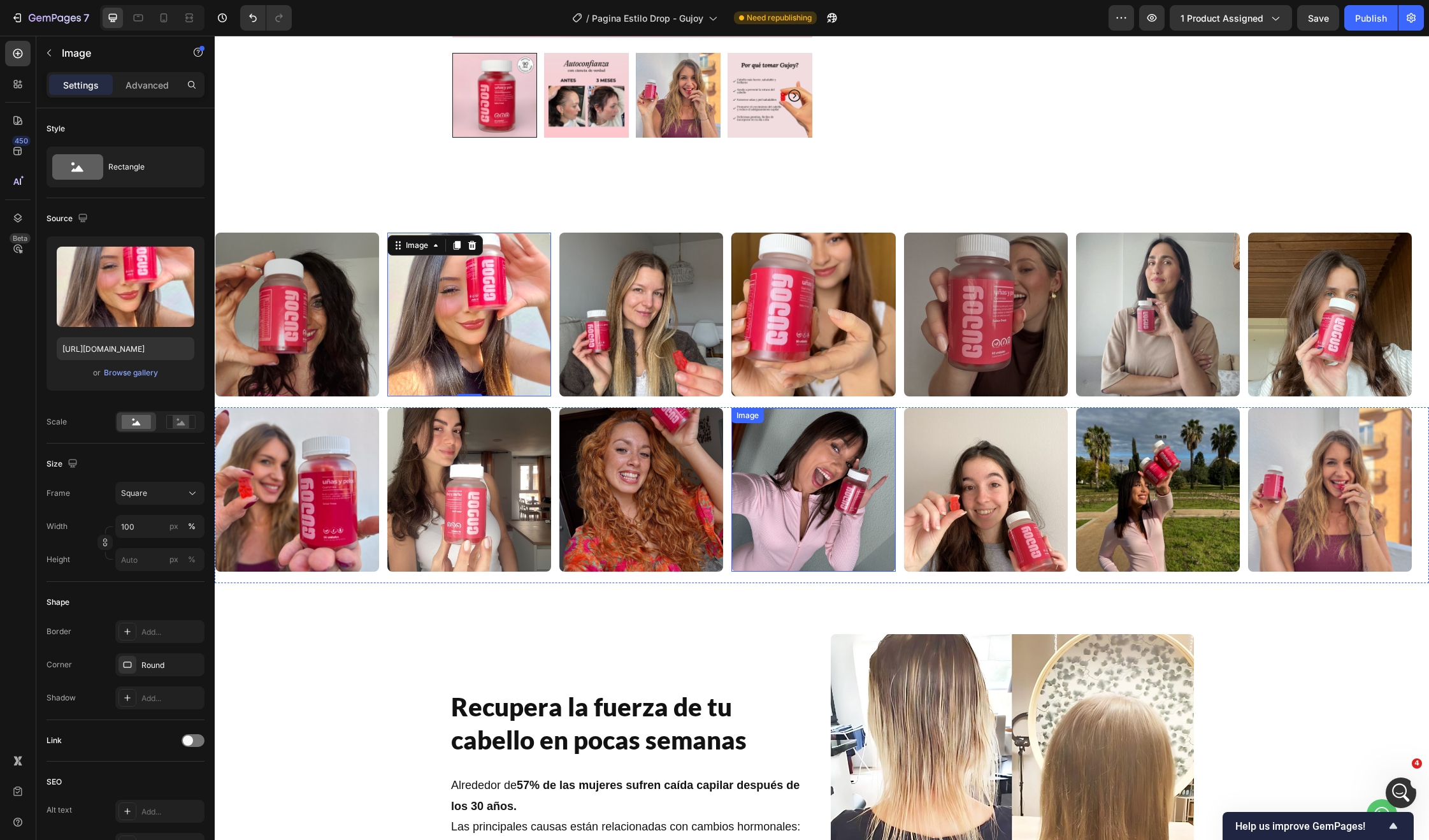
click at [817, 484] on img at bounding box center [813, 490] width 164 height 164
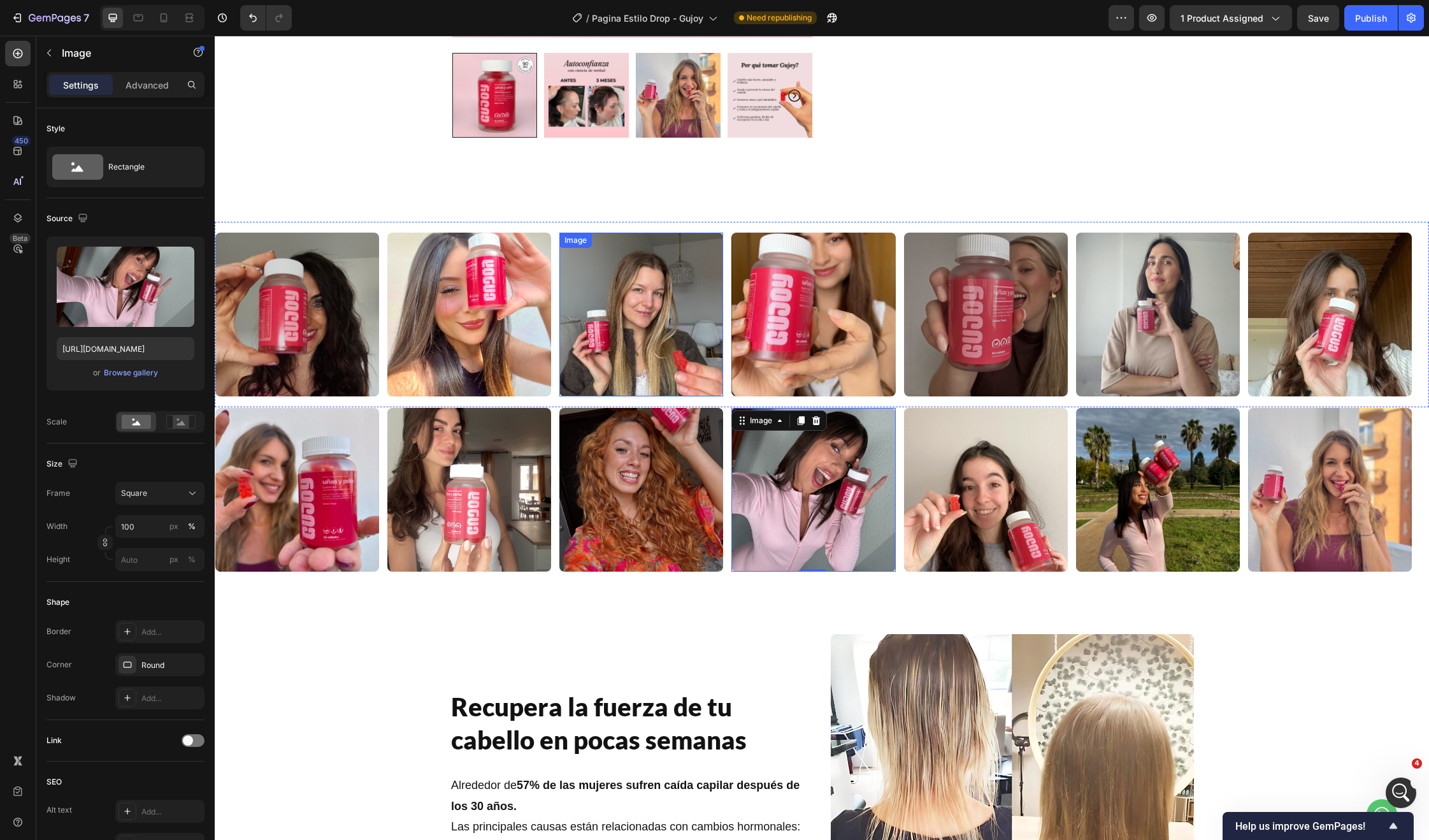
click at [833, 296] on img at bounding box center [813, 314] width 164 height 164
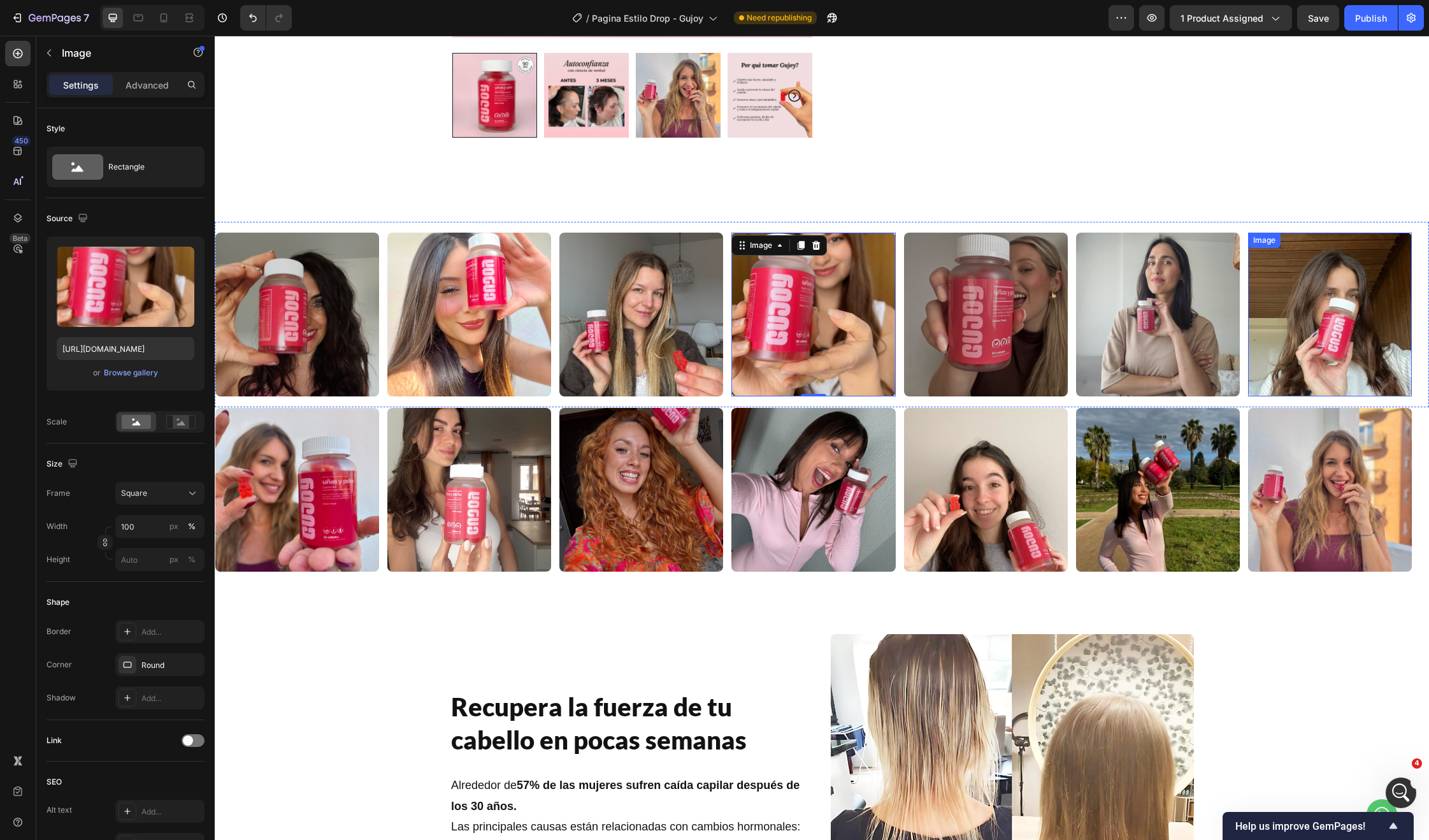
click at [1301, 321] on img at bounding box center [1330, 314] width 164 height 164
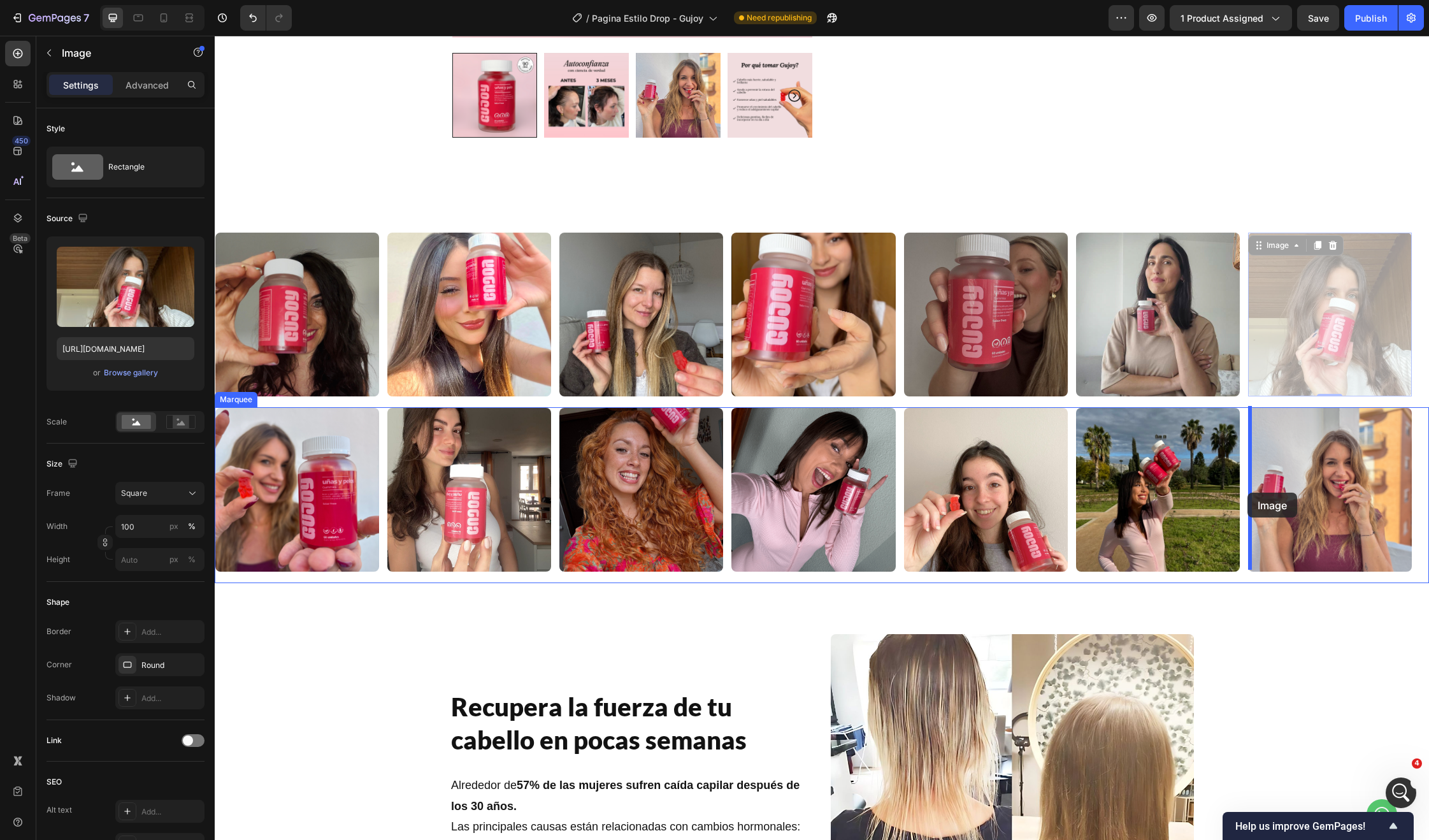
drag, startPoint x: 1270, startPoint y: 358, endPoint x: 1247, endPoint y: 494, distance: 137.9
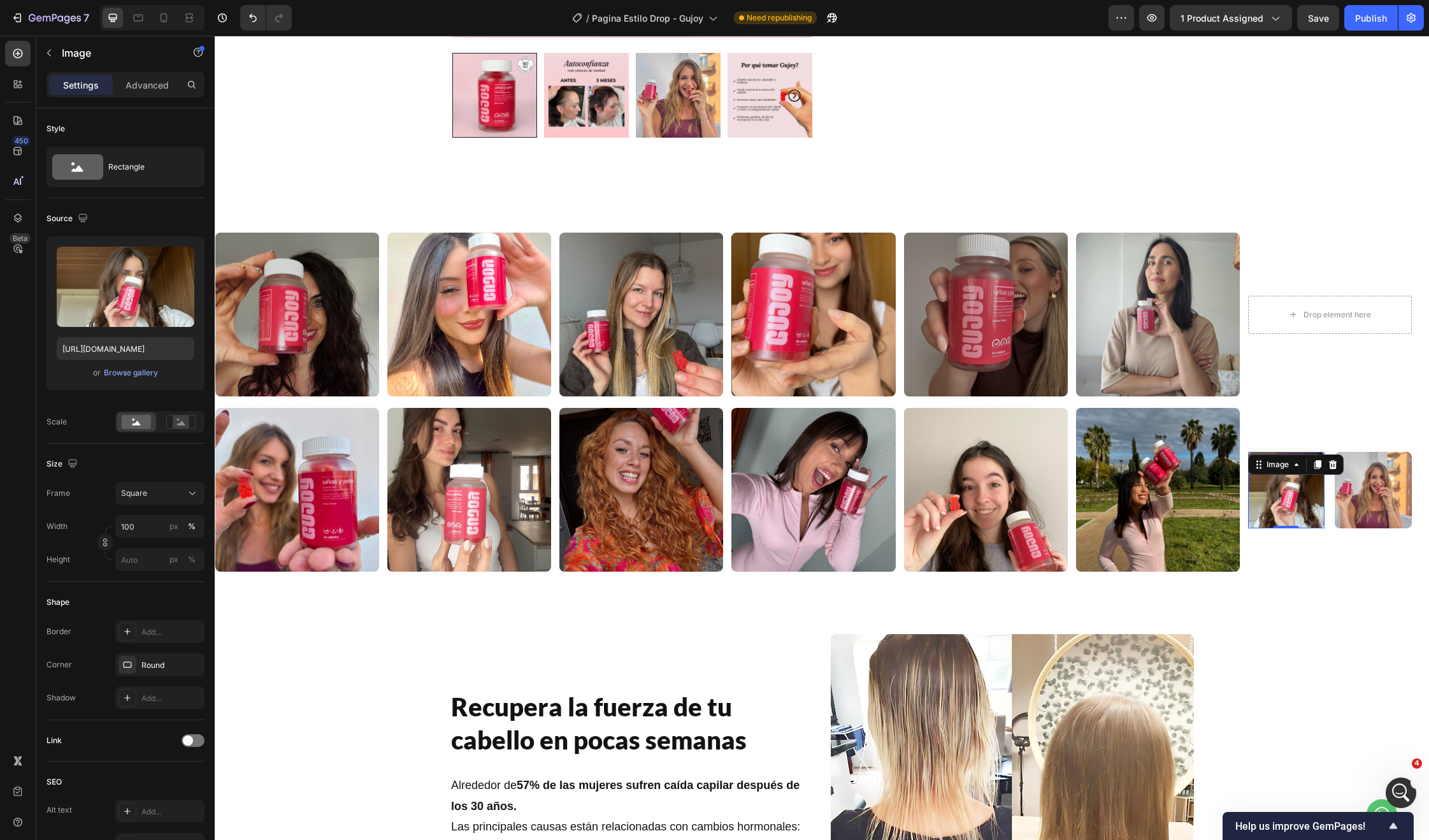
click at [1369, 469] on div "Image" at bounding box center [1373, 491] width 77 height 77
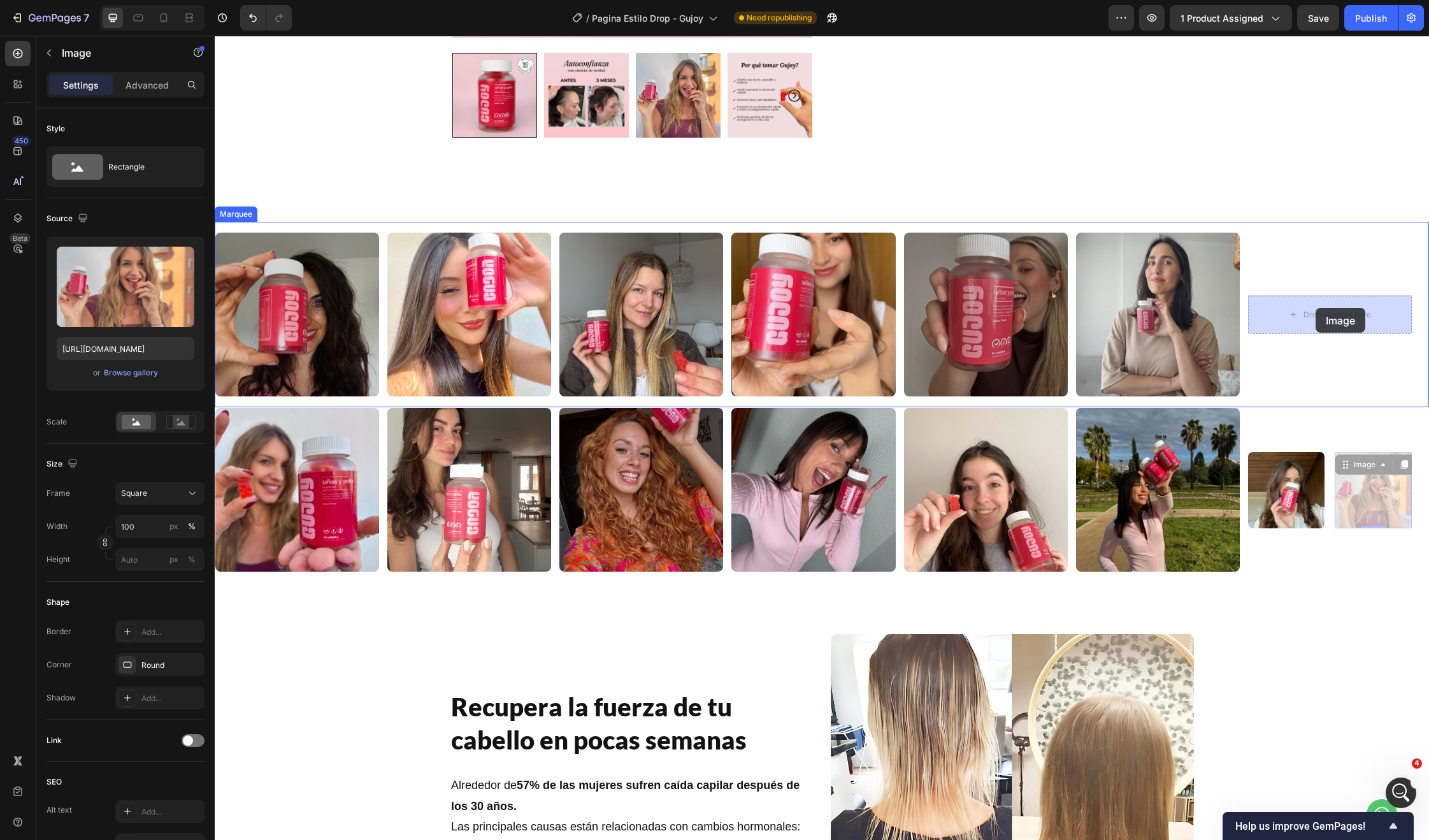
drag, startPoint x: 1347, startPoint y: 460, endPoint x: 1316, endPoint y: 308, distance: 155.1
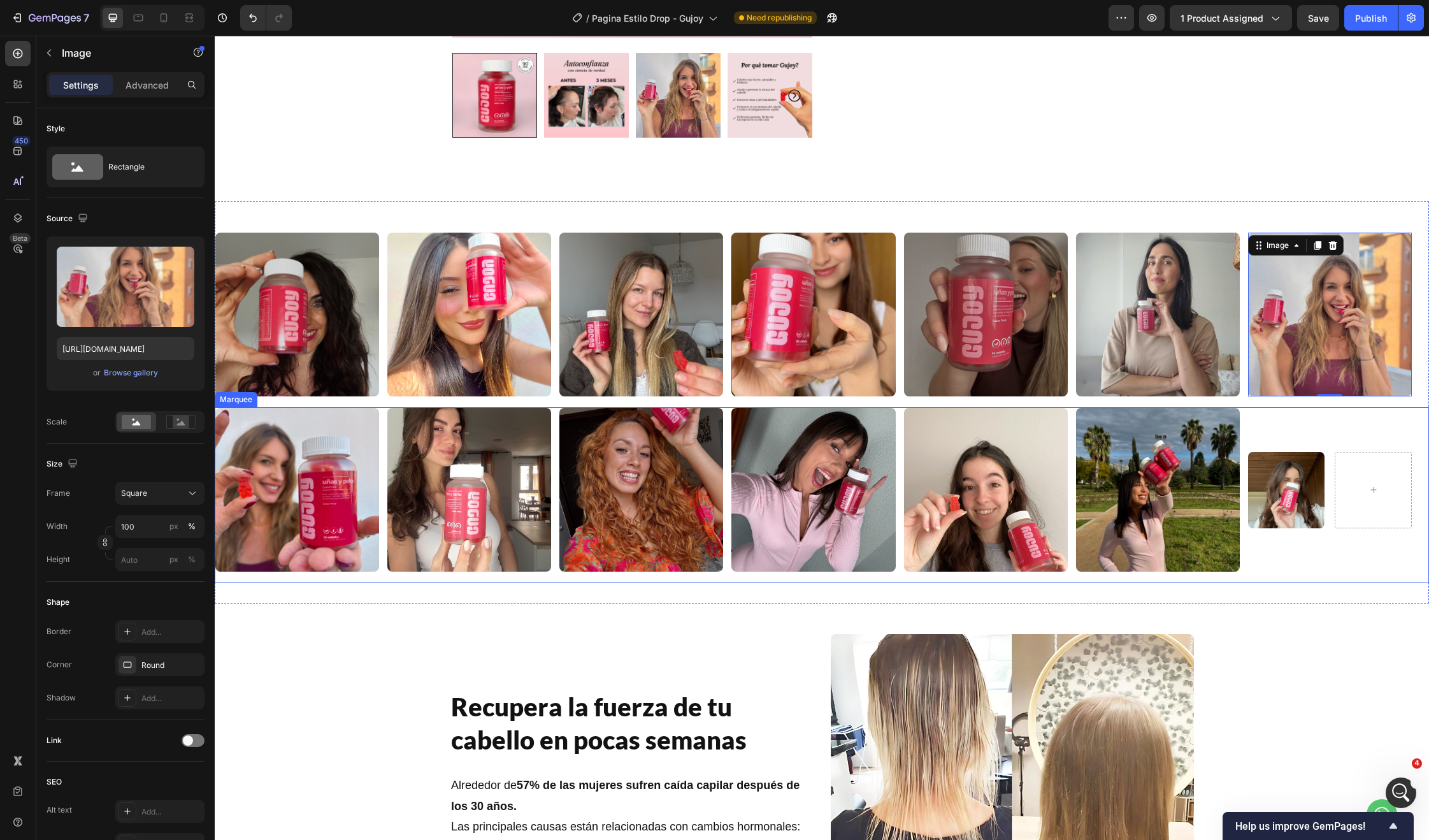
click at [1280, 510] on img at bounding box center [1287, 491] width 77 height 77
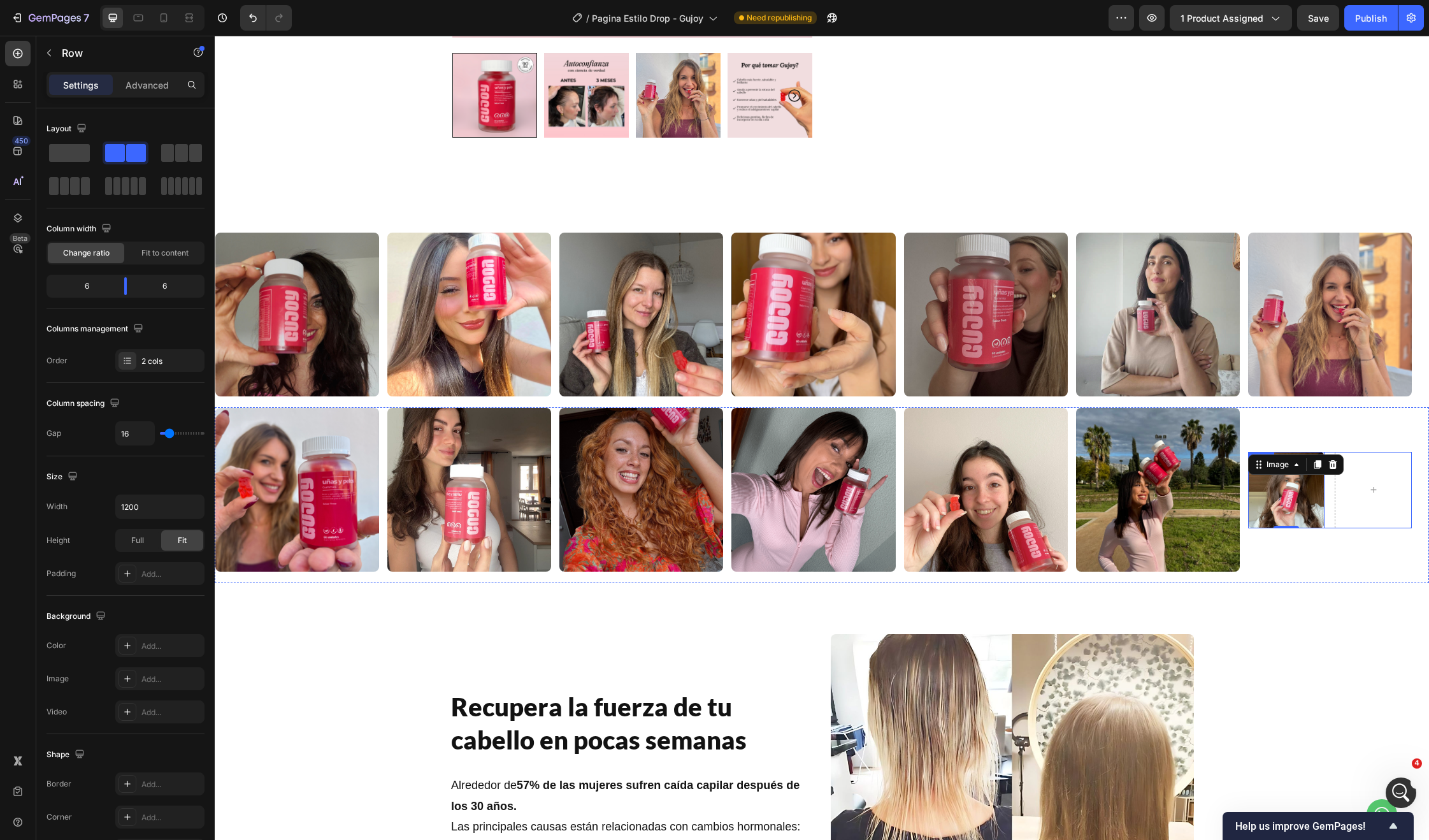
click at [1333, 512] on div "Image 0 Row" at bounding box center [1330, 491] width 164 height 77
click at [71, 137] on div "Layout" at bounding box center [68, 129] width 42 height 17
click at [72, 162] on div at bounding box center [70, 153] width 46 height 23
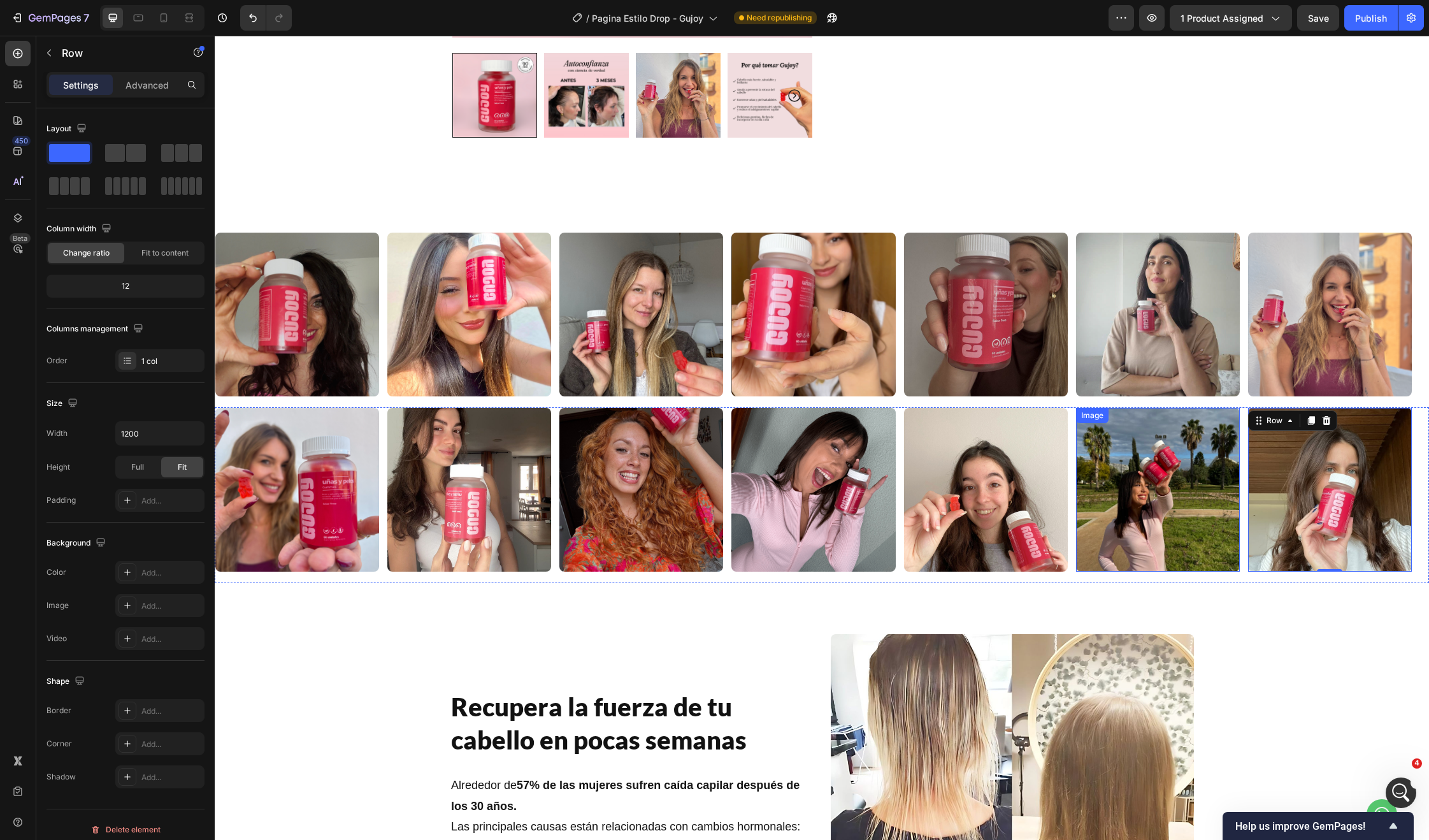
click at [1143, 531] on img at bounding box center [1158, 490] width 164 height 164
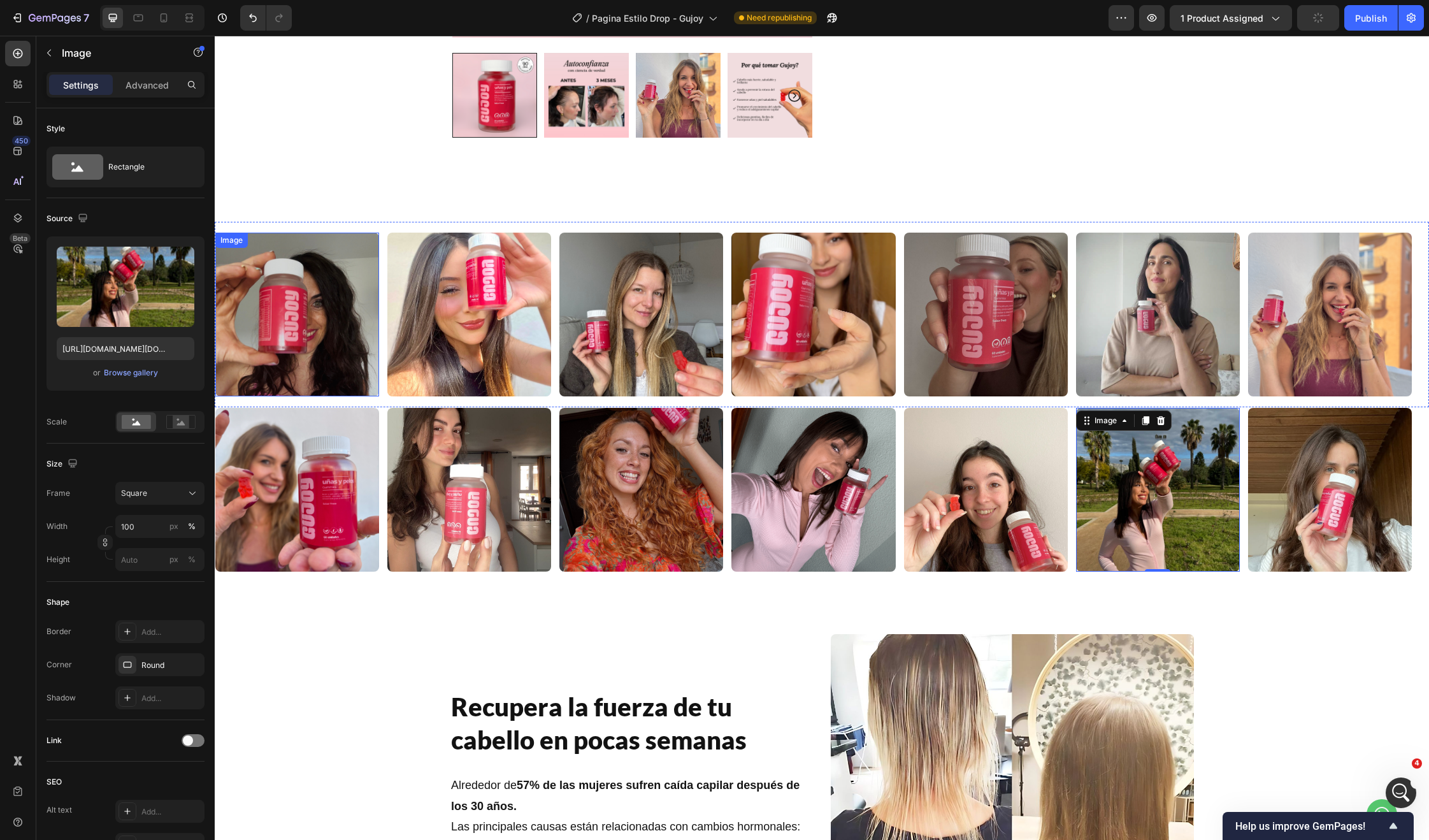
click at [323, 304] on img at bounding box center [297, 314] width 164 height 164
click at [1125, 474] on img at bounding box center [1158, 490] width 164 height 164
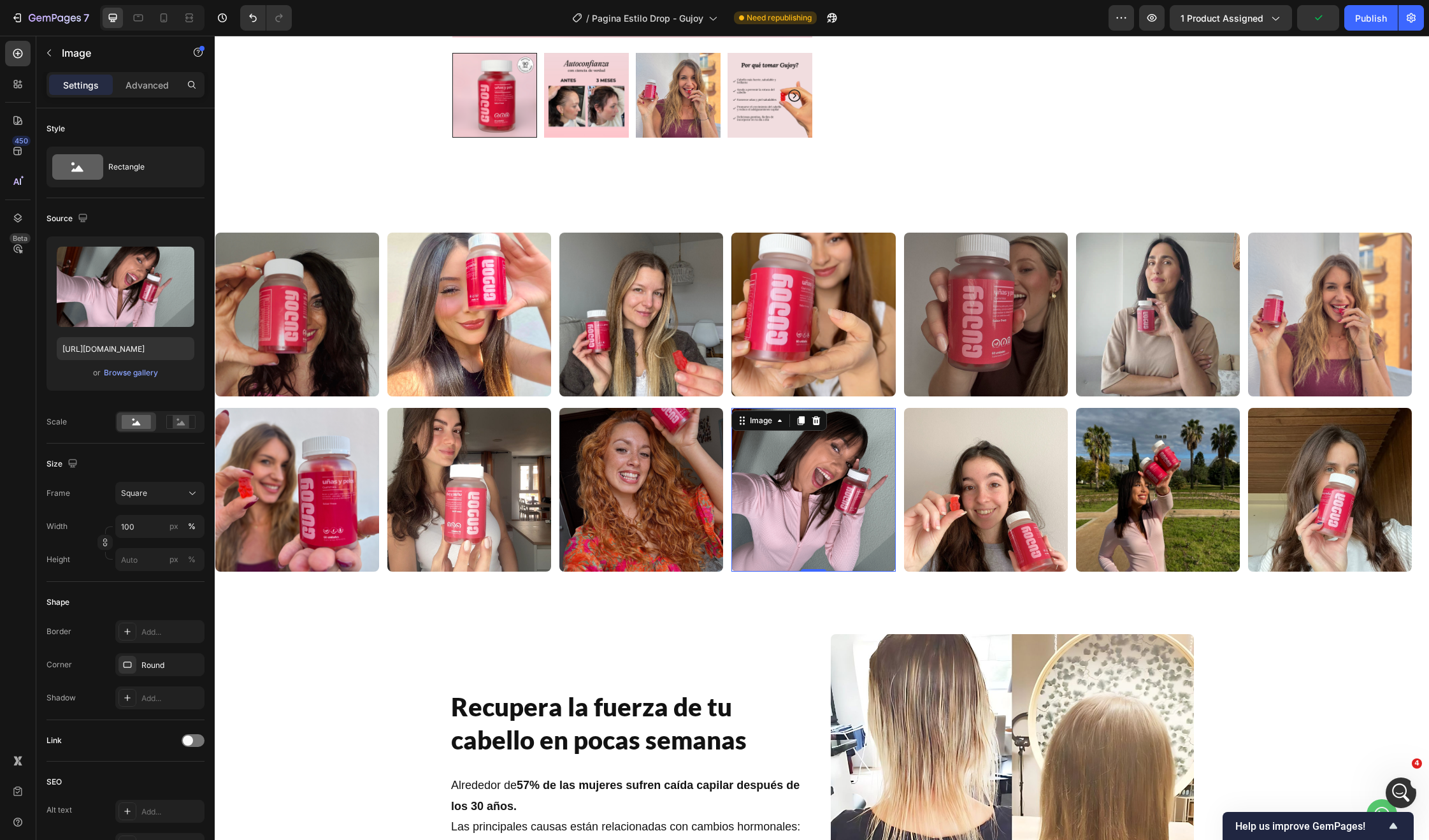
click at [804, 434] on img at bounding box center [813, 490] width 164 height 164
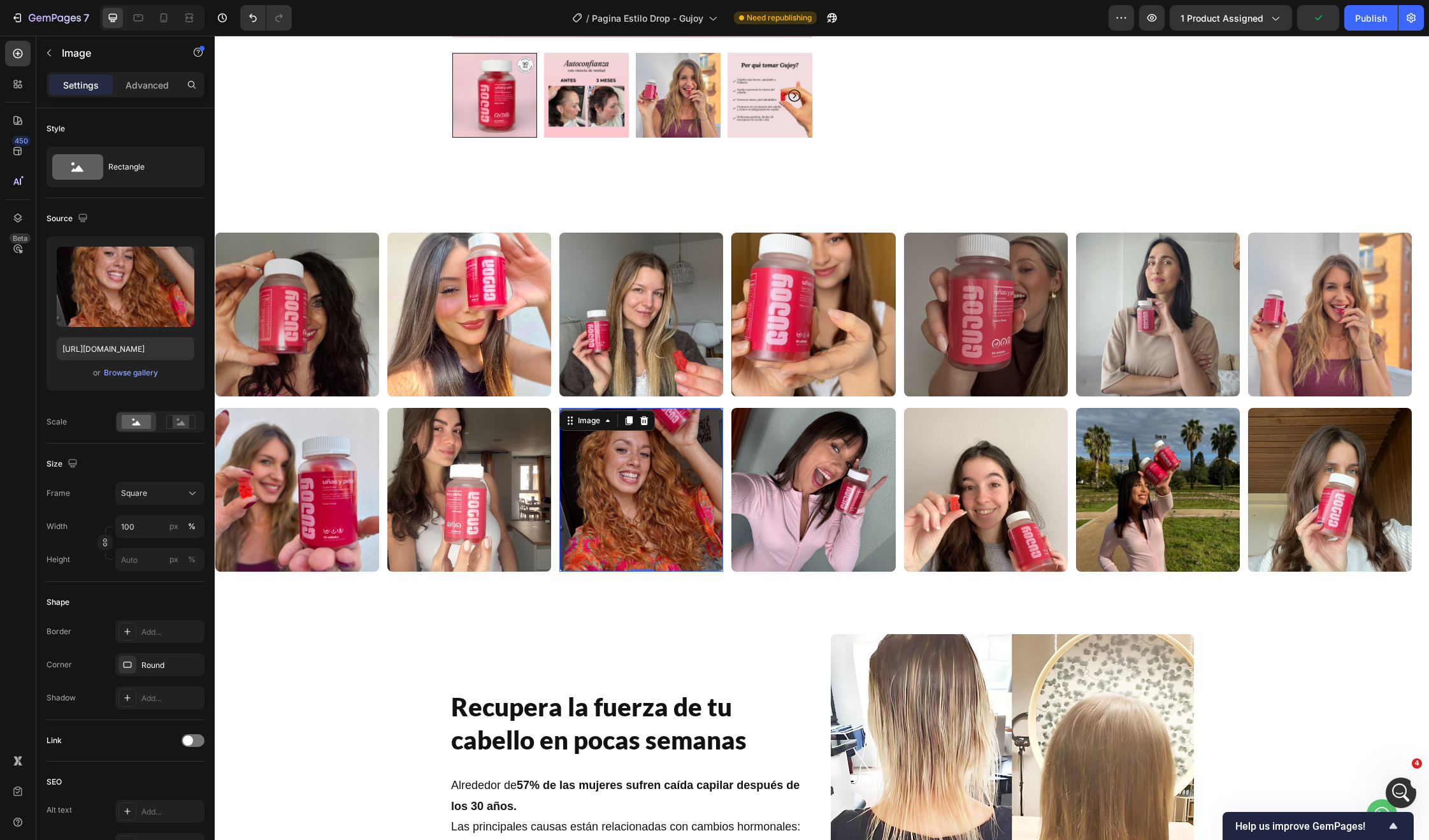
click at [649, 438] on img at bounding box center [641, 490] width 164 height 164
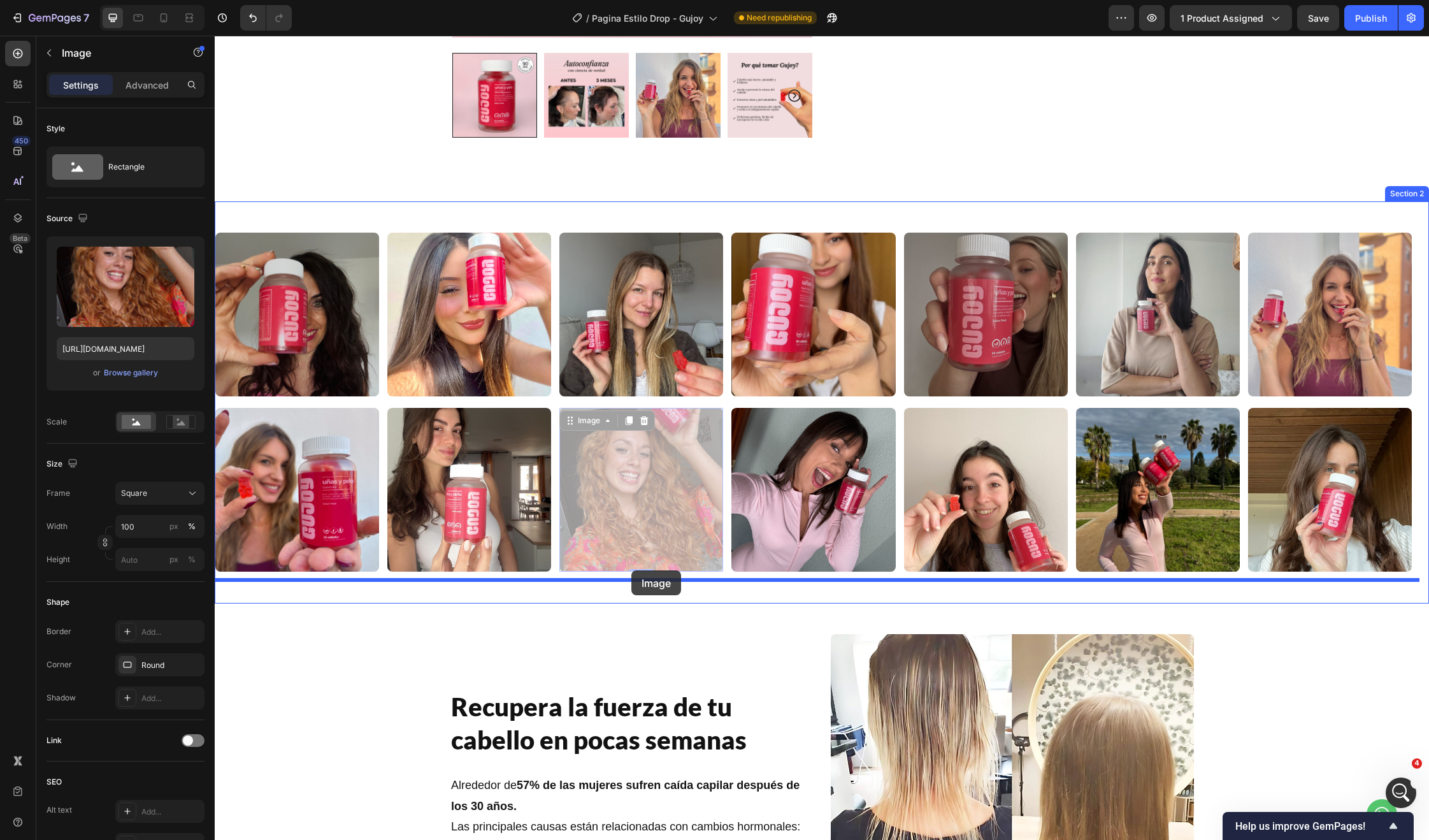
drag, startPoint x: 570, startPoint y: 418, endPoint x: 640, endPoint y: 580, distance: 176.5
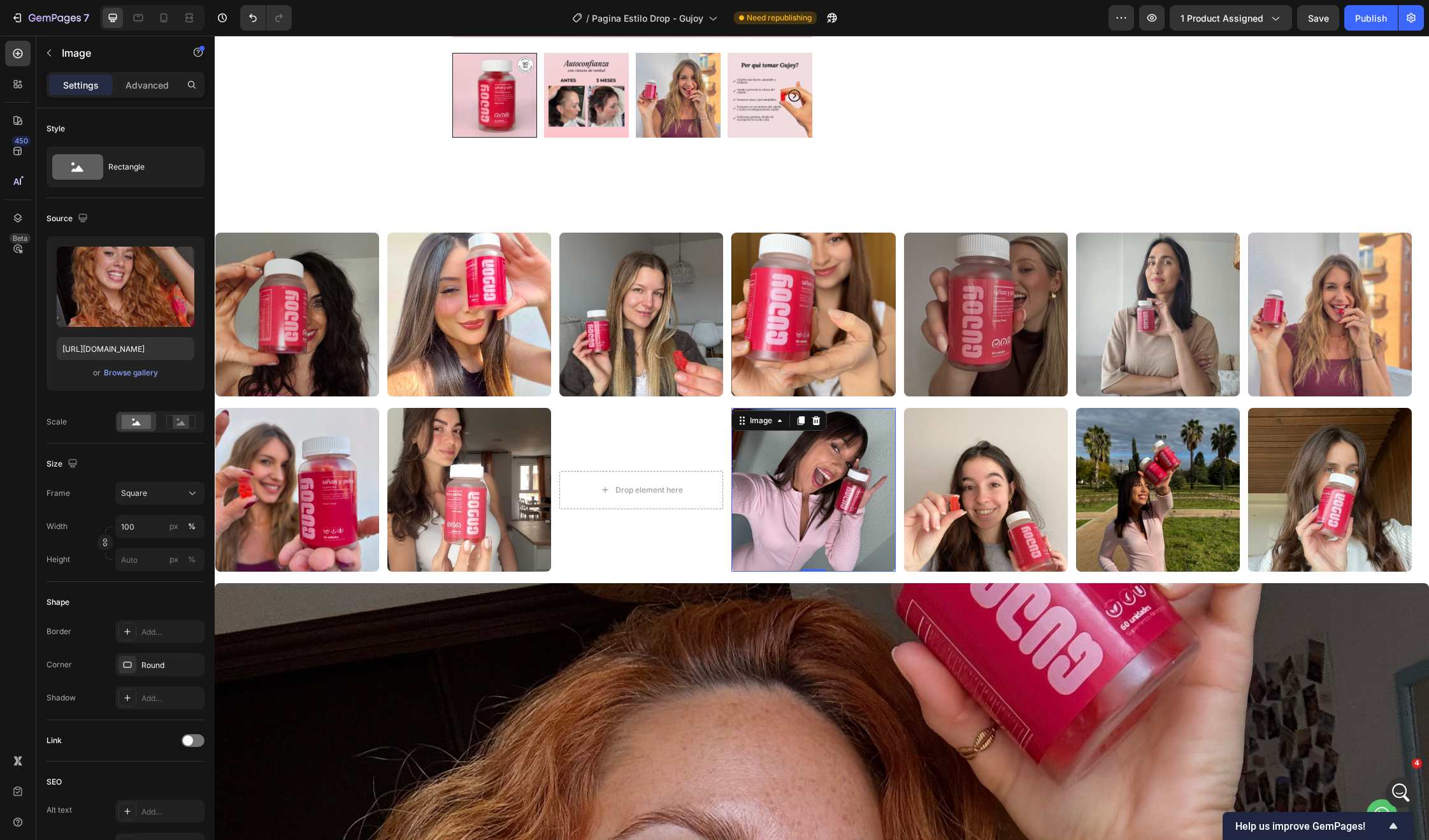
click at [781, 472] on img at bounding box center [813, 490] width 164 height 164
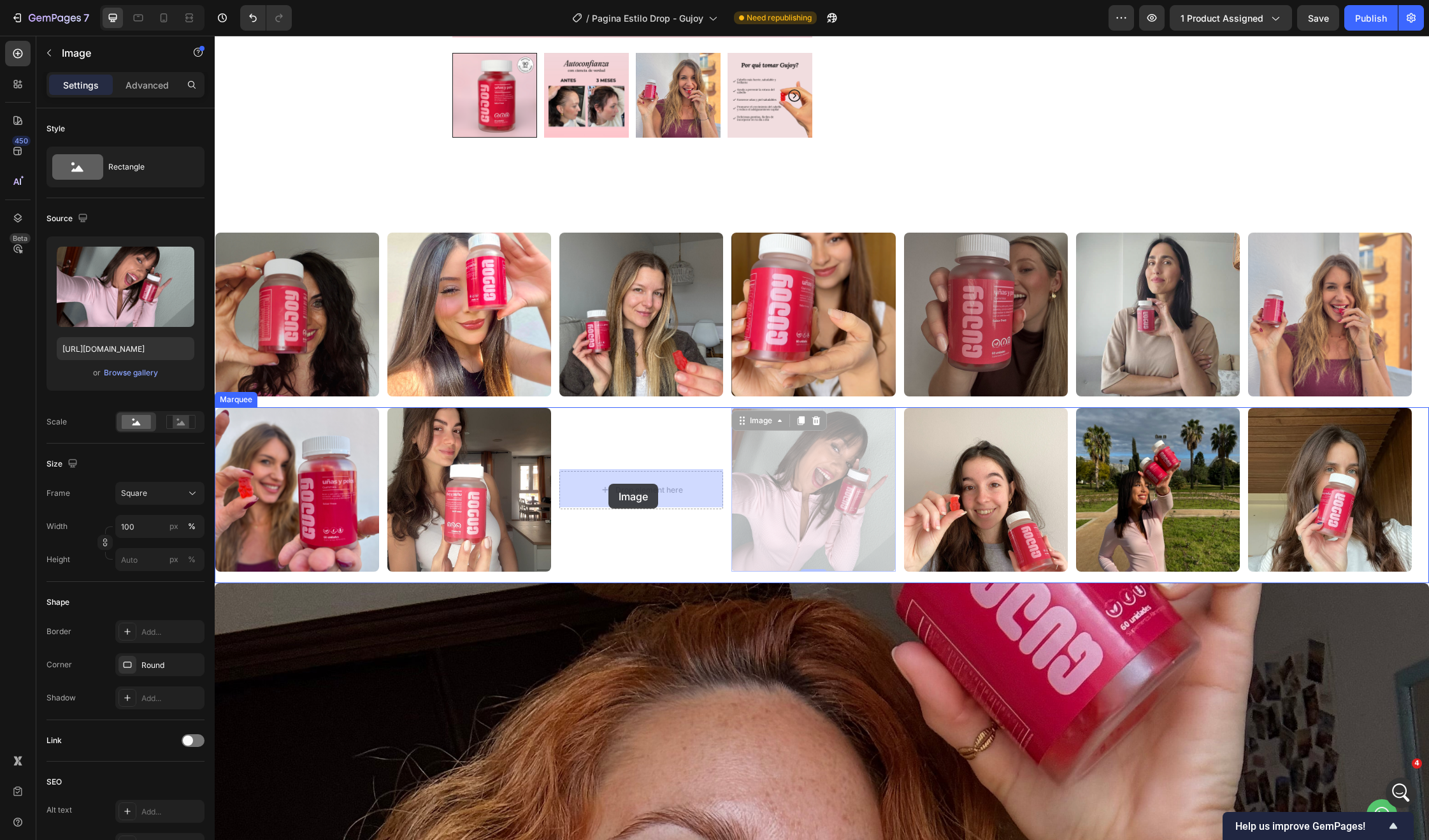
drag, startPoint x: 753, startPoint y: 419, endPoint x: 608, endPoint y: 483, distance: 158.5
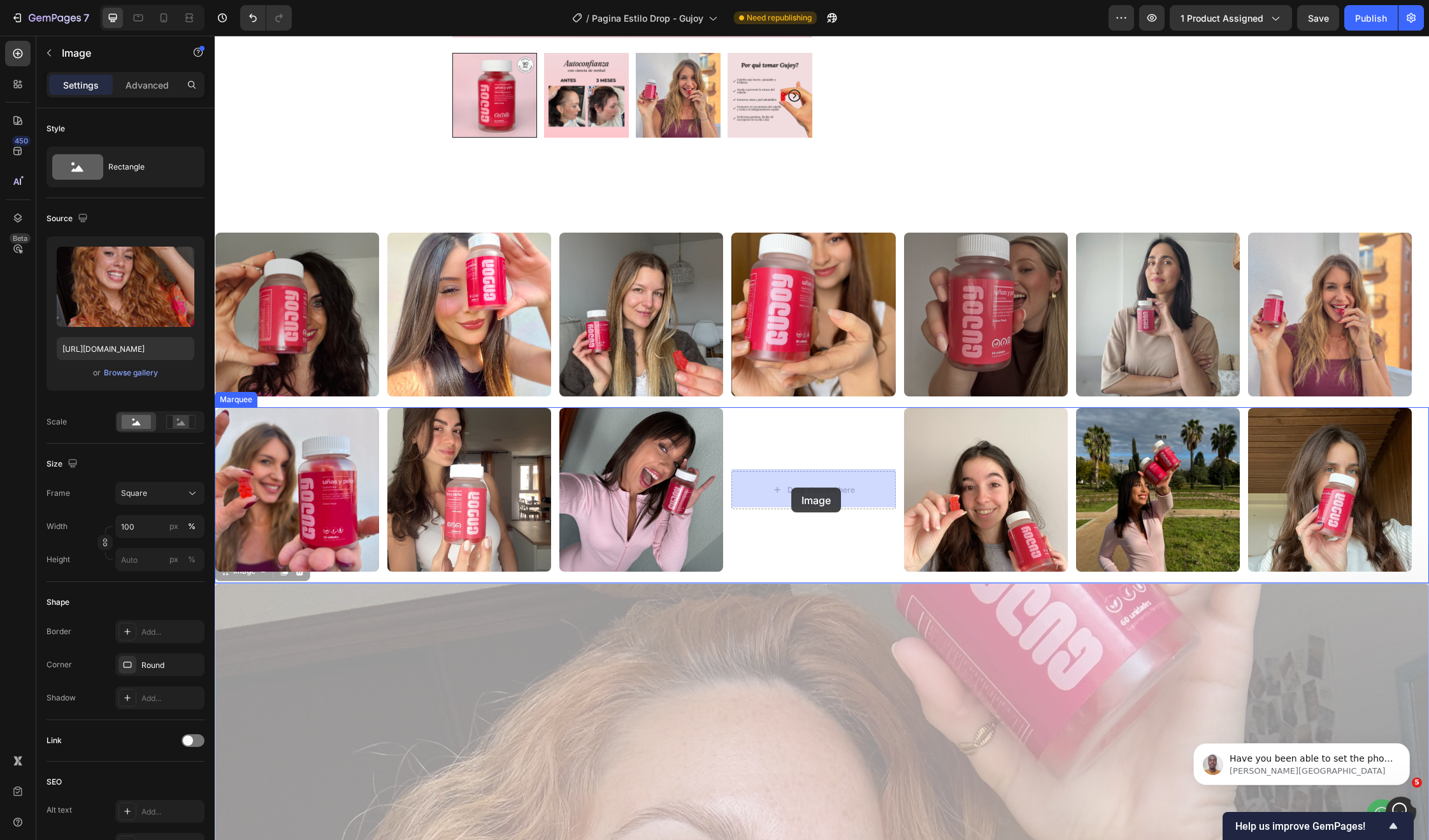
scroll to position [0, 0]
drag, startPoint x: 364, startPoint y: 545, endPoint x: 797, endPoint y: 479, distance: 438.0
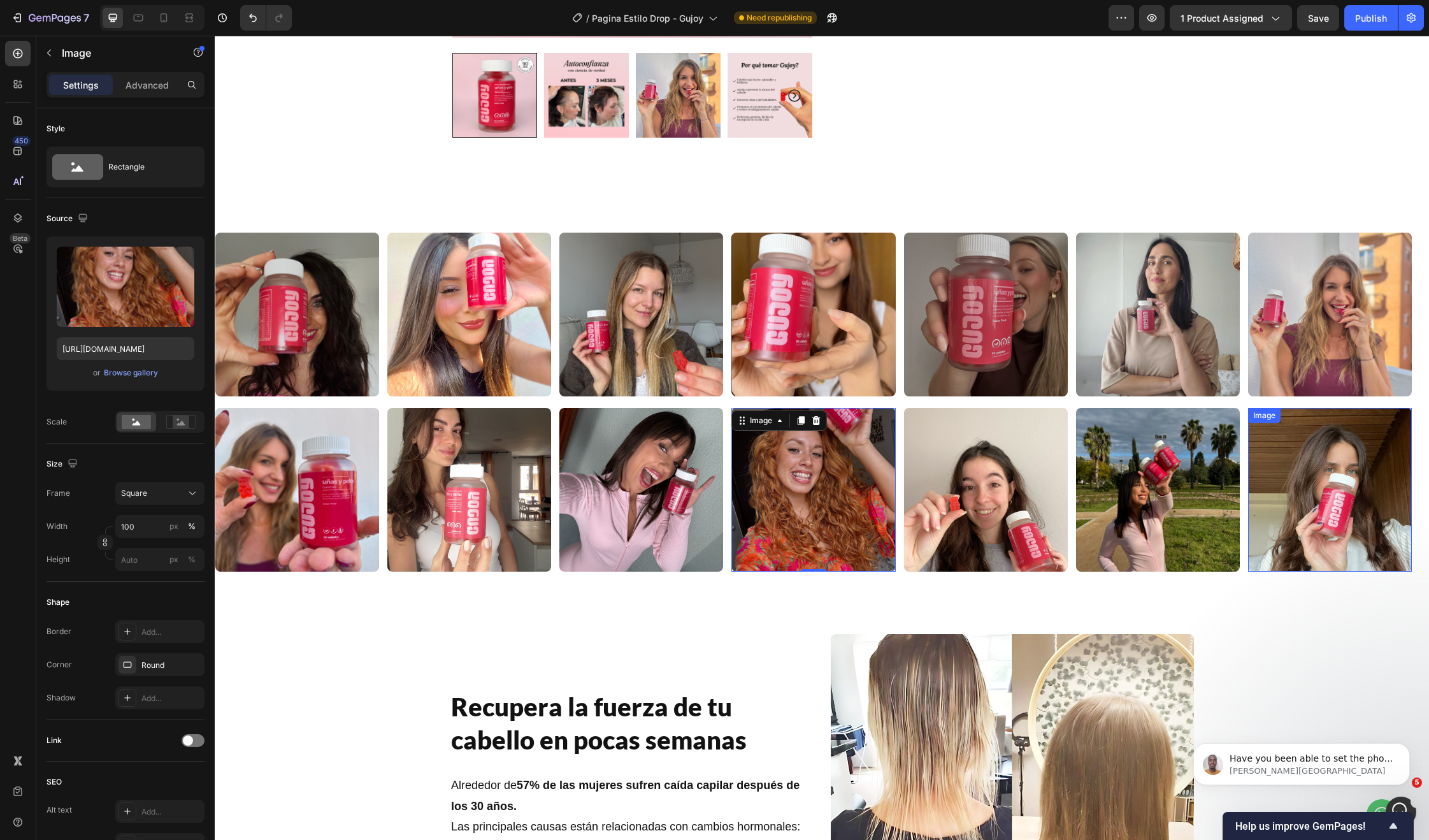
click at [1145, 477] on img at bounding box center [1158, 490] width 164 height 164
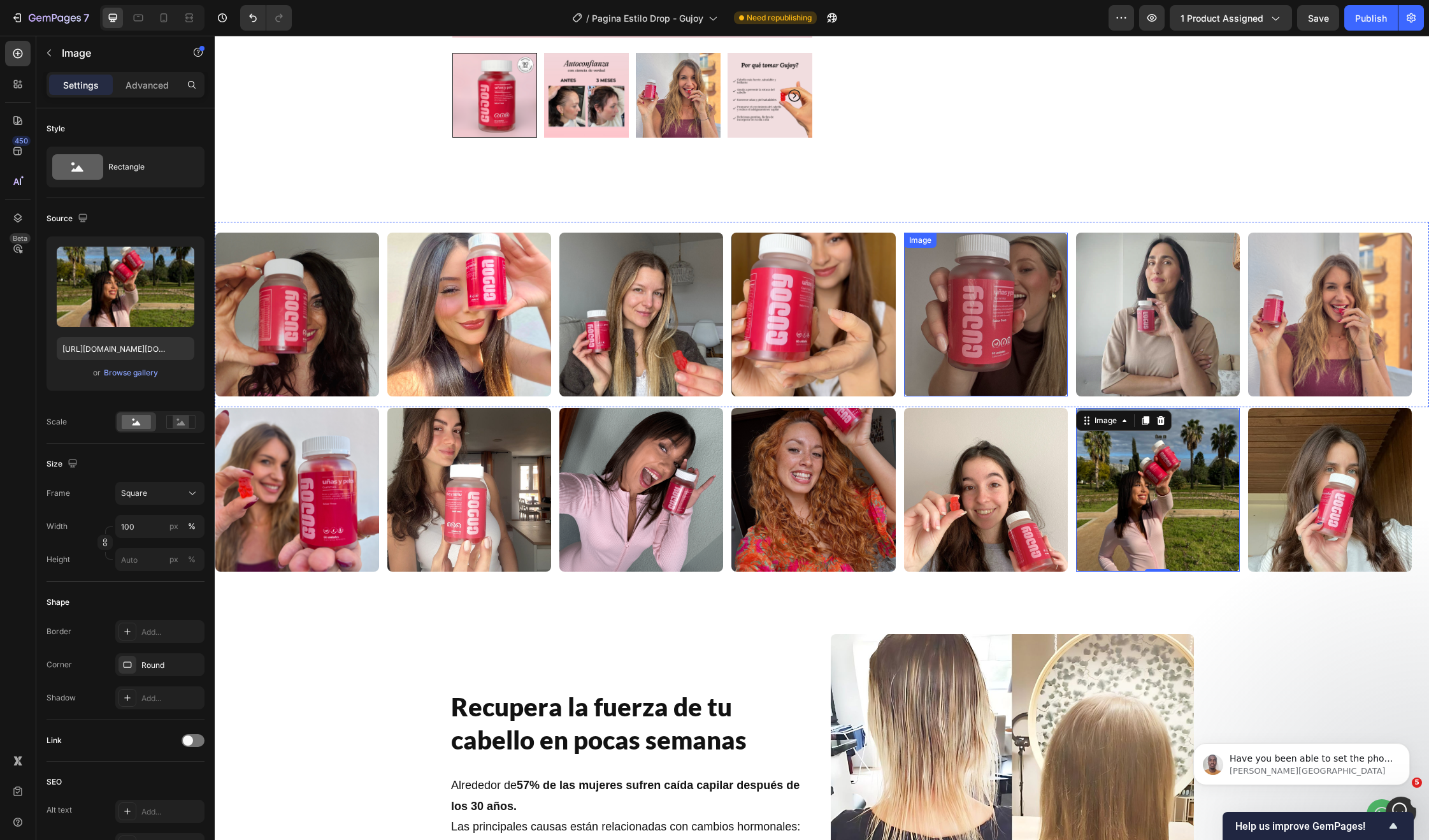
click at [924, 256] on img at bounding box center [986, 314] width 164 height 164
click at [1103, 427] on div "Image" at bounding box center [1158, 490] width 164 height 164
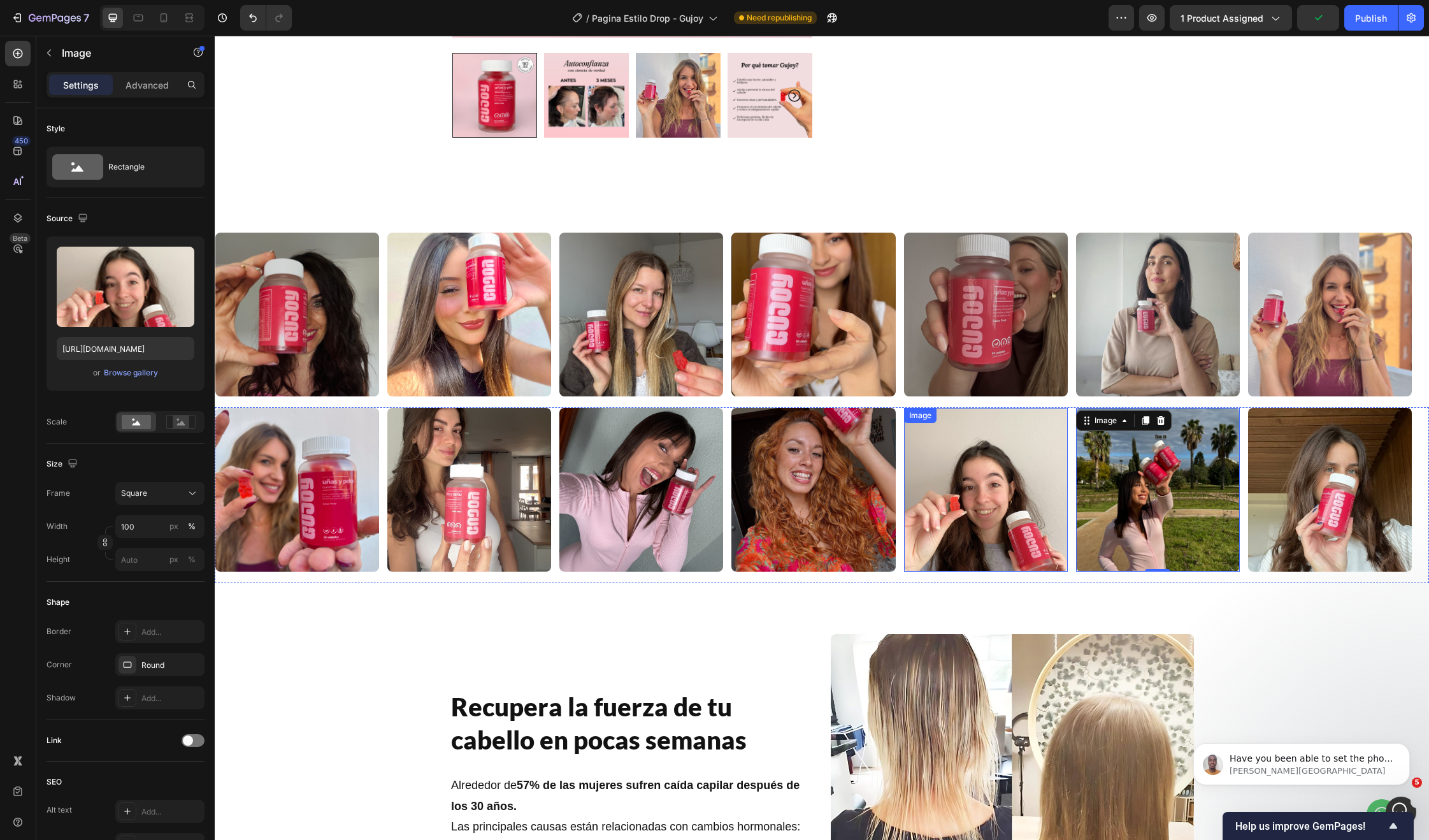
click at [967, 443] on img at bounding box center [986, 490] width 164 height 164
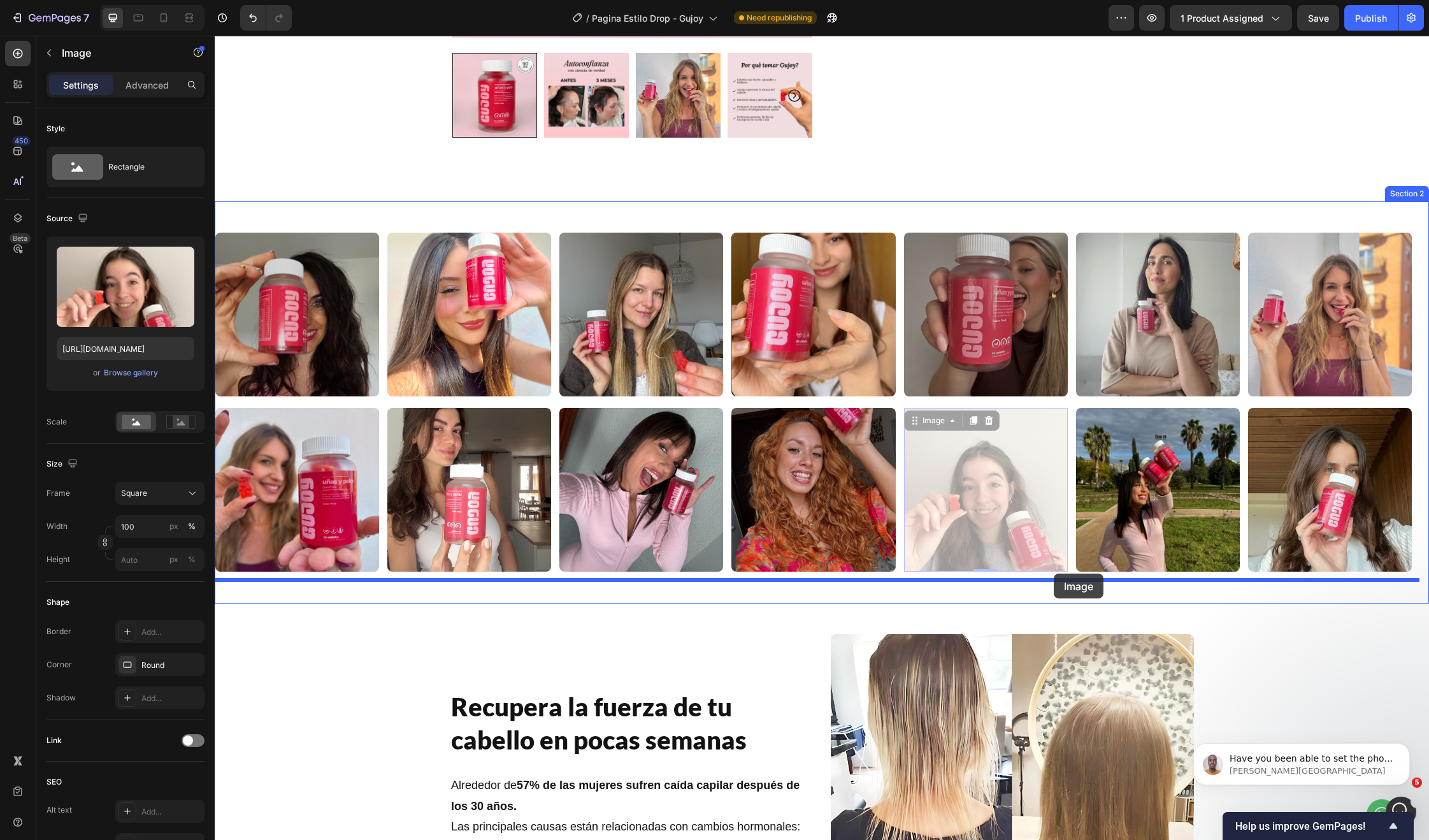
drag, startPoint x: 912, startPoint y: 423, endPoint x: 1054, endPoint y: 573, distance: 206.6
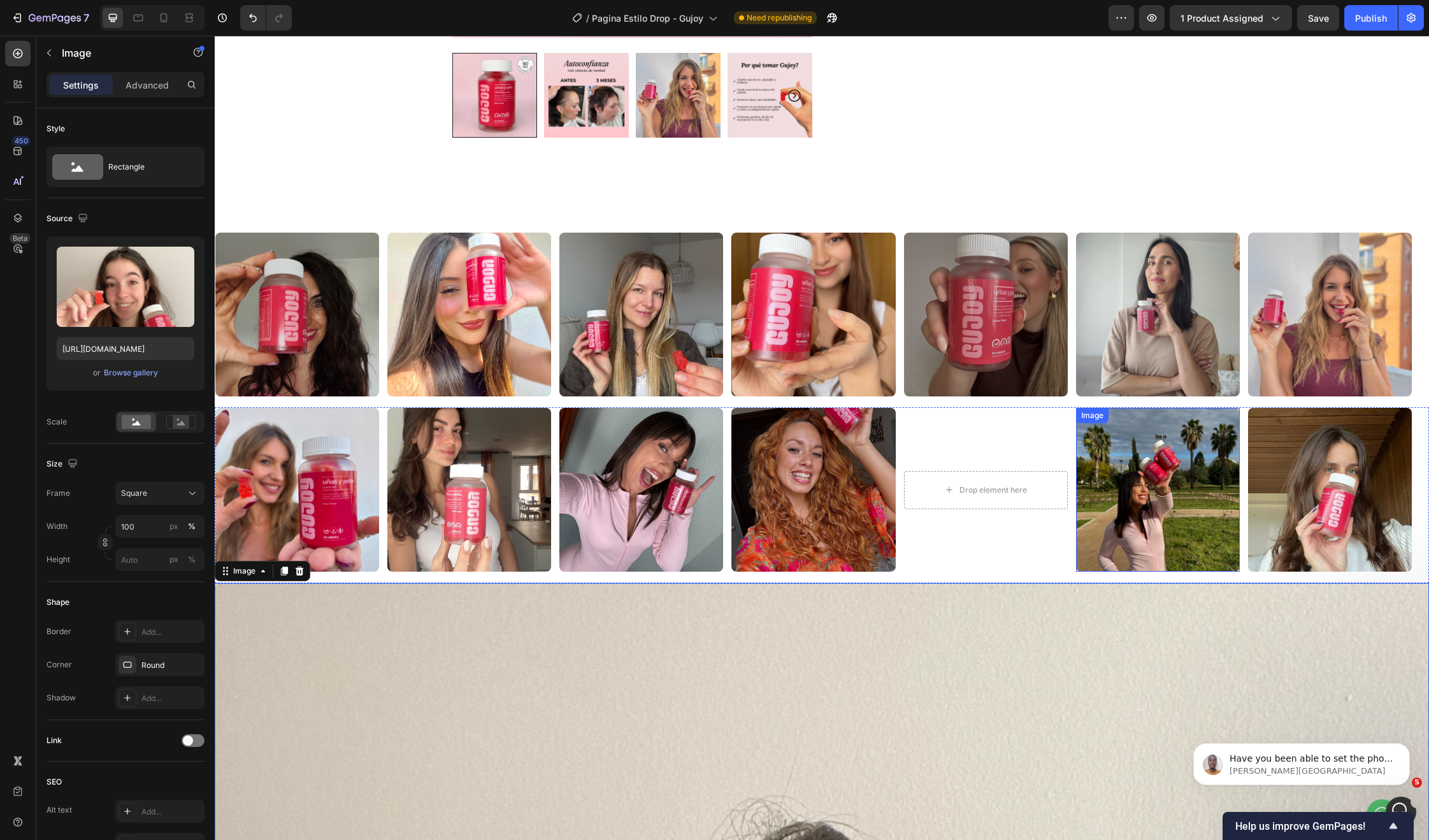
click at [1126, 466] on img at bounding box center [1158, 490] width 164 height 164
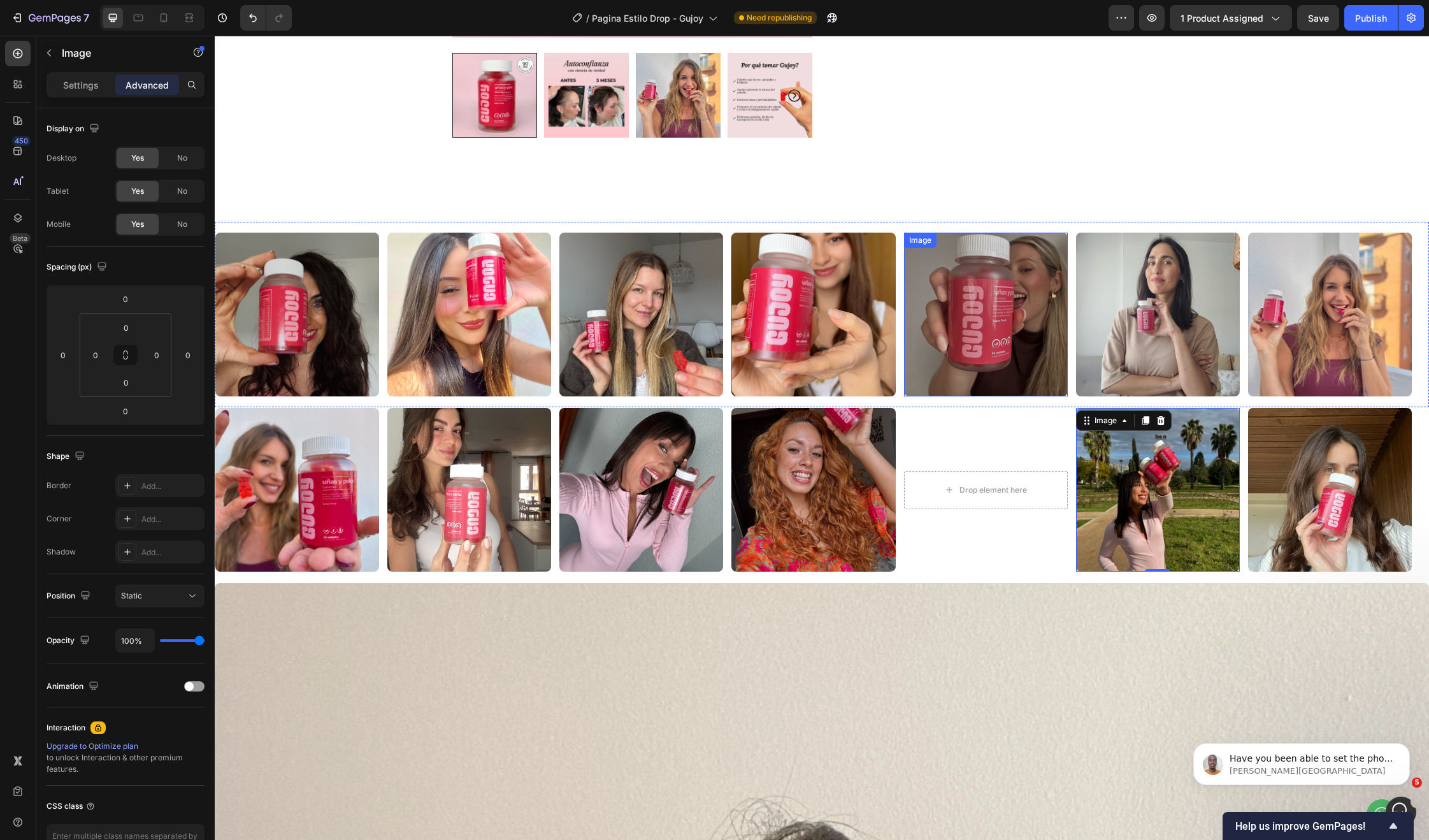
click at [1004, 319] on img at bounding box center [986, 314] width 164 height 164
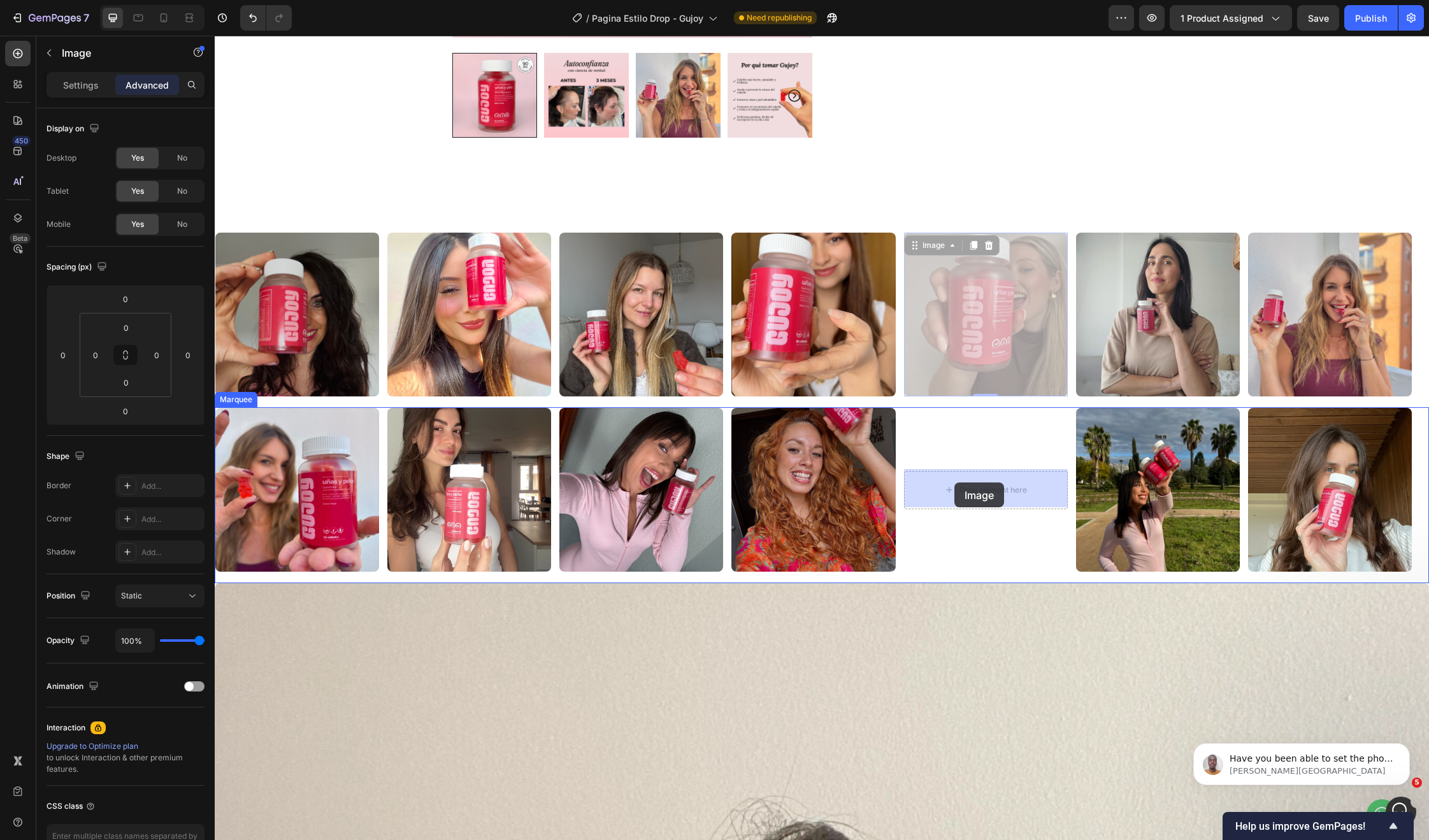
drag, startPoint x: 912, startPoint y: 246, endPoint x: 955, endPoint y: 482, distance: 239.9
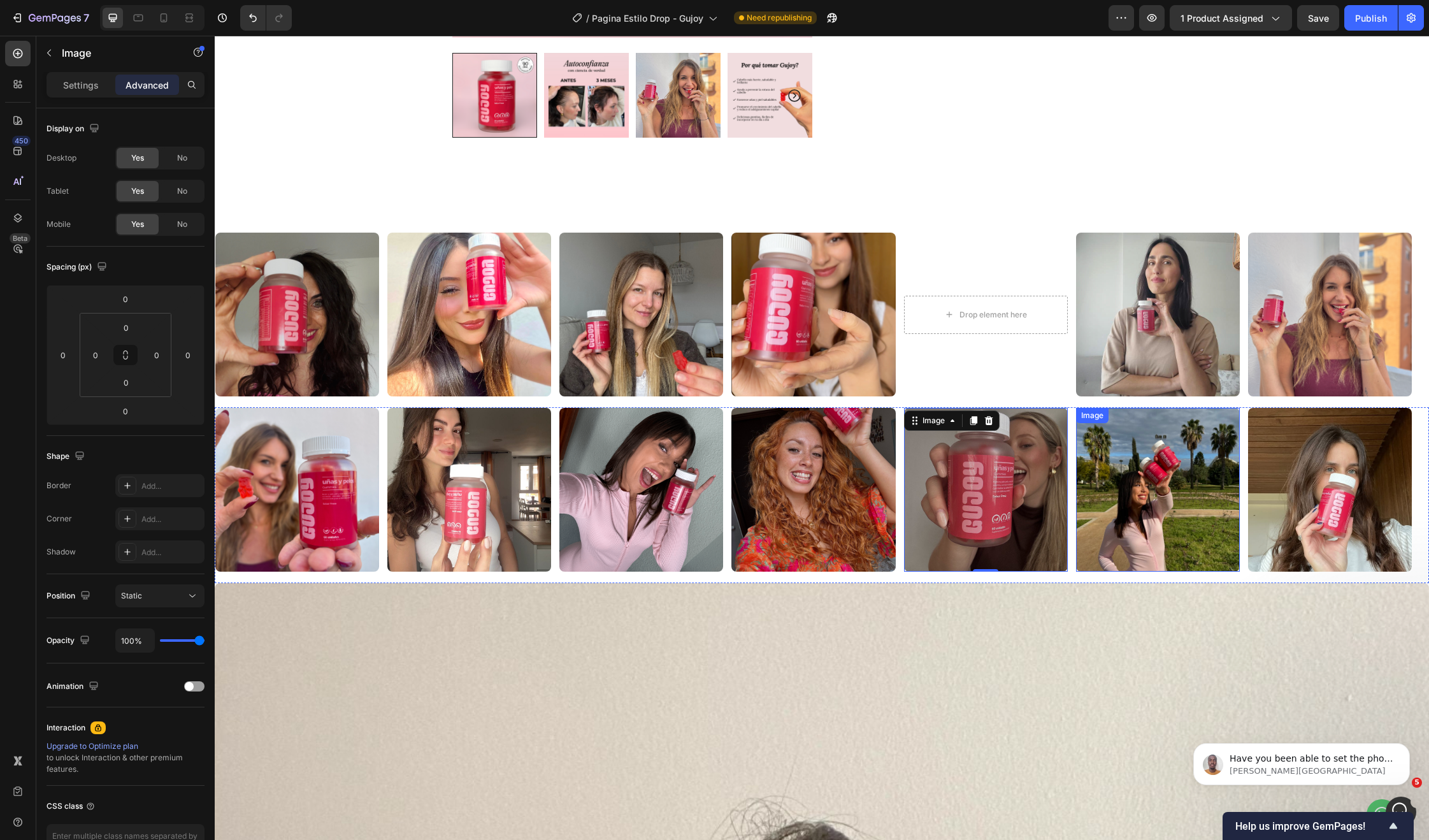
click at [1179, 476] on img at bounding box center [1158, 490] width 164 height 164
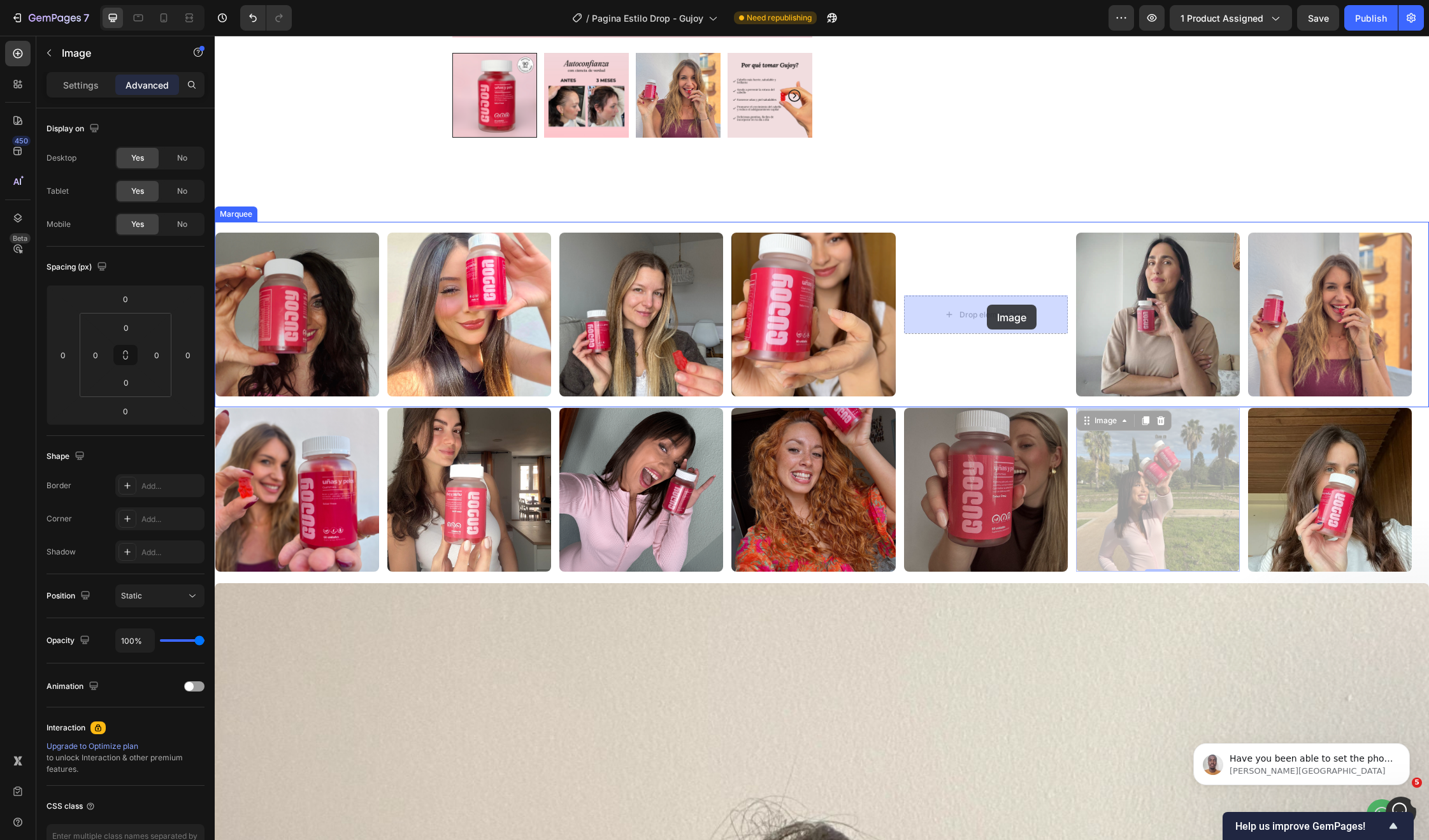
drag, startPoint x: 1083, startPoint y: 418, endPoint x: 987, endPoint y: 306, distance: 147.5
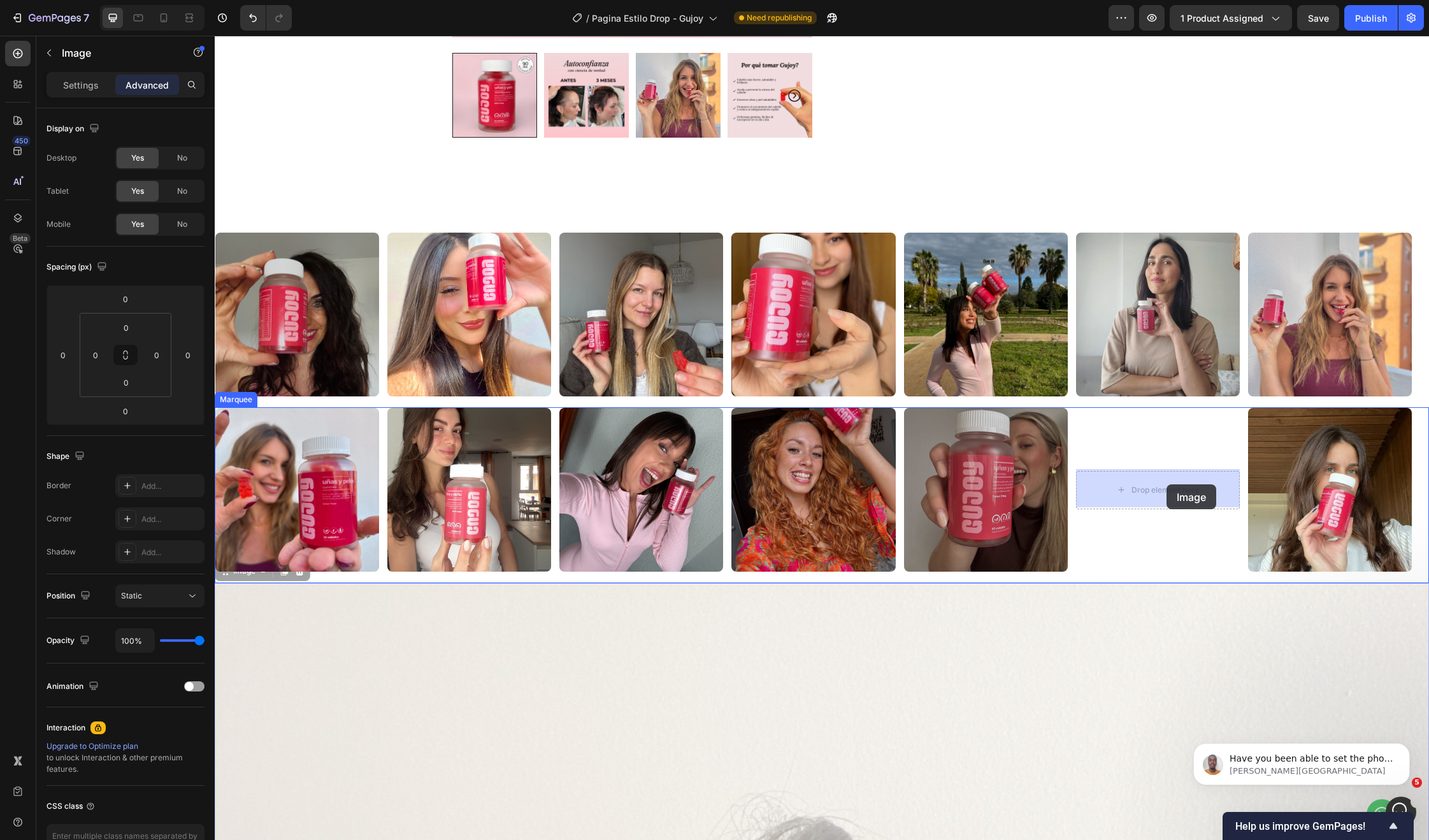
drag, startPoint x: 244, startPoint y: 570, endPoint x: 1166, endPoint y: 484, distance: 926.0
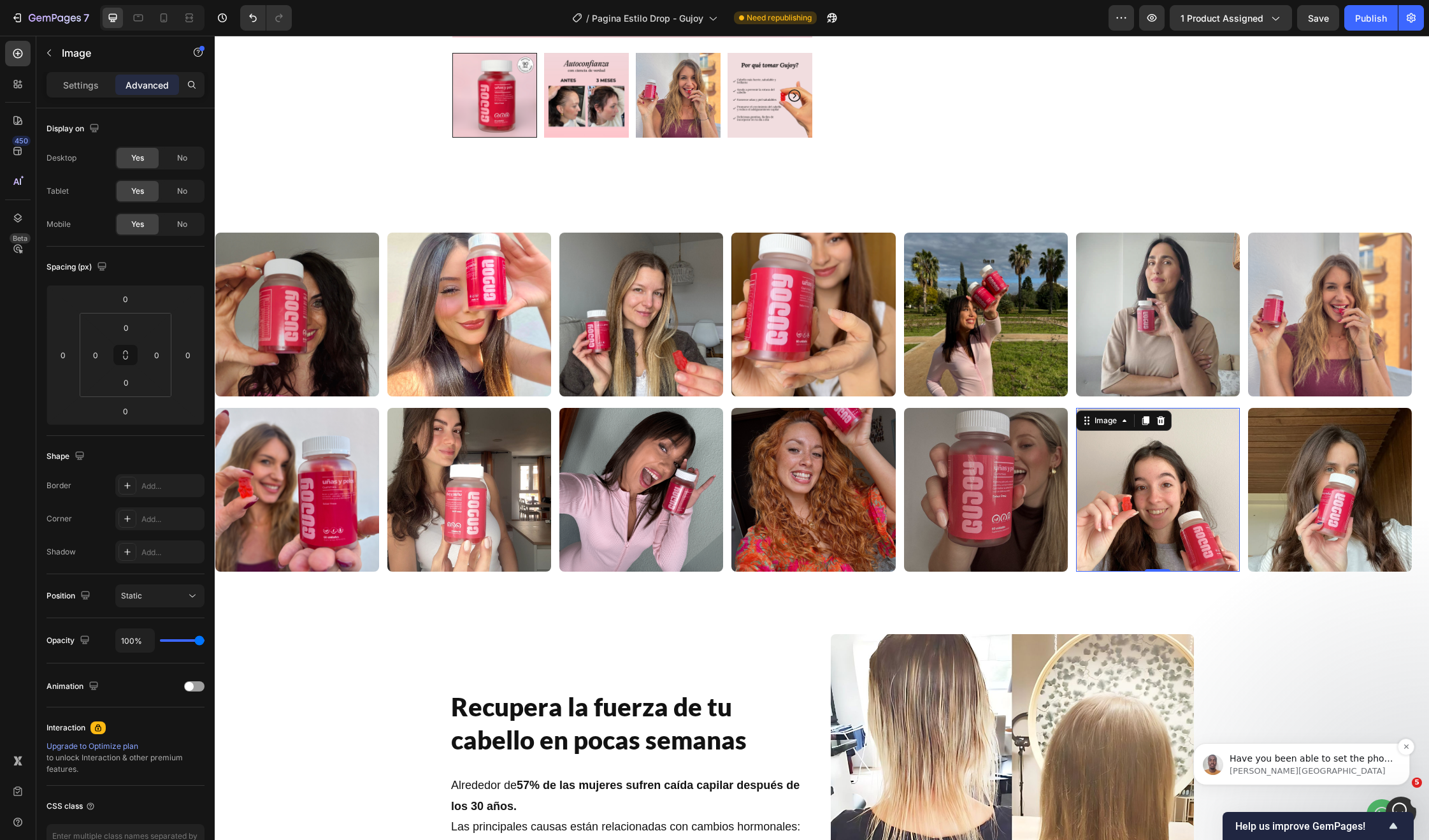
click at [1362, 758] on span "Have you been able to set the photo gallery and ensure that they are sliding in…" at bounding box center [1311, 777] width 164 height 49
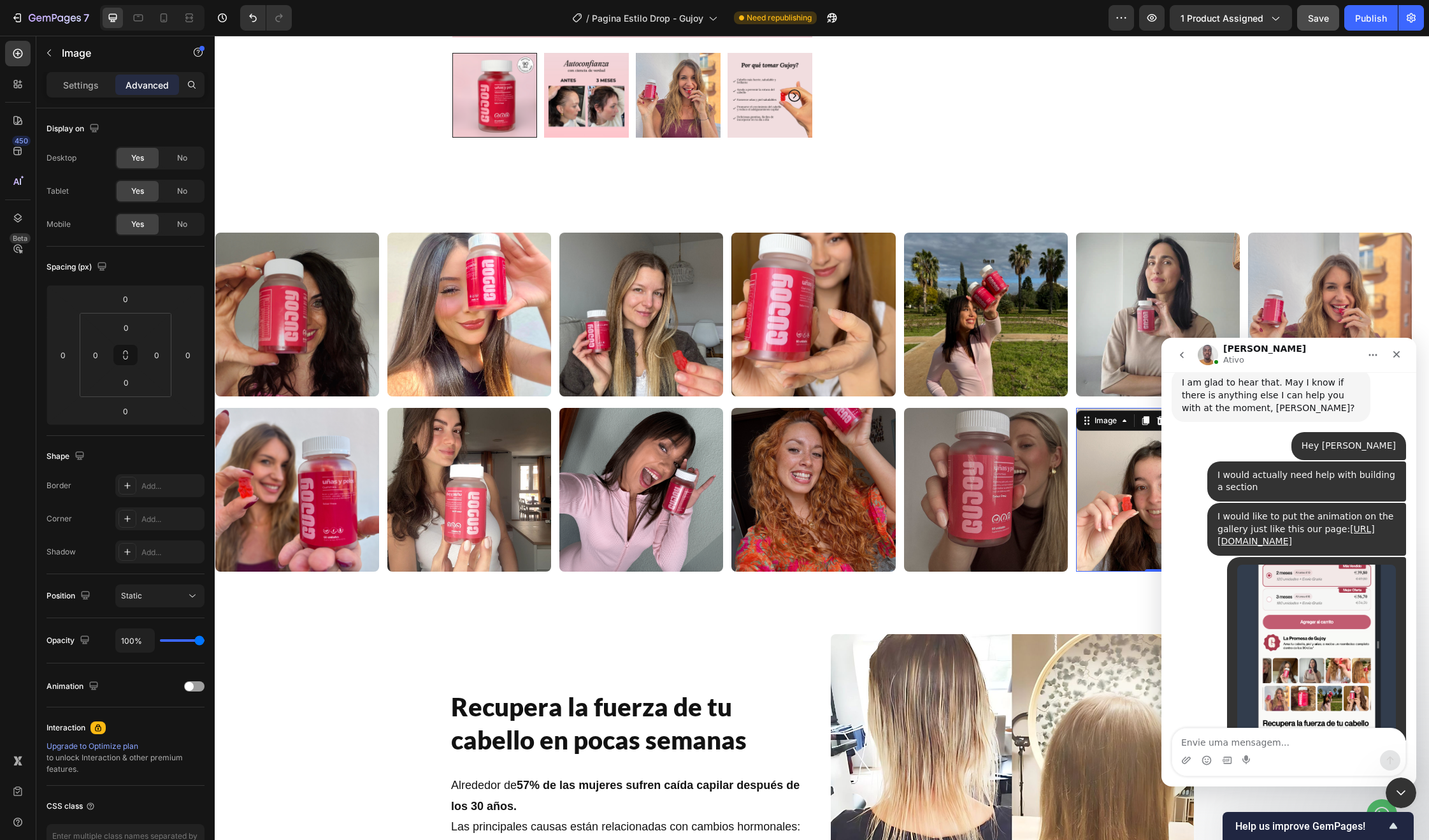
scroll to position [6267, 0]
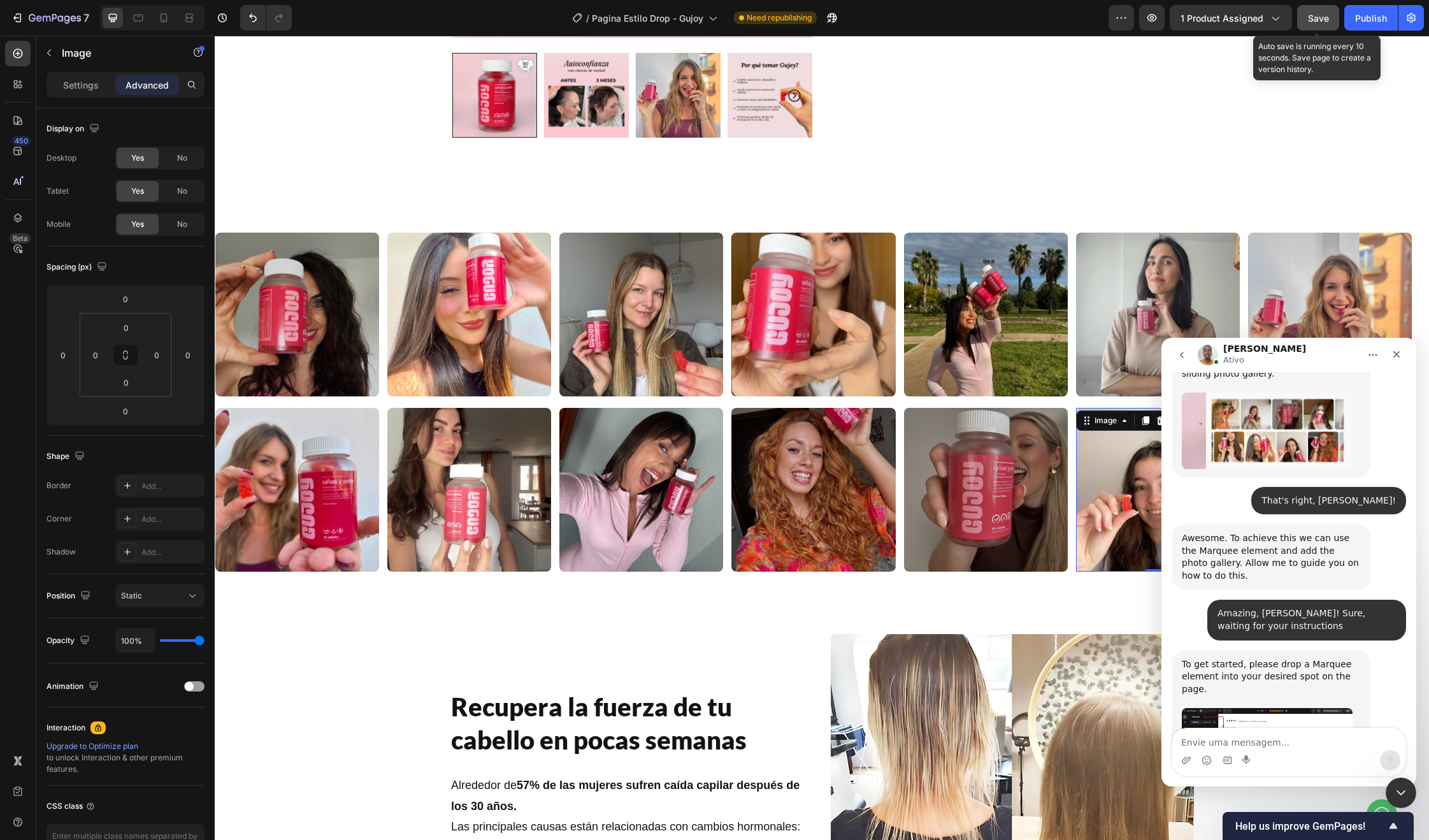
click at [1314, 13] on span "Save" at bounding box center [1318, 18] width 21 height 11
click at [1366, 16] on div "Publish" at bounding box center [1371, 17] width 32 height 14
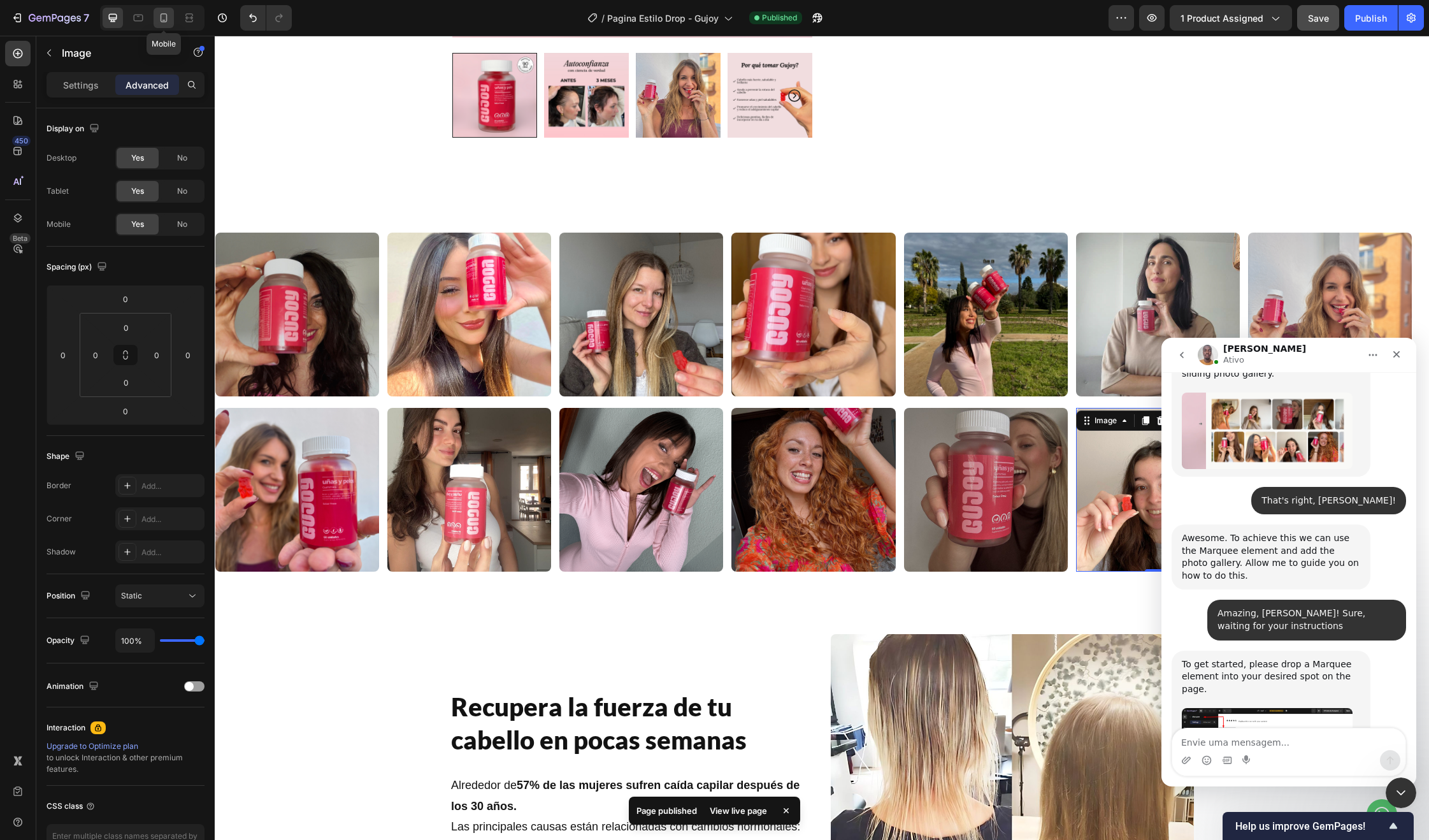
click at [155, 17] on div at bounding box center [164, 17] width 20 height 20
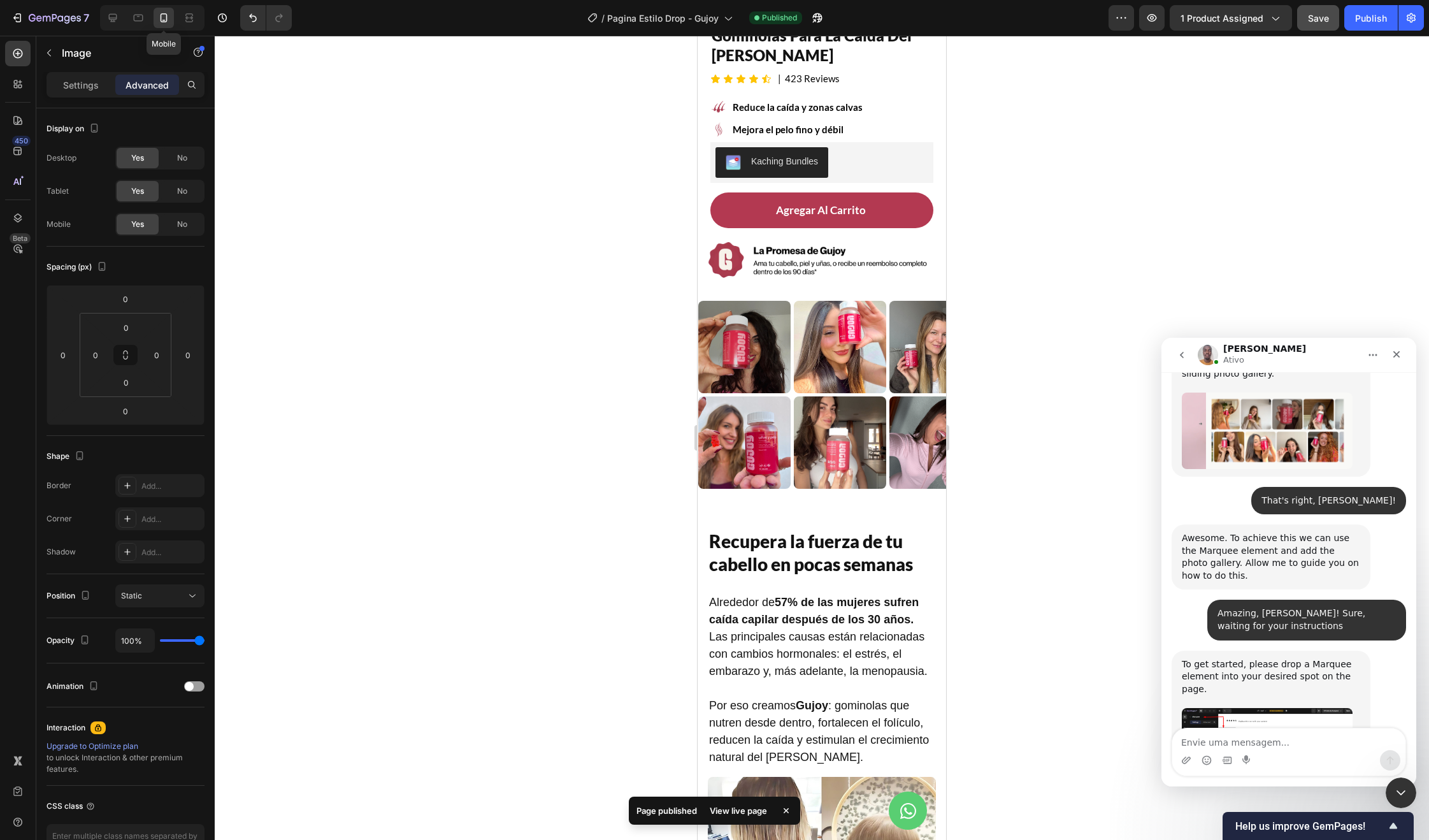
click at [163, 19] on icon at bounding box center [164, 17] width 13 height 13
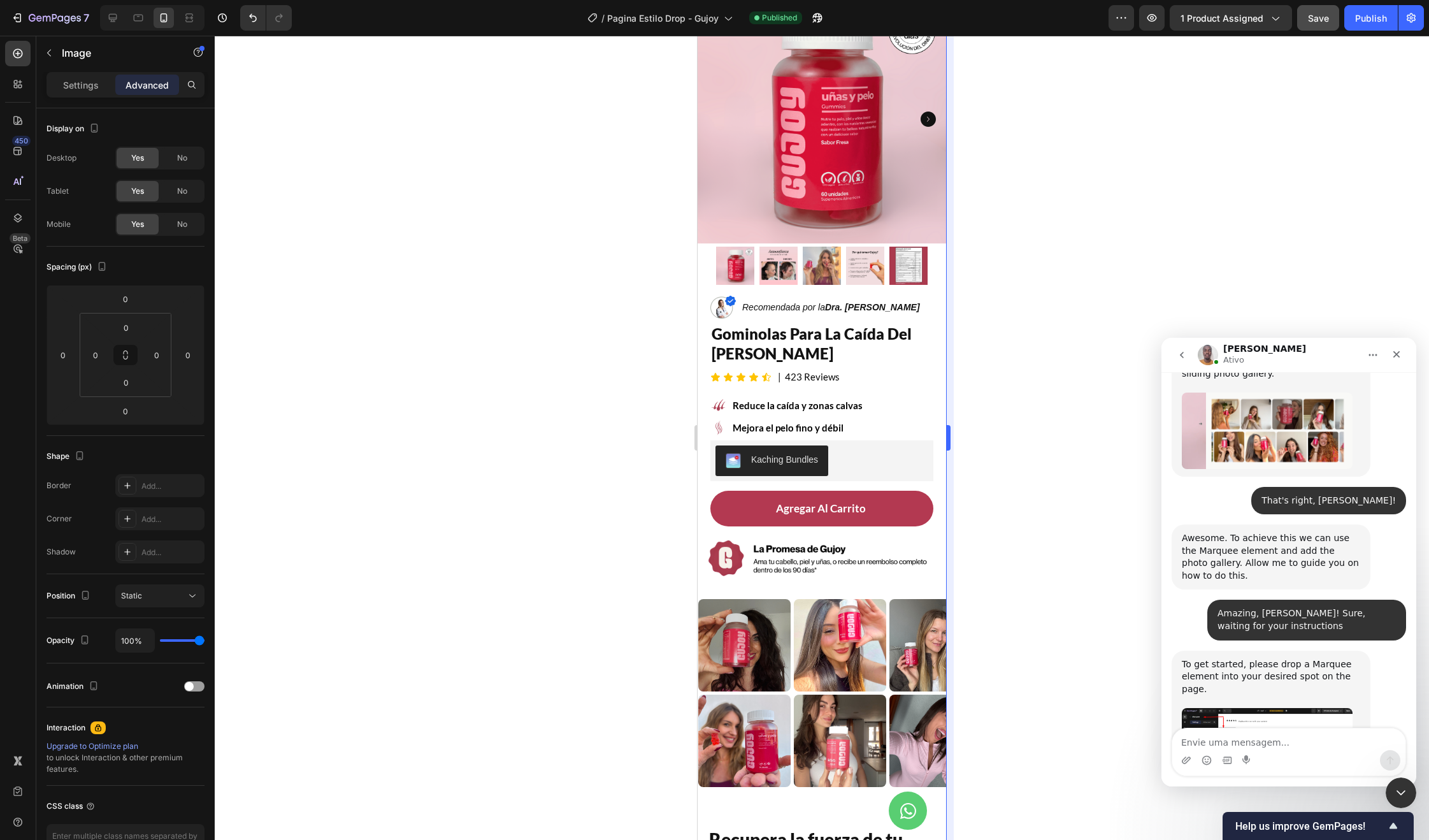
scroll to position [11, 0]
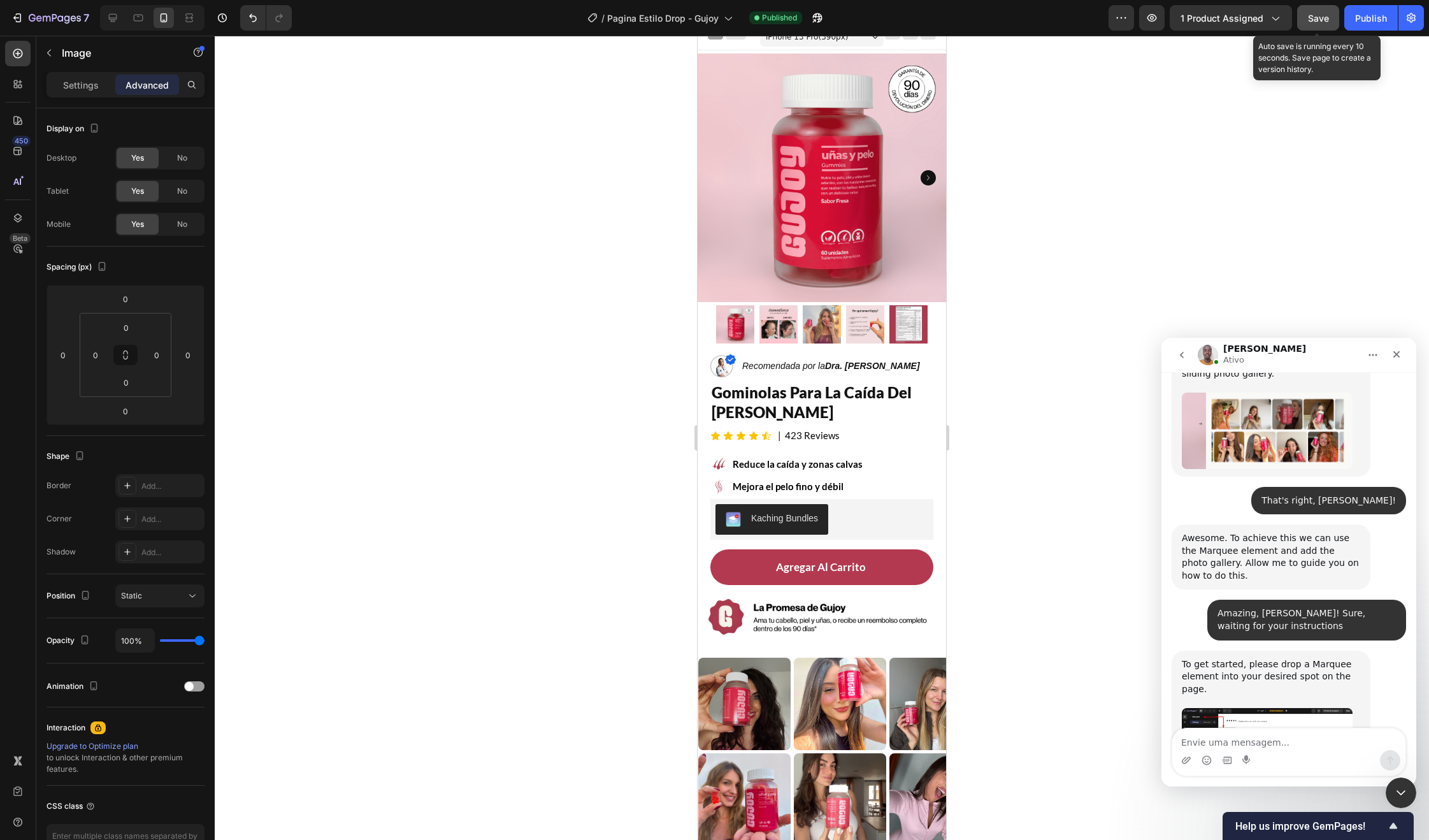
click at [1322, 17] on span "Save" at bounding box center [1318, 18] width 21 height 11
click at [1375, 22] on div "Publish" at bounding box center [1371, 17] width 32 height 14
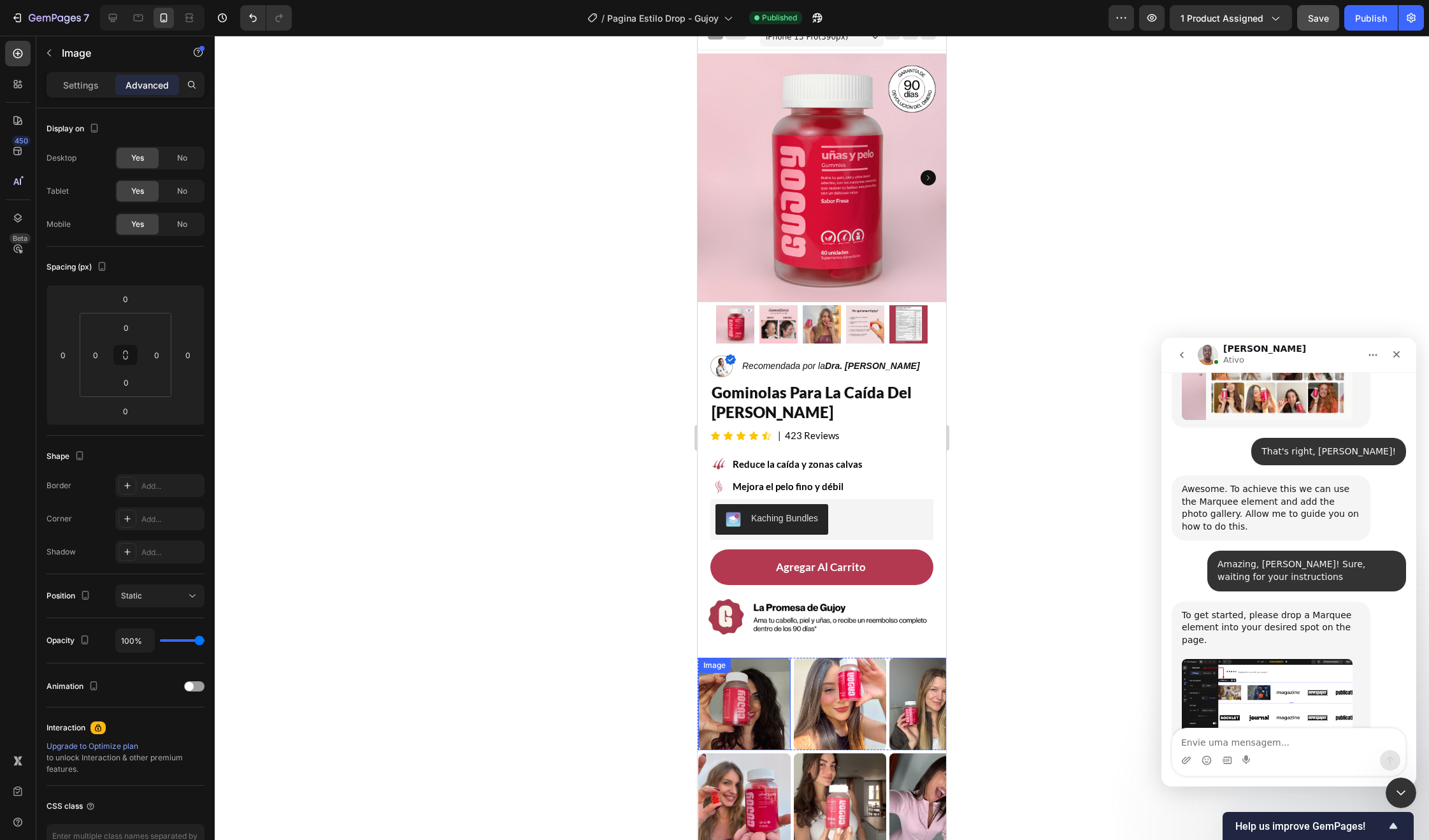
click at [776, 714] on img at bounding box center [744, 703] width 93 height 93
click at [792, 715] on div "Image 0" at bounding box center [746, 703] width 96 height 93
click at [745, 640] on div "Marquee" at bounding box center [732, 645] width 38 height 11
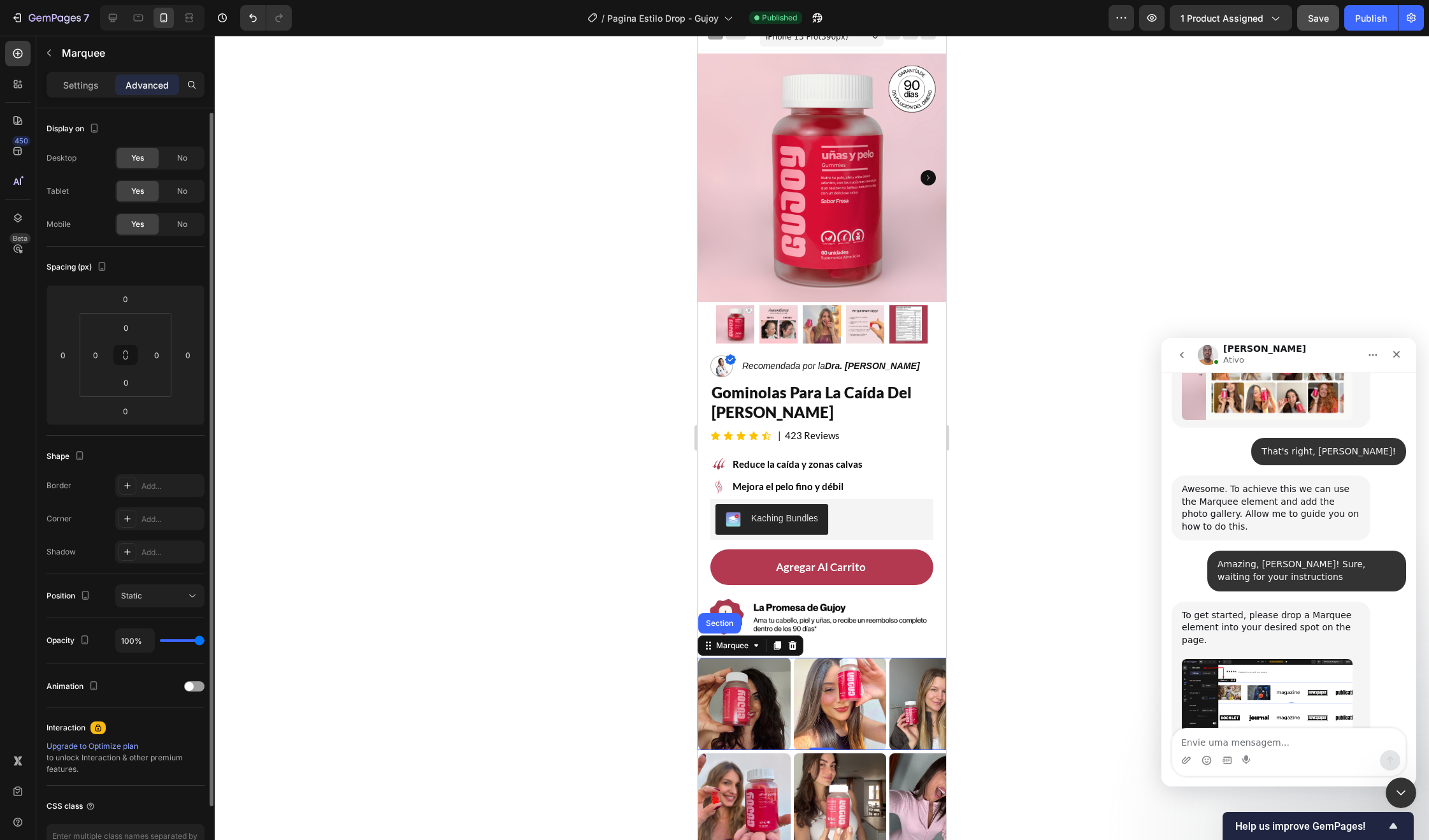
scroll to position [17, 0]
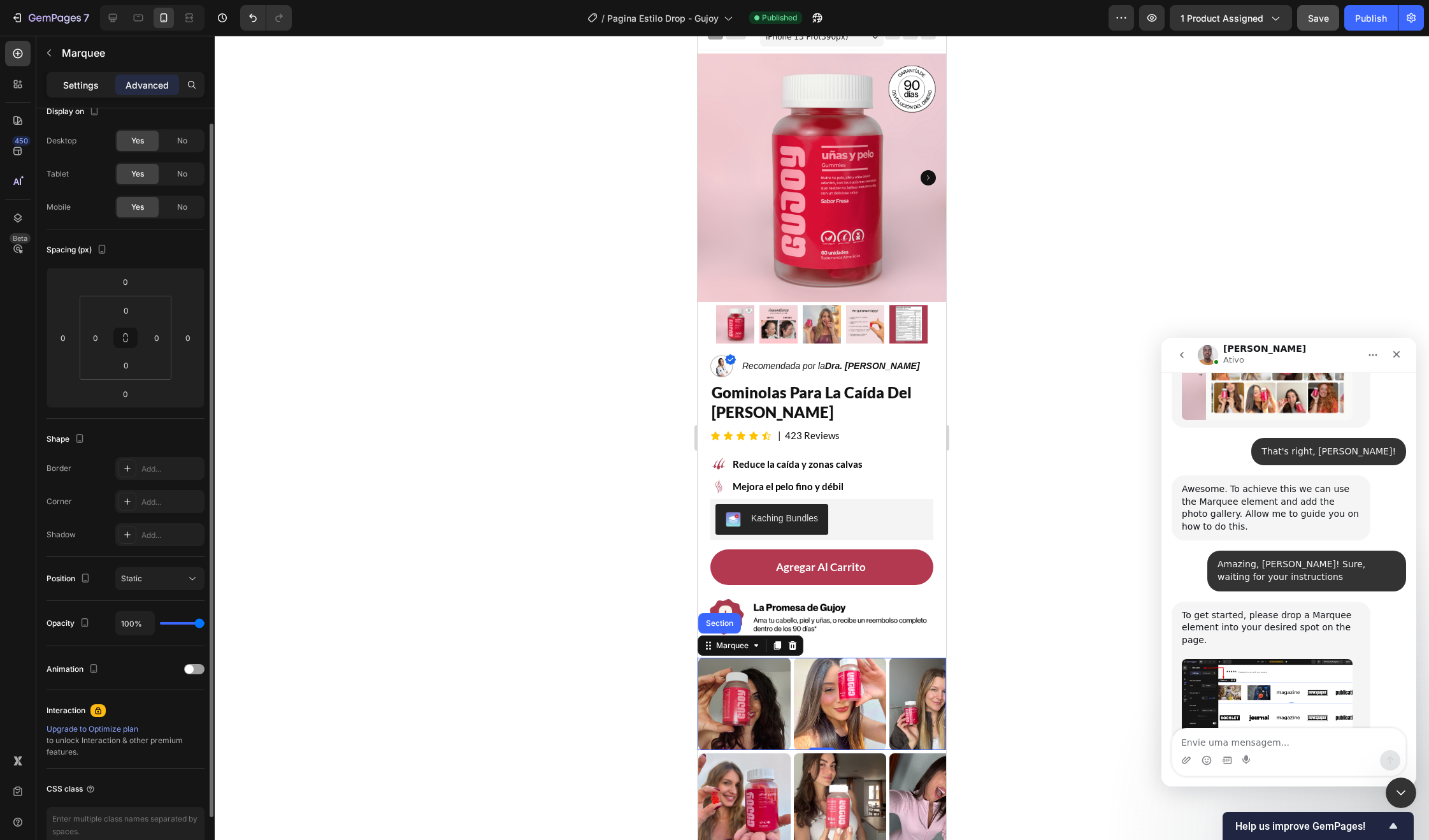
click at [64, 86] on p "Settings" at bounding box center [81, 85] width 36 height 14
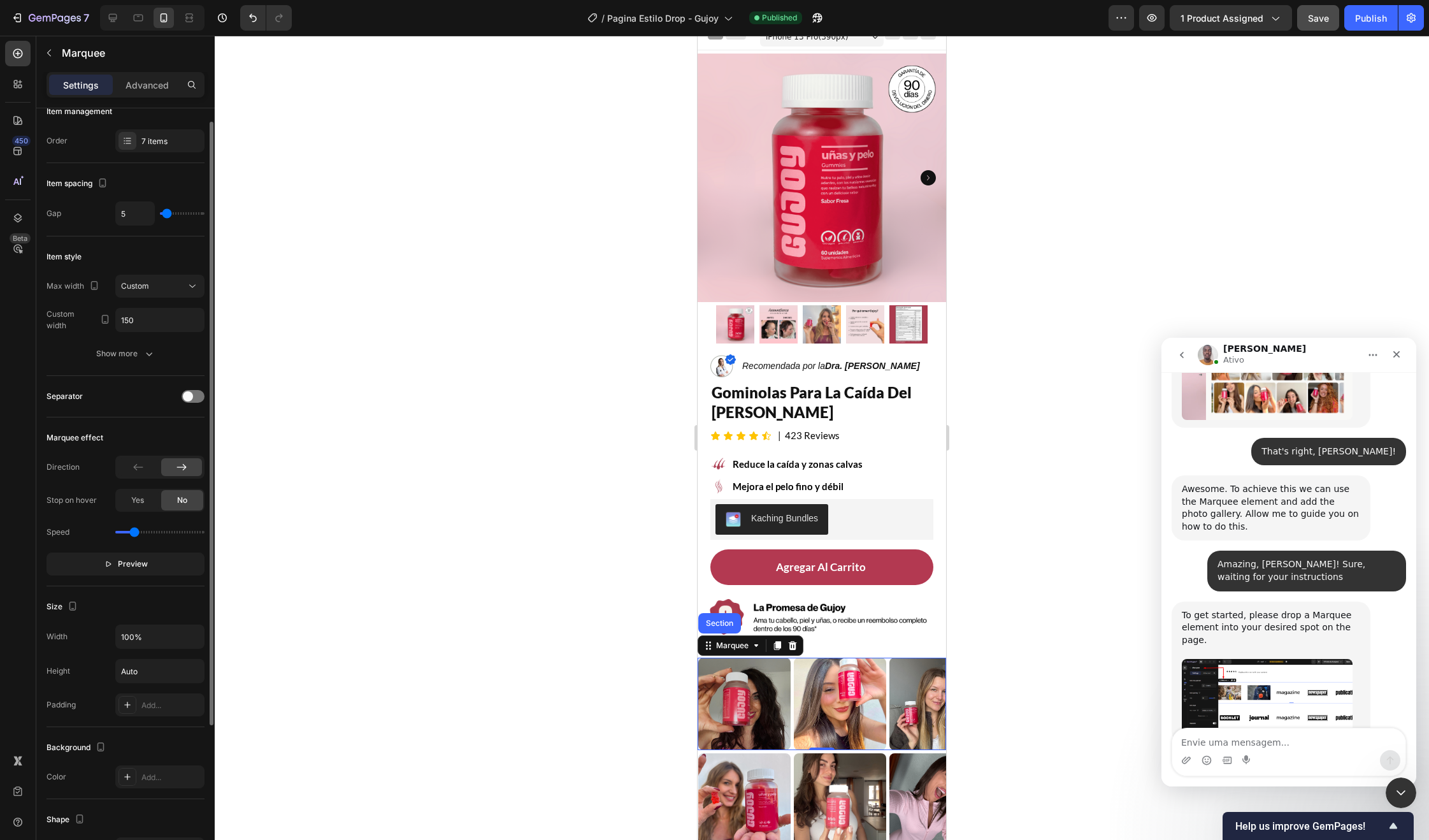
drag, startPoint x: 143, startPoint y: 535, endPoint x: 134, endPoint y: 533, distance: 9.2
type input "0.7"
click at [134, 533] on input "range" at bounding box center [159, 532] width 89 height 3
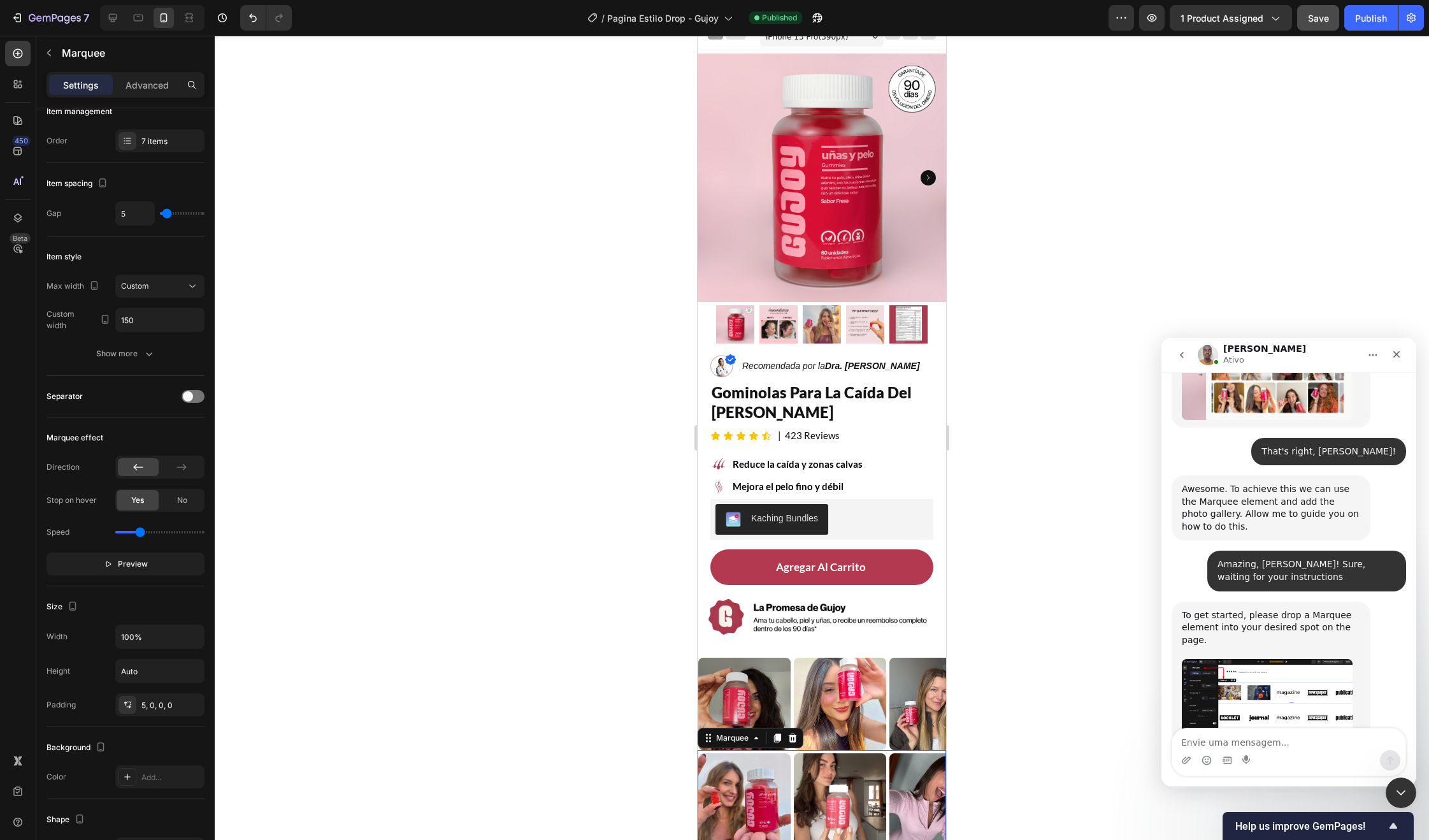
click at [792, 766] on div "Image" at bounding box center [746, 799] width 96 height 93
click at [130, 698] on div "Image" at bounding box center [82, 703] width 96 height 93
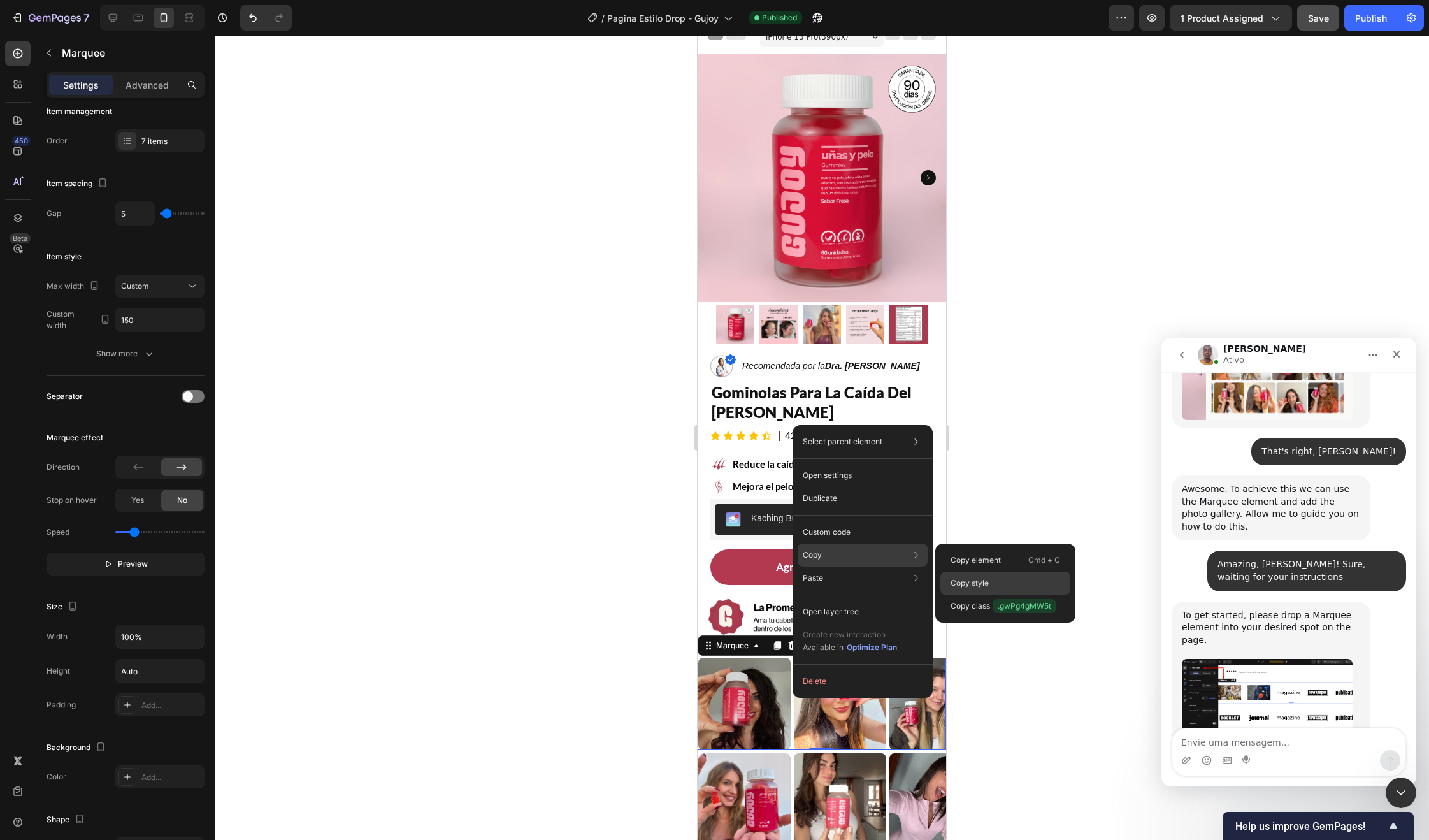
click at [987, 574] on div "Copy style" at bounding box center [1004, 583] width 130 height 23
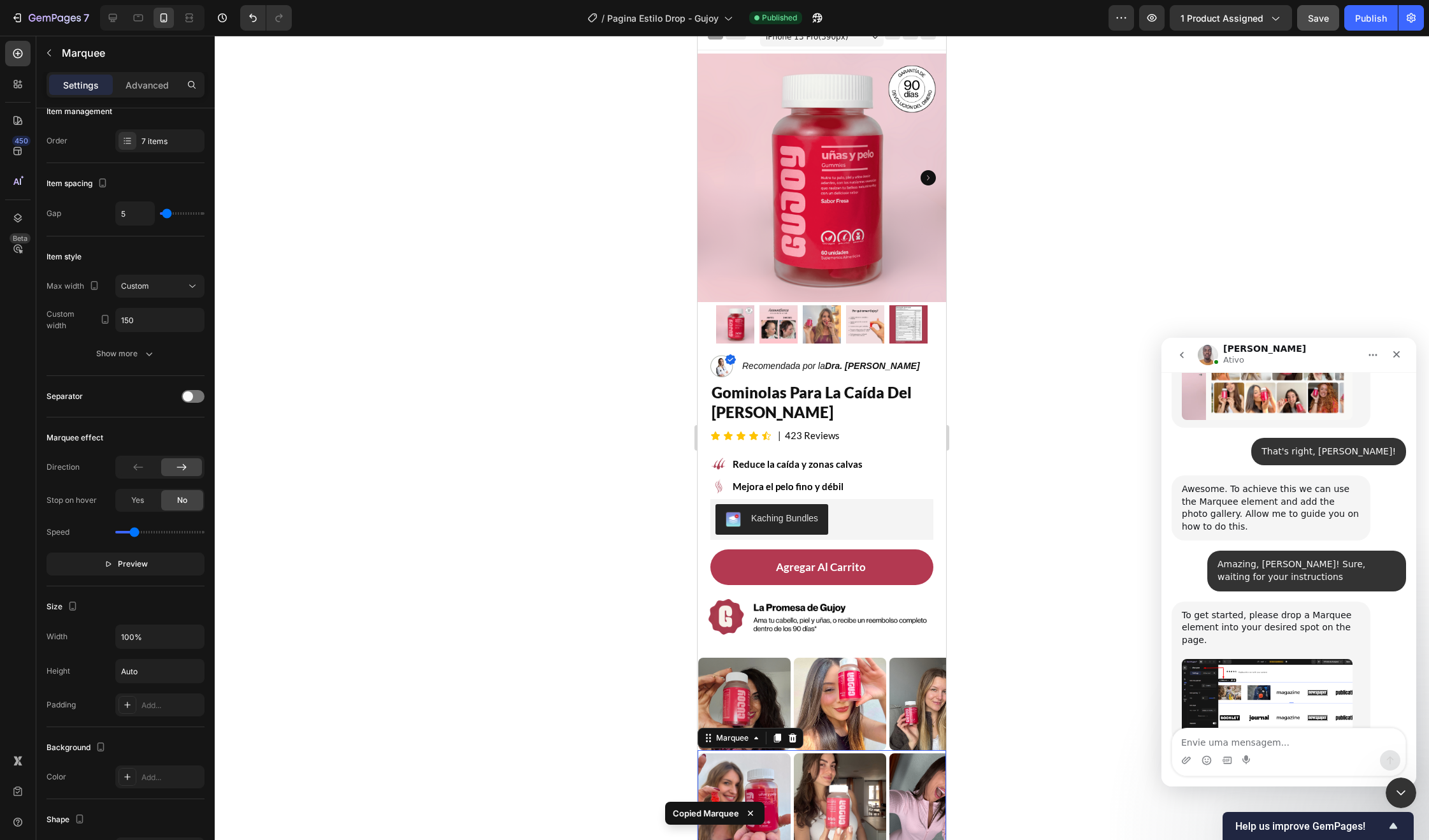
click at [792, 766] on div "Image" at bounding box center [746, 799] width 96 height 93
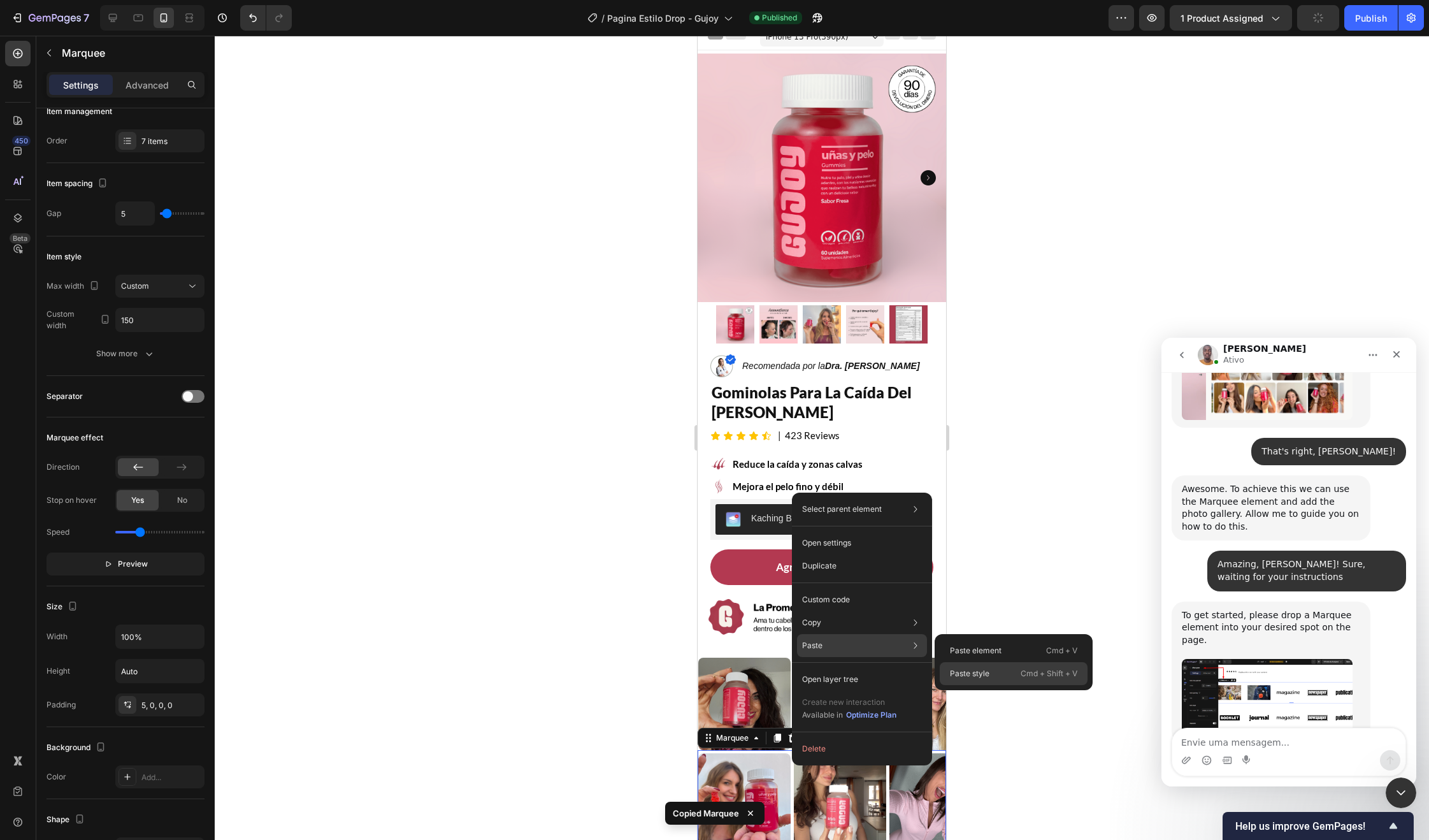
click at [975, 672] on p "Paste style" at bounding box center [970, 674] width 40 height 11
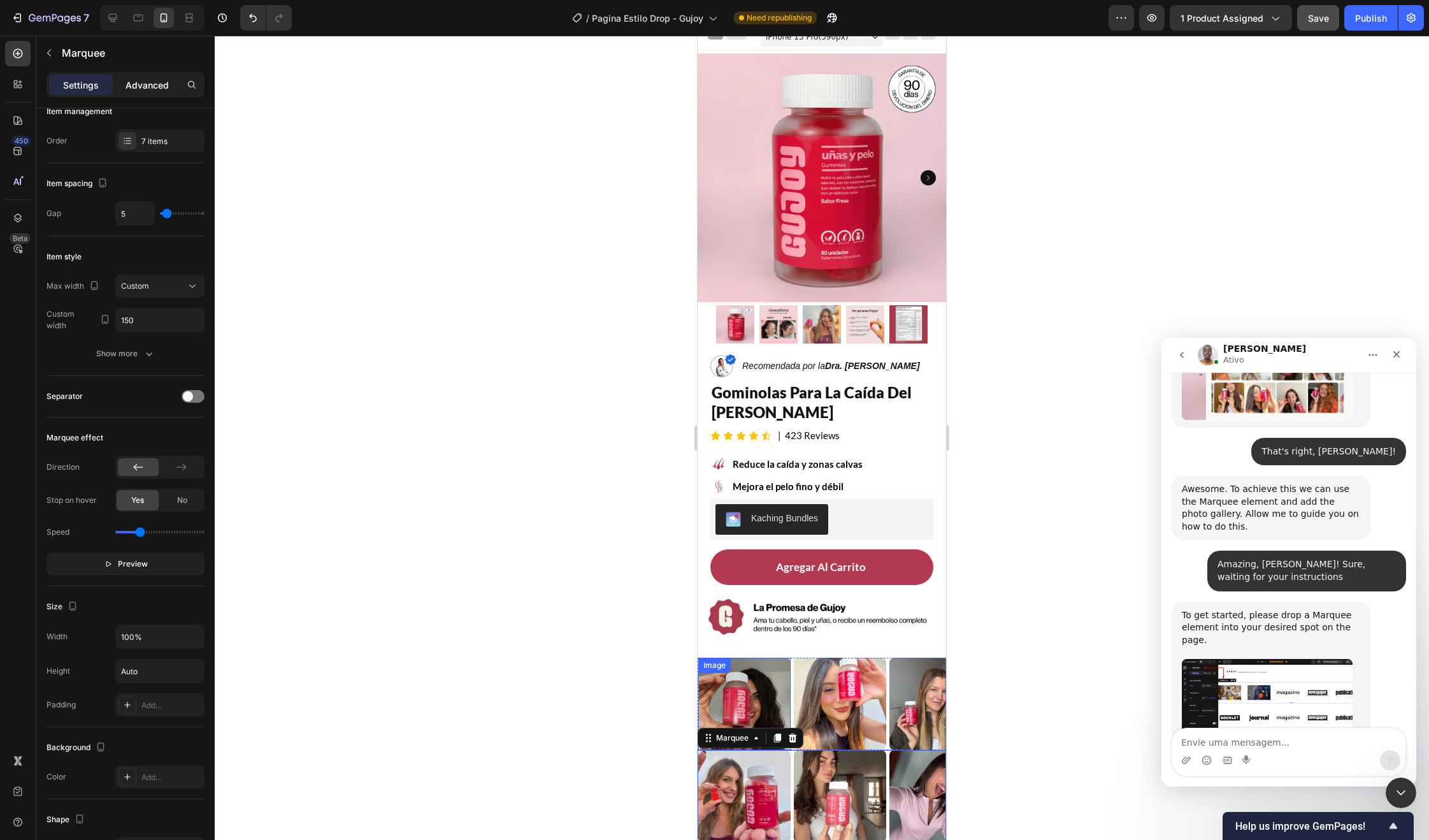
click at [134, 85] on p "Advanced" at bounding box center [147, 85] width 43 height 14
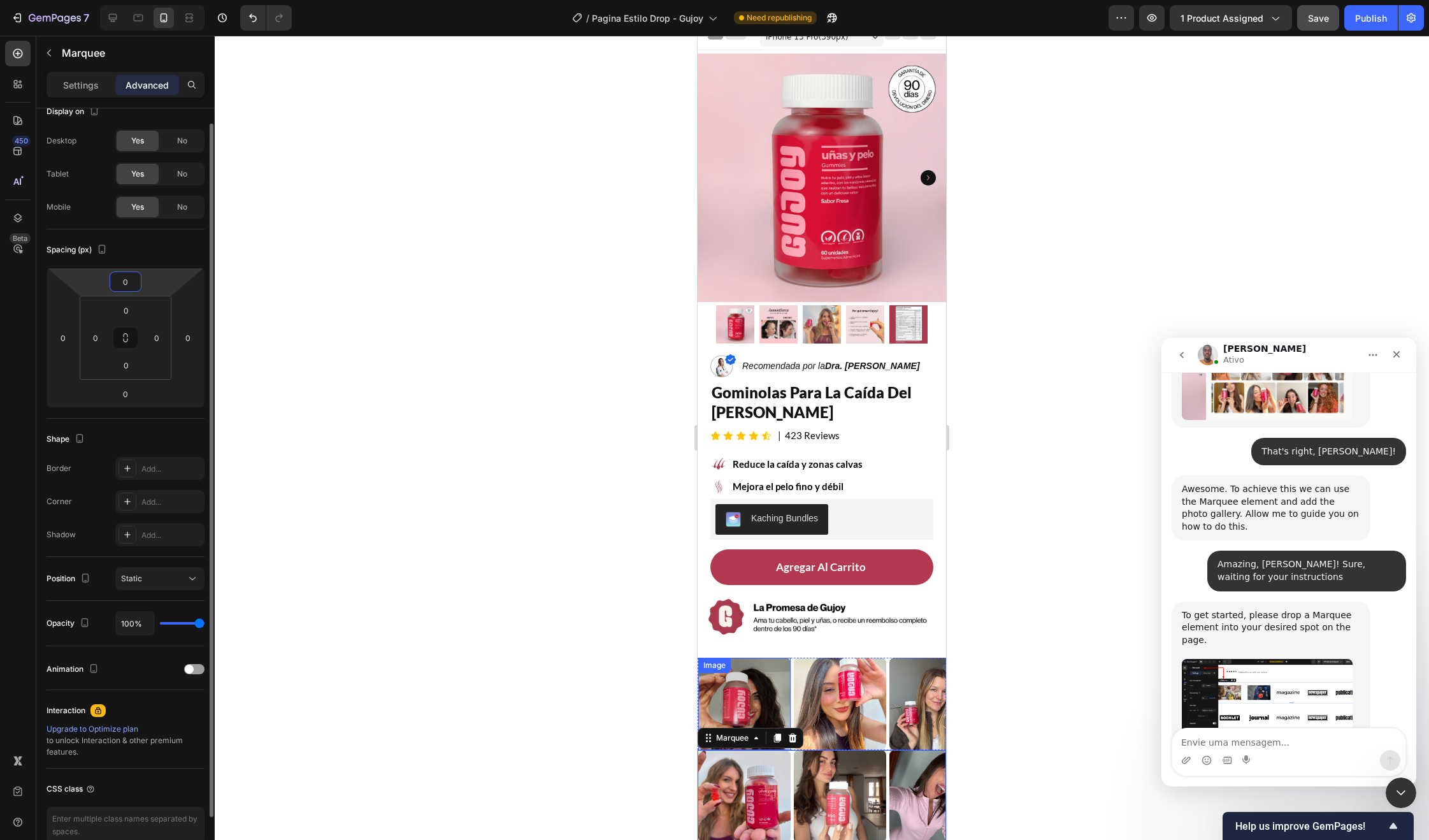
click at [129, 278] on input "0" at bounding box center [126, 281] width 26 height 19
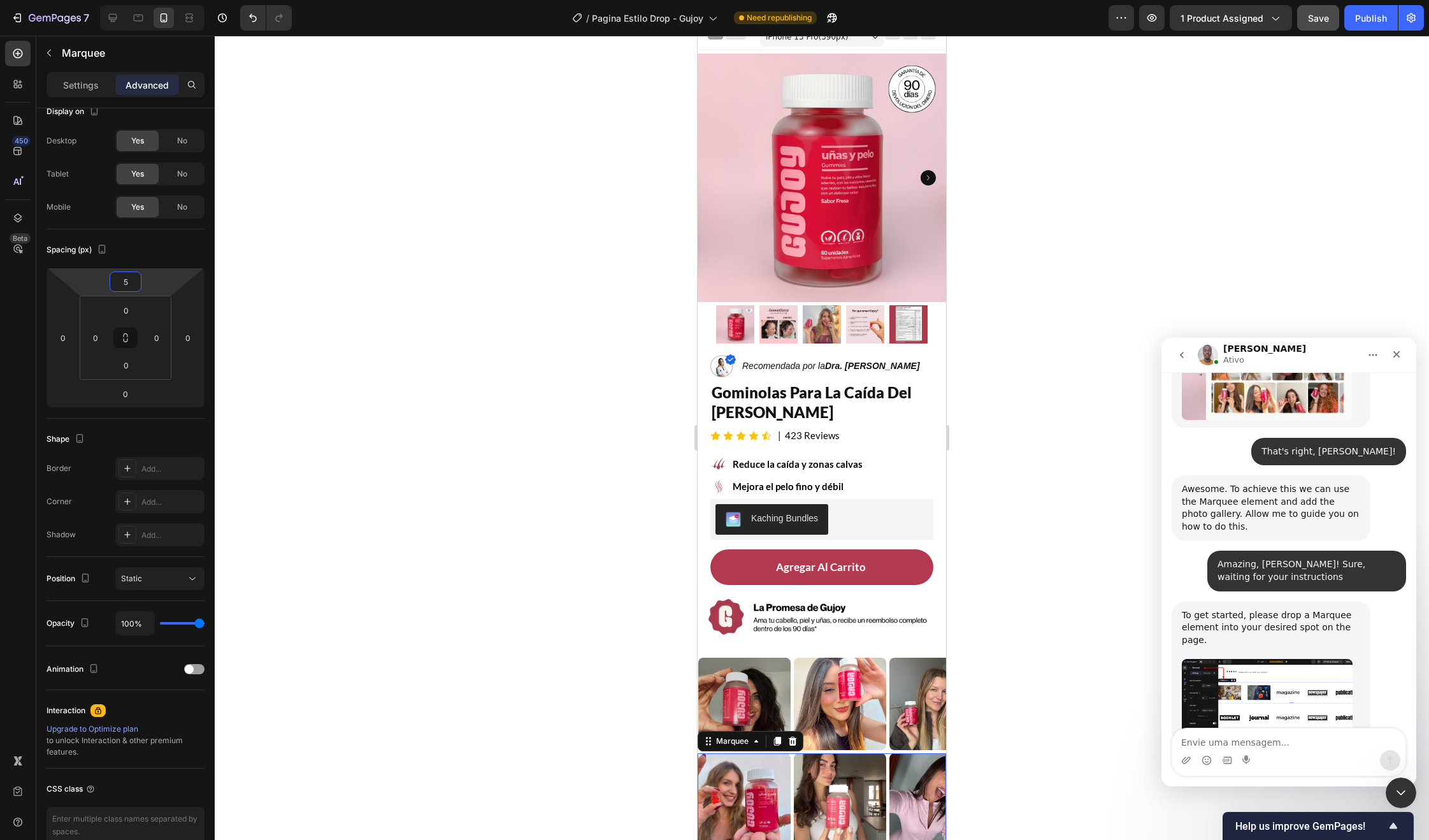
type input "5"
click at [1109, 316] on div at bounding box center [822, 437] width 1214 height 804
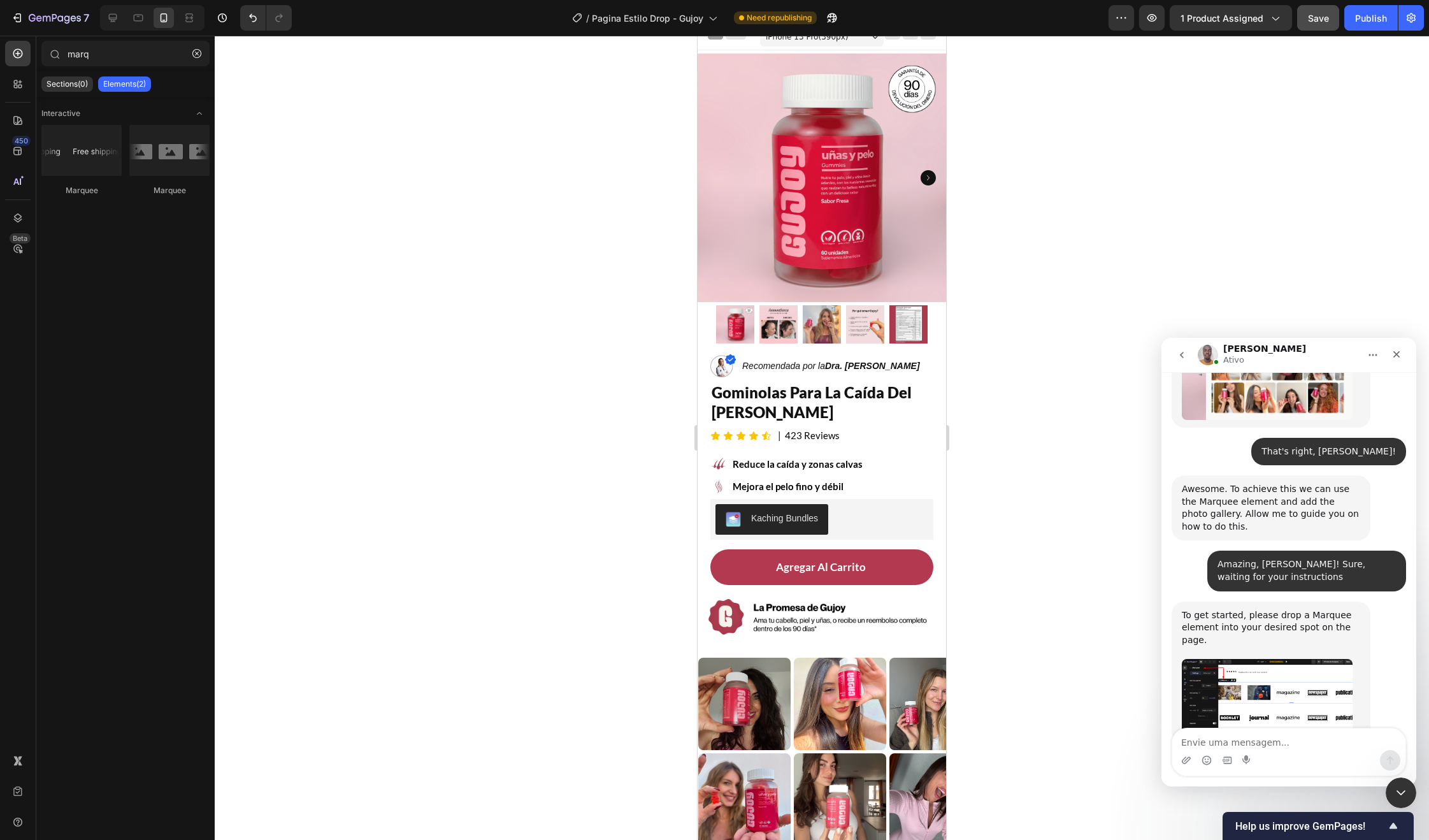
click at [1324, 19] on button "Save" at bounding box center [1319, 18] width 42 height 26
click at [1358, 22] on div "Publish" at bounding box center [1371, 17] width 32 height 14
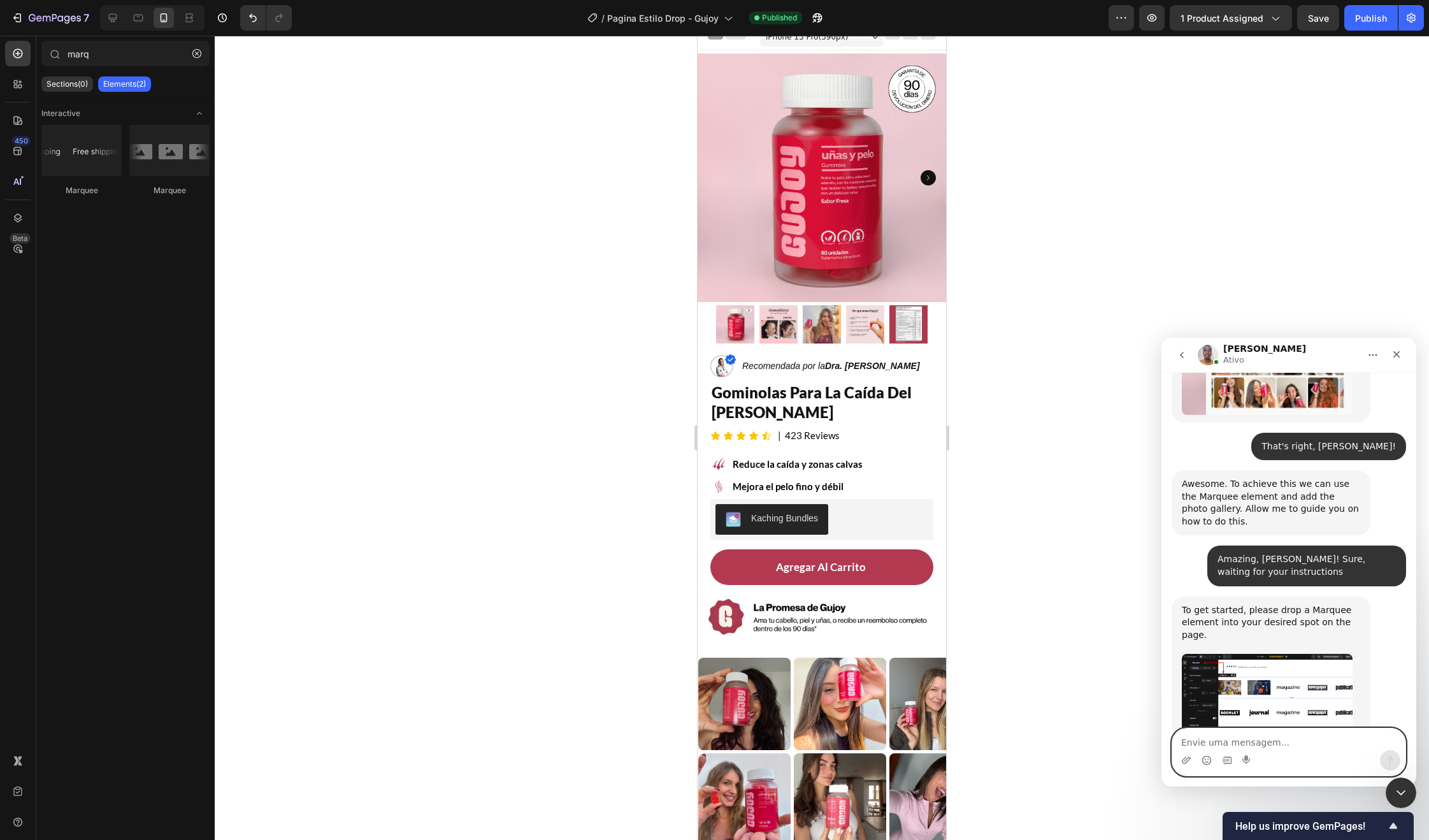
click at [1248, 739] on textarea "Envie uma mensagem..." at bounding box center [1289, 739] width 233 height 22
type textarea "i"
type textarea "I could do it, [PERSON_NAME]"
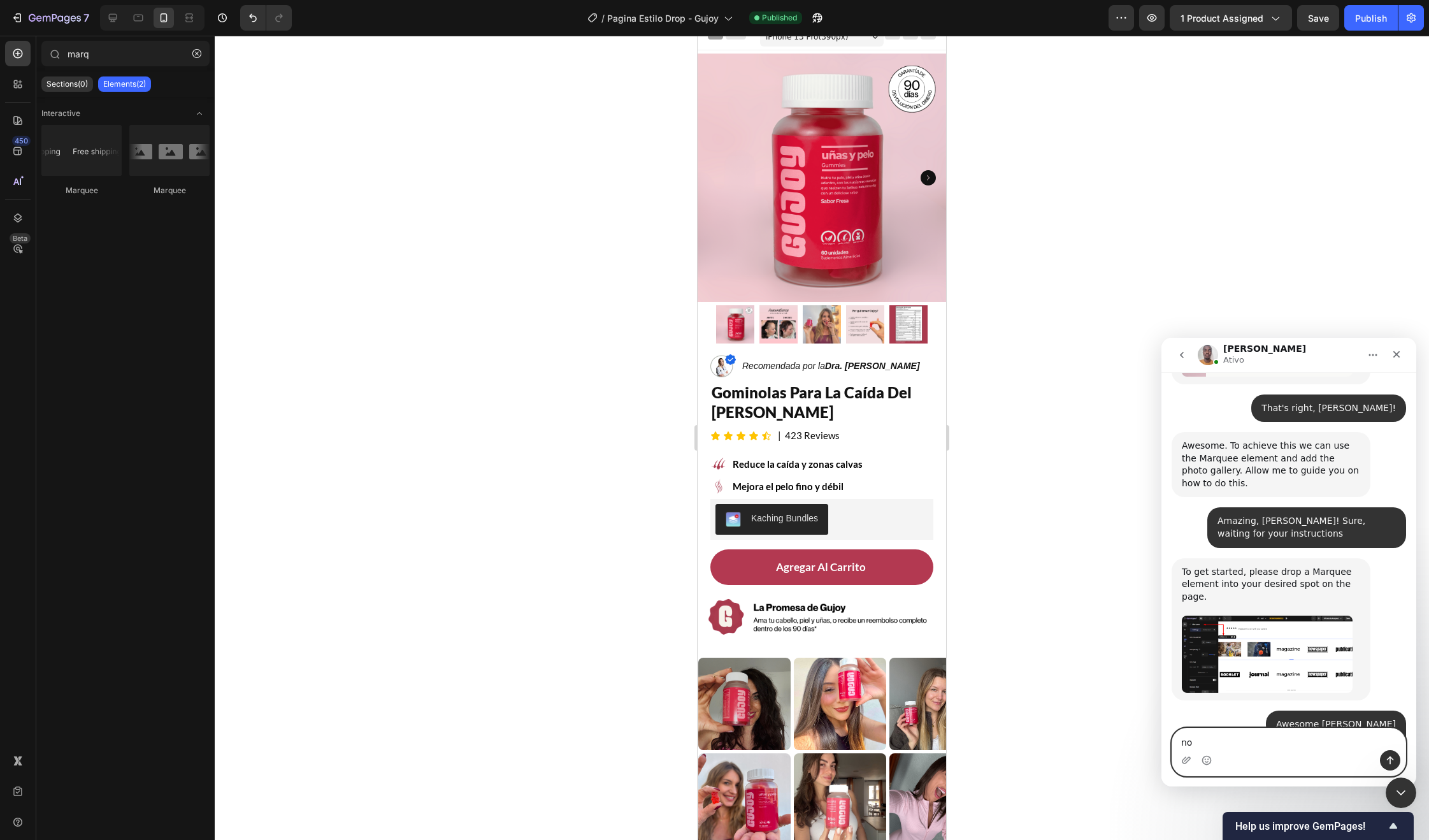
type textarea "n"
type textarea "No needs to worry"
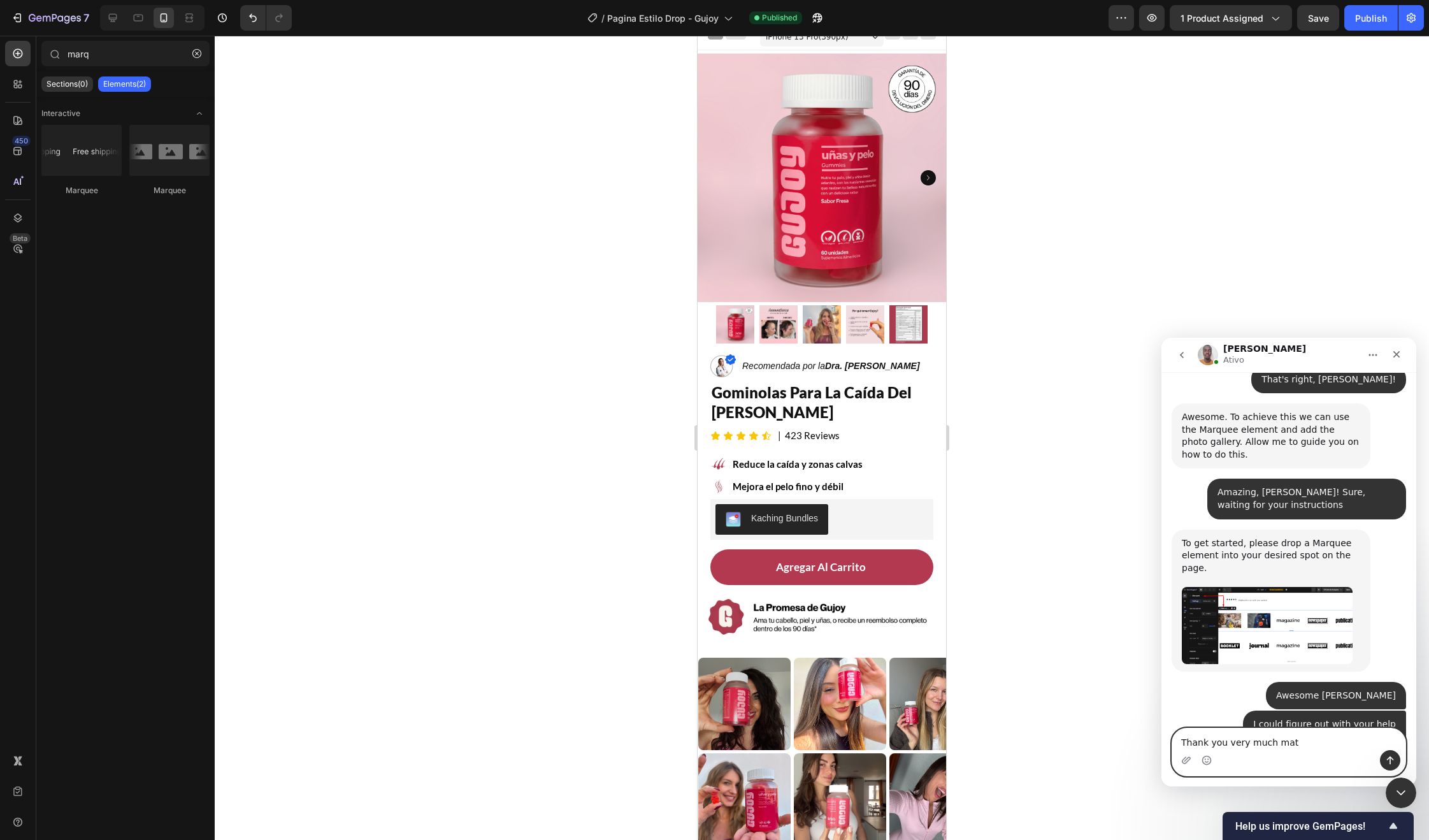
type textarea "Thank you very much mate"
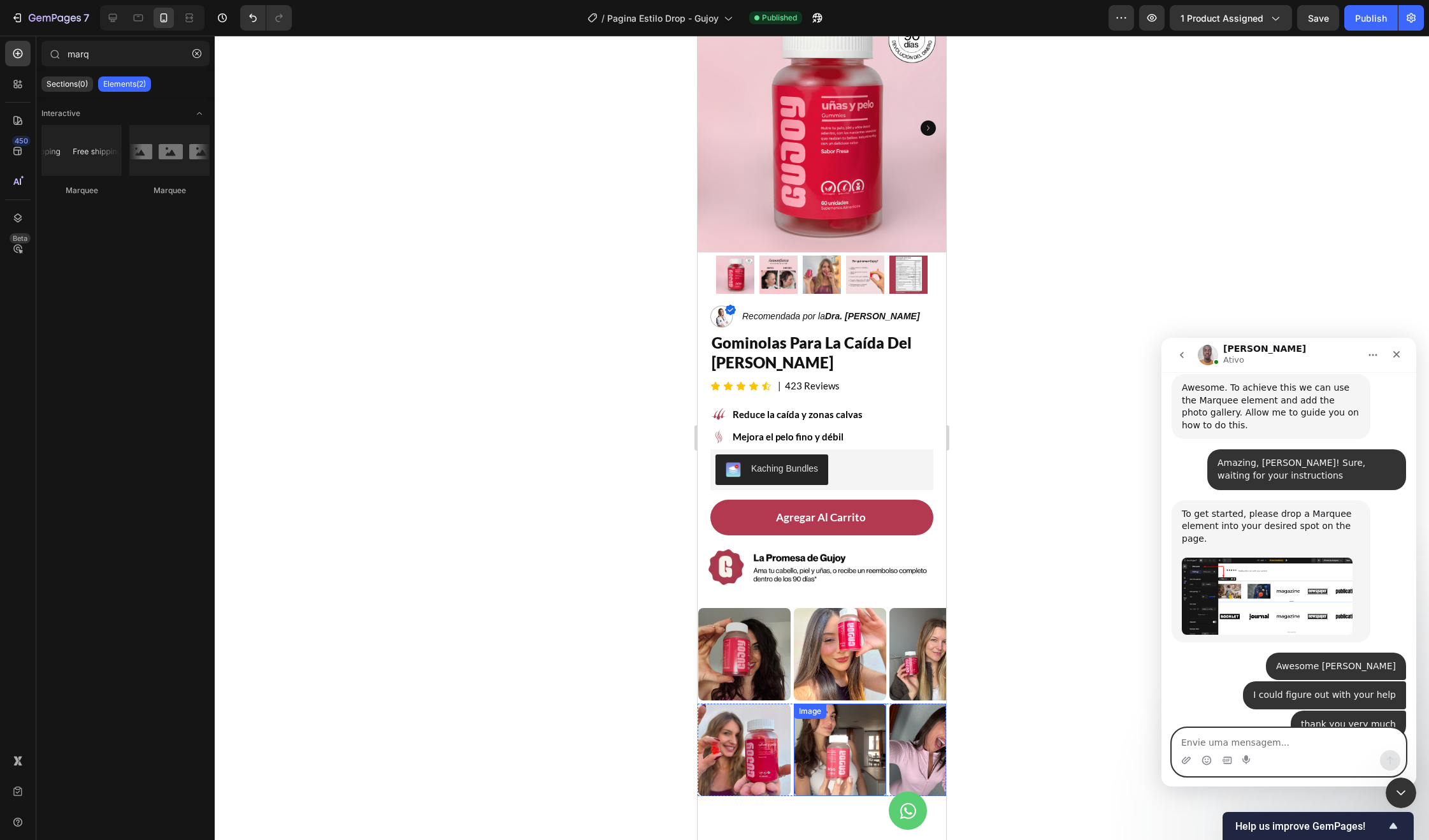
scroll to position [93, 0]
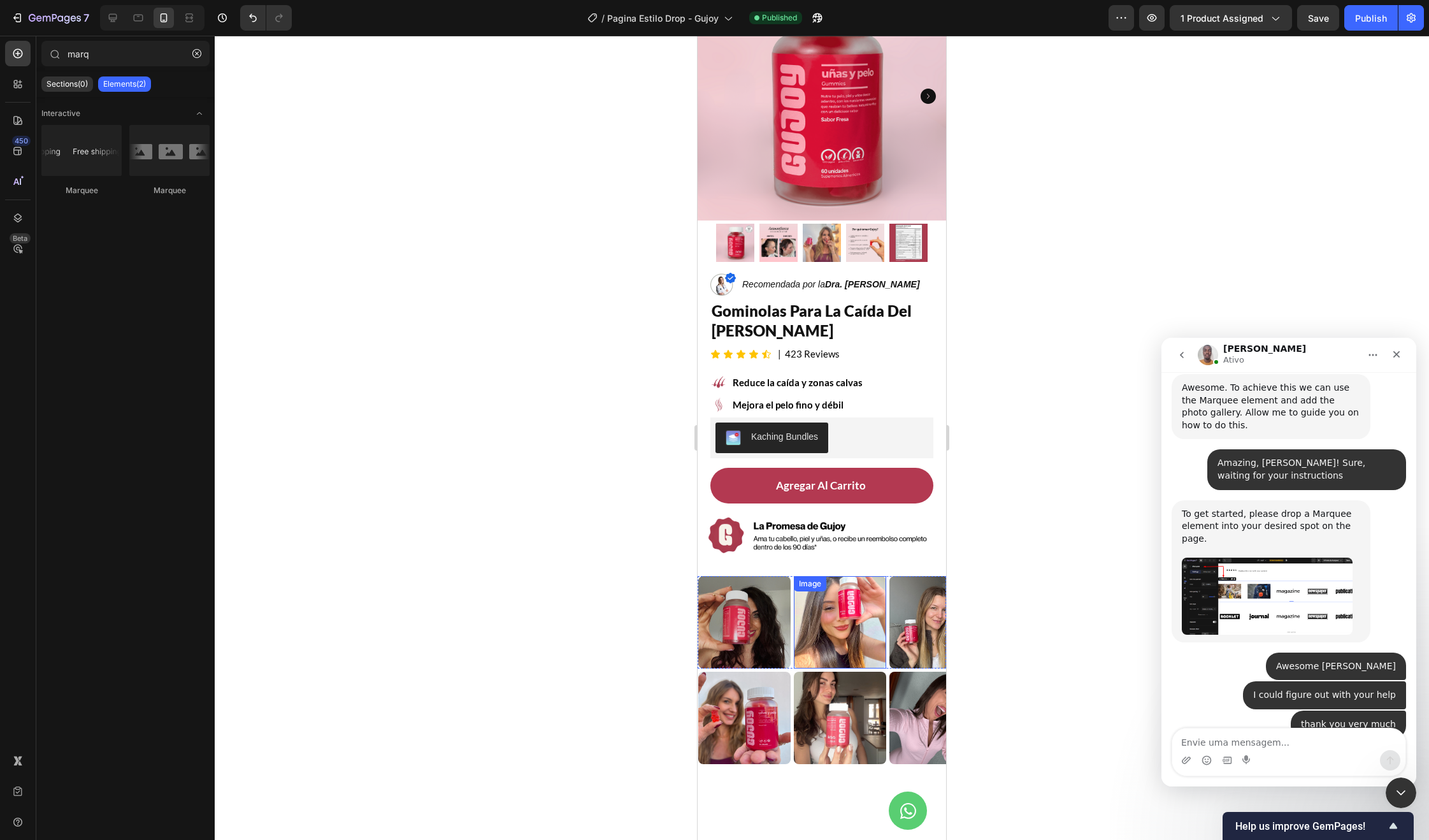
click at [232, 646] on img at bounding box center [187, 622] width 93 height 93
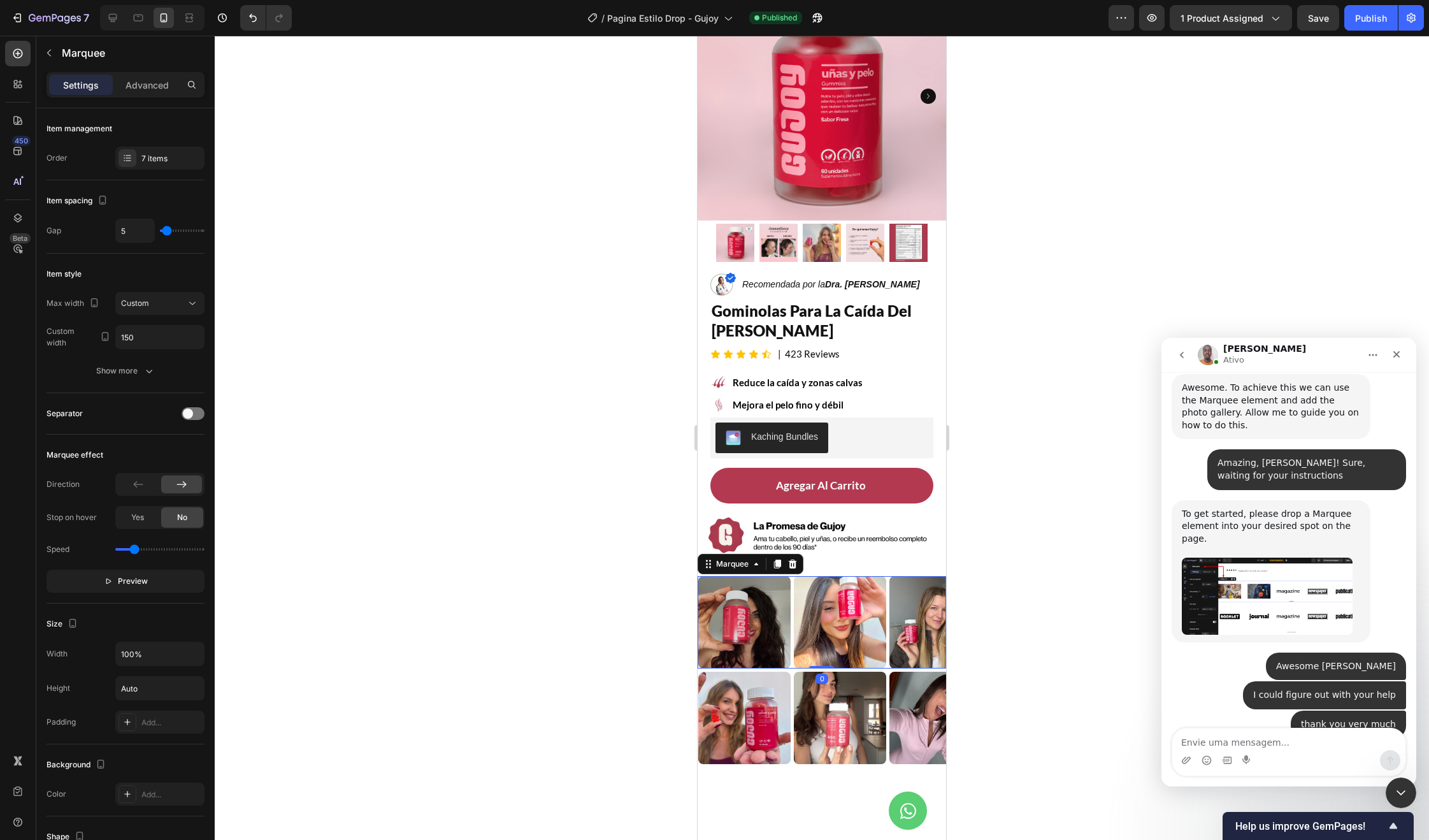
click at [126, 647] on div "Image" at bounding box center [78, 622] width 96 height 93
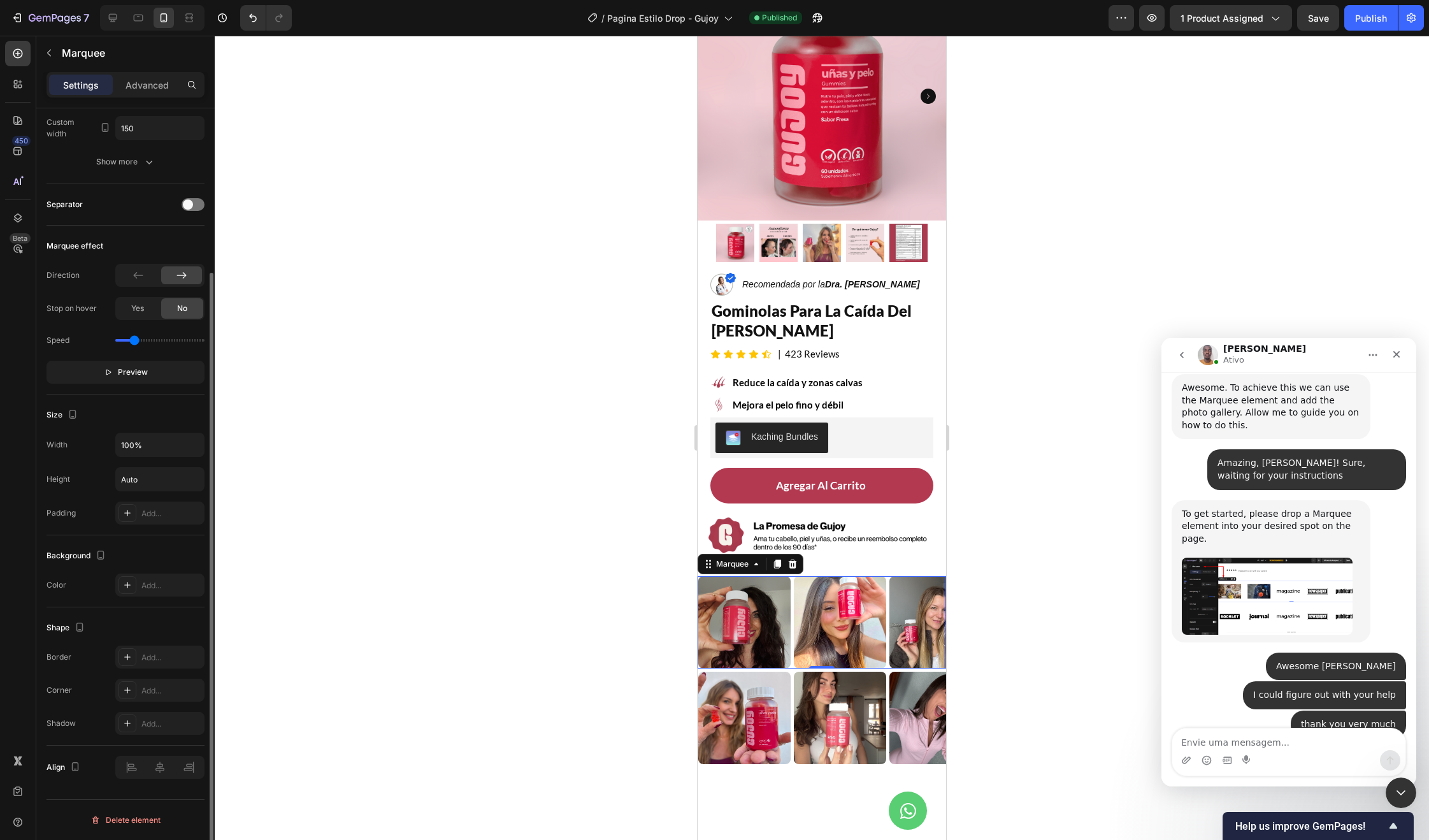
scroll to position [0, 0]
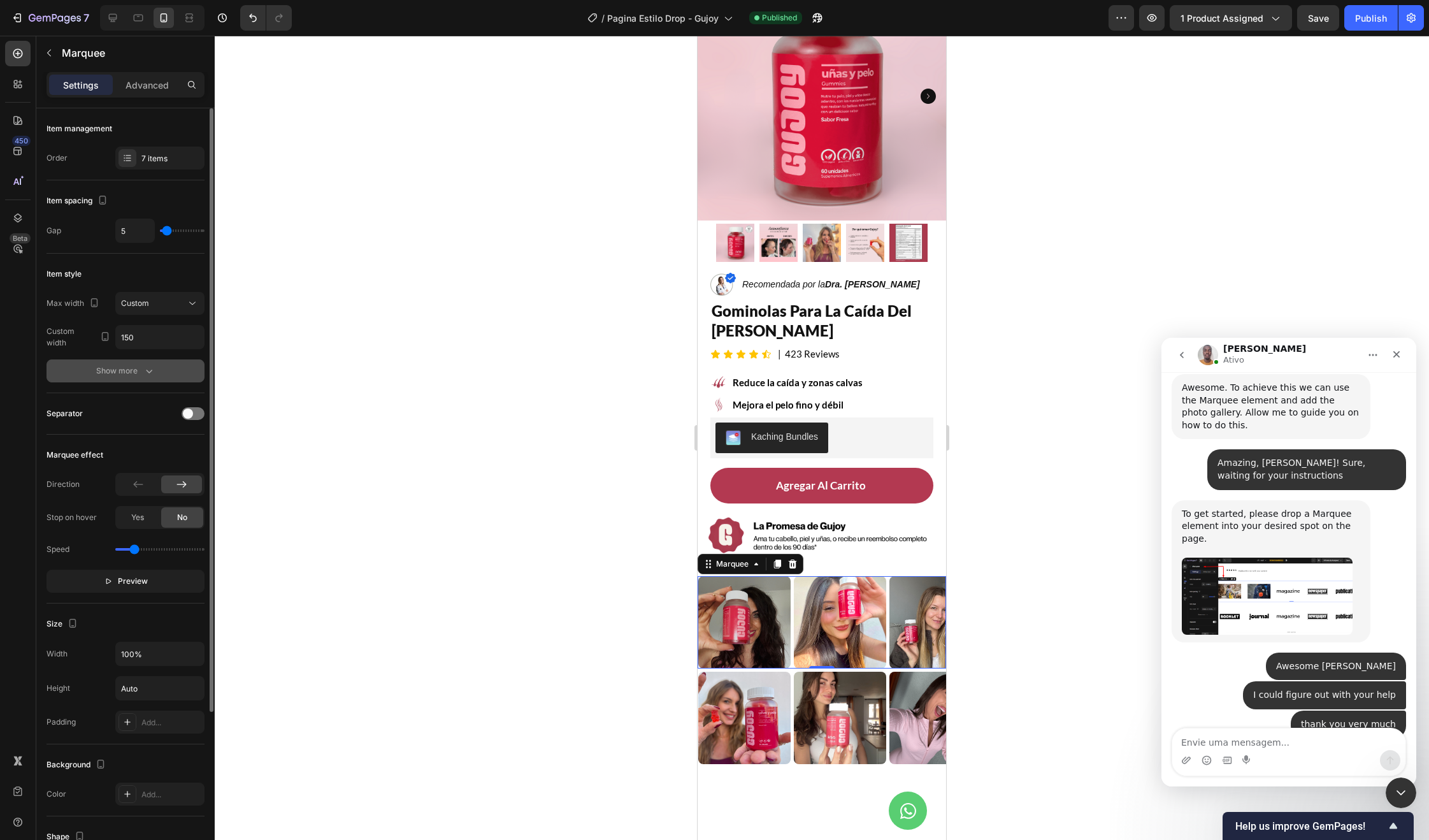
click at [141, 379] on button "Show more" at bounding box center [126, 370] width 158 height 23
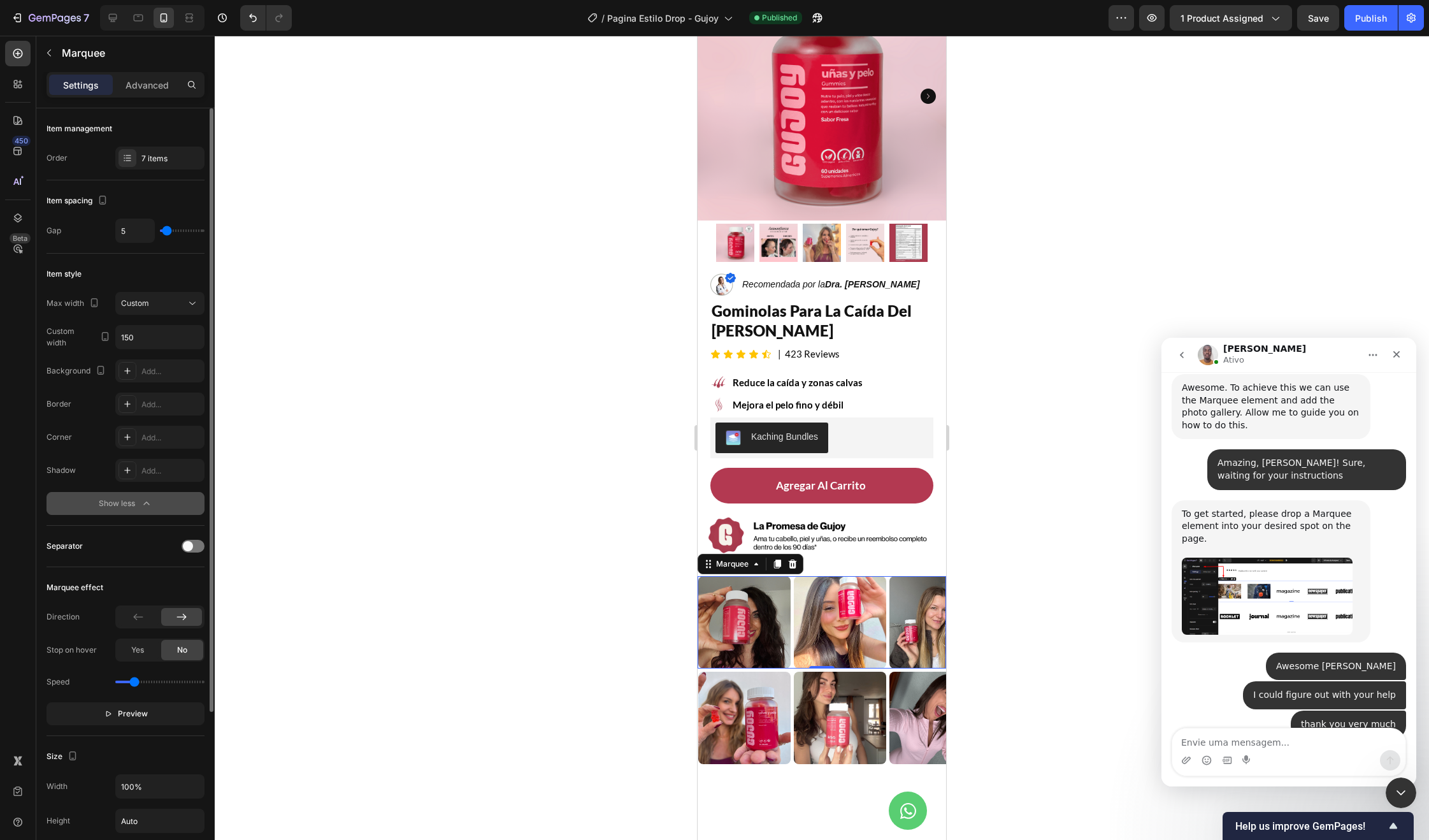
click at [135, 494] on button "Show less" at bounding box center [126, 503] width 158 height 23
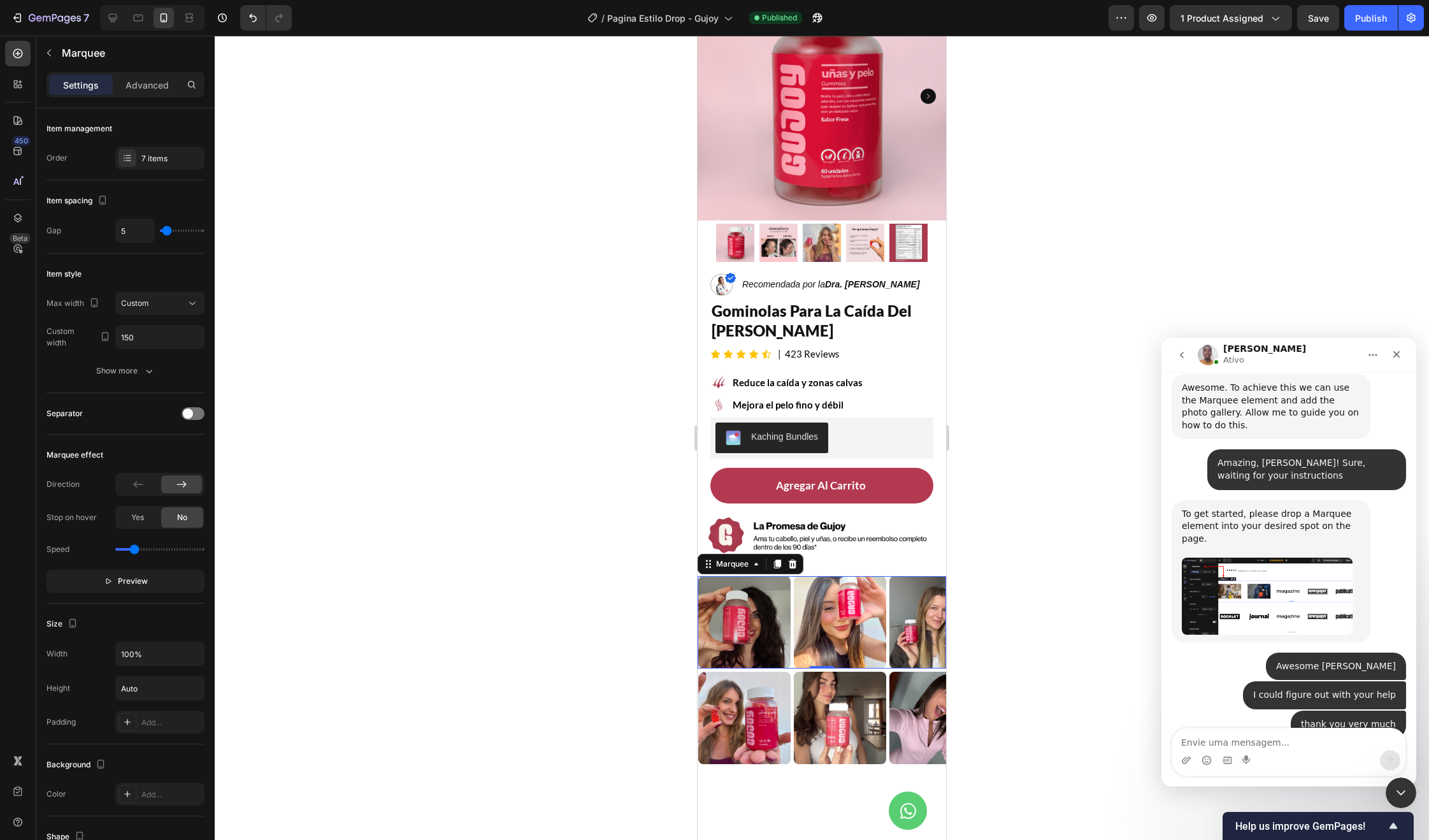
click at [1308, 768] on div "Intercom Messenger" at bounding box center [1289, 760] width 233 height 20
click at [1301, 743] on textarea "Envie uma mensagem..." at bounding box center [1289, 739] width 233 height 22
type textarea "i"
type textarea "The only thing that's is missing is the infinite sensation"
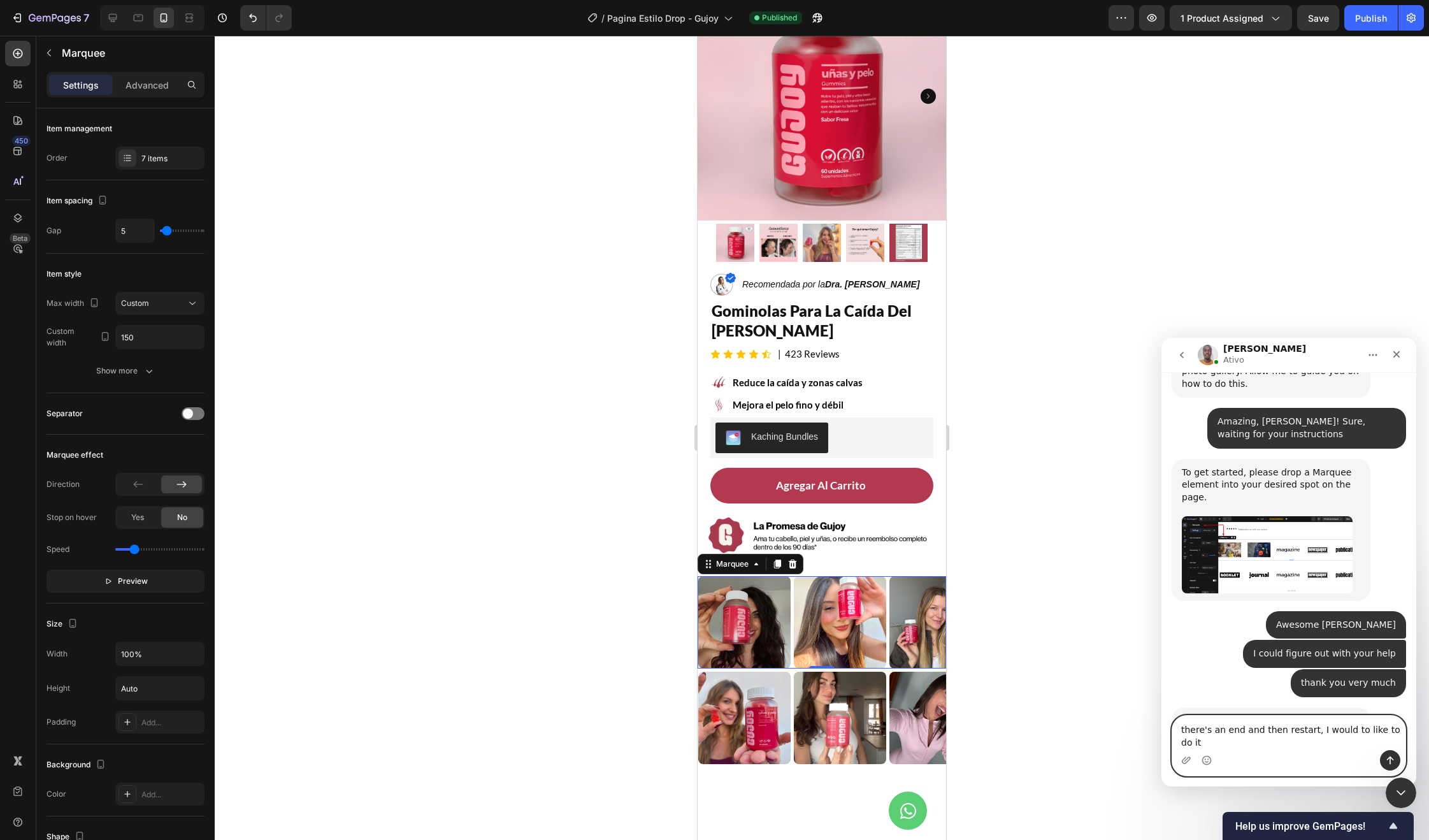
scroll to position [6472, 0]
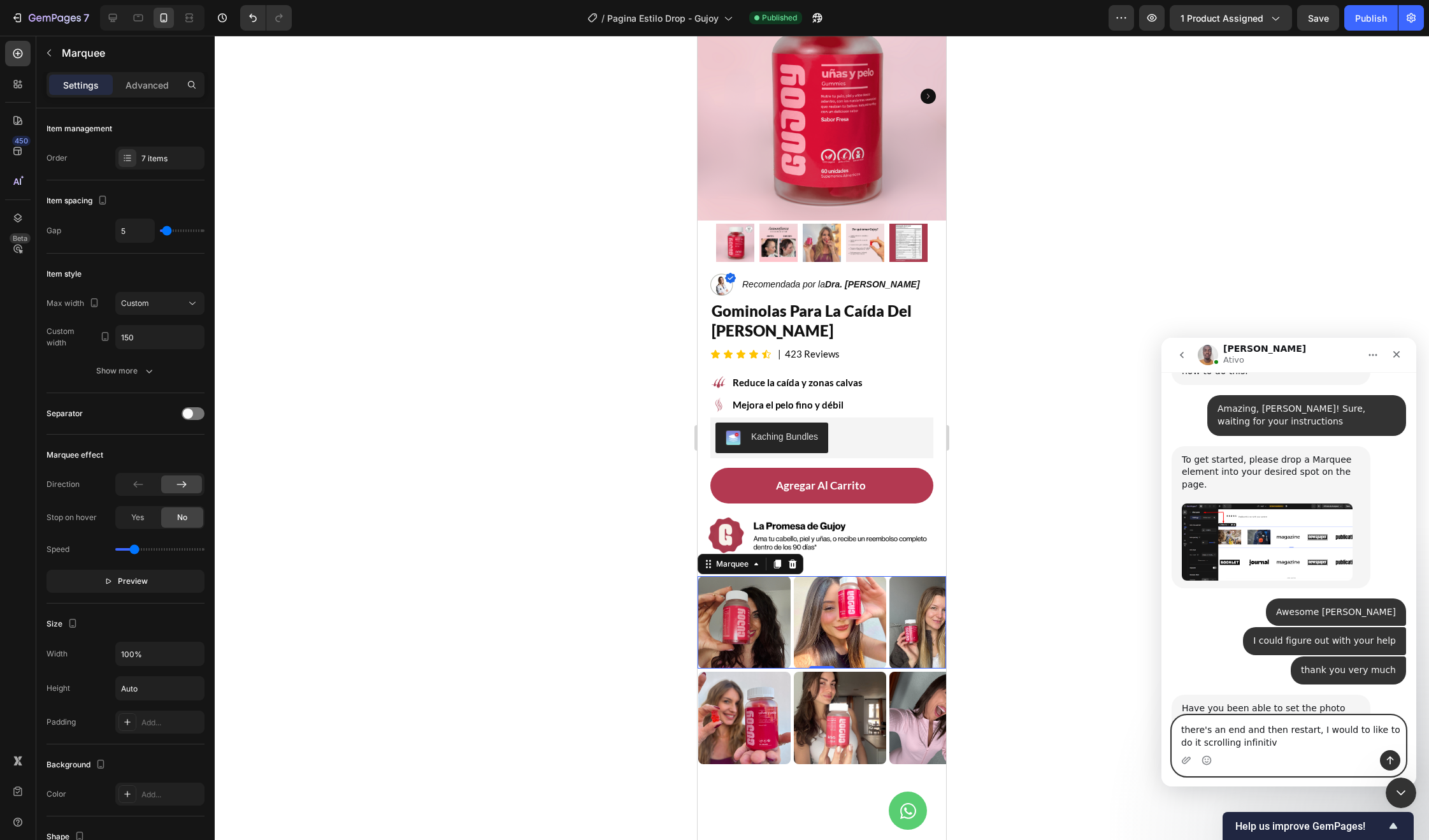
type textarea "there's an end and then restart, I would to like to do it scrolling infinitive"
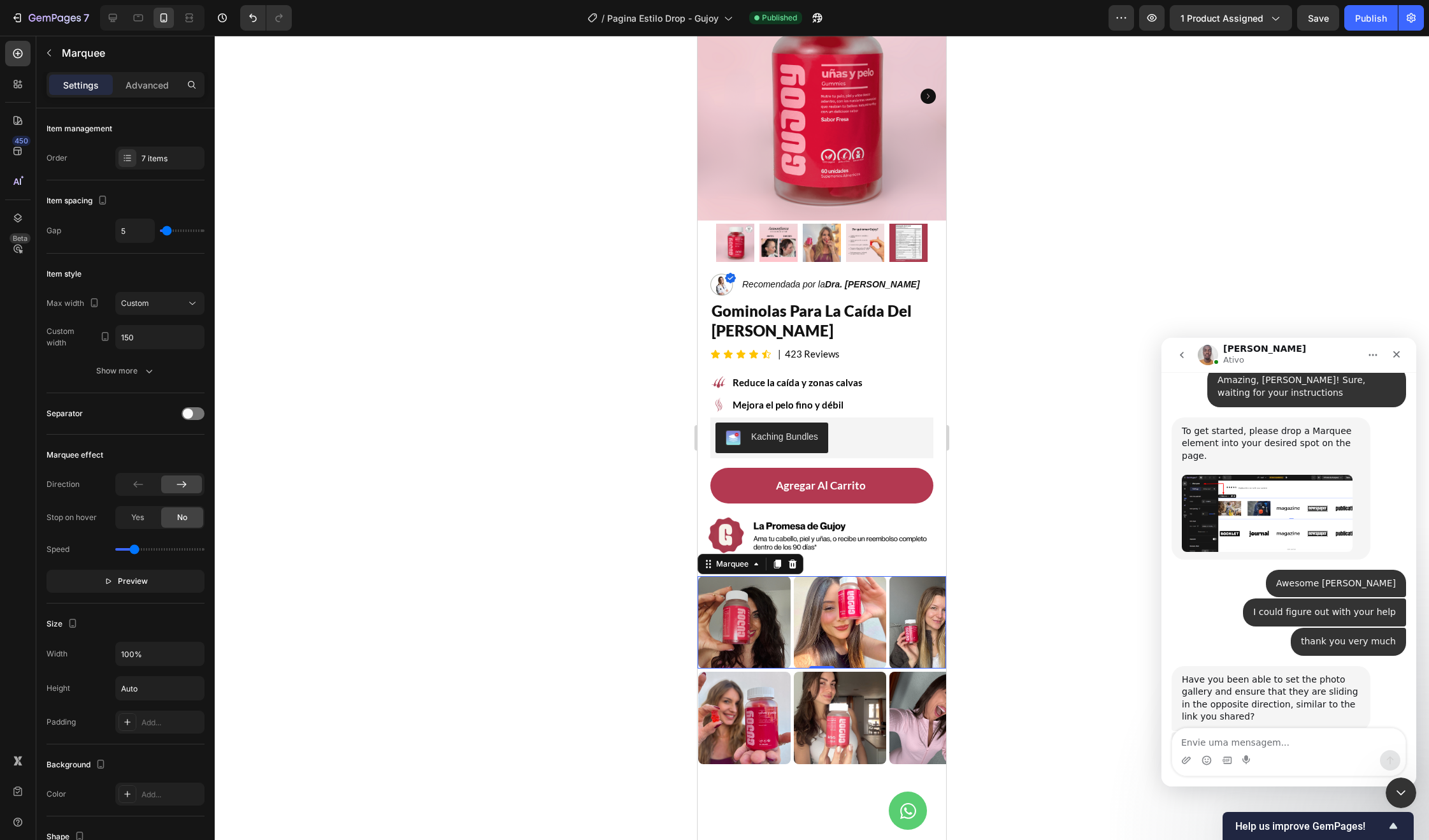
click at [128, 653] on div "Image" at bounding box center [80, 622] width 96 height 93
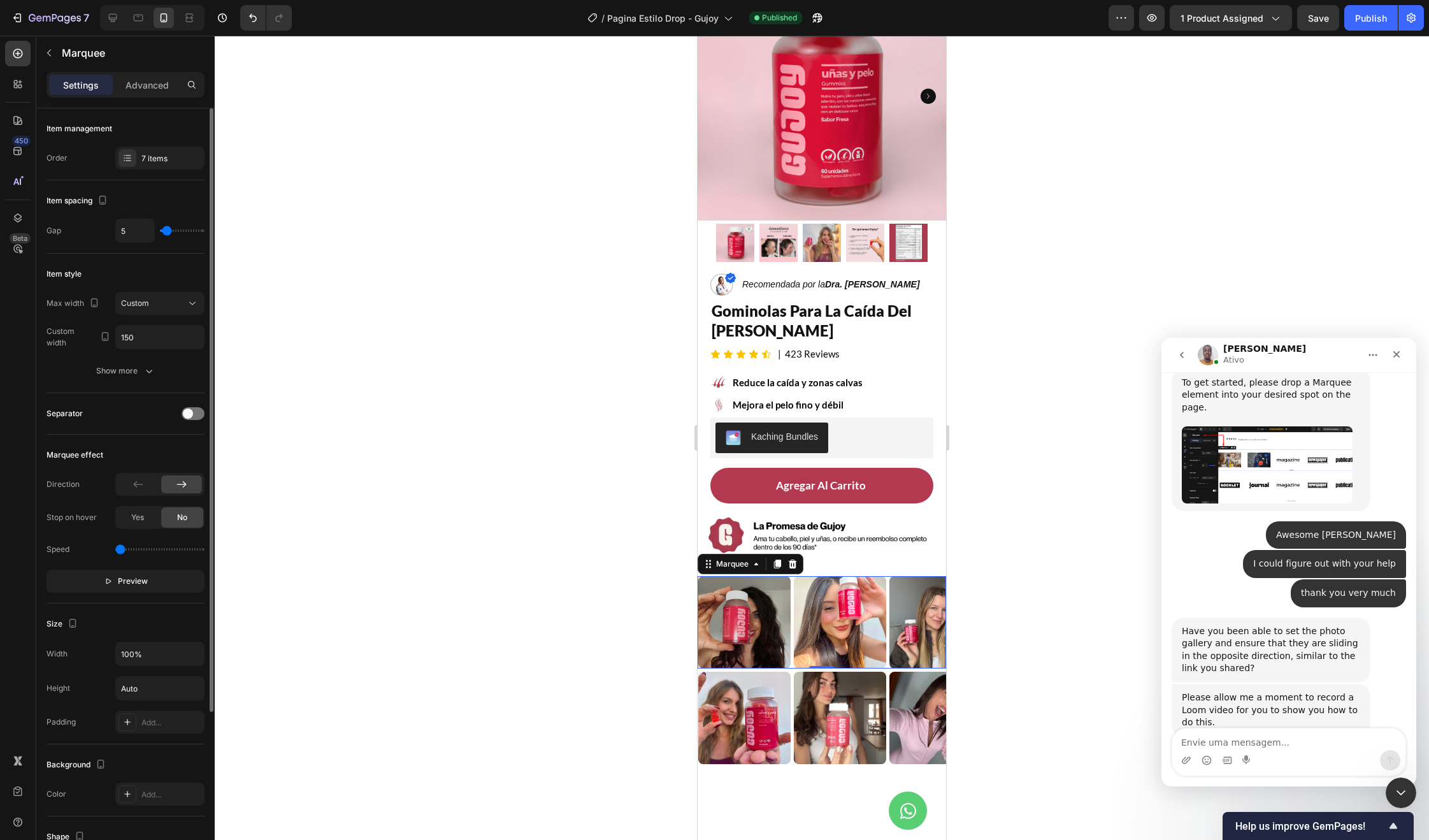
scroll to position [6549, 0]
type input "0.5"
click at [130, 550] on input "range" at bounding box center [159, 549] width 89 height 3
click at [634, 606] on div at bounding box center [822, 437] width 1214 height 804
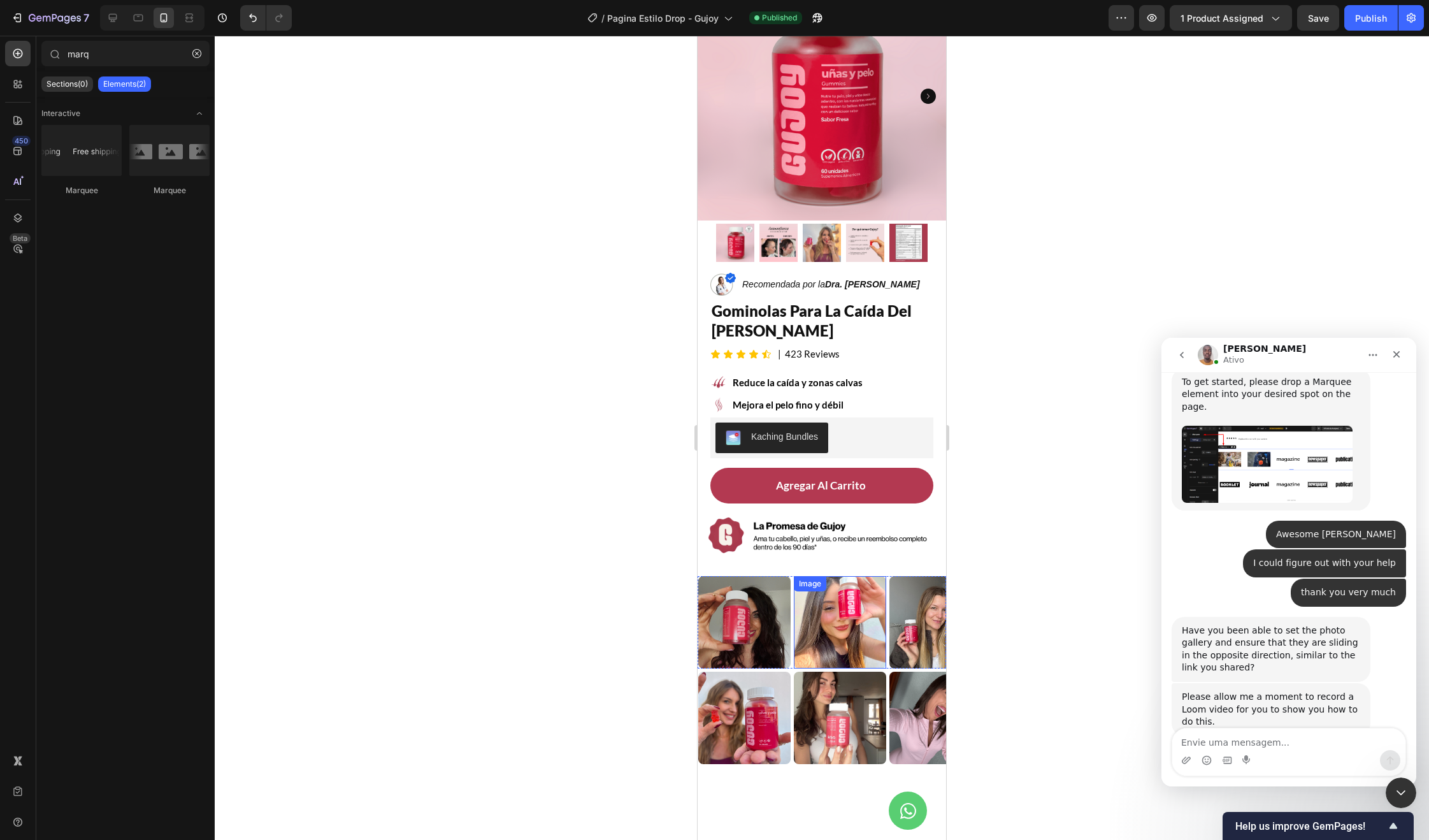
click at [229, 637] on img at bounding box center [182, 622] width 93 height 93
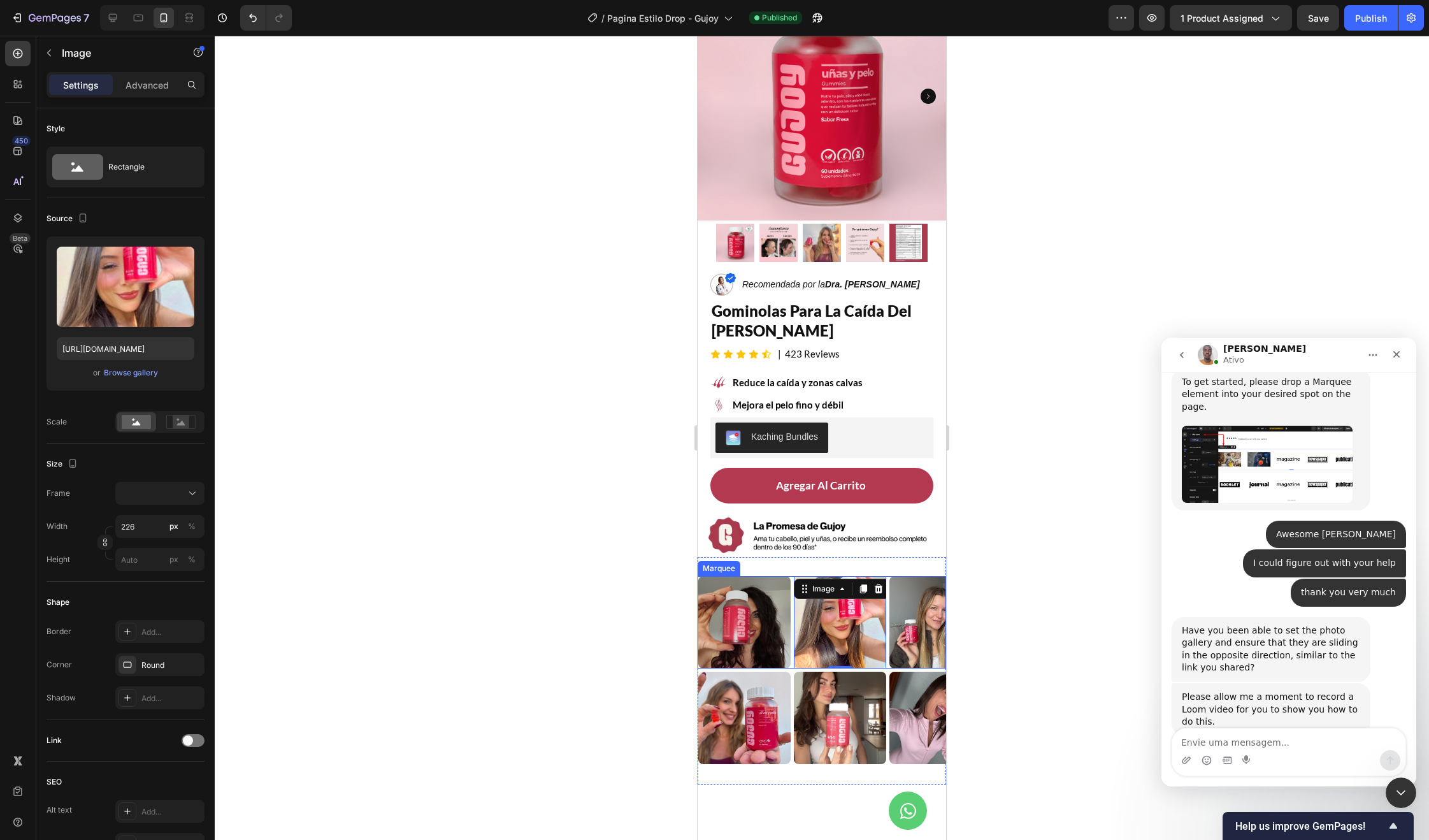
click at [127, 639] on div "Image" at bounding box center [79, 622] width 96 height 93
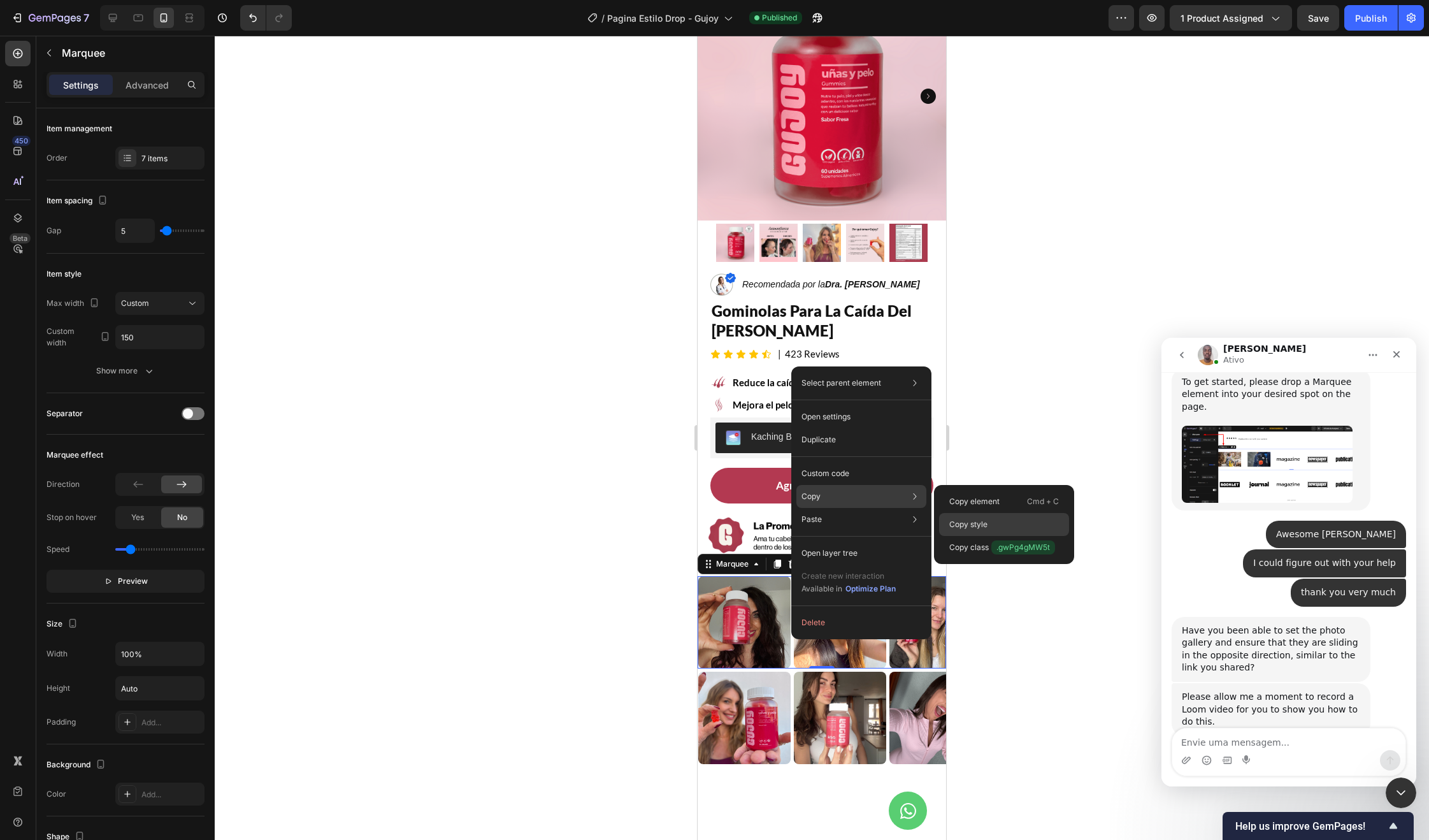
click at [992, 518] on div "Copy style" at bounding box center [1004, 524] width 130 height 23
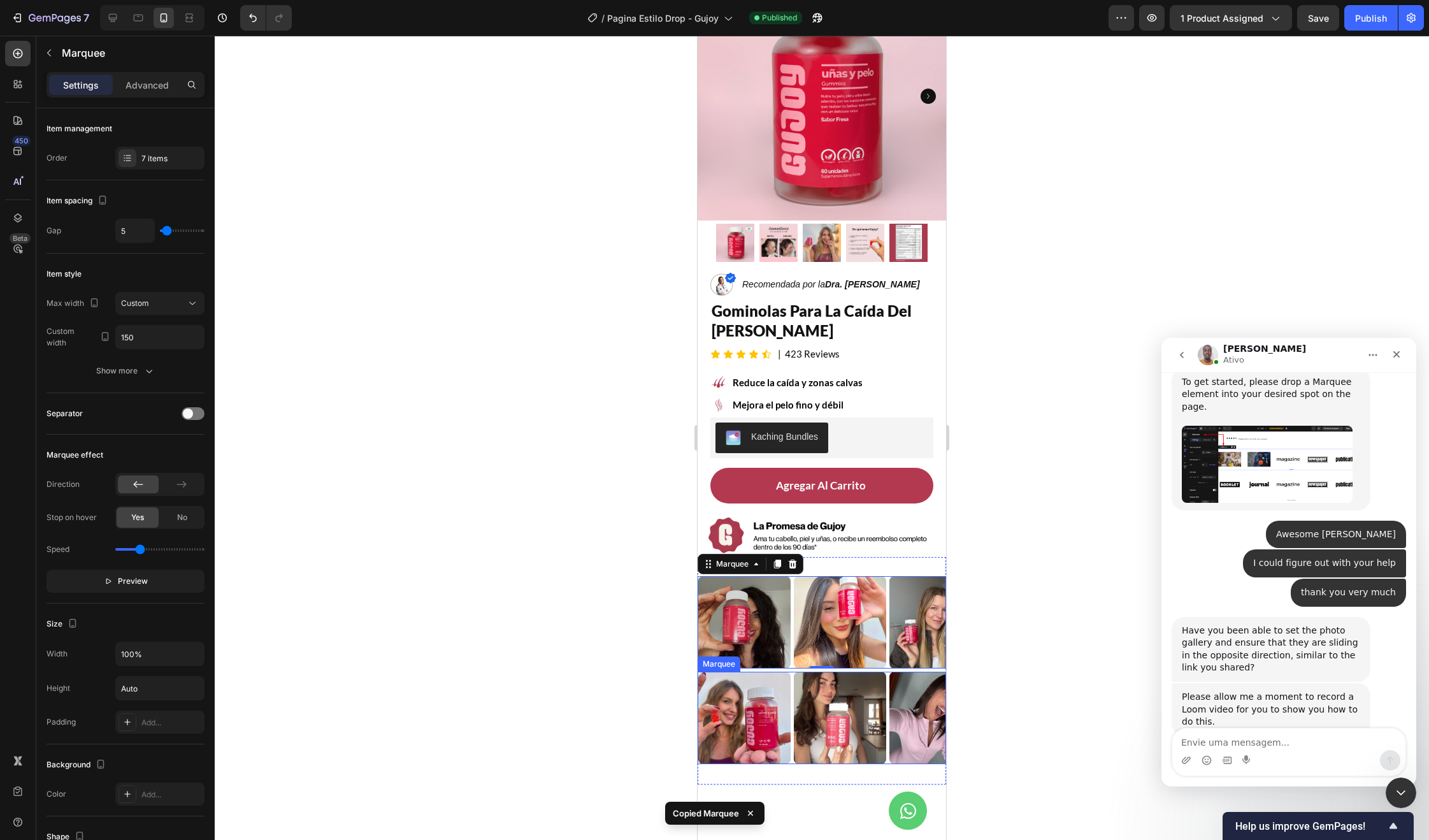
click at [792, 687] on div "Image" at bounding box center [746, 718] width 96 height 93
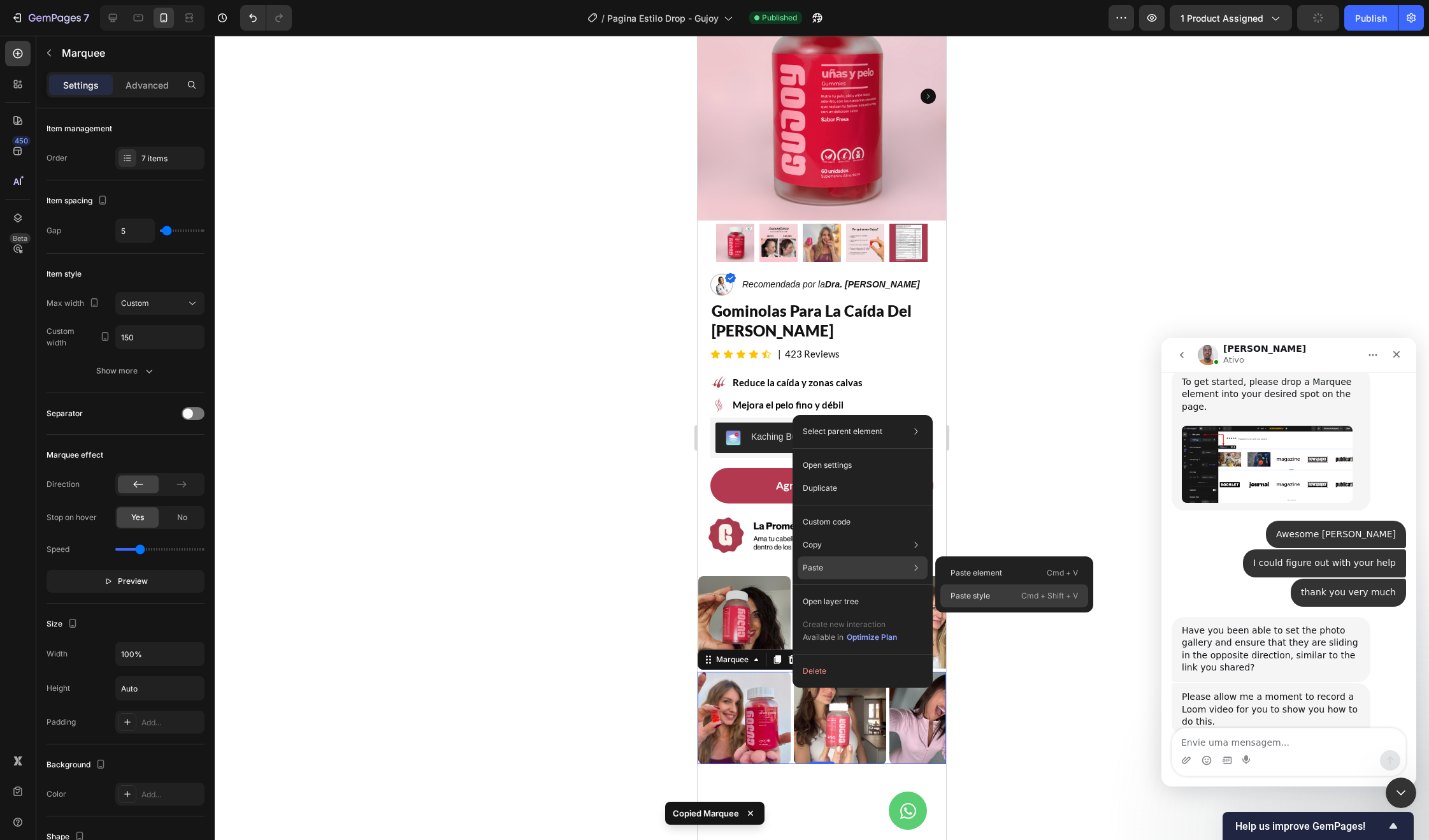
click at [998, 599] on div "Paste style Cmd + Shift + V" at bounding box center [1014, 596] width 148 height 23
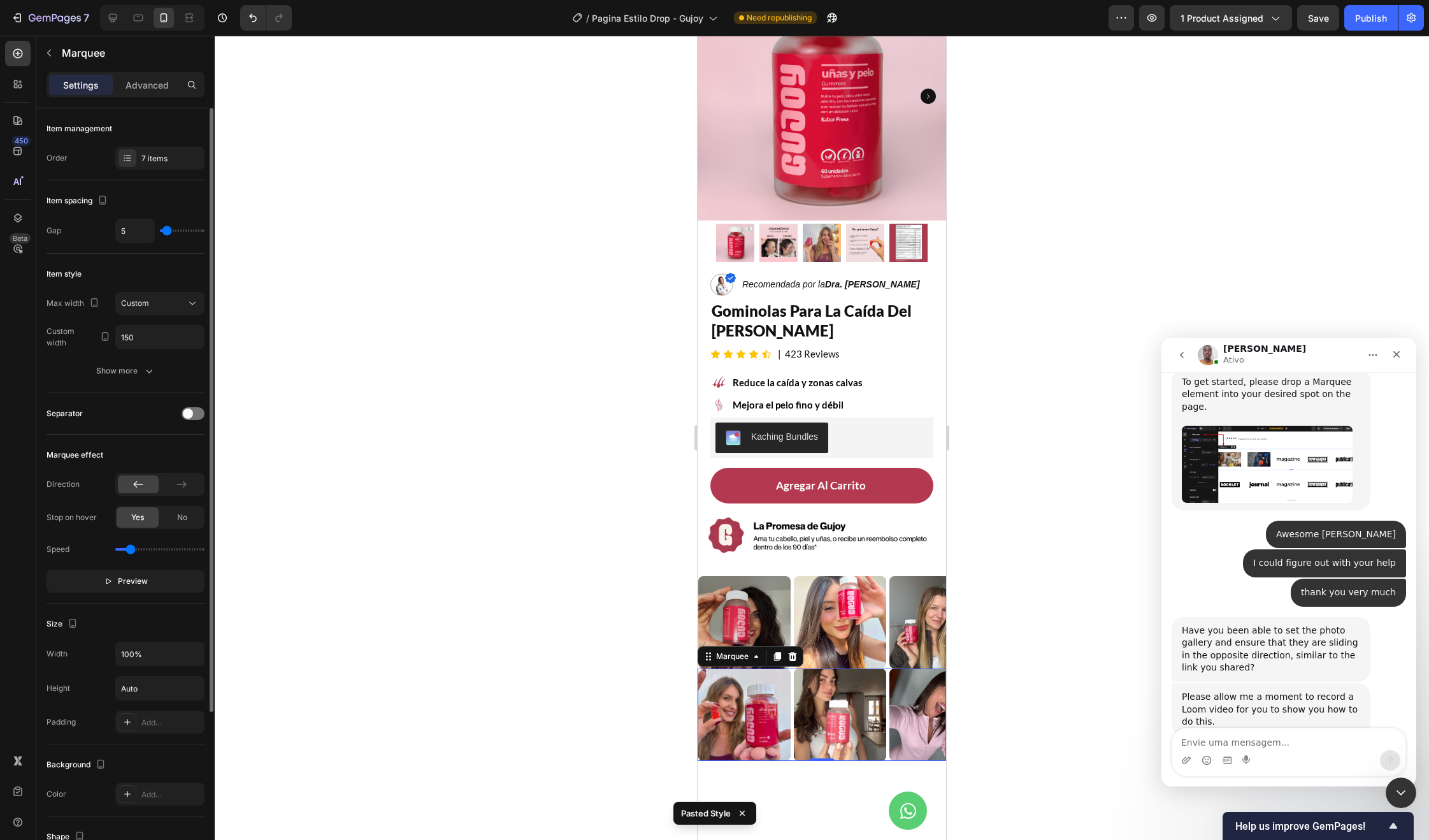
drag, startPoint x: 141, startPoint y: 551, endPoint x: 131, endPoint y: 551, distance: 10.0
type input "0.5"
click at [131, 551] on input "range" at bounding box center [159, 549] width 89 height 3
click at [113, 576] on p "Preview" at bounding box center [126, 581] width 44 height 13
click at [133, 585] on span "Pause" at bounding box center [132, 581] width 22 height 13
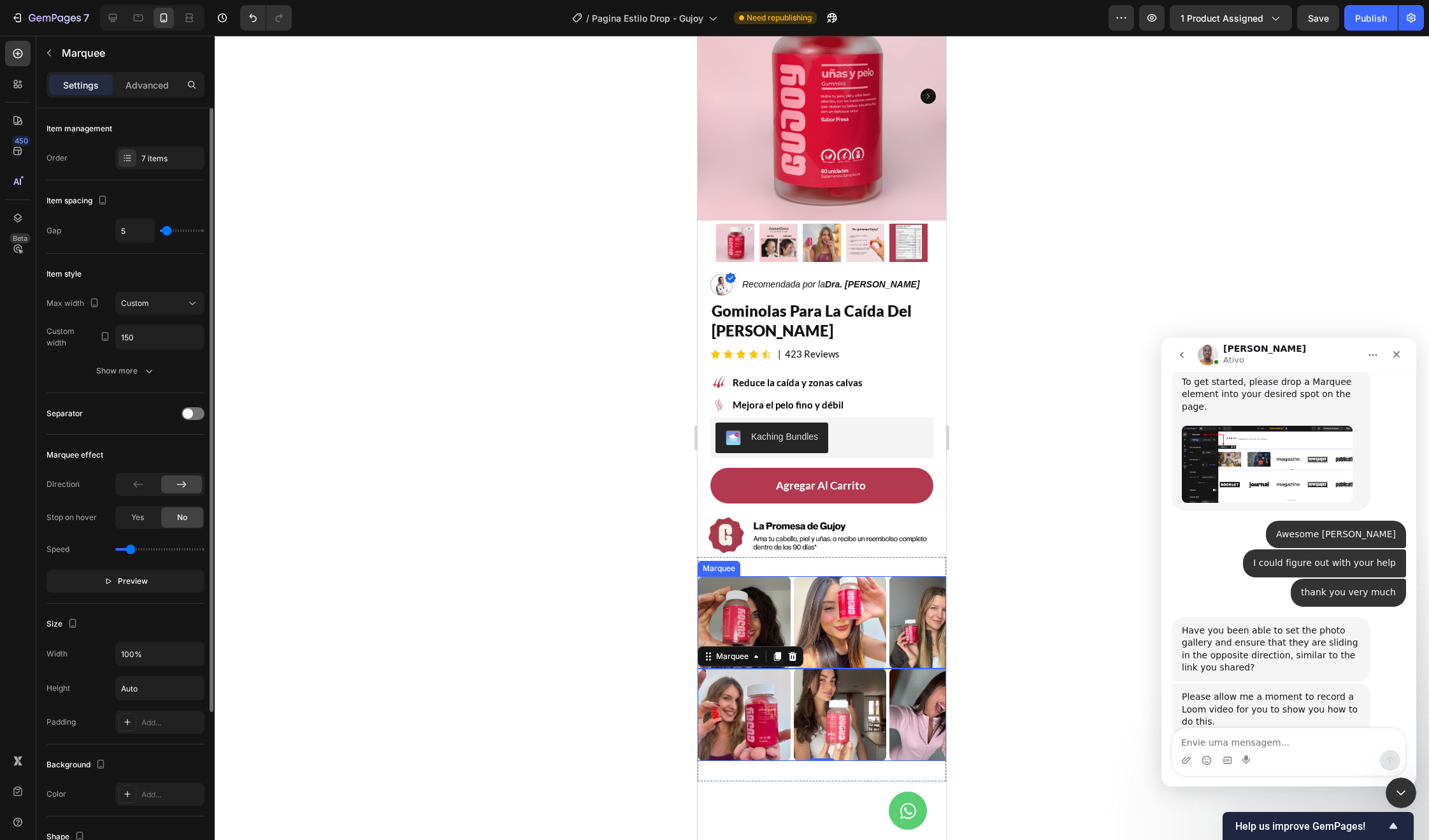
click at [127, 608] on div "Image" at bounding box center [79, 622] width 96 height 93
click at [790, 677] on div "Image" at bounding box center [743, 714] width 96 height 93
click at [790, 683] on div "Image" at bounding box center [743, 714] width 96 height 93
click at [792, 684] on div "Image" at bounding box center [744, 714] width 96 height 93
click at [578, 568] on div at bounding box center [822, 437] width 1214 height 804
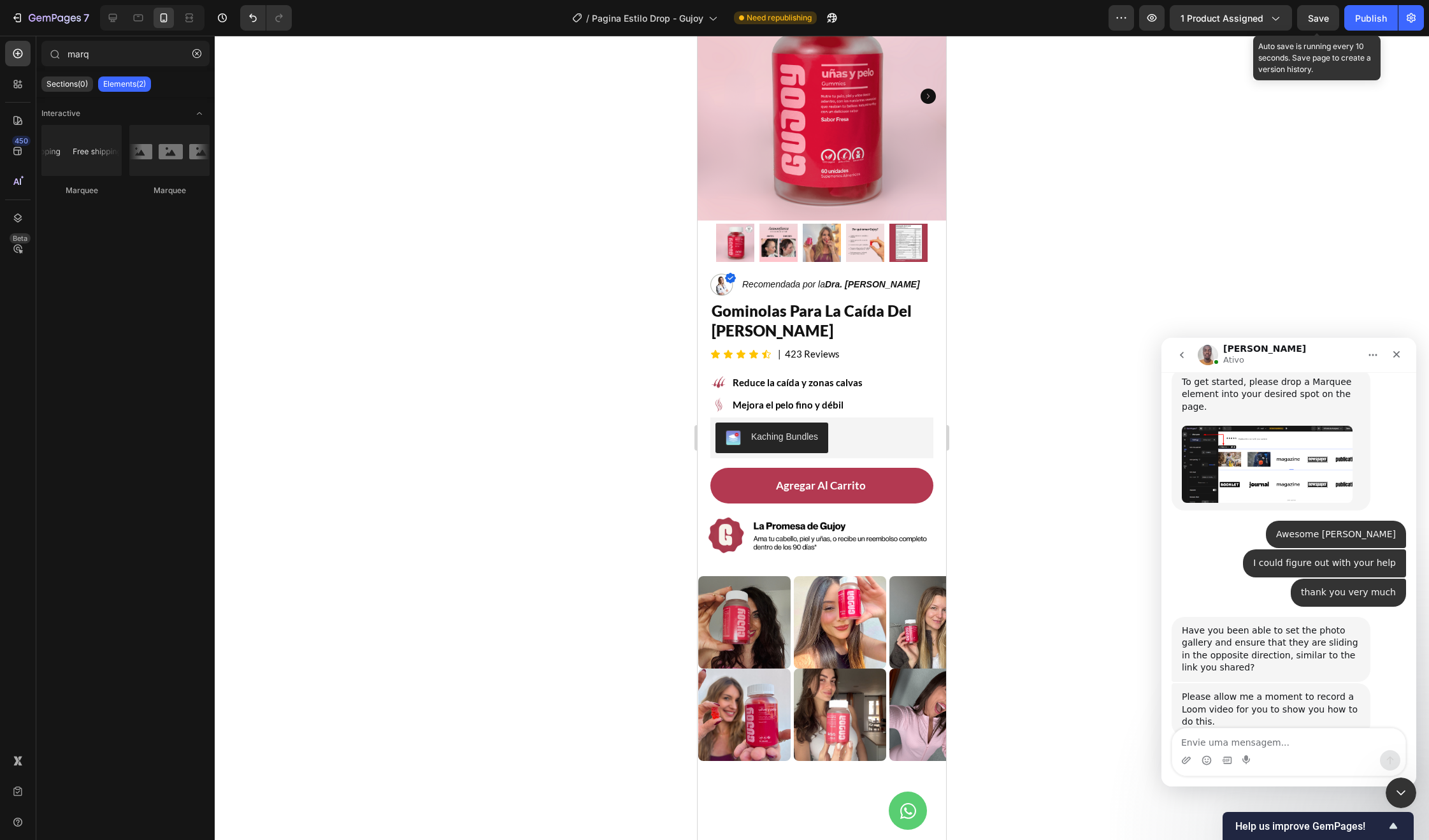
click at [1322, 17] on span "Save" at bounding box center [1318, 18] width 21 height 11
click at [1357, 19] on div "Publish" at bounding box center [1371, 17] width 32 height 14
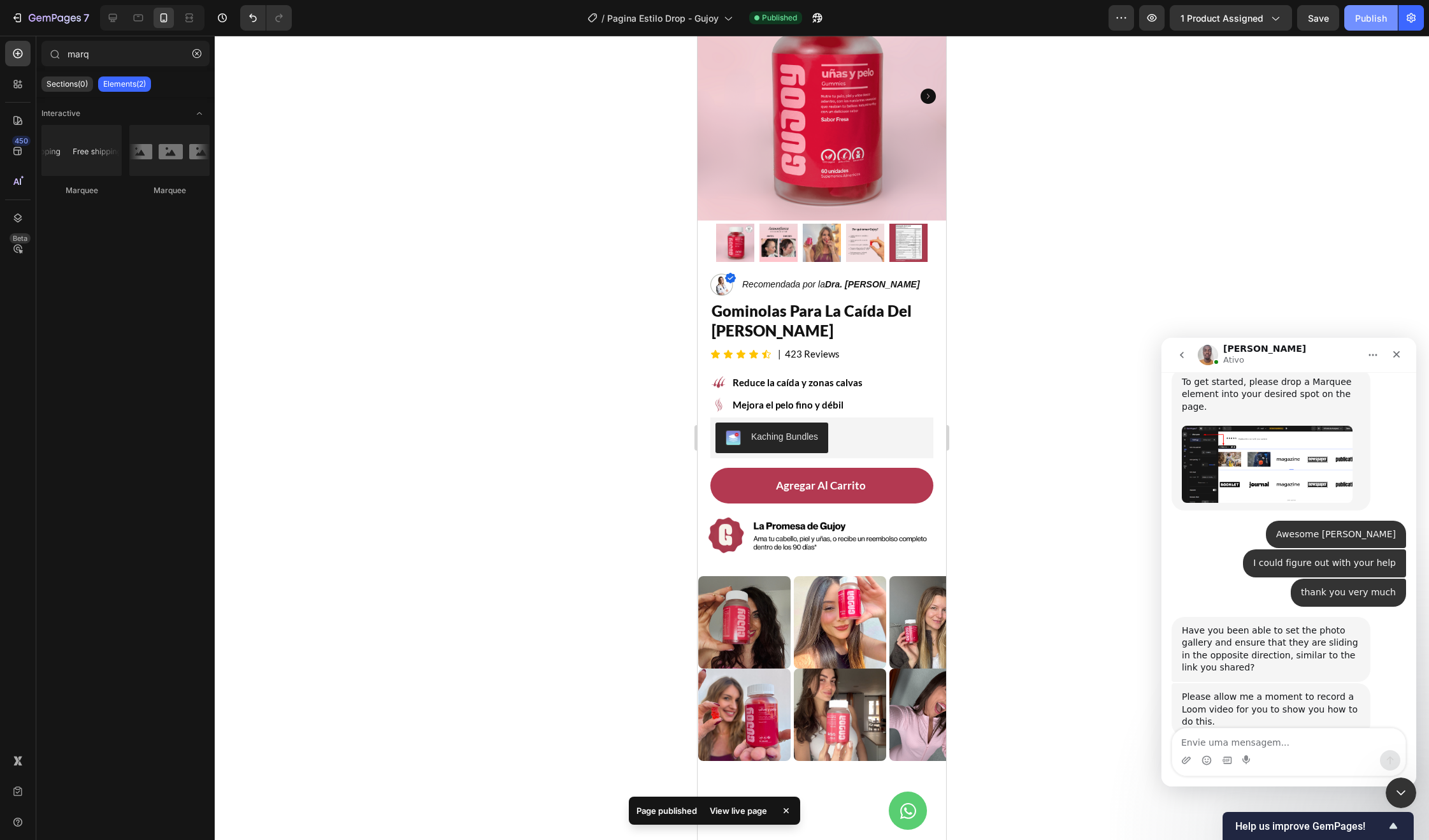
scroll to position [6564, 0]
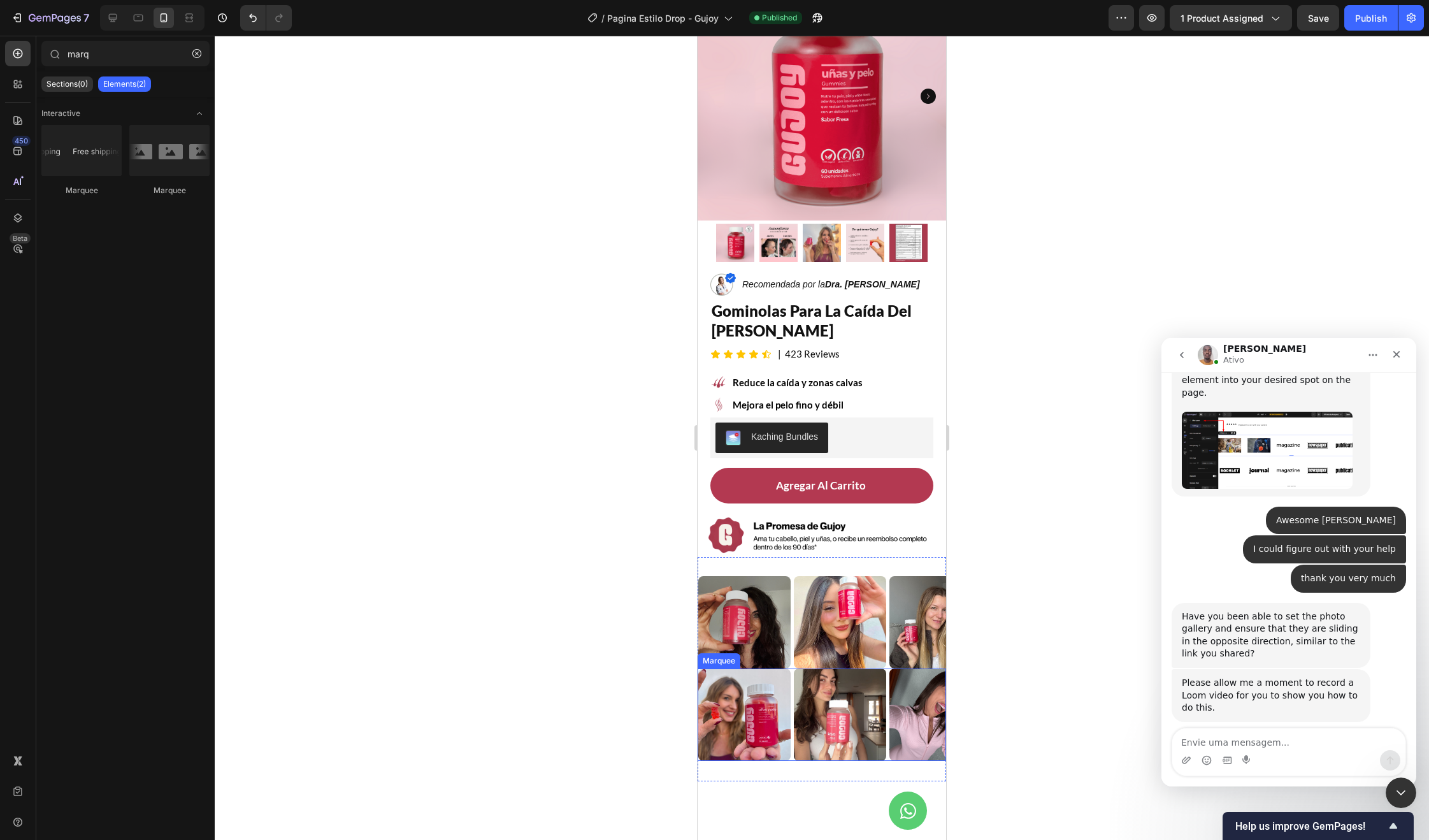
click at [791, 683] on div "Image" at bounding box center [743, 714] width 96 height 93
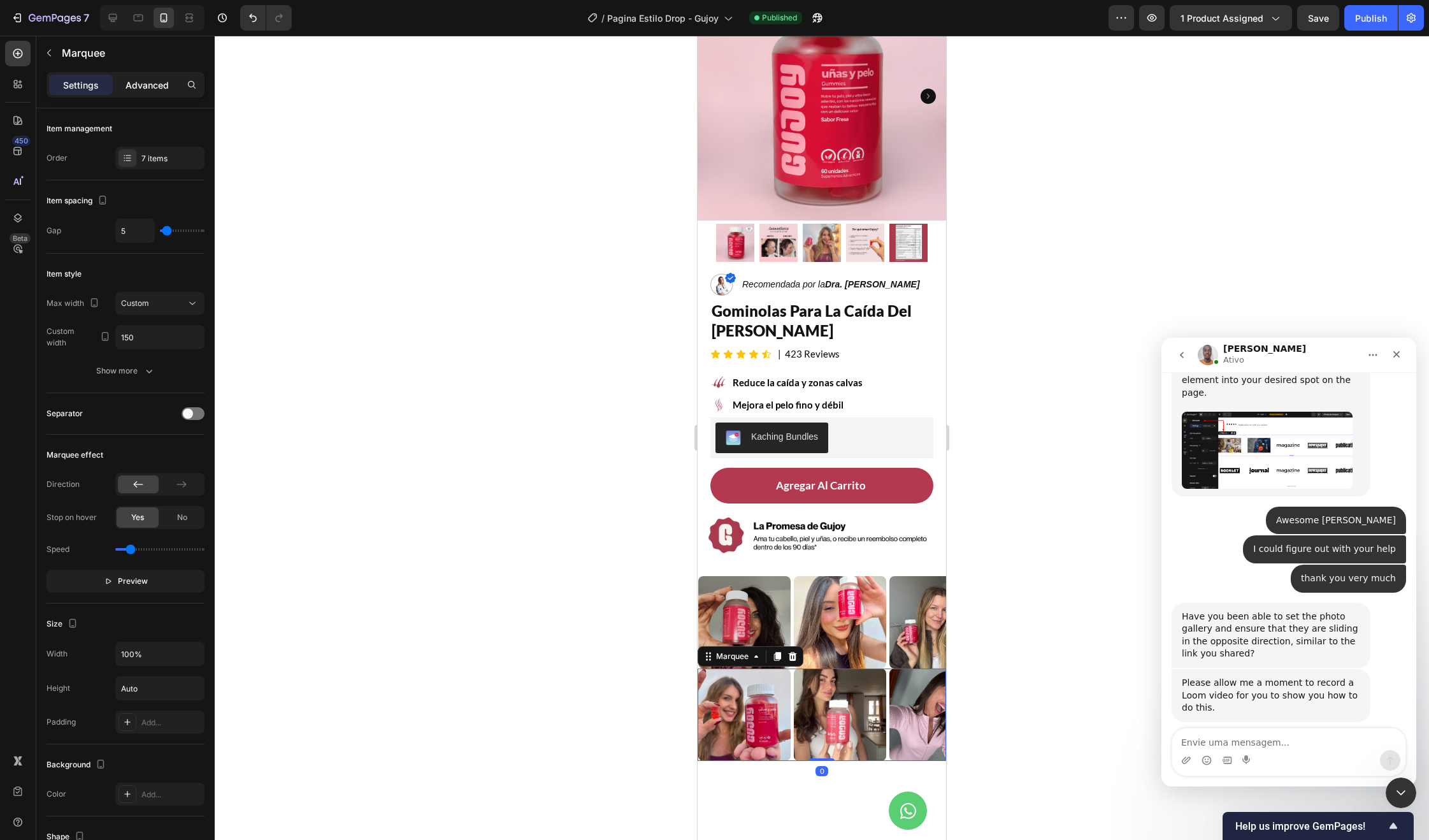
click at [150, 85] on p "Advanced" at bounding box center [147, 85] width 43 height 14
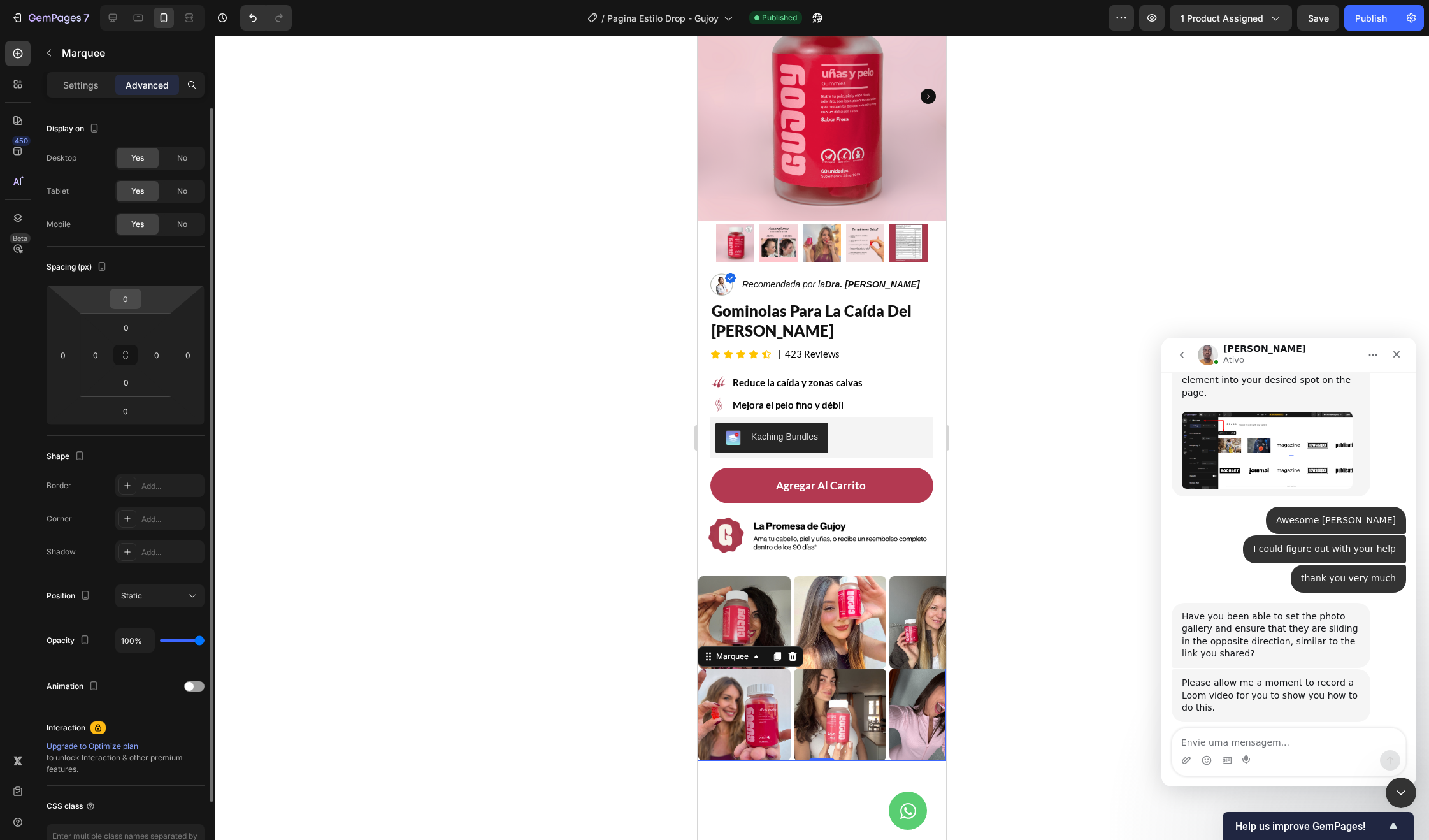
click at [126, 298] on input "0" at bounding box center [126, 299] width 26 height 19
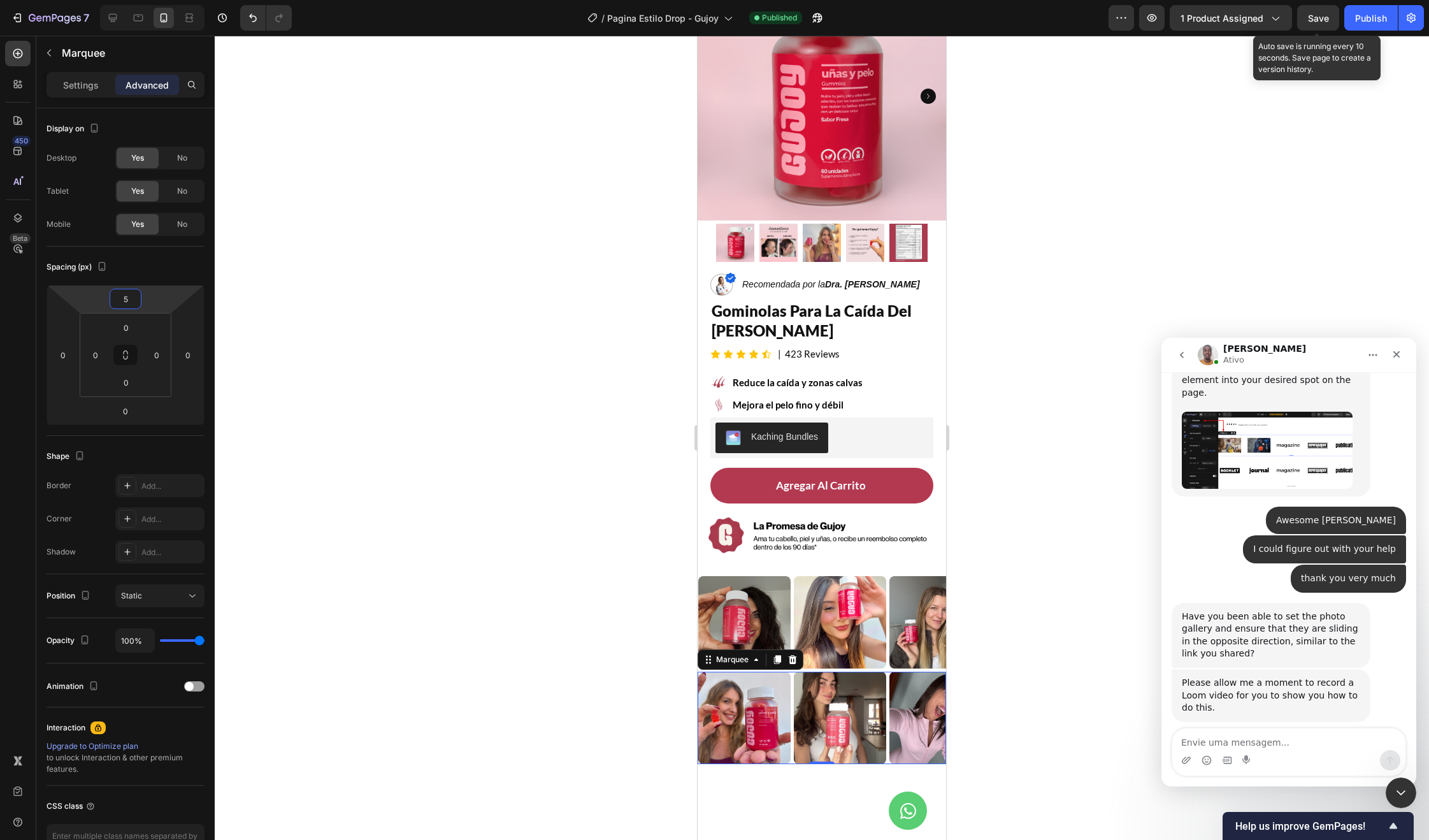
type input "5"
click at [1313, 15] on span "Save" at bounding box center [1318, 18] width 21 height 11
click at [1374, 21] on div "Publish" at bounding box center [1371, 17] width 32 height 14
click at [1265, 757] on div "Intercom Messenger" at bounding box center [1289, 760] width 233 height 20
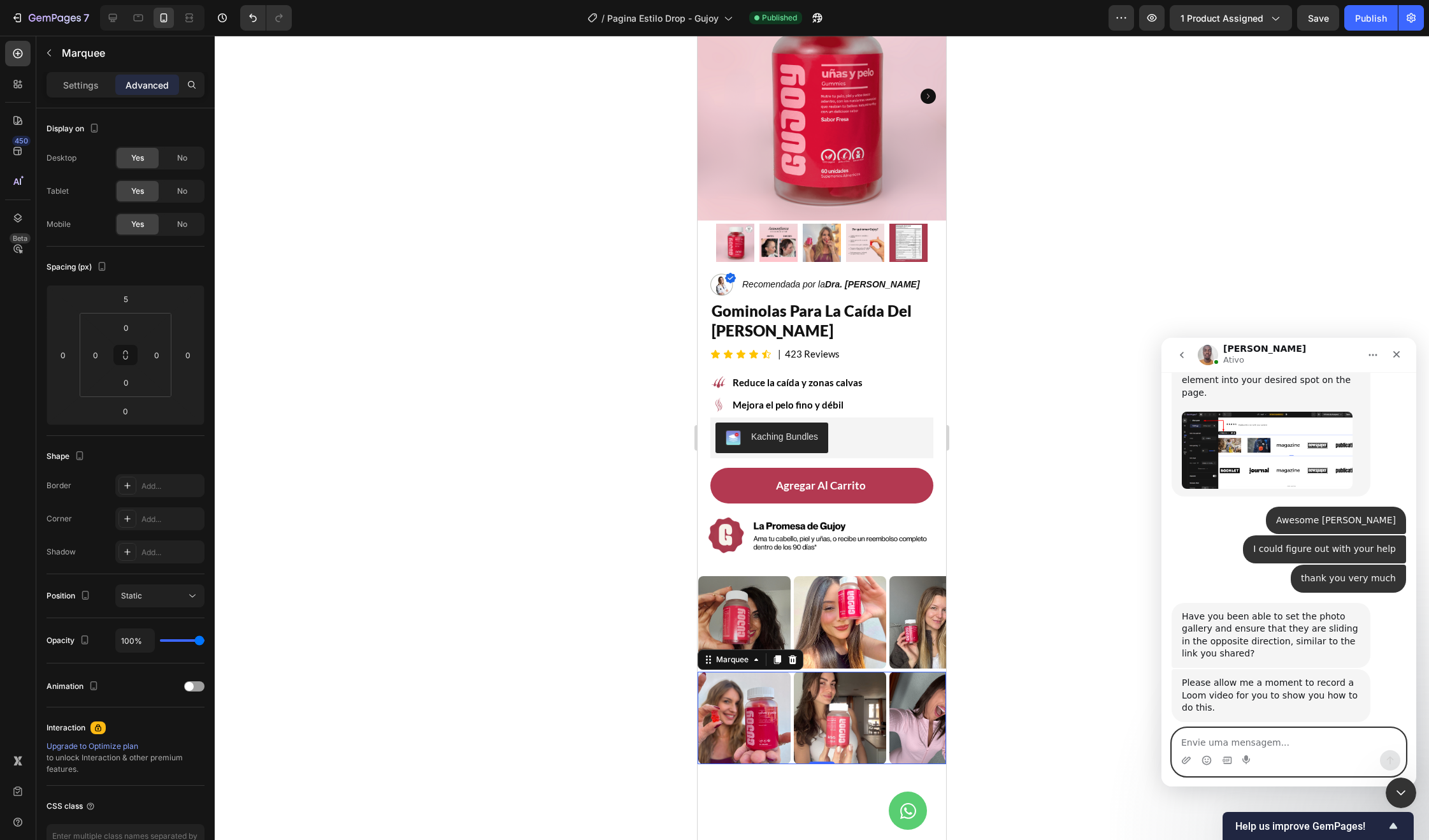
click at [1267, 742] on textarea "Envie uma mensagem..." at bounding box center [1289, 739] width 233 height 22
type textarea "That's true [PERSON_NAME]"
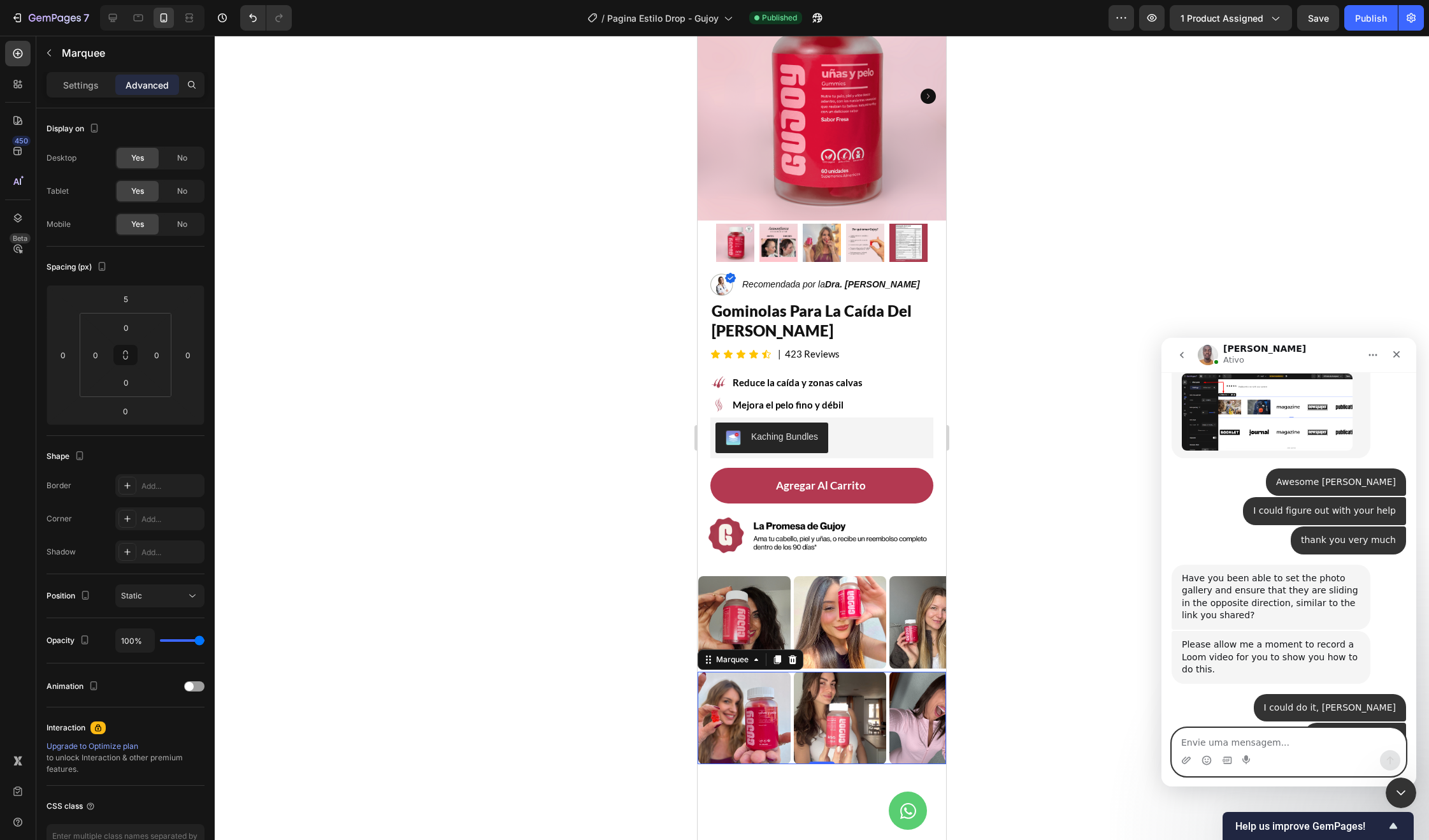
type textarea "i"
type textarea "n"
type textarea "Now that I observed it's kind of infinite scrolling"
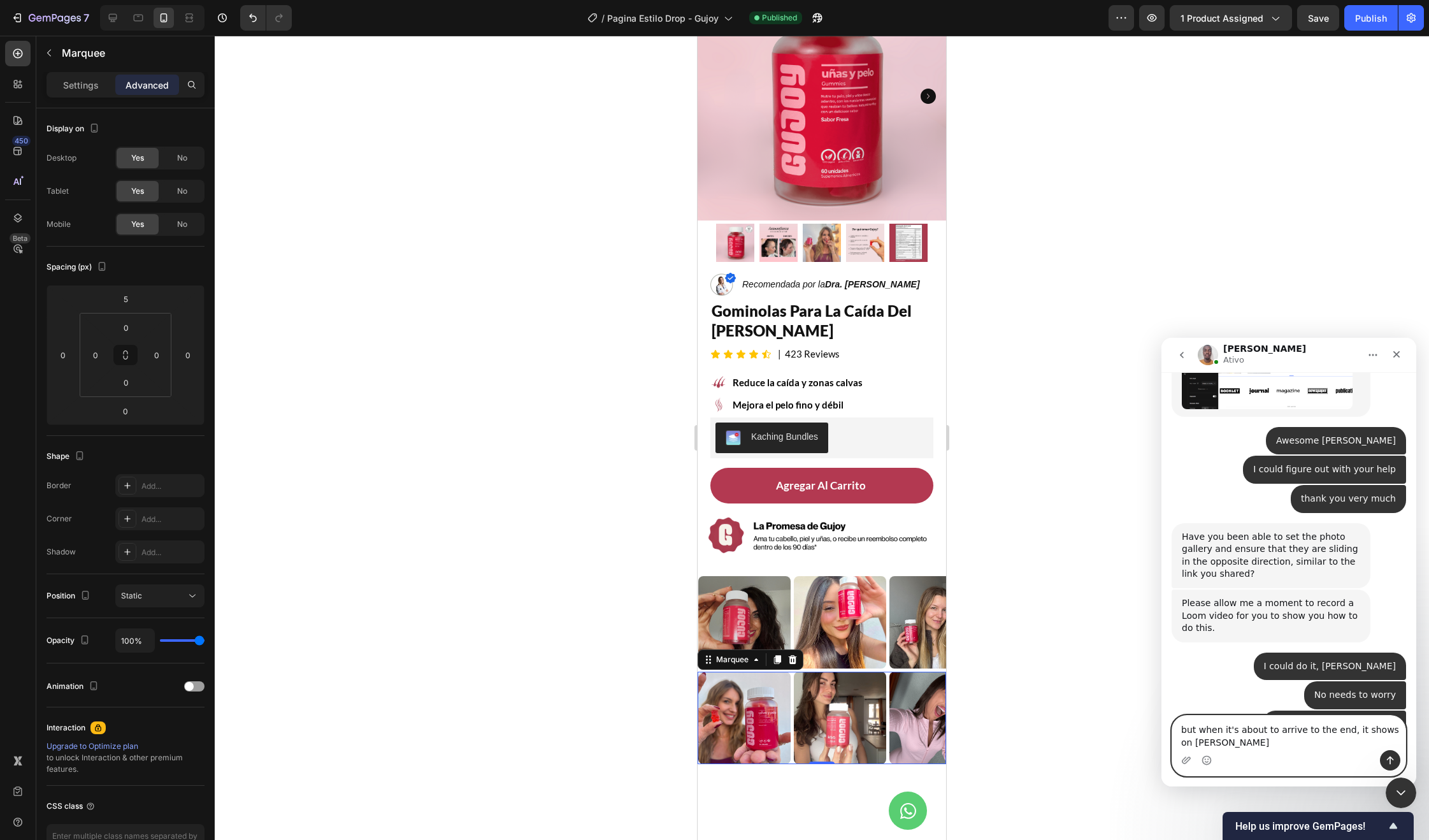
scroll to position [6656, 0]
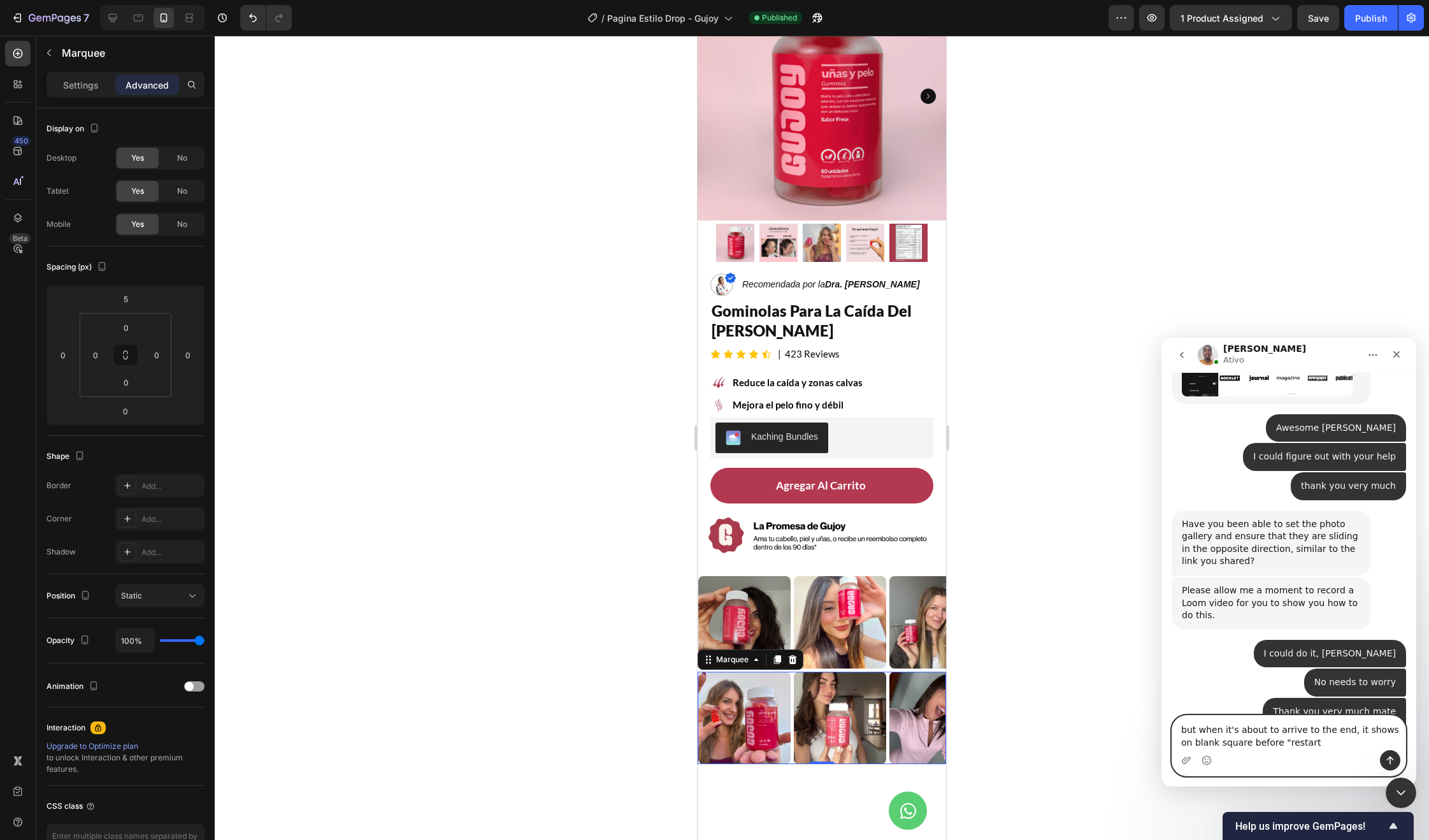
type textarea "but when it's about to arrive to the end, it shows on blank square before "rest…"
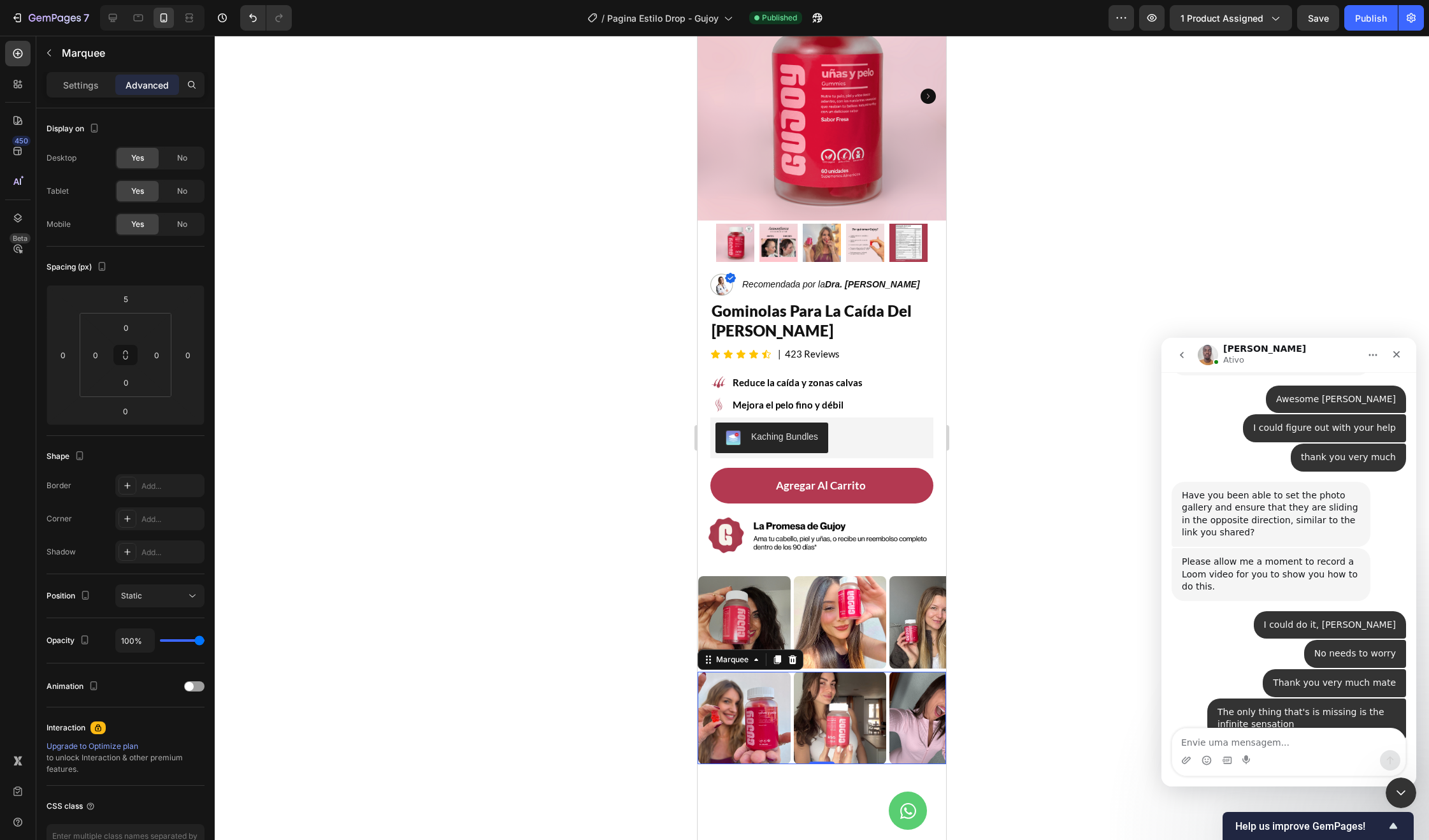
click at [1318, 34] on div "7 Version history / Pagina Estilo Drop - Gujoy Published Preview 1 product assi…" at bounding box center [714, 18] width 1429 height 37
click at [1319, 16] on span "Save" at bounding box center [1318, 18] width 21 height 11
click at [1384, 16] on div "Publish" at bounding box center [1371, 17] width 32 height 14
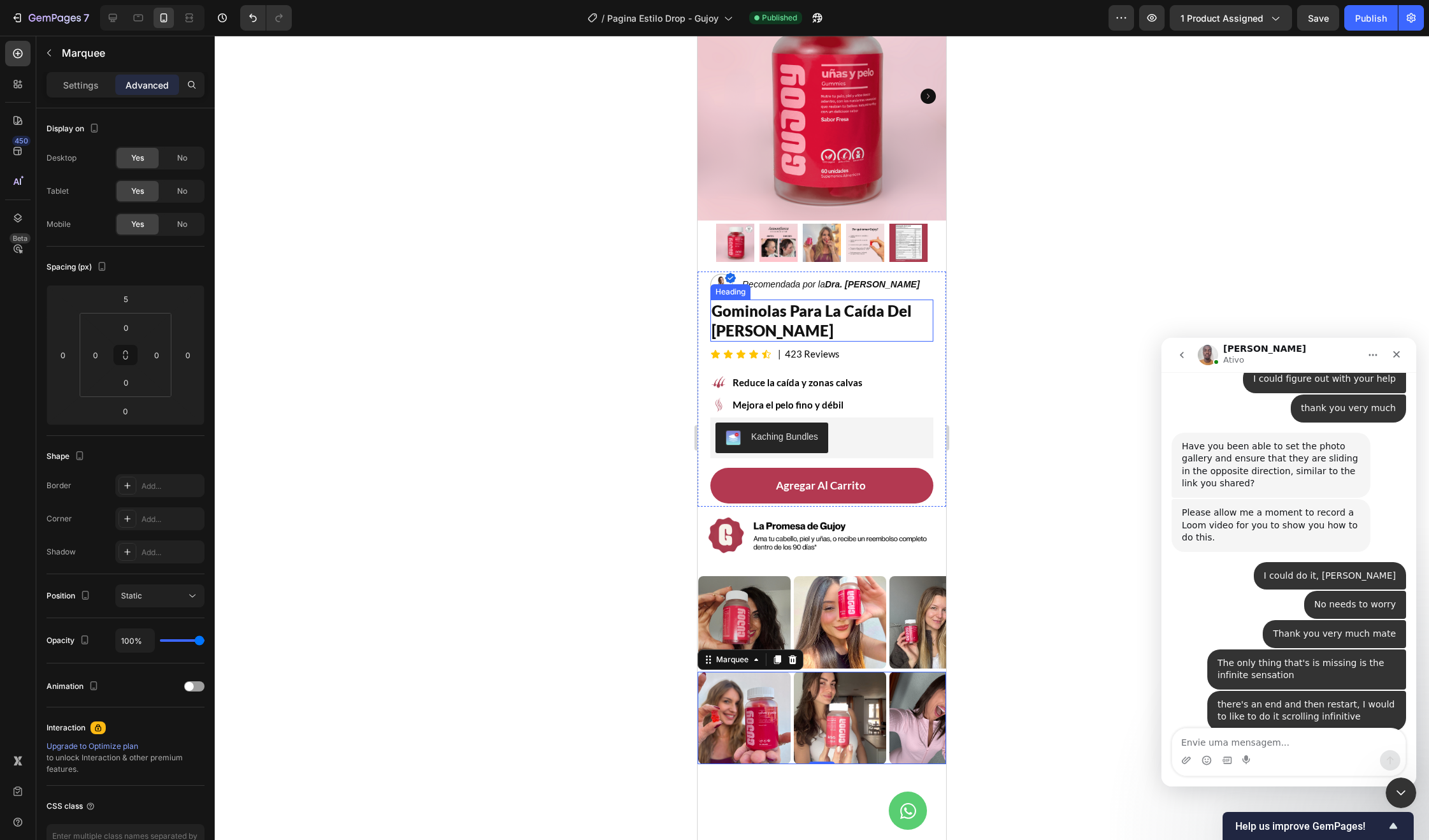
click at [782, 300] on h2 "gominolas para la caída del cabello" at bounding box center [822, 321] width 223 height 42
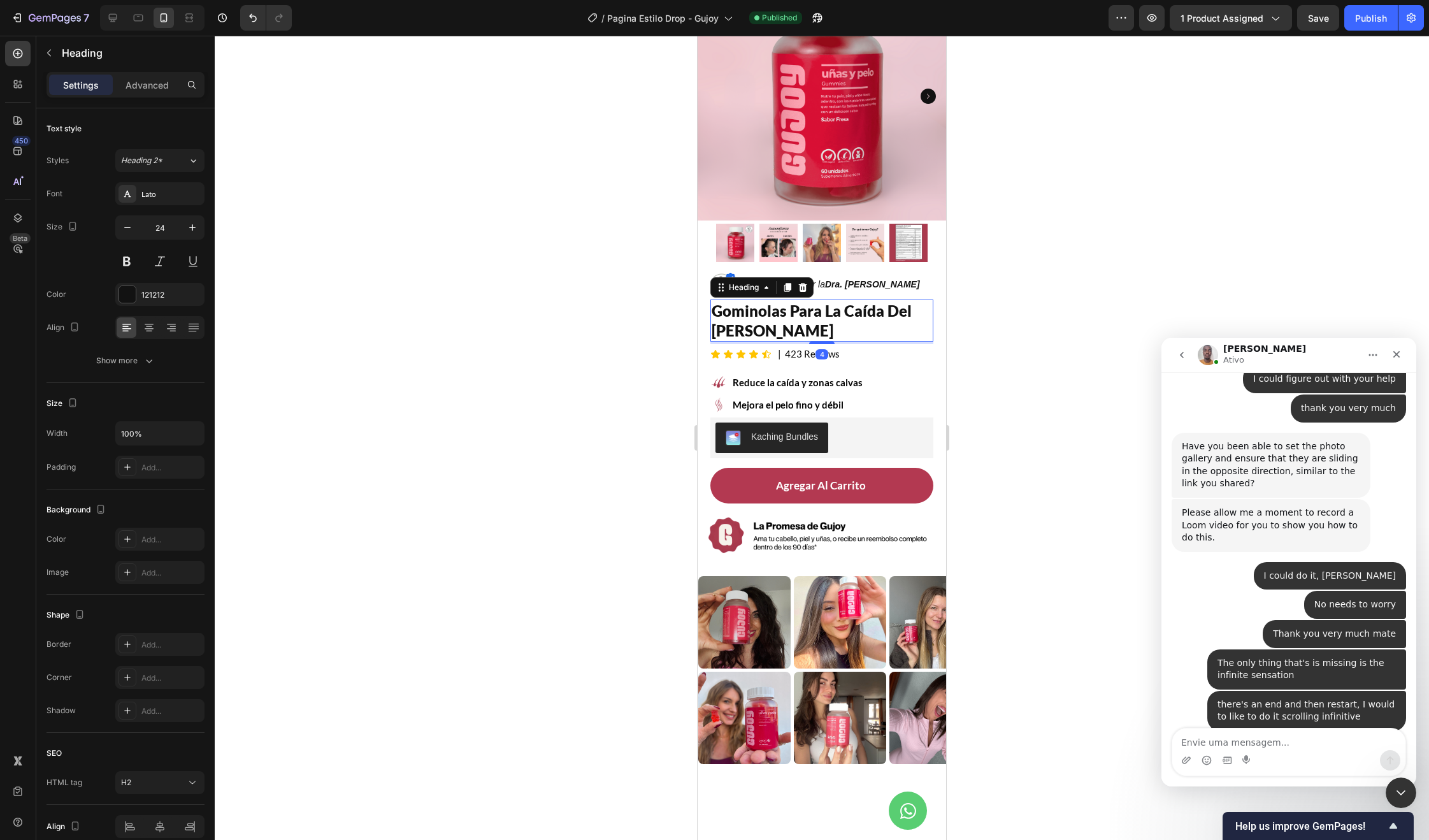
click at [788, 321] on h2 "gominolas para la caída del cabello" at bounding box center [822, 321] width 223 height 42
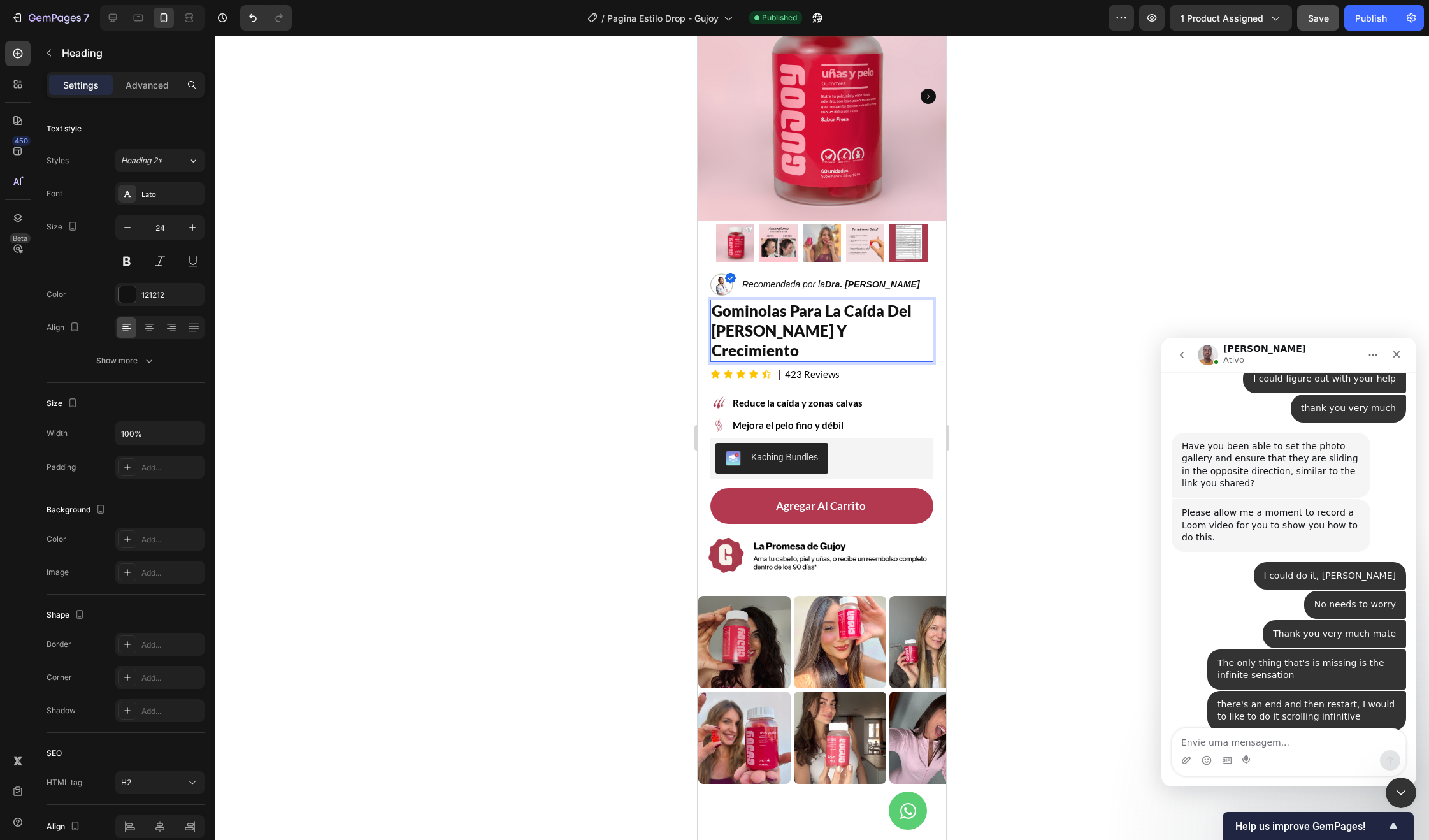
click at [1303, 29] on button "Save" at bounding box center [1319, 18] width 42 height 26
click at [1373, 15] on div "Publish" at bounding box center [1371, 17] width 32 height 14
click at [1277, 744] on textarea "Envie uma mensagem..." at bounding box center [1289, 739] width 233 height 22
type textarea "[PERSON_NAME], actually, it's not a big deal"
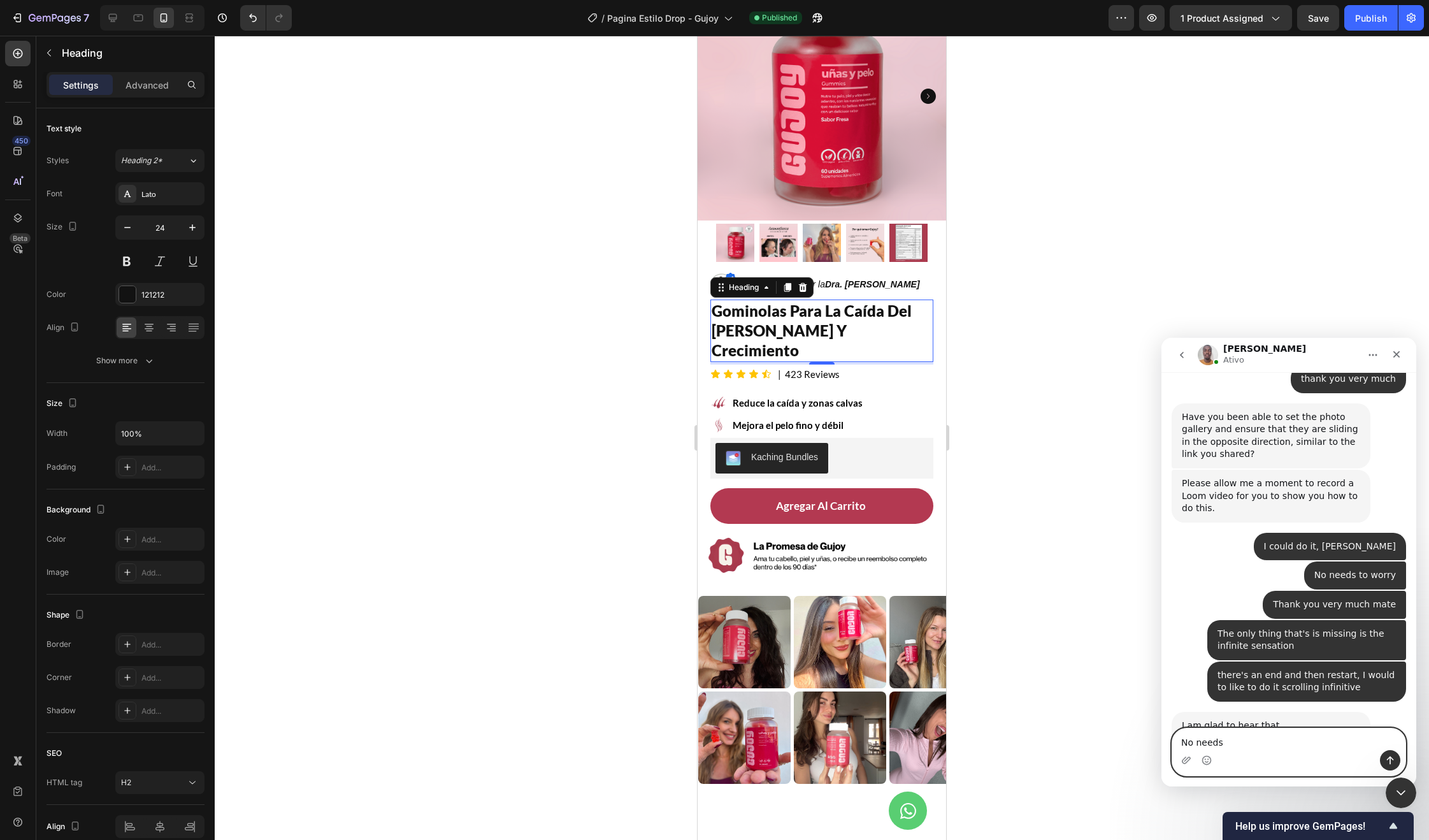
type textarea "No needs"
type textarea "No worries"
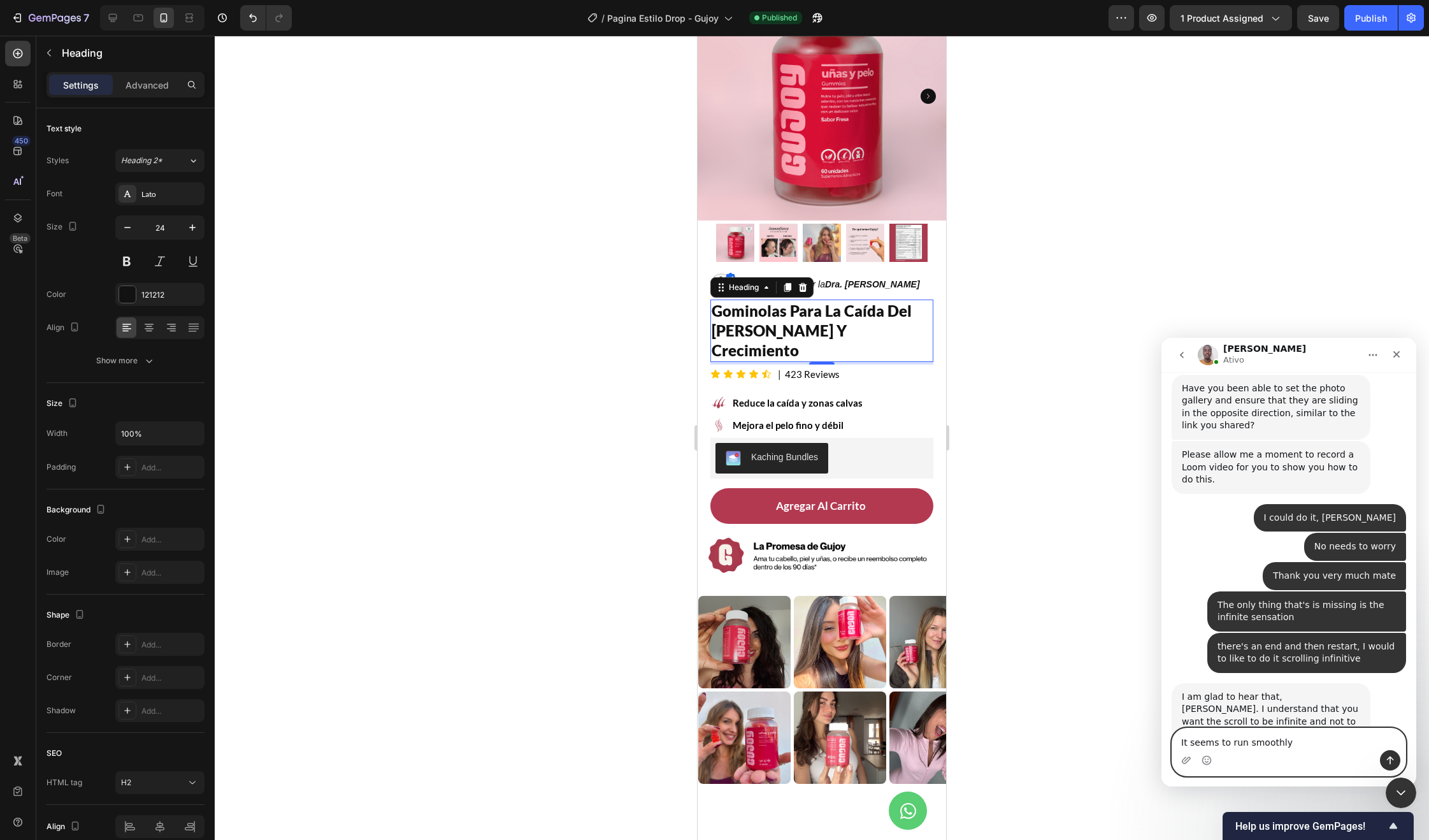
type textarea "It seems to run smoothly"
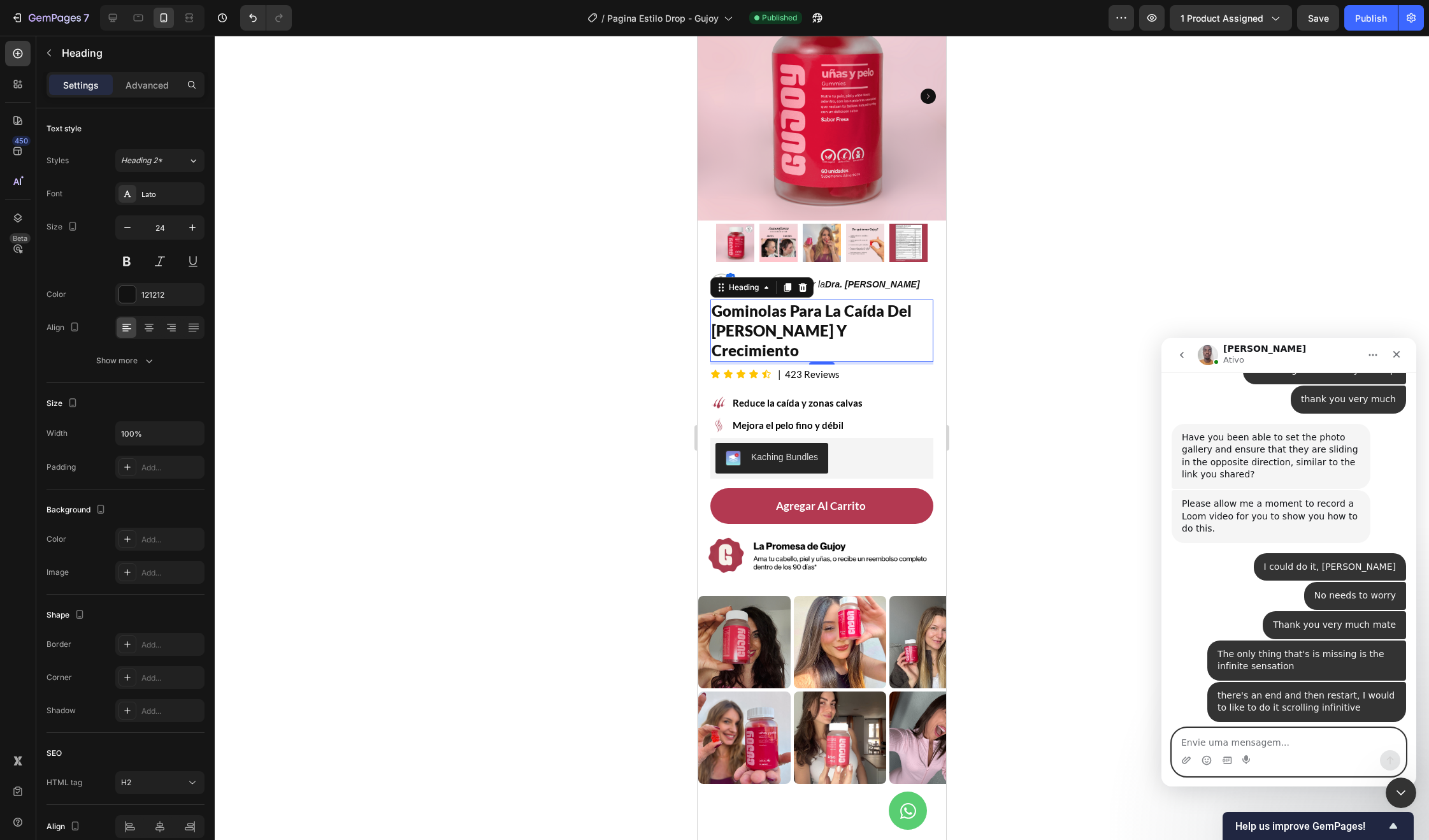
scroll to position [6771, 0]
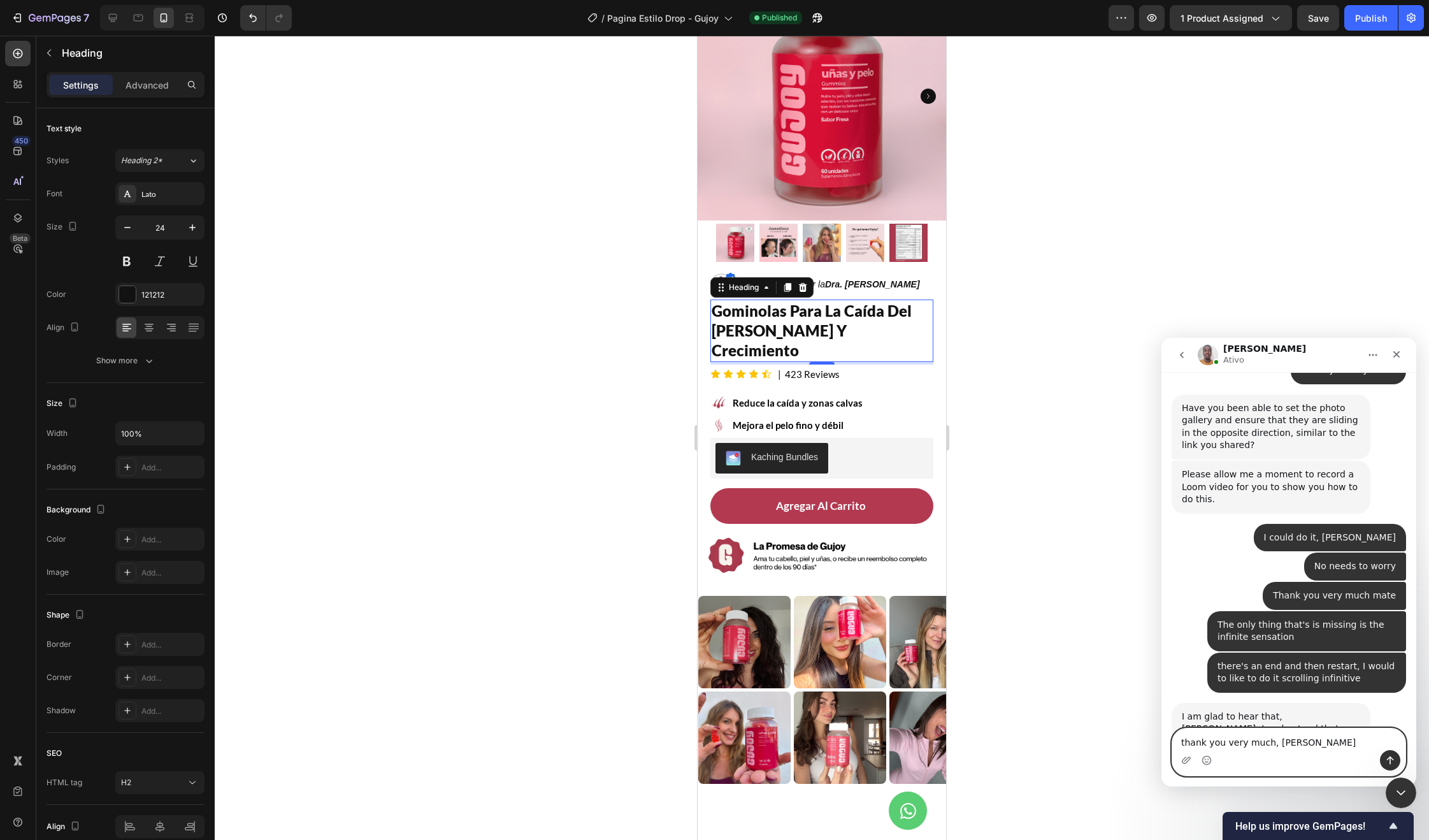
type textarea "thank you very much, [PERSON_NAME]"
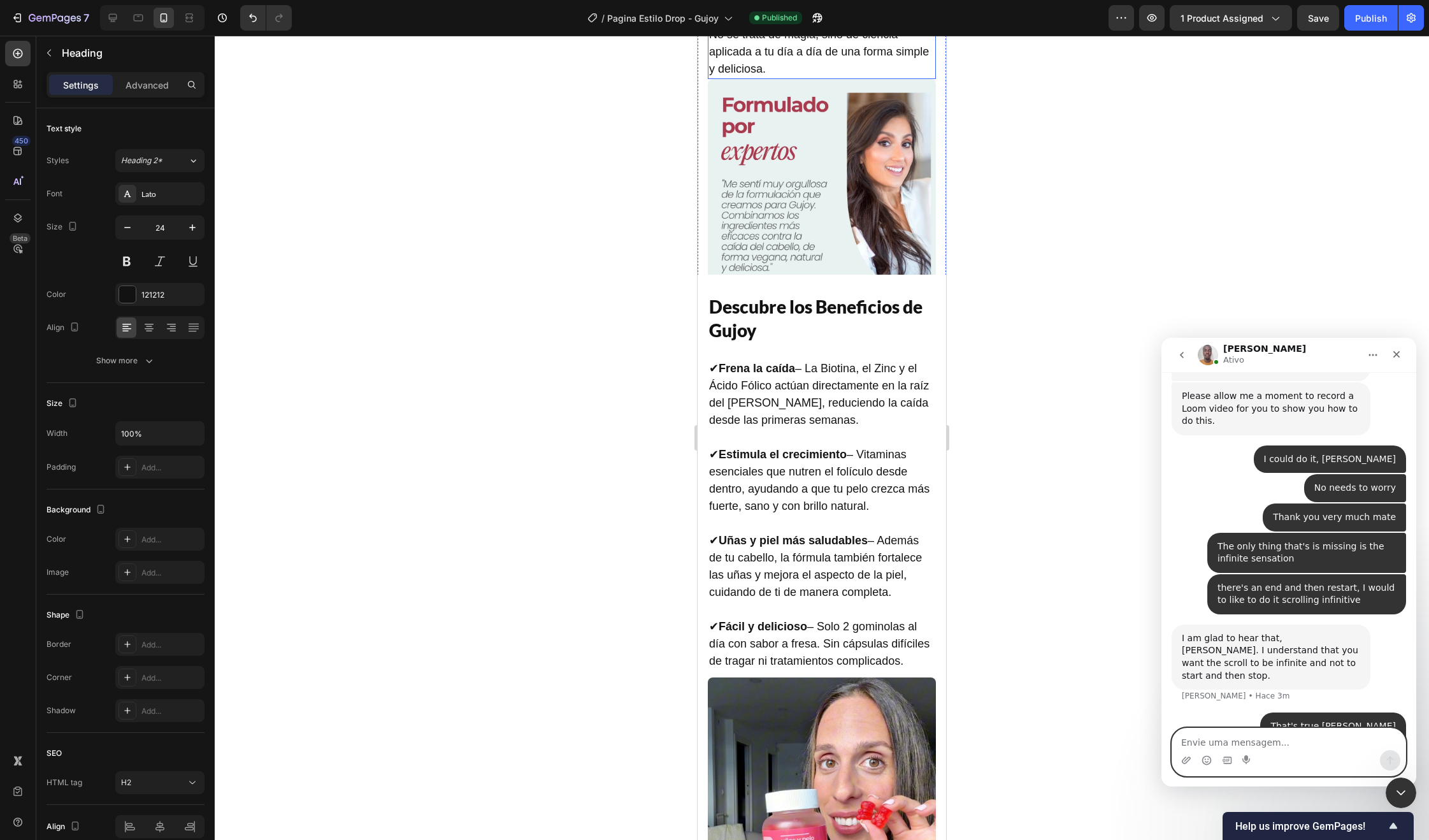
scroll to position [2295, 0]
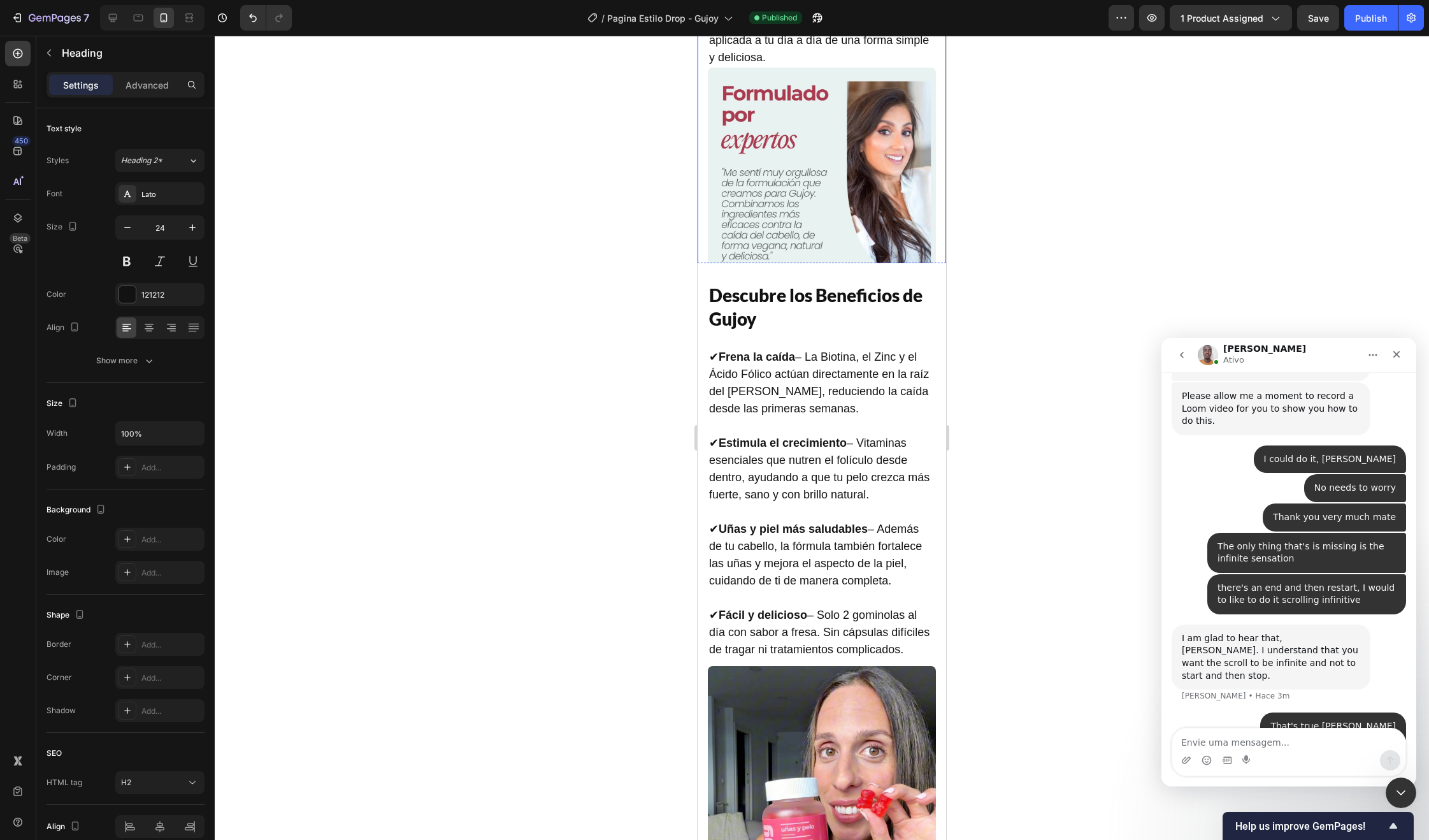
click at [803, 279] on img at bounding box center [822, 173] width 228 height 211
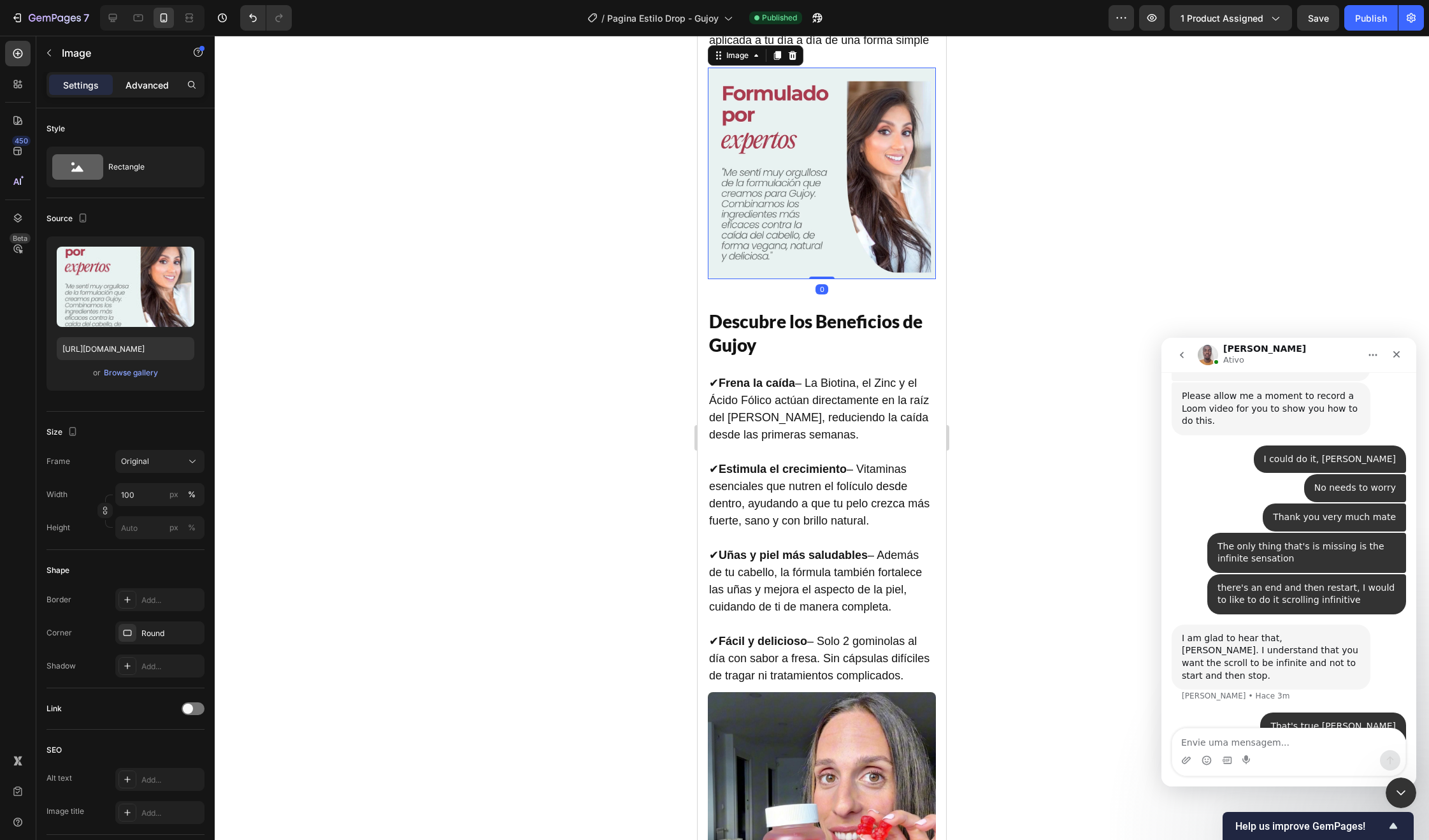
click at [136, 84] on p "Advanced" at bounding box center [147, 85] width 43 height 14
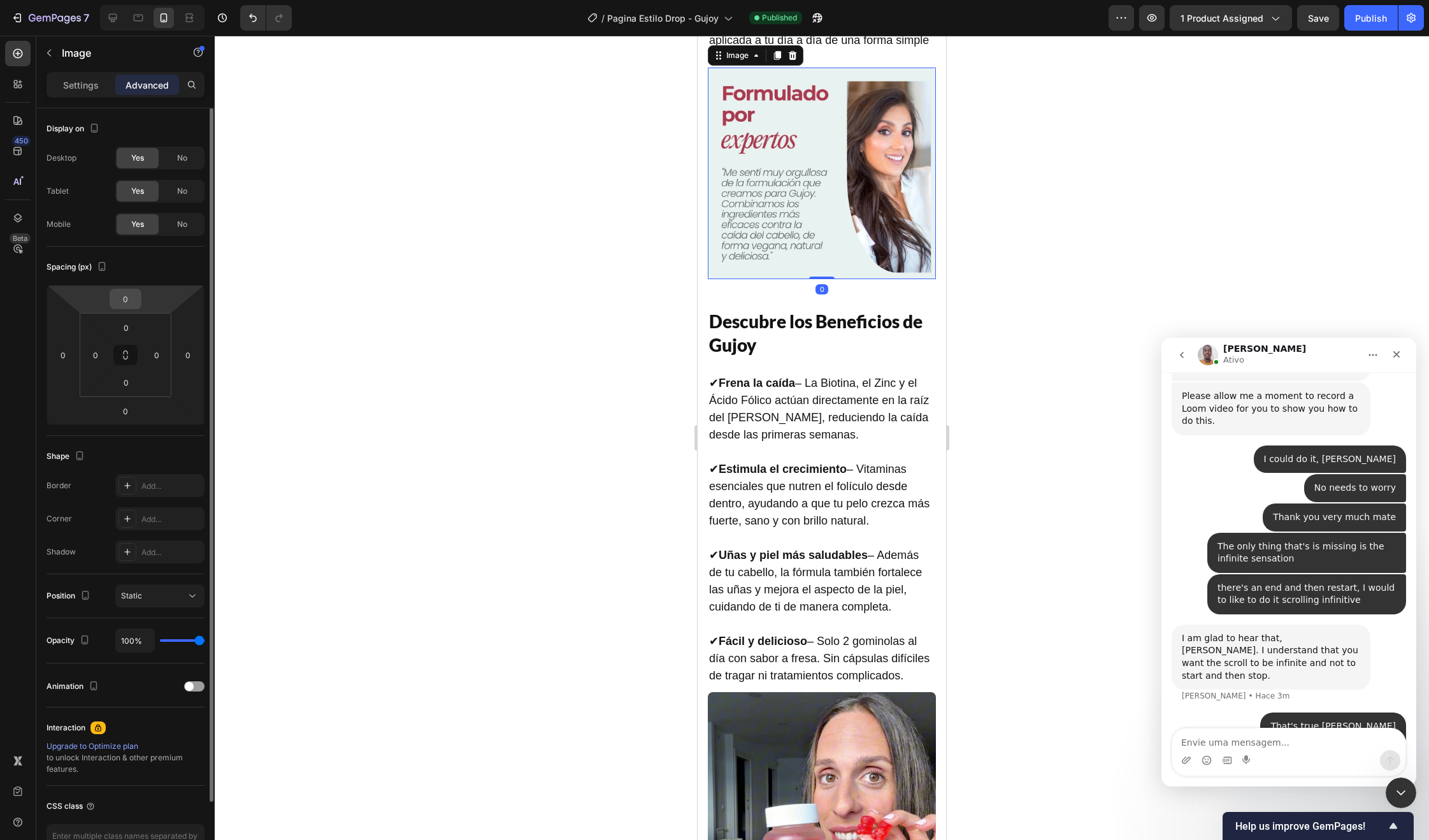
click at [126, 306] on input "0" at bounding box center [126, 299] width 26 height 19
click at [126, 301] on input "0" at bounding box center [126, 299] width 26 height 19
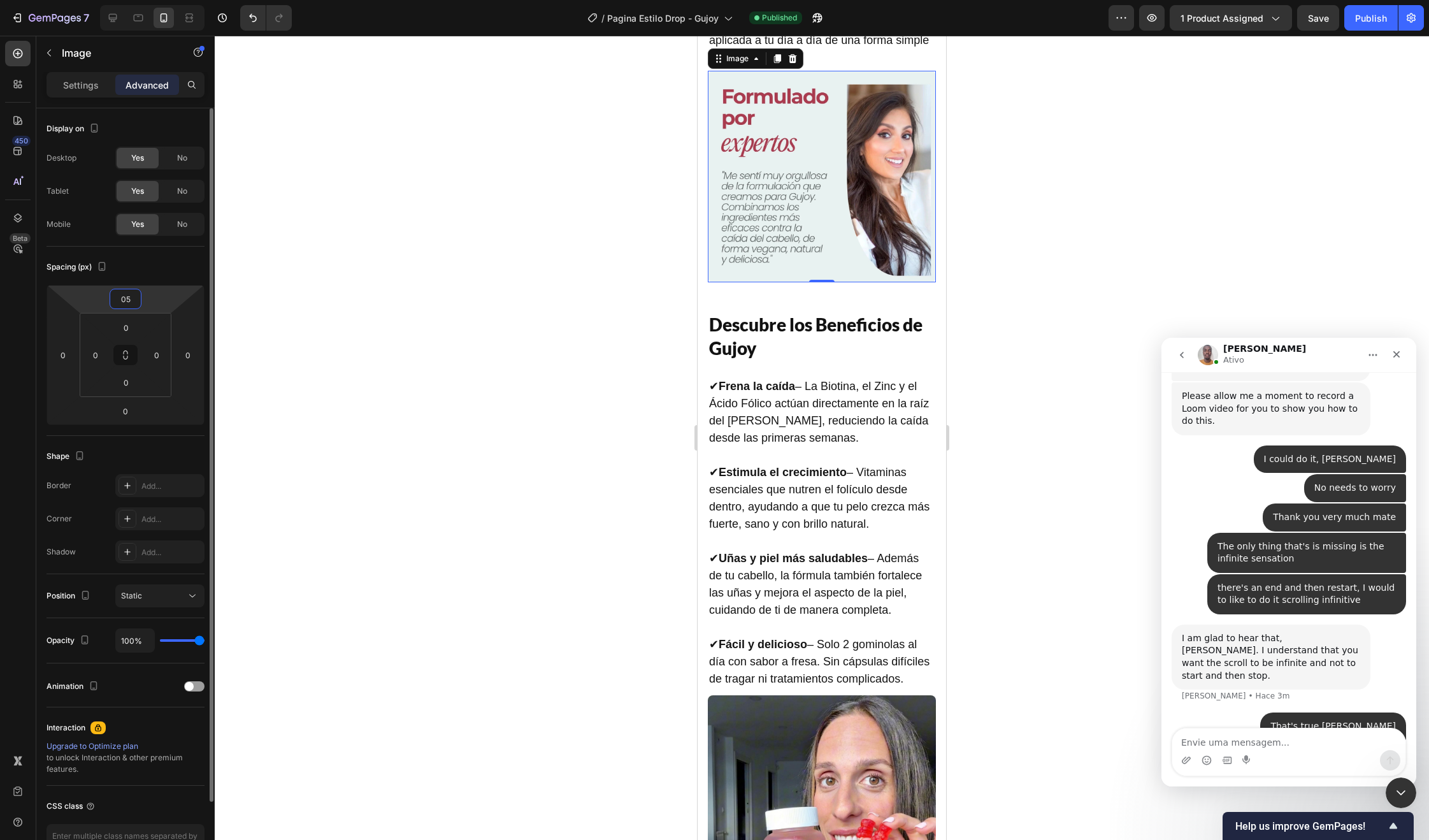
click at [127, 301] on input "05" at bounding box center [126, 299] width 26 height 19
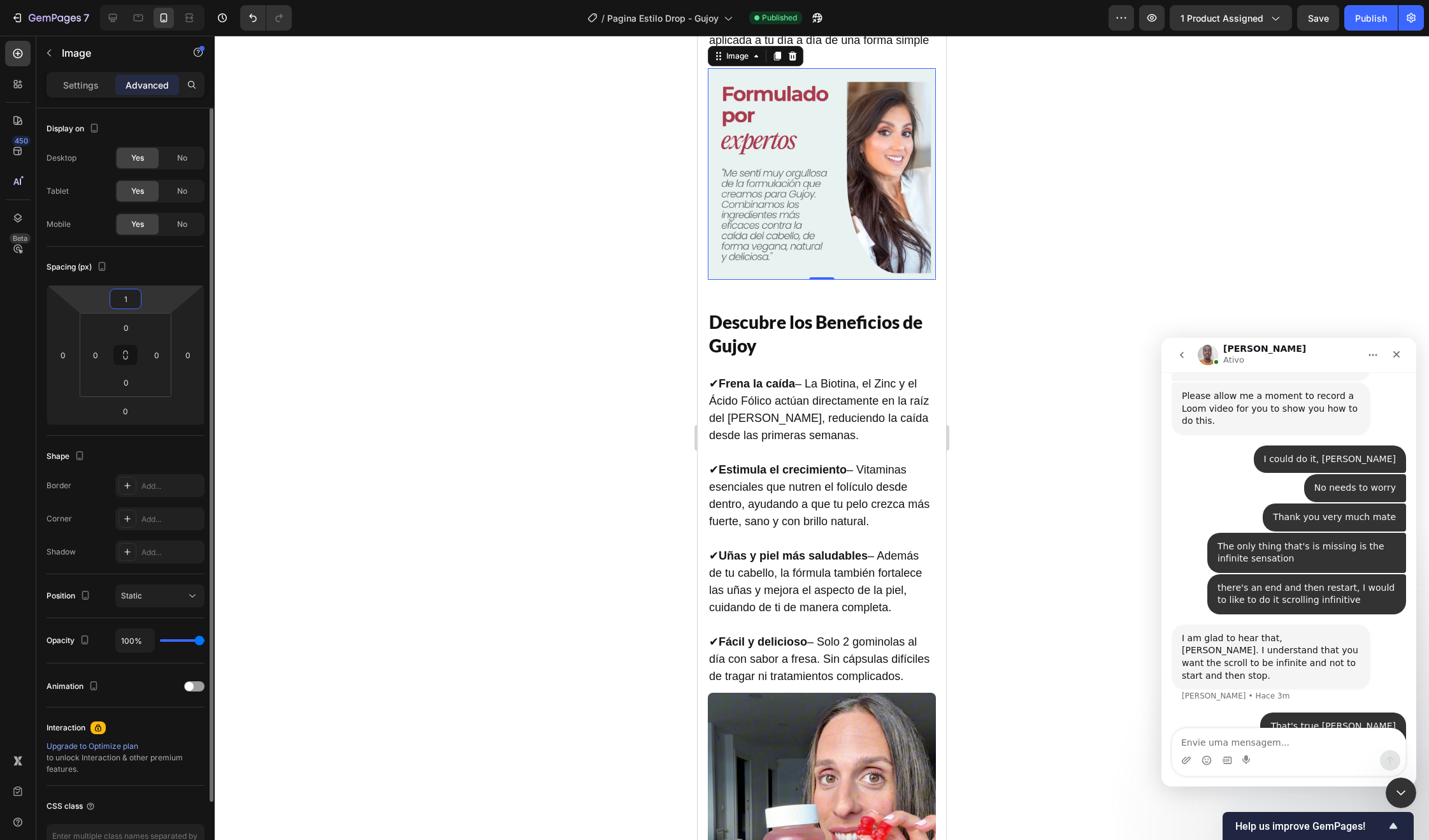
type input "15"
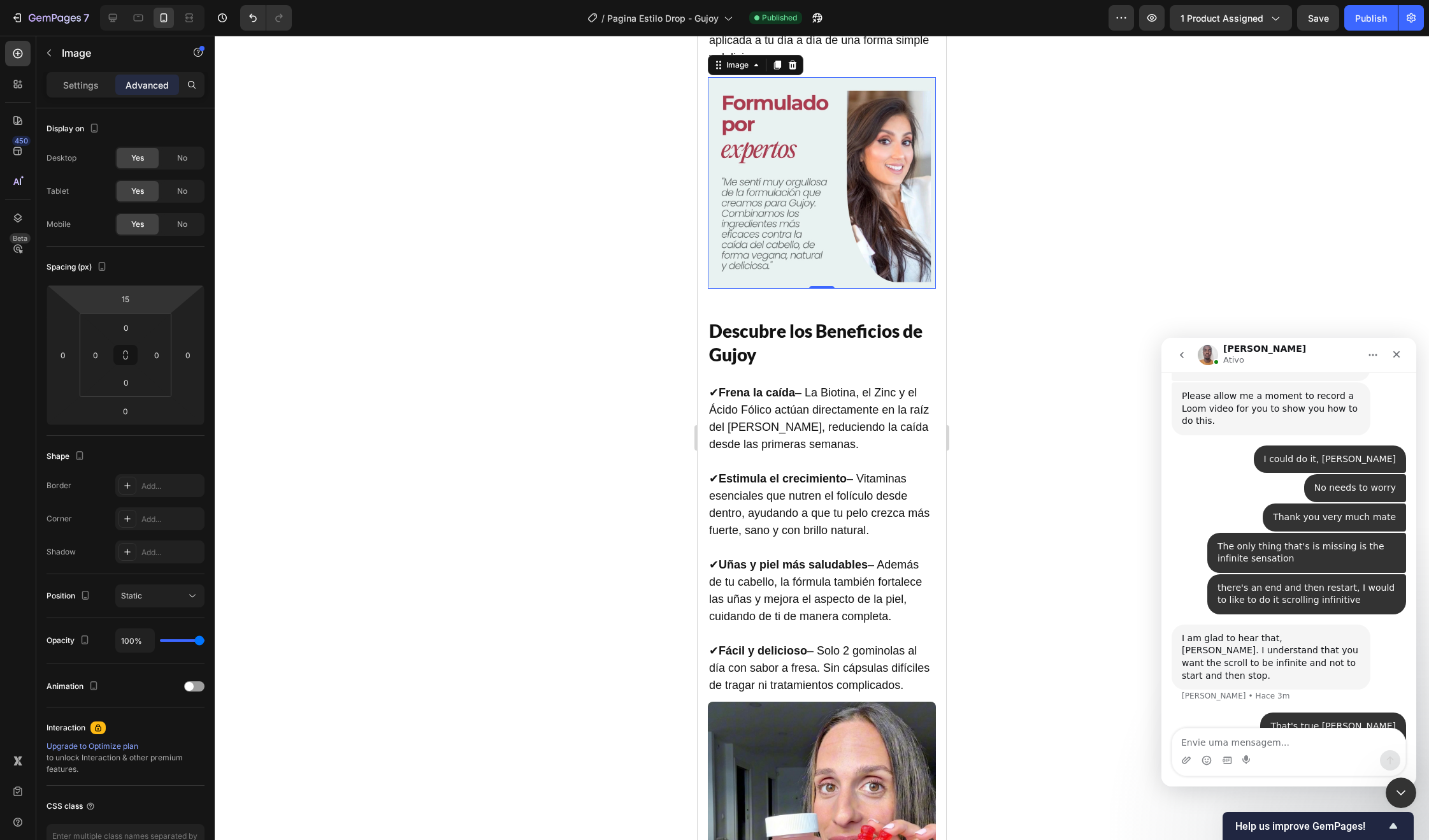
click at [525, 396] on div at bounding box center [822, 437] width 1214 height 804
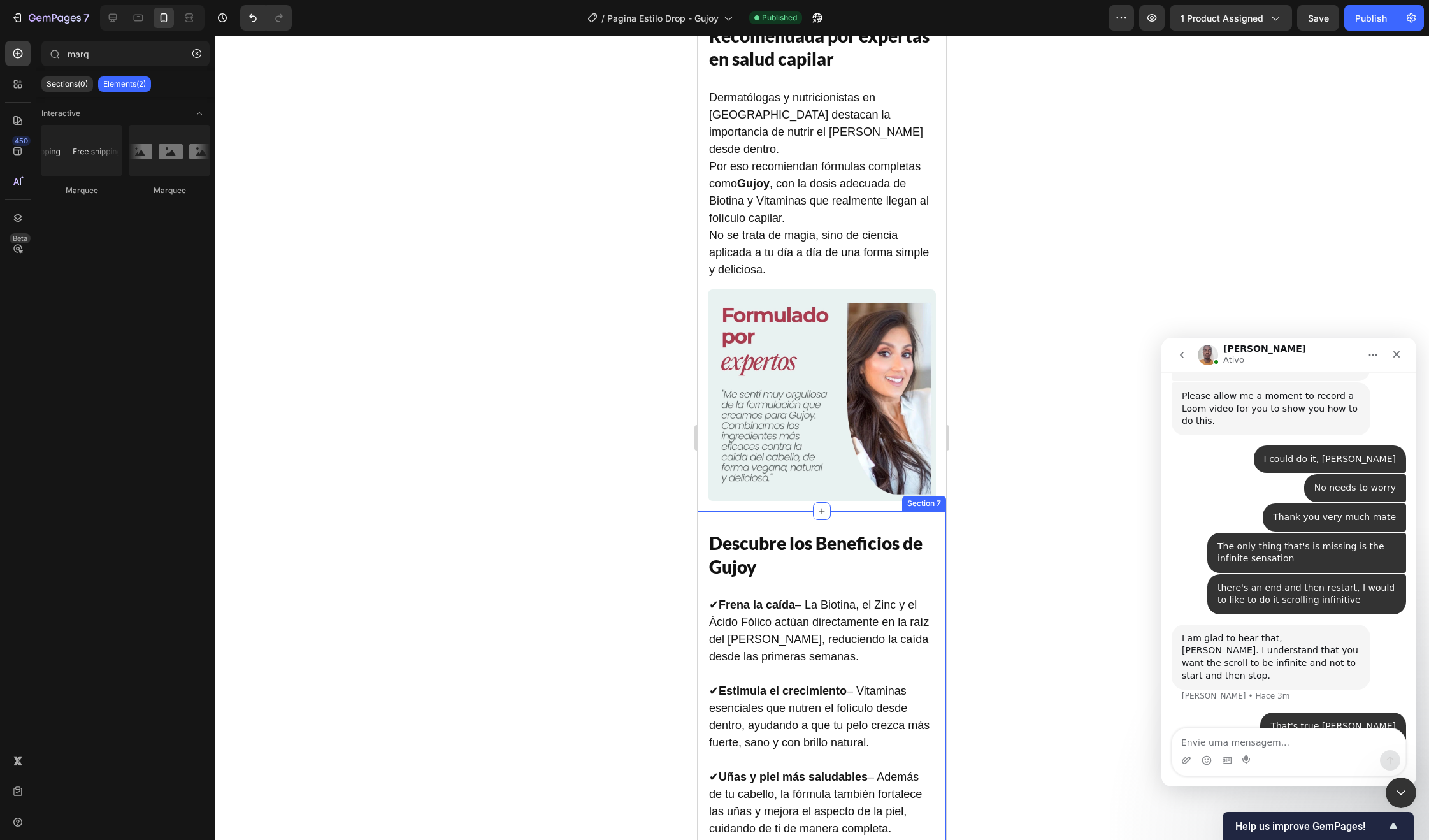
scroll to position [2382, 0]
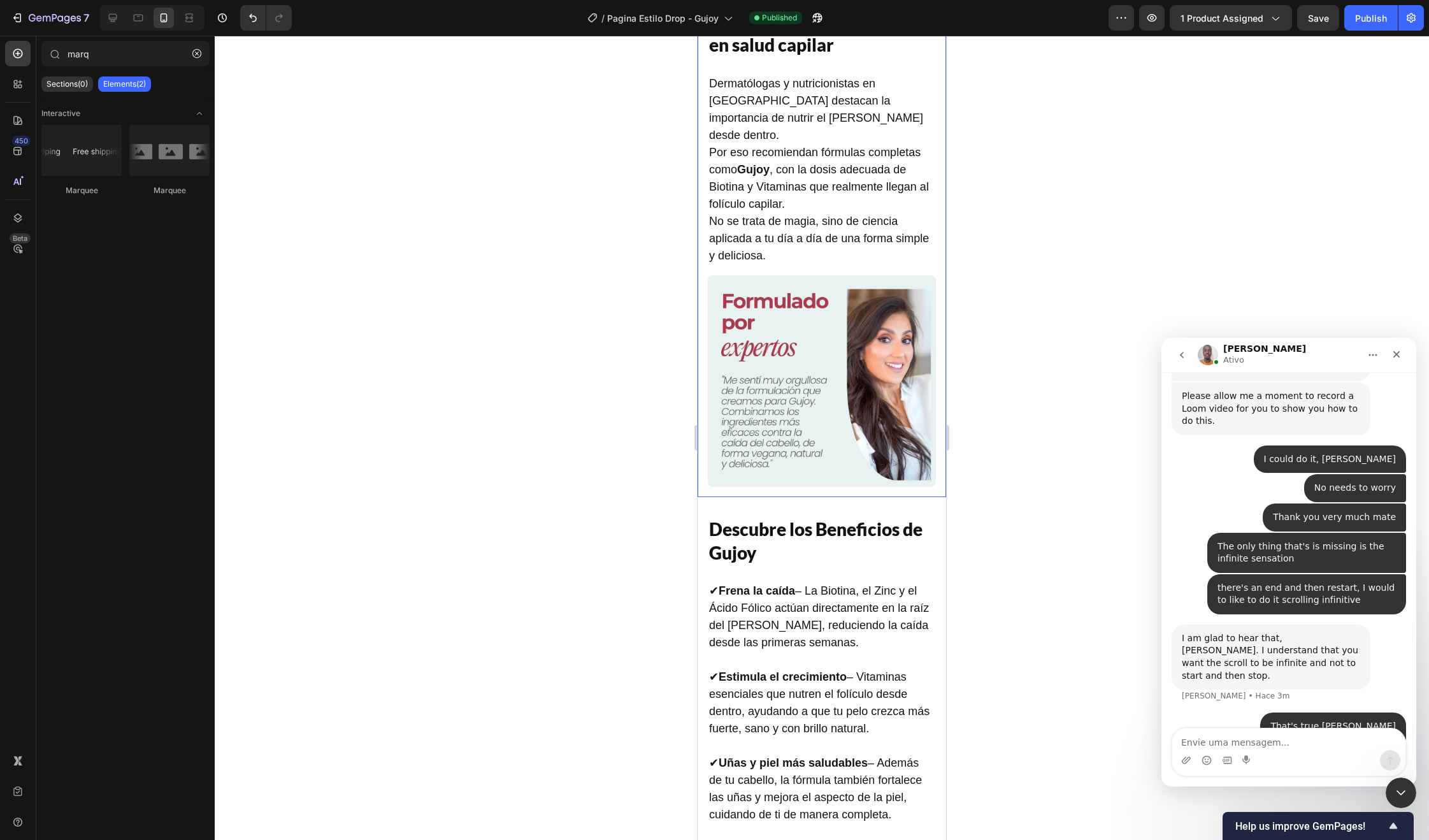
click at [776, 467] on div "Recomendada por expertas en salud capilar Heading Dermatólogas y nutricionistas…" at bounding box center [822, 253] width 248 height 488
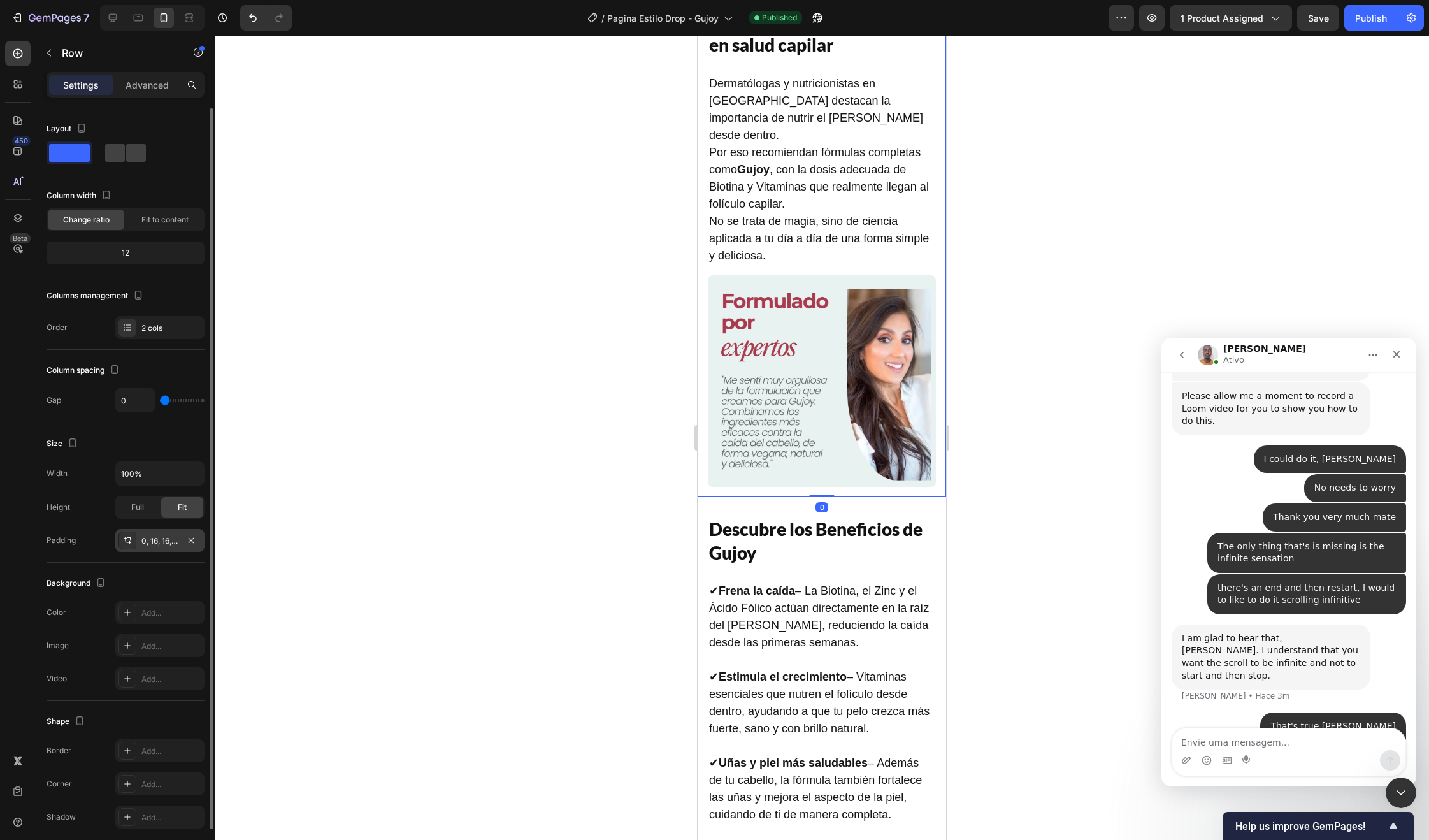
click at [161, 535] on div "0, 16, 16, 16" at bounding box center [160, 540] width 37 height 11
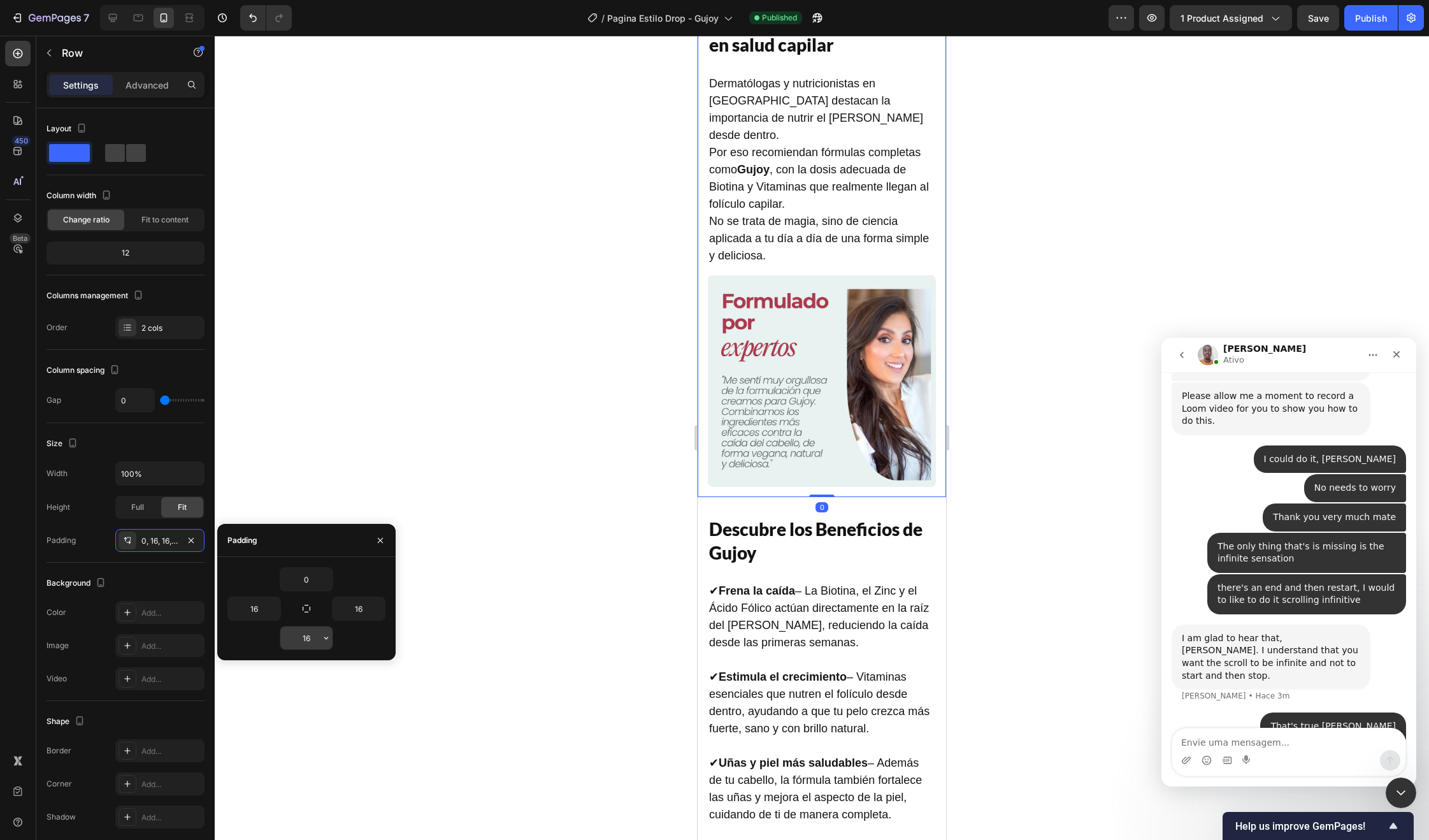
click at [314, 637] on input "16" at bounding box center [306, 638] width 52 height 23
type input "0"
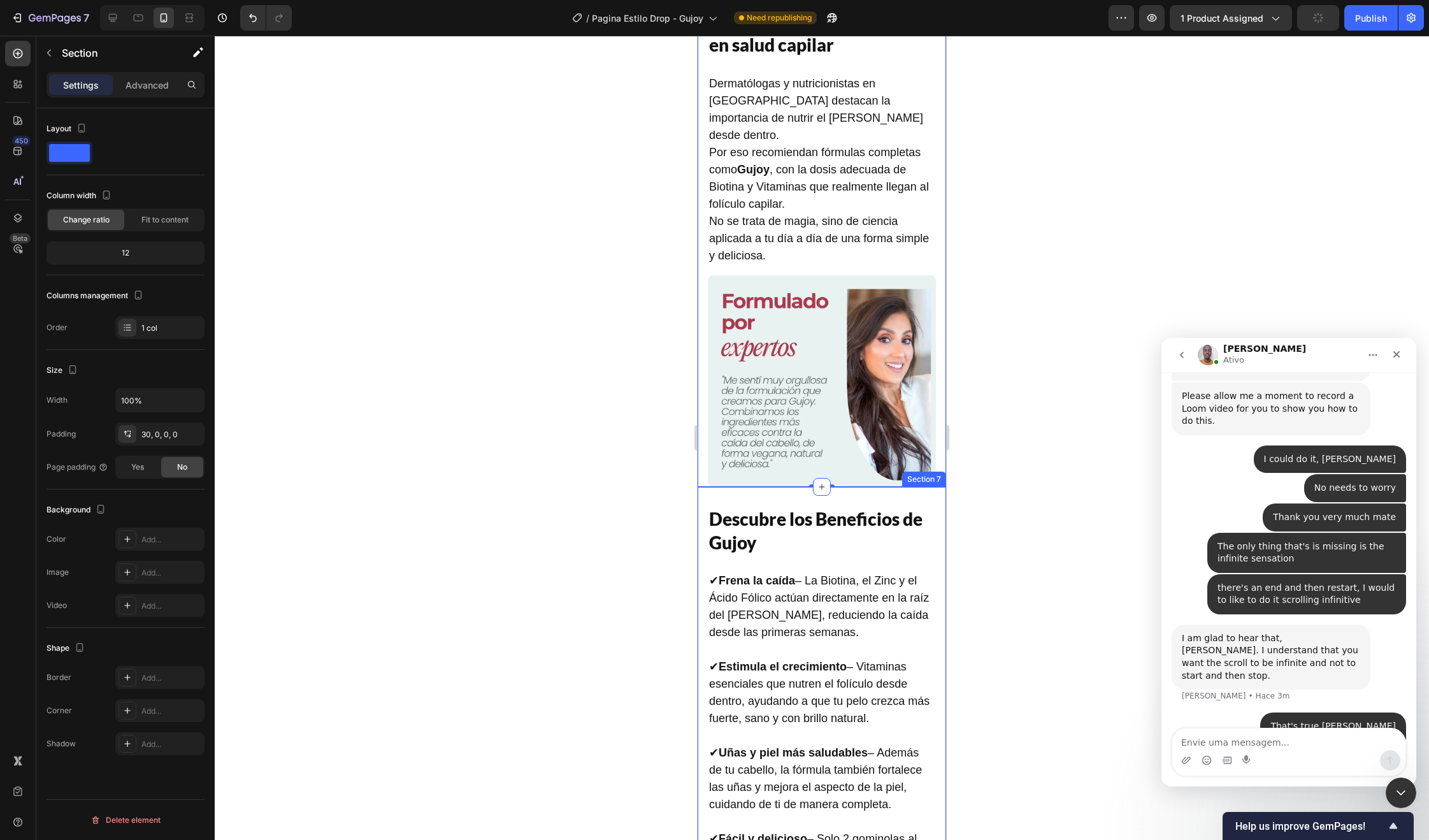
click at [764, 487] on div "Image Descubre los Beneficios de Gujoy Heading ✔ Frena la caída – La Biotina, e…" at bounding box center [822, 846] width 248 height 717
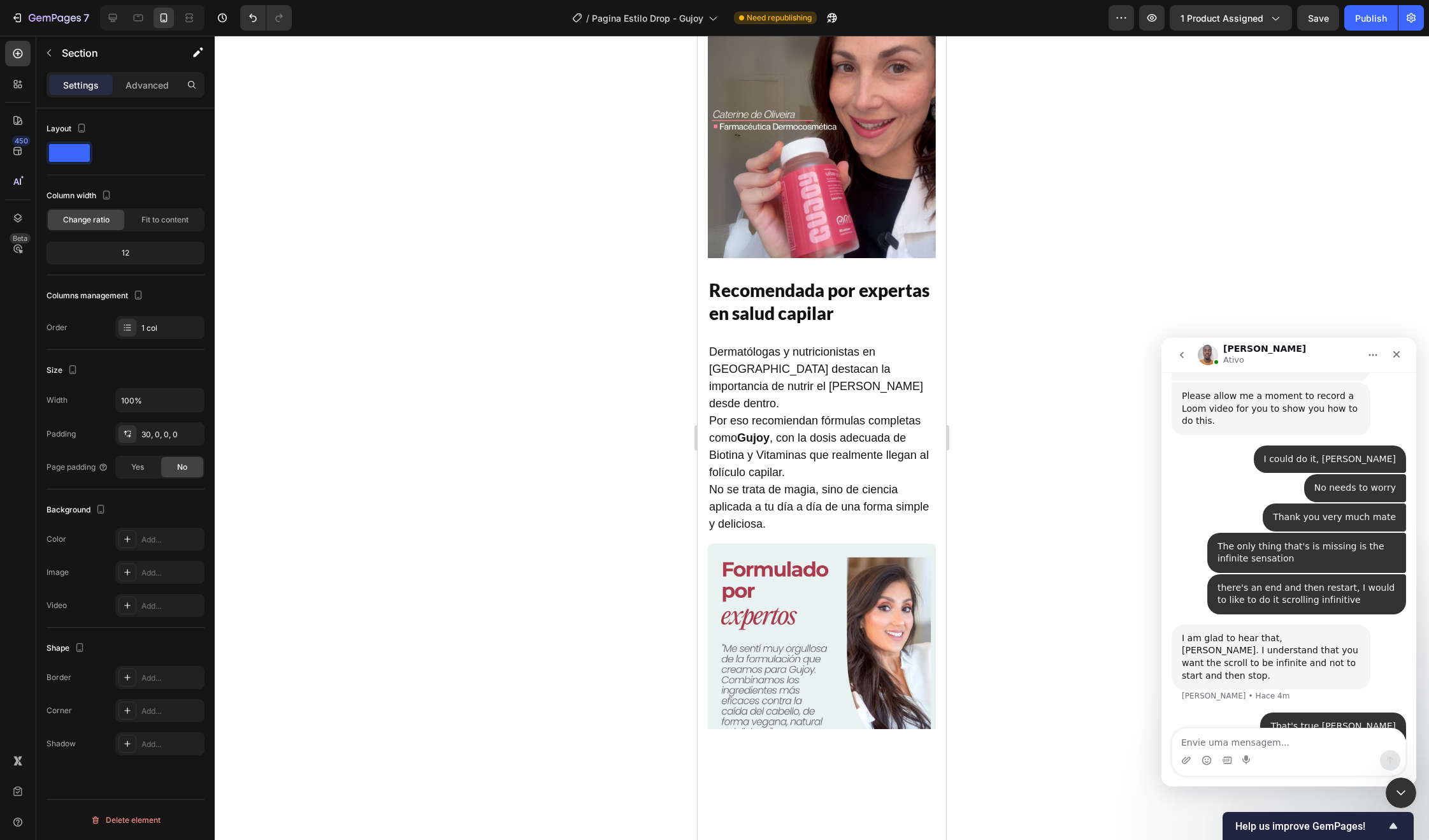
scroll to position [1939, 0]
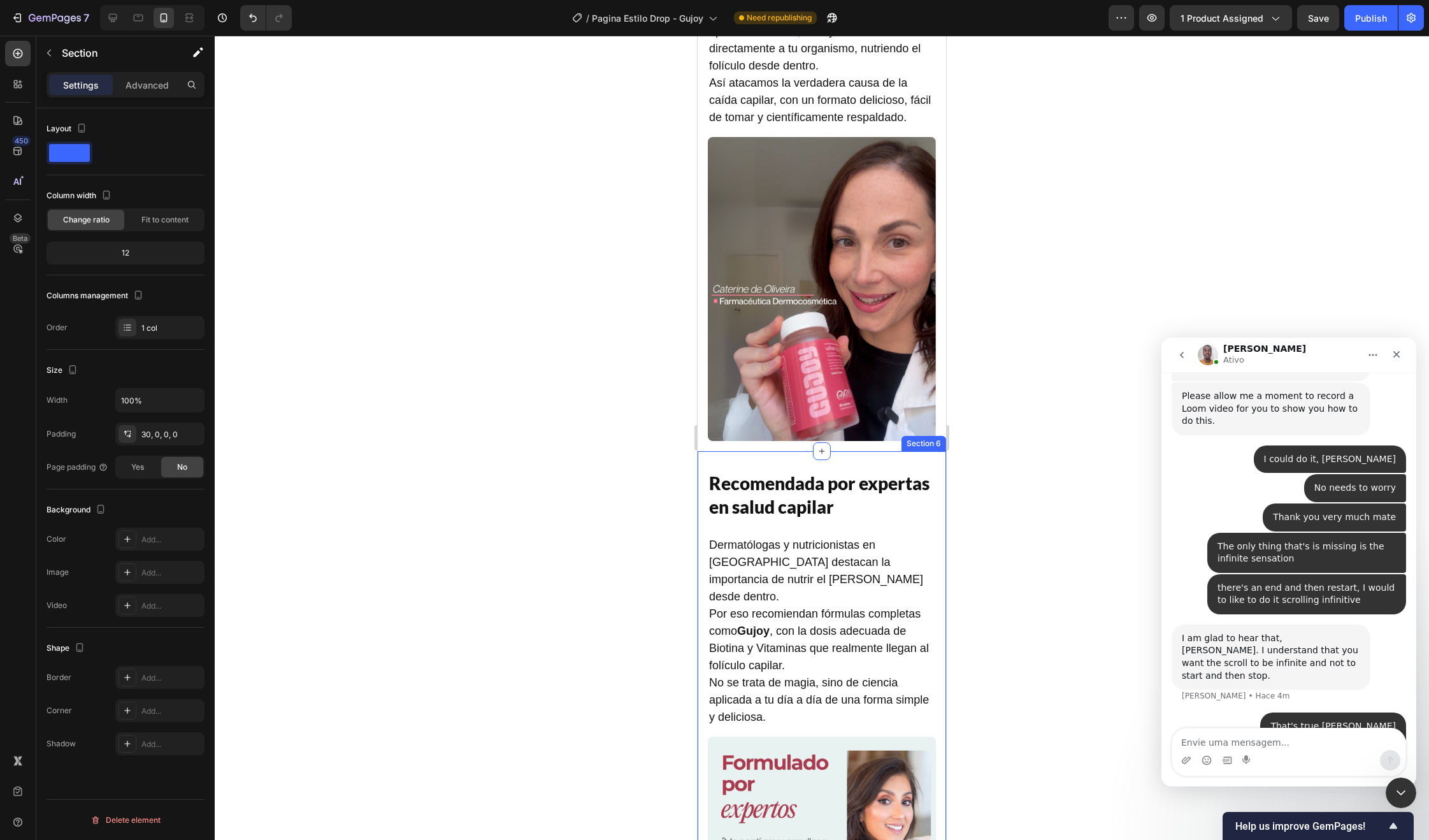
click at [764, 451] on div "Recomendada por expertas en salud capilar Heading Dermatólogas y nutricionistas…" at bounding box center [822, 699] width 248 height 497
click at [668, 434] on div at bounding box center [822, 437] width 1214 height 804
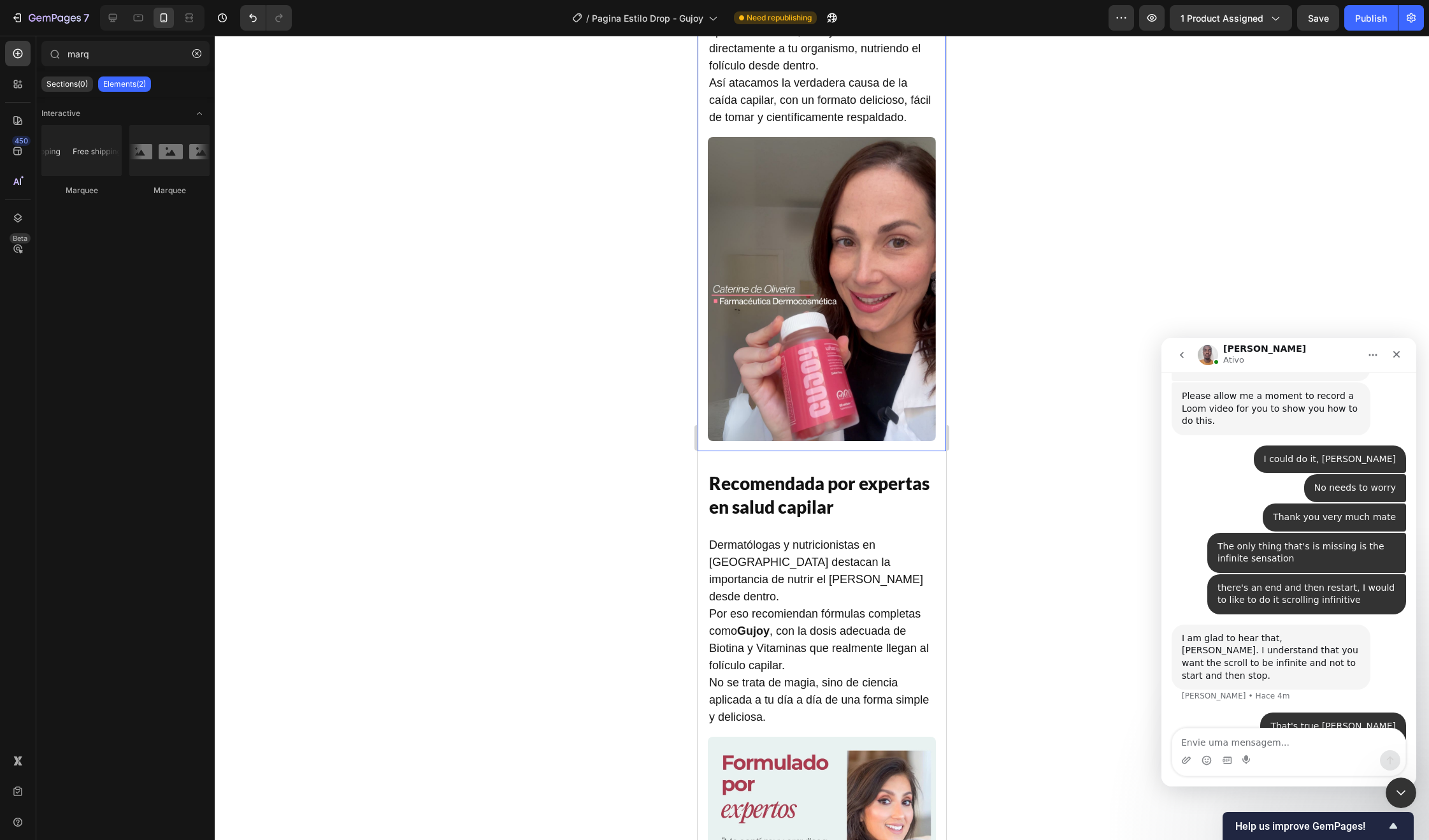
click at [720, 427] on div "Image Tu solución definitiva contra la caída del cabello Heading La mayoría de …" at bounding box center [822, 115] width 248 height 673
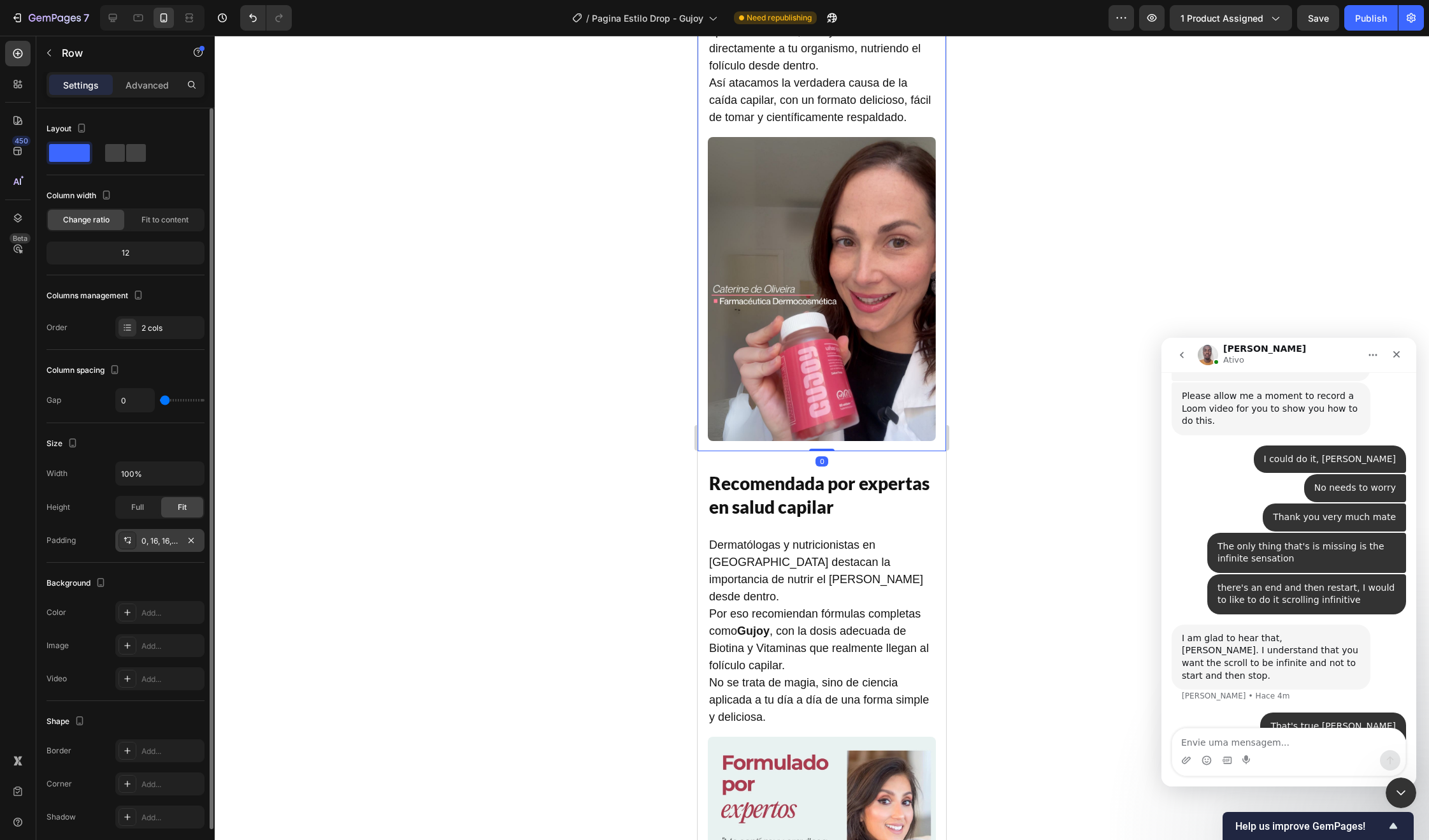
click at [146, 545] on div "0, 16, 16, 16" at bounding box center [160, 540] width 37 height 11
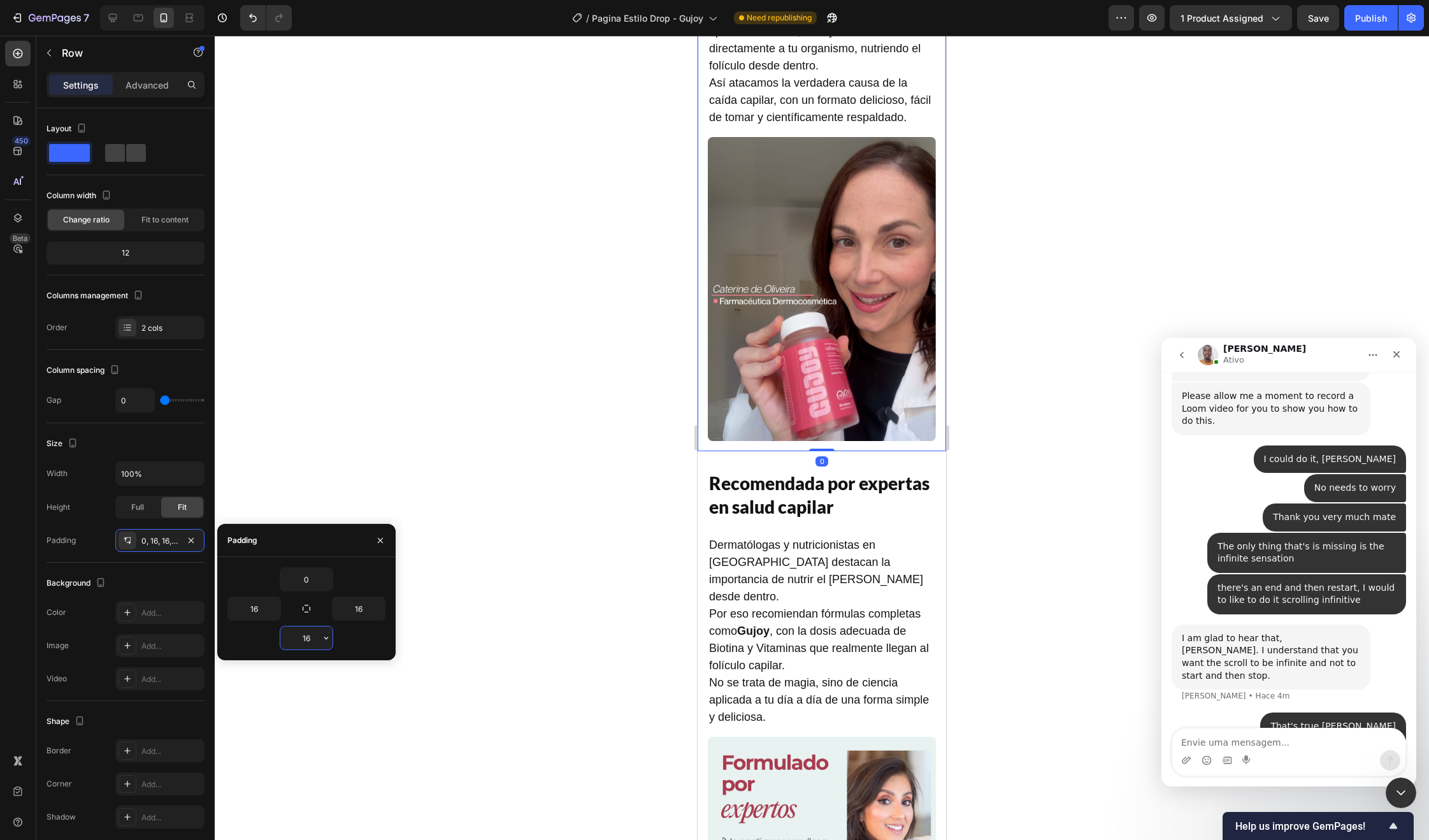
click at [312, 636] on input "16" at bounding box center [306, 638] width 52 height 23
type input "0"
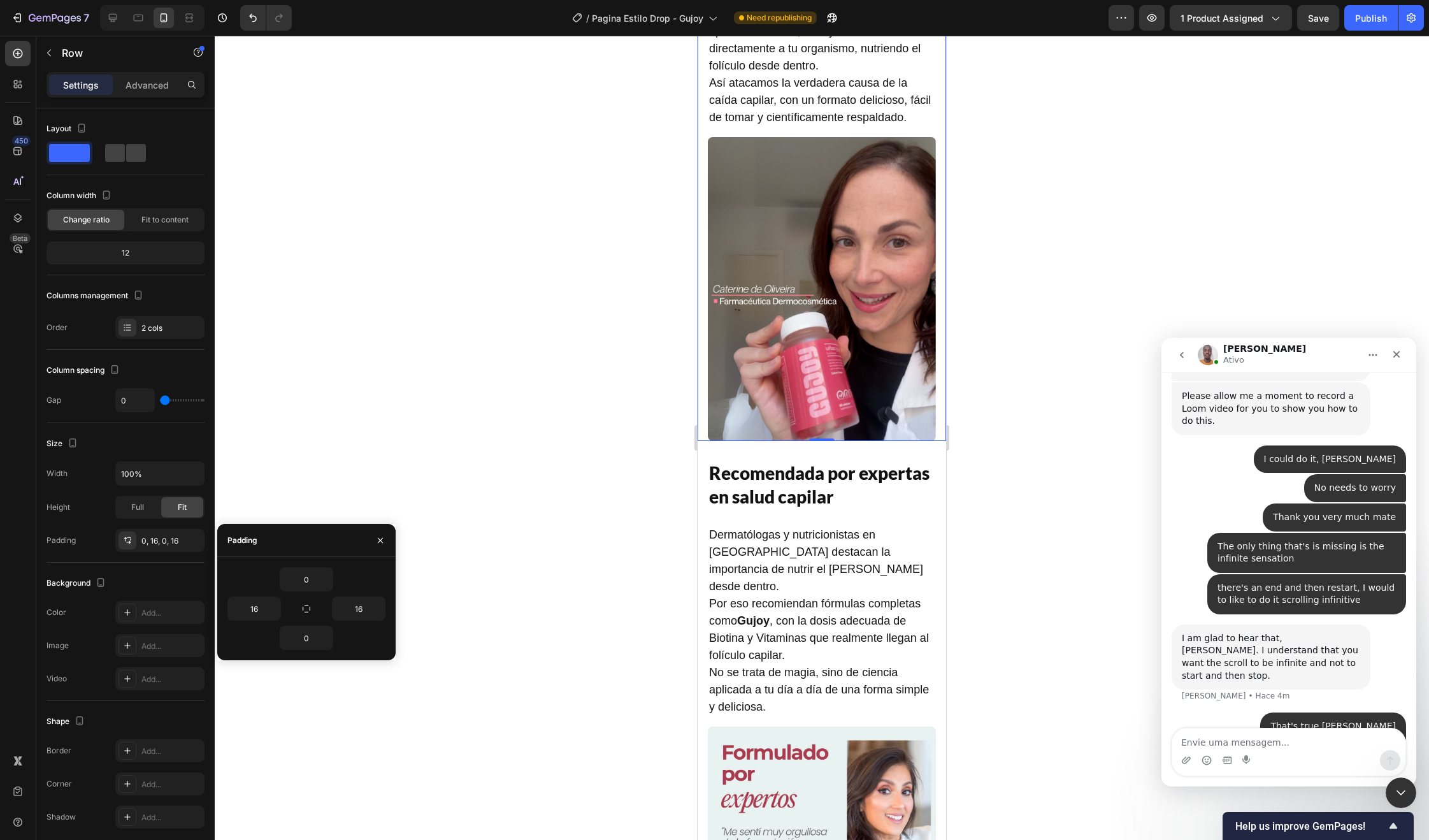
click at [573, 499] on div at bounding box center [822, 437] width 1214 height 804
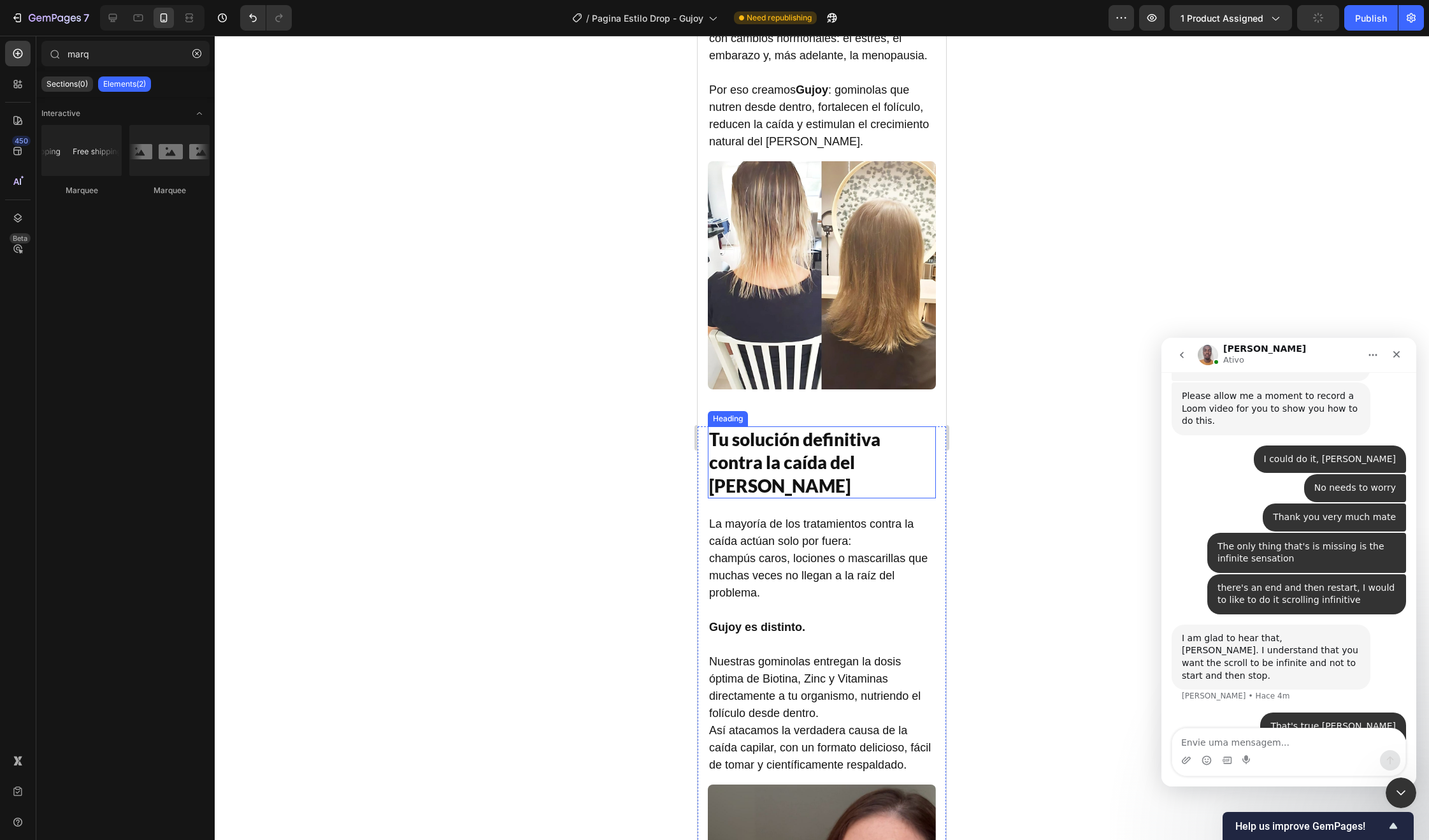
scroll to position [1289, 0]
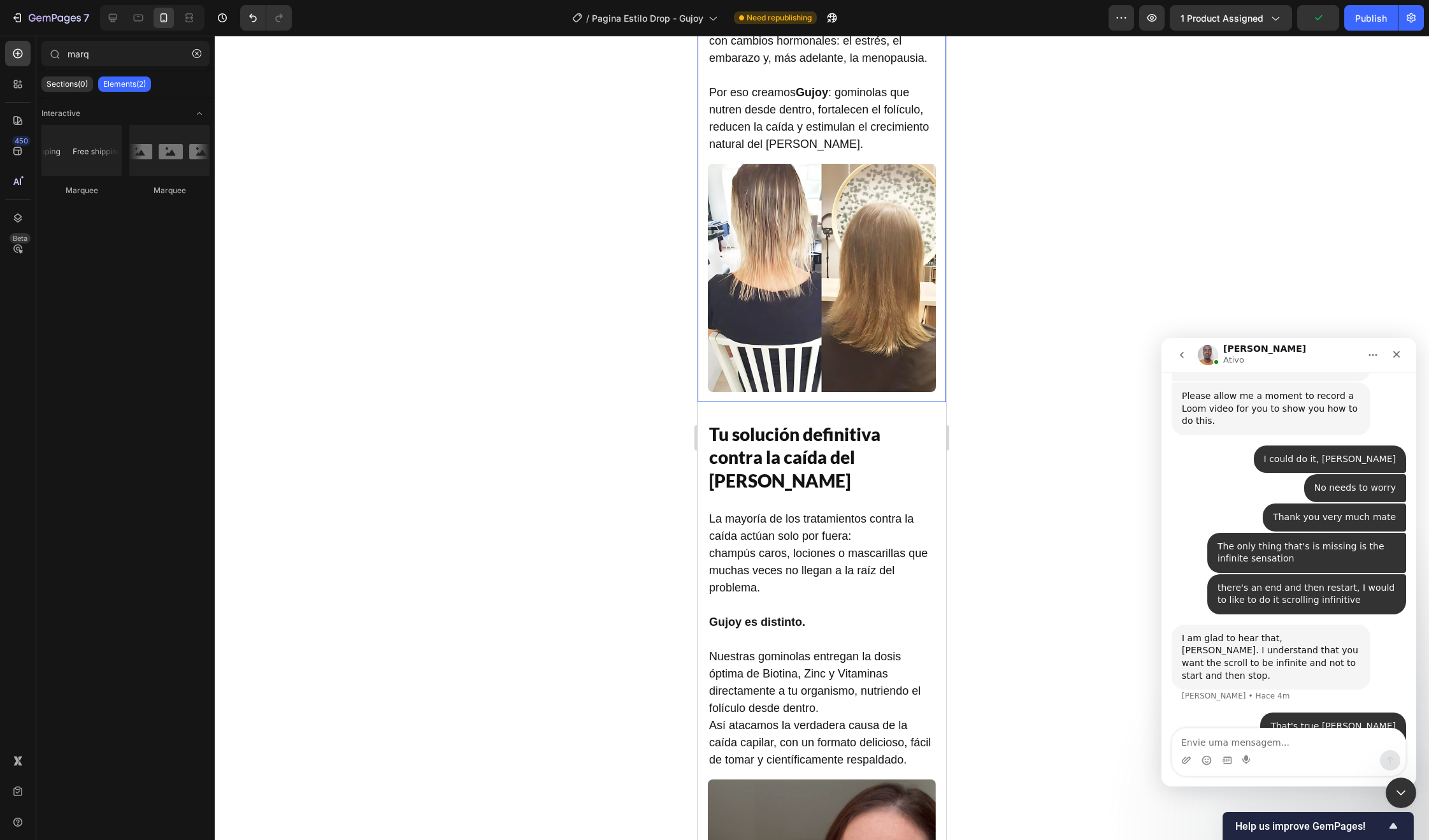
click at [704, 396] on div "Recupera la fuerza de tu cabello en pocas semanas Heading Alrededor de 57% de l…" at bounding box center [822, 158] width 248 height 487
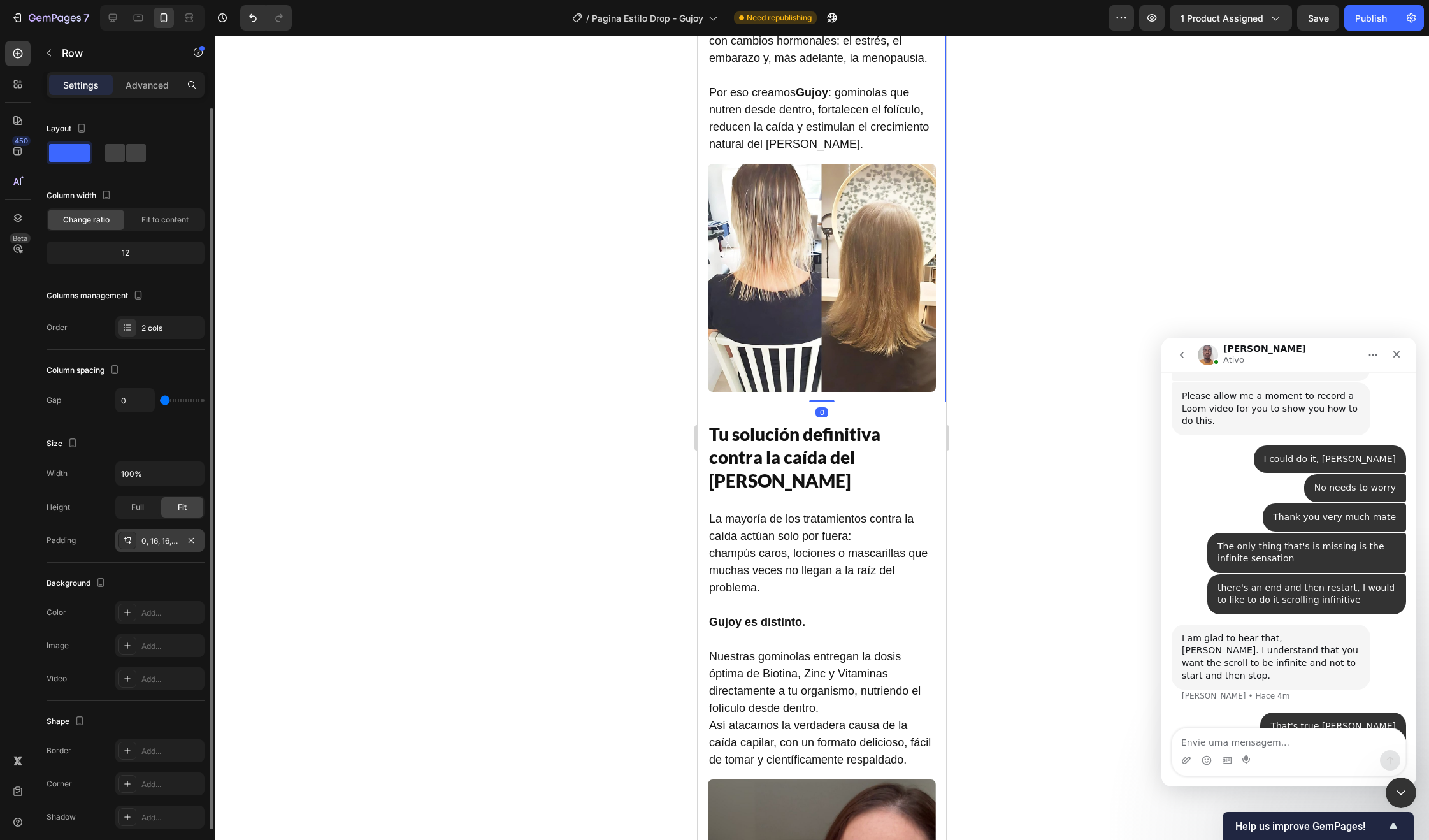
click at [151, 539] on div "0, 16, 16, 16" at bounding box center [160, 540] width 37 height 11
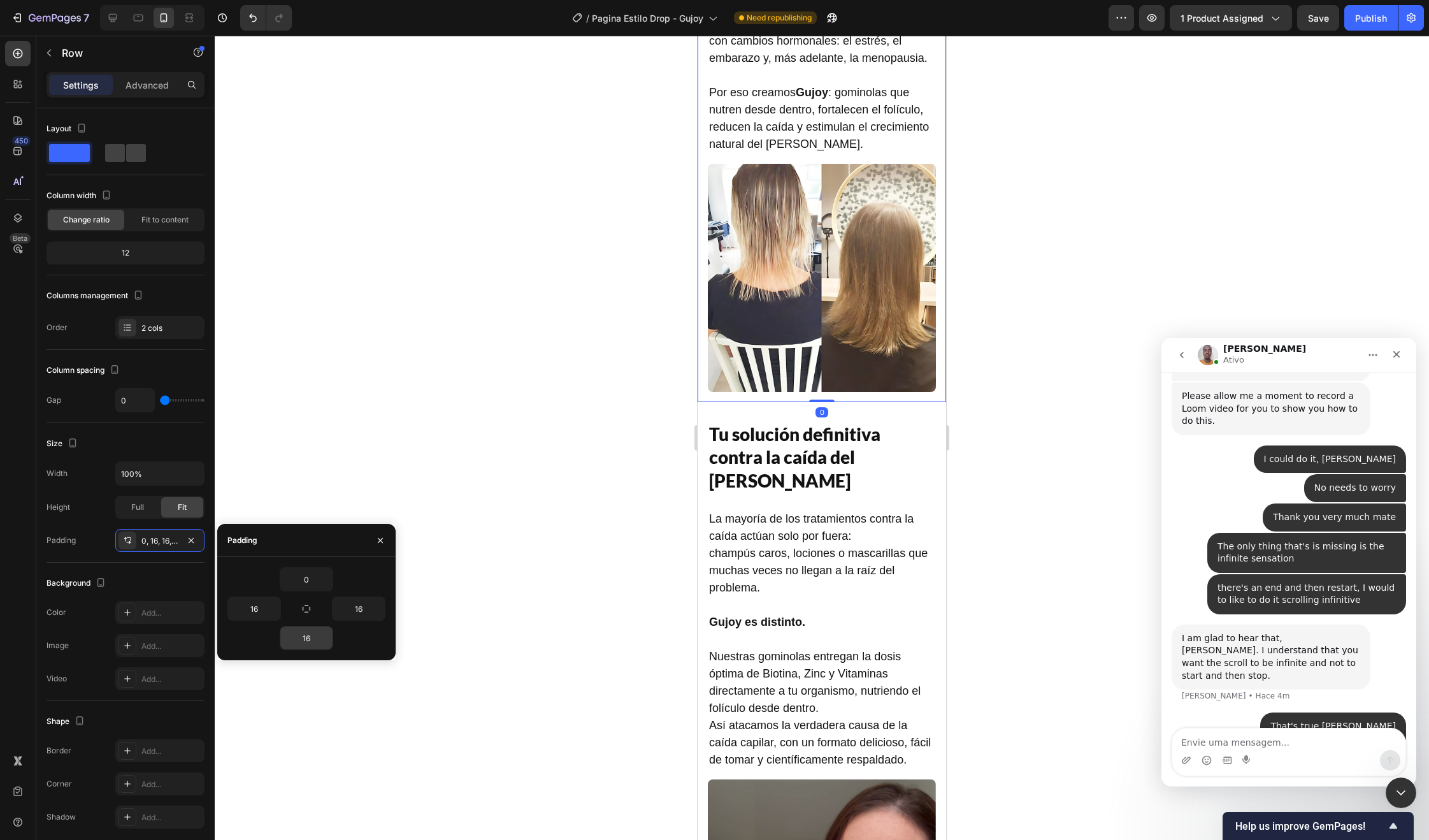
click at [304, 639] on input "16" at bounding box center [306, 638] width 52 height 23
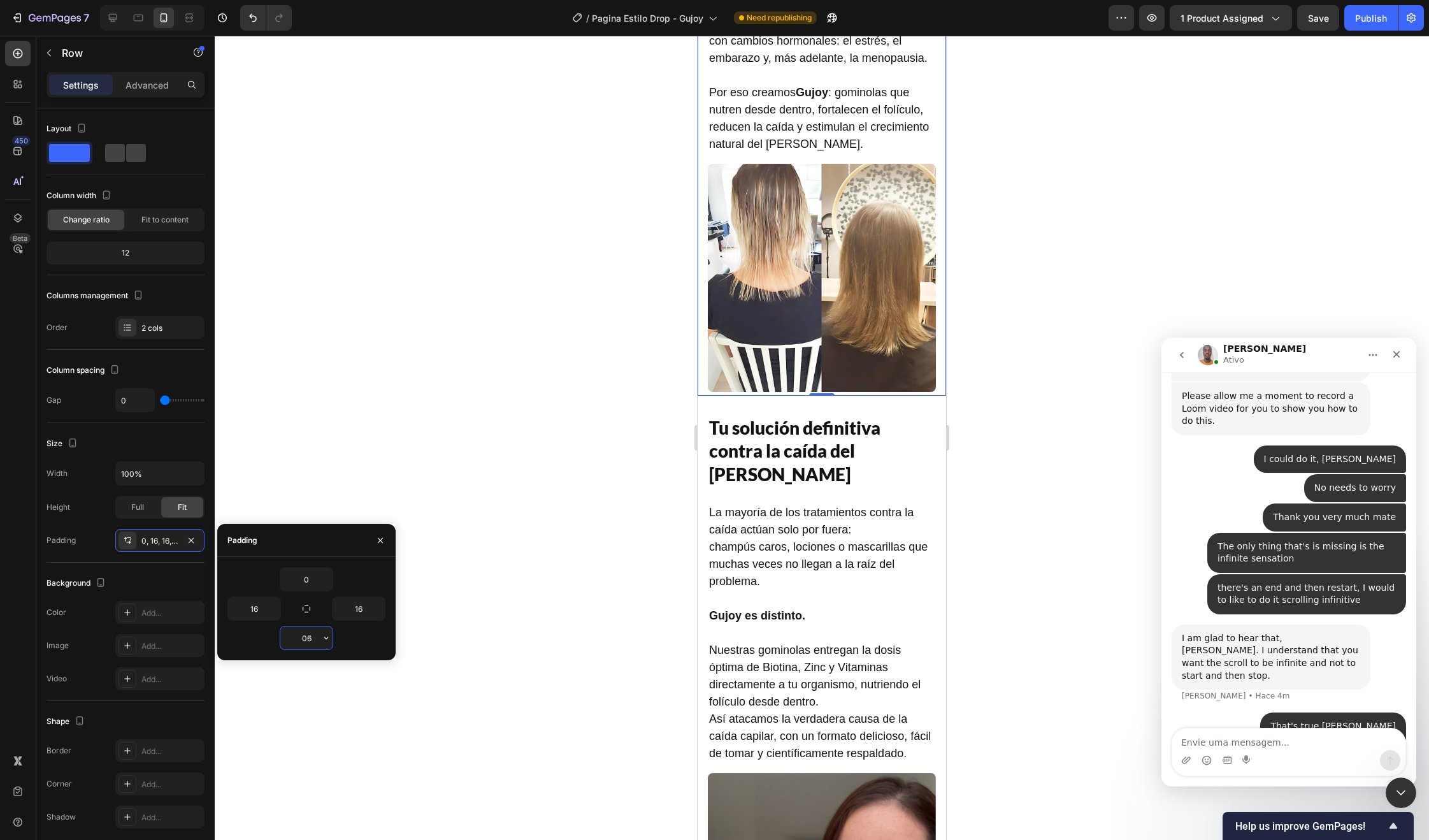
click at [302, 639] on input "06" at bounding box center [306, 638] width 52 height 23
type input "0"
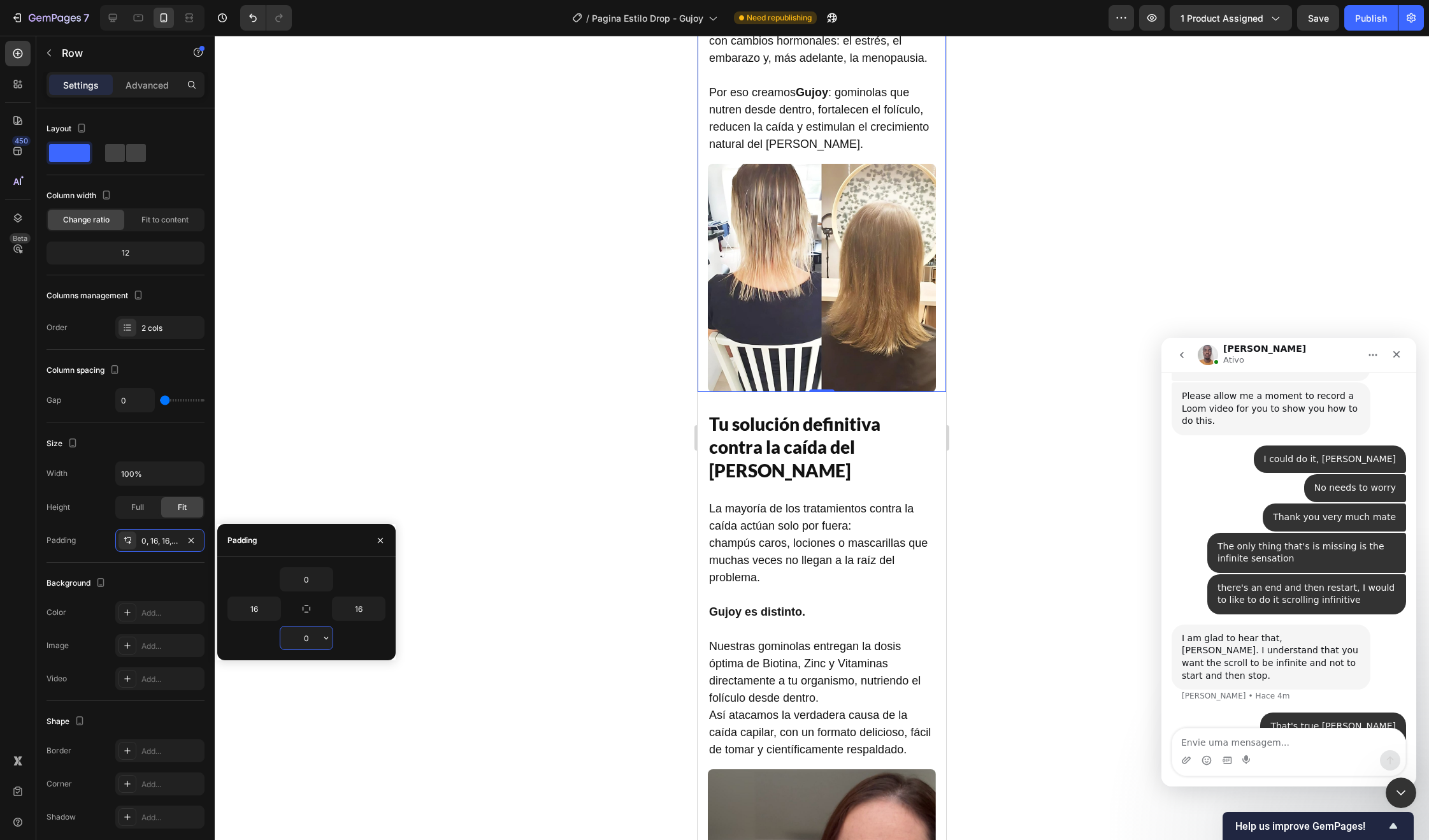
click at [535, 563] on div at bounding box center [822, 437] width 1214 height 804
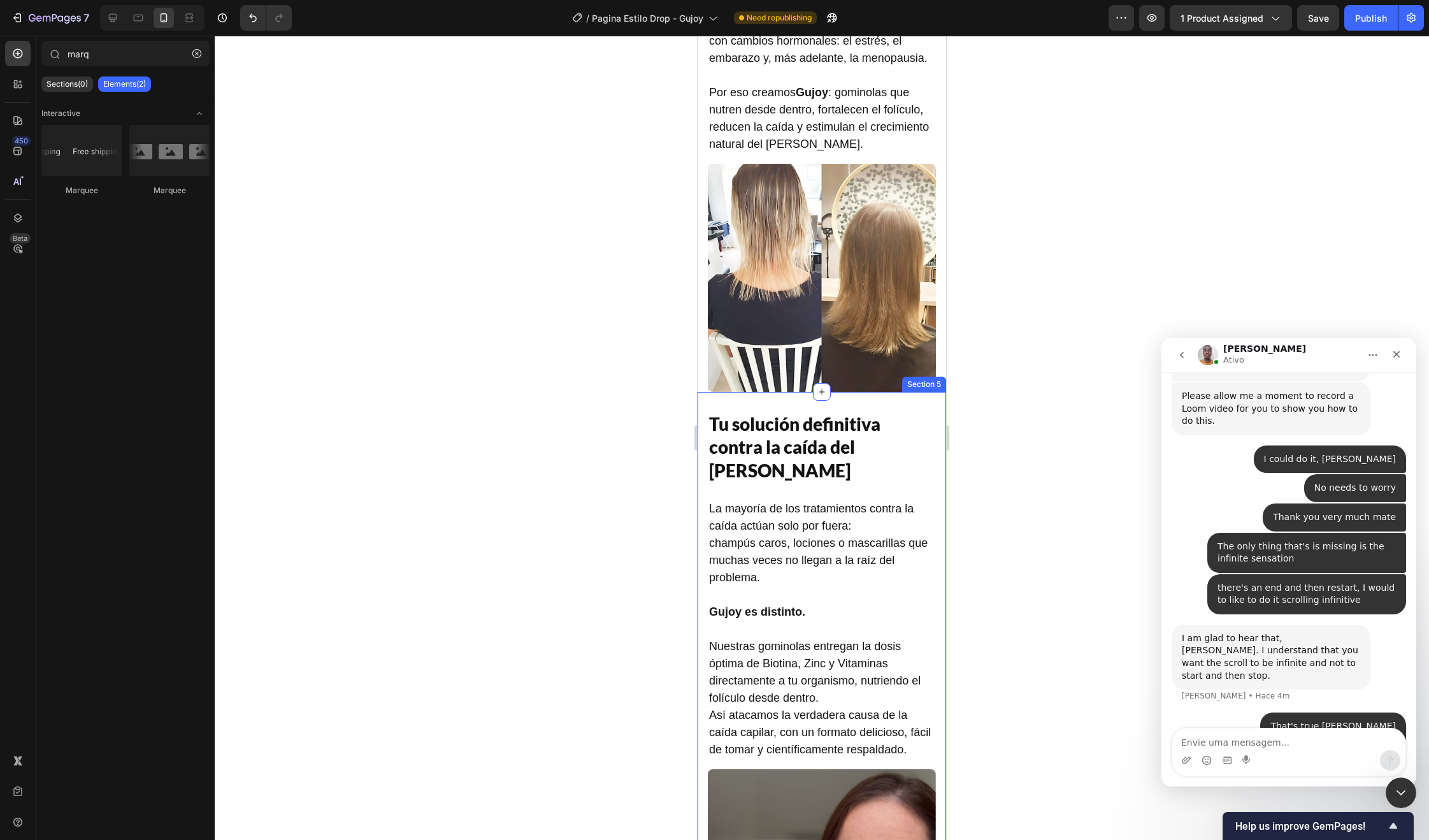
click at [783, 413] on div "Image Tu solución definitiva contra la caída del cabello Heading La mayoría de …" at bounding box center [822, 732] width 248 height 682
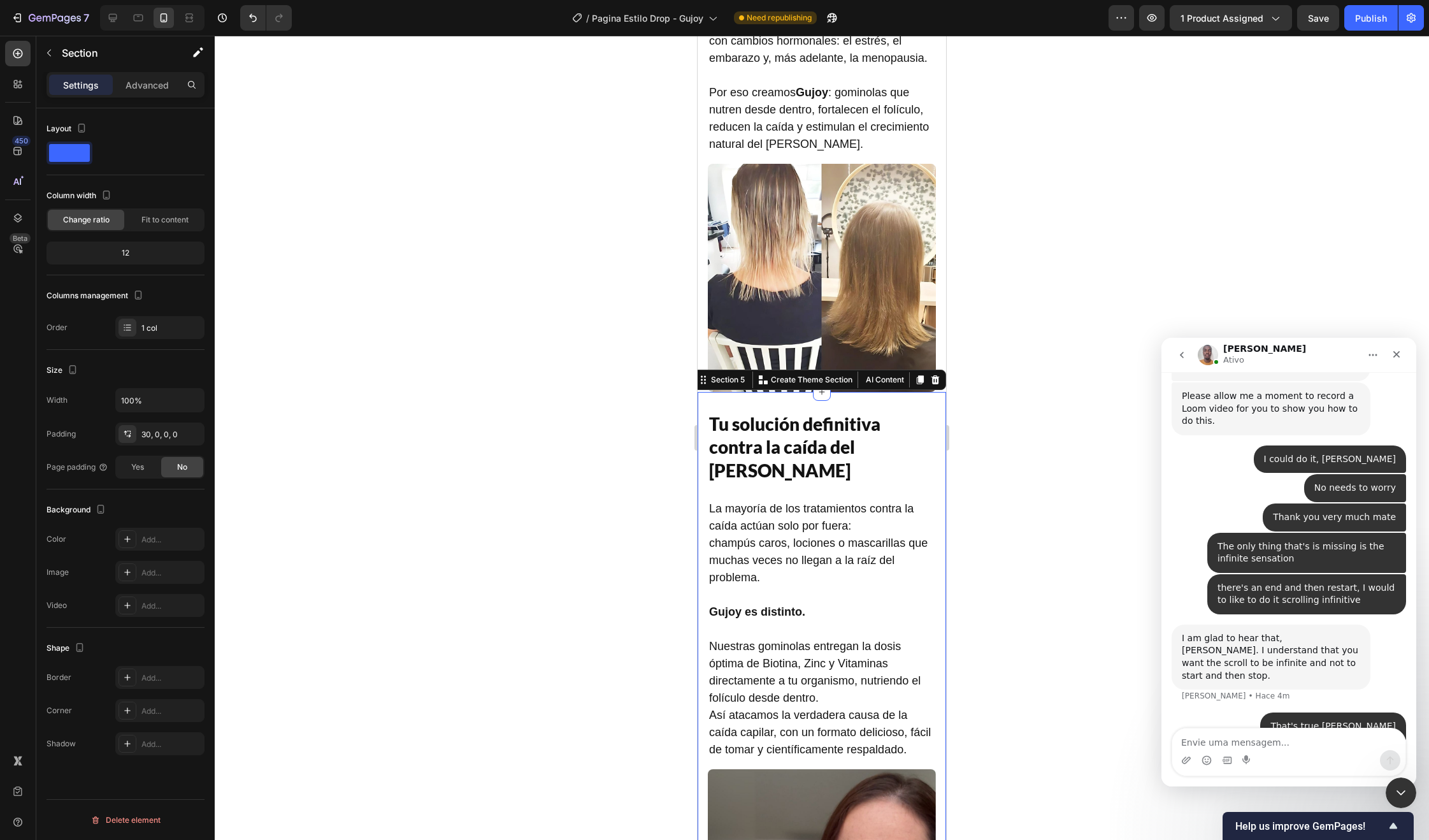
click at [598, 443] on div at bounding box center [822, 437] width 1214 height 804
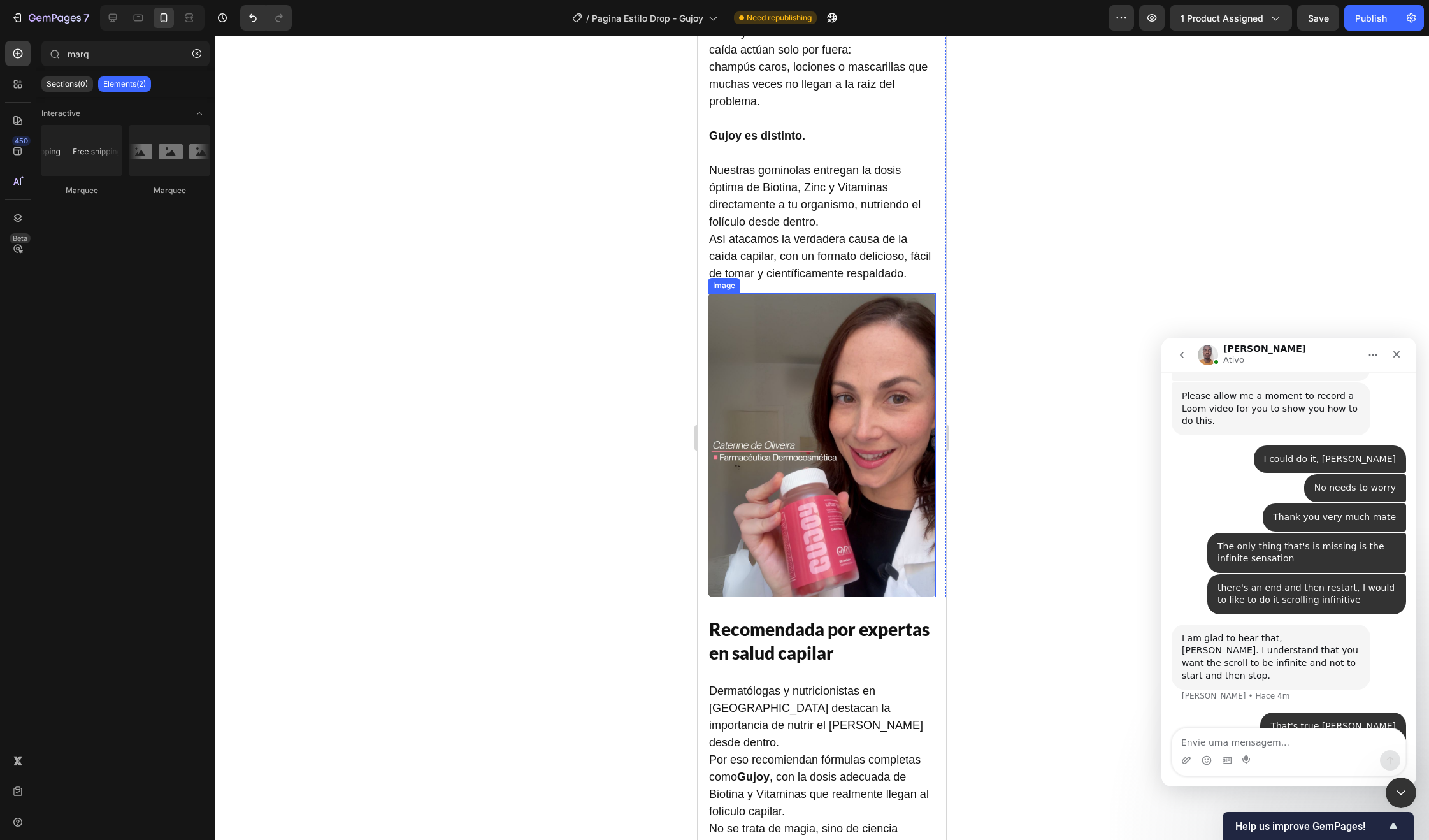
scroll to position [1914, 0]
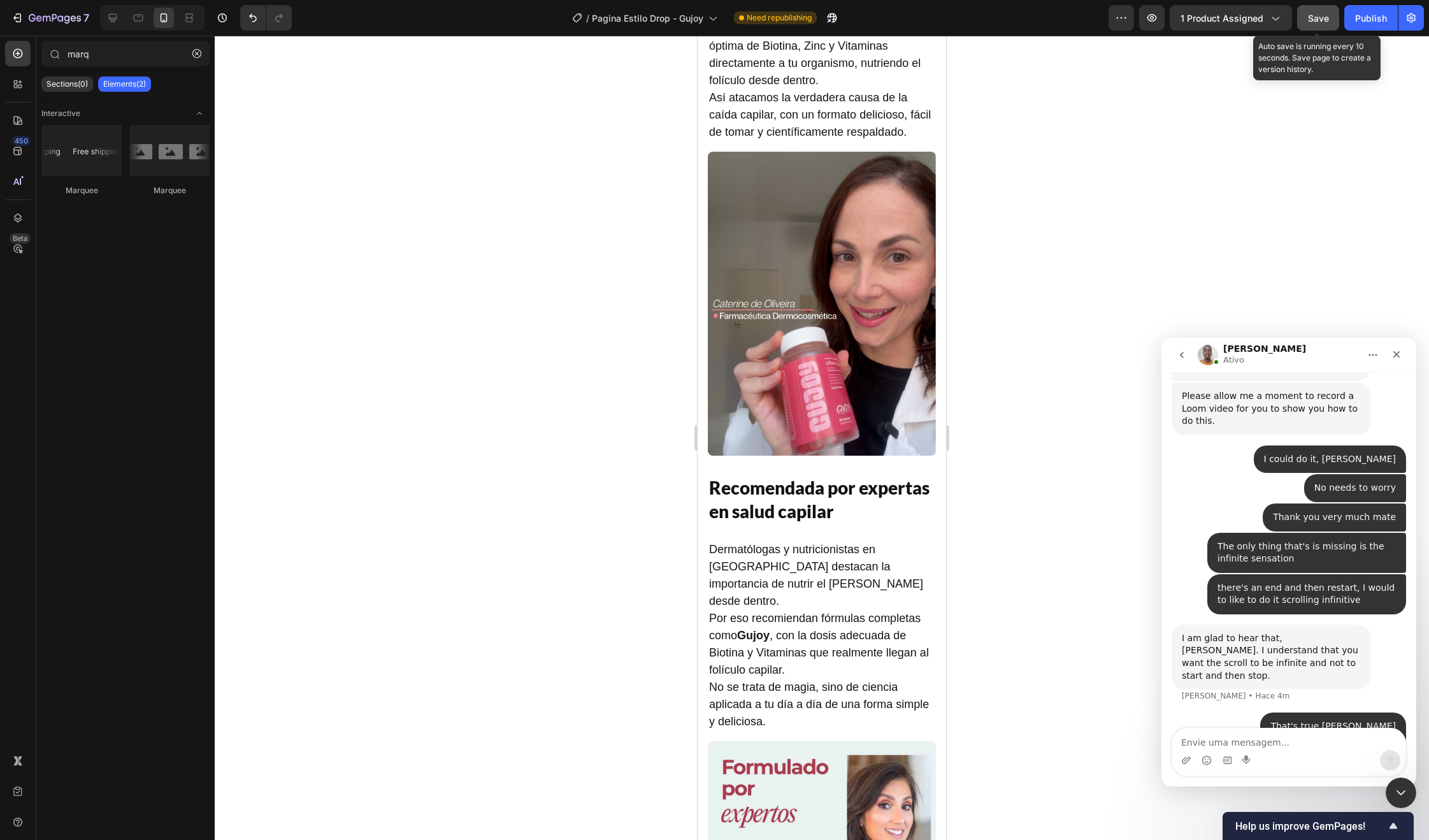
click at [1331, 9] on button "Save" at bounding box center [1319, 18] width 42 height 26
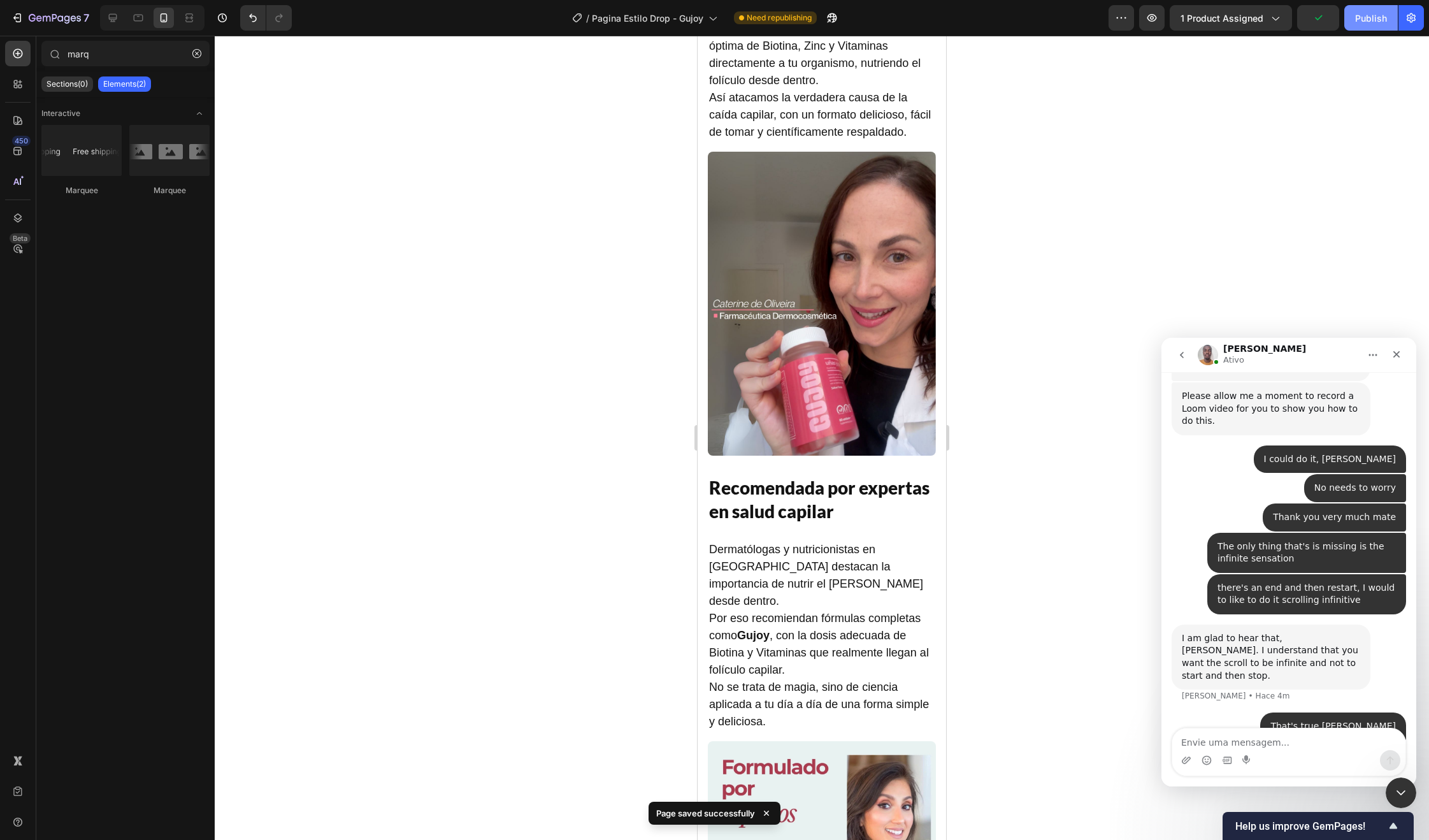
click at [1376, 16] on div "Publish" at bounding box center [1371, 17] width 32 height 14
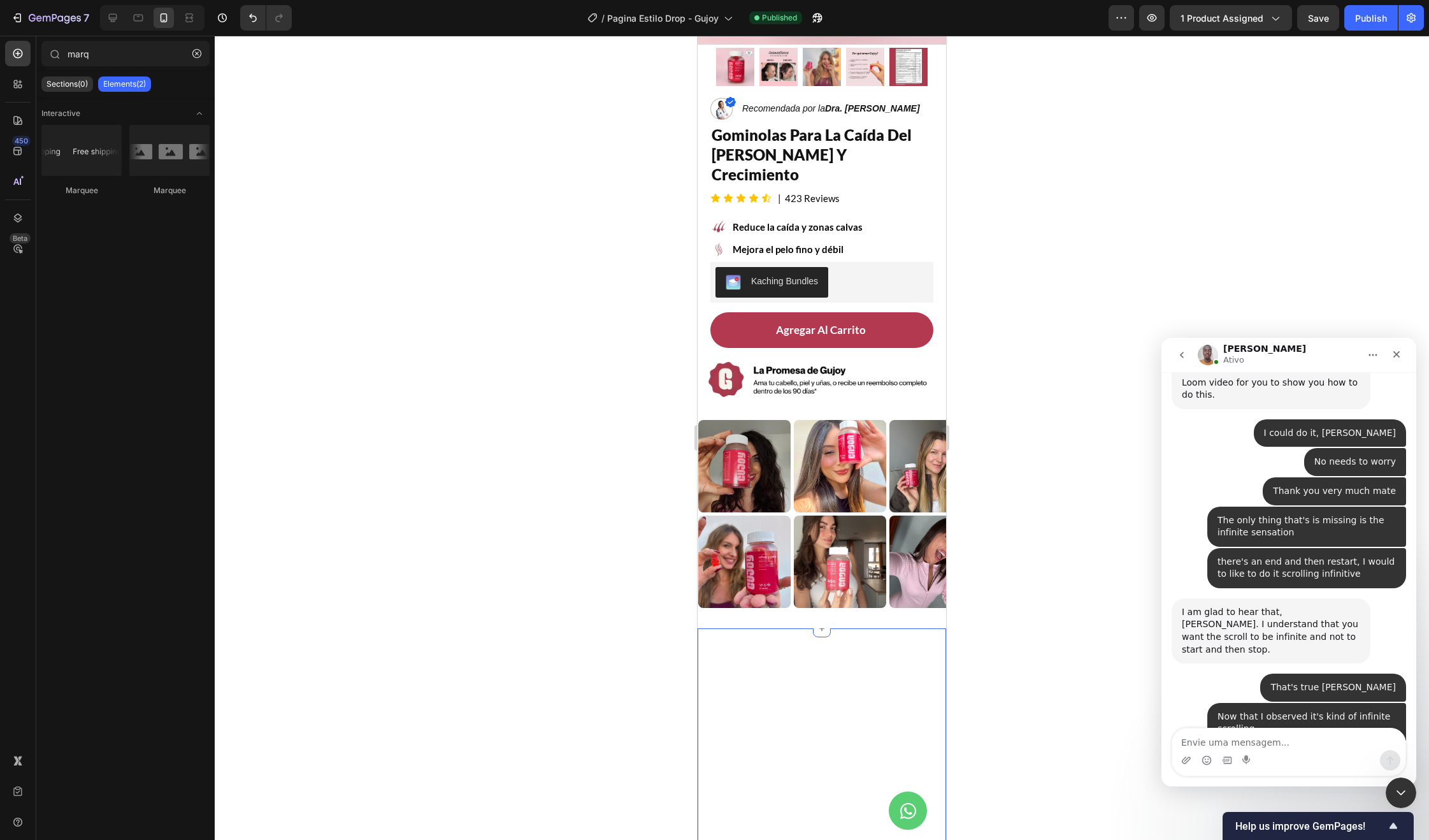
scroll to position [328, 0]
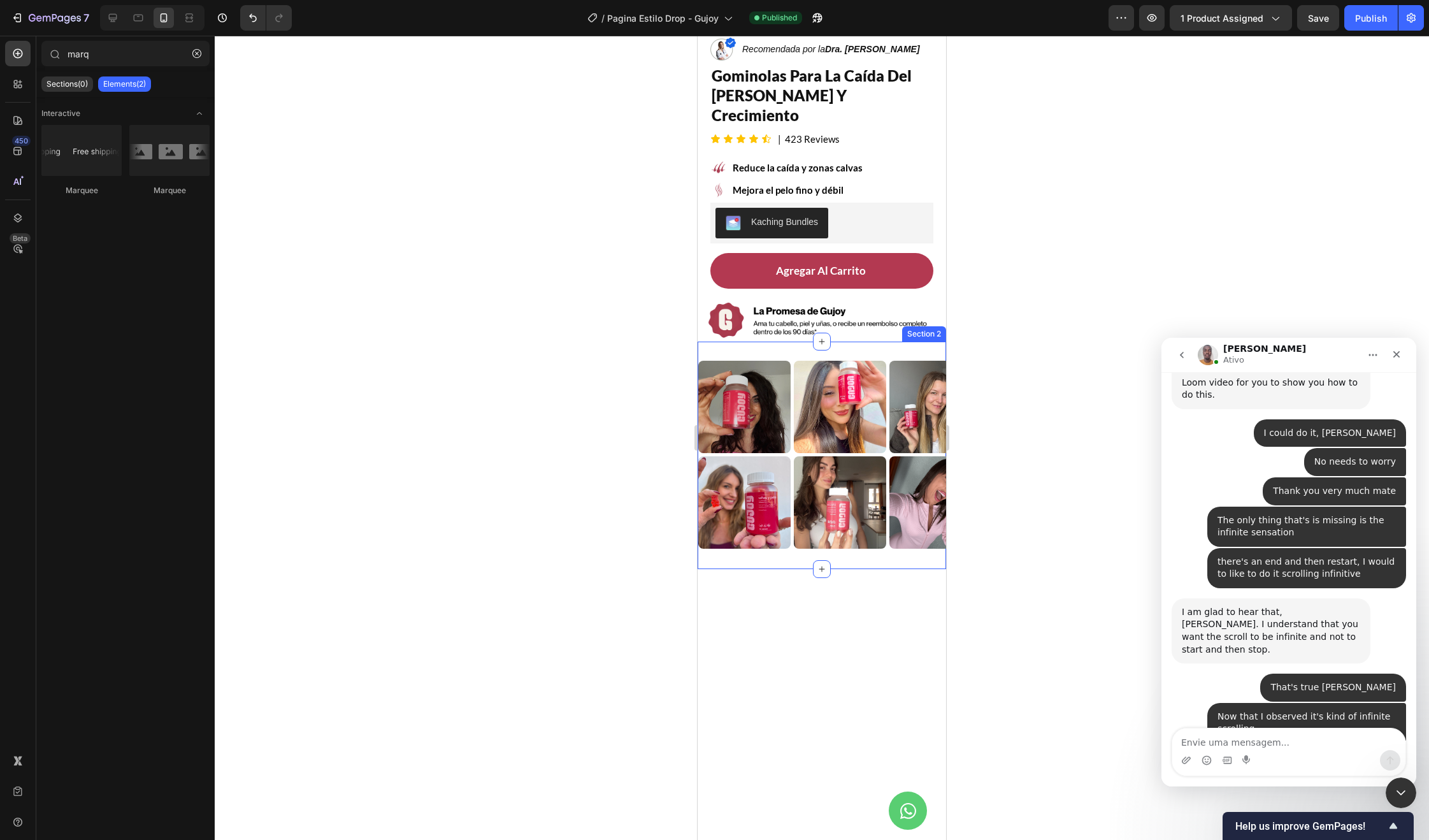
click at [718, 527] on div "Image Image Image Image Image Image Image Image Image Image Image Image Image I…" at bounding box center [822, 456] width 248 height 228
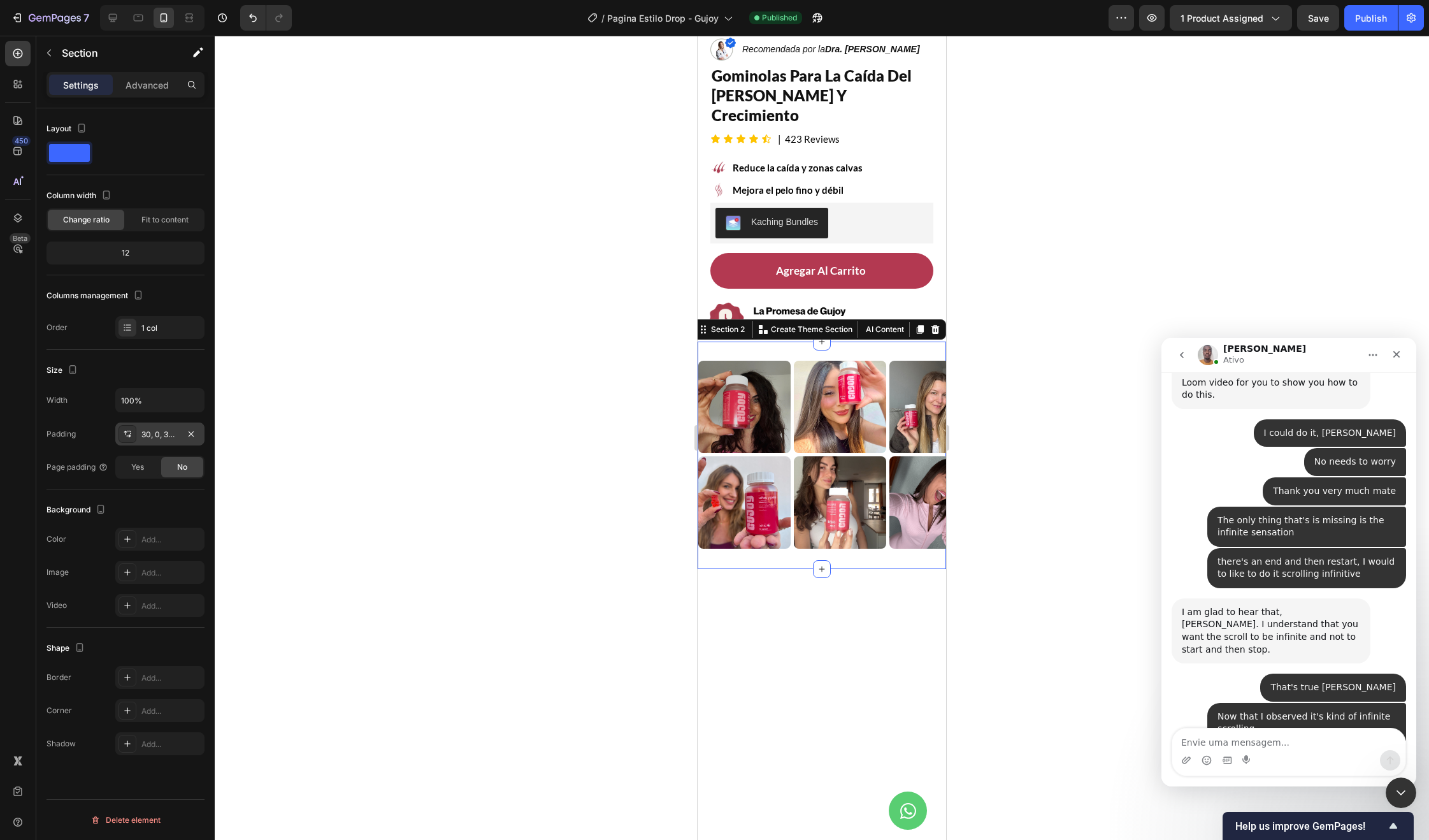
click at [151, 437] on div "30, 0, 32, 0" at bounding box center [160, 435] width 37 height 11
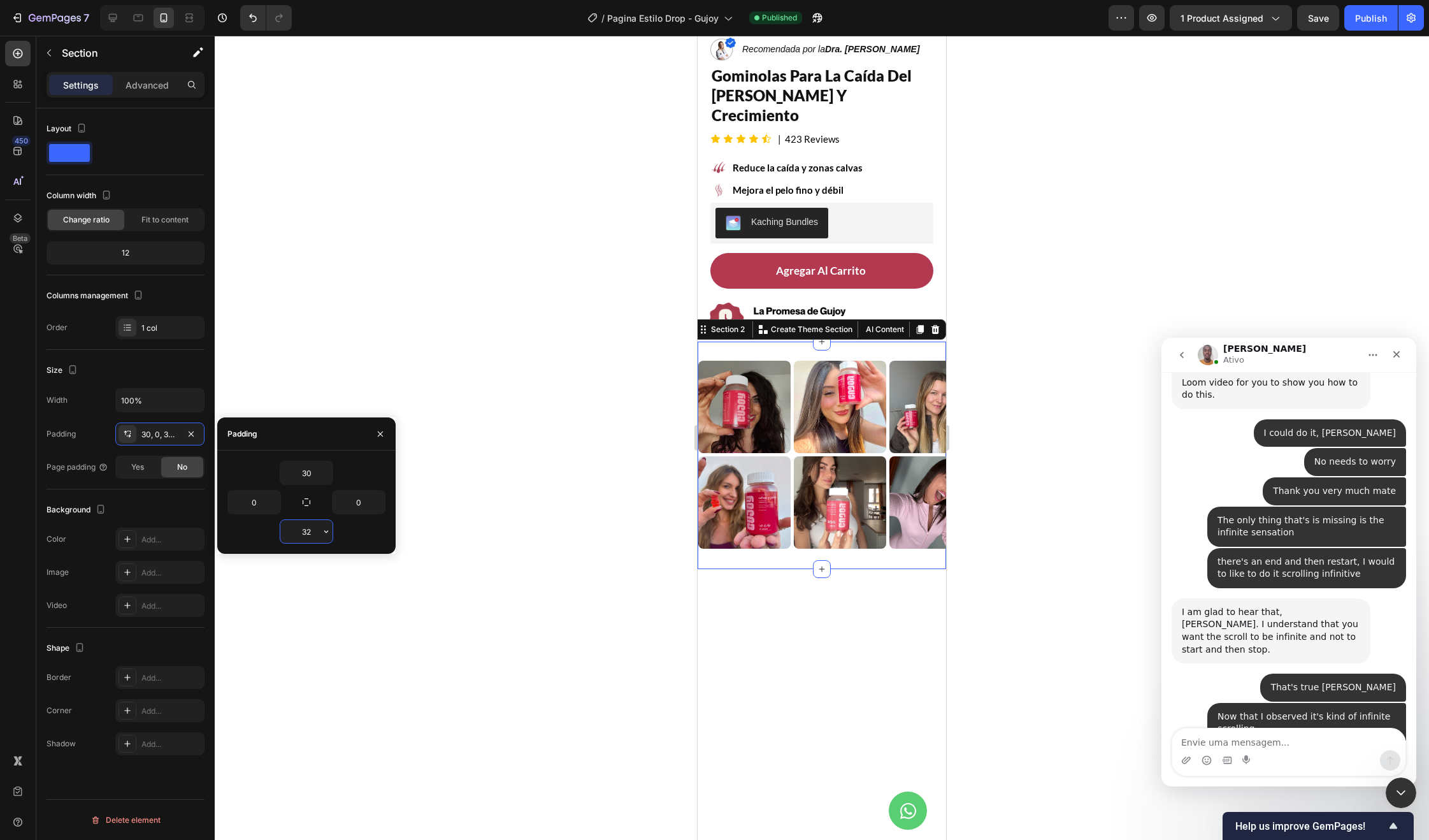
click at [310, 528] on input "32" at bounding box center [306, 531] width 52 height 23
type input "0"
click at [555, 512] on div at bounding box center [822, 437] width 1214 height 804
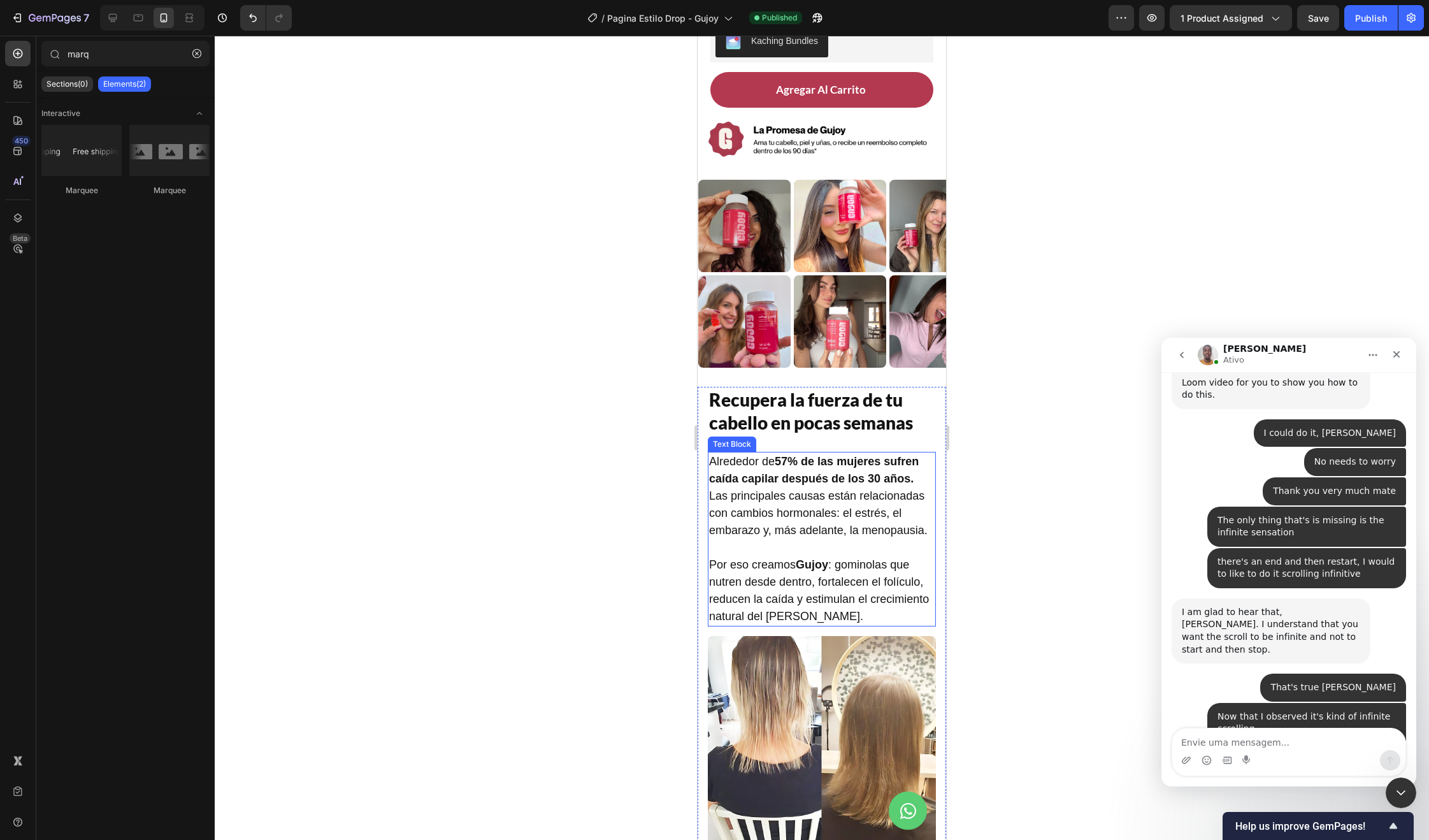
scroll to position [536, 0]
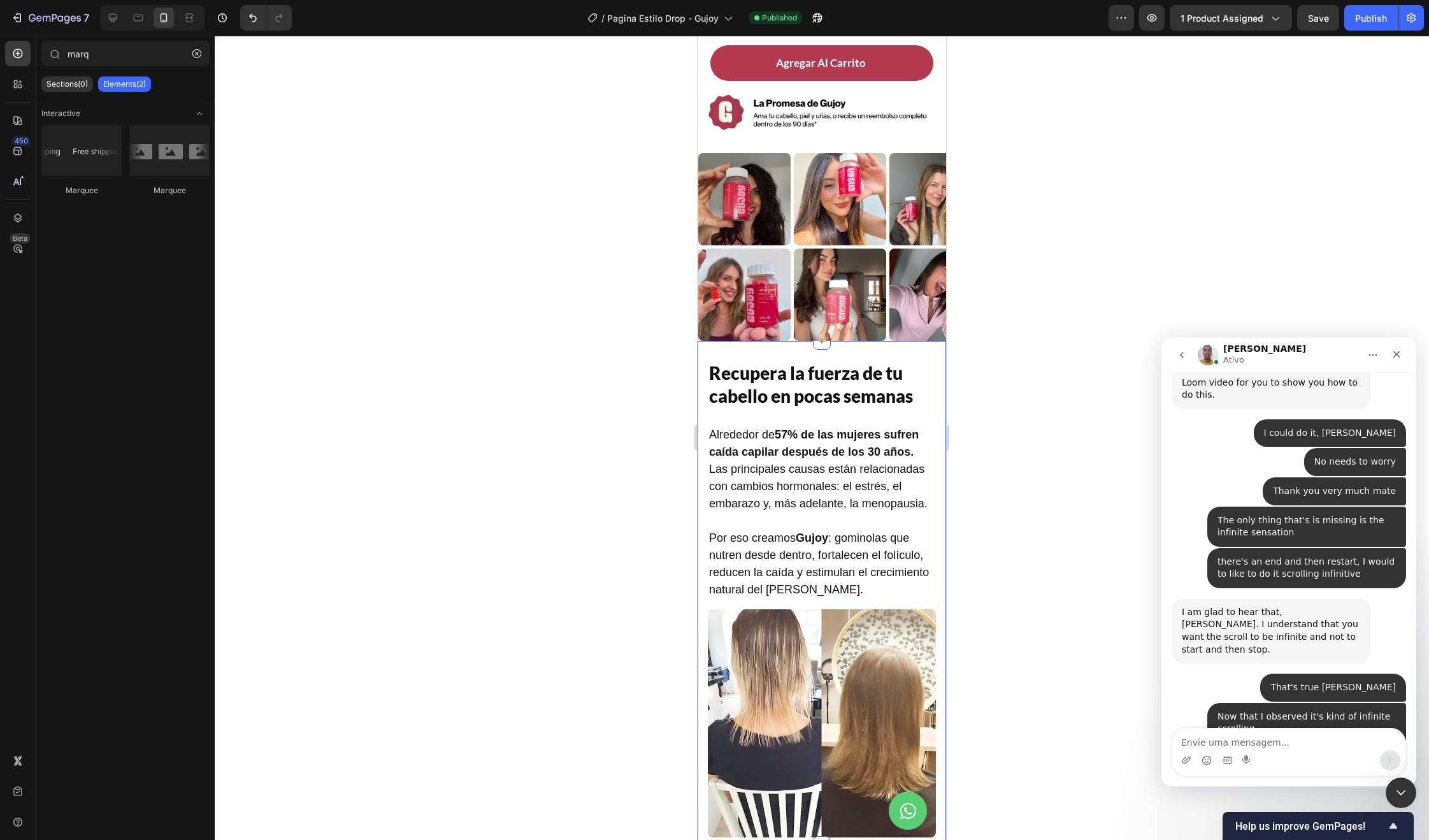
click at [703, 341] on div "Recupera la fuerza de tu cabello en pocas semanas Heading Alrededor de 57% de l…" at bounding box center [822, 593] width 248 height 504
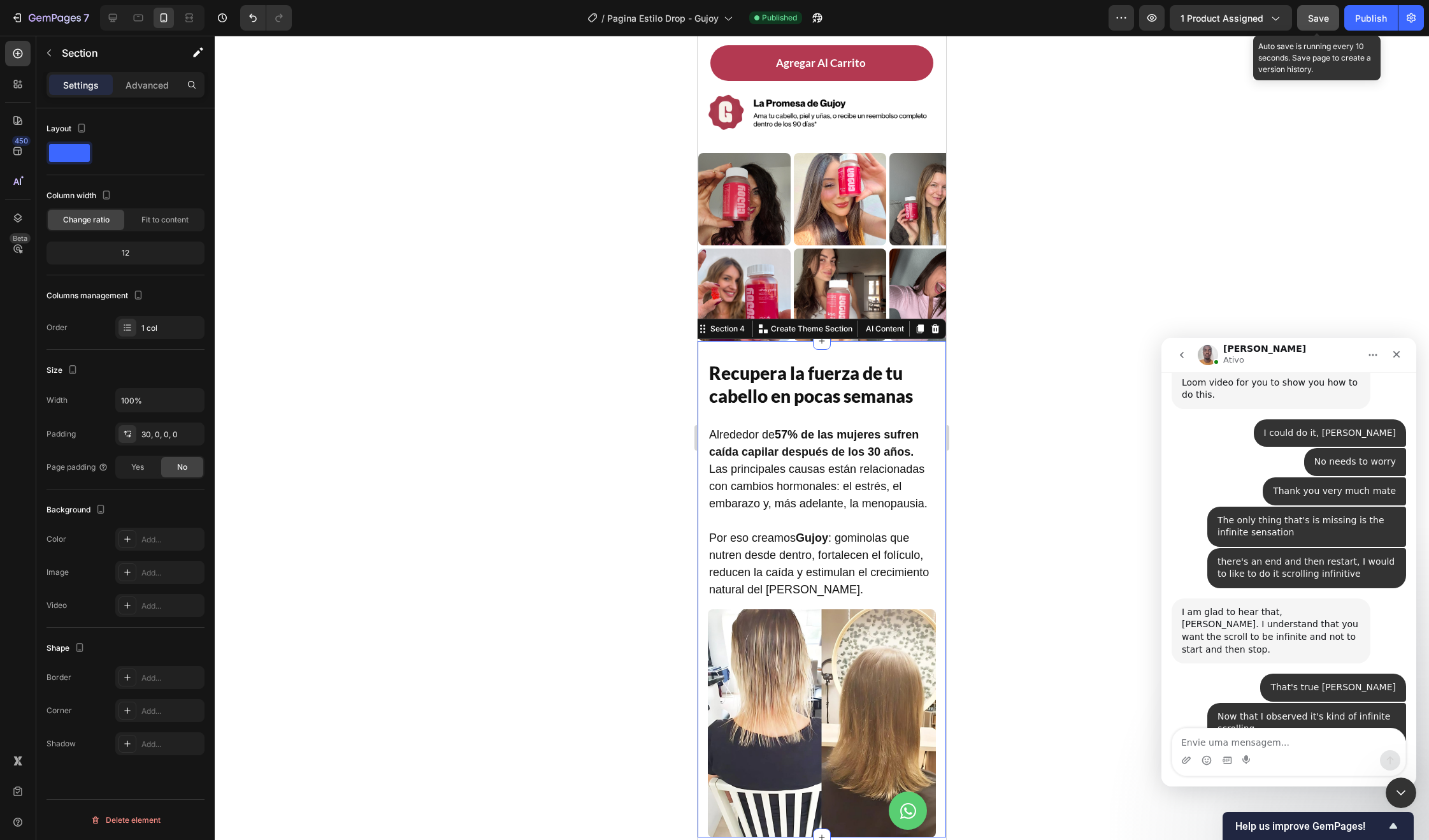
click at [1333, 22] on button "Save" at bounding box center [1319, 18] width 42 height 26
click at [1370, 20] on div "Publish" at bounding box center [1371, 17] width 32 height 14
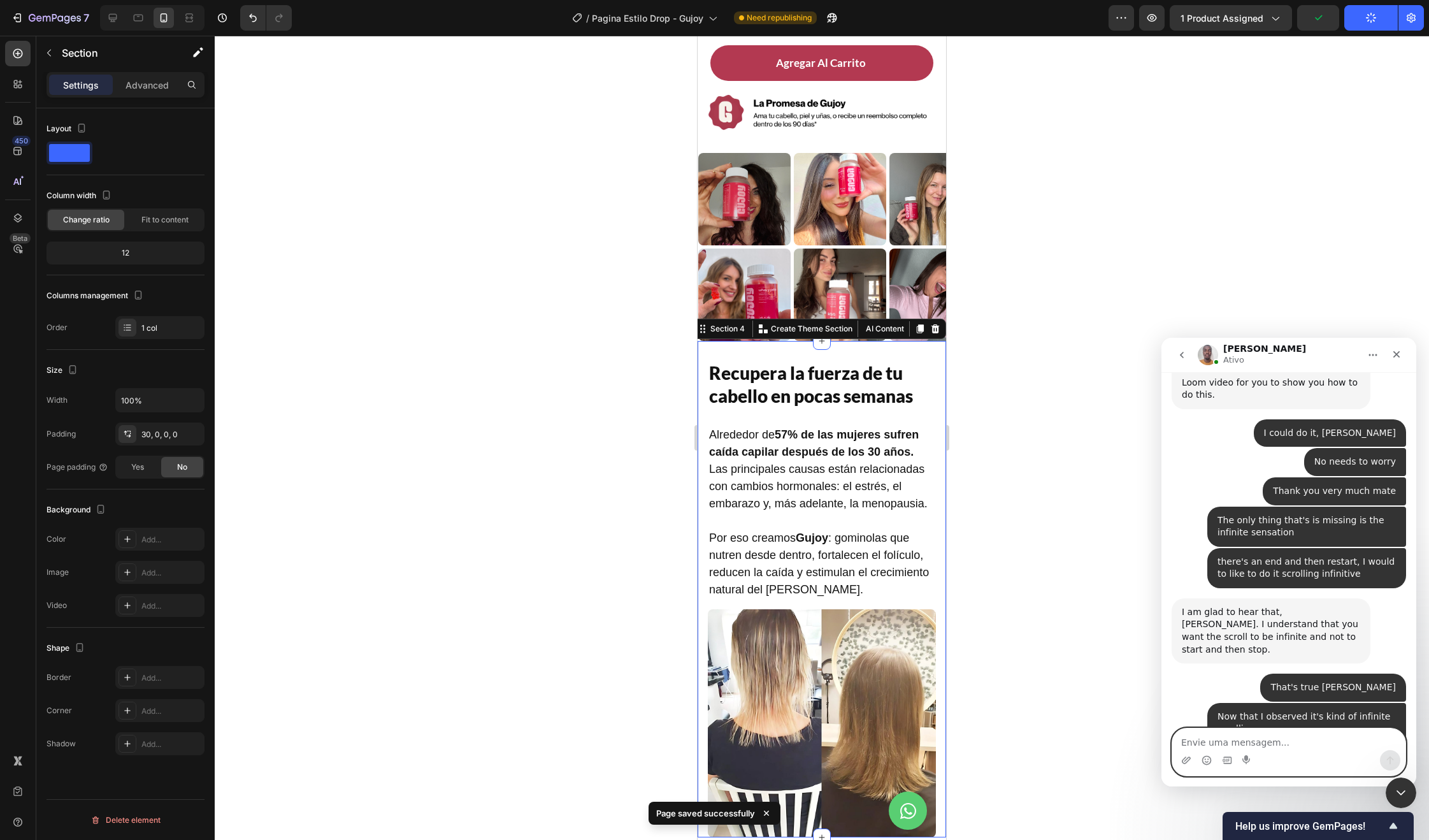
click at [1231, 741] on textarea "Envie uma mensagem..." at bounding box center [1289, 739] width 233 height 22
type textarea "i"
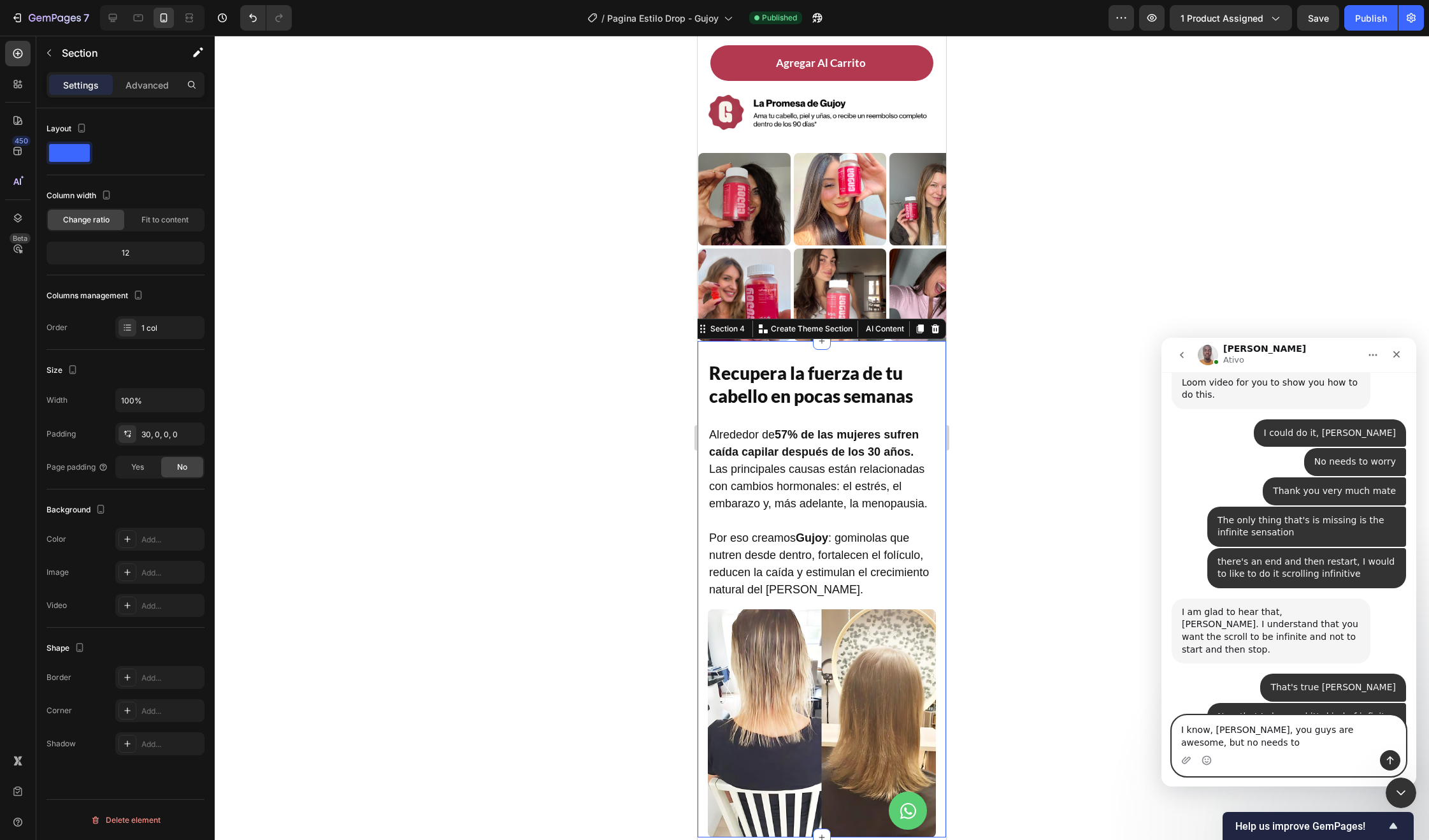
scroll to position [6889, 0]
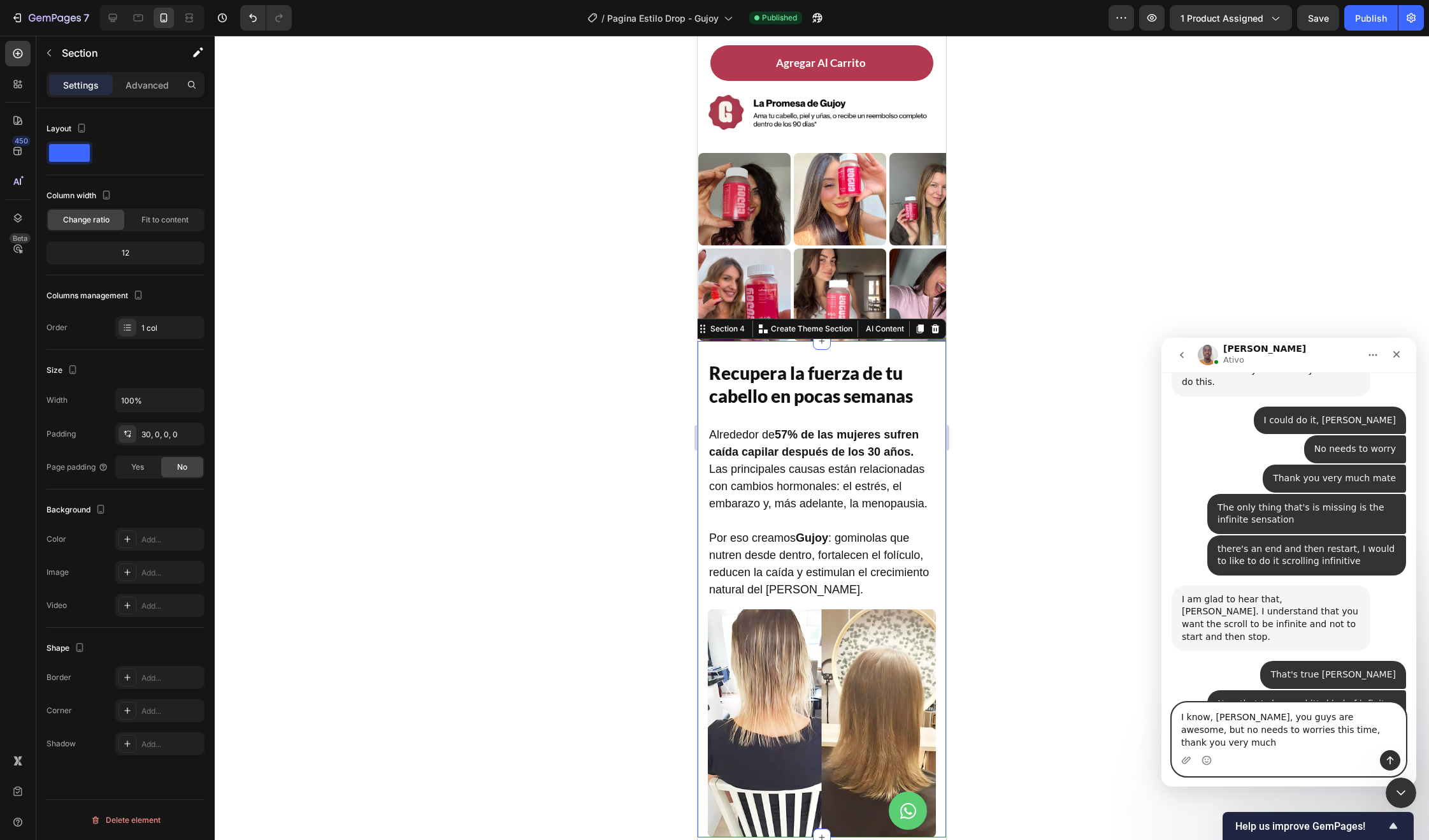
type textarea "I know, [PERSON_NAME], you guys are awesome, but no needs to worries this time,…"
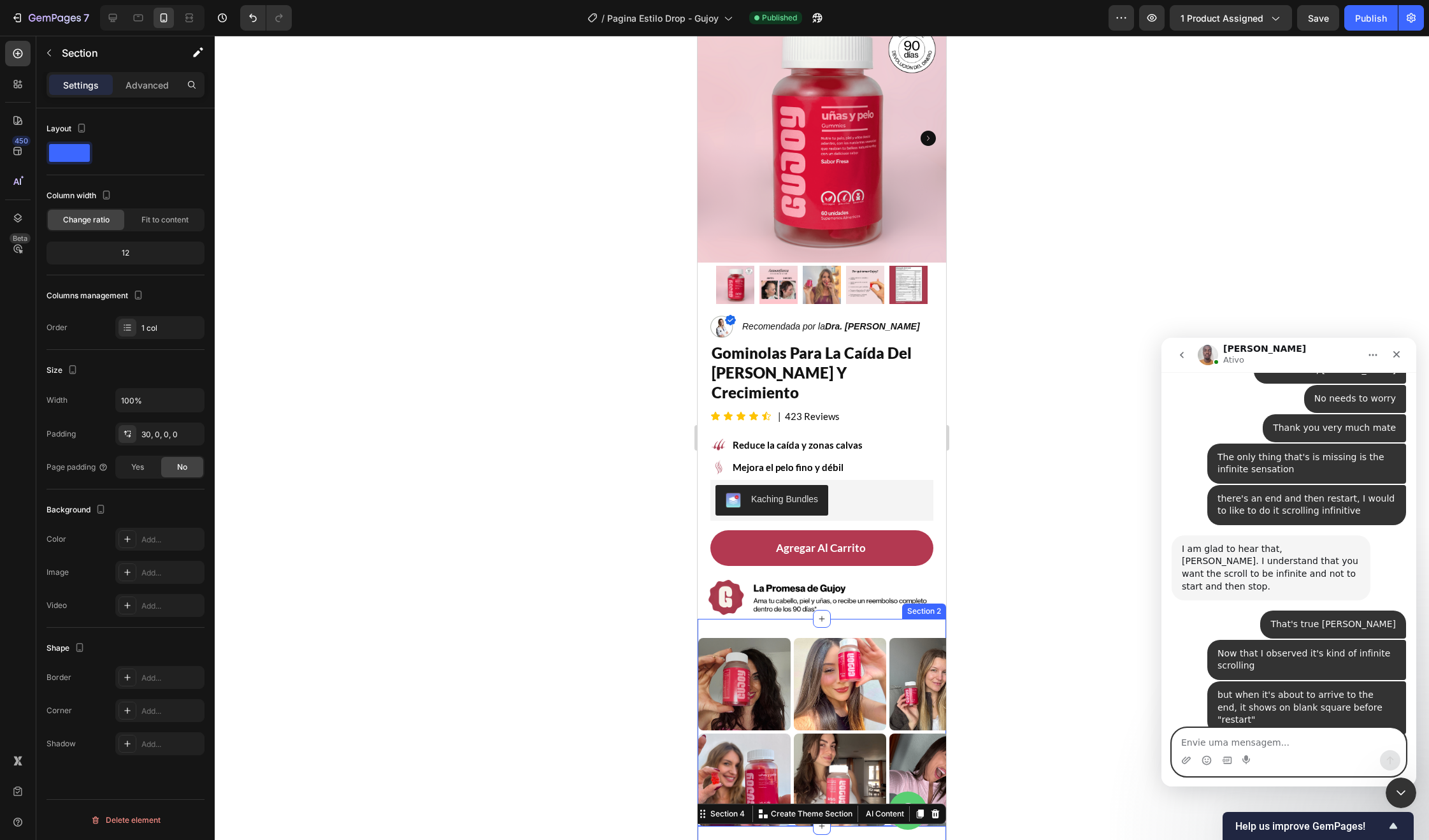
scroll to position [0, 0]
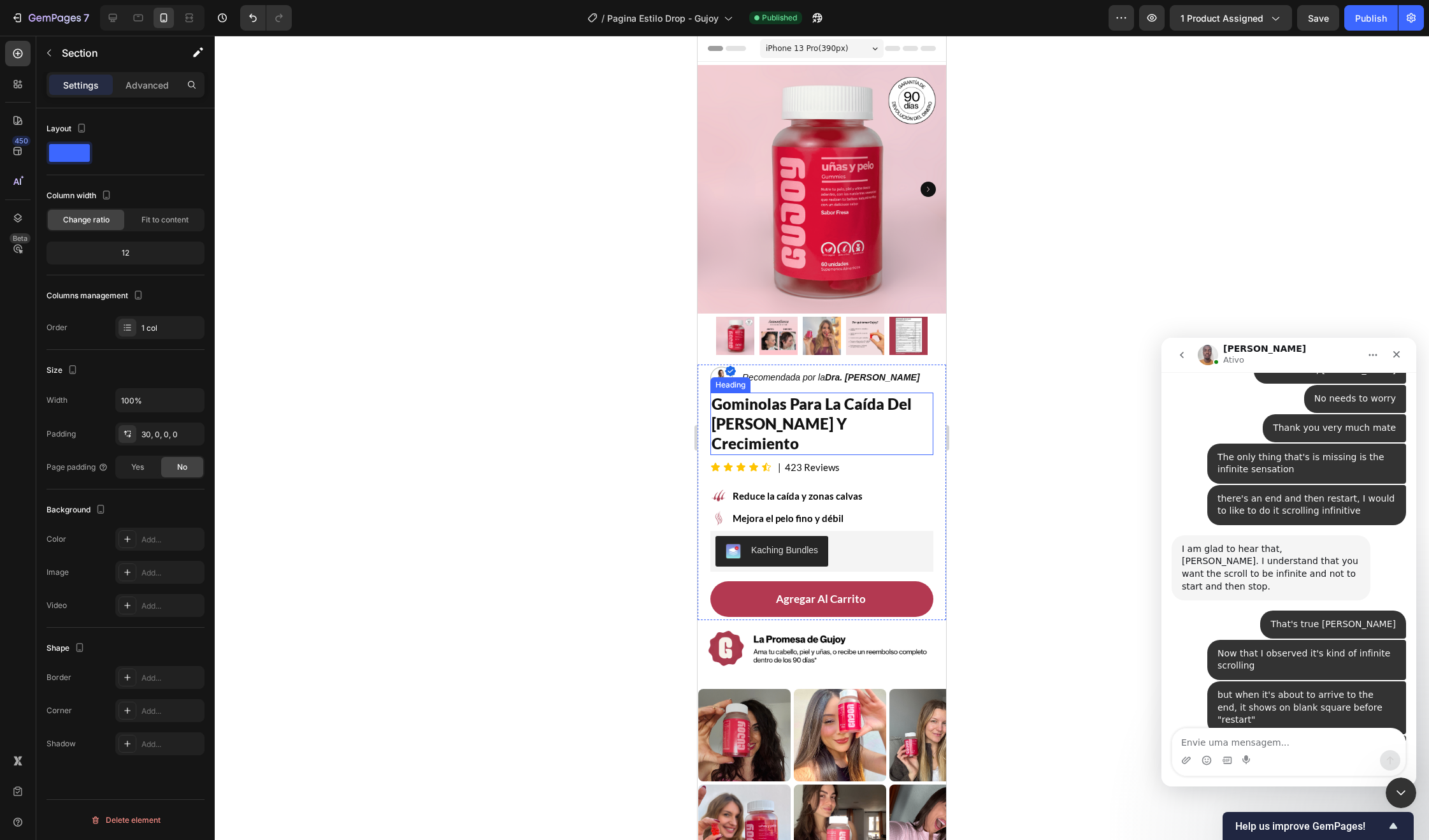
click at [837, 397] on h2 "gominolas para la caída del [PERSON_NAME] y crecimiento" at bounding box center [822, 424] width 223 height 62
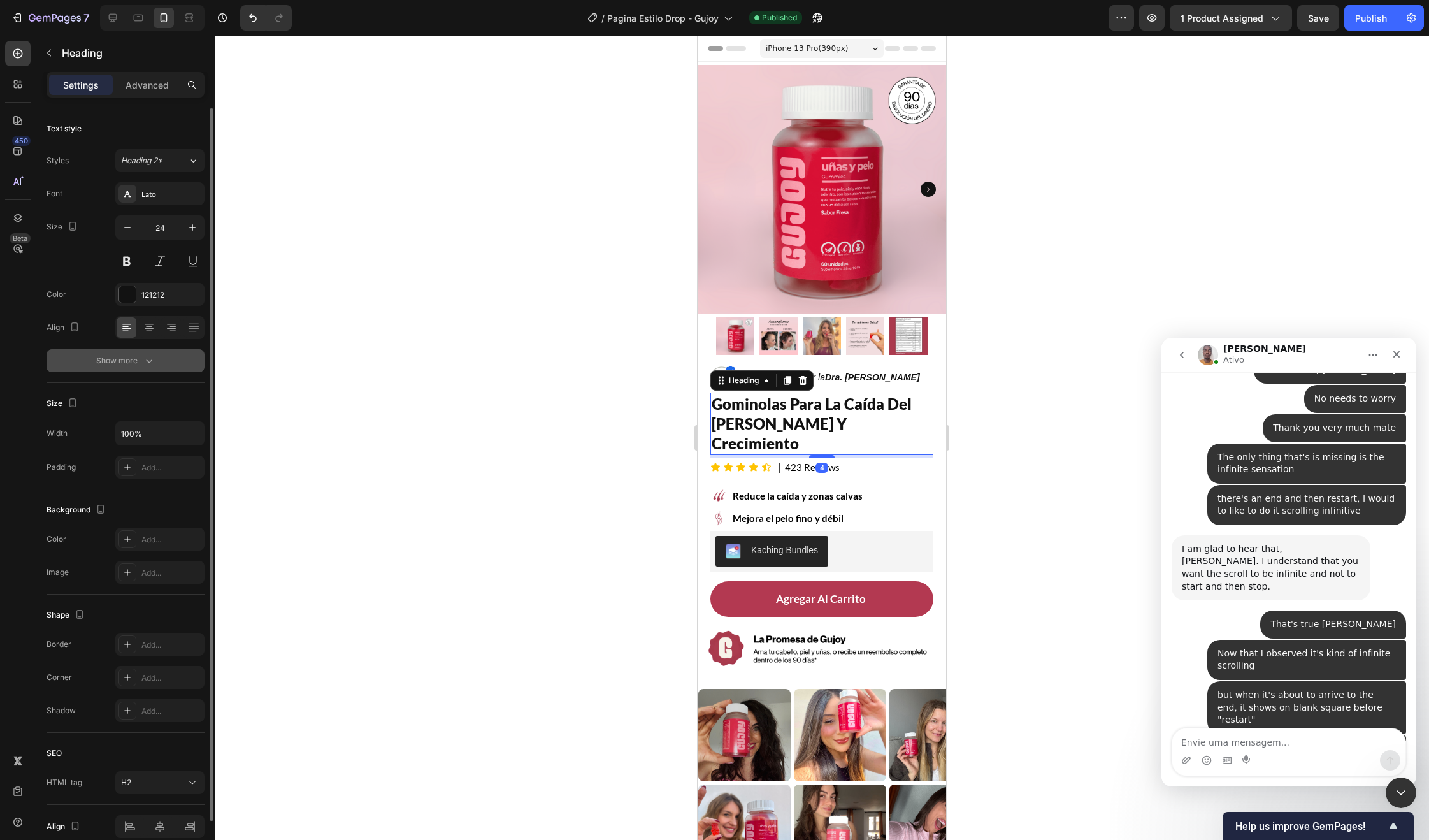
click at [126, 369] on button "Show more" at bounding box center [126, 360] width 158 height 23
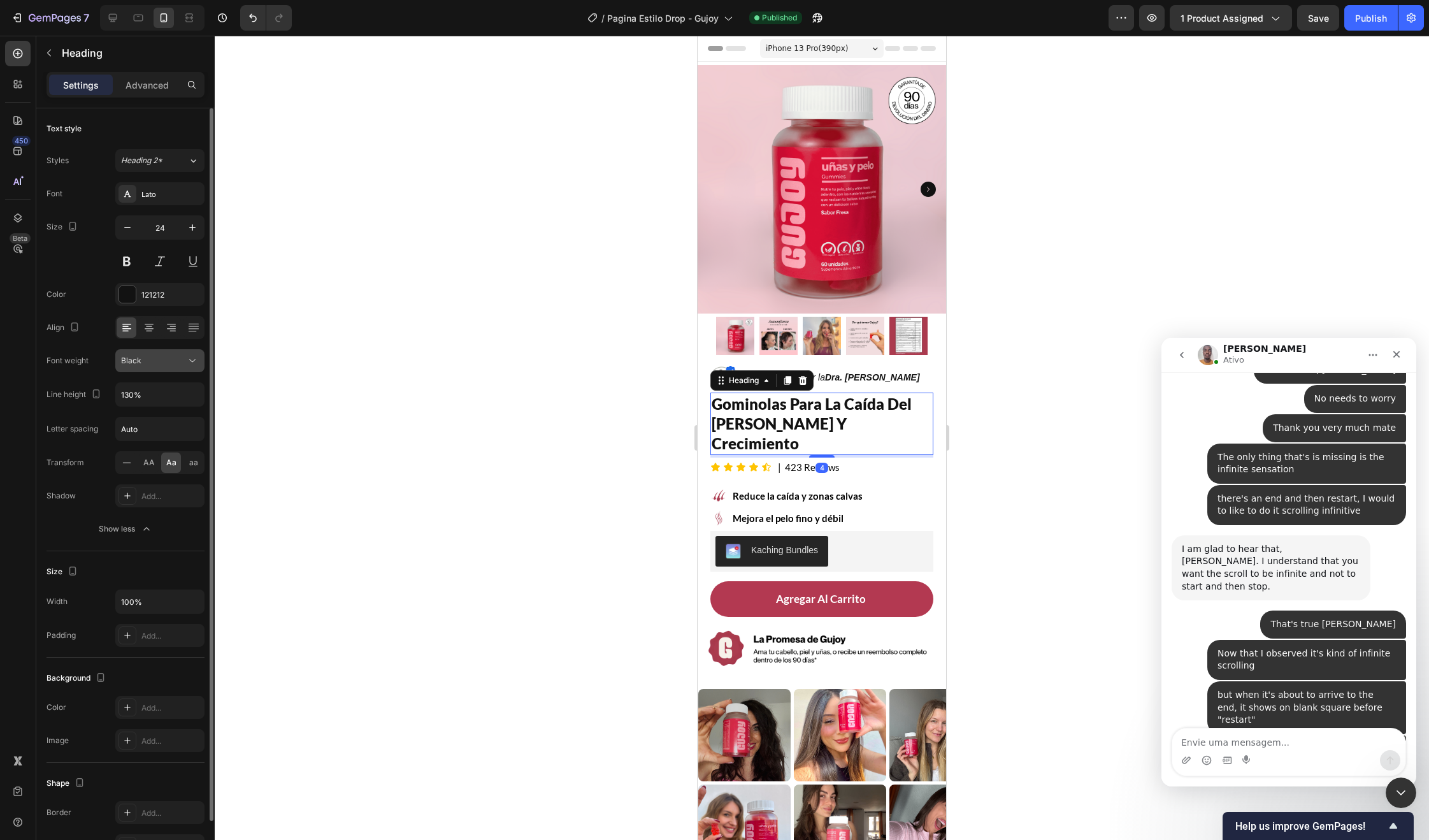
click at [195, 363] on icon at bounding box center [192, 360] width 13 height 13
click at [133, 192] on div at bounding box center [127, 193] width 17 height 17
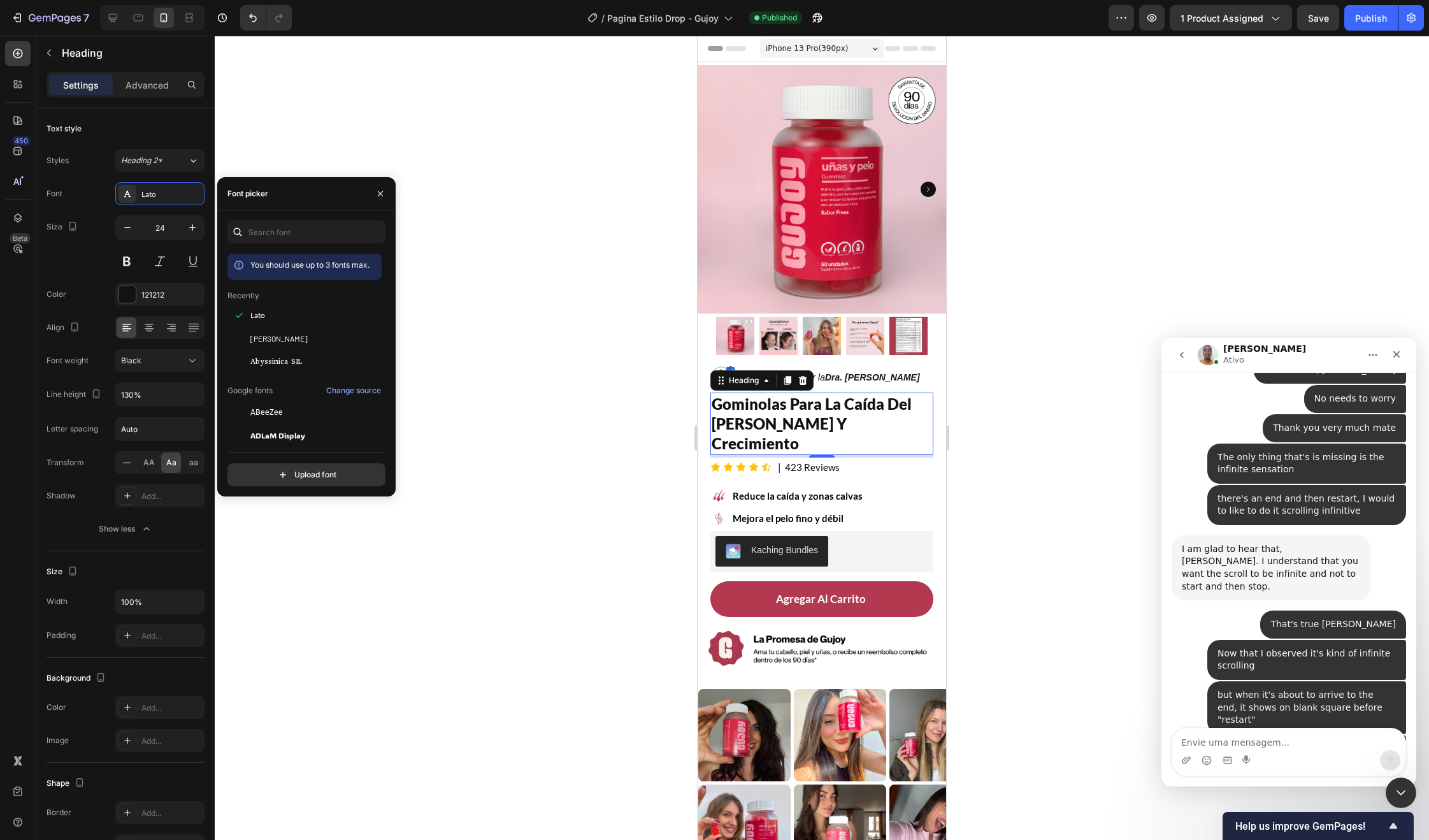
click at [498, 375] on div at bounding box center [822, 437] width 1214 height 804
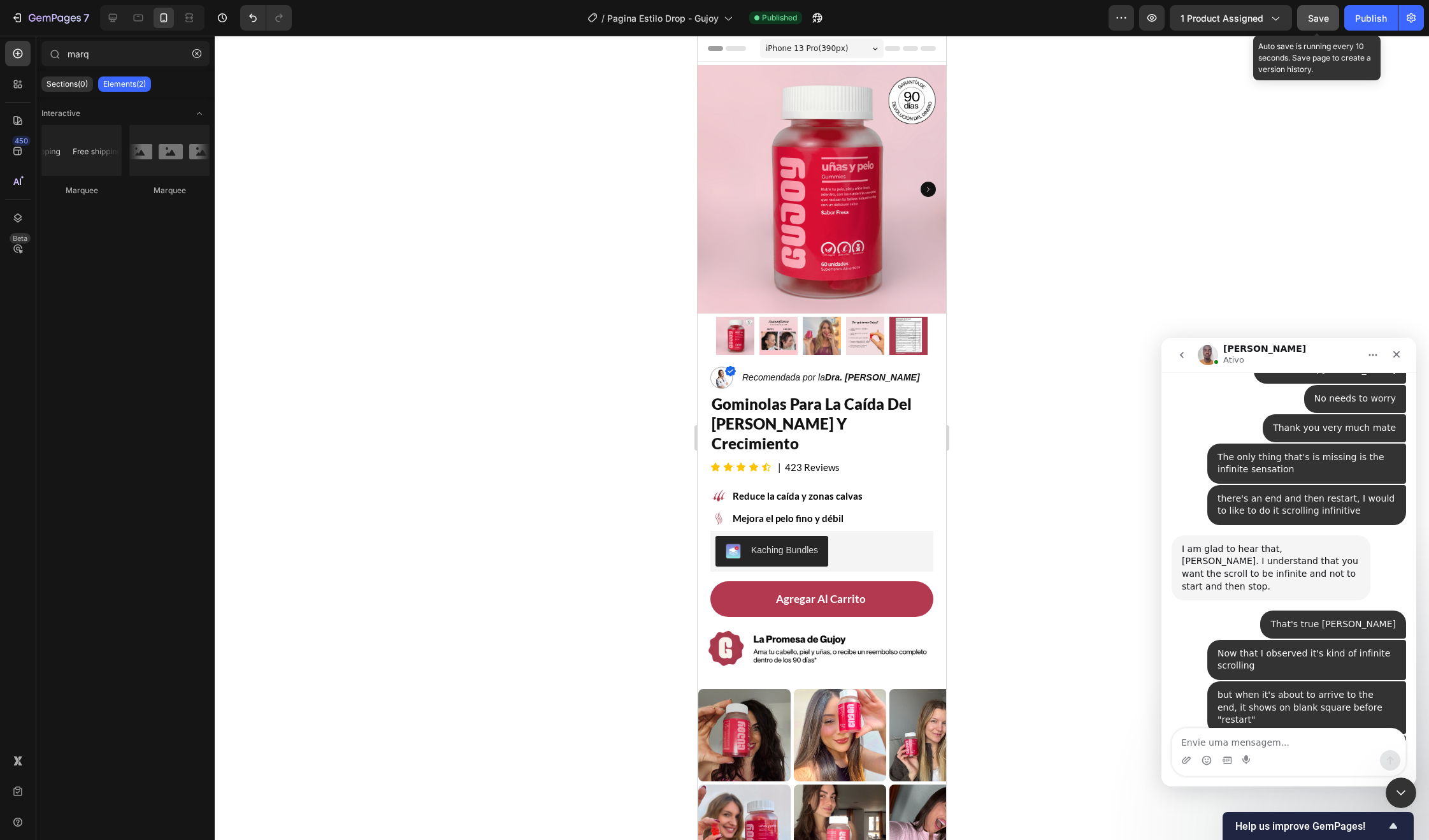
click at [1332, 16] on button "Save" at bounding box center [1319, 18] width 42 height 26
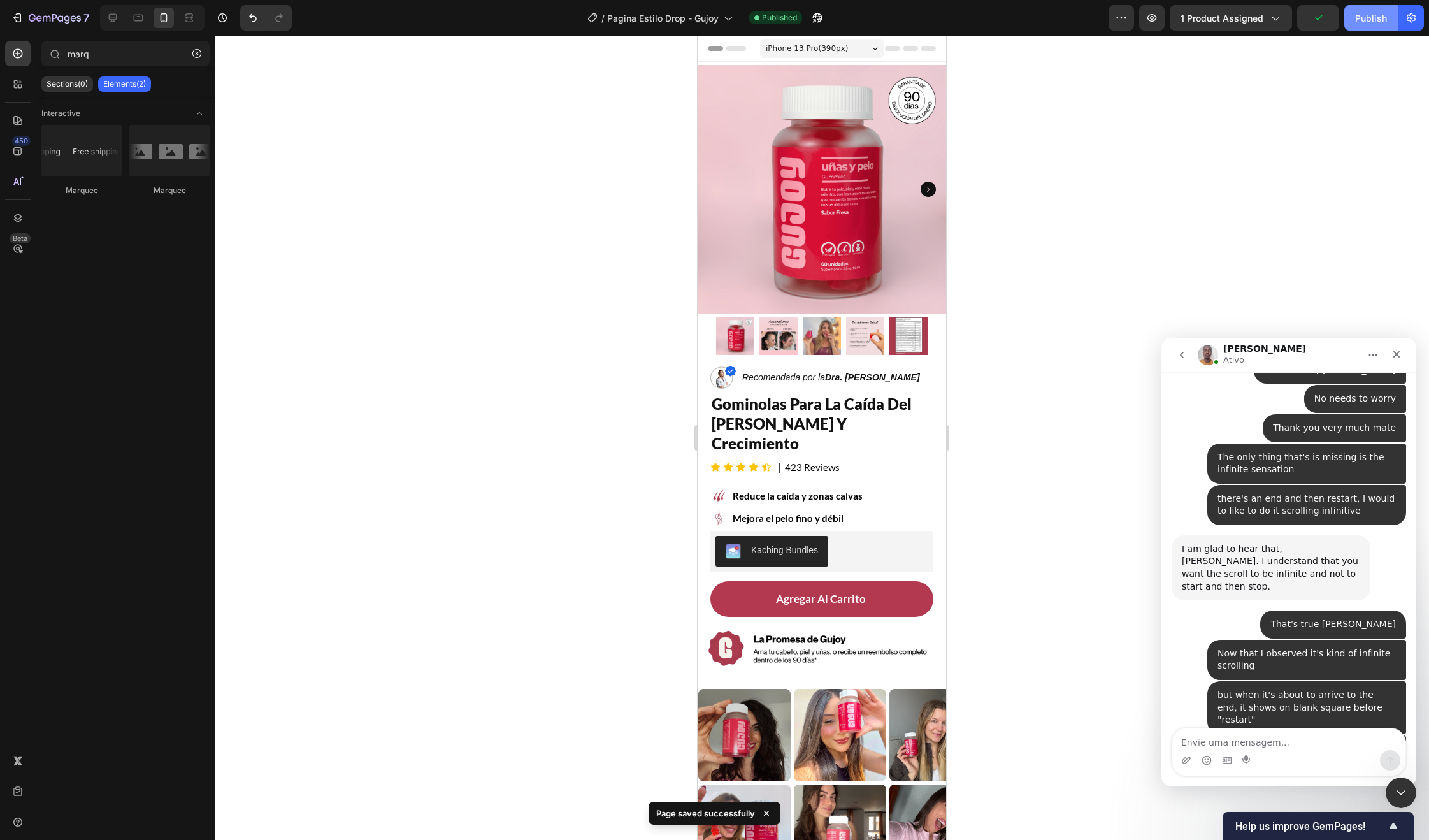
click at [1370, 26] on button "Publish" at bounding box center [1371, 18] width 53 height 26
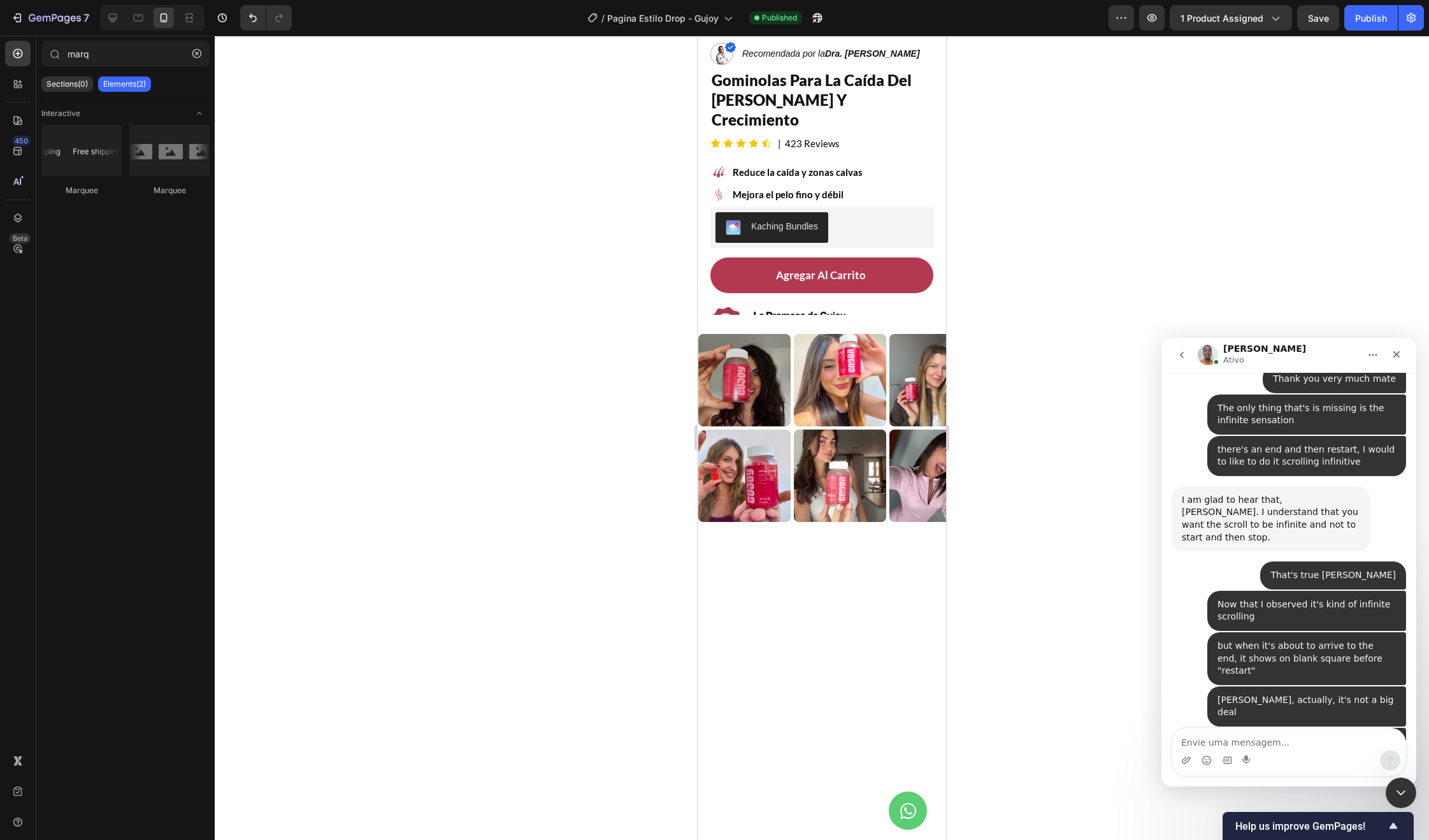
scroll to position [766, 0]
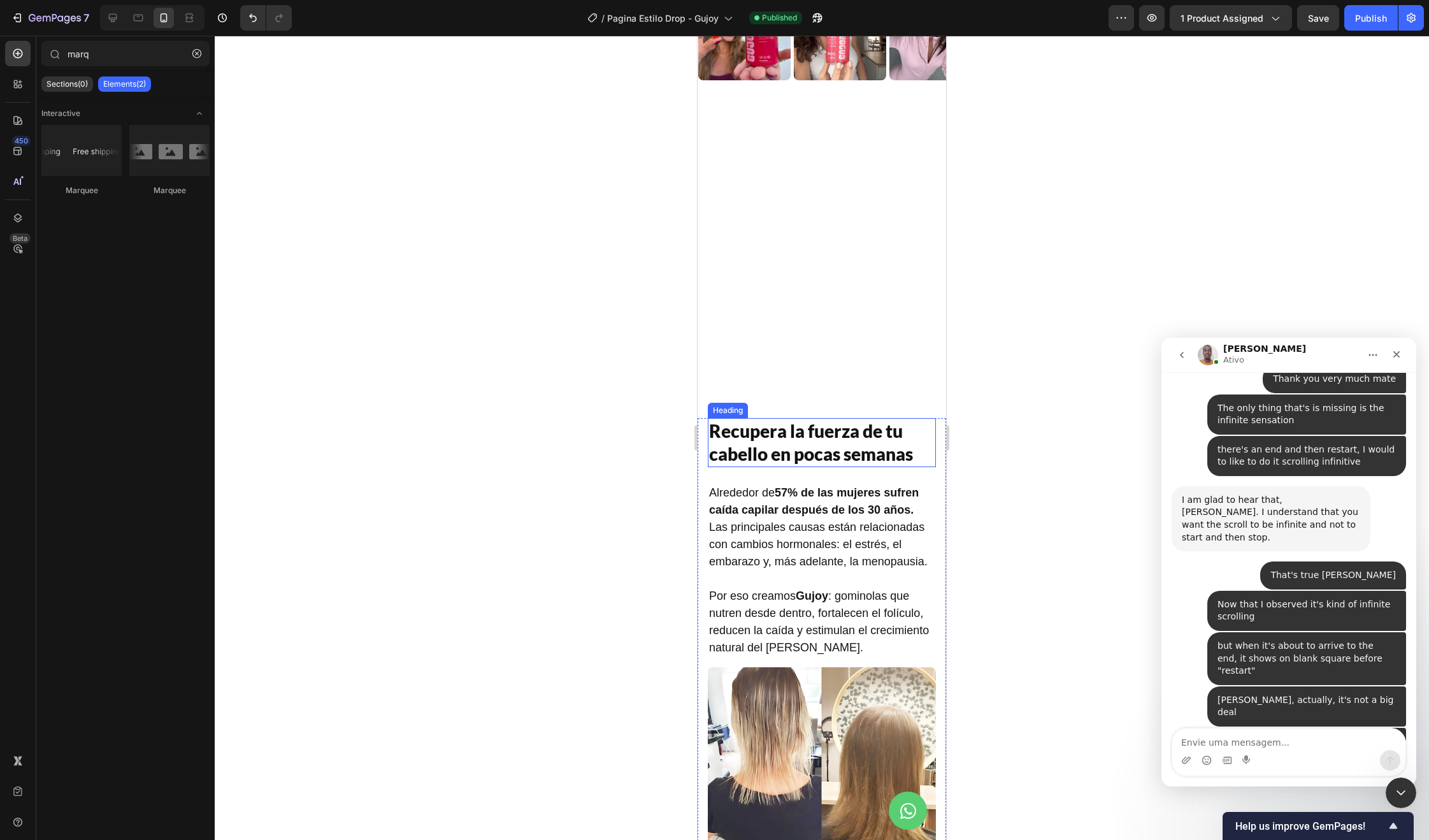
click at [819, 449] on h2 "Recupera la fuerza de tu cabello en pocas semanas" at bounding box center [822, 442] width 228 height 49
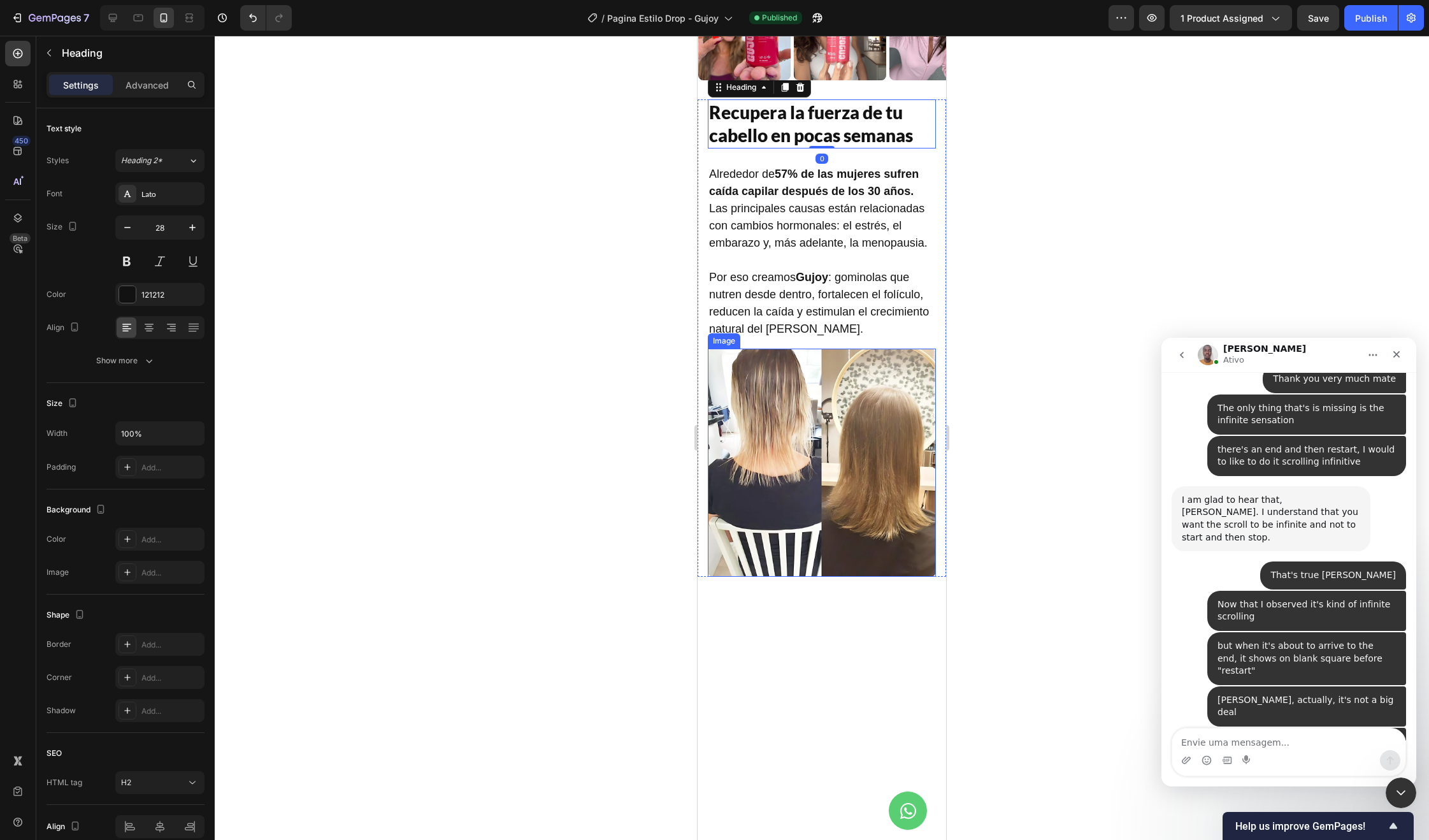
click at [815, 454] on img at bounding box center [822, 462] width 228 height 228
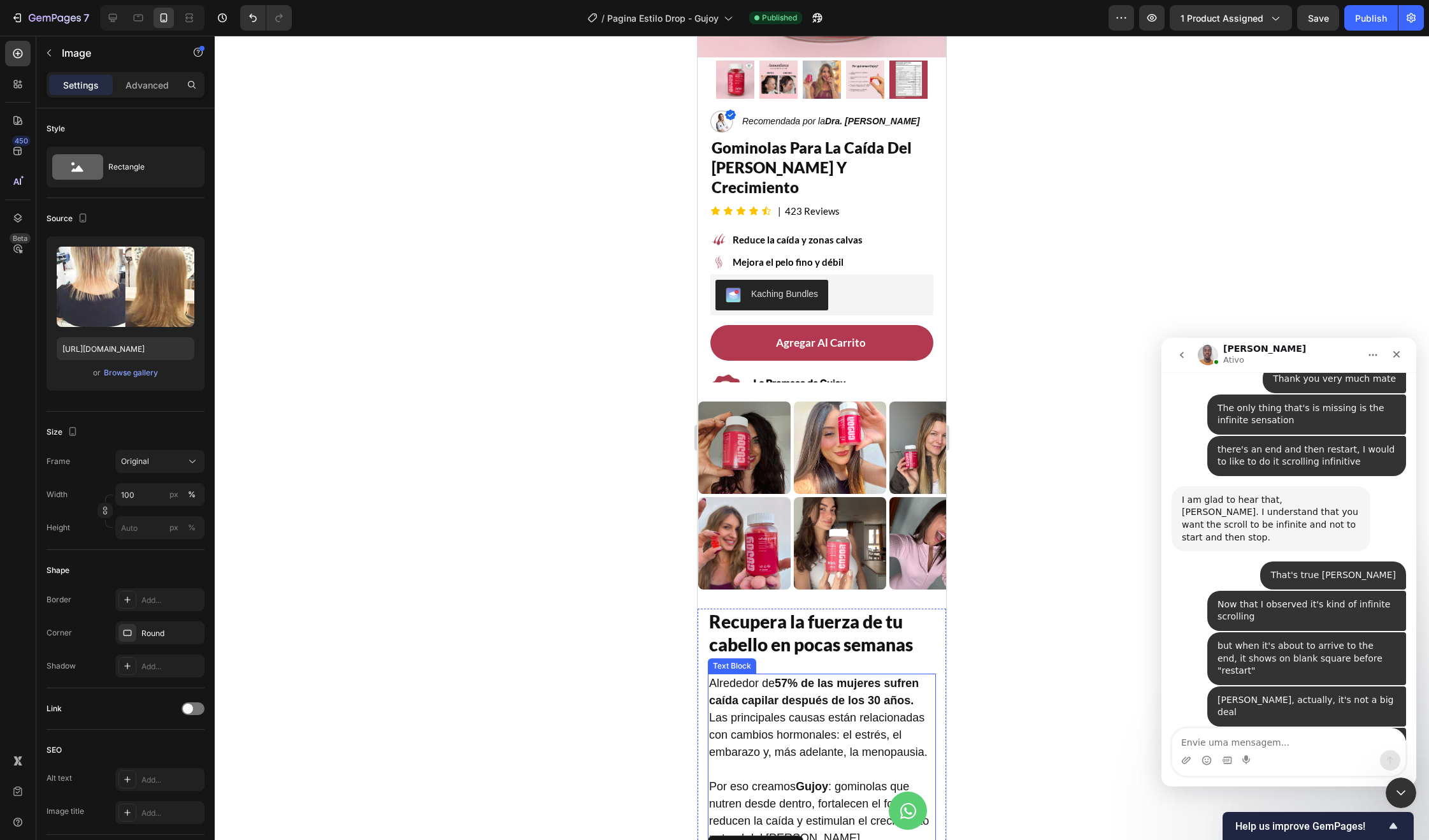
scroll to position [240, 0]
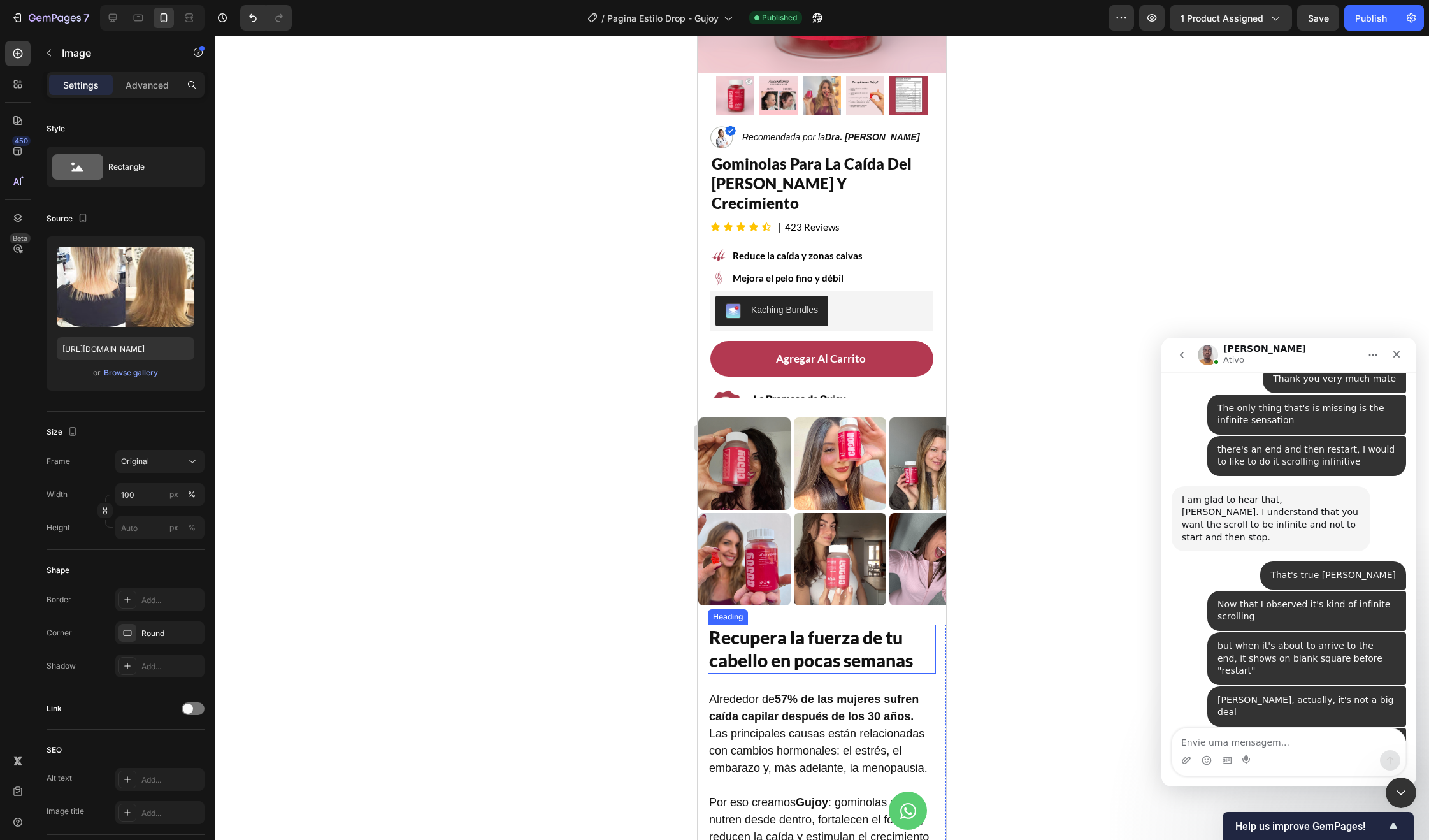
click at [803, 656] on h2 "Recupera la fuerza de tu cabello en pocas semanas" at bounding box center [822, 648] width 228 height 49
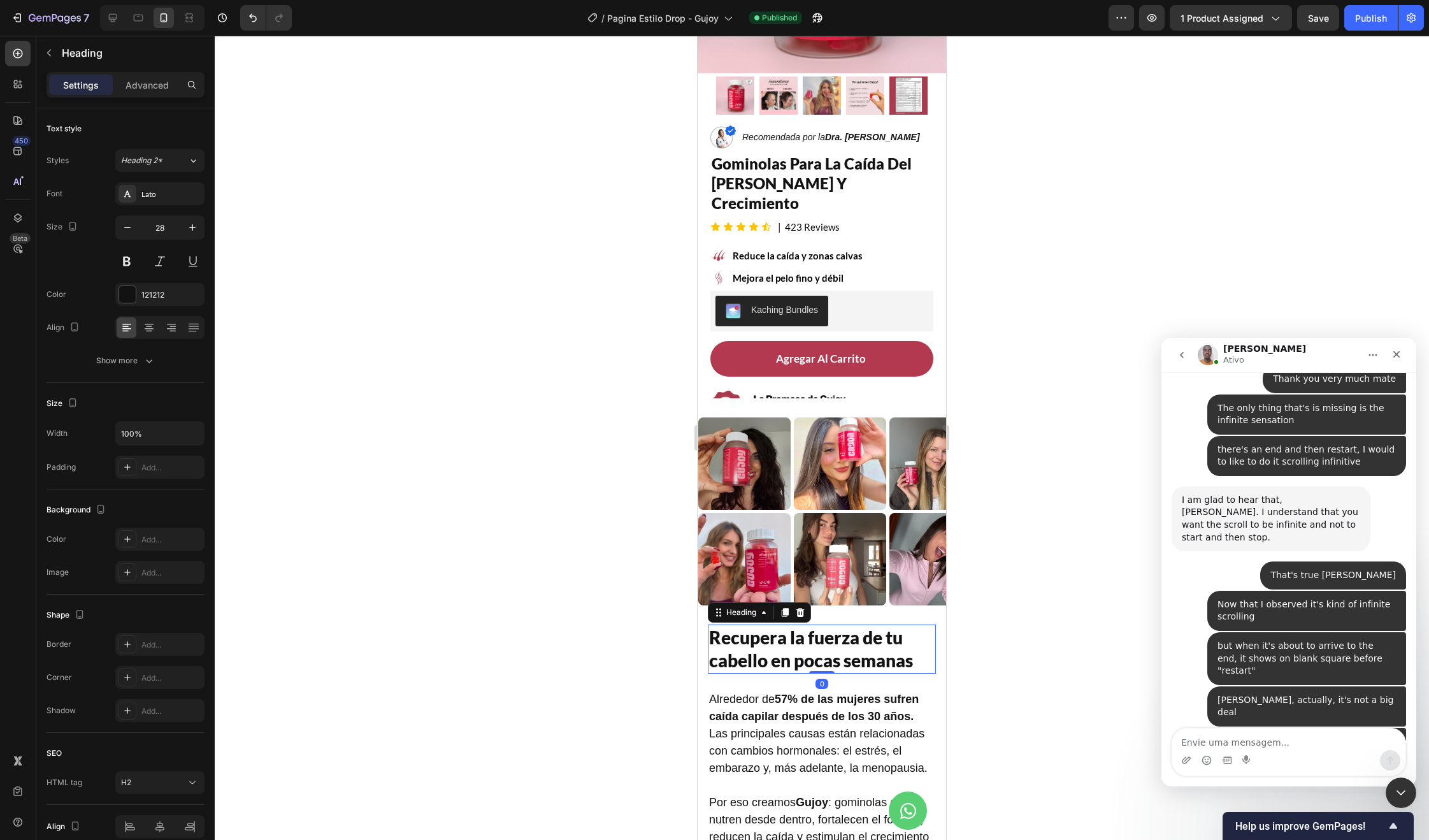
click at [803, 656] on h2 "Recupera la fuerza de tu cabello en pocas semanas" at bounding box center [822, 648] width 228 height 49
click at [807, 663] on p "Recupera la fuerza de tu cabello en pocas semanas" at bounding box center [822, 649] width 225 height 47
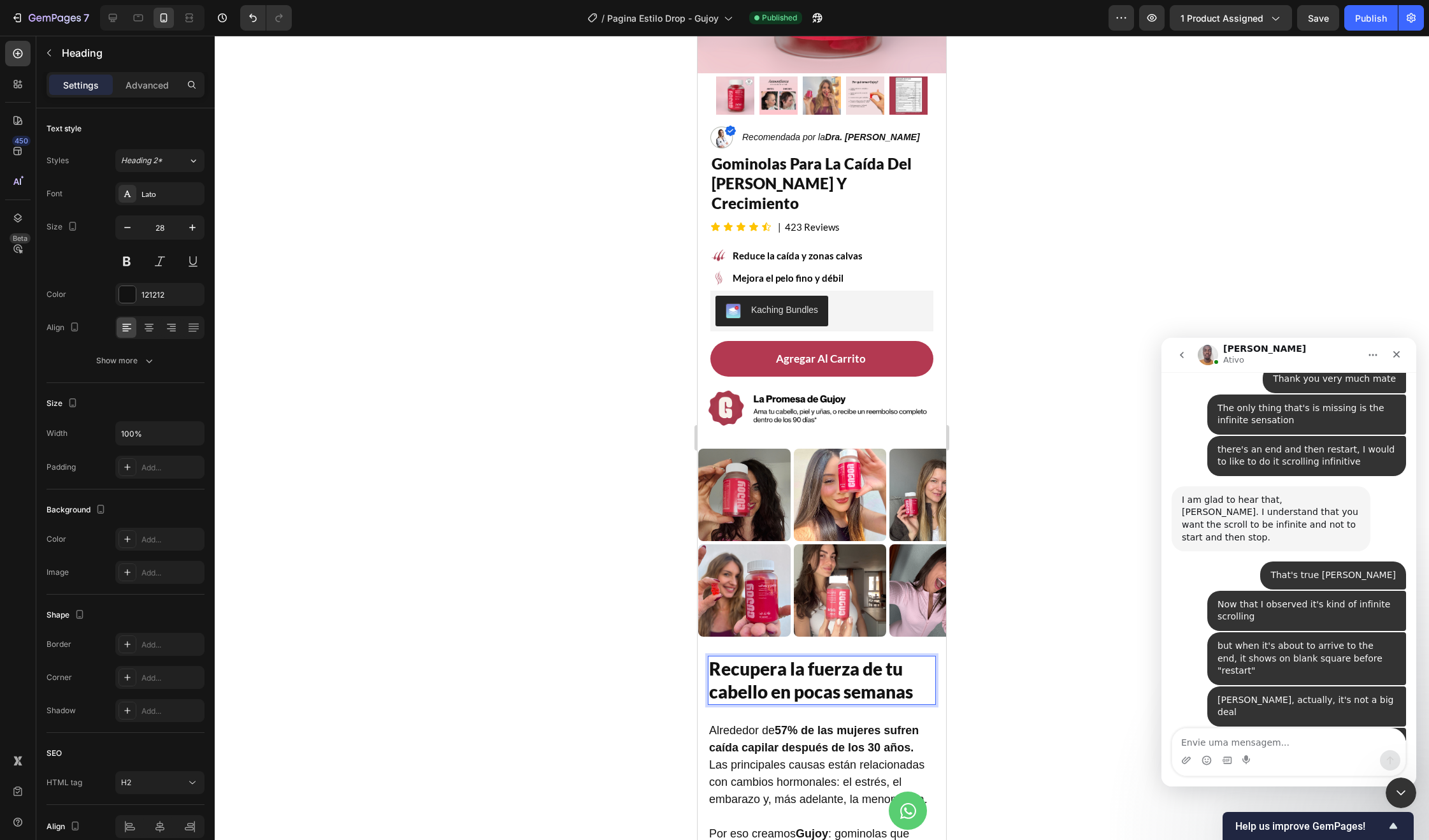
click at [807, 661] on p "Recupera la fuerza de tu cabello en pocas semanas" at bounding box center [822, 680] width 225 height 47
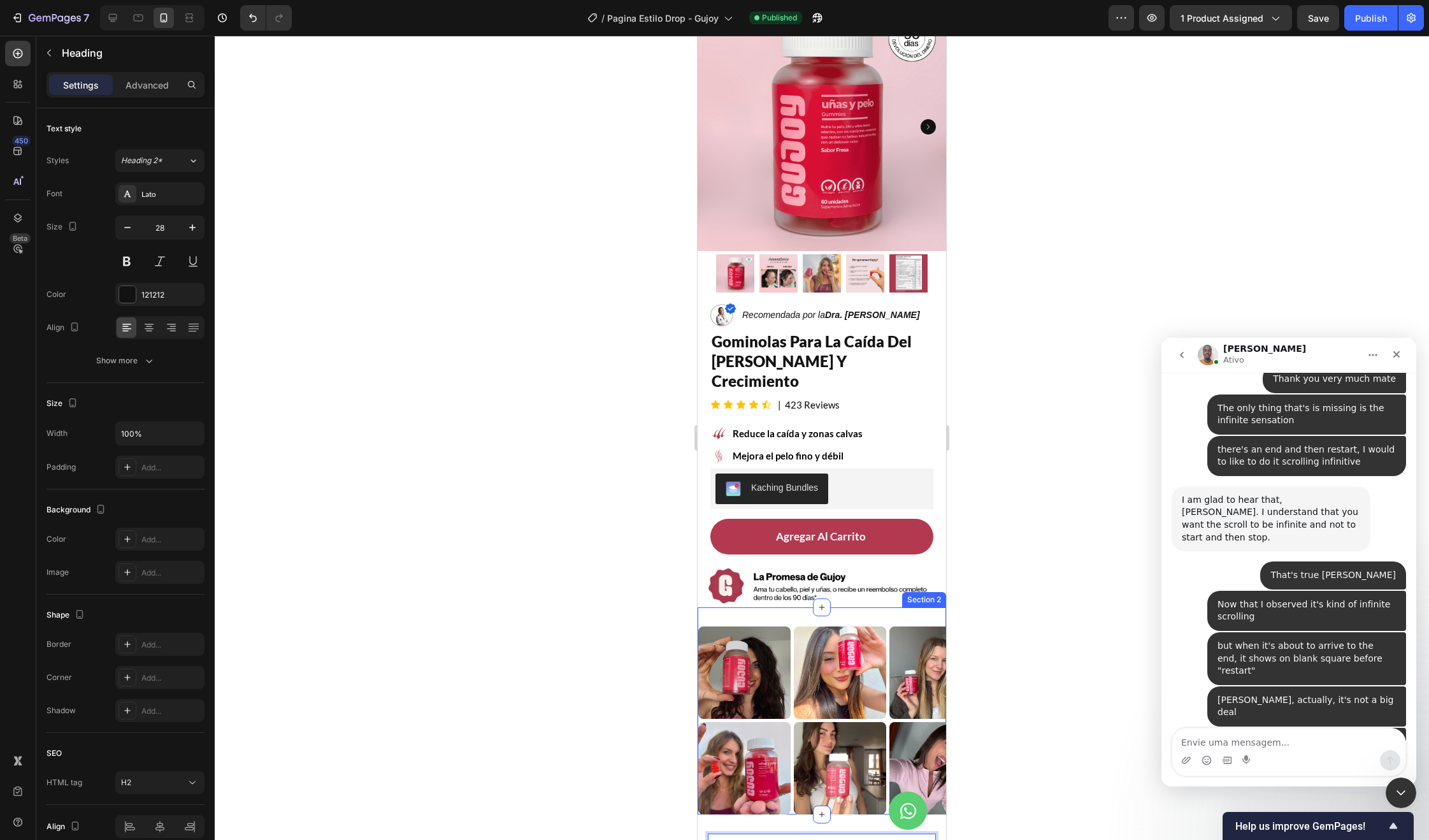
scroll to position [0, 0]
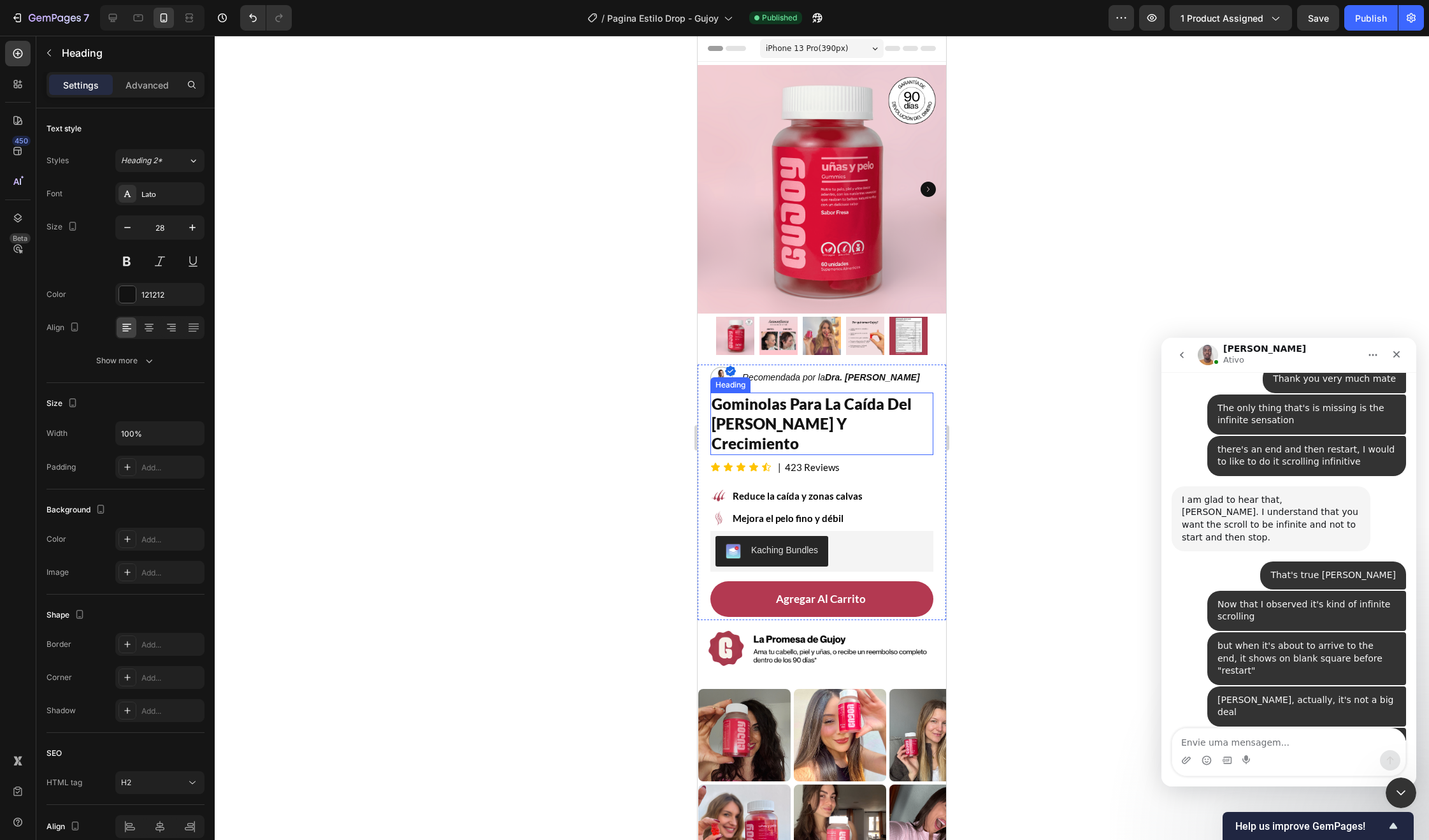
click at [795, 408] on h2 "gominolas para la caída del [PERSON_NAME] y crecimiento" at bounding box center [822, 424] width 223 height 62
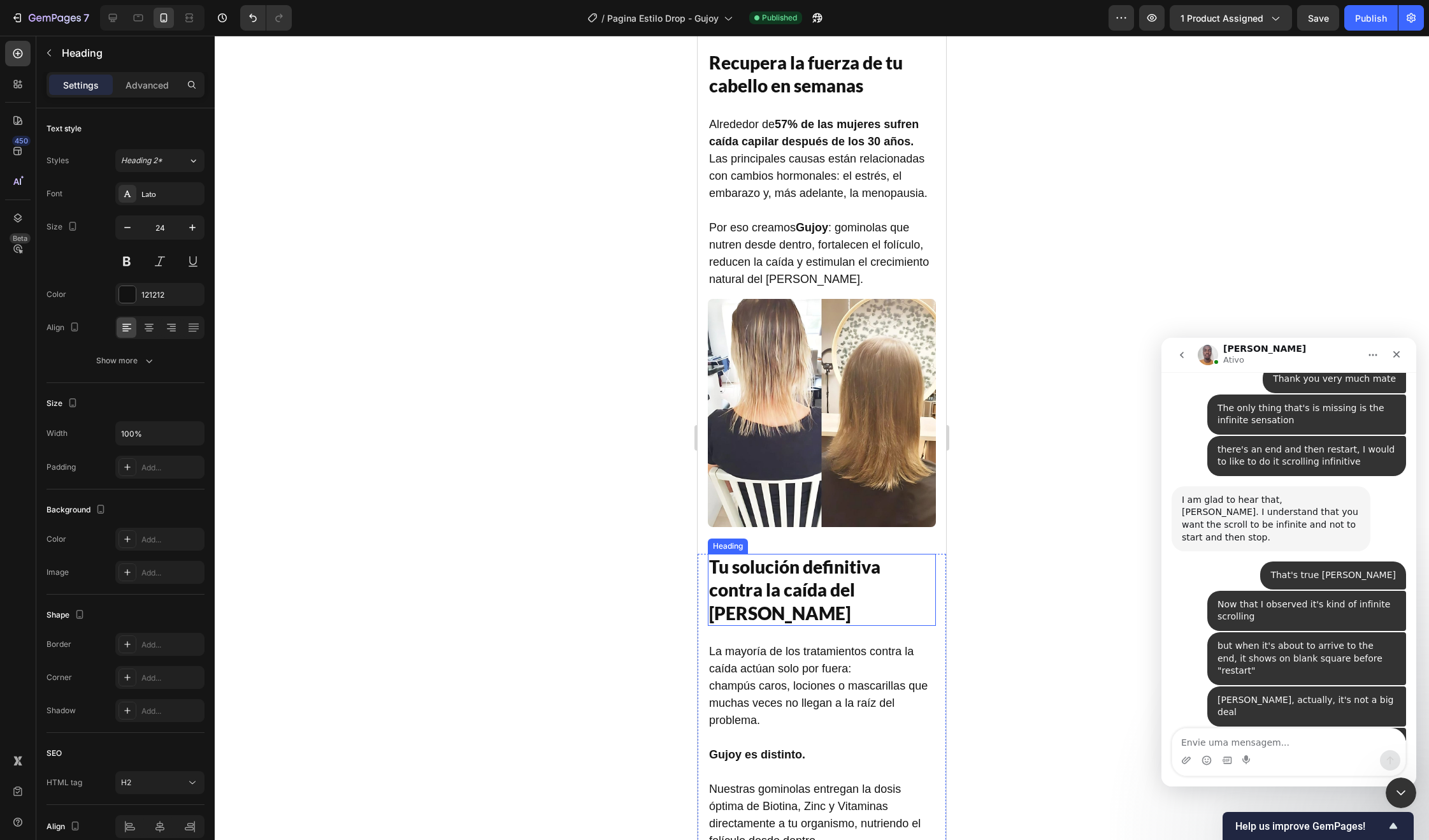
scroll to position [1131, 0]
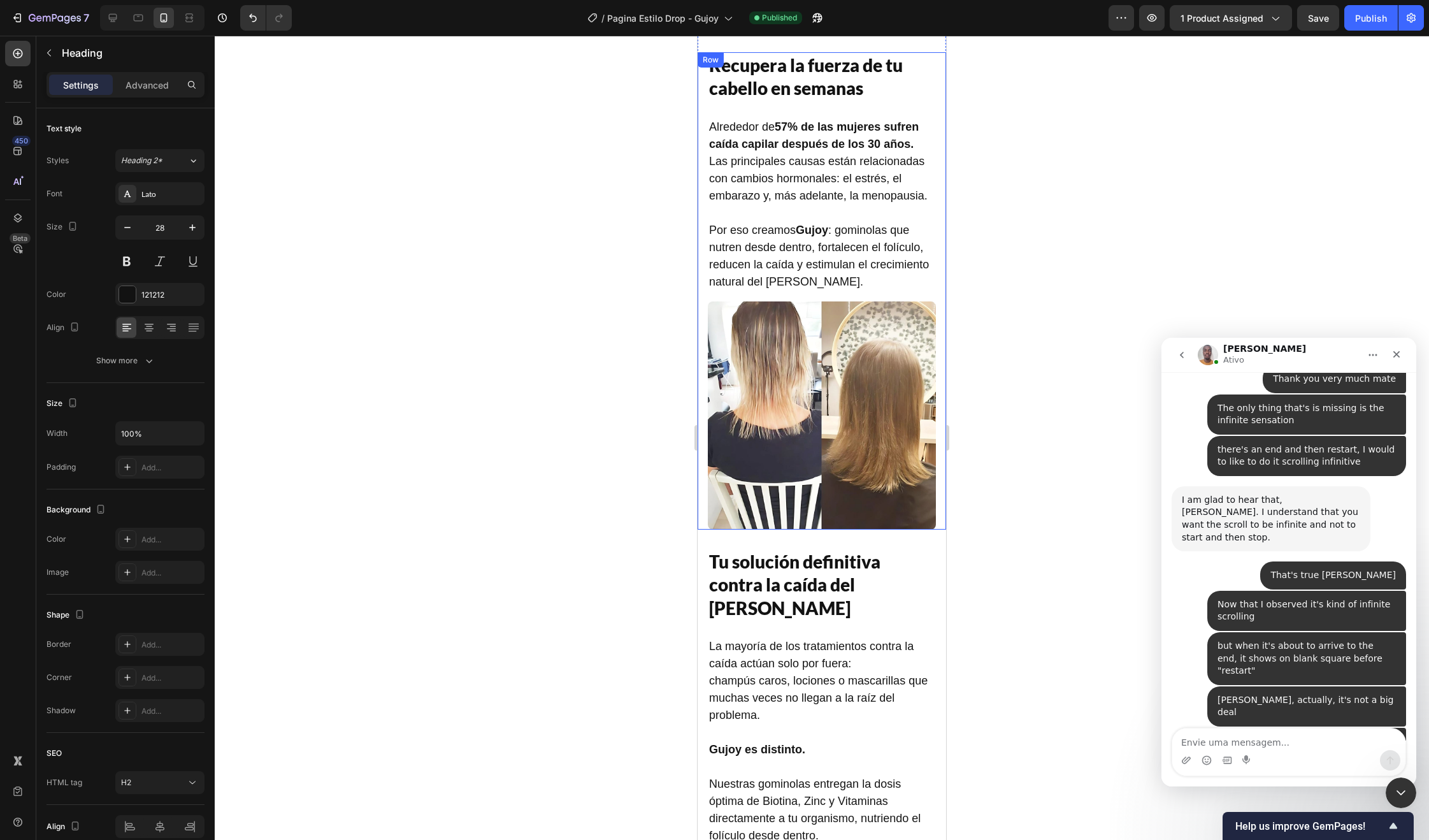
click at [789, 93] on h2 "Recupera la fuerza de tu cabello en semanas" at bounding box center [822, 76] width 228 height 49
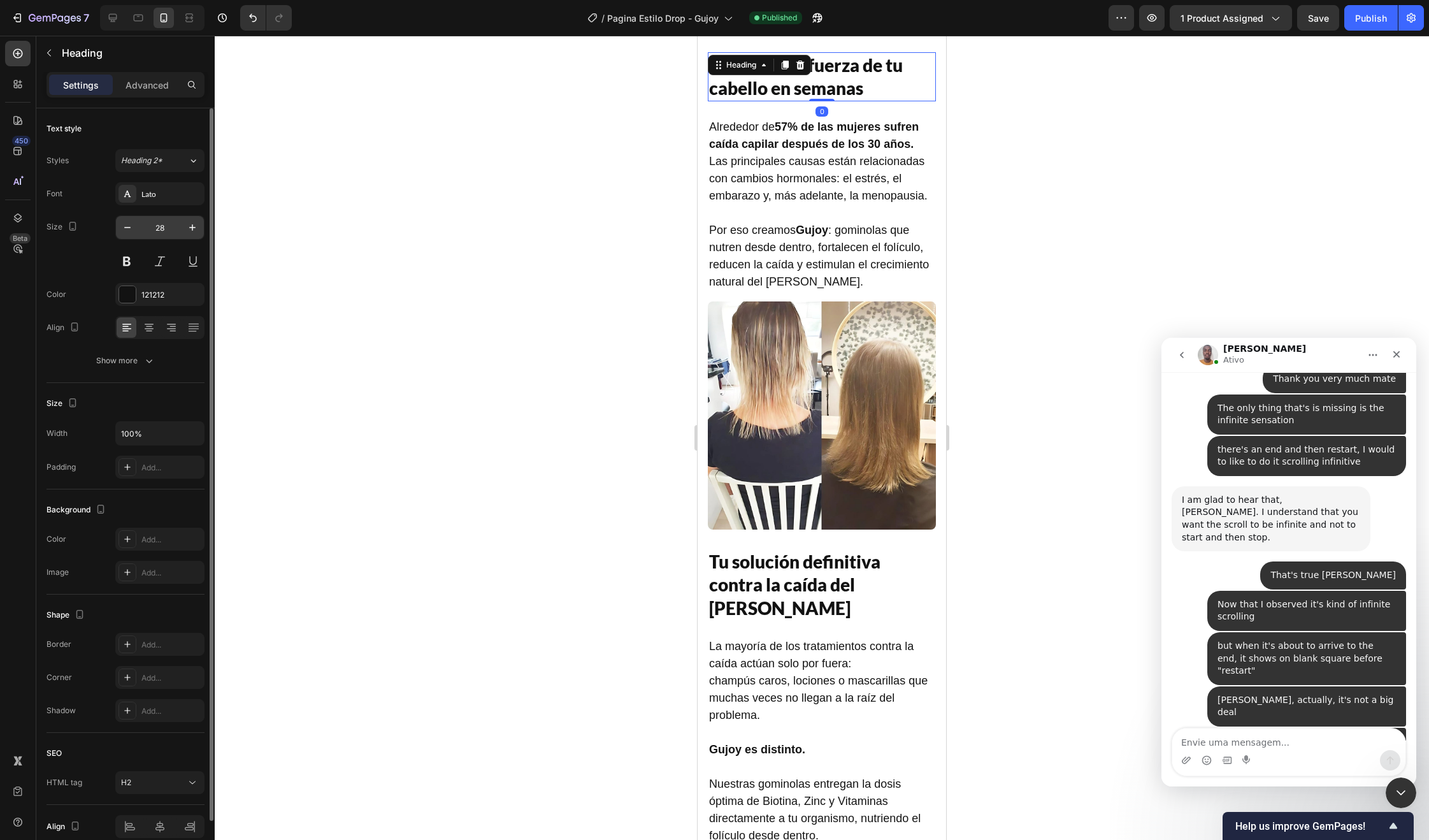
click at [157, 232] on input "28" at bounding box center [160, 227] width 42 height 23
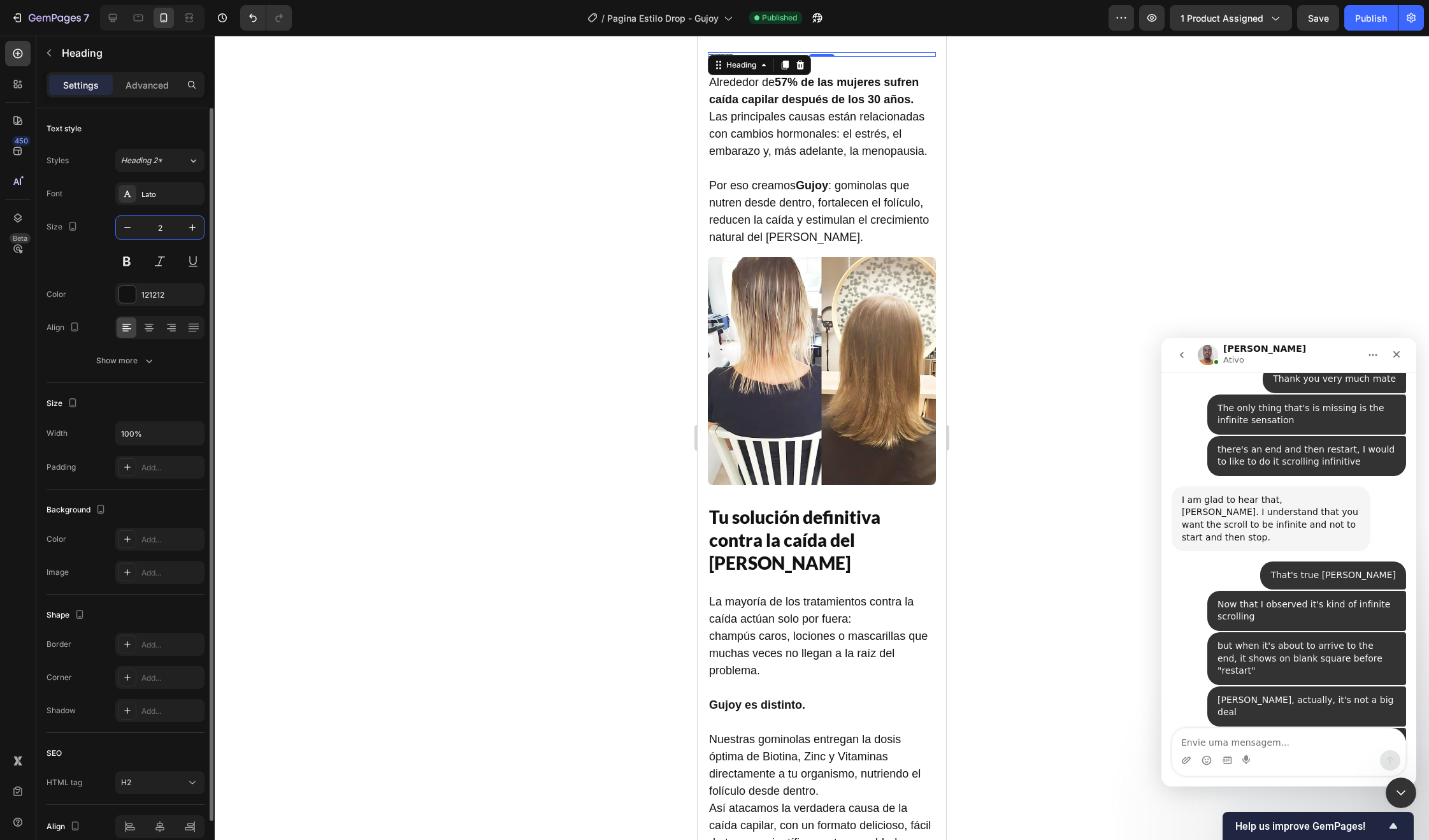
type input "24"
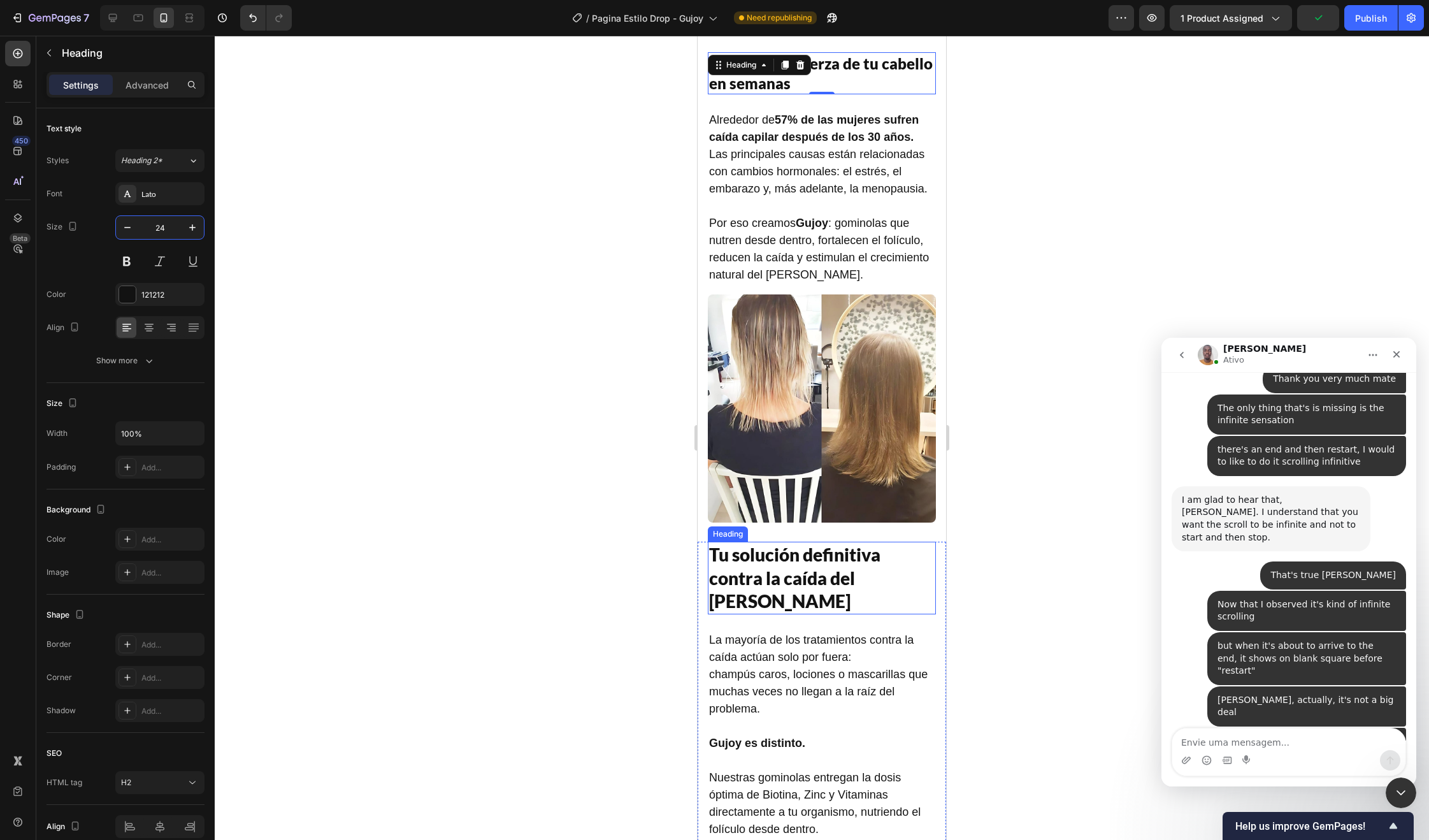
click at [788, 552] on h2 "Tu solución definitiva contra la caída del [PERSON_NAME]" at bounding box center [822, 577] width 228 height 72
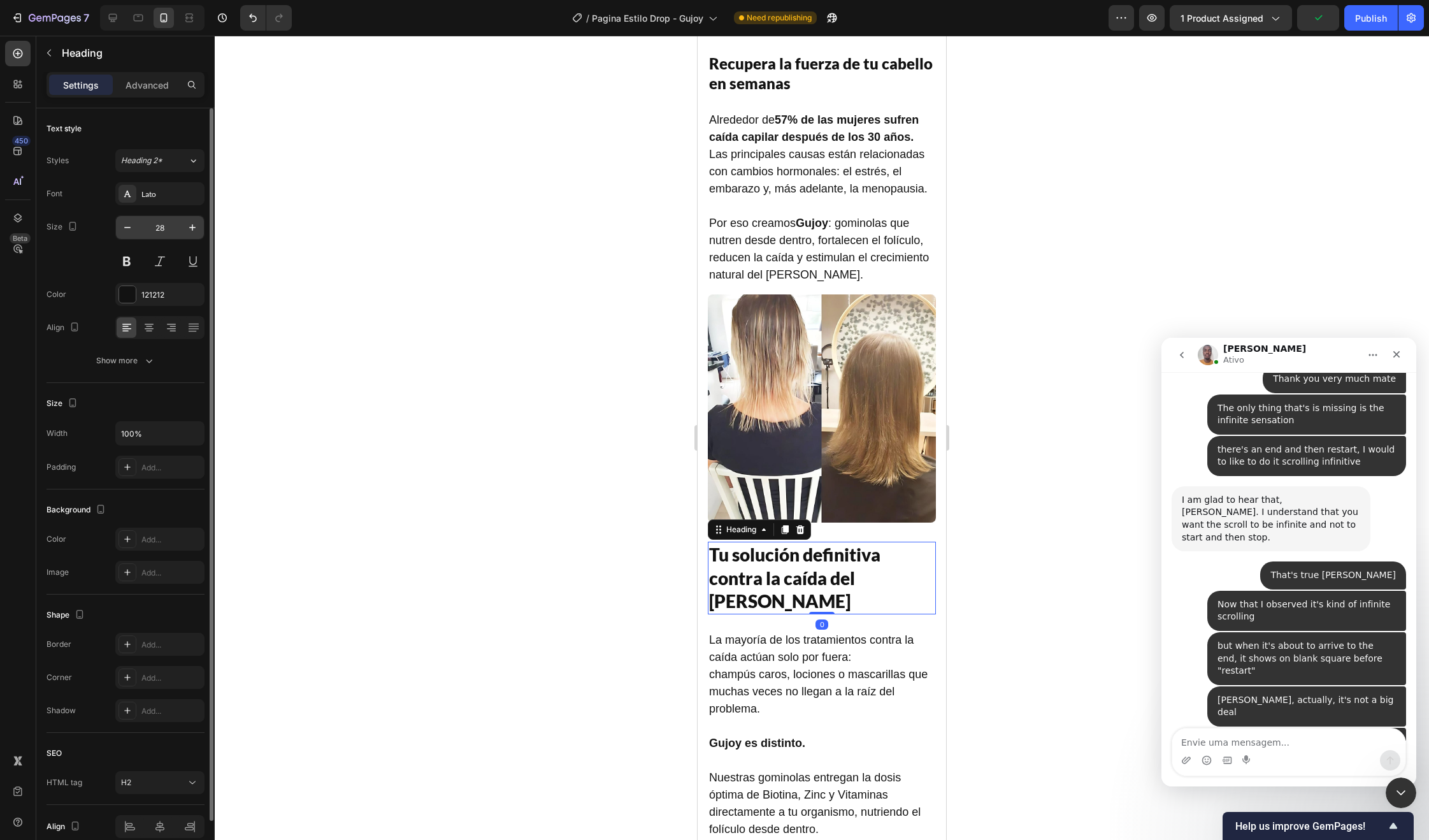
click at [163, 225] on input "28" at bounding box center [160, 227] width 42 height 23
type input "24"
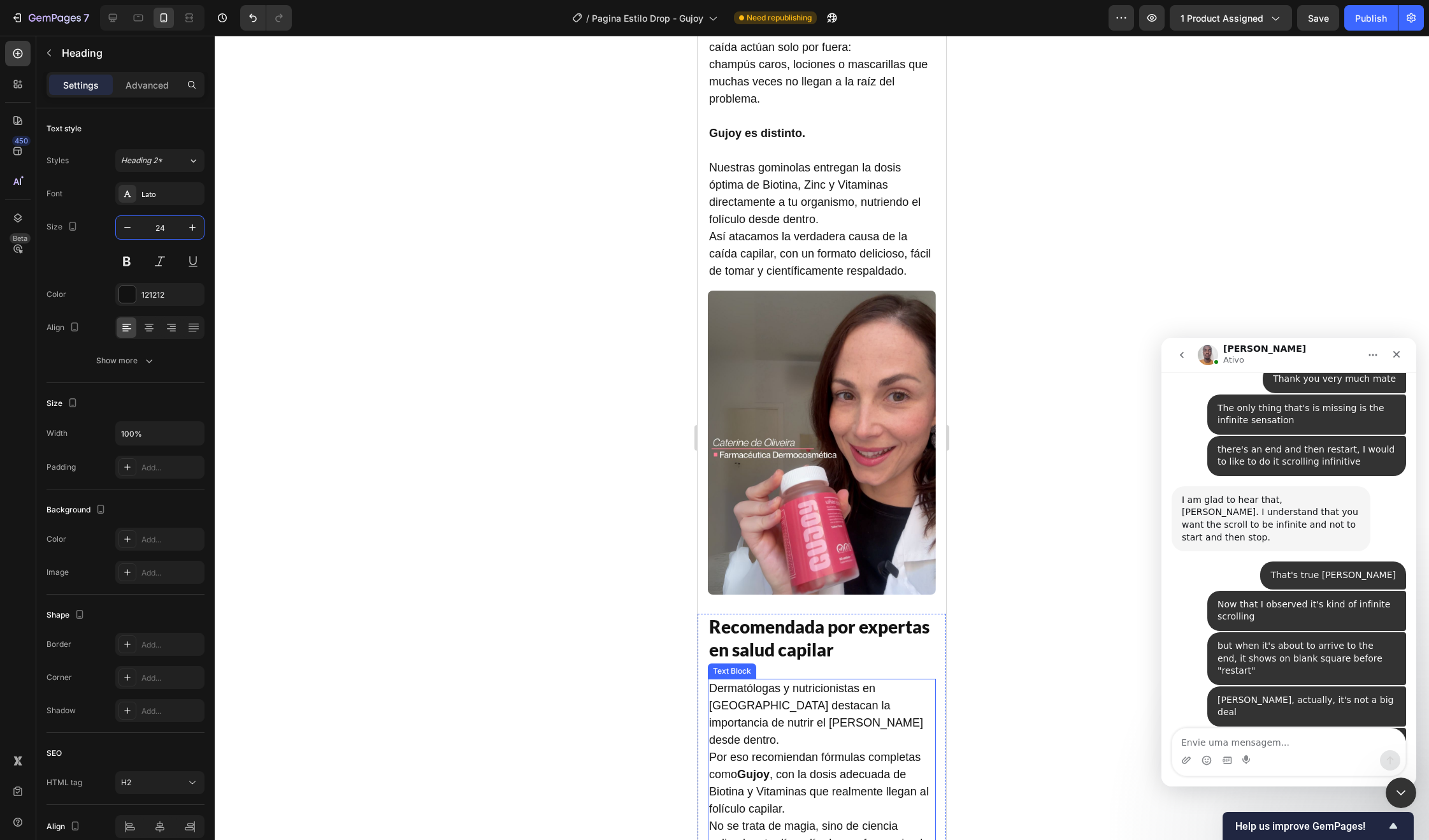
scroll to position [1848, 0]
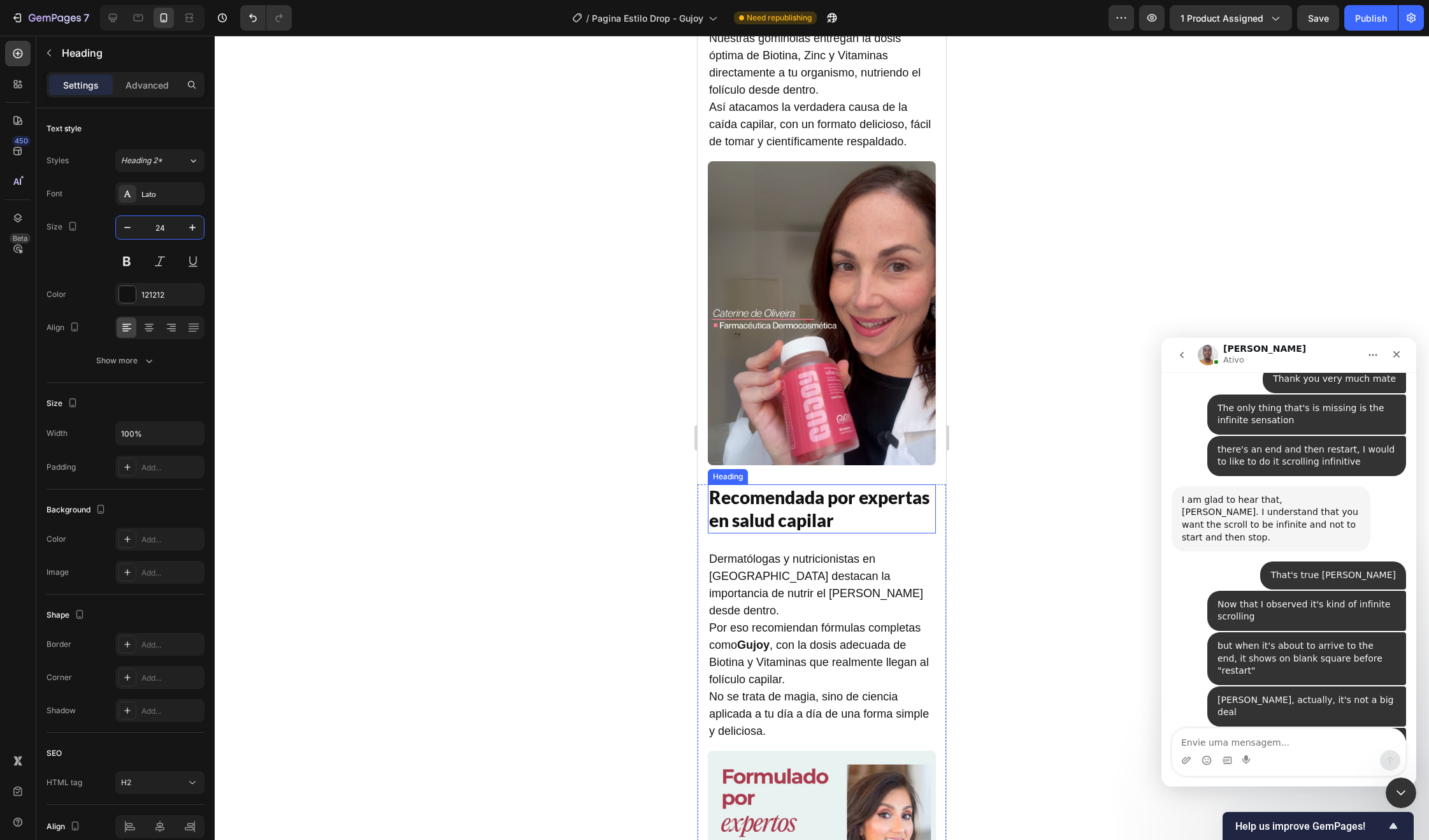
click at [787, 515] on h2 "Recomendada por expertas en salud capilar" at bounding box center [822, 508] width 228 height 49
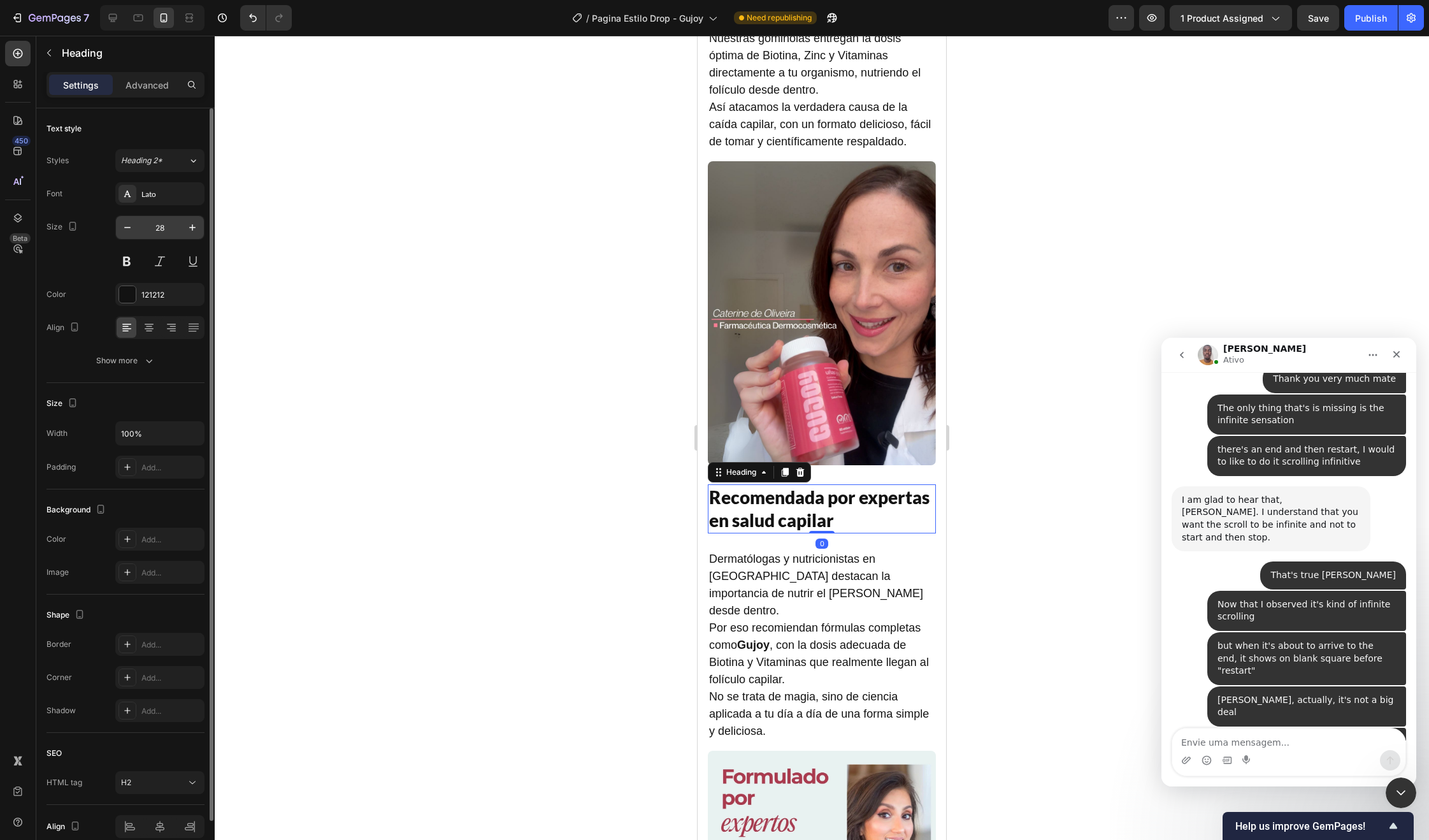
click at [164, 221] on input "28" at bounding box center [160, 227] width 42 height 23
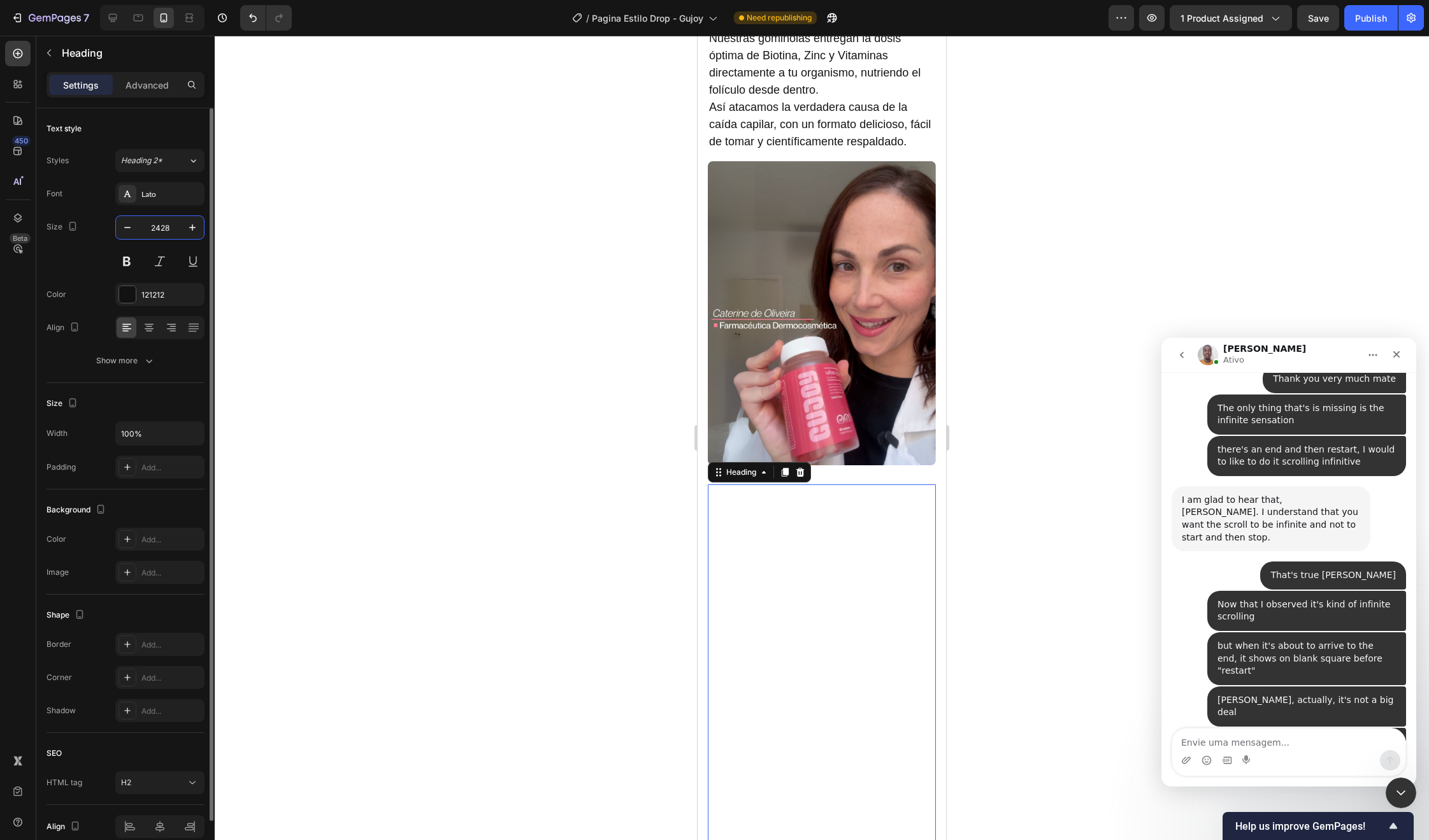
click at [165, 233] on input "2428" at bounding box center [160, 227] width 42 height 23
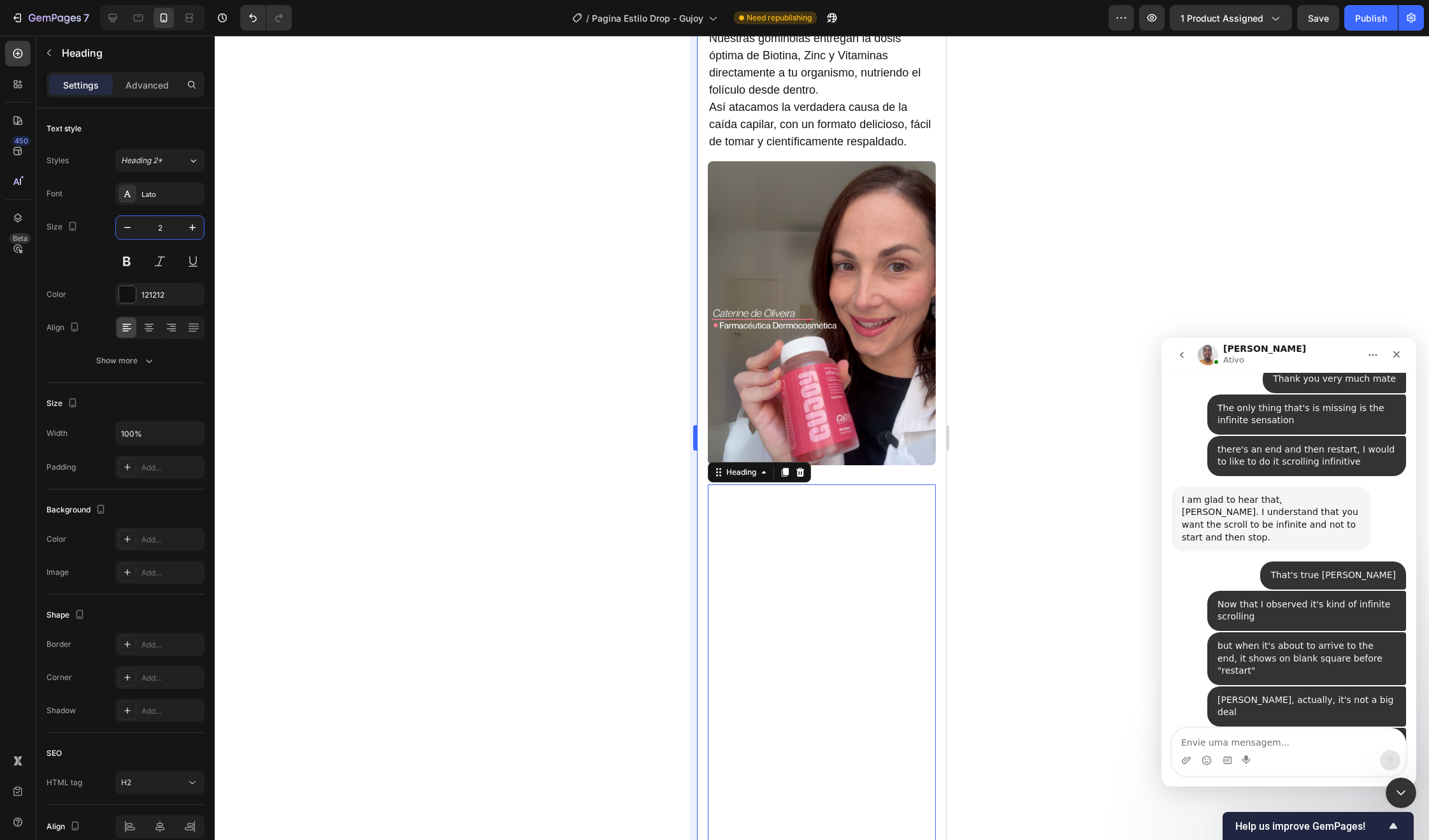
type input "24"
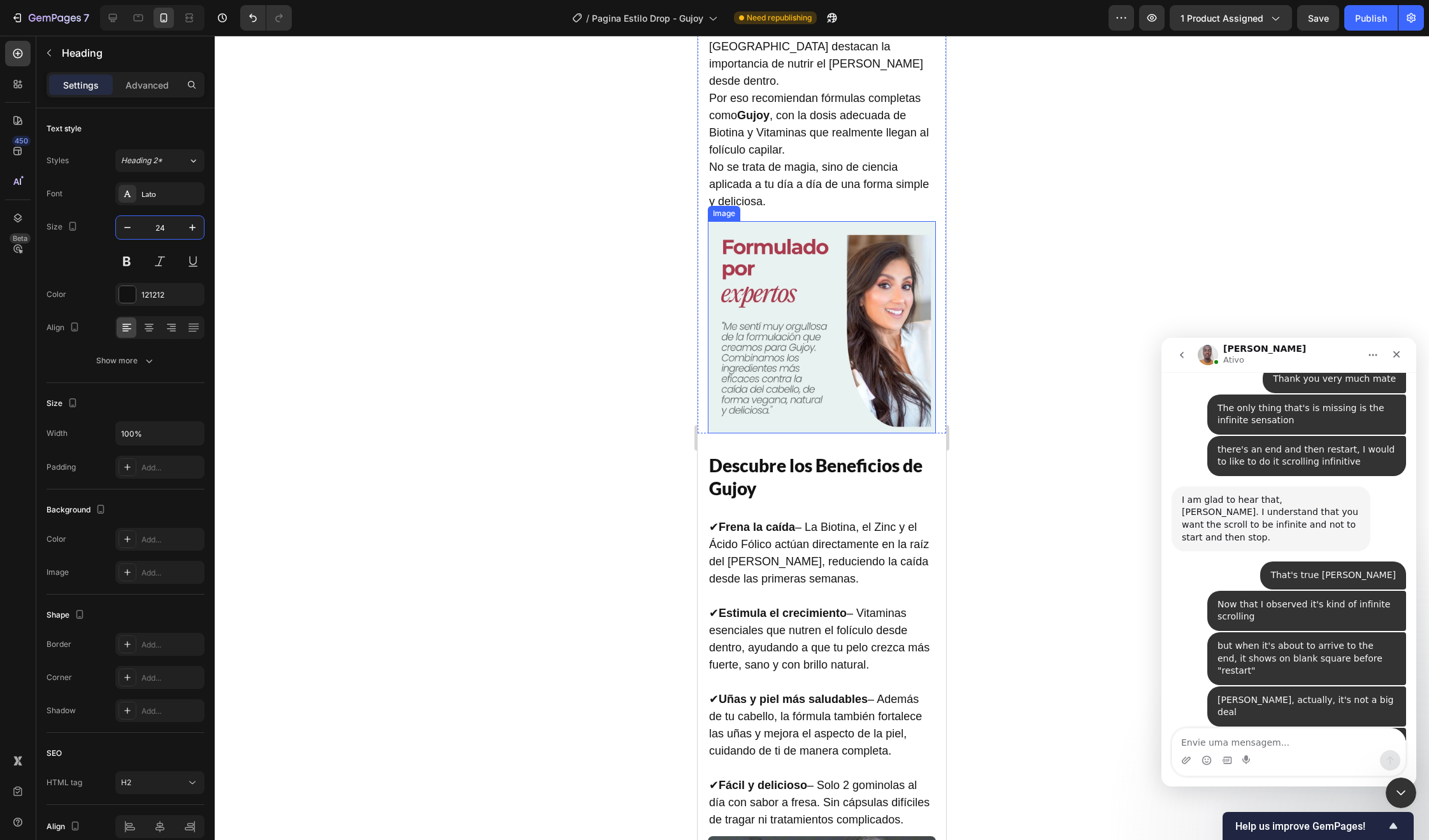
scroll to position [2529, 0]
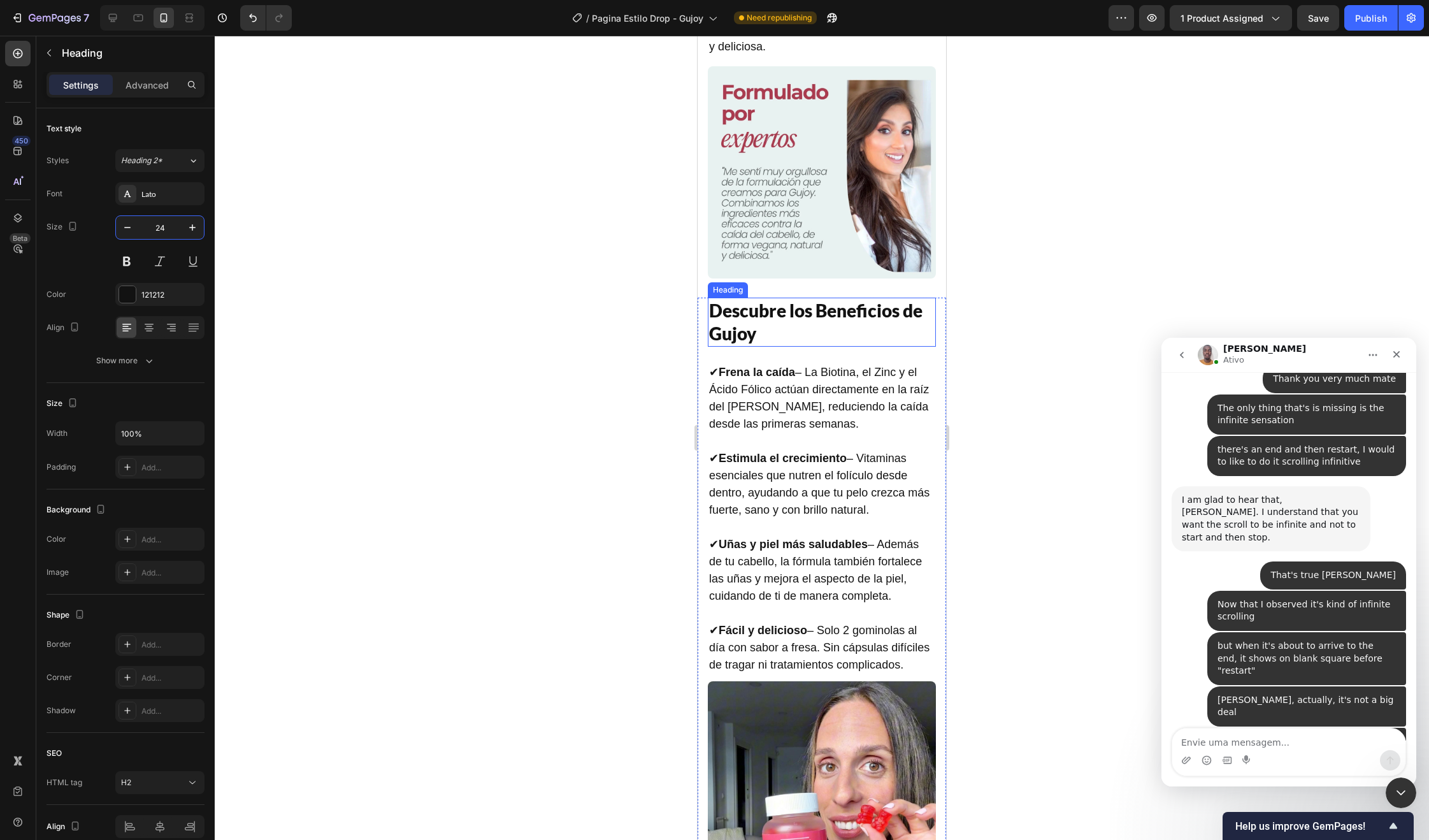
click at [786, 298] on h2 "Descubre los Beneficios de Gujoy" at bounding box center [822, 322] width 228 height 49
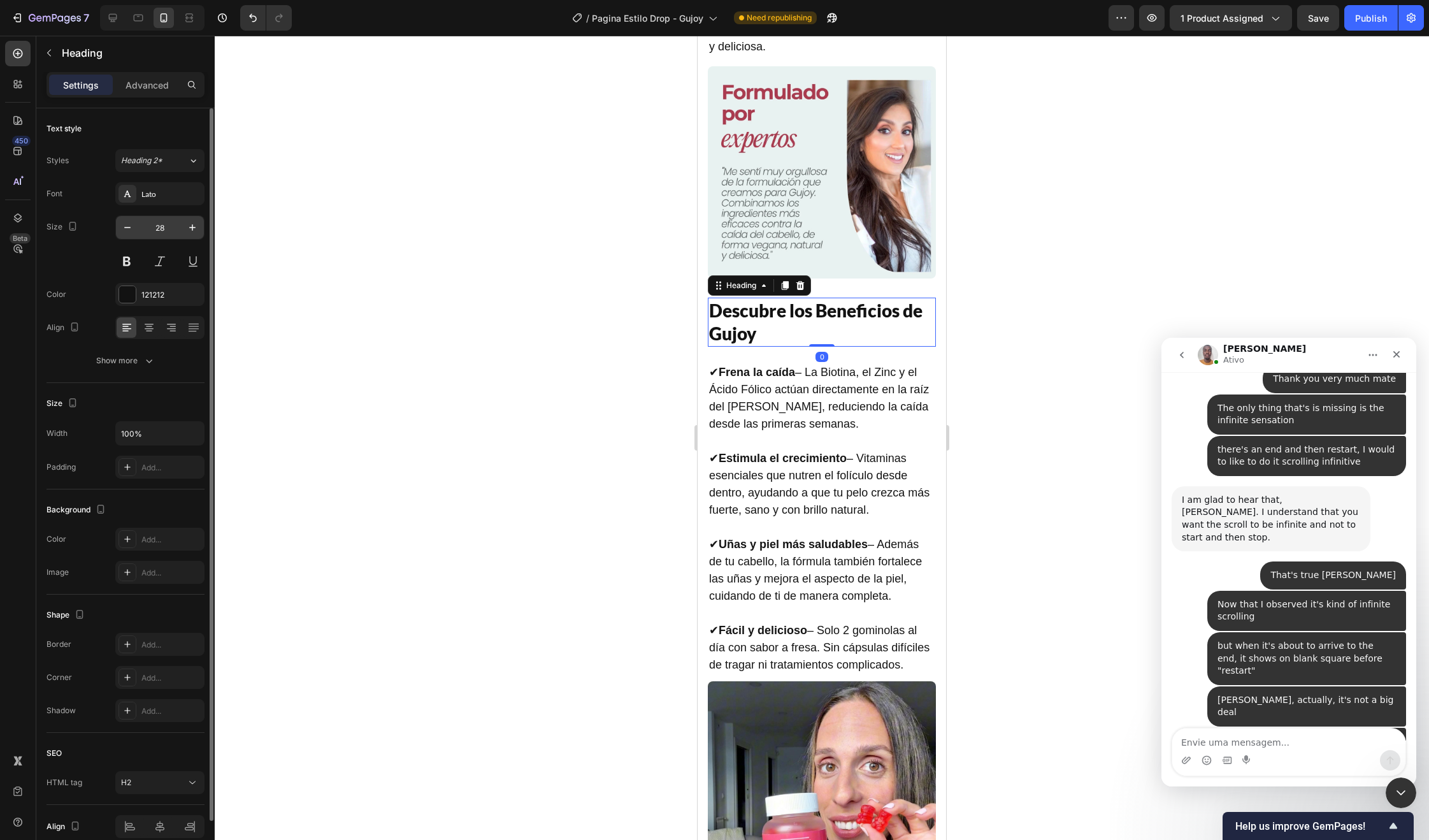
click at [157, 225] on input "28" at bounding box center [160, 227] width 42 height 23
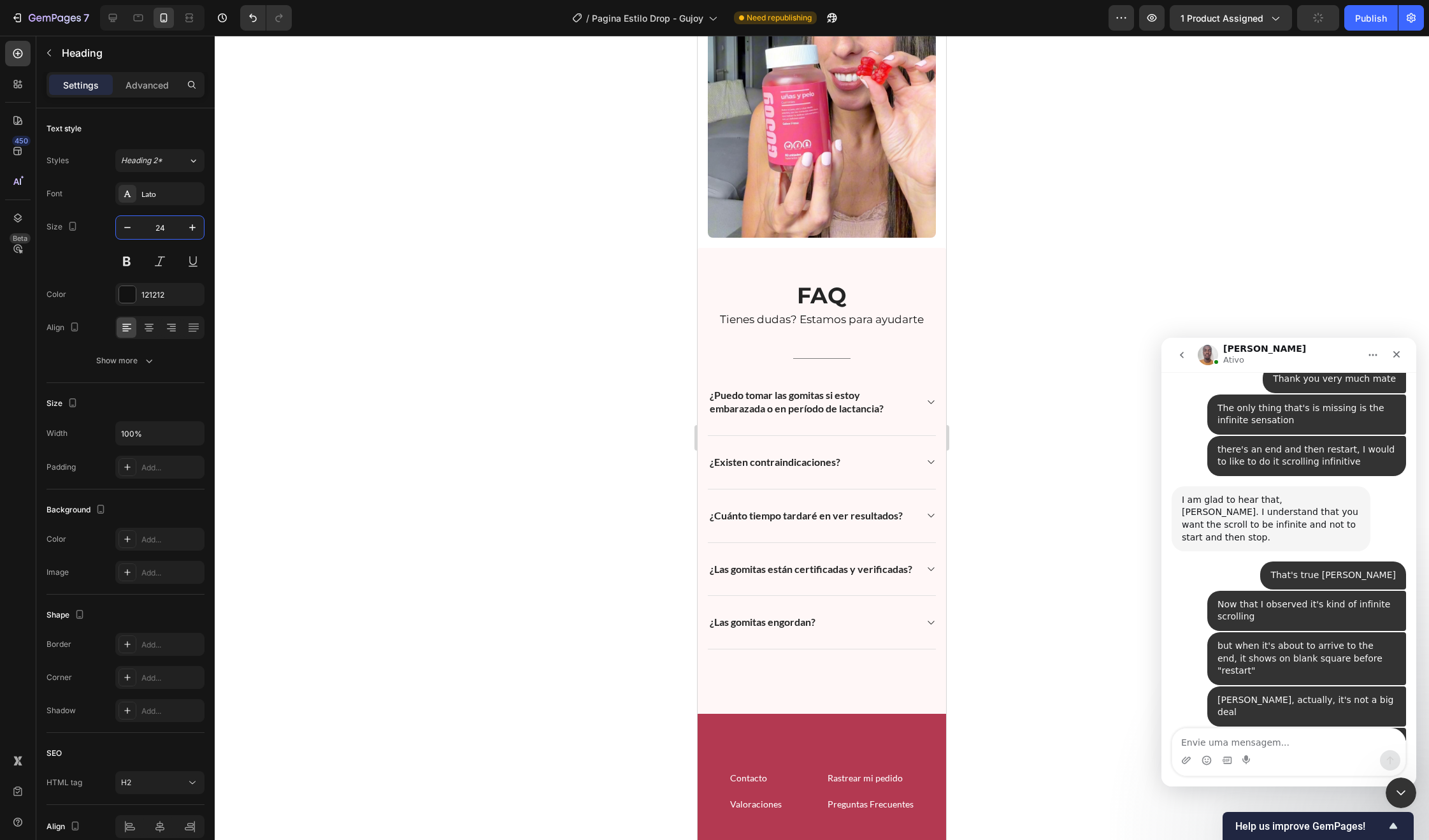
scroll to position [3300, 0]
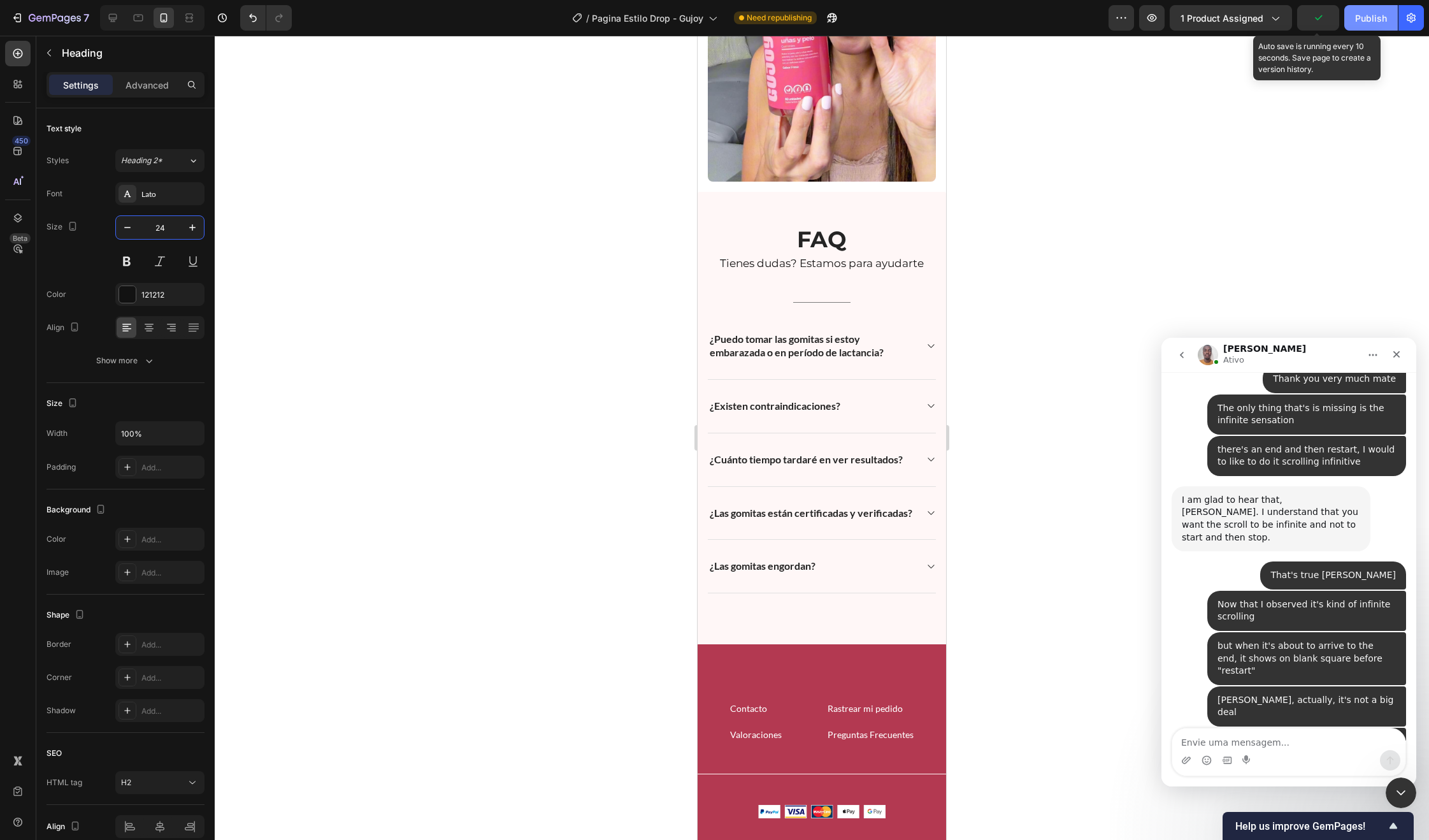
type input "24"
click at [1375, 17] on div "Publish" at bounding box center [1371, 17] width 32 height 14
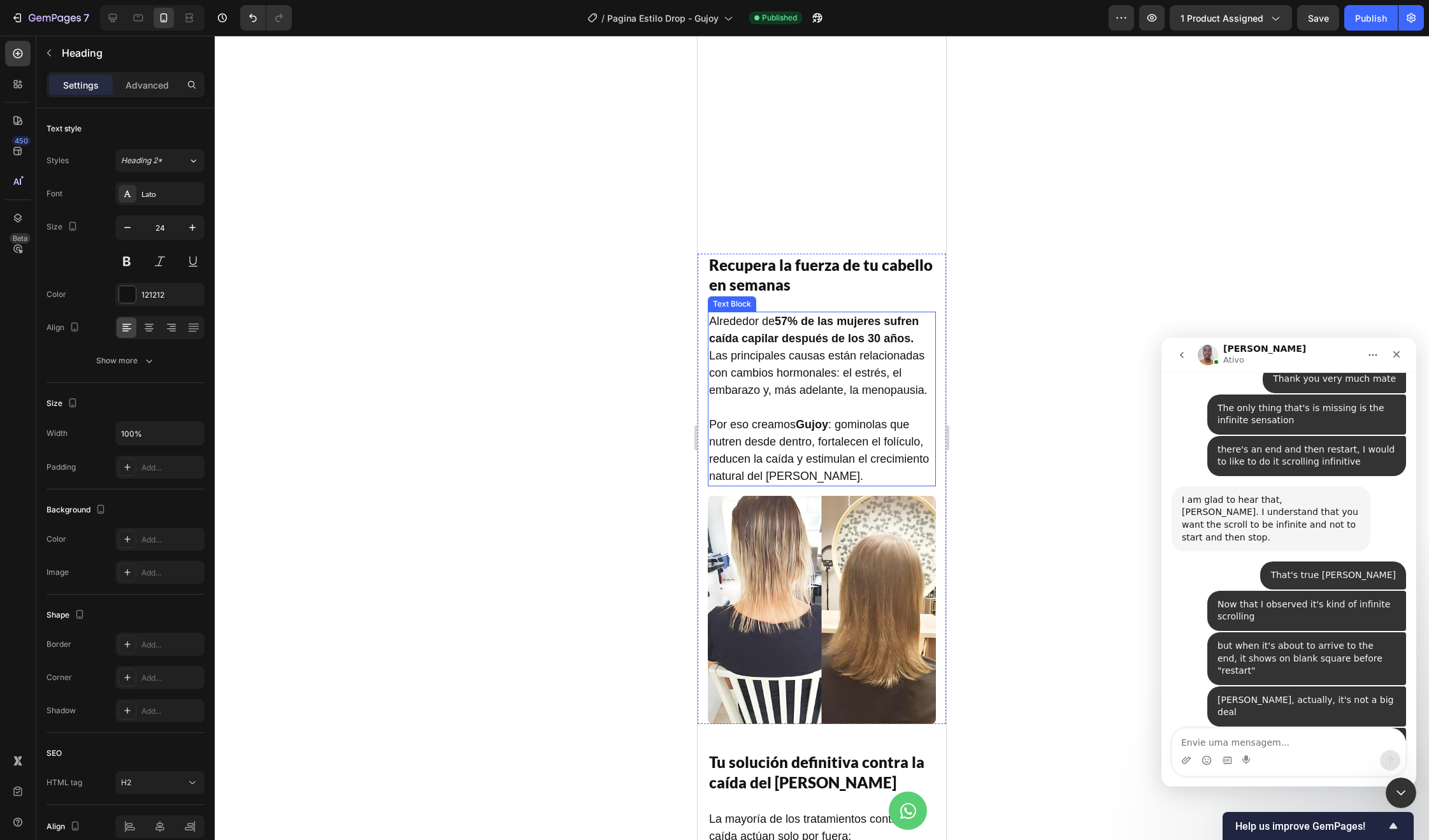
scroll to position [869, 0]
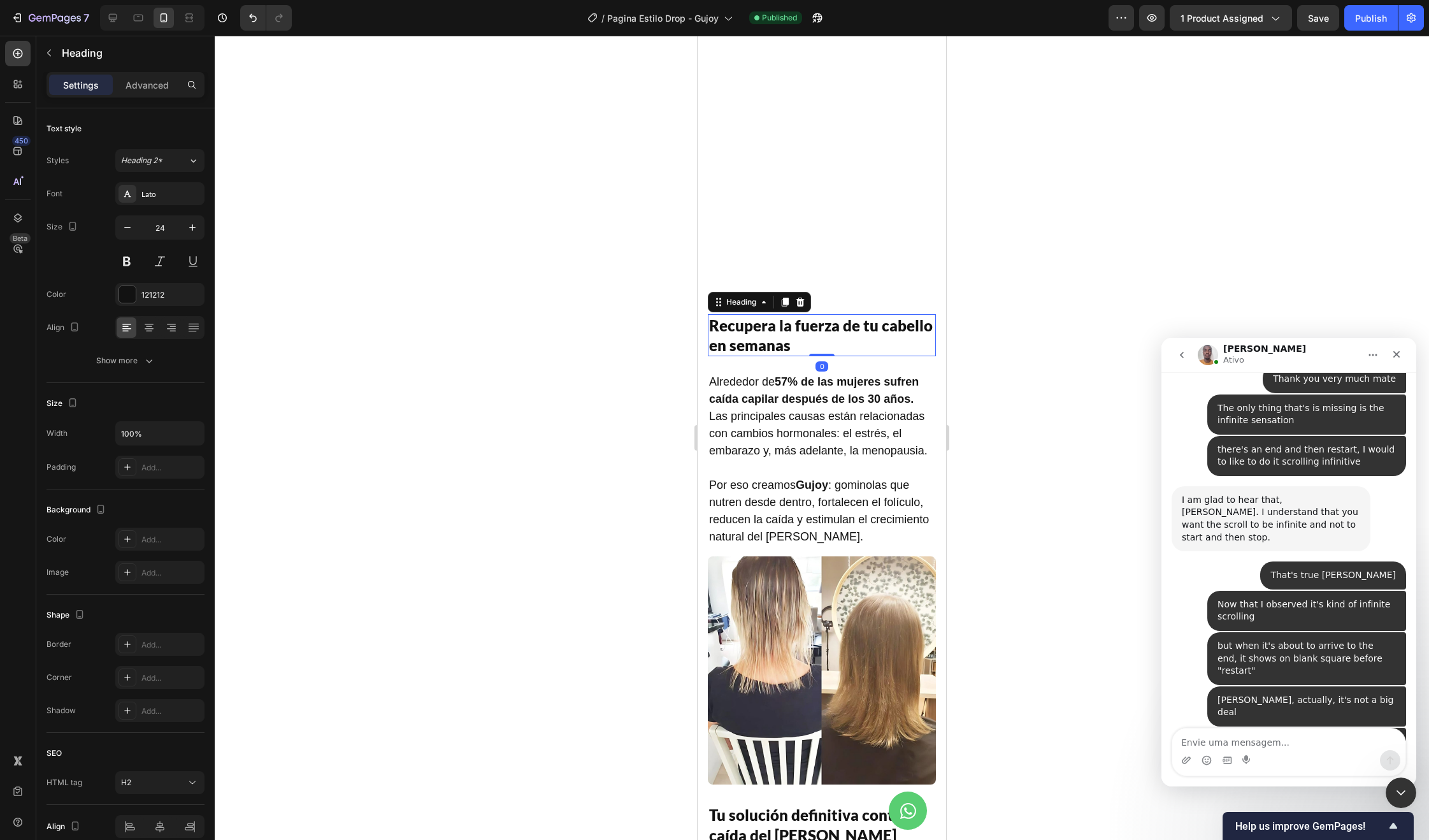
click at [799, 328] on h2 "Recupera la fuerza de tu cabello en semanas" at bounding box center [822, 335] width 228 height 42
click at [799, 328] on p "Recupera la fuerza de tu cabello en semanas" at bounding box center [822, 335] width 225 height 40
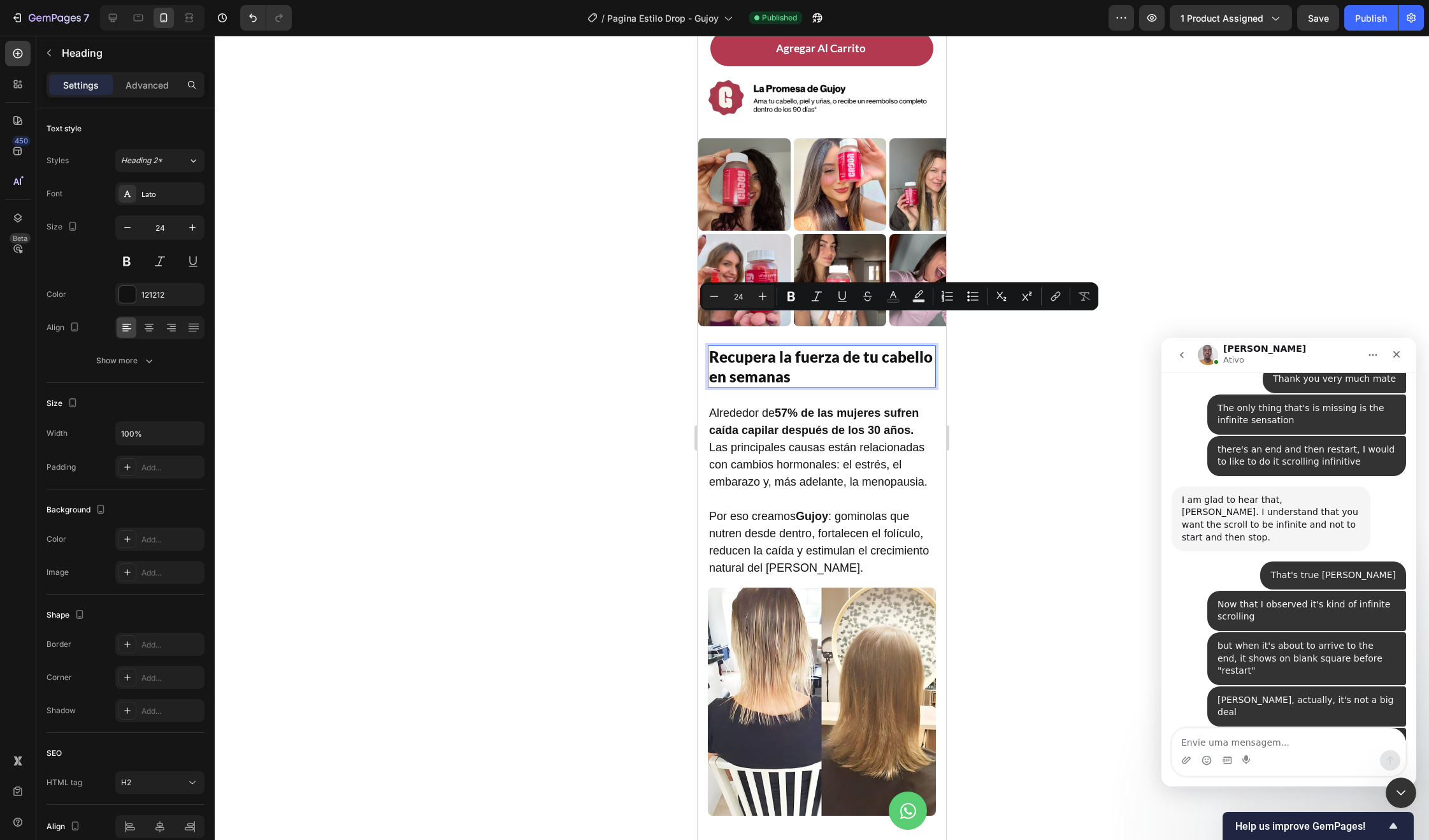
scroll to position [7014, 0]
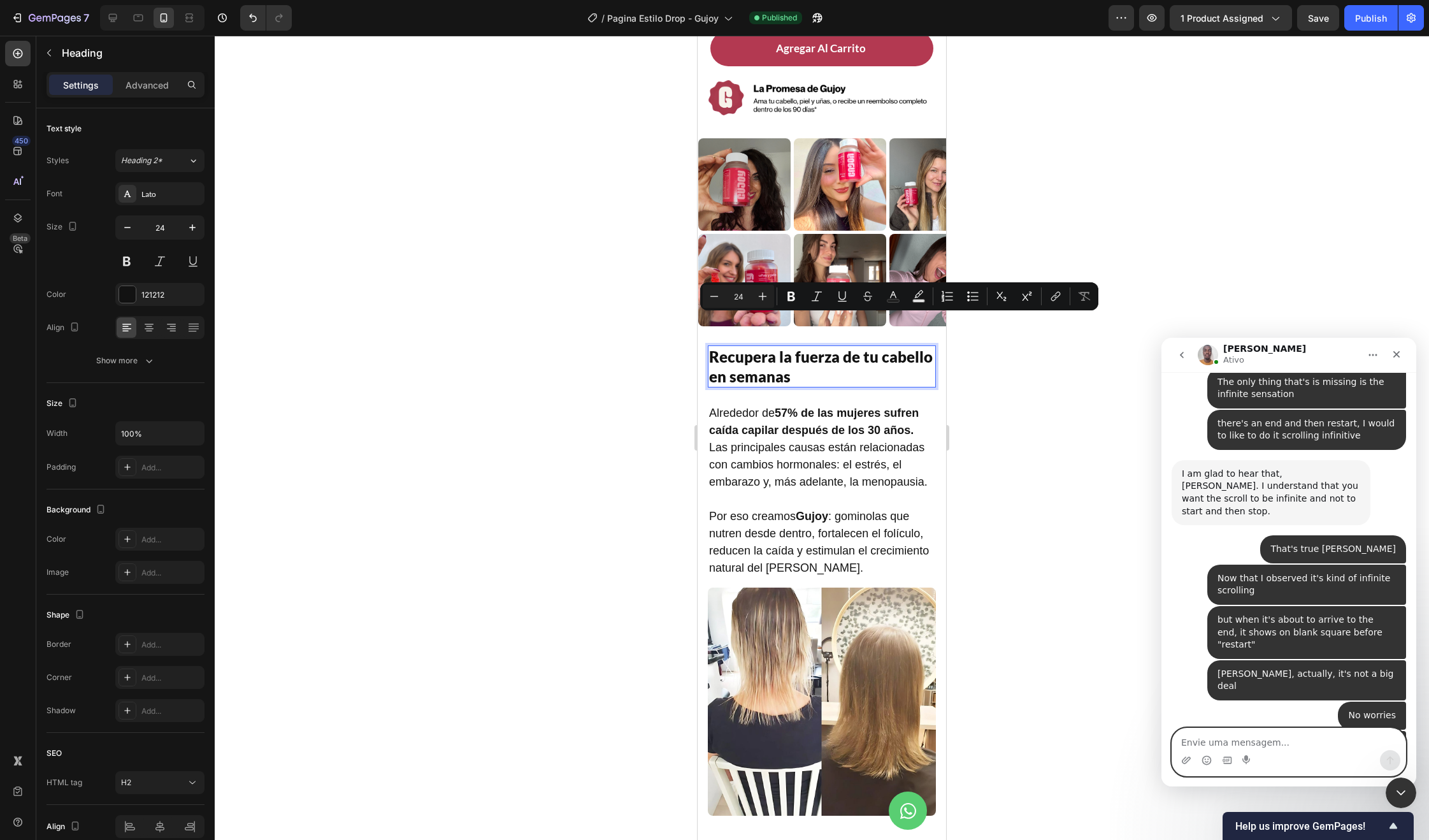
click at [1278, 746] on textarea "Envie uma mensagem..." at bounding box center [1289, 739] width 233 height 22
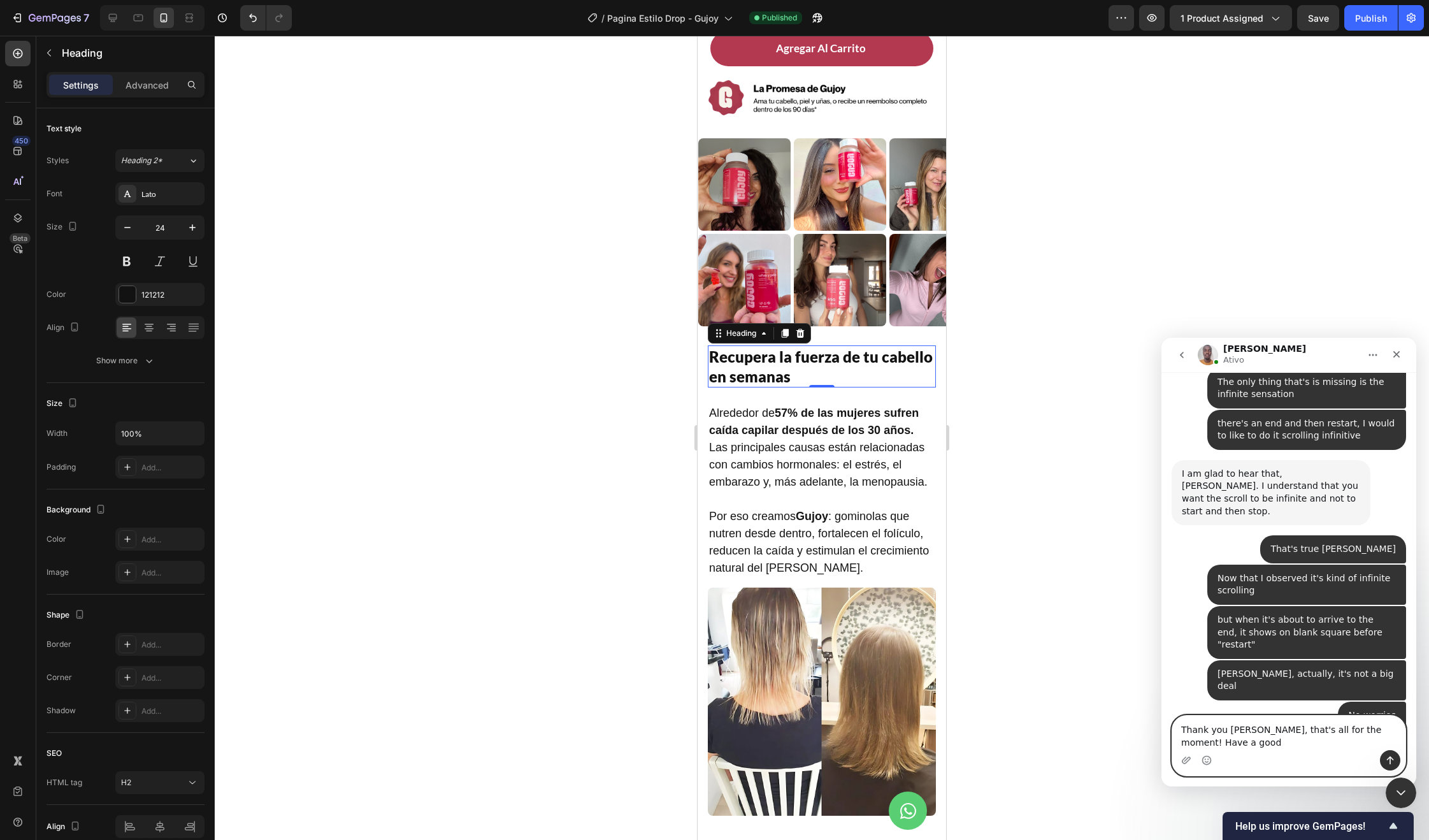
scroll to position [7027, 0]
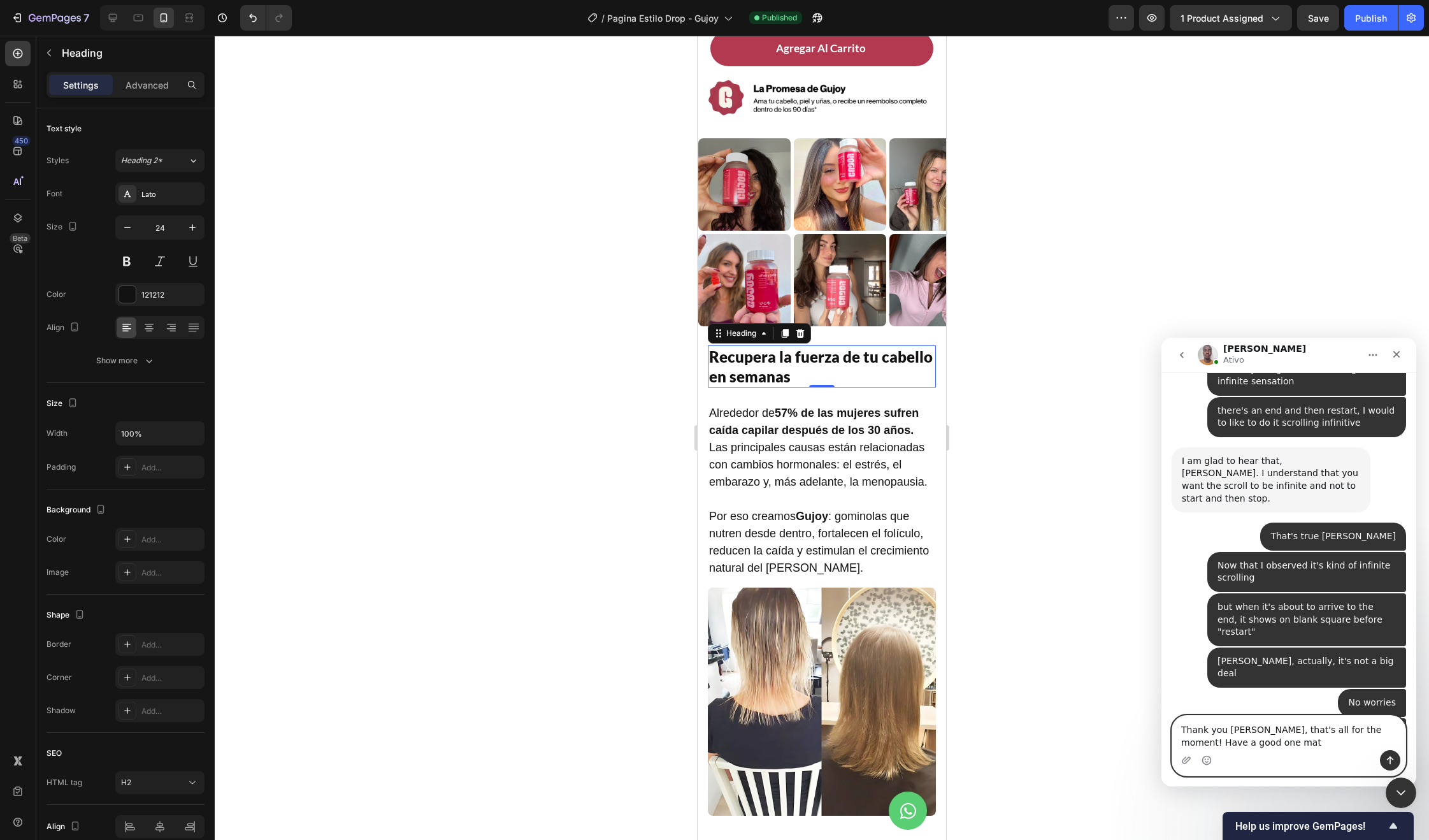
type textarea "Thank you [PERSON_NAME], that's all for the moment! Have a good one mate"
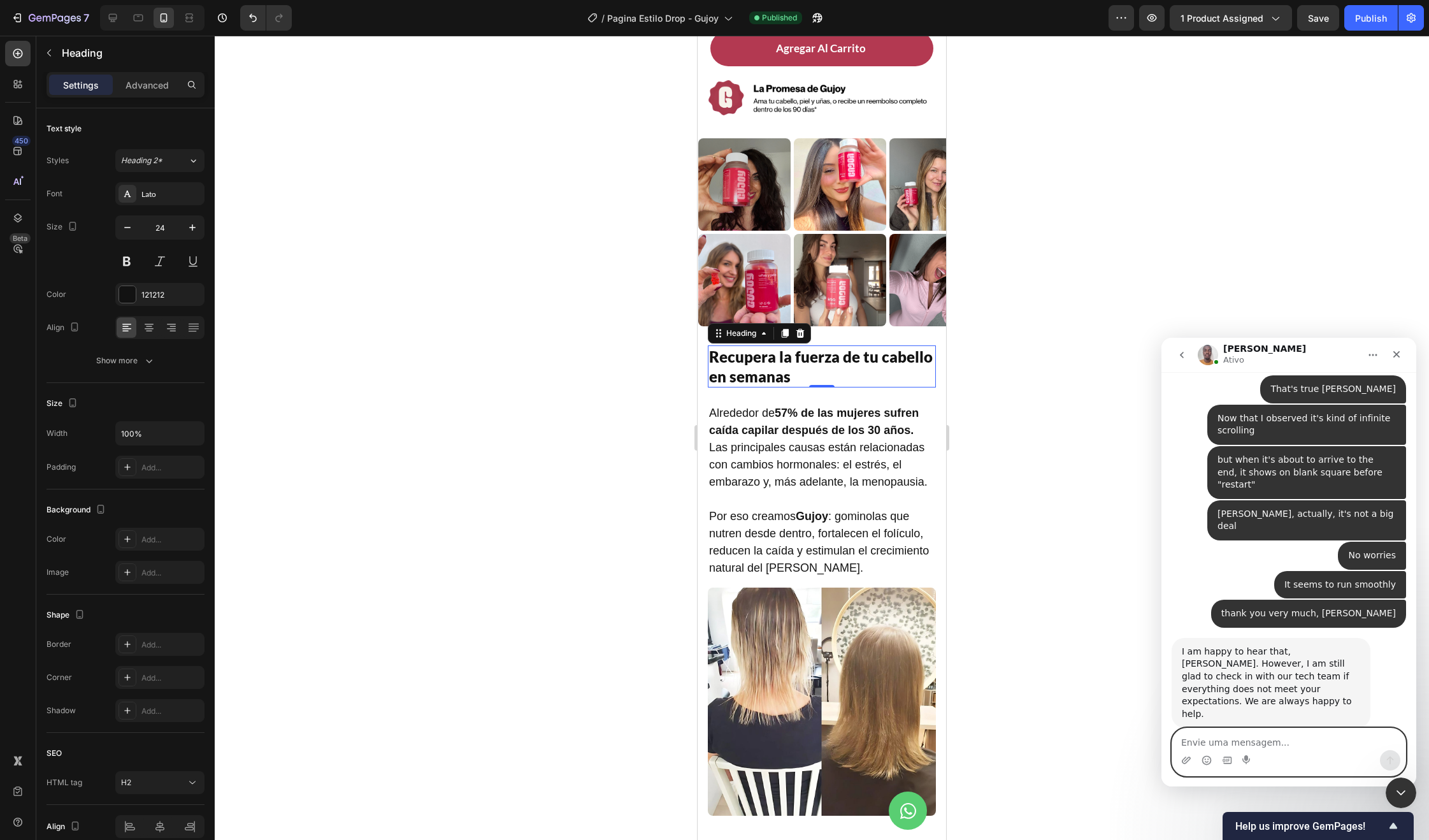
scroll to position [7177, 0]
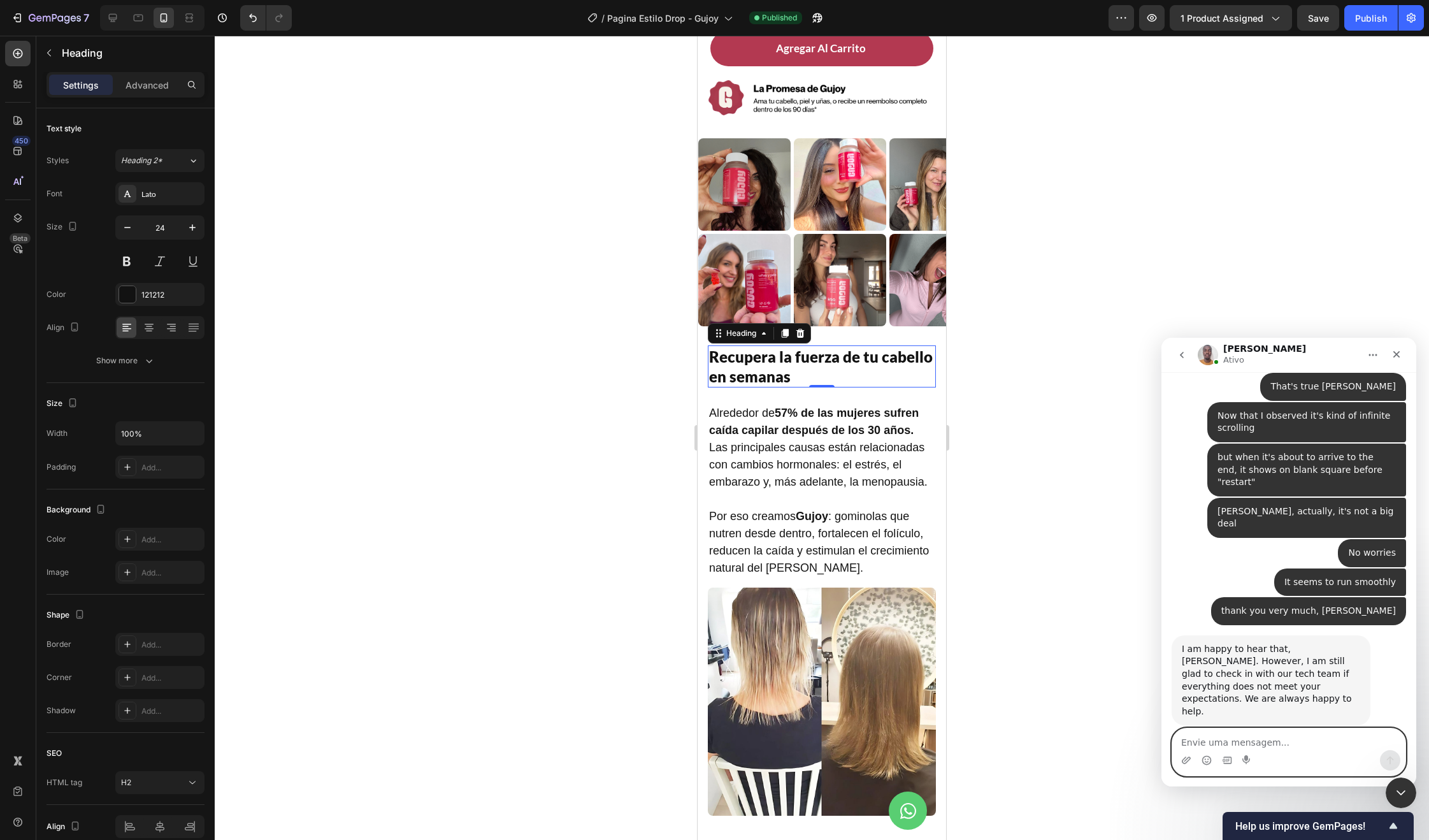
click at [1283, 731] on textarea "Envie uma mensagem..." at bounding box center [1289, 739] width 233 height 22
click at [1387, 787] on div "Cerrar Intercom Messenger" at bounding box center [1399, 790] width 30 height 30
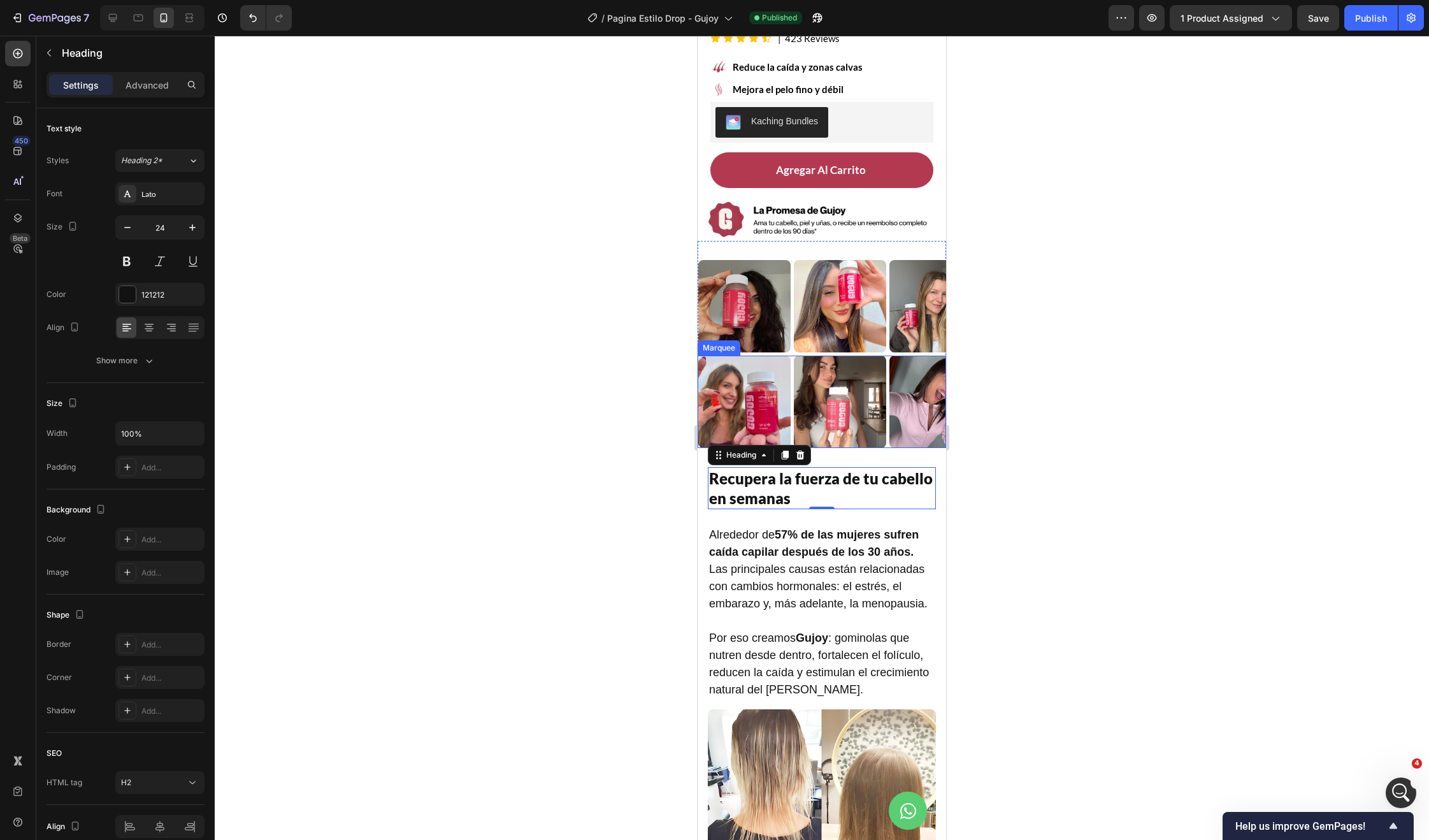
scroll to position [0, 0]
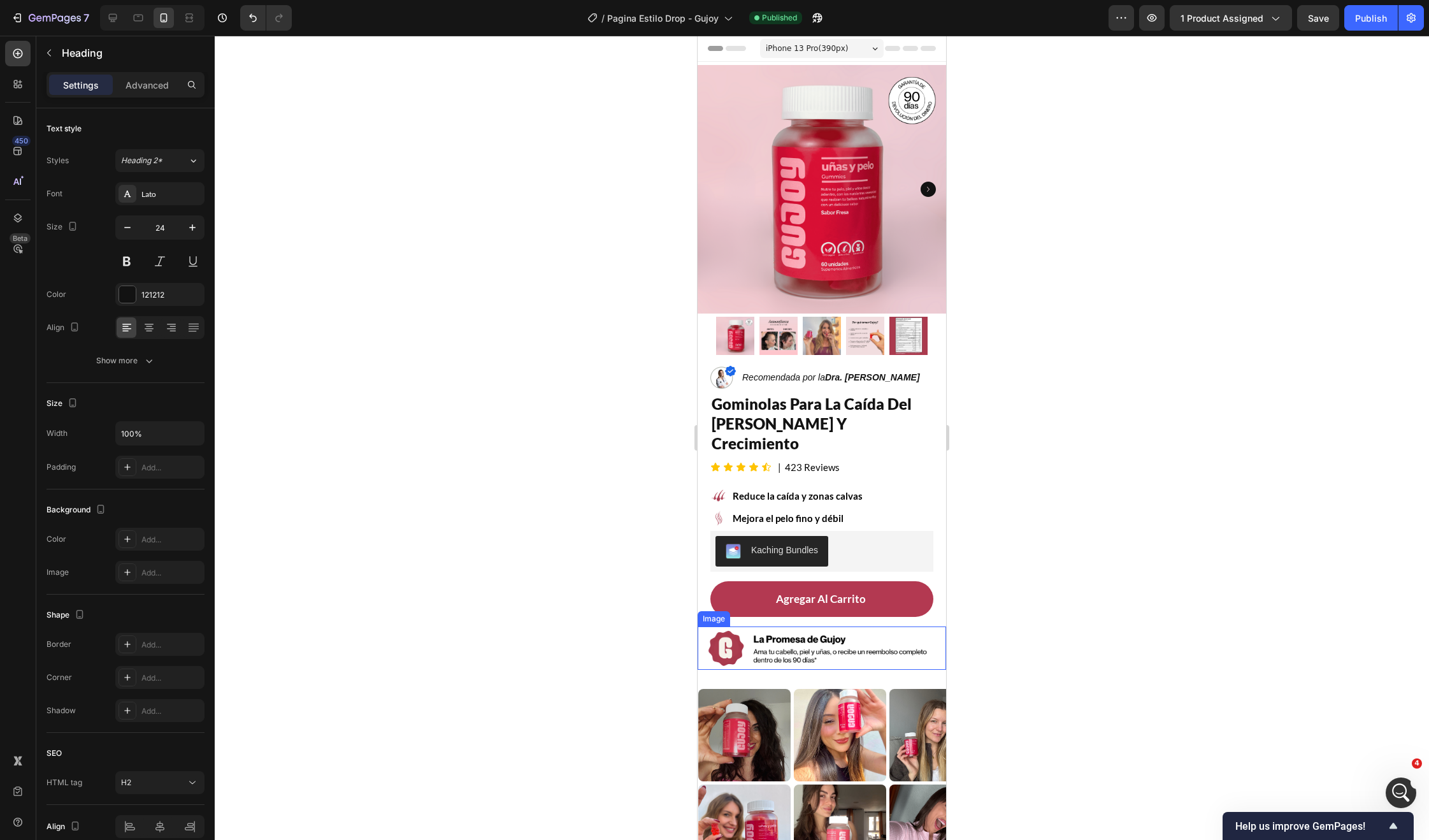
click at [930, 627] on img at bounding box center [822, 648] width 248 height 43
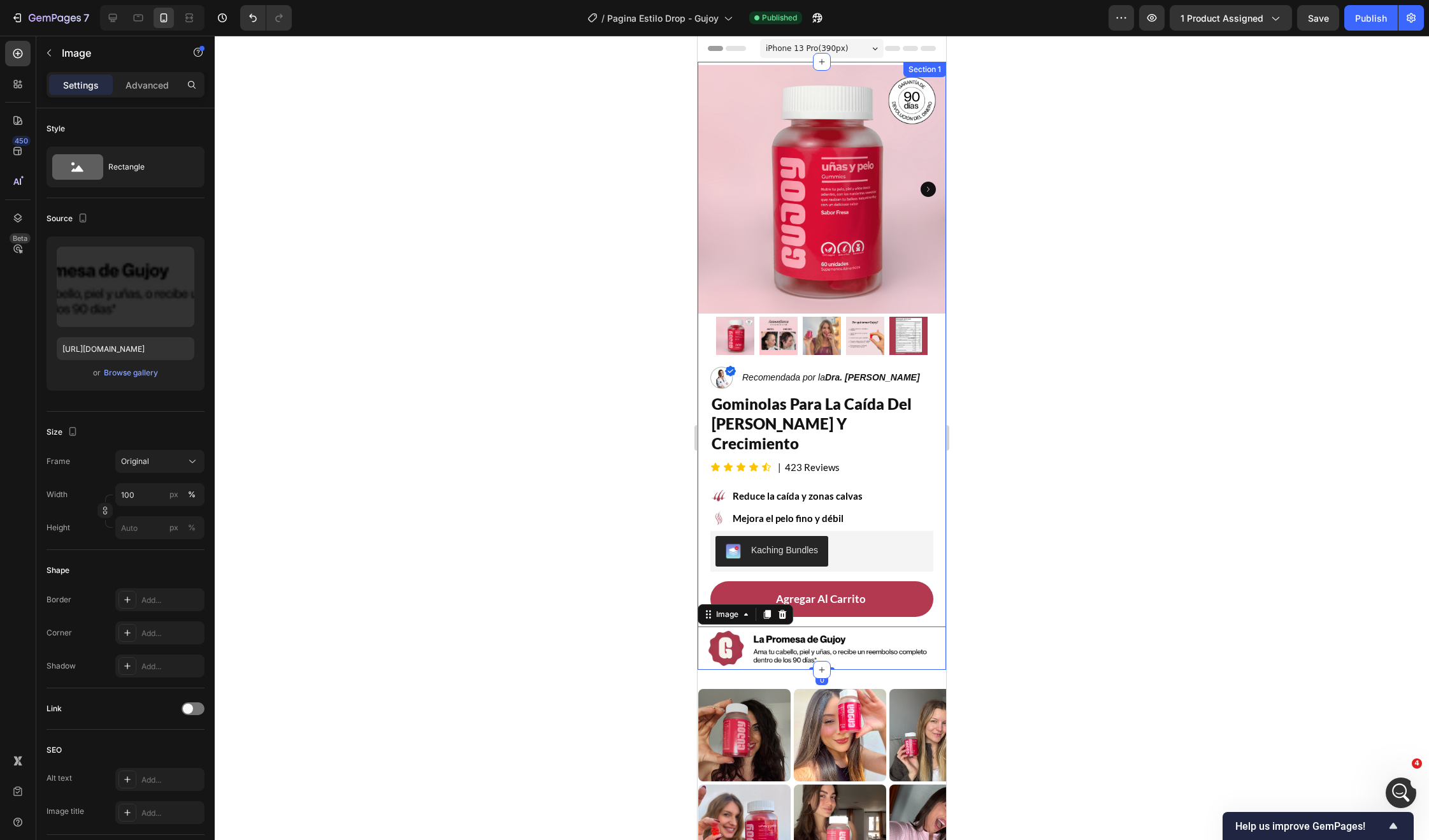
click at [916, 591] on div "Product Images Row Image Recomendada por la Dra. Monica Jimenez Text Block Row …" at bounding box center [822, 365] width 248 height 607
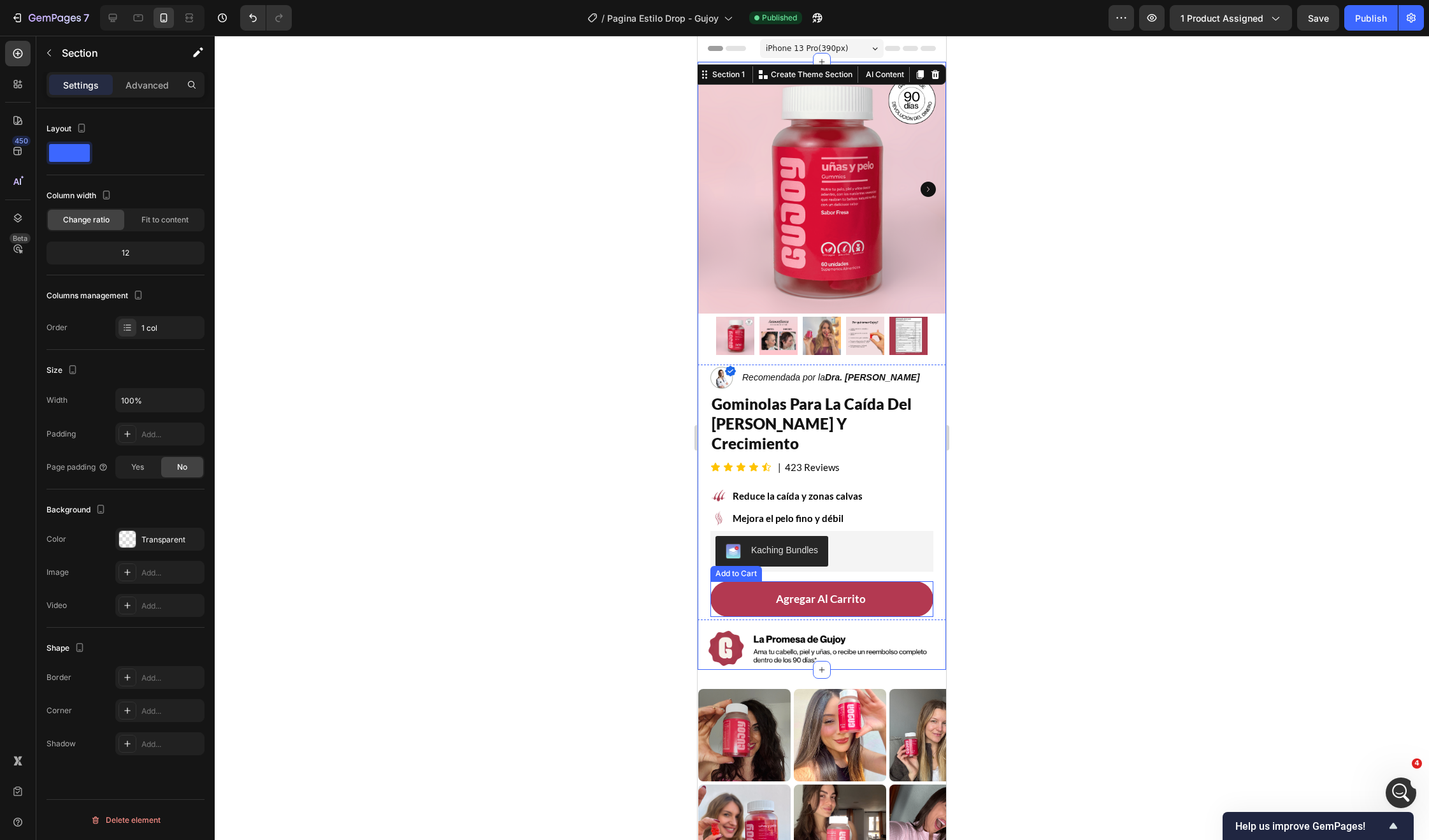
click at [919, 583] on div "Agregar Al Carrito Add to Cart" at bounding box center [822, 598] width 223 height 36
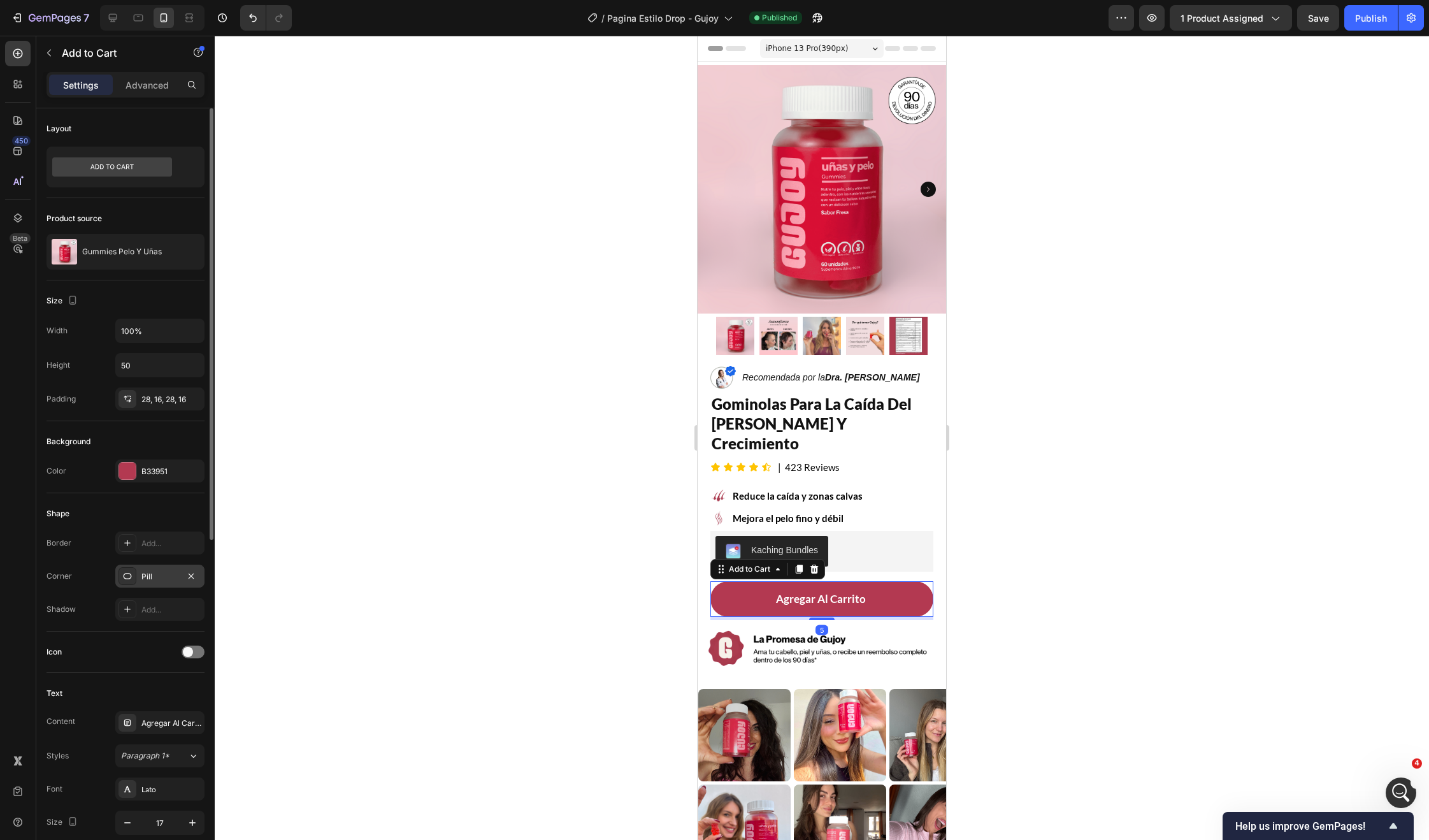
click at [153, 579] on div "Pill" at bounding box center [160, 576] width 37 height 11
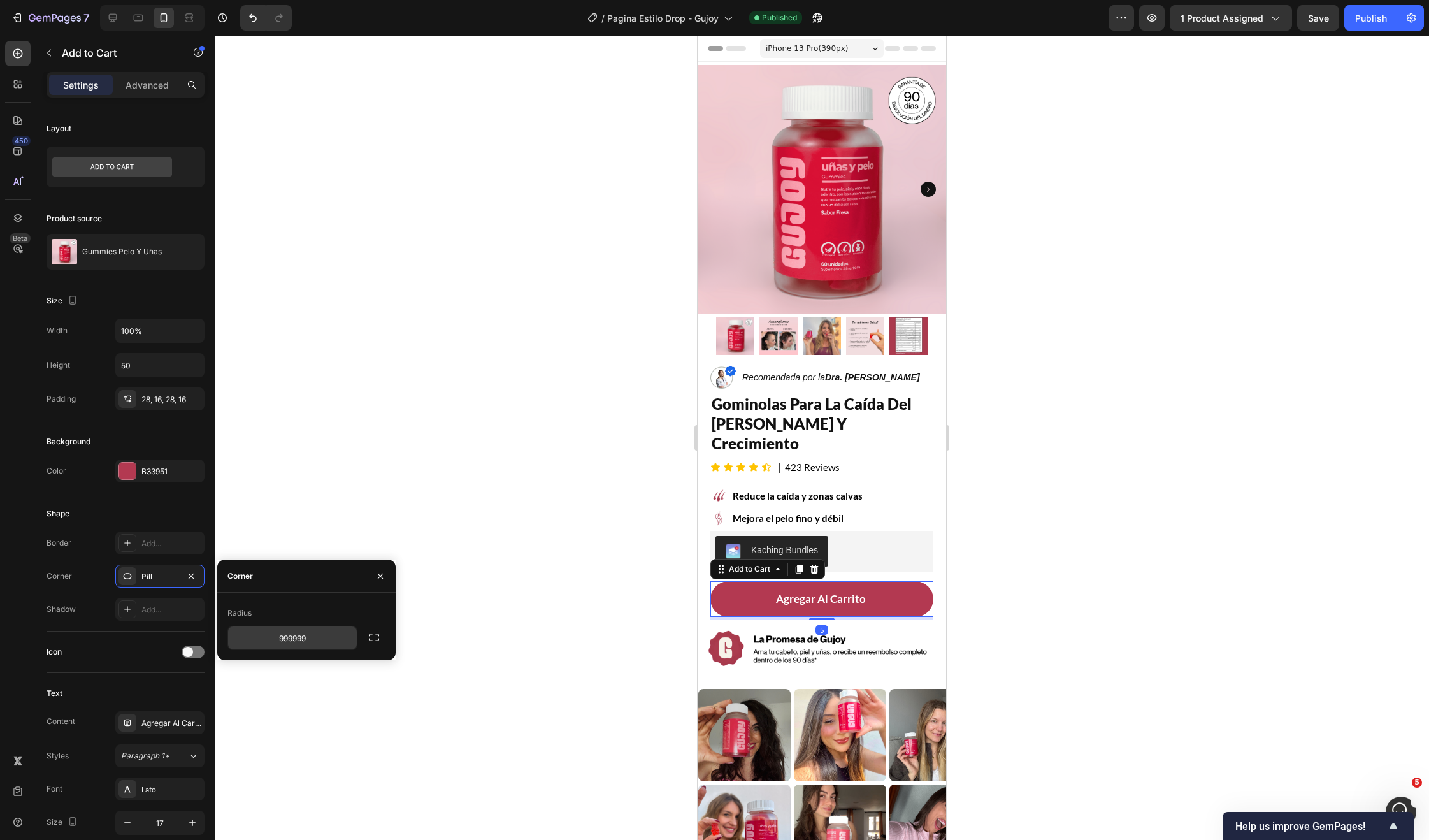
click at [296, 639] on input "999999" at bounding box center [292, 638] width 129 height 23
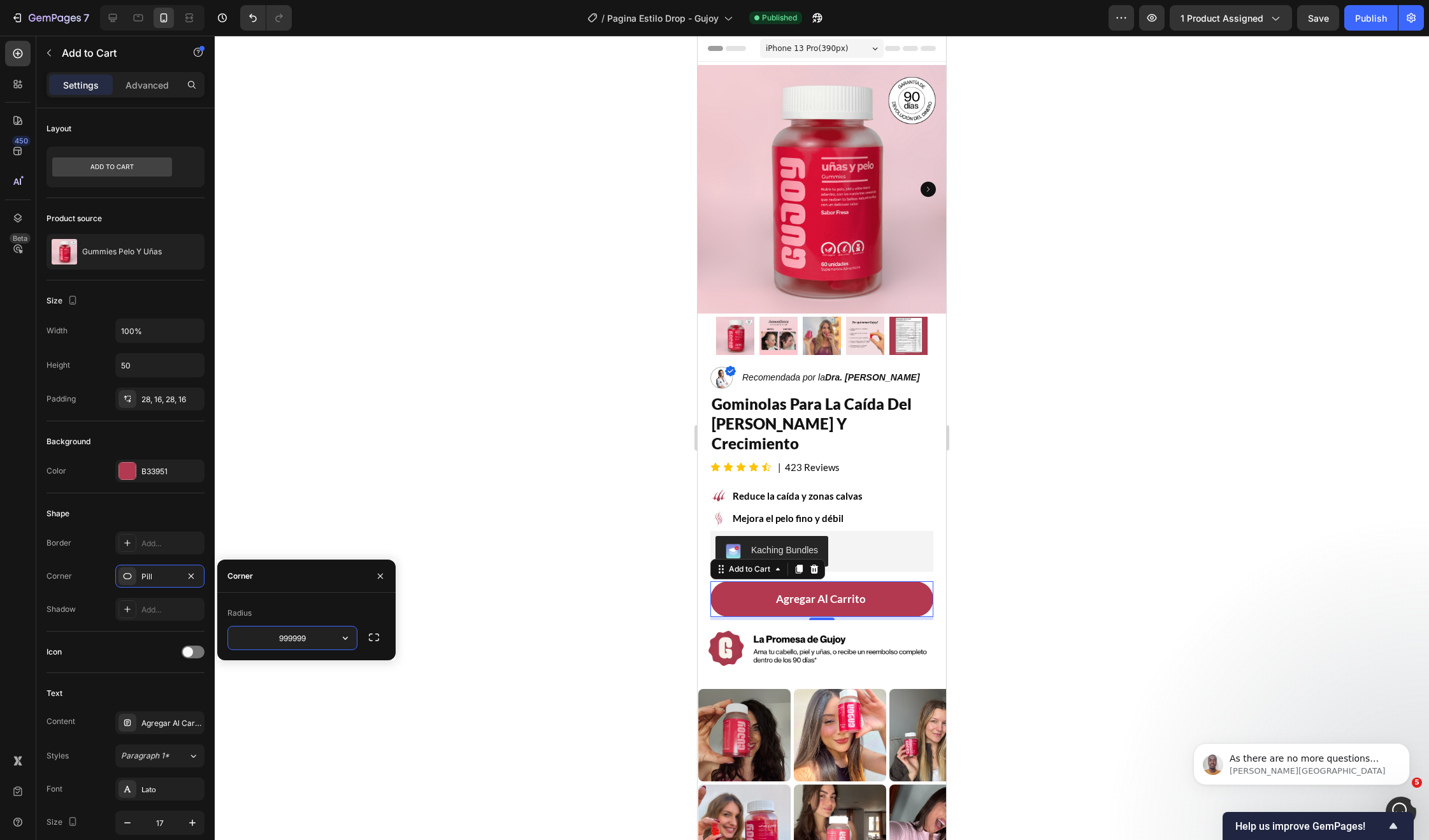
scroll to position [7294, 0]
type input "6"
click at [543, 597] on div at bounding box center [822, 437] width 1214 height 804
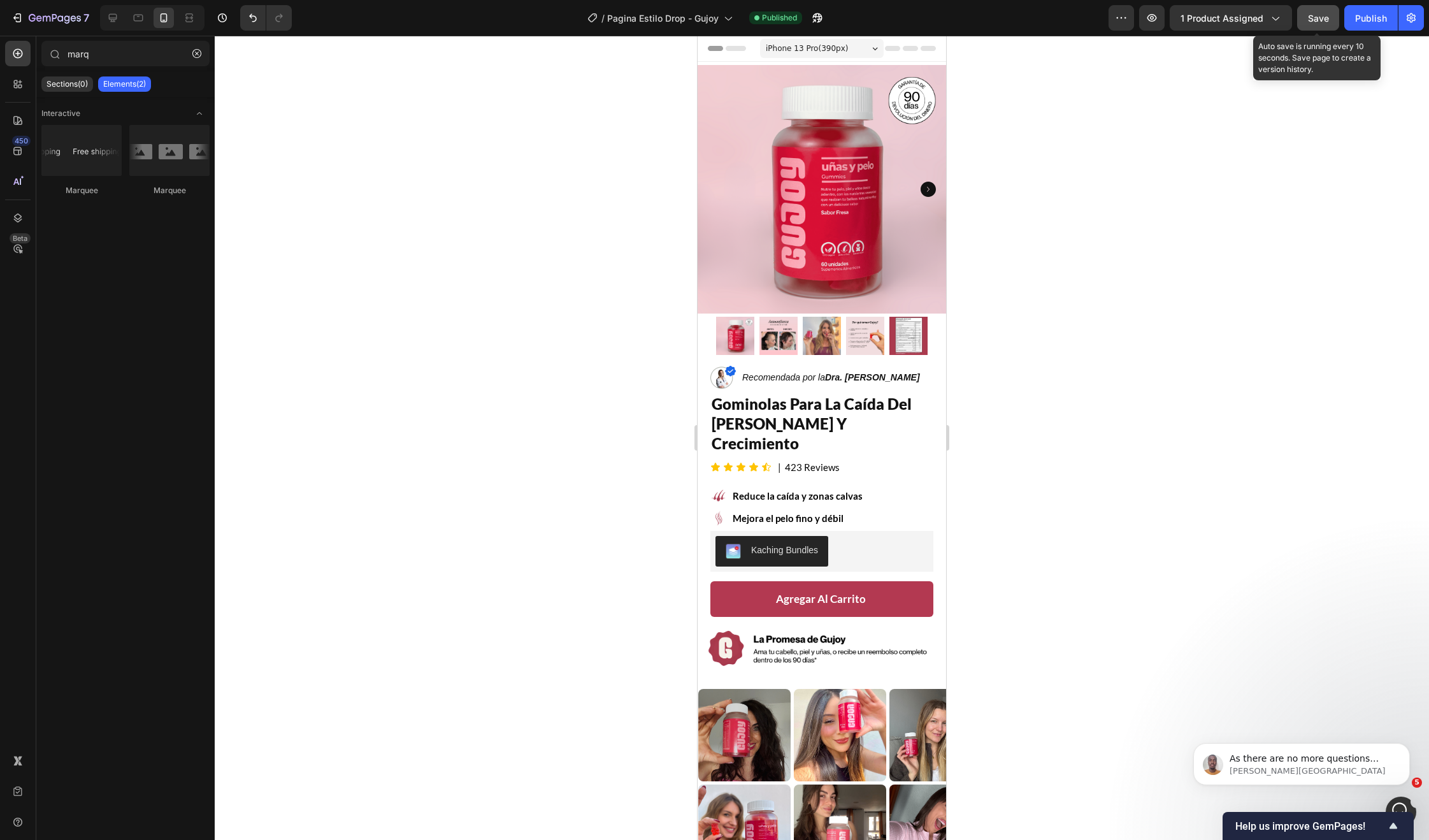
click at [1332, 23] on button "Save" at bounding box center [1319, 18] width 42 height 26
click at [1369, 24] on div "Publish" at bounding box center [1371, 17] width 32 height 14
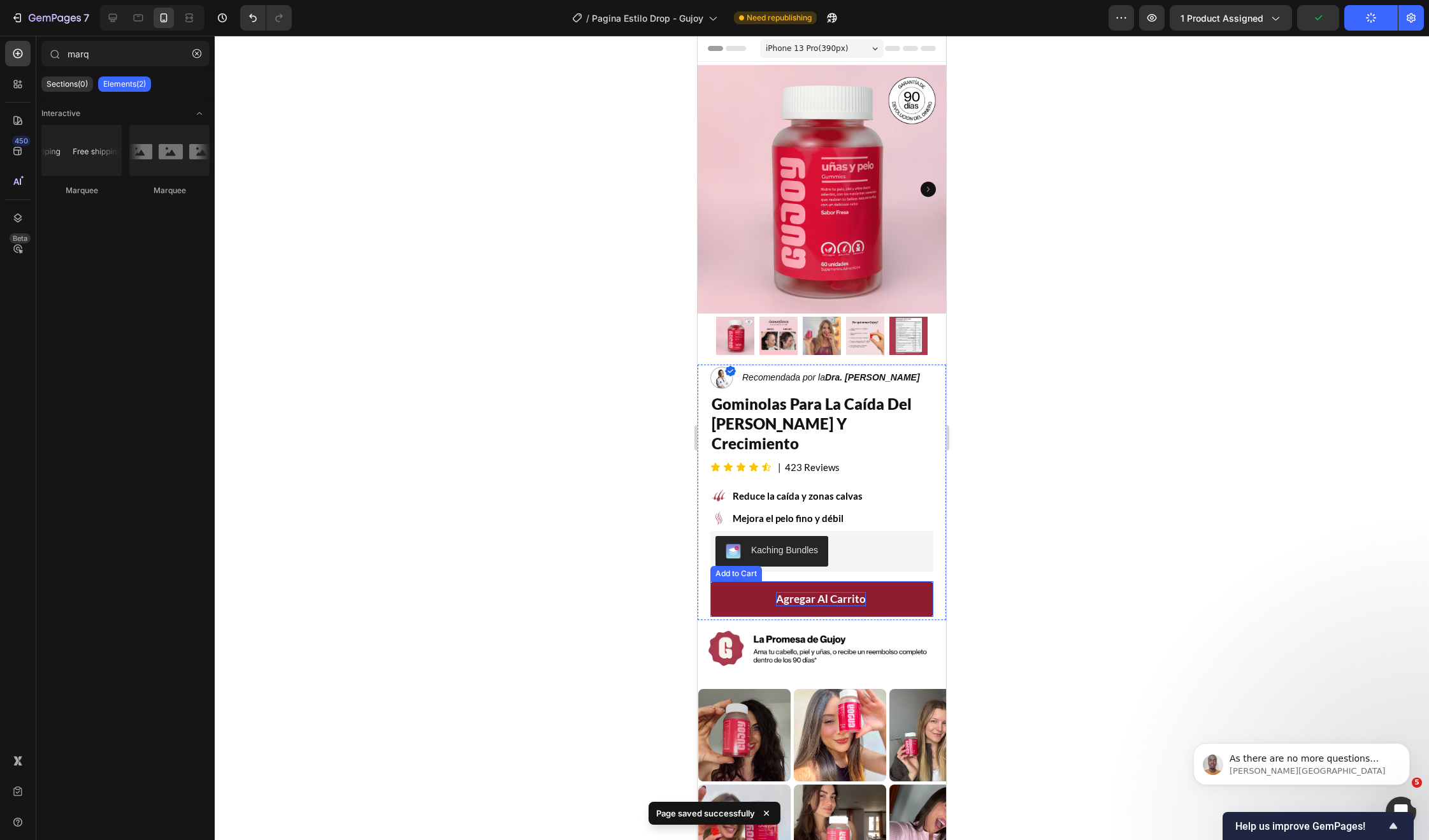
click at [854, 592] on div "Agregar Al Carrito" at bounding box center [821, 598] width 90 height 14
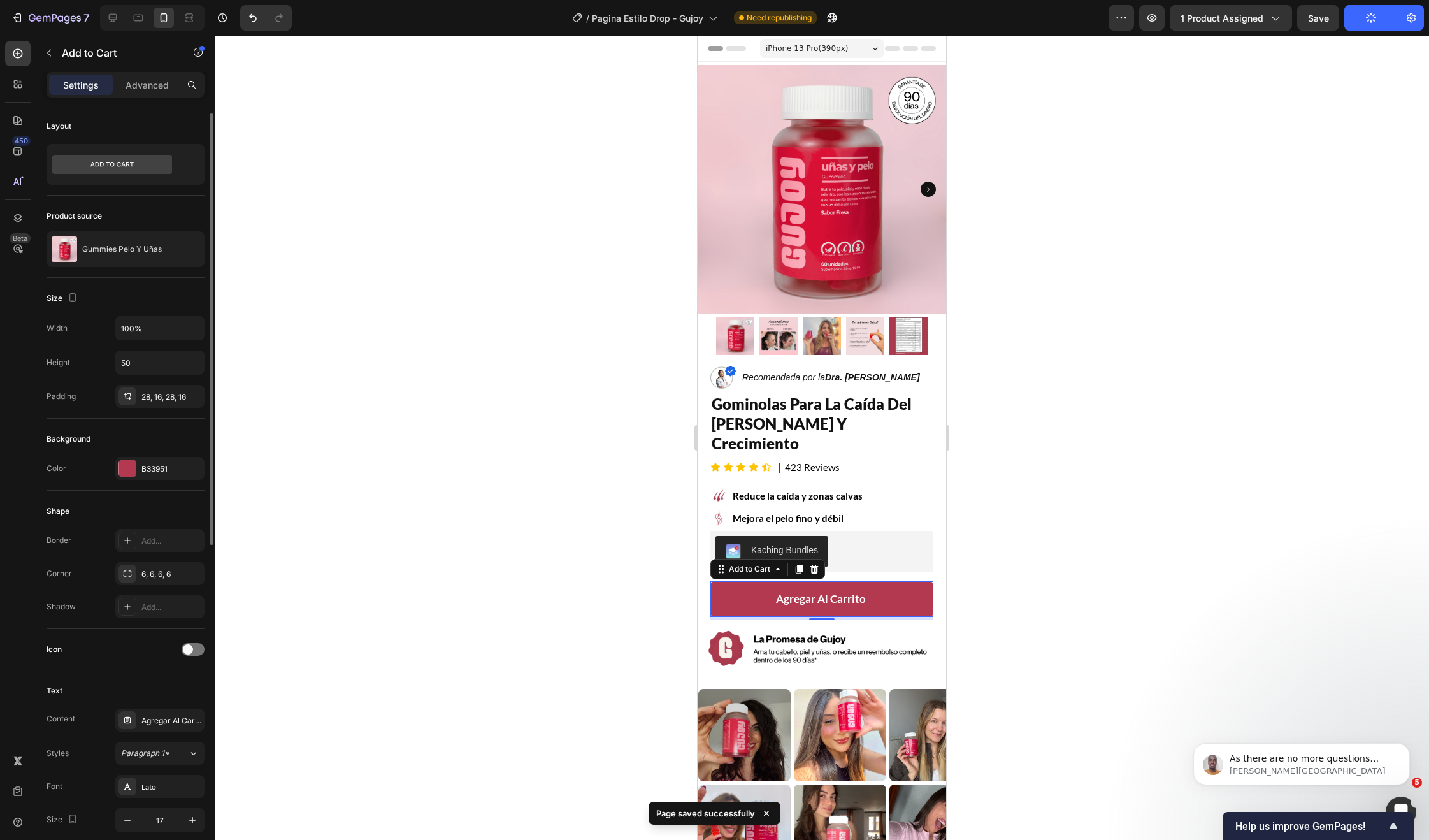
scroll to position [6, 0]
click at [188, 649] on span at bounding box center [187, 646] width 10 height 10
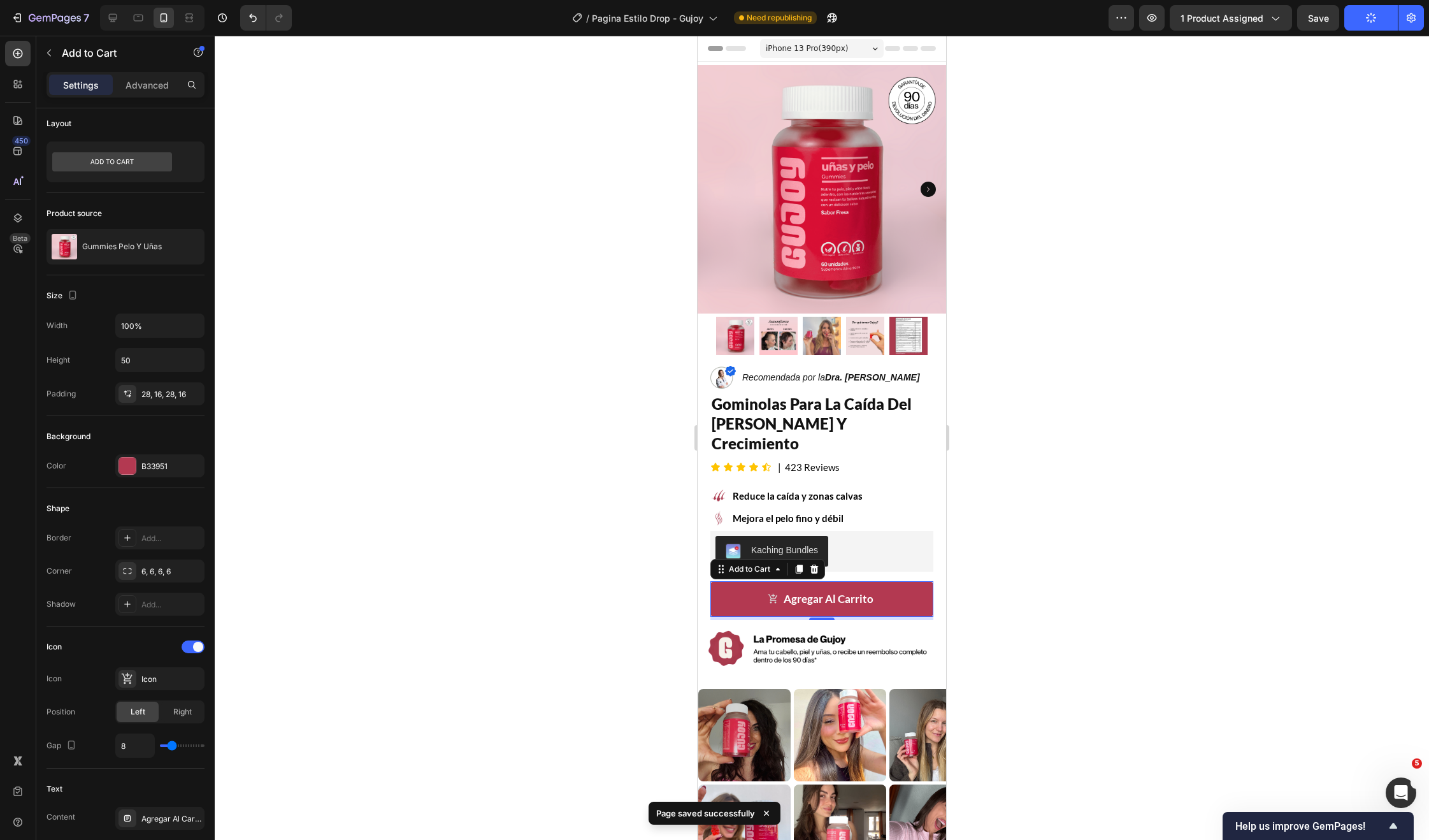
scroll to position [7362, 0]
click at [159, 695] on div "Icon Icon Icon Position Left Right Gap 8" at bounding box center [126, 698] width 158 height 121
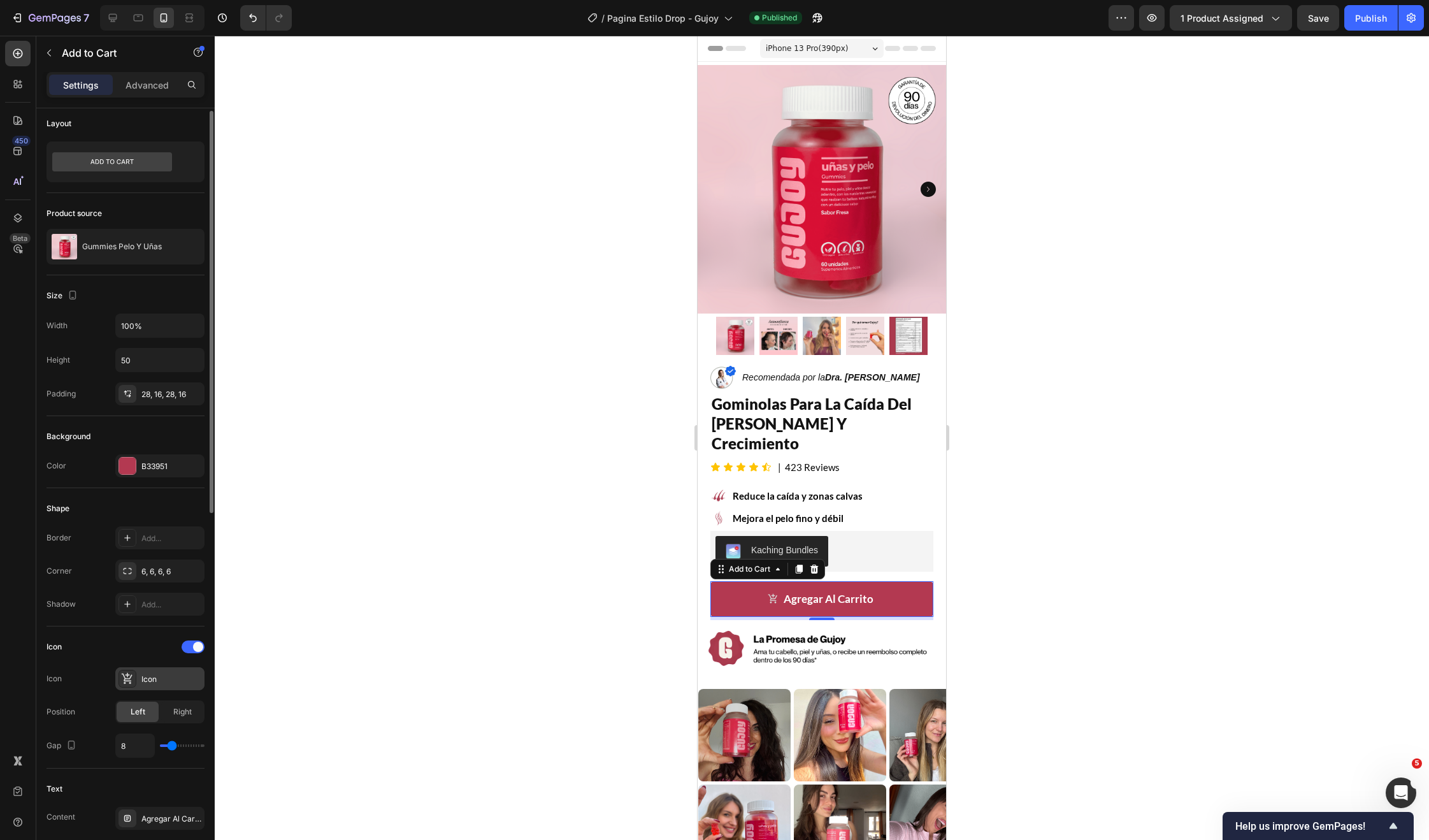
click at [160, 683] on div "Icon" at bounding box center [171, 679] width 60 height 11
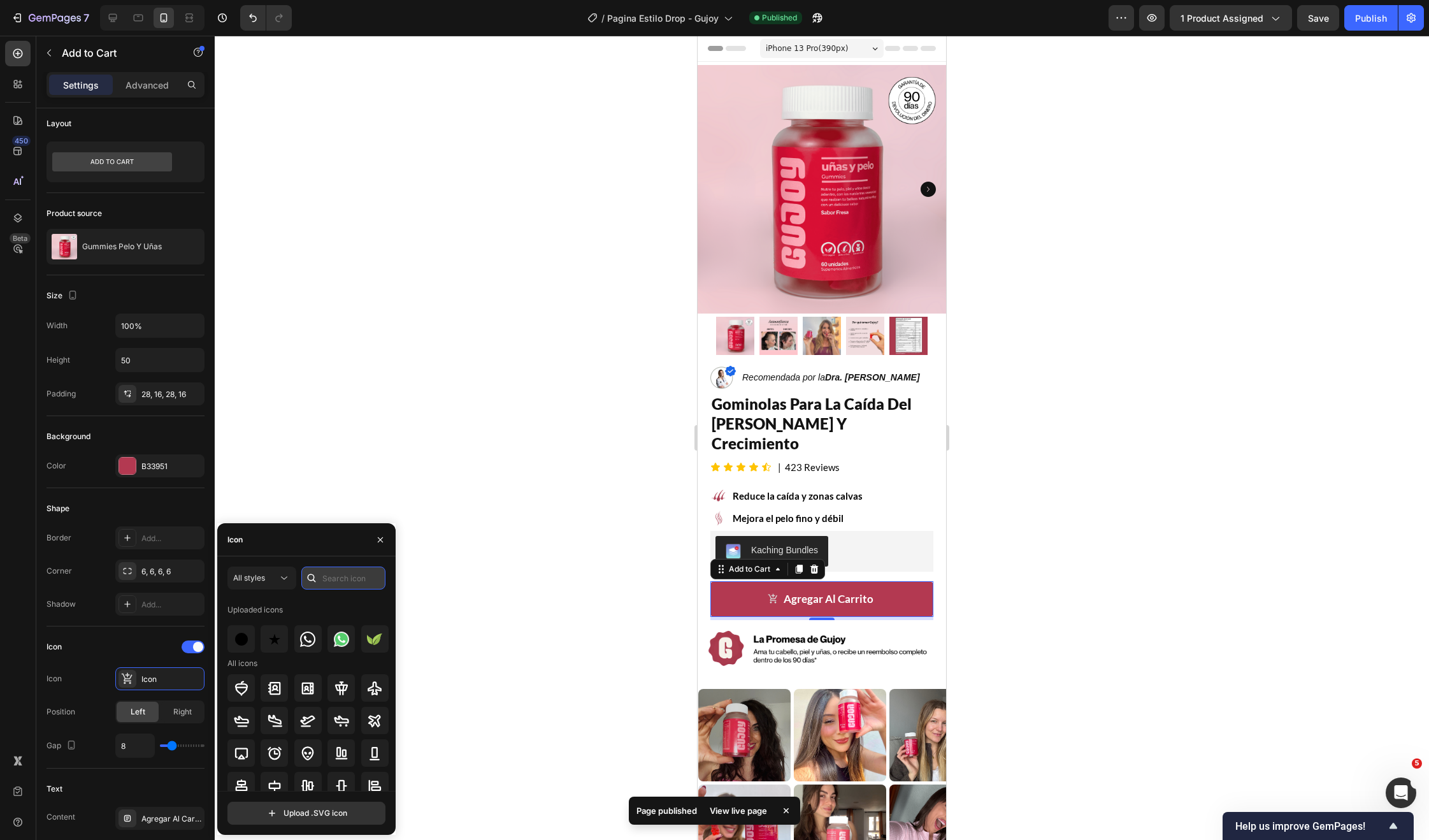
click at [334, 576] on input "text" at bounding box center [344, 577] width 85 height 23
type input "cart"
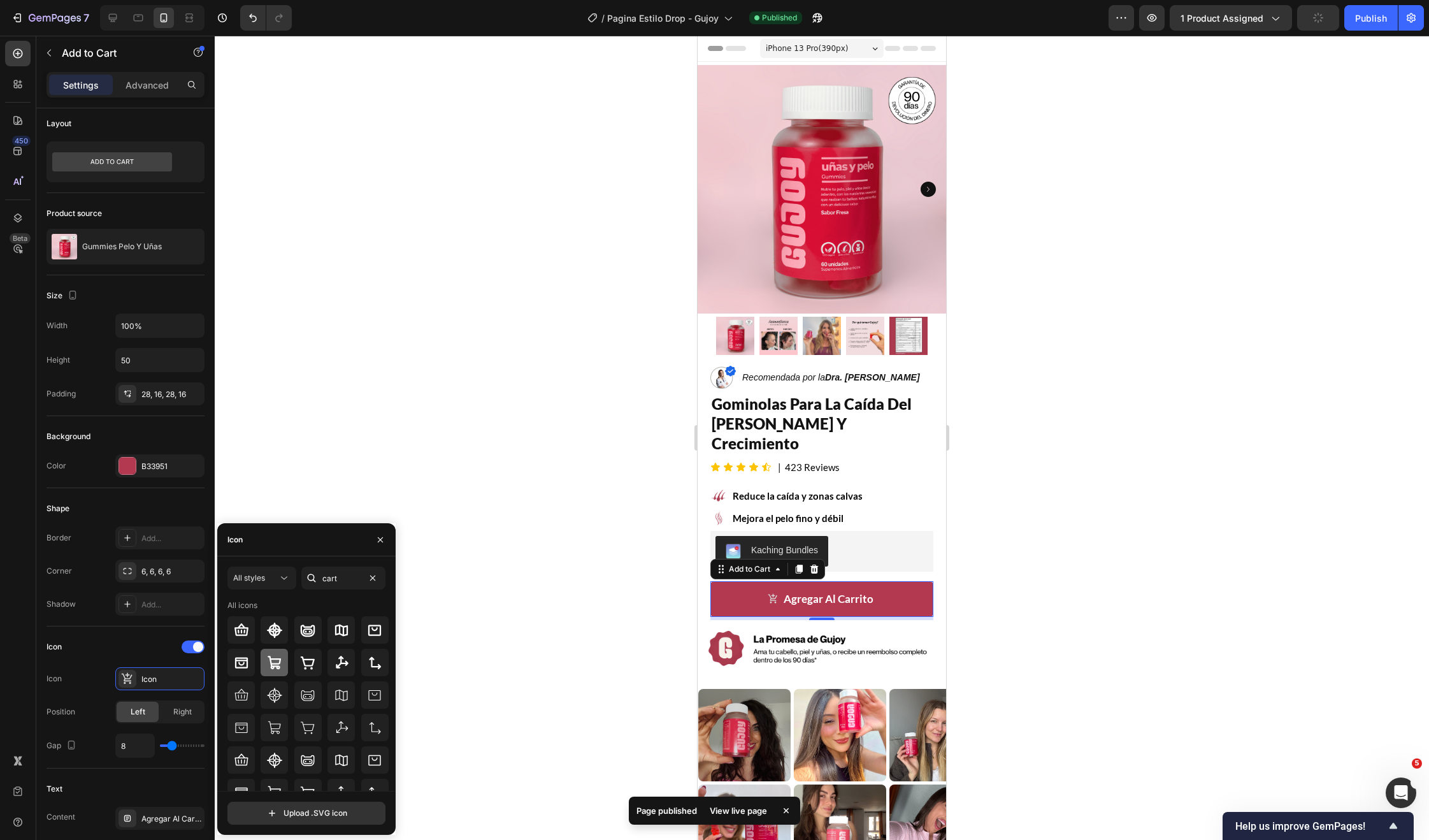
click at [264, 669] on div at bounding box center [275, 663] width 28 height 28
drag, startPoint x: 489, startPoint y: 485, endPoint x: 595, endPoint y: 441, distance: 114.8
click at [489, 485] on div at bounding box center [822, 437] width 1214 height 804
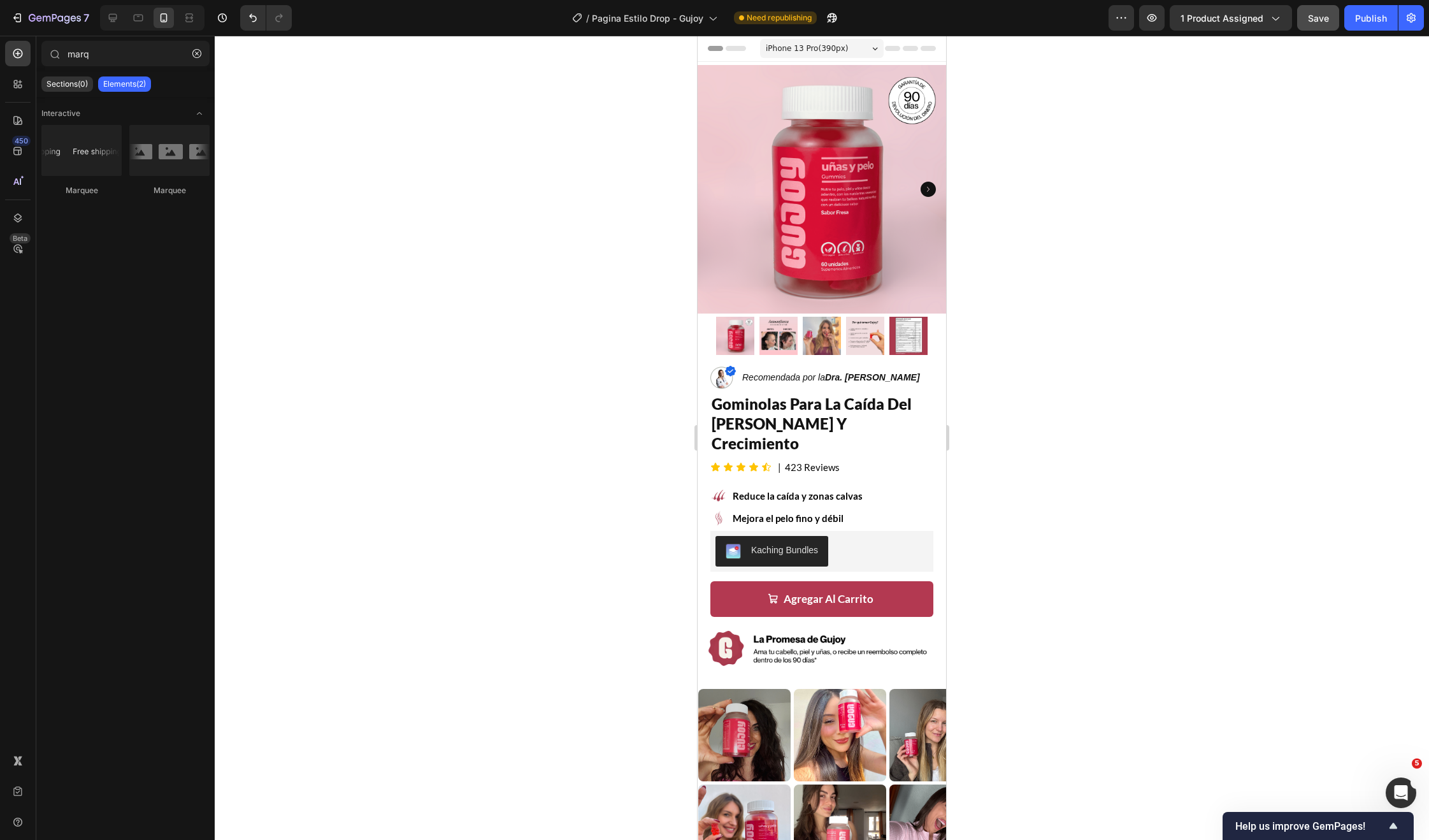
click at [1325, 26] on button "Save" at bounding box center [1319, 18] width 42 height 26
click at [1362, 22] on div "Publish" at bounding box center [1371, 17] width 32 height 14
click at [1363, 24] on button "Publish" at bounding box center [1371, 18] width 53 height 26
click at [188, 58] on button "button" at bounding box center [197, 53] width 20 height 20
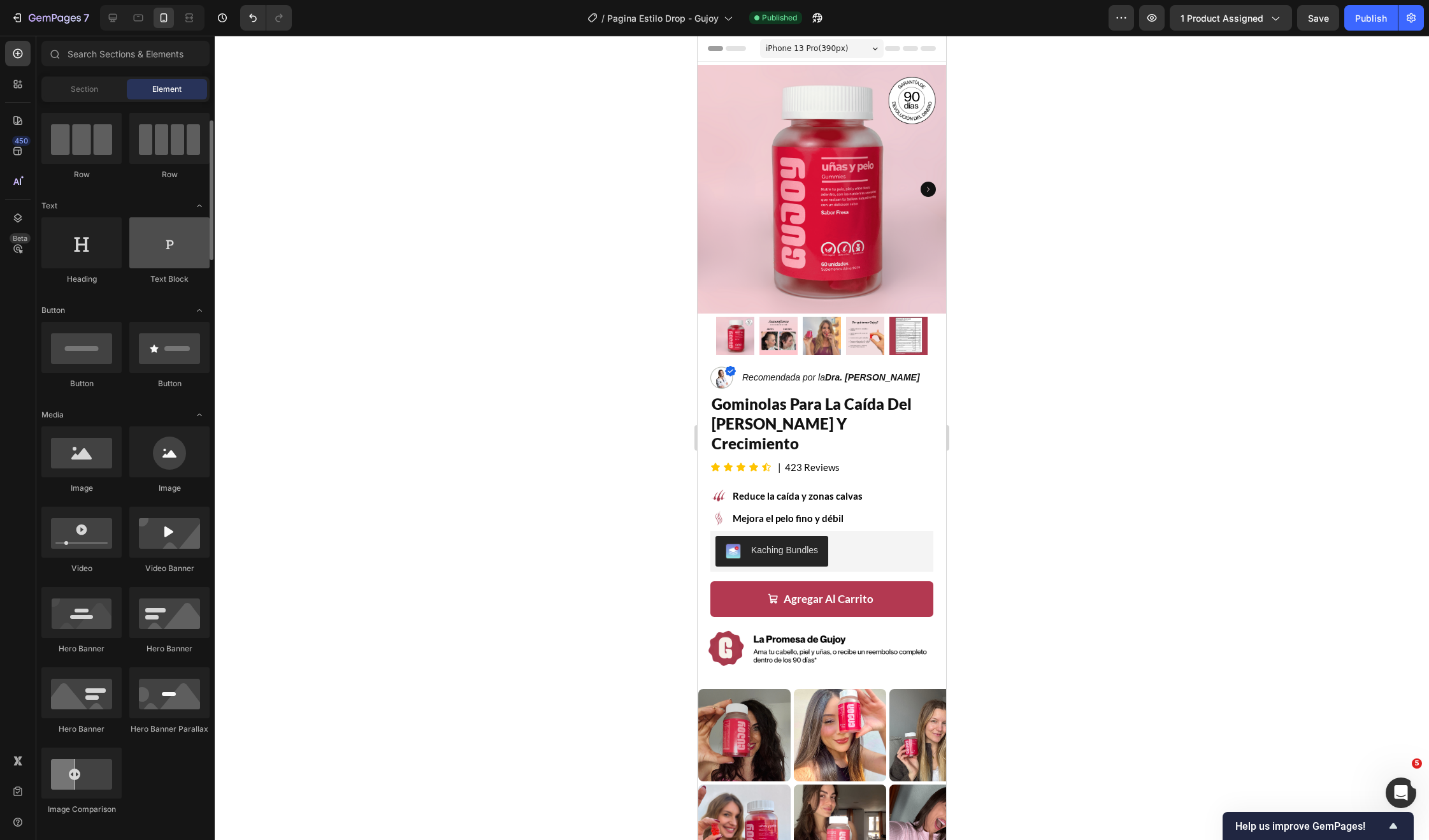
scroll to position [0, 0]
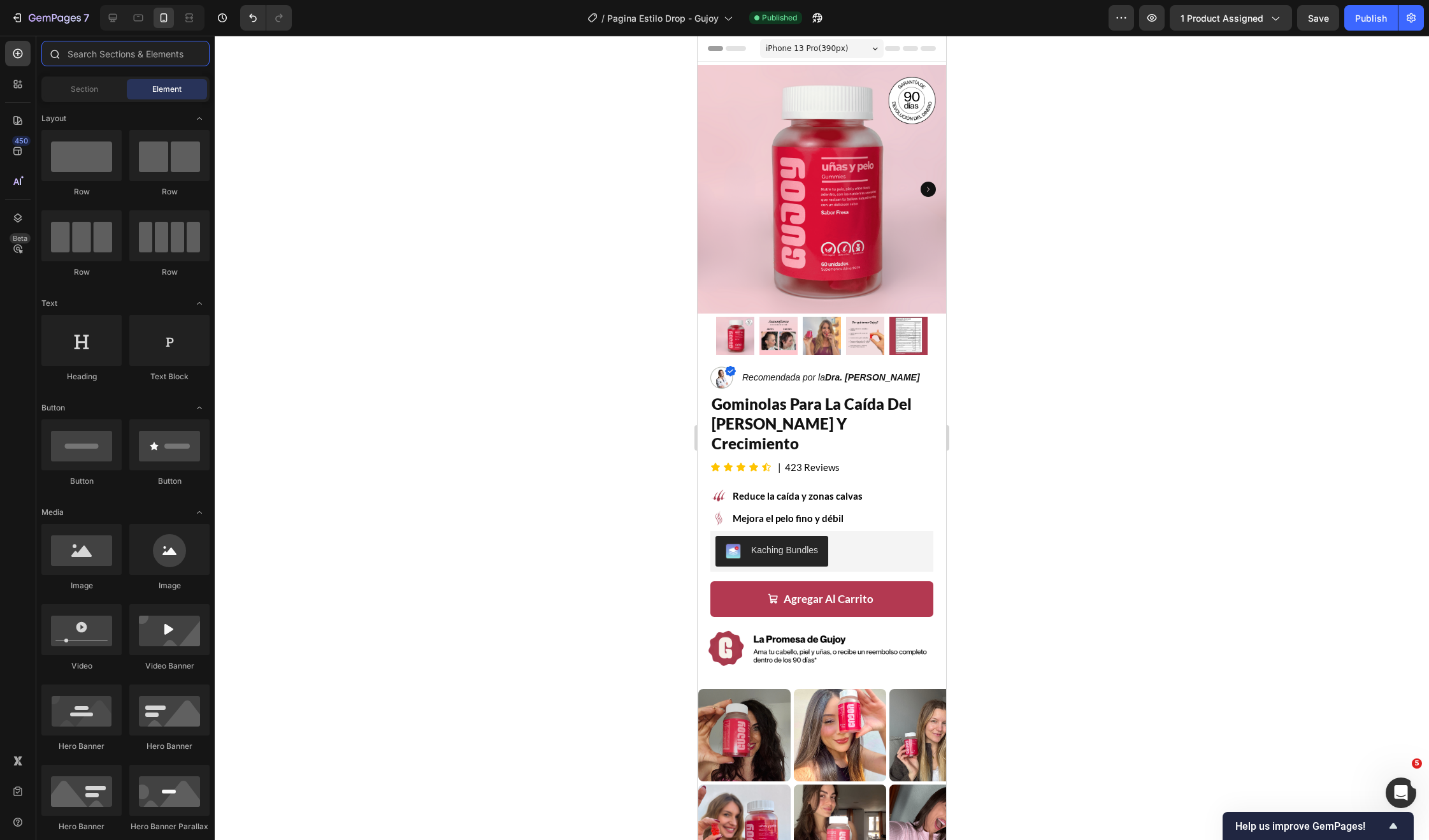
click at [116, 52] on input "text" at bounding box center [125, 53] width 168 height 26
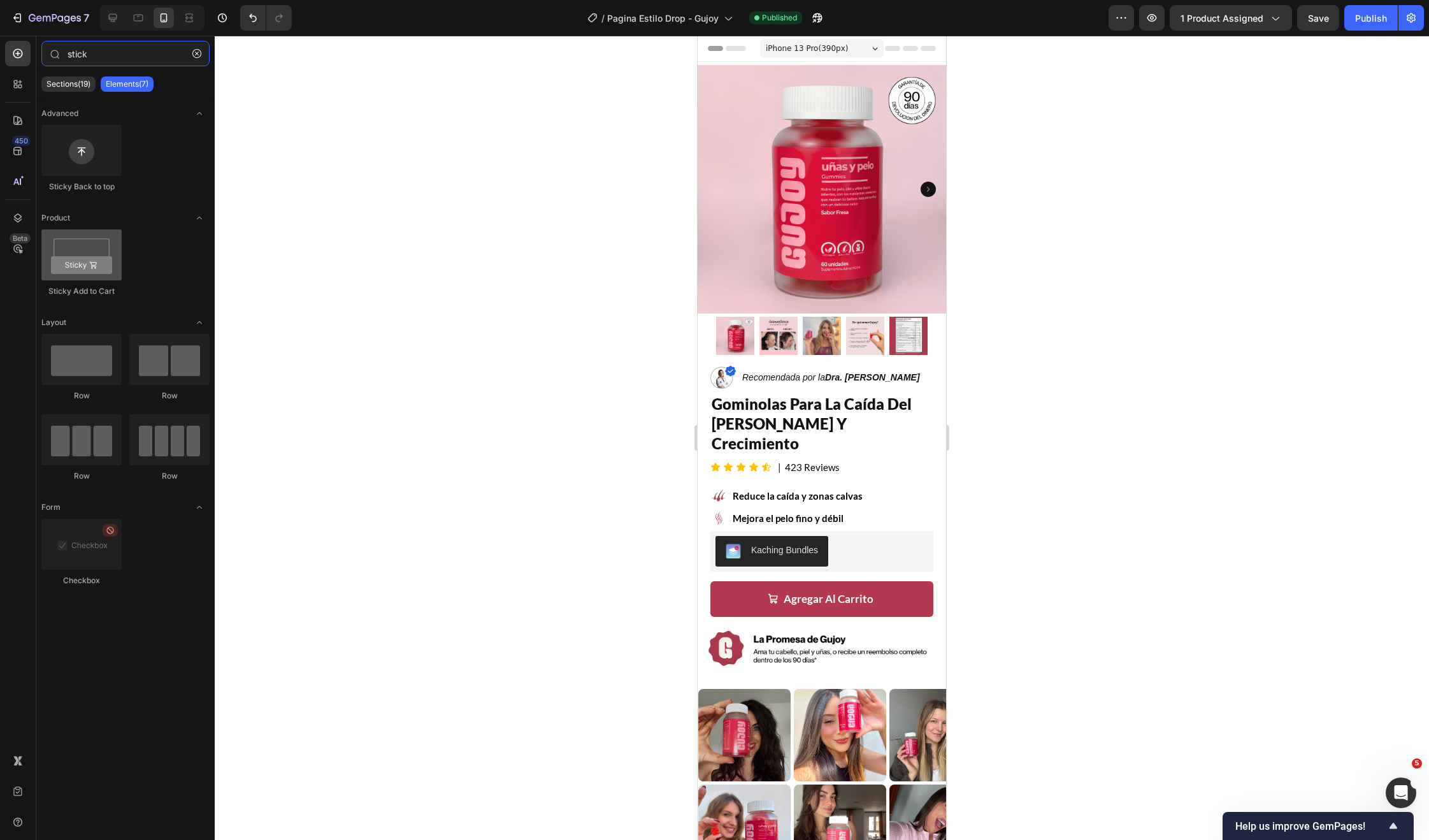
type input "stick"
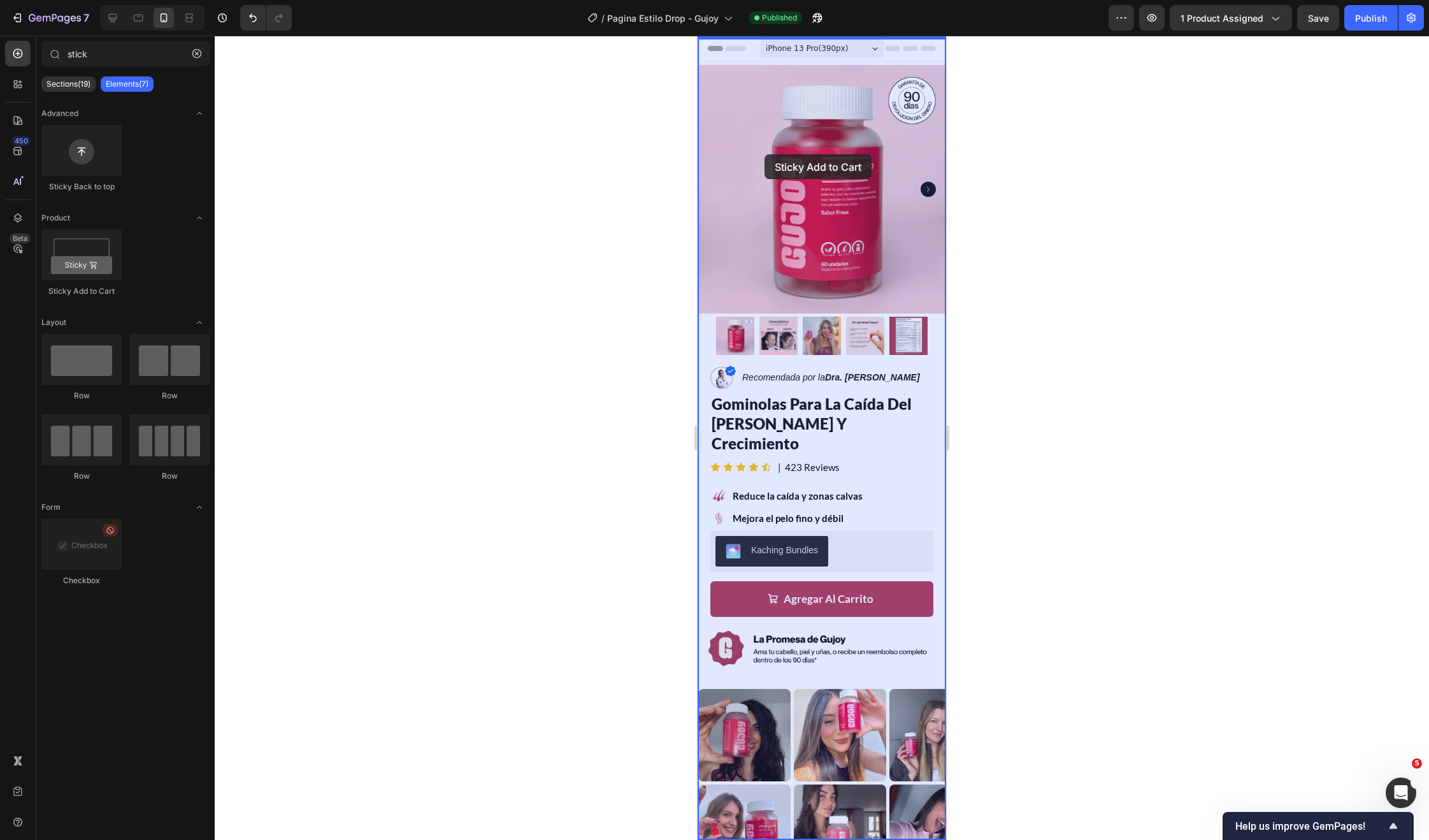
drag, startPoint x: 787, startPoint y: 278, endPoint x: 766, endPoint y: 154, distance: 125.8
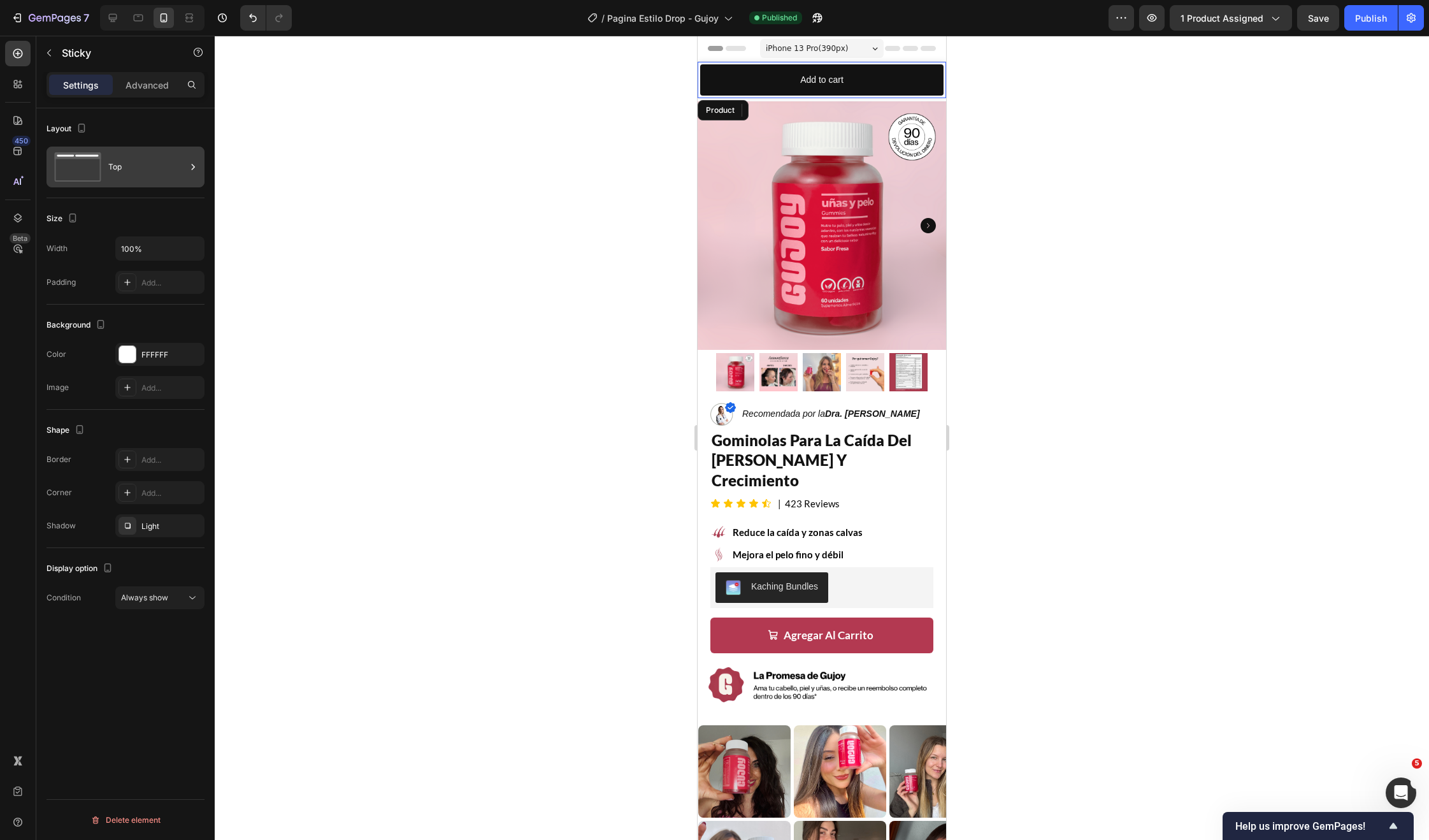
click at [129, 174] on div "Top" at bounding box center [147, 167] width 78 height 29
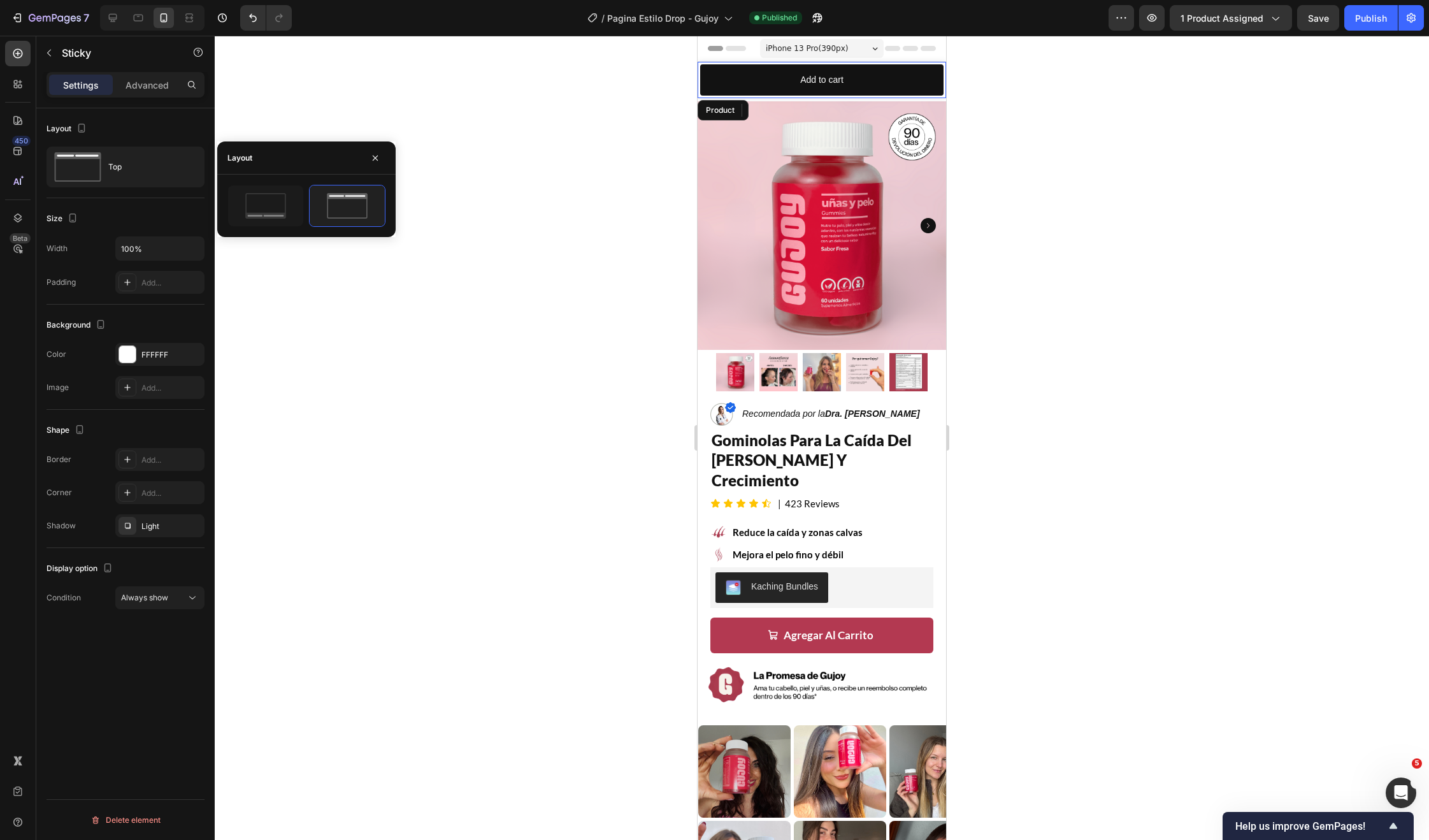
click at [171, 212] on div "Size" at bounding box center [126, 219] width 158 height 20
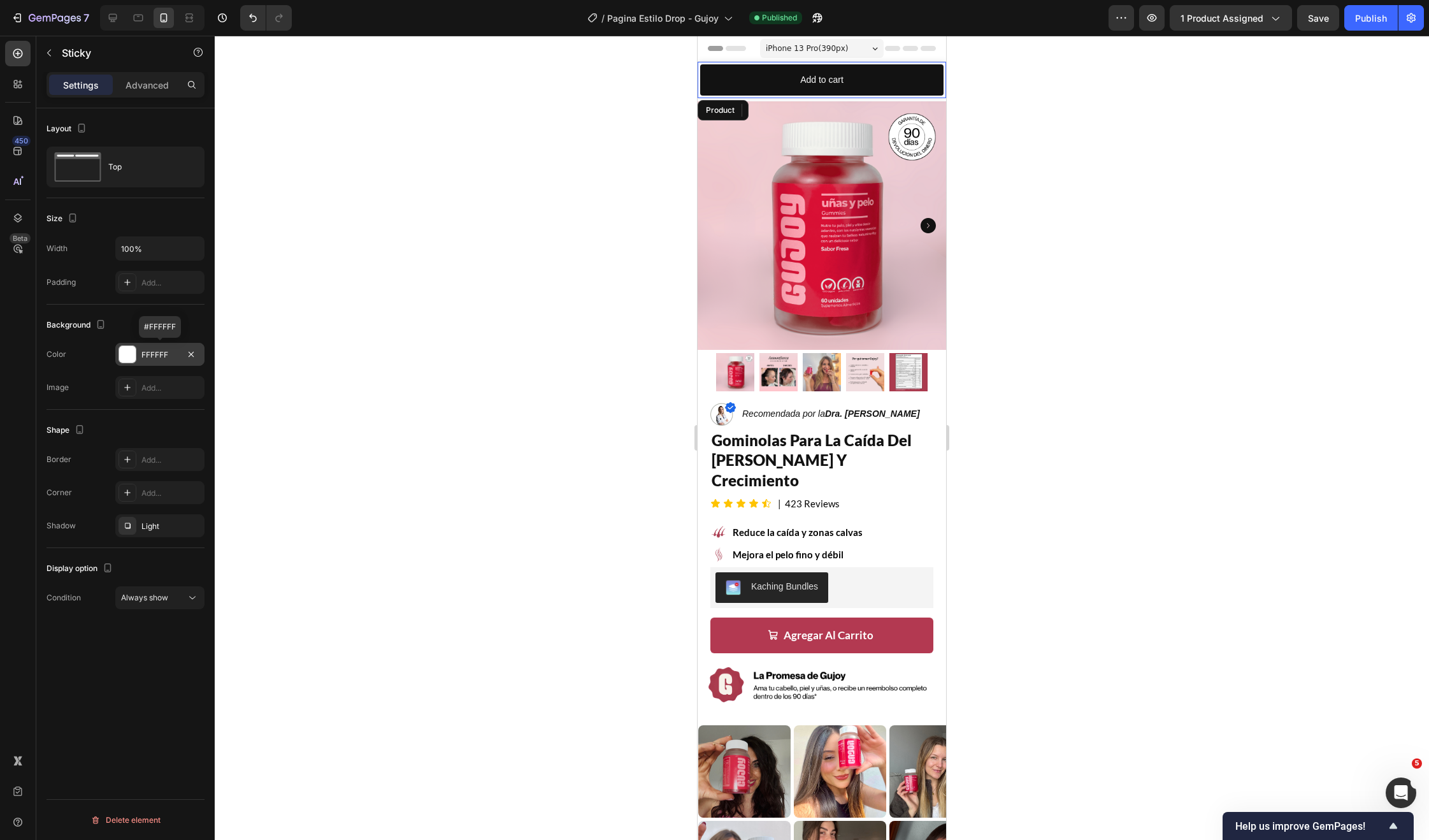
click at [134, 362] on div at bounding box center [127, 354] width 17 height 17
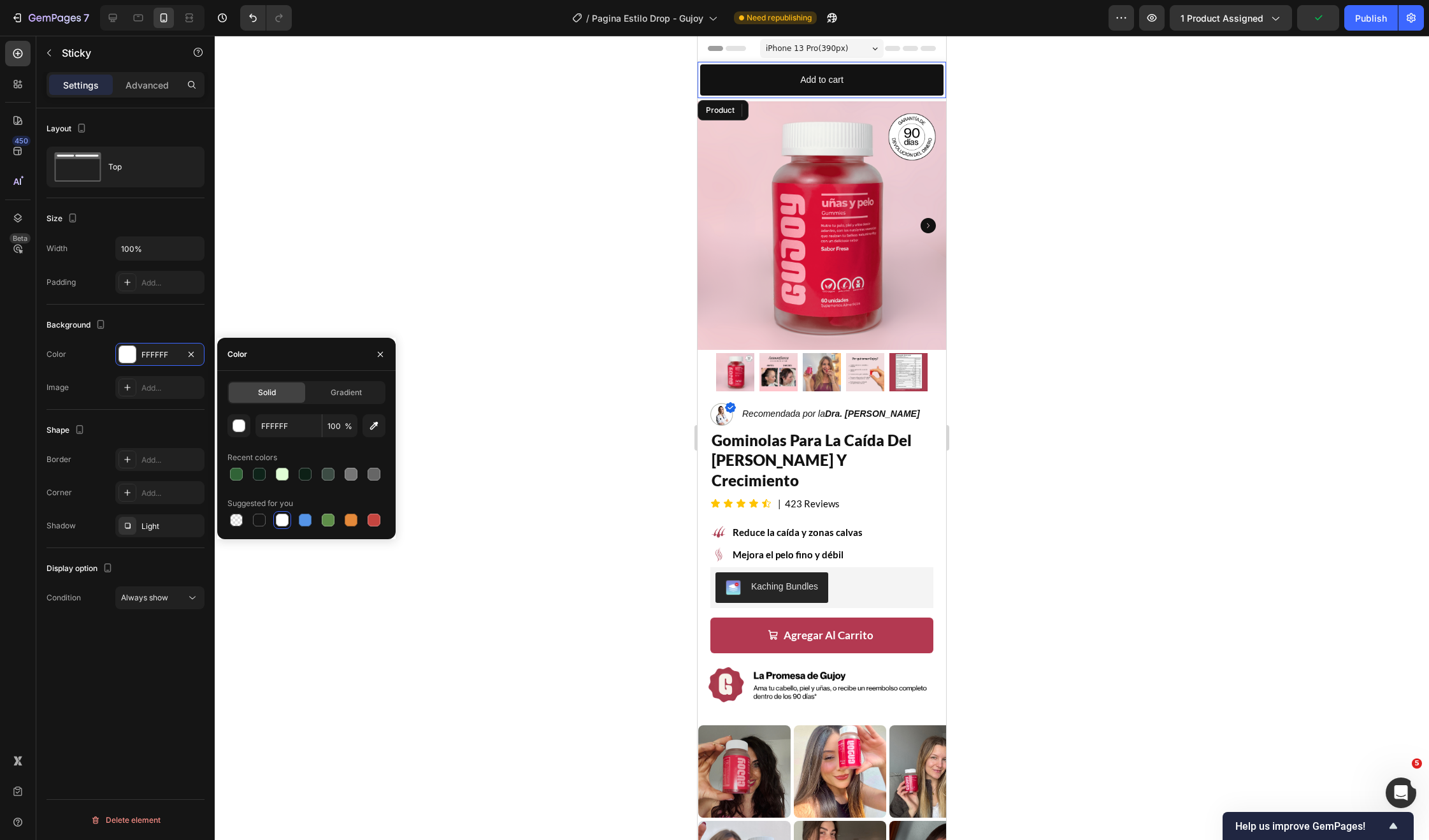
click at [105, 244] on div "Width 100%" at bounding box center [126, 248] width 158 height 24
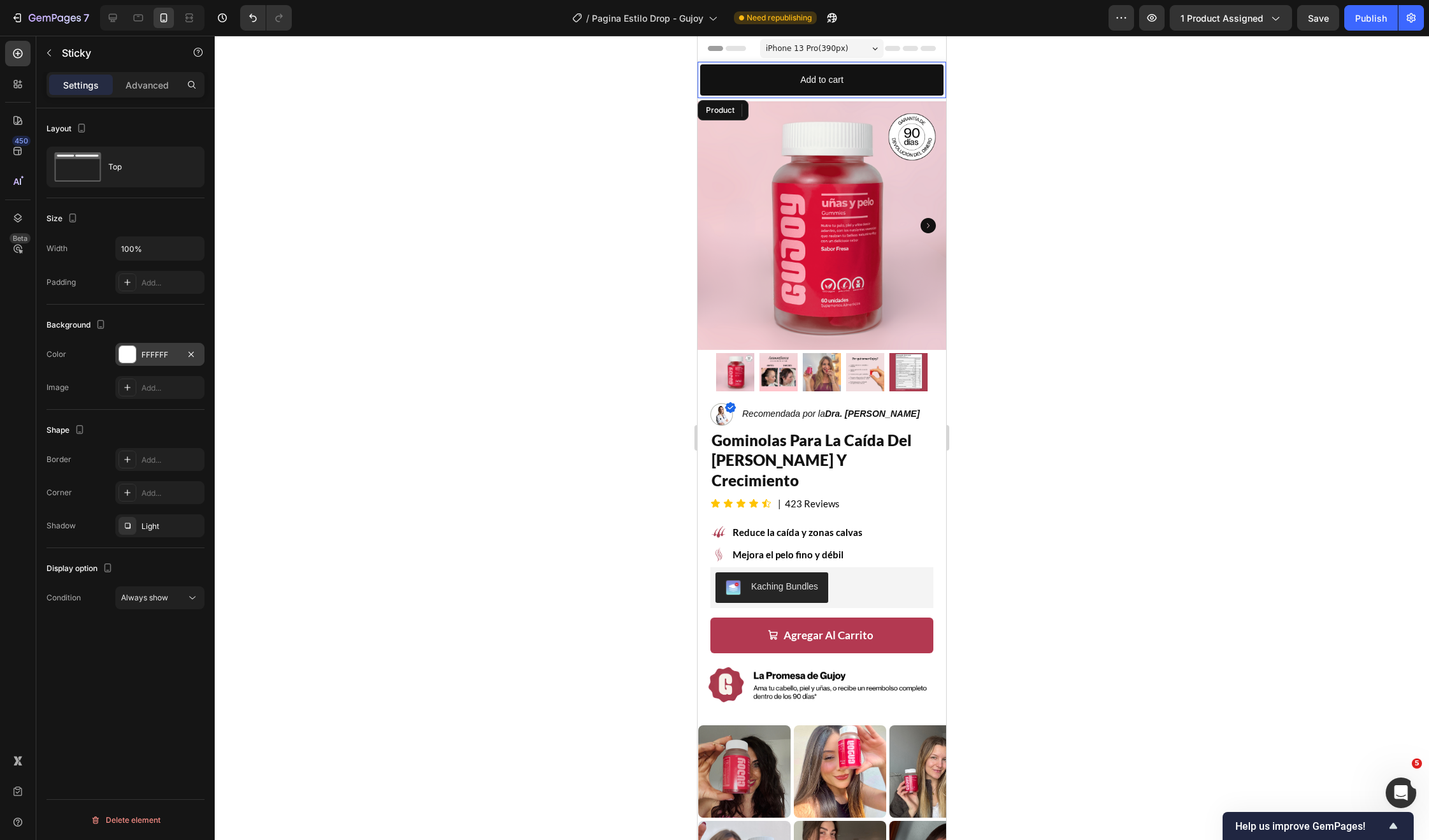
click at [128, 354] on div at bounding box center [128, 354] width 17 height 17
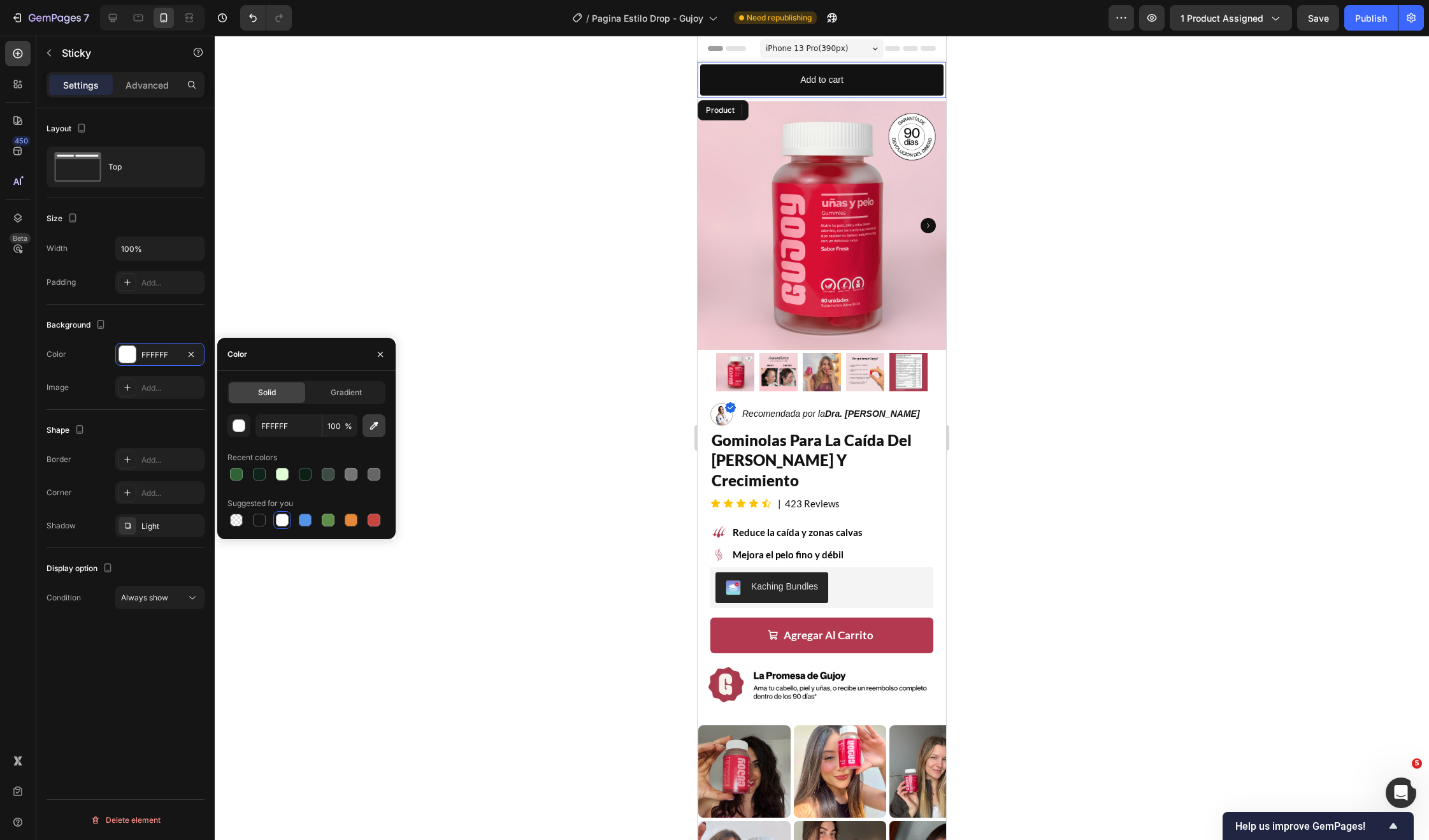
click at [380, 429] on icon "button" at bounding box center [374, 426] width 13 height 13
type input "B33951"
click at [769, 80] on button "Add to cart" at bounding box center [822, 80] width 244 height 31
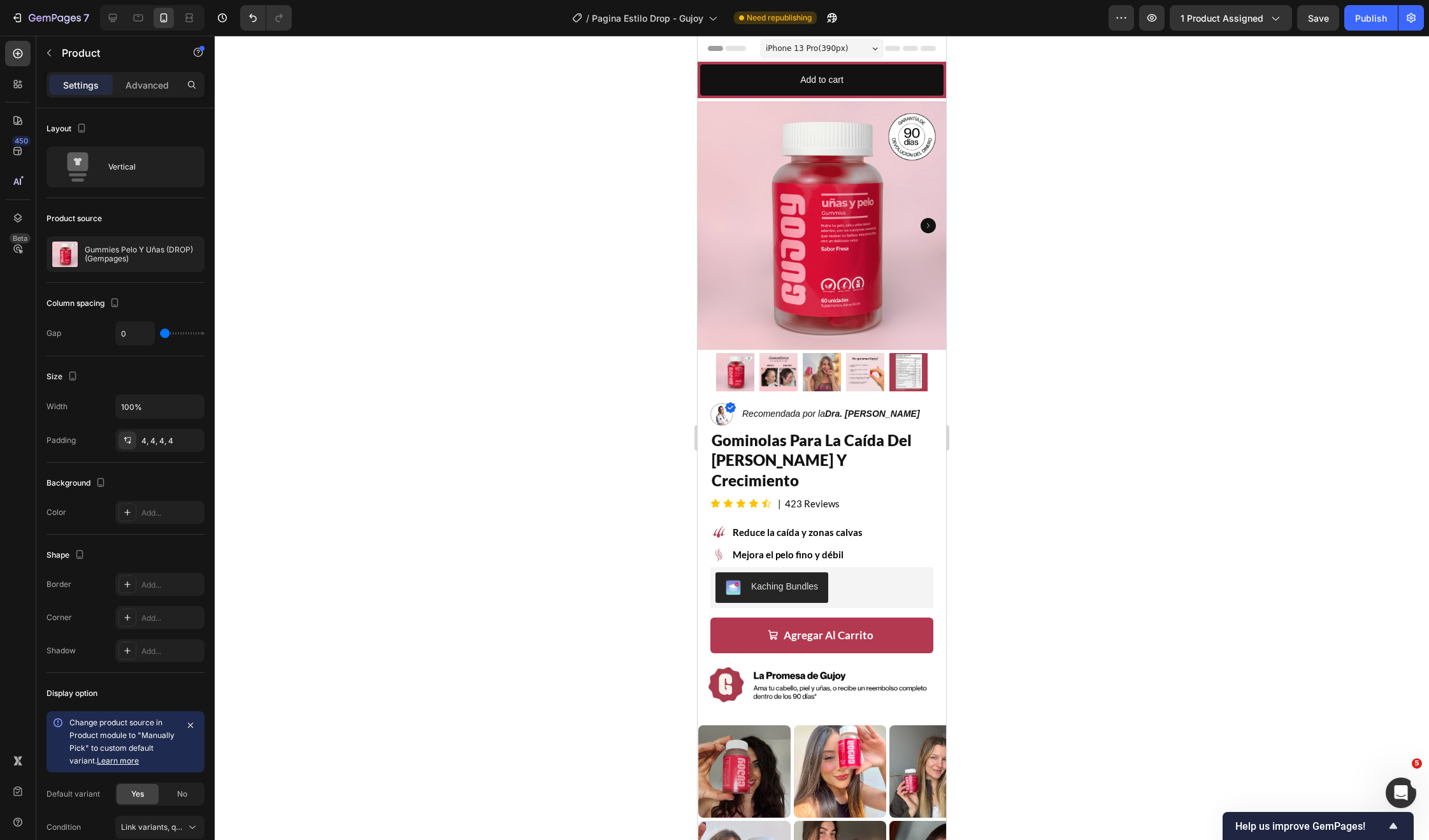
click at [810, 96] on div "Product Images Gummies Pelo Y Uñas (DROP) (Gempages) Product Title €24,90 Produ…" at bounding box center [822, 80] width 248 height 37
click at [809, 97] on div "Product Images Gummies Pelo Y Uñas (DROP) (Gempages) Product Title €24,90 Produ…" at bounding box center [822, 80] width 248 height 37
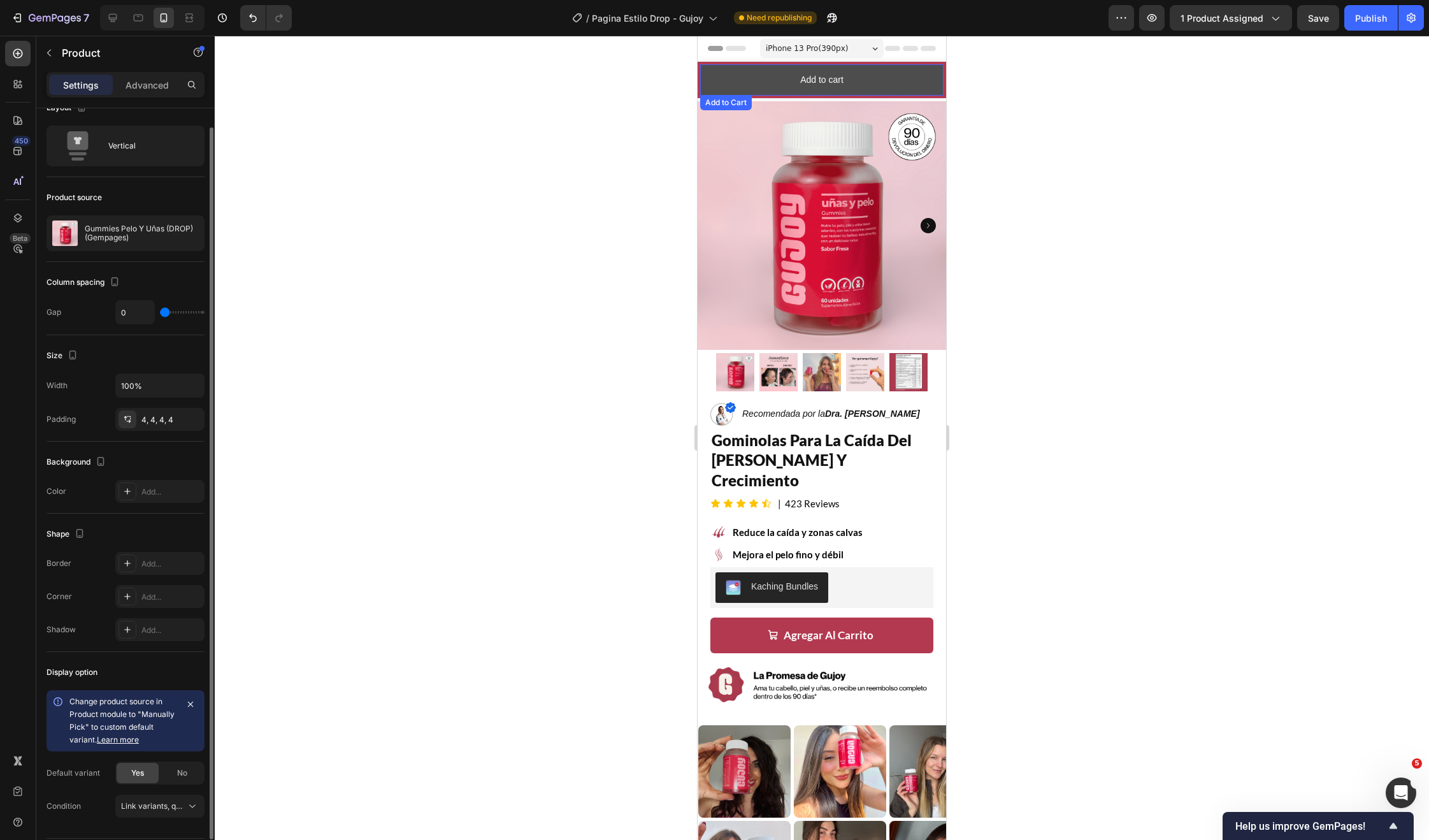
click at [873, 78] on button "Add to cart" at bounding box center [822, 80] width 244 height 31
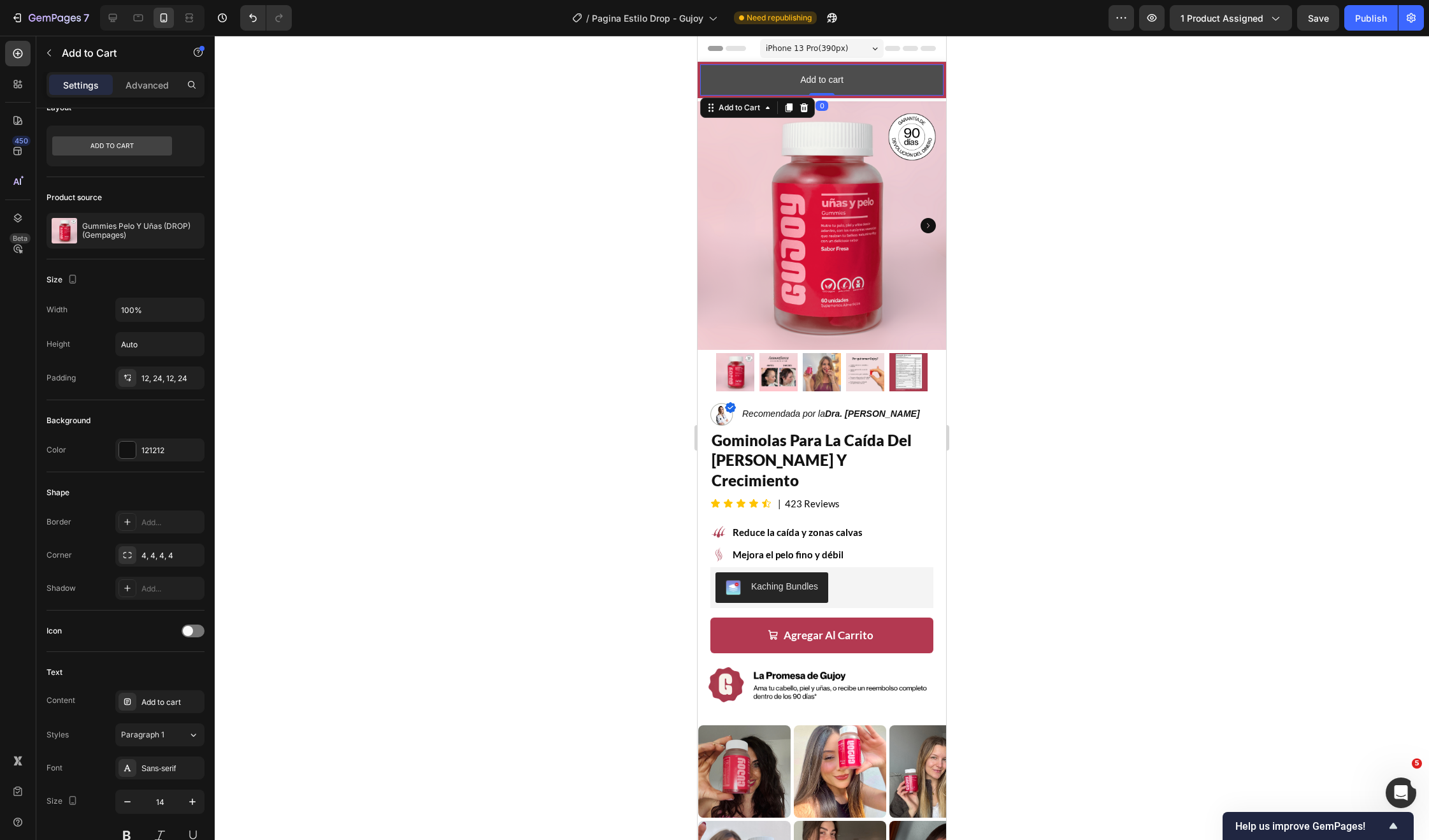
scroll to position [0, 0]
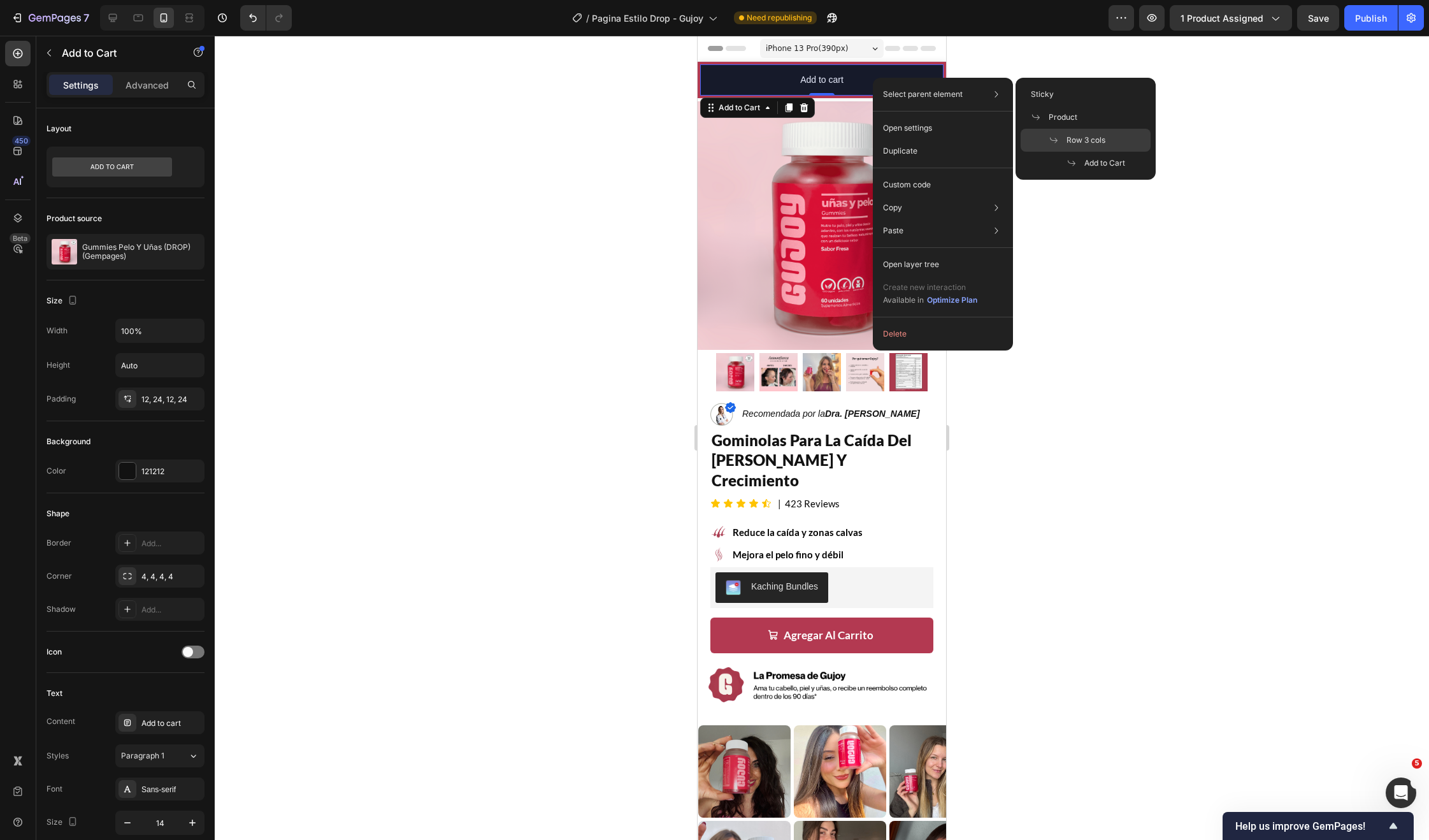
click at [1065, 132] on div "Row 3 cols" at bounding box center [1085, 140] width 130 height 23
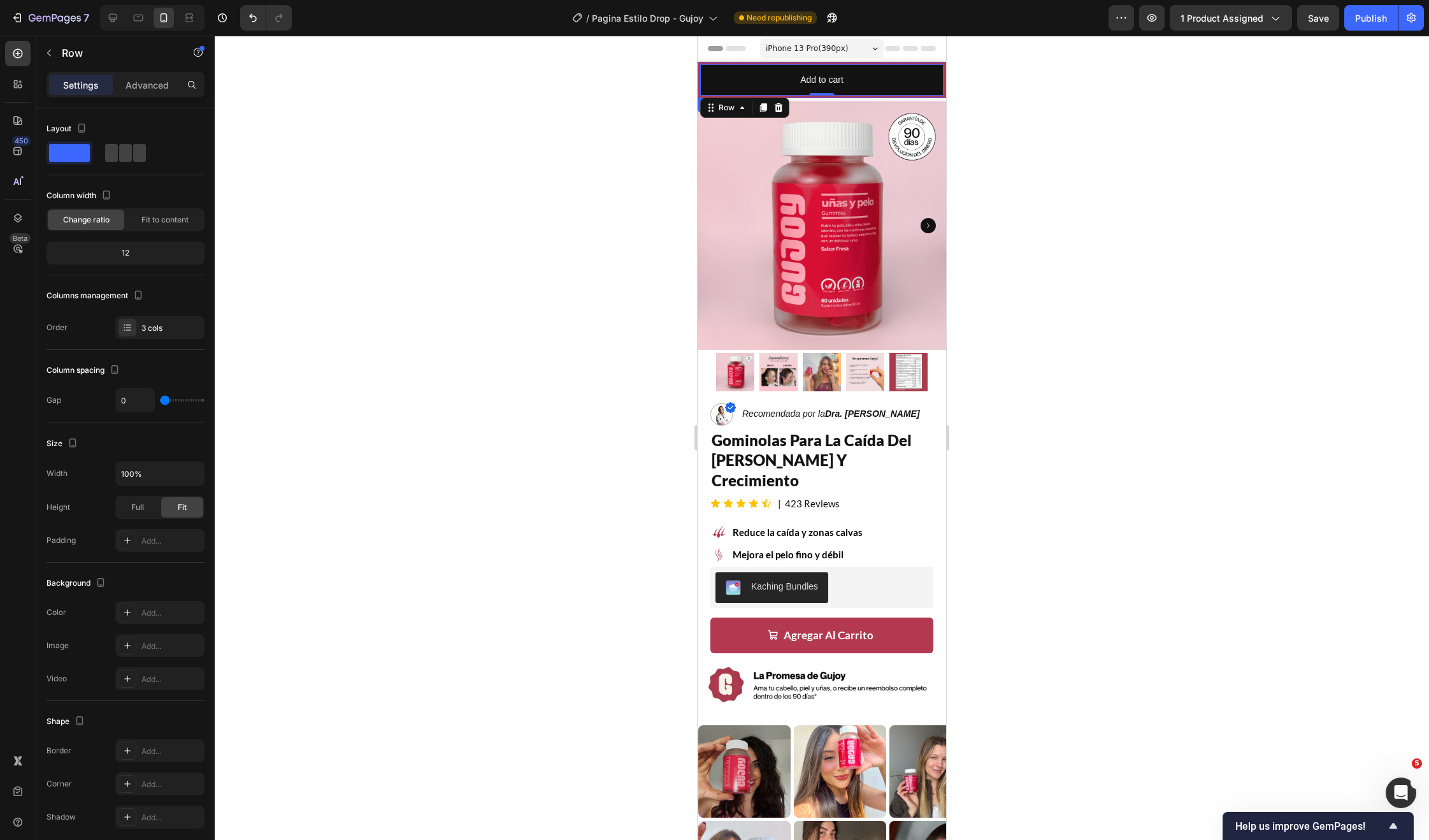
click at [698, 82] on div "Product Images Gummies Pelo Y Uñas (DROP) (Gempages) Product Title €24,90 Produ…" at bounding box center [822, 80] width 248 height 37
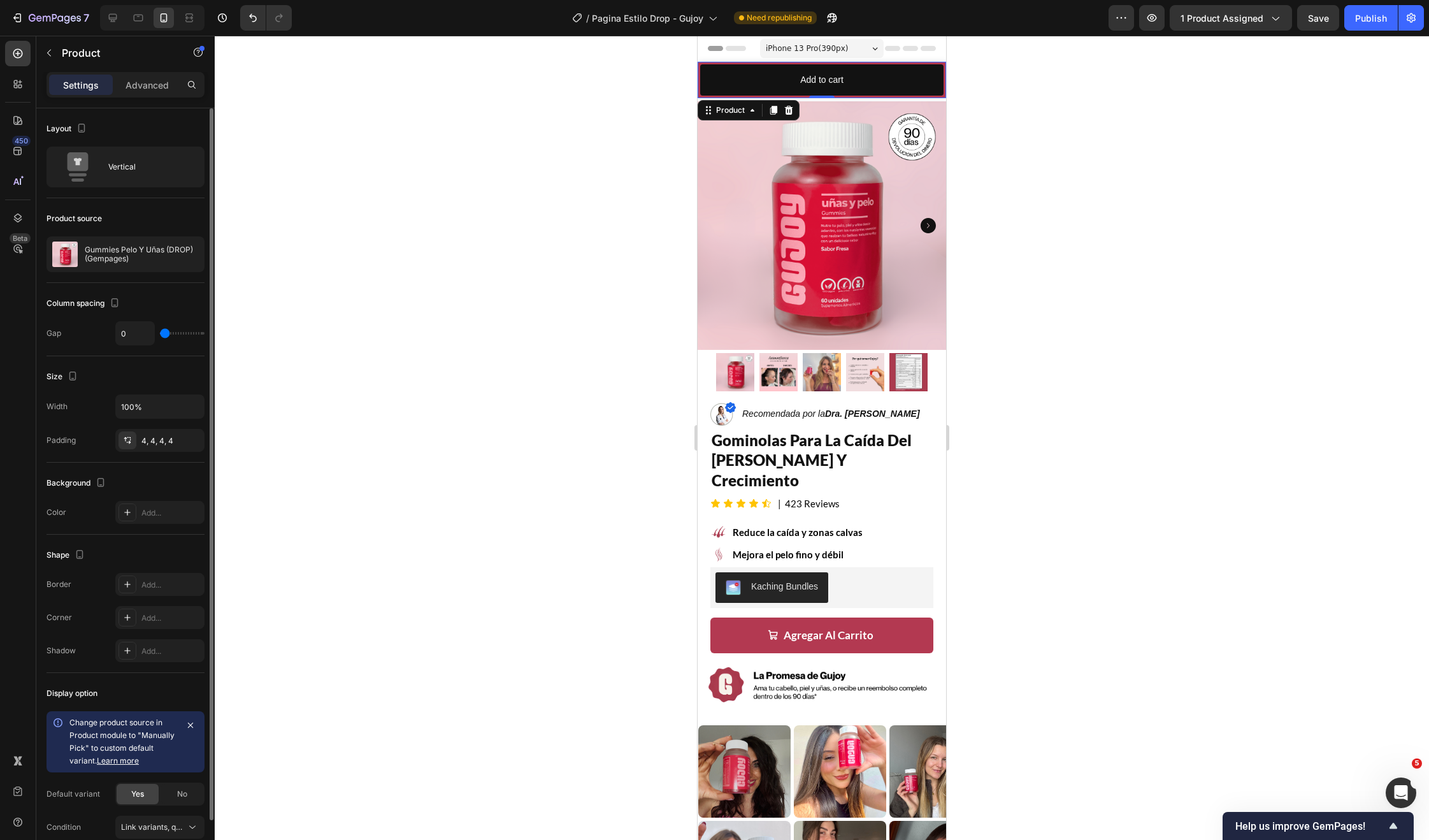
scroll to position [60, 0]
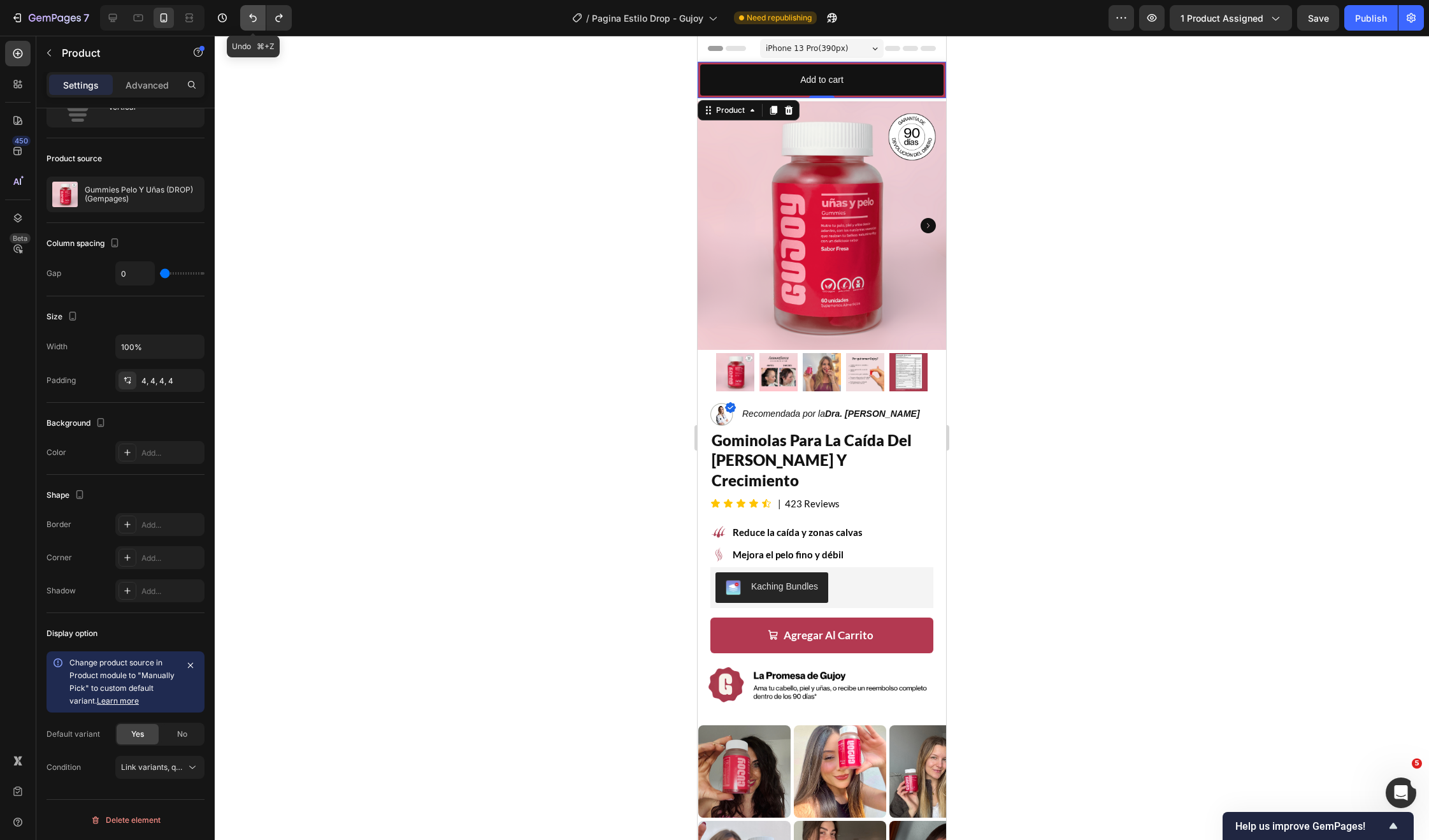
click at [259, 19] on icon "Undo/Redo" at bounding box center [253, 17] width 13 height 13
click at [255, 20] on icon "Undo/Redo" at bounding box center [253, 17] width 7 height 8
click at [255, 21] on icon "Undo/Redo" at bounding box center [253, 17] width 7 height 8
click at [255, 21] on icon "Undo/Redo" at bounding box center [253, 17] width 7 height 8
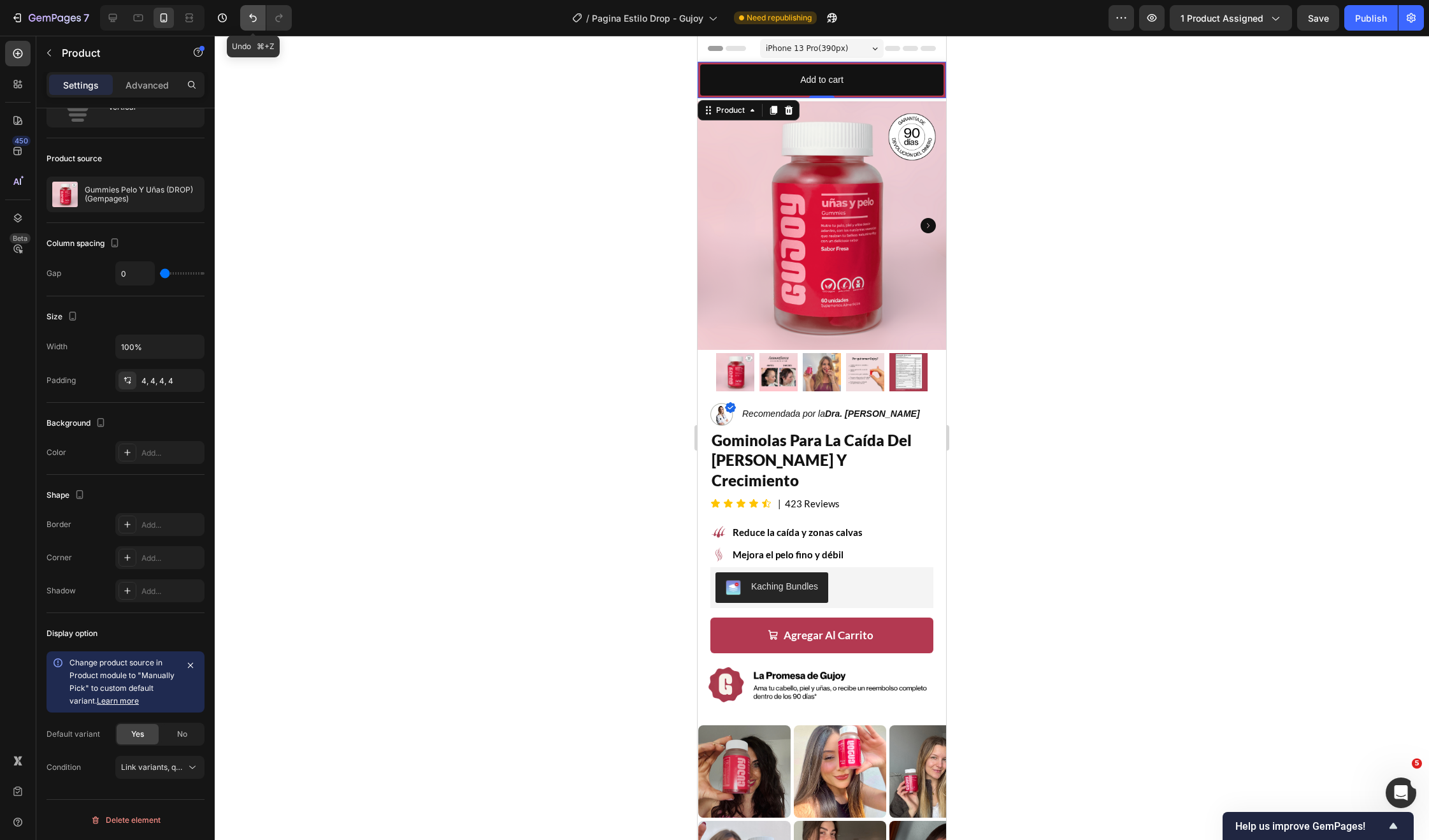
click at [255, 21] on icon "Undo/Redo" at bounding box center [253, 17] width 7 height 8
click at [256, 21] on icon "Undo/Redo" at bounding box center [253, 17] width 13 height 13
click at [256, 22] on icon "Undo/Redo" at bounding box center [253, 17] width 13 height 13
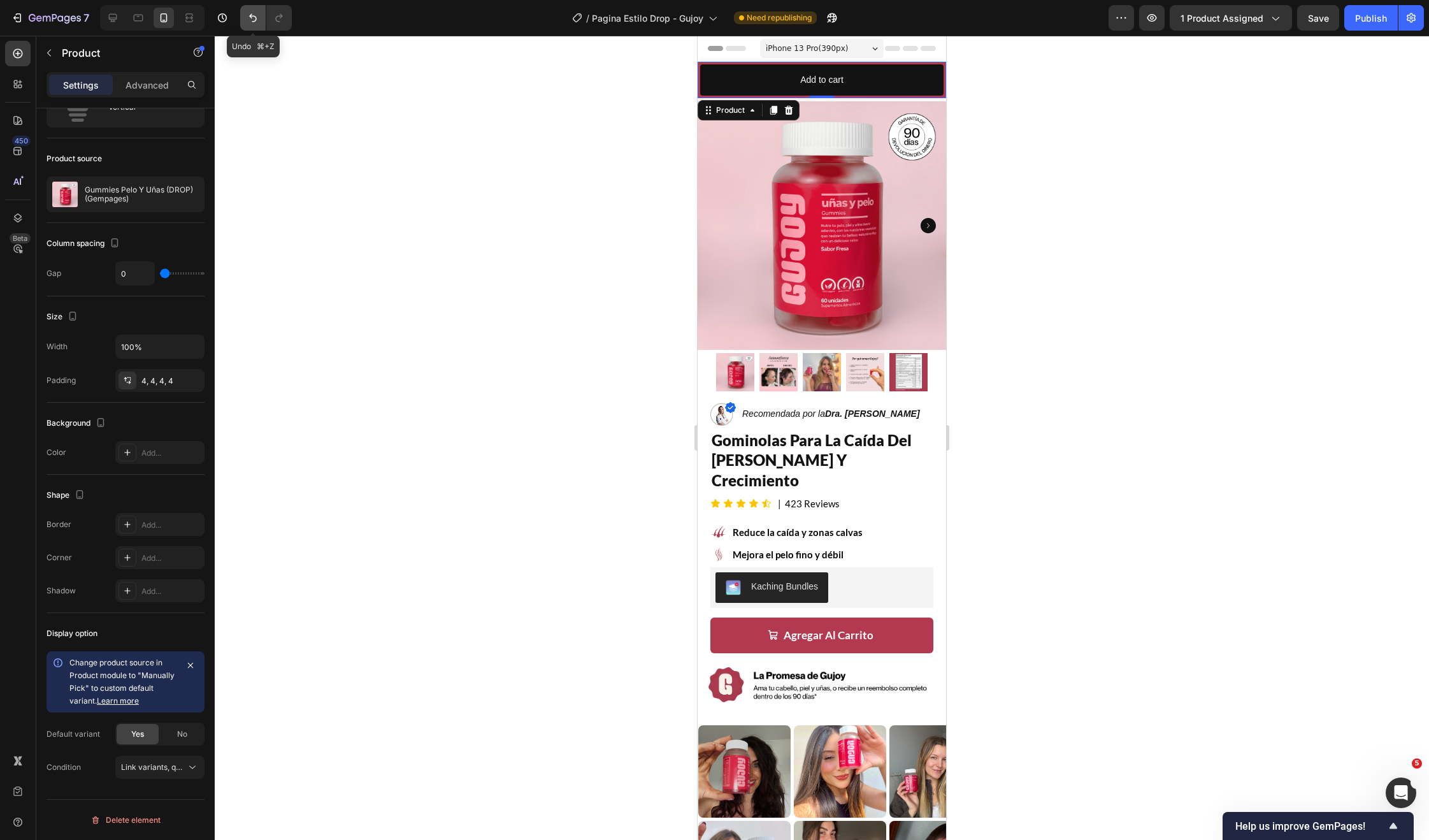
click at [256, 22] on icon "Undo/Redo" at bounding box center [253, 17] width 13 height 13
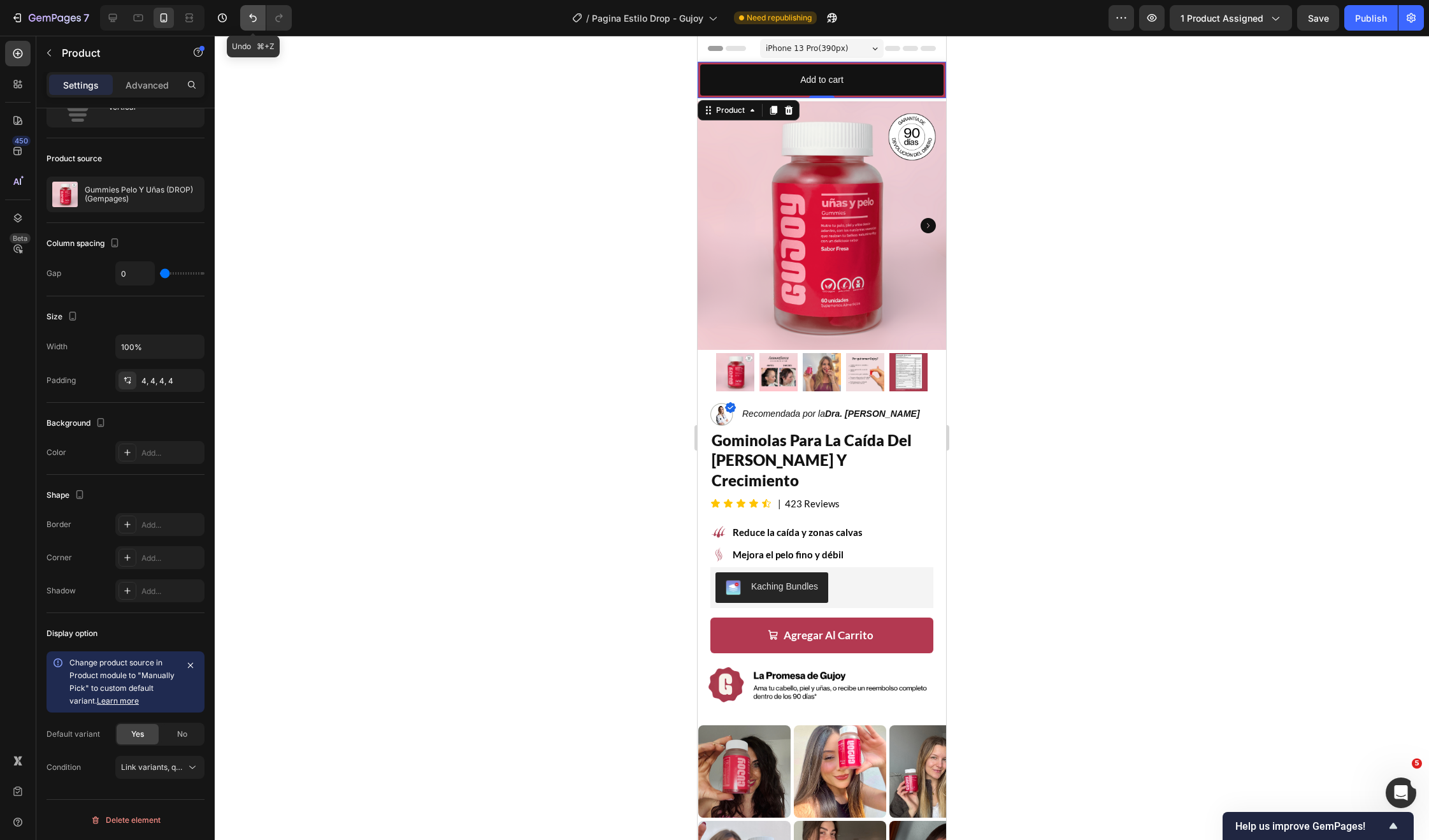
click at [256, 22] on icon "Undo/Redo" at bounding box center [253, 17] width 13 height 13
click at [418, 166] on div at bounding box center [822, 437] width 1214 height 804
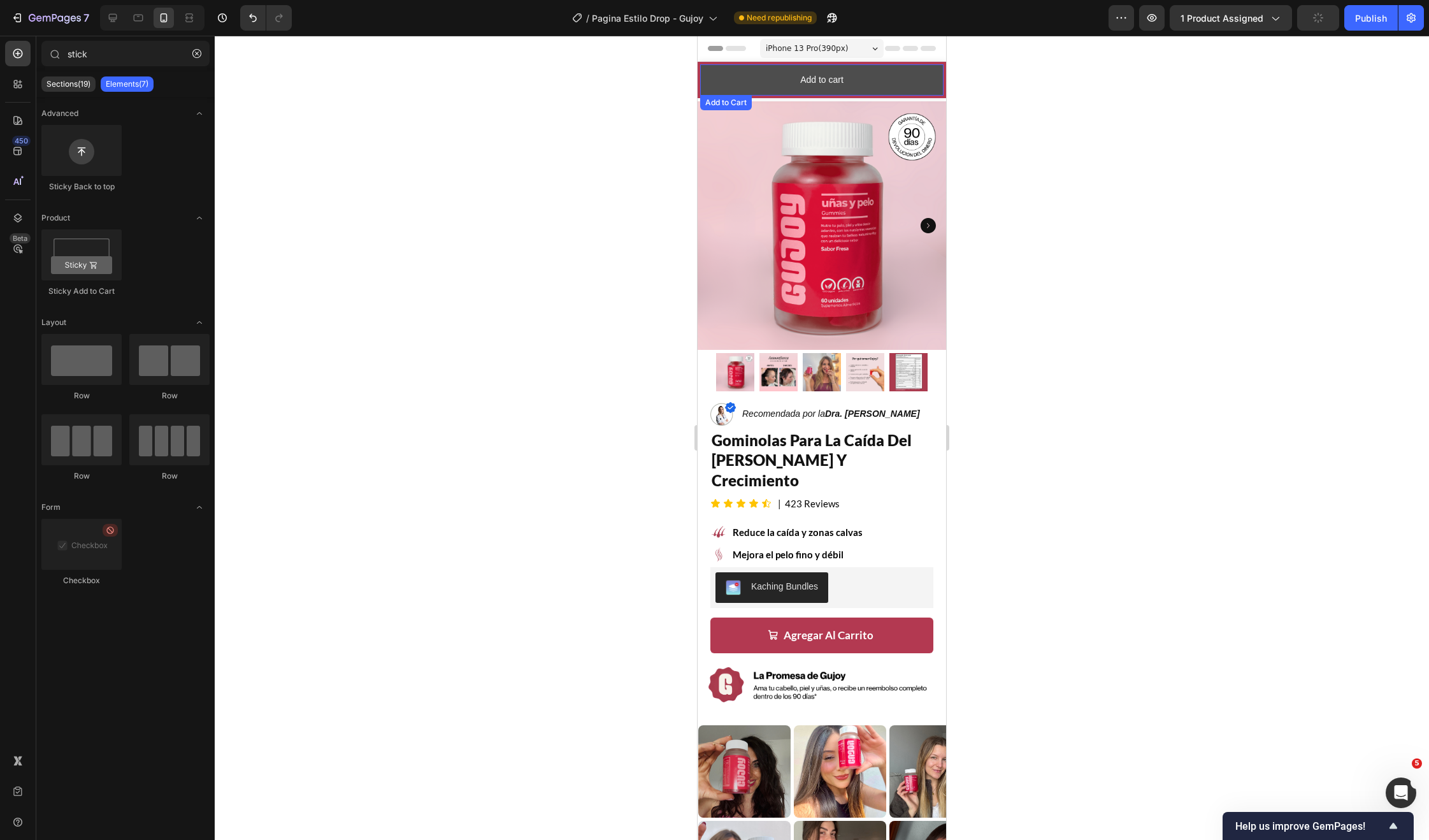
click at [800, 94] on button "Add to cart" at bounding box center [822, 80] width 244 height 31
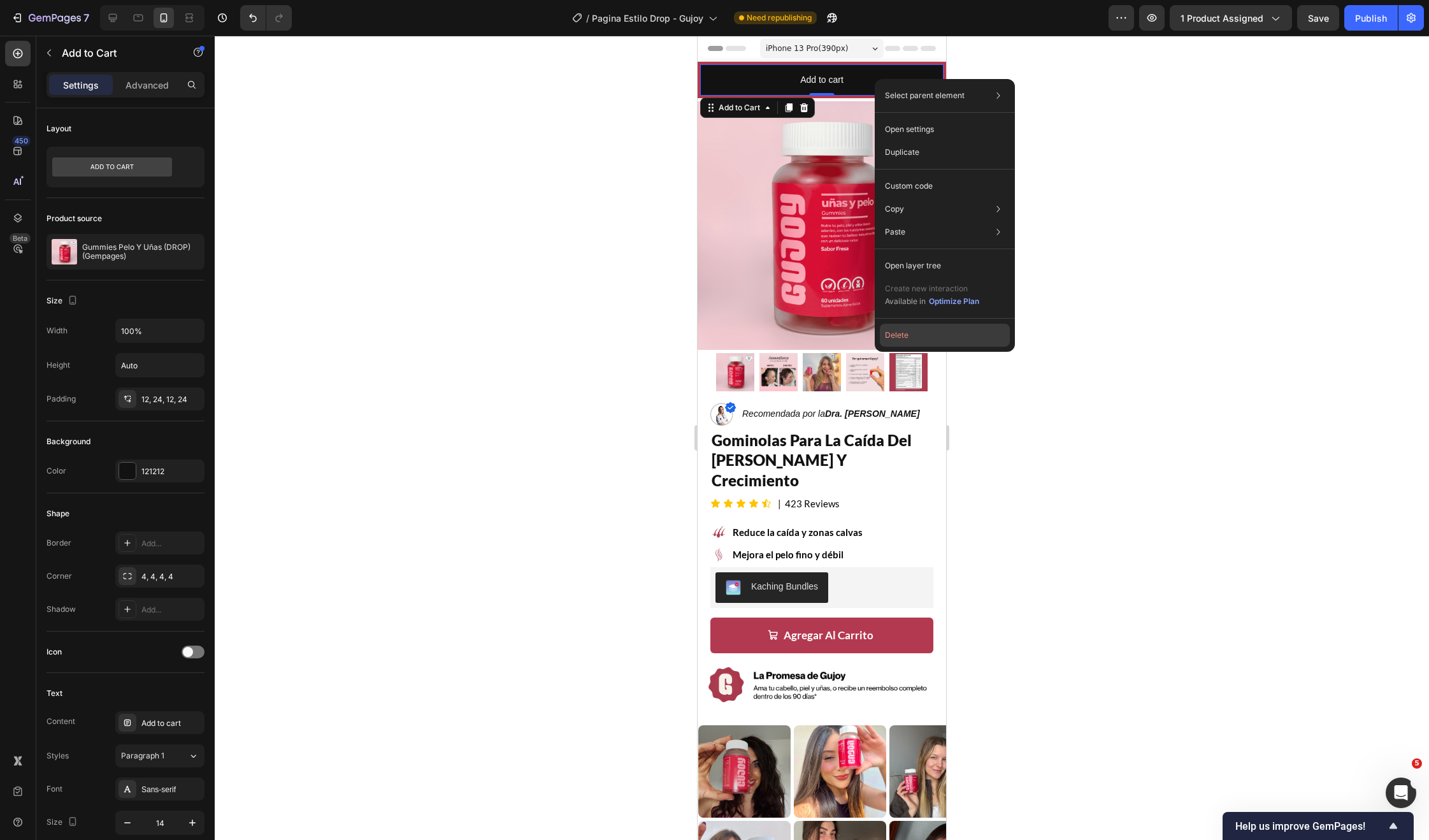
click at [904, 334] on button "Delete" at bounding box center [944, 335] width 130 height 23
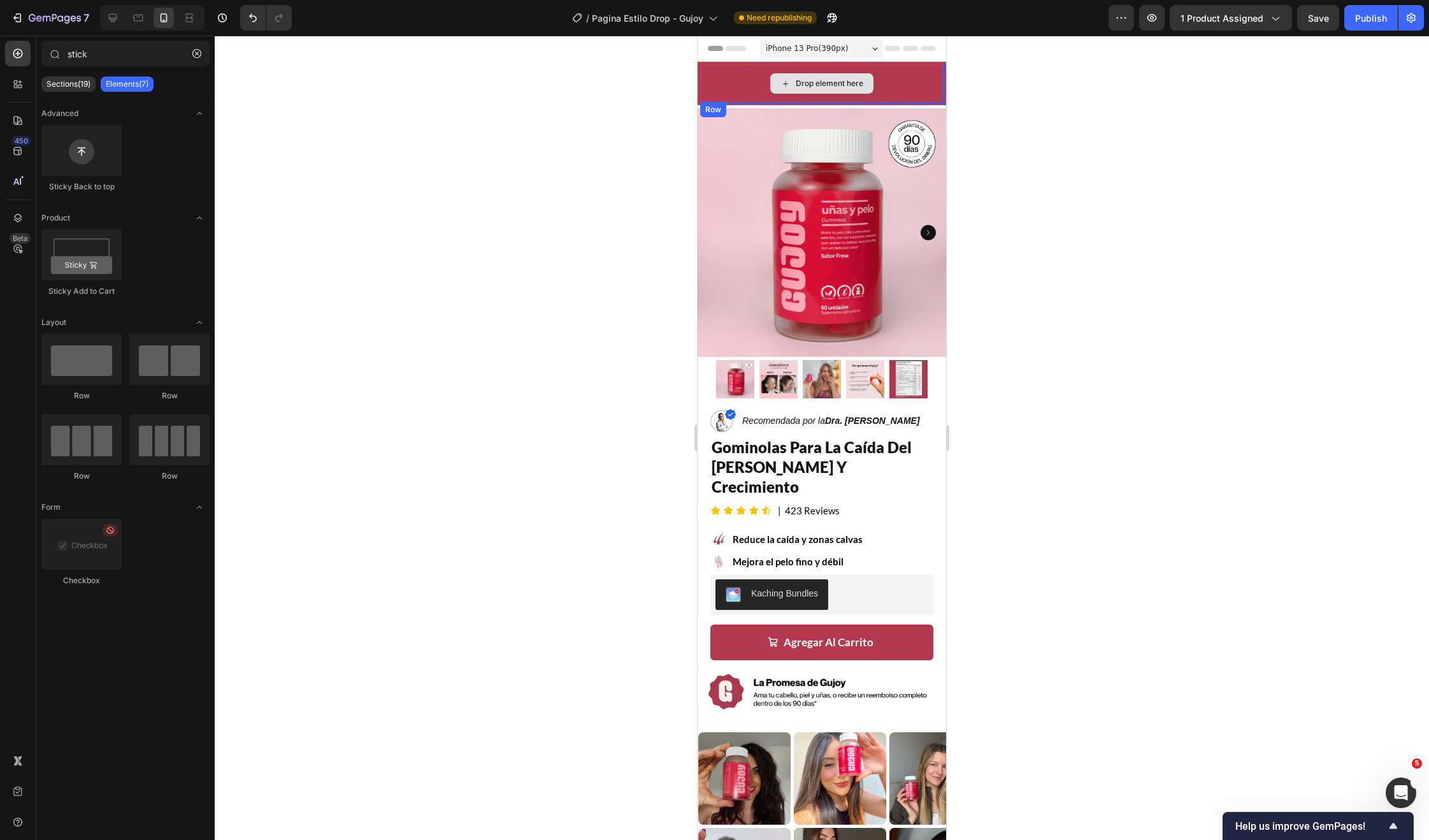
click at [785, 80] on icon at bounding box center [785, 84] width 10 height 11
click at [718, 87] on div "Drop element here" at bounding box center [822, 84] width 244 height 39
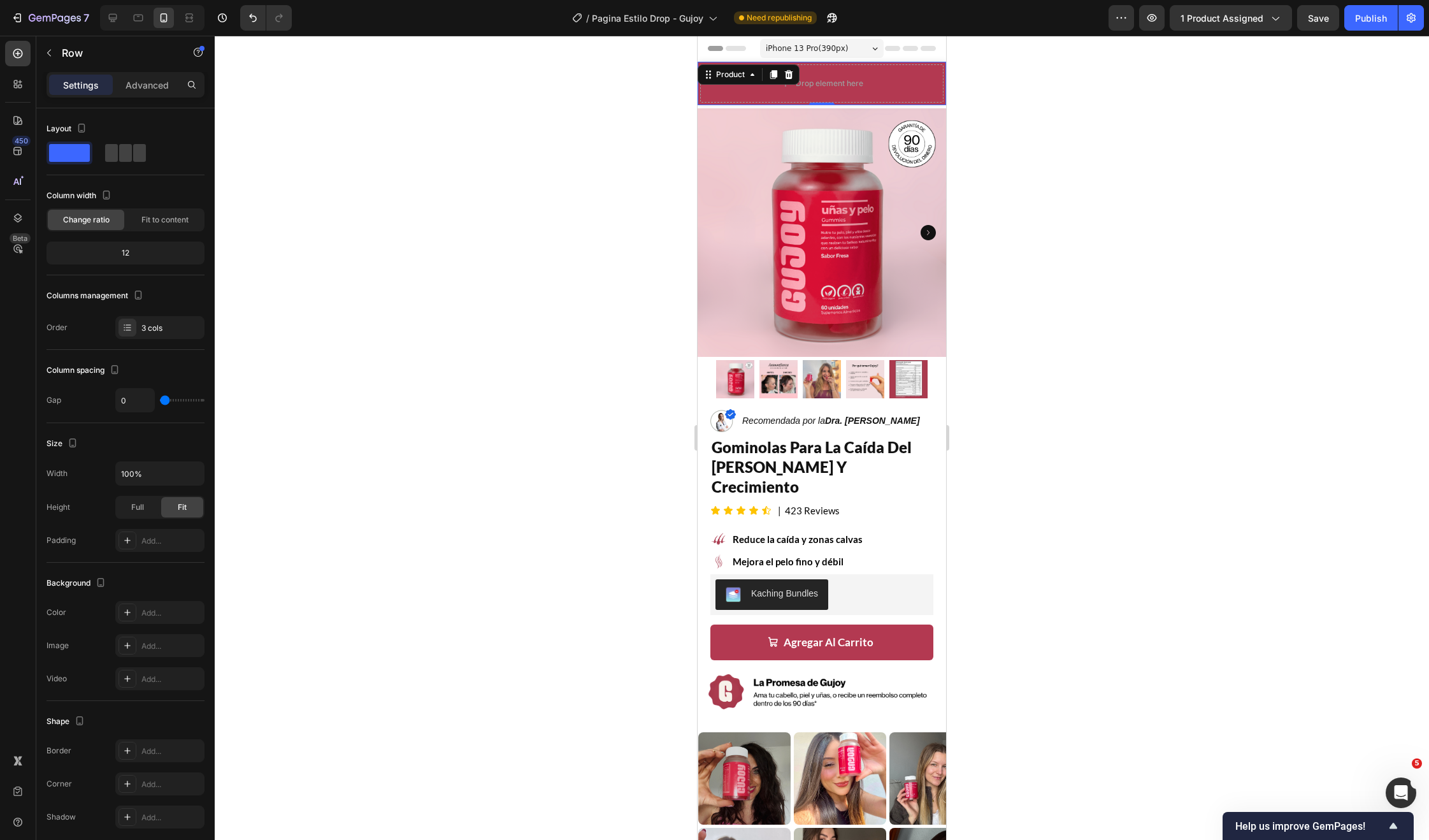
drag, startPoint x: 699, startPoint y: 95, endPoint x: 1393, endPoint y: 131, distance: 694.9
click at [699, 95] on div "Product Images Gummies Pelo Y Uñas (DROP) (Gempages) Product Title €24,90 Produ…" at bounding box center [822, 83] width 248 height 43
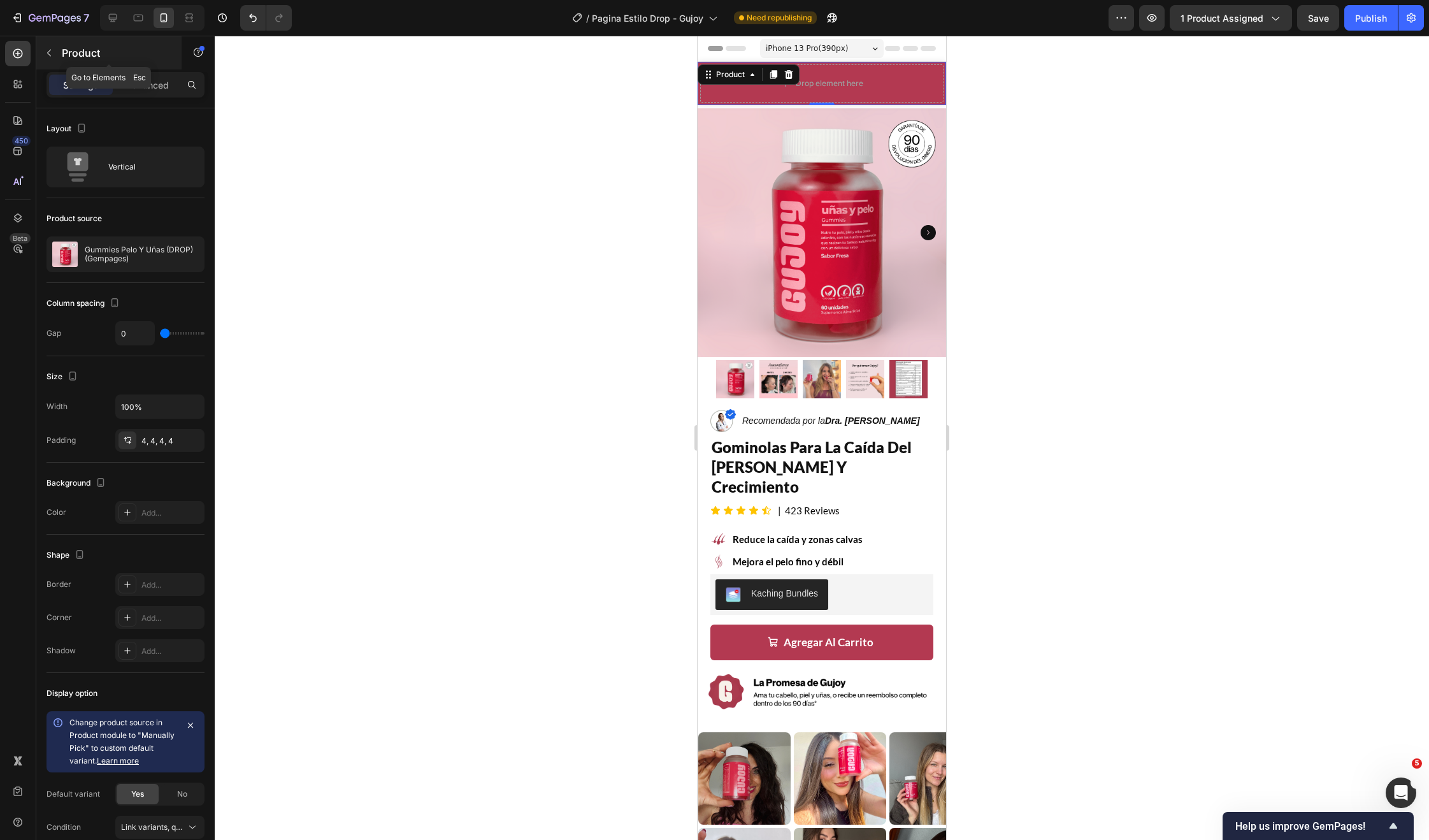
click at [51, 62] on button "button" at bounding box center [49, 52] width 20 height 20
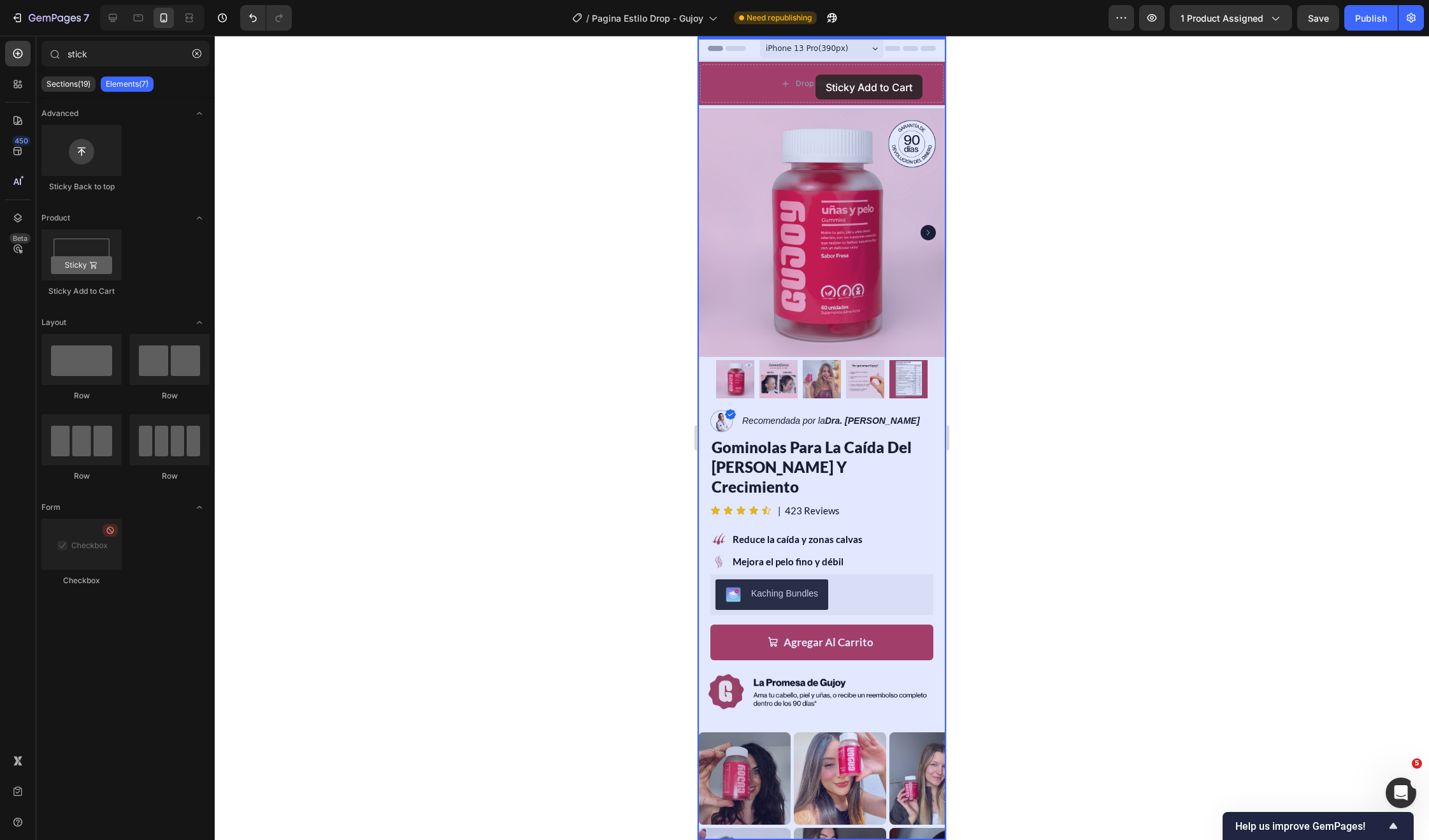
drag, startPoint x: 776, startPoint y: 292, endPoint x: 815, endPoint y: 74, distance: 221.5
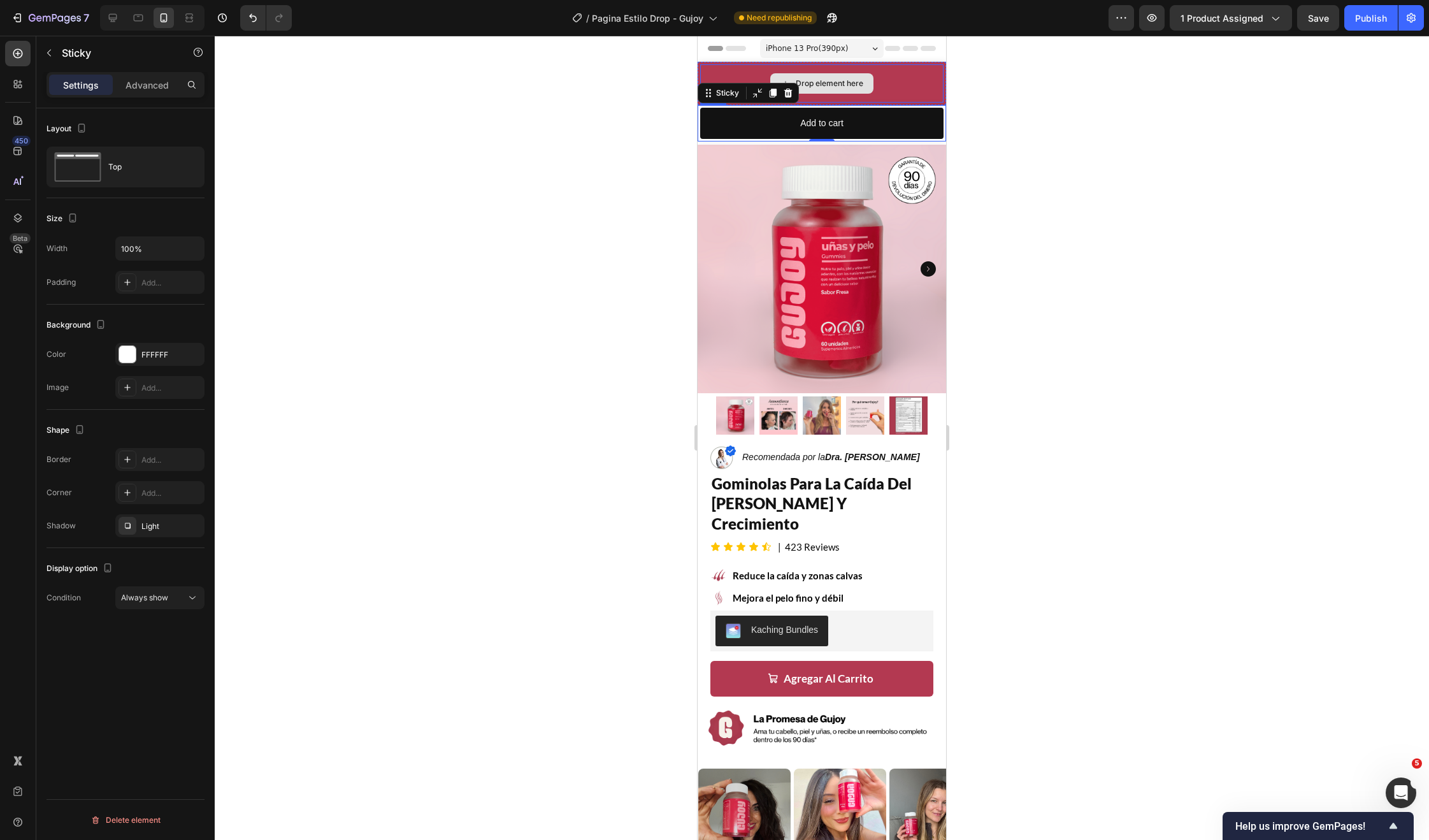
click at [894, 77] on div "Drop element here" at bounding box center [822, 84] width 244 height 39
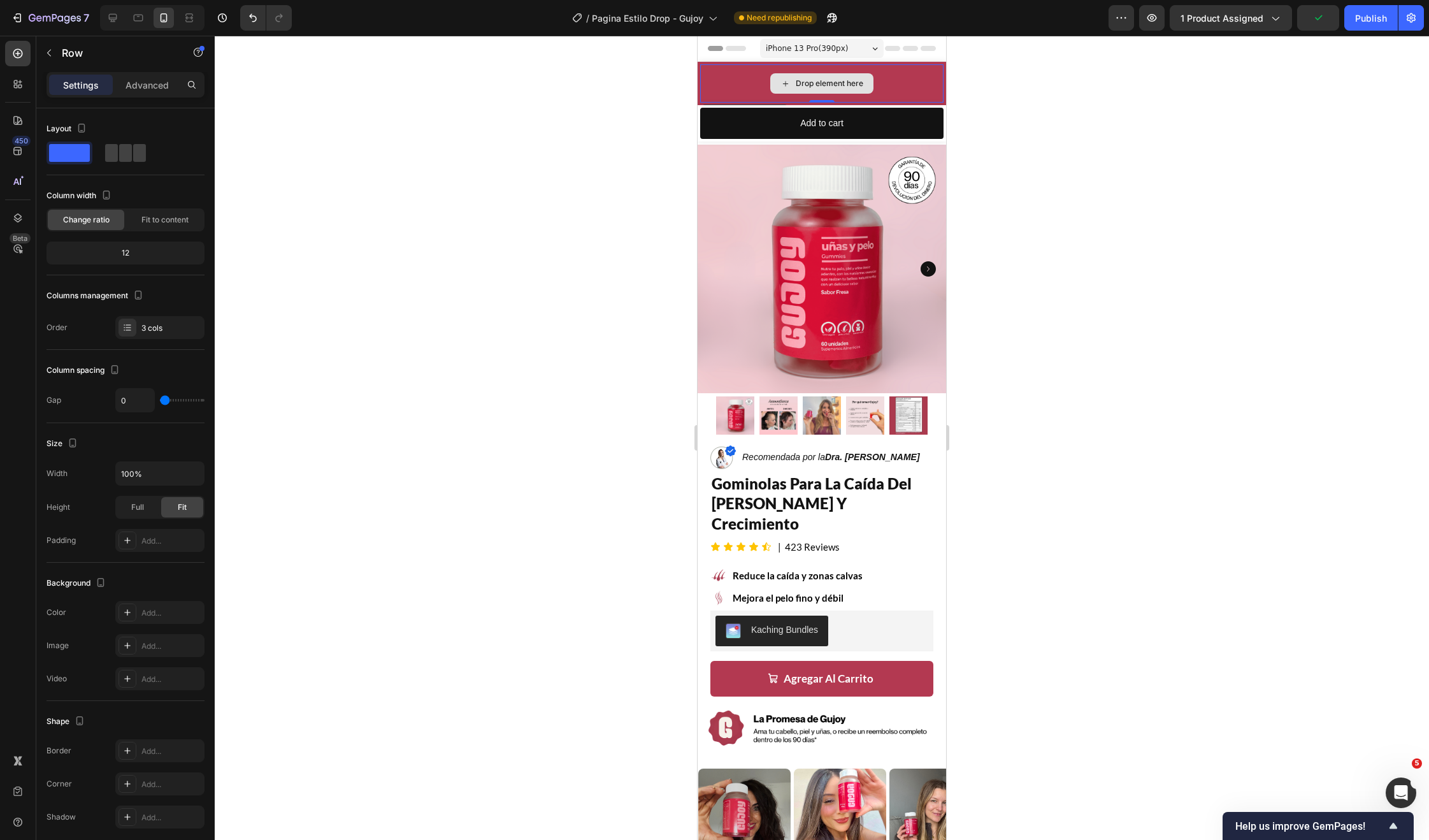
click at [697, 91] on div "Product Images Gummies Pelo Y Uñas (DROP) (Gempages) Product Title €24,90 Produ…" at bounding box center [822, 83] width 248 height 43
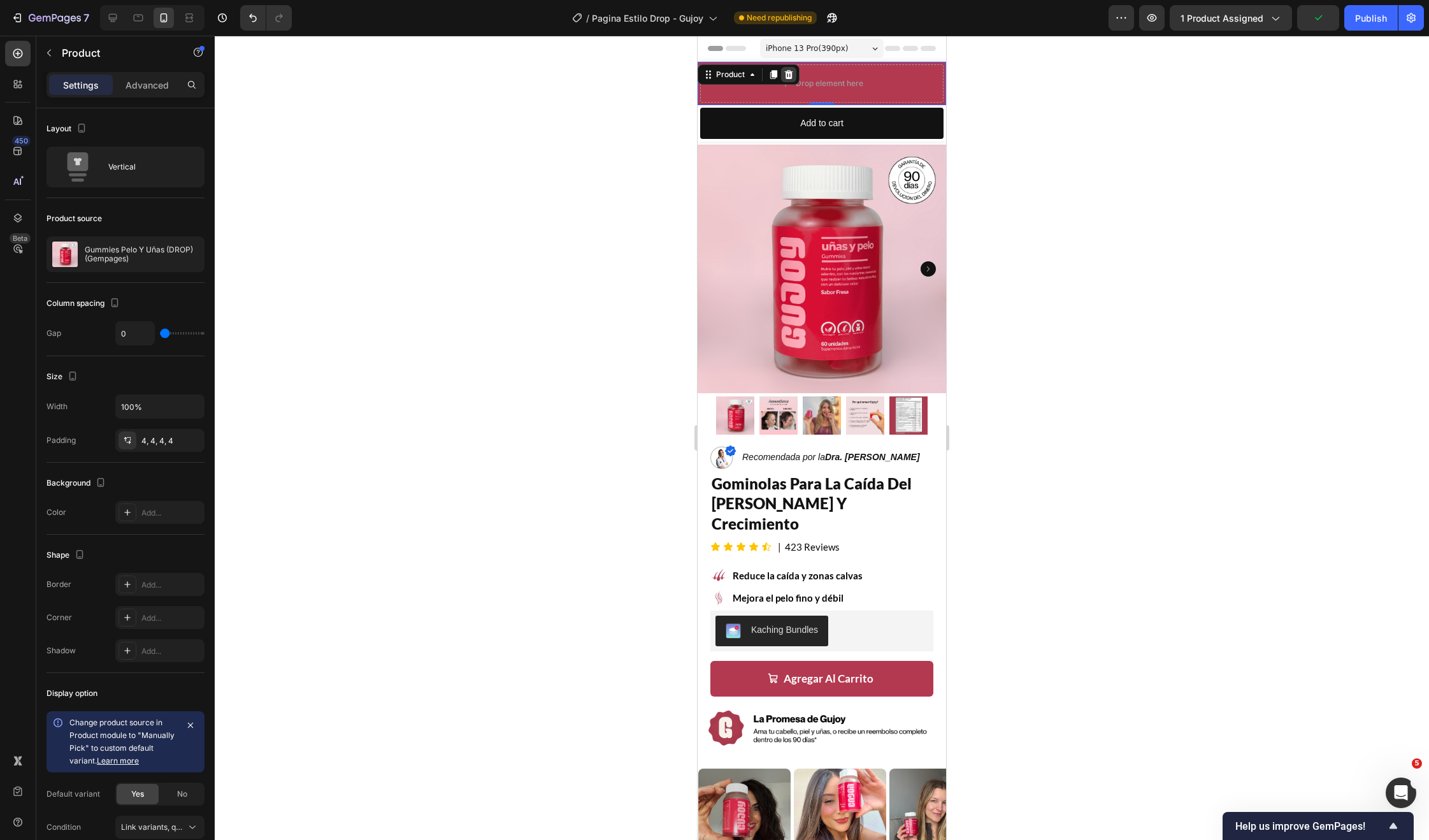
click at [788, 72] on icon at bounding box center [788, 74] width 8 height 9
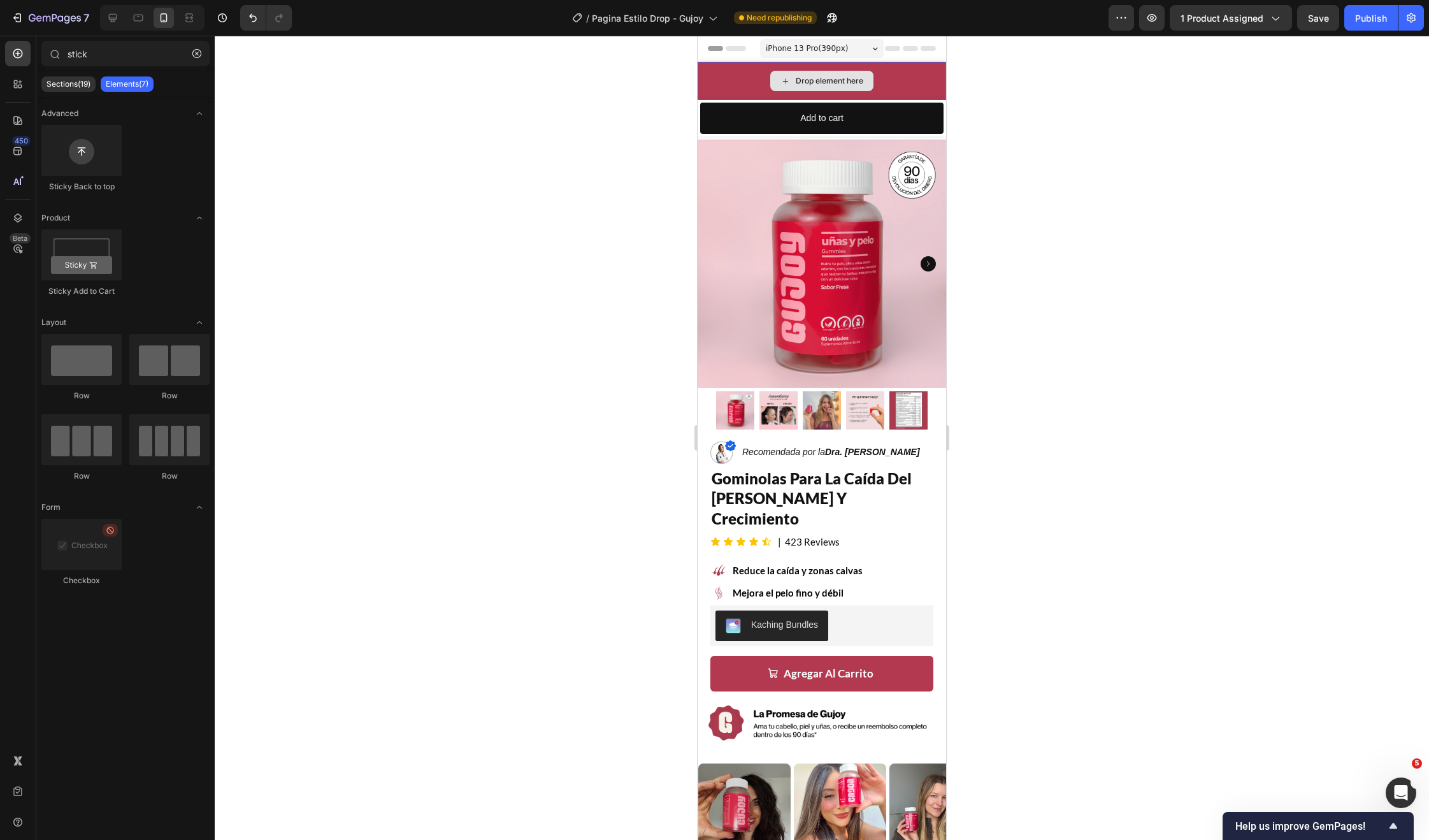
click at [799, 69] on div "Drop element here" at bounding box center [822, 81] width 248 height 39
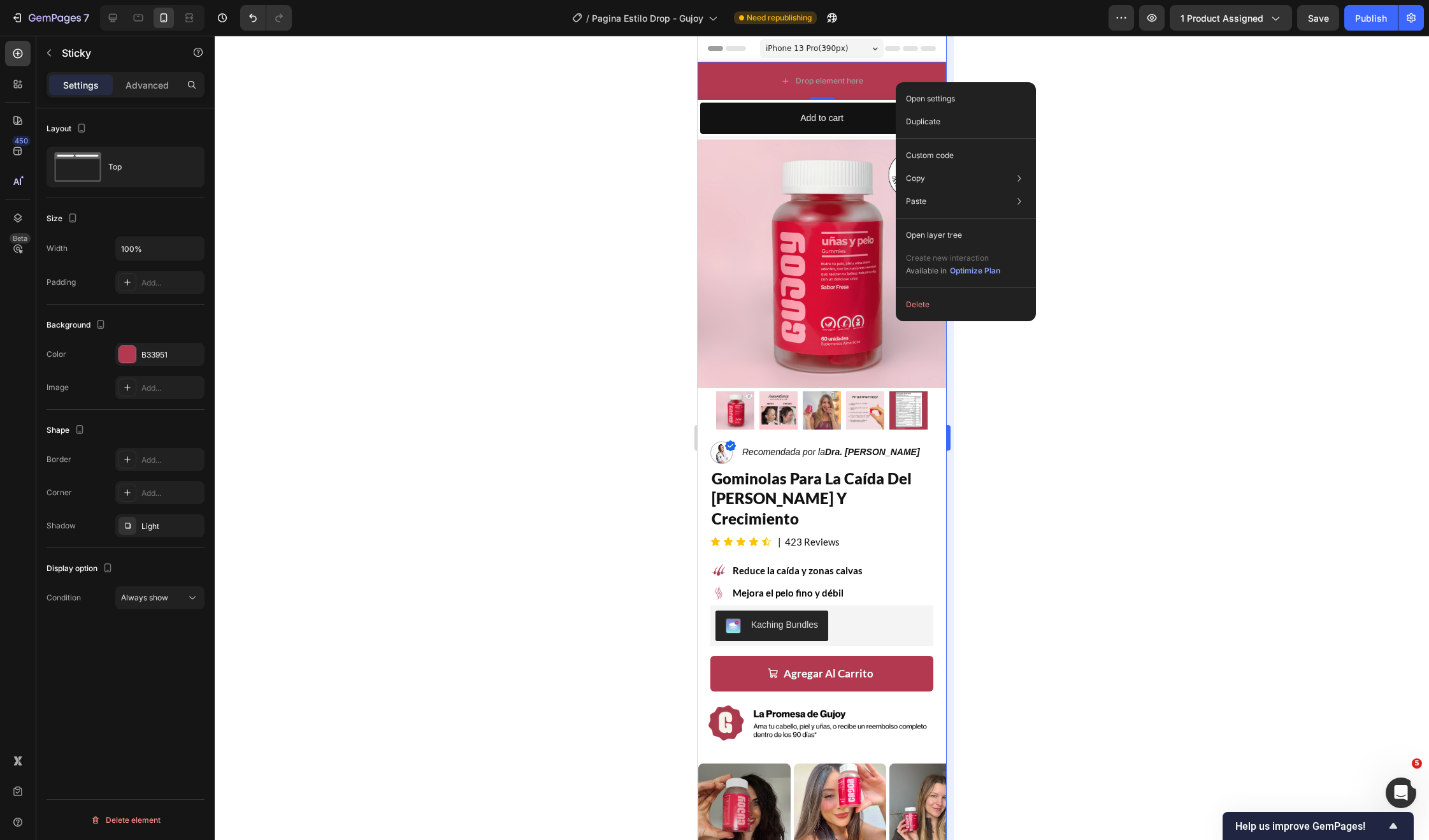
click at [949, 306] on button "Delete" at bounding box center [965, 304] width 130 height 23
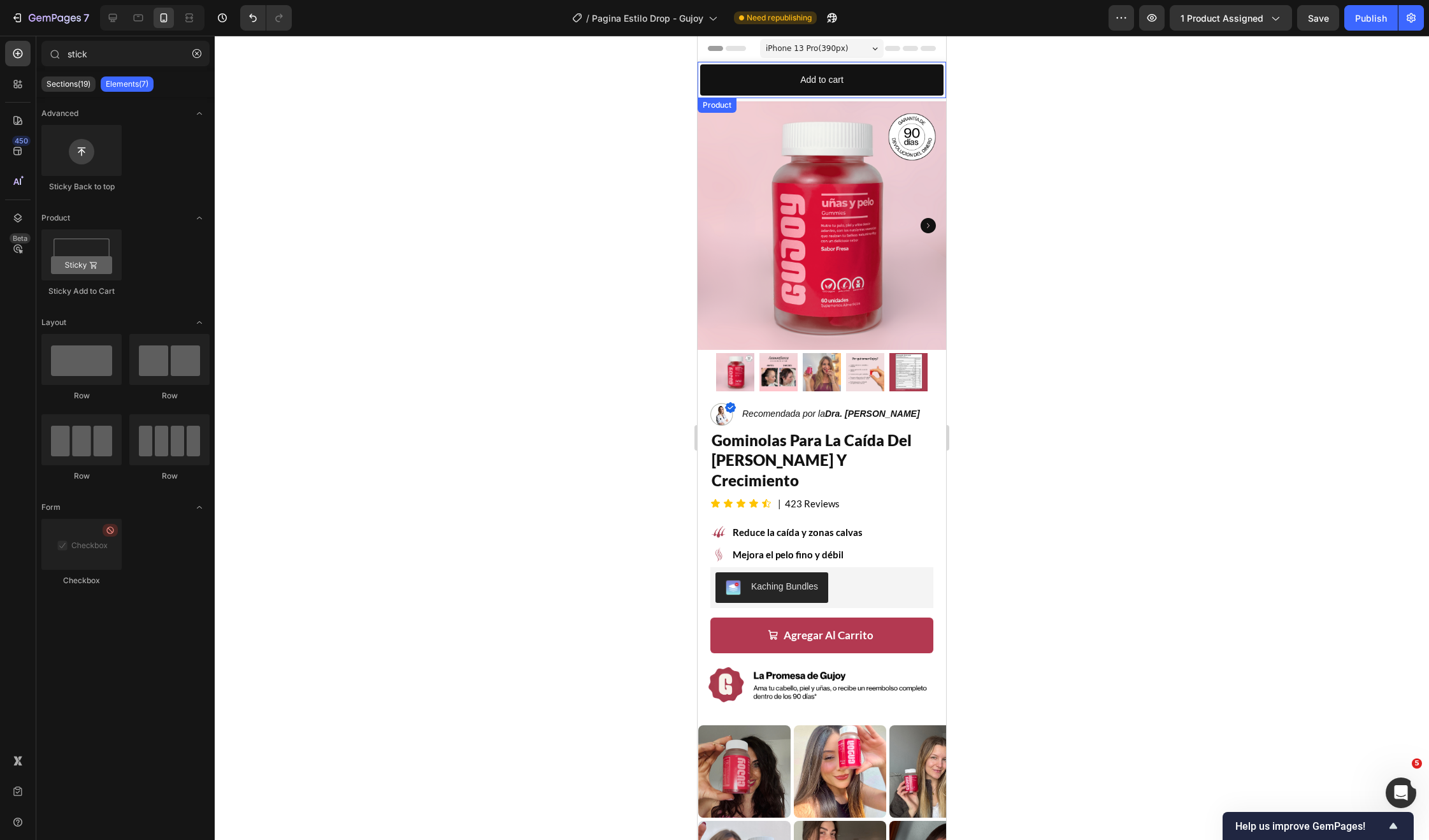
click at [936, 80] on div "Product Images Gummies Pelo Y Uñas (DROP) (Gempages) Product Title €24,90 Produ…" at bounding box center [822, 80] width 248 height 37
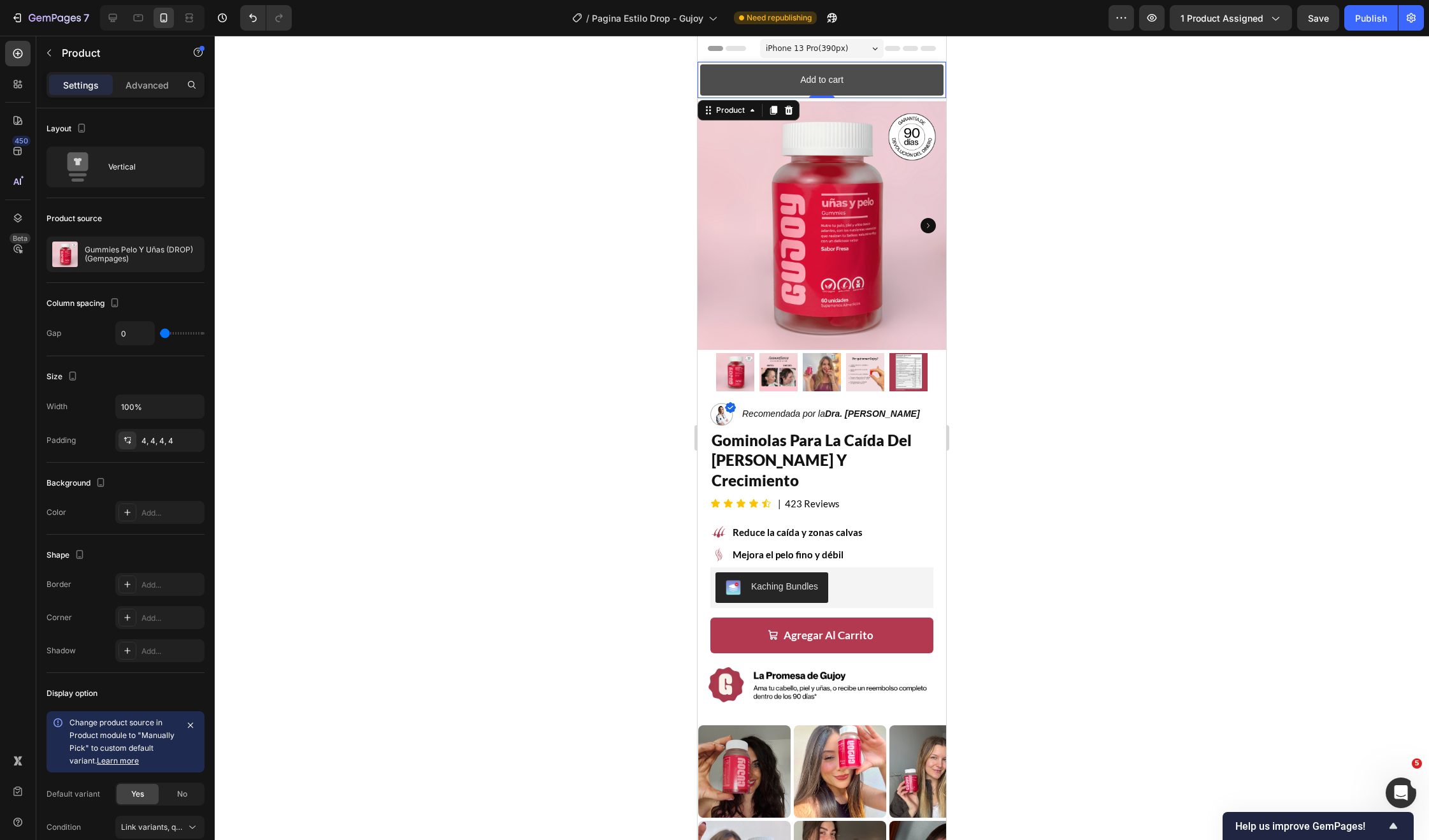
click at [701, 94] on button "Add to cart" at bounding box center [822, 80] width 244 height 31
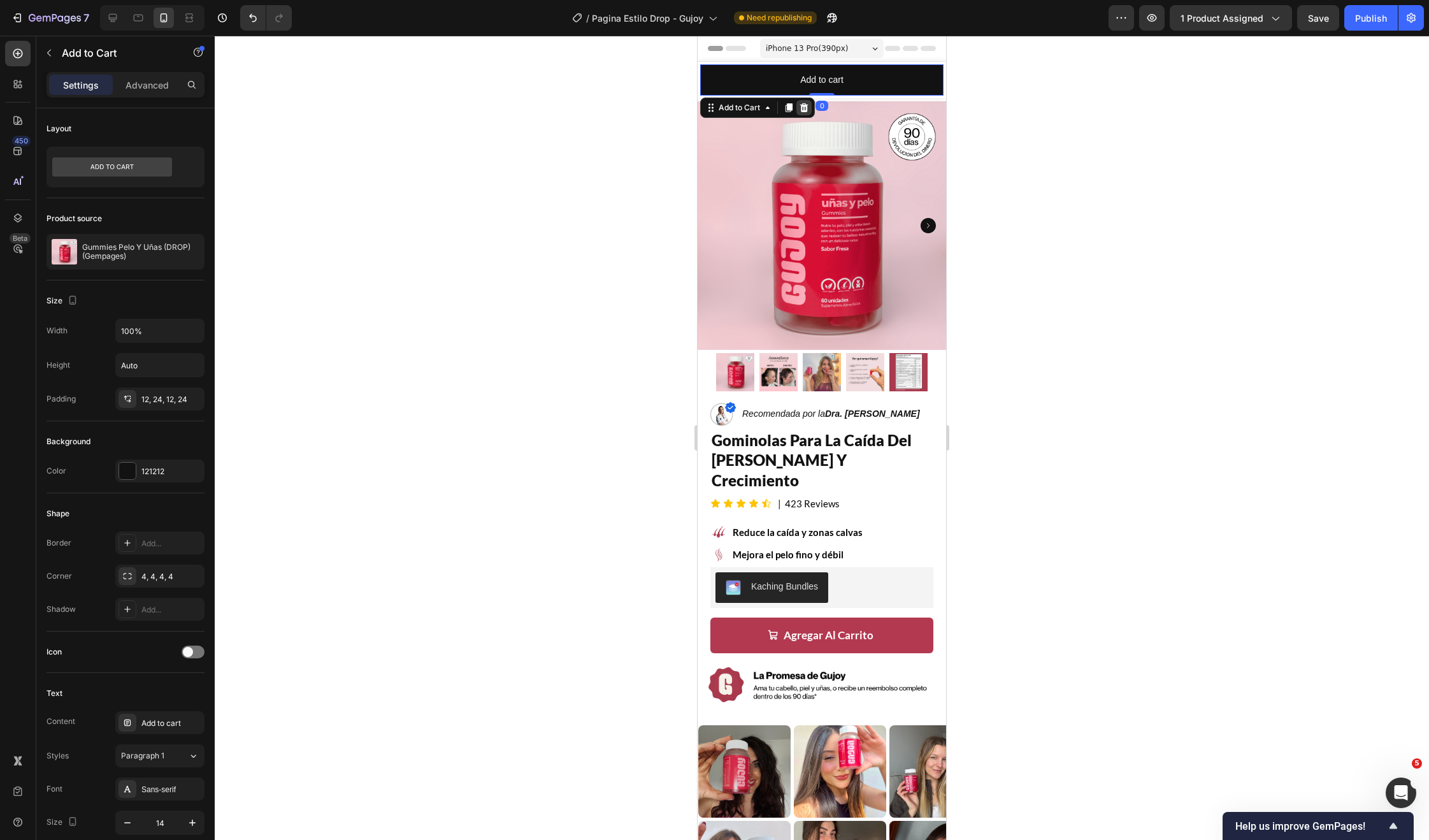
click at [803, 111] on icon at bounding box center [804, 108] width 8 height 9
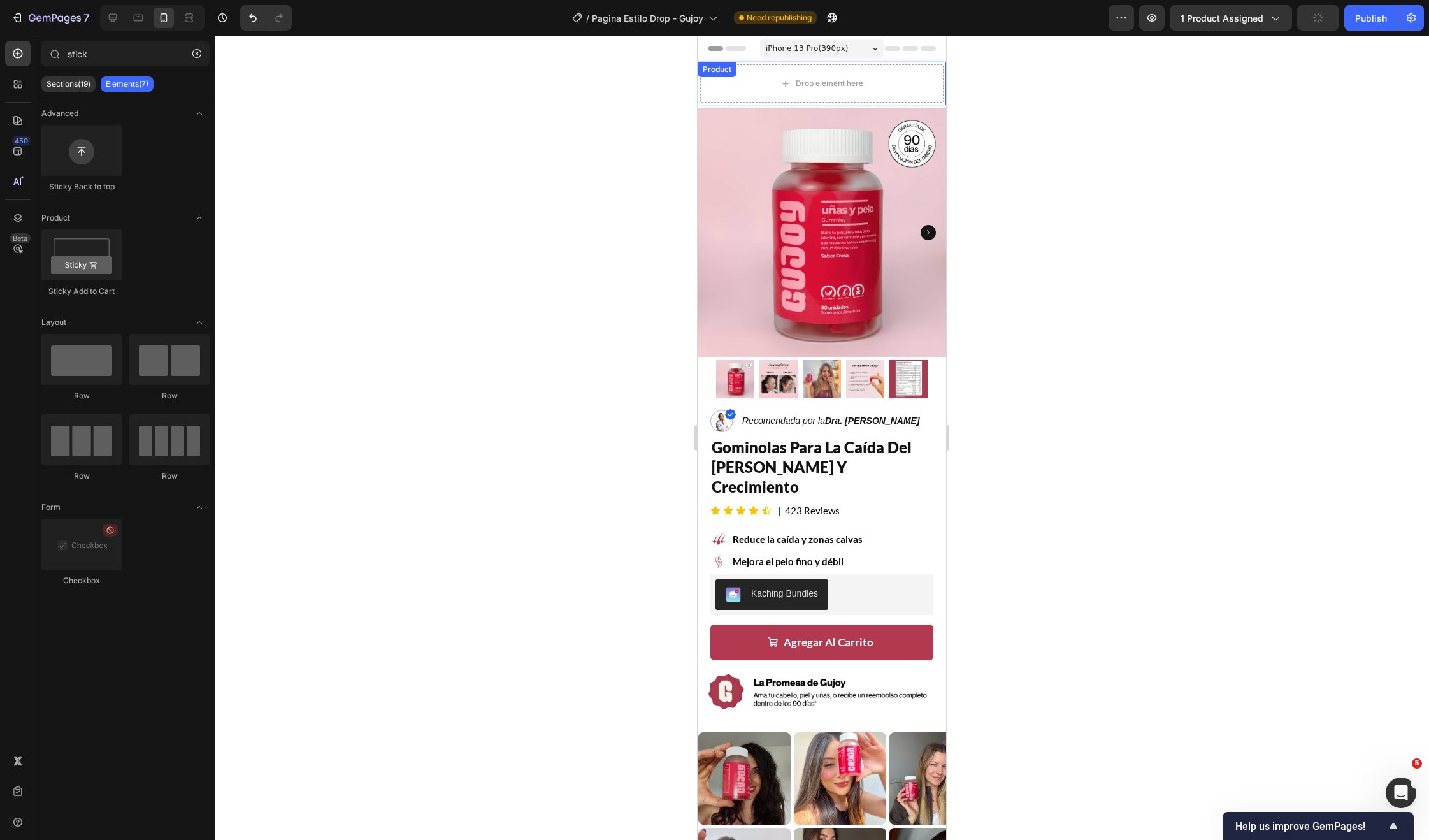
click at [697, 86] on div "Product Images Gummies Pelo Y Uñas (DROP) (Gempages) Product Title €24,90 Produ…" at bounding box center [822, 83] width 248 height 43
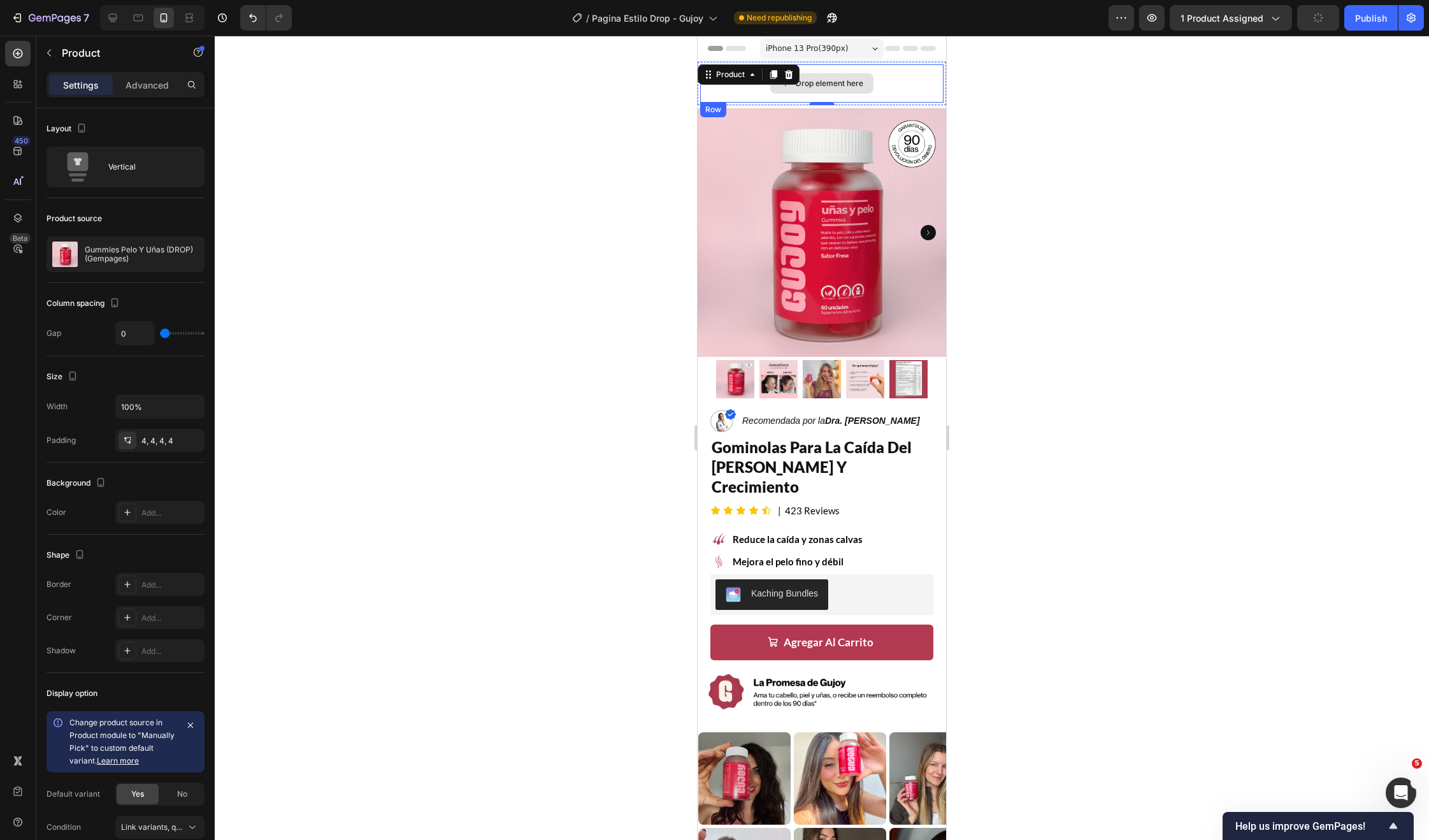
click at [714, 90] on div "Drop element here" at bounding box center [822, 84] width 244 height 39
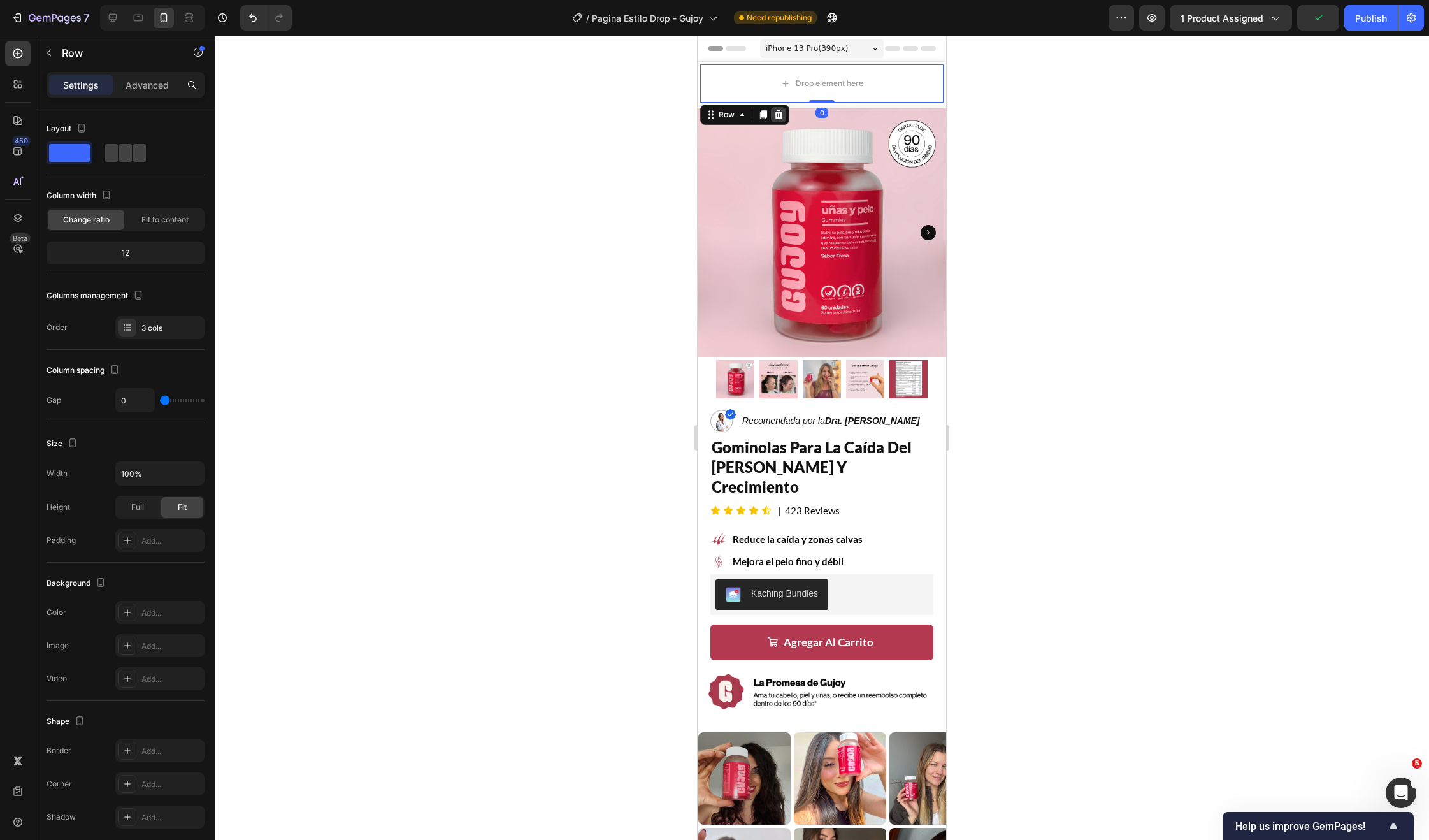
click at [784, 113] on div at bounding box center [778, 114] width 16 height 16
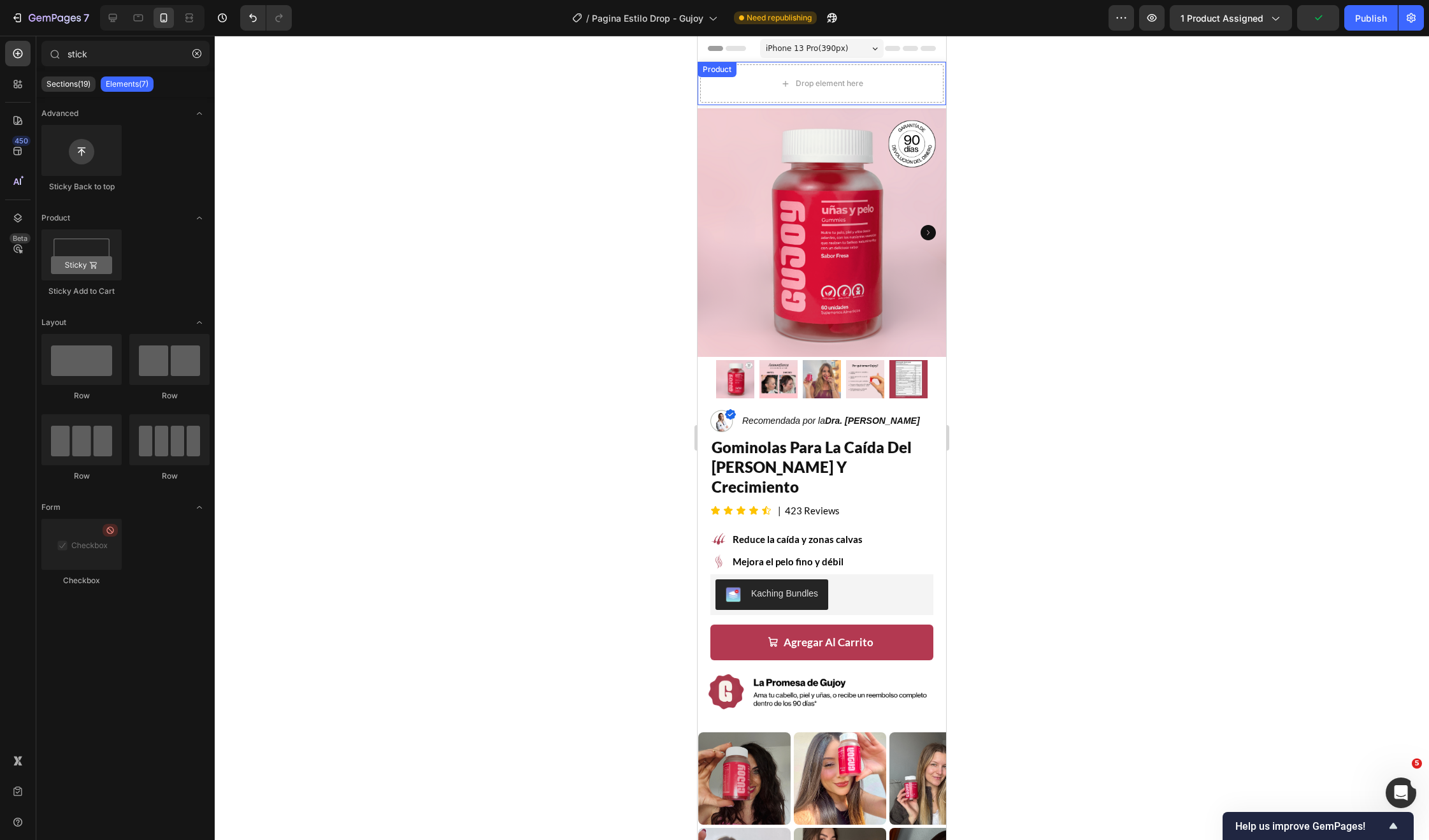
click at [732, 70] on div "Product" at bounding box center [717, 69] width 34 height 11
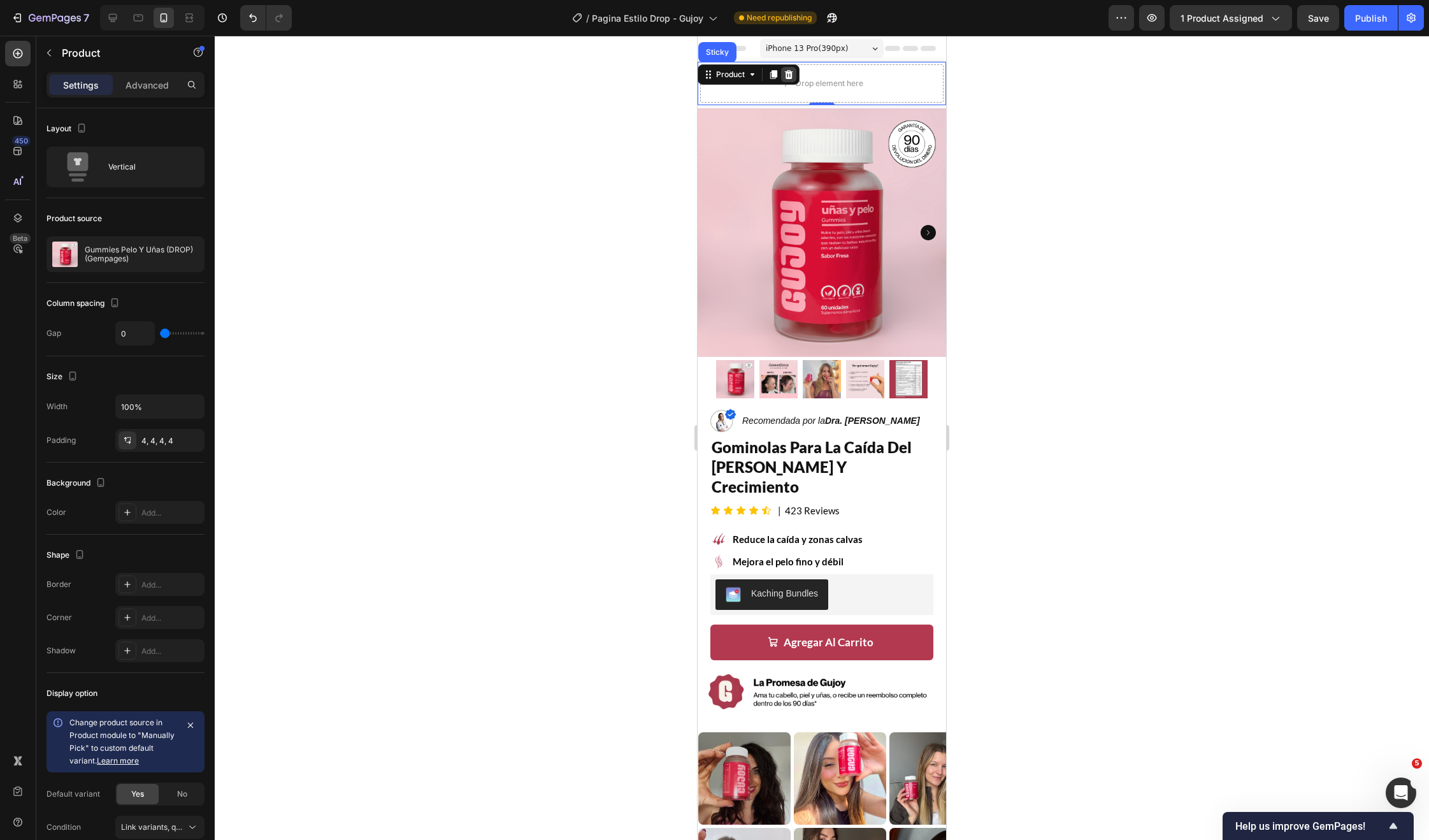
click at [787, 76] on icon at bounding box center [788, 74] width 8 height 9
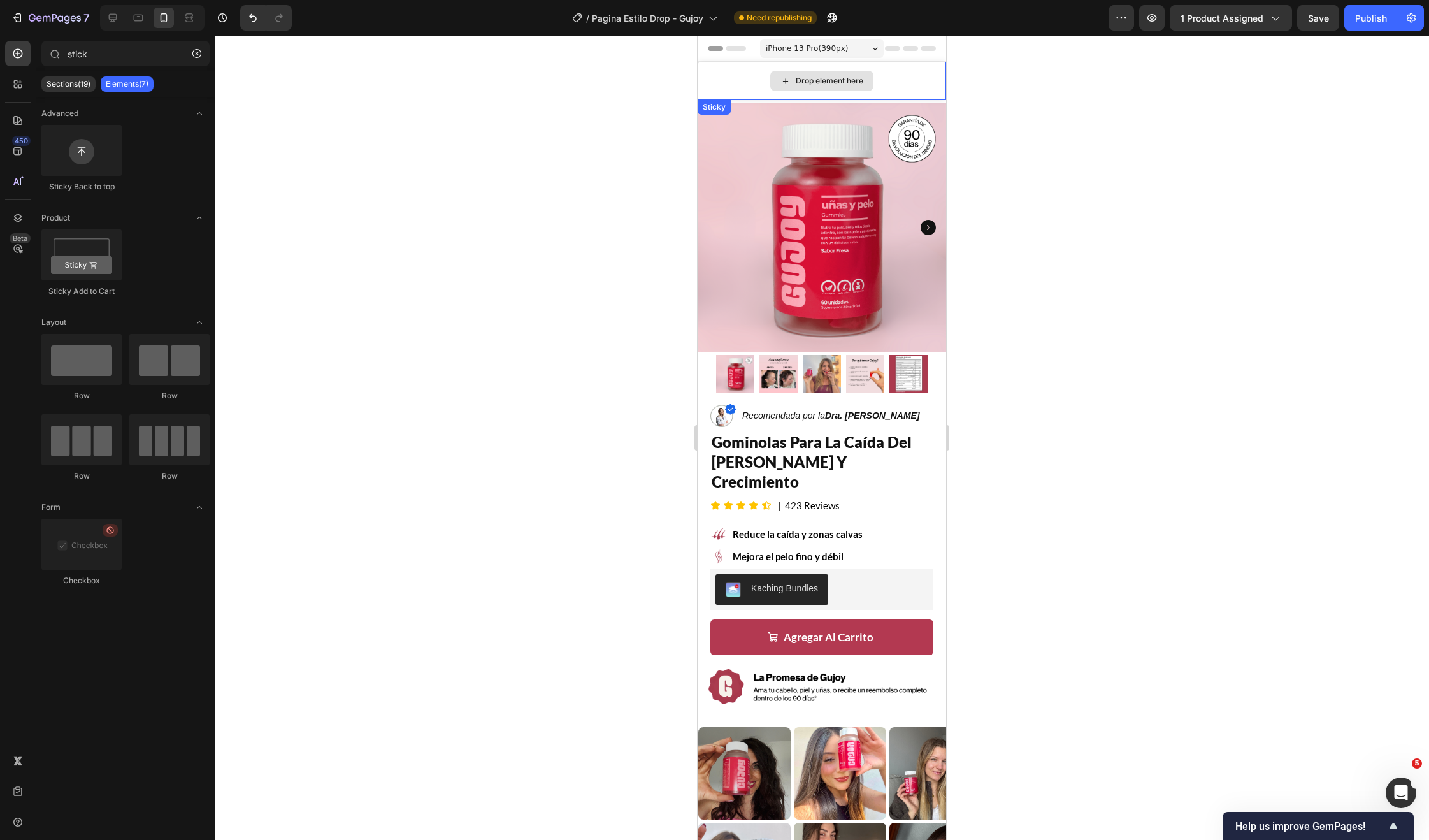
click at [732, 79] on div "Drop element here" at bounding box center [822, 81] width 248 height 39
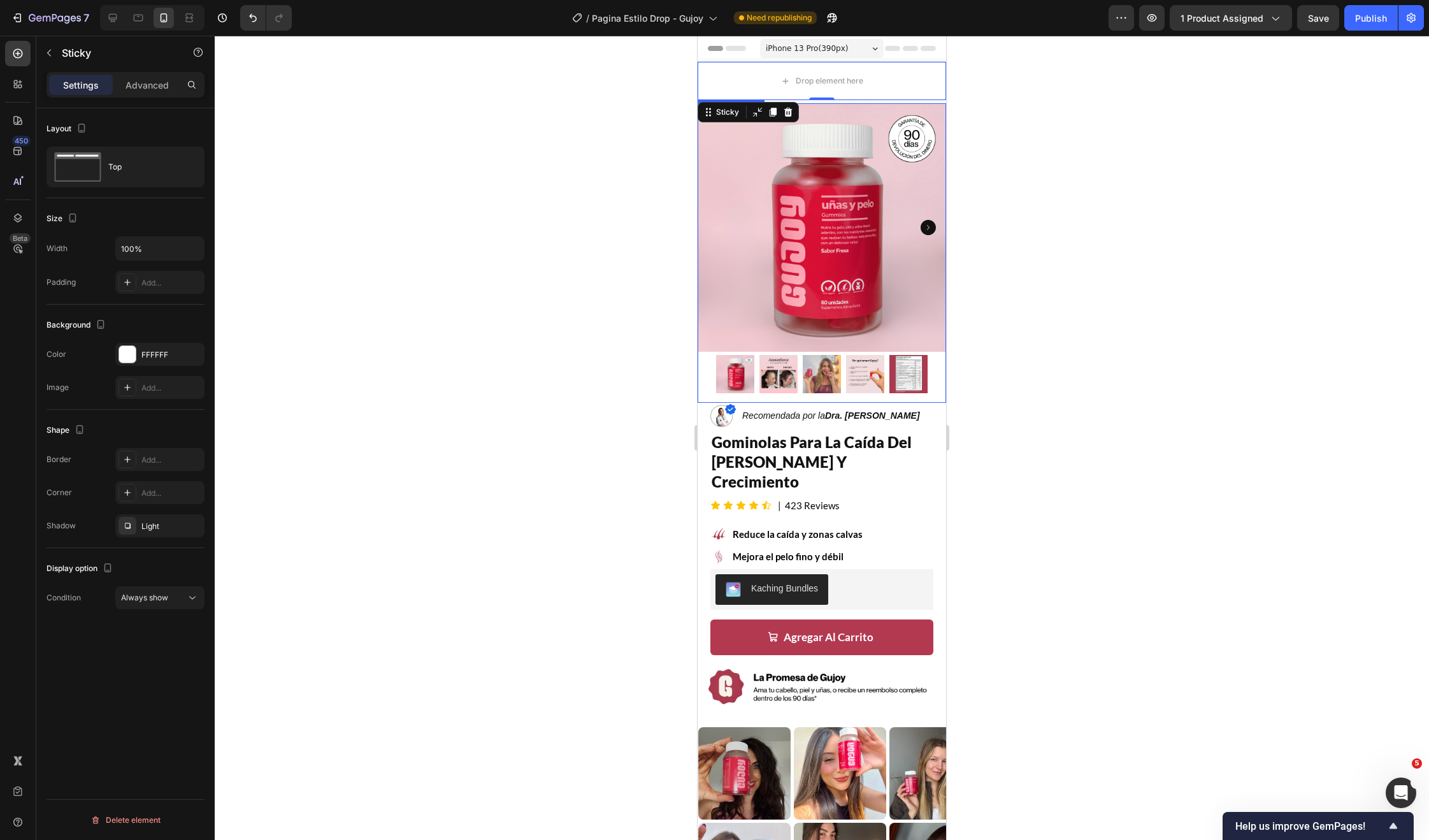
scroll to position [7455, 0]
click at [784, 111] on icon at bounding box center [788, 111] width 10 height 10
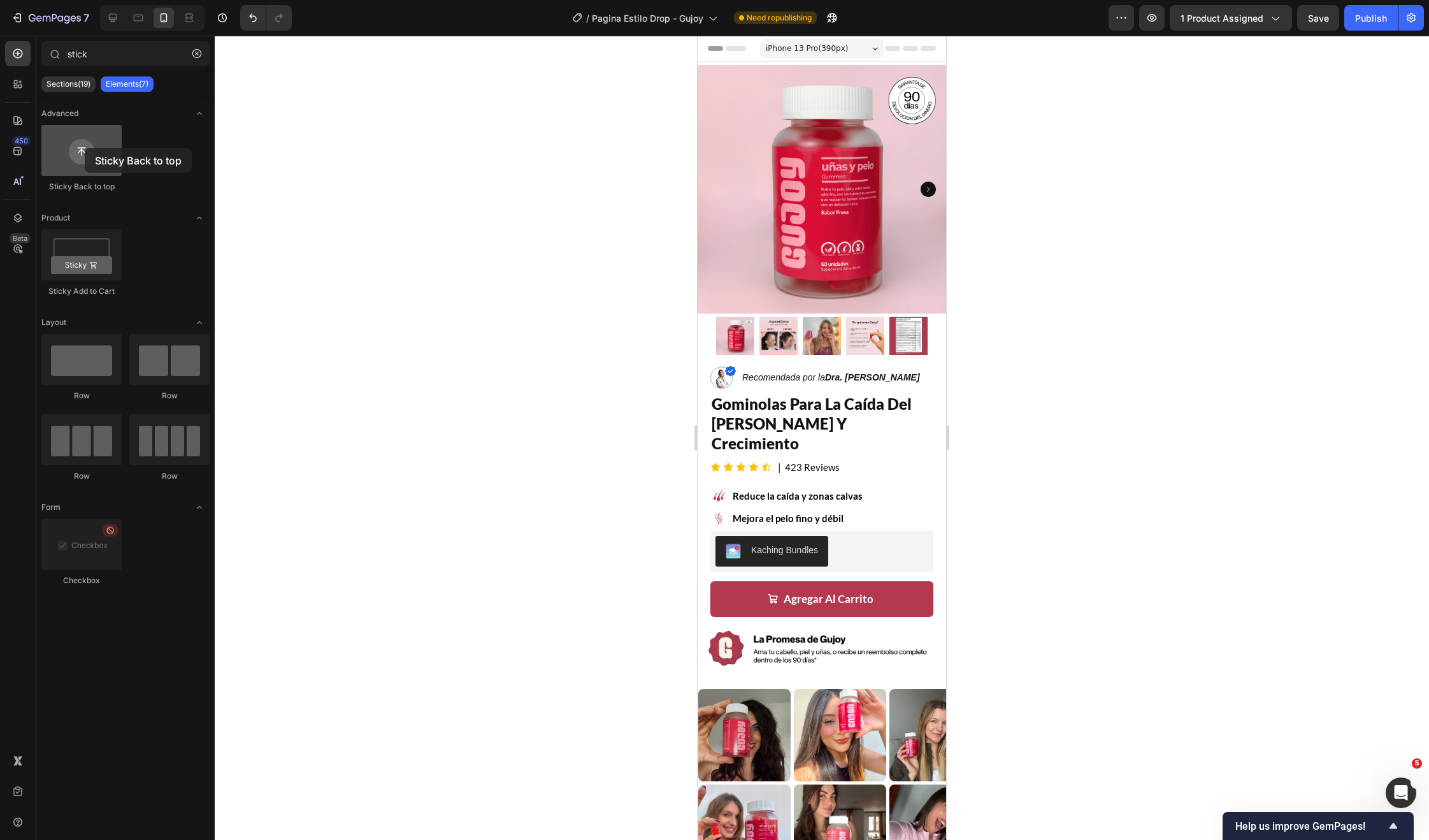
click at [85, 149] on div at bounding box center [81, 150] width 80 height 51
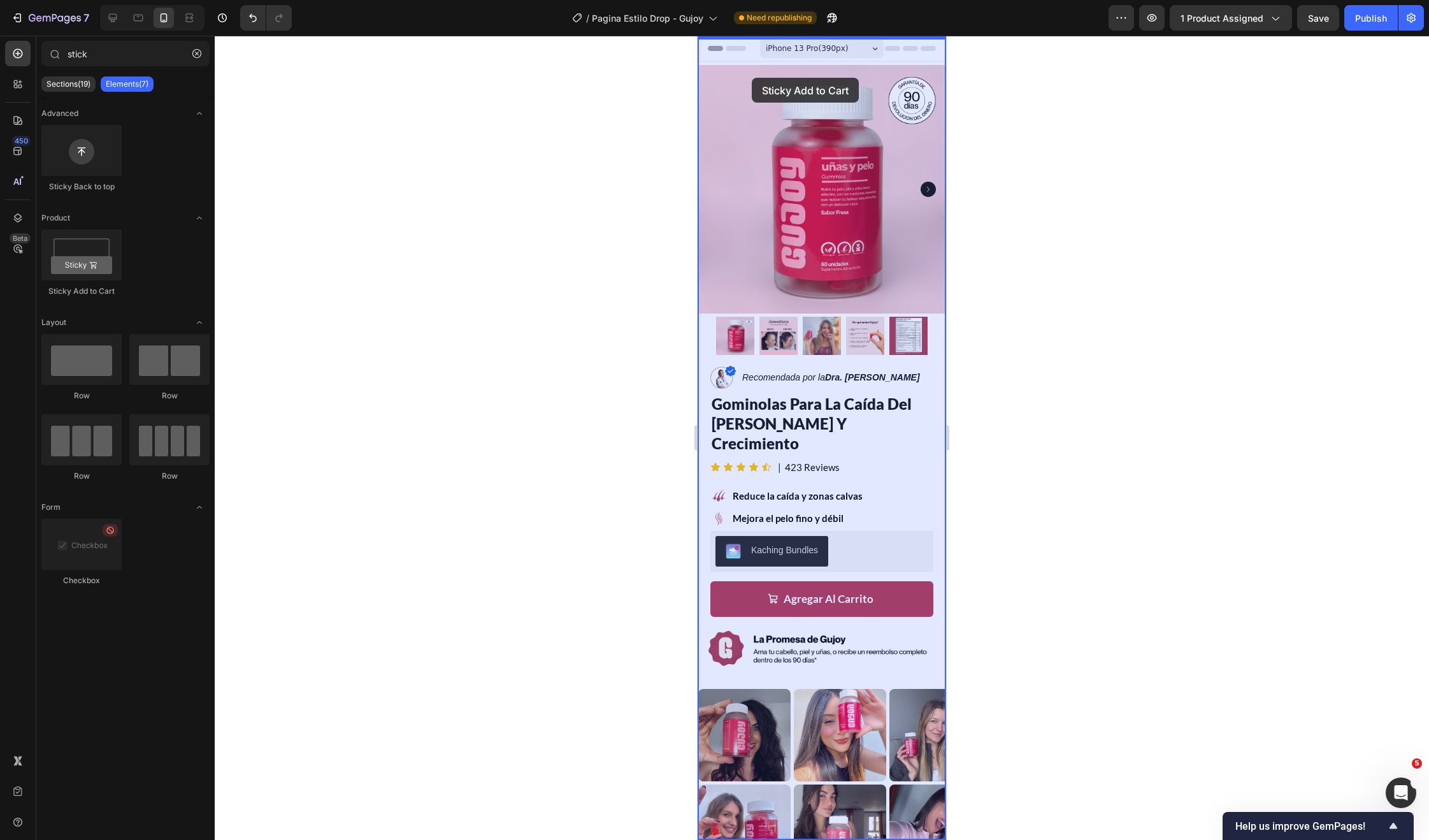
drag, startPoint x: 796, startPoint y: 289, endPoint x: 752, endPoint y: 78, distance: 215.5
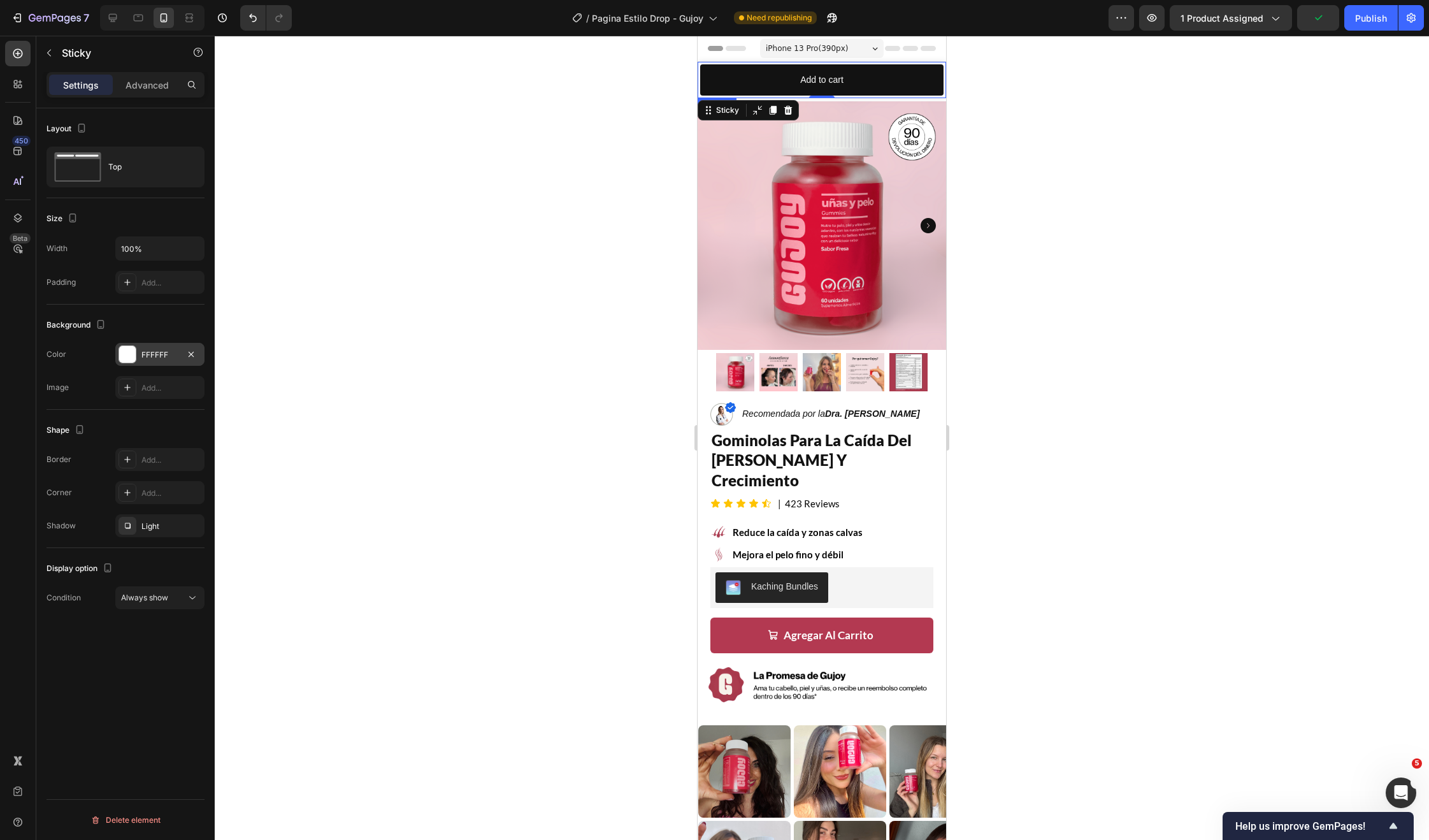
click at [122, 348] on div at bounding box center [128, 354] width 17 height 17
click at [124, 332] on div "Background" at bounding box center [126, 324] width 158 height 20
click at [184, 601] on div "Always show" at bounding box center [153, 597] width 65 height 11
click at [171, 653] on span "After first cart button" at bounding box center [155, 653] width 75 height 11
click at [720, 78] on button "Add to cart" at bounding box center [822, 80] width 244 height 31
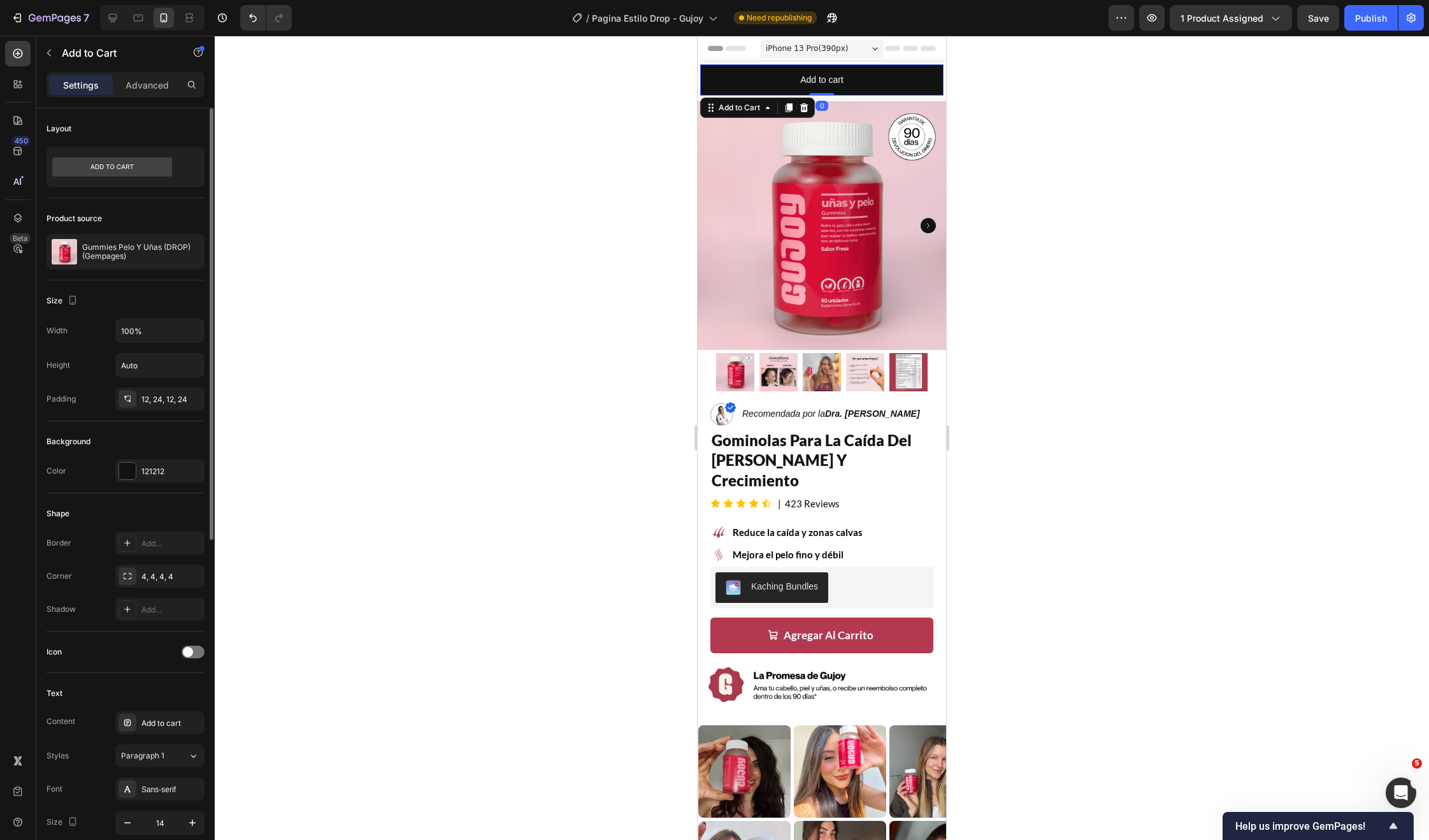
scroll to position [3, 0]
click at [130, 469] on div at bounding box center [128, 469] width 17 height 17
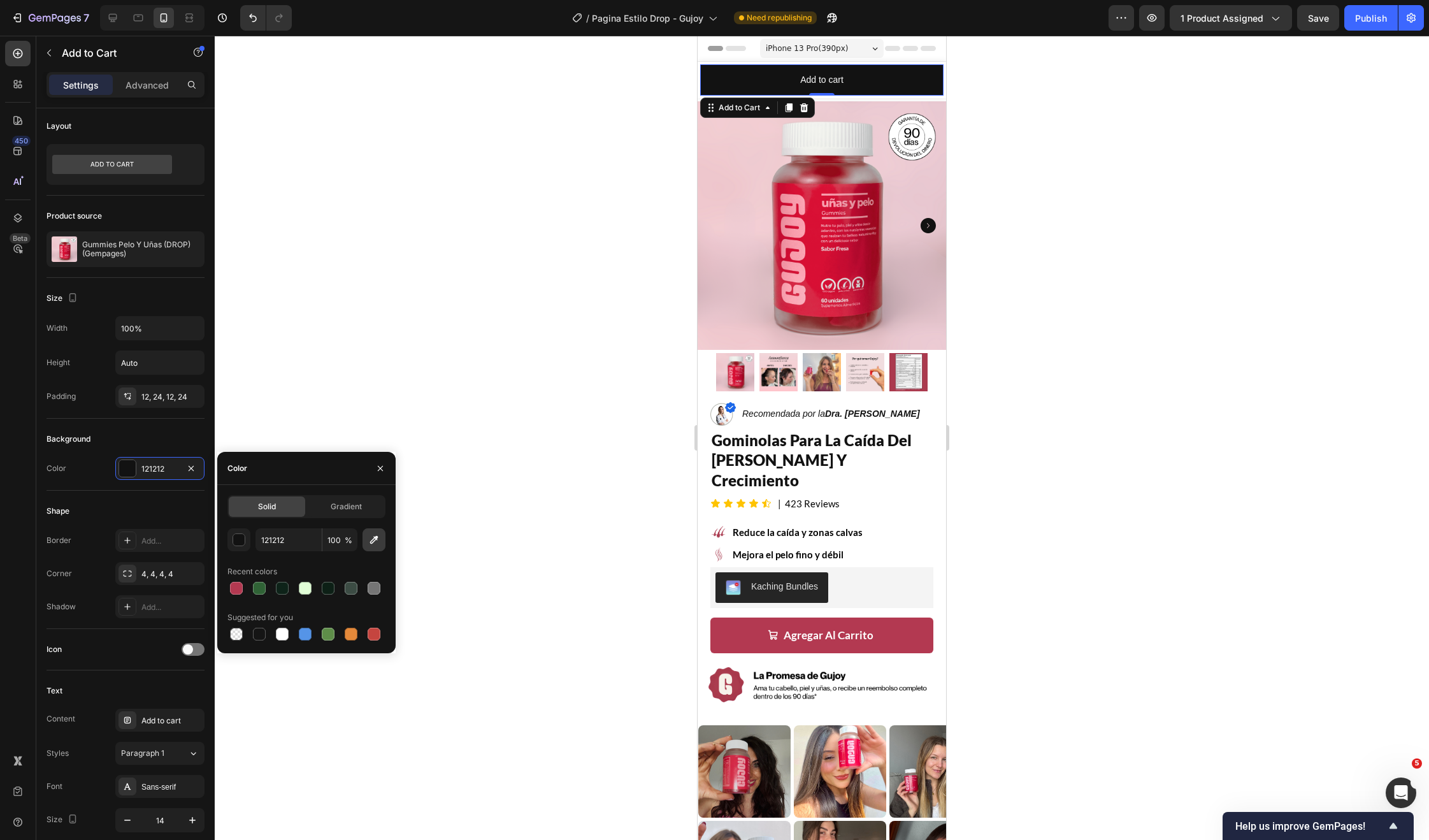
click at [375, 535] on icon "button" at bounding box center [374, 539] width 13 height 13
type input "B33951"
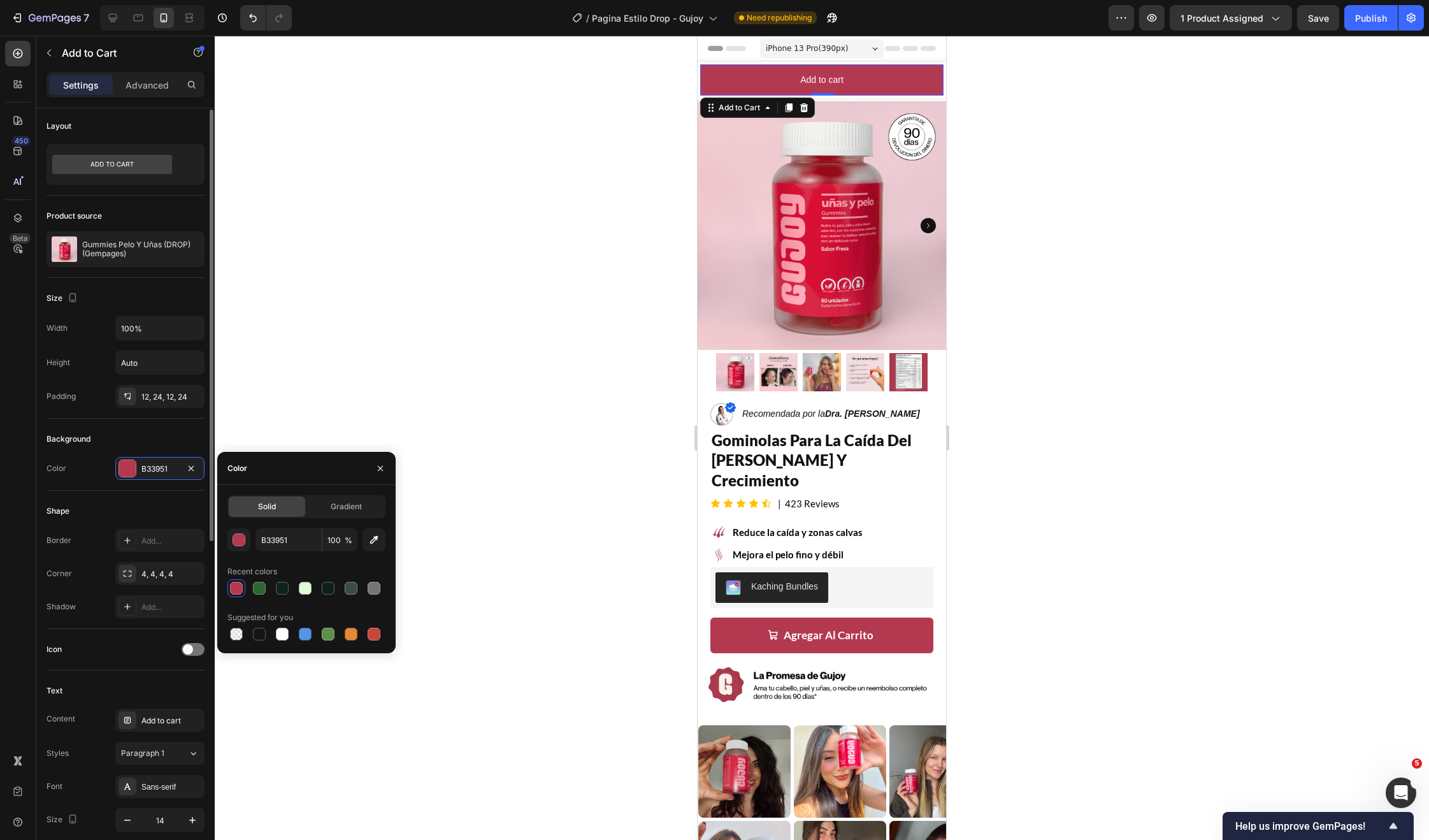
click at [134, 447] on div "Background" at bounding box center [126, 439] width 158 height 20
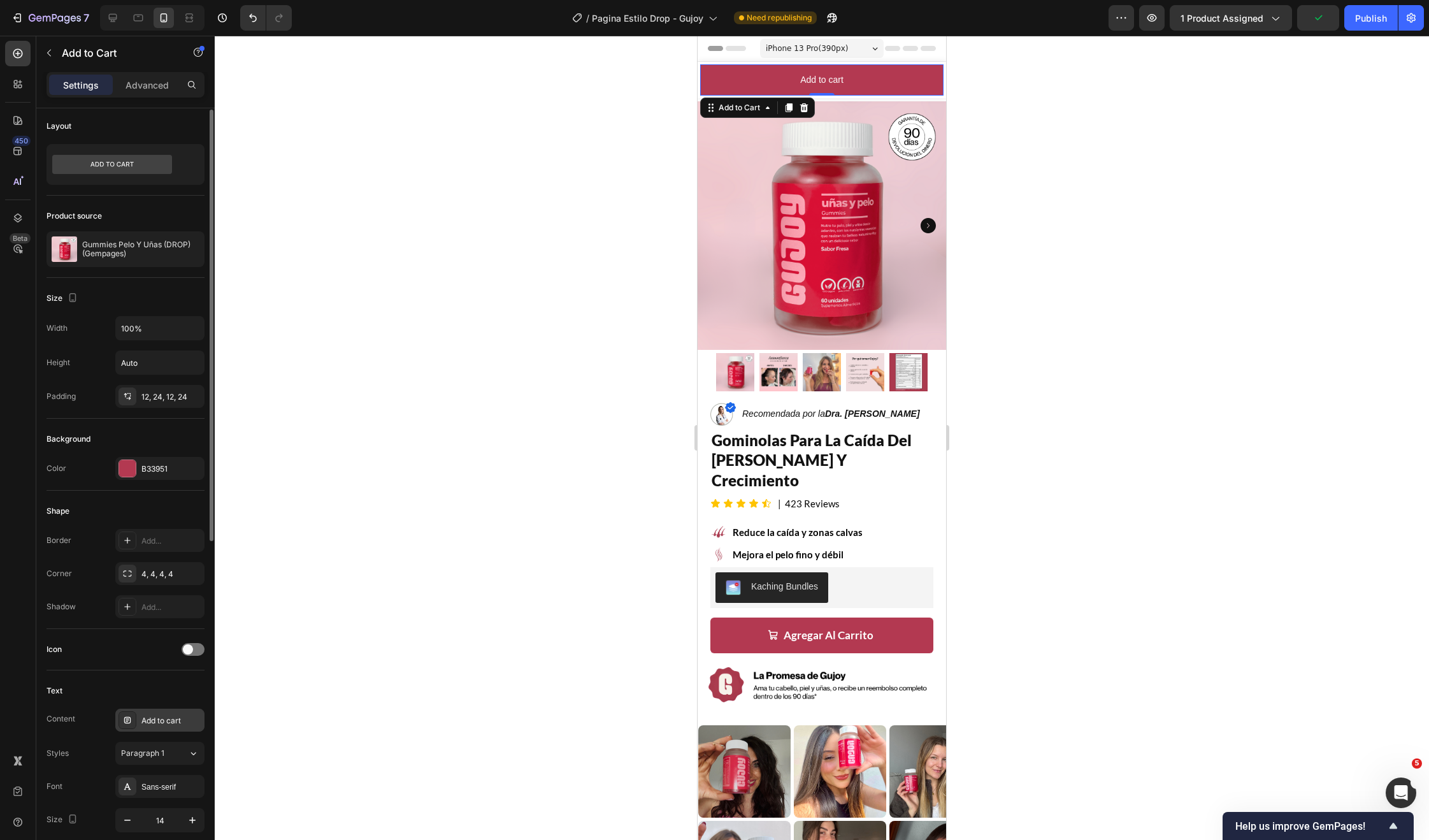
click at [161, 723] on div "Add to cart" at bounding box center [171, 721] width 60 height 11
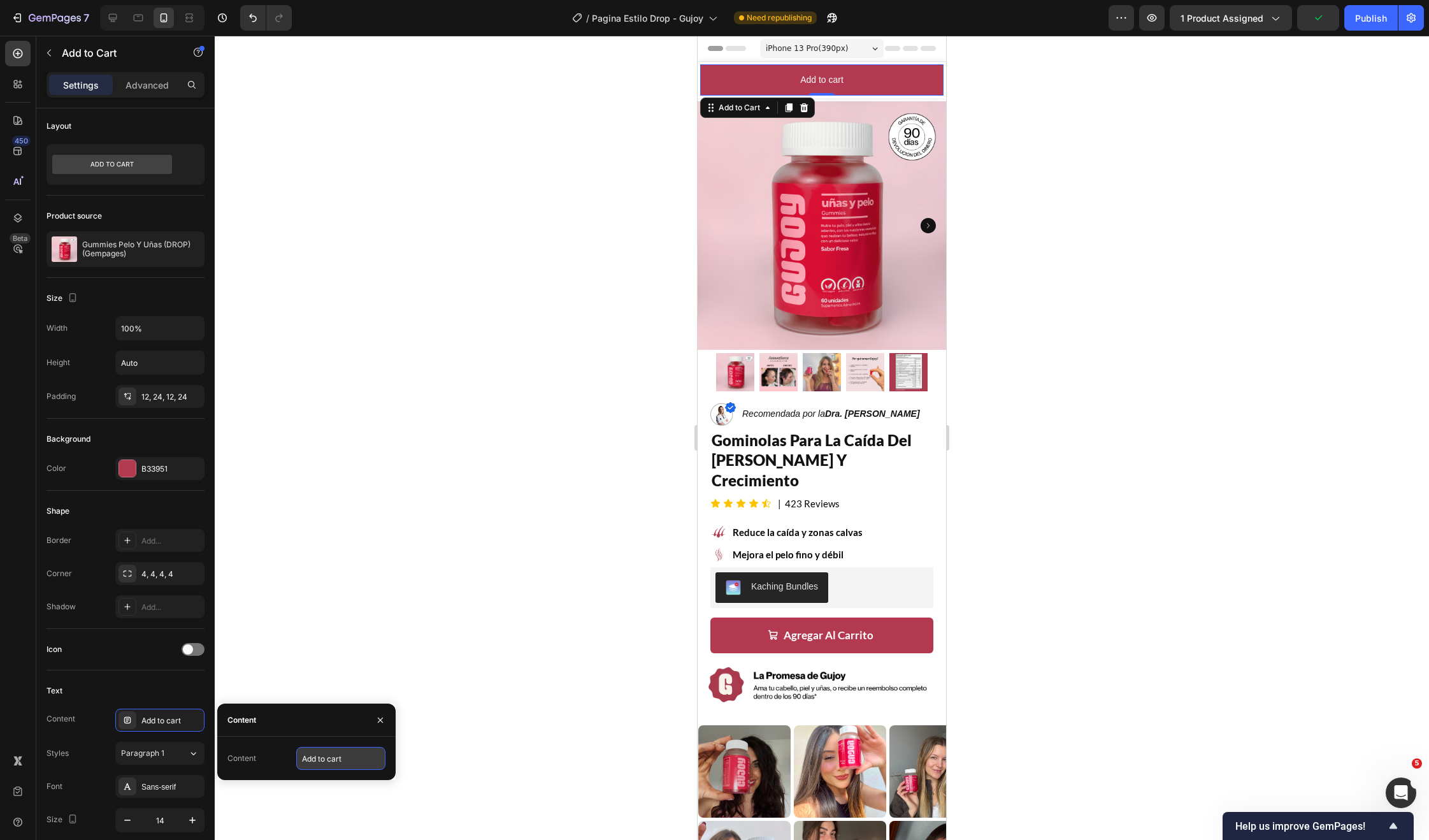
click at [321, 751] on input "Add to cart" at bounding box center [340, 758] width 89 height 23
click at [323, 752] on input "Add to cart" at bounding box center [340, 758] width 89 height 23
click at [323, 753] on input "Add to cart" at bounding box center [340, 758] width 89 height 23
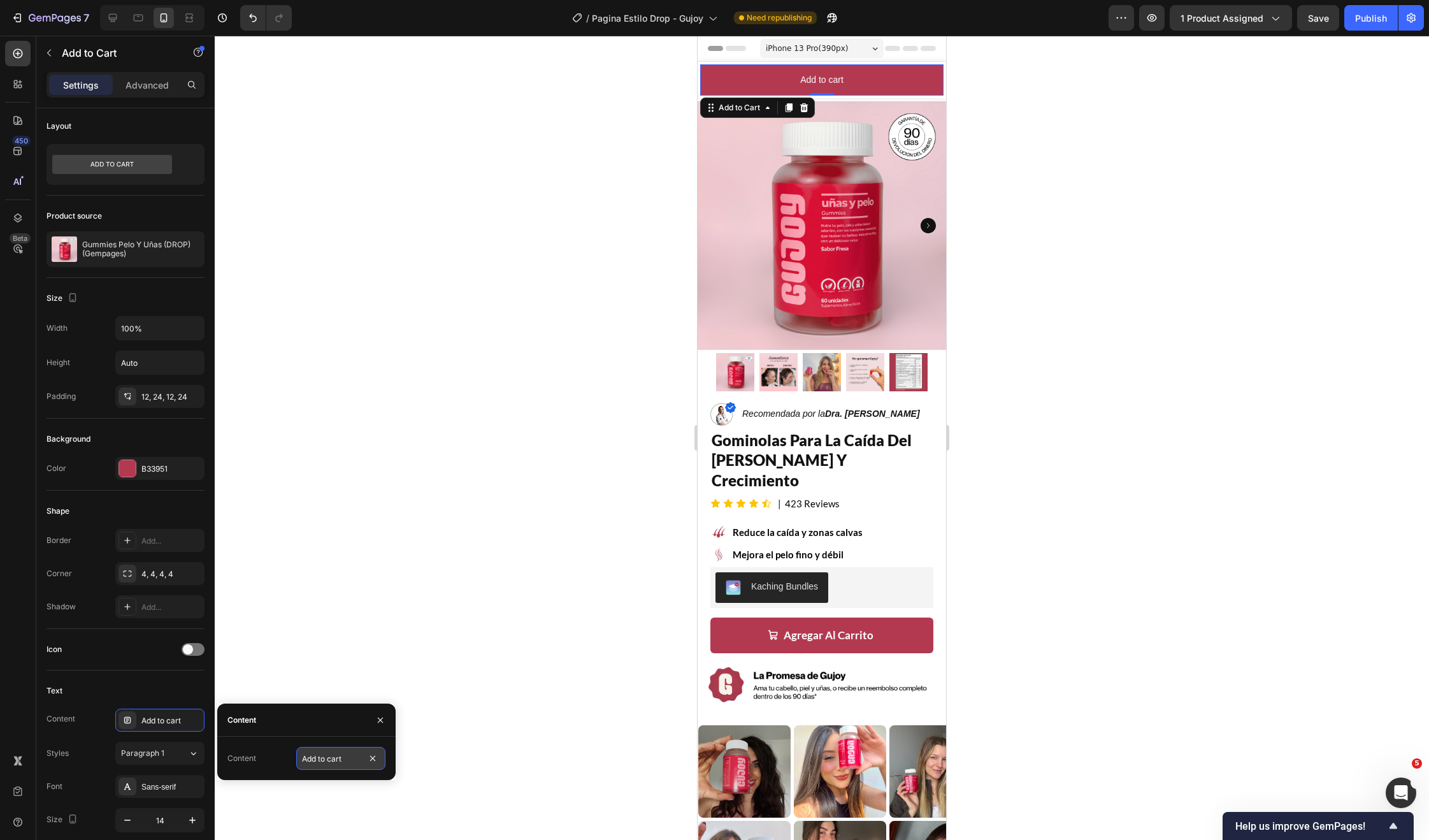
click at [323, 753] on input "Add to cart" at bounding box center [340, 758] width 89 height 23
type input "Agregar Al Carrito"
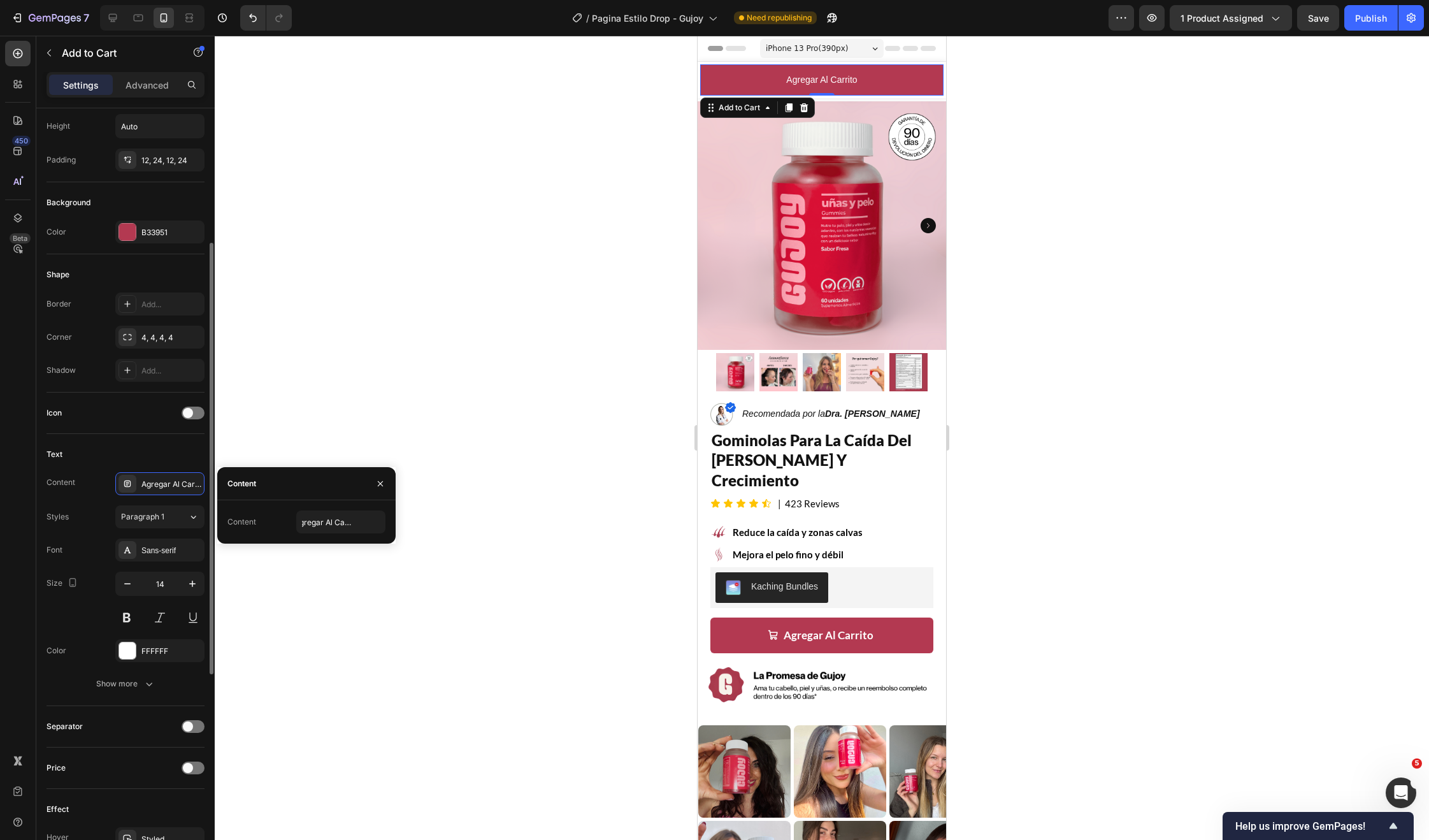
click at [125, 709] on div "Separator" at bounding box center [126, 726] width 158 height 41
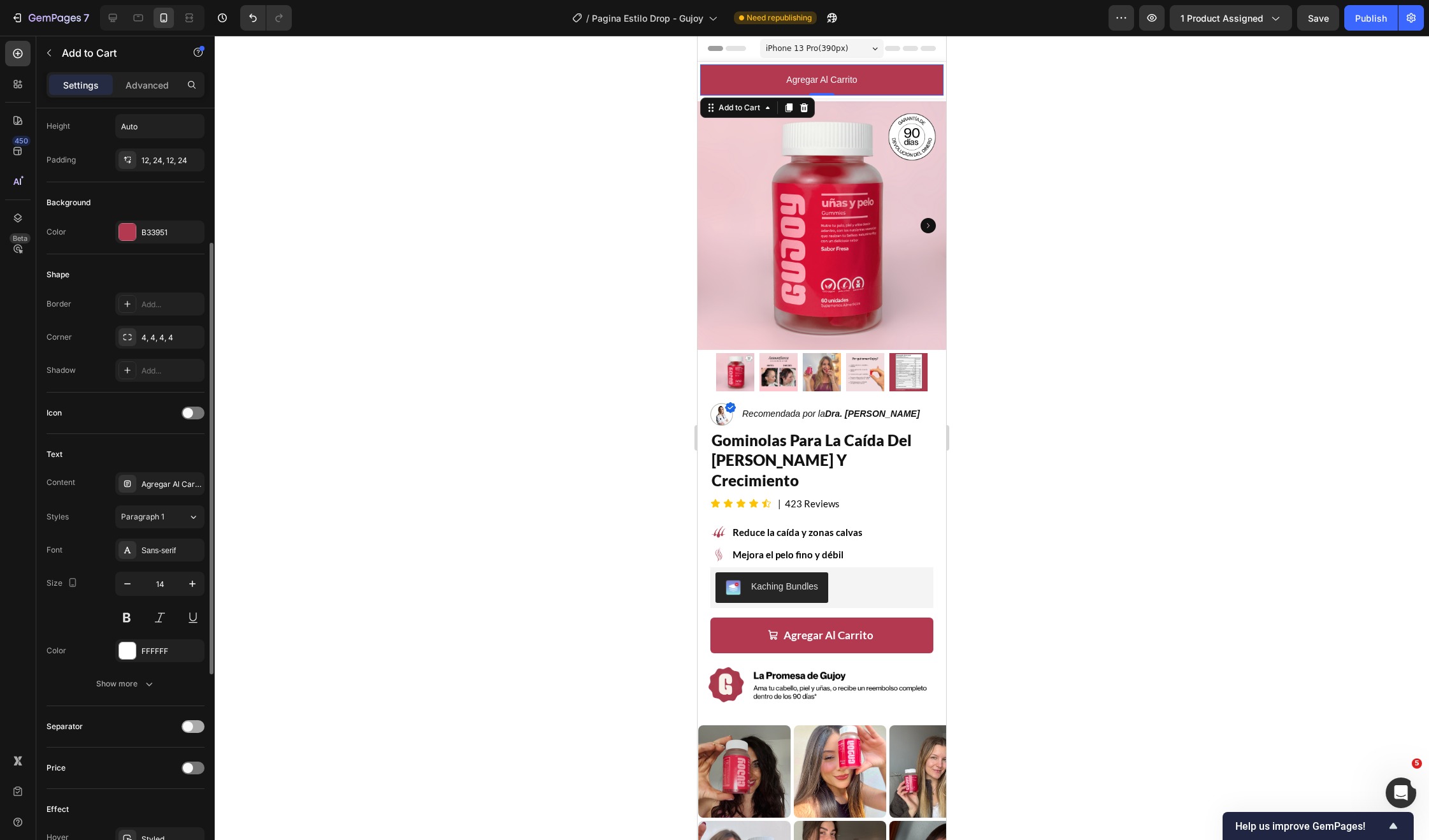
click at [188, 723] on span at bounding box center [187, 726] width 10 height 10
click at [194, 731] on div at bounding box center [193, 726] width 23 height 13
click at [193, 769] on div at bounding box center [193, 767] width 23 height 13
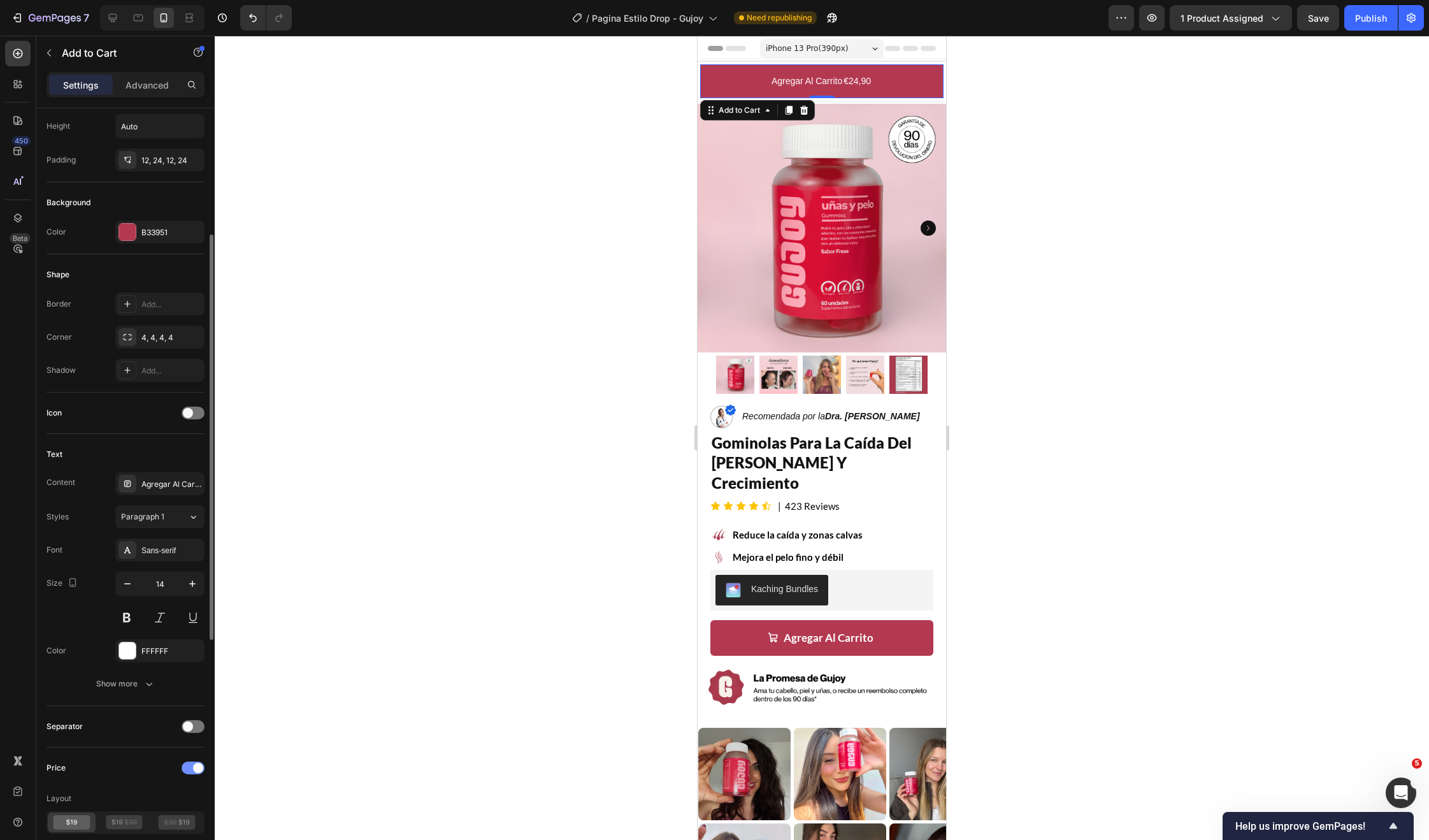
click at [193, 769] on span at bounding box center [198, 767] width 10 height 10
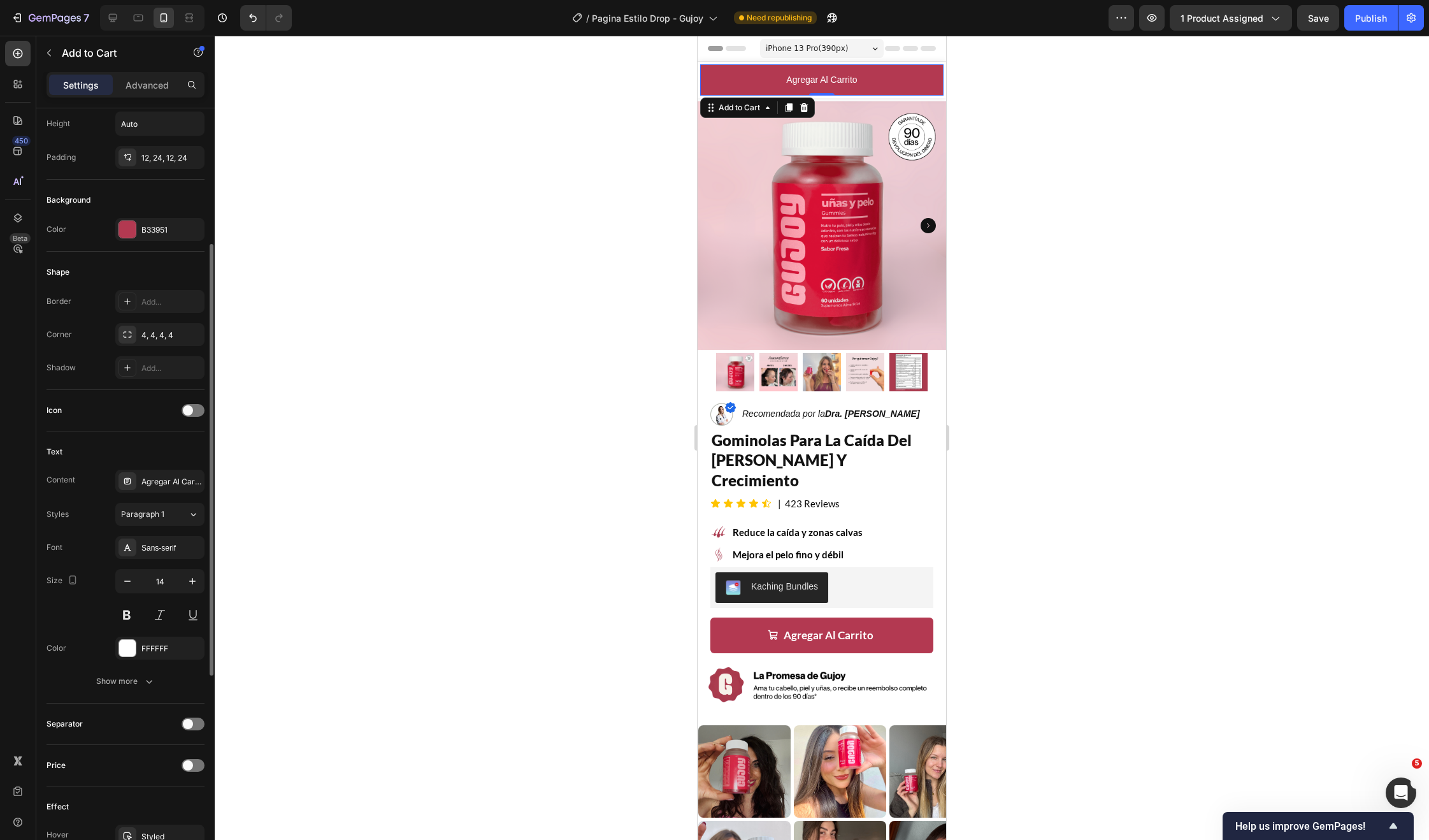
scroll to position [271, 0]
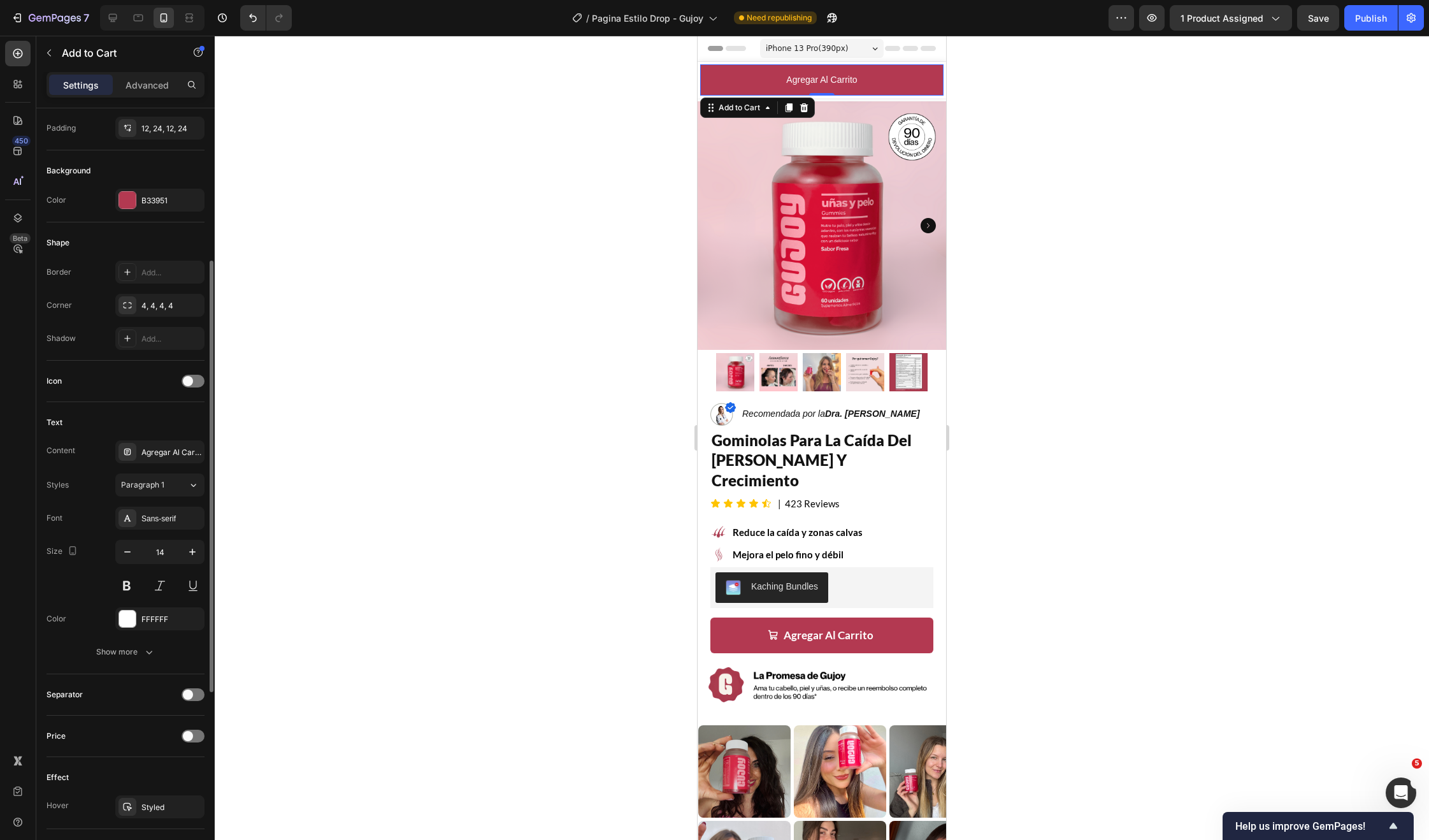
click at [137, 670] on div "Text Content Agregar Al Carrito Styles Paragraph 1 Font Sans-serif Size 14 Colo…" at bounding box center [126, 538] width 158 height 272
click at [140, 657] on div "Show more" at bounding box center [126, 652] width 59 height 13
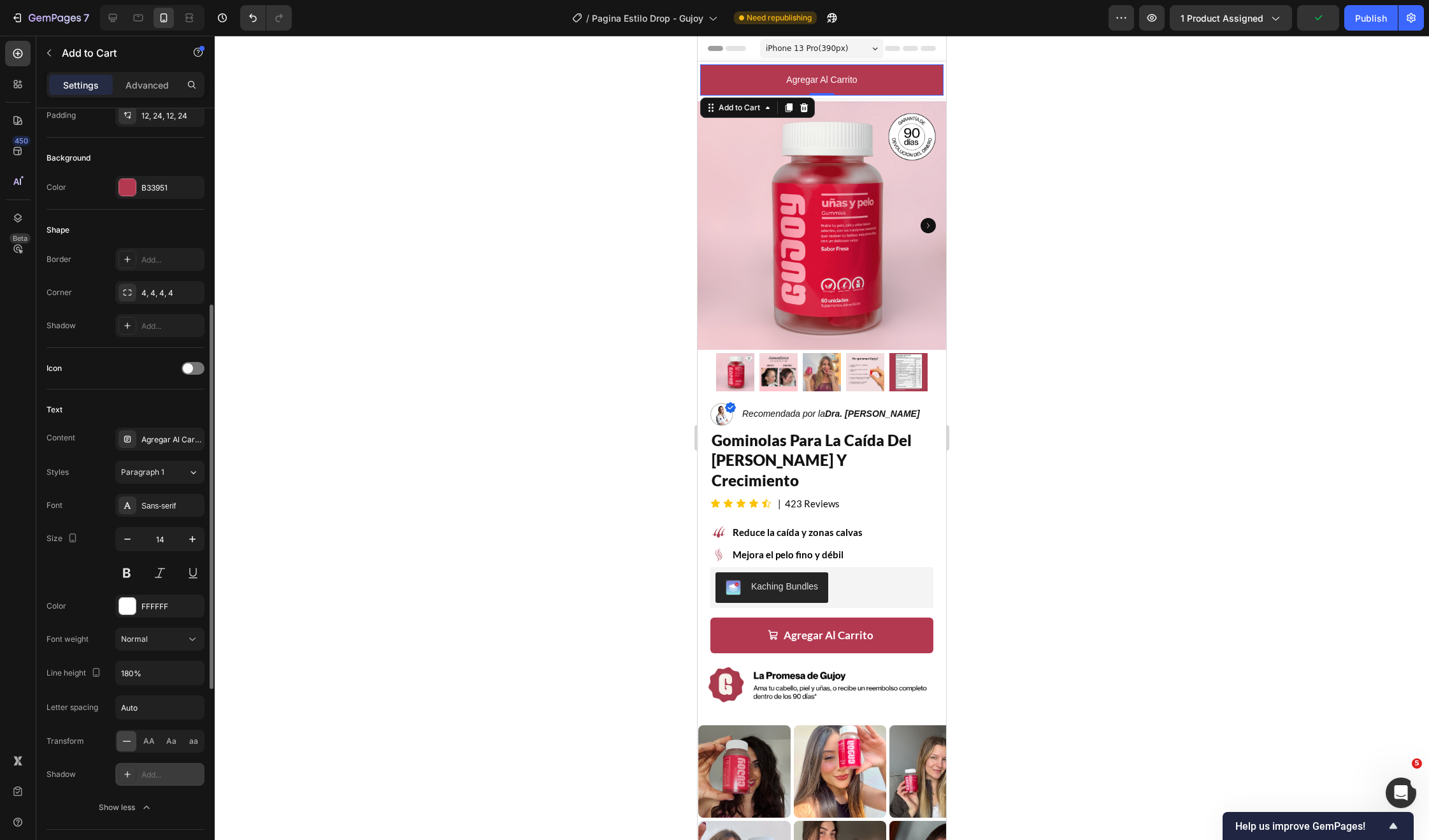
scroll to position [392, 0]
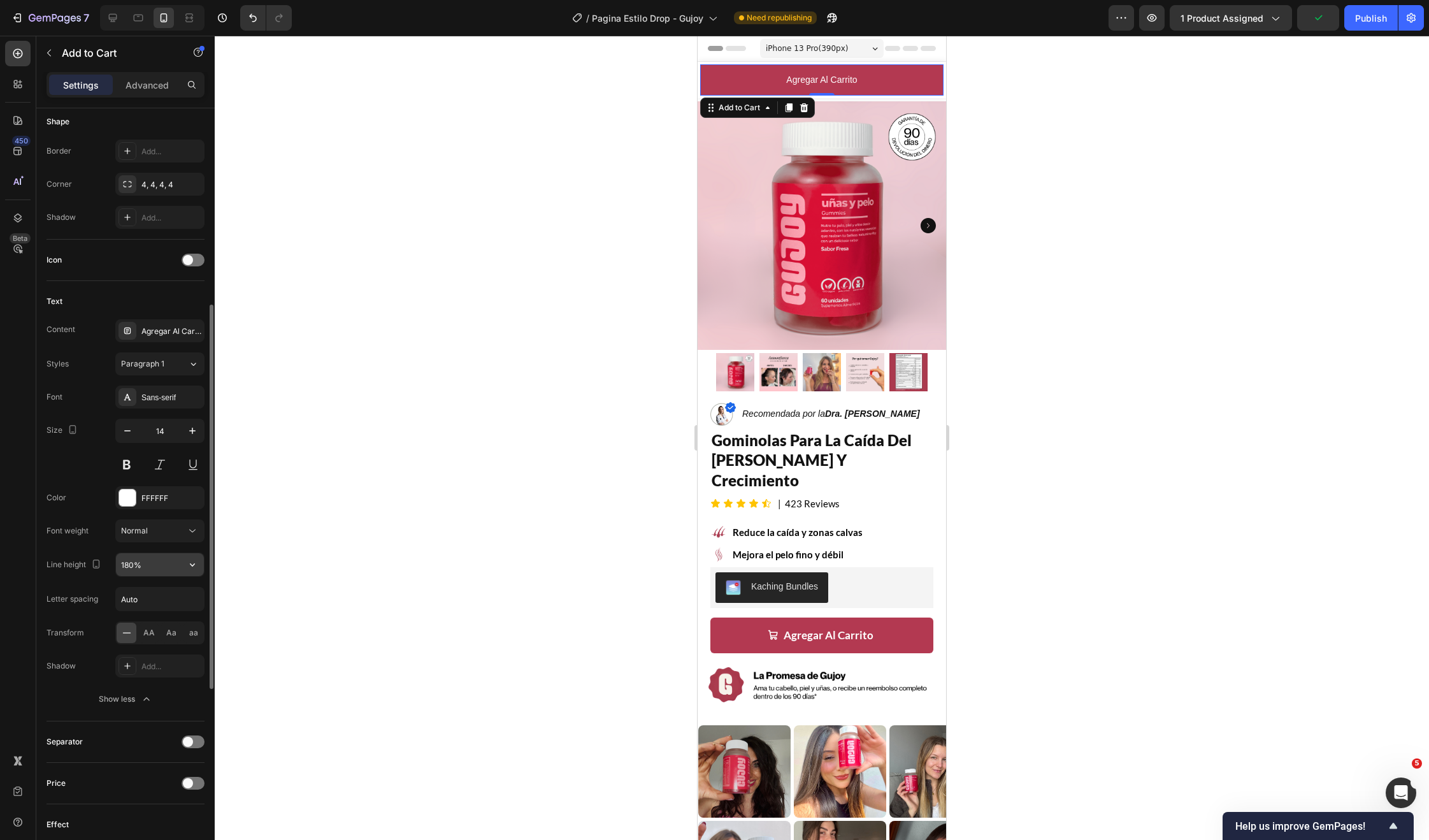
click at [171, 560] on input "180%" at bounding box center [160, 564] width 88 height 23
click at [194, 568] on icon "button" at bounding box center [192, 564] width 13 height 13
click at [143, 660] on div "150%" at bounding box center [147, 669] width 105 height 24
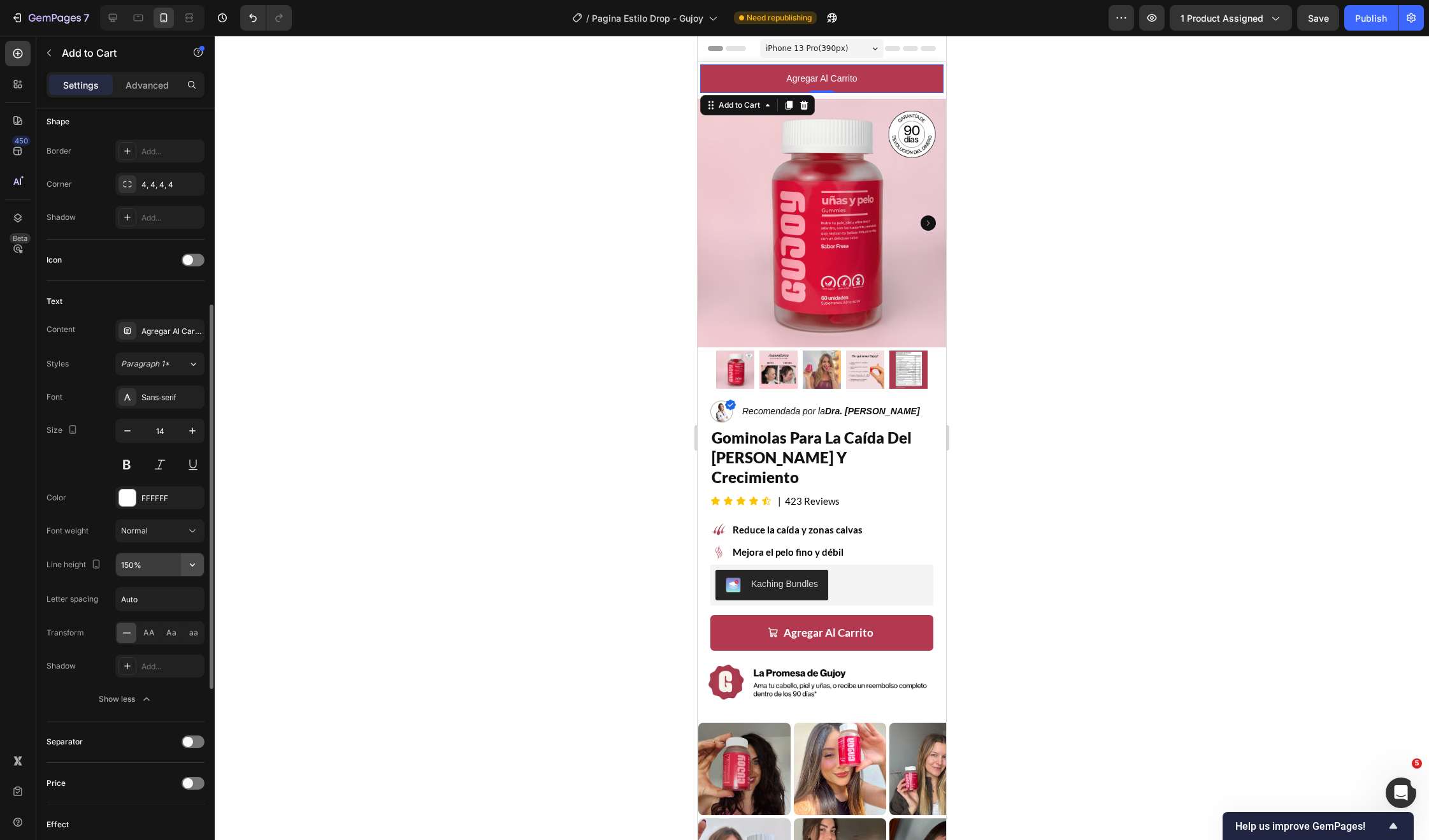
click at [198, 563] on icon "button" at bounding box center [192, 564] width 13 height 13
click at [136, 690] on span "180%" at bounding box center [130, 694] width 20 height 11
type input "180%"
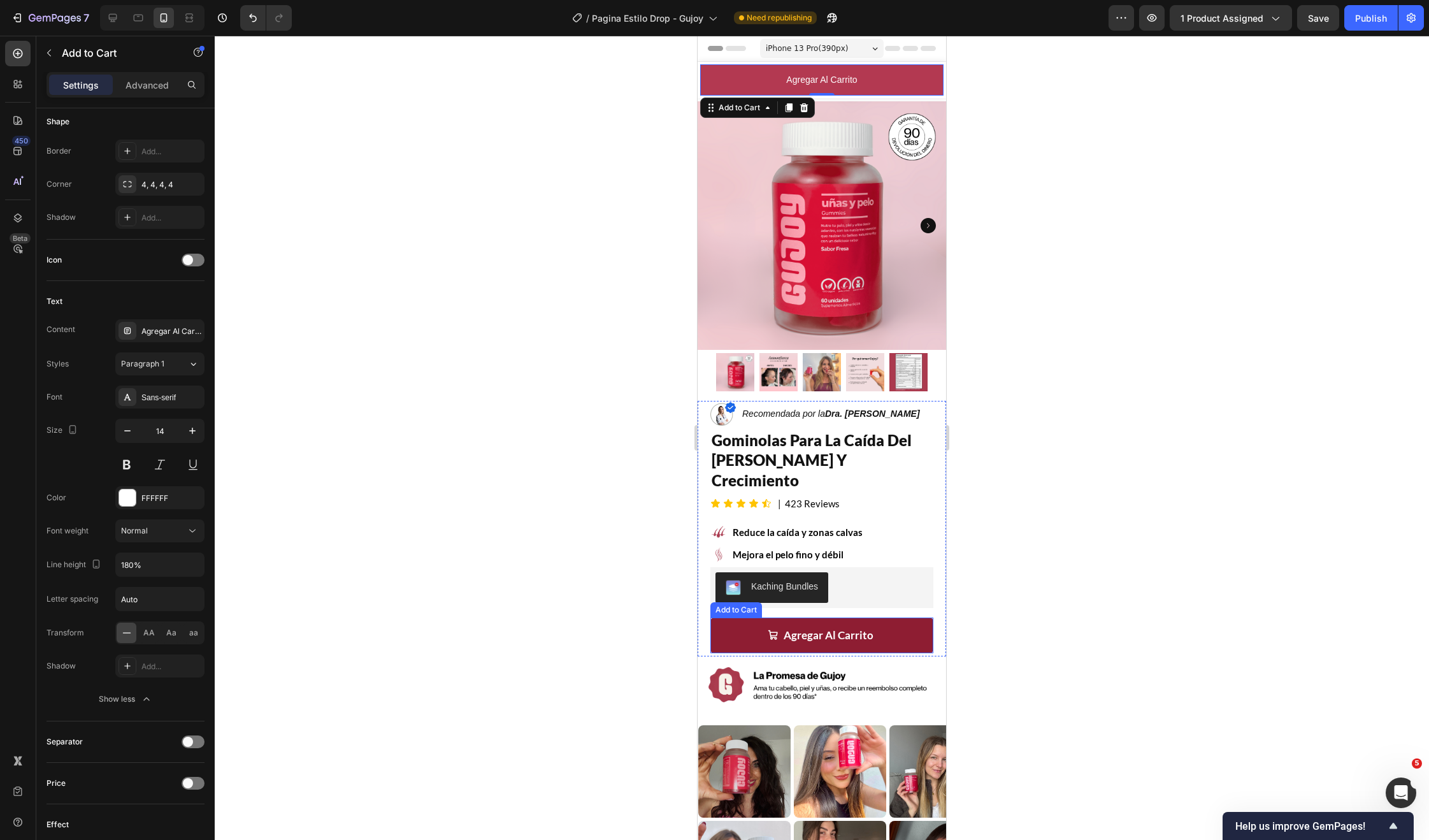
click at [736, 618] on button "Agregar Al Carrito" at bounding box center [822, 635] width 223 height 36
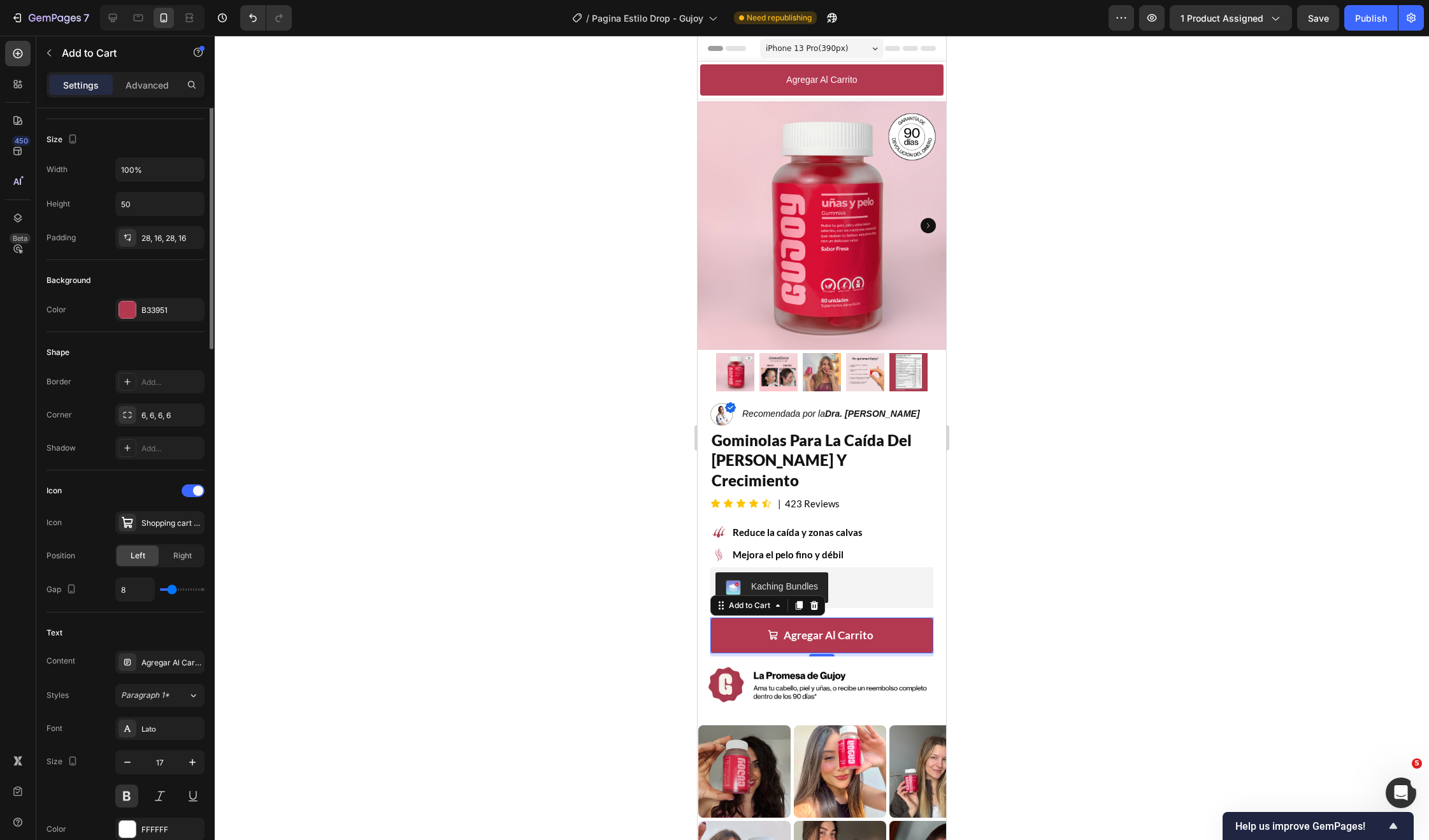
scroll to position [0, 0]
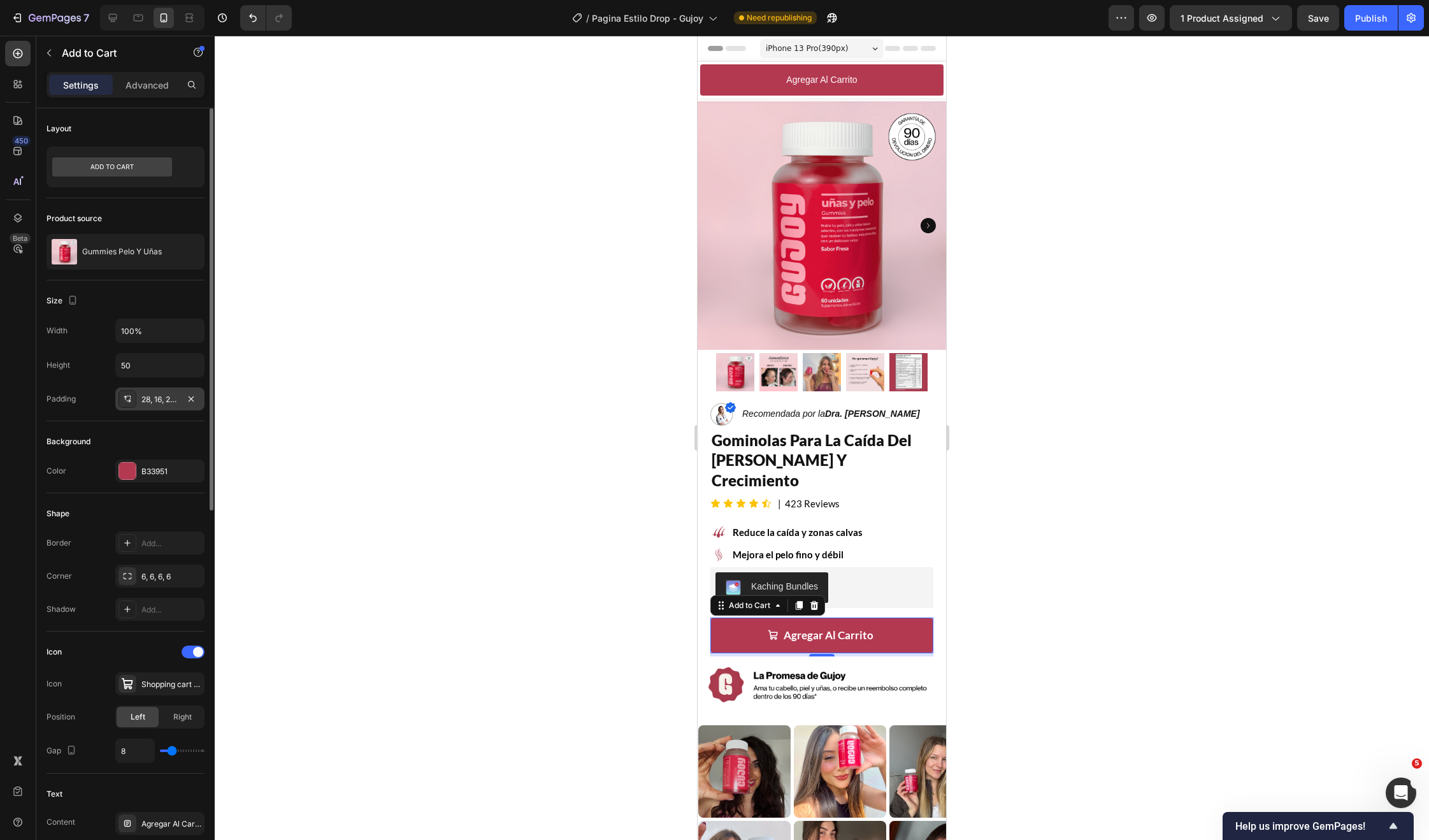
click at [159, 400] on div "28, 16, 28, 16" at bounding box center [160, 399] width 37 height 11
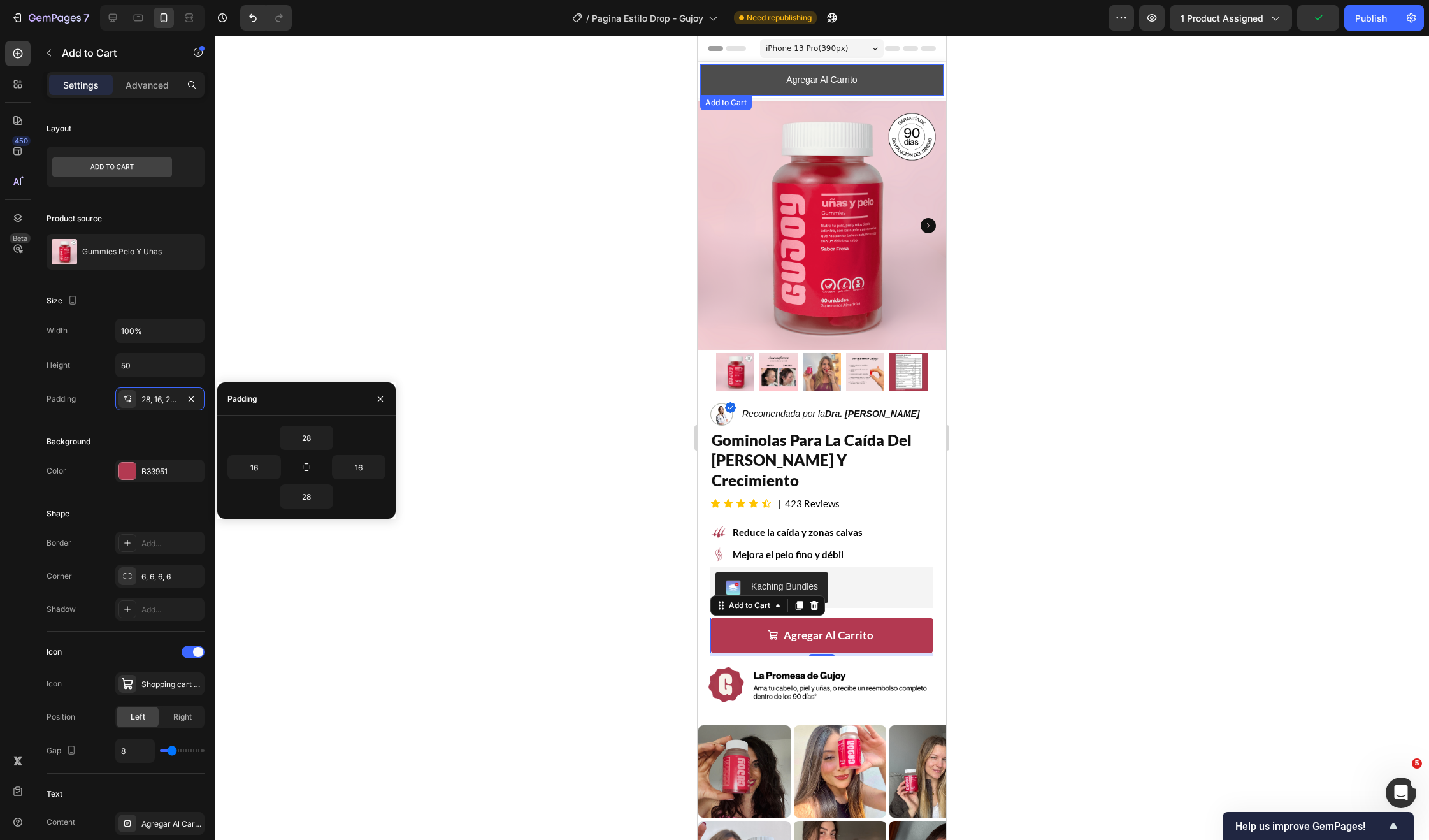
click at [745, 80] on button "Agregar Al Carrito" at bounding box center [822, 80] width 244 height 31
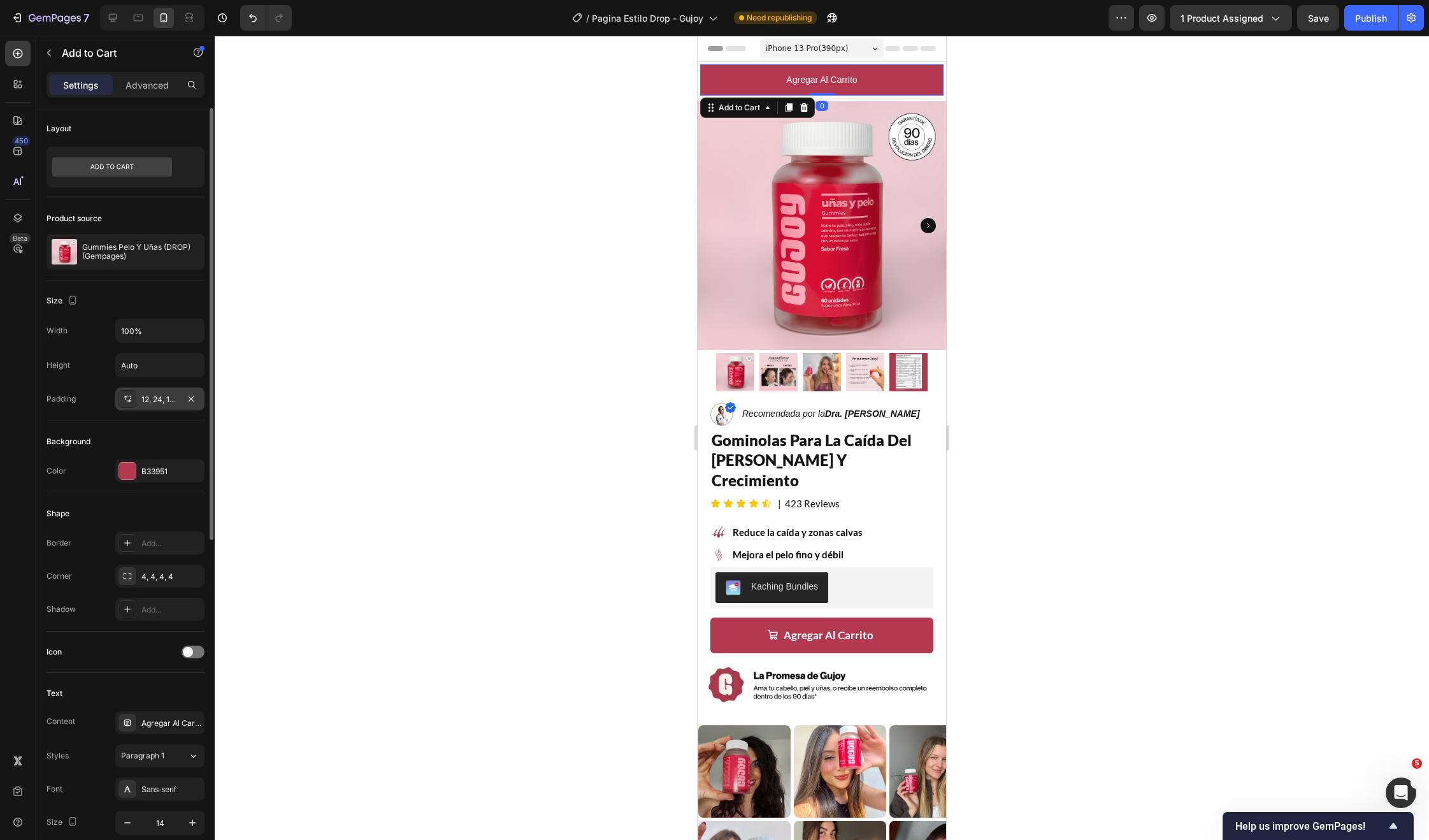
click at [154, 407] on div "12, 24, 12, 24" at bounding box center [159, 399] width 89 height 23
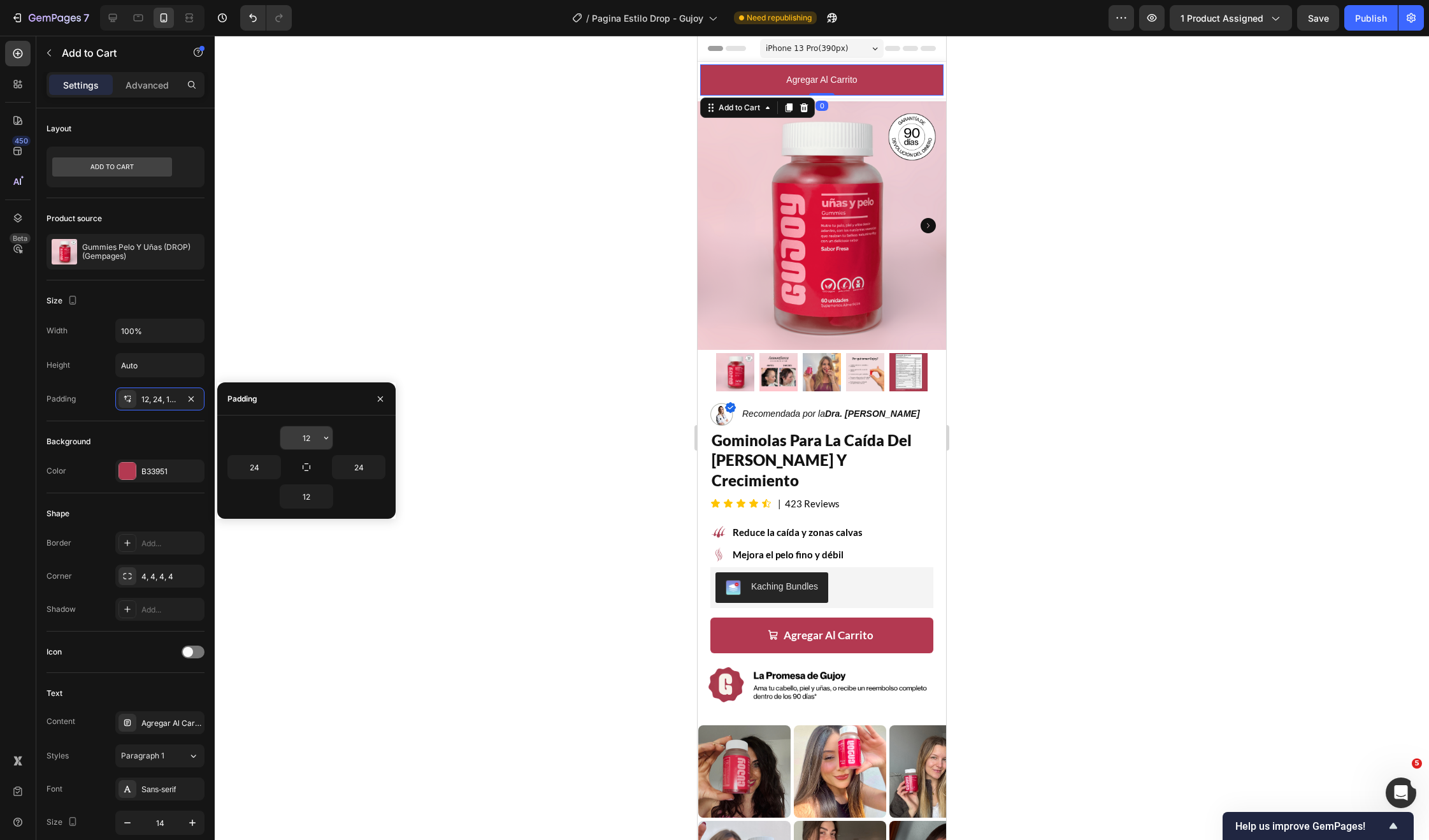
click at [312, 435] on input "12" at bounding box center [306, 437] width 52 height 23
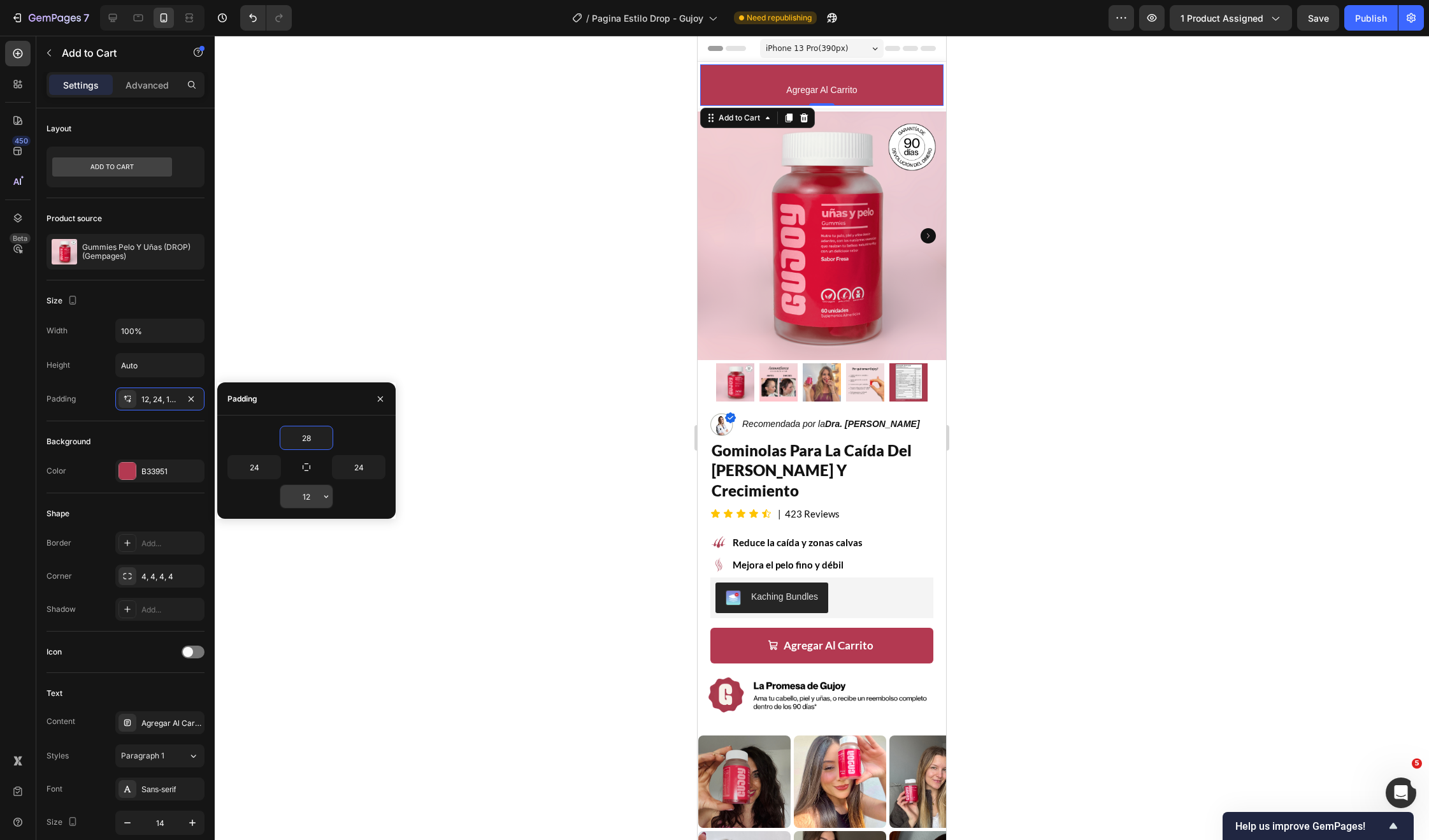
type input "28"
click at [308, 500] on input "12" at bounding box center [306, 496] width 52 height 23
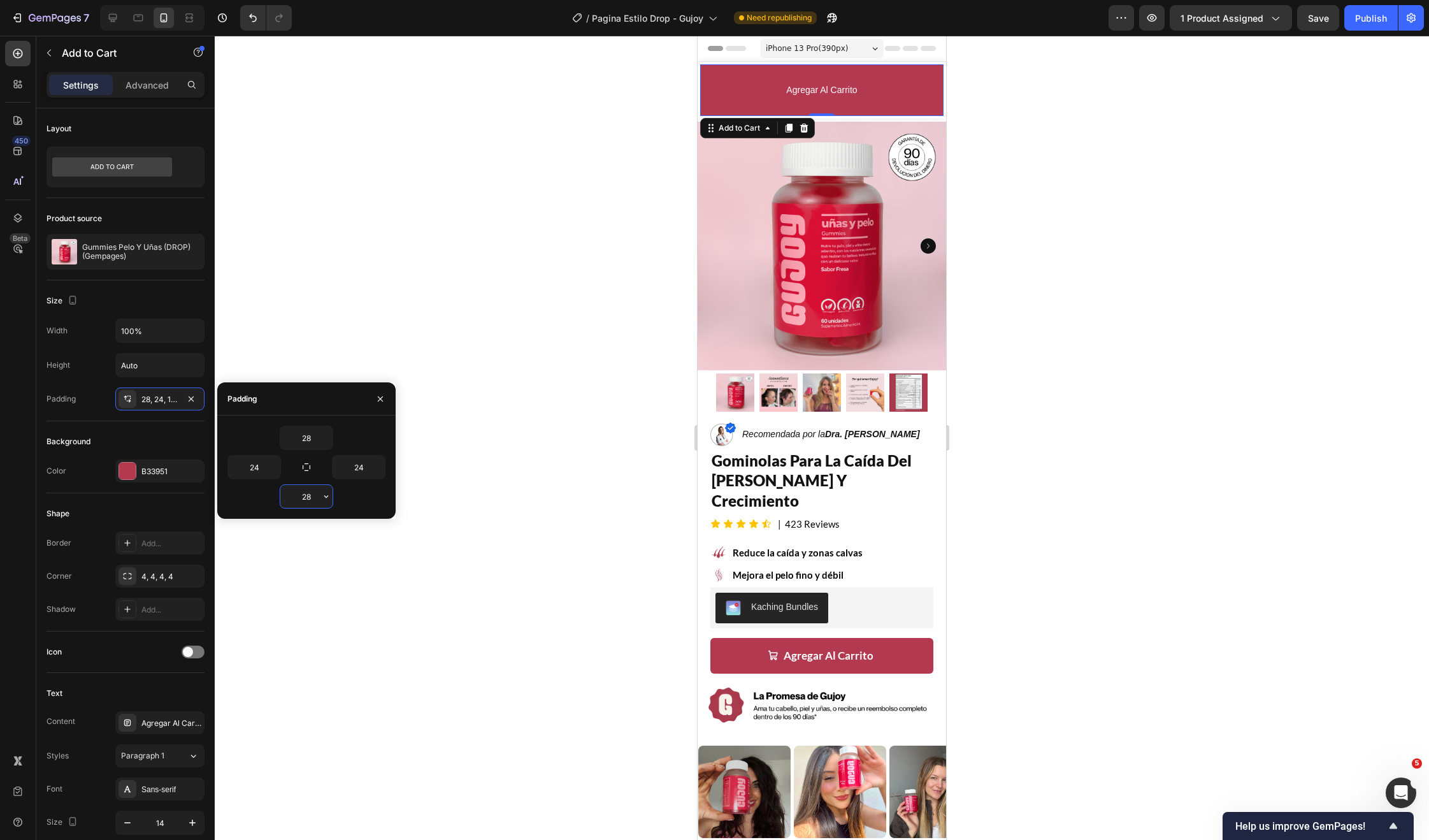
click at [313, 500] on input "28" at bounding box center [306, 496] width 52 height 23
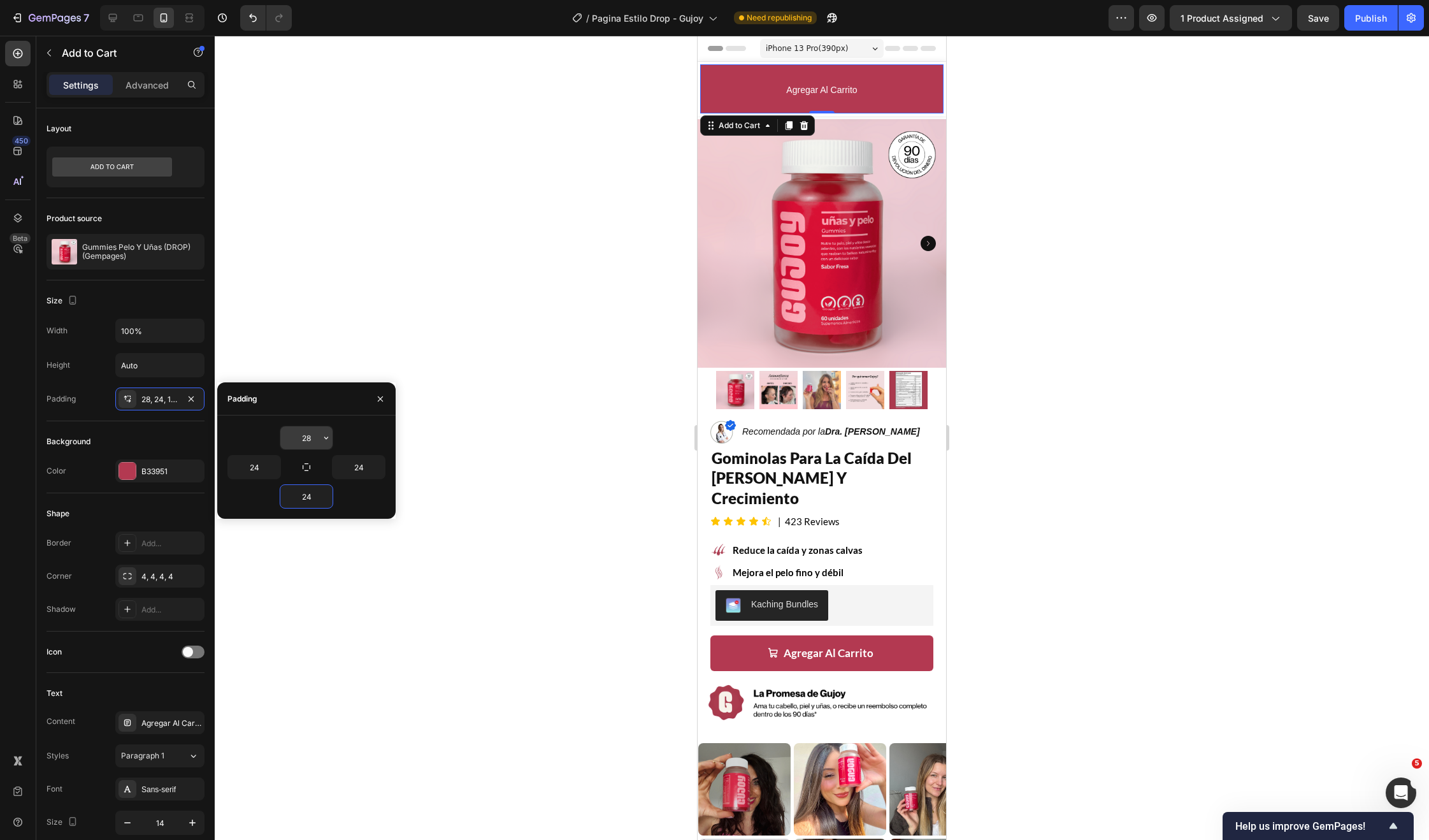
type input "24"
click at [303, 439] on input "28" at bounding box center [306, 437] width 52 height 23
click at [312, 471] on button "button" at bounding box center [306, 466] width 17 height 17
type input "28"
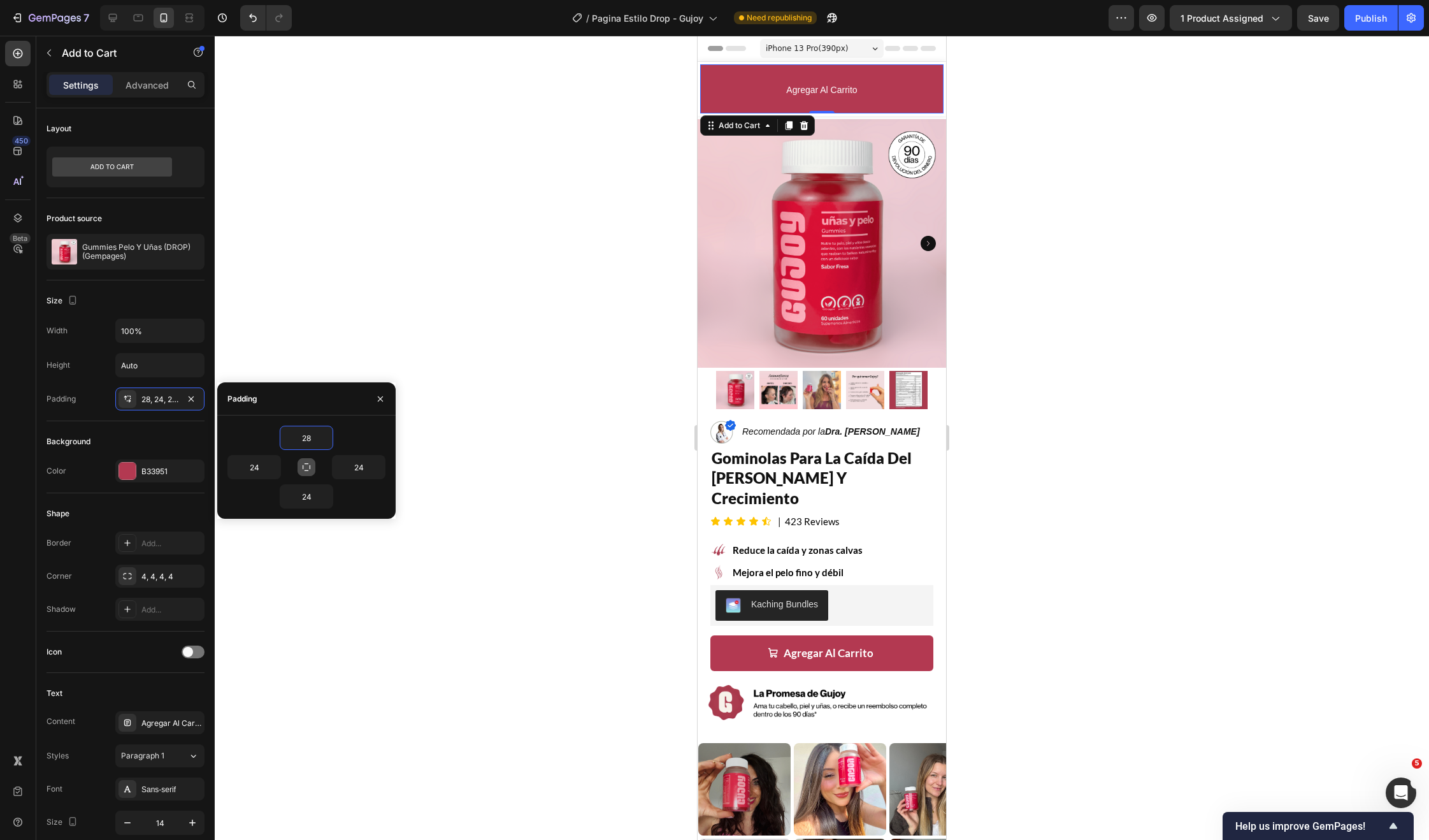
type input "28"
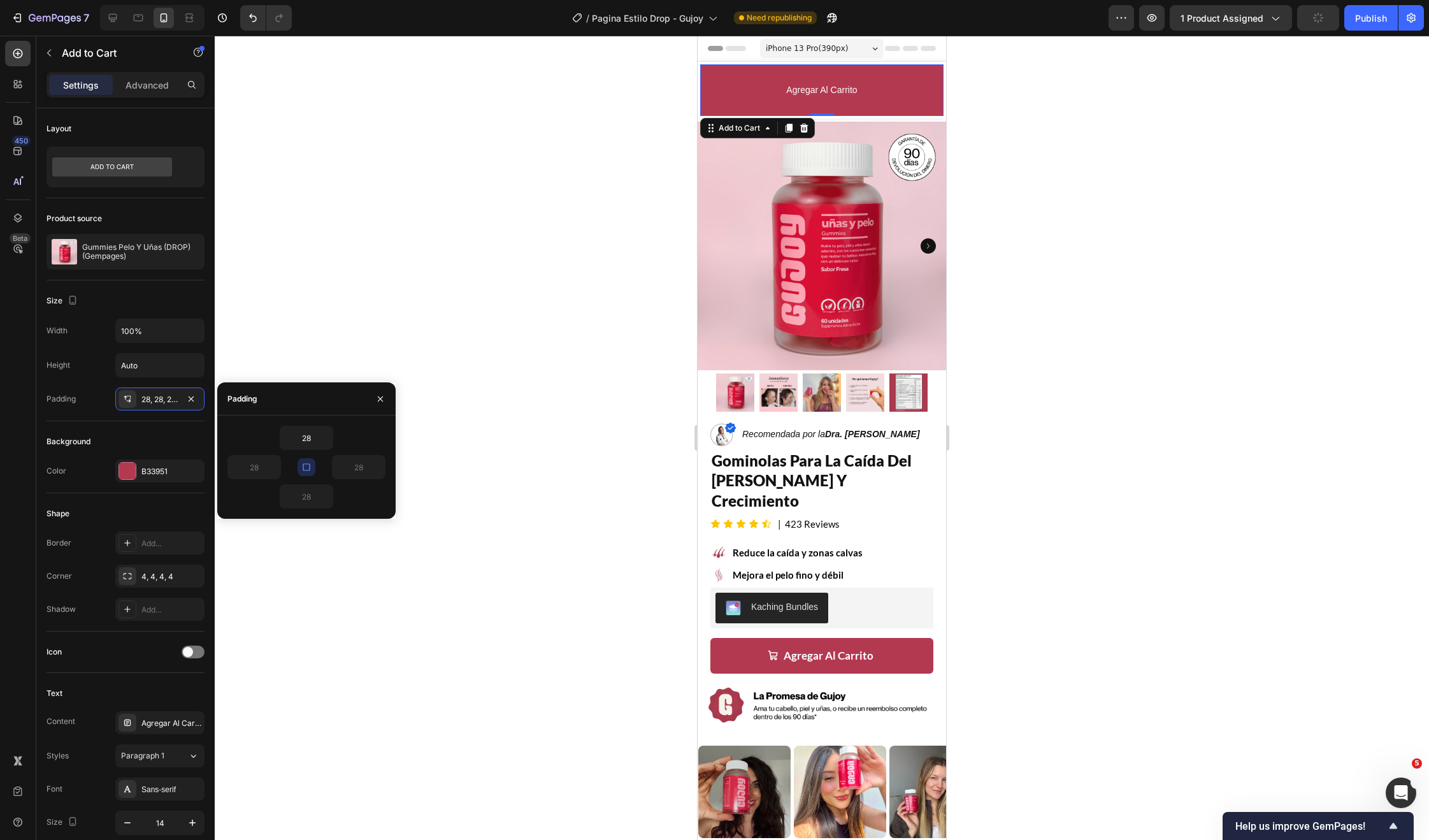
click at [312, 470] on button "button" at bounding box center [306, 466] width 17 height 17
click at [313, 438] on input "28" at bounding box center [306, 437] width 52 height 23
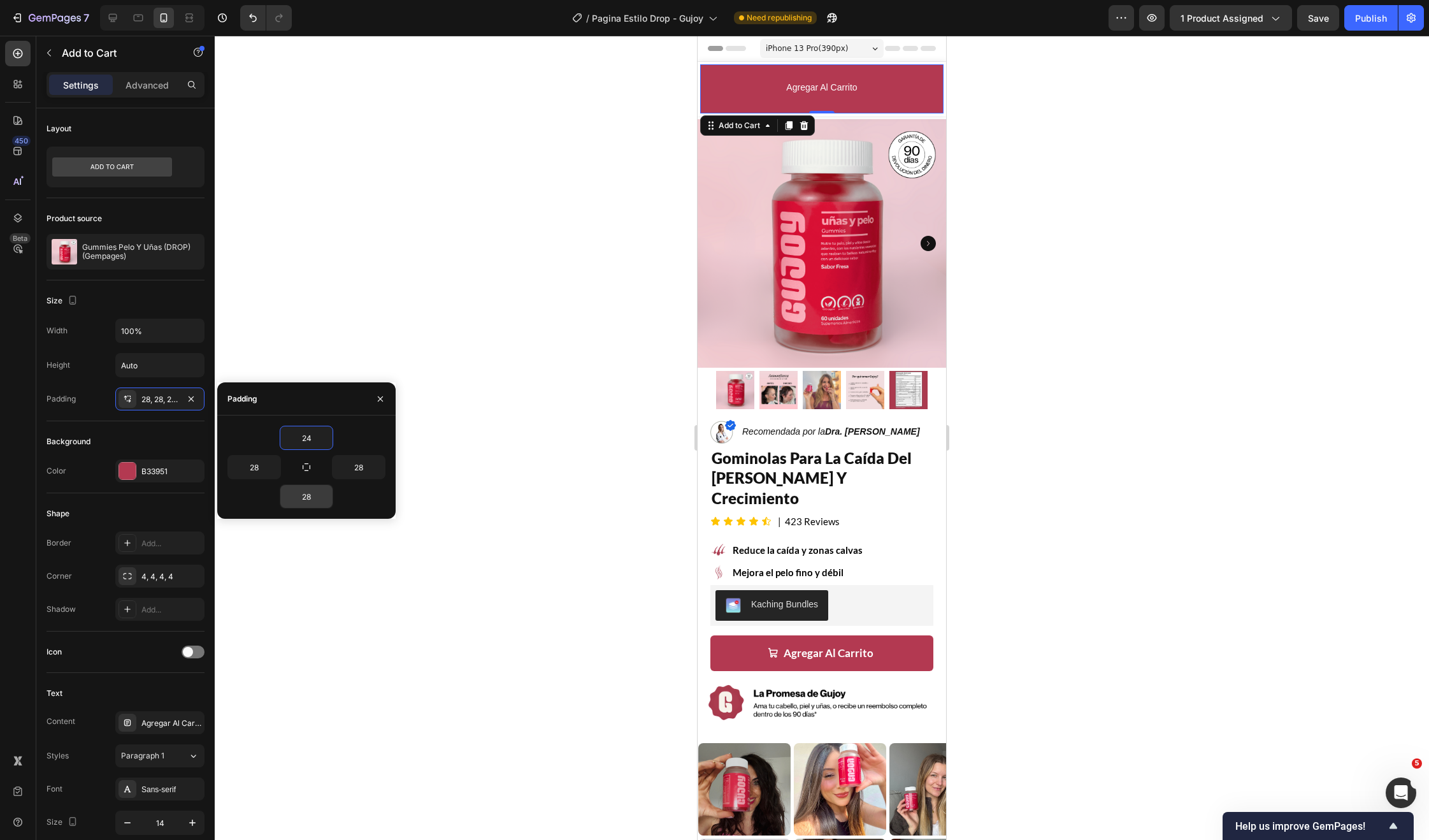
type input "24"
click at [301, 488] on input "28" at bounding box center [306, 496] width 52 height 23
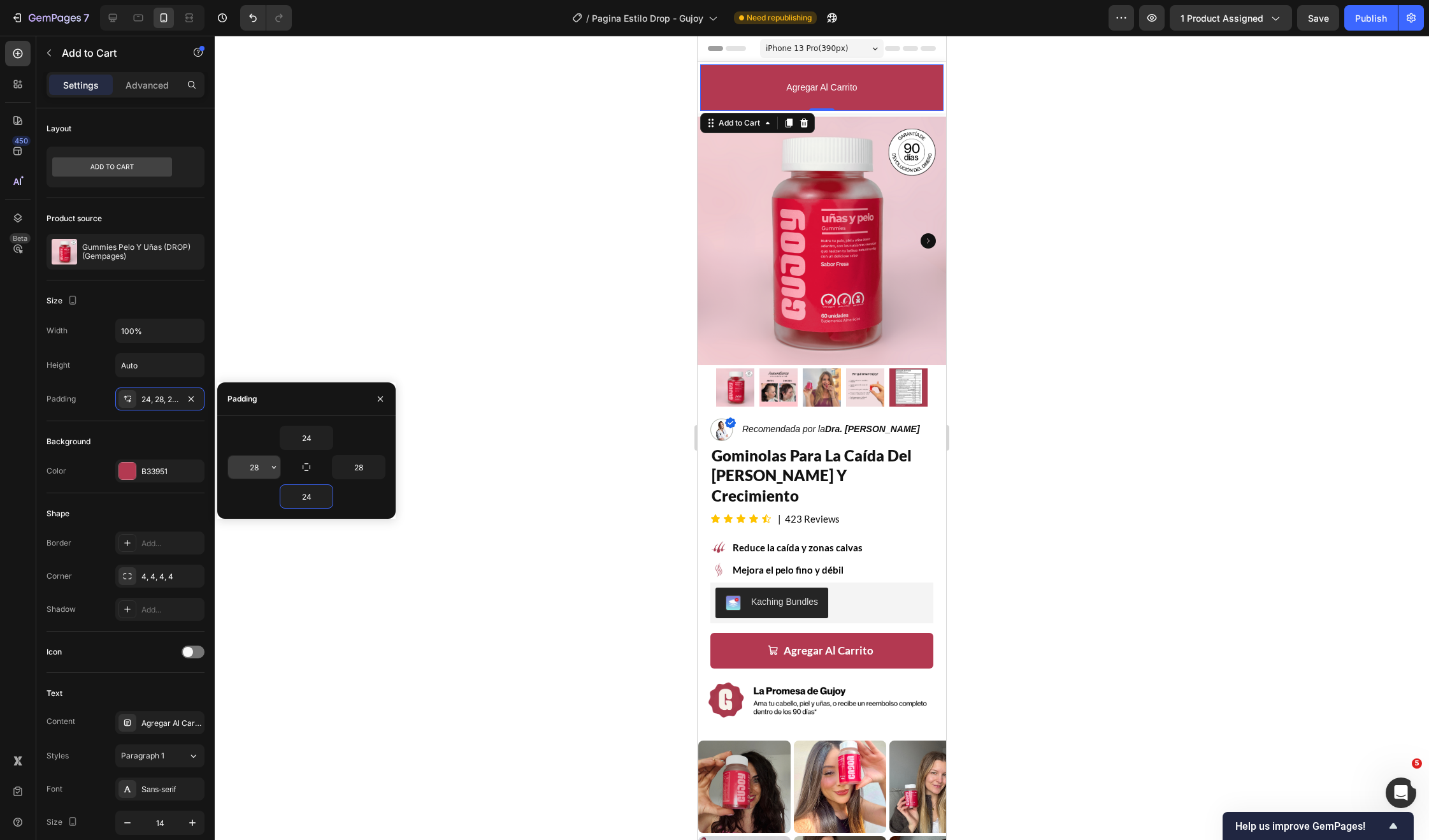
type input "24"
click at [248, 461] on input "28" at bounding box center [254, 467] width 52 height 23
type input "16"
click at [377, 471] on icon "button" at bounding box center [378, 467] width 10 height 10
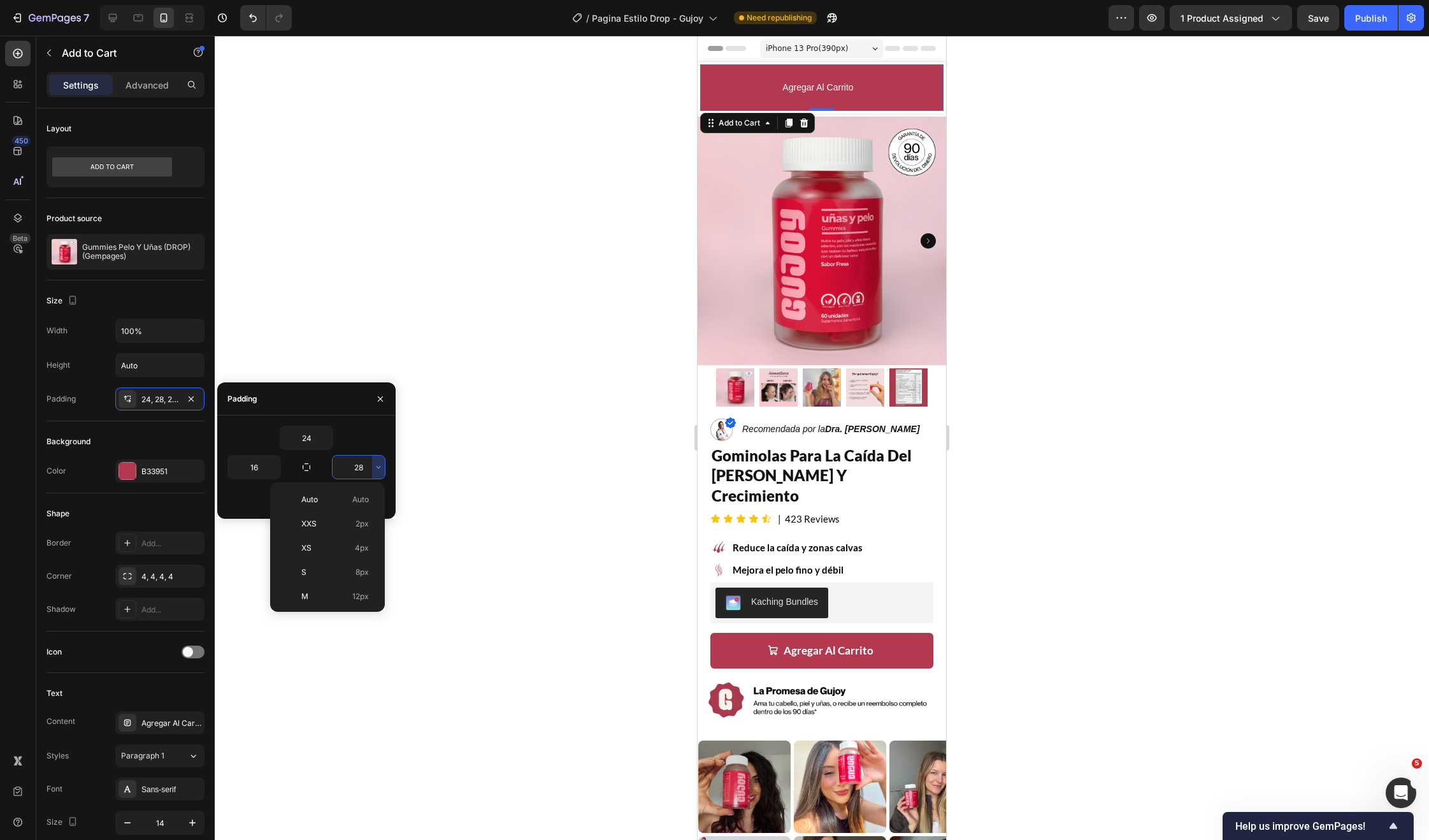
click at [362, 467] on input "28" at bounding box center [358, 467] width 52 height 23
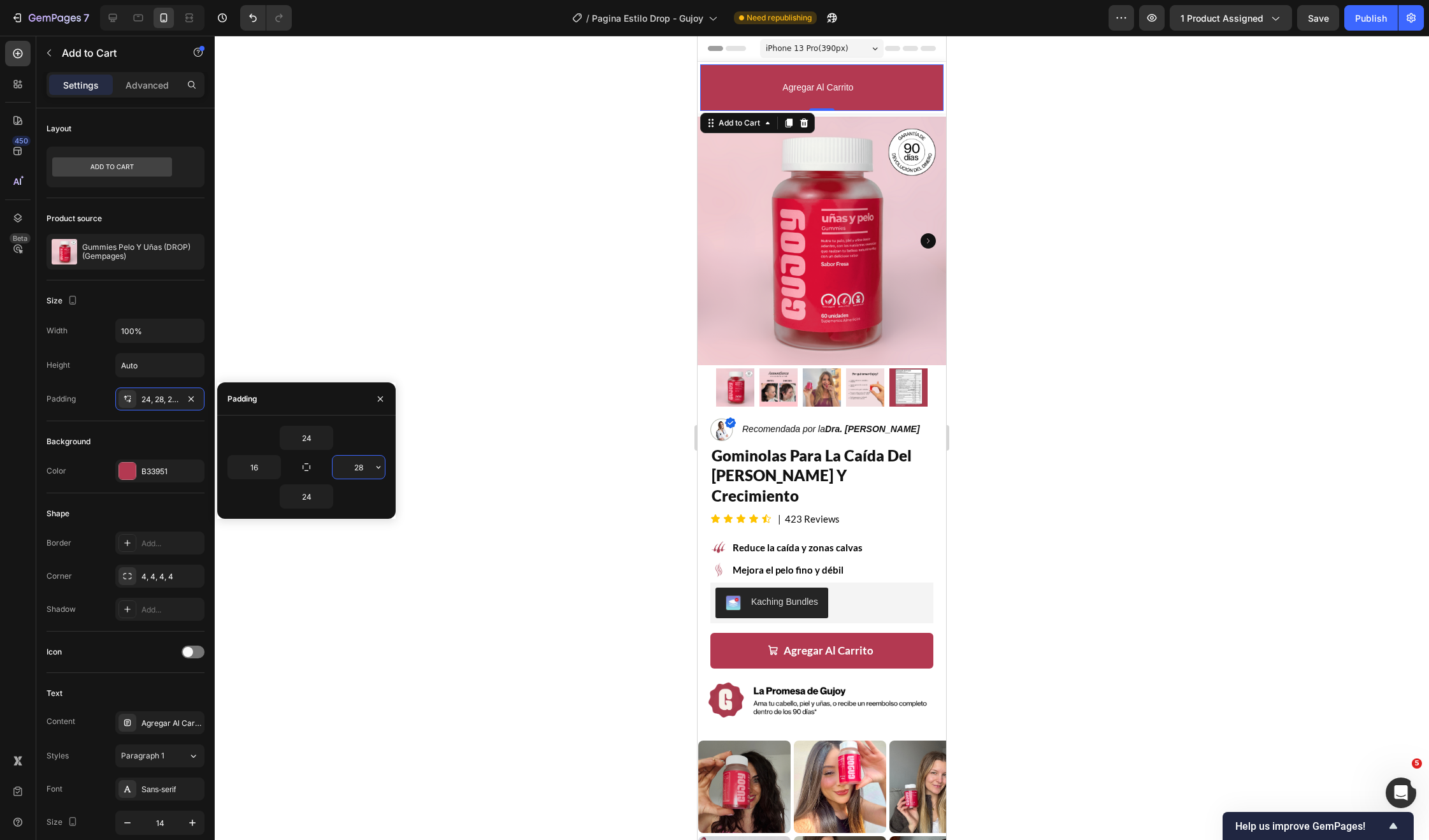
click at [362, 467] on input "28" at bounding box center [358, 467] width 52 height 23
type input "16"
click at [292, 496] on input "24" at bounding box center [306, 496] width 52 height 23
click at [292, 495] on input "24" at bounding box center [306, 496] width 52 height 23
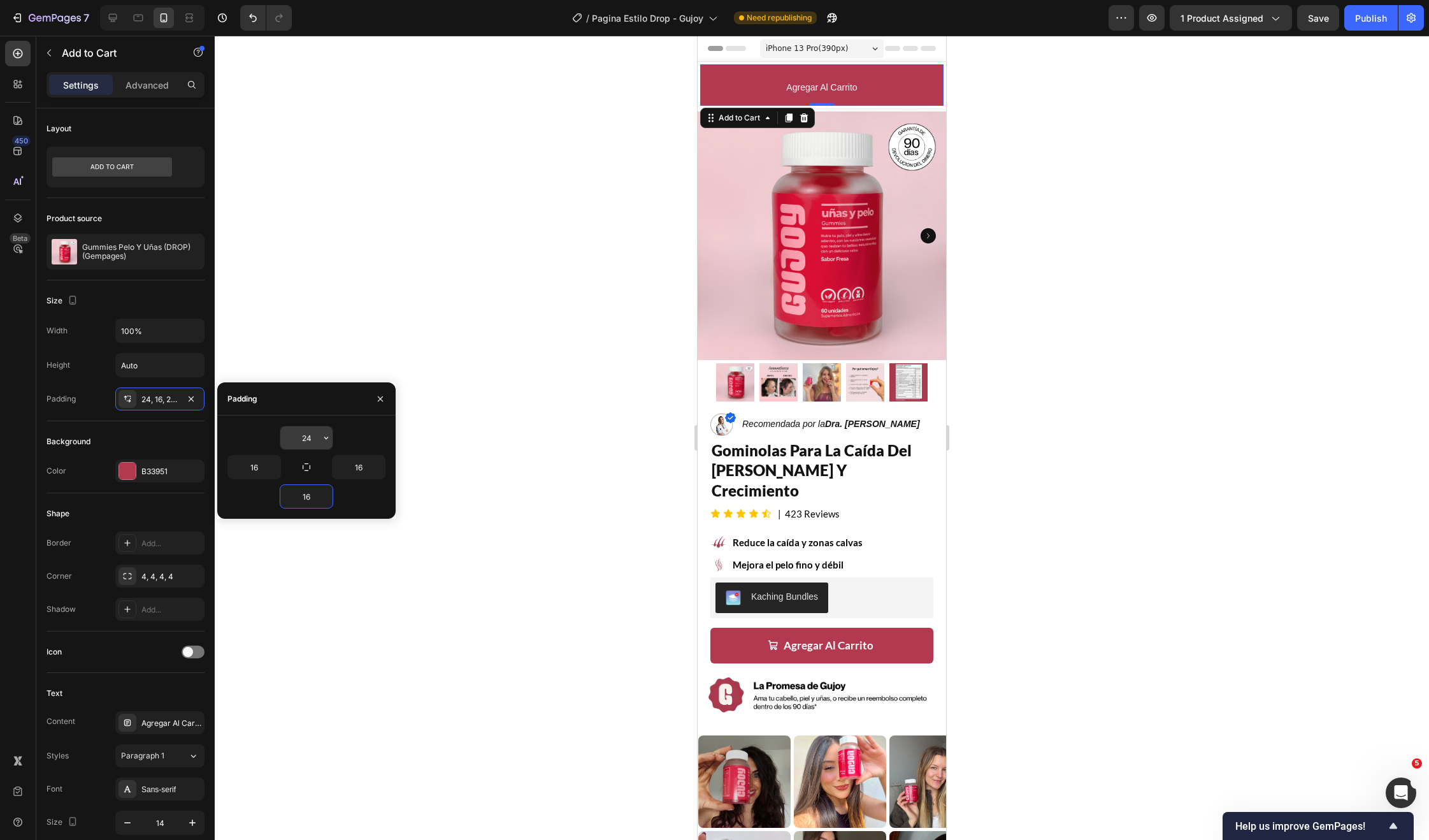
type input "16"
click at [306, 433] on input "24" at bounding box center [306, 437] width 52 height 23
type input "16"
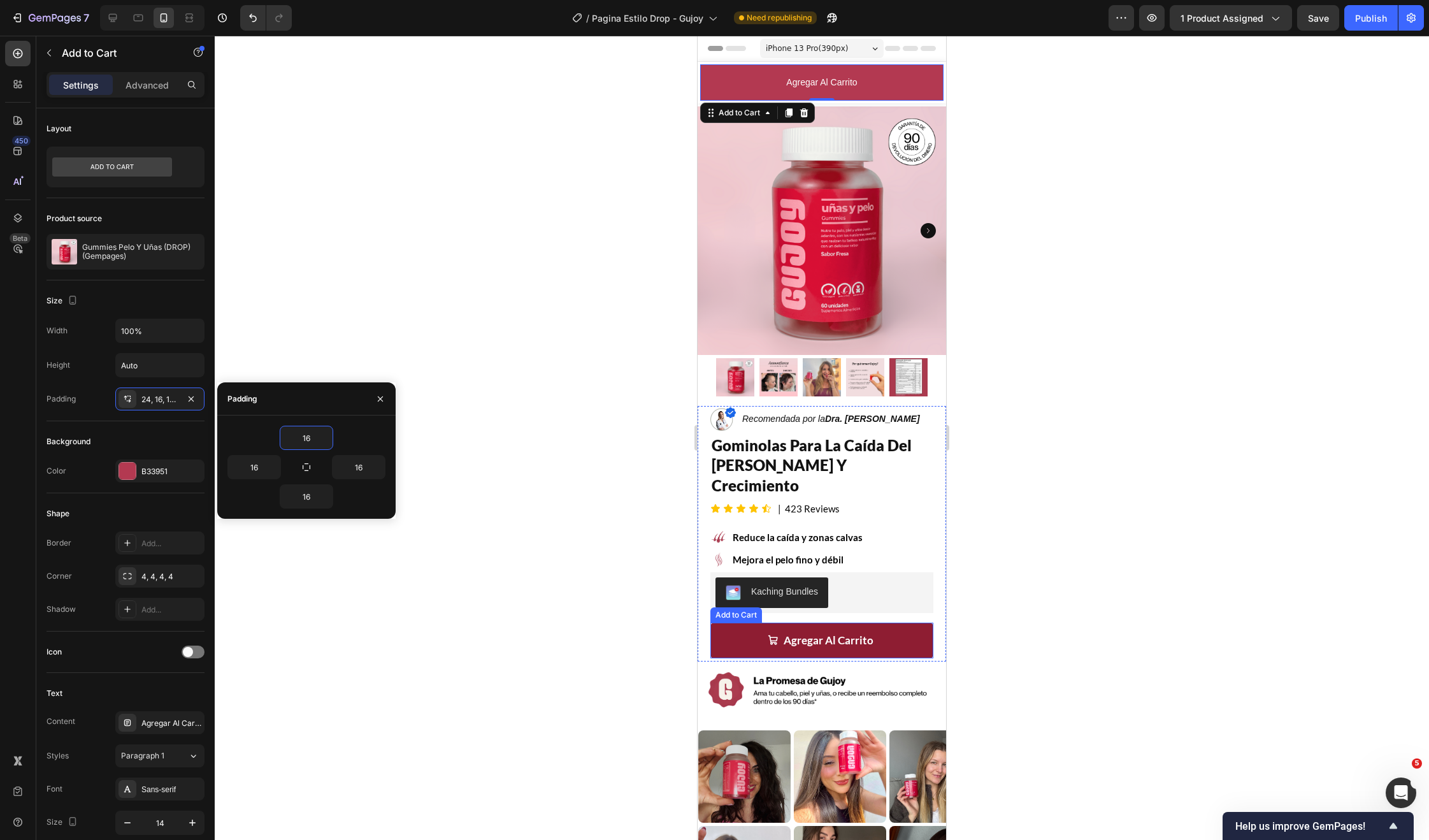
click at [726, 622] on button "Agregar Al Carrito" at bounding box center [822, 640] width 223 height 36
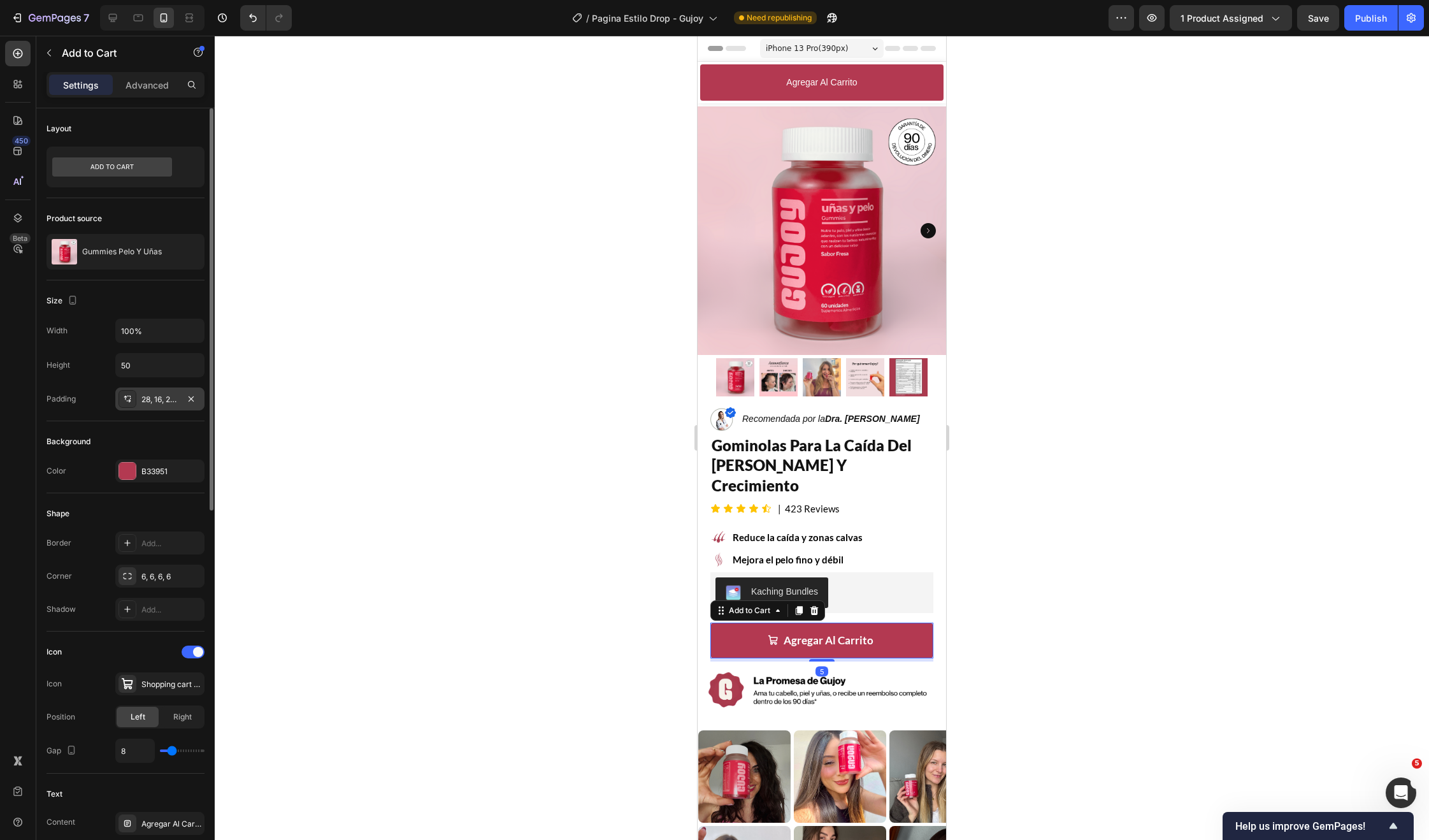
click at [157, 408] on div "28, 16, 28, 16" at bounding box center [159, 399] width 89 height 23
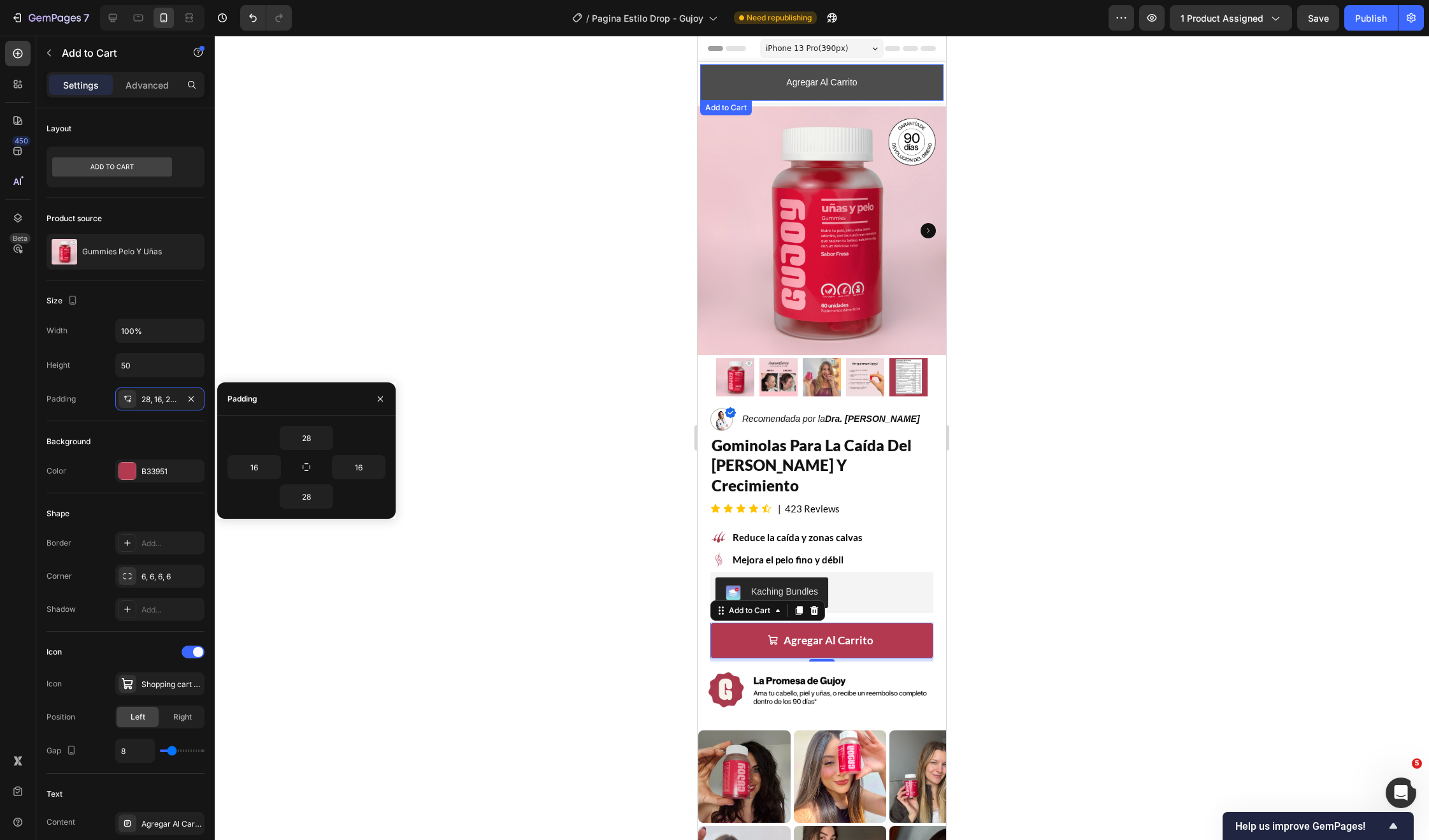
click at [743, 81] on button "Agregar Al Carrito" at bounding box center [822, 83] width 244 height 37
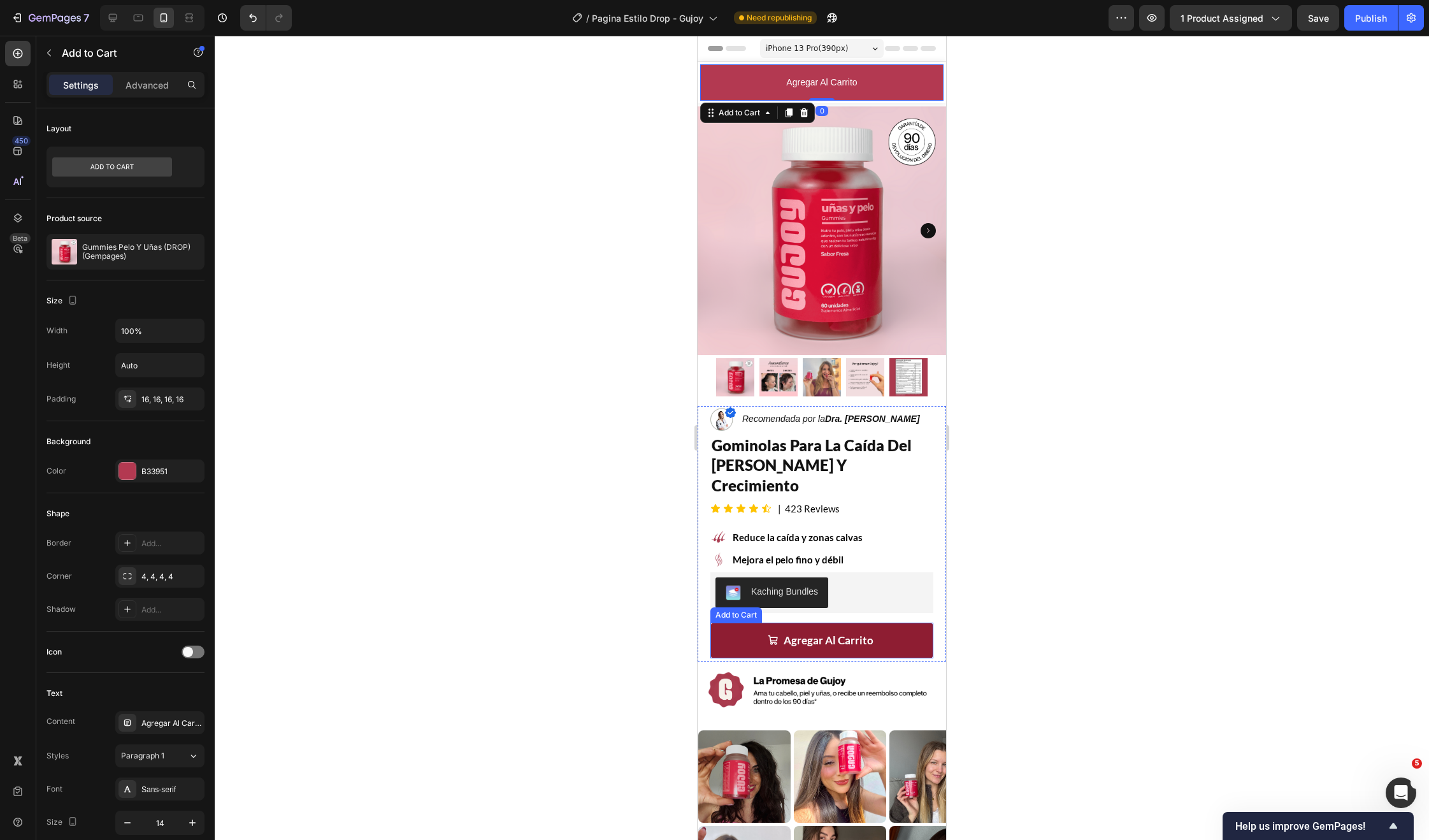
click at [770, 622] on button "Agregar Al Carrito" at bounding box center [822, 640] width 223 height 36
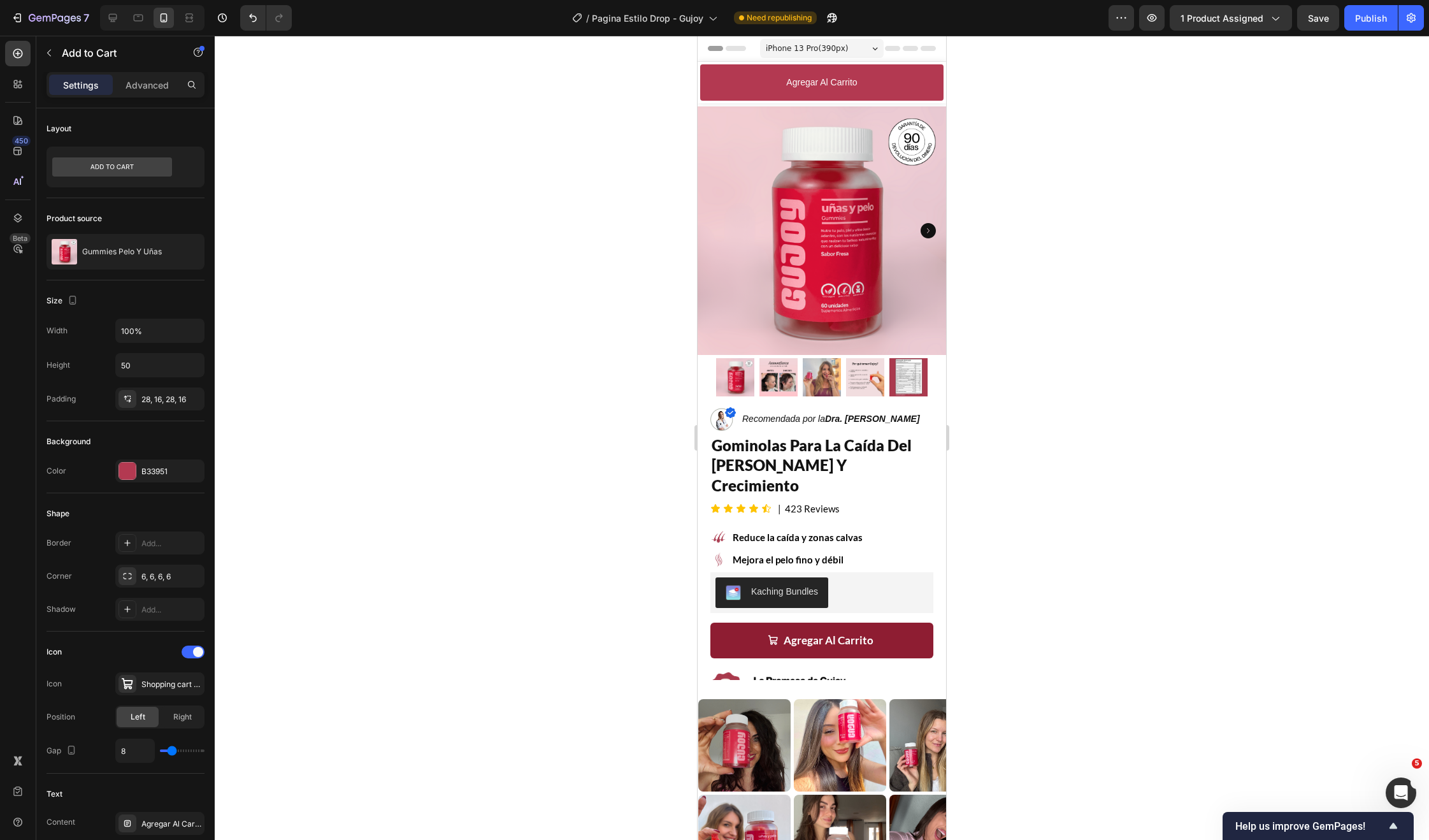
click at [744, 622] on button "Agregar Al Carrito" at bounding box center [822, 640] width 223 height 36
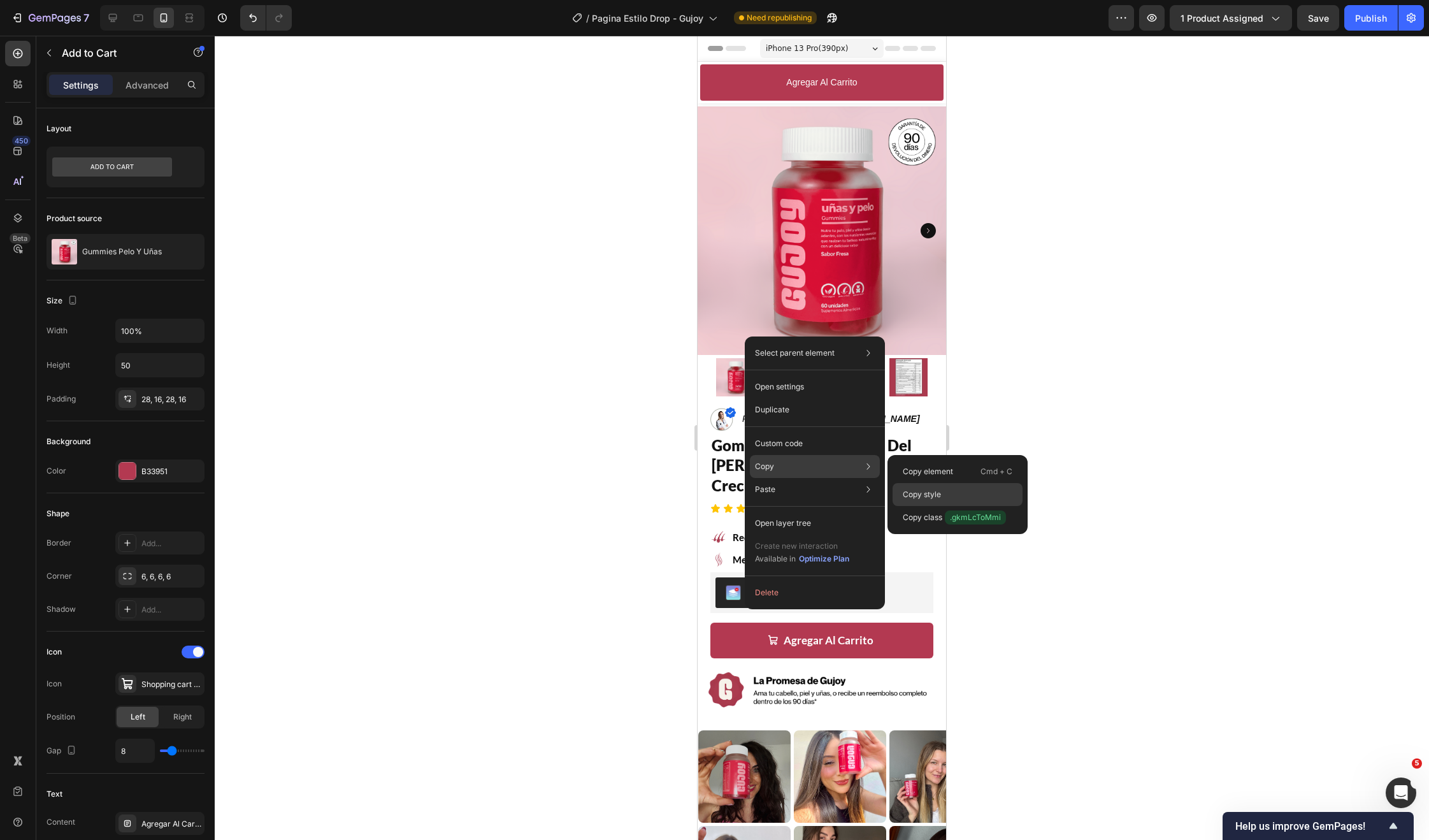
click at [934, 494] on p "Copy style" at bounding box center [922, 494] width 39 height 11
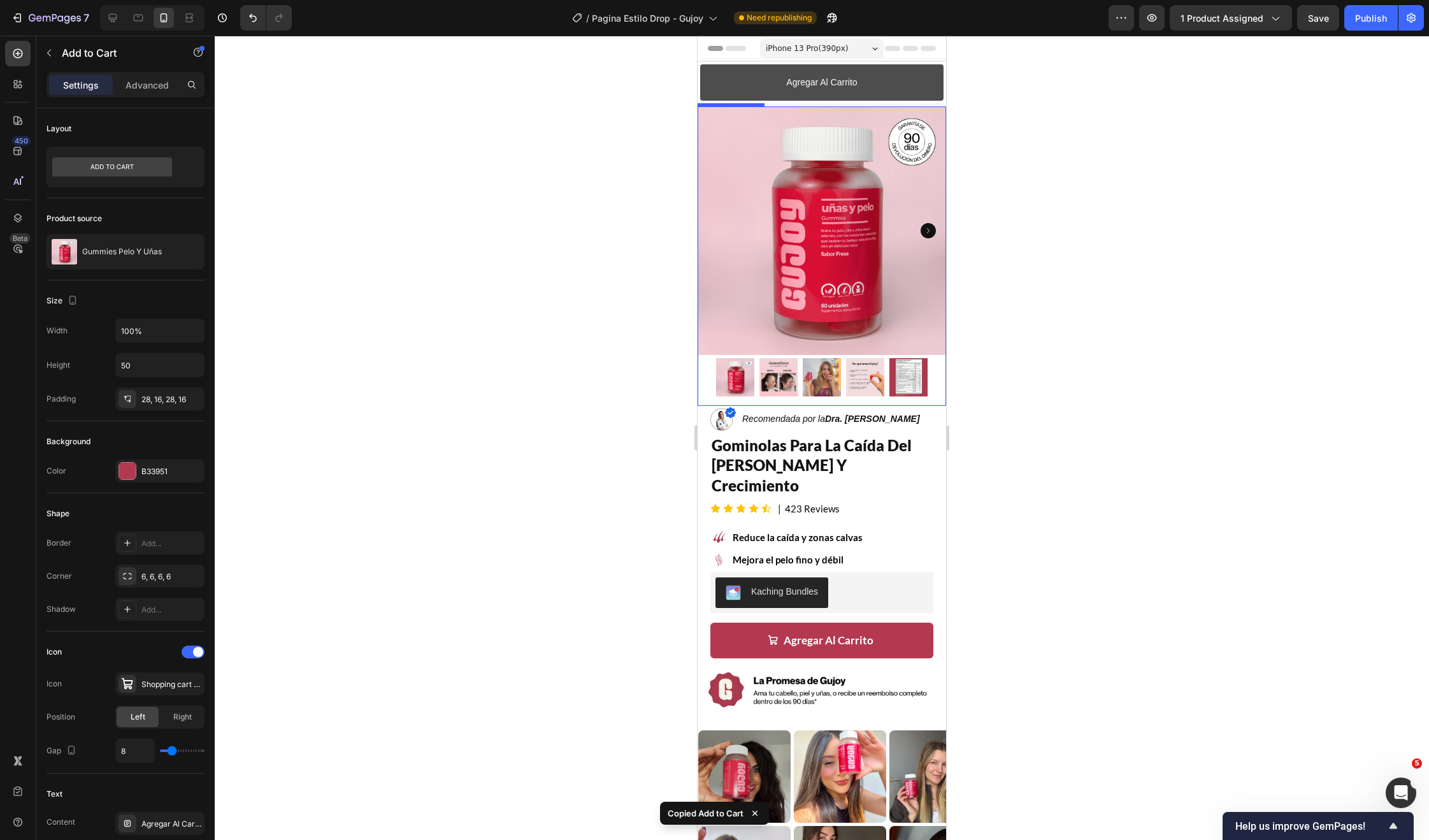
click at [731, 86] on button "Agregar Al Carrito" at bounding box center [822, 83] width 244 height 37
type input "50"
type input "17"
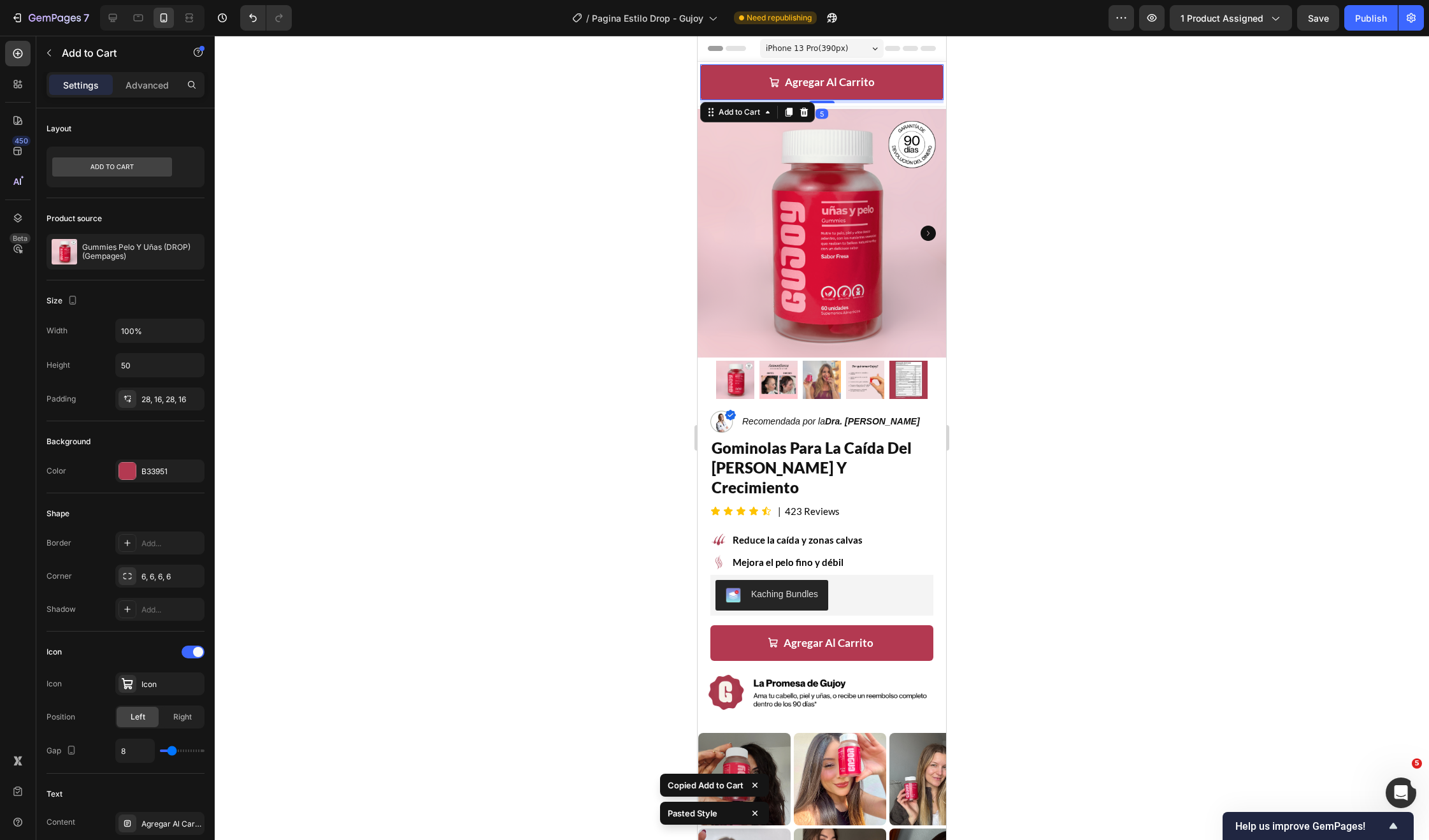
click at [629, 153] on div at bounding box center [822, 437] width 1214 height 804
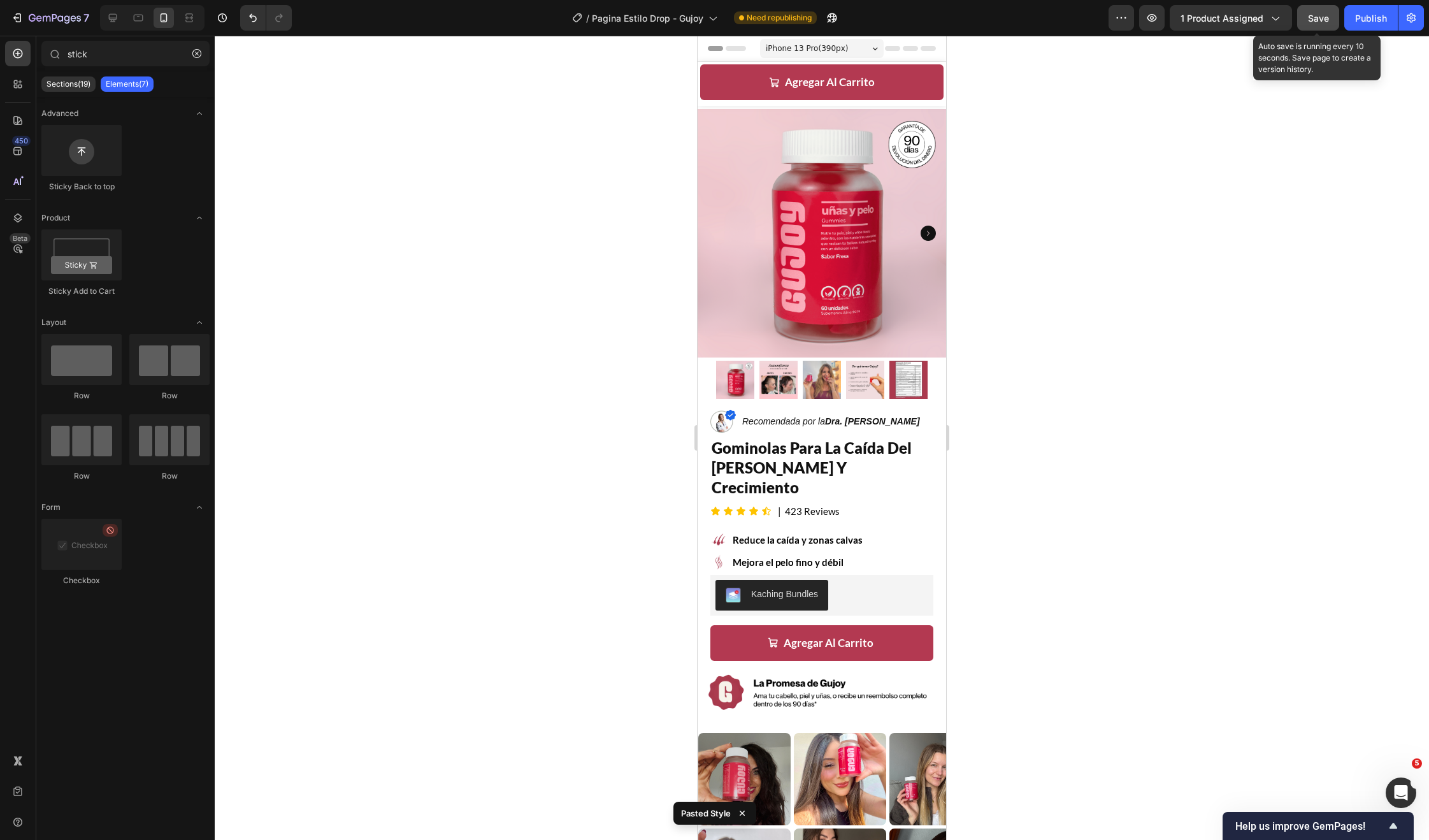
click at [1329, 22] on span "Save" at bounding box center [1318, 18] width 21 height 11
click at [1353, 20] on button "Publish" at bounding box center [1371, 18] width 53 height 26
click at [854, 580] on div "Kaching Bundles" at bounding box center [822, 595] width 213 height 30
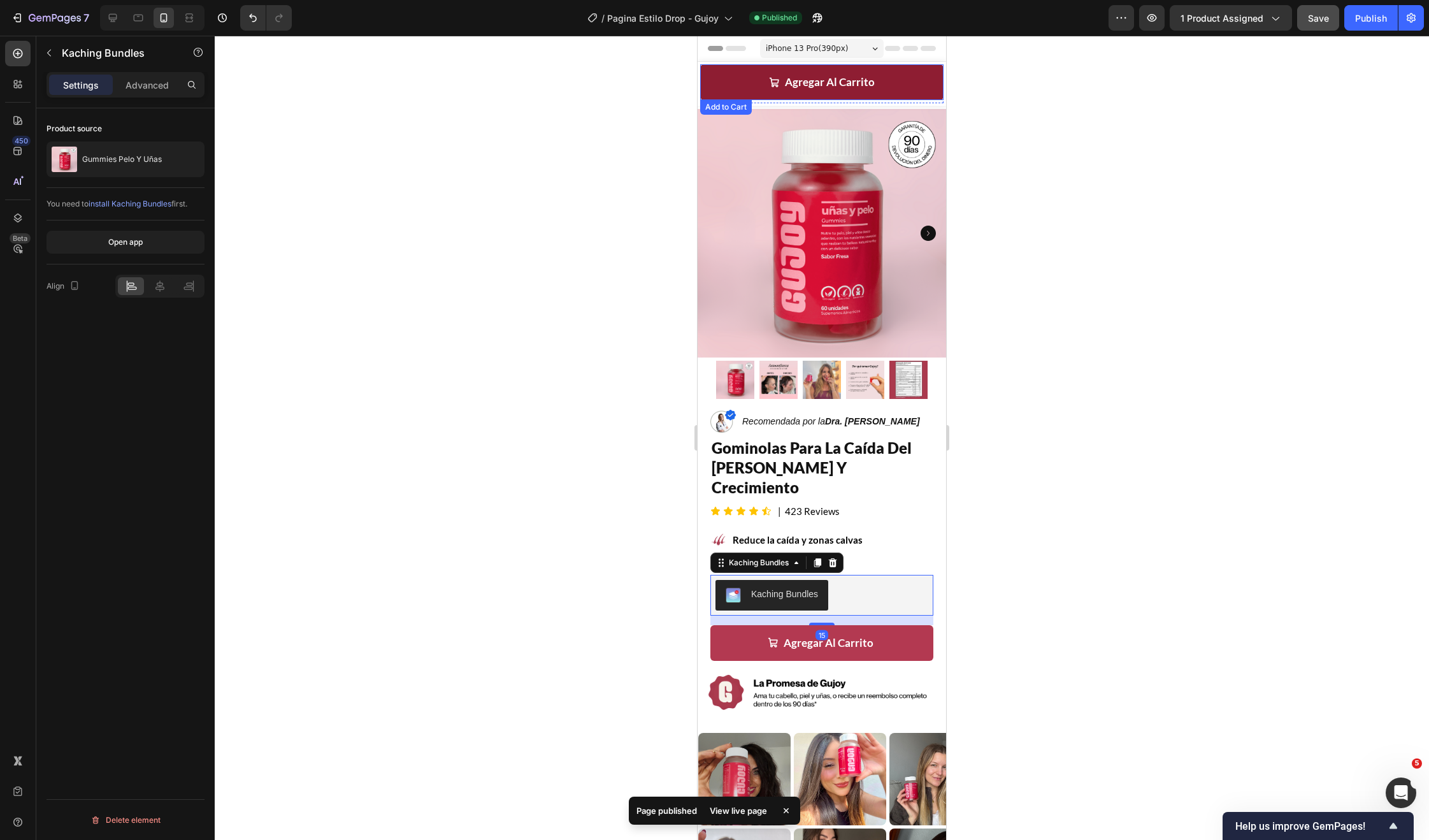
click at [744, 76] on button "Agregar Al Carrito" at bounding box center [822, 82] width 244 height 36
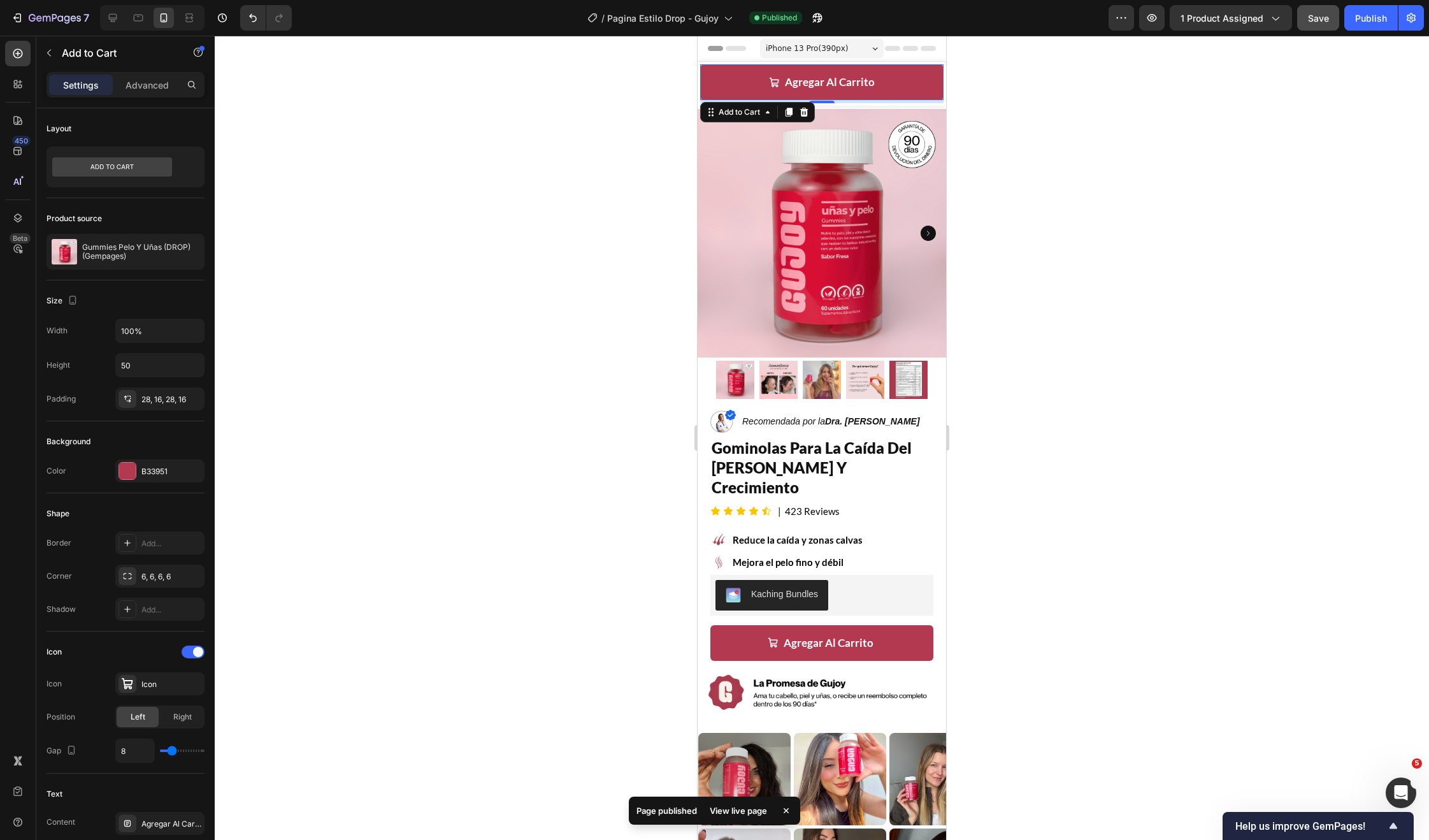
click at [385, 408] on div at bounding box center [822, 437] width 1214 height 804
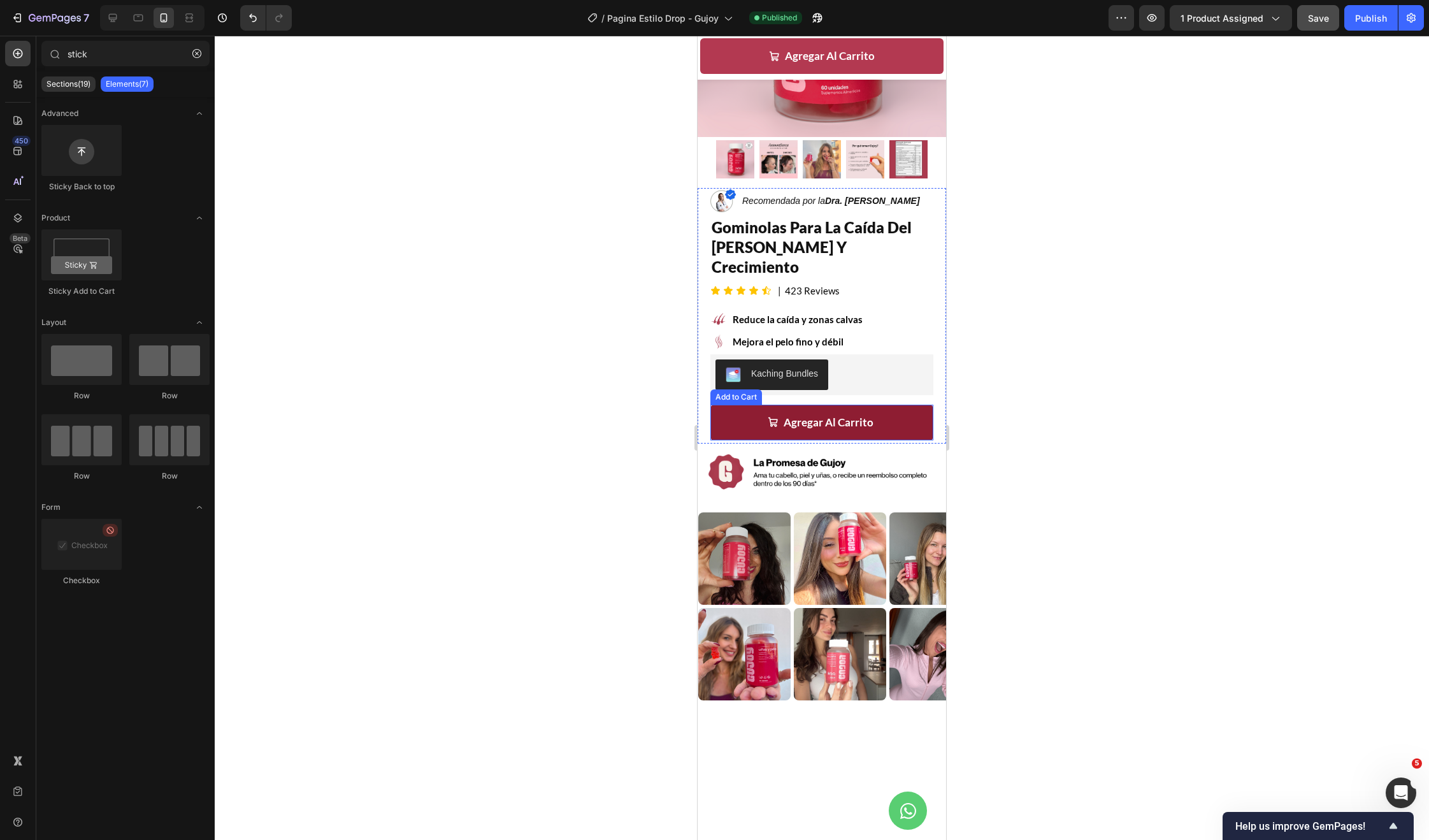
scroll to position [229, 0]
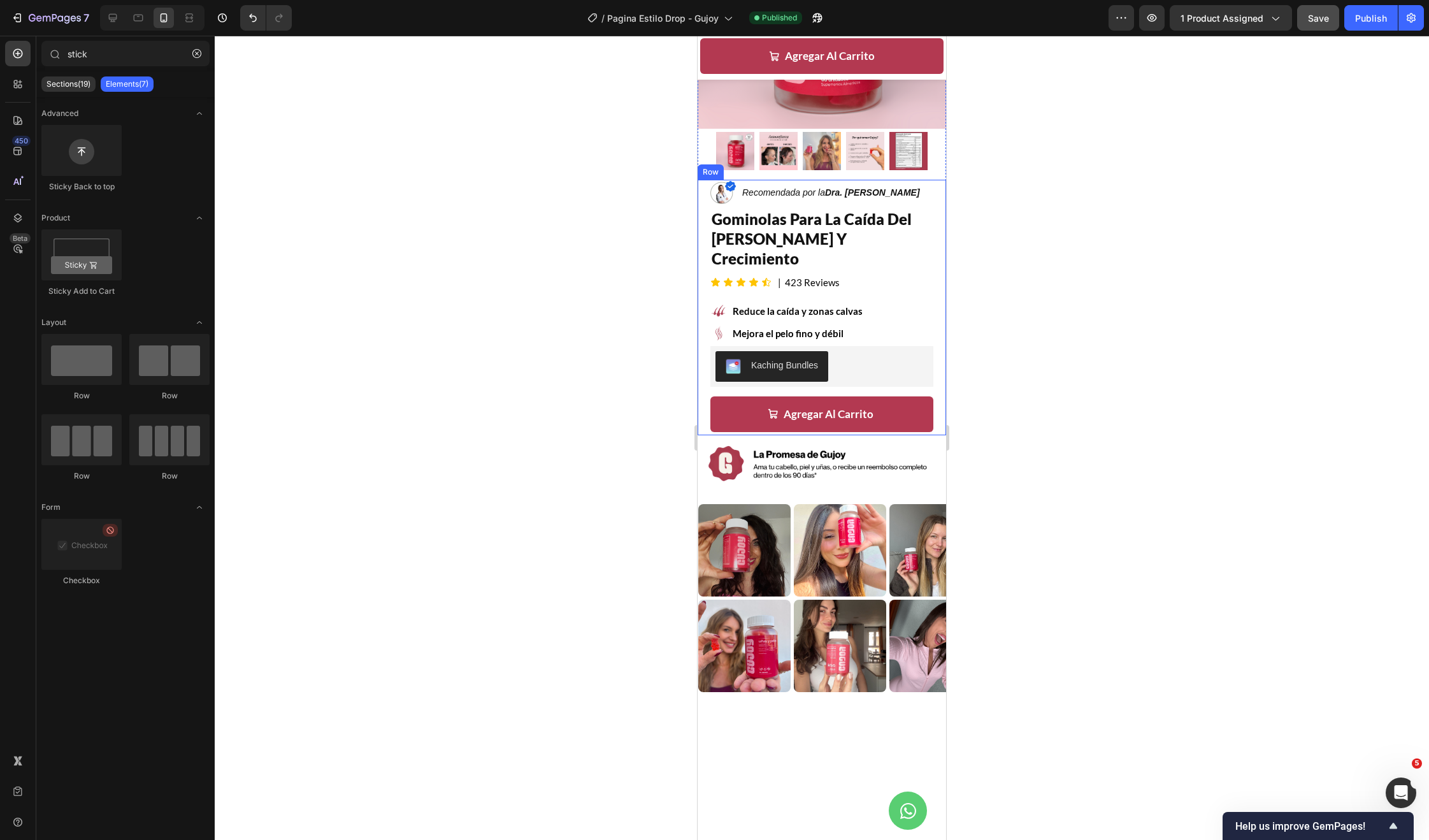
click at [704, 340] on div "Image Recomendada por la Dra. [PERSON_NAME] Text Block Row gominolas para la ca…" at bounding box center [822, 308] width 248 height 255
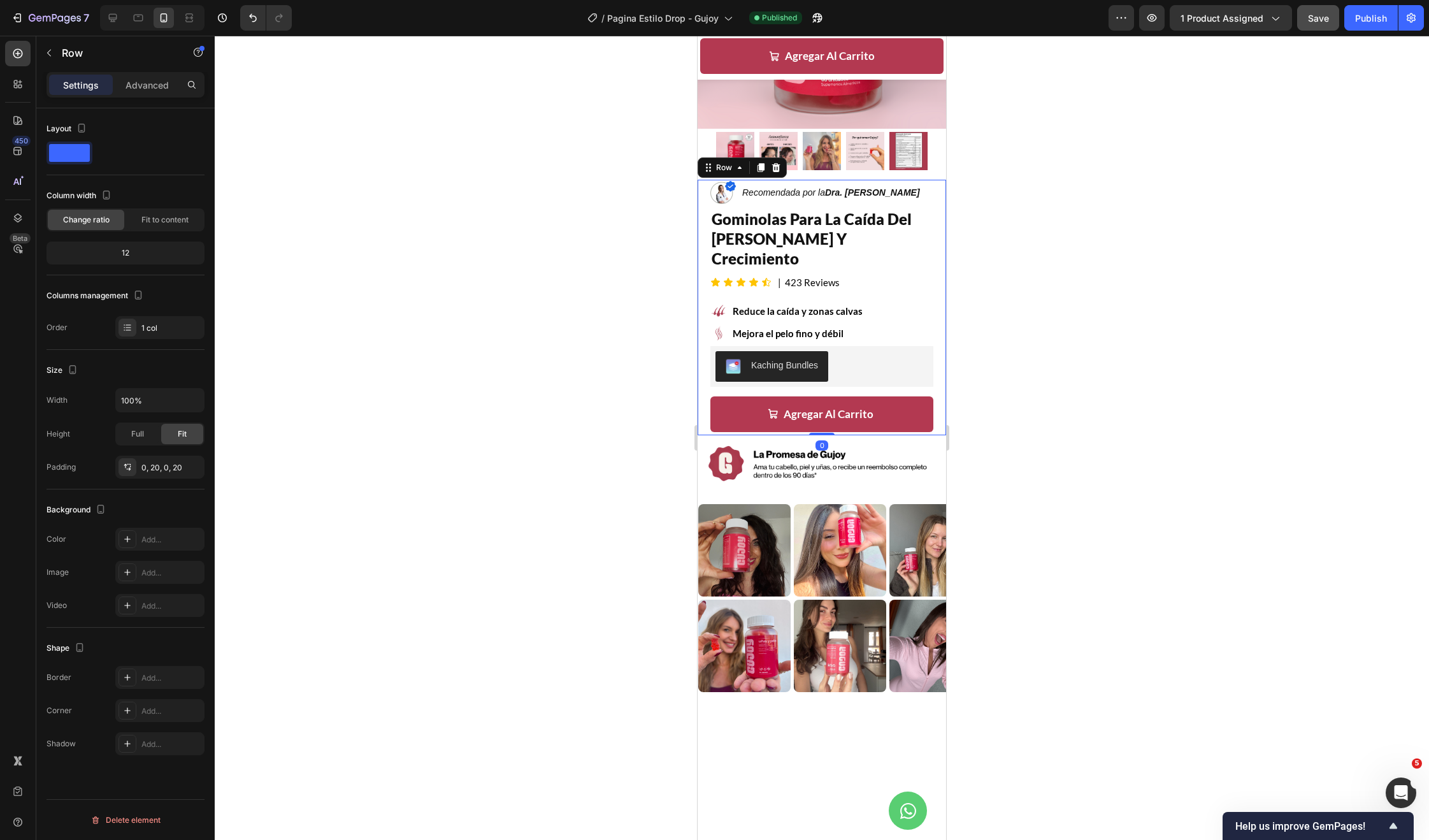
click at [169, 479] on div "Size Width 100% Height Full Fit Padding 0, 20, 0, 20" at bounding box center [126, 420] width 158 height 140
click at [166, 472] on div "0, 20, 0, 20" at bounding box center [160, 468] width 37 height 11
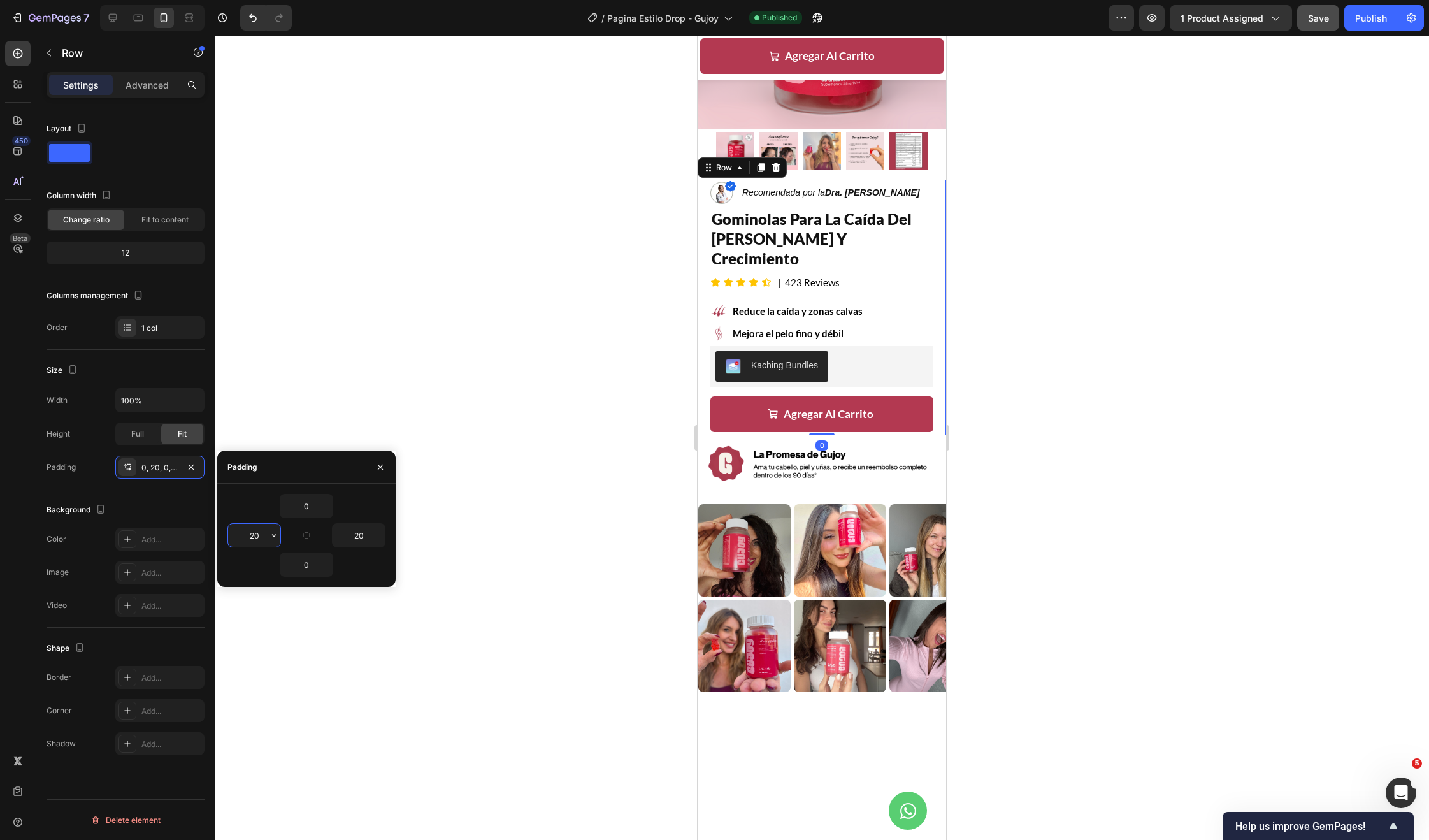
click at [255, 533] on input "20" at bounding box center [254, 535] width 52 height 23
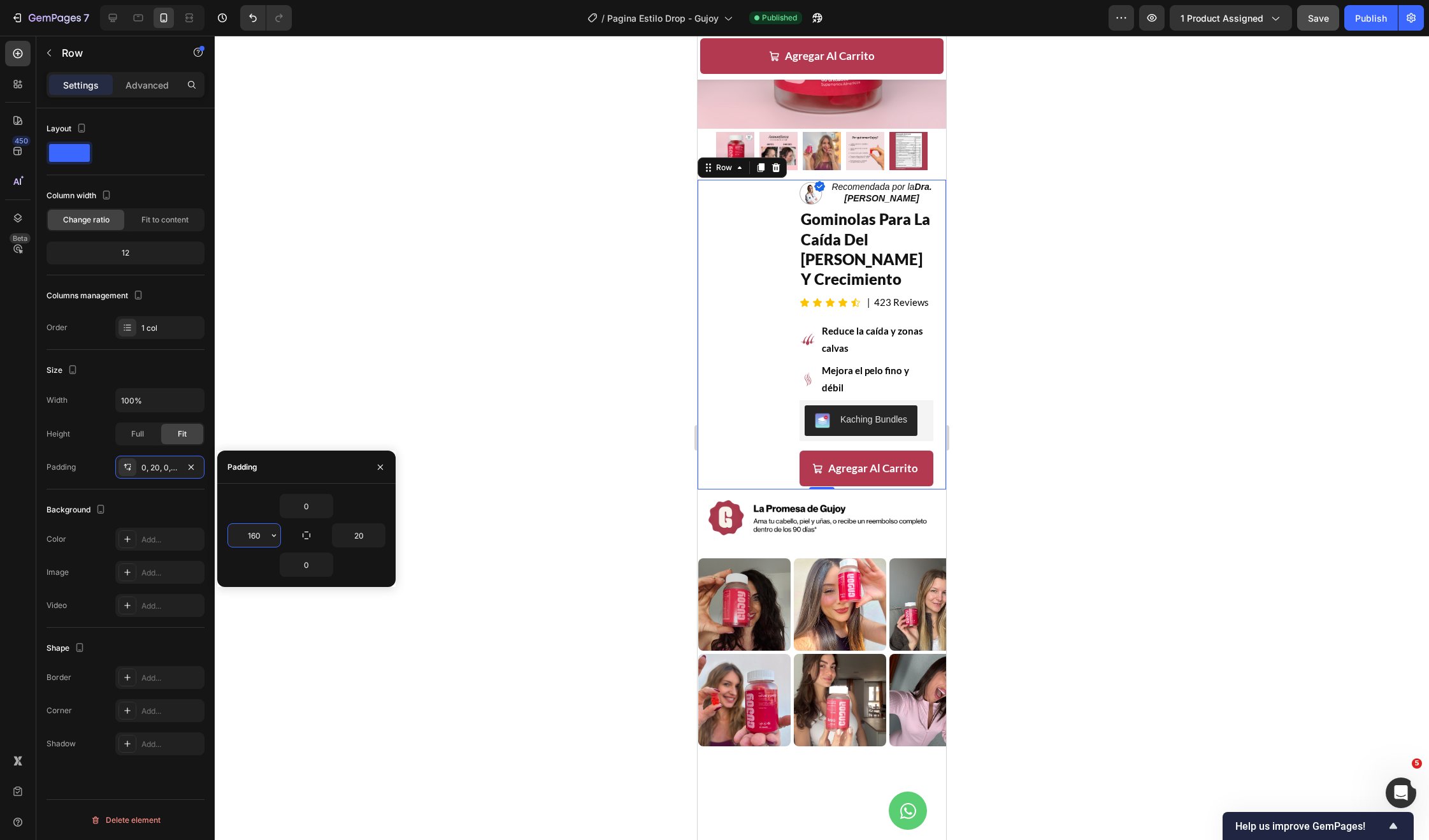
click at [255, 537] on input "160" at bounding box center [254, 535] width 52 height 23
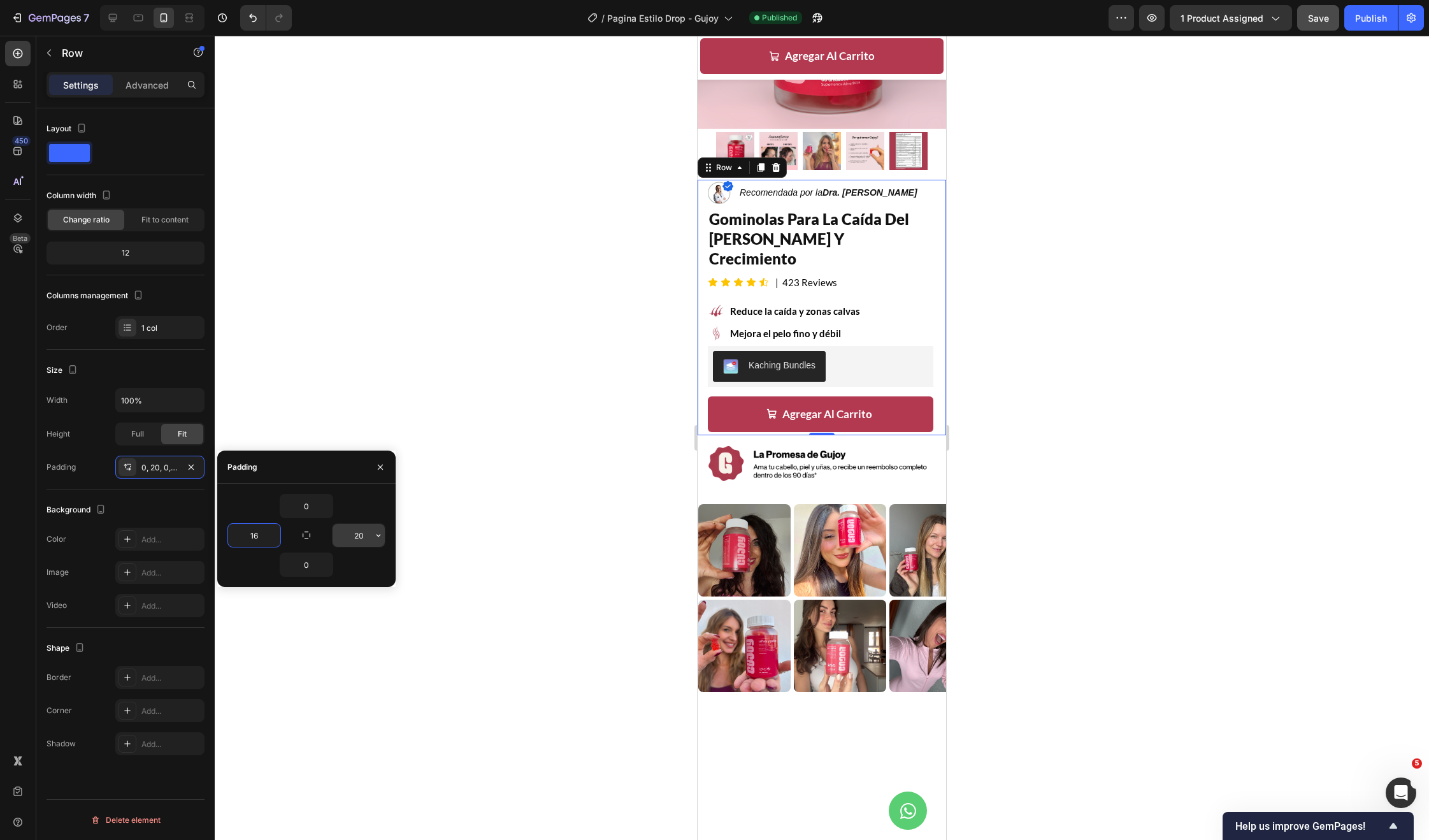
type input "16"
click at [362, 536] on input "20" at bounding box center [358, 535] width 52 height 23
type input "16"
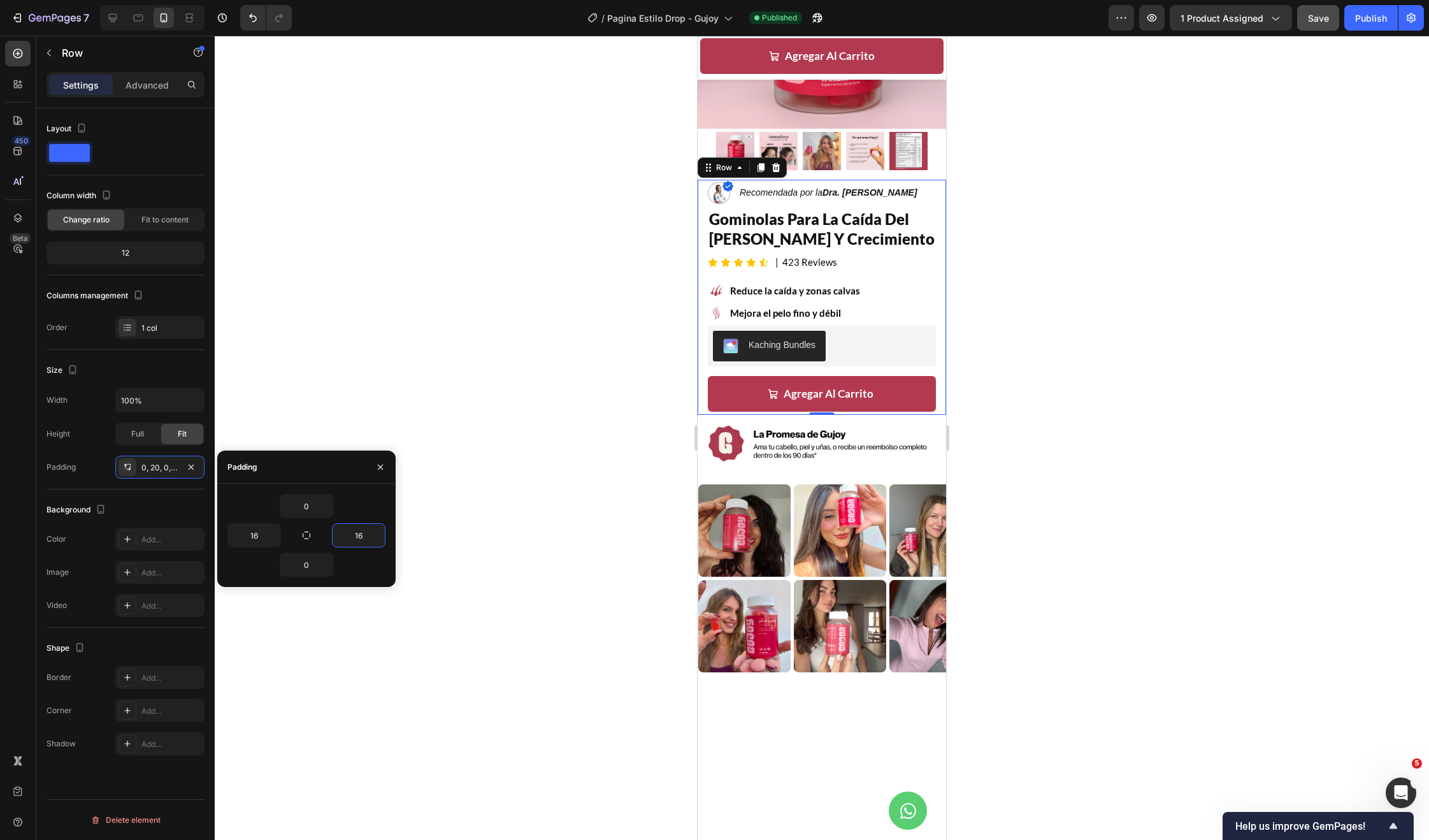
click at [485, 403] on div at bounding box center [822, 437] width 1214 height 804
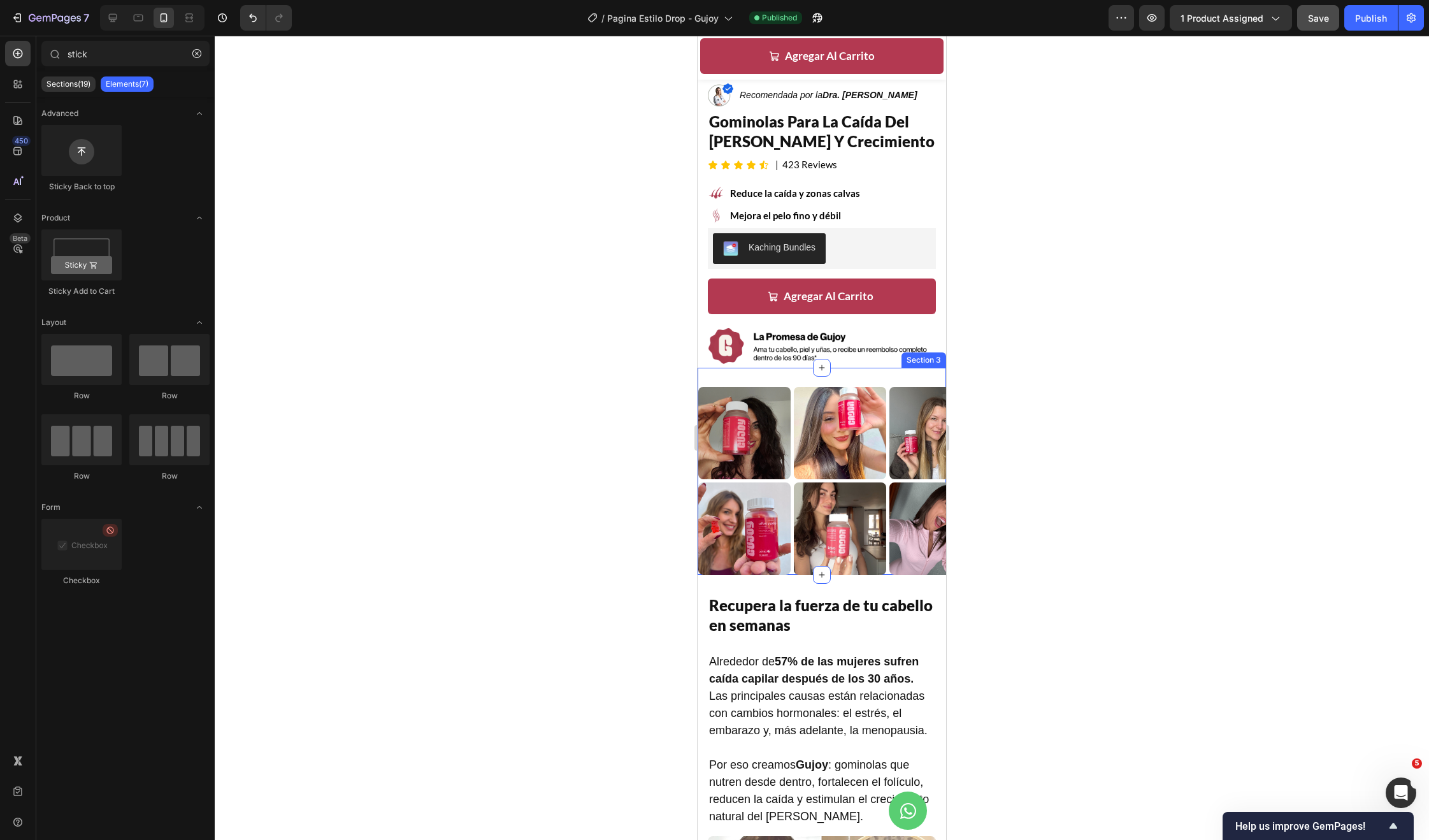
scroll to position [342, 0]
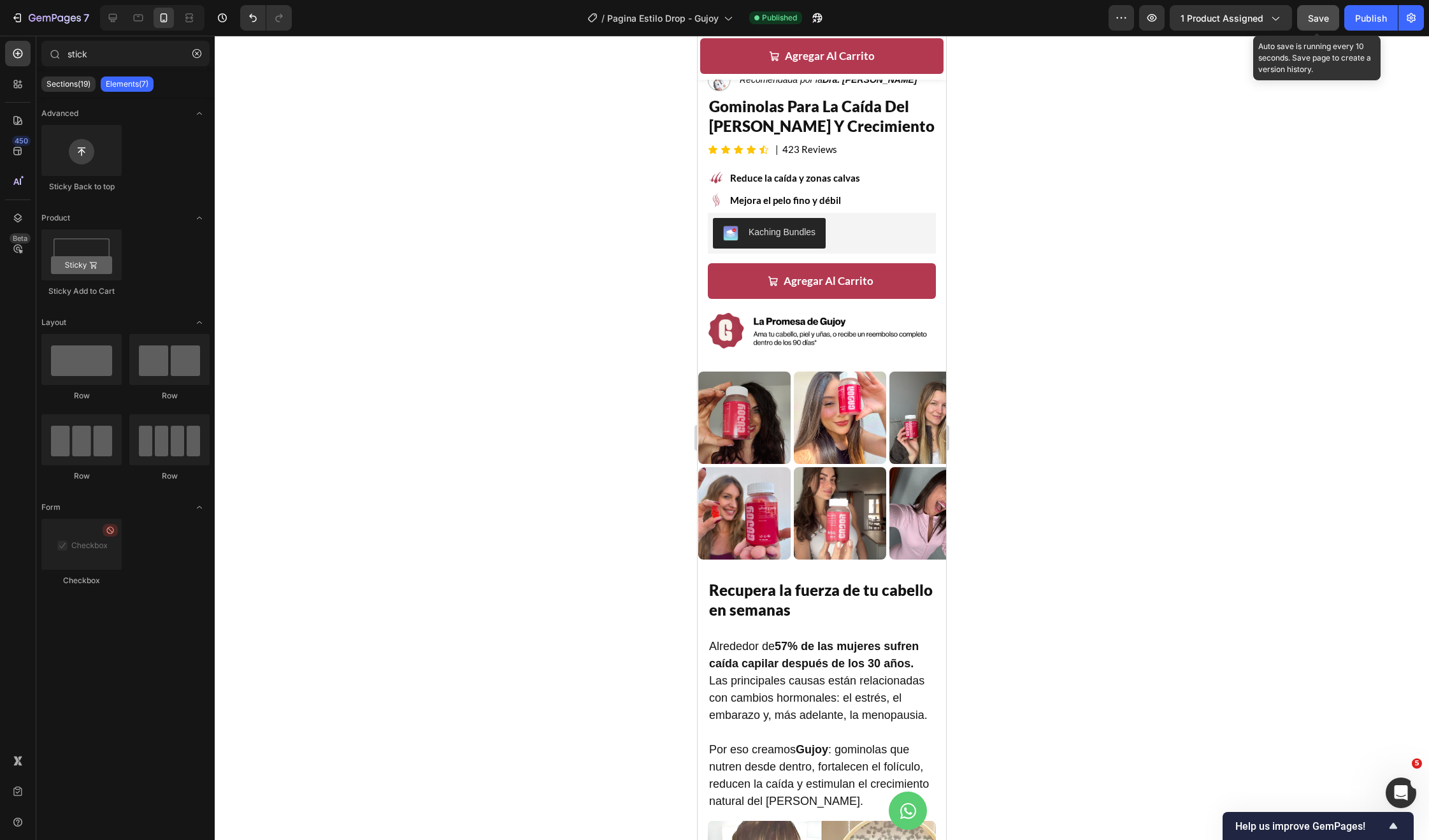
click at [1323, 14] on span "Save" at bounding box center [1318, 18] width 21 height 11
click at [1366, 19] on div "Publish" at bounding box center [1371, 17] width 32 height 14
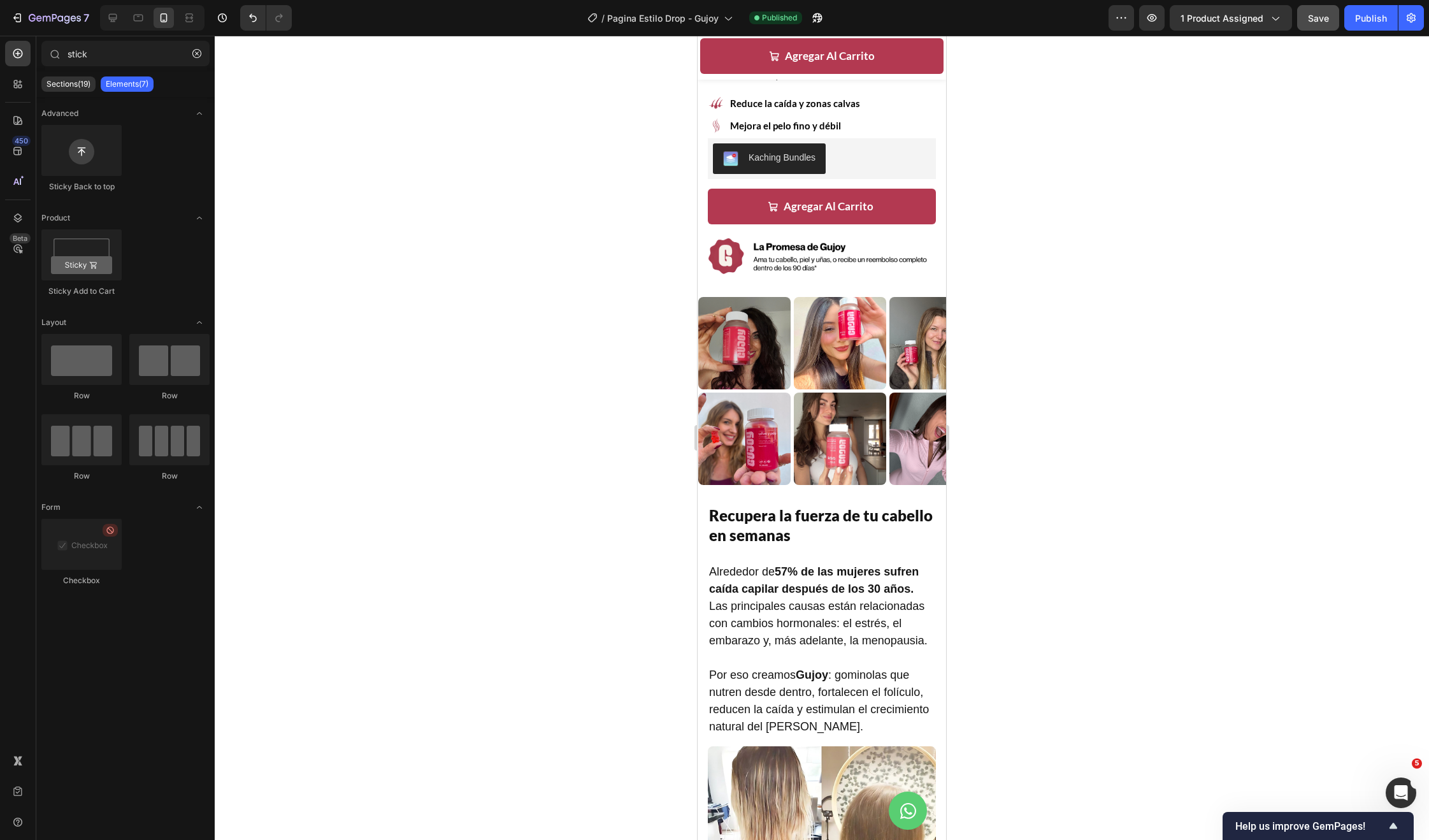
scroll to position [418, 0]
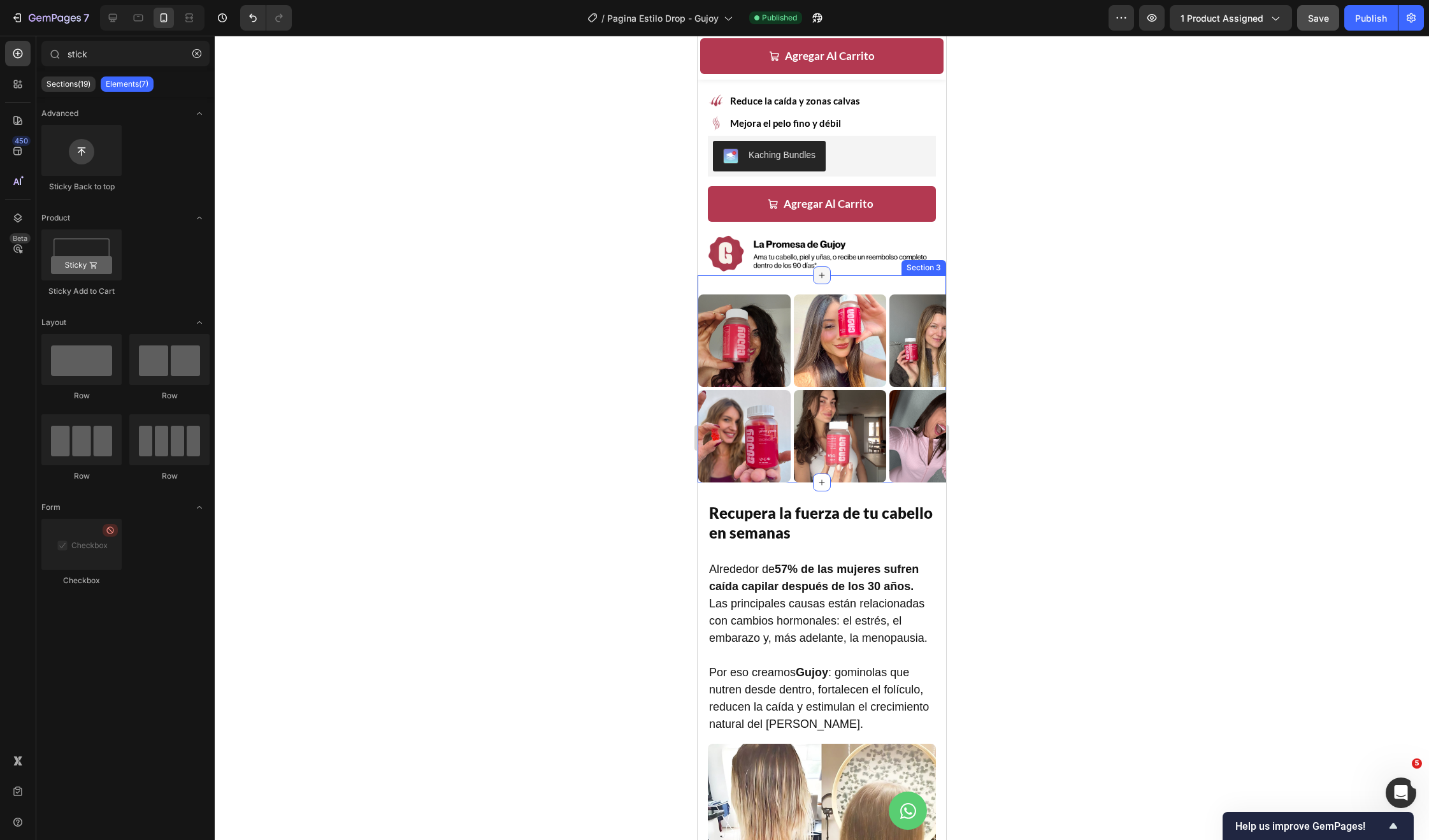
click at [824, 267] on div at bounding box center [822, 275] width 17 height 17
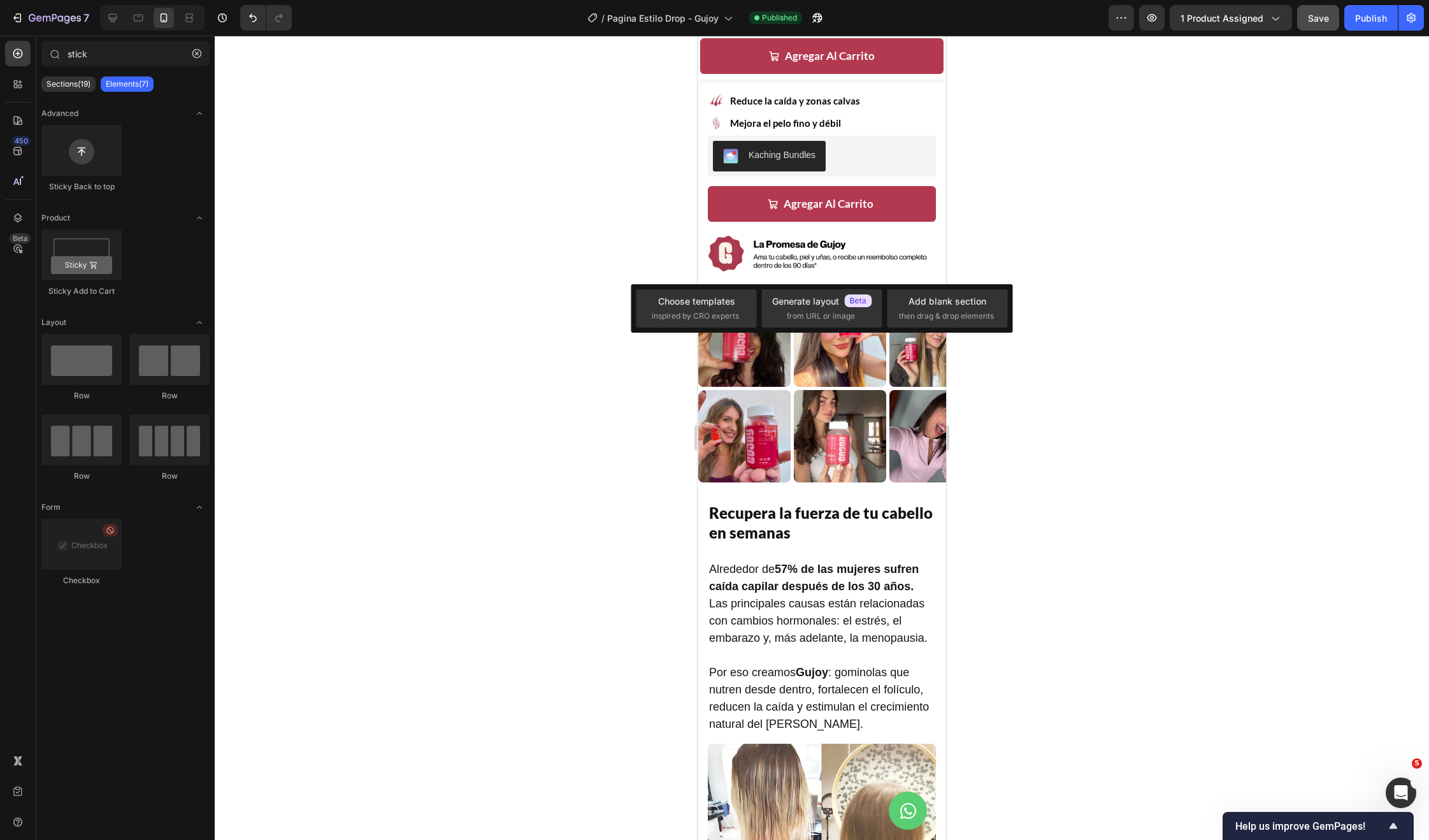
click at [1098, 303] on div at bounding box center [822, 437] width 1214 height 804
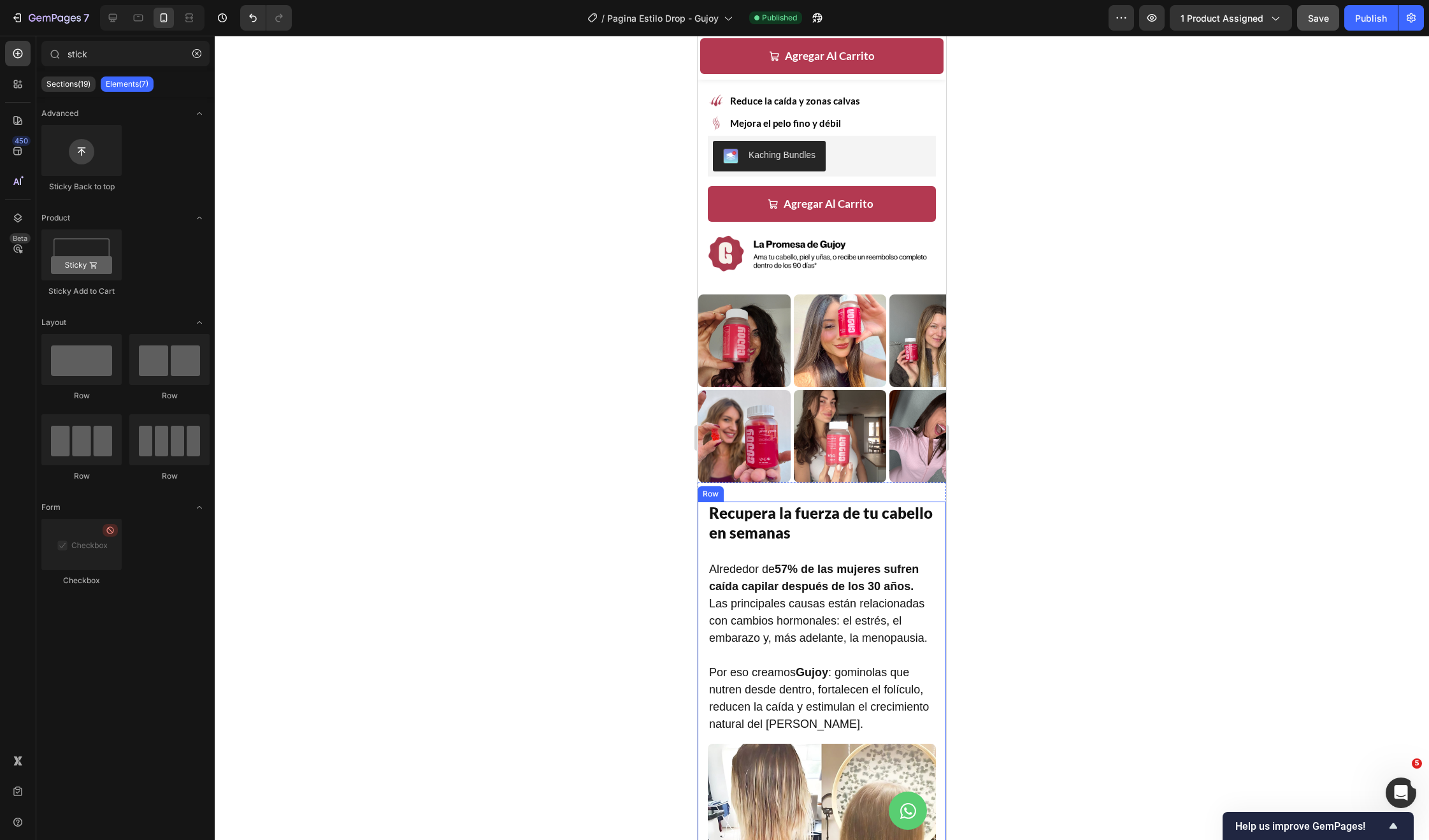
click at [822, 562] on strong "57% de las mujeres sufren caída capilar después de los 30 años." at bounding box center [814, 577] width 210 height 30
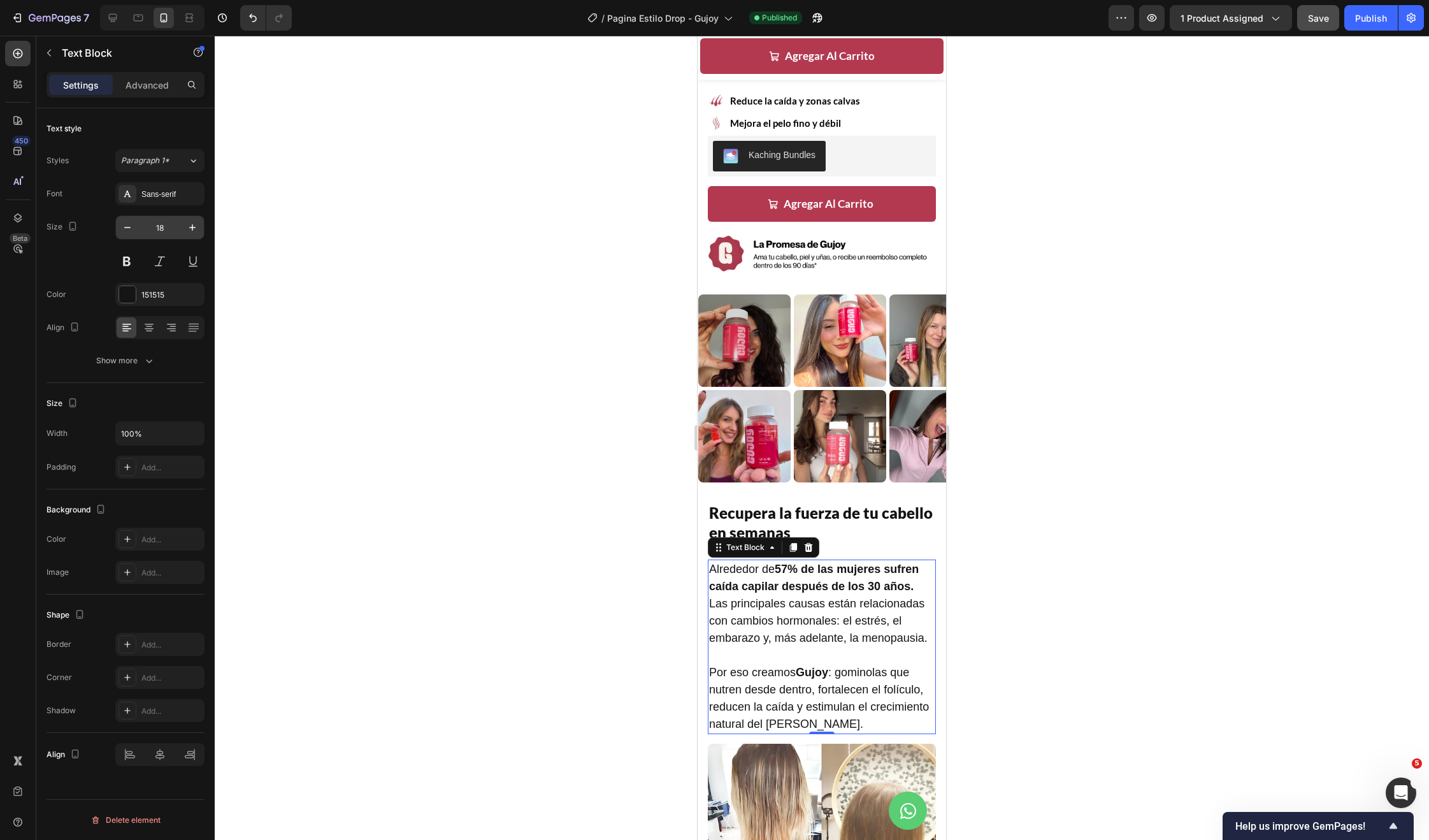
click at [165, 231] on input "18" at bounding box center [160, 227] width 42 height 23
type input "17"
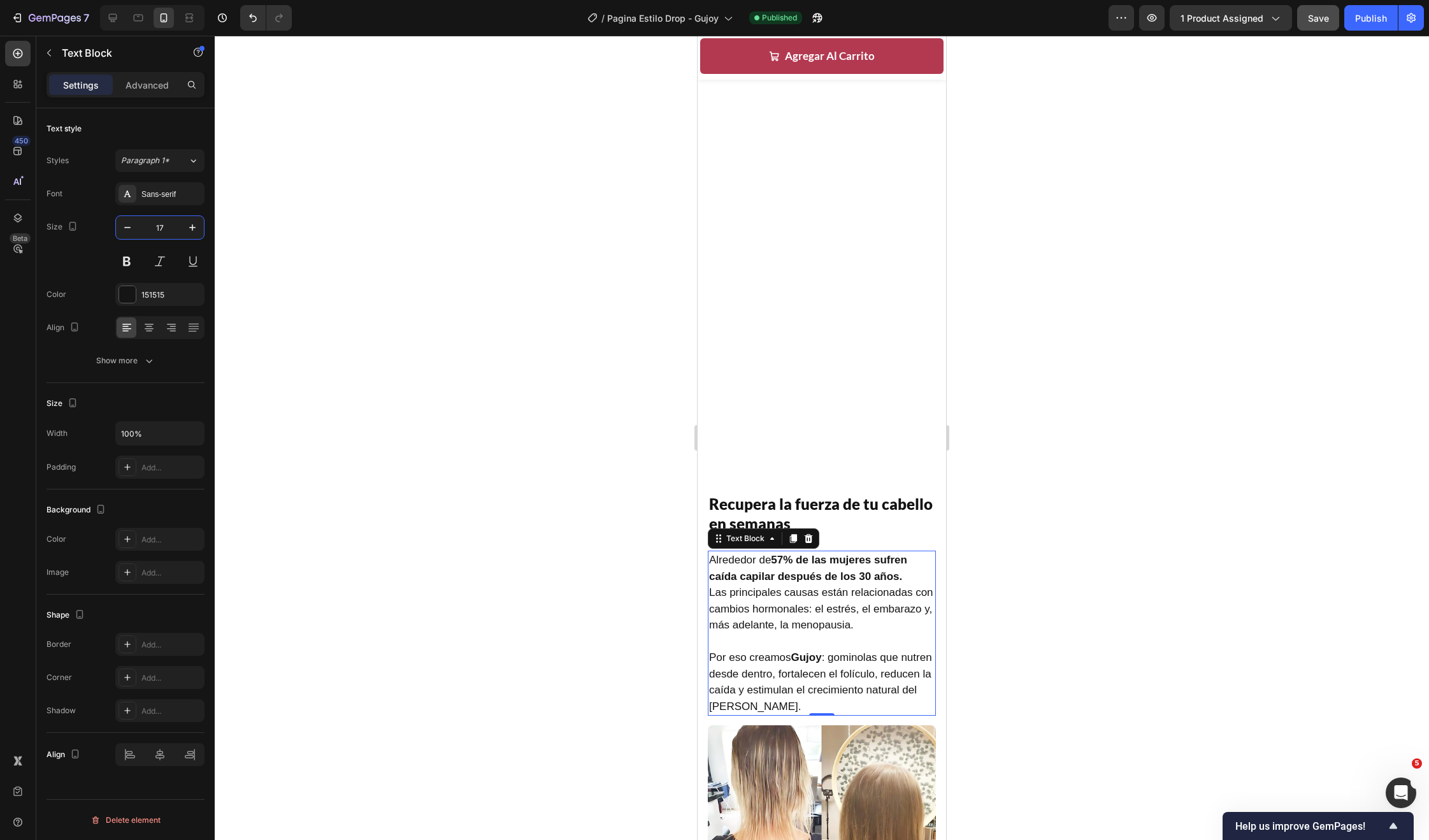
scroll to position [1295, 0]
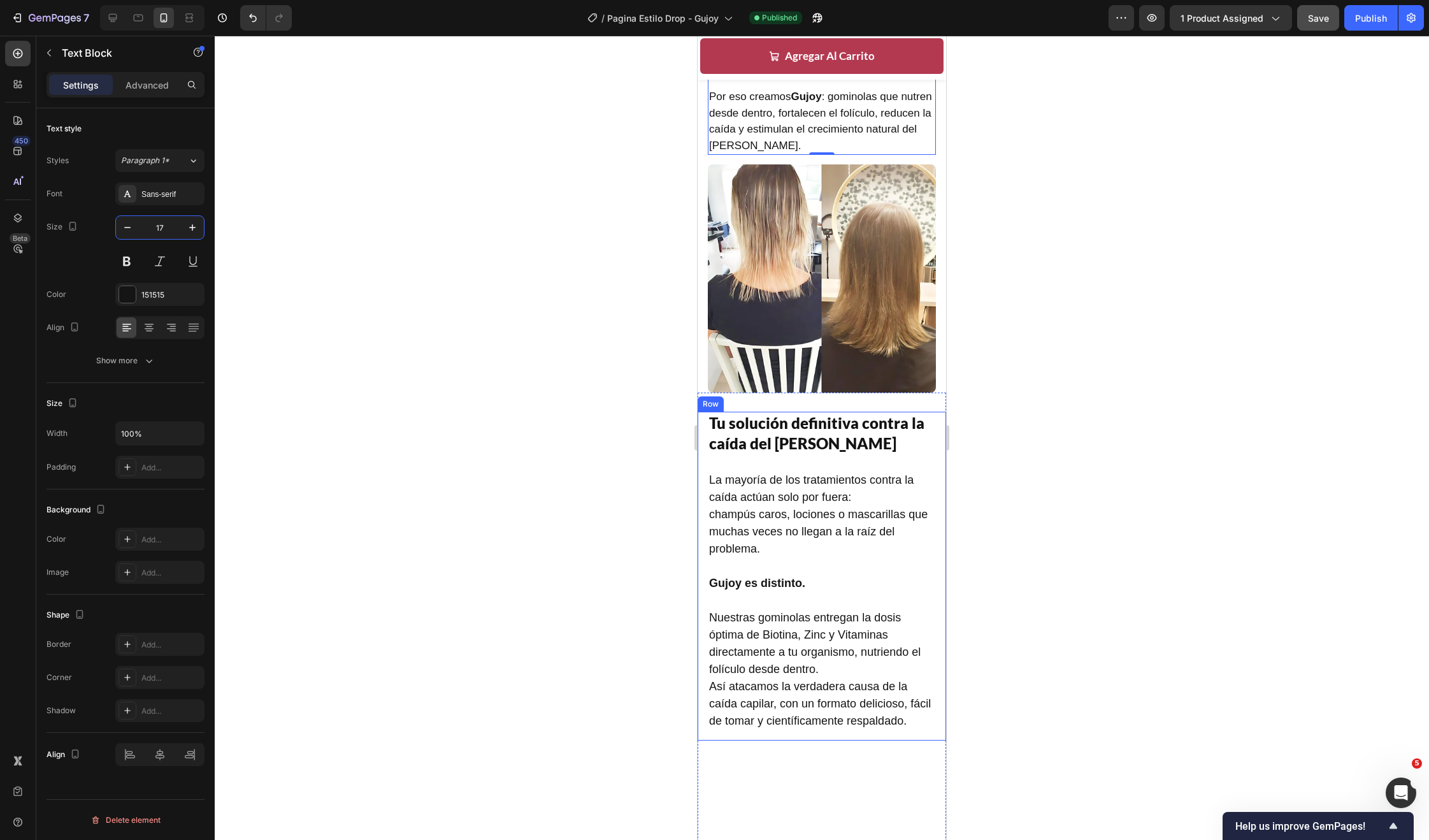
click at [808, 528] on p "La mayoría de los tratamientos contra la caída actúan solo por fuera: champús c…" at bounding box center [822, 600] width 225 height 258
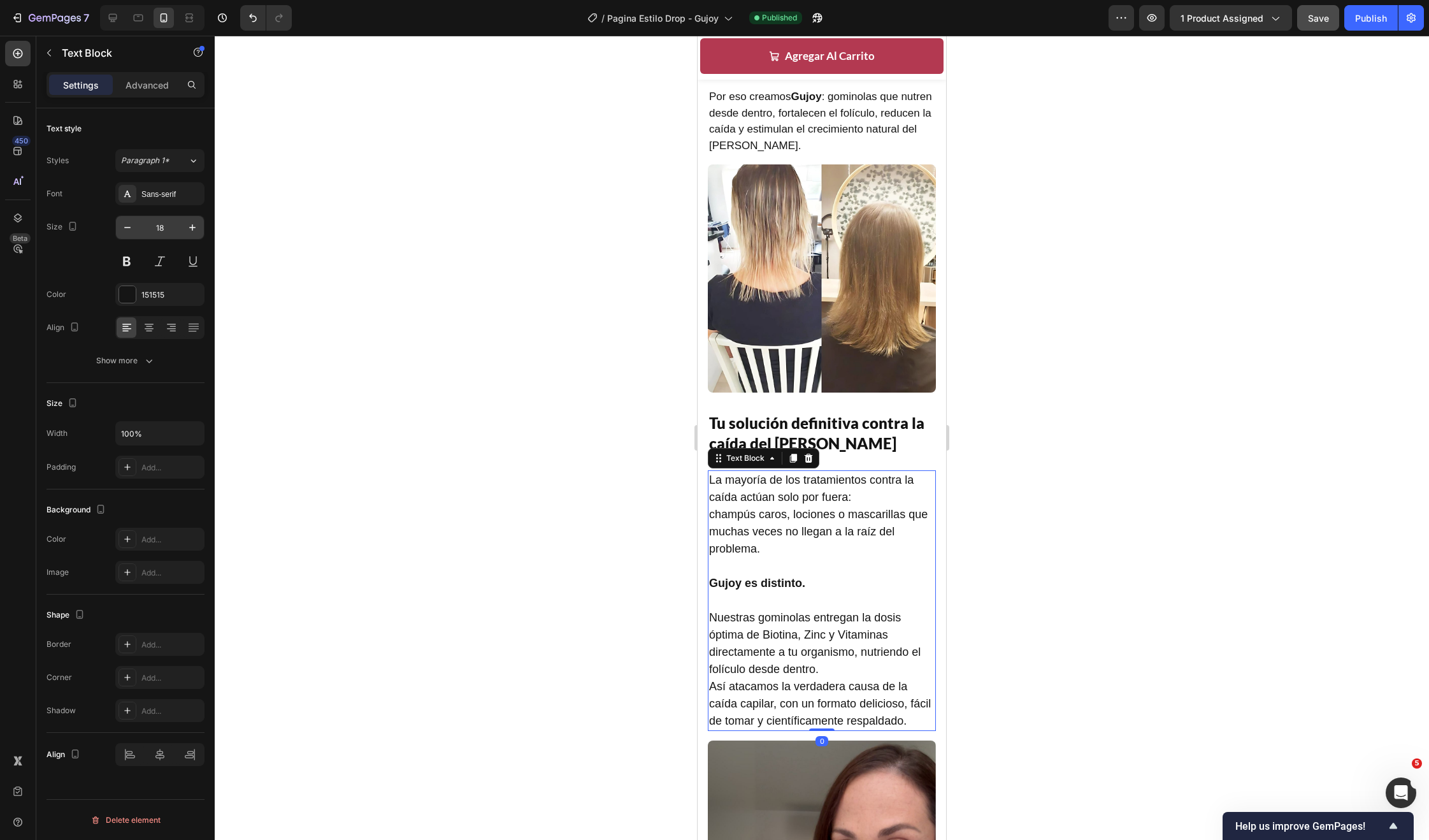
click at [165, 228] on input "18" at bounding box center [160, 227] width 42 height 23
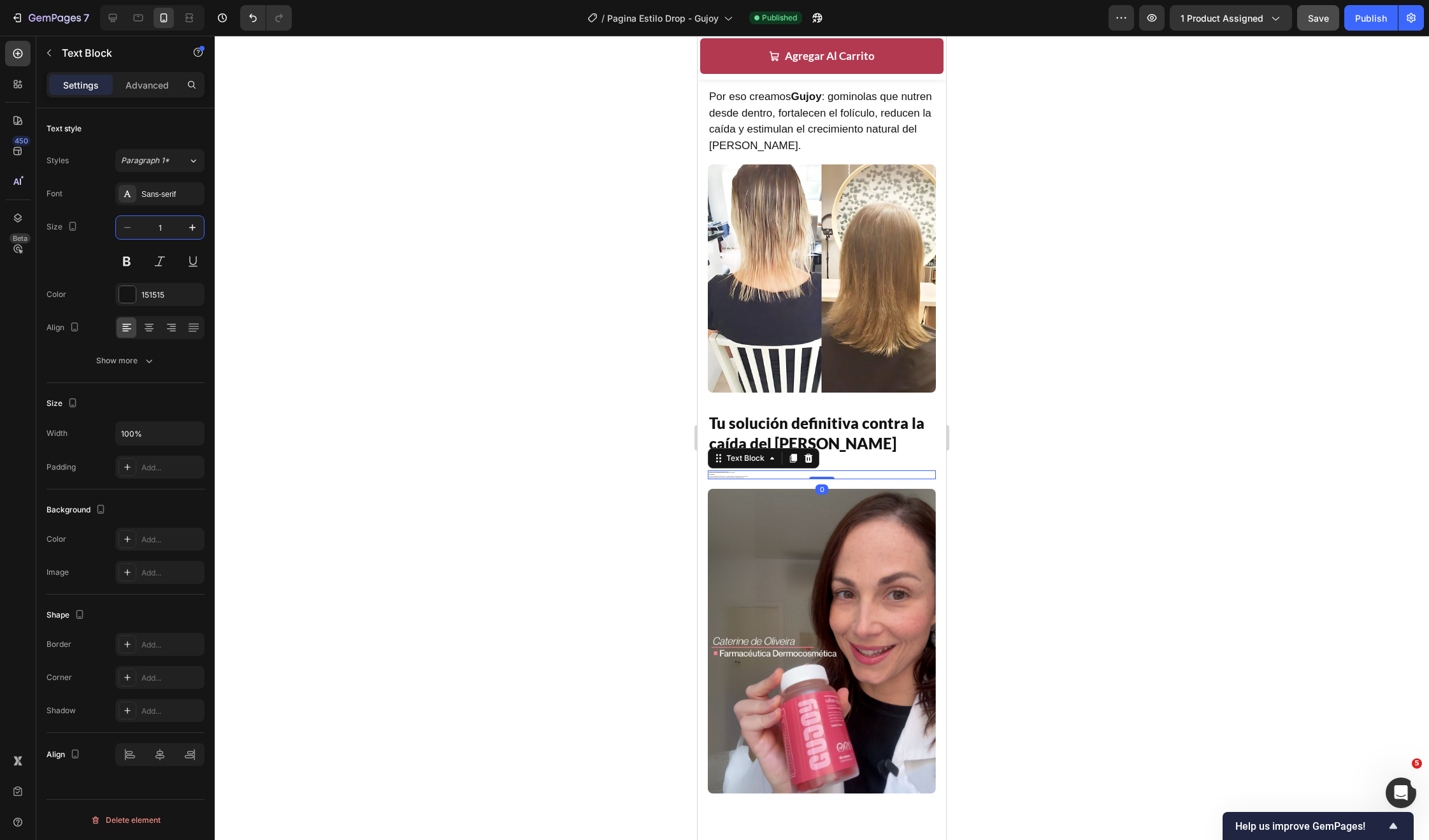
type input "17"
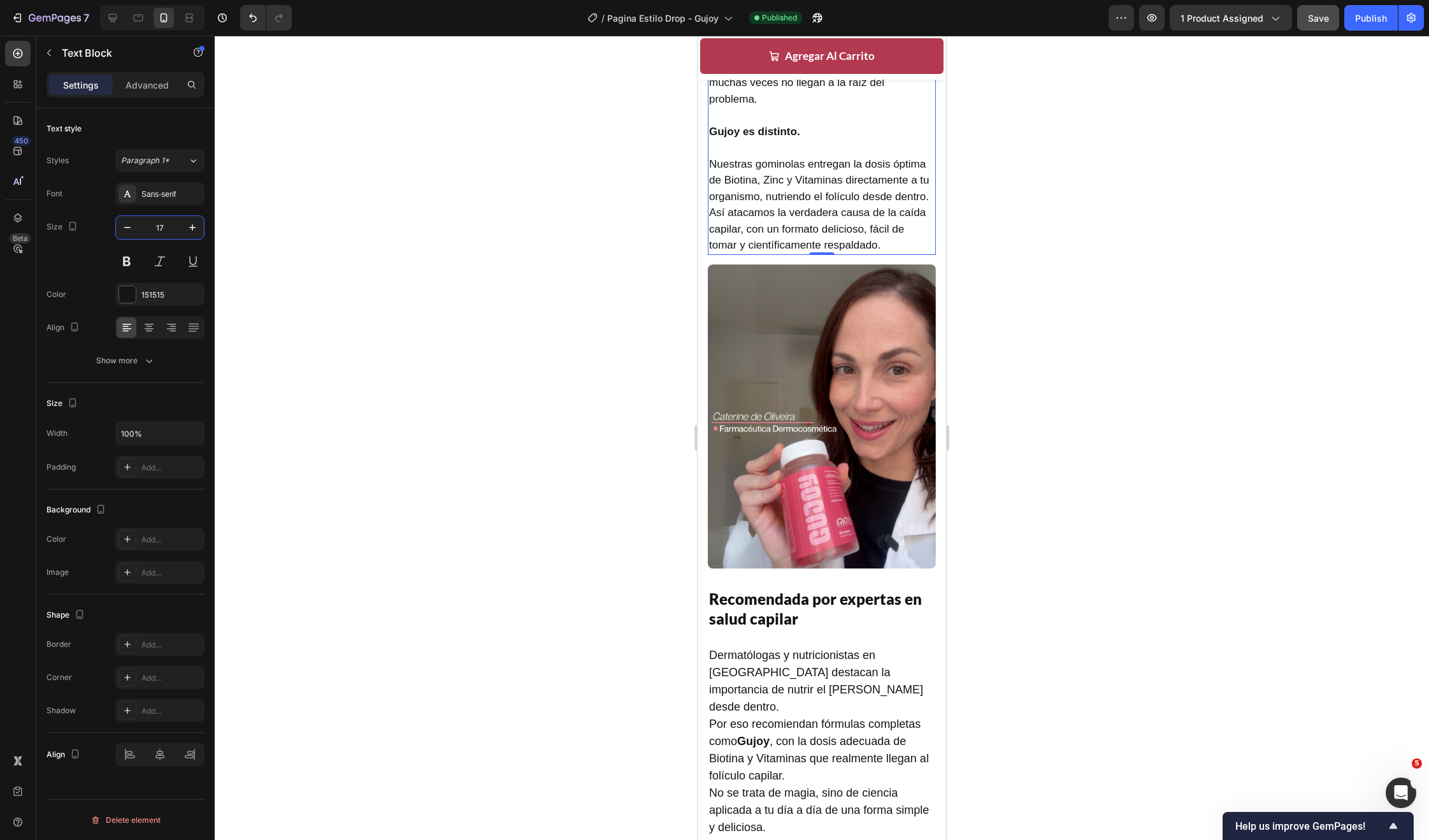
scroll to position [2060, 0]
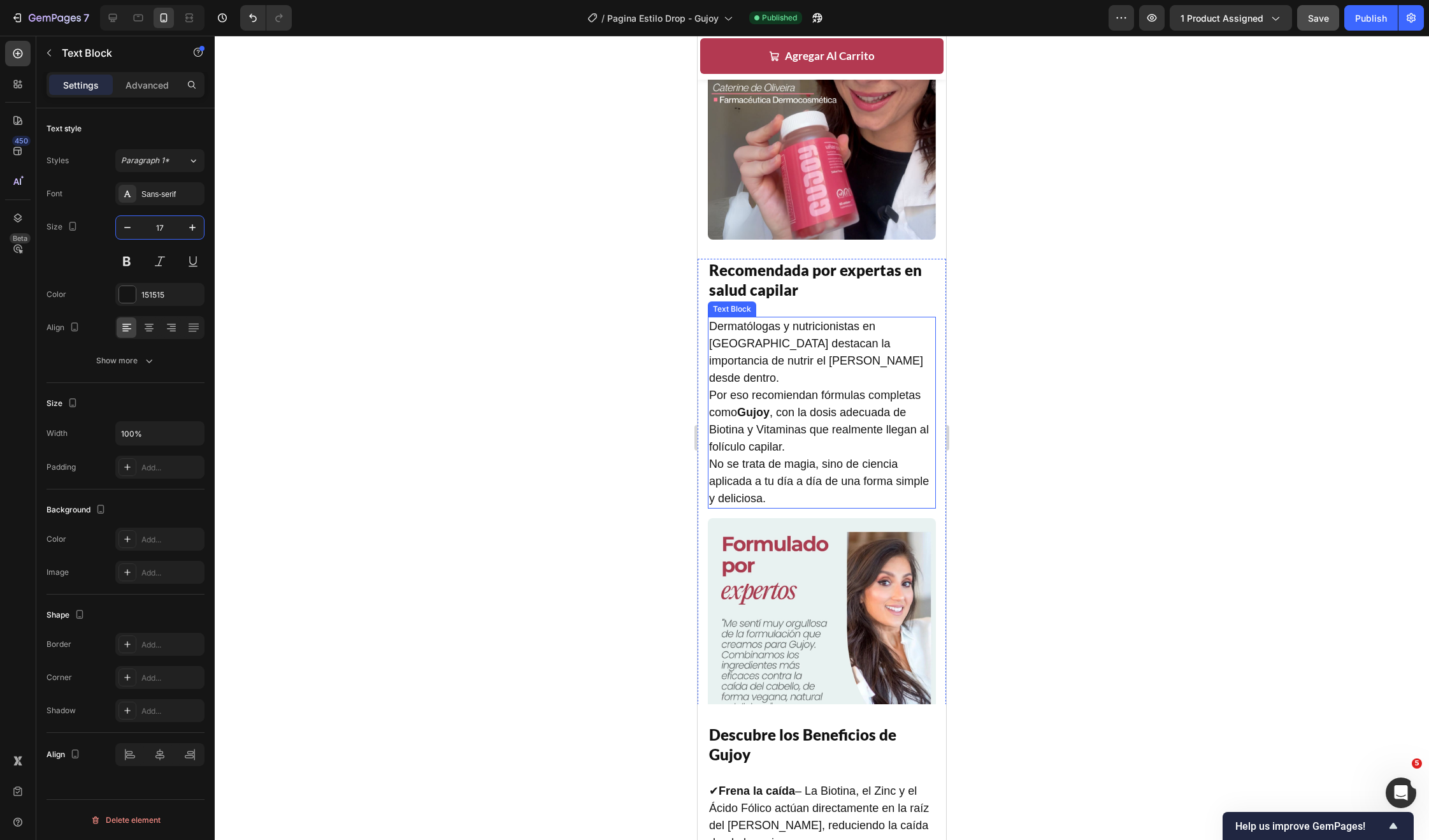
click at [791, 431] on p "Dermatólogas y nutricionistas en [GEOGRAPHIC_DATA] destacan la importancia de n…" at bounding box center [822, 413] width 225 height 189
click at [149, 218] on input "18" at bounding box center [160, 227] width 42 height 23
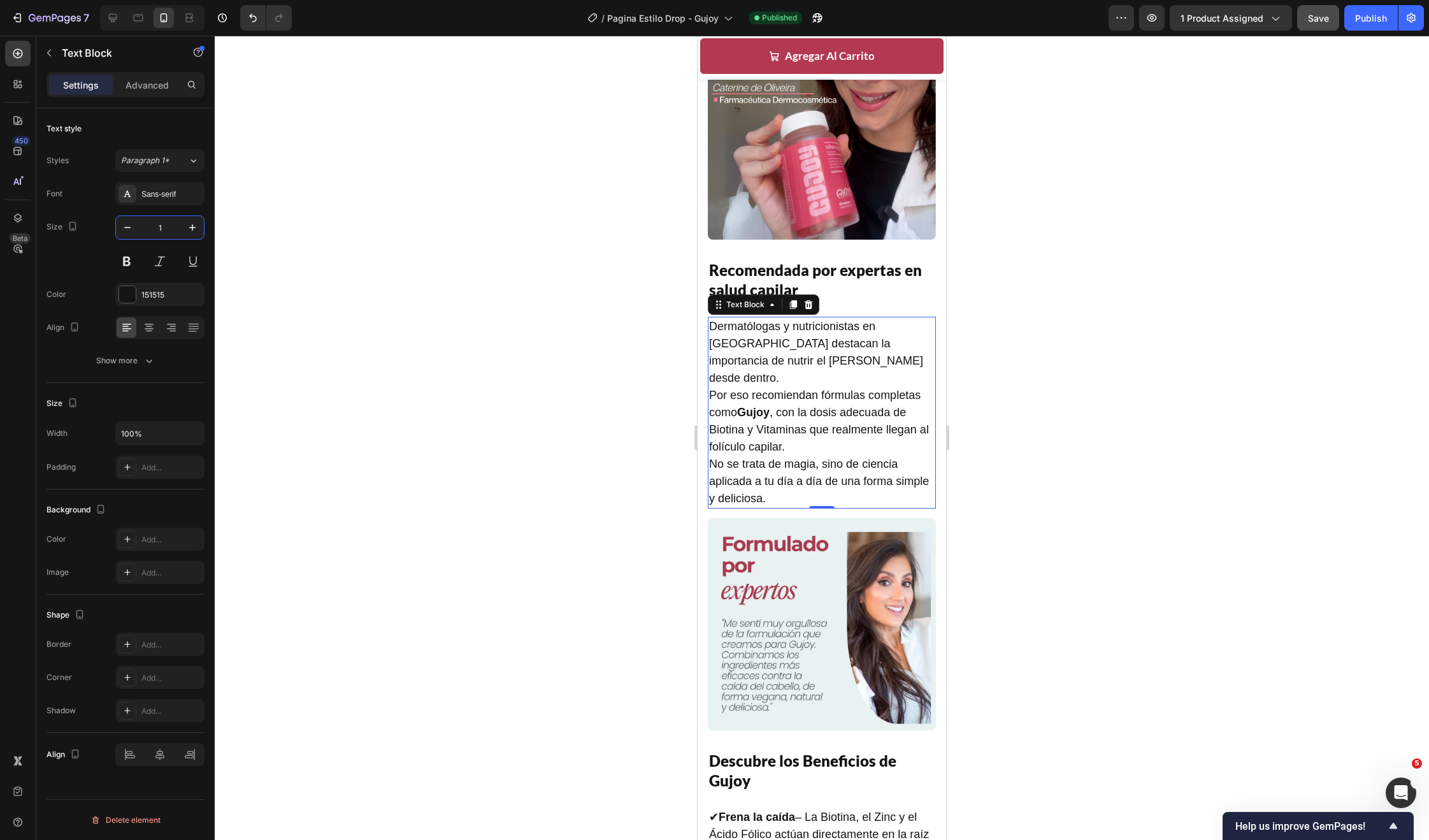
type input "17"
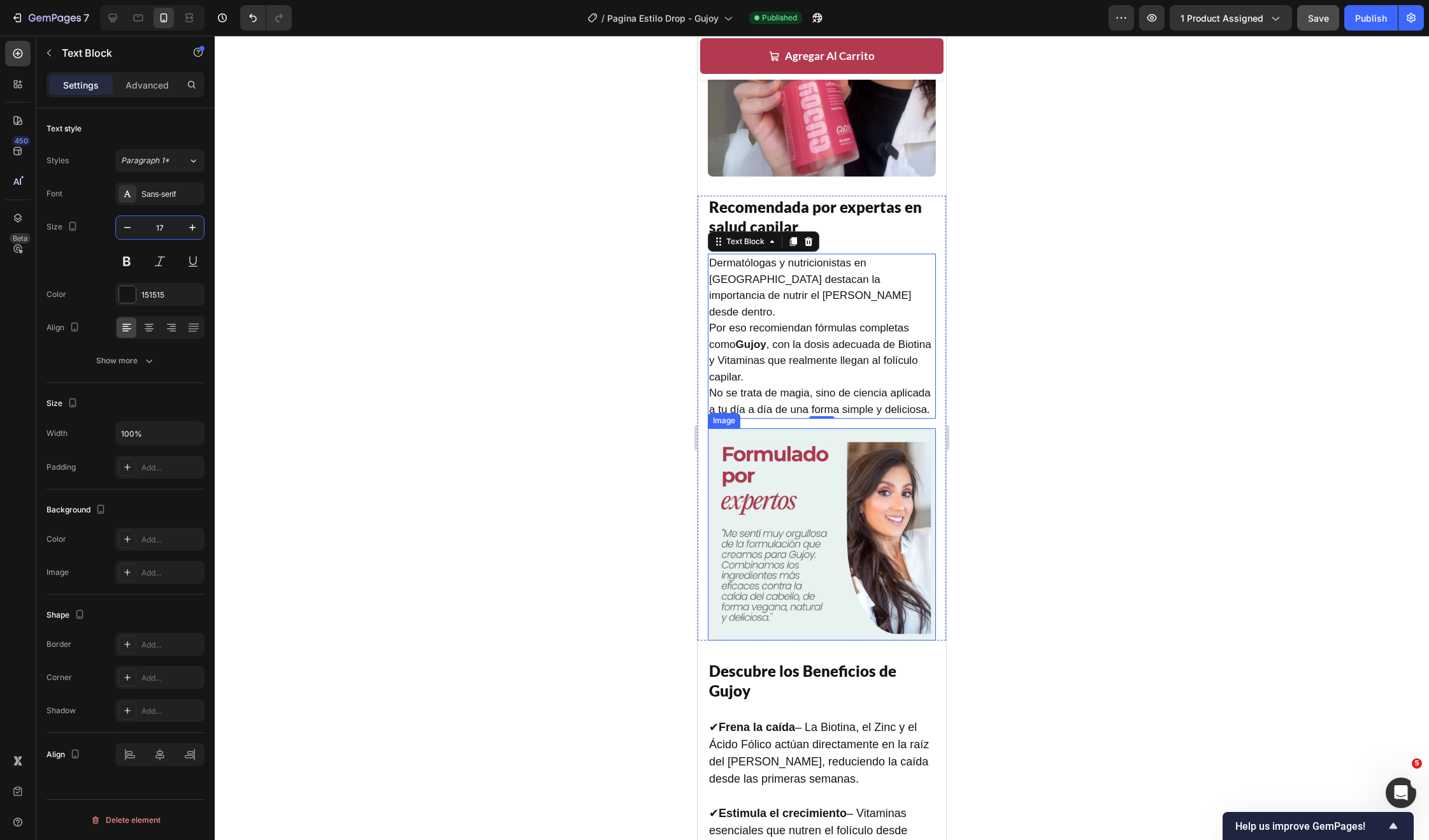
scroll to position [2168, 0]
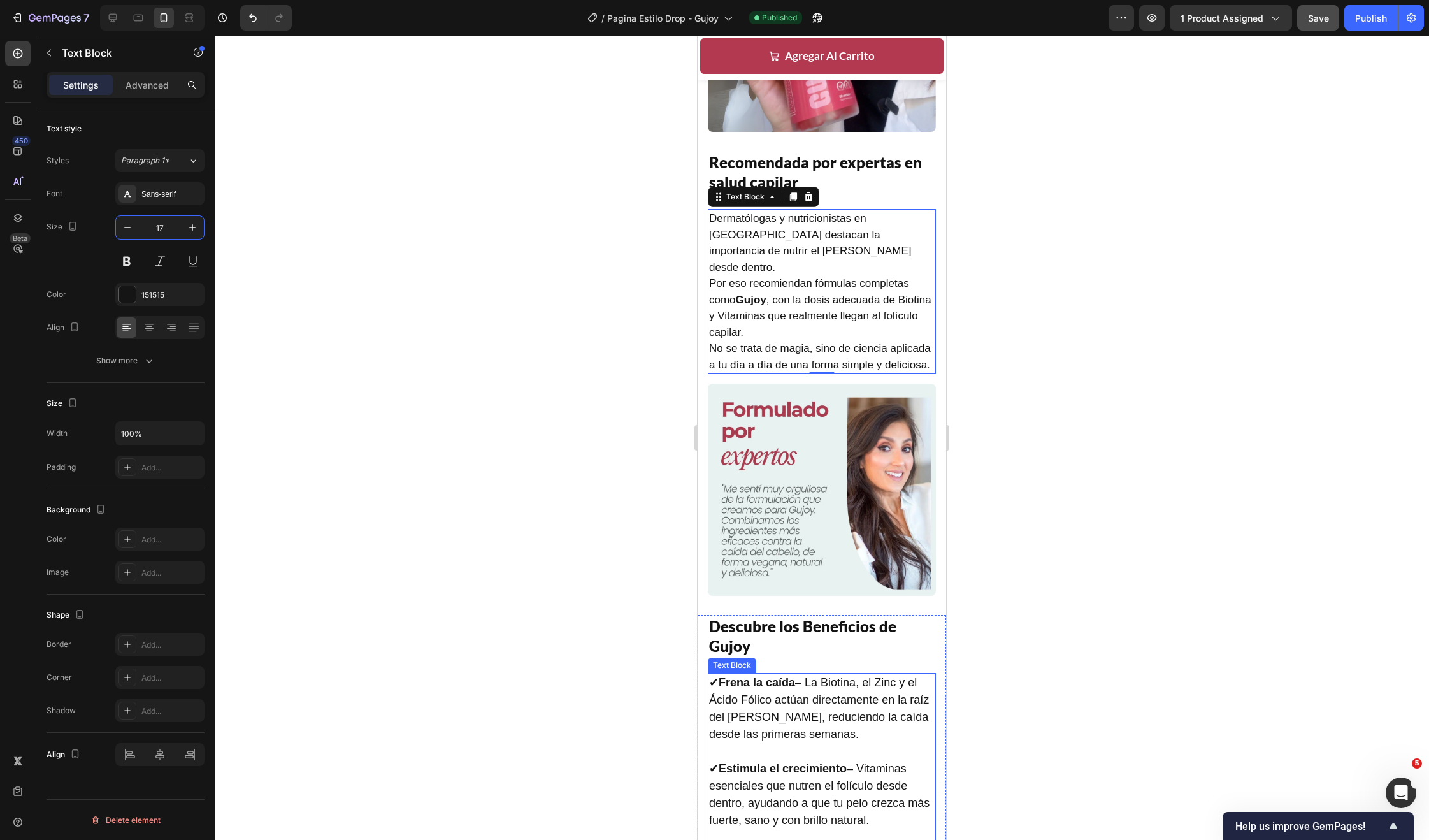
click at [822, 716] on p "✔ Frena la caída – La Biotina, el Zinc y el Ácido Fólico actúan directamente en…" at bounding box center [822, 760] width 225 height 172
click at [151, 223] on input "18" at bounding box center [160, 227] width 42 height 23
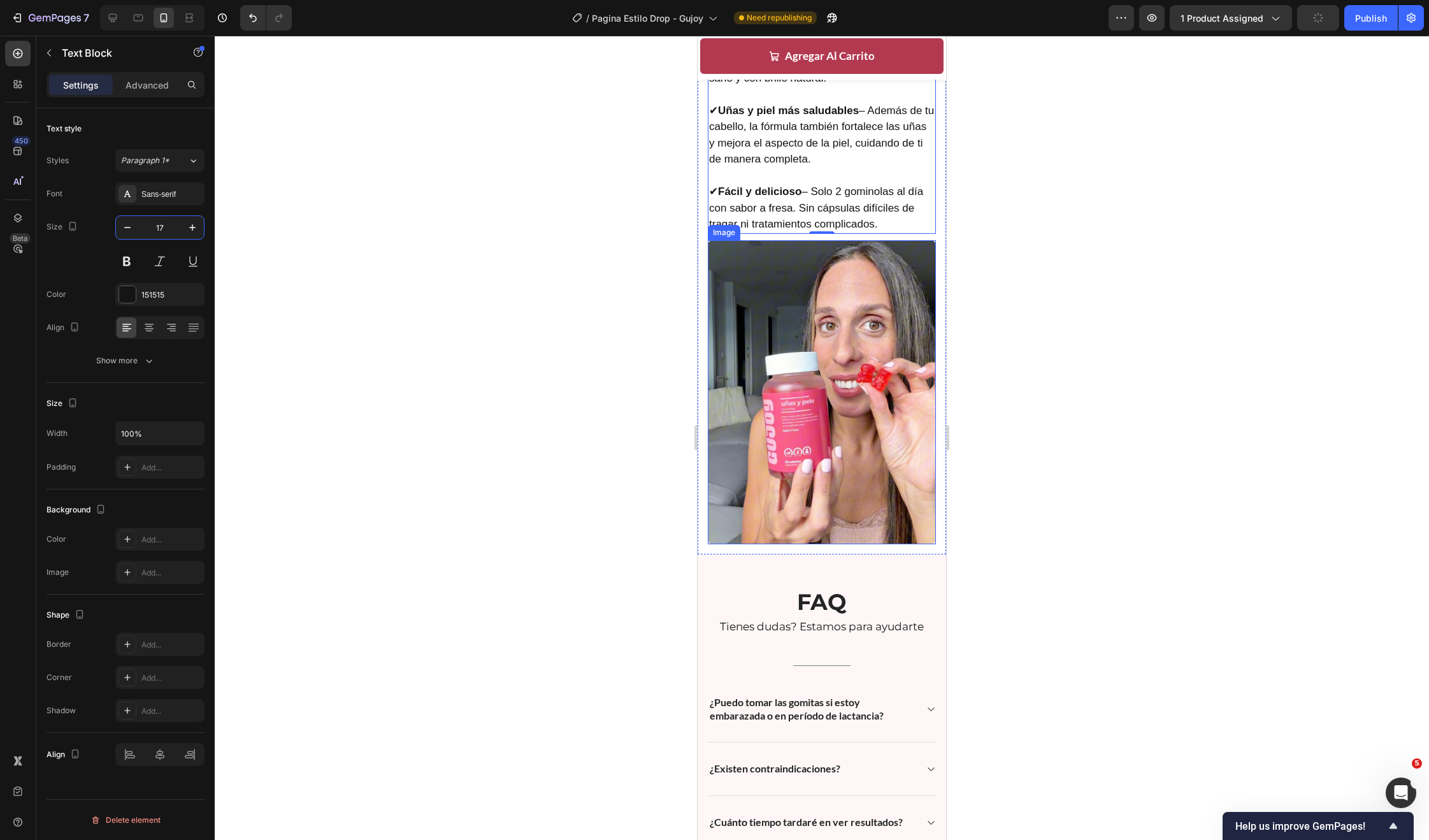
scroll to position [3054, 0]
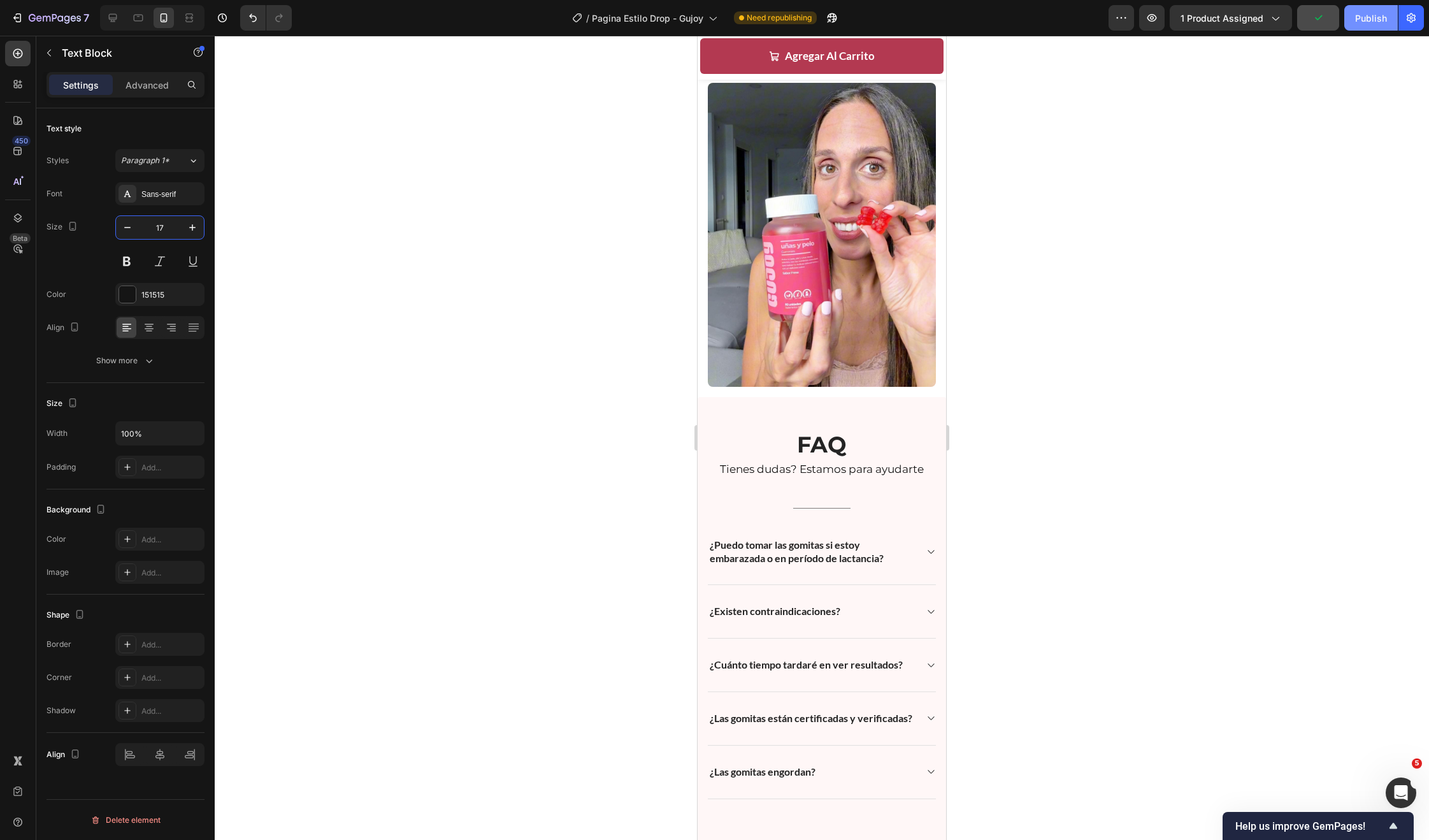
type input "17"
click at [1370, 17] on div "Publish" at bounding box center [1371, 17] width 32 height 14
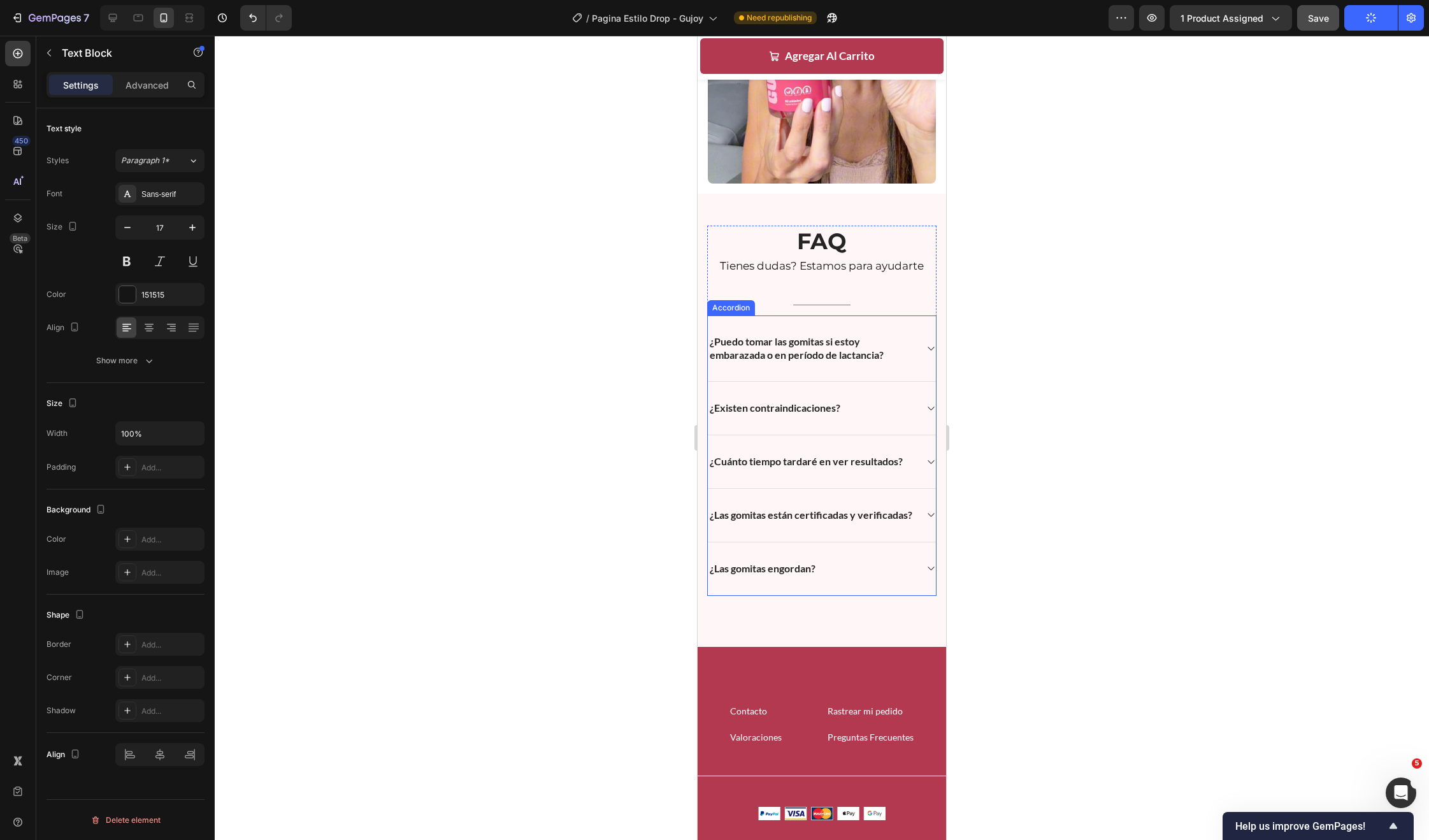
scroll to position [3345, 0]
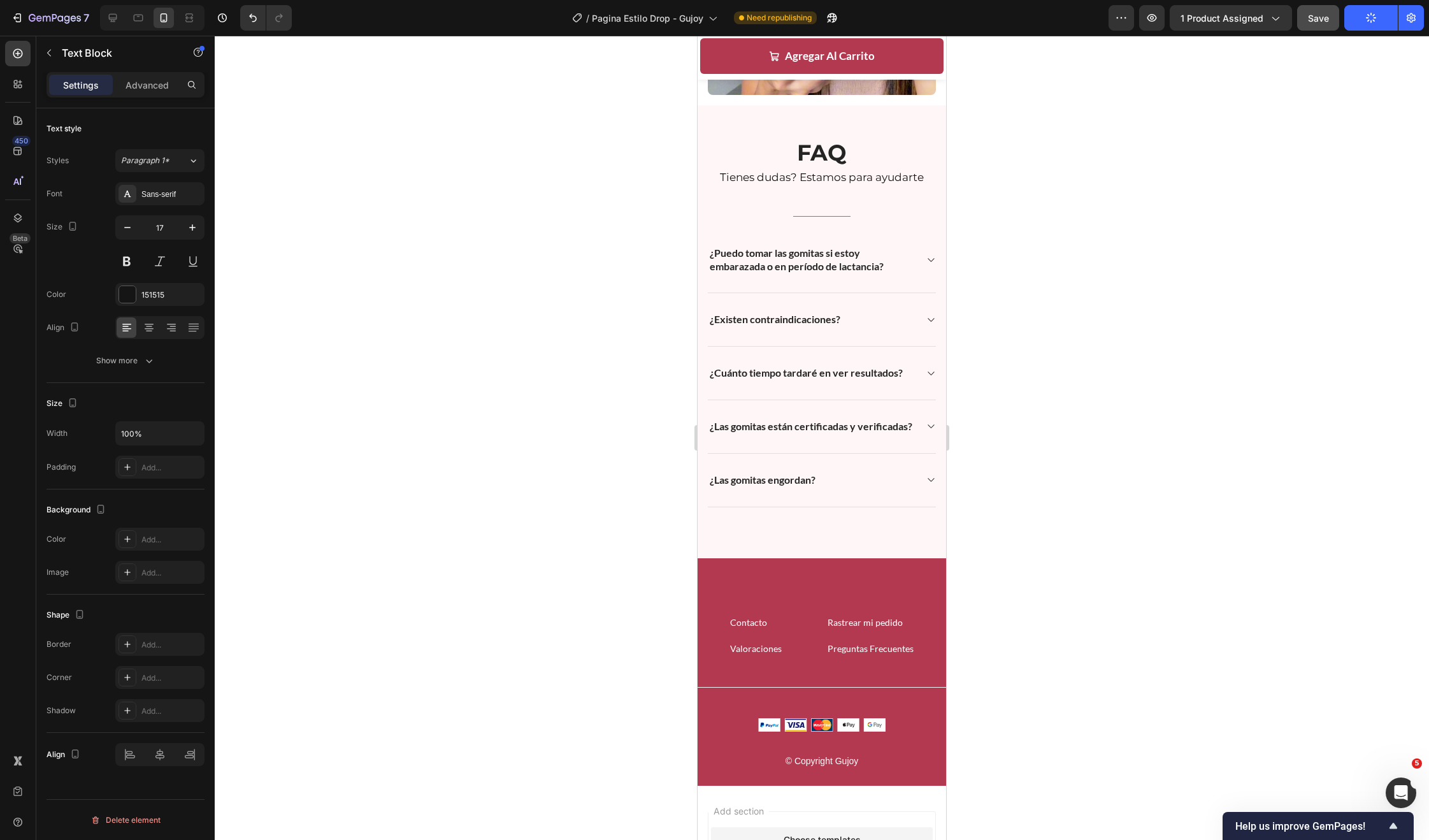
click at [1085, 407] on div at bounding box center [822, 437] width 1214 height 804
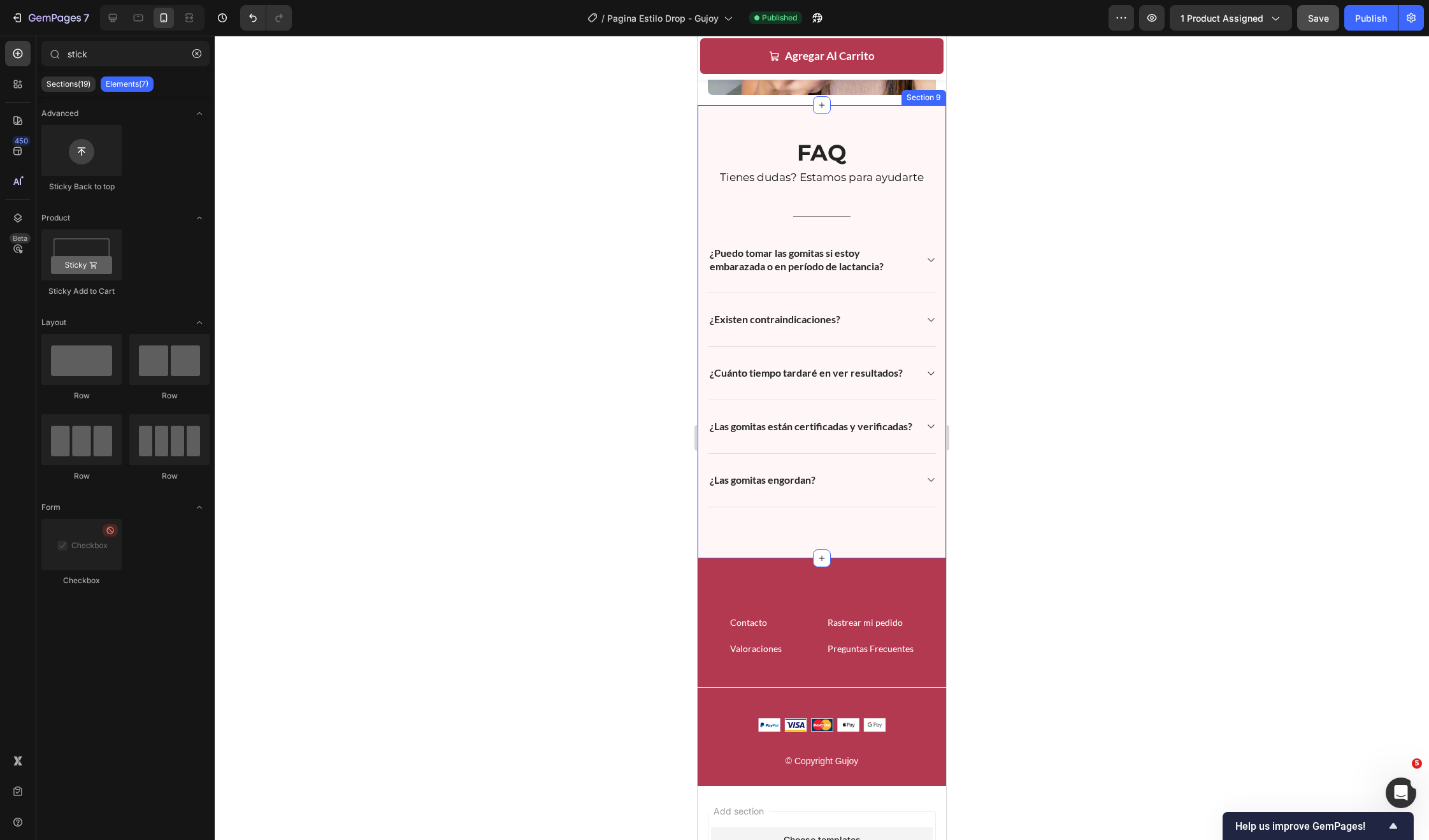
click at [834, 523] on div "FAQ Heading Tienes dudas? Estamos para ayudarte Text block Title Line ¿Puedo to…" at bounding box center [822, 331] width 248 height 452
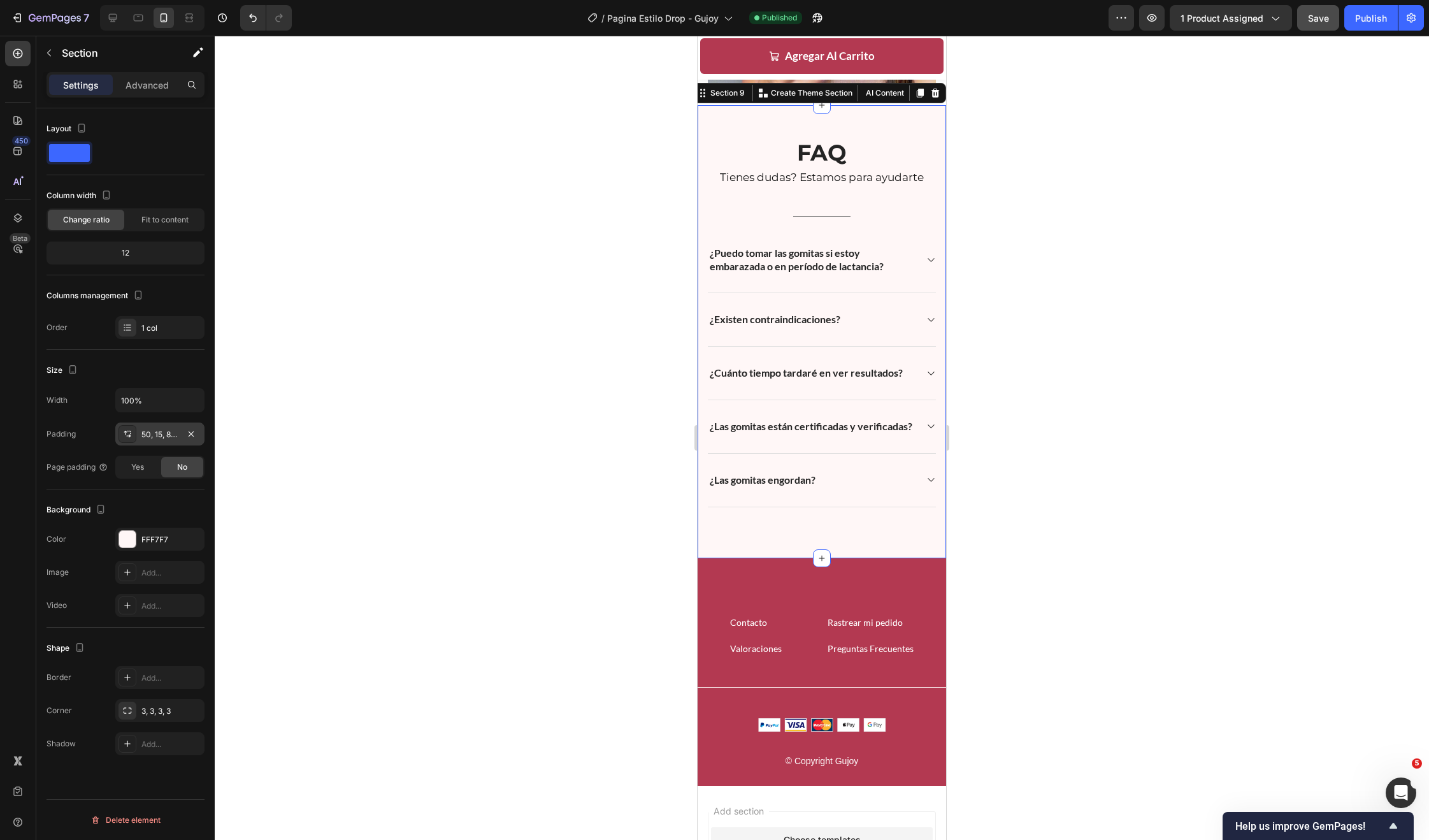
click at [171, 440] on div "50, 15, 80, 15" at bounding box center [159, 434] width 89 height 23
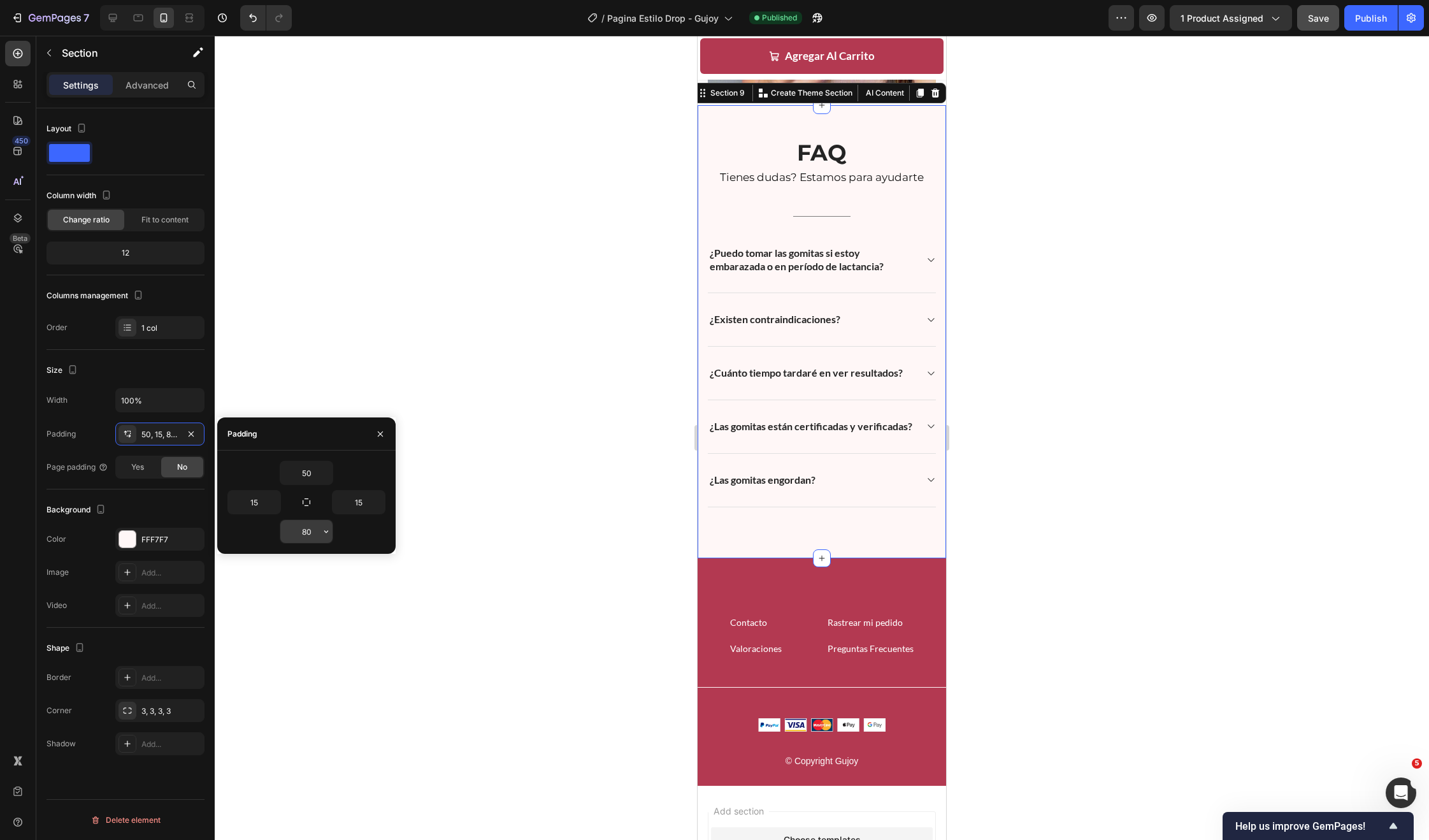
click at [309, 530] on input "80" at bounding box center [306, 531] width 52 height 23
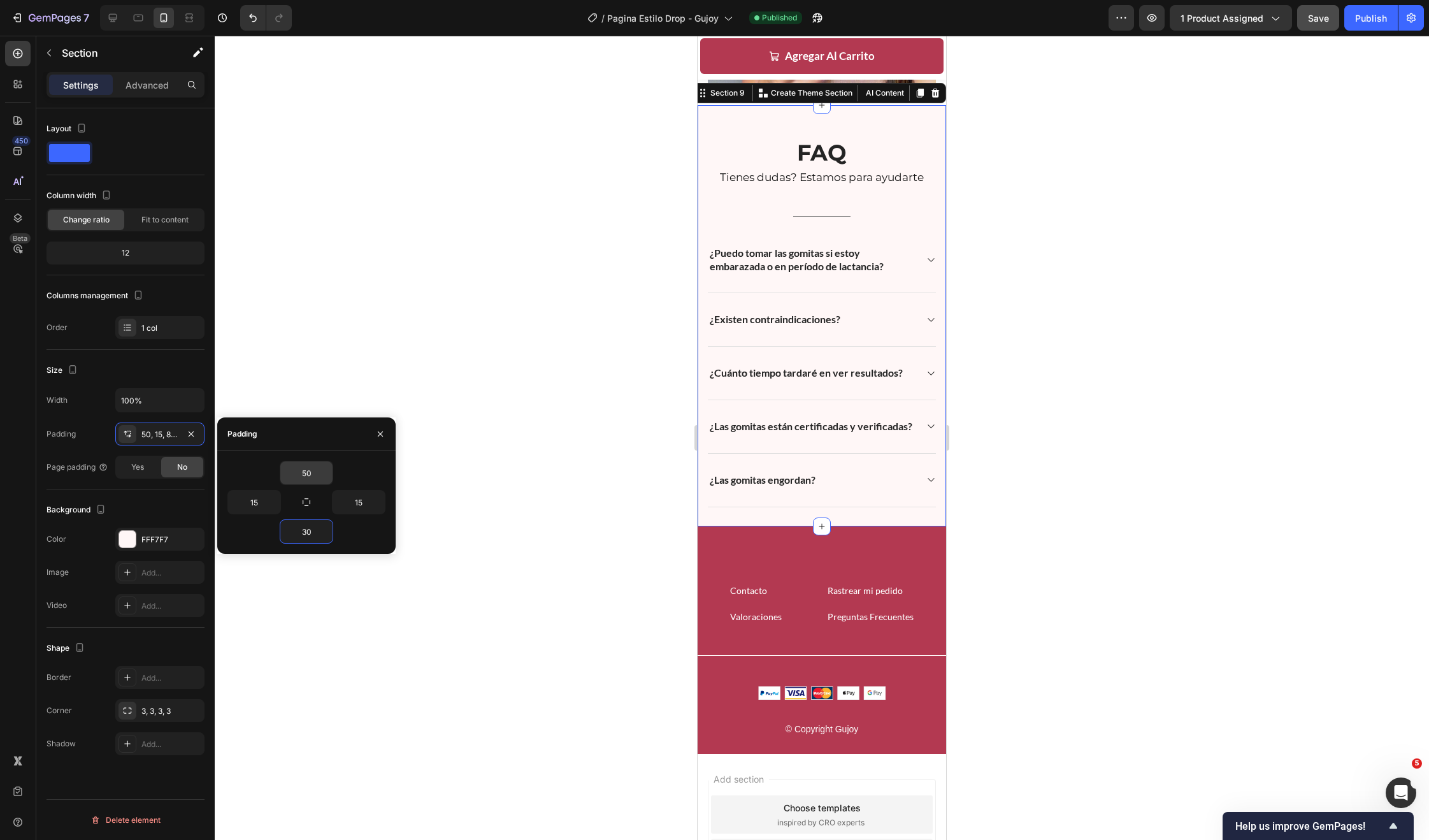
type input "30"
click at [312, 472] on input "50" at bounding box center [306, 472] width 52 height 23
type input "30"
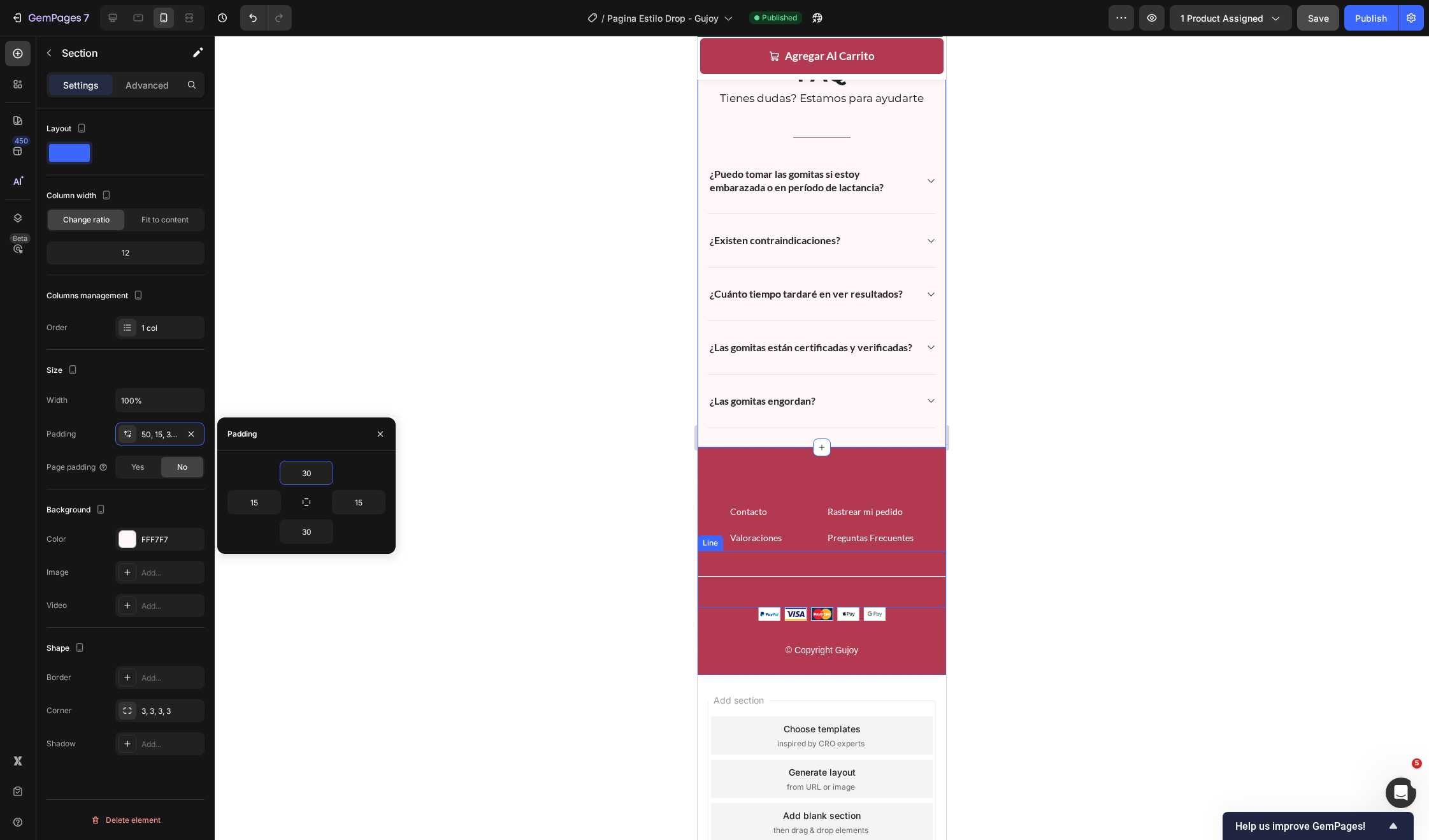
scroll to position [3470, 0]
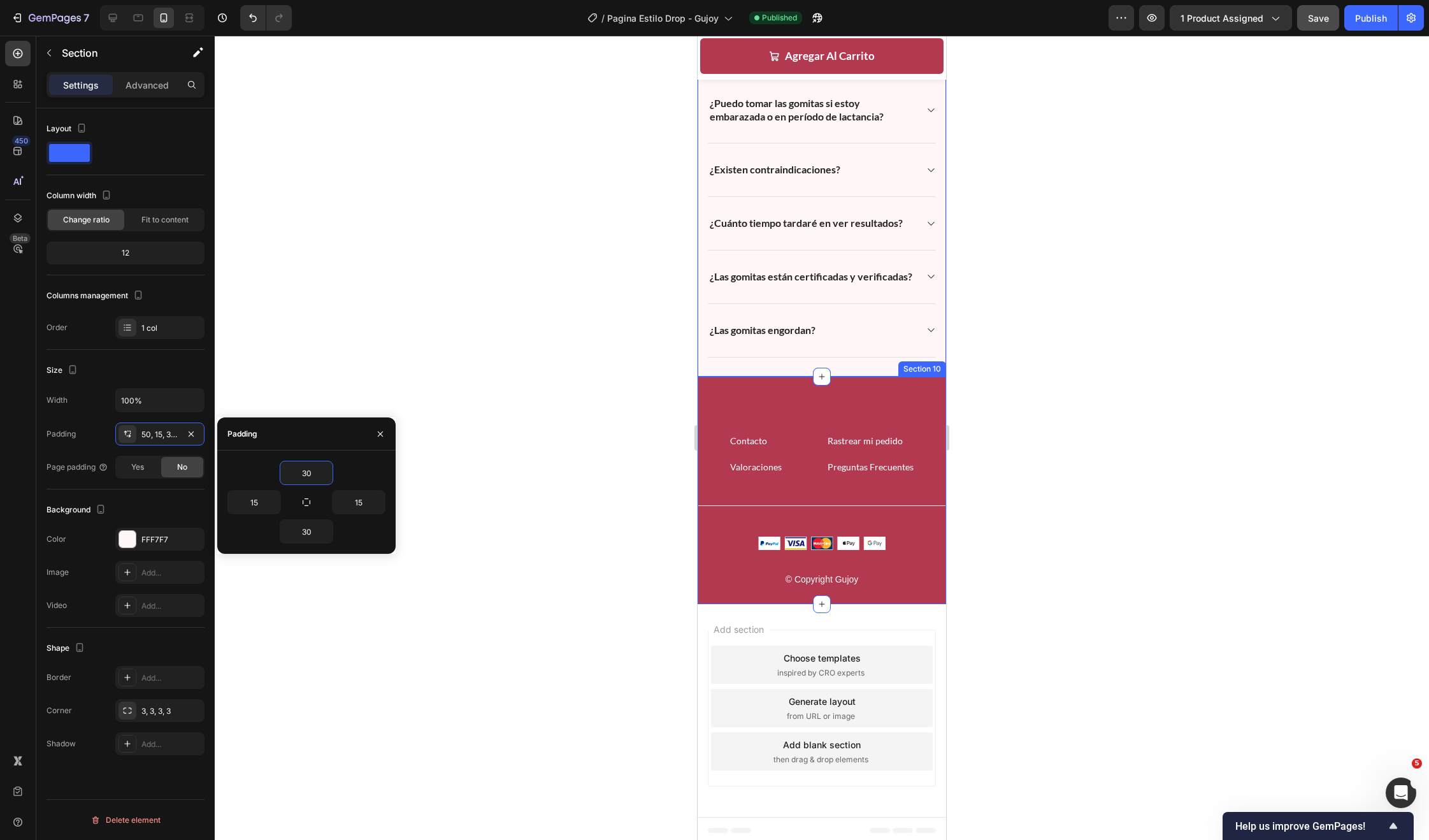
click at [787, 400] on div "Contacto Button Rastrear mi pedido Button Valoraciones Button Preguntas Frecuen…" at bounding box center [822, 491] width 248 height 228
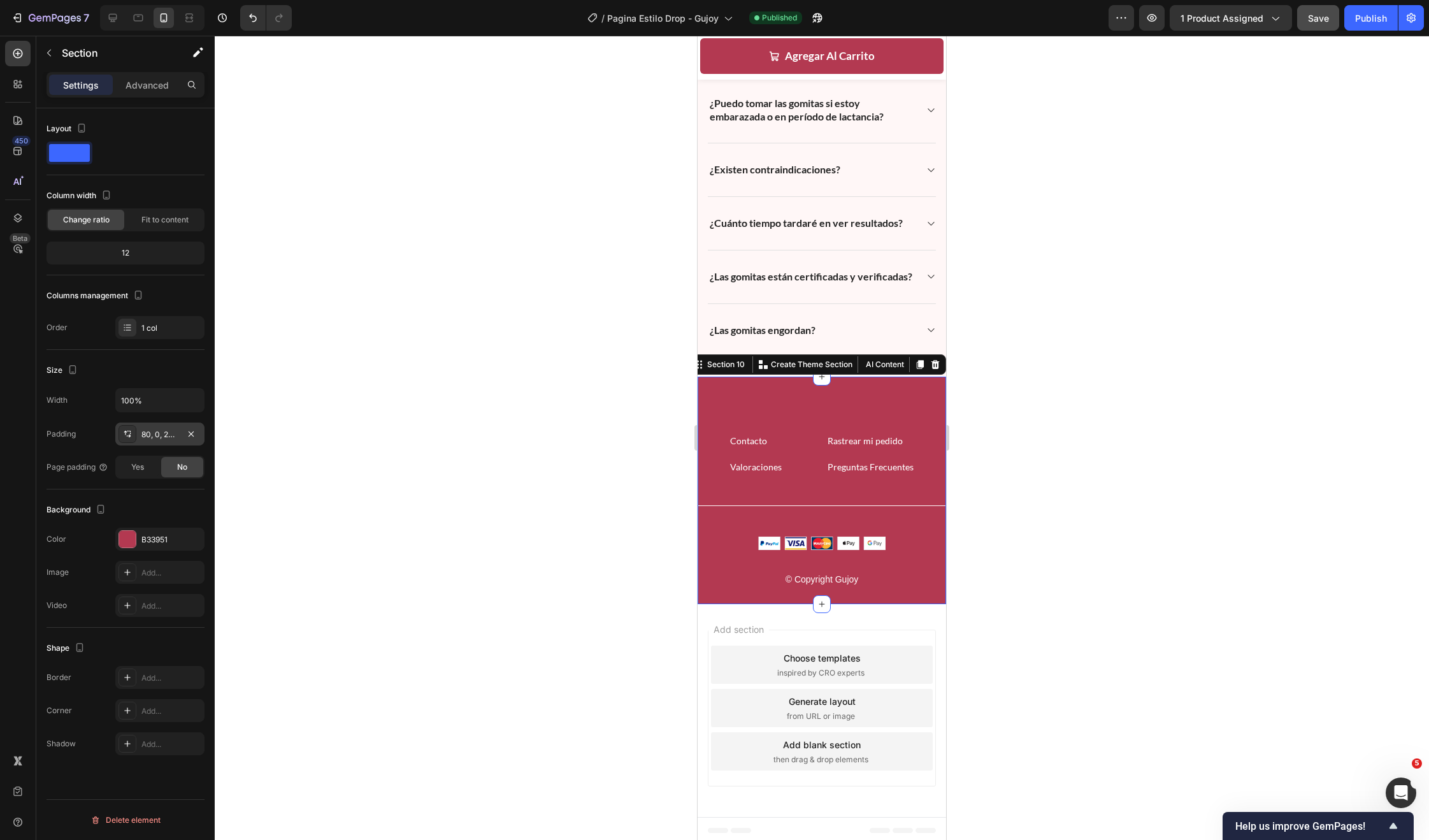
click at [163, 434] on div "80, 0, 24, 0" at bounding box center [160, 435] width 37 height 11
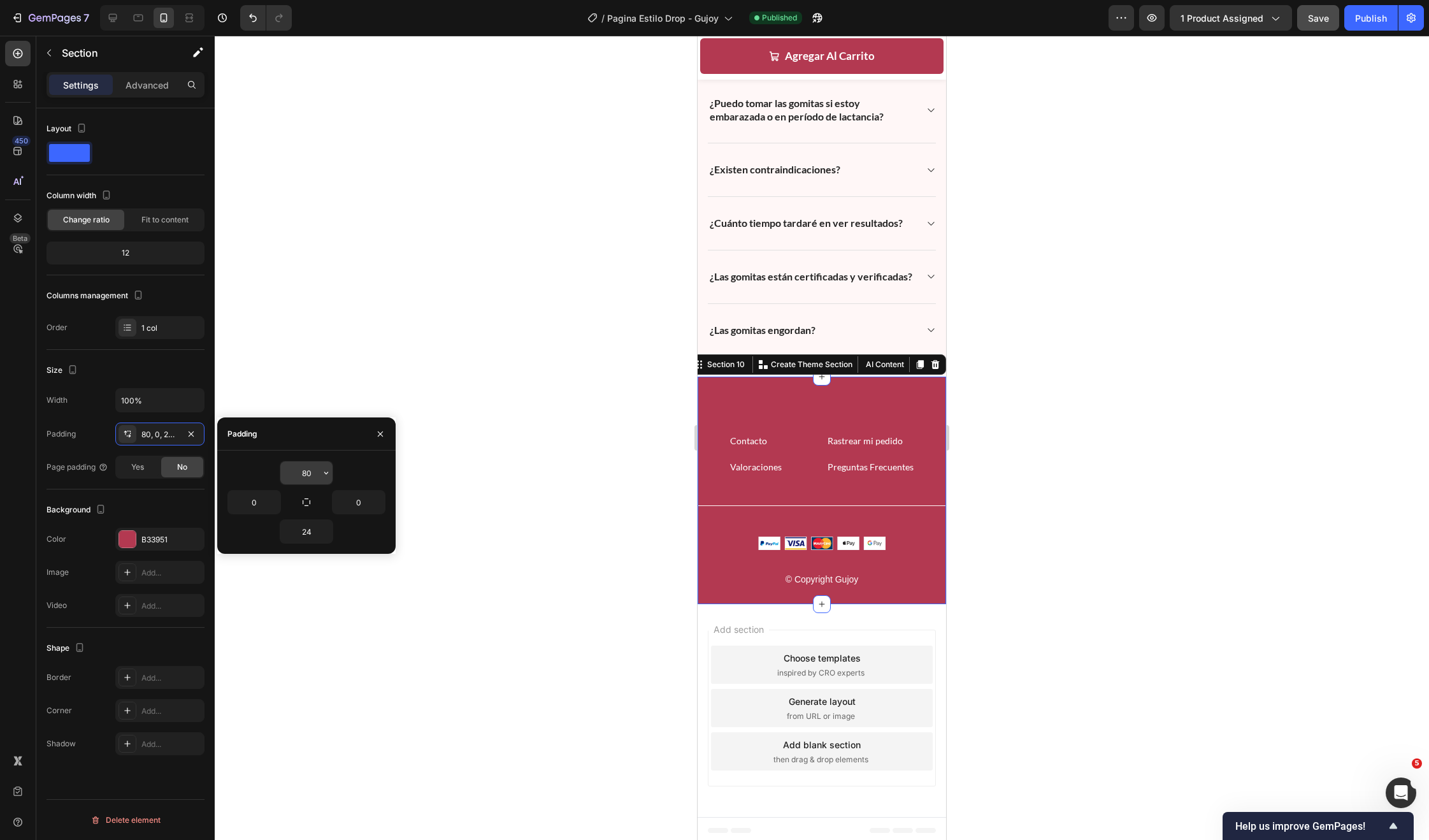
click at [309, 476] on input "80" at bounding box center [306, 472] width 52 height 23
type input "30"
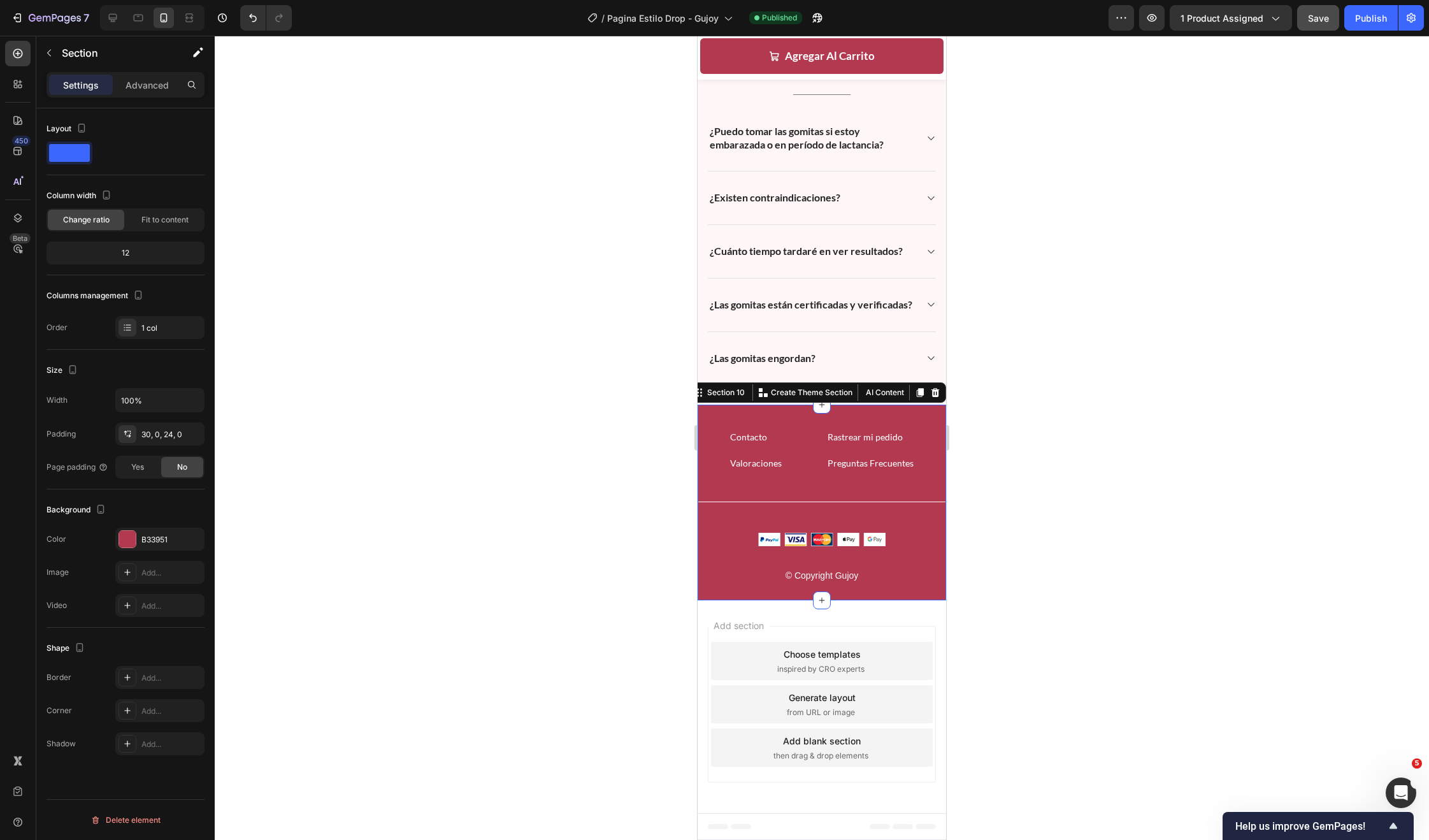
click at [601, 349] on div at bounding box center [822, 437] width 1214 height 804
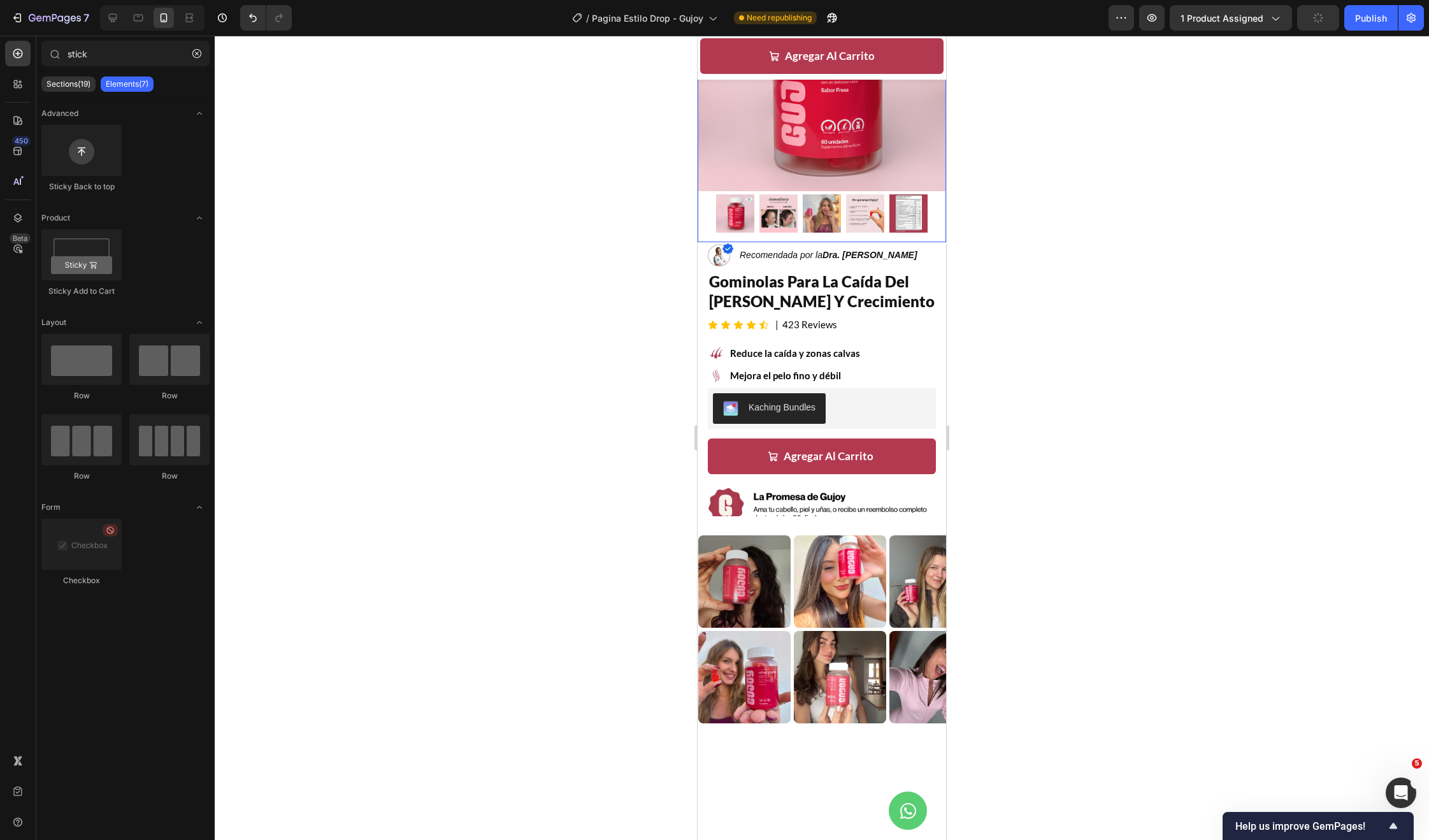
scroll to position [0, 0]
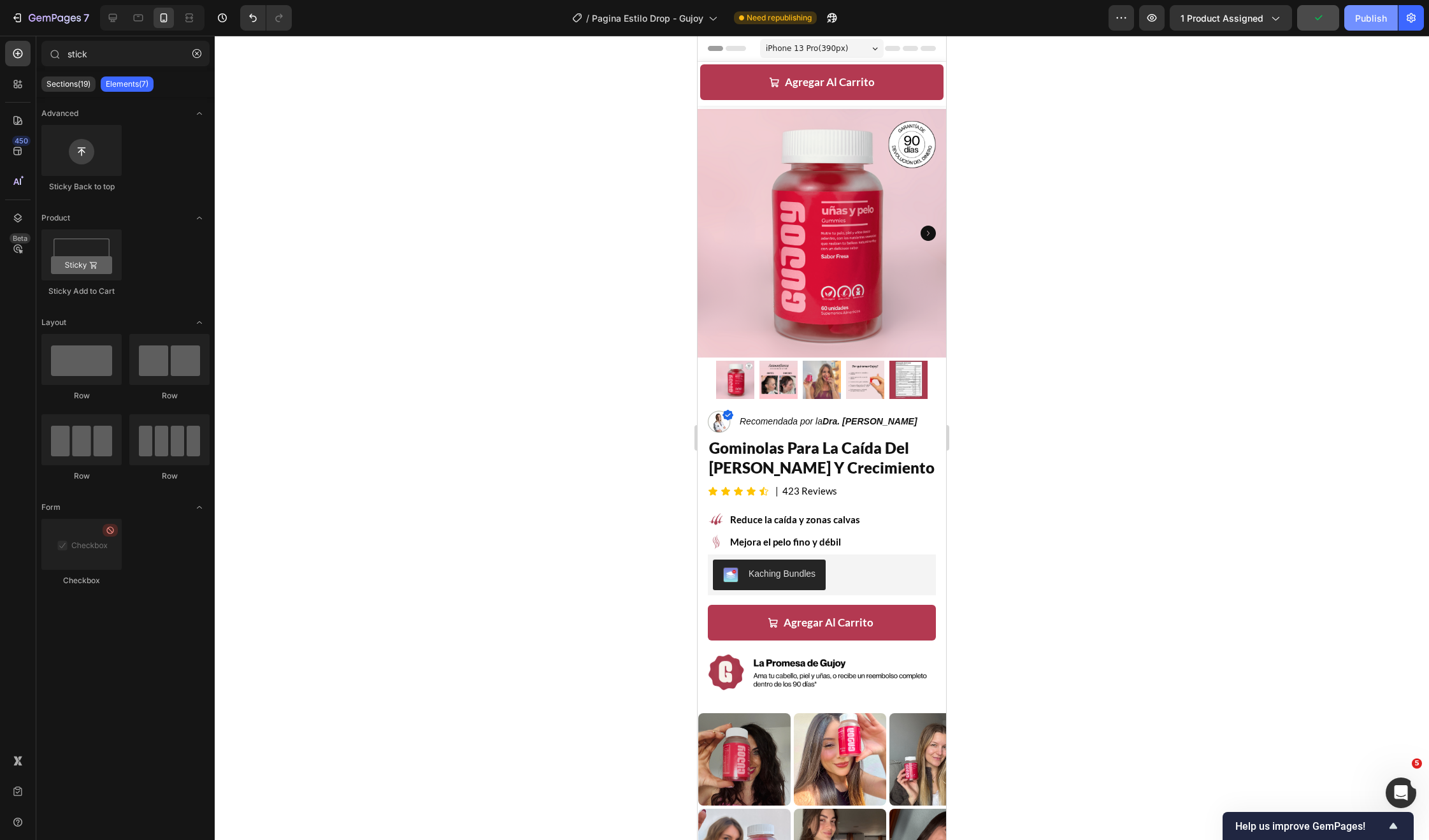
click at [1355, 19] on div "Publish" at bounding box center [1371, 17] width 32 height 14
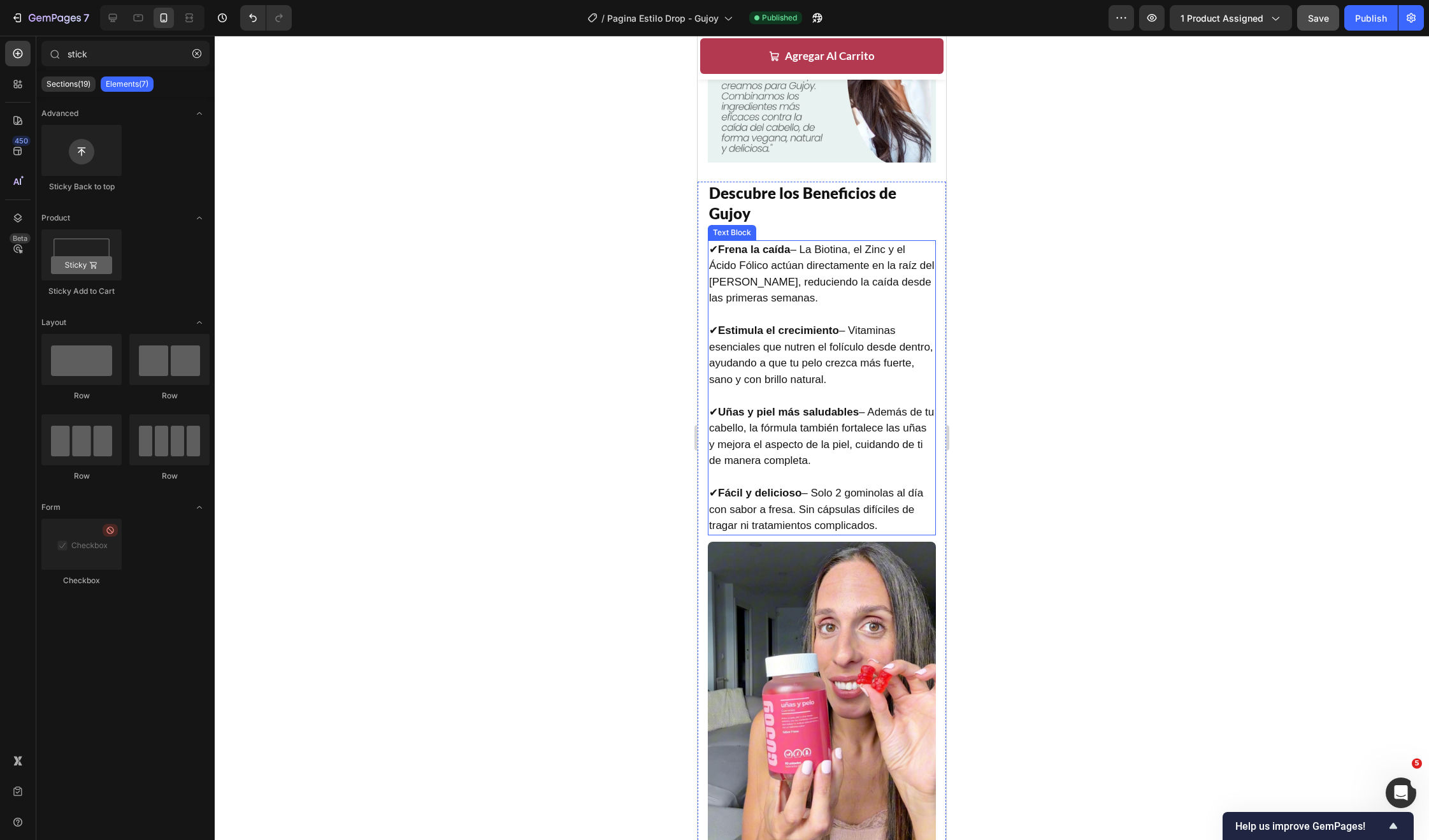
scroll to position [2850, 0]
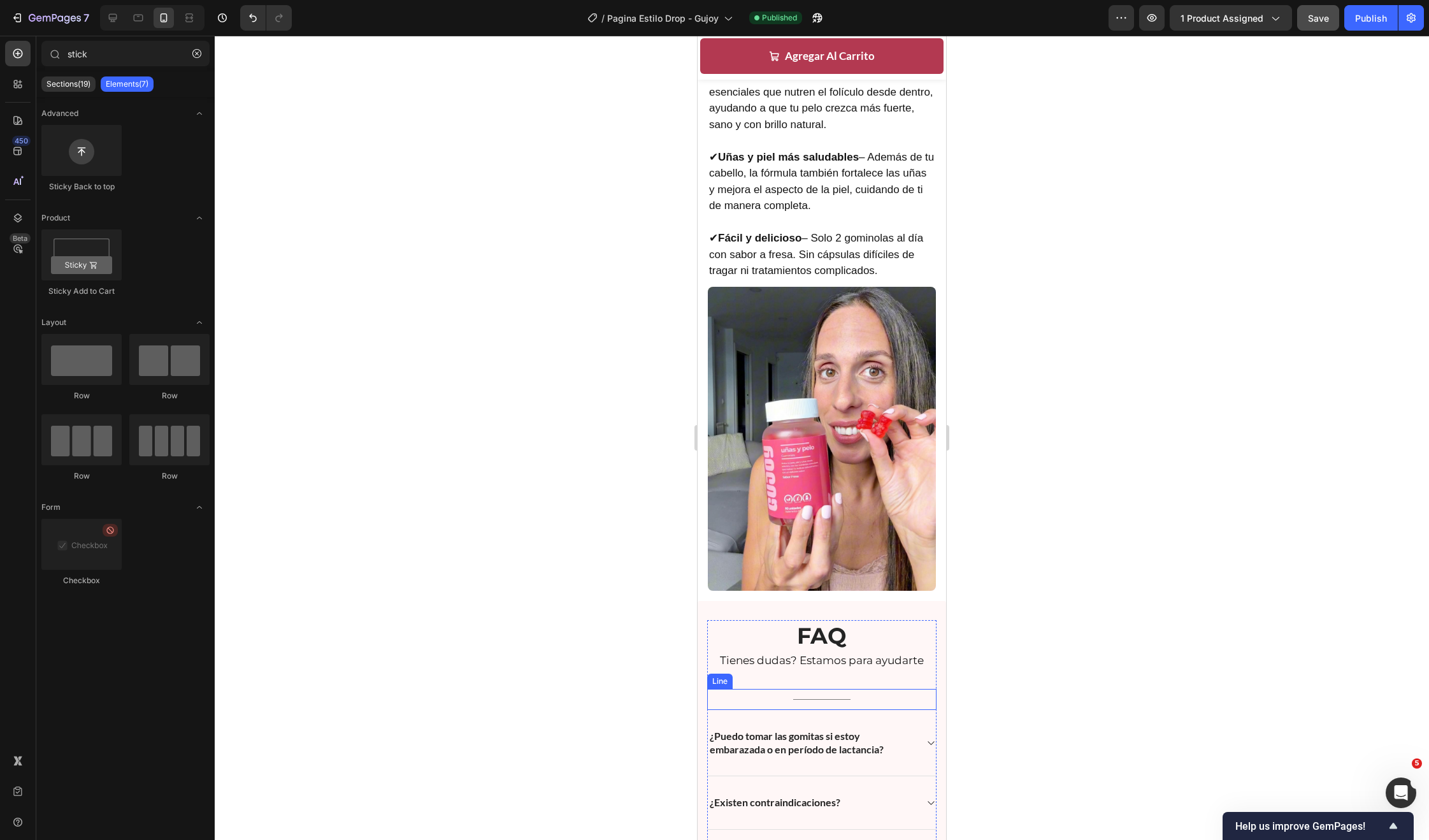
click at [853, 688] on div "Title Line" at bounding box center [822, 698] width 230 height 21
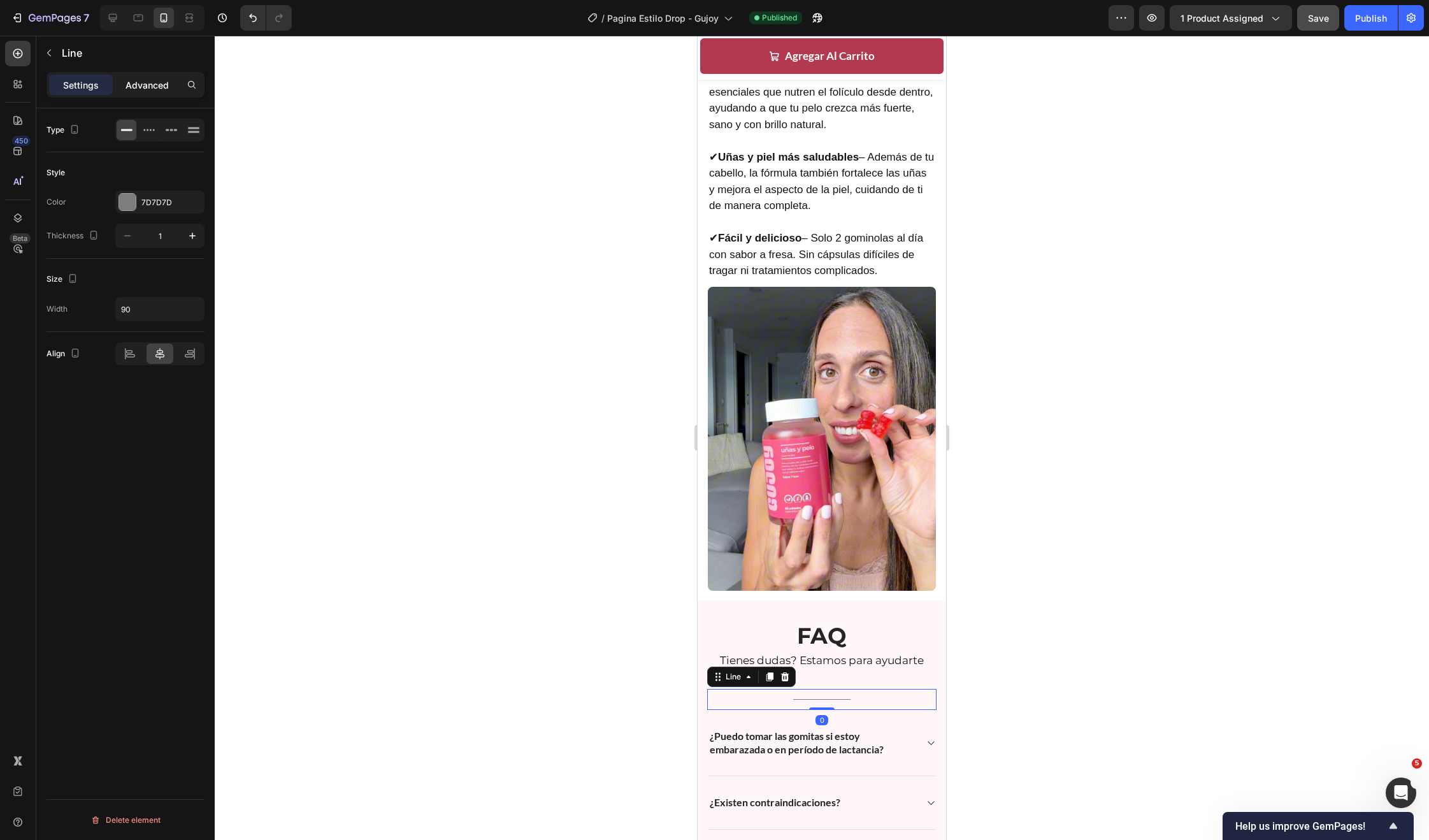
click at [156, 86] on p "Advanced" at bounding box center [147, 85] width 43 height 14
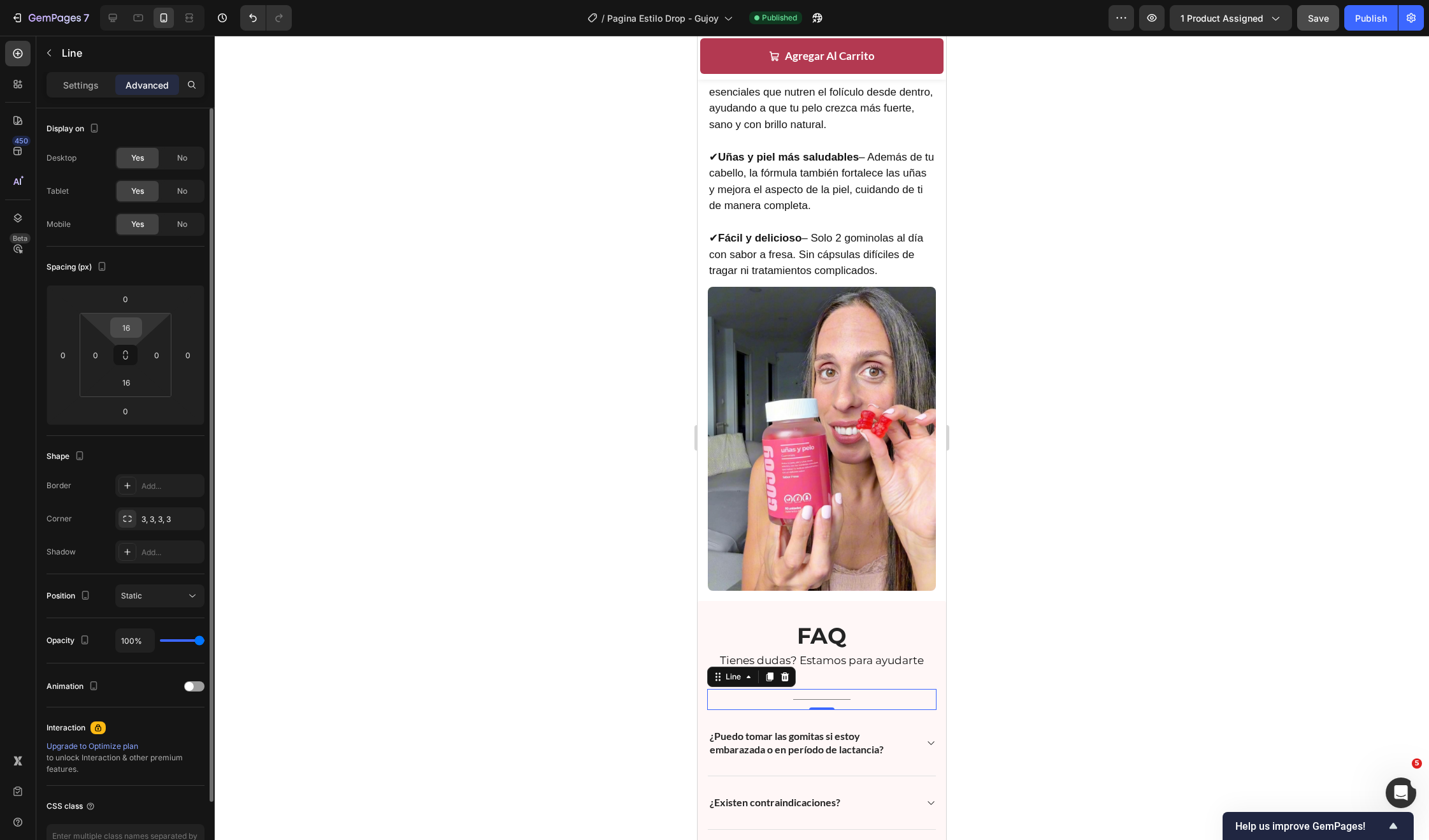
click at [136, 326] on input "16" at bounding box center [126, 327] width 26 height 19
click at [136, 326] on input "0" at bounding box center [126, 327] width 26 height 19
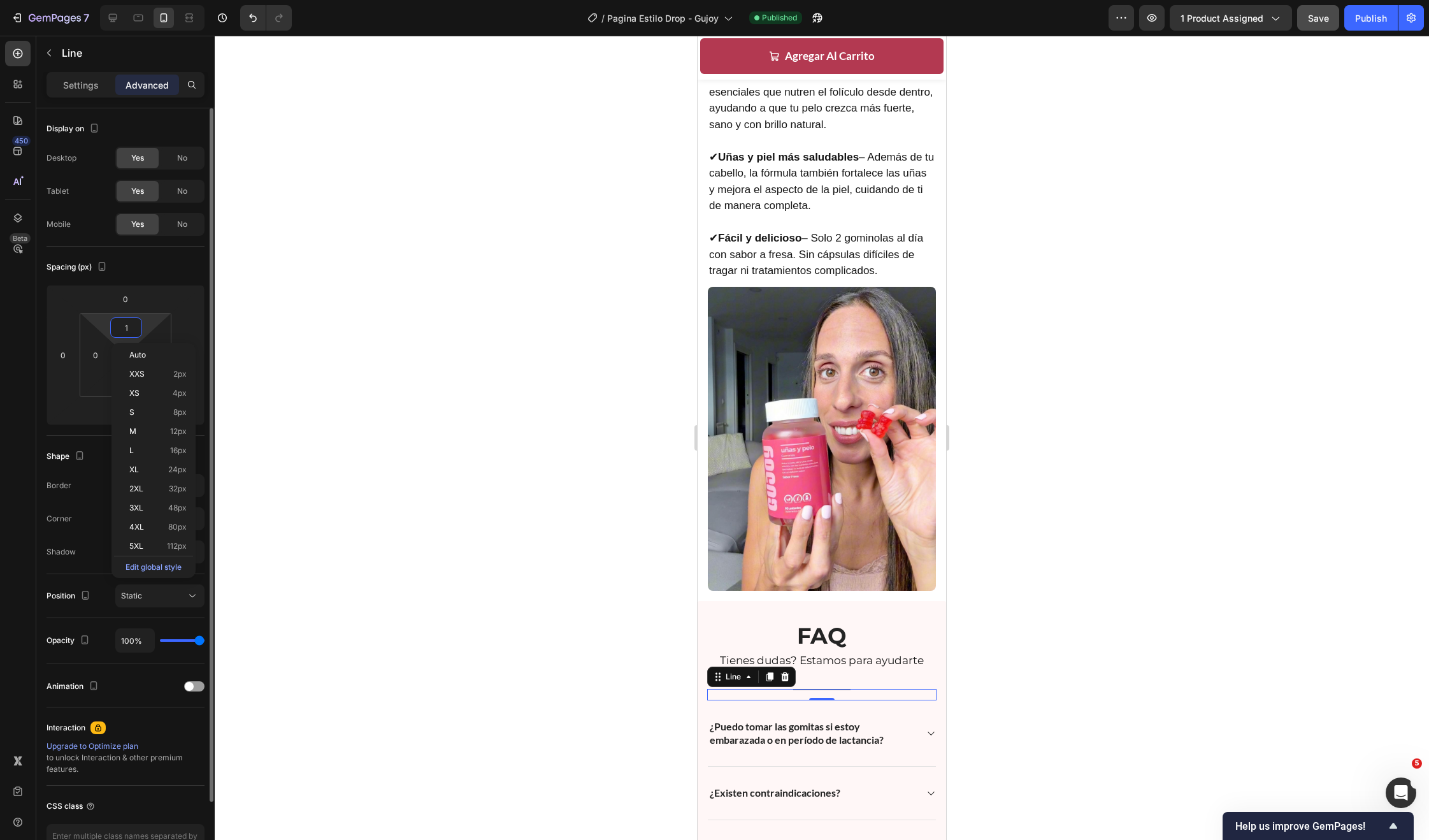
type input "16"
type input "0"
click at [126, 383] on input "16" at bounding box center [126, 382] width 26 height 19
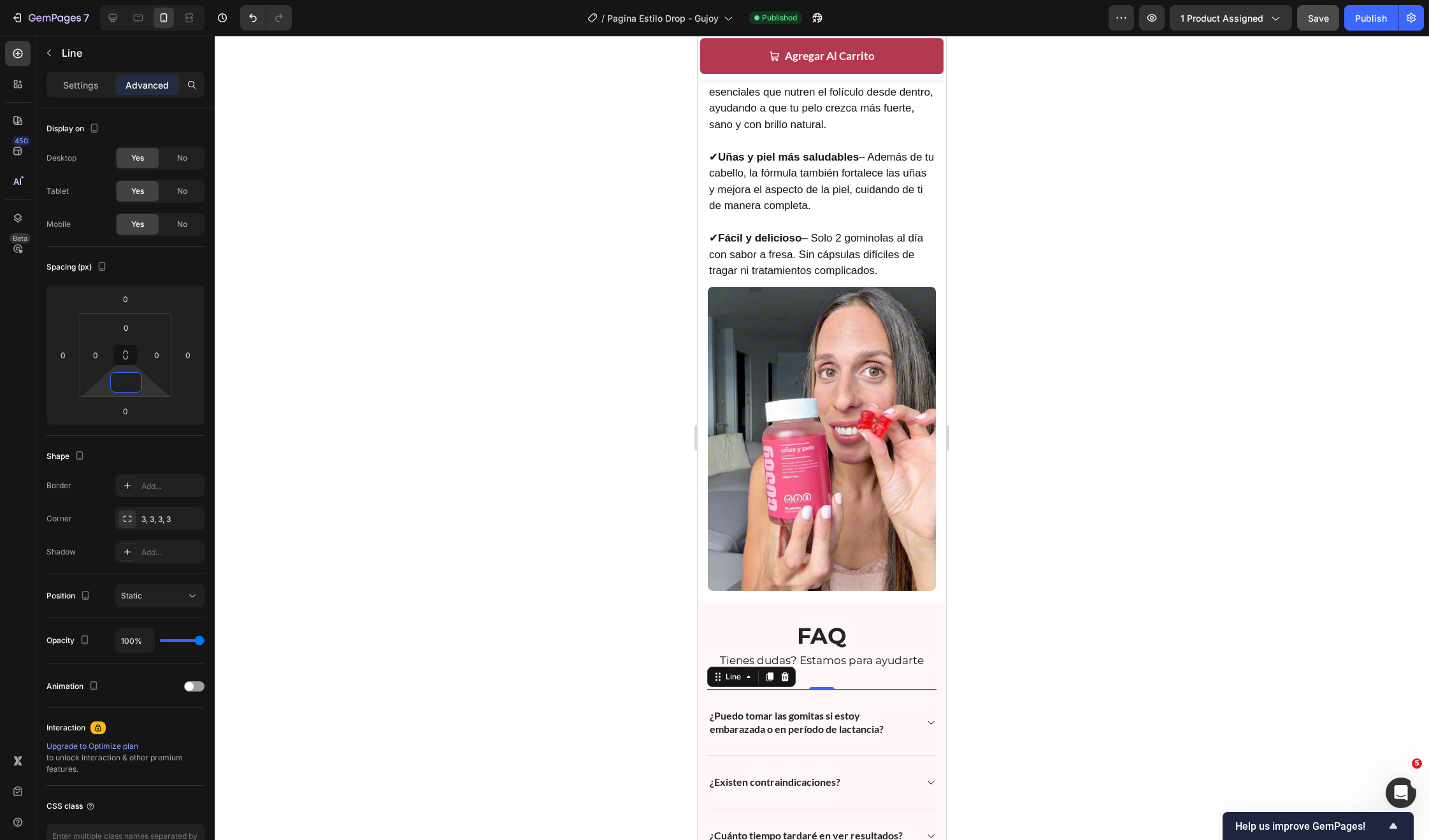
type input "0"
click at [487, 472] on div at bounding box center [822, 437] width 1214 height 804
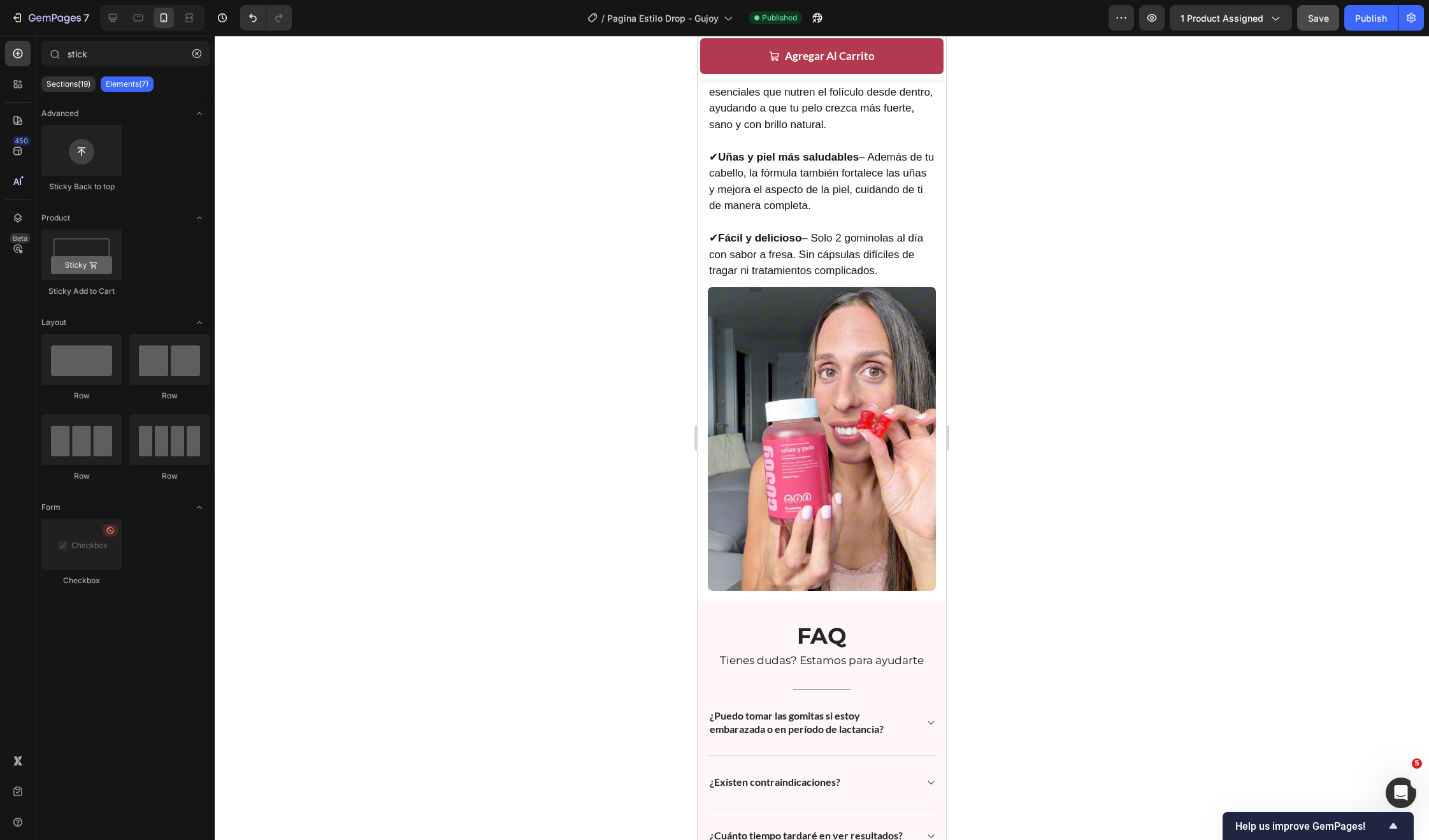
click at [1323, 32] on div "7 Version history / Pagina Estilo Drop - Gujoy Published Preview 1 product assi…" at bounding box center [714, 18] width 1429 height 37
click at [1324, 26] on button "Save" at bounding box center [1319, 18] width 42 height 26
click at [1362, 16] on div "Publish" at bounding box center [1371, 17] width 32 height 14
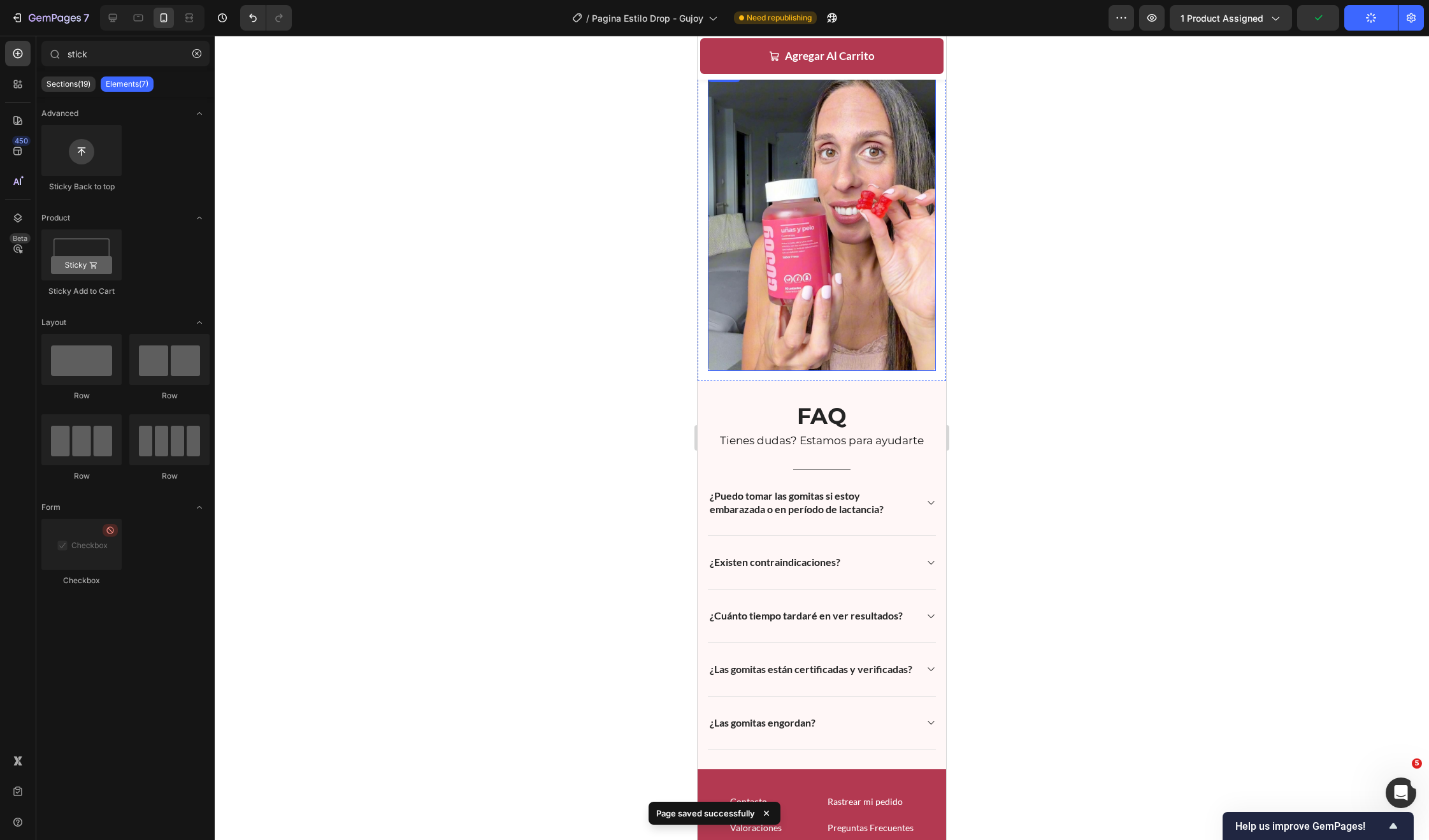
scroll to position [3070, 0]
click at [843, 365] on div "Image Descubre los Beneficios de Gujoy Heading ✔ Frena la caída – La Biotina, e…" at bounding box center [822, 45] width 248 height 675
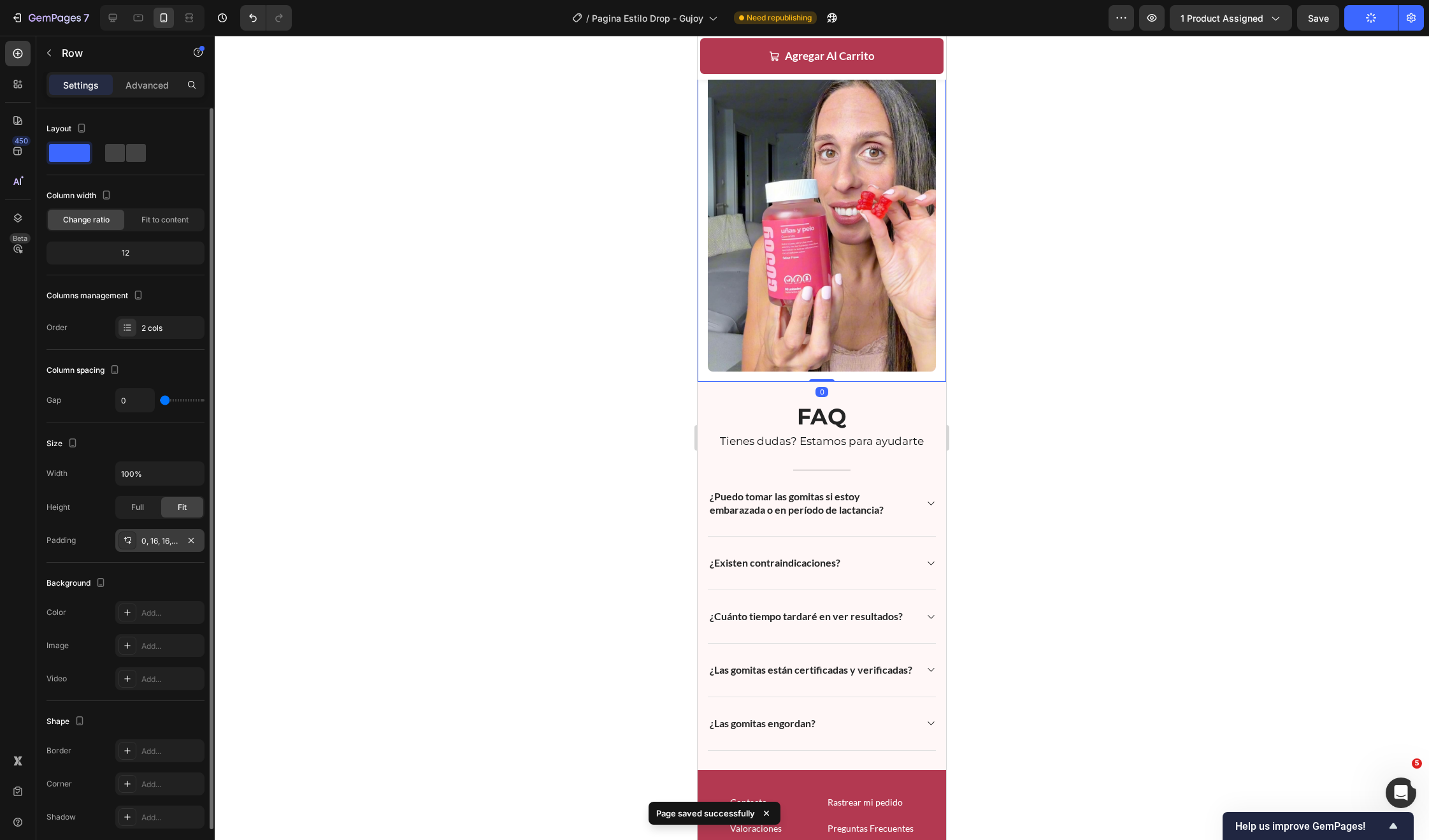
click at [156, 533] on div "0, 16, 16, 16" at bounding box center [159, 539] width 89 height 23
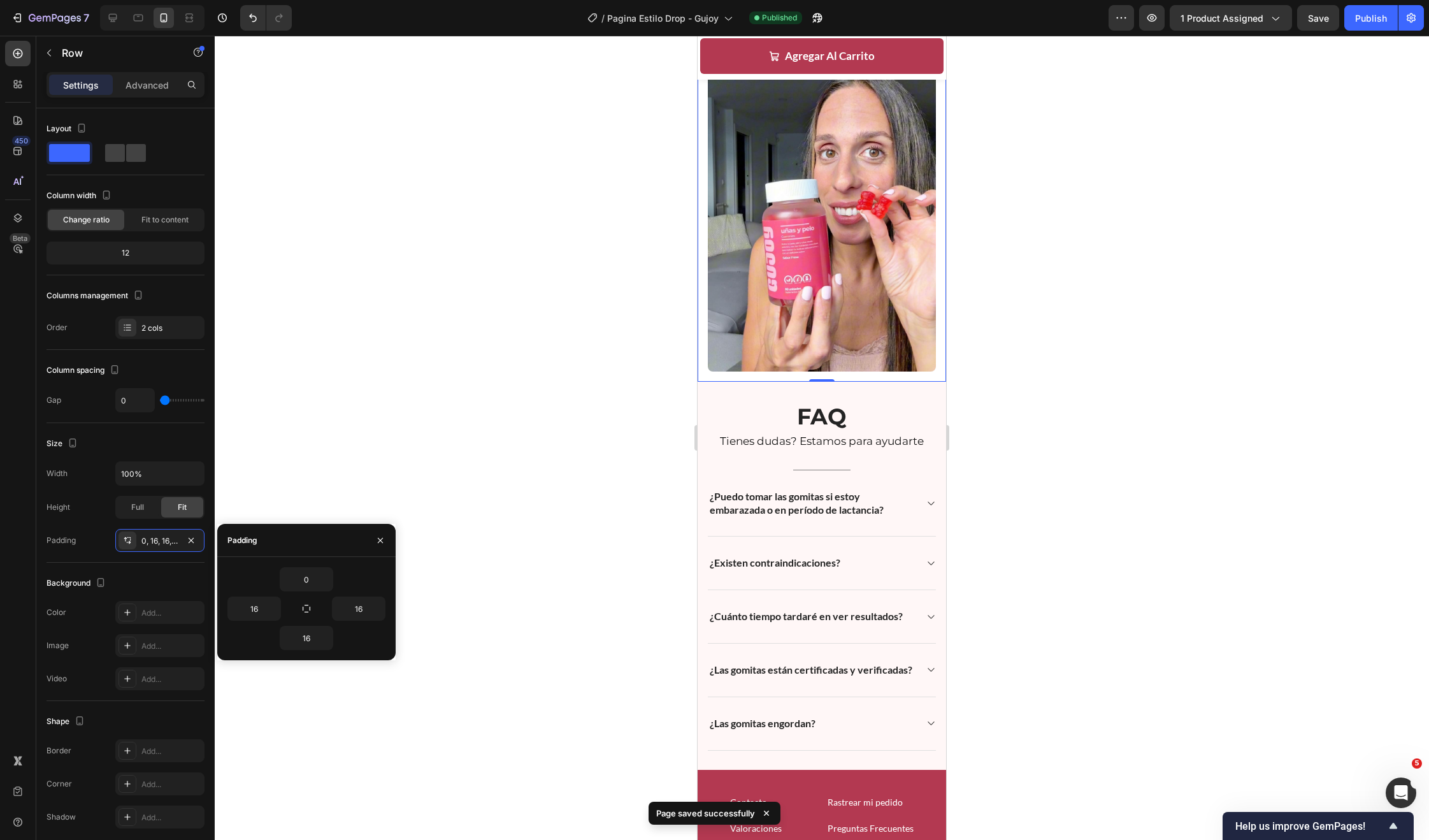
click at [560, 497] on div at bounding box center [822, 437] width 1214 height 804
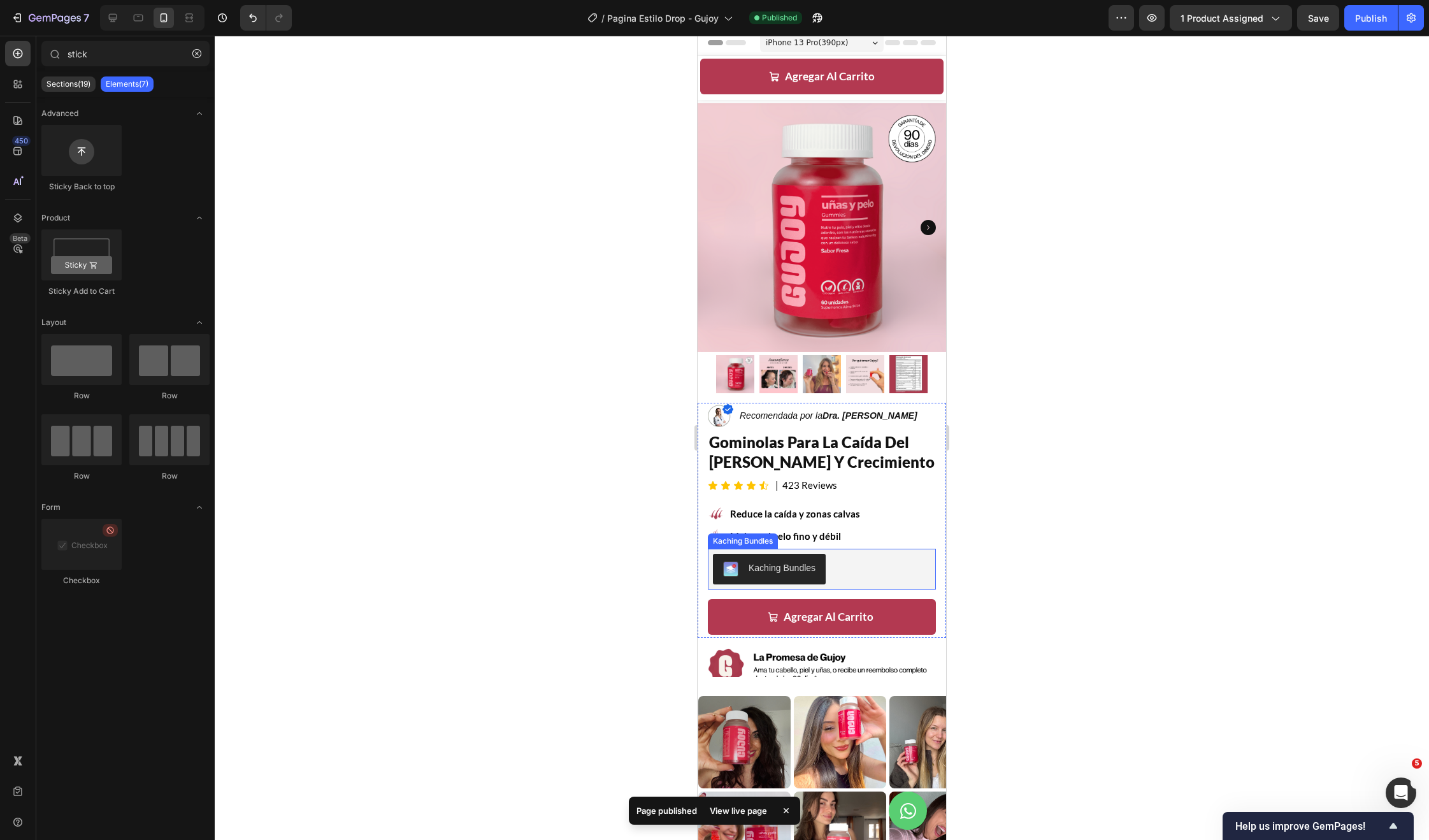
scroll to position [0, 0]
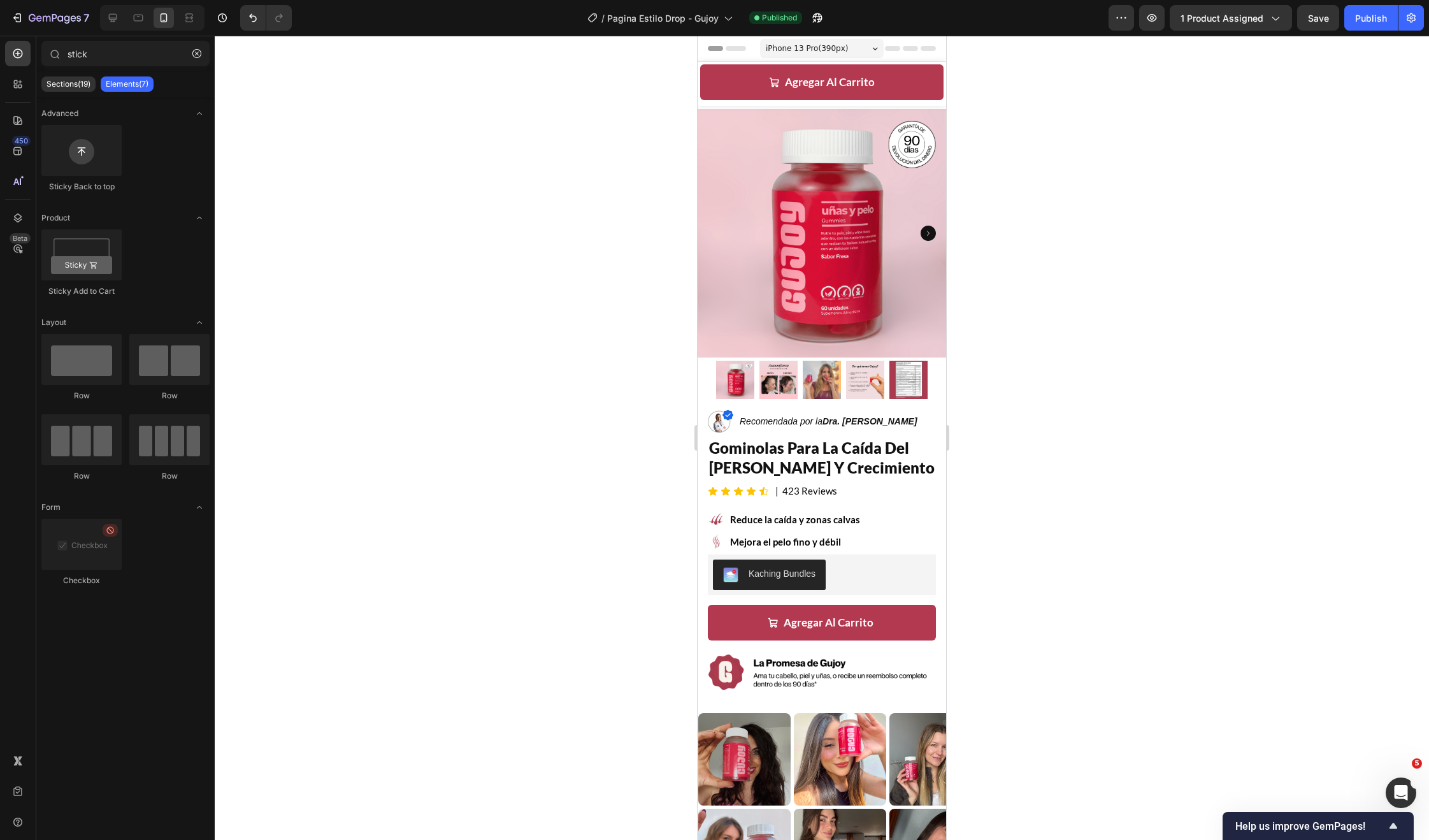
click at [981, 570] on div at bounding box center [822, 437] width 1214 height 804
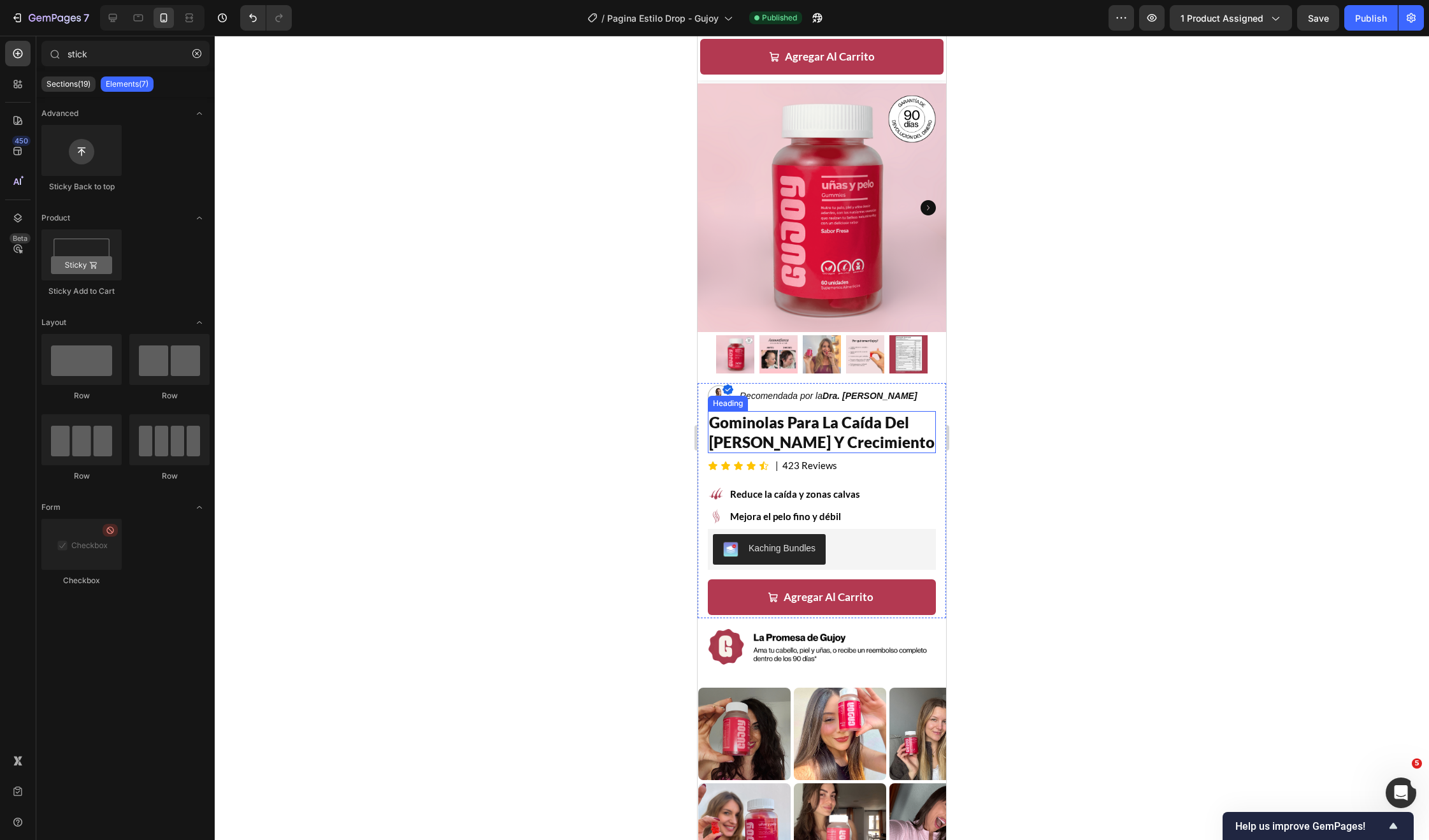
scroll to position [38, 0]
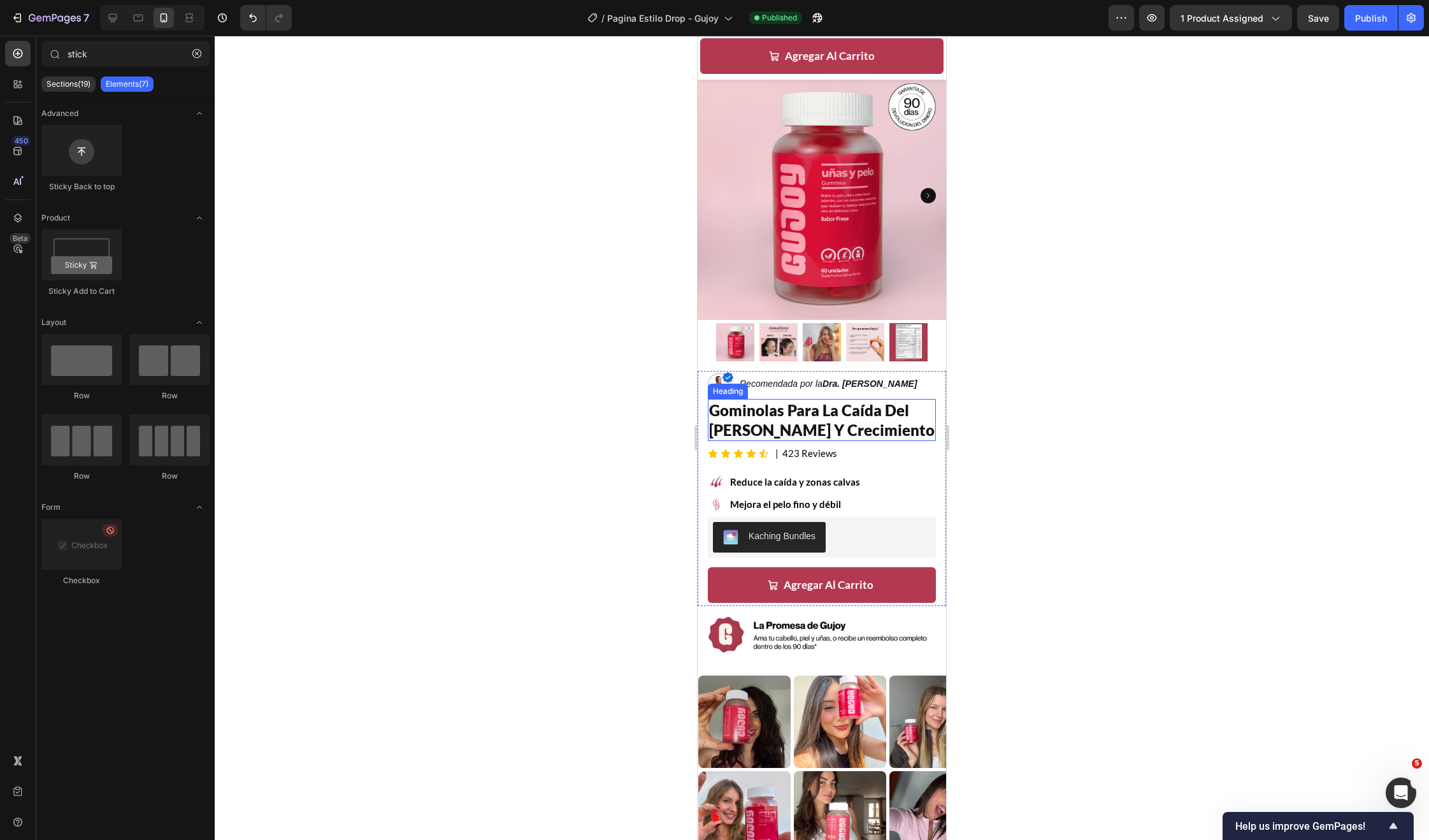
click at [865, 426] on h2 "gominolas para la caída del [PERSON_NAME] y crecimiento" at bounding box center [822, 420] width 228 height 42
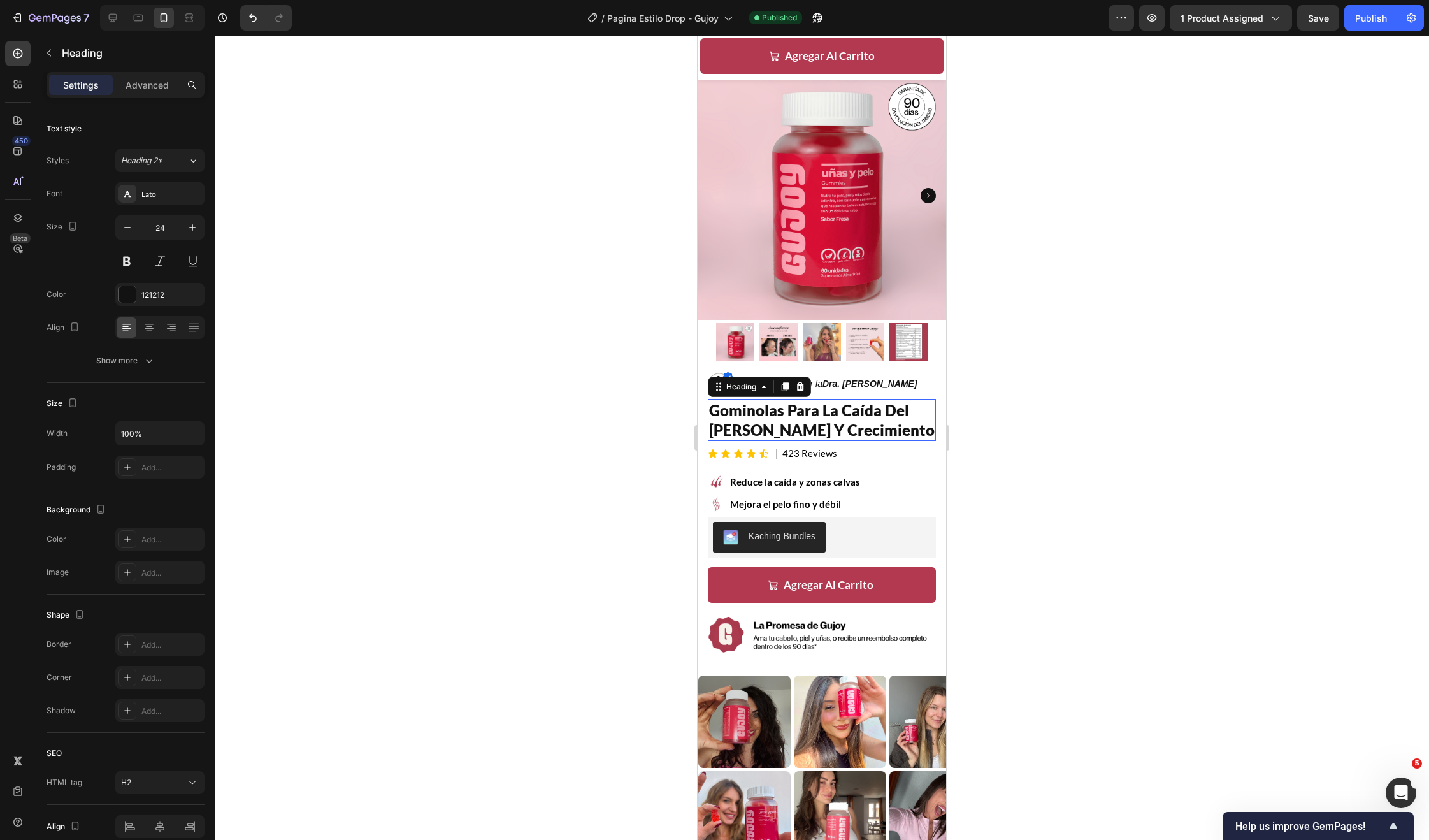
click at [779, 414] on p "gominolas para la caída del [PERSON_NAME] y crecimiento" at bounding box center [822, 419] width 225 height 40
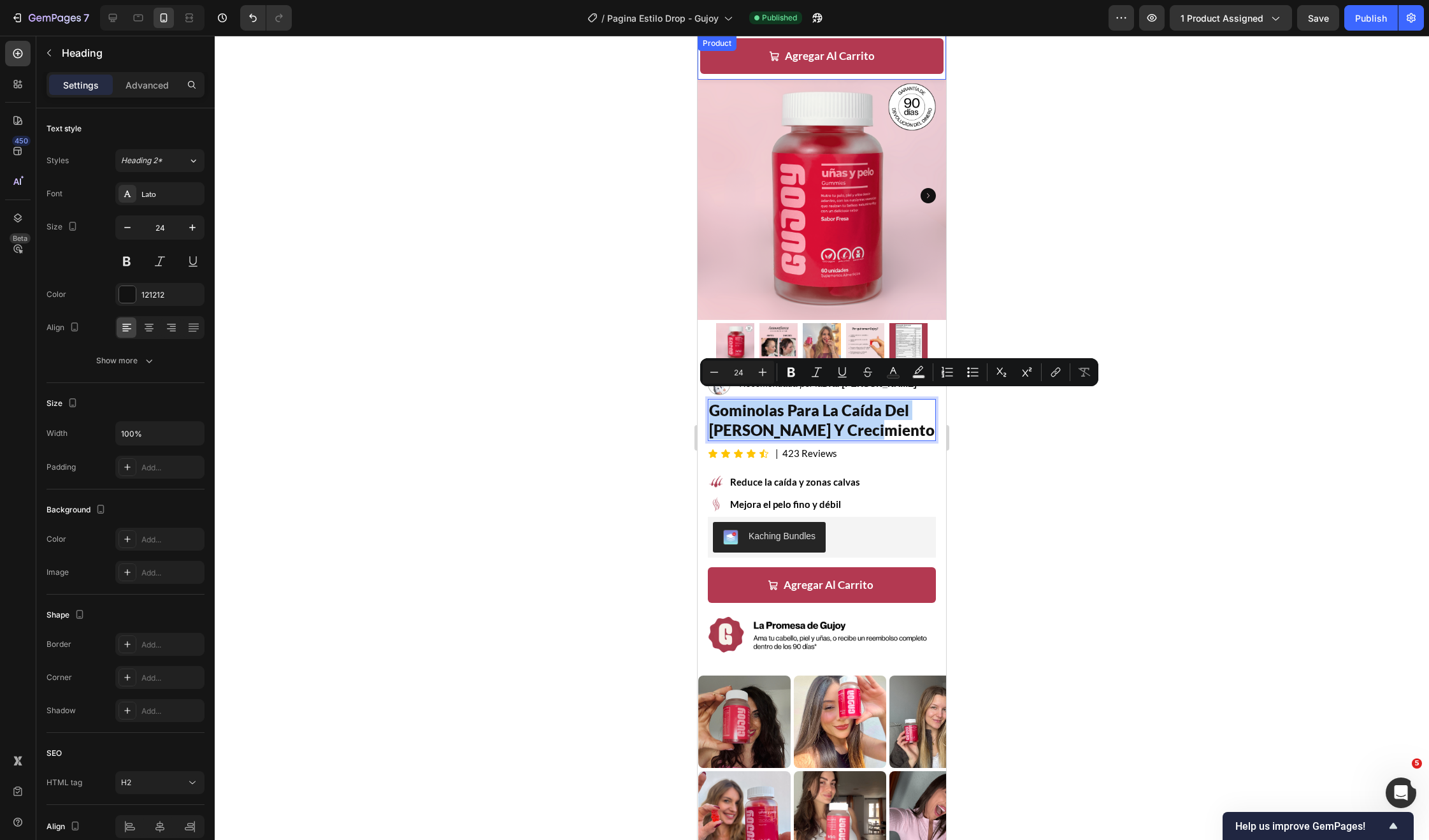
copy p "gominolas para la caída del [PERSON_NAME] y crecimiento"
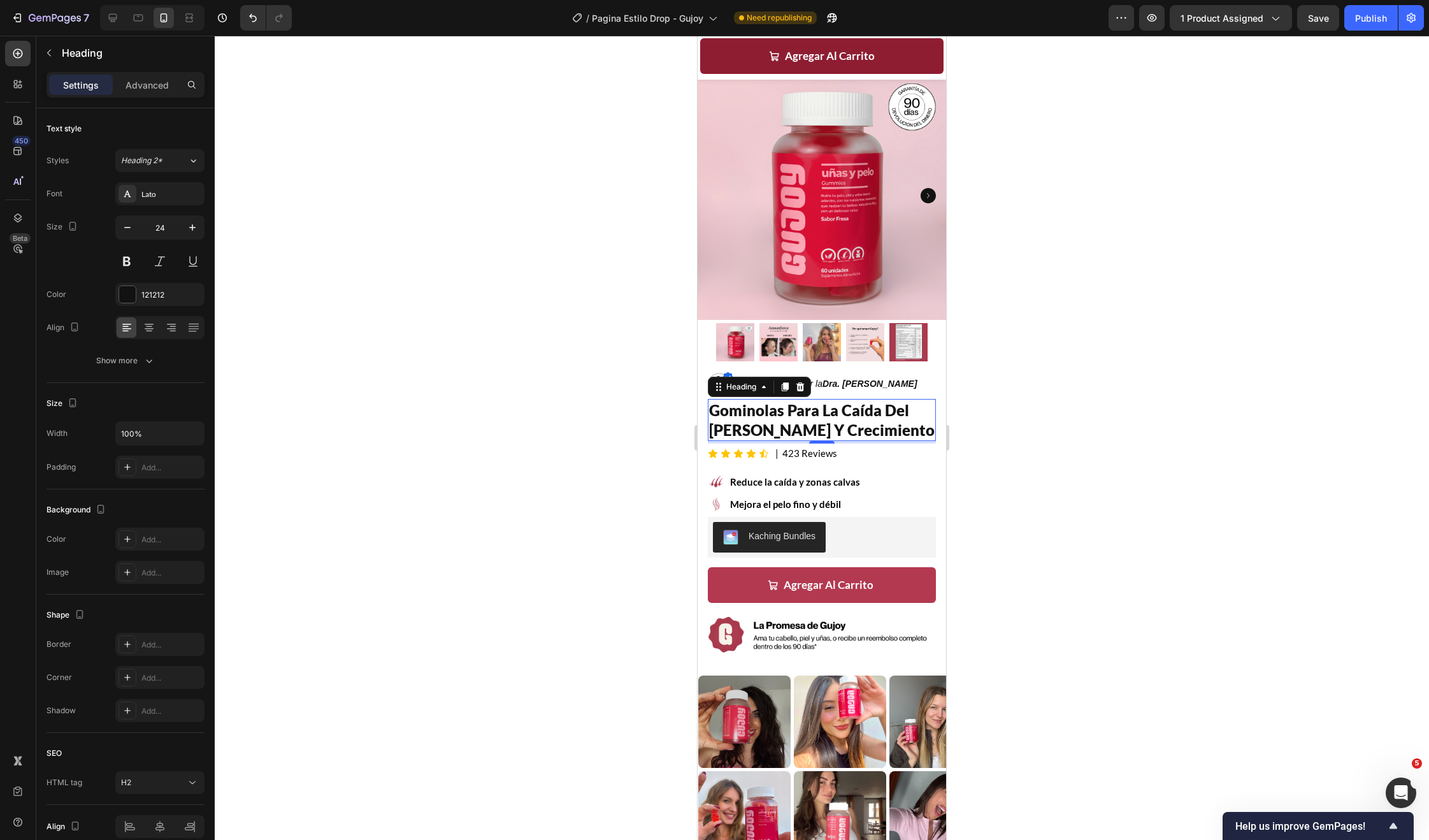
click at [721, 61] on button "Agregar Al Carrito" at bounding box center [822, 56] width 244 height 36
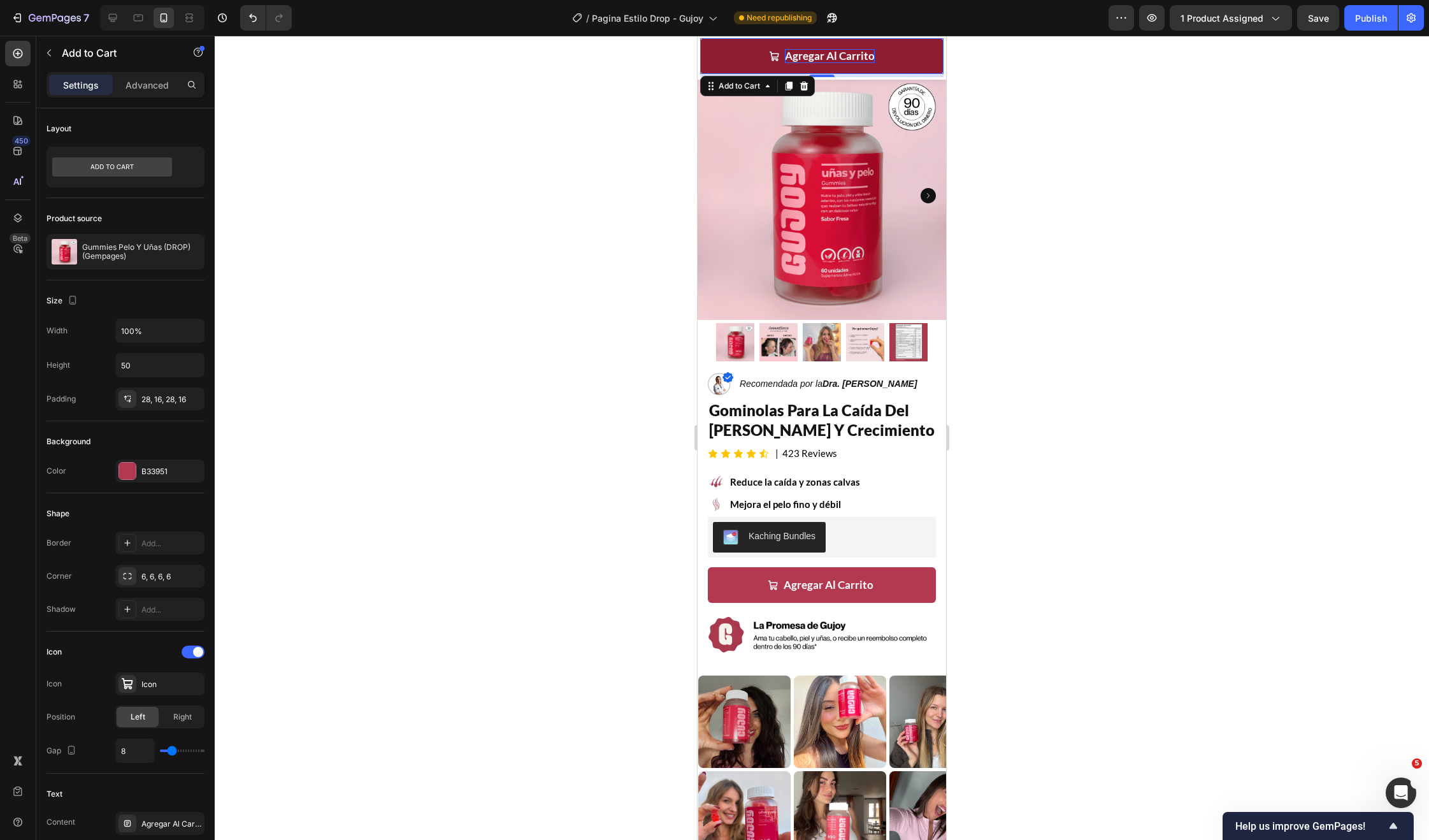
click at [789, 59] on div "Agregar Al Carrito" at bounding box center [830, 55] width 90 height 14
click at [827, 53] on p "Agregar Al Carrito" at bounding box center [830, 55] width 90 height 14
click at [560, 92] on div at bounding box center [822, 437] width 1214 height 804
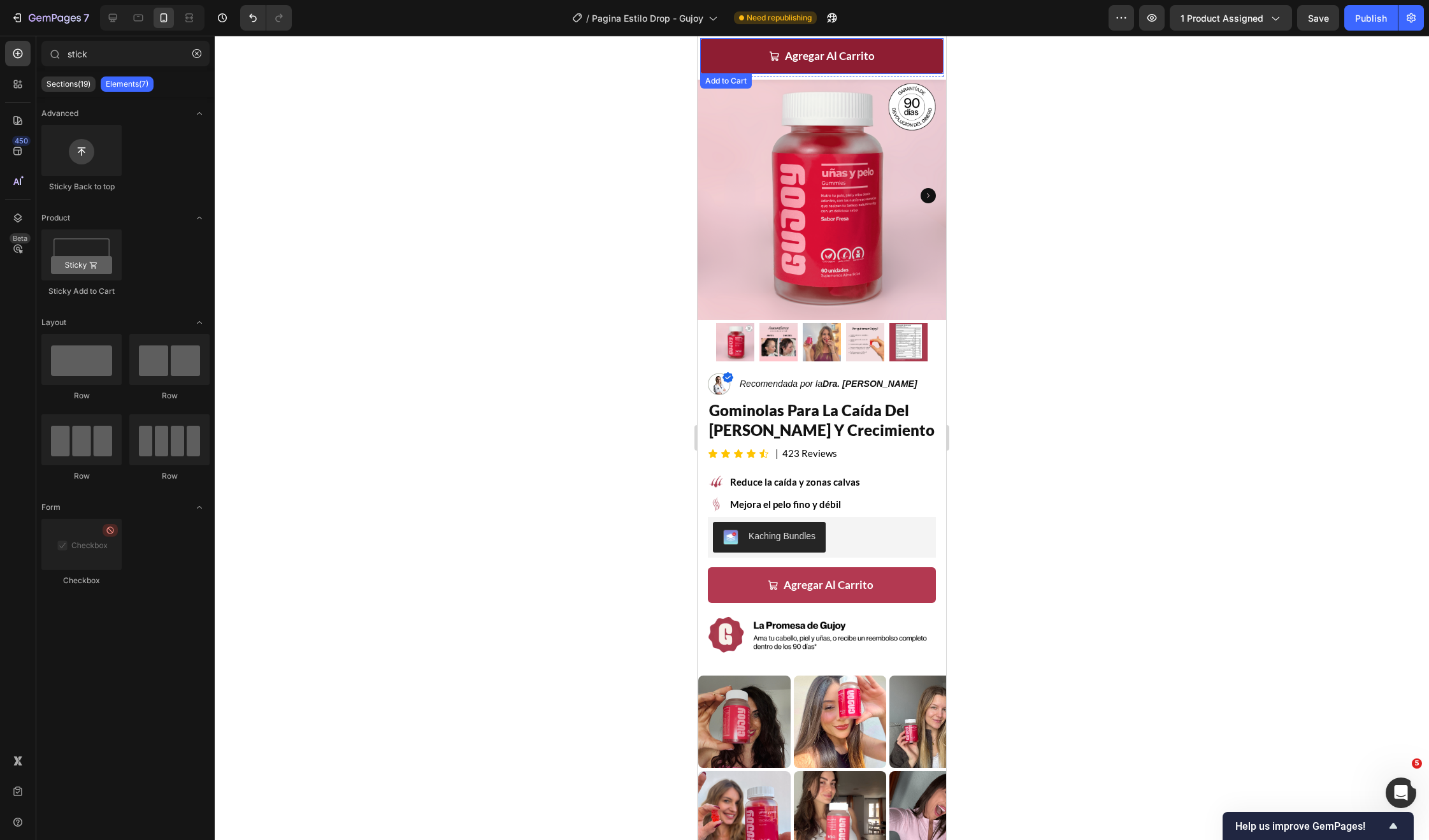
click at [732, 58] on button "Agregar Al Carrito" at bounding box center [822, 56] width 244 height 36
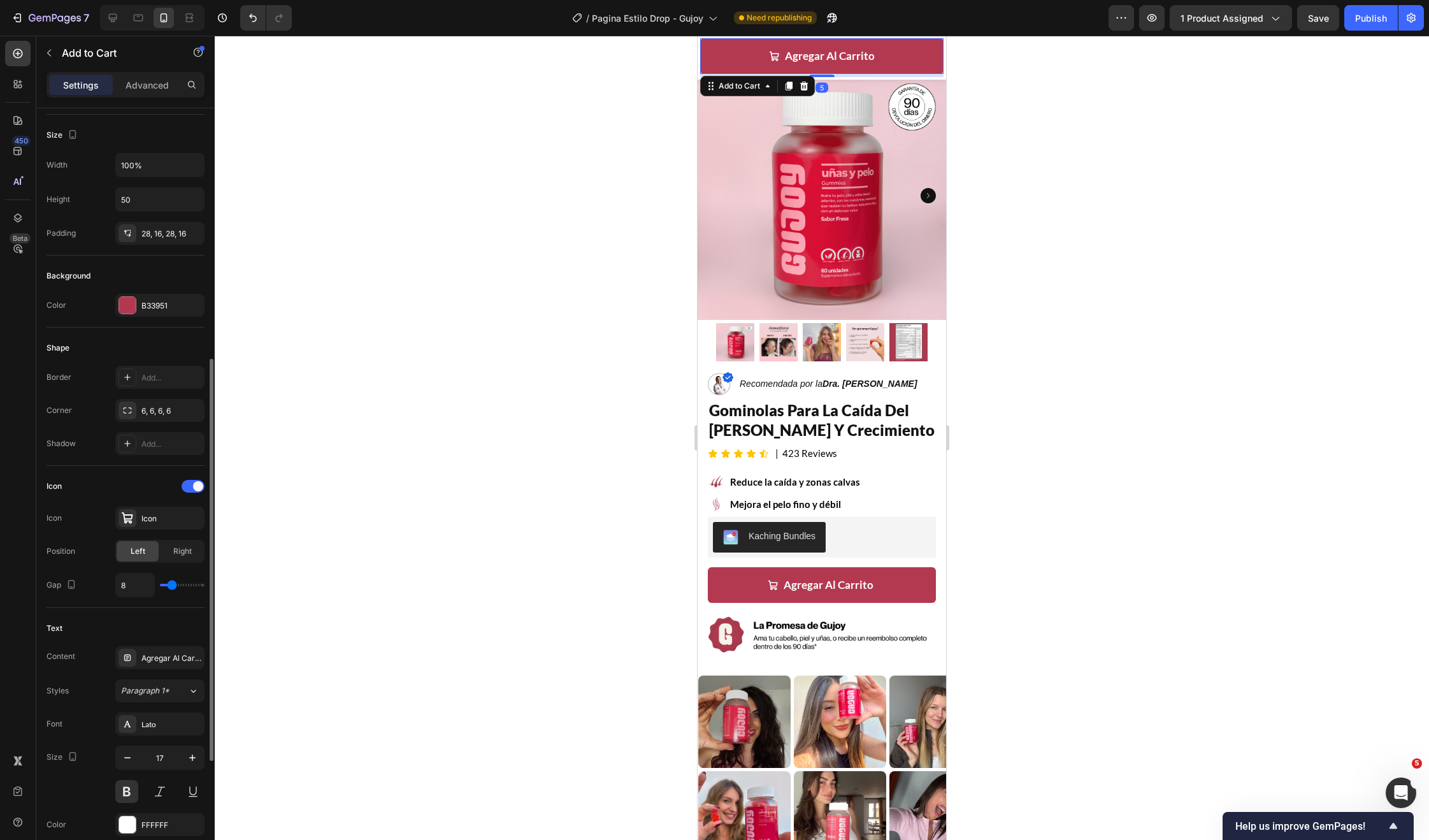
scroll to position [273, 0]
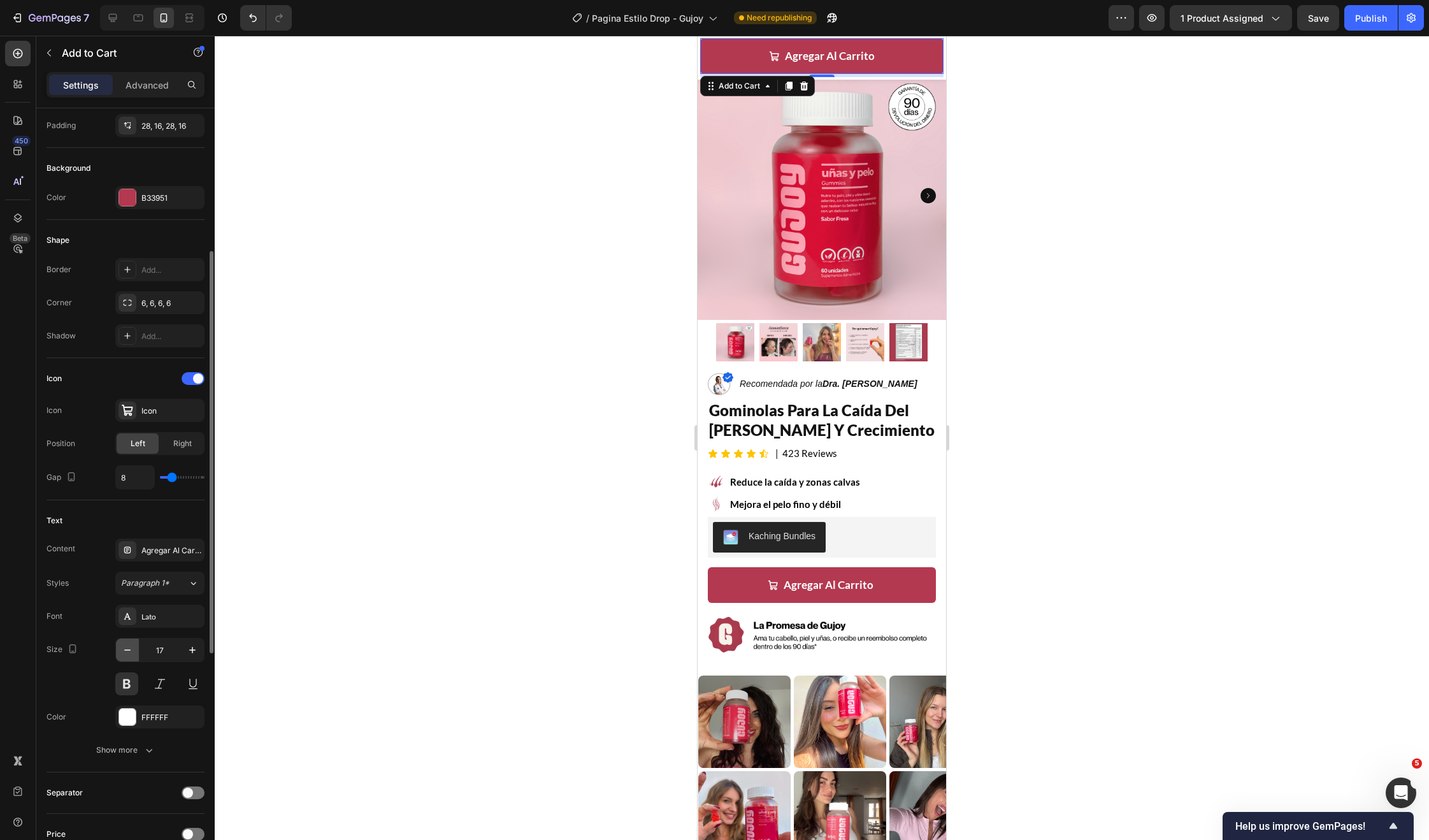
click at [134, 648] on button "button" at bounding box center [127, 650] width 23 height 23
type input "15"
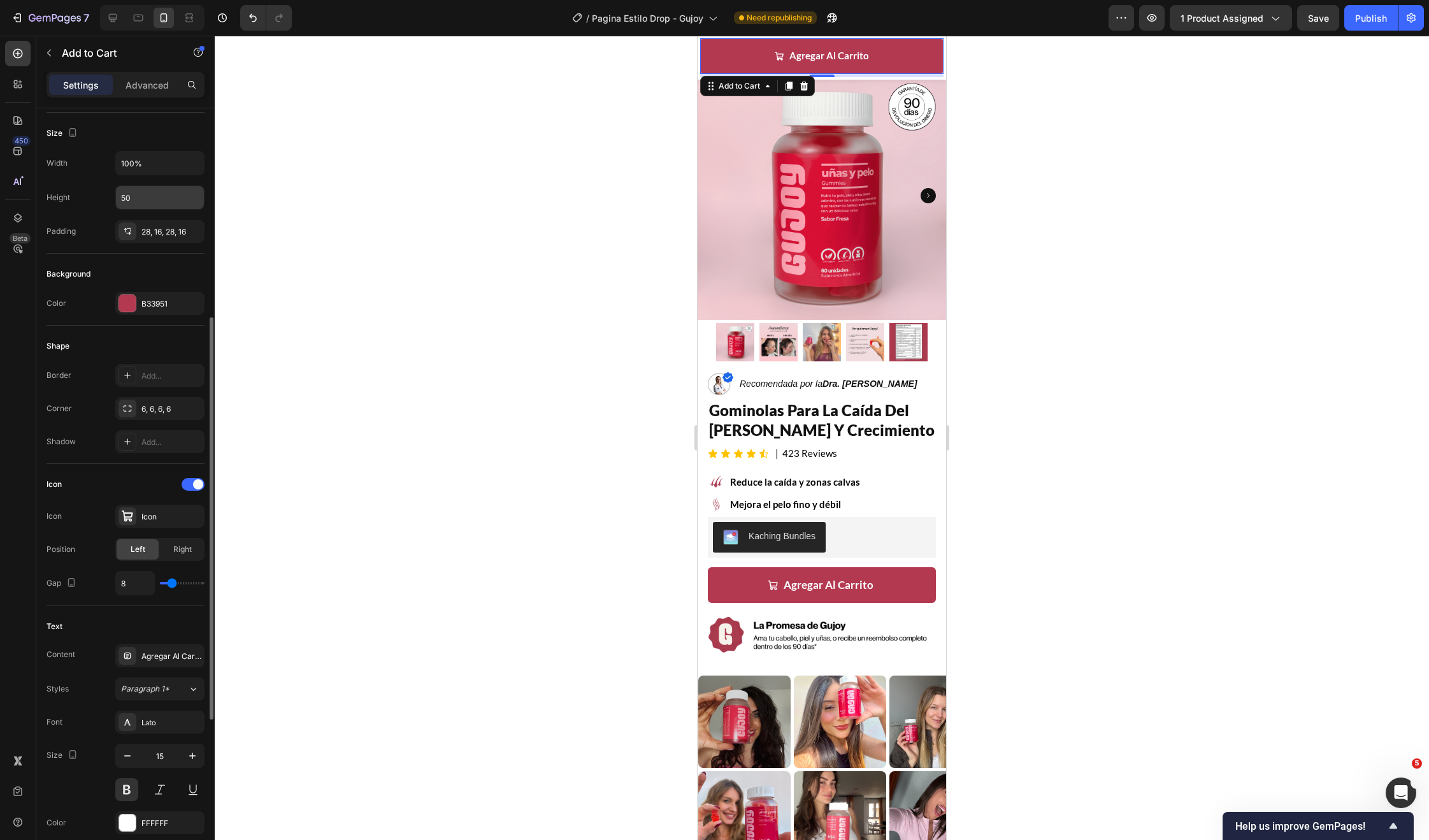
scroll to position [52, 0]
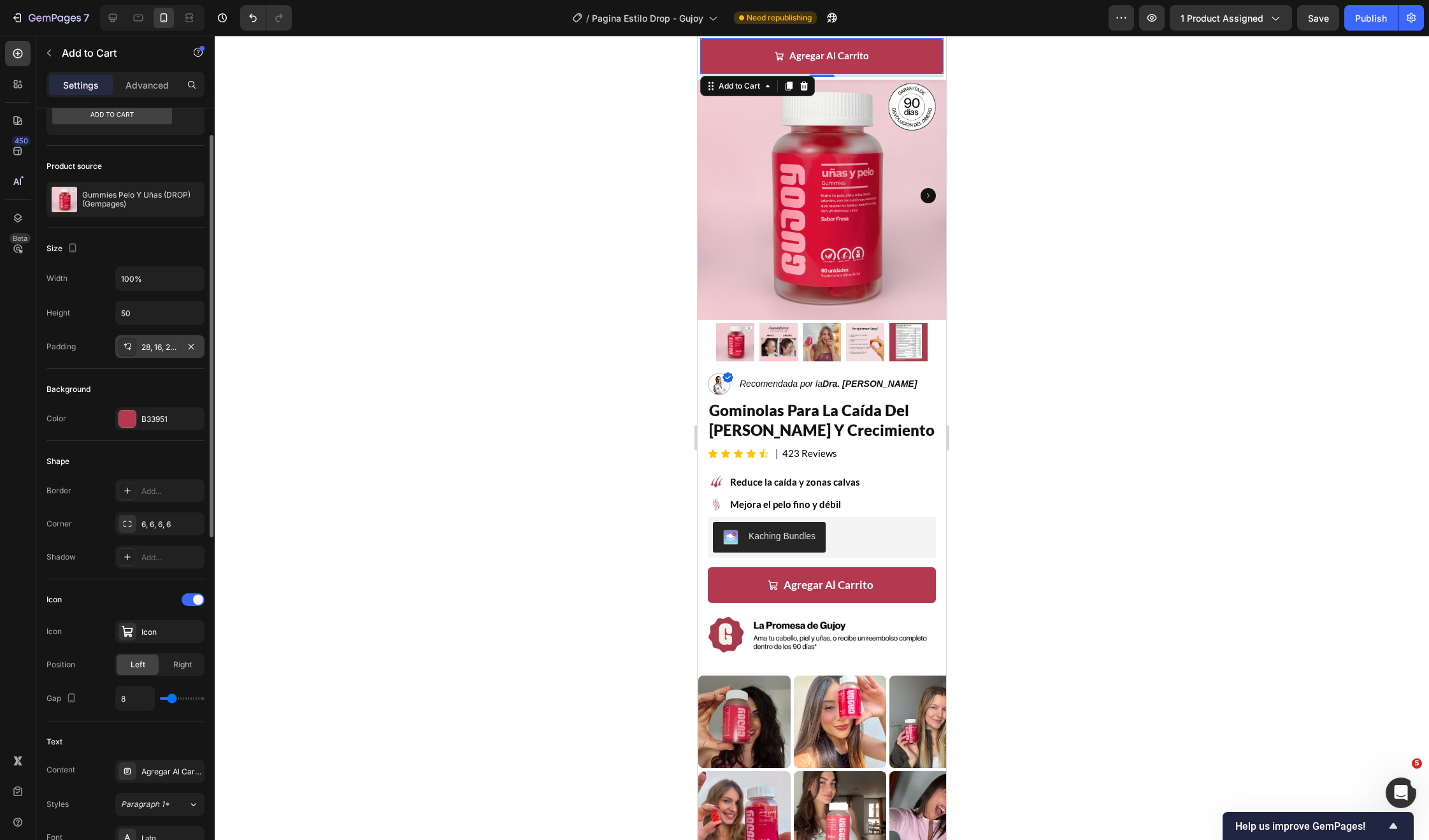
click at [159, 352] on div "28, 16, 28, 16" at bounding box center [160, 347] width 37 height 11
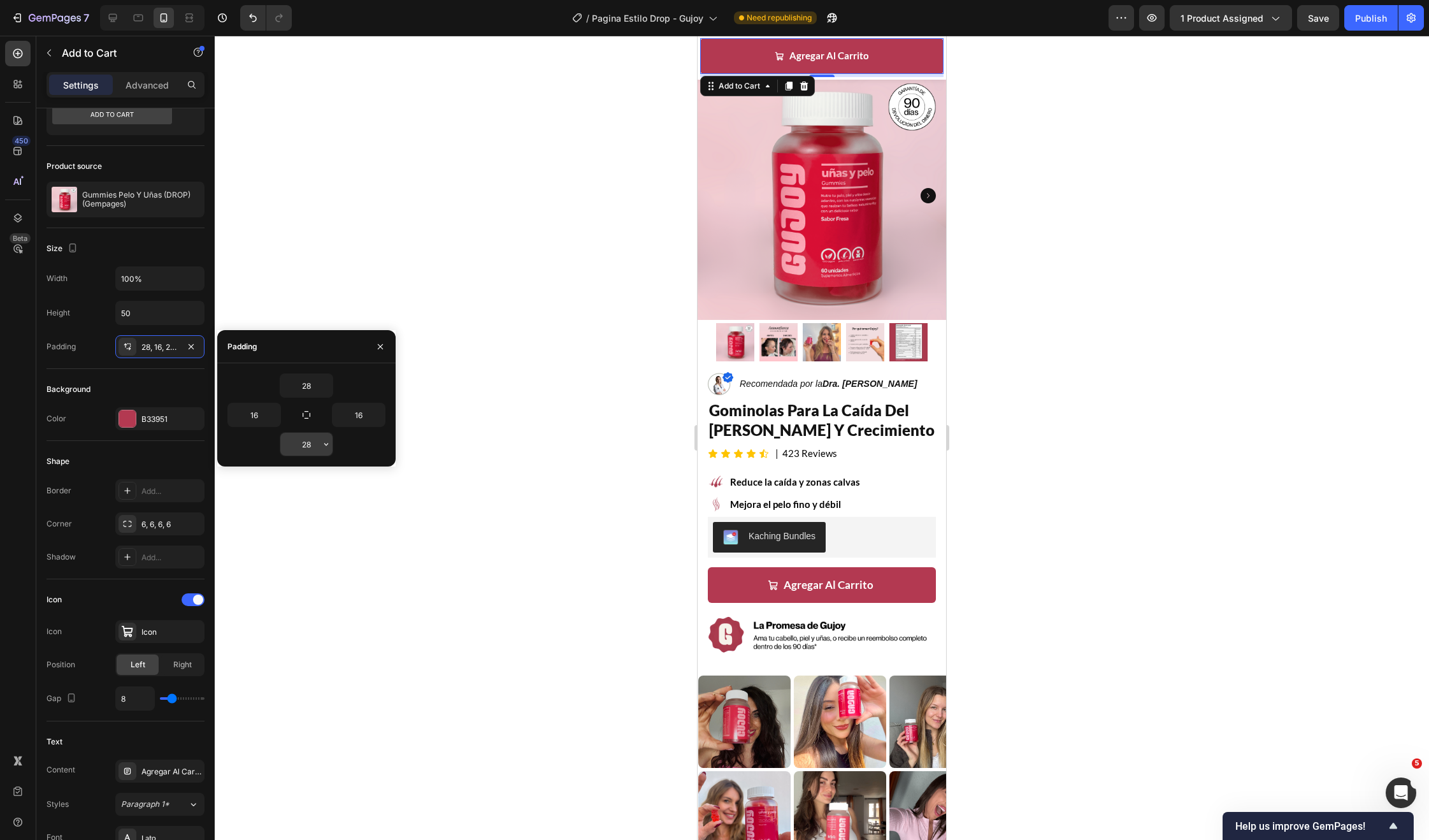
click at [306, 456] on div "28" at bounding box center [306, 444] width 53 height 24
click at [306, 452] on input "28" at bounding box center [306, 444] width 52 height 23
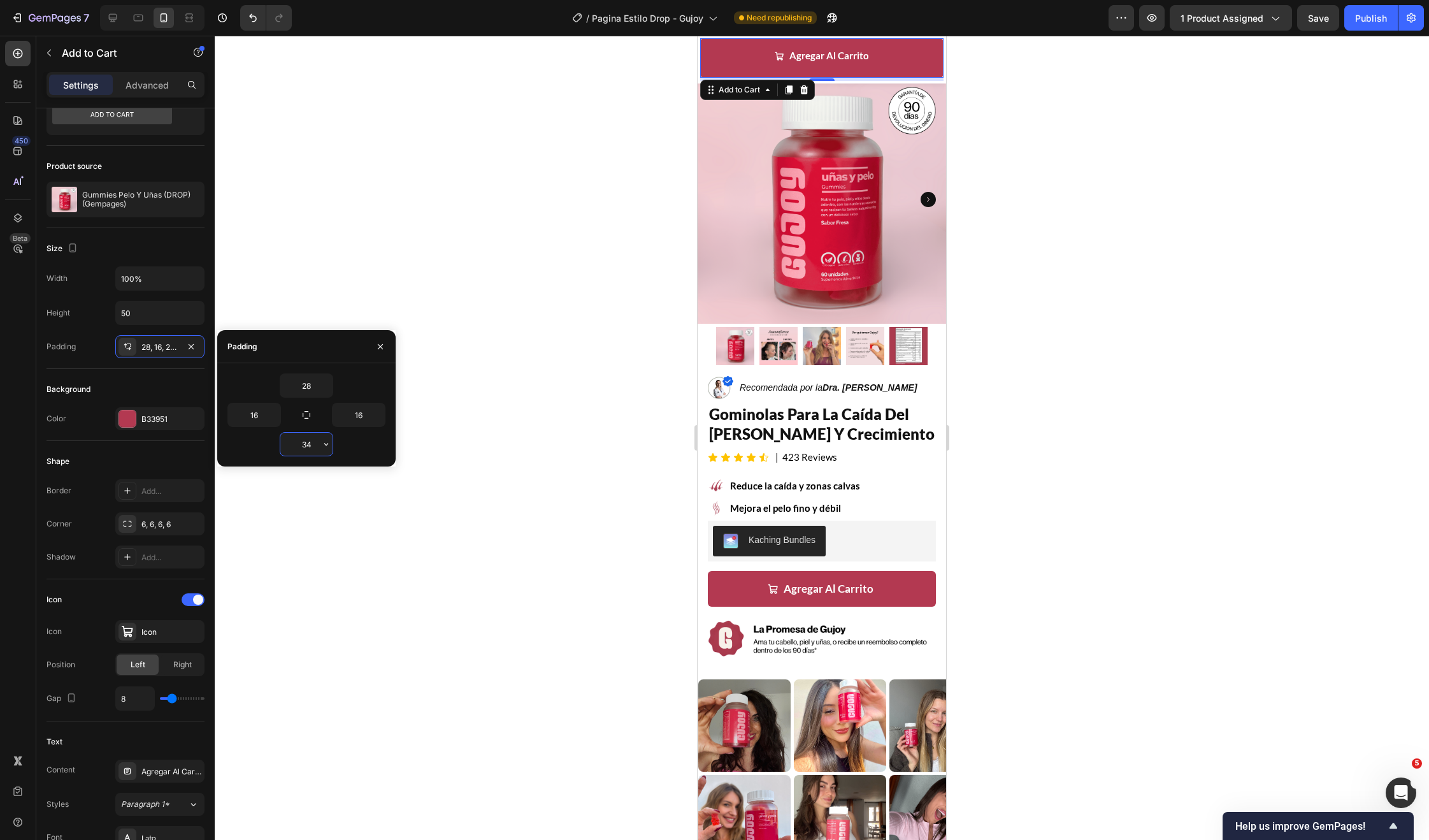
scroll to position [41, 0]
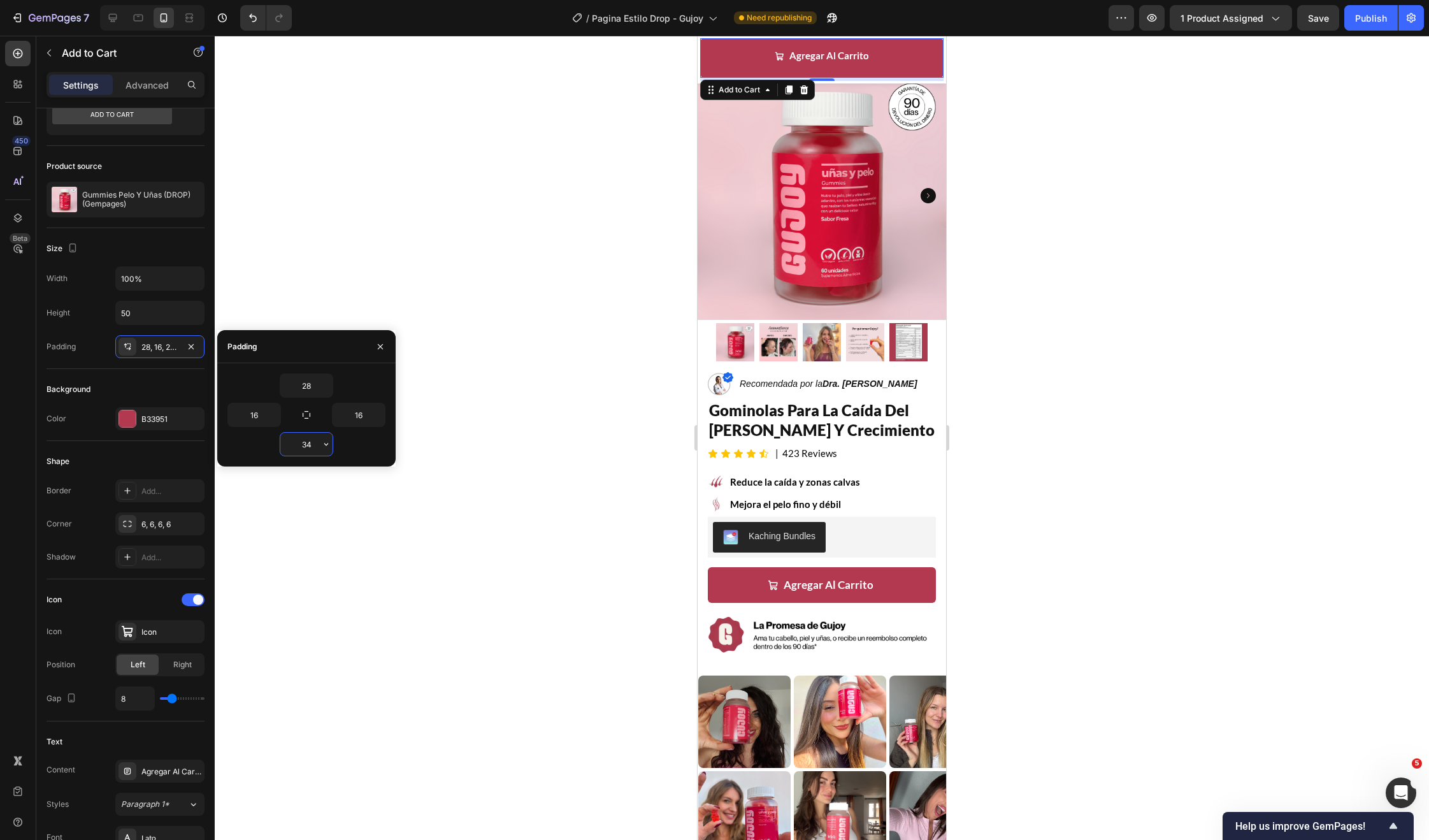
click at [317, 443] on input "34" at bounding box center [306, 444] width 52 height 23
type input "24"
click at [310, 387] on input "28" at bounding box center [306, 385] width 52 height 23
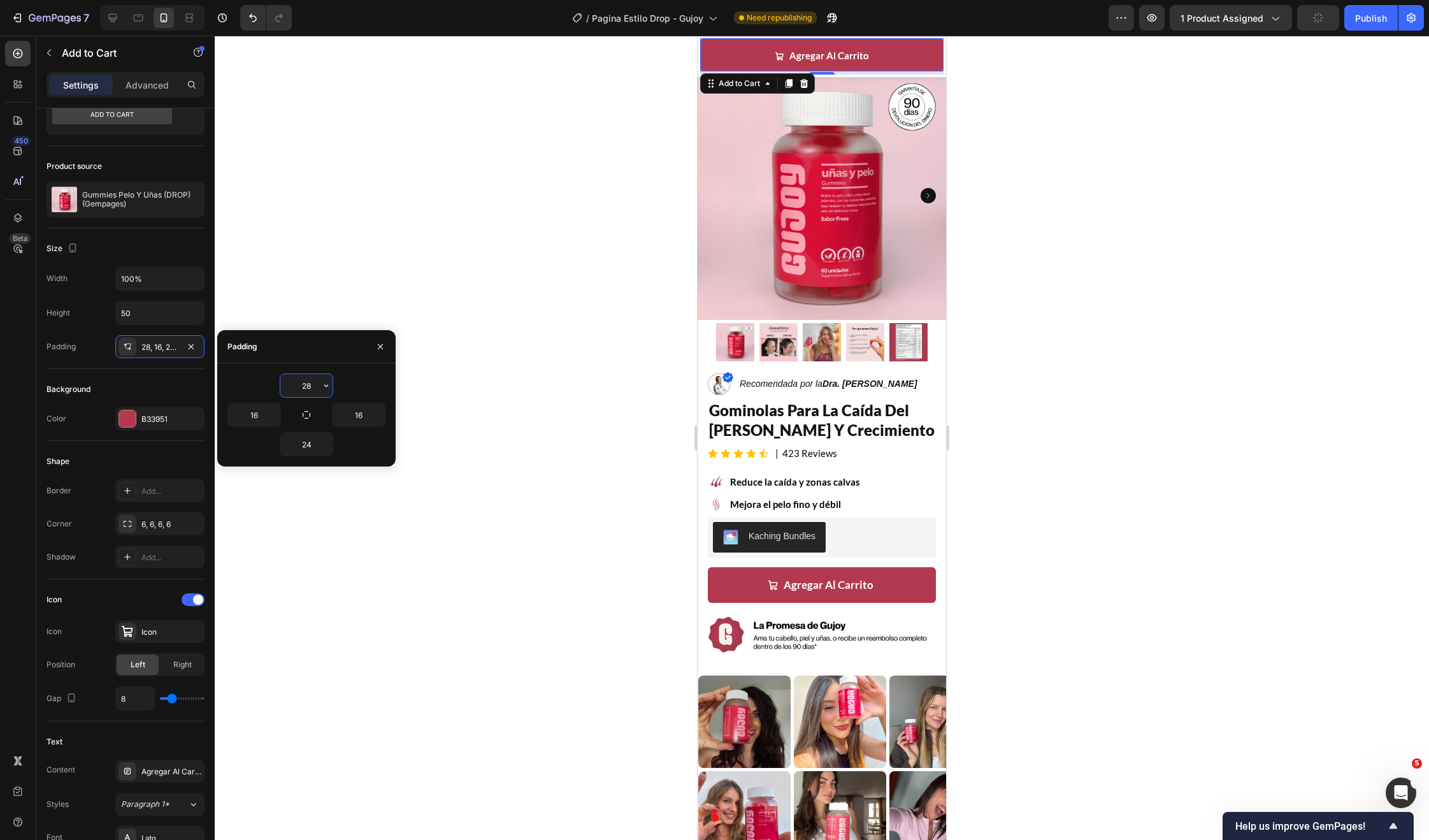
click at [310, 387] on input "28" at bounding box center [306, 385] width 52 height 23
type input "24"
click at [153, 324] on div "50" at bounding box center [159, 312] width 89 height 24
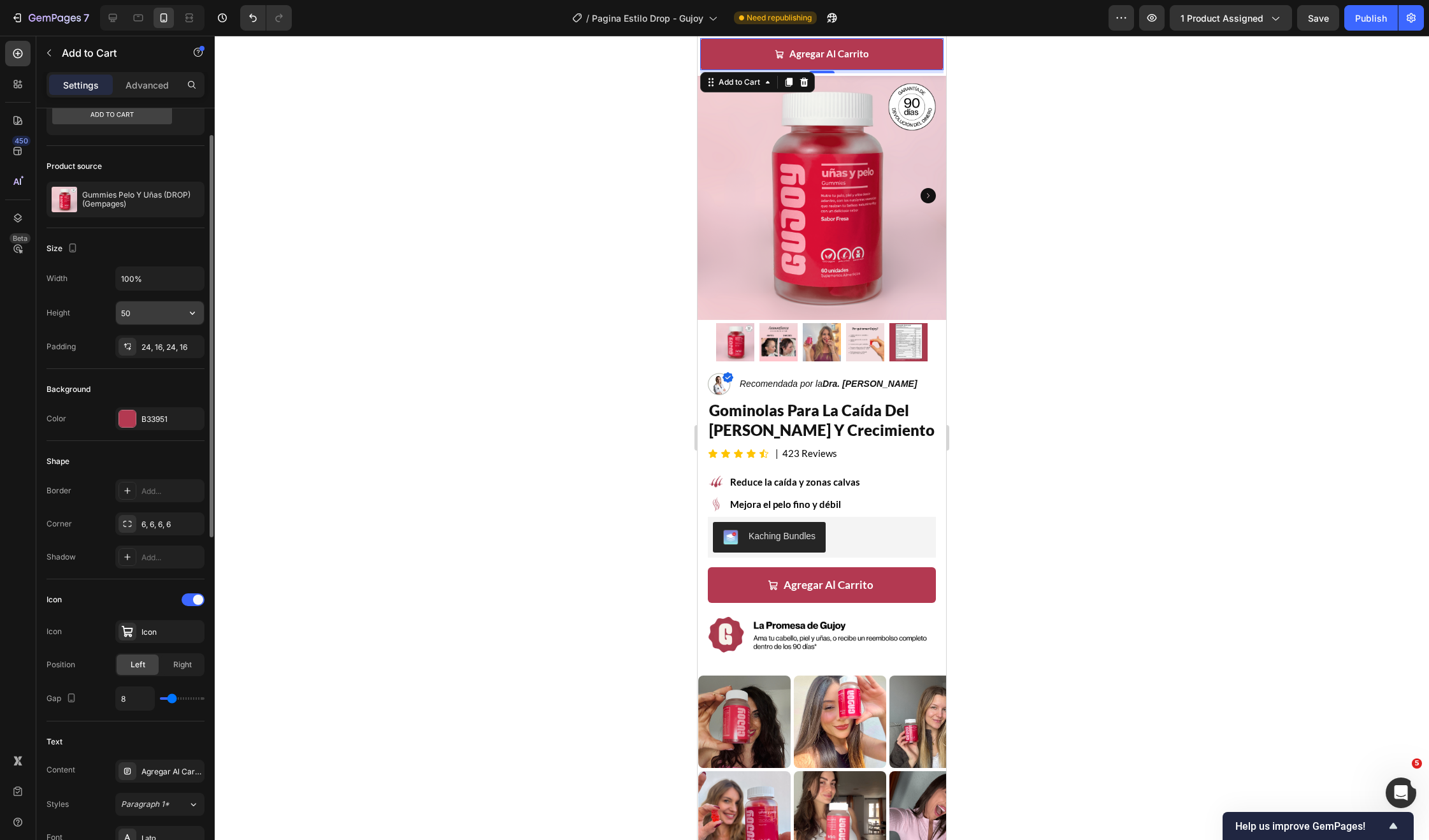
click at [149, 320] on input "50" at bounding box center [160, 312] width 88 height 23
type input "4"
type input "30"
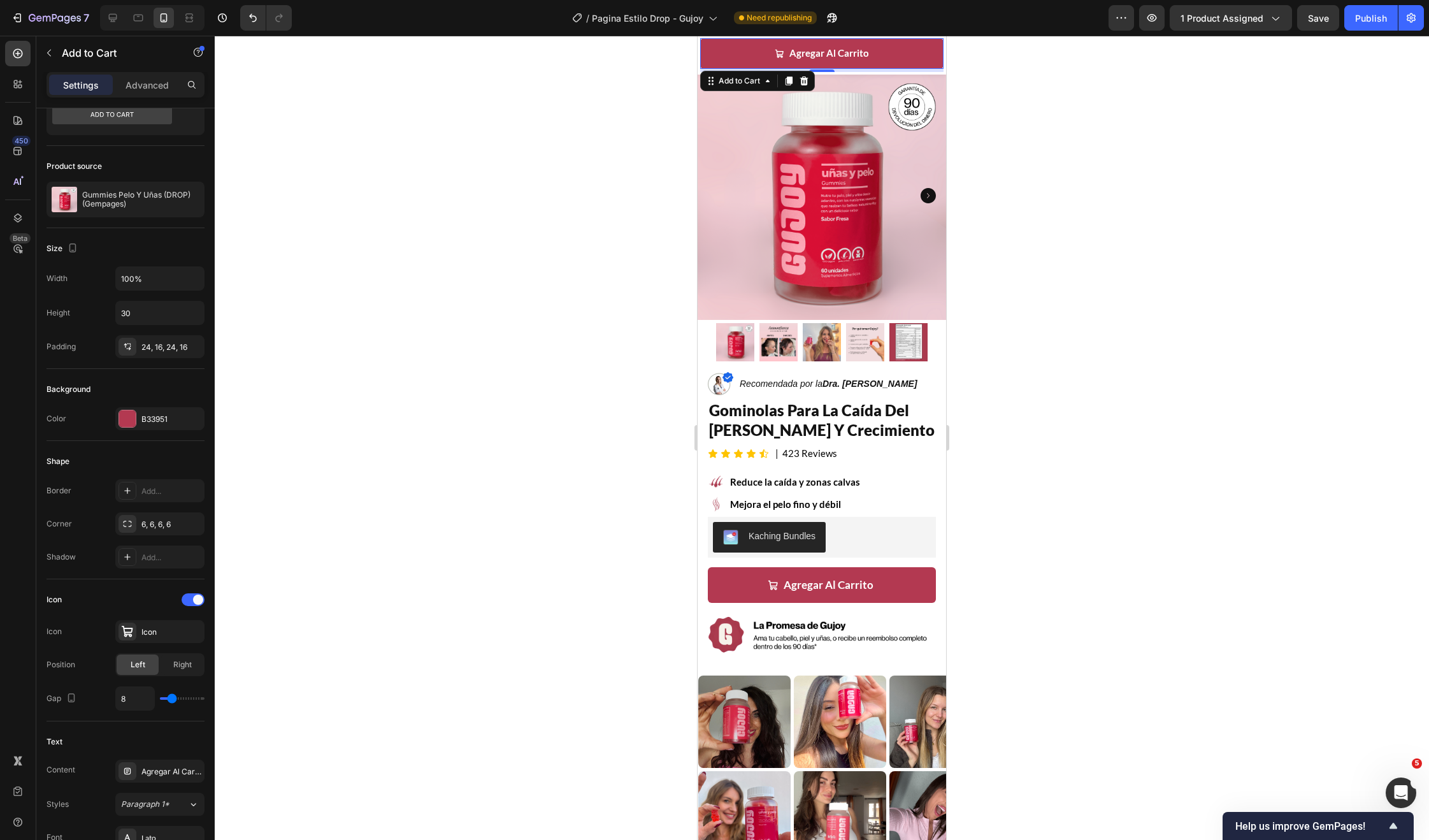
click at [553, 302] on div at bounding box center [822, 437] width 1214 height 804
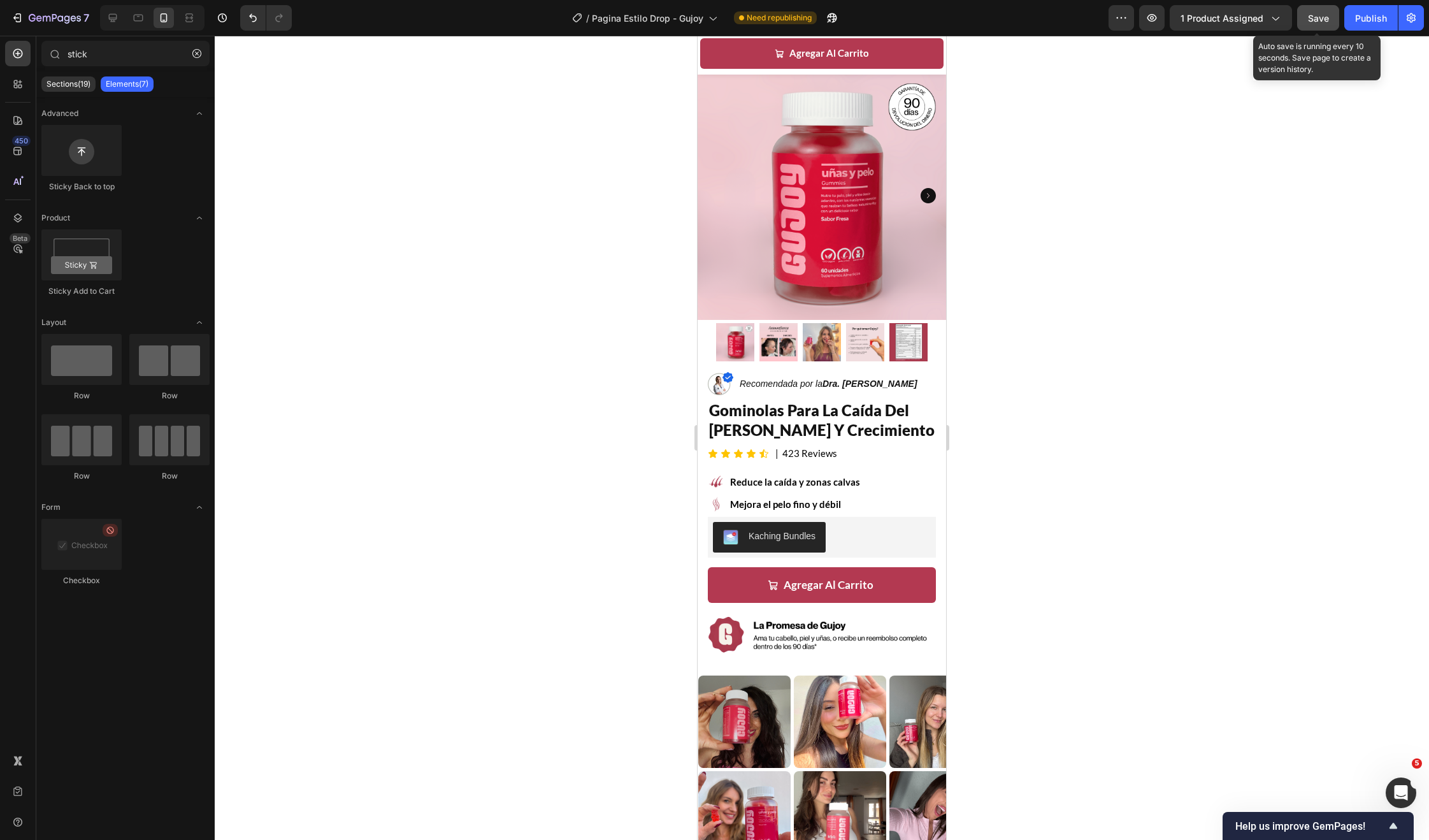
click at [1331, 14] on button "Save" at bounding box center [1319, 18] width 42 height 26
click at [1366, 15] on div "Publish" at bounding box center [1371, 17] width 32 height 14
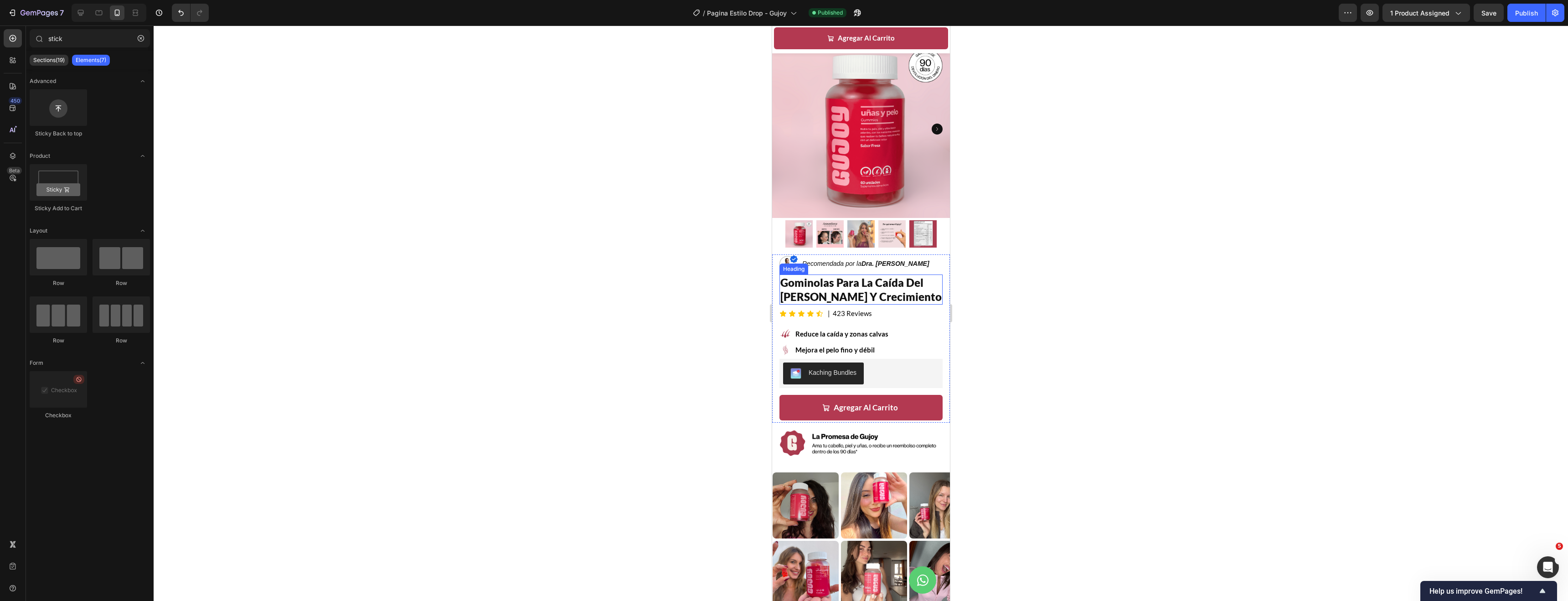
scroll to position [0, 0]
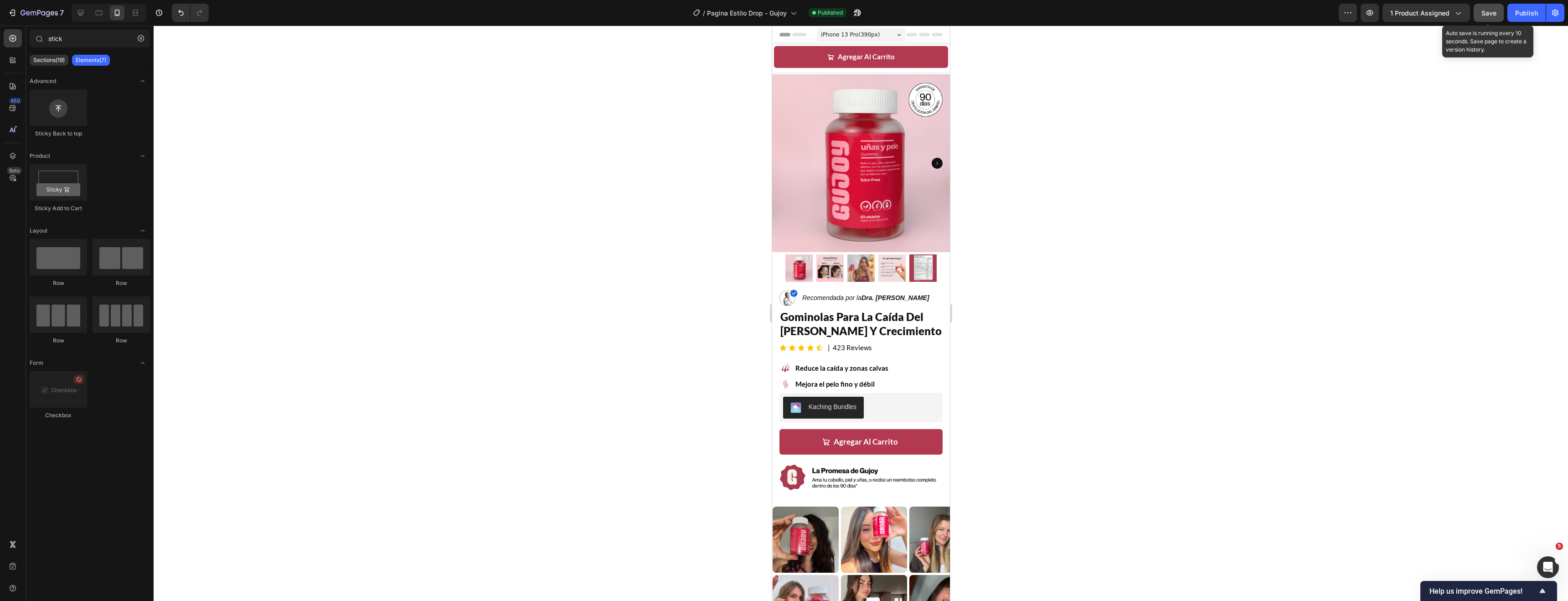
click at [1022, 20] on button "Save" at bounding box center [1488, 13] width 30 height 18
click at [1022, 19] on button "Publish" at bounding box center [1527, 13] width 38 height 18
click at [41, 14] on icon "button" at bounding box center [39, 14] width 37 height 8
